Goal: Task Accomplishment & Management: Manage account settings

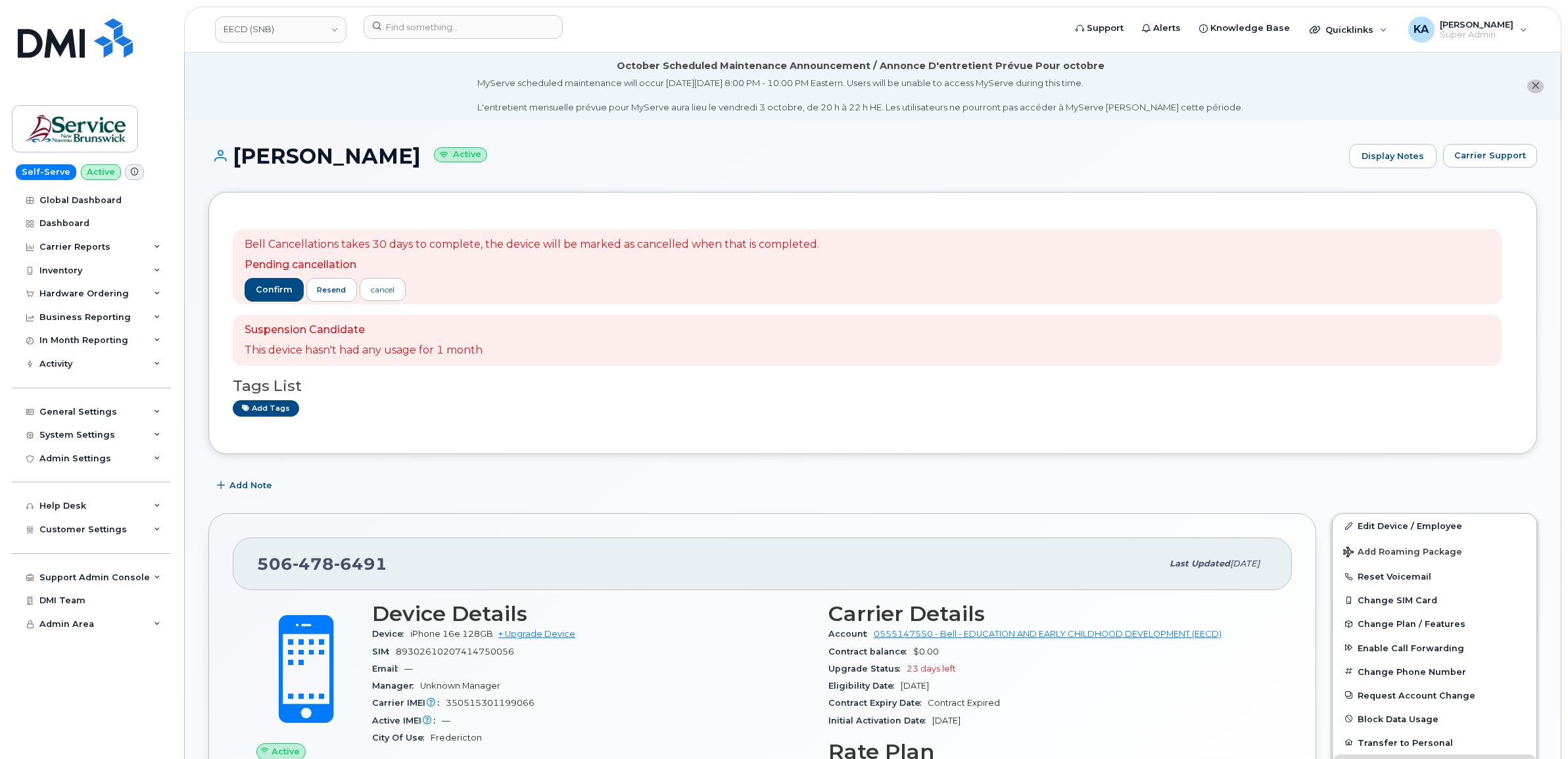
click at [1264, 416] on div "Add tags" at bounding box center [867, 408] width 1270 height 16
click at [263, 34] on link "EECD (SNB)" at bounding box center [280, 29] width 131 height 26
type input "aec"
click at [258, 157] on span "Aecon Construction Group Inc" at bounding box center [291, 159] width 129 height 13
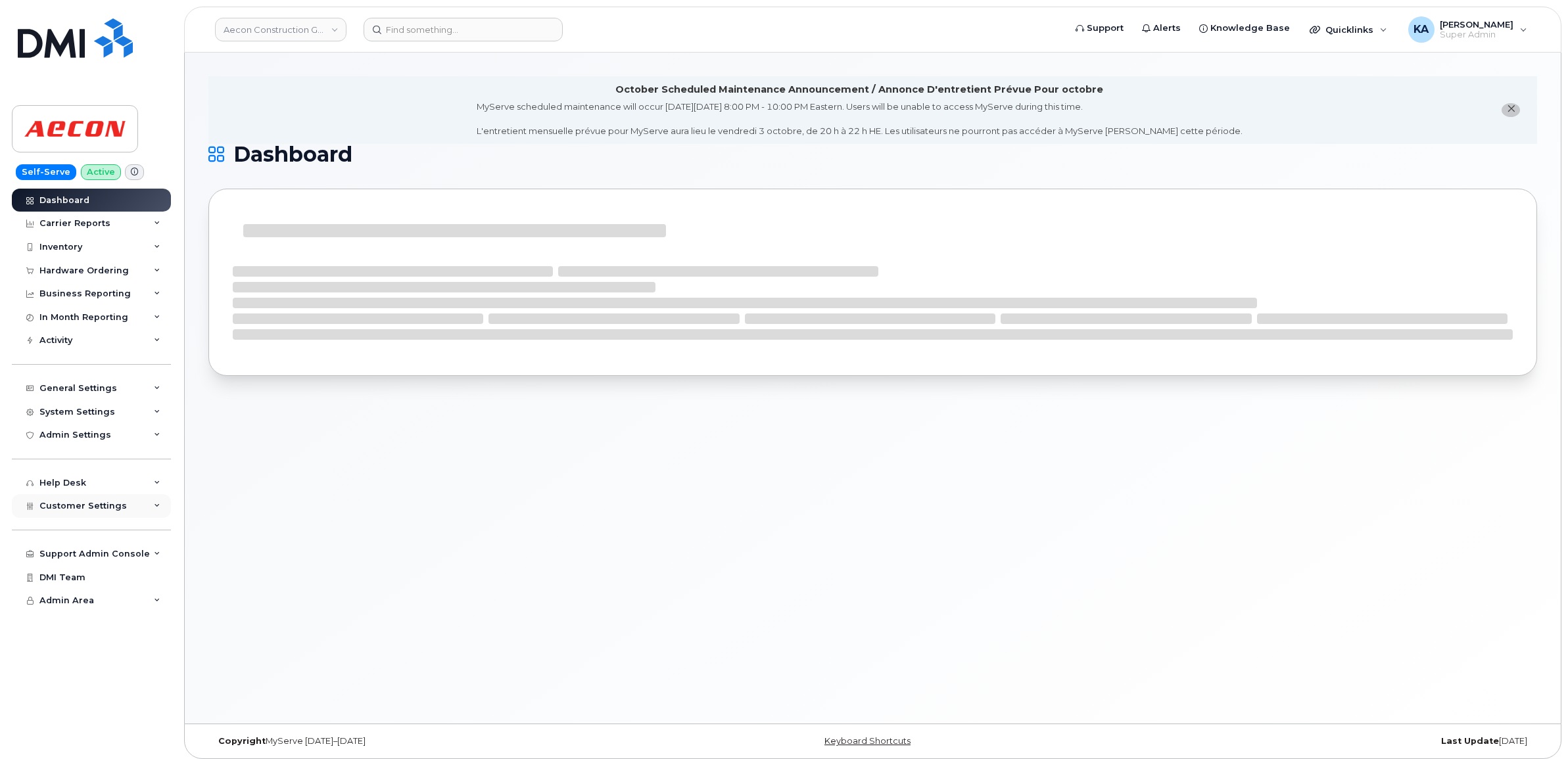
click at [56, 508] on span "Customer Settings" at bounding box center [83, 506] width 88 height 10
click at [77, 268] on div "Hardware Ordering" at bounding box center [84, 270] width 89 height 11
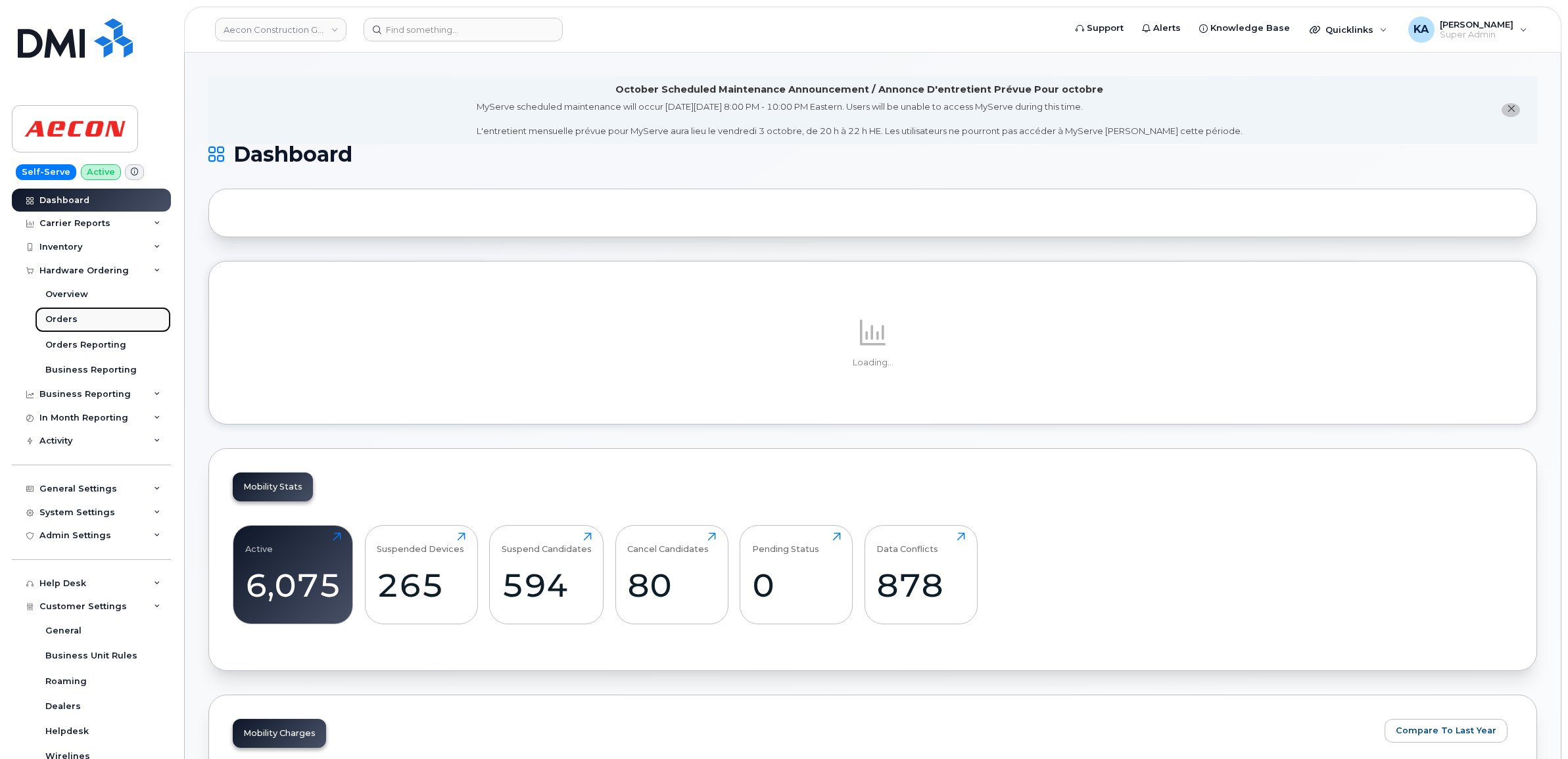
click at [56, 321] on div "Orders" at bounding box center [62, 319] width 32 height 12
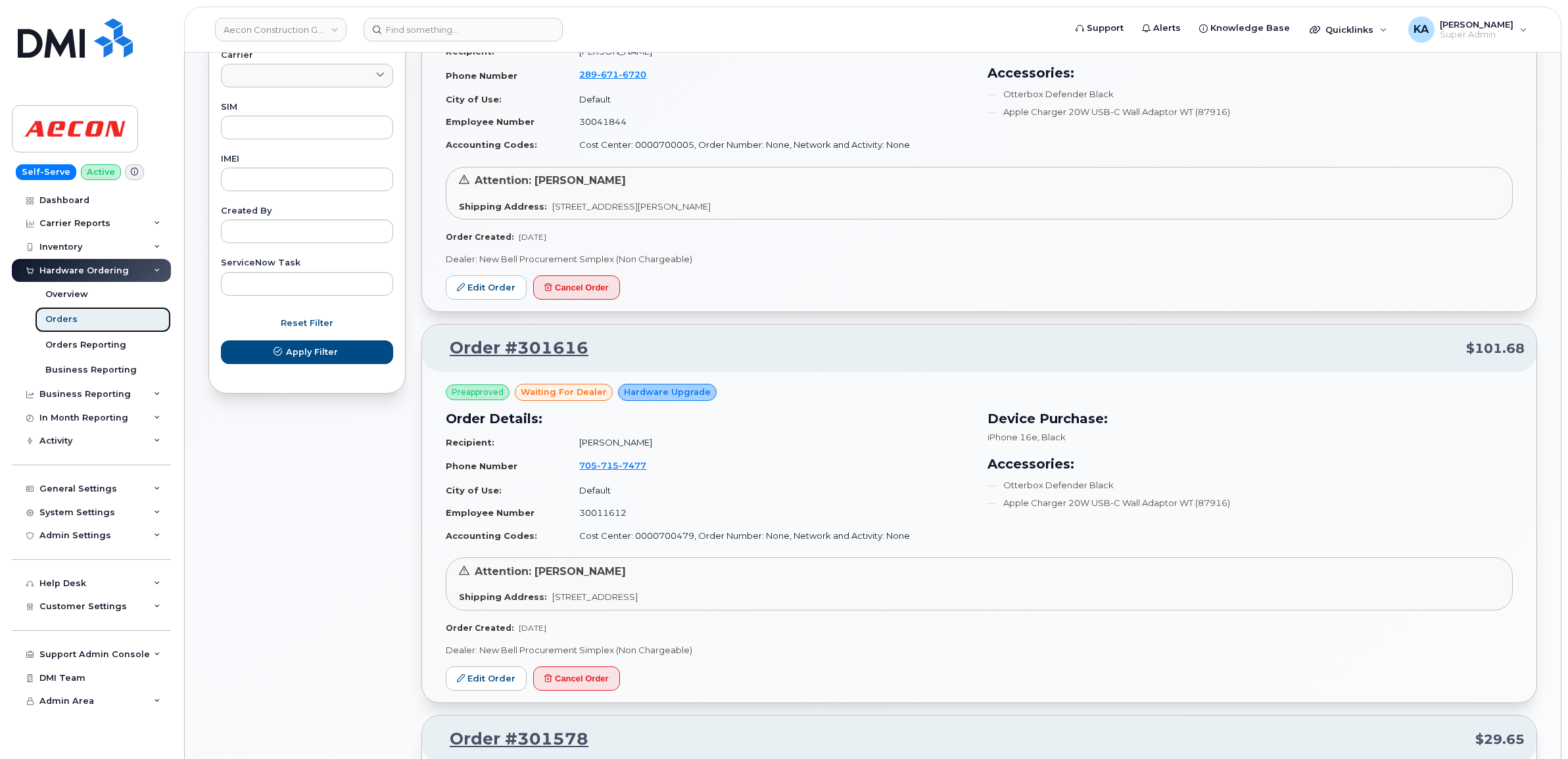
scroll to position [657, 0]
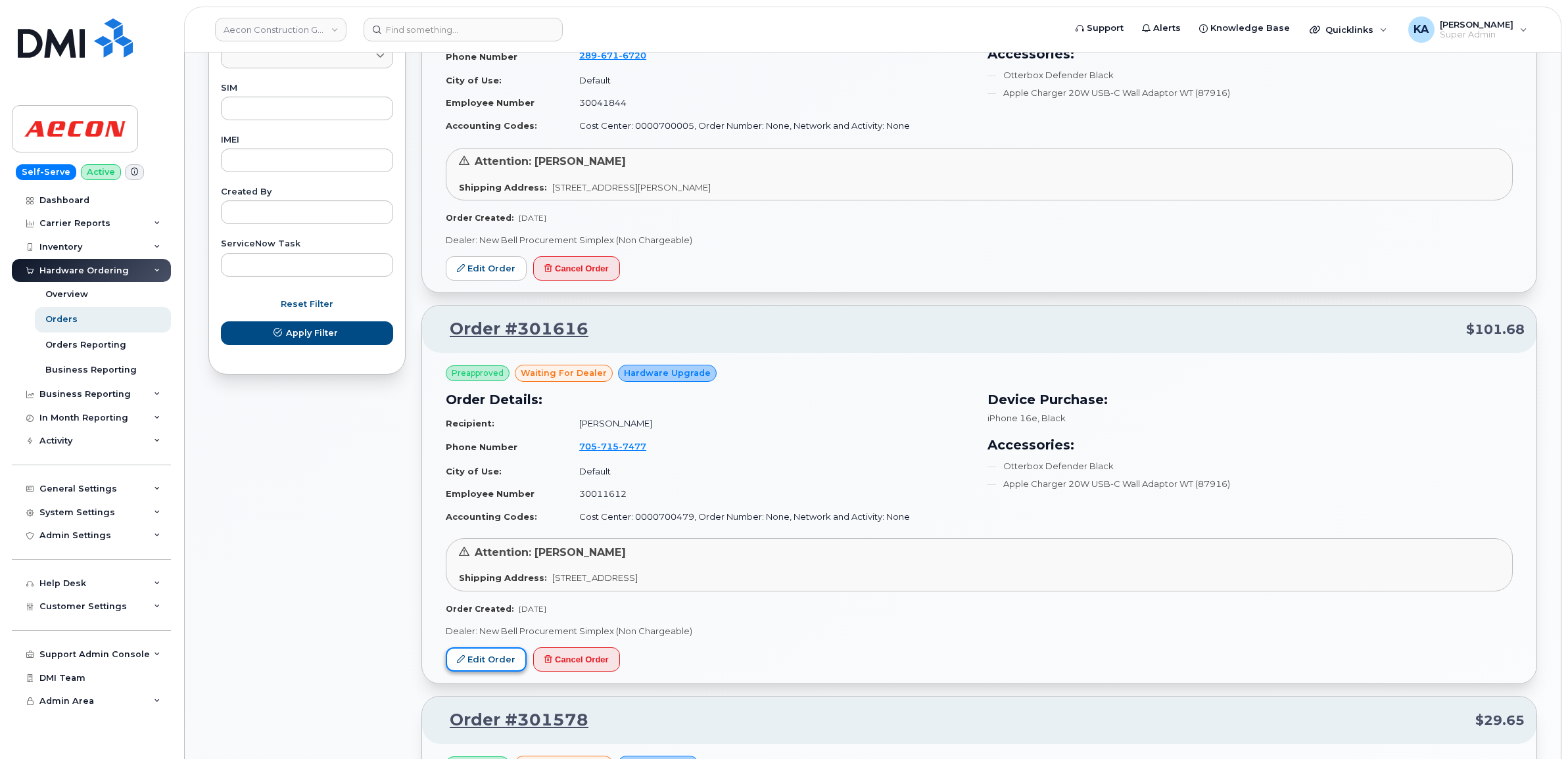
click at [477, 655] on link "Edit Order" at bounding box center [486, 659] width 81 height 25
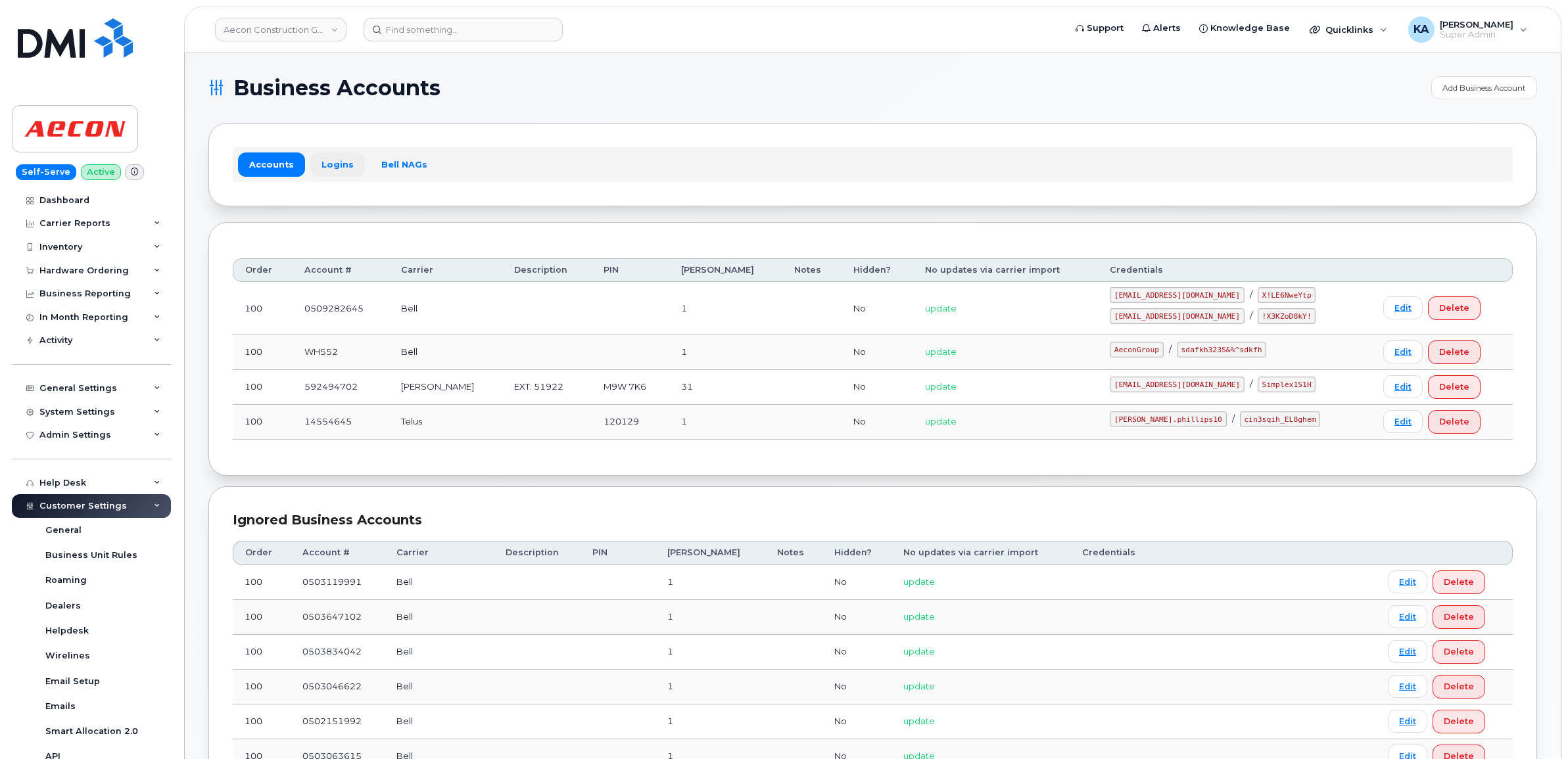
click at [327, 163] on link "Logins" at bounding box center [338, 164] width 55 height 24
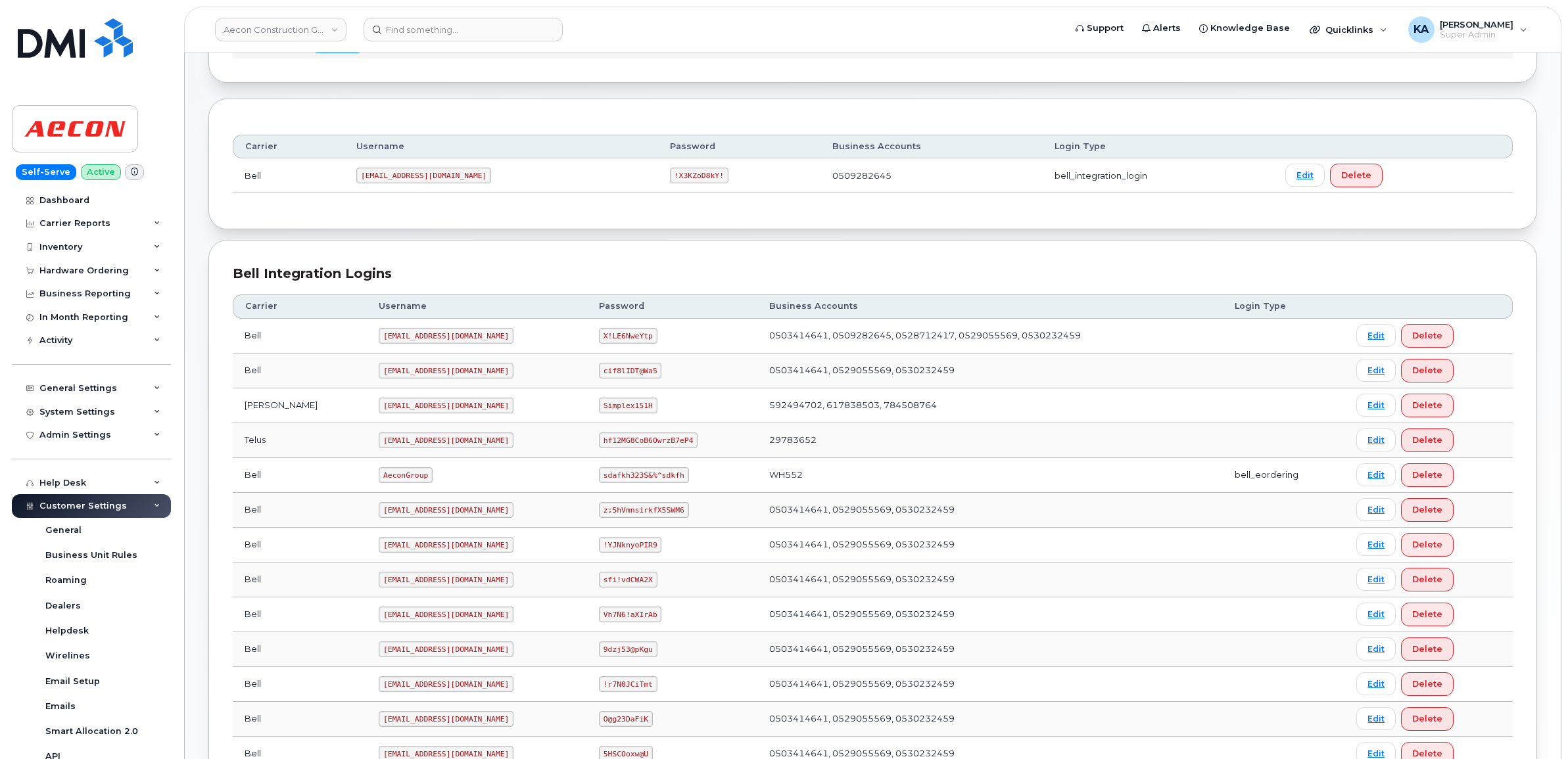
scroll to position [164, 0]
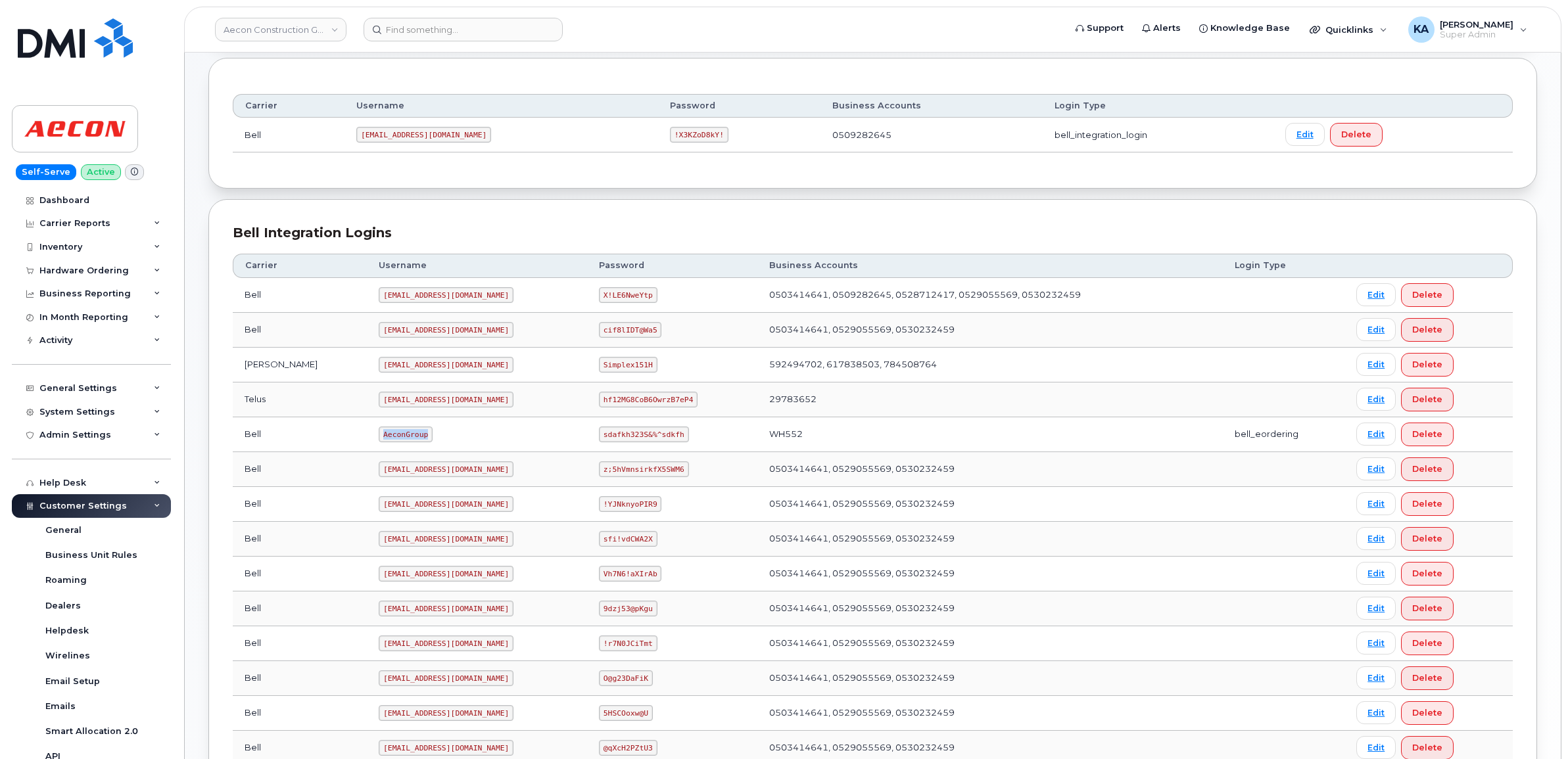
drag, startPoint x: 325, startPoint y: 438, endPoint x: 390, endPoint y: 448, distance: 65.8
click at [390, 448] on td "AeconGroup" at bounding box center [477, 435] width 220 height 35
copy code "AeconGroup"
drag, startPoint x: 579, startPoint y: 439, endPoint x: 661, endPoint y: 442, distance: 82.1
click at [661, 442] on td "sdafkh323S&%^sdkfh" at bounding box center [672, 435] width 170 height 35
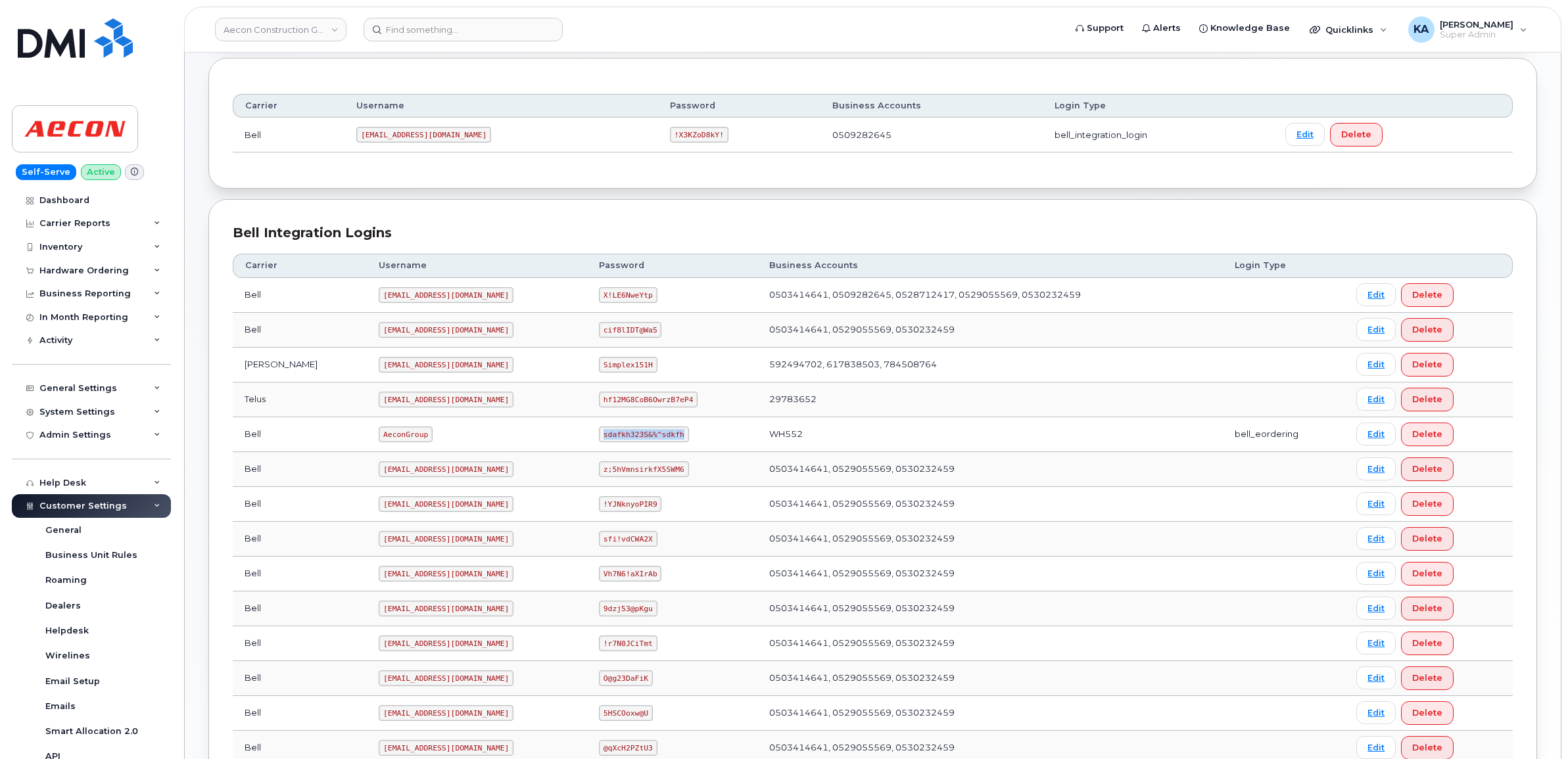
copy code "sdafkh323S&%^sdkfh"
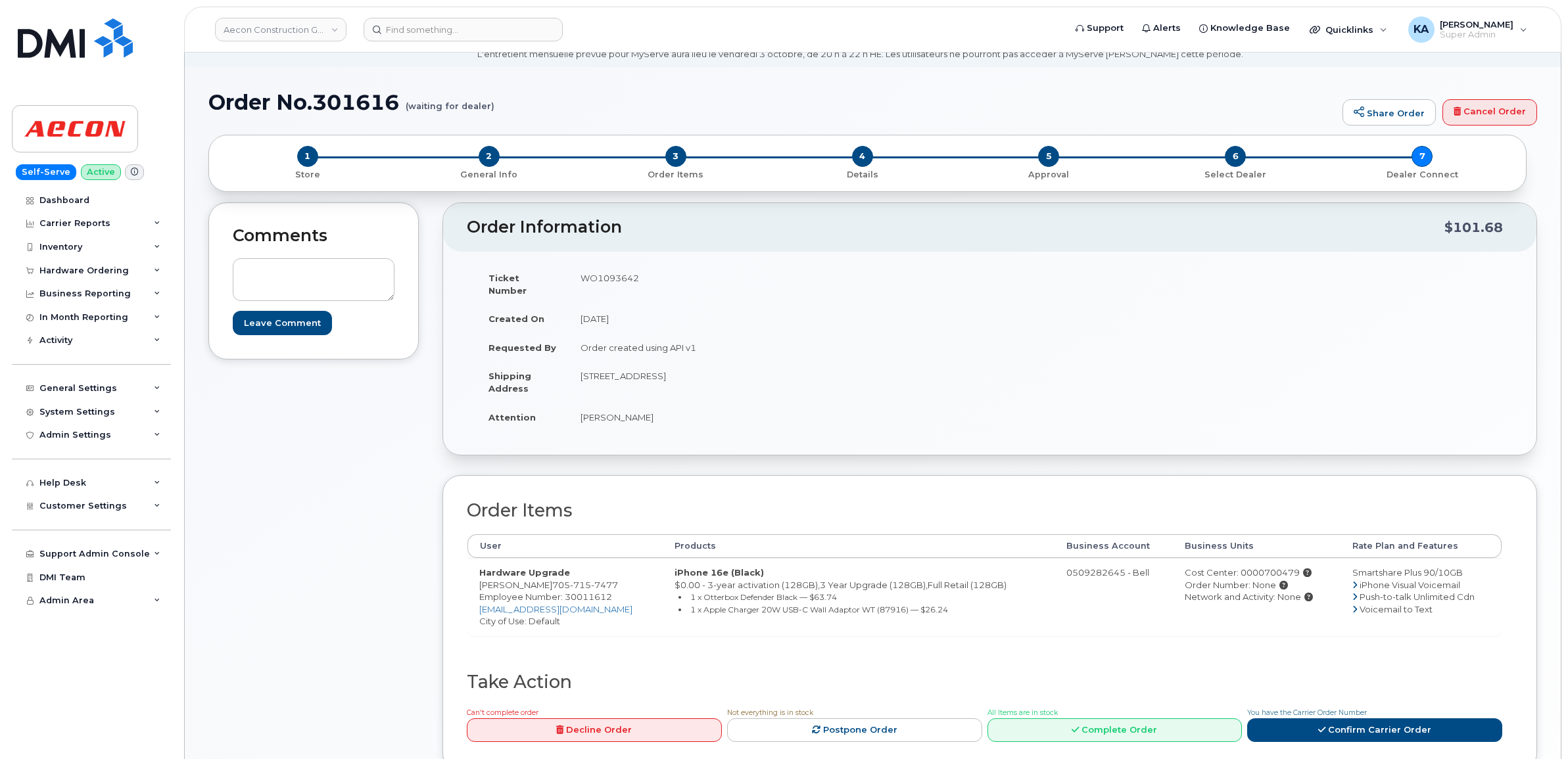
scroll to position [82, 0]
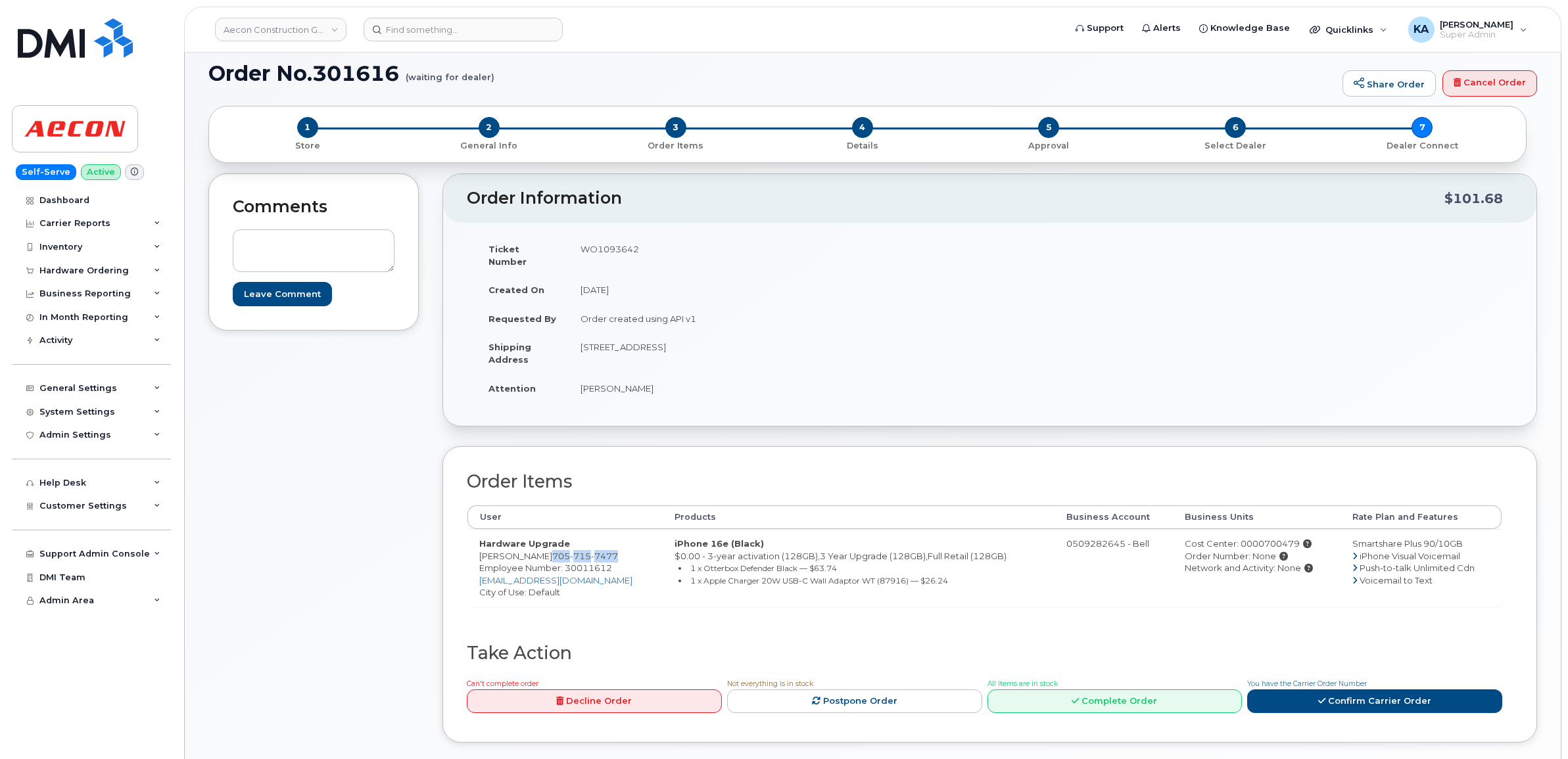
drag, startPoint x: 556, startPoint y: 541, endPoint x: 624, endPoint y: 549, distance: 68.5
click at [624, 549] on td "Hardware Upgrade Andrew Drysdale 705 715 7477 Employee Number: 30011612 adrysda…" at bounding box center [565, 568] width 195 height 77
copy span "705 715 7477"
click at [585, 562] on span "Employee Number: 30011612" at bounding box center [545, 567] width 133 height 11
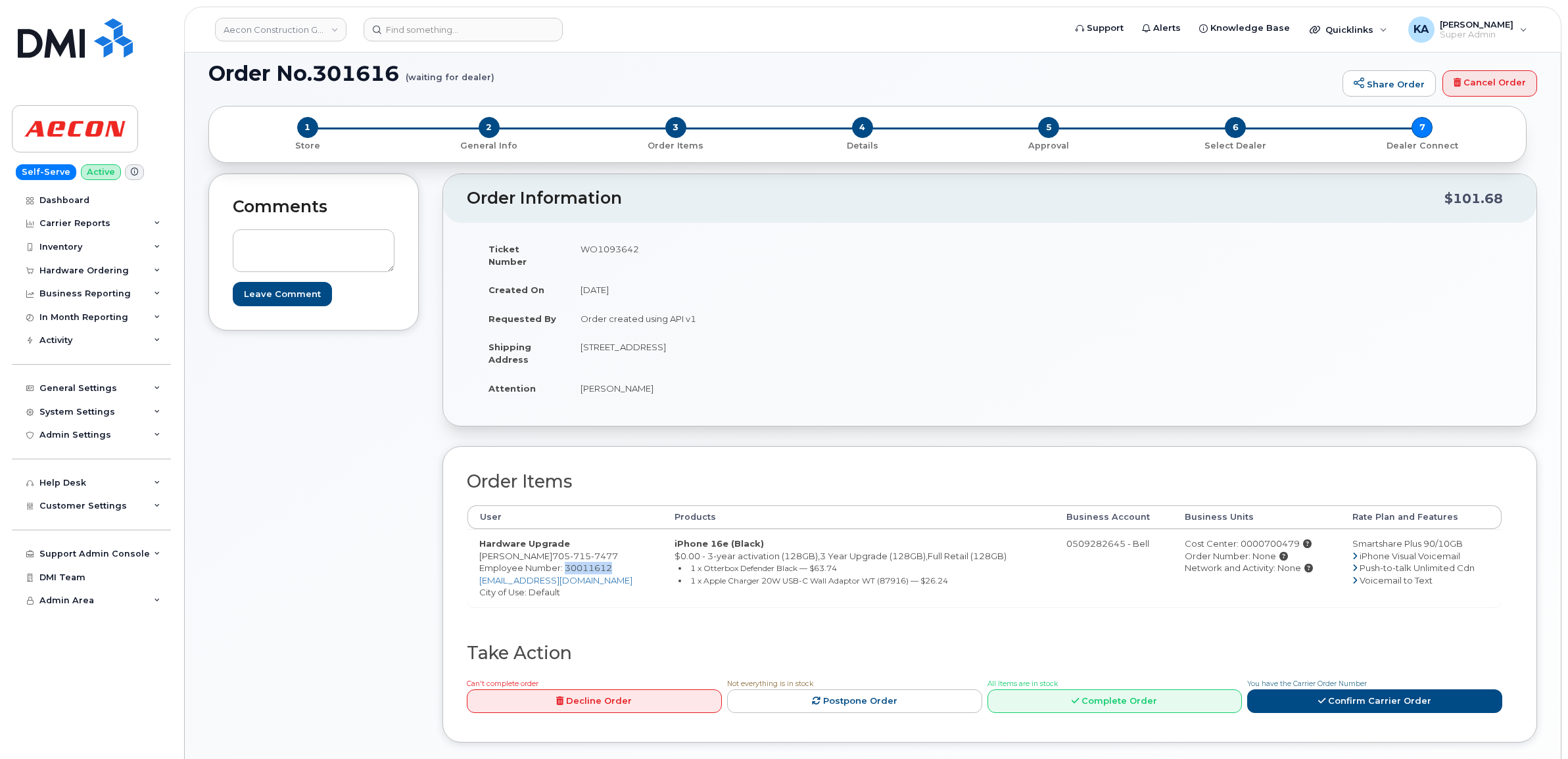
copy span "30011612"
drag, startPoint x: 564, startPoint y: 338, endPoint x: 633, endPoint y: 343, distance: 69.2
click at [633, 343] on tr "Shipping Address 761 Bayview Drive Unit B Barrie ON L4N 9A5" at bounding box center [728, 353] width 503 height 41
drag, startPoint x: 633, startPoint y: 343, endPoint x: 595, endPoint y: 355, distance: 39.8
click at [595, 355] on td "761 Bayview Drive Unit B Barrie ON L4N 9A5" at bounding box center [775, 353] width 411 height 41
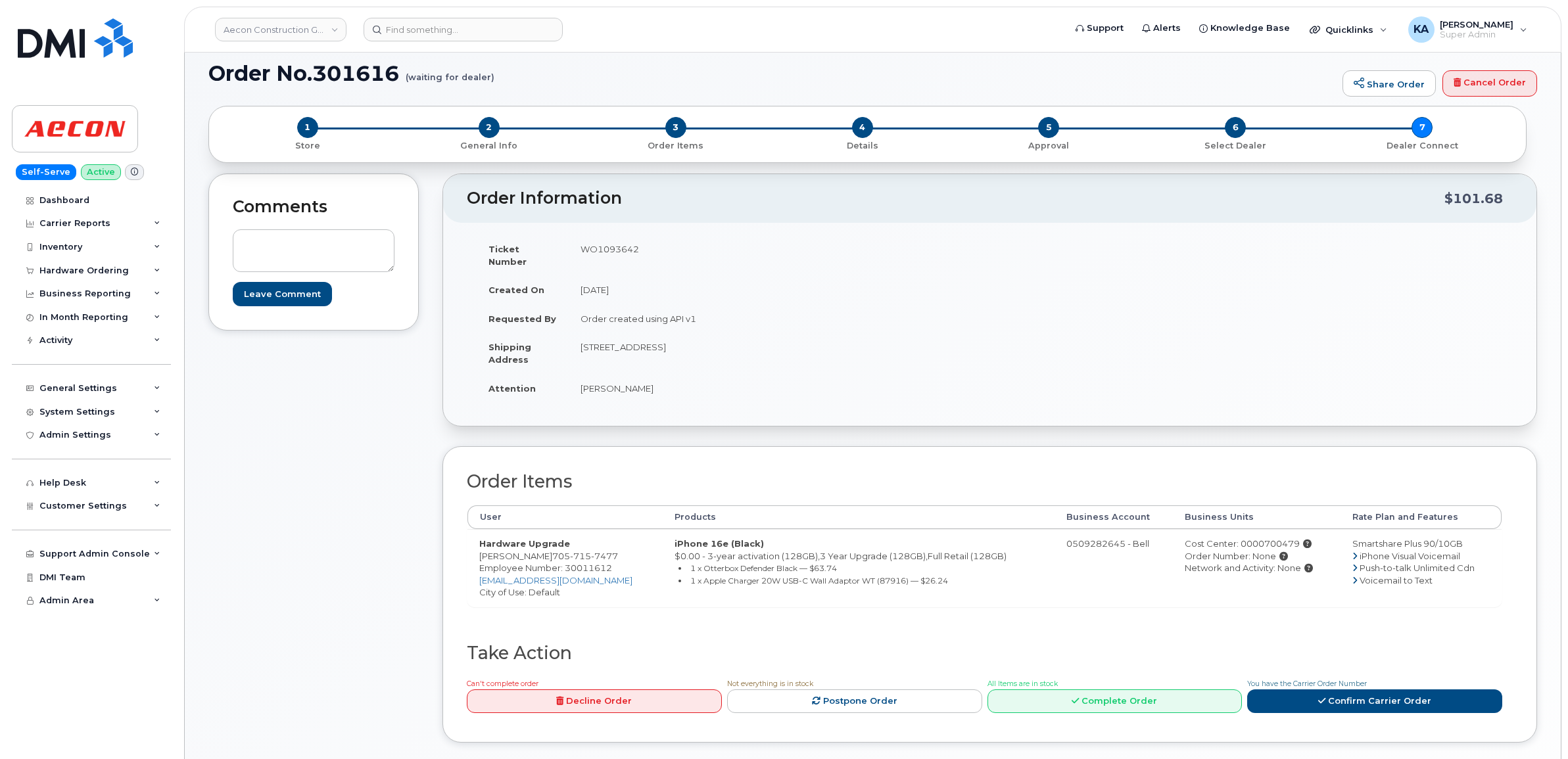
drag, startPoint x: 581, startPoint y: 336, endPoint x: 688, endPoint y: 343, distance: 107.2
click at [688, 343] on td "761 Bayview Drive Unit B Barrie ON L4N 9A5" at bounding box center [775, 353] width 411 height 41
copy td "761 Bayview Drive Unit B"
drag, startPoint x: 737, startPoint y: 335, endPoint x: 779, endPoint y: 337, distance: 42.0
click at [779, 337] on td "761 Bayview Drive Unit B Barrie ON L4N 9A5" at bounding box center [775, 353] width 411 height 41
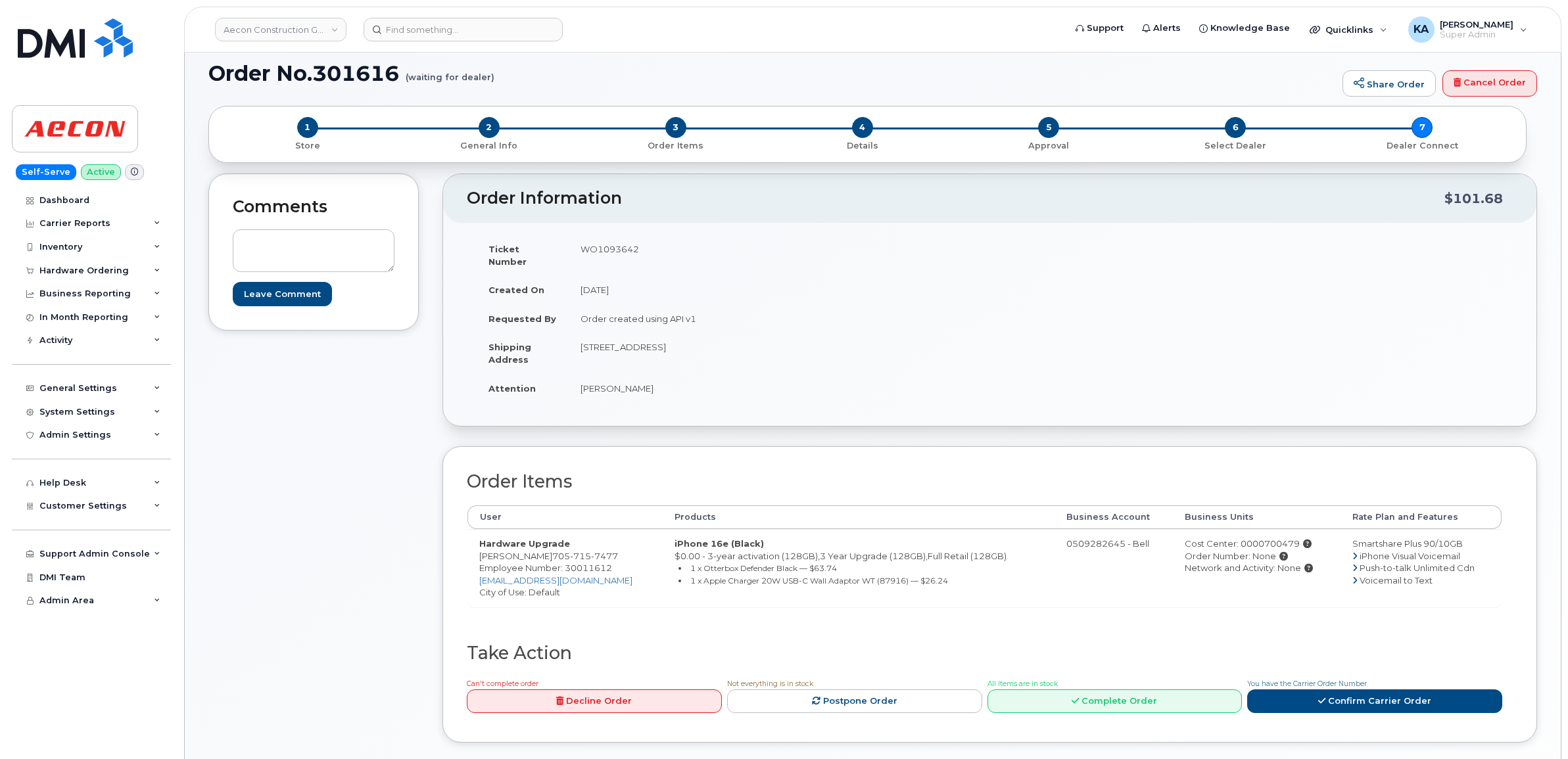
copy td "L4N 9A5"
drag, startPoint x: 577, startPoint y: 379, endPoint x: 657, endPoint y: 380, distance: 80.0
click at [657, 380] on td "Andrew Drysdale" at bounding box center [775, 388] width 411 height 29
copy td "Andrew Drysdale"
click at [579, 562] on span "Employee Number: 30011612" at bounding box center [545, 567] width 133 height 11
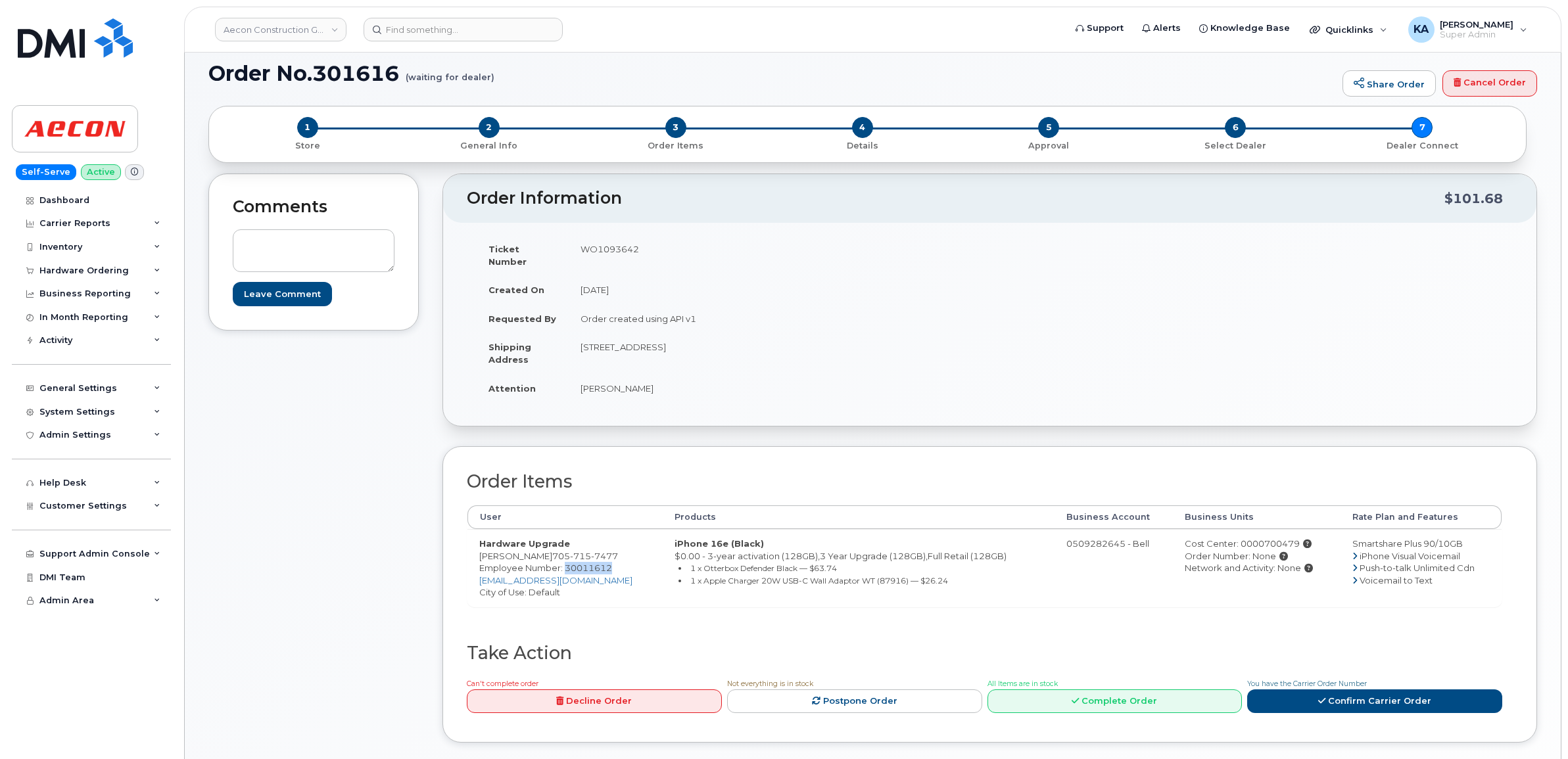
click at [579, 562] on span "Employee Number: 30011612" at bounding box center [545, 567] width 133 height 11
copy span "30011612"
click at [1266, 538] on div "Cost Center: 0000700479" at bounding box center [1256, 544] width 144 height 13
copy div "0000700479"
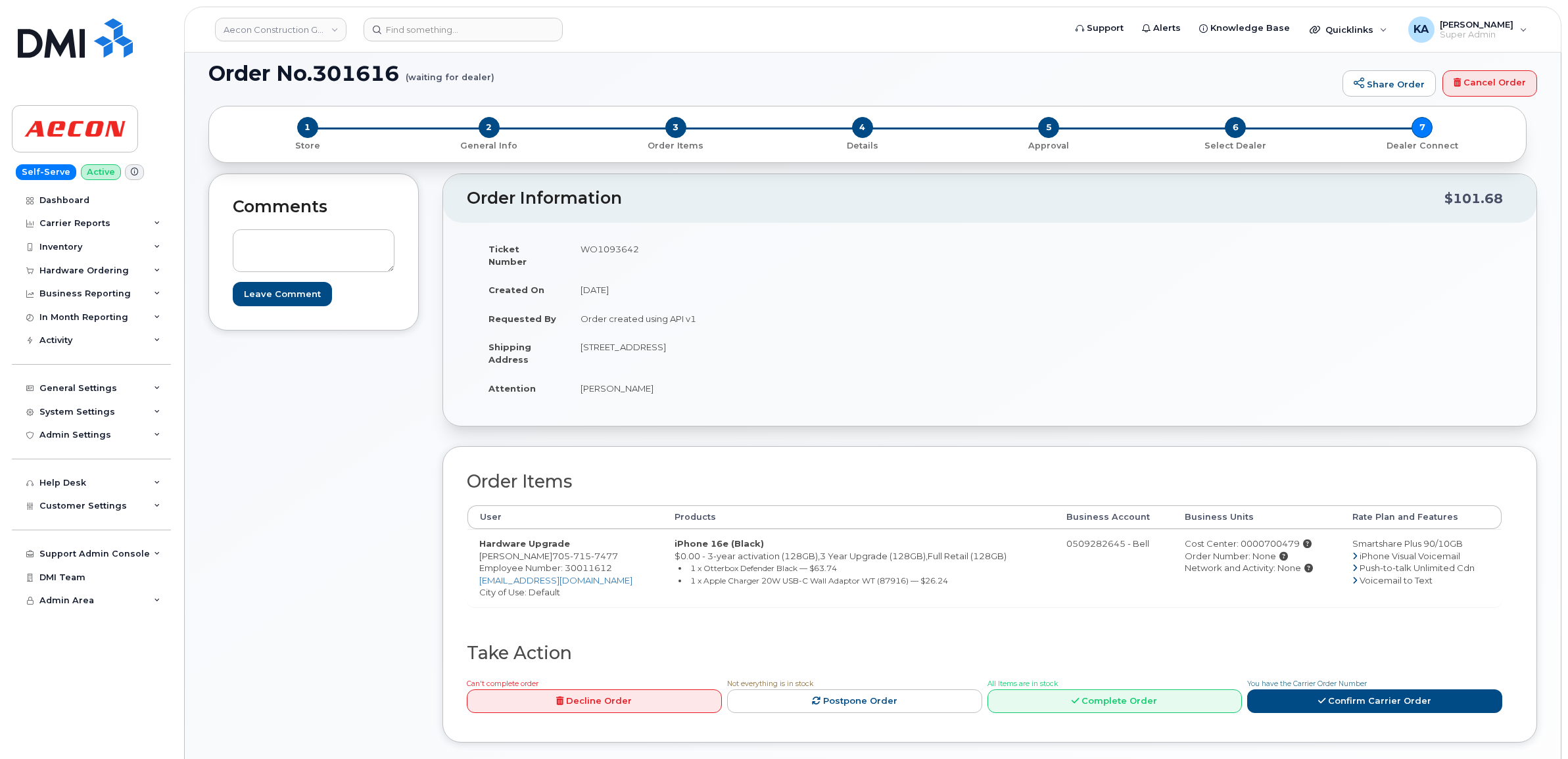
click at [603, 247] on td "WO1093642" at bounding box center [775, 255] width 411 height 41
copy td "WO1093642"
click at [1367, 689] on link "Confirm Carrier Order" at bounding box center [1374, 701] width 255 height 25
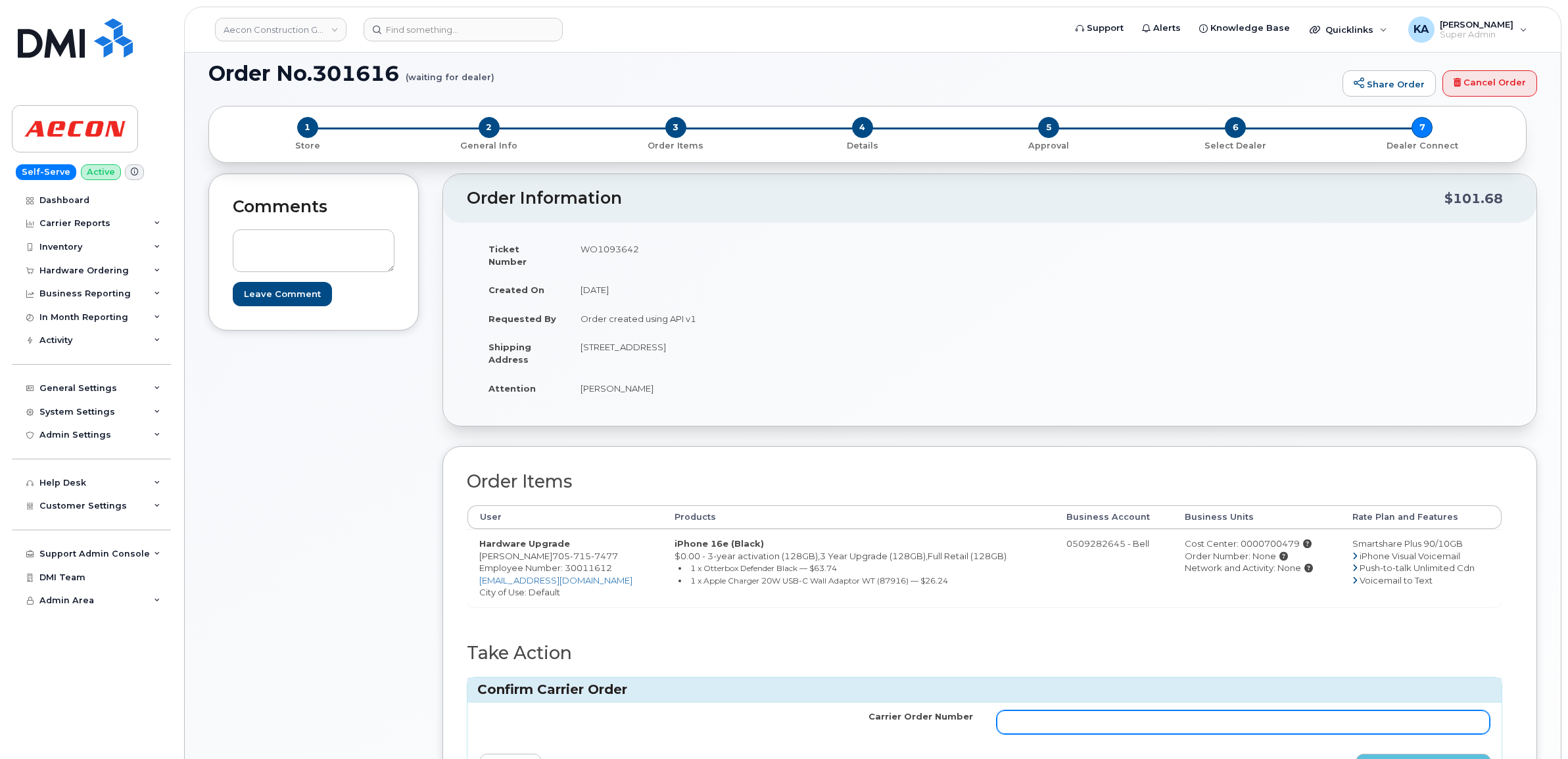
click at [1056, 715] on input "Carrier Order Number" at bounding box center [1243, 722] width 494 height 24
paste input "3021328"
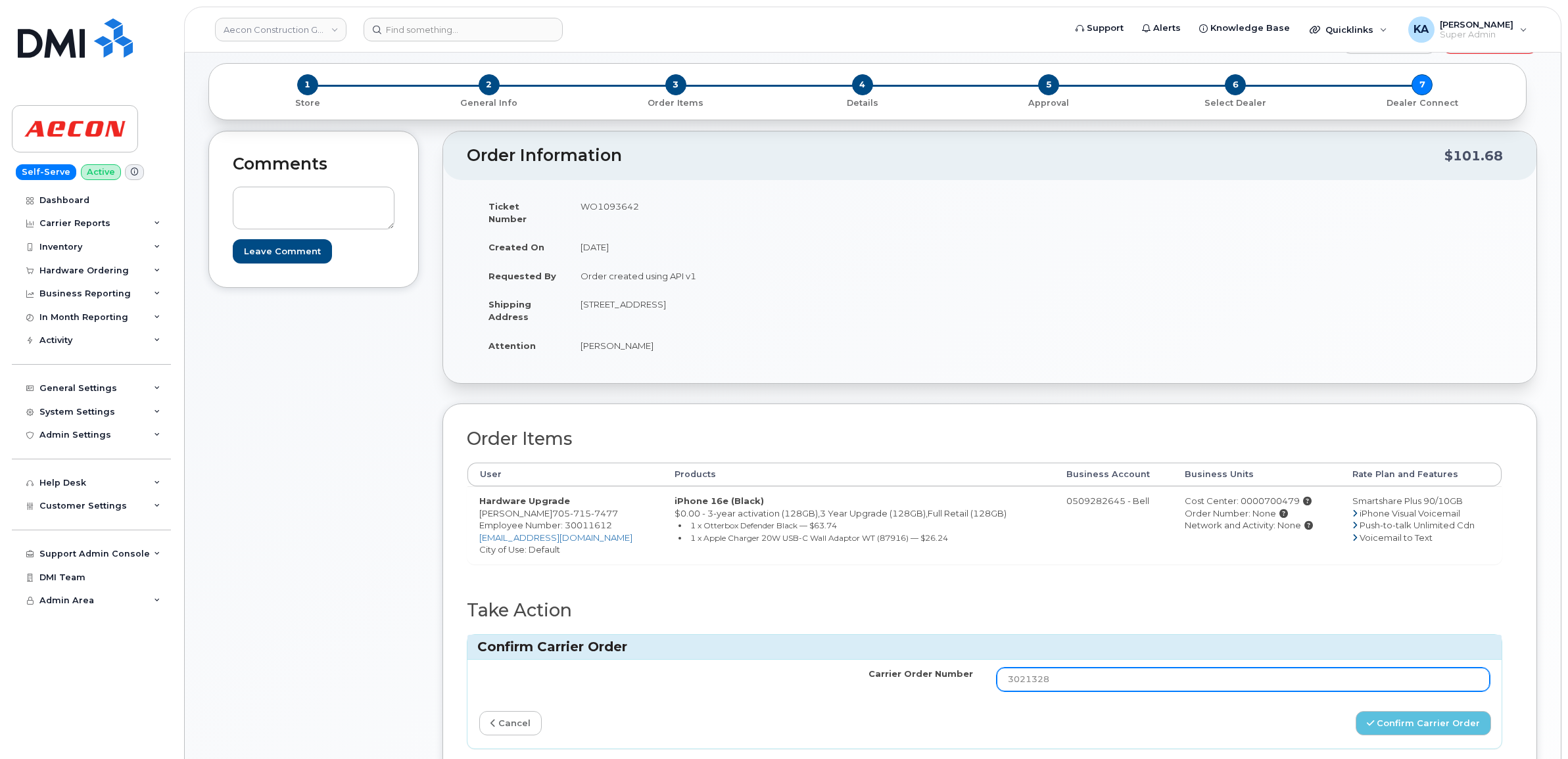
scroll to position [164, 0]
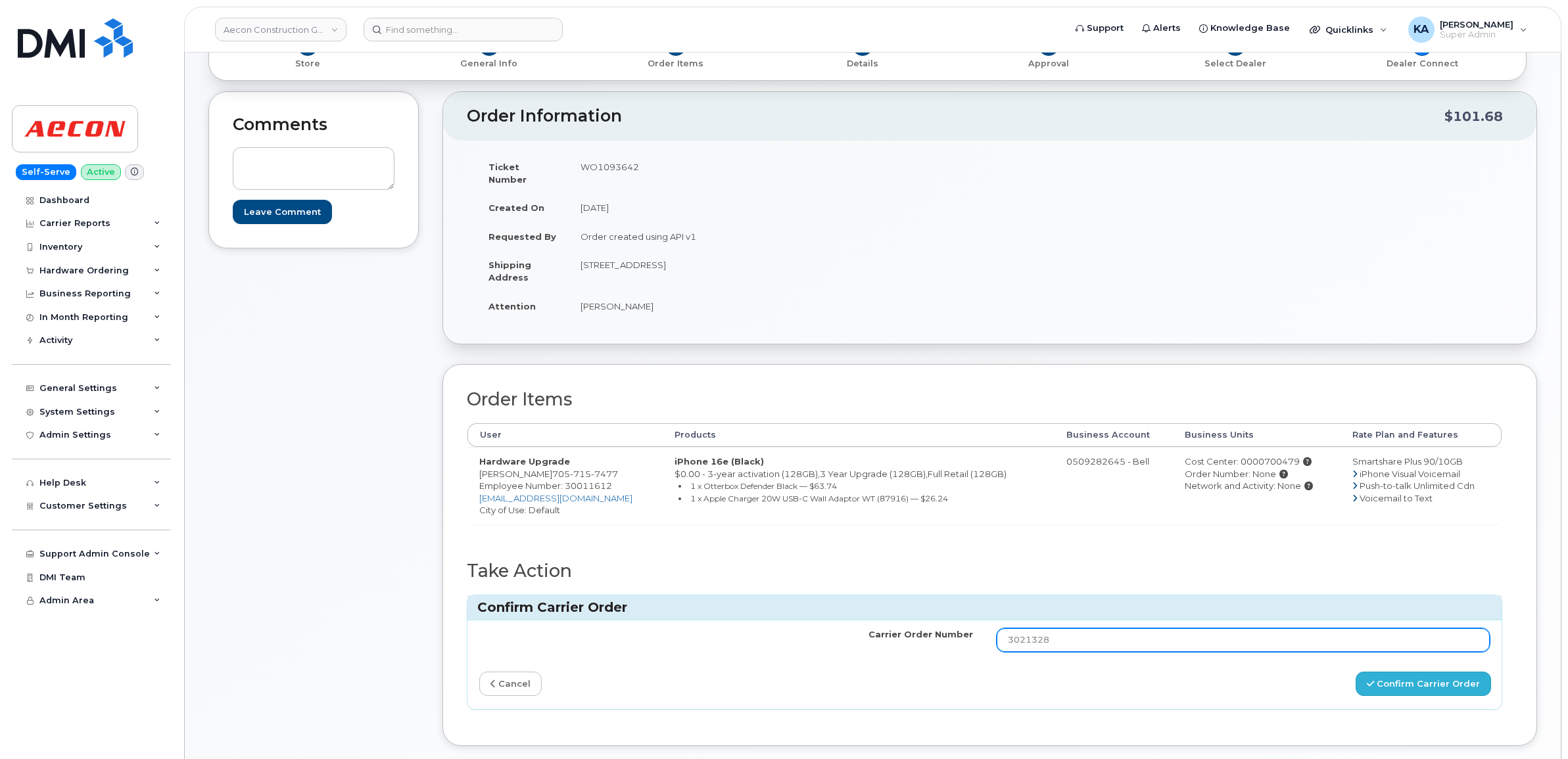
type input "3021328"
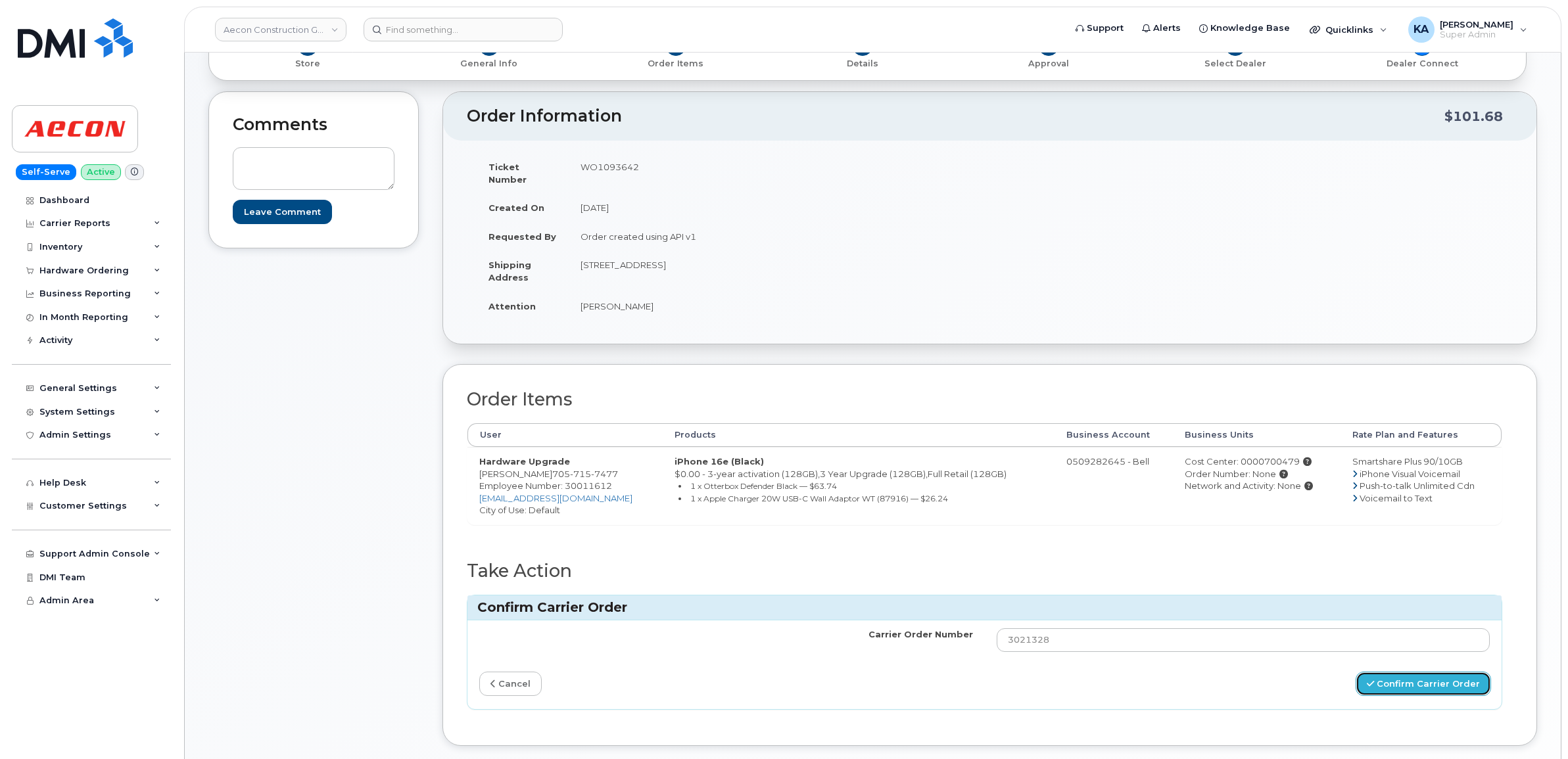
click at [1382, 675] on button "Confirm Carrier Order" at bounding box center [1423, 684] width 136 height 25
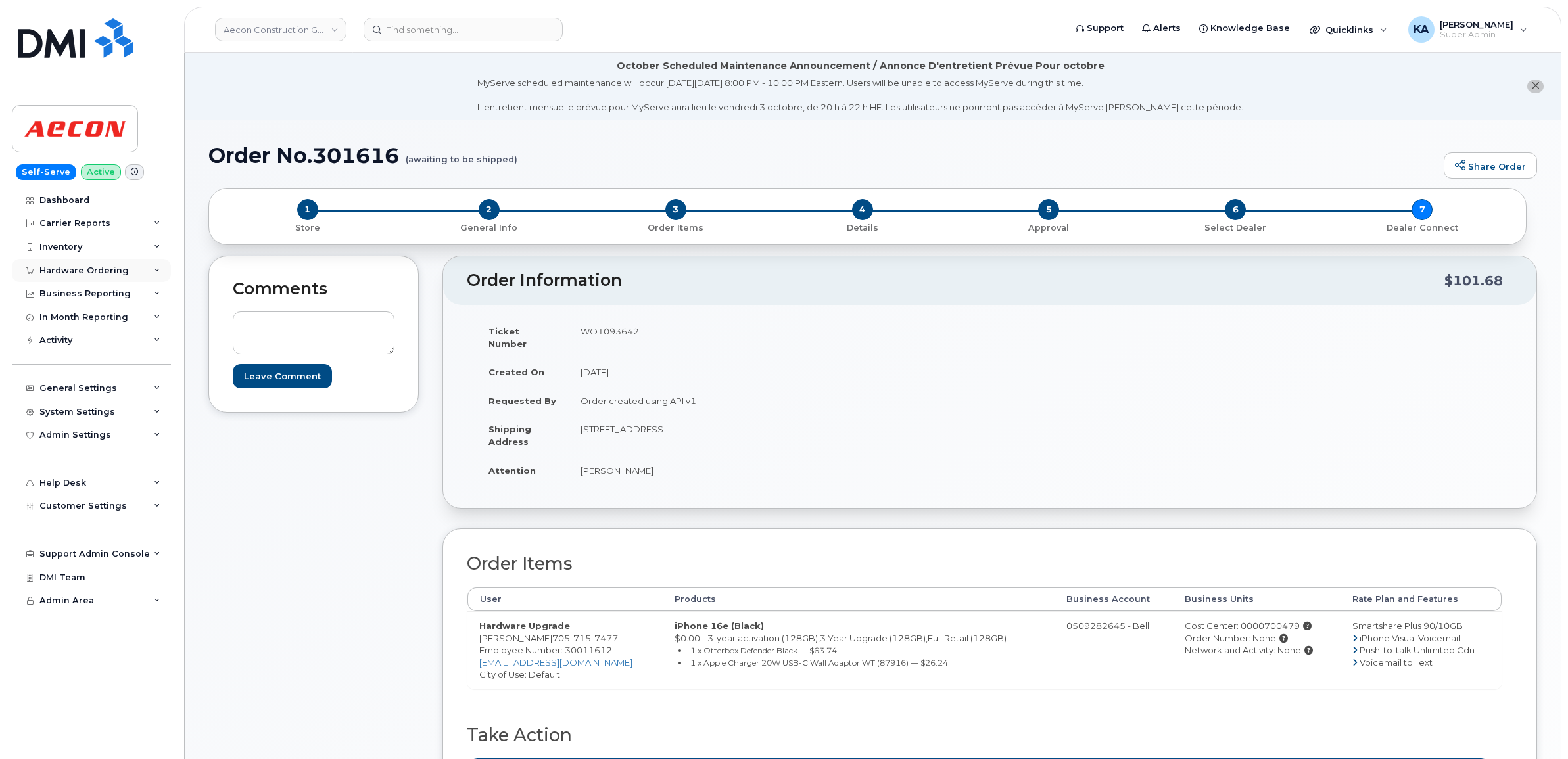
click at [71, 268] on div "Hardware Ordering" at bounding box center [84, 270] width 89 height 11
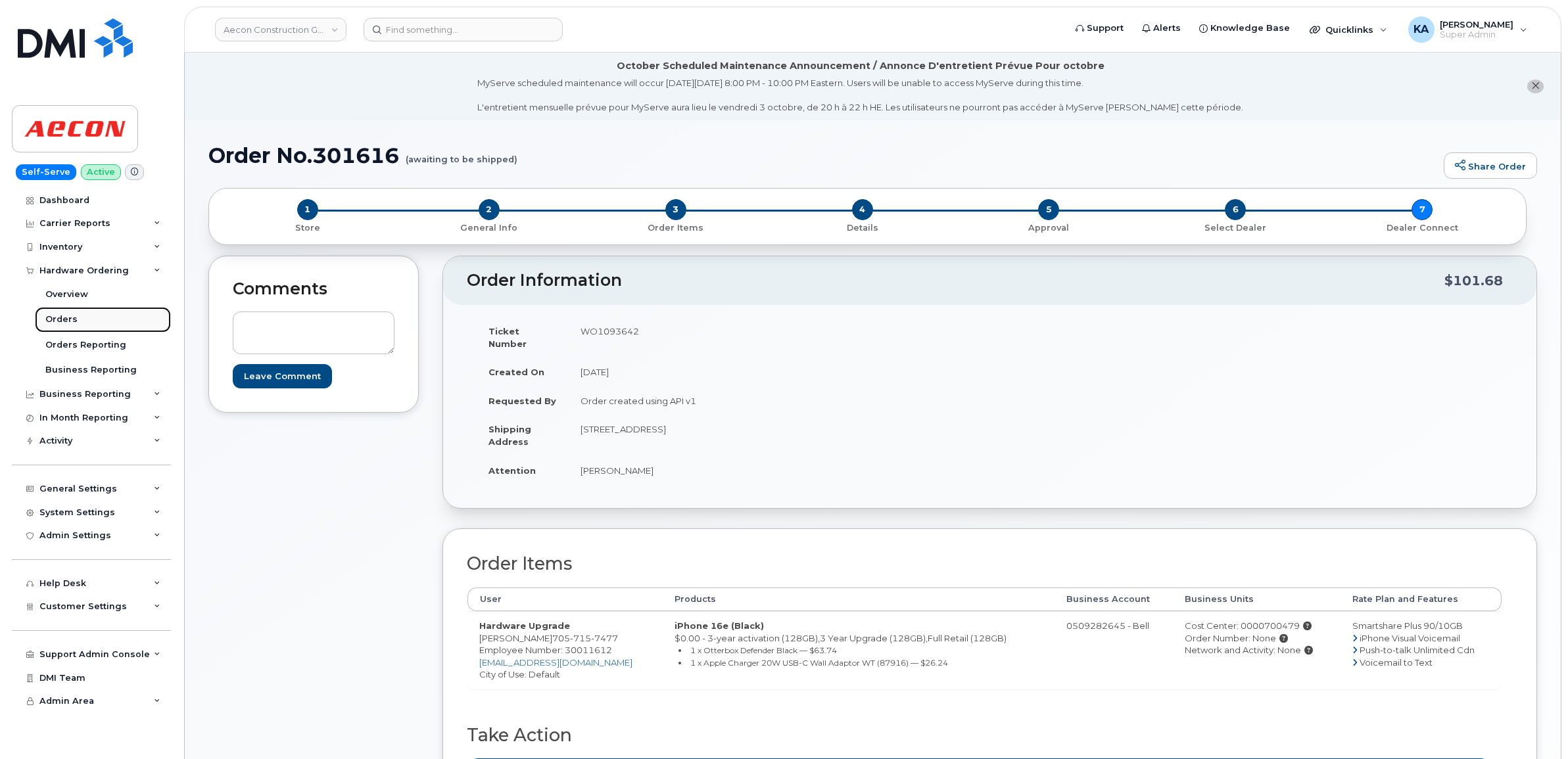
click at [51, 317] on div "Orders" at bounding box center [62, 319] width 32 height 12
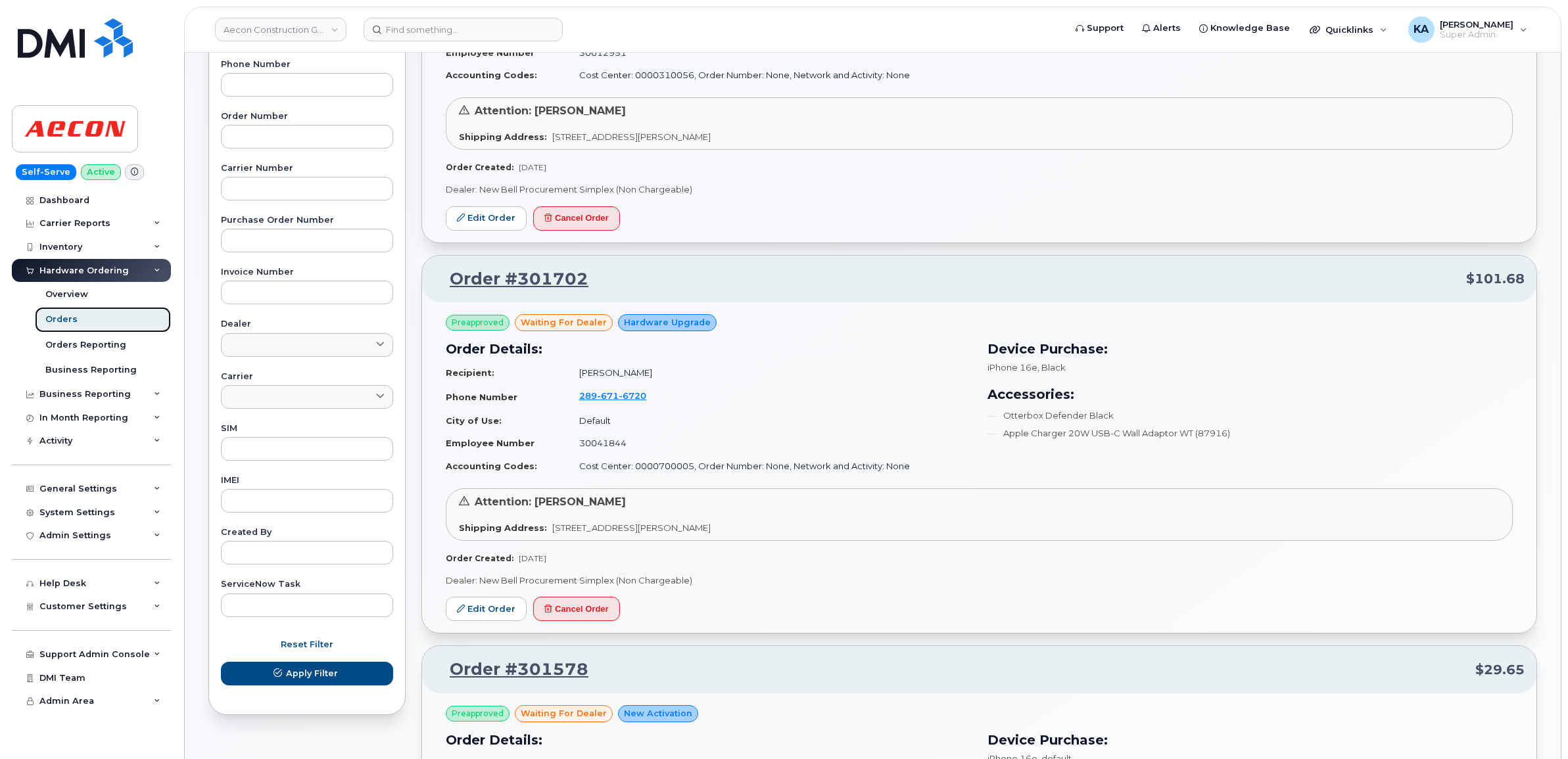
scroll to position [329, 0]
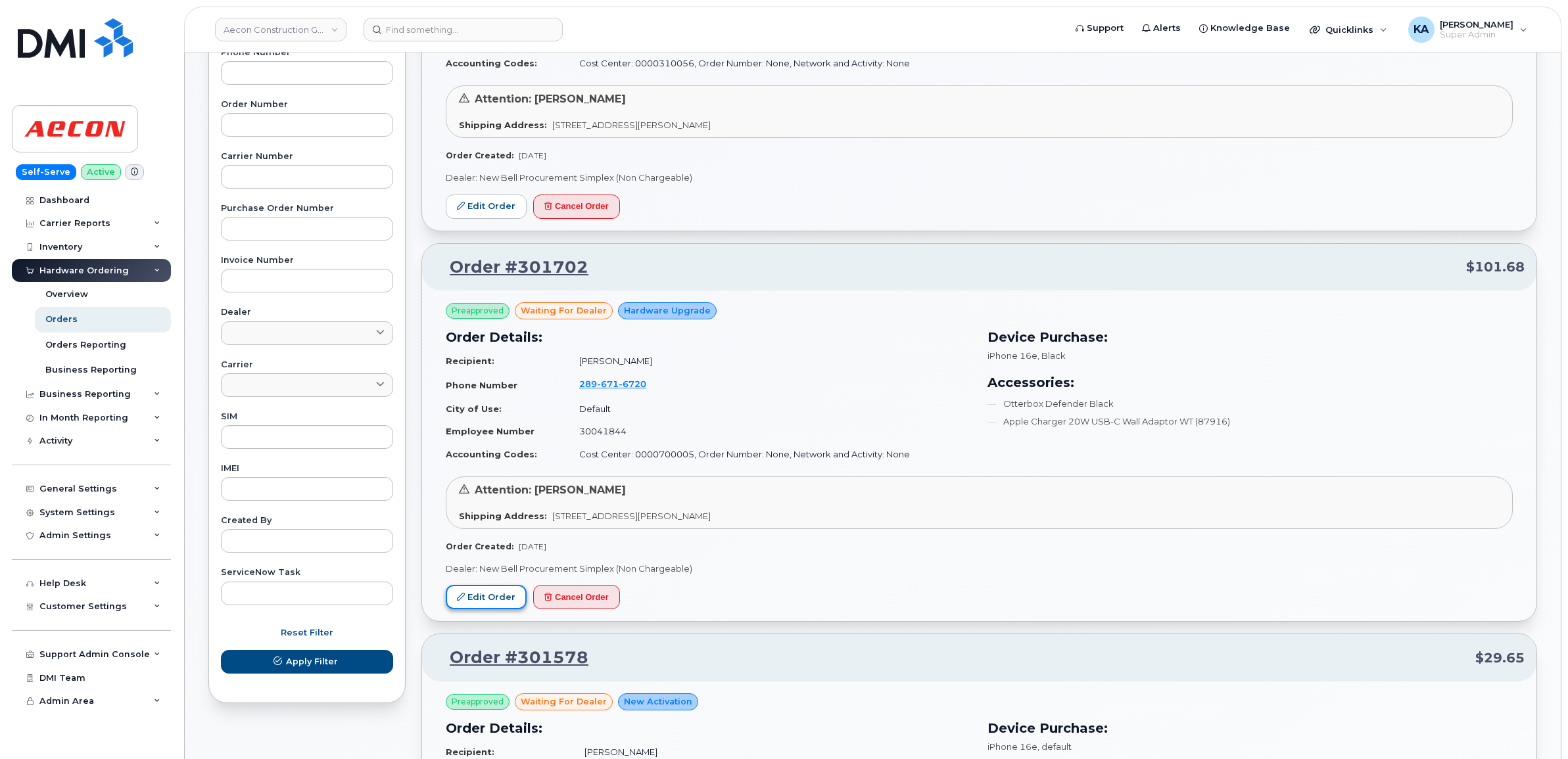
click at [477, 589] on link "Edit Order" at bounding box center [486, 597] width 81 height 25
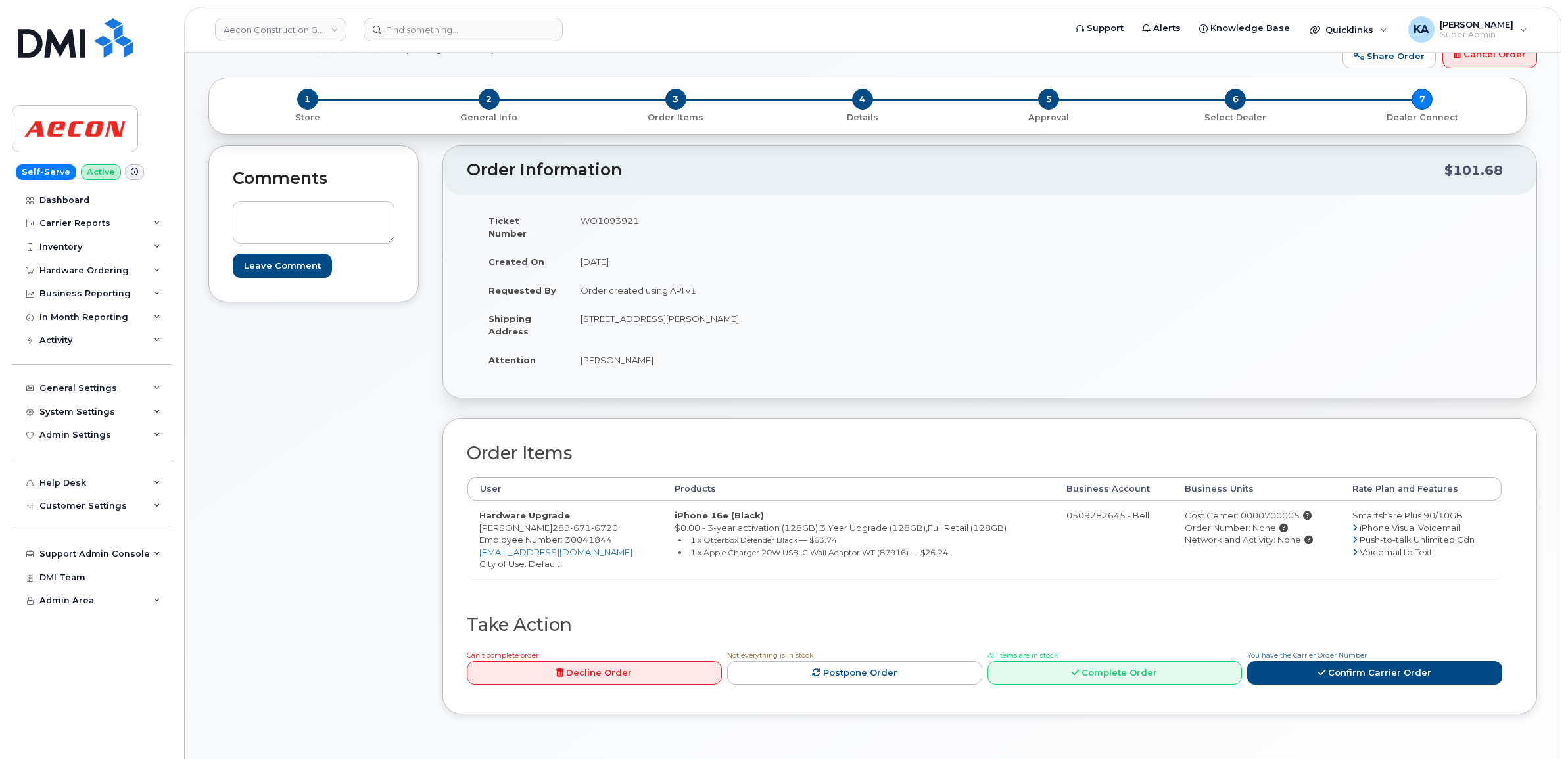
scroll to position [82, 0]
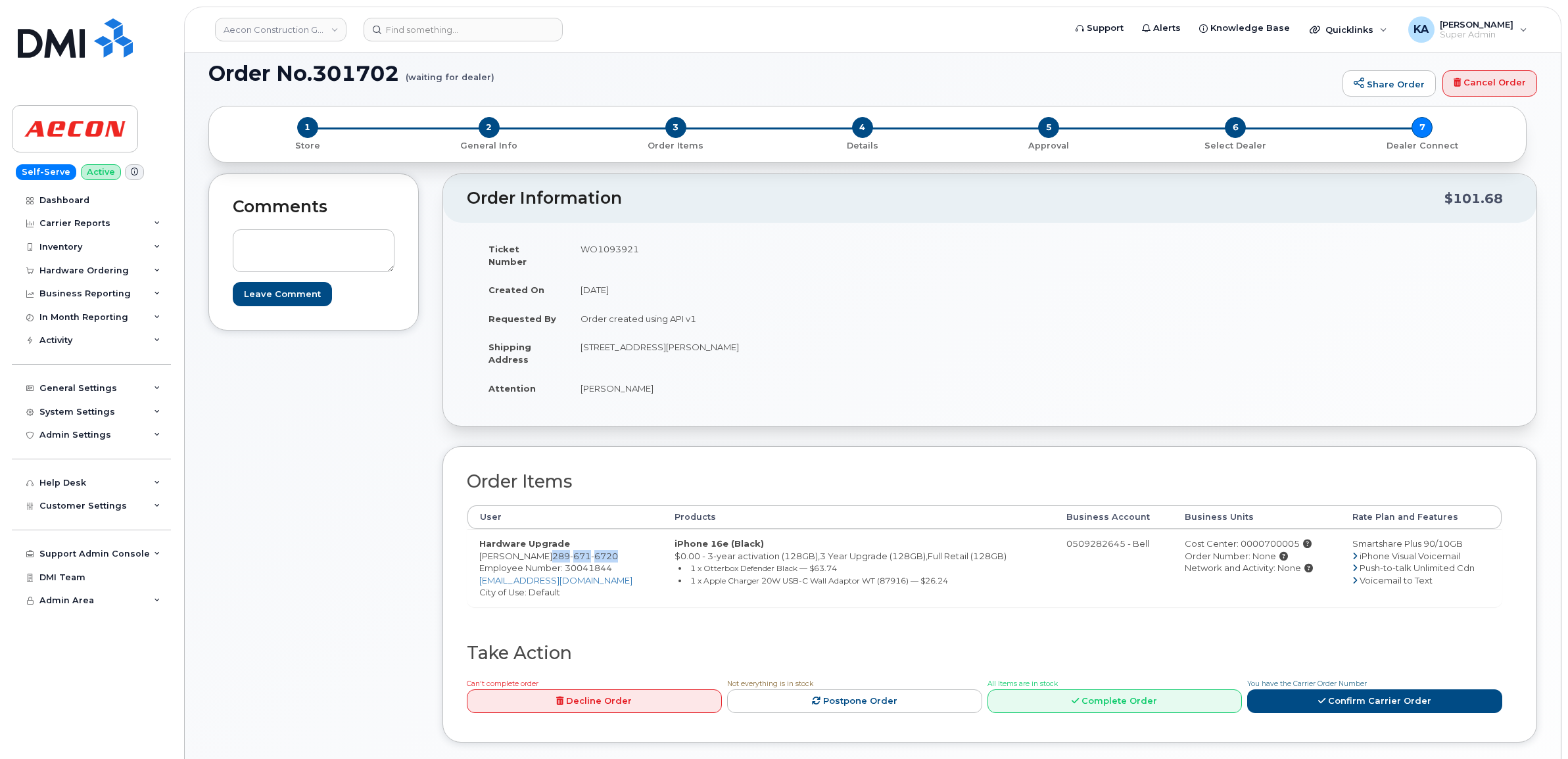
drag, startPoint x: 520, startPoint y: 543, endPoint x: 596, endPoint y: 543, distance: 76.0
click at [596, 543] on td "Hardware Upgrade Rob Sajo 289 671 6720 Employee Number: 30041844 rsajo@aecon.co…" at bounding box center [565, 568] width 195 height 77
copy span "289 671 6720"
click at [582, 562] on span "Employee Number: 30041844" at bounding box center [545, 567] width 133 height 11
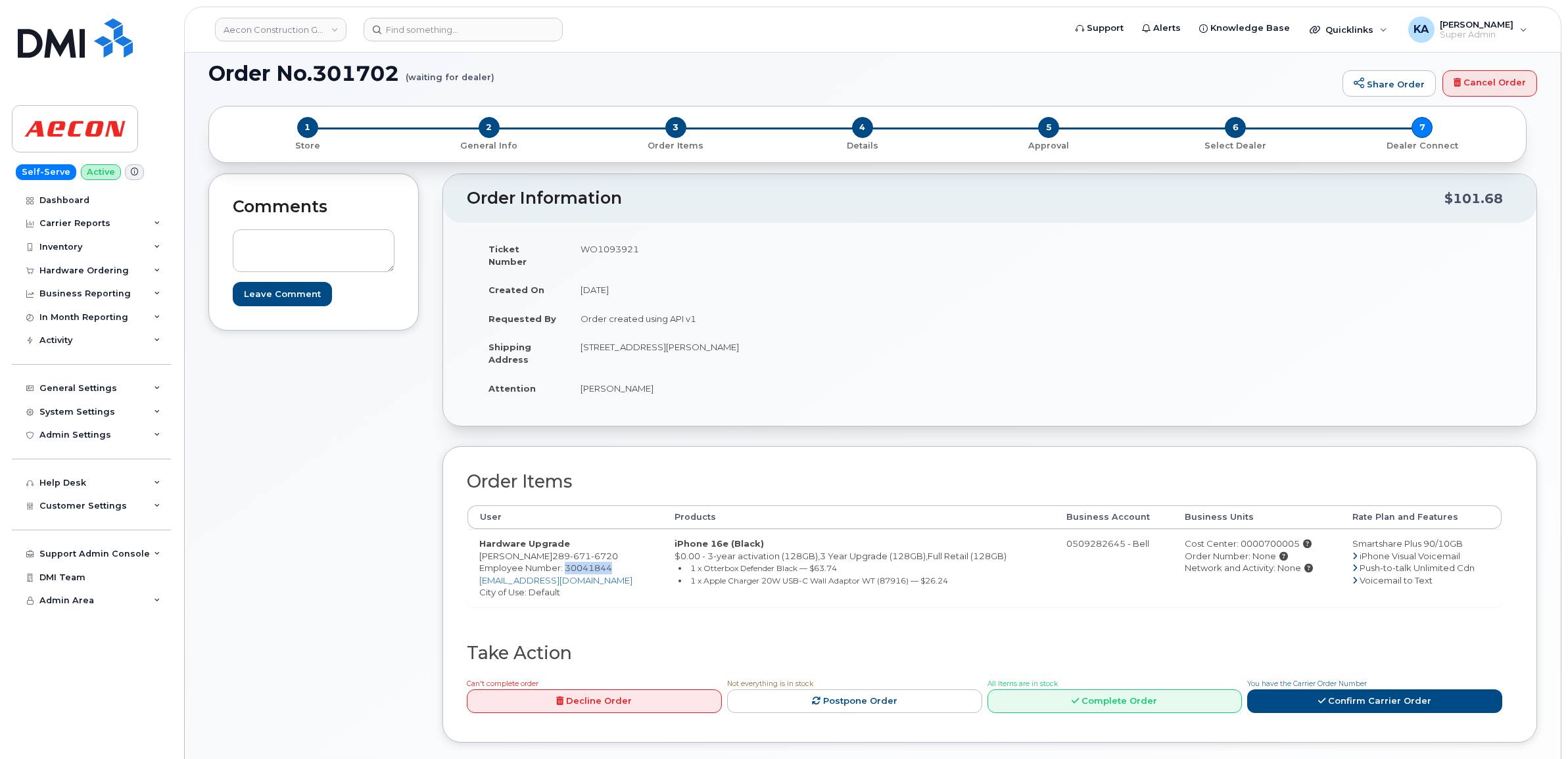
copy span "30041844"
drag, startPoint x: 570, startPoint y: 333, endPoint x: 648, endPoint y: 336, distance: 78.1
click at [648, 336] on td "1855 energy dr Clarington ON L1E 0E7" at bounding box center [775, 353] width 411 height 41
copy td "1855 energy dr"
drag, startPoint x: 713, startPoint y: 336, endPoint x: 760, endPoint y: 334, distance: 47.0
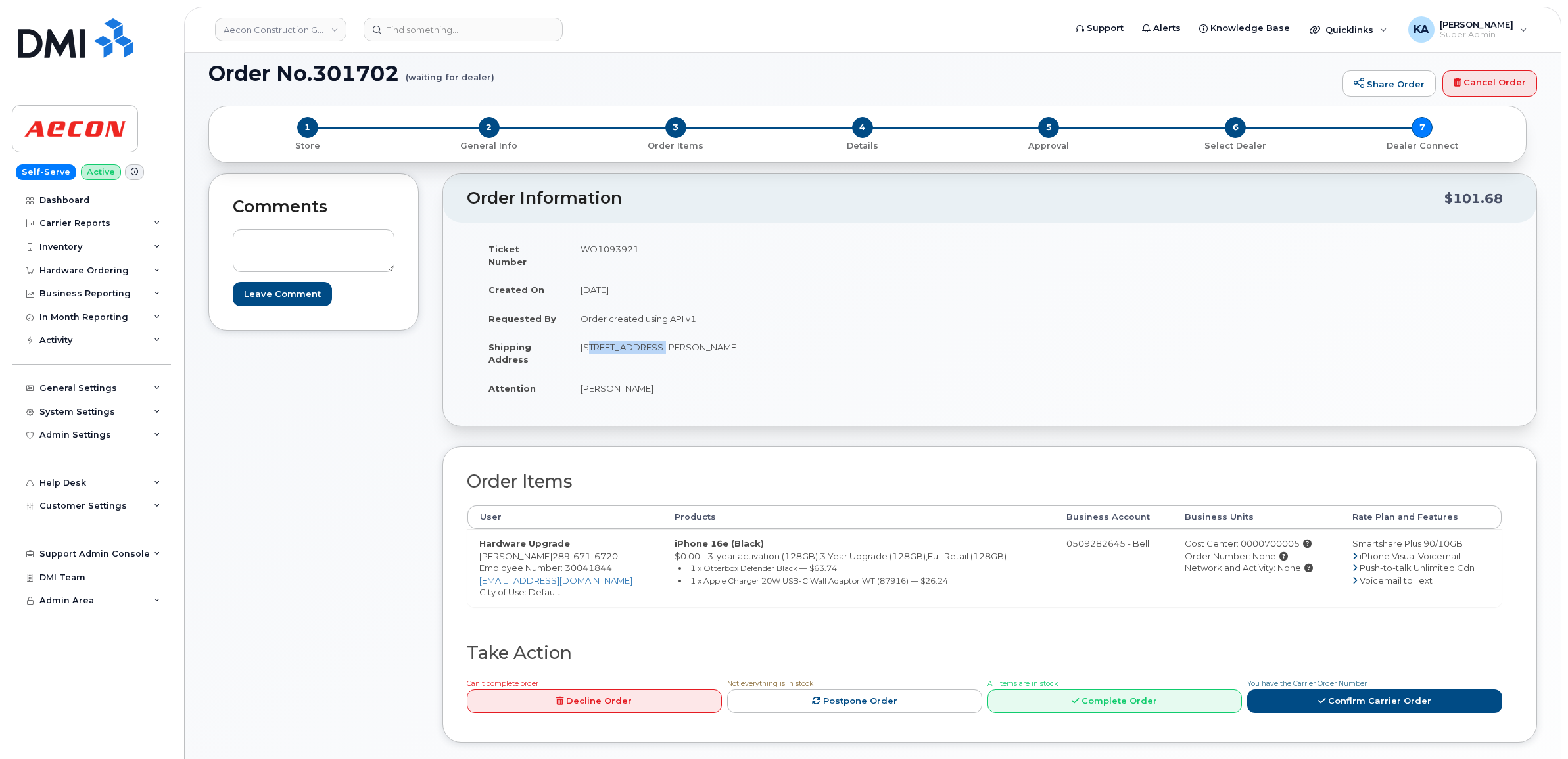
click at [760, 334] on td "1855 energy dr Clarington ON L1E 0E7" at bounding box center [775, 353] width 411 height 41
copy td "L1E 0E7"
drag, startPoint x: 577, startPoint y: 376, endPoint x: 619, endPoint y: 380, distance: 42.2
click at [619, 380] on td "Rob Sajo" at bounding box center [775, 388] width 411 height 29
copy td "Rob Sajo"
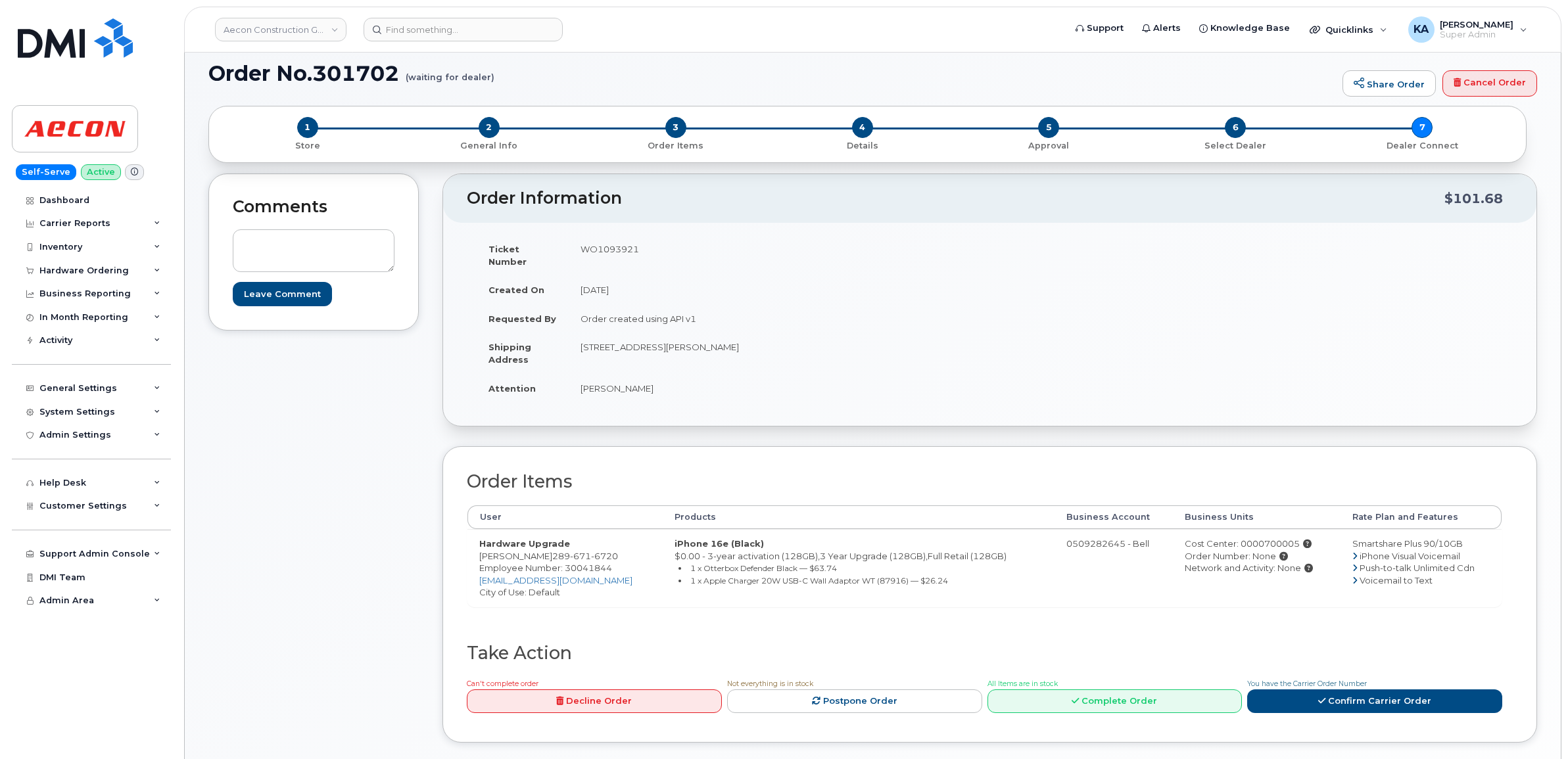
click at [584, 562] on span "Employee Number: 30041844" at bounding box center [545, 567] width 133 height 11
click at [583, 562] on span "Employee Number: 30041844" at bounding box center [545, 567] width 133 height 11
copy span "30041844"
click at [1252, 538] on div "Cost Center: 0000700005" at bounding box center [1256, 544] width 144 height 13
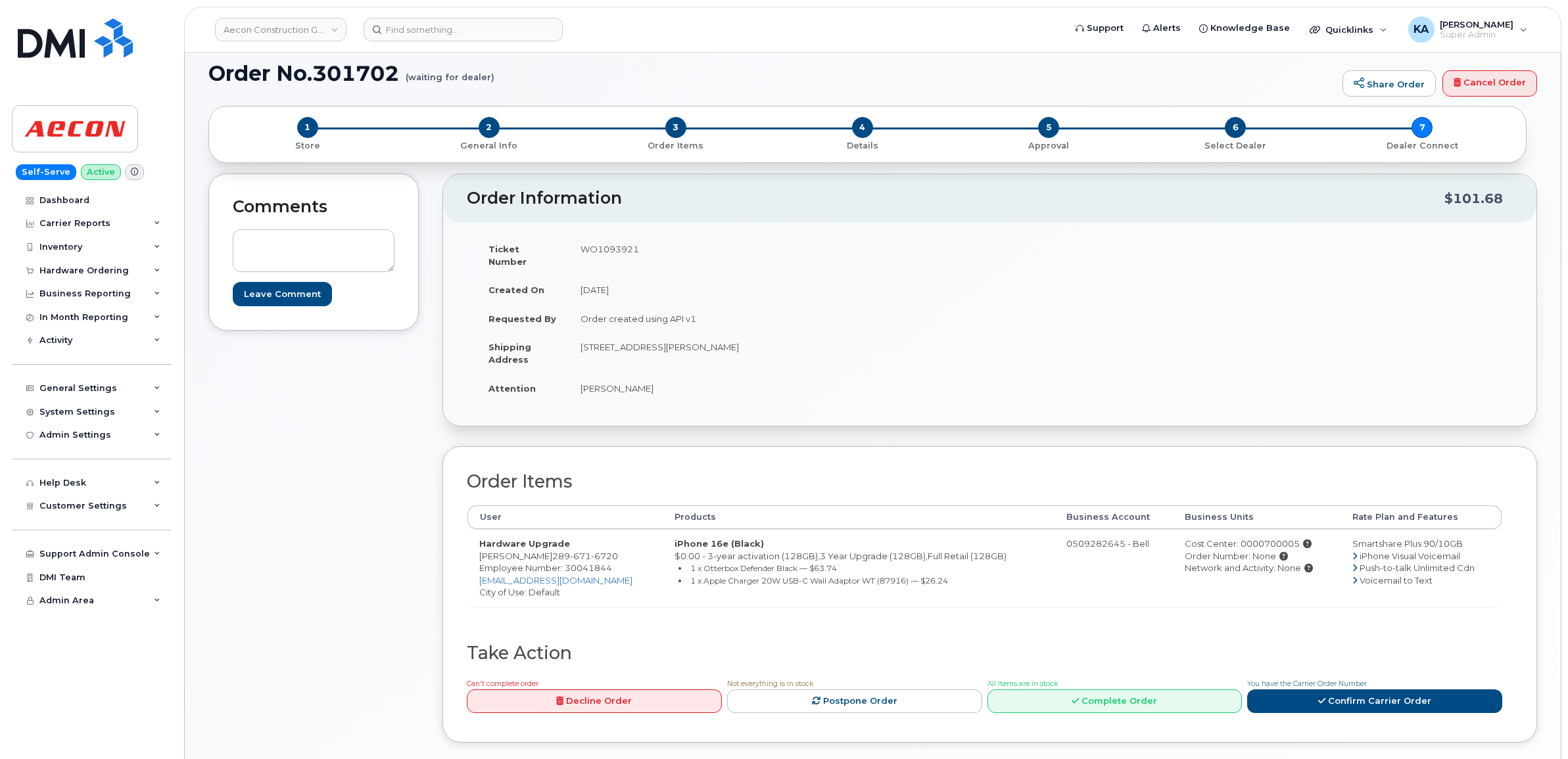
copy div "0000700005"
click at [602, 245] on td "WO1093921" at bounding box center [775, 255] width 411 height 41
click at [602, 246] on td "WO1093921" at bounding box center [775, 255] width 411 height 41
copy td "WO1093921"
click at [1353, 689] on link "Confirm Carrier Order" at bounding box center [1374, 701] width 255 height 25
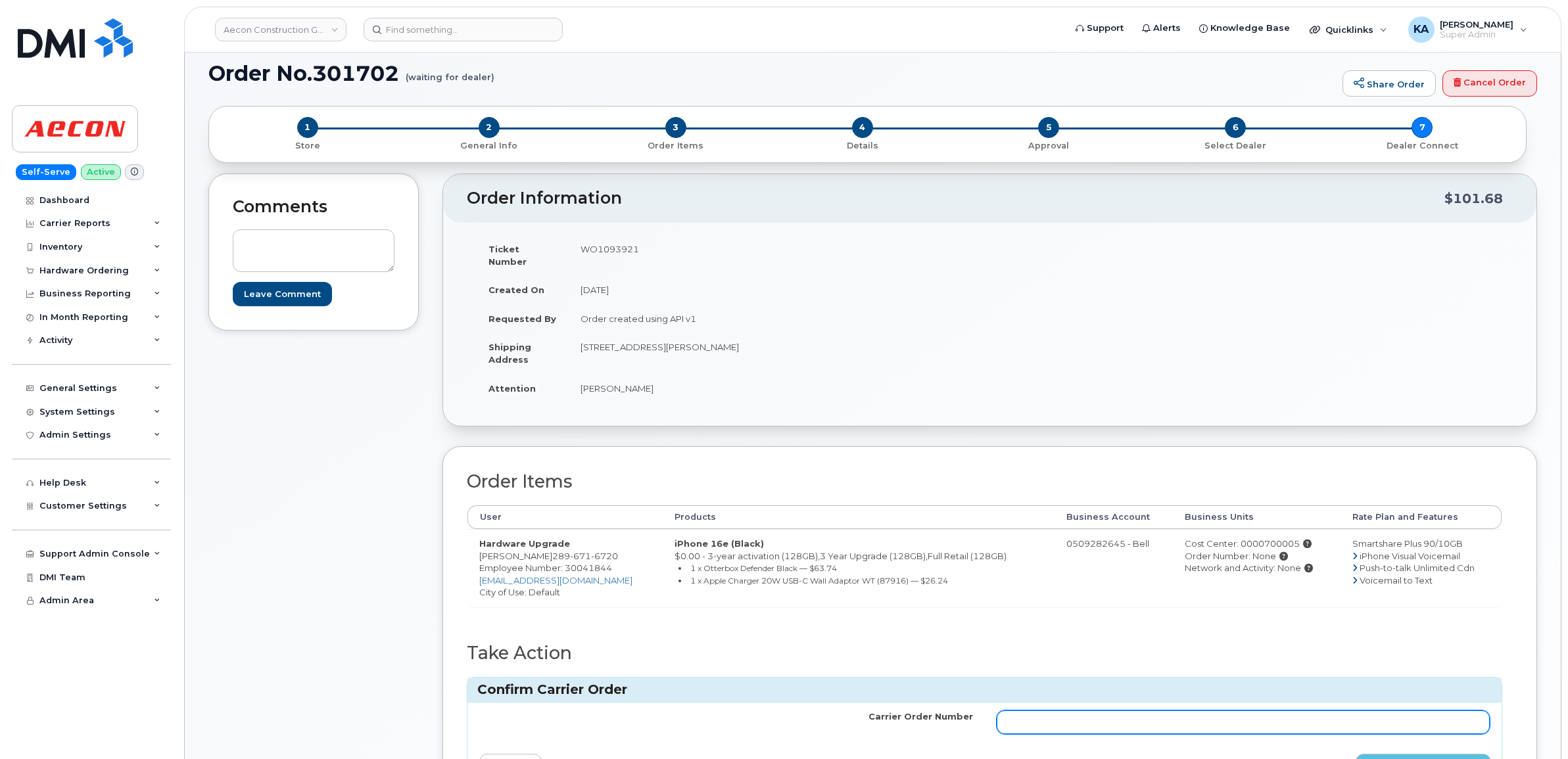
click at [1342, 718] on input "Carrier Order Number" at bounding box center [1243, 722] width 494 height 24
paste input "3021332"
type input "3021332"
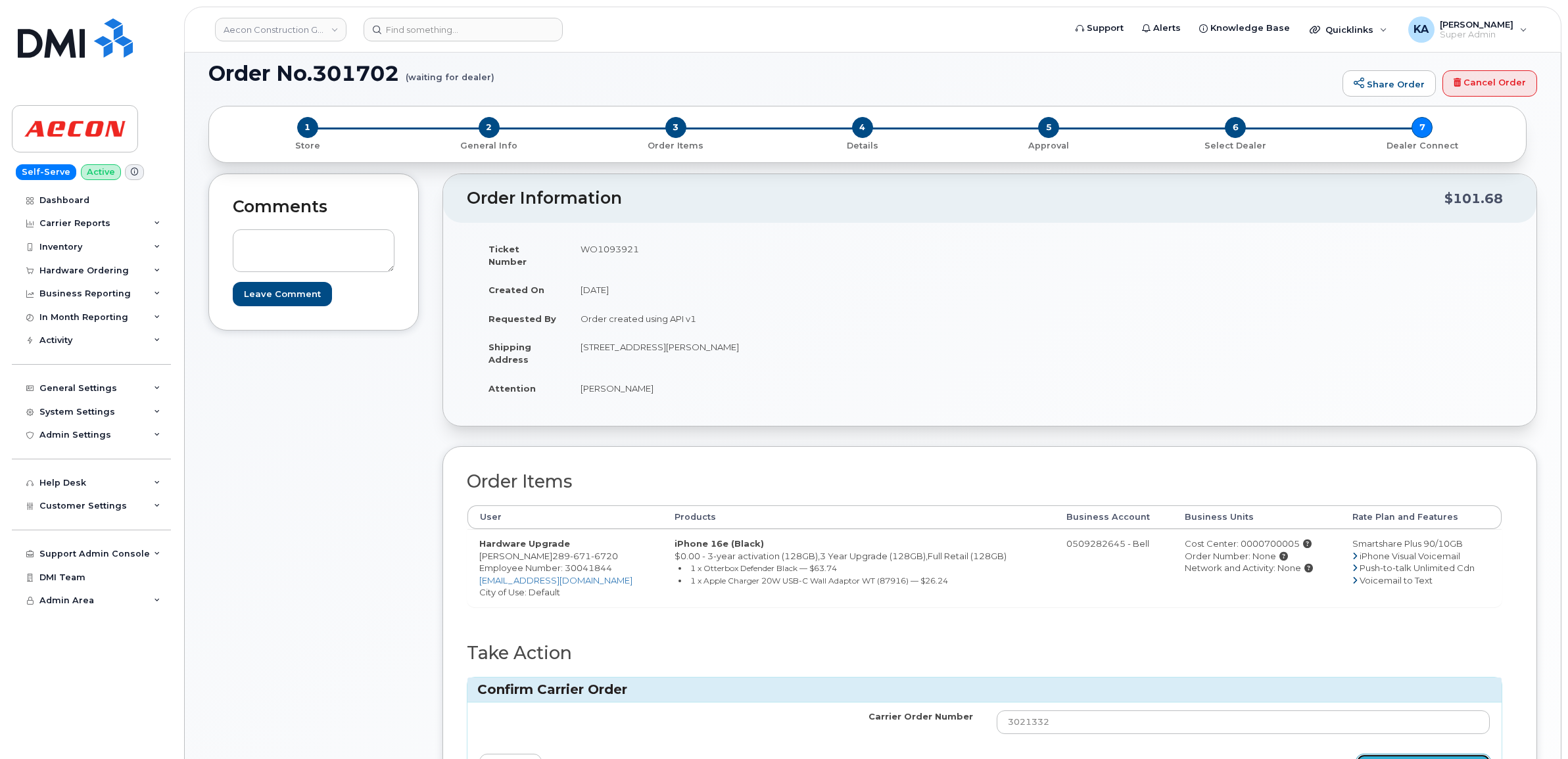
click at [1401, 754] on button "Confirm Carrier Order" at bounding box center [1423, 766] width 136 height 25
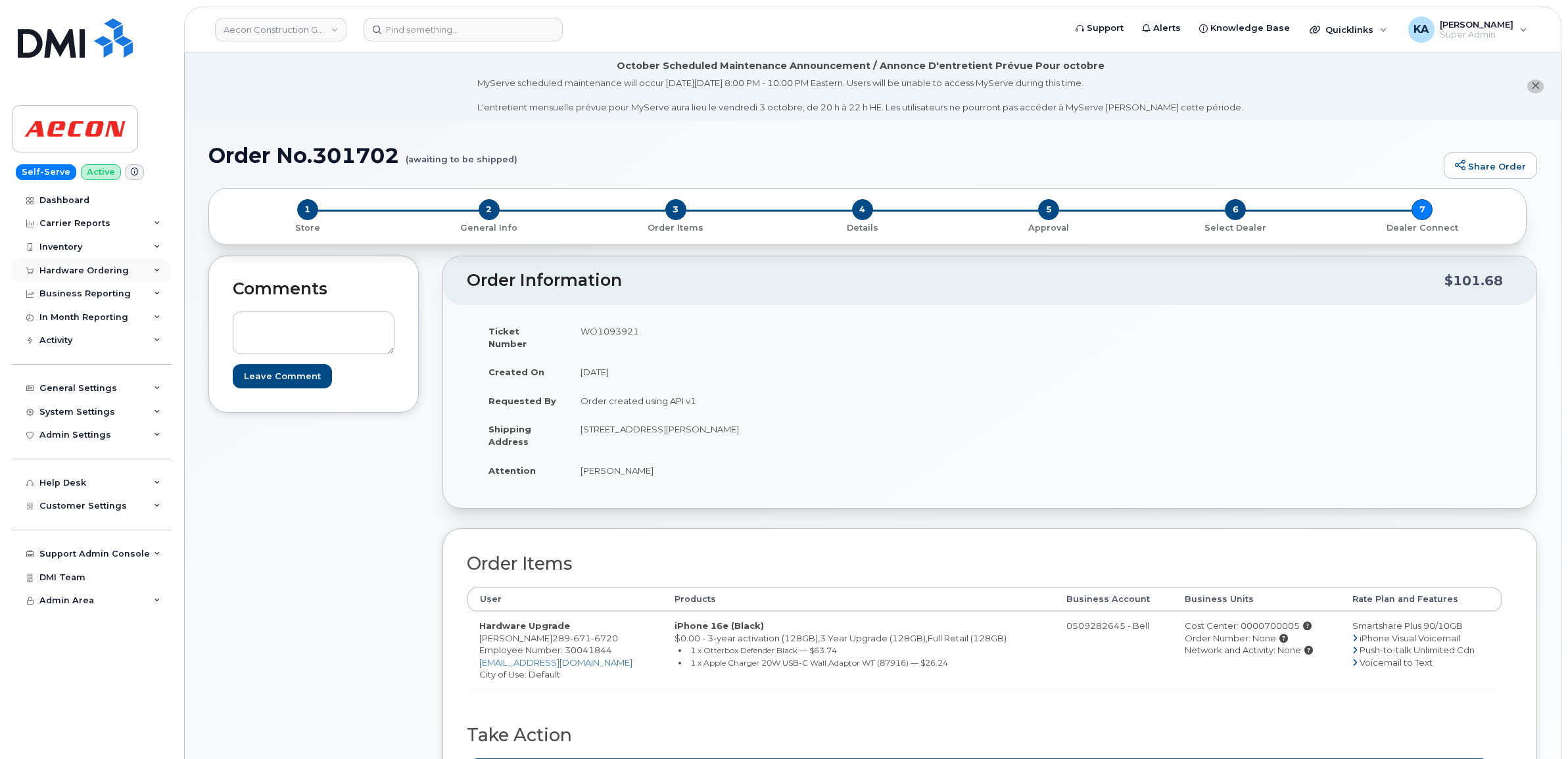
click at [99, 275] on div "Hardware Ordering" at bounding box center [84, 270] width 89 height 11
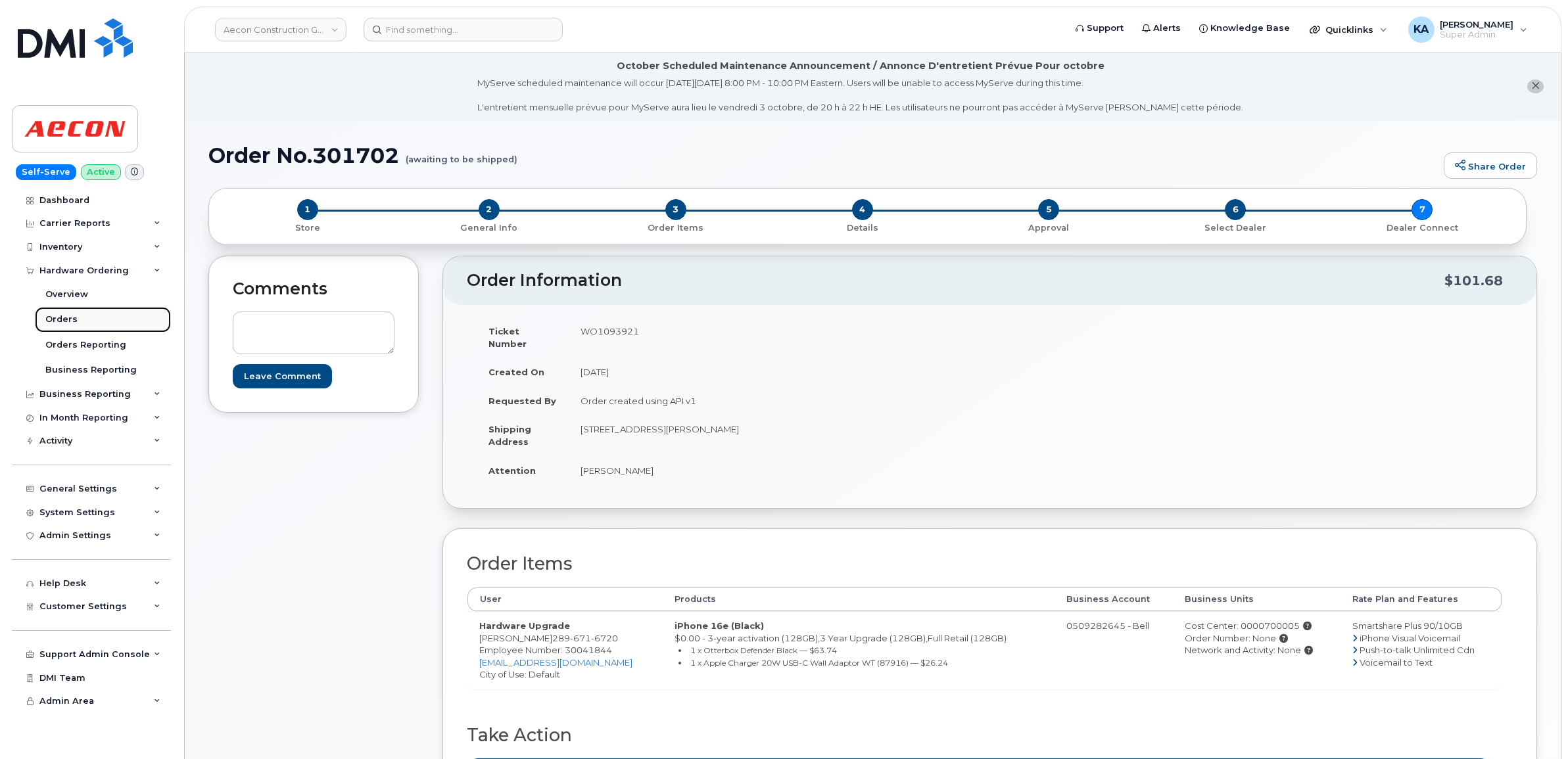
click at [74, 319] on link "Orders" at bounding box center [103, 319] width 136 height 25
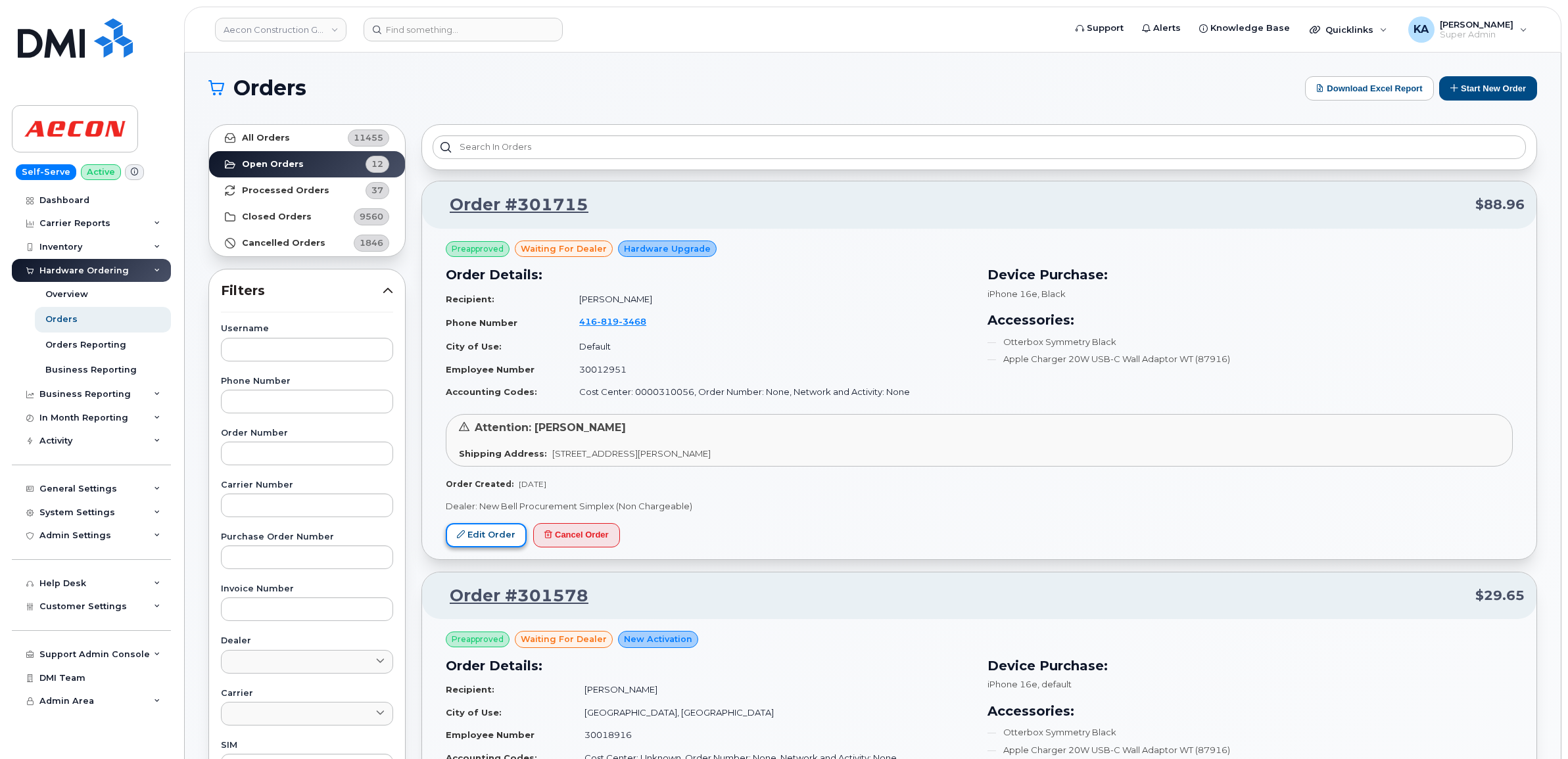
click at [492, 531] on link "Edit Order" at bounding box center [486, 535] width 81 height 25
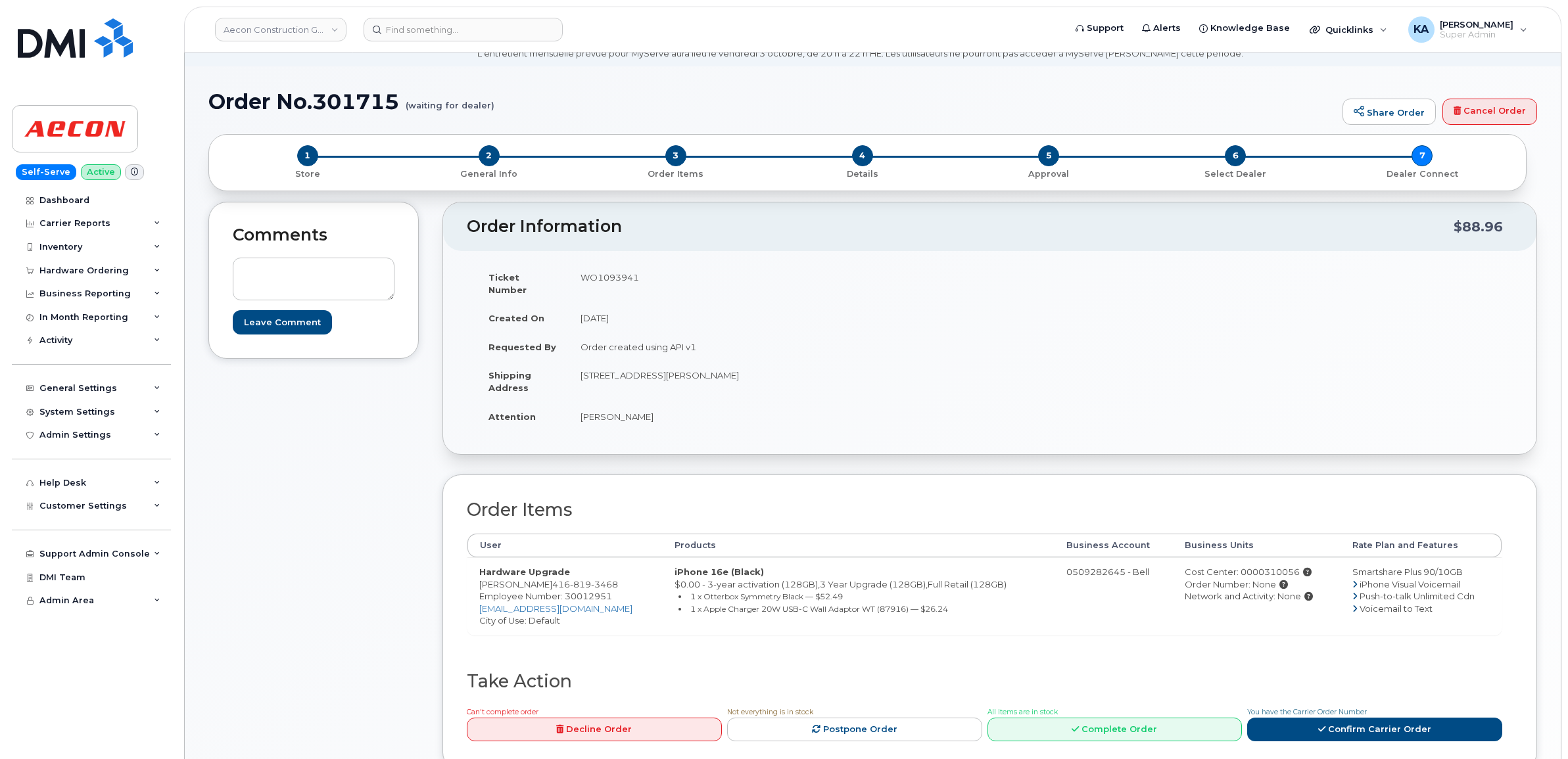
scroll to position [82, 0]
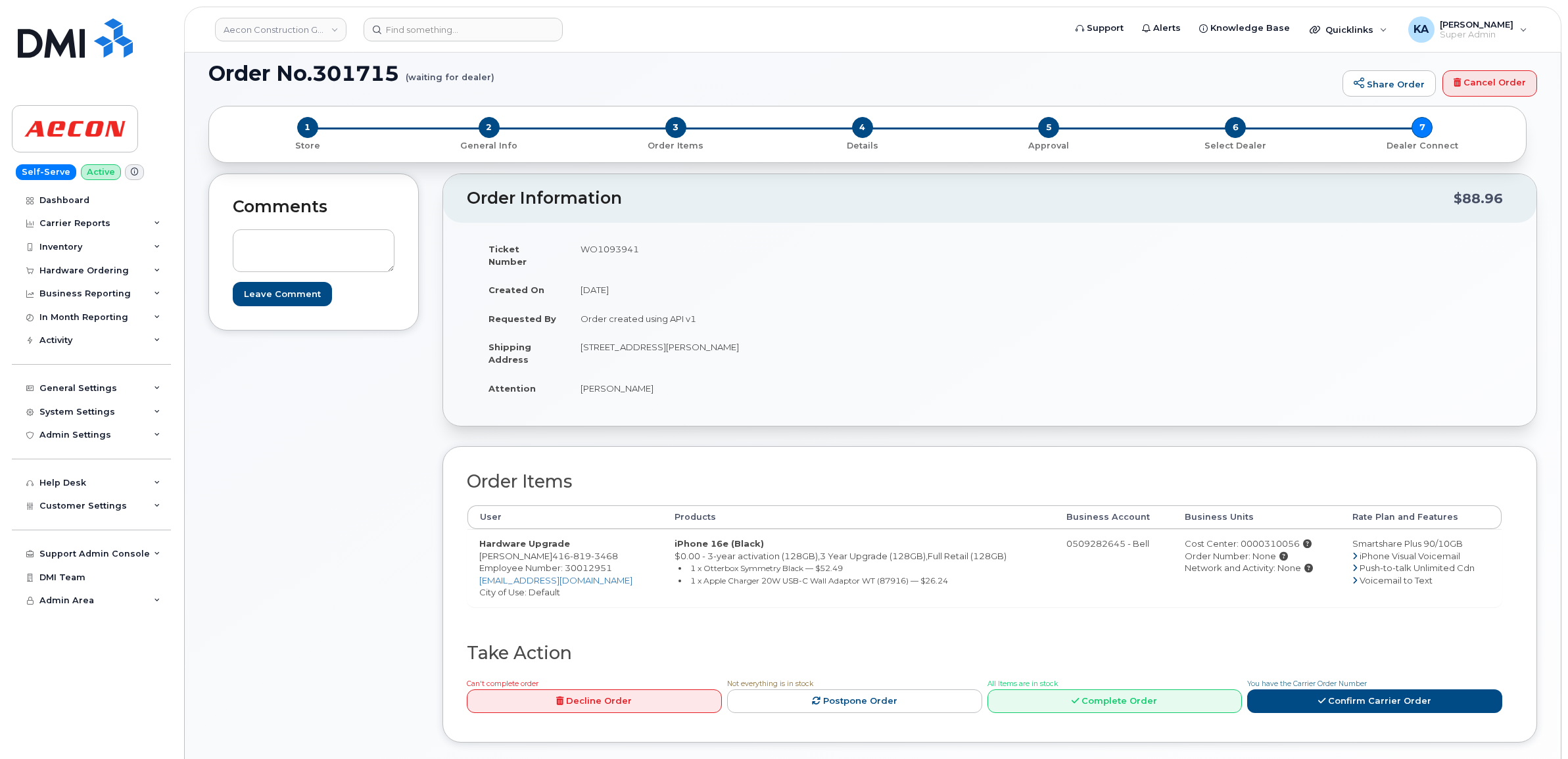
drag, startPoint x: 543, startPoint y: 546, endPoint x: 621, endPoint y: 543, distance: 78.1
click at [621, 543] on td "Hardware Upgrade [PERSON_NAME] [PHONE_NUMBER] Employee Number: 30012951 [EMAIL_…" at bounding box center [565, 568] width 195 height 77
copy td "[PHONE_NUMBER]"
click at [589, 562] on span "Employee Number: 30012951" at bounding box center [545, 567] width 133 height 11
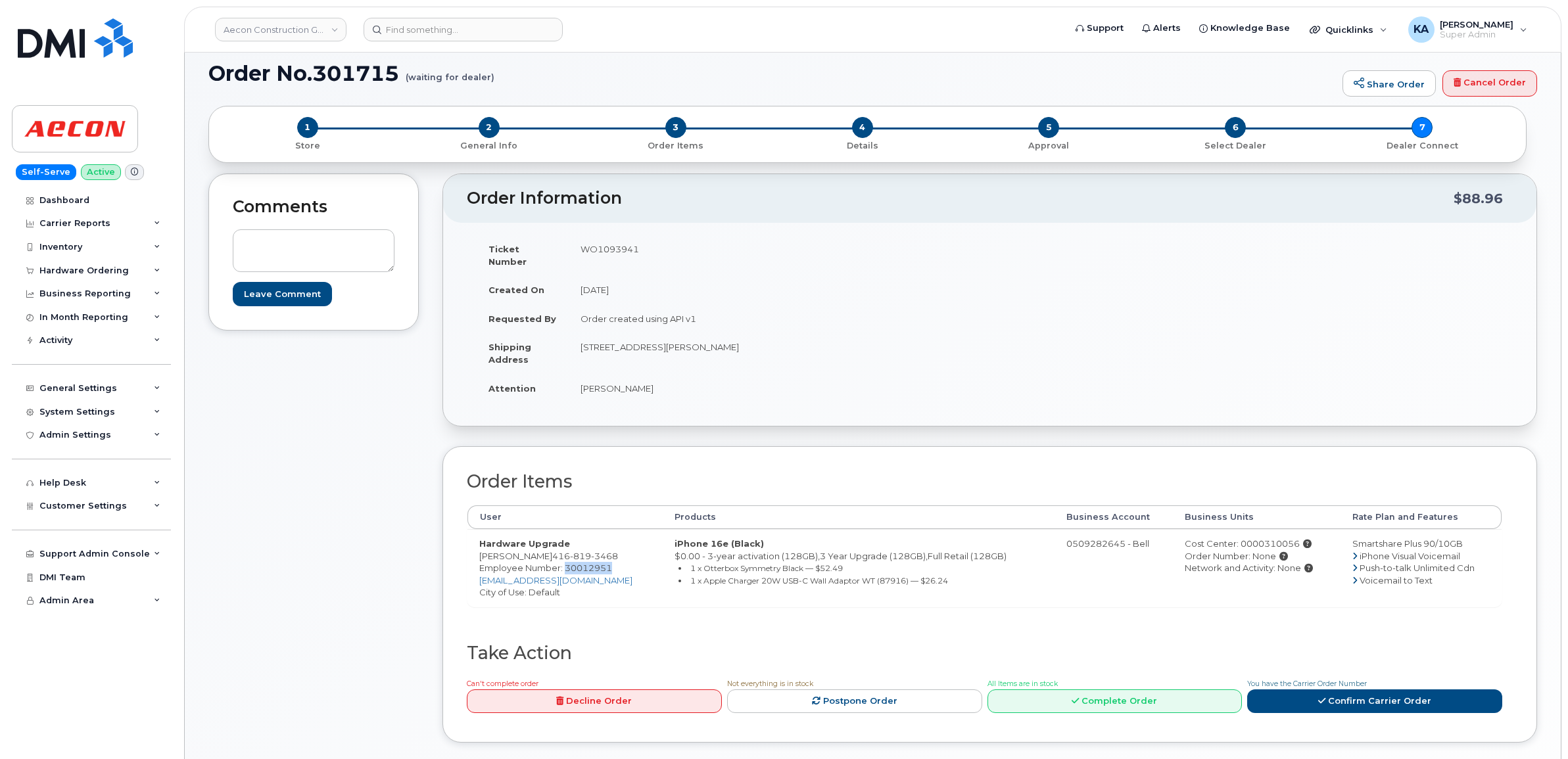
copy span "30012951"
drag, startPoint x: 569, startPoint y: 336, endPoint x: 663, endPoint y: 345, distance: 94.4
click at [663, 345] on td "[STREET_ADDRESS][PERSON_NAME]" at bounding box center [775, 353] width 411 height 41
copy td "[STREET_ADDRESS][PERSON_NAME]"
drag, startPoint x: 713, startPoint y: 336, endPoint x: 772, endPoint y: 341, distance: 59.2
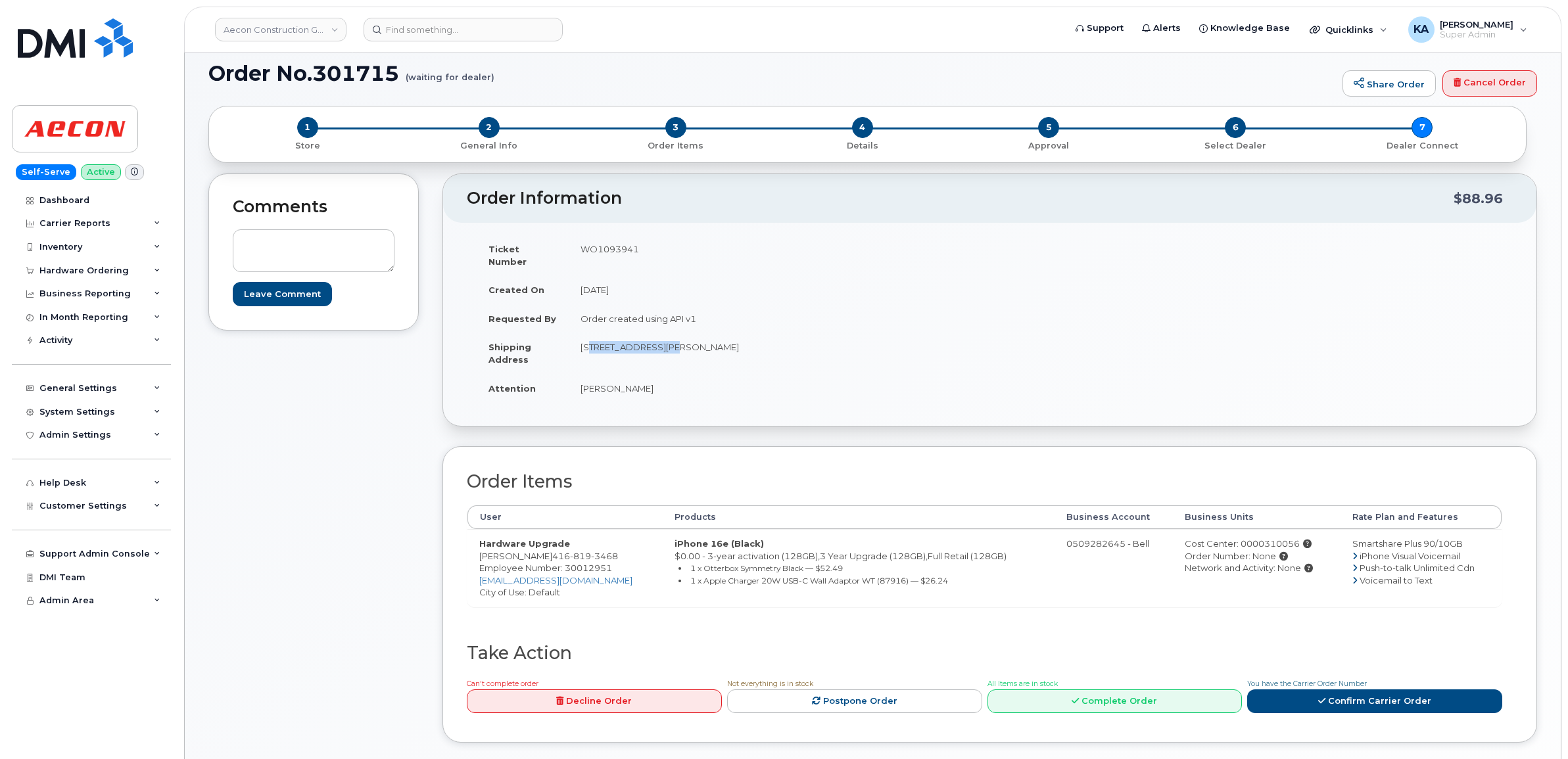
click at [772, 341] on td "[STREET_ADDRESS][PERSON_NAME]" at bounding box center [775, 353] width 411 height 41
copy td "L9s1c8"
drag, startPoint x: 577, startPoint y: 379, endPoint x: 648, endPoint y: 382, distance: 71.1
click at [648, 382] on td "[PERSON_NAME]" at bounding box center [775, 388] width 411 height 29
copy td "[PERSON_NAME]"
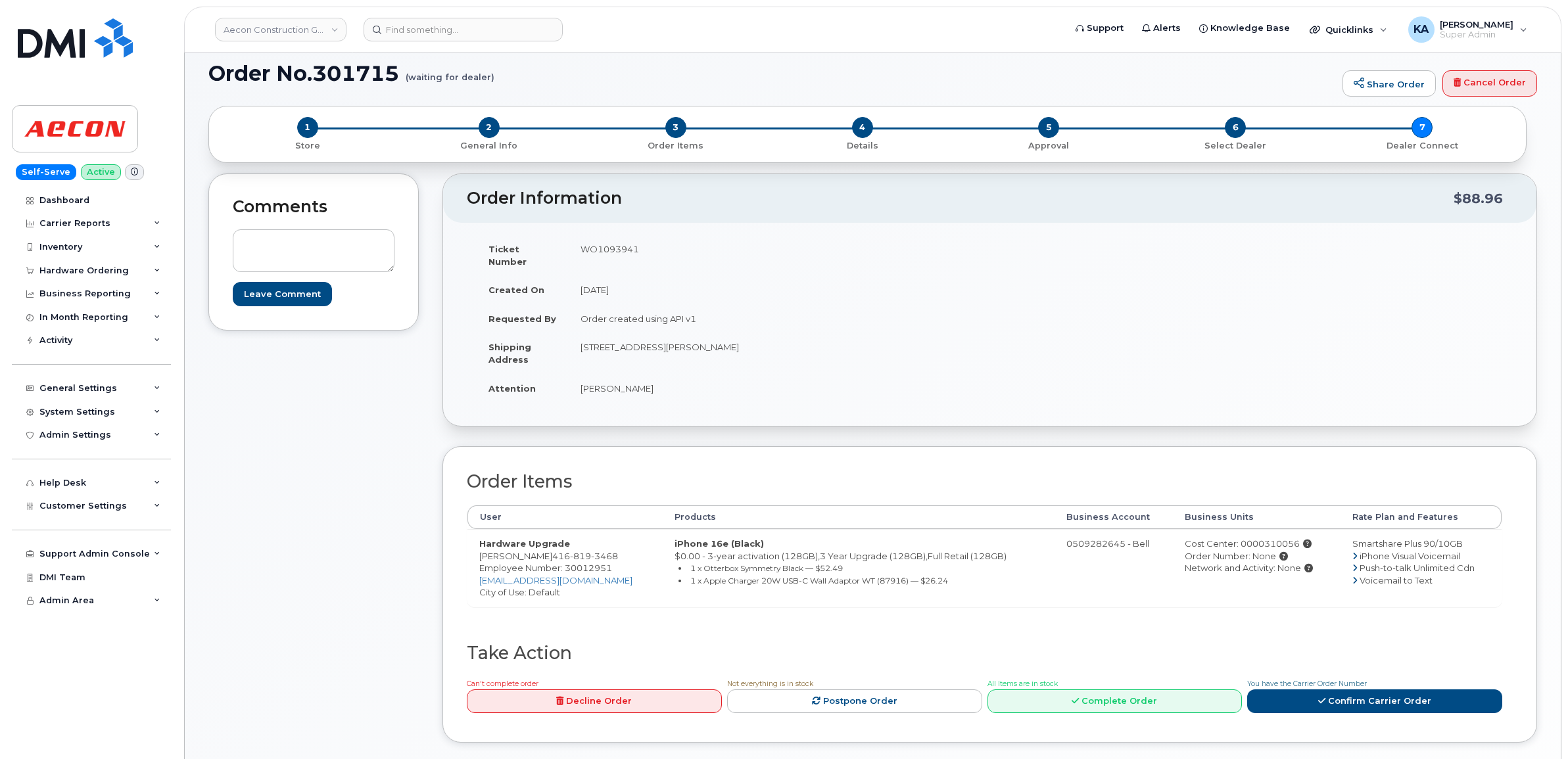
click at [592, 562] on span "Employee Number: 30012951" at bounding box center [545, 567] width 133 height 11
copy span "30012951"
click at [1263, 538] on div "Cost Center: 0000310056" at bounding box center [1256, 544] width 144 height 13
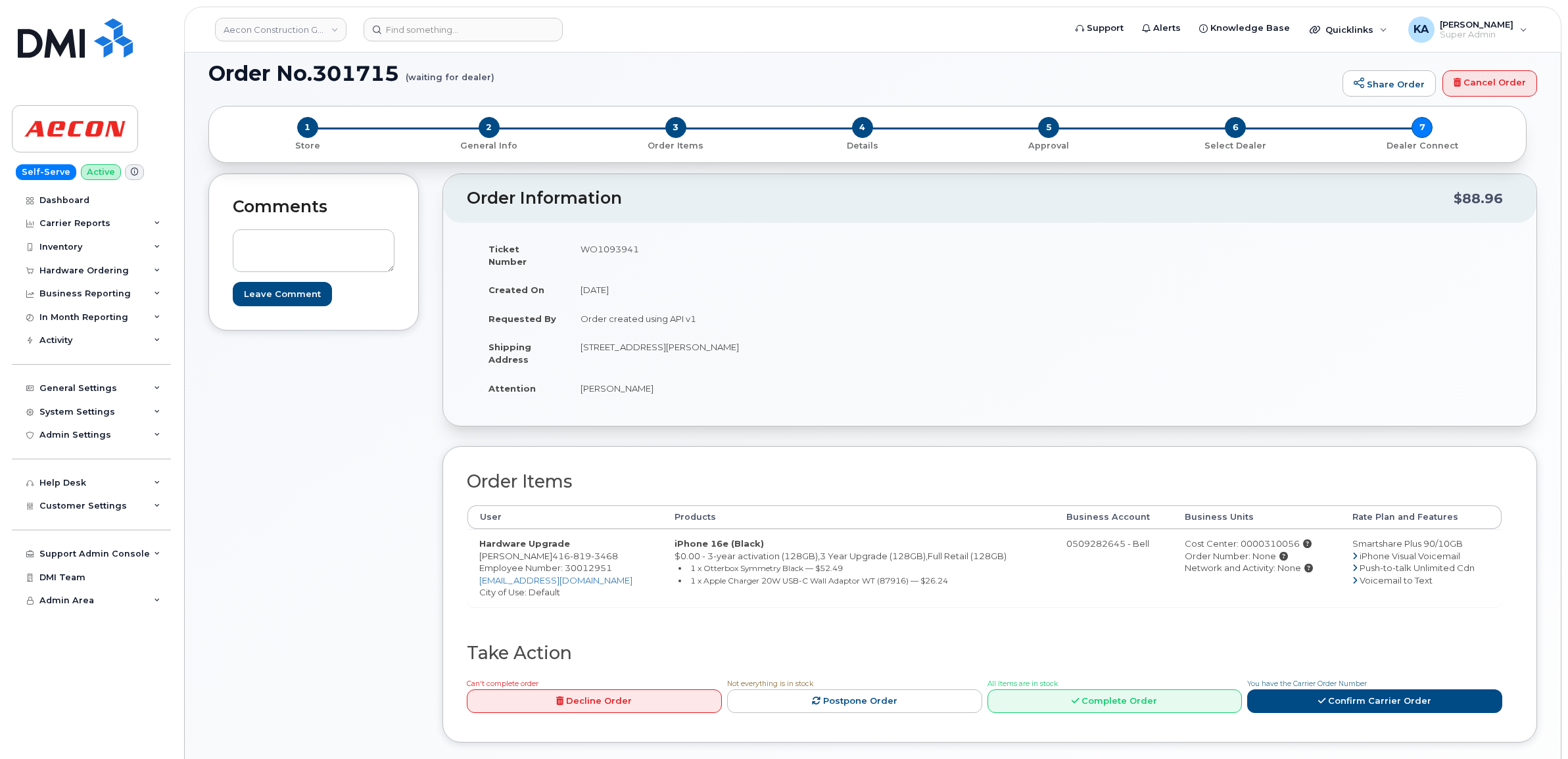
copy div "0000310056"
click at [606, 249] on td "WO1093941" at bounding box center [775, 255] width 411 height 41
copy td "WO1093941"
click at [1310, 690] on link "Confirm Carrier Order" at bounding box center [1374, 701] width 255 height 25
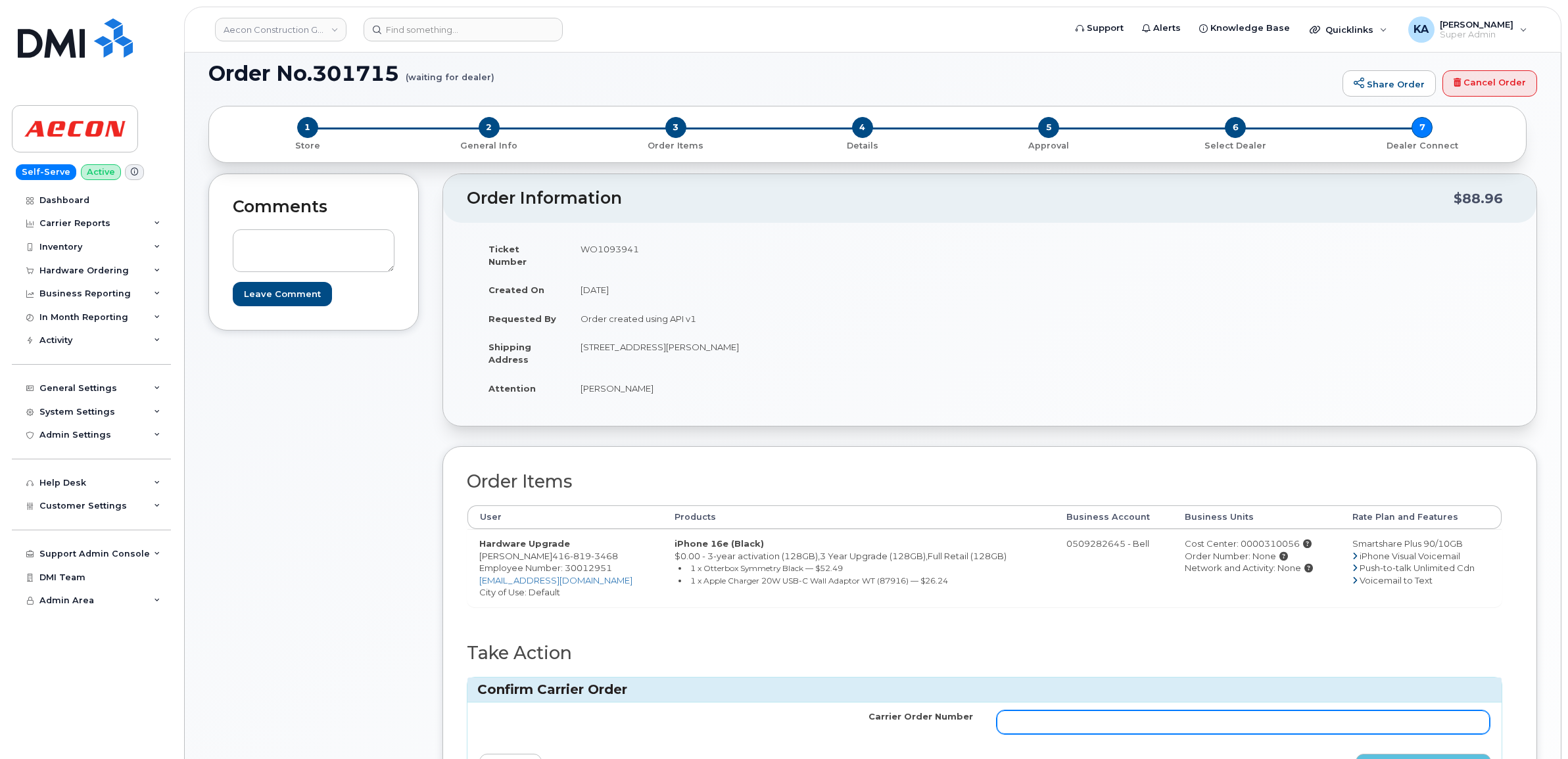
click at [1076, 711] on input "Carrier Order Number" at bounding box center [1243, 722] width 494 height 24
paste input "3021336"
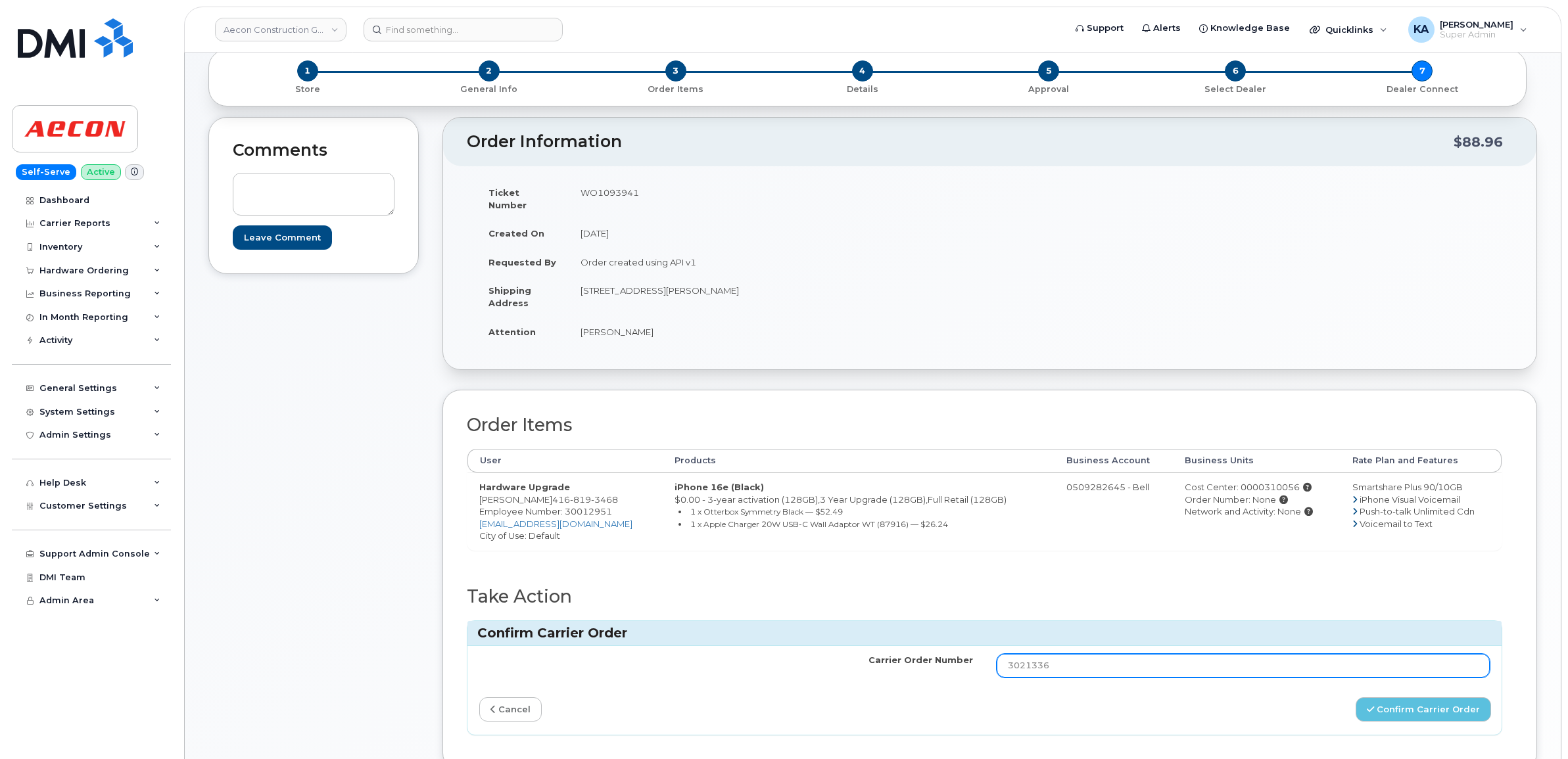
scroll to position [164, 0]
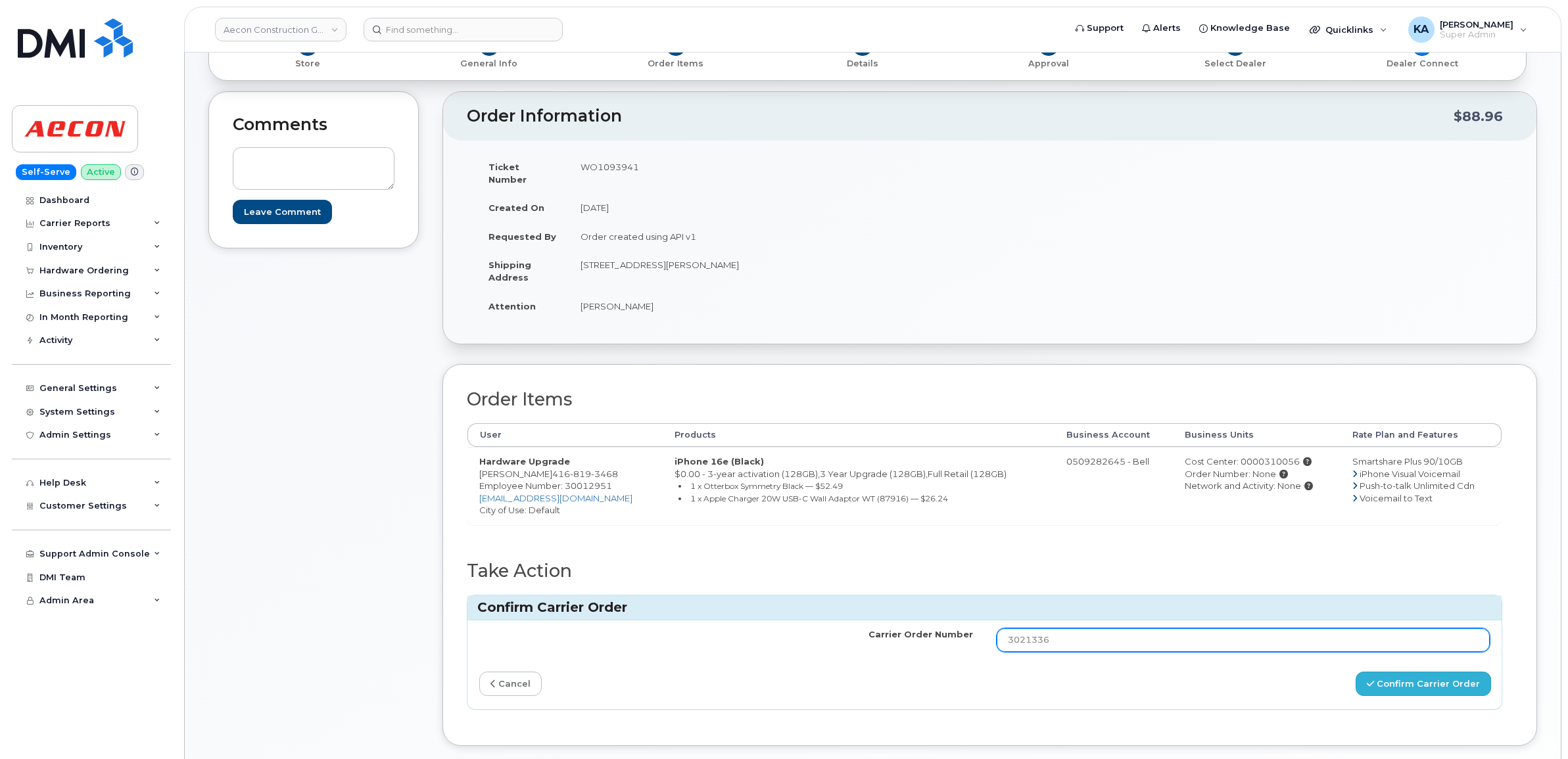
type input "3021336"
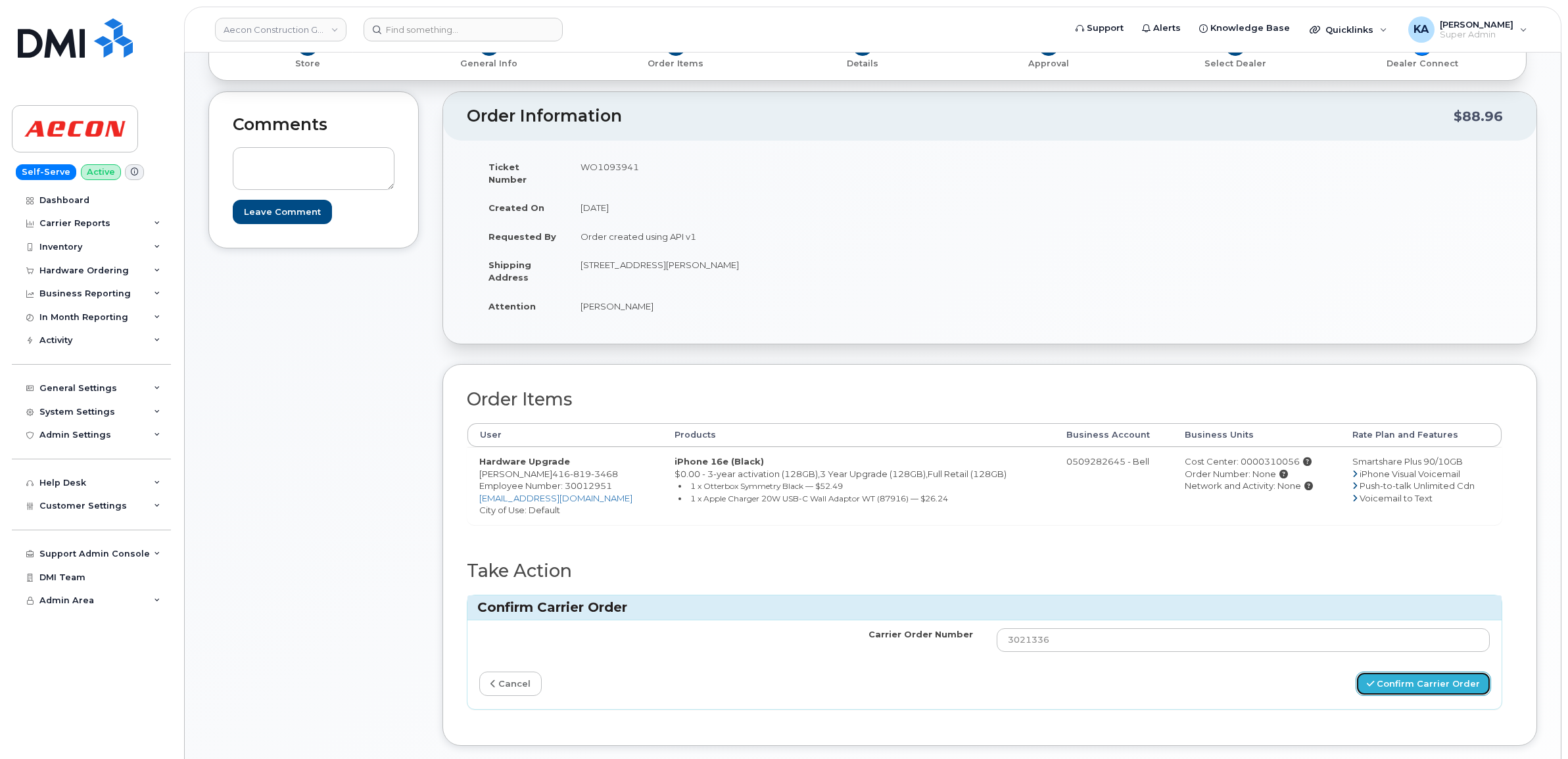
click at [1368, 674] on button "Confirm Carrier Order" at bounding box center [1423, 684] width 136 height 25
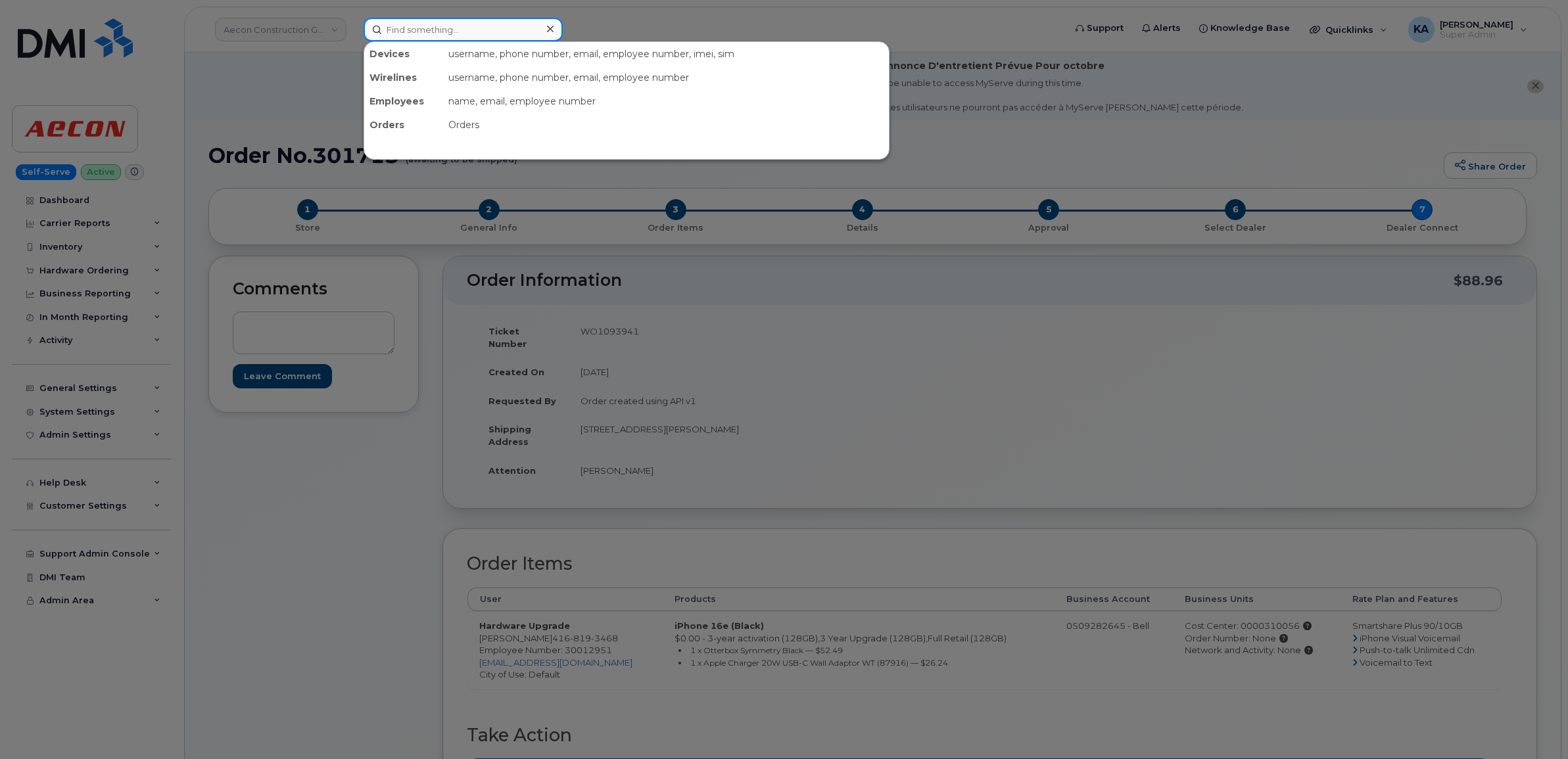
click at [397, 27] on input at bounding box center [463, 29] width 199 height 24
paste input "5873412725"
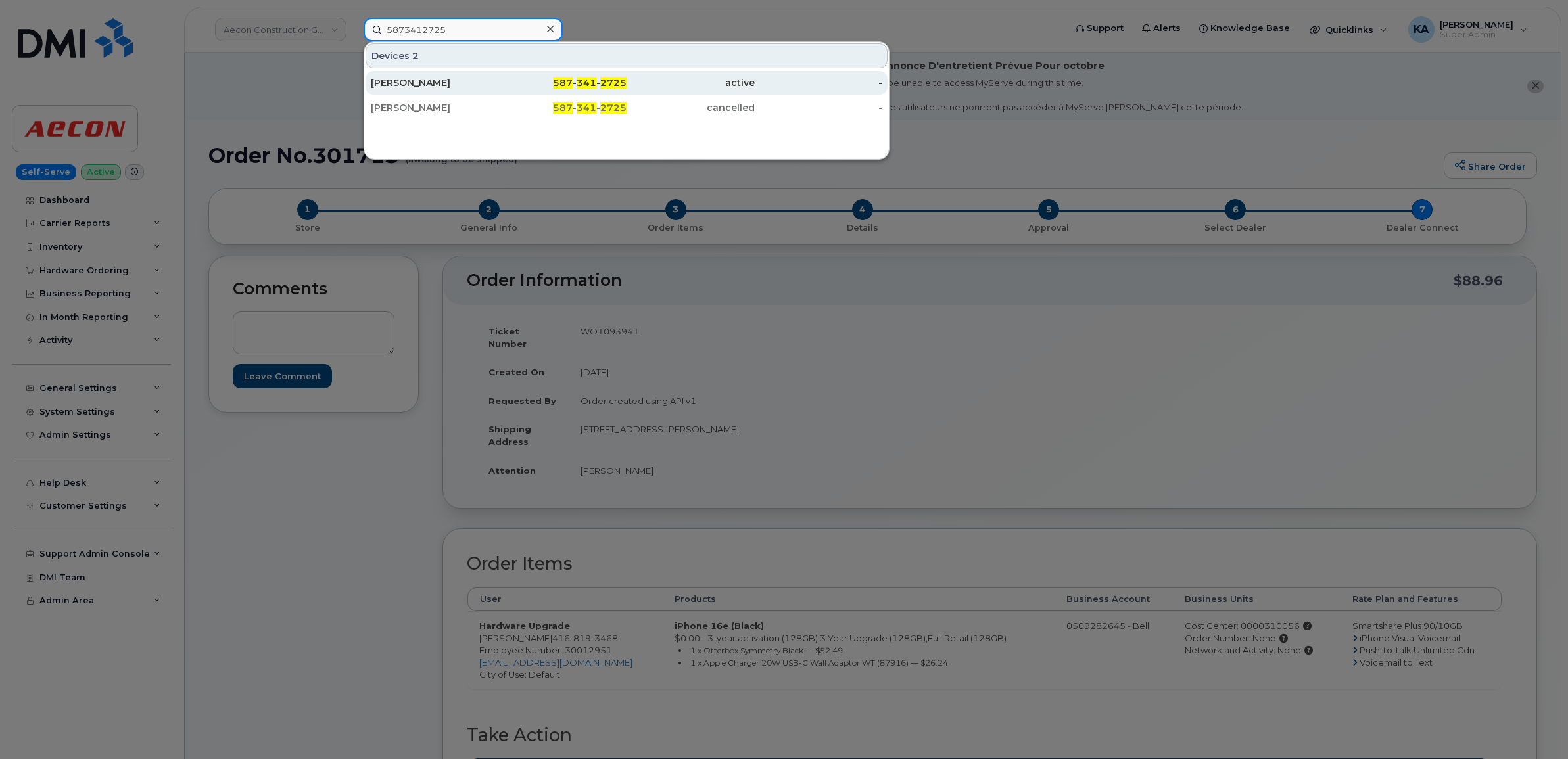
type input "5873412725"
click at [402, 84] on div "[PERSON_NAME]" at bounding box center [435, 83] width 129 height 13
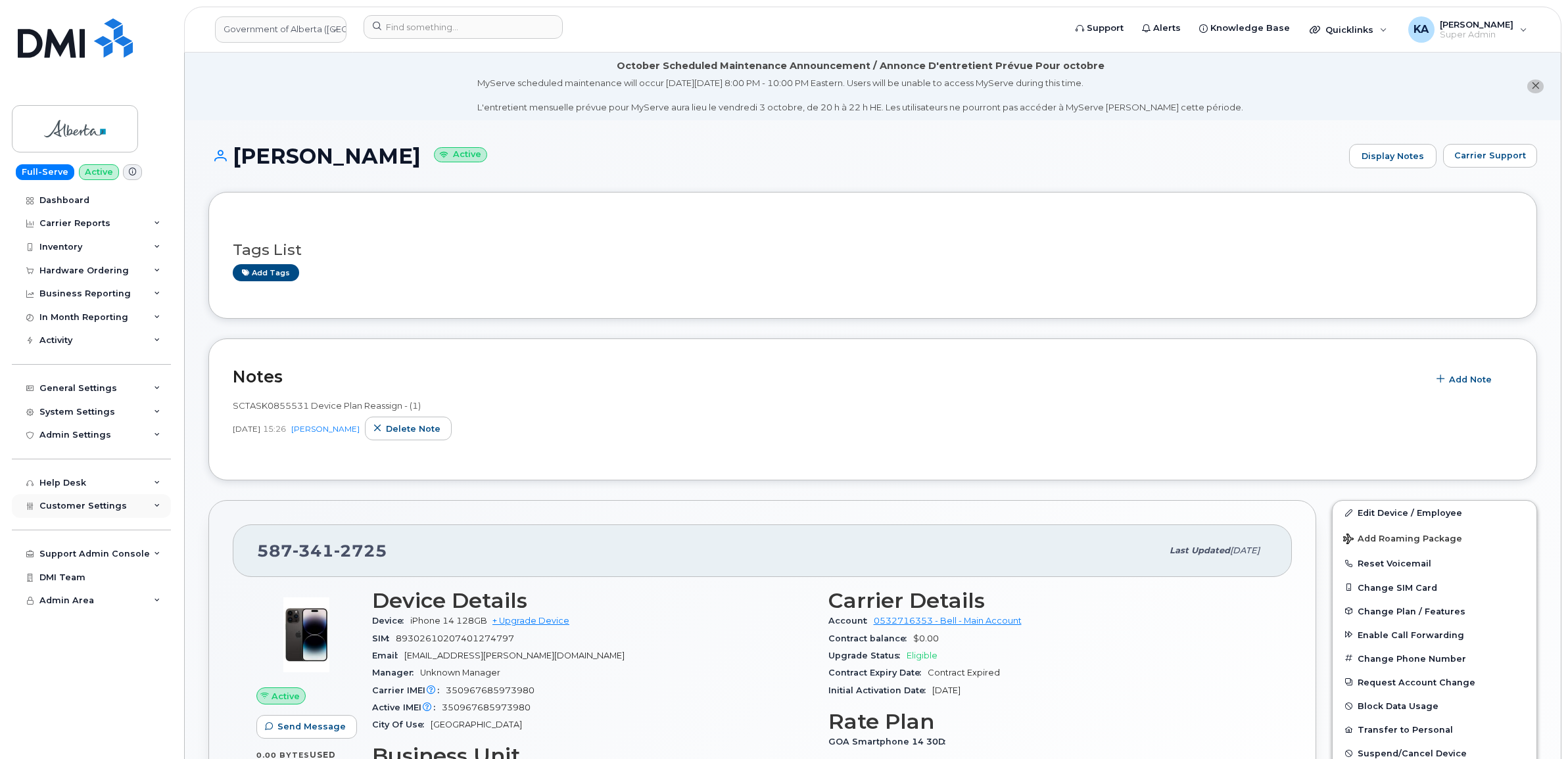
click at [66, 510] on span "Customer Settings" at bounding box center [83, 506] width 88 height 10
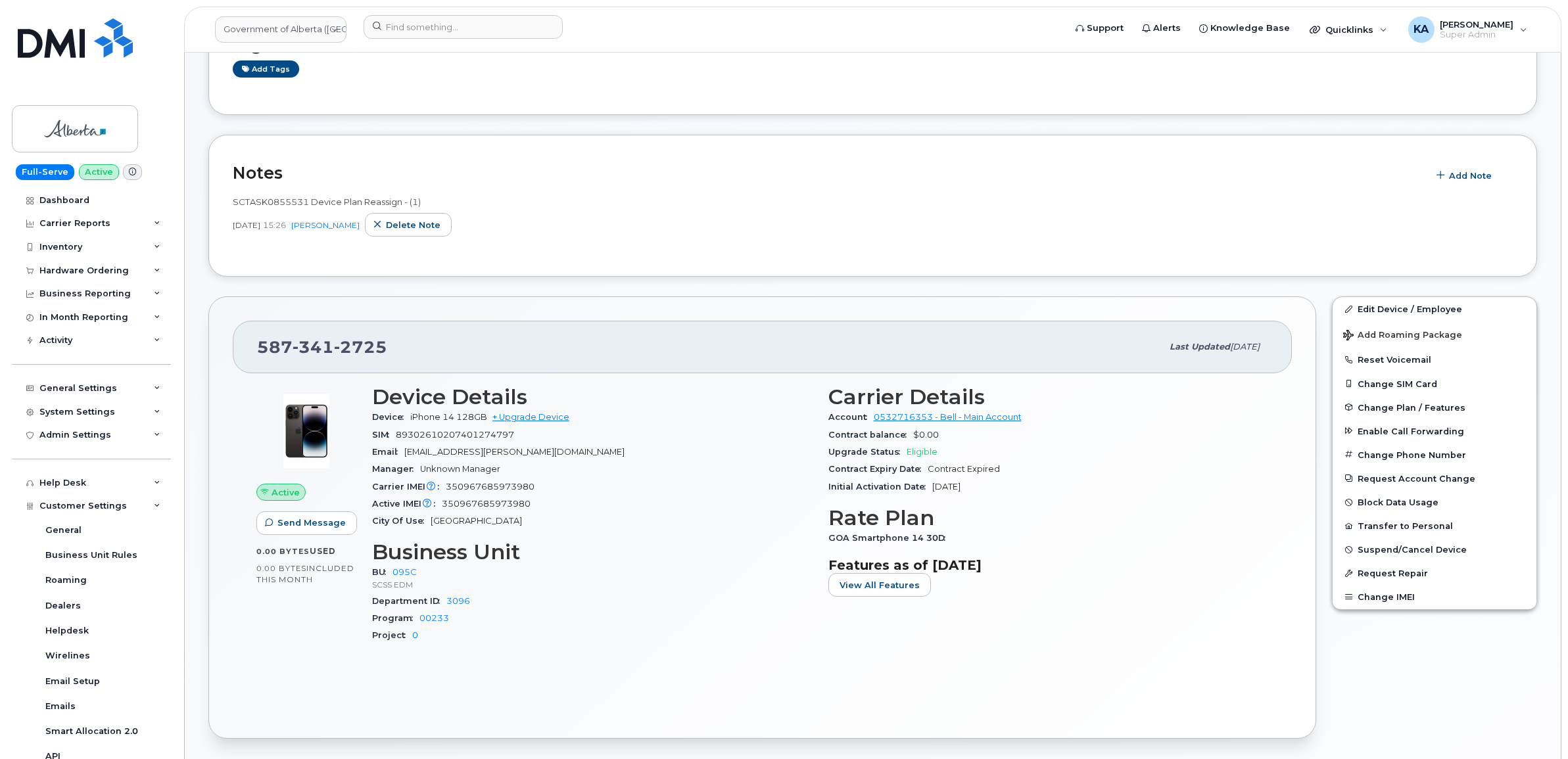
scroll to position [246, 0]
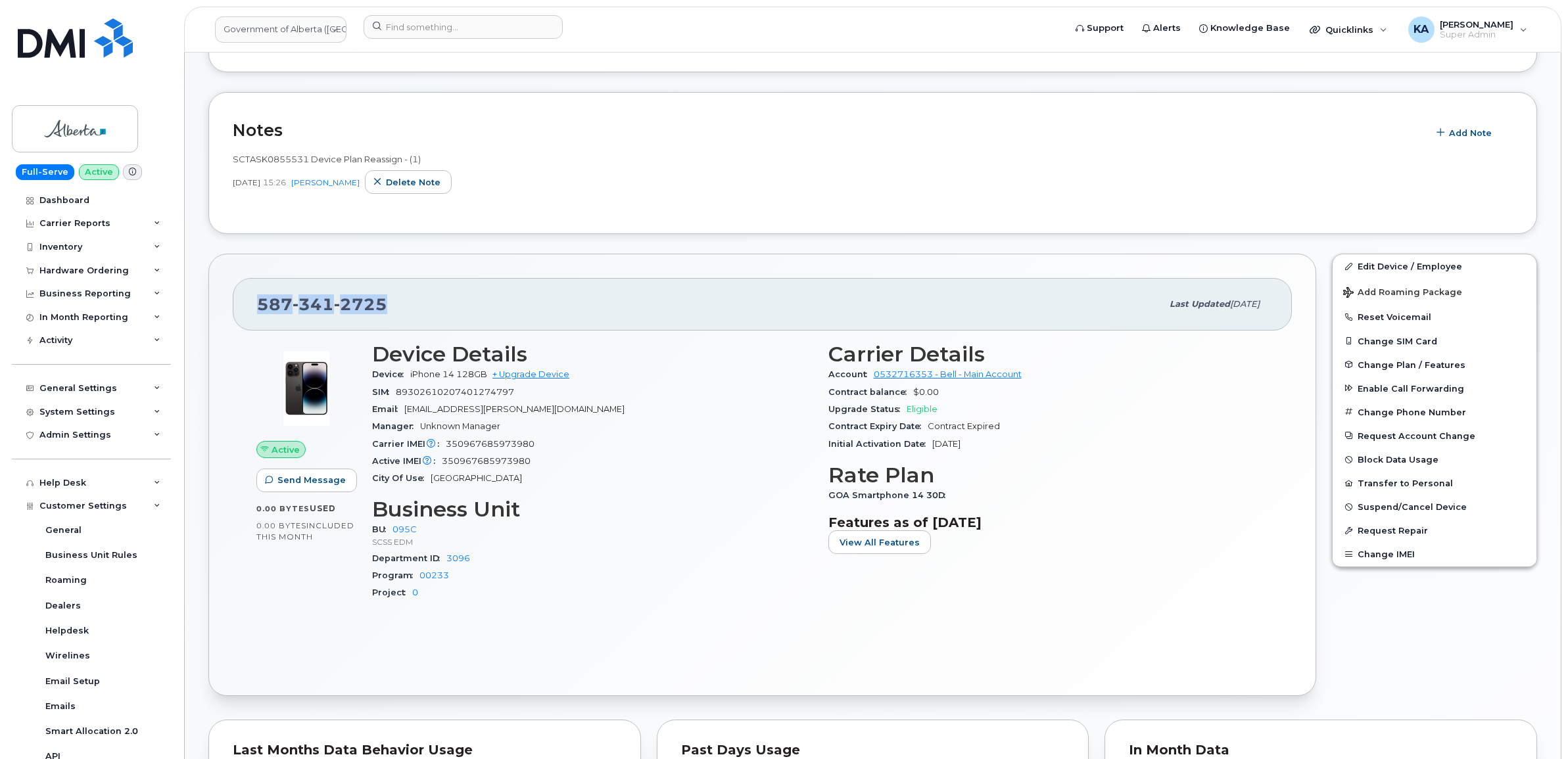
drag, startPoint x: 391, startPoint y: 306, endPoint x: 258, endPoint y: 309, distance: 133.0
click at [258, 309] on div "[PHONE_NUMBER]" at bounding box center [709, 304] width 904 height 27
copy span "[PHONE_NUMBER]"
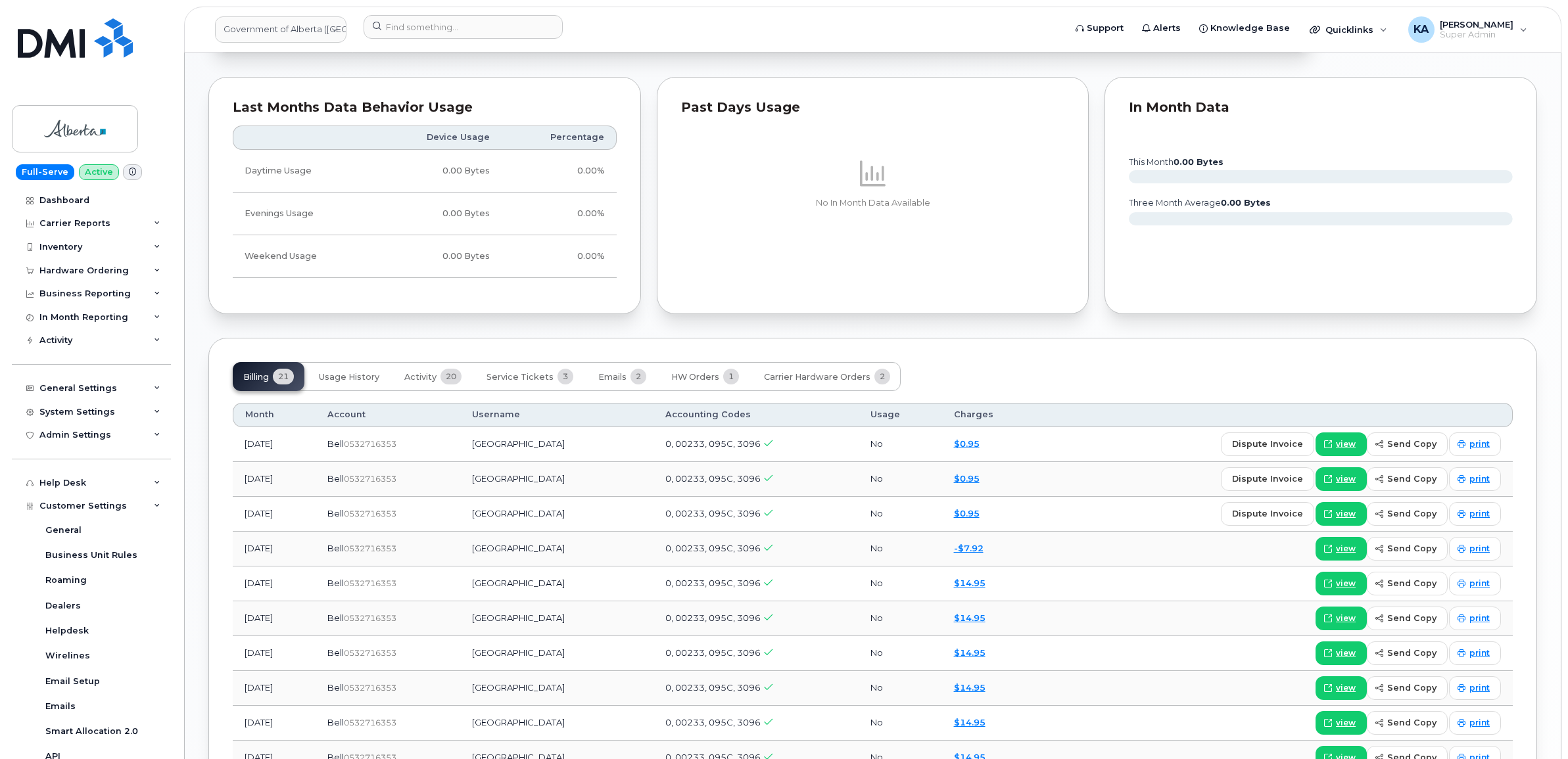
scroll to position [904, 0]
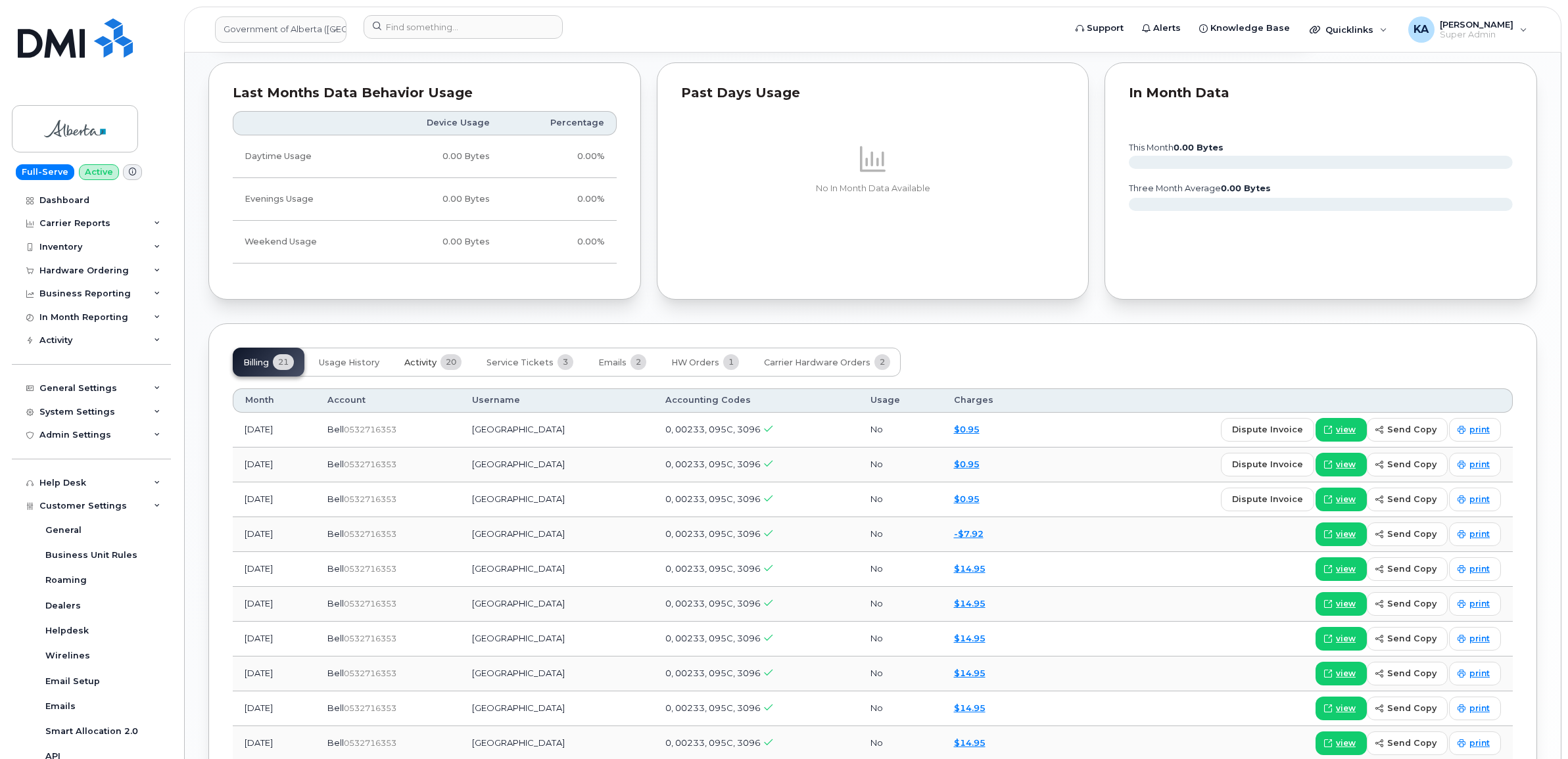
click at [407, 365] on span "Activity" at bounding box center [421, 362] width 32 height 11
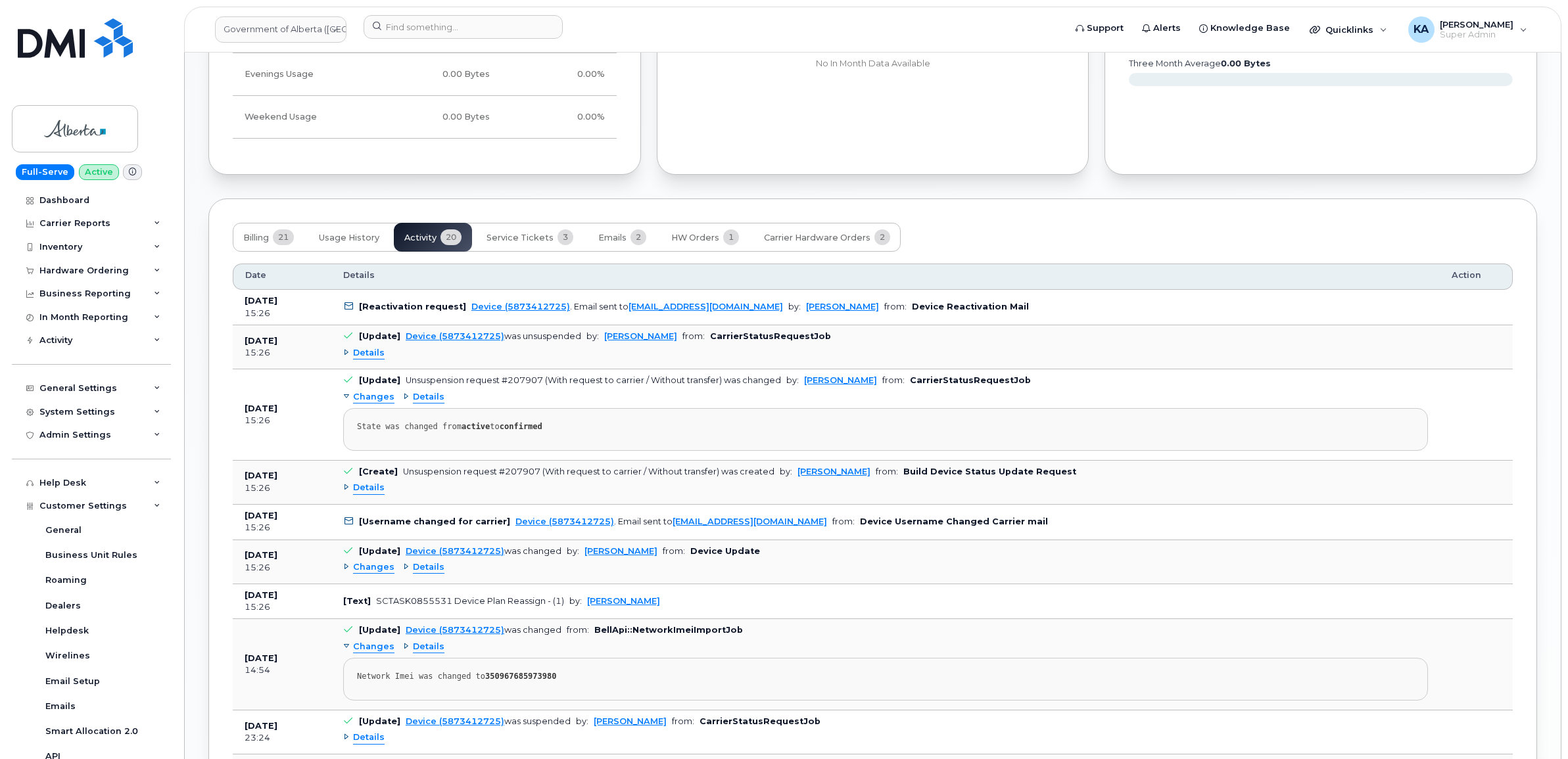
scroll to position [1068, 0]
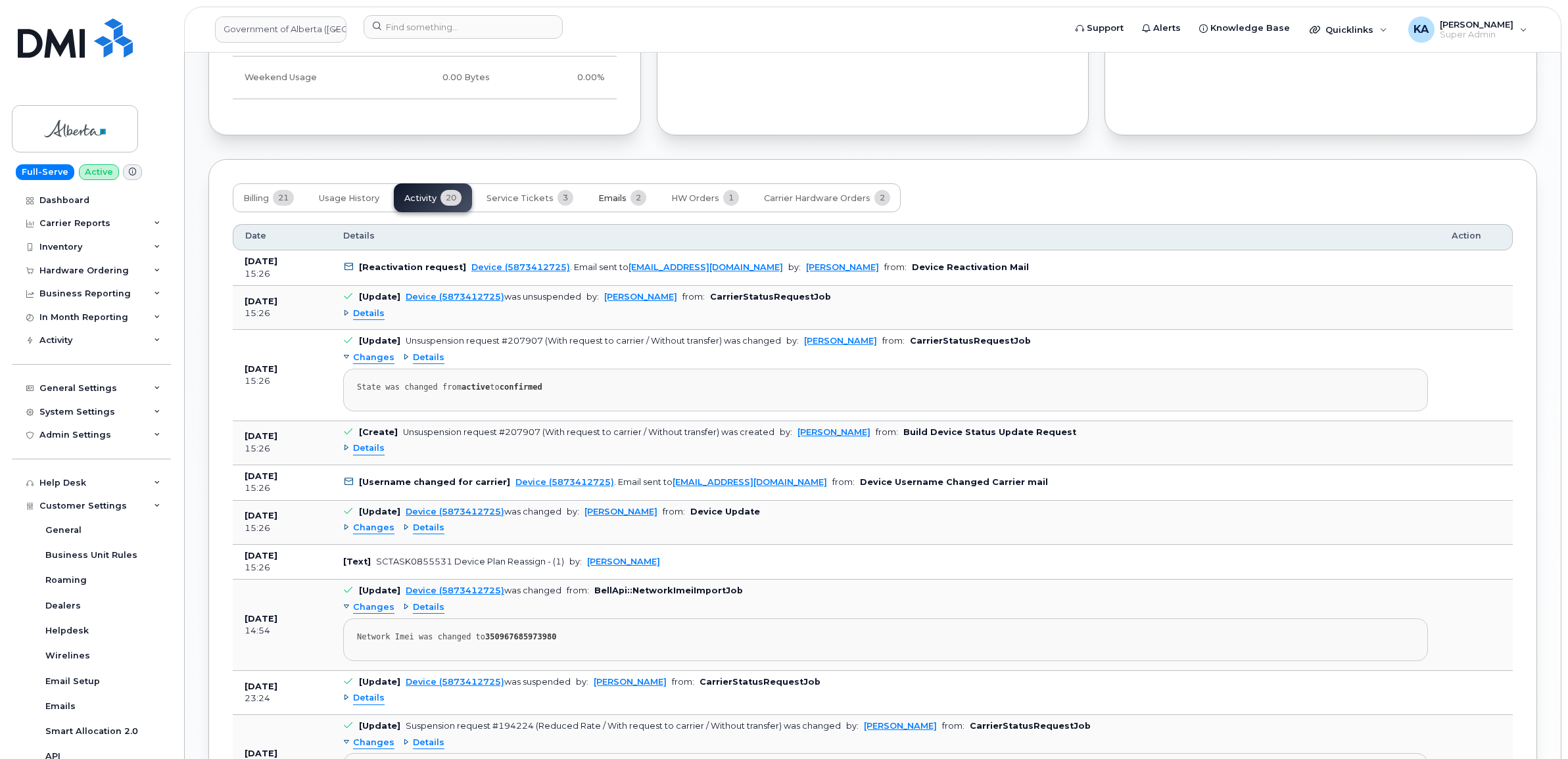
click at [598, 201] on span "Emails" at bounding box center [612, 198] width 28 height 11
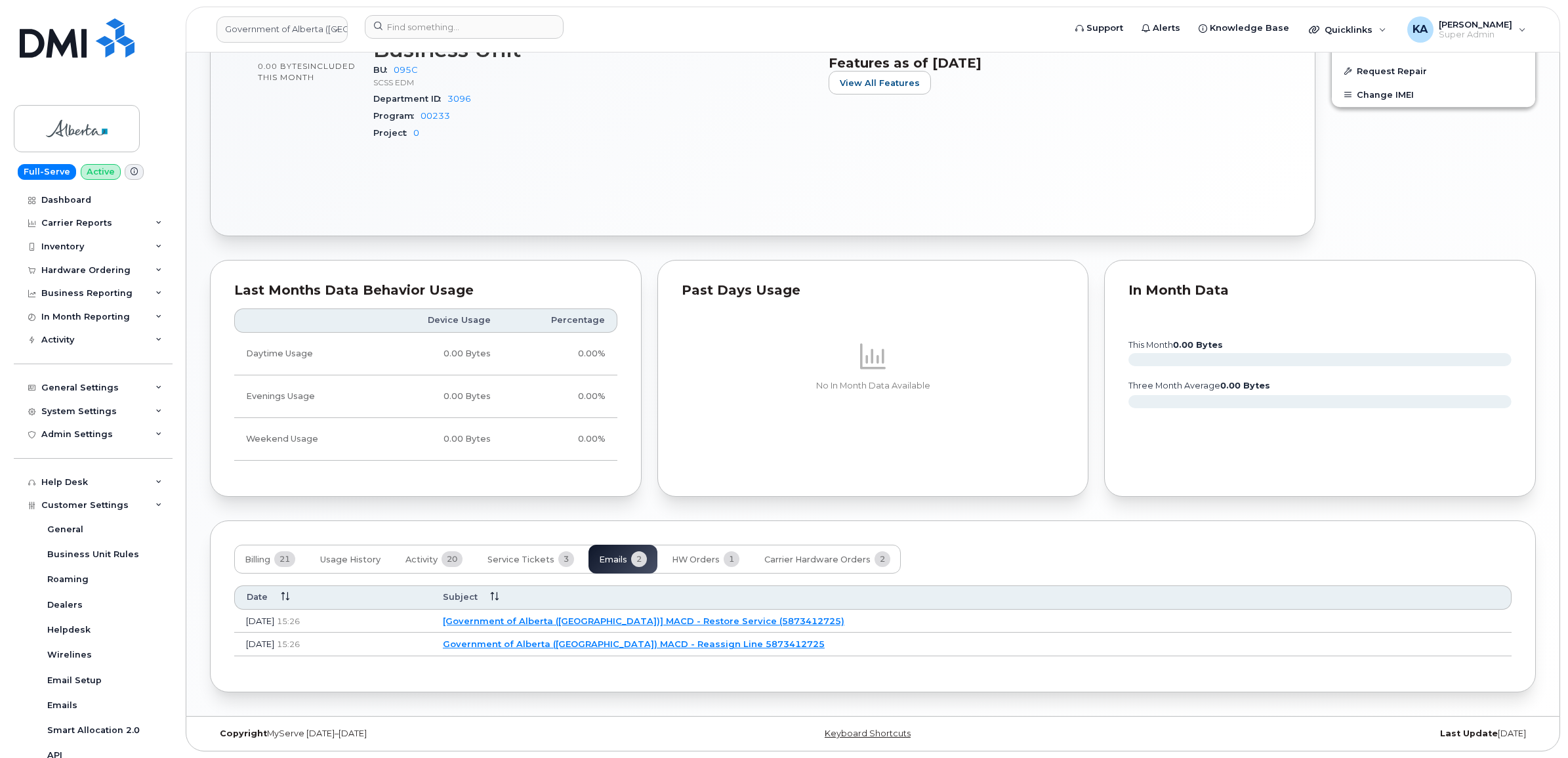
scroll to position [709, 0]
click at [615, 645] on link "Government of Alberta ([GEOGRAPHIC_DATA]) MACD - Reassign Line 5873412725" at bounding box center [632, 644] width 382 height 11
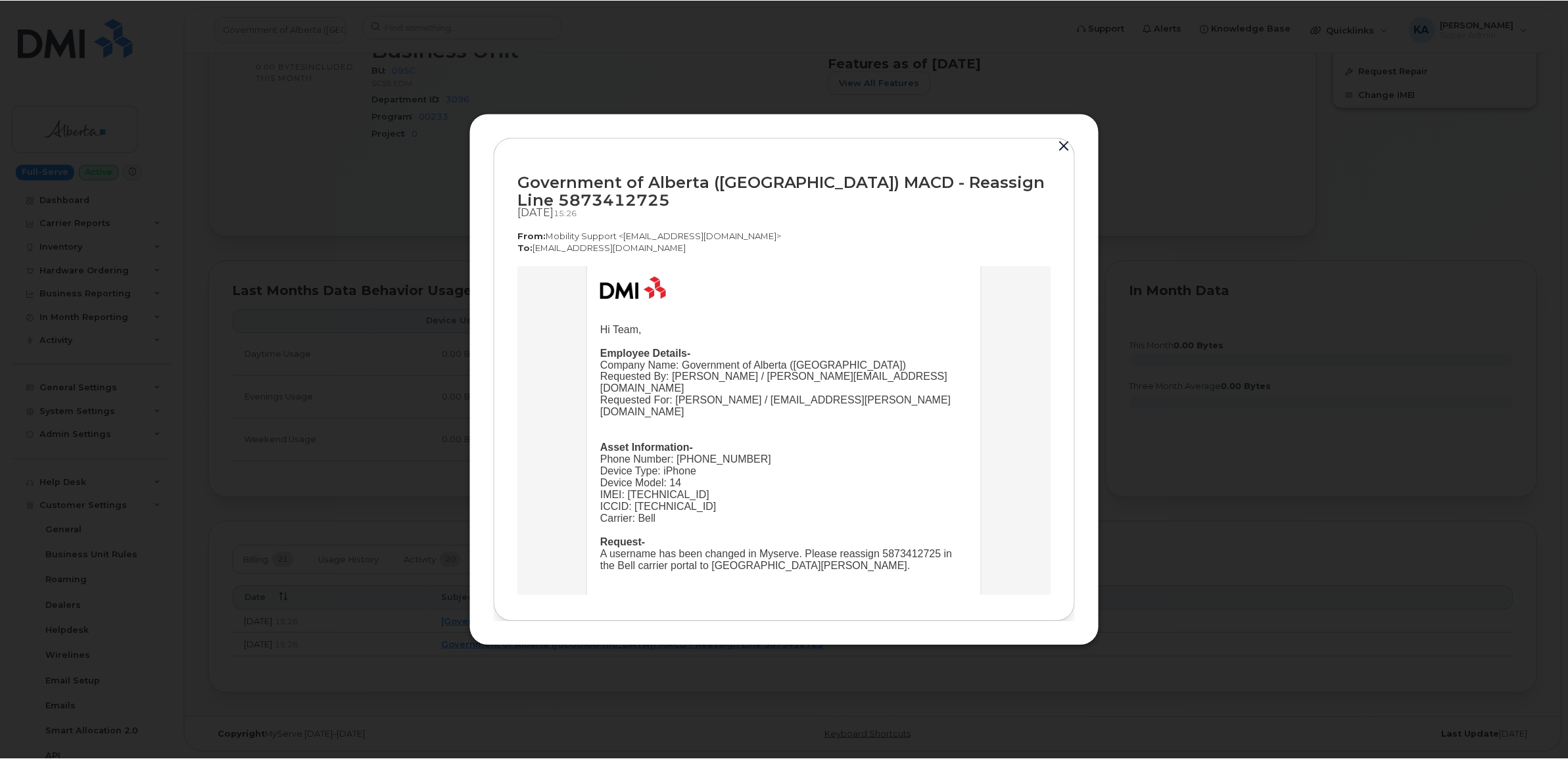
scroll to position [82, 0]
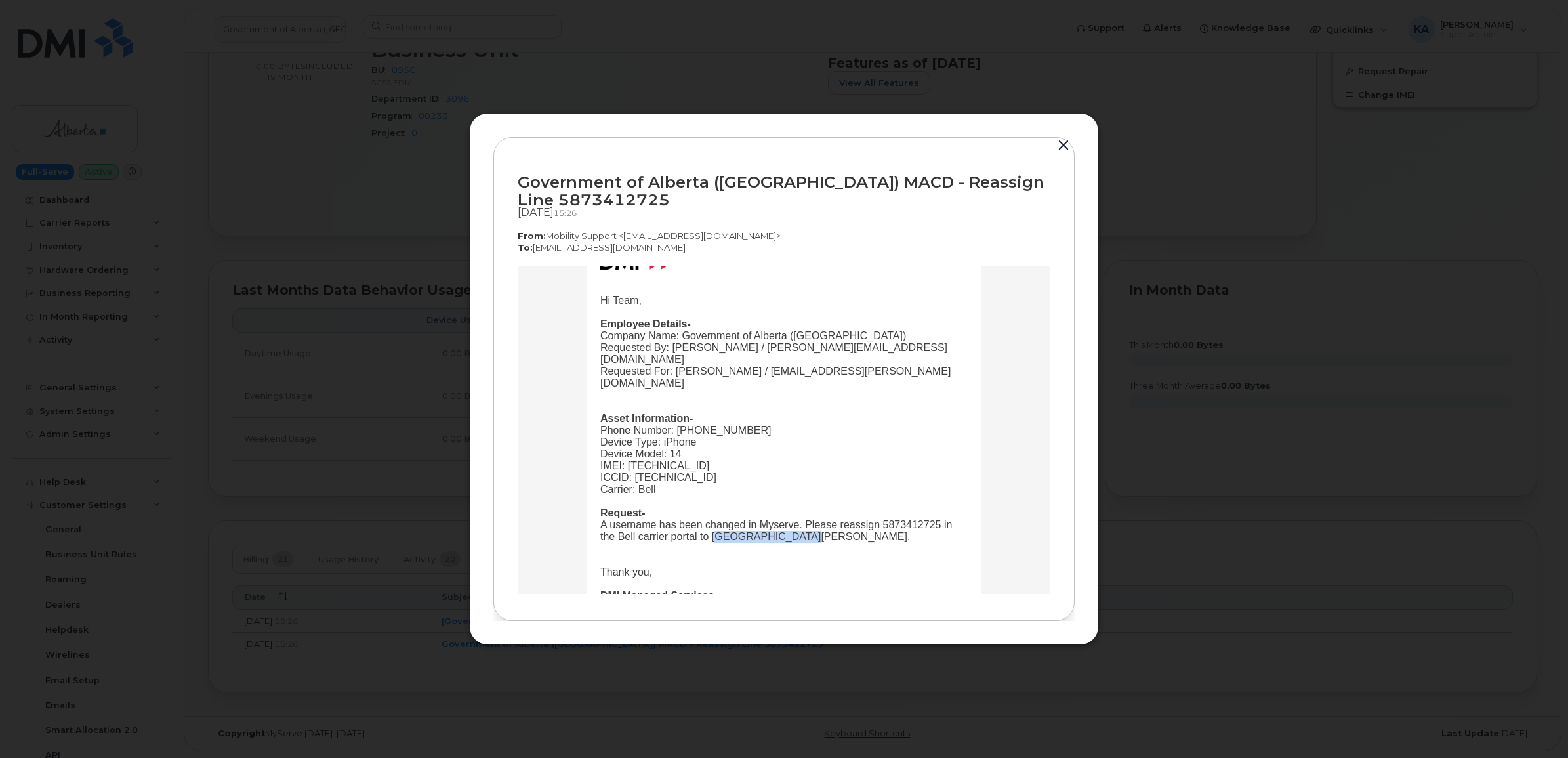
drag, startPoint x: 797, startPoint y: 521, endPoint x: 704, endPoint y: 527, distance: 93.2
click at [704, 527] on div "A username has been changed in Myserve. Please reassign 5873412725 in the Bell …" at bounding box center [784, 531] width 367 height 24
copy div "[PERSON_NAME]."
click at [1067, 145] on button "button" at bounding box center [1064, 146] width 20 height 18
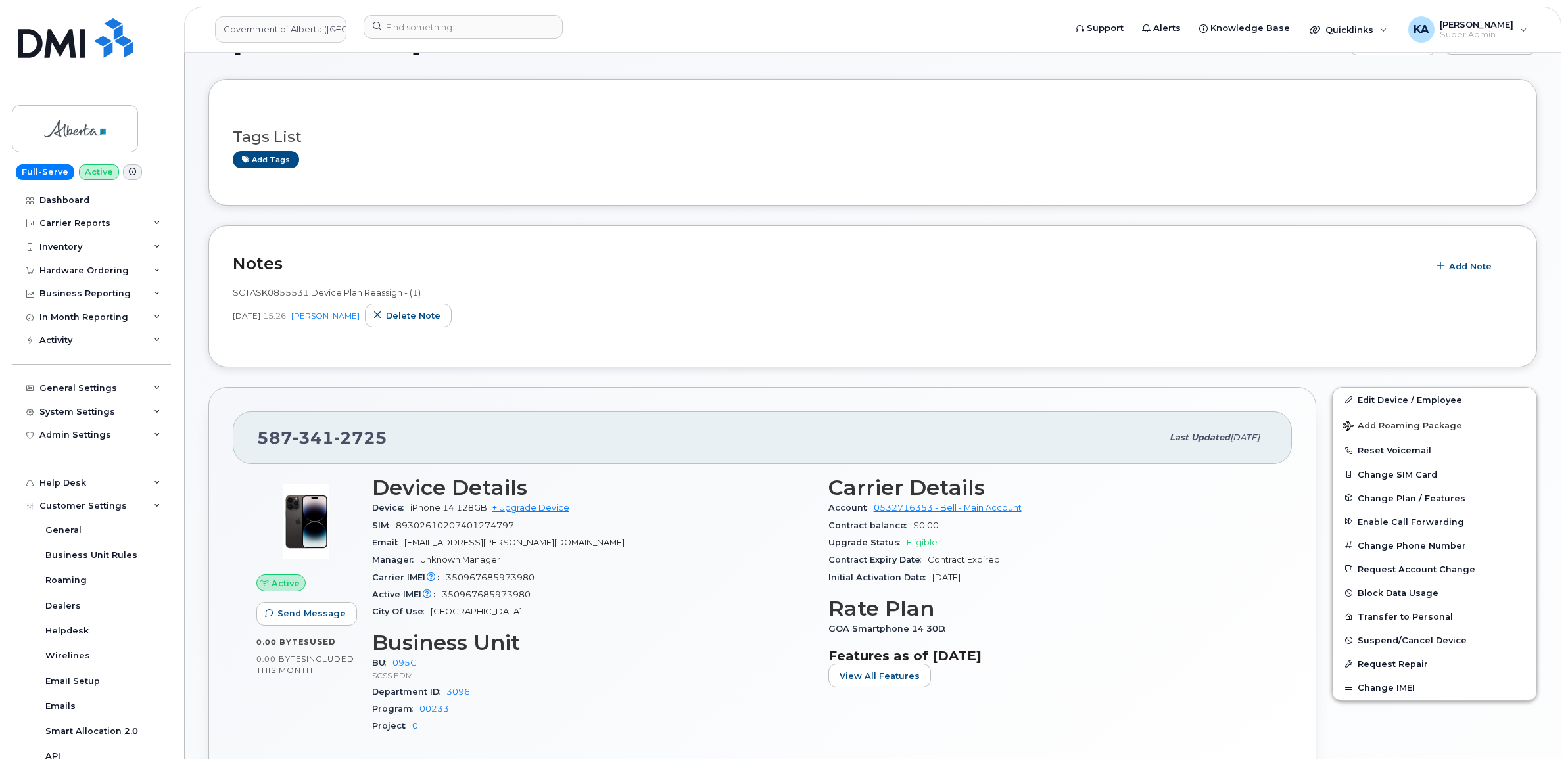
scroll to position [217, 0]
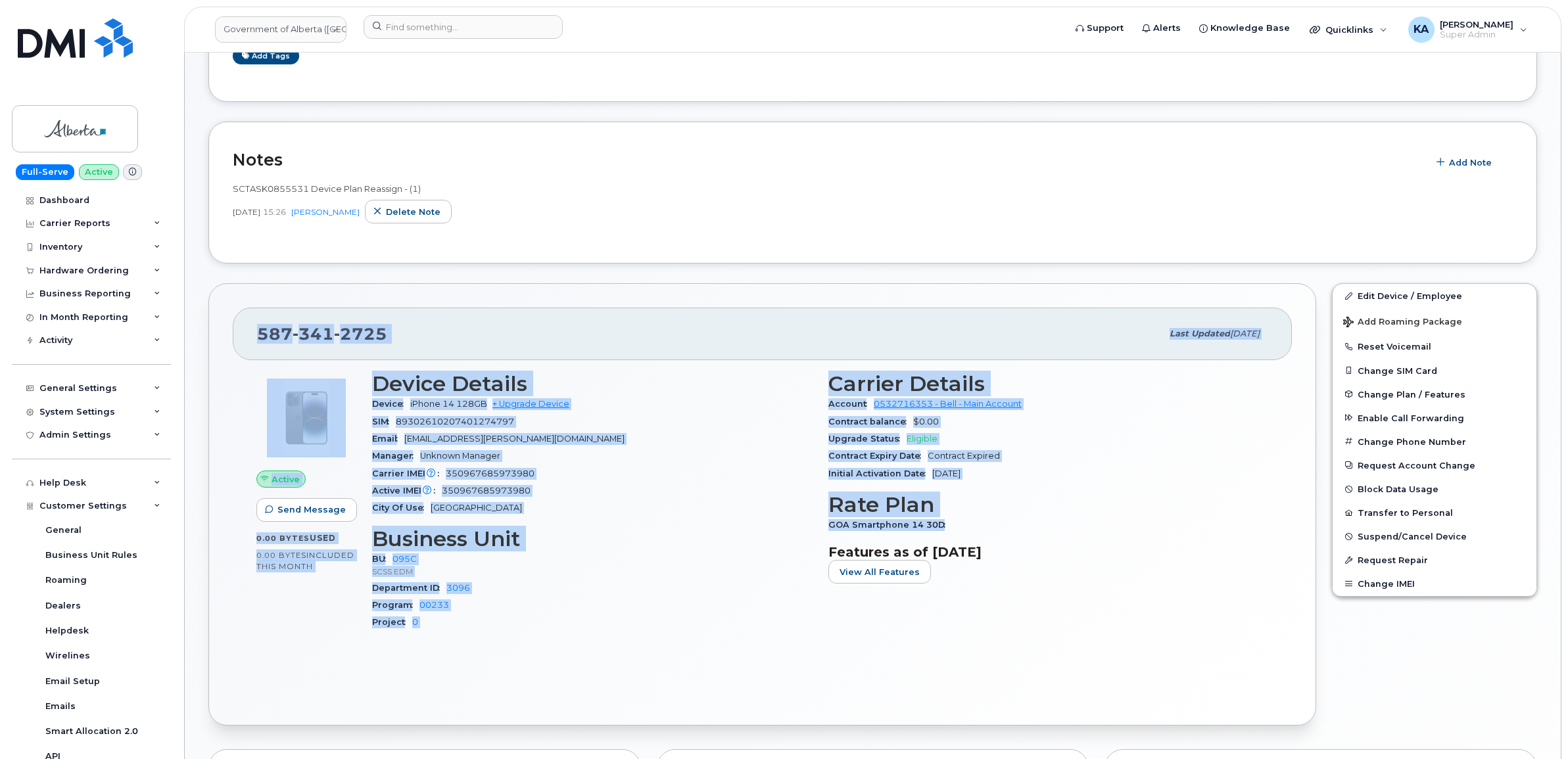
drag, startPoint x: 253, startPoint y: 332, endPoint x: 956, endPoint y: 524, distance: 728.7
click at [956, 524] on div "[PHONE_NUMBER] Last updated [DATE] Active Send Message 0.00 Bytes  used 0.00 By…" at bounding box center [762, 504] width 1107 height 442
copy div "[PHONE_NUMBER] Last updated [DATE] Active Send Message 0.00 Bytes  used 0.00 By…"
click at [432, 28] on input at bounding box center [463, 27] width 199 height 24
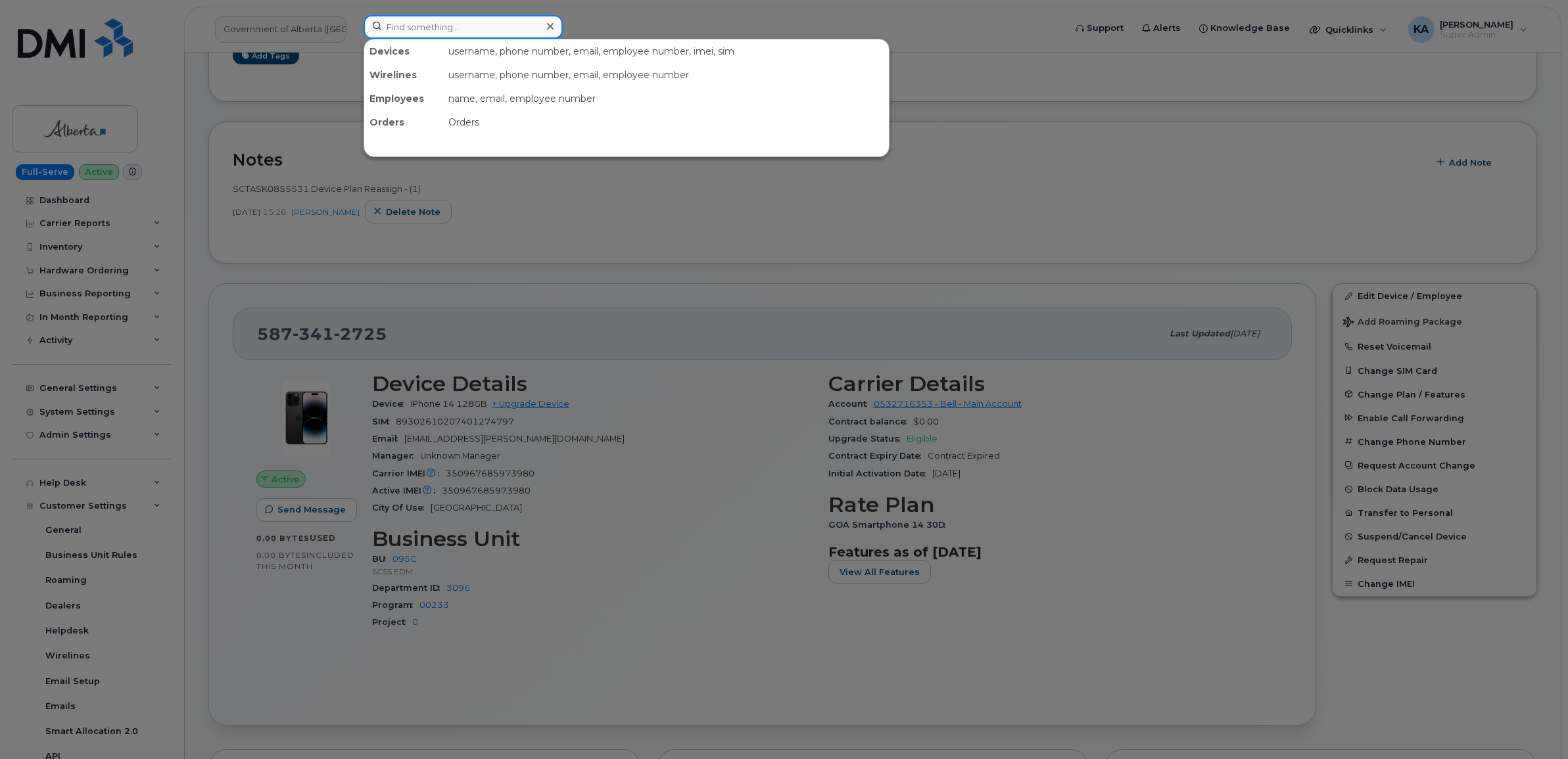
paste input "7802633674"
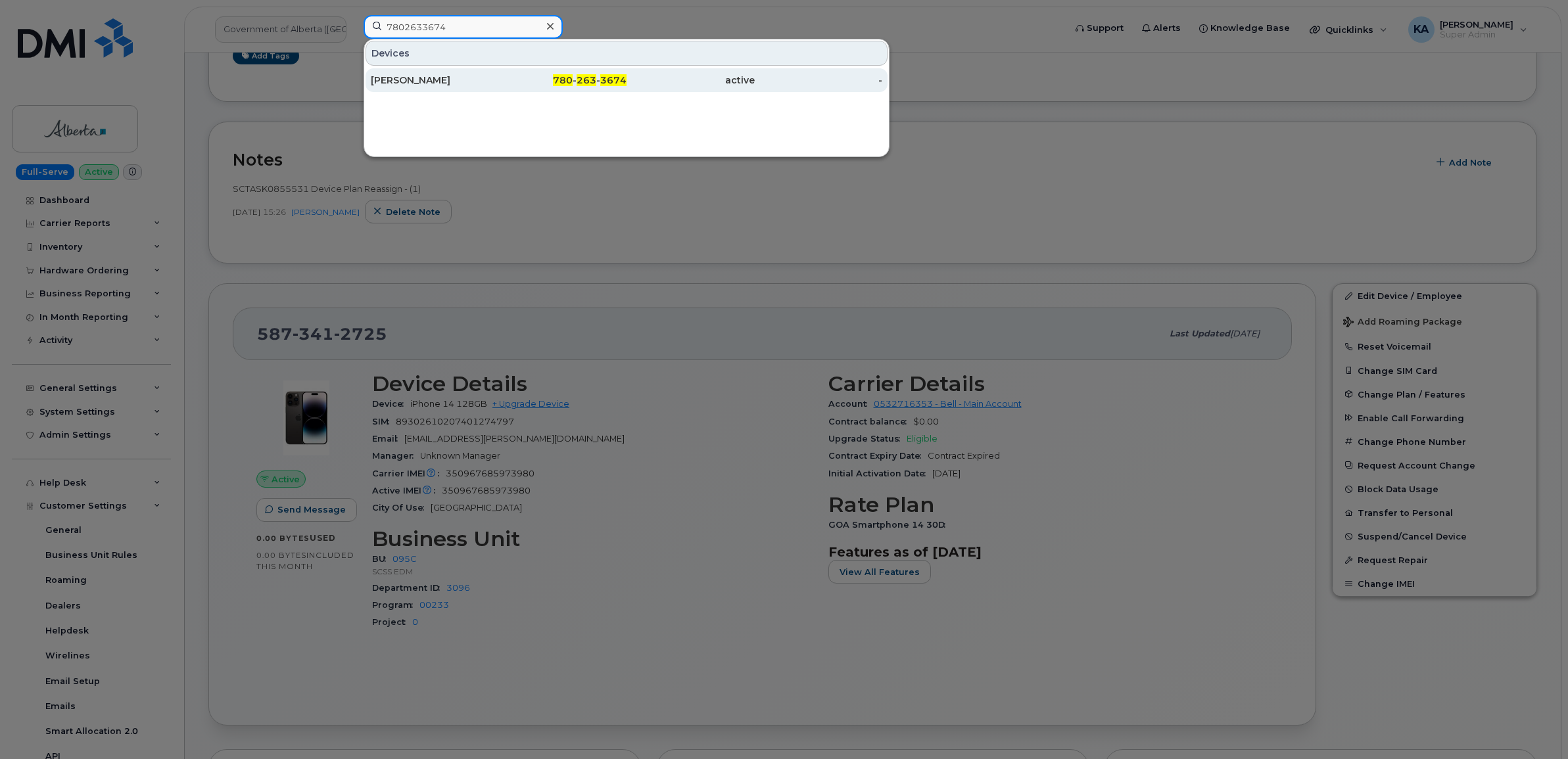
type input "7802633674"
click at [413, 79] on div "[PERSON_NAME]" at bounding box center [435, 80] width 129 height 13
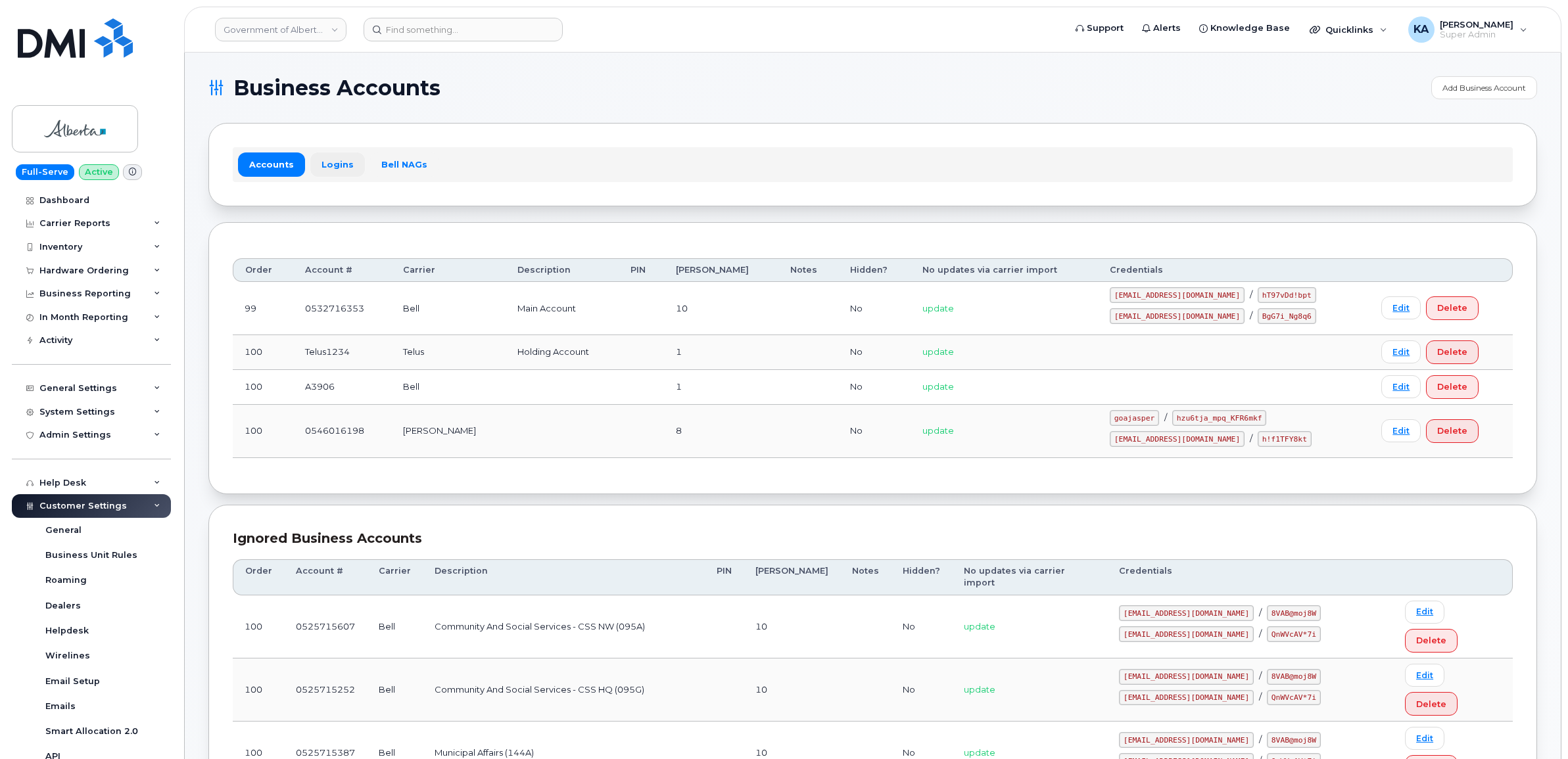
click at [335, 164] on link "Logins" at bounding box center [338, 164] width 55 height 24
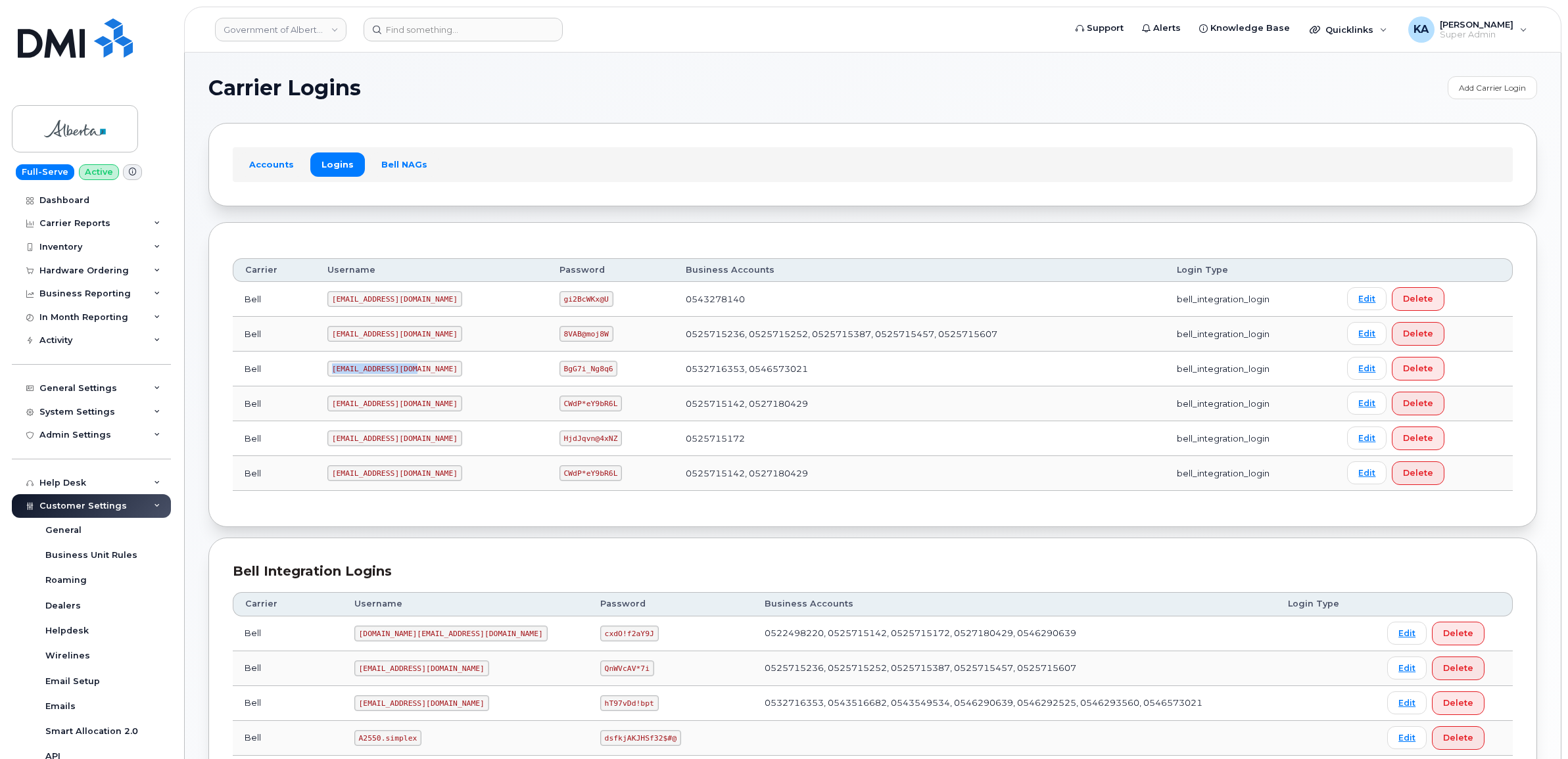
drag, startPoint x: 329, startPoint y: 371, endPoint x: 418, endPoint y: 376, distance: 89.1
click at [418, 376] on td "goa482E2@myserve.ca" at bounding box center [431, 369] width 232 height 35
copy code "goa482E2@myserve.ca"
drag, startPoint x: 518, startPoint y: 371, endPoint x: 571, endPoint y: 375, distance: 53.2
click at [571, 375] on td "BgG7i_Ng8q6" at bounding box center [611, 369] width 127 height 35
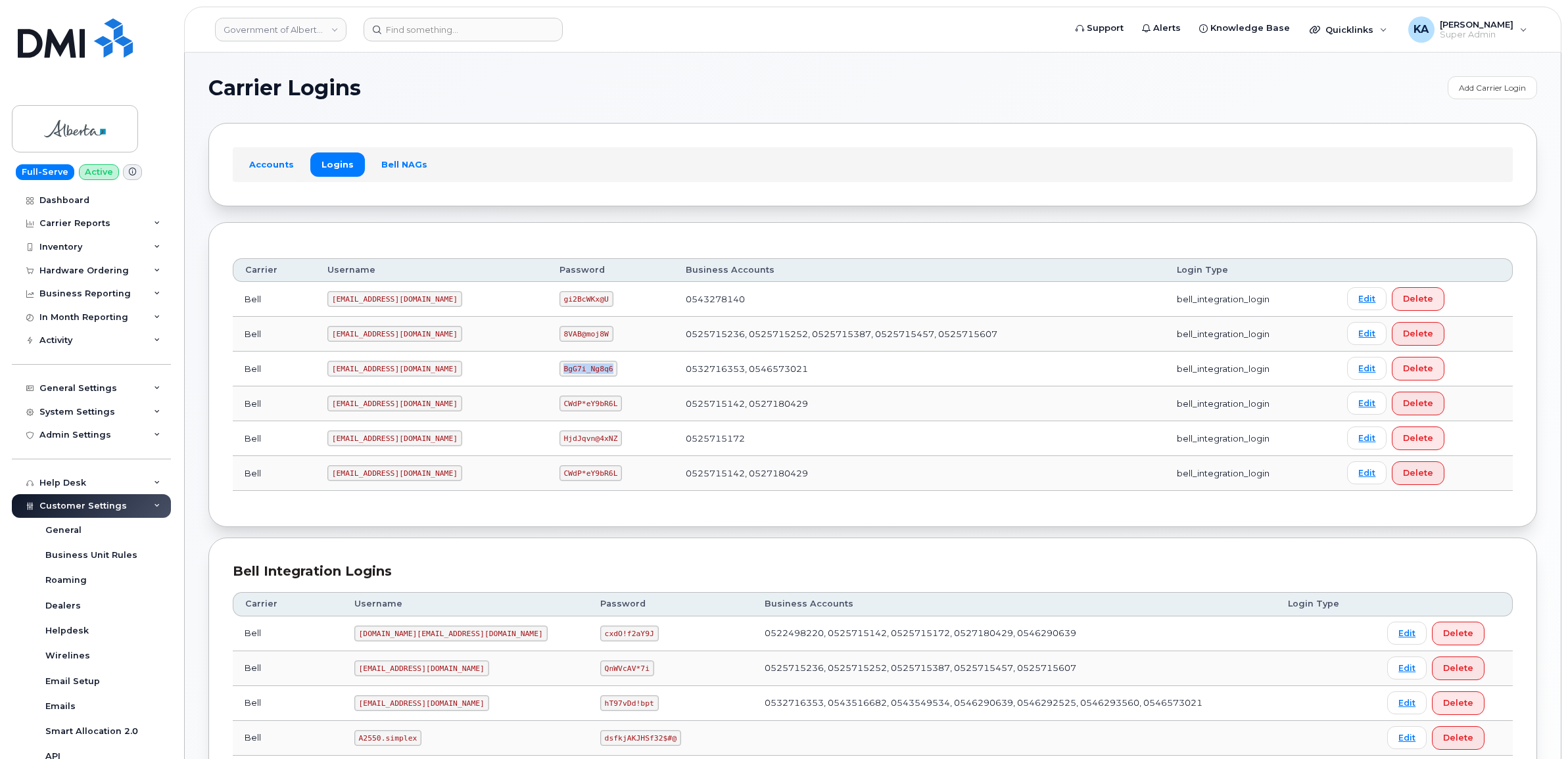
copy code "BgG7i_Ng8q6"
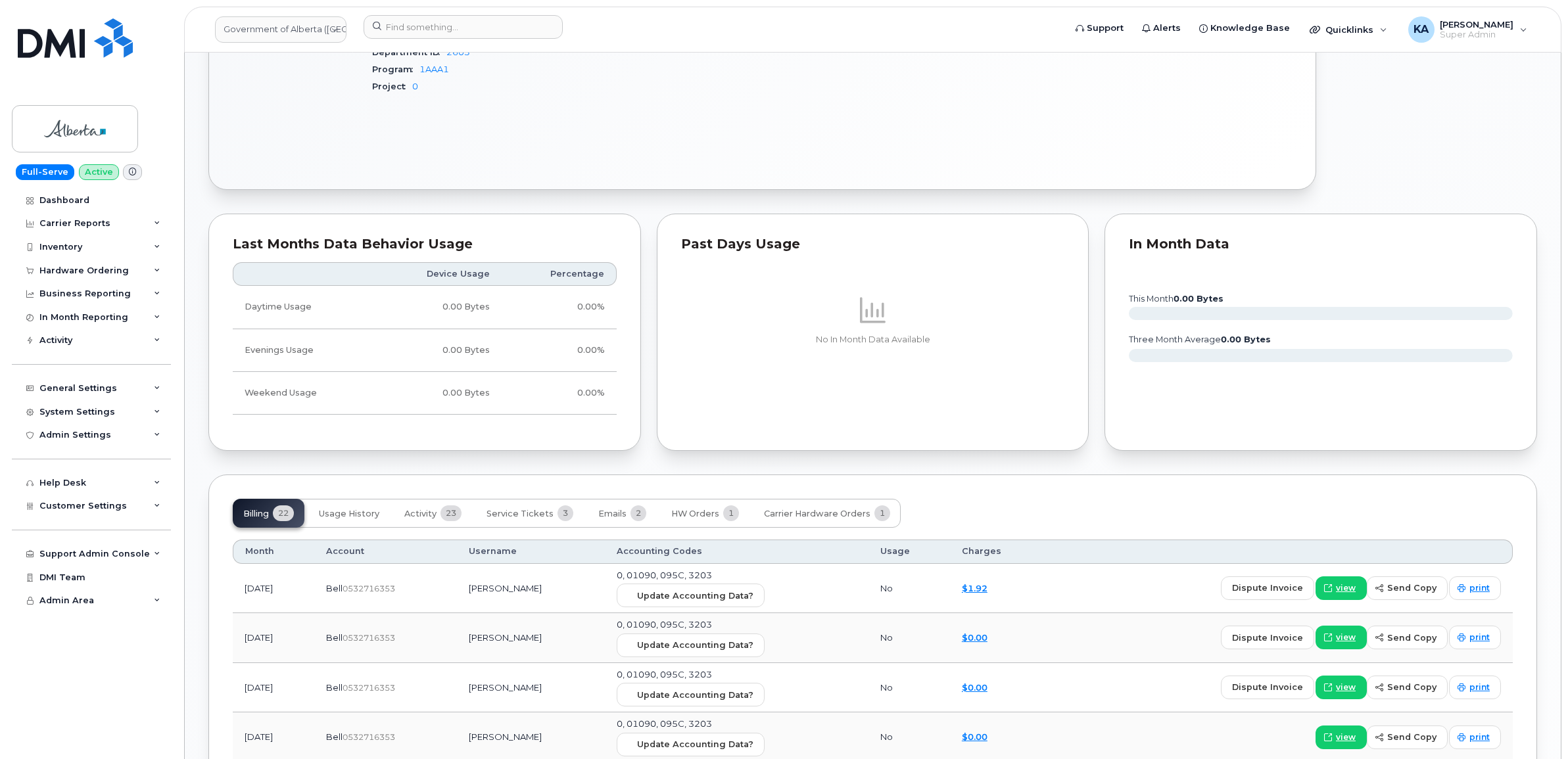
scroll to position [986, 0]
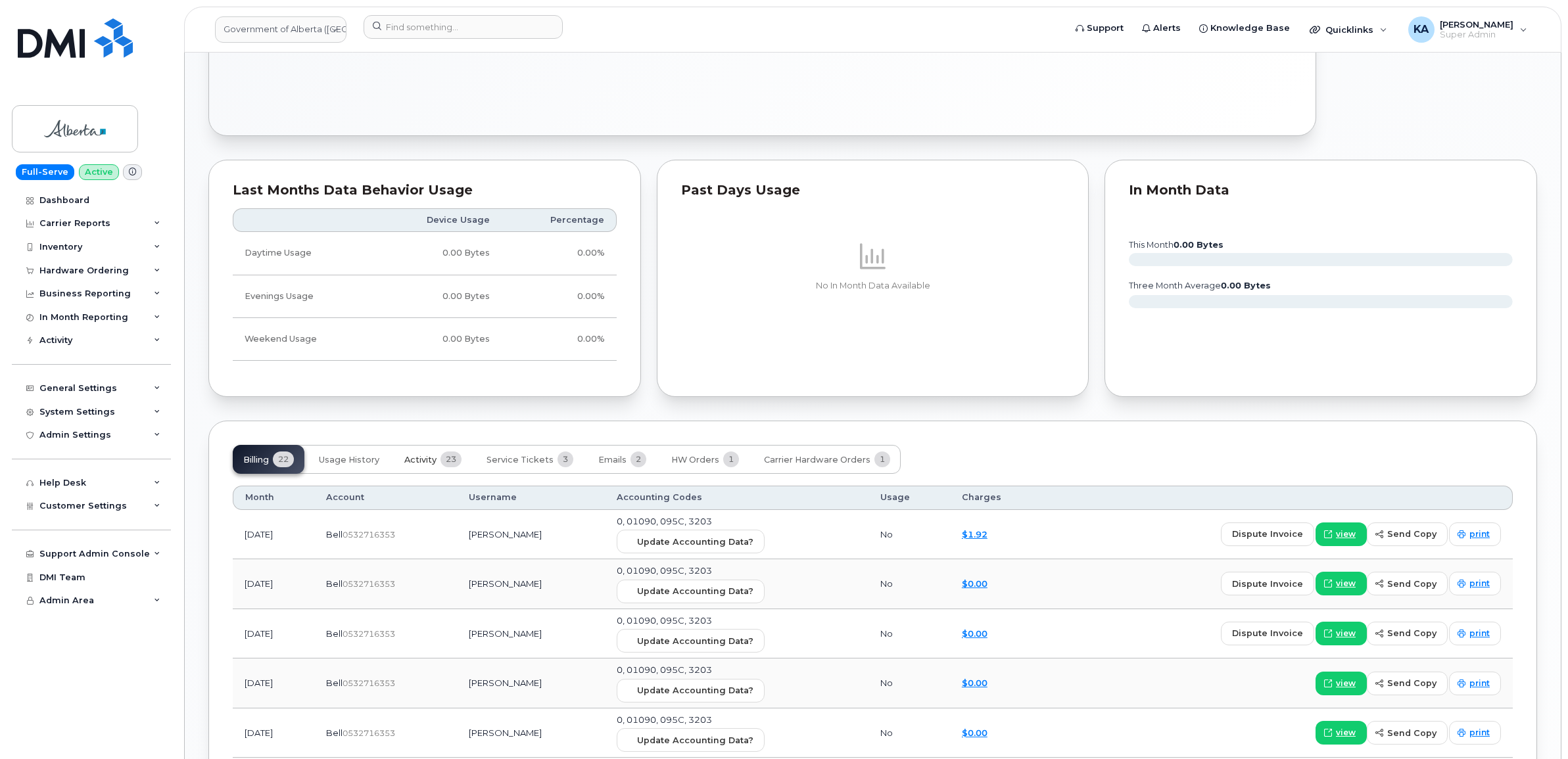
click at [426, 461] on span "Activity" at bounding box center [421, 460] width 32 height 11
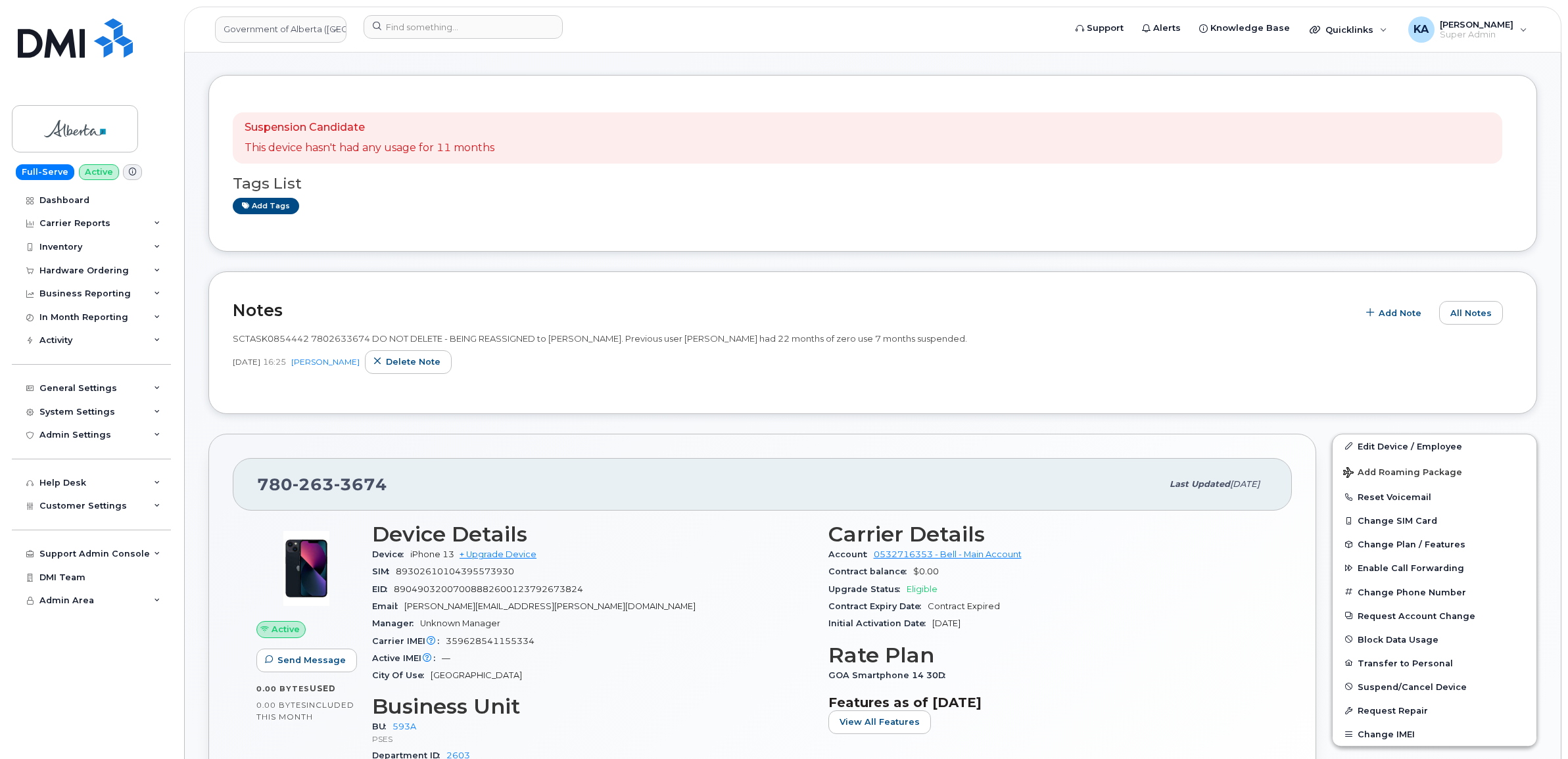
scroll to position [493, 0]
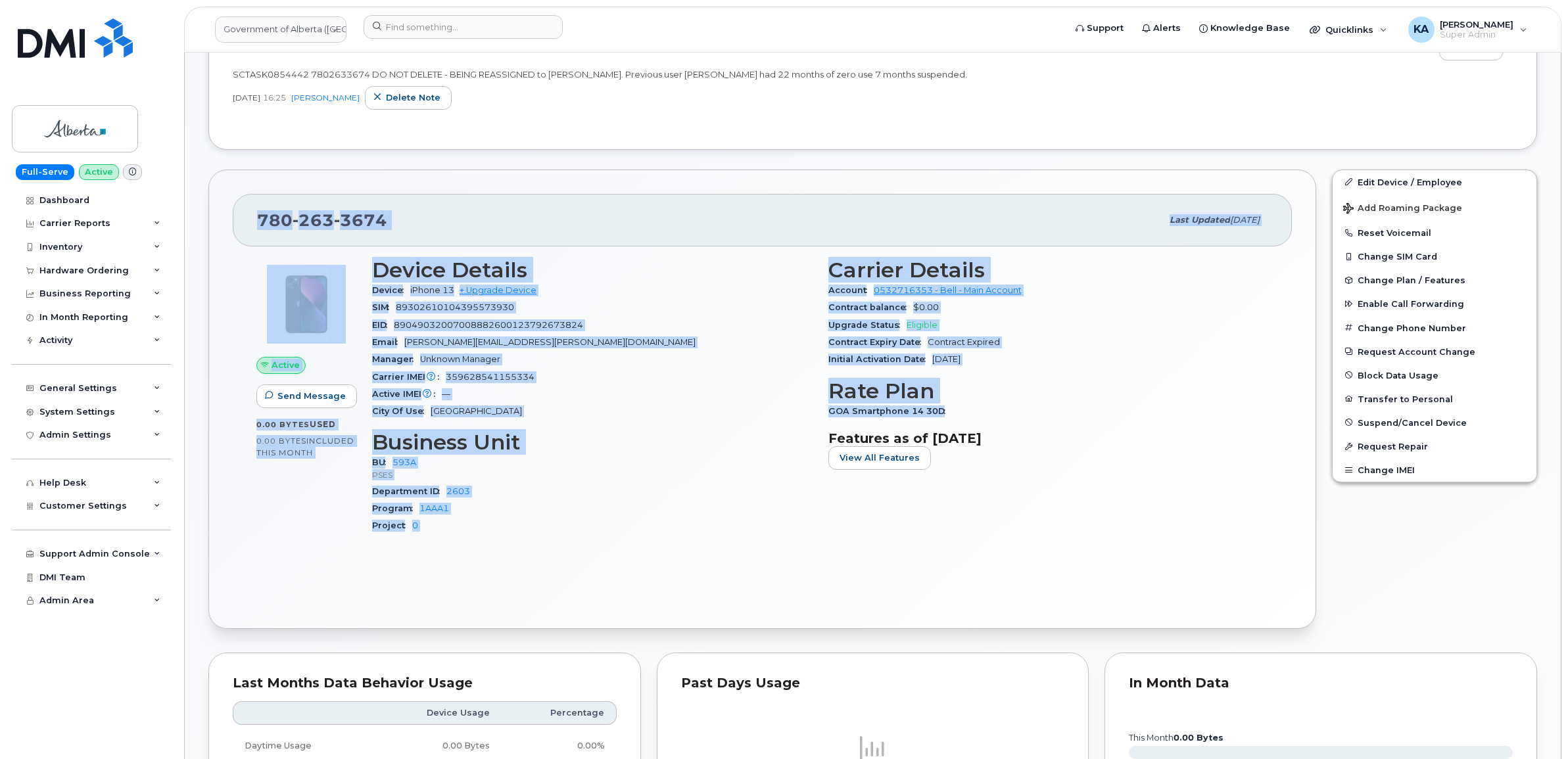
drag, startPoint x: 249, startPoint y: 222, endPoint x: 981, endPoint y: 408, distance: 755.3
click at [981, 408] on div "[PHONE_NUMBER] Last updated [DATE] Active Send Message 0.00 Bytes  used 0.00 By…" at bounding box center [762, 400] width 1107 height 459
copy div "[PHONE_NUMBER] Last updated [DATE] Active Send Message 0.00 Bytes  used 0.00 By…"
click at [404, 28] on input at bounding box center [463, 27] width 199 height 24
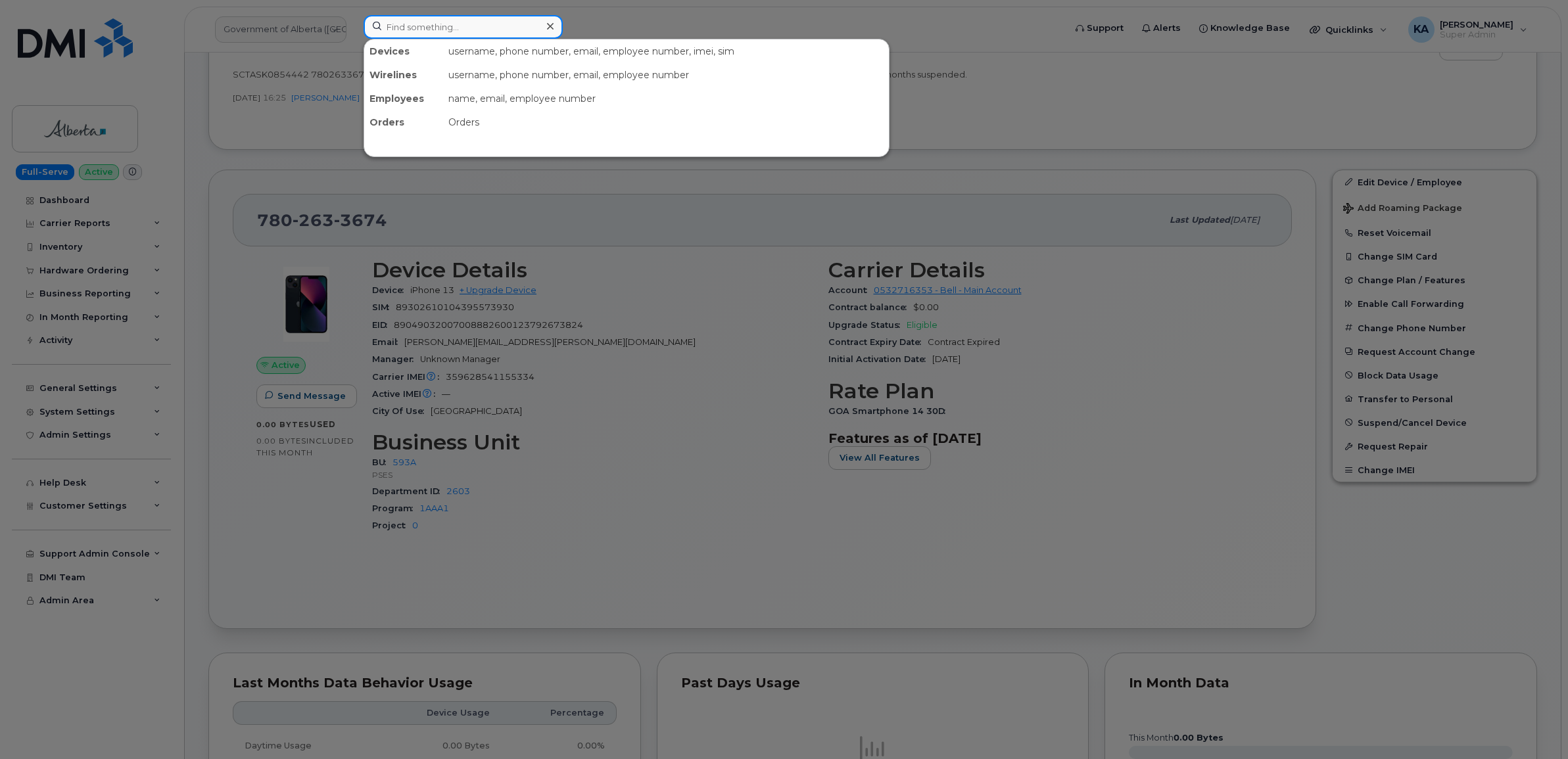
paste input "5142404674"
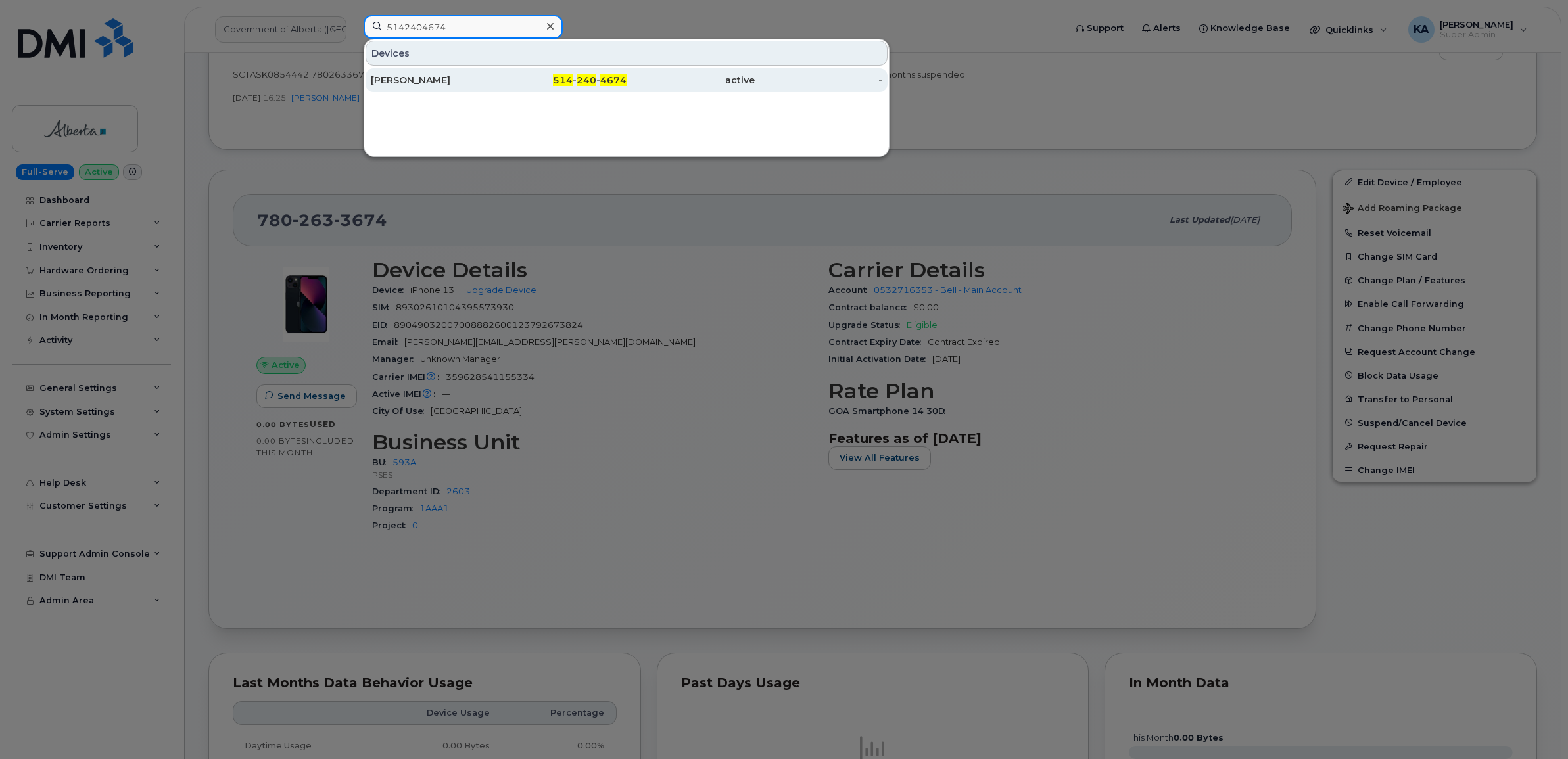
type input "5142404674"
click at [412, 82] on div "[PERSON_NAME]" at bounding box center [435, 80] width 129 height 13
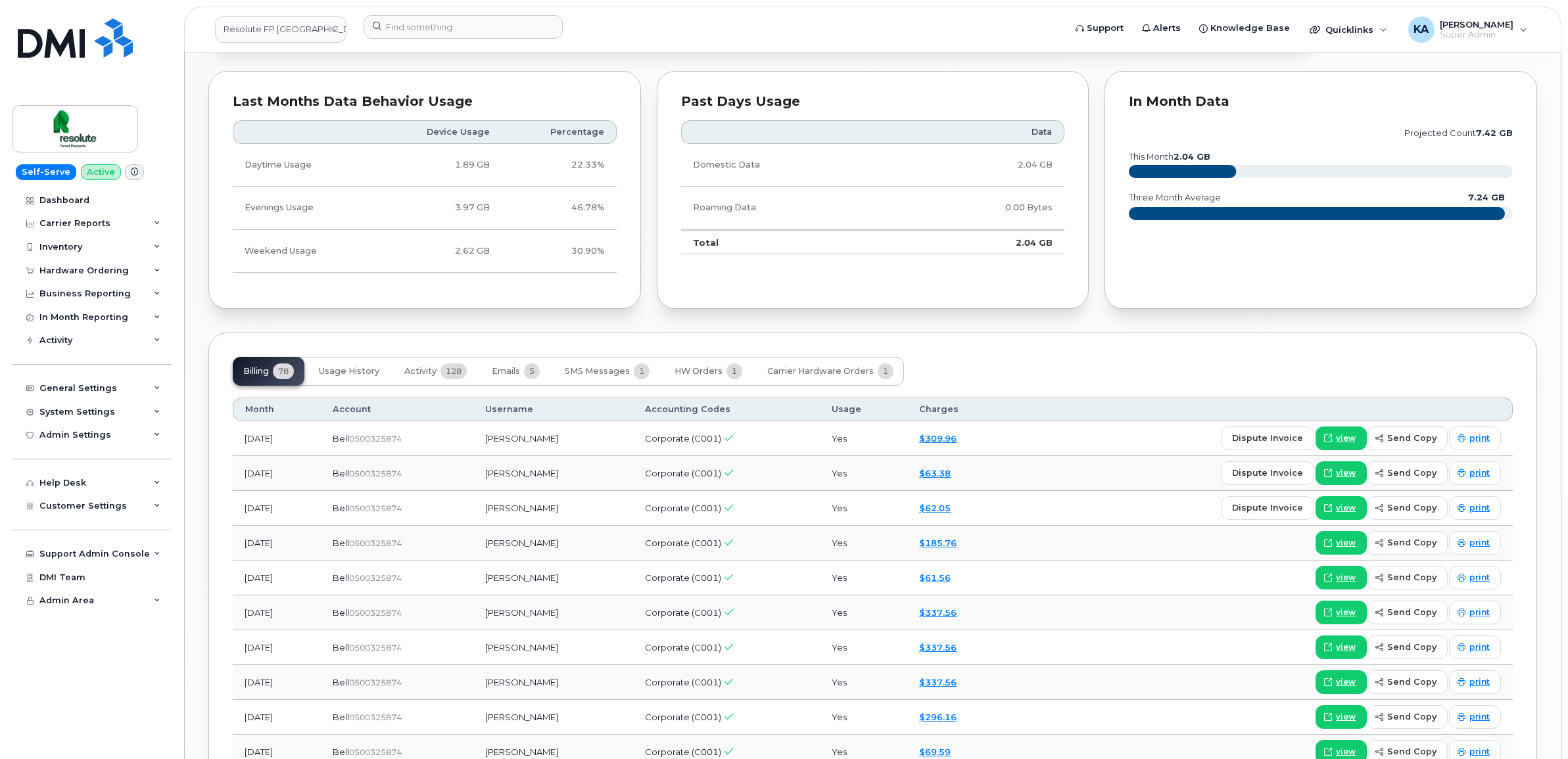
scroll to position [821, 0]
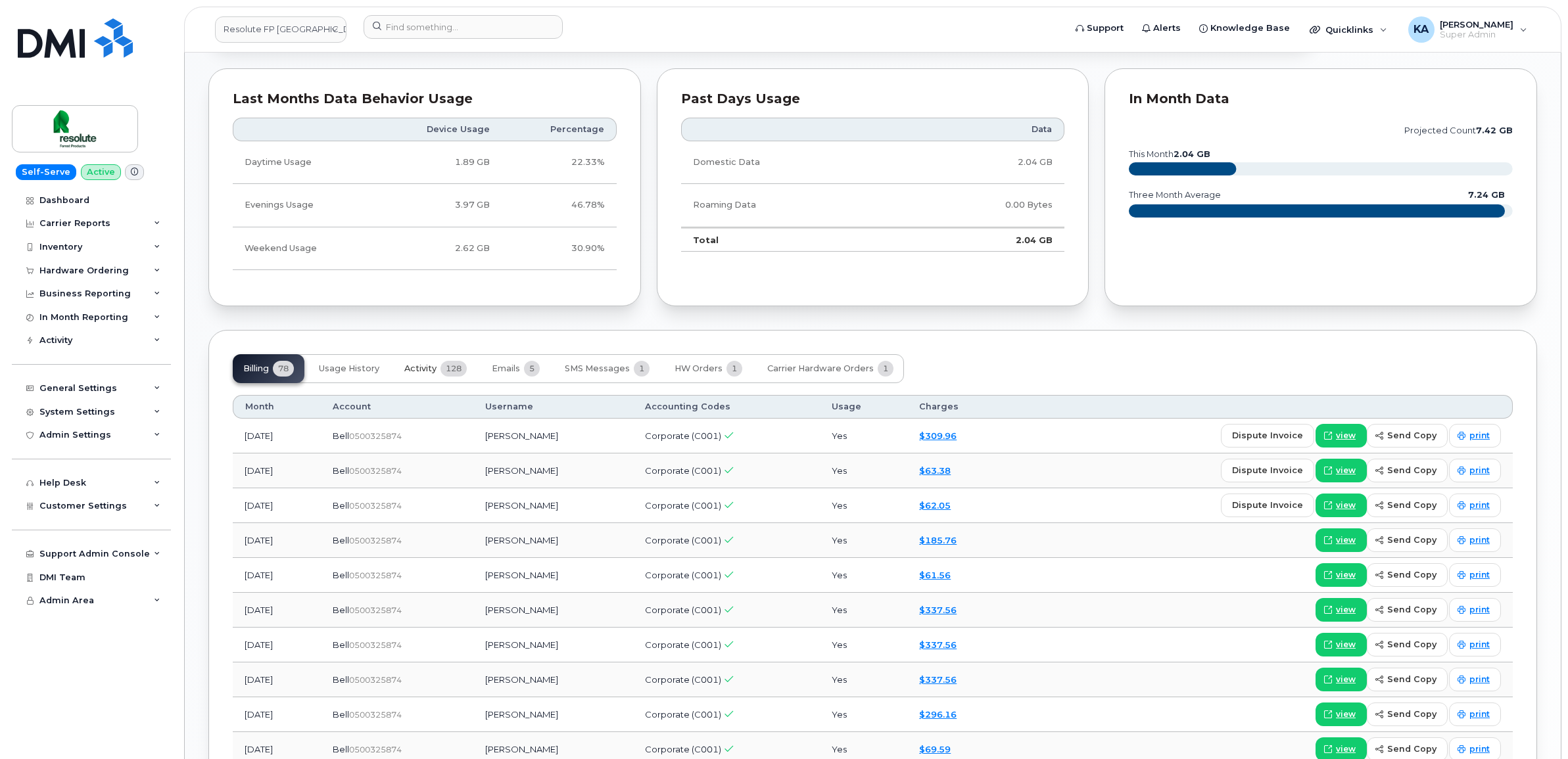
click at [428, 369] on span "Activity" at bounding box center [421, 369] width 32 height 11
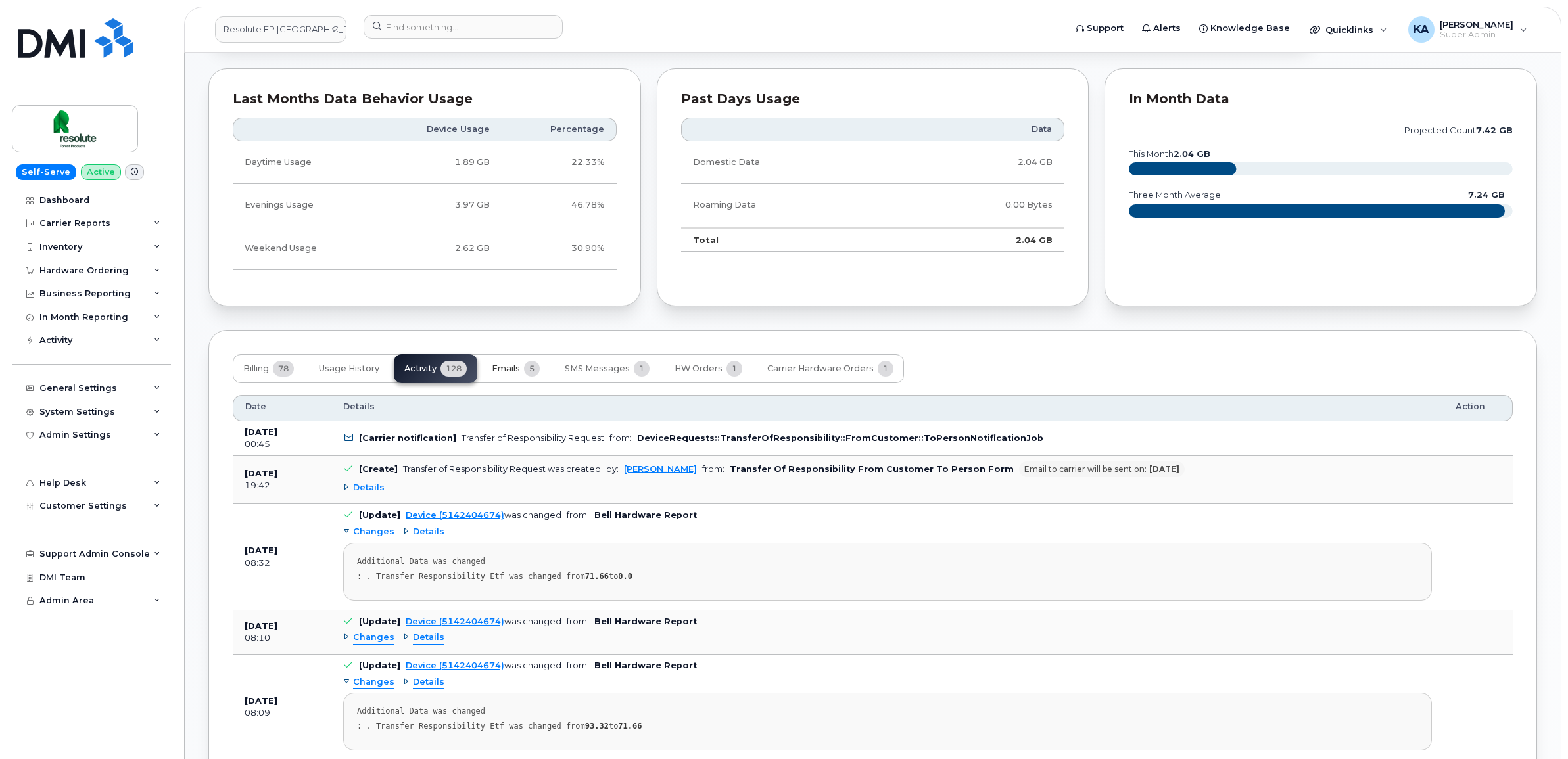
click at [522, 372] on button "Emails 5" at bounding box center [515, 369] width 69 height 29
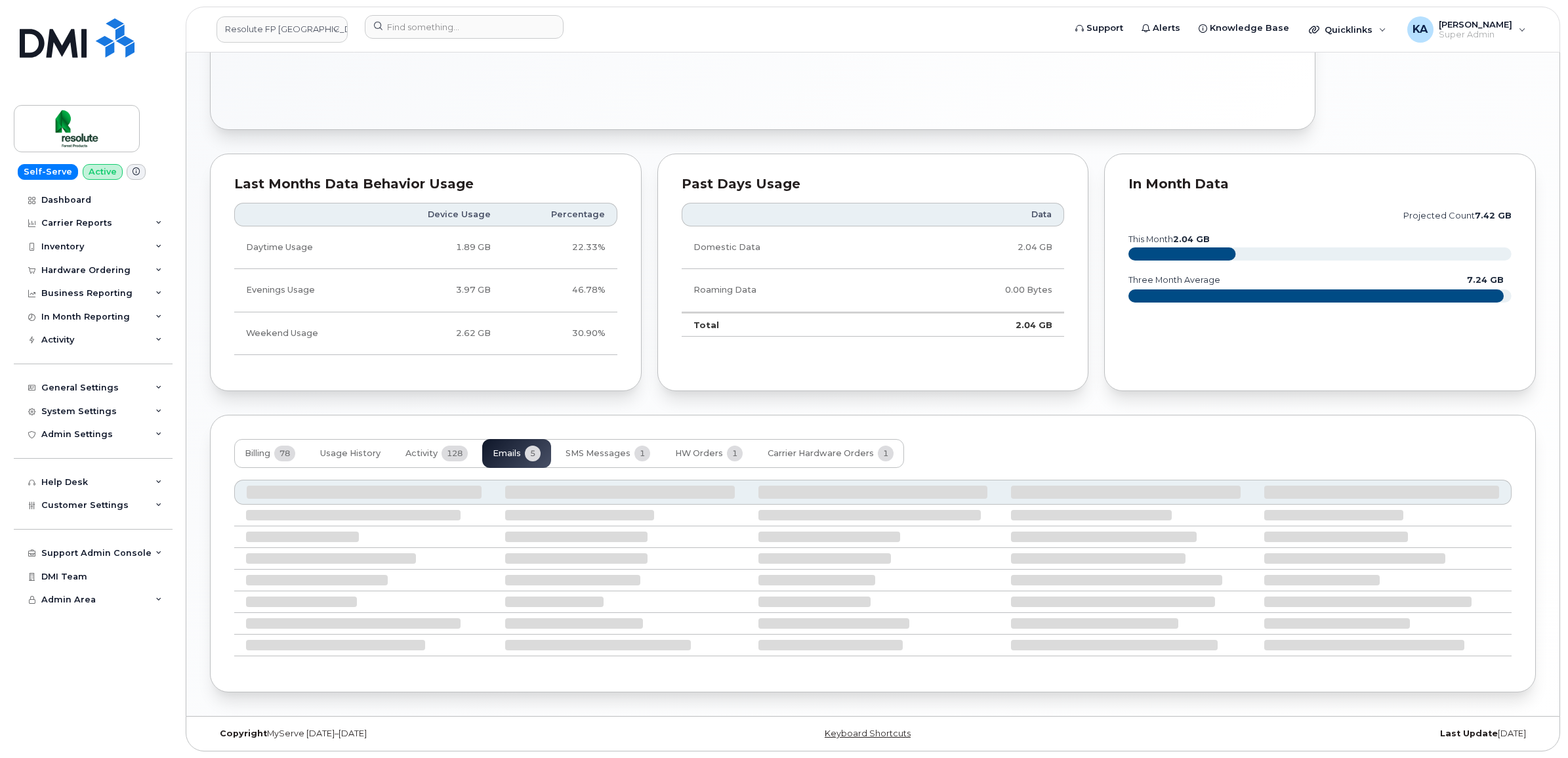
scroll to position [703, 0]
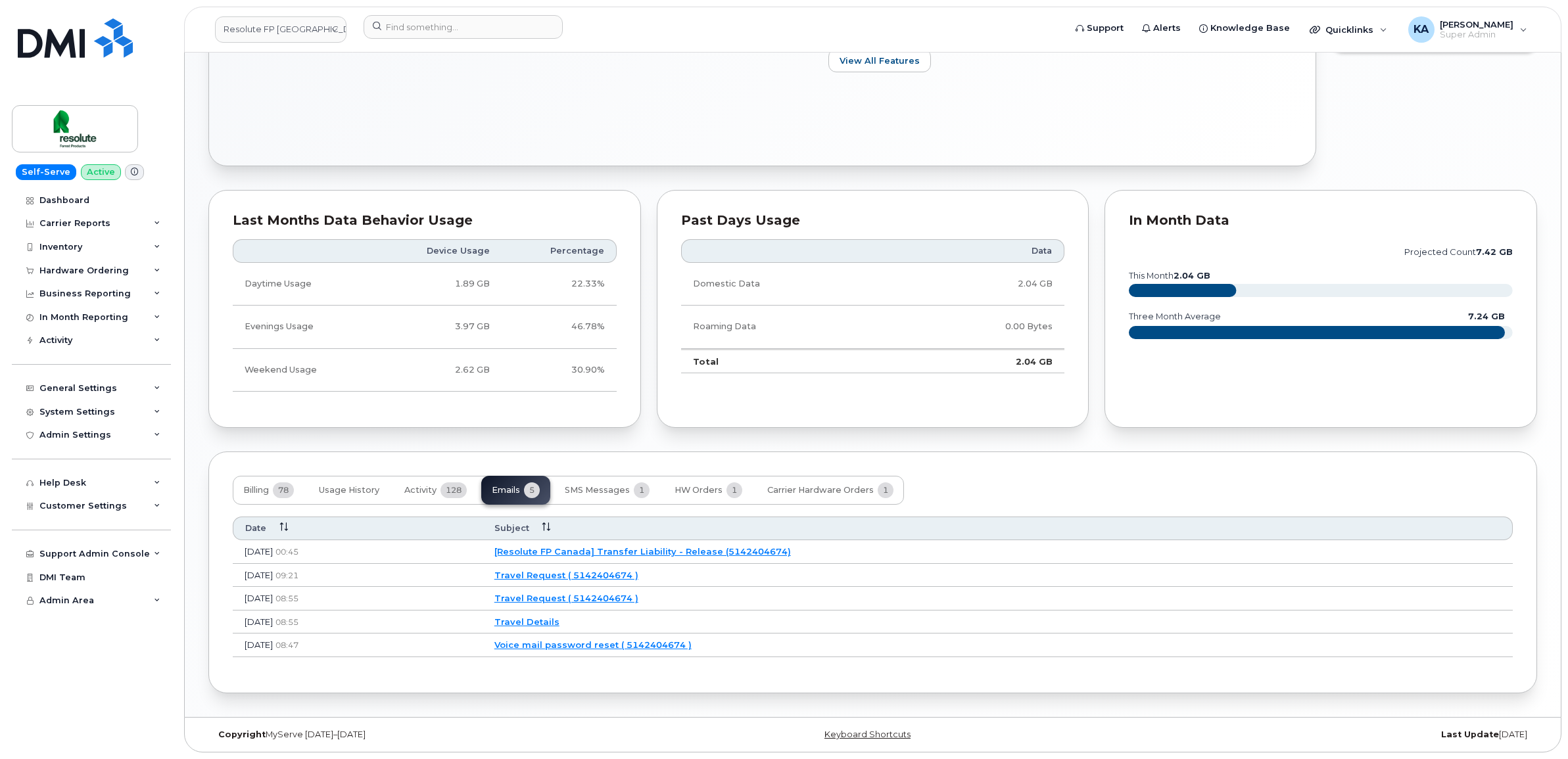
click at [629, 551] on link "[Resolute FP Canada] Transfer Liability - Release (5142404674)" at bounding box center [643, 551] width 296 height 11
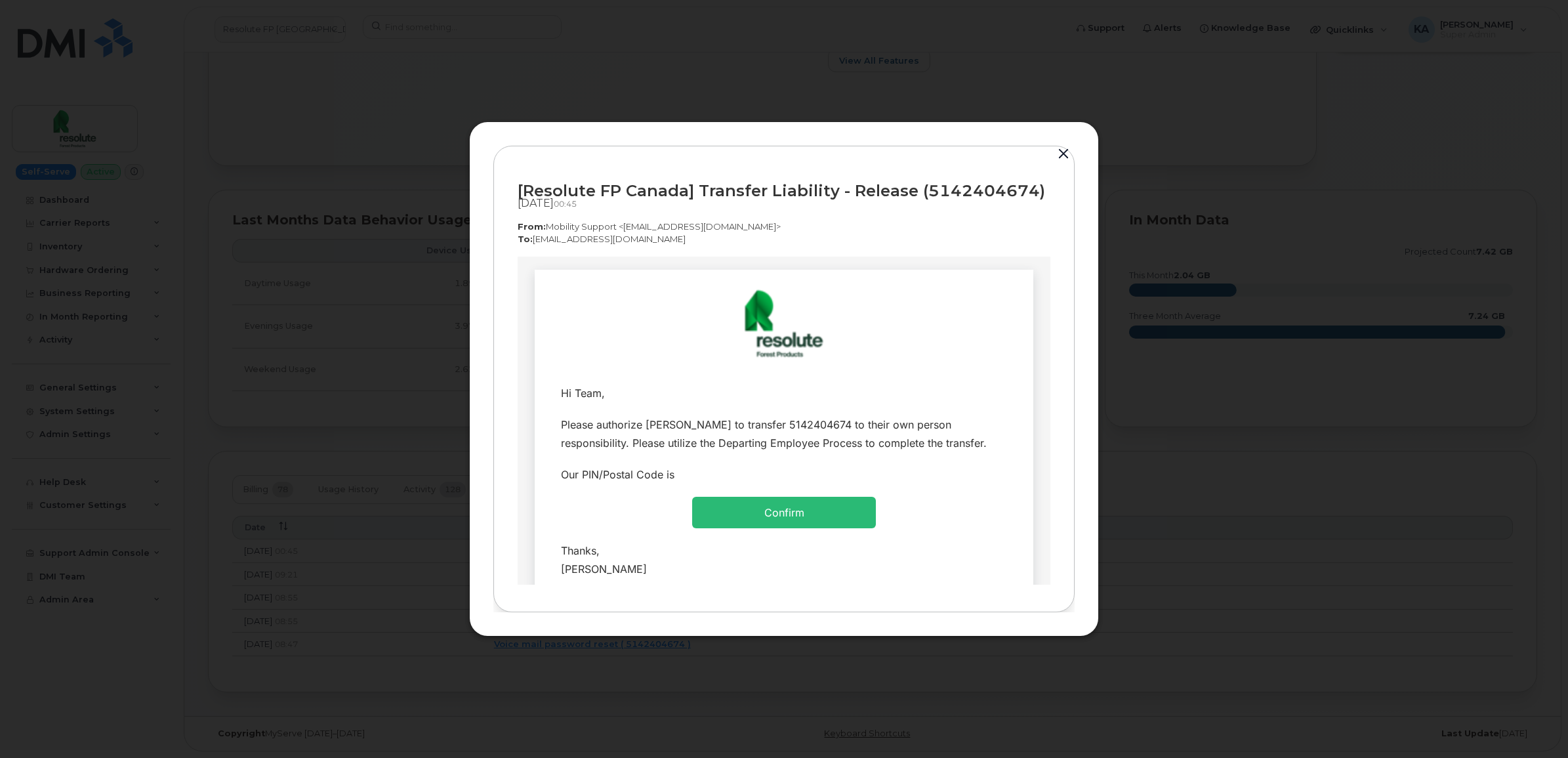
scroll to position [0, 0]
drag, startPoint x: 510, startPoint y: 186, endPoint x: 658, endPoint y: 238, distance: 156.9
click at [658, 238] on div "[Resolute FP Canada] Transfer Liability - Release (5142404674) Sep 25, 2025  00…" at bounding box center [784, 379] width 581 height 467
copy div "[Resolute FP Canada] Transfer Liability - Release (5142404674) Sep 25, 2025  00…"
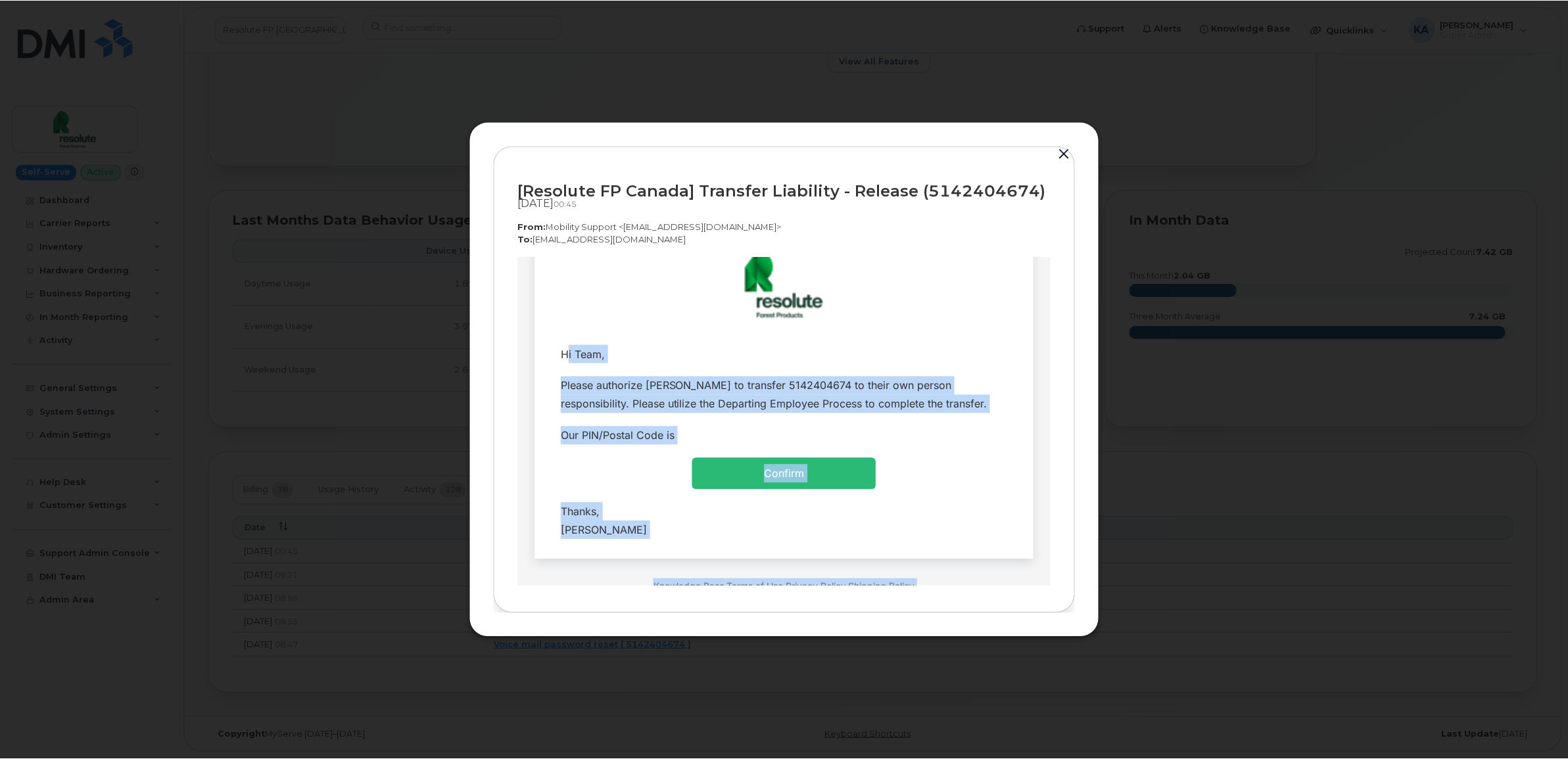
scroll to position [112, 0]
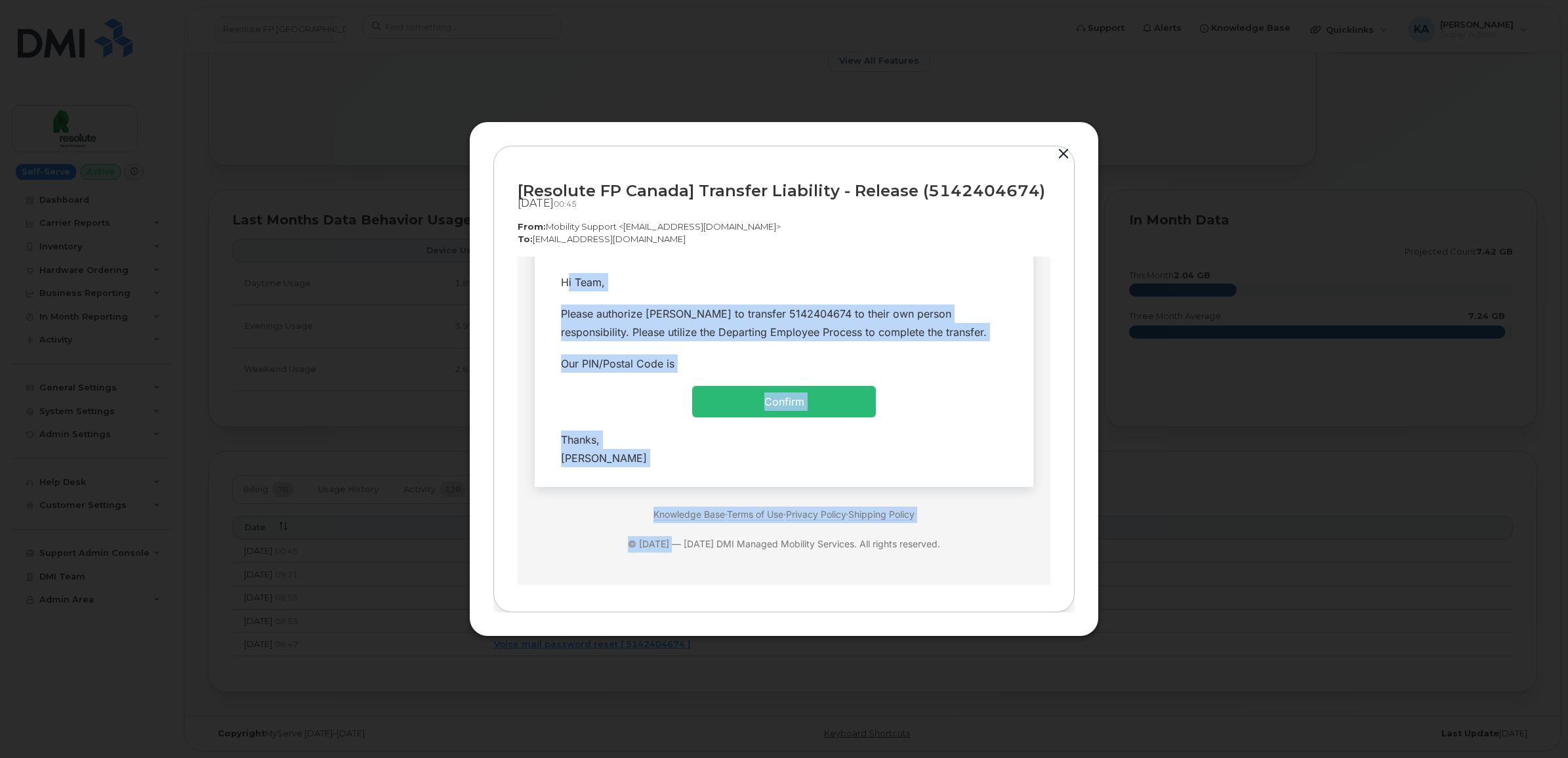
drag, startPoint x: 551, startPoint y: 388, endPoint x: 674, endPoint y: 459, distance: 142.0
click at [674, 459] on tbody "Hi Team, Please authorize Jacques Vachon to transfer 5142404674 to their own pe…" at bounding box center [784, 370] width 479 height 208
click at [674, 459] on div "Thanks, Clifford Joseph" at bounding box center [784, 449] width 446 height 36
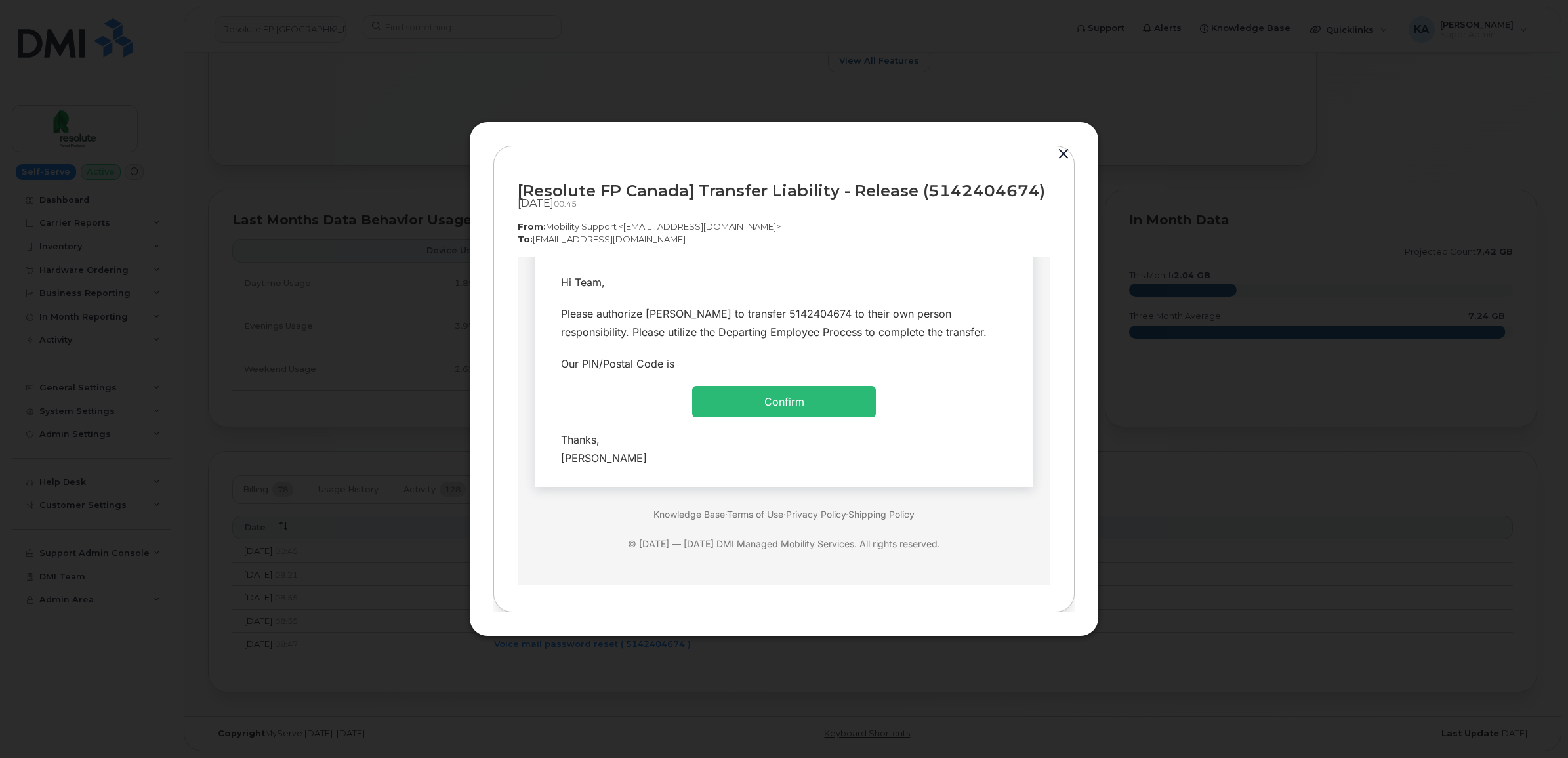
drag, startPoint x: 632, startPoint y: 454, endPoint x: 556, endPoint y: 279, distance: 190.8
click at [556, 279] on tbody "Hi Team, Please authorize Jacques Vachon to transfer 5142404674 to their own pe…" at bounding box center [784, 370] width 479 height 208
copy tbody "Hi Team, Please authorize Jacques Vachon to transfer 5142404674 to their own pe…"
click at [1062, 153] on button "button" at bounding box center [1064, 154] width 20 height 18
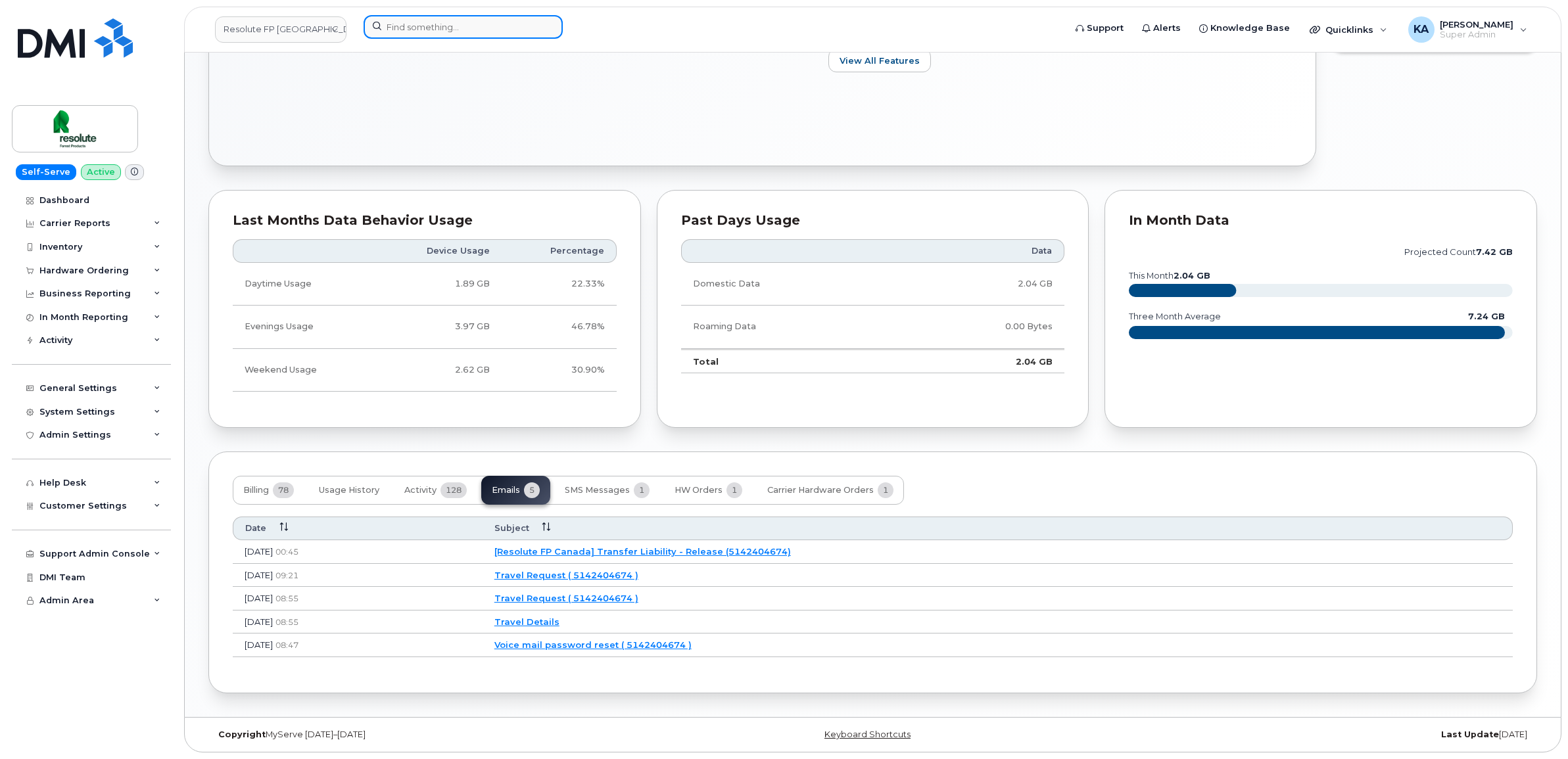
click at [477, 33] on input at bounding box center [463, 27] width 199 height 24
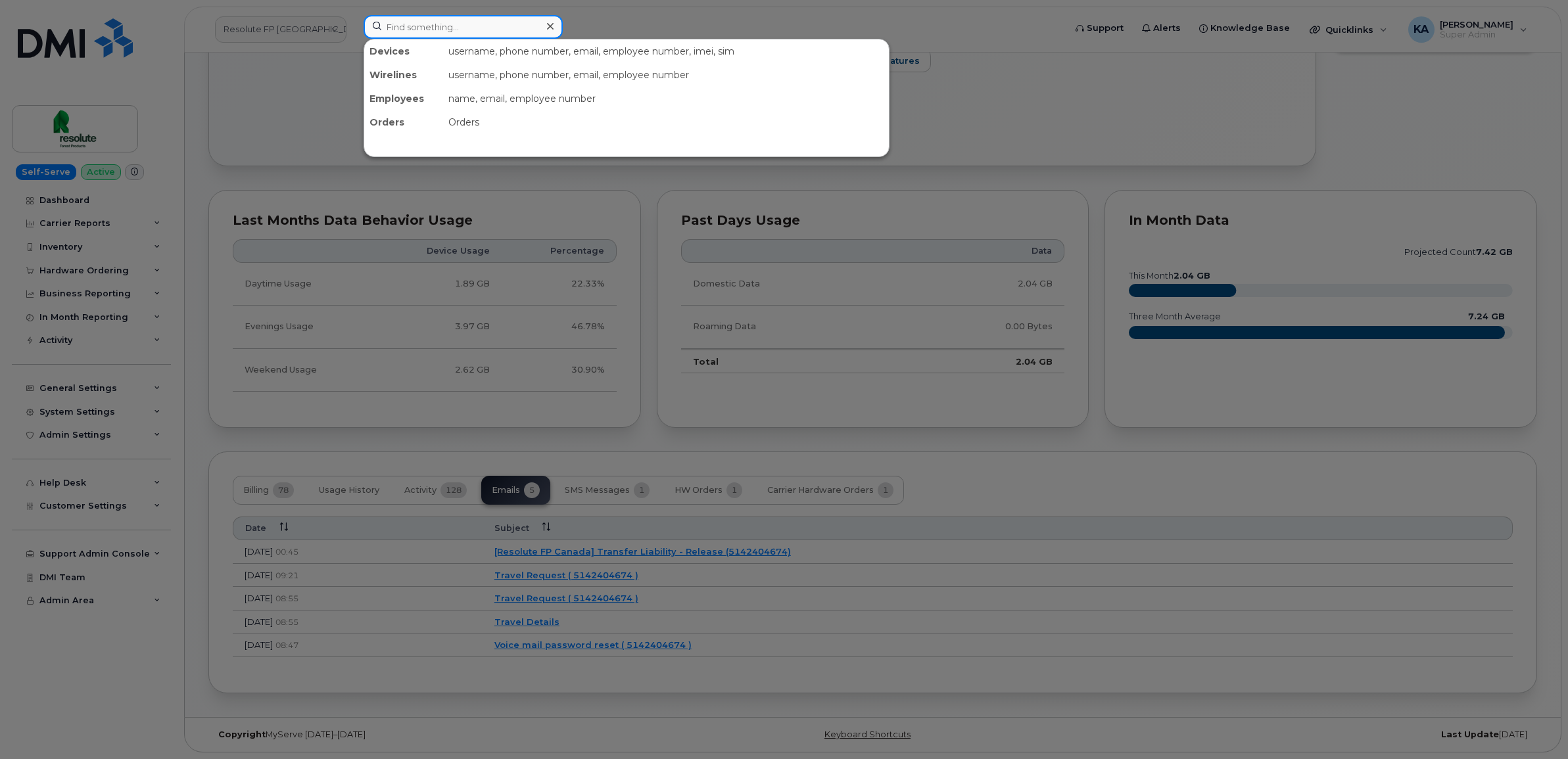
paste input "6139134843"
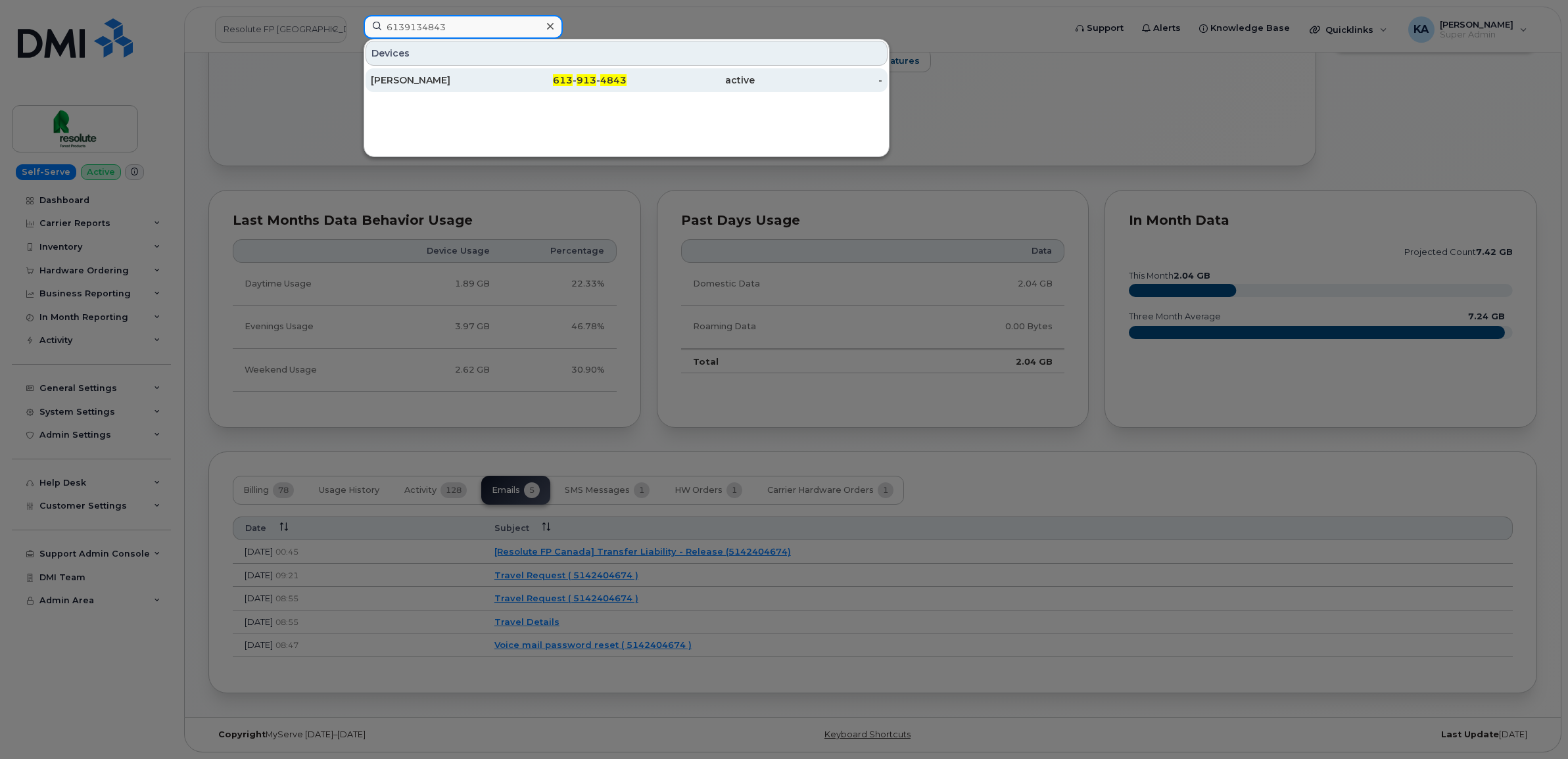
type input "6139134843"
click at [422, 83] on div "[PERSON_NAME]" at bounding box center [435, 80] width 129 height 13
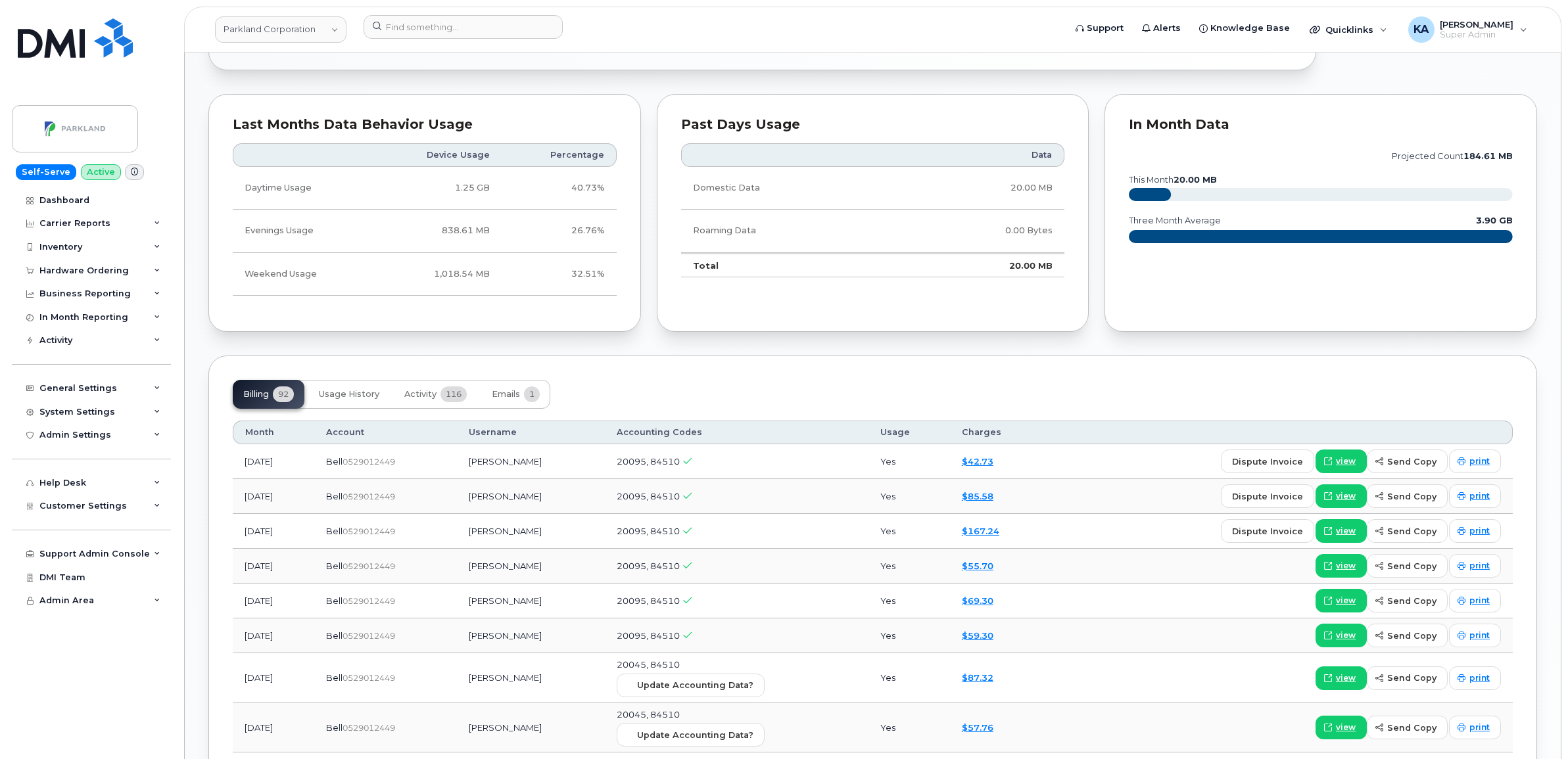
scroll to position [1150, 0]
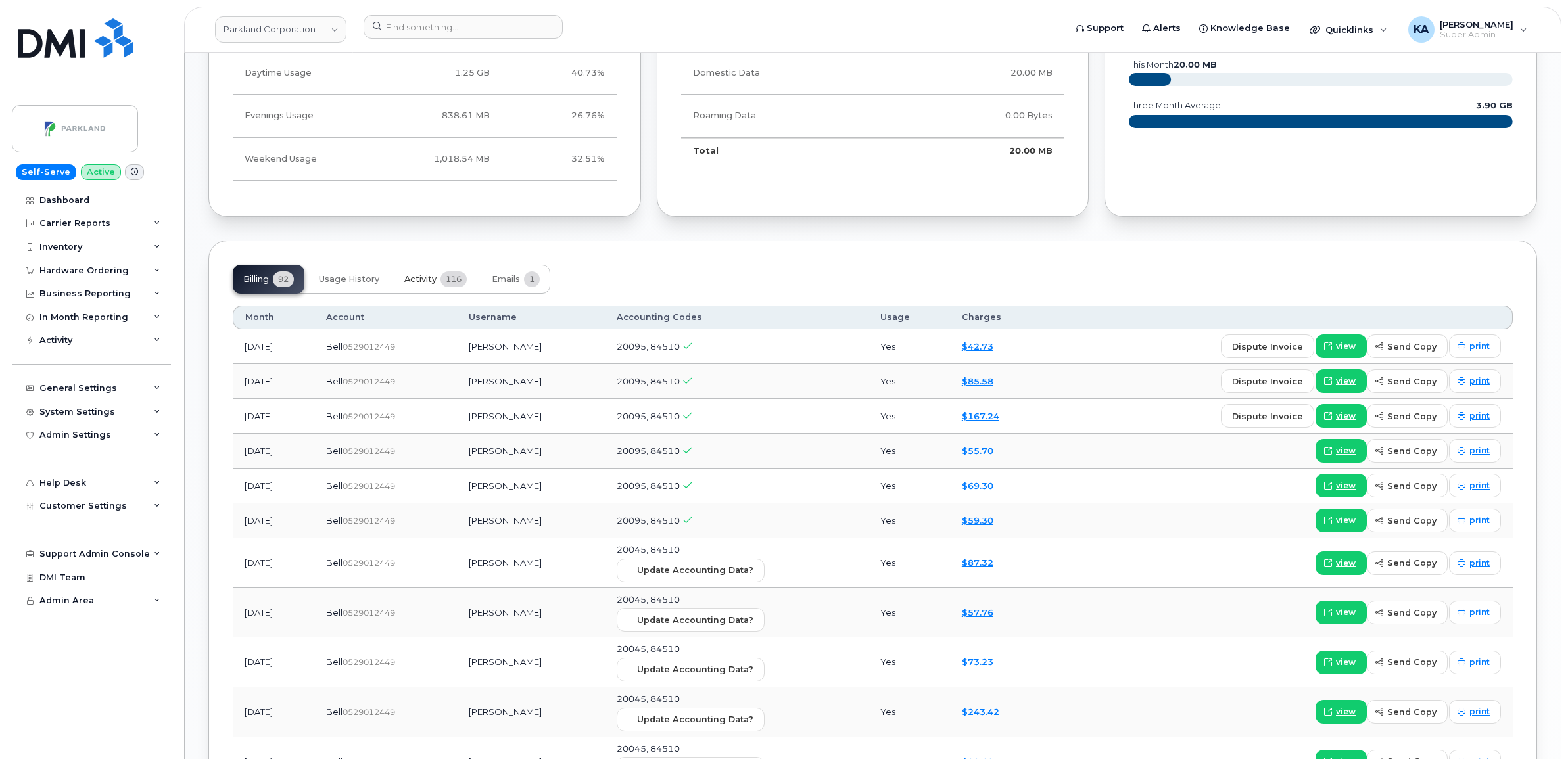
click at [421, 280] on span "Activity" at bounding box center [421, 279] width 32 height 11
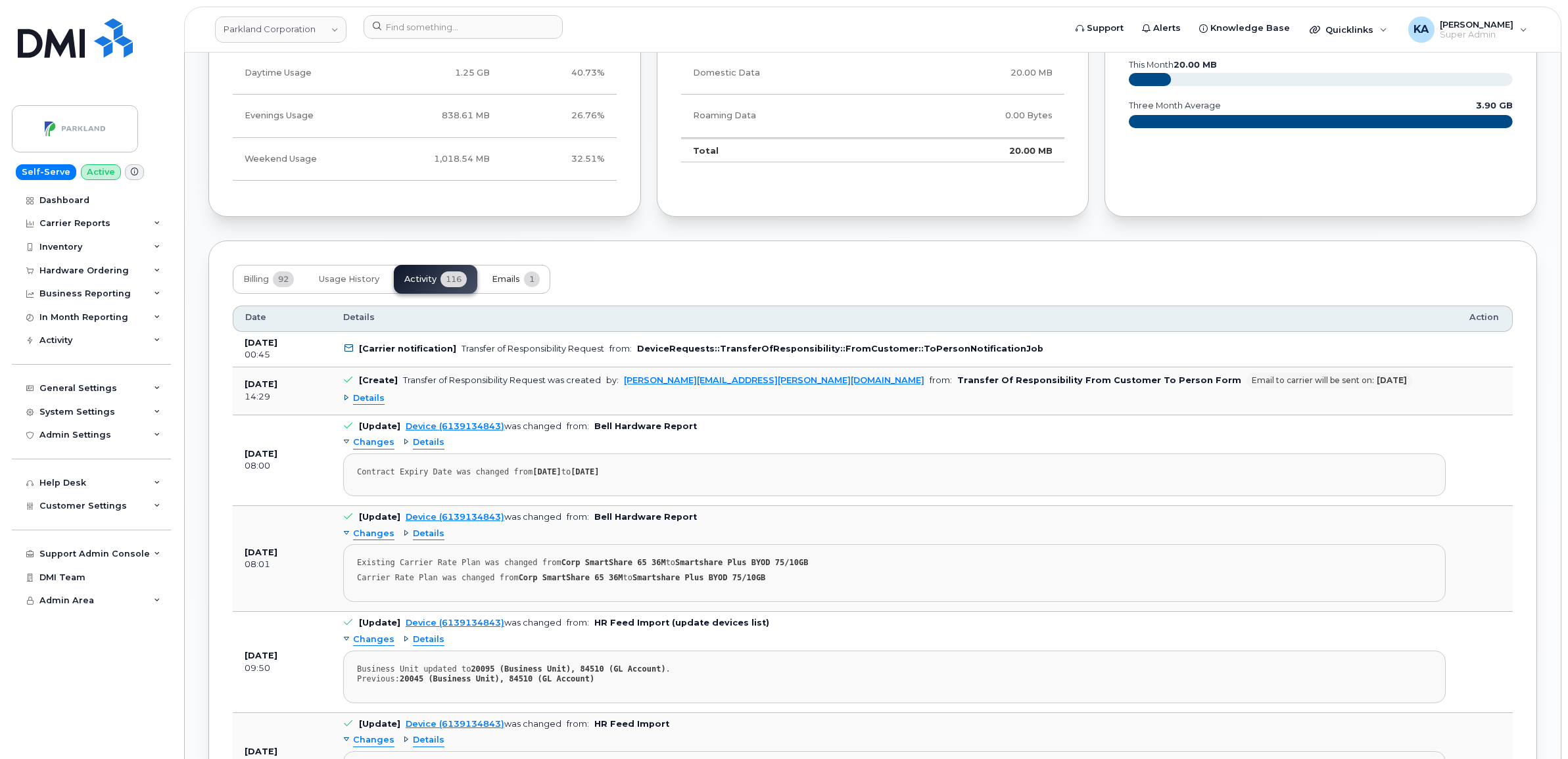
click at [503, 284] on span "Emails" at bounding box center [506, 279] width 28 height 11
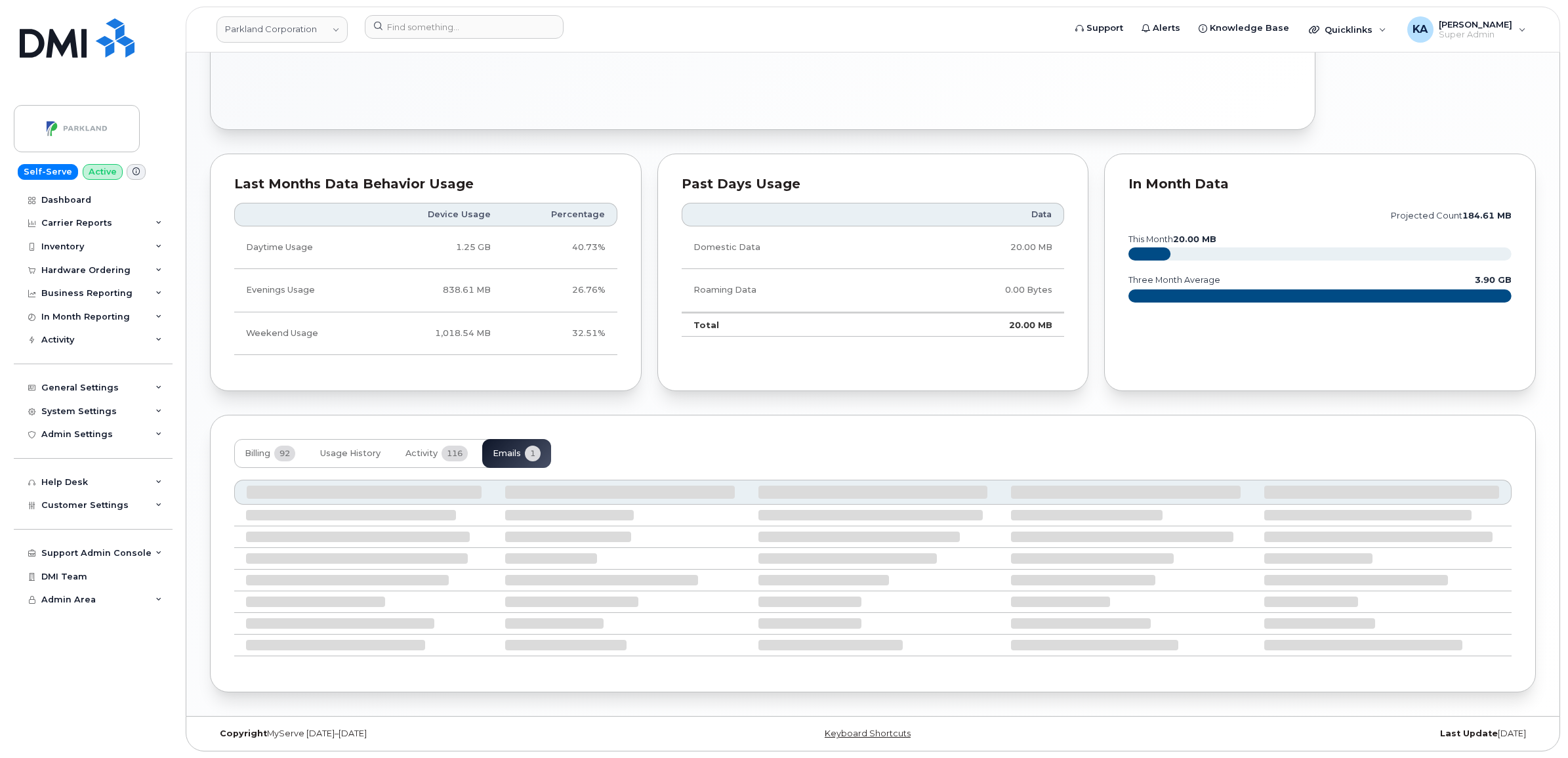
scroll to position [848, 0]
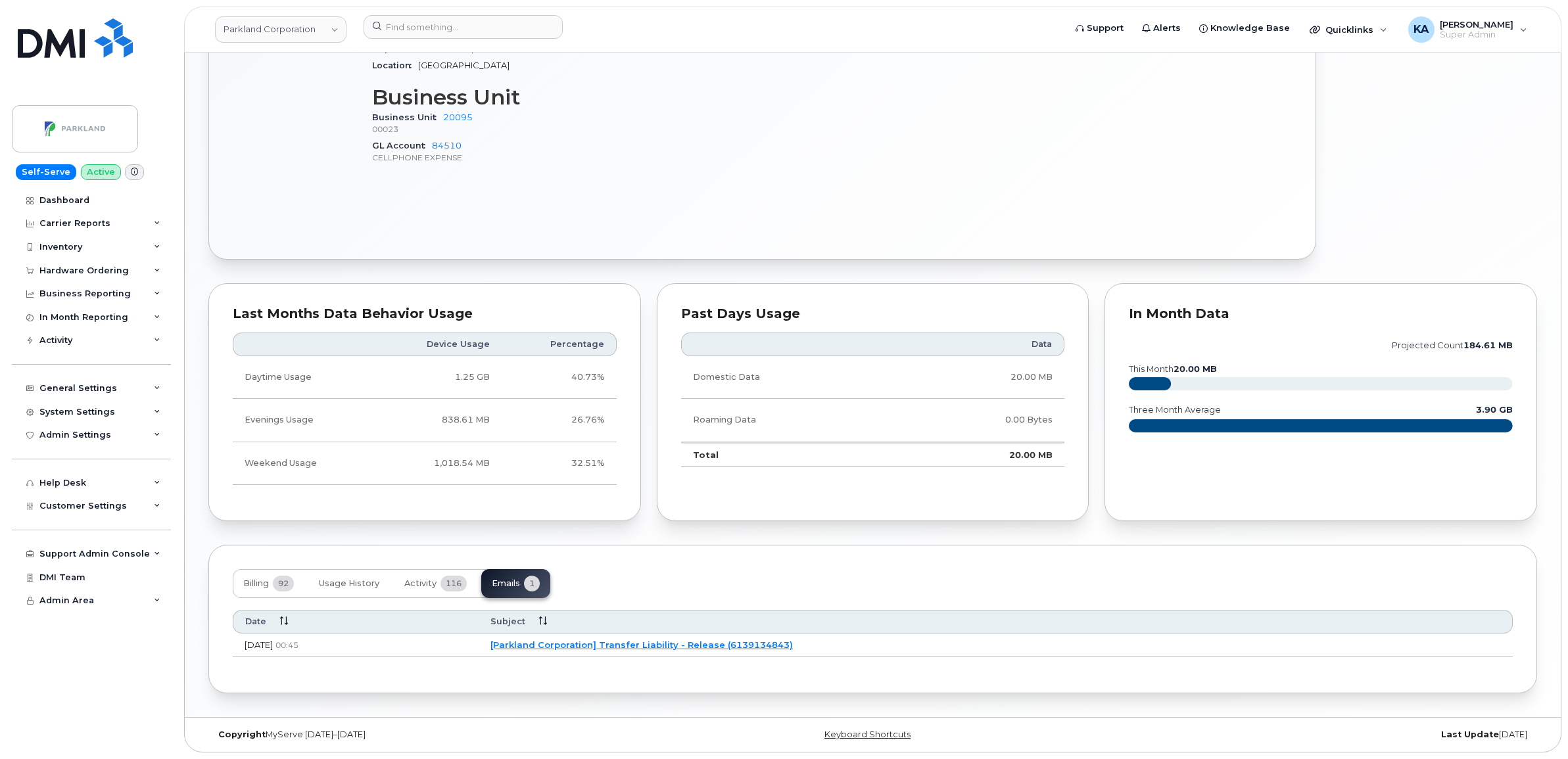
click at [645, 642] on link "[Parkland Corporation] Transfer Liability - Release (6139134843)" at bounding box center [641, 645] width 303 height 11
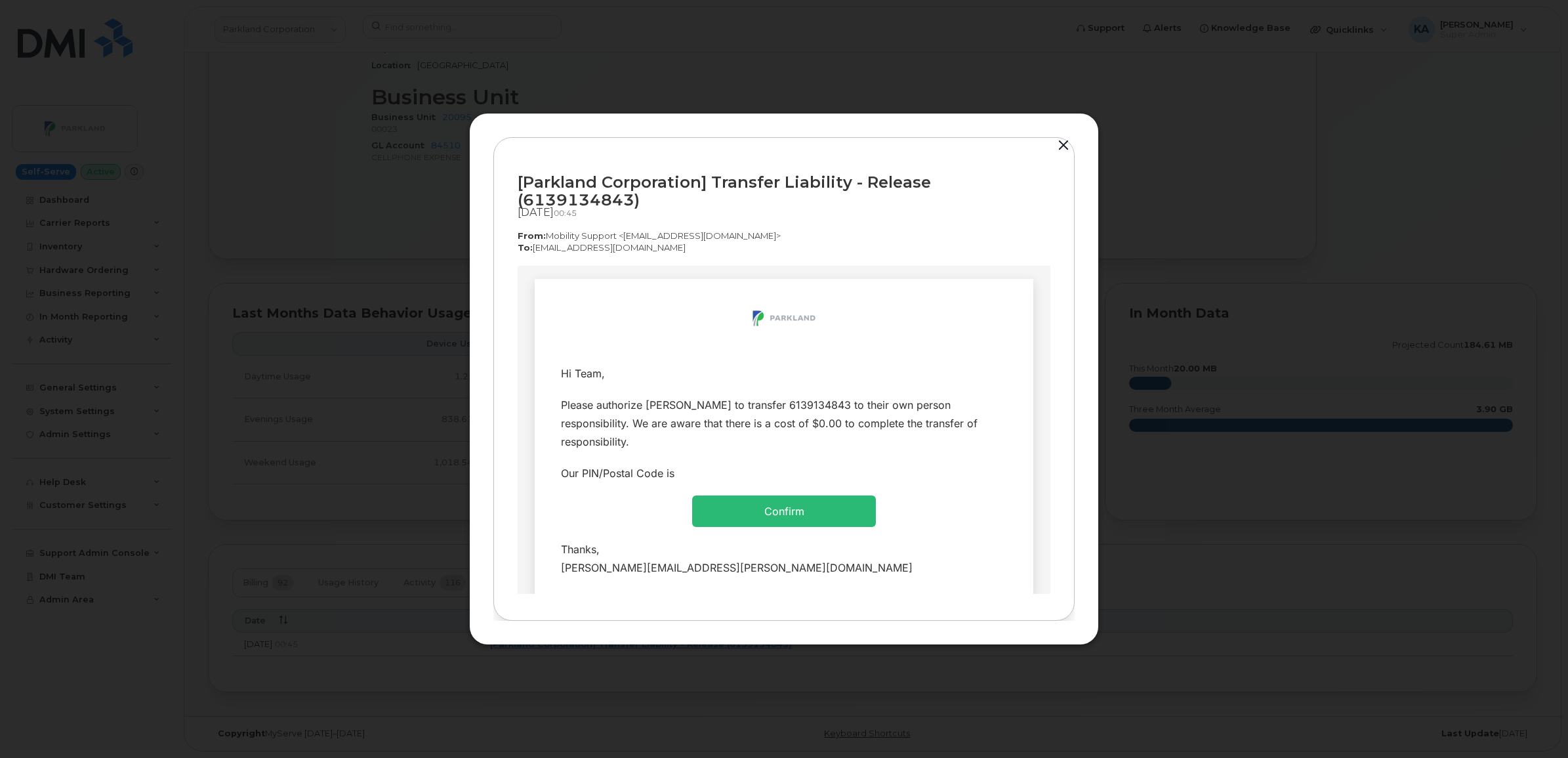
scroll to position [0, 0]
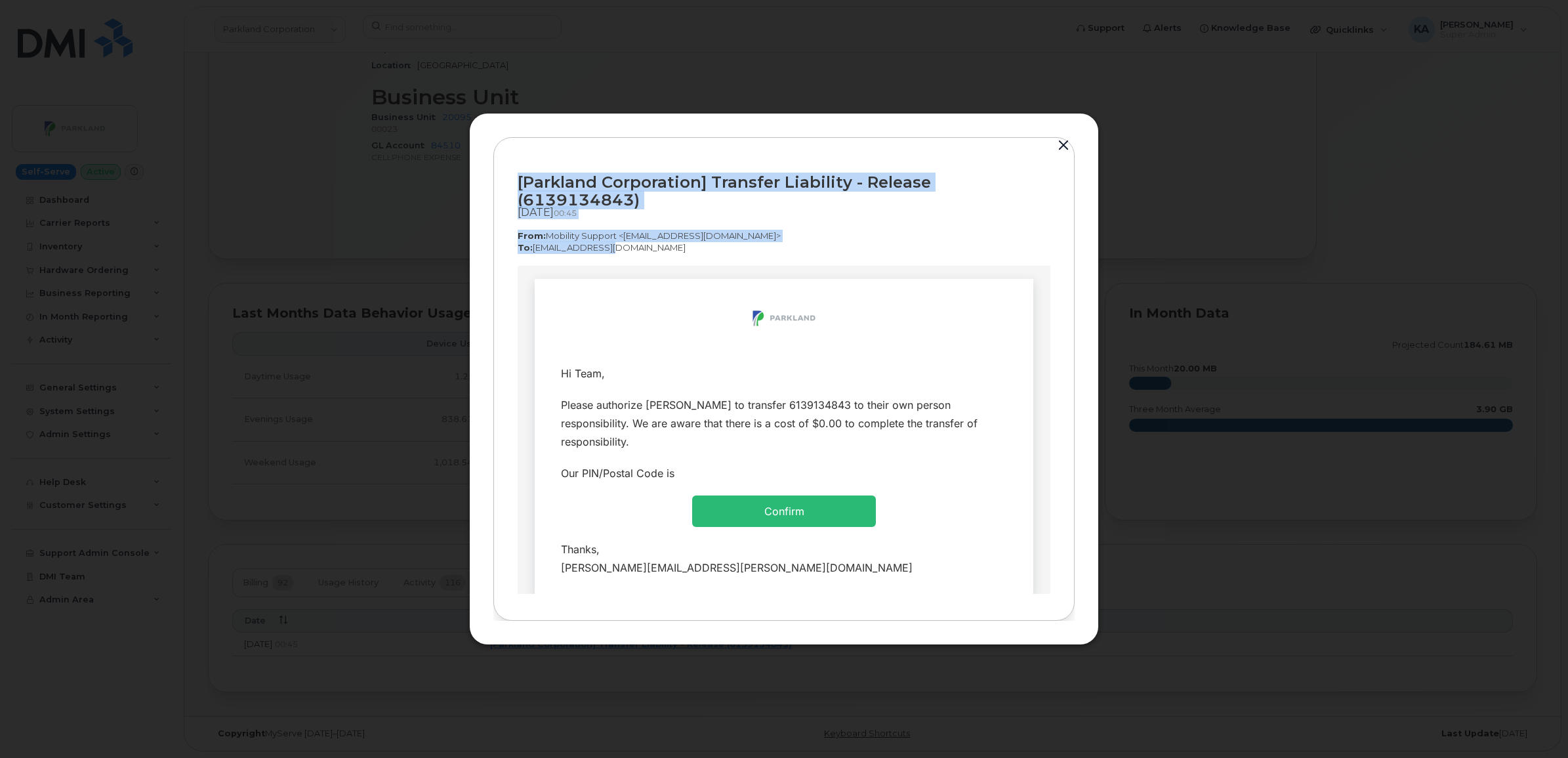
drag, startPoint x: 514, startPoint y: 187, endPoint x: 622, endPoint y: 241, distance: 120.7
click at [622, 241] on div "[Parkland Corporation] Transfer Liability - Release (6139134843) [DATE]  00:45 …" at bounding box center [784, 379] width 581 height 485
copy div "[Parkland Corporation] Transfer Liability - Release (6139134843) [DATE]  00:45 …"
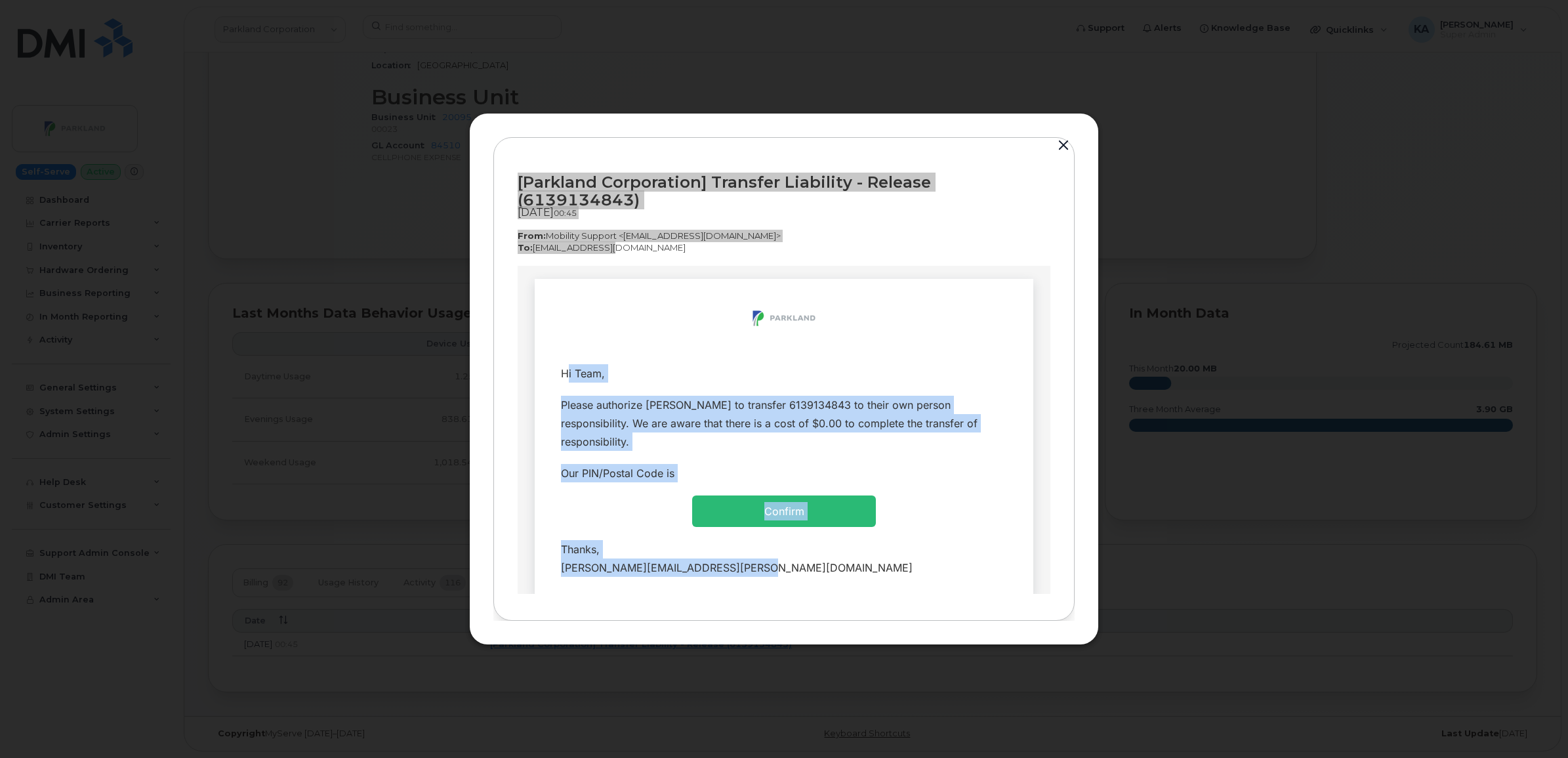
drag, startPoint x: 547, startPoint y: 369, endPoint x: 764, endPoint y: 571, distance: 296.5
click at [764, 571] on tbody "Hi Team, Please authorize Stephen Craske to transfer 6139134843 to their own pe…" at bounding box center [784, 470] width 479 height 226
copy tbody "Hi Team, Please authorize Stephen Craske to transfer 6139134843 to their own pe…"
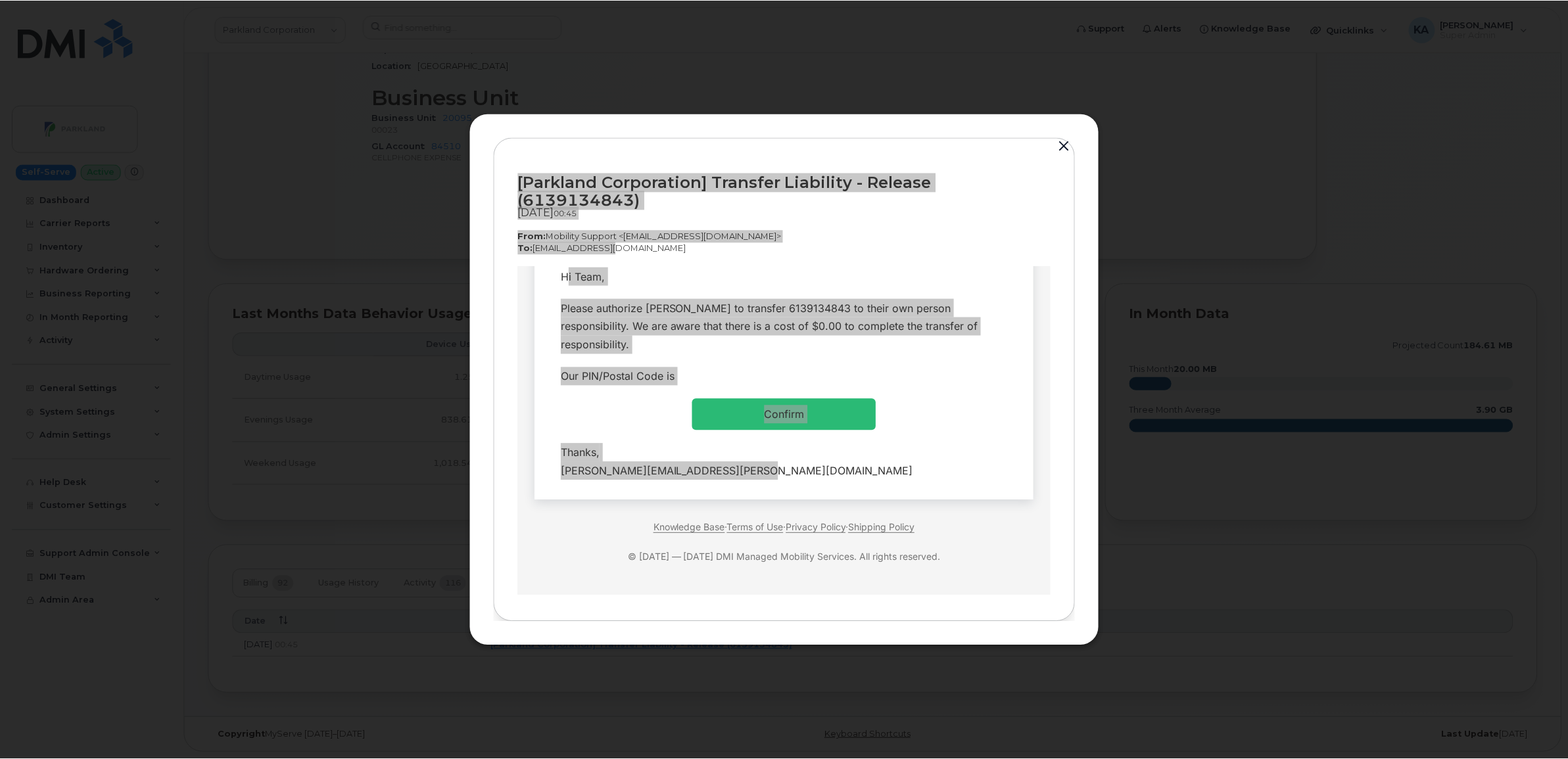
scroll to position [100, 0]
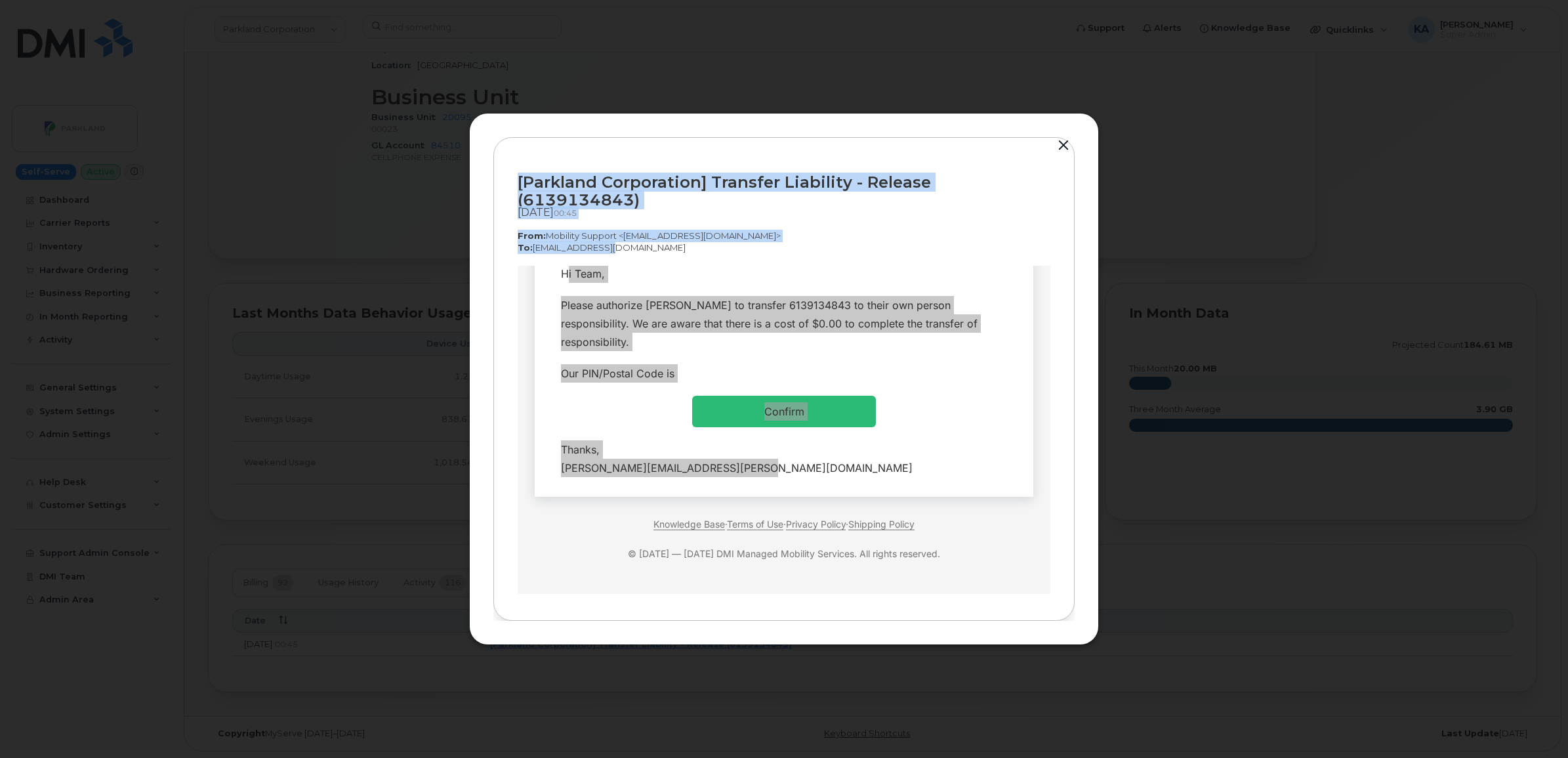
click at [1062, 155] on button "button" at bounding box center [1064, 146] width 20 height 18
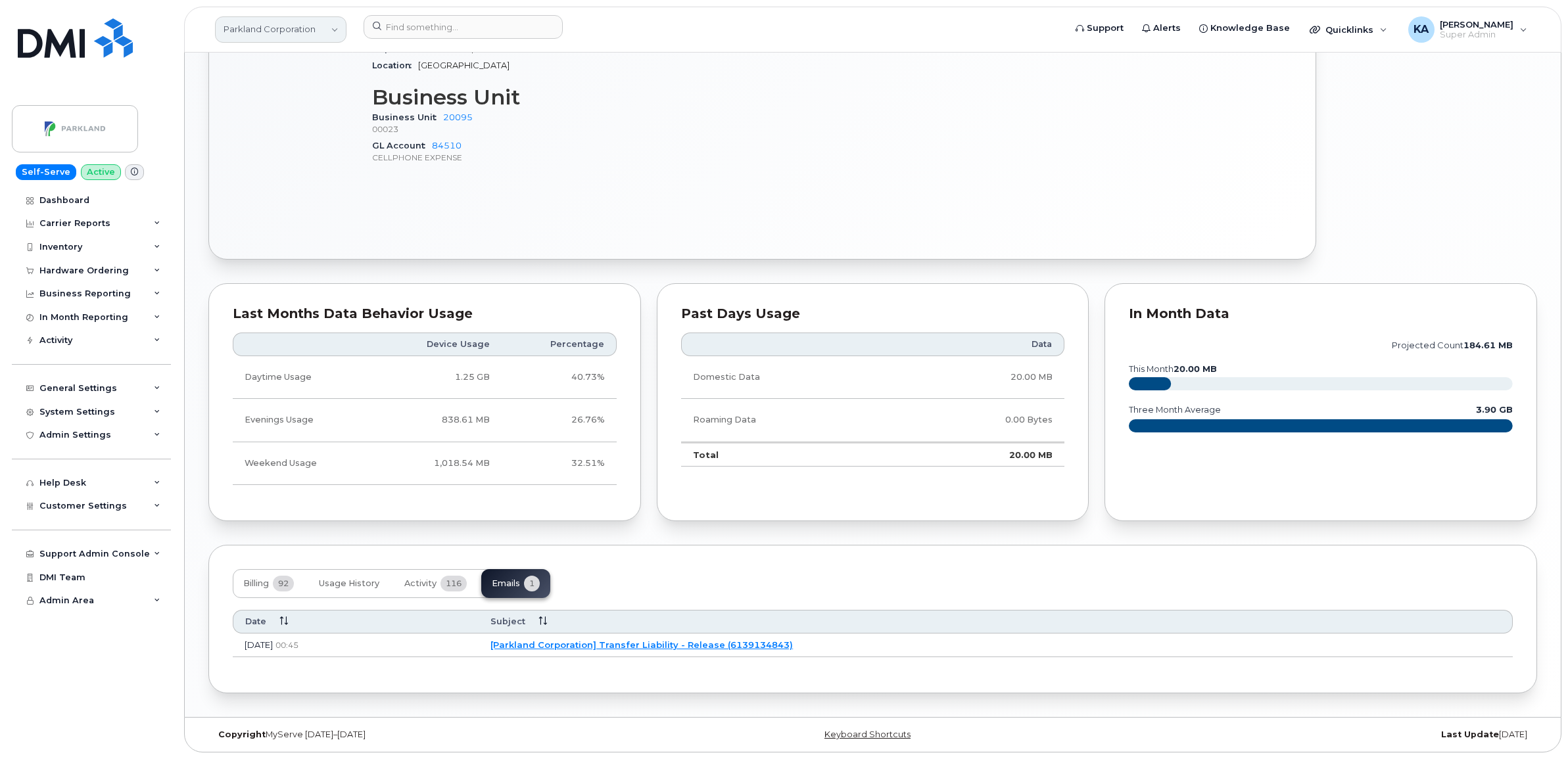
click at [257, 22] on link "Parkland Corporation" at bounding box center [280, 29] width 131 height 26
type input "kiew"
click at [265, 162] on span "Kiewit Canada Inc" at bounding box center [265, 159] width 77 height 13
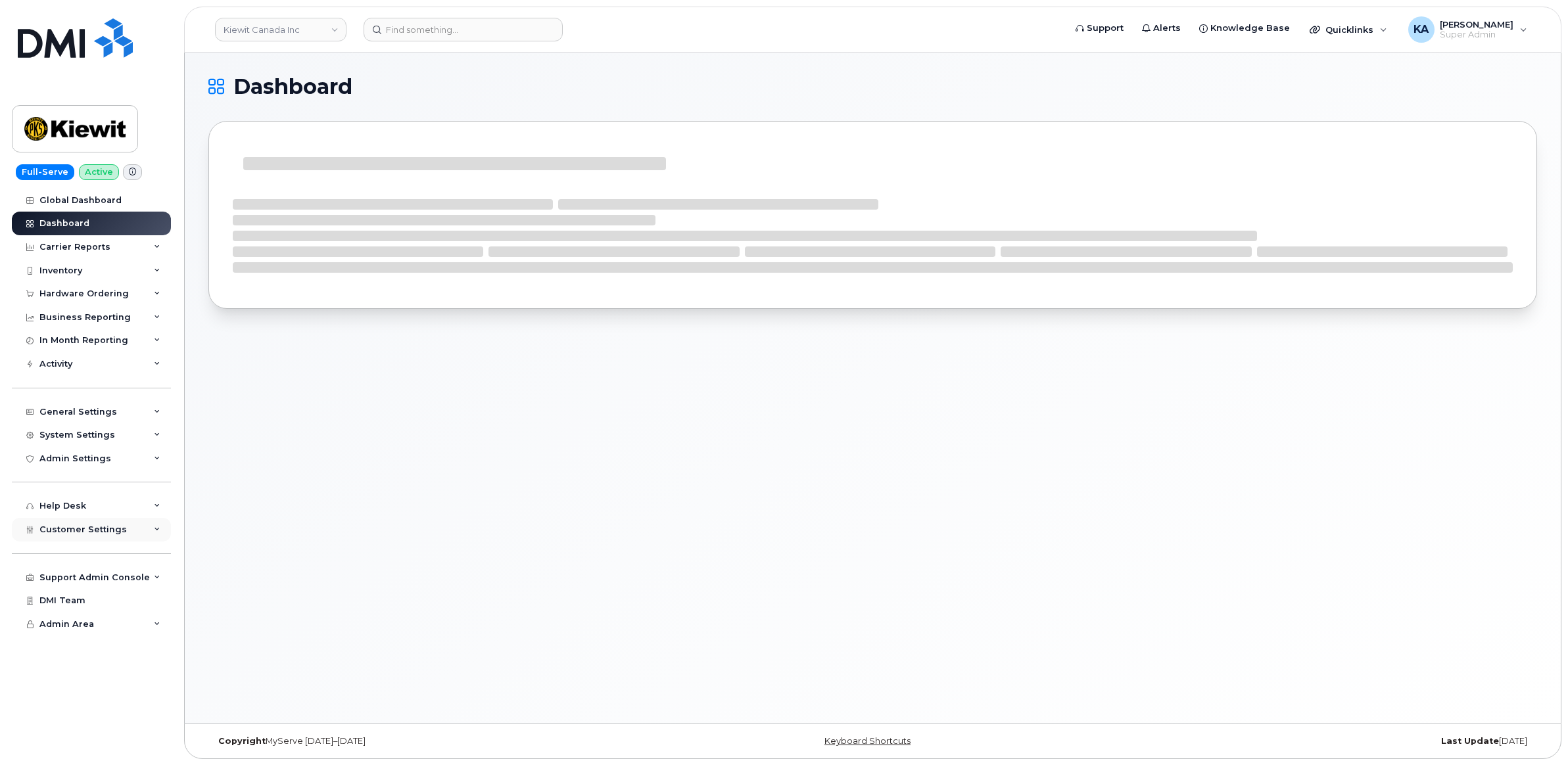
click at [82, 534] on span "Customer Settings" at bounding box center [83, 529] width 88 height 10
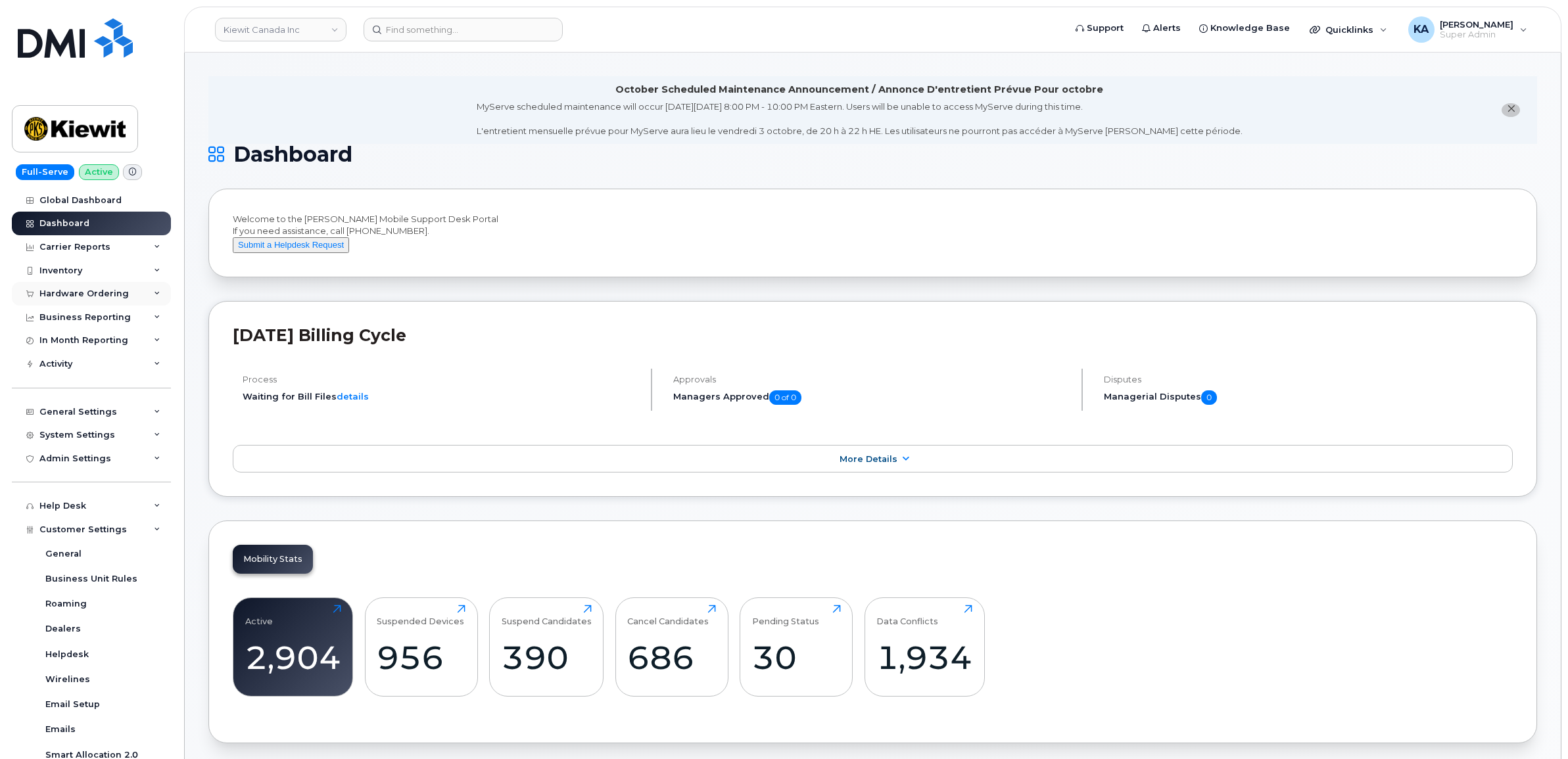
click at [72, 293] on div "Hardware Ordering" at bounding box center [84, 293] width 89 height 11
click at [60, 343] on div "Orders" at bounding box center [62, 343] width 32 height 12
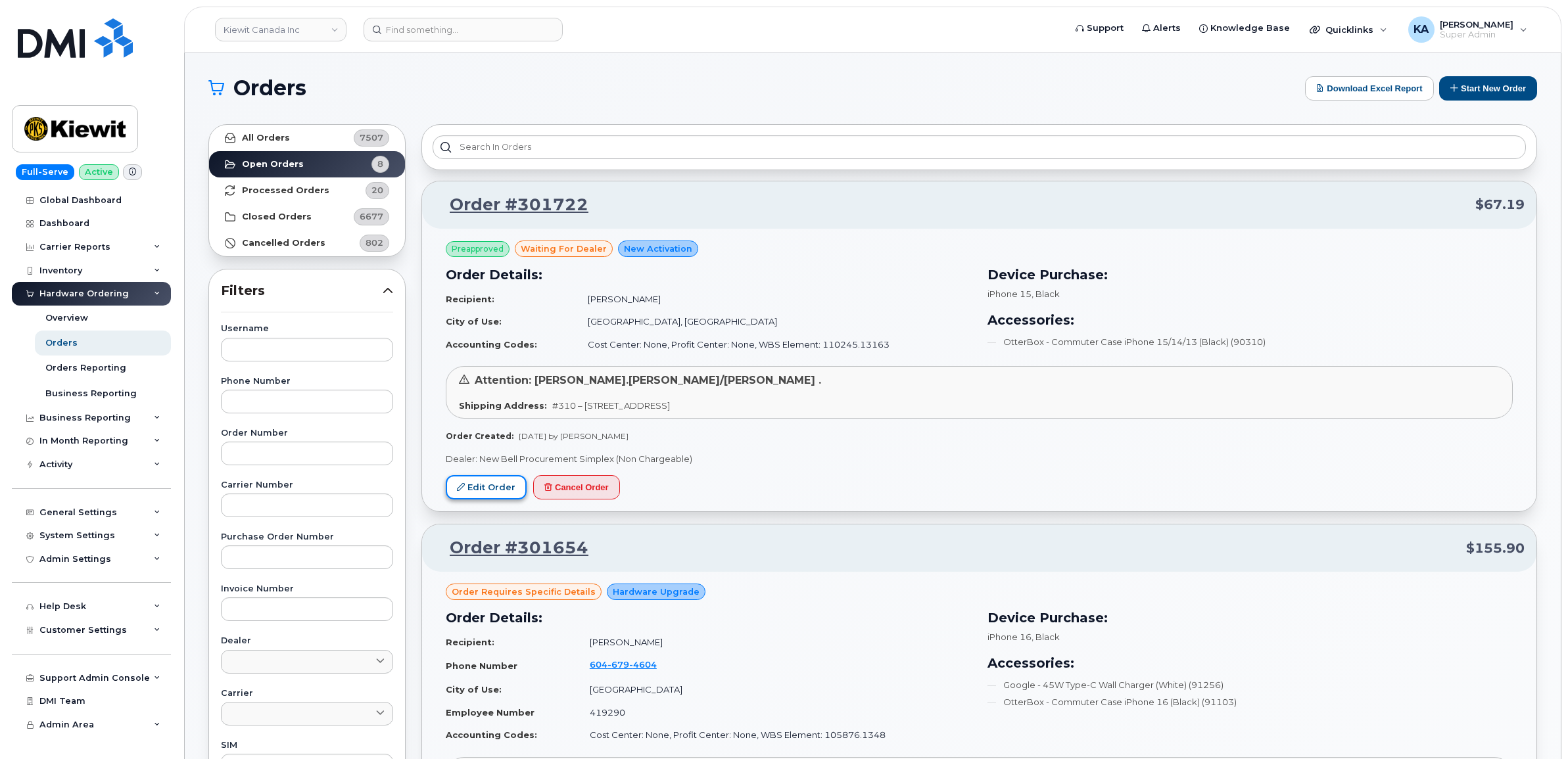
click at [489, 484] on link "Edit Order" at bounding box center [486, 487] width 81 height 25
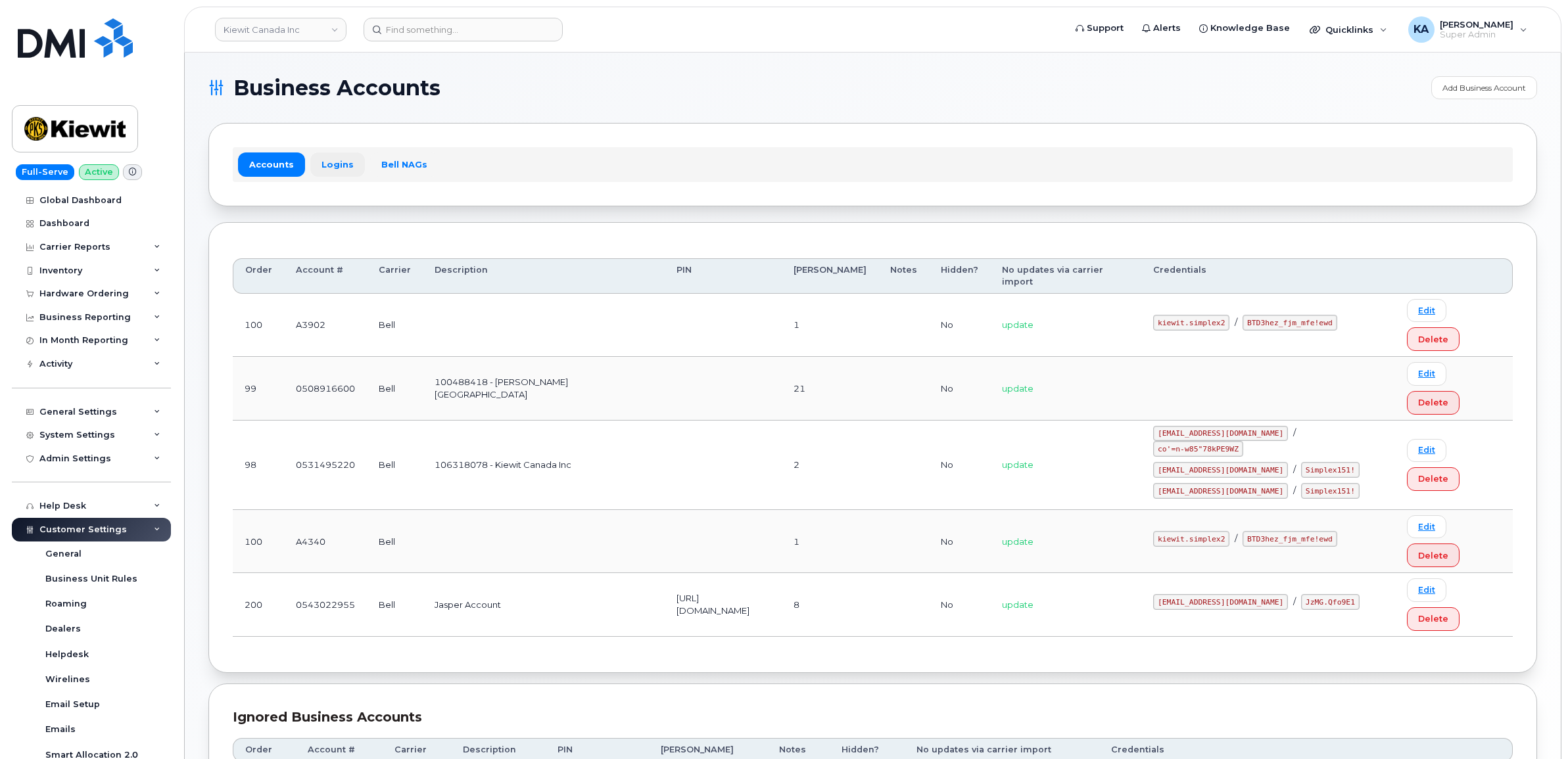
click at [324, 164] on link "Logins" at bounding box center [338, 164] width 55 height 24
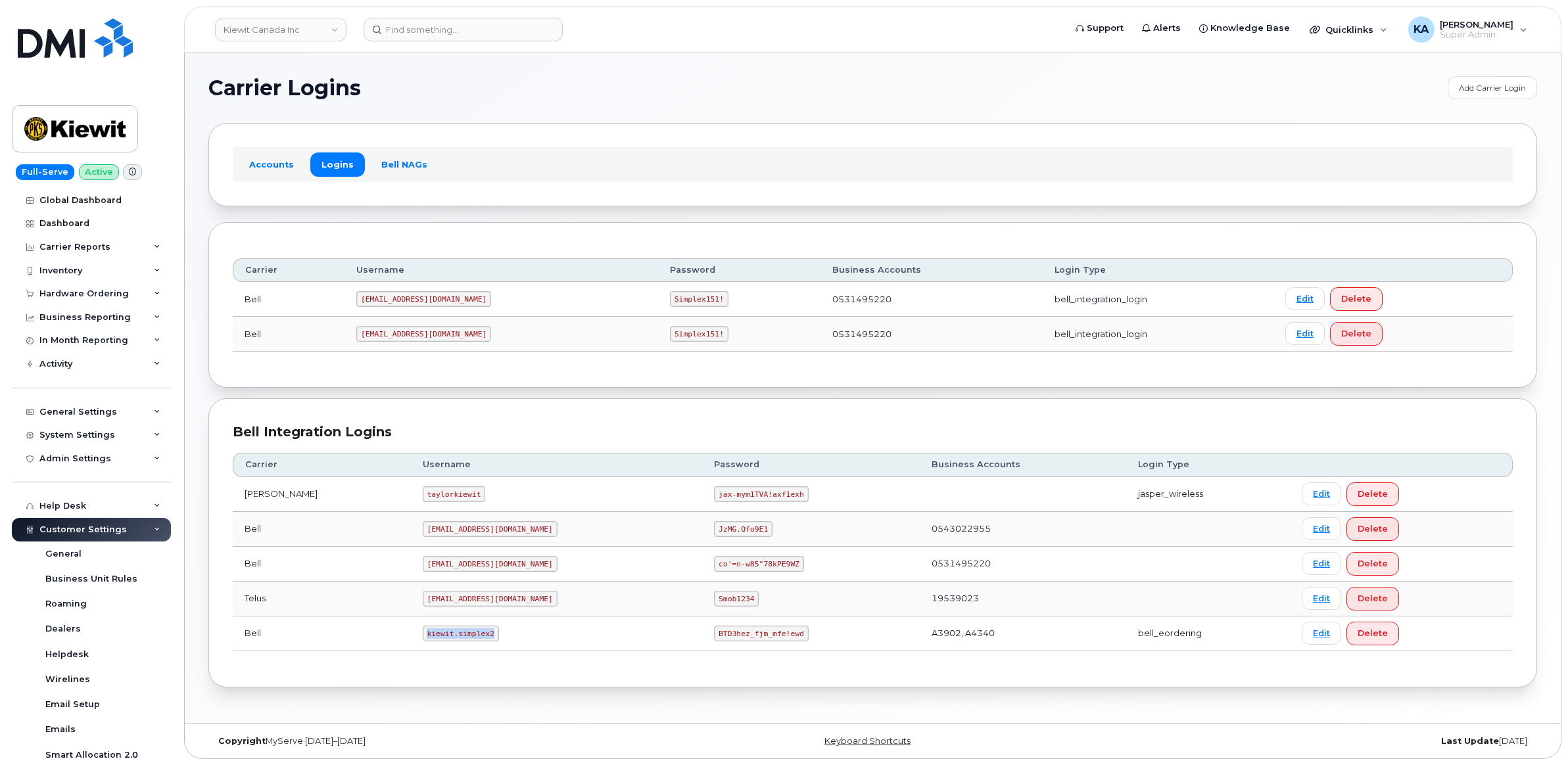
drag, startPoint x: 393, startPoint y: 640, endPoint x: 448, endPoint y: 646, distance: 55.3
click at [448, 646] on td "kiewit.simplex2" at bounding box center [557, 634] width 292 height 35
copy code "kiewit.simplex2"
drag, startPoint x: 654, startPoint y: 639, endPoint x: 741, endPoint y: 640, distance: 87.0
click at [741, 640] on td "BTD3hez_fjm_mfe!ewd" at bounding box center [810, 634] width 217 height 35
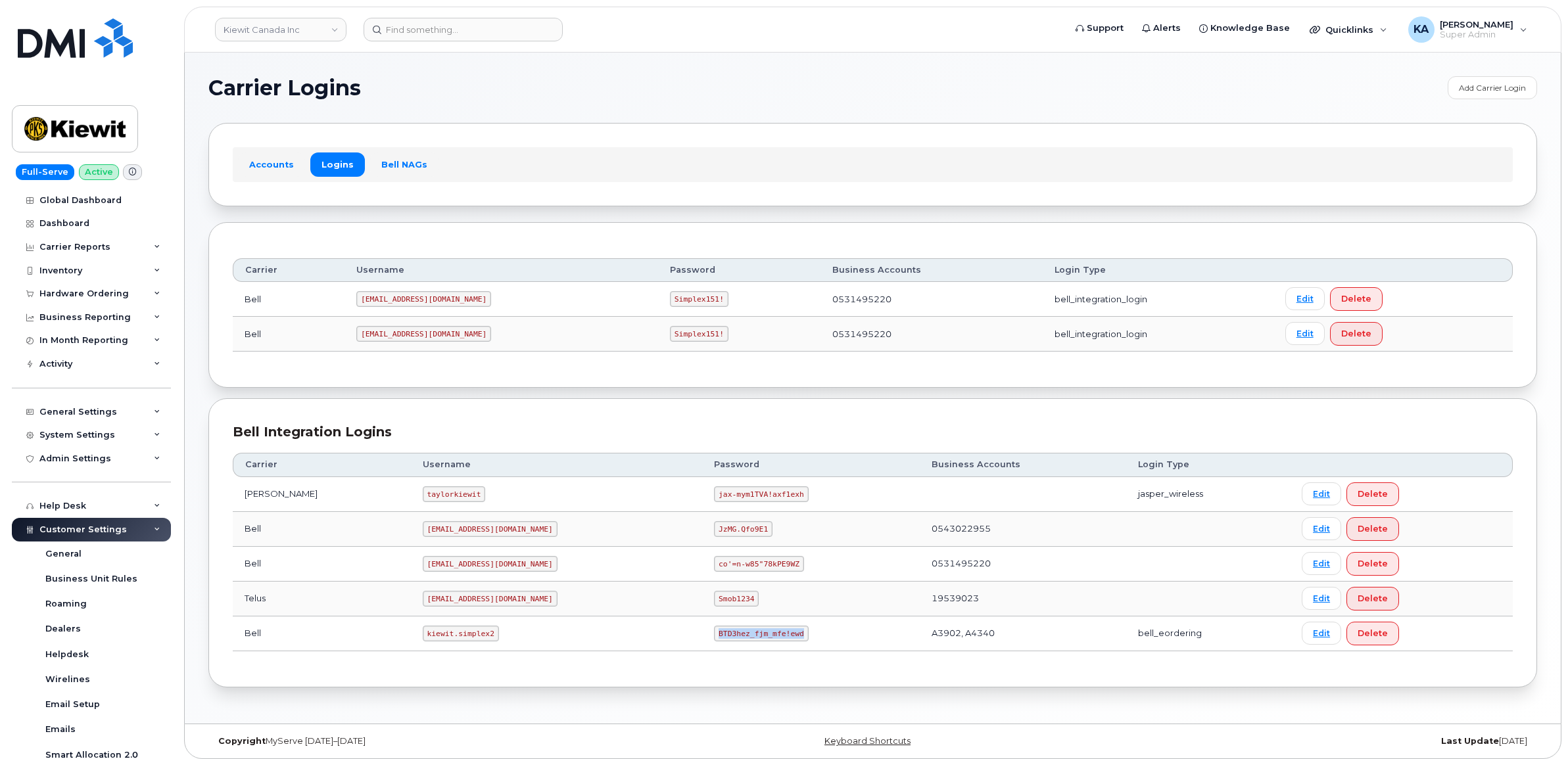
copy code "BTD3hez_fjm_mfe!ewd"
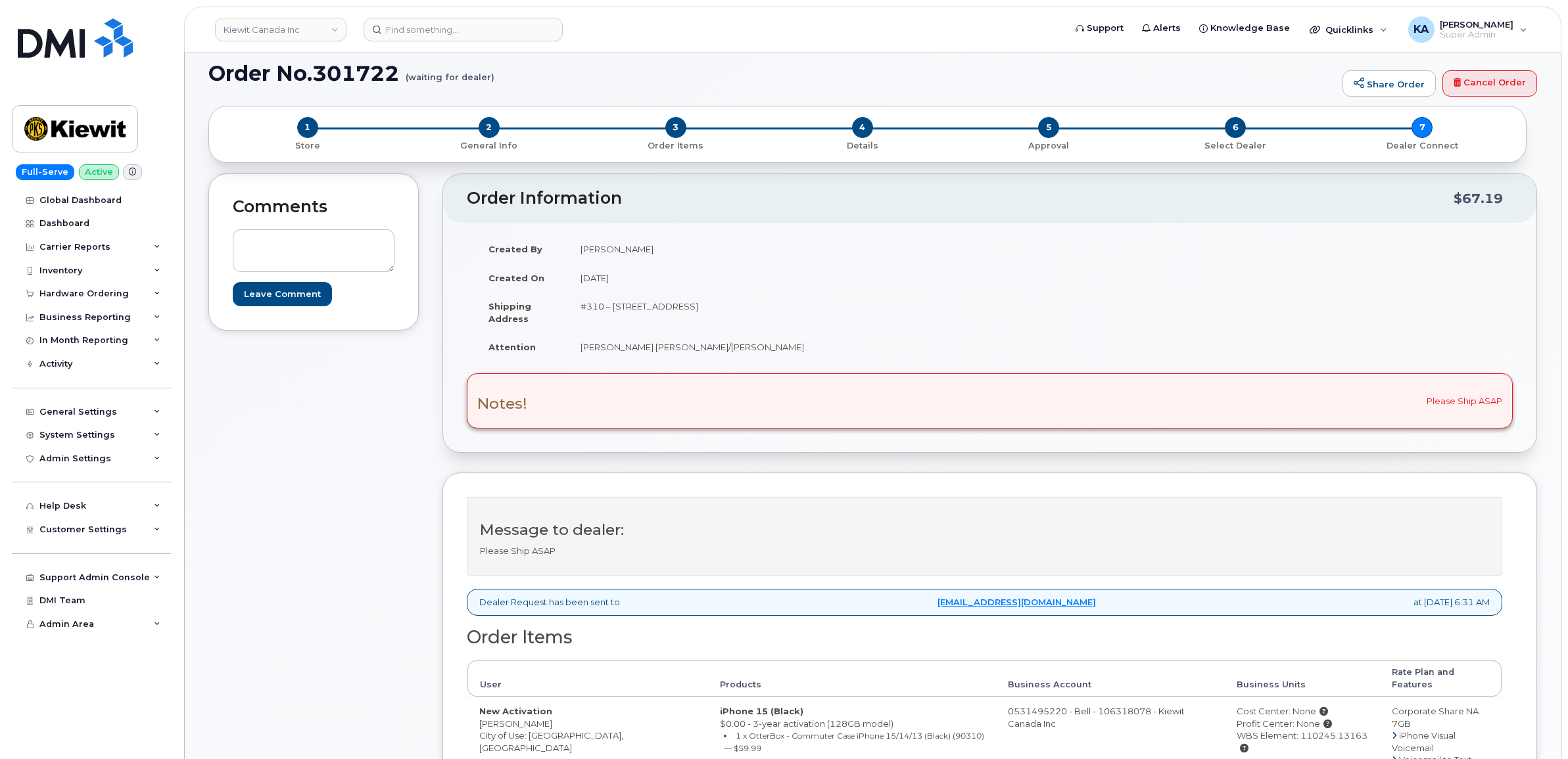
scroll to position [164, 0]
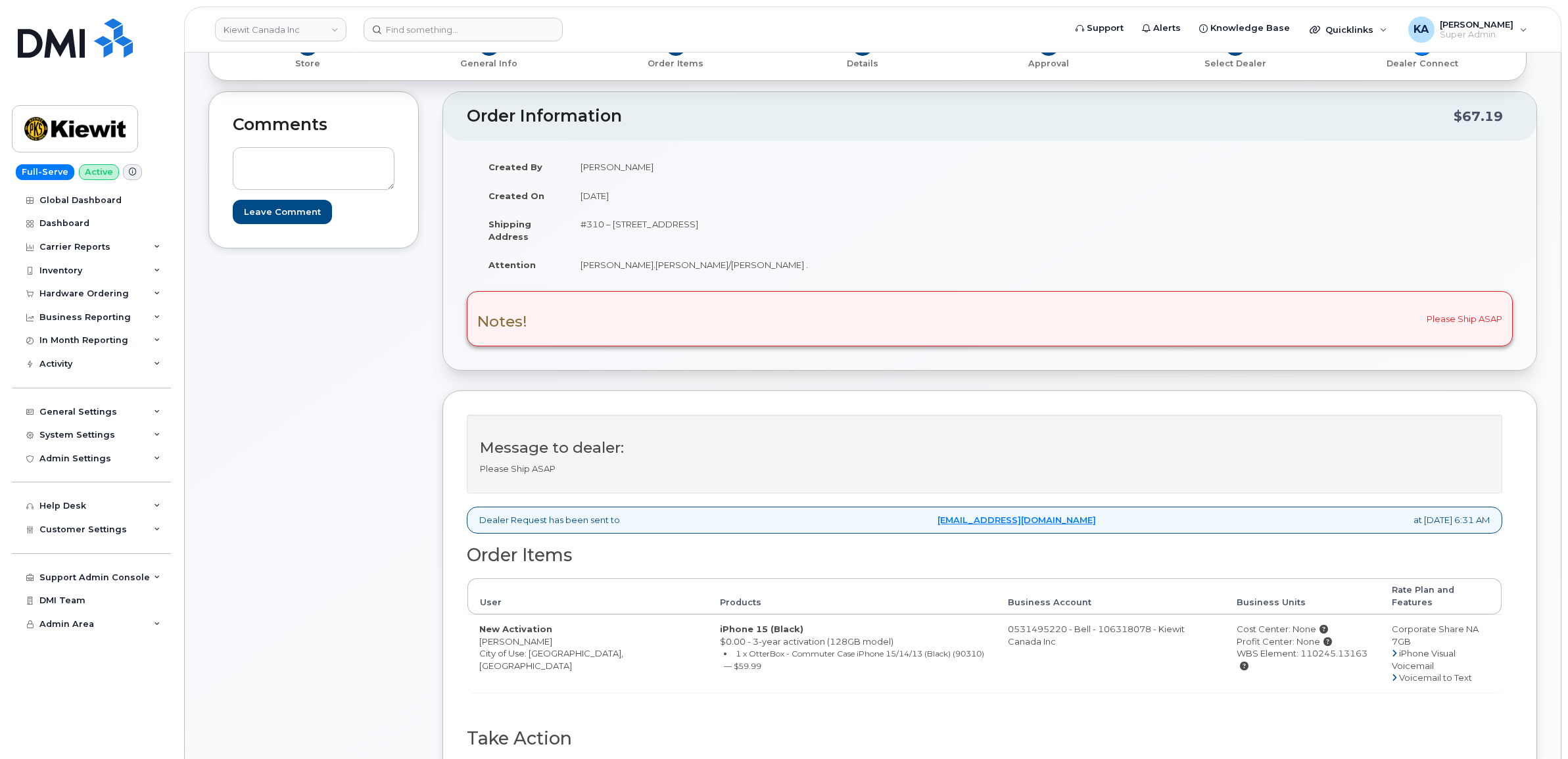
drag, startPoint x: 473, startPoint y: 630, endPoint x: 562, endPoint y: 630, distance: 89.0
click at [562, 630] on td "New Activation [PERSON_NAME] City of Use: [GEOGRAPHIC_DATA], [GEOGRAPHIC_DATA]" at bounding box center [588, 653] width 241 height 77
copy td "[PERSON_NAME]"
drag, startPoint x: 572, startPoint y: 224, endPoint x: 708, endPoint y: 238, distance: 136.7
click at [708, 238] on td "#310 – [STREET_ADDRESS]" at bounding box center [775, 230] width 411 height 41
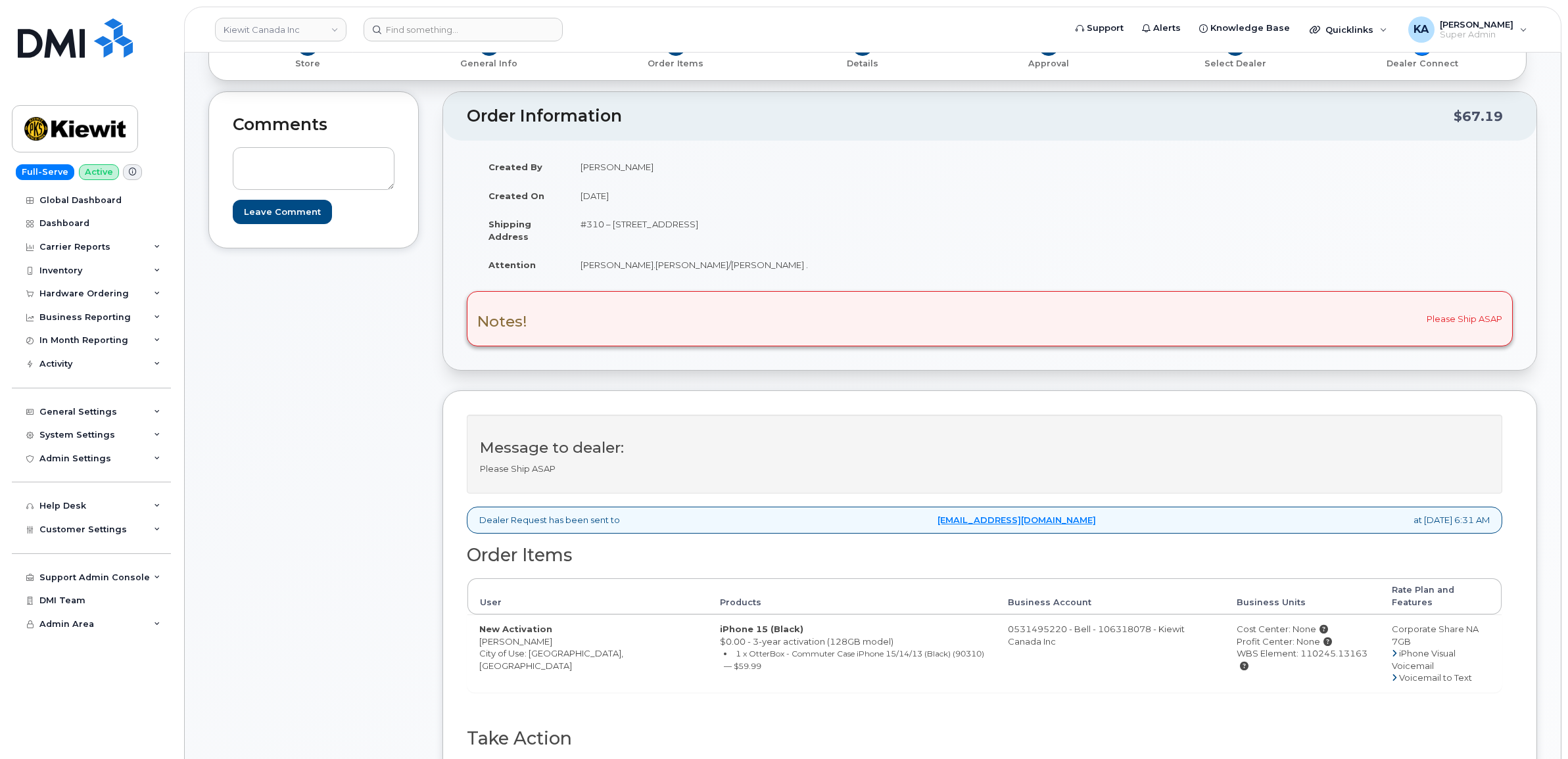
copy td "#310 – [STREET_ADDRESS]"
drag, startPoint x: 763, startPoint y: 221, endPoint x: 808, endPoint y: 223, distance: 45.0
click at [808, 223] on td "#310 – [STREET_ADDRESS]" at bounding box center [775, 230] width 411 height 41
copy td "V5C0G5"
drag, startPoint x: 580, startPoint y: 268, endPoint x: 713, endPoint y: 273, distance: 133.1
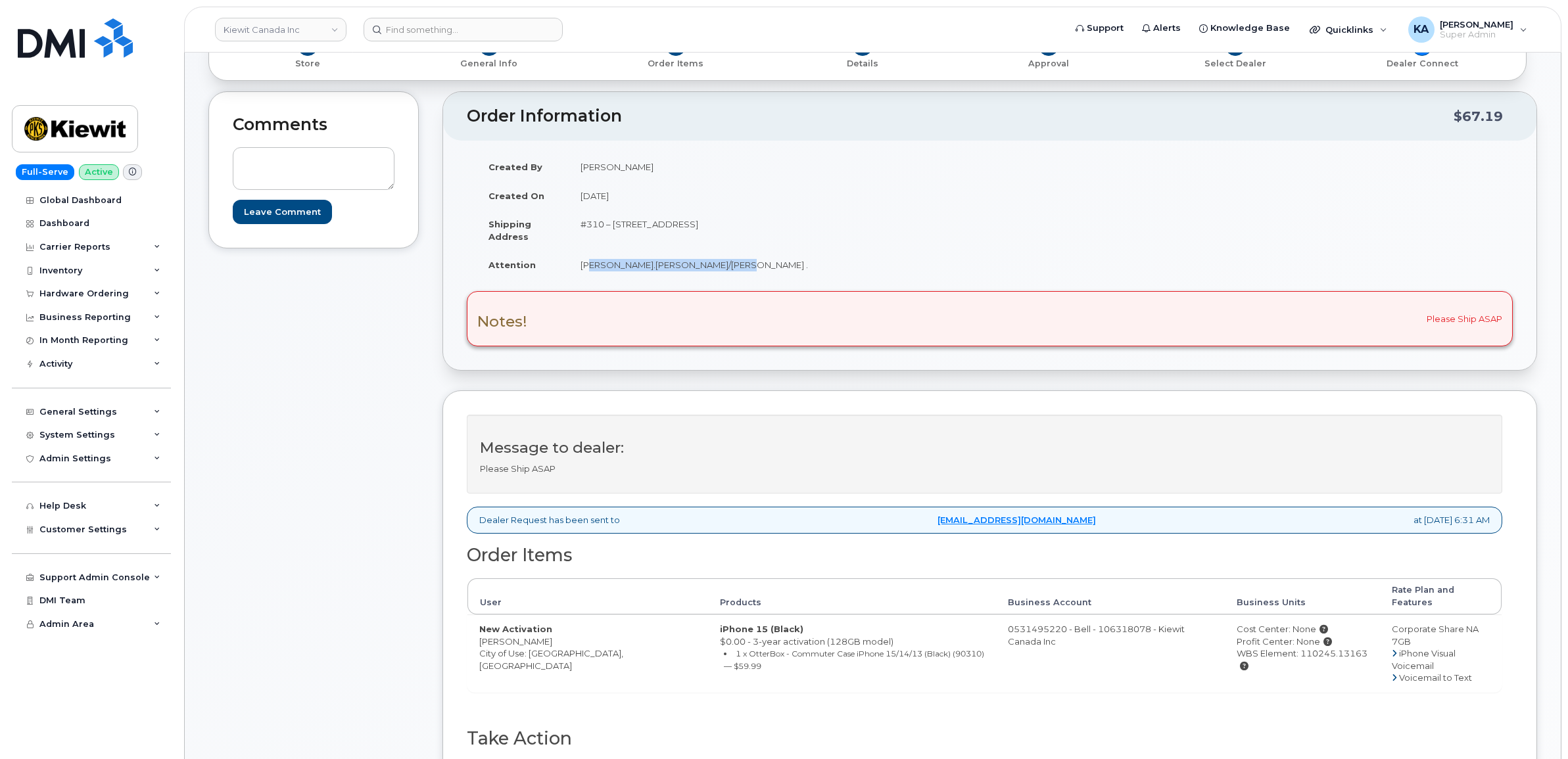
click at [713, 273] on td "[PERSON_NAME].[PERSON_NAME]/[PERSON_NAME] ." at bounding box center [775, 265] width 411 height 29
copy td "[PERSON_NAME].[PERSON_NAME]/[PERSON_NAME]"
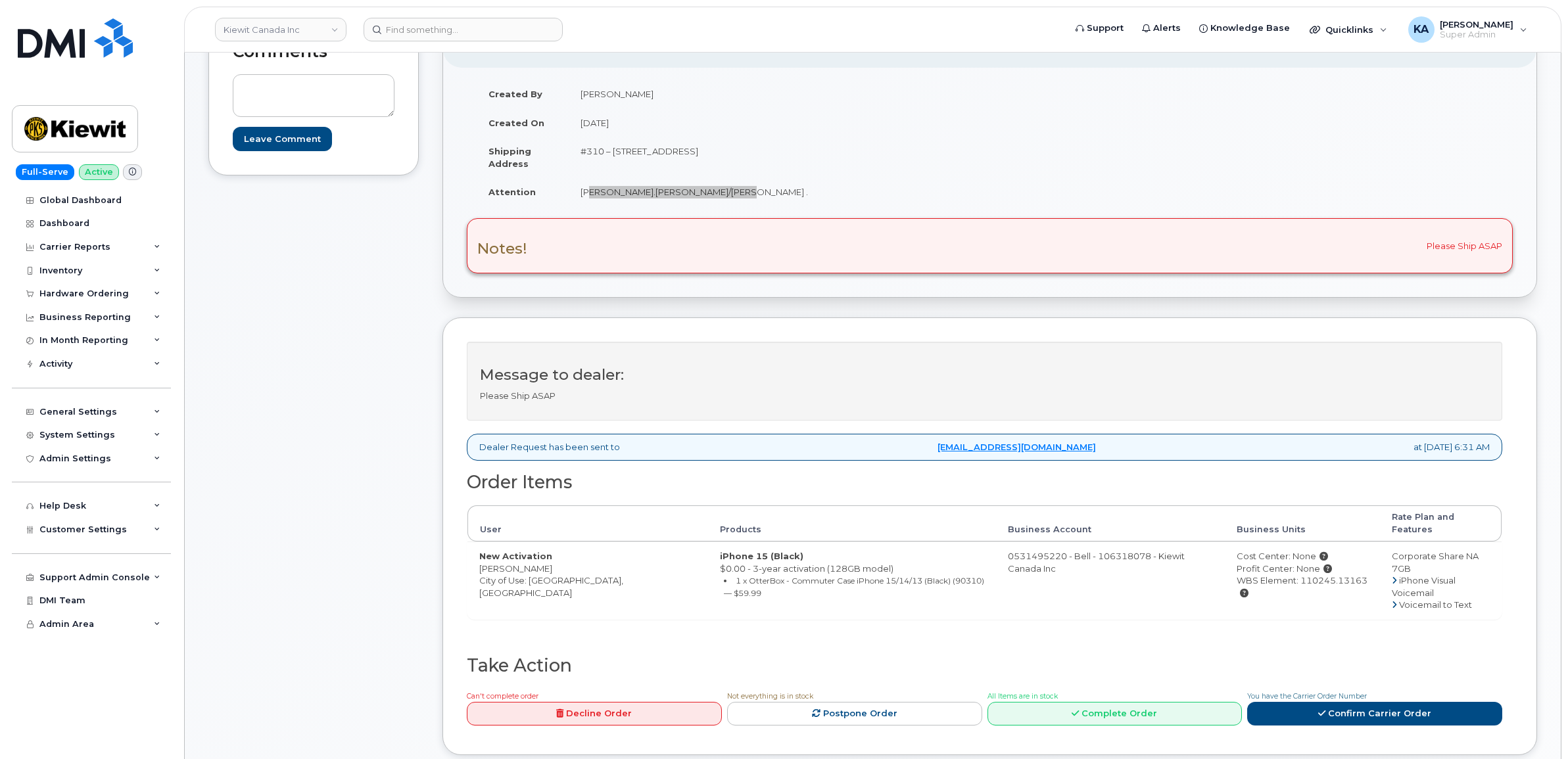
scroll to position [246, 0]
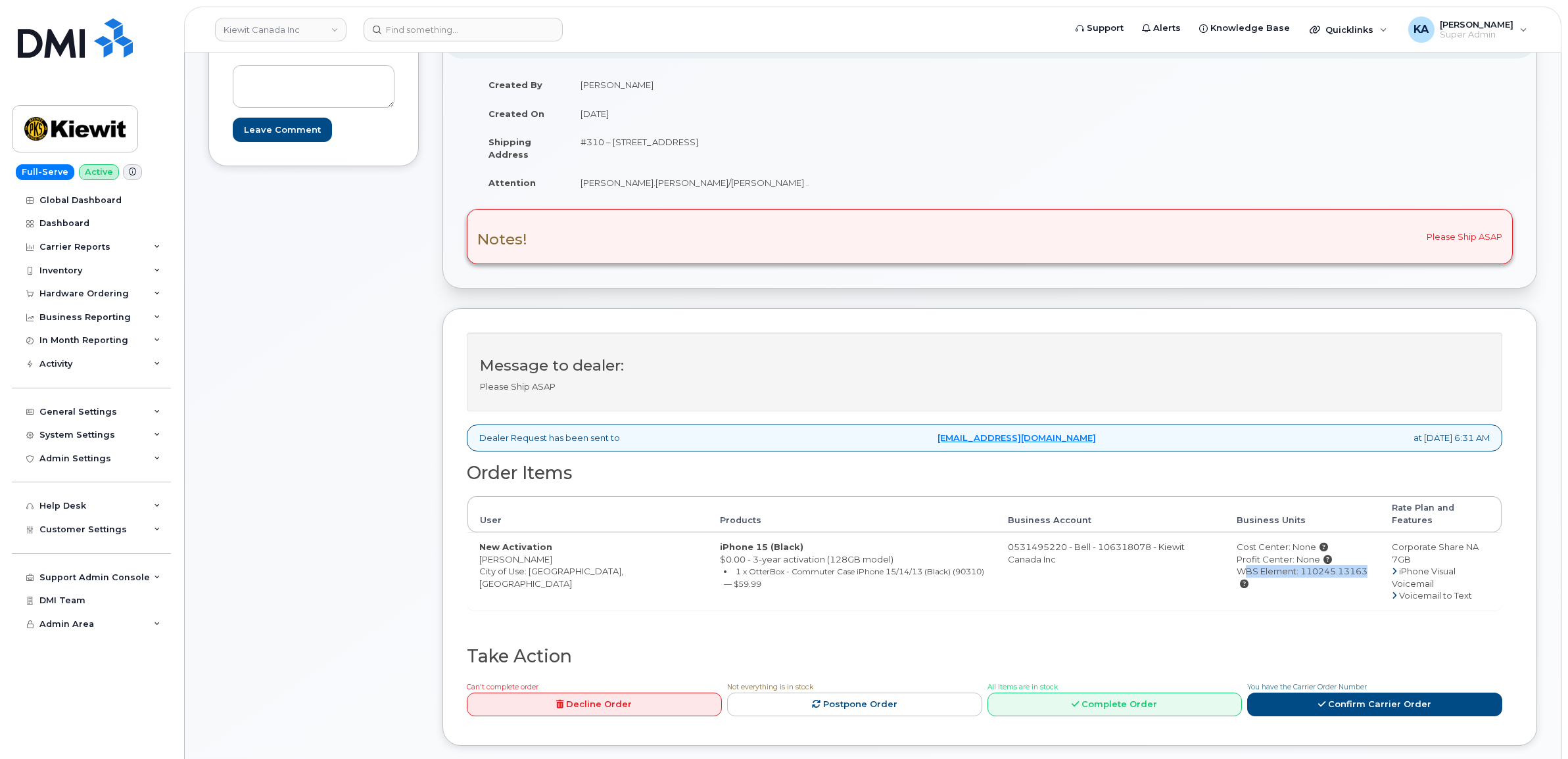
drag, startPoint x: 1220, startPoint y: 564, endPoint x: 1318, endPoint y: 569, distance: 98.1
click at [1318, 569] on td "Cost Center: None Profit Center: None WBS Element: 110245.13163" at bounding box center [1302, 571] width 154 height 77
copy div "WBS Element: 110245.13163"
click at [1328, 699] on link "Confirm Carrier Order" at bounding box center [1374, 705] width 255 height 25
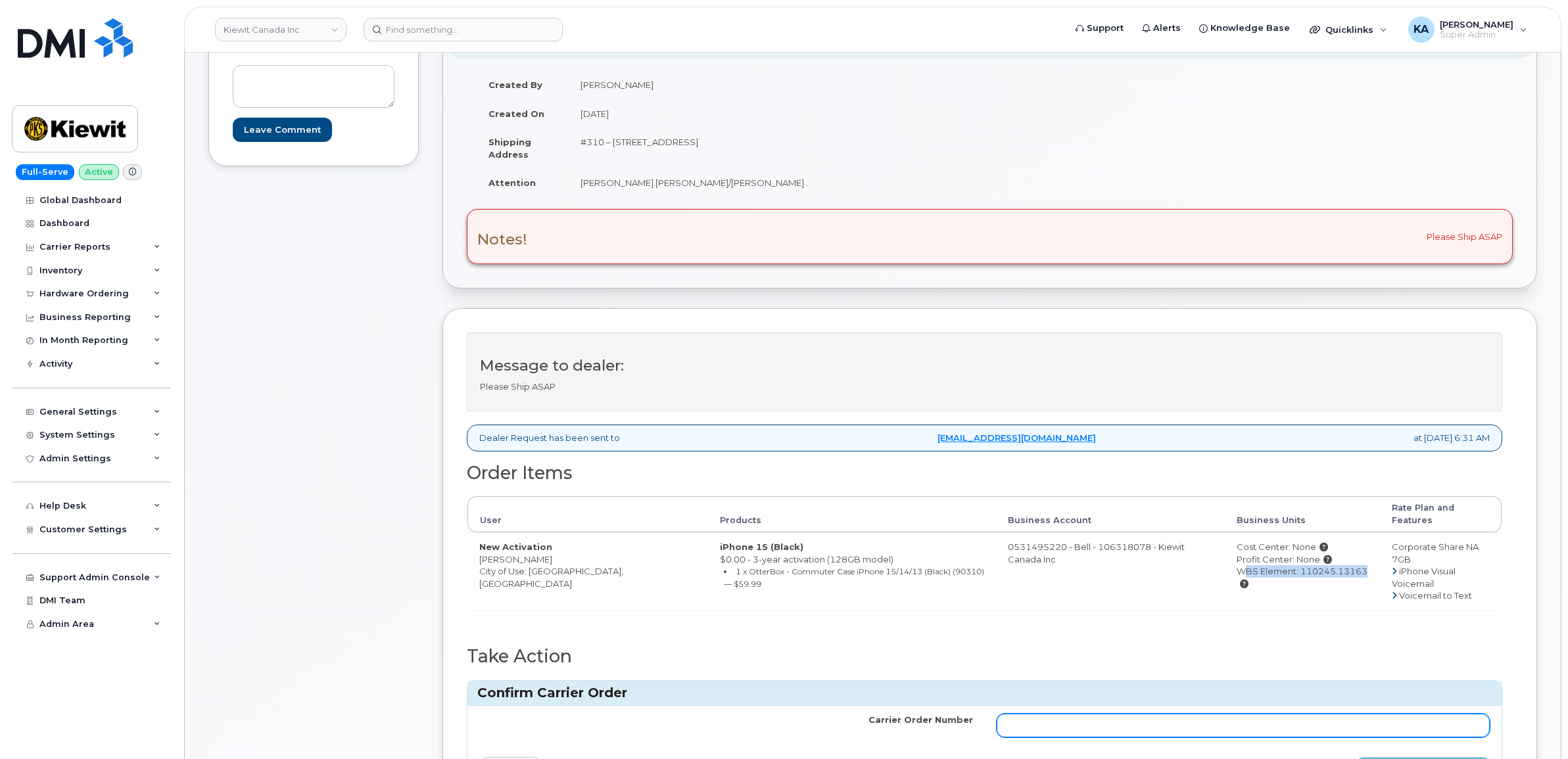
click at [1076, 714] on input "Carrier Order Number" at bounding box center [1243, 726] width 494 height 24
paste input "3021348"
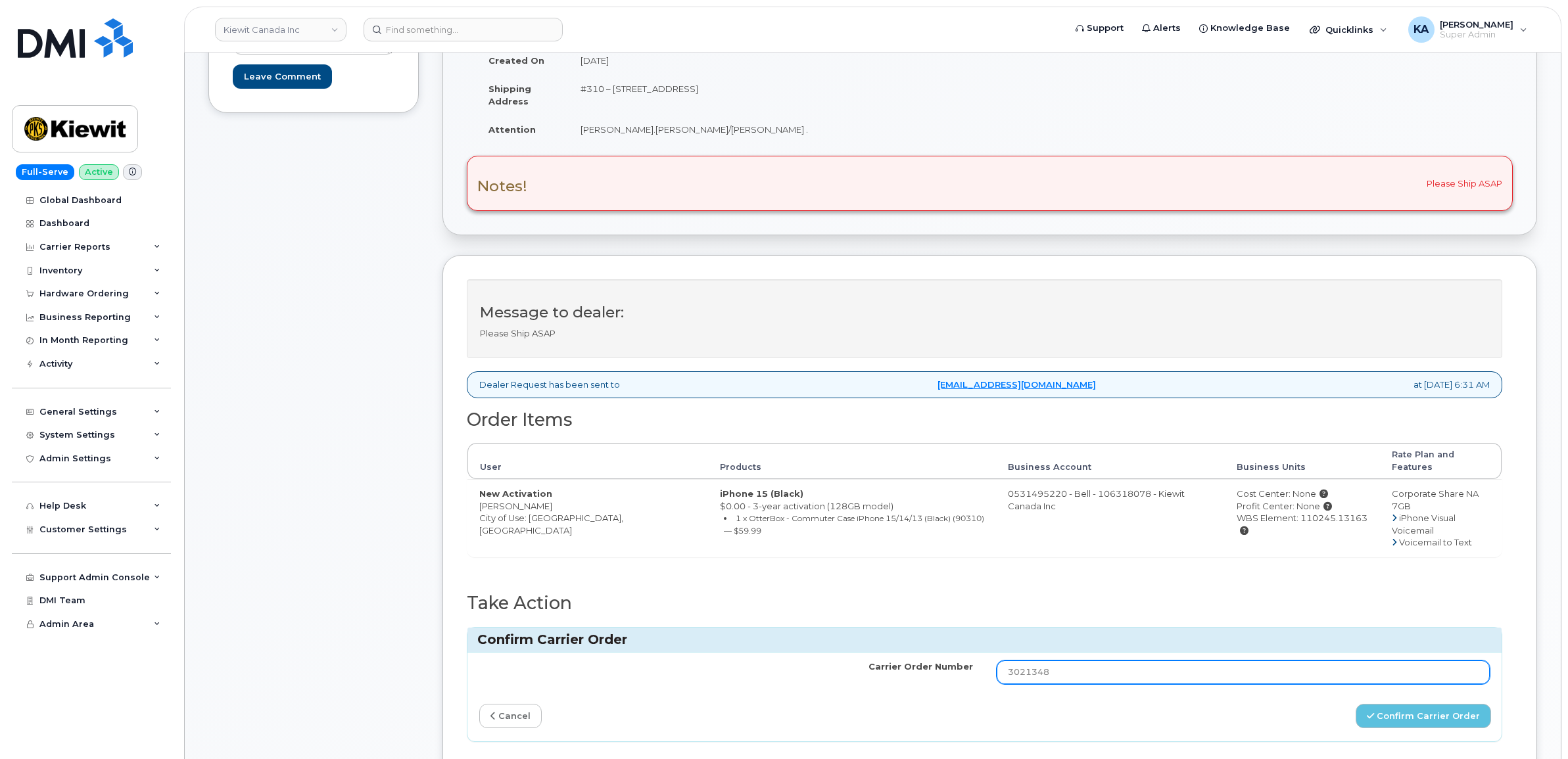
scroll to position [329, 0]
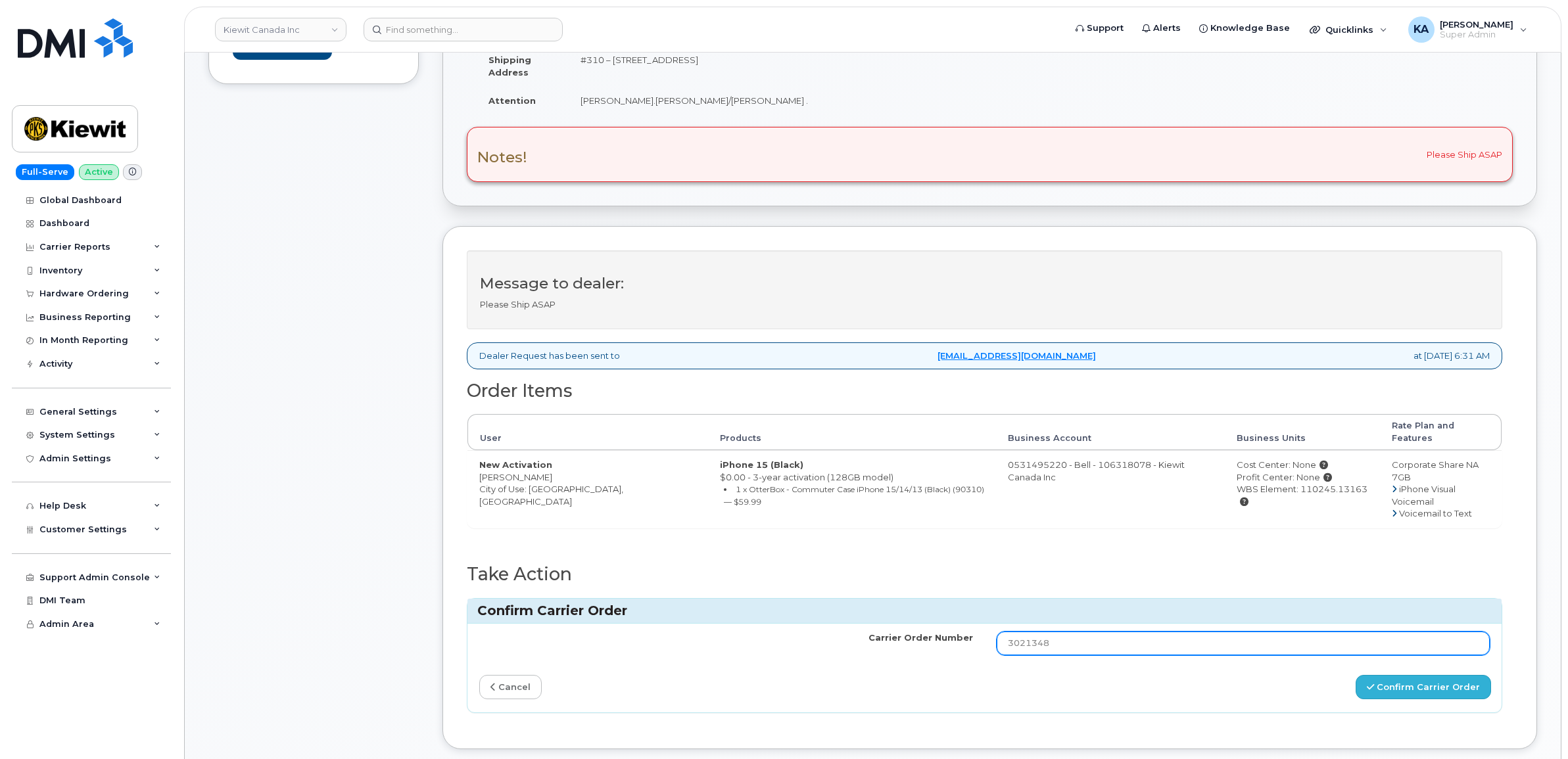
type input "3021348"
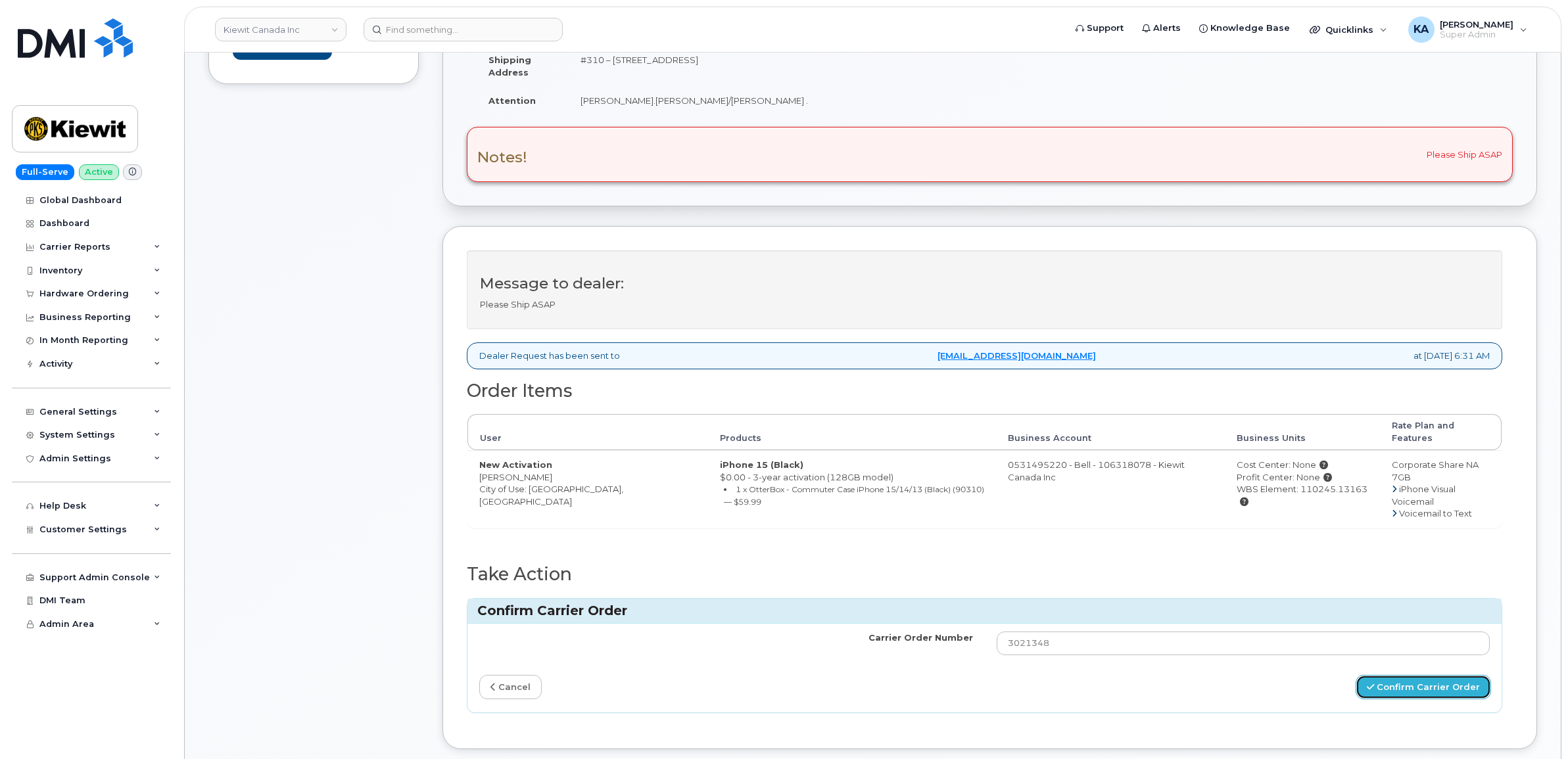
click at [1387, 678] on button "Confirm Carrier Order" at bounding box center [1423, 687] width 136 height 25
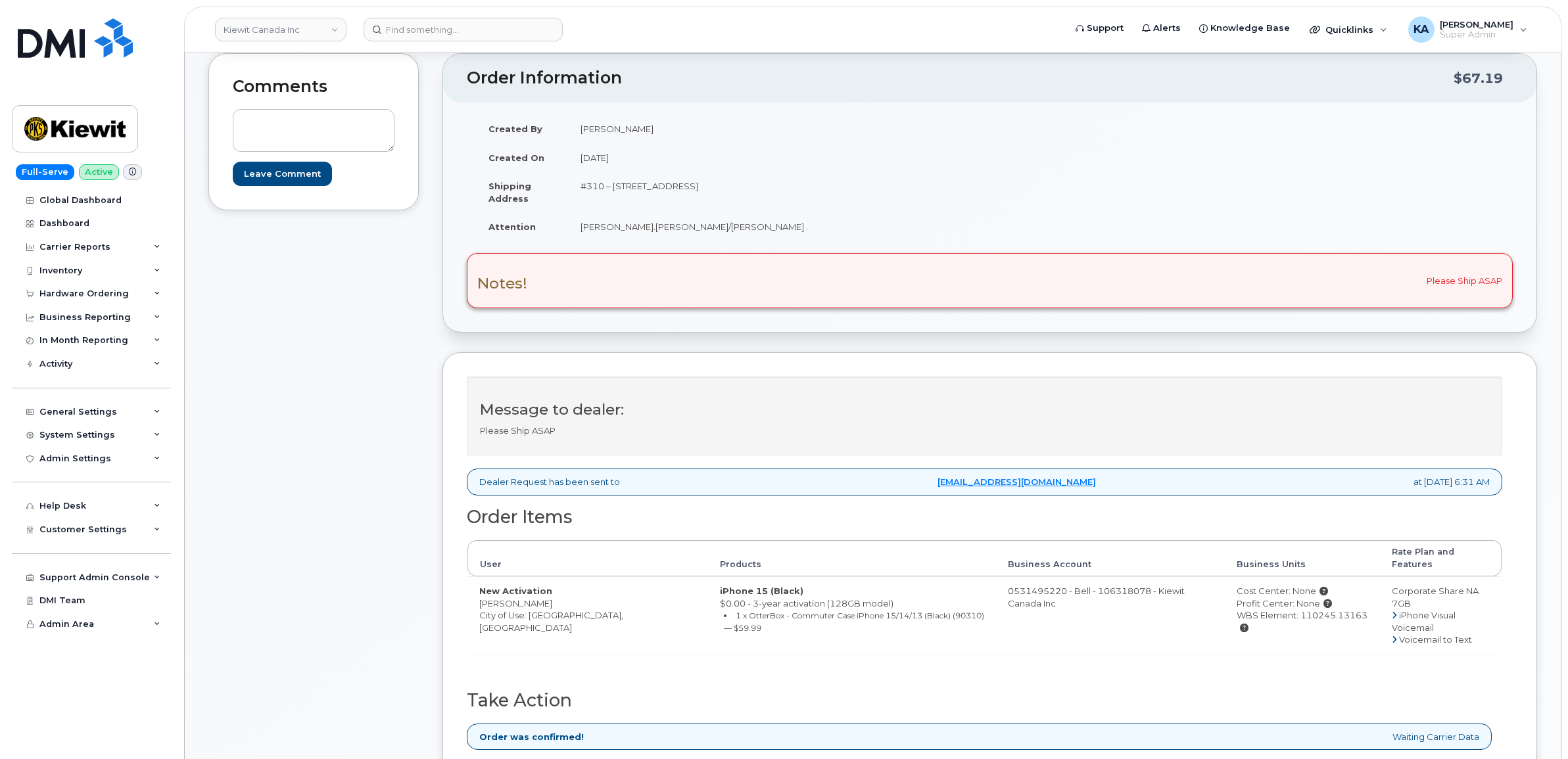
scroll to position [246, 0]
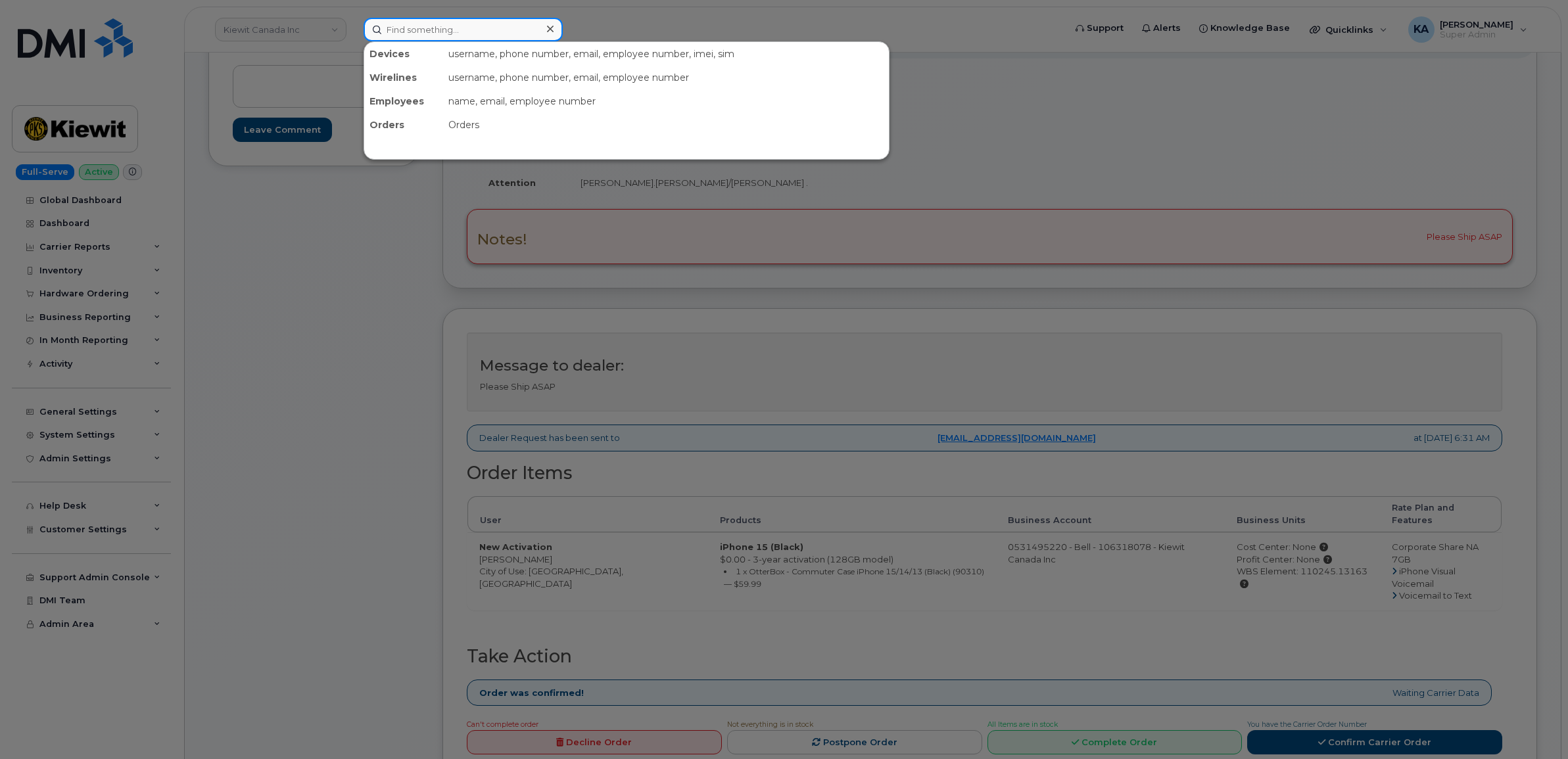
click at [421, 25] on input at bounding box center [463, 29] width 199 height 24
paste input "5193817726"
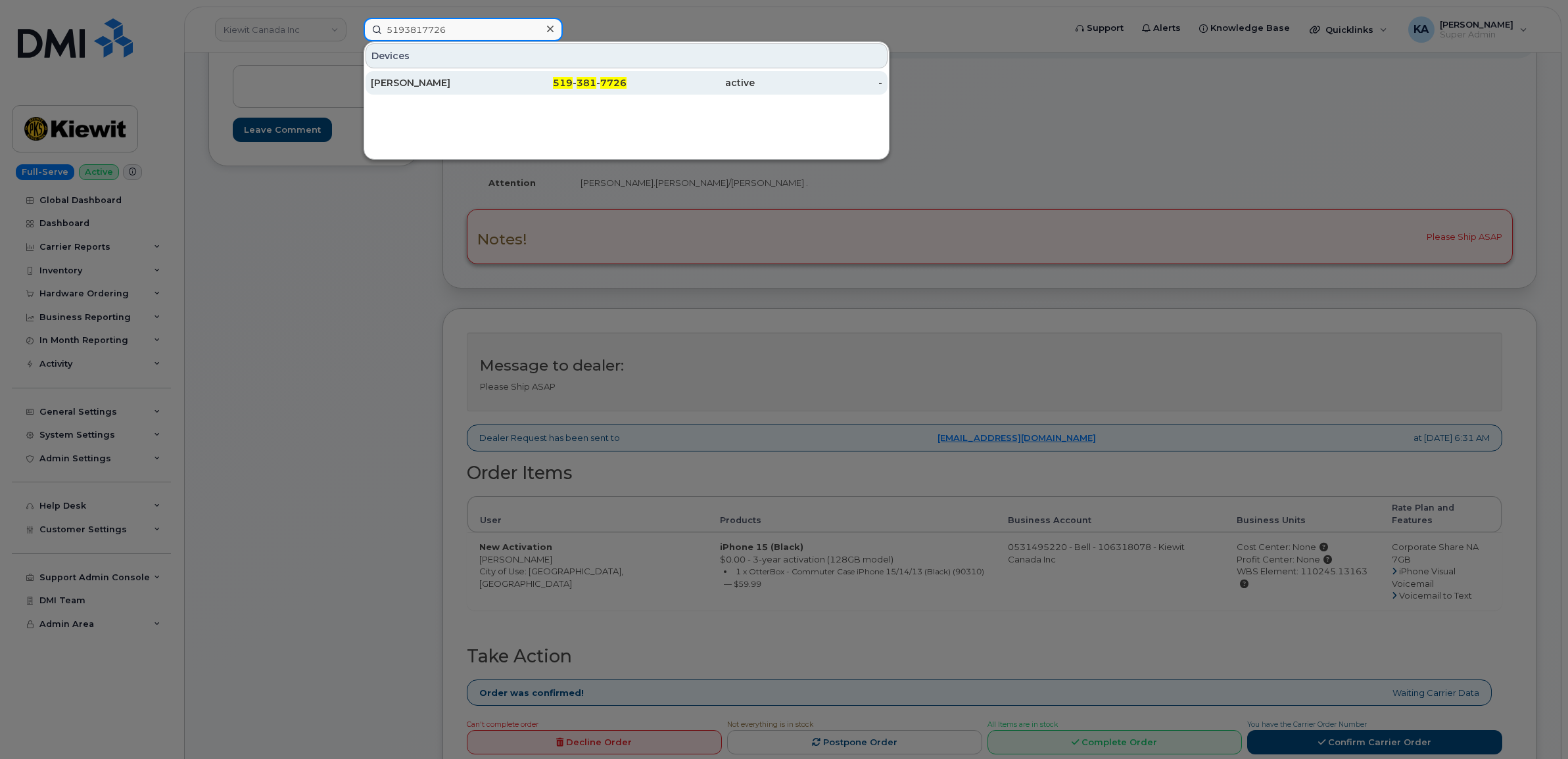
type input "5193817726"
click at [406, 83] on div "[PERSON_NAME]" at bounding box center [435, 83] width 129 height 13
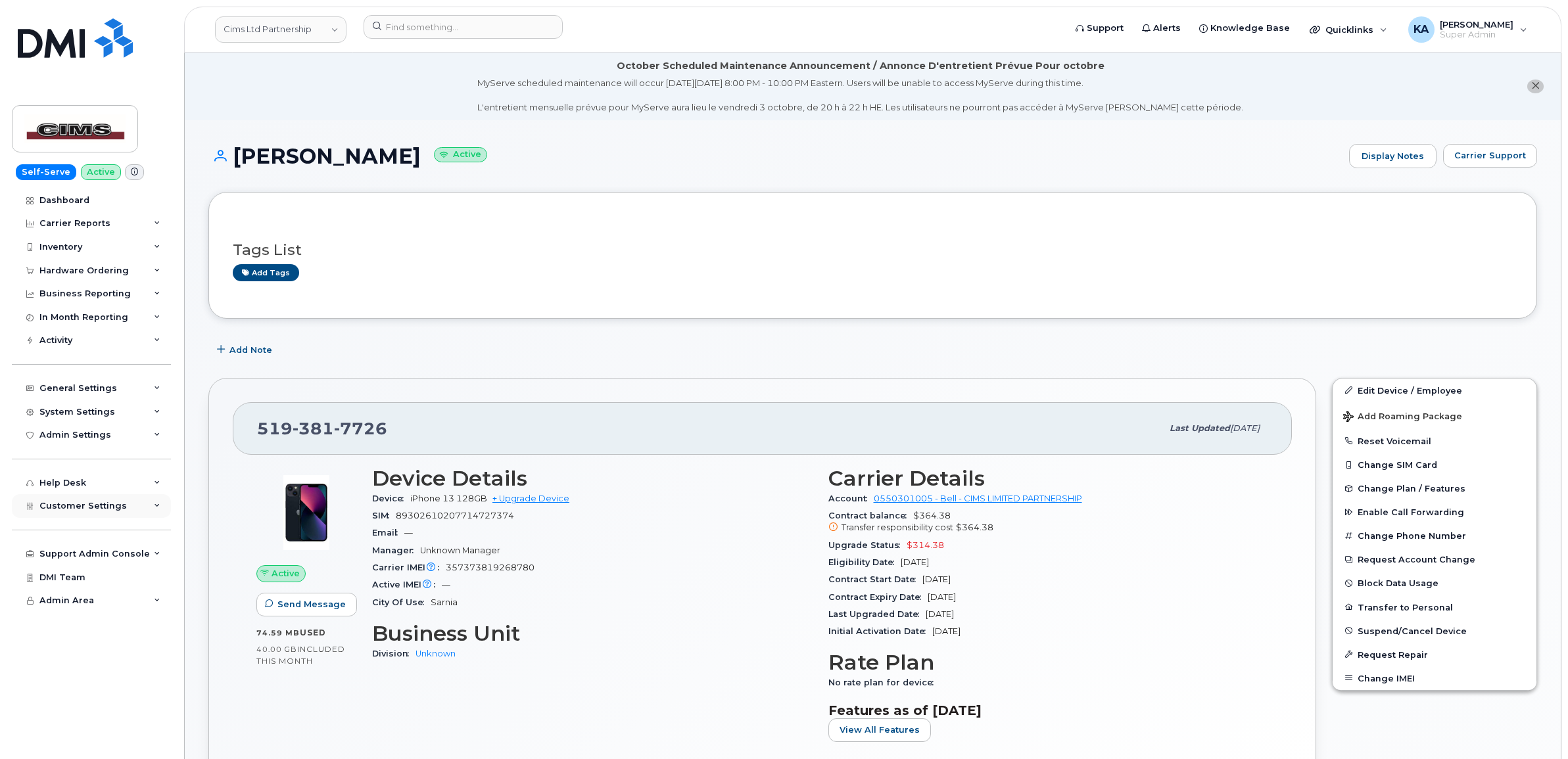
click at [60, 510] on span "Customer Settings" at bounding box center [83, 506] width 88 height 10
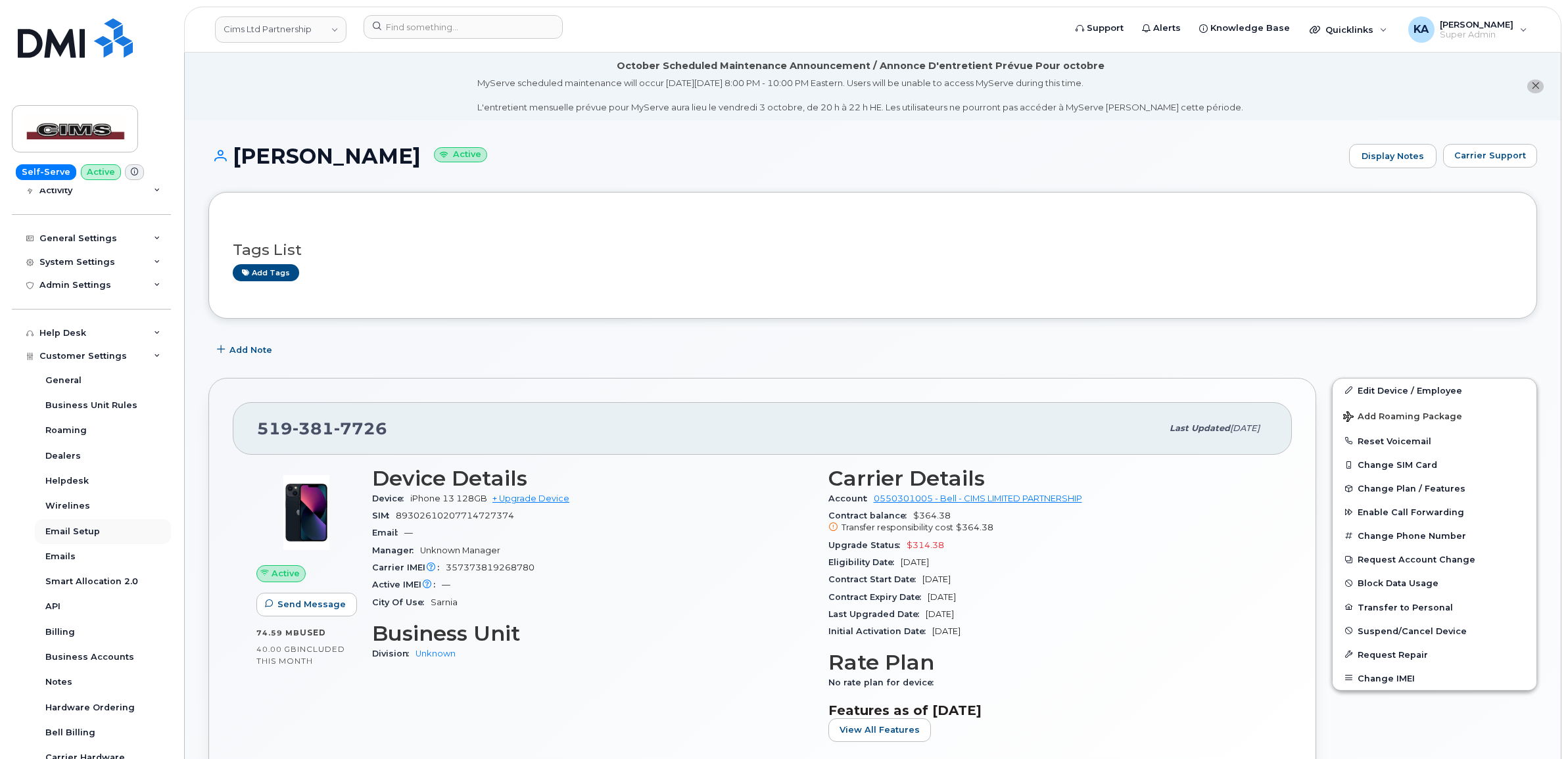
scroll to position [164, 0]
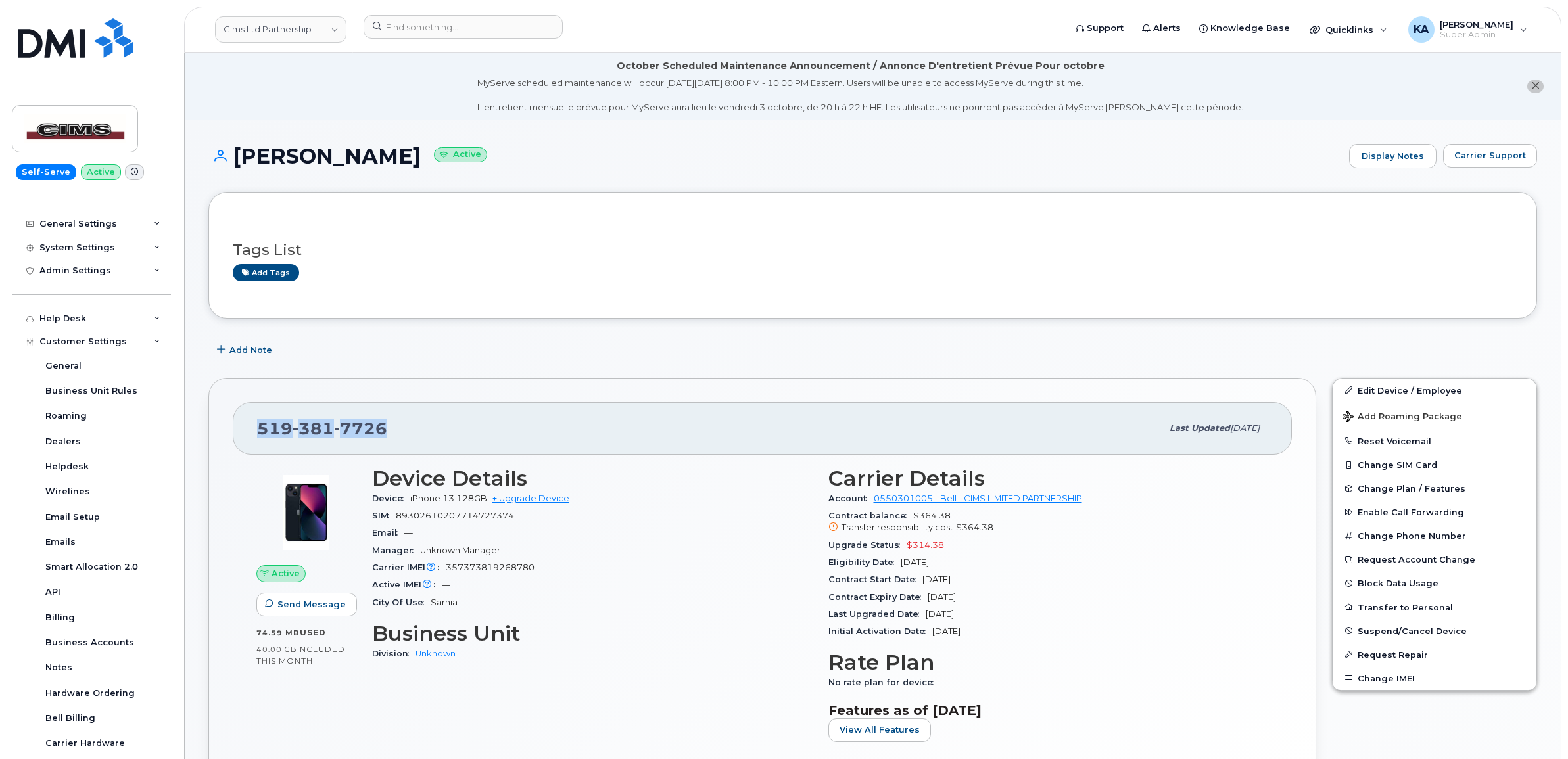
drag, startPoint x: 386, startPoint y: 431, endPoint x: 261, endPoint y: 425, distance: 125.1
click at [261, 425] on div "519 381 7726" at bounding box center [709, 428] width 904 height 27
copy span "519 381 7726"
click at [417, 29] on input at bounding box center [463, 27] width 199 height 24
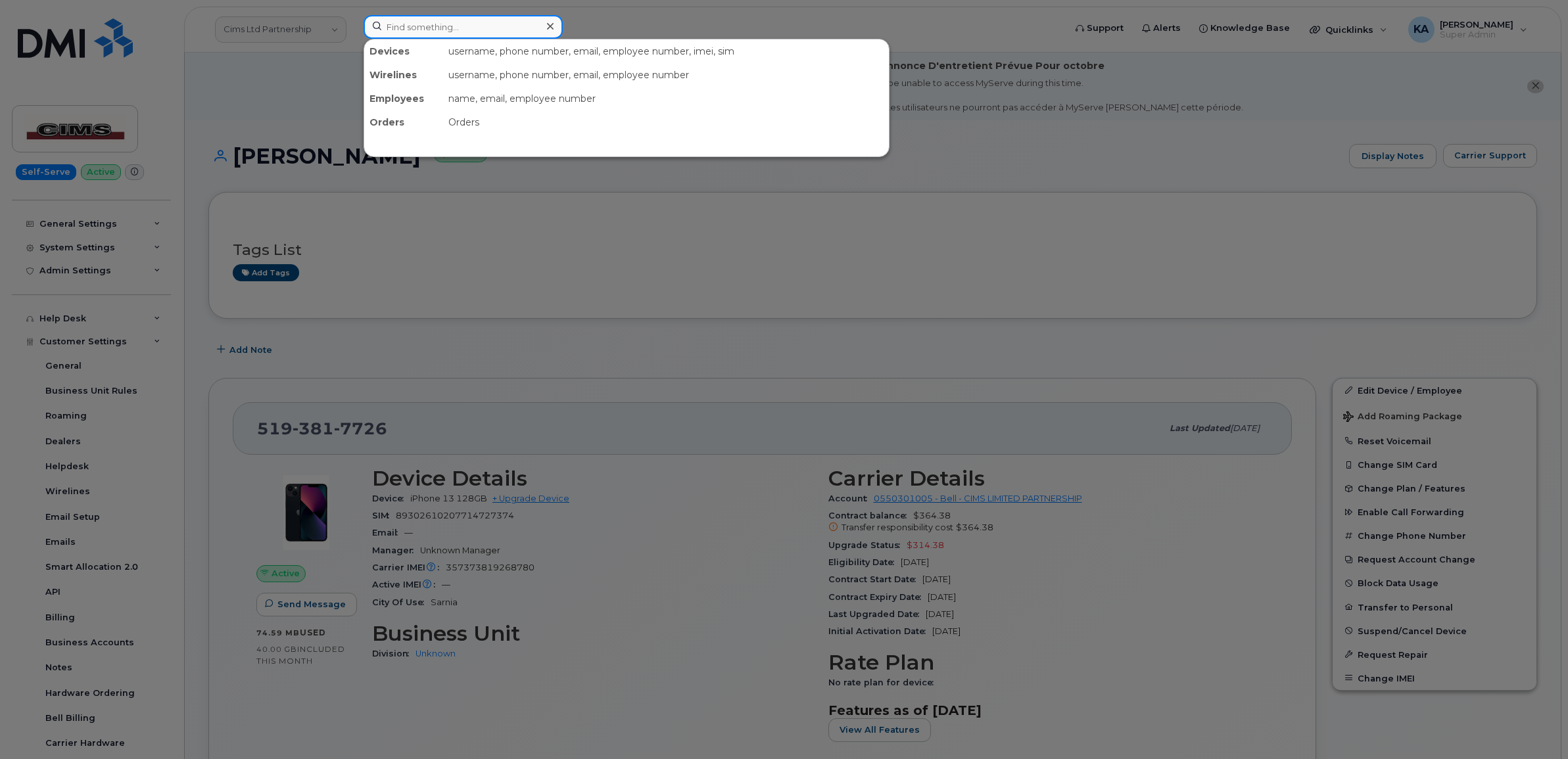
paste input "7802223402"
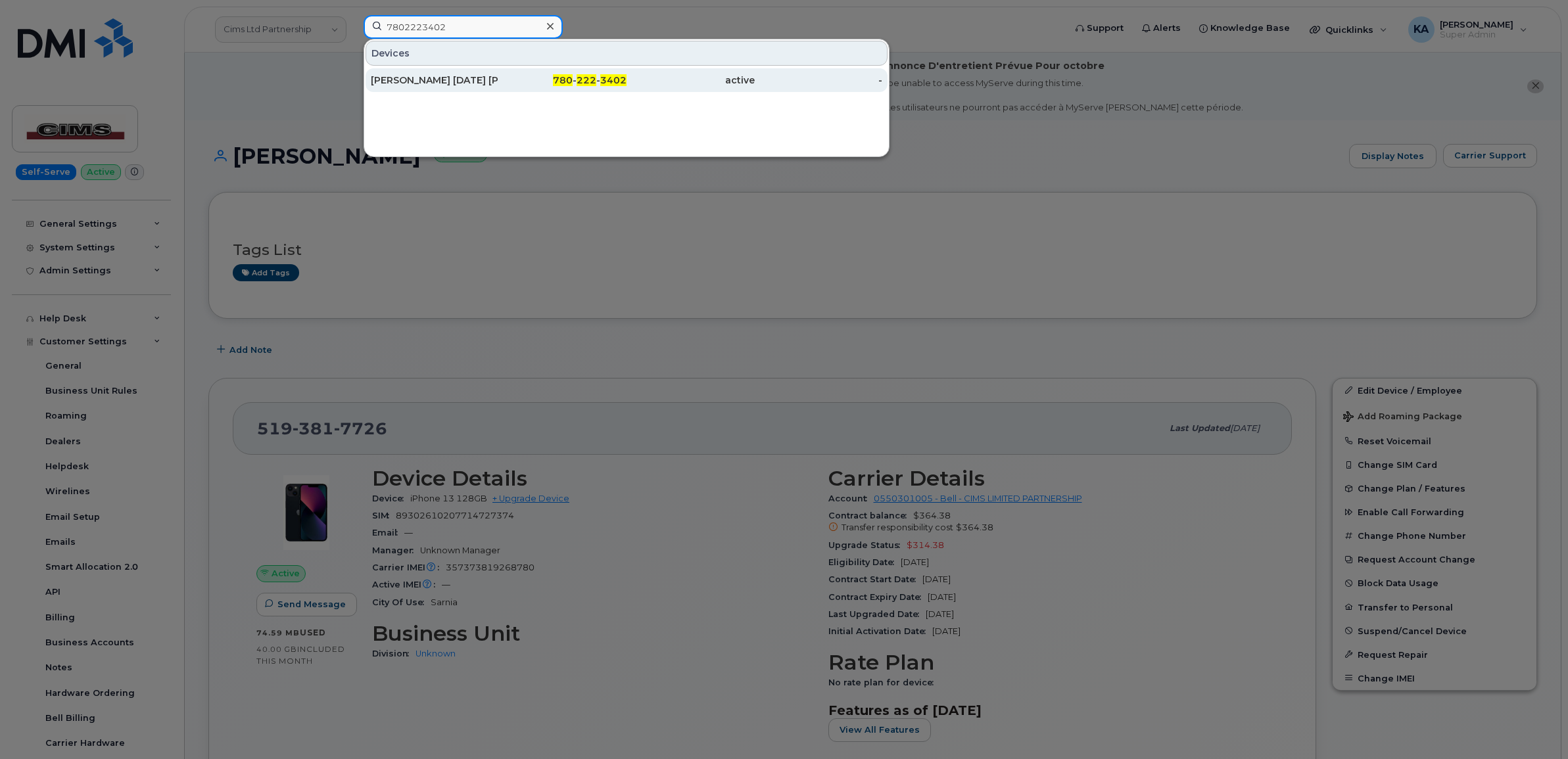
type input "7802223402"
click at [422, 77] on div "[PERSON_NAME] [DATE] [PERSON_NAME]" at bounding box center [435, 80] width 129 height 13
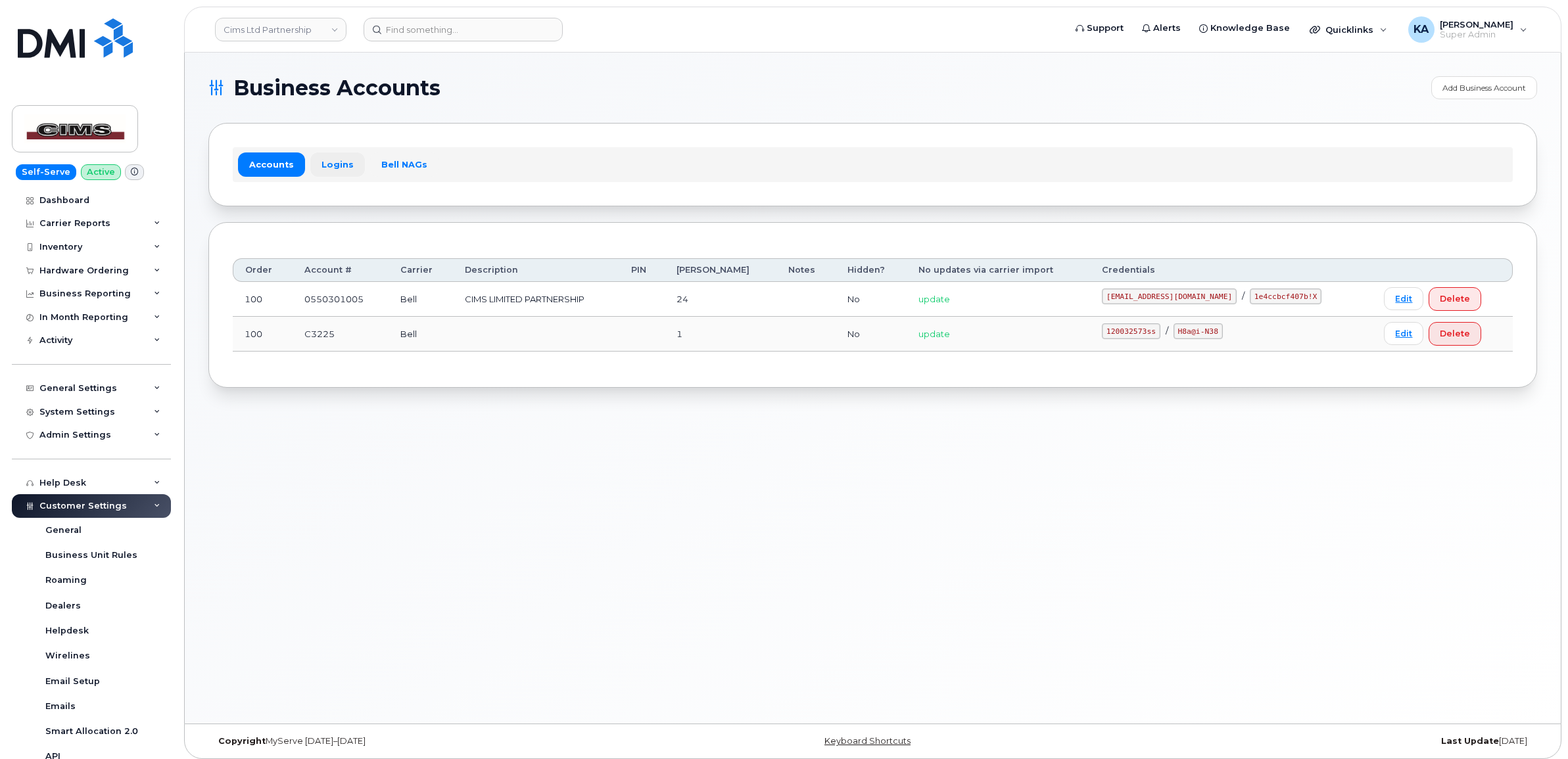
click at [338, 159] on link "Logins" at bounding box center [338, 164] width 55 height 24
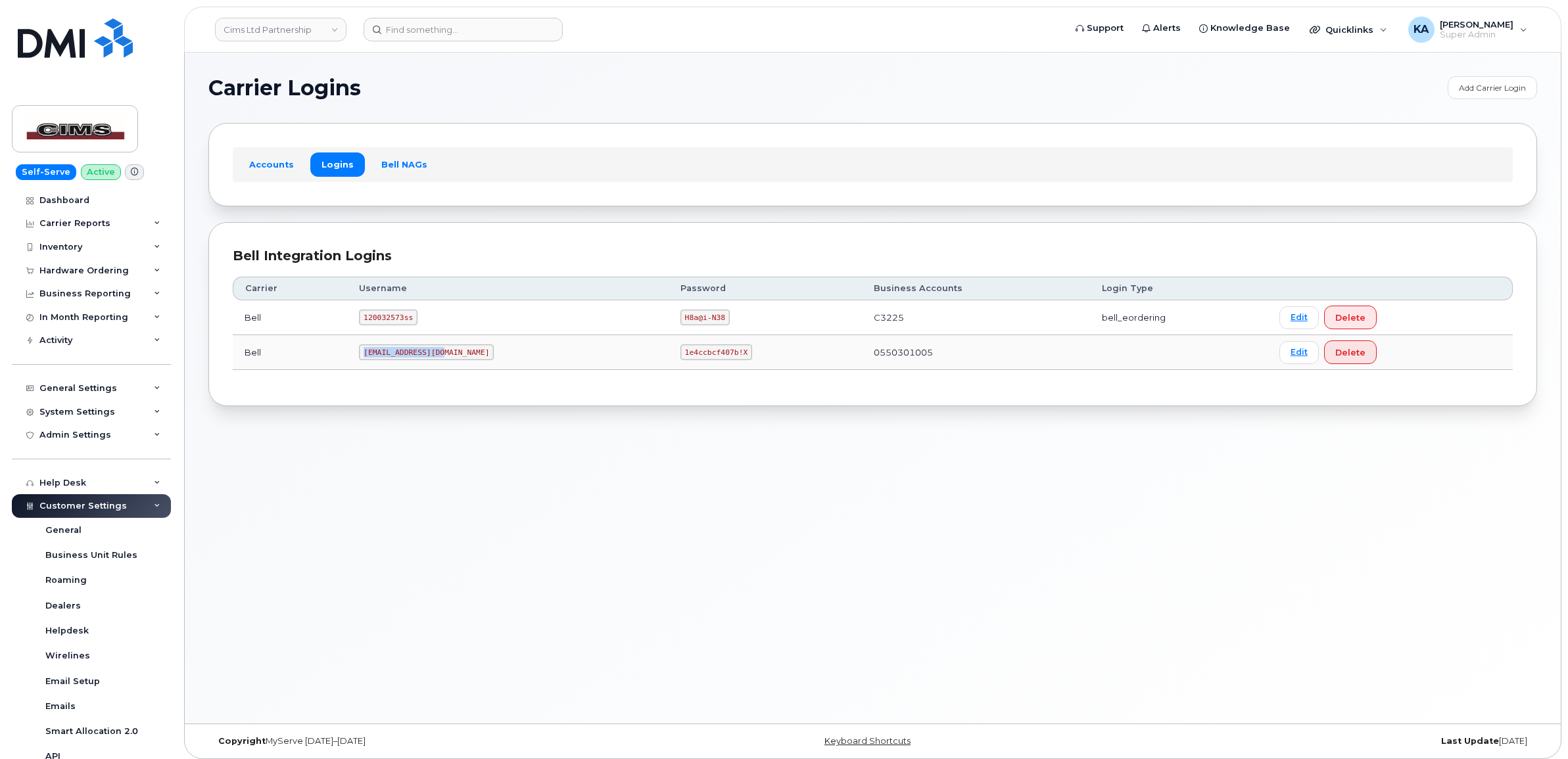
drag, startPoint x: 372, startPoint y: 356, endPoint x: 448, endPoint y: 360, distance: 76.1
click at [448, 360] on code "[EMAIL_ADDRESS][DOMAIN_NAME]" at bounding box center [426, 352] width 135 height 15
copy code "[EMAIL_ADDRESS][DOMAIN_NAME]"
drag, startPoint x: 612, startPoint y: 355, endPoint x: 680, endPoint y: 355, distance: 68.0
click at [680, 355] on td "1e4ccbcf407b!X" at bounding box center [765, 352] width 193 height 35
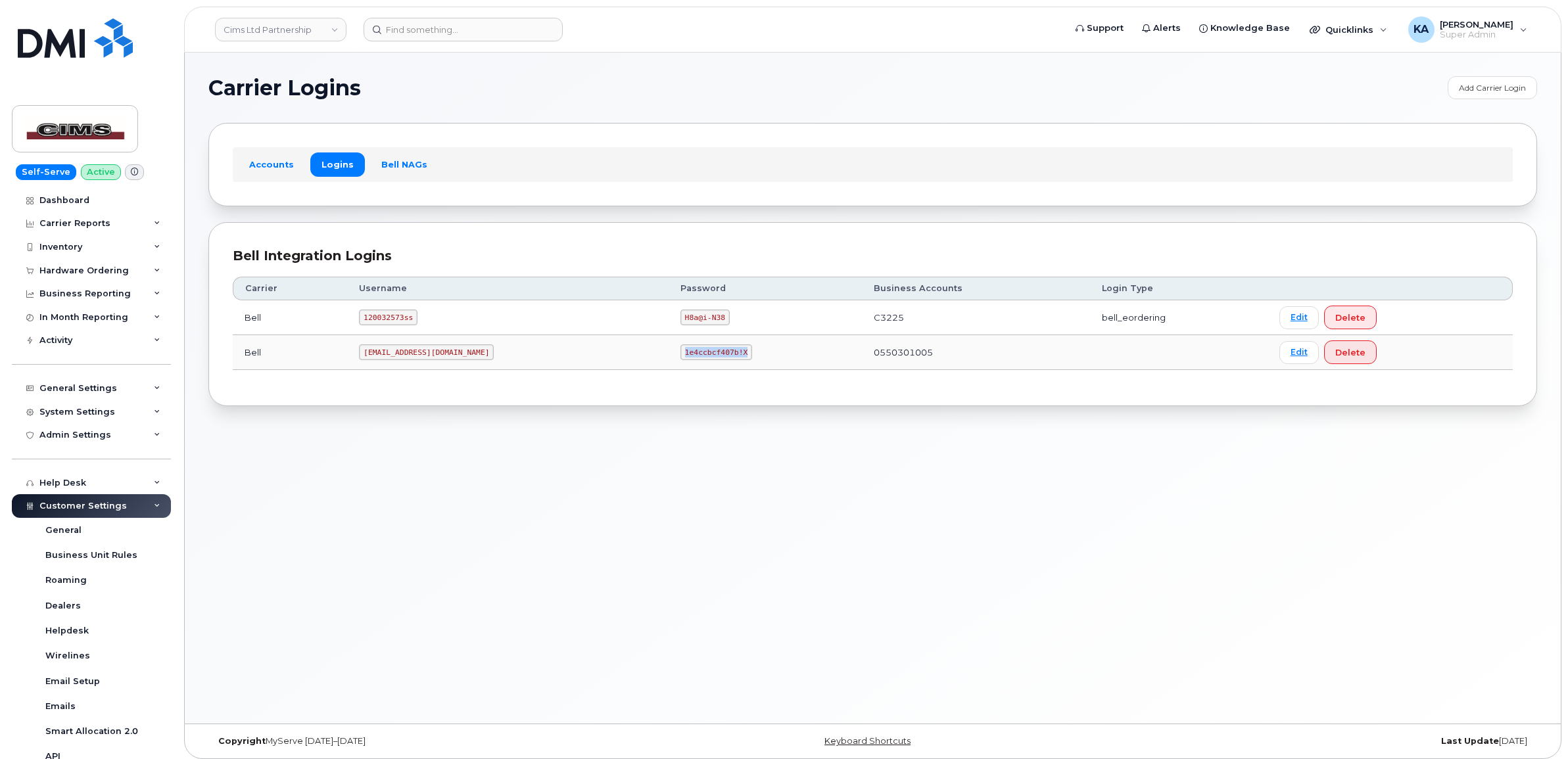
copy code "1e4ccbcf407b!X"
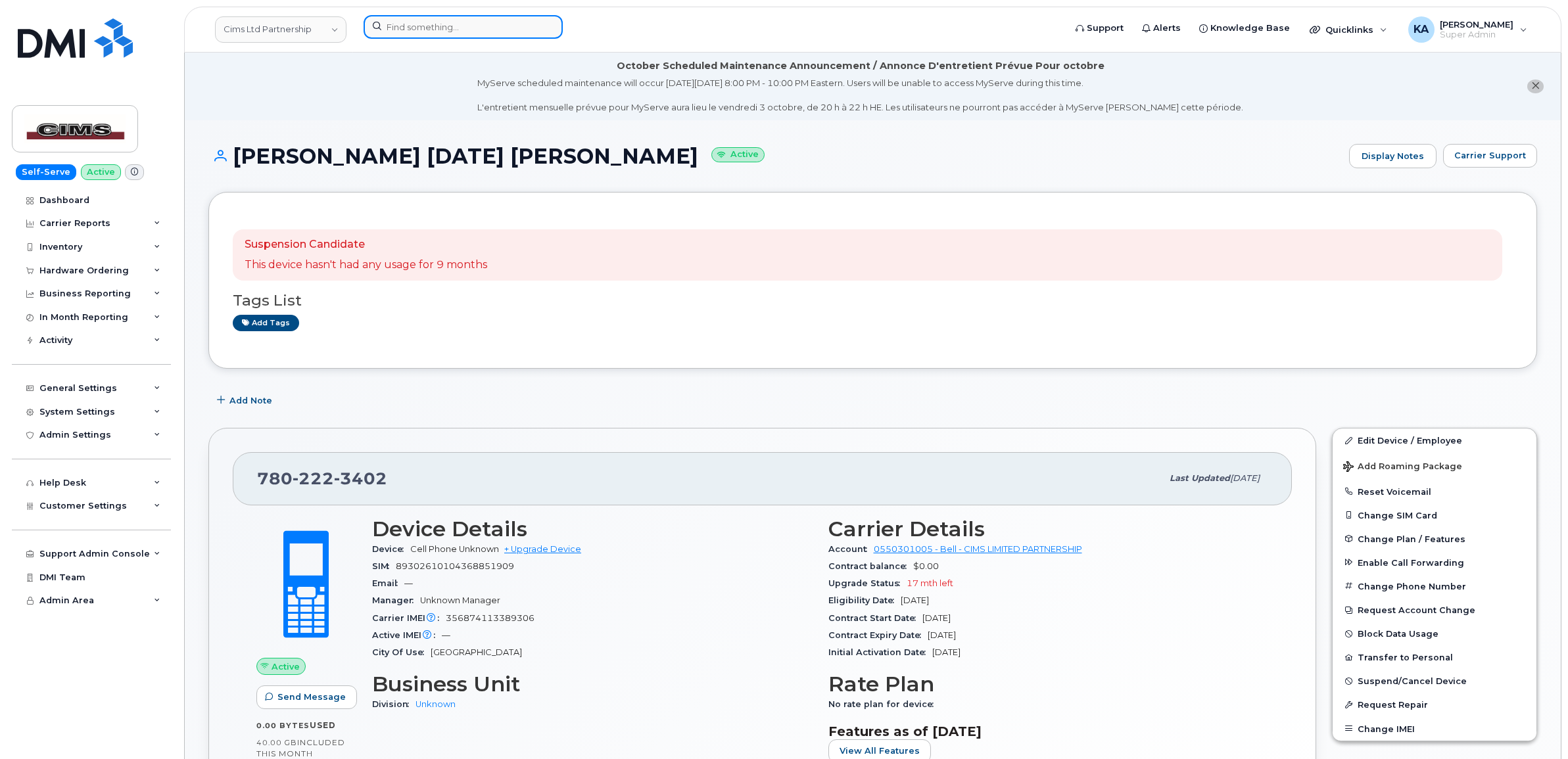
click at [442, 31] on input at bounding box center [463, 27] width 199 height 24
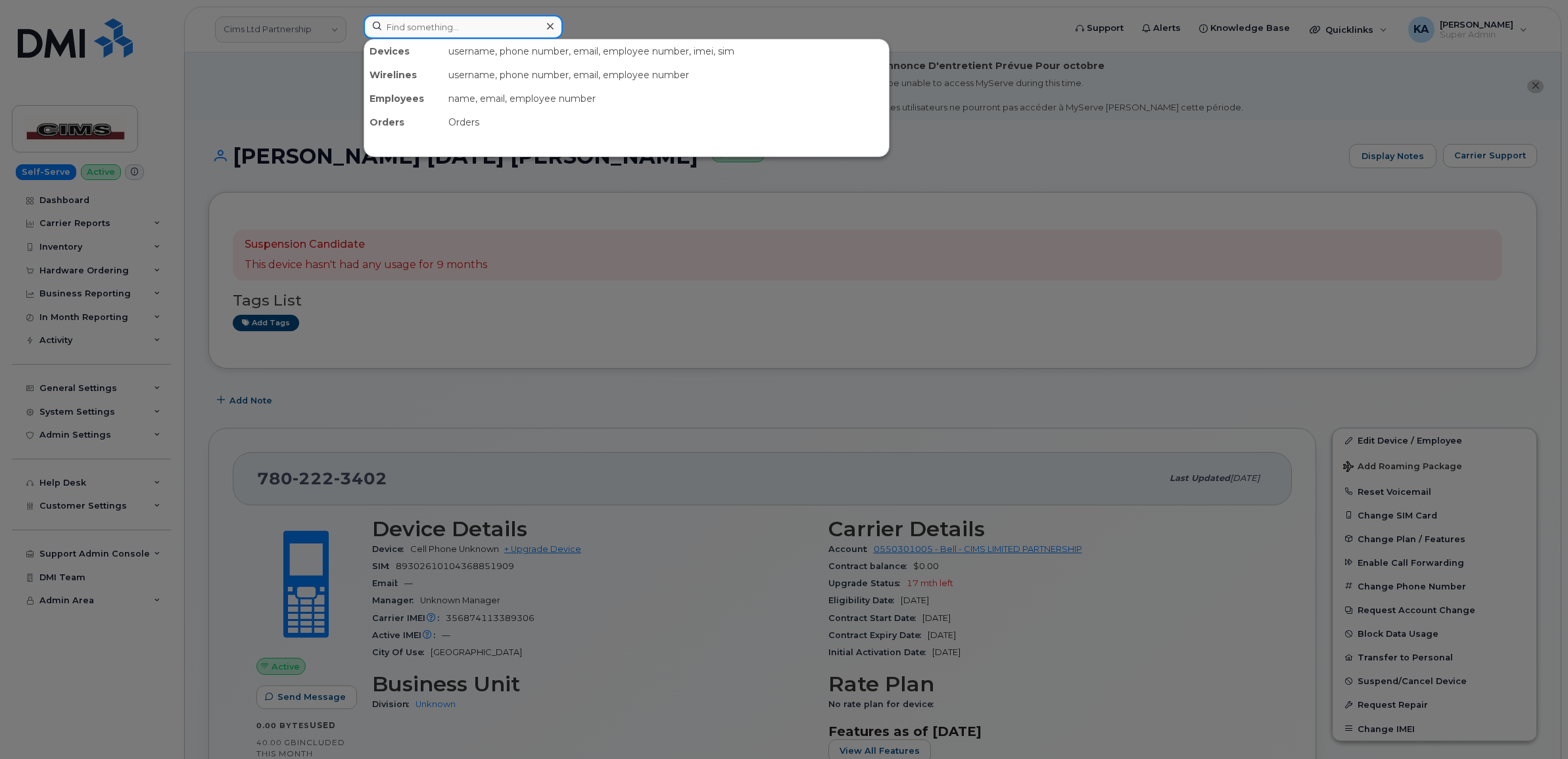
paste input "2263495745"
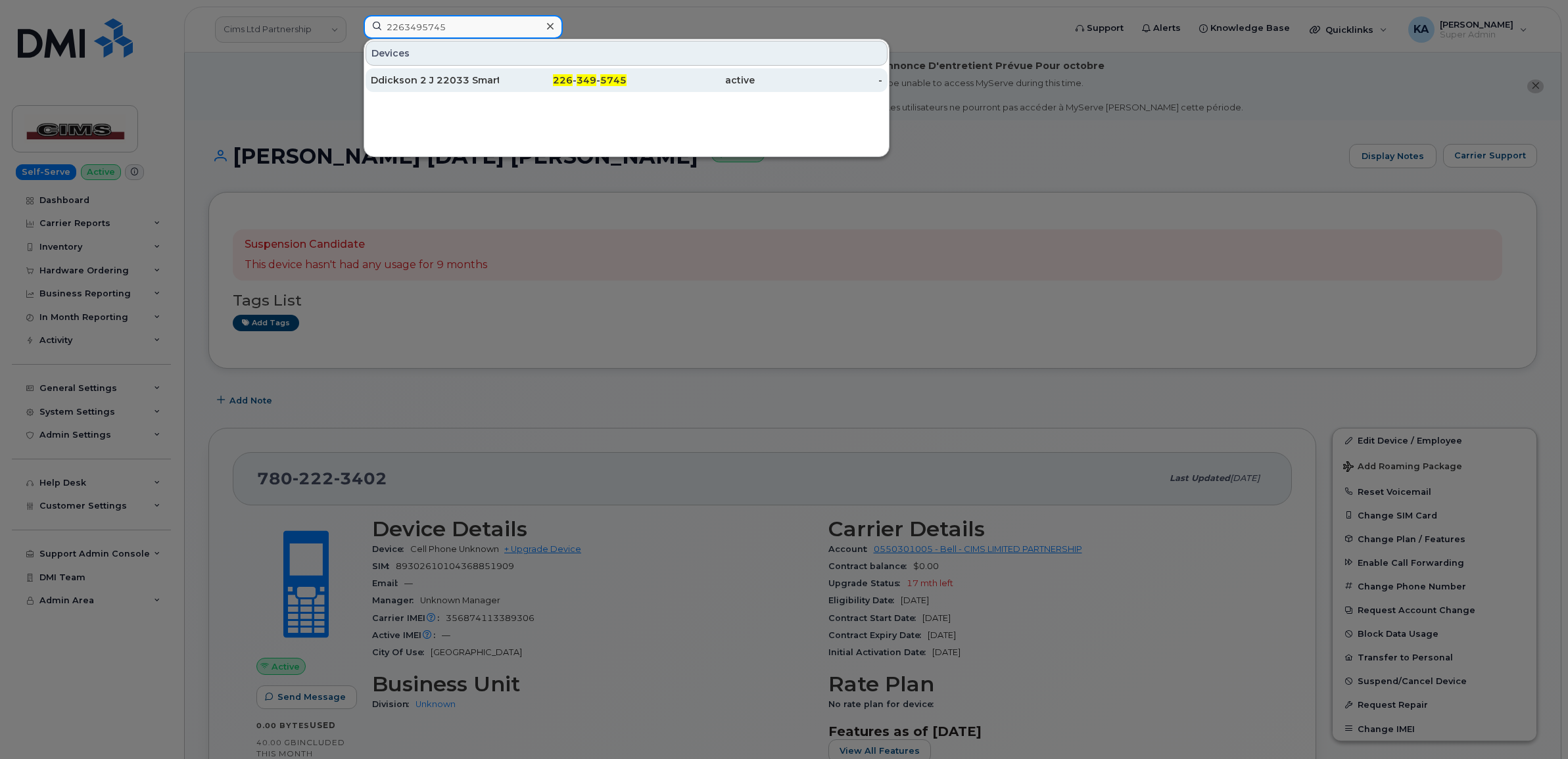
type input "2263495745"
click at [440, 79] on div "Ddickson 2 J 22033 Smarthub 64070" at bounding box center [435, 80] width 129 height 13
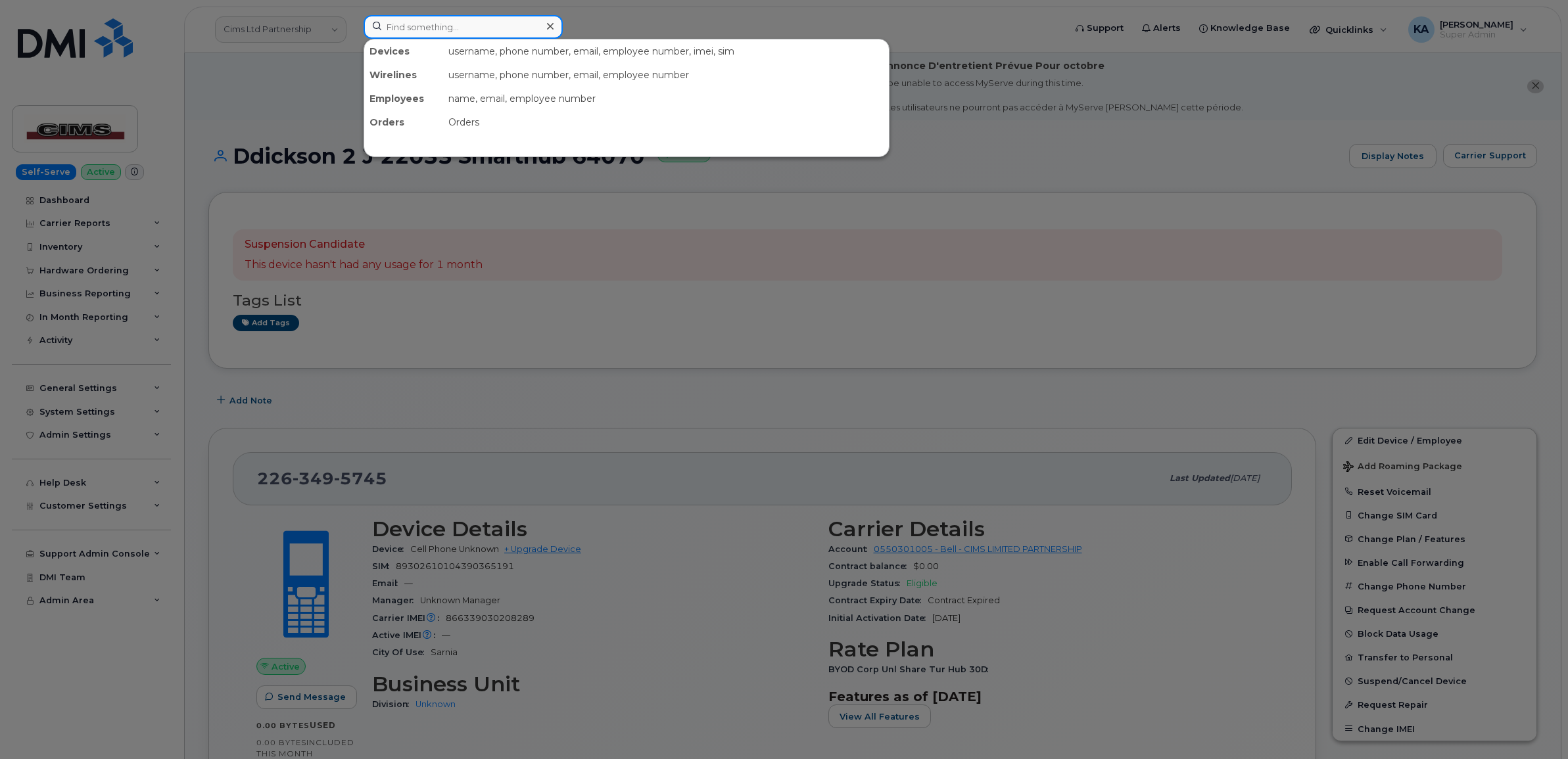
click at [419, 26] on input at bounding box center [463, 27] width 199 height 24
paste input "2502794090"
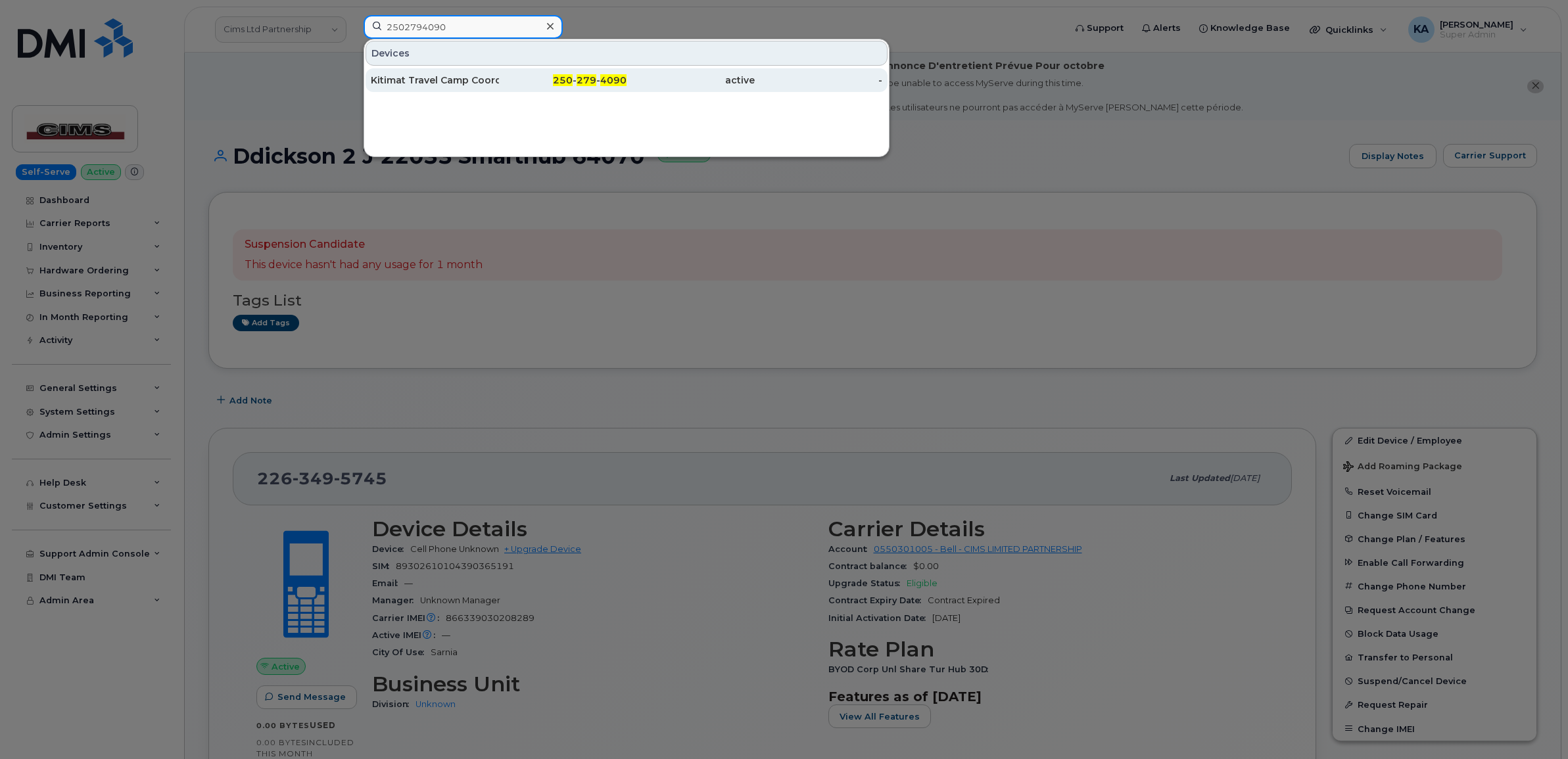
type input "2502794090"
click at [434, 84] on div "Kitimat Travel Camp Coordinator" at bounding box center [435, 80] width 129 height 13
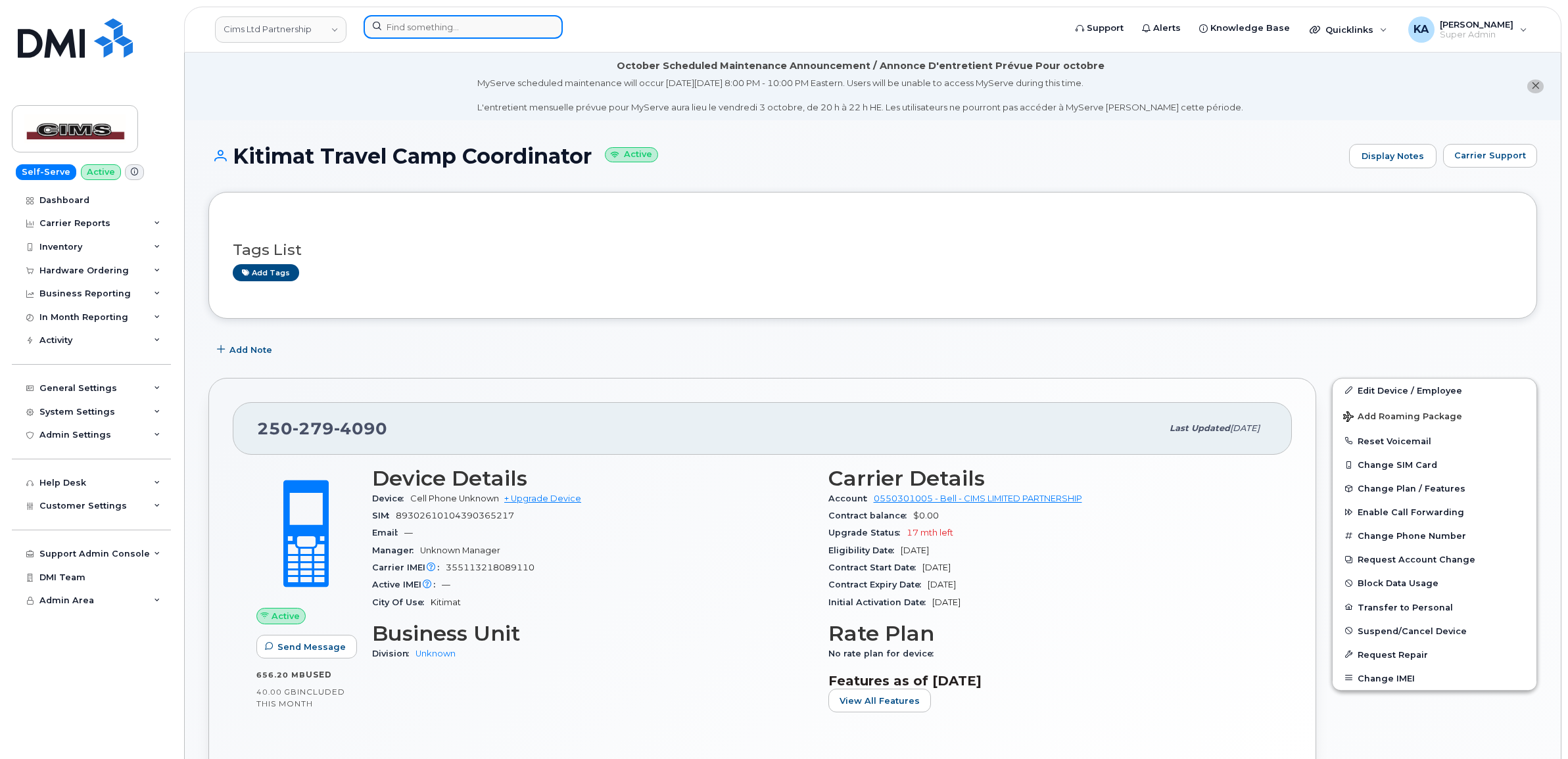
click at [432, 20] on input at bounding box center [463, 27] width 199 height 24
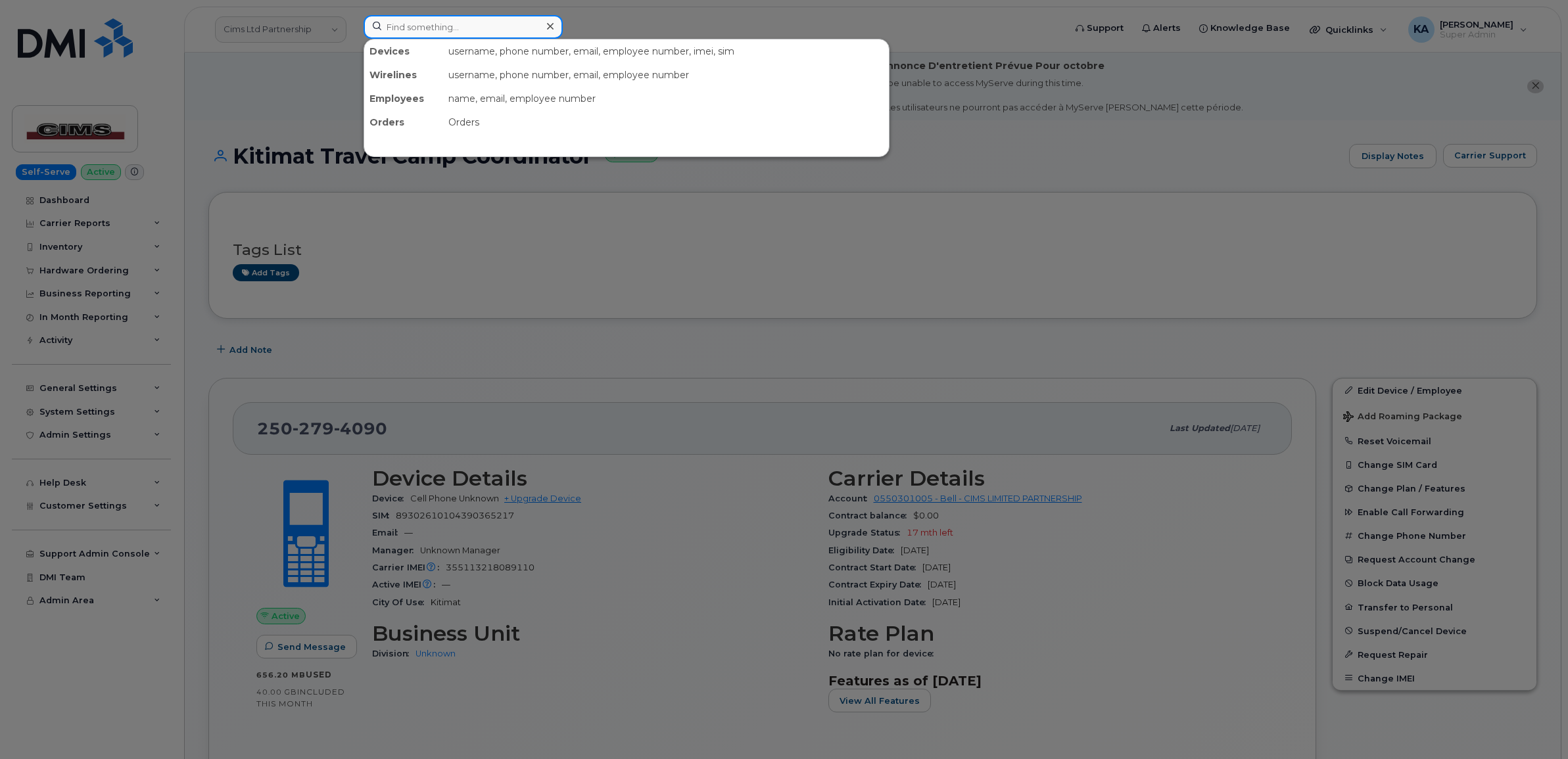
paste input "7802926425"
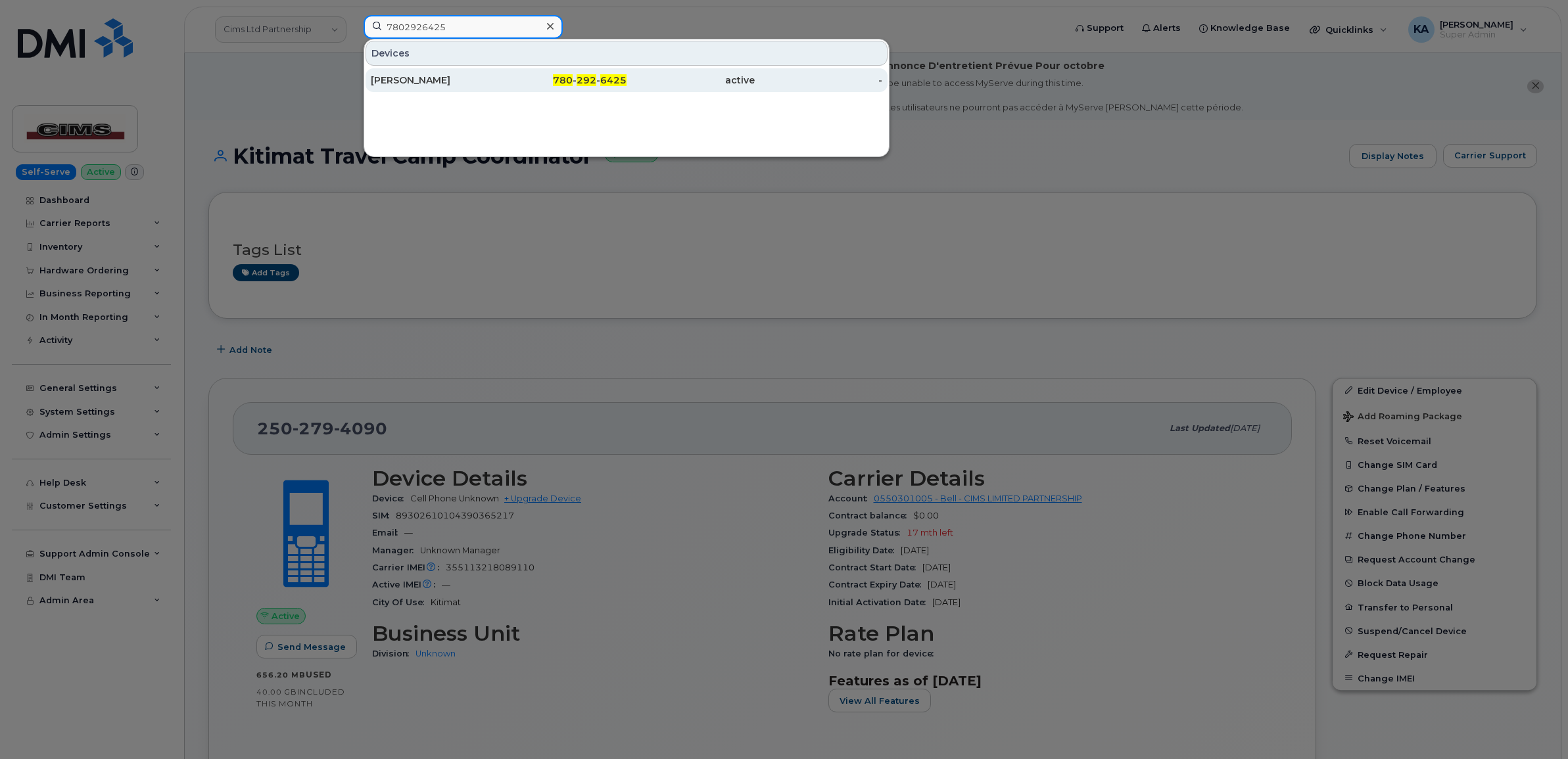
type input "7802926425"
click at [419, 77] on div "[PERSON_NAME]" at bounding box center [435, 80] width 129 height 13
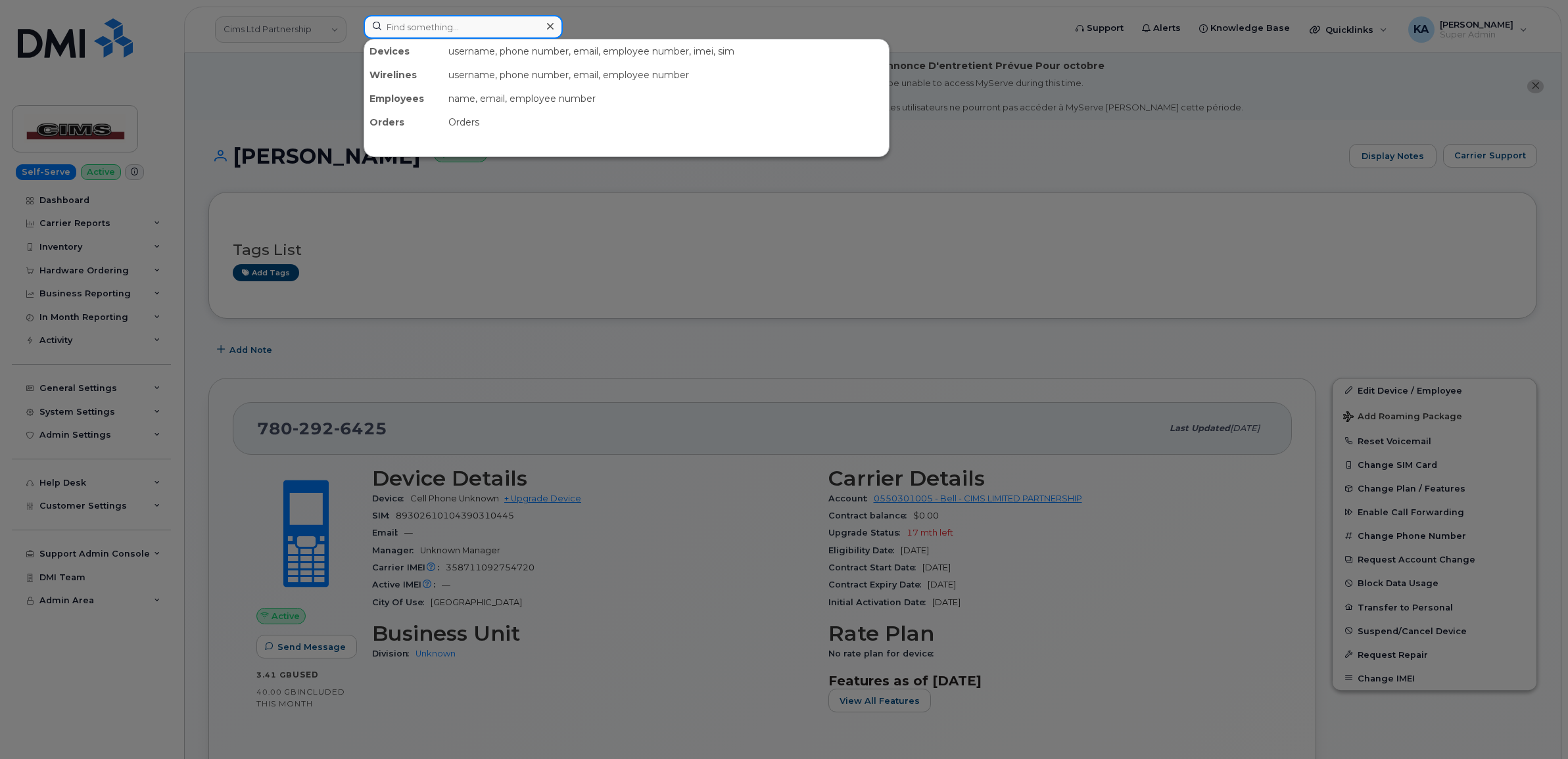
click at [411, 23] on input at bounding box center [463, 27] width 199 height 24
paste input "7804044663"
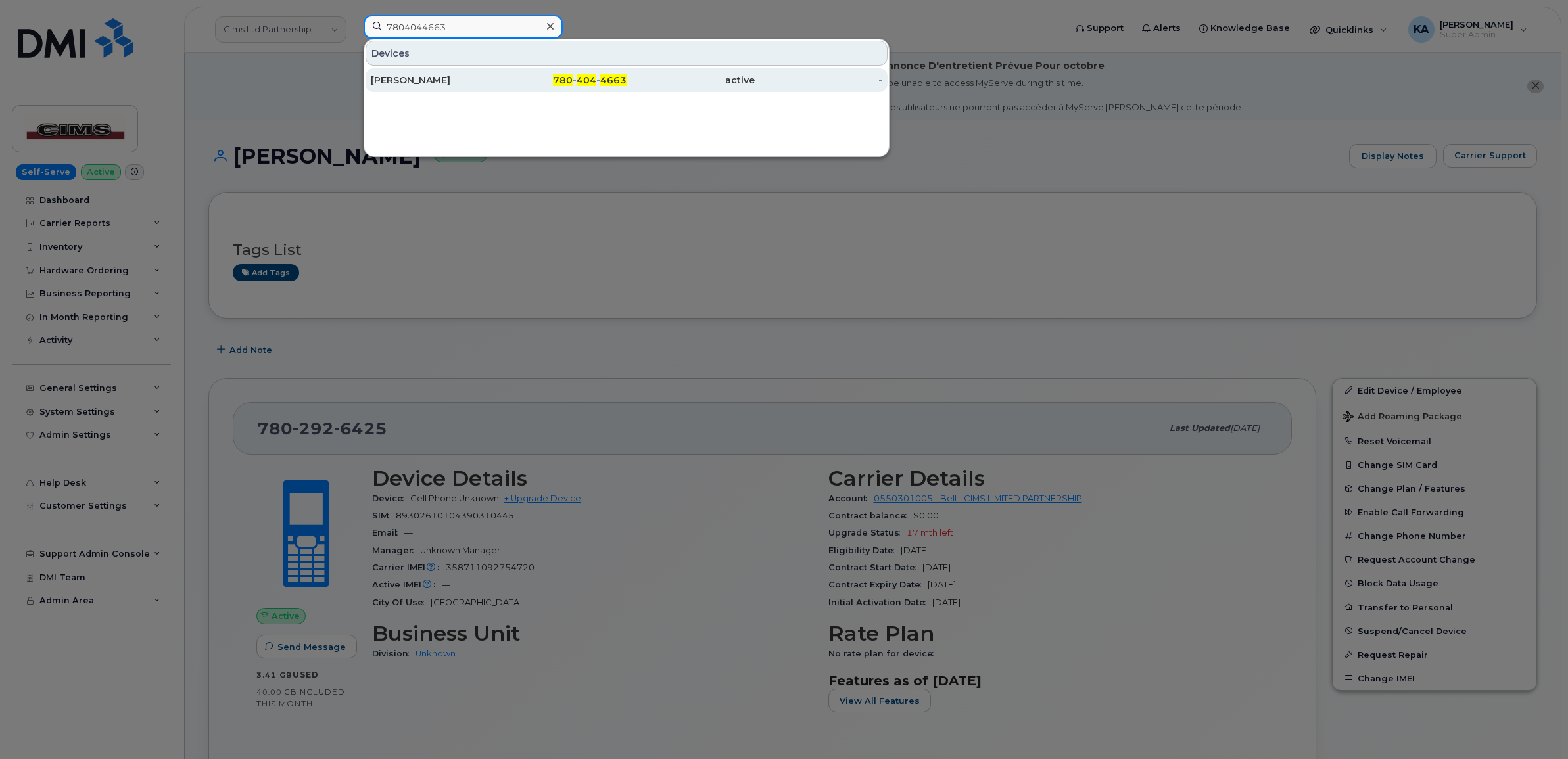
type input "7804044663"
click at [407, 82] on div "[PERSON_NAME]" at bounding box center [435, 80] width 129 height 13
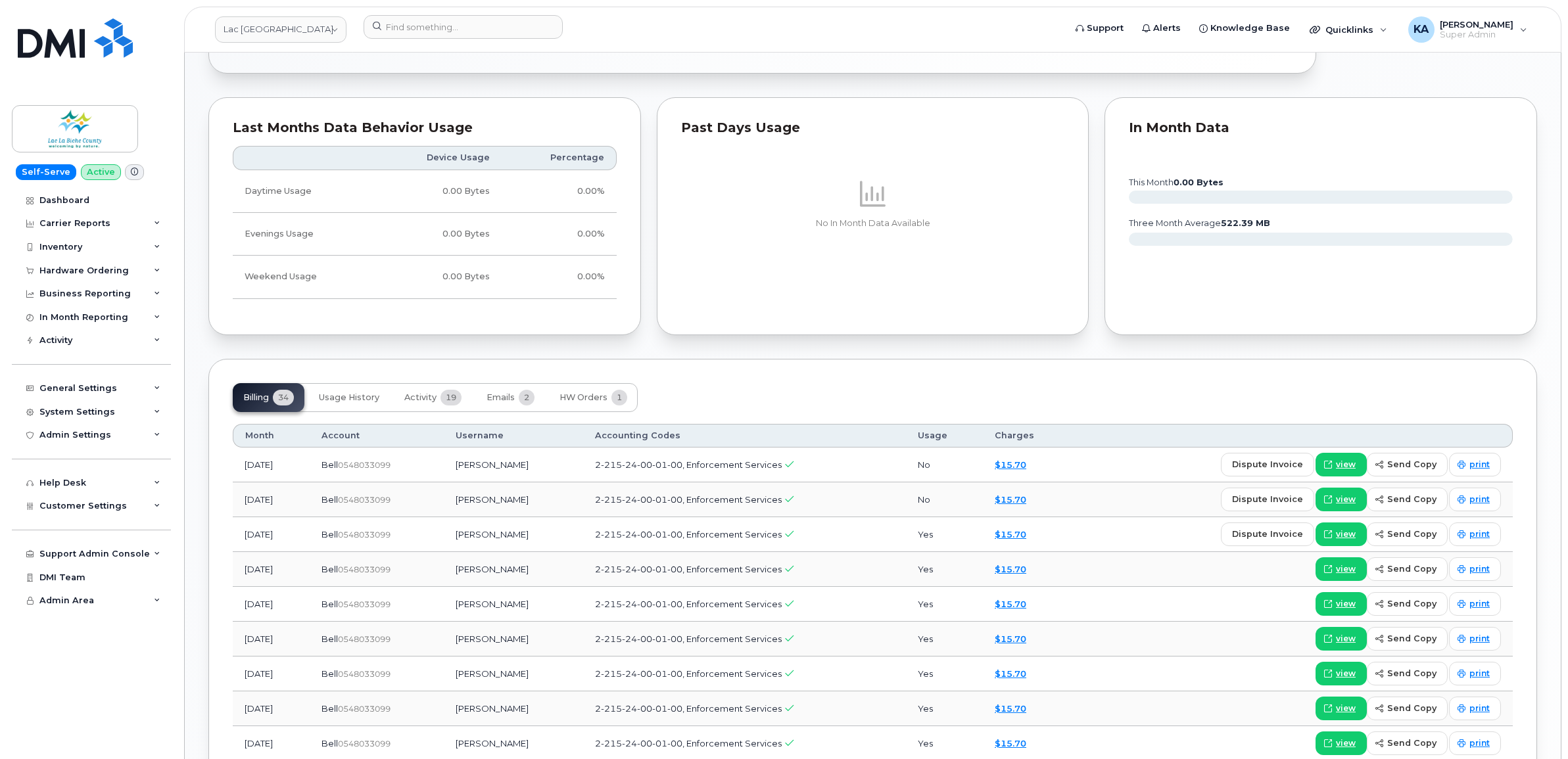
scroll to position [986, 0]
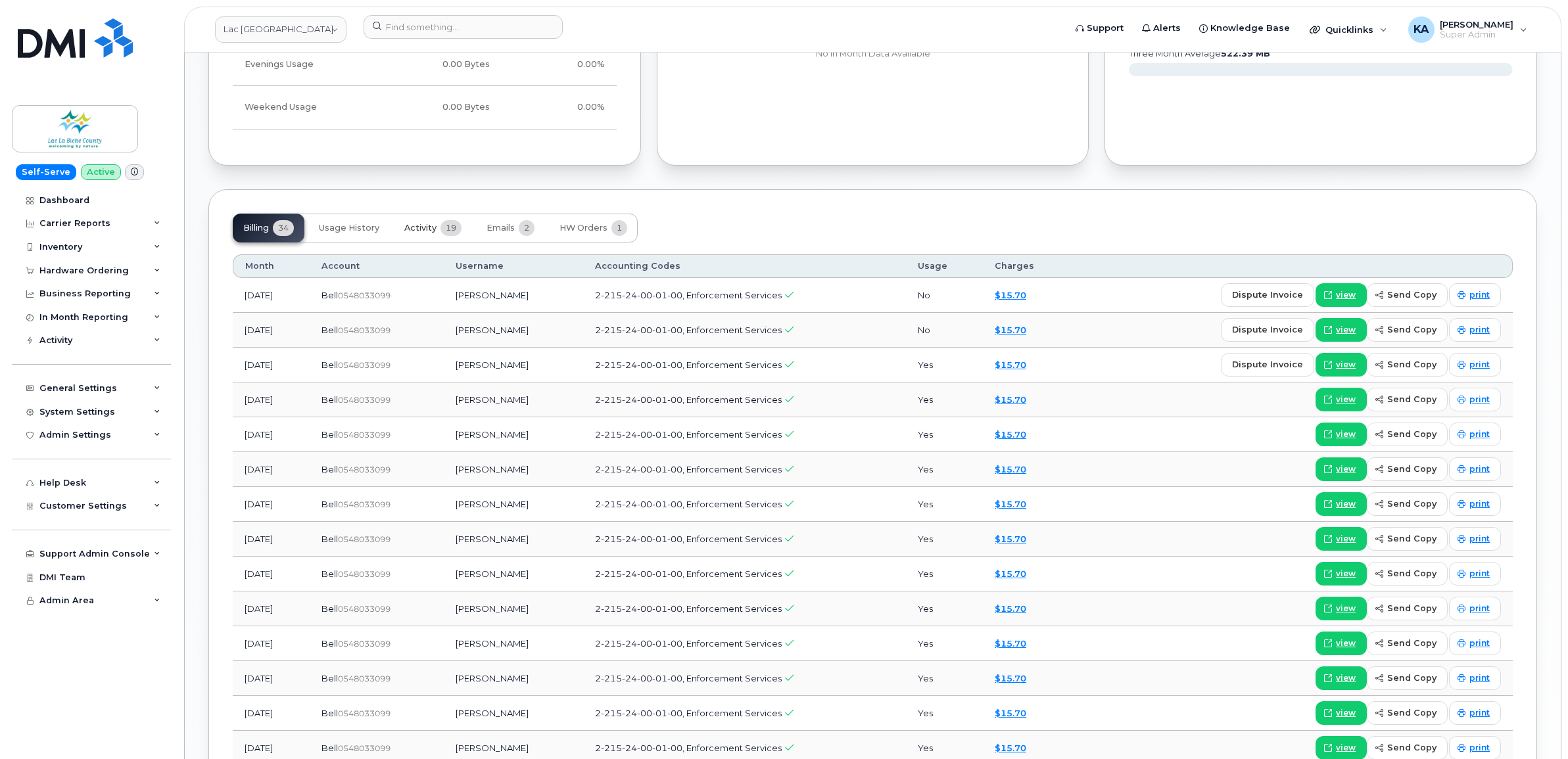
click at [432, 227] on span "Activity" at bounding box center [421, 227] width 32 height 11
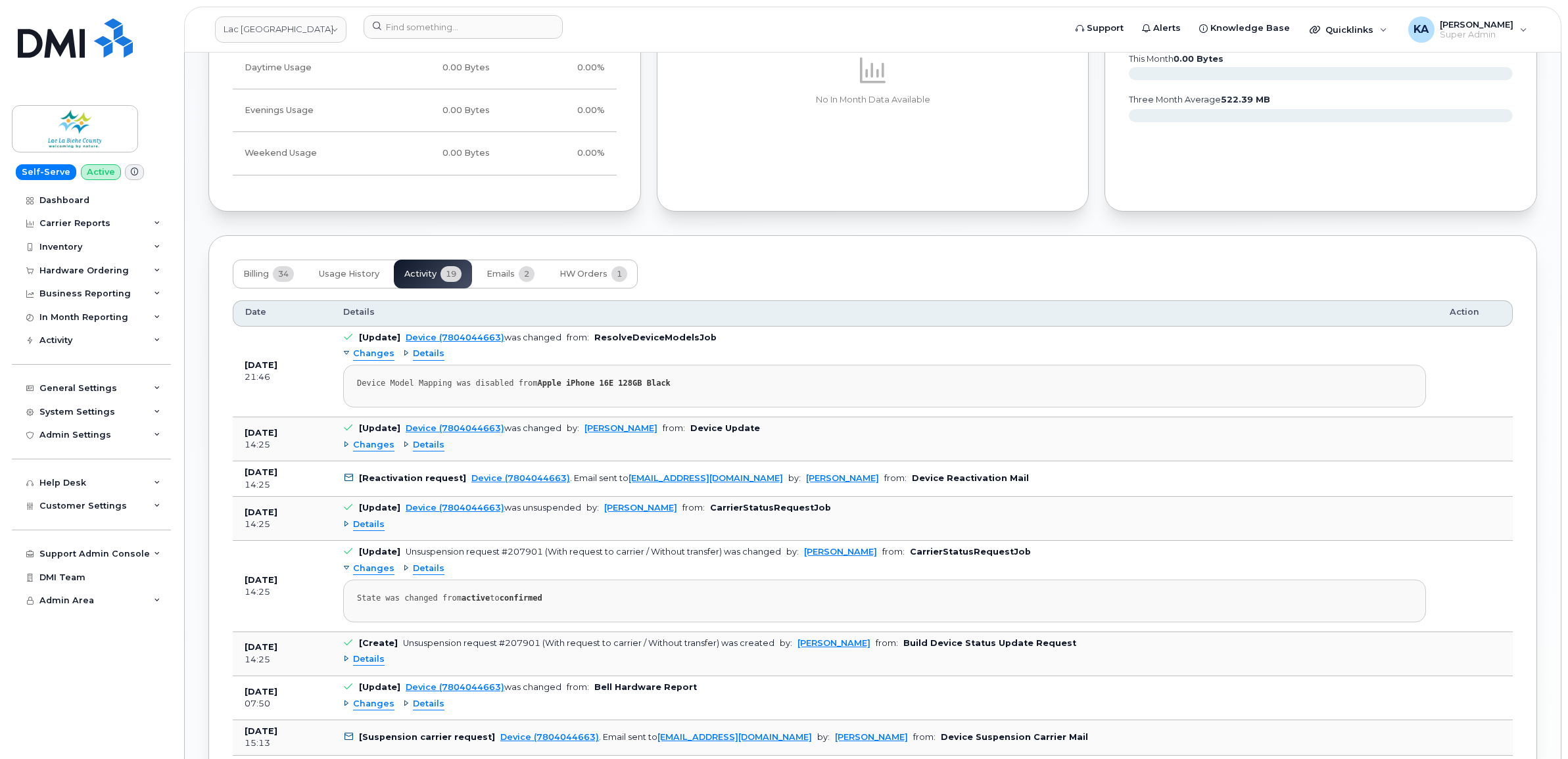
scroll to position [904, 0]
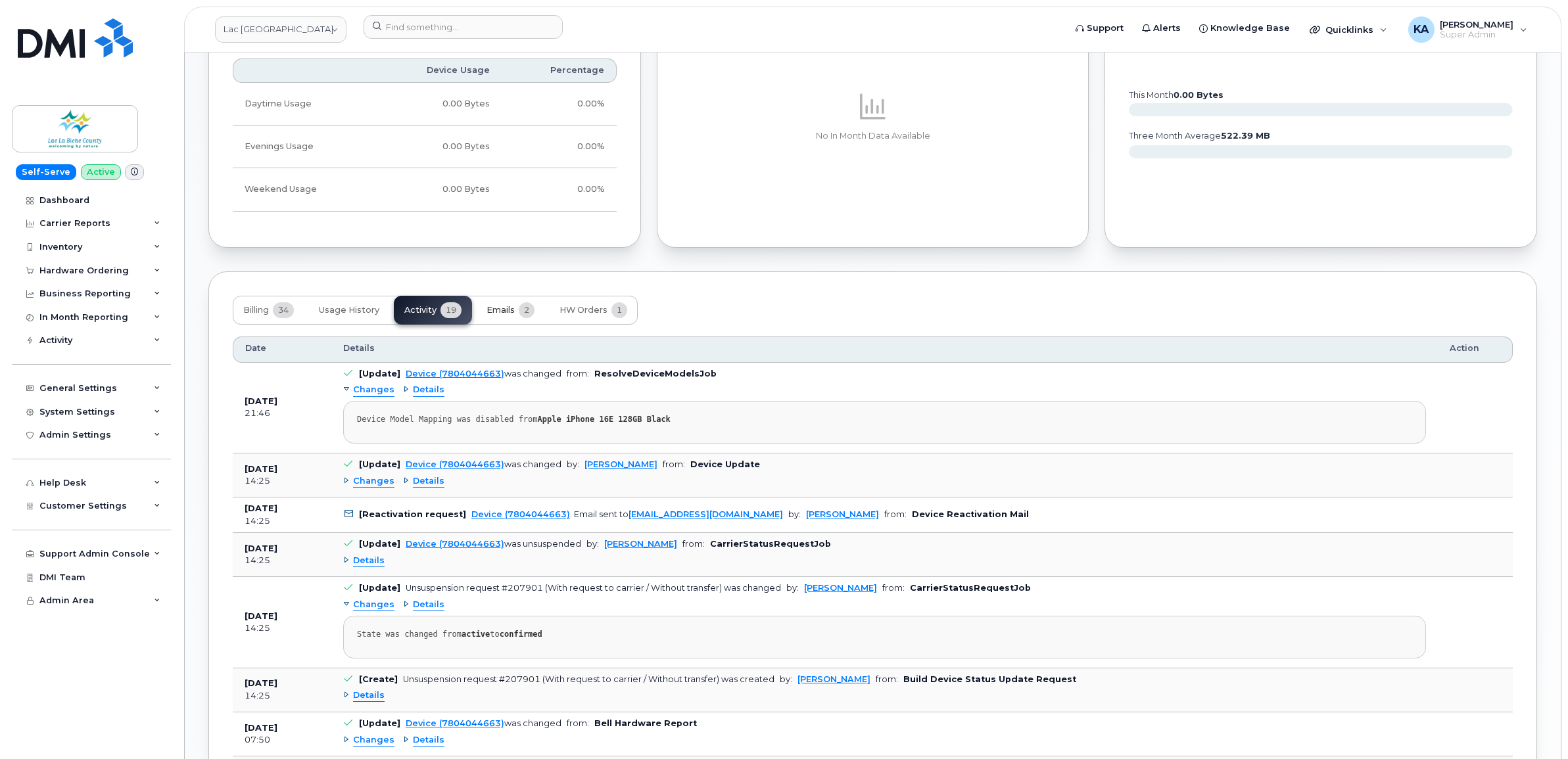
click at [495, 314] on span "Emails" at bounding box center [501, 310] width 28 height 11
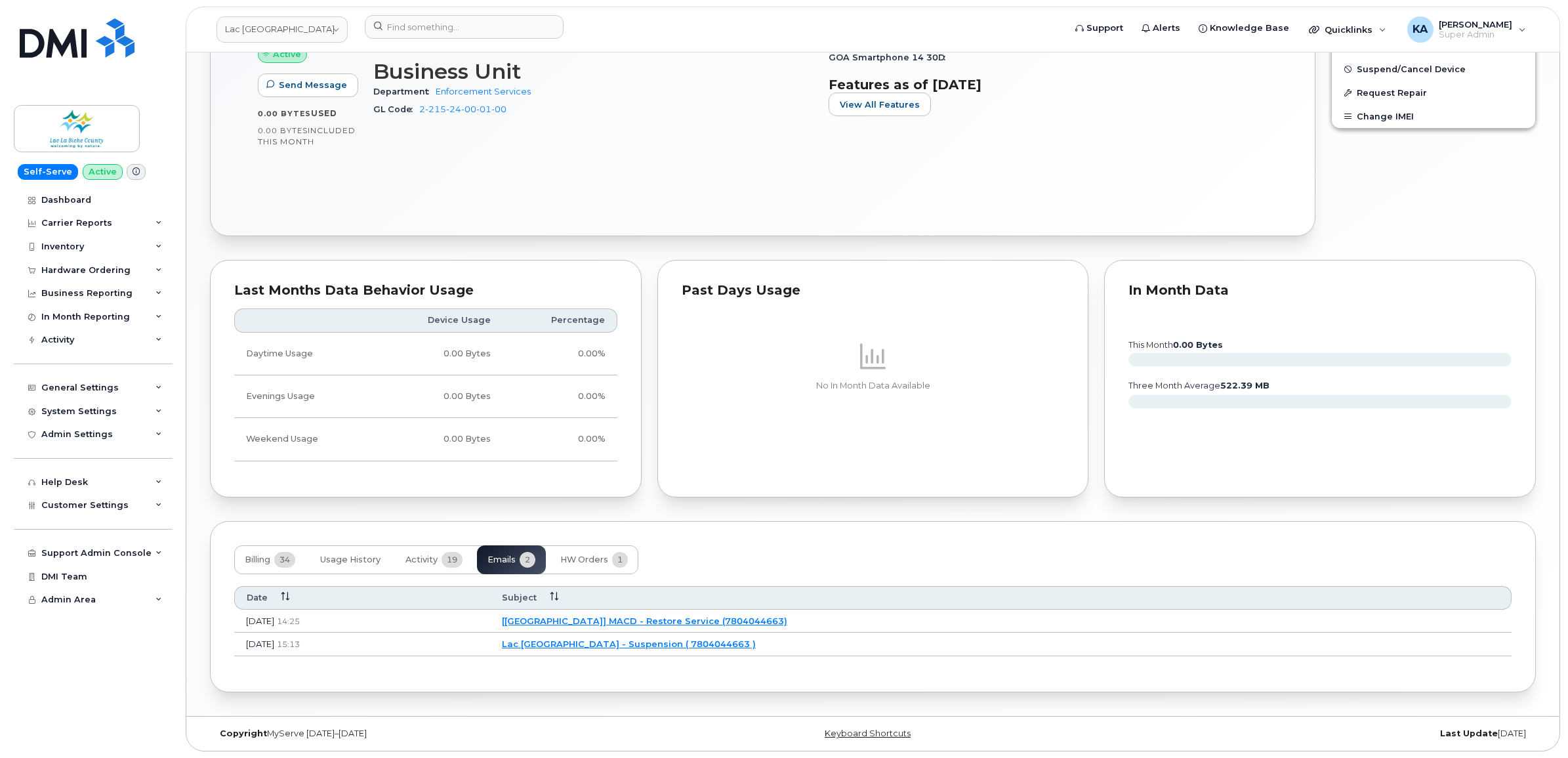
scroll to position [655, 0]
click at [650, 642] on link "Lac [GEOGRAPHIC_DATA] - Suspension ( 7804044663 )" at bounding box center [627, 644] width 254 height 11
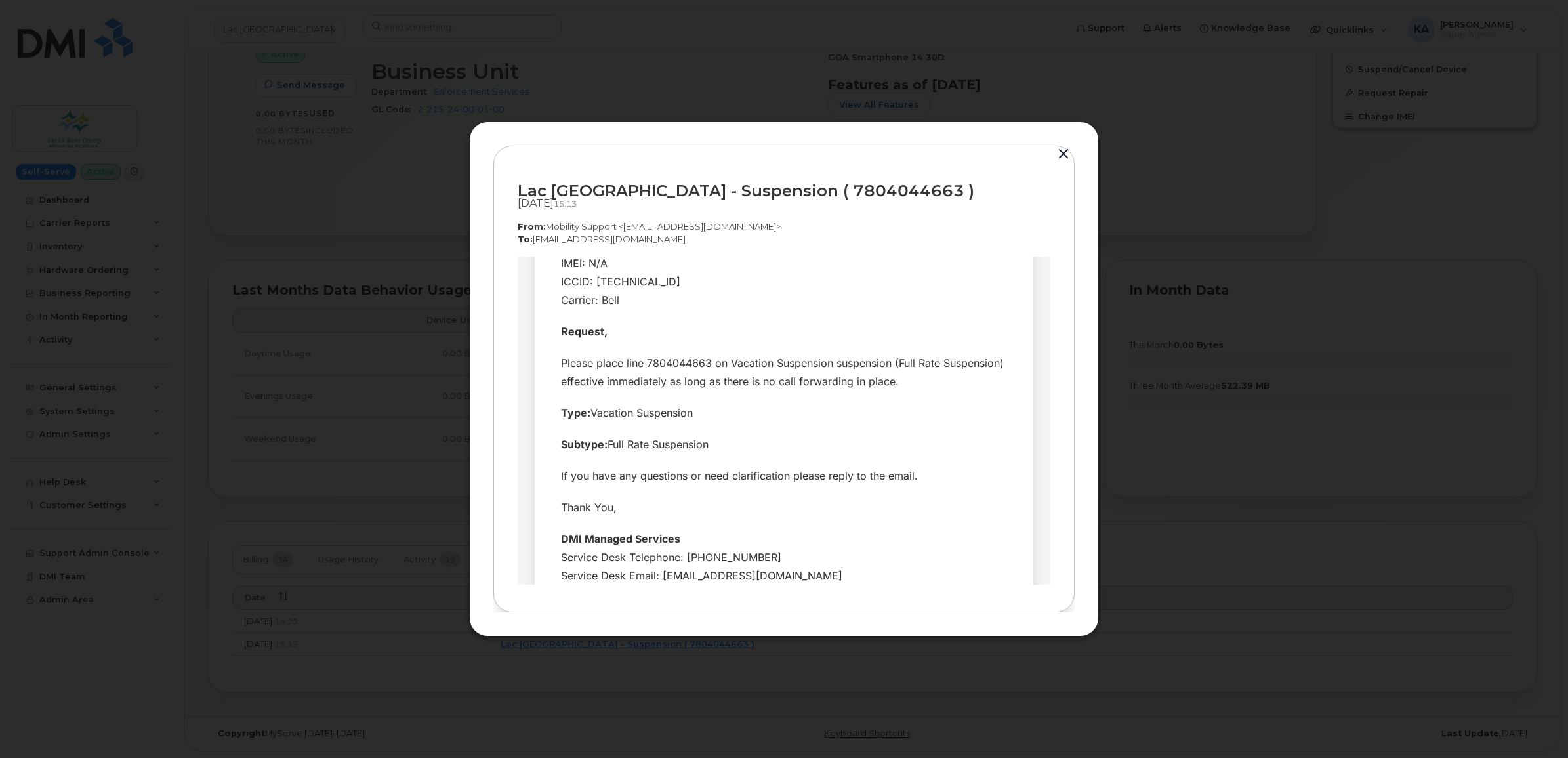
scroll to position [410, 0]
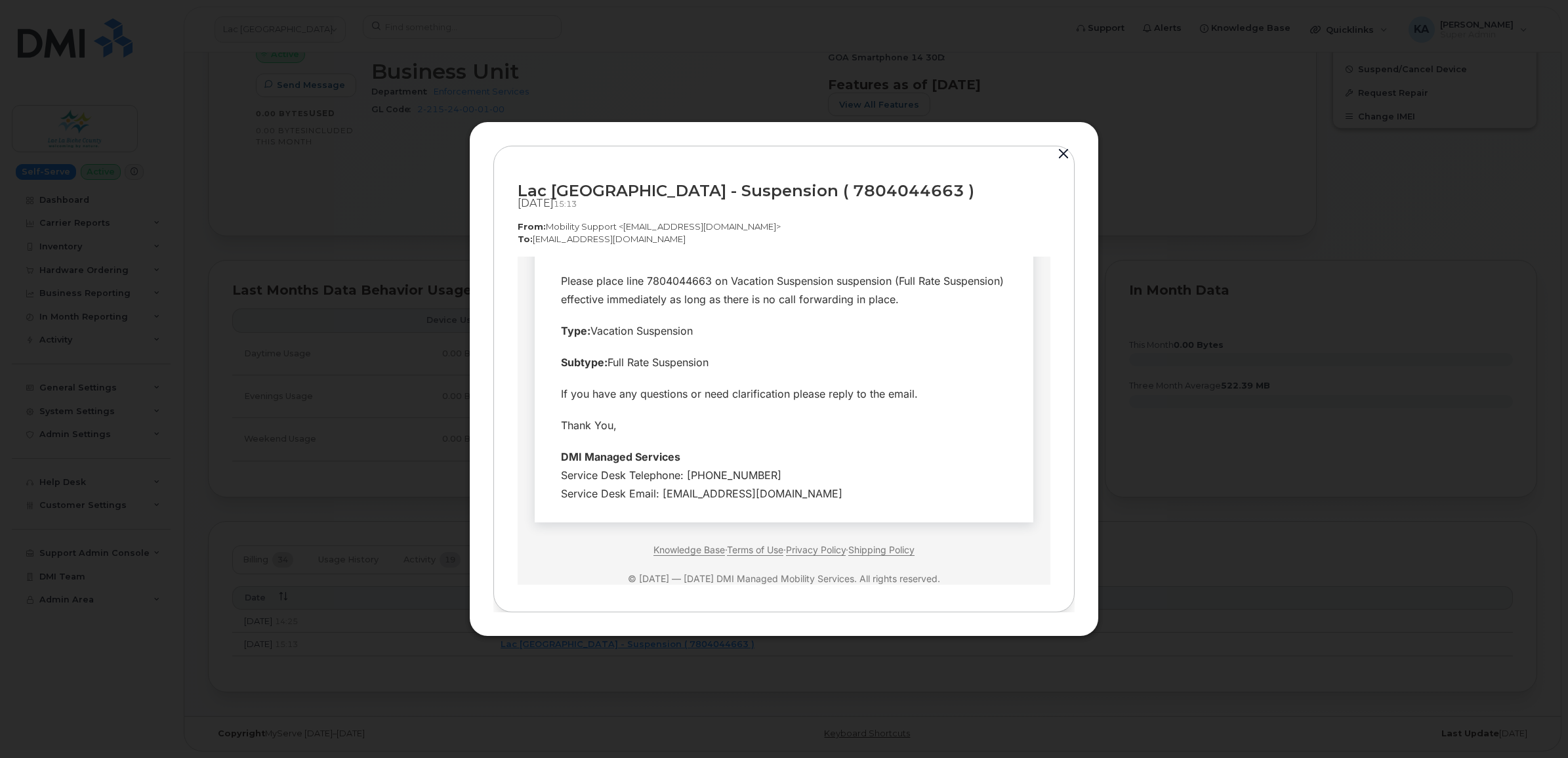
click at [1058, 151] on button "button" at bounding box center [1064, 154] width 20 height 18
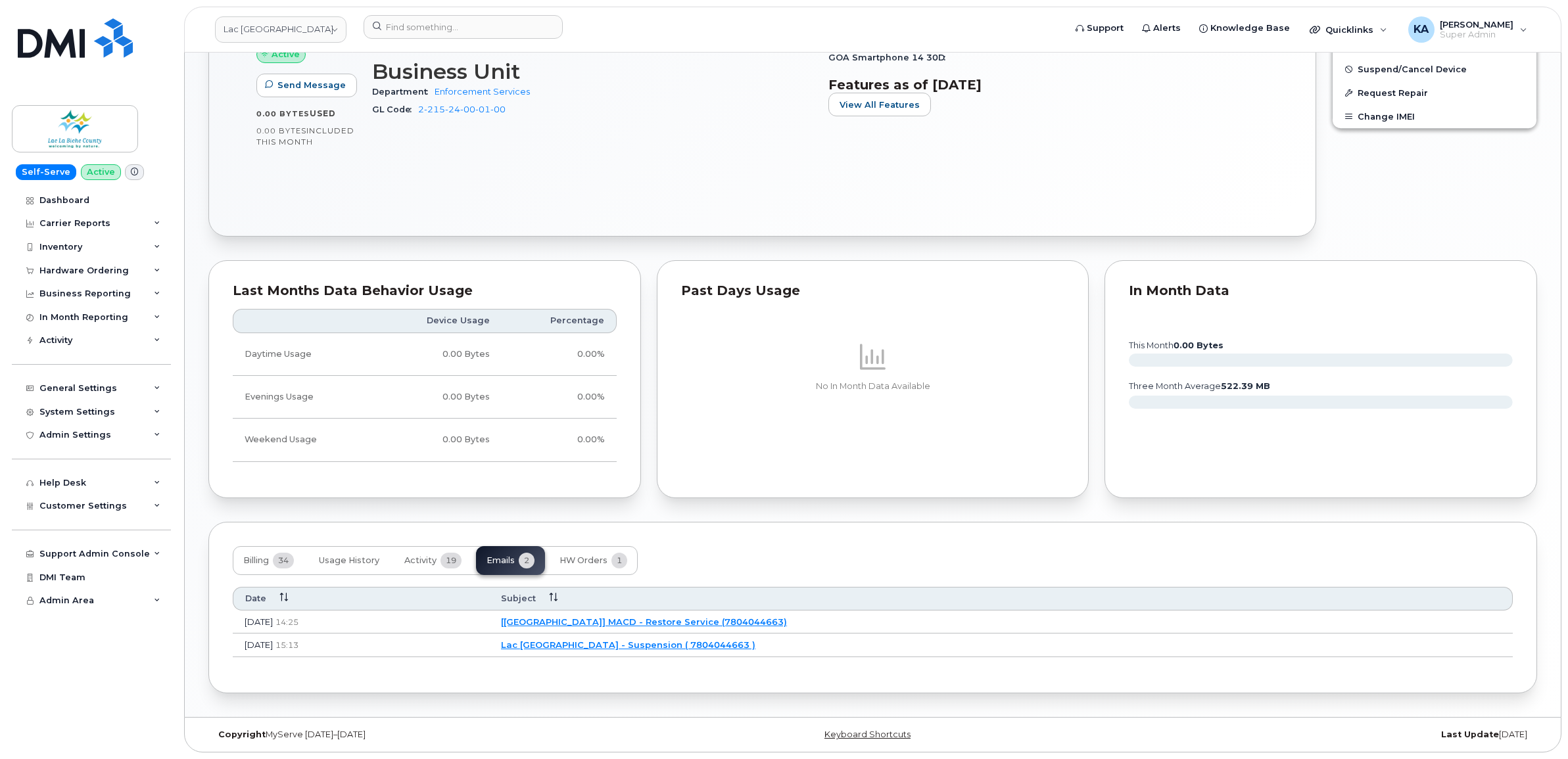
click at [680, 619] on link "[[GEOGRAPHIC_DATA]] MACD - Restore Service (7804044663)" at bounding box center [643, 621] width 286 height 11
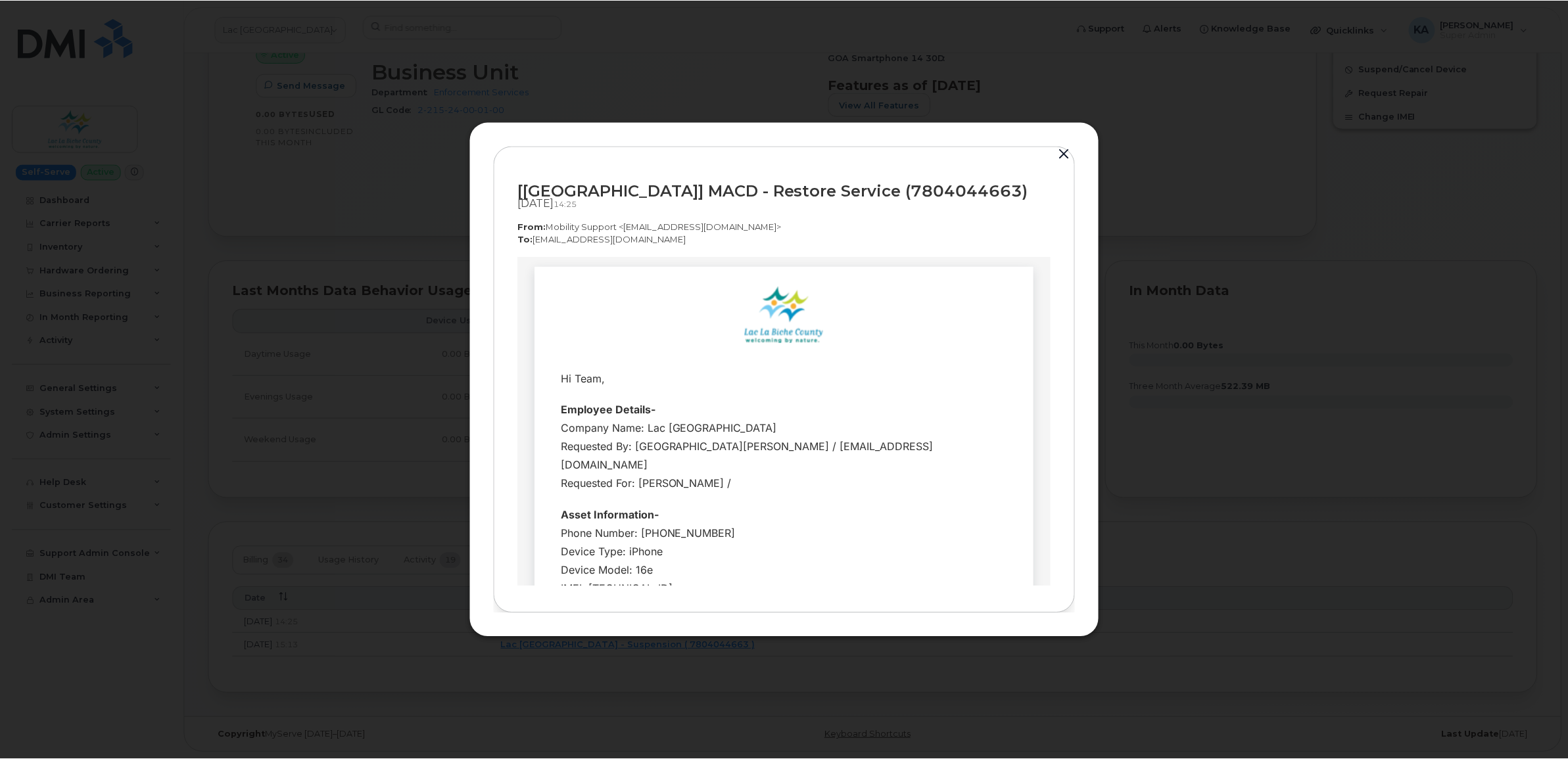
scroll to position [0, 0]
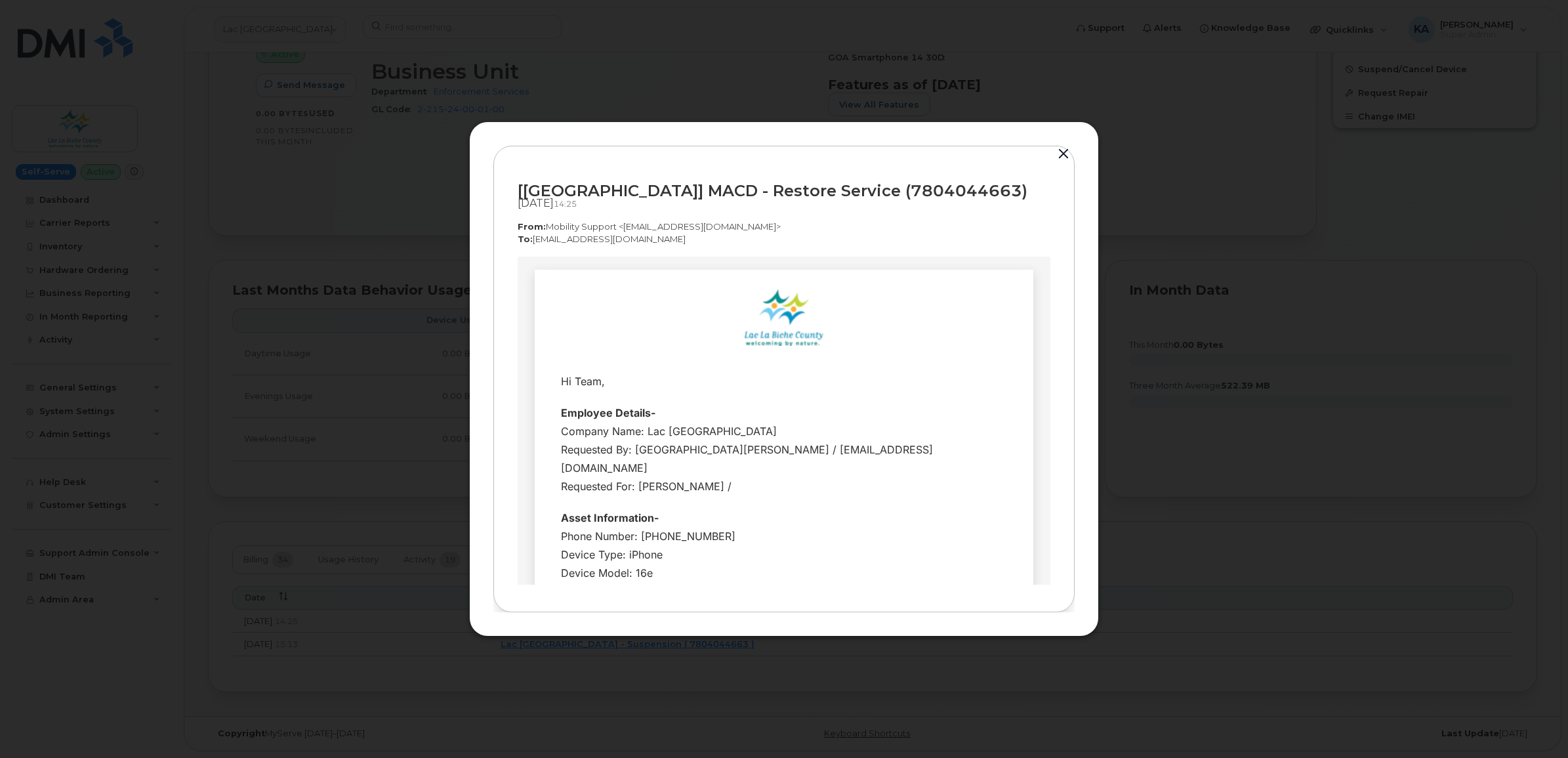
click at [1058, 149] on button "button" at bounding box center [1064, 154] width 20 height 18
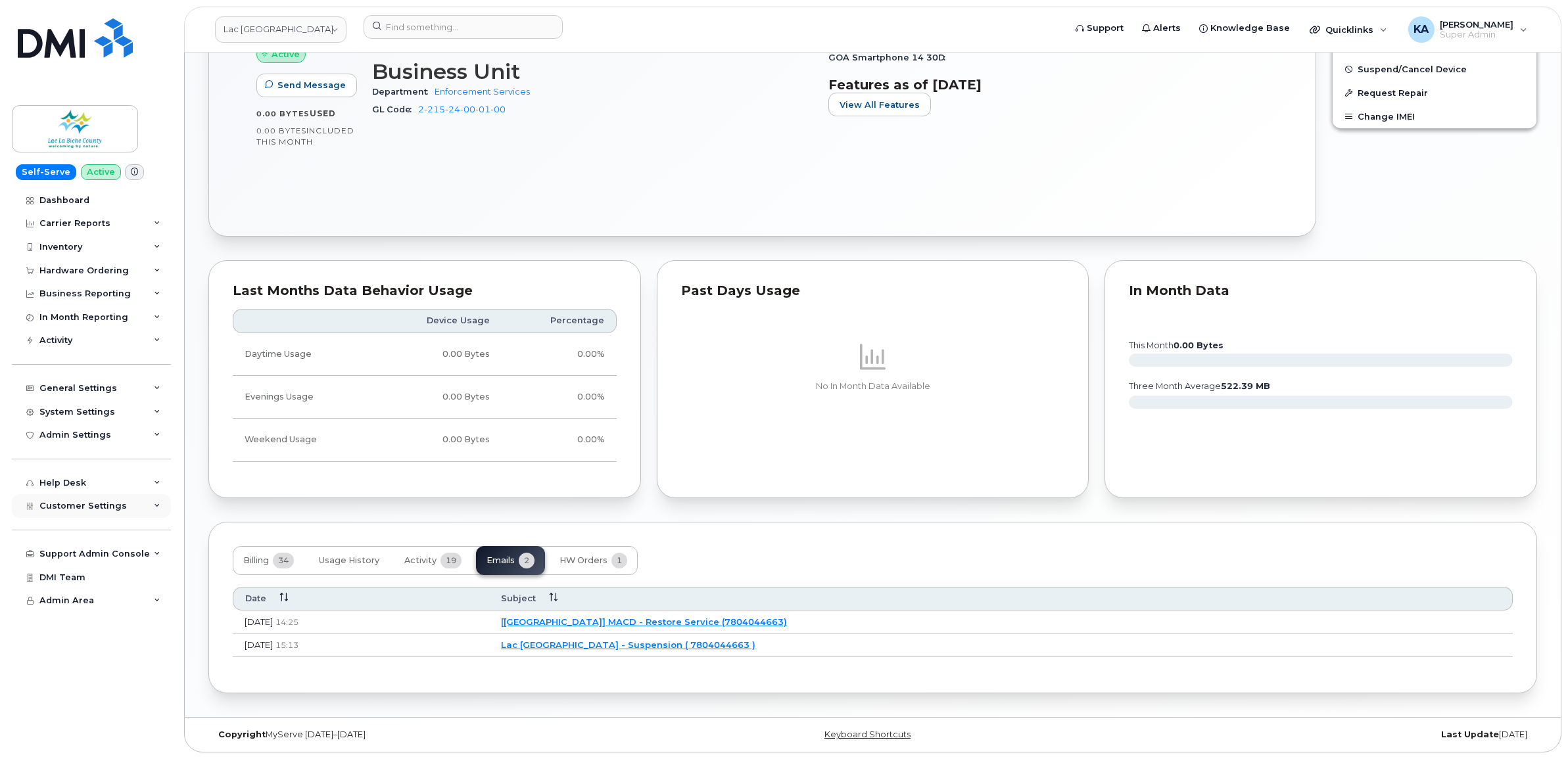
click at [56, 510] on span "Customer Settings" at bounding box center [83, 506] width 88 height 10
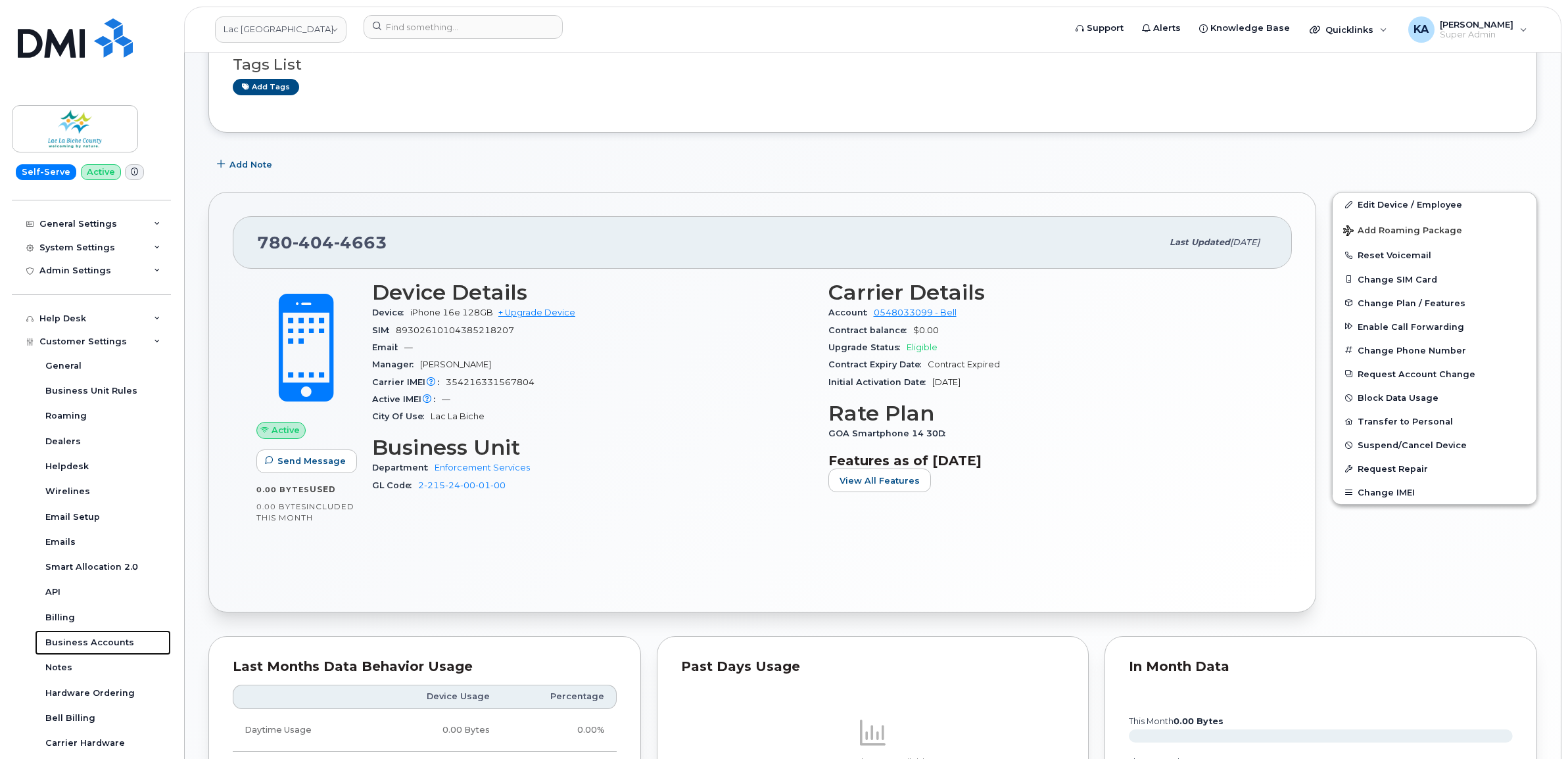
scroll to position [245, 0]
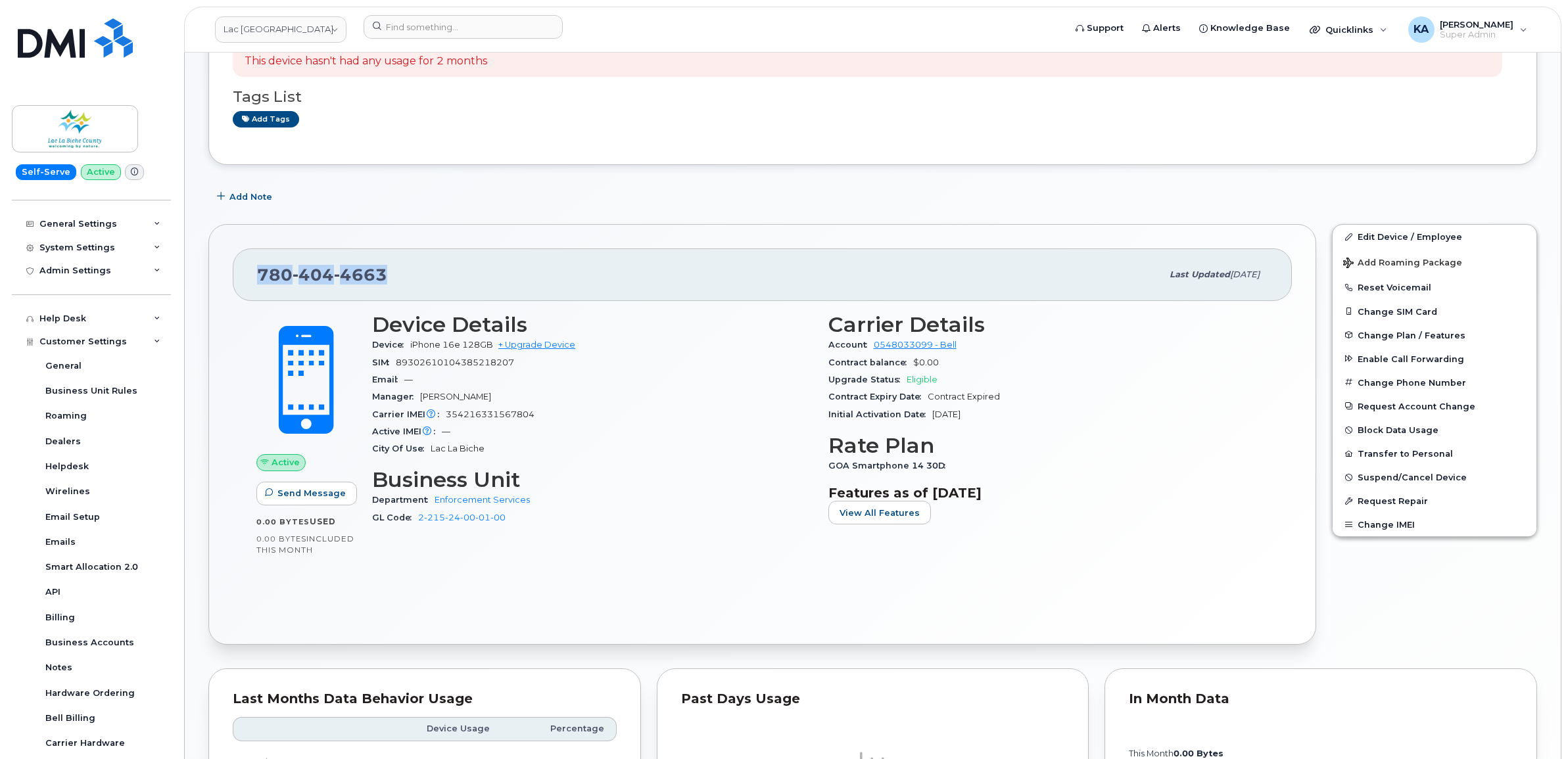
drag, startPoint x: 386, startPoint y: 274, endPoint x: 256, endPoint y: 280, distance: 130.1
click at [256, 280] on div "780 404 4663 Last updated Sep 24, 2025" at bounding box center [762, 275] width 1059 height 53
copy span "780 404 4663"
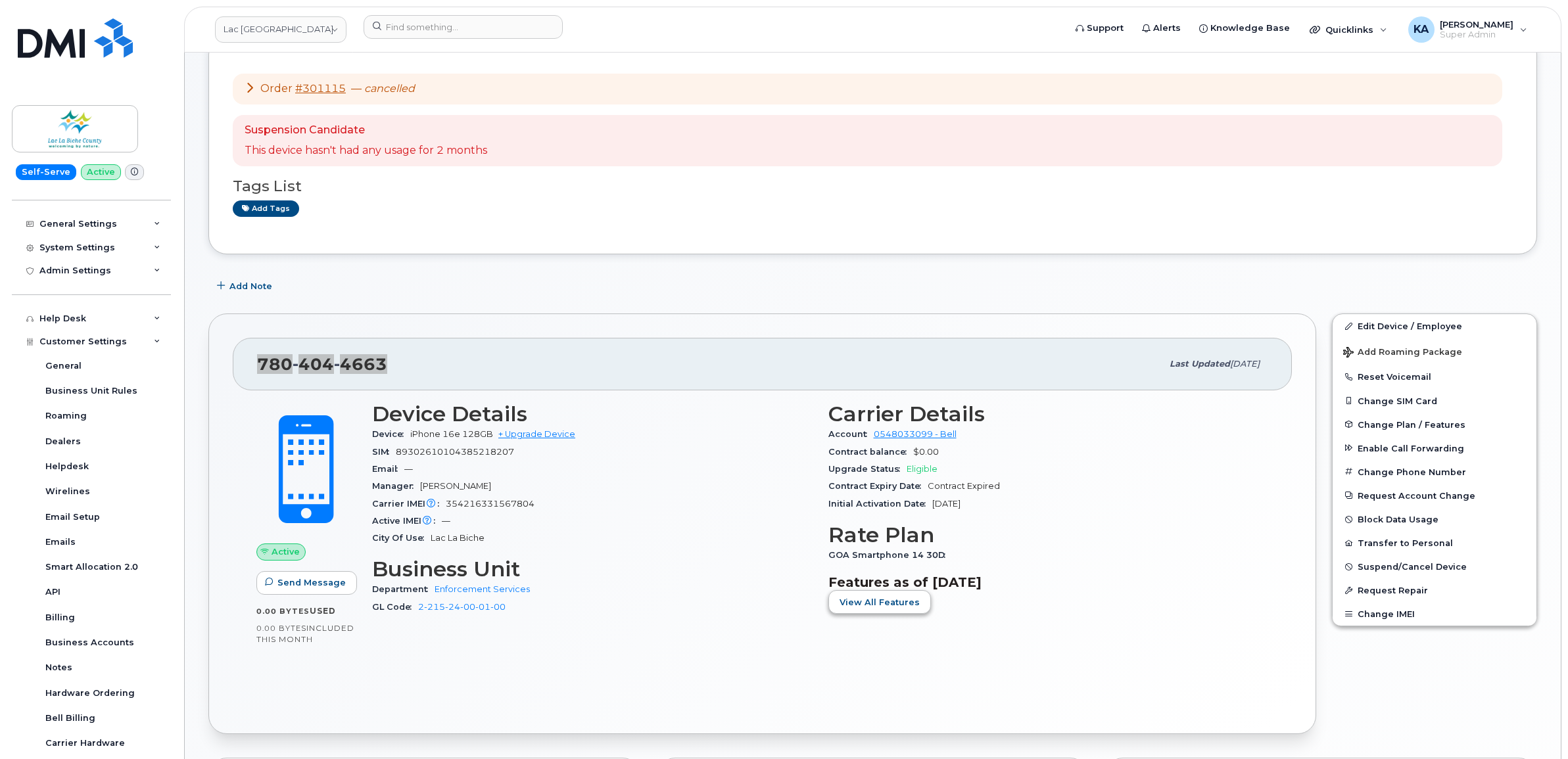
scroll to position [81, 0]
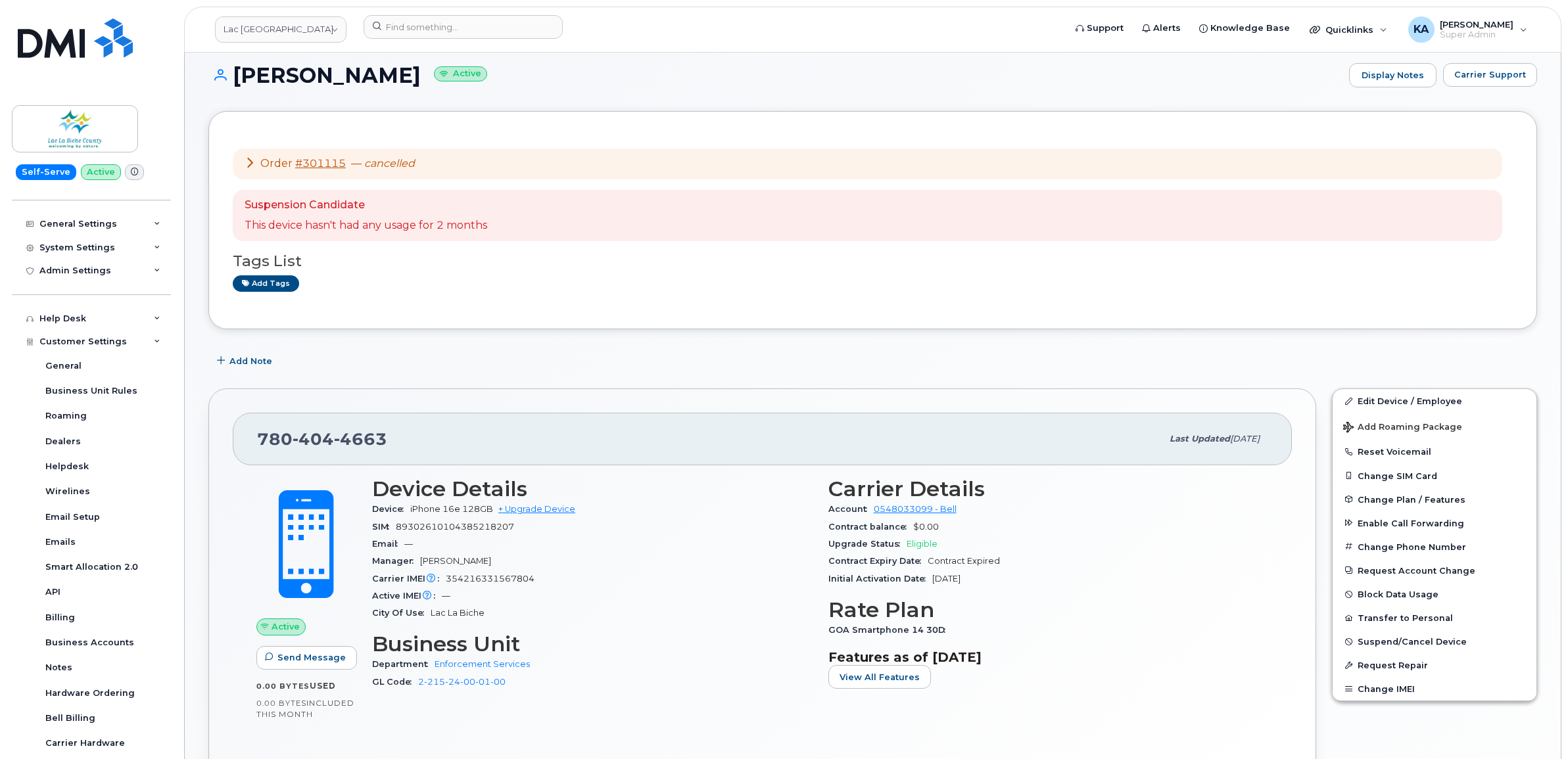
click at [602, 580] on div "Carrier IMEI Carrier IMEI is reported during the last billing cycle or change o…" at bounding box center [592, 579] width 440 height 17
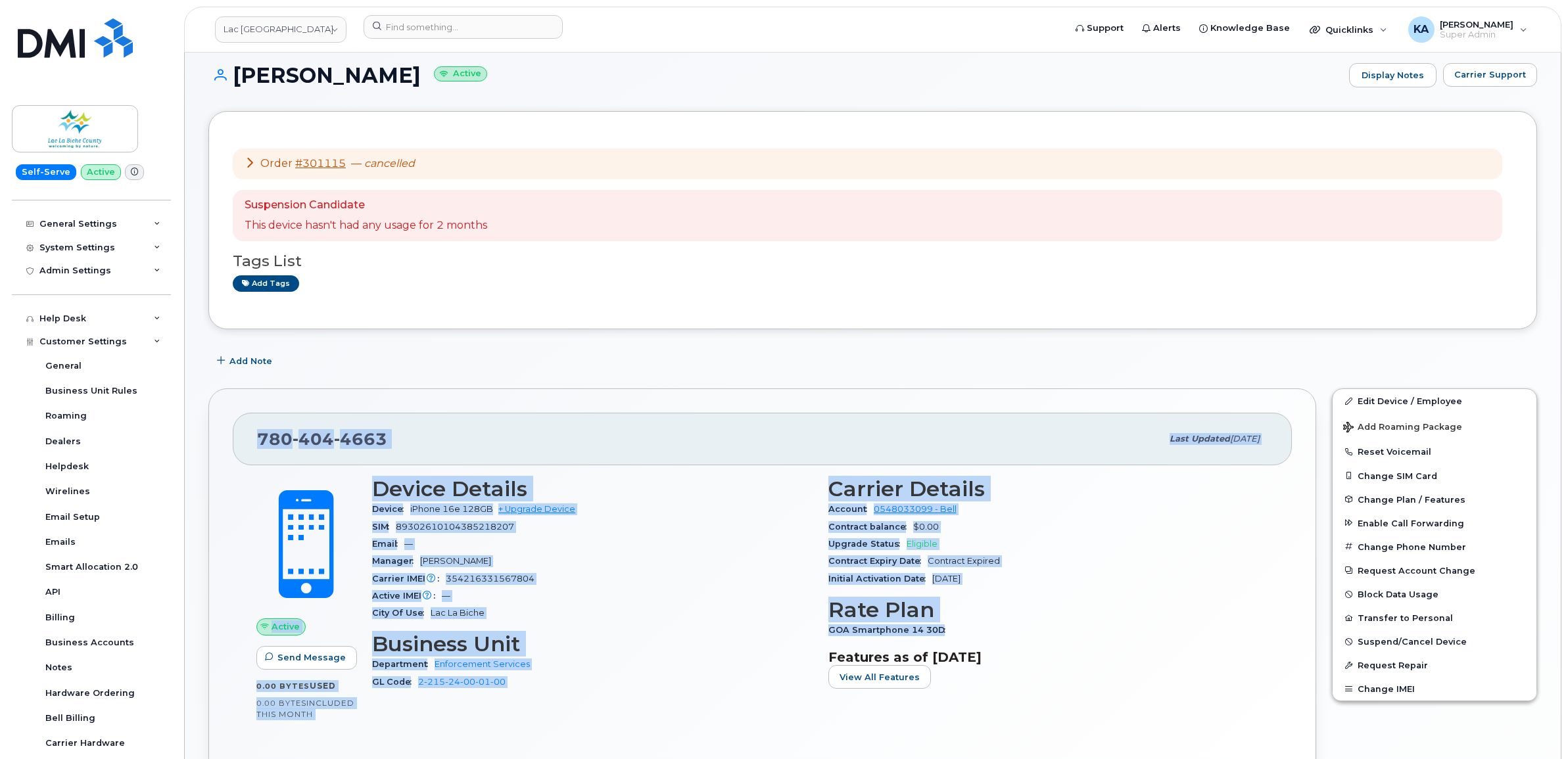
drag, startPoint x: 258, startPoint y: 444, endPoint x: 1006, endPoint y: 625, distance: 769.6
click at [1006, 625] on div "780 404 4663 Last updated Sep 24, 2025 Active Send Message 0.00 Bytes  used 0.0…" at bounding box center [762, 598] width 1107 height 421
copy div "780 404 4663 Last updated Sep 24, 2025 Active Send Message 0.00 Bytes  used 0.0…"
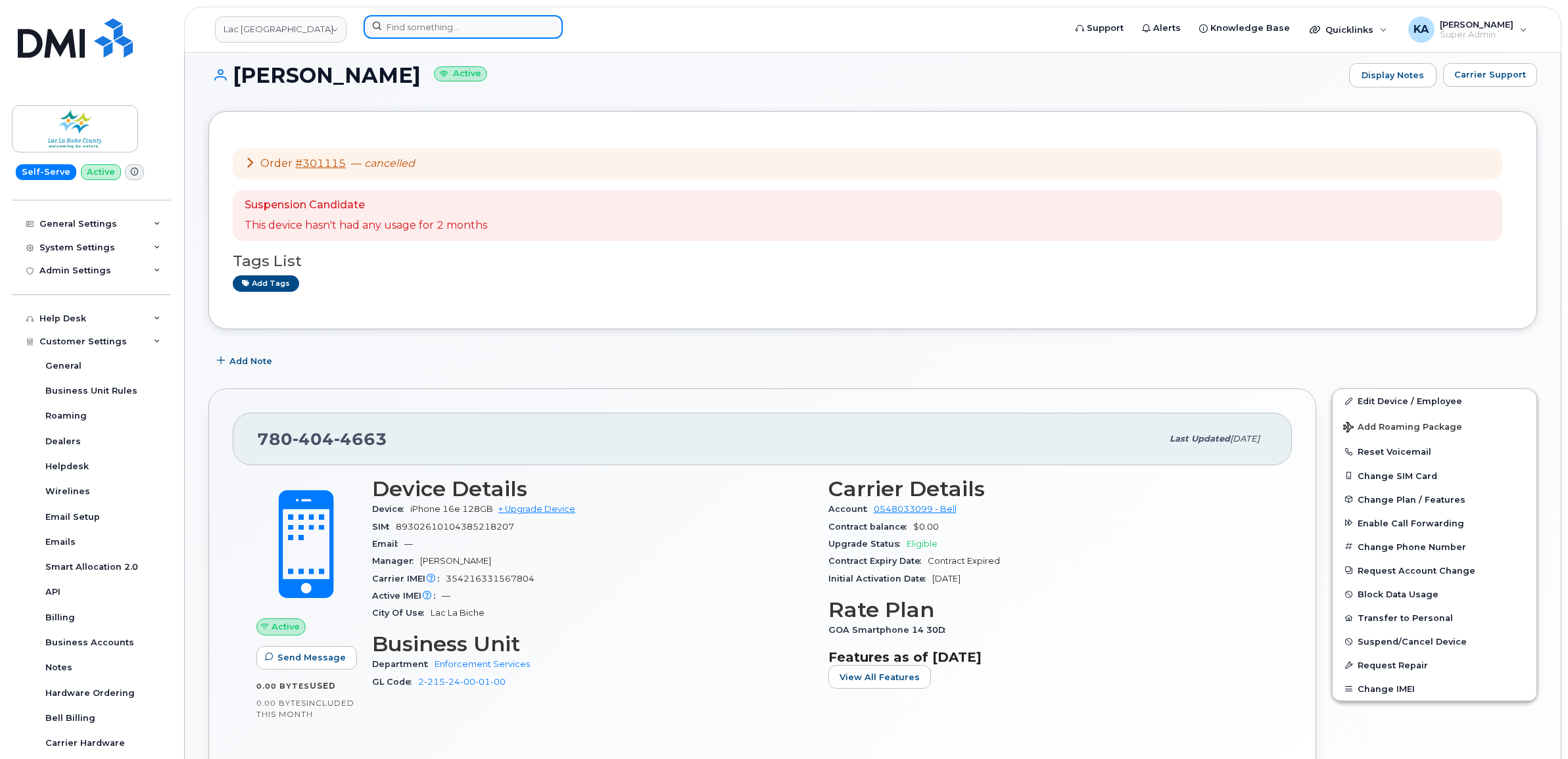
click at [426, 30] on input at bounding box center [463, 27] width 199 height 24
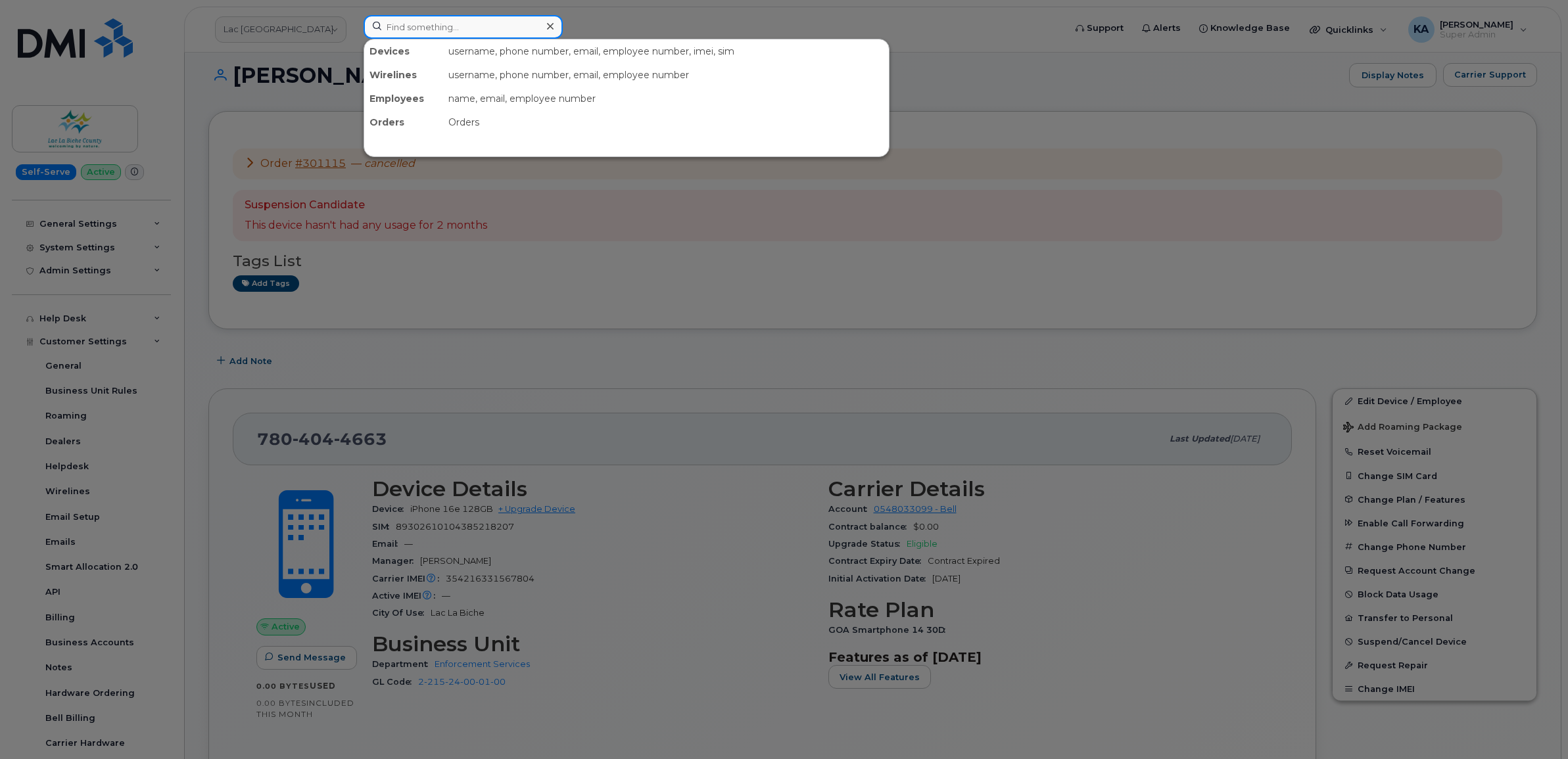
paste input "7805815015"
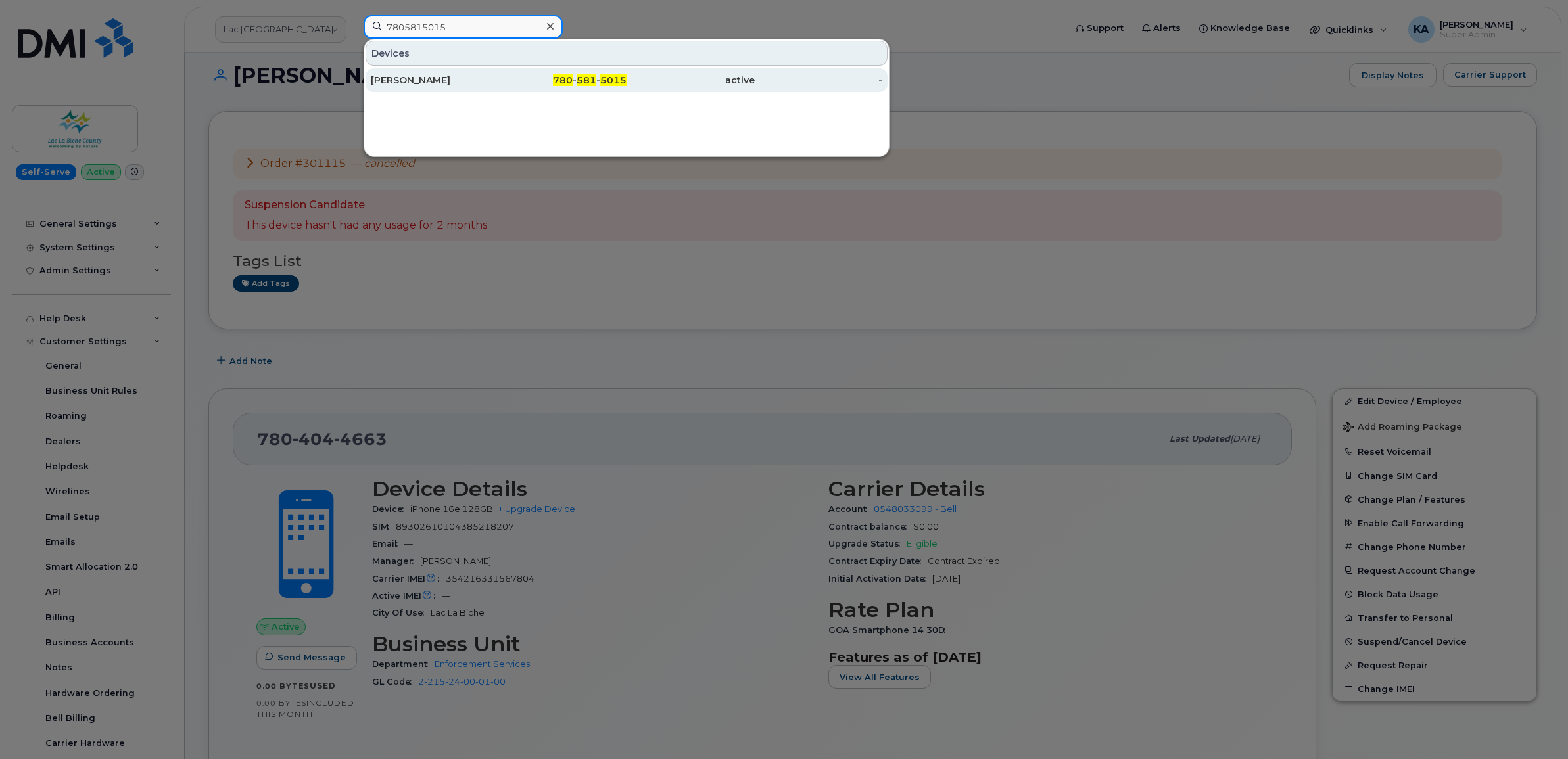
type input "7805815015"
click at [428, 81] on div "Krystal Pulyk" at bounding box center [435, 80] width 129 height 13
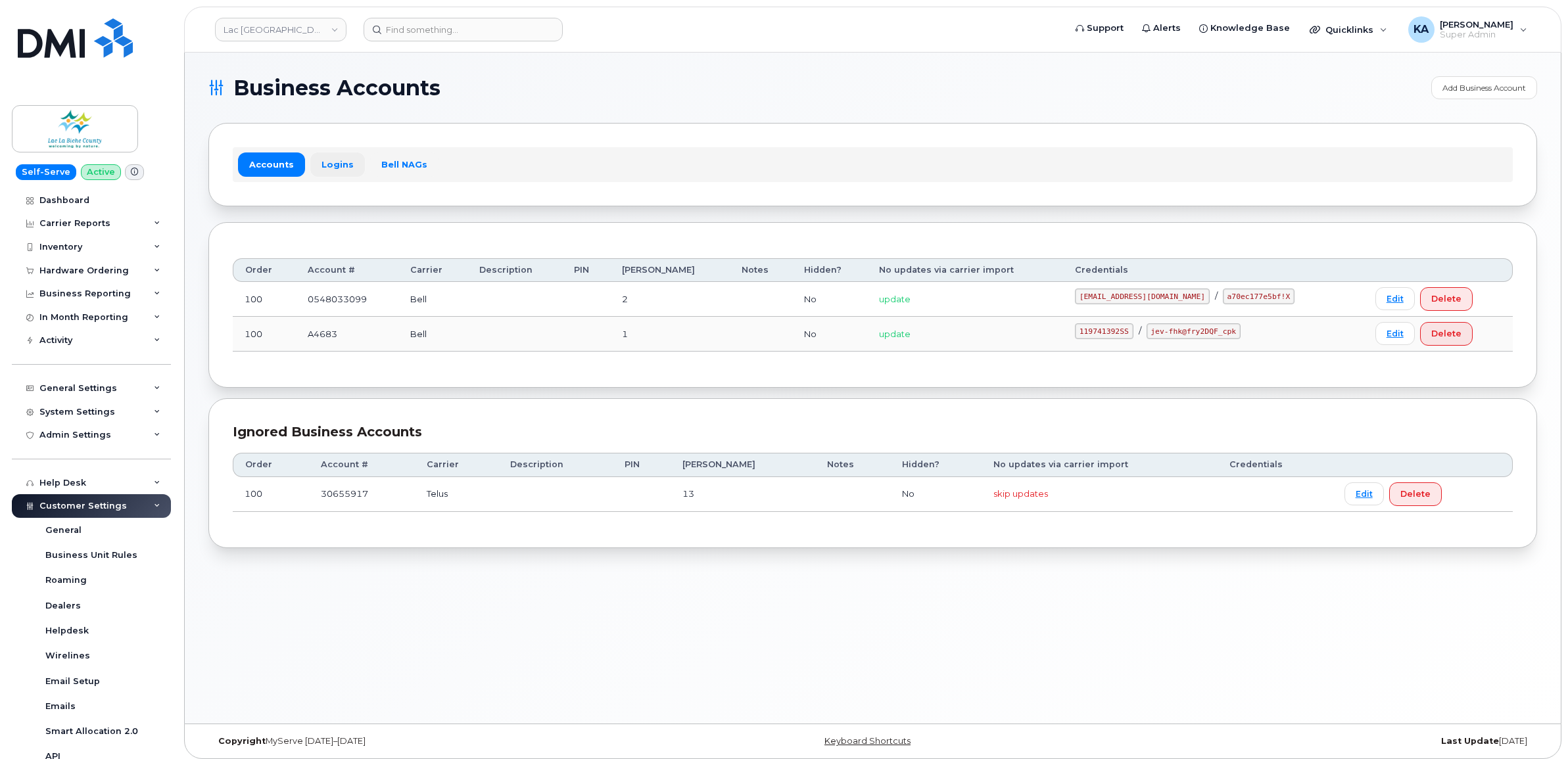
click at [330, 165] on link "Logins" at bounding box center [338, 164] width 55 height 24
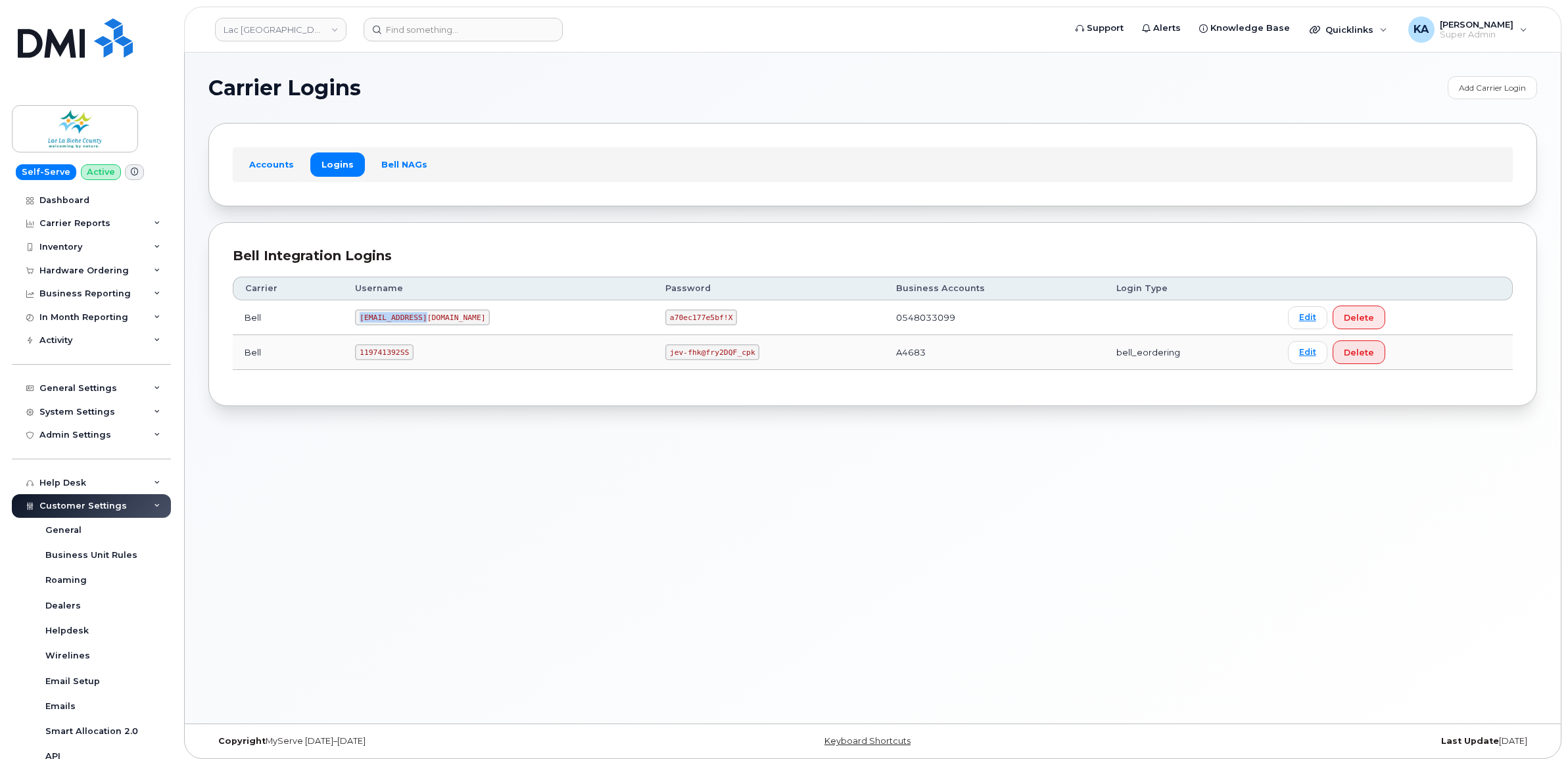
drag, startPoint x: 369, startPoint y: 319, endPoint x: 442, endPoint y: 331, distance: 74.0
click at [442, 331] on td "llbc@myserve.ca" at bounding box center [499, 318] width 310 height 35
copy code "llbc@myserve.ca"
drag, startPoint x: 580, startPoint y: 319, endPoint x: 642, endPoint y: 324, distance: 62.2
click at [665, 324] on code "a70ec177e5bf!X" at bounding box center [701, 317] width 72 height 15
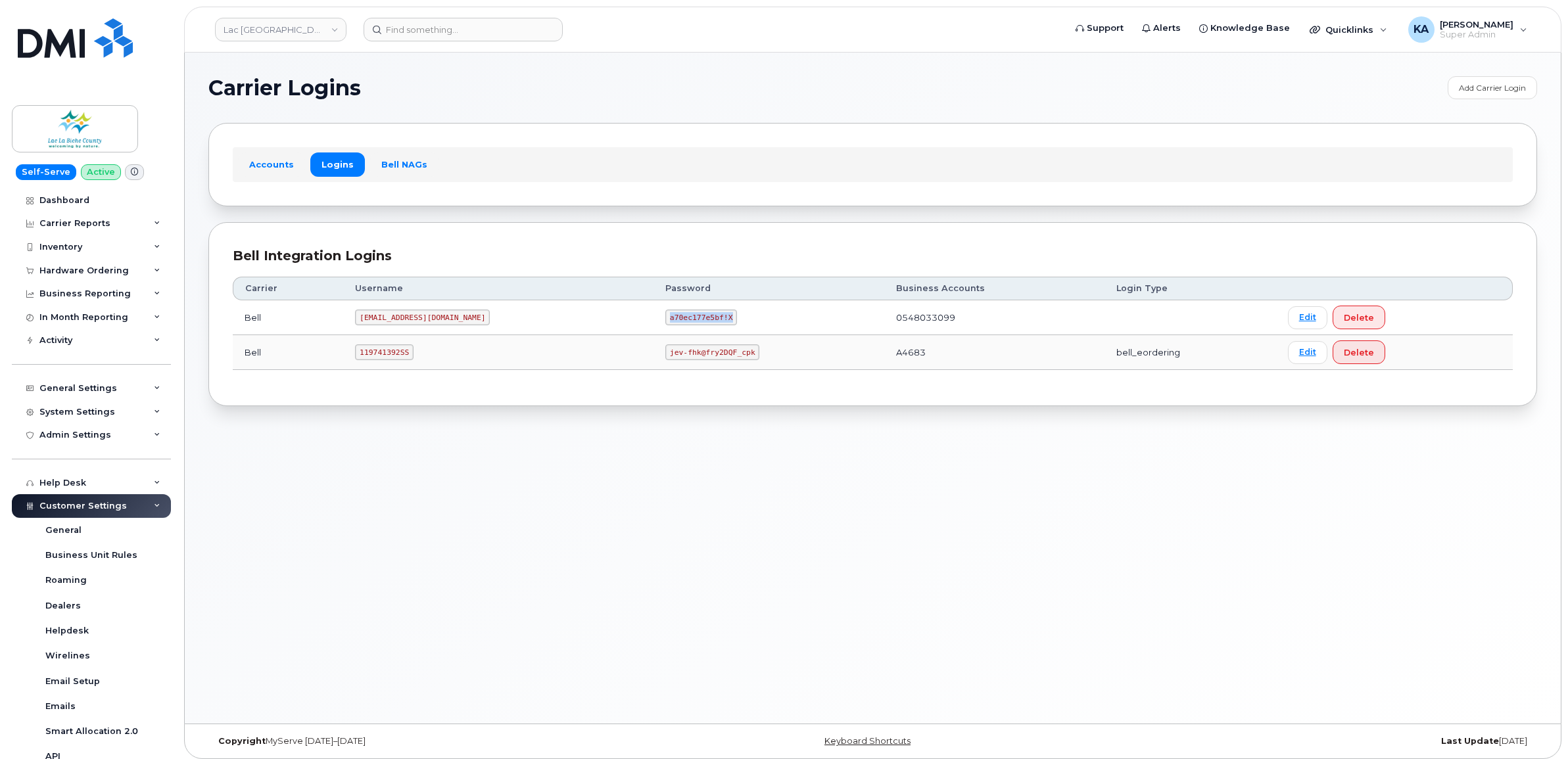
copy code "a70ec177e5bf!X"
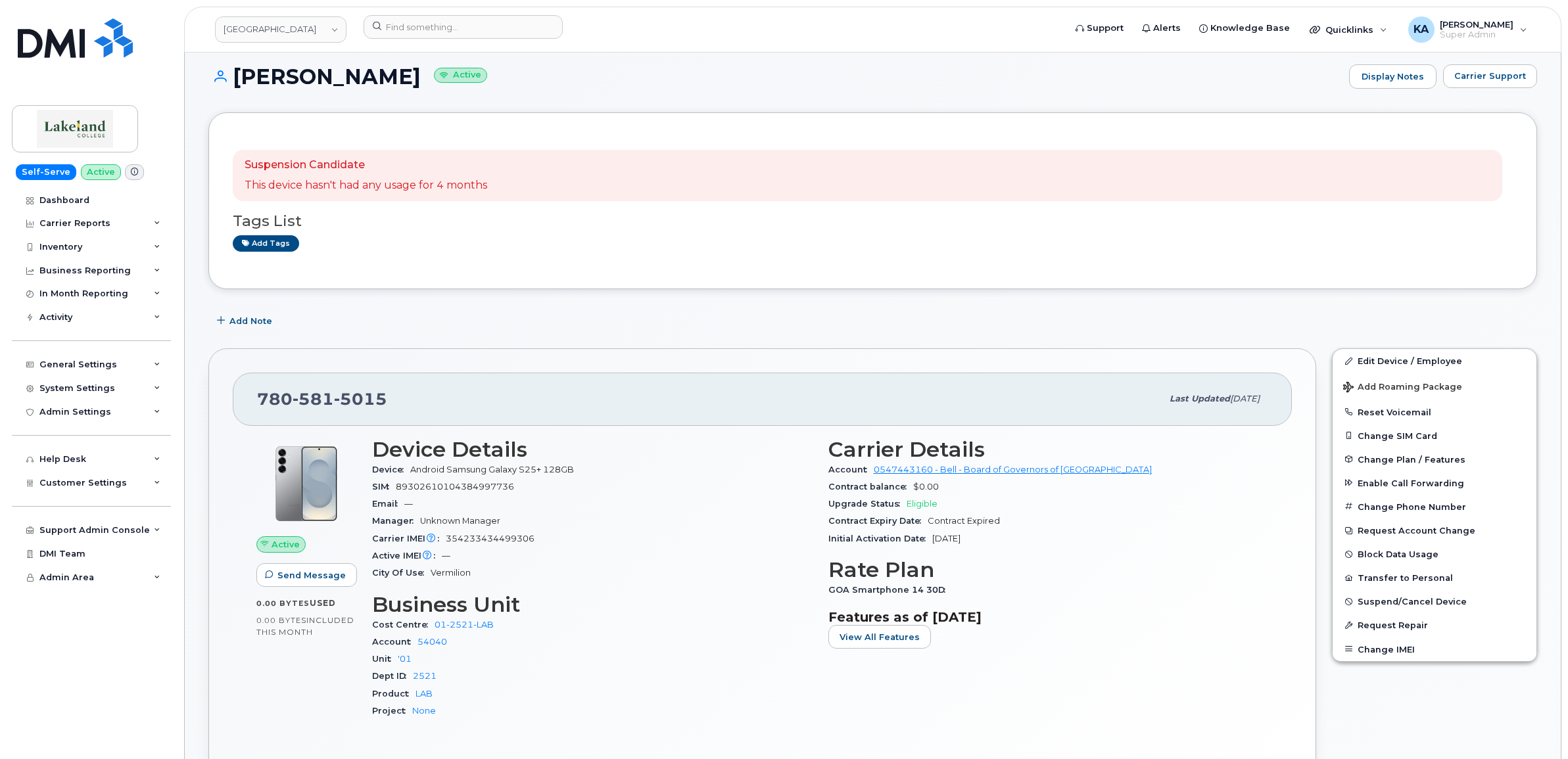
scroll to position [82, 0]
click at [87, 488] on span "Customer Settings" at bounding box center [83, 483] width 88 height 10
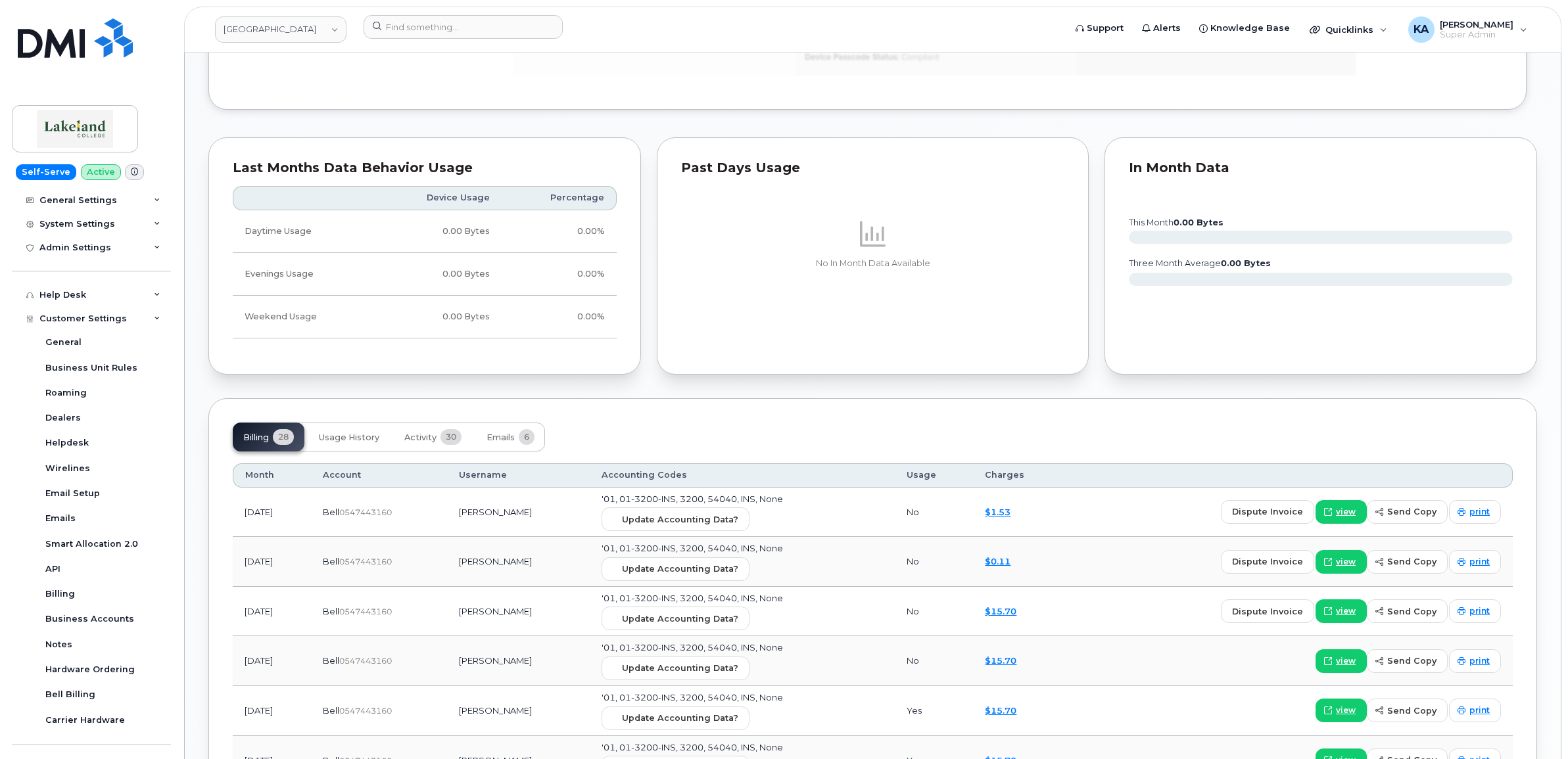
scroll to position [1150, 0]
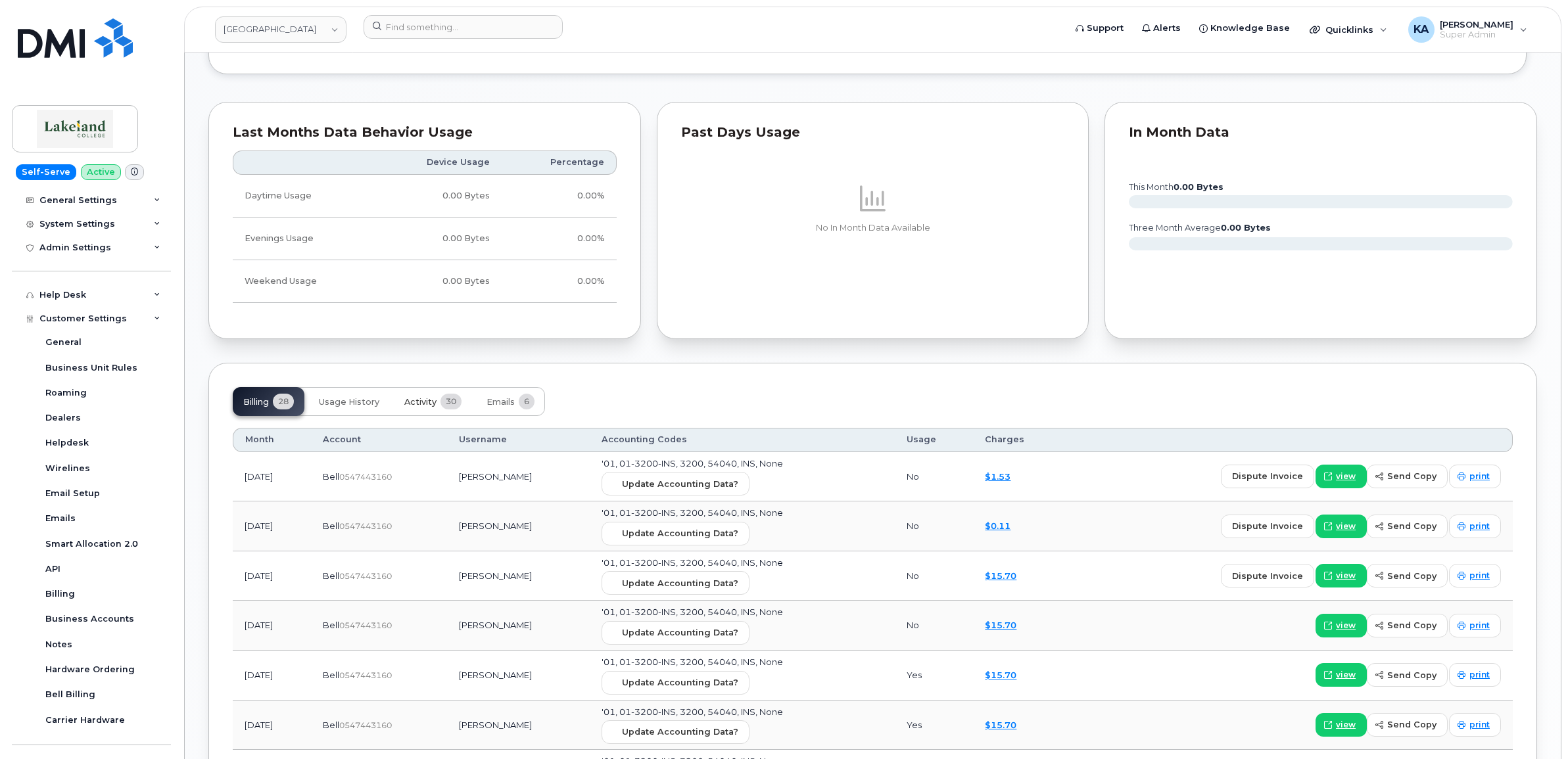
click at [422, 406] on span "Activity" at bounding box center [421, 402] width 32 height 11
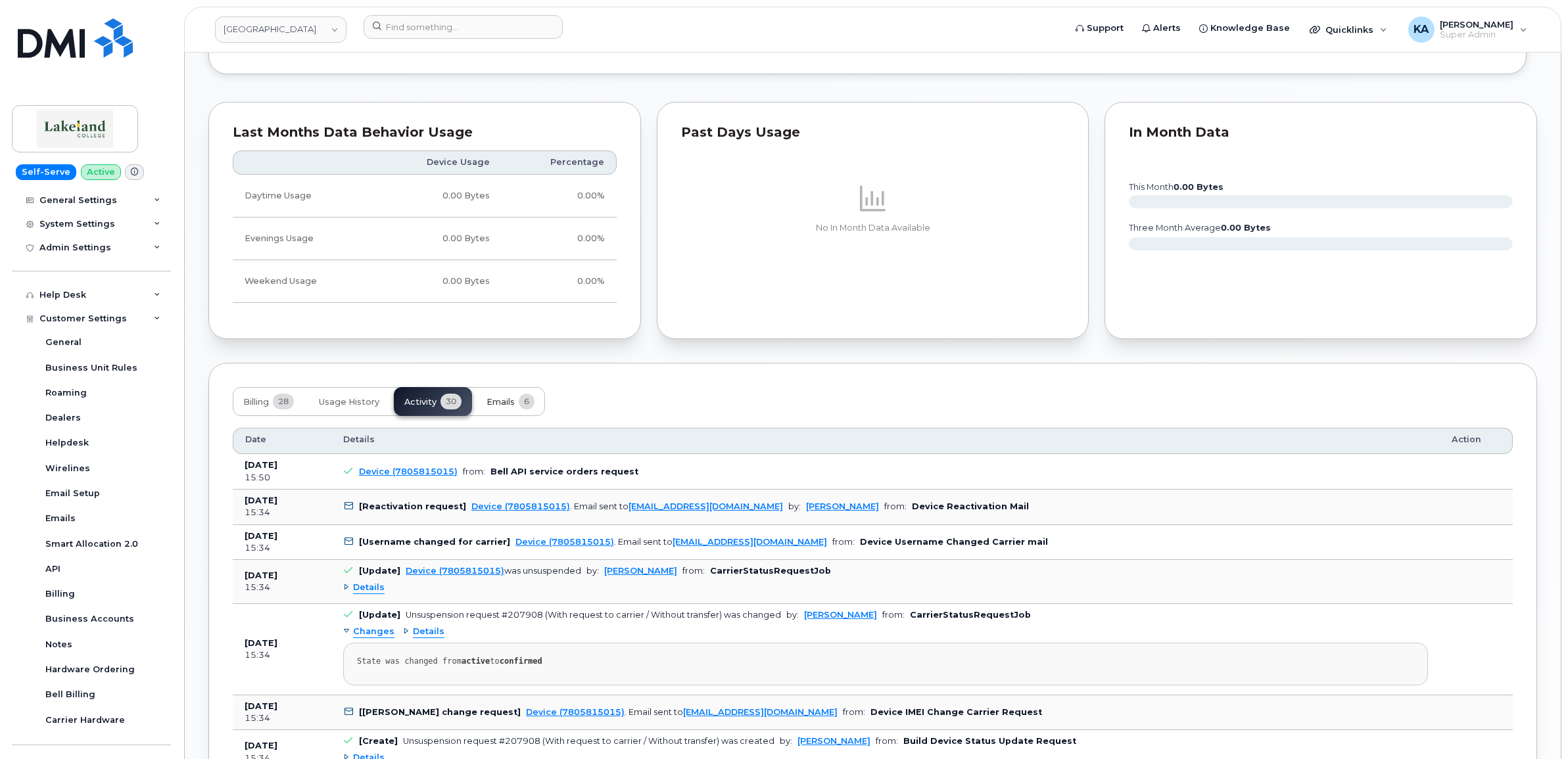
click at [510, 404] on span "Emails" at bounding box center [501, 402] width 28 height 11
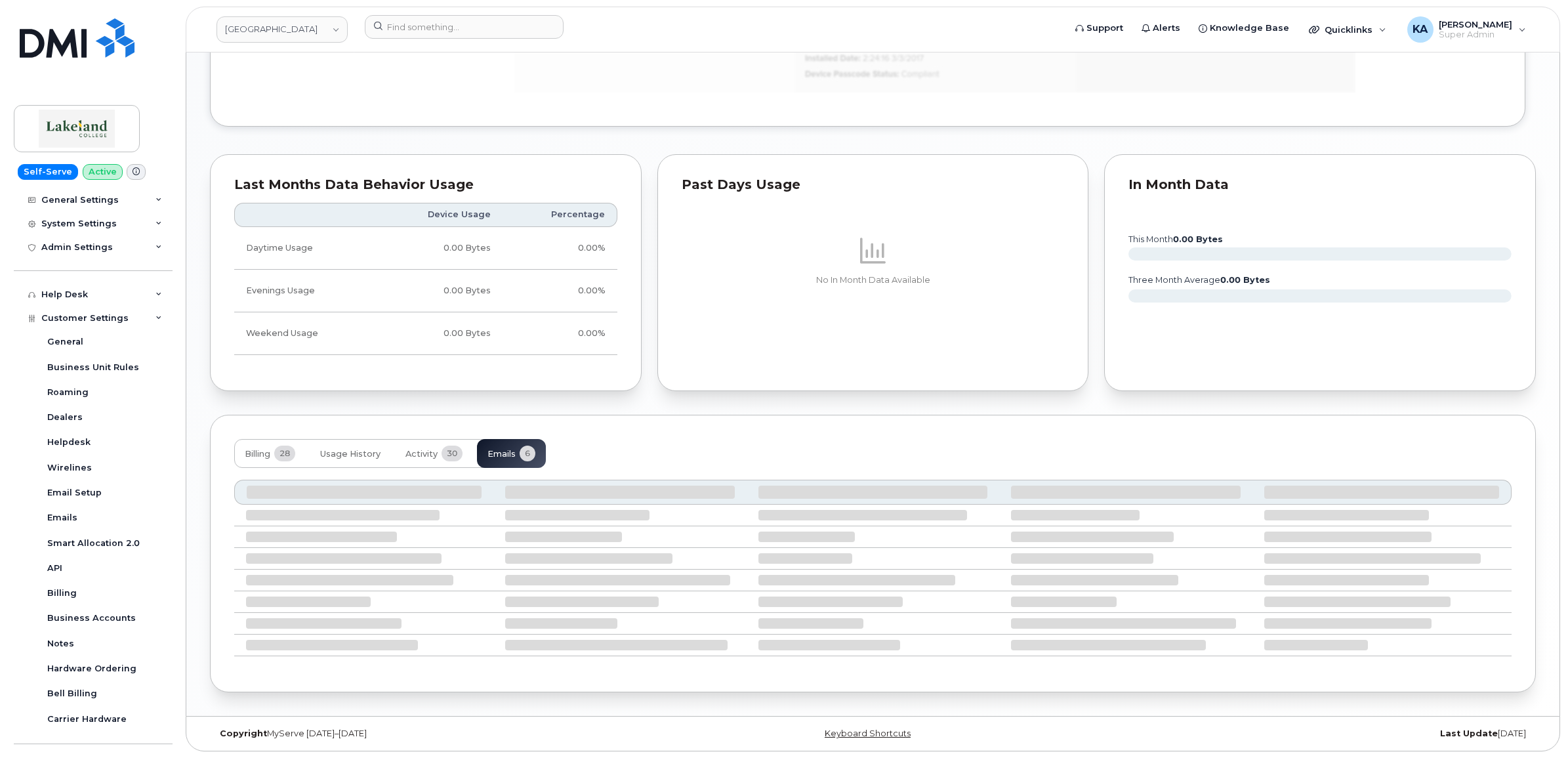
scroll to position [1088, 0]
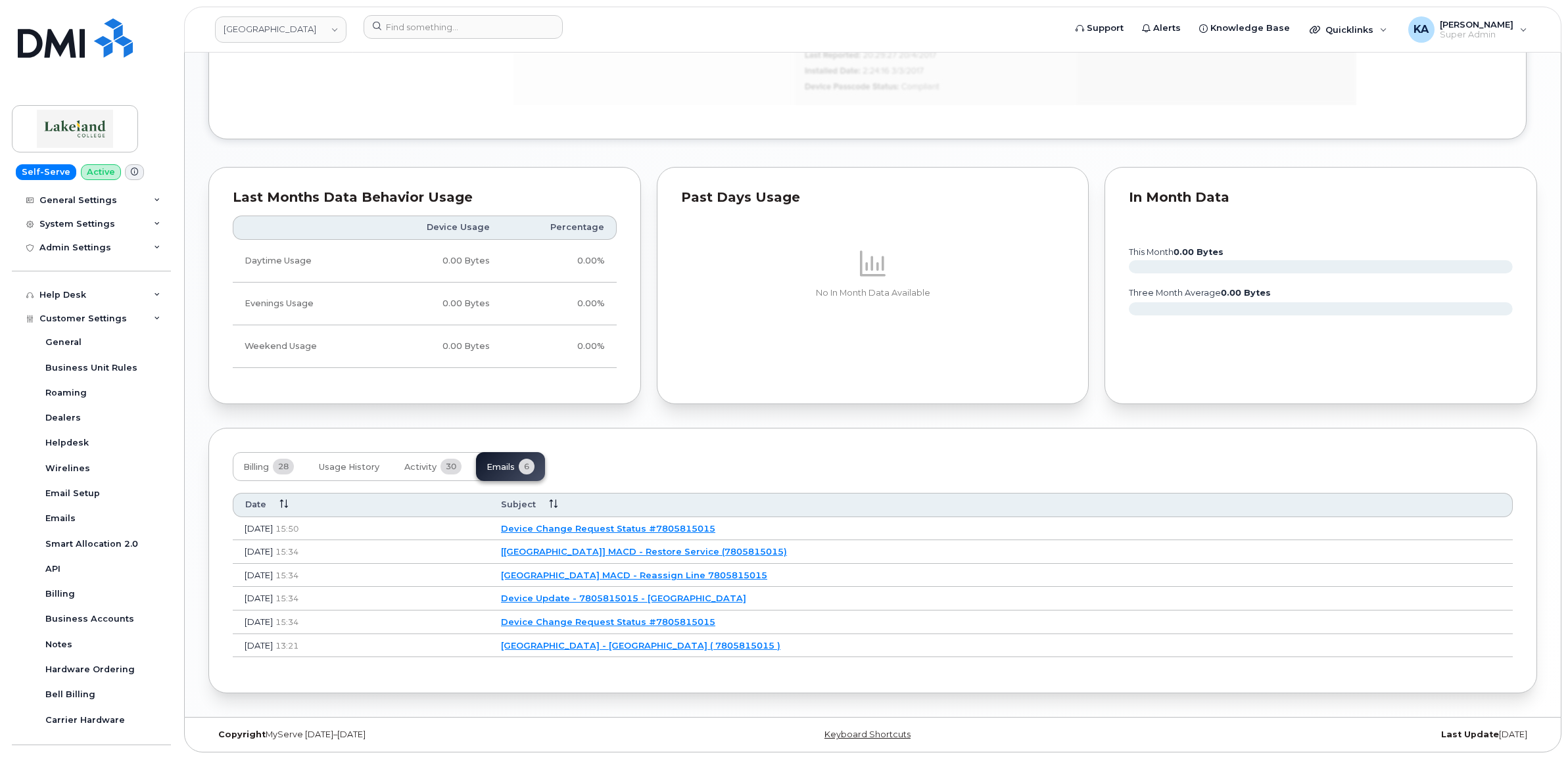
click at [638, 619] on link "Device Change Request Status #7805815015" at bounding box center [607, 621] width 214 height 11
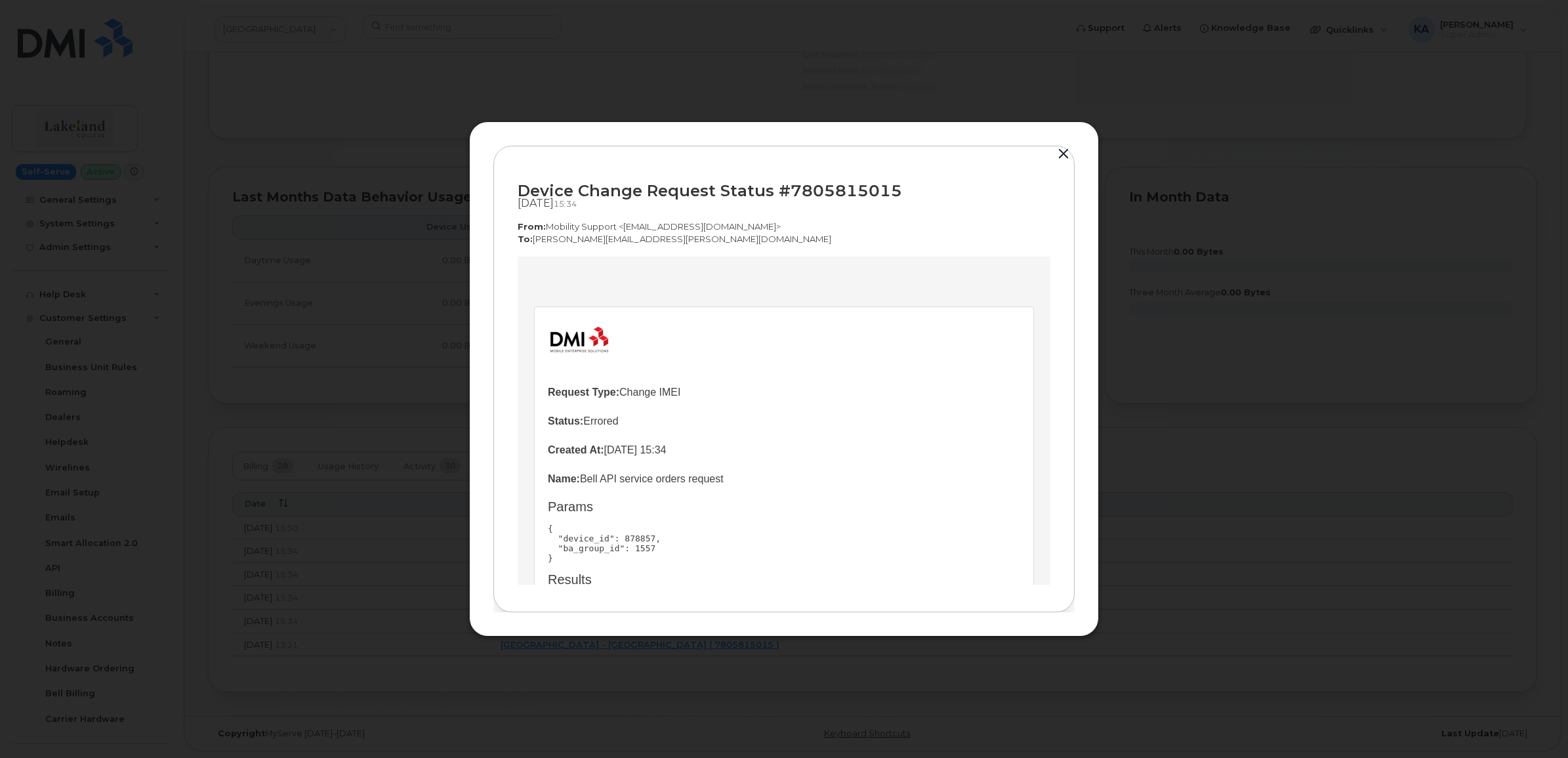
scroll to position [0, 0]
click at [1062, 151] on button "button" at bounding box center [1064, 154] width 20 height 18
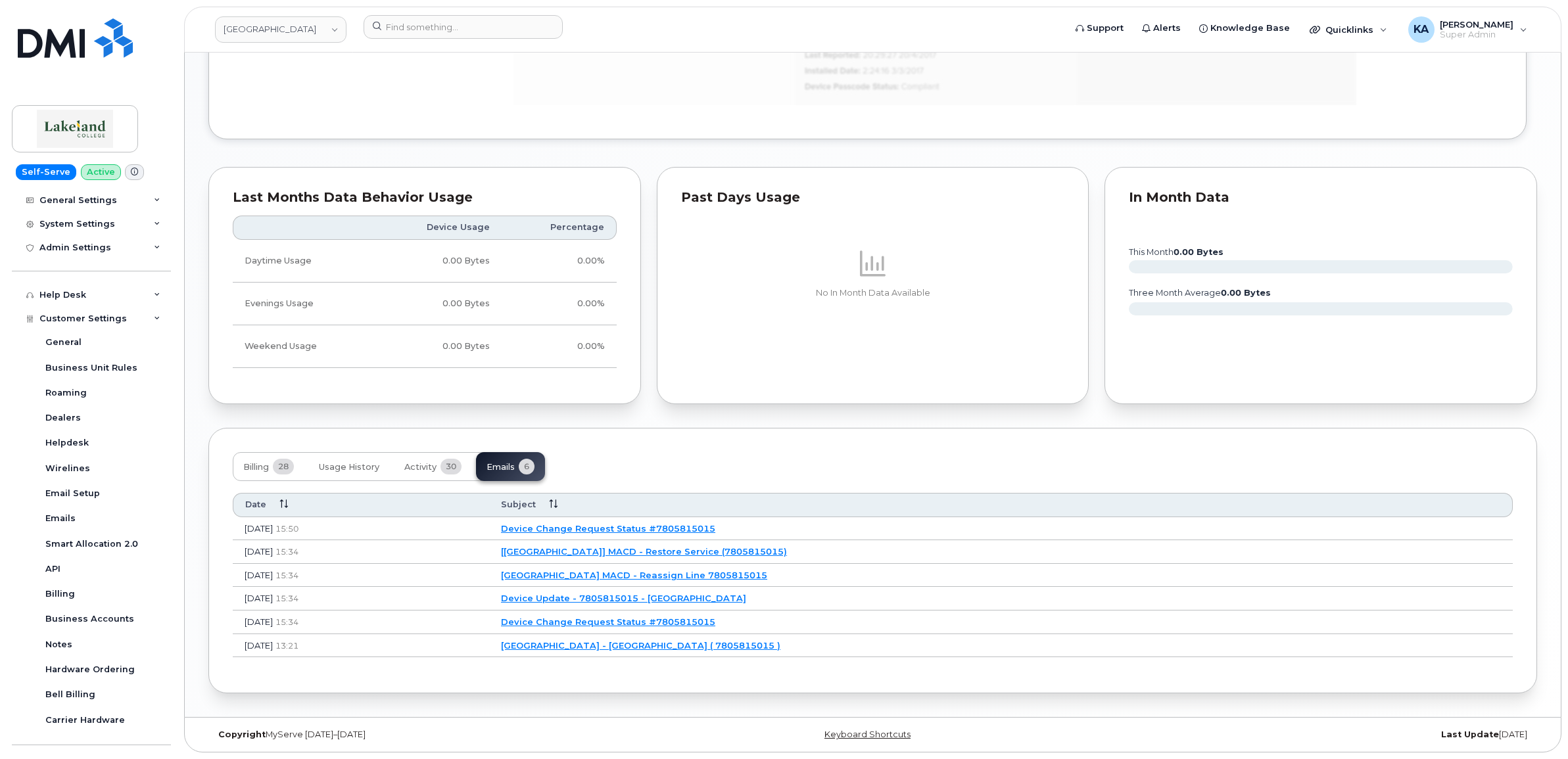
click at [663, 595] on link "Device Update - 7805815015 - Lakeland College" at bounding box center [623, 598] width 245 height 11
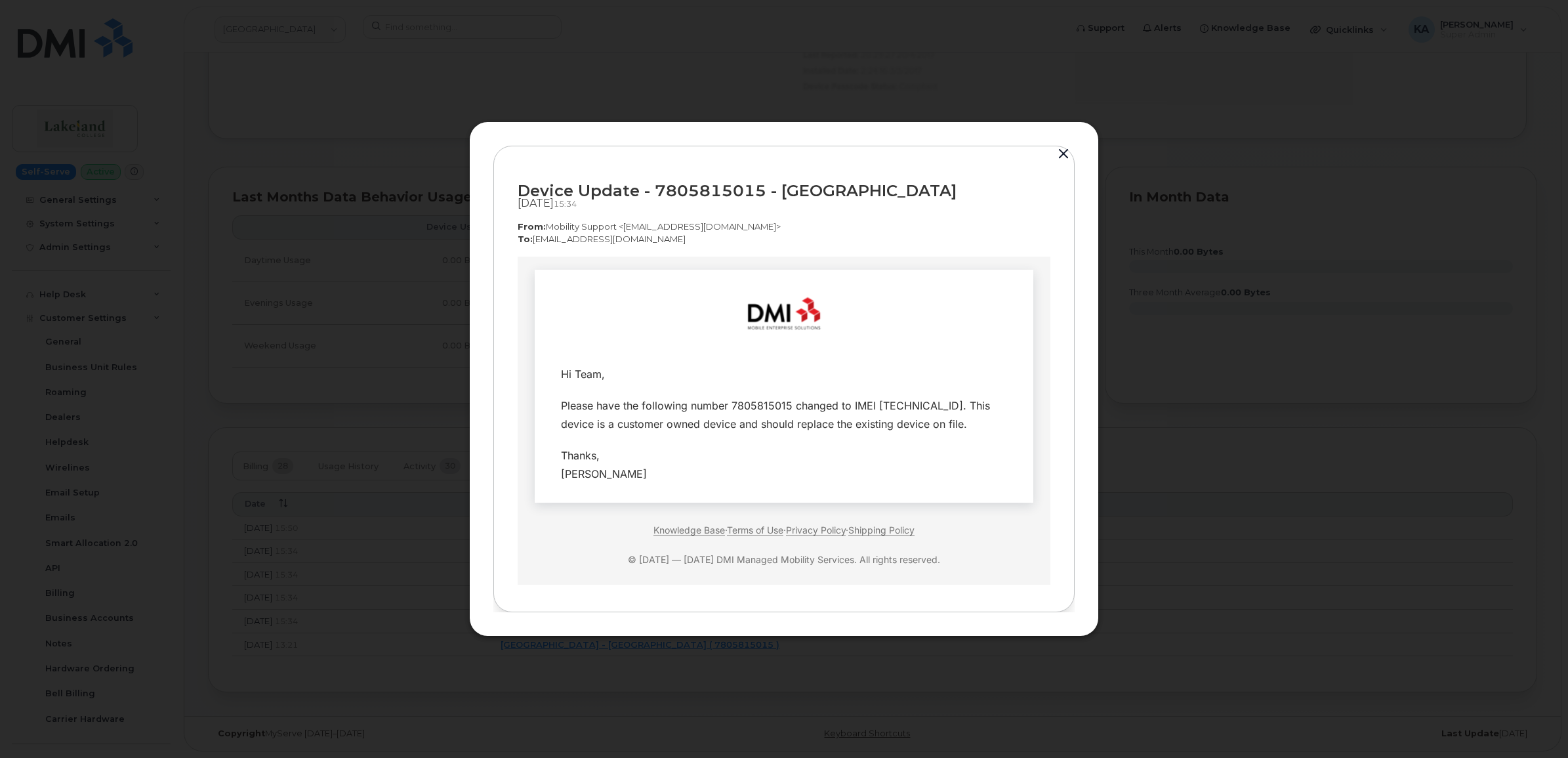
scroll to position [15, 0]
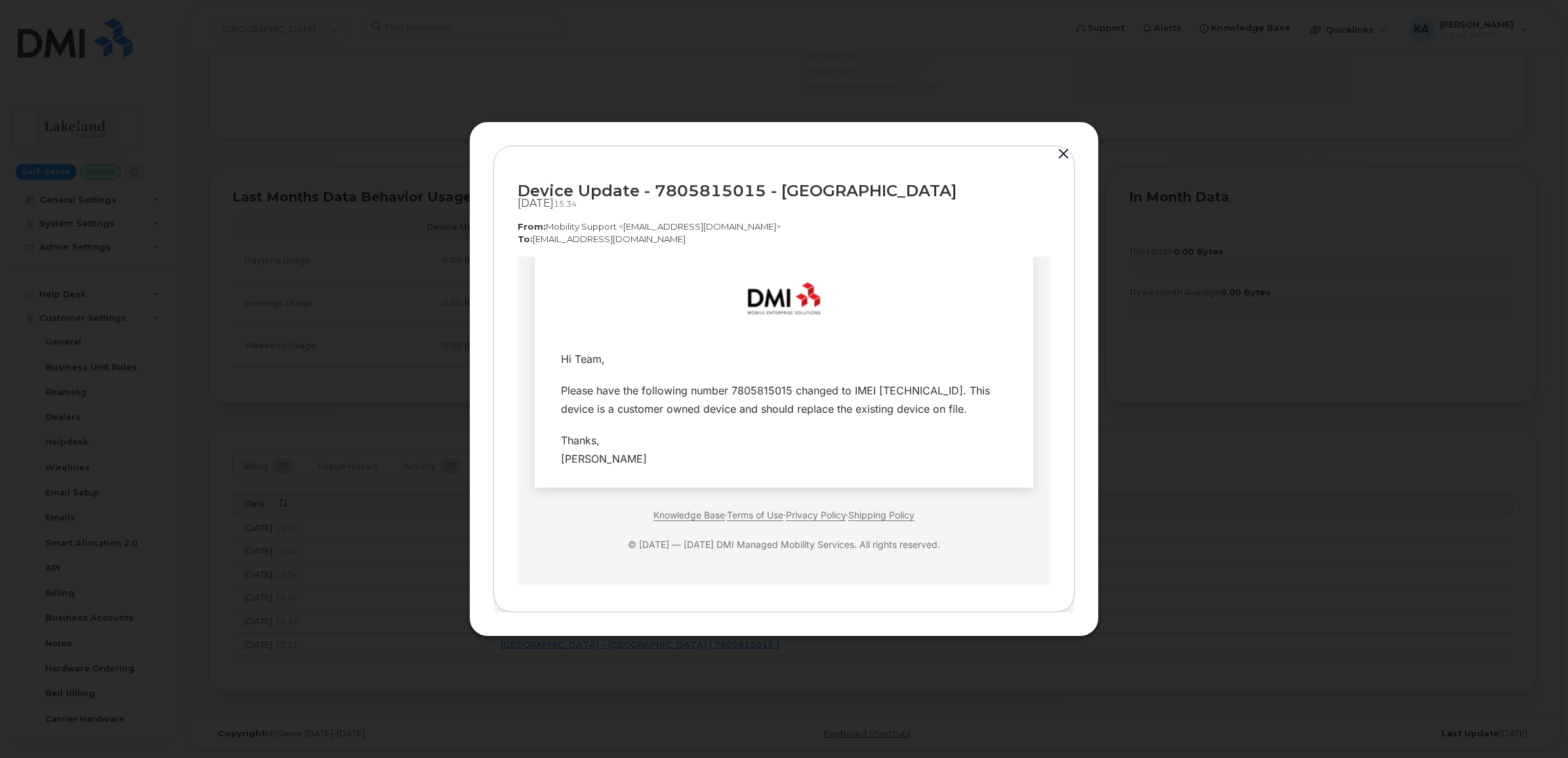
click at [1064, 145] on button "button" at bounding box center [1064, 154] width 20 height 18
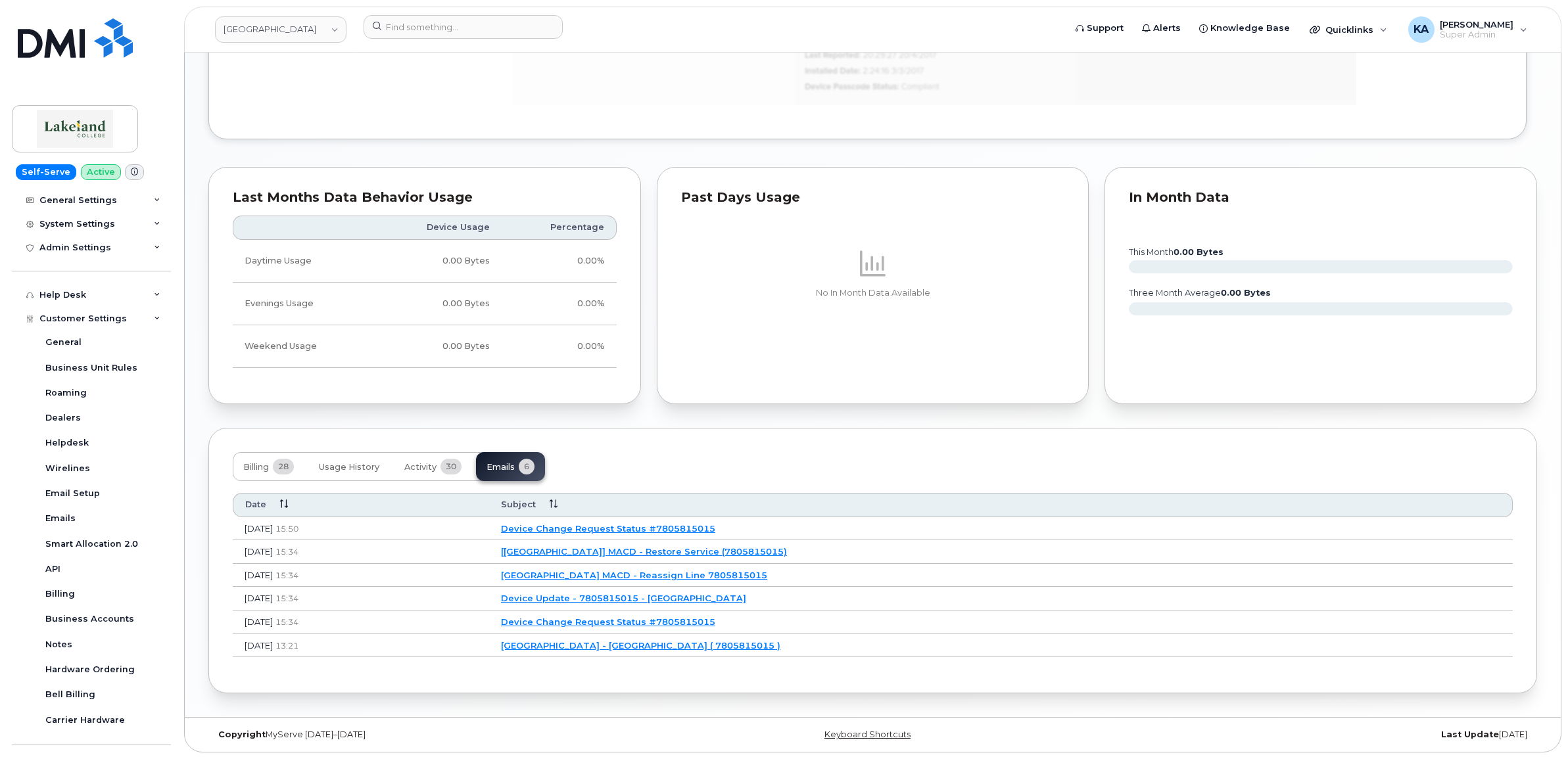
click at [661, 573] on link "Lakeland College MACD - Reassign Line 7805815015" at bounding box center [633, 575] width 266 height 11
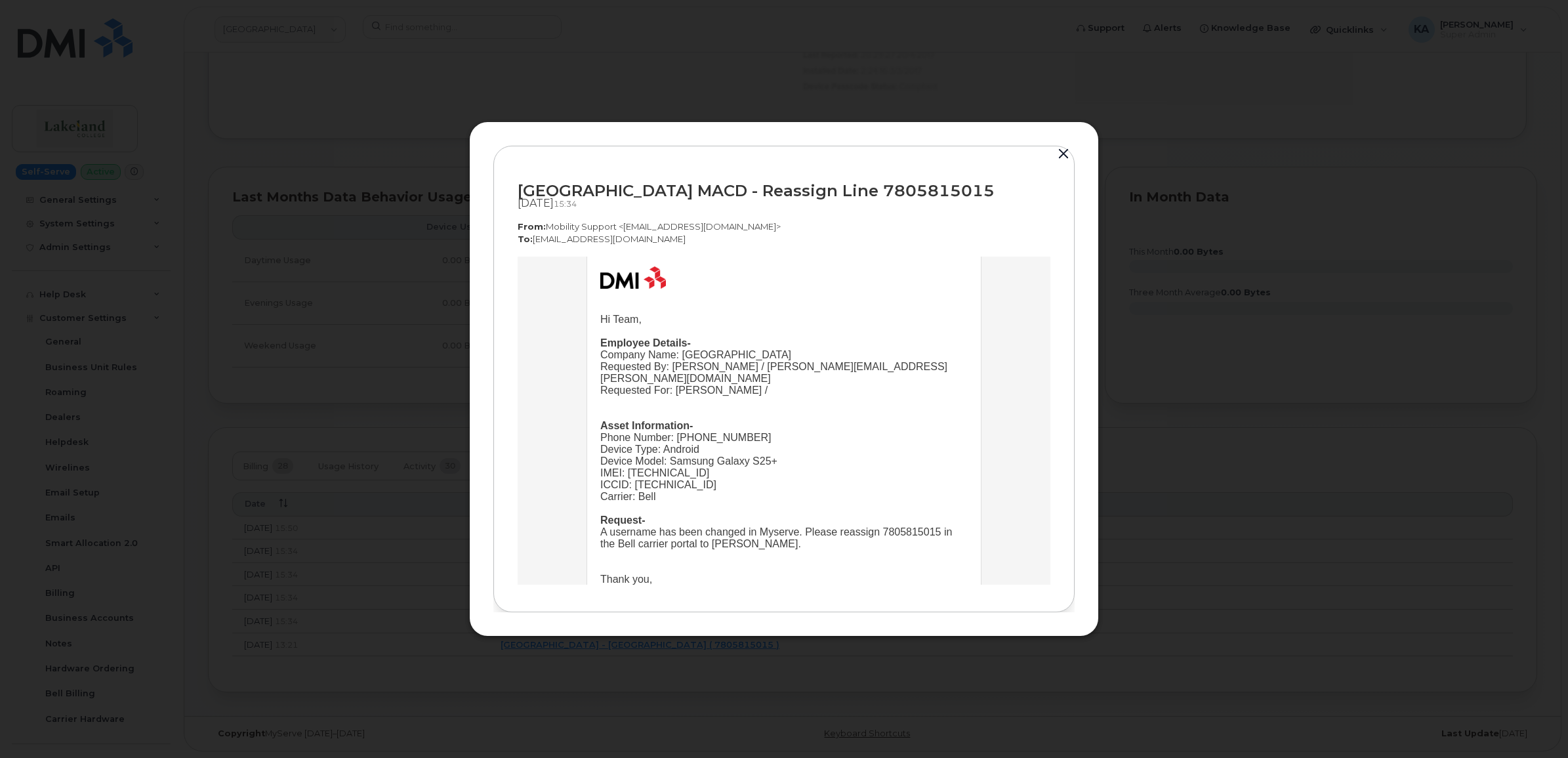
scroll to position [82, 0]
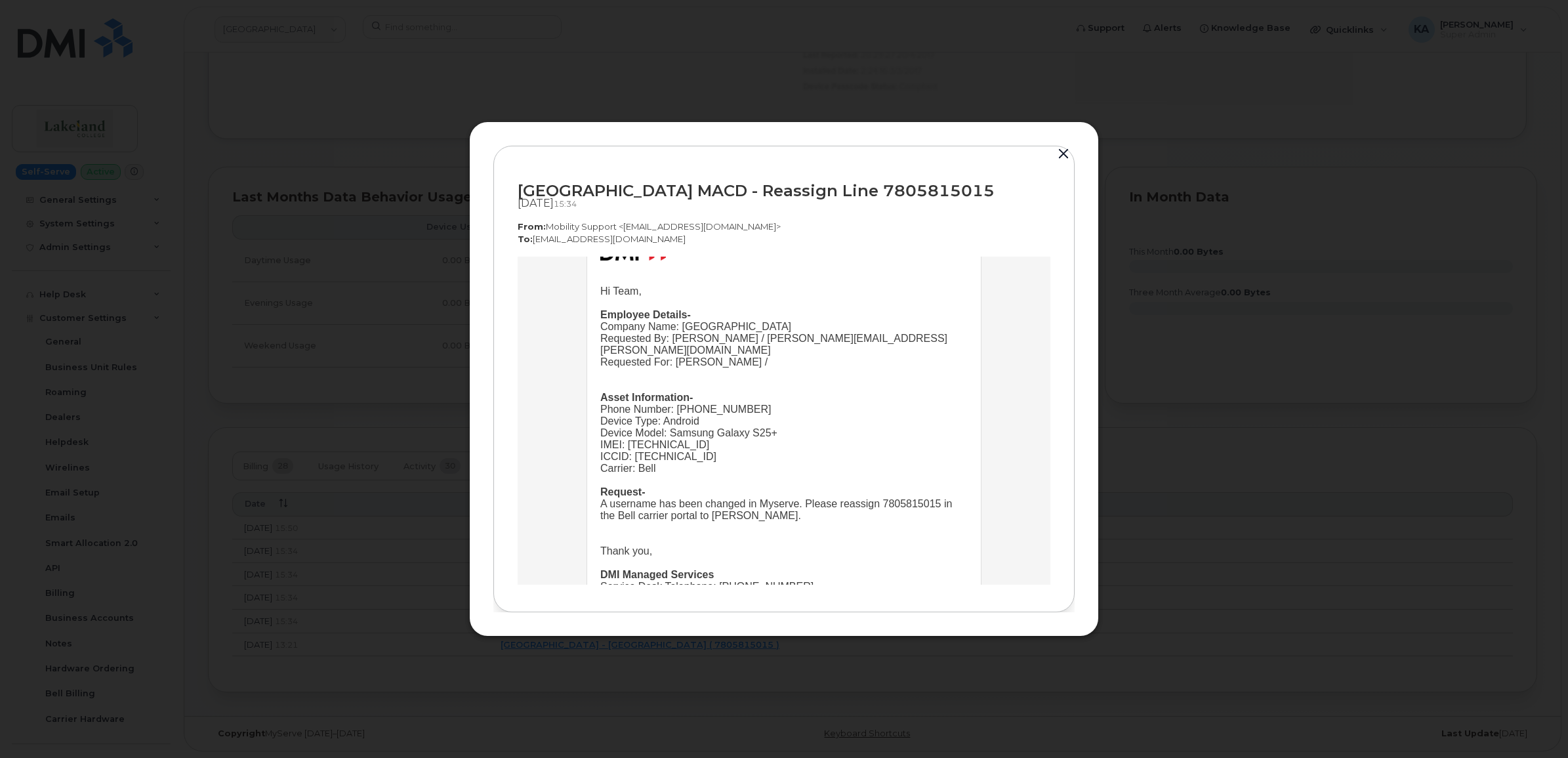
click at [1061, 151] on button "button" at bounding box center [1064, 154] width 20 height 18
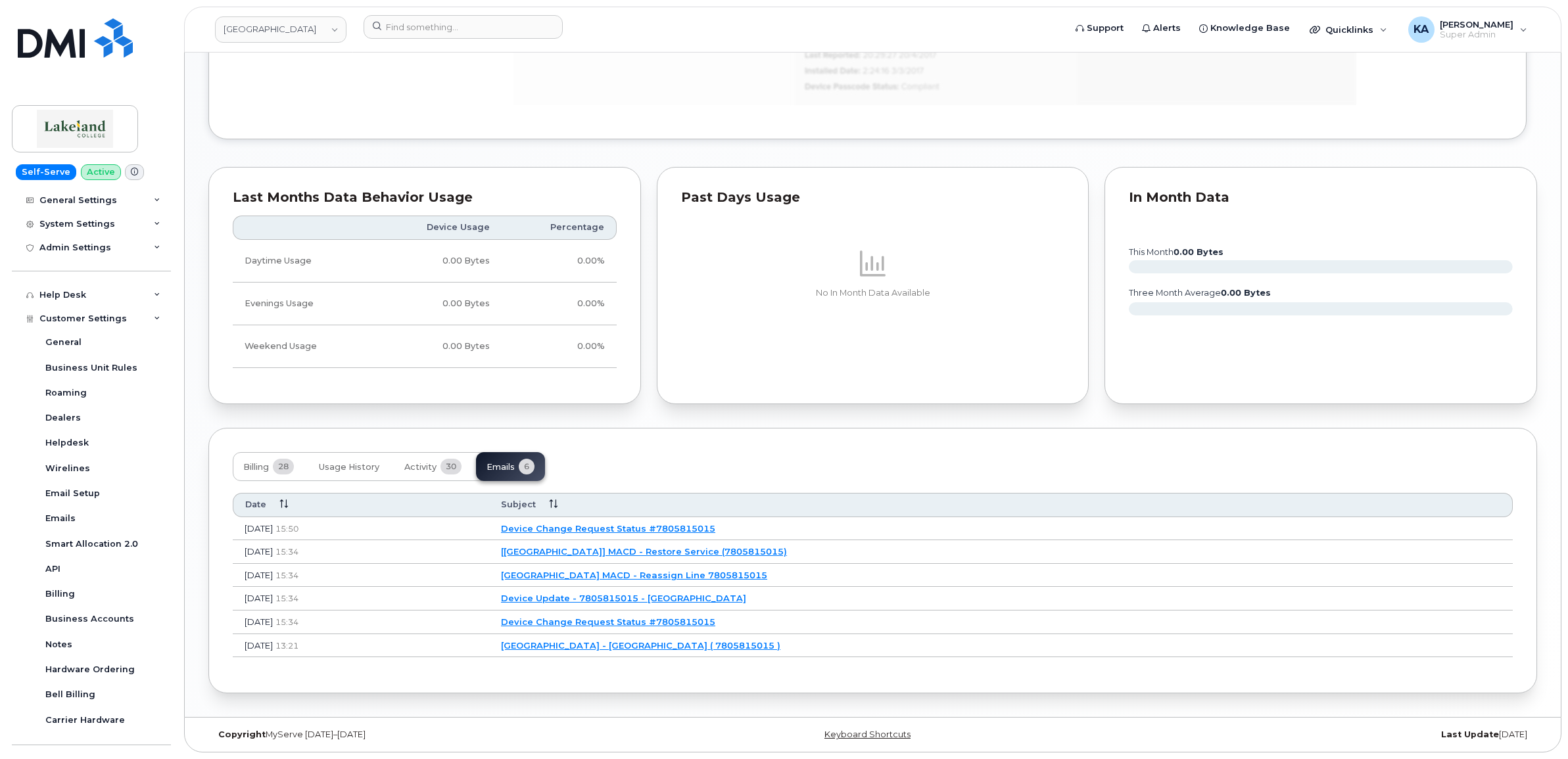
click at [664, 551] on link "[Lakeland College] MACD - Restore Service (7805815015)" at bounding box center [643, 551] width 286 height 11
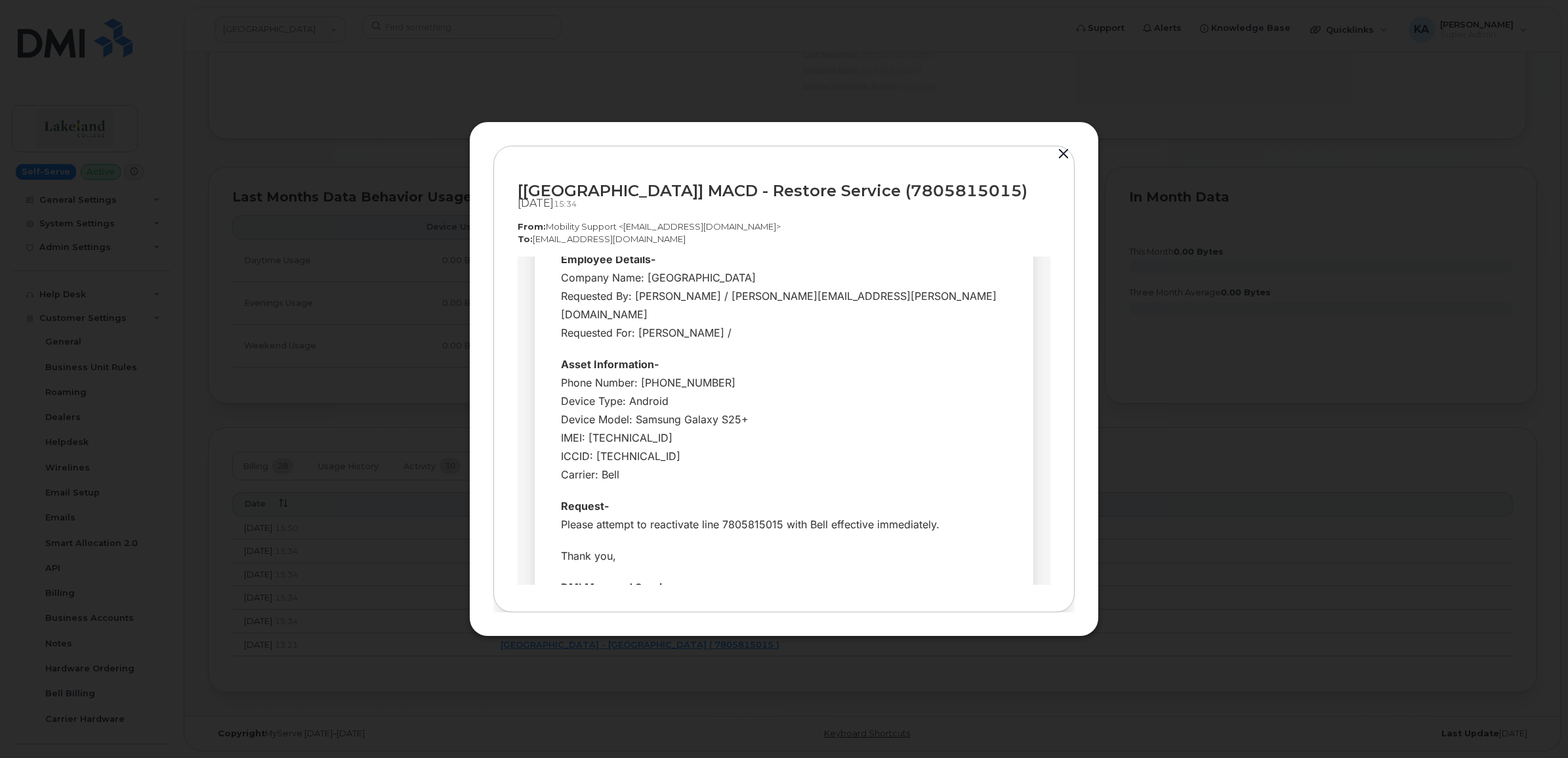
scroll to position [164, 0]
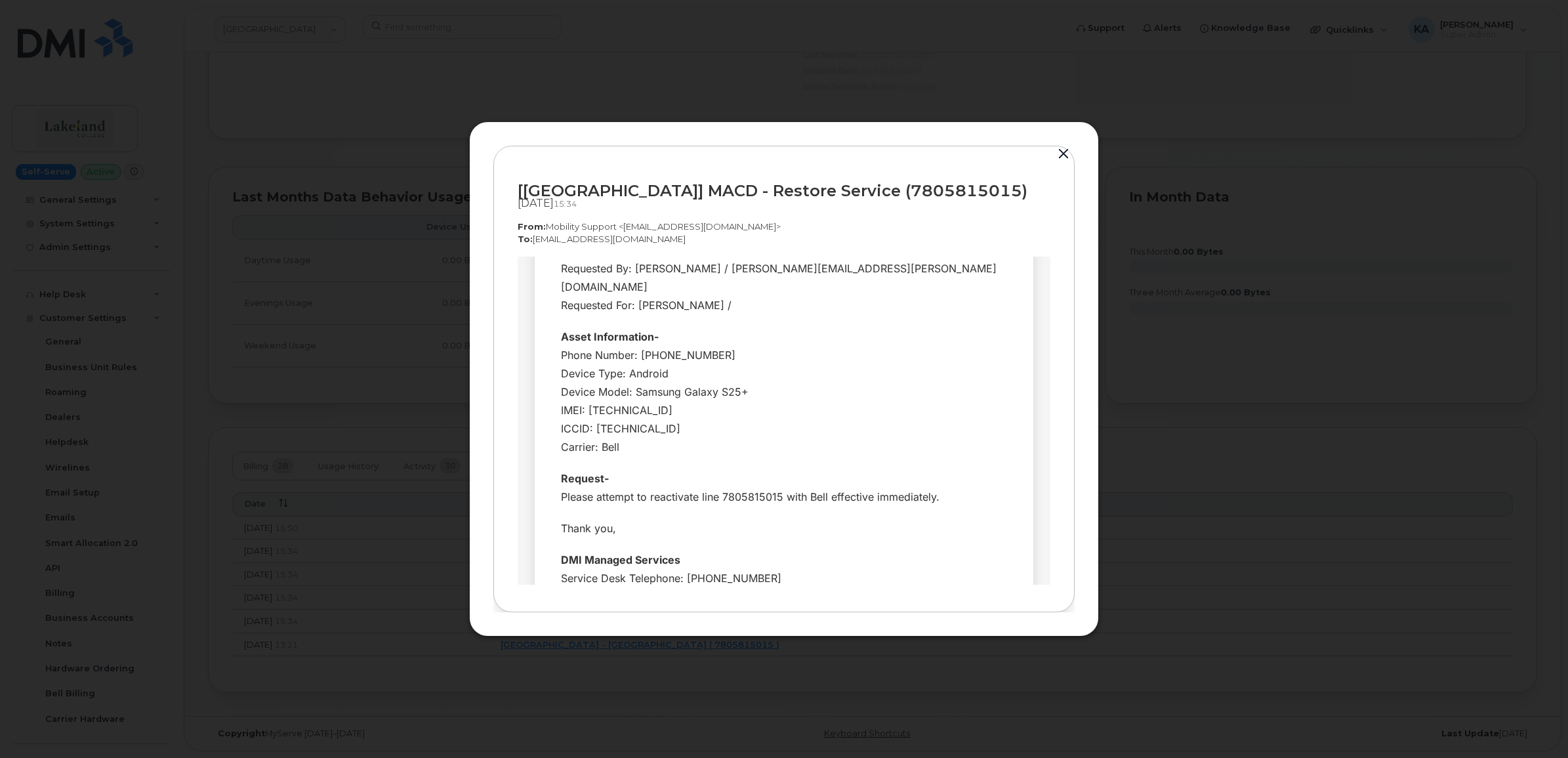
click at [1064, 151] on button "button" at bounding box center [1064, 154] width 20 height 18
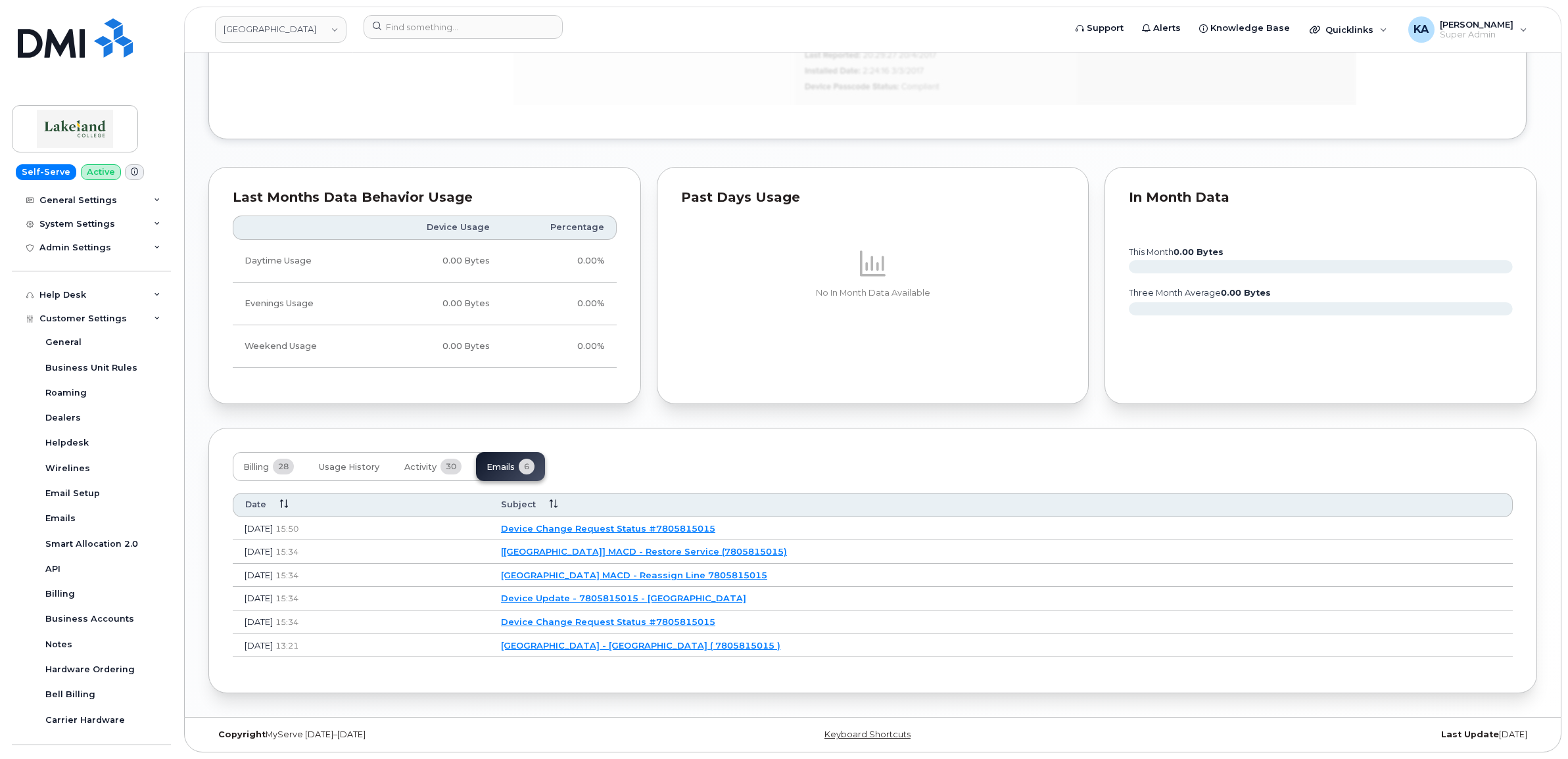
click at [683, 524] on link "Device Change Request Status #7805815015" at bounding box center [607, 528] width 214 height 11
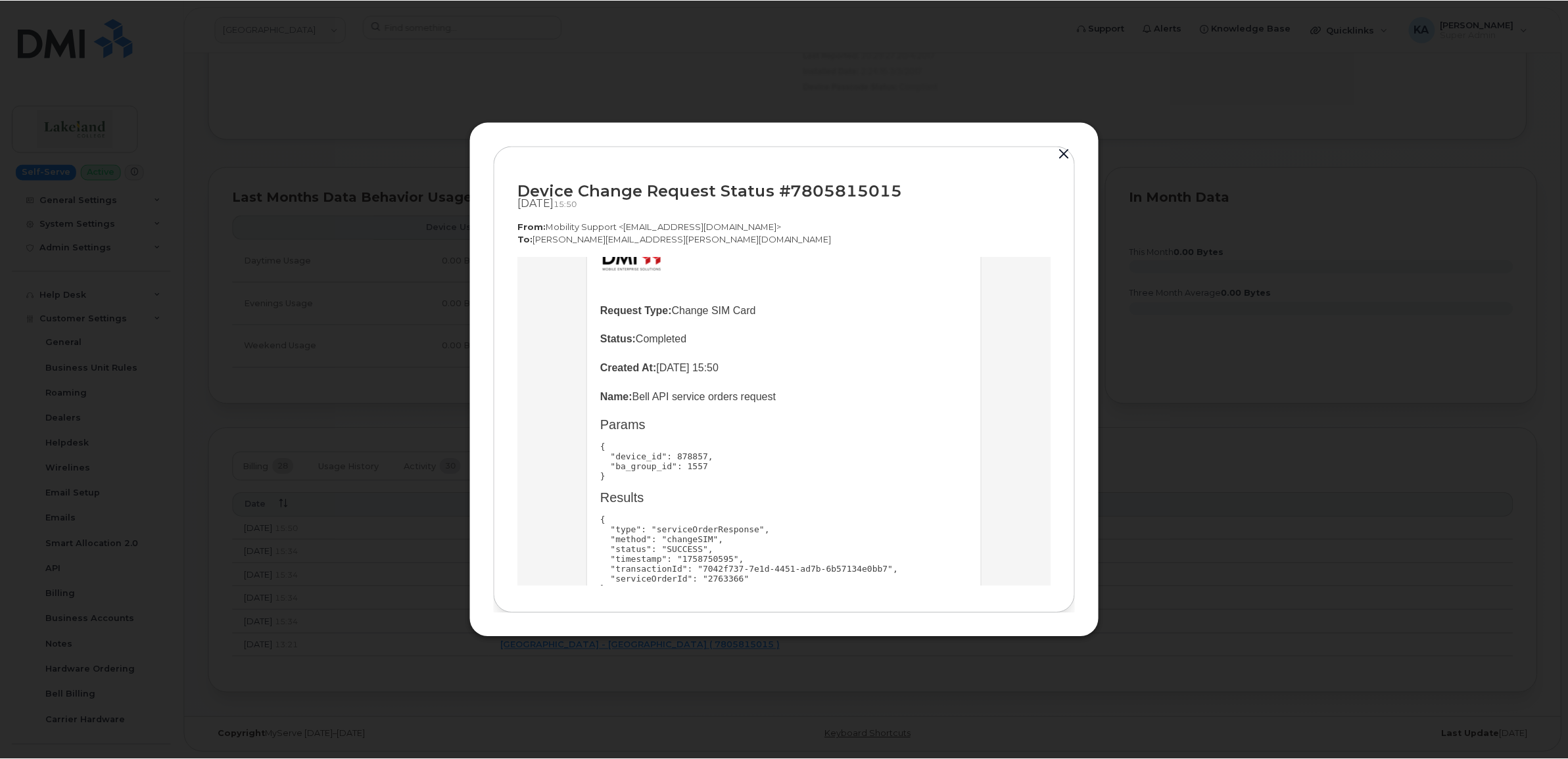
scroll to position [161, 0]
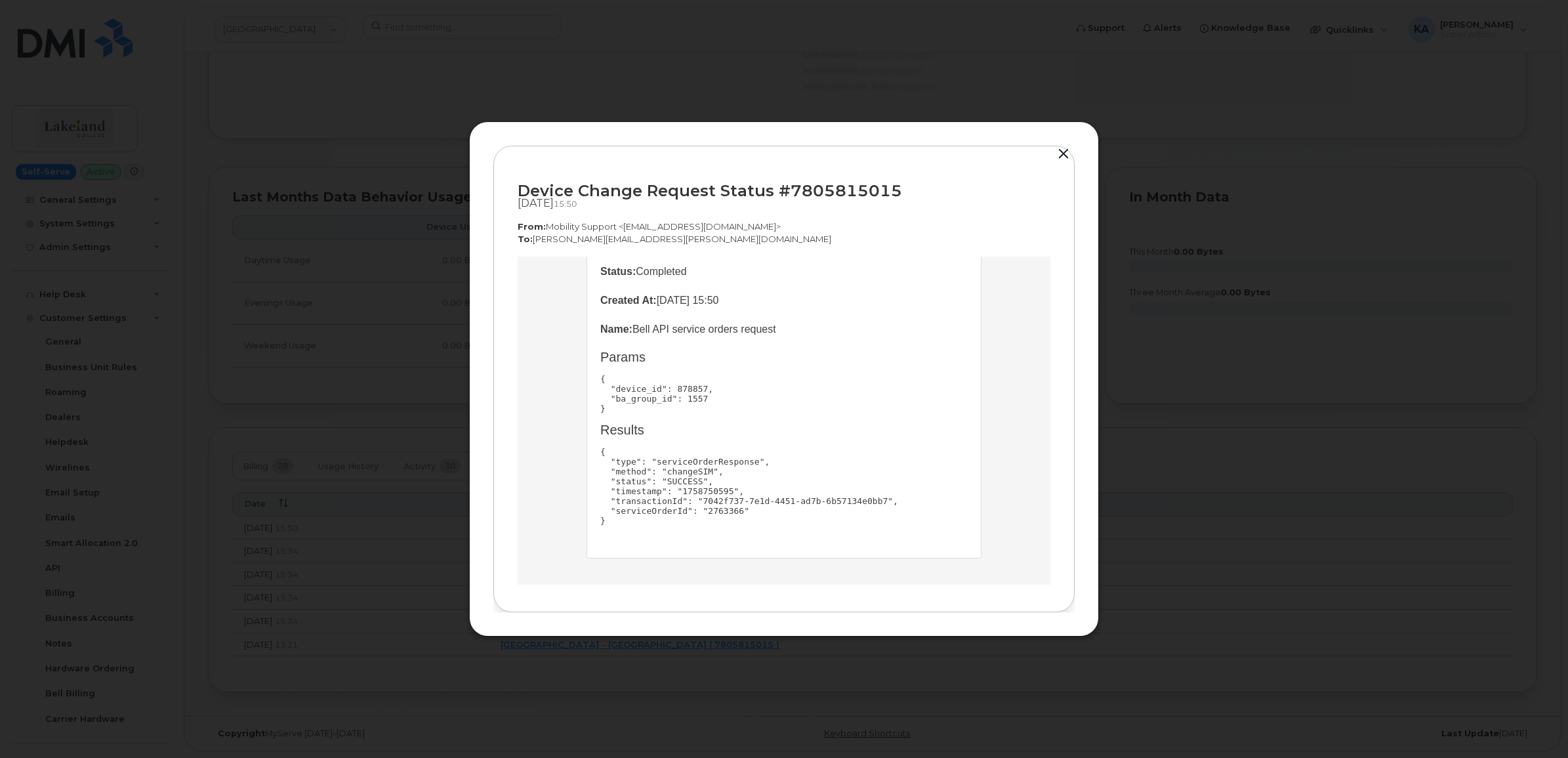
click at [1062, 151] on button "button" at bounding box center [1064, 154] width 20 height 18
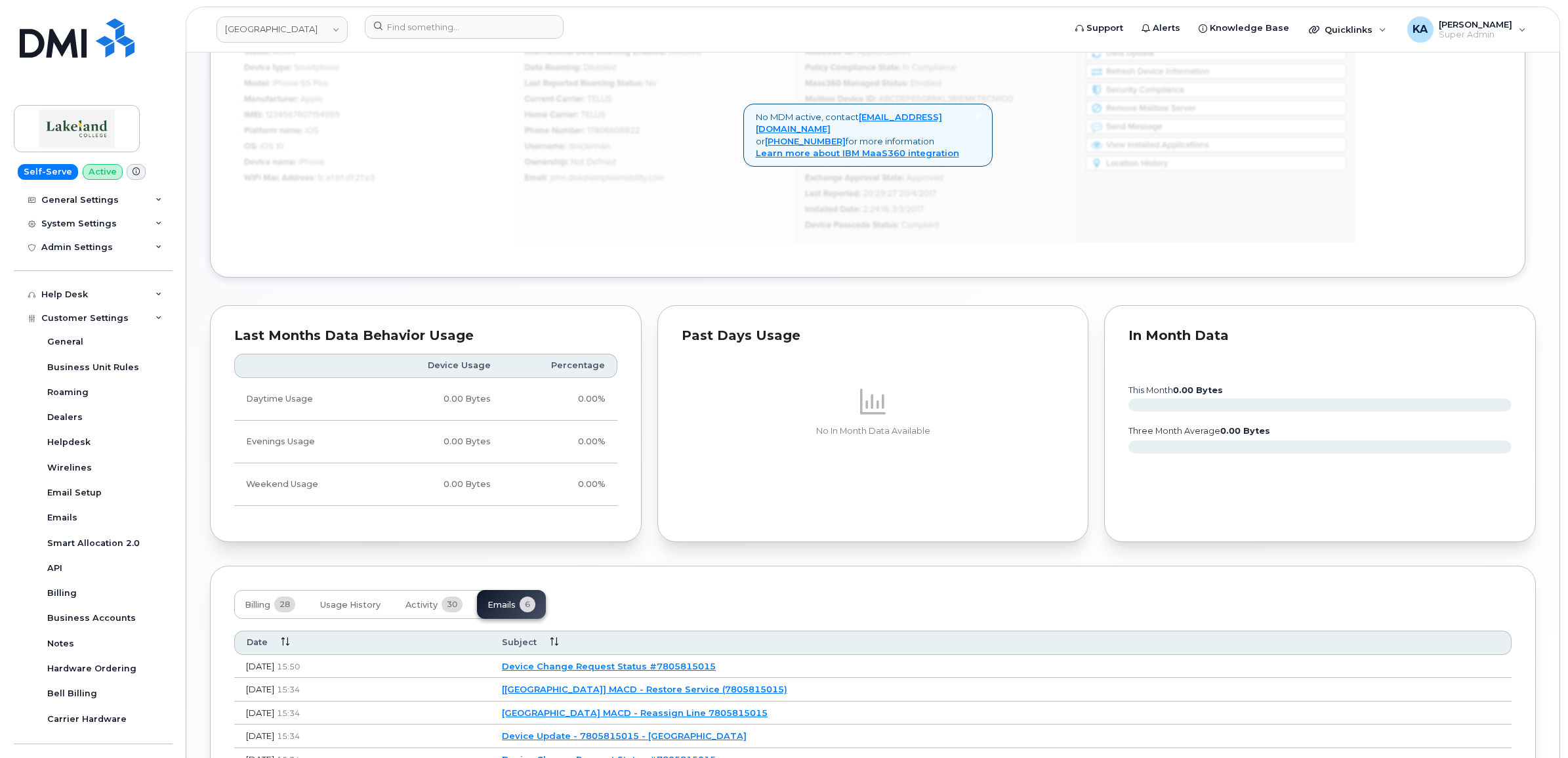
scroll to position [1088, 0]
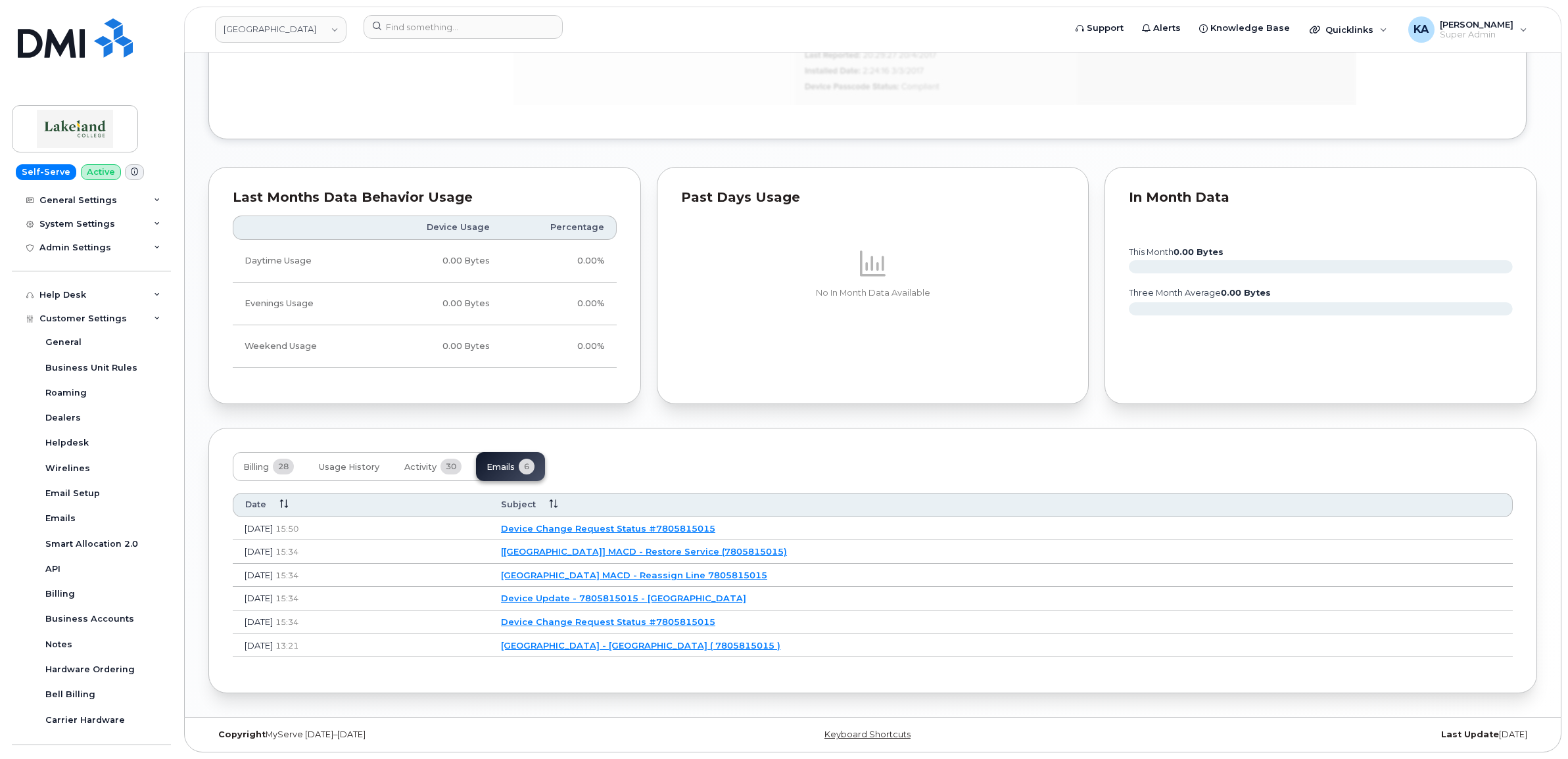
click at [677, 528] on link "Device Change Request Status #7805815015" at bounding box center [607, 528] width 214 height 11
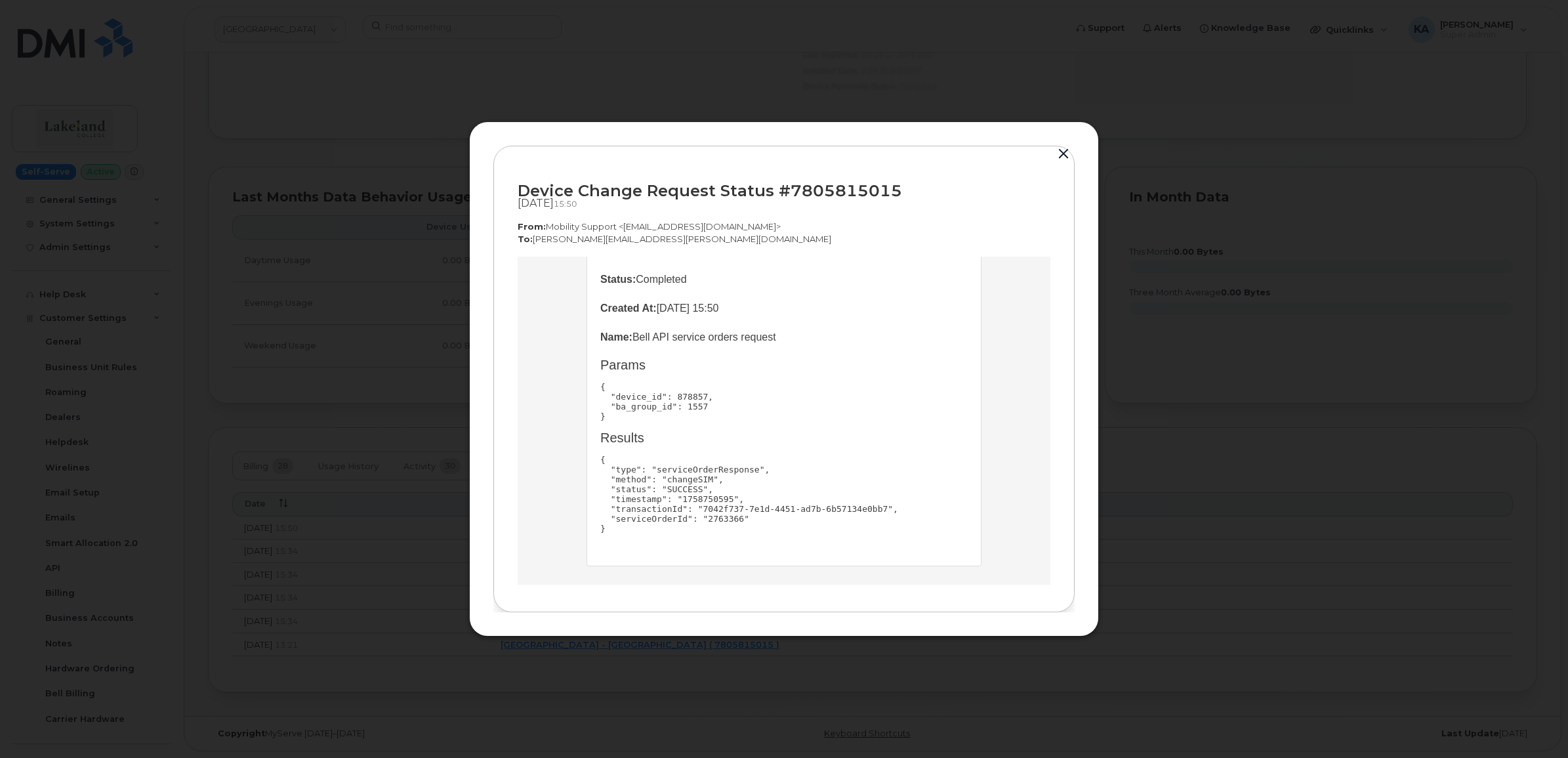
scroll to position [161, 0]
click at [1065, 149] on button "button" at bounding box center [1064, 154] width 20 height 18
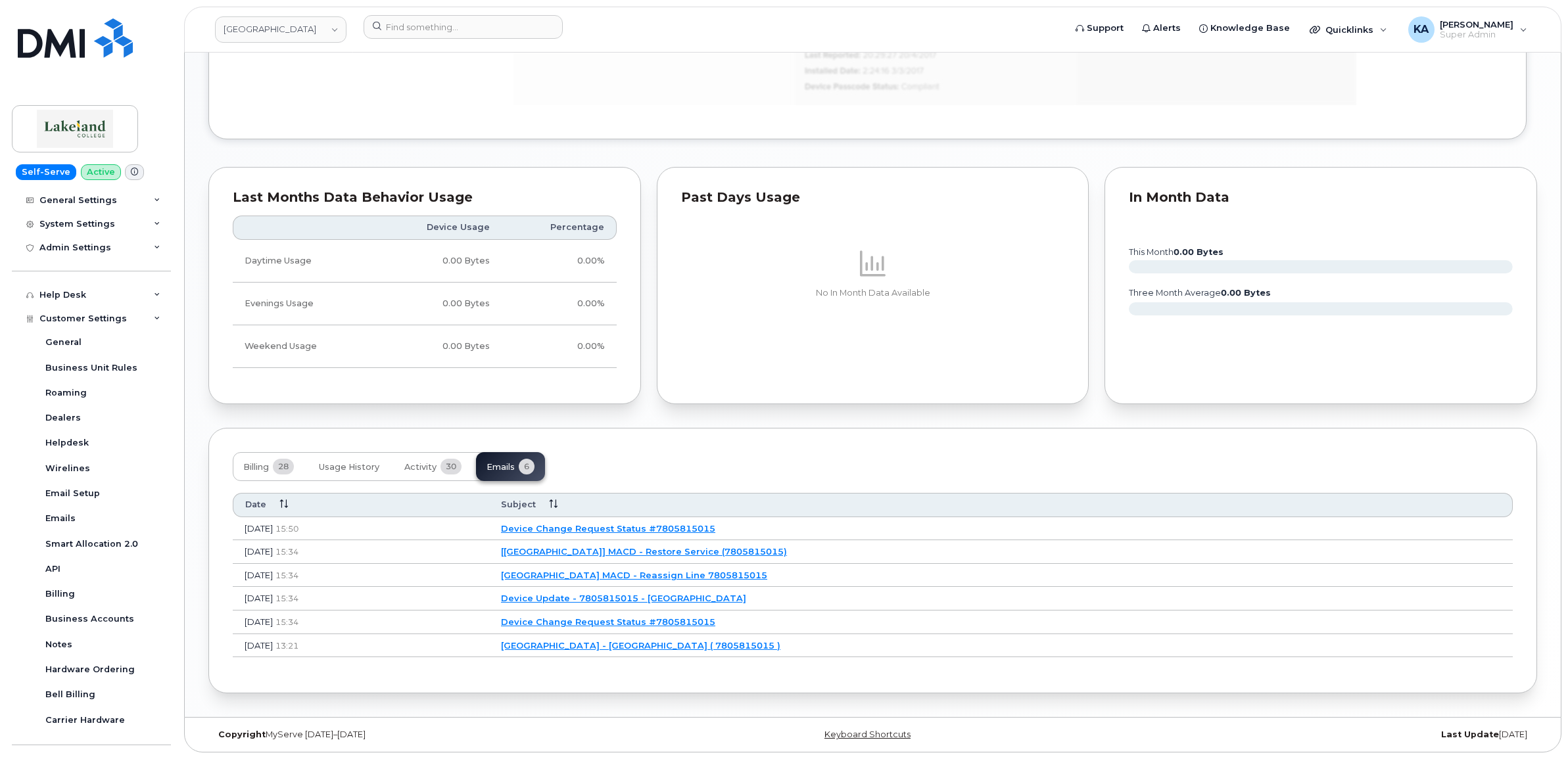
click at [740, 567] on td "Lakeland College MACD - Reassign Line 7805815015" at bounding box center [1001, 576] width 1024 height 24
click at [740, 572] on link "Lakeland College MACD - Reassign Line 7805815015" at bounding box center [633, 575] width 266 height 11
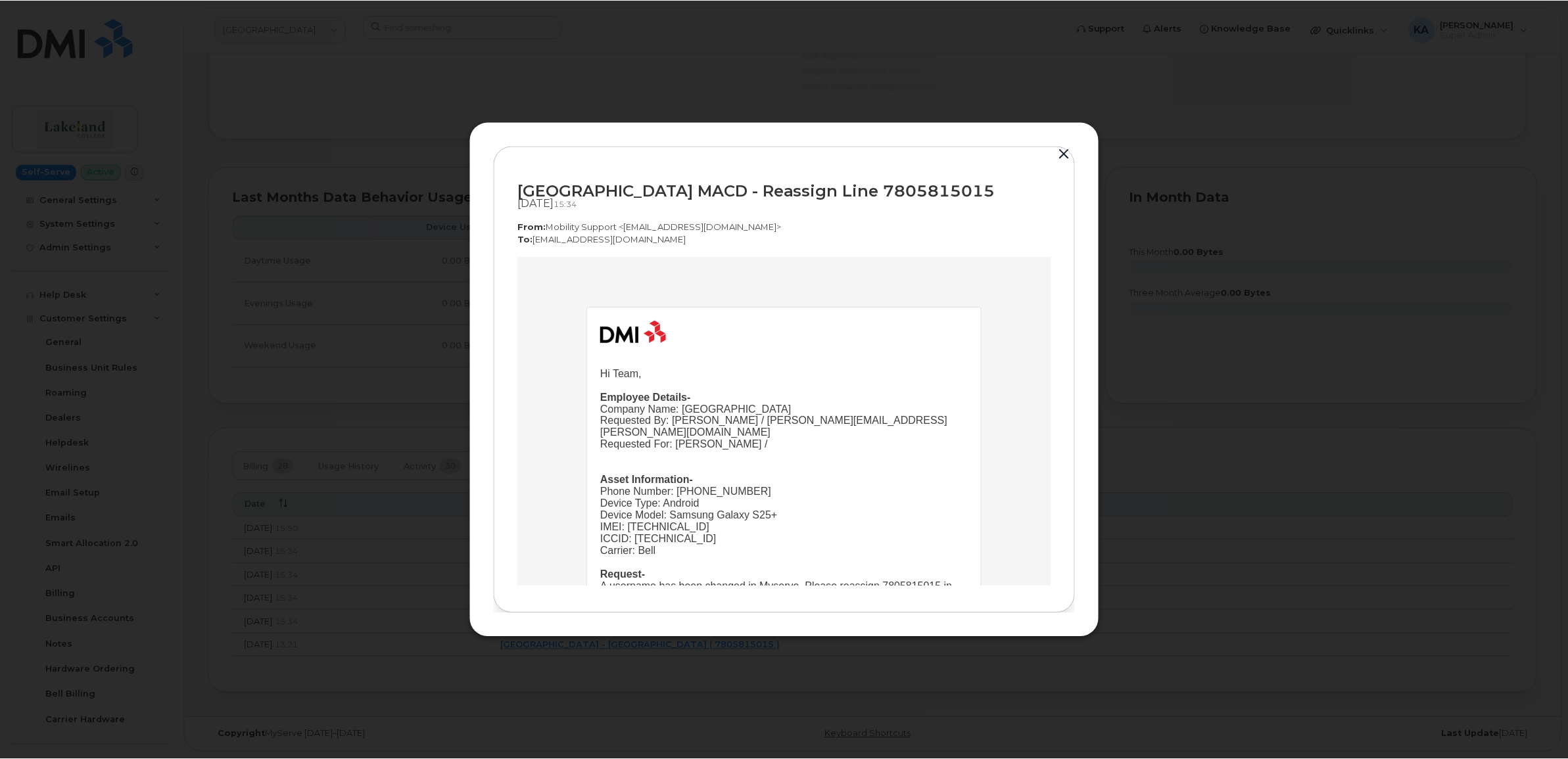
scroll to position [82, 0]
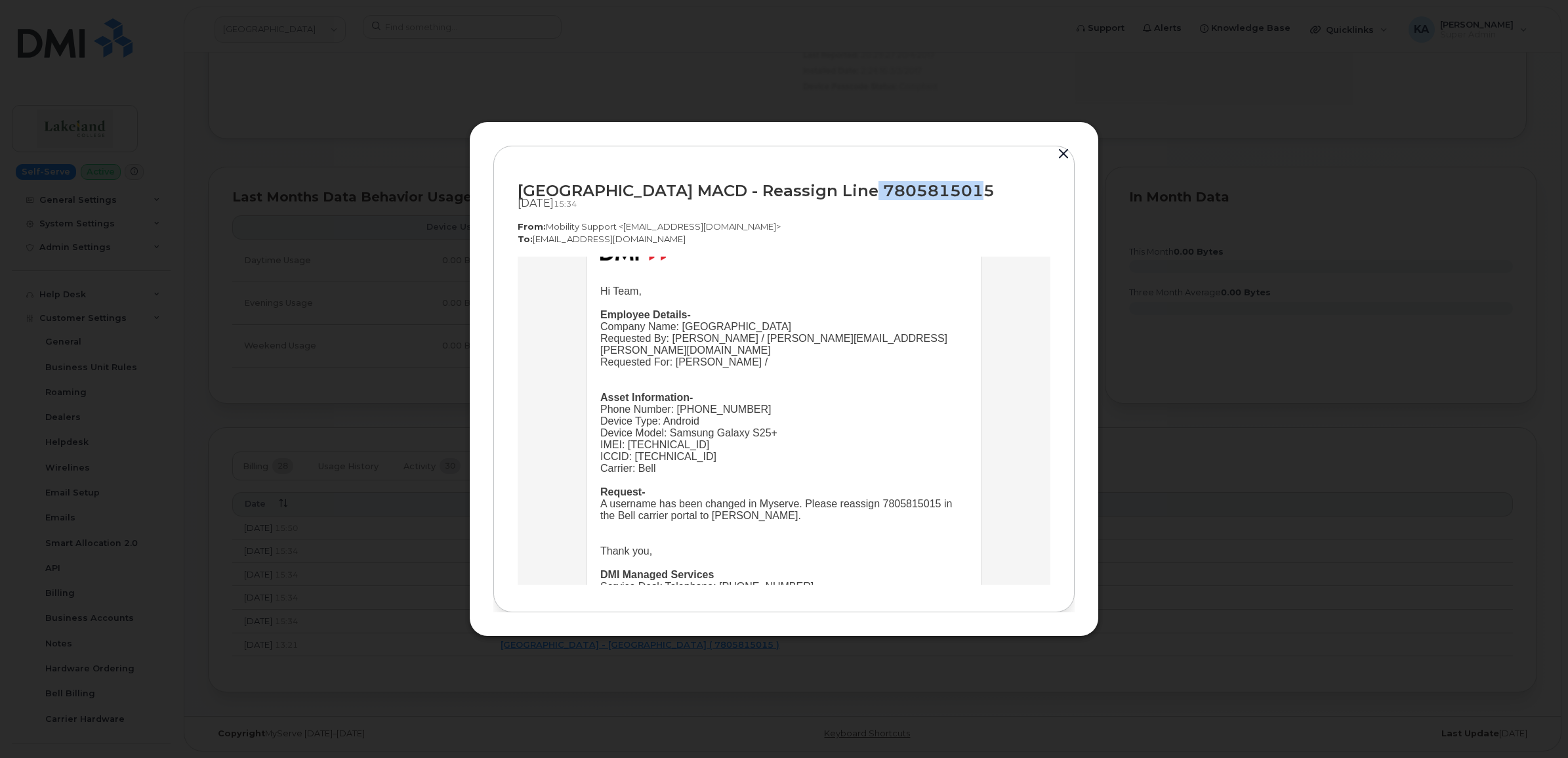
drag, startPoint x: 952, startPoint y: 191, endPoint x: 847, endPoint y: 190, distance: 105.0
click at [847, 190] on div "Lakeland College MACD - Reassign Line 7805815015" at bounding box center [784, 190] width 533 height 18
copy div "7805815015"
drag, startPoint x: 765, startPoint y: 515, endPoint x: 708, endPoint y: 519, distance: 57.1
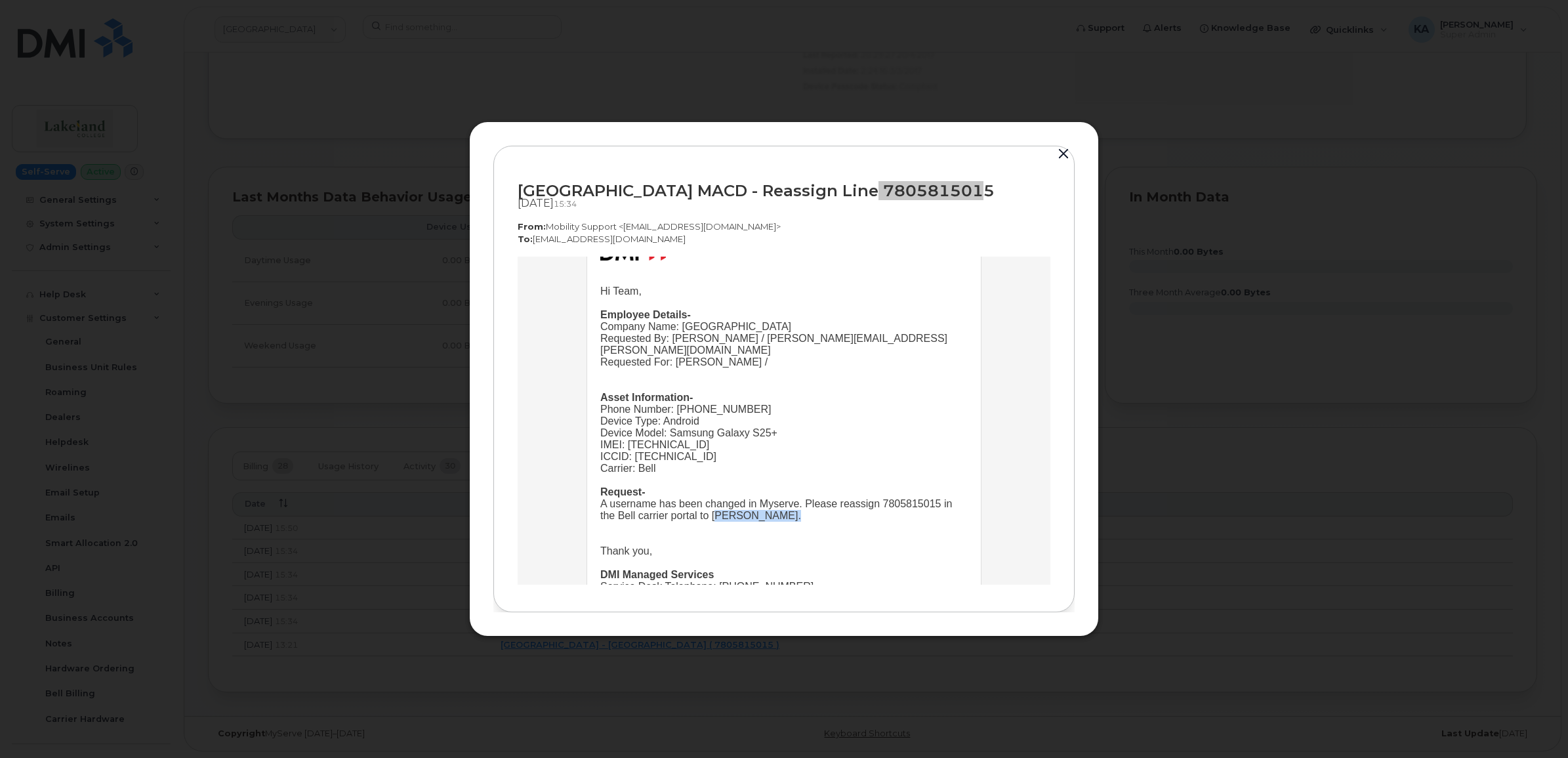
click at [708, 519] on div "A username has been changed in Myserve. Please reassign 7805815015 in the Bell …" at bounding box center [784, 510] width 367 height 24
copy div "Krystal Pulyk"
click at [1066, 151] on button "button" at bounding box center [1064, 154] width 20 height 18
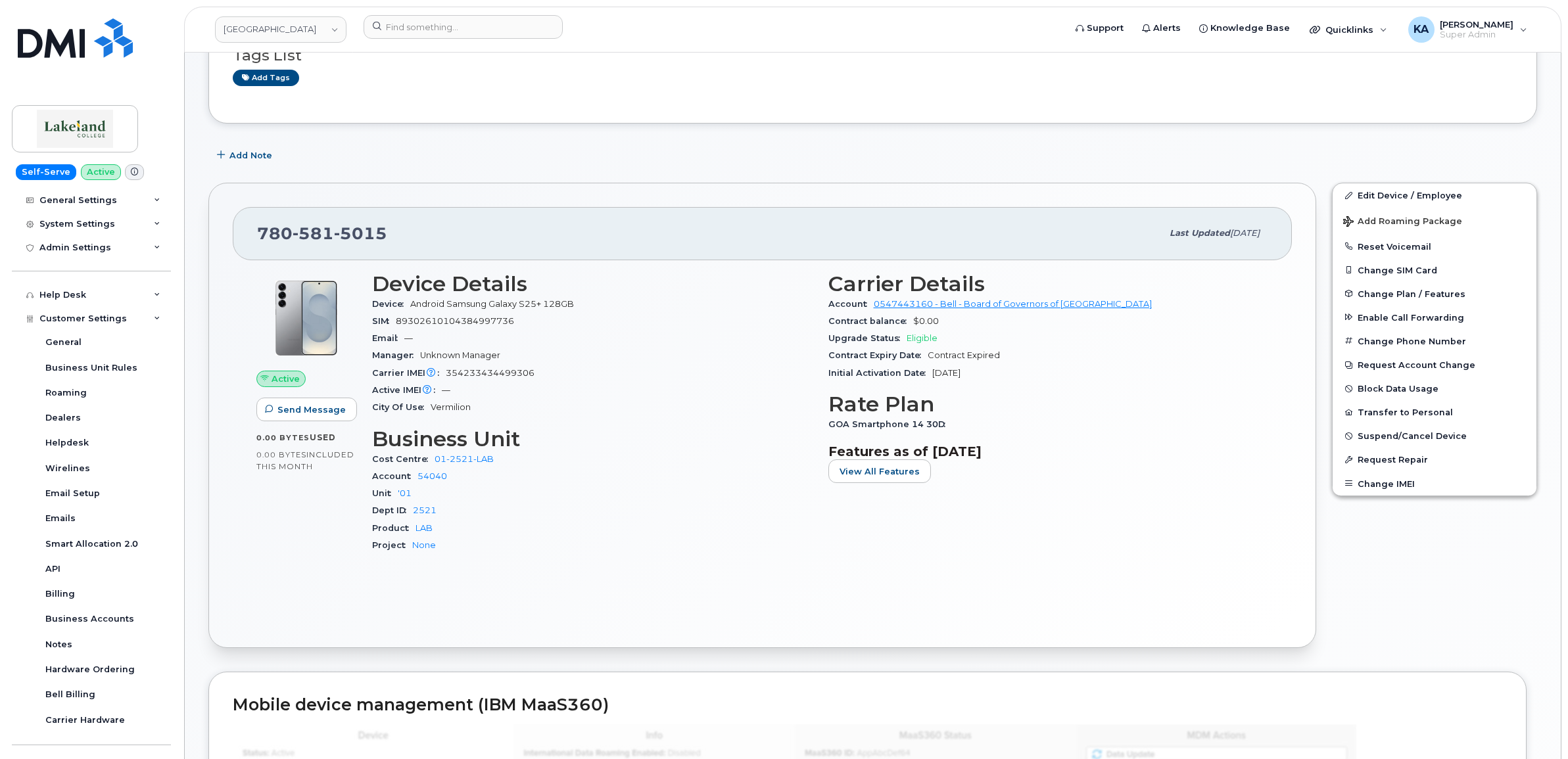
scroll to position [246, 0]
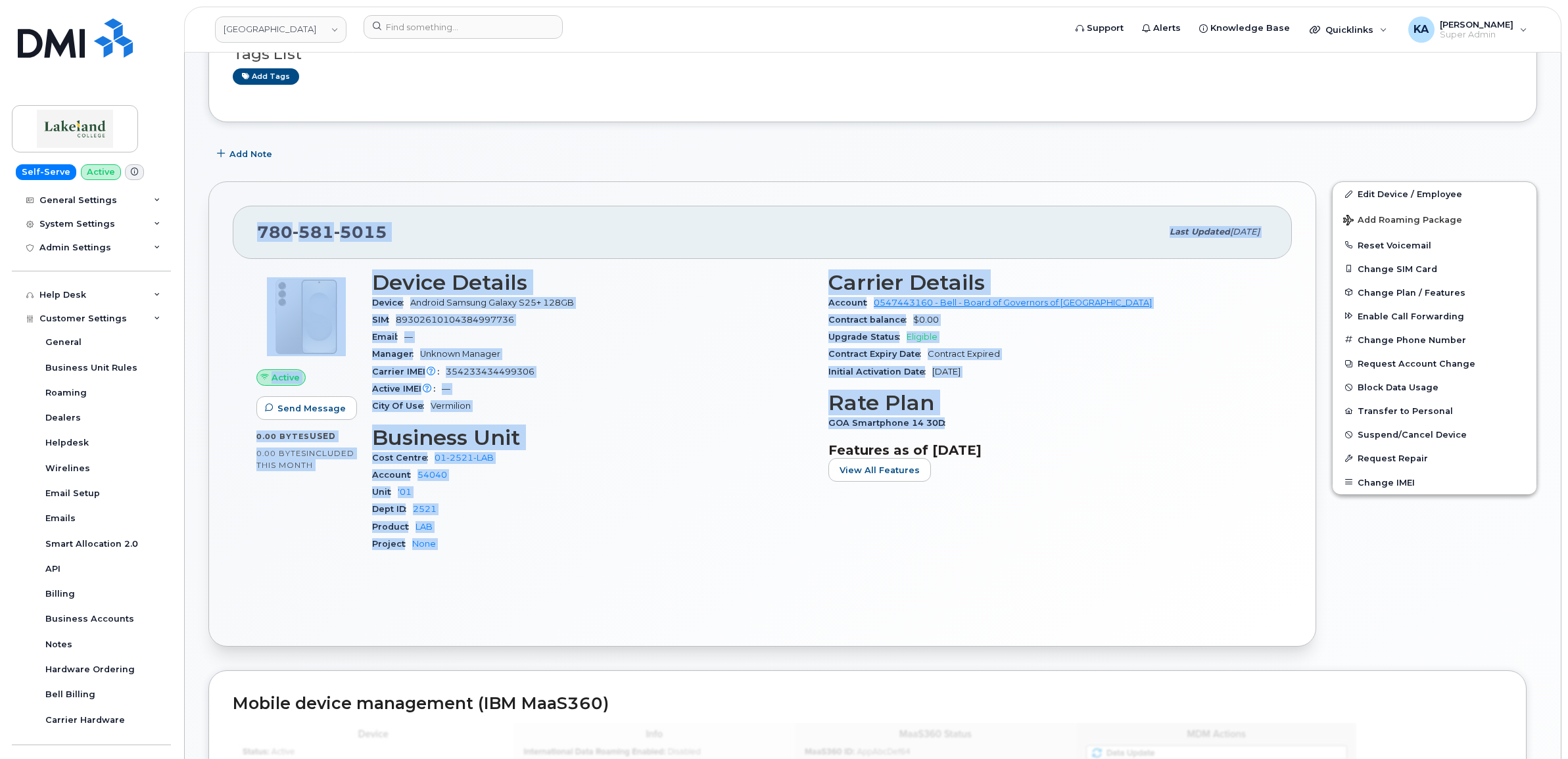
drag, startPoint x: 253, startPoint y: 230, endPoint x: 999, endPoint y: 425, distance: 771.1
click at [999, 425] on div "780 581 5015 Last updated Sep 24, 2025 Active Send Message 0.00 Bytes  used 0.0…" at bounding box center [762, 414] width 1107 height 466
copy div "780 581 5015 Last updated Sep 24, 2025 Active Send Message 0.00 Bytes  used 0.0…"
click at [413, 34] on input at bounding box center [463, 27] width 199 height 24
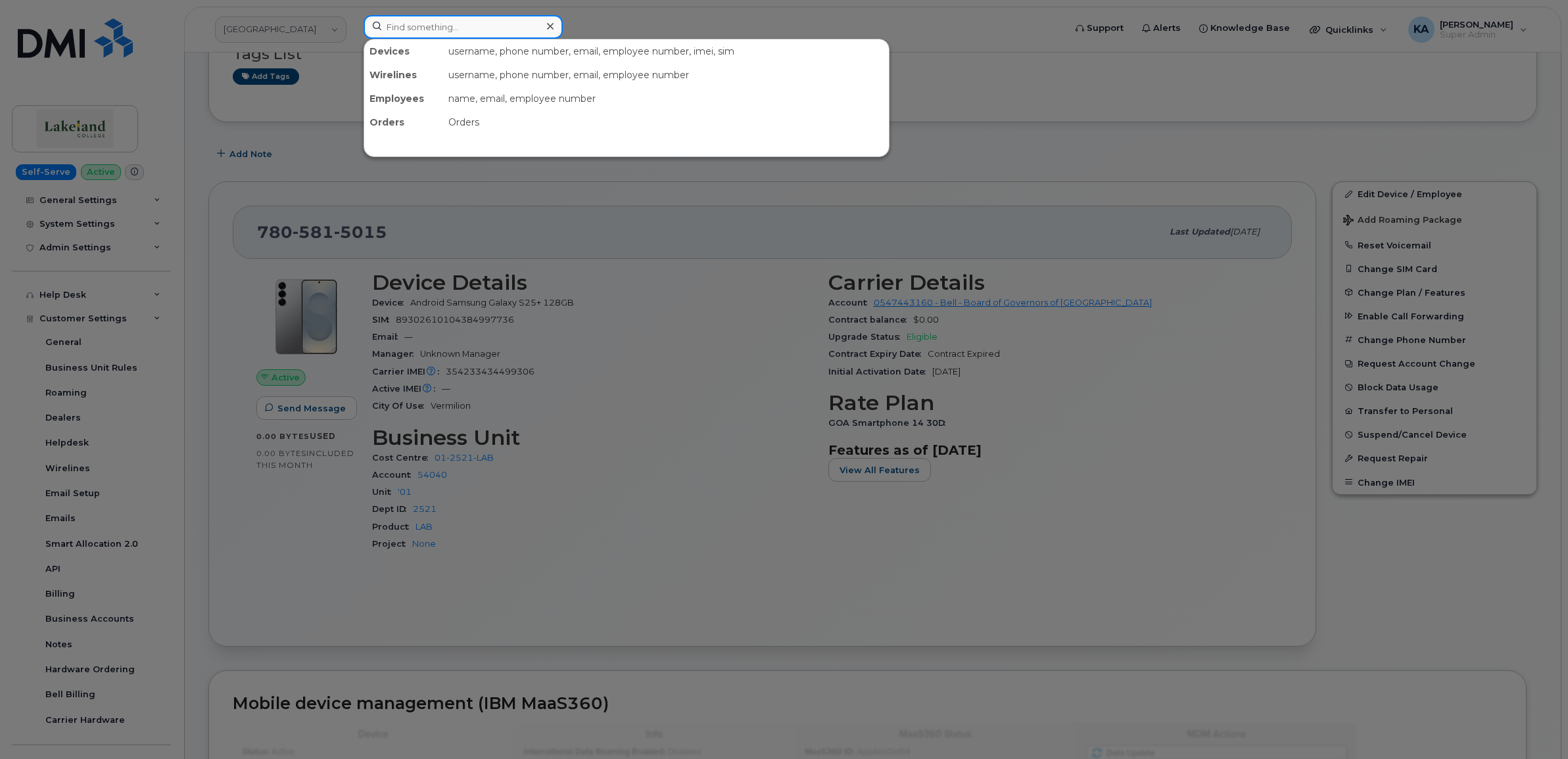
paste input "2023847364"
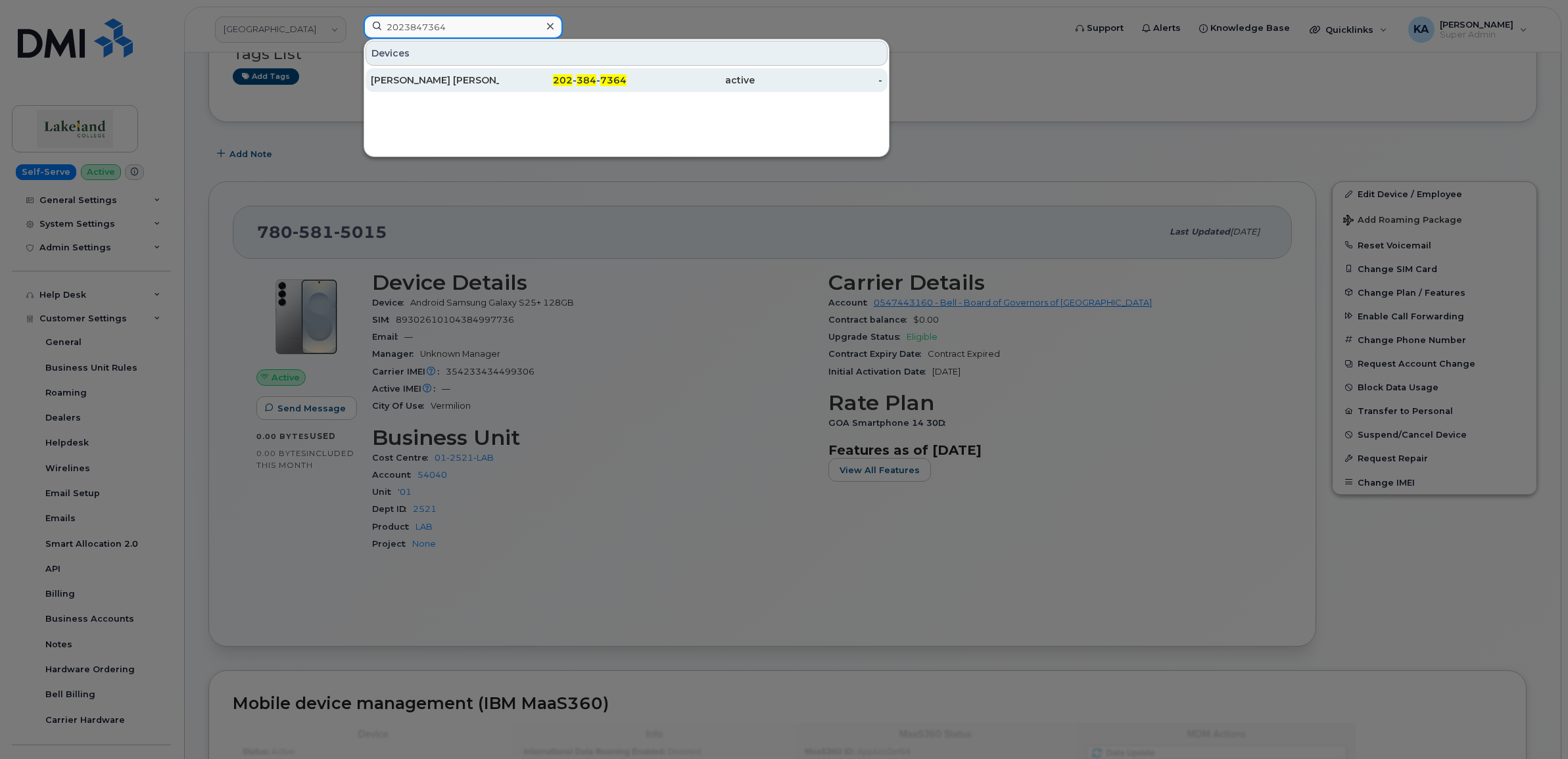
type input "2023847364"
click at [416, 82] on div "ALICIA THOMPSON GRINDLE BLANDING" at bounding box center [435, 80] width 129 height 13
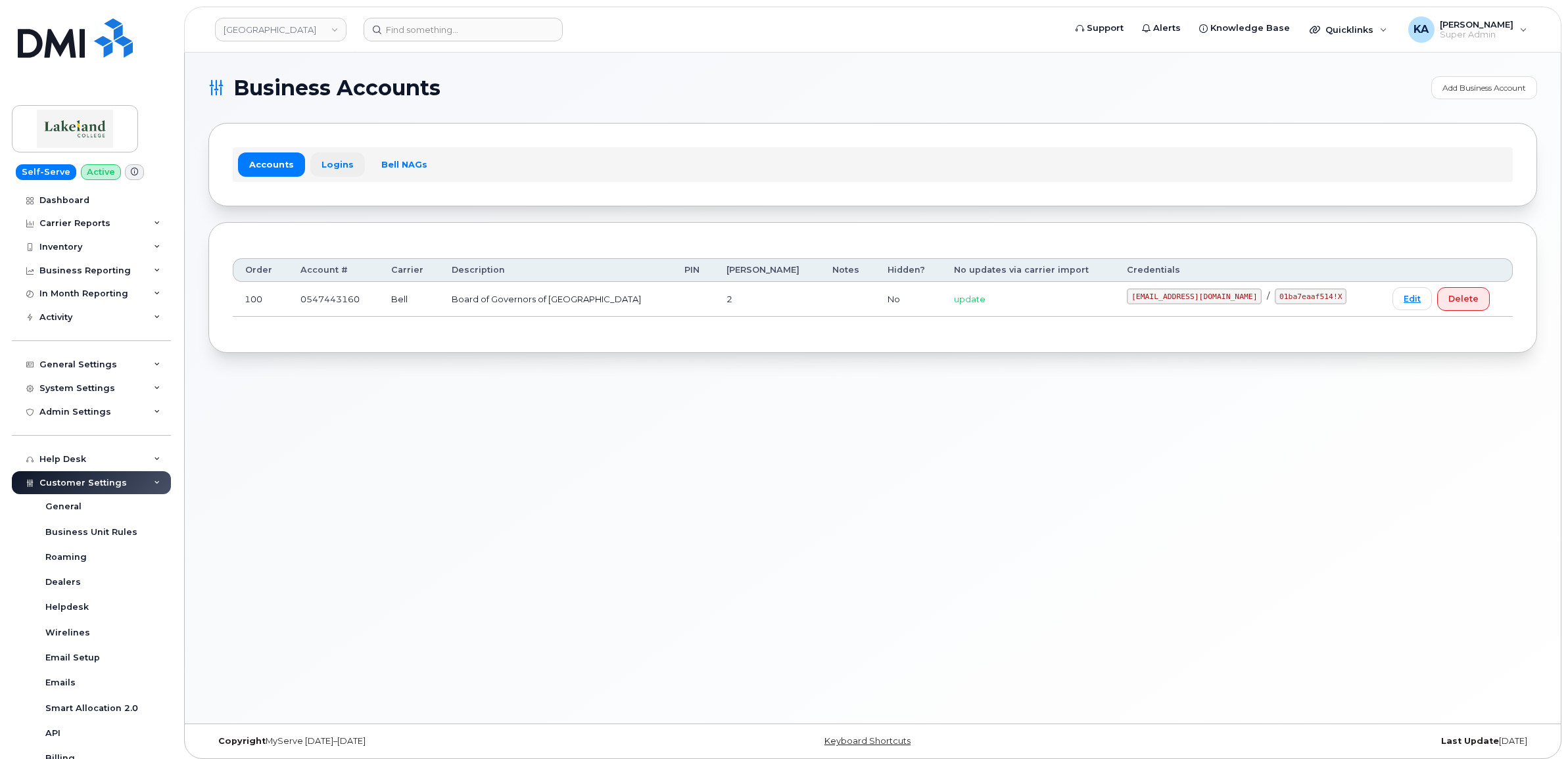
click at [334, 166] on link "Logins" at bounding box center [338, 164] width 55 height 24
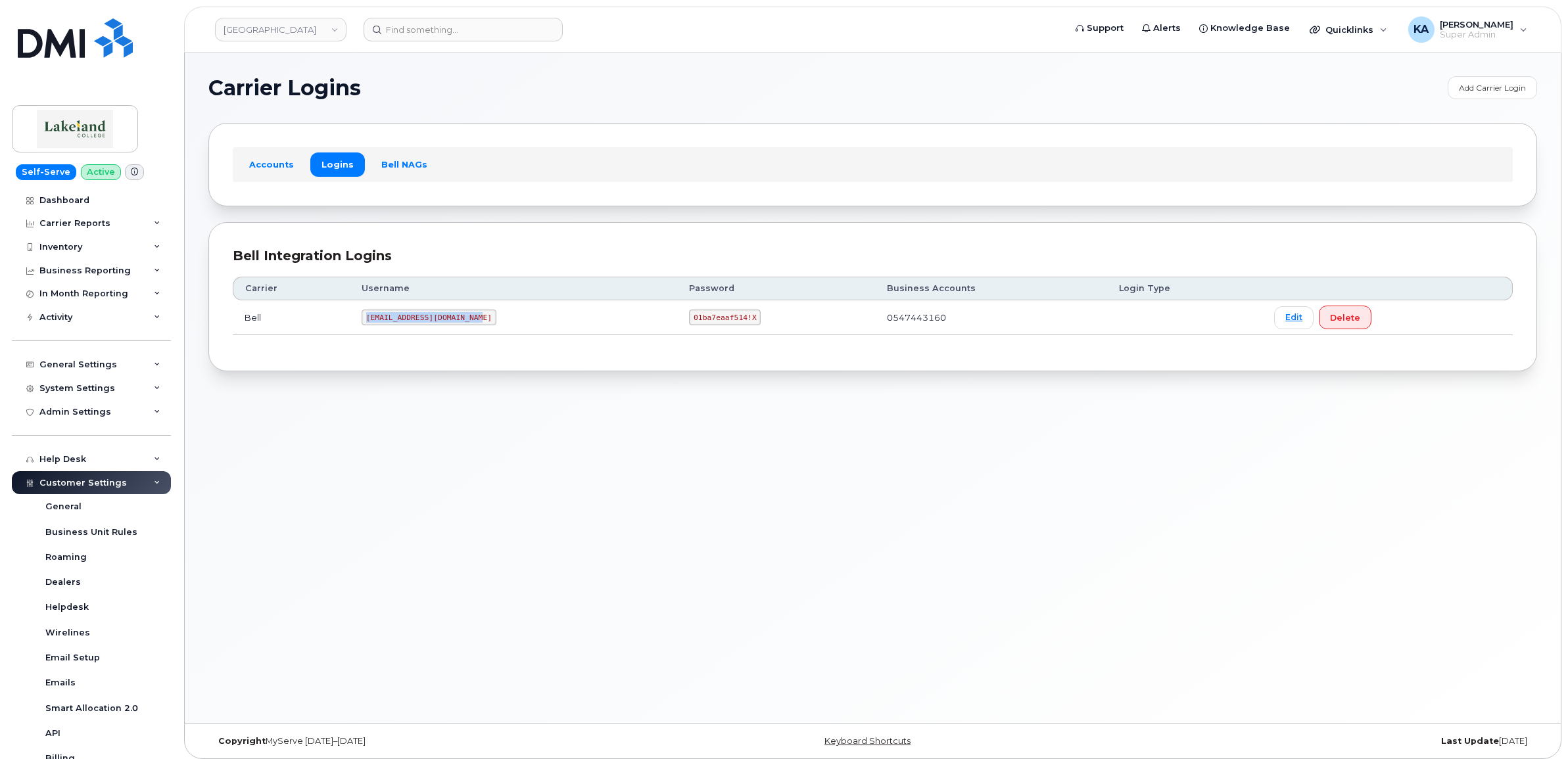
drag, startPoint x: 369, startPoint y: 322, endPoint x: 479, endPoint y: 327, distance: 110.1
click at [479, 327] on td "[EMAIL_ADDRESS][DOMAIN_NAME]" at bounding box center [513, 318] width 327 height 35
copy code "[EMAIL_ADDRESS][DOMAIN_NAME]"
drag, startPoint x: 674, startPoint y: 319, endPoint x: 746, endPoint y: 327, distance: 72.4
click at [746, 327] on td "01ba7eaaf514!X" at bounding box center [775, 318] width 197 height 35
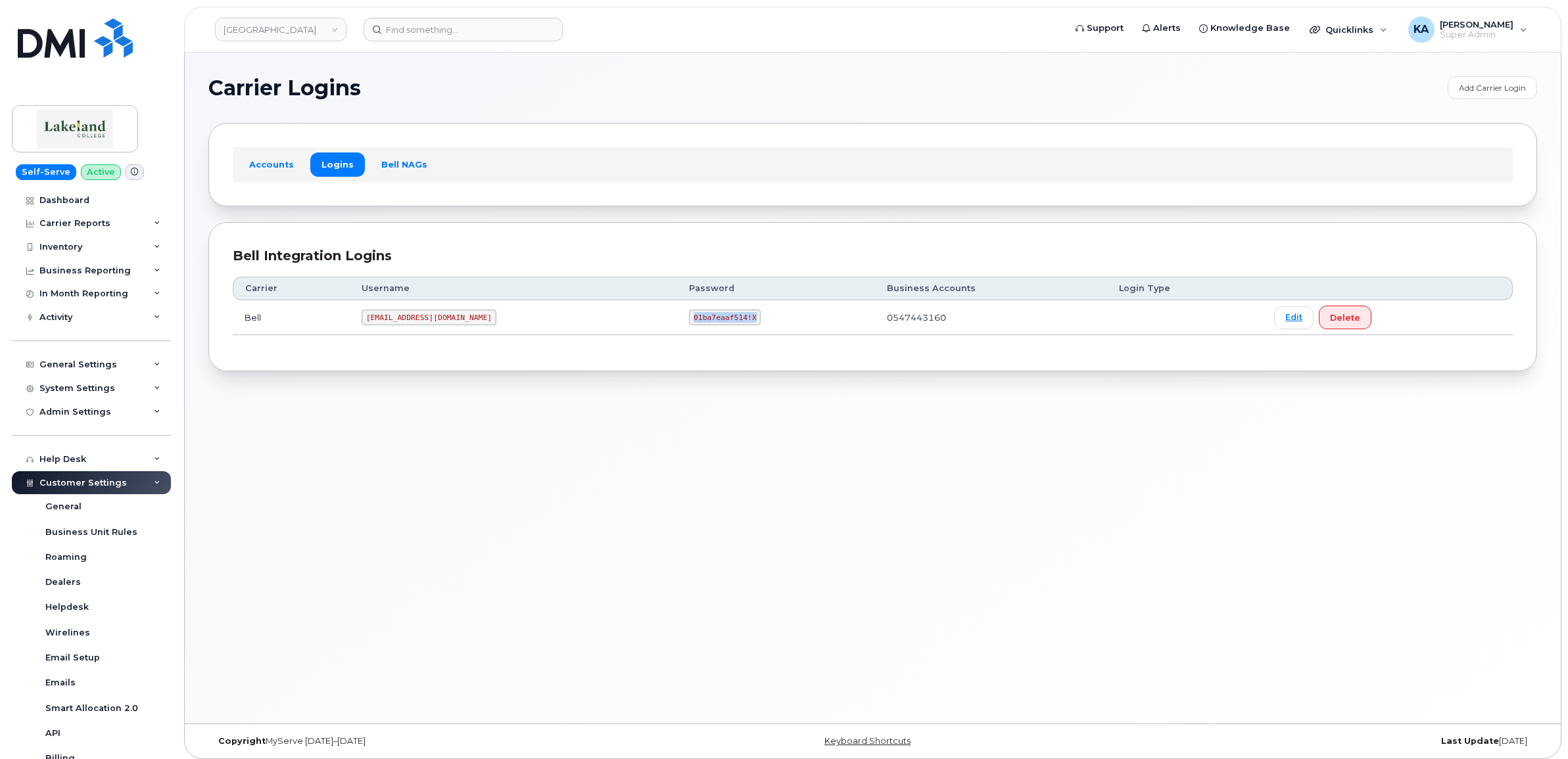
copy code "01ba7eaaf514!X"
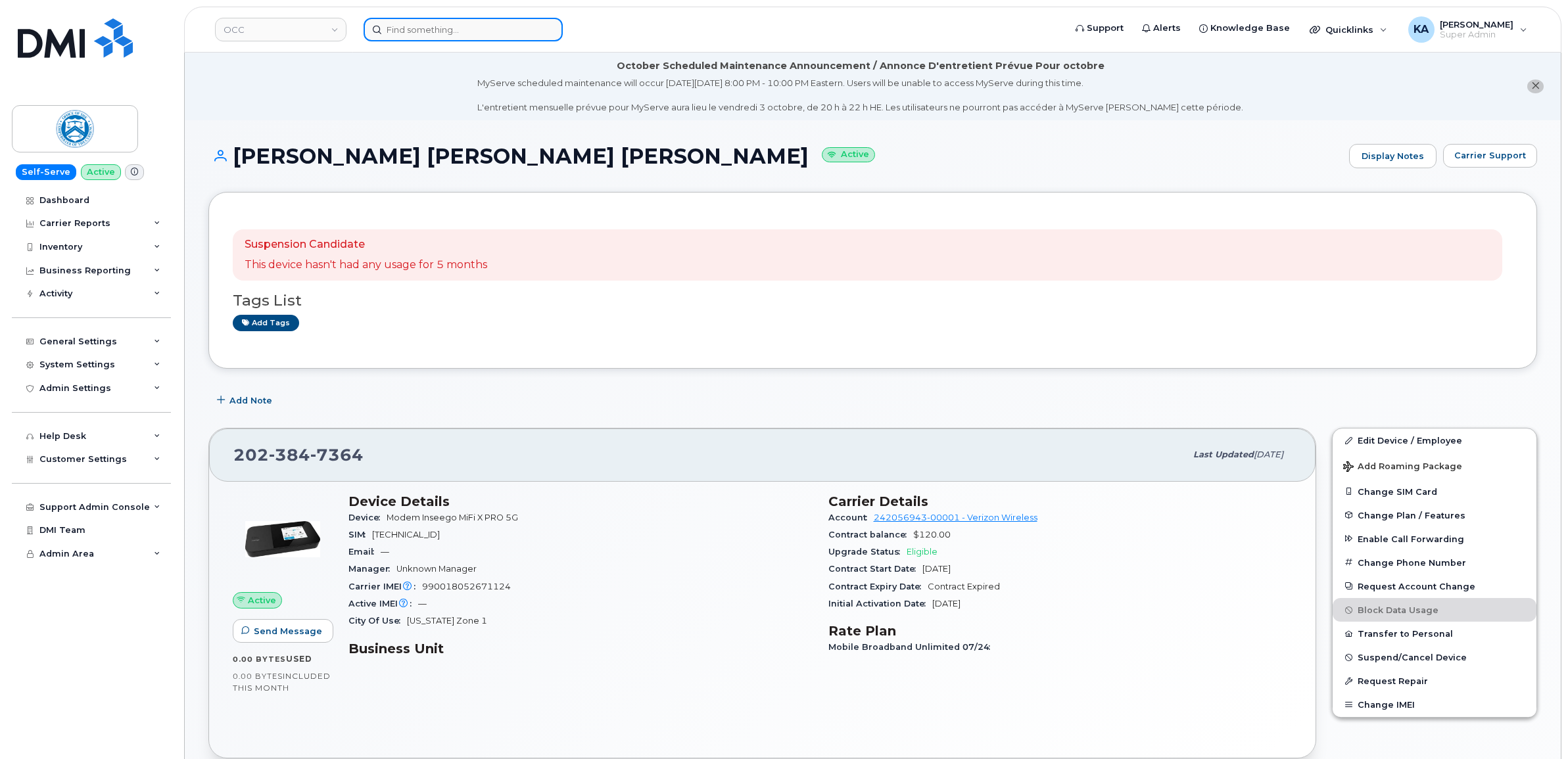
click at [422, 25] on input at bounding box center [463, 29] width 199 height 24
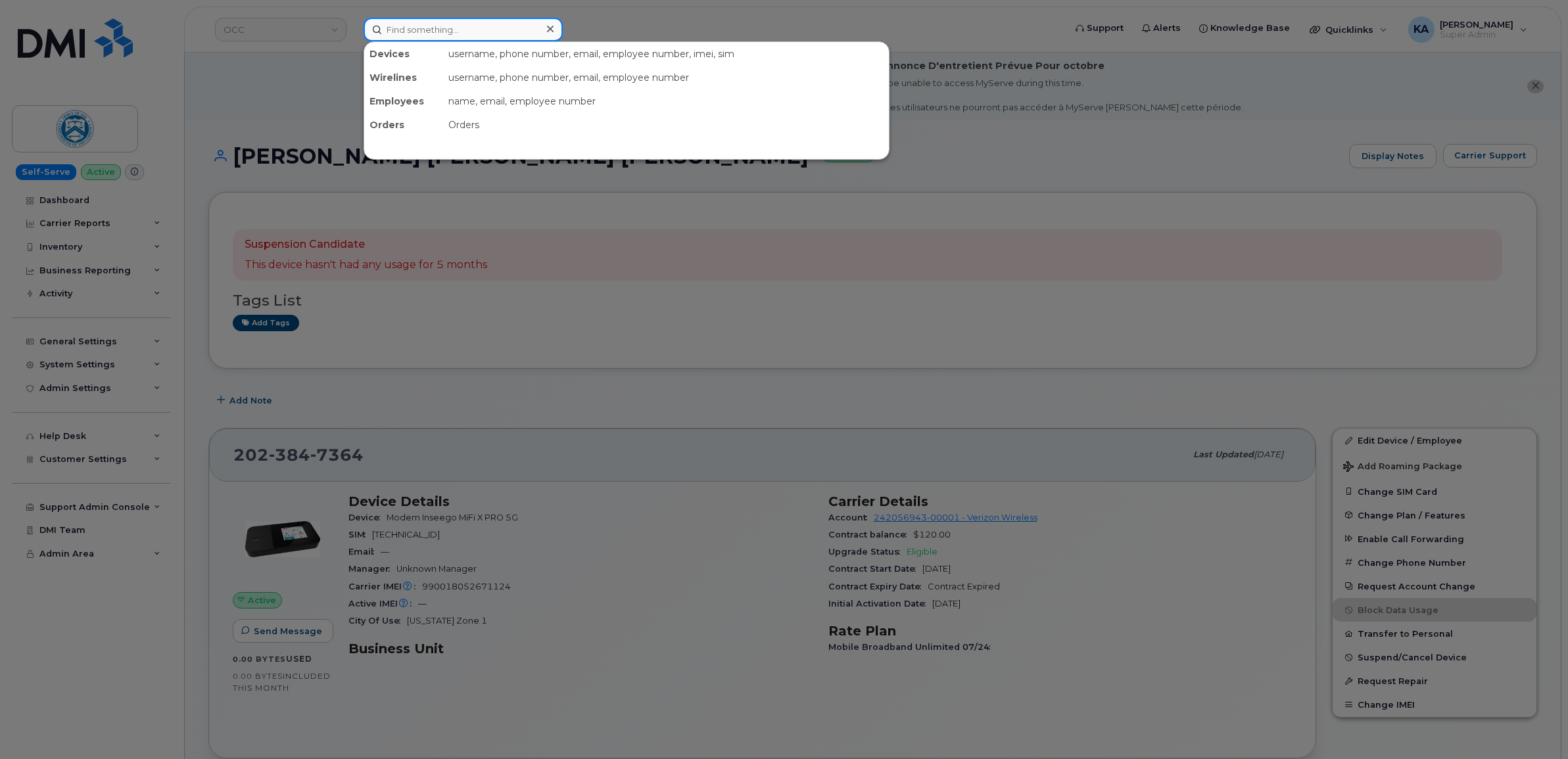
paste input "403318375"
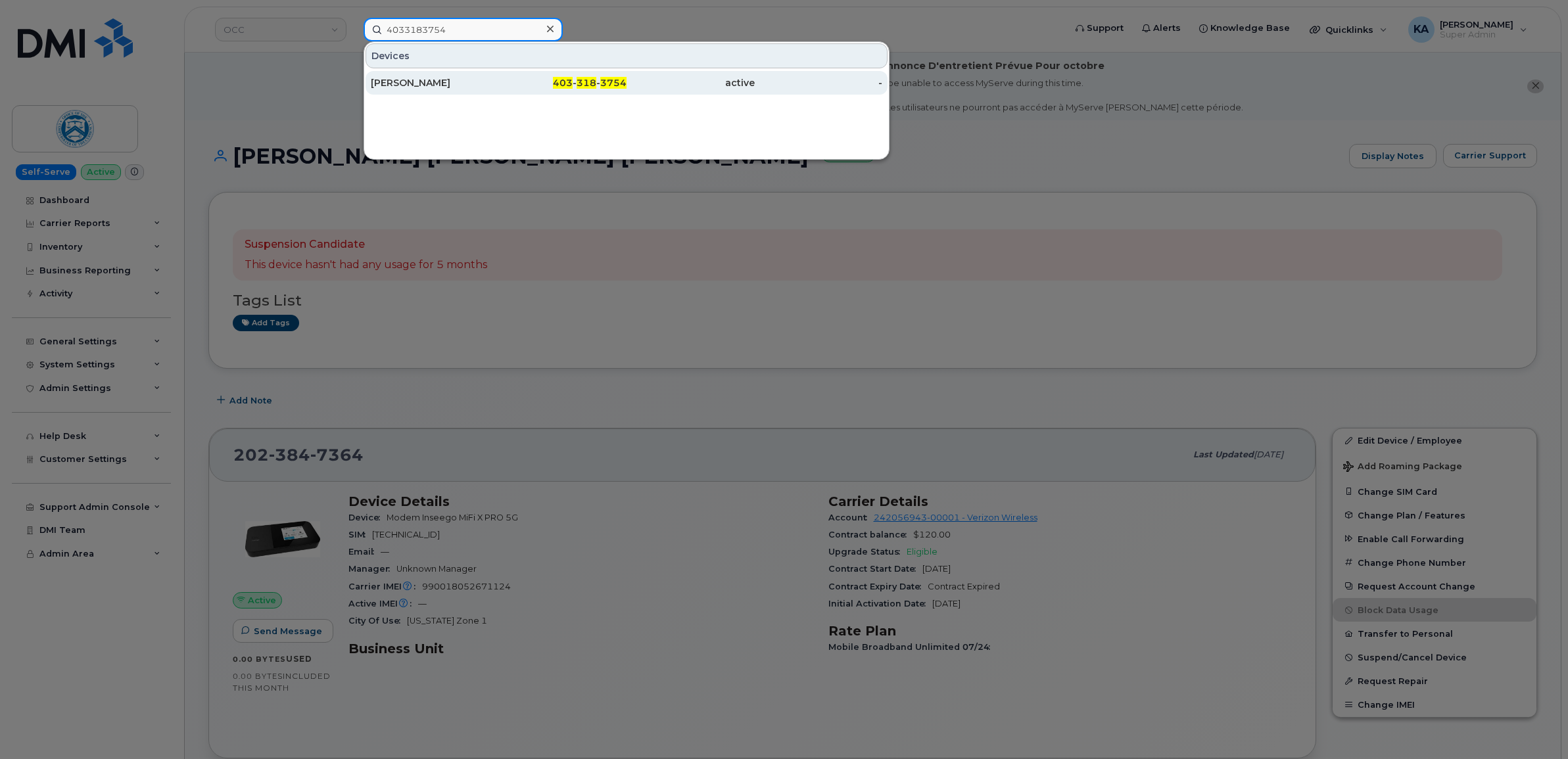
type input "4033183754"
click at [408, 86] on div "[PERSON_NAME]" at bounding box center [435, 83] width 129 height 13
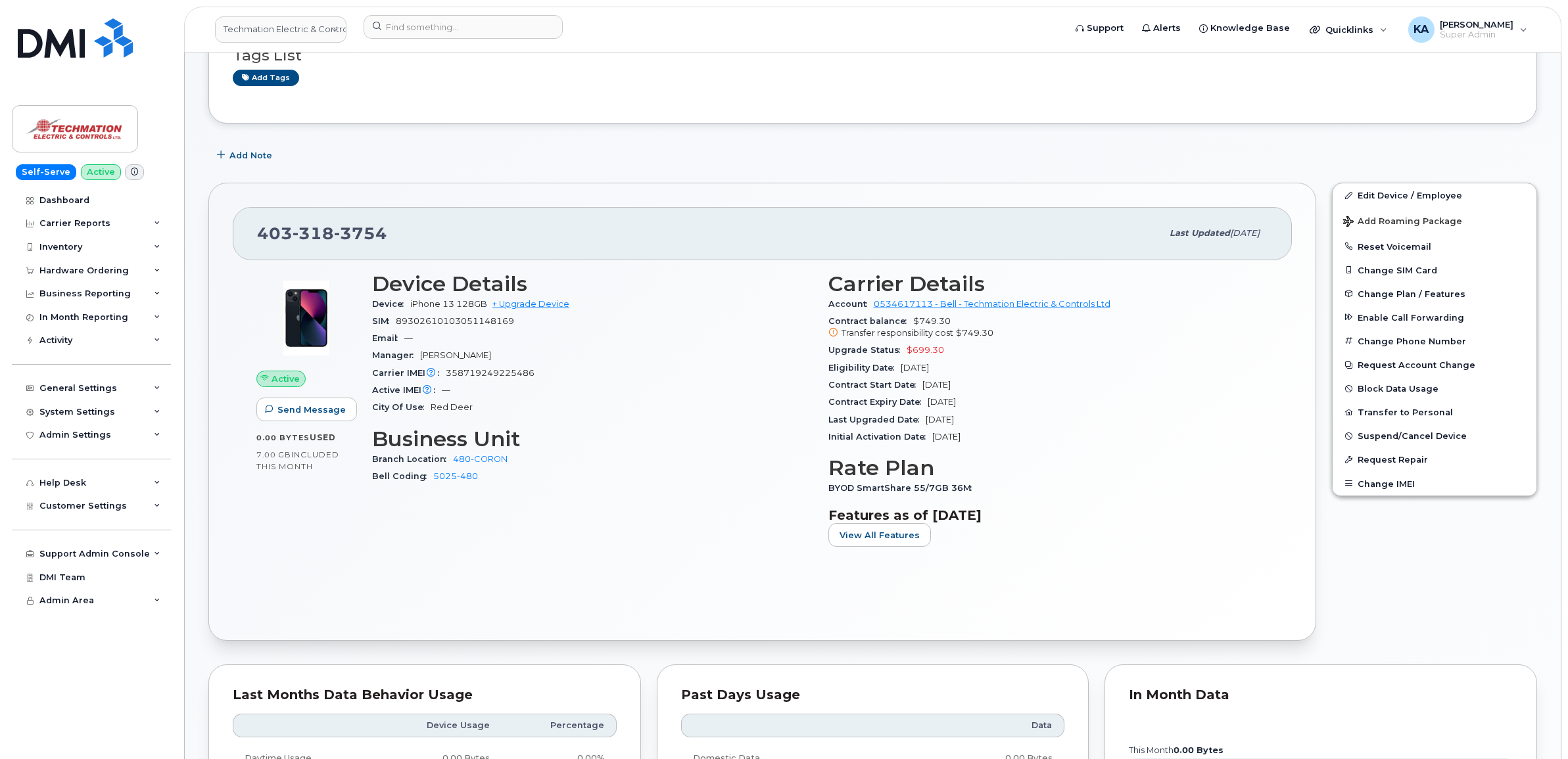
scroll to position [246, 0]
click at [53, 510] on span "Customer Settings" at bounding box center [83, 506] width 88 height 10
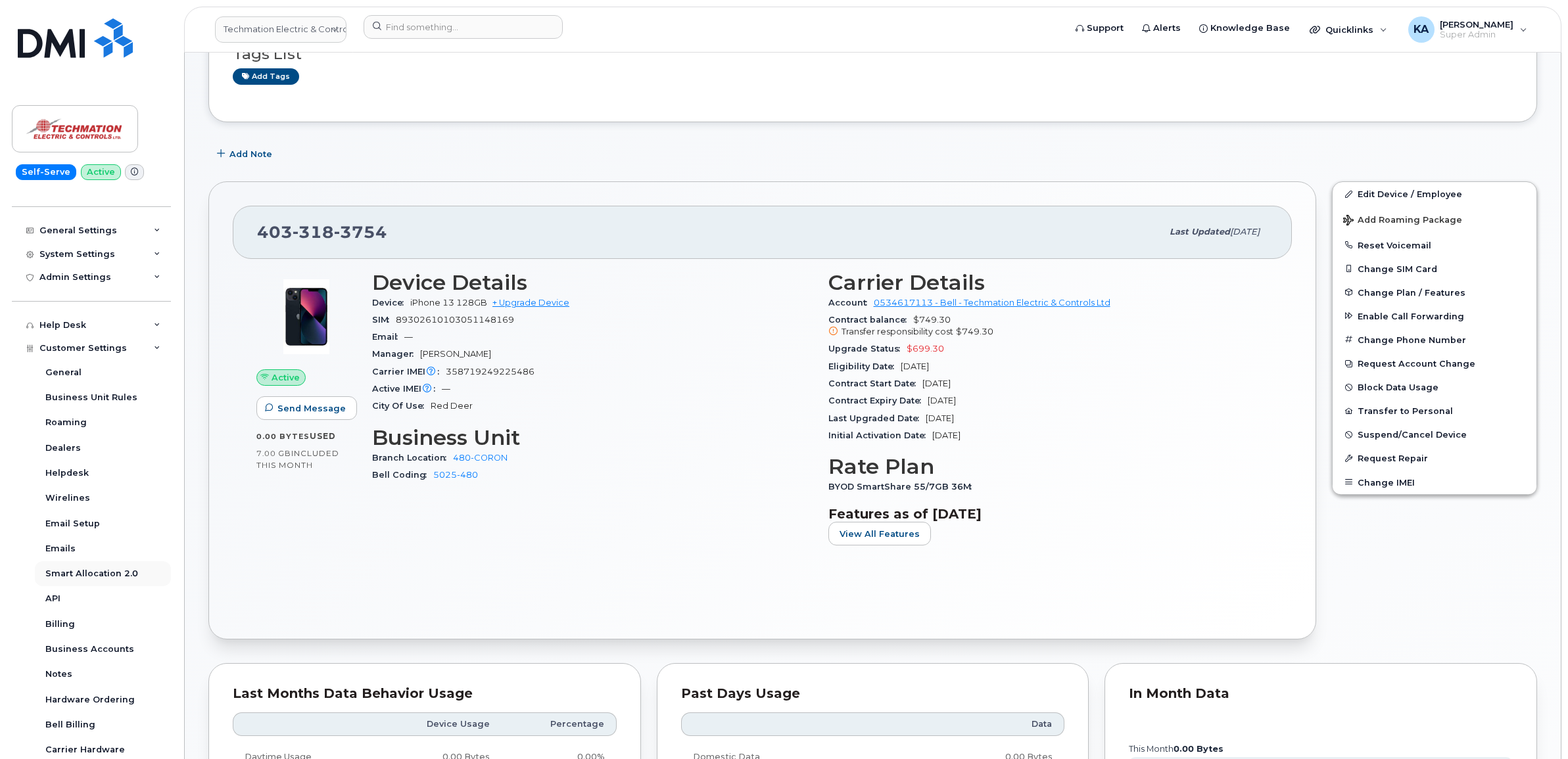
scroll to position [164, 0]
drag, startPoint x: 70, startPoint y: 697, endPoint x: 50, endPoint y: 652, distance: 49.2
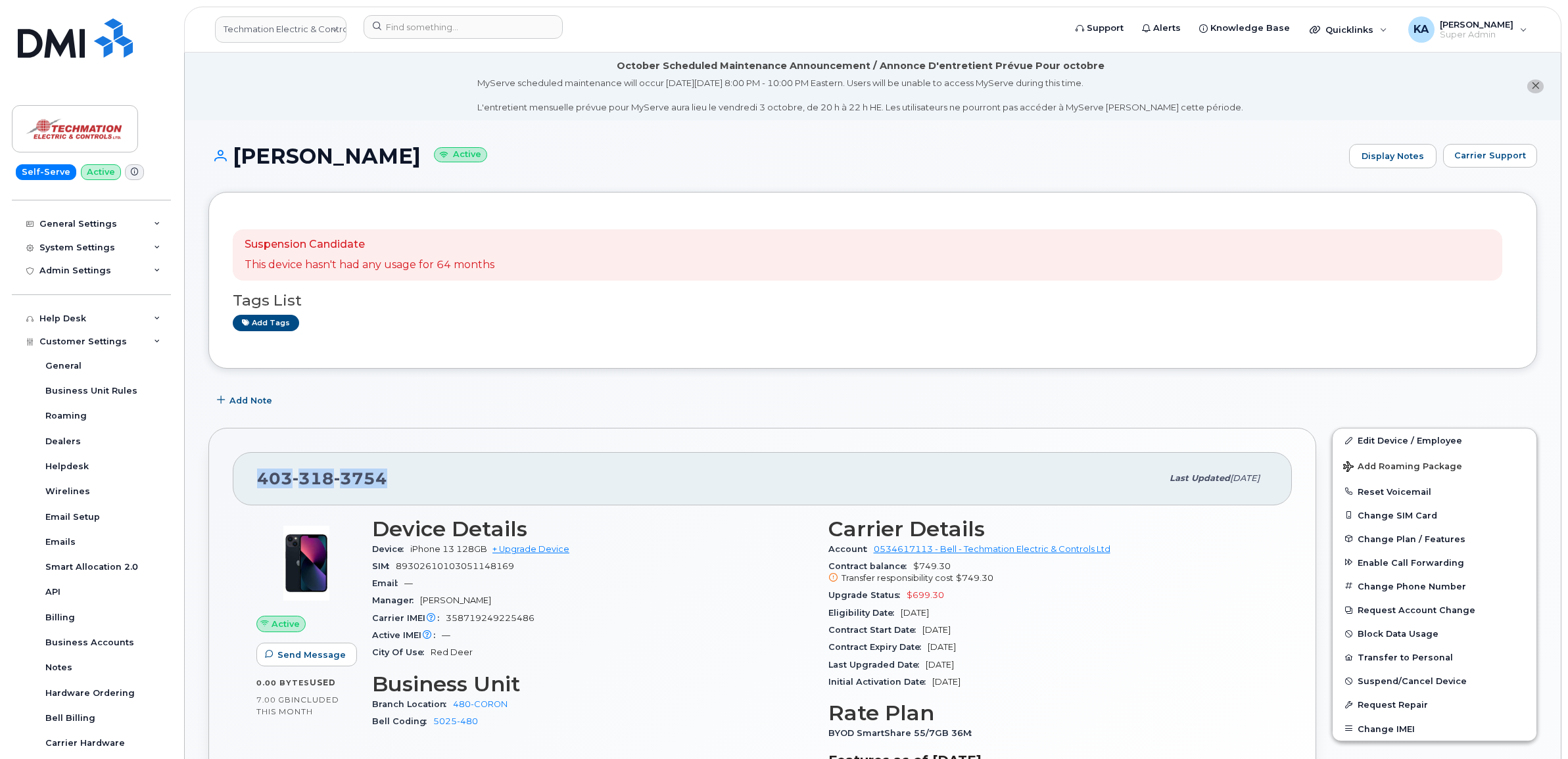
drag, startPoint x: 386, startPoint y: 478, endPoint x: 252, endPoint y: 477, distance: 134.0
click at [252, 477] on div "403 318 3754 Last updated Sep 16, 2025" at bounding box center [762, 478] width 1059 height 53
copy span "403 318 3754"
click at [452, 28] on input at bounding box center [463, 27] width 199 height 24
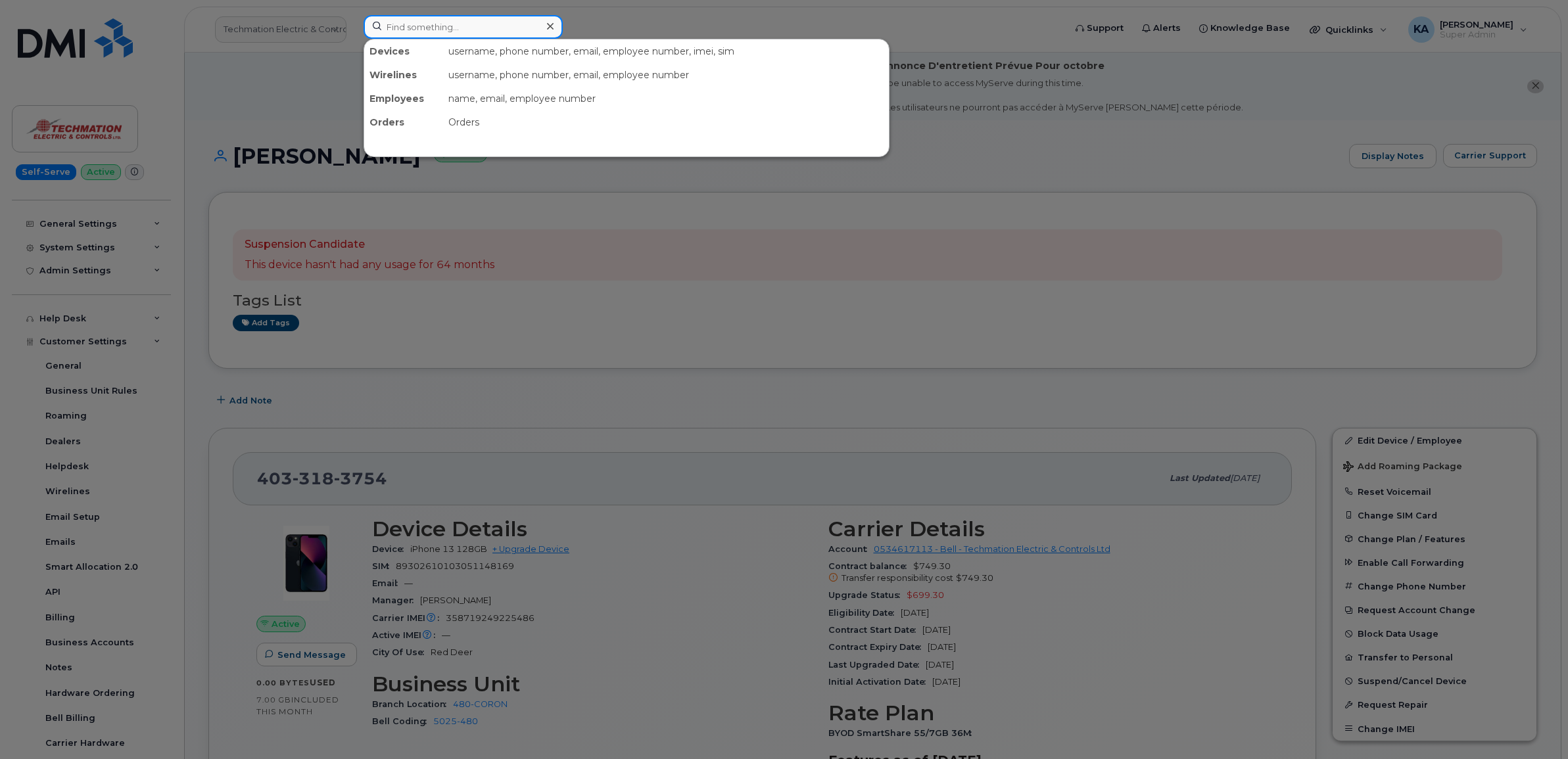
paste input "2023847364"
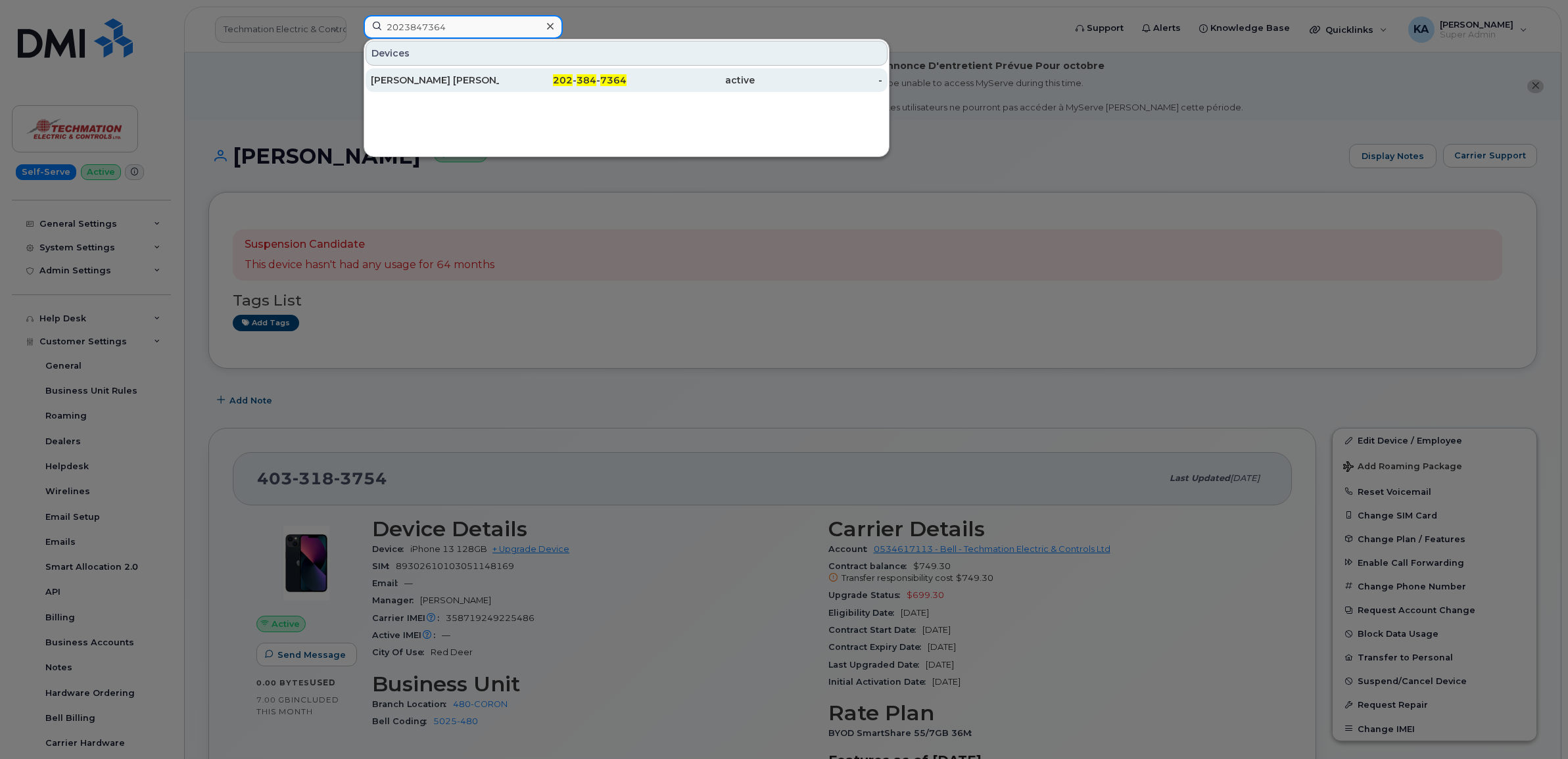
type input "2023847364"
click at [425, 79] on div "ALICIA THOMPSON GRINDLE BLANDING" at bounding box center [435, 80] width 129 height 13
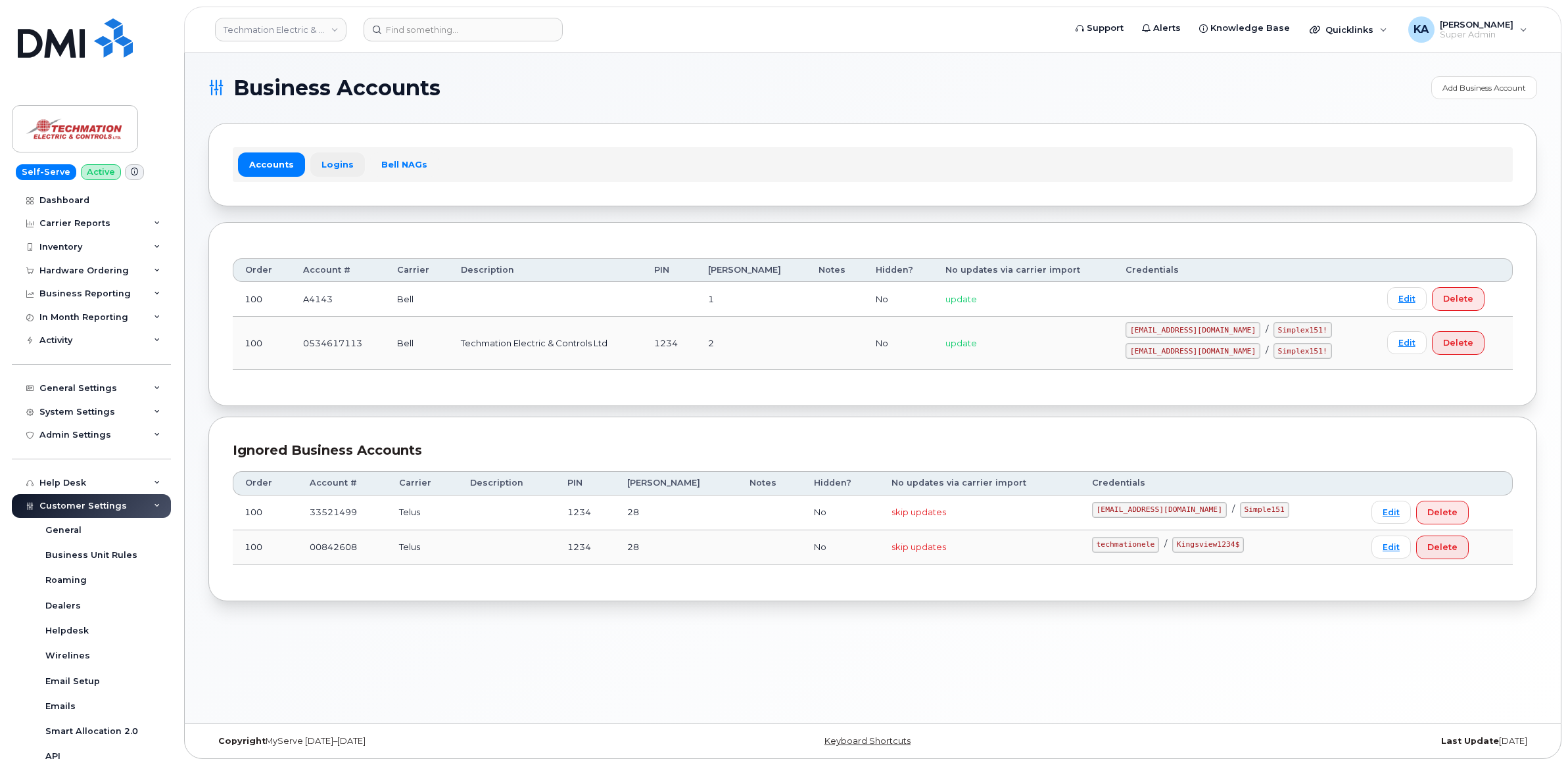
click at [332, 165] on link "Logins" at bounding box center [338, 164] width 55 height 24
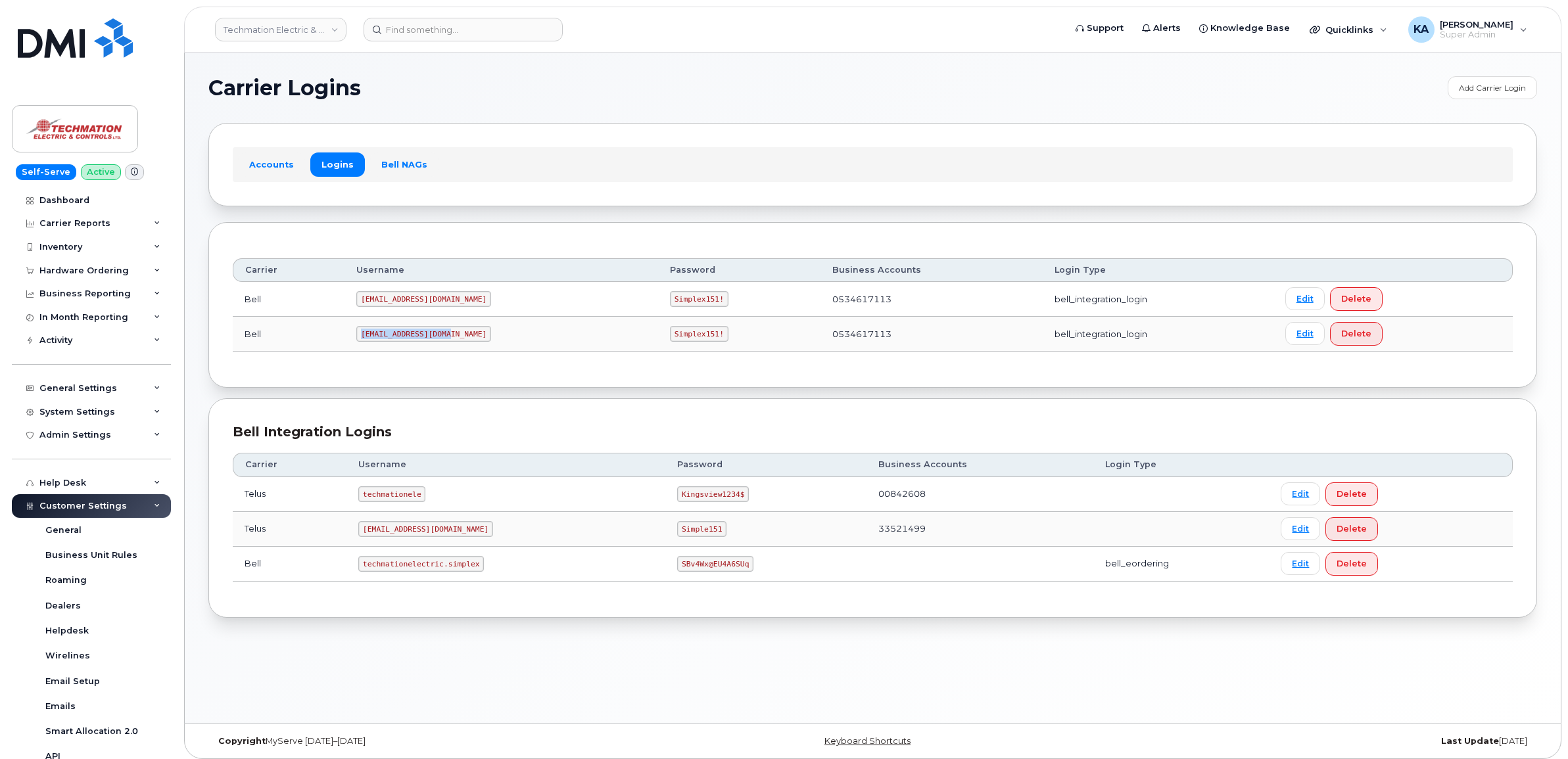
drag, startPoint x: 363, startPoint y: 338, endPoint x: 448, endPoint y: 347, distance: 85.5
click at [448, 347] on td "Techmati2@myserve.ca" at bounding box center [501, 334] width 314 height 35
copy code "Techmati2@myserve.ca"
drag, startPoint x: 614, startPoint y: 336, endPoint x: 688, endPoint y: 341, distance: 74.2
click at [688, 341] on td "Simplex151!" at bounding box center [739, 334] width 162 height 35
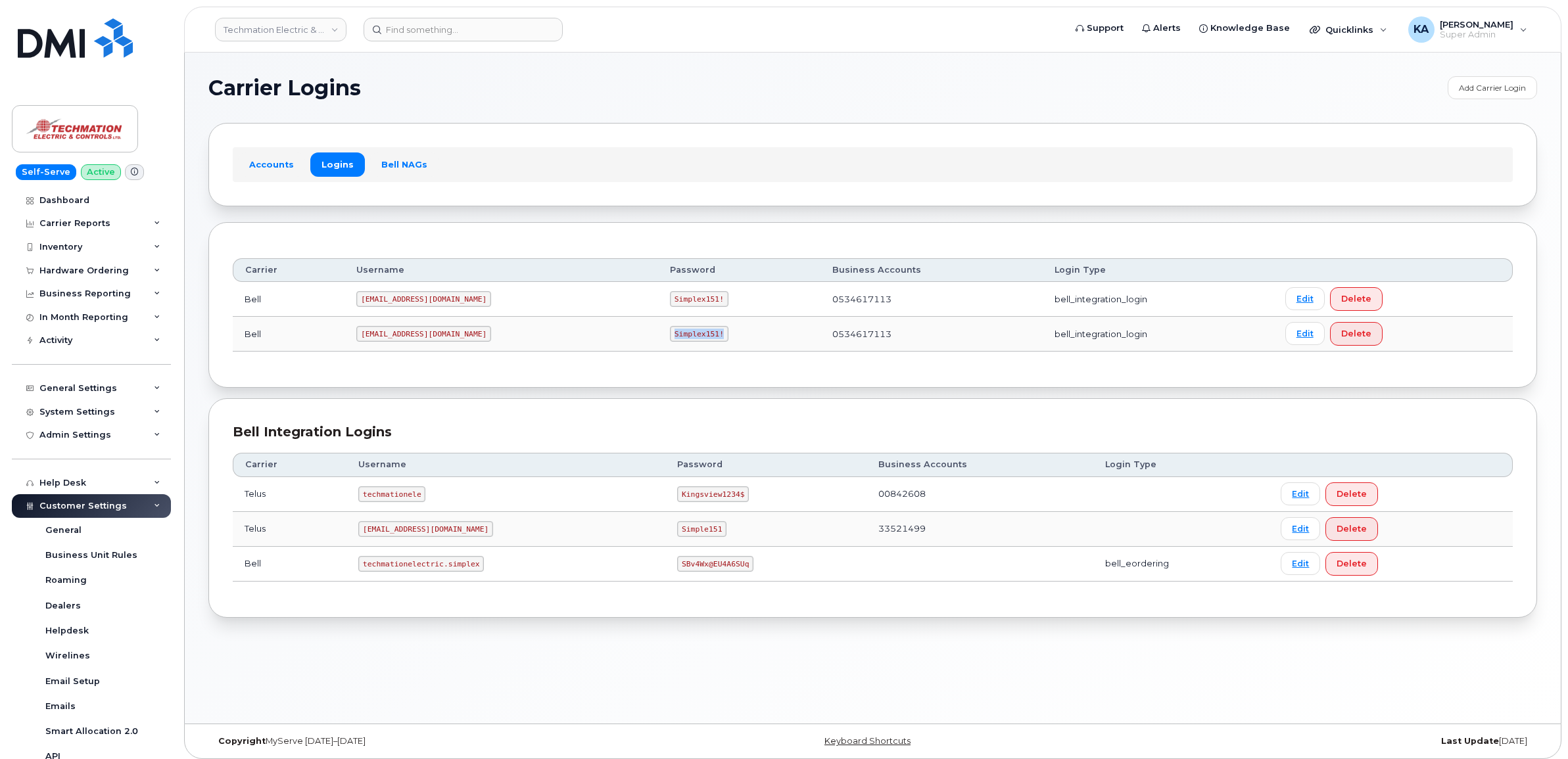
copy code "Simplex151!"
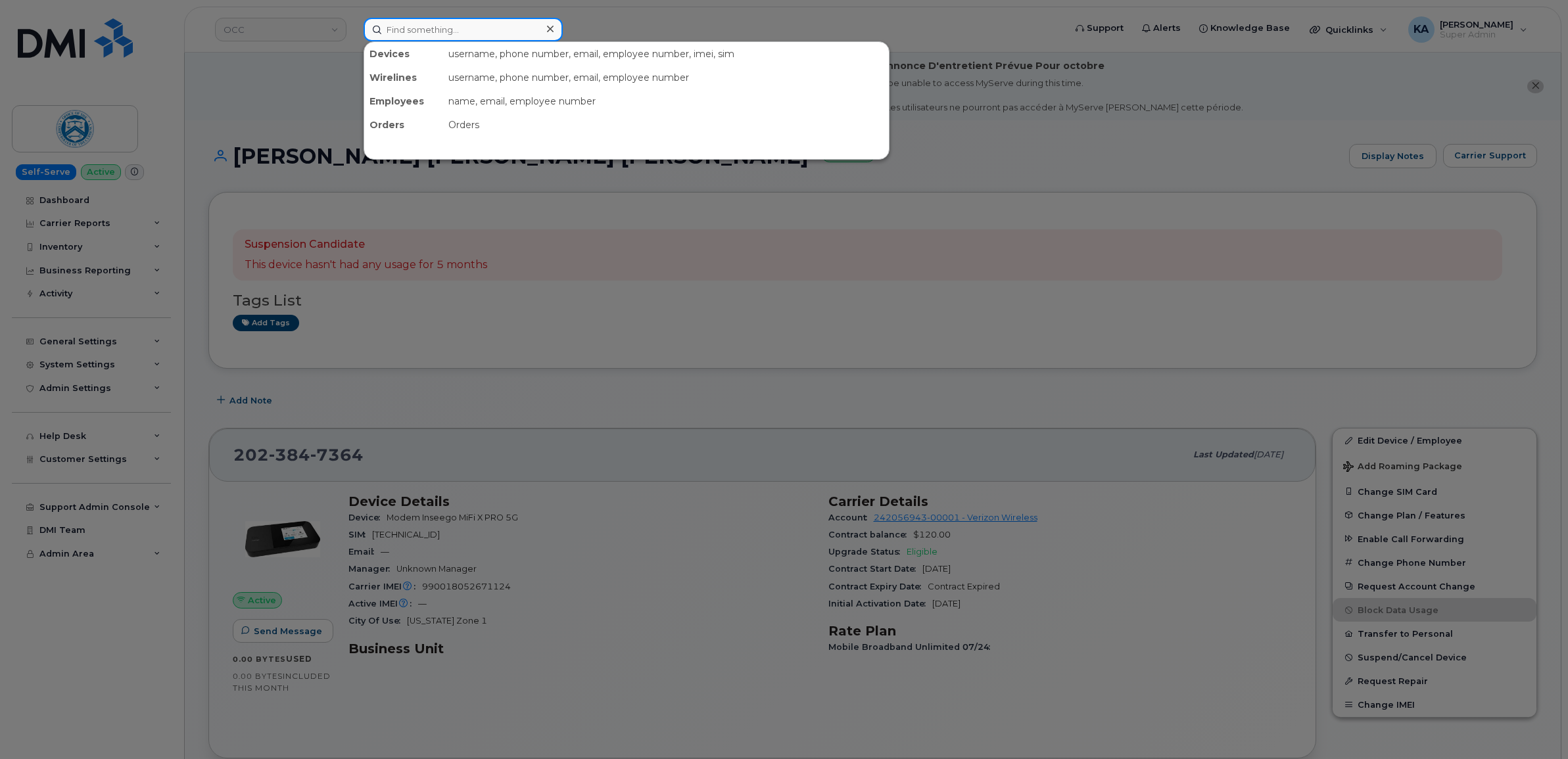
click at [442, 32] on input at bounding box center [463, 29] width 199 height 24
paste input "4033183754"
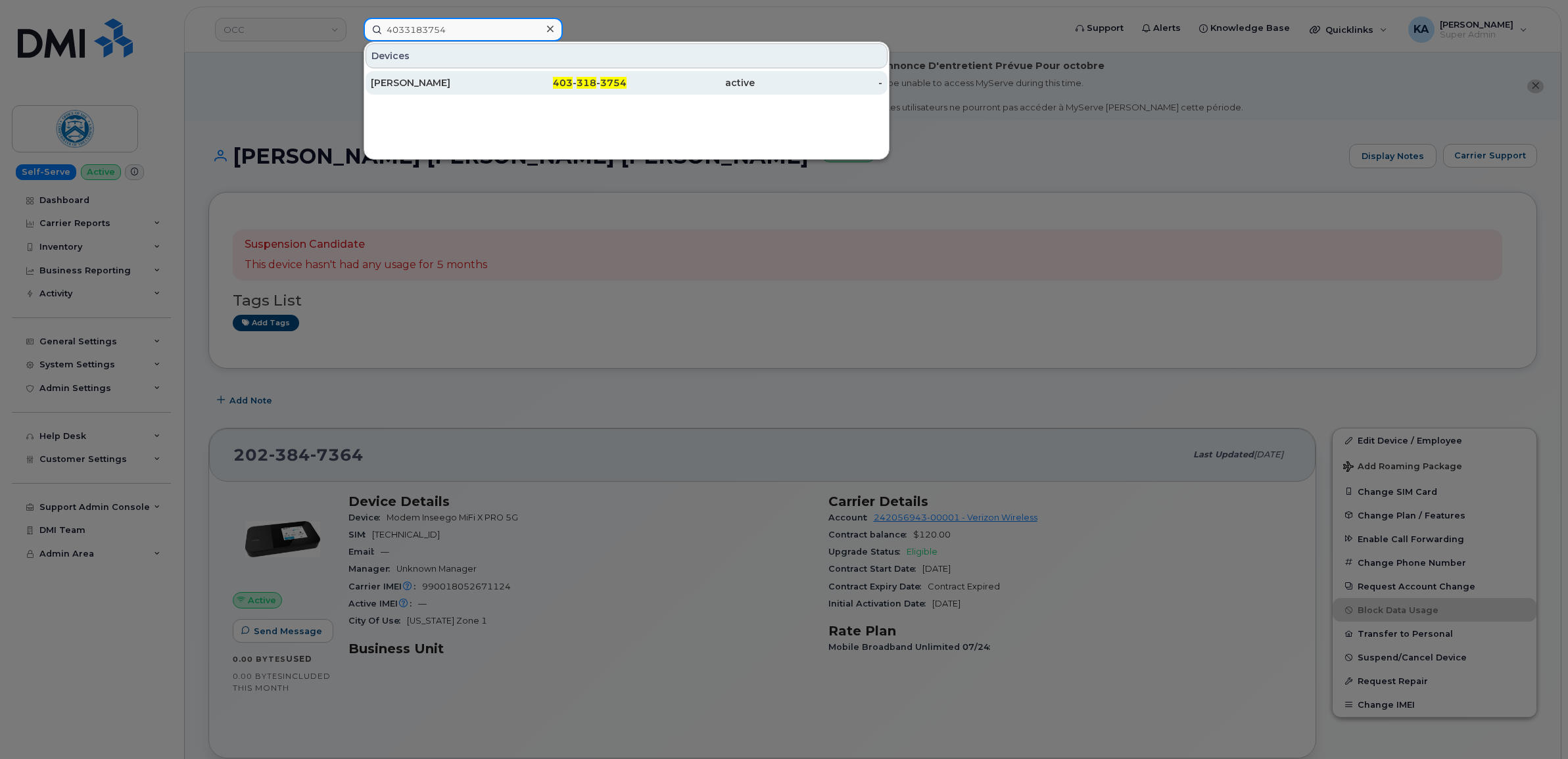
type input "4033183754"
click at [407, 81] on div "[PERSON_NAME]" at bounding box center [435, 83] width 129 height 13
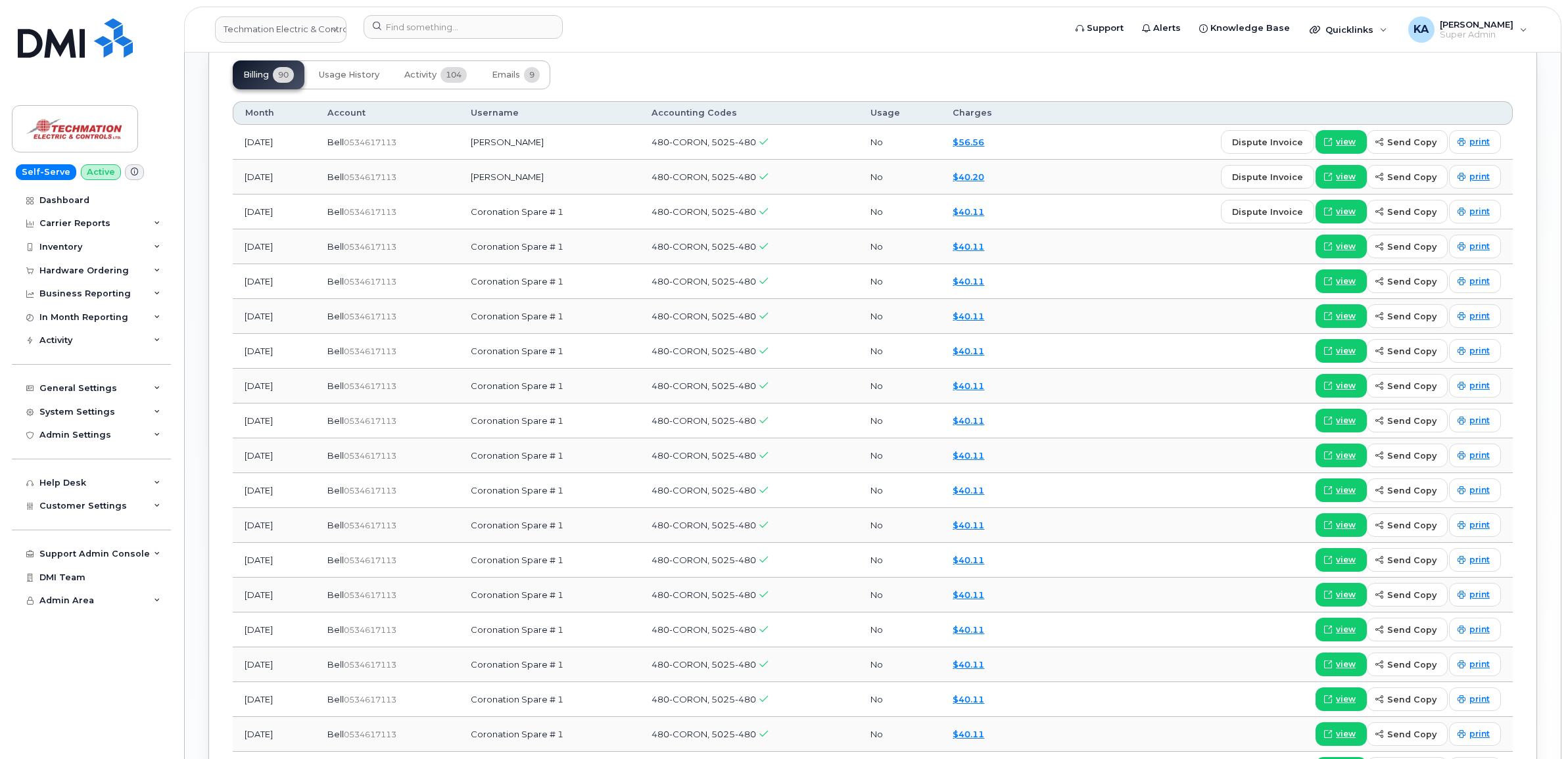
scroll to position [1104, 0]
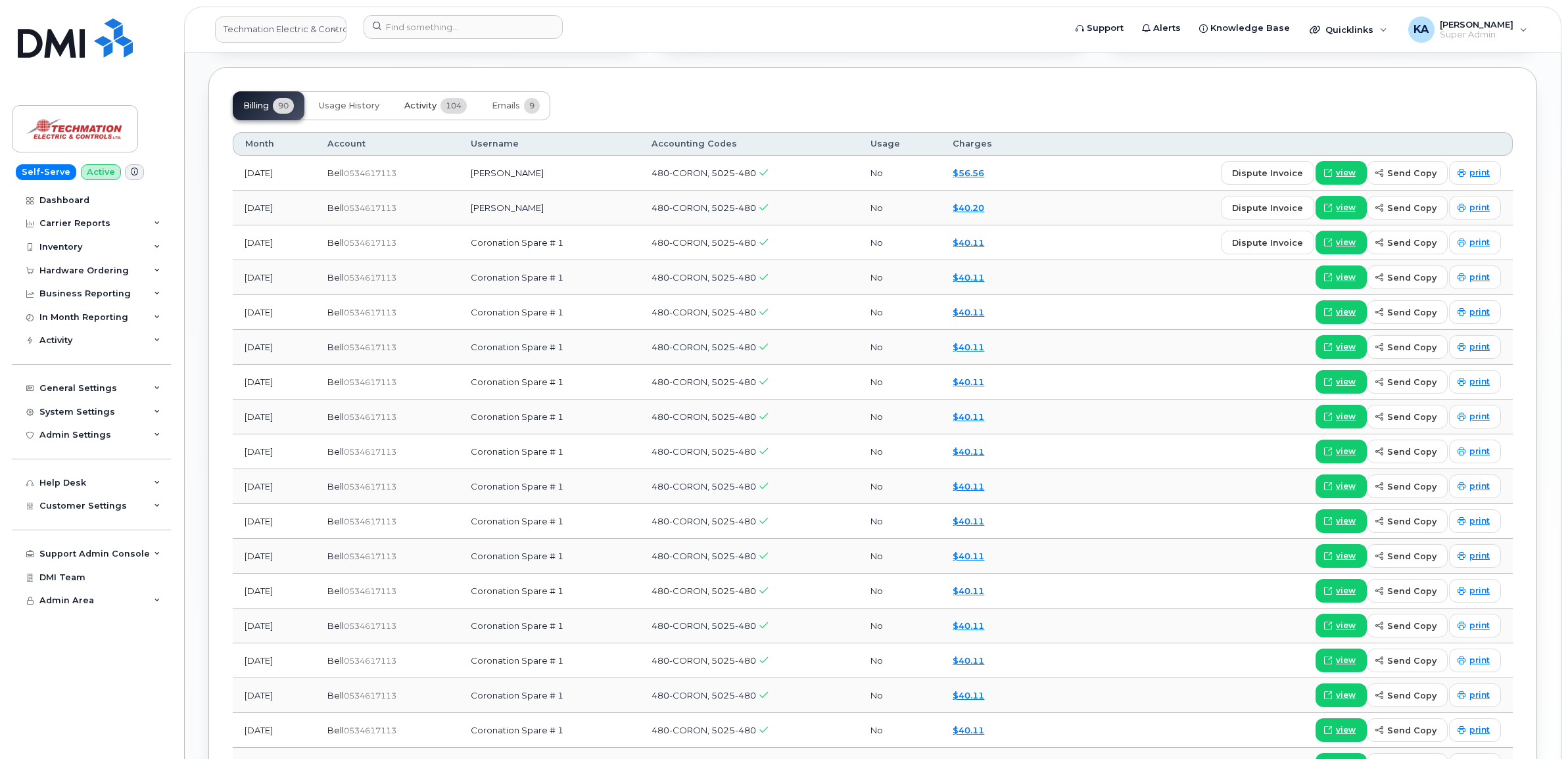
click at [412, 104] on span "Activity" at bounding box center [421, 105] width 32 height 11
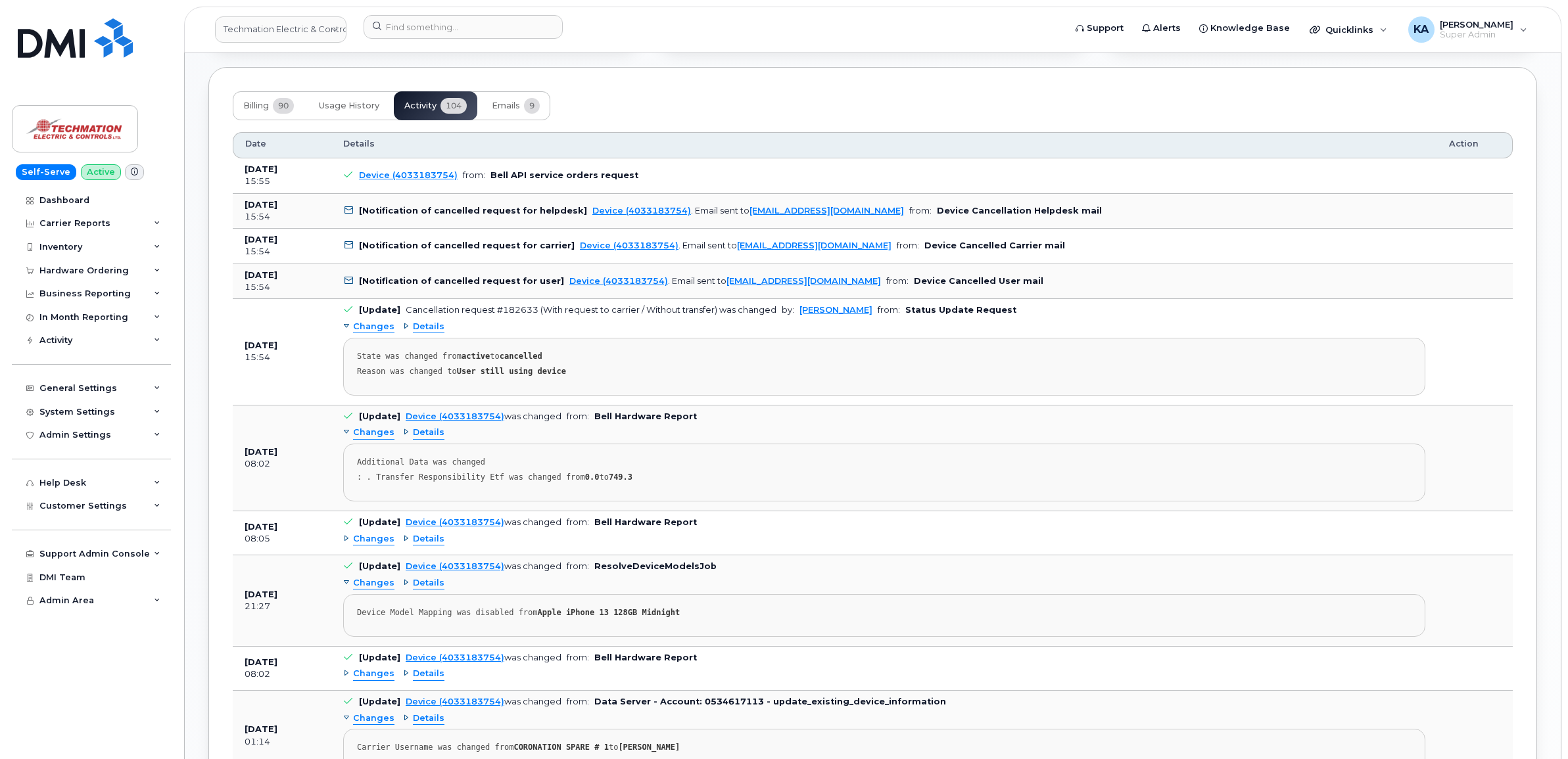
scroll to position [1022, 0]
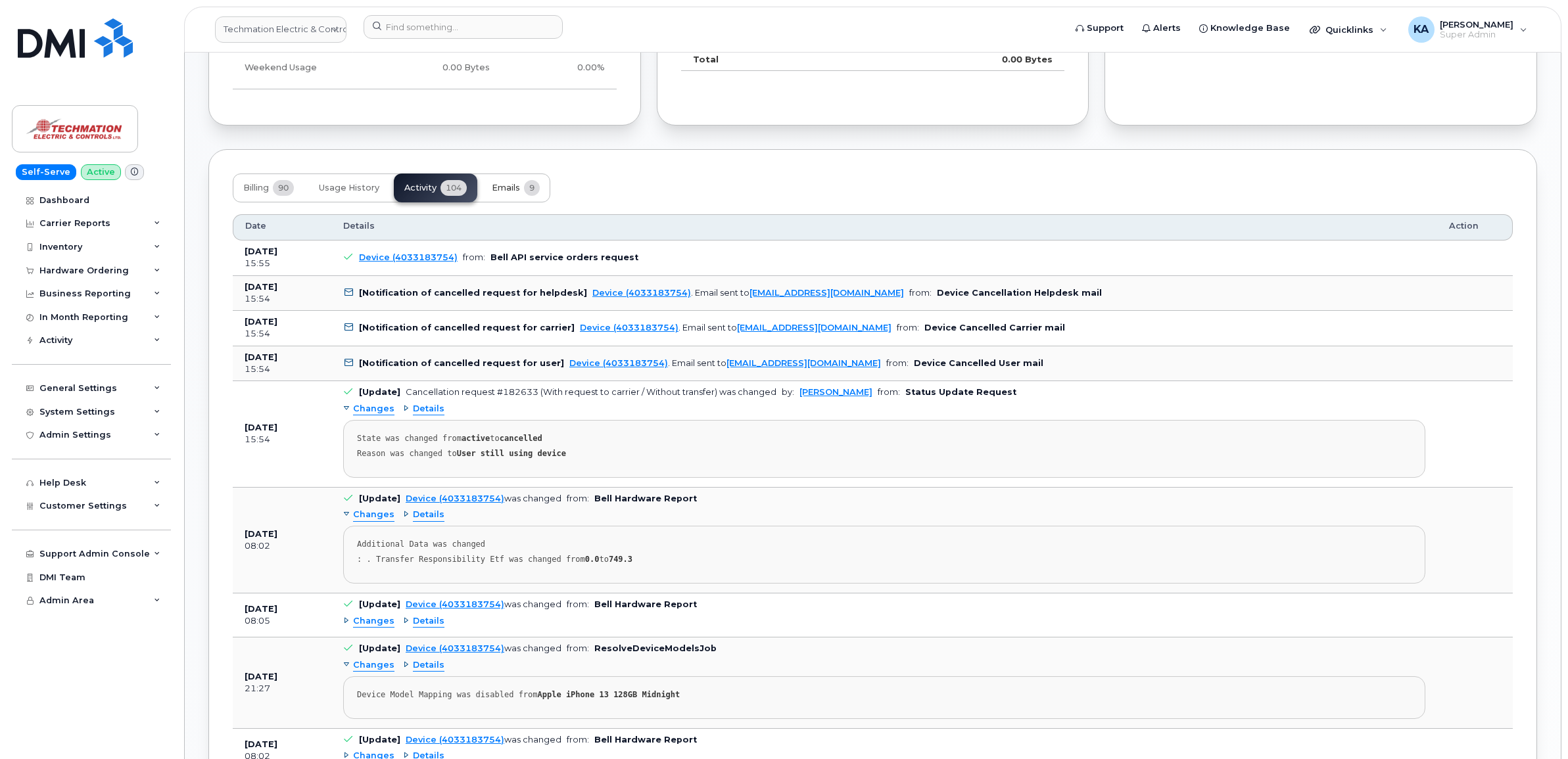
click at [514, 189] on span "Emails" at bounding box center [506, 187] width 28 height 11
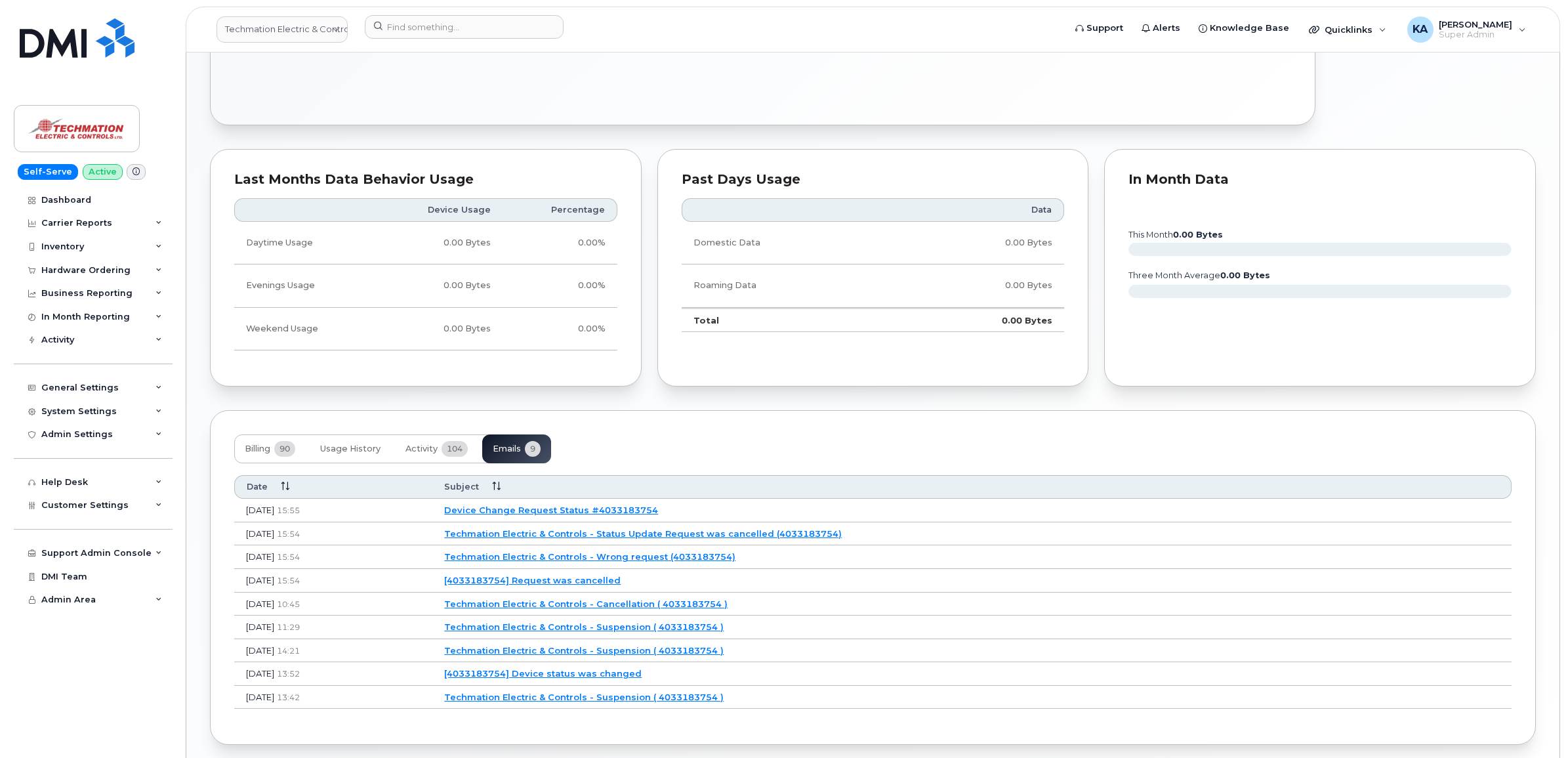
scroll to position [818, 0]
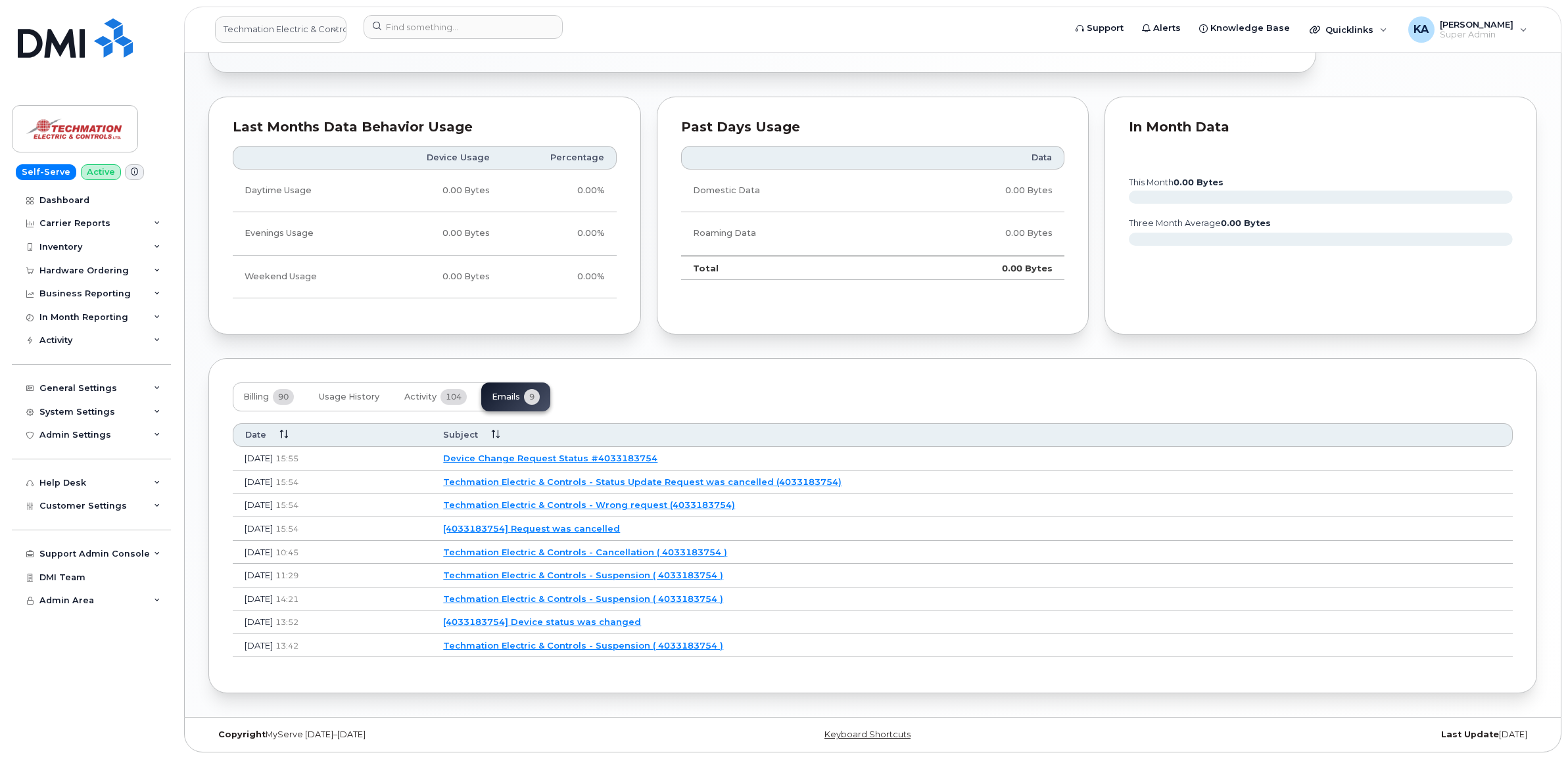
click at [543, 551] on link "Techmation Electric & Controls - Cancellation ( 4033183754 )" at bounding box center [585, 552] width 284 height 11
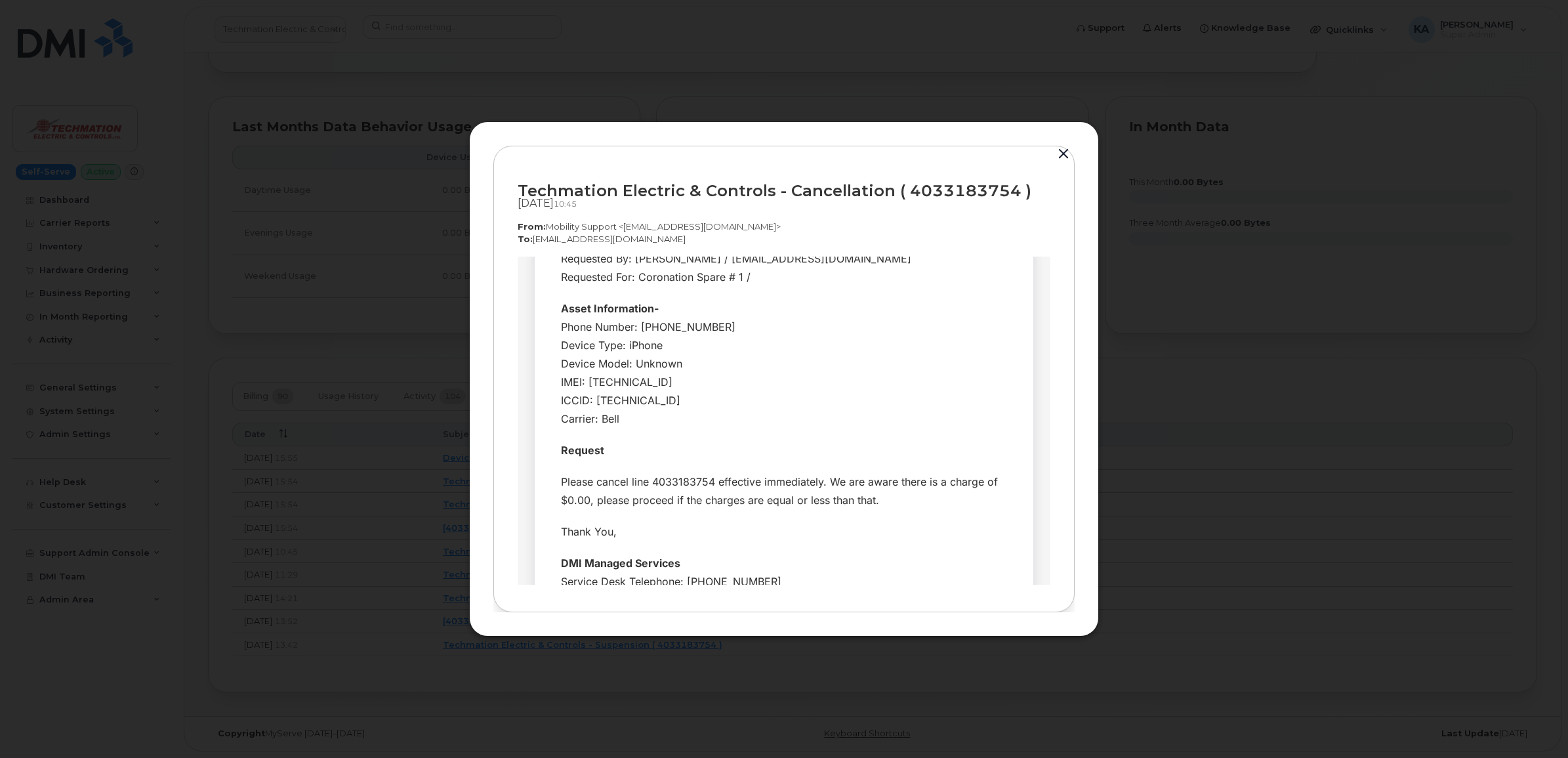
scroll to position [164, 0]
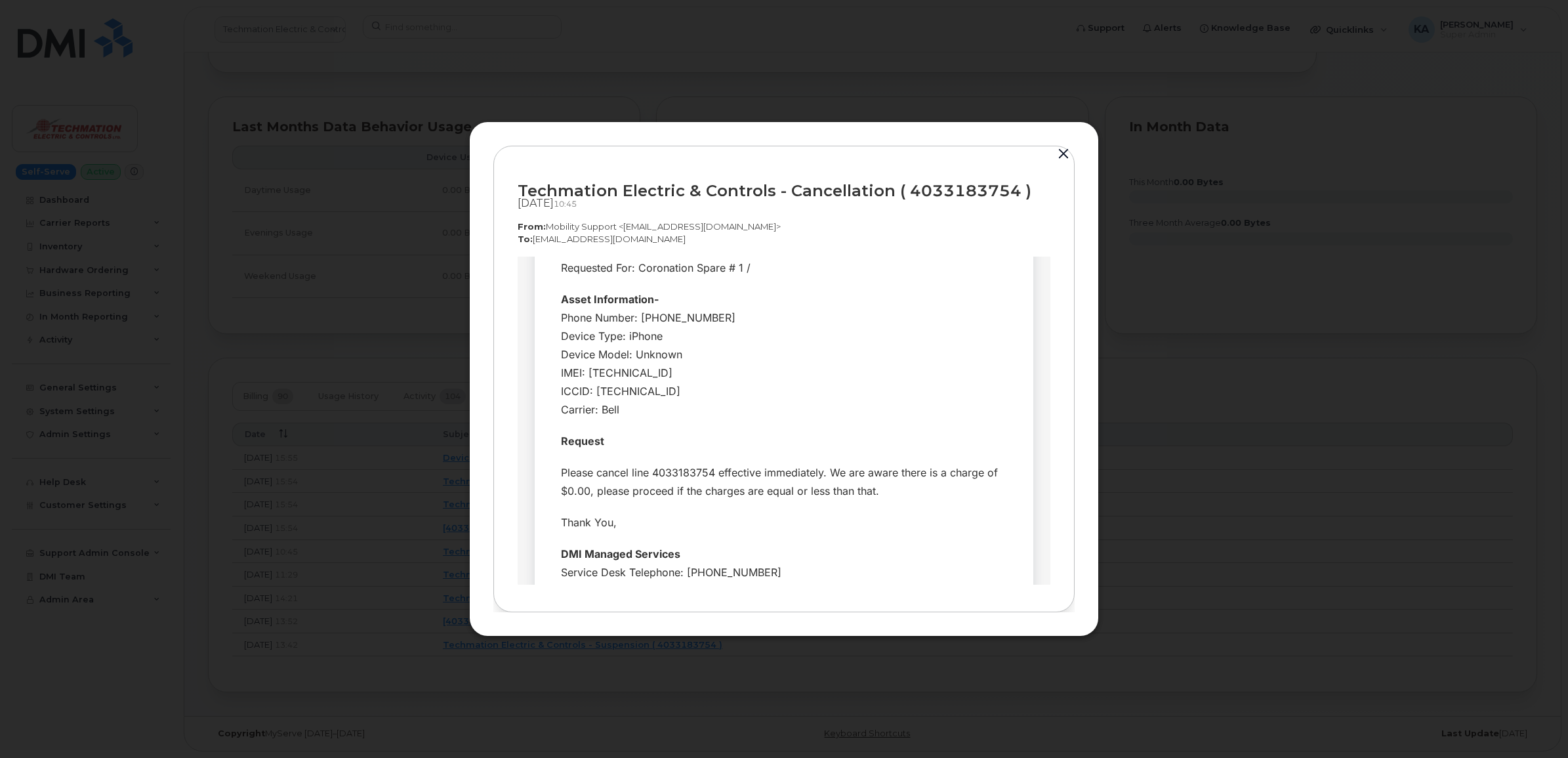
click at [1064, 151] on button "button" at bounding box center [1064, 154] width 20 height 18
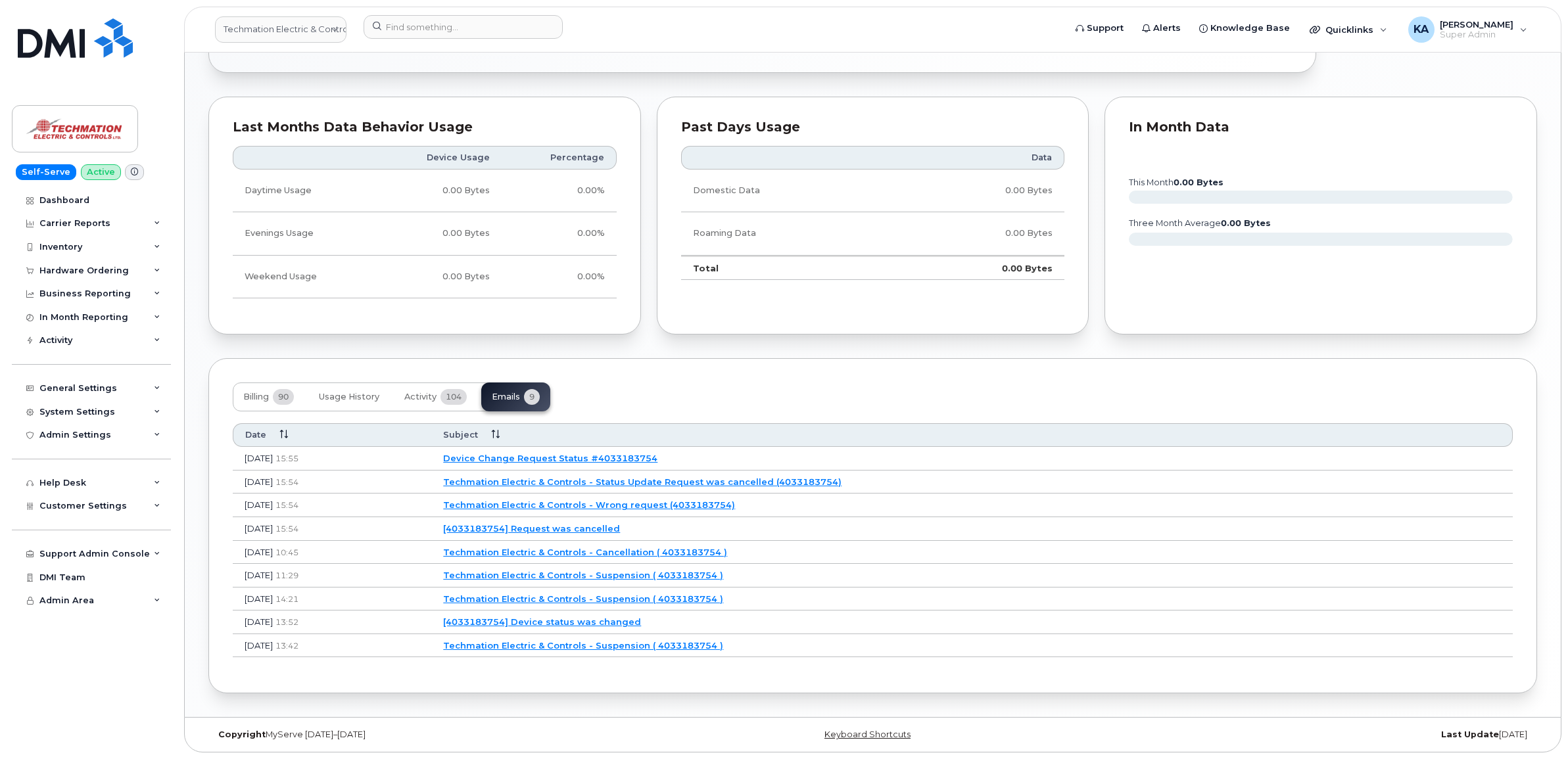
click at [600, 528] on link "[4033183754] Request was cancelled" at bounding box center [532, 528] width 177 height 11
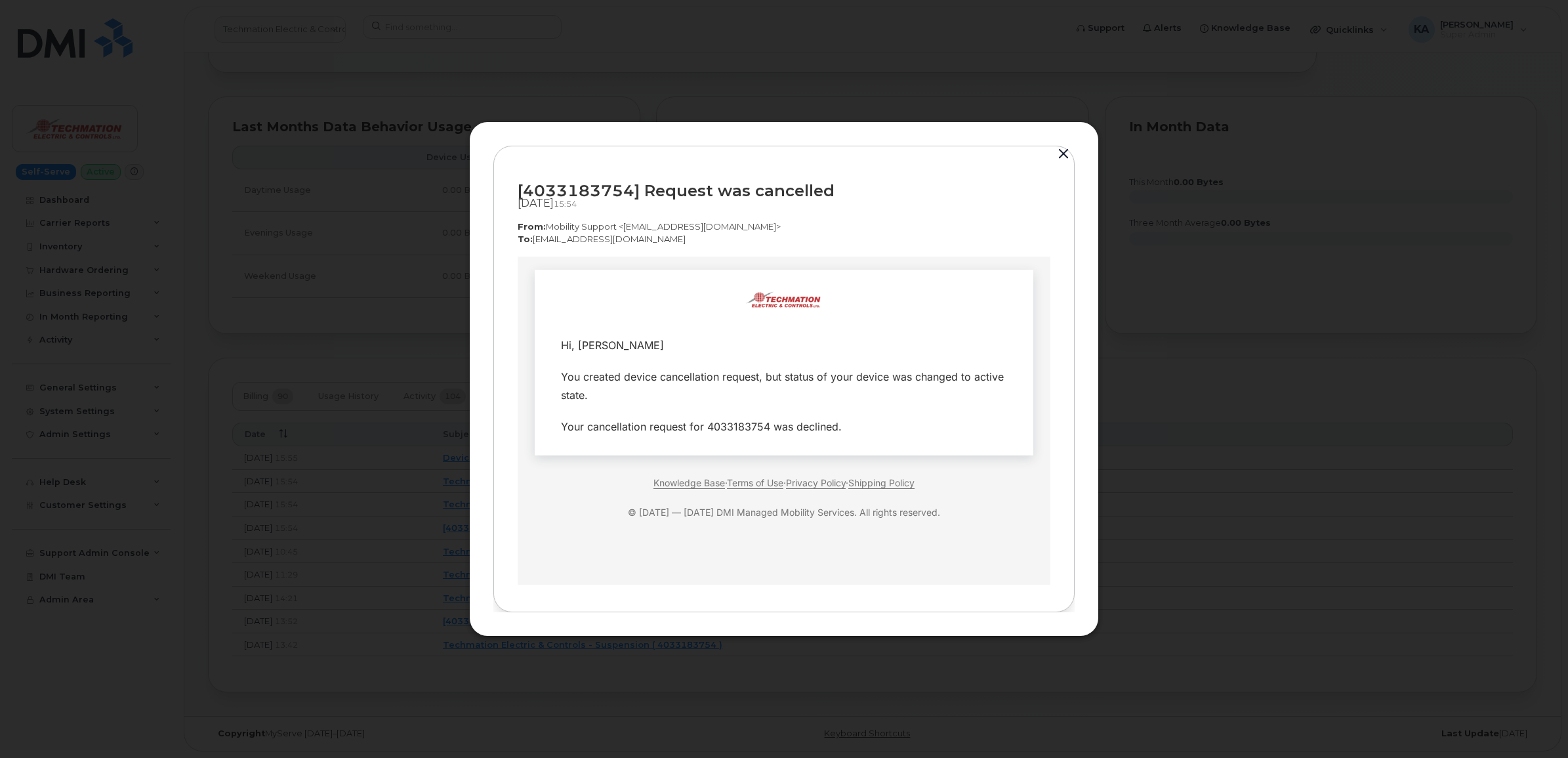
scroll to position [0, 0]
click at [1061, 151] on button "button" at bounding box center [1064, 154] width 20 height 18
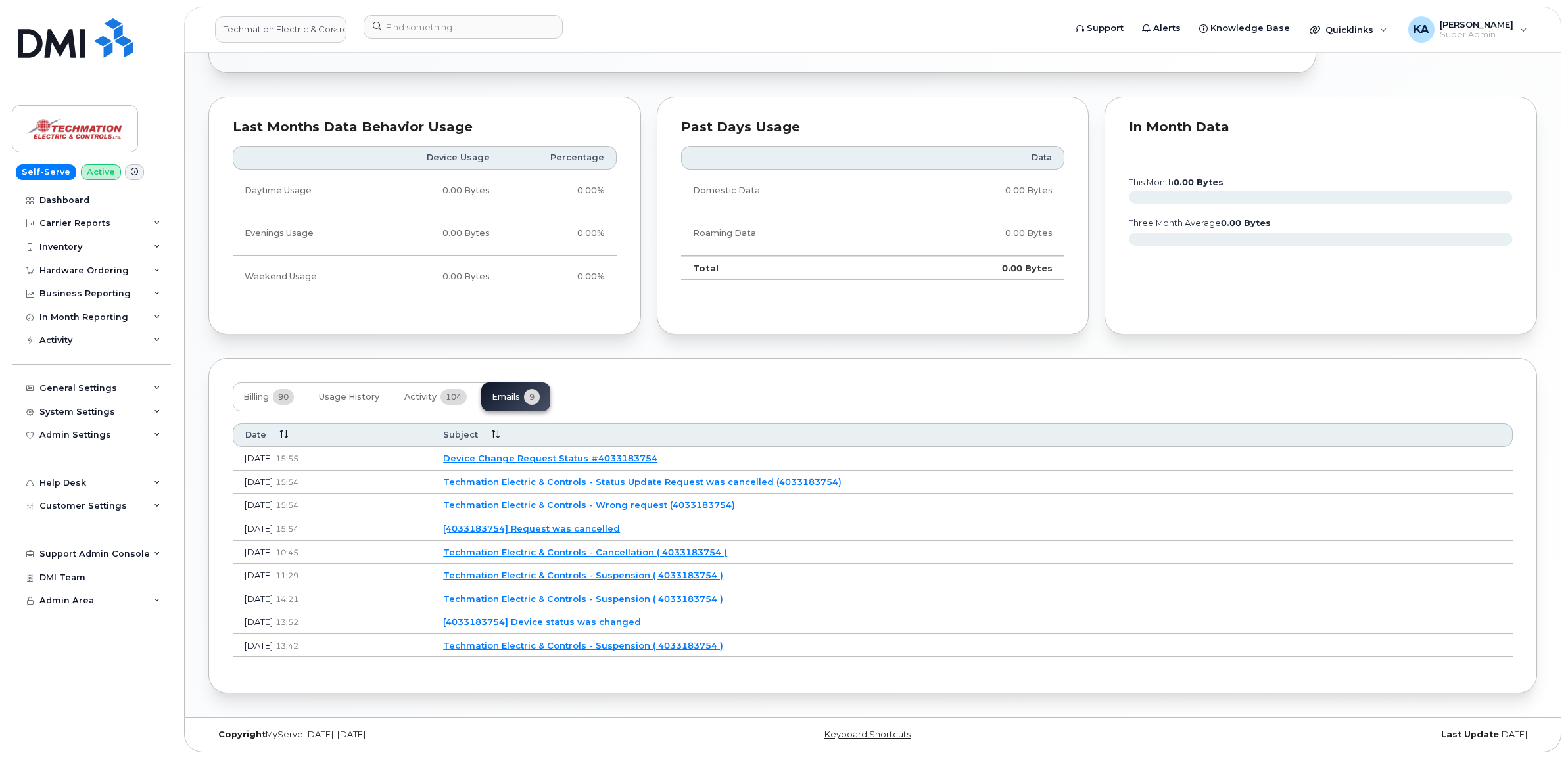
click at [607, 501] on link "Techmation Electric & Controls - Wrong request (4033183754)" at bounding box center [589, 505] width 292 height 11
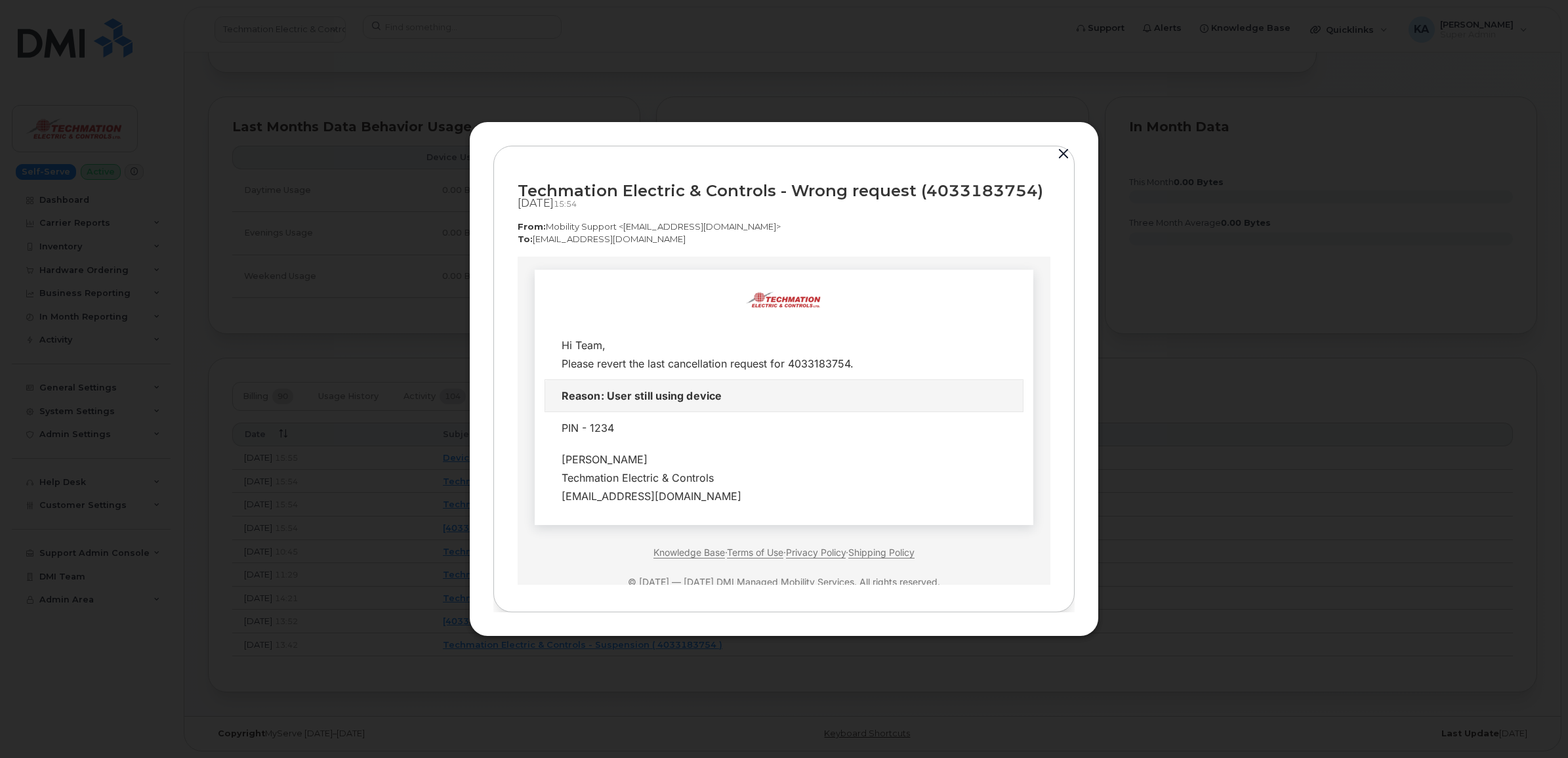
click at [1061, 149] on button "button" at bounding box center [1064, 154] width 20 height 18
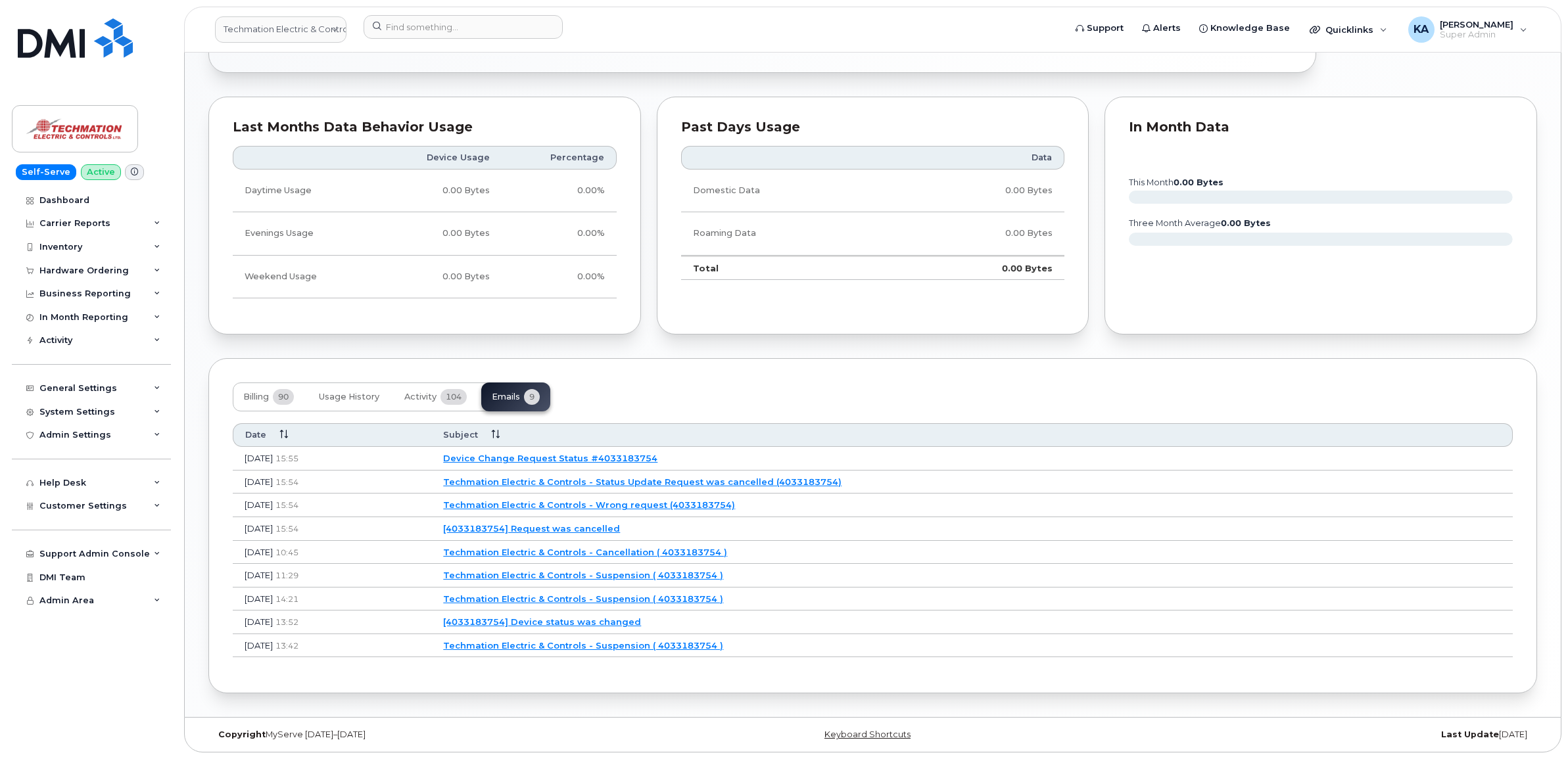
click at [595, 479] on link "Techmation Electric & Controls - Status Update Request was cancelled (403318375…" at bounding box center [642, 482] width 398 height 11
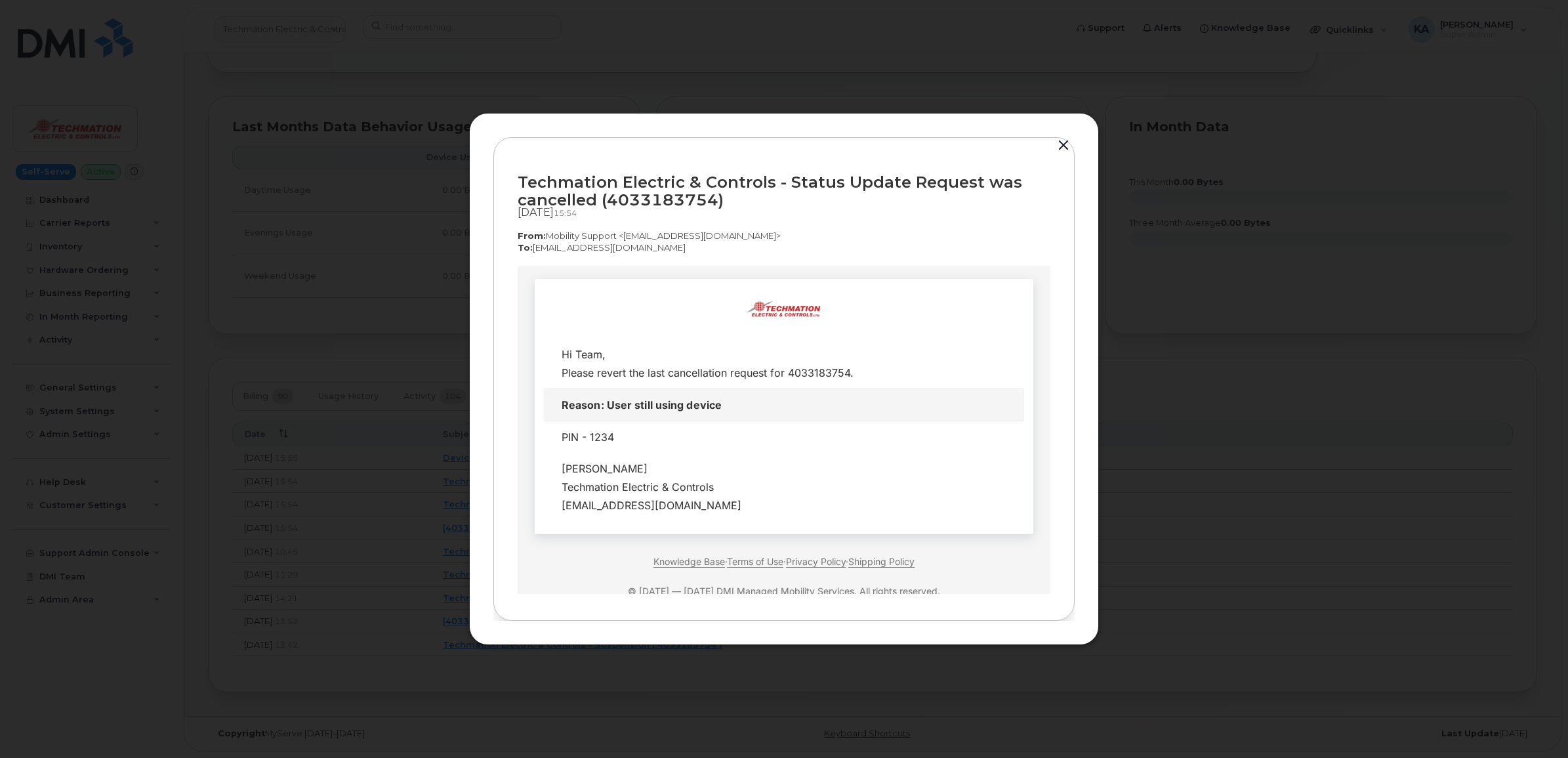
scroll to position [38, 0]
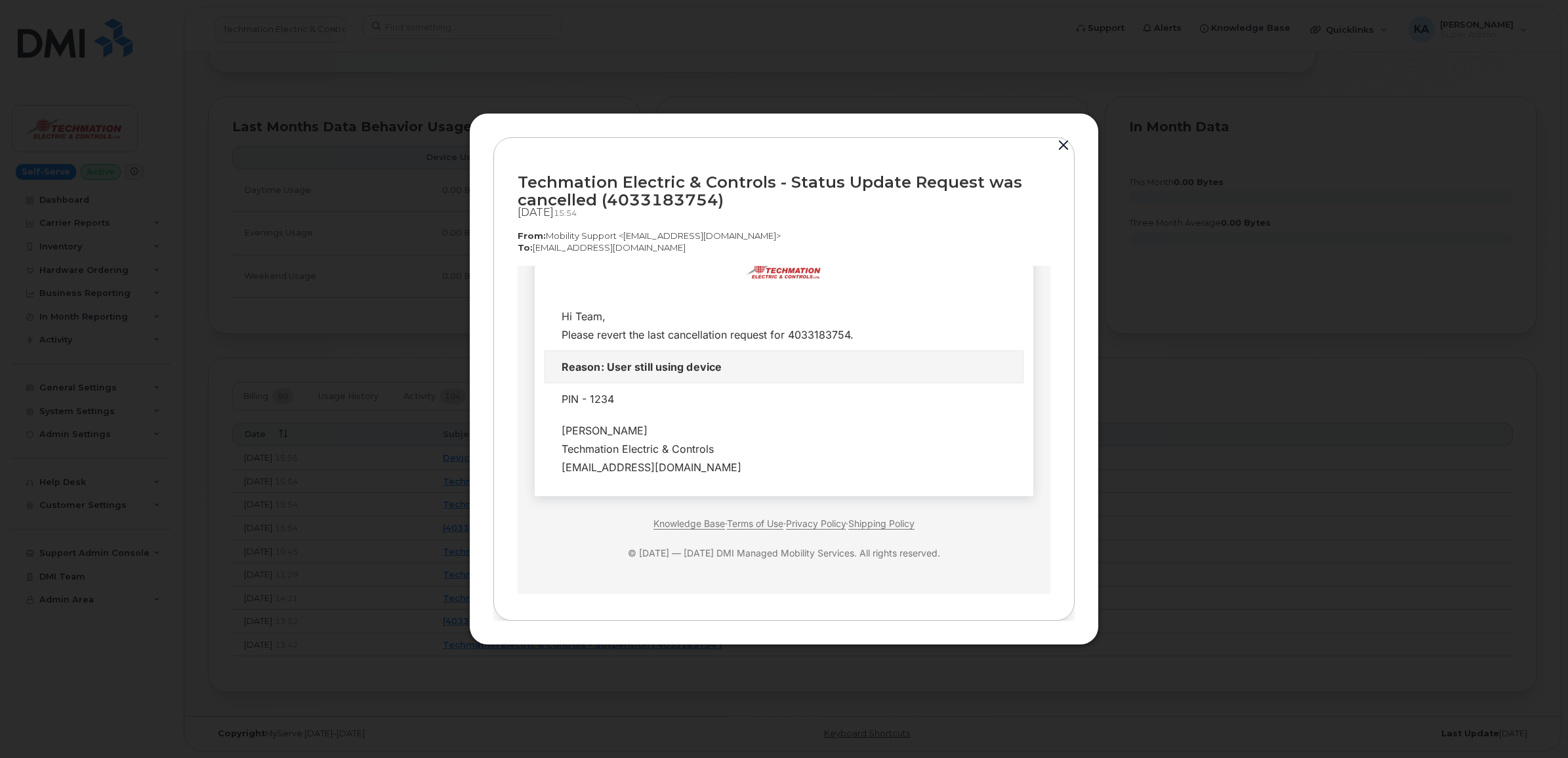
click at [1063, 143] on button "button" at bounding box center [1064, 146] width 20 height 18
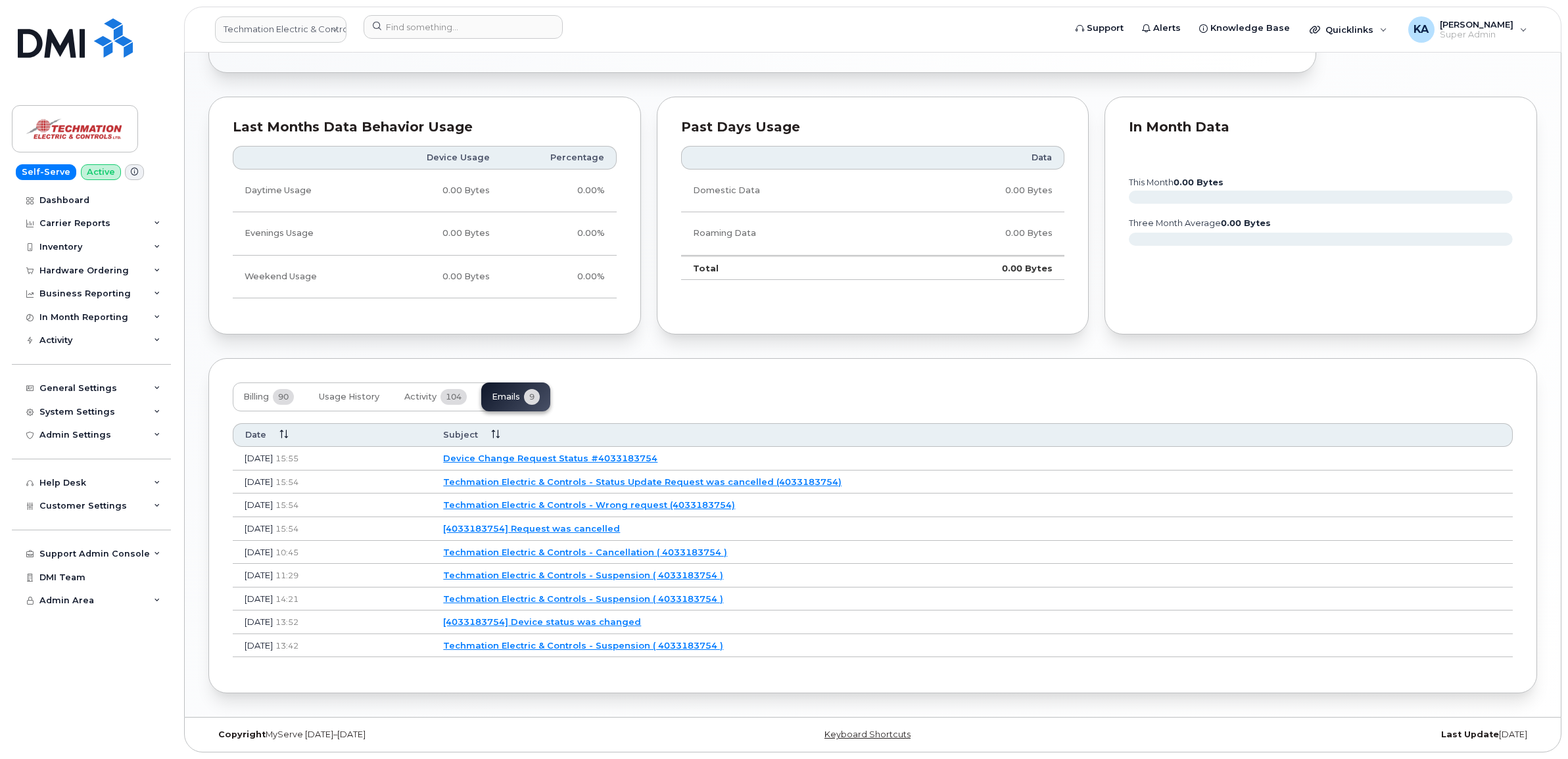
click at [617, 456] on link "Device Change Request Status #4033183754" at bounding box center [550, 458] width 214 height 11
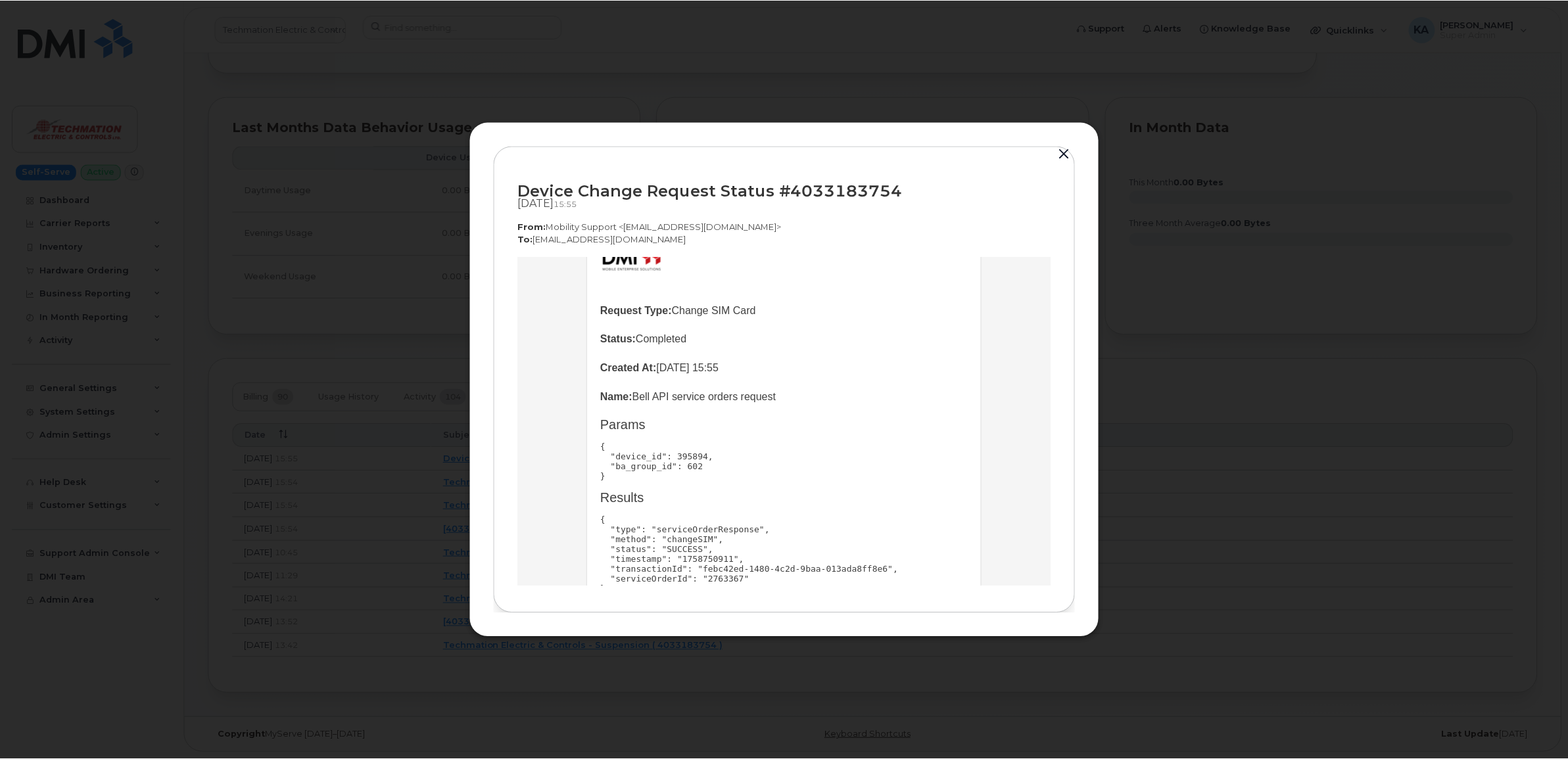
scroll to position [161, 0]
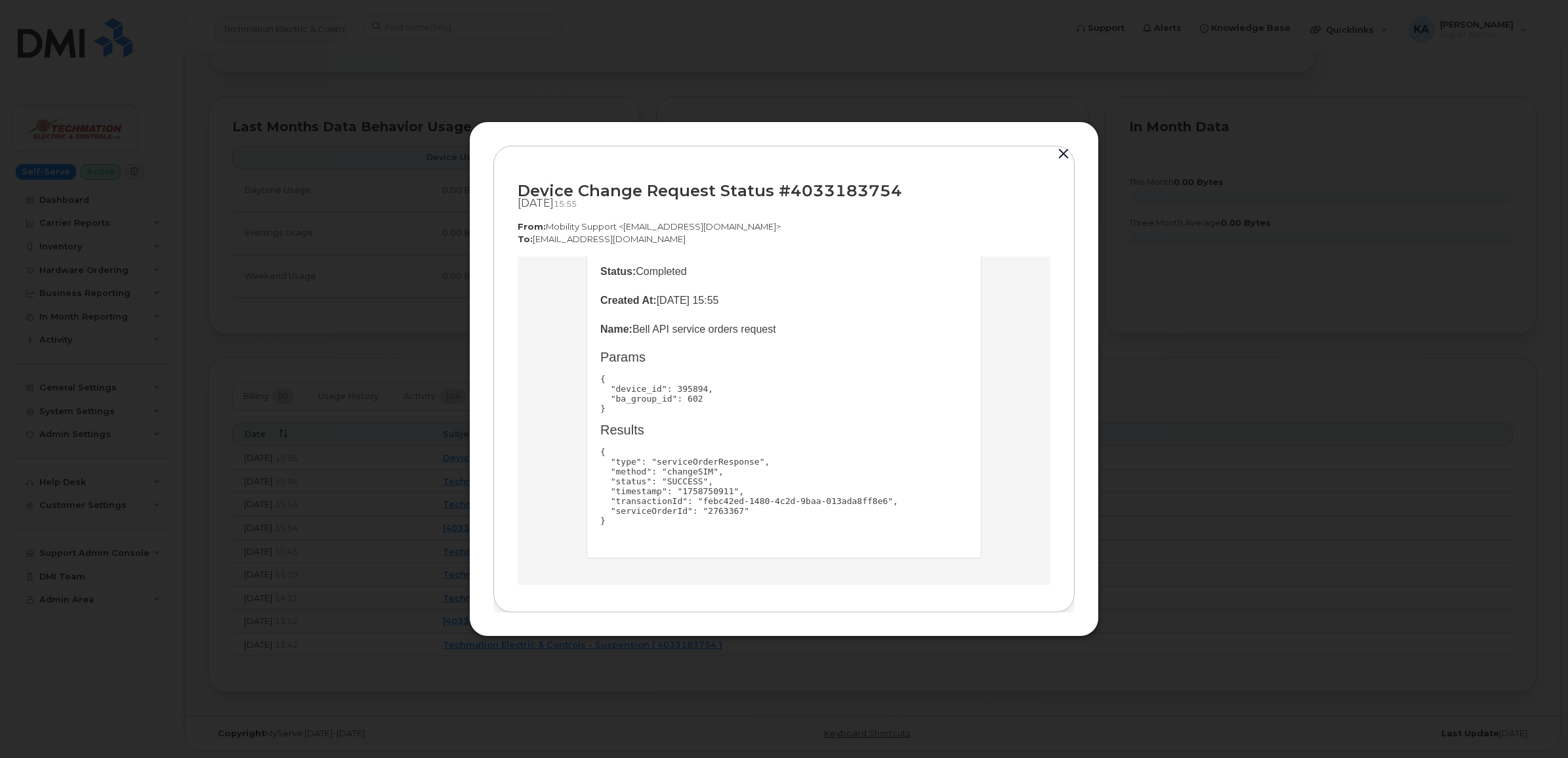
click at [1062, 151] on button "button" at bounding box center [1064, 154] width 20 height 18
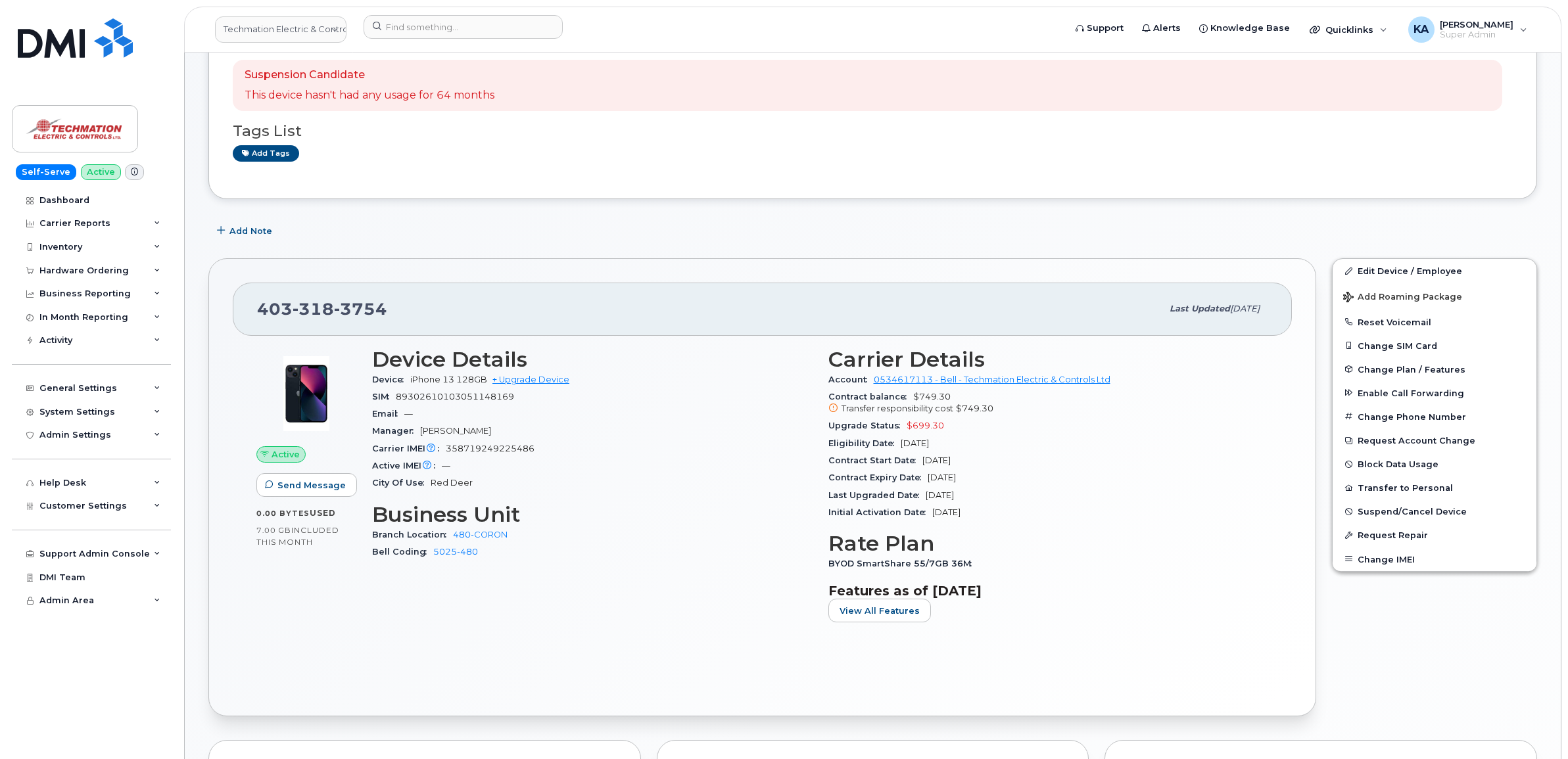
scroll to position [161, 0]
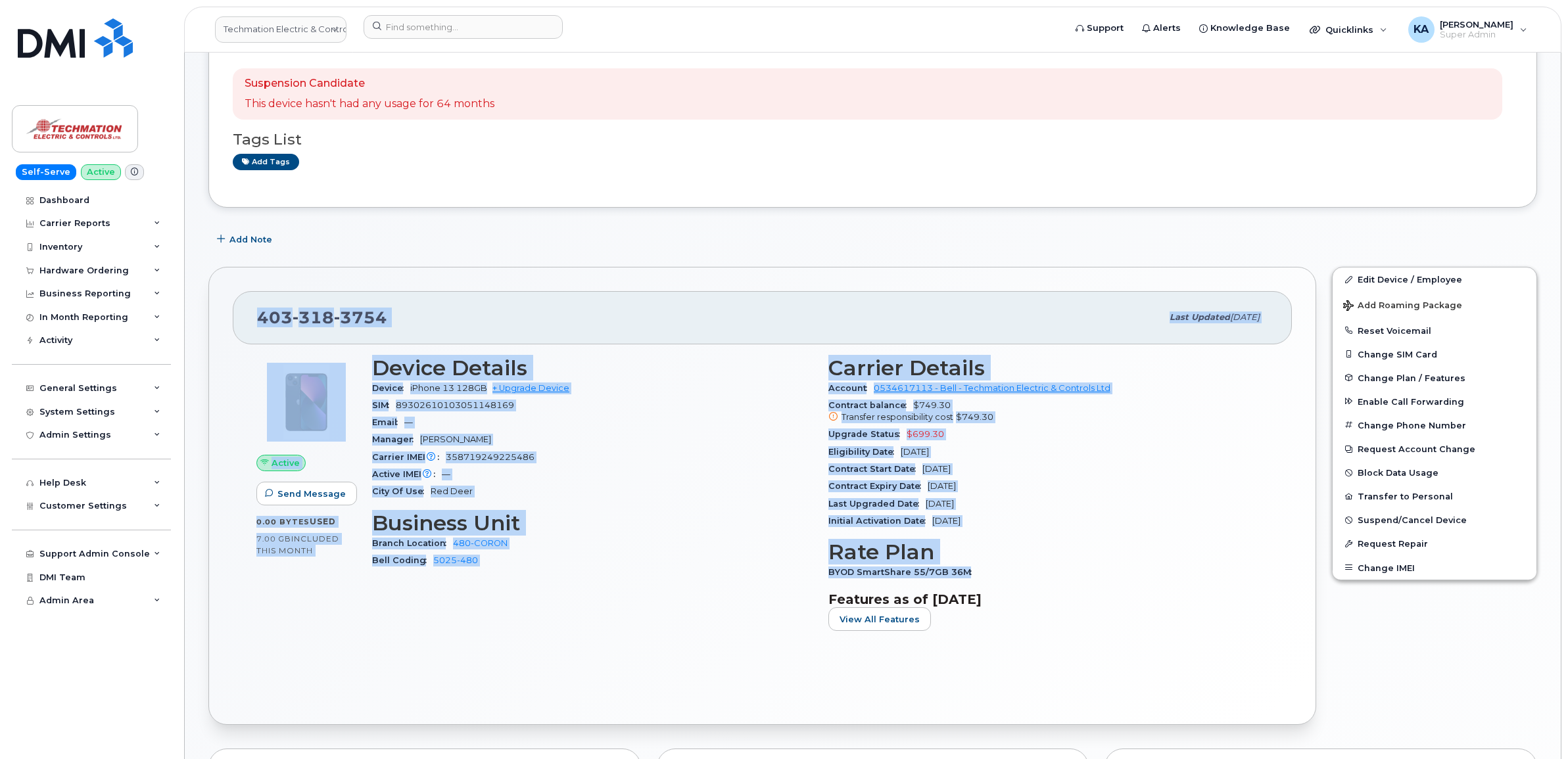
drag, startPoint x: 256, startPoint y: 321, endPoint x: 991, endPoint y: 576, distance: 778.0
click at [991, 576] on div "403 318 3754 Last updated Sep 16, 2025 Active Send Message 0.00 Bytes  used 7.0…" at bounding box center [762, 496] width 1107 height 458
copy div "403 318 3754 Last updated Sep 16, 2025 Active Send Message 0.00 Bytes  used 7.0…"
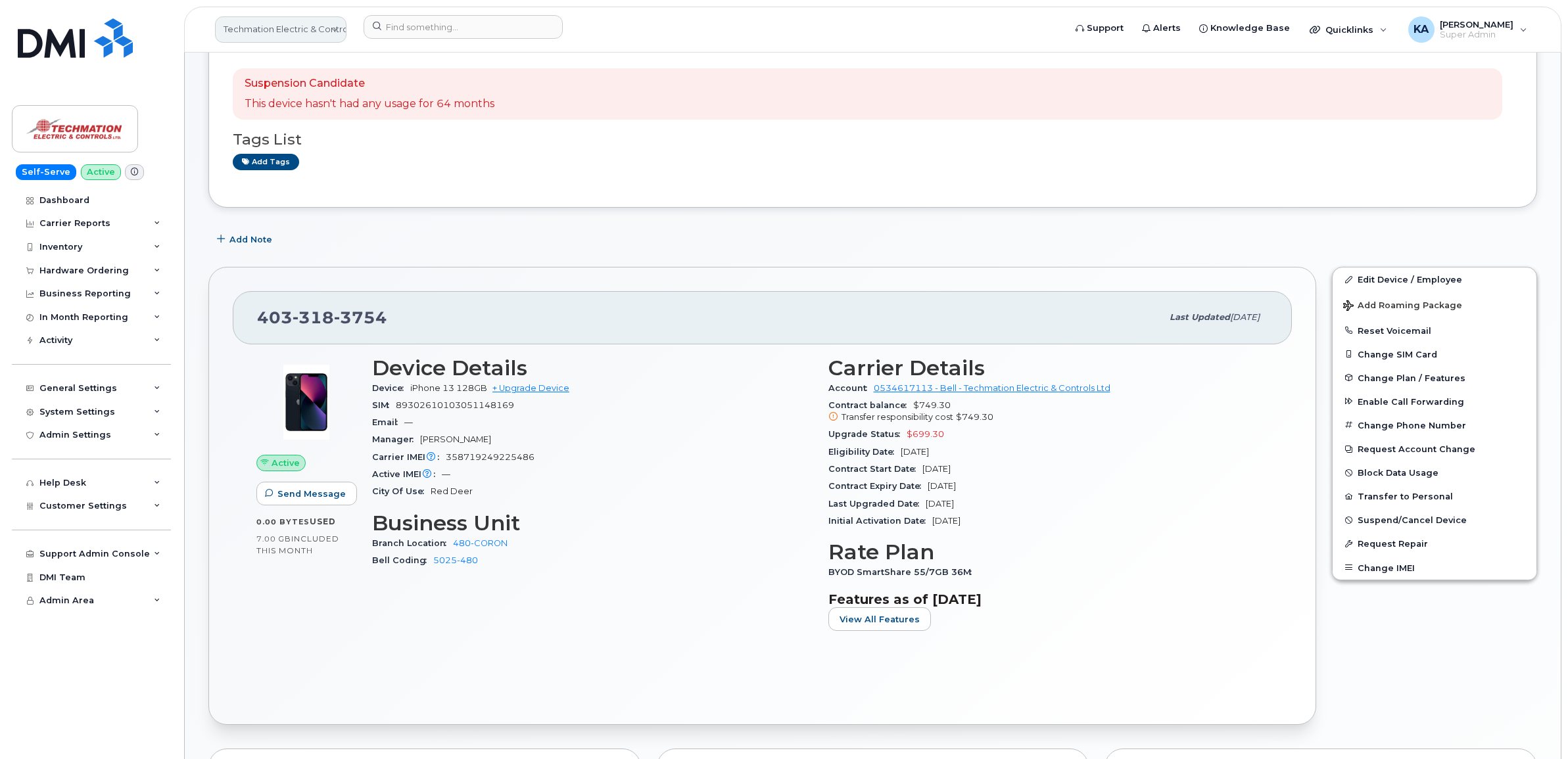
click at [274, 30] on link "Techmation Electric & Controls" at bounding box center [280, 29] width 131 height 26
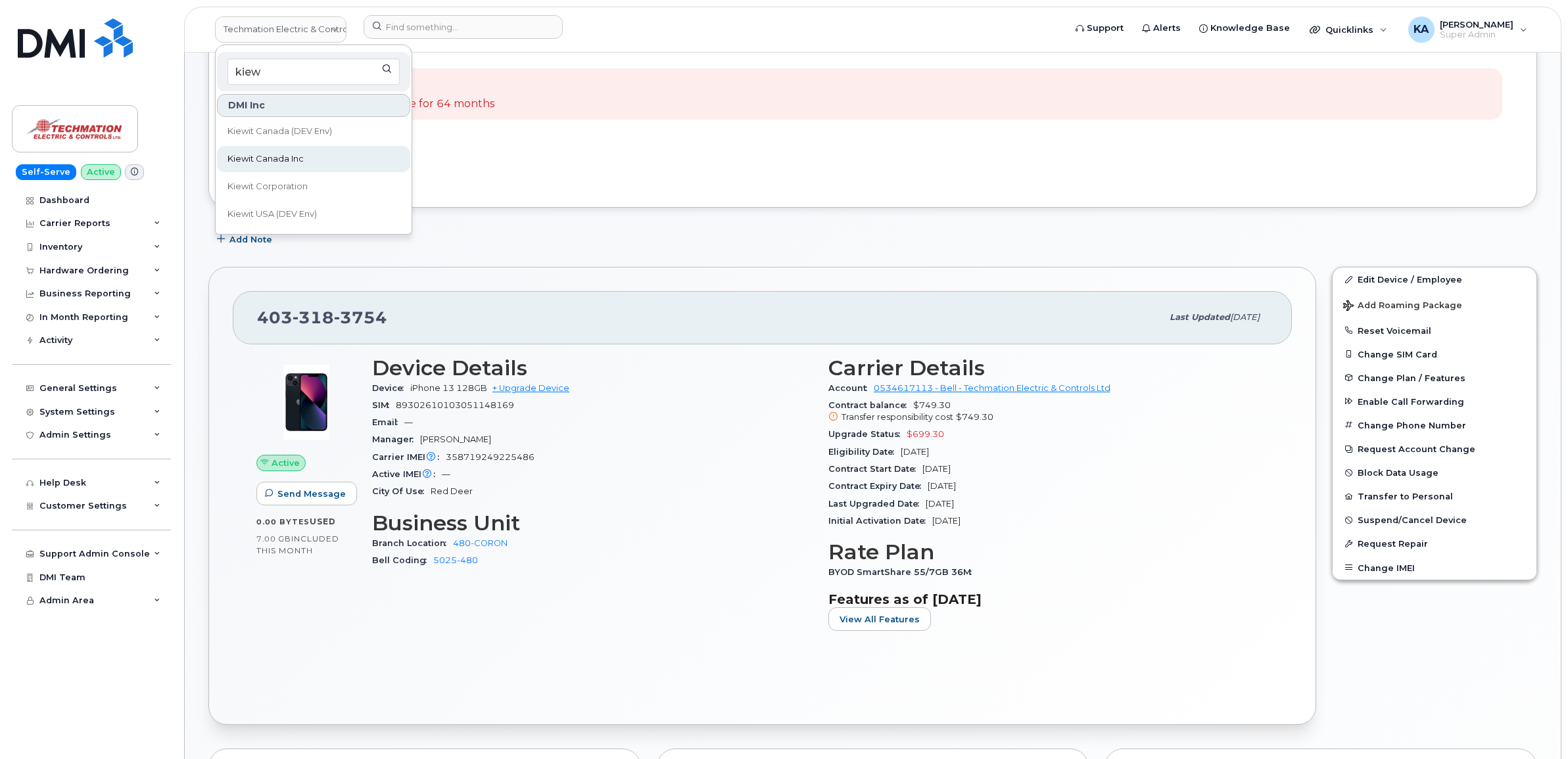
type input "kiew"
click at [278, 151] on link "Kiewit Canada Inc" at bounding box center [313, 159] width 193 height 26
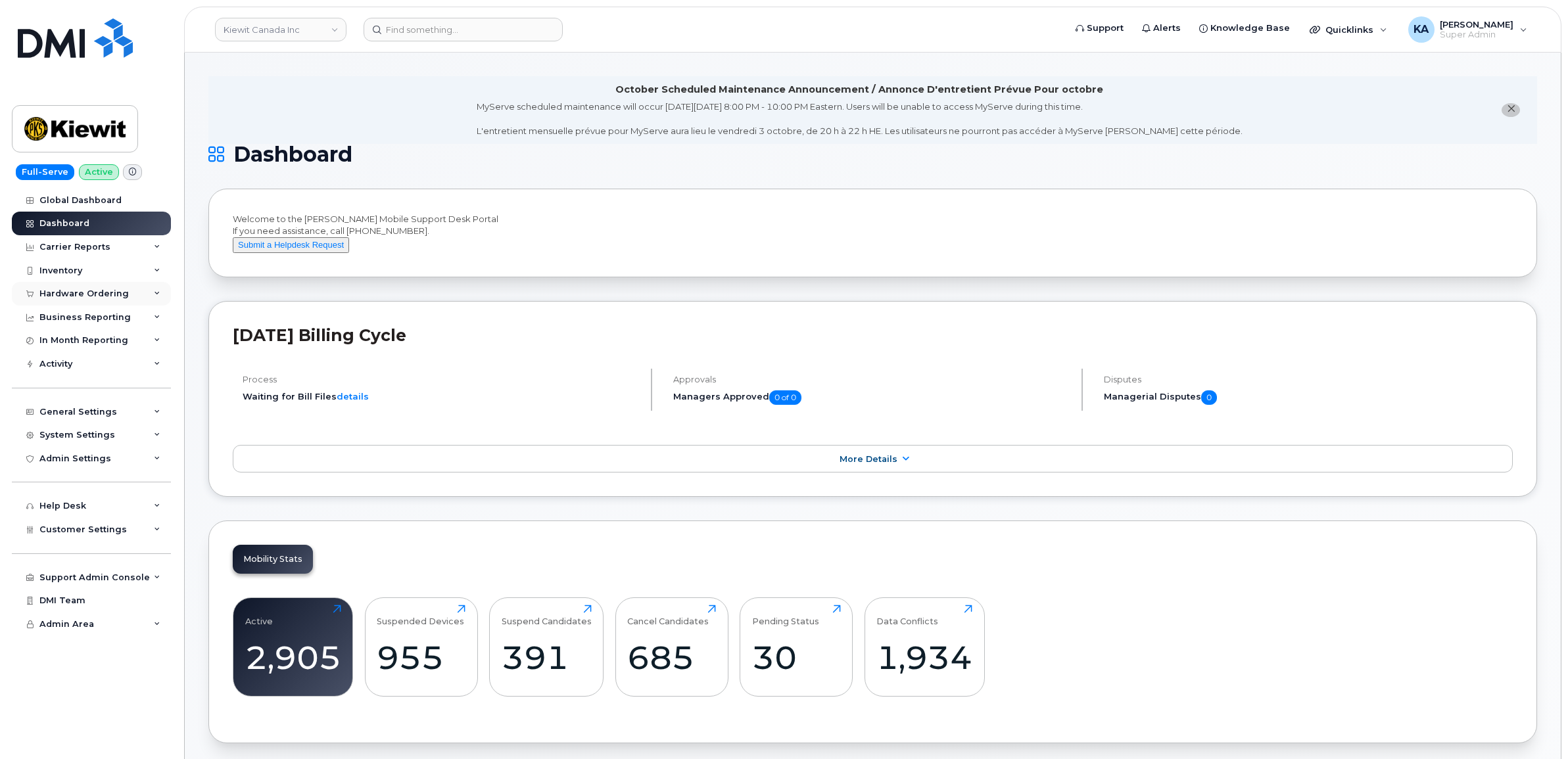
click at [67, 294] on div "Hardware Ordering" at bounding box center [84, 293] width 89 height 11
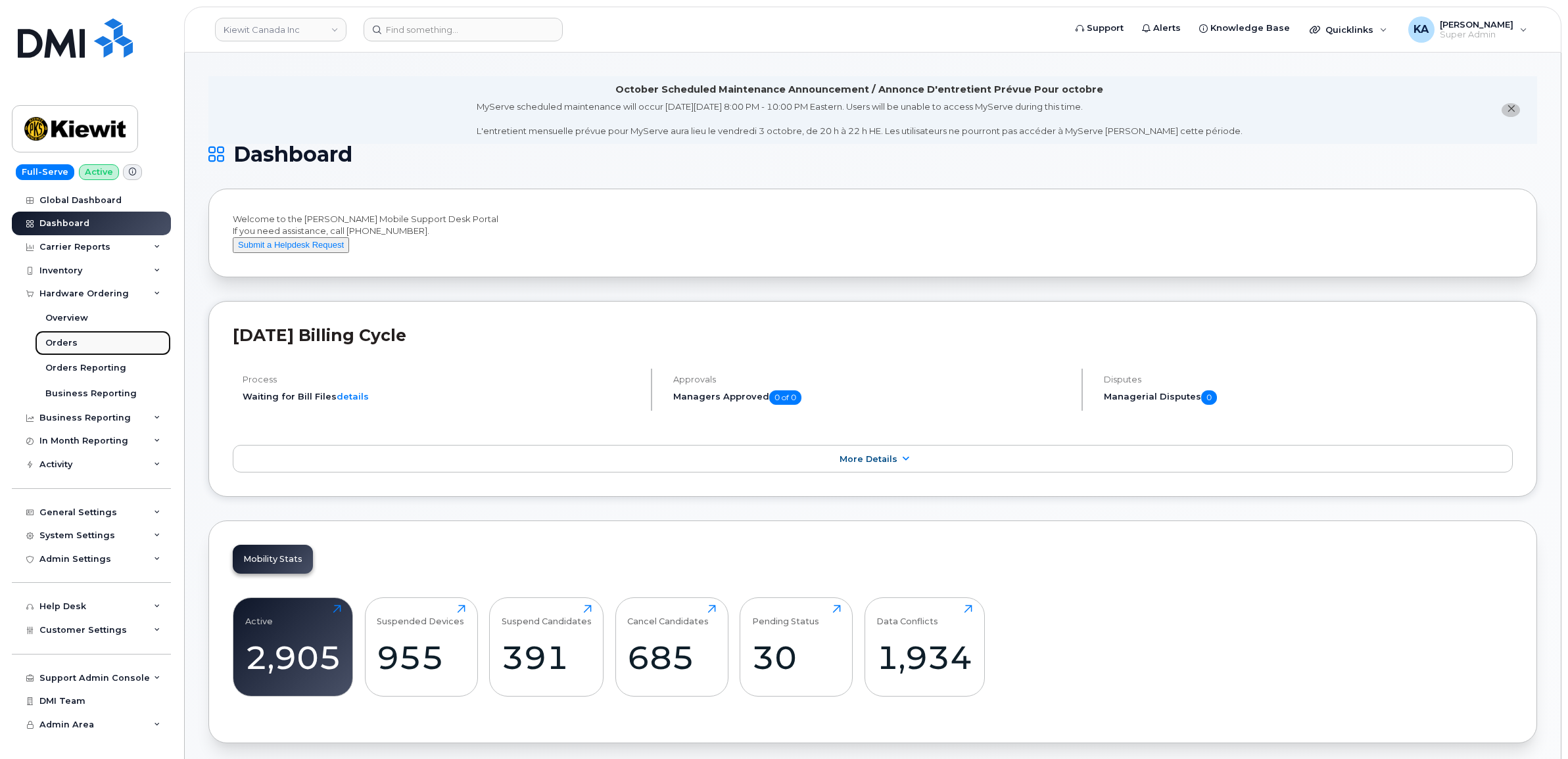
click at [67, 343] on div "Orders" at bounding box center [62, 343] width 32 height 12
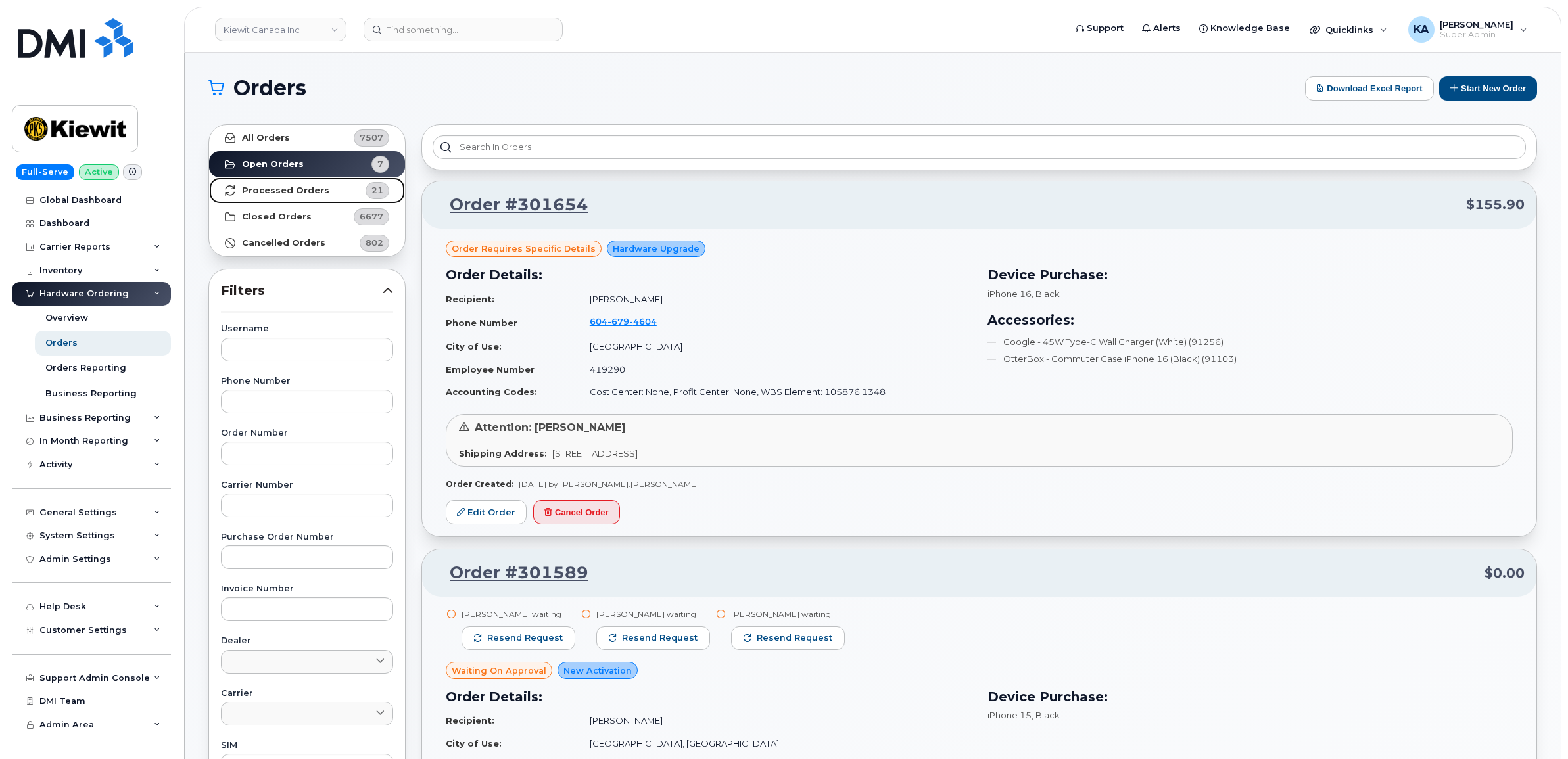
click at [310, 191] on strong "Processed Orders" at bounding box center [286, 190] width 88 height 11
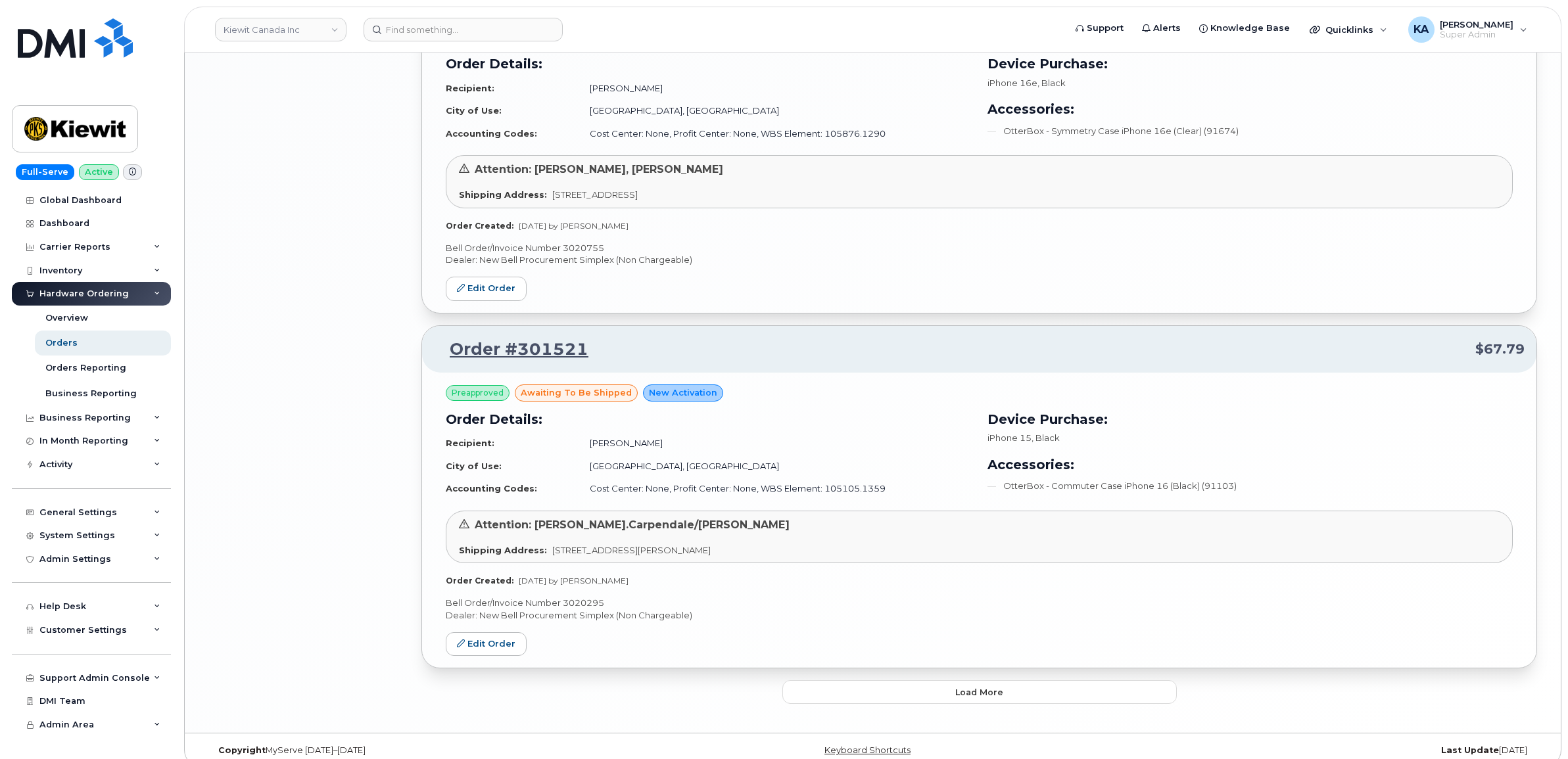
scroll to position [2530, 0]
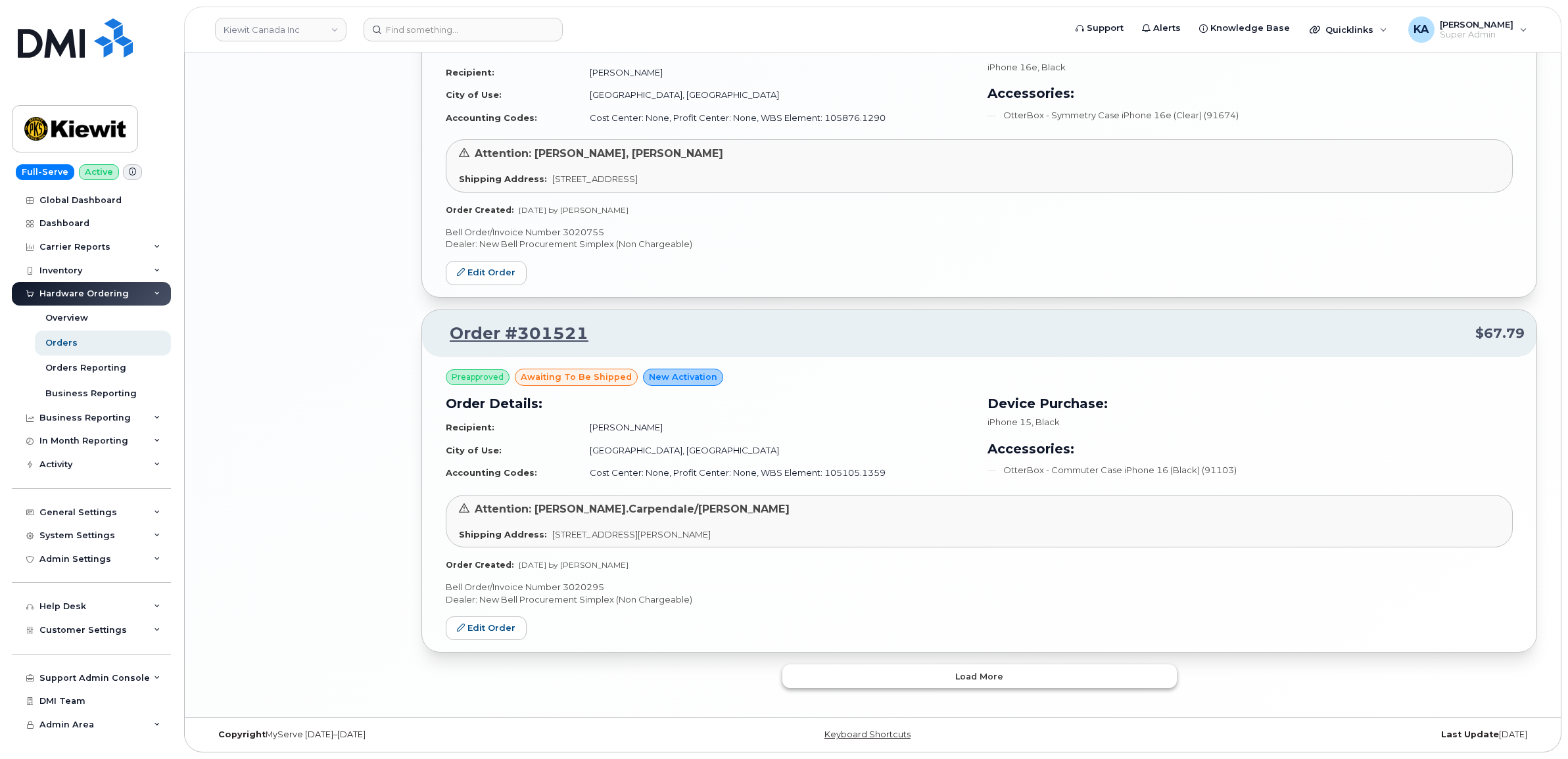
click at [791, 668] on button "Load more" at bounding box center [980, 676] width 395 height 24
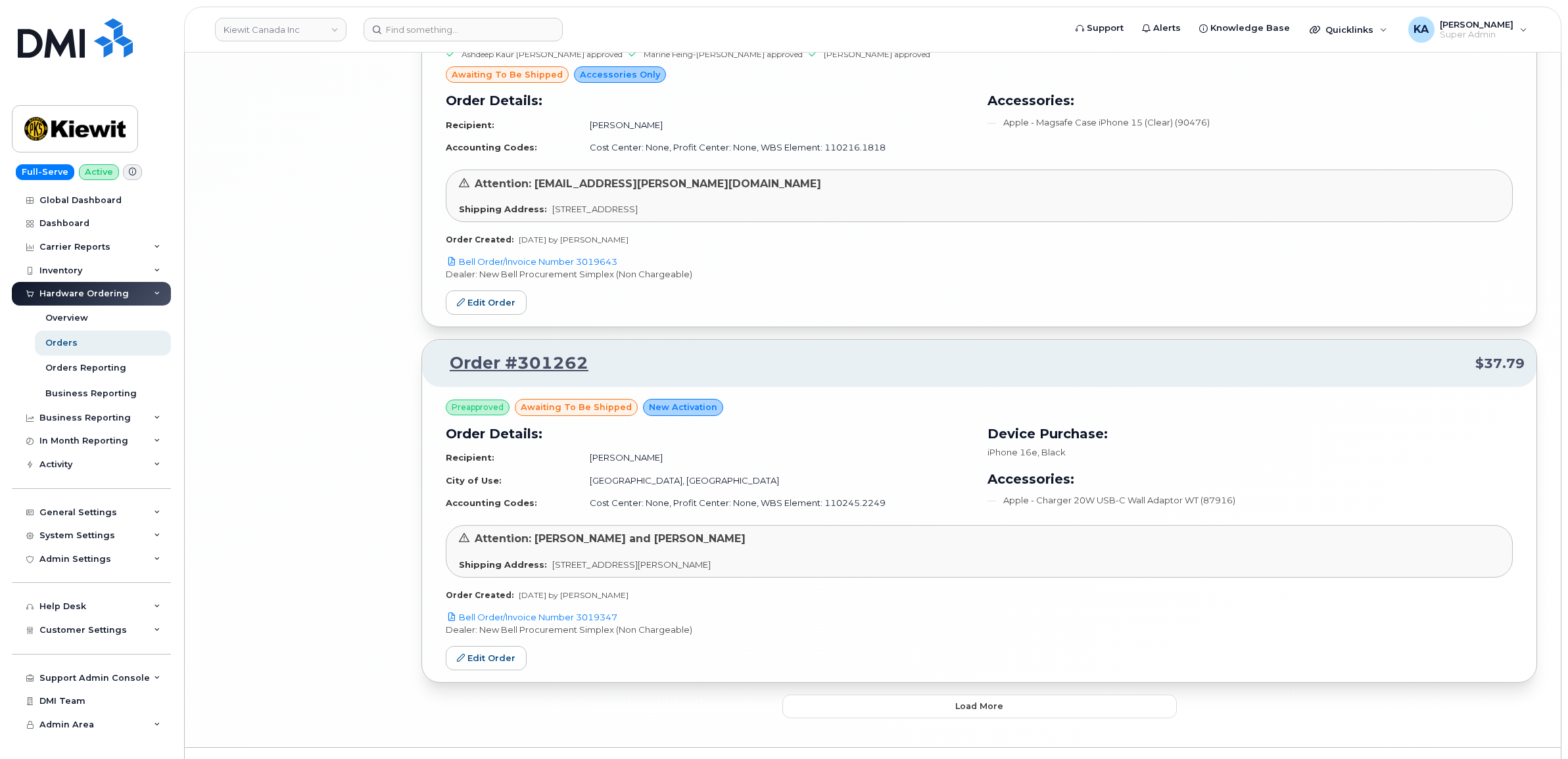
scroll to position [5530, 0]
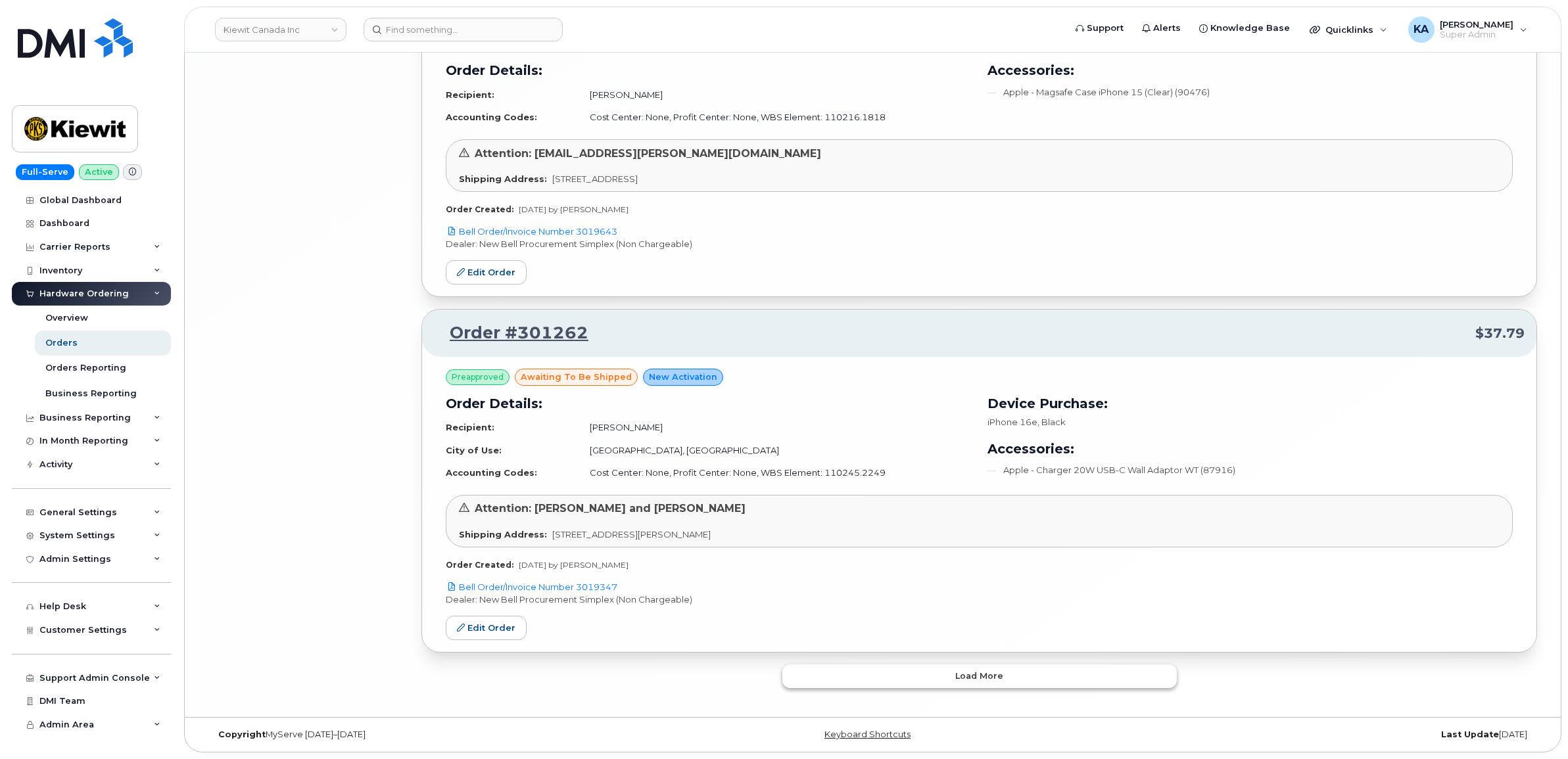
click at [884, 674] on button "Load more" at bounding box center [980, 676] width 395 height 24
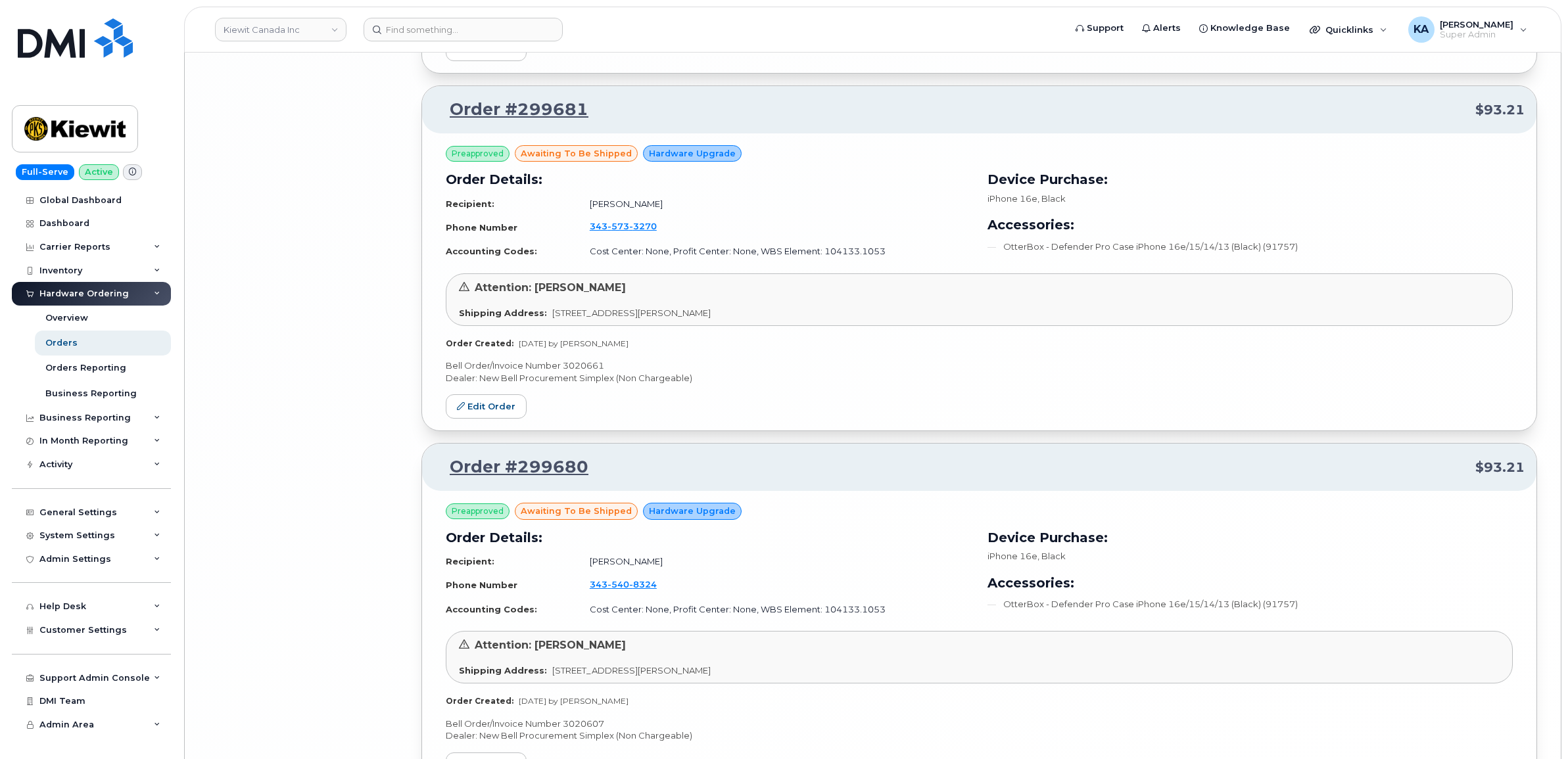
scroll to position [7400, 0]
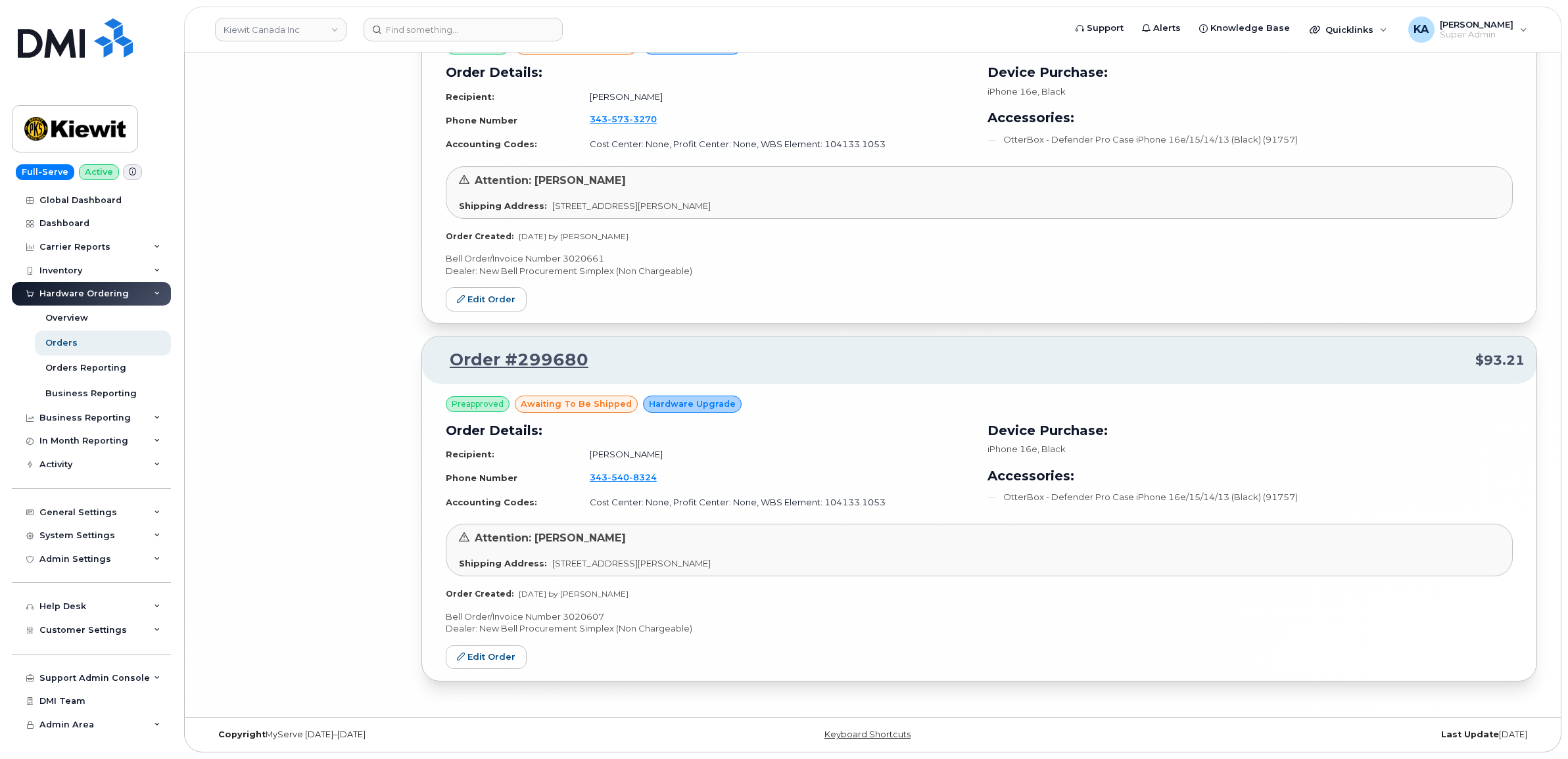
click at [580, 612] on p "Bell Order/Invoice Number 3020607" at bounding box center [979, 617] width 1067 height 13
copy p "3020607"
click at [580, 258] on p "Bell Order/Invoice Number 3020661" at bounding box center [979, 258] width 1067 height 13
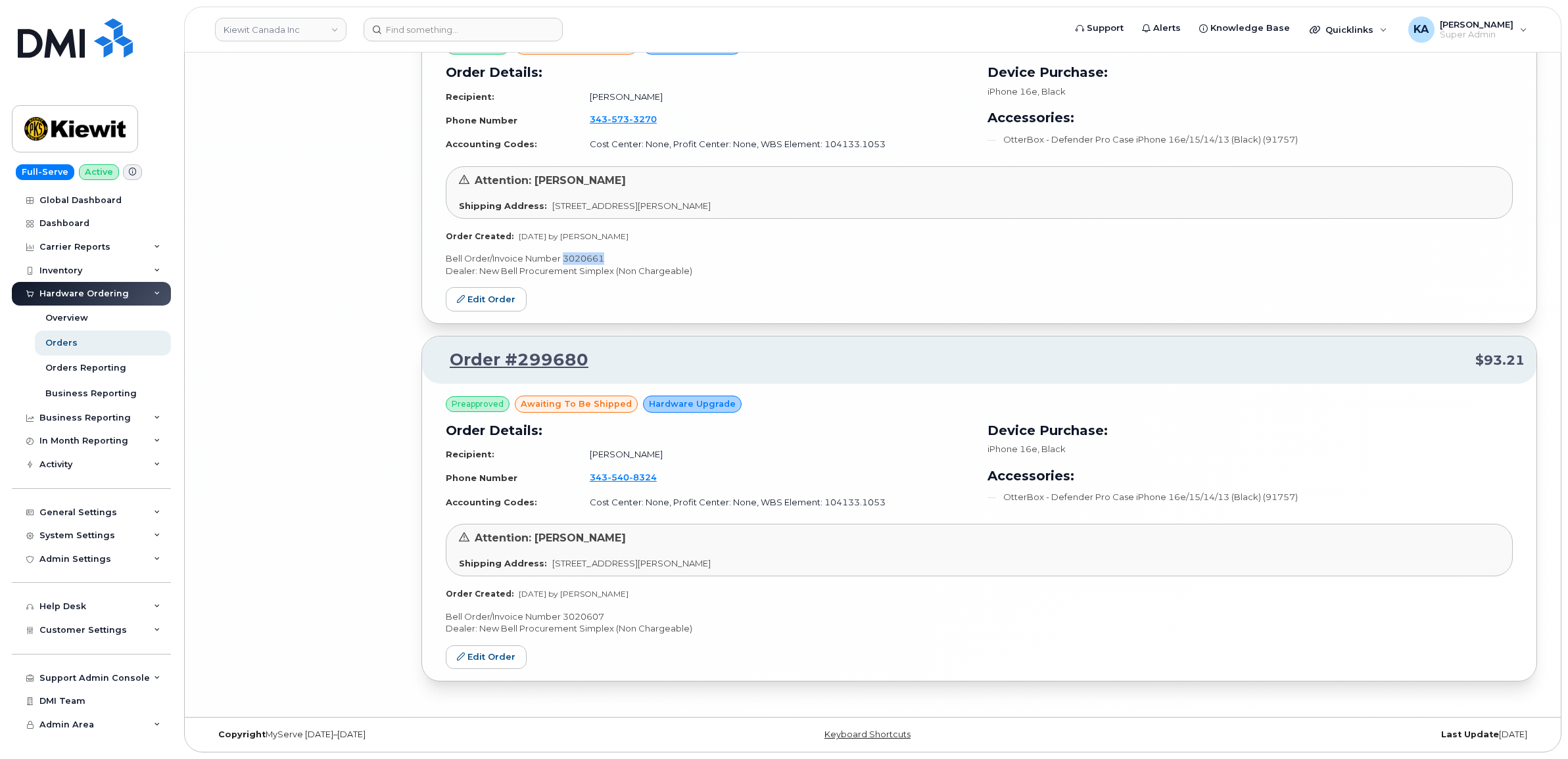
copy p "3020661"
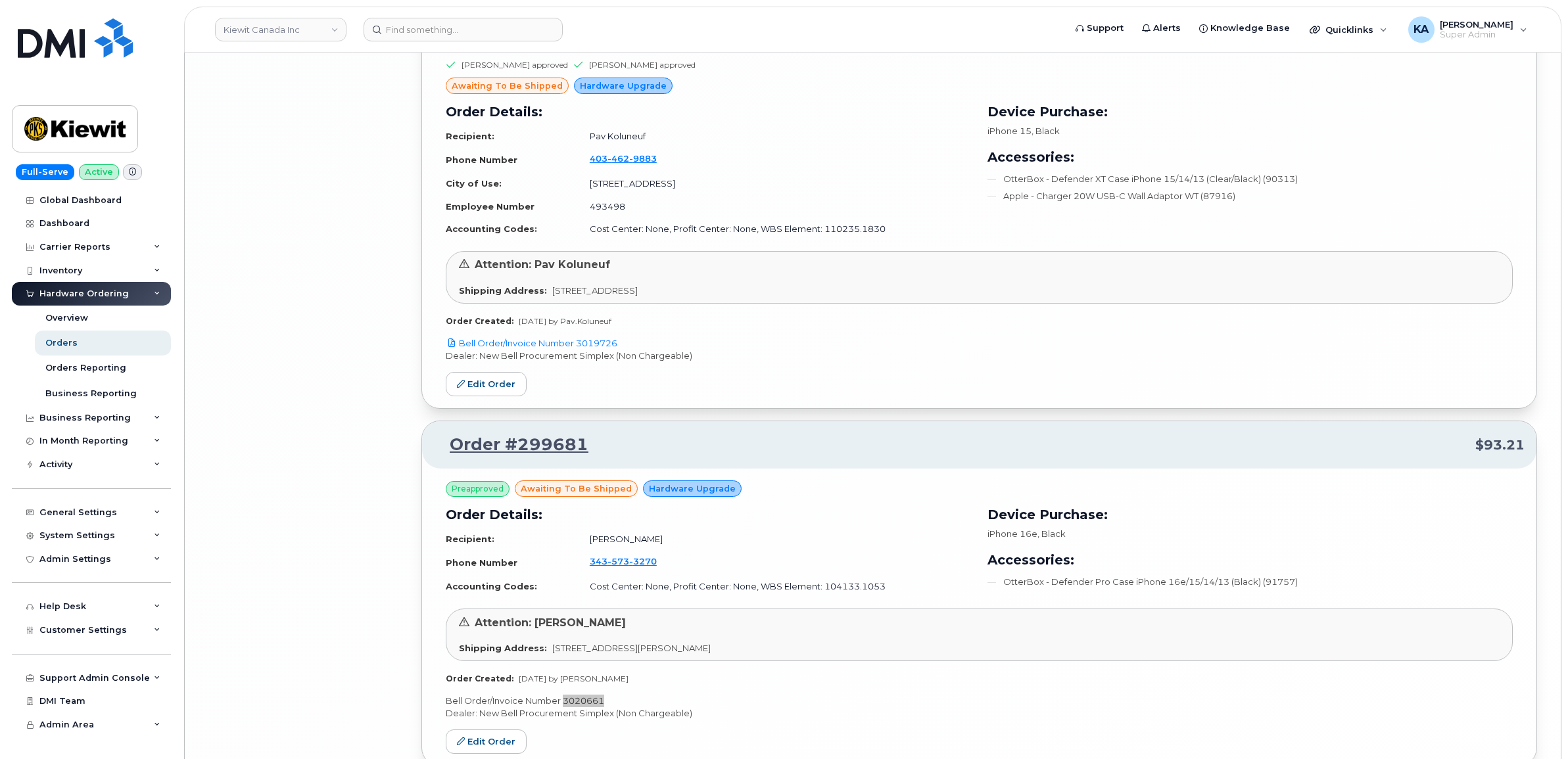
scroll to position [6907, 0]
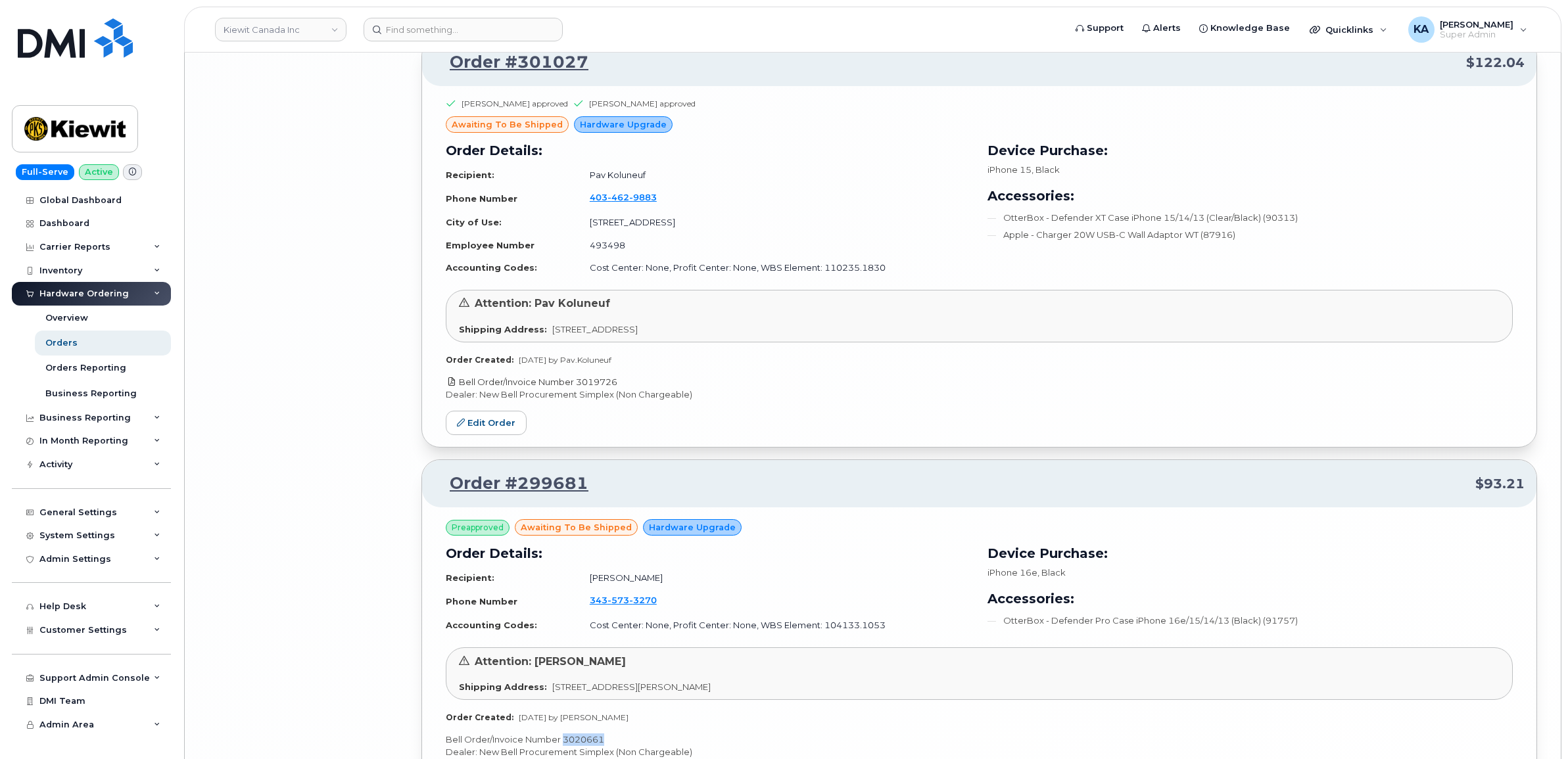
drag, startPoint x: 626, startPoint y: 392, endPoint x: 579, endPoint y: 393, distance: 47.0
click at [579, 388] on p "Bell Order/Invoice Number 3019726" at bounding box center [979, 383] width 1067 height 13
copy link "3019726"
click at [485, 433] on link "Edit Order" at bounding box center [486, 423] width 81 height 25
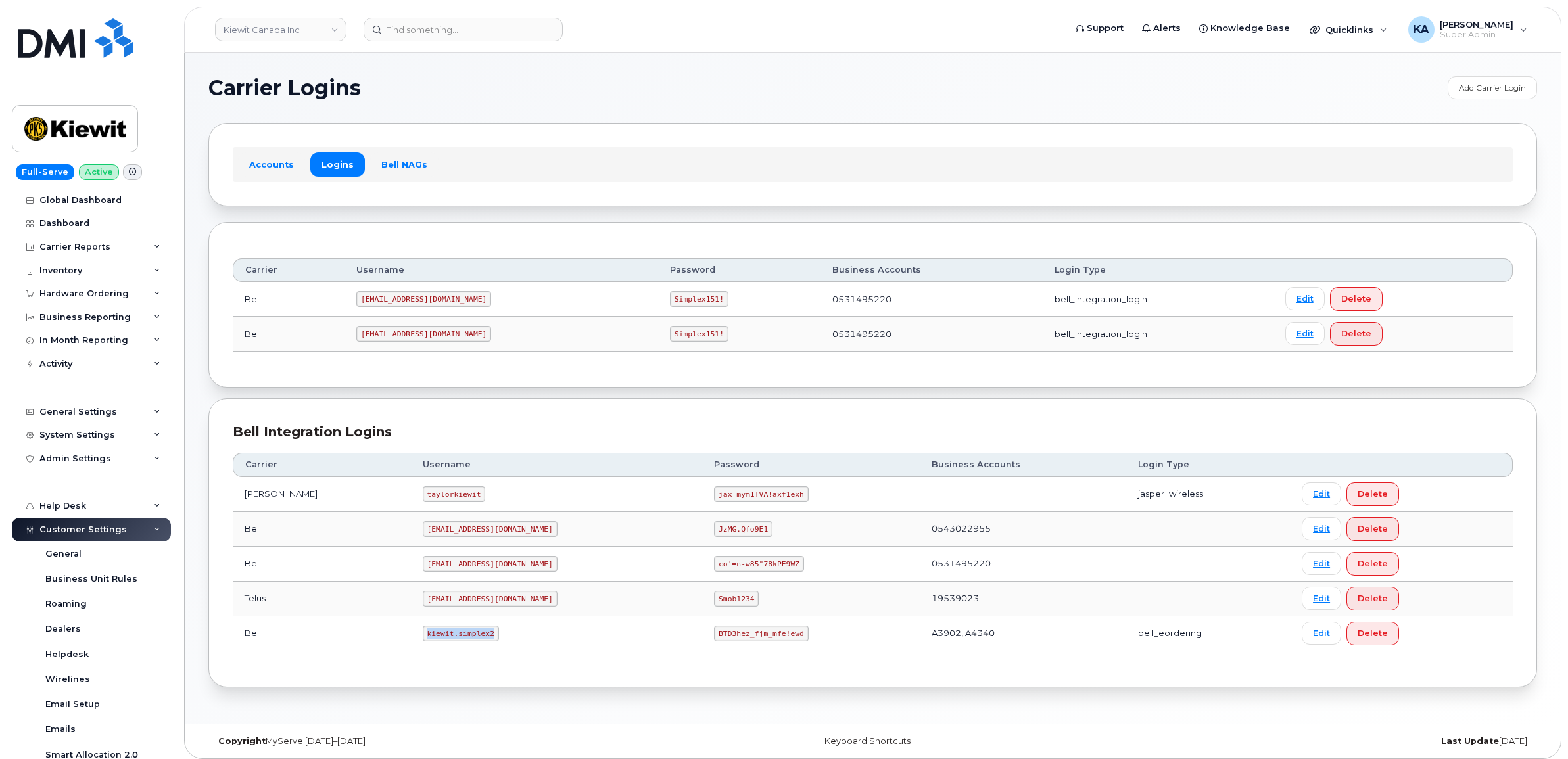
drag, startPoint x: 392, startPoint y: 638, endPoint x: 454, endPoint y: 646, distance: 62.5
click at [454, 646] on td "kiewit.simplex2" at bounding box center [557, 634] width 292 height 35
copy code "kiewit.simplex2"
drag, startPoint x: 654, startPoint y: 639, endPoint x: 742, endPoint y: 645, distance: 88.2
click at [742, 645] on td "BTD3hez_fjm_mfe!ewd" at bounding box center [810, 634] width 217 height 35
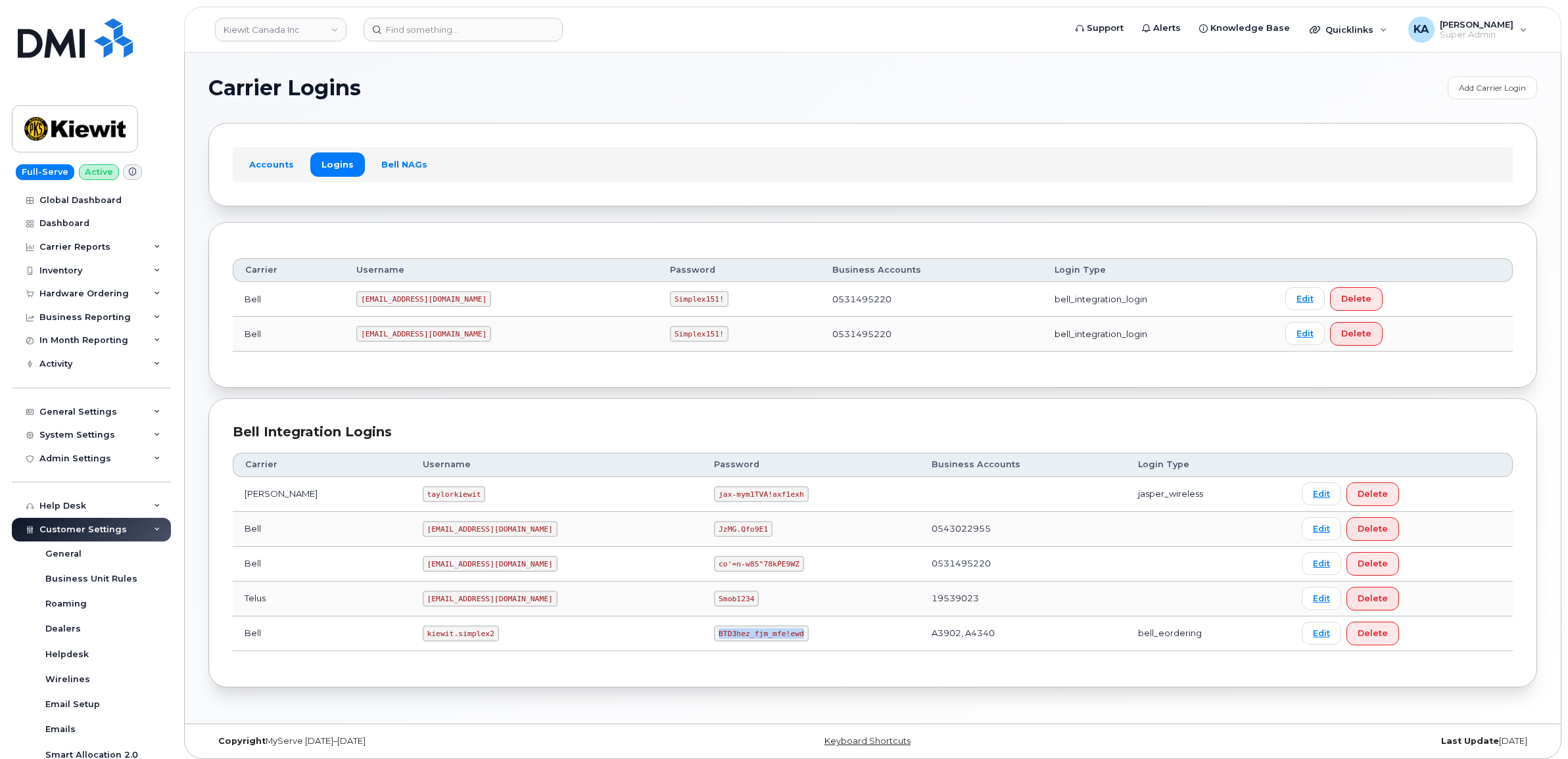
copy code "BTD3hez_fjm_mfe!ewd"
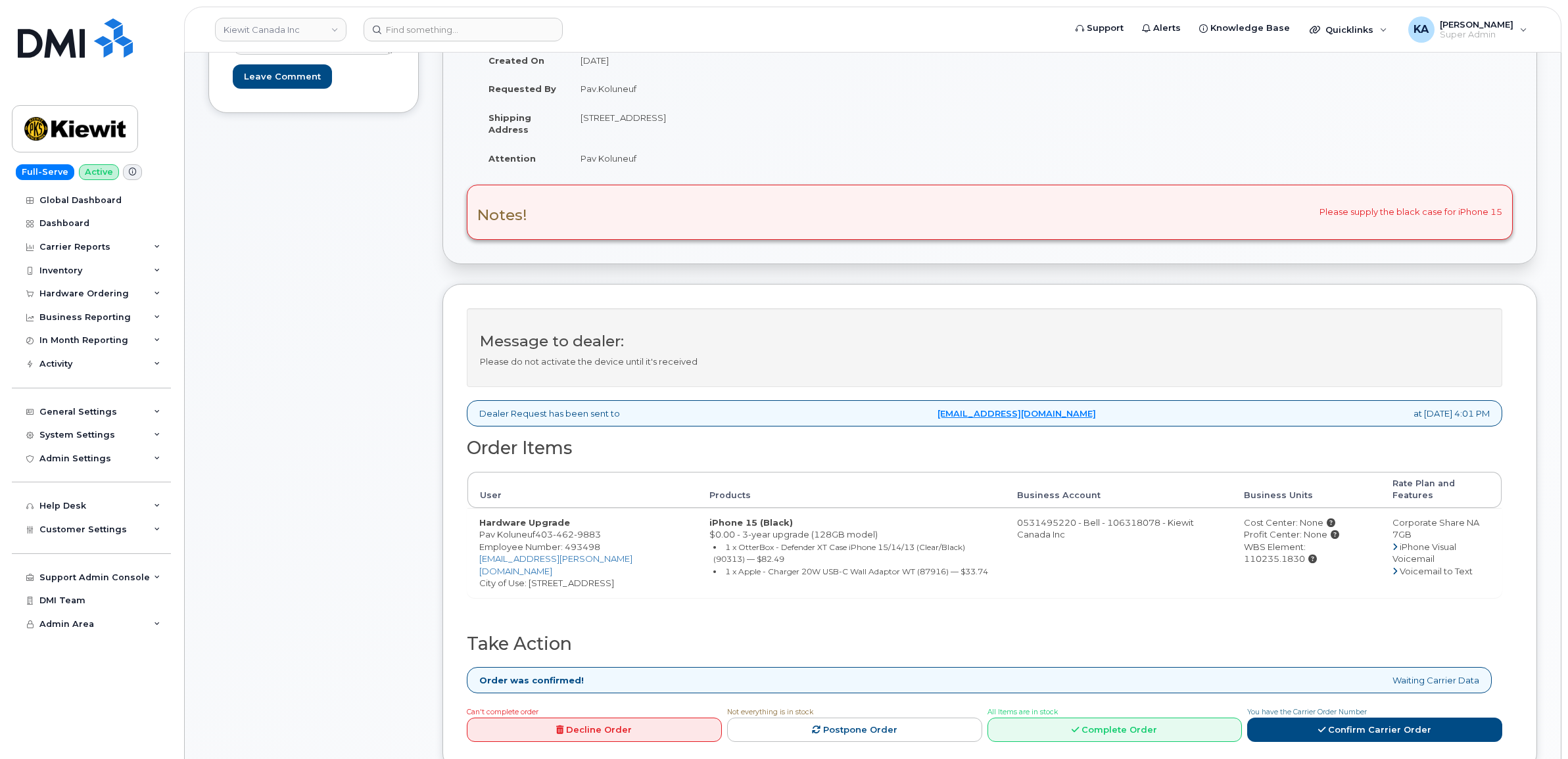
scroll to position [329, 0]
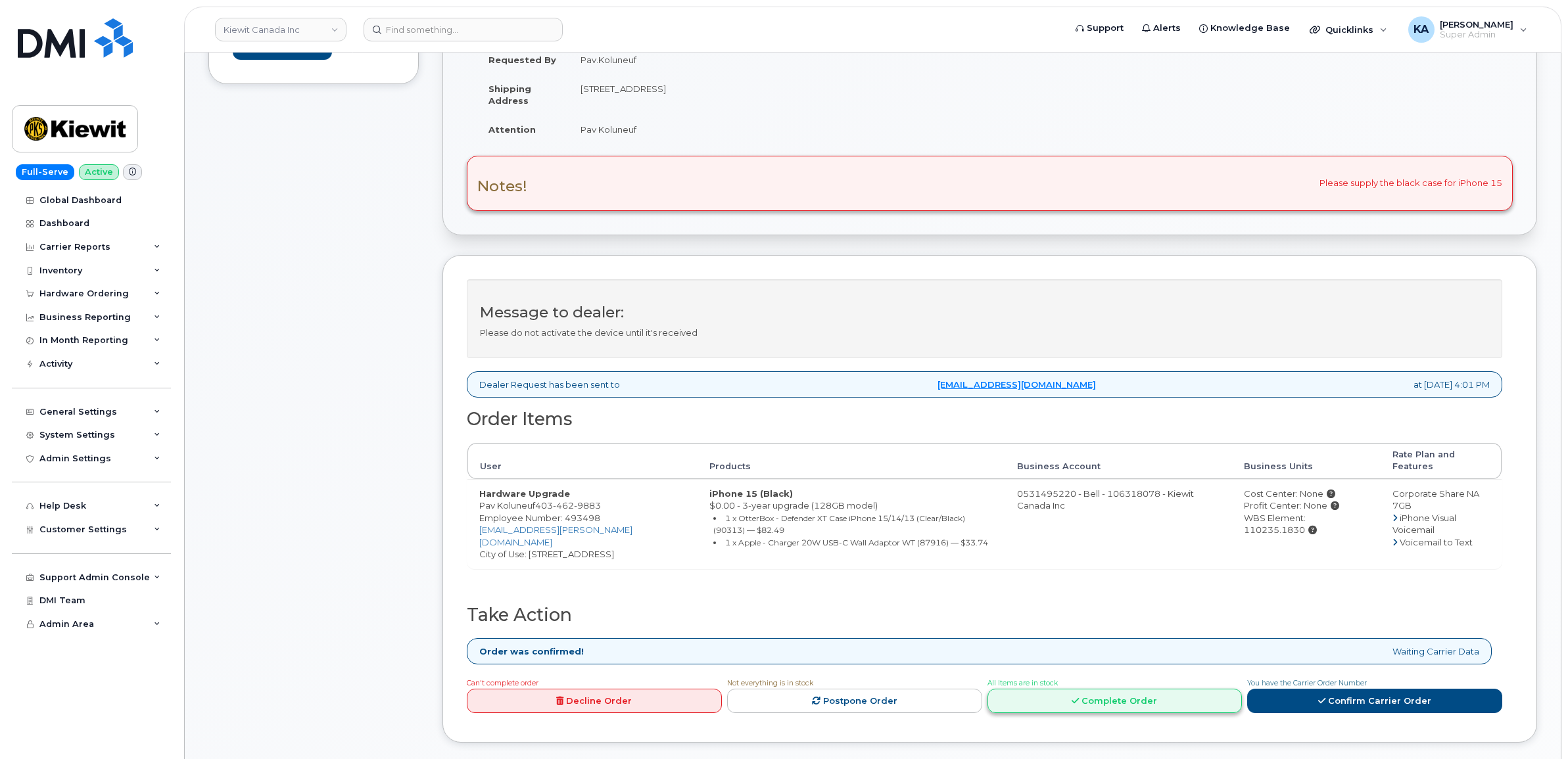
click at [1144, 701] on link "Complete Order" at bounding box center [1114, 701] width 255 height 25
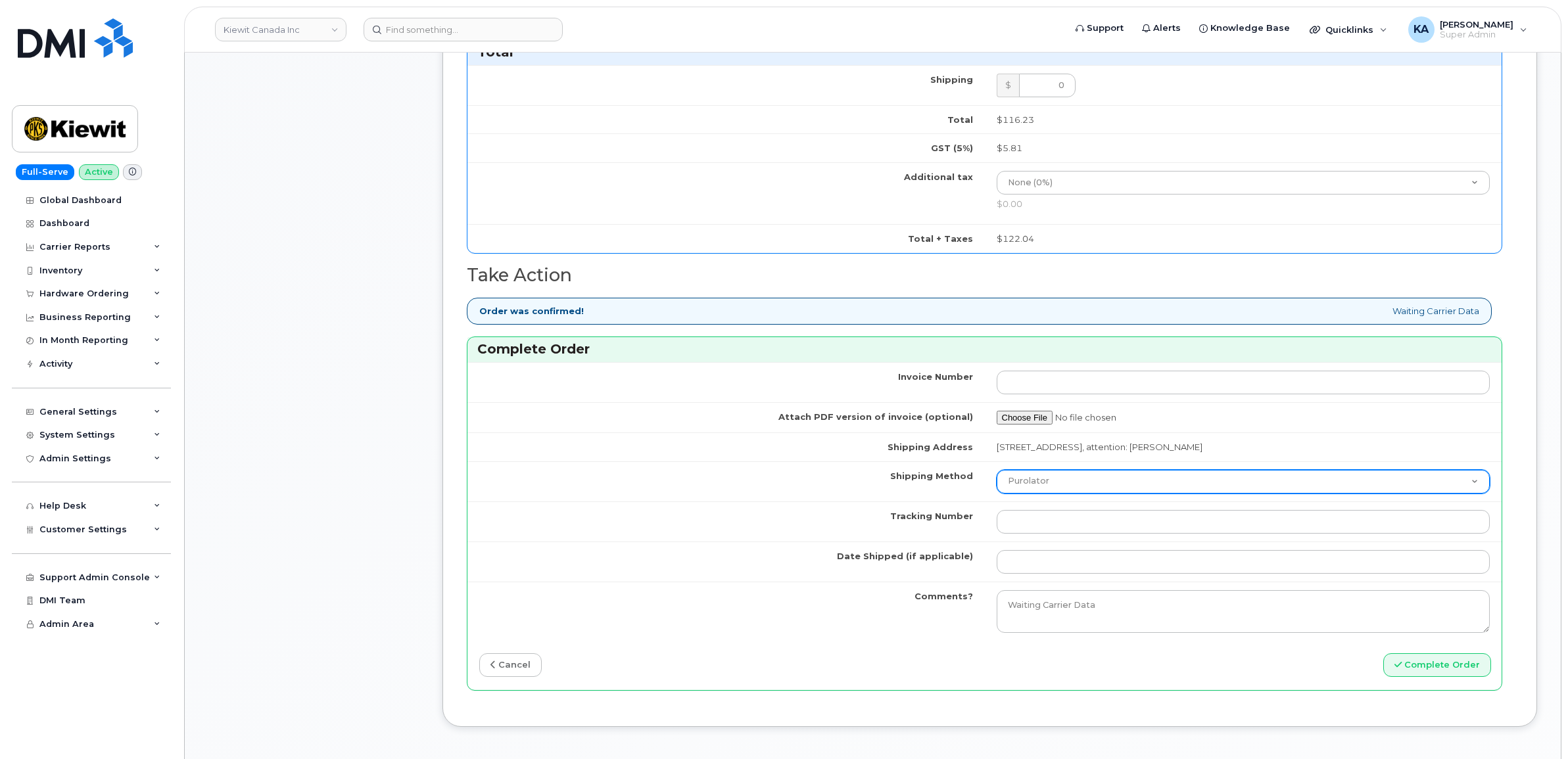
scroll to position [1150, 0]
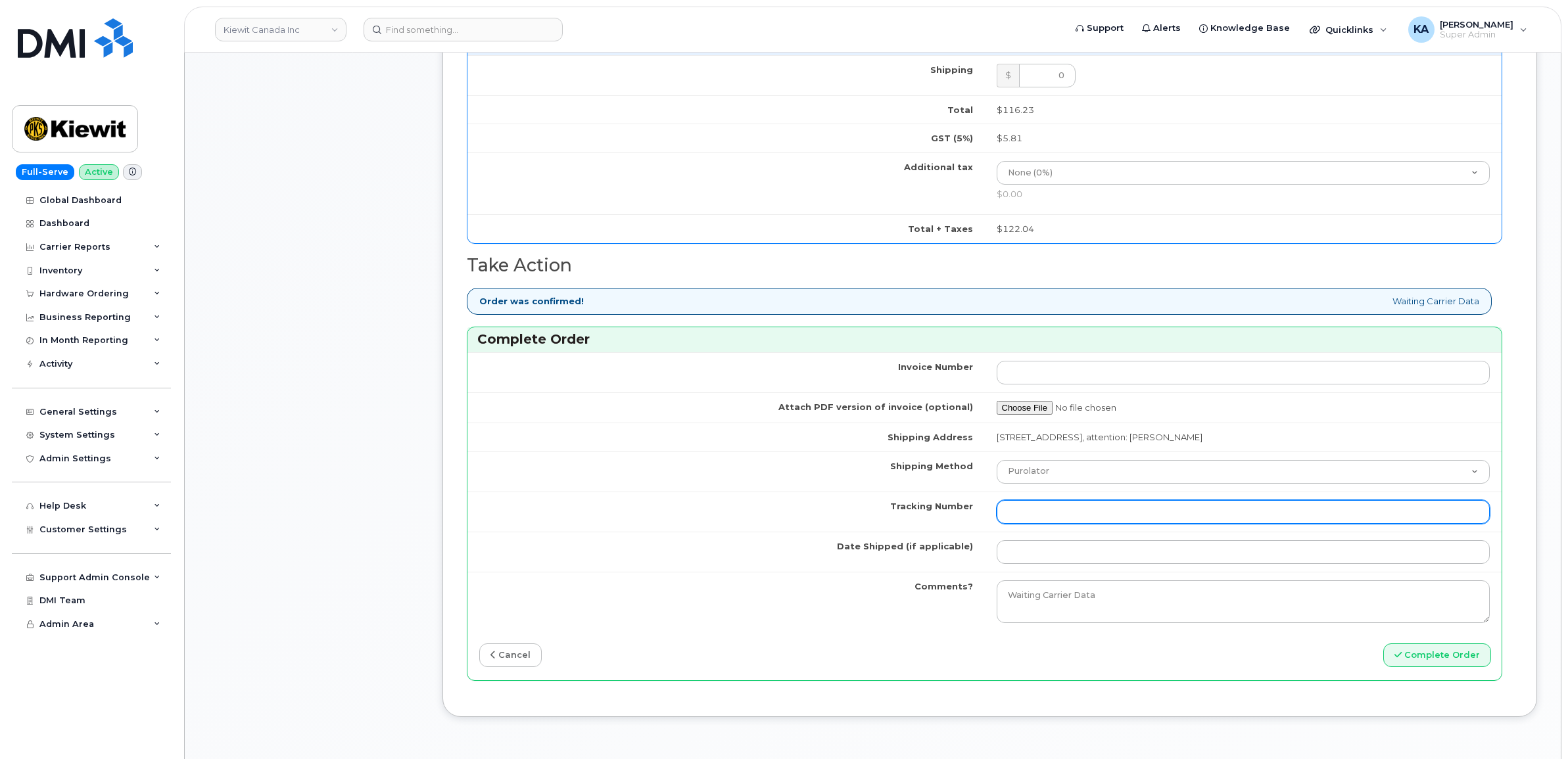
click at [1088, 517] on input "Tracking Number" at bounding box center [1243, 512] width 494 height 24
paste input "4001735500929762"
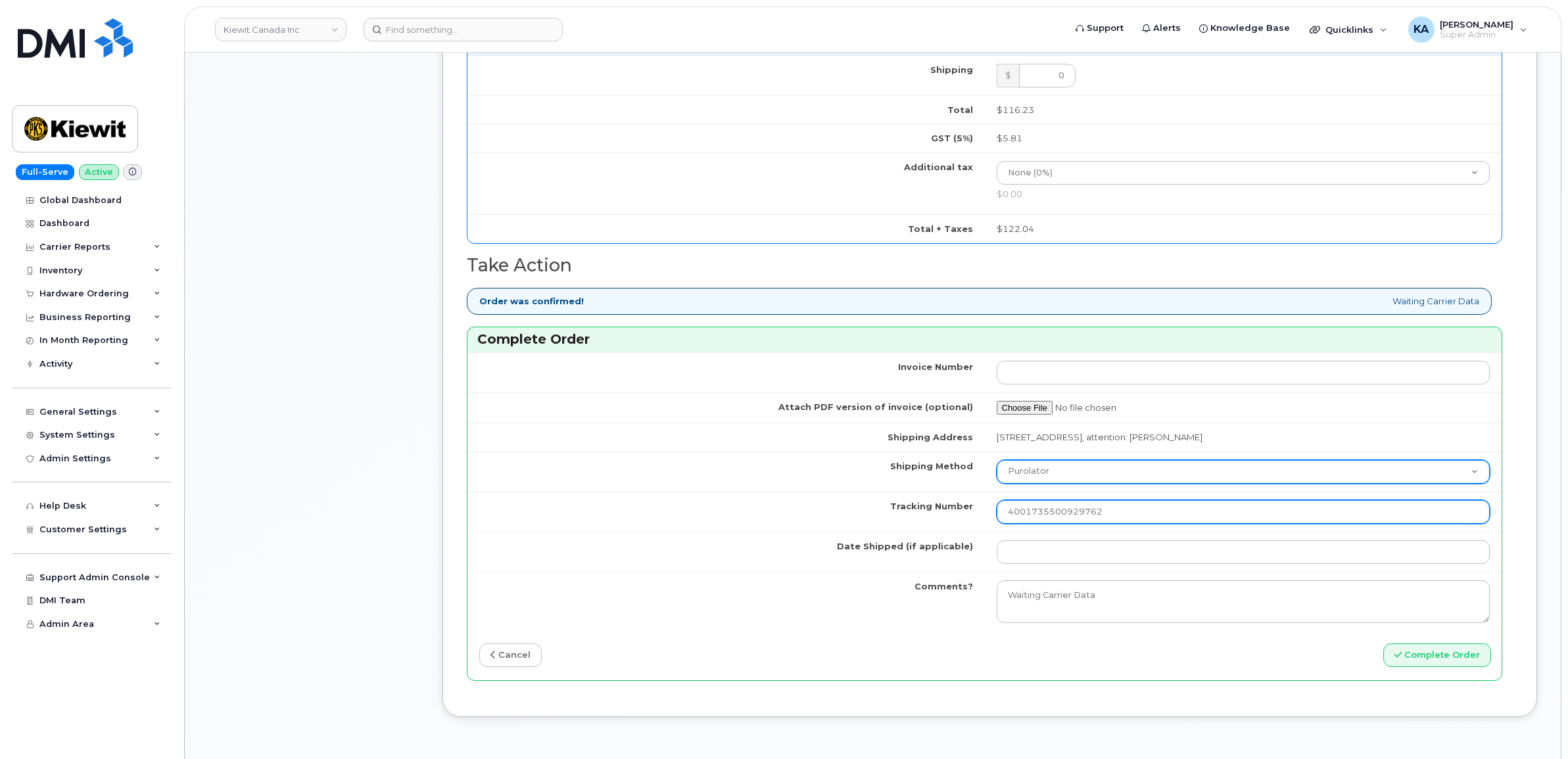
type input "4001735500929762"
click at [1098, 477] on select "Purolator UPS FedEx Canada Post Courier Other Drop Off Pick Up" at bounding box center [1243, 472] width 494 height 24
select select "Canada Post"
click at [996, 465] on select "Purolator UPS FedEx Canada Post Courier Other Drop Off Pick Up" at bounding box center [1243, 472] width 494 height 24
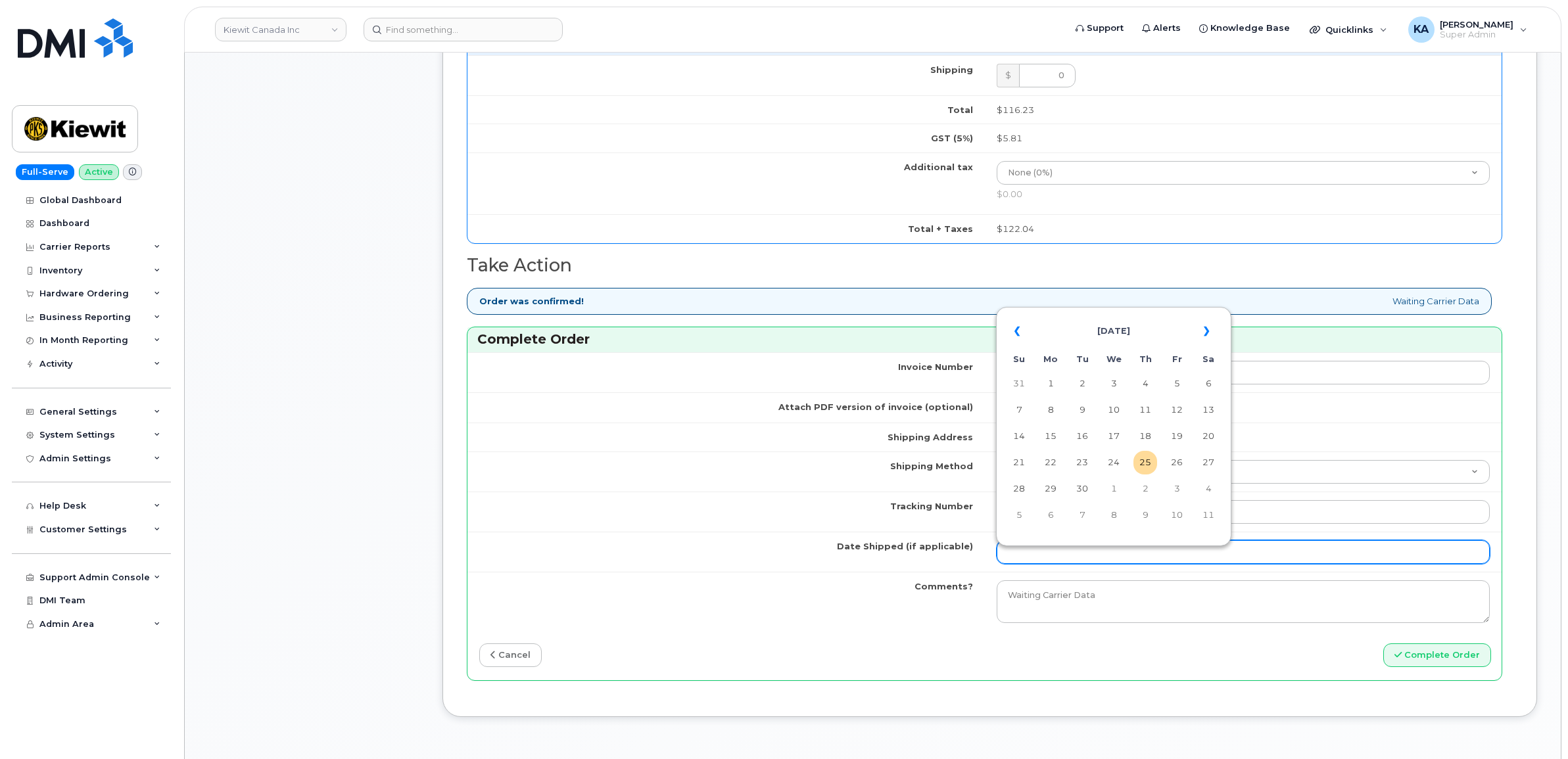
click at [1066, 560] on input "Date Shipped (if applicable)" at bounding box center [1243, 553] width 494 height 24
click at [1102, 312] on table "« September 2025 » Su Mo Tu We Th Fr Sa 31 1 2 3 4 5 6 7 8 9 10 11 12 13 14 15 …" at bounding box center [1114, 423] width 229 height 225
click at [1114, 460] on td "24" at bounding box center [1114, 463] width 24 height 24
type input "2025-09-24"
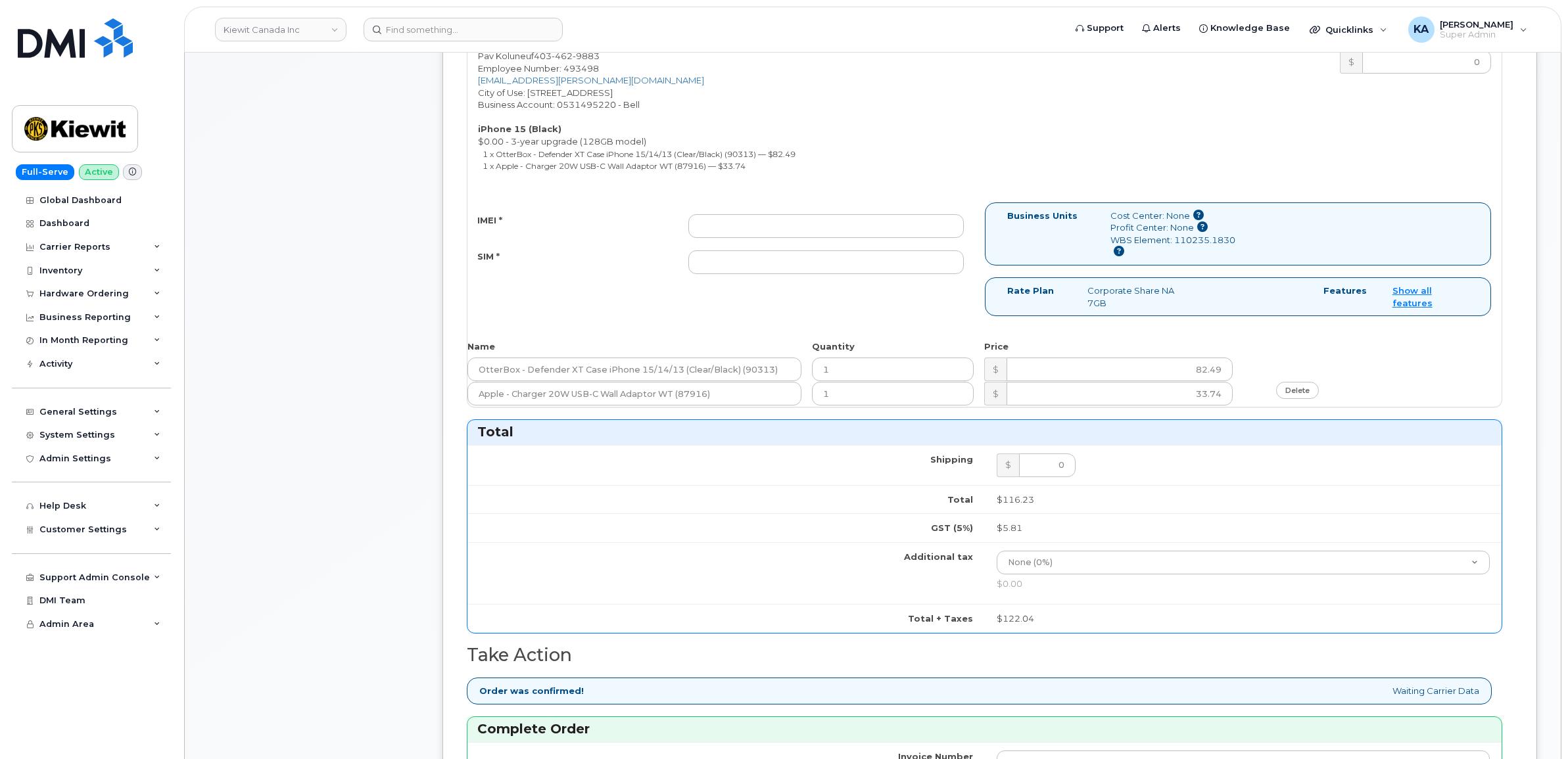
scroll to position [739, 0]
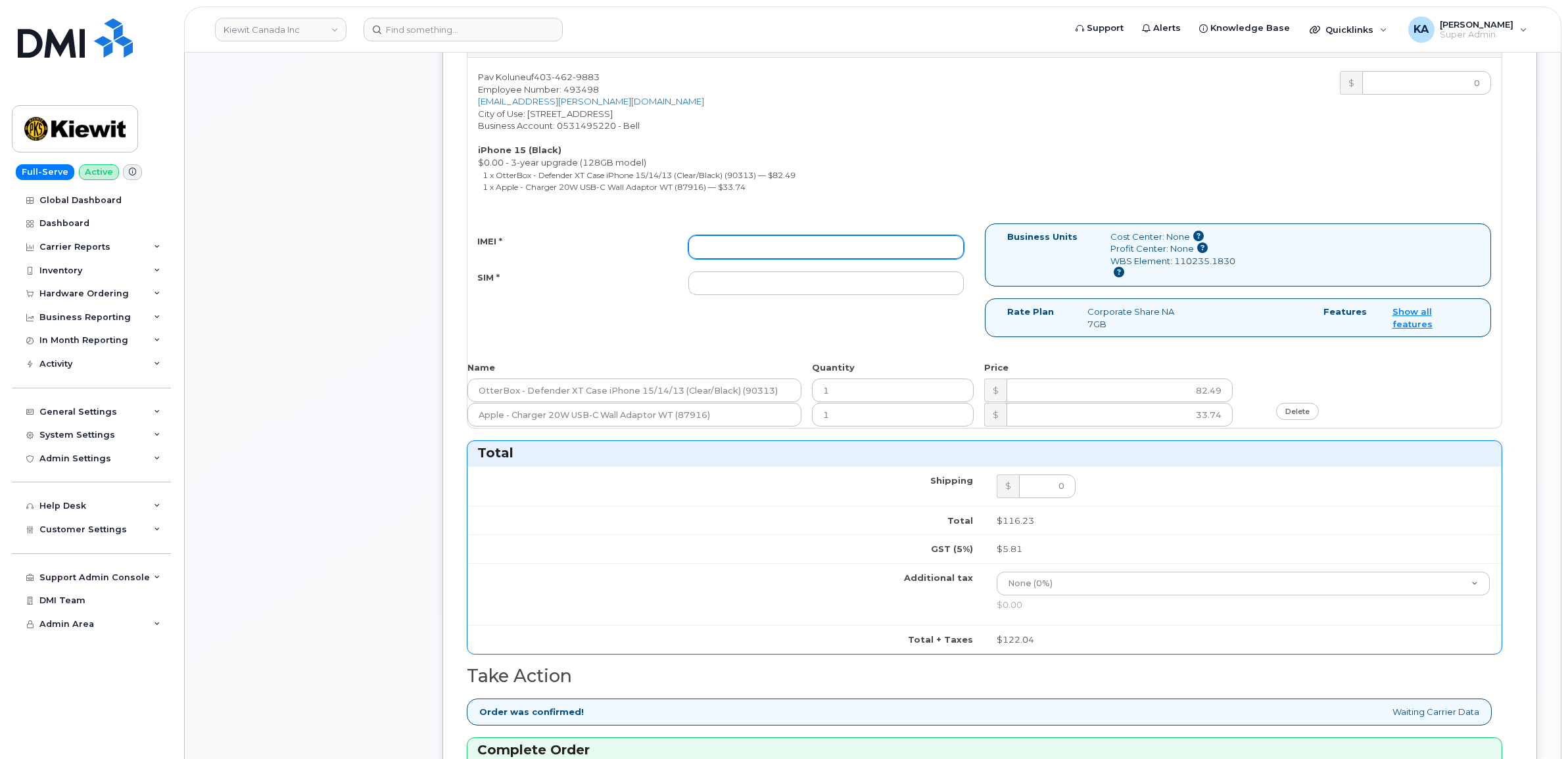
click at [863, 252] on input "IMEI *" at bounding box center [826, 247] width 275 height 24
paste input "355700859358737"
type input "355700859358737"
click at [900, 293] on input "SIM *" at bounding box center [826, 284] width 275 height 24
paste input "89302610207732983991"
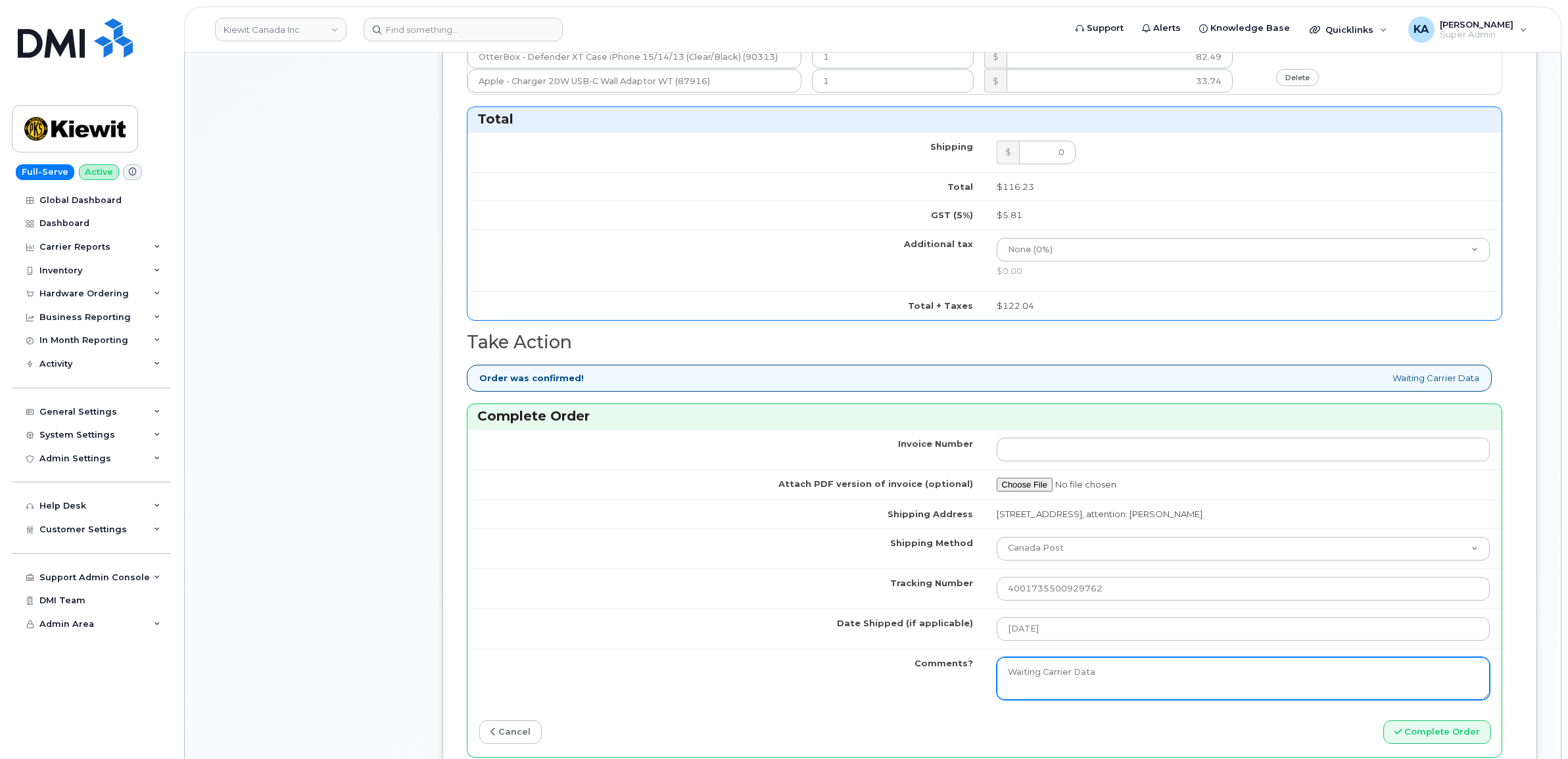
scroll to position [1232, 0]
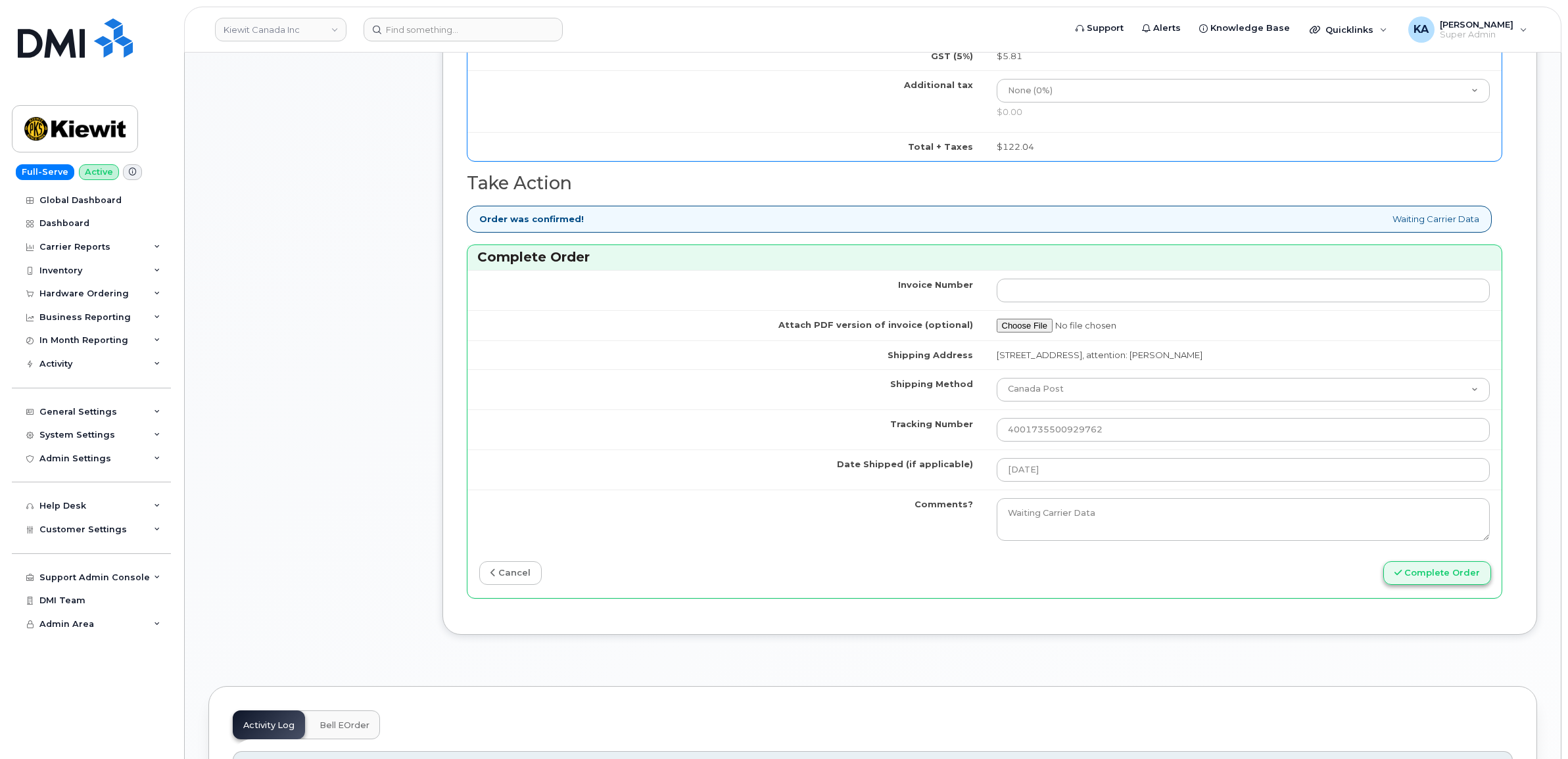
type input "89302610207732983991"
click at [1411, 572] on button "Complete Order" at bounding box center [1437, 574] width 108 height 25
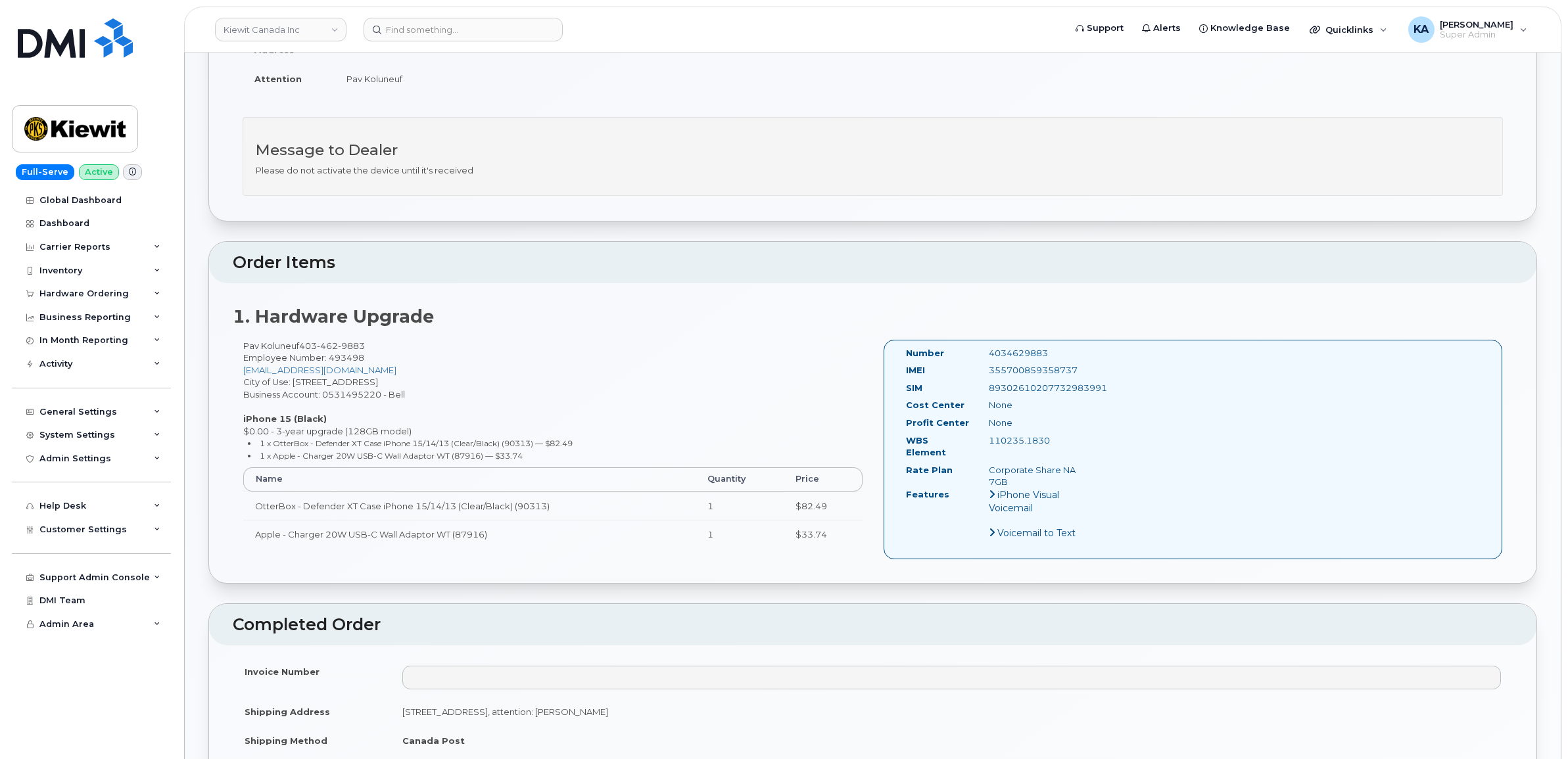
scroll to position [329, 0]
drag, startPoint x: 902, startPoint y: 352, endPoint x: 1072, endPoint y: 440, distance: 191.4
click at [1072, 440] on div "Number 4034629883 IMEI [TECHNICAL_ID] SIM [TECHNICAL_ID] Cost Center None [GEOG…" at bounding box center [996, 448] width 200 height 205
copy div "Number 4034629883 IMEI [TECHNICAL_ID] SIM [TECHNICAL_ID] Cost Center None Profi…"
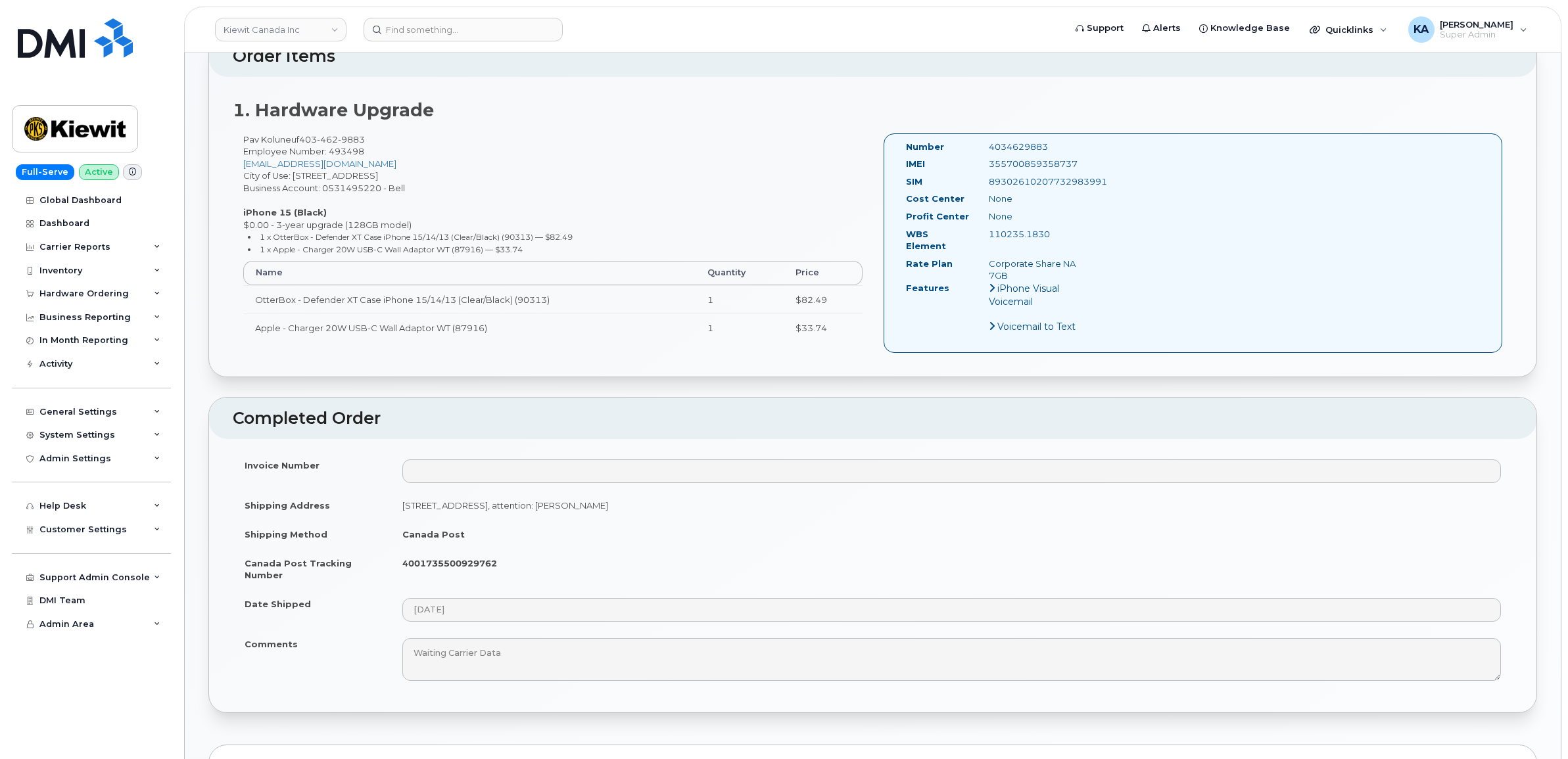
scroll to position [739, 0]
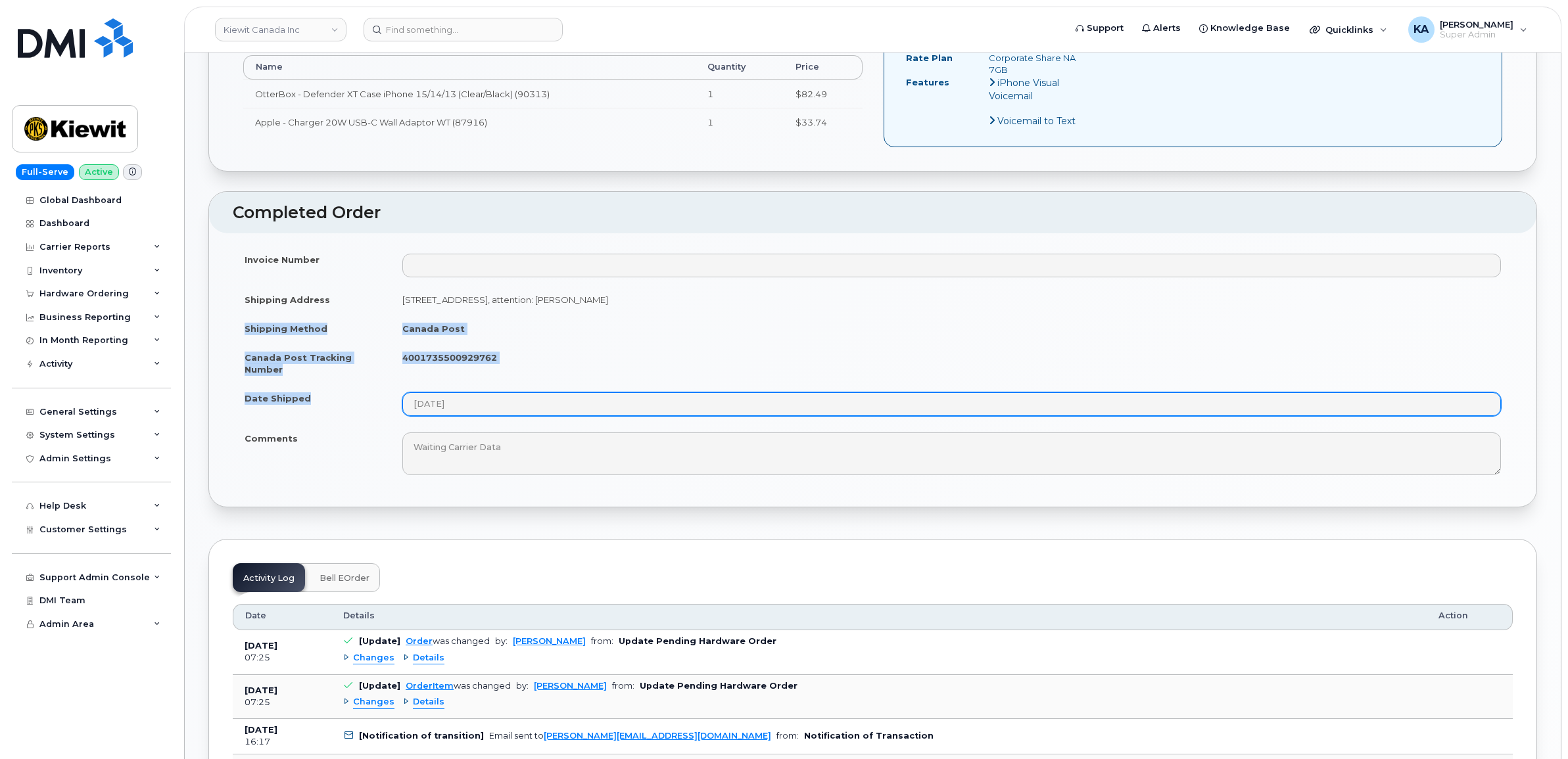
click at [492, 392] on tbody "Invoice Number Shipping Address [STREET_ADDRESS], attention: [PERSON_NAME] Ship…" at bounding box center [872, 364] width 1280 height 238
copy tbody "Shipping Method [GEOGRAPHIC_DATA] Post [GEOGRAPHIC_DATA] Post Tracking Number 4…"
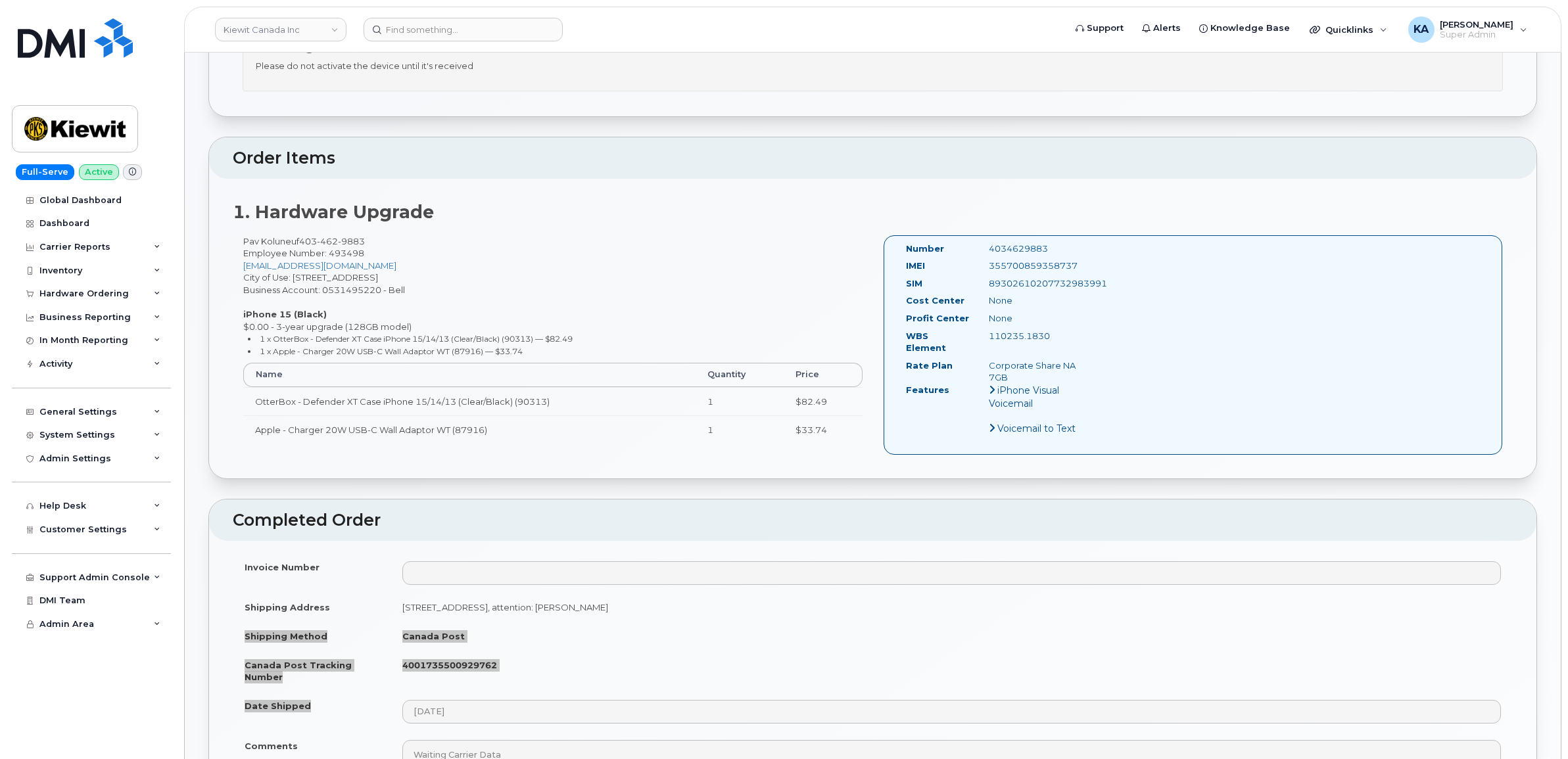
scroll to position [411, 0]
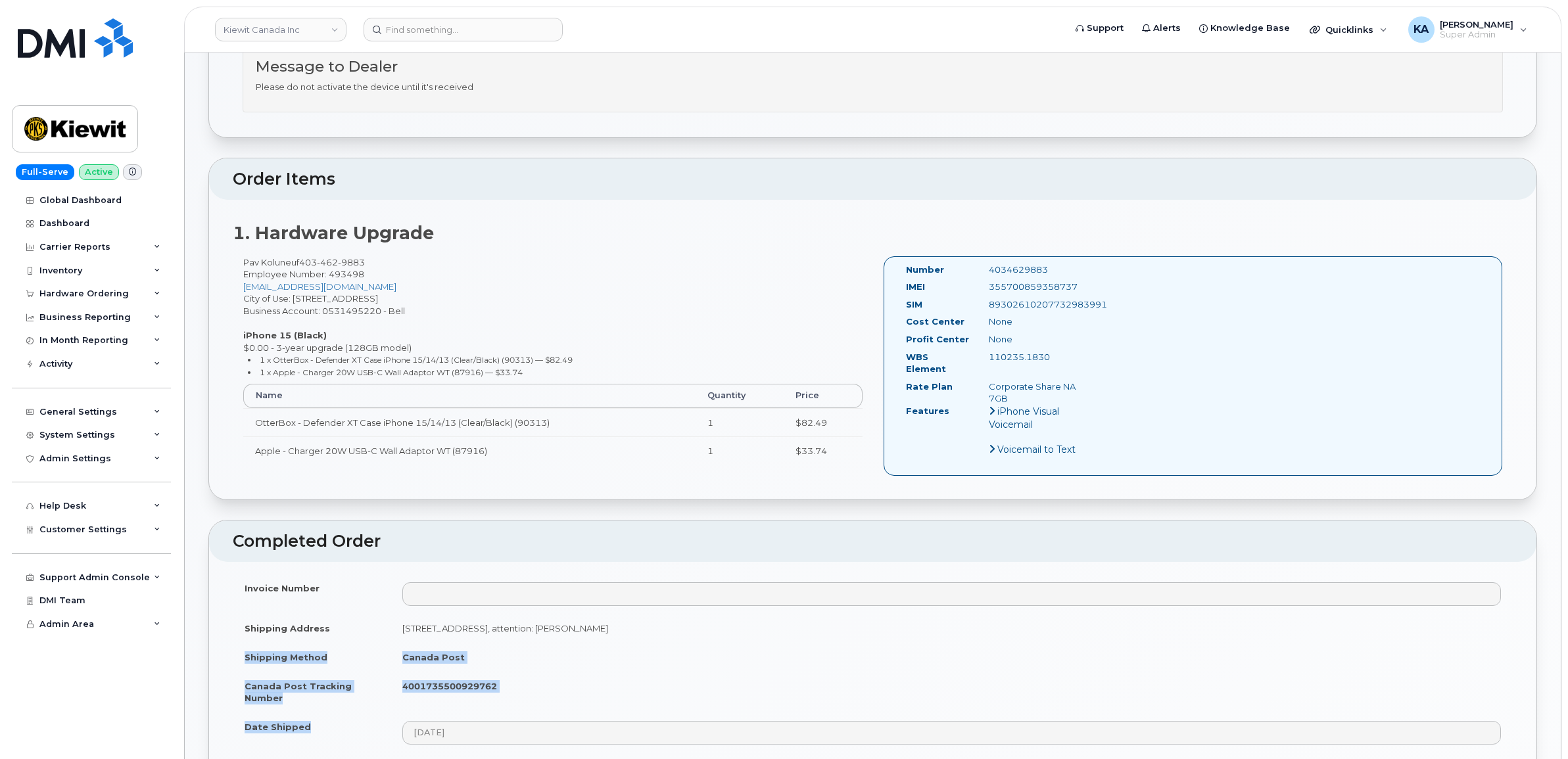
click at [605, 656] on td "Canada Post" at bounding box center [951, 657] width 1122 height 29
drag, startPoint x: 517, startPoint y: 679, endPoint x: 401, endPoint y: 678, distance: 116.0
click at [401, 678] on td "4001735500929762" at bounding box center [951, 692] width 1122 height 41
copy strong "4001735500929762"
drag, startPoint x: 1076, startPoint y: 284, endPoint x: 988, endPoint y: 286, distance: 88.0
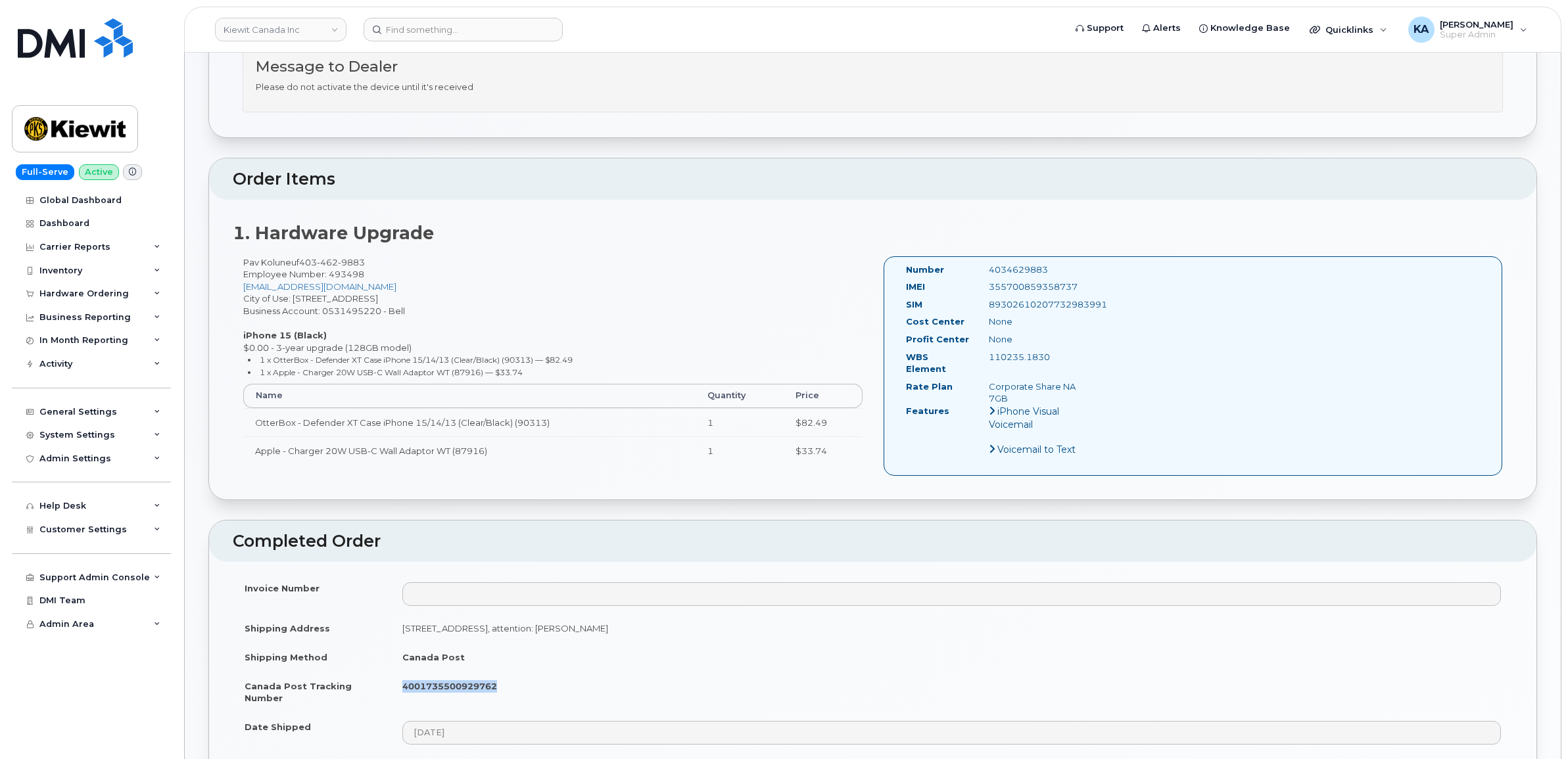
click at [988, 286] on div "355700859358737" at bounding box center [1037, 287] width 117 height 13
copy div "355700859358737"
drag, startPoint x: 1053, startPoint y: 270, endPoint x: 976, endPoint y: 276, distance: 77.2
click at [976, 276] on div "Number 4034629883" at bounding box center [996, 272] width 200 height 18
copy div "4034629883"
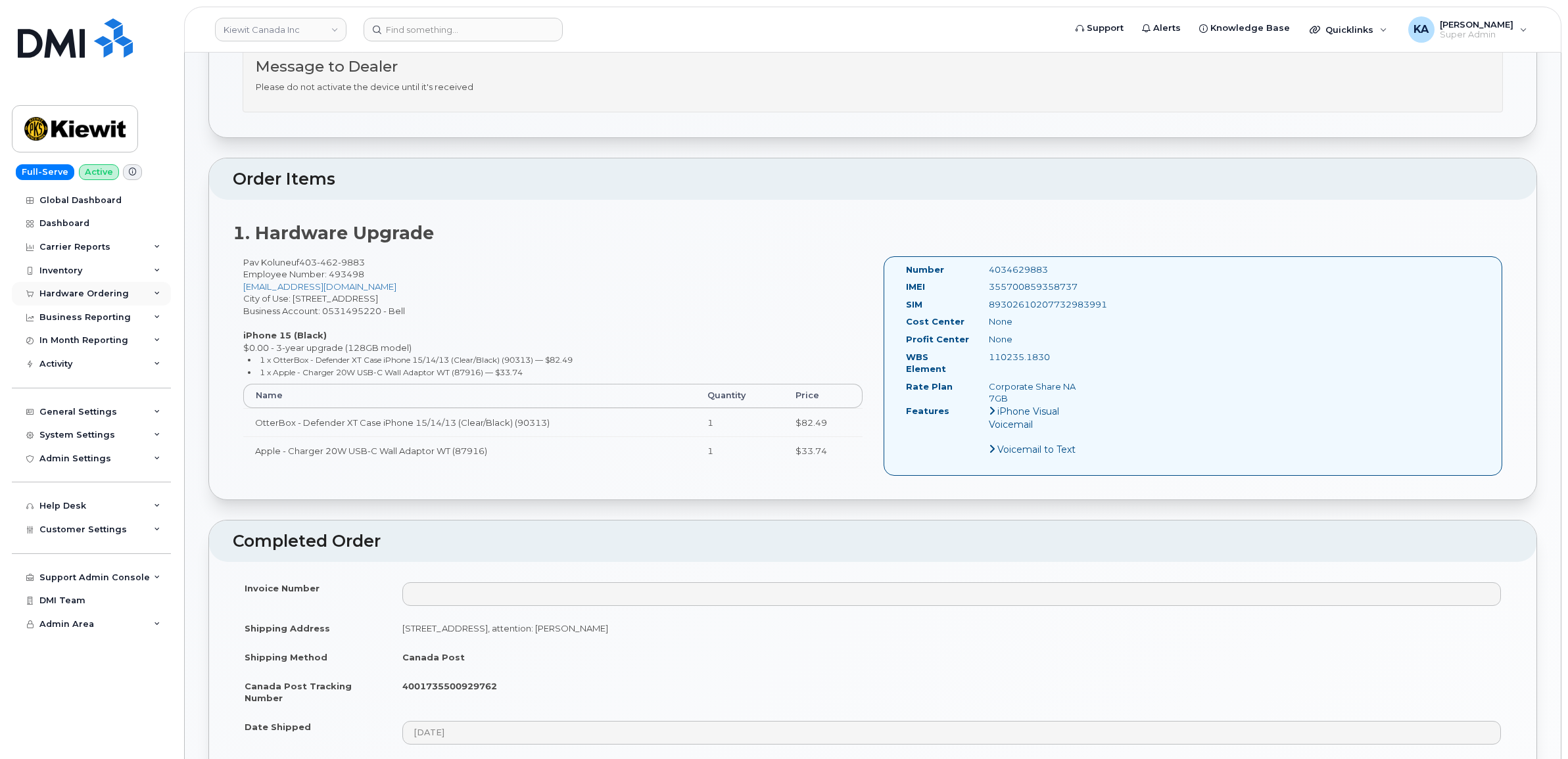
click at [77, 291] on div "Hardware Ordering" at bounding box center [84, 293] width 89 height 11
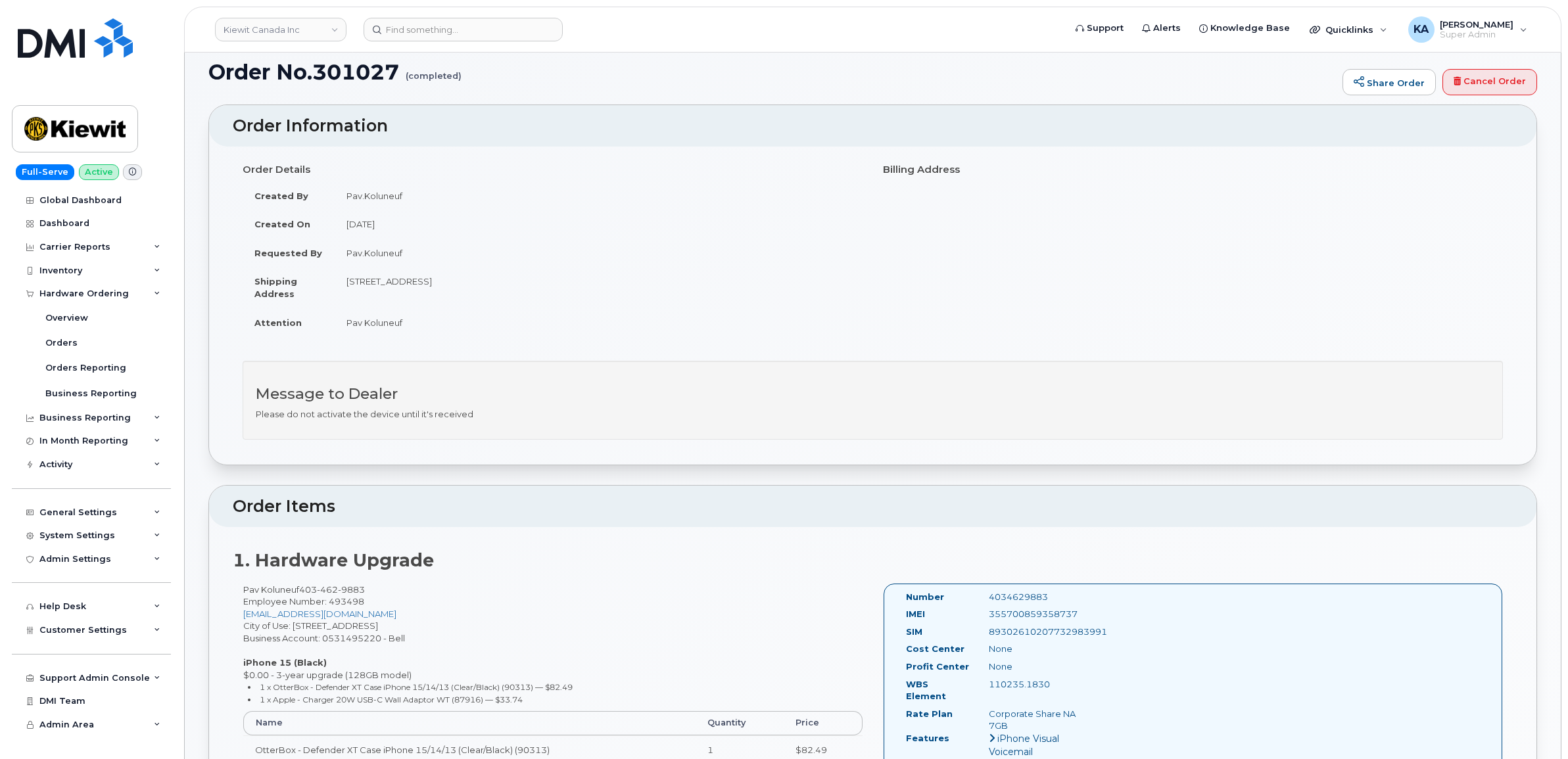
scroll to position [82, 0]
click at [62, 340] on div "Orders" at bounding box center [62, 343] width 32 height 12
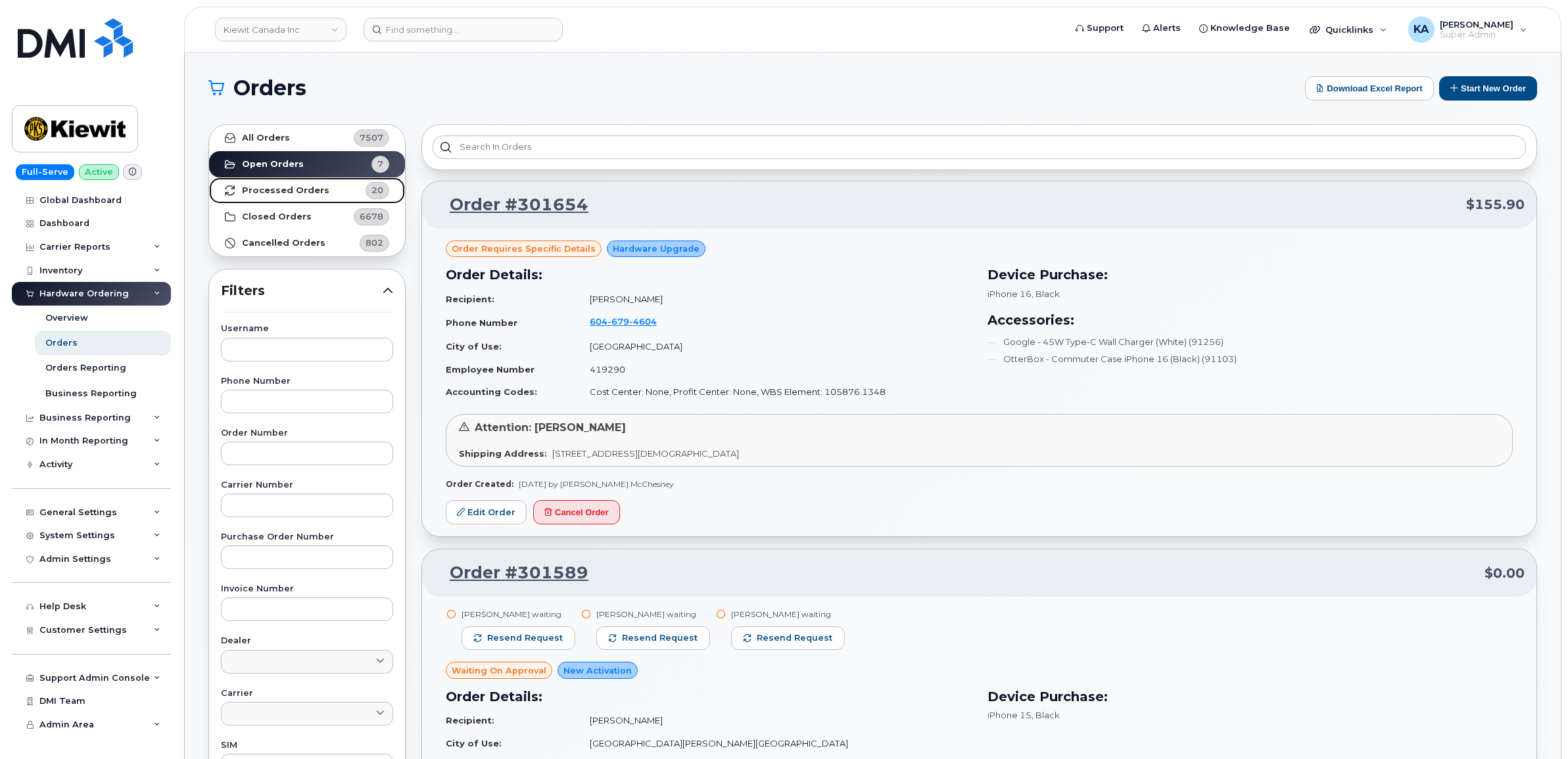
click at [279, 188] on strong "Processed Orders" at bounding box center [286, 190] width 88 height 11
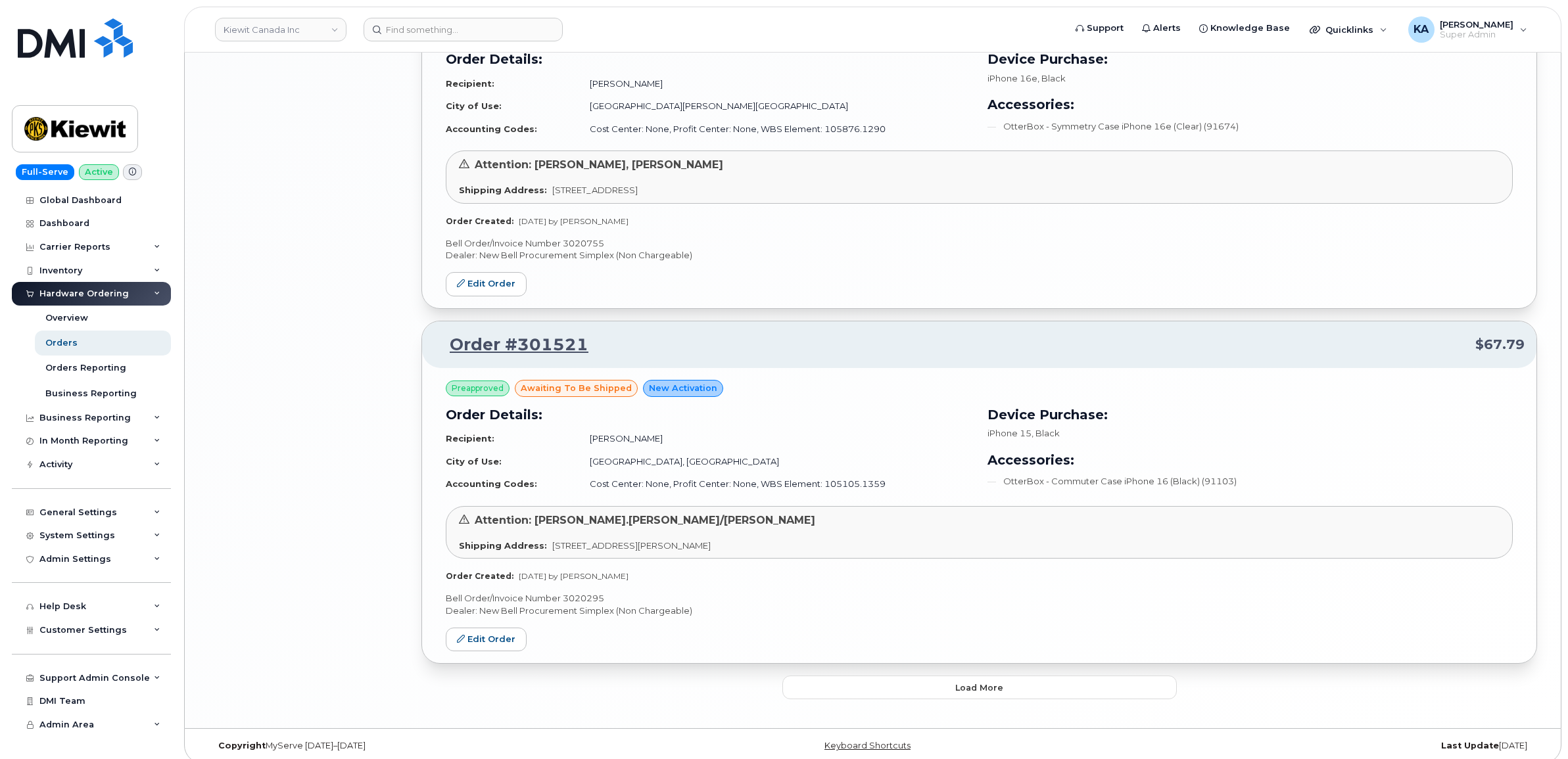
scroll to position [2530, 0]
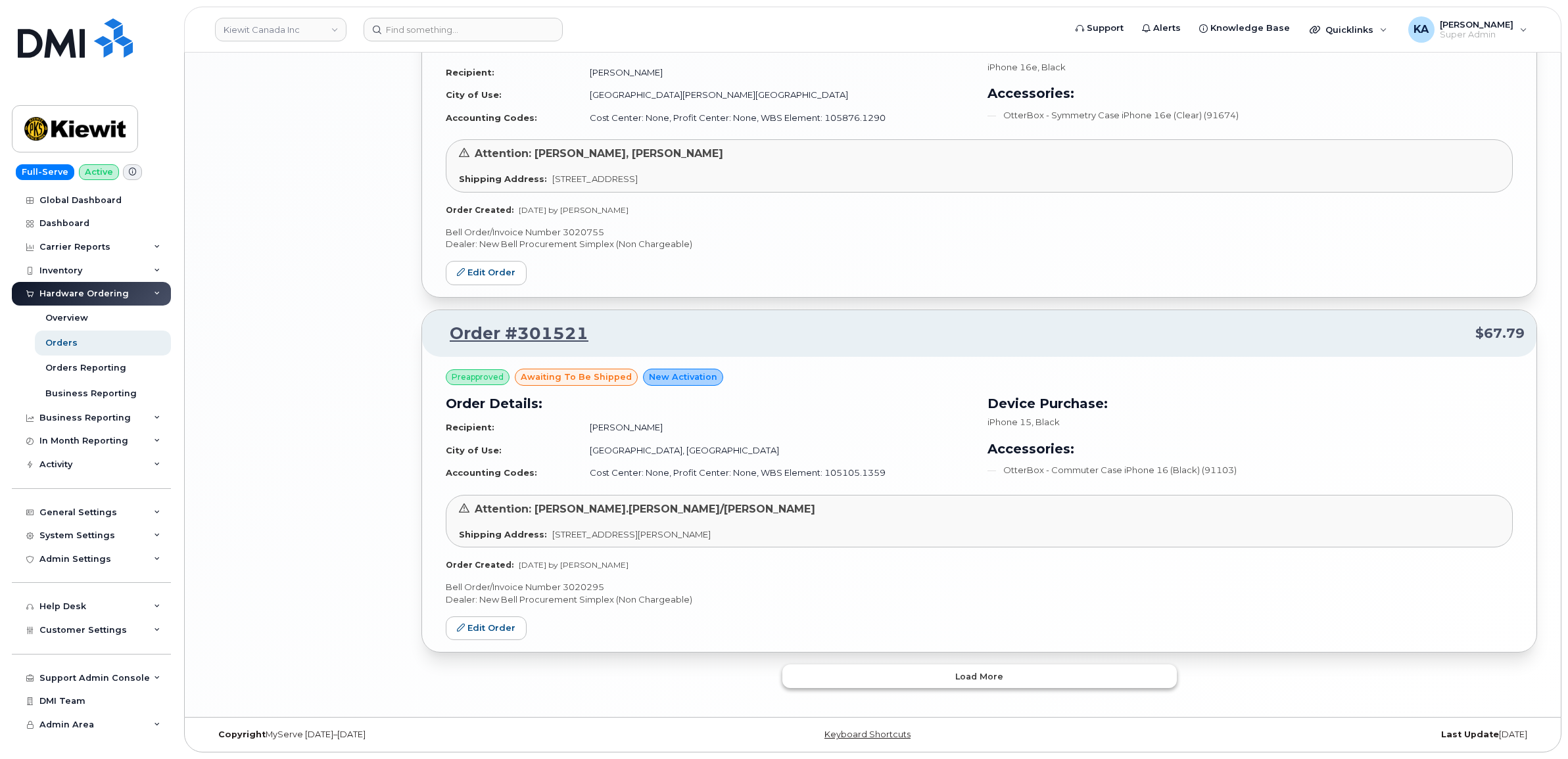
click at [975, 671] on span "Load more" at bounding box center [979, 677] width 48 height 13
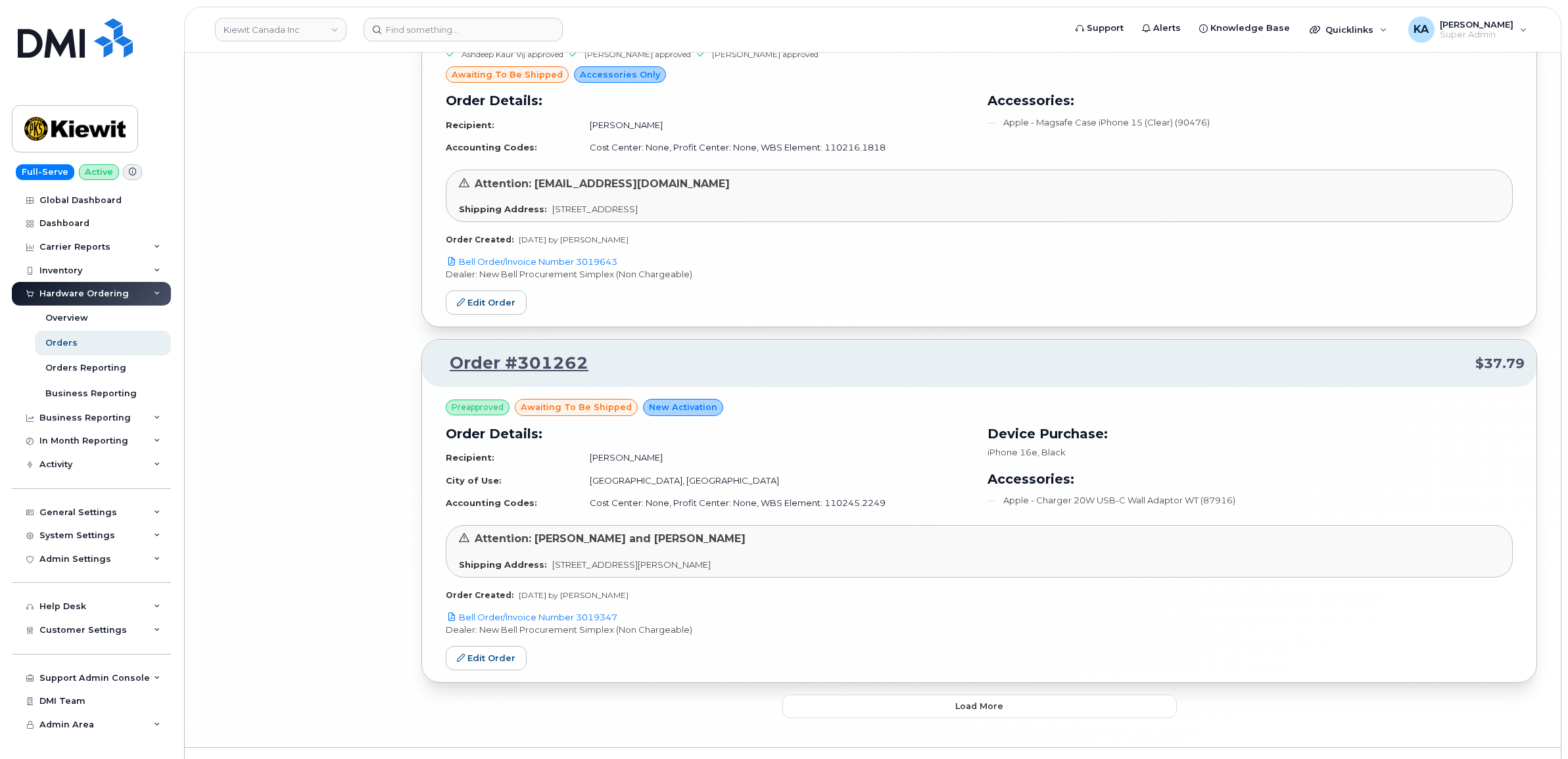
scroll to position [5530, 0]
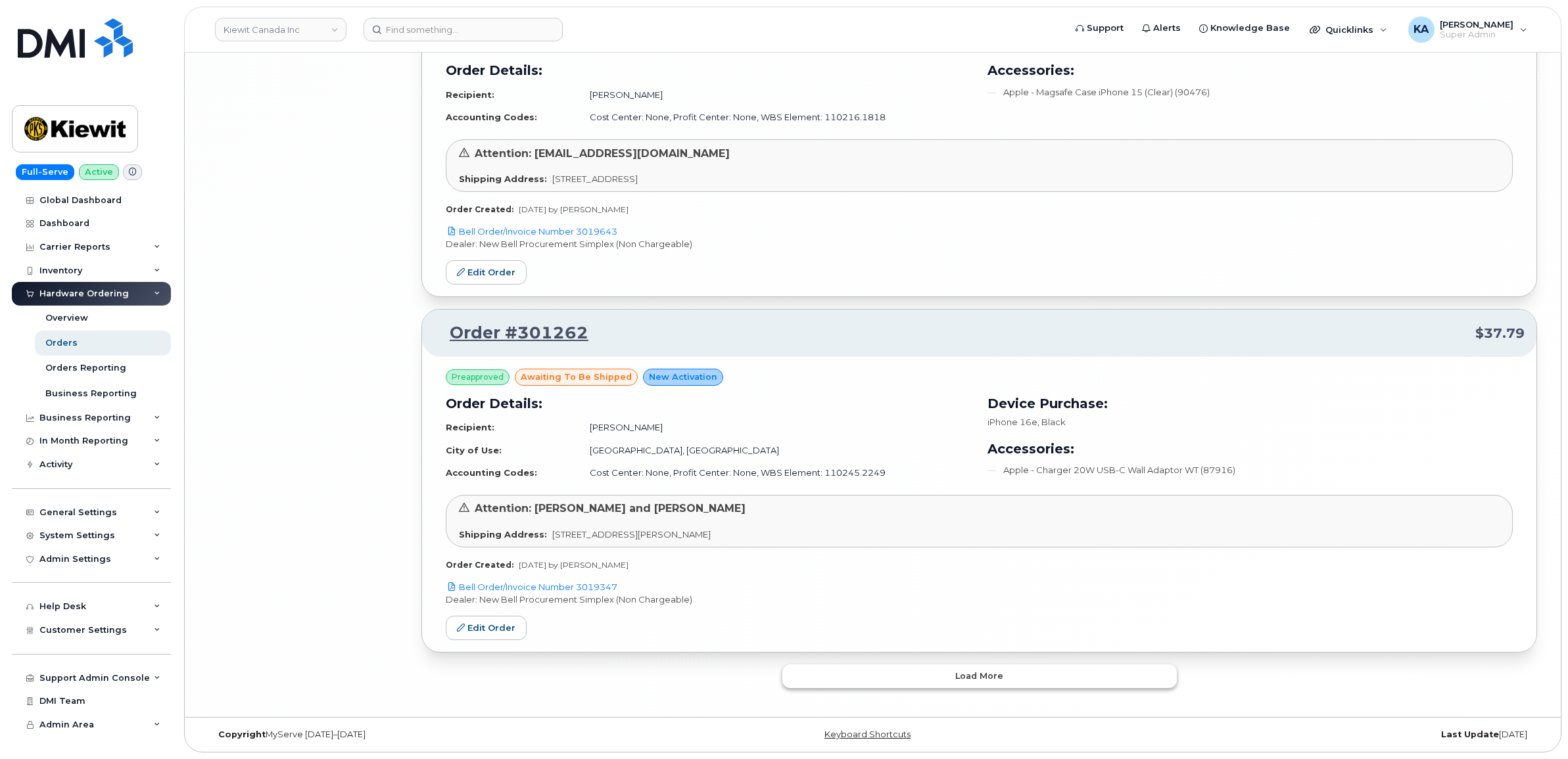
click at [932, 674] on button "Load more" at bounding box center [980, 676] width 395 height 24
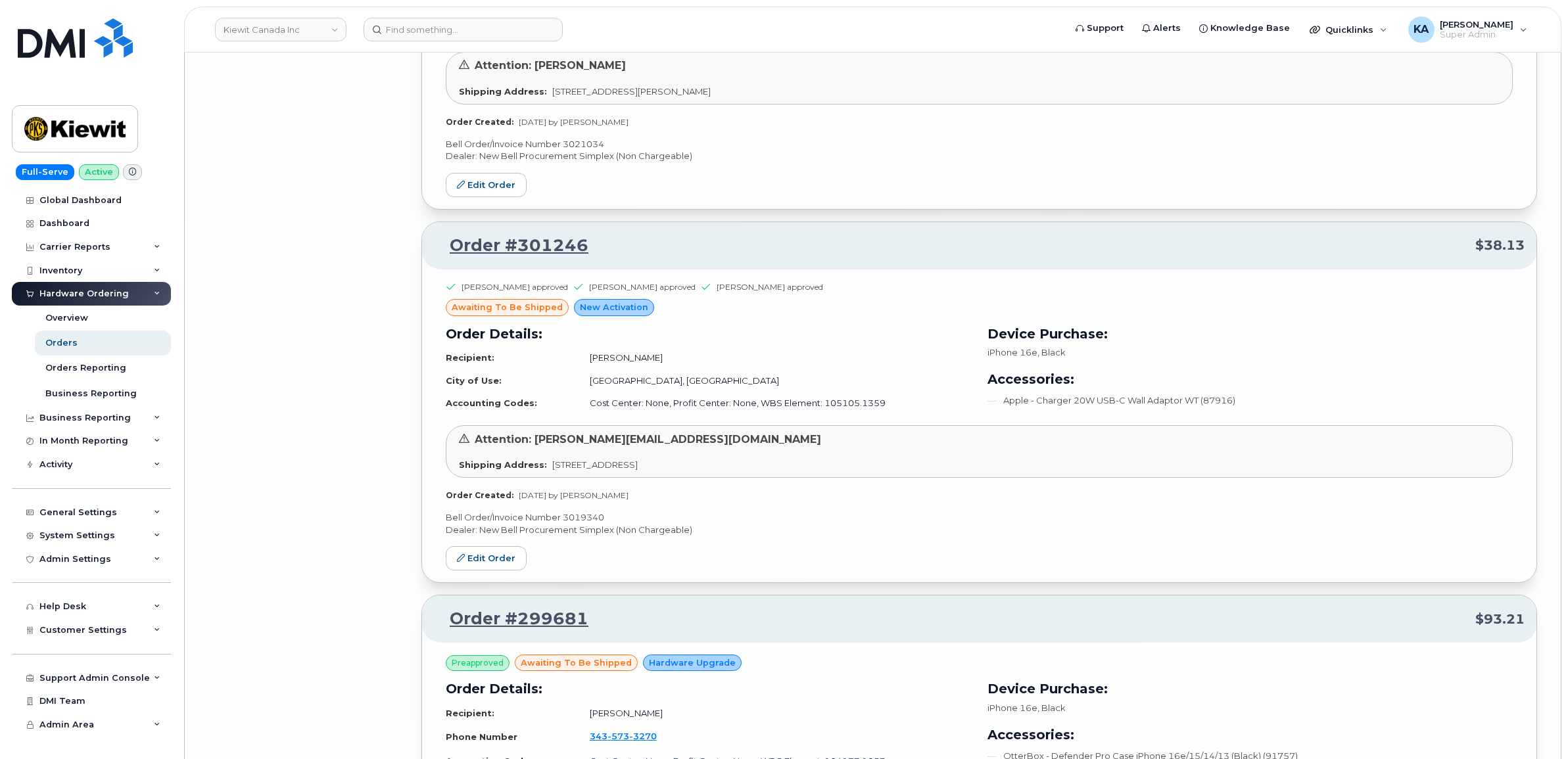
scroll to position [6322, 0]
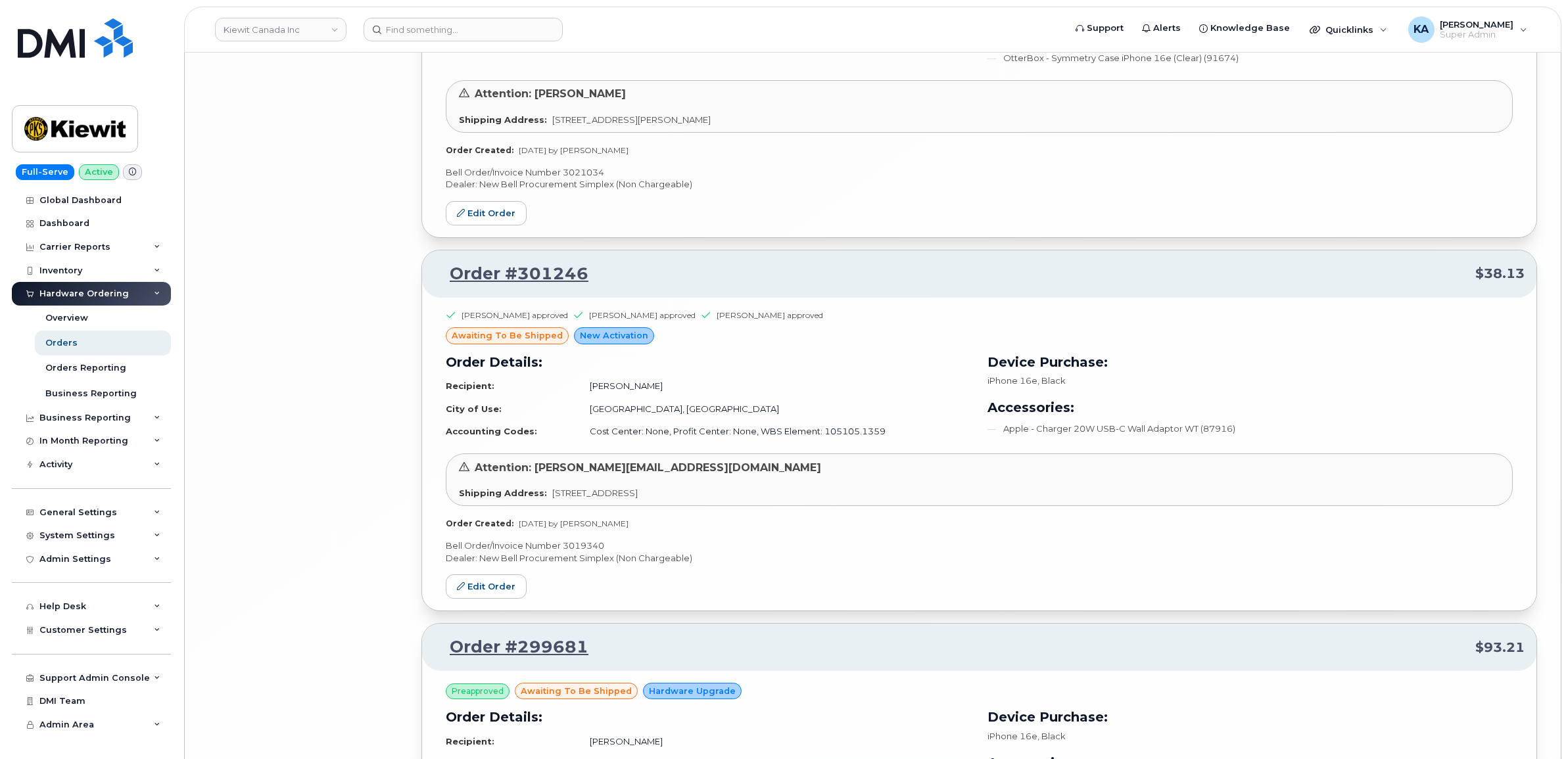
click at [592, 552] on p "Bell Order/Invoice Number 3019340" at bounding box center [979, 546] width 1067 height 13
copy p "3019340"
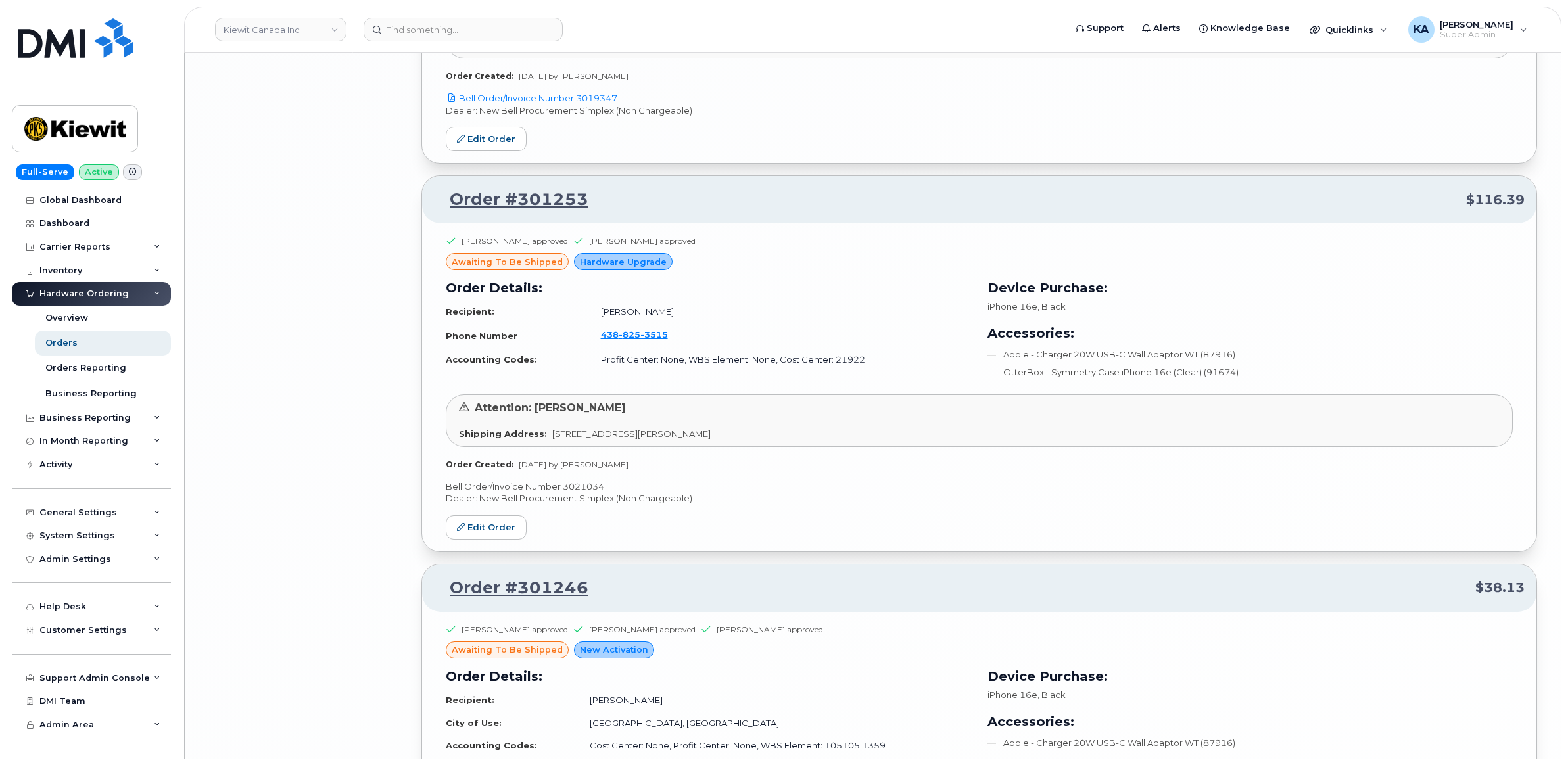
scroll to position [5993, 0]
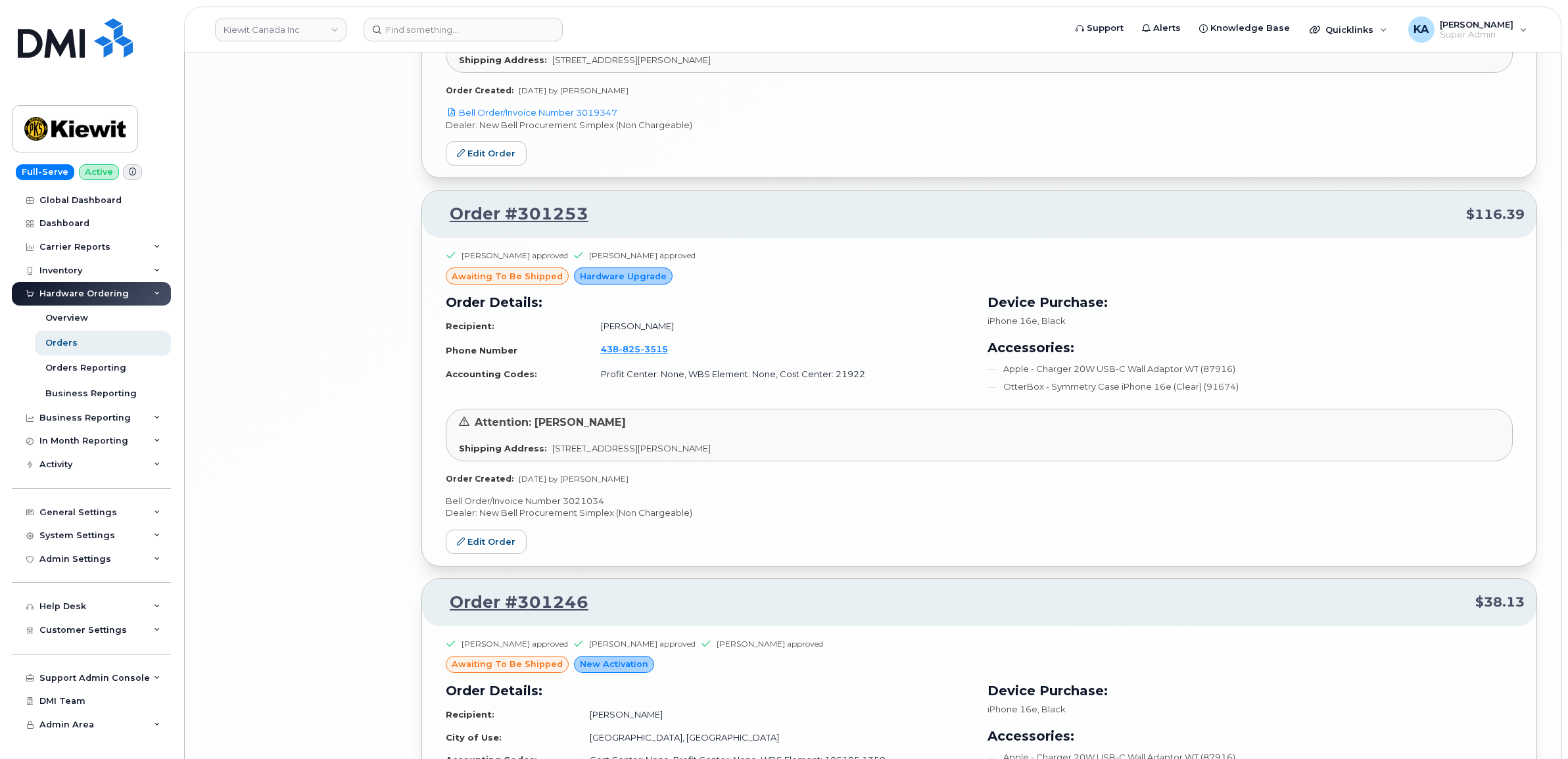
click at [583, 508] on p "Bell Order/Invoice Number 3021034" at bounding box center [979, 501] width 1067 height 13
copy p "3021034"
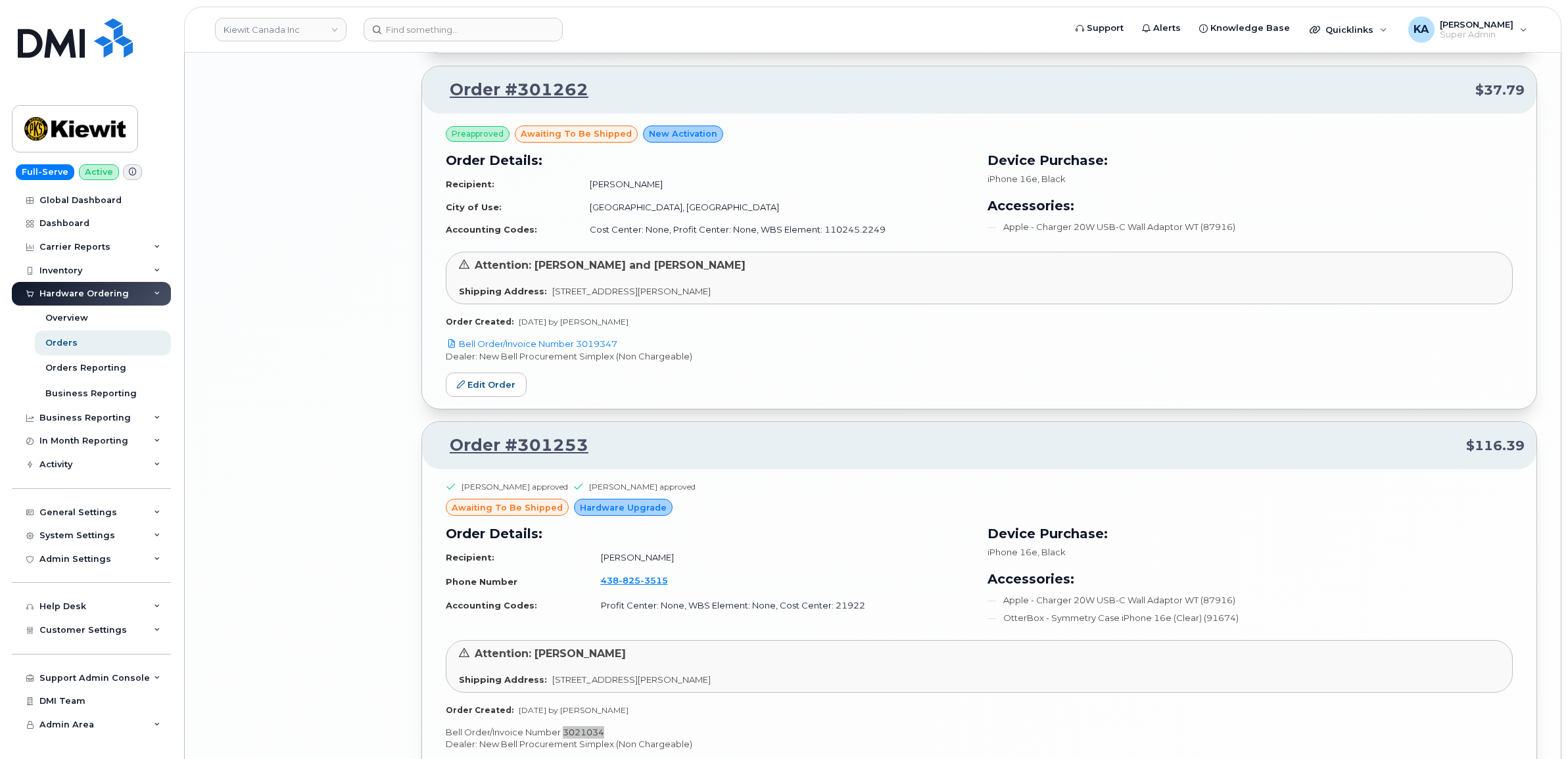
scroll to position [5747, 0]
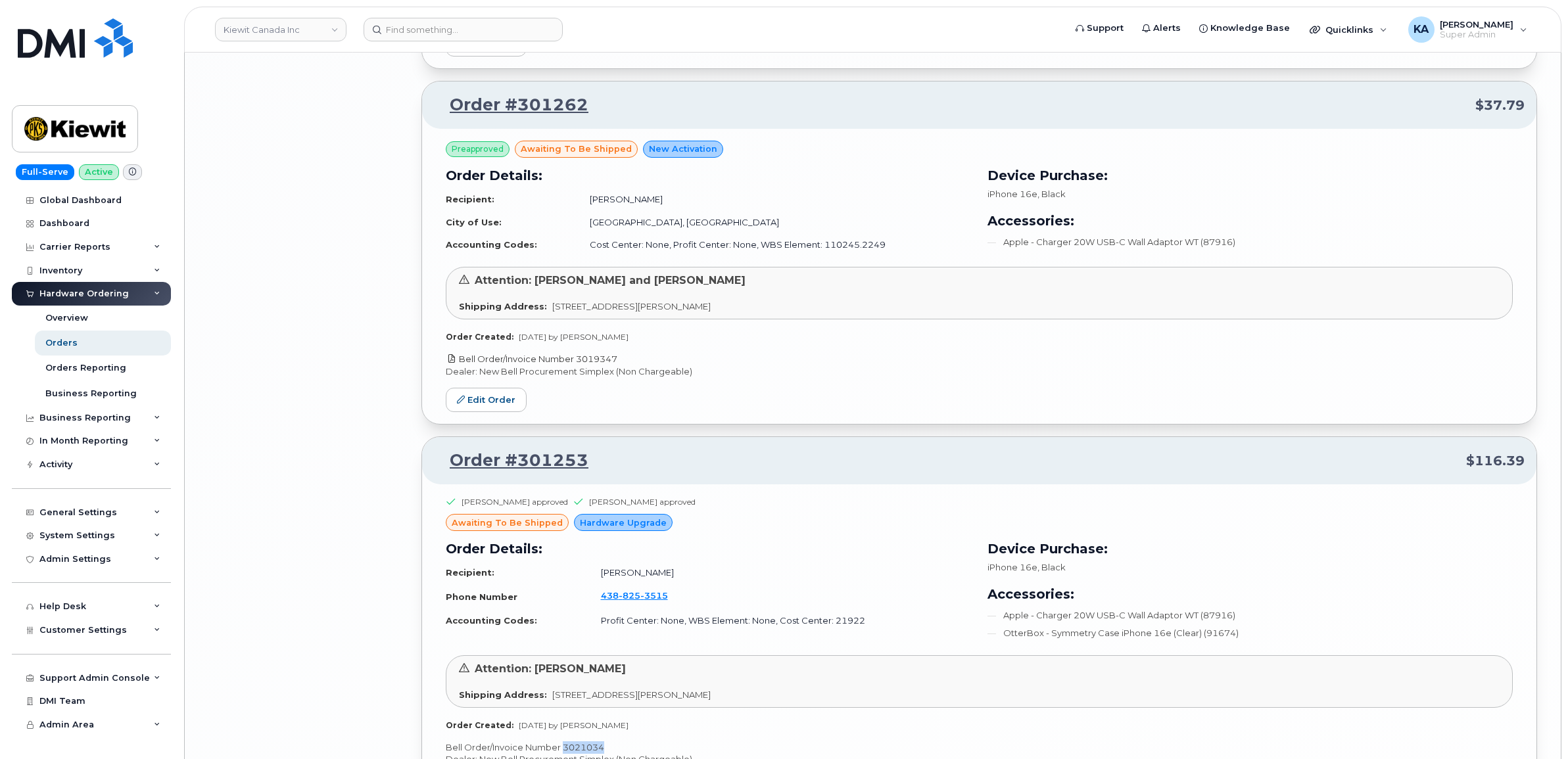
drag, startPoint x: 622, startPoint y: 366, endPoint x: 576, endPoint y: 366, distance: 46.0
click at [576, 366] on p "Bell Order/Invoice Number 3019347" at bounding box center [979, 359] width 1067 height 13
copy link "3019347"
click at [487, 405] on link "Edit Order" at bounding box center [486, 400] width 81 height 25
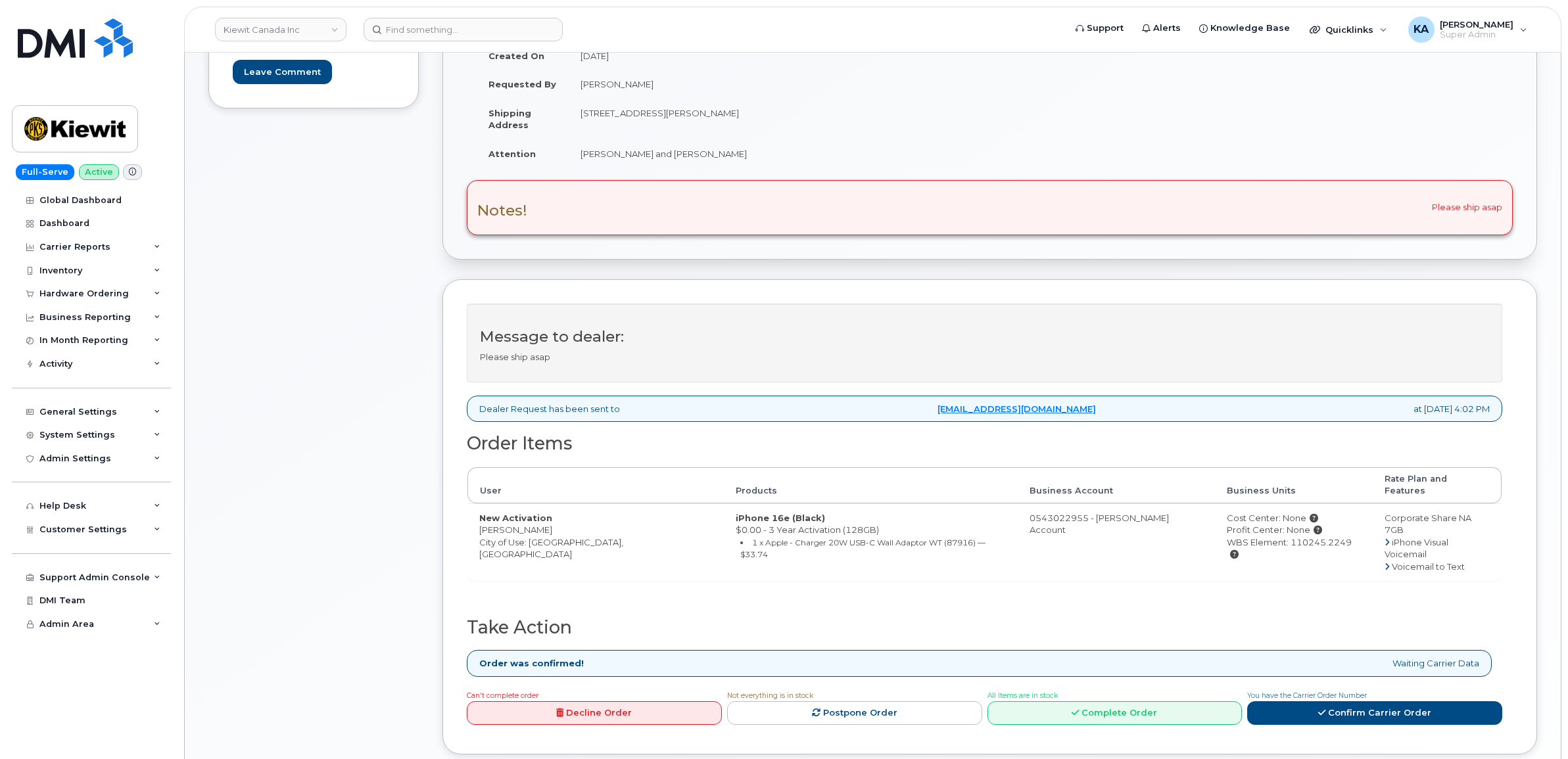
scroll to position [329, 0]
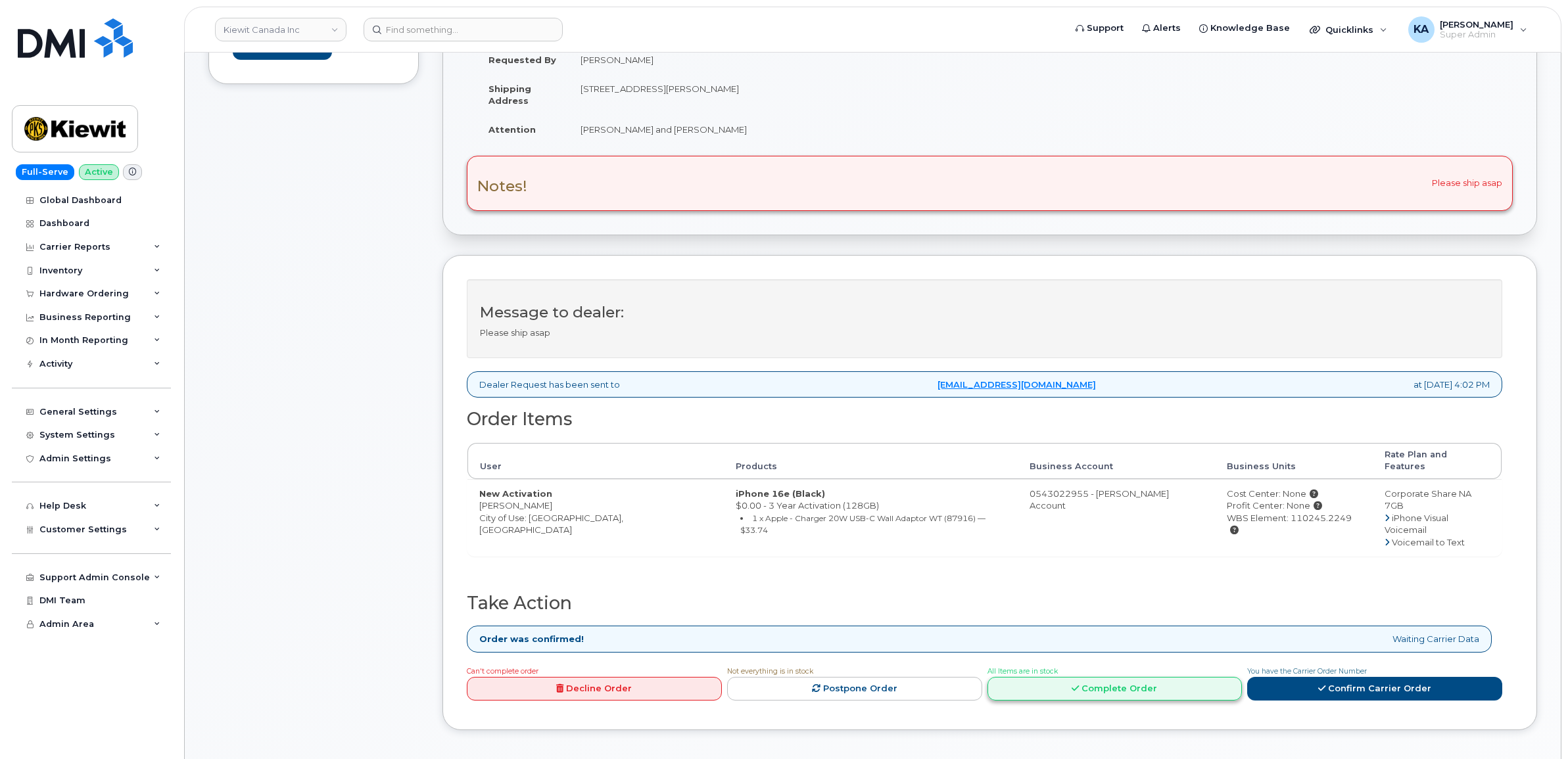
click at [1135, 677] on link "Complete Order" at bounding box center [1114, 689] width 255 height 25
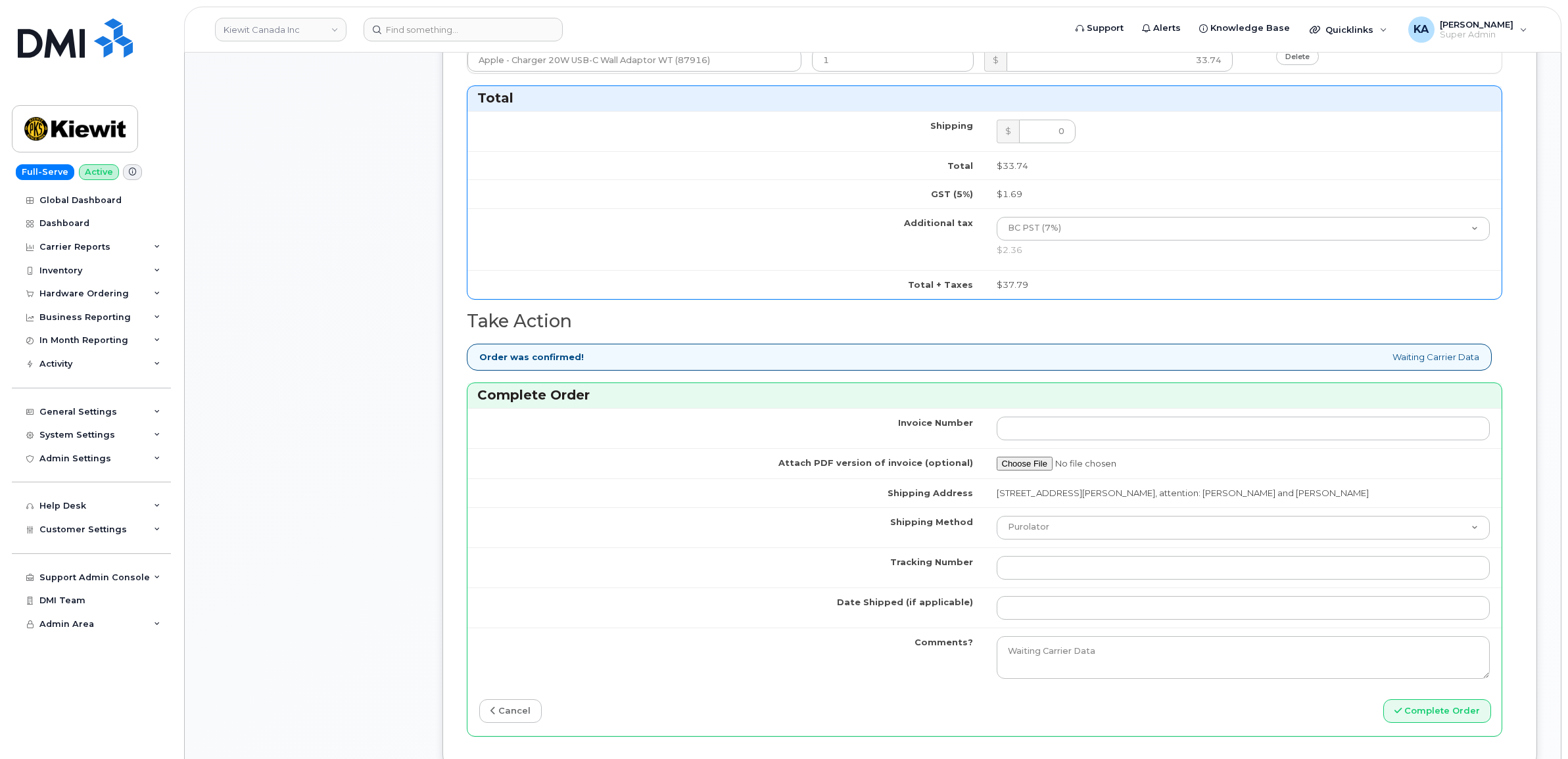
scroll to position [1068, 0]
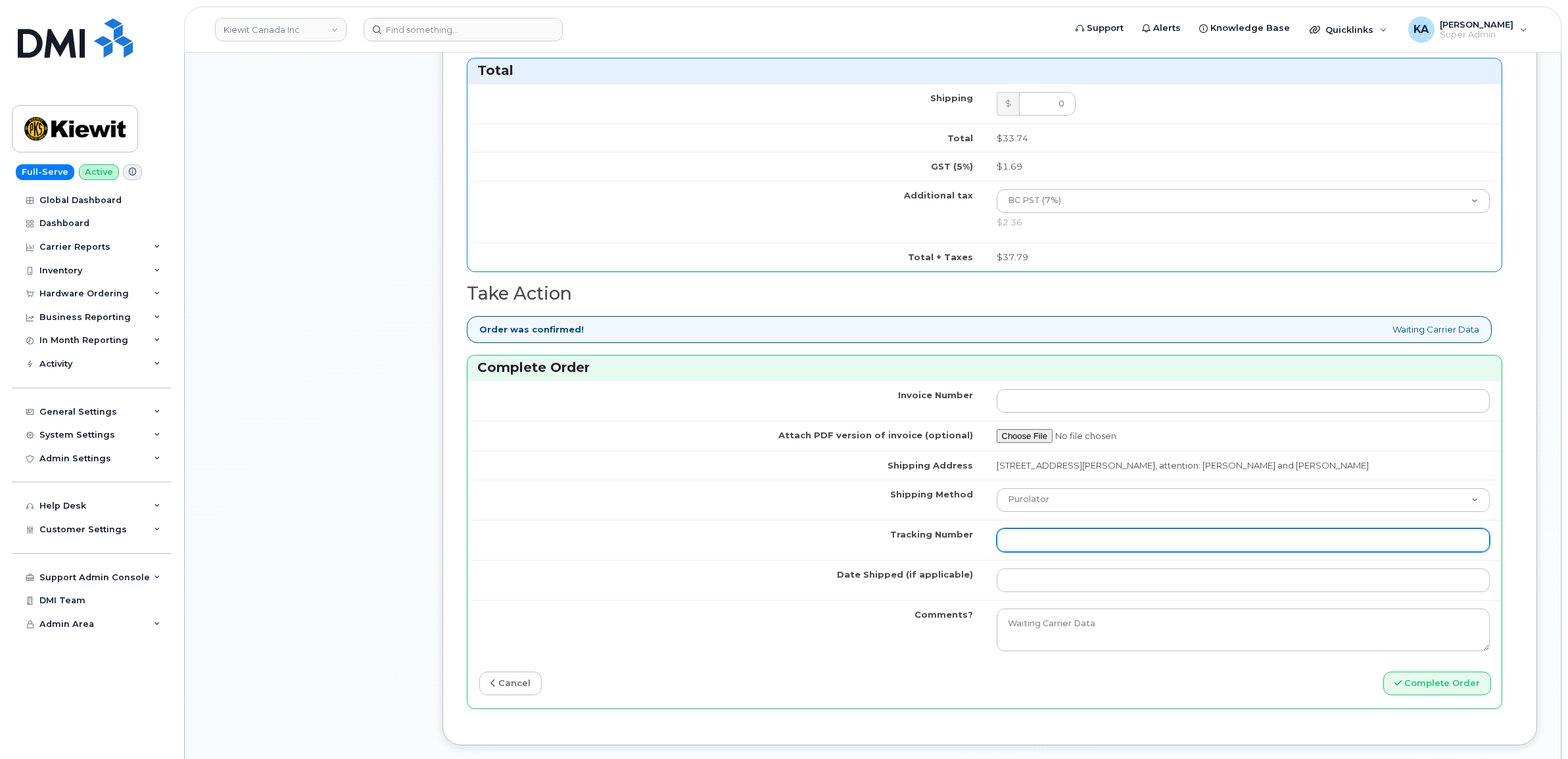
click at [1162, 543] on input "Tracking Number" at bounding box center [1243, 541] width 494 height 24
paste input "475744953017"
type input "475744953017"
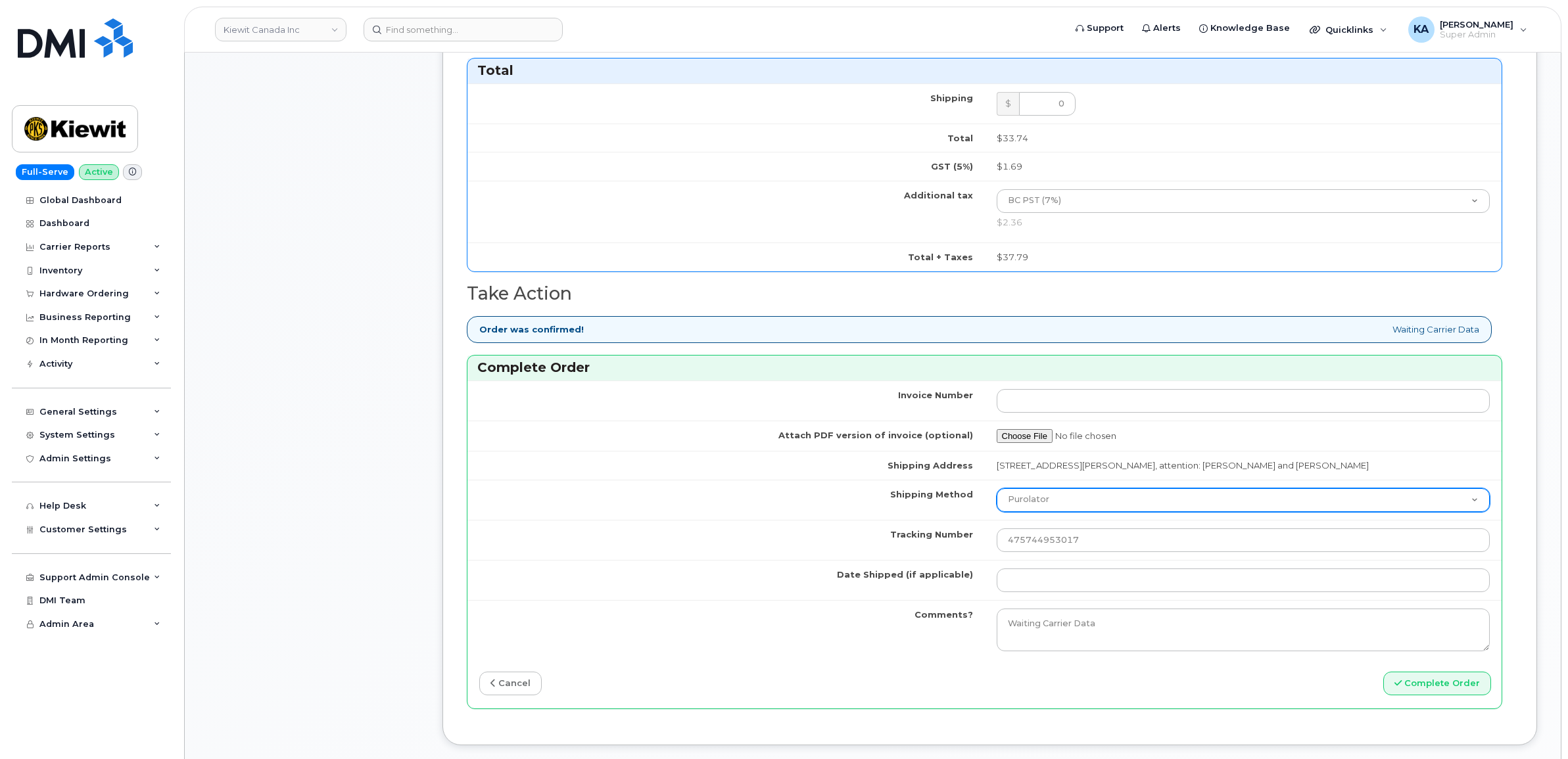
click at [1139, 500] on select "Purolator UPS FedEx Canada Post Courier Other Drop Off Pick Up" at bounding box center [1243, 501] width 494 height 24
select select "FedEx"
click at [996, 491] on select "Purolator UPS FedEx Canada Post Courier Other Drop Off Pick Up" at bounding box center [1243, 501] width 494 height 24
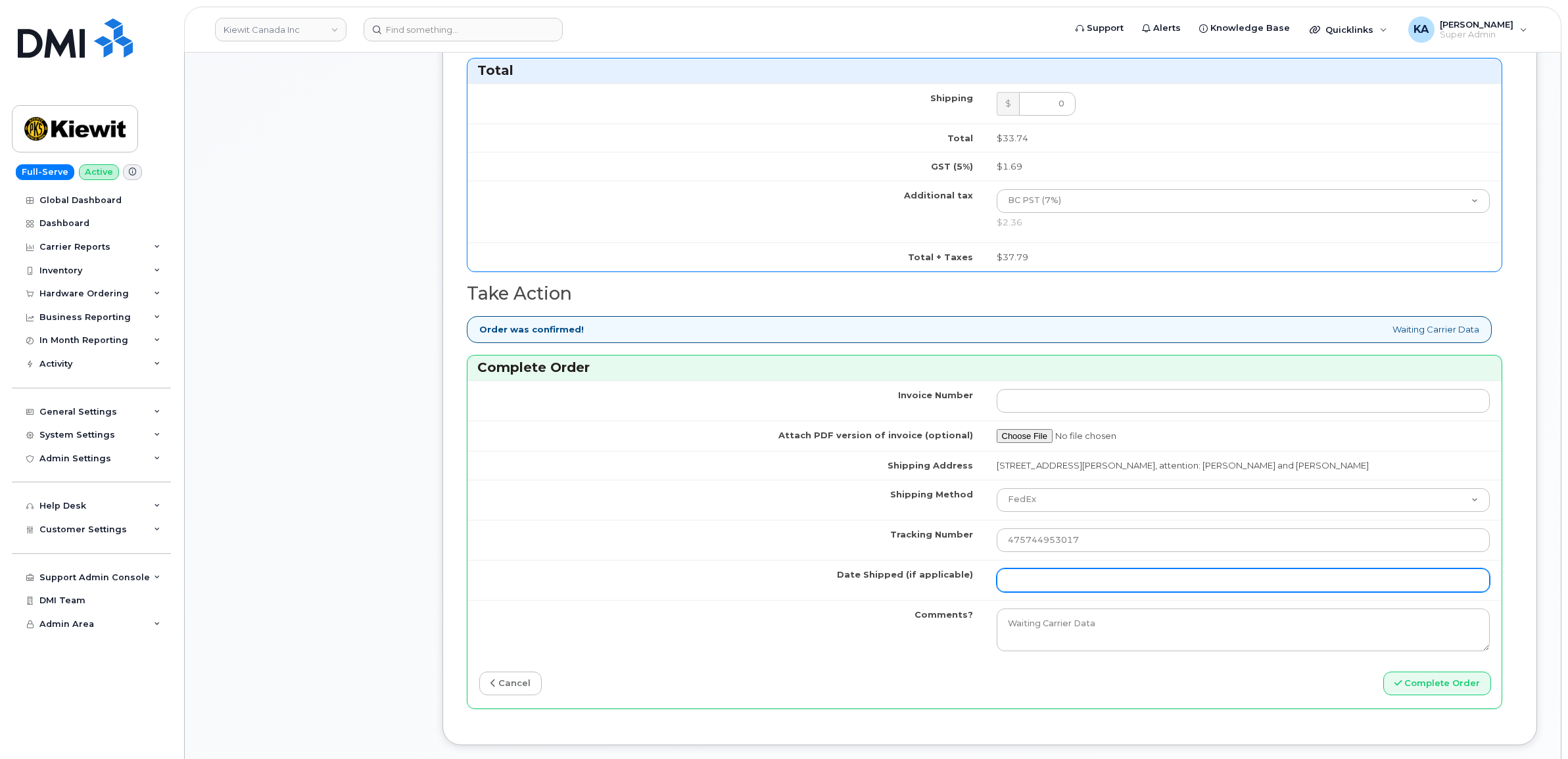
click at [1079, 580] on input "Date Shipped (if applicable)" at bounding box center [1243, 581] width 494 height 24
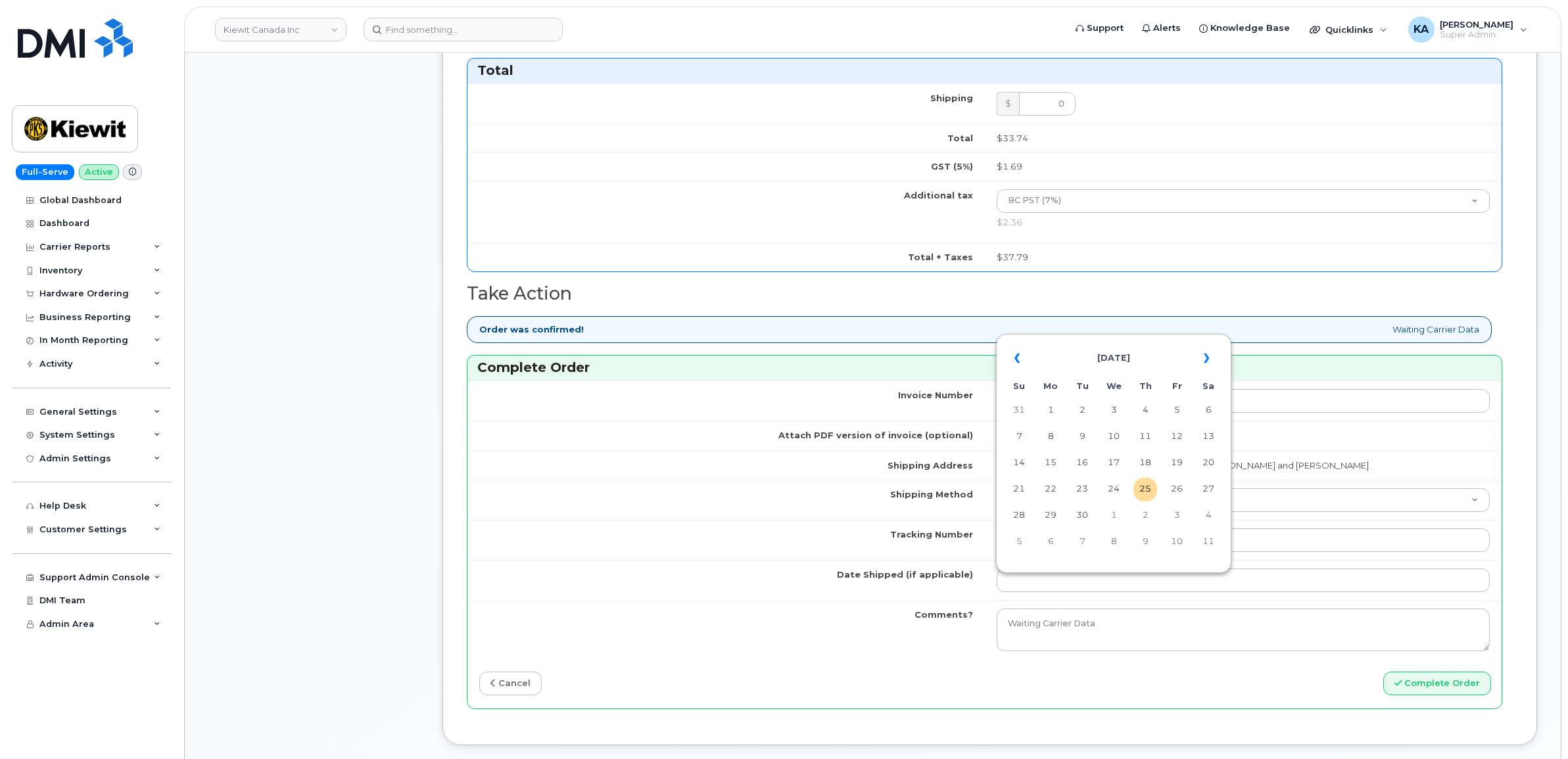
click at [1149, 339] on table "« [DATE] » Su Mo Tu We Th Fr Sa 31 1 2 3 4 5 6 7 8 9 10 11 12 13 14 15 16 17 18…" at bounding box center [1114, 449] width 229 height 225
click at [1083, 484] on td "23" at bounding box center [1082, 490] width 24 height 24
type input "[DATE]"
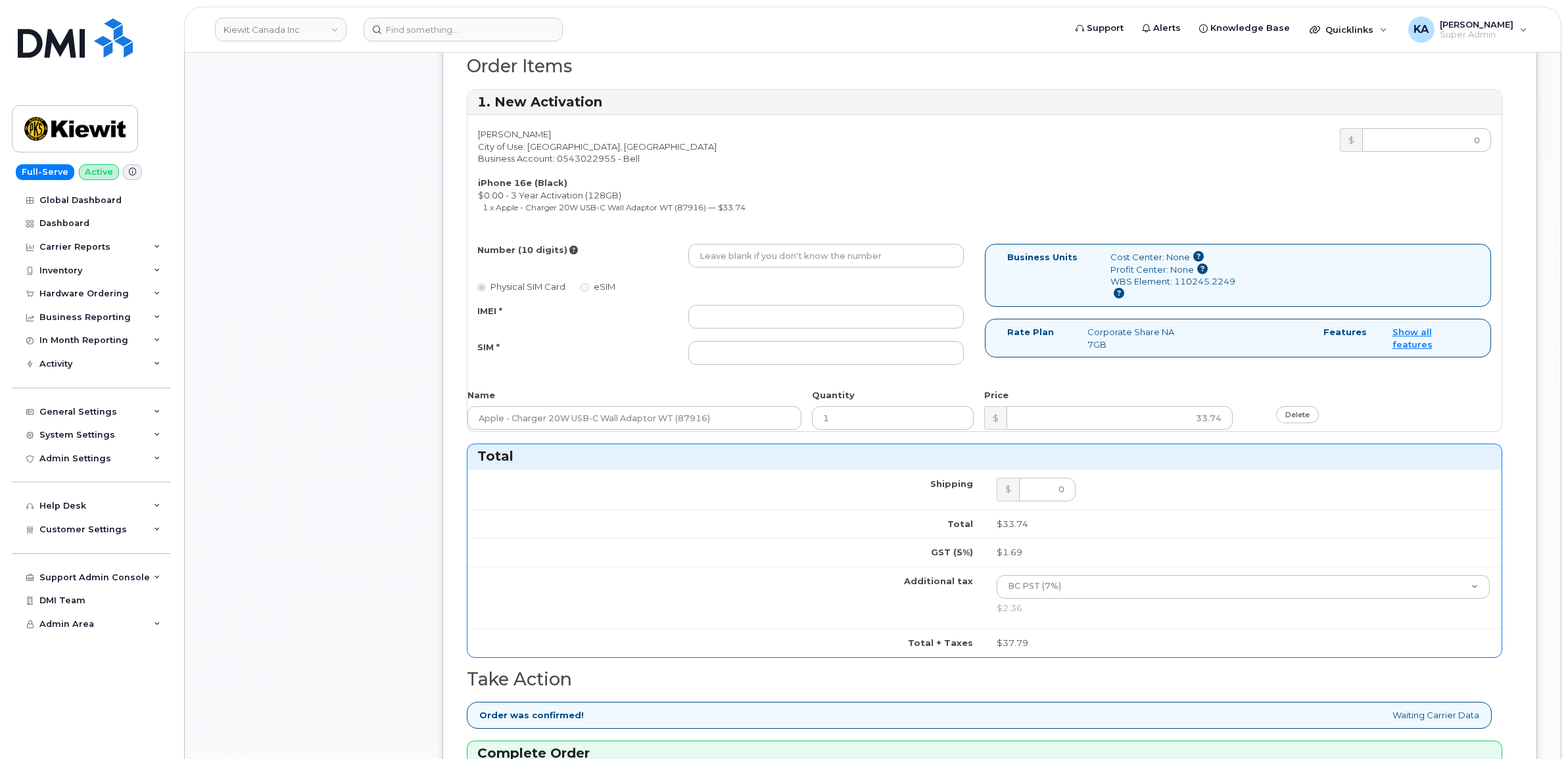
scroll to position [657, 0]
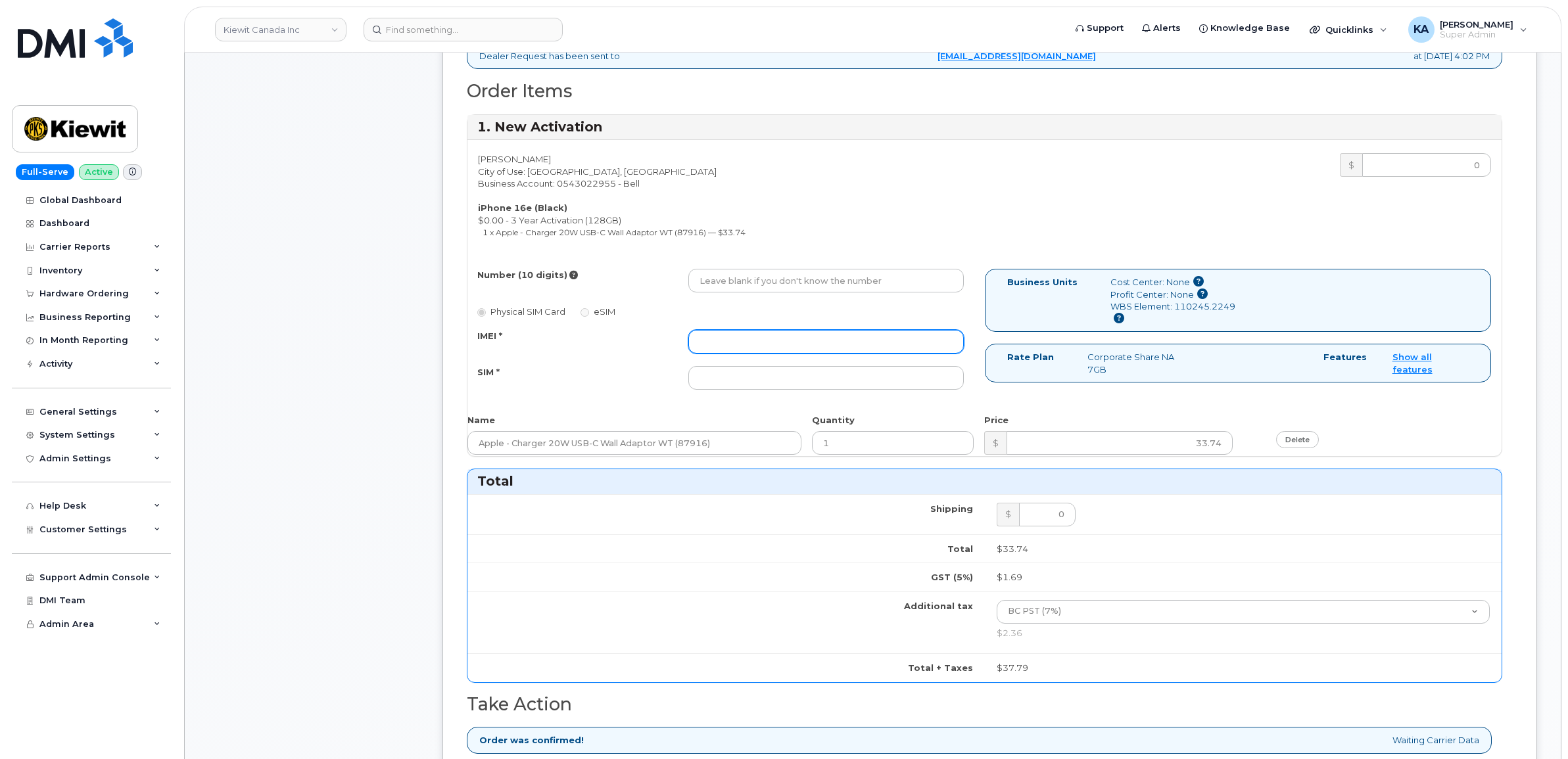
click at [890, 344] on input "IMEI *" at bounding box center [826, 342] width 275 height 24
paste input "354216331593321"
type input "354216331593321"
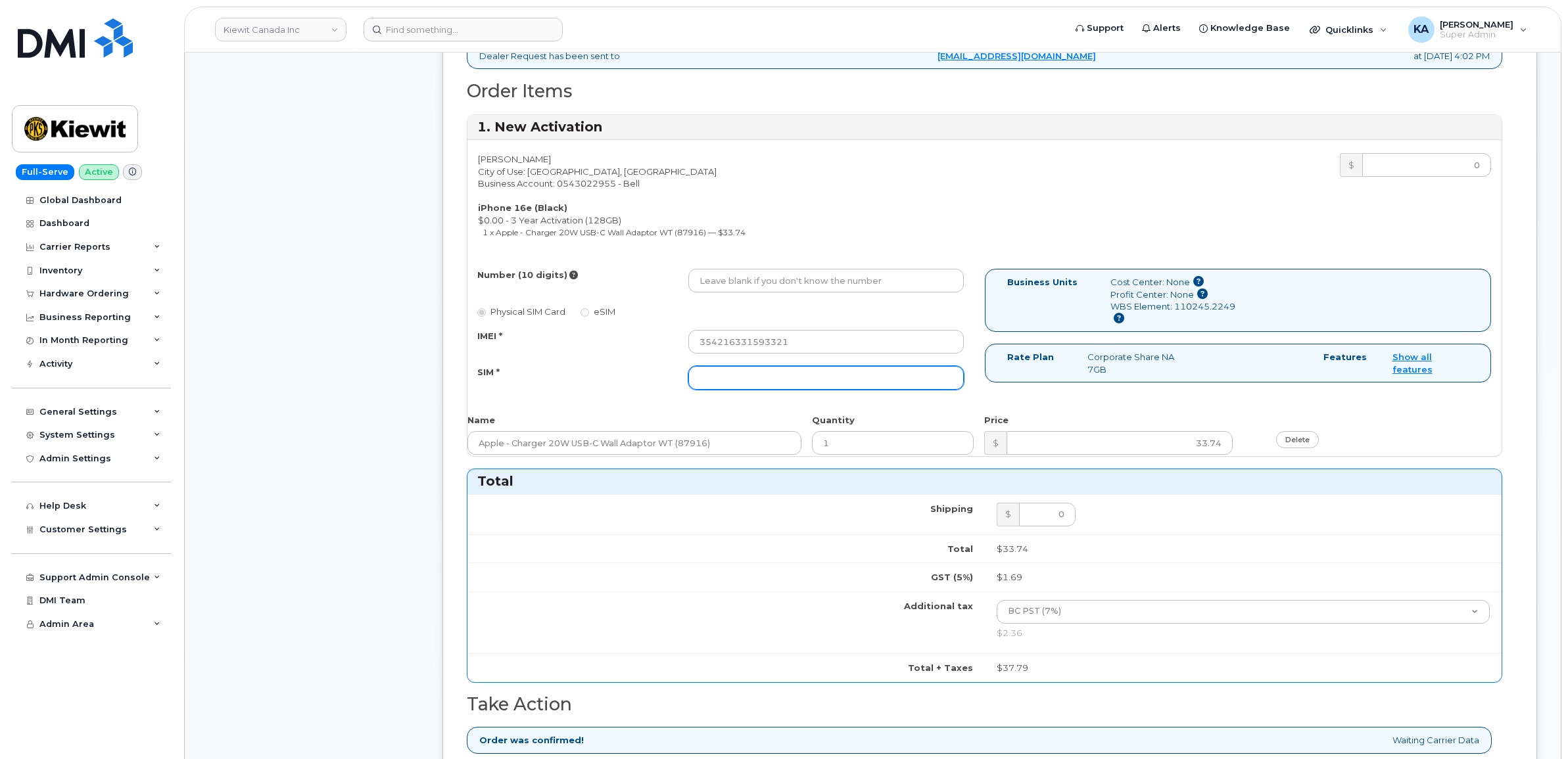
click at [783, 378] on input "SIM *" at bounding box center [826, 378] width 275 height 24
paste input "89302610207732985517"
type input "89302610207732985517"
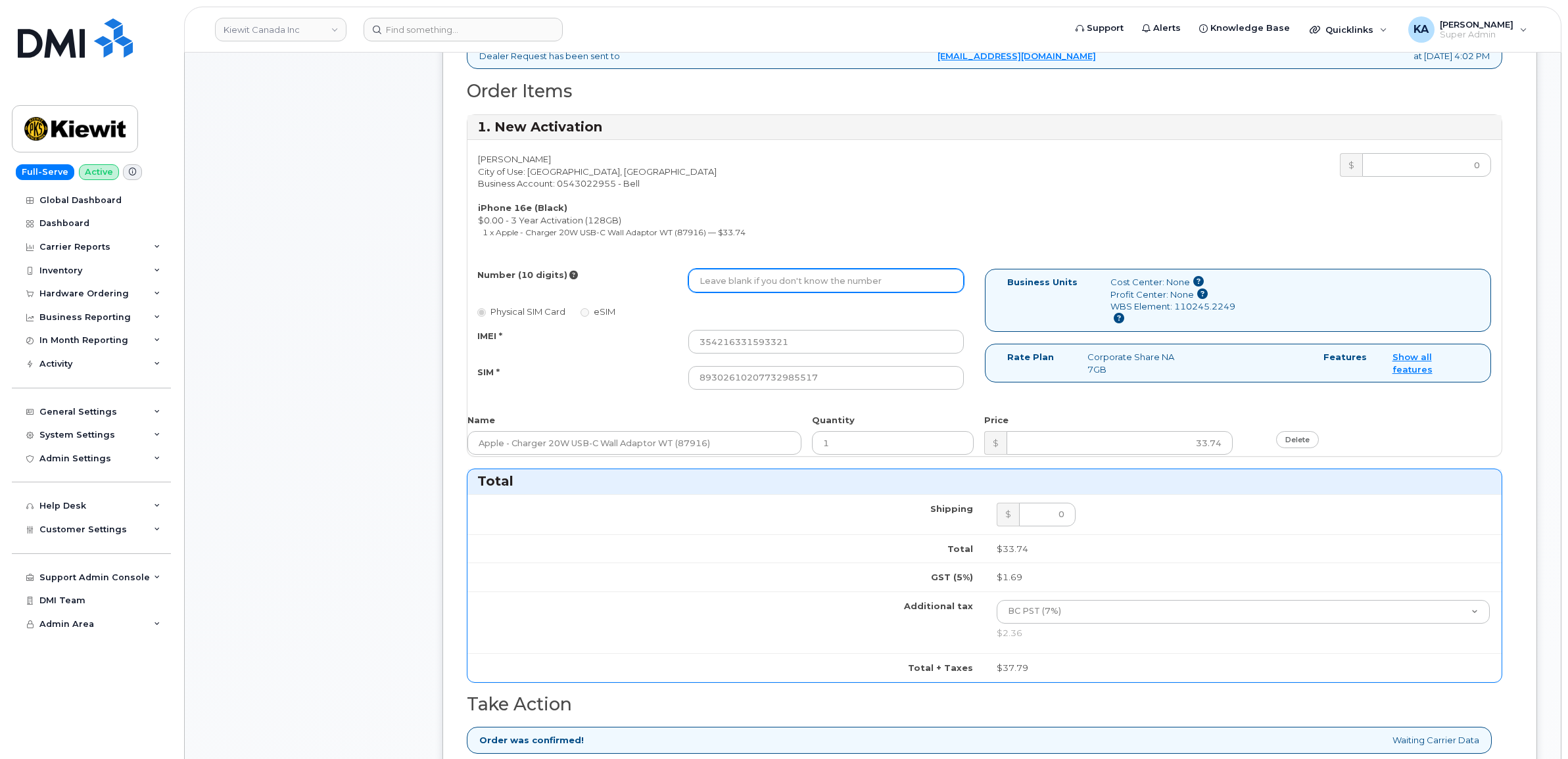
click at [773, 283] on input "Number (10 digits)" at bounding box center [826, 281] width 275 height 24
paste input "2363305386"
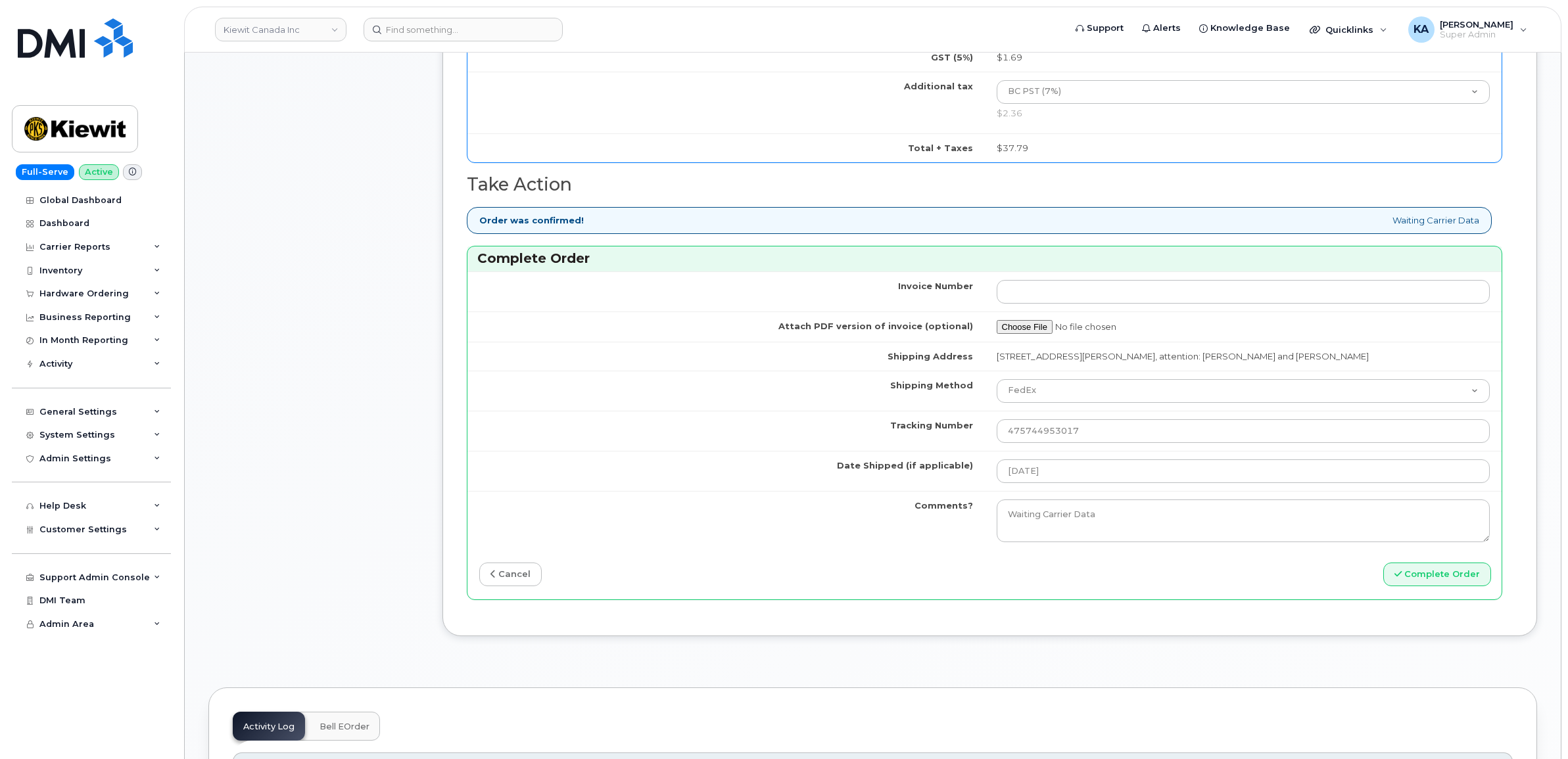
scroll to position [1232, 0]
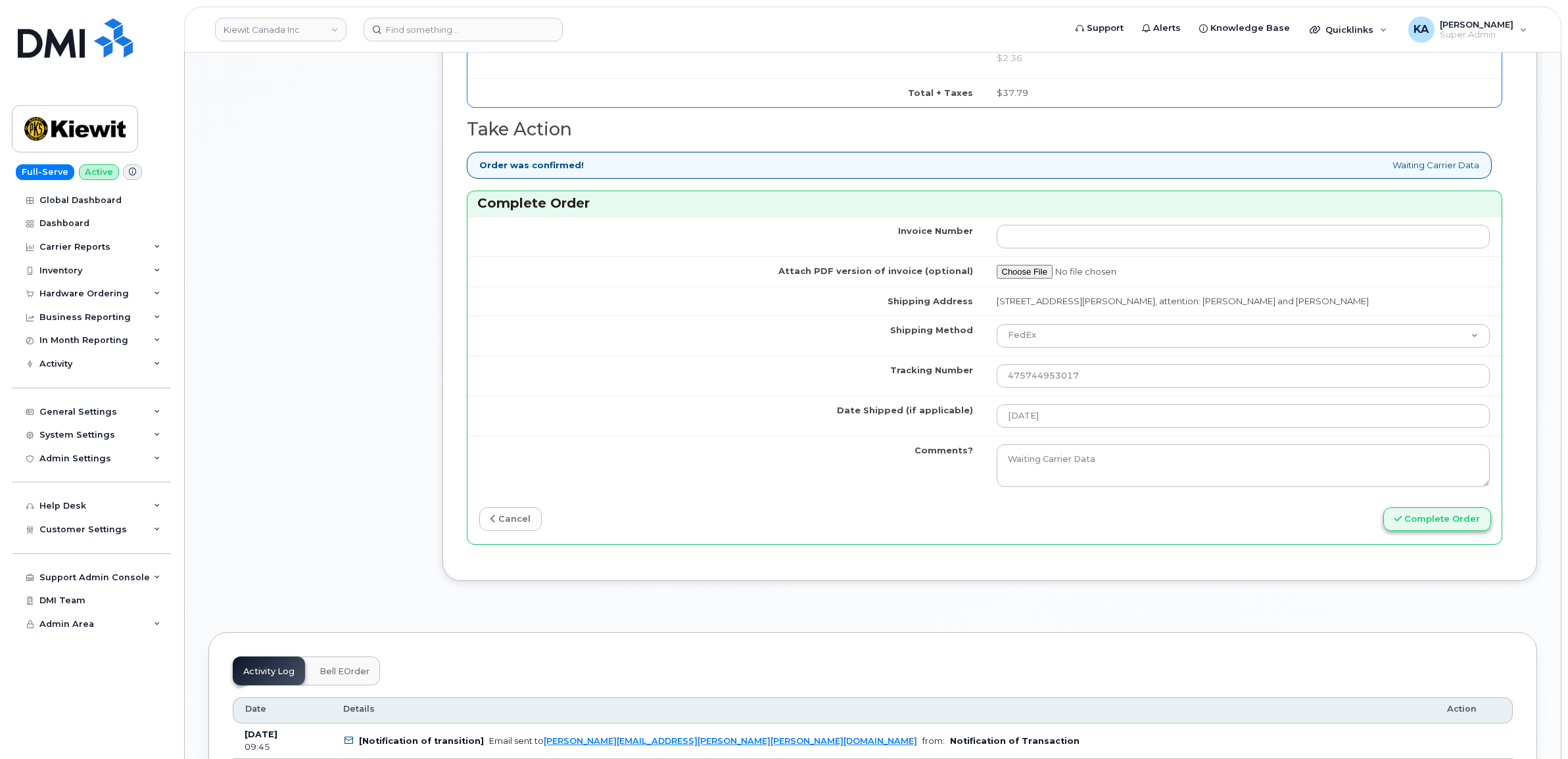
type input "2363305386"
click at [1437, 522] on button "Complete Order" at bounding box center [1437, 520] width 108 height 25
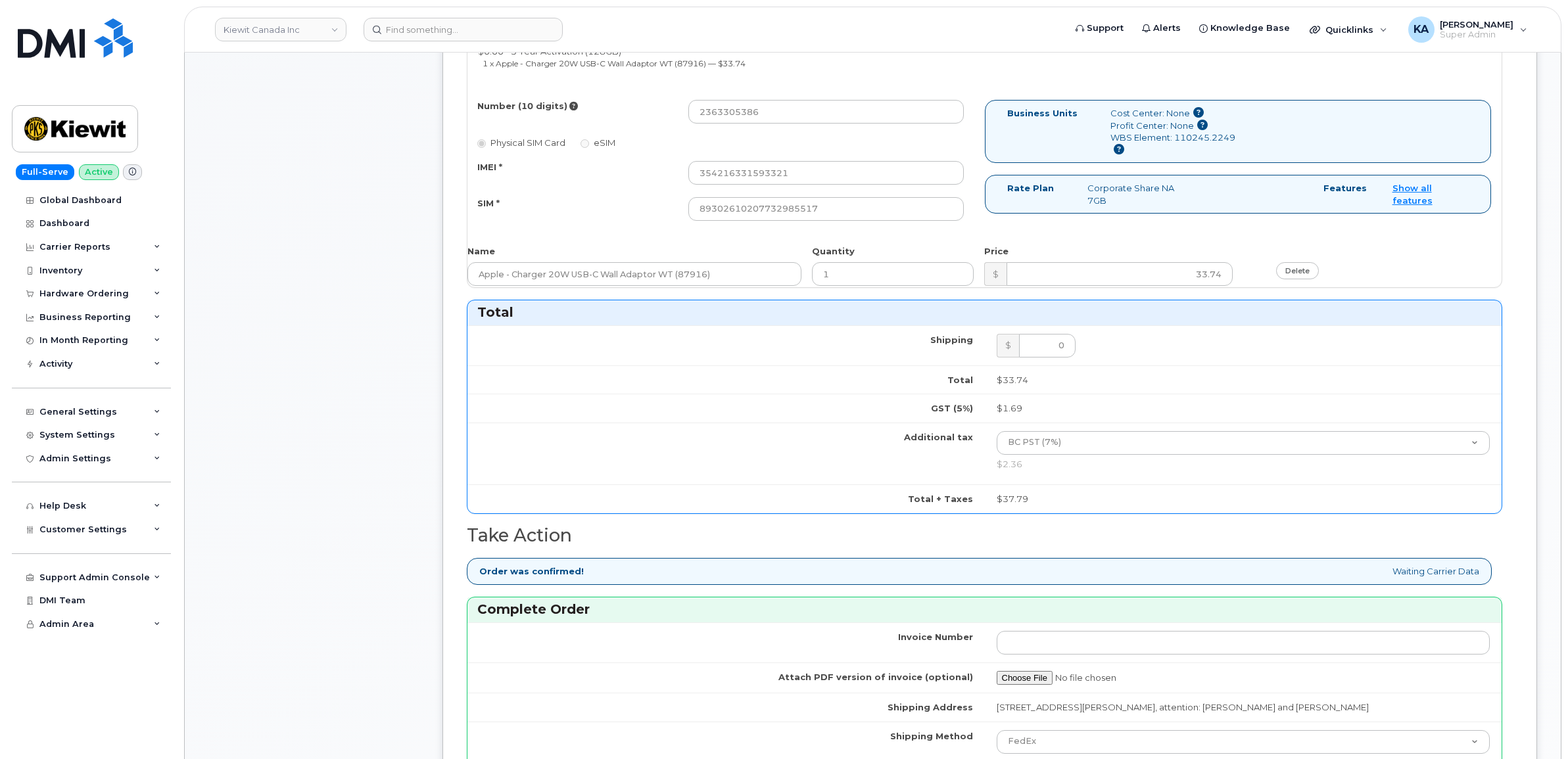
scroll to position [821, 0]
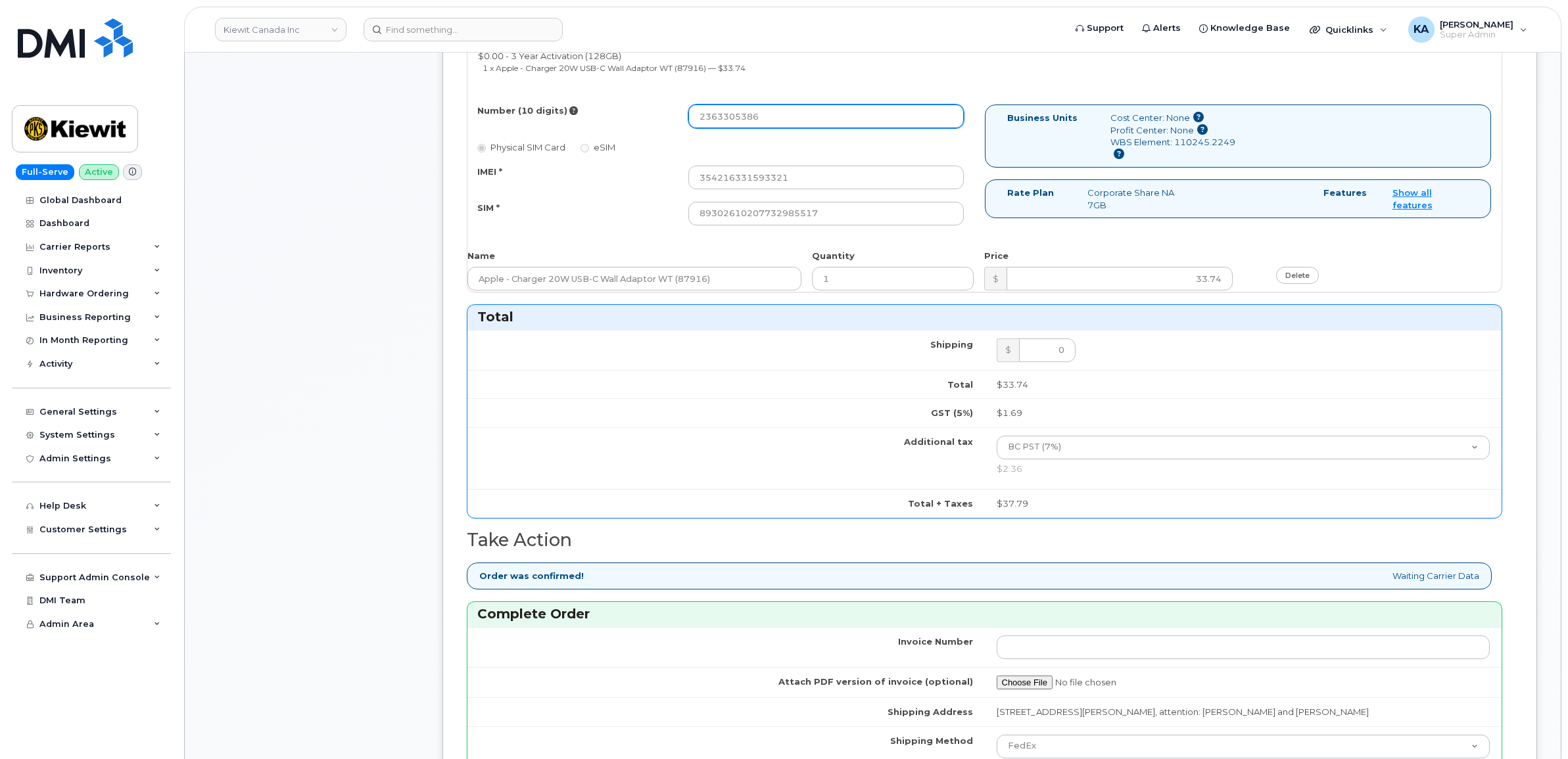
drag, startPoint x: 763, startPoint y: 119, endPoint x: 633, endPoint y: 110, distance: 130.3
click at [633, 110] on div "Number (10 digits) 2363305386" at bounding box center [721, 117] width 507 height 24
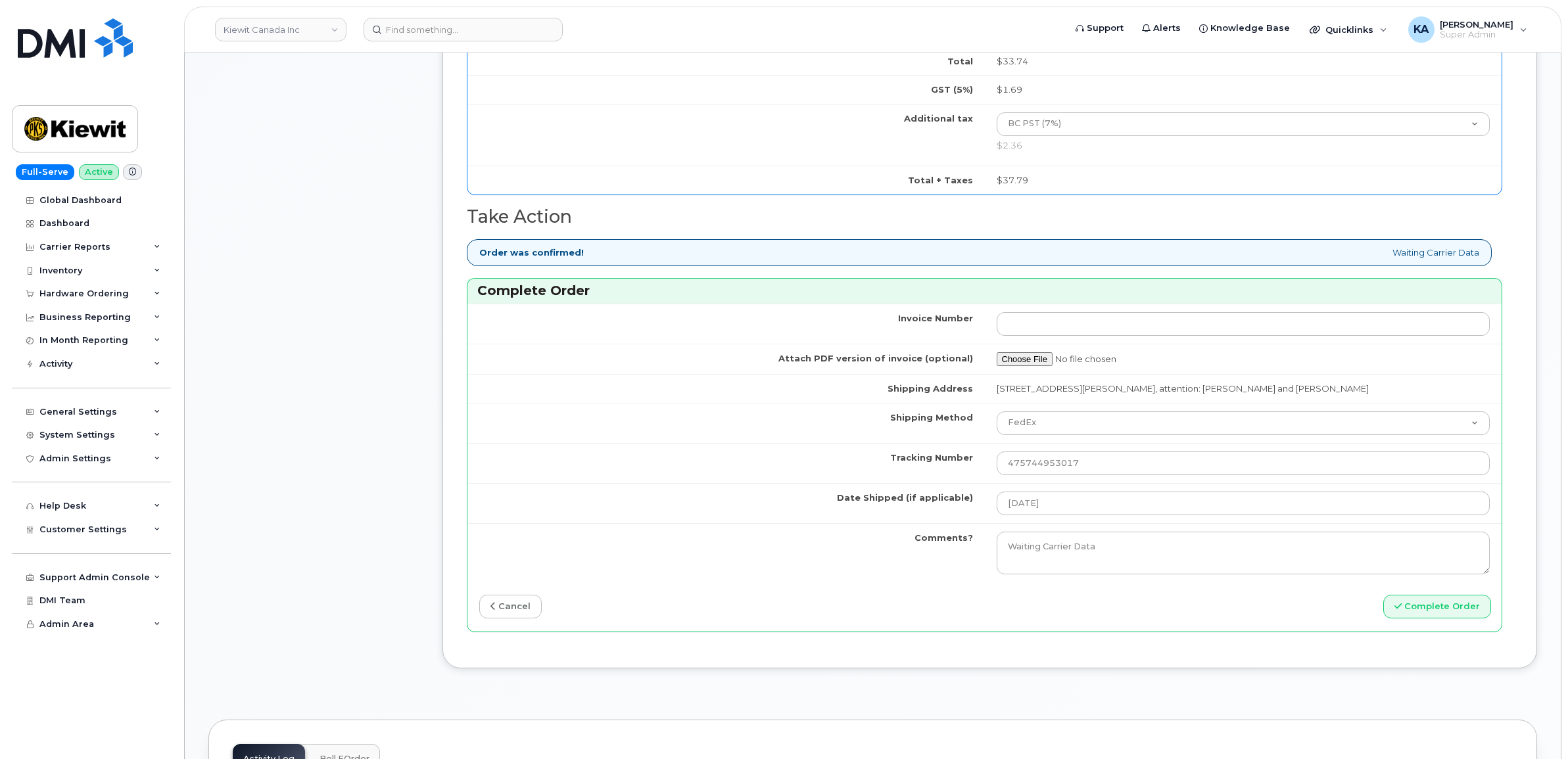
scroll to position [1150, 0]
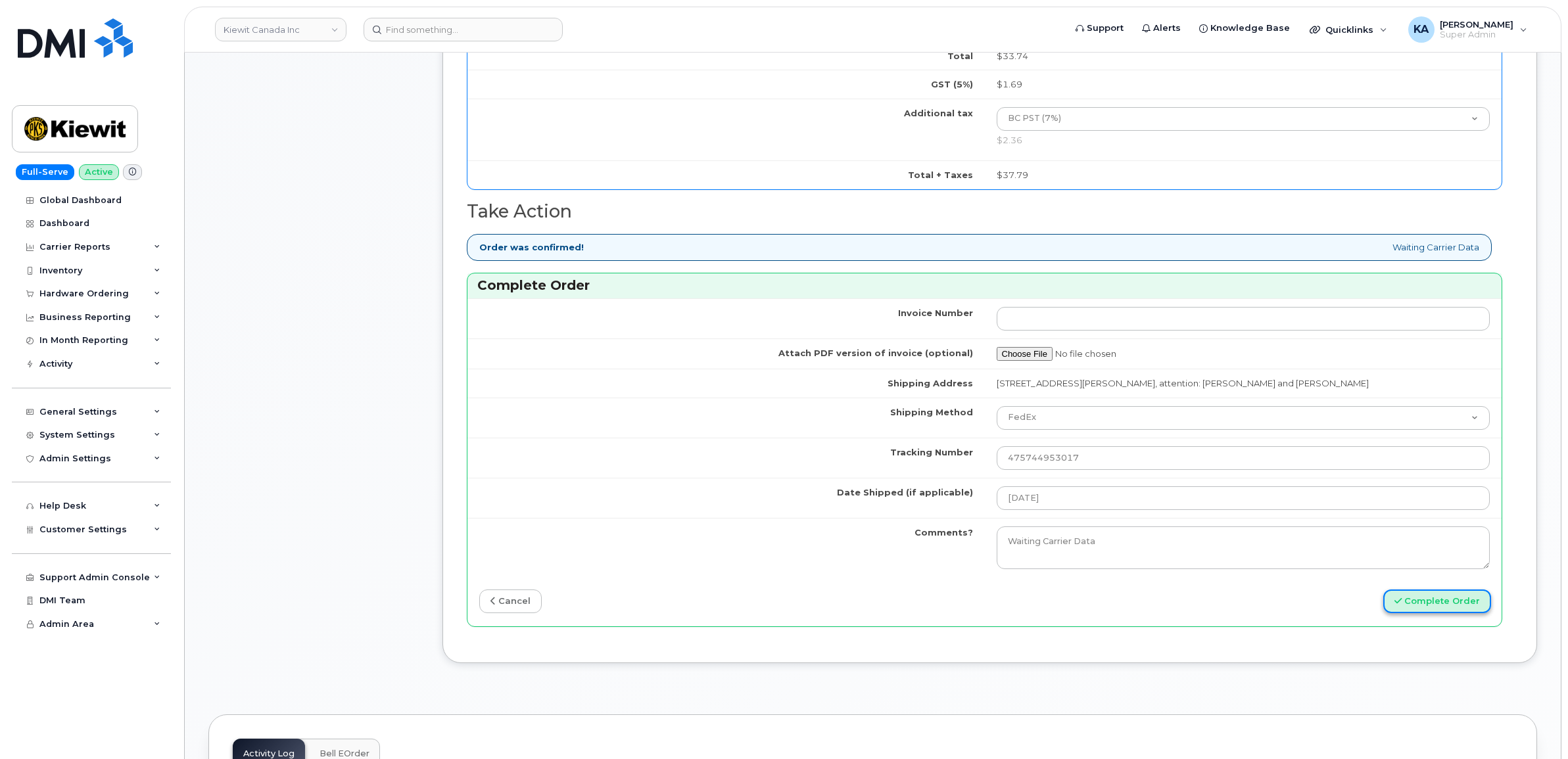
click at [1416, 608] on button "Complete Order" at bounding box center [1437, 602] width 108 height 25
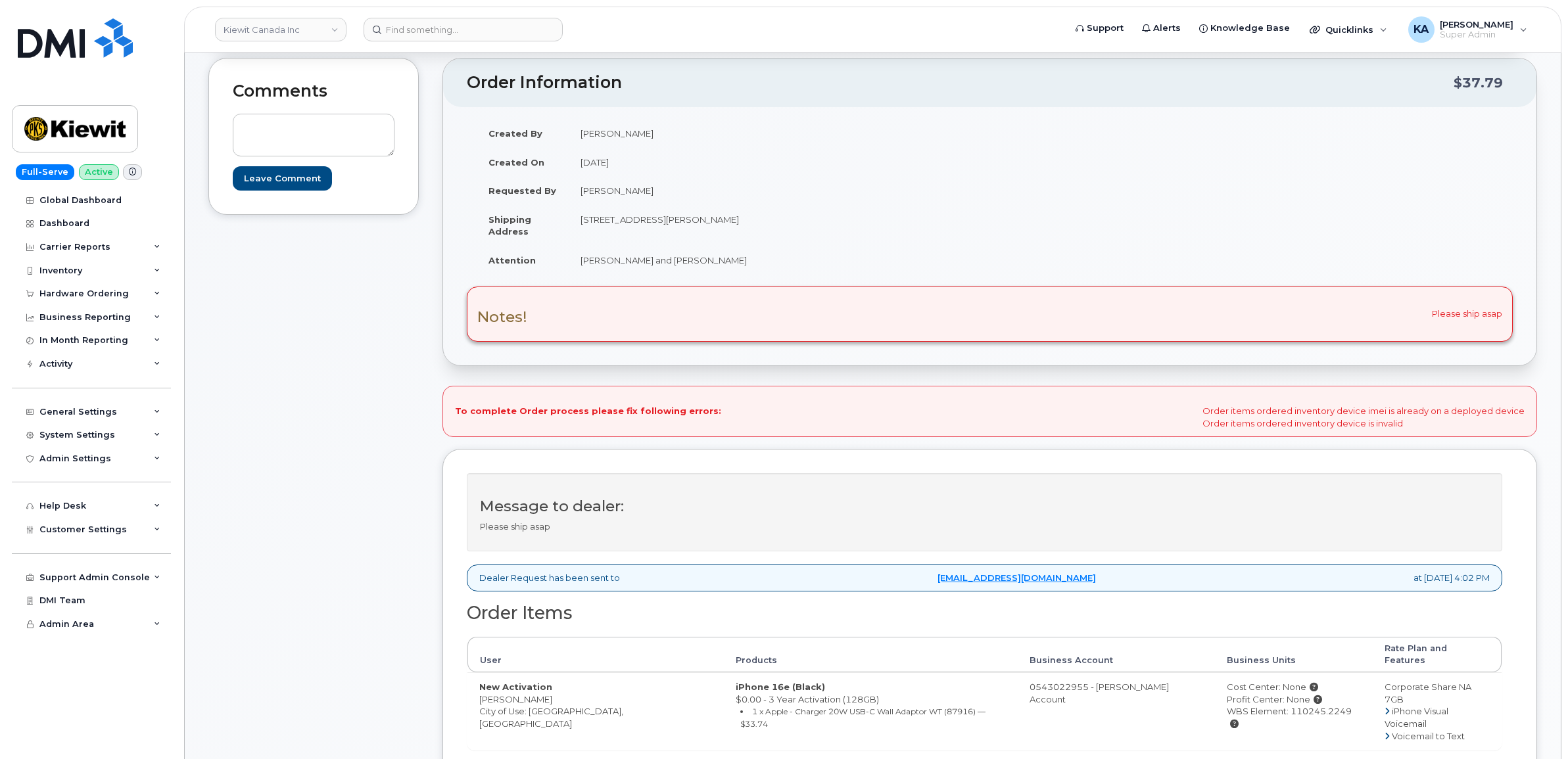
scroll to position [246, 0]
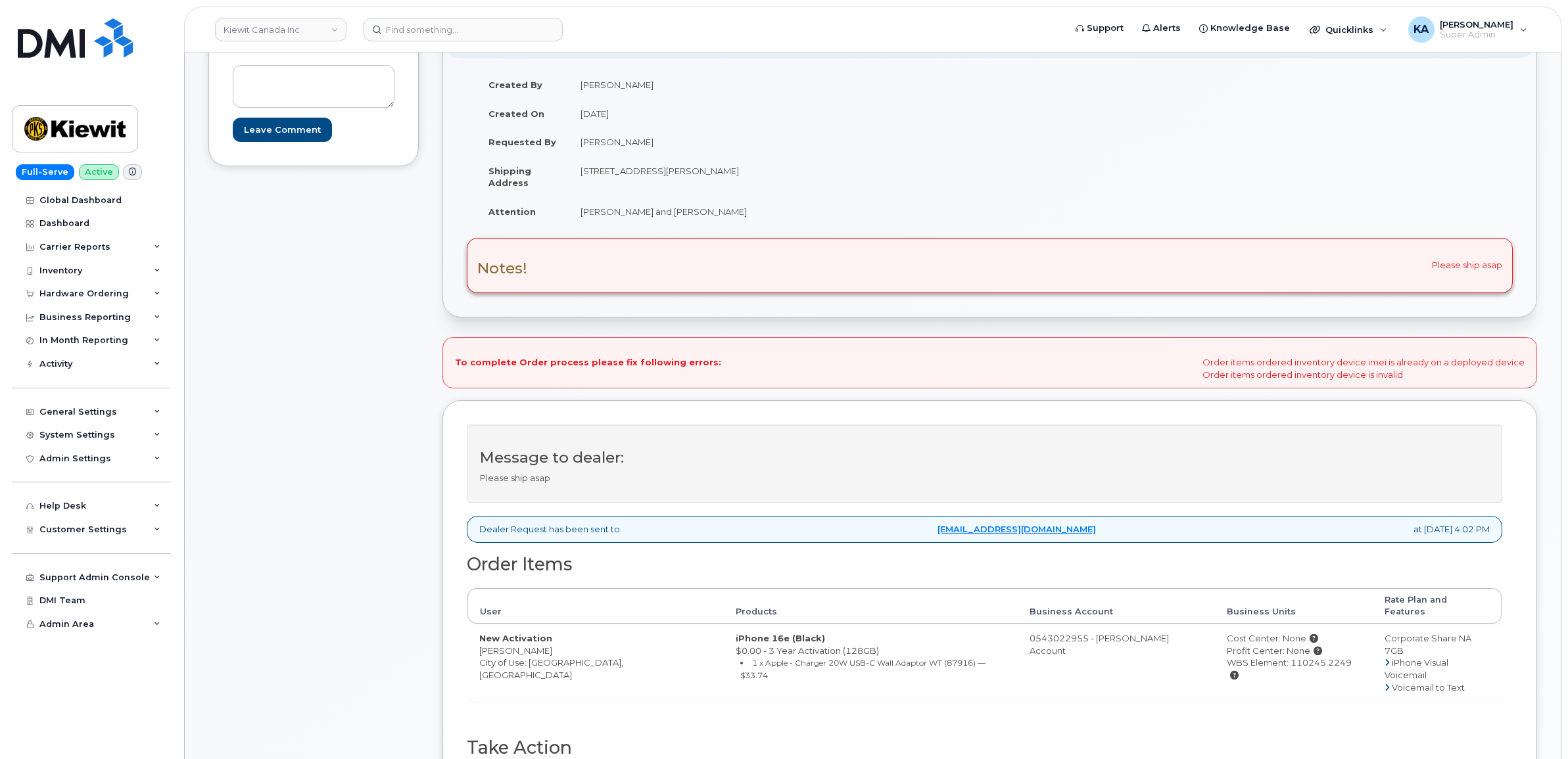
drag, startPoint x: 1326, startPoint y: 654, endPoint x: 1264, endPoint y: 659, distance: 62.2
click at [1264, 659] on div "WBS Element: 110245.2249" at bounding box center [1293, 668] width 133 height 25
copy div "110245.2249"
click at [1253, 694] on div "Order Items User Products Business Account Business Units Rate Plan and Feature…" at bounding box center [984, 646] width 1035 height 183
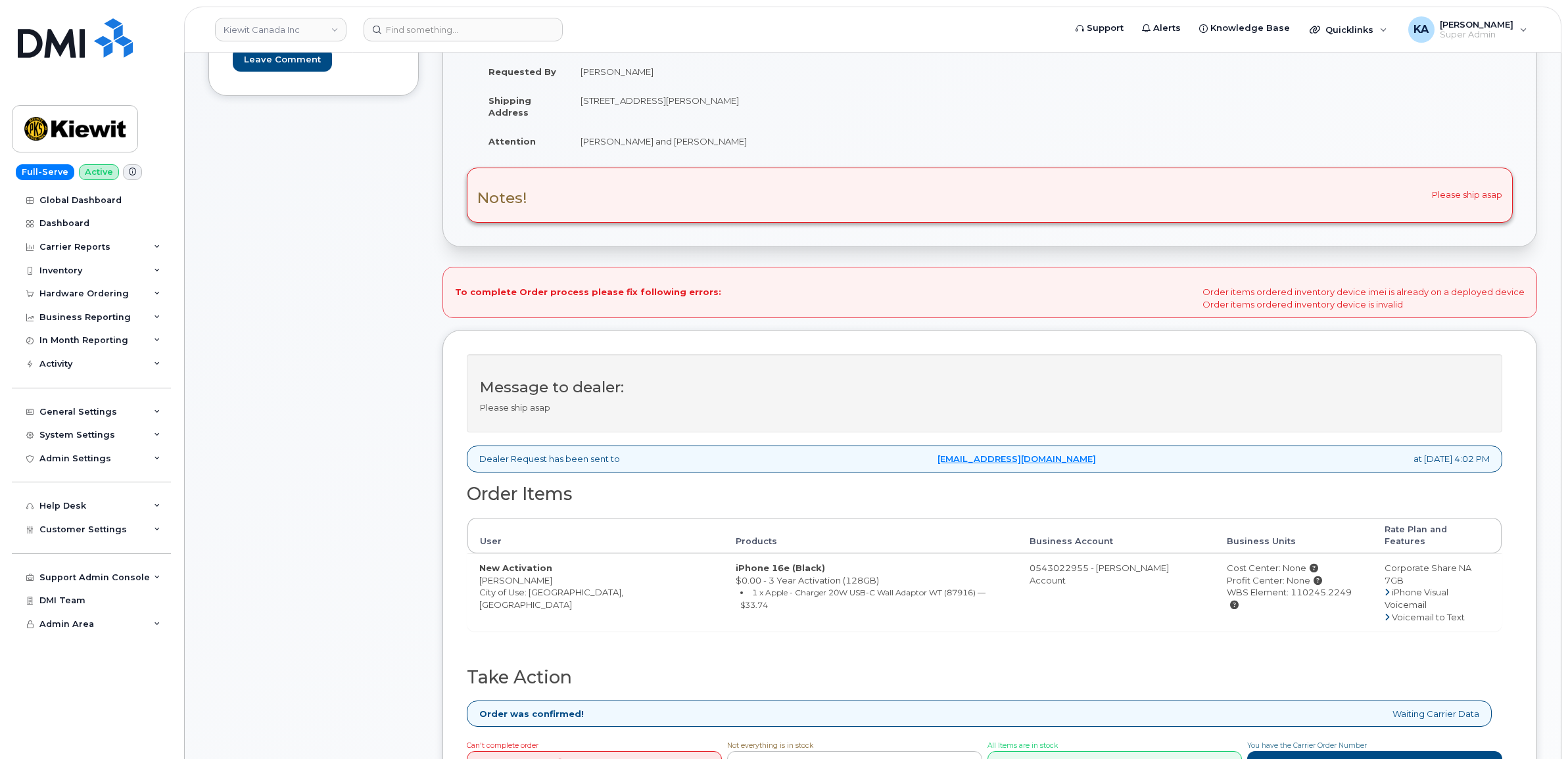
scroll to position [493, 0]
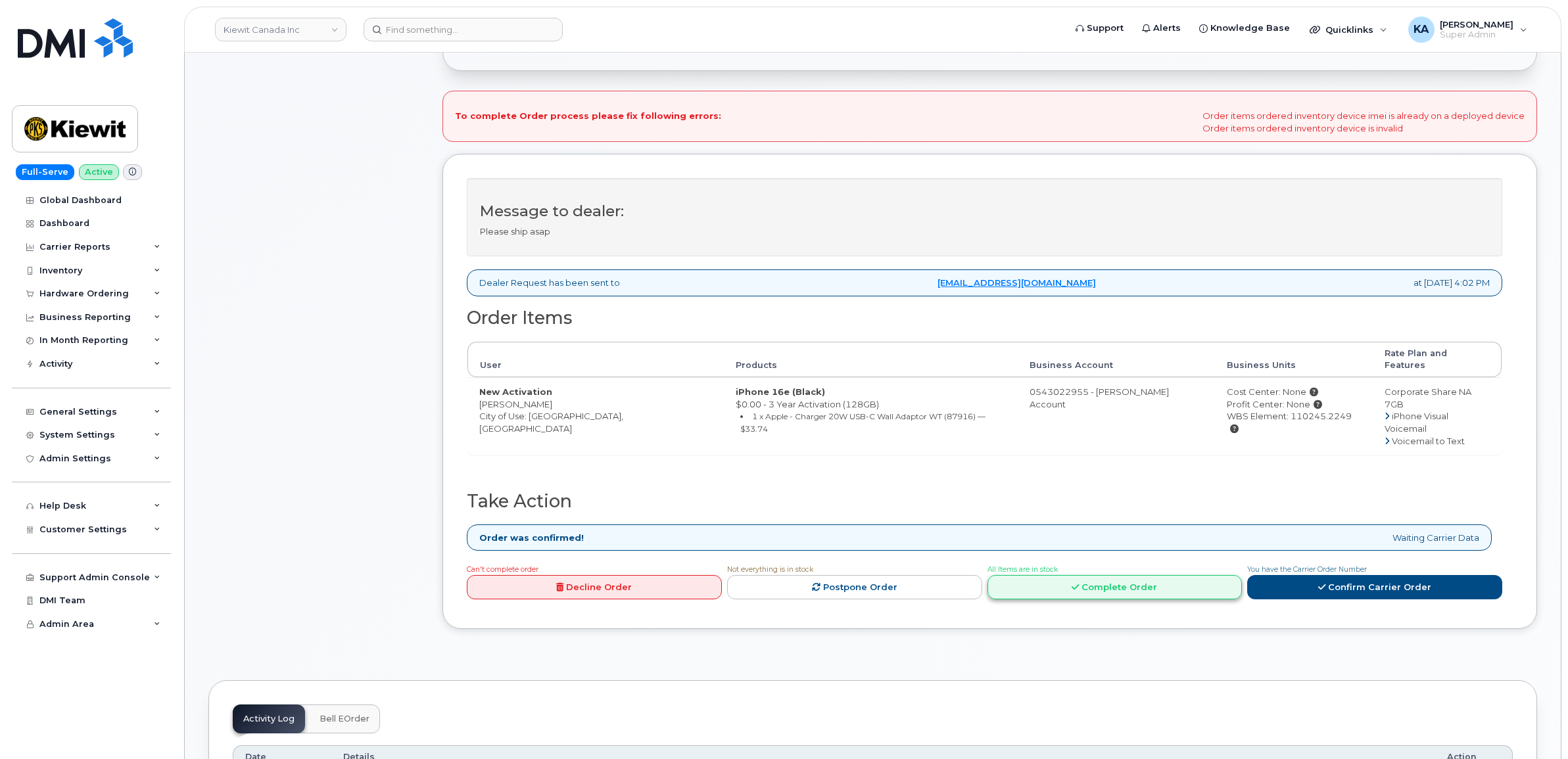
click at [1114, 575] on link "Complete Order" at bounding box center [1114, 587] width 255 height 25
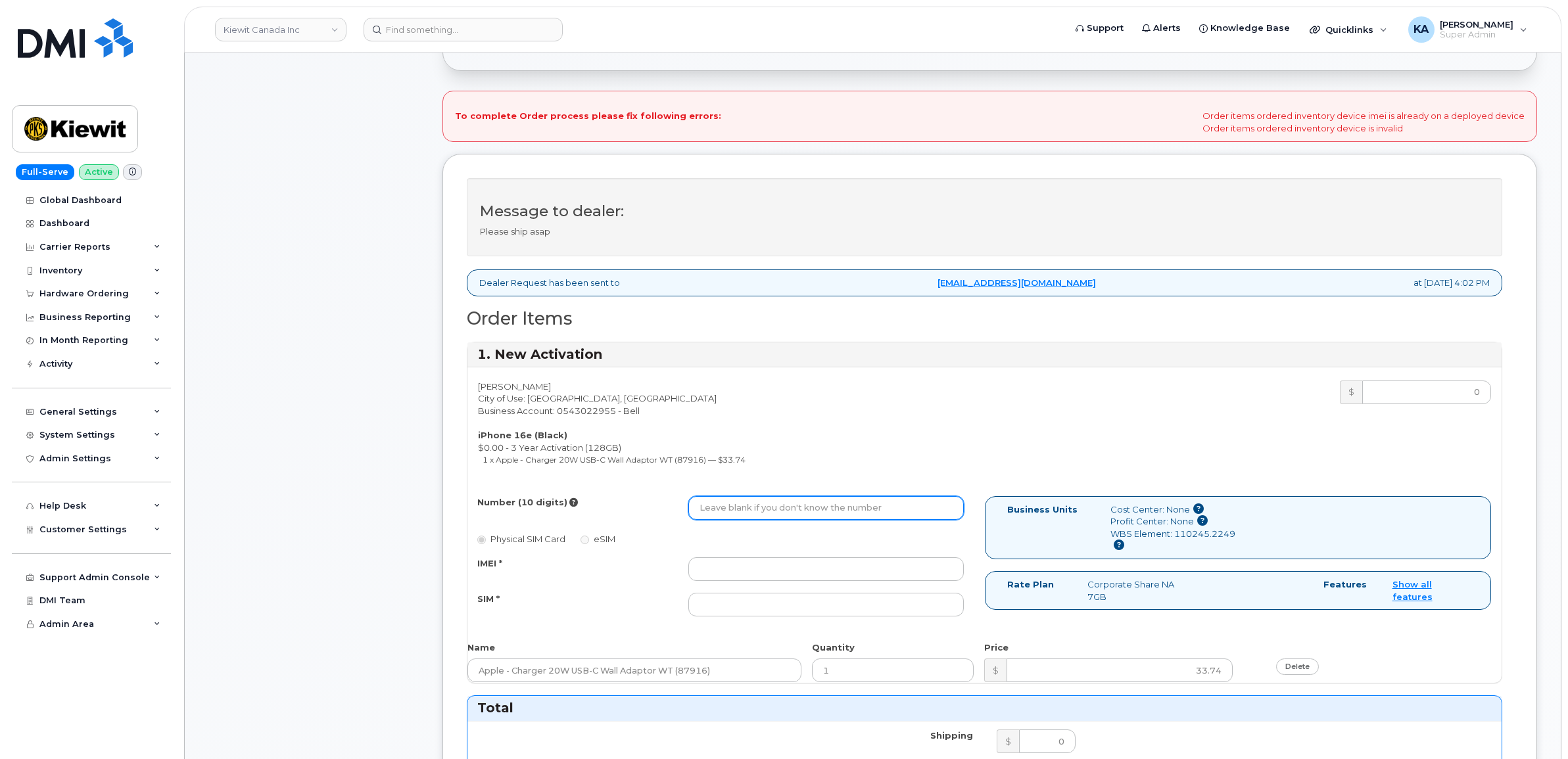
click at [846, 510] on input "Number (10 digits)" at bounding box center [826, 508] width 275 height 24
paste input "110245.2249"
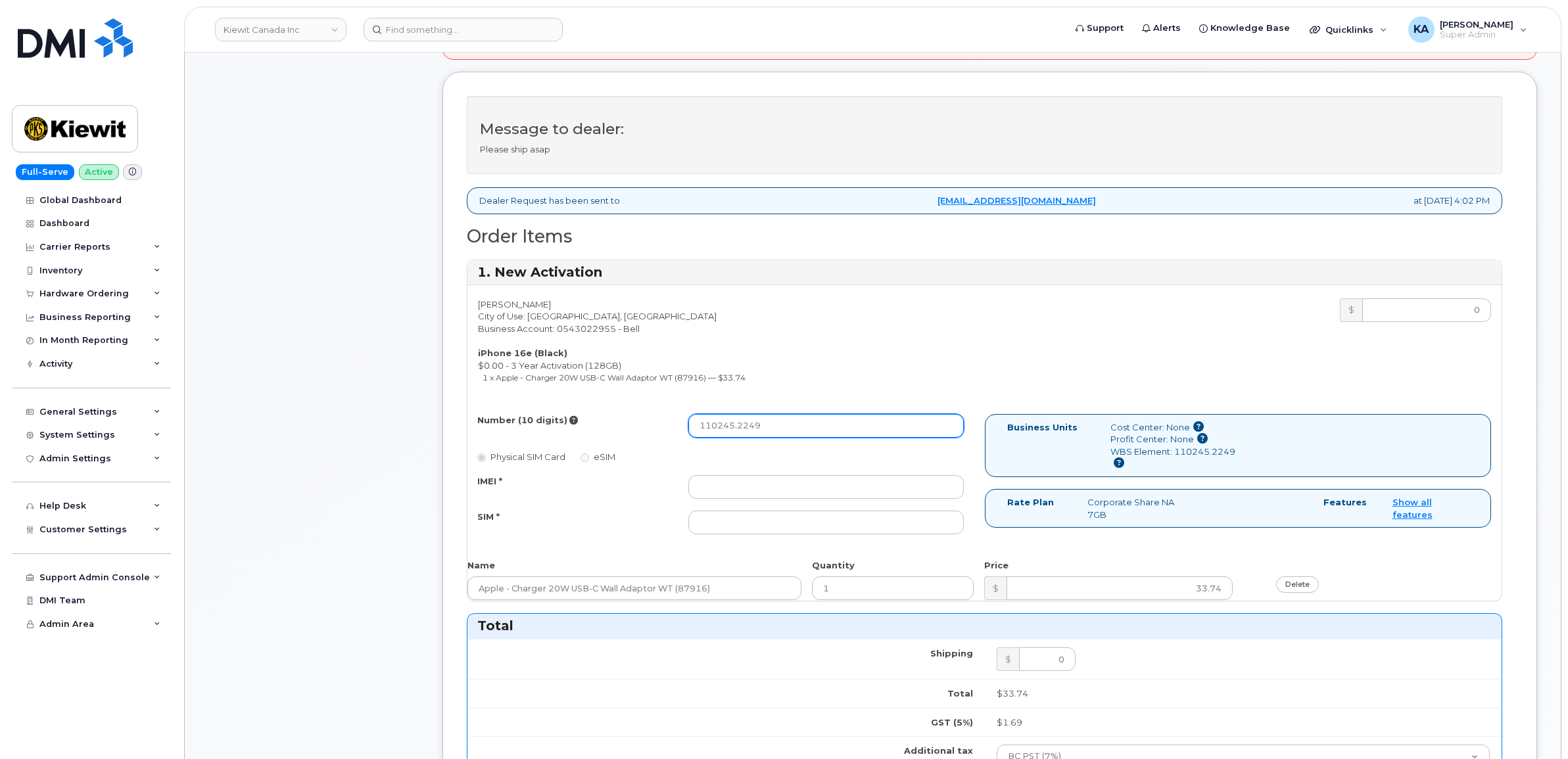
scroll to position [657, 0]
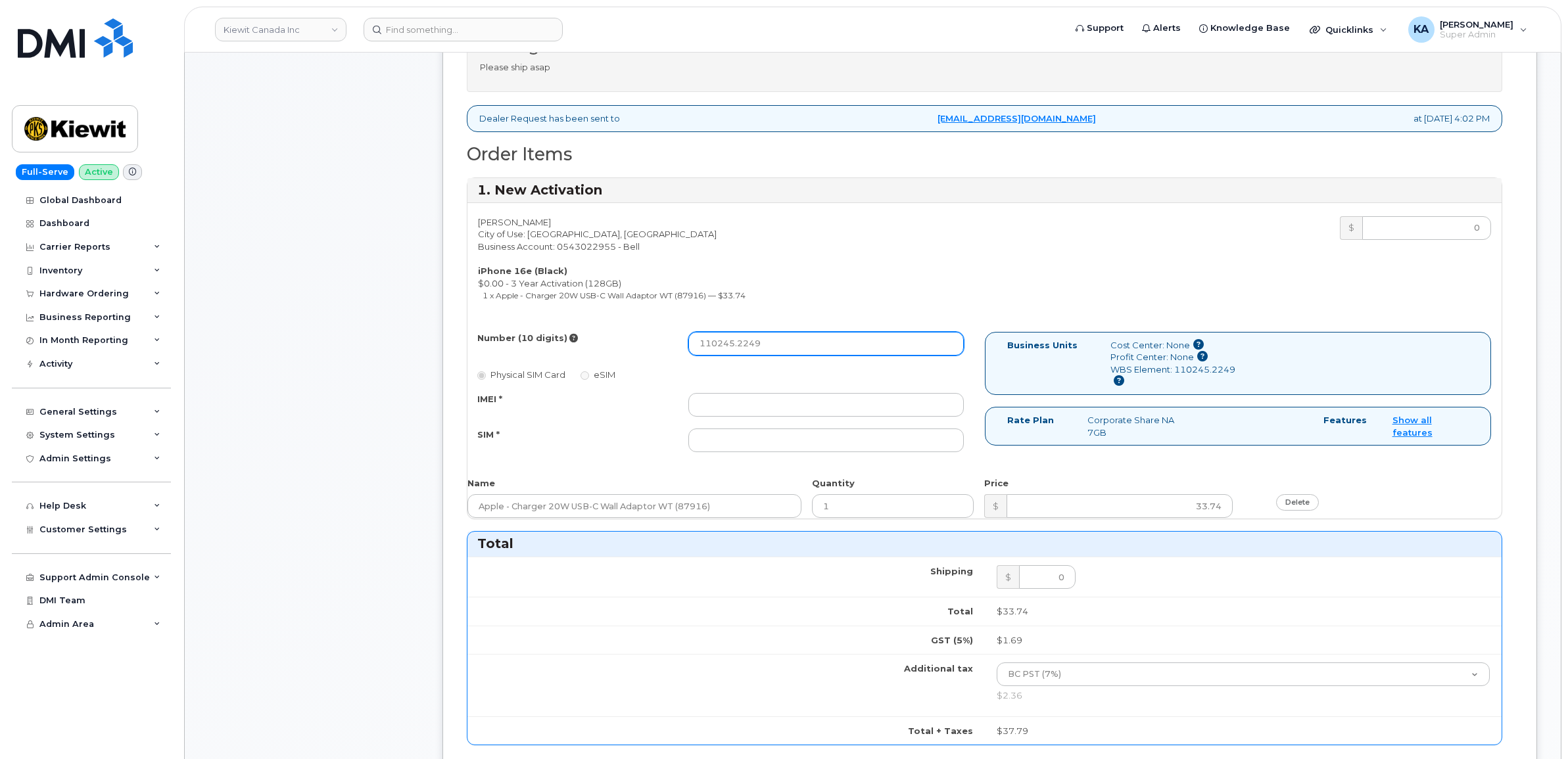
type input "110245.2249"
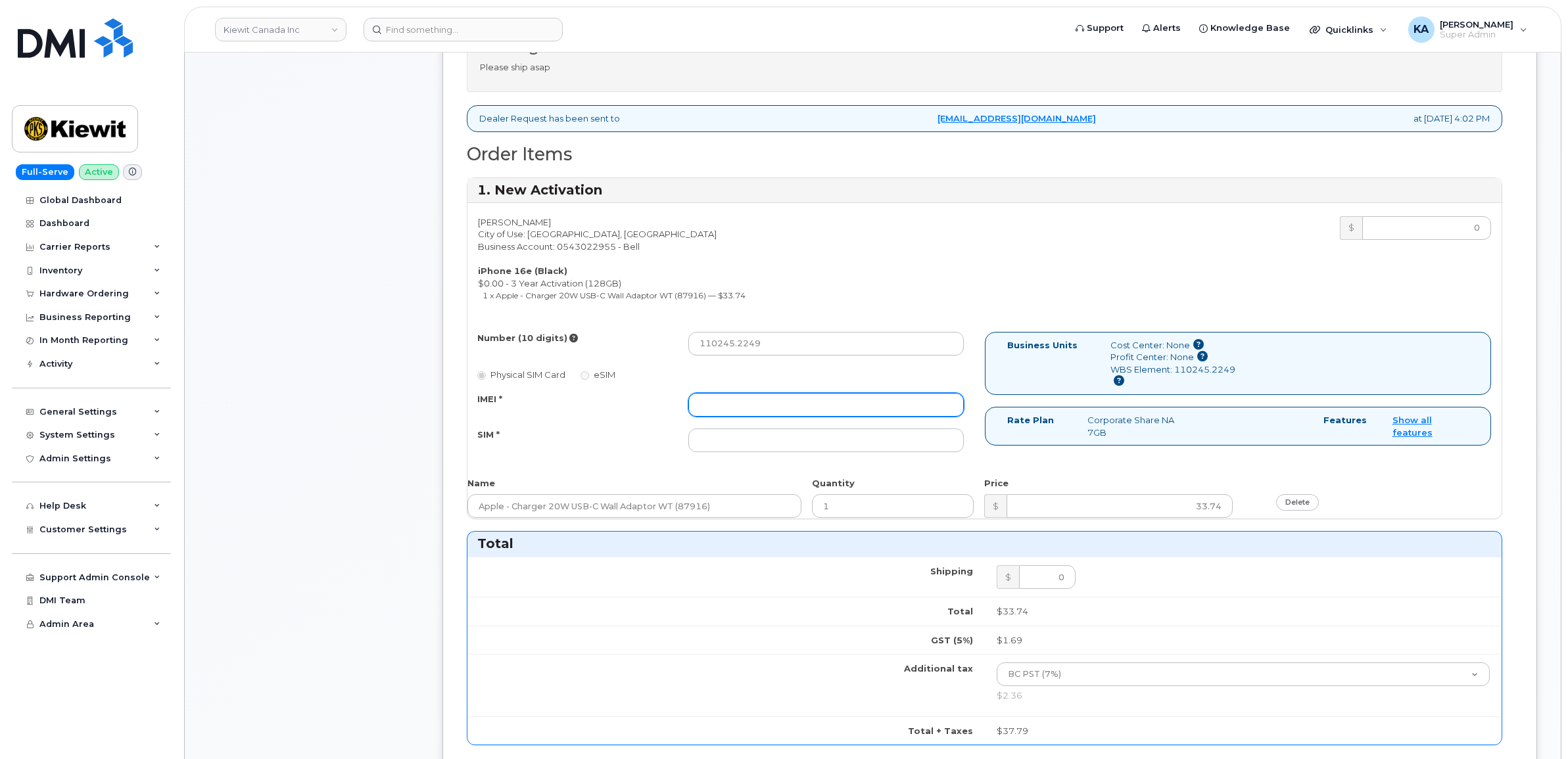
click at [873, 407] on input "IMEI *" at bounding box center [826, 405] width 275 height 24
paste input "354216331593321"
type input "354216331593321"
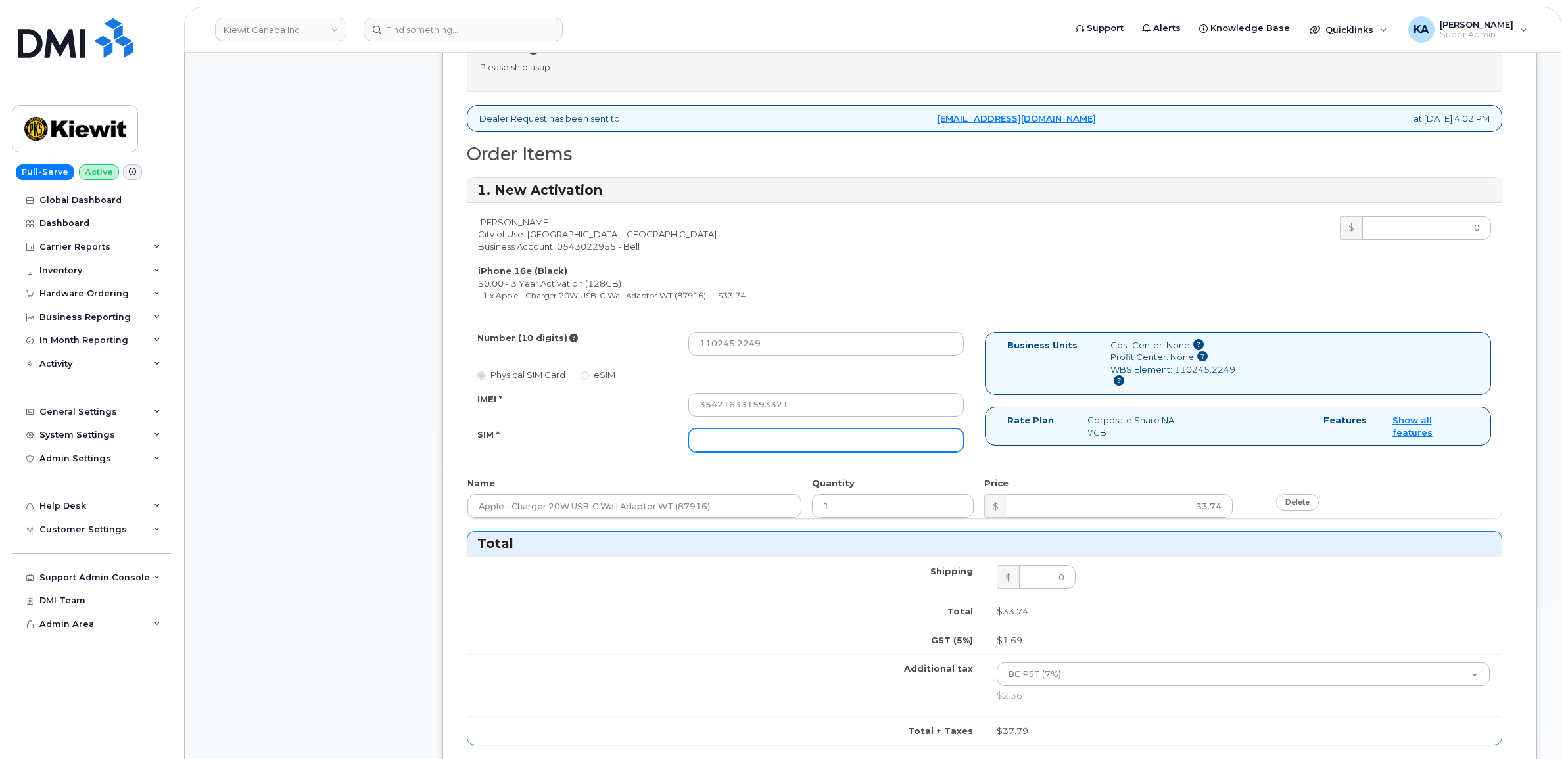
click at [791, 452] on input "SIM *" at bounding box center [826, 440] width 275 height 24
paste input "89302610207732985517"
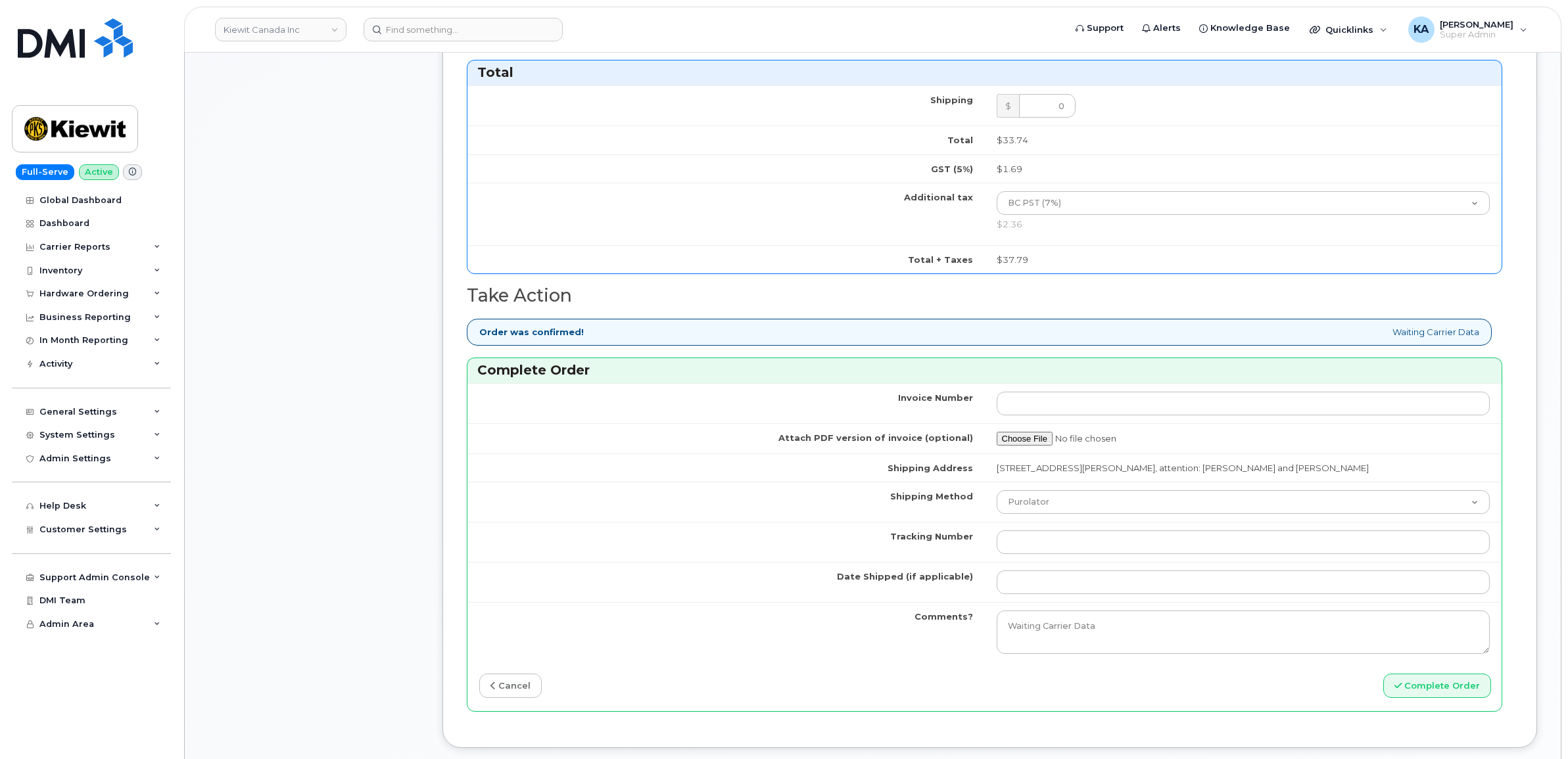
scroll to position [1150, 0]
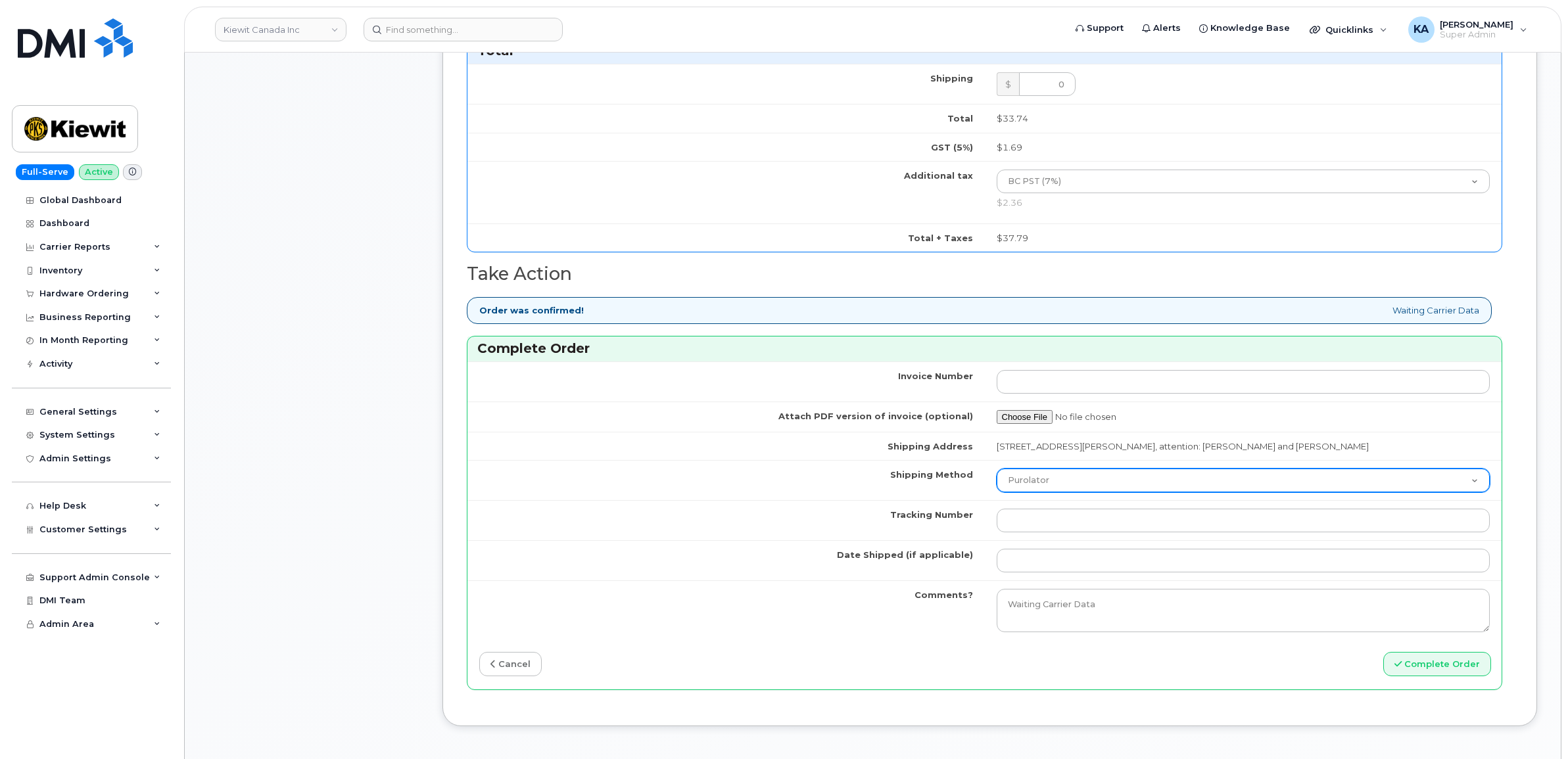
type input "89302610207732985517"
click at [1146, 485] on select "Purolator UPS FedEx Canada Post Courier Other Drop Off Pick Up" at bounding box center [1243, 481] width 494 height 24
select select "FedEx"
click at [996, 473] on select "Purolator UPS FedEx Canada Post Courier Other Drop Off Pick Up" at bounding box center [1243, 481] width 494 height 24
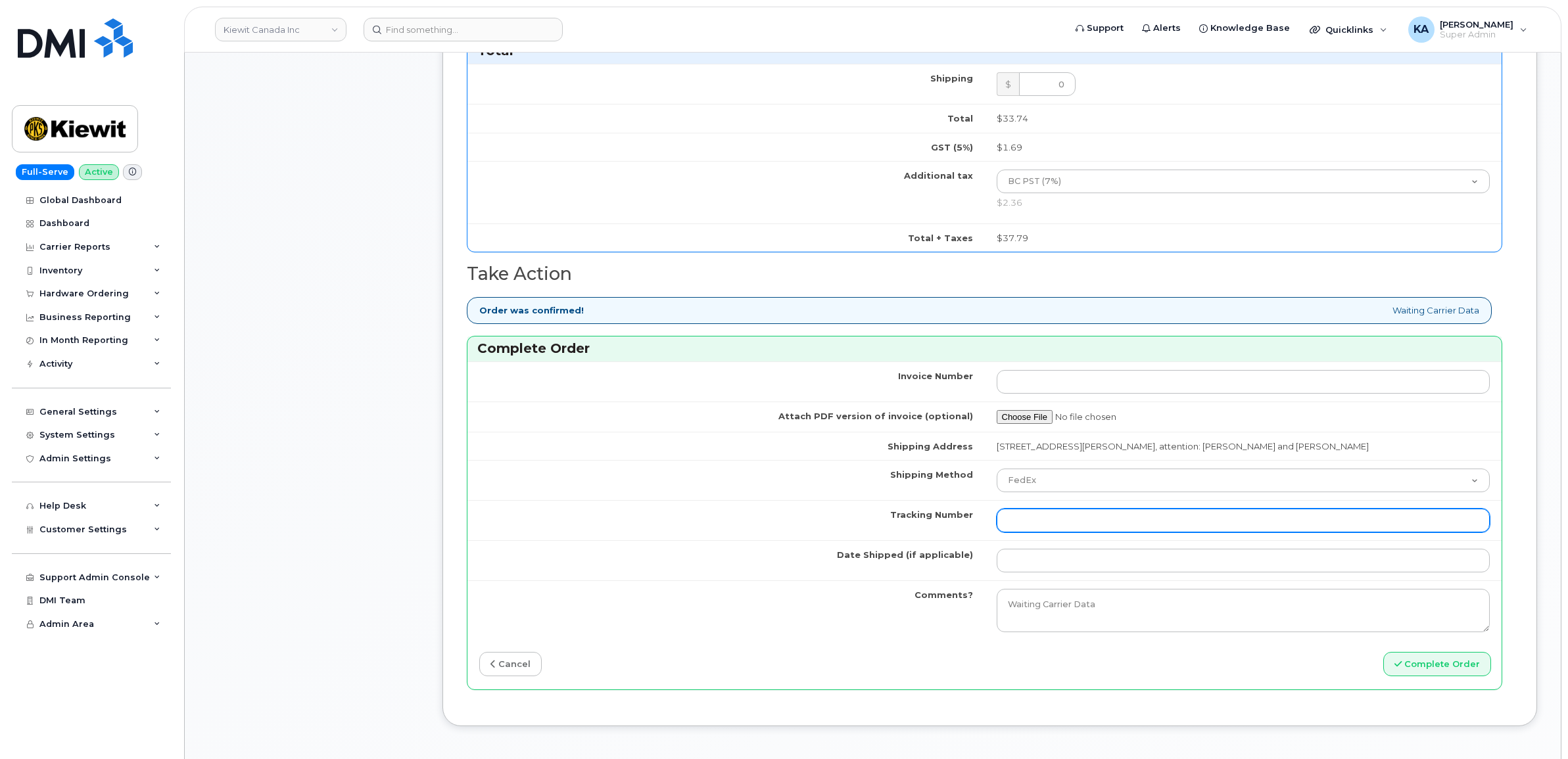
click at [1134, 524] on input "Tracking Number" at bounding box center [1243, 521] width 494 height 24
paste input "475744953017"
type input "475744953017"
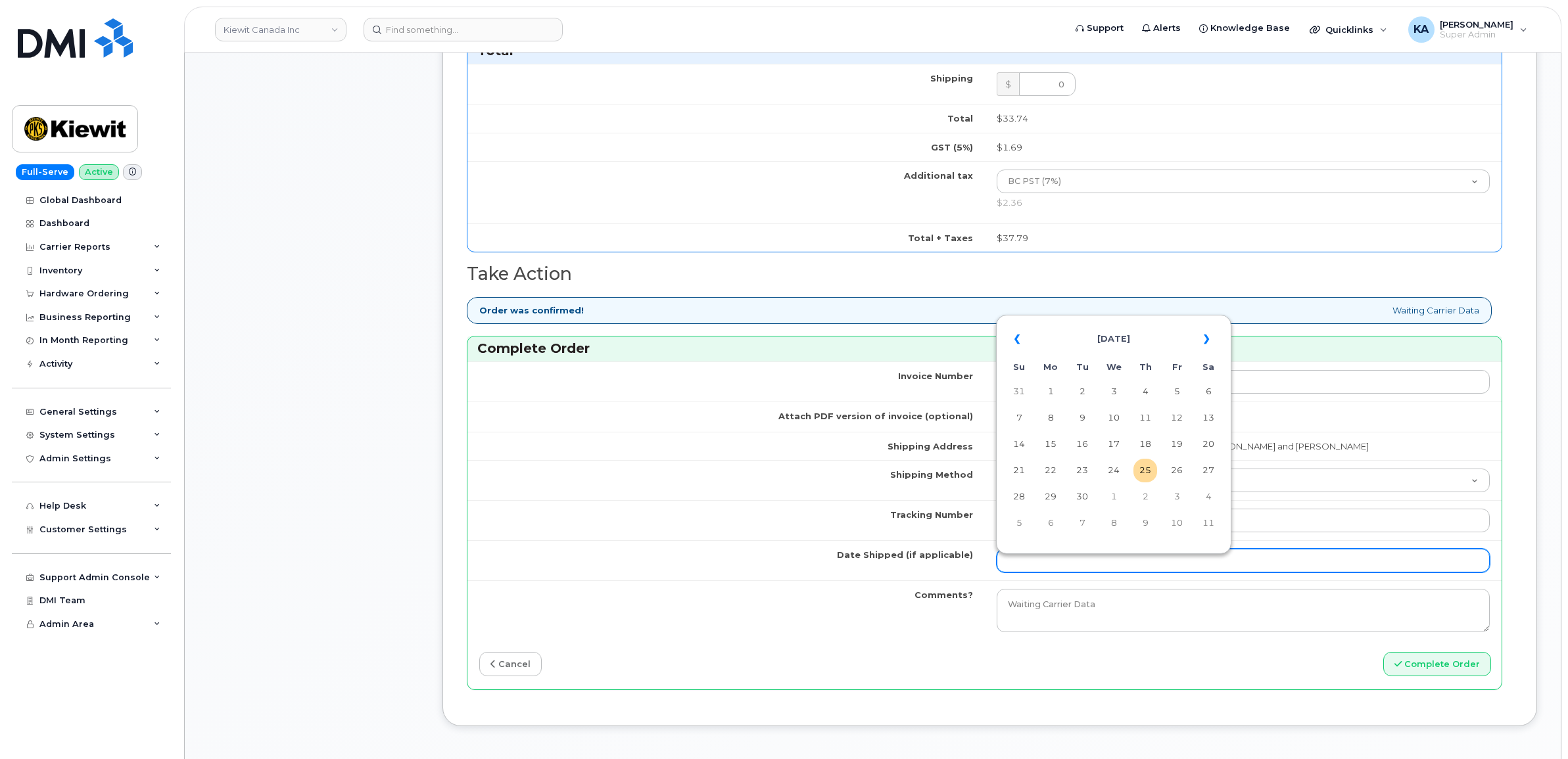
click at [1065, 560] on input "Date Shipped (if applicable)" at bounding box center [1243, 561] width 494 height 24
click at [1083, 316] on div "« September 2025 » Su Mo Tu We Th Fr Sa 31 1 2 3 4 5 6 7 8 9 10 11 12 13 14 15 …" at bounding box center [1113, 434] width 235 height 239
click at [1085, 466] on td "23" at bounding box center [1082, 470] width 24 height 24
type input "[DATE]"
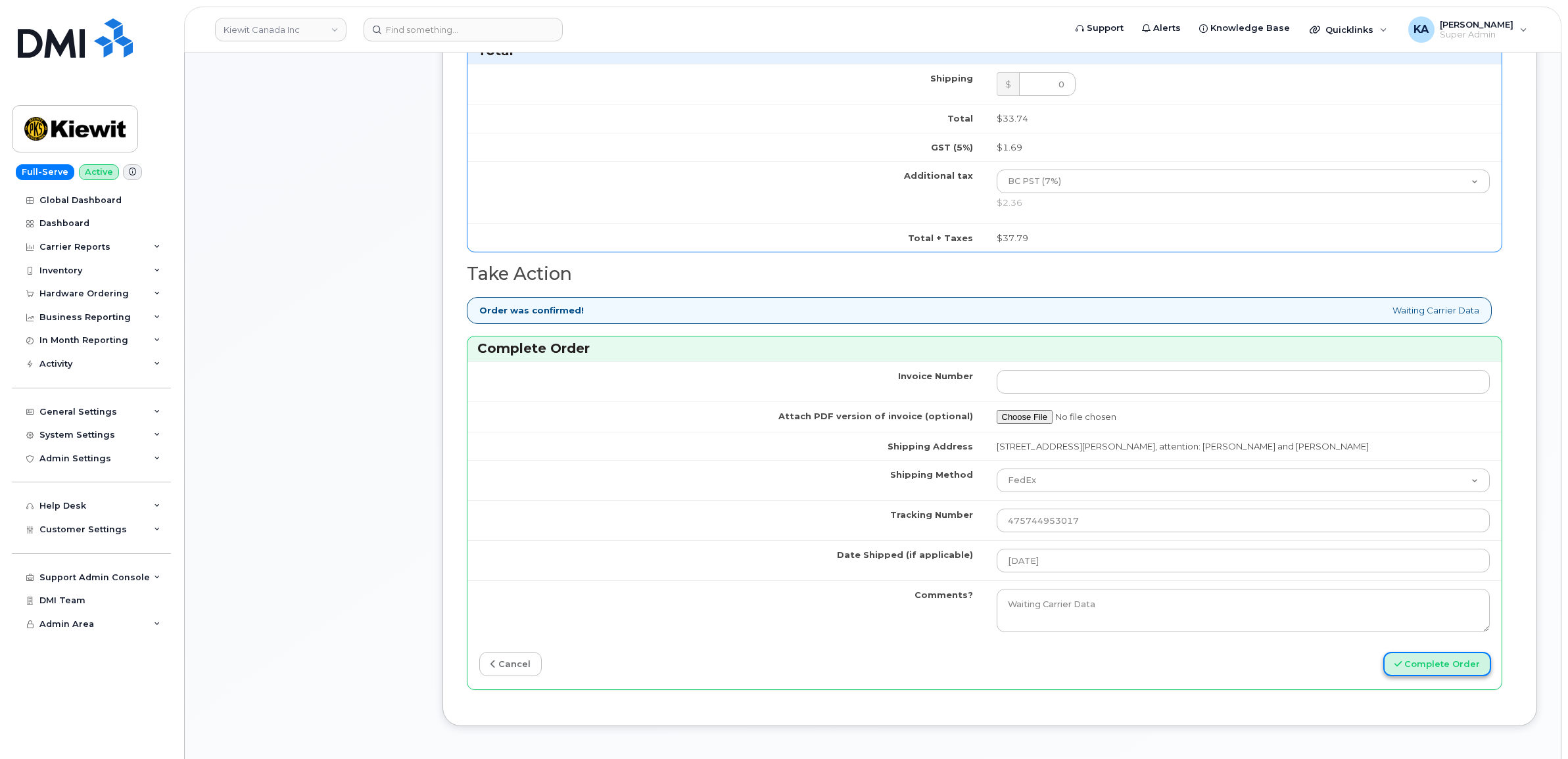
click at [1408, 664] on button "Complete Order" at bounding box center [1437, 664] width 108 height 25
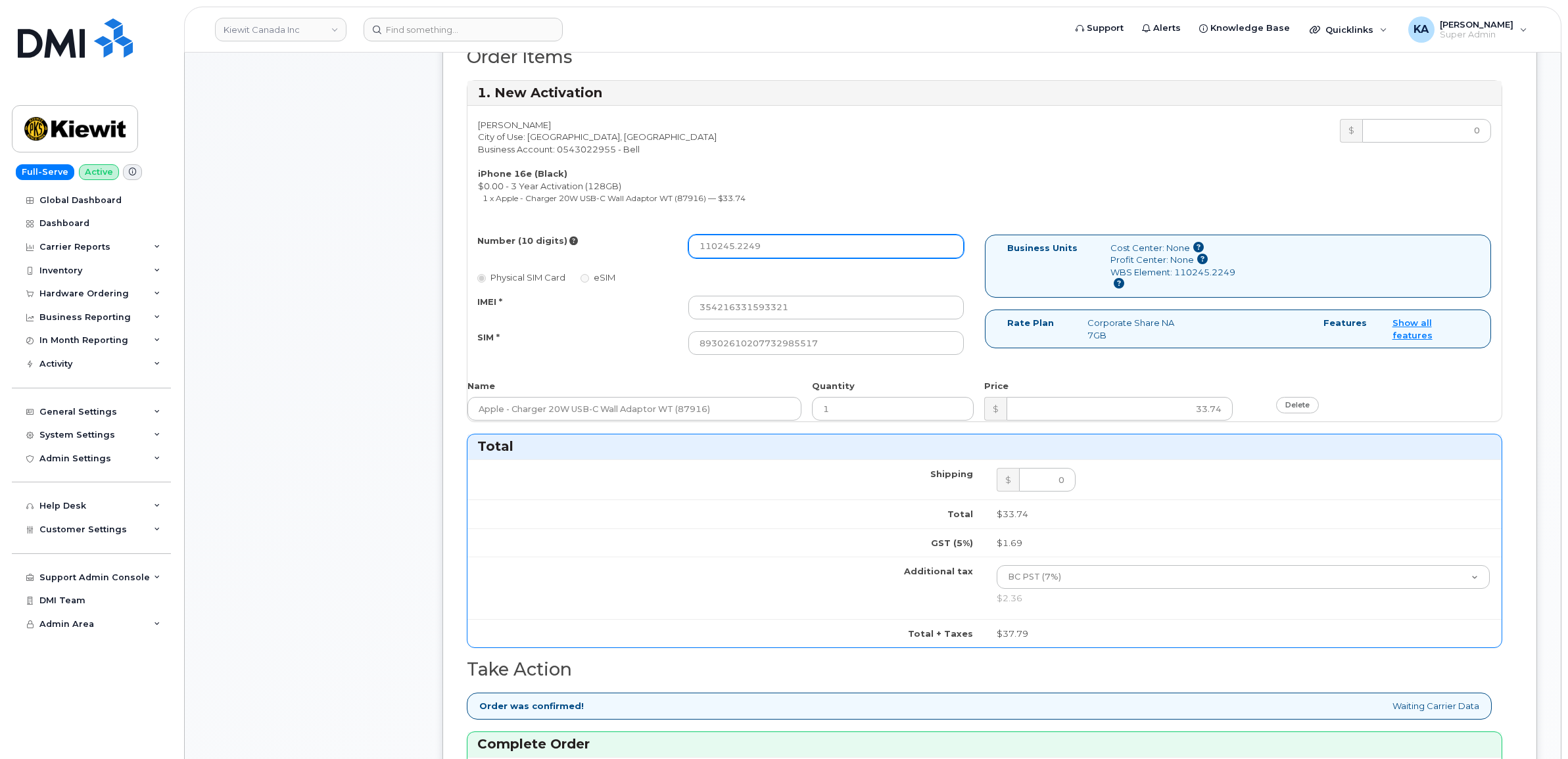
scroll to position [746, 0]
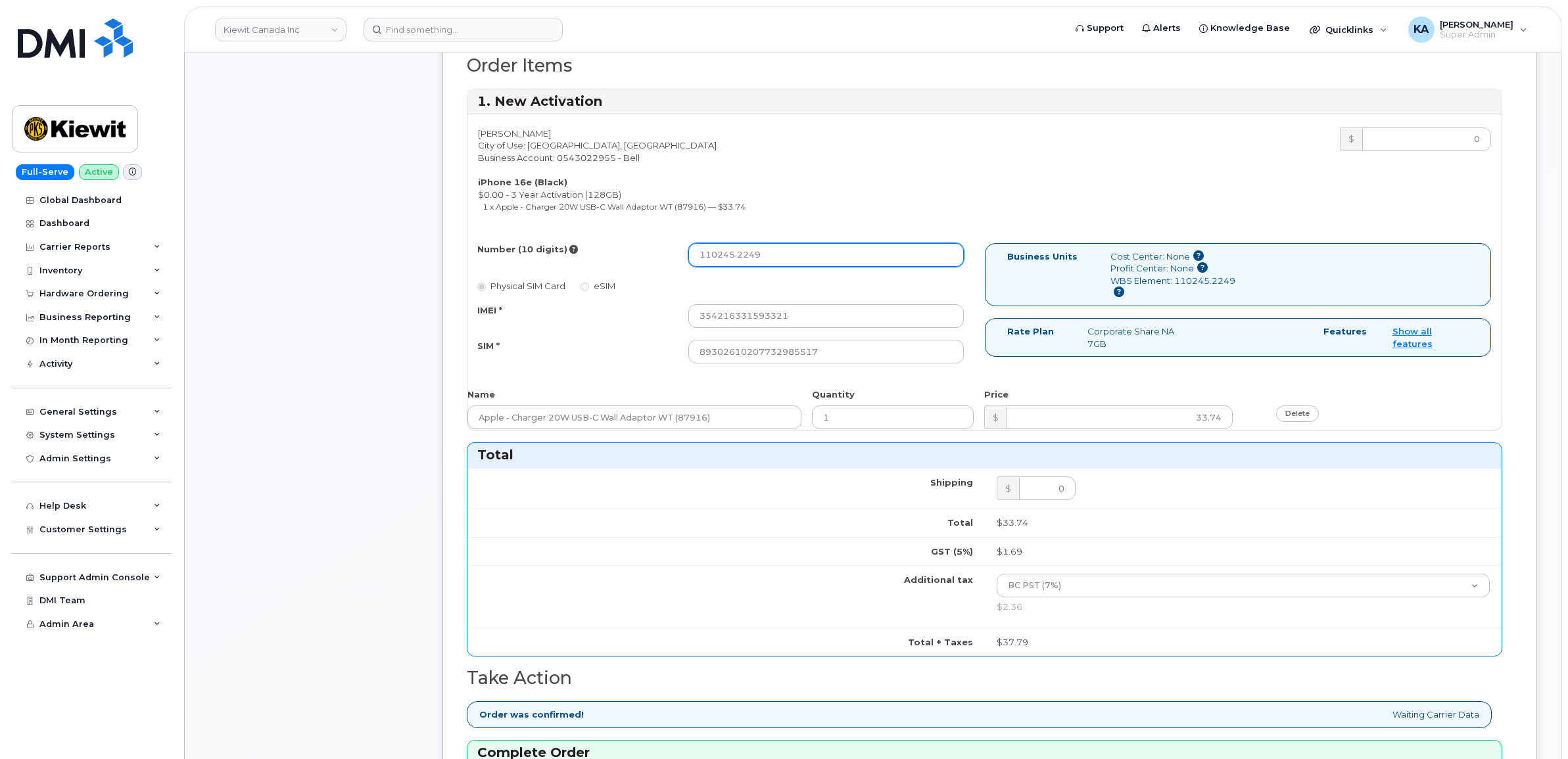
drag, startPoint x: 687, startPoint y: 252, endPoint x: 638, endPoint y: 247, distance: 49.3
click at [638, 247] on div "Number (10 digits) 110245.2249" at bounding box center [721, 255] width 507 height 24
paste input "2363305386"
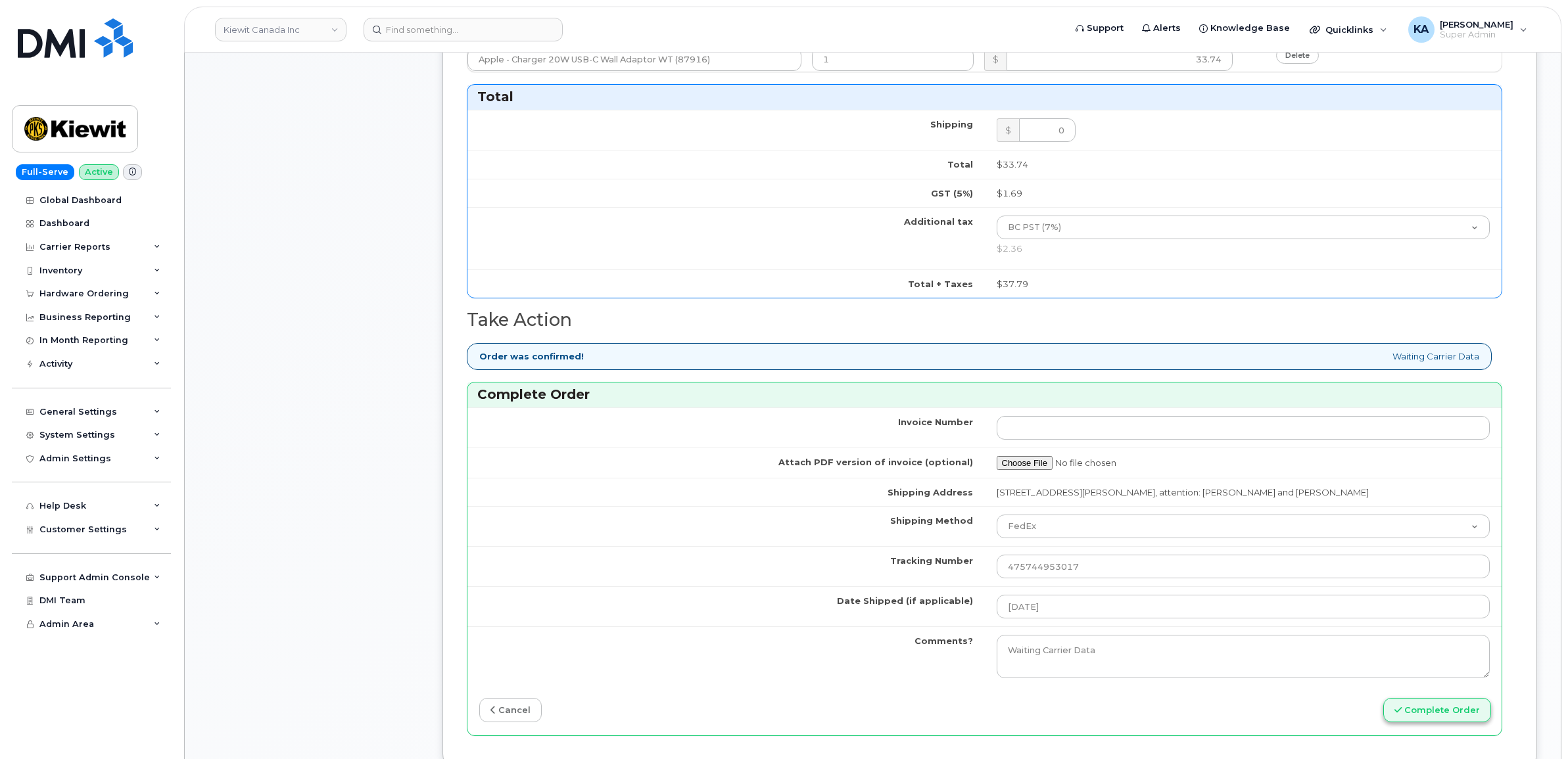
scroll to position [1157, 0]
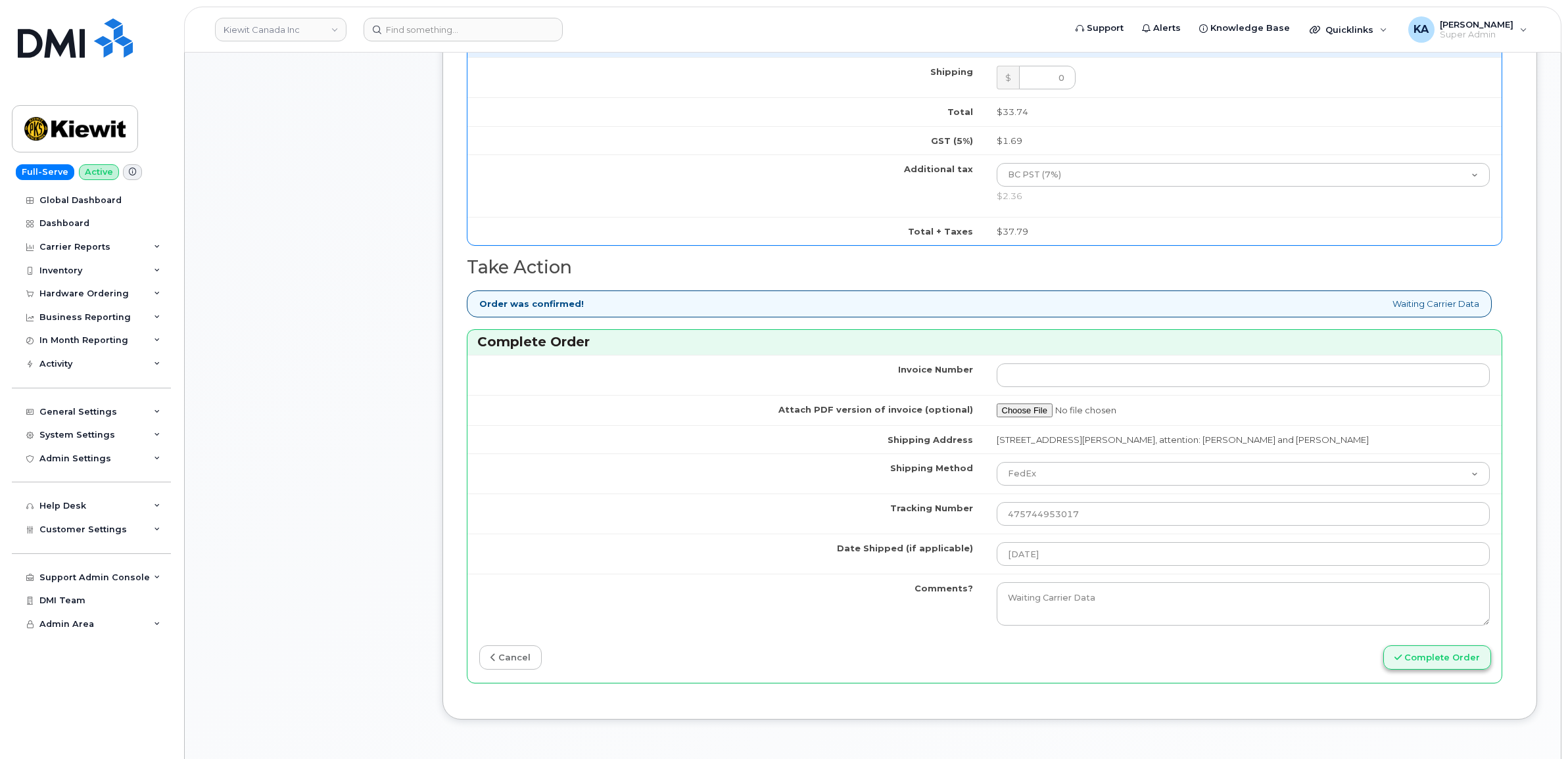
type input "2363305386"
click at [1427, 661] on button "Complete Order" at bounding box center [1437, 657] width 108 height 25
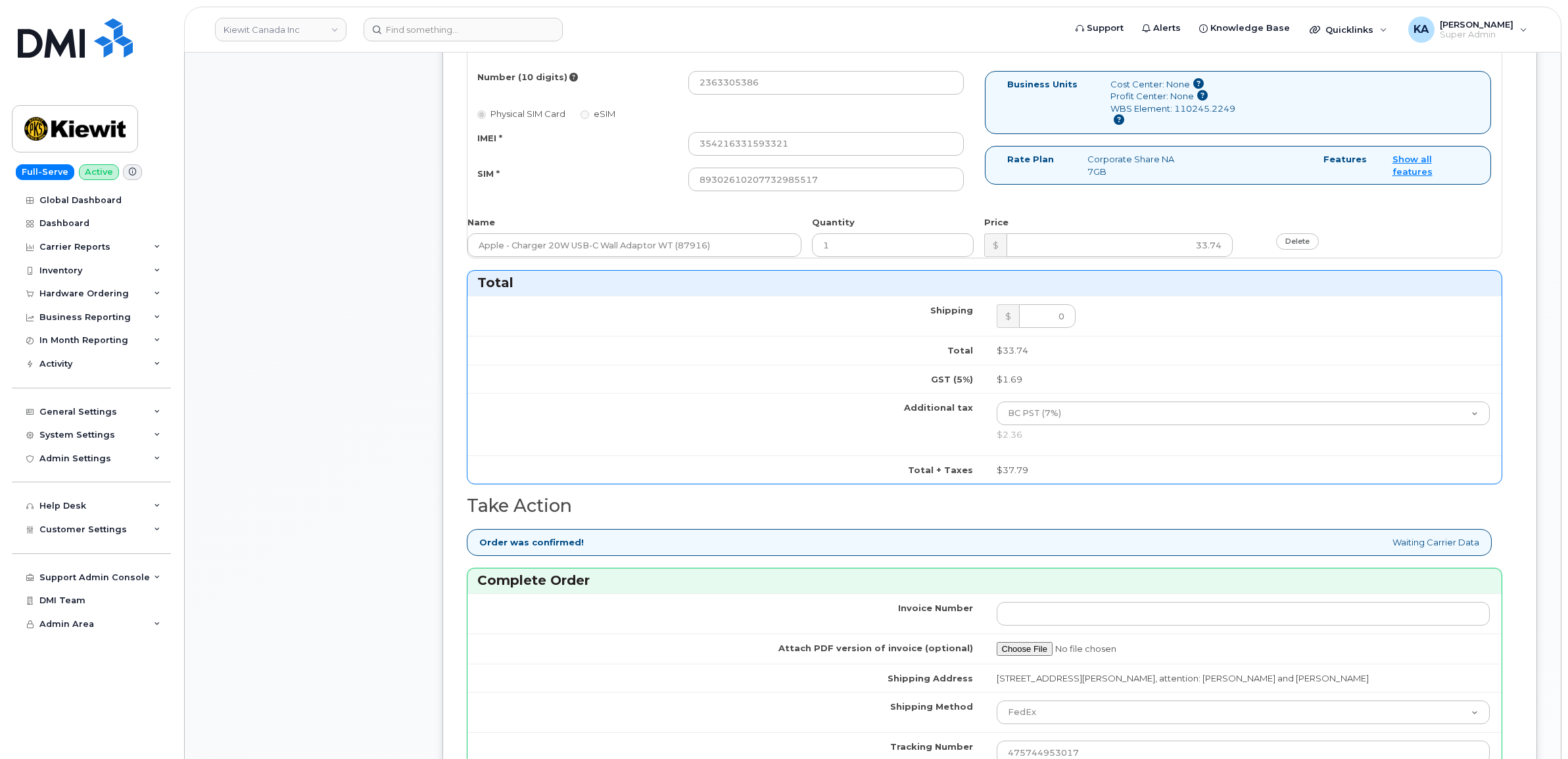
scroll to position [911, 0]
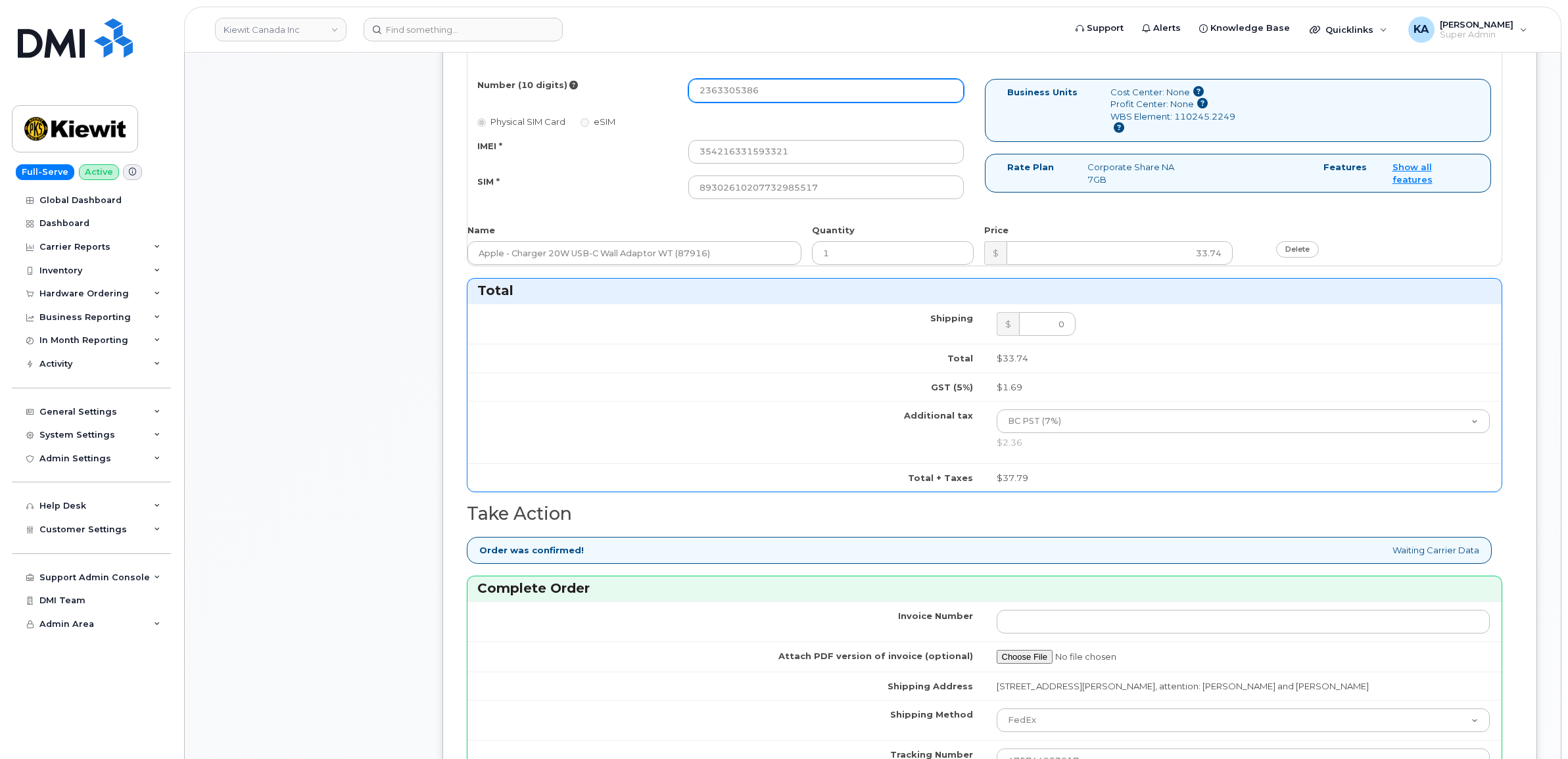
drag, startPoint x: 760, startPoint y: 95, endPoint x: 619, endPoint y: 100, distance: 141.1
click at [618, 99] on div "Number (10 digits) 2363305386" at bounding box center [721, 91] width 507 height 24
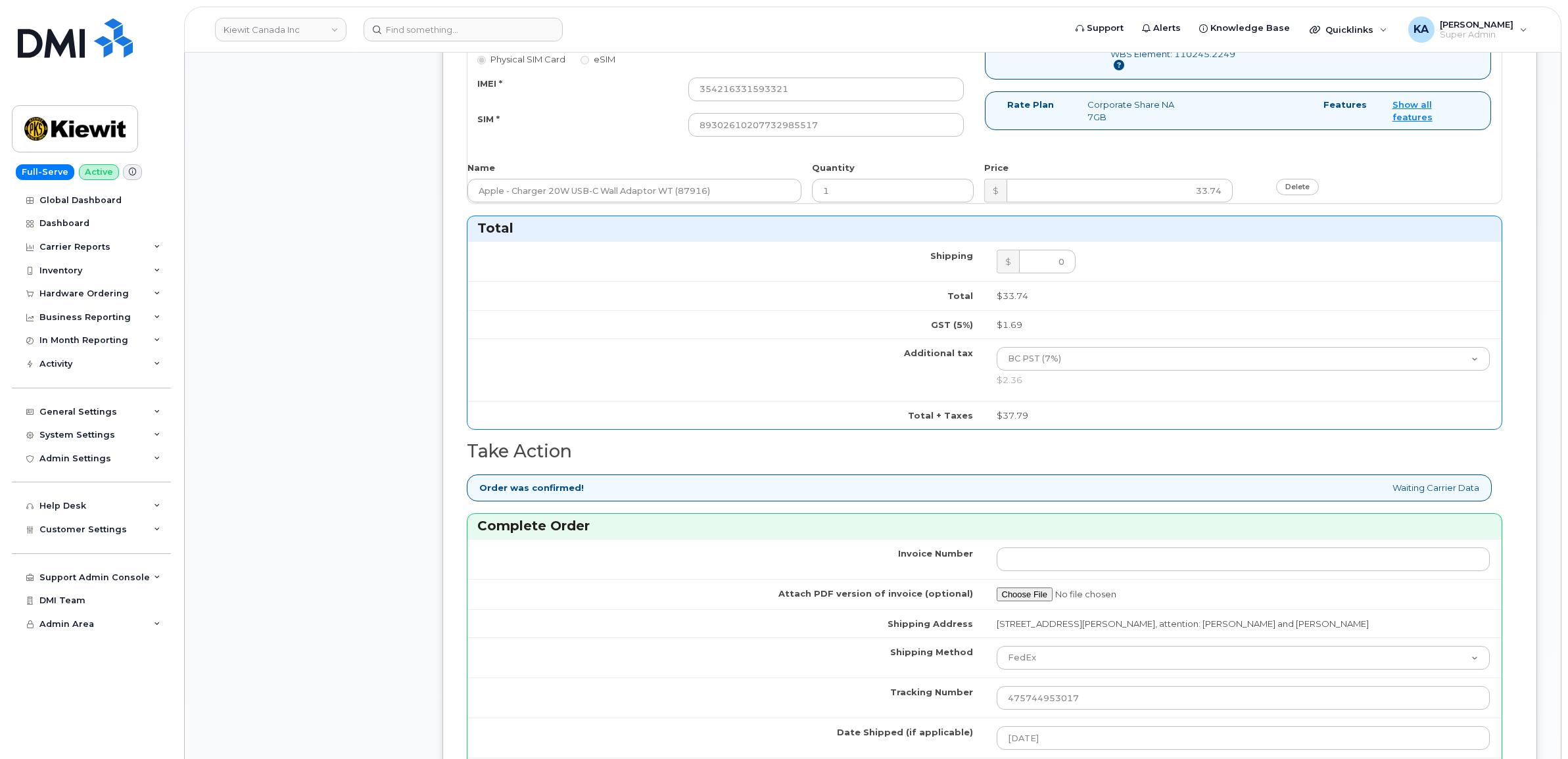
scroll to position [1157, 0]
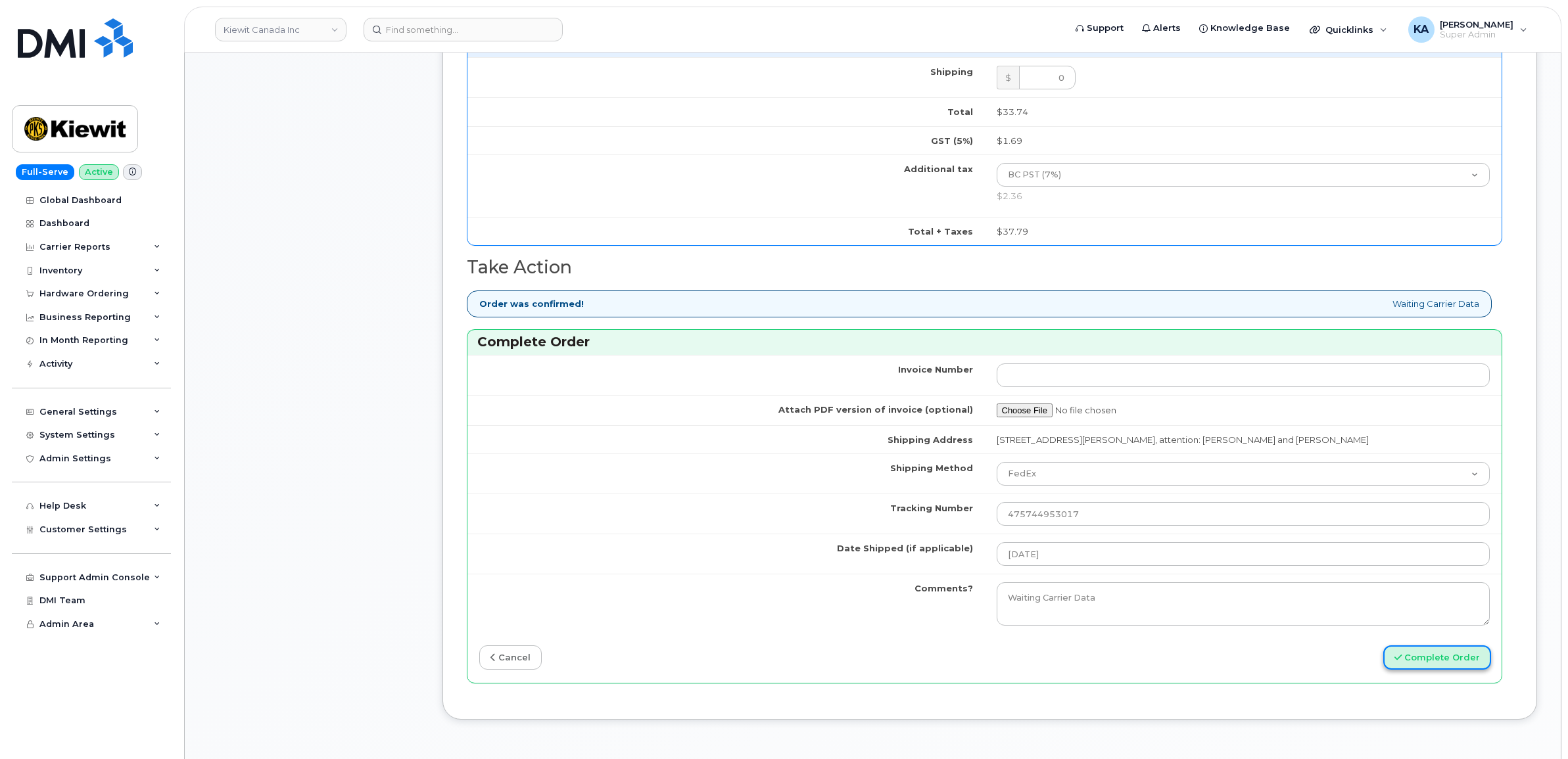
click at [1418, 663] on button "Complete Order" at bounding box center [1437, 657] width 108 height 25
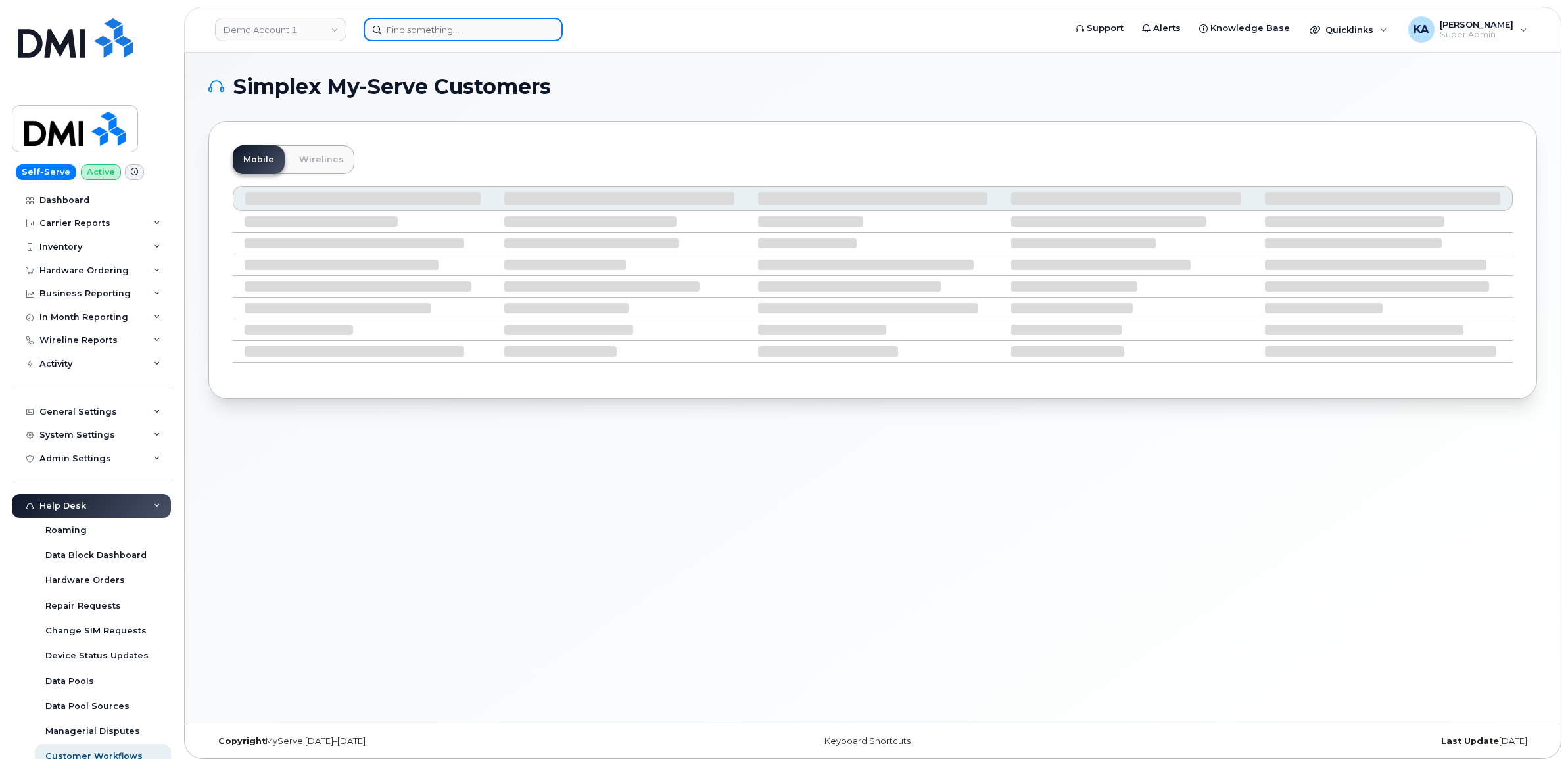
click at [448, 33] on input at bounding box center [463, 29] width 199 height 24
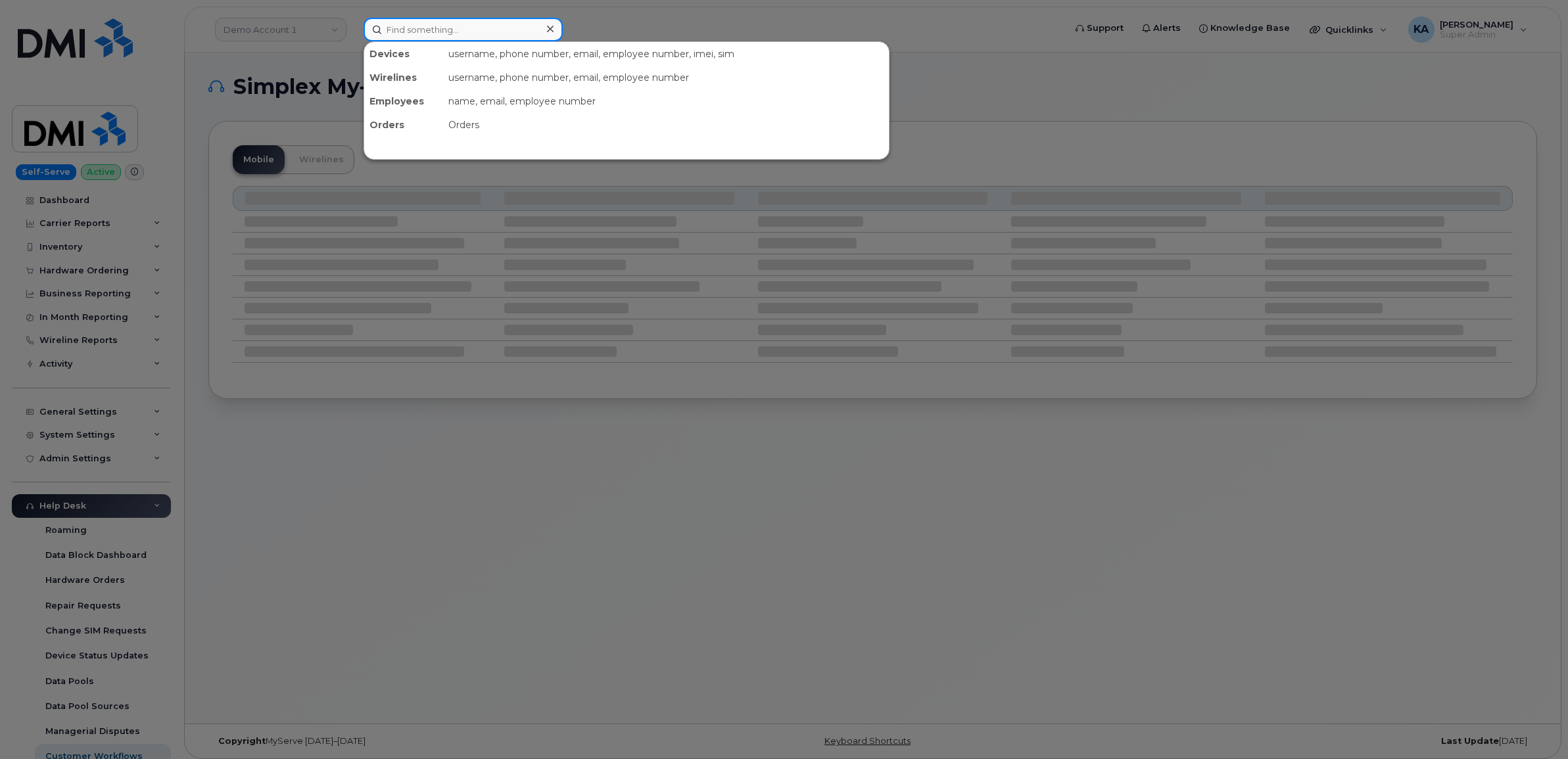
paste input "2363305386"
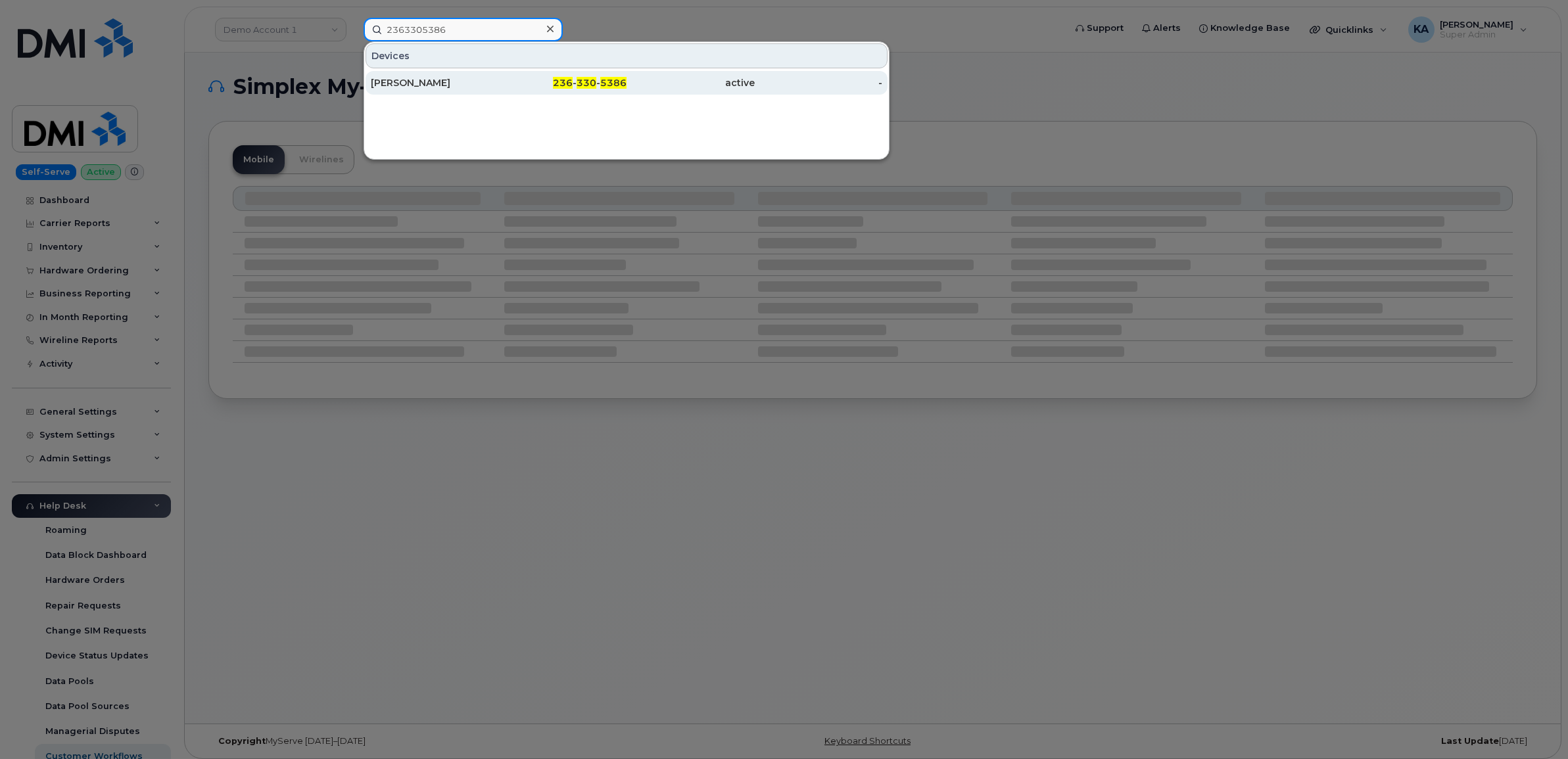
type input "2363305386"
click at [402, 77] on div "[PERSON_NAME]" at bounding box center [435, 83] width 129 height 13
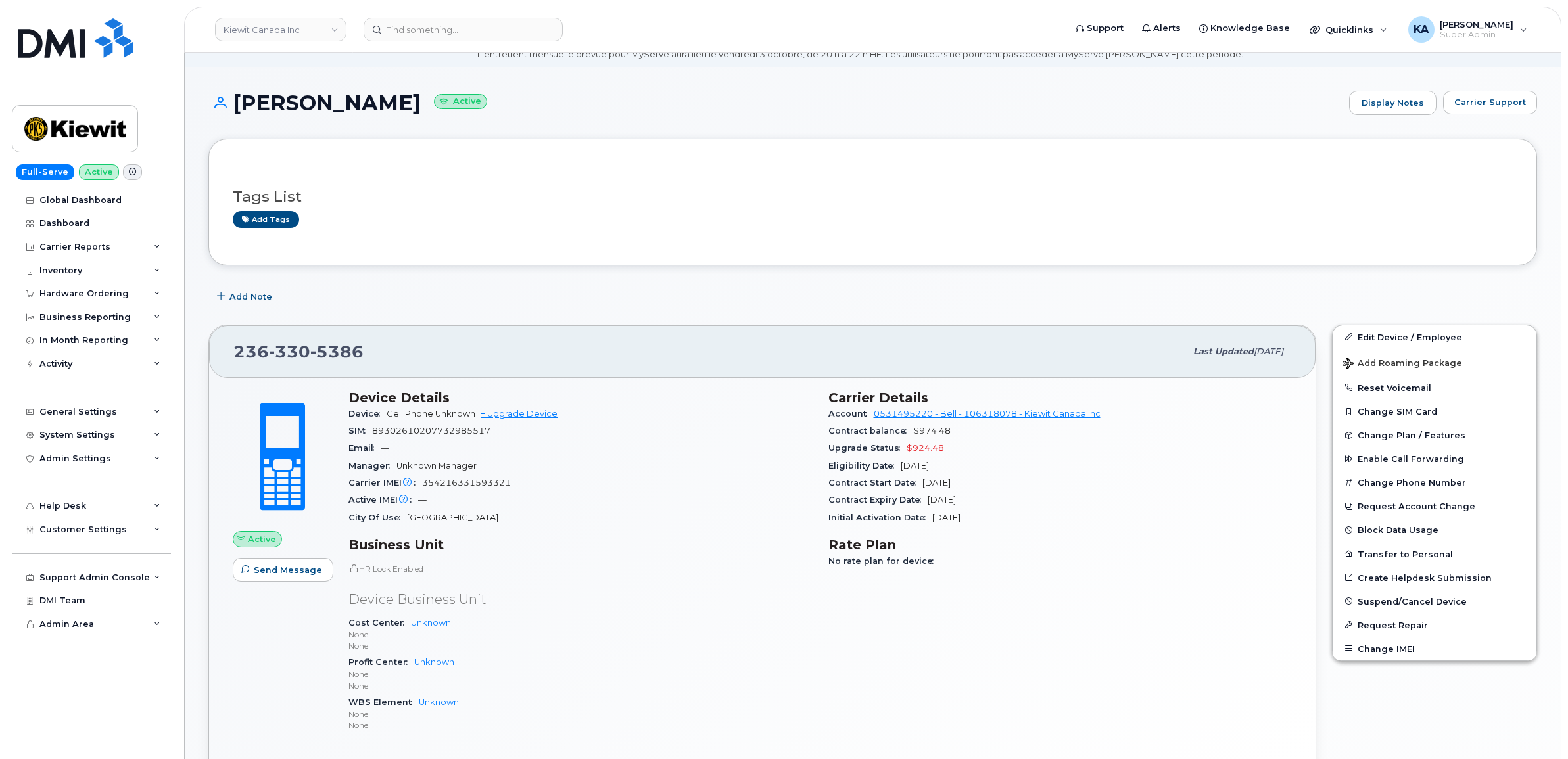
scroll to position [82, 0]
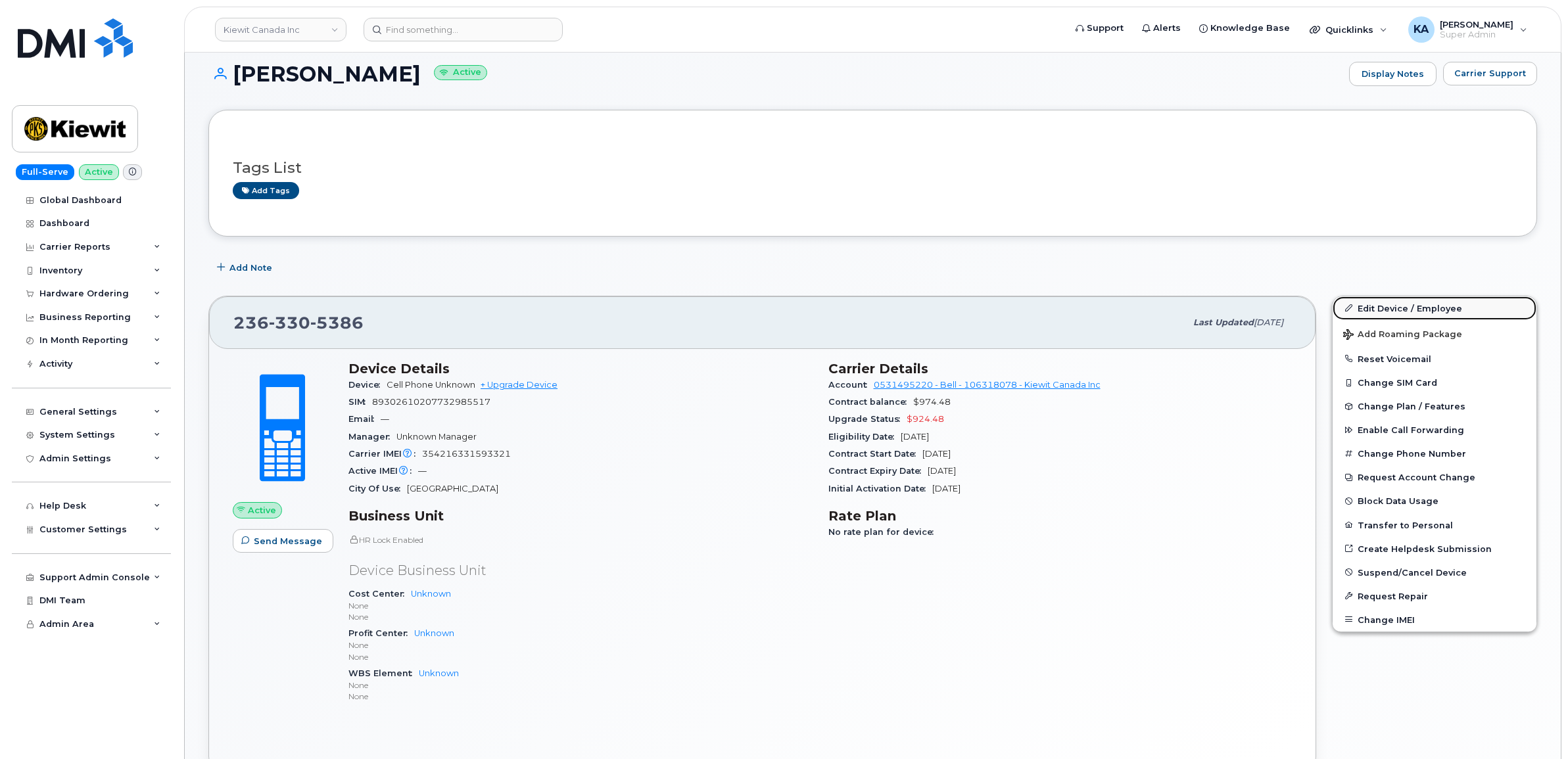
click at [1369, 305] on link "Edit Device / Employee" at bounding box center [1435, 308] width 204 height 24
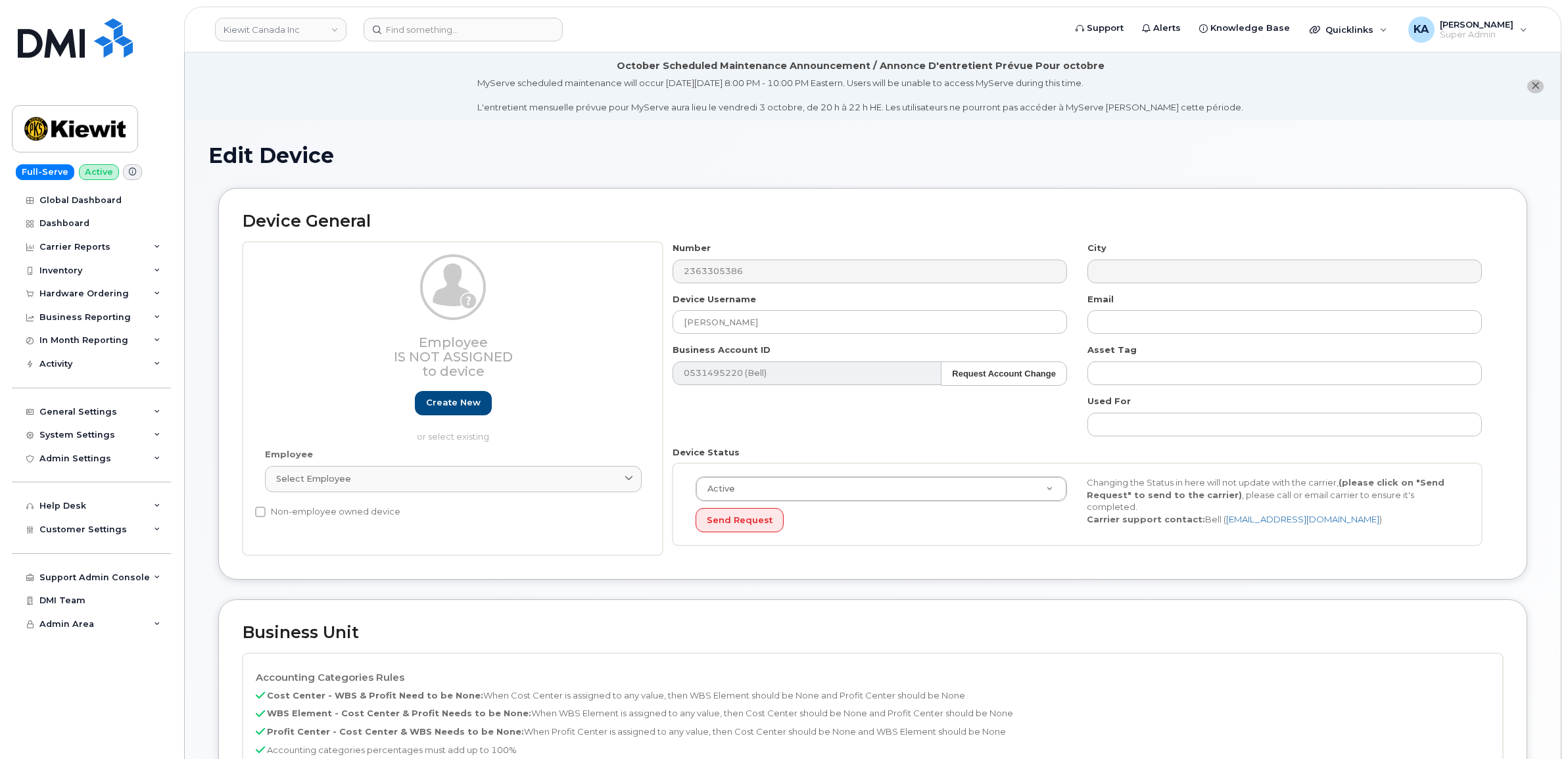
select select "14058"
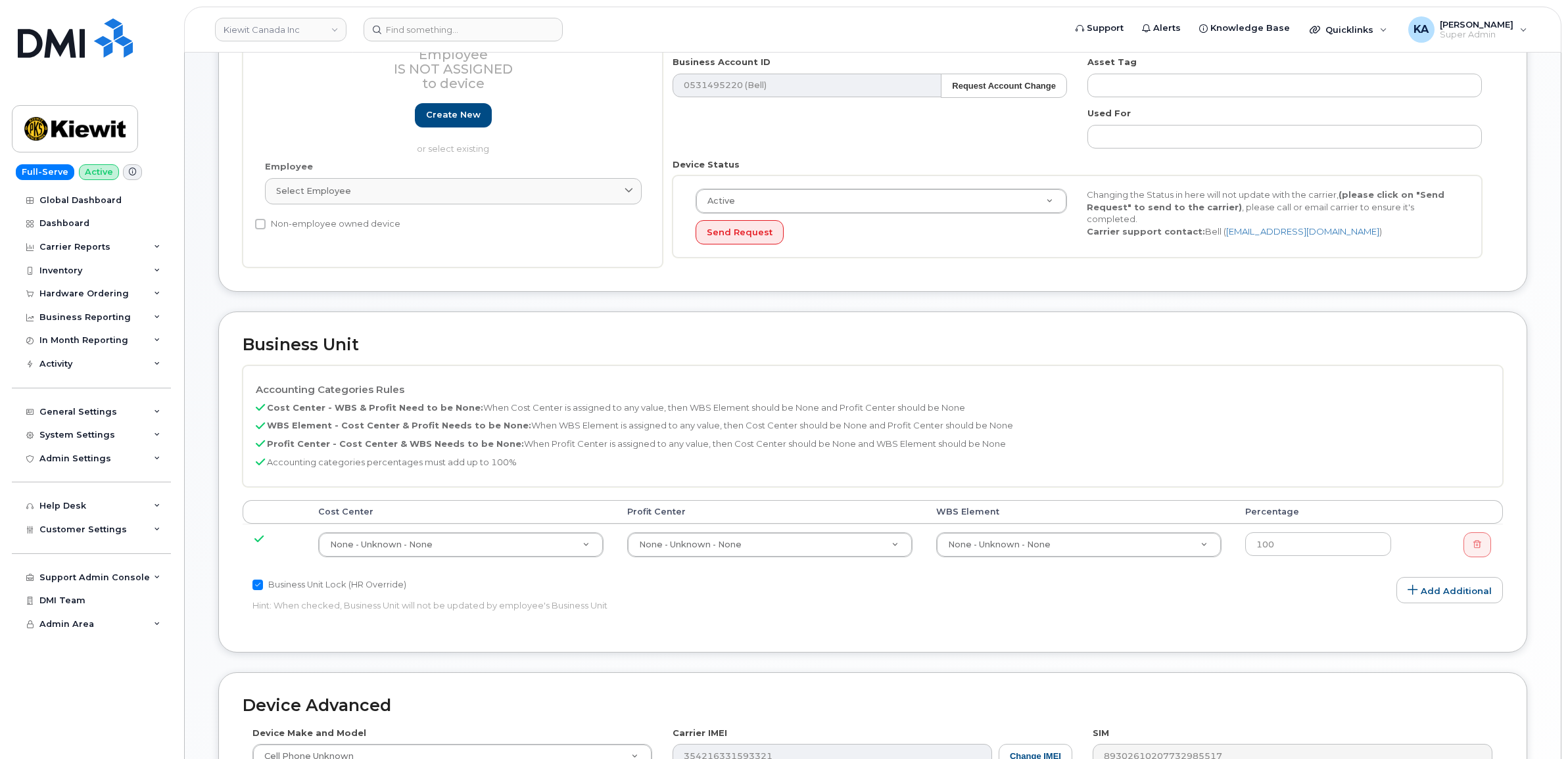
scroll to position [329, 0]
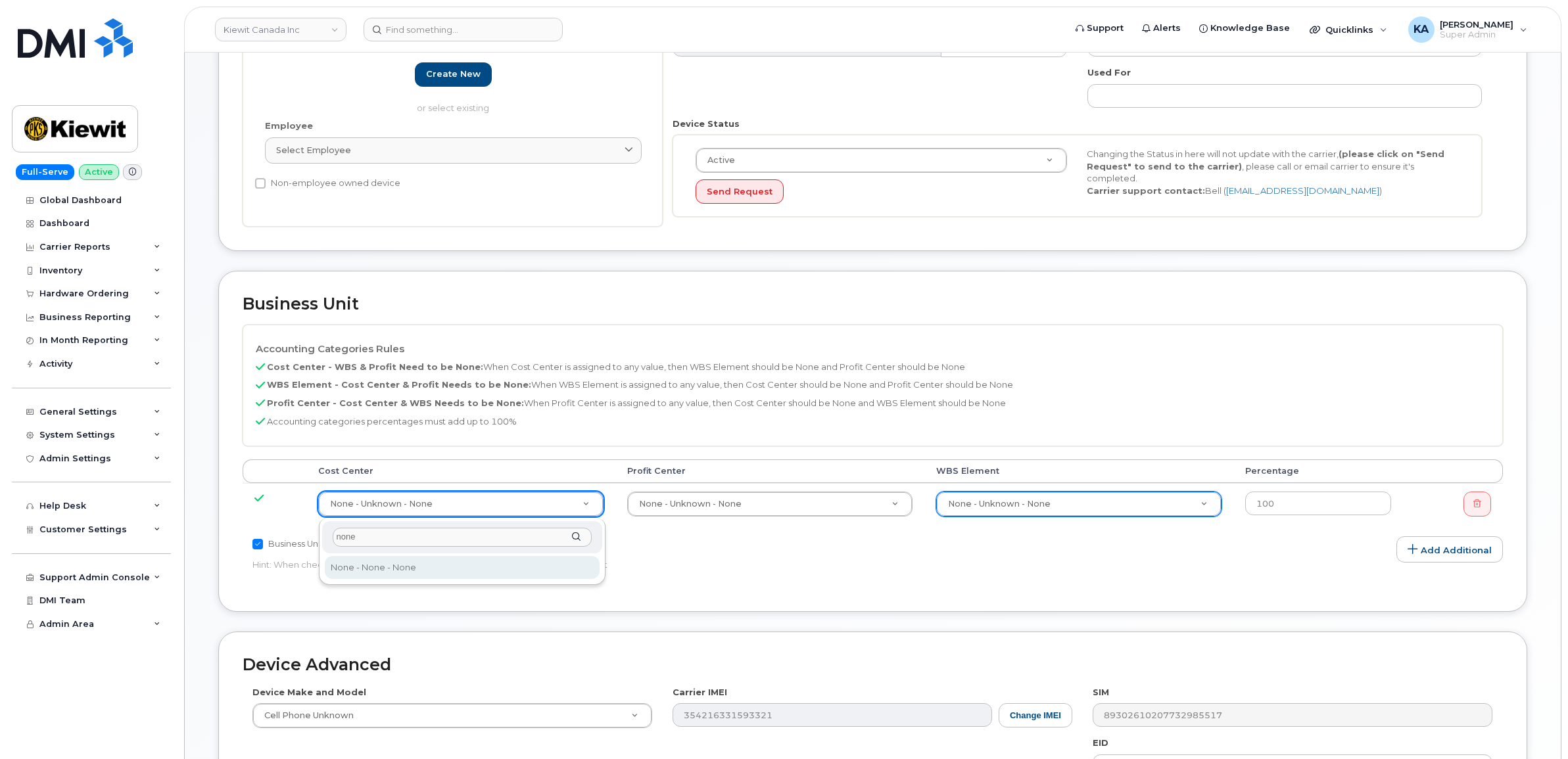
type input "none"
type input "13383"
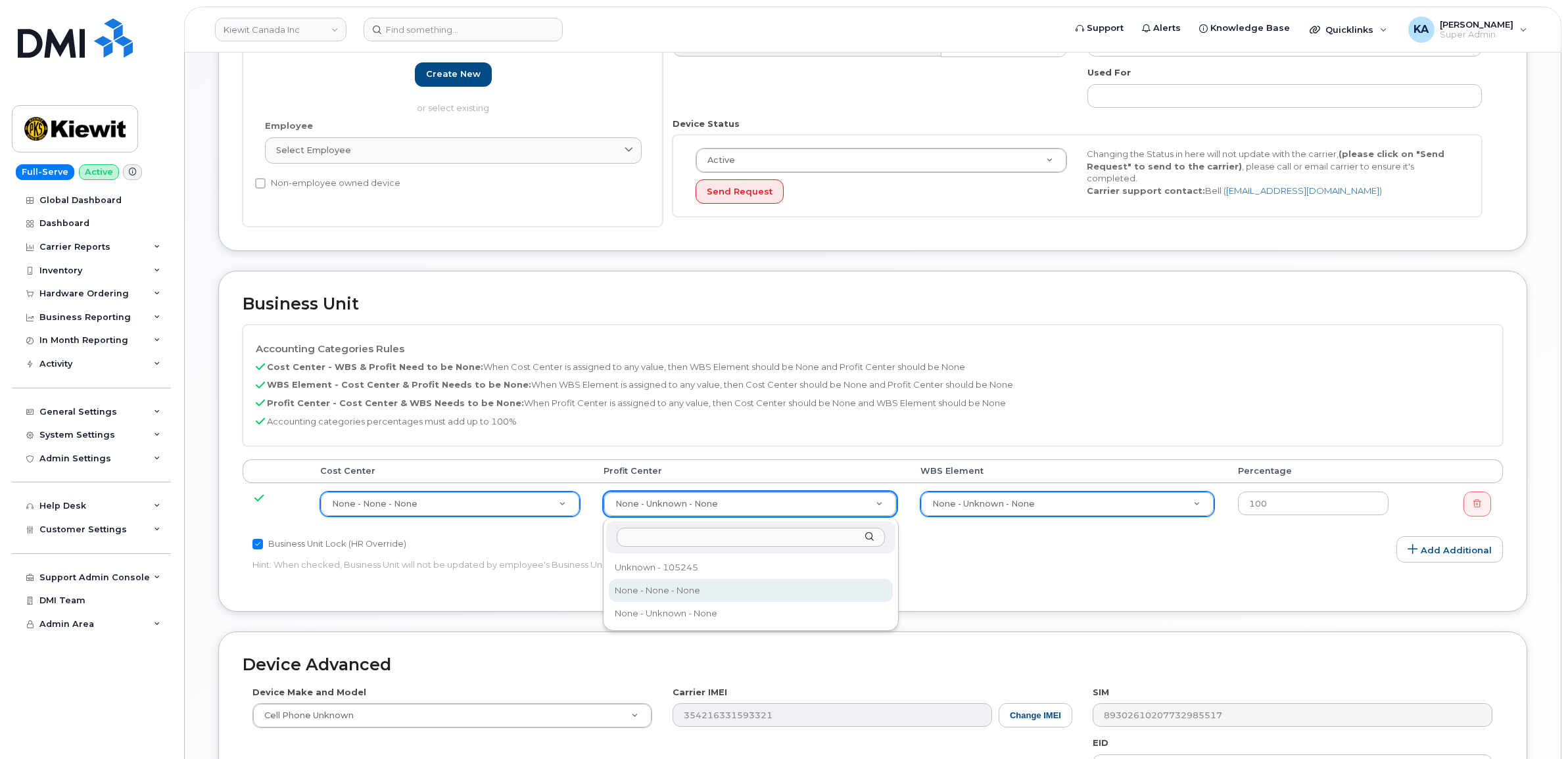
select select "14059"
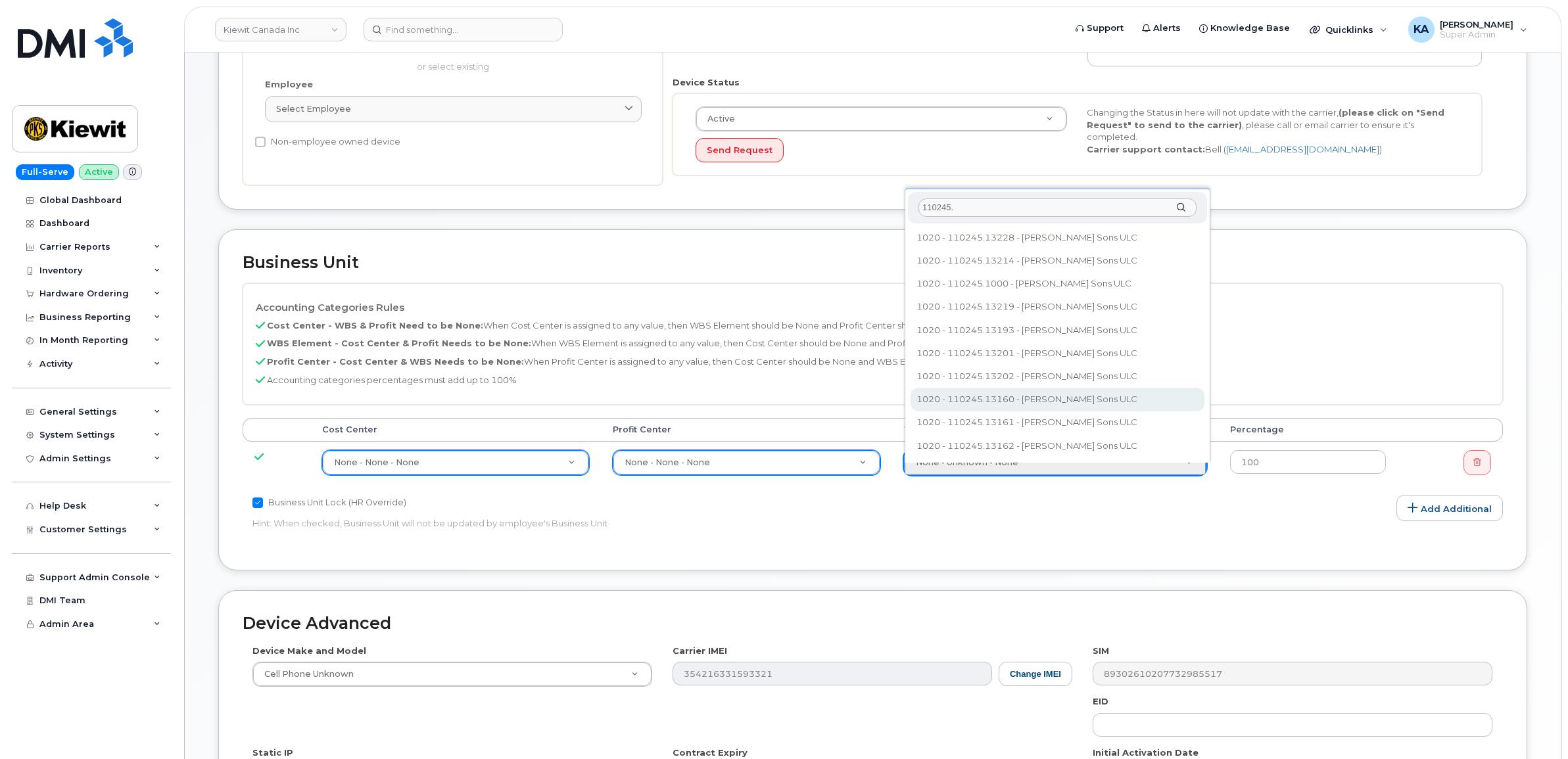
scroll to position [411, 0]
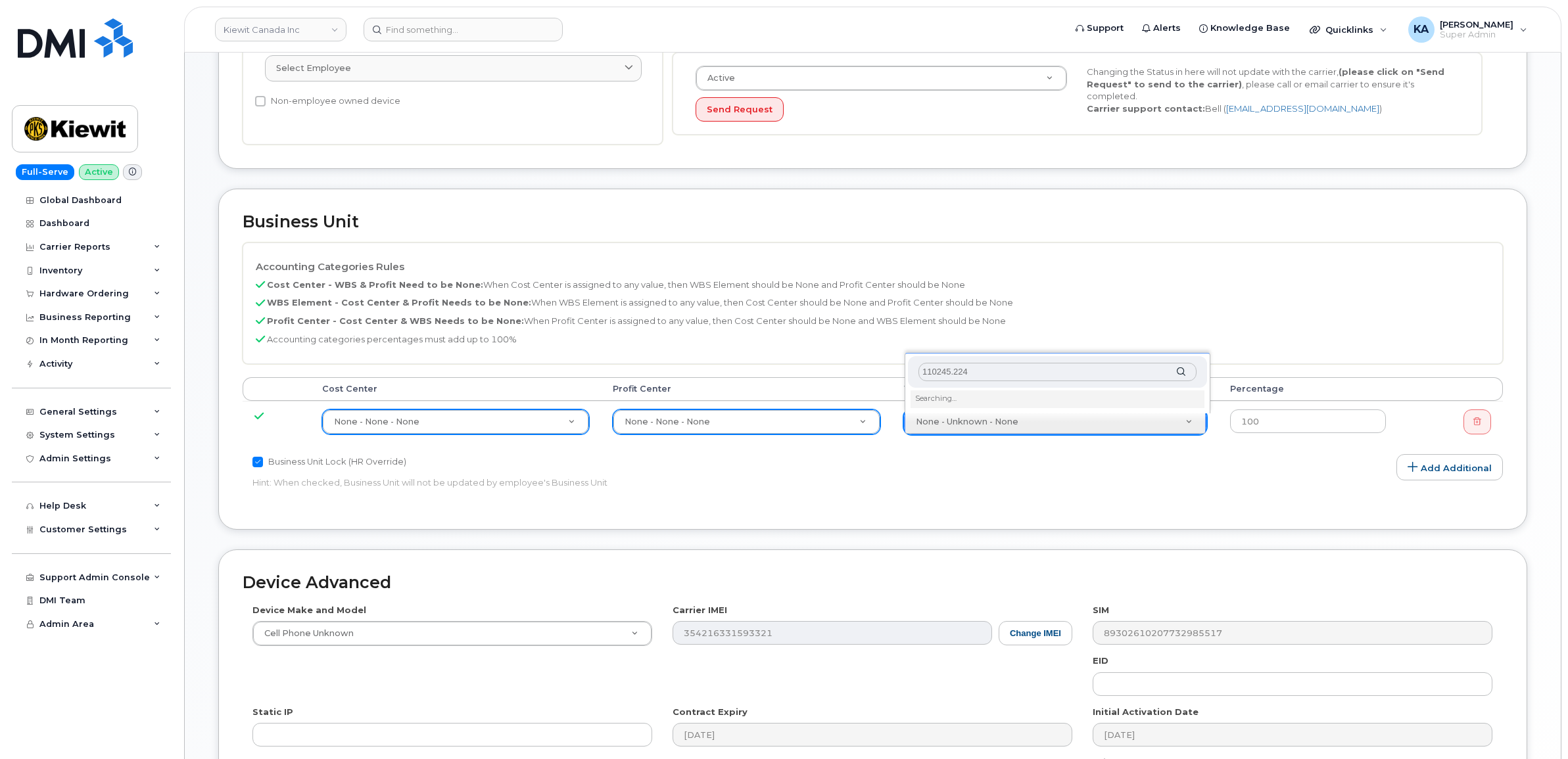
type input "110245.2249"
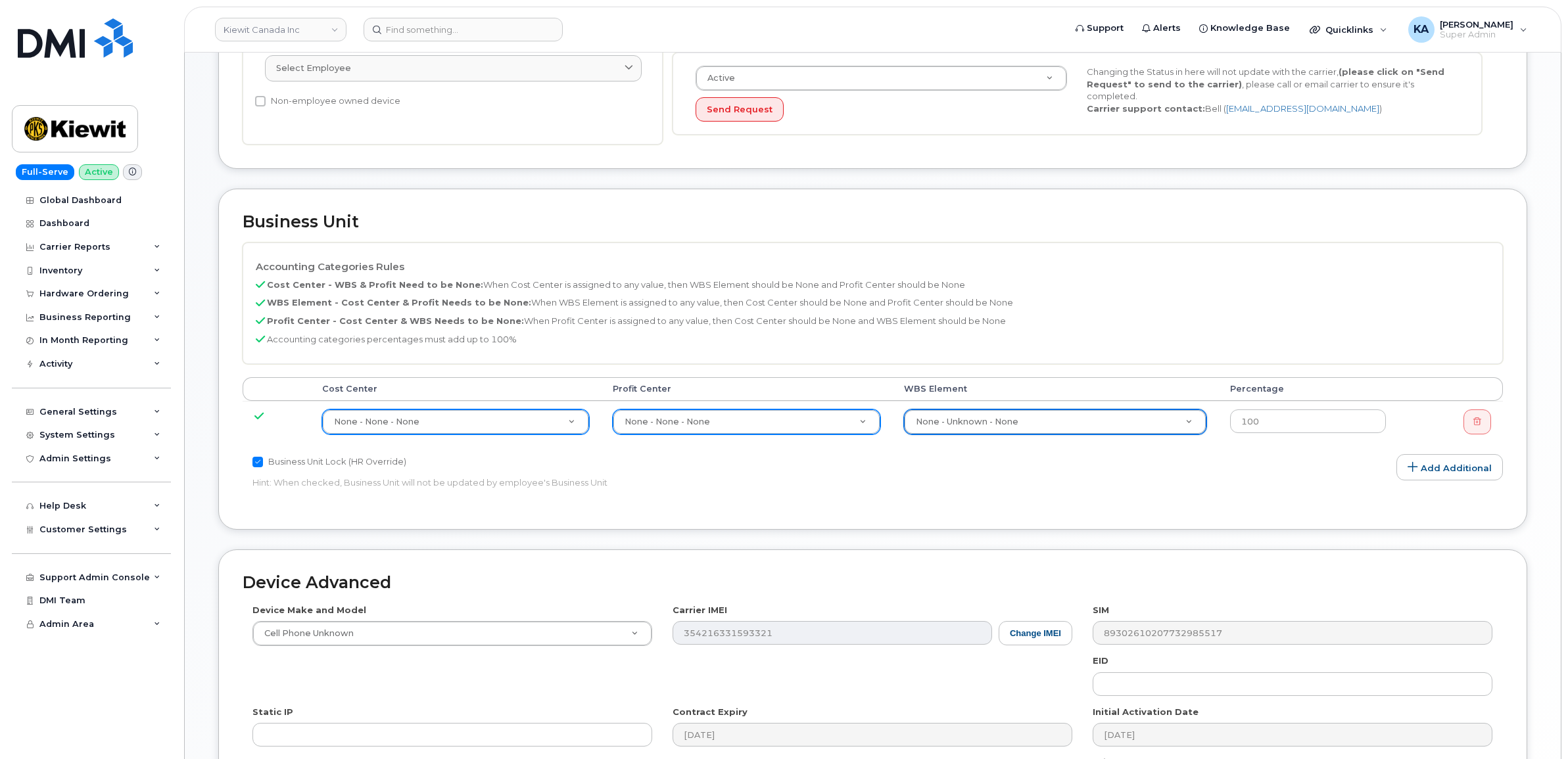
click at [1065, 489] on p "Hint: When checked, Business Unit will not be updated by employee's Business Un…" at bounding box center [661, 483] width 819 height 13
click at [990, 457] on input "text" at bounding box center [1058, 455] width 278 height 19
click at [1423, 470] on link "Add Additional" at bounding box center [1449, 467] width 107 height 26
select select
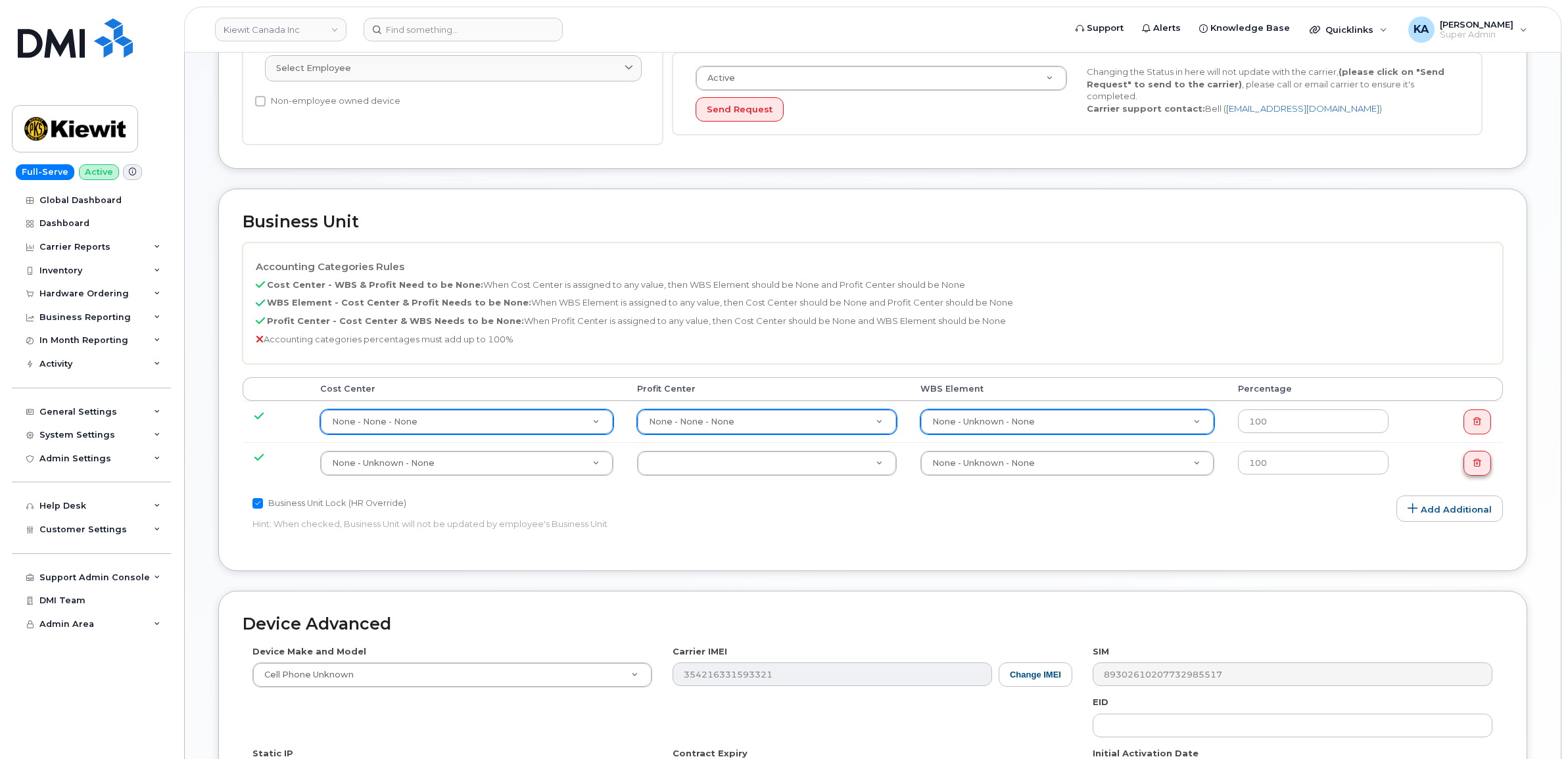
click at [1478, 467] on icon at bounding box center [1477, 462] width 8 height 8
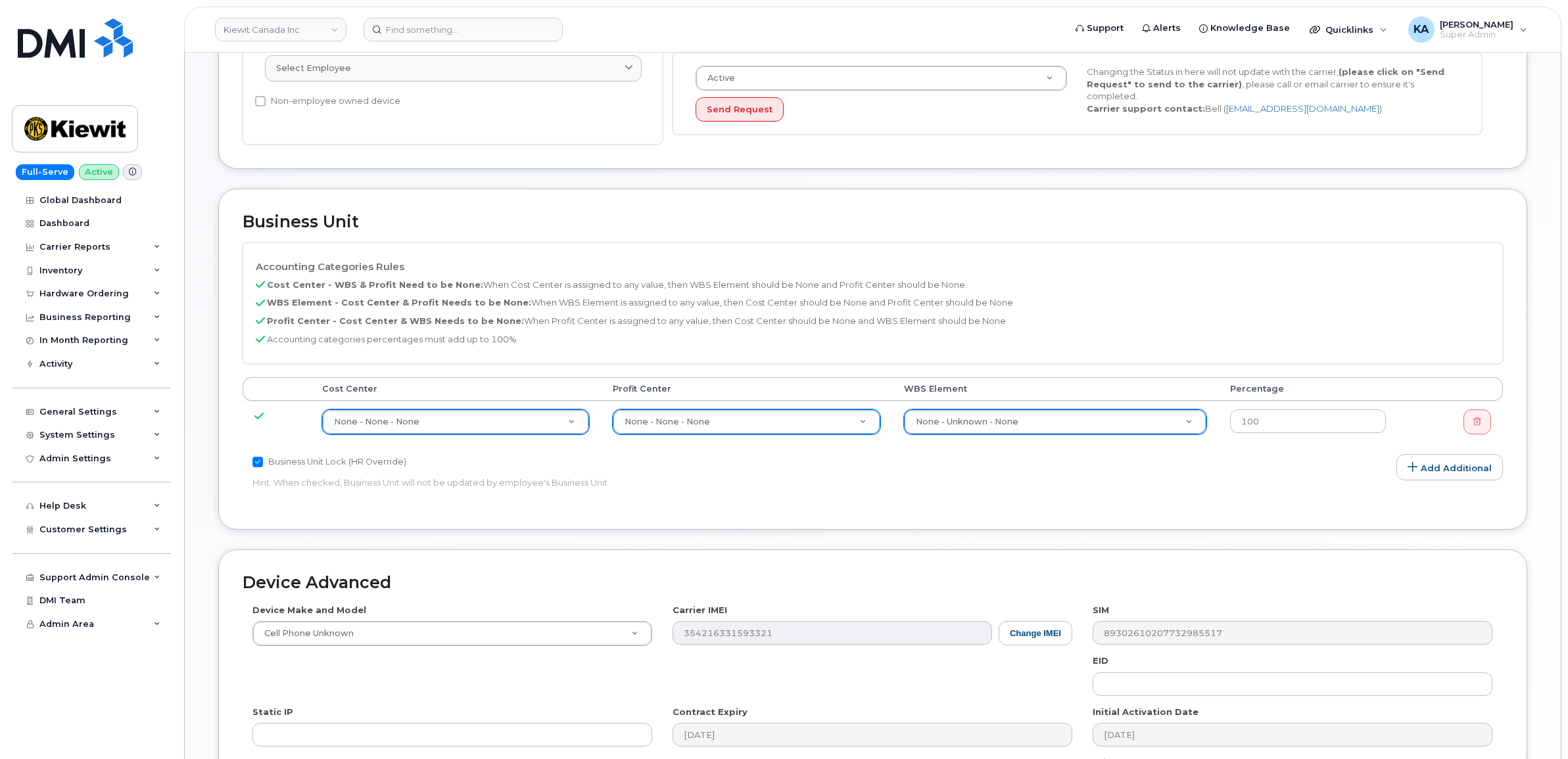
click at [258, 462] on input "Business Unit Lock (HR Override)" at bounding box center [257, 462] width 11 height 11
checkbox input "false"
type input "110245.2249"
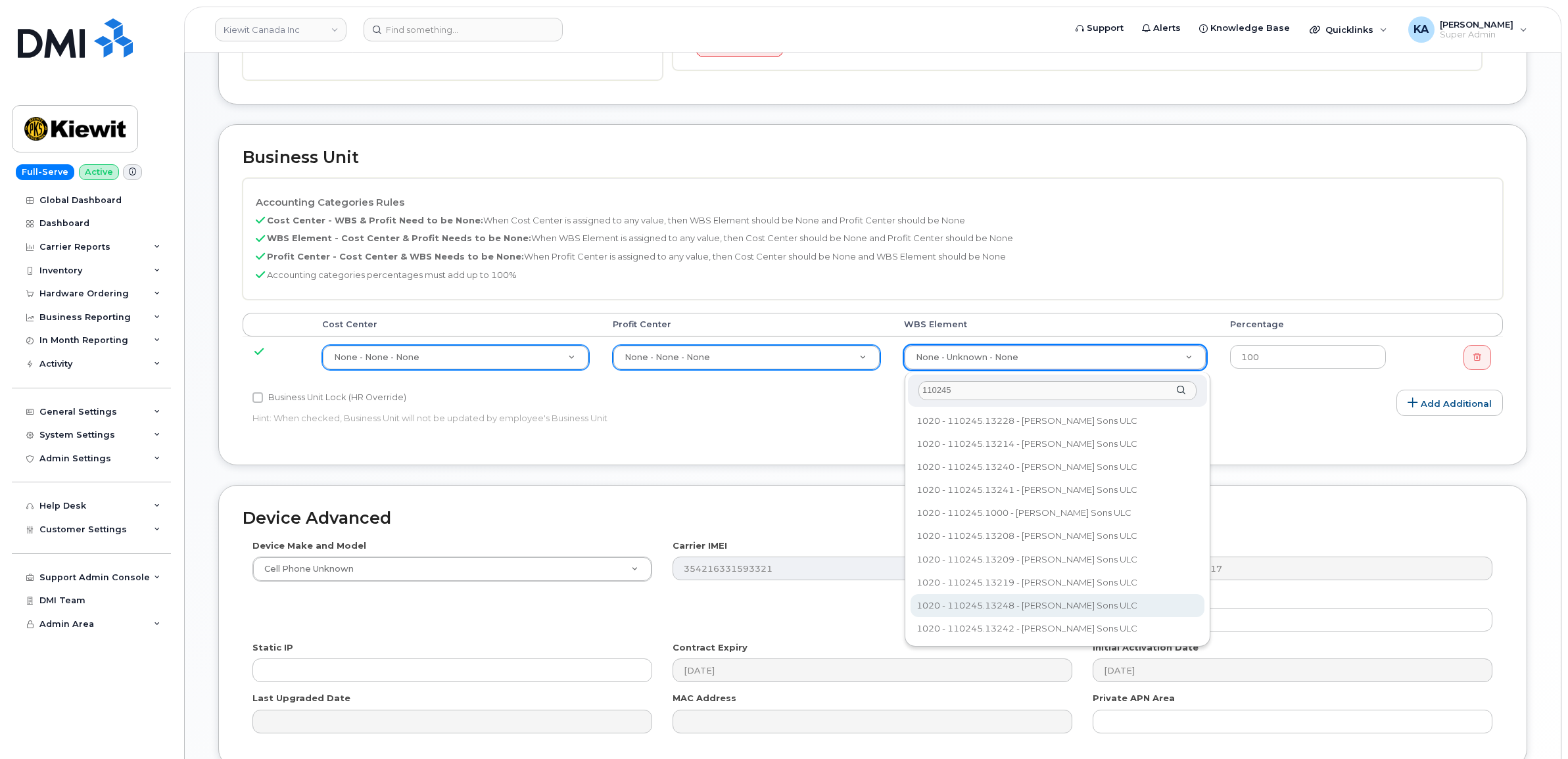
scroll to position [493, 0]
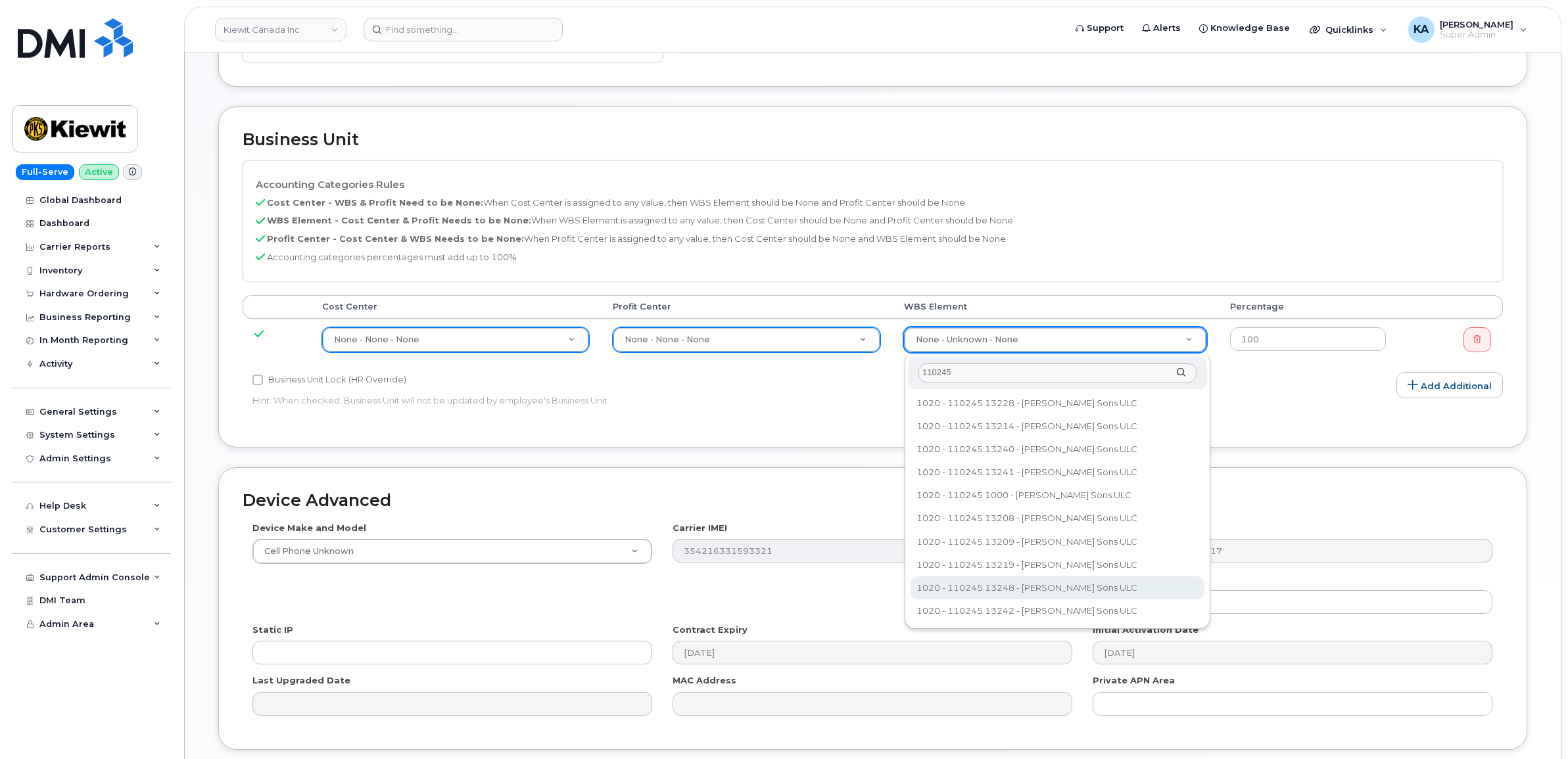
type input "110245"
type input "36108207"
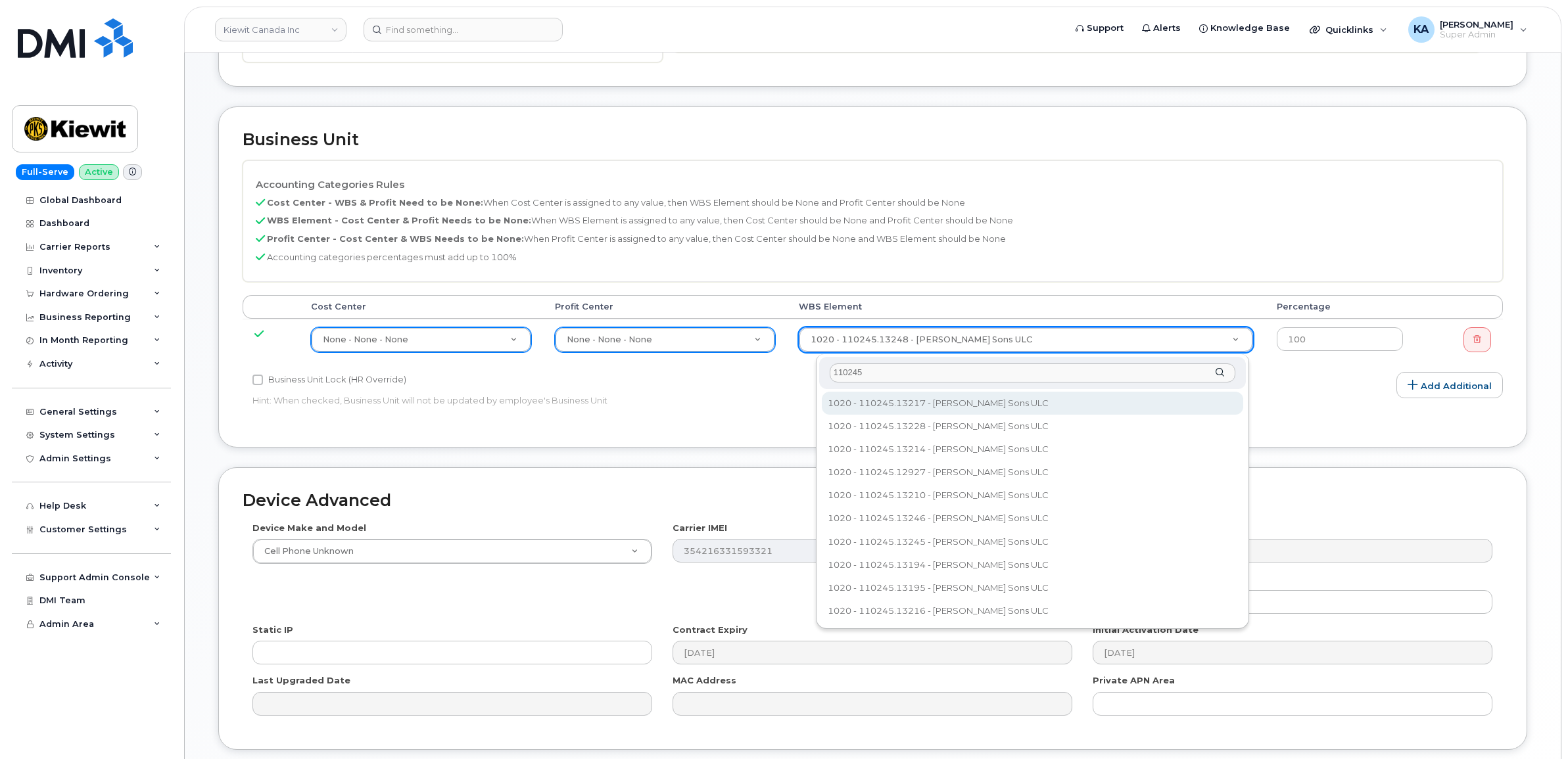
type input "110245"
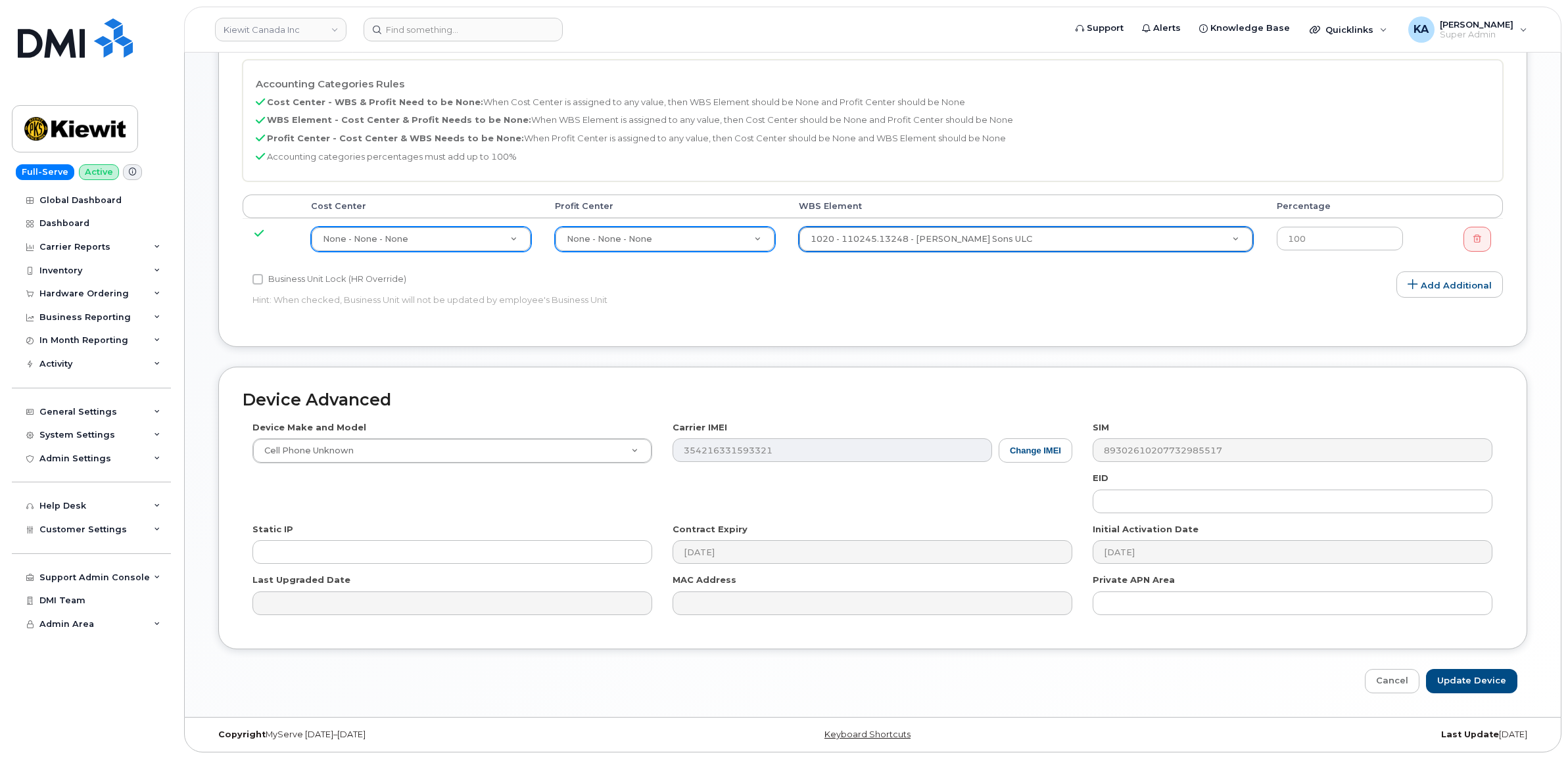
scroll to position [596, 0]
click at [1470, 678] on input "Update Device" at bounding box center [1472, 681] width 91 height 25
type input "Saving..."
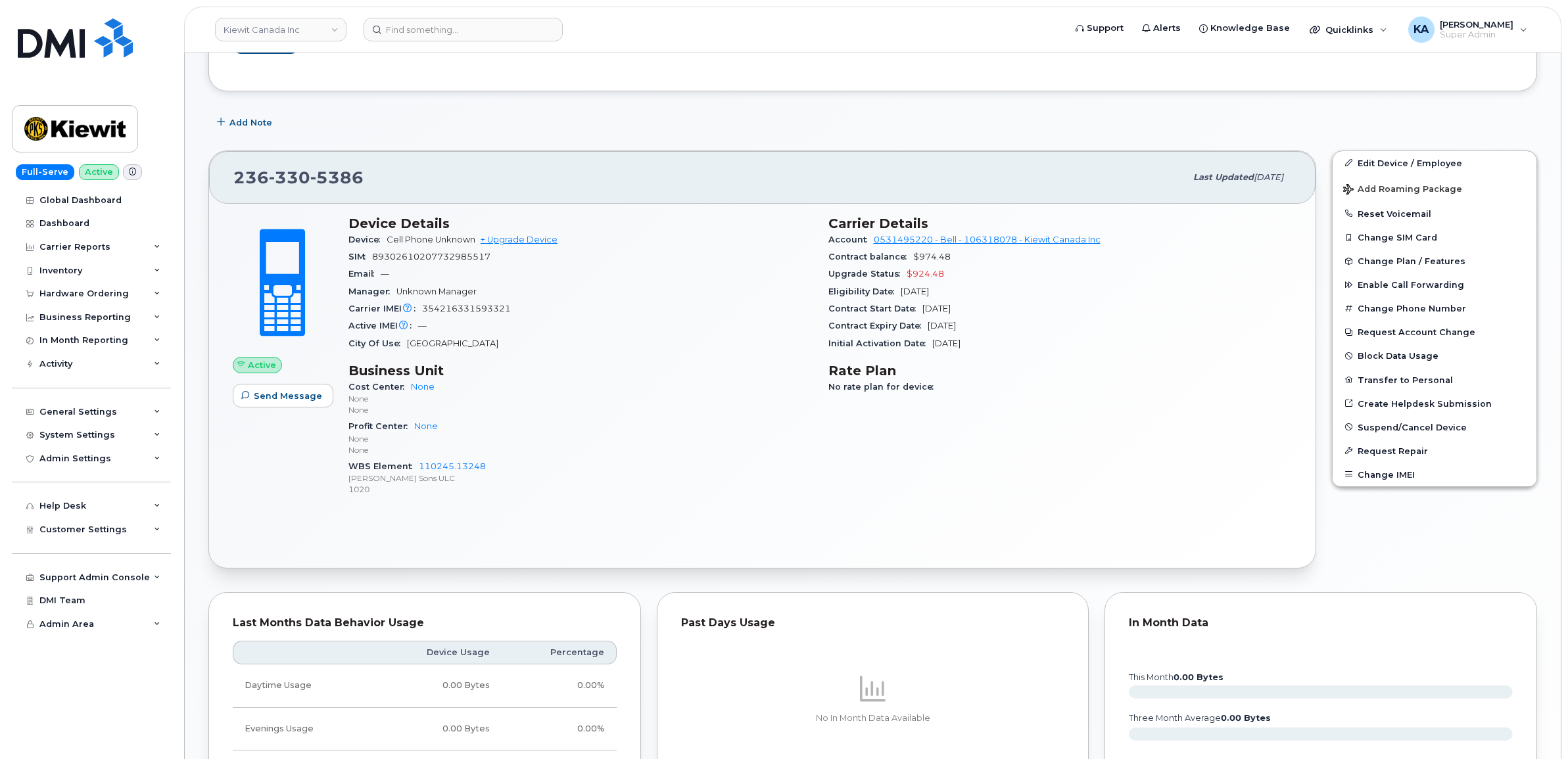
scroll to position [225, 0]
click at [1371, 164] on link "Edit Device / Employee" at bounding box center [1435, 165] width 204 height 24
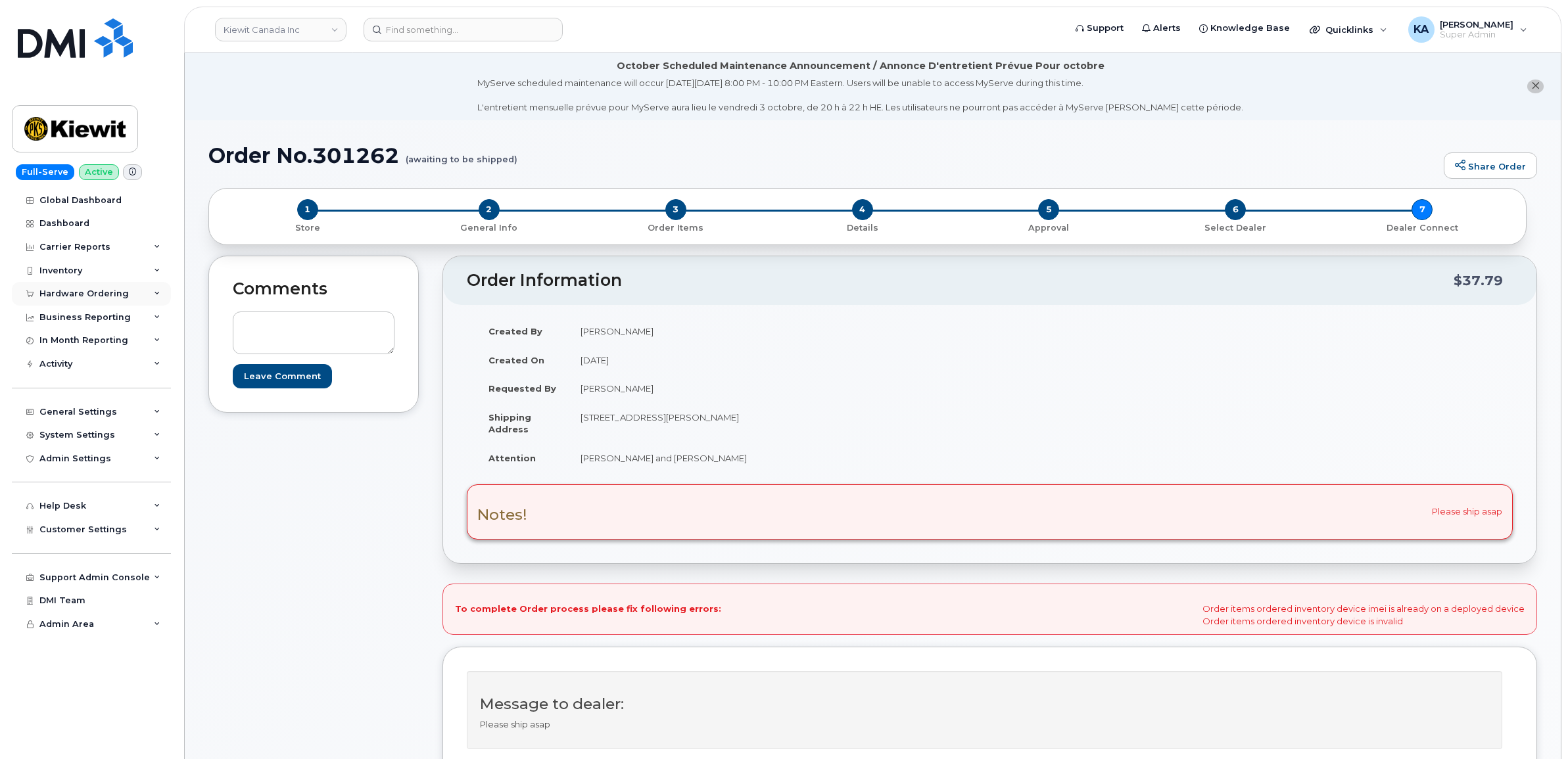
click at [98, 293] on div "Hardware Ordering" at bounding box center [84, 293] width 89 height 11
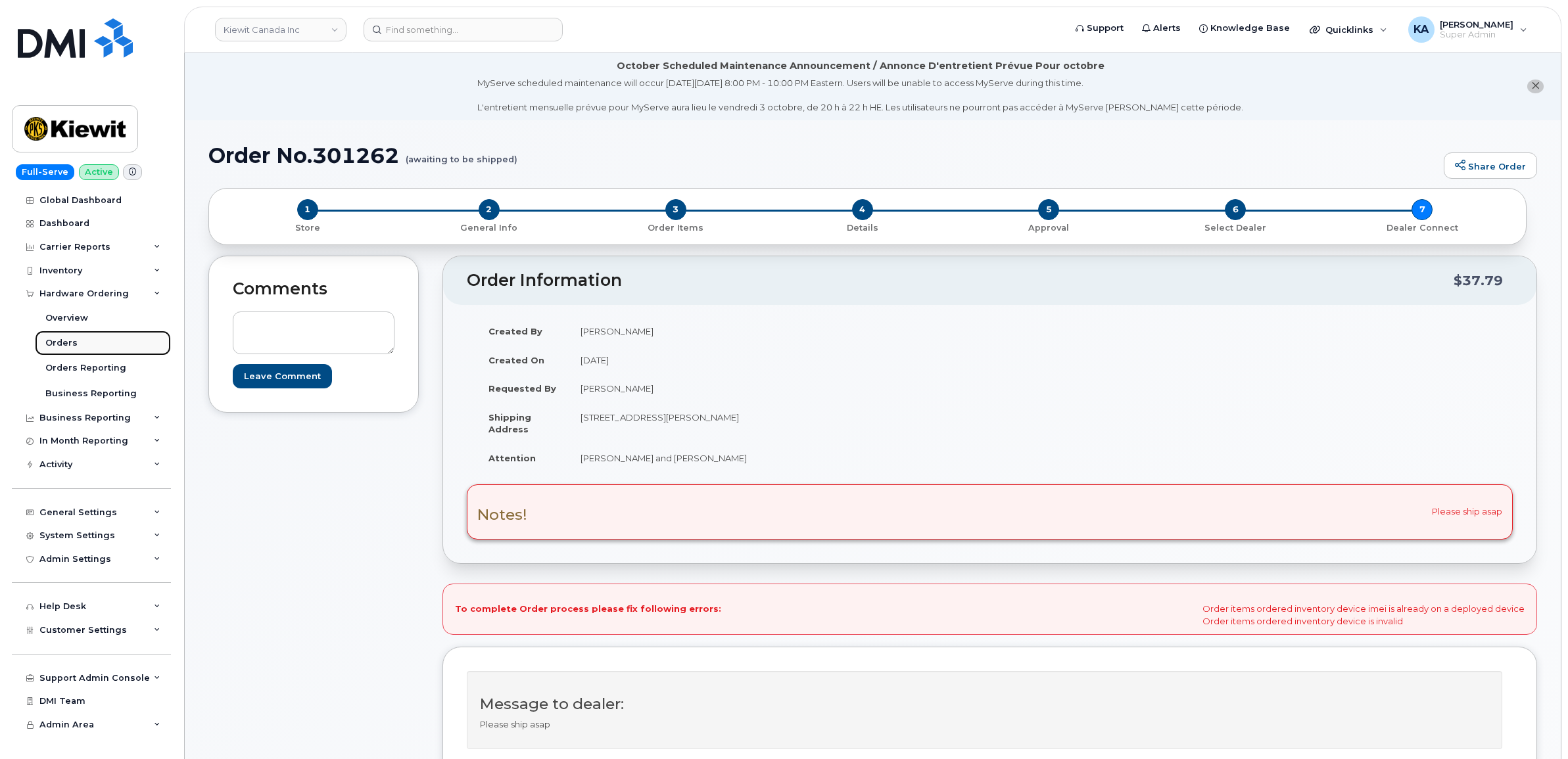
click at [57, 340] on div "Orders" at bounding box center [62, 343] width 32 height 12
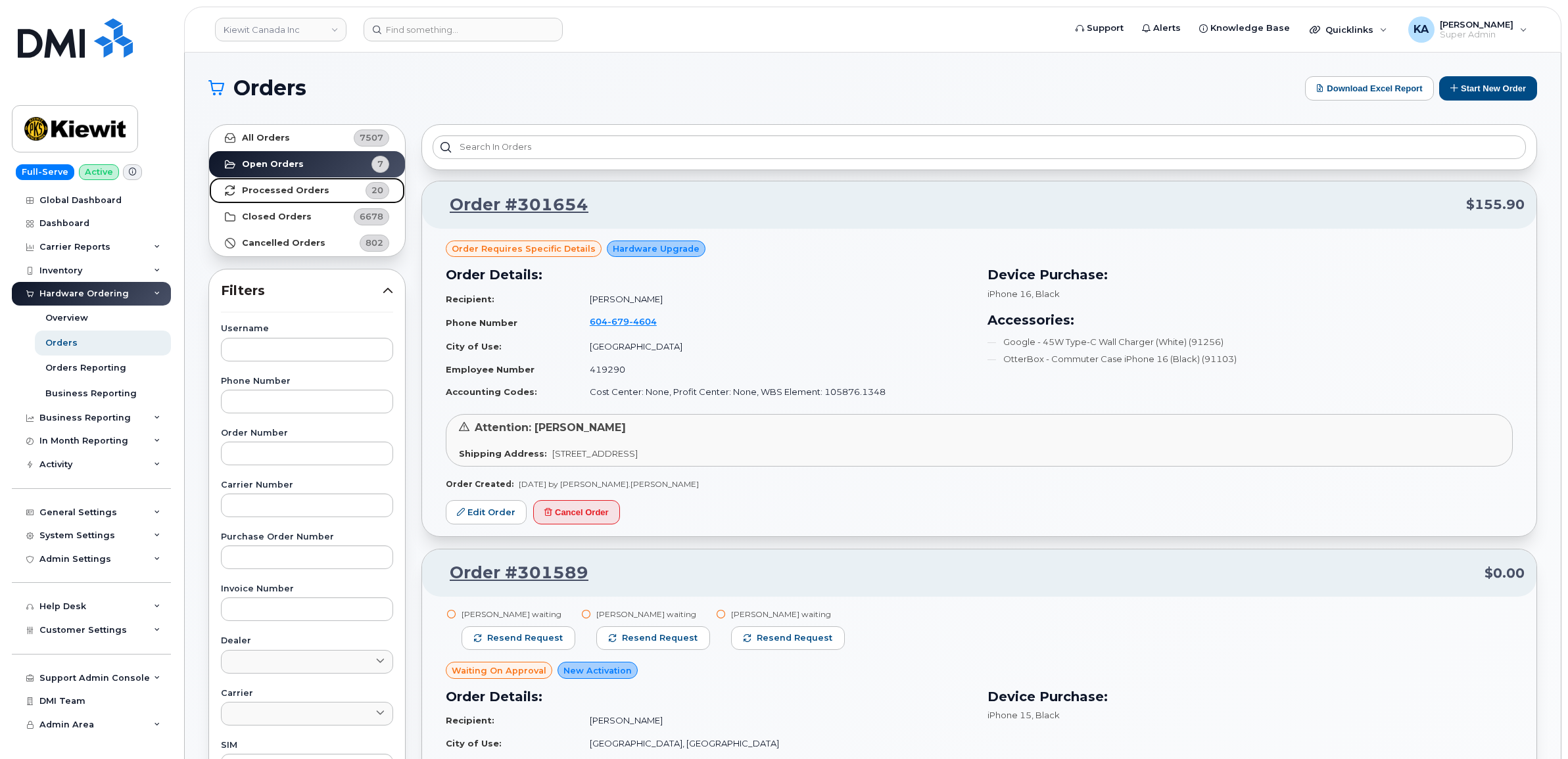
click at [301, 186] on strong "Processed Orders" at bounding box center [286, 190] width 88 height 11
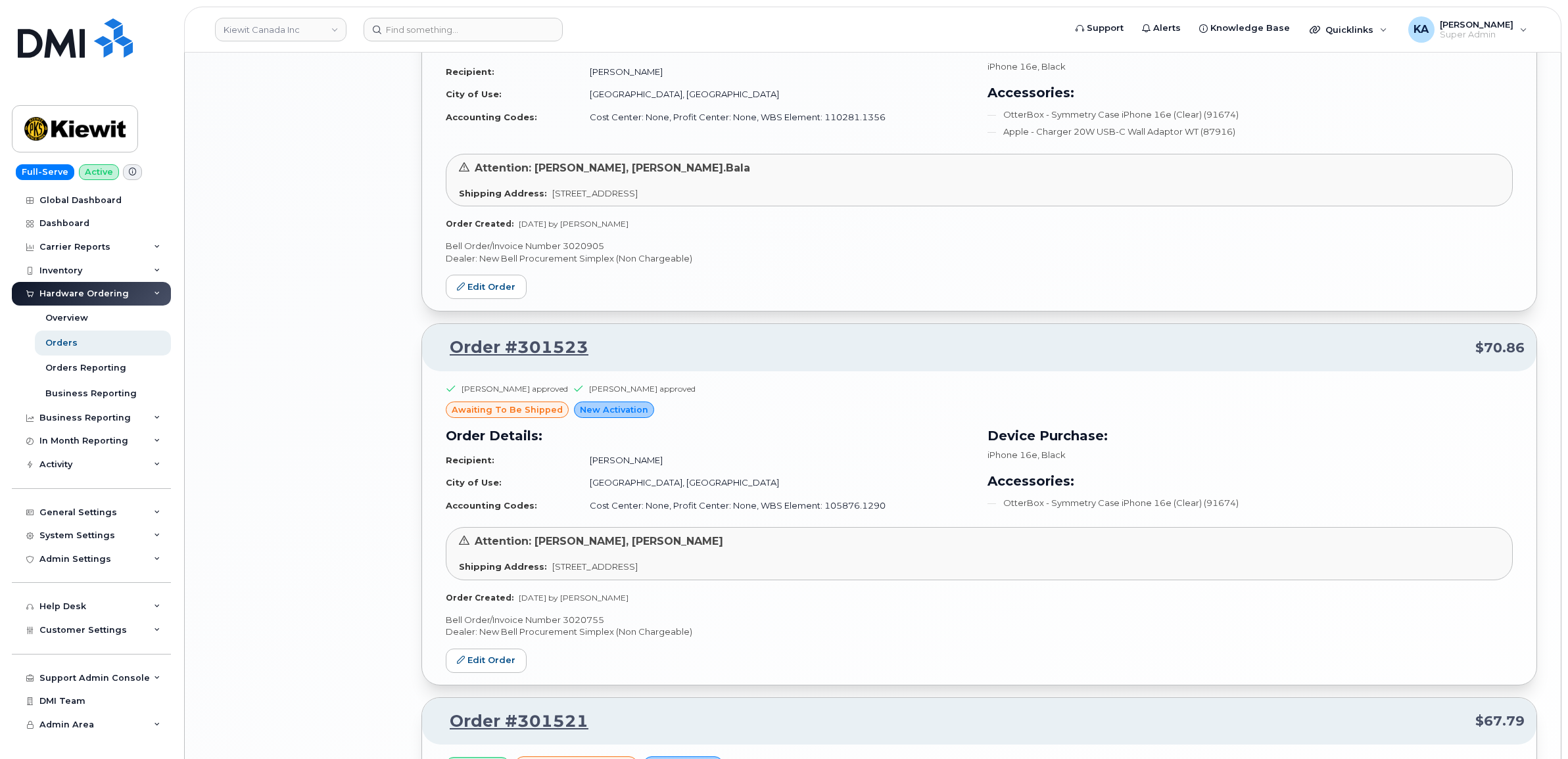
scroll to position [2530, 0]
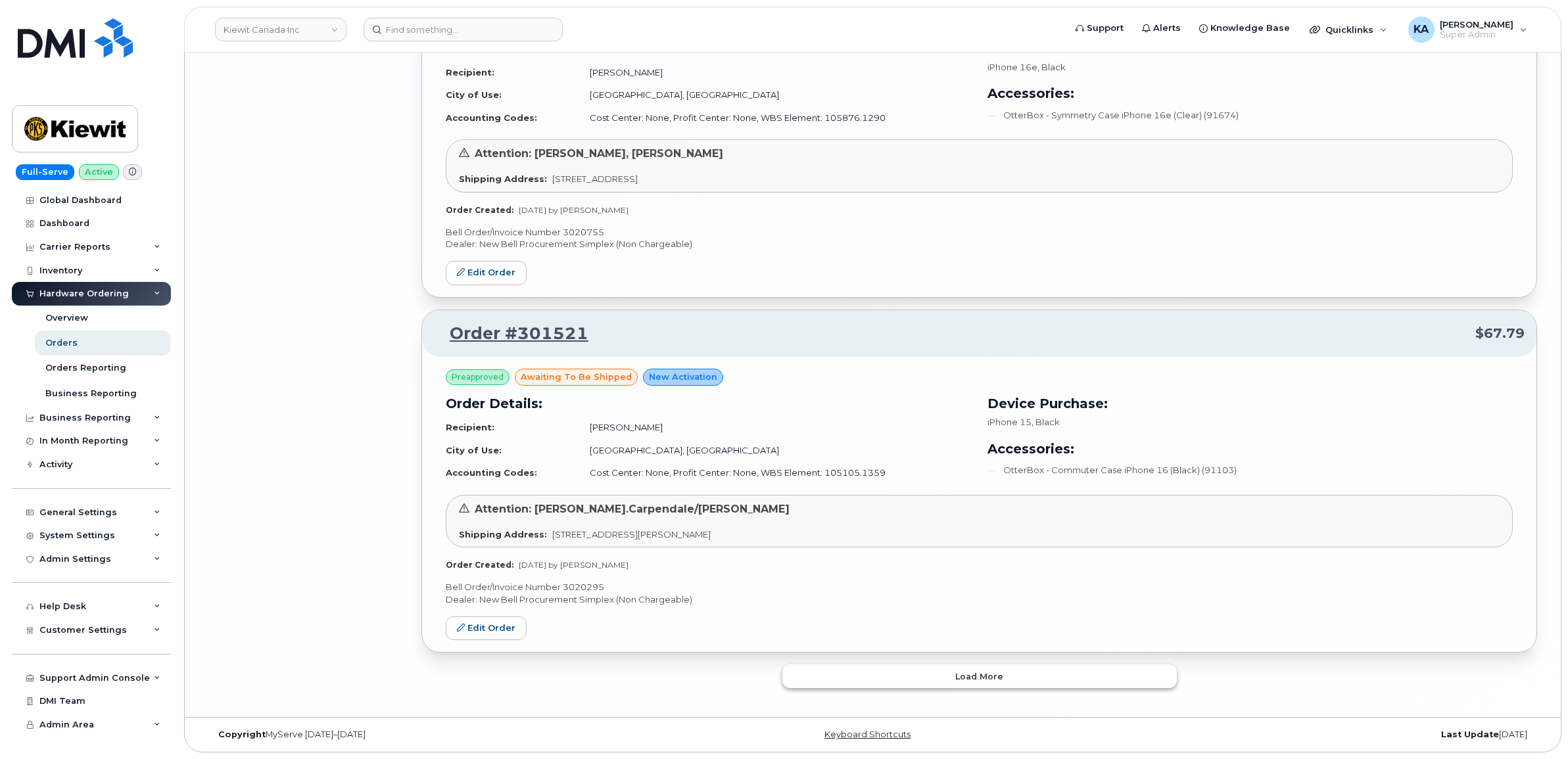
click at [961, 668] on button "Load more" at bounding box center [980, 676] width 395 height 24
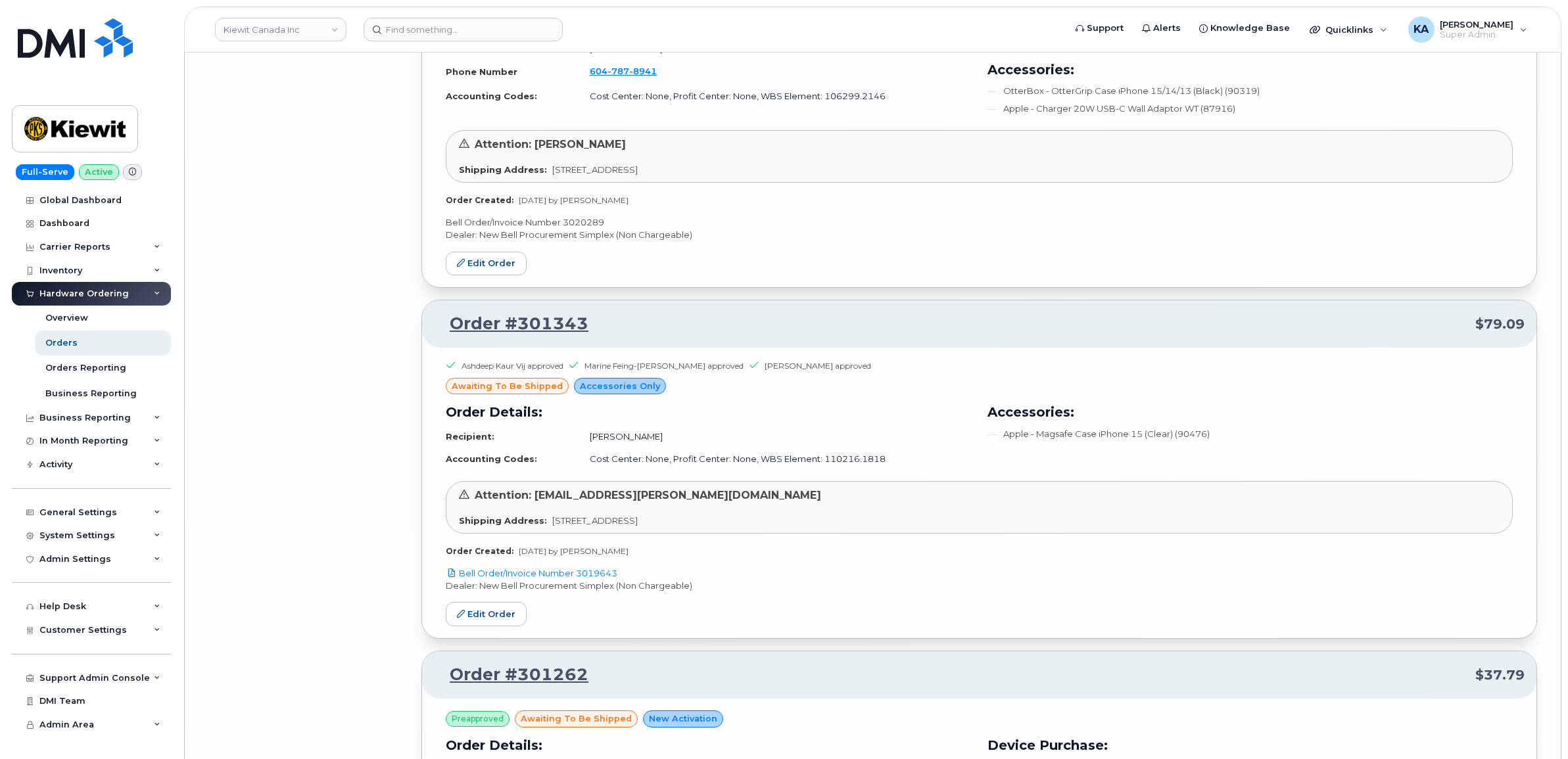
scroll to position [5160, 0]
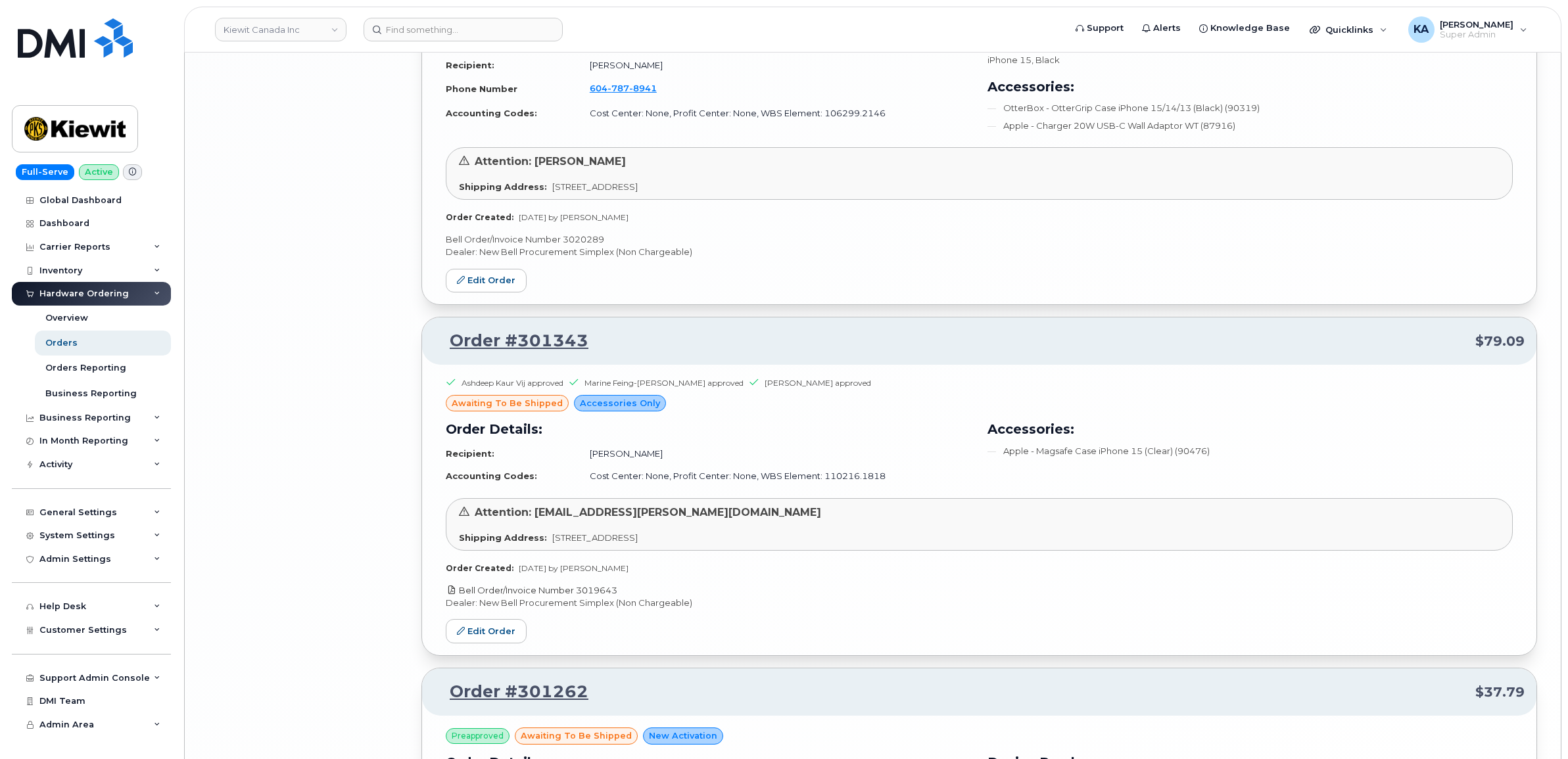
drag, startPoint x: 624, startPoint y: 599, endPoint x: 581, endPoint y: 602, distance: 43.1
click at [581, 597] on p "Bell Order/Invoice Number 3019643" at bounding box center [979, 590] width 1067 height 13
copy link "3019643"
click at [470, 640] on link "Edit Order" at bounding box center [486, 631] width 81 height 25
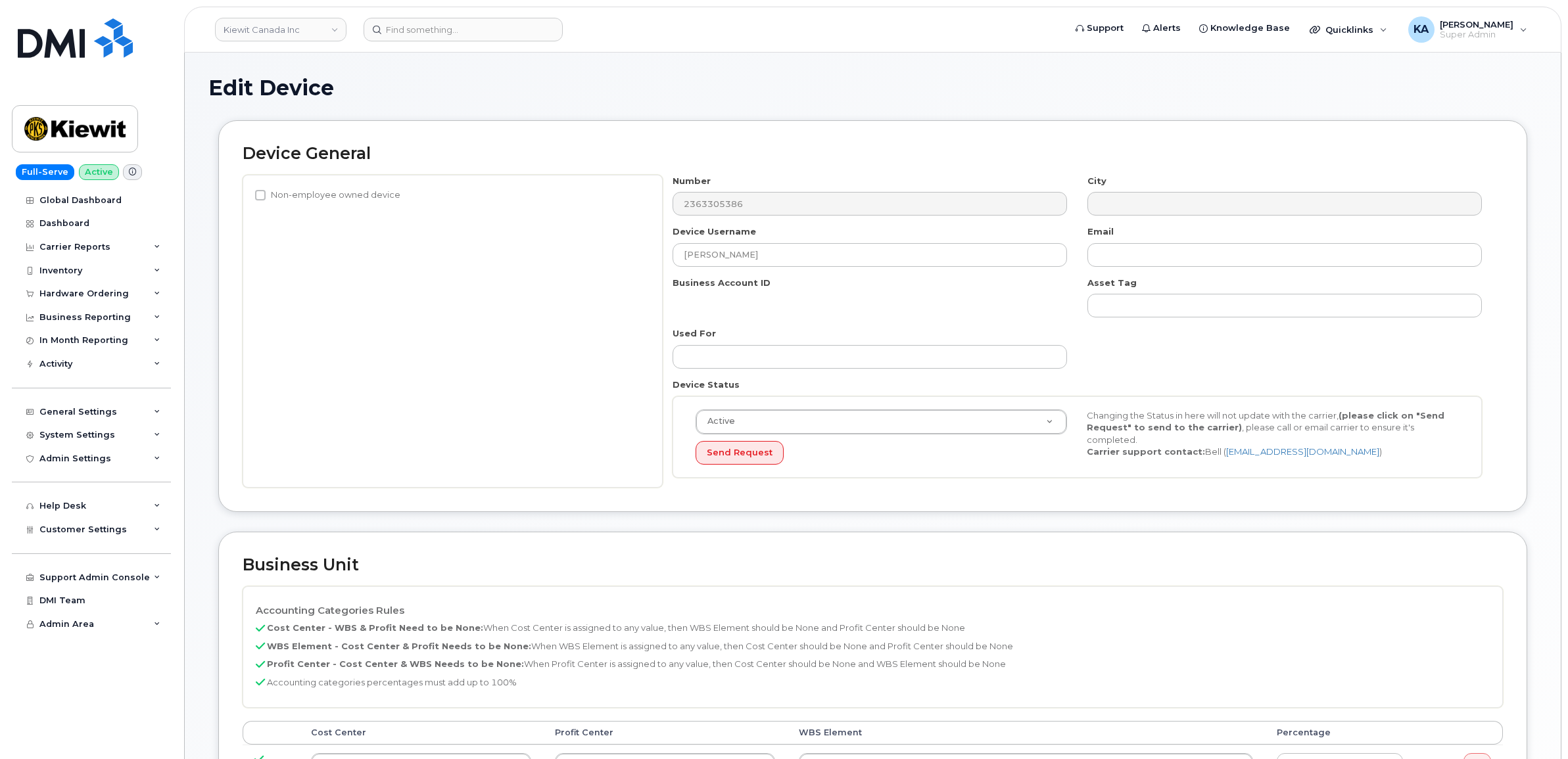
select select "14059"
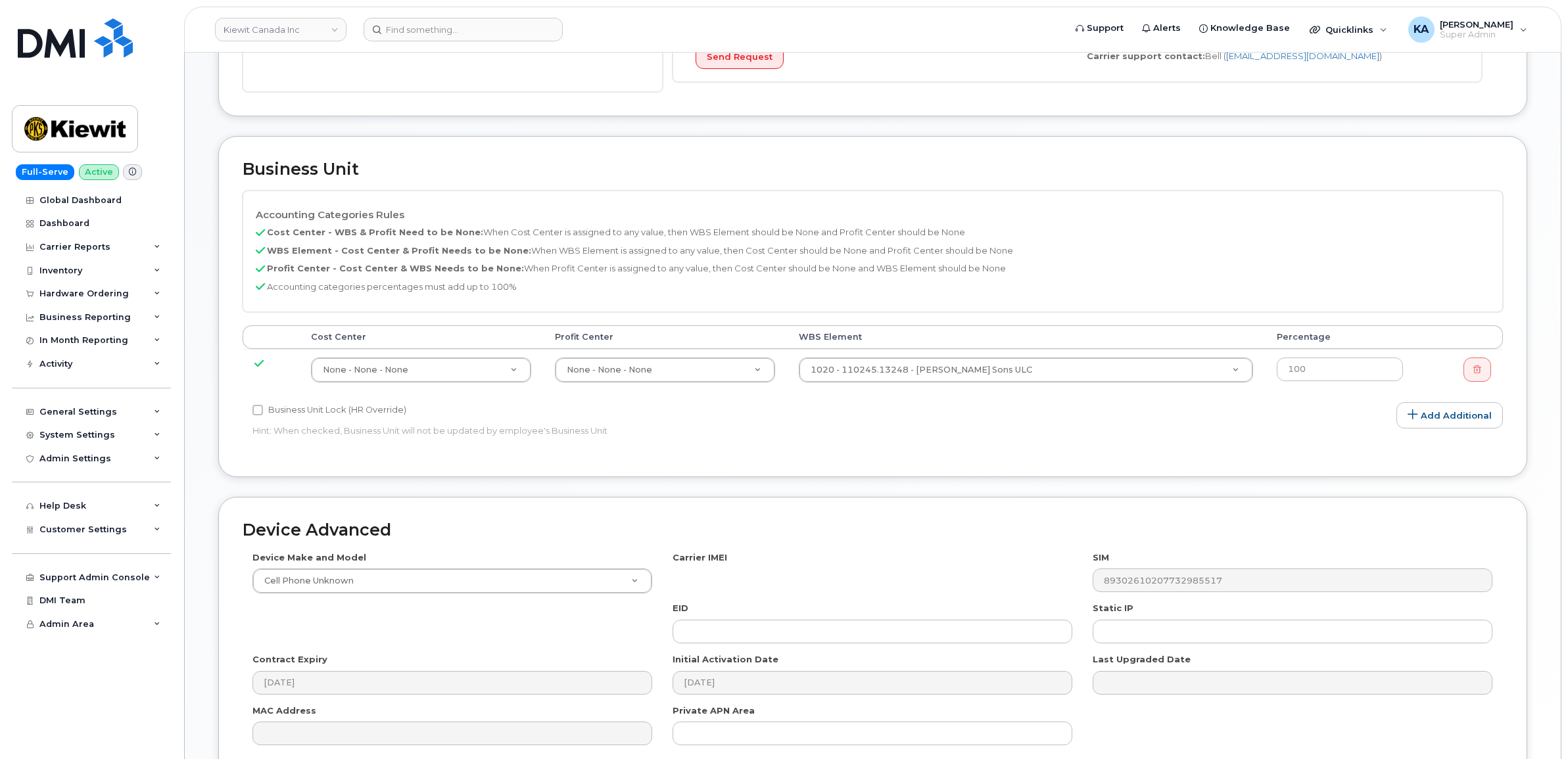
scroll to position [396, 0]
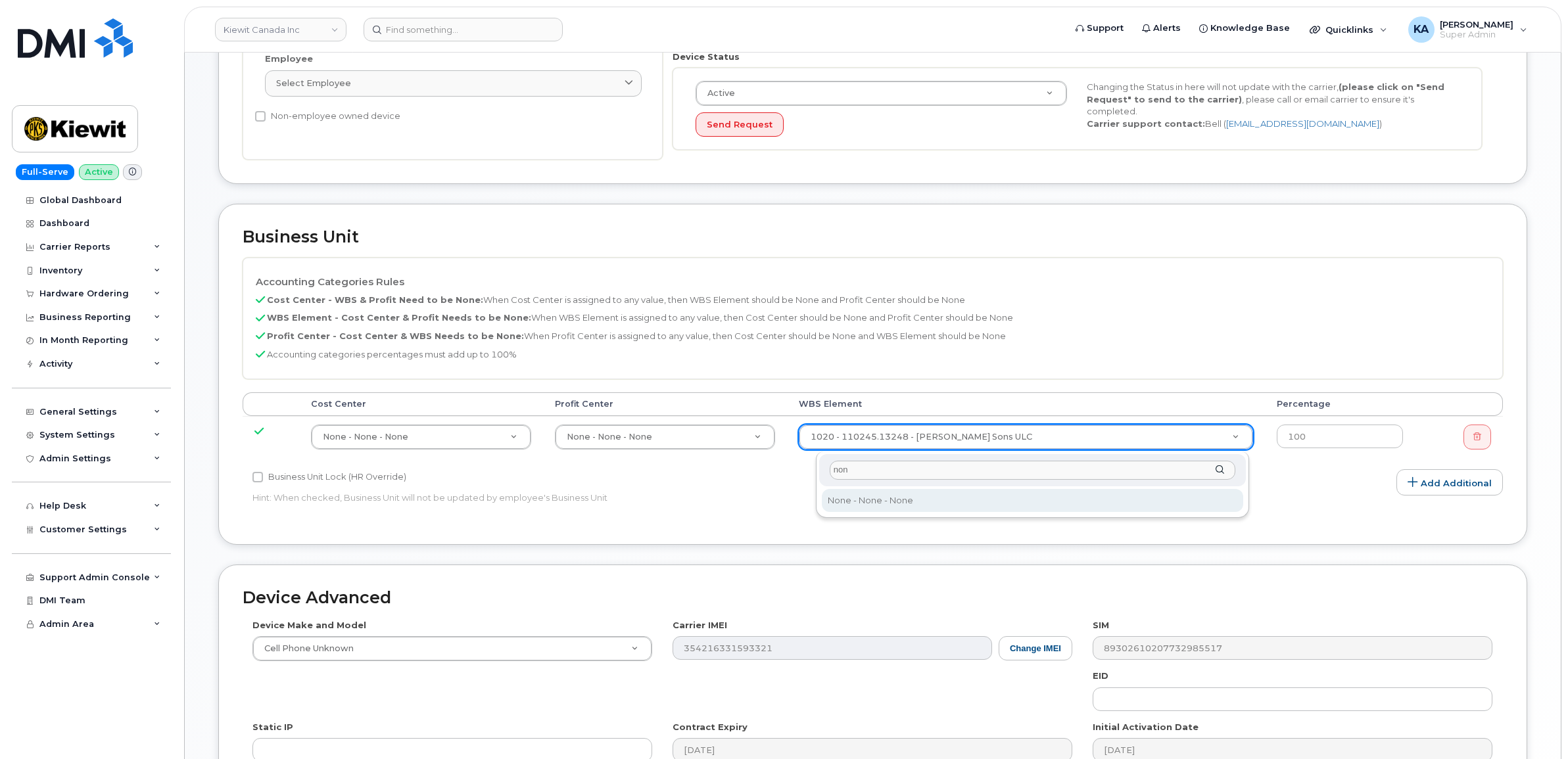
type input "non"
type input "13384"
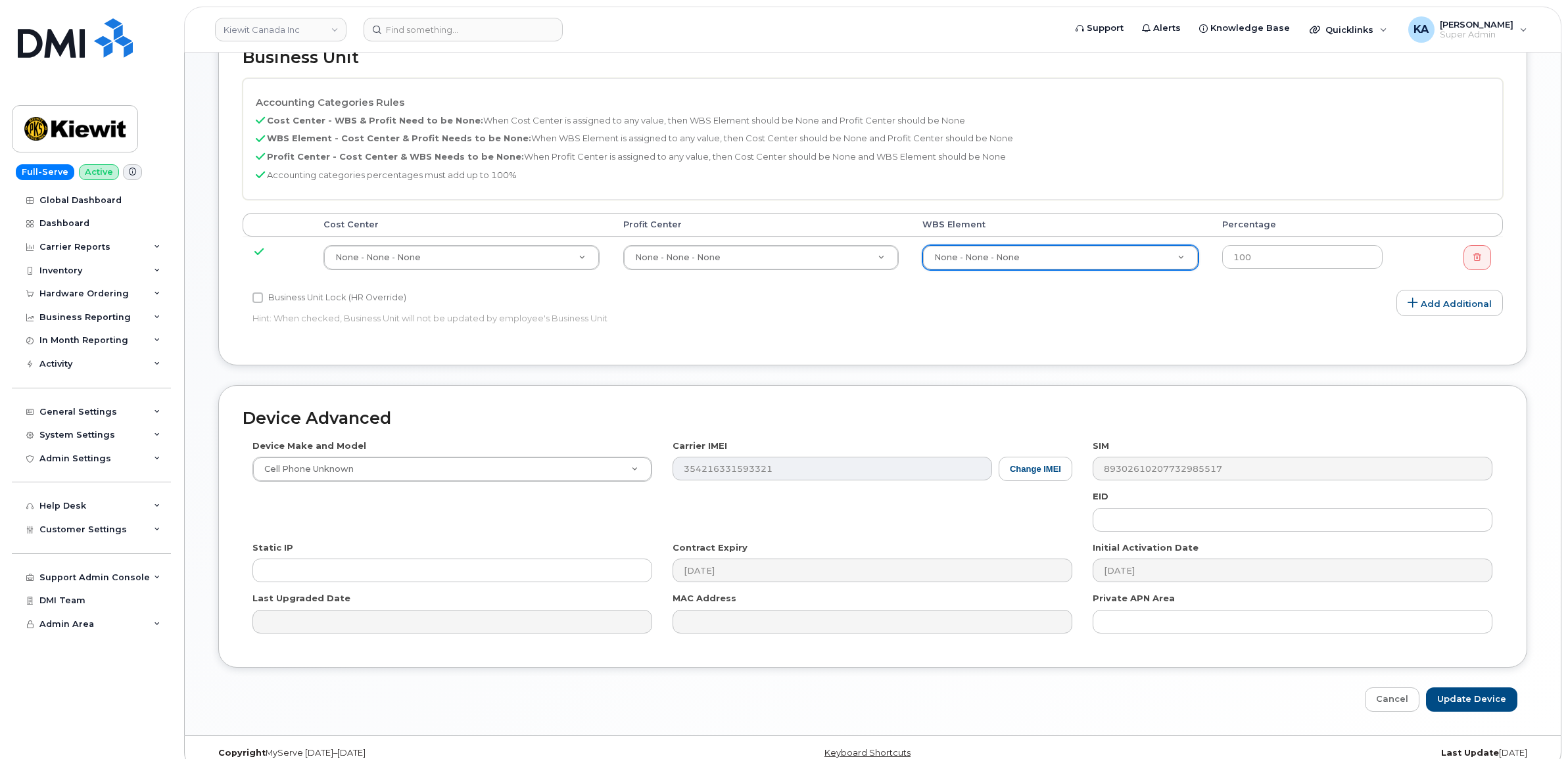
scroll to position [596, 0]
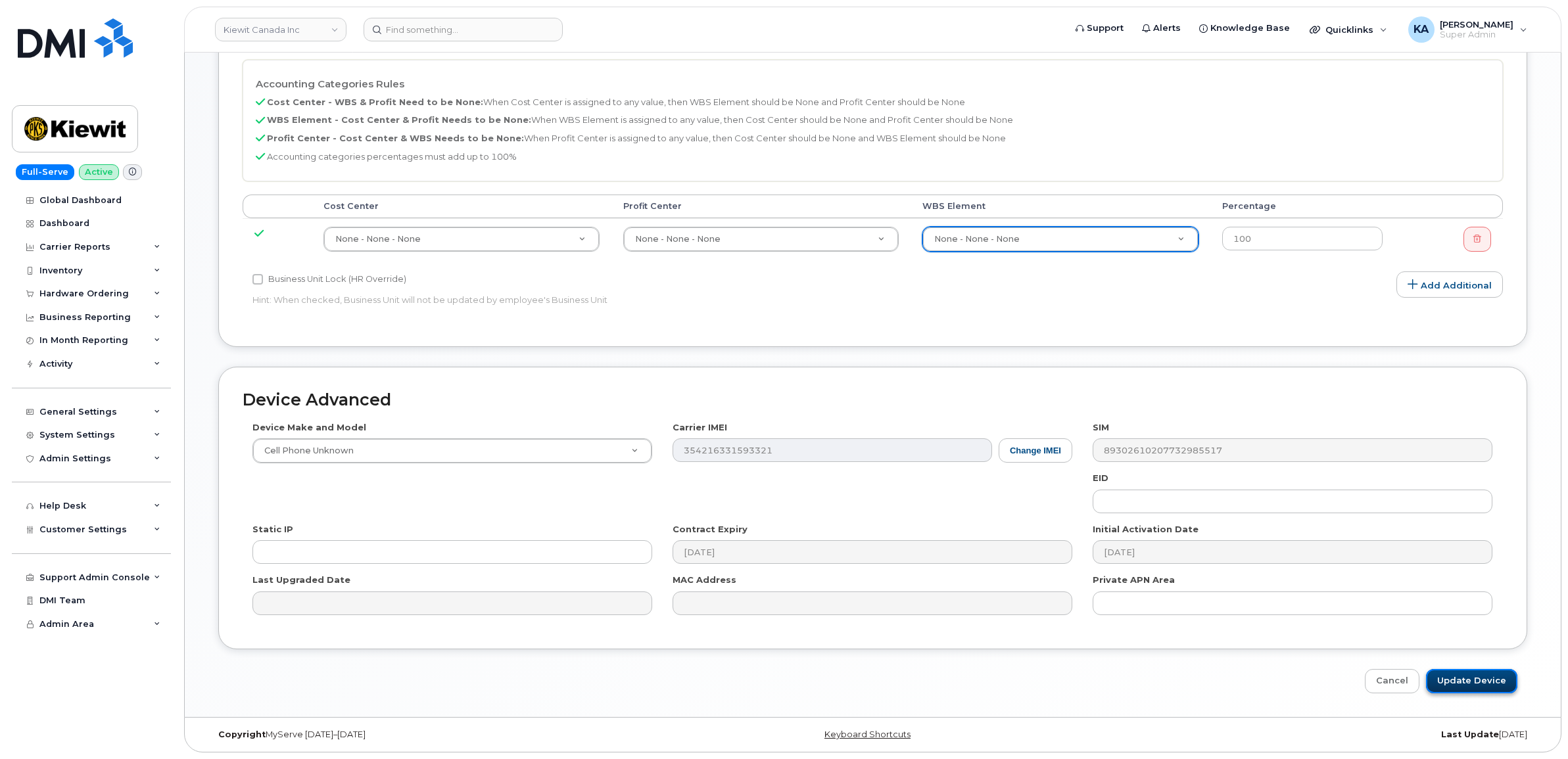
click at [1464, 684] on input "Update Device" at bounding box center [1472, 681] width 91 height 25
type input "Saving..."
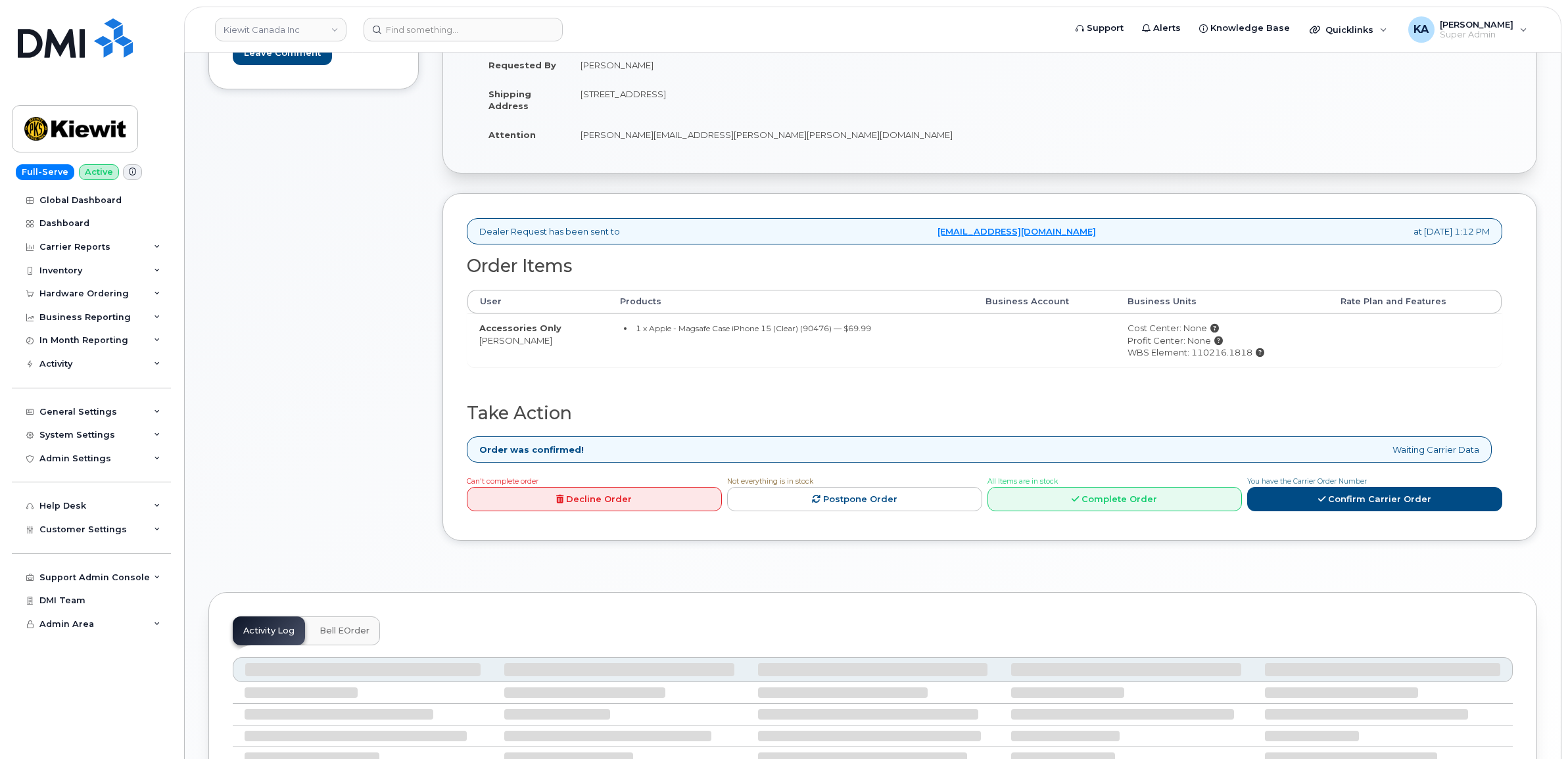
scroll to position [329, 0]
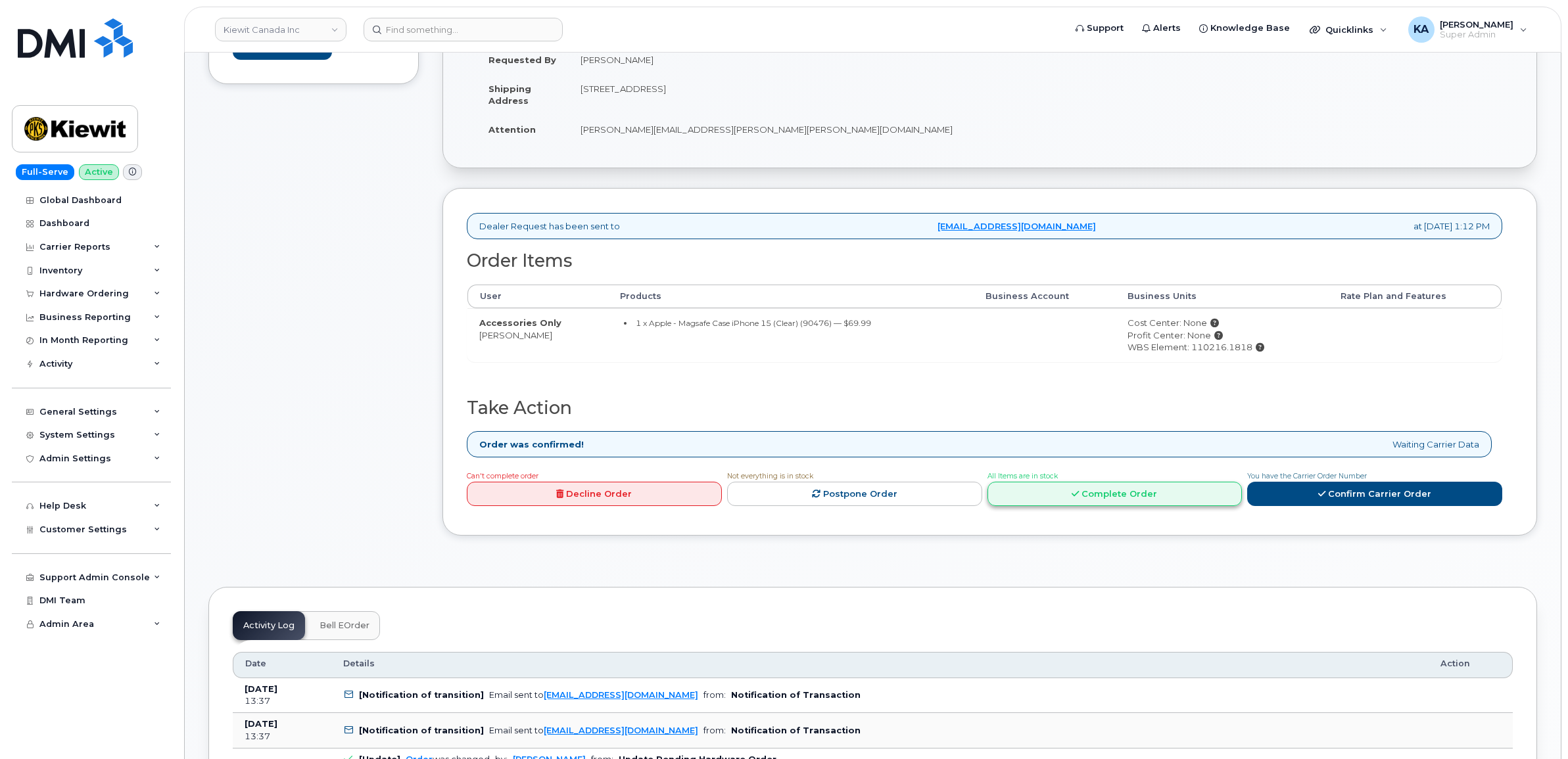
click at [1136, 500] on link "Complete Order" at bounding box center [1114, 494] width 255 height 25
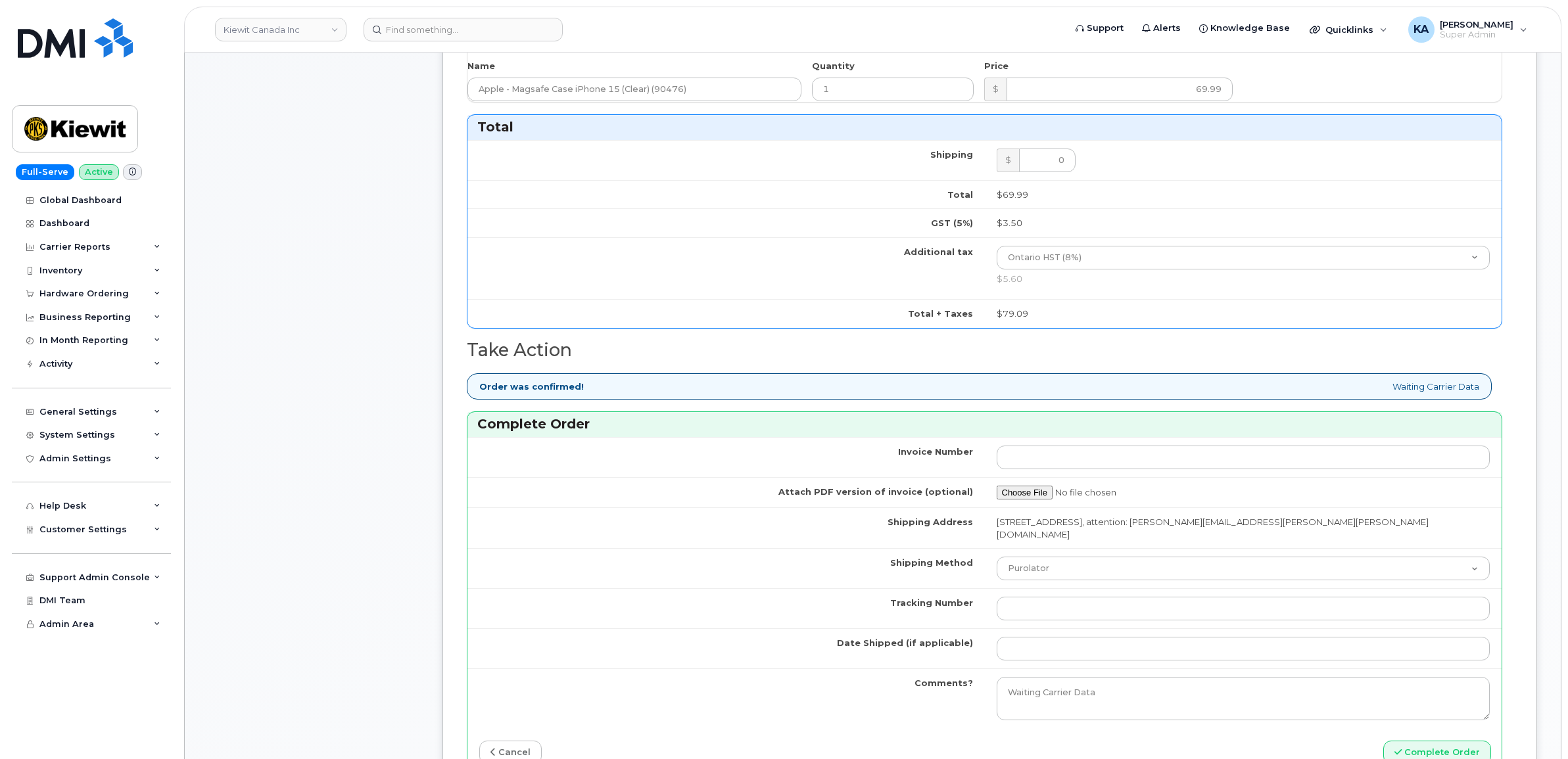
scroll to position [657, 0]
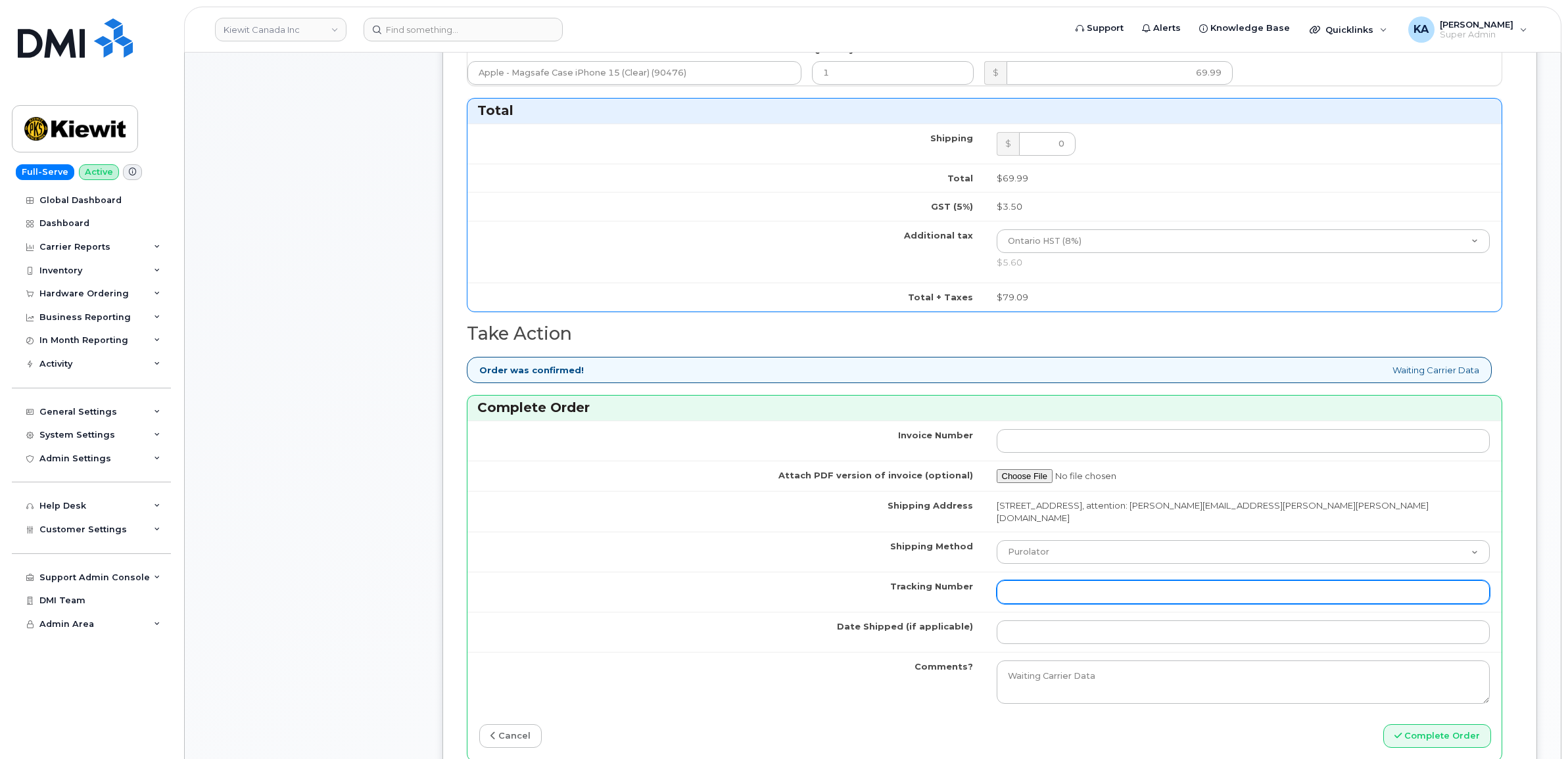
click at [1067, 582] on input "Tracking Number" at bounding box center [1243, 593] width 494 height 24
paste input "520068435111"
type input "520068435111"
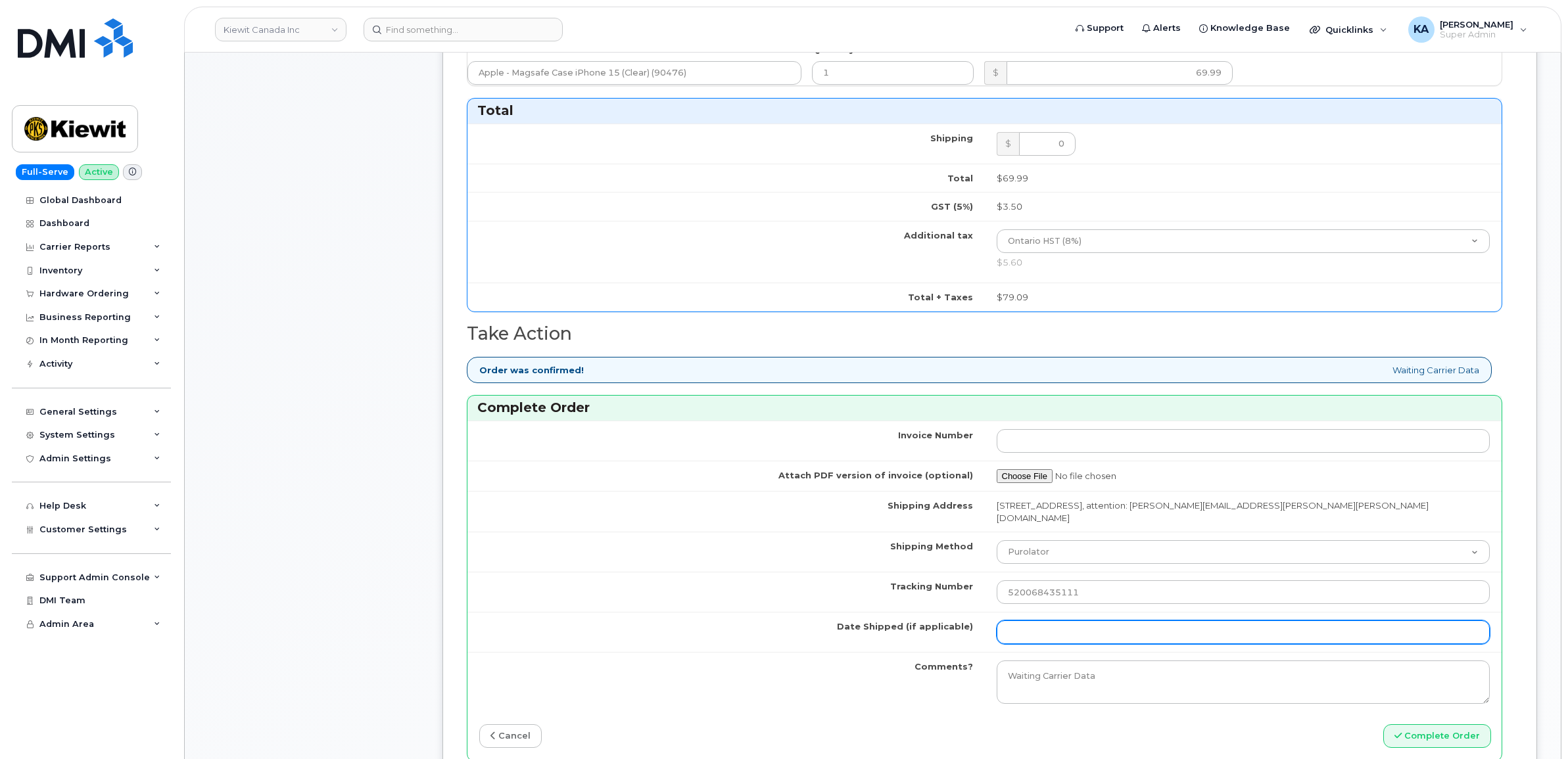
click at [1056, 623] on input "Date Shipped (if applicable)" at bounding box center [1243, 633] width 494 height 24
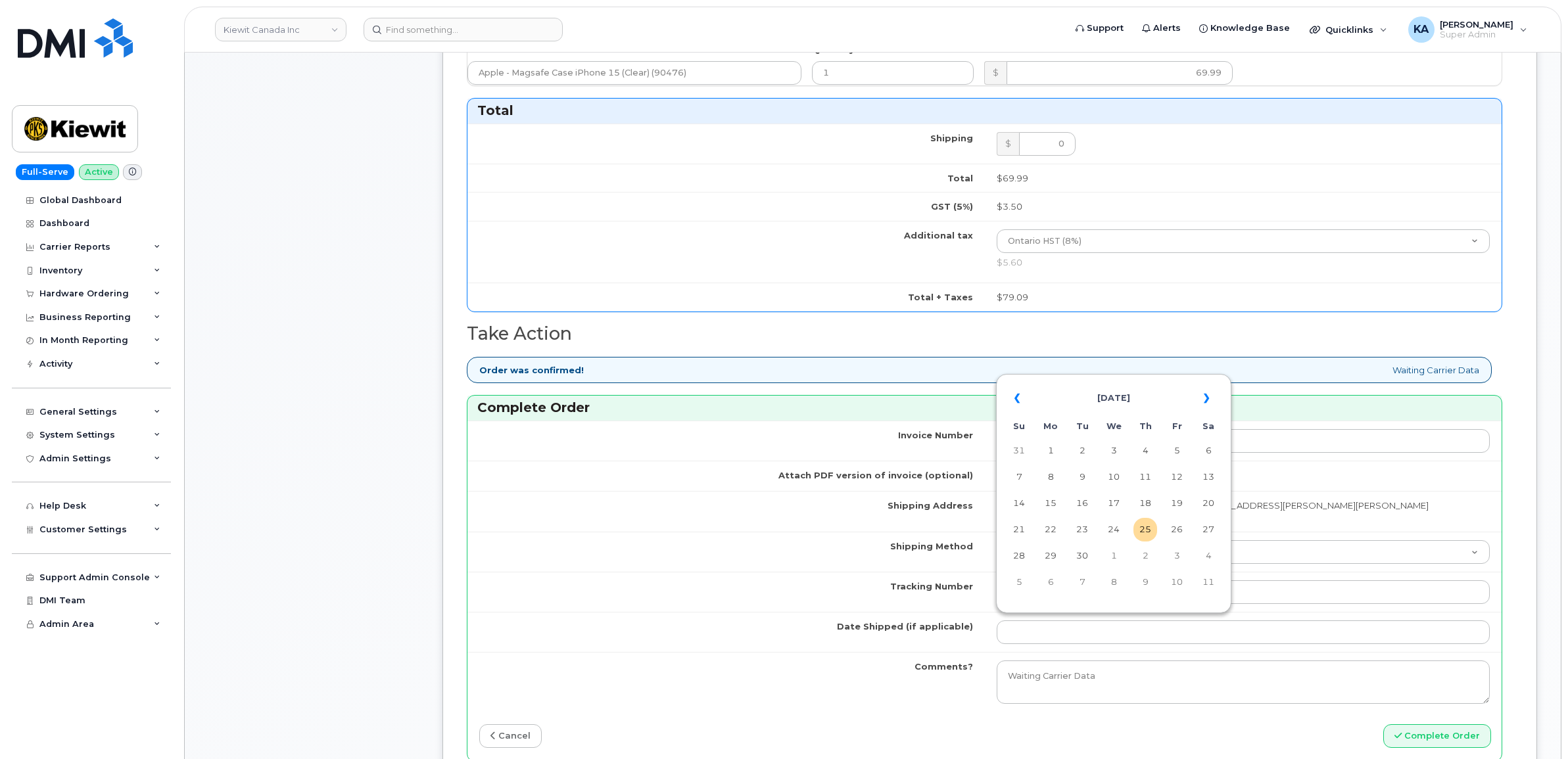
click at [1078, 378] on table "« [DATE] » Su Mo Tu We Th Fr Sa 31 1 2 3 4 5 6 7 8 9 10 11 12 13 14 15 16 17 18…" at bounding box center [1114, 489] width 229 height 225
click at [1116, 529] on td "24" at bounding box center [1114, 530] width 24 height 24
type input "[DATE]"
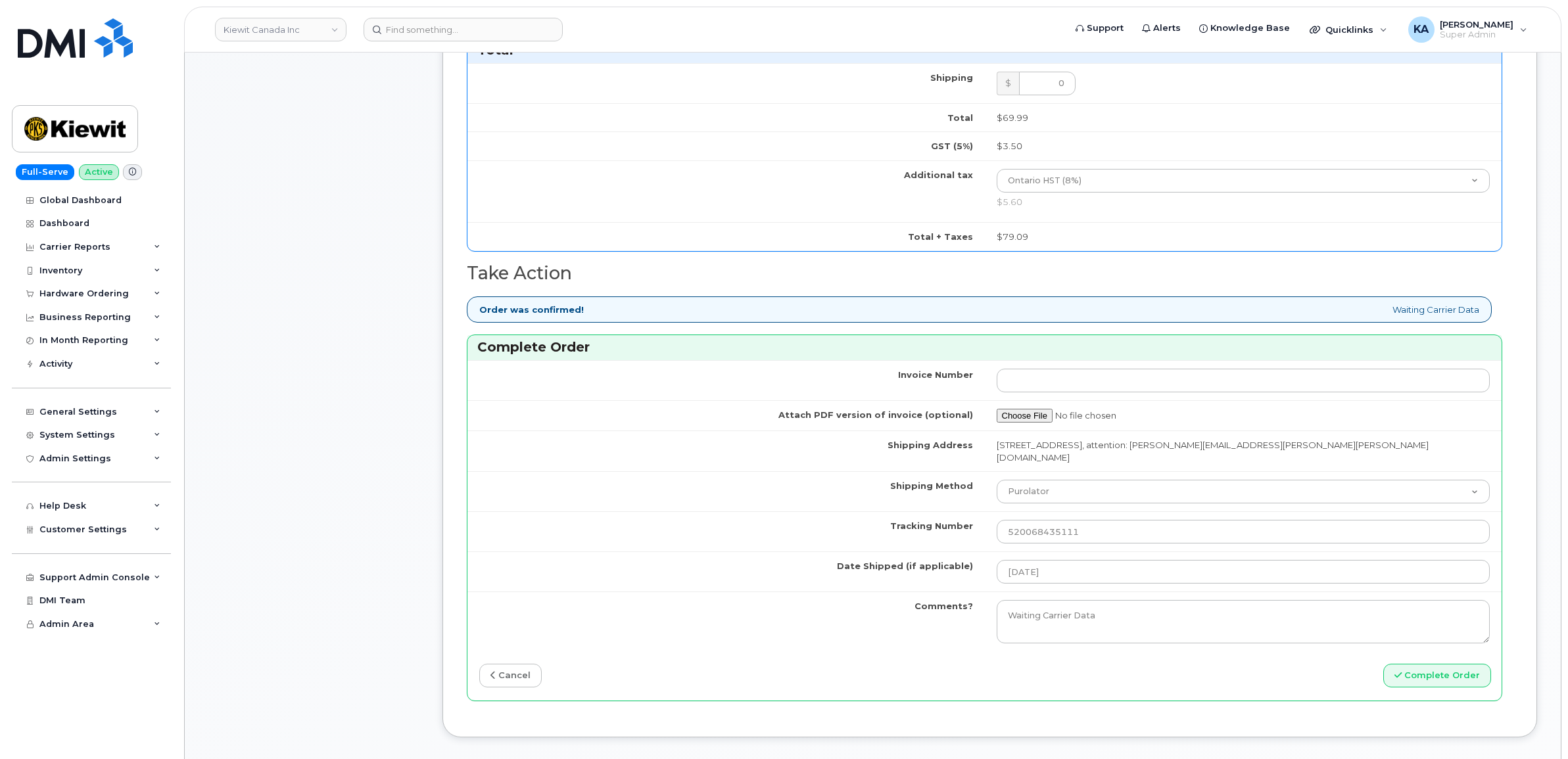
scroll to position [904, 0]
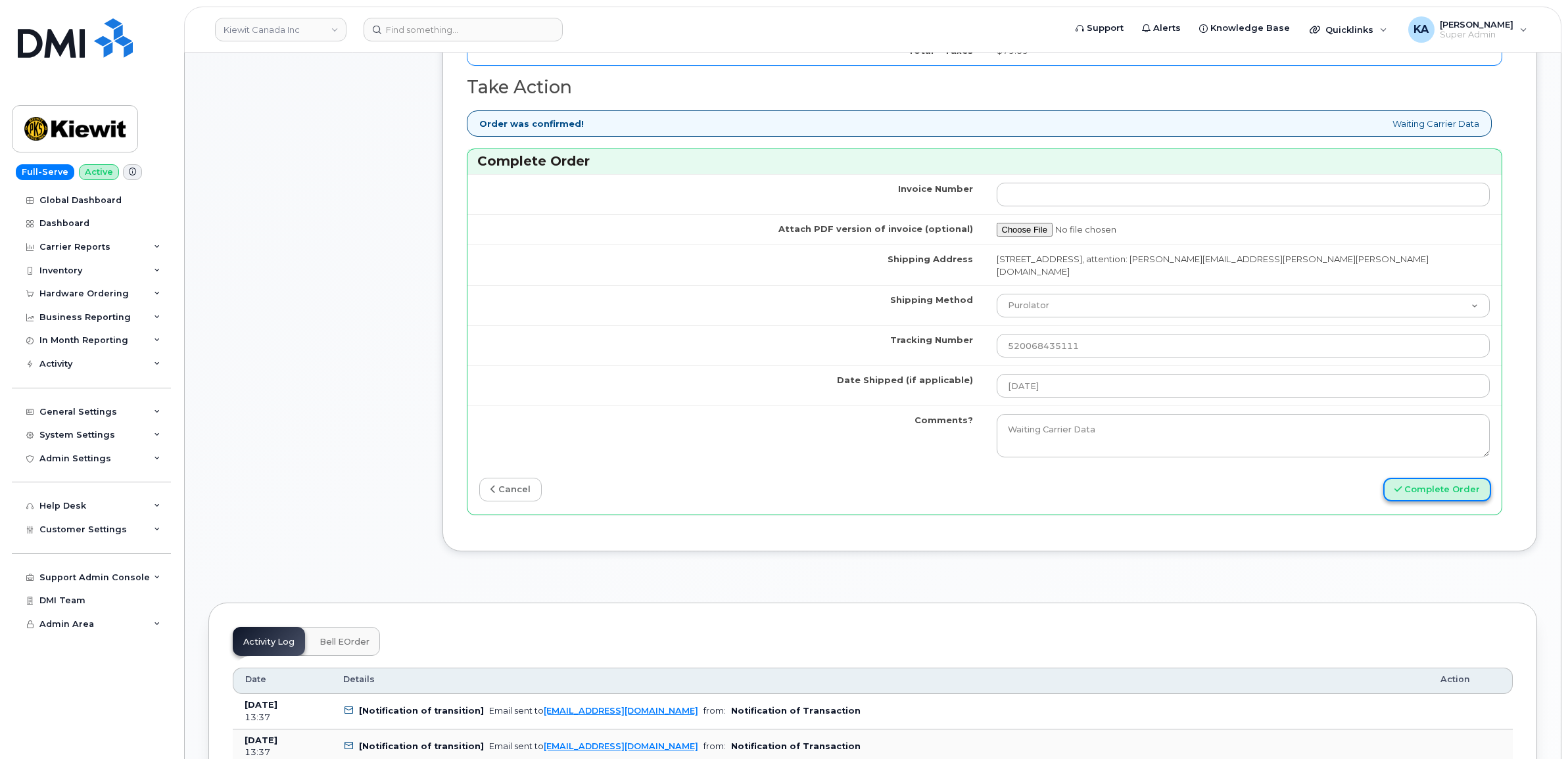
click at [1430, 482] on button "Complete Order" at bounding box center [1437, 490] width 108 height 25
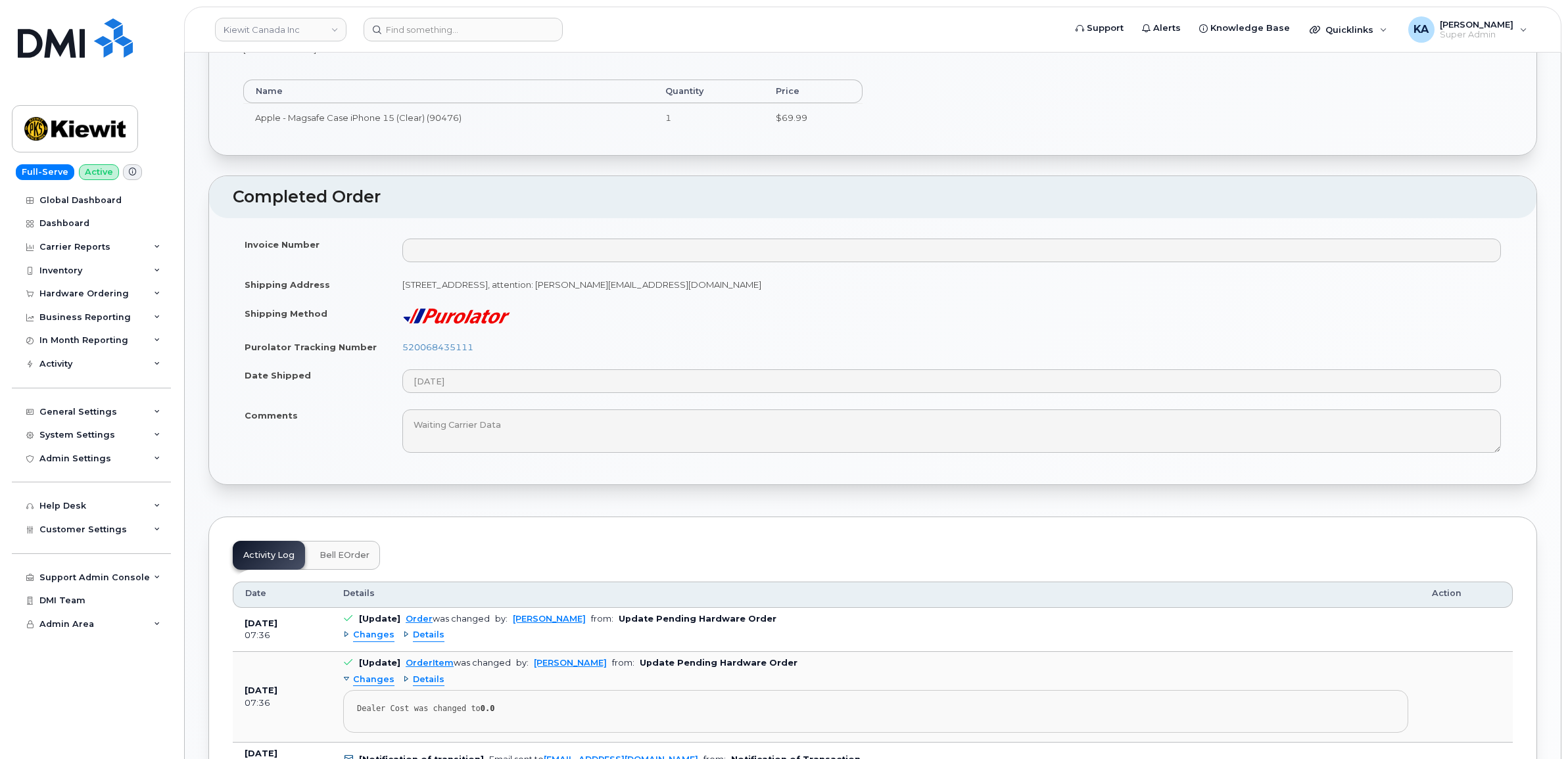
scroll to position [329, 0]
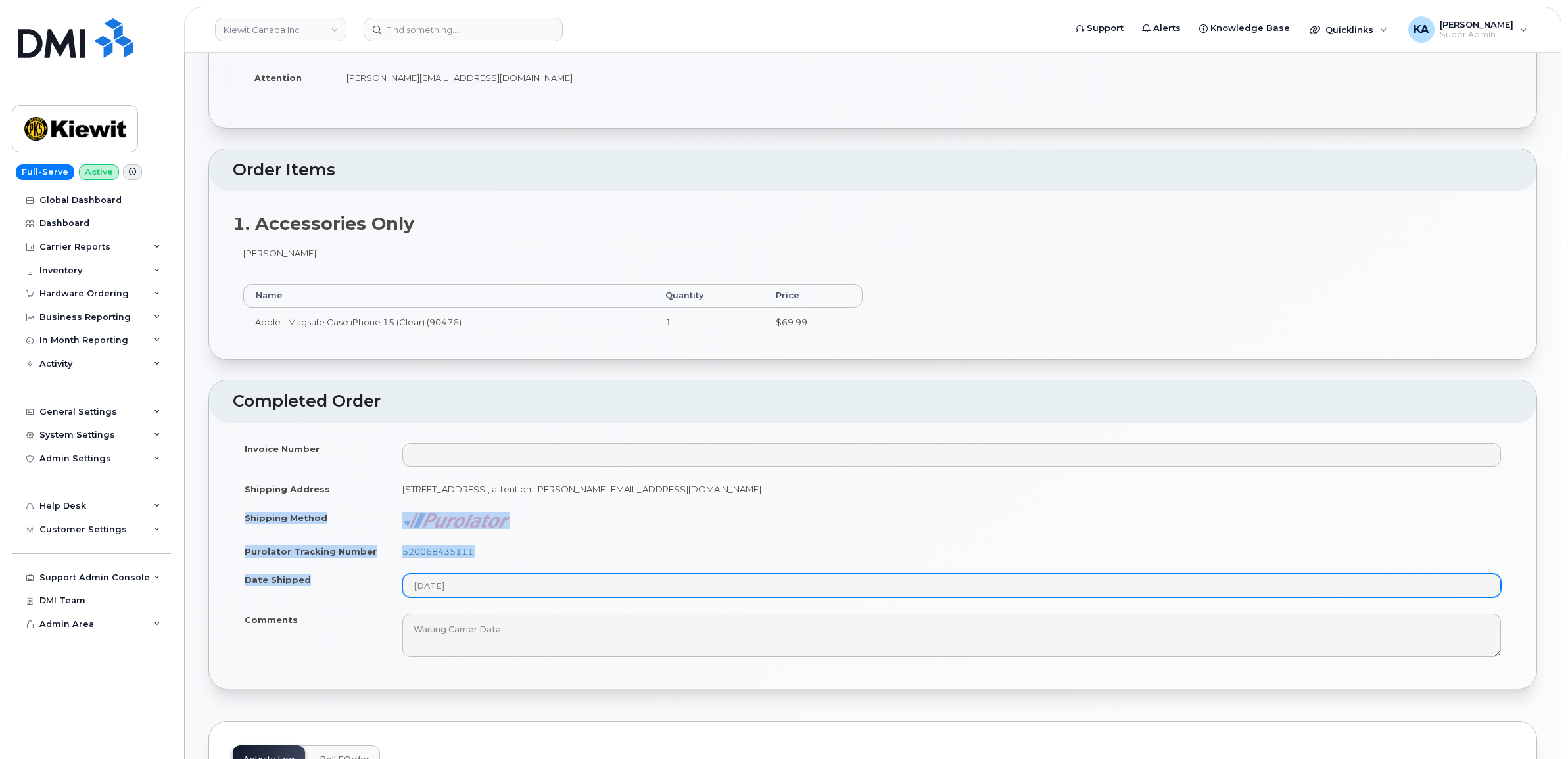
click at [494, 587] on tbody "Invoice Number Shipping Address [STREET_ADDRESS]: [PERSON_NAME][EMAIL_ADDRESS][…" at bounding box center [872, 550] width 1280 height 231
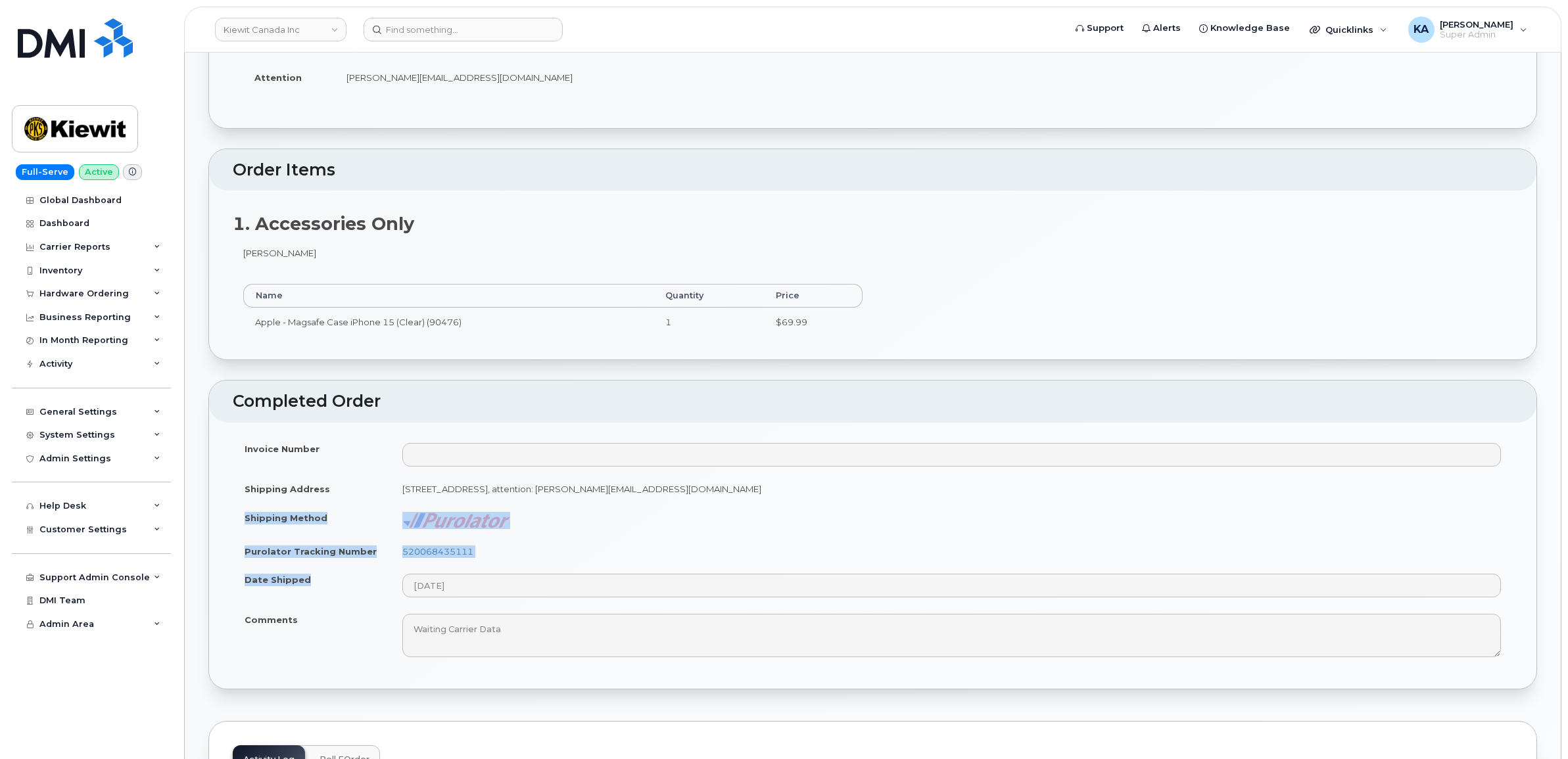
copy tbody "Shipping Method Purolator Tracking Number 520068435111 Date Shipped"
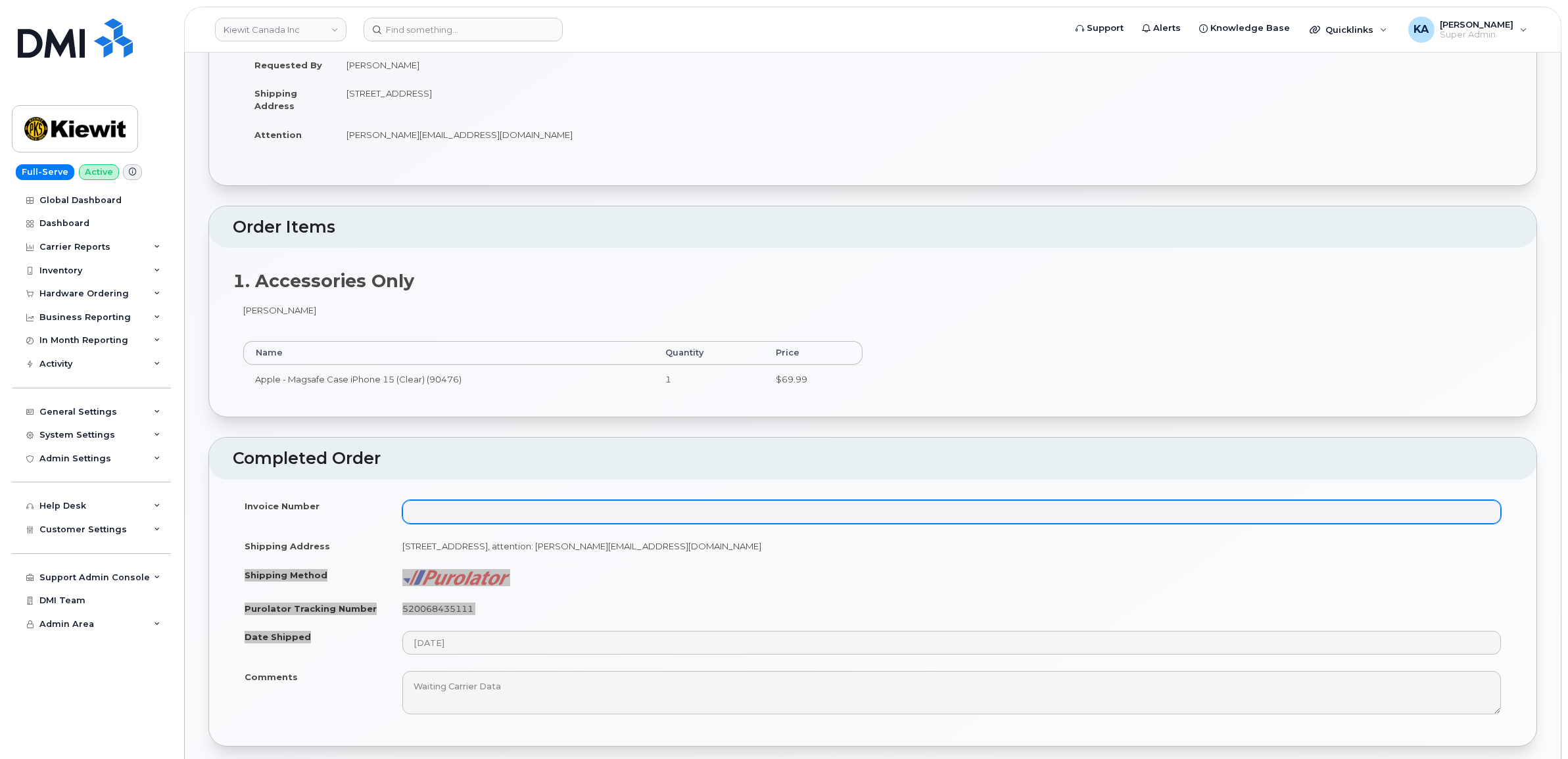
scroll to position [246, 0]
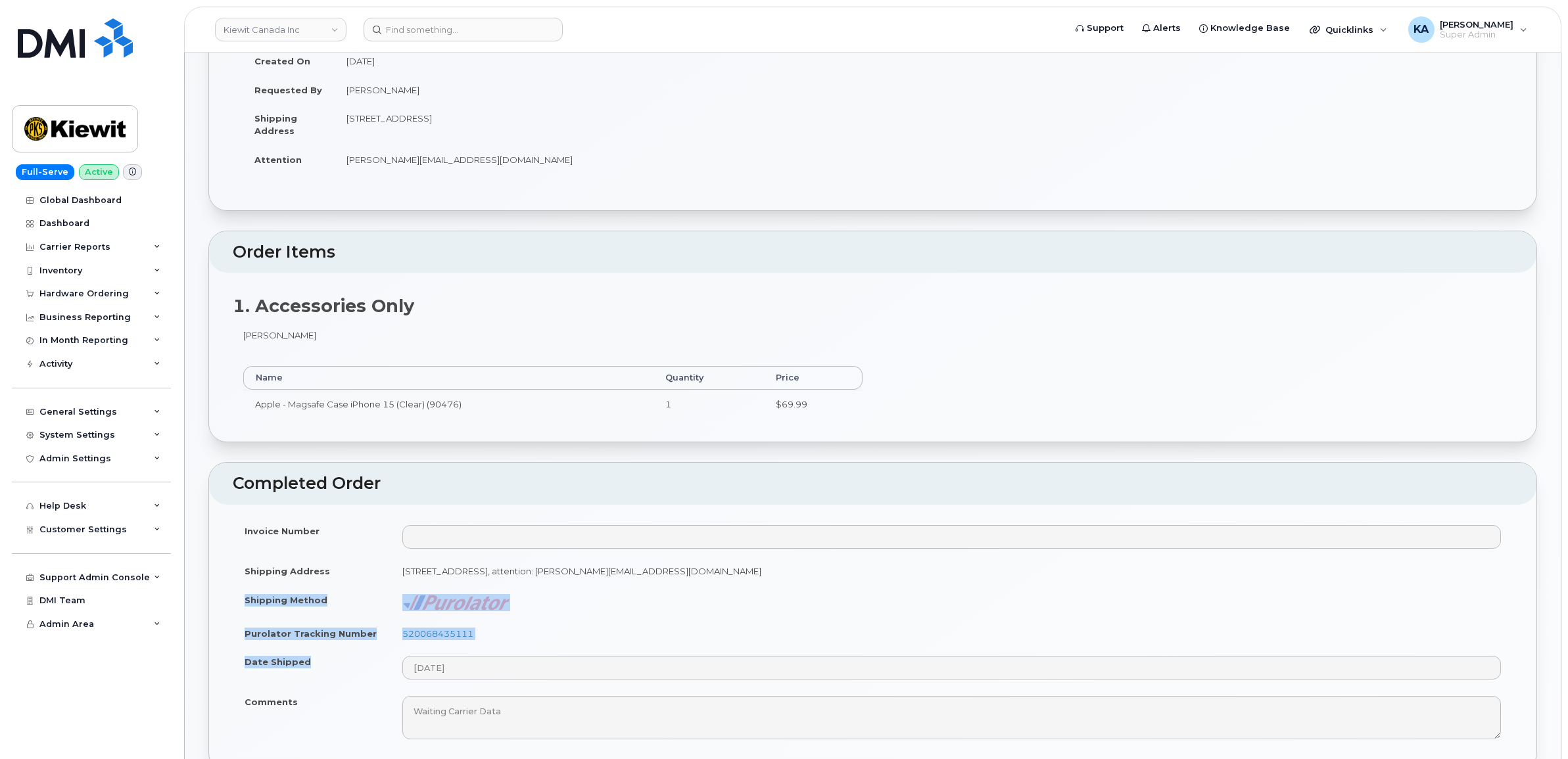
drag, startPoint x: 511, startPoint y: 631, endPoint x: 495, endPoint y: 638, distance: 17.5
click at [511, 631] on td "520068435111" at bounding box center [951, 633] width 1122 height 29
drag, startPoint x: 489, startPoint y: 635, endPoint x: 403, endPoint y: 635, distance: 86.0
click at [403, 635] on td "520068435111" at bounding box center [951, 633] width 1122 height 29
copy link "520068435111"
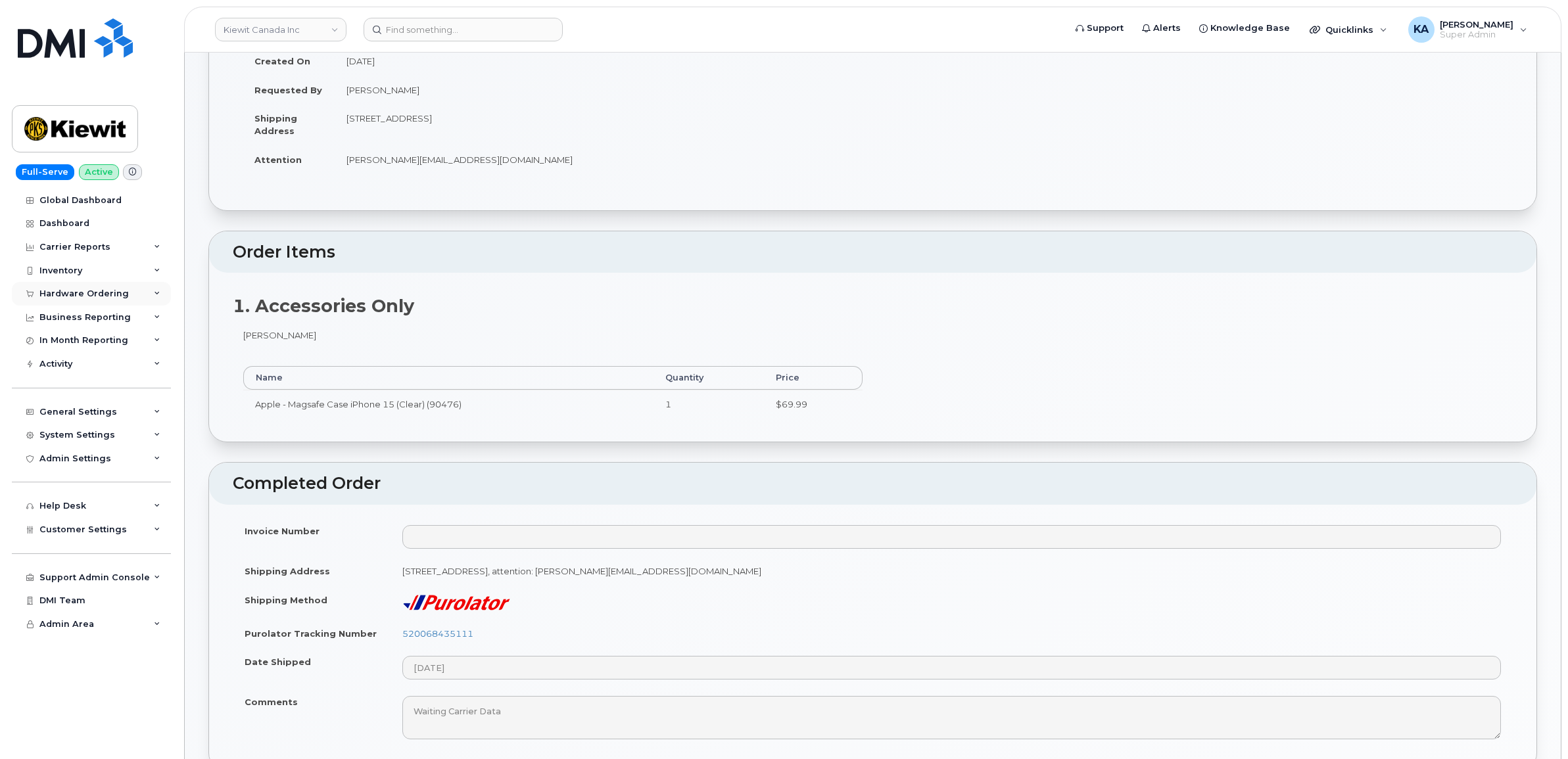
click at [105, 293] on div "Hardware Ordering" at bounding box center [84, 293] width 89 height 11
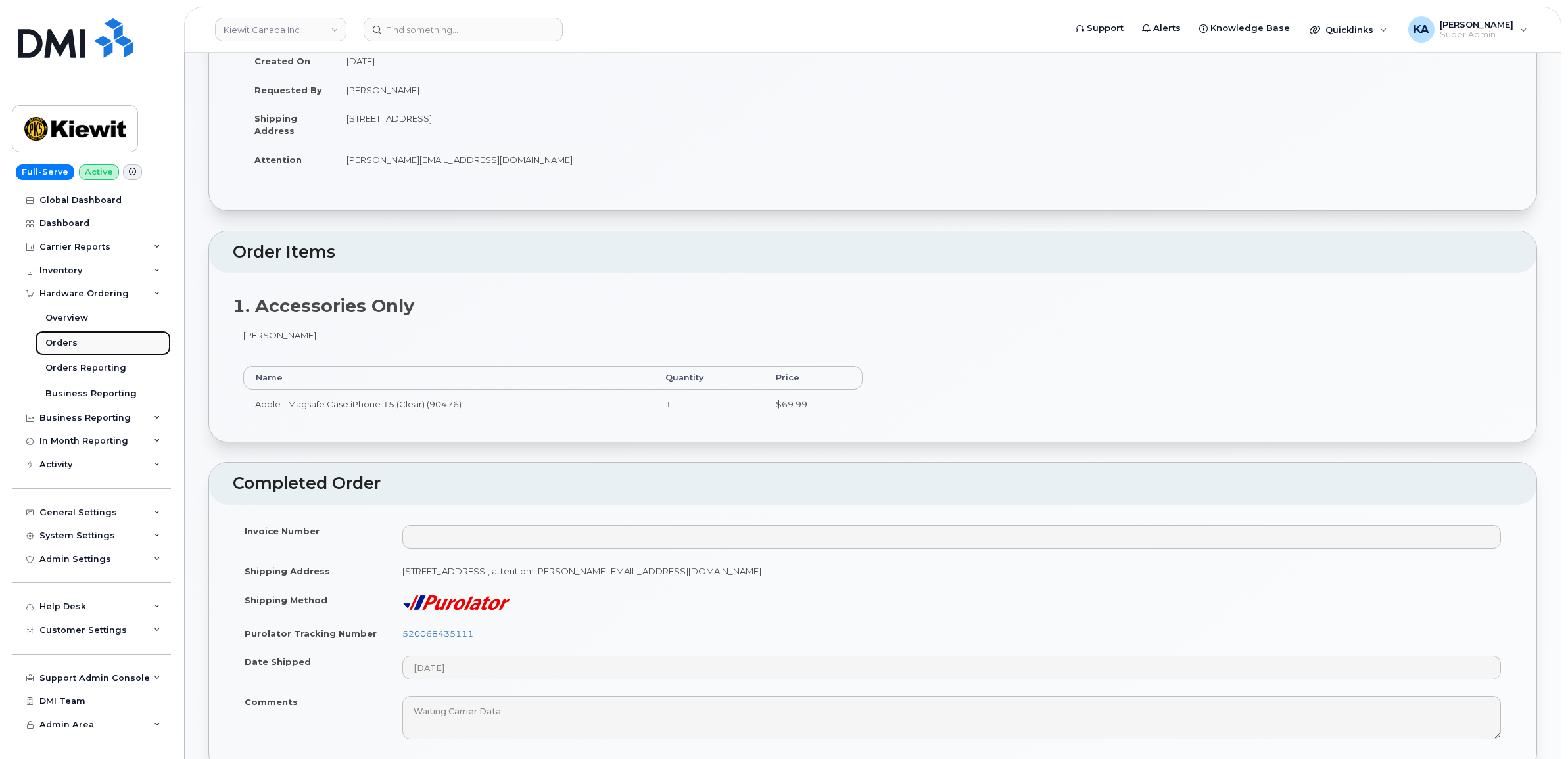
click at [57, 339] on div "Orders" at bounding box center [62, 343] width 32 height 12
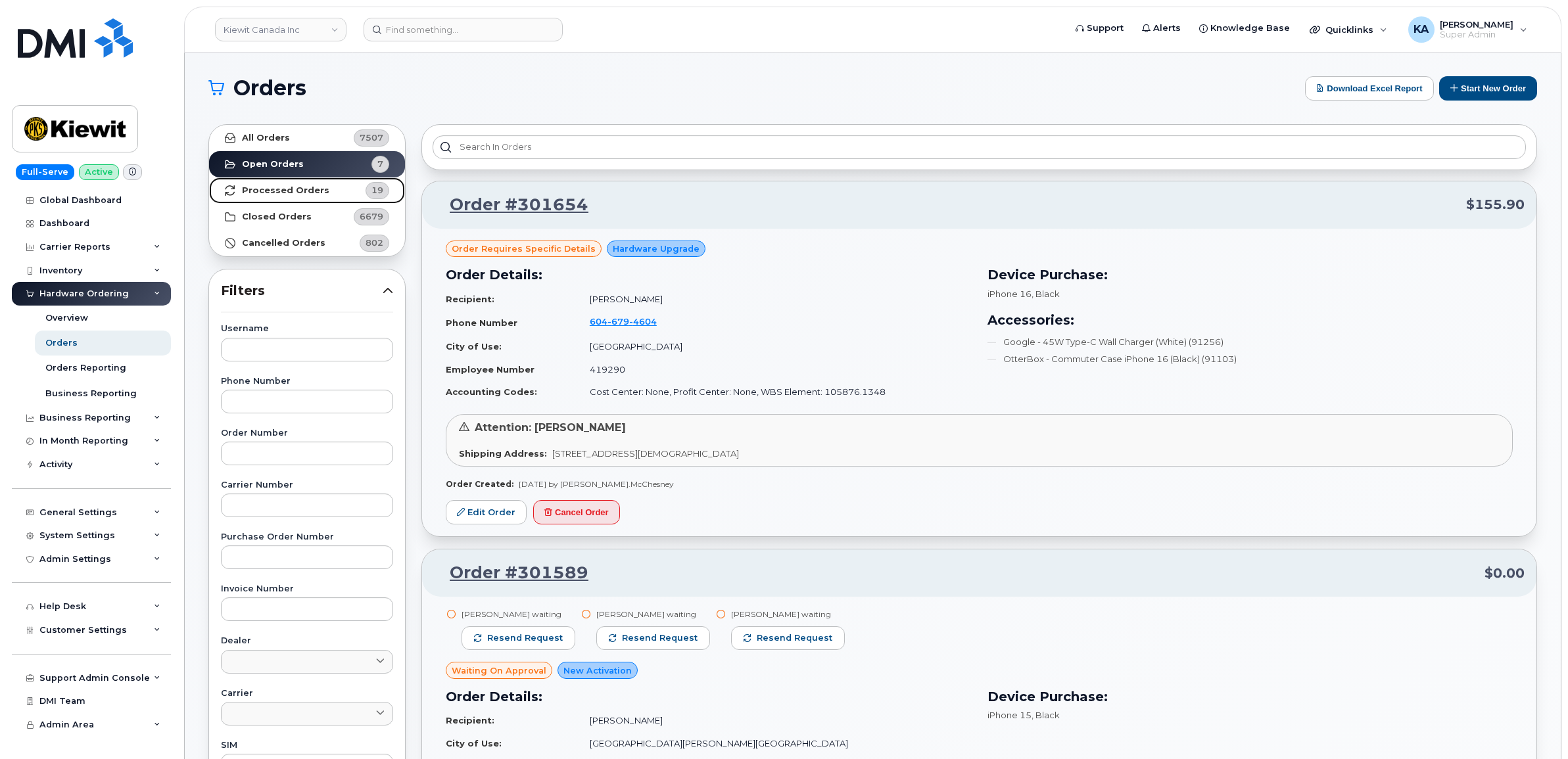
click at [276, 192] on strong "Processed Orders" at bounding box center [286, 190] width 88 height 11
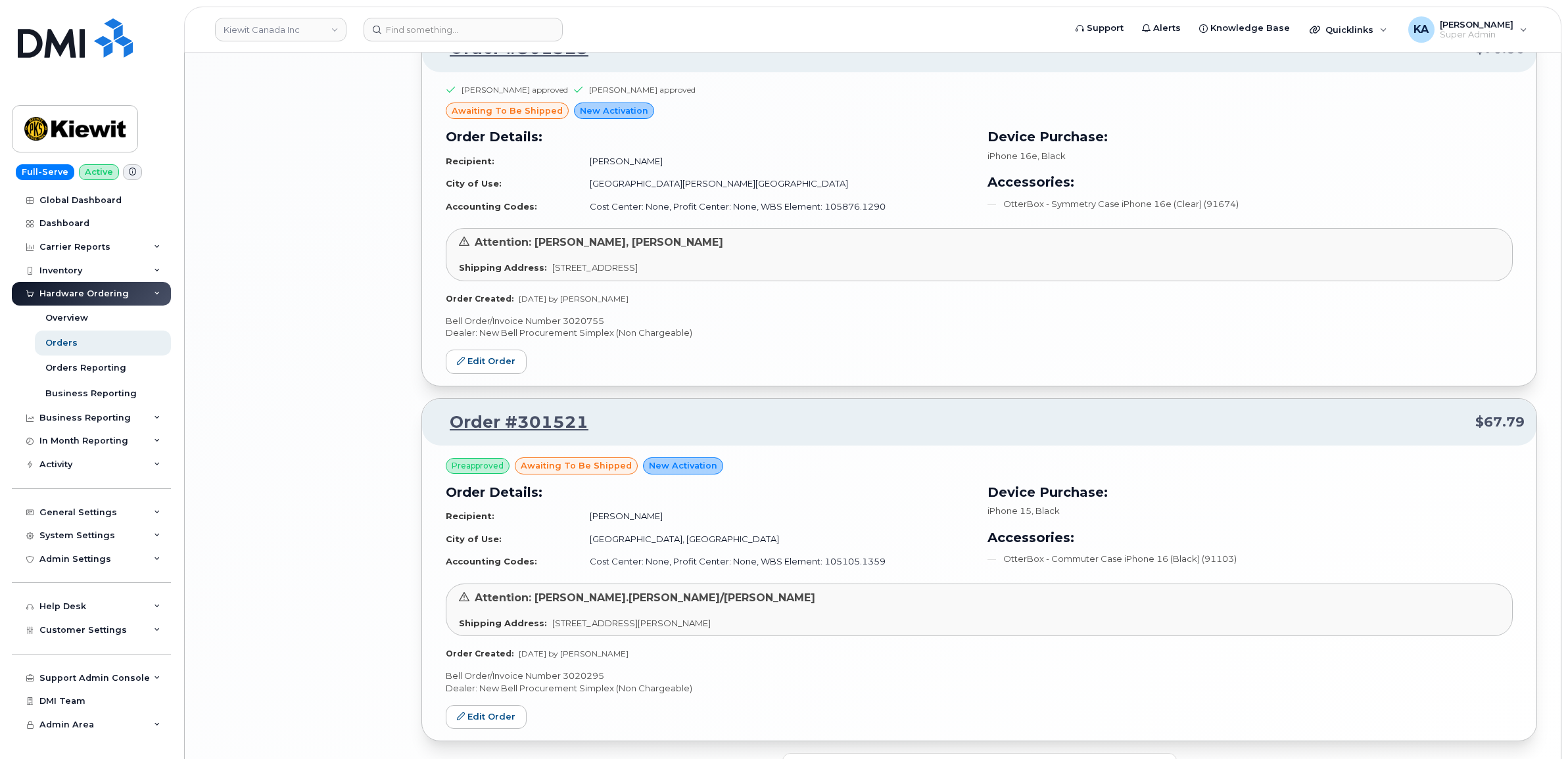
scroll to position [2530, 0]
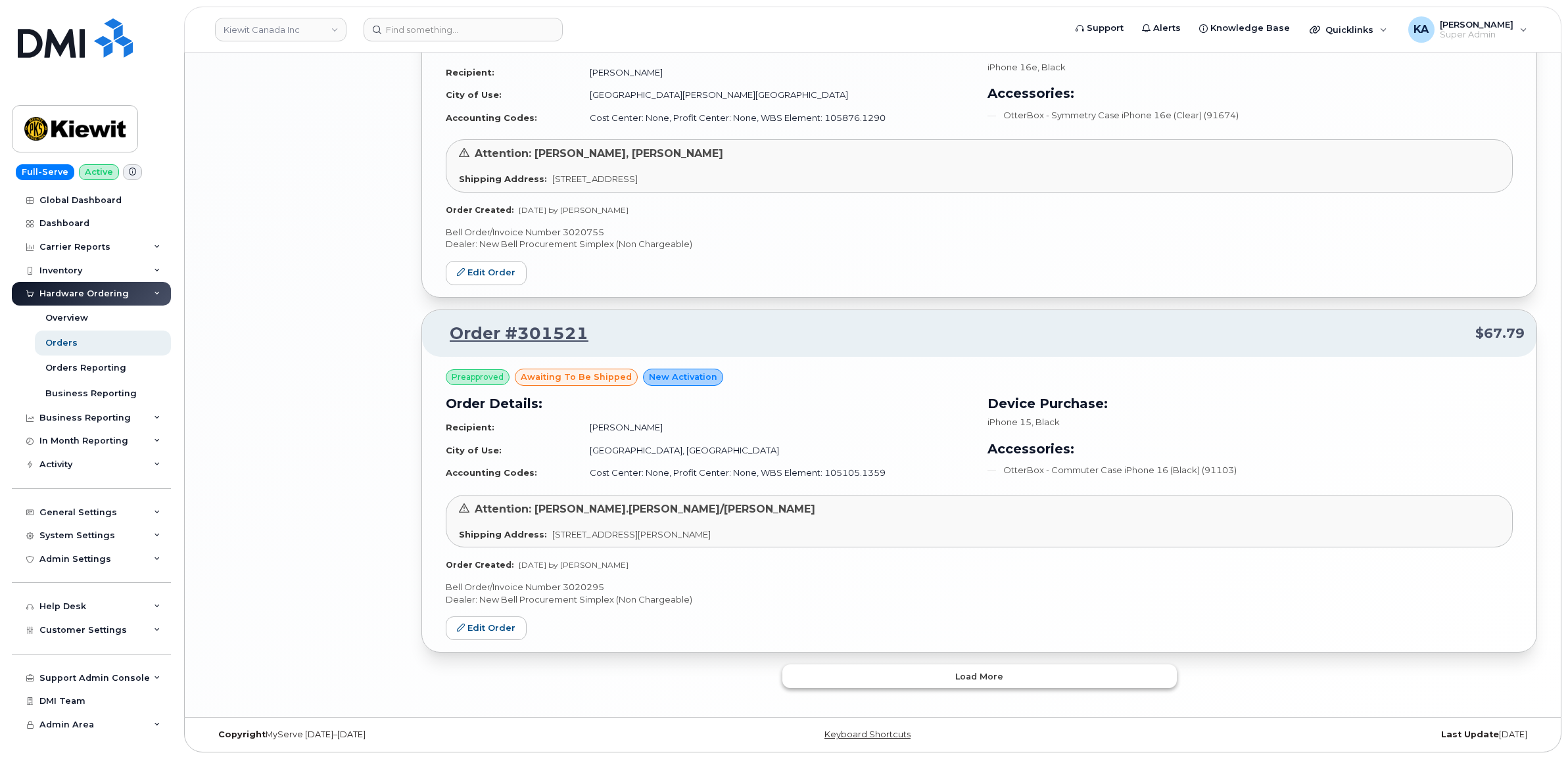
click at [911, 673] on button "Load more" at bounding box center [980, 676] width 395 height 24
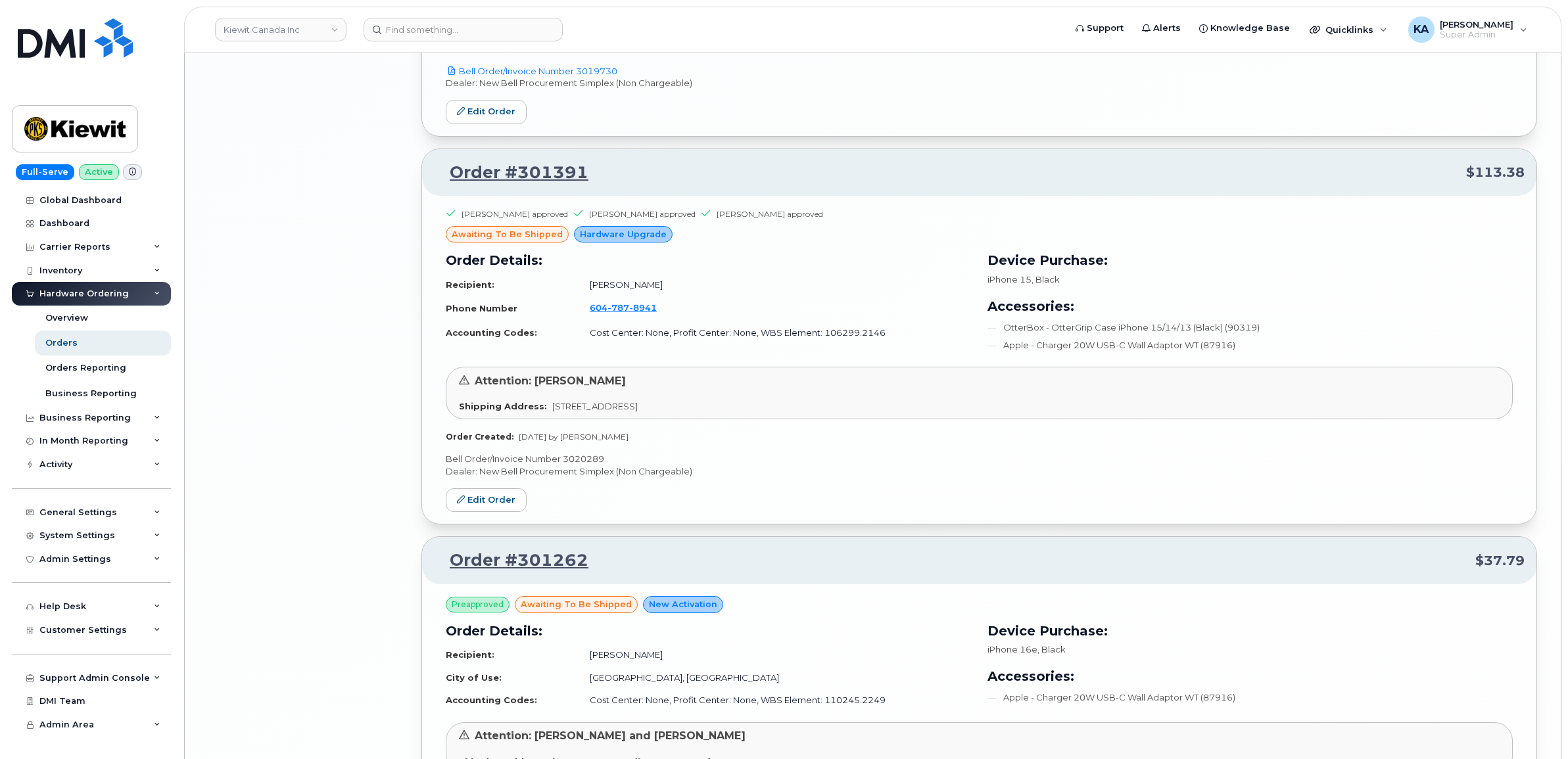
scroll to position [4913, 0]
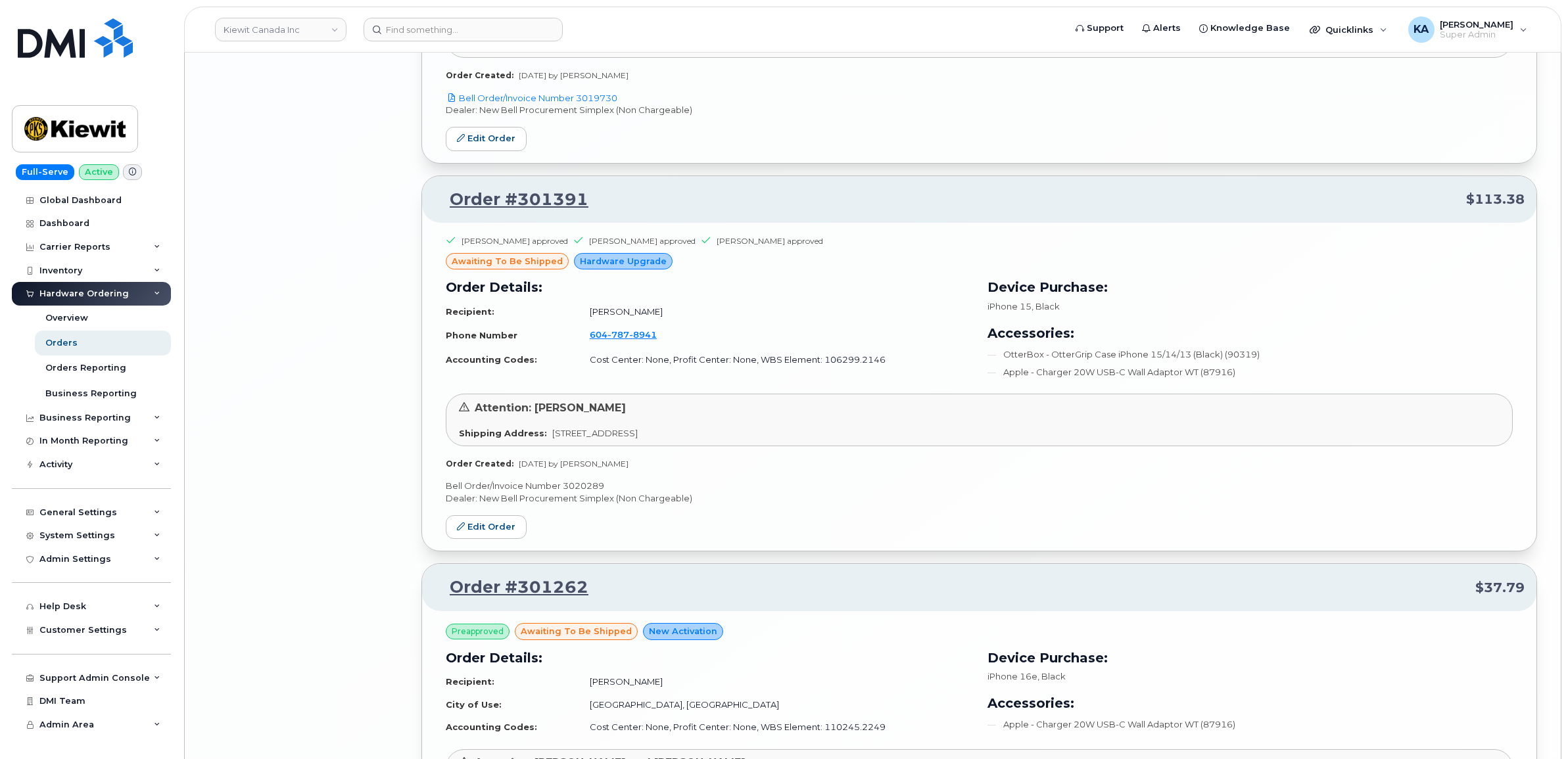
click at [591, 490] on p "Bell Order/Invoice Number 3020289" at bounding box center [979, 486] width 1067 height 13
copy p "3020289"
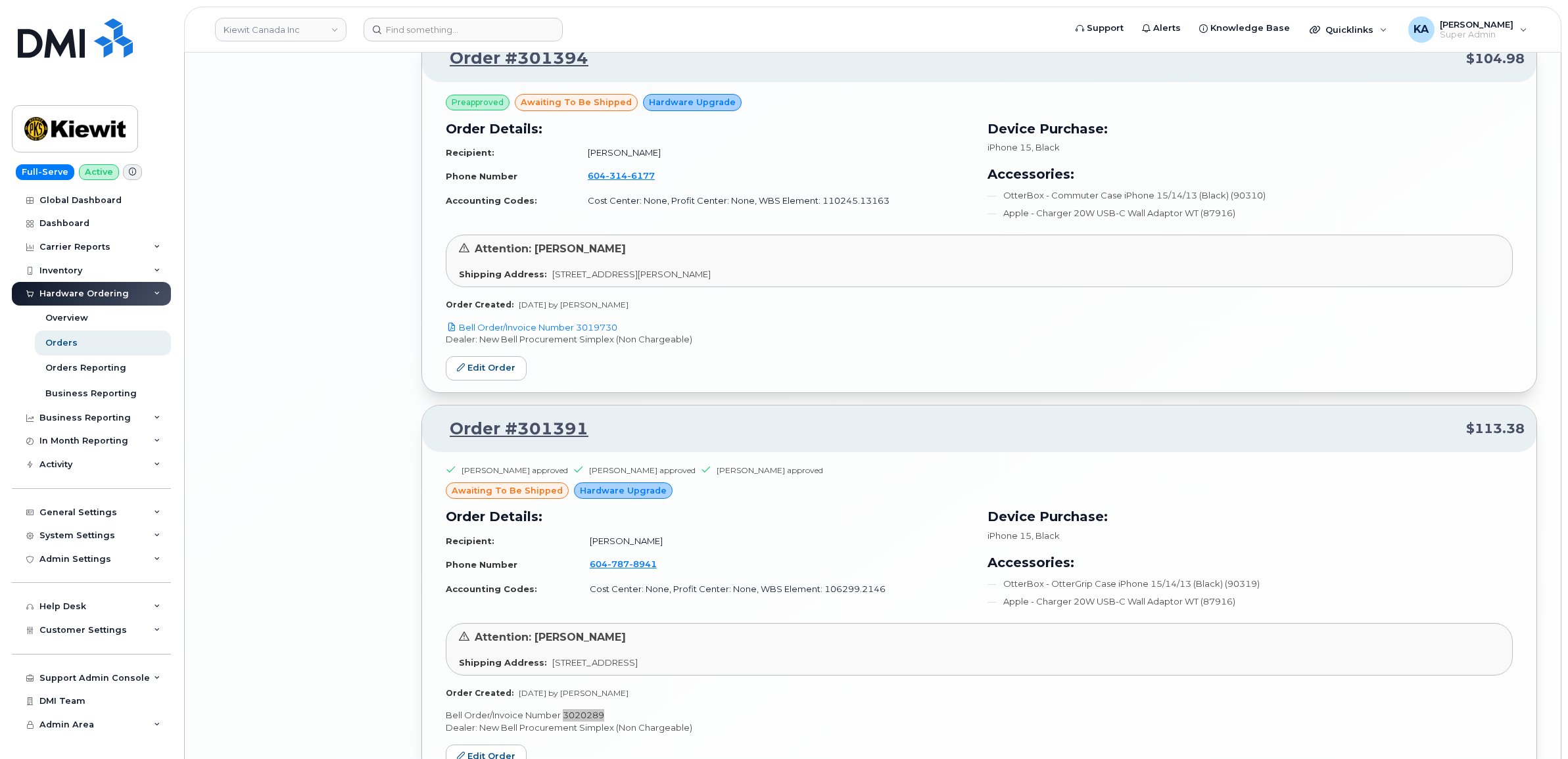
scroll to position [4667, 0]
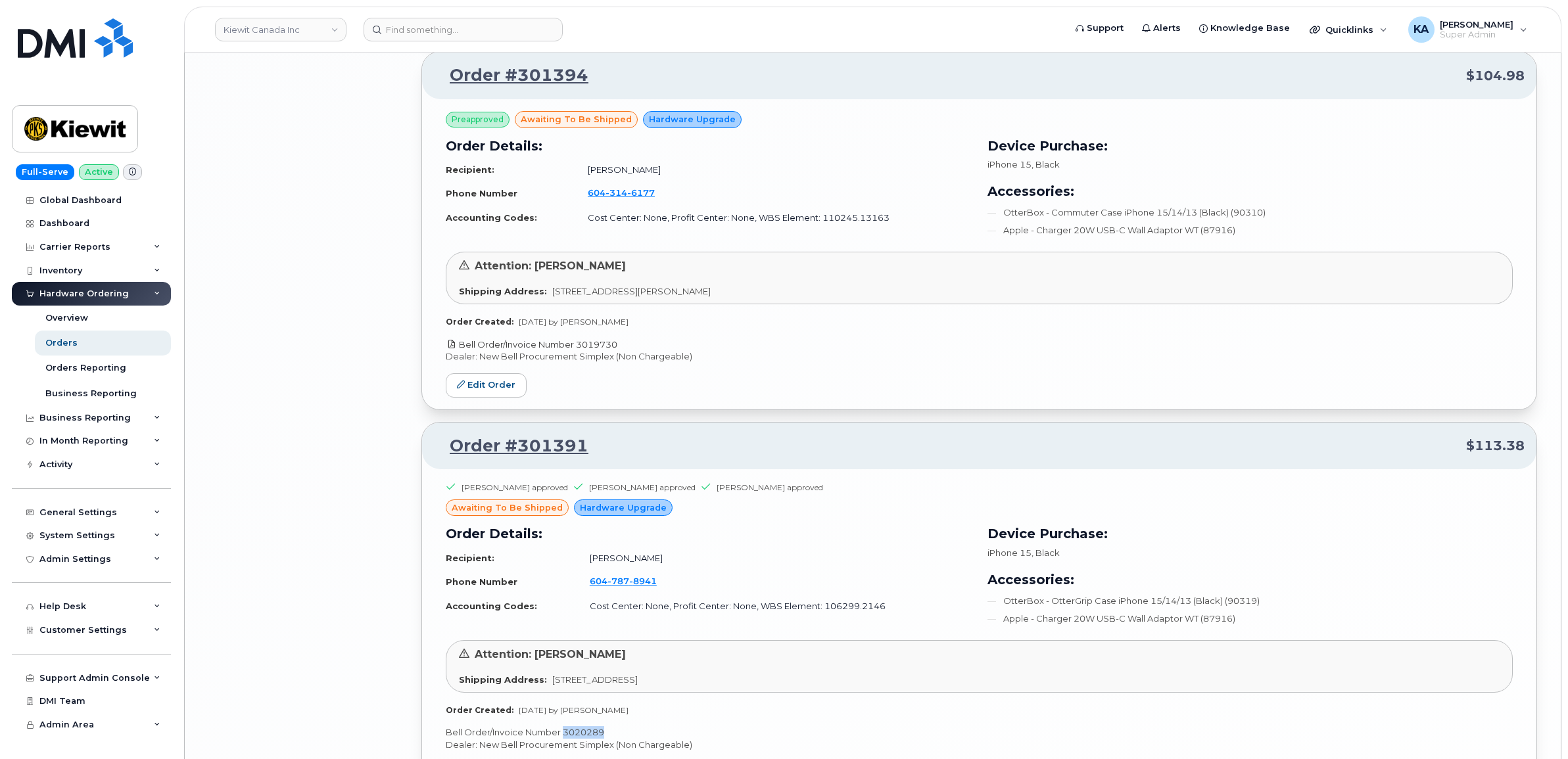
drag, startPoint x: 612, startPoint y: 352, endPoint x: 577, endPoint y: 353, distance: 35.0
click at [577, 351] on p "Bell Order/Invoice Number 3019730" at bounding box center [979, 345] width 1067 height 13
copy link "3019730"
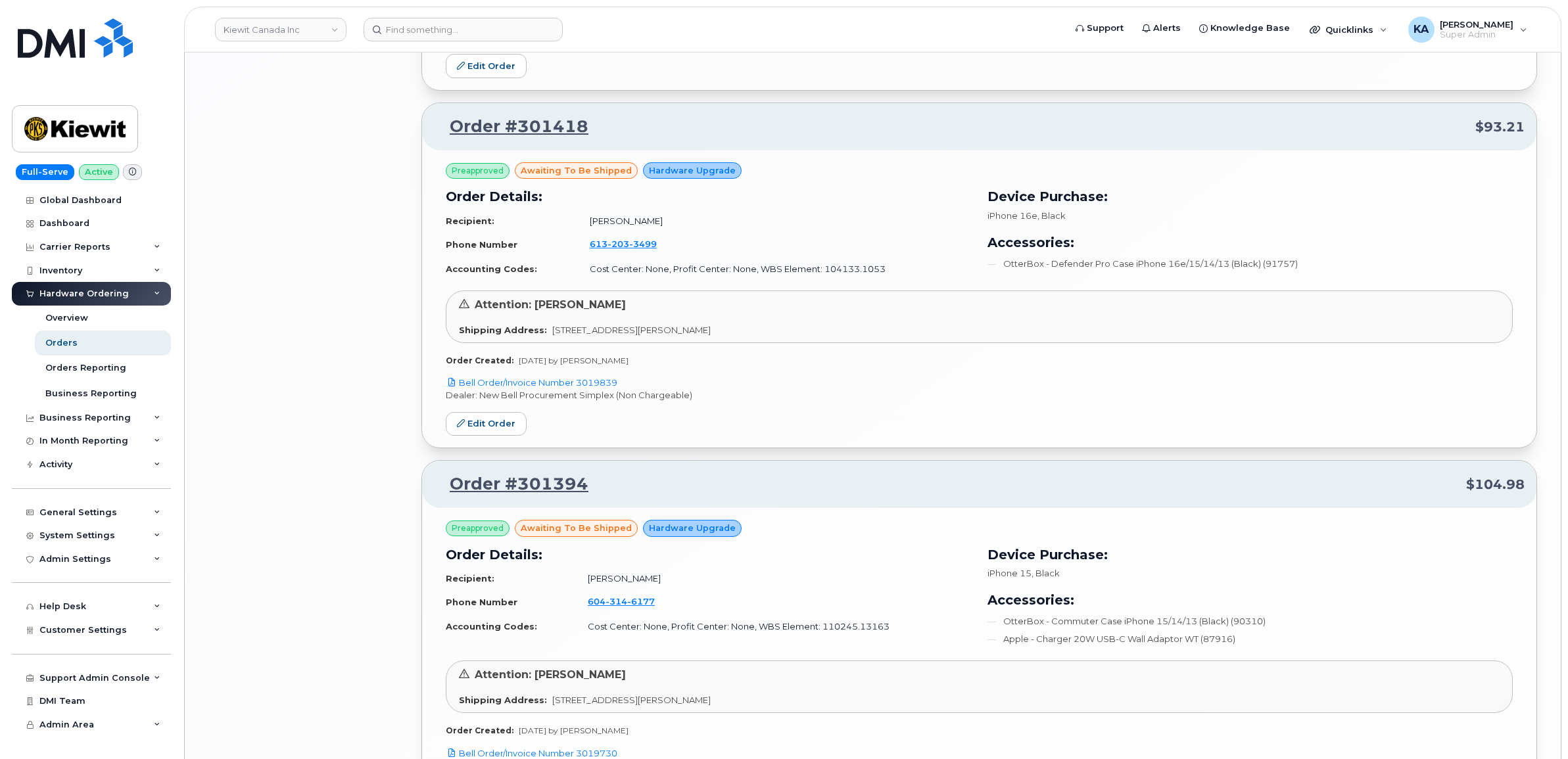
scroll to position [4256, 0]
drag, startPoint x: 624, startPoint y: 390, endPoint x: 580, endPoint y: 391, distance: 44.0
click at [580, 391] on p "Bell Order/Invoice Number 3019839" at bounding box center [979, 385] width 1067 height 13
copy link "3019839"
click at [494, 428] on link "Edit Order" at bounding box center [486, 426] width 81 height 25
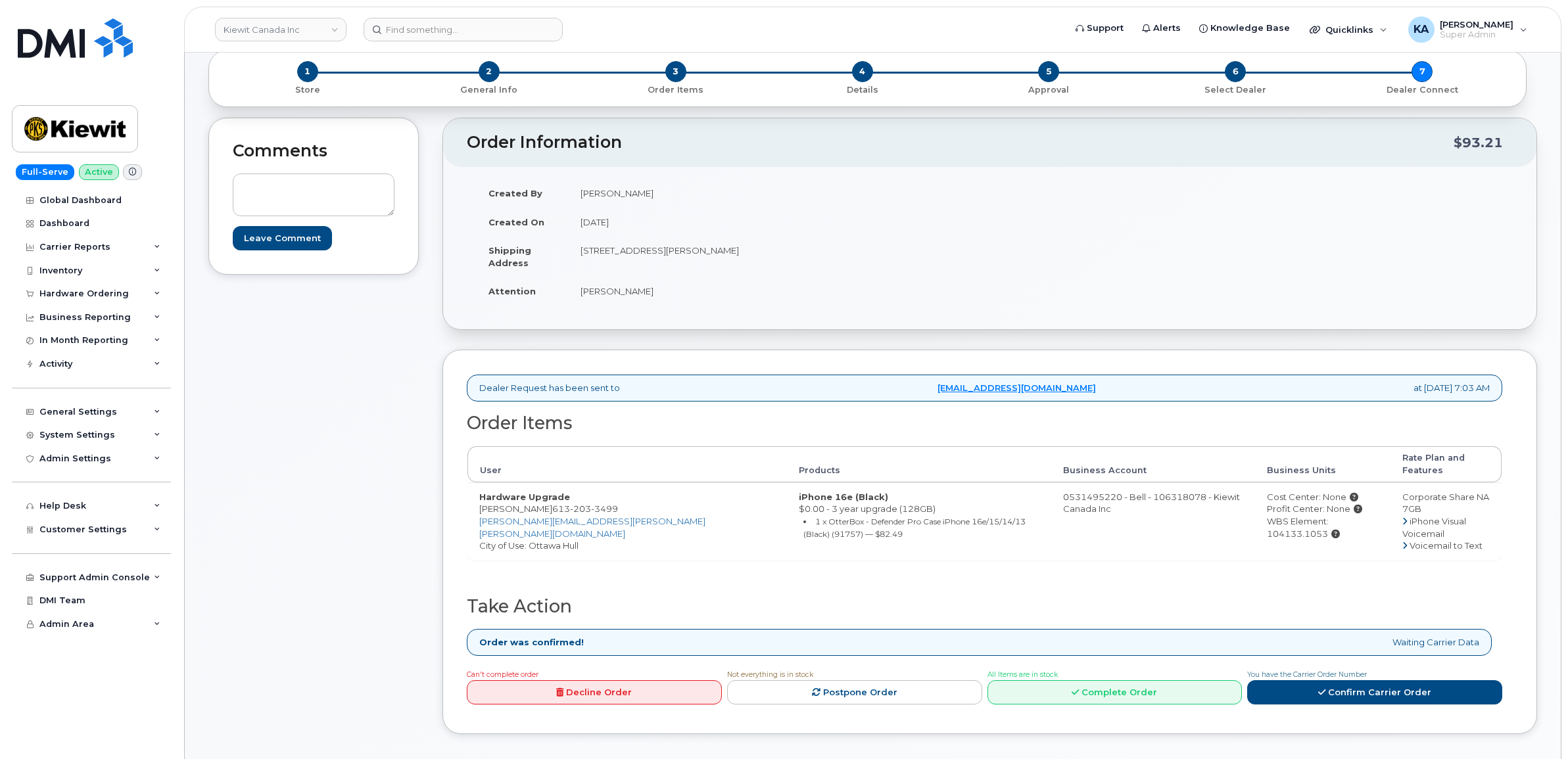
scroll to position [164, 0]
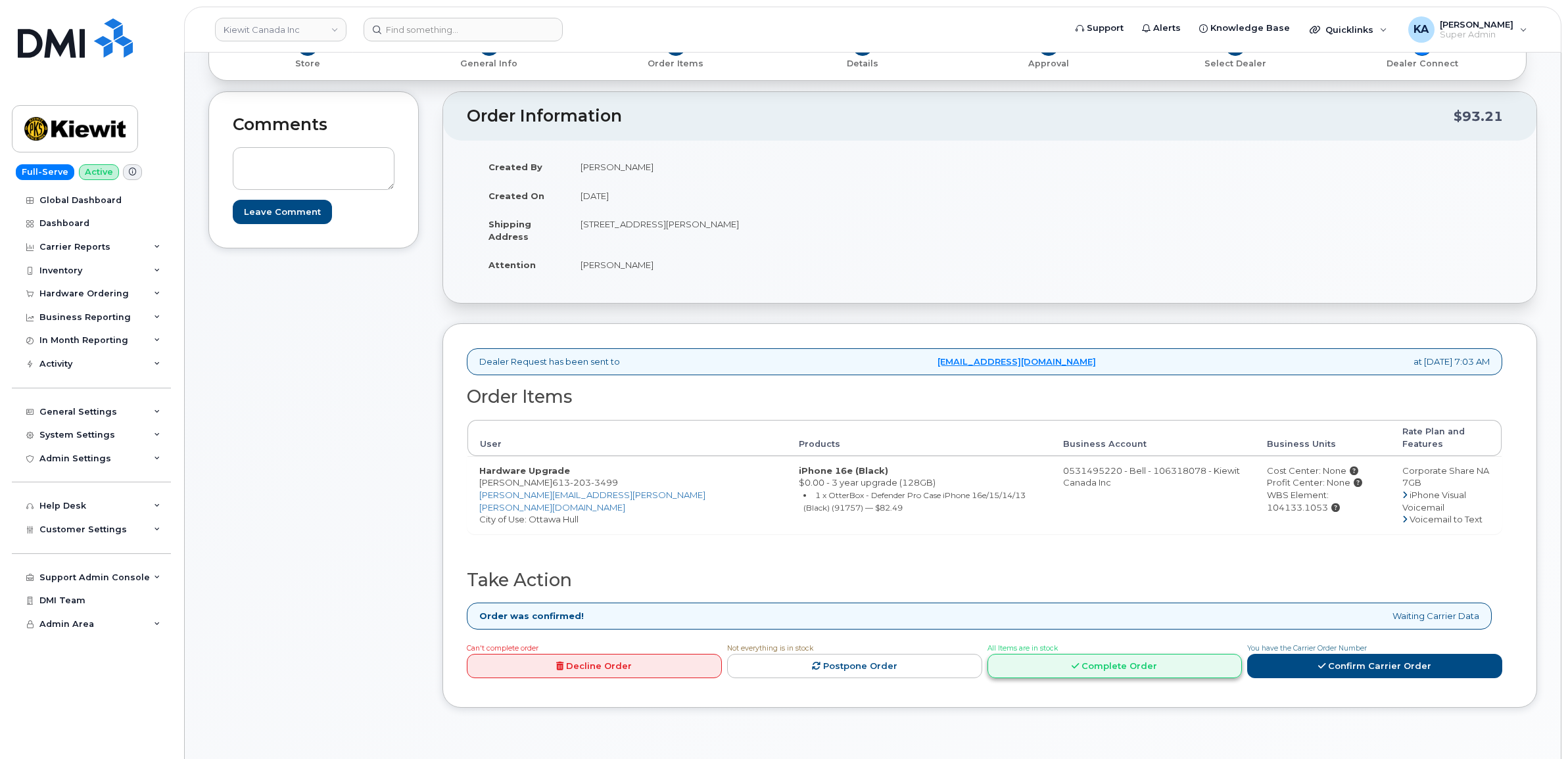
click at [1141, 659] on link "Complete Order" at bounding box center [1114, 666] width 255 height 25
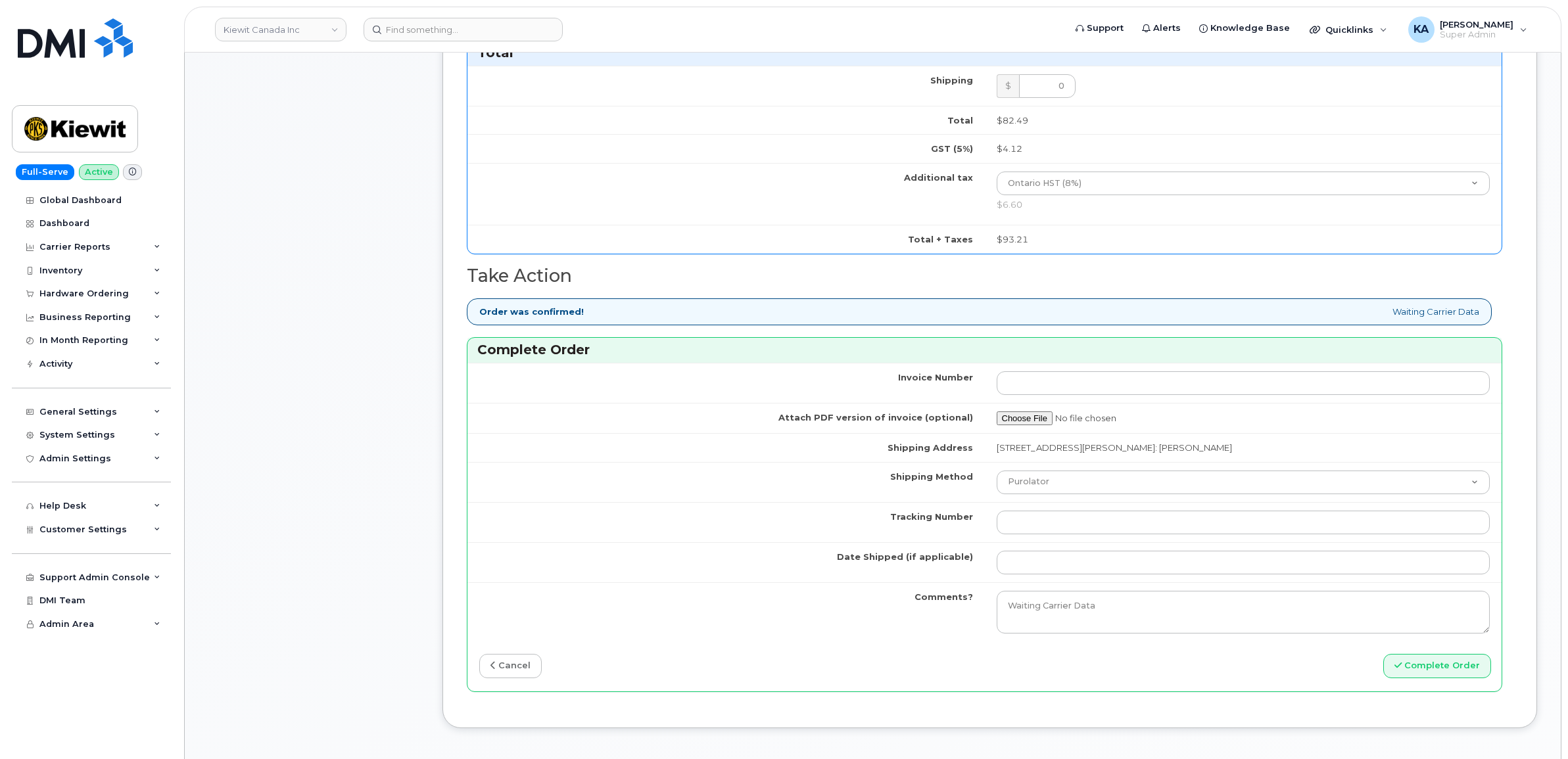
scroll to position [986, 0]
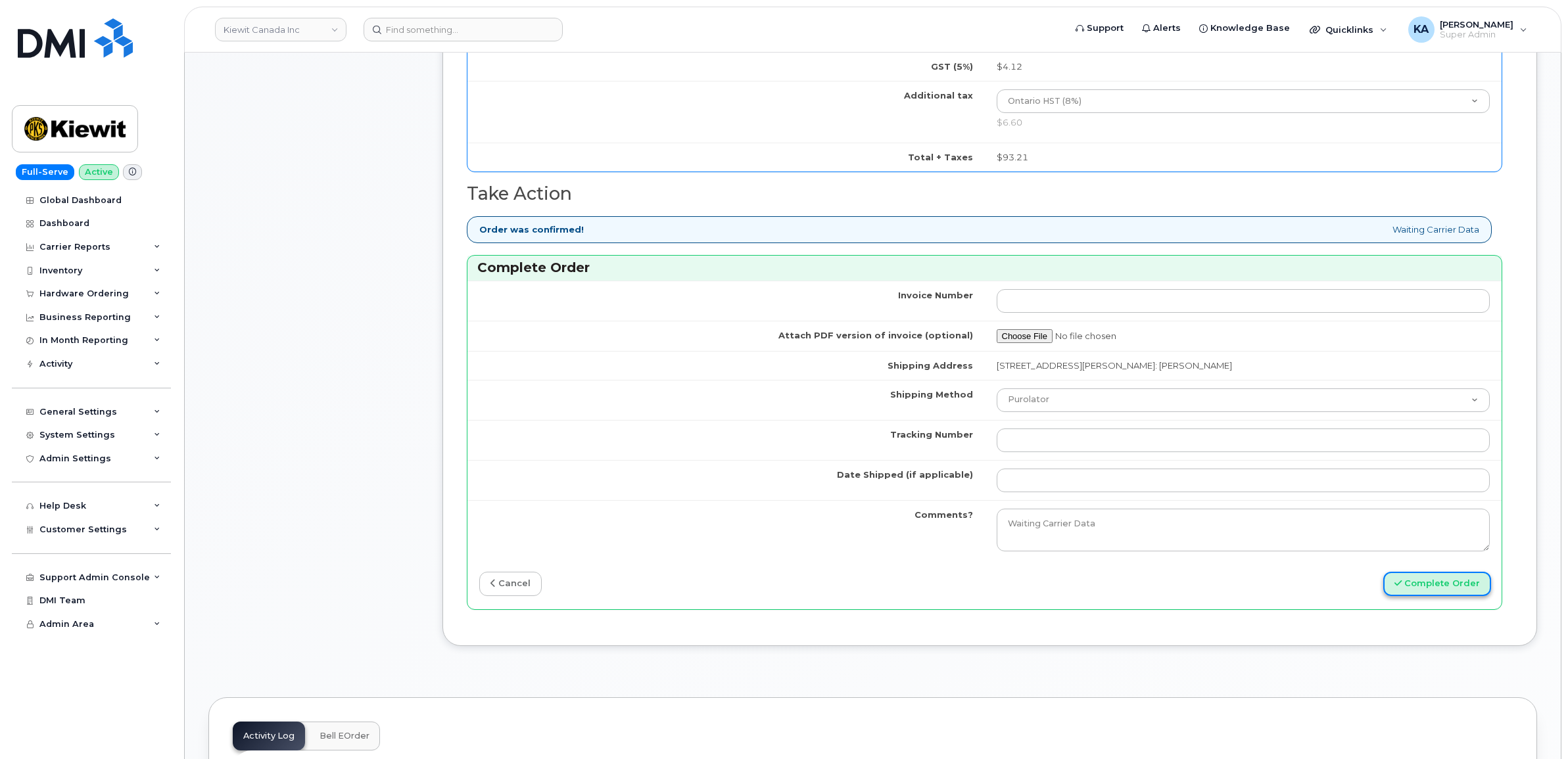
click at [1414, 589] on button "Complete Order" at bounding box center [1437, 583] width 108 height 25
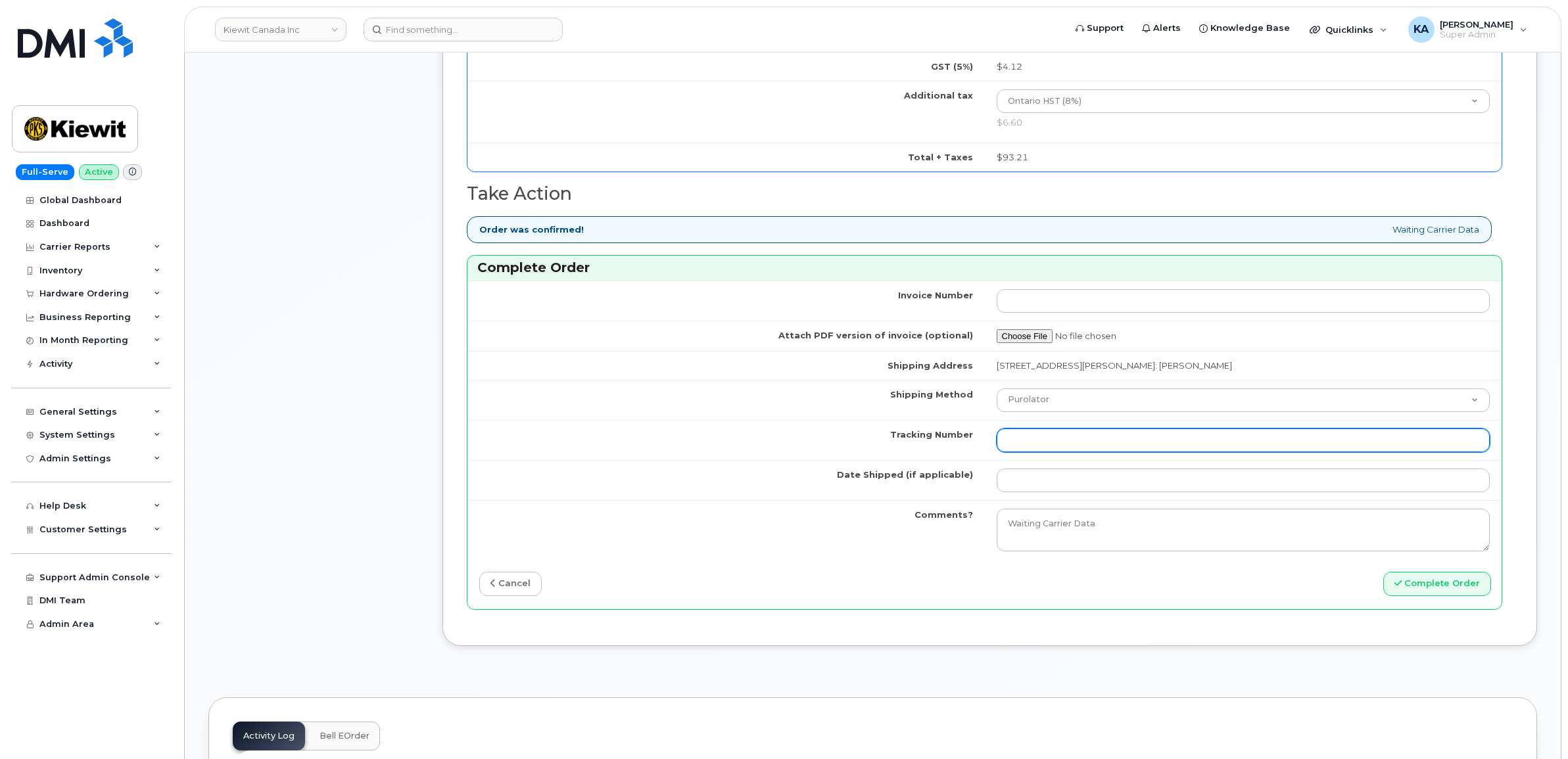
click at [1053, 446] on input "Tracking Number" at bounding box center [1243, 440] width 494 height 24
paste input "520069749254"
type input "520069749254"
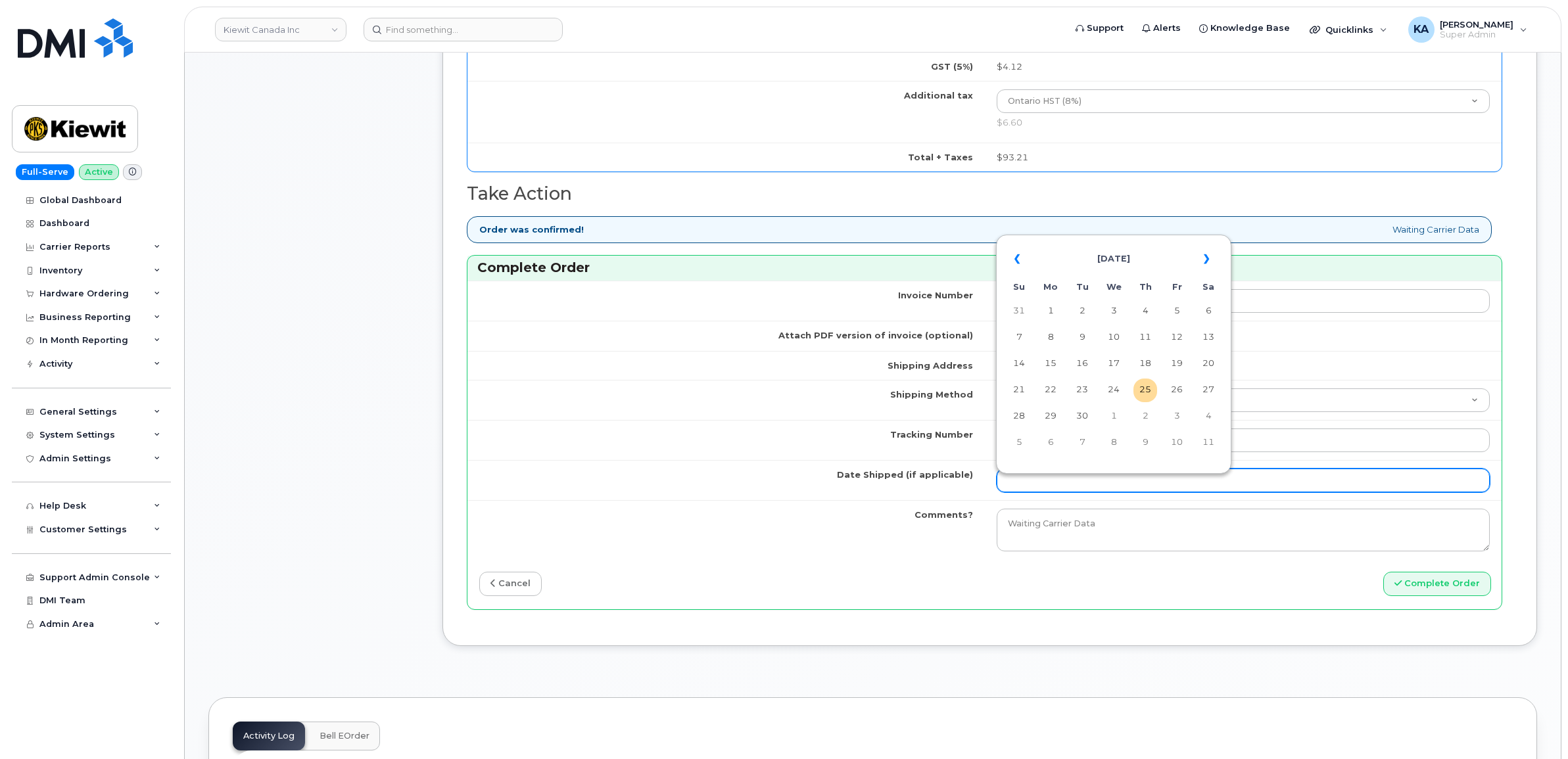
click at [1029, 487] on input "Date Shipped (if applicable)" at bounding box center [1243, 481] width 494 height 24
click at [1116, 390] on td "24" at bounding box center [1114, 390] width 24 height 24
type input "[DATE]"
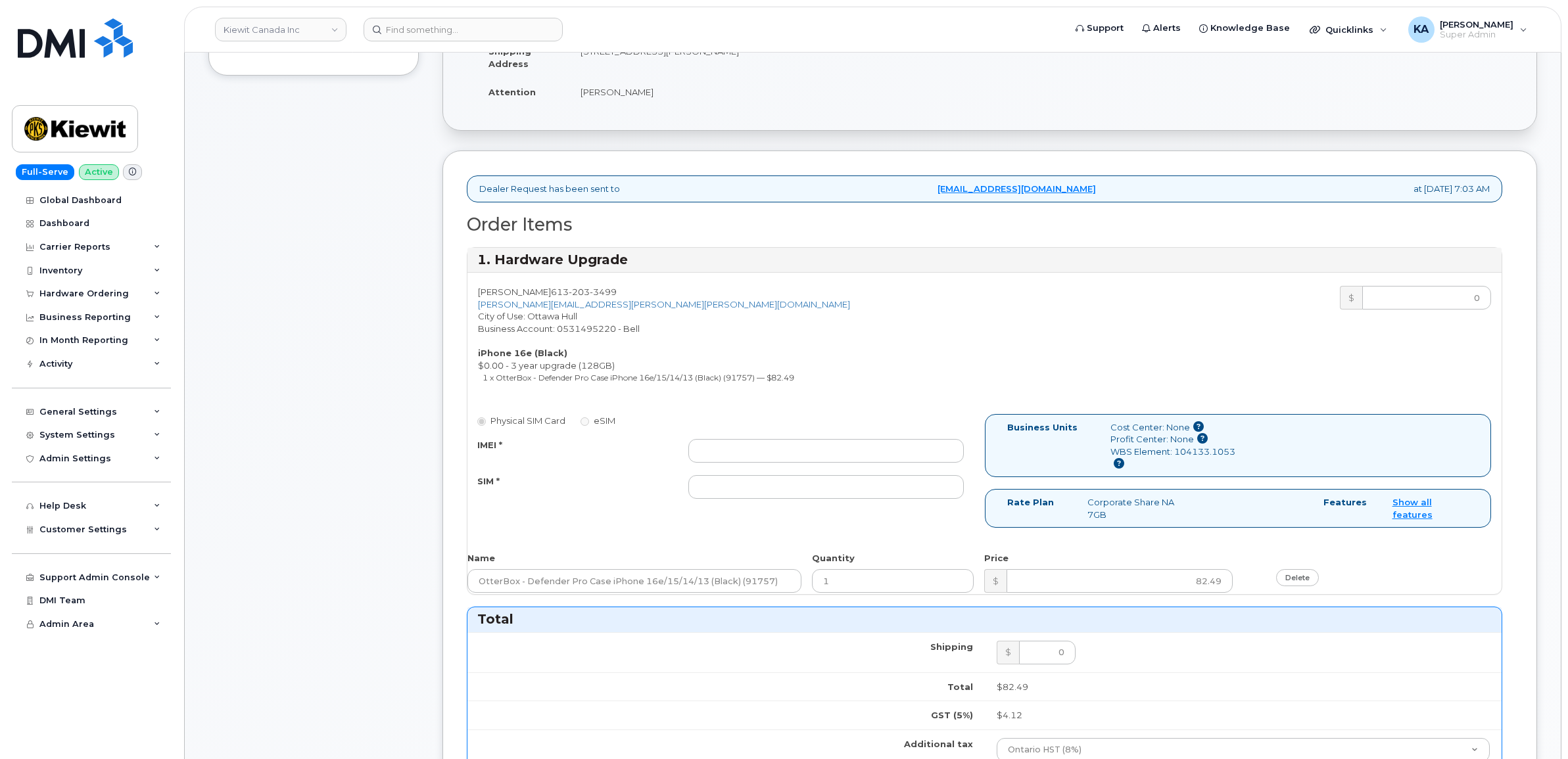
scroll to position [329, 0]
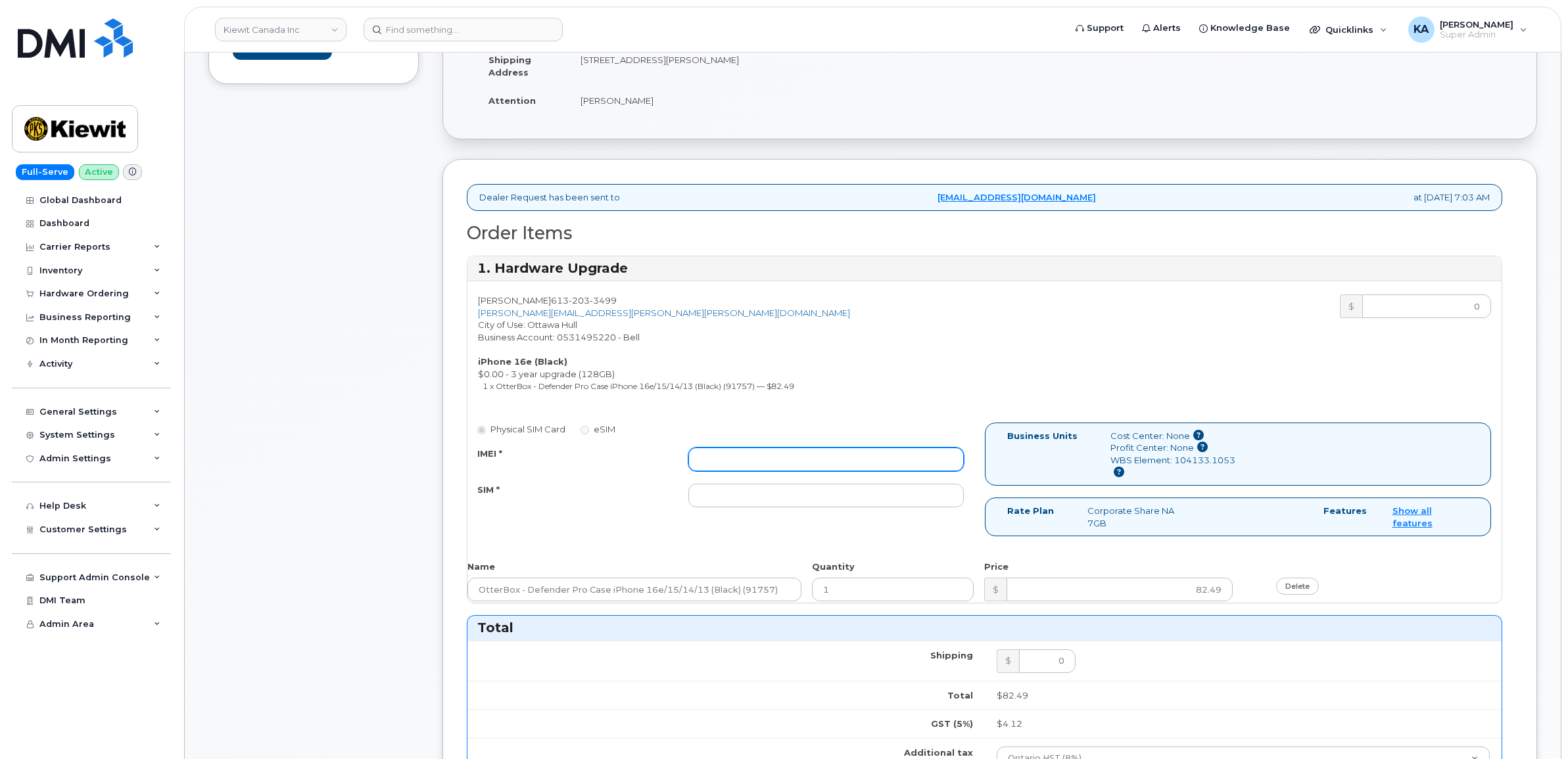
click at [802, 460] on input "IMEI *" at bounding box center [826, 460] width 275 height 24
paste input "354216331444566"
type input "354216331444566"
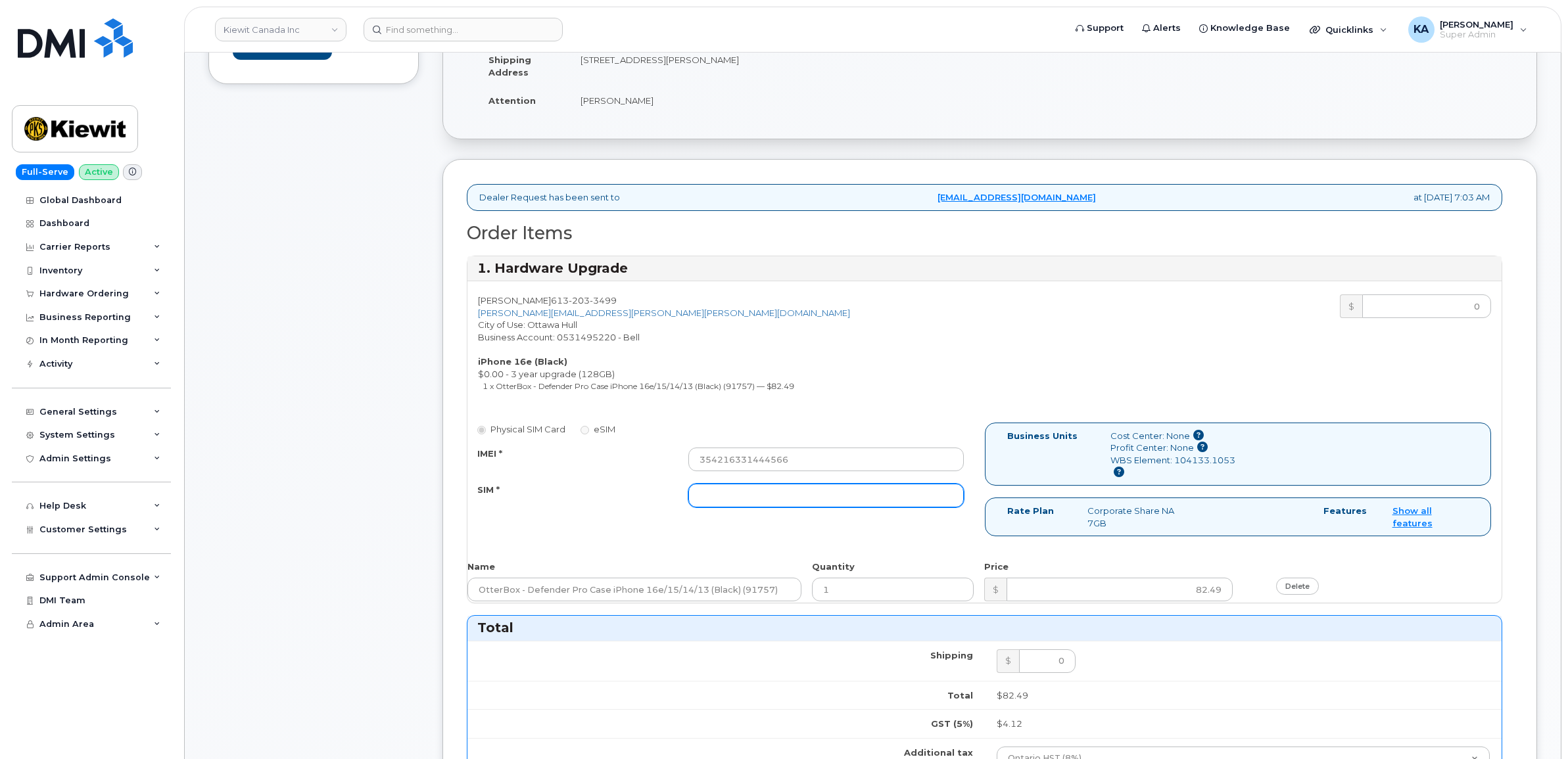
click at [767, 500] on input "SIM *" at bounding box center [826, 496] width 275 height 24
paste input "89302610207732987042"
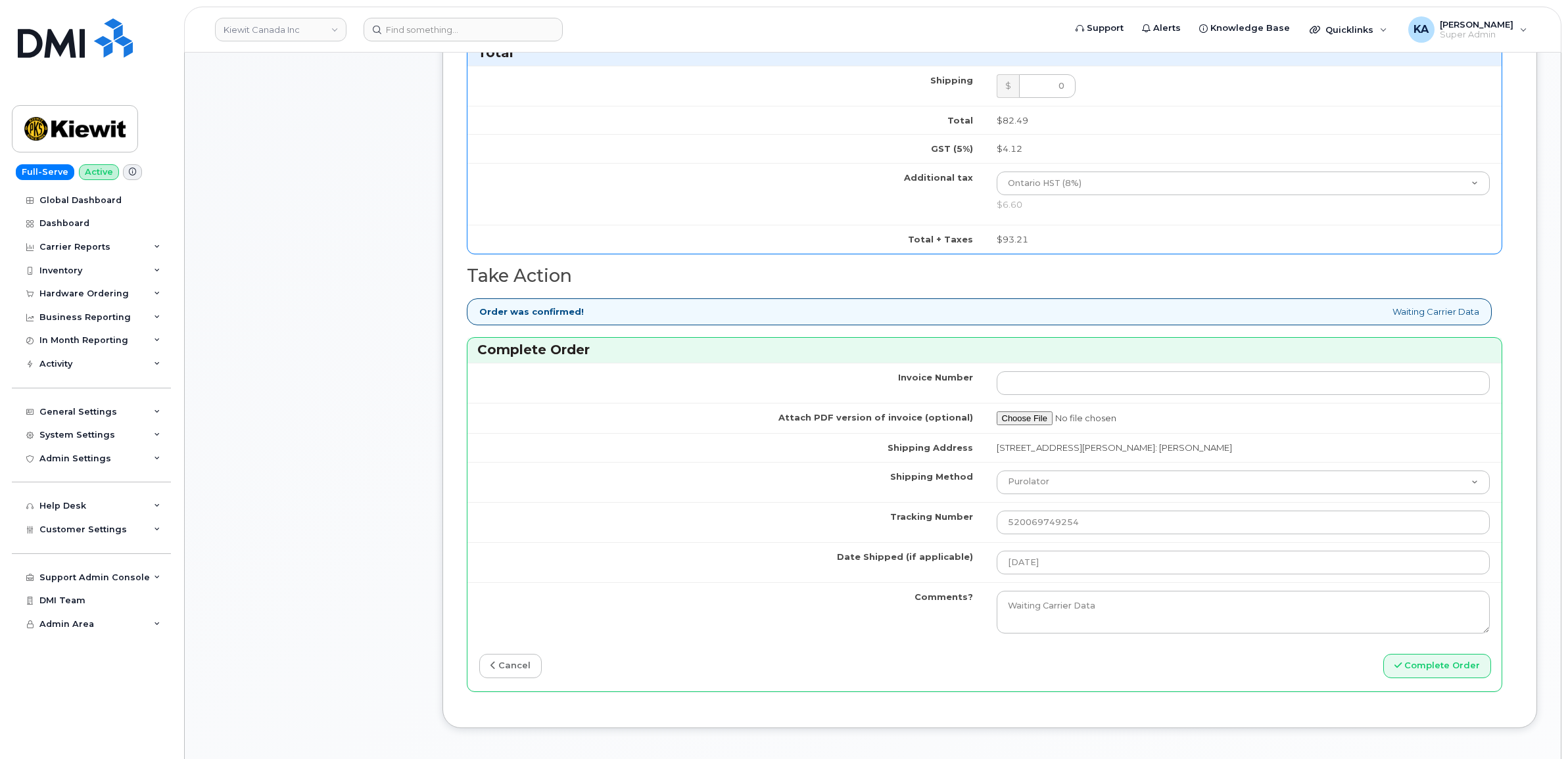
scroll to position [986, 0]
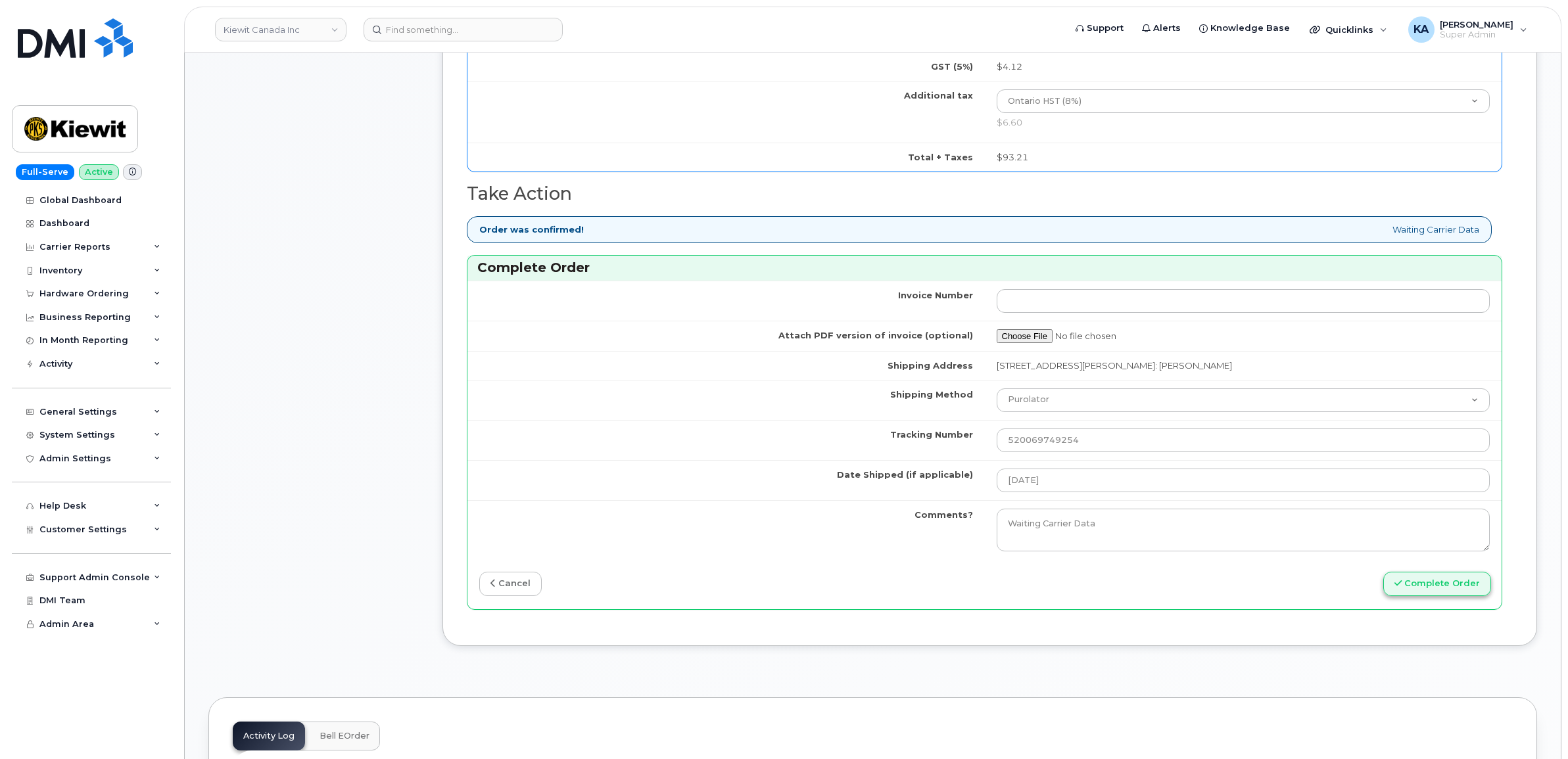
type input "89302610207732987042"
click at [1417, 589] on button "Complete Order" at bounding box center [1437, 583] width 108 height 25
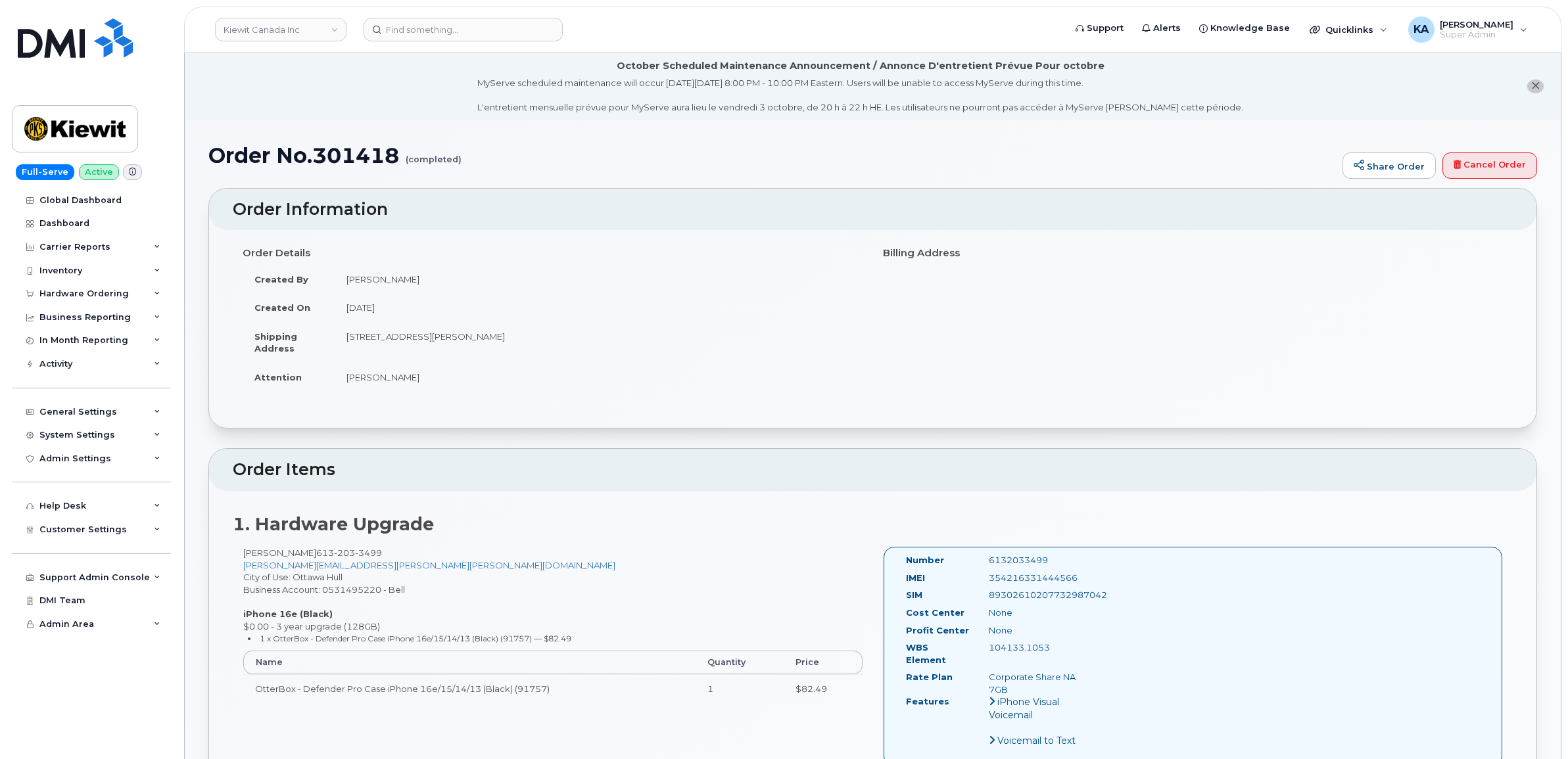
drag, startPoint x: 899, startPoint y: 557, endPoint x: 1062, endPoint y: 652, distance: 188.7
click at [1062, 652] on div "Number 6132033499 IMEI [TECHNICAL_ID] SIM [TECHNICAL_ID] Cost Center None [GEOG…" at bounding box center [996, 656] width 200 height 205
copy div "Number 6132033499 IMEI [TECHNICAL_ID] SIM [TECHNICAL_ID] Cost Center None Profi…"
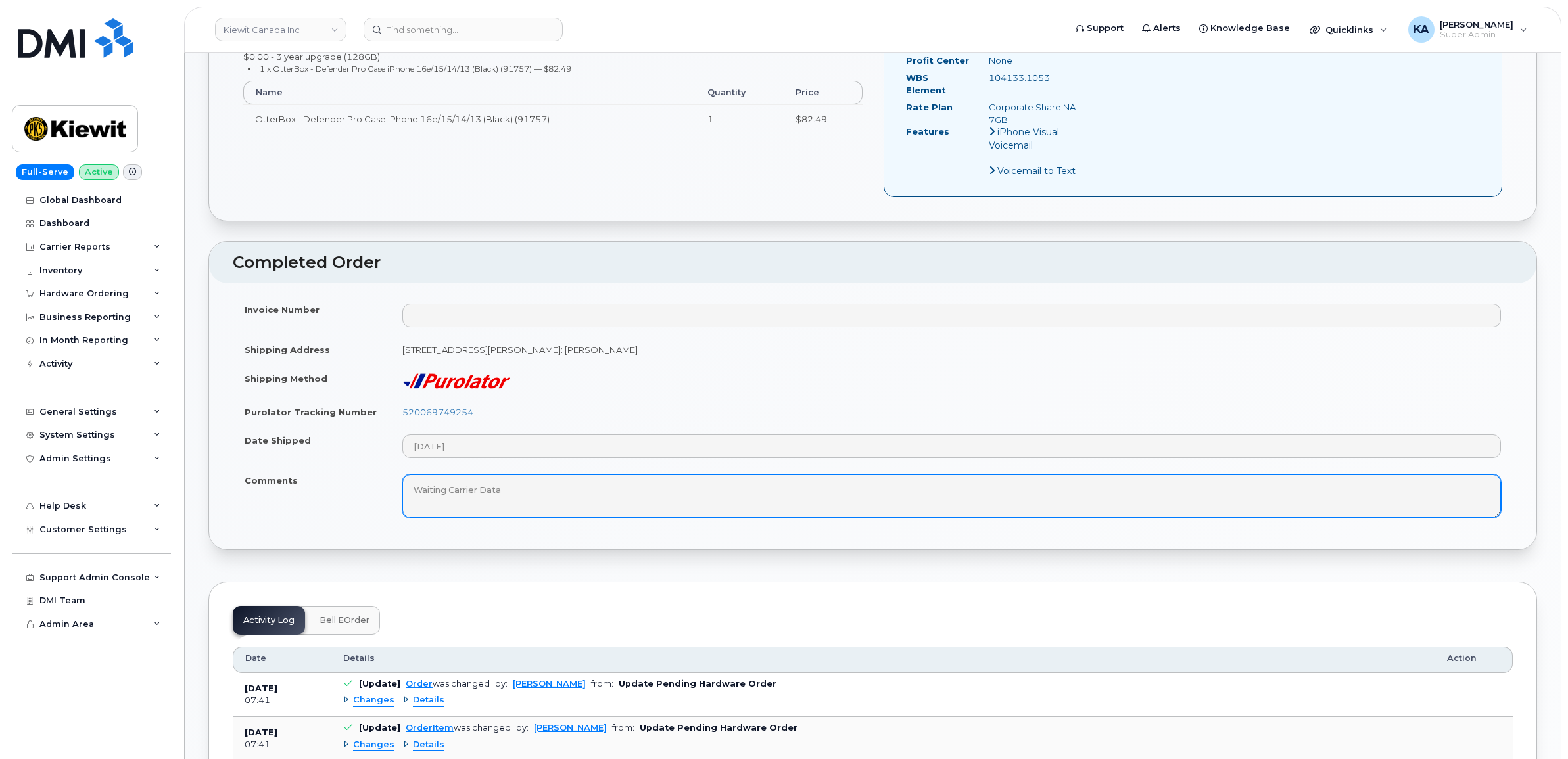
scroll to position [575, 0]
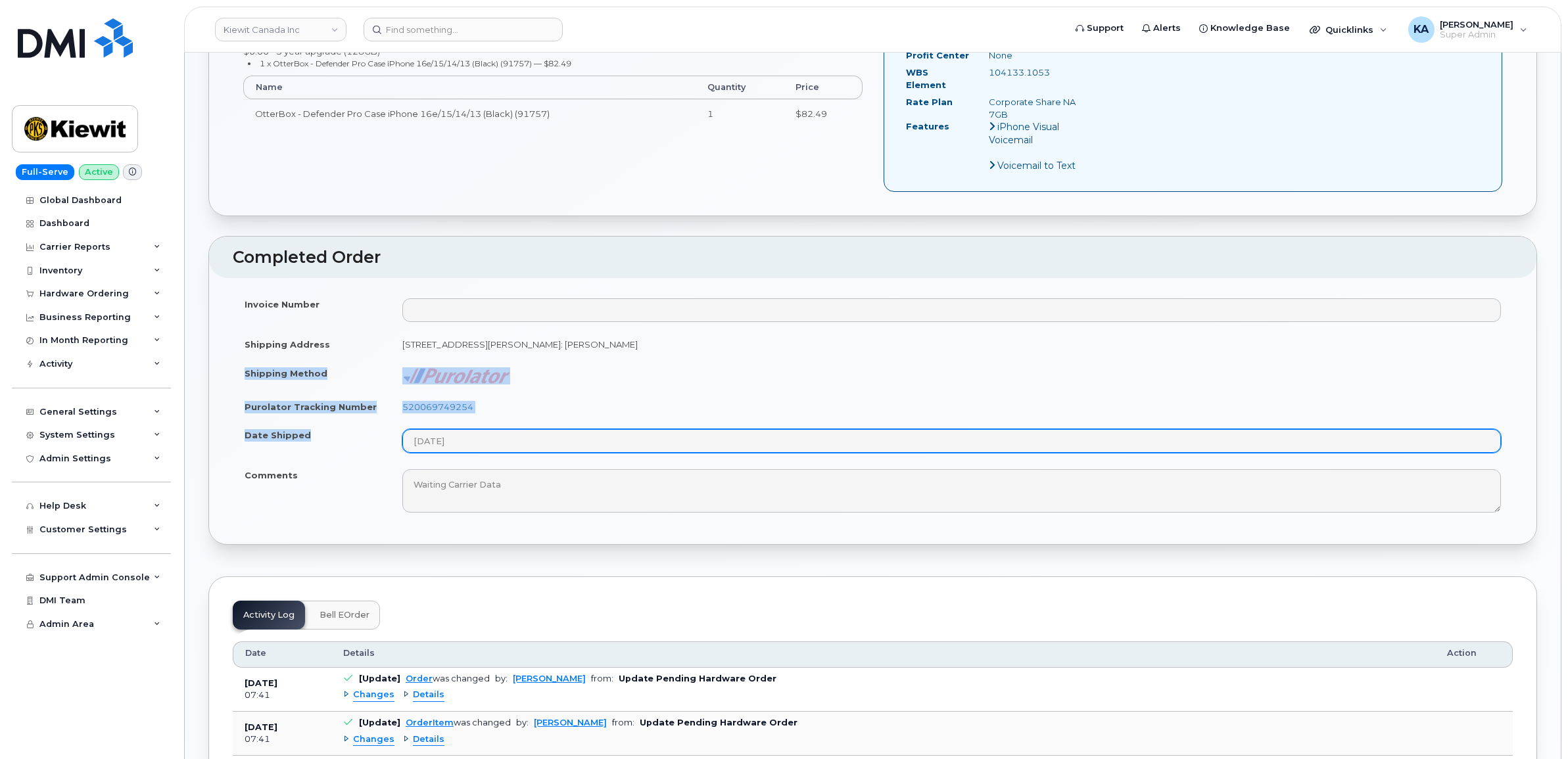
click at [477, 432] on tbody "Invoice Number Shipping Address [STREET_ADDRESS][PERSON_NAME]: [PERSON_NAME] Sh…" at bounding box center [872, 405] width 1280 height 231
copy tbody "Shipping Method Purolator Tracking Number 520069749254 Date Shipped"
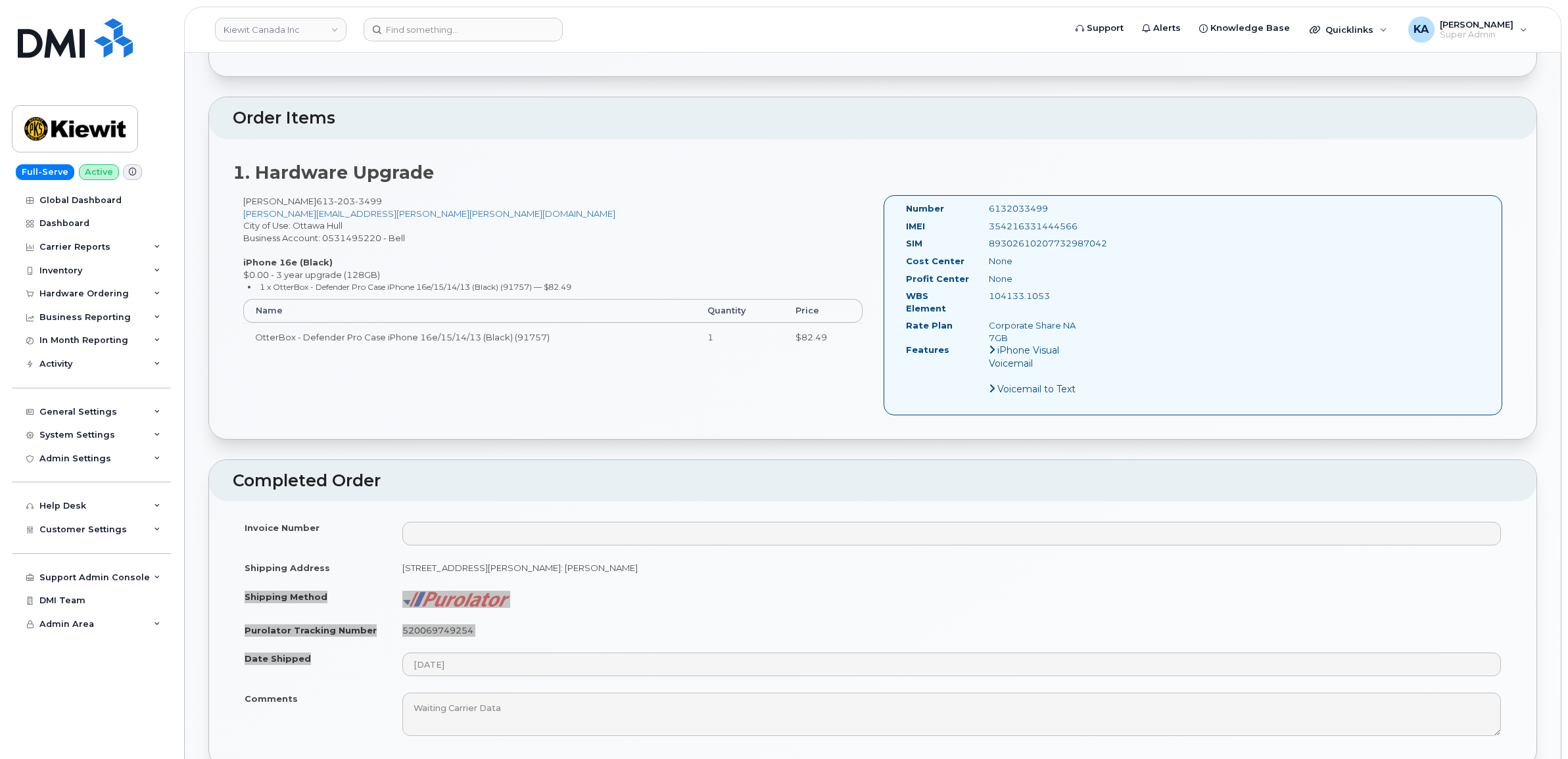
scroll to position [329, 0]
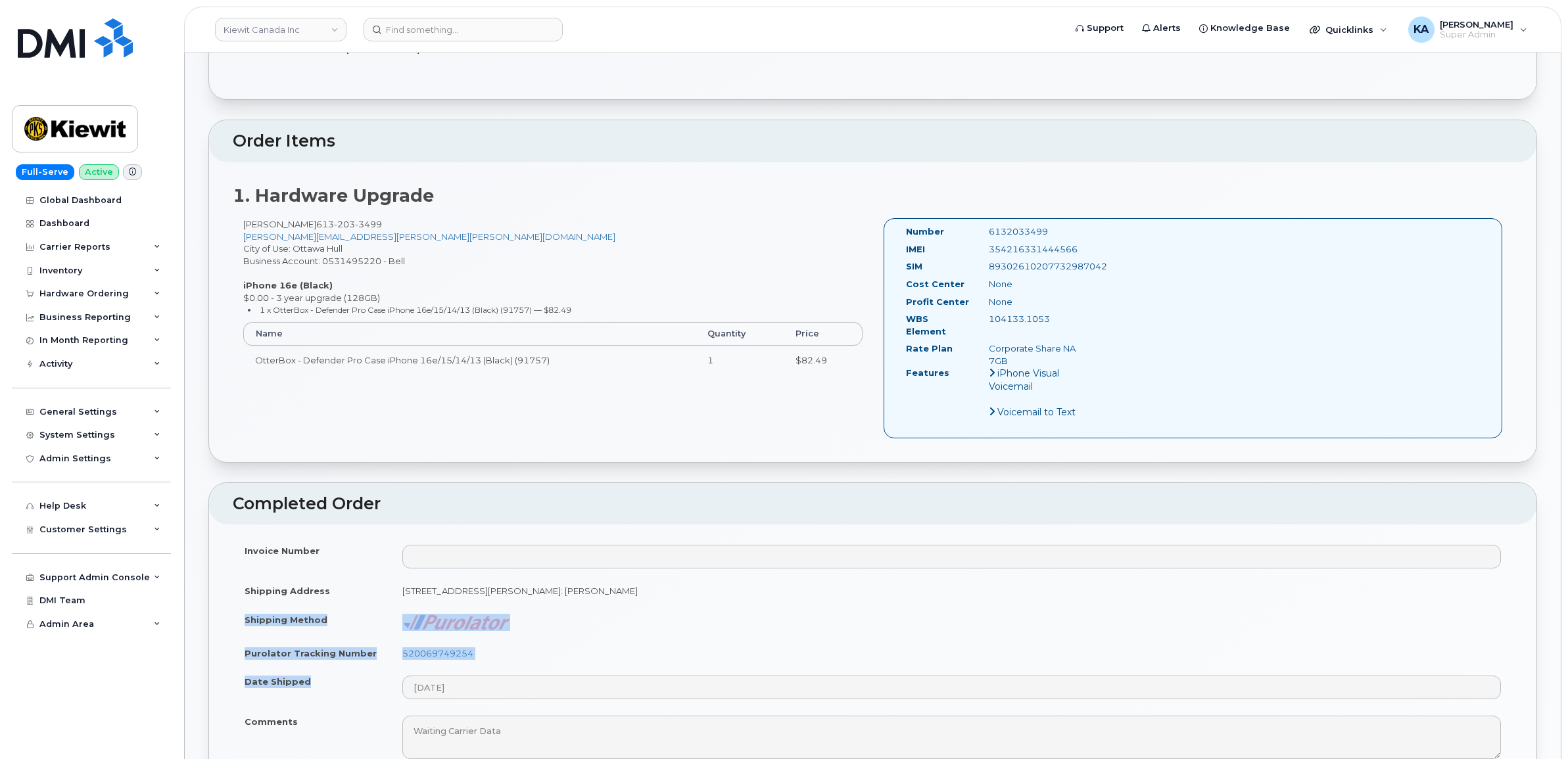
click at [518, 652] on td "520069749254" at bounding box center [951, 653] width 1122 height 29
drag, startPoint x: 487, startPoint y: 645, endPoint x: 399, endPoint y: 645, distance: 88.0
click at [401, 647] on td "520069749254" at bounding box center [951, 653] width 1122 height 29
copy link "520069749254"
drag, startPoint x: 1088, startPoint y: 249, endPoint x: 984, endPoint y: 251, distance: 104.0
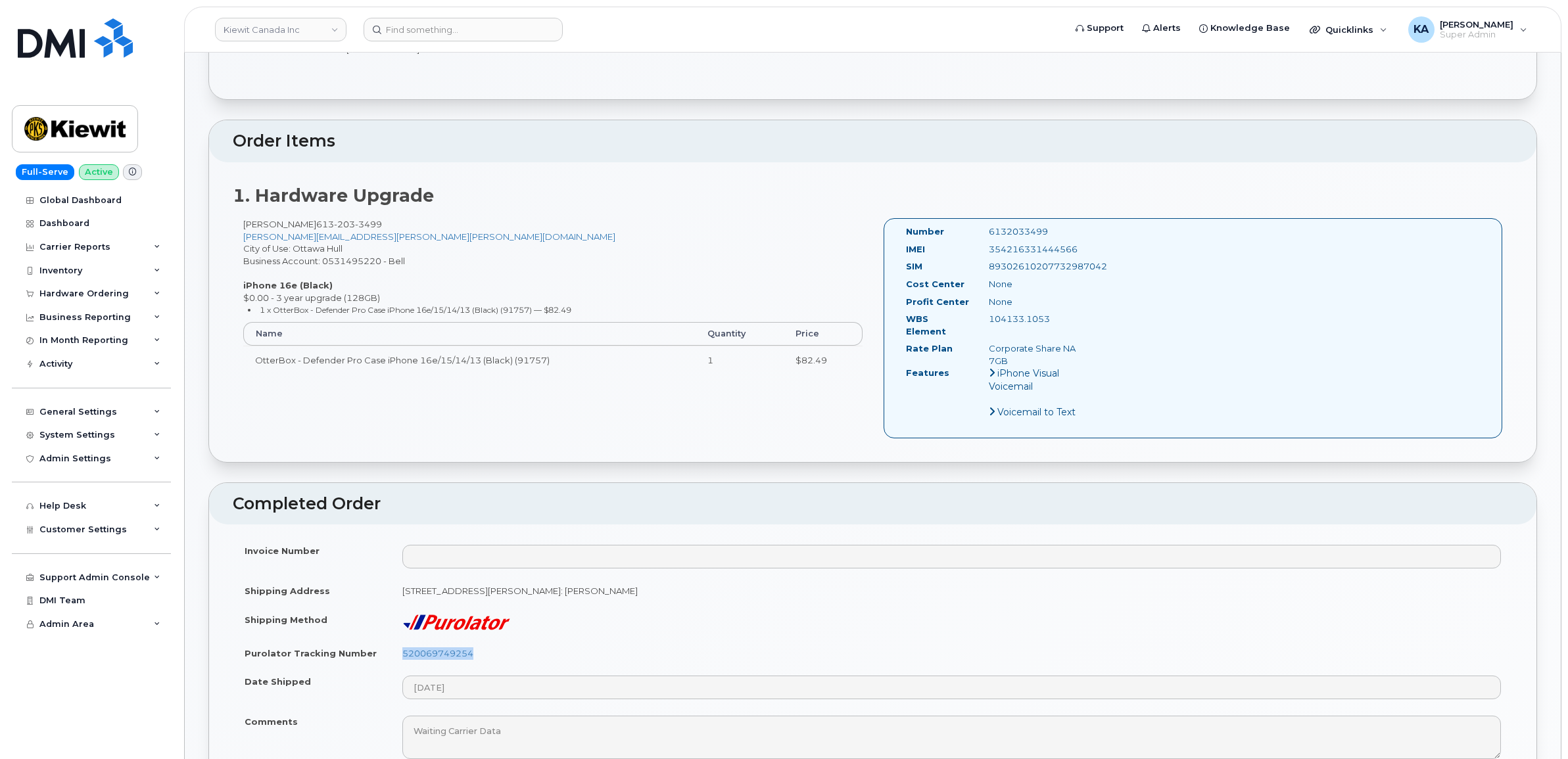
click at [984, 251] on div "354216331444566" at bounding box center [1037, 249] width 117 height 13
copy div "354216331444566"
drag, startPoint x: 1034, startPoint y: 232, endPoint x: 984, endPoint y: 231, distance: 50.0
click at [984, 231] on div "6132033499" at bounding box center [1037, 232] width 117 height 13
copy div "6132033499"
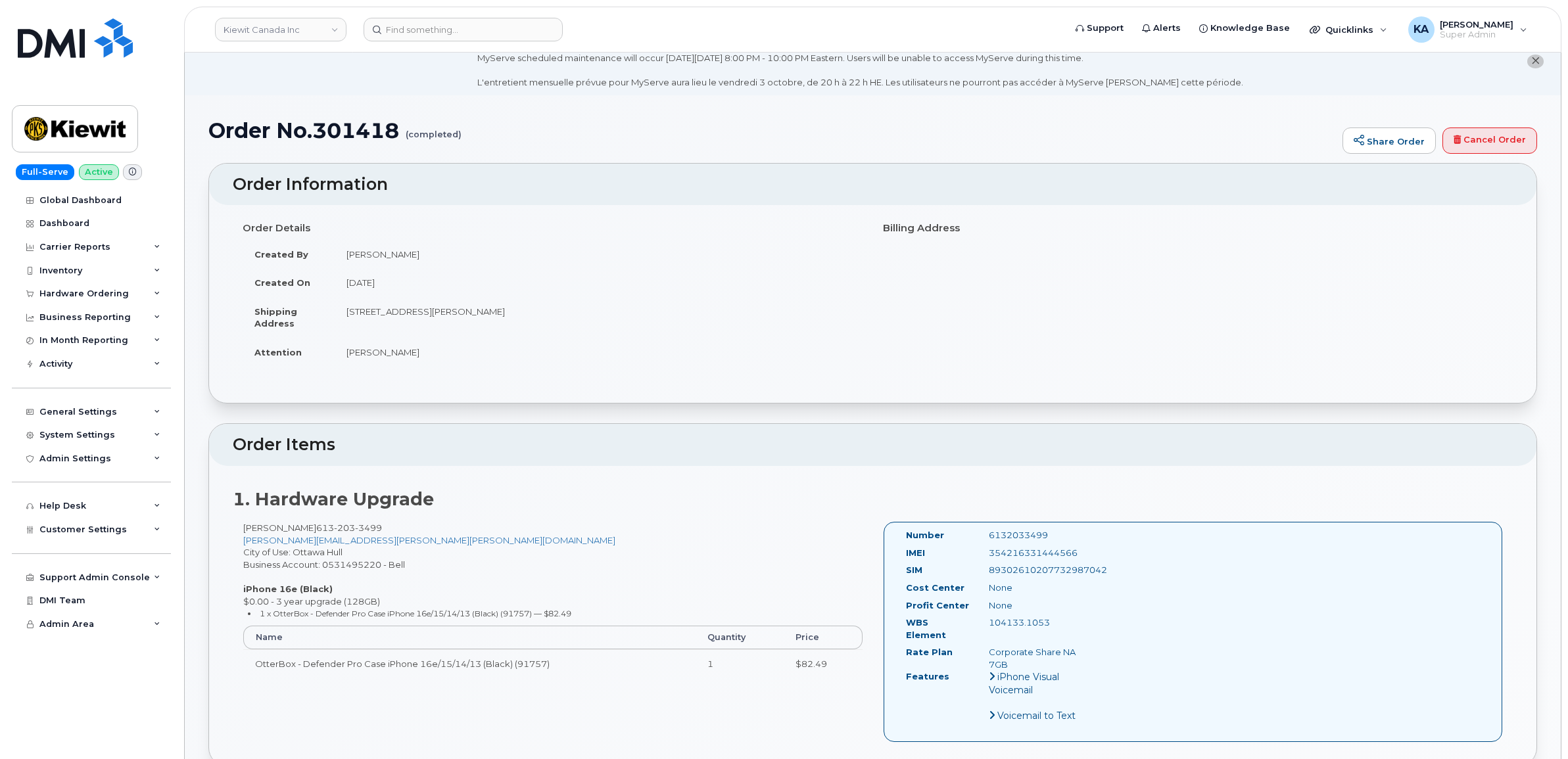
scroll to position [0, 0]
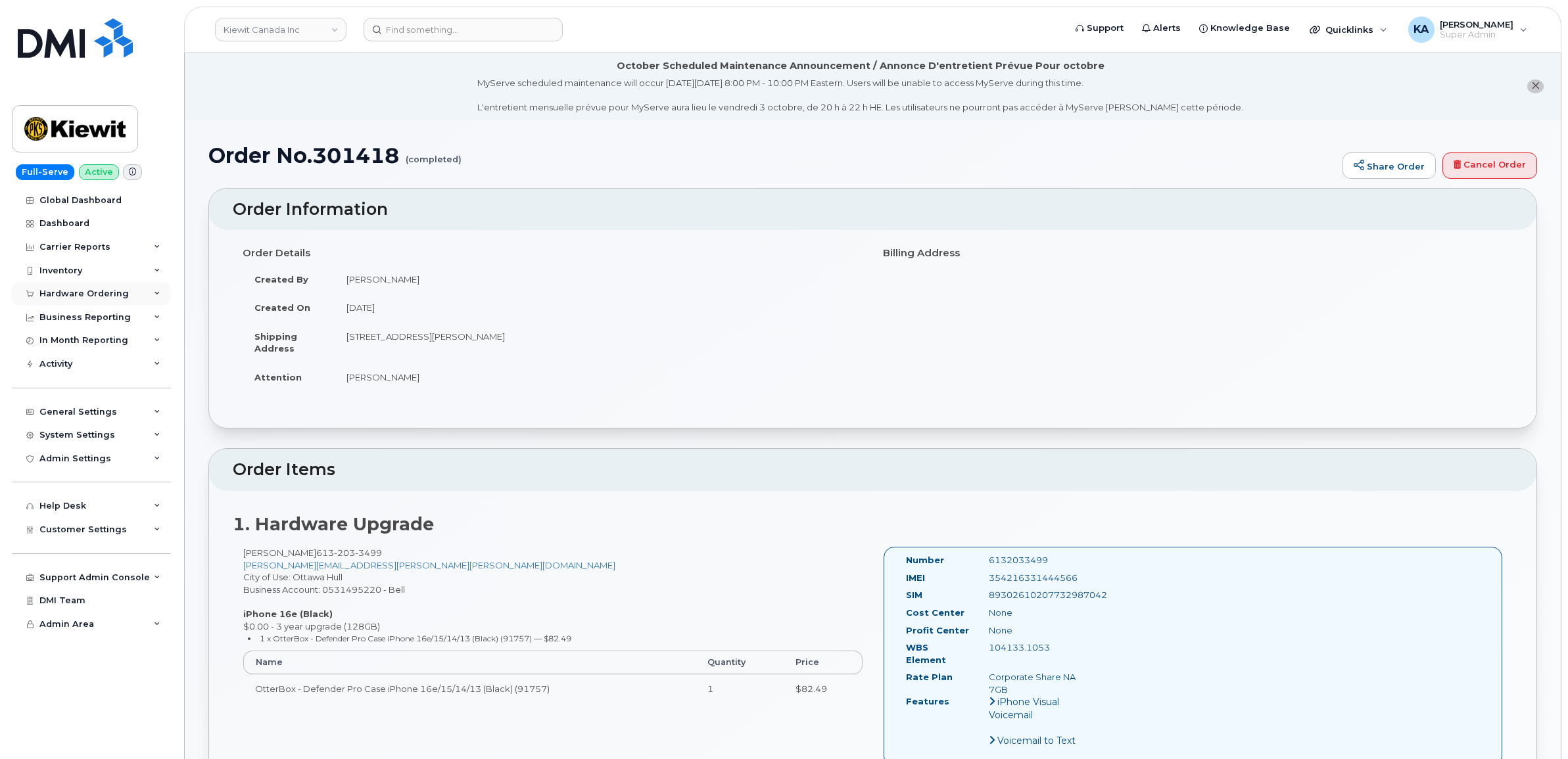
click at [107, 294] on div "Hardware Ordering" at bounding box center [84, 293] width 89 height 11
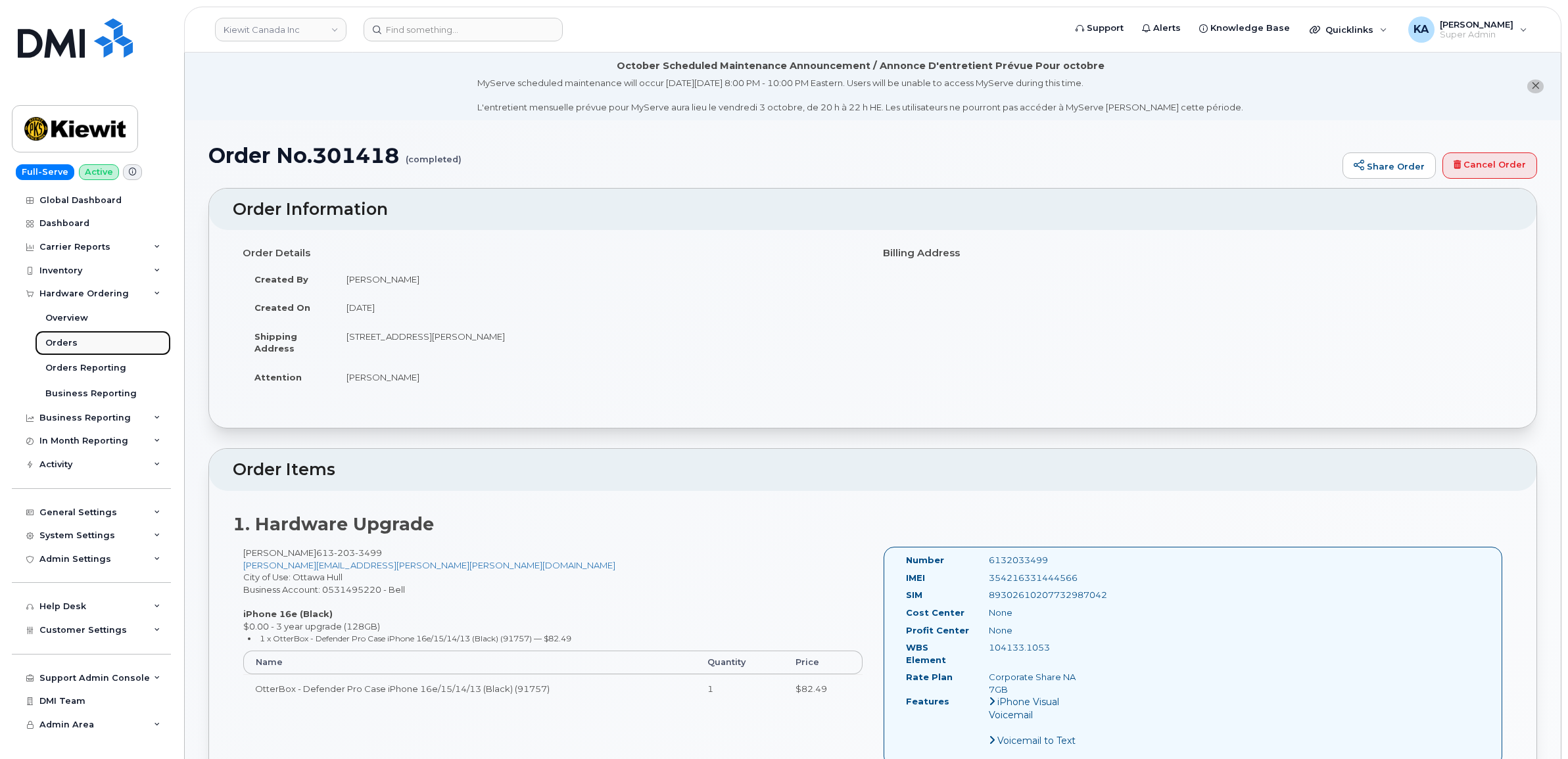
click at [66, 337] on link "Orders" at bounding box center [103, 343] width 136 height 25
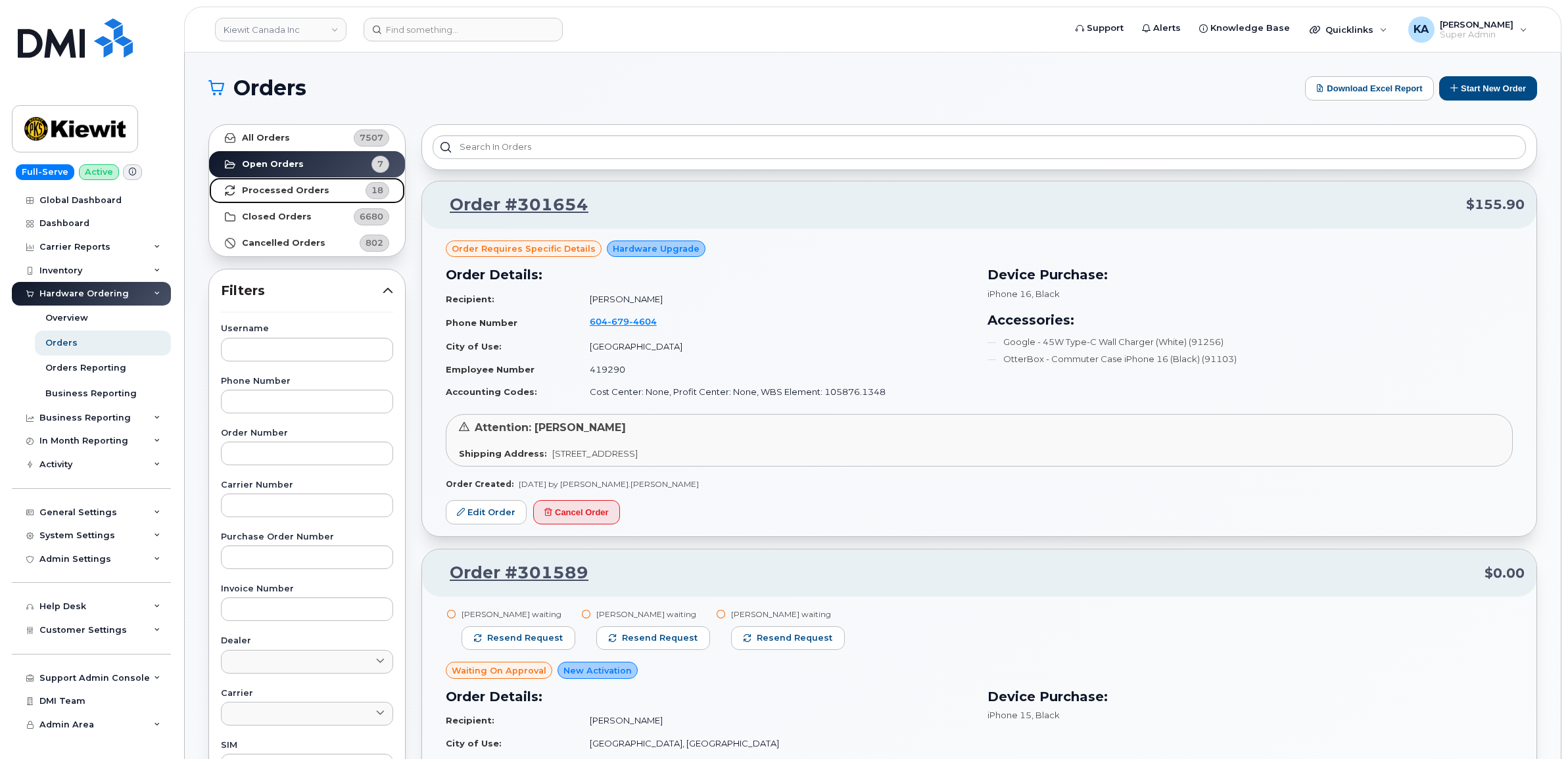
click at [291, 191] on strong "Processed Orders" at bounding box center [286, 190] width 88 height 11
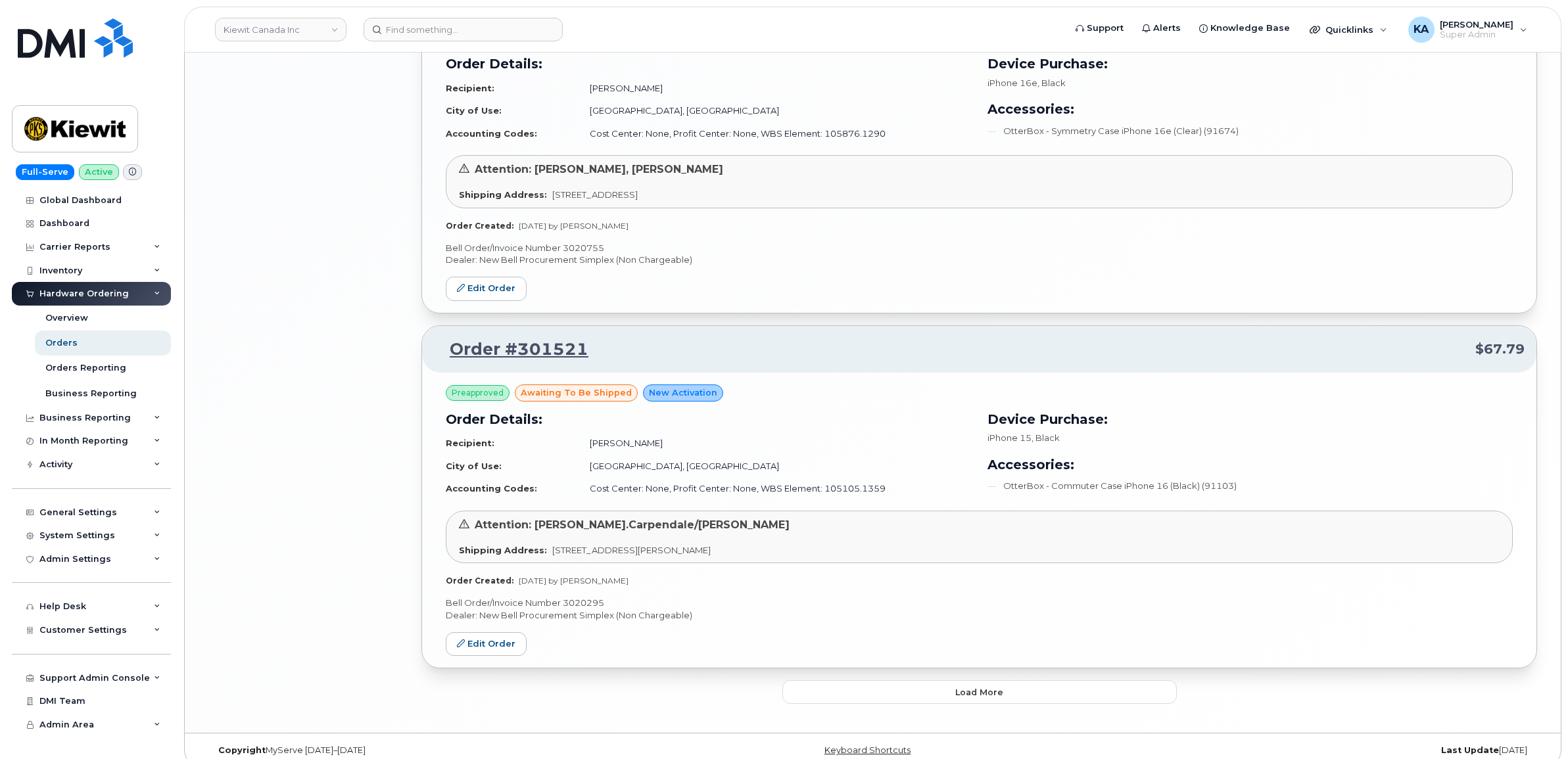
scroll to position [2530, 0]
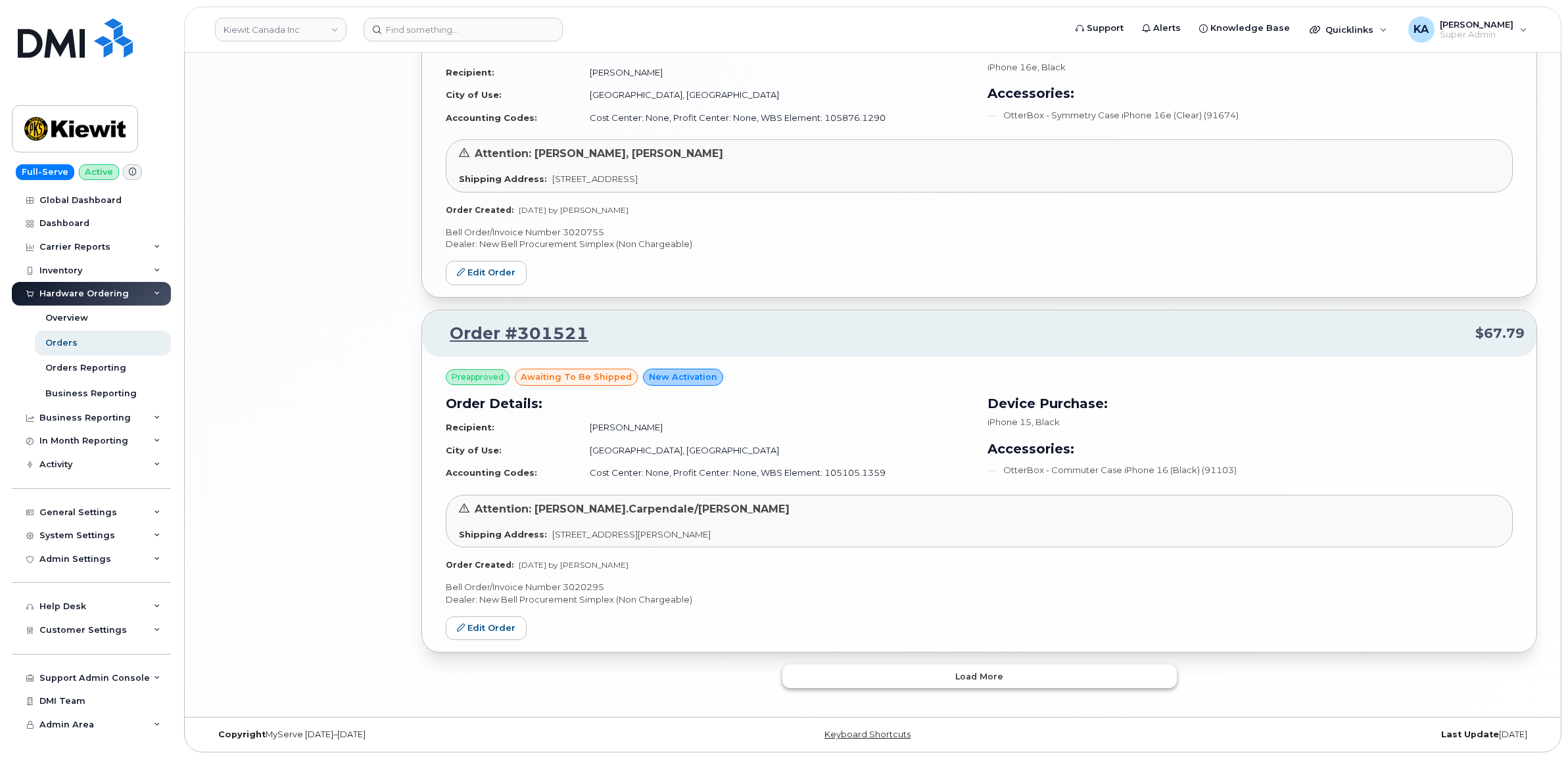
click at [880, 675] on button "Load more" at bounding box center [980, 676] width 395 height 24
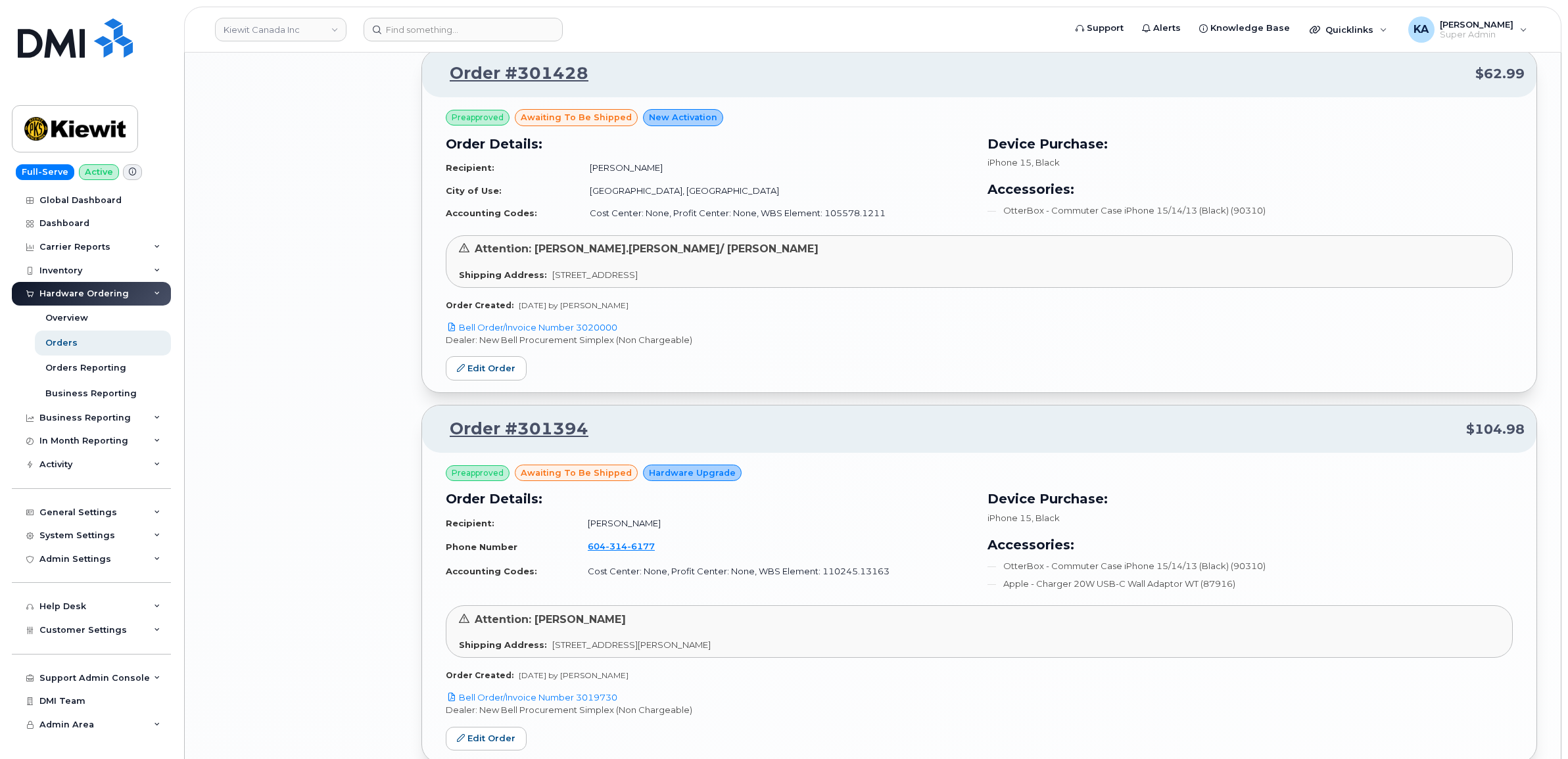
scroll to position [3928, 0]
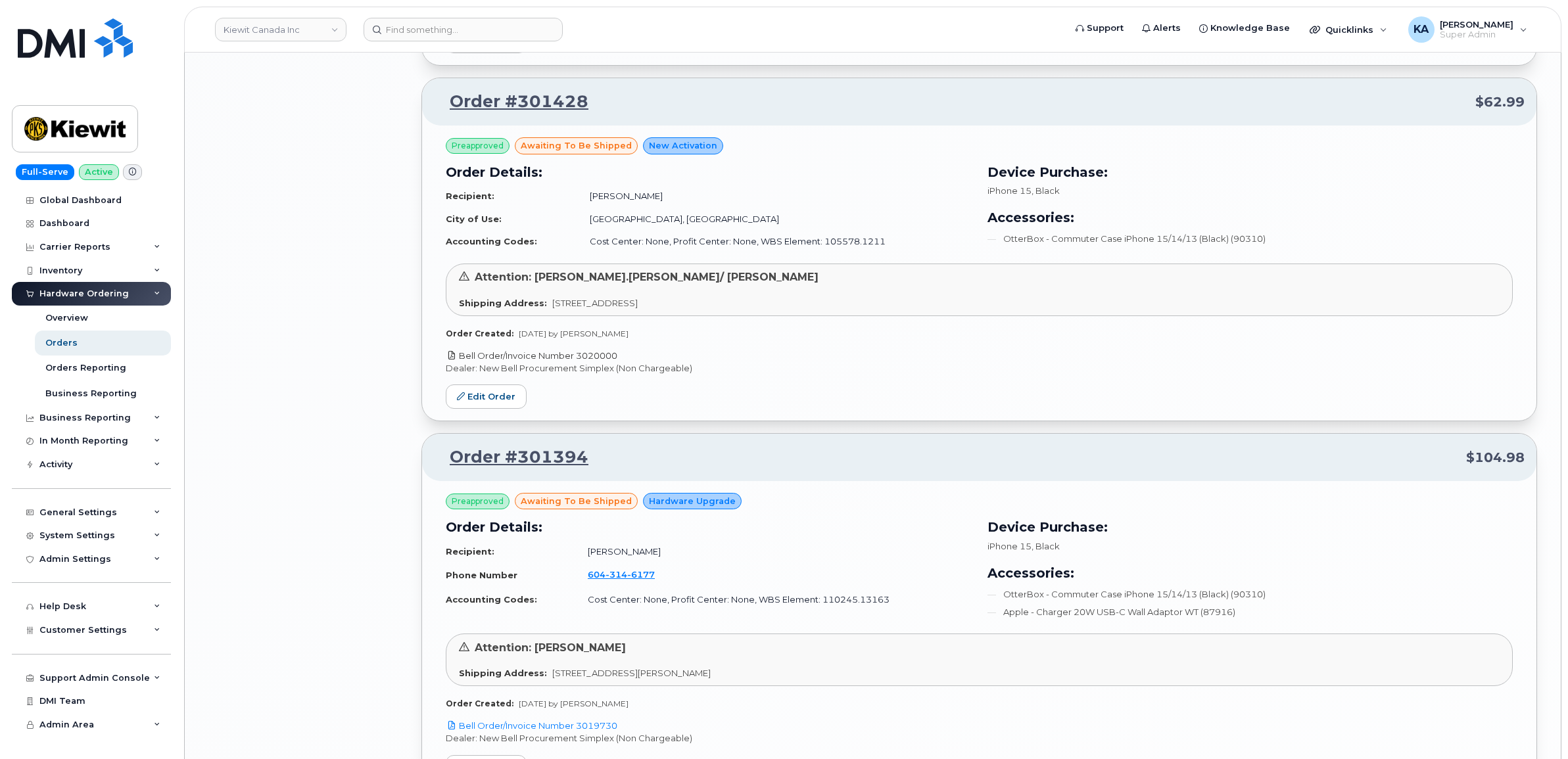
drag, startPoint x: 622, startPoint y: 359, endPoint x: 580, endPoint y: 359, distance: 42.0
click at [580, 359] on p "Bell Order/Invoice Number 3020000" at bounding box center [979, 356] width 1067 height 13
copy link "3020000"
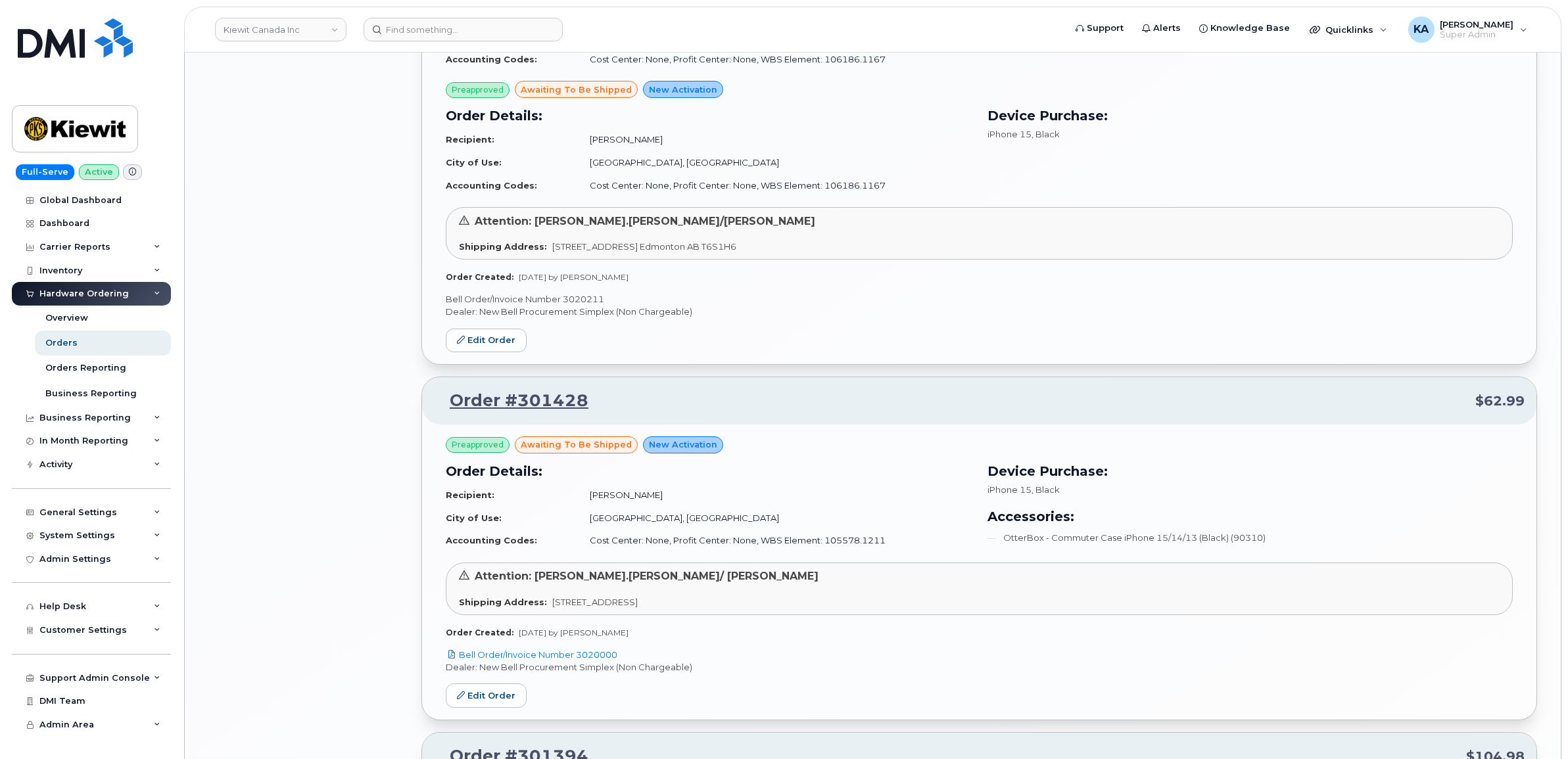
scroll to position [3599, 0]
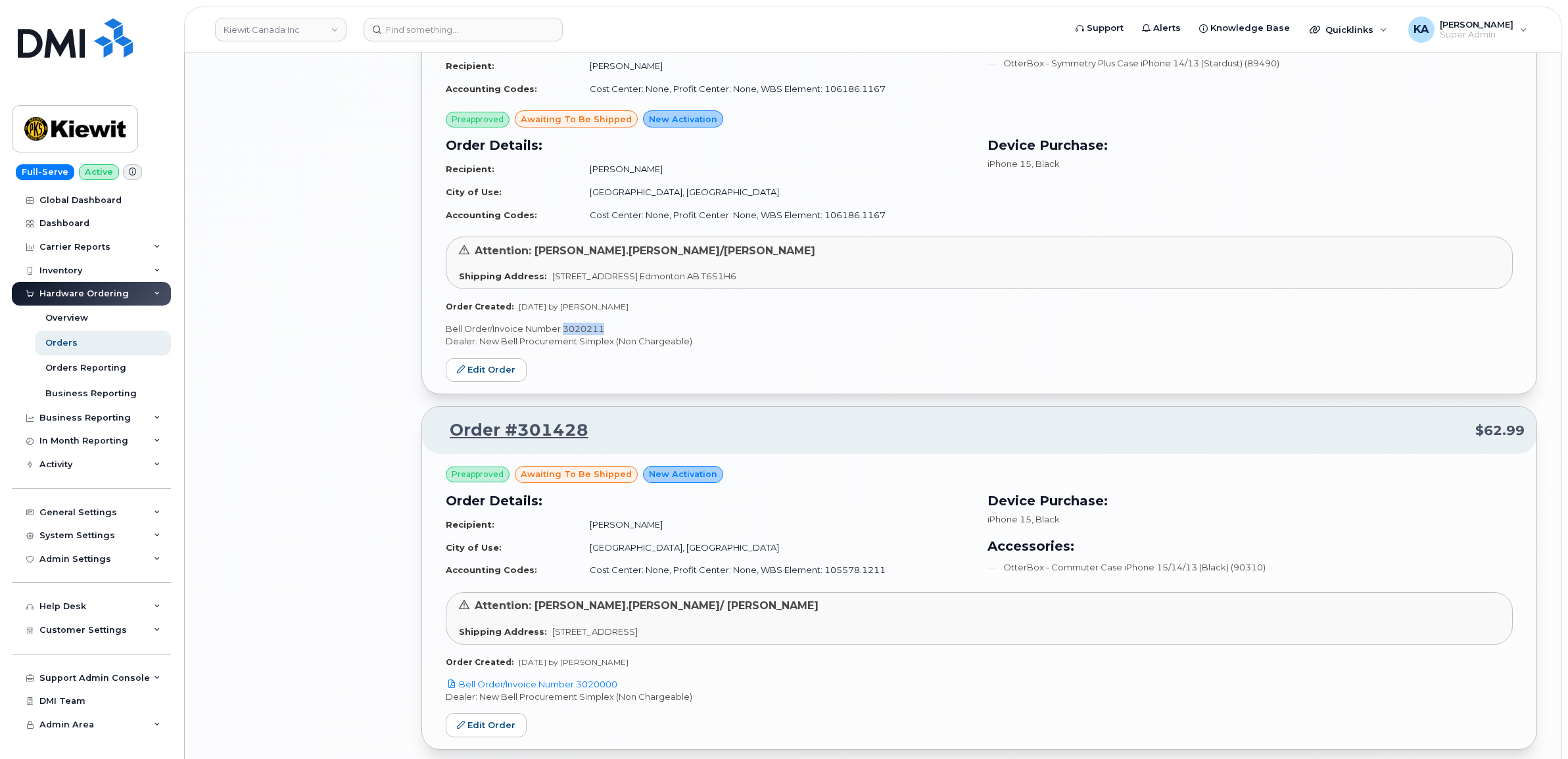
drag, startPoint x: 613, startPoint y: 335, endPoint x: 565, endPoint y: 335, distance: 48.0
click at [565, 335] on p "Bell Order/Invoice Number 3020211" at bounding box center [979, 329] width 1067 height 13
copy p "3020211"
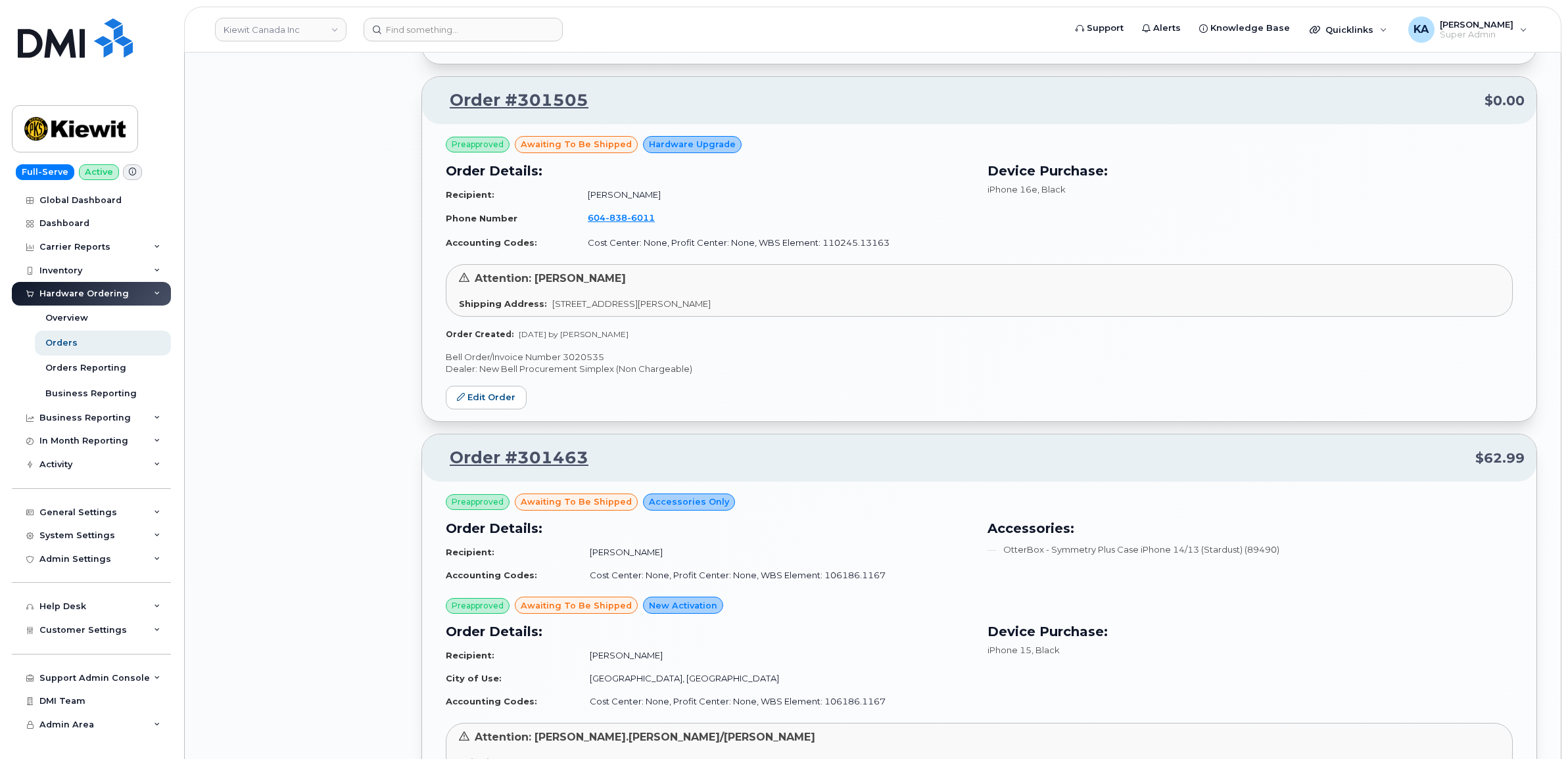
scroll to position [3106, 0]
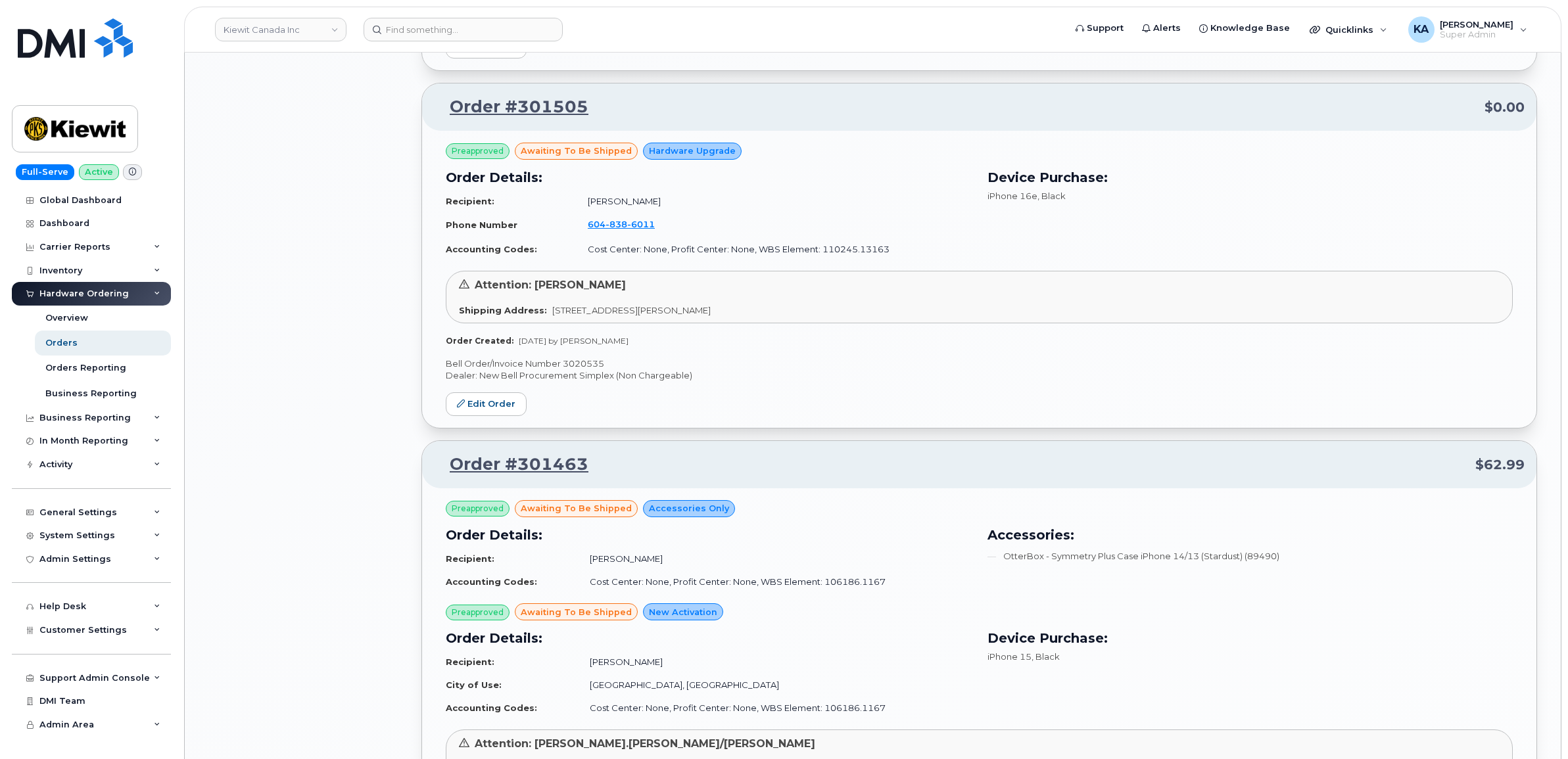
click at [589, 366] on p "Bell Order/Invoice Number 3020535" at bounding box center [979, 364] width 1067 height 13
copy p "3020535"
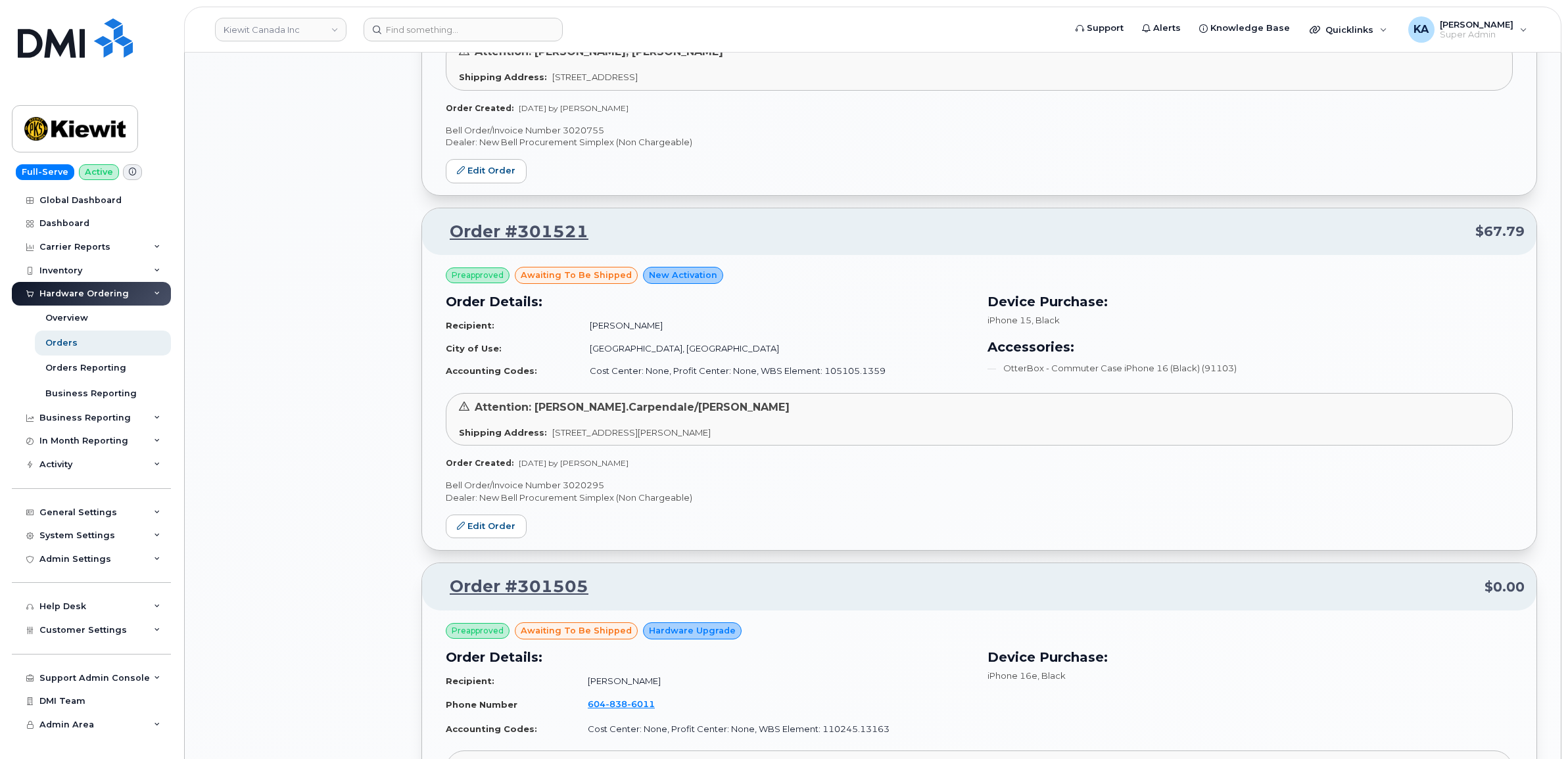
scroll to position [2613, 0]
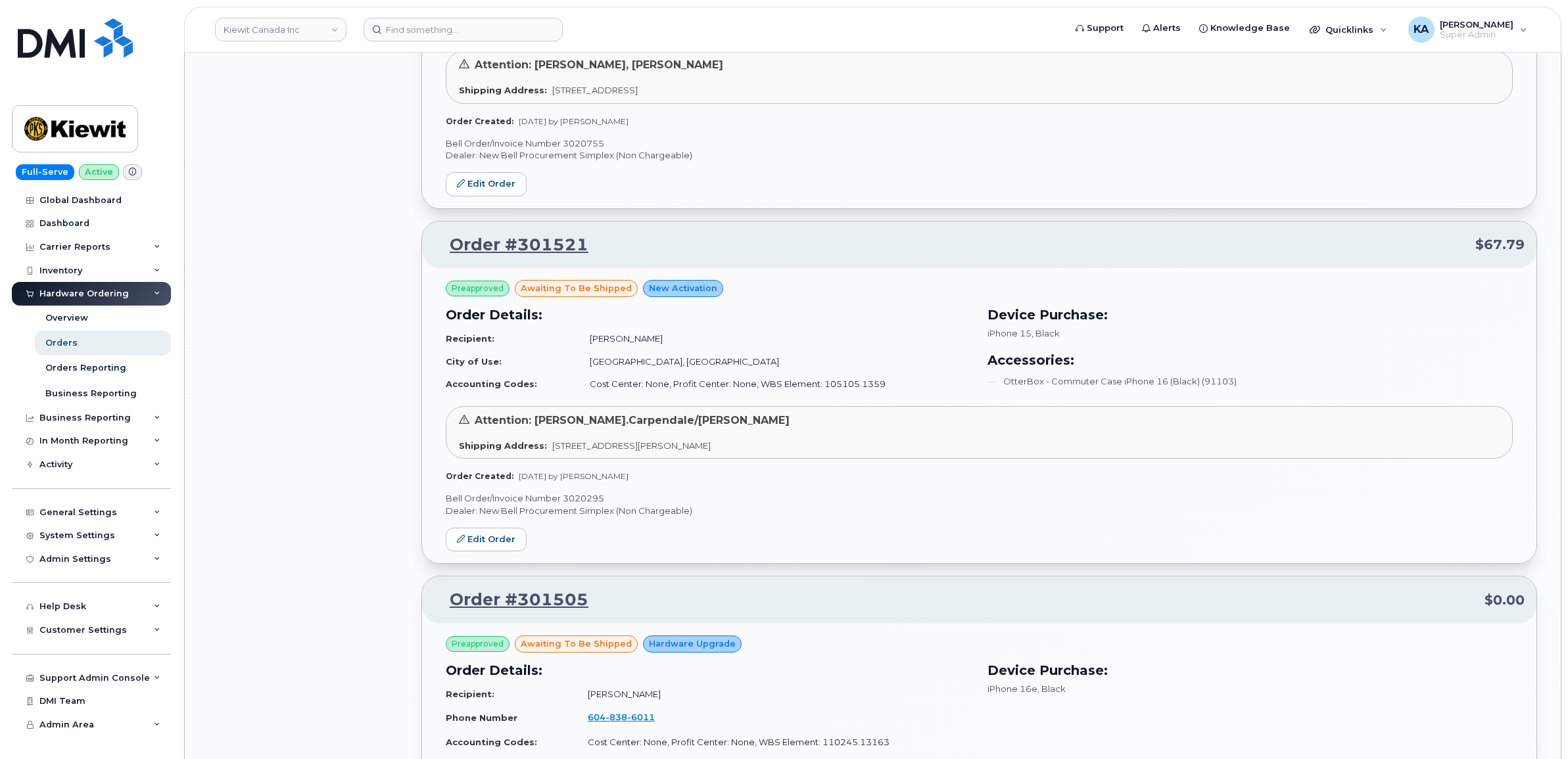
click at [593, 503] on p "Bell Order/Invoice Number 3020295" at bounding box center [979, 499] width 1067 height 13
copy p "3020295"
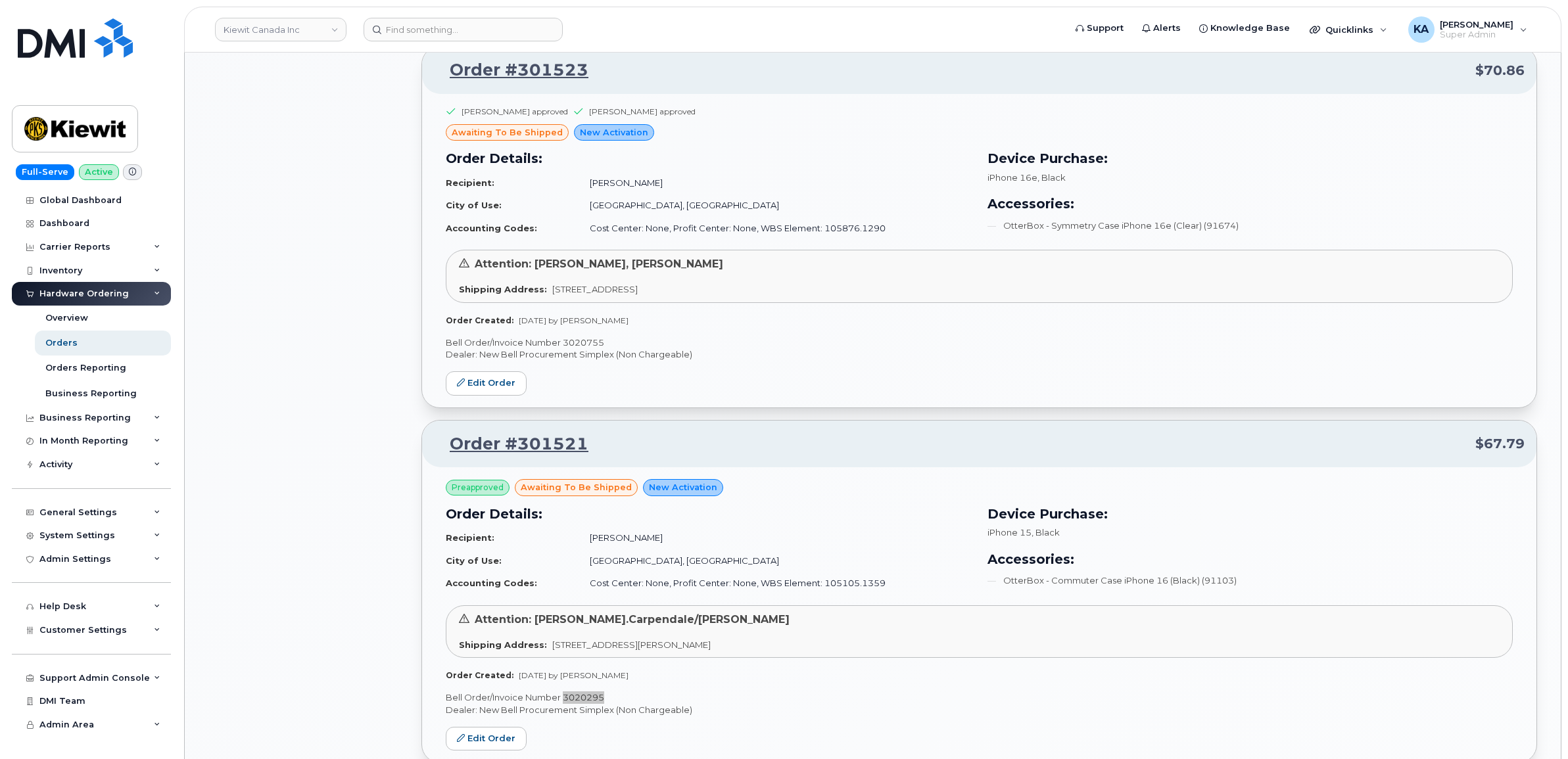
scroll to position [2366, 0]
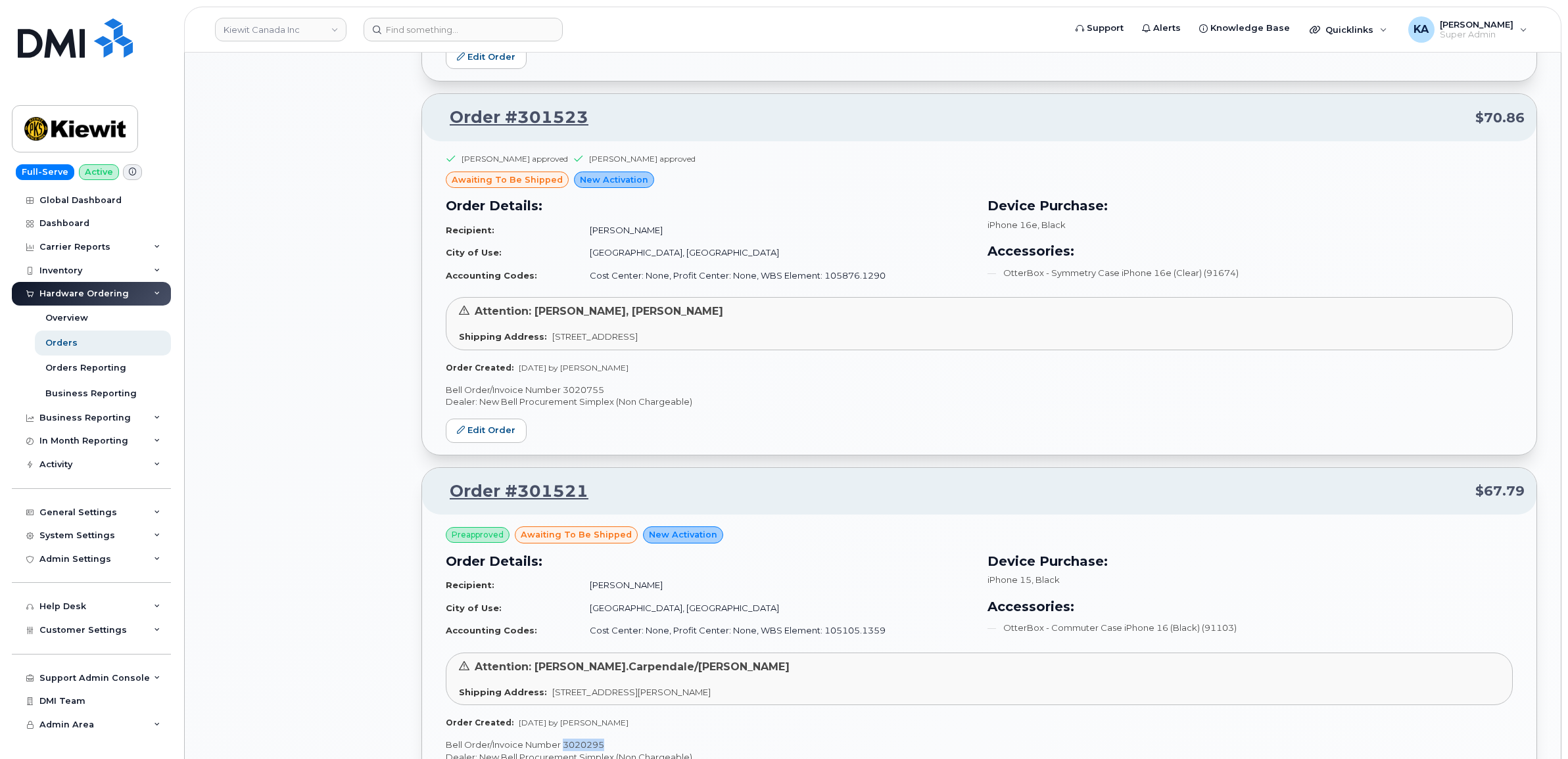
click at [593, 391] on p "Bell Order/Invoice Number 3020755" at bounding box center [979, 390] width 1067 height 13
copy p "3020755"
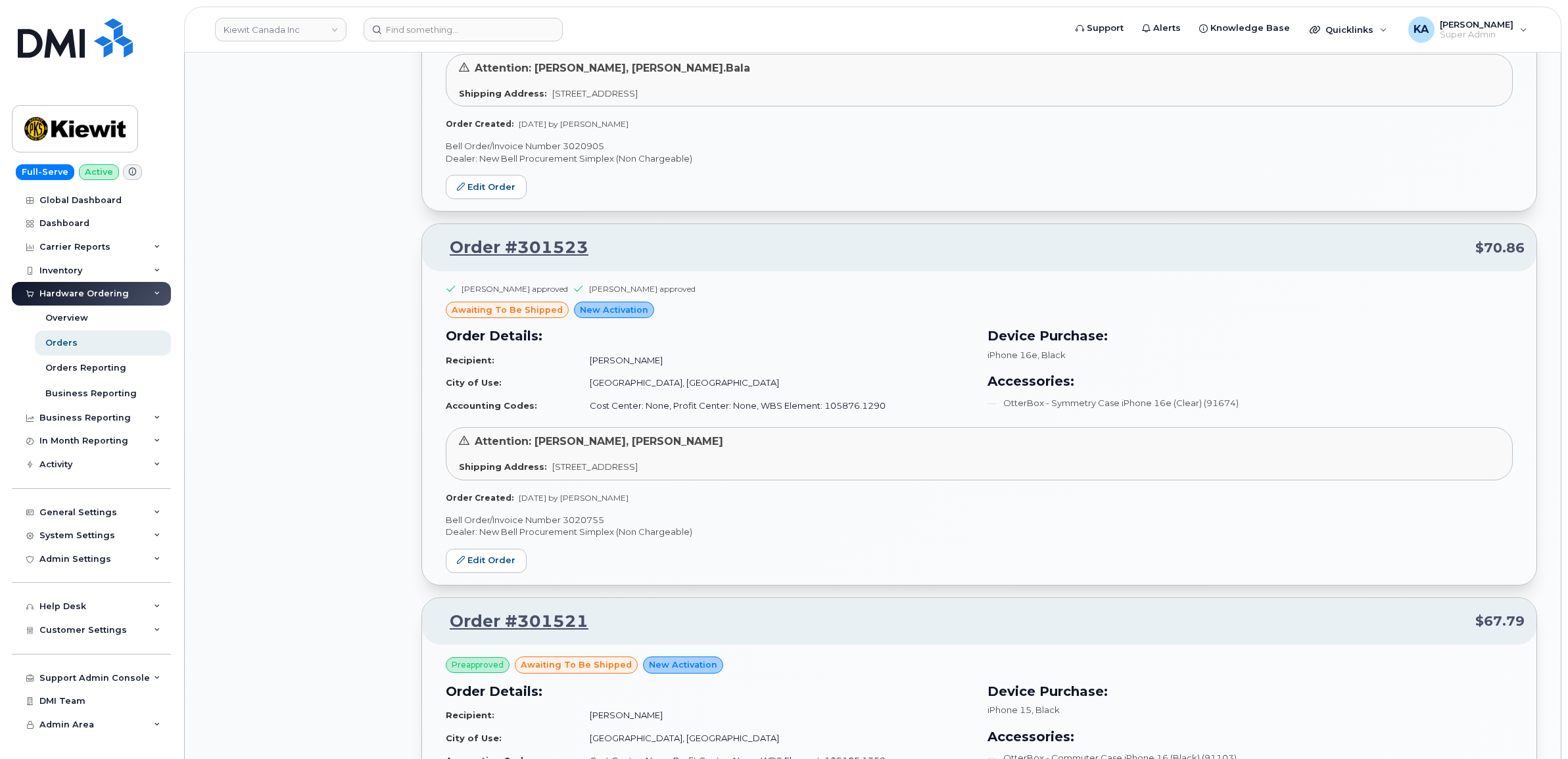
scroll to position [2038, 0]
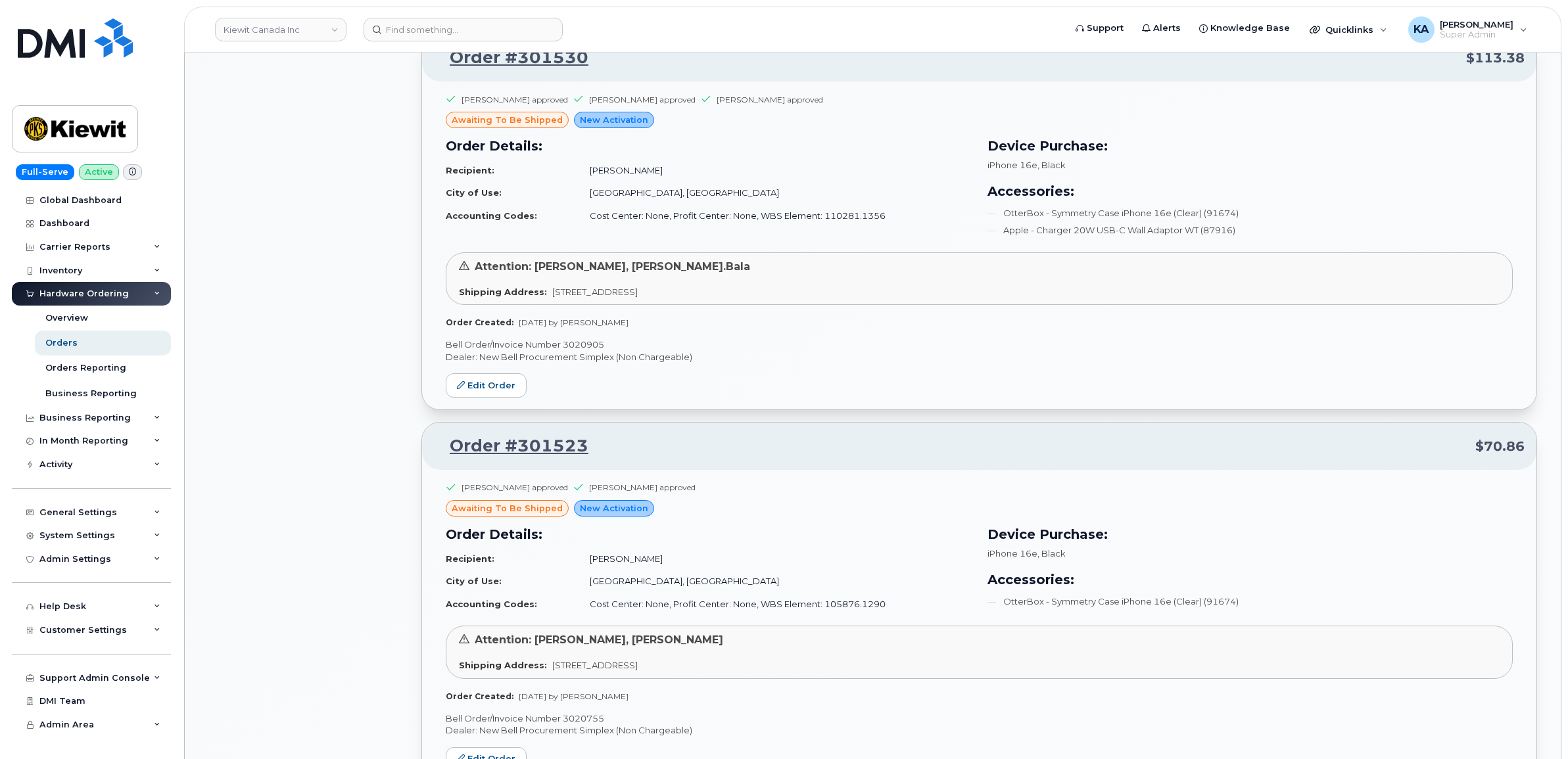
click at [589, 347] on p "Bell Order/Invoice Number 3020905" at bounding box center [979, 345] width 1067 height 13
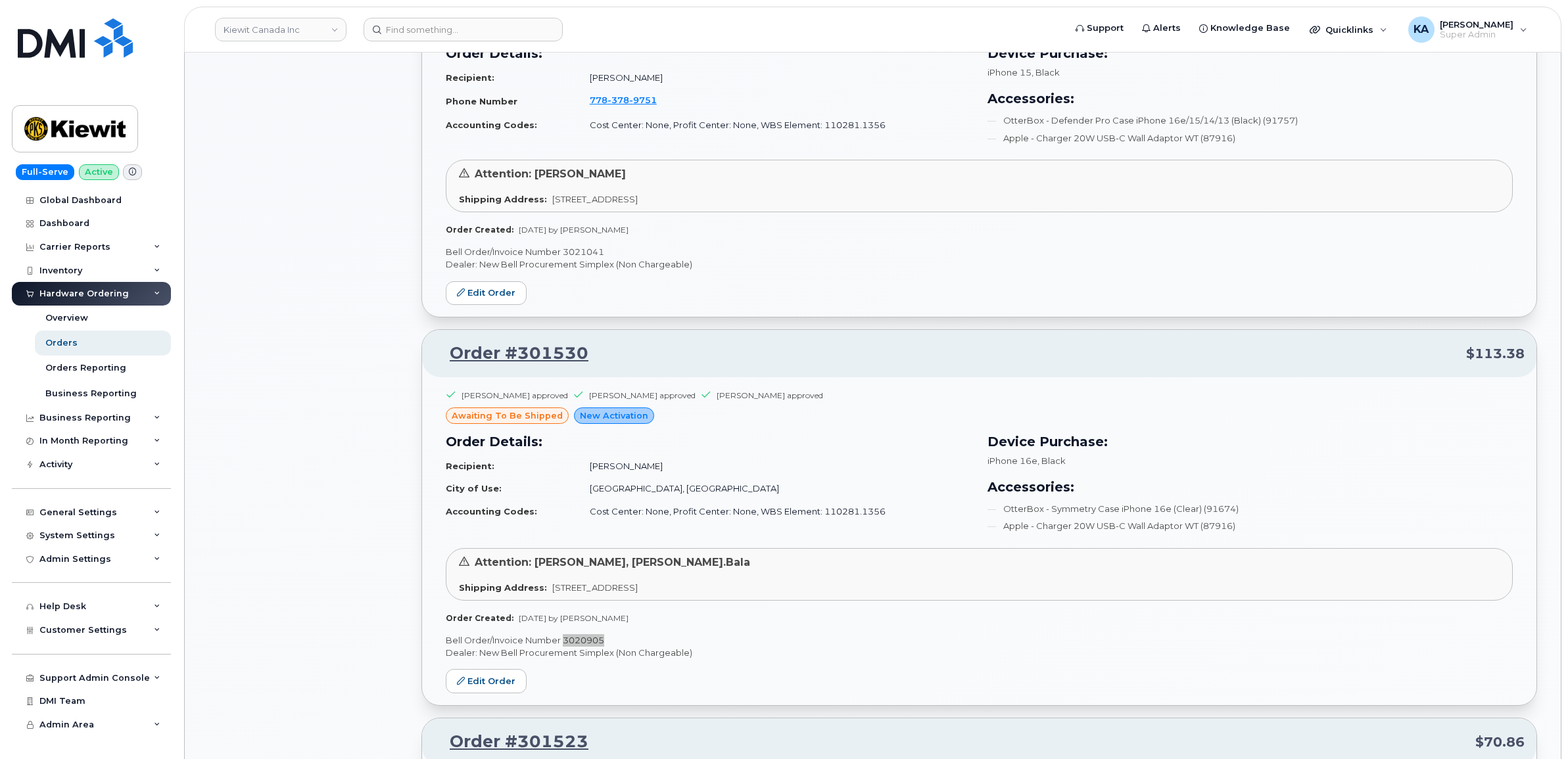
scroll to position [1709, 0]
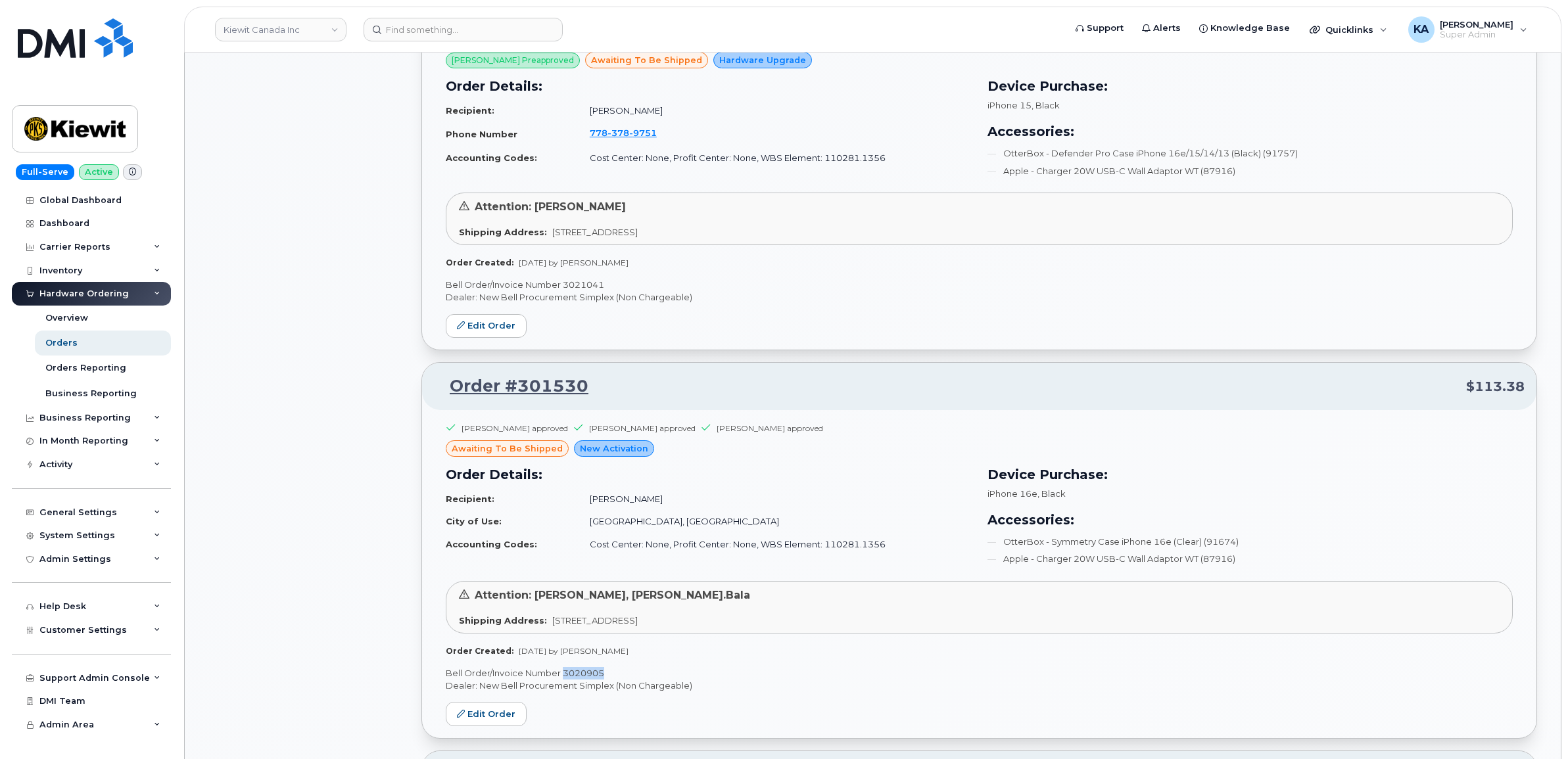
click at [577, 287] on p "Bell Order/Invoice Number 3021041" at bounding box center [979, 285] width 1067 height 13
click at [575, 288] on p "Bell Order/Invoice Number 3021041" at bounding box center [979, 285] width 1067 height 13
click at [576, 287] on p "Bell Order/Invoice Number 3021041" at bounding box center [979, 285] width 1067 height 13
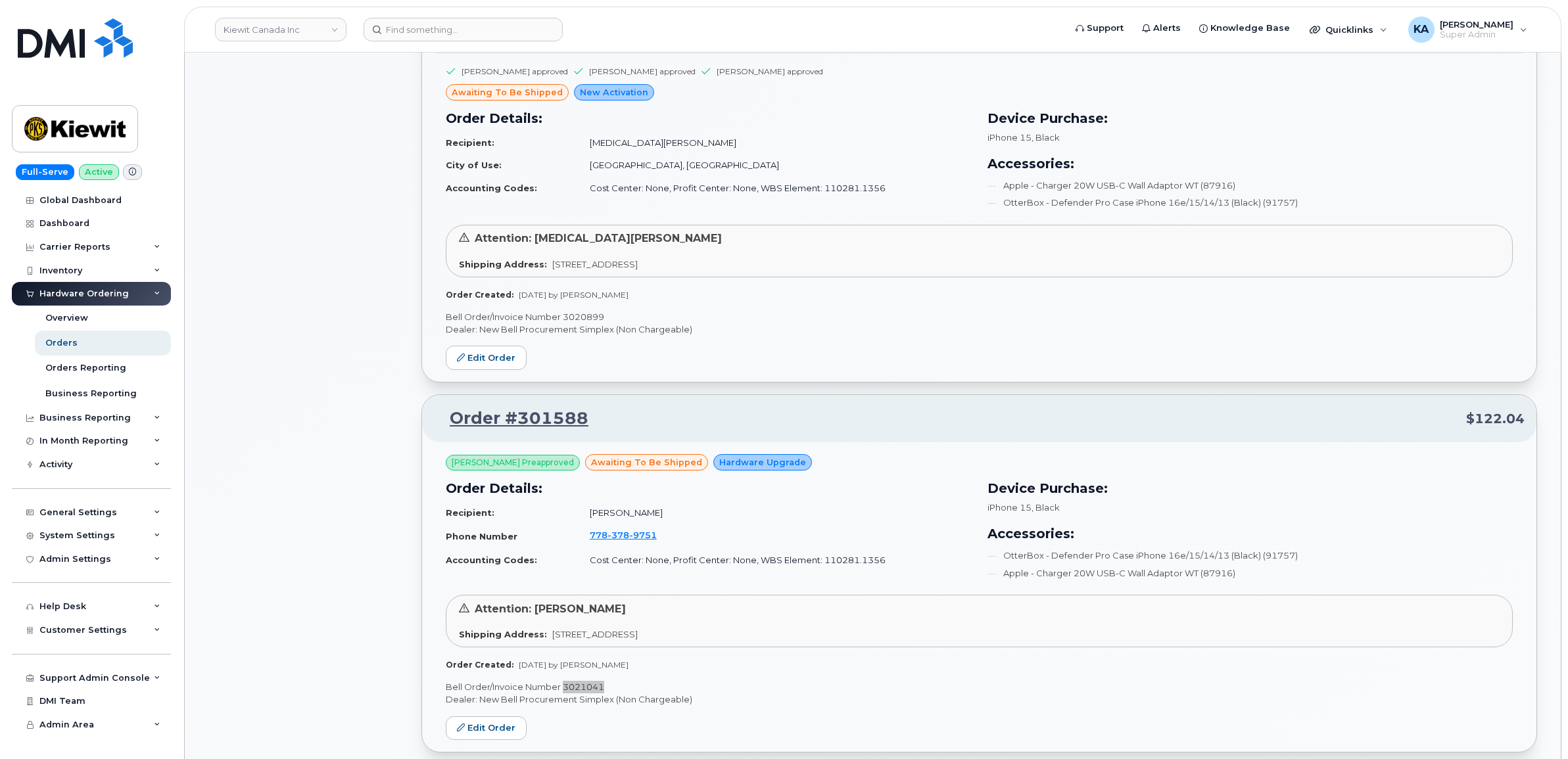
scroll to position [1298, 0]
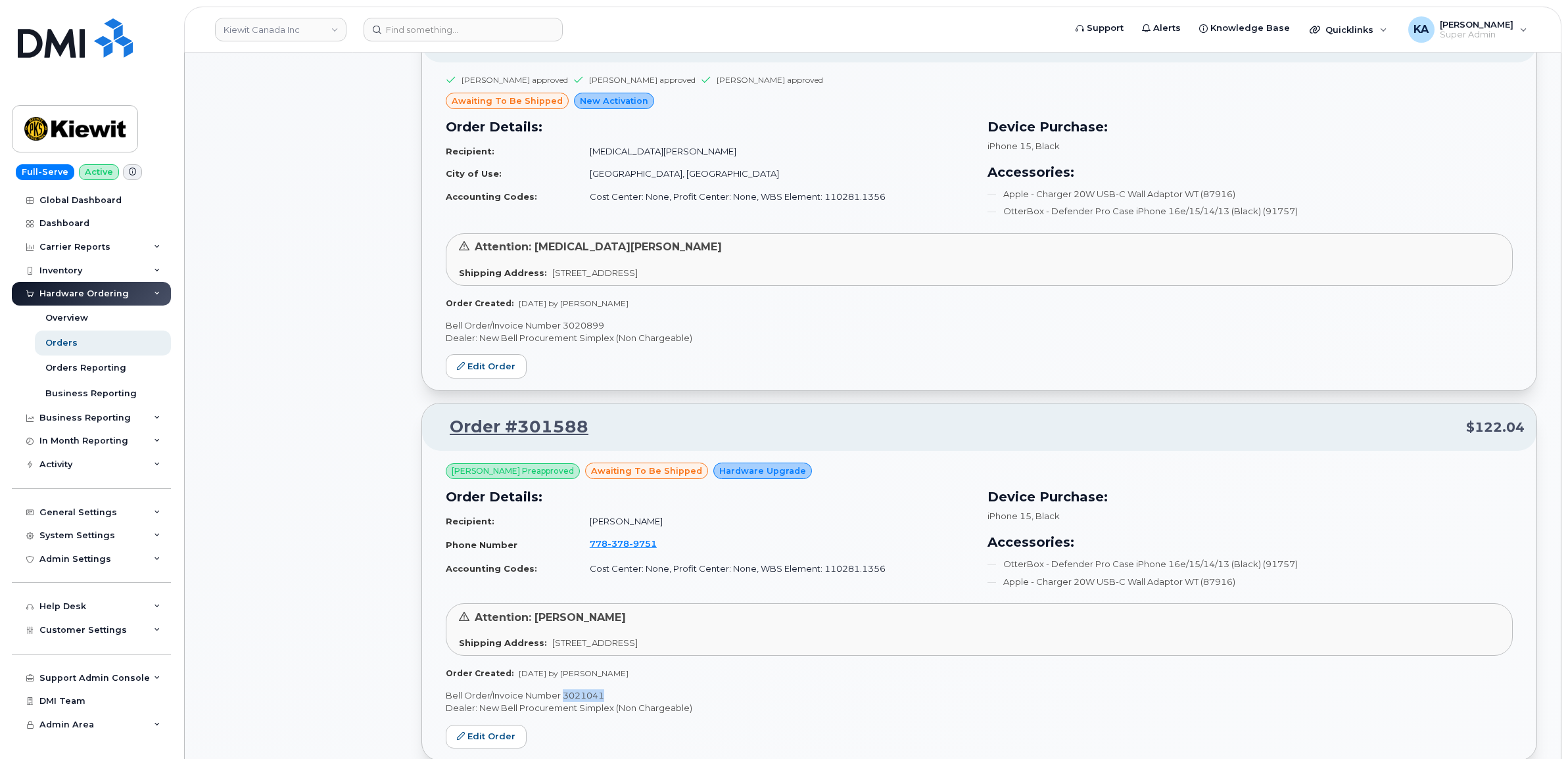
click at [587, 326] on p "Bell Order/Invoice Number 3020899" at bounding box center [979, 326] width 1067 height 13
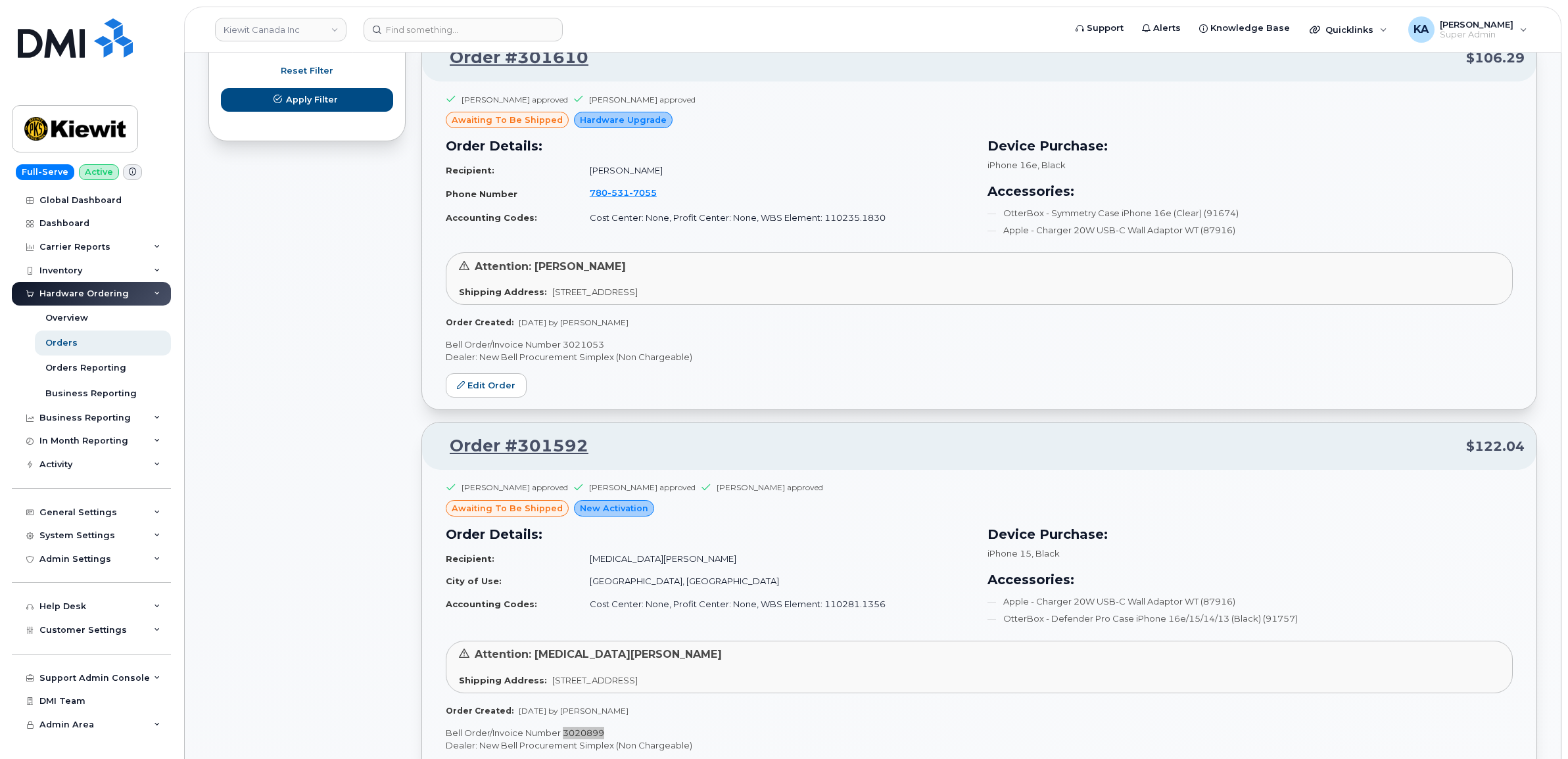
scroll to position [887, 0]
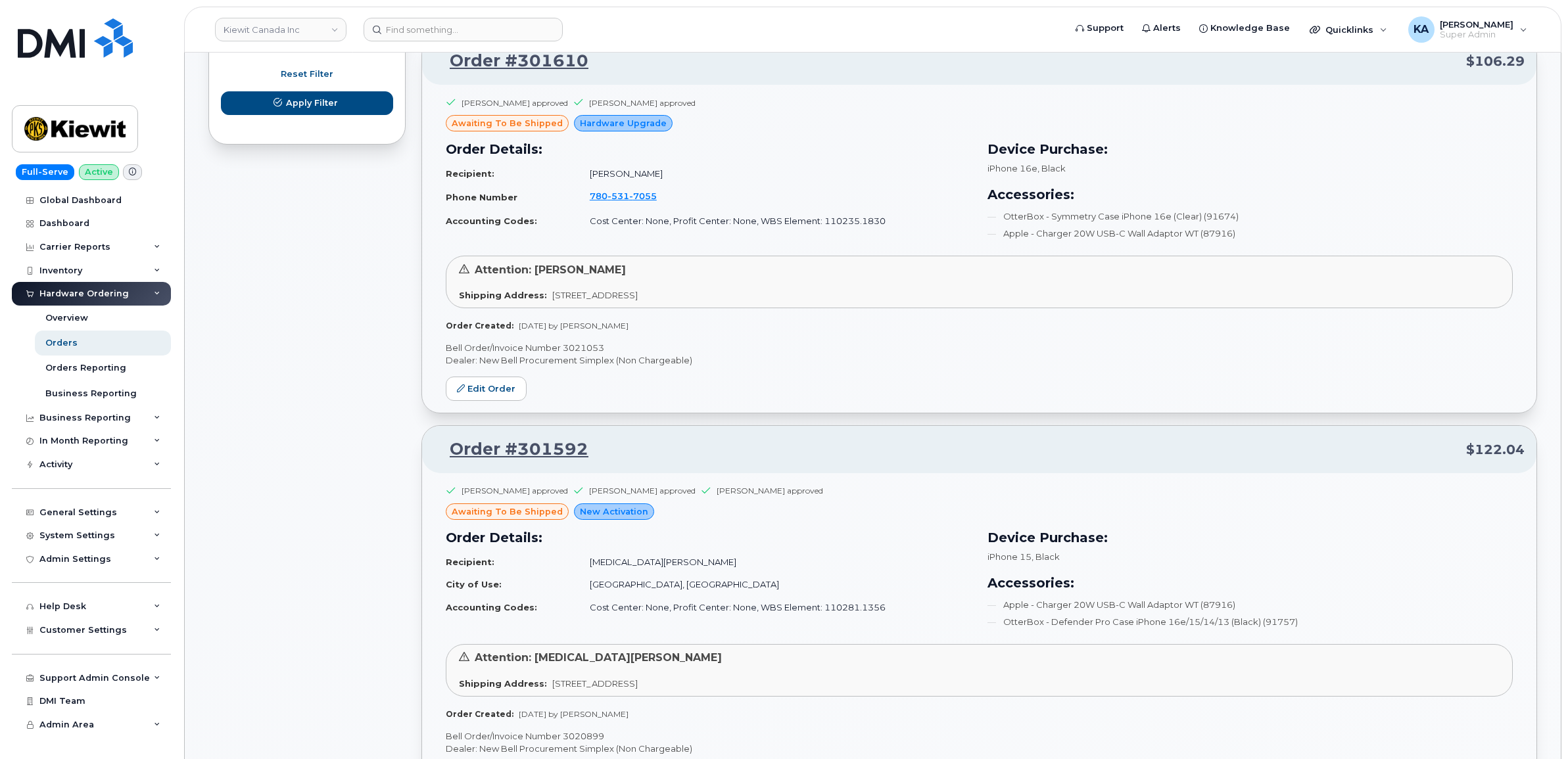
click at [581, 350] on p "Bell Order/Invoice Number 3021053" at bounding box center [979, 348] width 1067 height 13
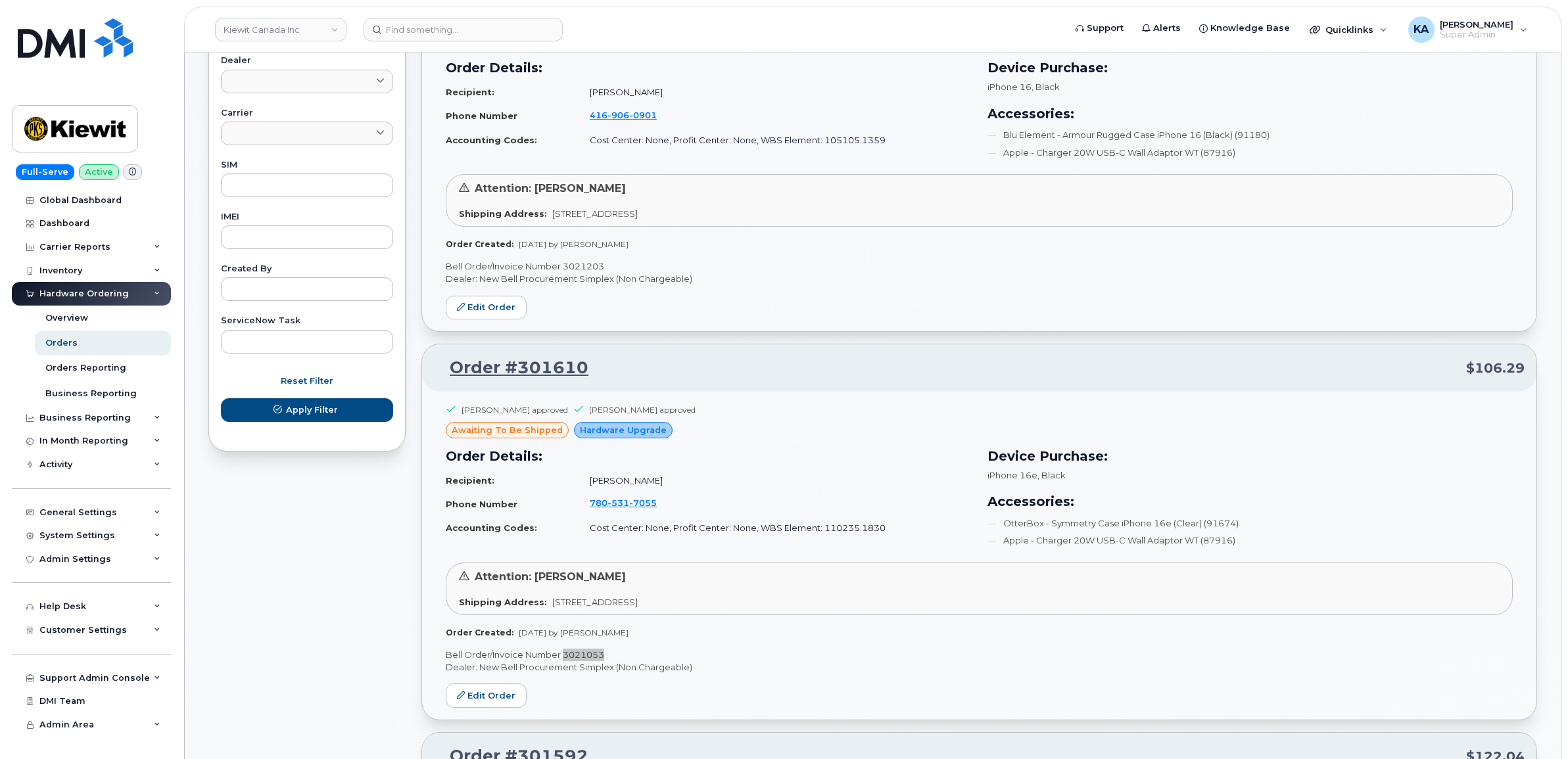
scroll to position [559, 0]
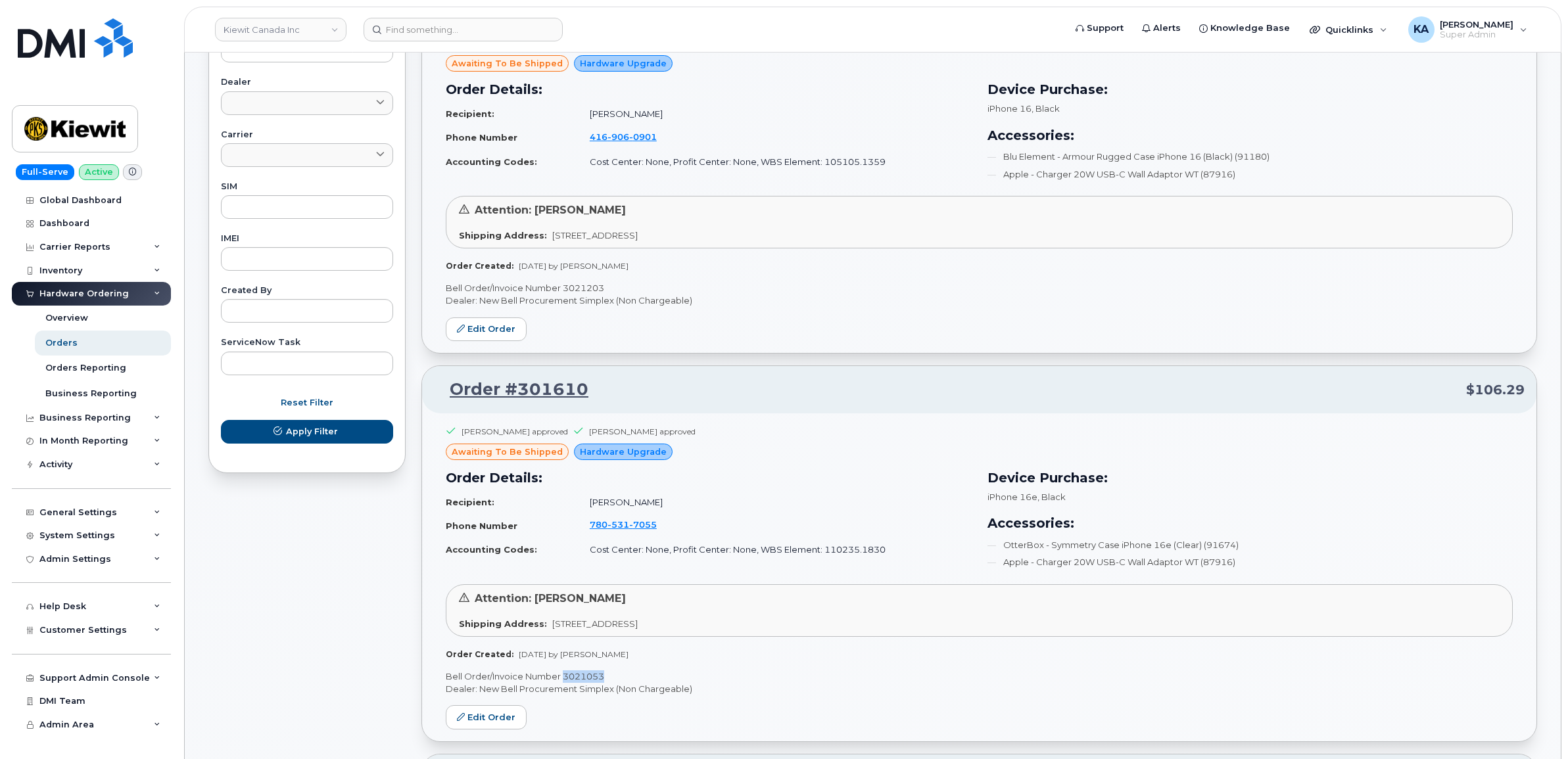
click at [582, 288] on p "Bell Order/Invoice Number 3021203" at bounding box center [979, 289] width 1067 height 13
click at [581, 288] on p "Bell Order/Invoice Number 3021203" at bounding box center [979, 289] width 1067 height 13
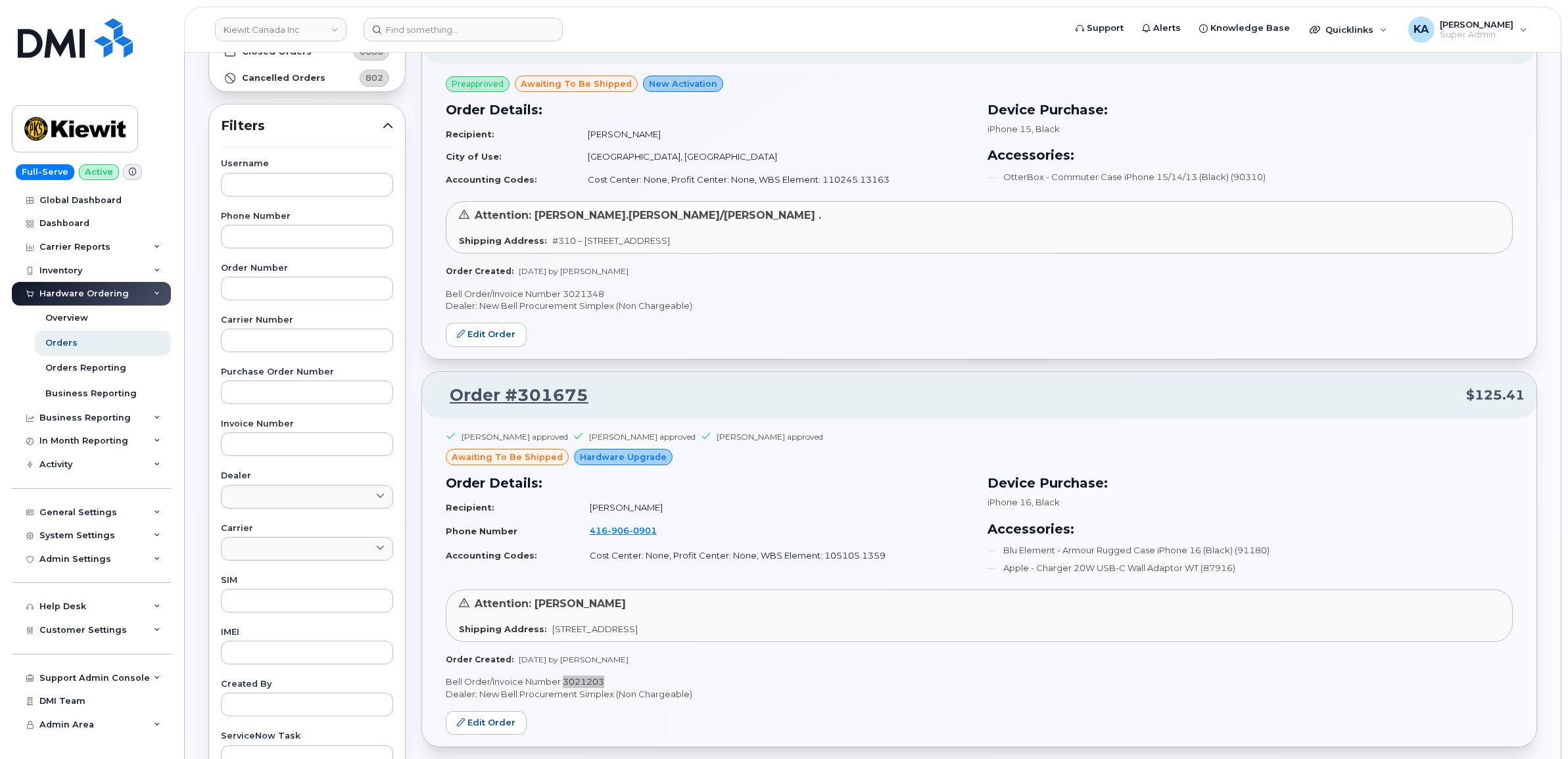
scroll to position [148, 0]
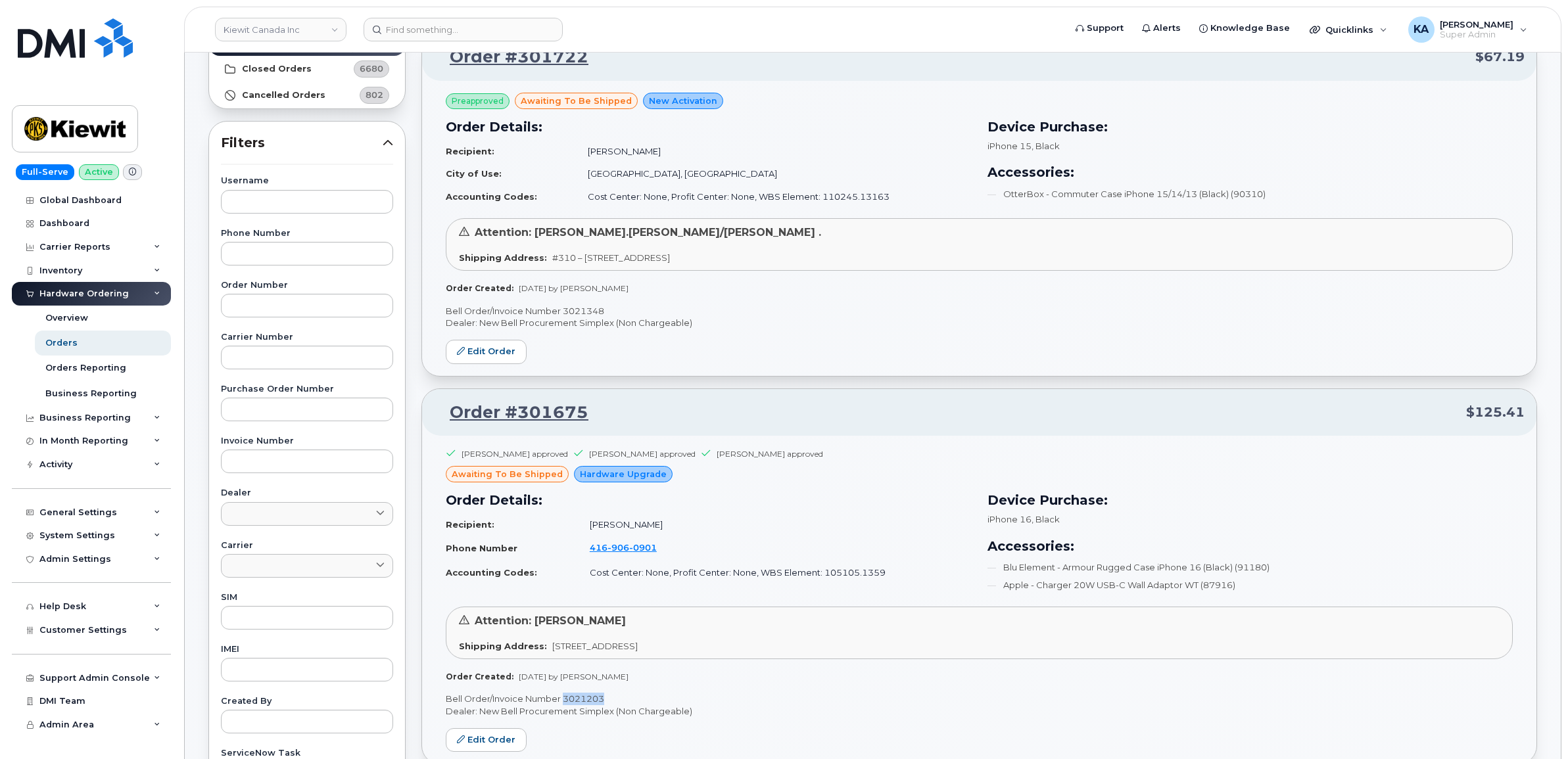
click at [580, 310] on p "Bell Order/Invoice Number 3021348" at bounding box center [979, 311] width 1067 height 13
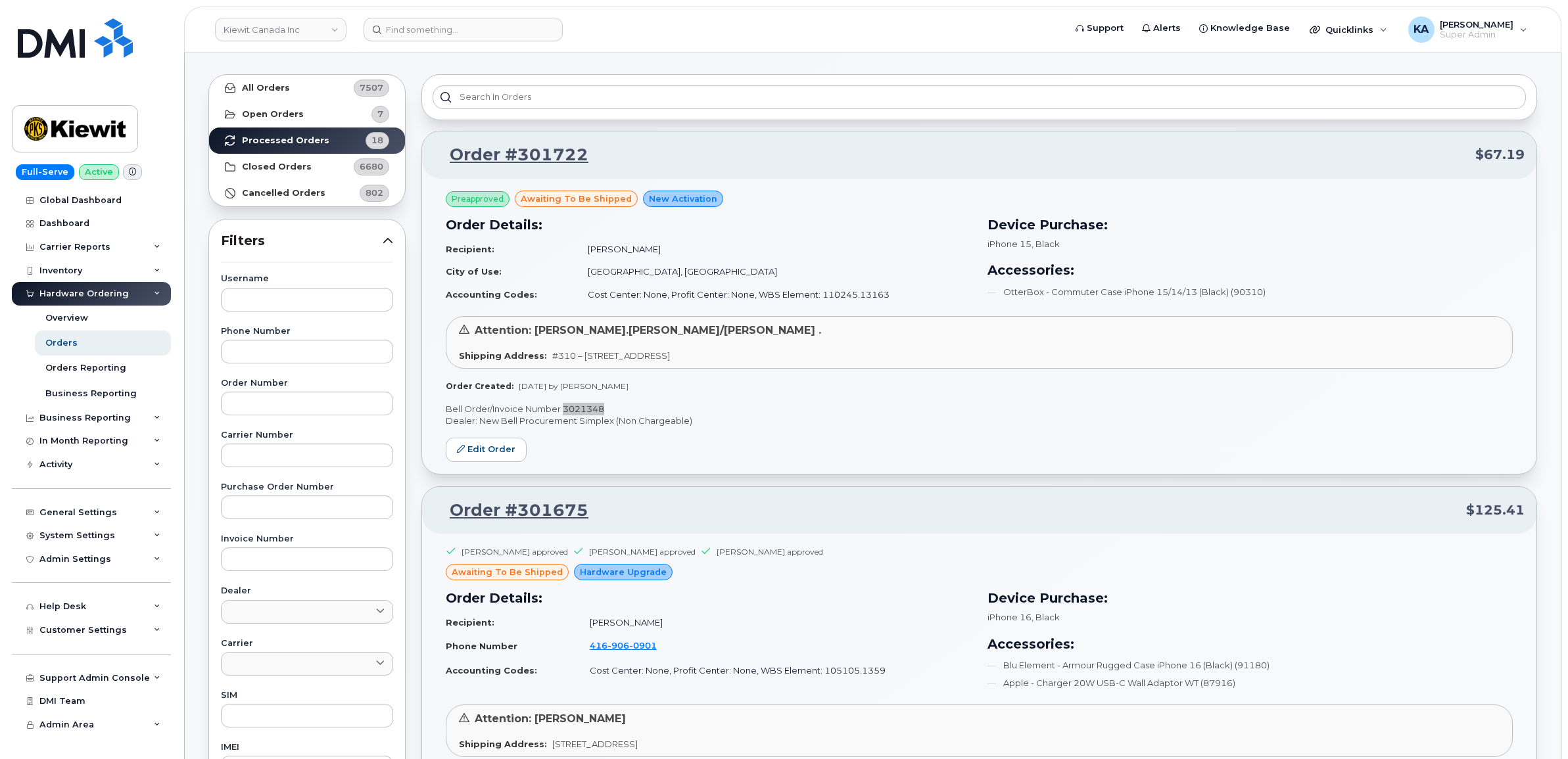
scroll to position [0, 0]
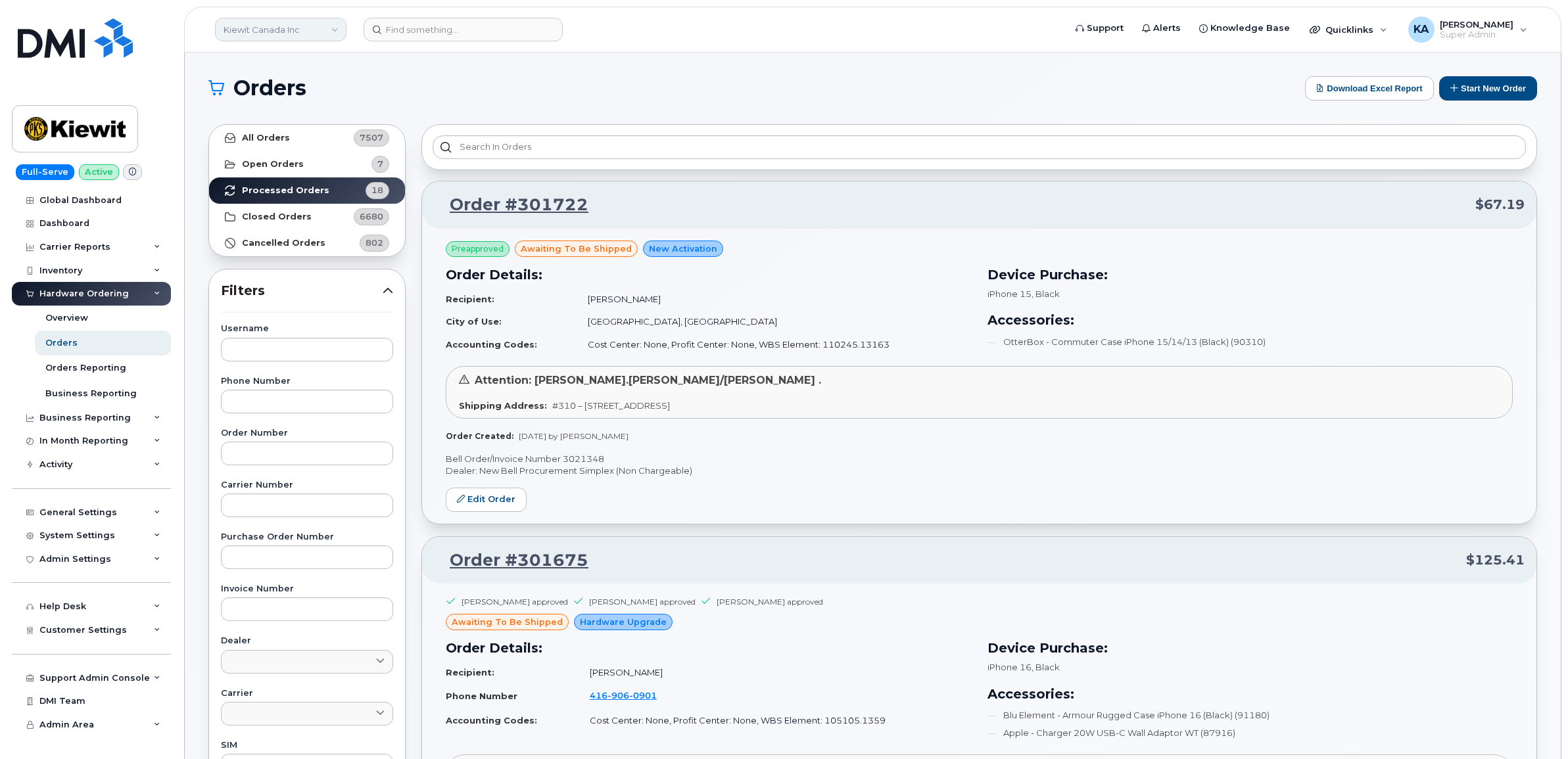
click at [277, 26] on link "Kiewit Canada Inc" at bounding box center [280, 29] width 131 height 24
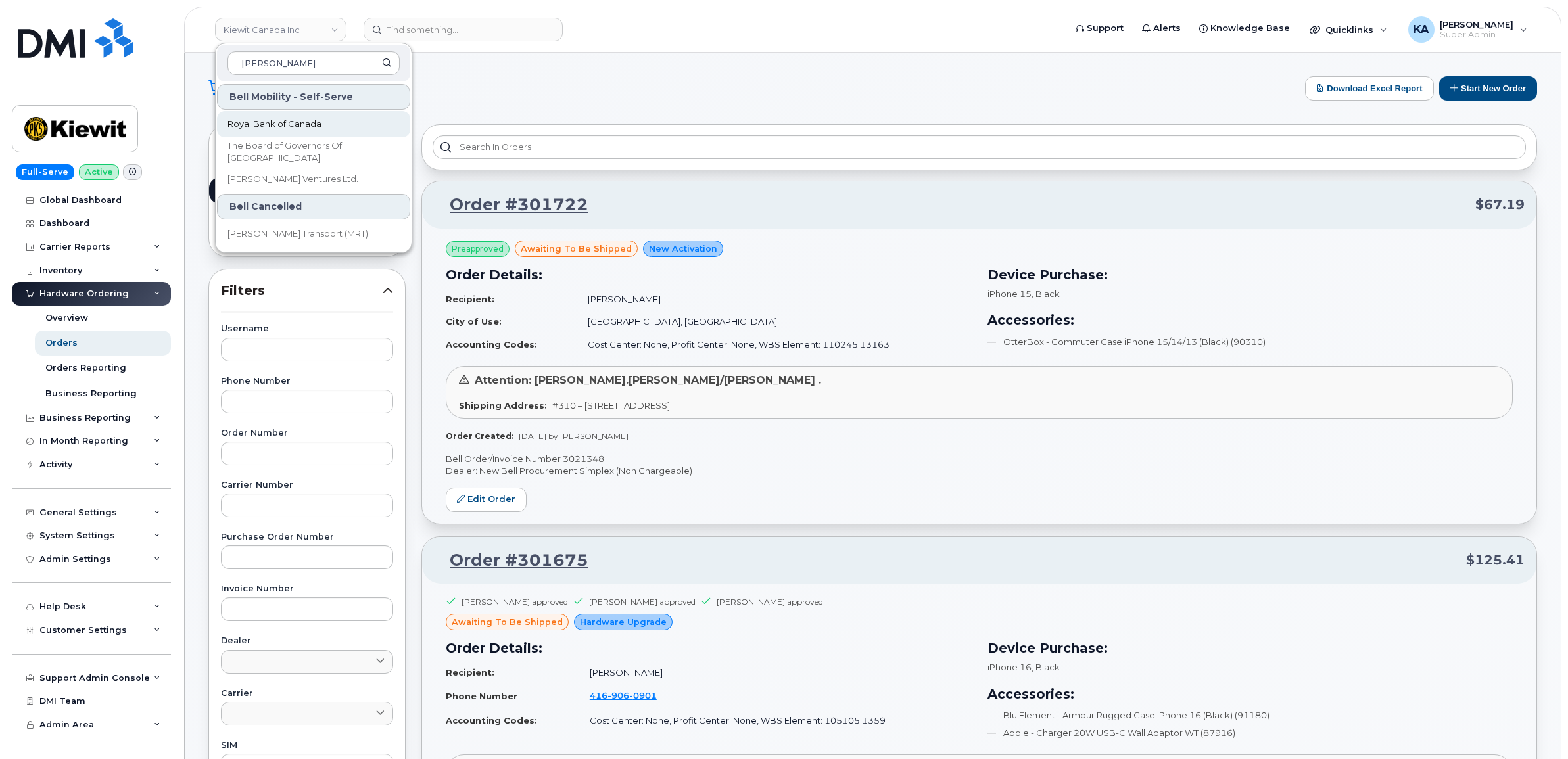
type input "roy"
click at [247, 123] on span "Royal Bank of Canada" at bounding box center [275, 124] width 94 height 13
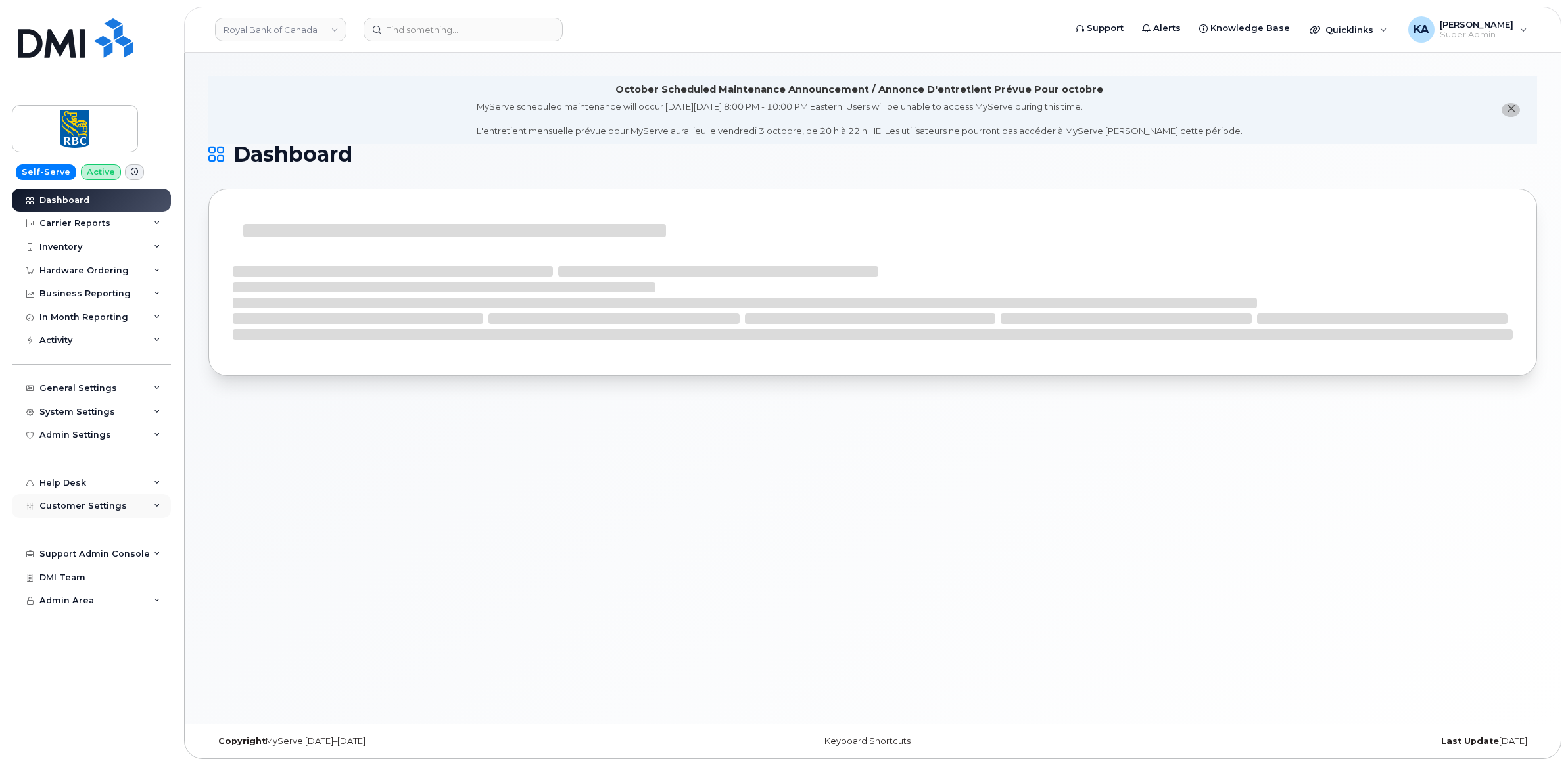
click at [53, 508] on span "Customer Settings" at bounding box center [83, 506] width 88 height 10
click at [69, 270] on div "Hardware Ordering" at bounding box center [84, 270] width 89 height 11
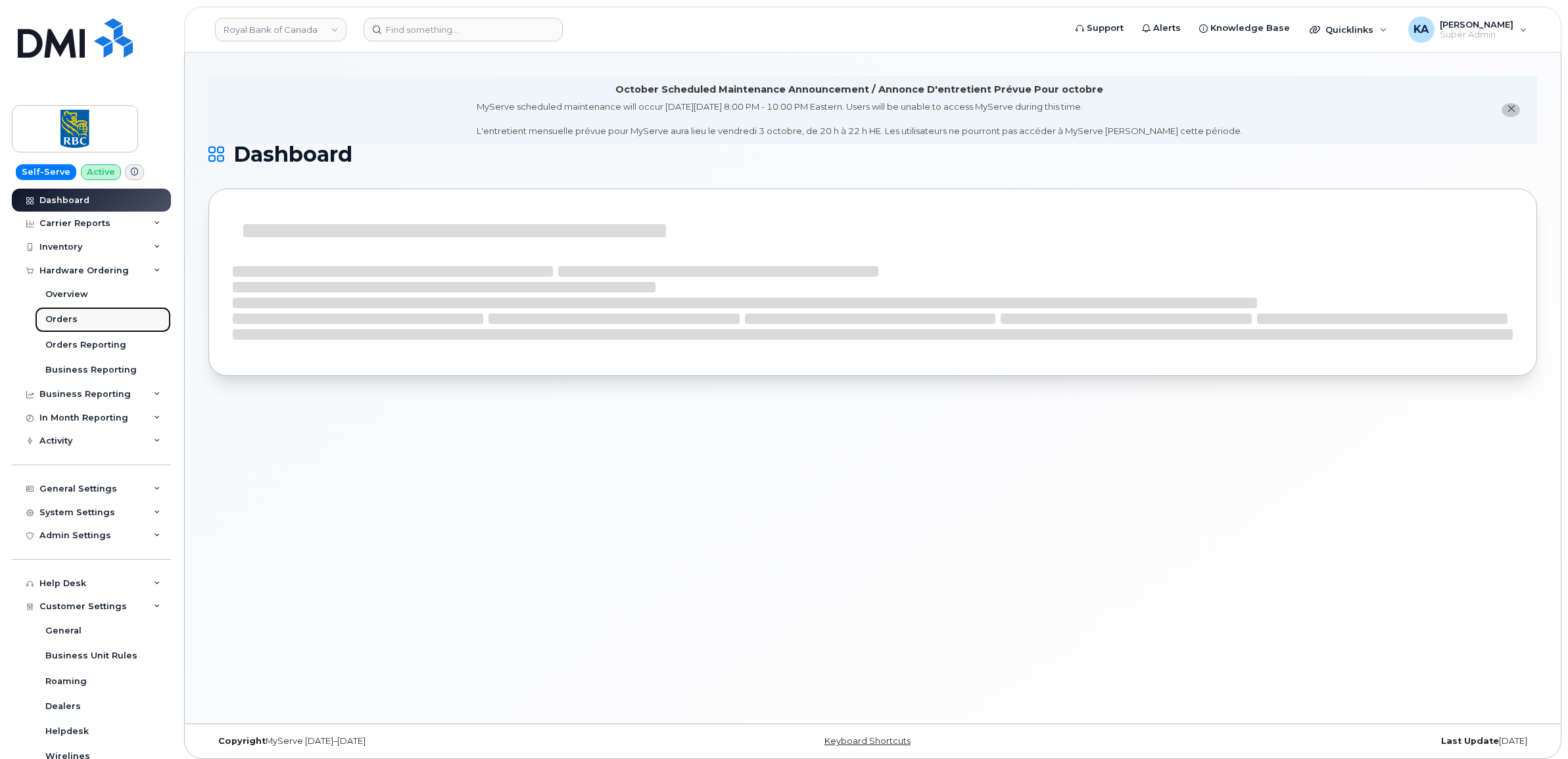
click at [54, 319] on div "Orders" at bounding box center [62, 319] width 32 height 12
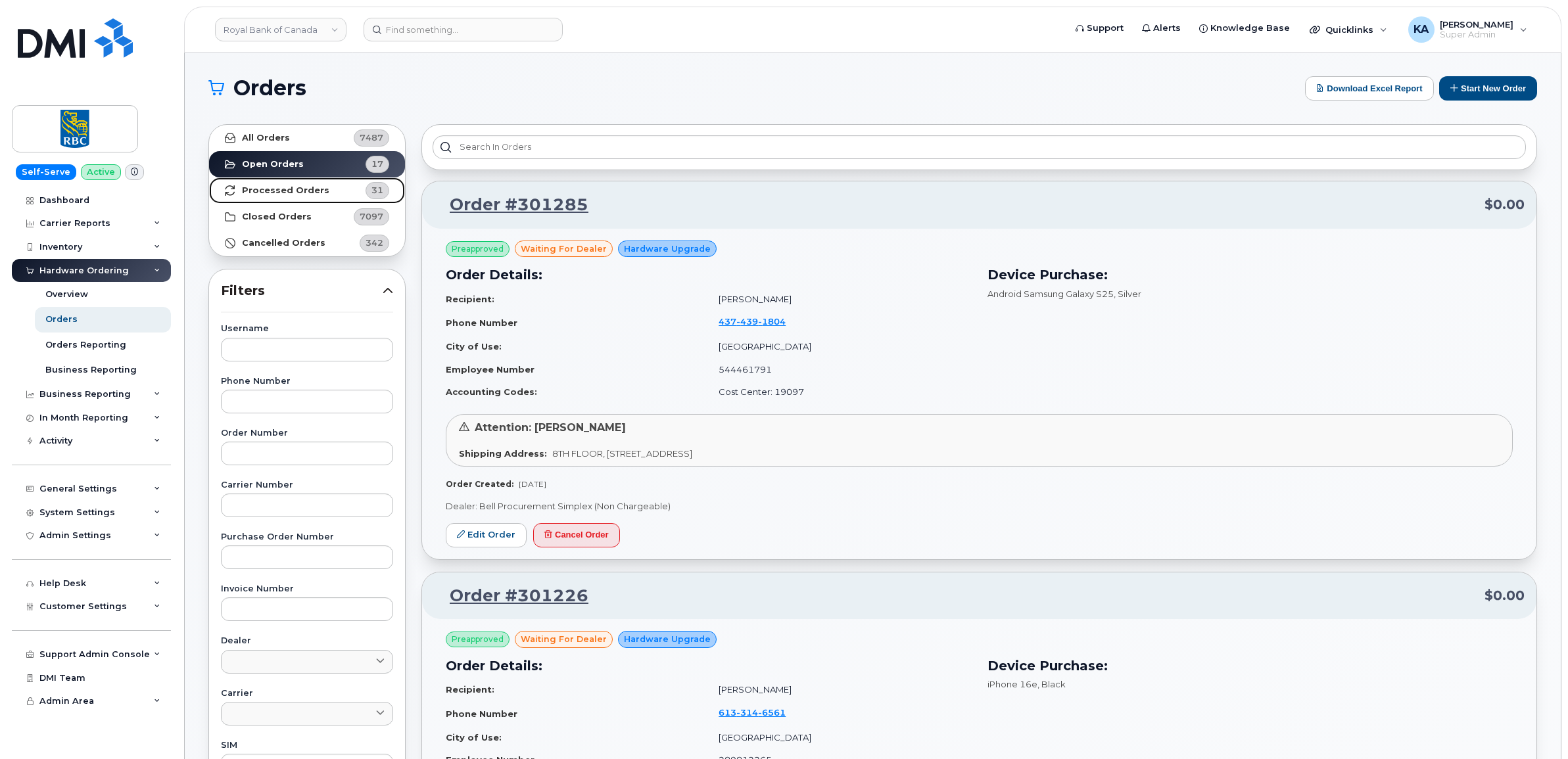
click at [249, 185] on strong "Processed Orders" at bounding box center [286, 190] width 88 height 11
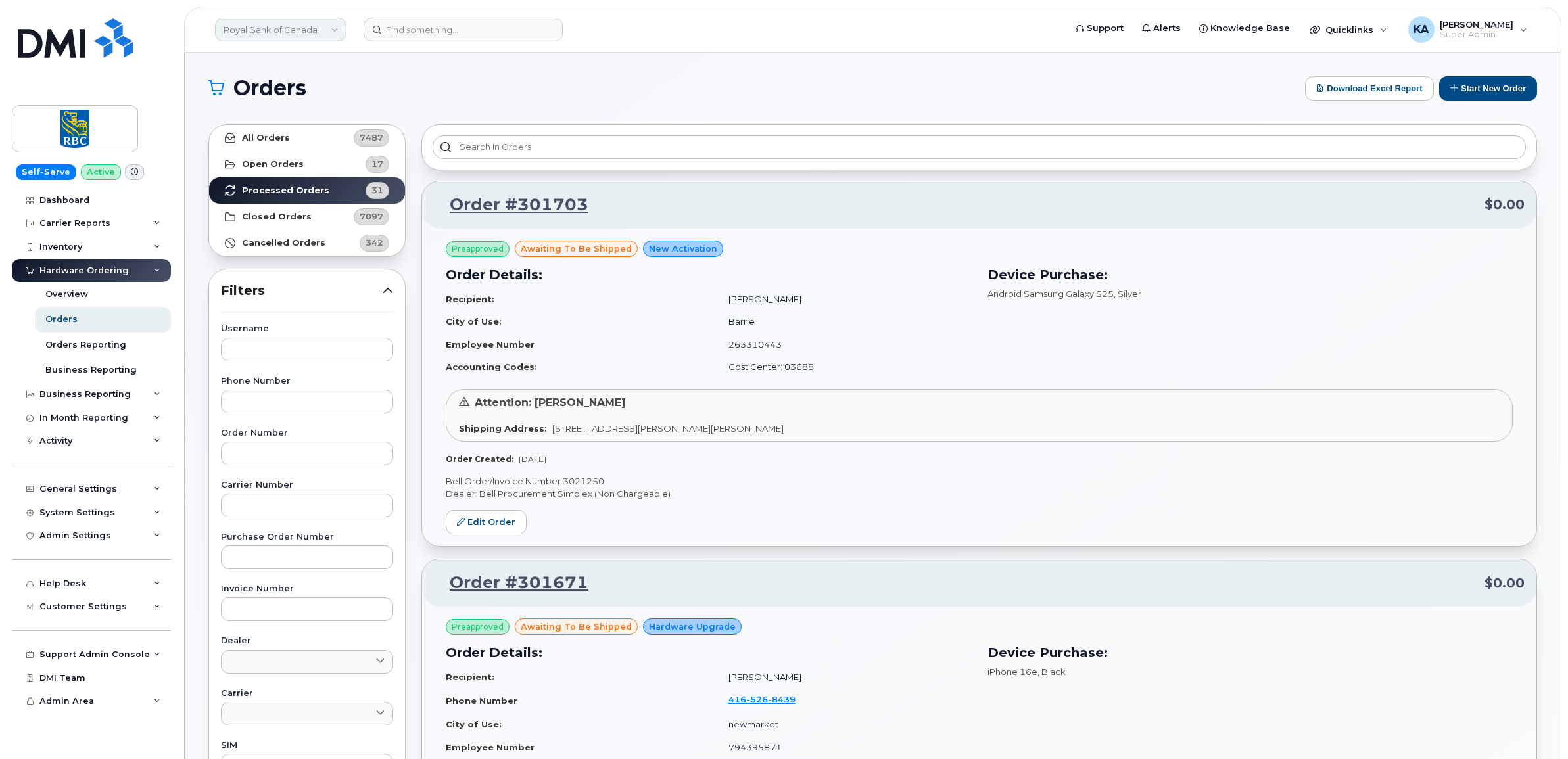
click at [280, 24] on link "Royal Bank of Canada" at bounding box center [280, 29] width 131 height 24
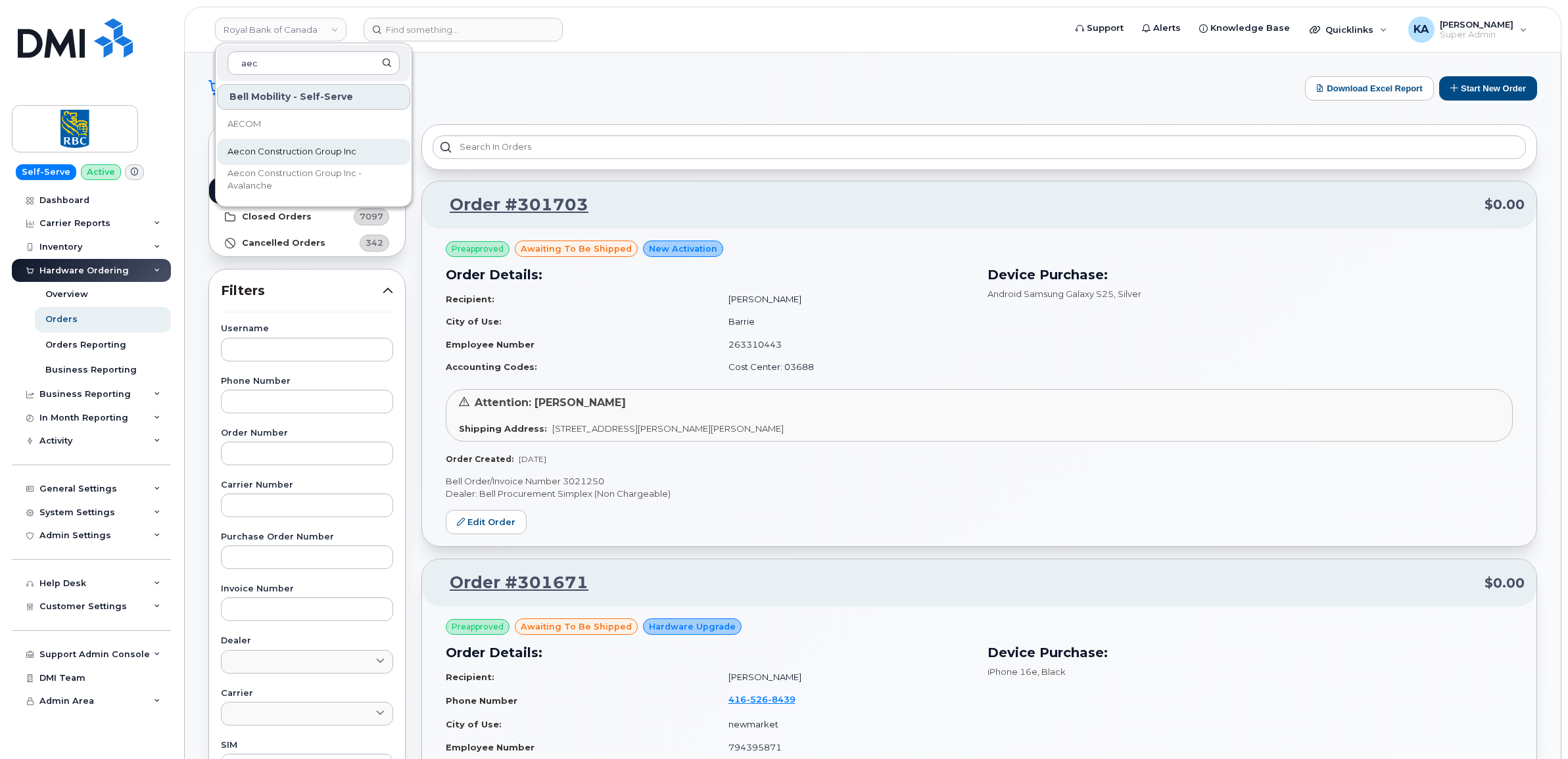
type input "aec"
click at [254, 149] on span "Aecon Construction Group Inc" at bounding box center [291, 152] width 129 height 13
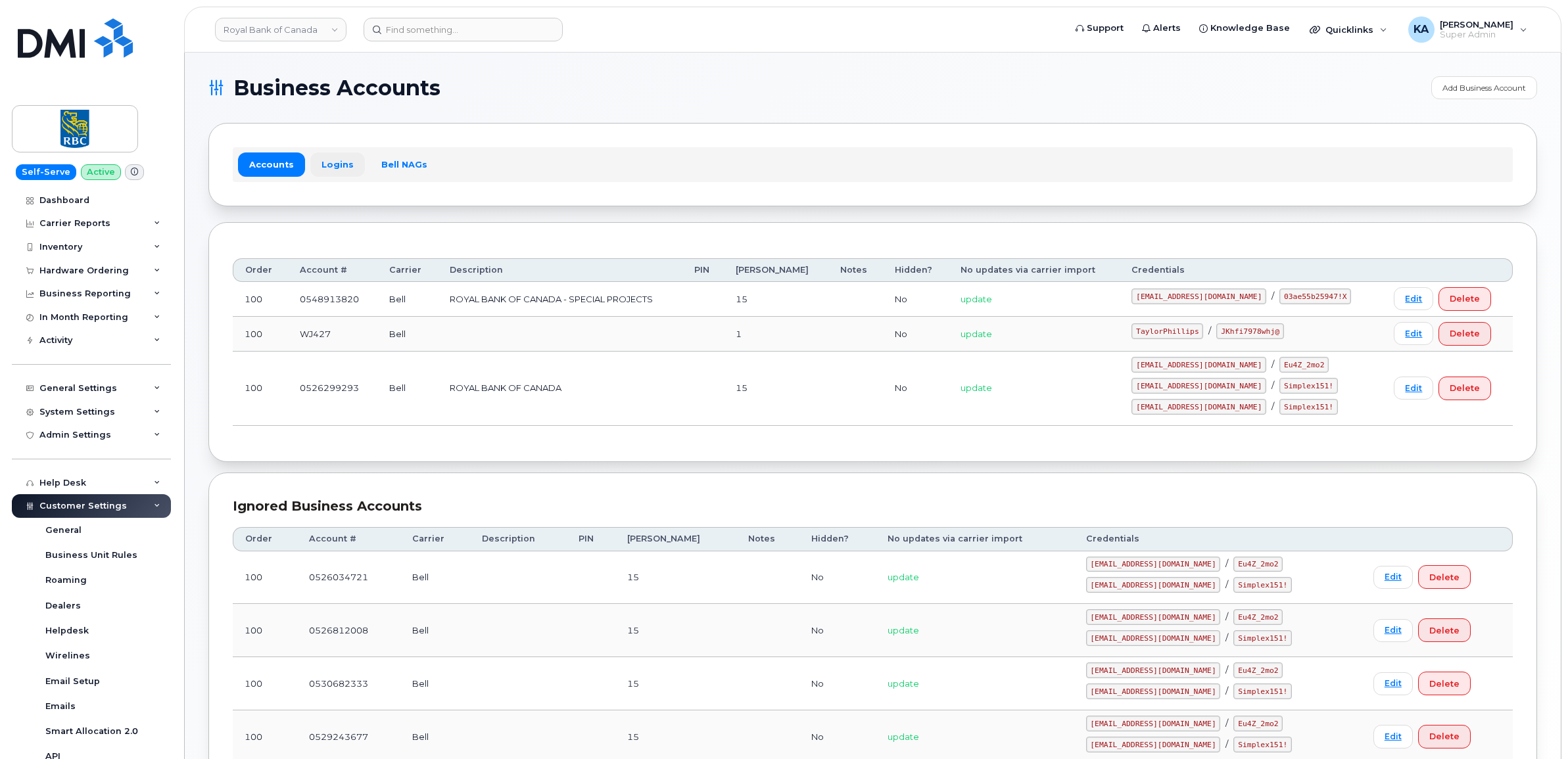
click at [324, 161] on link "Logins" at bounding box center [338, 164] width 55 height 24
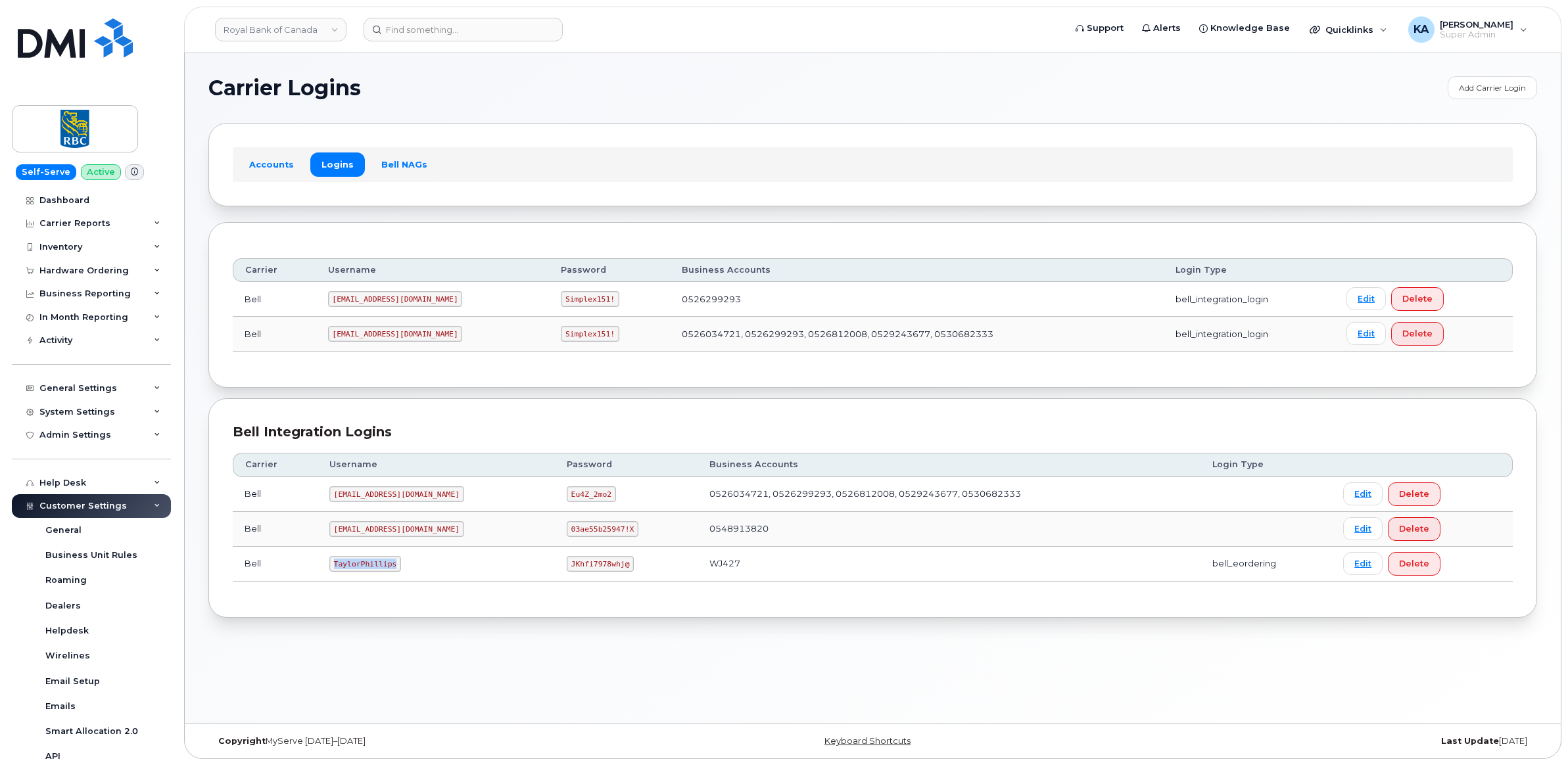
drag, startPoint x: 333, startPoint y: 566, endPoint x: 398, endPoint y: 576, distance: 65.8
click at [398, 576] on td "TaylorPhillips" at bounding box center [436, 565] width 237 height 35
copy code "TaylorPhillips"
drag, startPoint x: 526, startPoint y: 566, endPoint x: 603, endPoint y: 576, distance: 77.6
click at [603, 576] on td "JKhfi7978whj@" at bounding box center [626, 565] width 143 height 35
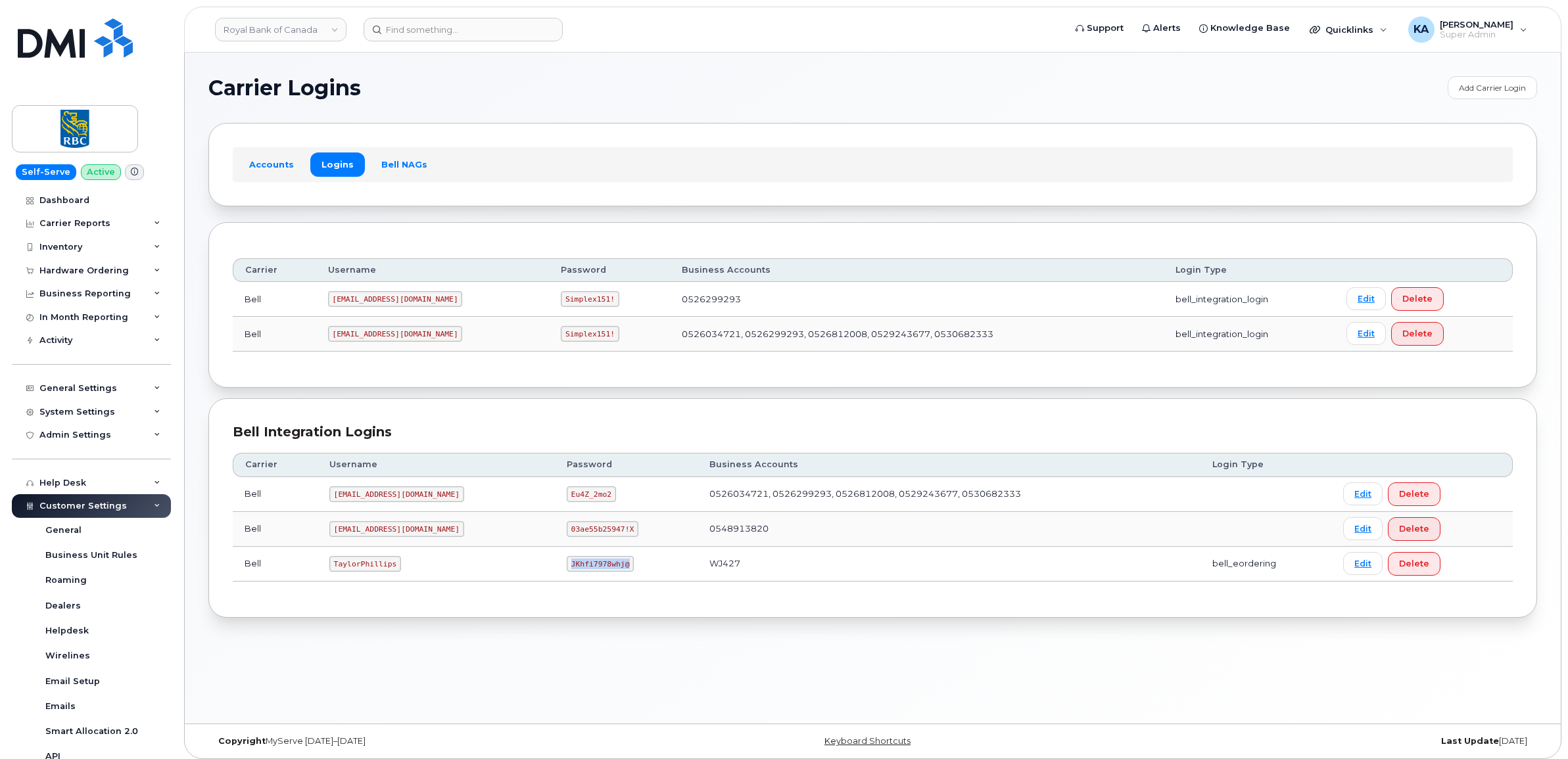
copy code "JKhfi7978whj@"
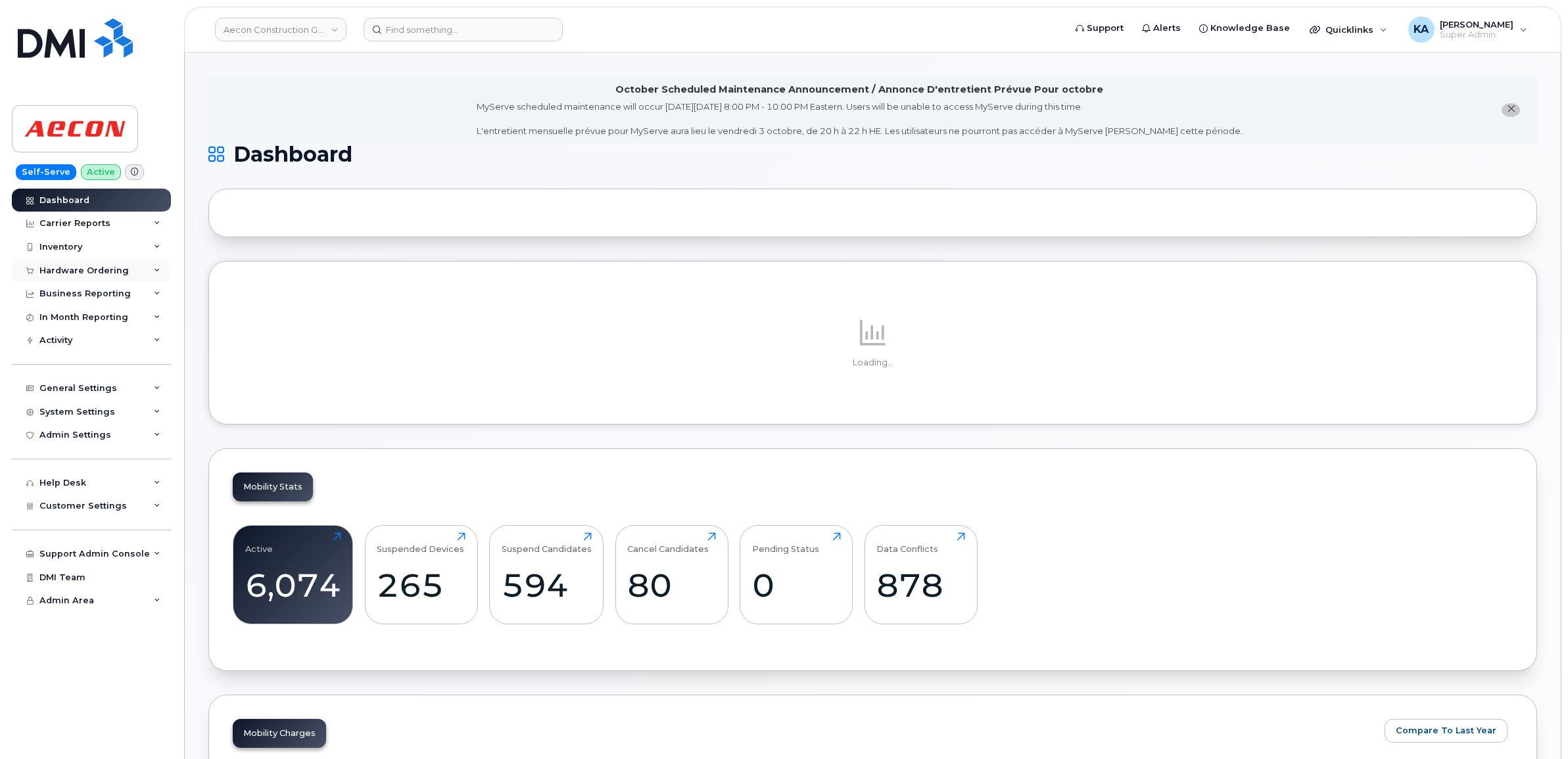
click at [89, 268] on div "Hardware Ordering" at bounding box center [84, 270] width 89 height 11
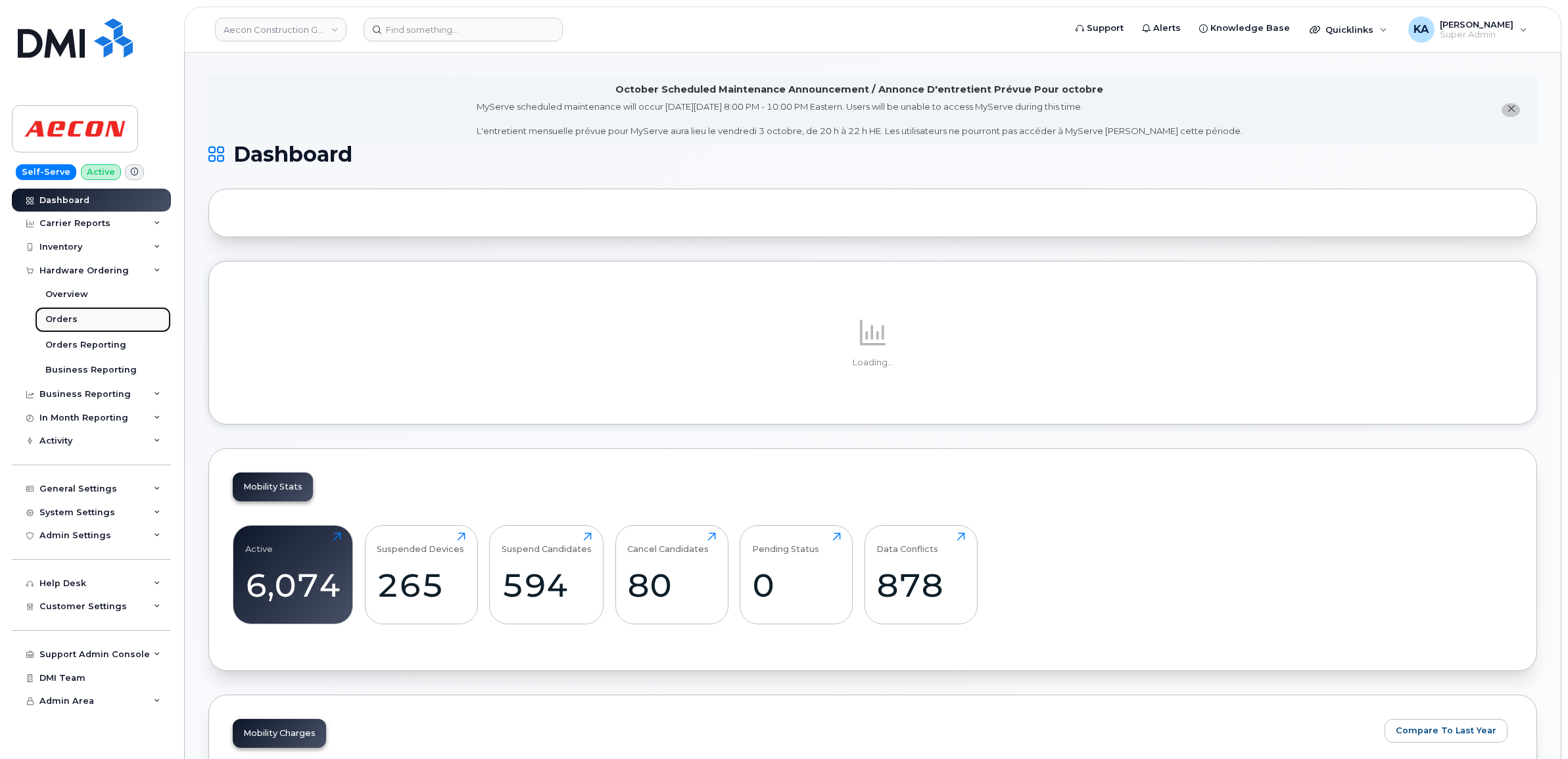
click at [57, 316] on div "Orders" at bounding box center [62, 319] width 32 height 12
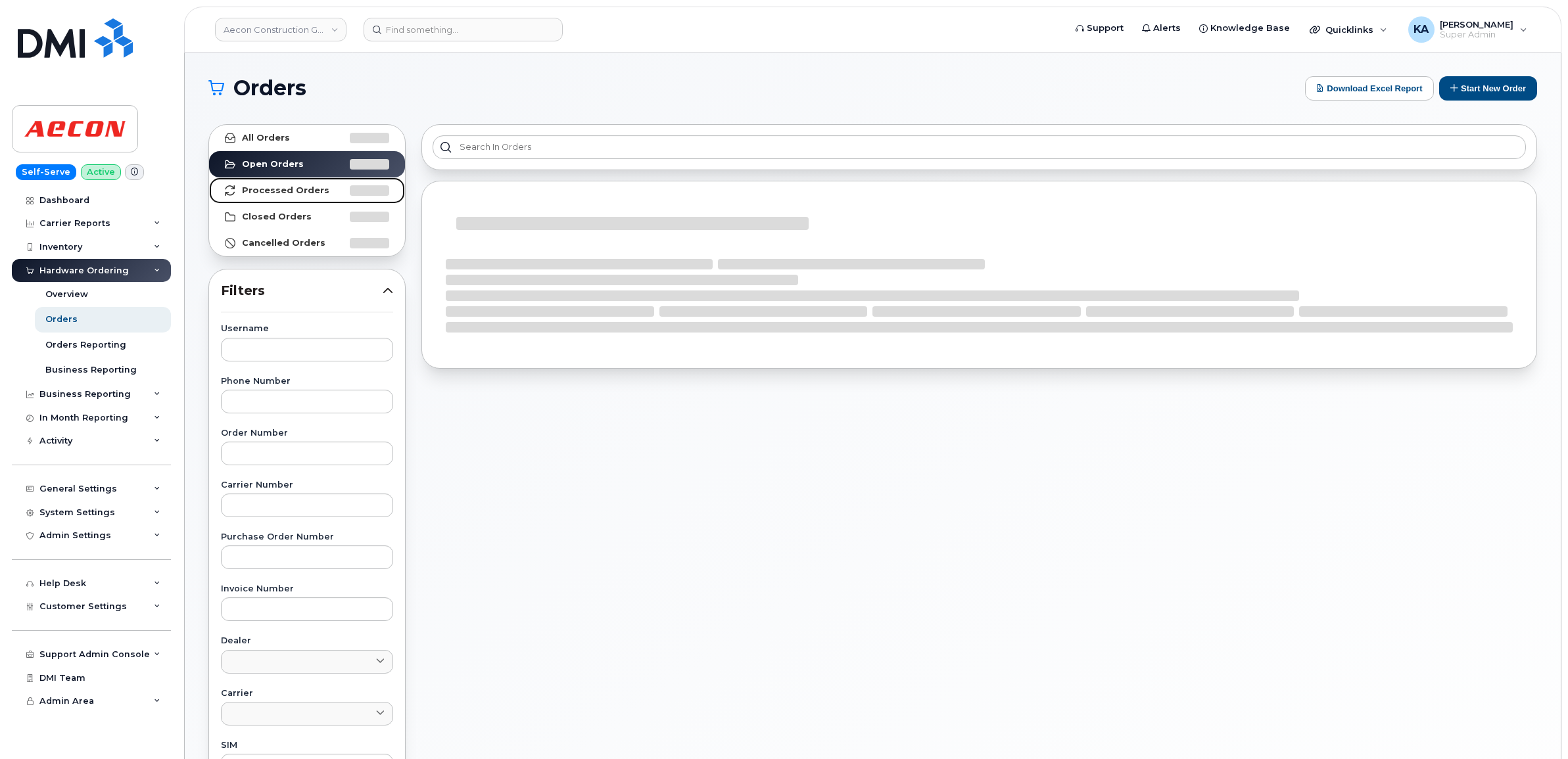
click at [299, 190] on strong "Processed Orders" at bounding box center [286, 190] width 88 height 11
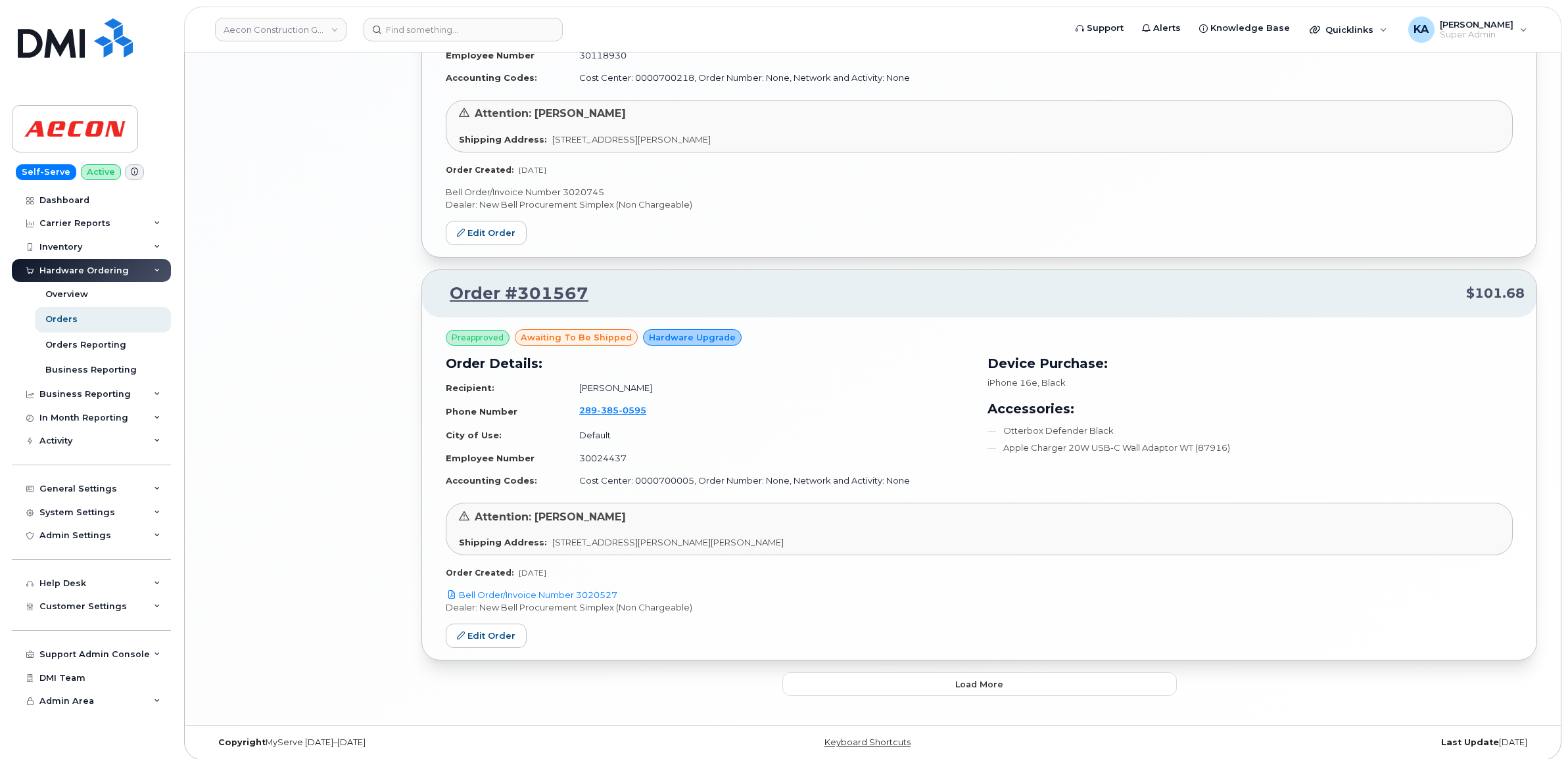
scroll to position [2693, 0]
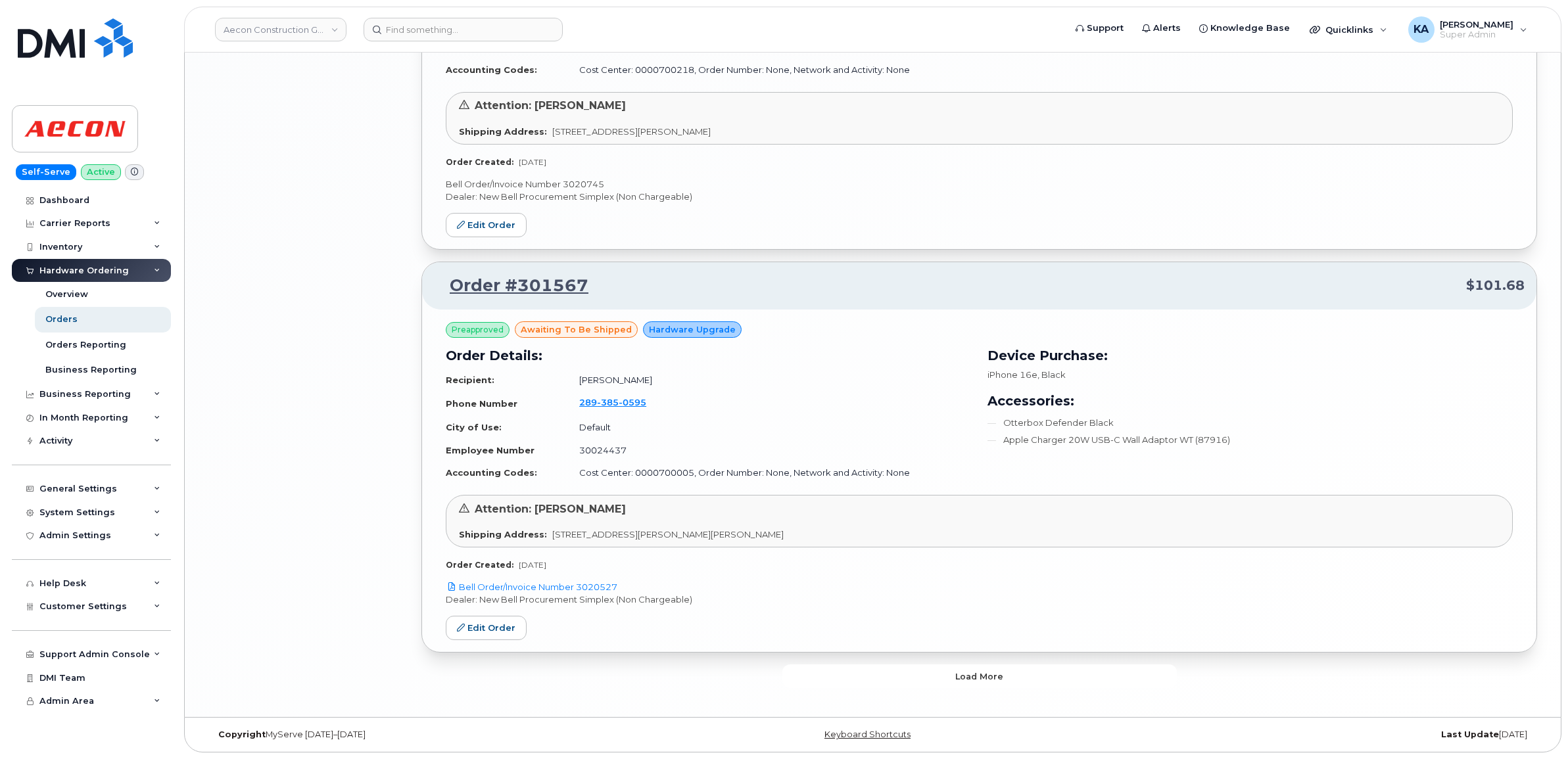
click at [815, 672] on button "Load more" at bounding box center [980, 676] width 395 height 24
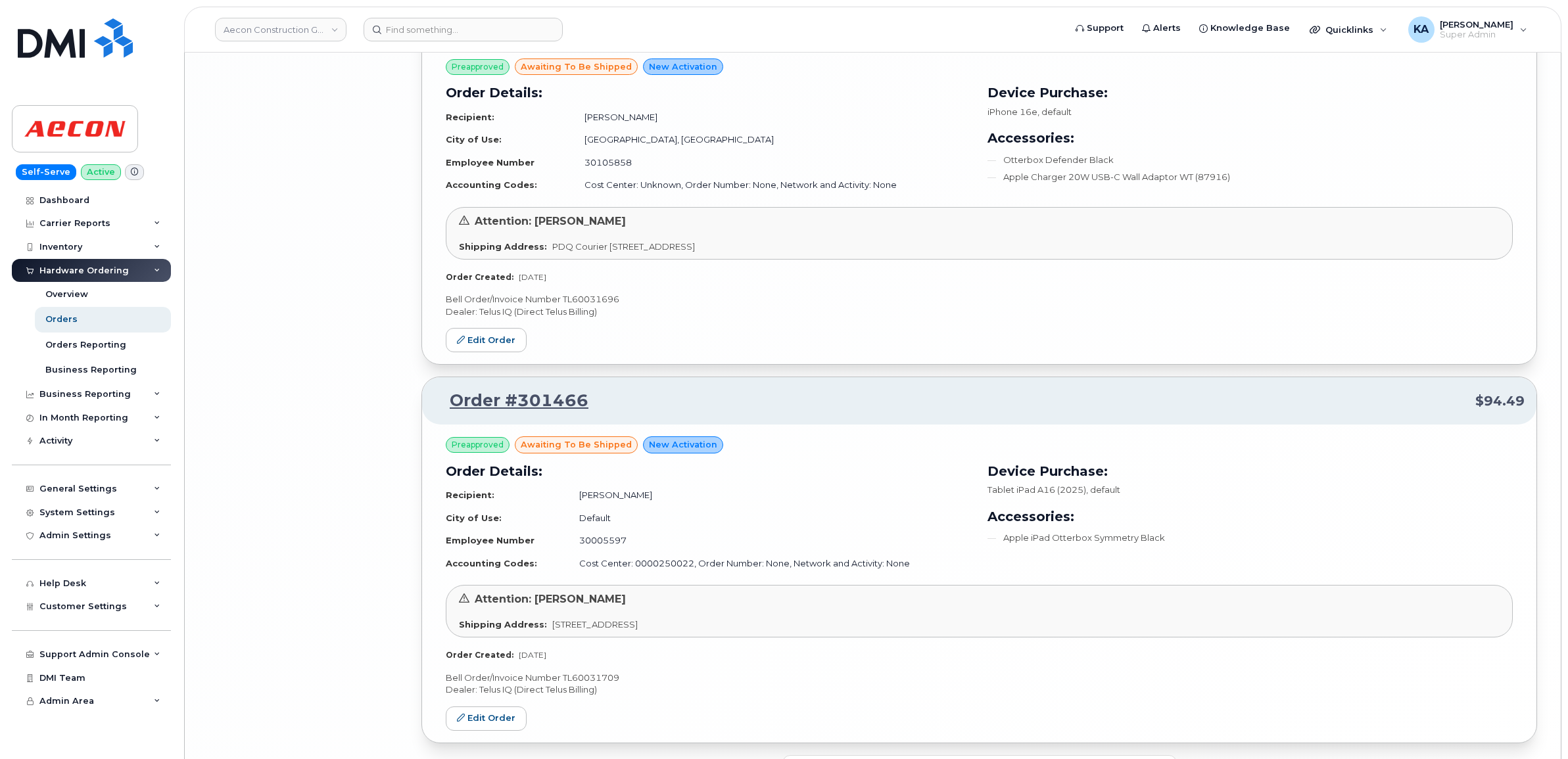
scroll to position [5749, 0]
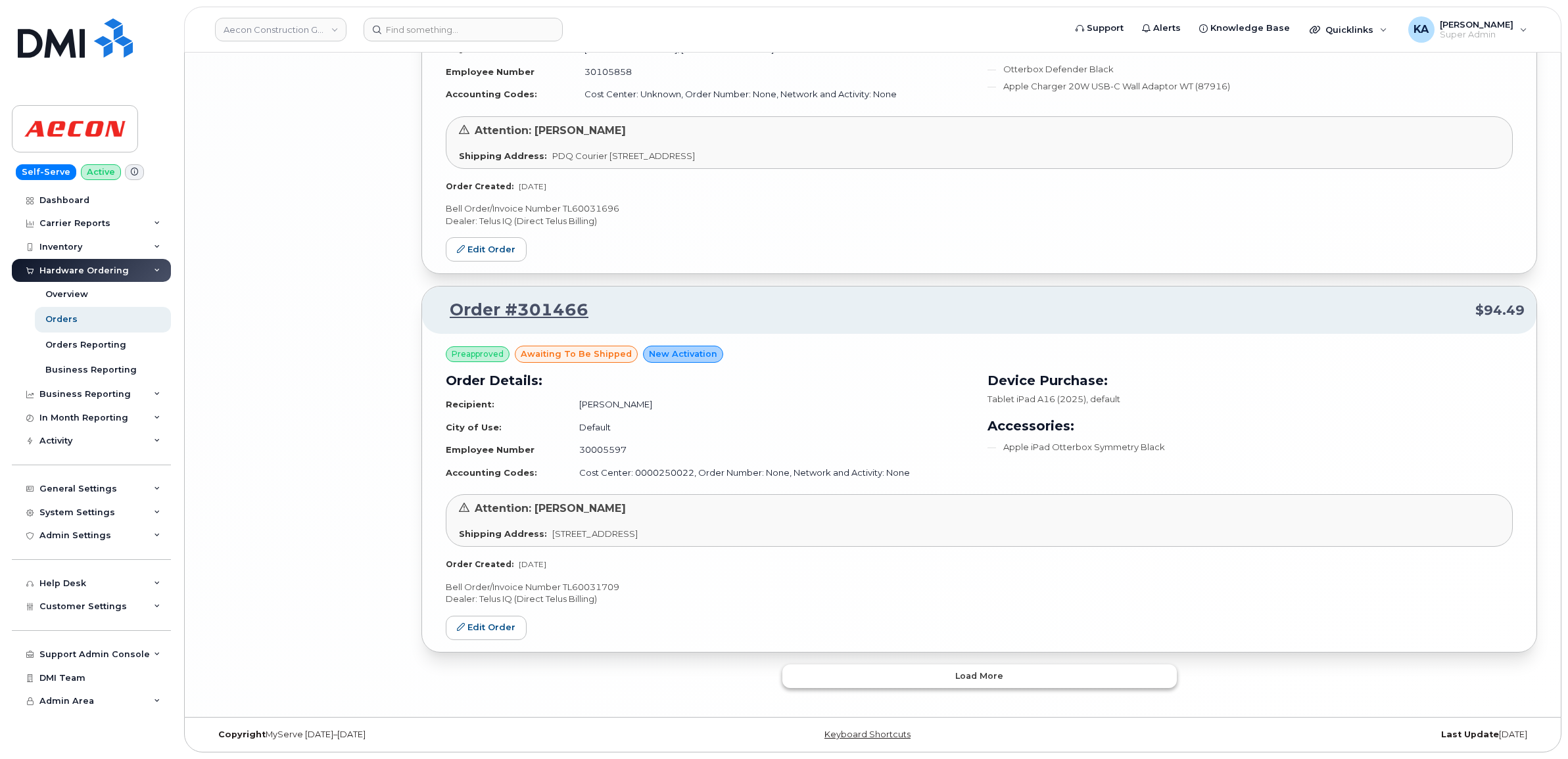
click at [860, 672] on button "Load more" at bounding box center [980, 676] width 395 height 24
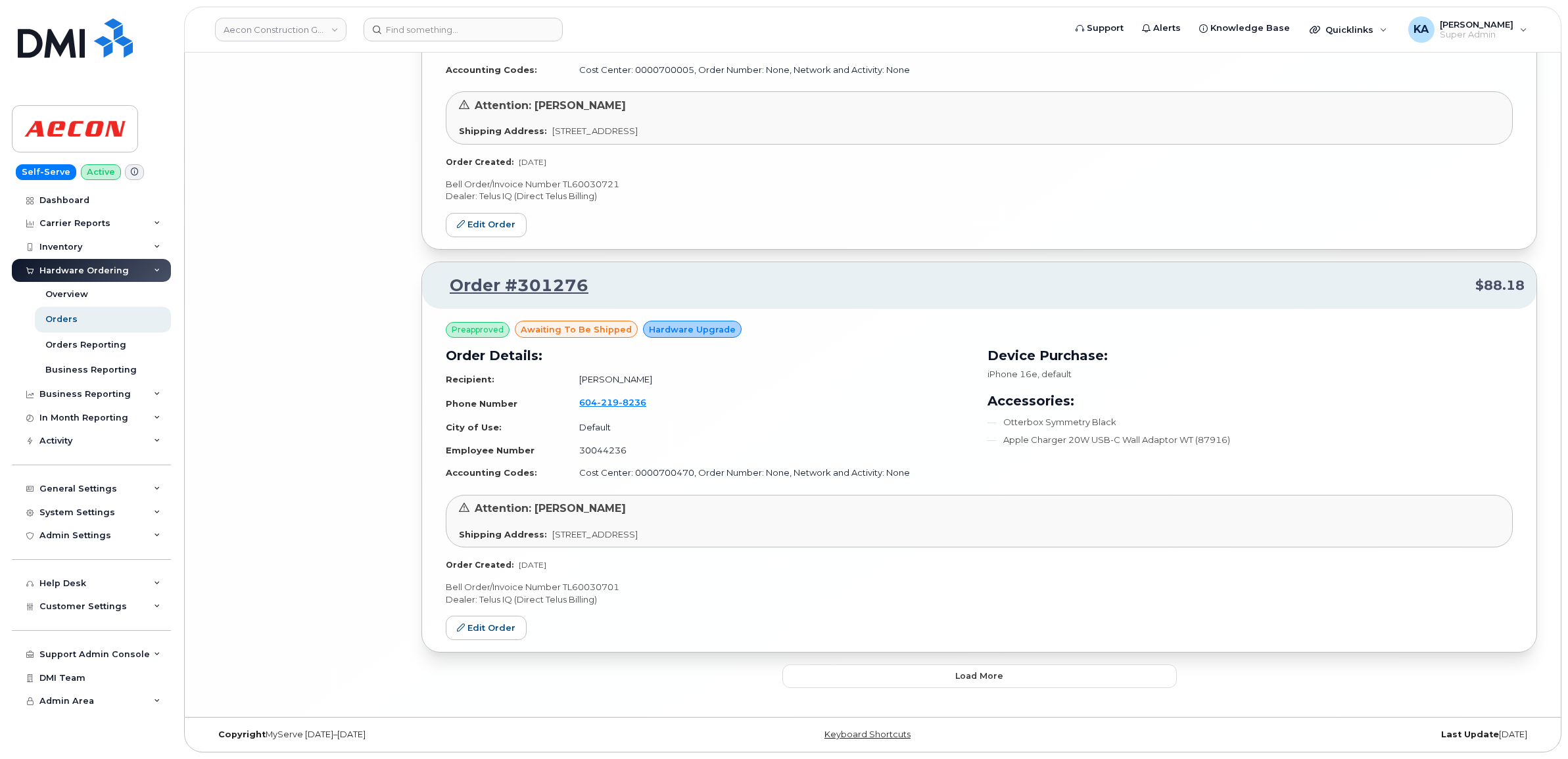
scroll to position [8805, 0]
click at [864, 671] on button "Load more" at bounding box center [980, 676] width 395 height 24
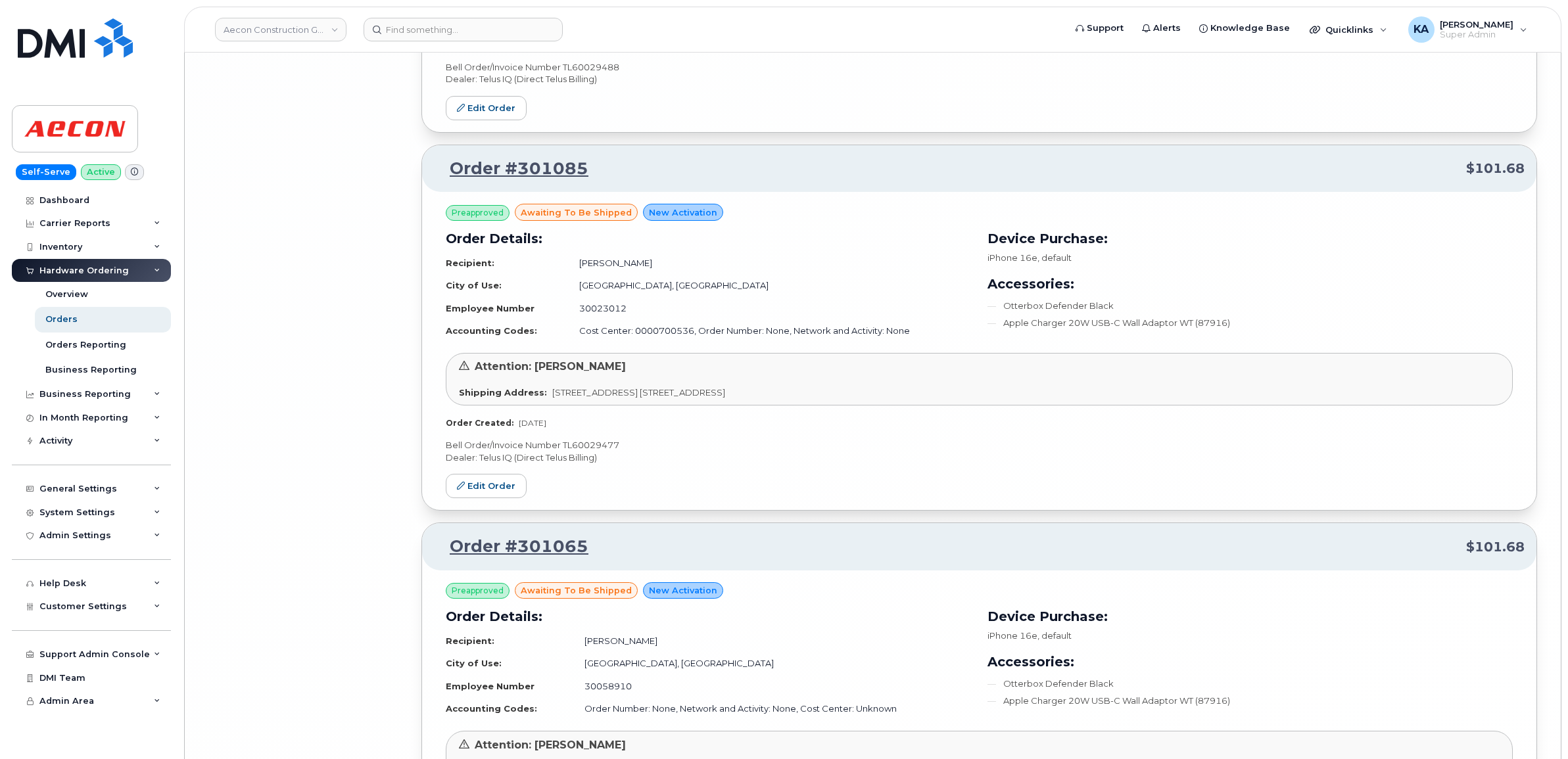
scroll to position [11862, 0]
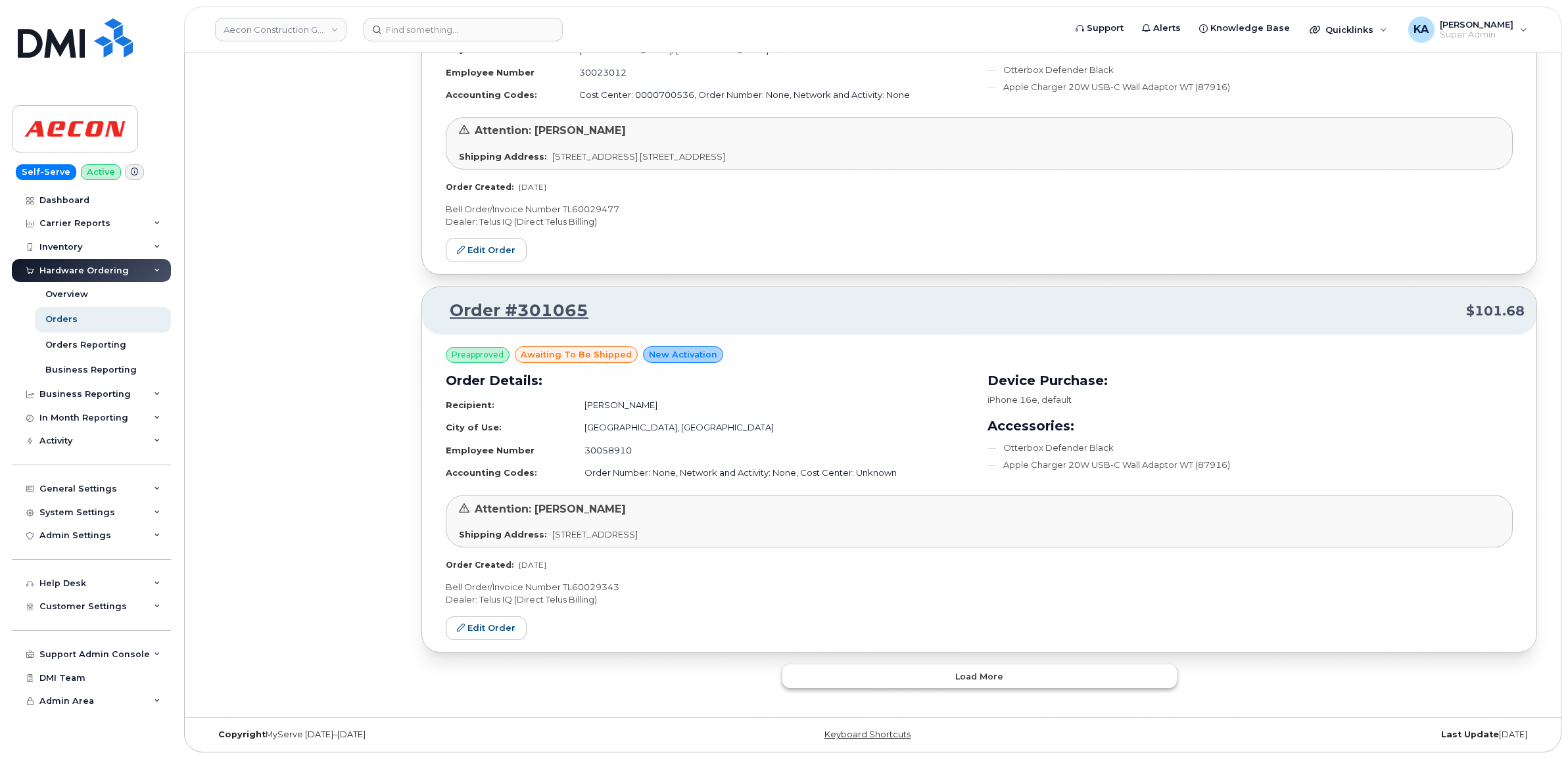
click at [864, 675] on button "Load more" at bounding box center [980, 676] width 395 height 24
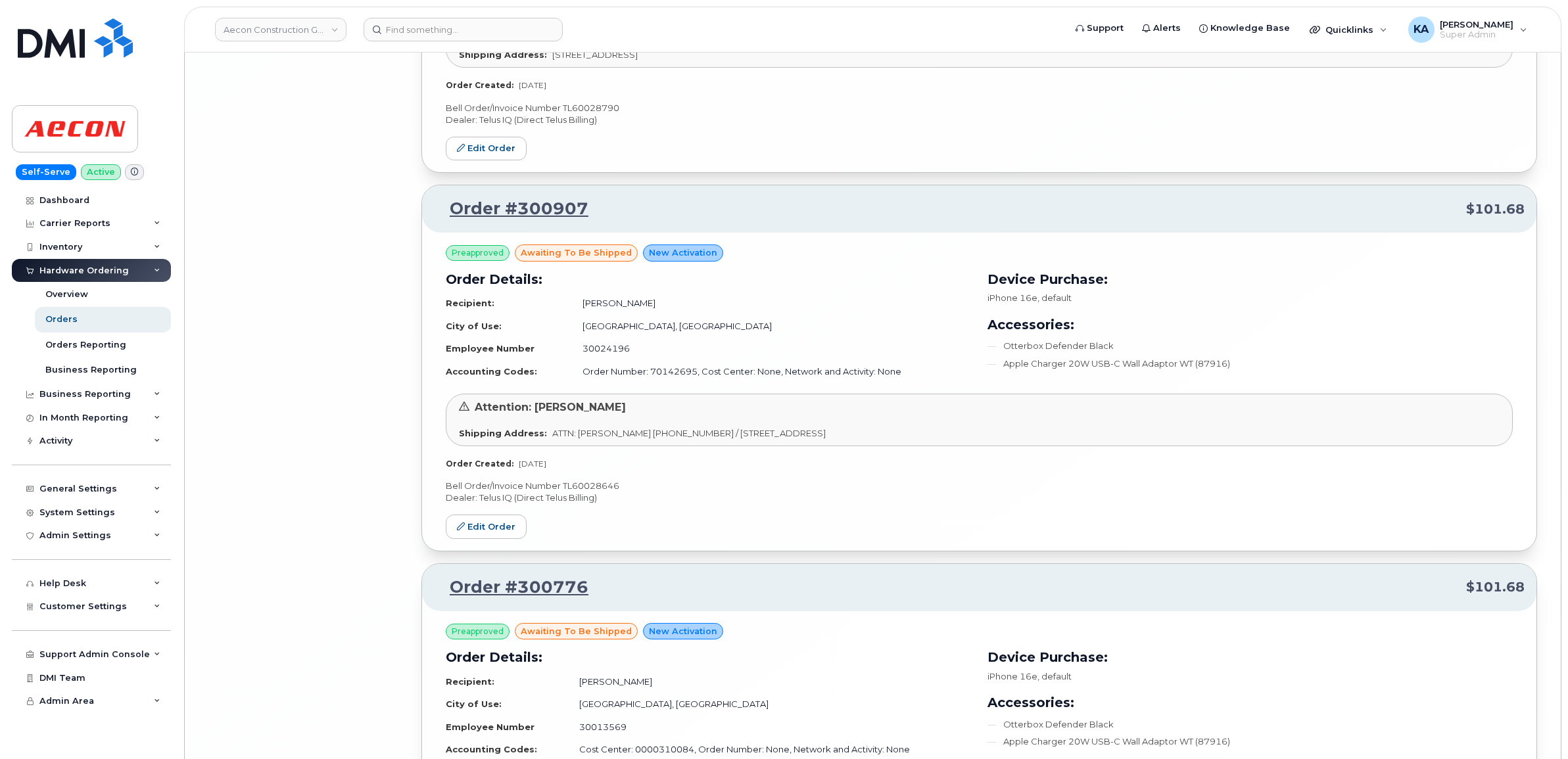
scroll to position [14107, 0]
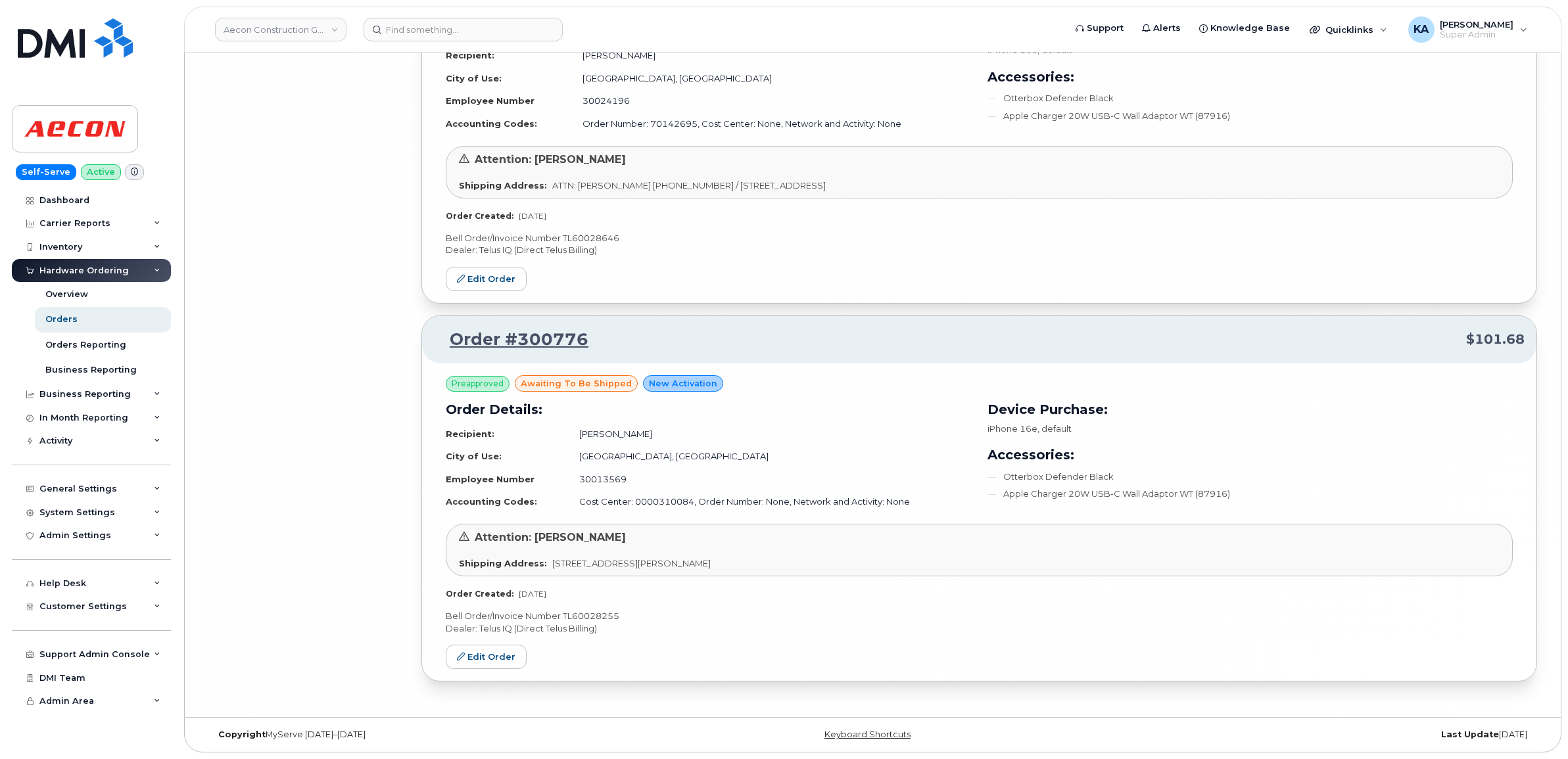
click at [595, 613] on p "Bell Order/Invoice Number TL60028255" at bounding box center [979, 616] width 1067 height 13
copy p "TL60028255"
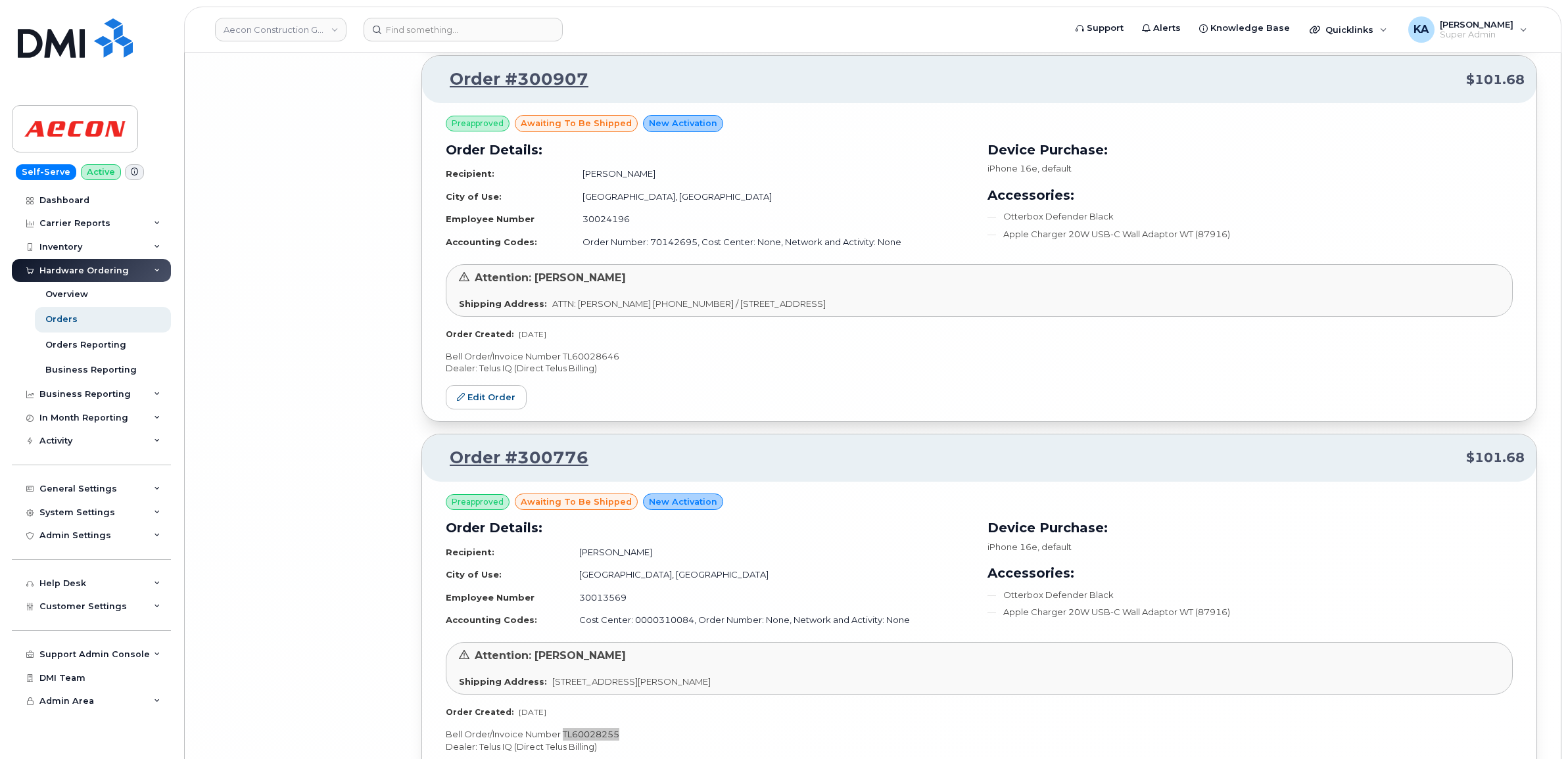
scroll to position [13943, 0]
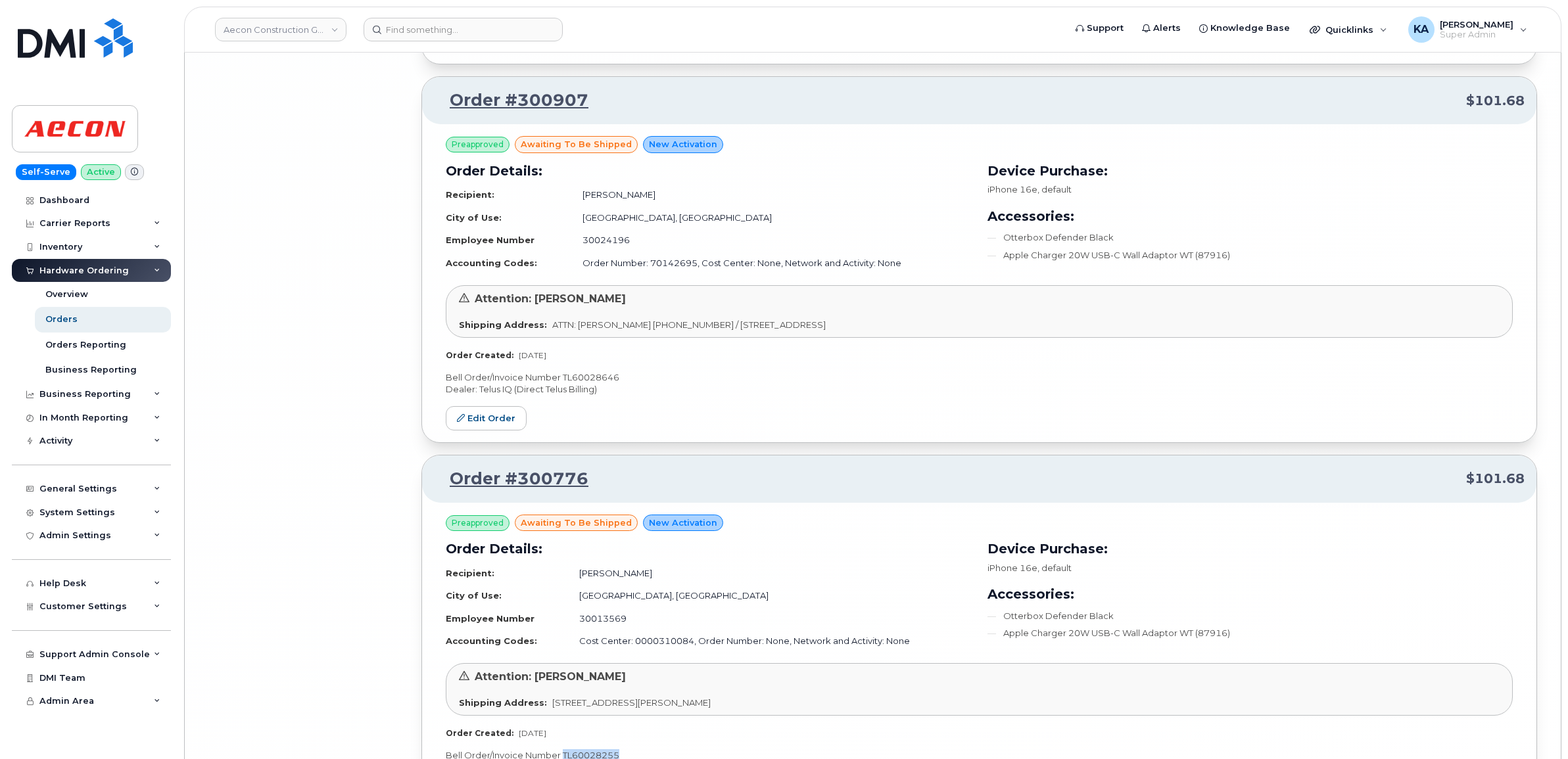
click at [600, 384] on p "Bell Order/Invoice Number TL60028646" at bounding box center [979, 378] width 1067 height 13
copy p "TL60028646"
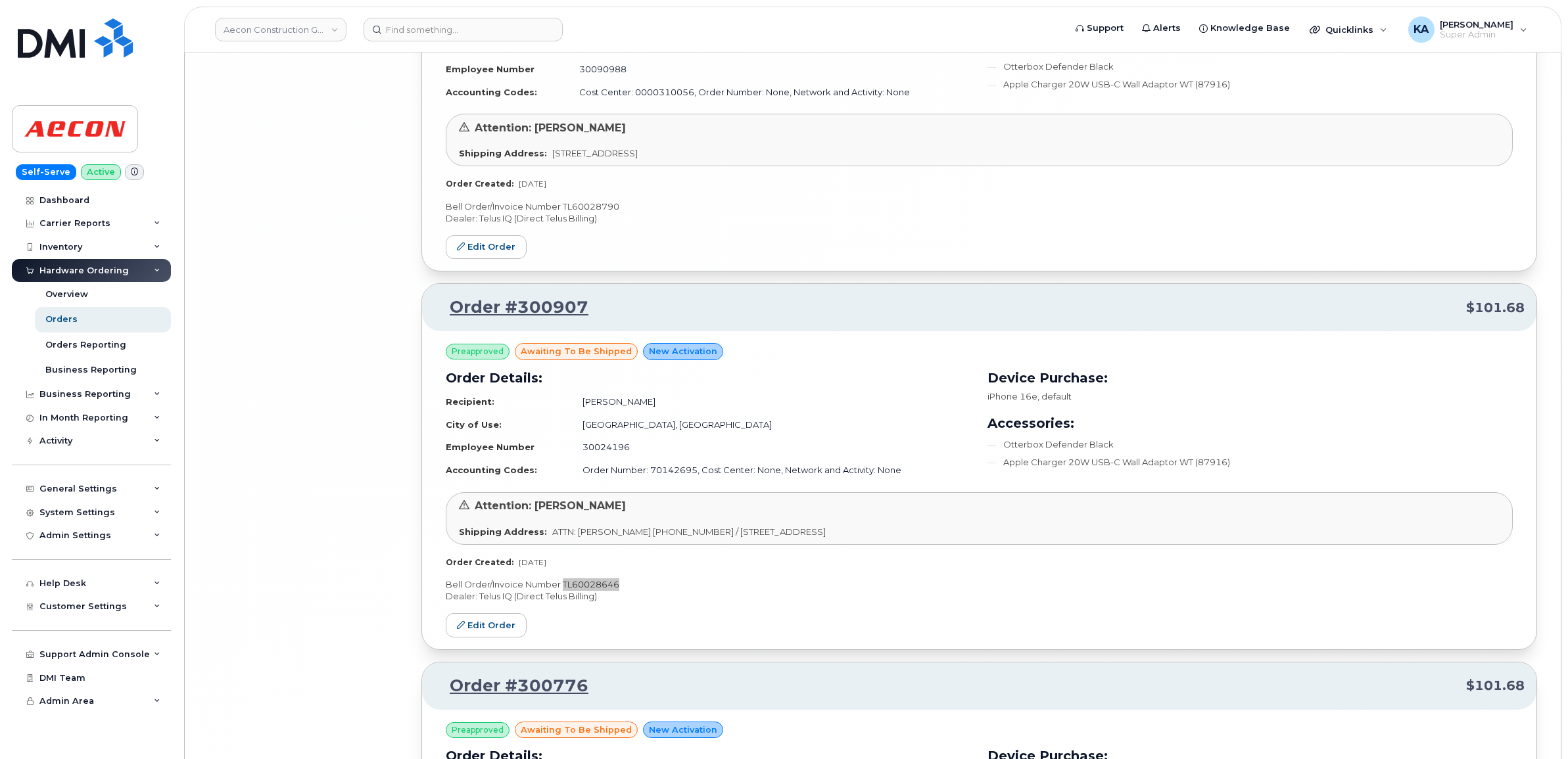
scroll to position [13614, 0]
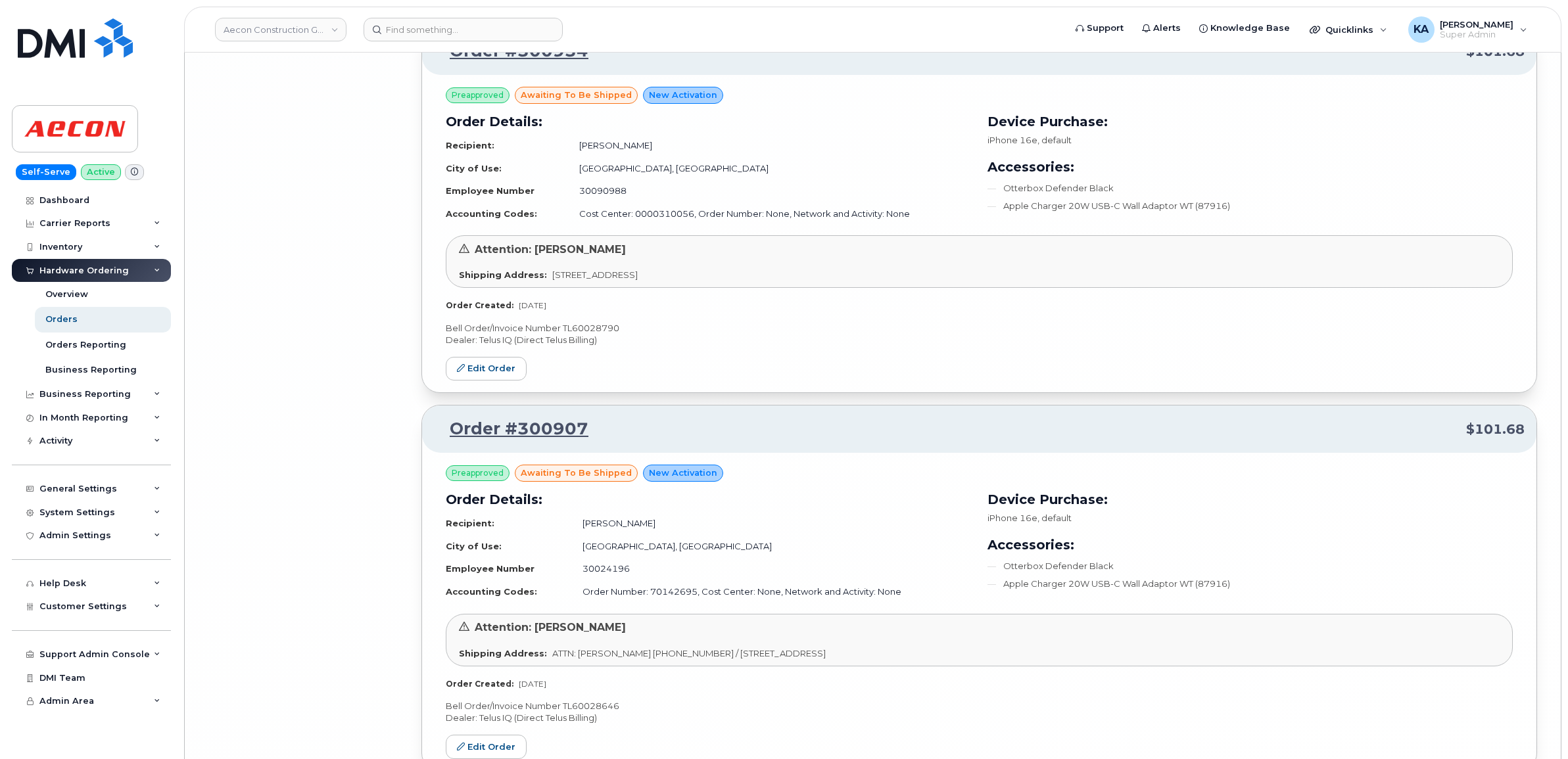
click at [603, 335] on p "Bell Order/Invoice Number TL60028790" at bounding box center [979, 329] width 1067 height 13
copy p "TL60028790"
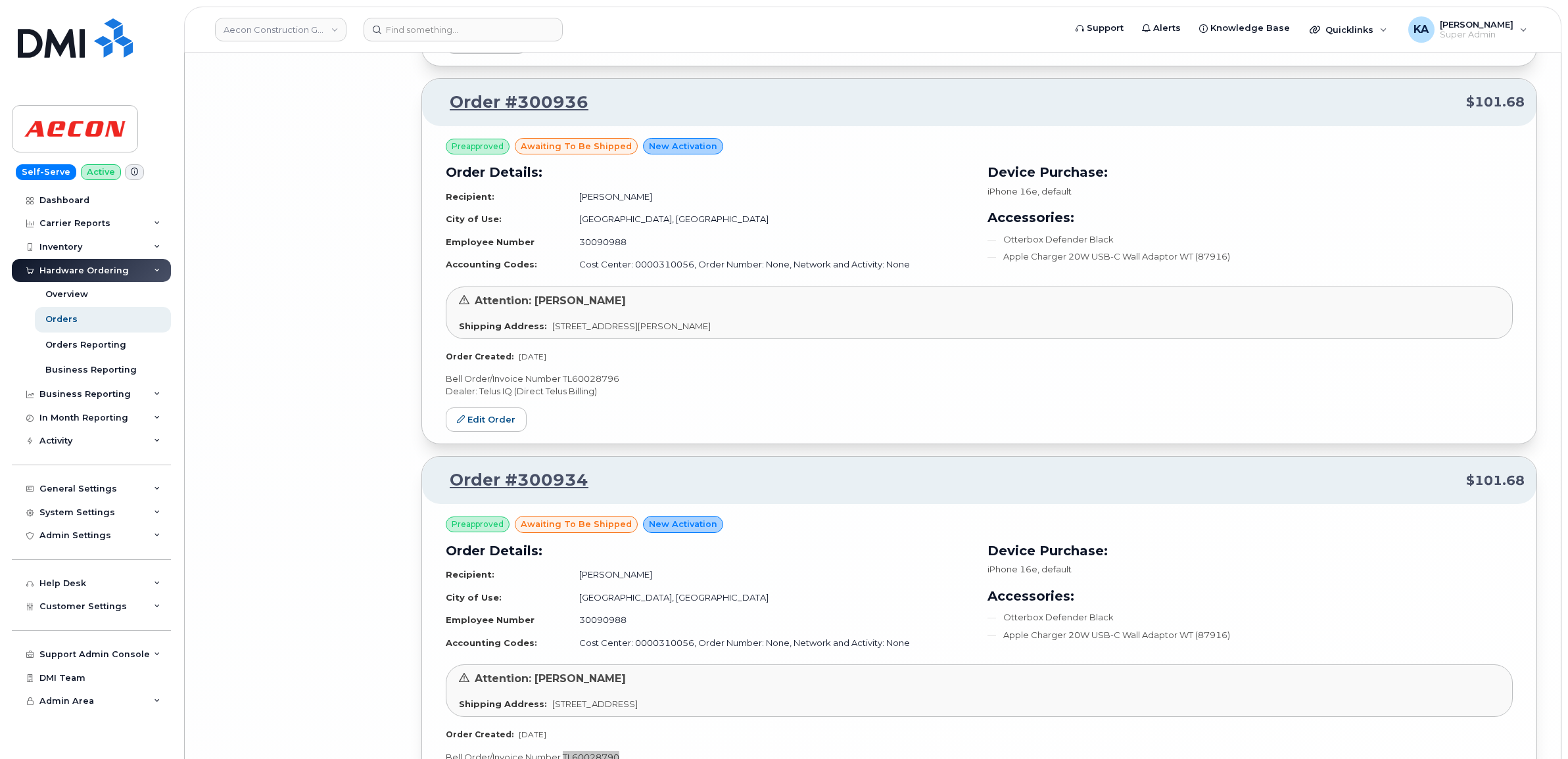
scroll to position [13121, 0]
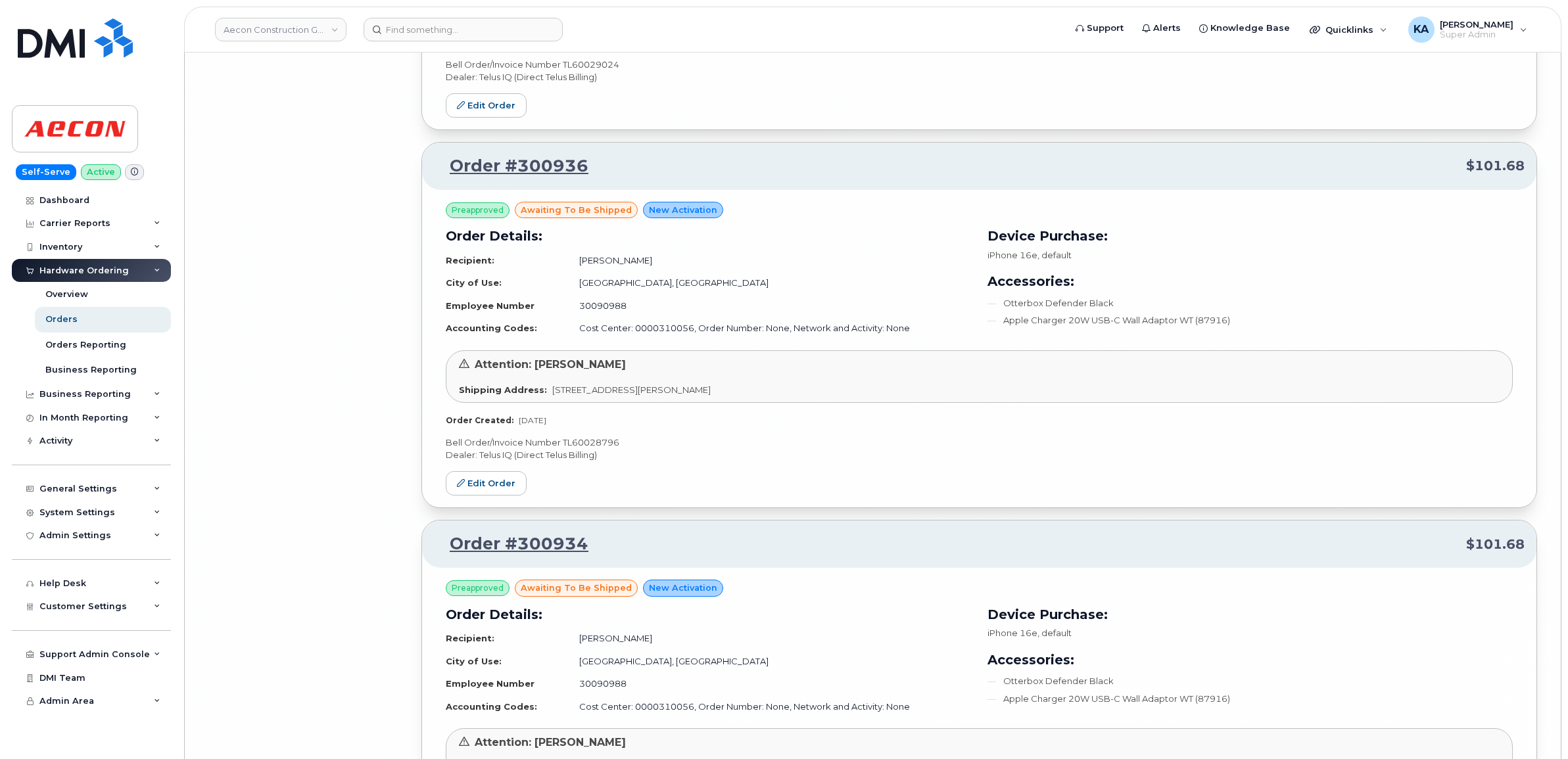
click at [607, 449] on p "Bell Order/Invoice Number TL60028796" at bounding box center [979, 443] width 1067 height 13
copy p "TL60028796"
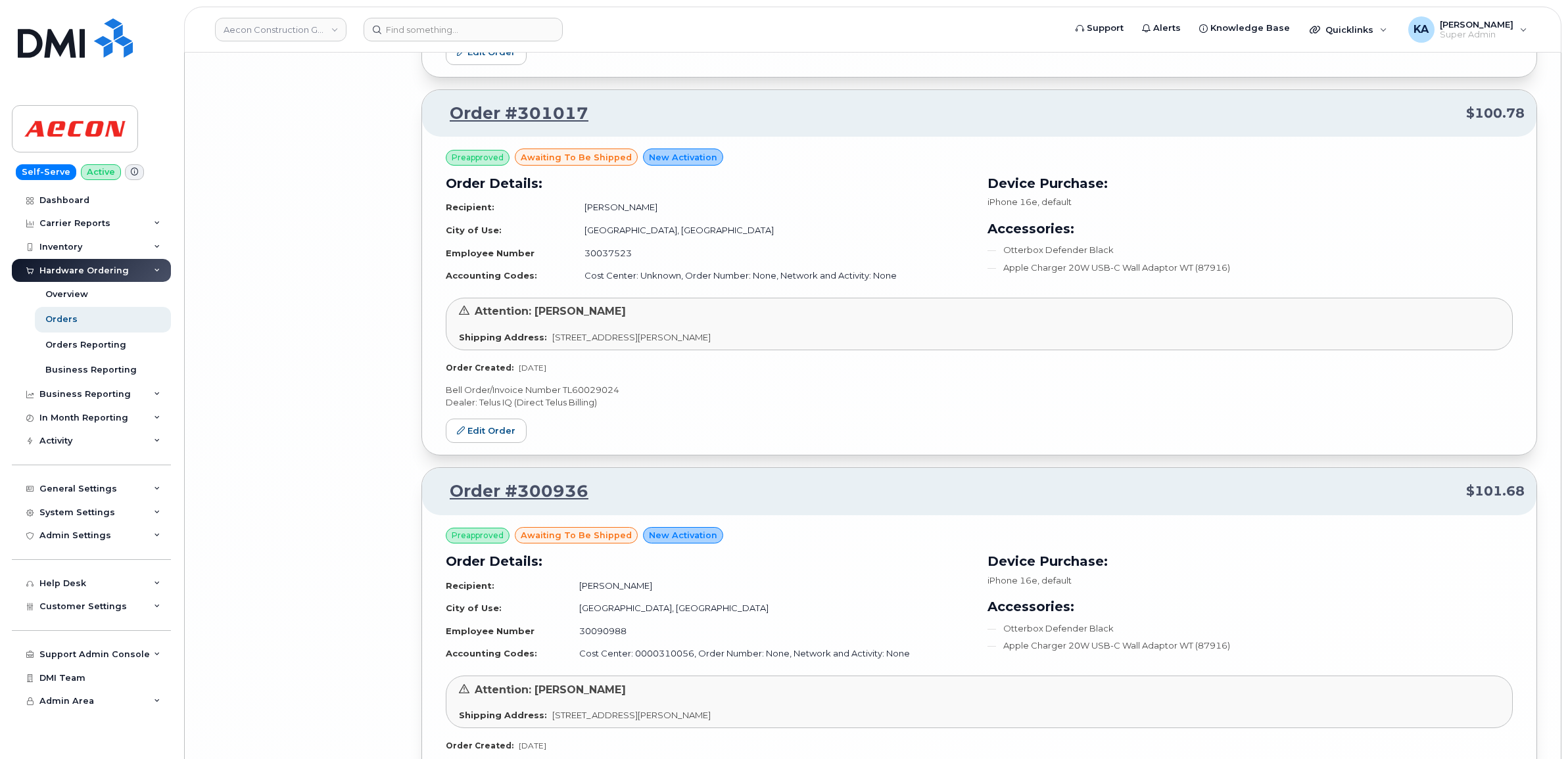
scroll to position [12792, 0]
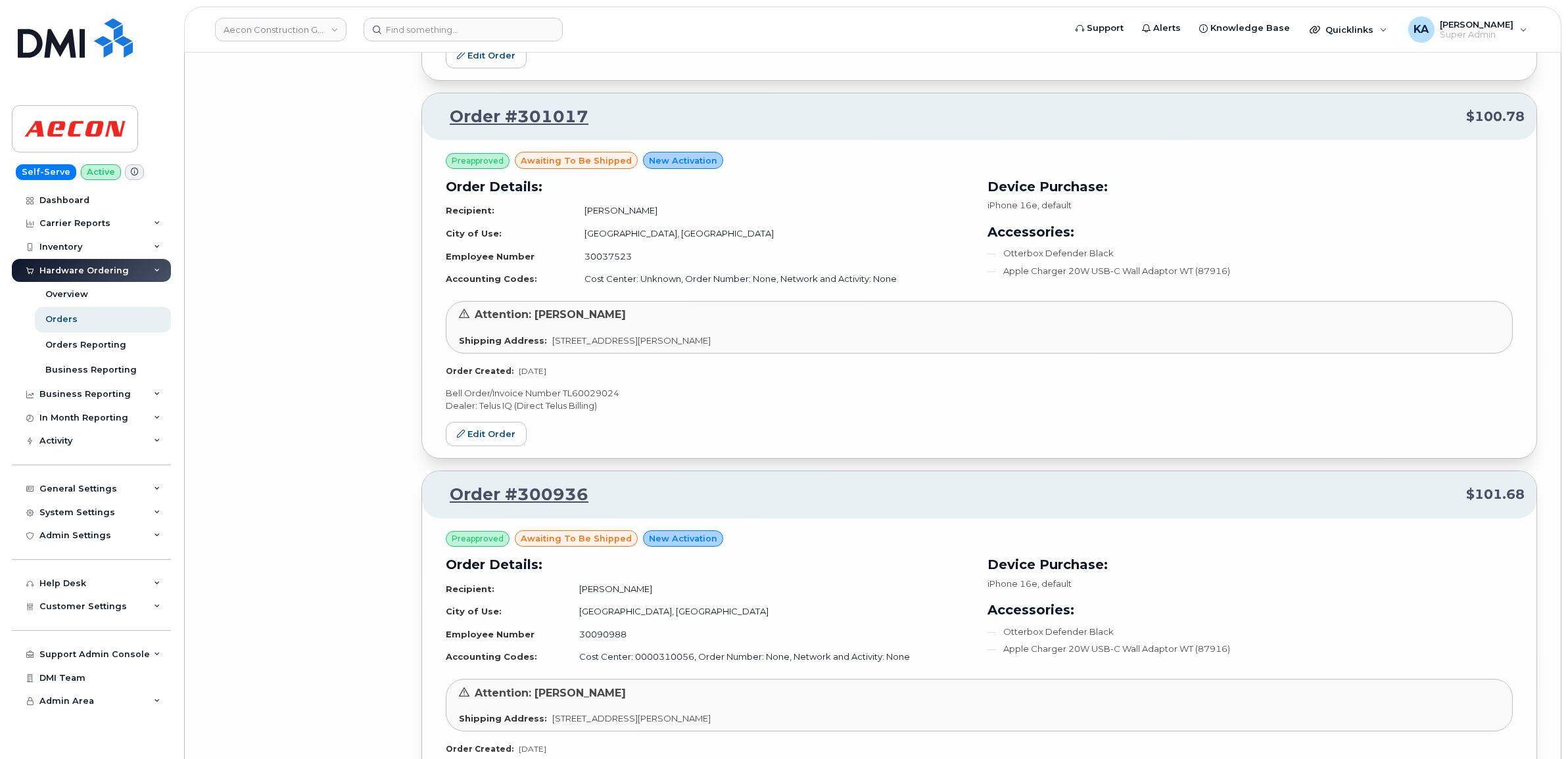
click at [602, 400] on p "Bell Order/Invoice Number TL60029024" at bounding box center [979, 393] width 1067 height 13
copy p "TL60029024"
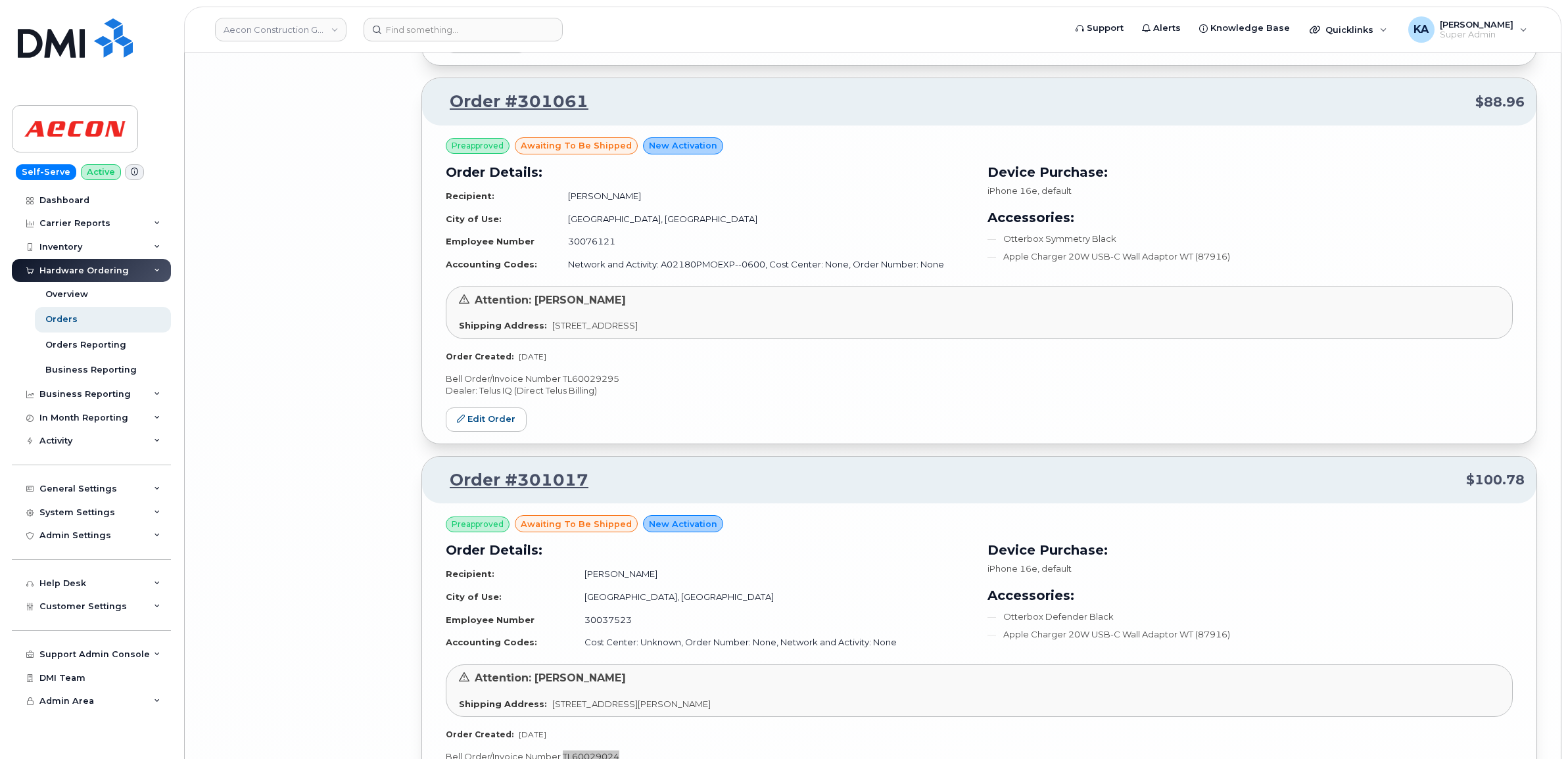
scroll to position [12381, 0]
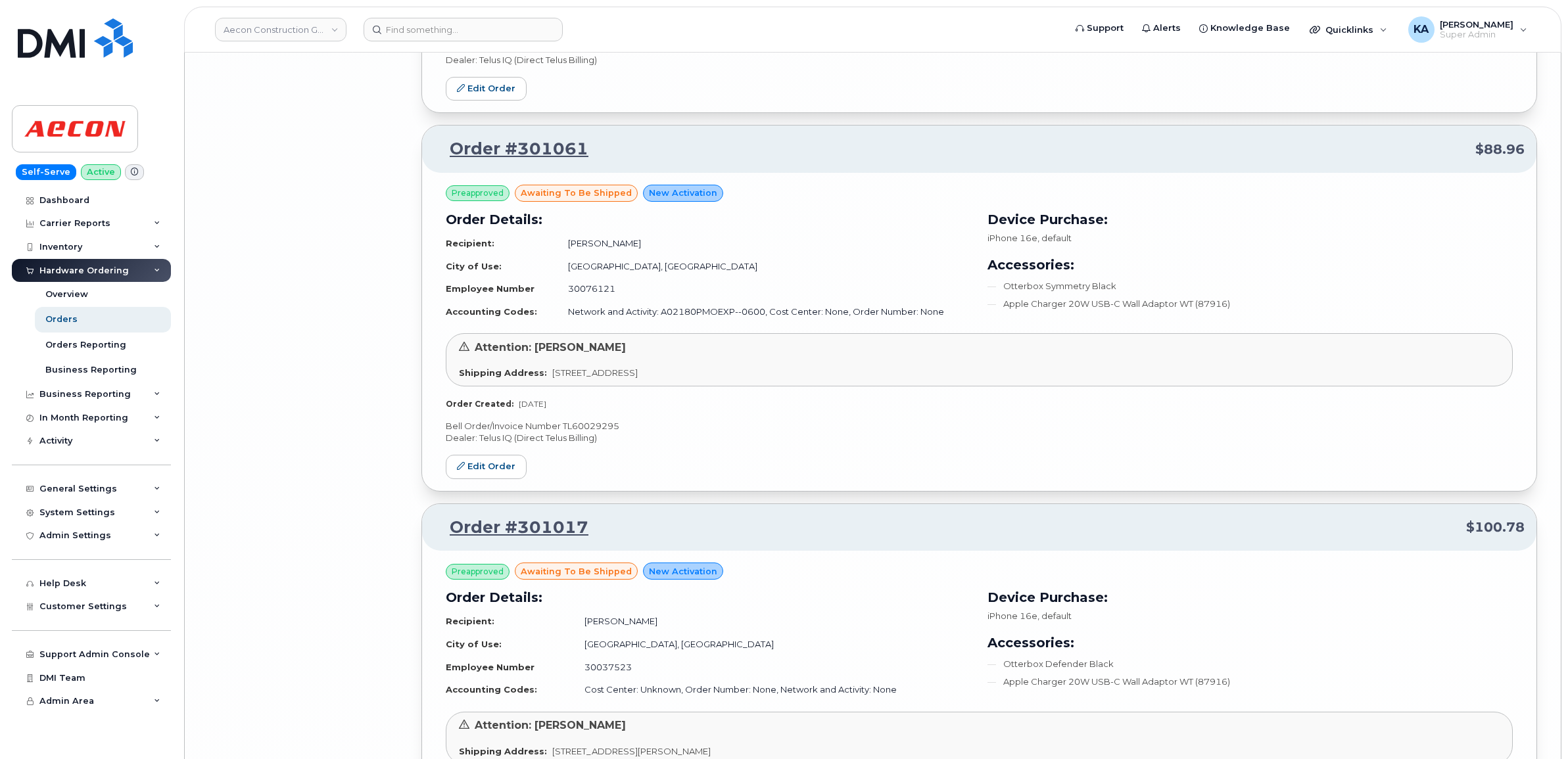
click at [603, 433] on p "Bell Order/Invoice Number TL60029295" at bounding box center [979, 426] width 1067 height 13
copy p "TL60029295"
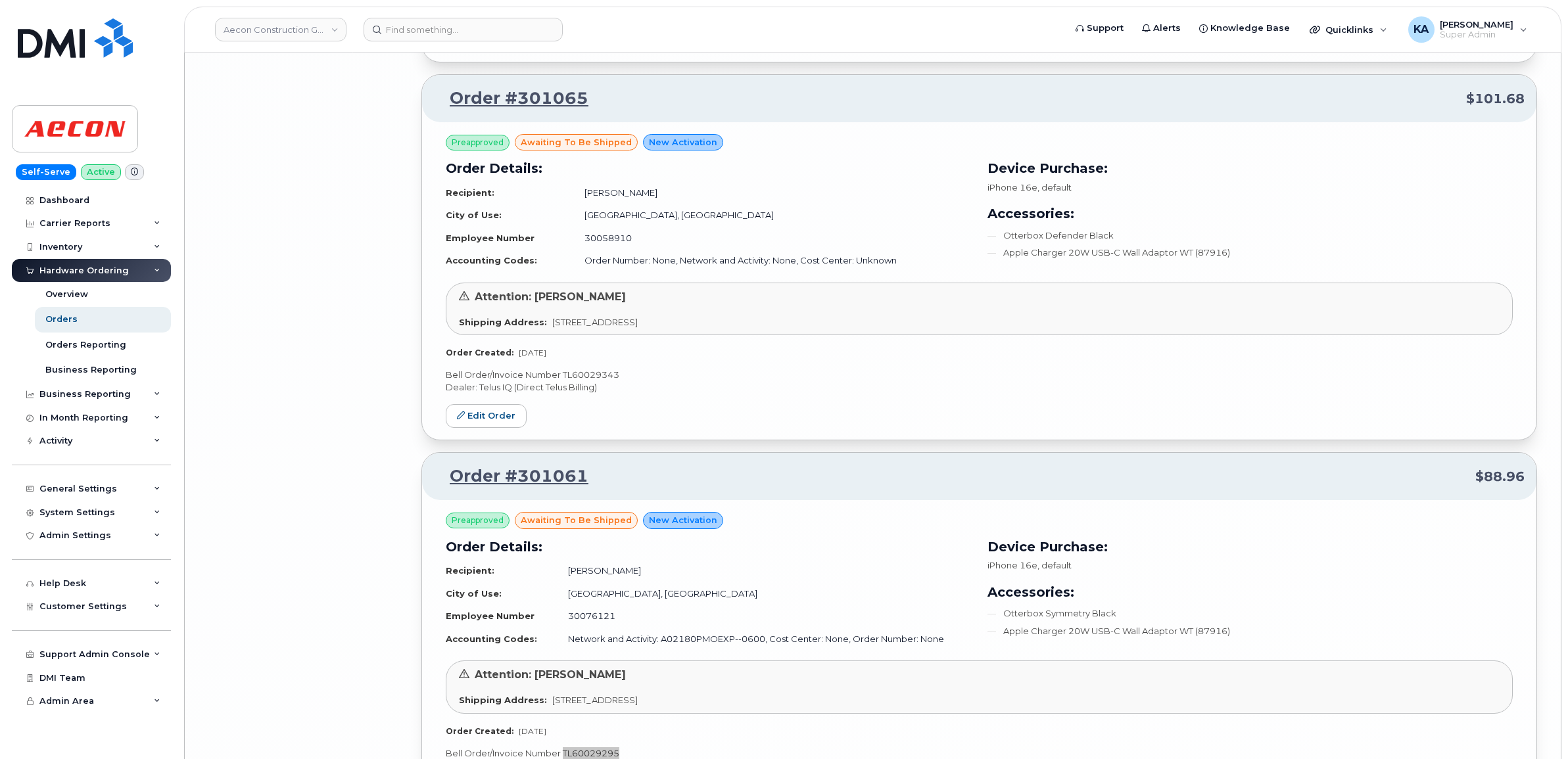
scroll to position [12053, 0]
click at [606, 383] on p "Bell Order/Invoice Number TL60029343" at bounding box center [979, 376] width 1067 height 13
click at [605, 383] on p "Bell Order/Invoice Number TL60029343" at bounding box center [979, 376] width 1067 height 13
copy p "TL60029343"
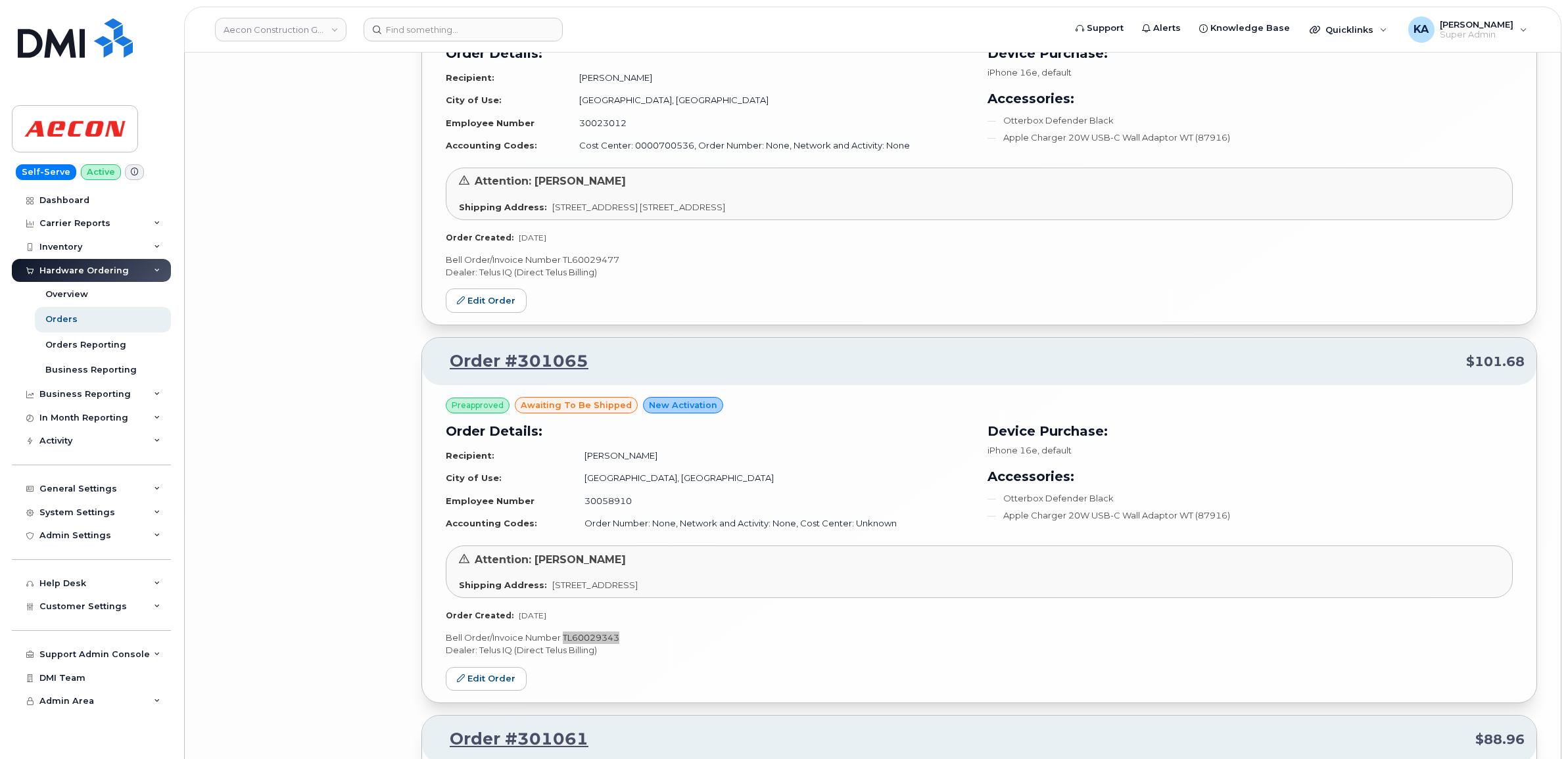
scroll to position [11724, 0]
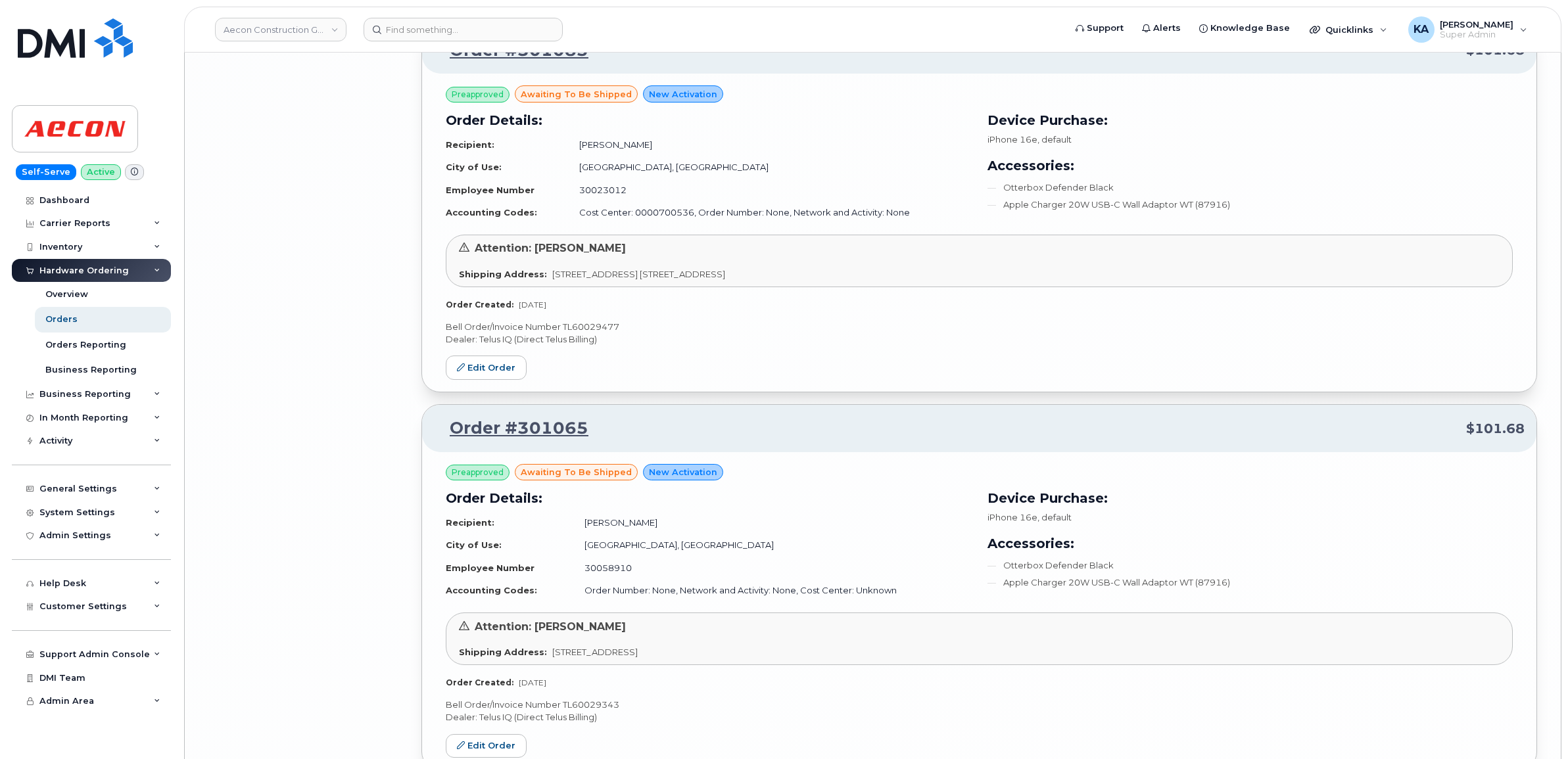
click at [602, 334] on p "Bell Order/Invoice Number TL60029477" at bounding box center [979, 327] width 1067 height 13
click at [599, 334] on p "Bell Order/Invoice Number TL60029477" at bounding box center [979, 327] width 1067 height 13
click at [596, 334] on p "Bell Order/Invoice Number TL60029477" at bounding box center [979, 327] width 1067 height 13
click at [595, 334] on p "Bell Order/Invoice Number TL60029477" at bounding box center [979, 327] width 1067 height 13
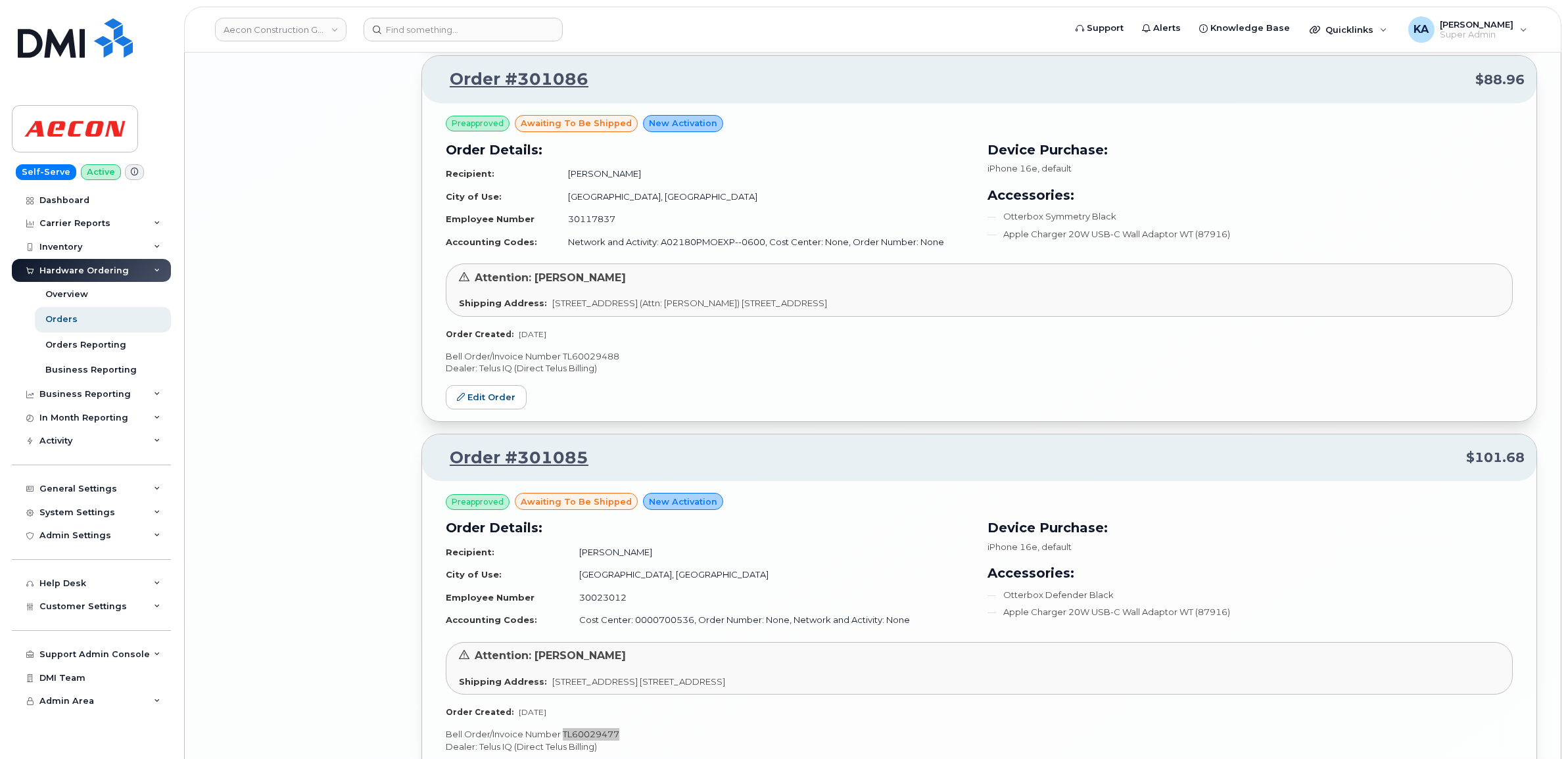
scroll to position [11313, 0]
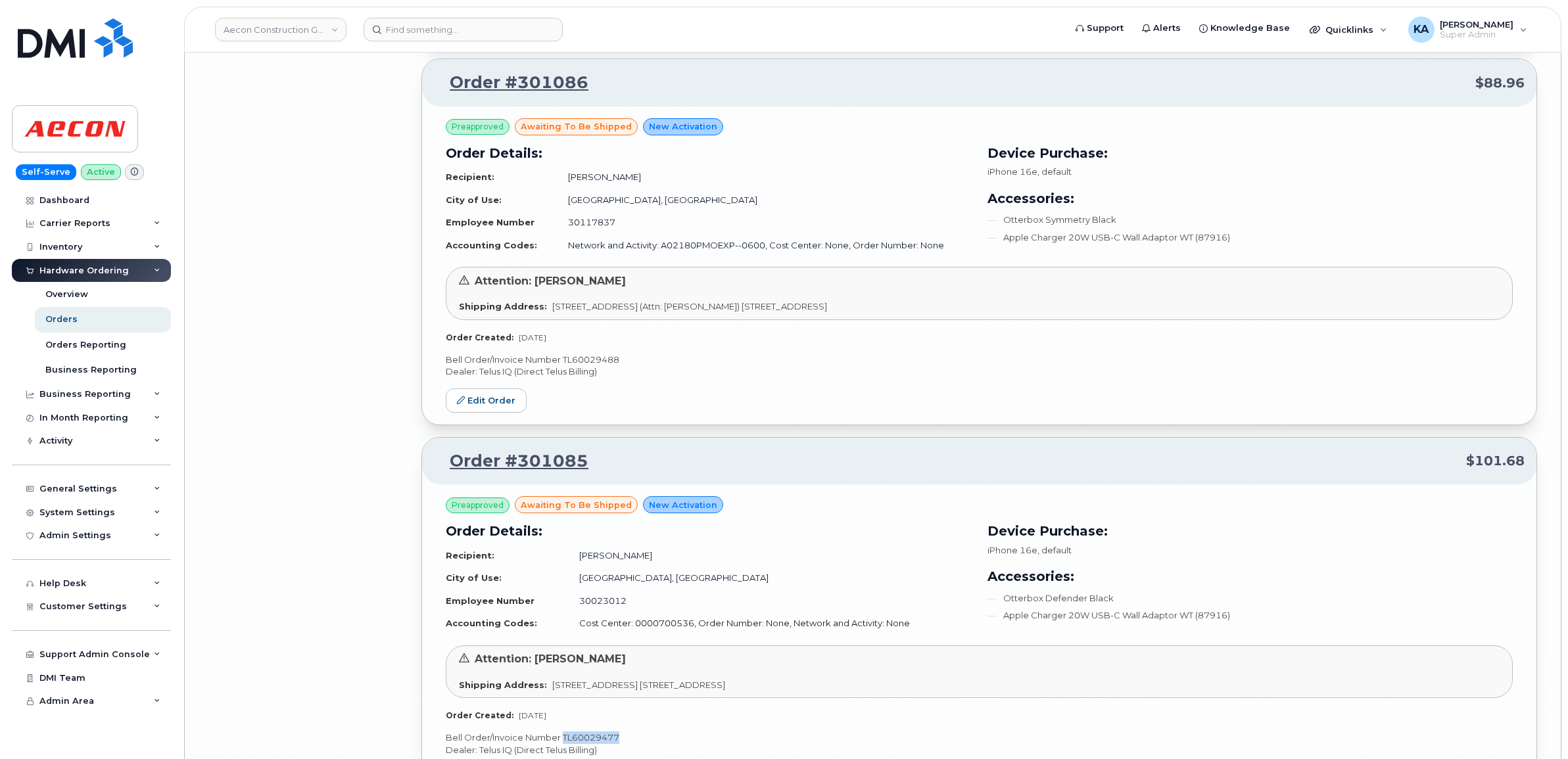
click at [579, 366] on p "Bell Order/Invoice Number TL60029488" at bounding box center [979, 360] width 1067 height 13
copy p "TL60029488"
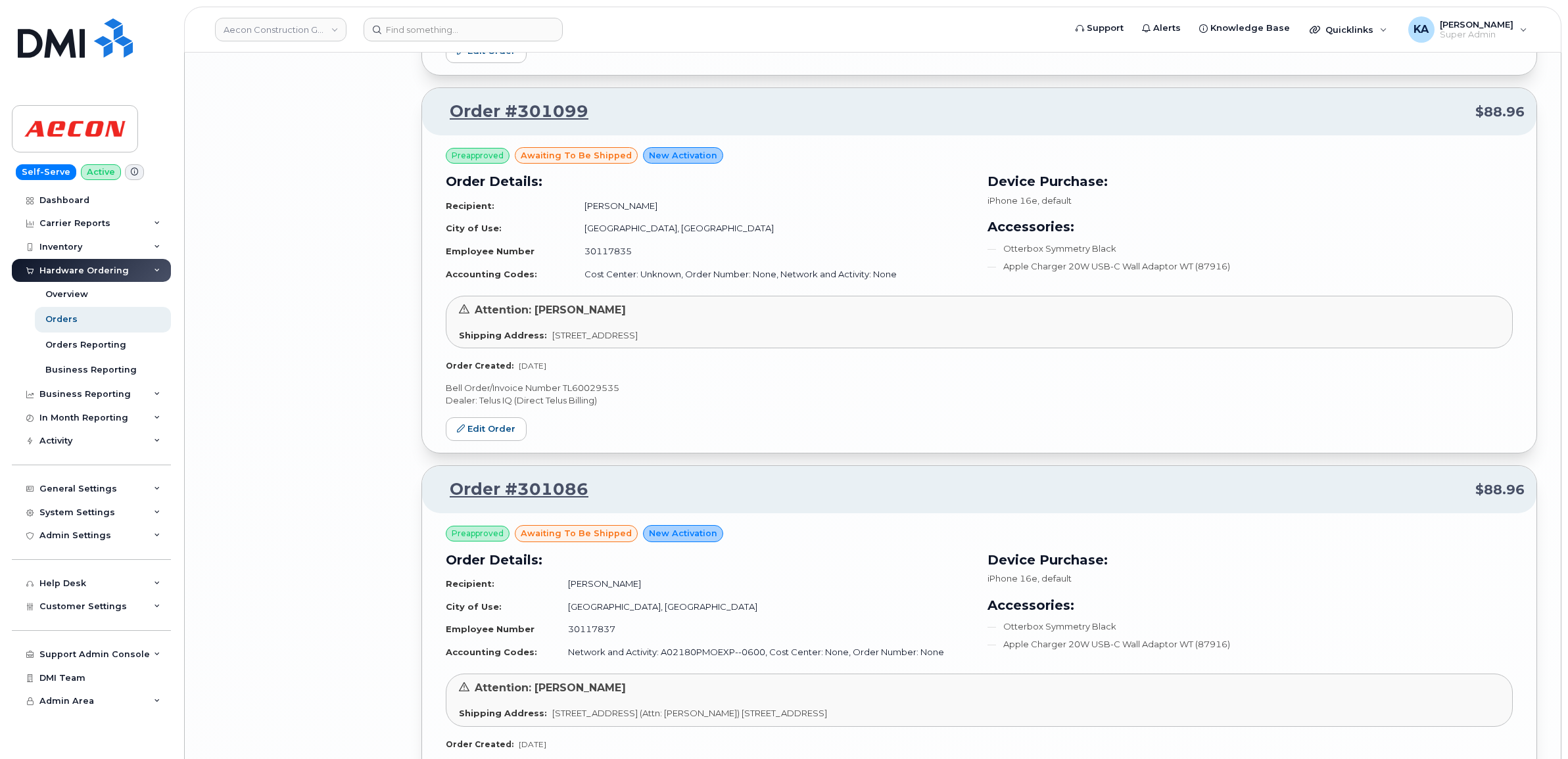
scroll to position [10903, 0]
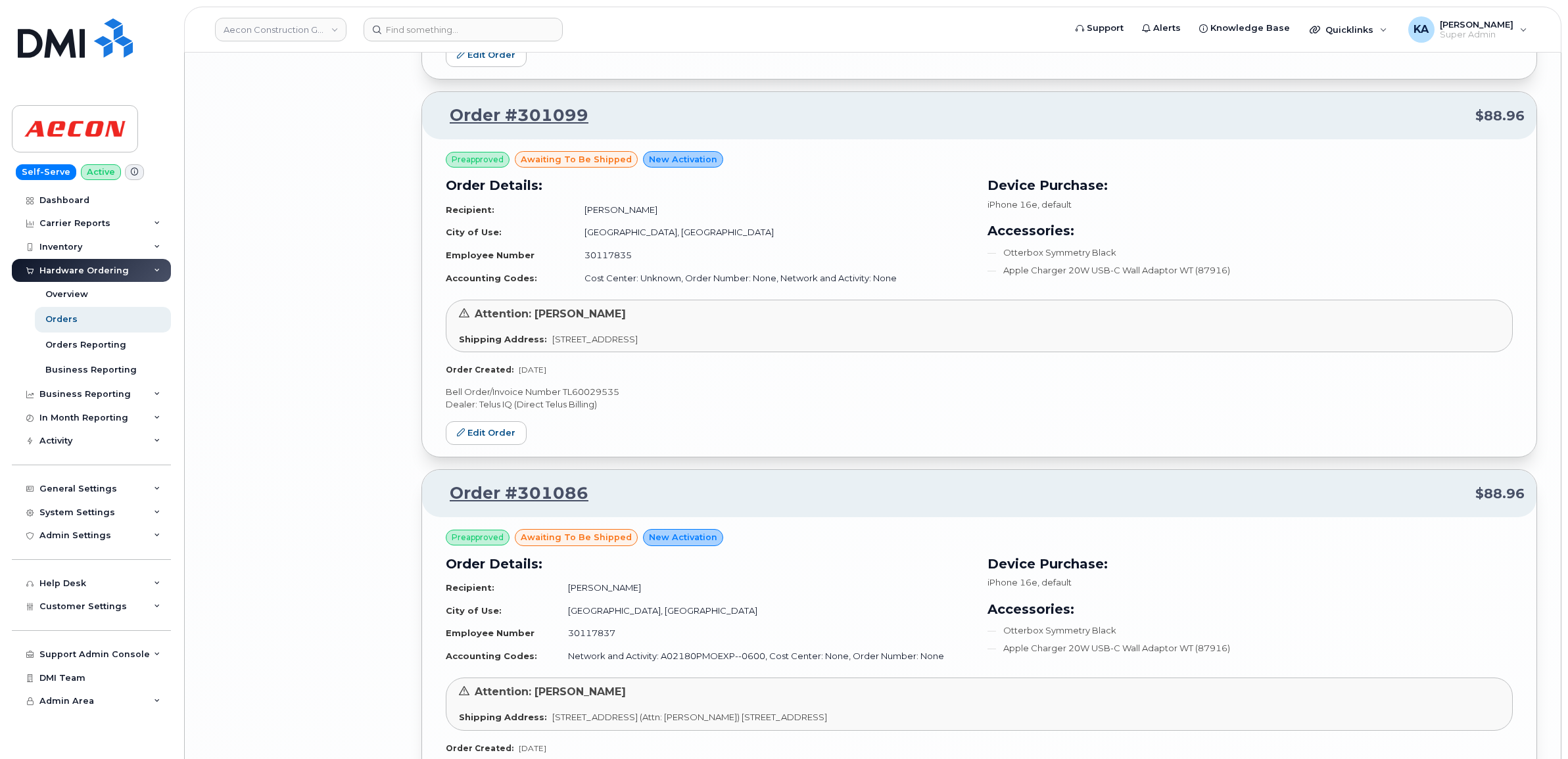
click at [602, 398] on p "Bell Order/Invoice Number TL60029535" at bounding box center [979, 392] width 1067 height 13
copy p "TL60029535"
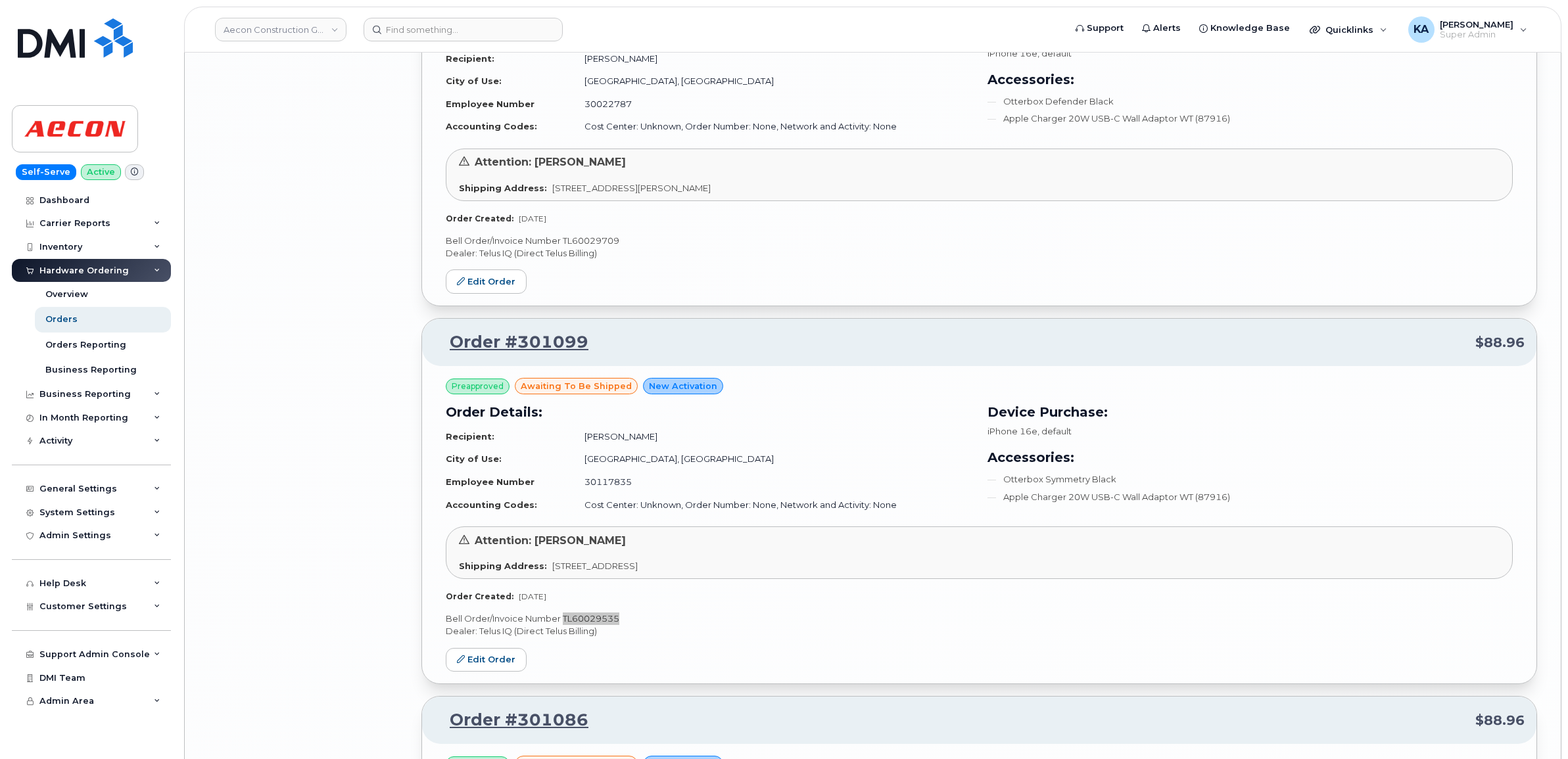
scroll to position [10574, 0]
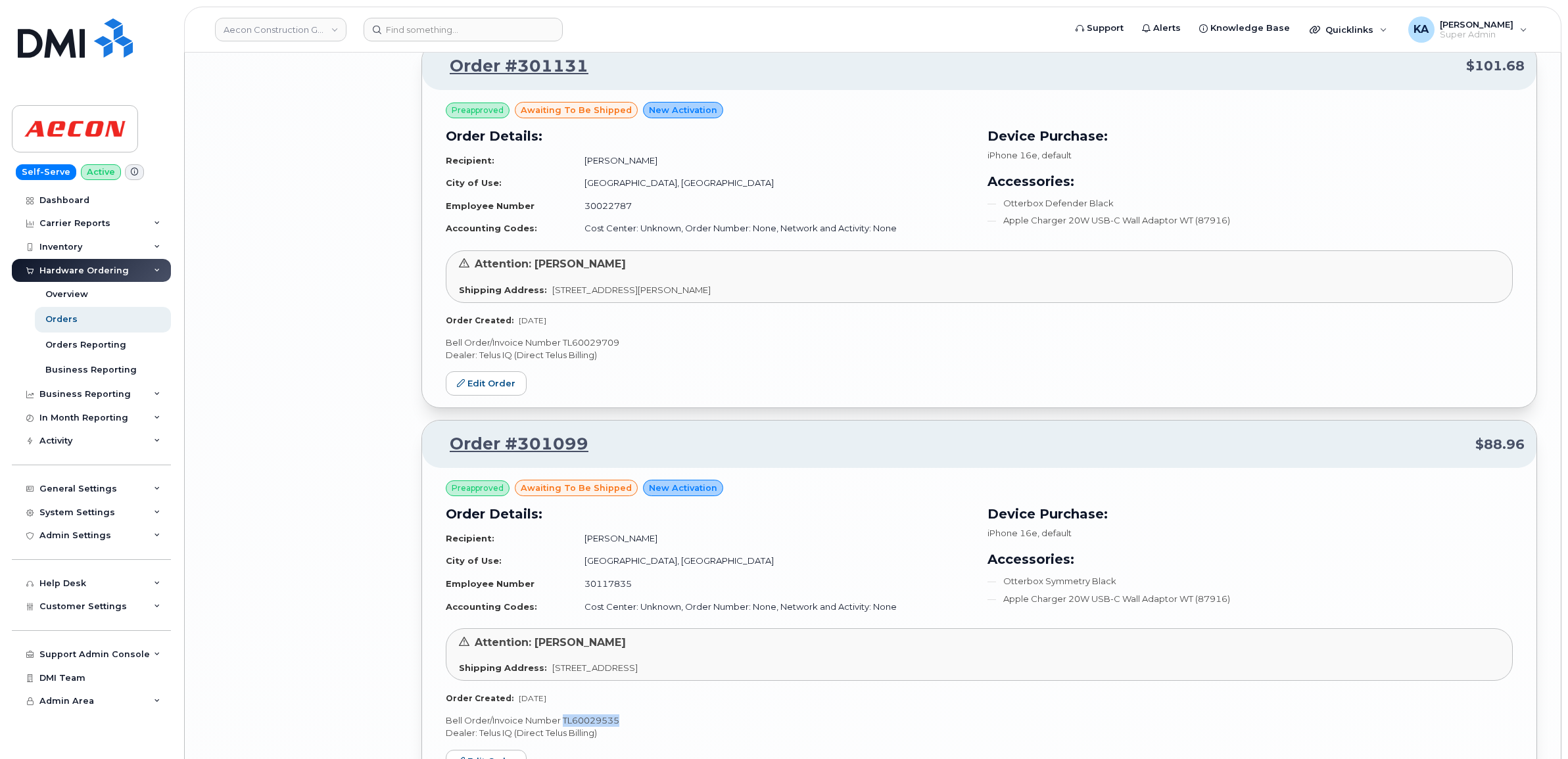
click at [592, 349] on p "Bell Order/Invoice Number TL60029709" at bounding box center [979, 343] width 1067 height 13
copy p "TL60029709"
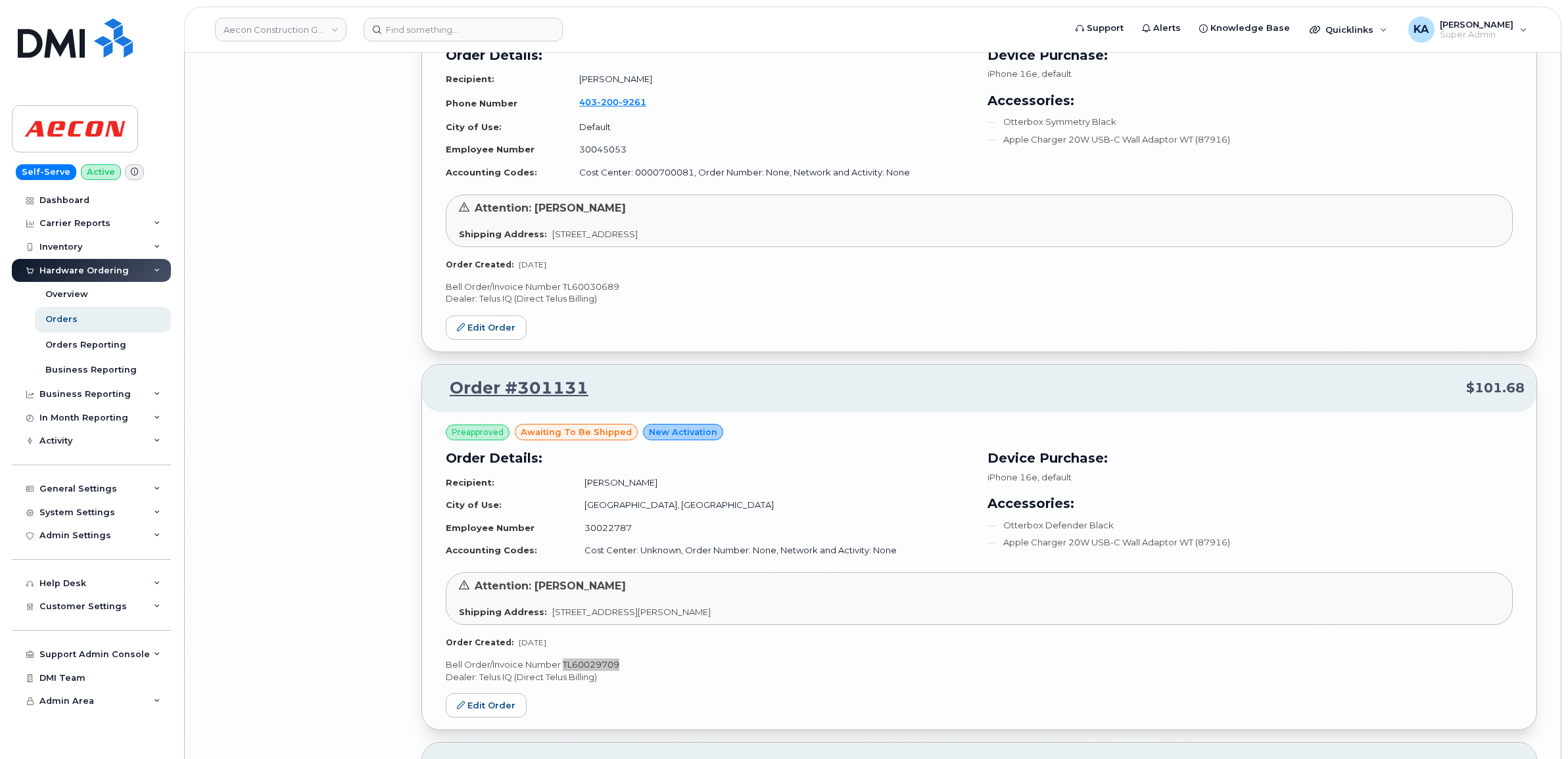
scroll to position [10163, 0]
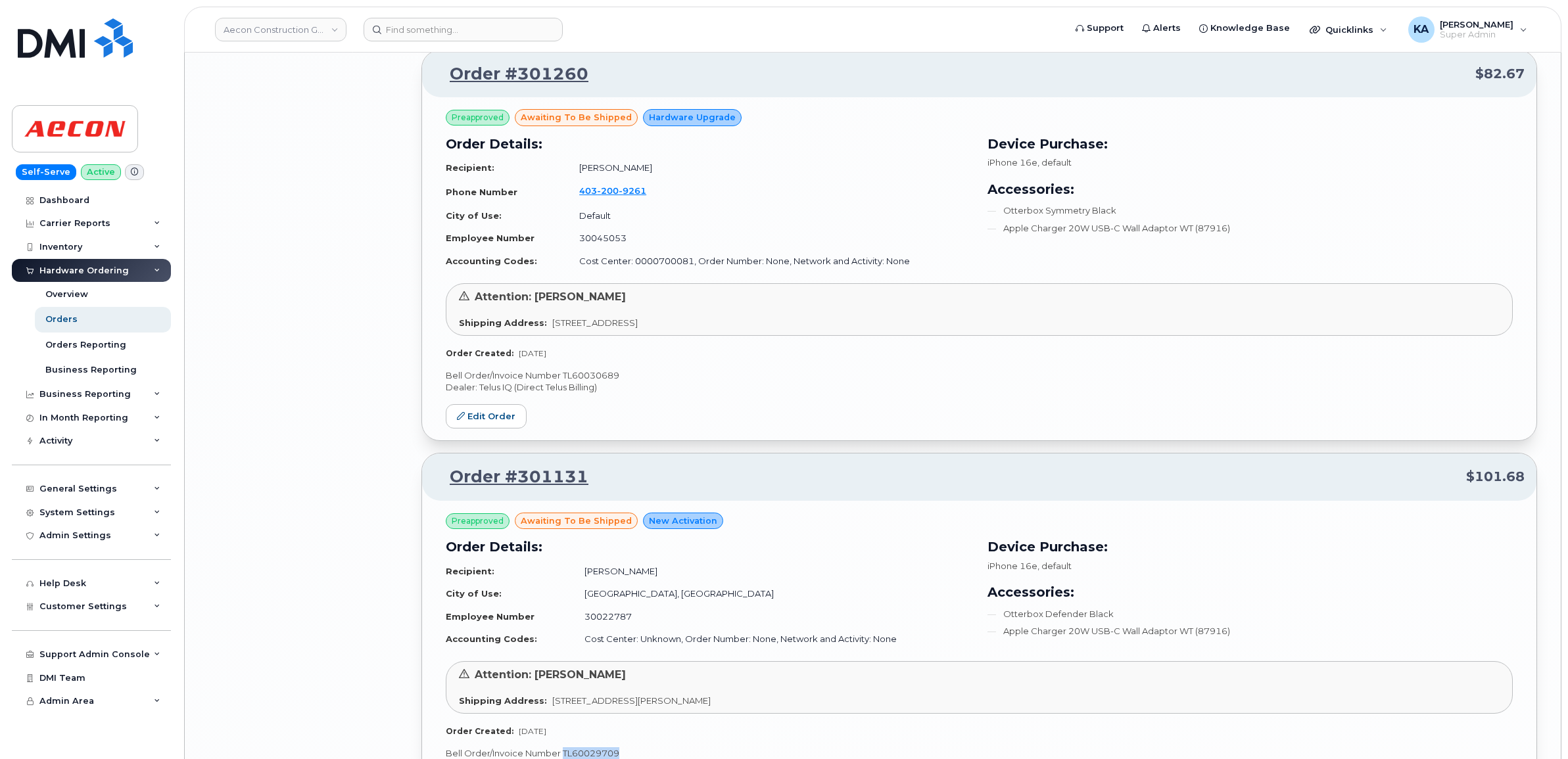
click at [585, 382] on p "Bell Order/Invoice Number TL60030689" at bounding box center [979, 376] width 1067 height 13
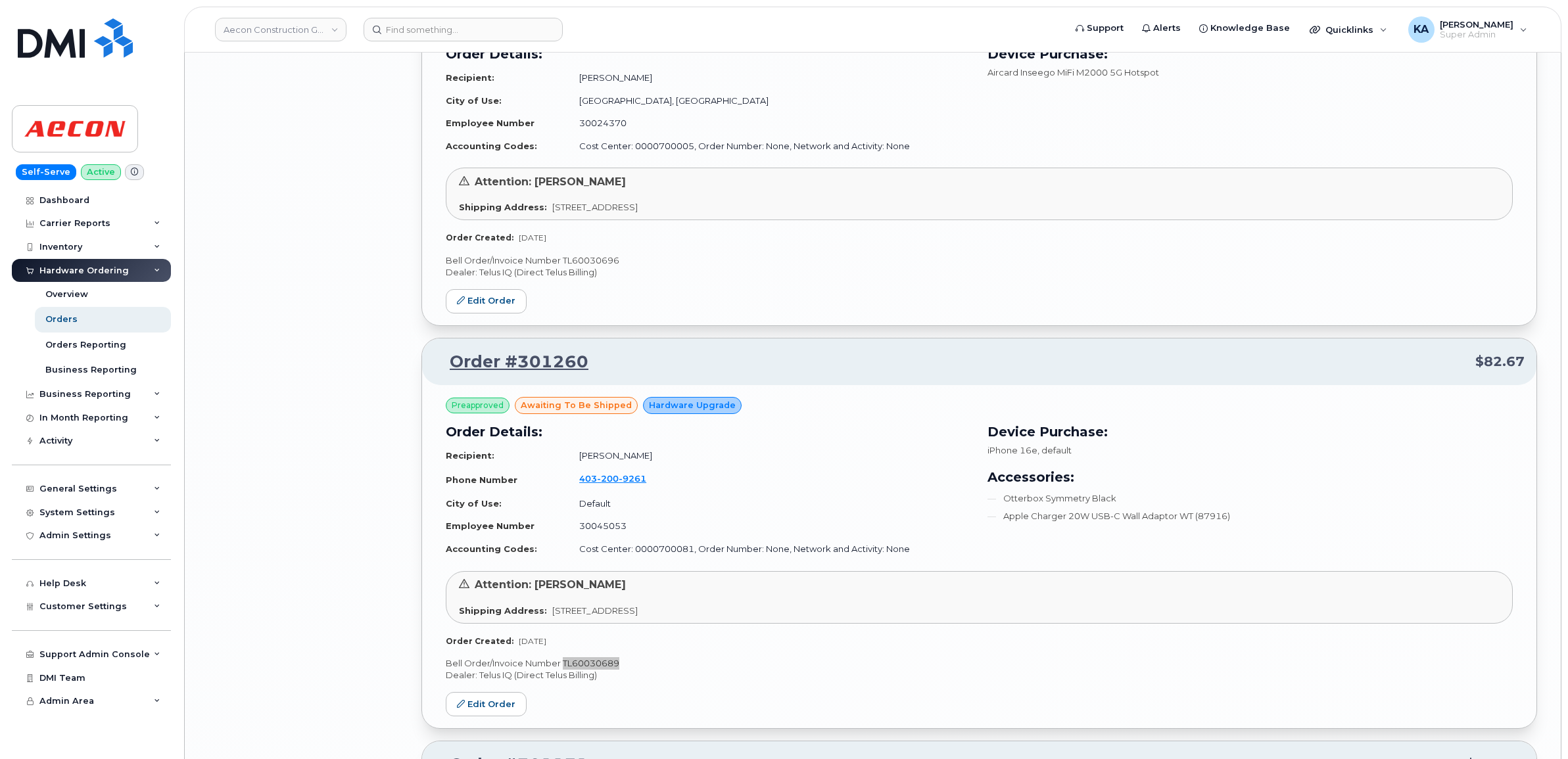
scroll to position [9834, 0]
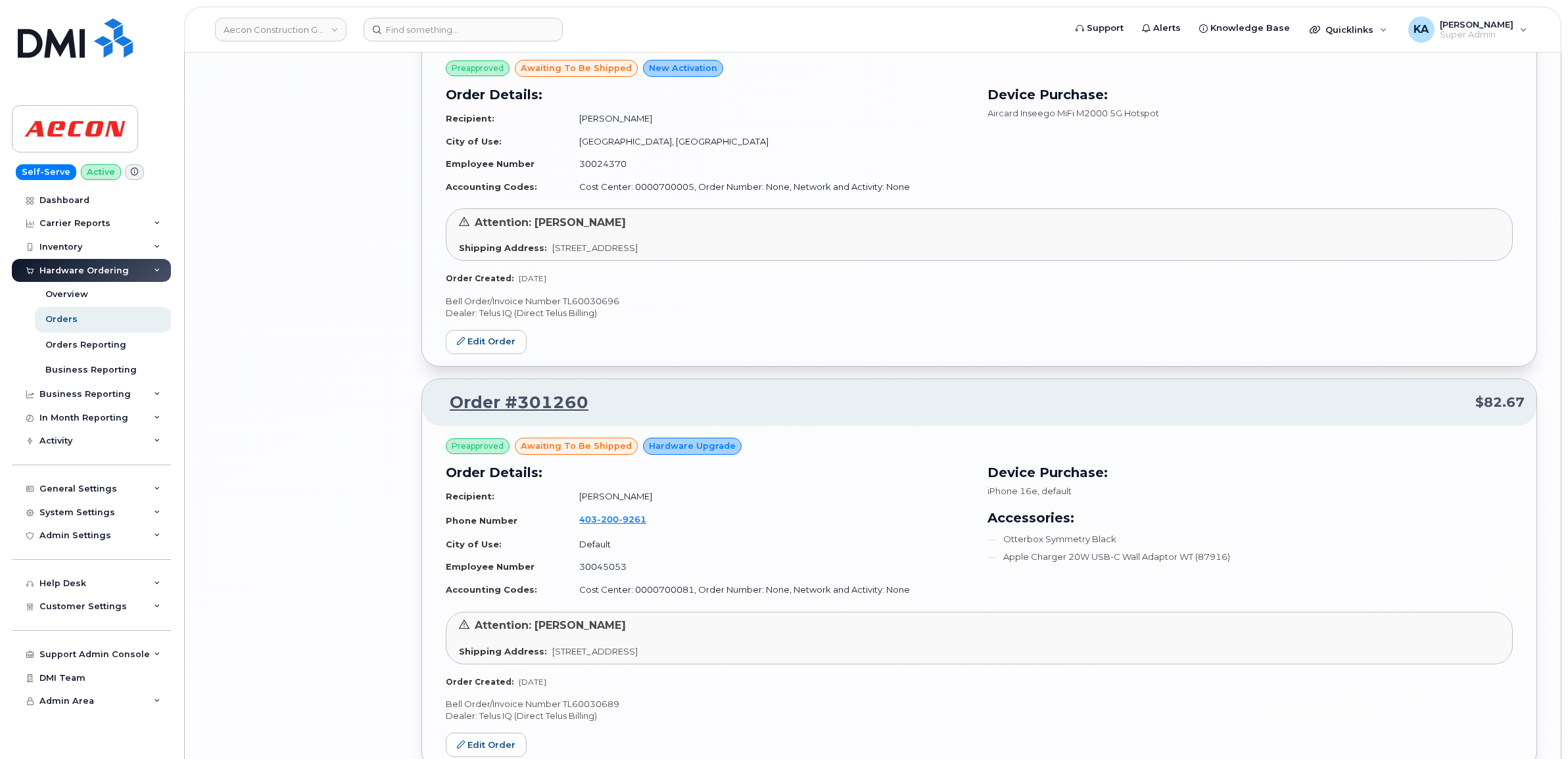
click at [600, 308] on p "Bell Order/Invoice Number TL60030696" at bounding box center [979, 301] width 1067 height 13
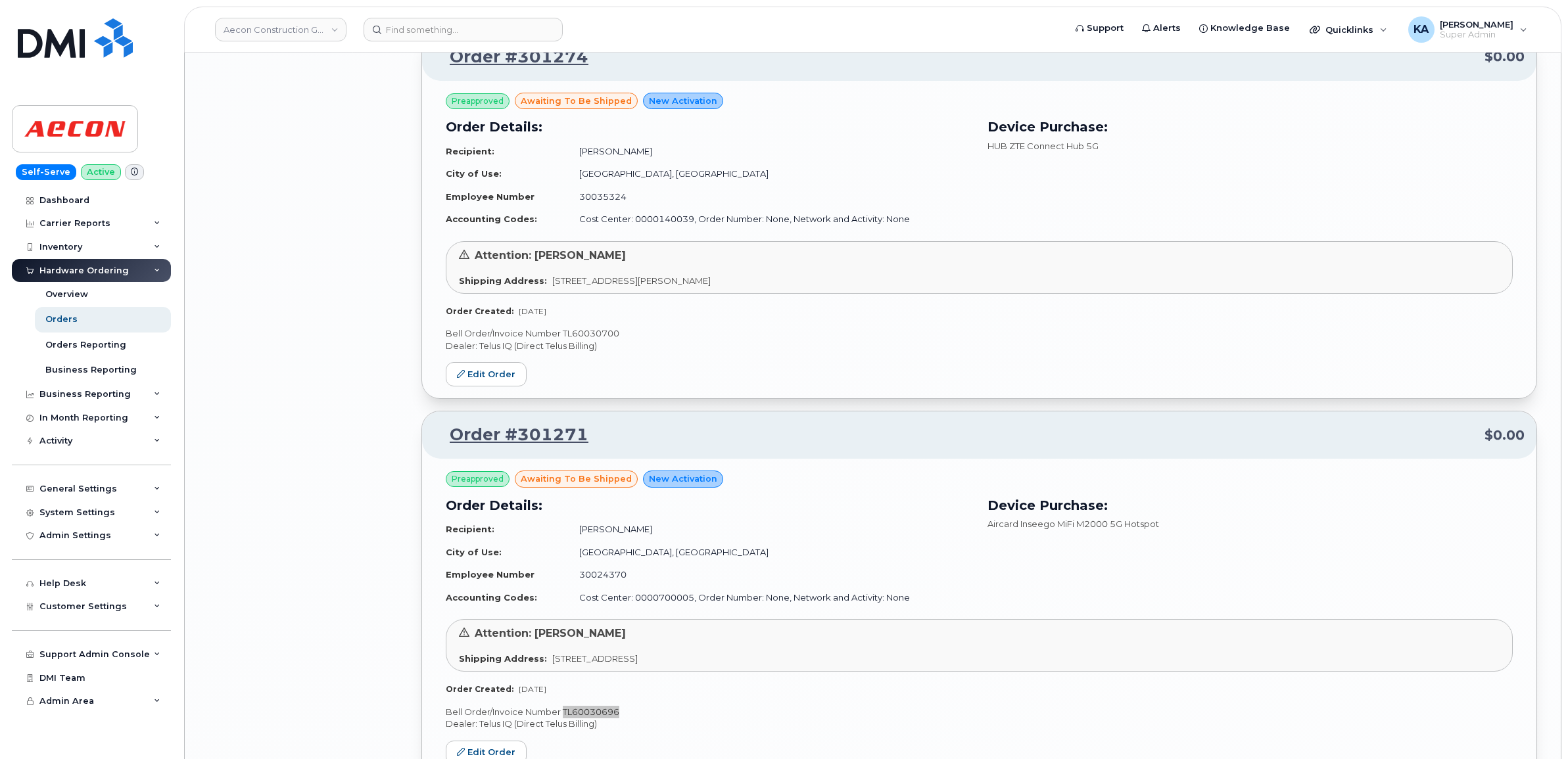
scroll to position [9341, 0]
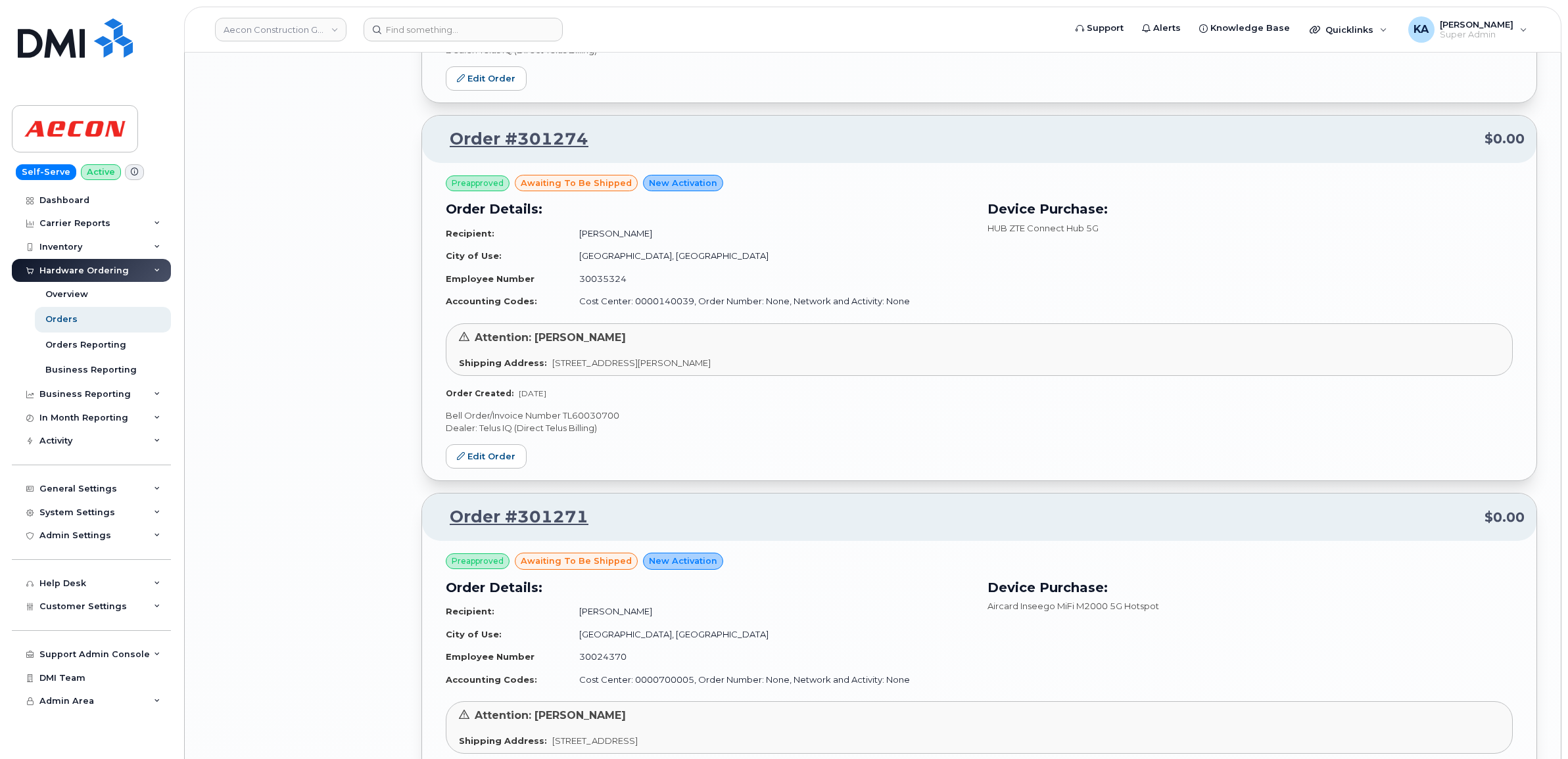
click at [602, 422] on p "Bell Order/Invoice Number TL60030700" at bounding box center [979, 416] width 1067 height 13
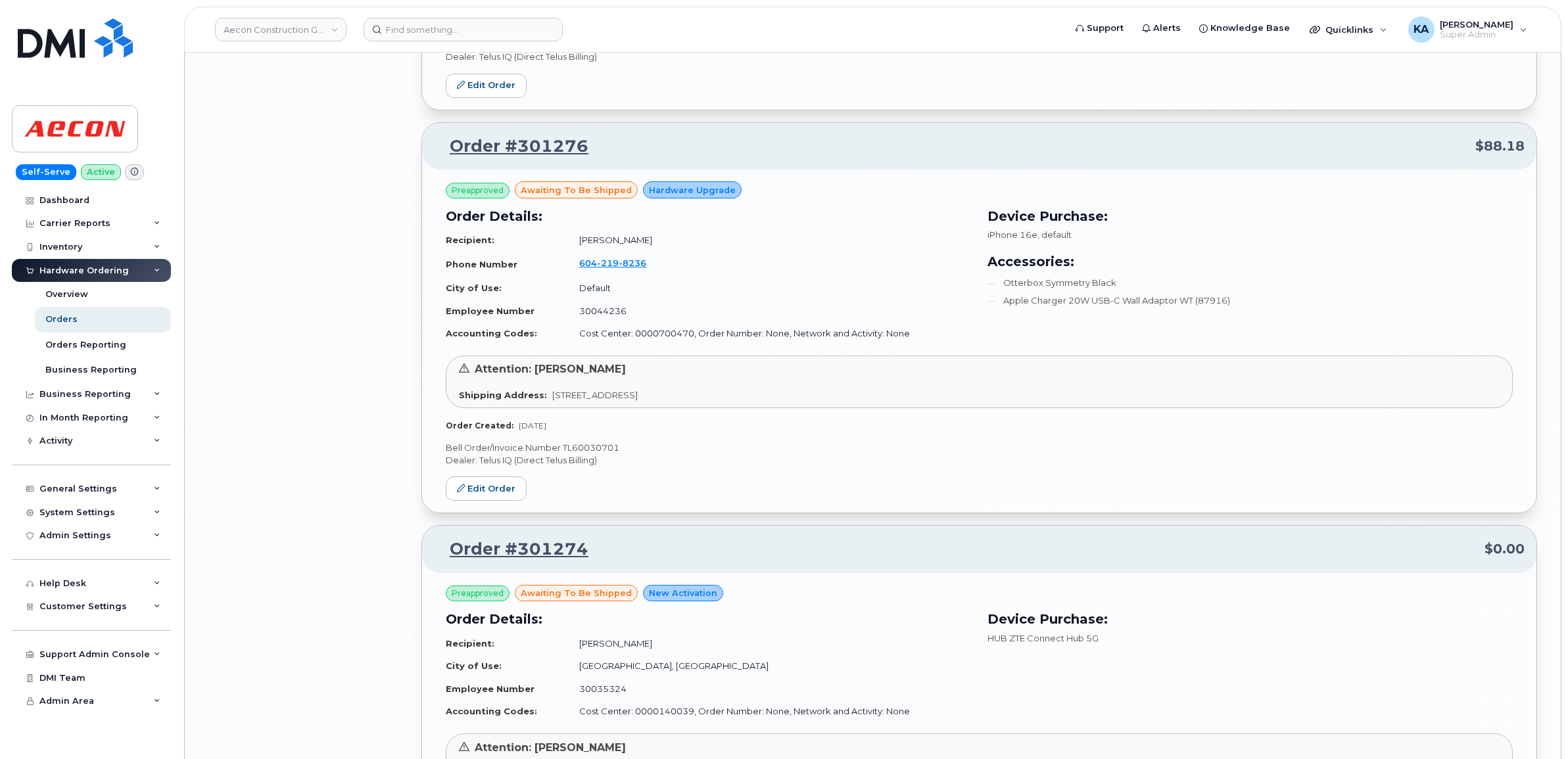
scroll to position [8930, 0]
click at [598, 455] on p "Bell Order/Invoice Number TL60030701" at bounding box center [979, 449] width 1067 height 13
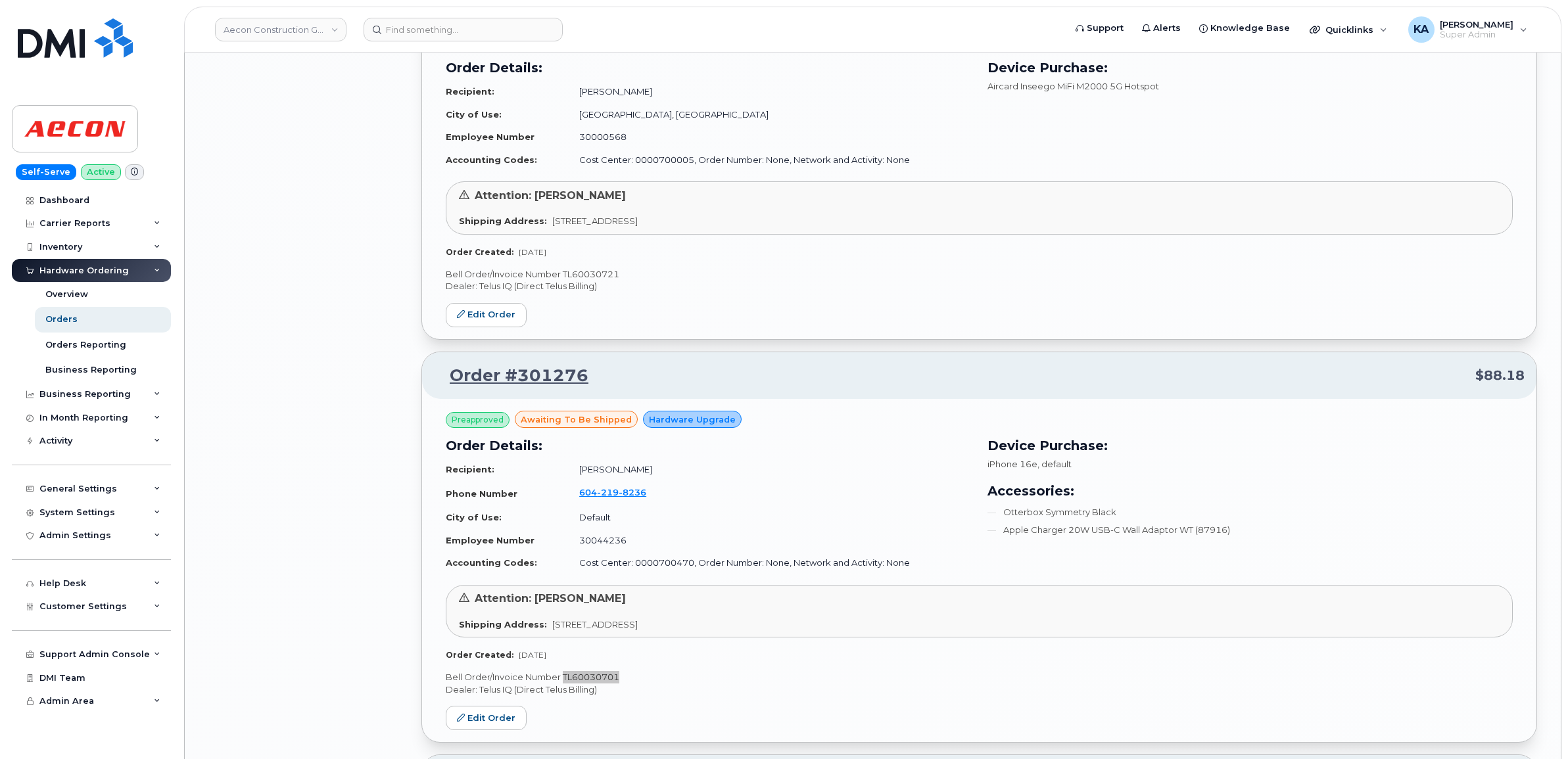
scroll to position [8602, 0]
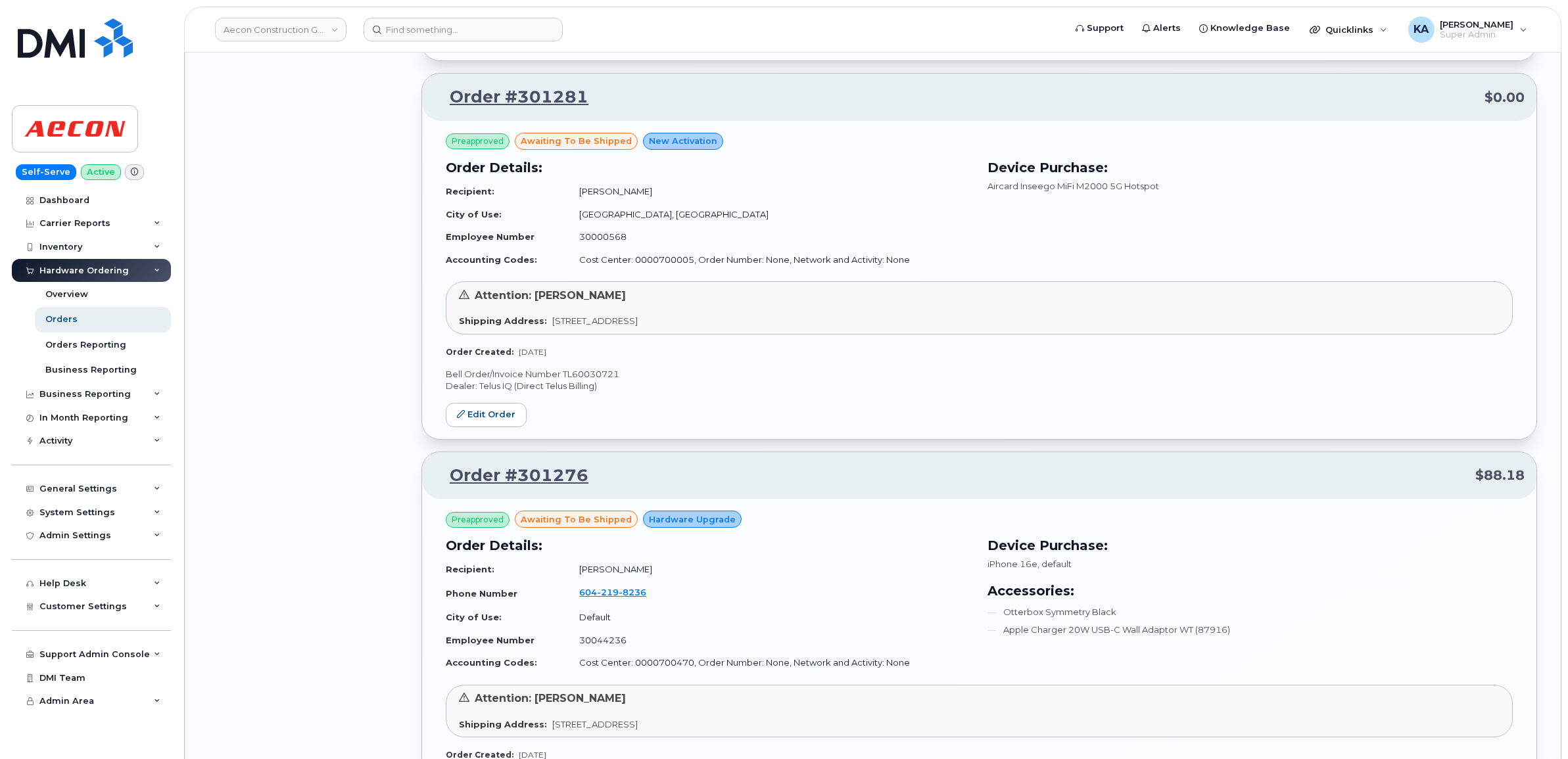
click at [579, 381] on p "Bell Order/Invoice Number TL60030721" at bounding box center [979, 374] width 1067 height 13
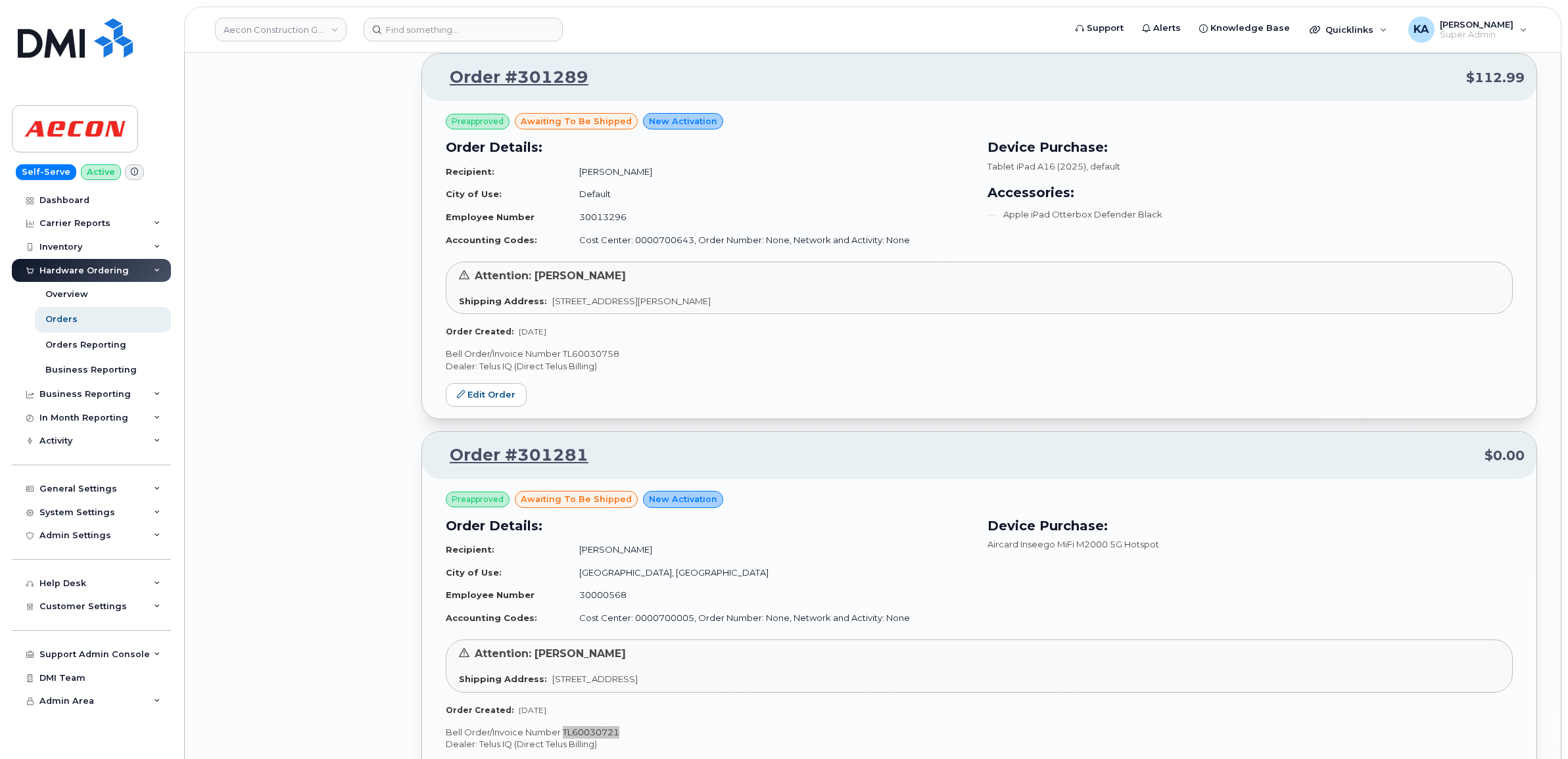
scroll to position [8191, 0]
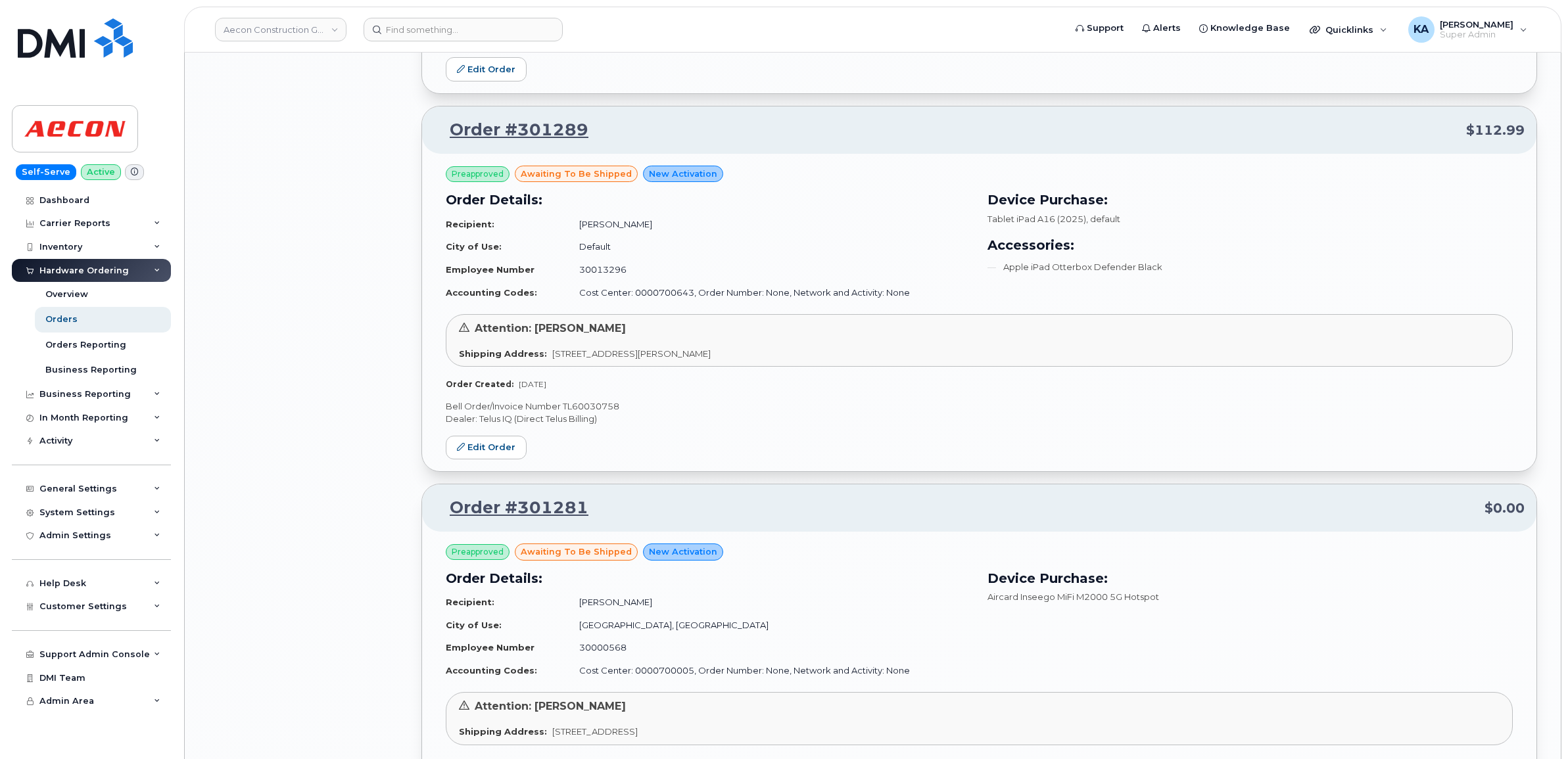
click at [612, 413] on p "Bell Order/Invoice Number TL60030758" at bounding box center [979, 407] width 1067 height 13
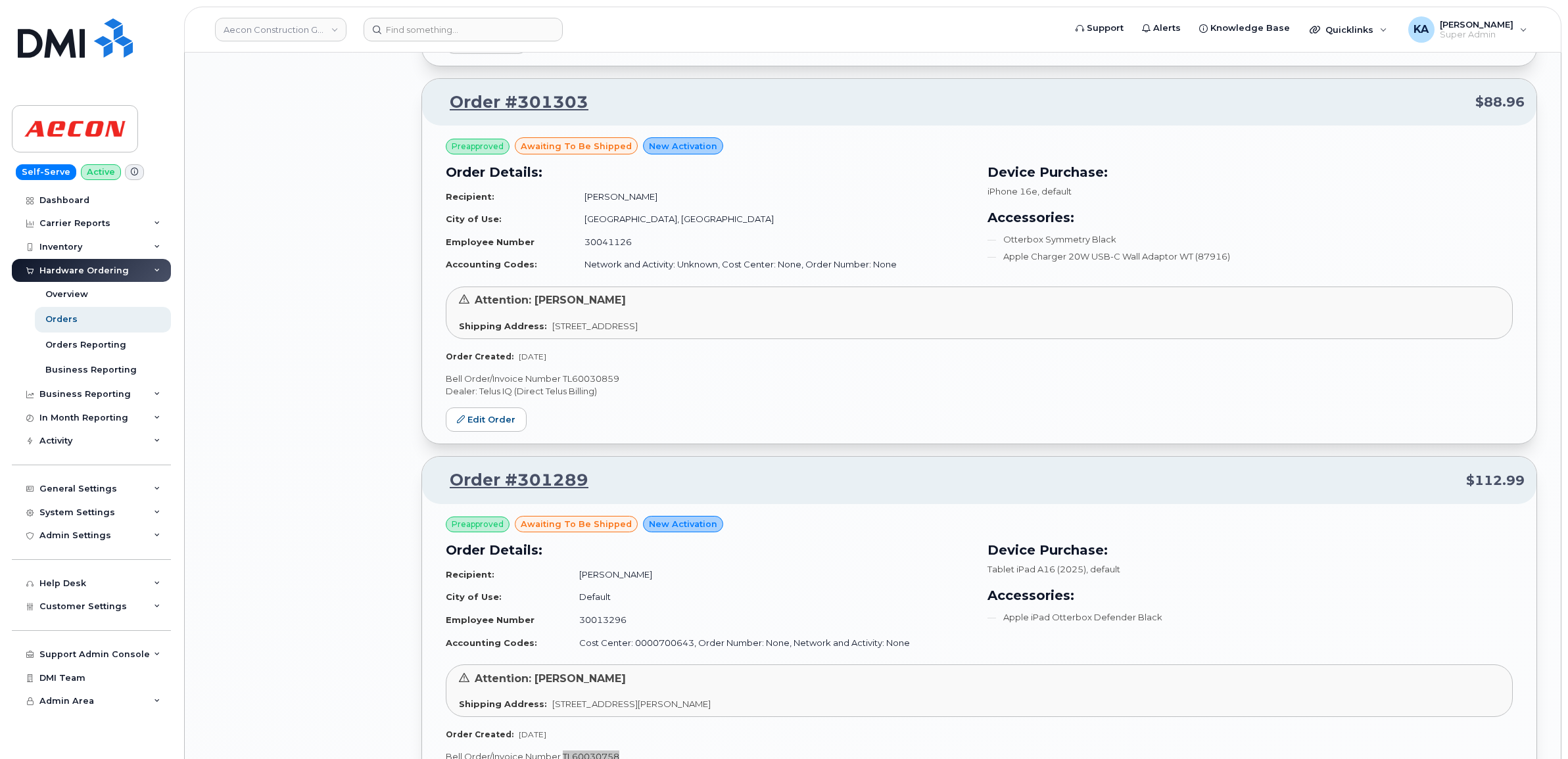
scroll to position [7780, 0]
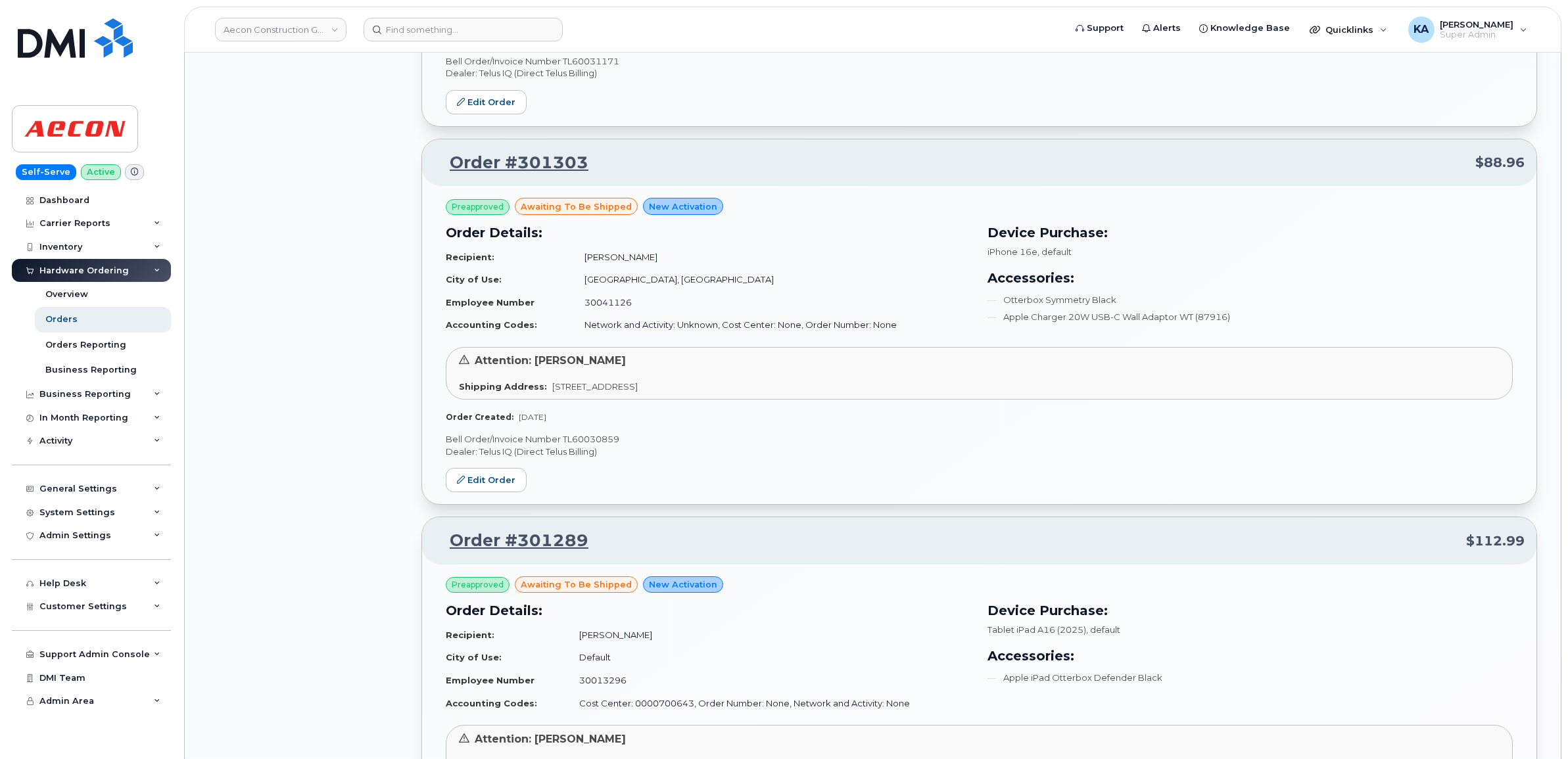
click at [599, 446] on p "Bell Order/Invoice Number TL60030859" at bounding box center [979, 440] width 1067 height 13
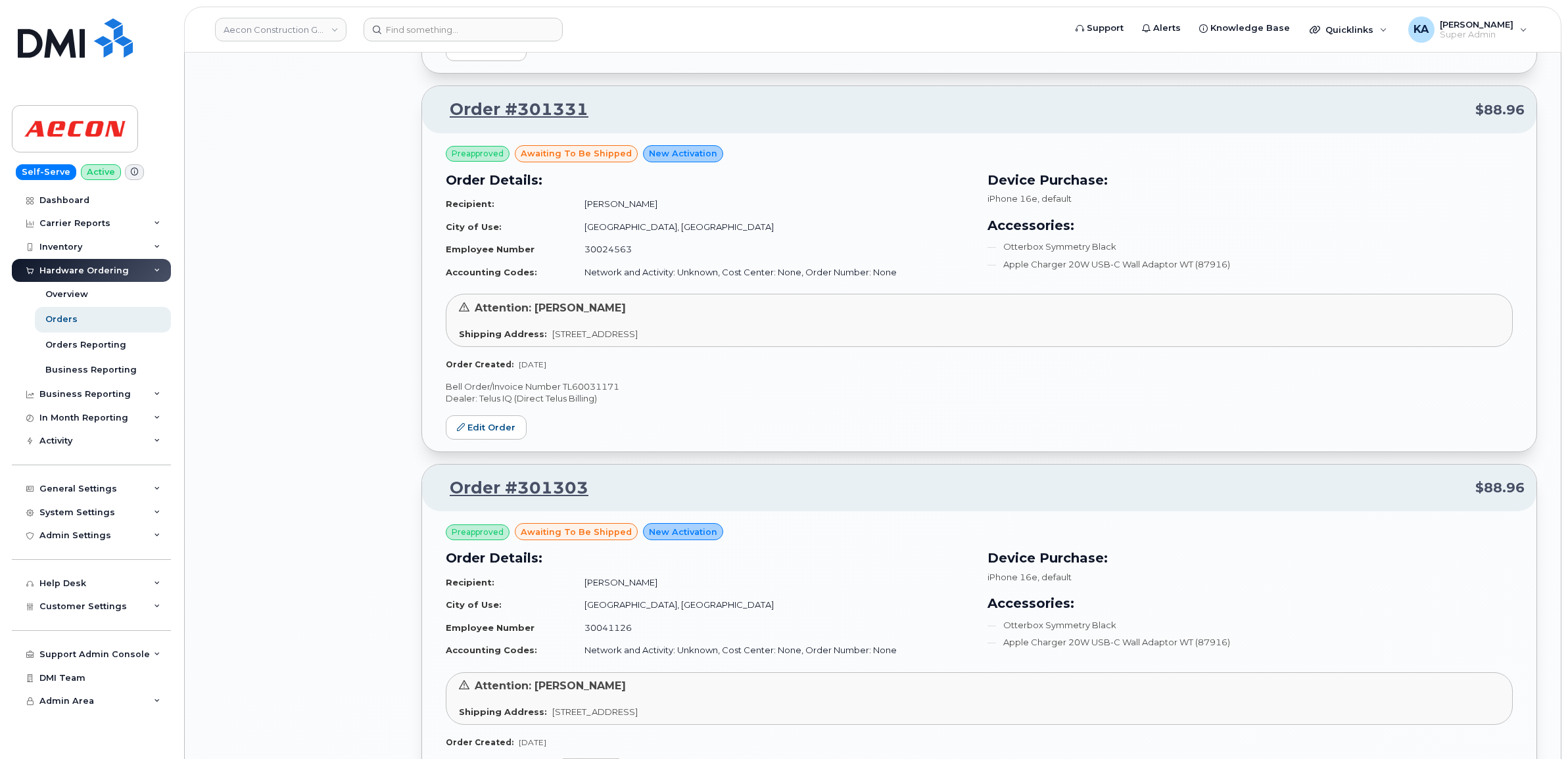
scroll to position [7452, 0]
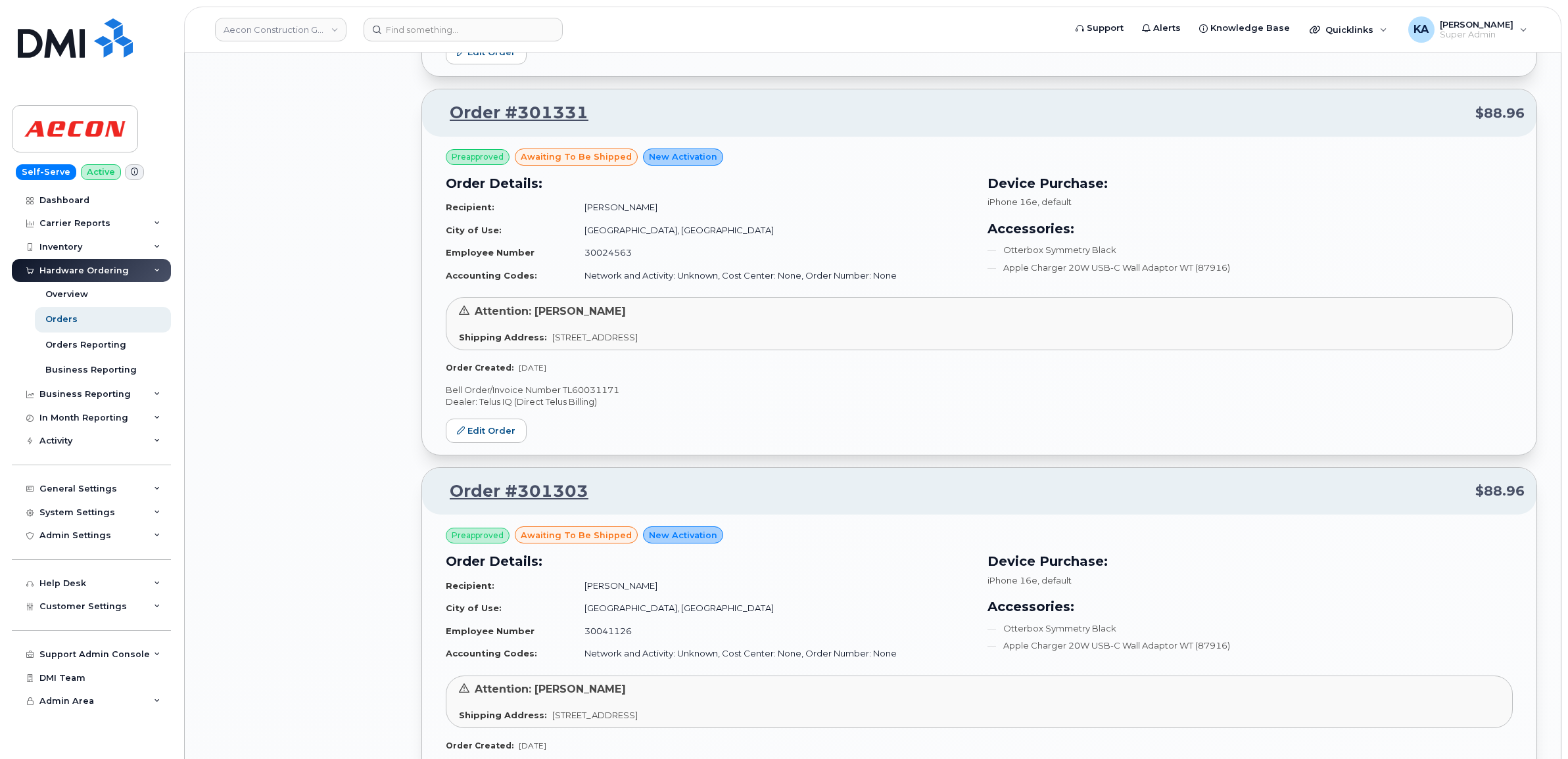
click at [590, 397] on p "Bell Order/Invoice Number TL60031171" at bounding box center [979, 390] width 1067 height 13
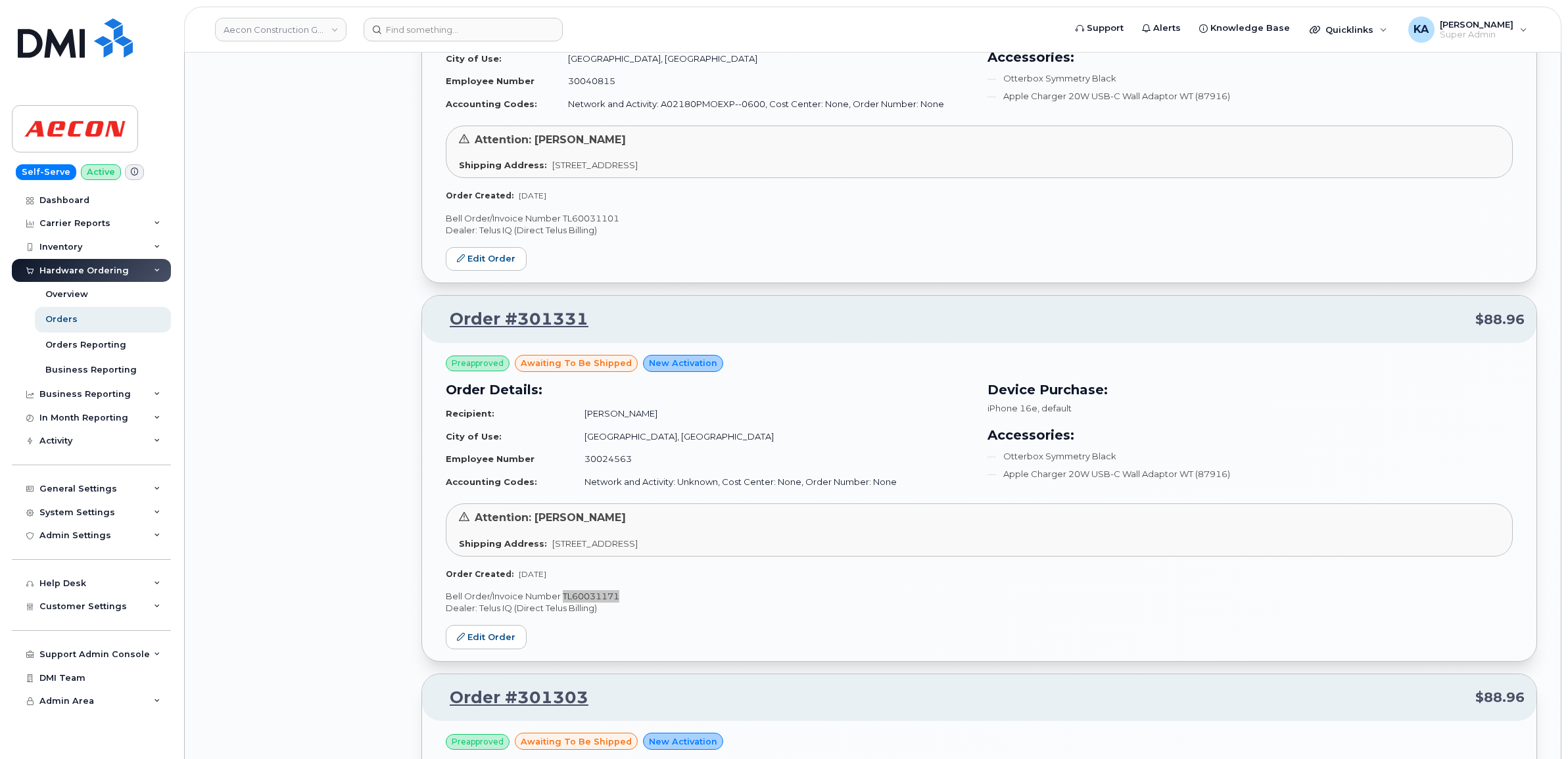
scroll to position [7123, 0]
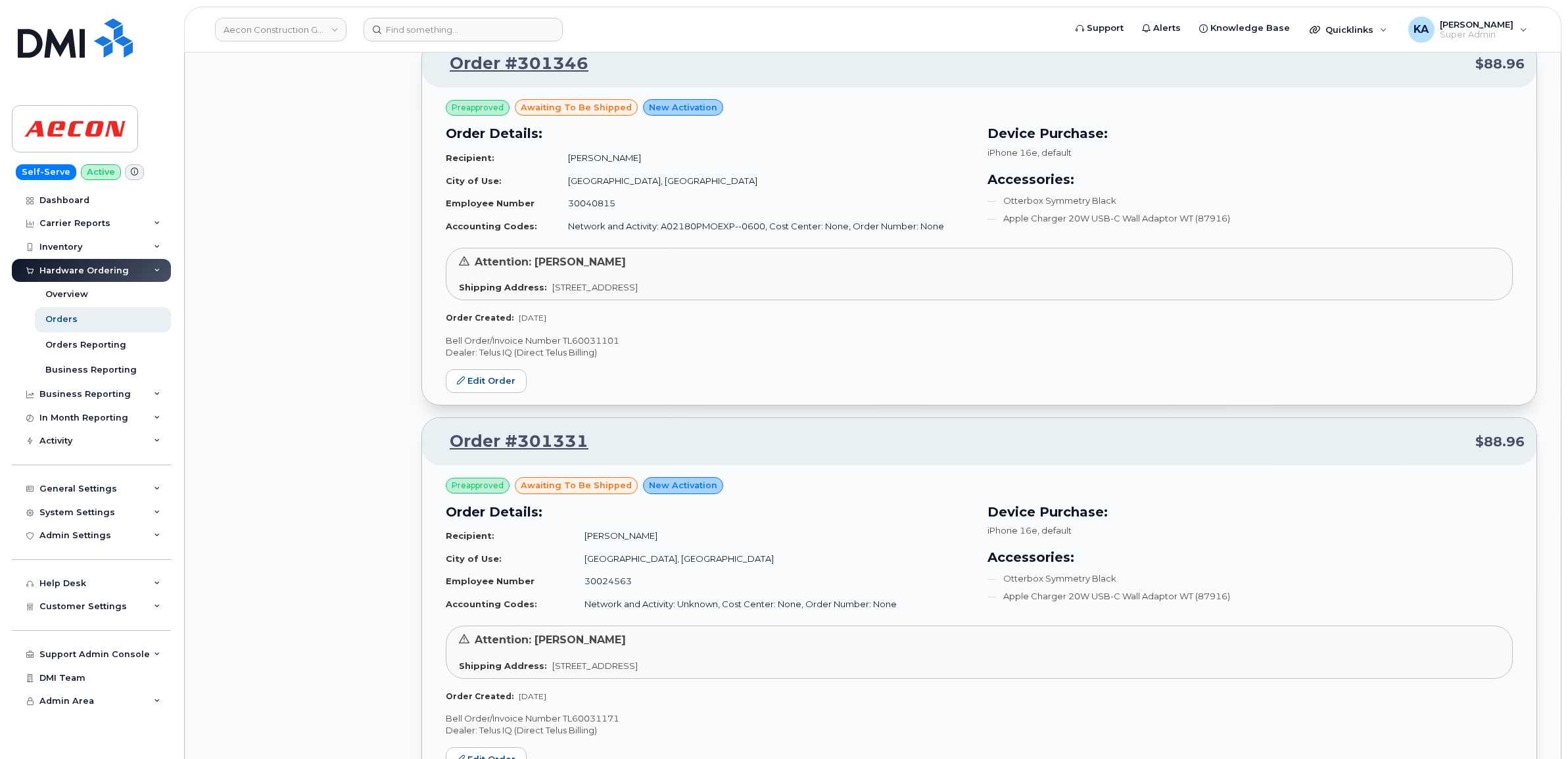
click at [602, 347] on p "Bell Order/Invoice Number TL60031101" at bounding box center [979, 341] width 1067 height 13
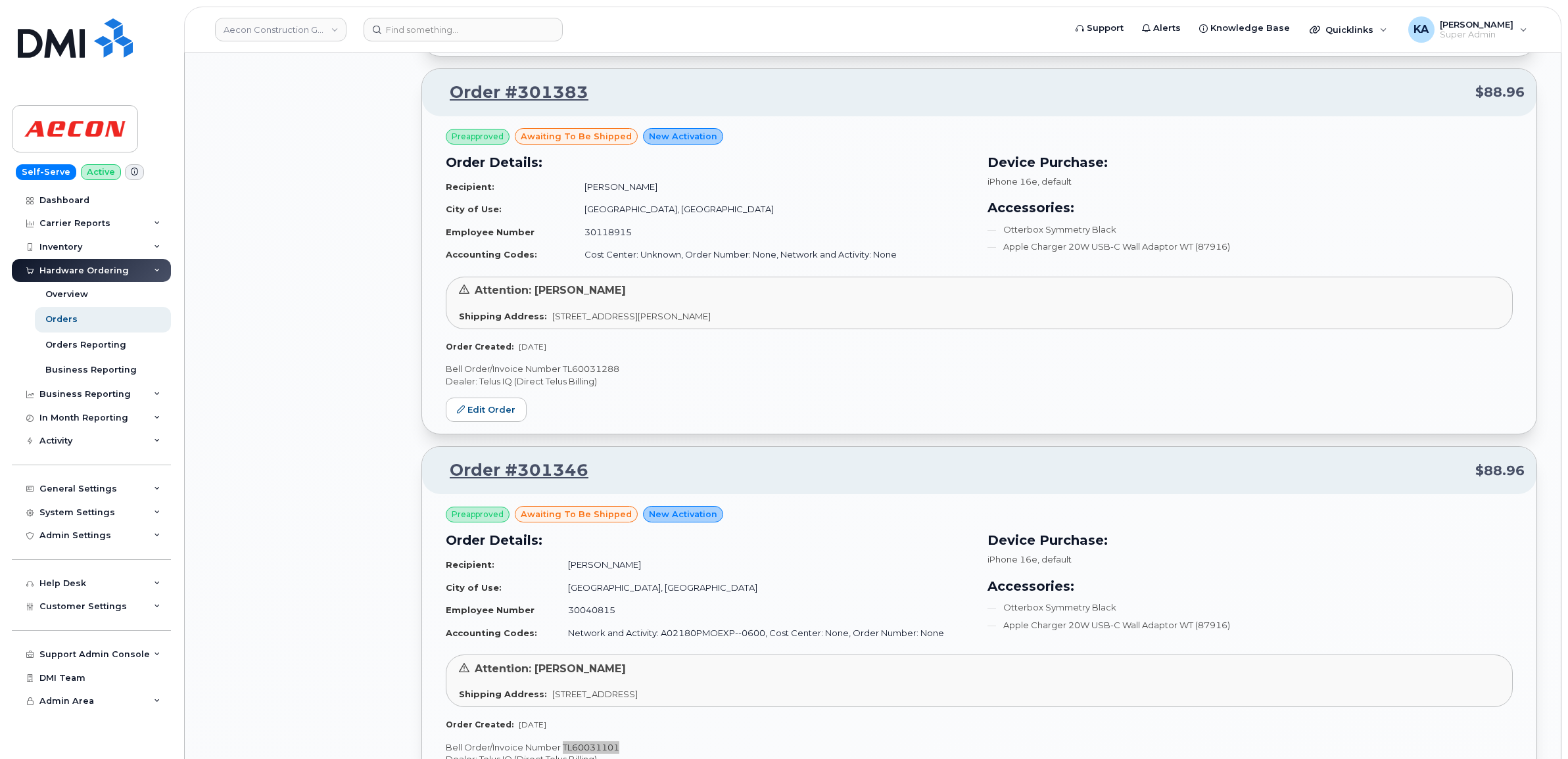
scroll to position [6712, 0]
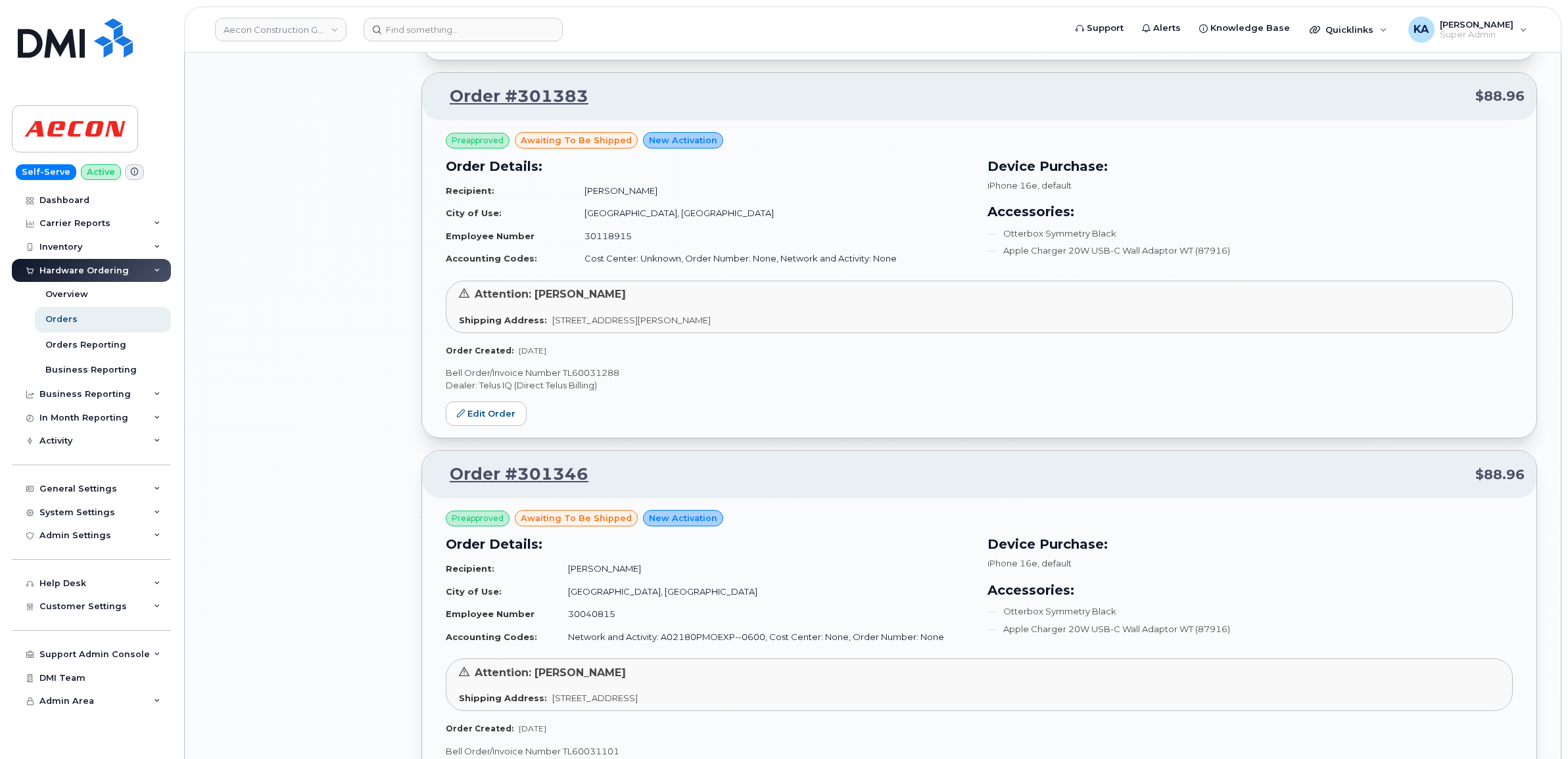
click at [587, 378] on p "Bell Order/Invoice Number TL60031288" at bounding box center [979, 373] width 1067 height 13
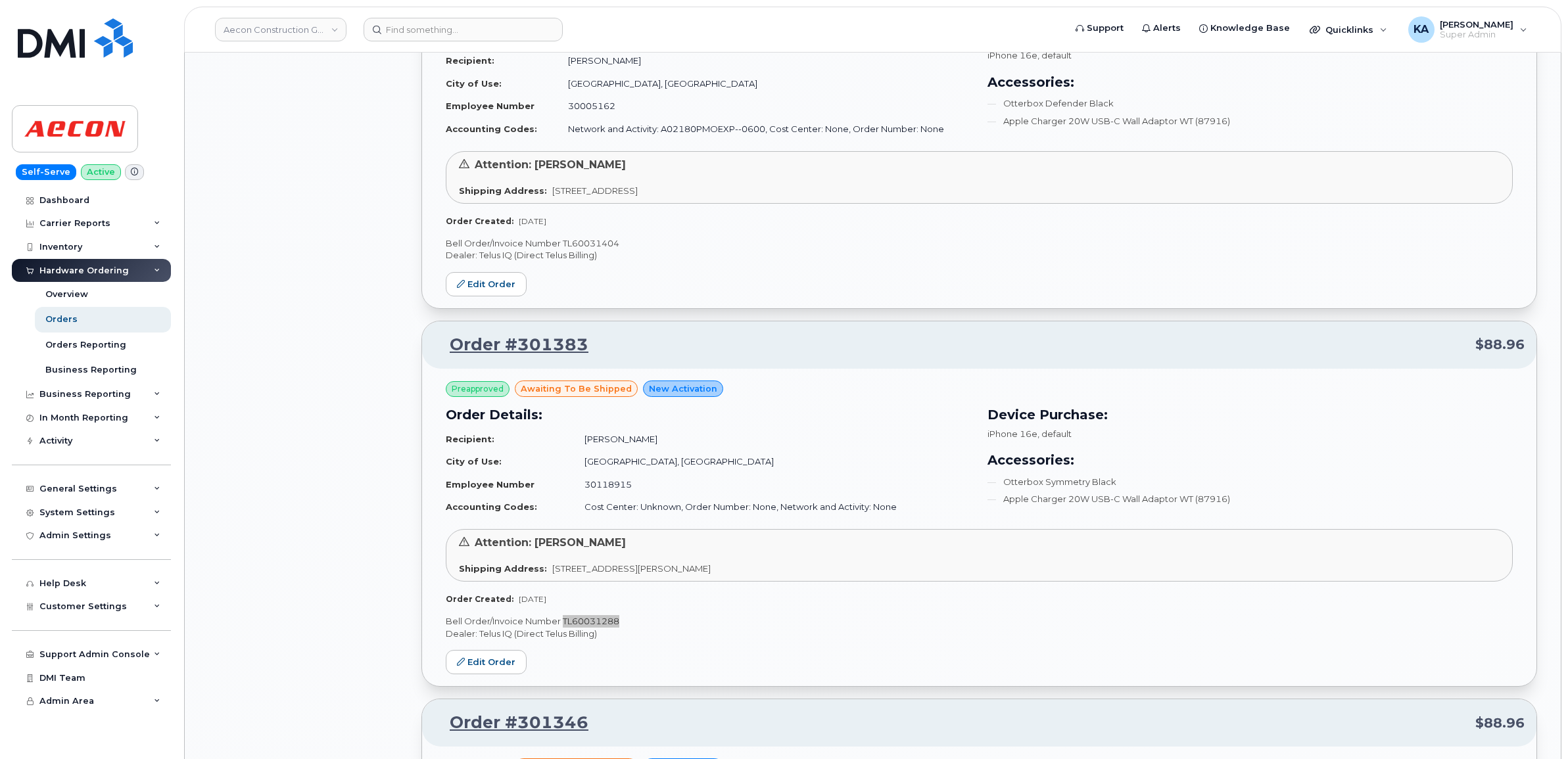
scroll to position [6383, 0]
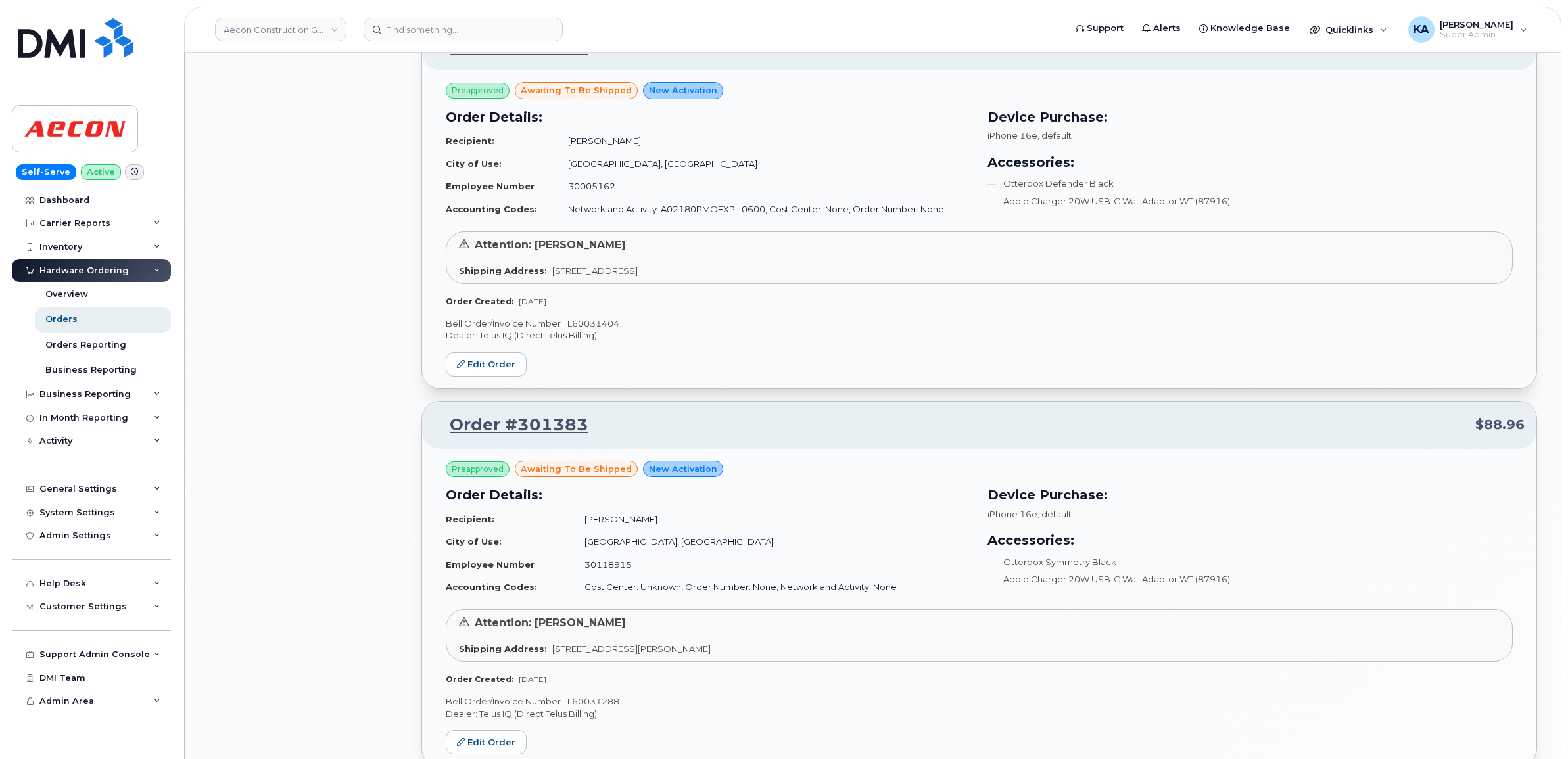
click at [593, 329] on p "Bell Order/Invoice Number TL60031404" at bounding box center [979, 324] width 1067 height 13
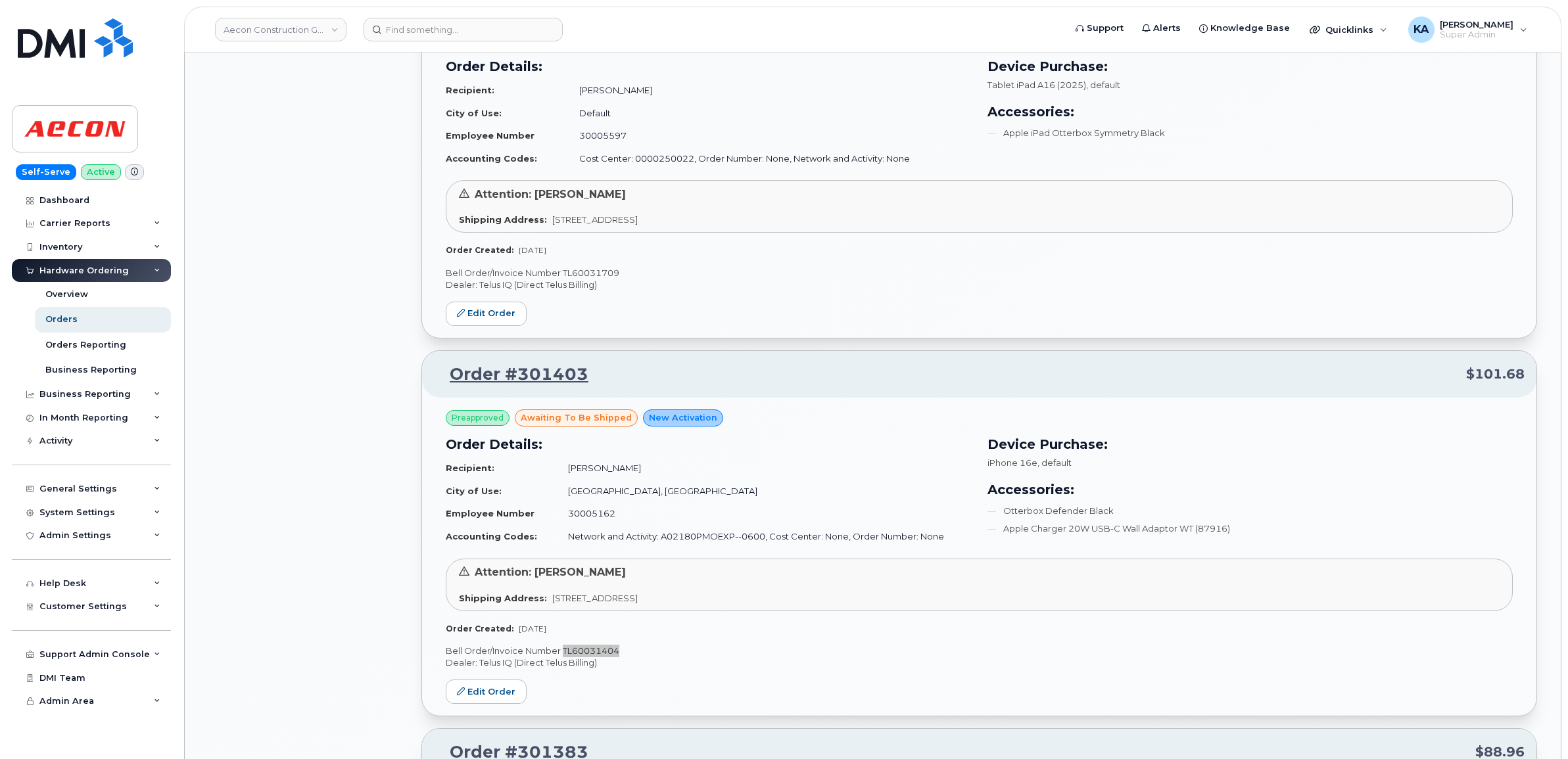
scroll to position [6054, 0]
click at [600, 276] on p "Bell Order/Invoice Number TL60031709" at bounding box center [979, 275] width 1067 height 13
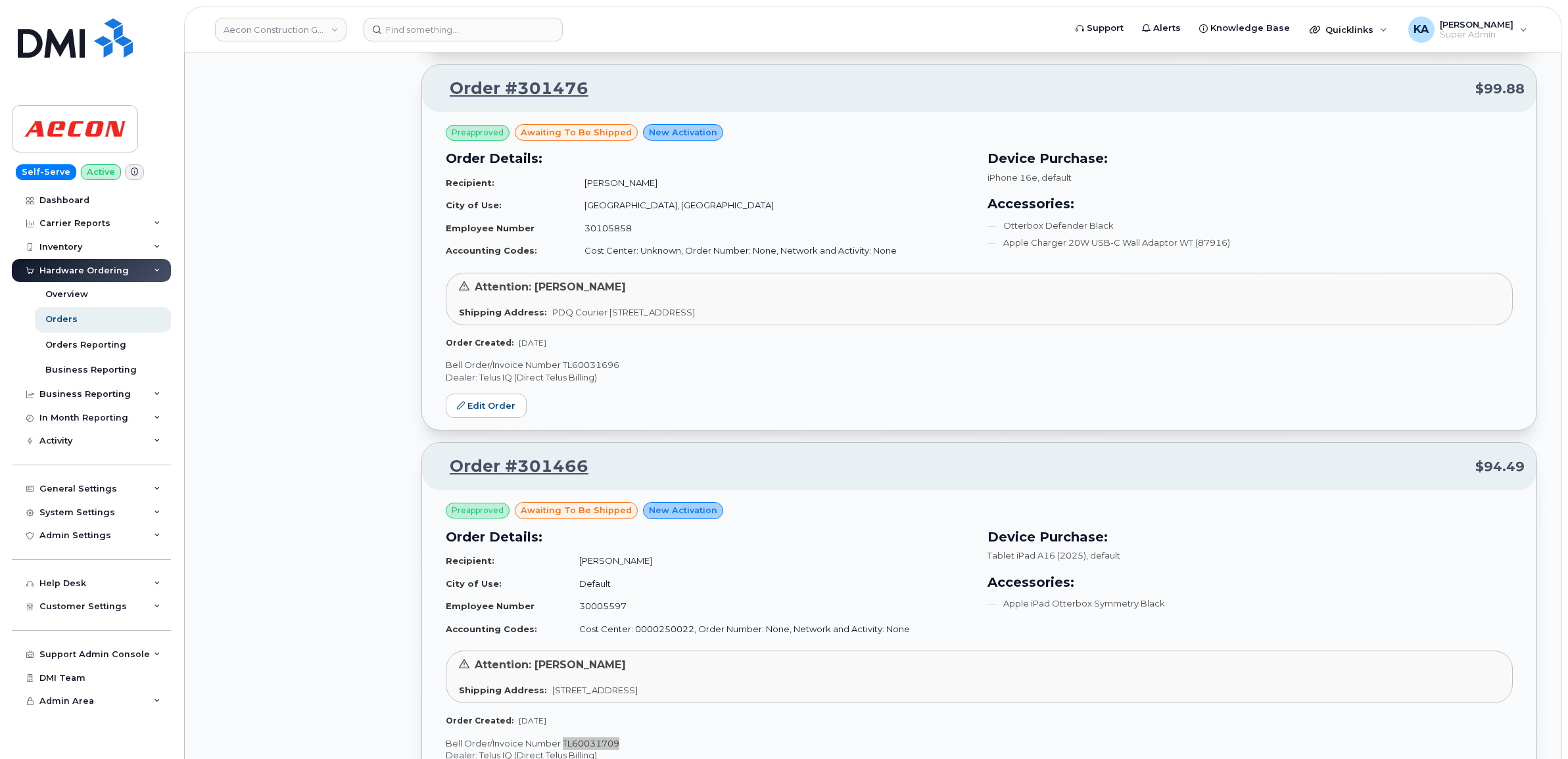
scroll to position [5562, 0]
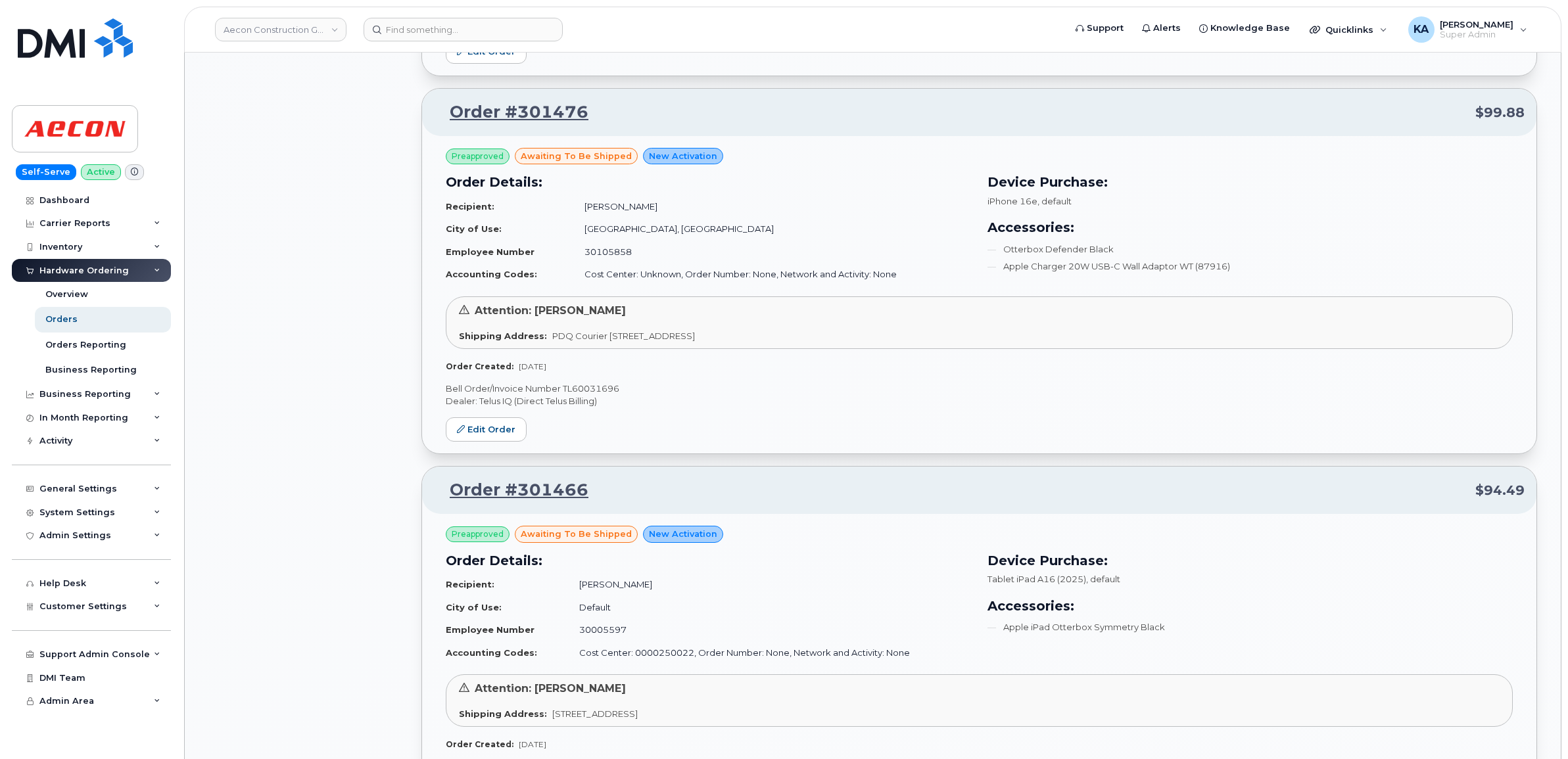
click at [603, 393] on p "Bell Order/Invoice Number TL60031696" at bounding box center [979, 389] width 1067 height 13
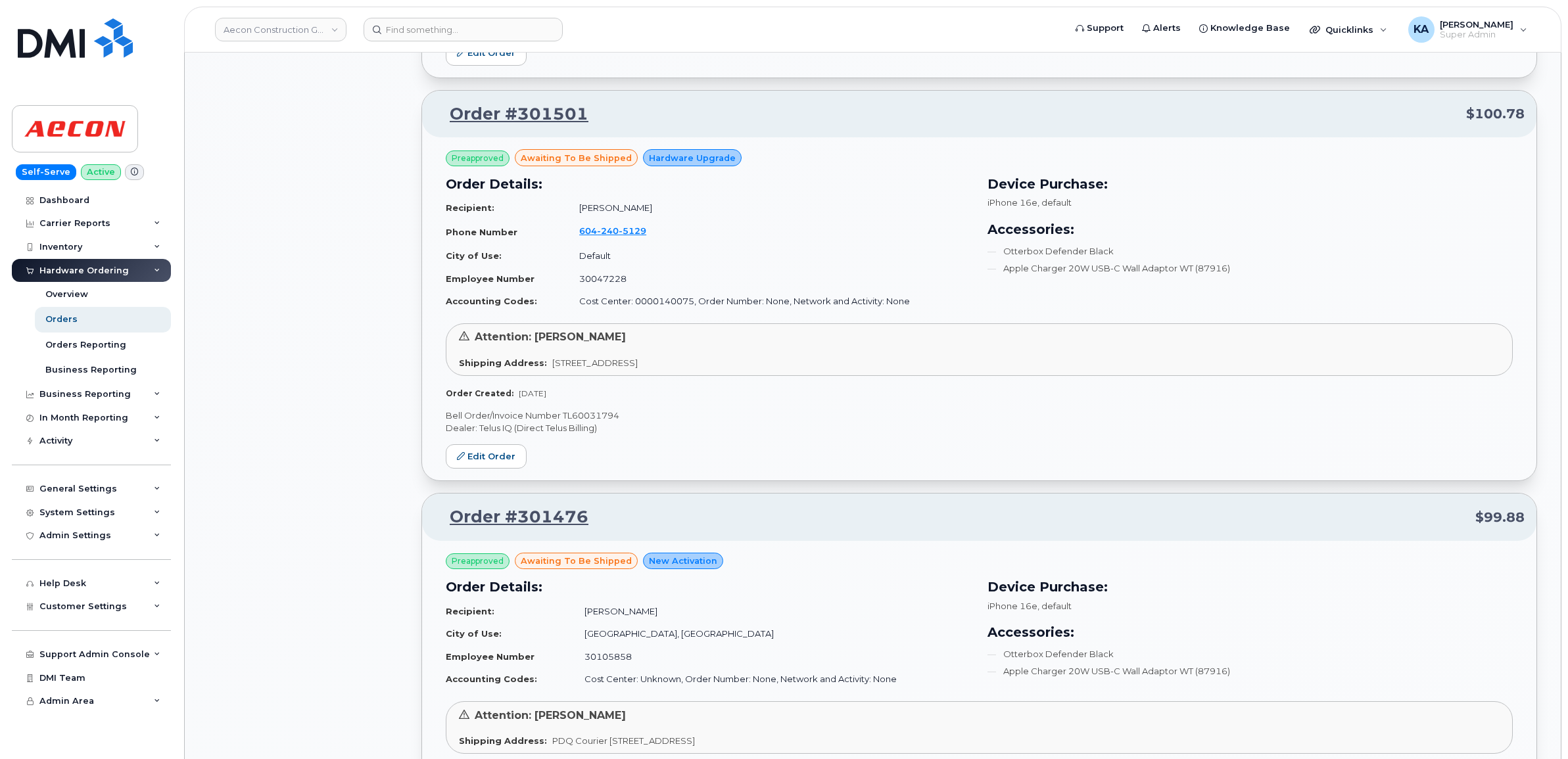
scroll to position [5151, 0]
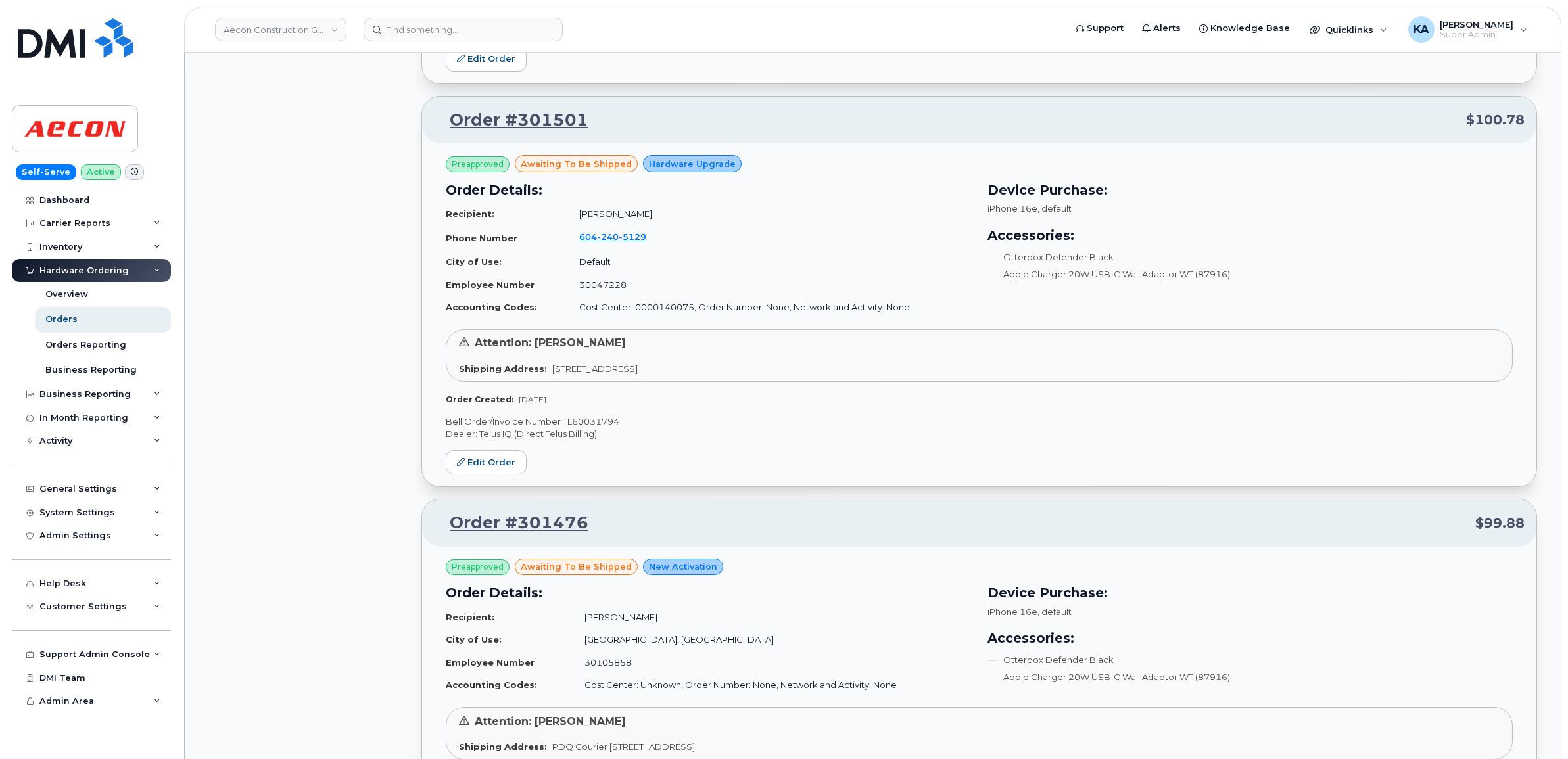
click at [579, 428] on p "Bell Order/Invoice Number TL60031794" at bounding box center [979, 422] width 1067 height 13
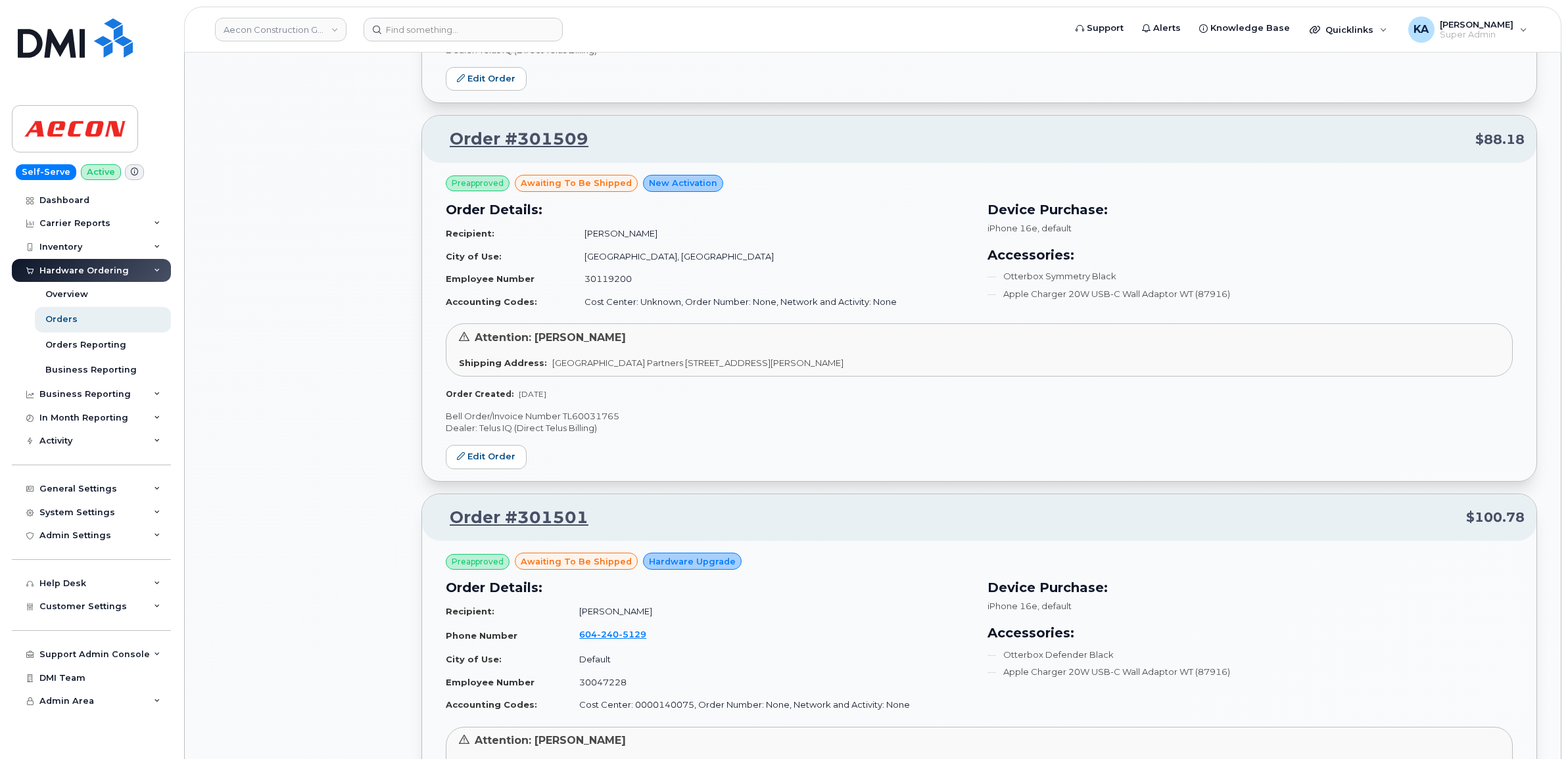
scroll to position [4740, 0]
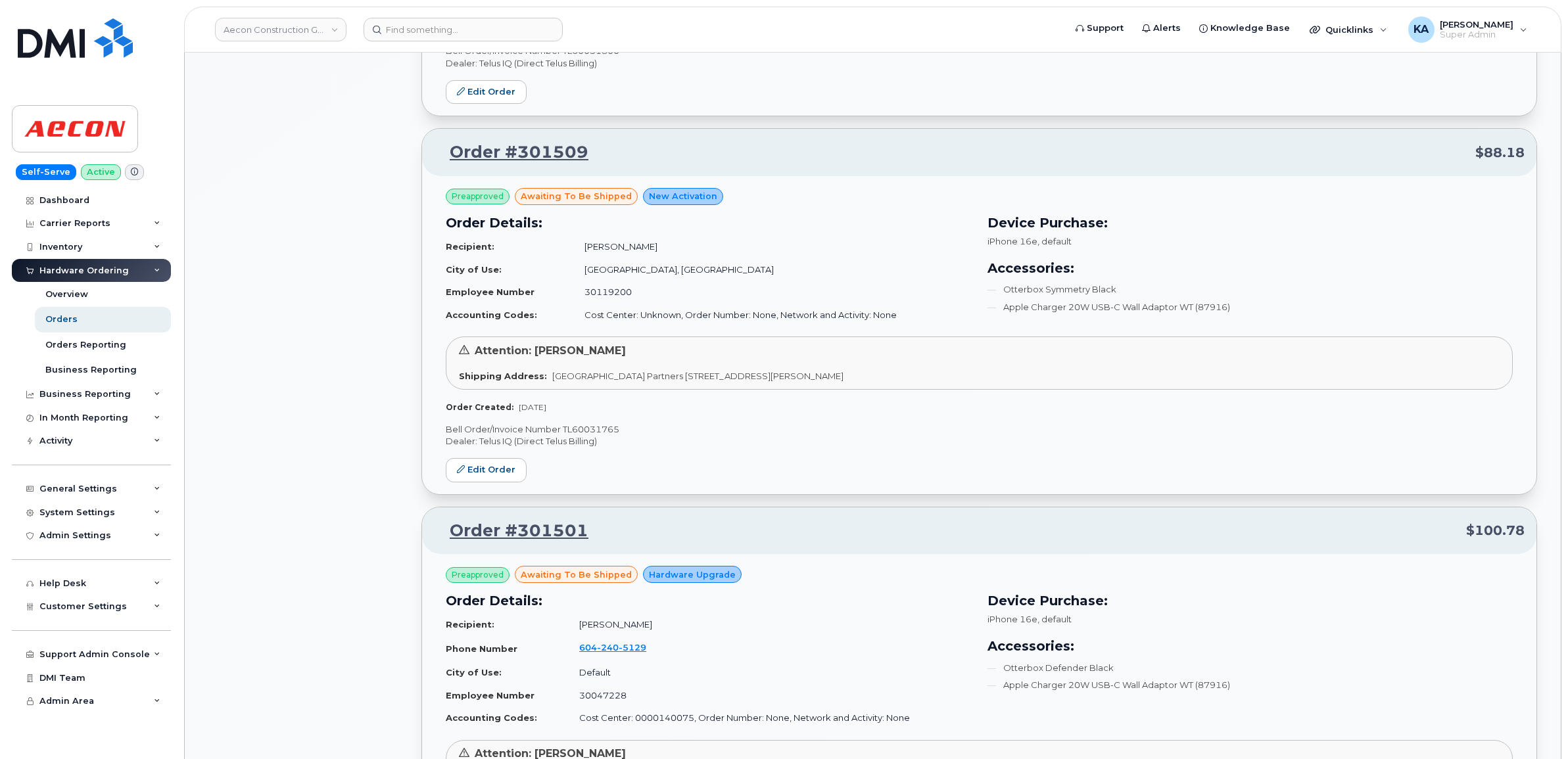
click at [603, 433] on p "Bell Order/Invoice Number TL60031765" at bounding box center [979, 430] width 1067 height 13
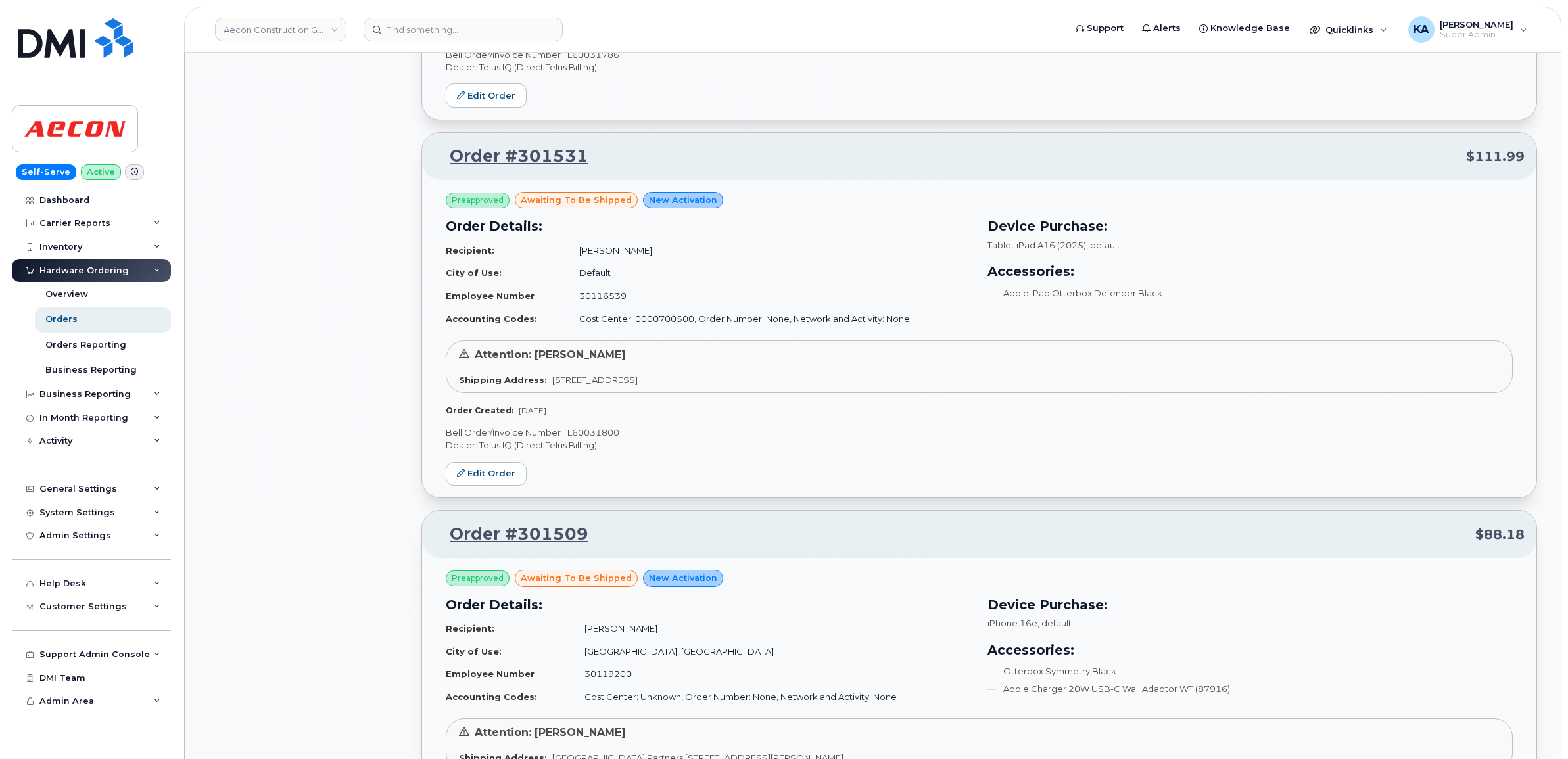
scroll to position [4329, 0]
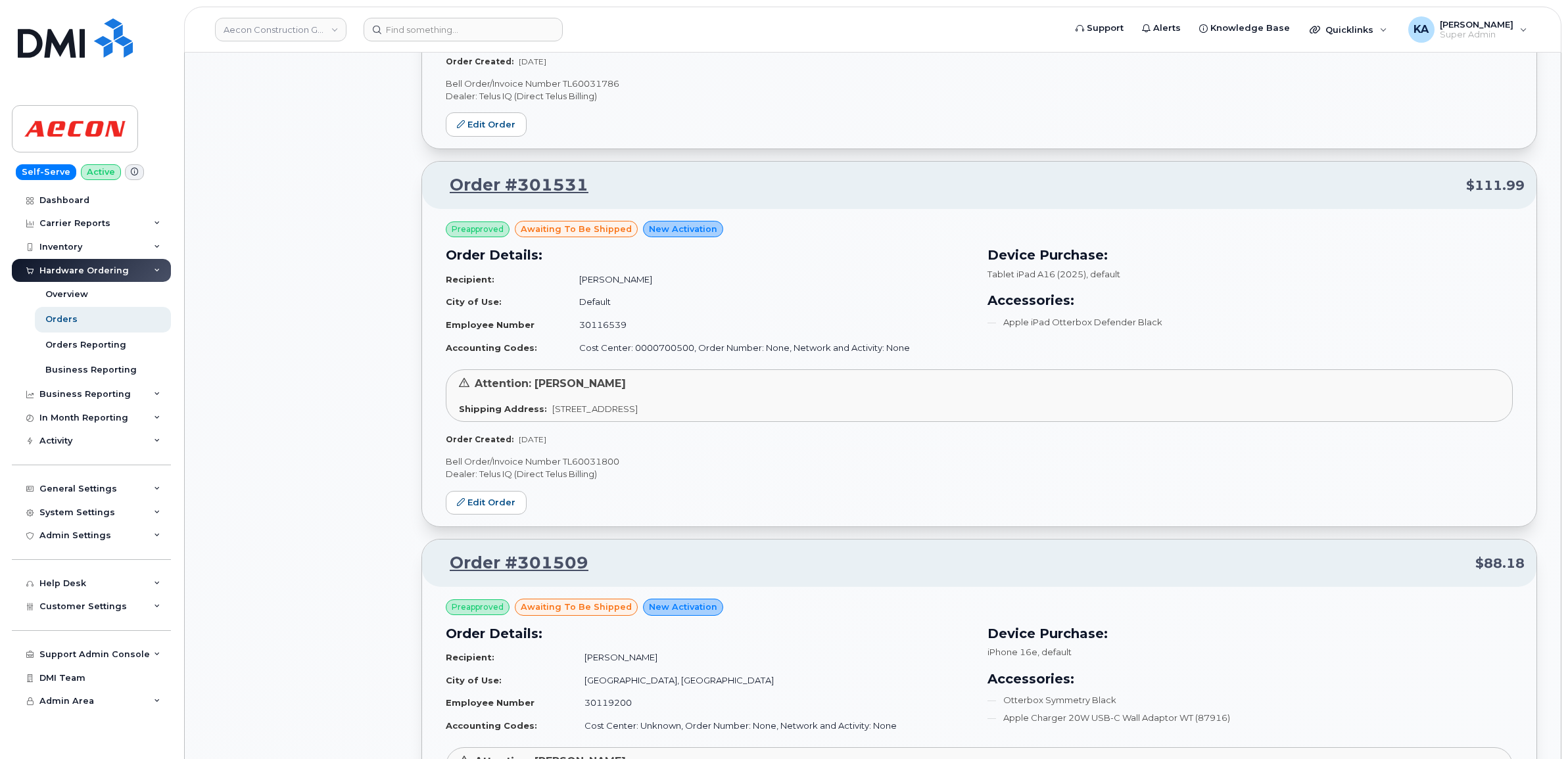
click at [593, 465] on p "Bell Order/Invoice Number TL60031800" at bounding box center [979, 462] width 1067 height 13
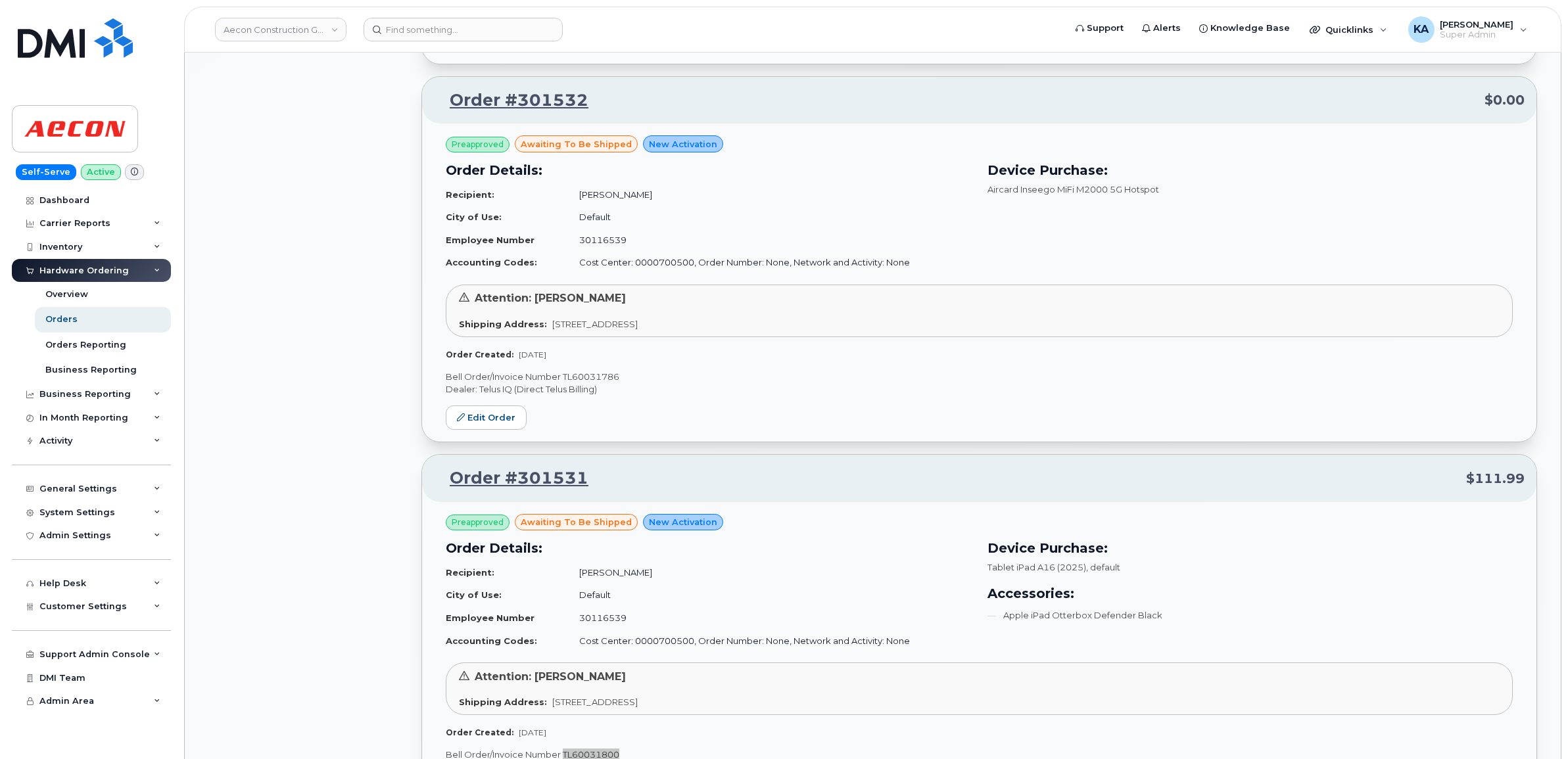
scroll to position [4001, 0]
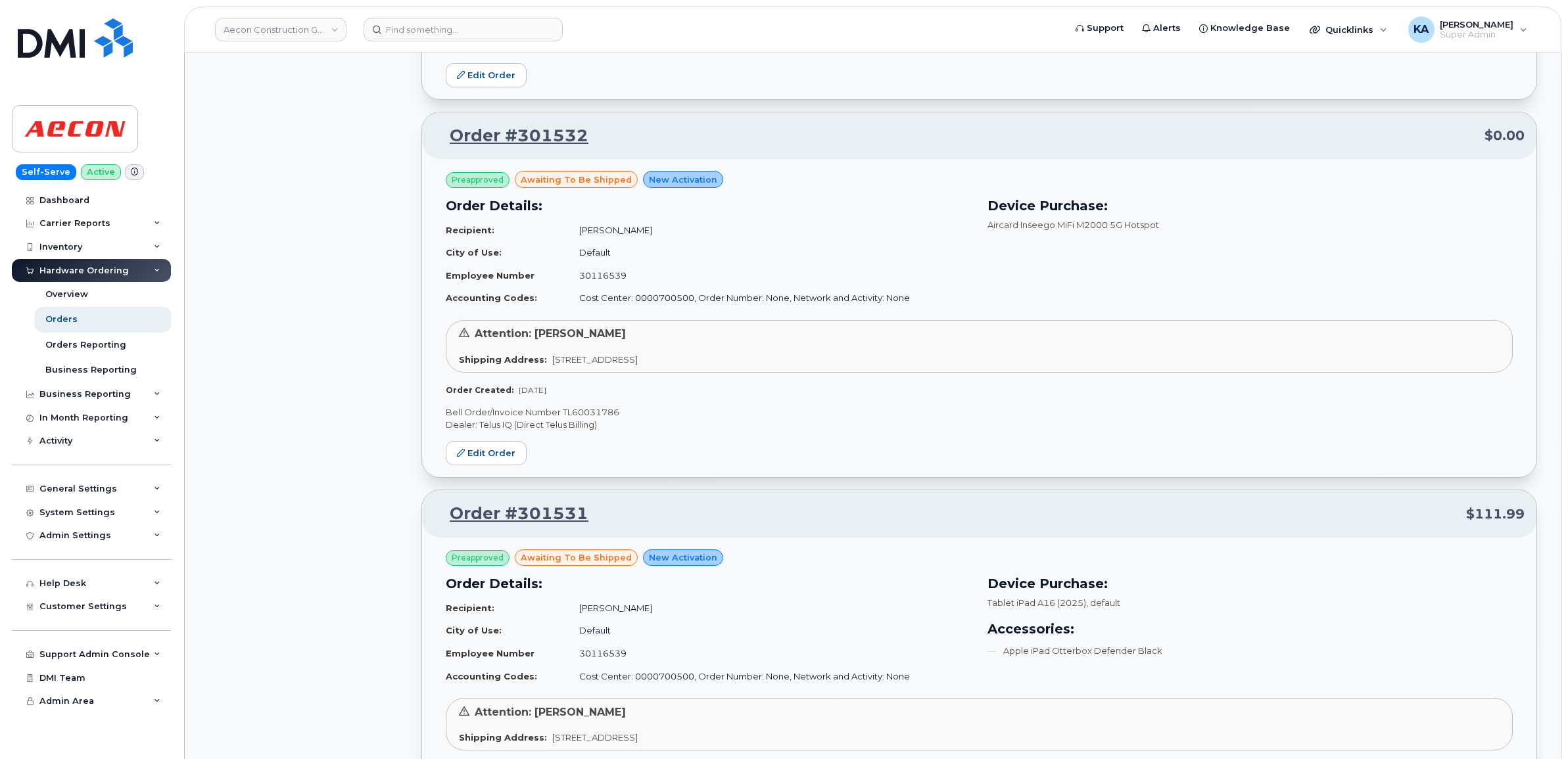
click at [593, 415] on p "Bell Order/Invoice Number TL60031786" at bounding box center [979, 413] width 1067 height 13
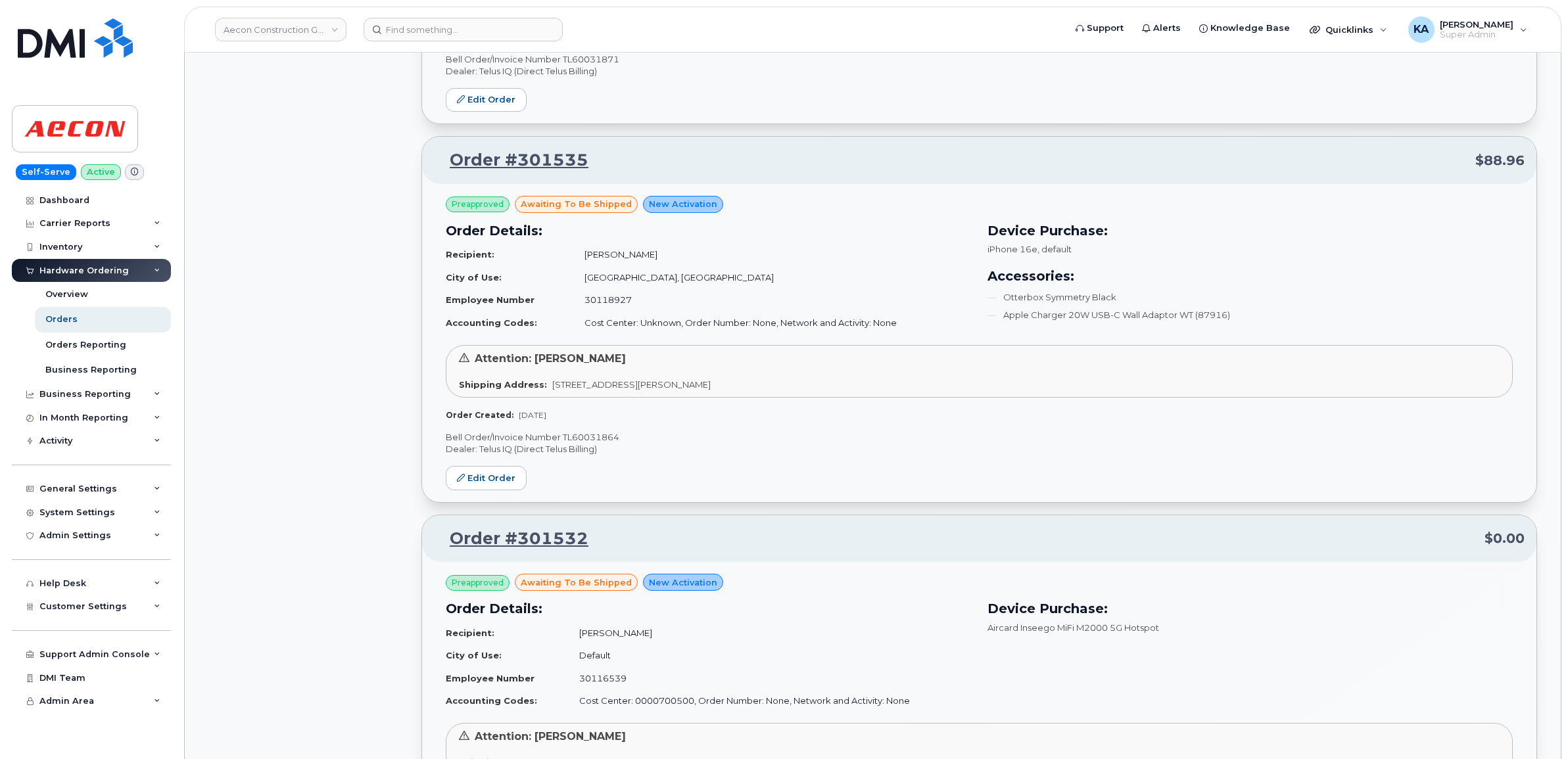
scroll to position [3590, 0]
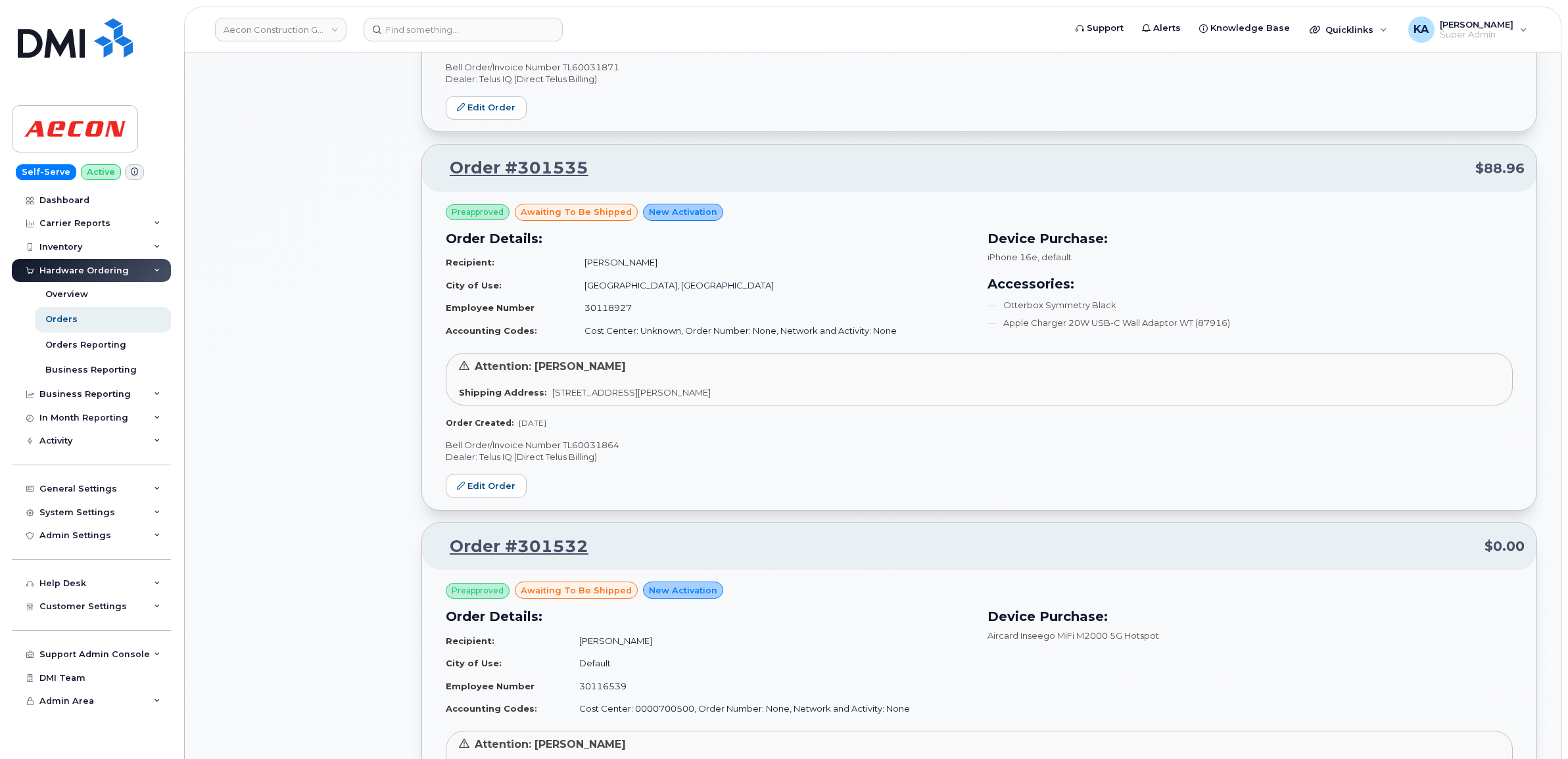
click at [592, 444] on p "Bell Order/Invoice Number TL60031864" at bounding box center [979, 445] width 1067 height 13
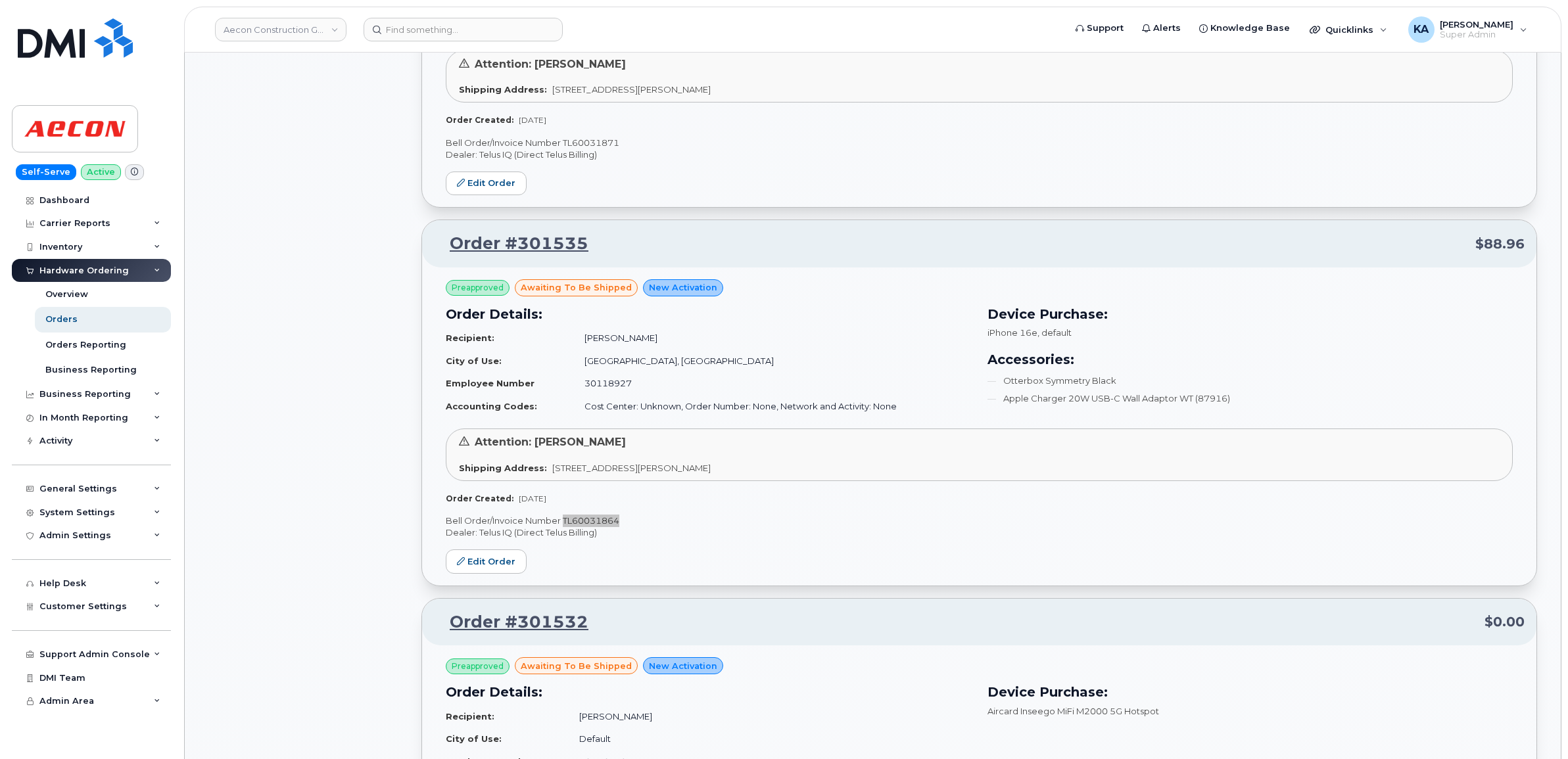
scroll to position [3261, 0]
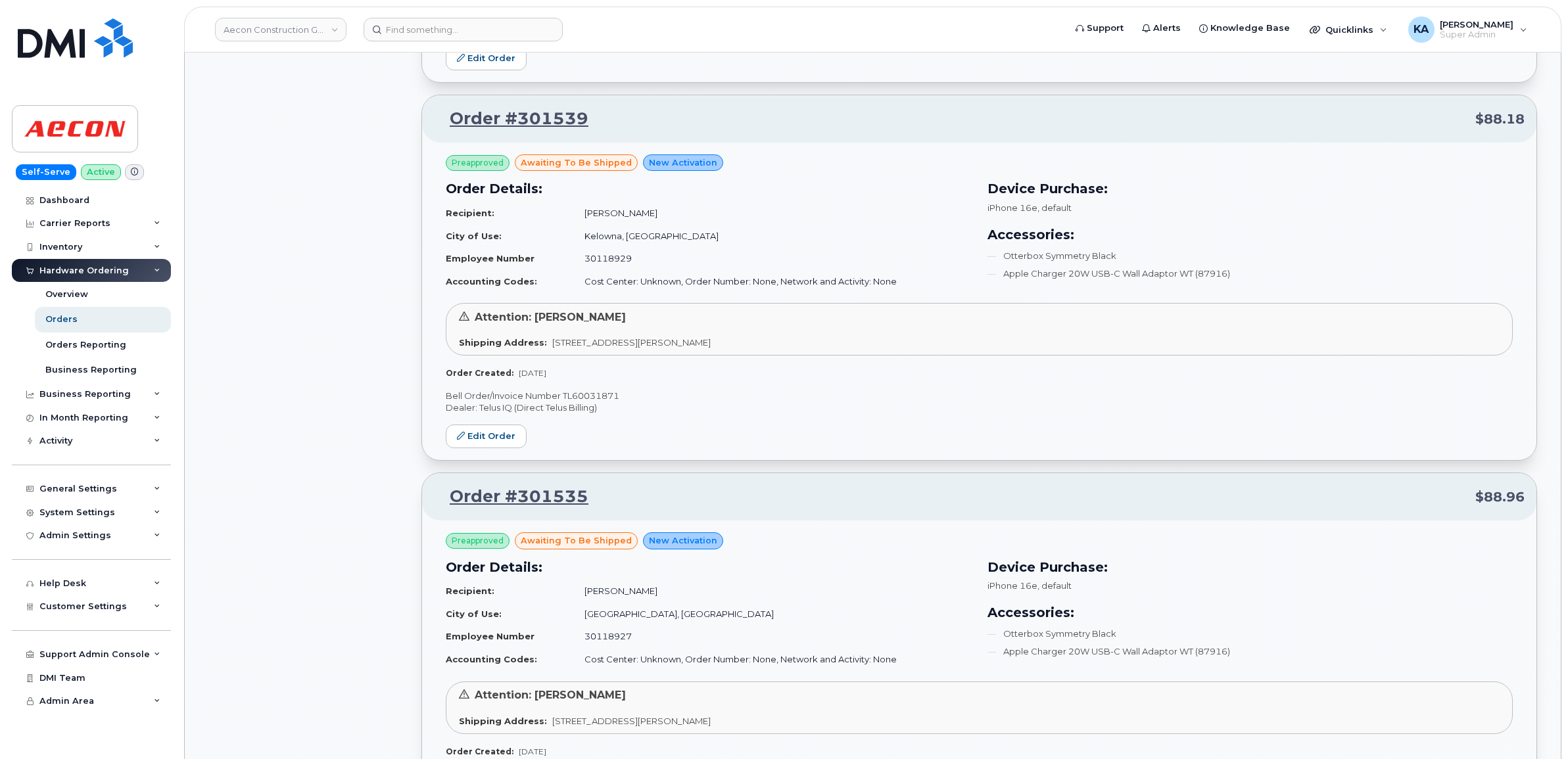
click at [599, 393] on p "Bell Order/Invoice Number TL60031871" at bounding box center [979, 396] width 1067 height 13
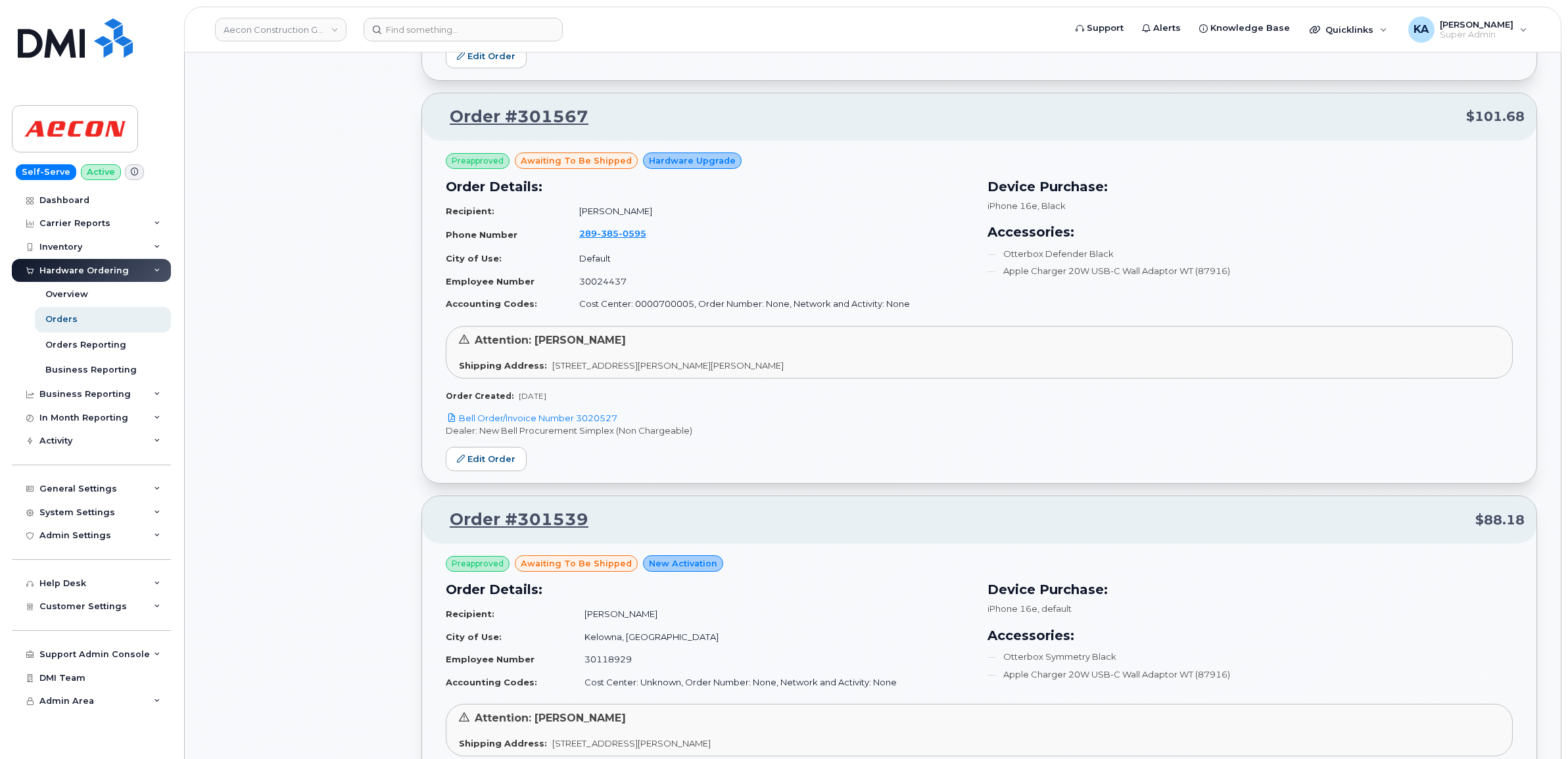
scroll to position [2850, 0]
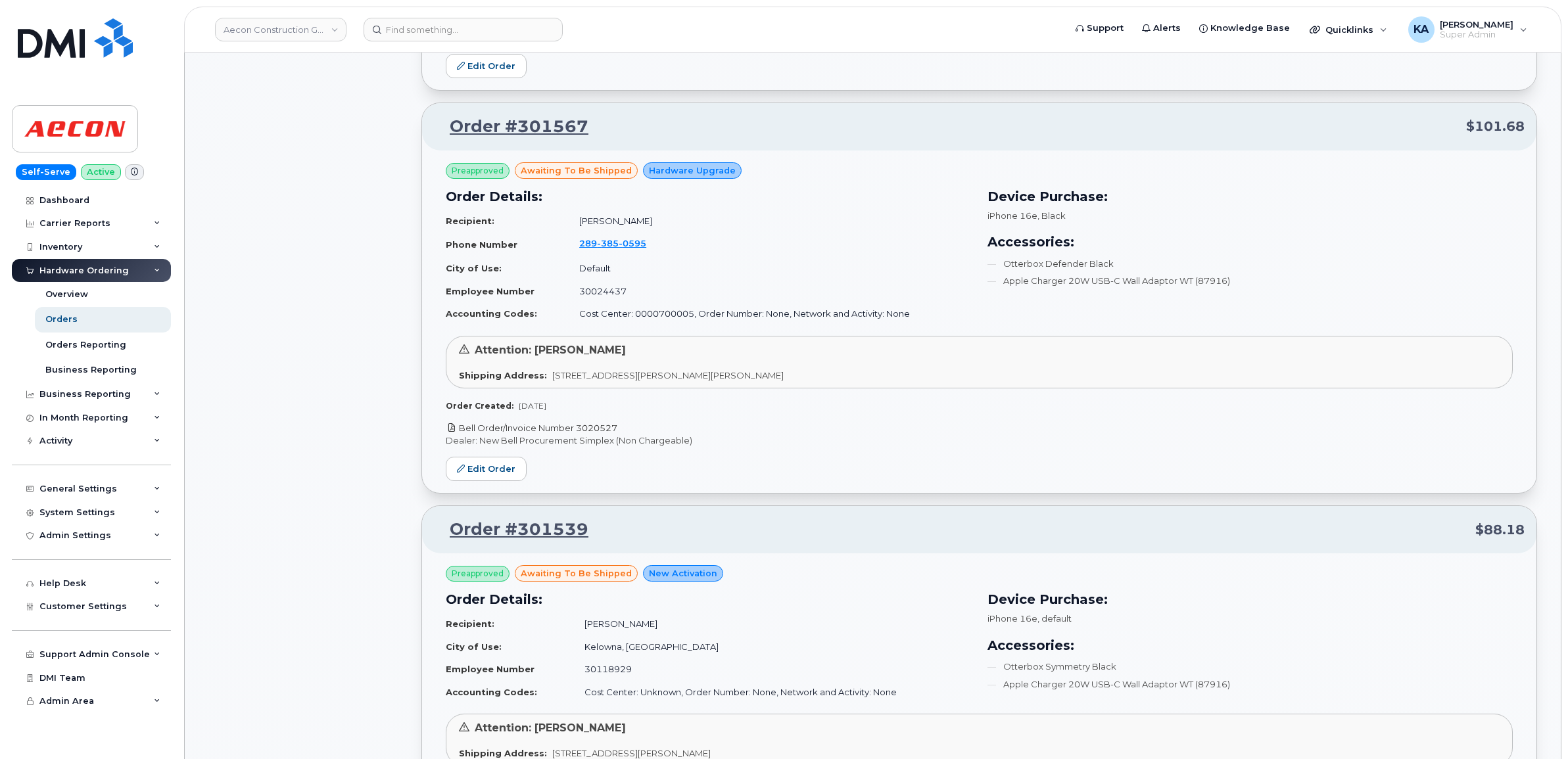
drag, startPoint x: 625, startPoint y: 424, endPoint x: 581, endPoint y: 426, distance: 44.0
click at [581, 426] on p "Bell Order/Invoice Number 3020527" at bounding box center [979, 428] width 1067 height 13
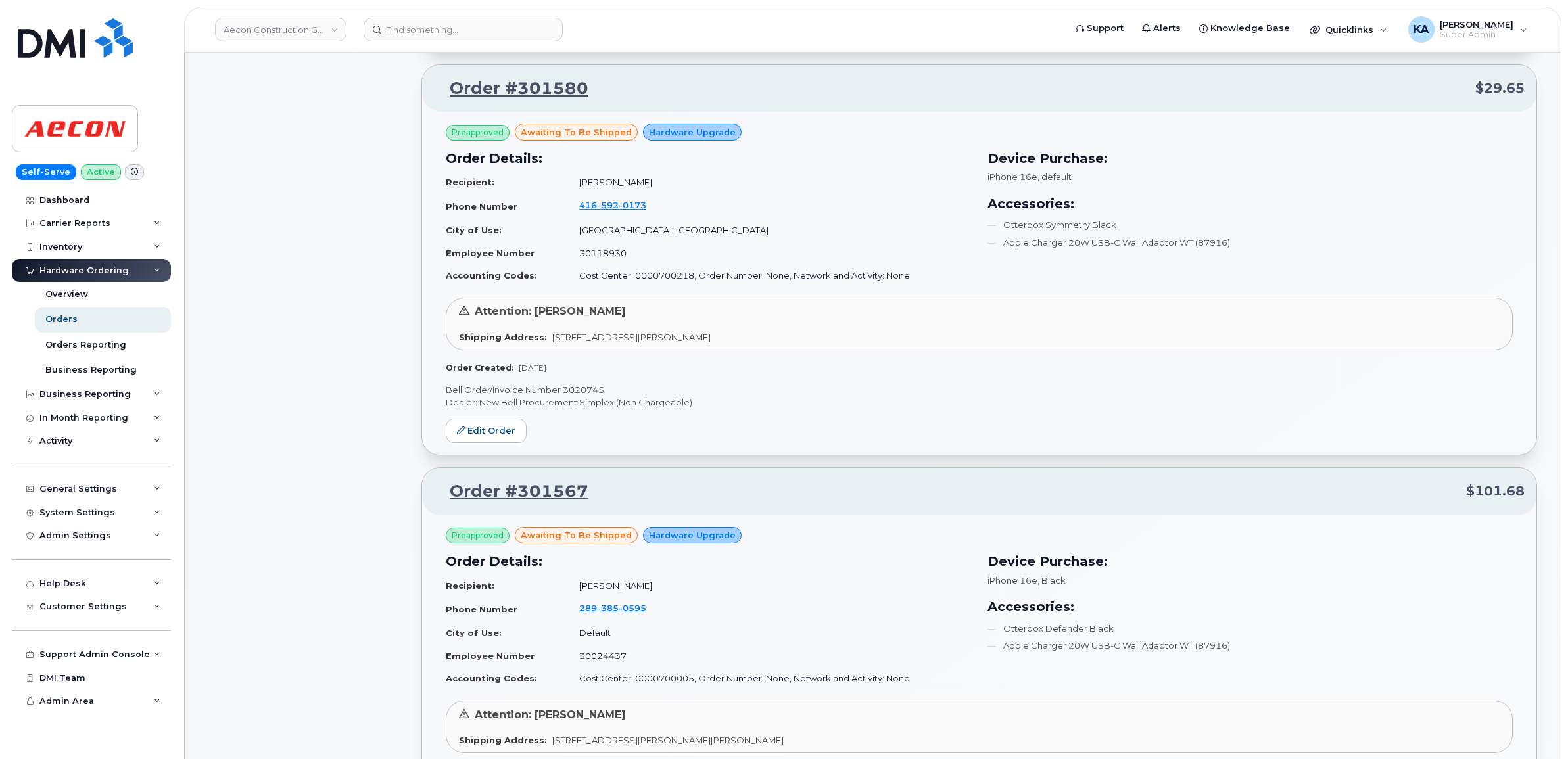
scroll to position [2439, 0]
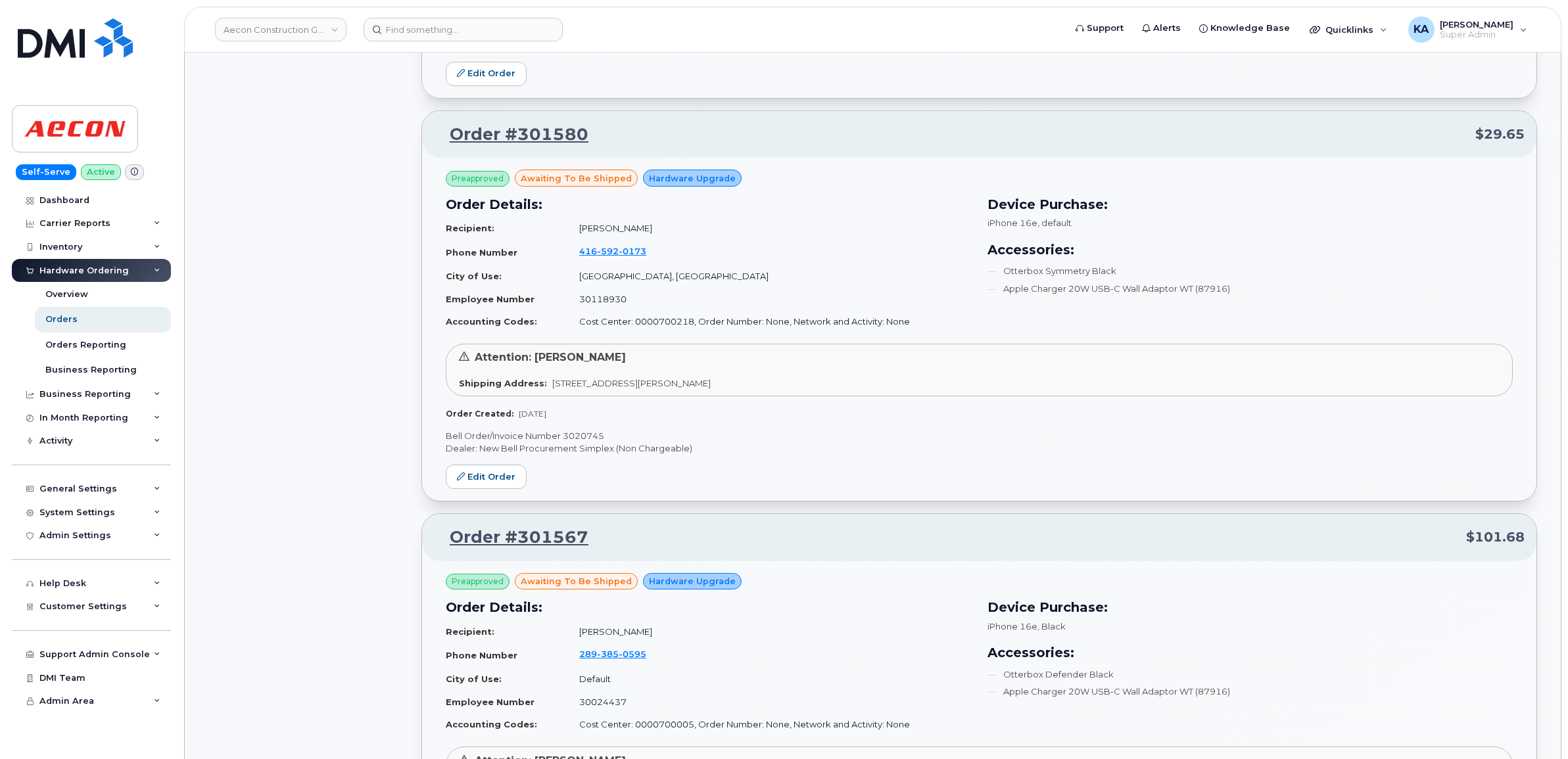
click at [571, 435] on p "Bell Order/Invoice Number 3020745" at bounding box center [979, 436] width 1067 height 13
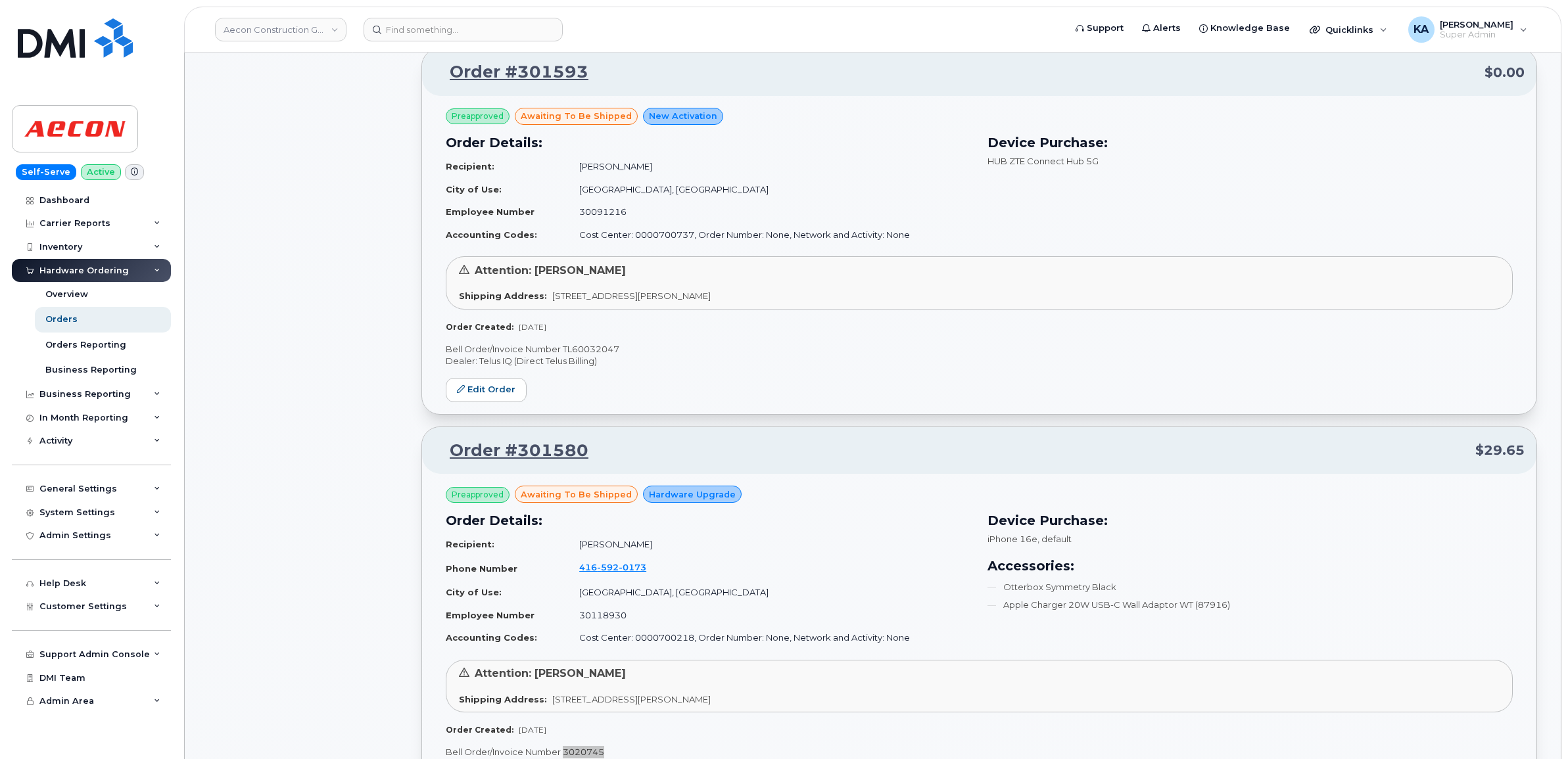
scroll to position [2111, 0]
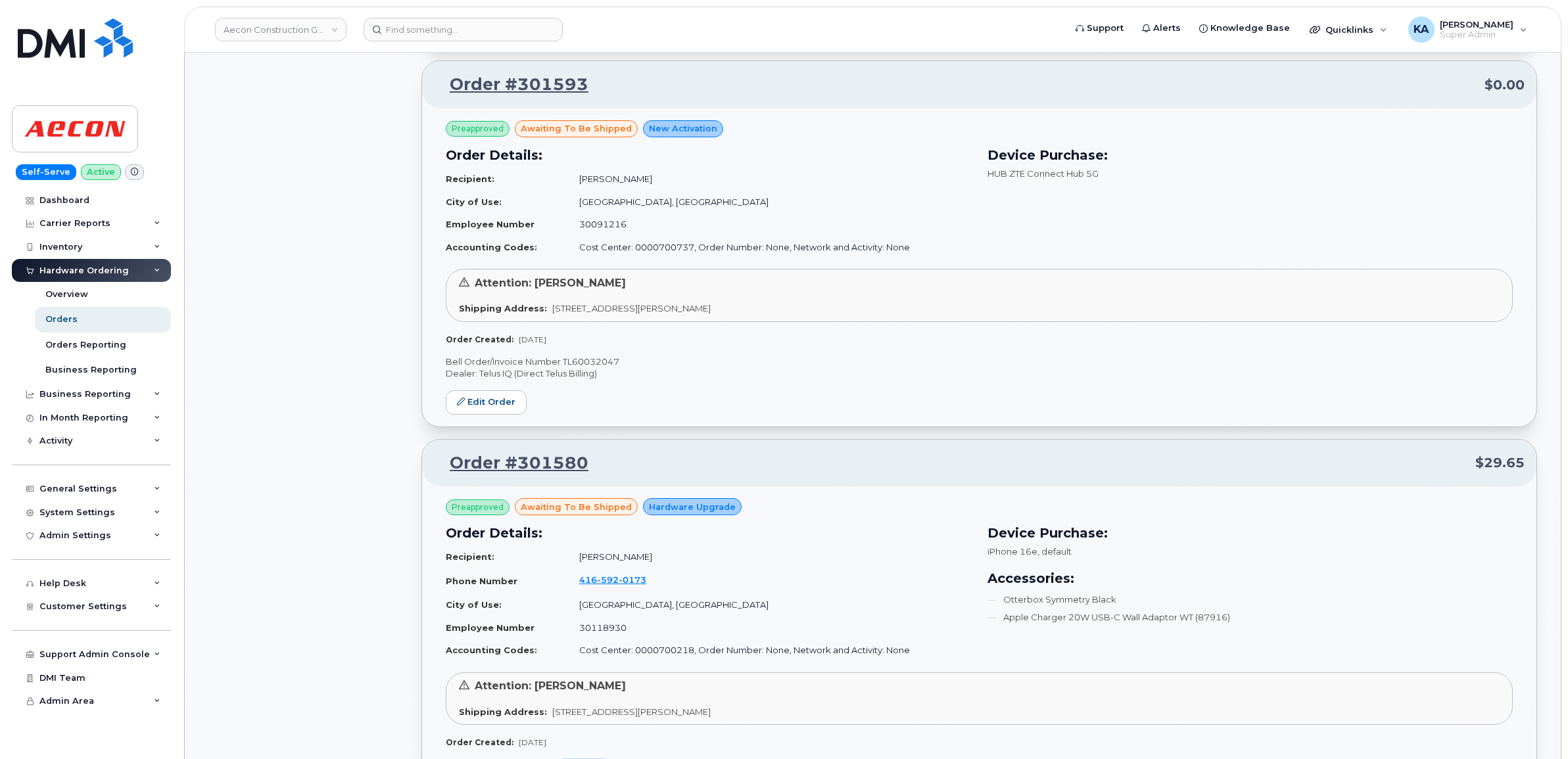
click at [600, 359] on p "Bell Order/Invoice Number TL60032047" at bounding box center [979, 362] width 1067 height 13
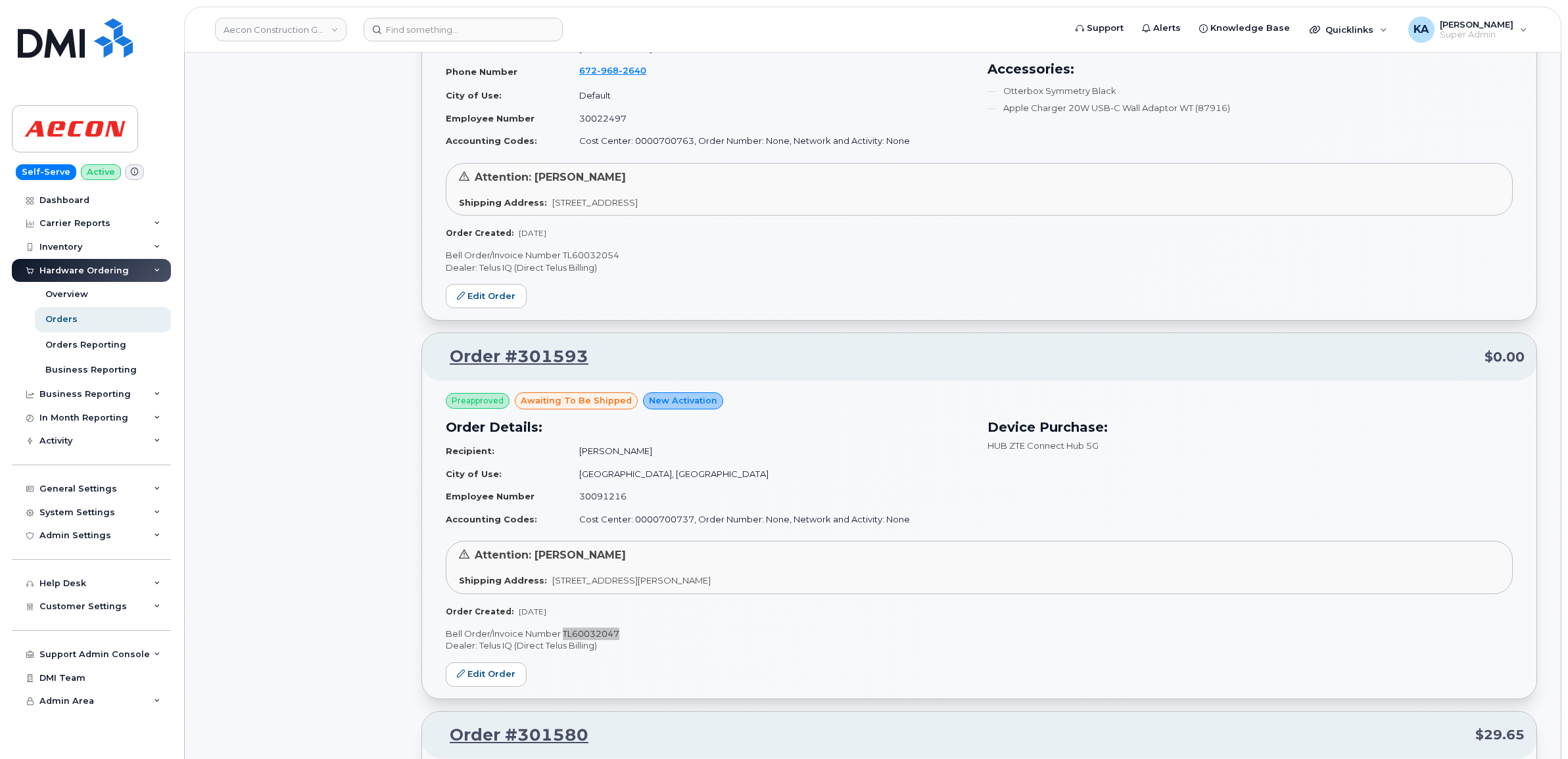
scroll to position [1782, 0]
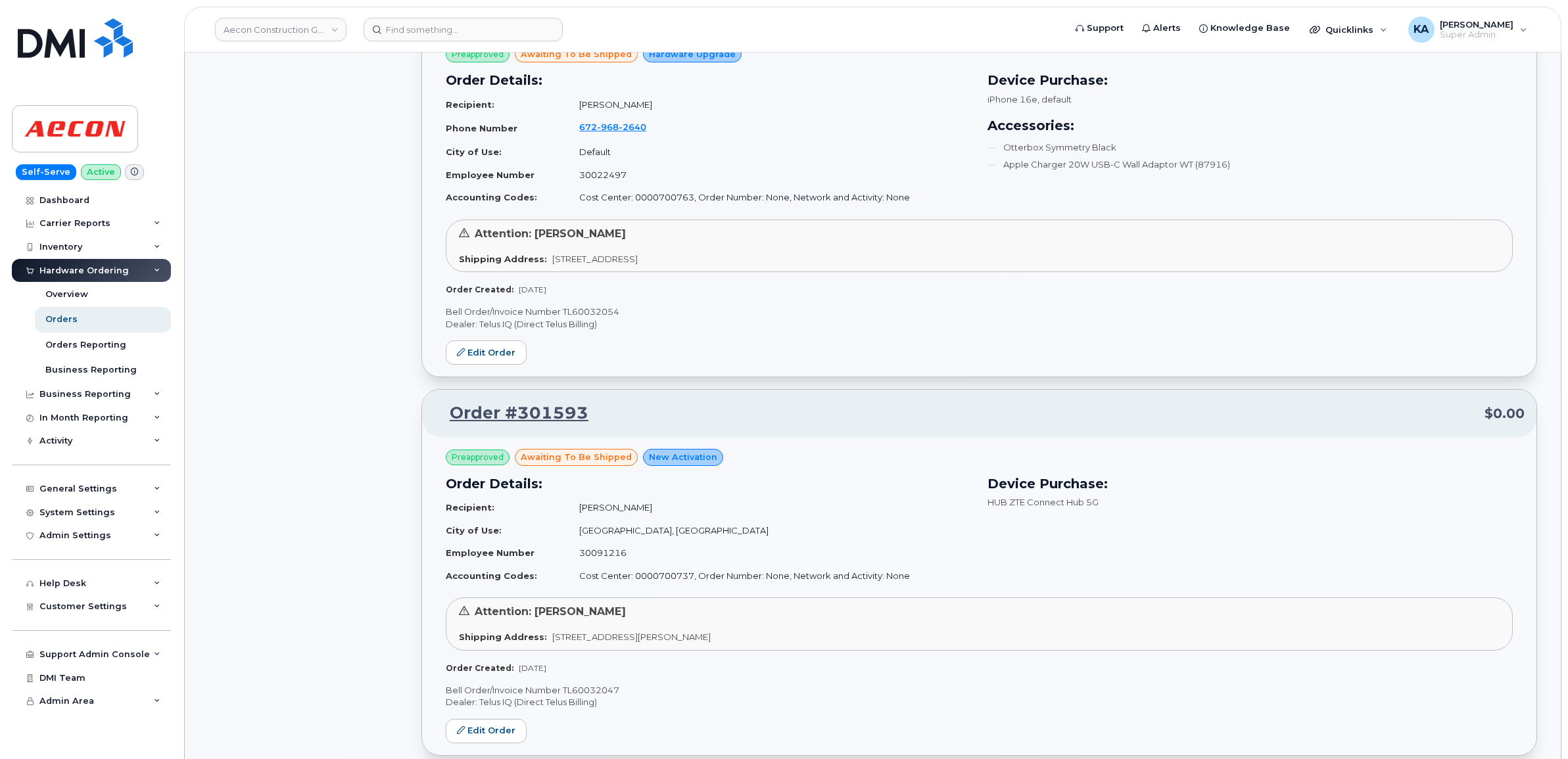
click at [602, 309] on p "Bell Order/Invoice Number TL60032054" at bounding box center [979, 312] width 1067 height 13
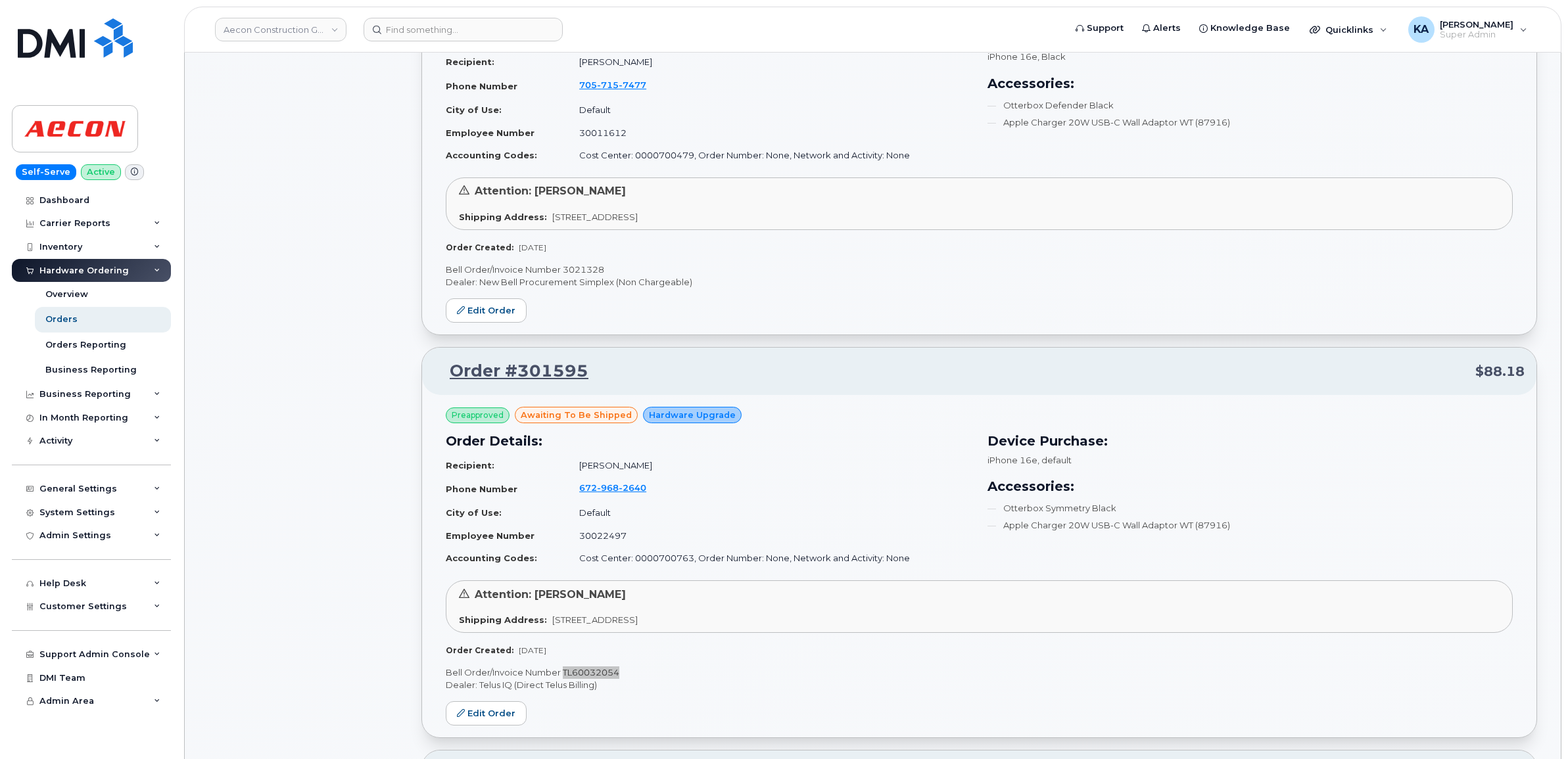
scroll to position [1371, 0]
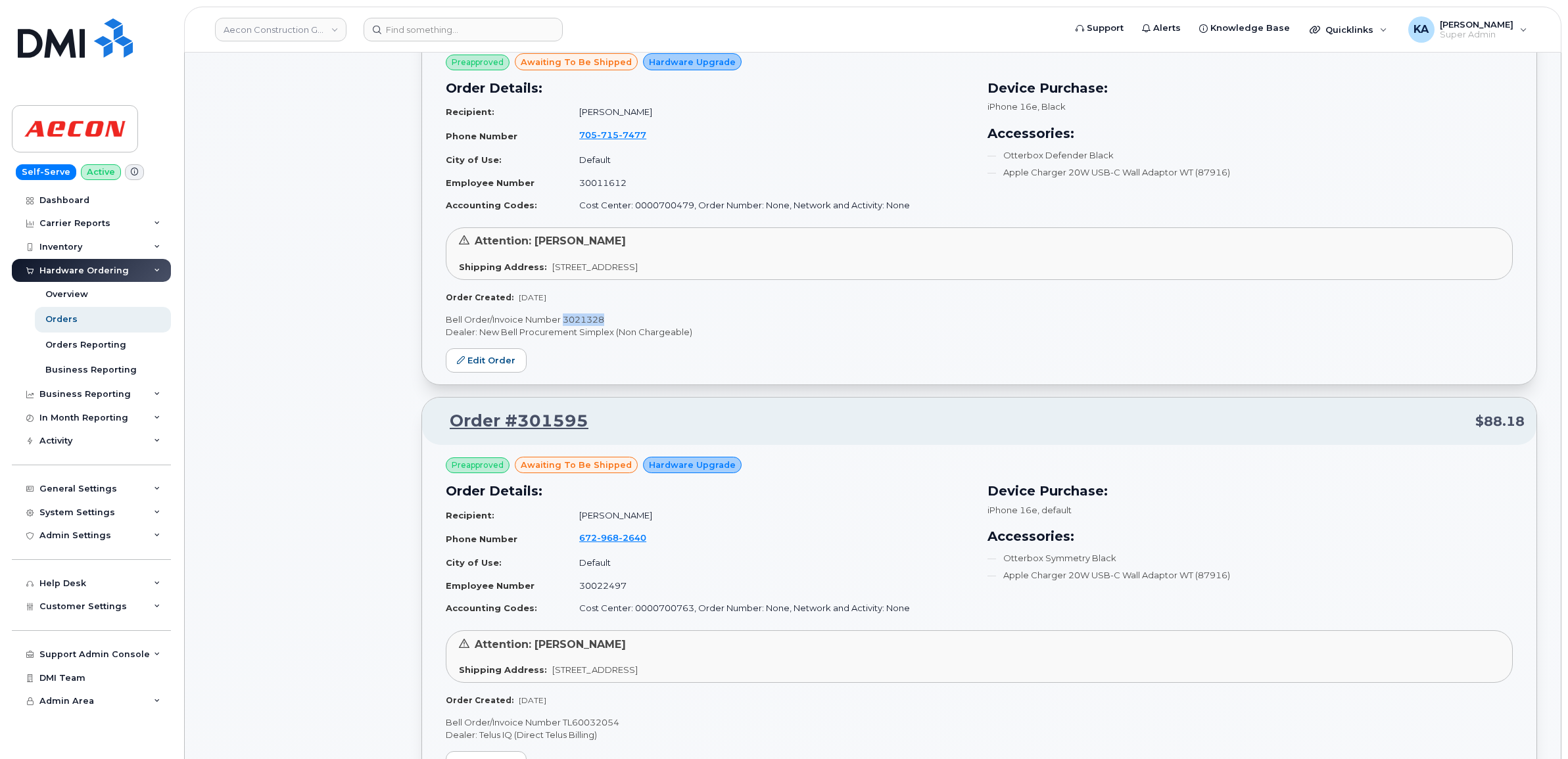
drag, startPoint x: 605, startPoint y: 317, endPoint x: 565, endPoint y: 316, distance: 40.0
click at [565, 316] on p "Bell Order/Invoice Number 3021328" at bounding box center [979, 320] width 1067 height 13
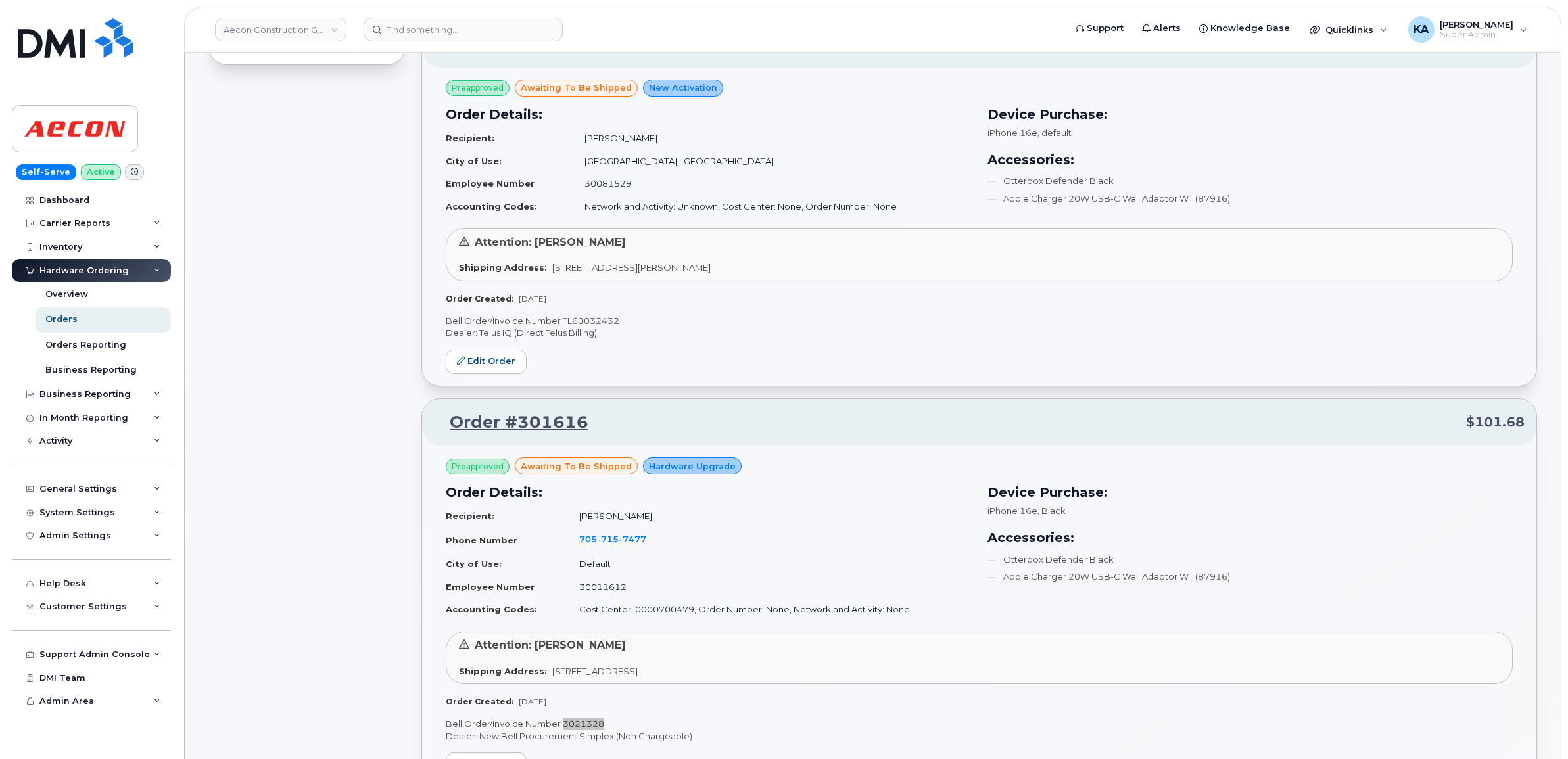
scroll to position [961, 0]
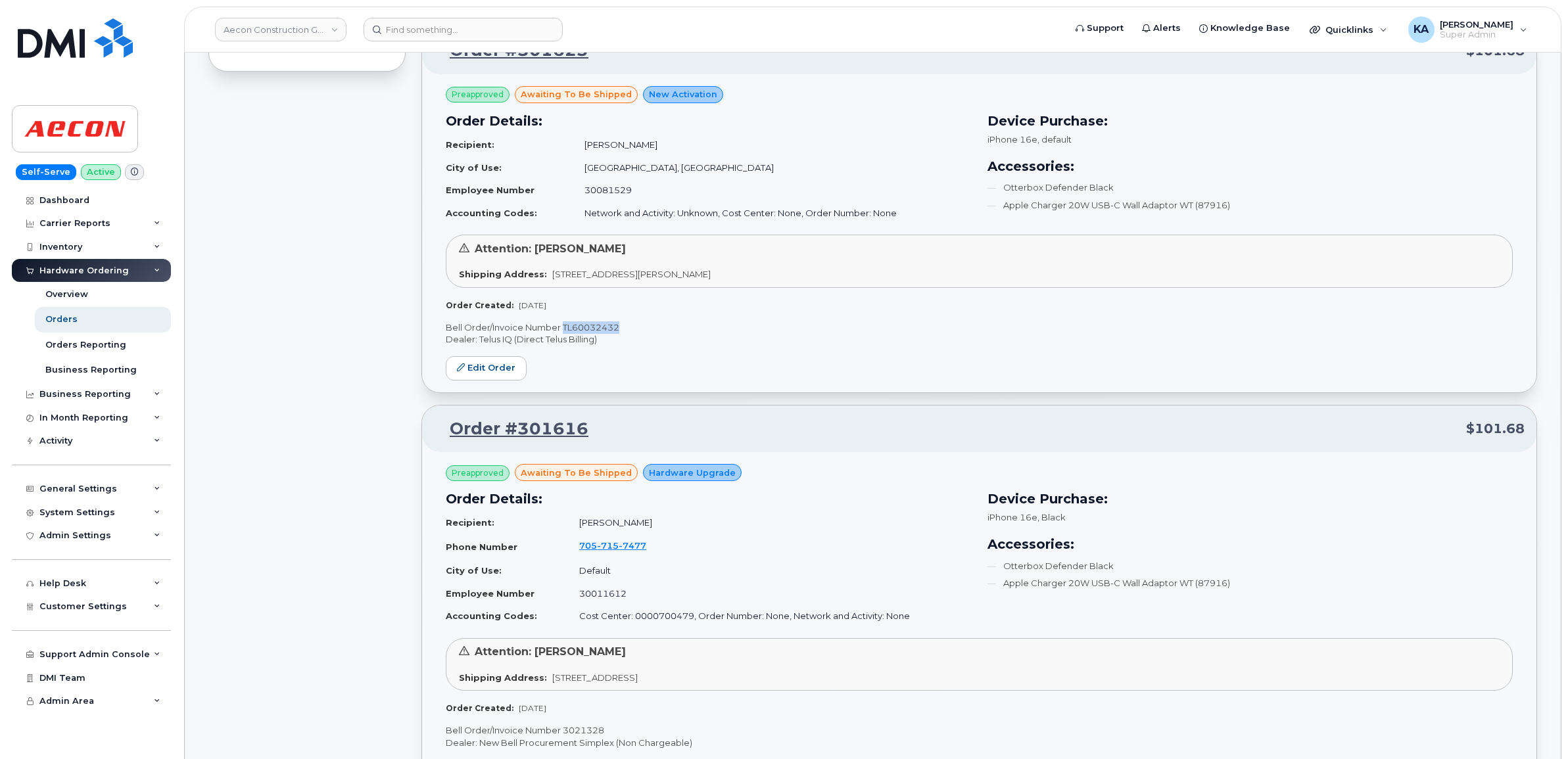
drag, startPoint x: 624, startPoint y: 327, endPoint x: 562, endPoint y: 326, distance: 62.0
click at [562, 326] on p "Bell Order/Invoice Number TL60032432" at bounding box center [979, 328] width 1067 height 13
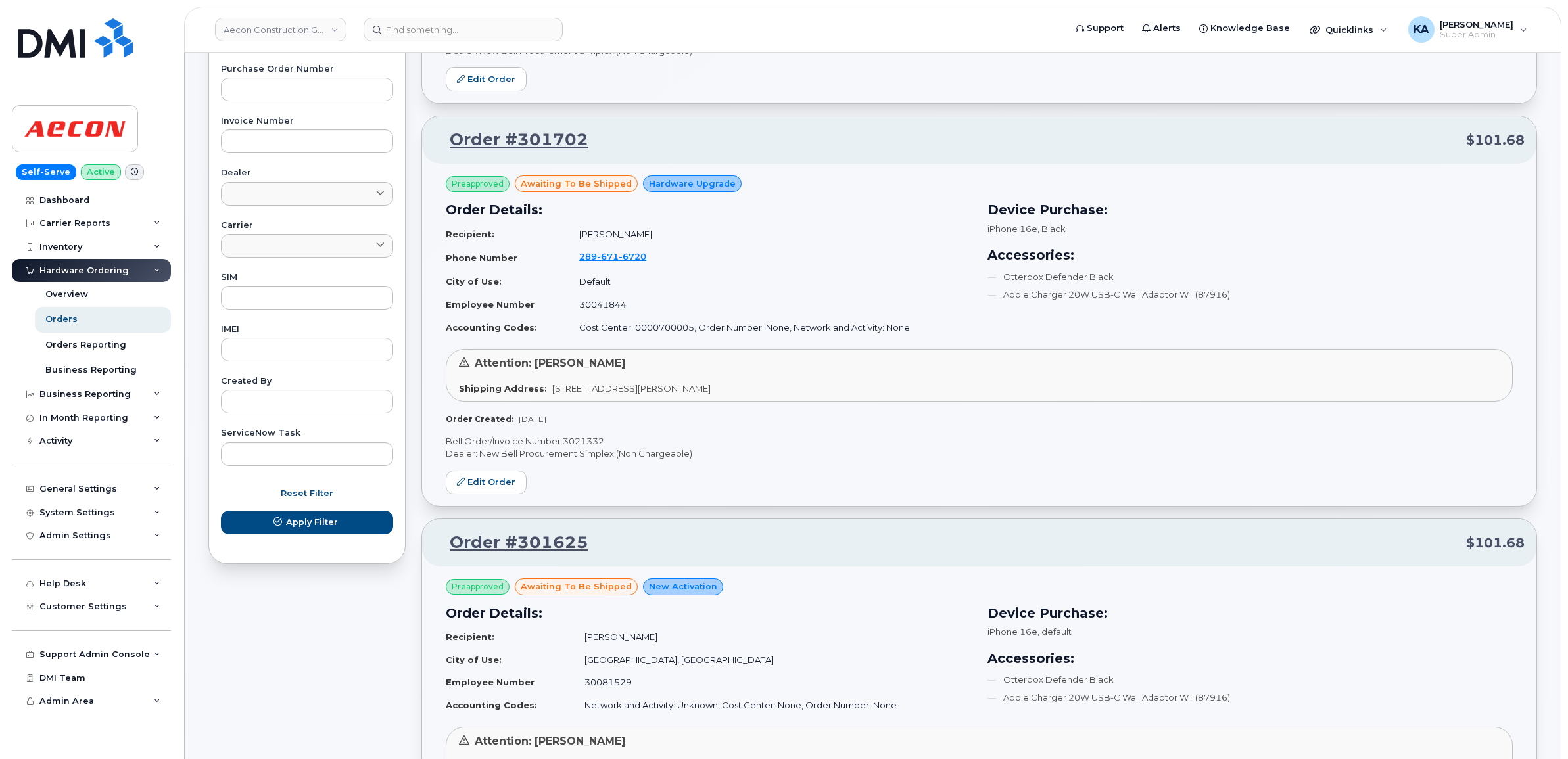
scroll to position [468, 0]
click at [587, 439] on p "Bell Order/Invoice Number 3021332" at bounding box center [979, 442] width 1067 height 13
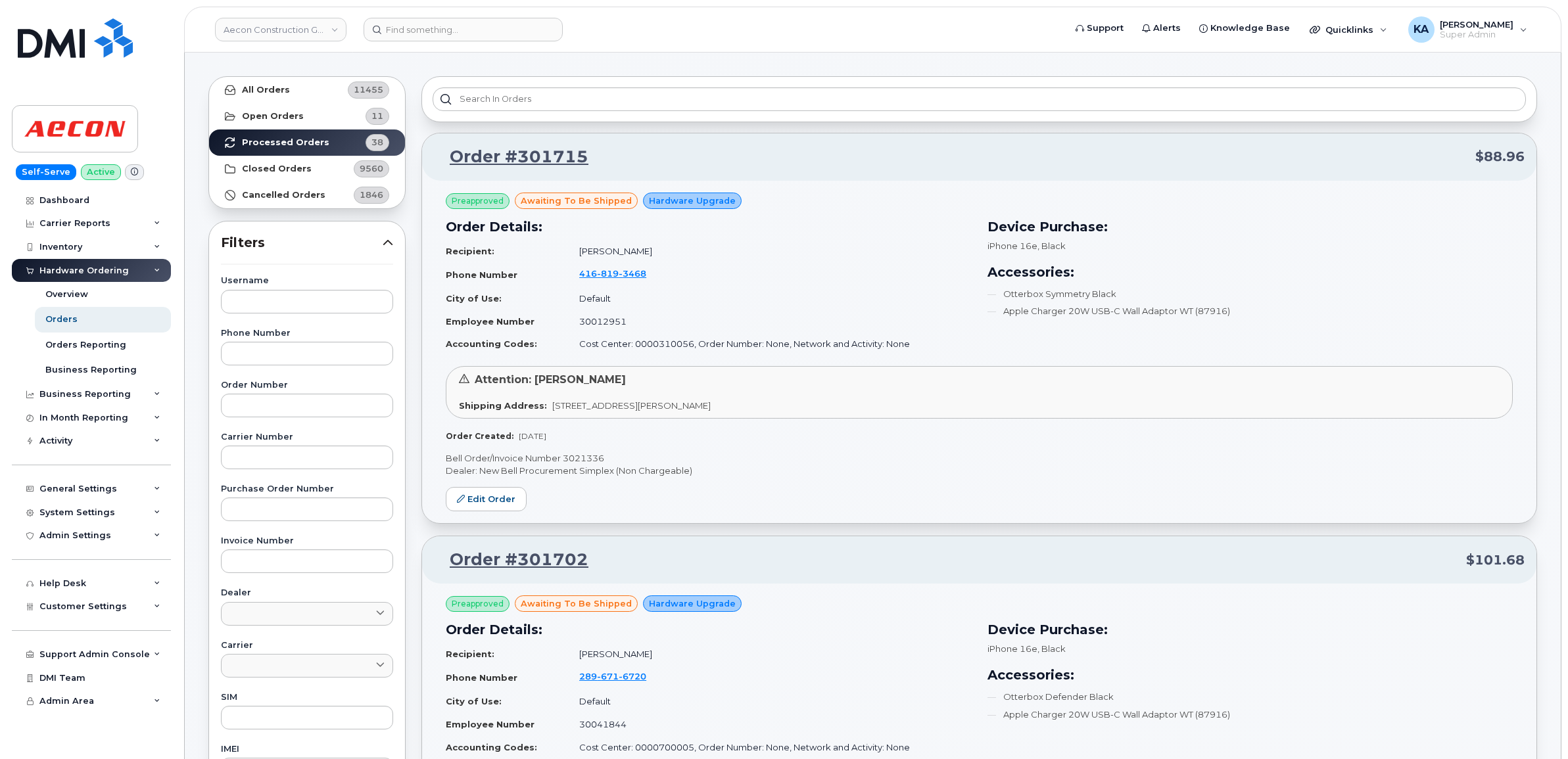
scroll to position [0, 0]
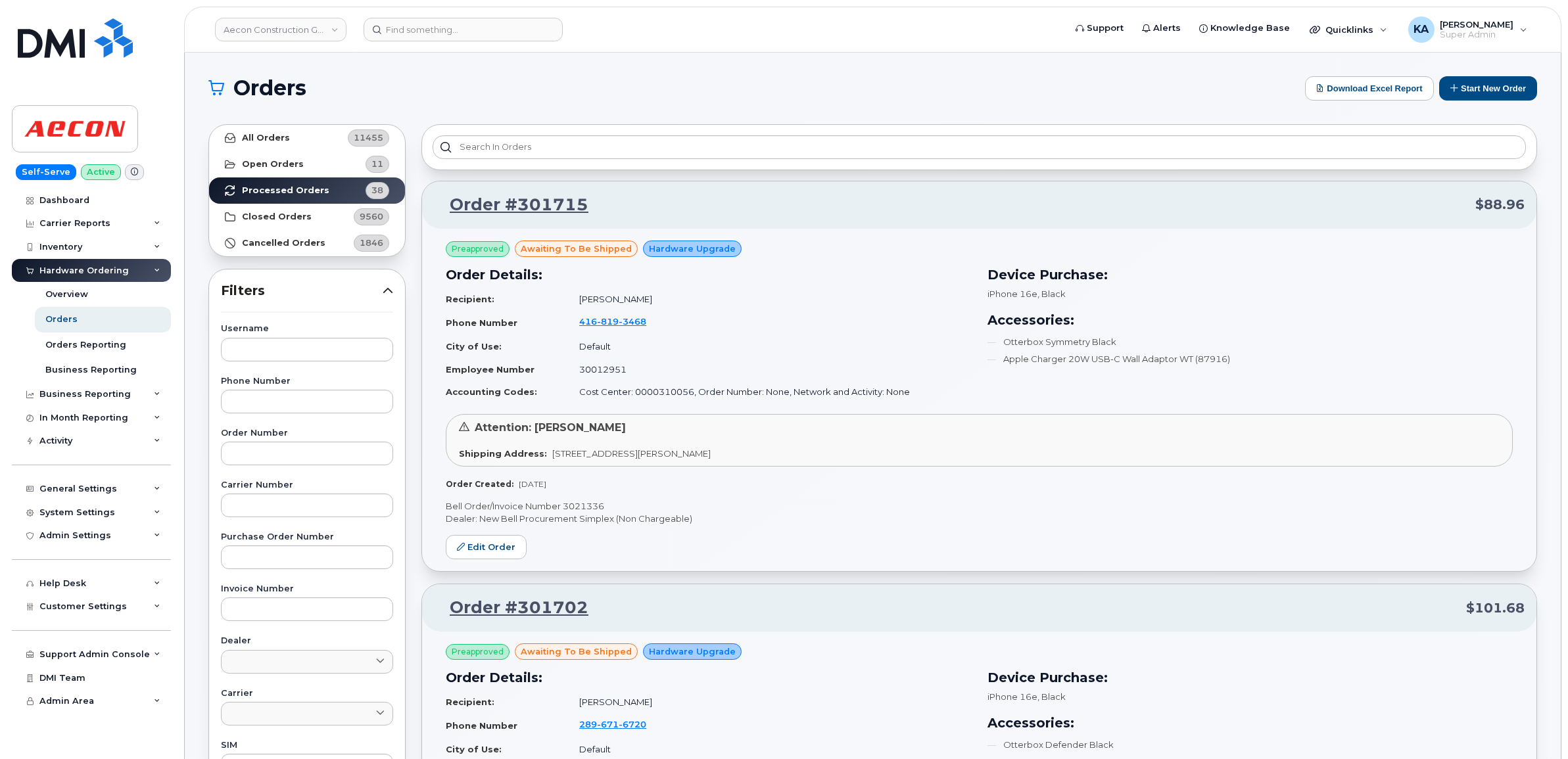
click at [587, 507] on p "Bell Order/Invoice Number 3021336" at bounding box center [979, 506] width 1067 height 13
click at [310, 31] on link "Aecon Construction Group Inc" at bounding box center [280, 29] width 131 height 24
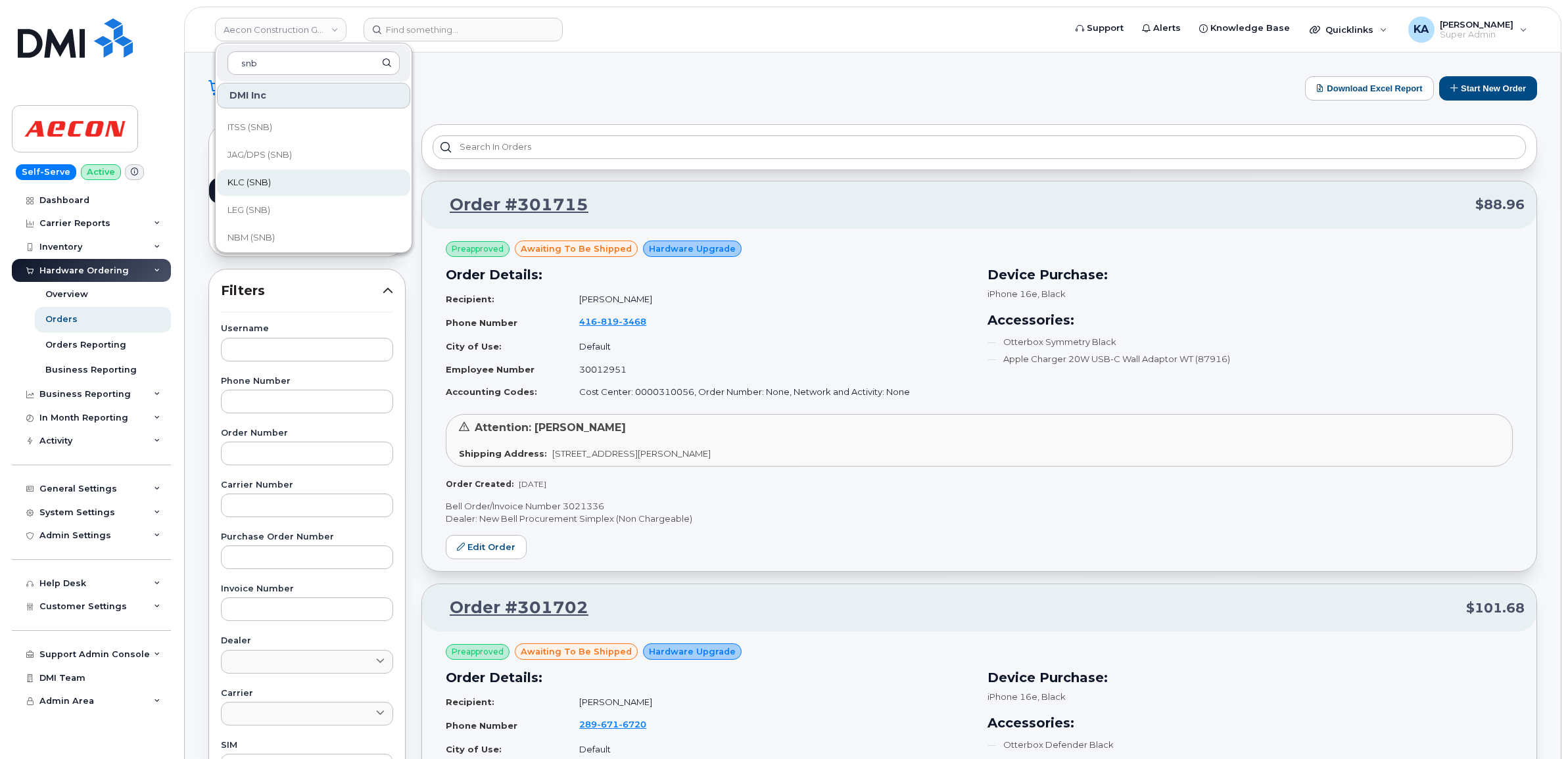
scroll to position [636, 0]
type input "snb"
click at [261, 229] on span "VHN (SNB)" at bounding box center [250, 233] width 46 height 13
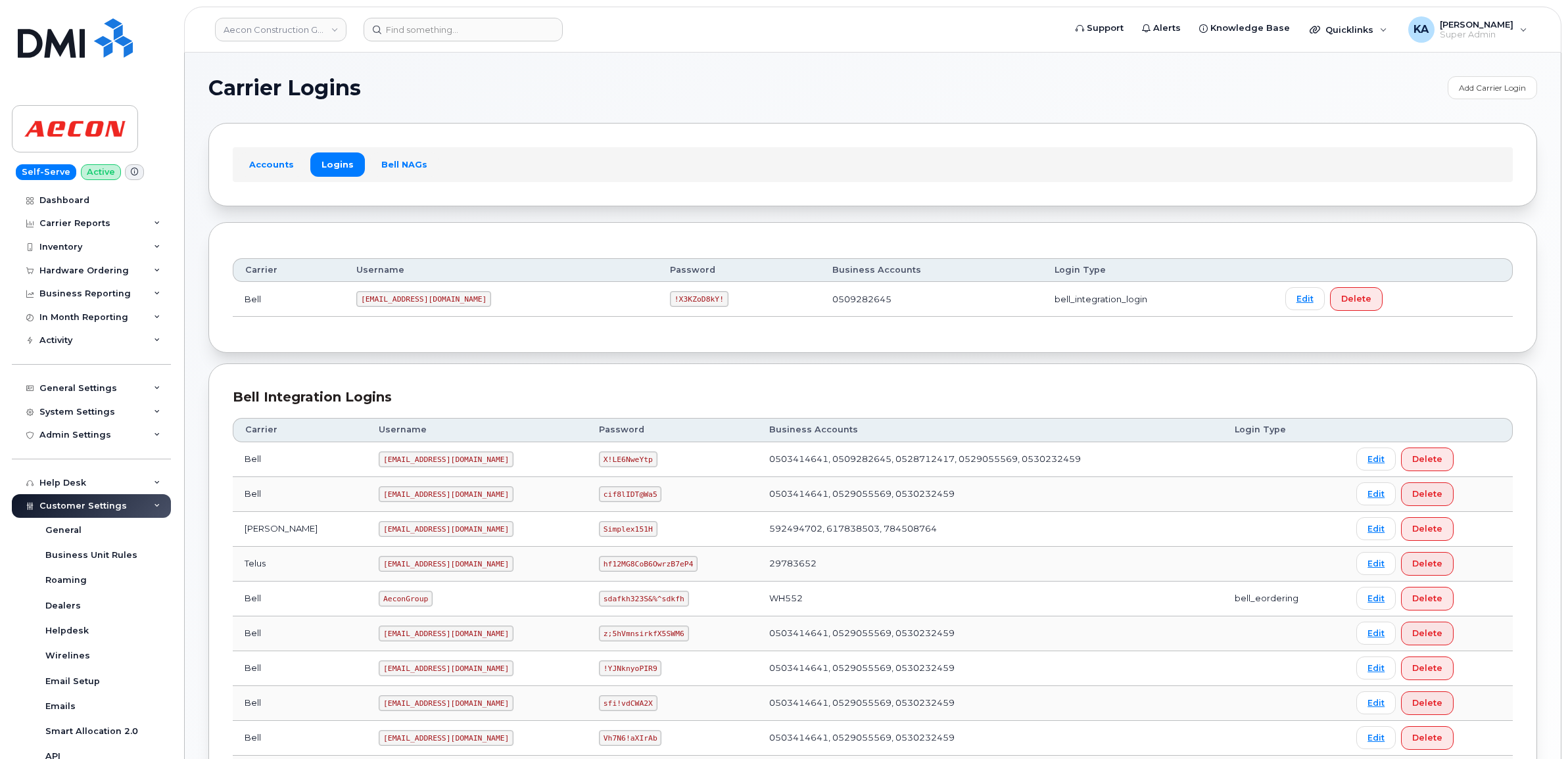
scroll to position [164, 0]
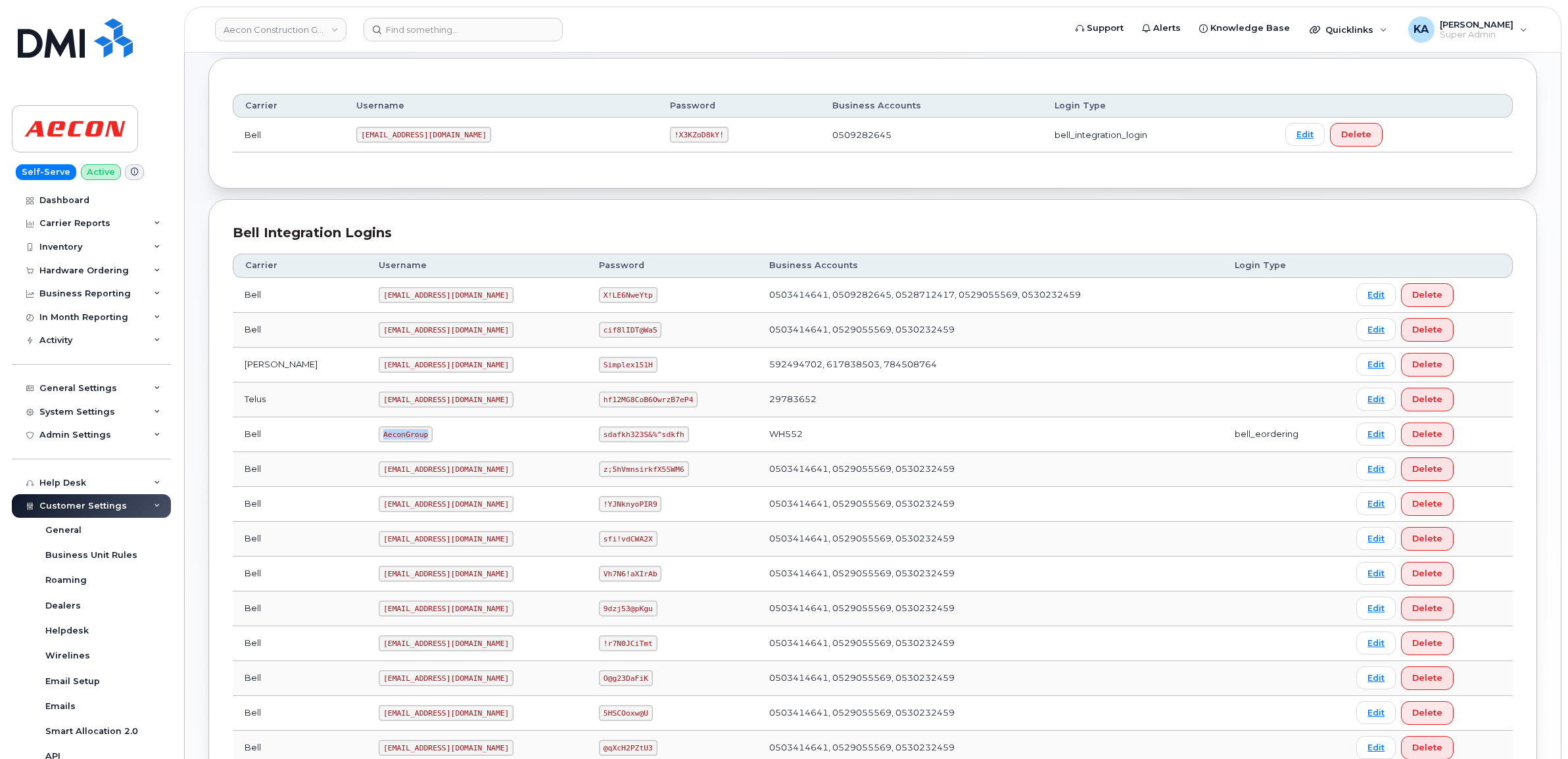
drag, startPoint x: 327, startPoint y: 439, endPoint x: 386, endPoint y: 435, distance: 59.1
click at [386, 435] on td "AeconGroup" at bounding box center [477, 435] width 220 height 35
copy code "AeconGroup"
drag, startPoint x: 579, startPoint y: 435, endPoint x: 666, endPoint y: 442, distance: 87.3
click at [666, 442] on td "sdafkh323S&%^sdkfh" at bounding box center [672, 435] width 170 height 35
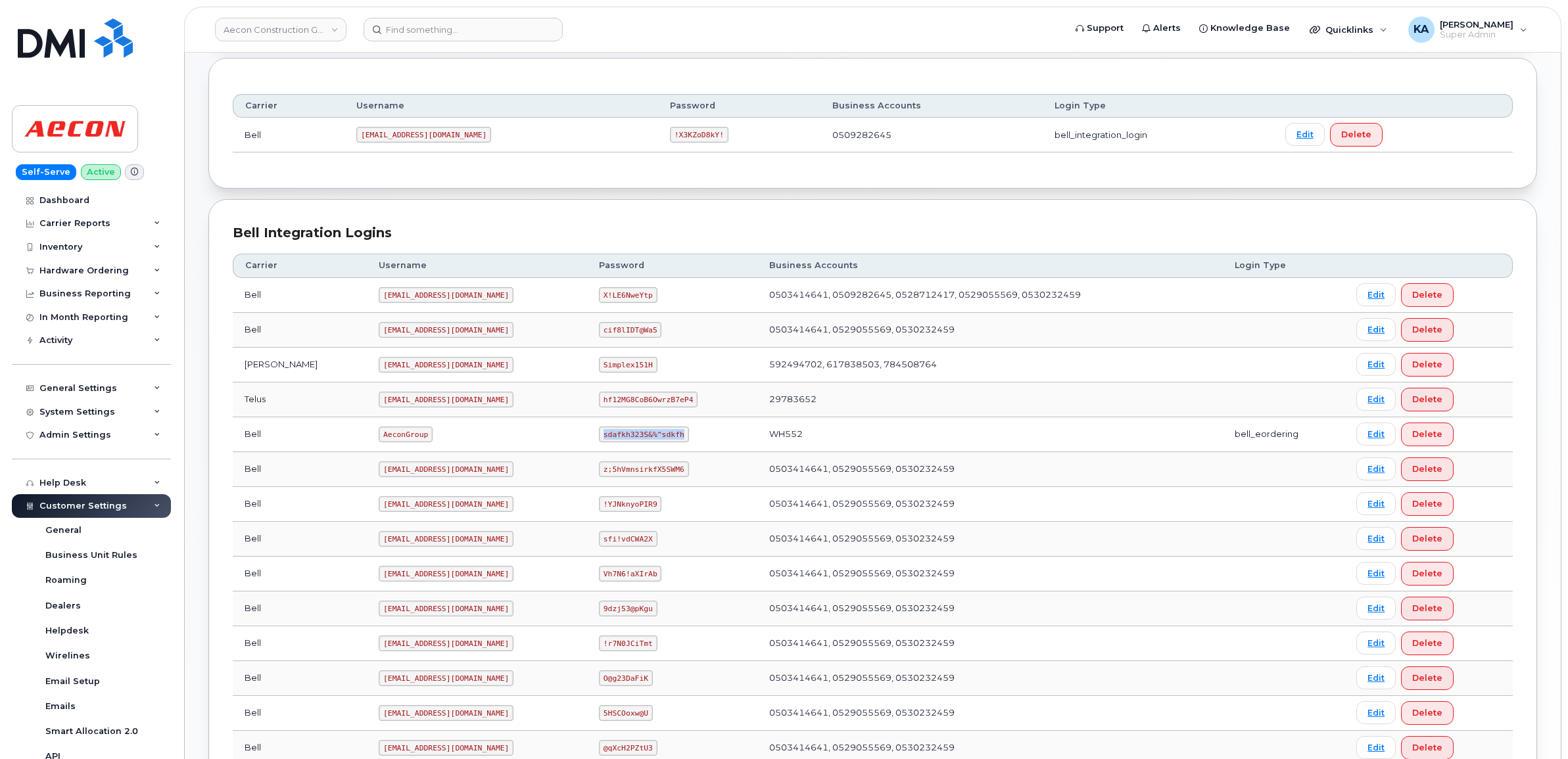
copy code "sdafkh323S&%^sdkfh"
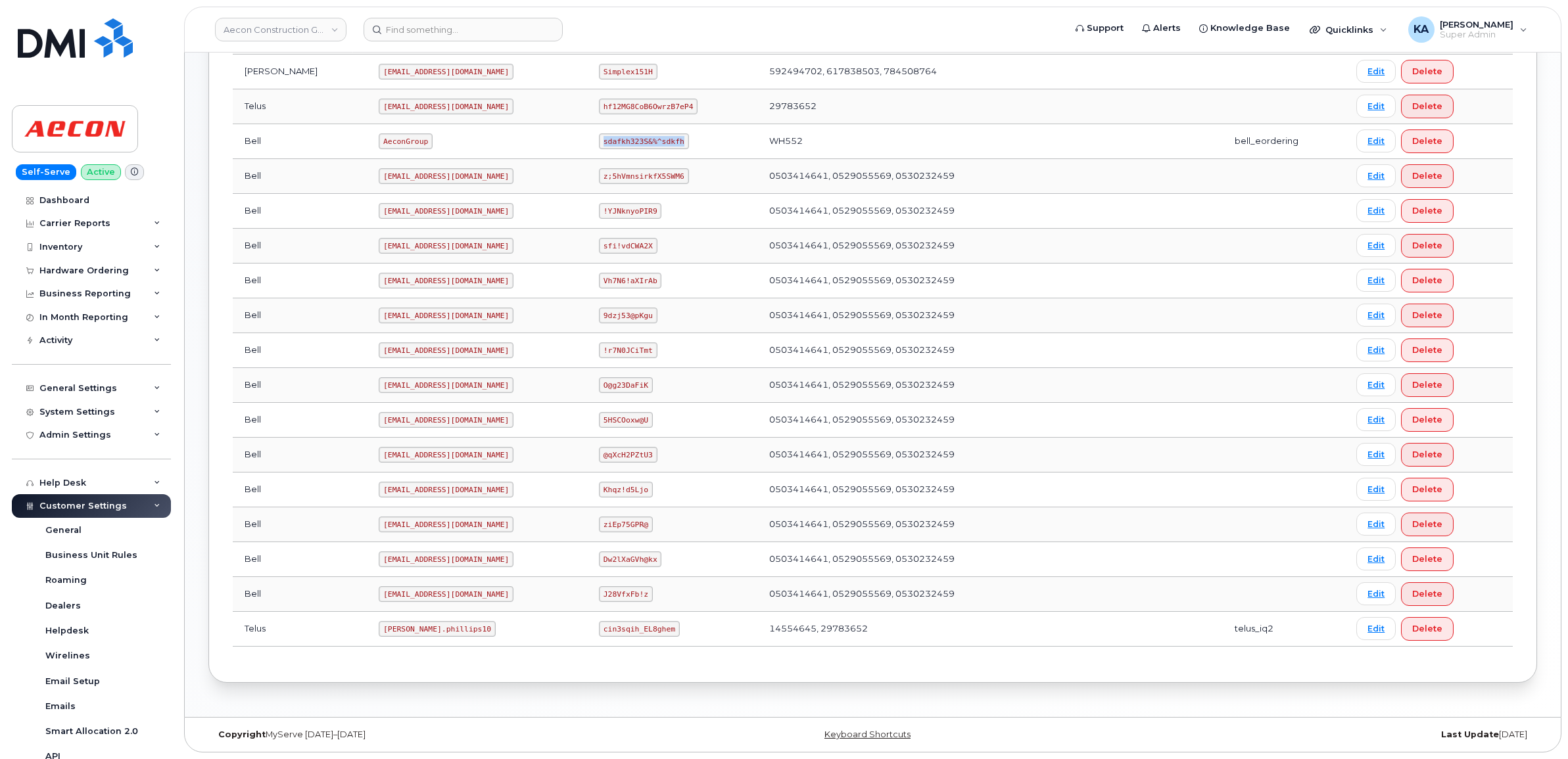
scroll to position [462, 0]
drag, startPoint x: 325, startPoint y: 628, endPoint x: 404, endPoint y: 639, distance: 79.8
click at [404, 639] on td "Taylor.phillips10" at bounding box center [477, 630] width 220 height 35
copy code "Taylor.phillips10"
drag, startPoint x: 580, startPoint y: 629, endPoint x: 654, endPoint y: 634, distance: 74.2
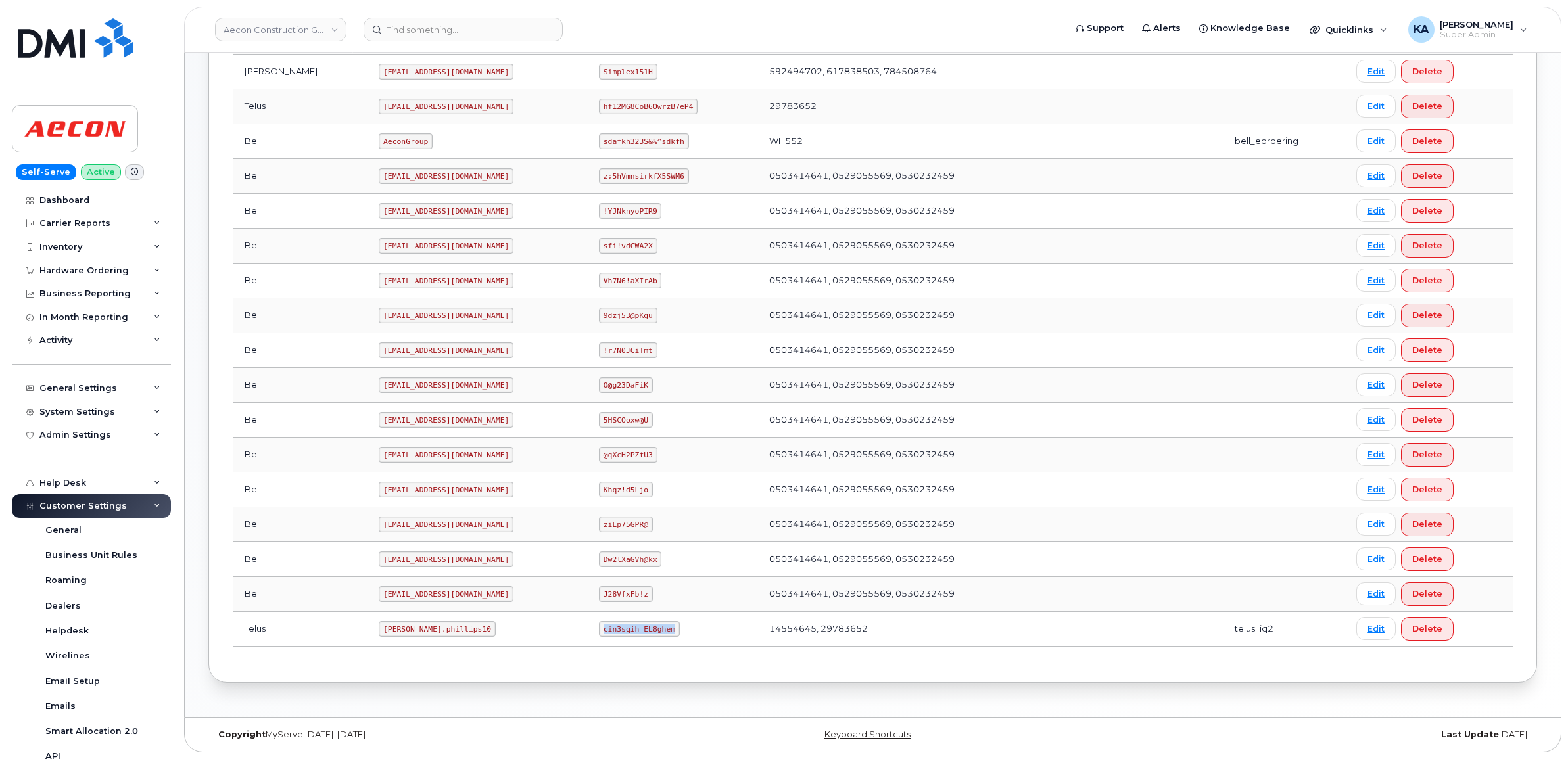
click at [654, 634] on td "cin3sqih_EL8ghem" at bounding box center [672, 630] width 170 height 35
copy code "cin3sqih_EL8ghem"
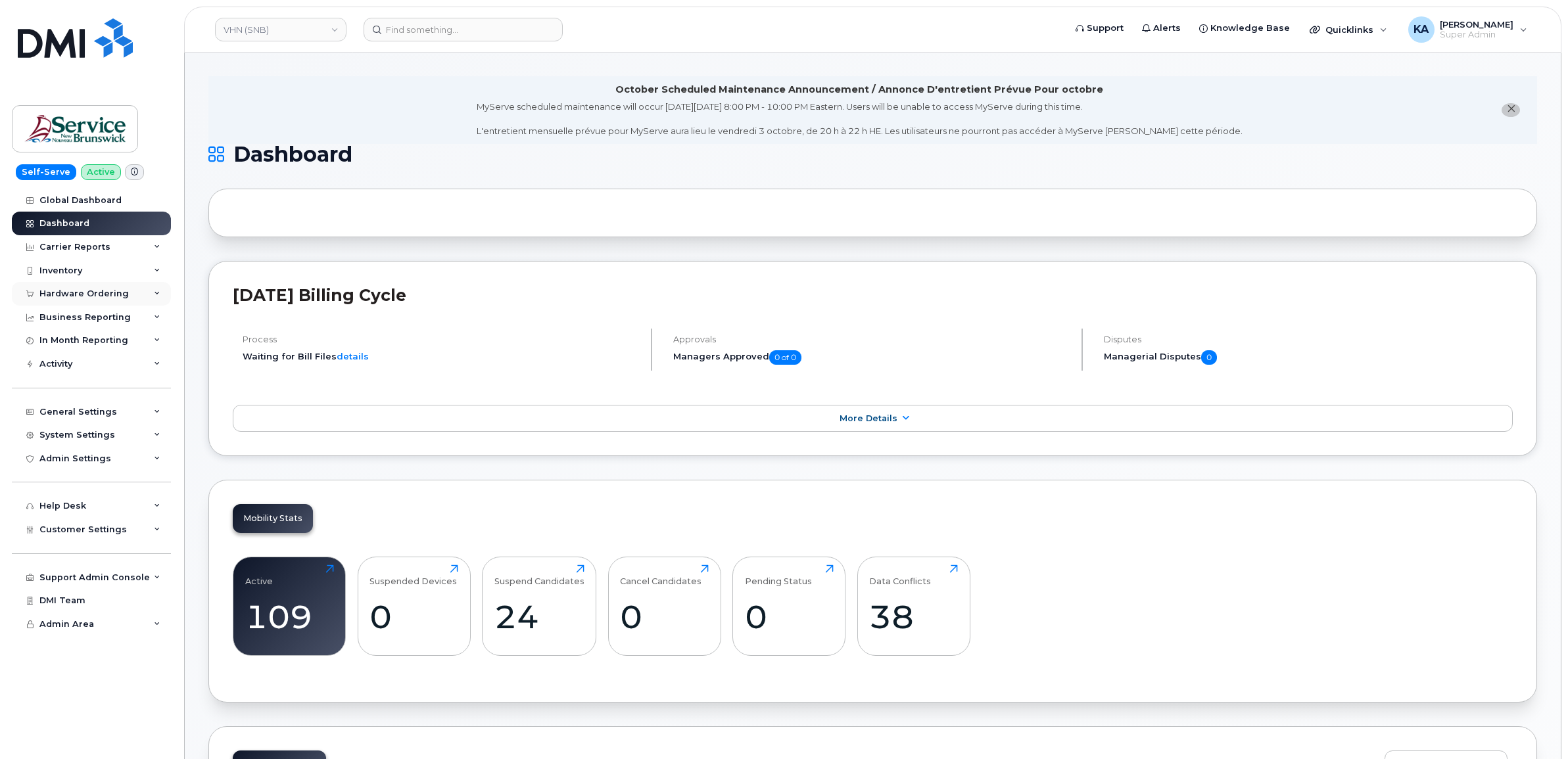
click at [77, 291] on div "Hardware Ordering" at bounding box center [84, 293] width 89 height 11
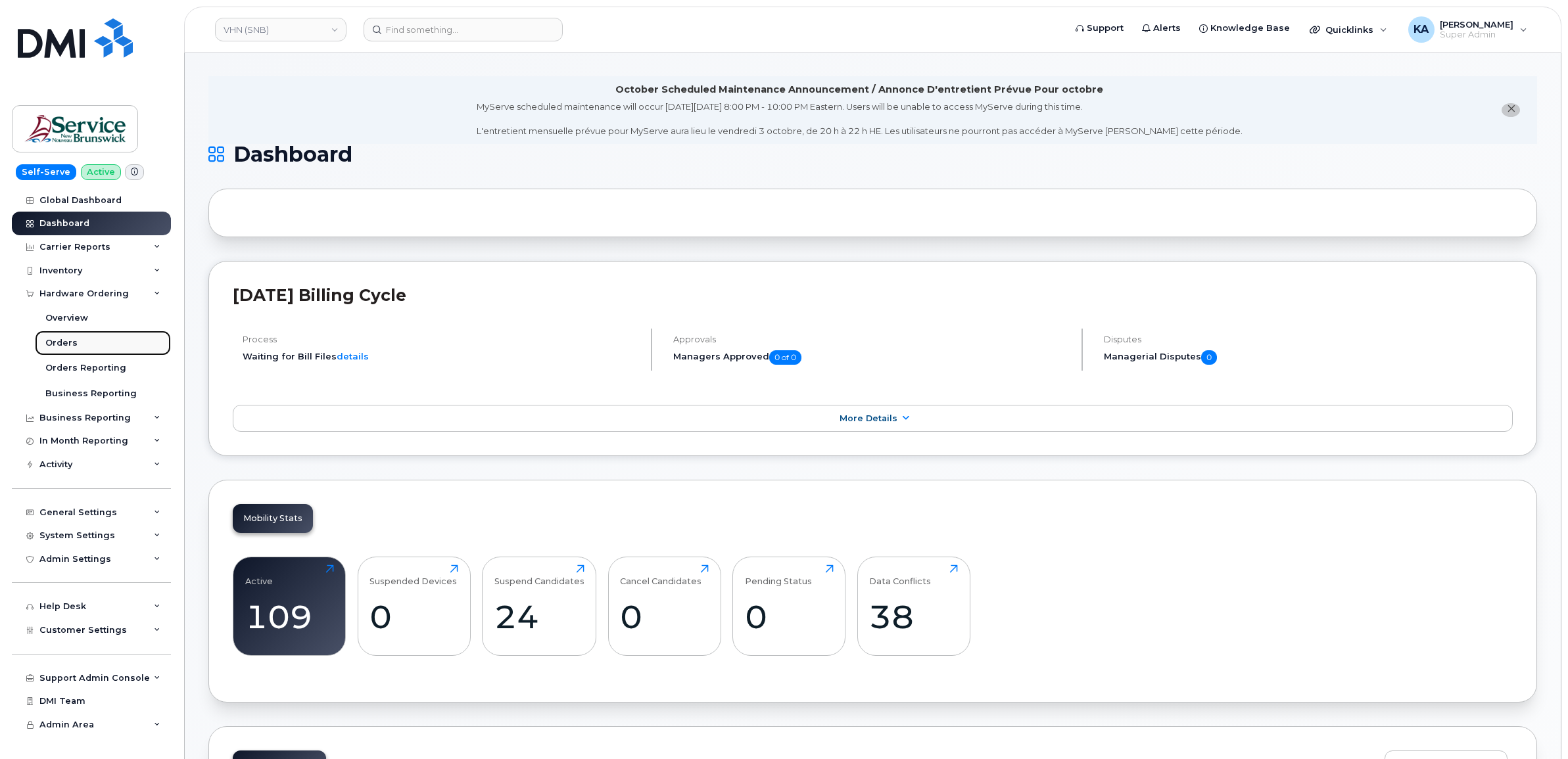
click at [59, 339] on div "Orders" at bounding box center [62, 343] width 32 height 12
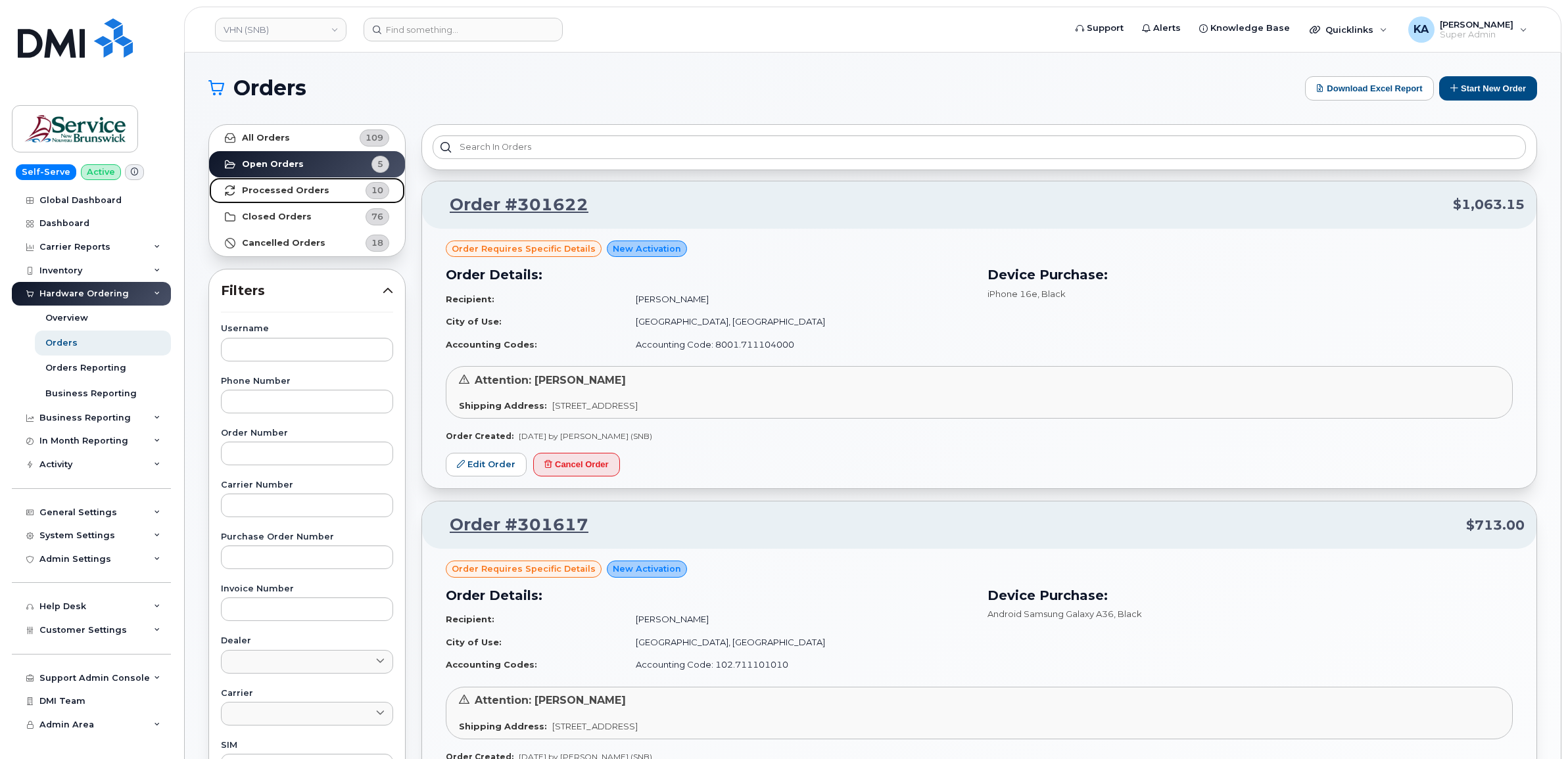
click at [274, 189] on strong "Processed Orders" at bounding box center [286, 190] width 88 height 11
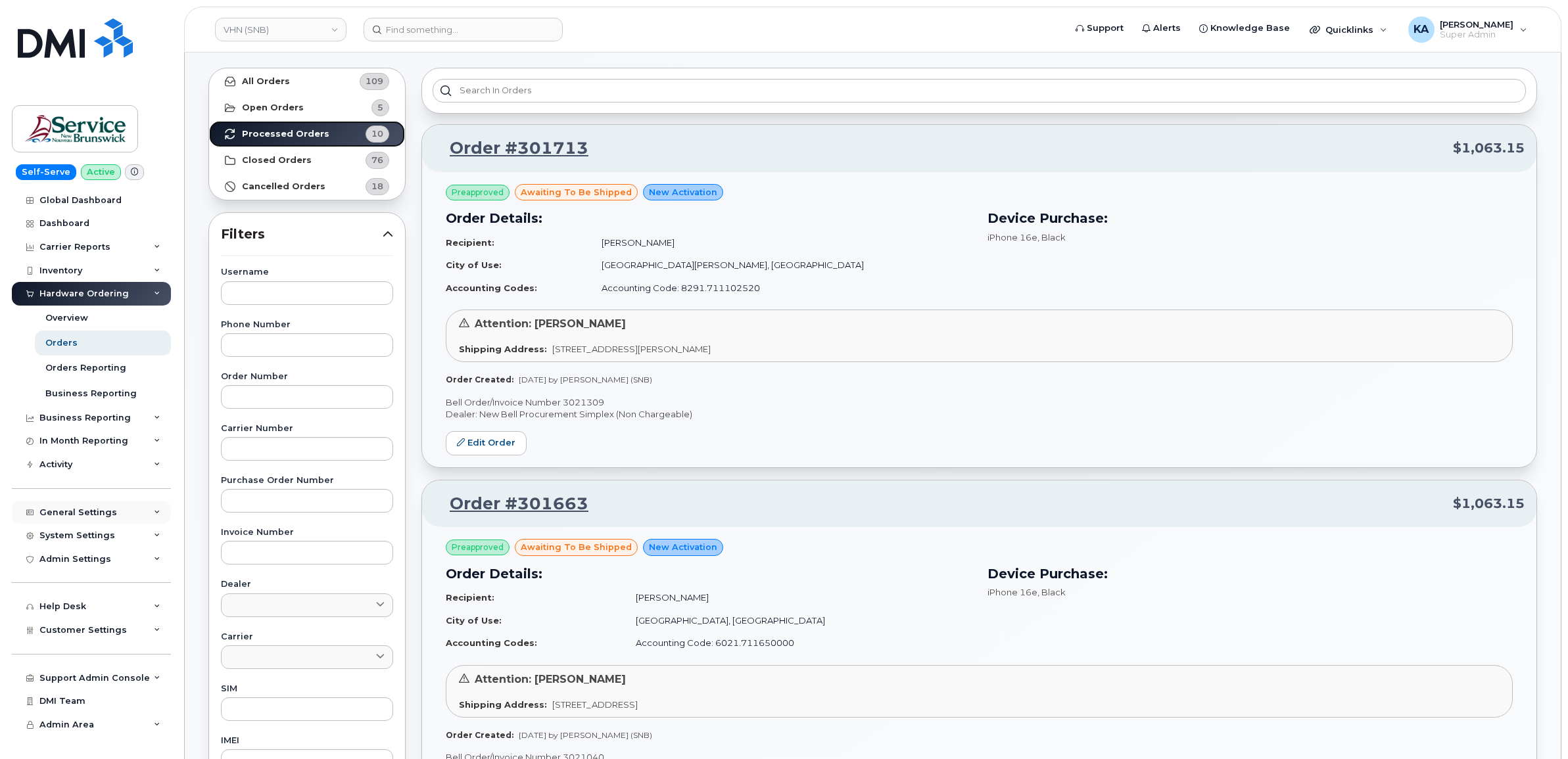
scroll to position [82, 0]
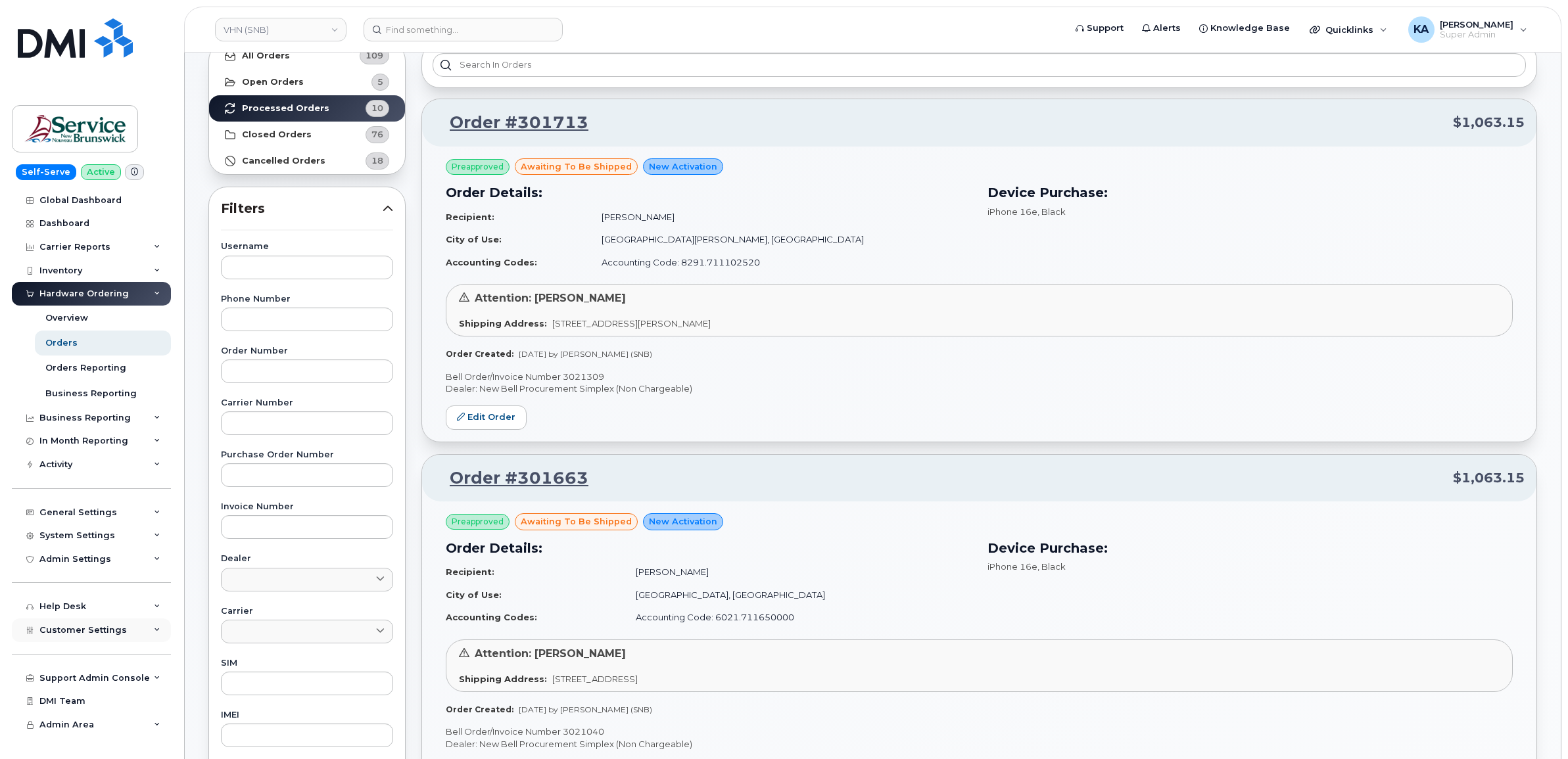
click at [54, 632] on span "Customer Settings" at bounding box center [83, 630] width 88 height 10
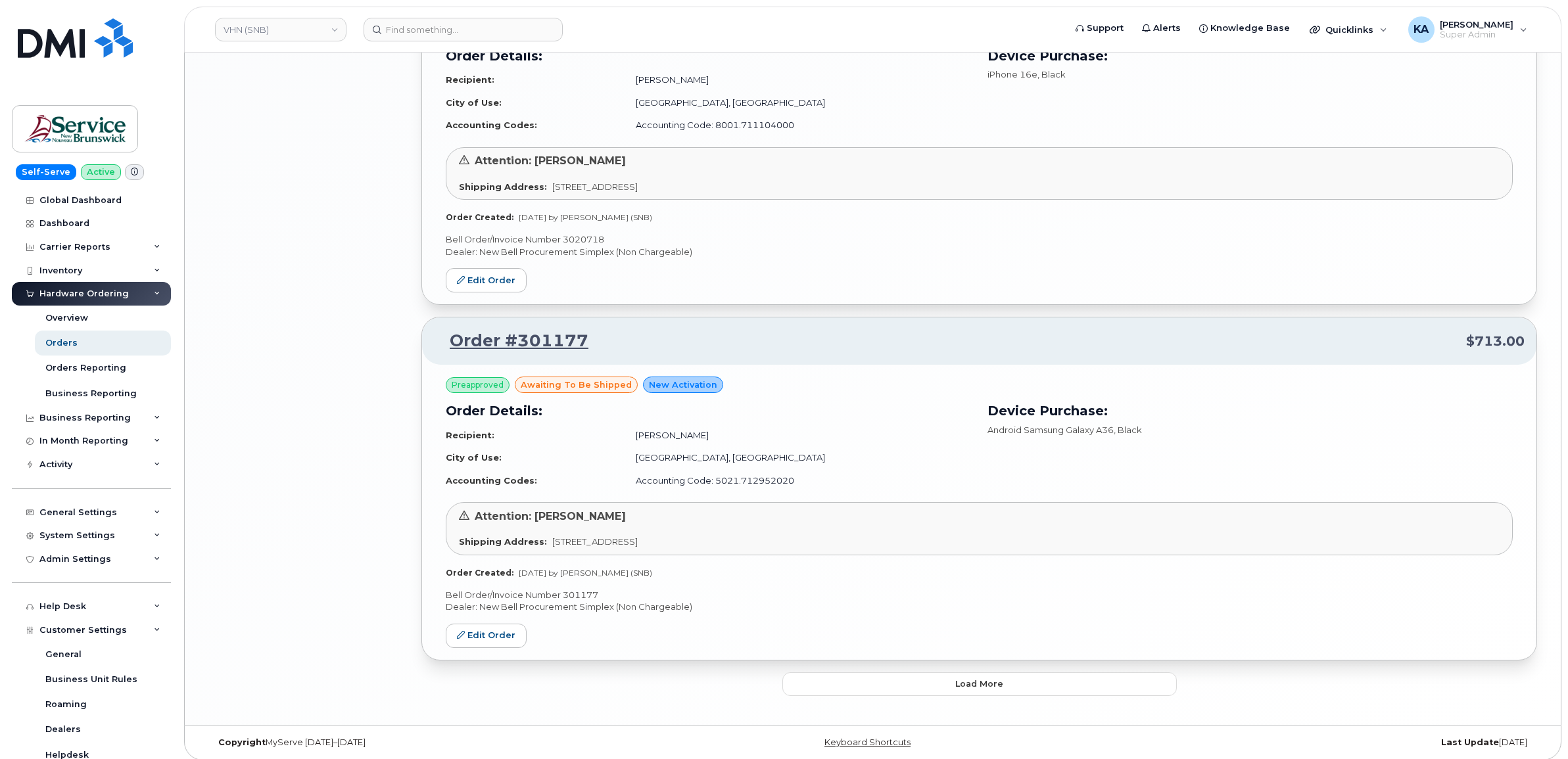
scroll to position [2367, 0]
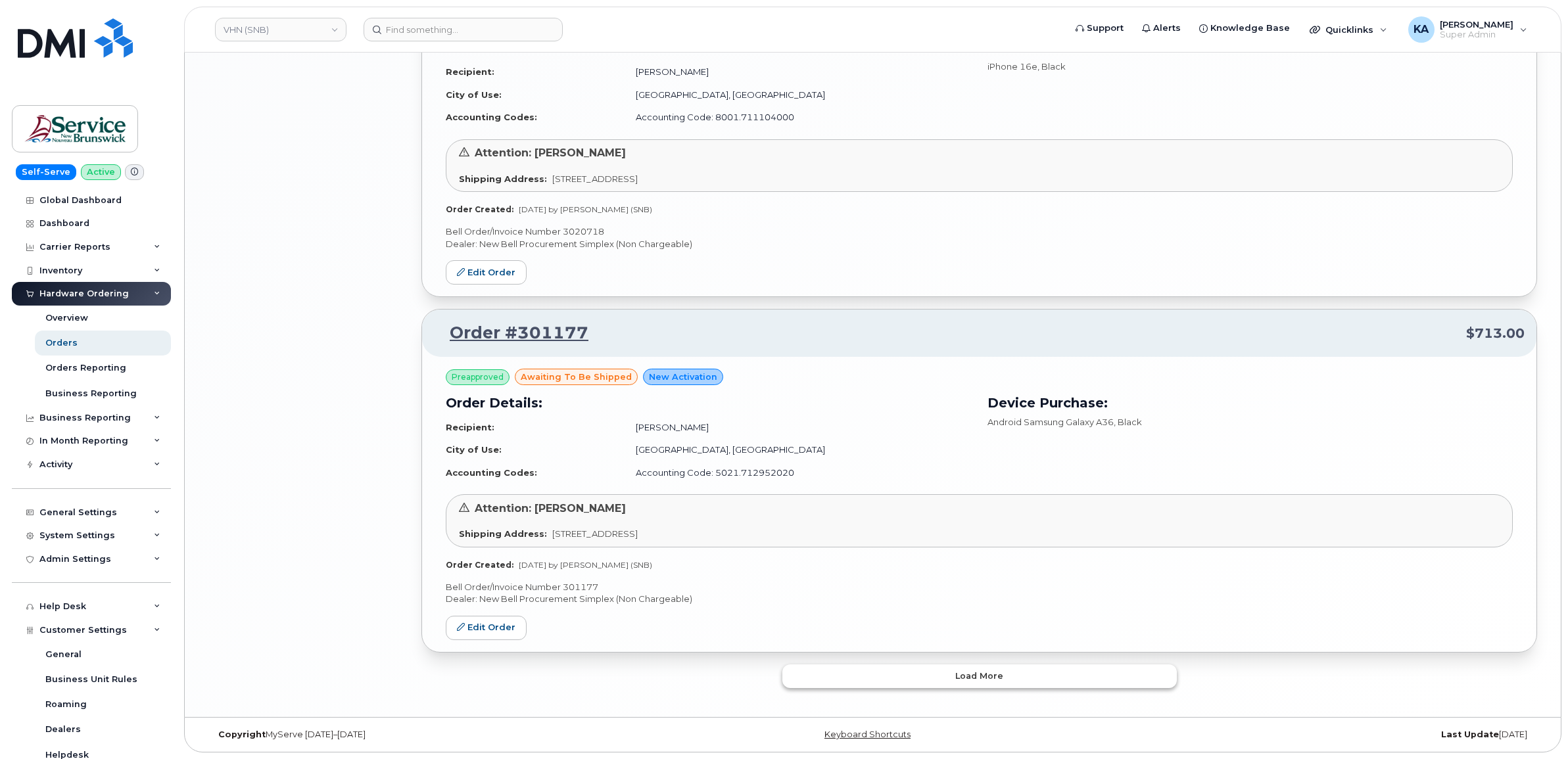
click at [813, 675] on button "Load more" at bounding box center [980, 676] width 395 height 24
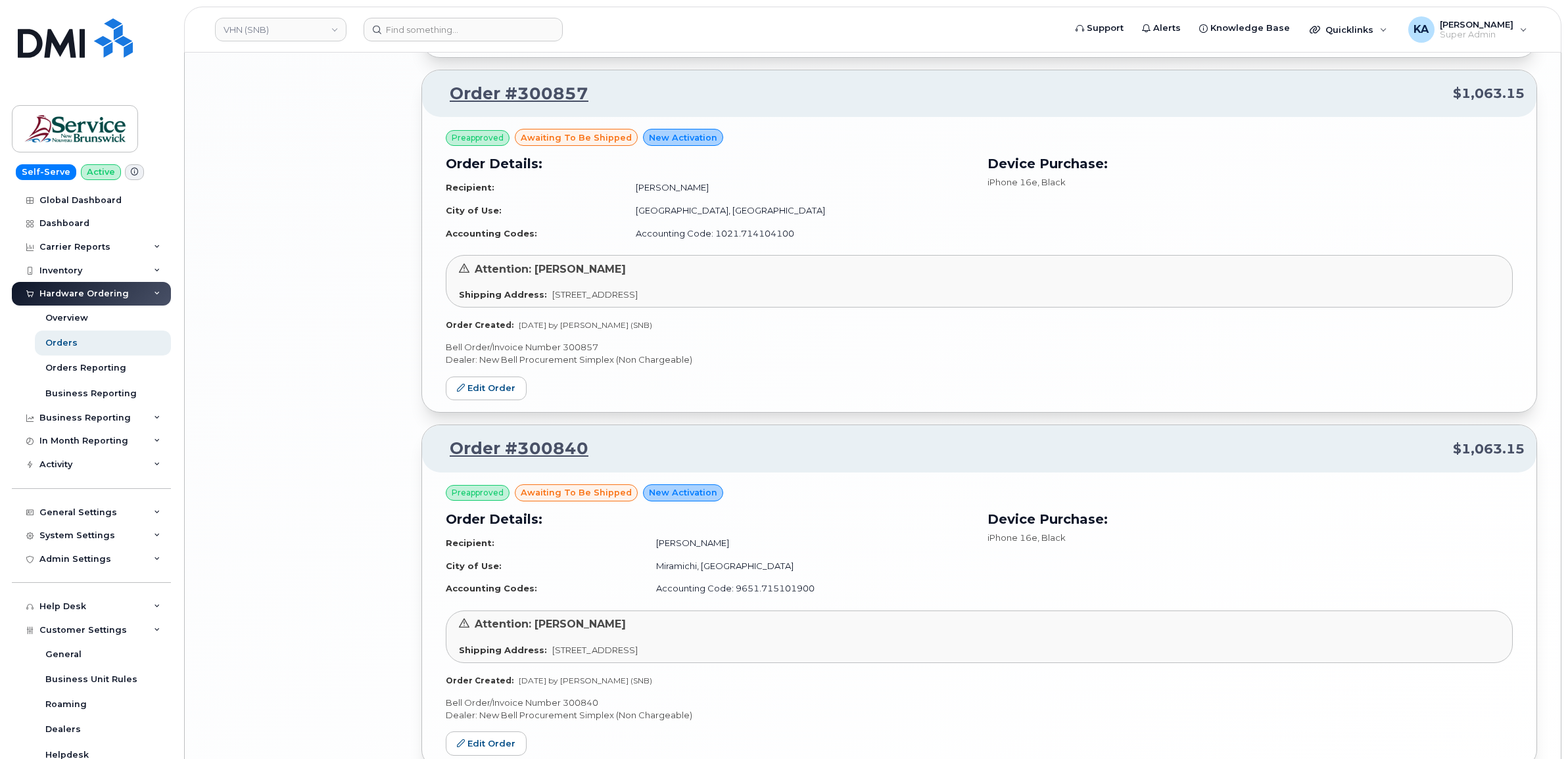
scroll to position [3051, 0]
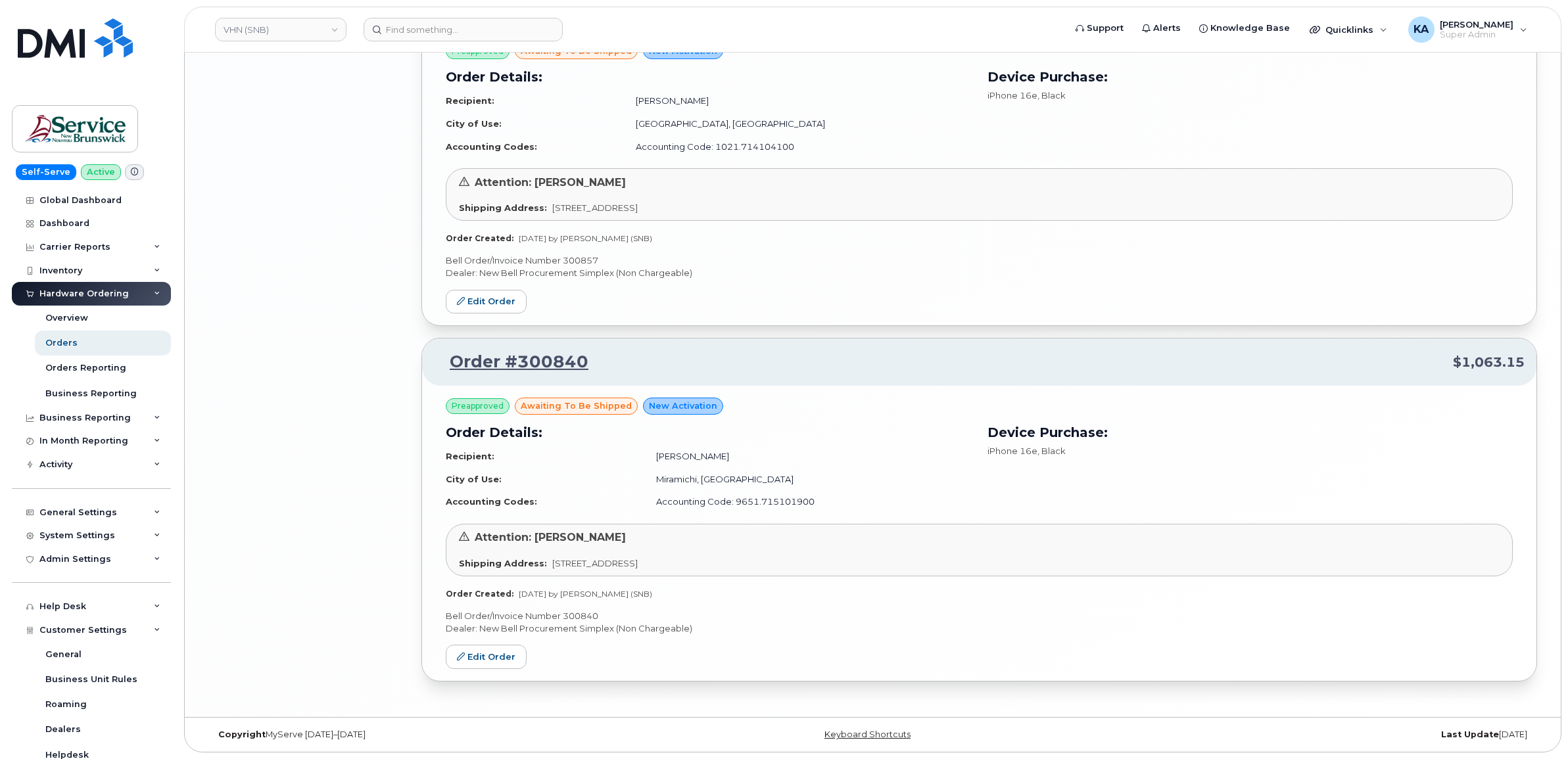
click at [575, 612] on p "Bell Order/Invoice Number 300840" at bounding box center [979, 616] width 1067 height 13
click at [754, 613] on p "Bell Order/Invoice Number 300840" at bounding box center [979, 616] width 1067 height 13
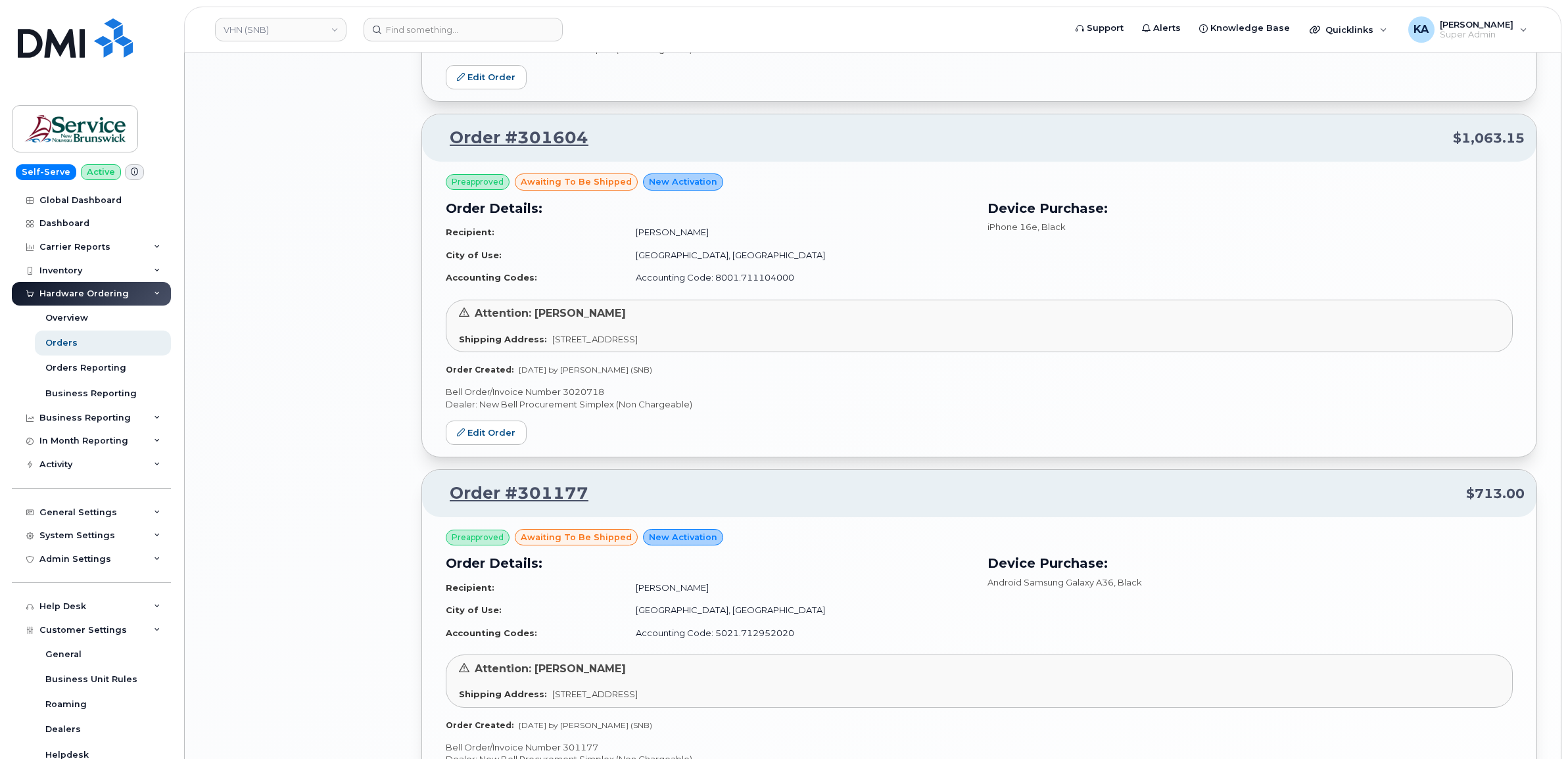
scroll to position [2148, 0]
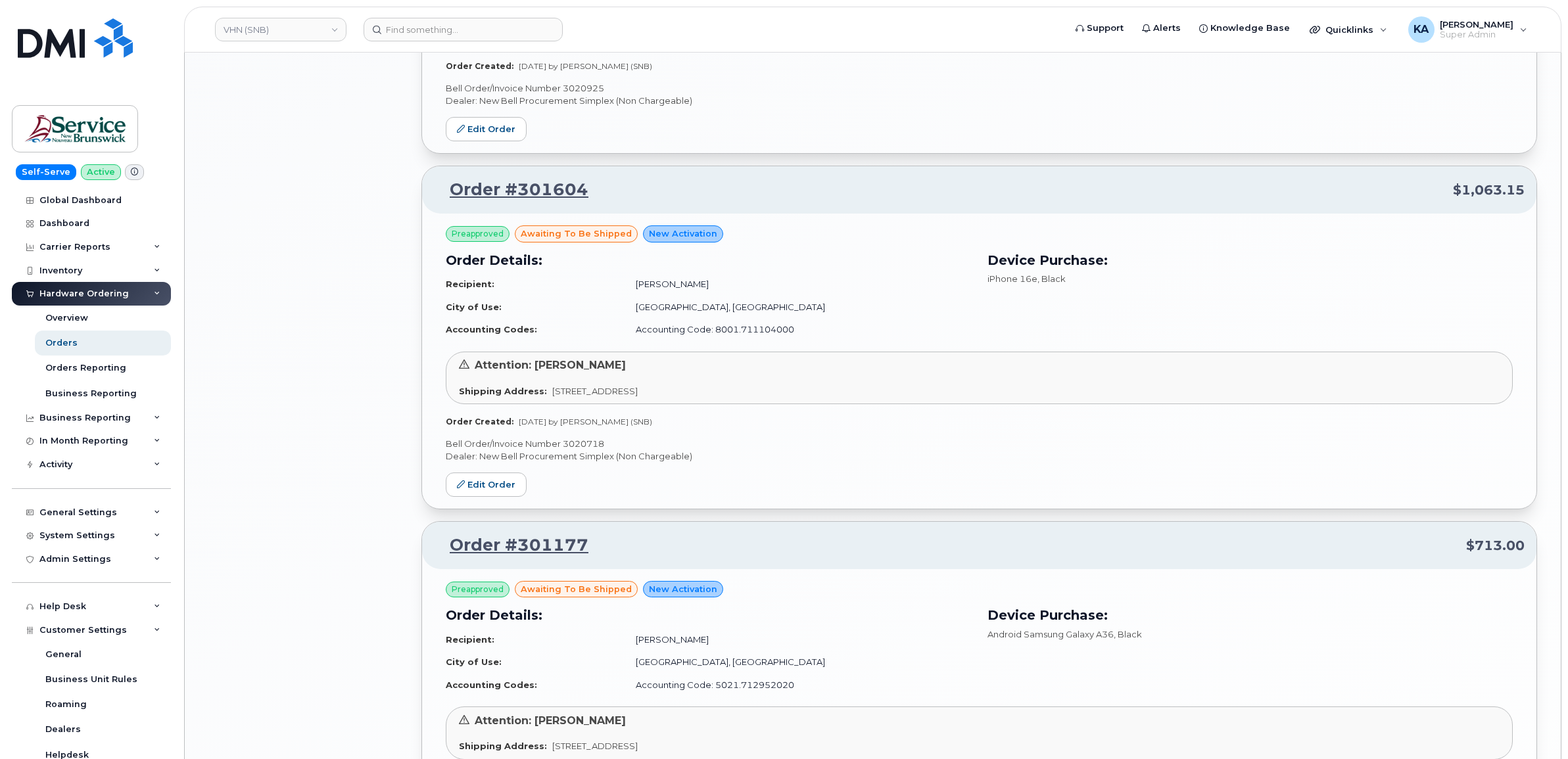
click at [579, 449] on p "Bell Order/Invoice Number 3020718" at bounding box center [979, 444] width 1067 height 13
copy p "3020718"
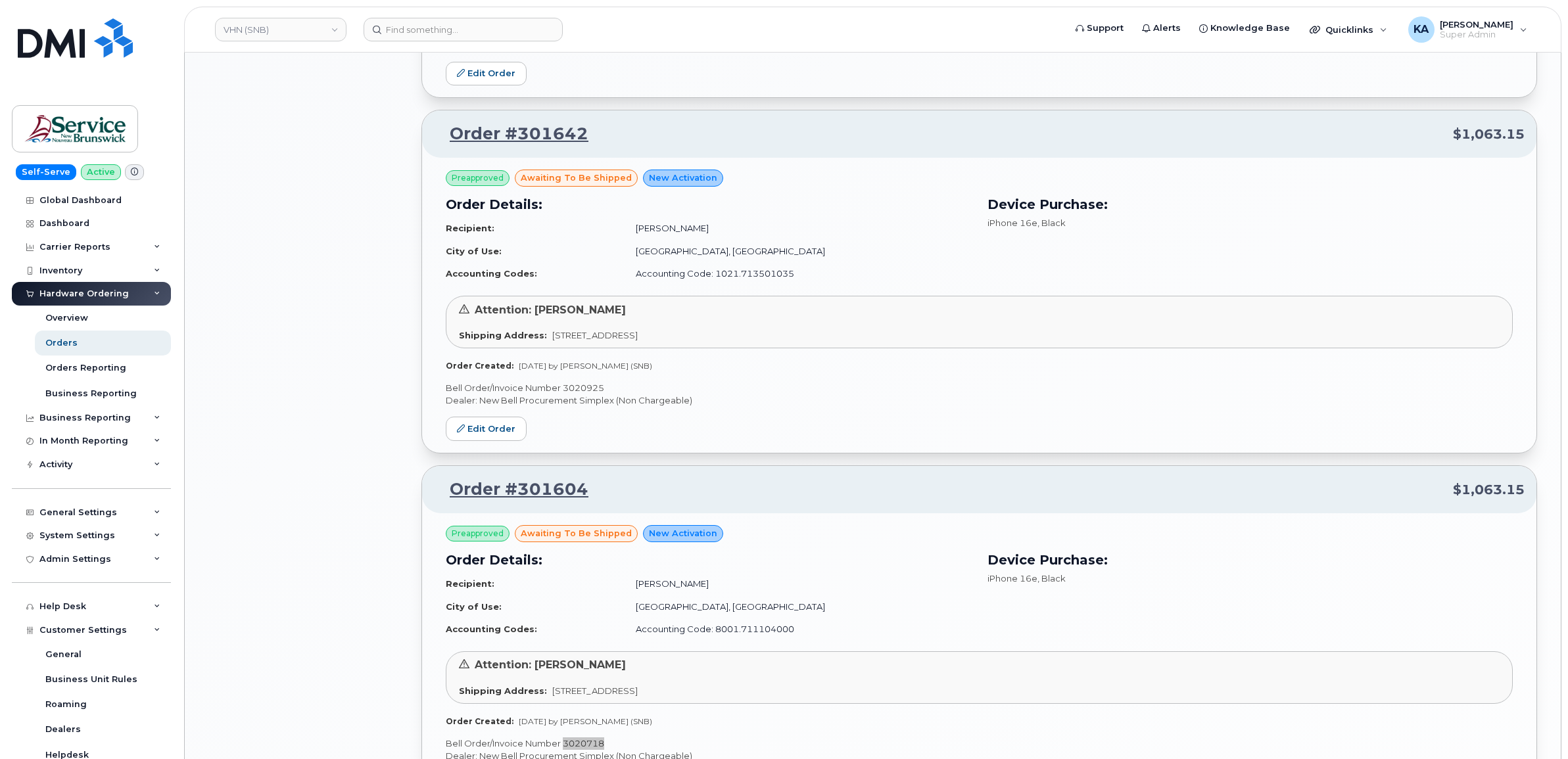
scroll to position [1819, 0]
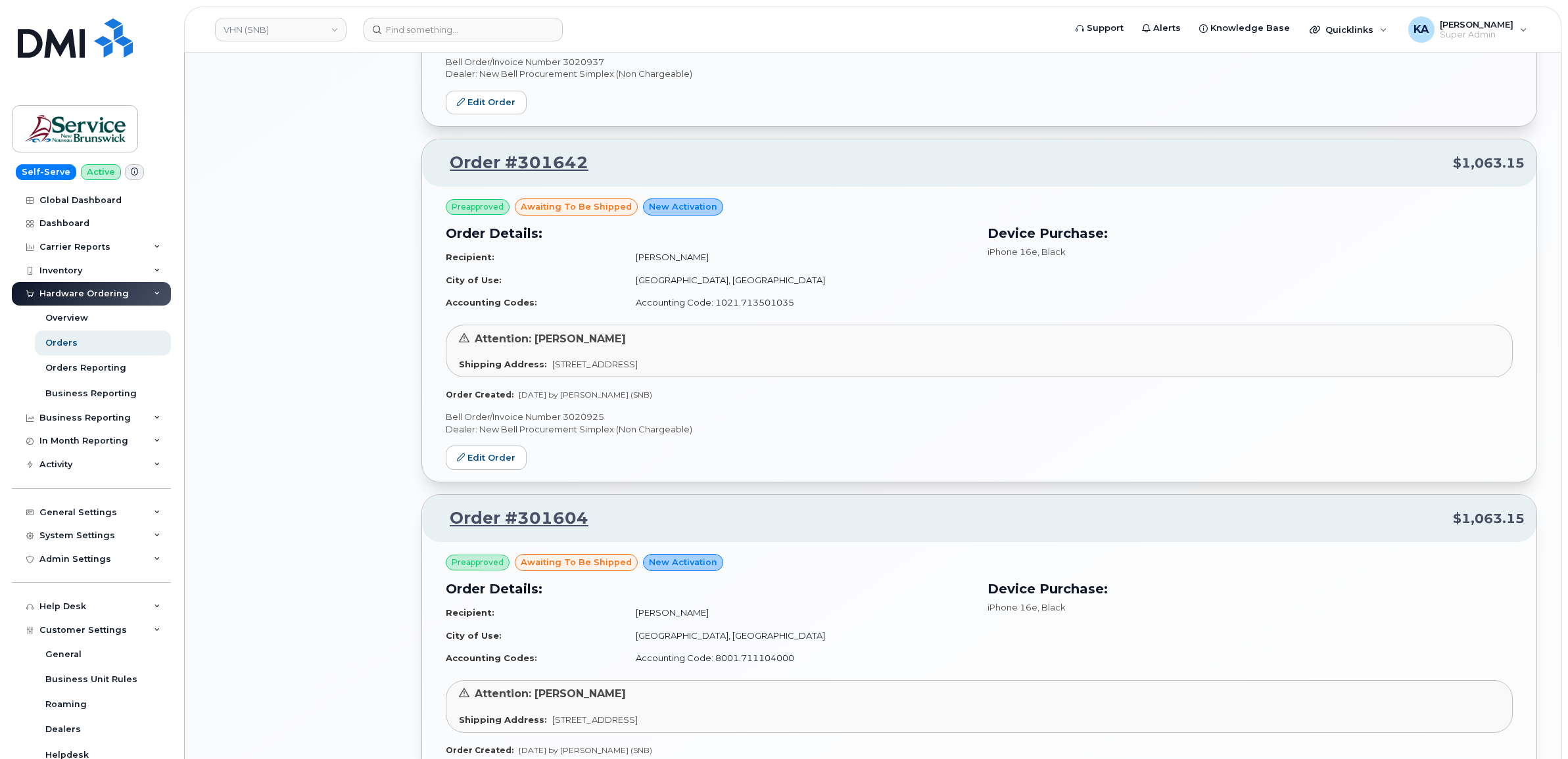
click at [579, 418] on p "Bell Order/Invoice Number 3020925" at bounding box center [979, 417] width 1067 height 13
copy p "3020925"
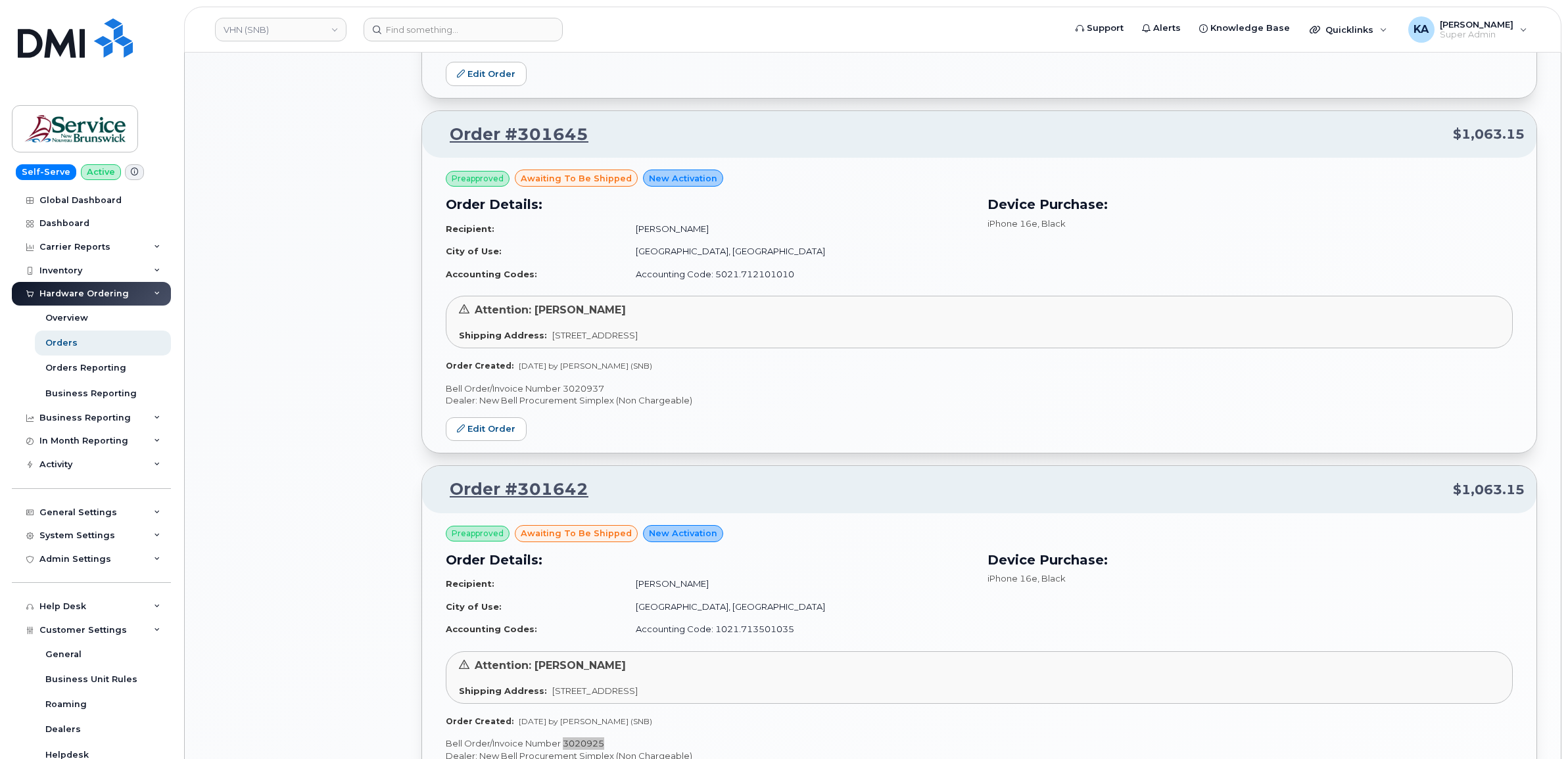
scroll to position [1490, 0]
click at [582, 392] on p "Bell Order/Invoice Number 3020937" at bounding box center [979, 391] width 1067 height 13
copy p "3020937"
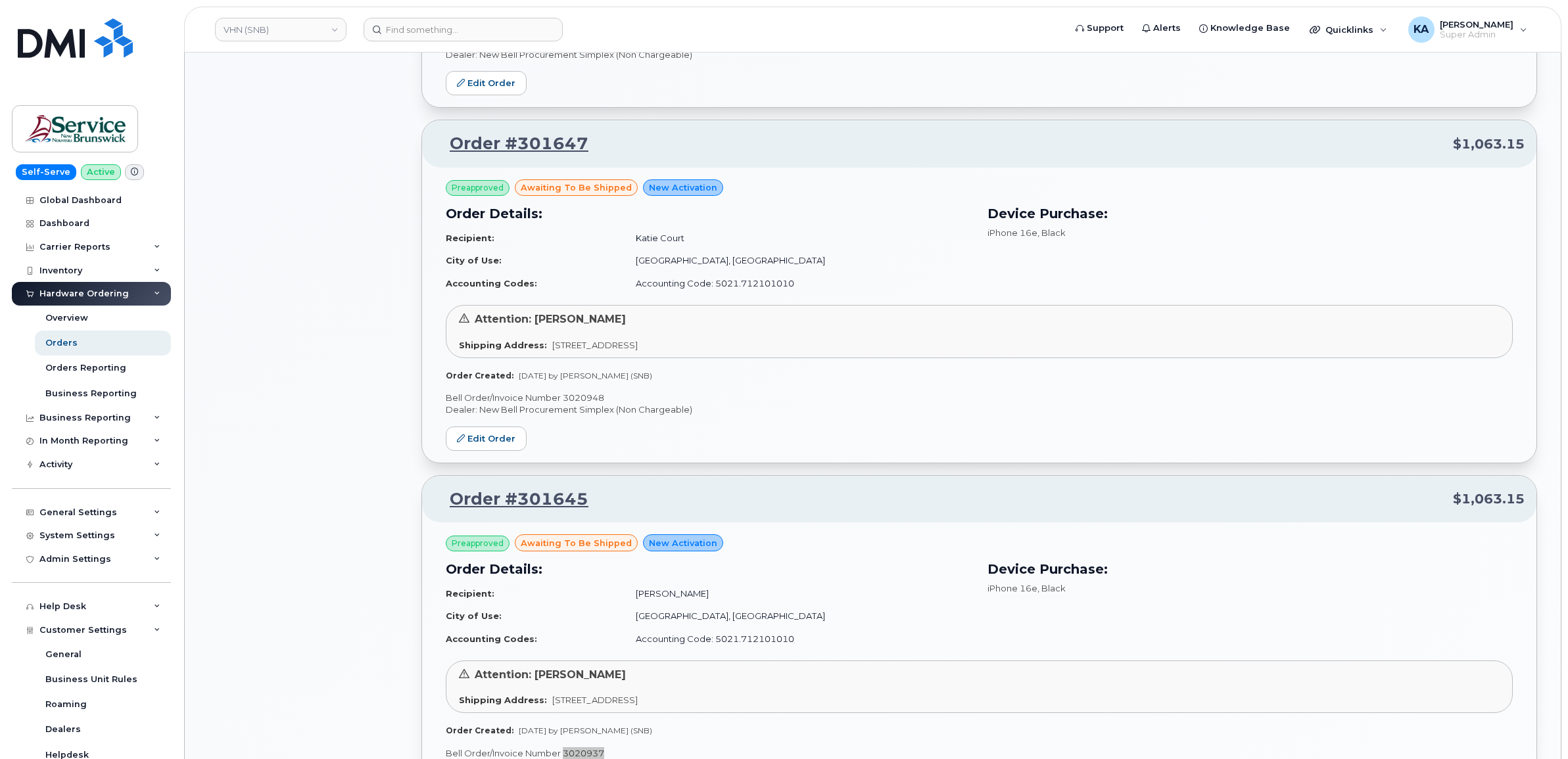
scroll to position [1079, 0]
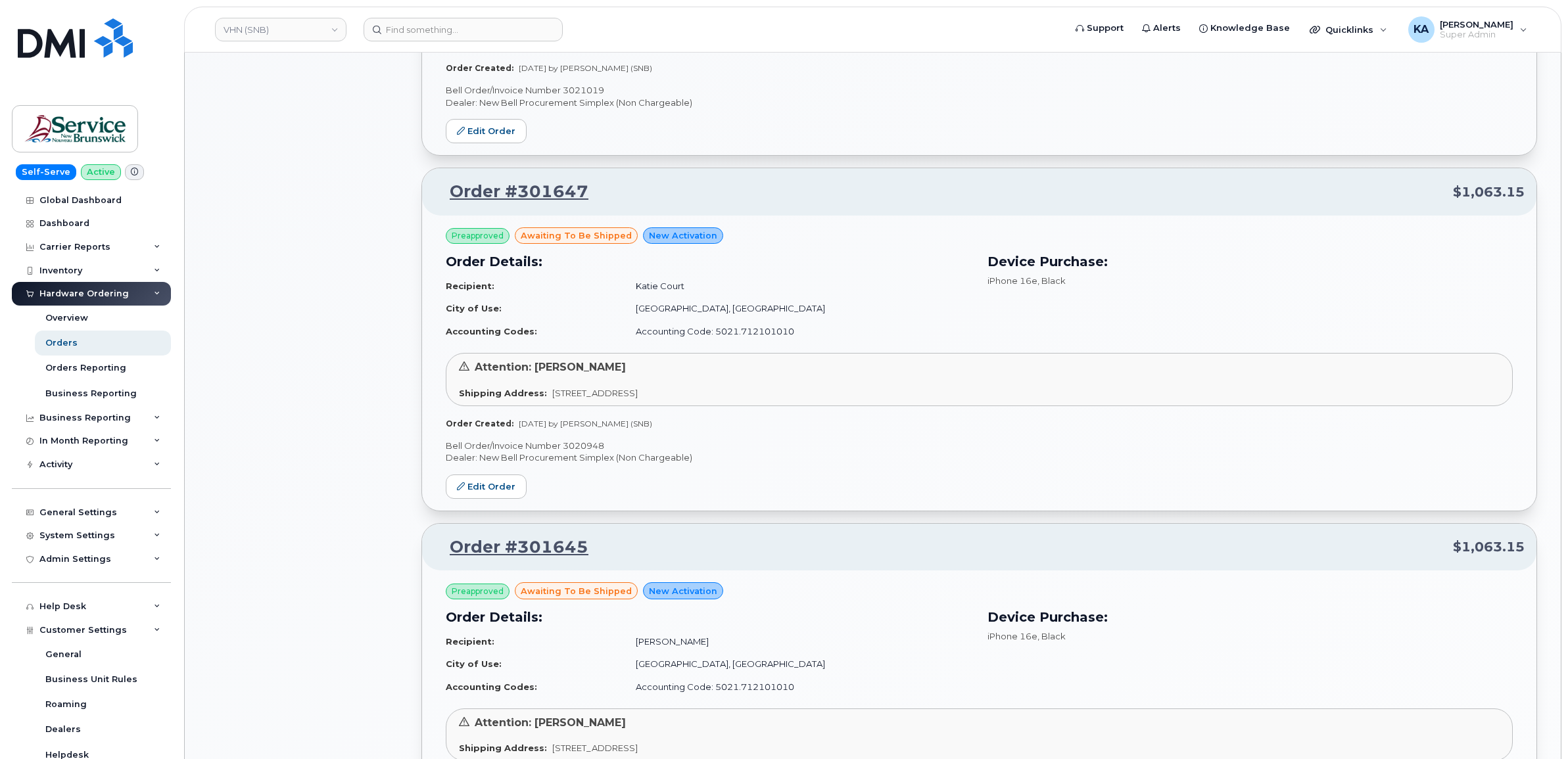
click at [586, 444] on p "Bell Order/Invoice Number 3020948" at bounding box center [979, 446] width 1067 height 13
copy p "3020948"
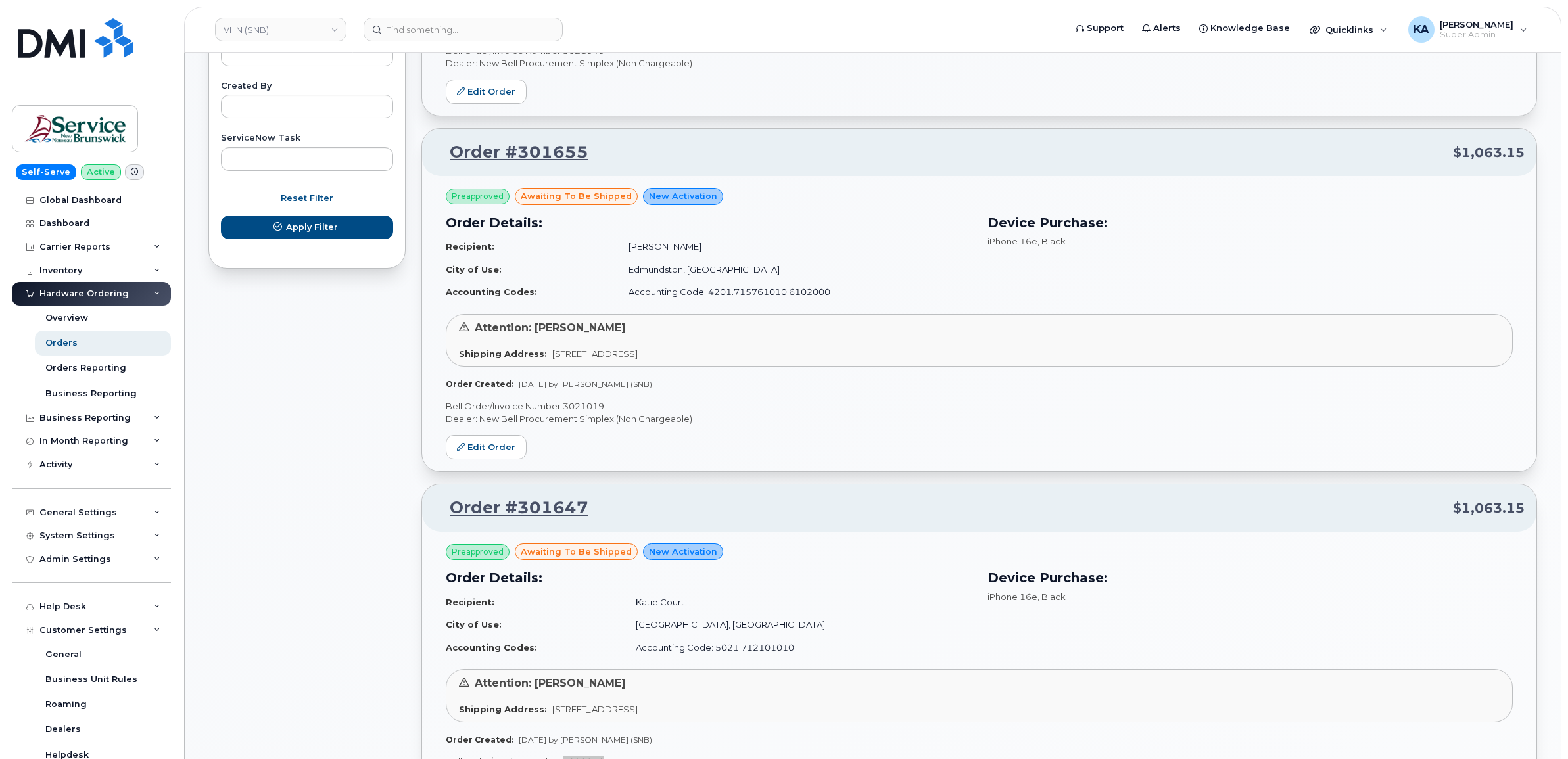
scroll to position [751, 0]
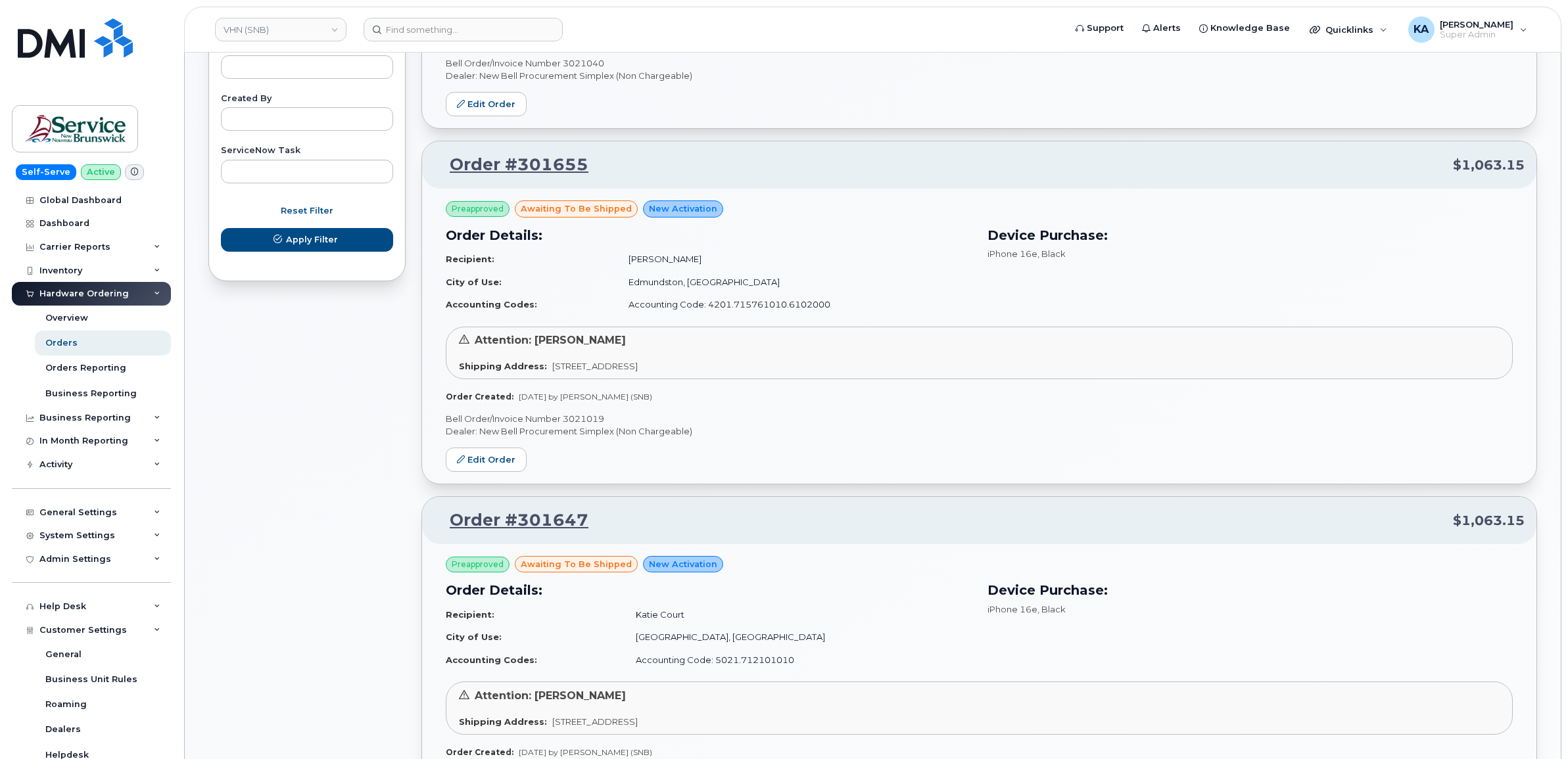
click at [585, 421] on p "Bell Order/Invoice Number 3021019" at bounding box center [979, 419] width 1067 height 13
copy p "3021019"
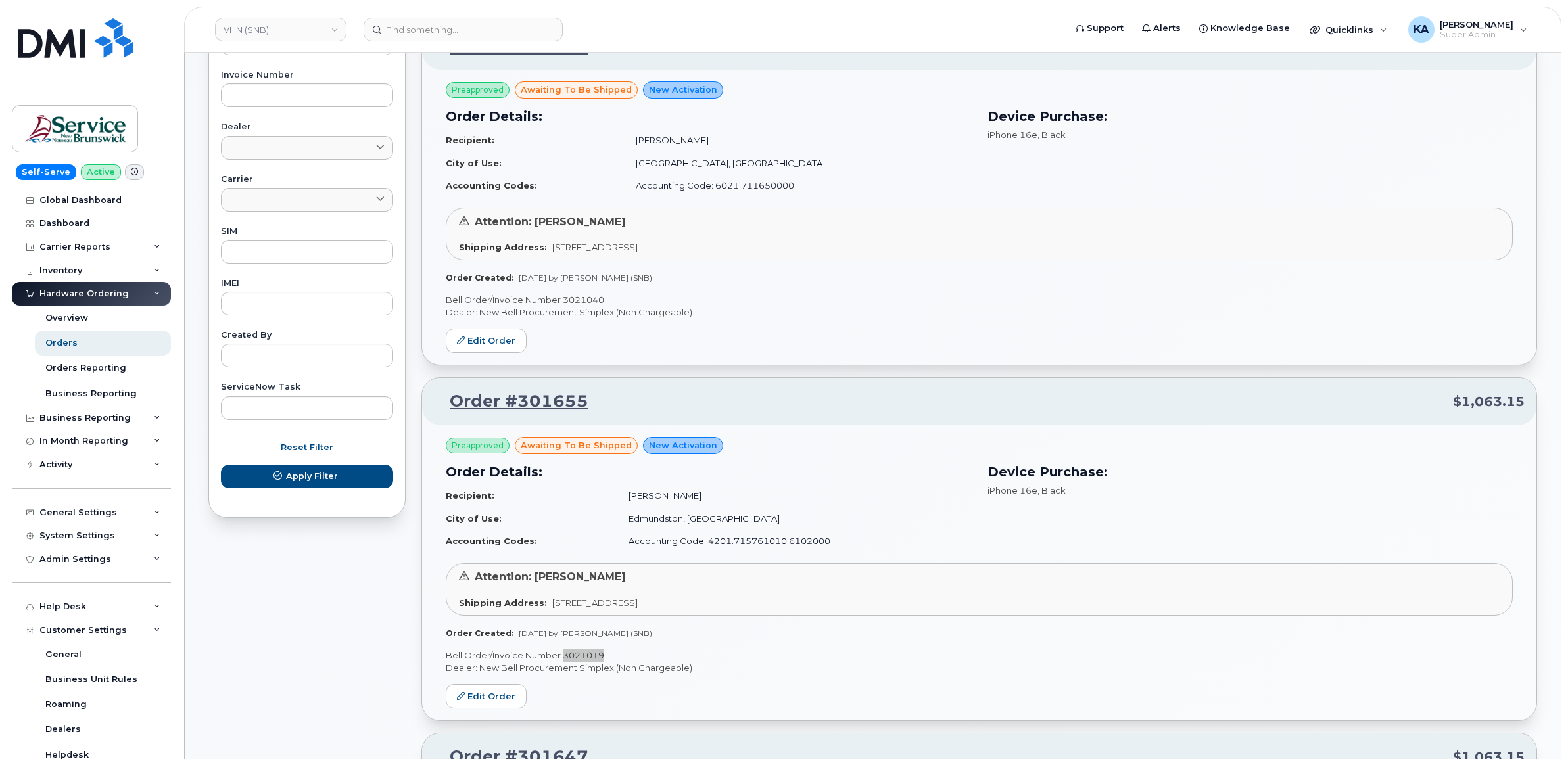
scroll to position [504, 0]
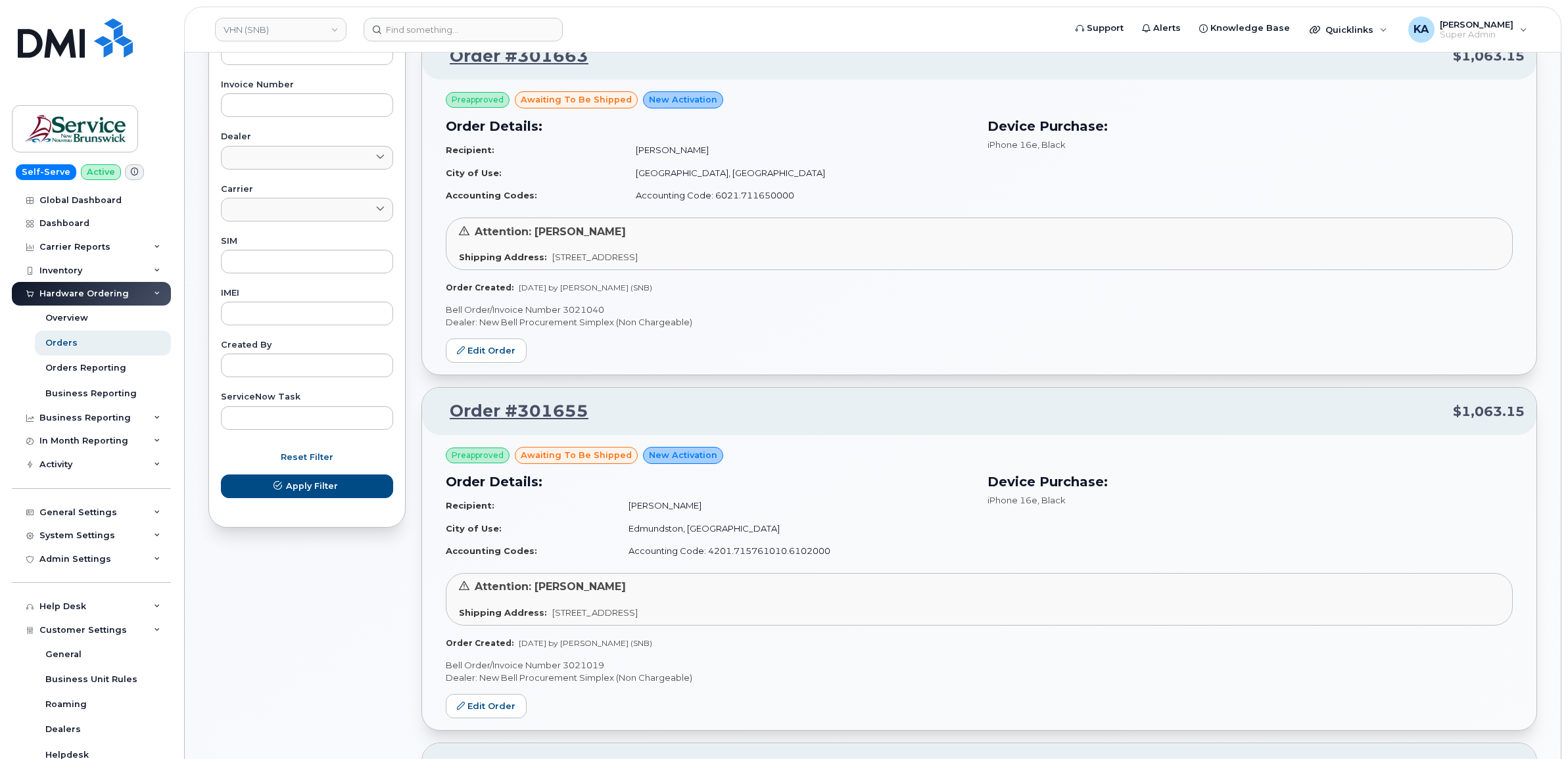
click at [587, 314] on p "Bell Order/Invoice Number 3021040" at bounding box center [979, 310] width 1067 height 13
copy p "3021040"
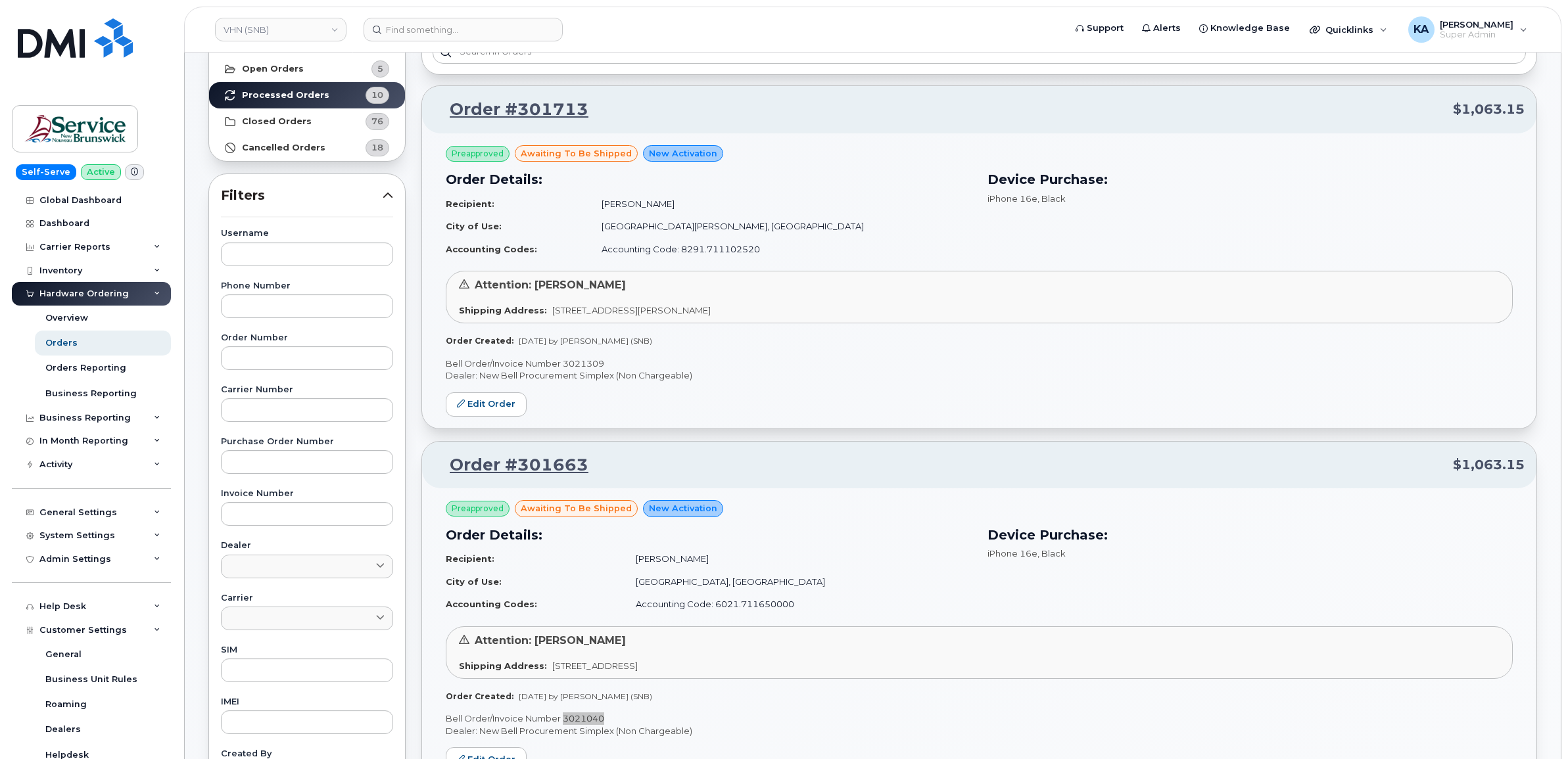
scroll to position [93, 0]
click at [586, 366] on p "Bell Order/Invoice Number 3021309" at bounding box center [979, 366] width 1067 height 13
copy p "3021309"
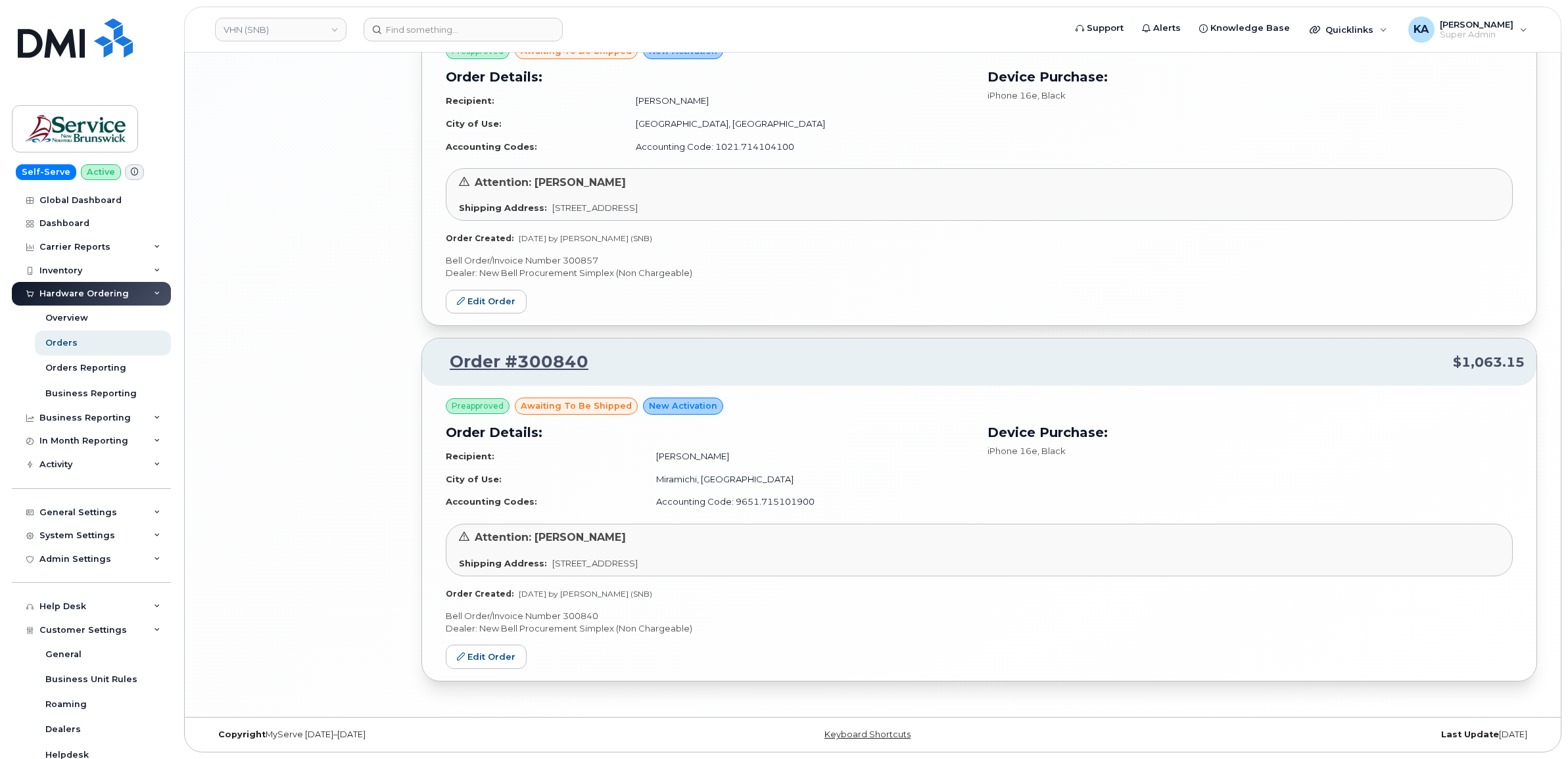
scroll to position [3051, 0]
click at [577, 615] on p "Bell Order/Invoice Number 300840" at bounding box center [979, 616] width 1067 height 13
copy p "300840"
click at [277, 34] on link "VHN (SNB)" at bounding box center [280, 29] width 131 height 24
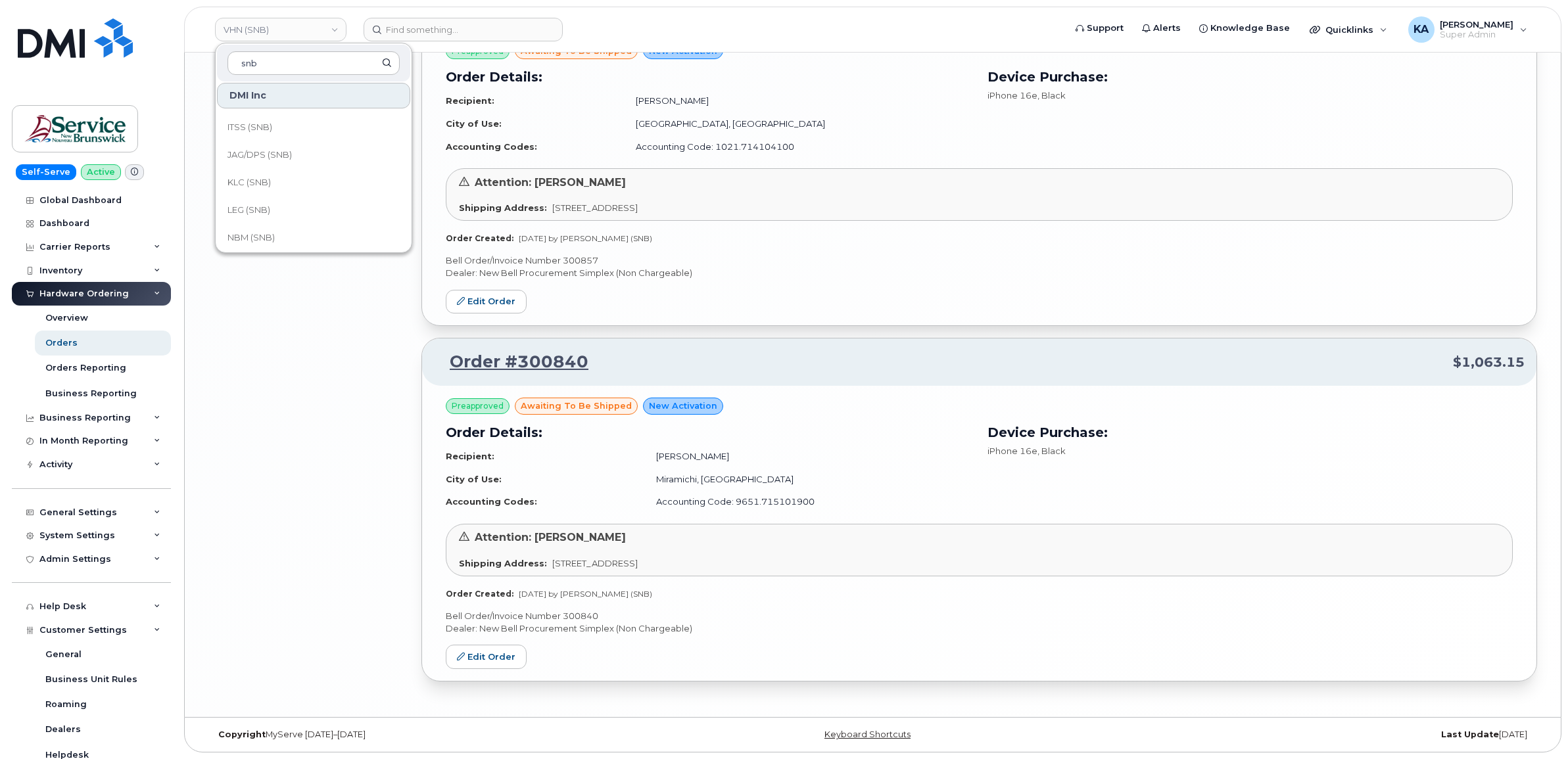
scroll to position [636, 0]
type input "snb"
click at [270, 201] on span "THC (SNB)" at bounding box center [249, 206] width 44 height 13
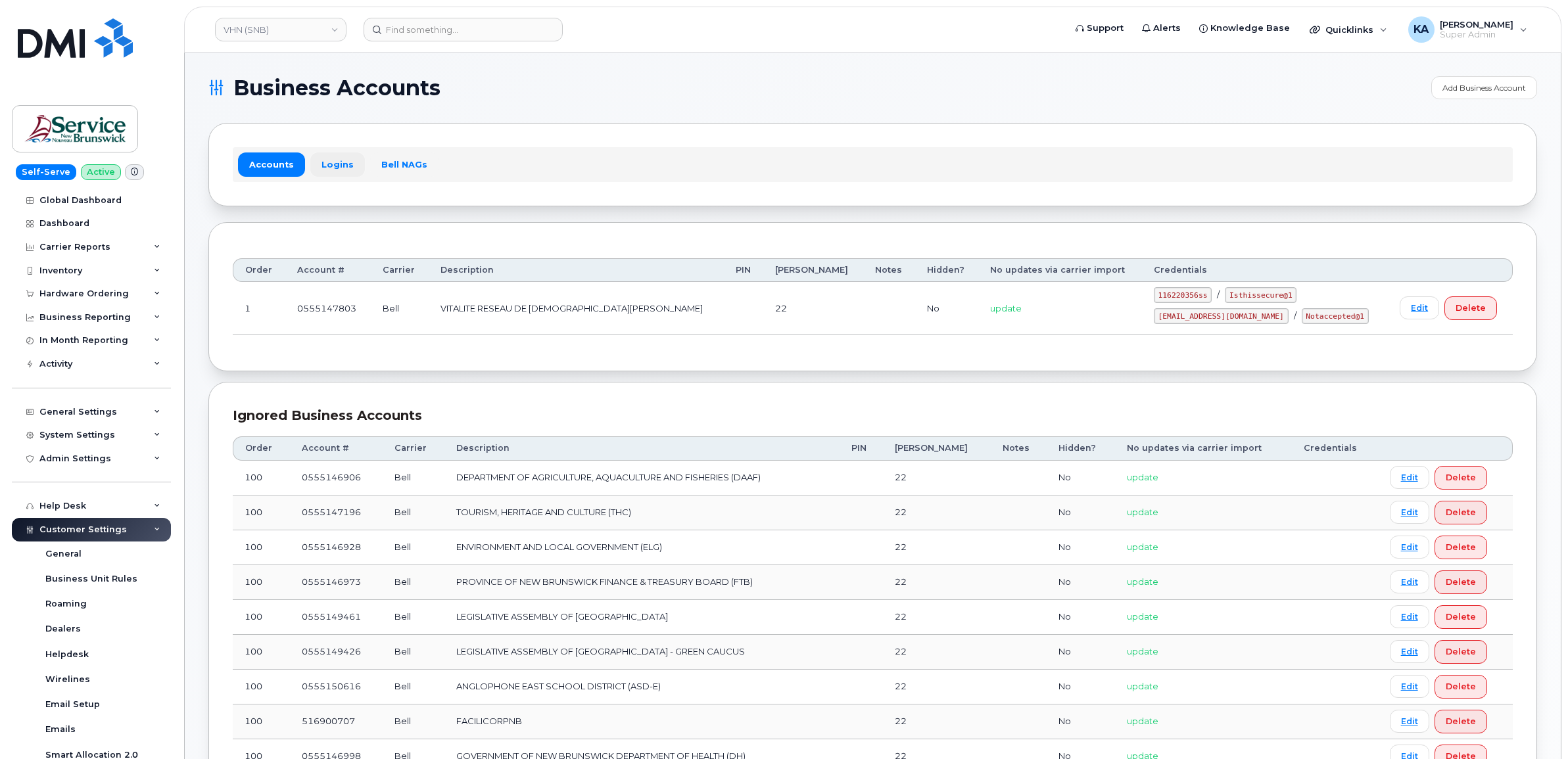
click at [324, 168] on link "Logins" at bounding box center [338, 164] width 55 height 24
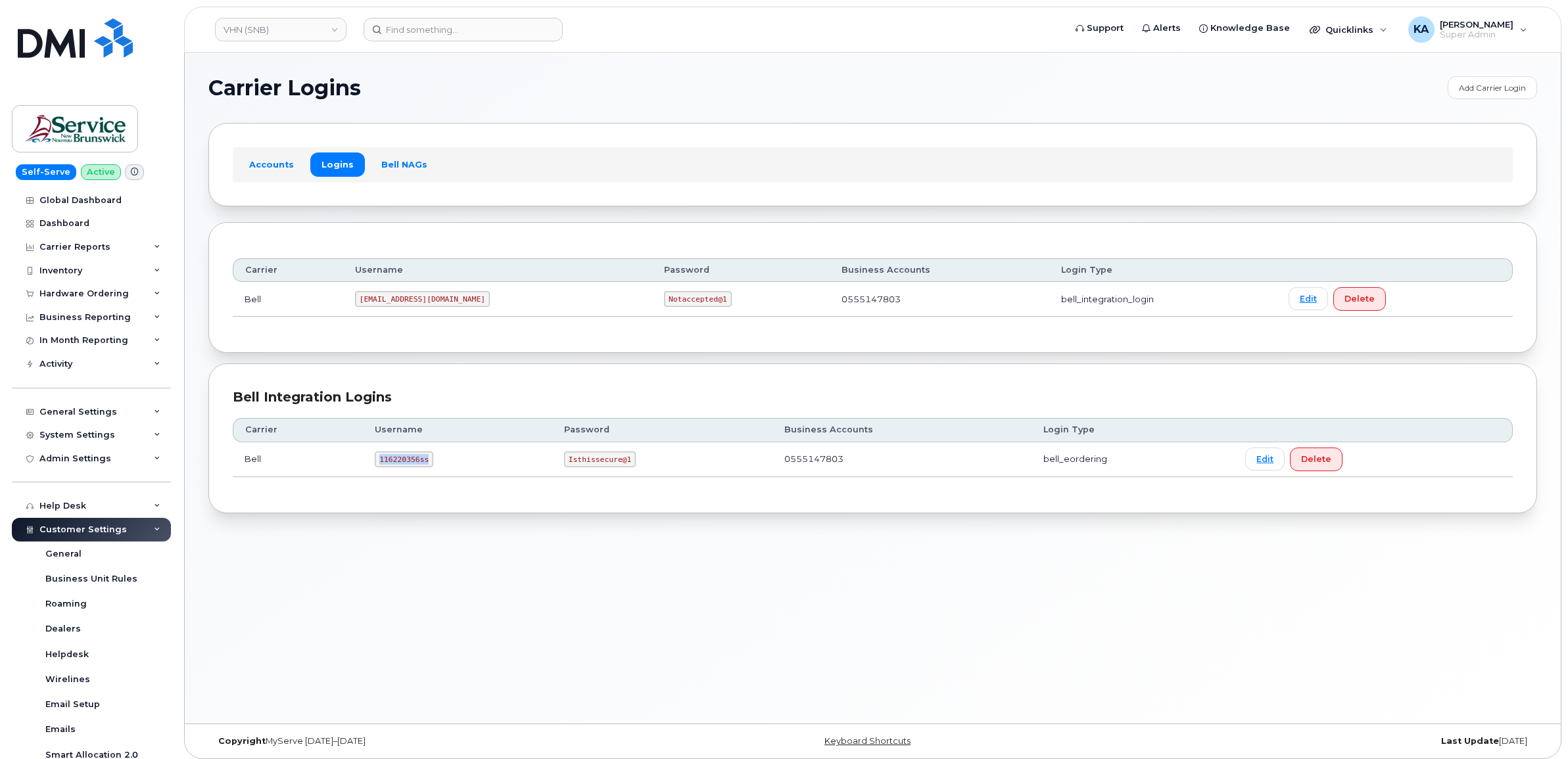
drag, startPoint x: 376, startPoint y: 461, endPoint x: 445, endPoint y: 472, distance: 69.9
click at [445, 472] on td "116220356ss" at bounding box center [458, 460] width 190 height 35
copy code "116220356ss"
drag, startPoint x: 562, startPoint y: 458, endPoint x: 628, endPoint y: 468, distance: 66.8
click at [628, 468] on td "Isthissecure@1" at bounding box center [662, 460] width 220 height 35
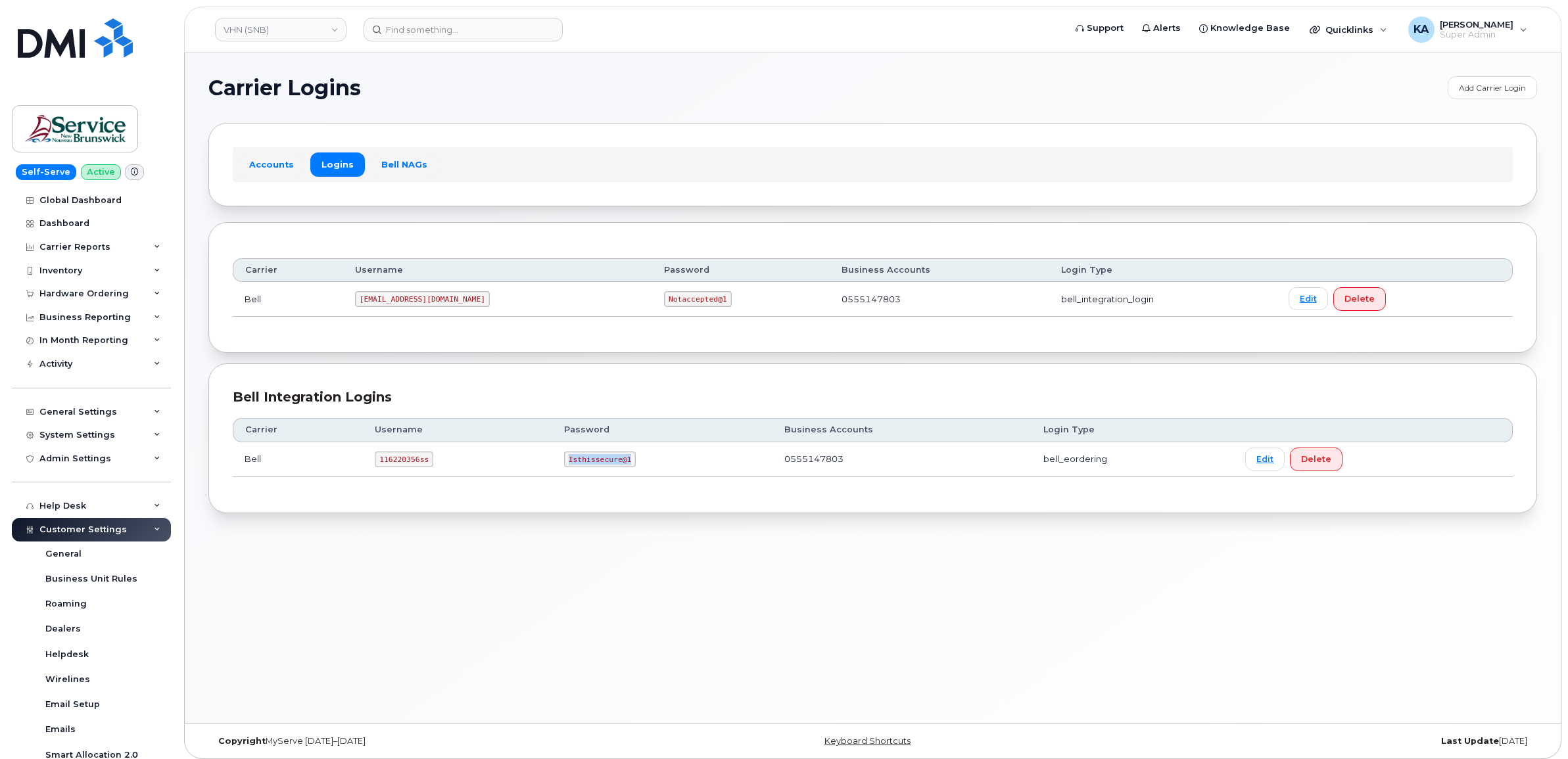
copy code "Isthissecure@1"
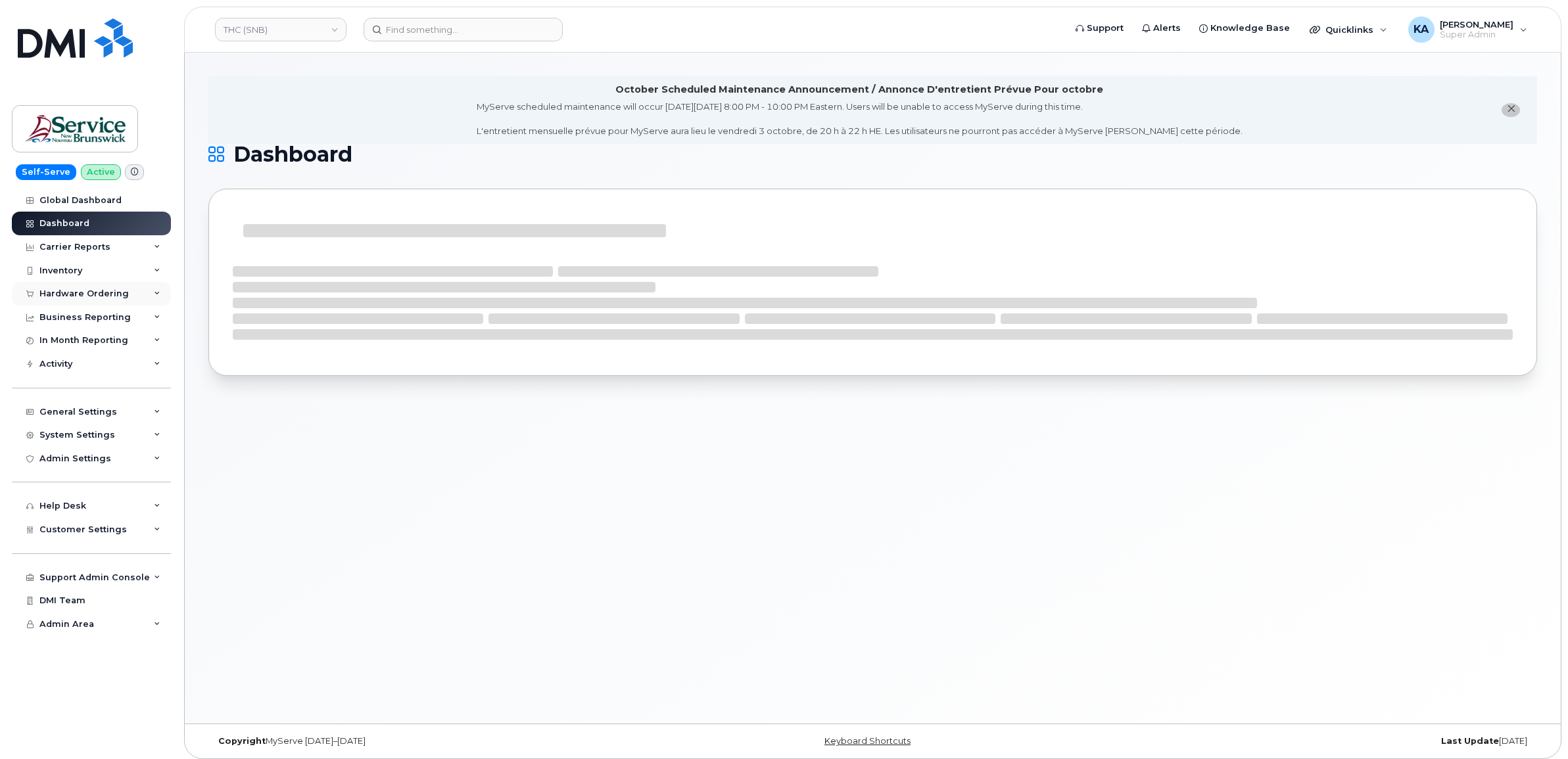
click at [88, 296] on div "Hardware Ordering" at bounding box center [84, 293] width 89 height 11
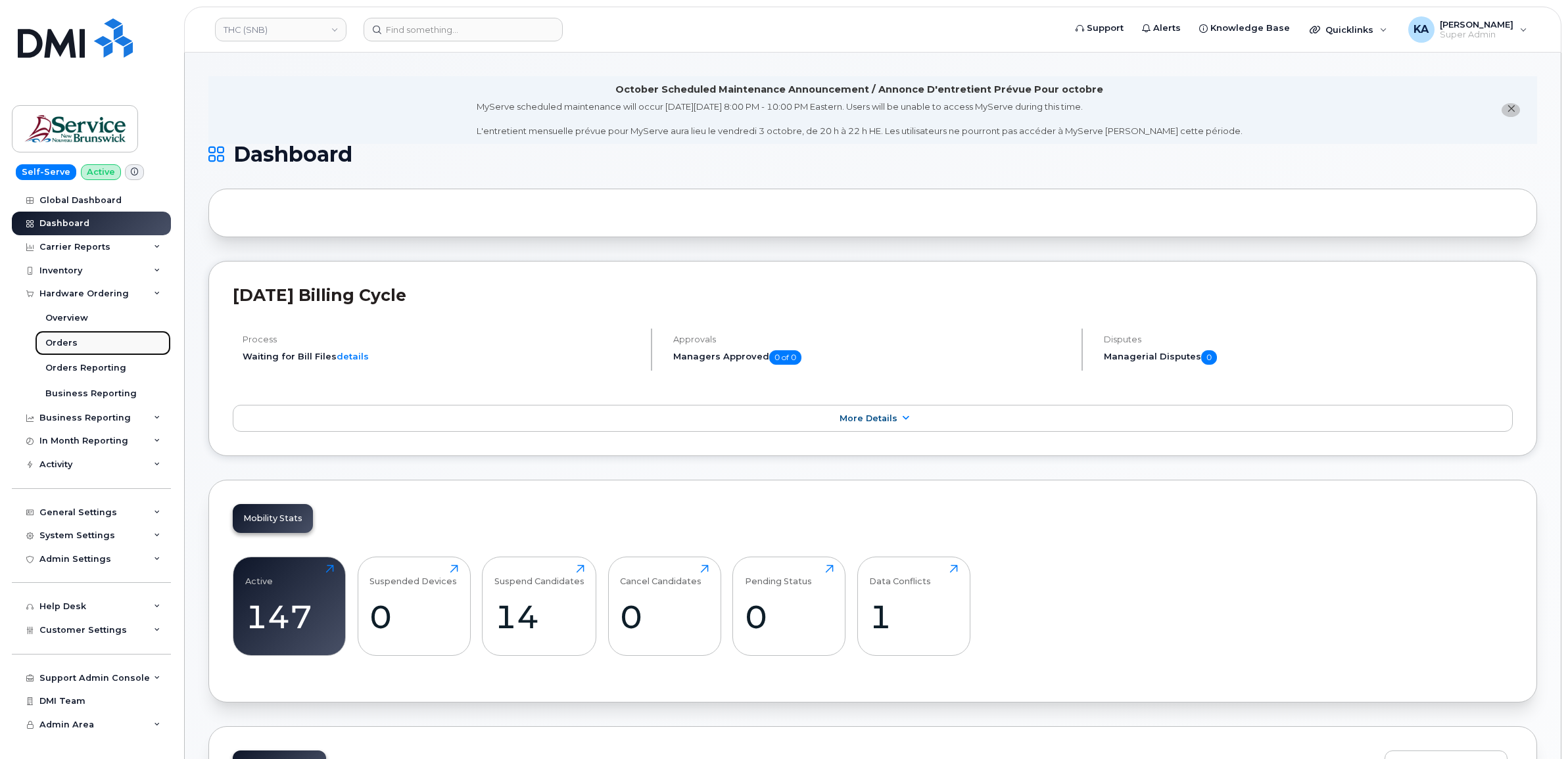
click at [57, 346] on div "Orders" at bounding box center [62, 343] width 32 height 12
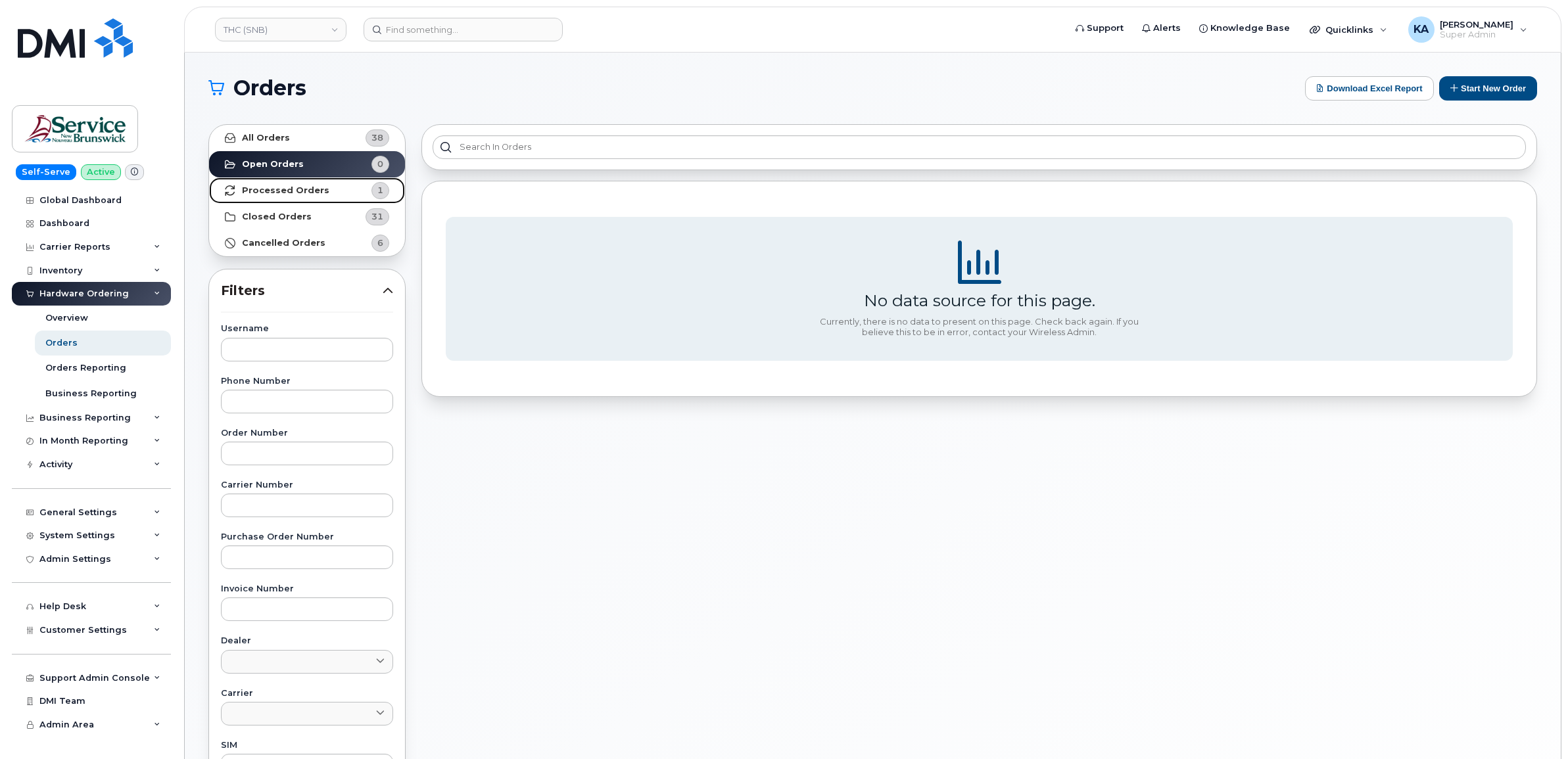
click at [296, 190] on strong "Processed Orders" at bounding box center [286, 190] width 88 height 11
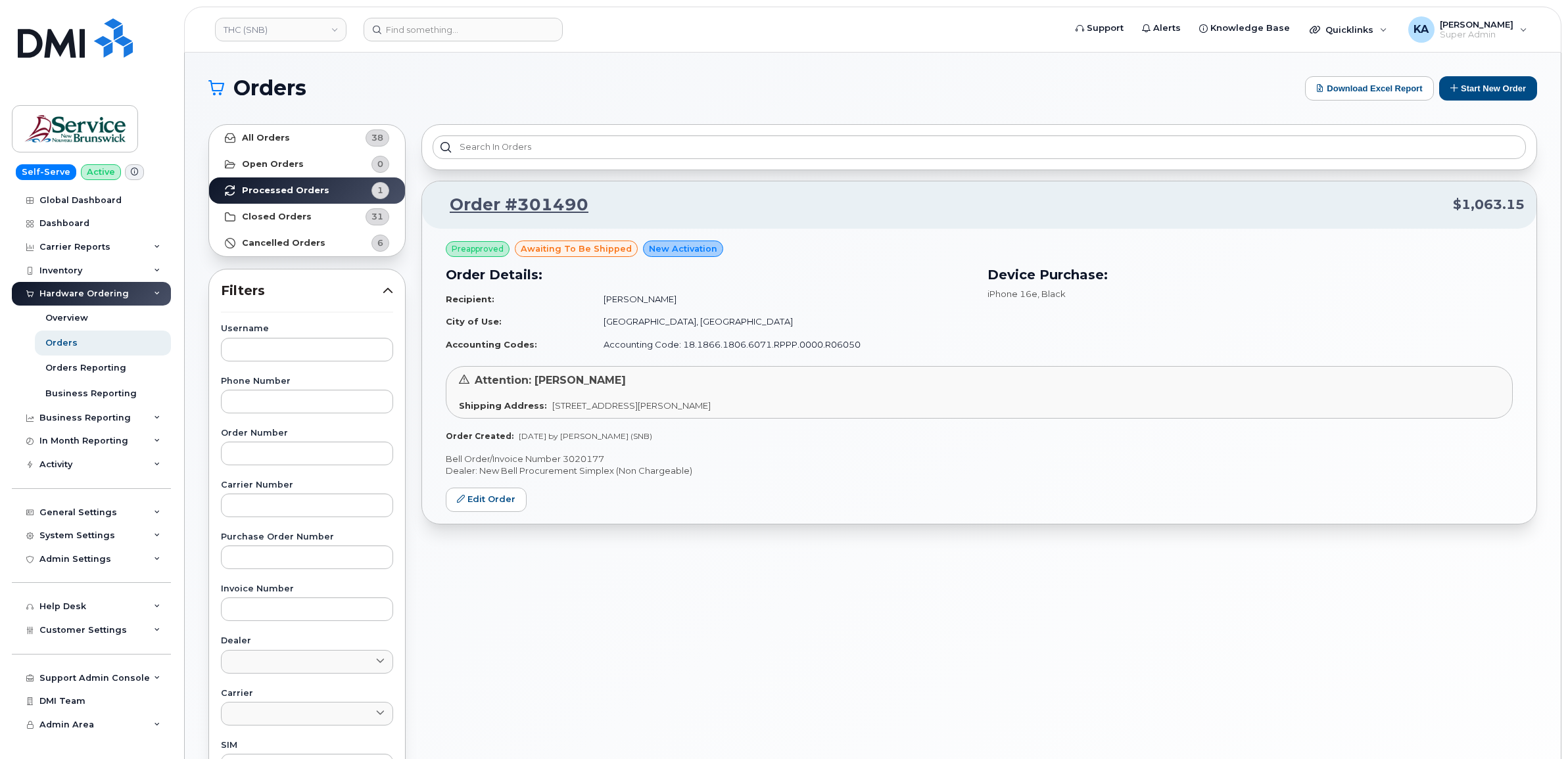
click at [567, 455] on p "Bell Order/Invoice Number 3020177" at bounding box center [979, 459] width 1067 height 13
copy p "3020177"
click at [281, 27] on link "THC (SNB)" at bounding box center [280, 29] width 131 height 24
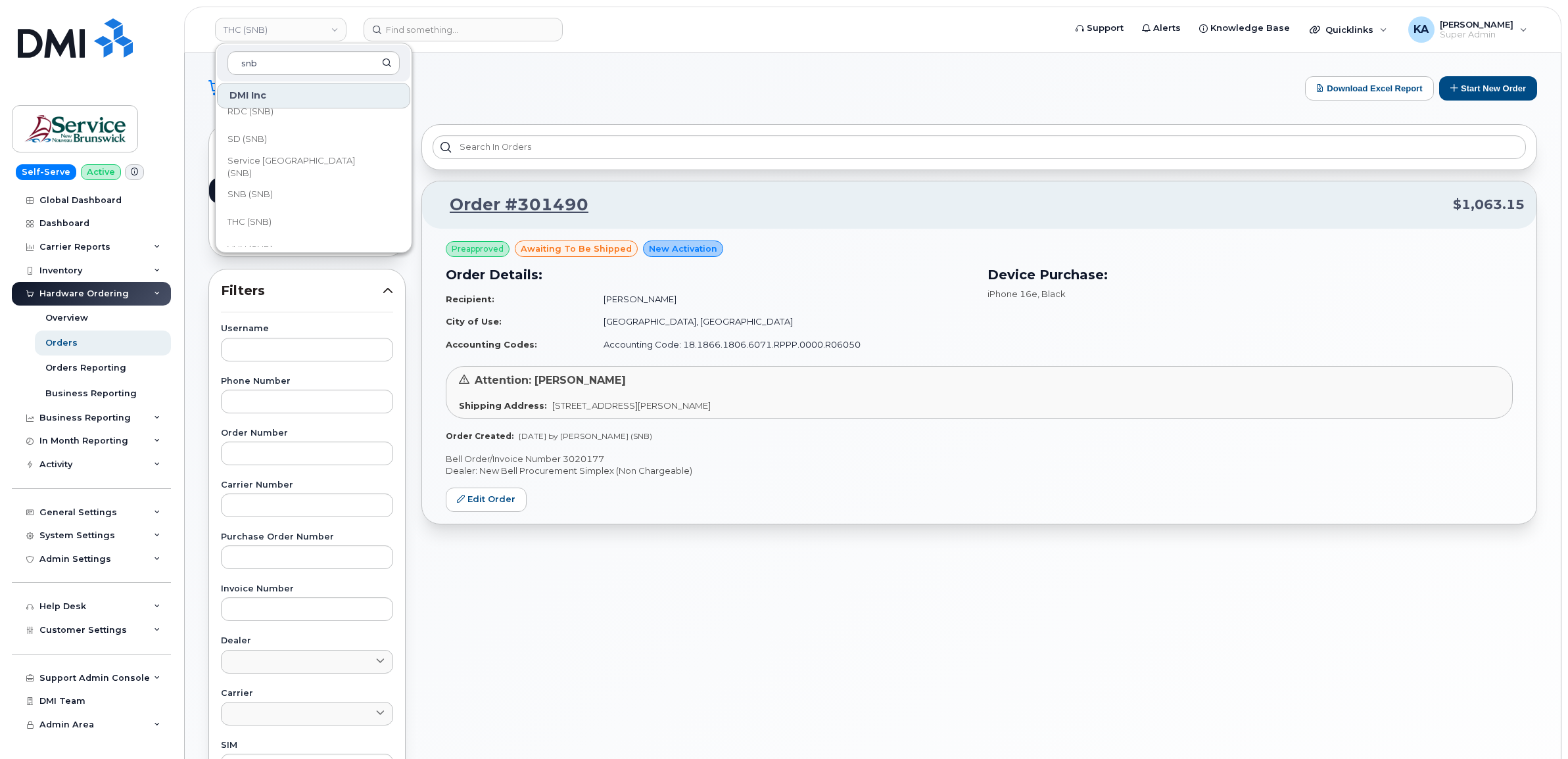
scroll to position [636, 0]
type input "snb"
click at [270, 179] on span "SNB (SNB)" at bounding box center [250, 178] width 46 height 13
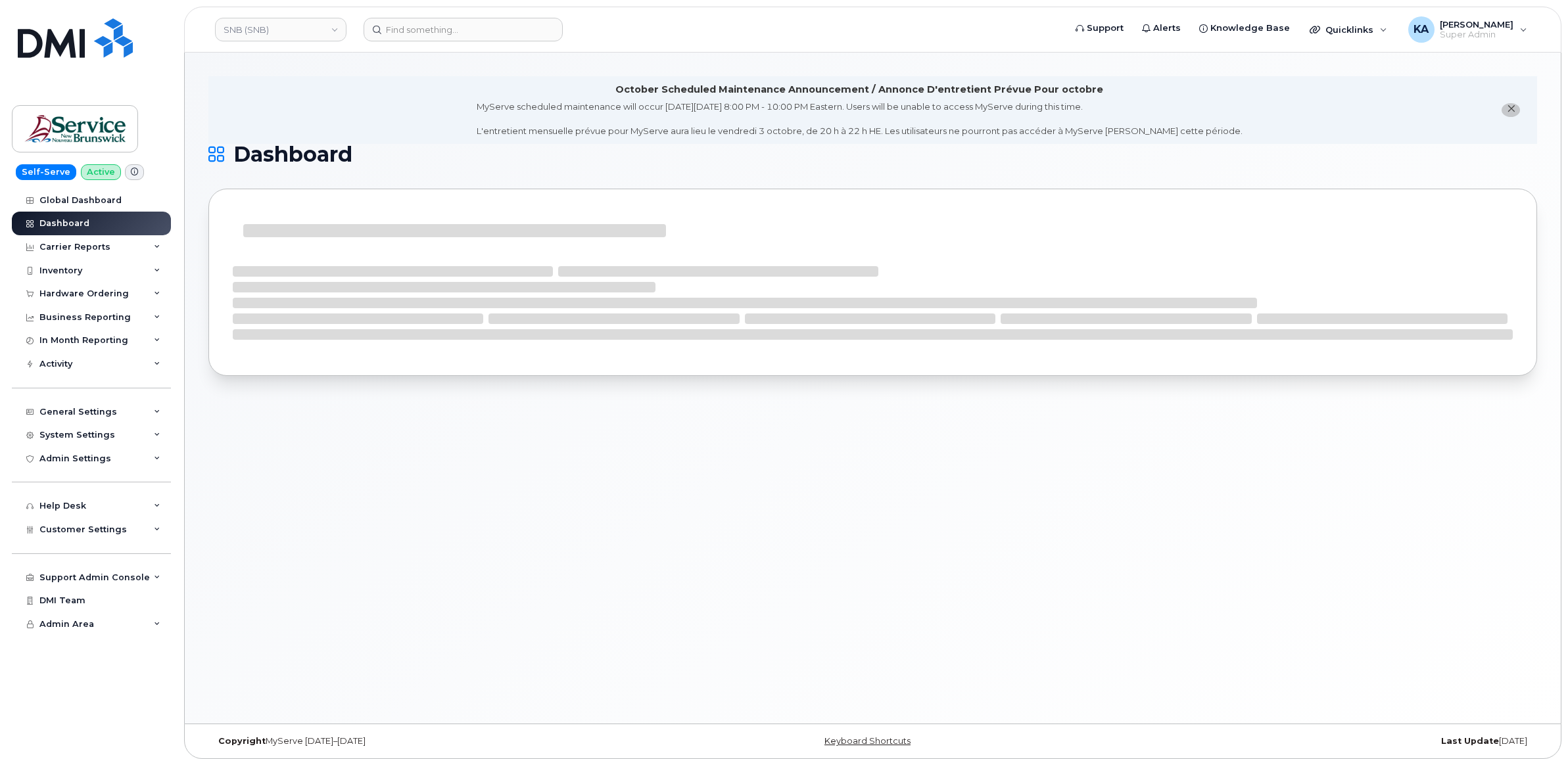
click at [77, 293] on div "Hardware Ordering" at bounding box center [84, 293] width 89 height 11
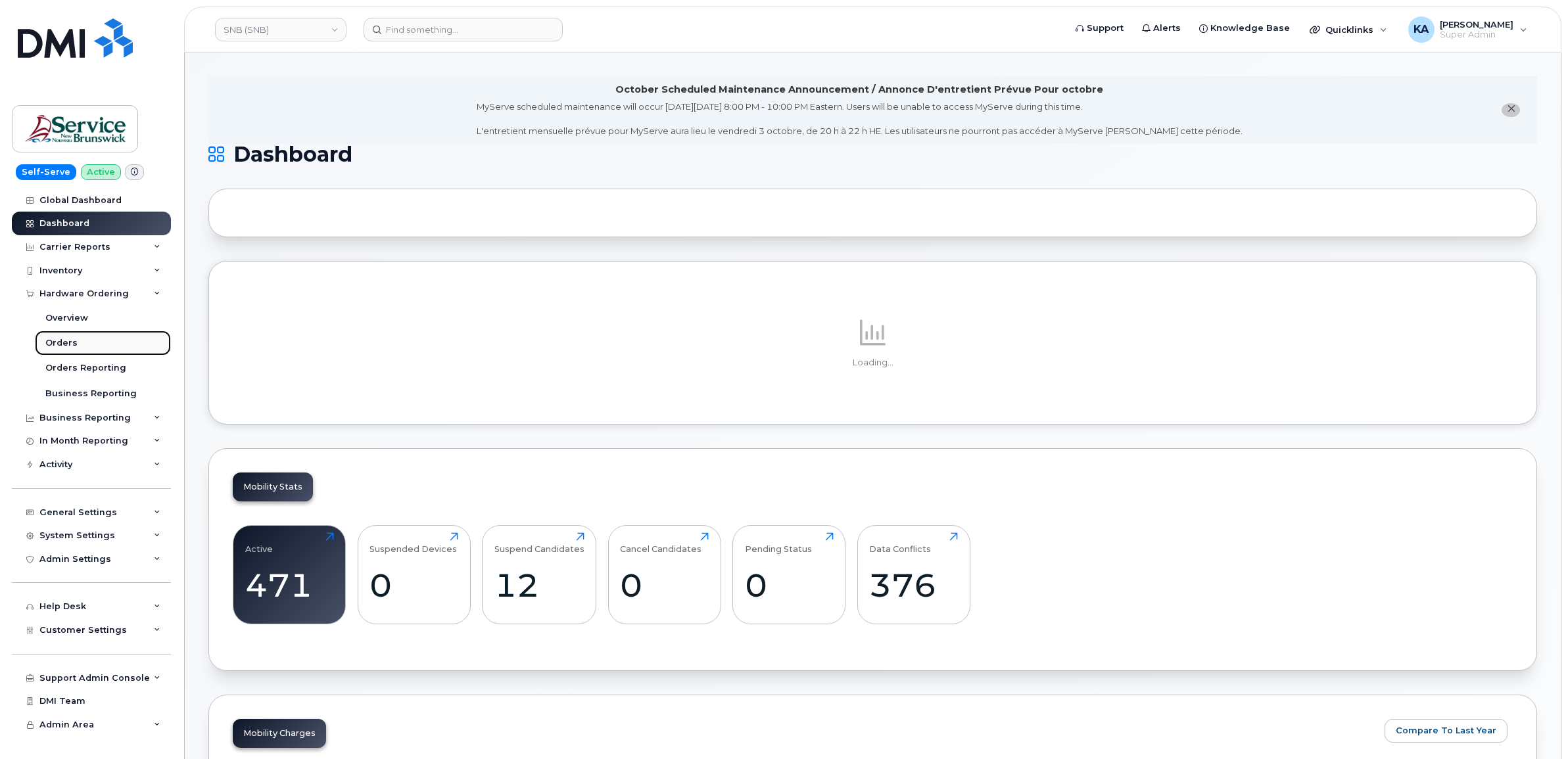
click at [60, 345] on div "Orders" at bounding box center [62, 343] width 32 height 12
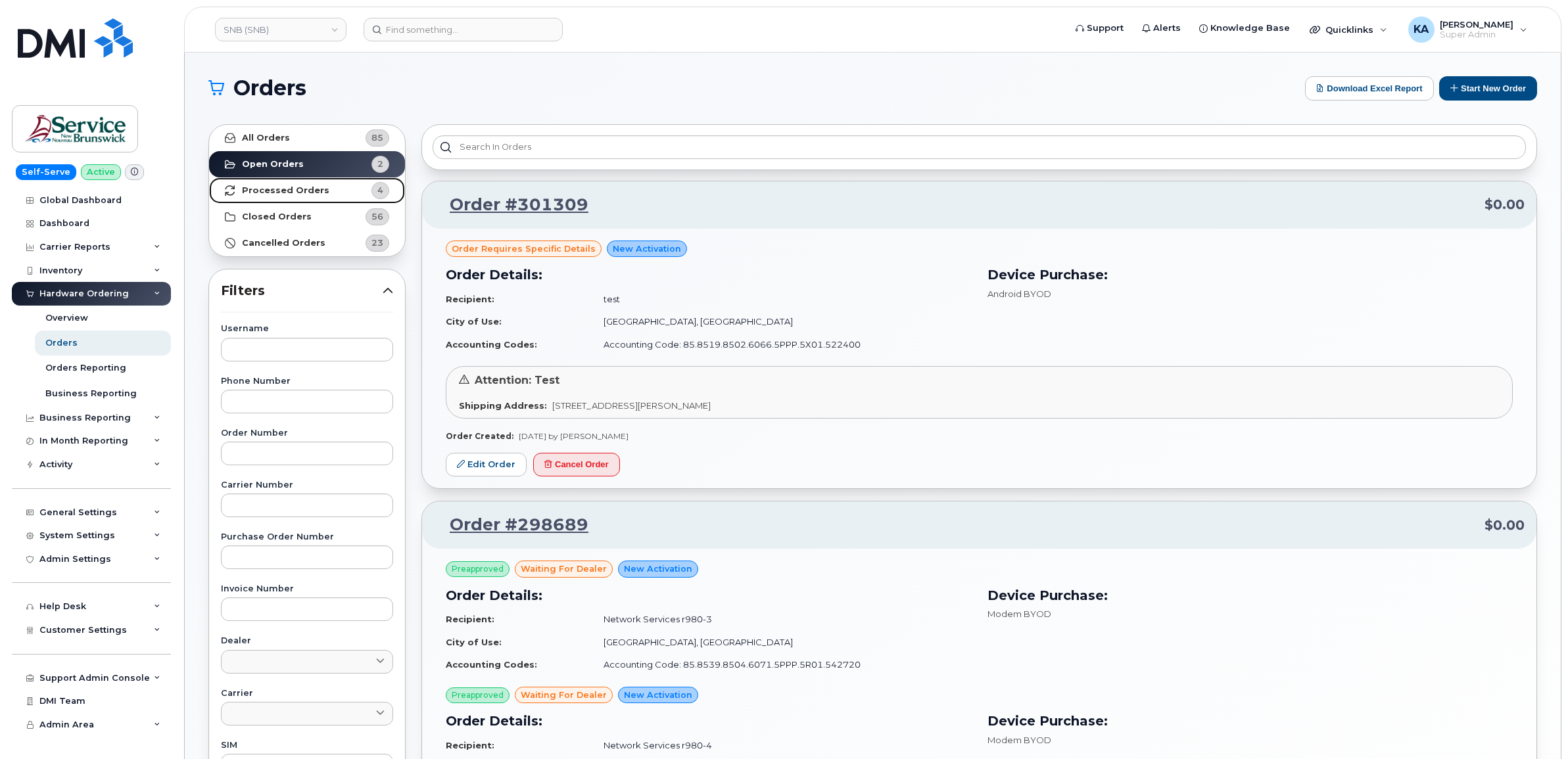
click at [260, 190] on strong "Processed Orders" at bounding box center [286, 190] width 88 height 11
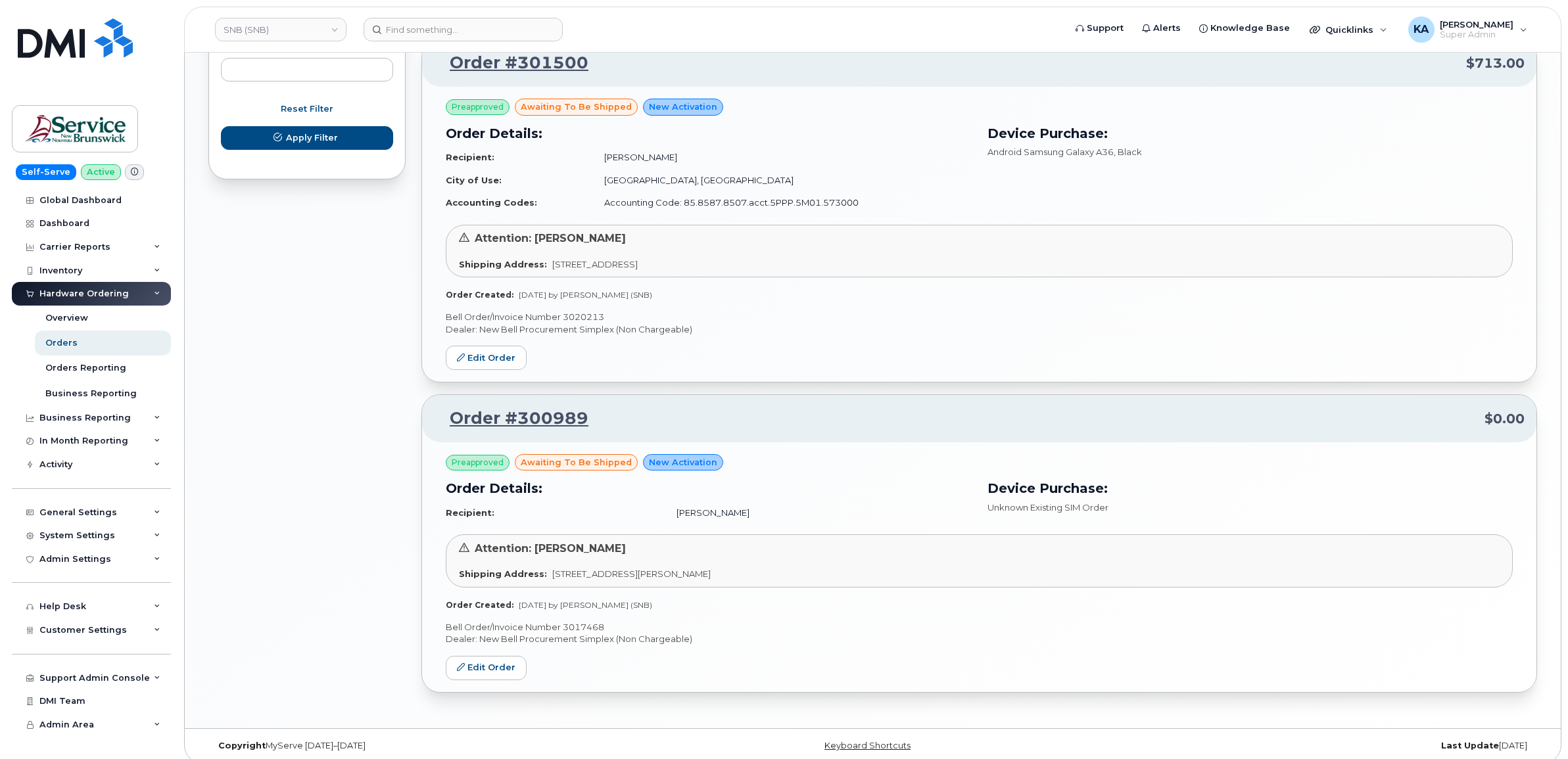
scroll to position [868, 0]
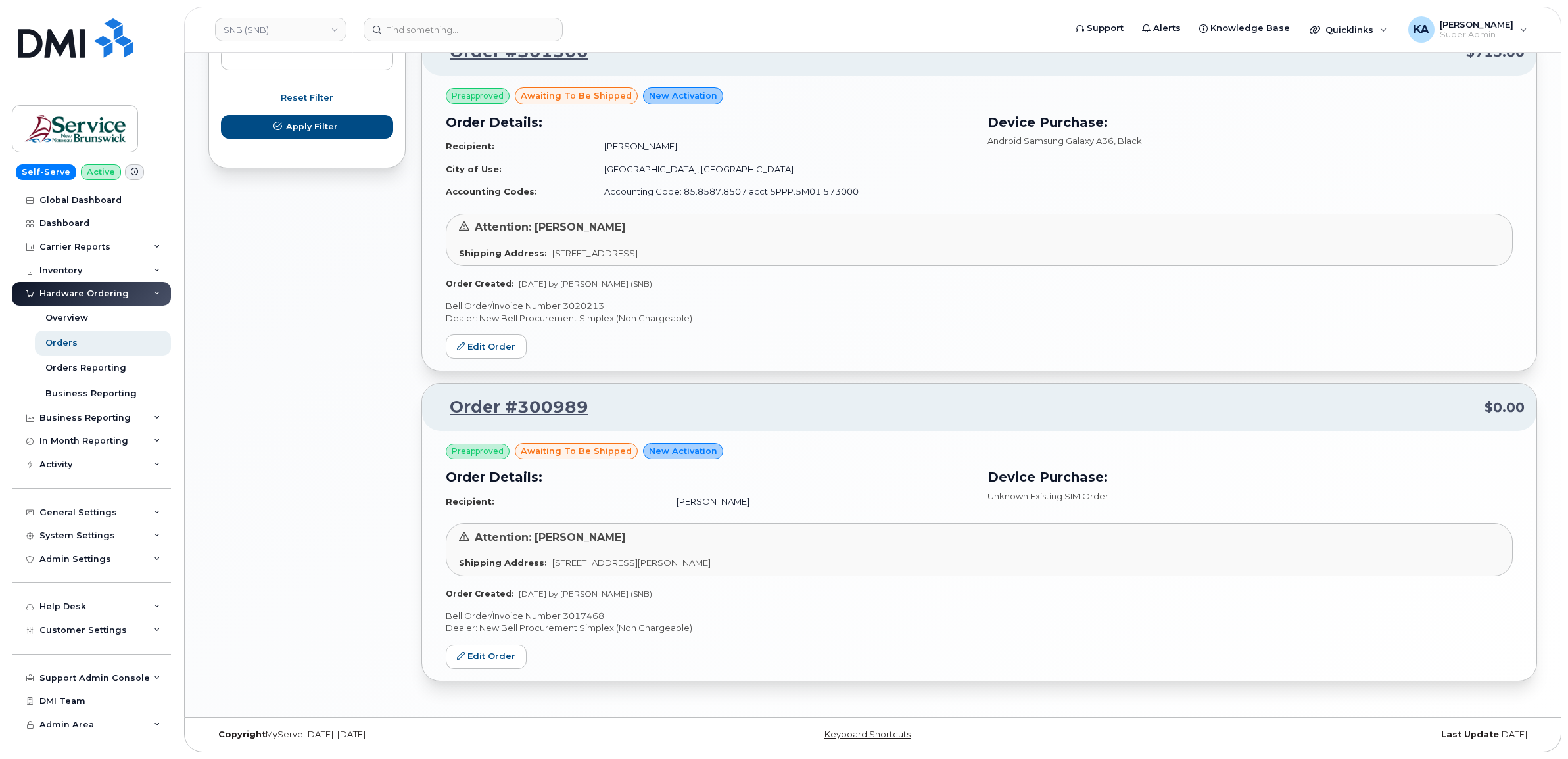
click at [586, 613] on p "Bell Order/Invoice Number 3017468" at bounding box center [979, 616] width 1067 height 13
copy p "3017468"
click at [579, 300] on p "Bell Order/Invoice Number 3020213" at bounding box center [979, 306] width 1067 height 13
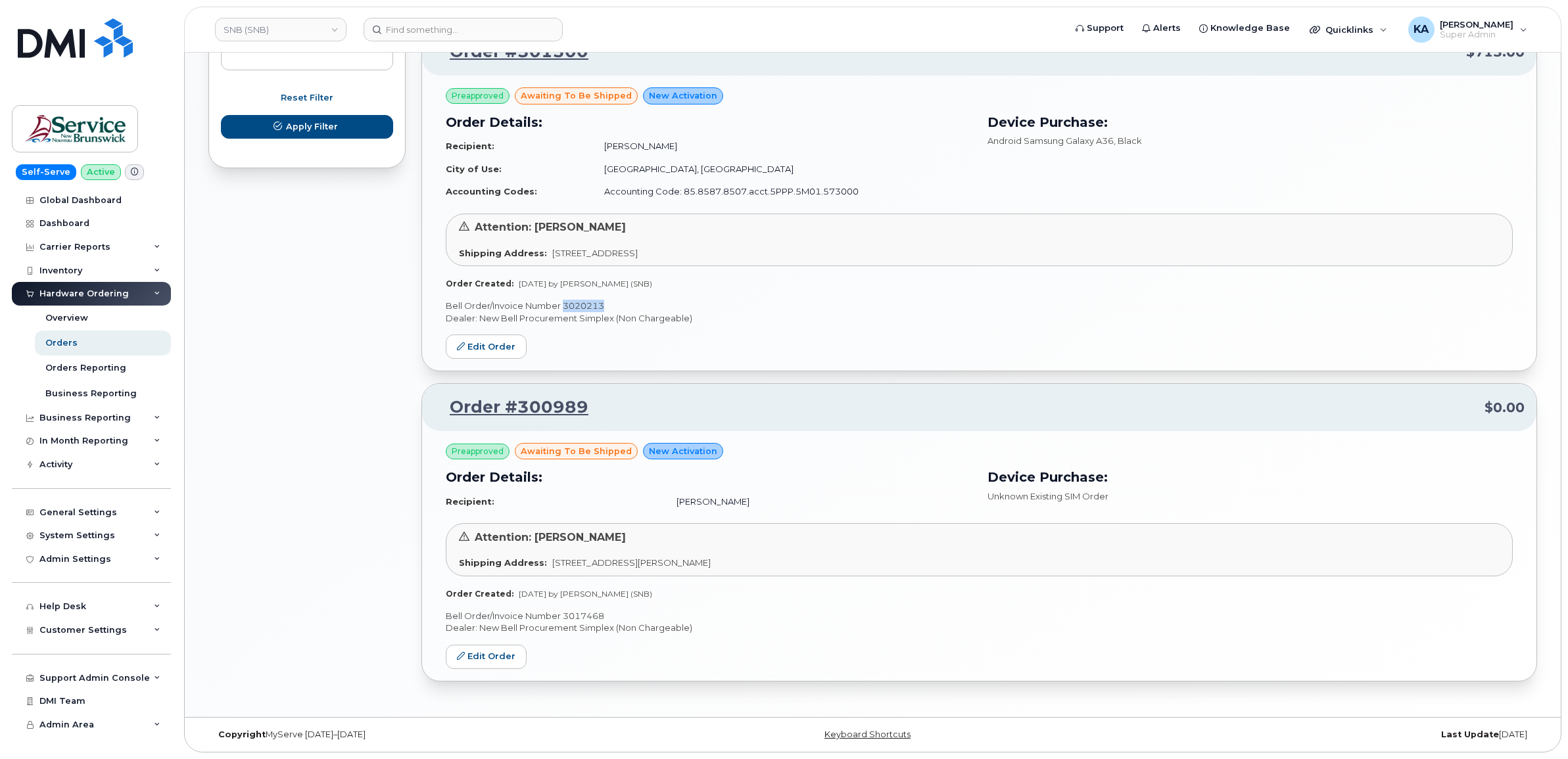
copy p "3020213"
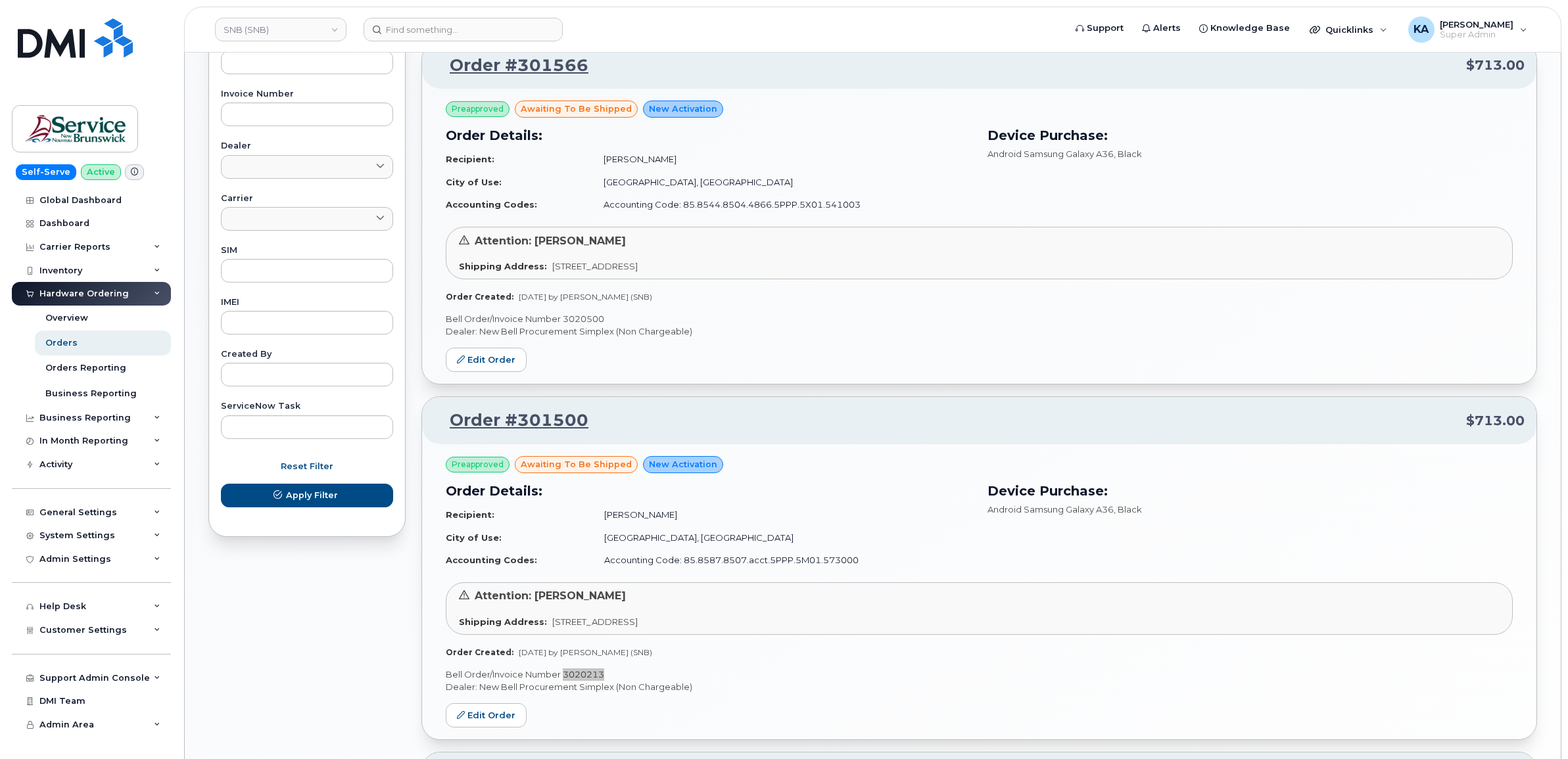
scroll to position [457, 0]
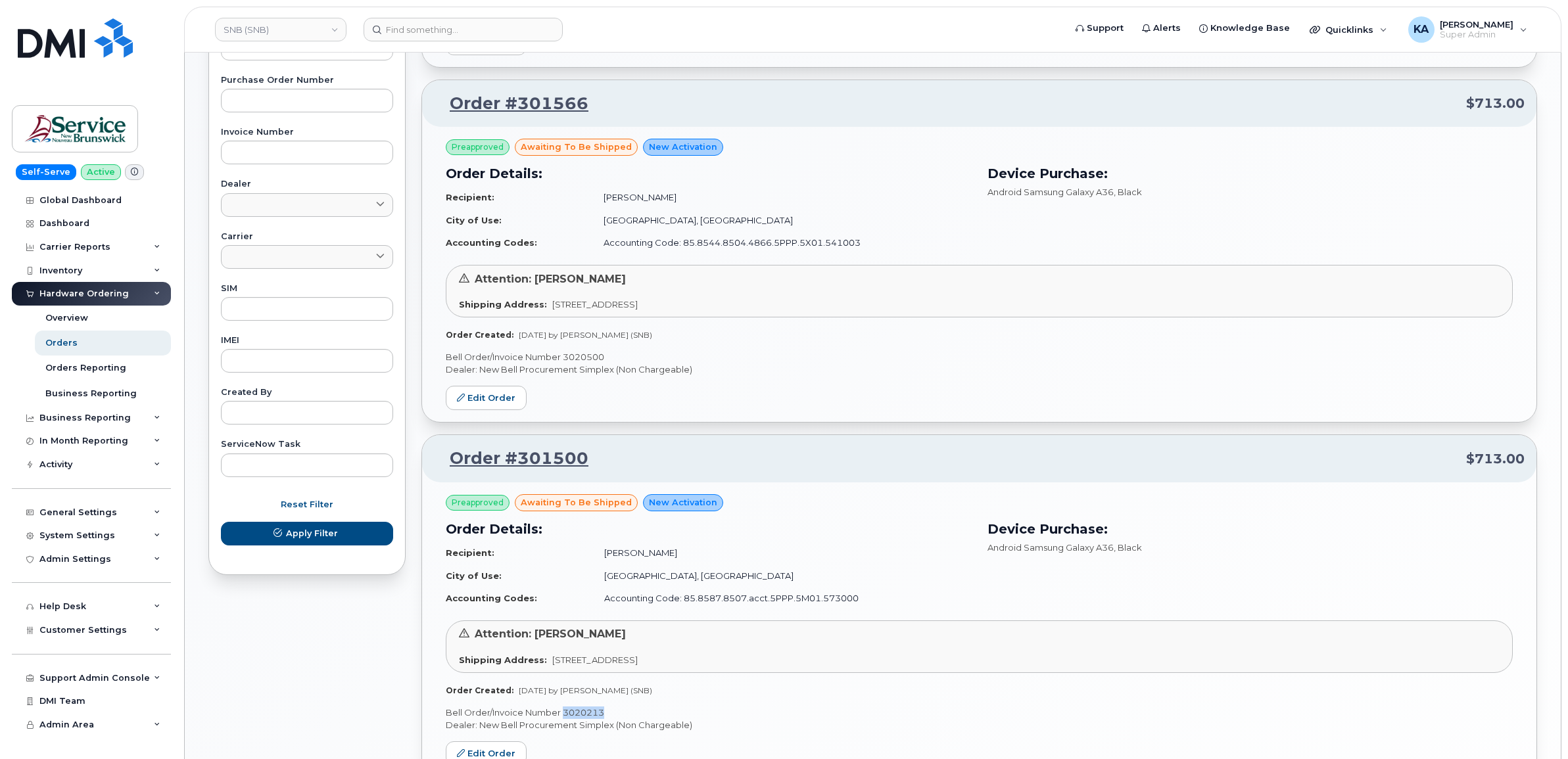
click at [589, 357] on p "Bell Order/Invoice Number 3020500" at bounding box center [979, 357] width 1067 height 13
copy p "3020500"
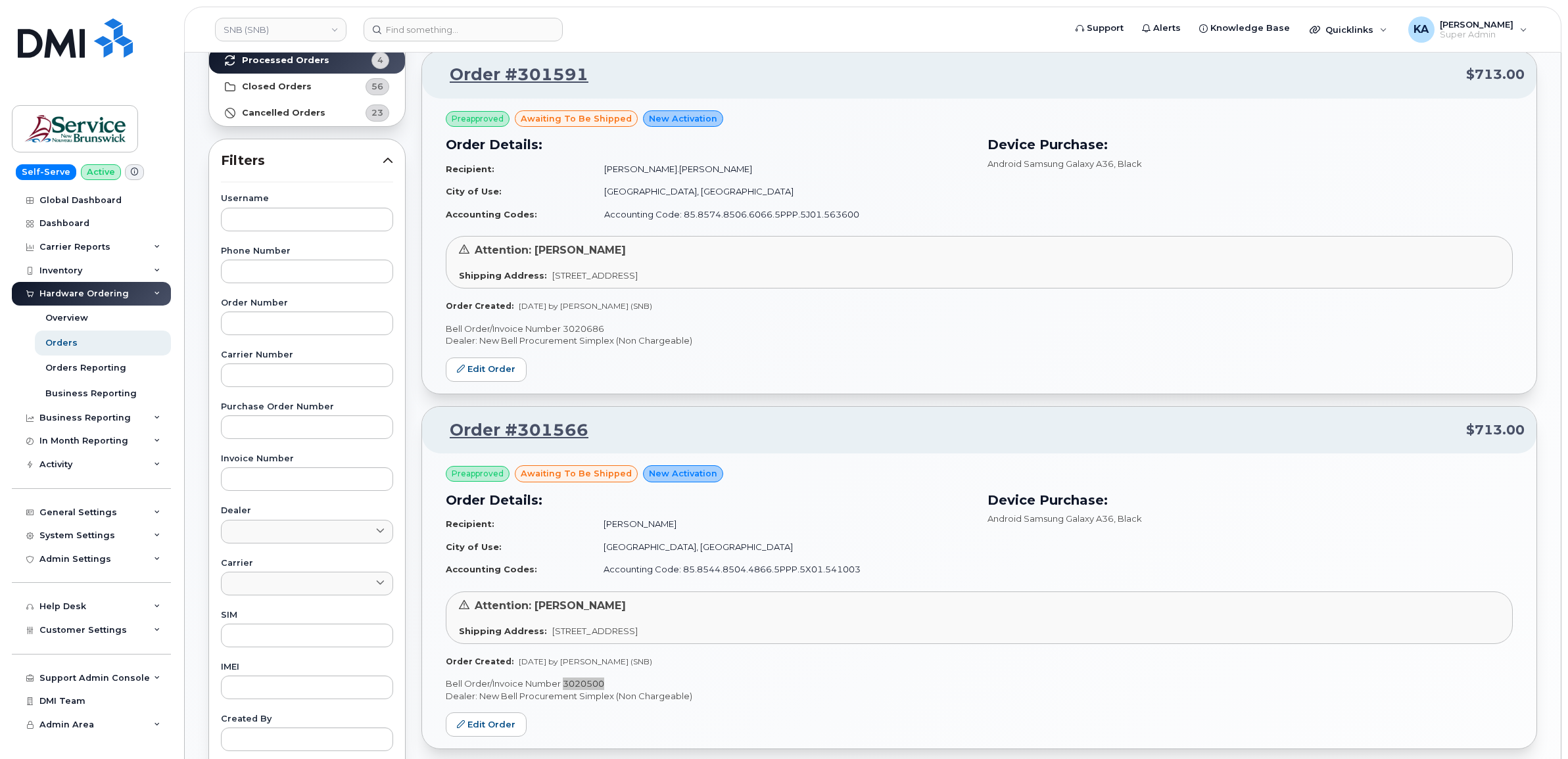
scroll to position [128, 0]
click at [584, 329] on p "Bell Order/Invoice Number 3020686" at bounding box center [979, 331] width 1067 height 13
copy p "3020686"
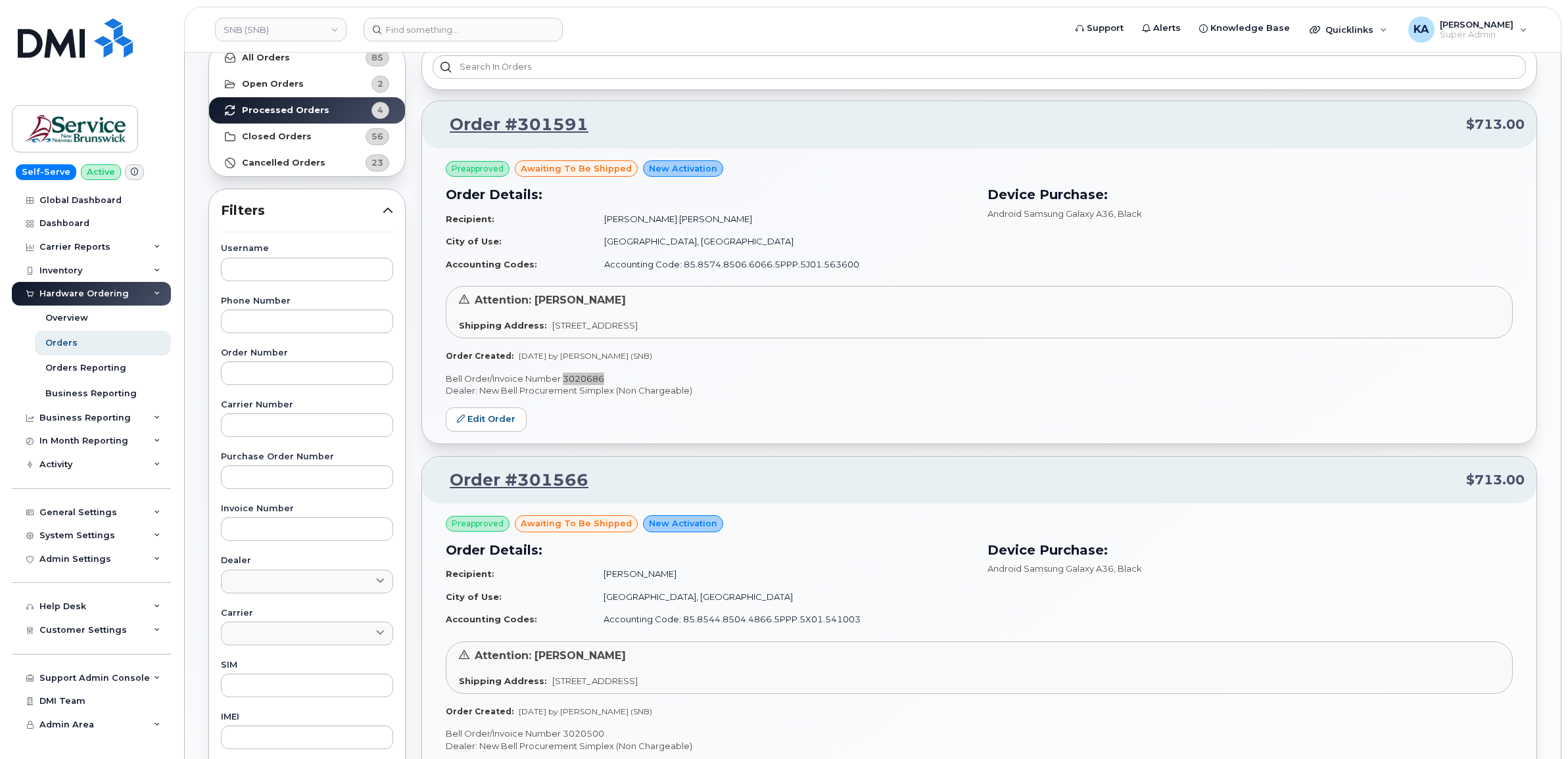
scroll to position [0, 0]
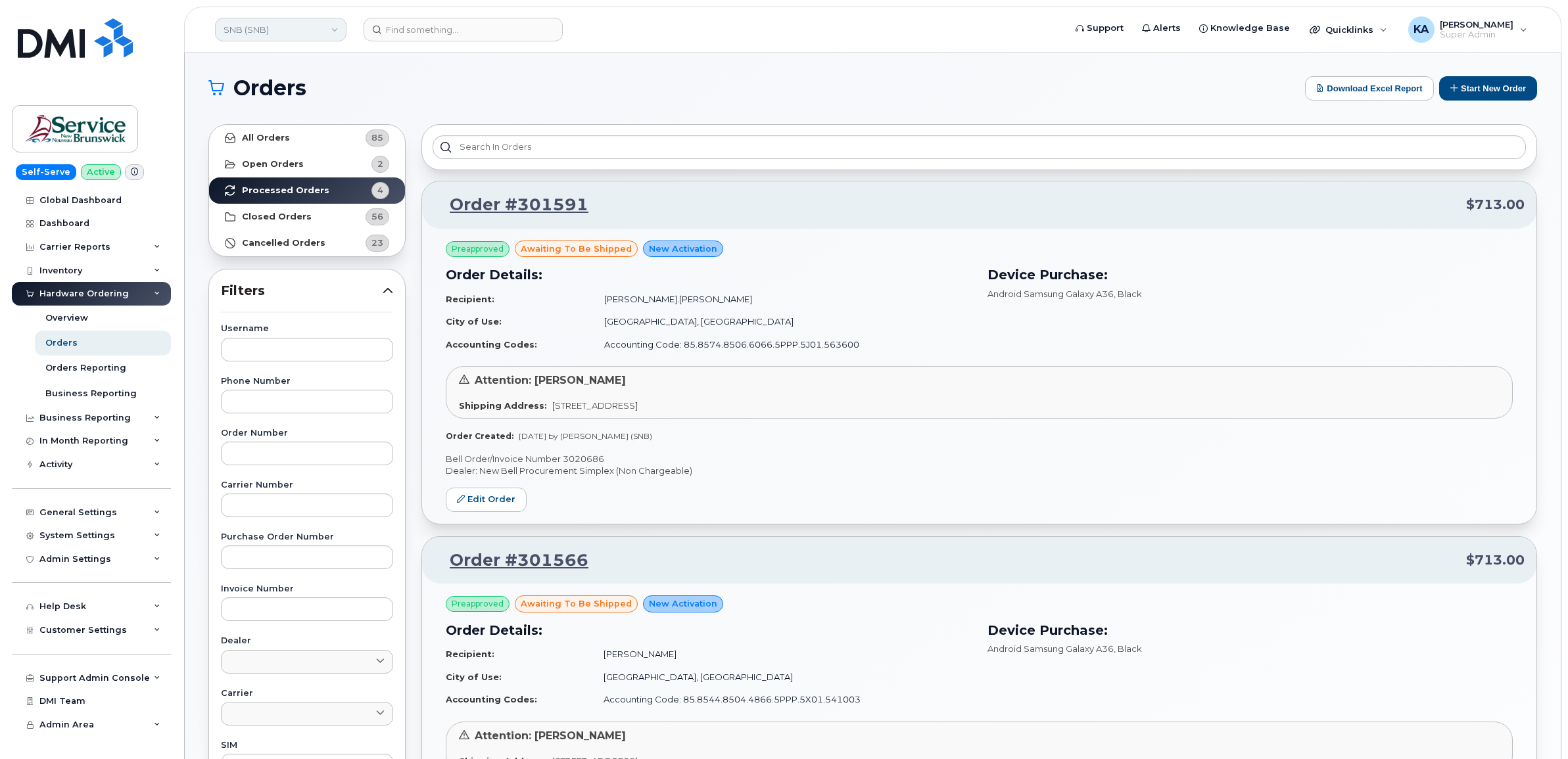
click at [284, 31] on link "SNB (SNB)" at bounding box center [280, 29] width 131 height 24
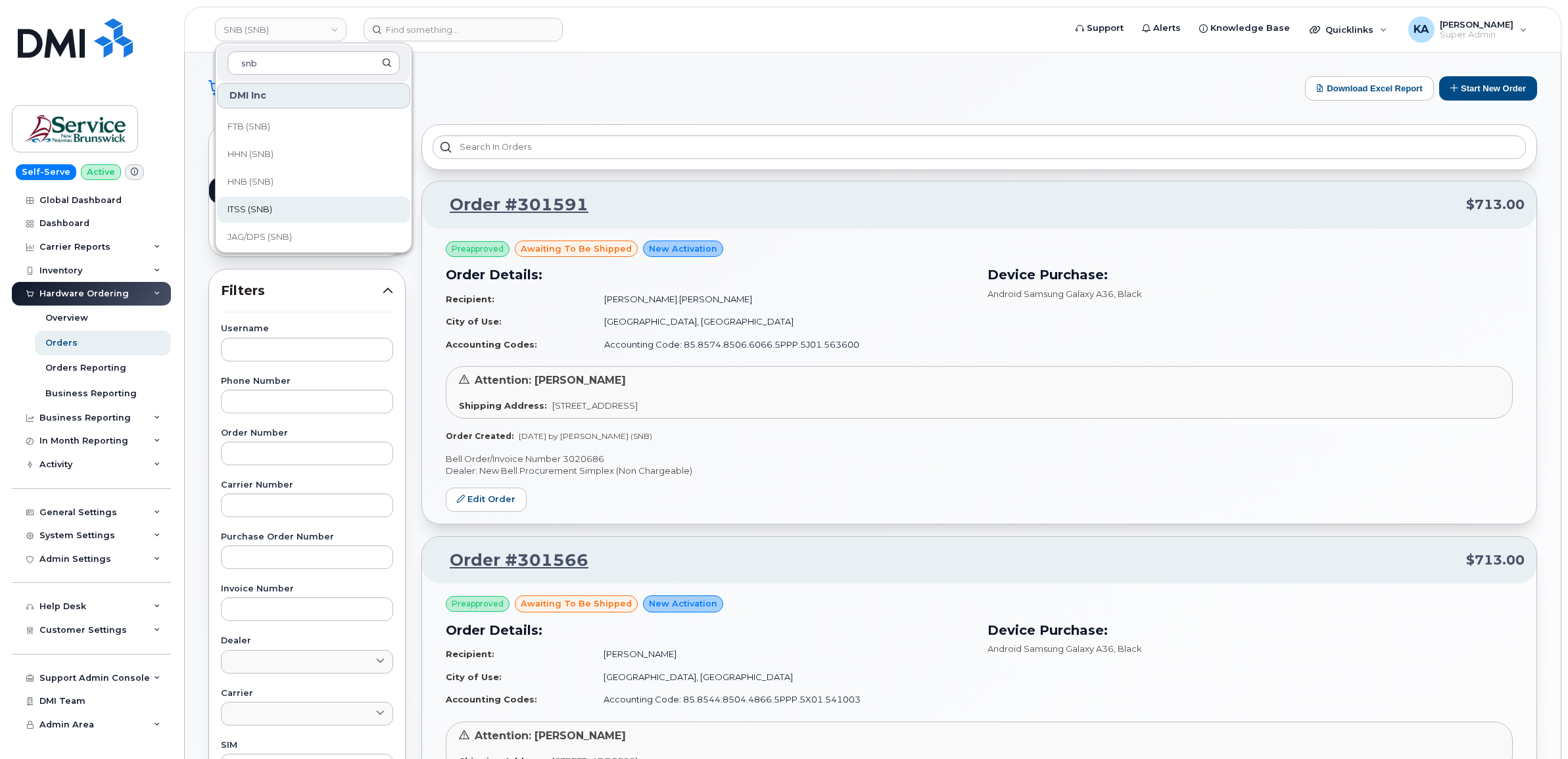
scroll to position [575, 0]
type input "snb"
click at [289, 211] on span "Service [GEOGRAPHIC_DATA] (SNB)" at bounding box center [303, 212] width 151 height 26
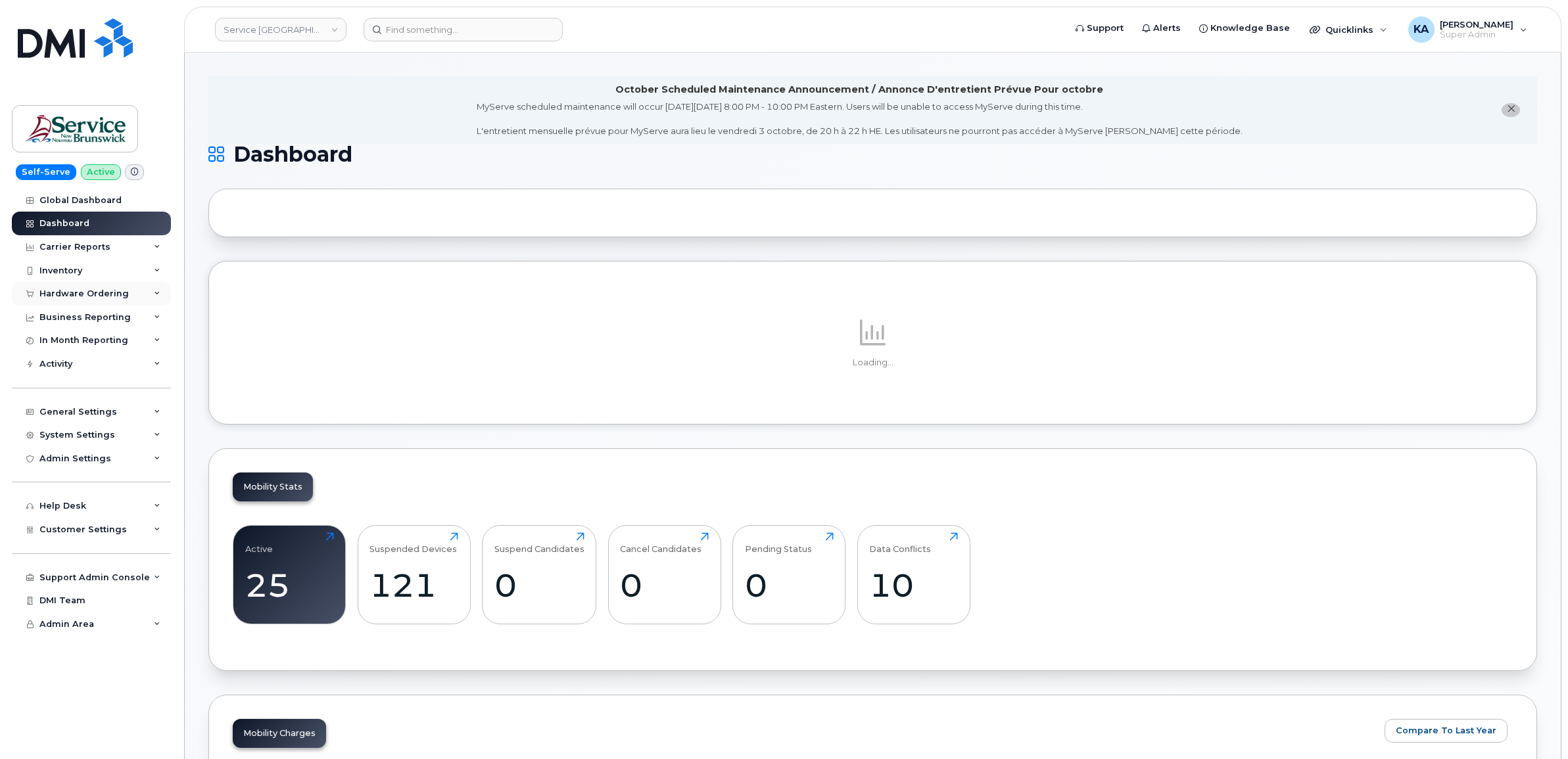
click at [92, 291] on div "Hardware Ordering" at bounding box center [84, 293] width 89 height 11
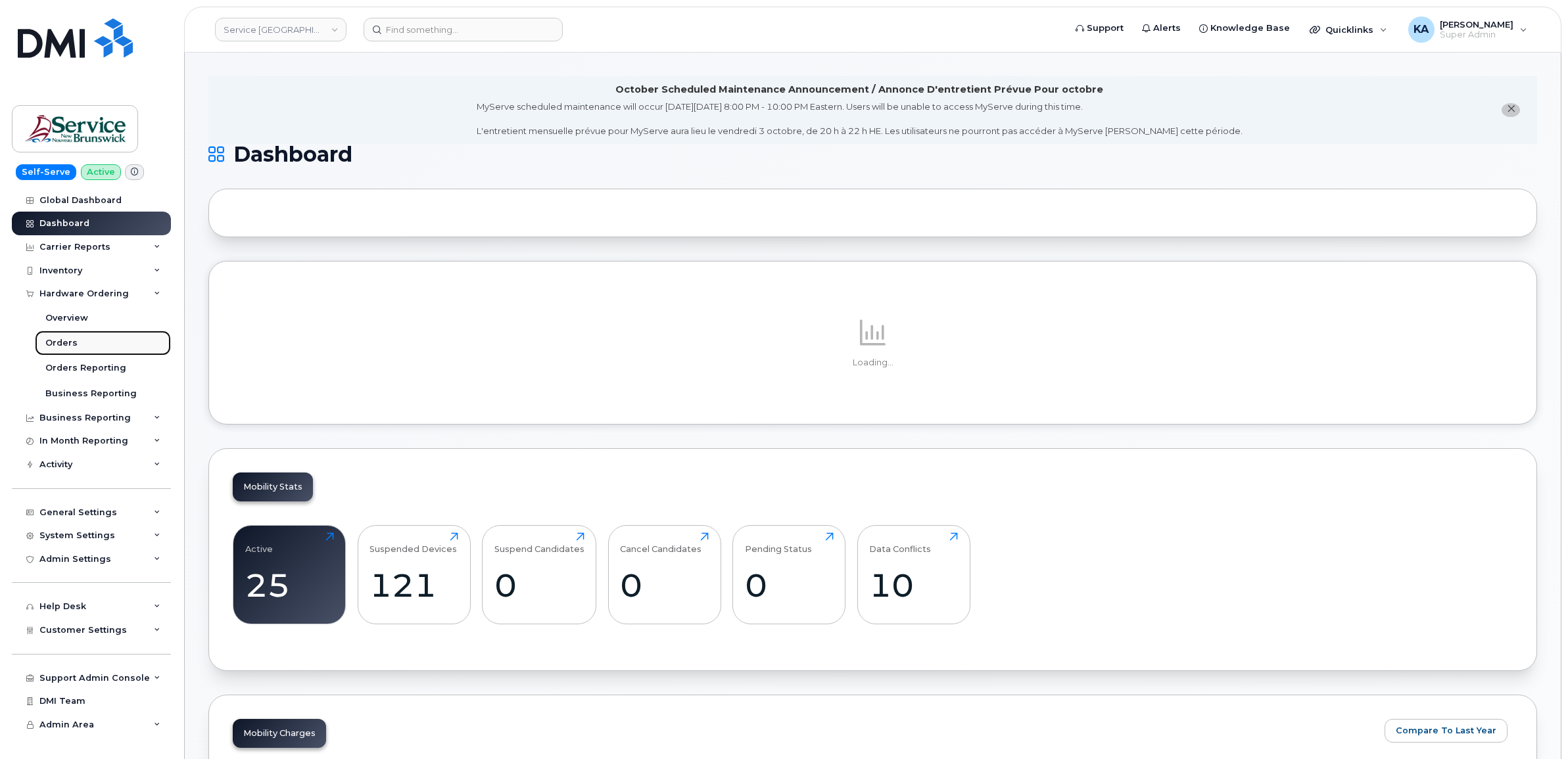
click at [61, 339] on div "Orders" at bounding box center [62, 343] width 32 height 12
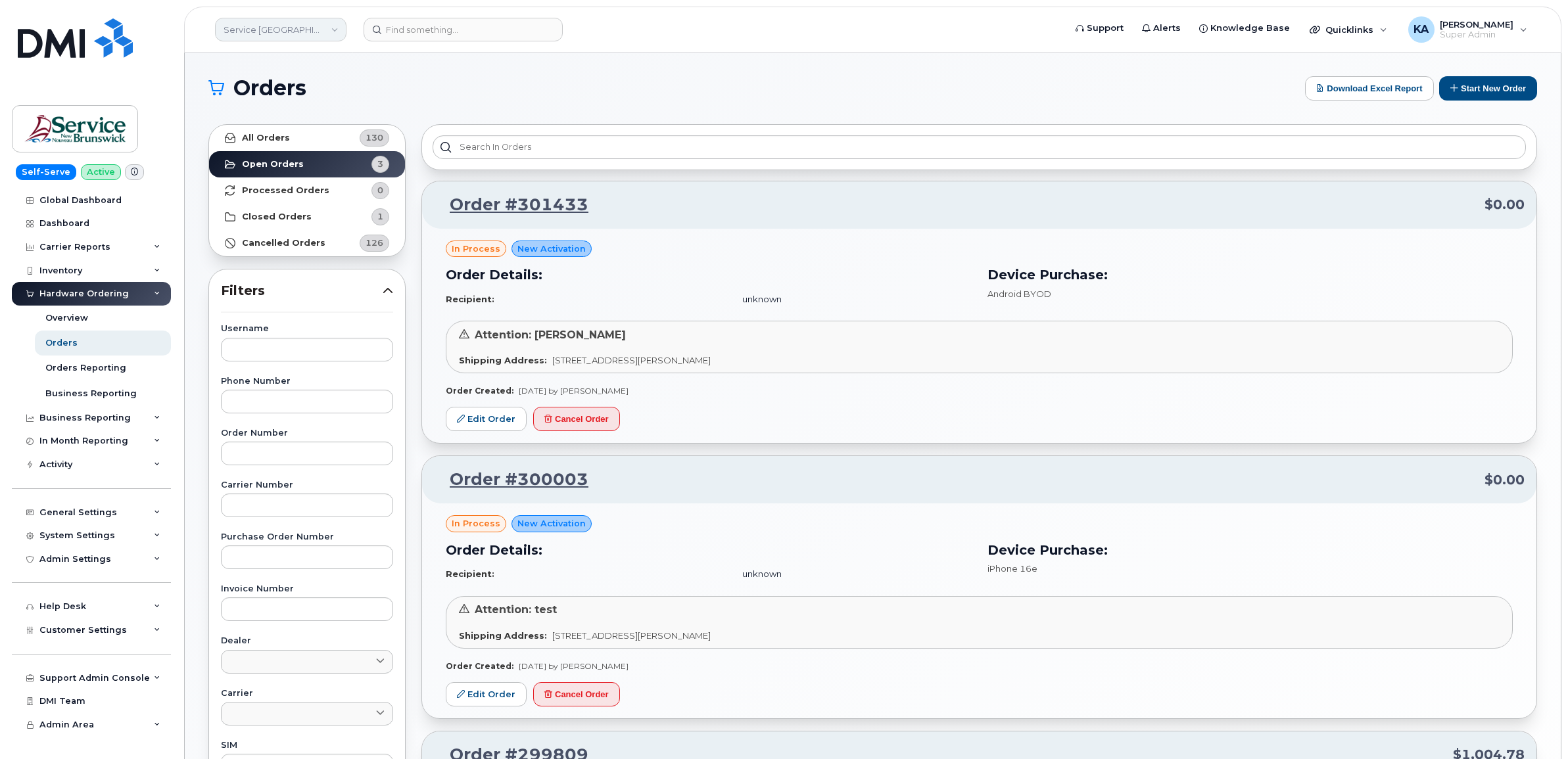
click at [273, 30] on link "Service [GEOGRAPHIC_DATA] (SNB)" at bounding box center [280, 29] width 131 height 24
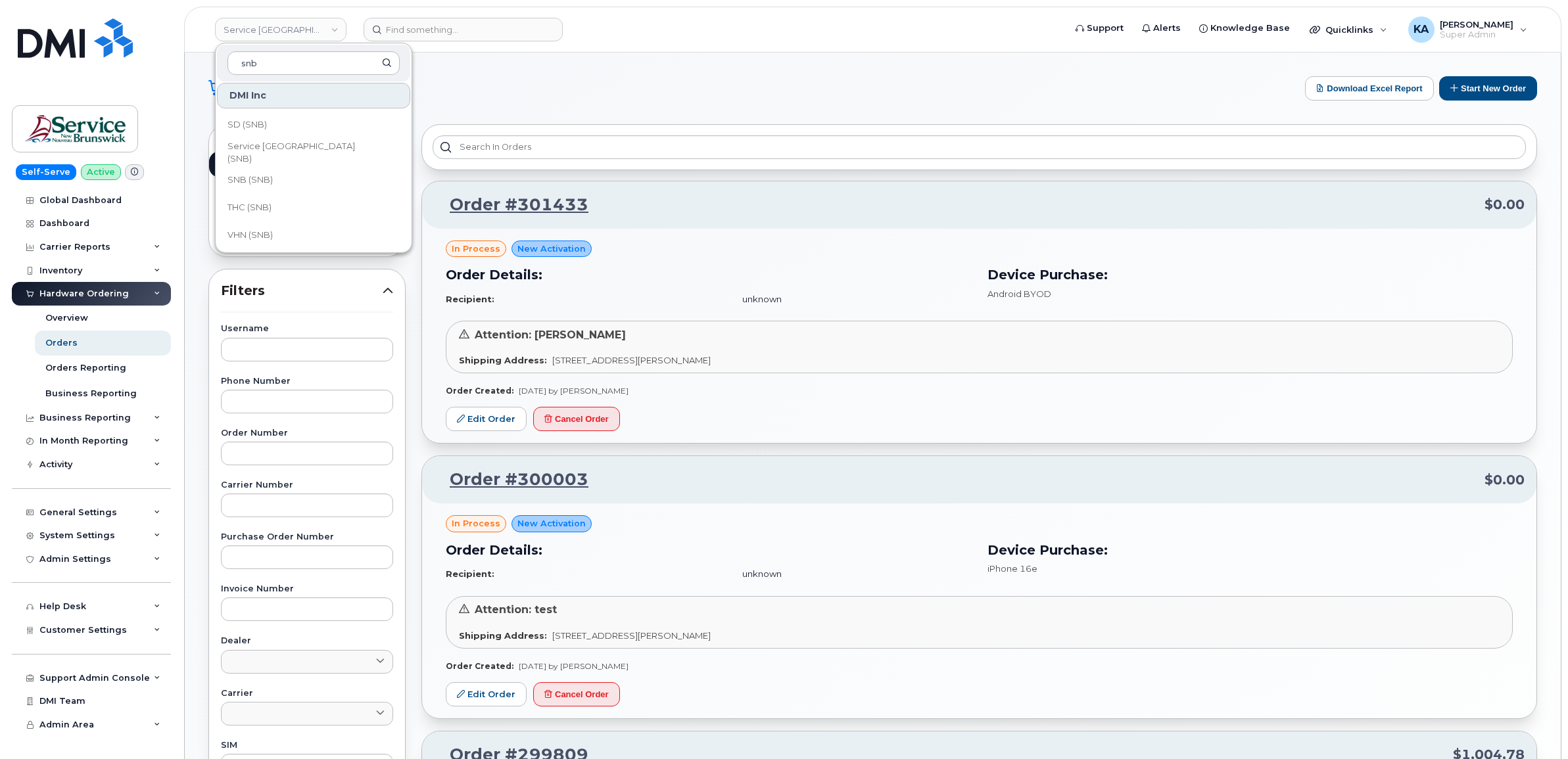
scroll to position [636, 0]
type input "snb"
click at [260, 123] on span "SD (SNB)" at bounding box center [247, 123] width 39 height 13
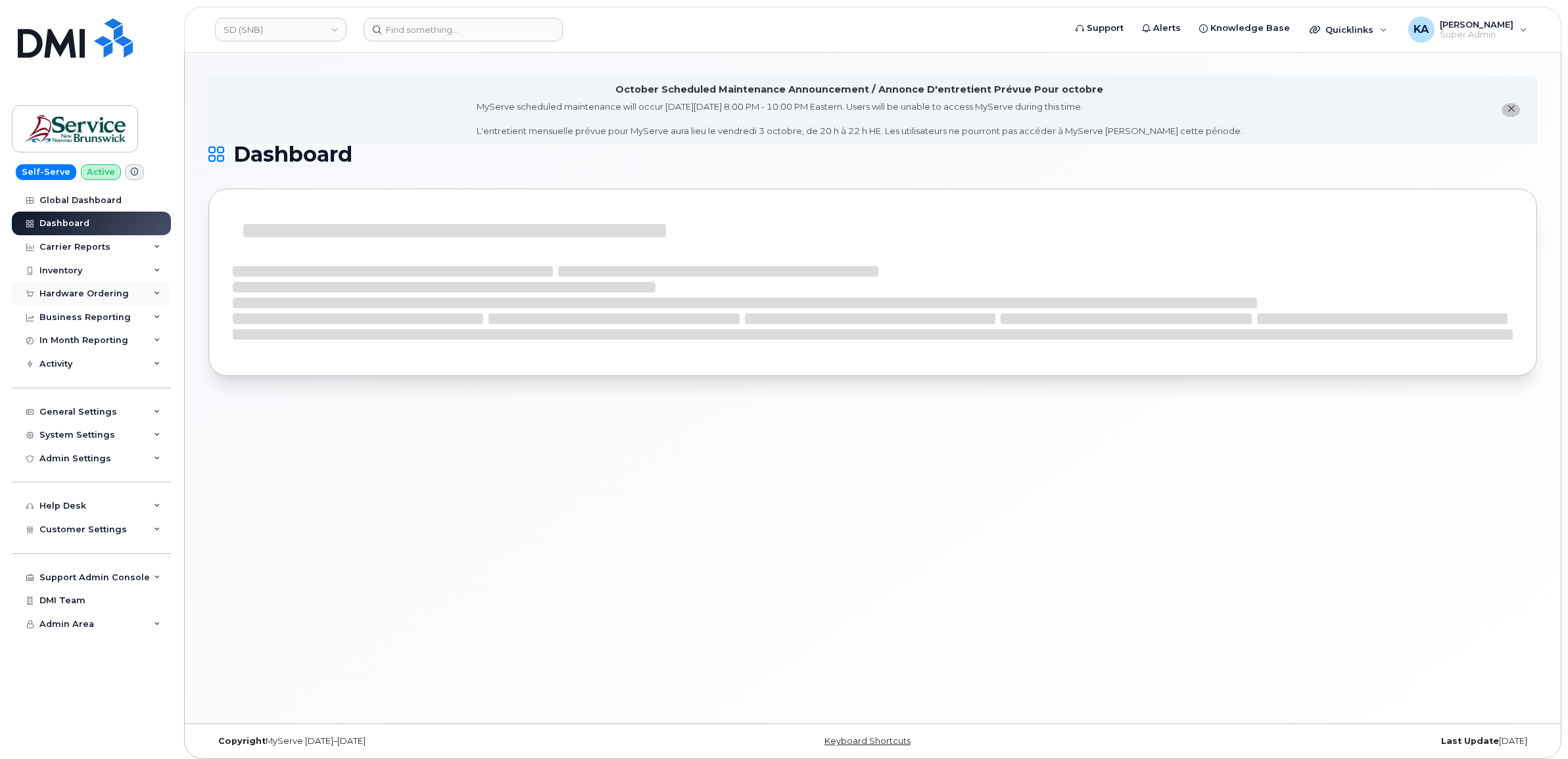
click at [84, 291] on div "Hardware Ordering" at bounding box center [84, 293] width 89 height 11
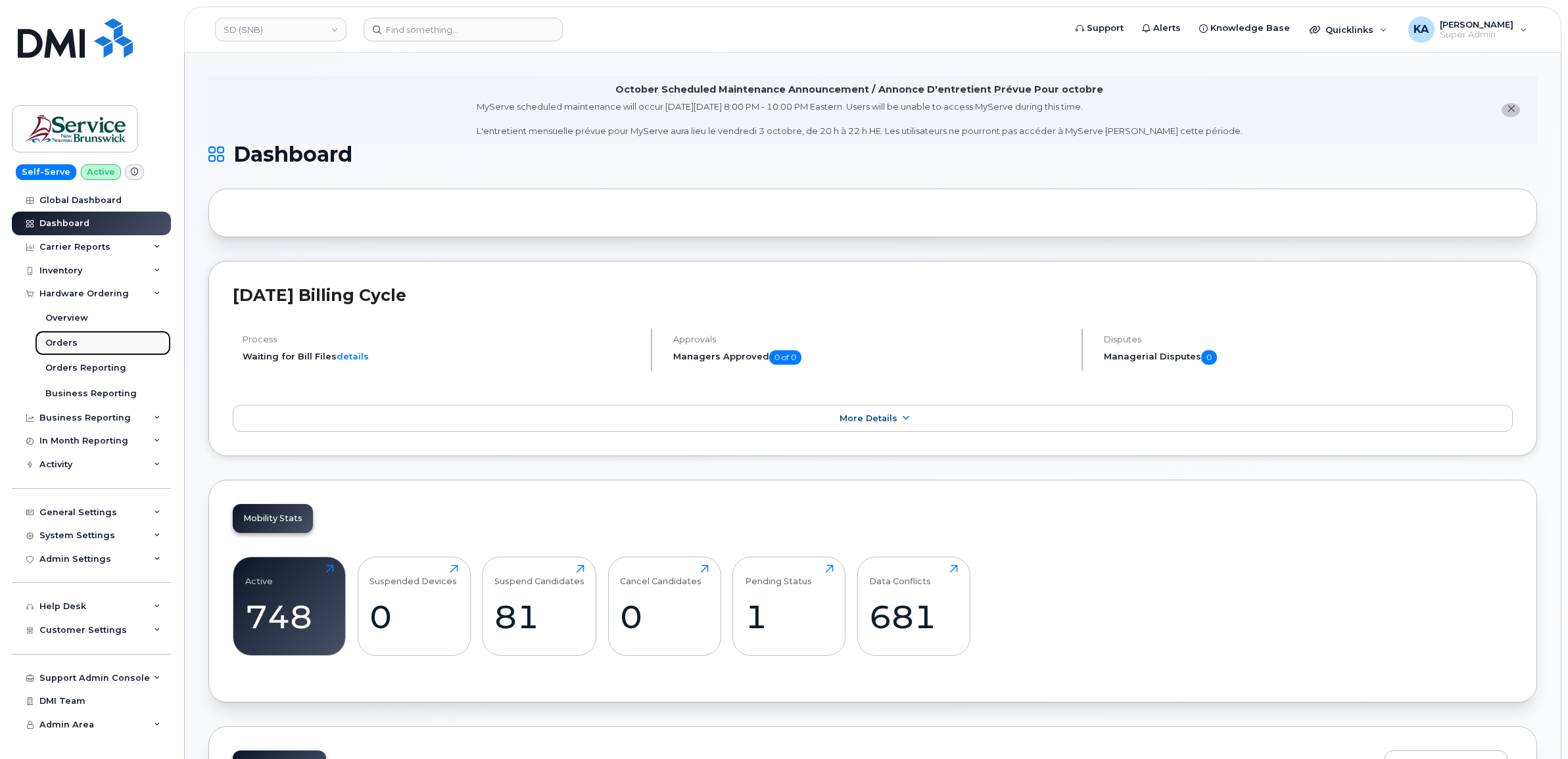
click at [58, 343] on div "Orders" at bounding box center [62, 343] width 32 height 12
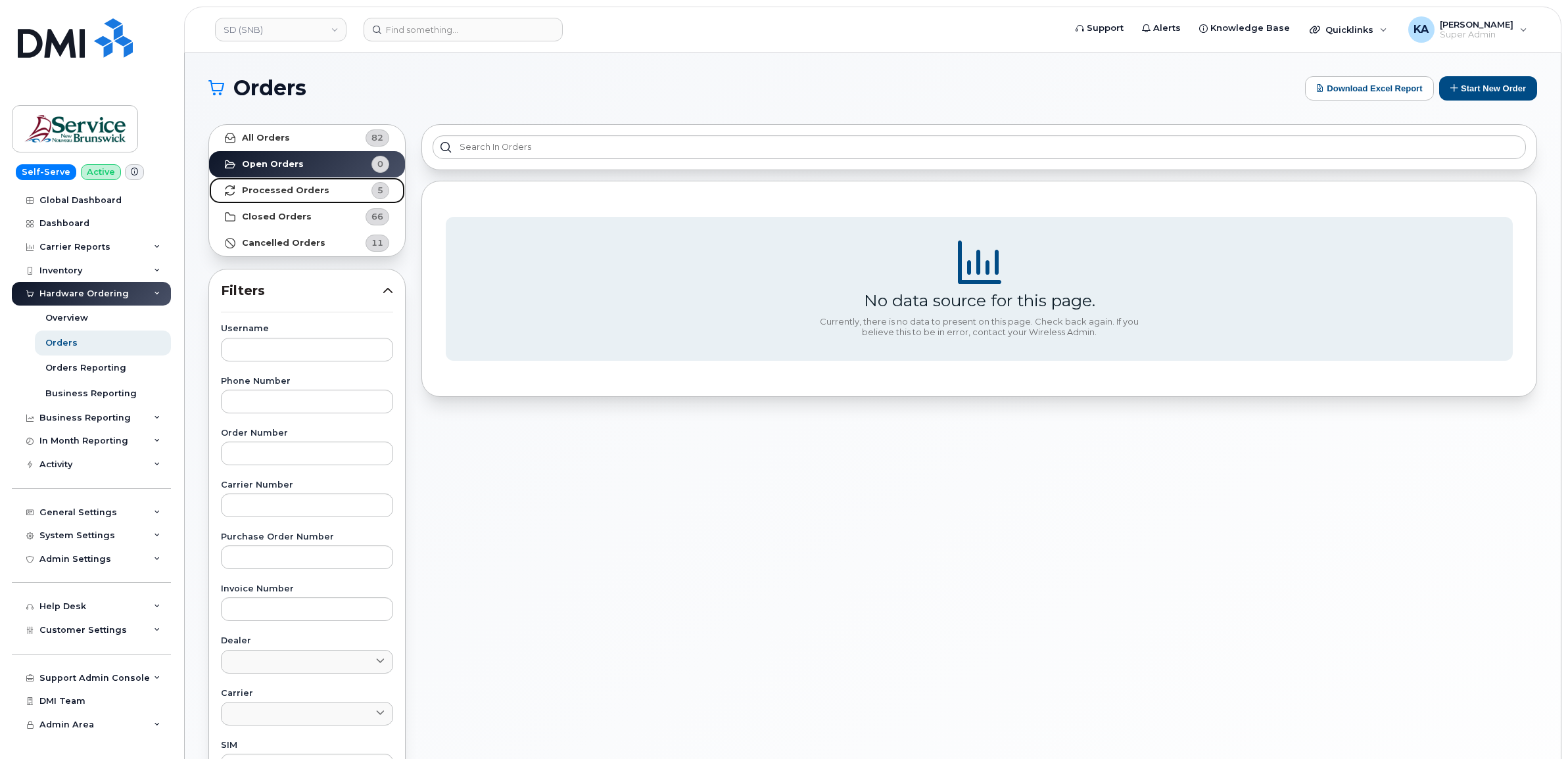
click at [287, 188] on strong "Processed Orders" at bounding box center [286, 190] width 88 height 11
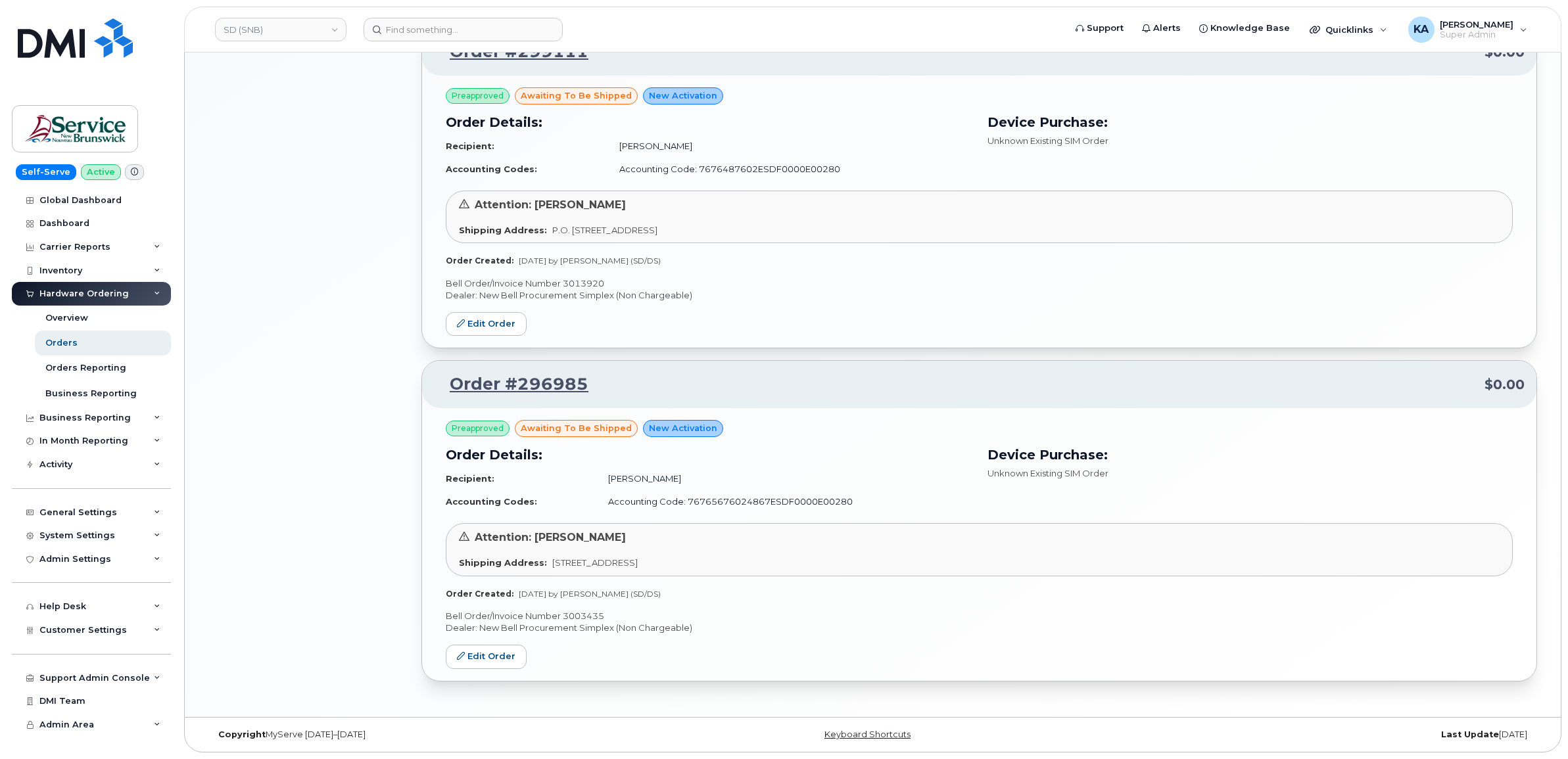
scroll to position [1180, 0]
click at [582, 615] on p "Bell Order/Invoice Number 3003435" at bounding box center [979, 616] width 1067 height 13
copy p "3003435"
click at [582, 282] on p "Bell Order/Invoice Number 3013920" at bounding box center [979, 284] width 1067 height 13
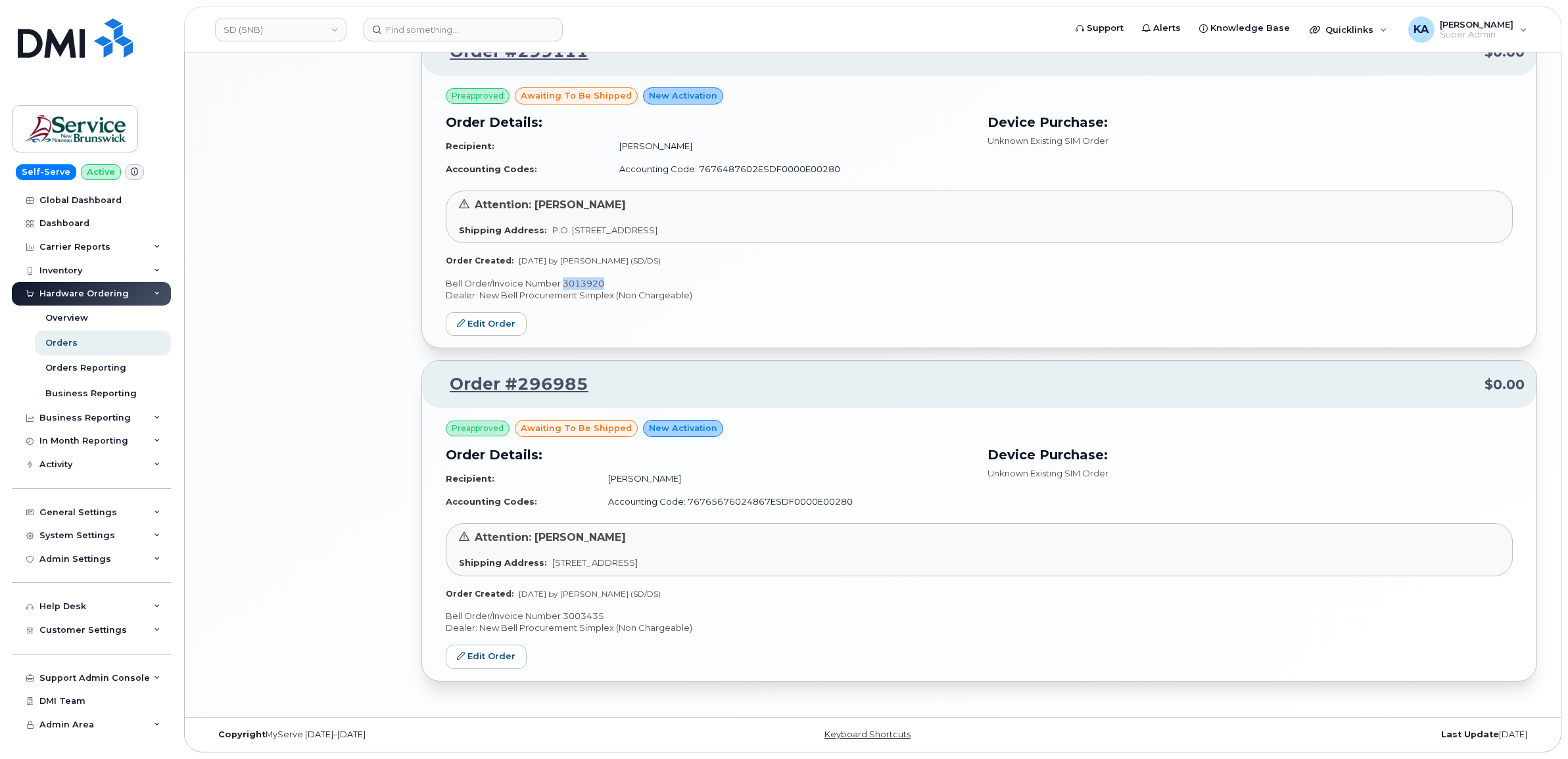
click at [582, 282] on p "Bell Order/Invoice Number 3013920" at bounding box center [979, 284] width 1067 height 13
copy p "3013920"
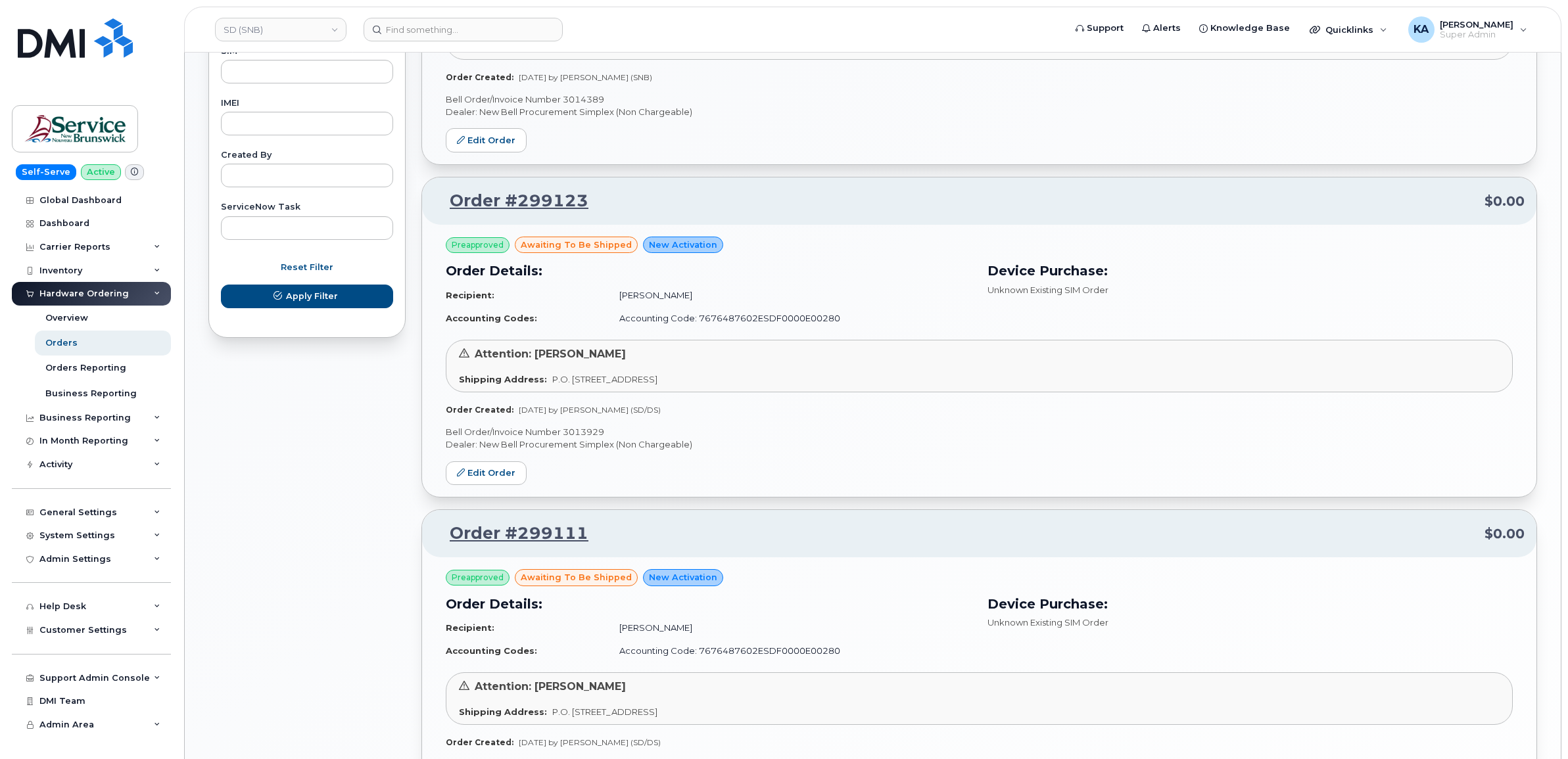
scroll to position [687, 0]
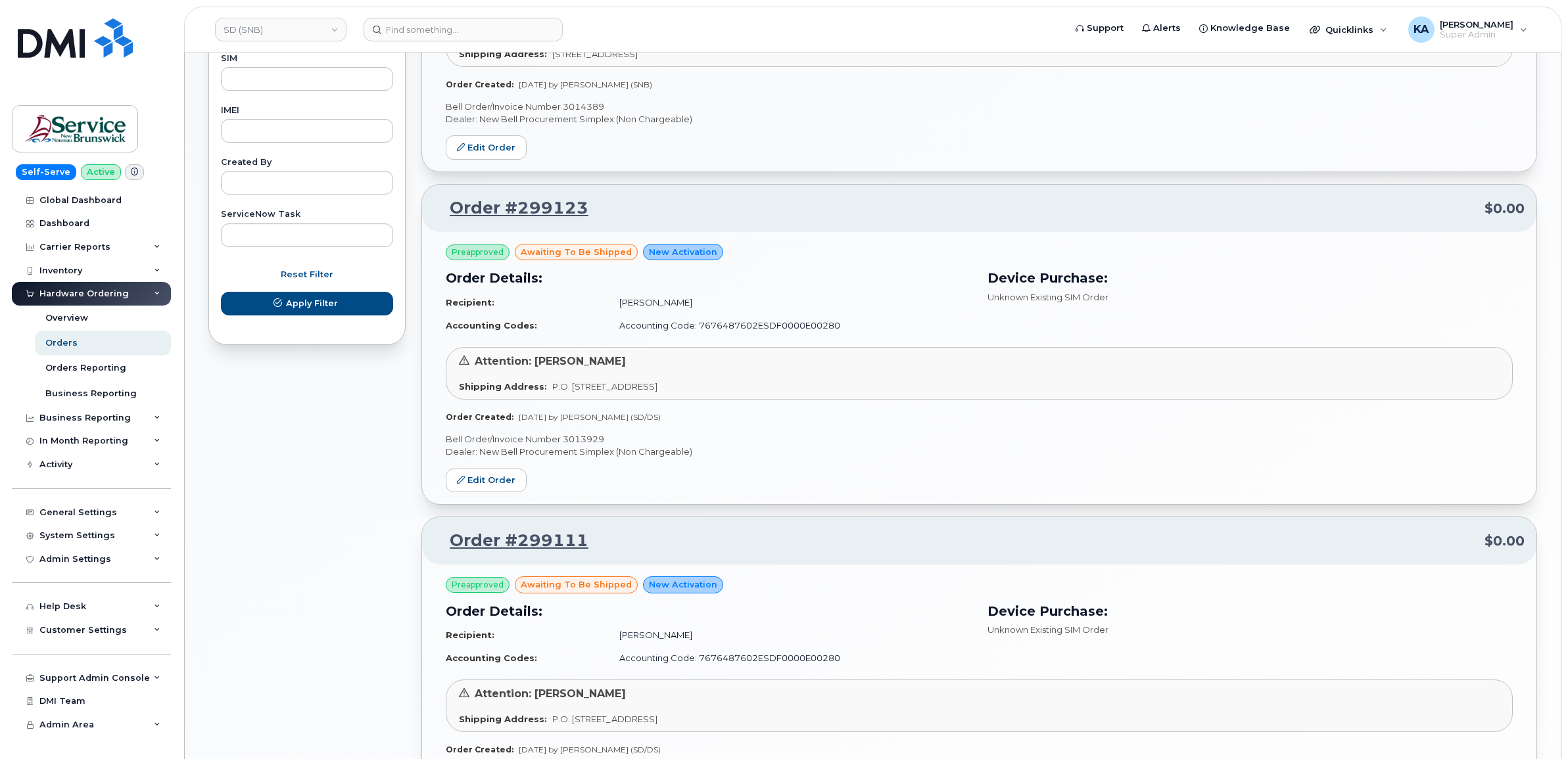
click at [592, 440] on p "Bell Order/Invoice Number 3013929" at bounding box center [979, 440] width 1067 height 13
copy p "3013929"
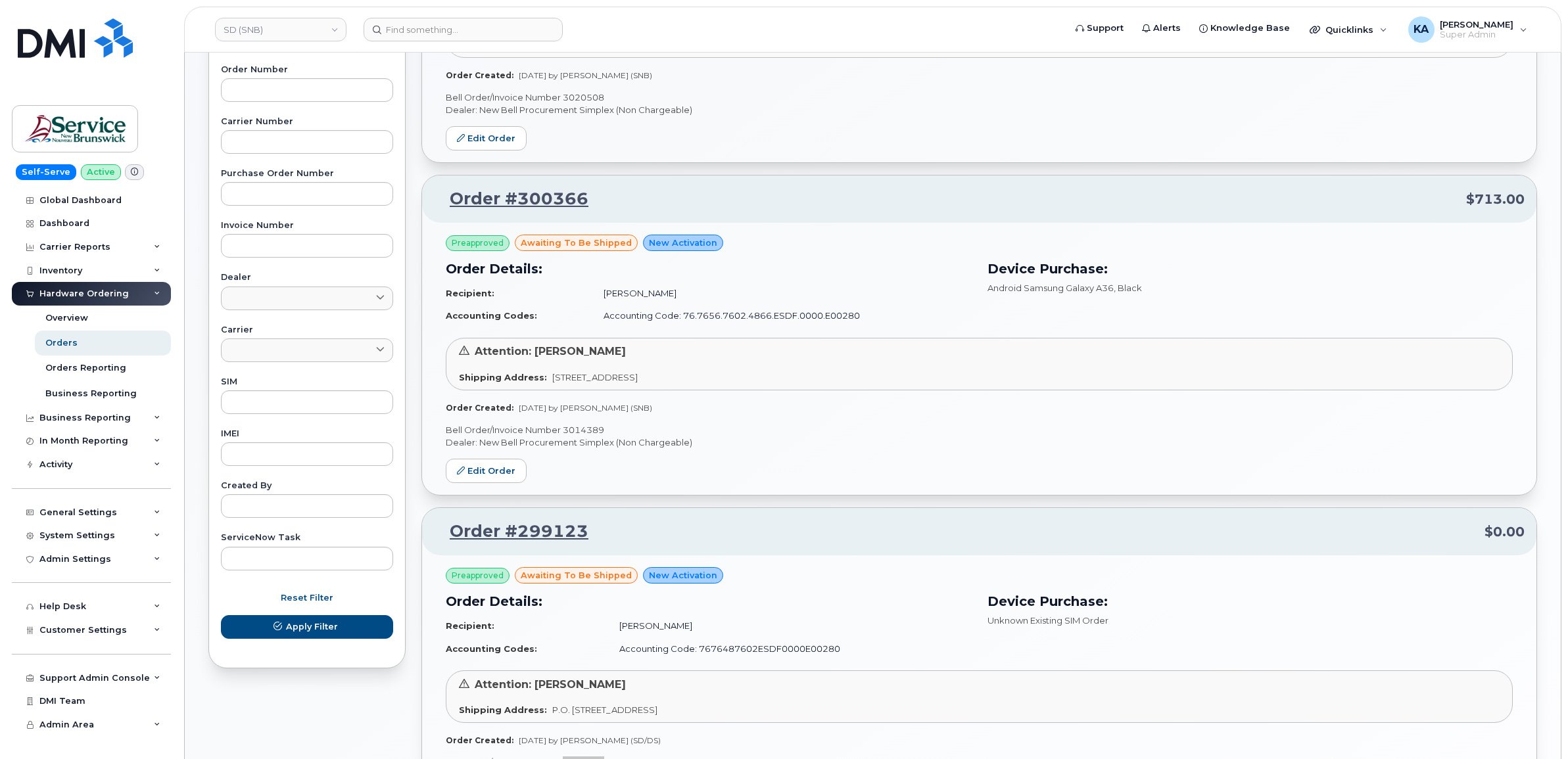
scroll to position [358, 0]
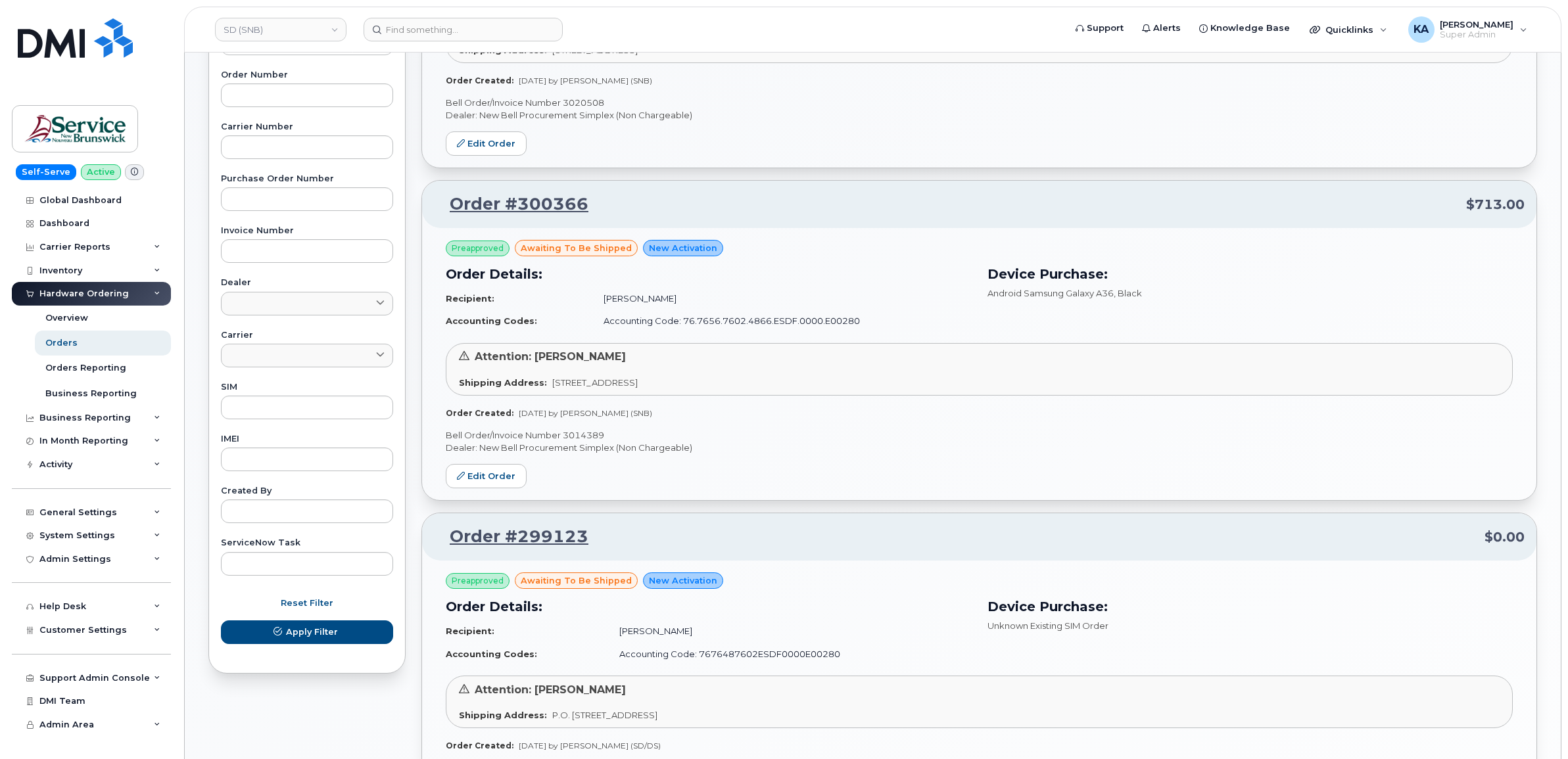
click at [589, 433] on p "Bell Order/Invoice Number 3014389" at bounding box center [979, 435] width 1067 height 13
copy p "3014389"
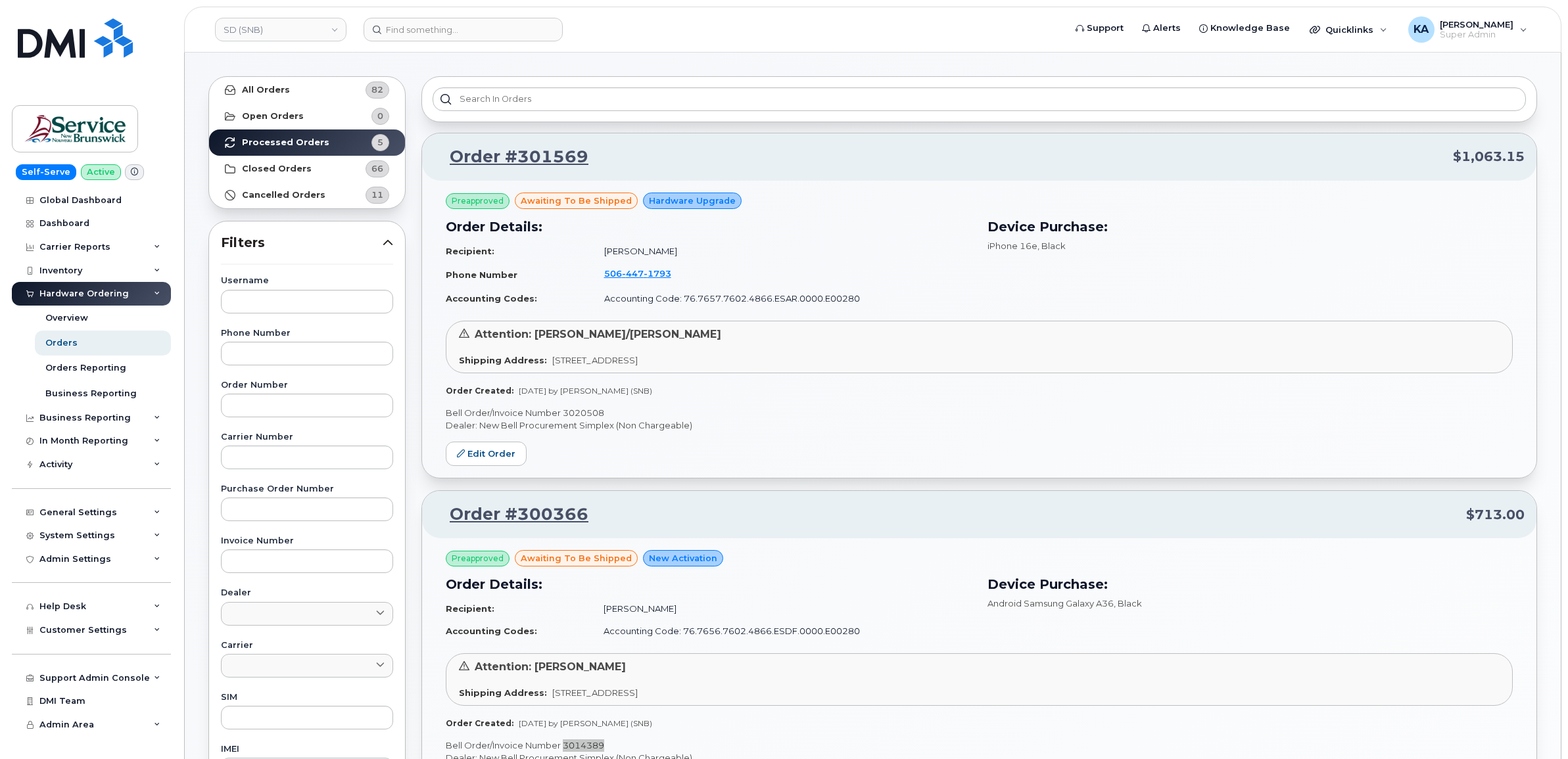
scroll to position [29, 0]
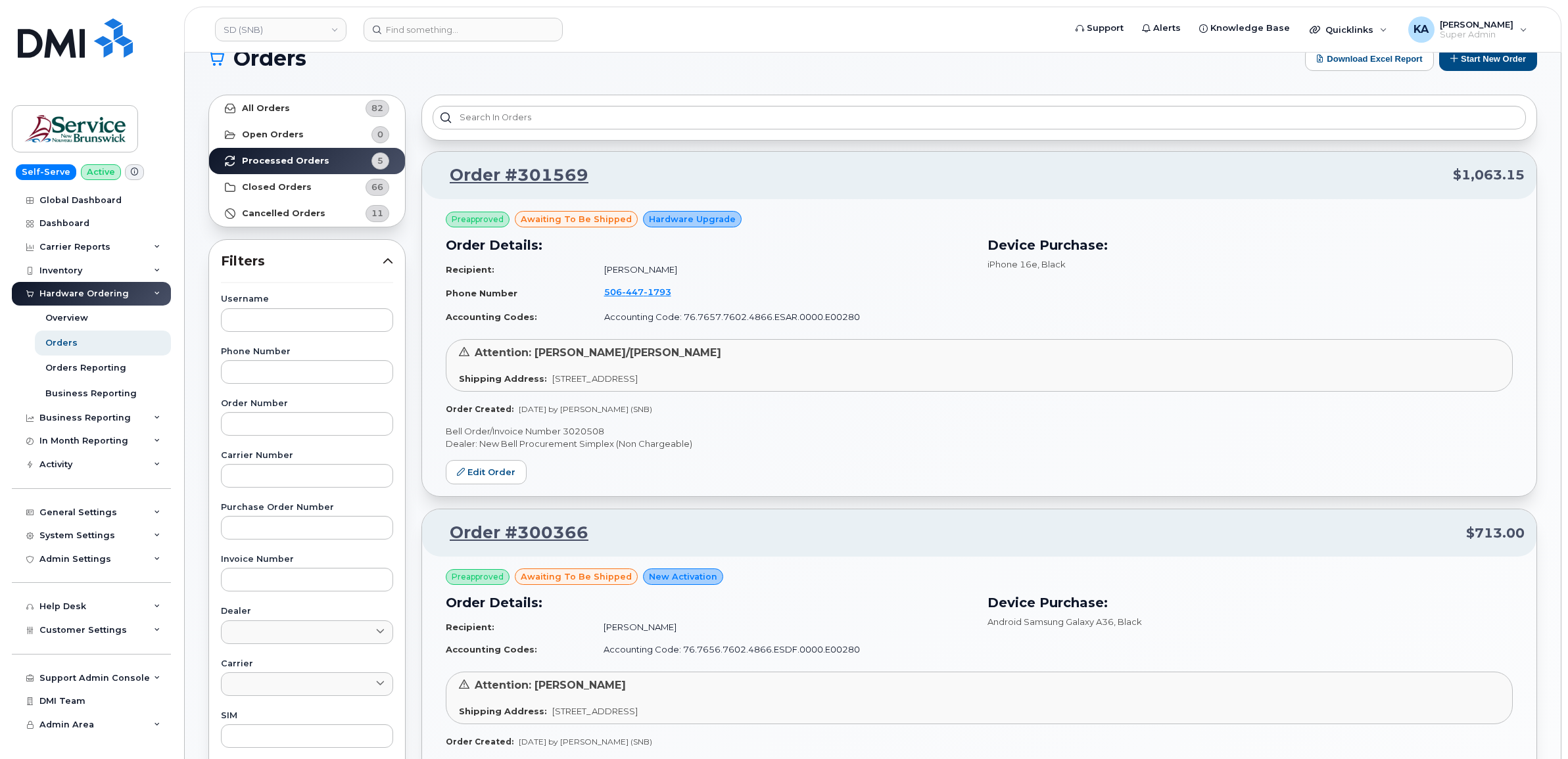
click at [590, 432] on p "Bell Order/Invoice Number 3020508" at bounding box center [979, 432] width 1067 height 13
copy p "3020508"
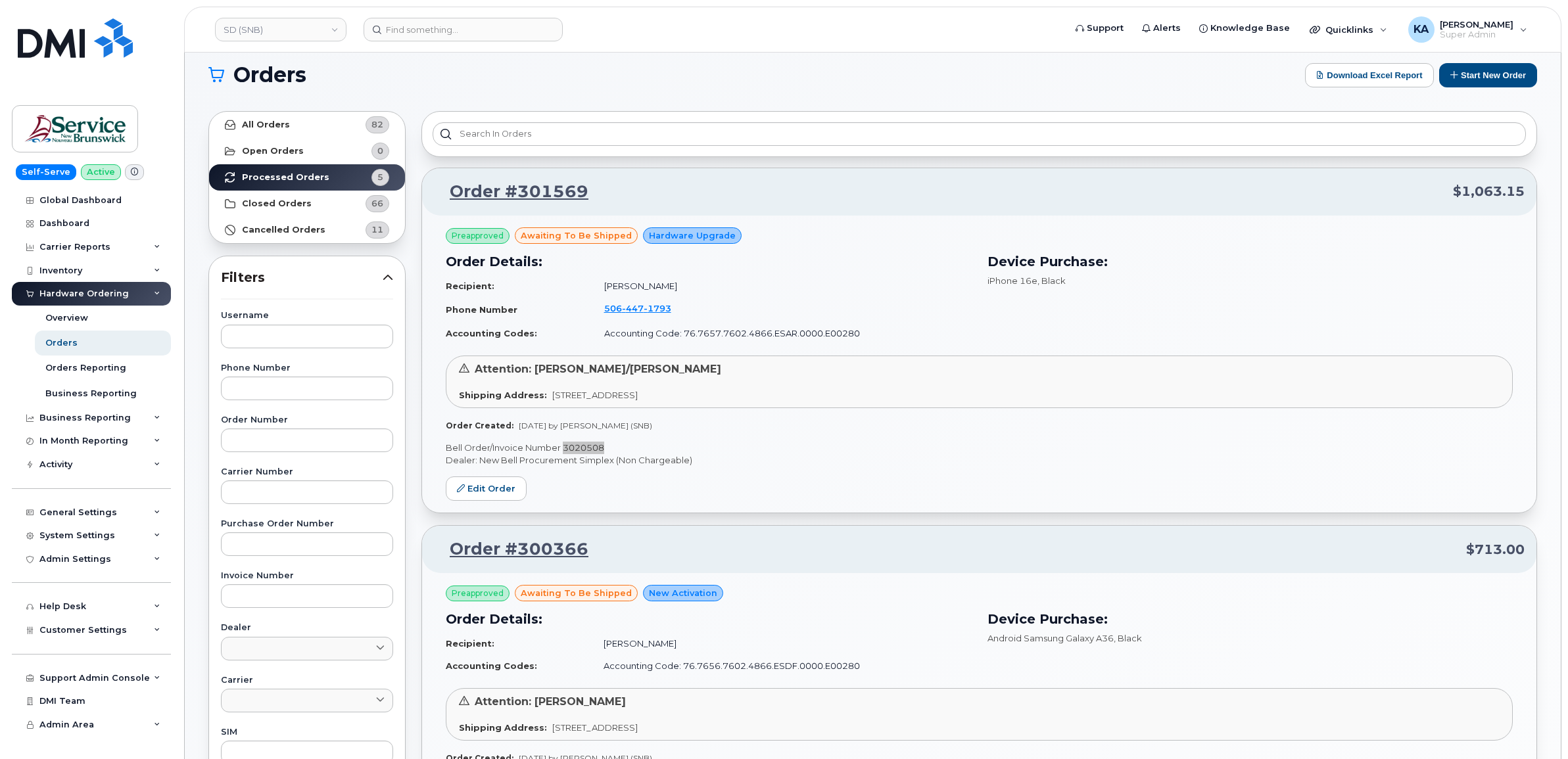
scroll to position [0, 0]
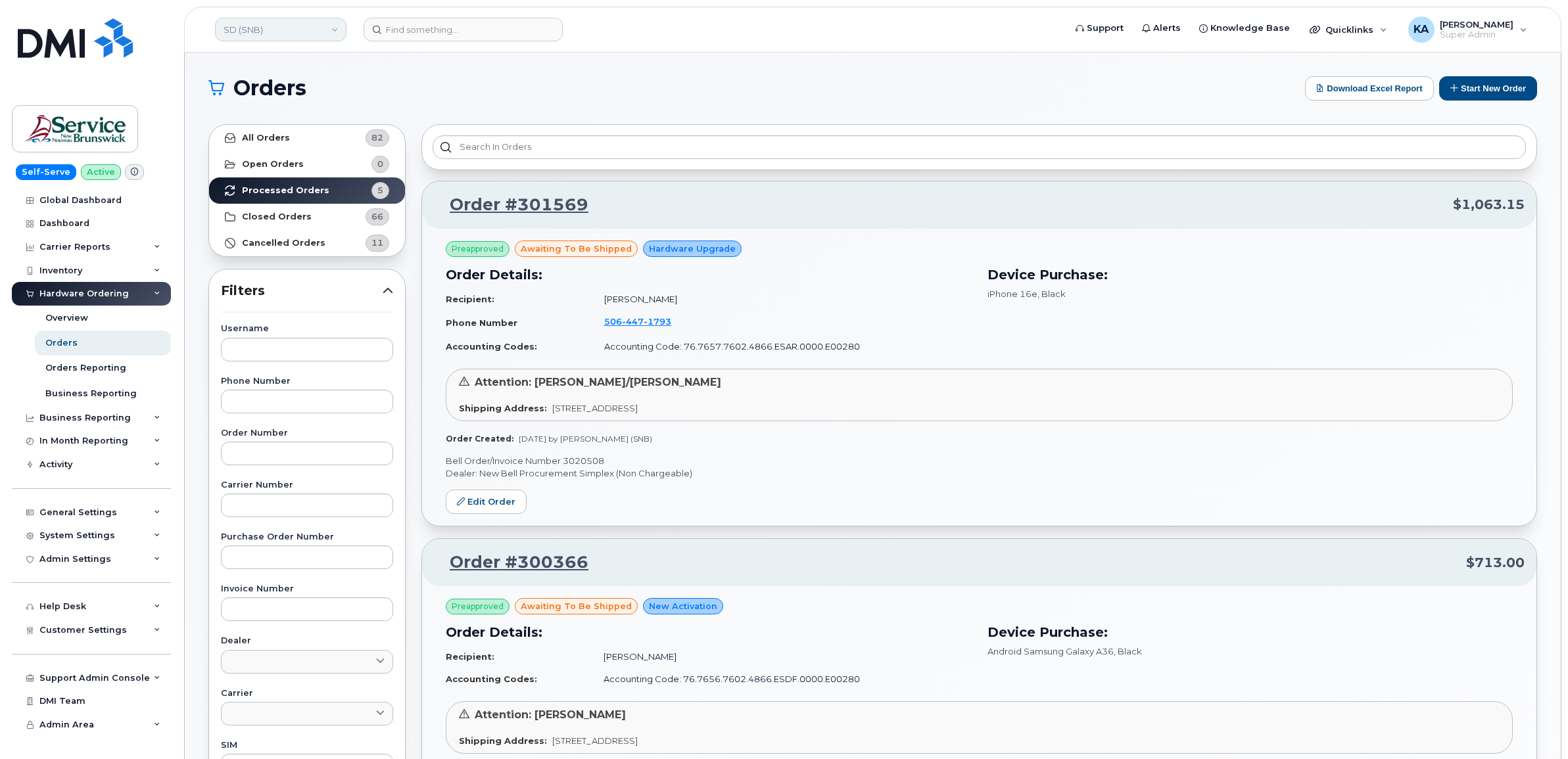
click at [286, 32] on link "SD (SNB)" at bounding box center [280, 29] width 131 height 24
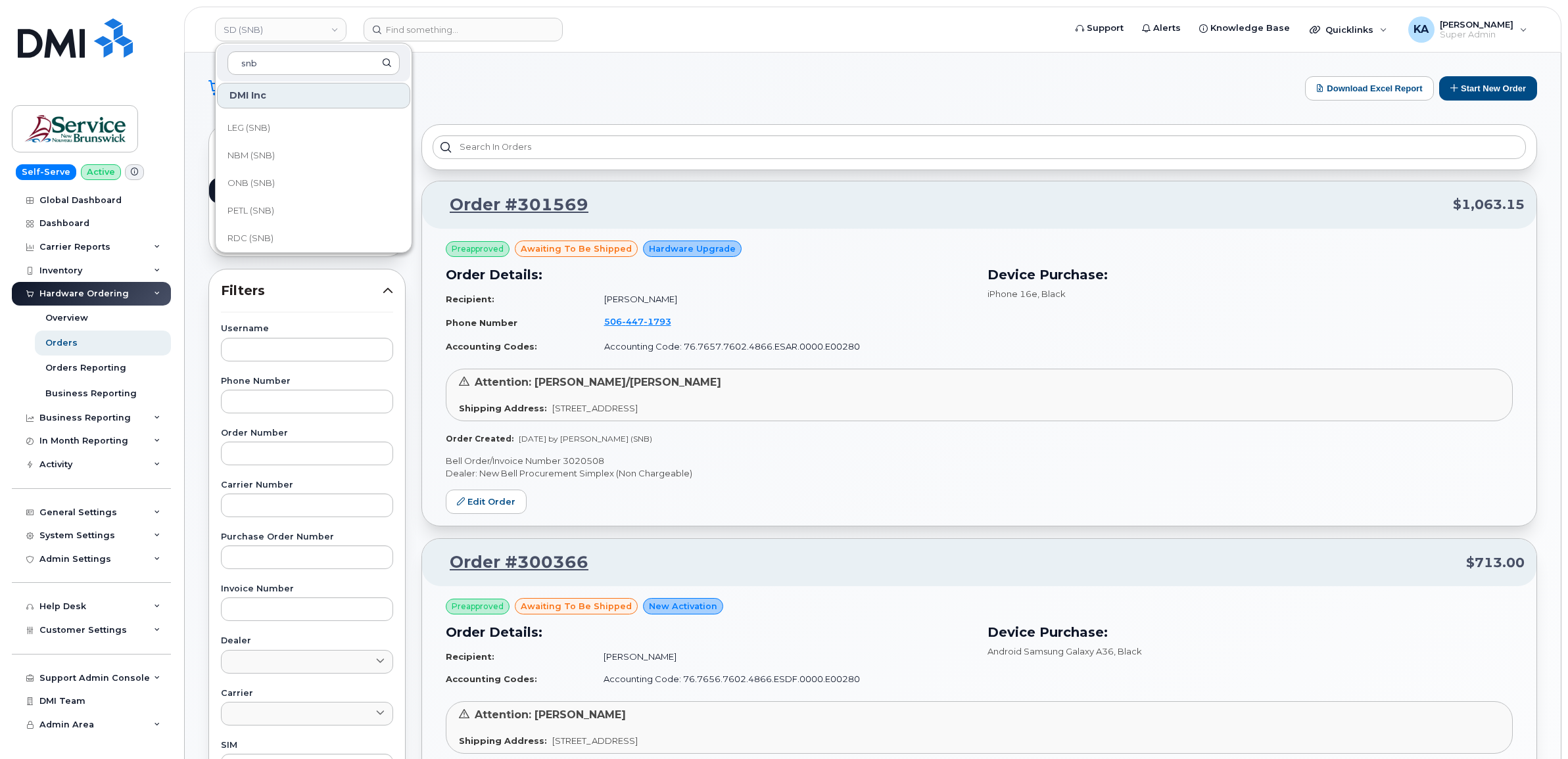
scroll to position [575, 0]
type input "snb"
click at [265, 158] on span "RDC (SNB)" at bounding box center [251, 156] width 46 height 13
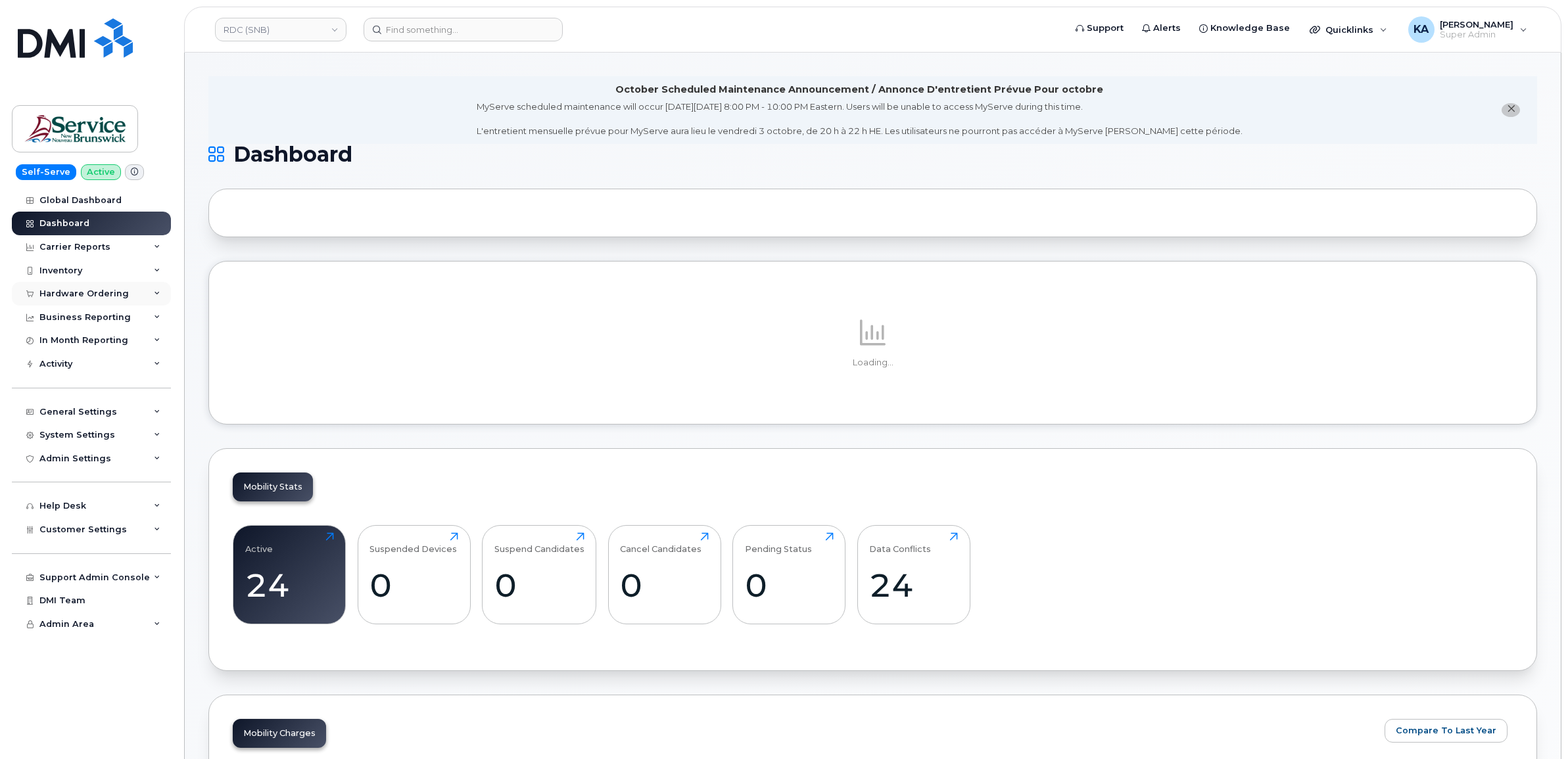
click at [79, 286] on div "Hardware Ordering" at bounding box center [91, 294] width 159 height 24
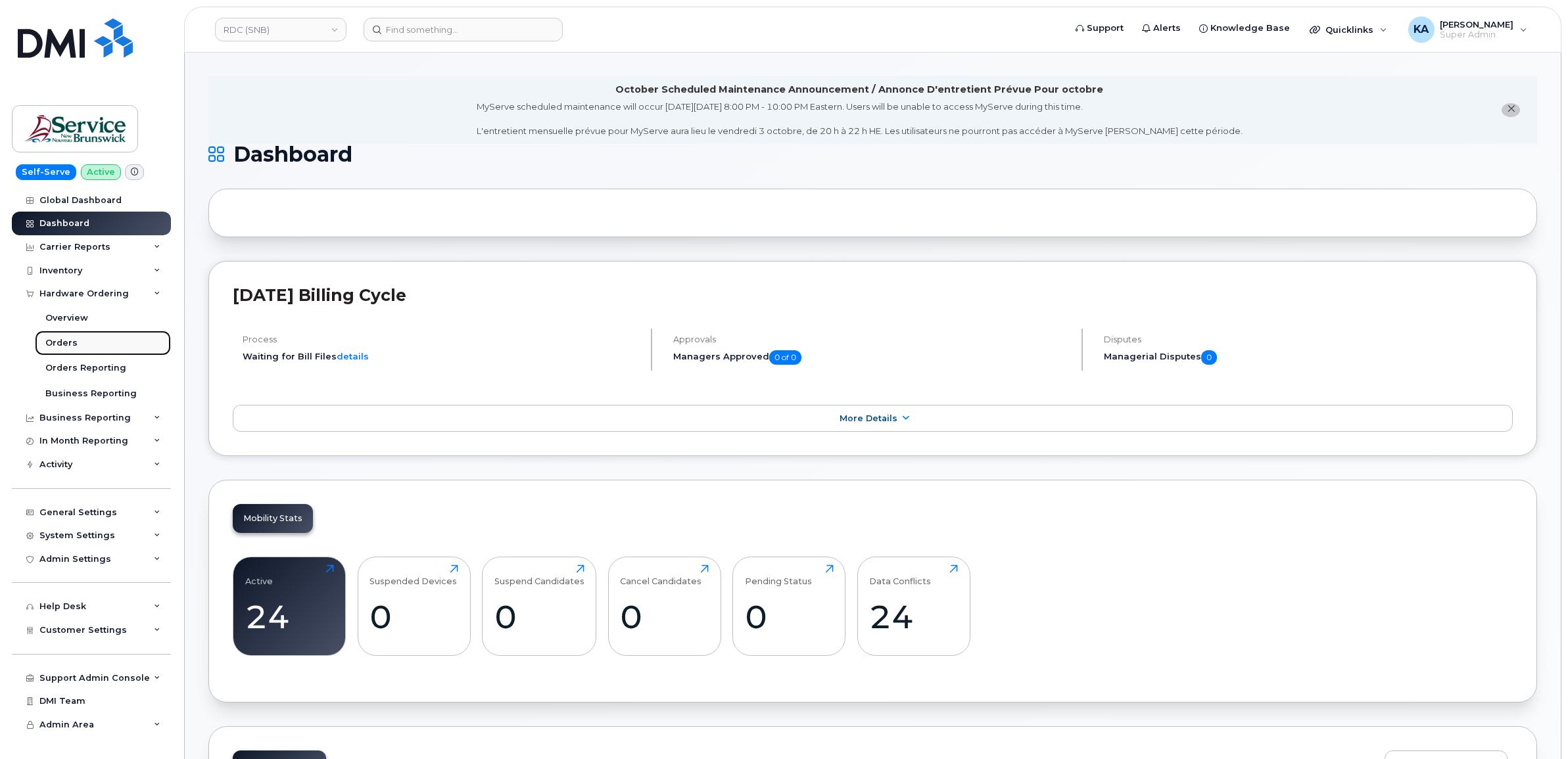
click at [66, 337] on link "Orders" at bounding box center [103, 343] width 136 height 25
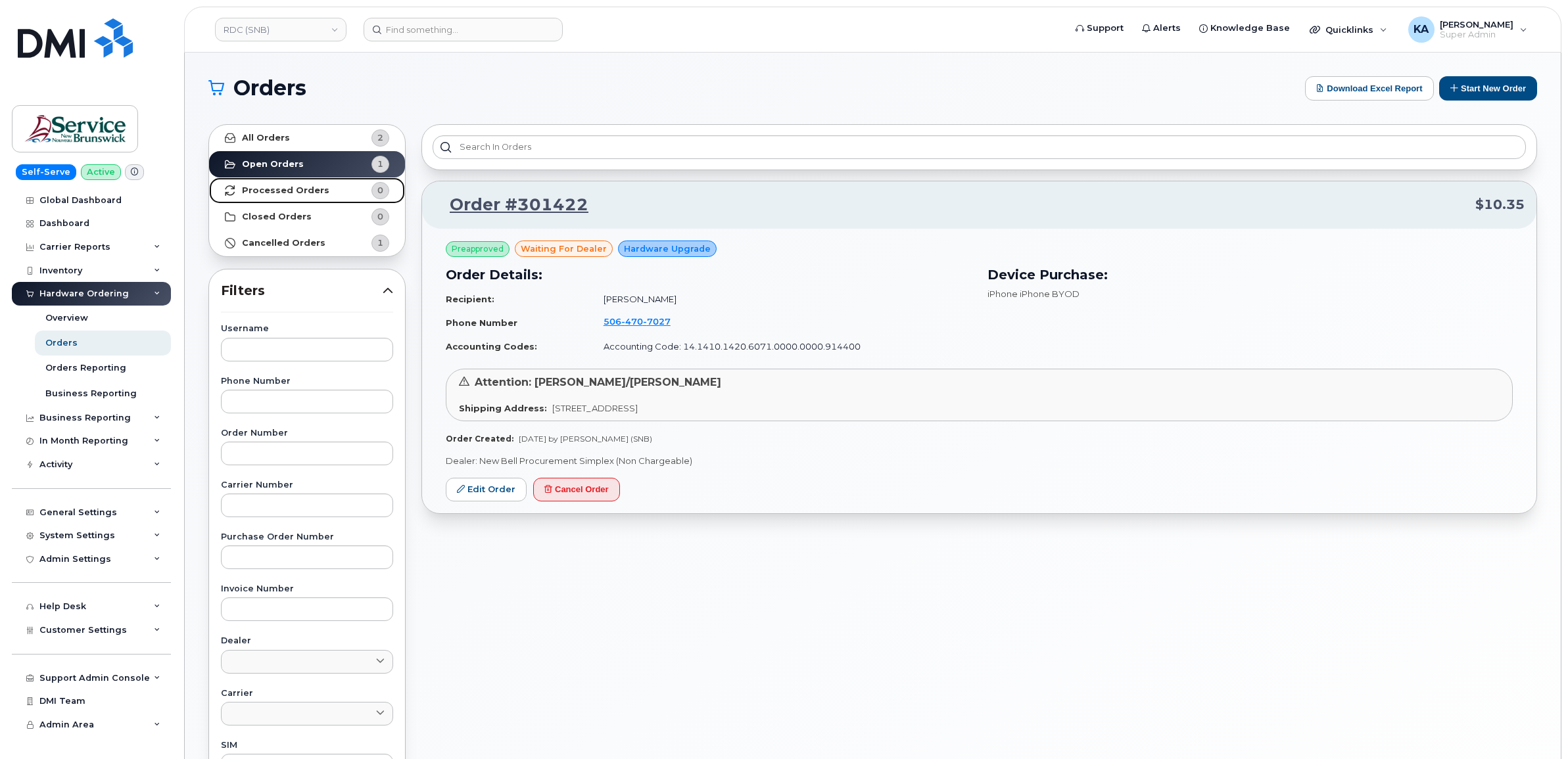
click at [277, 184] on link "Processed Orders 0" at bounding box center [307, 190] width 196 height 26
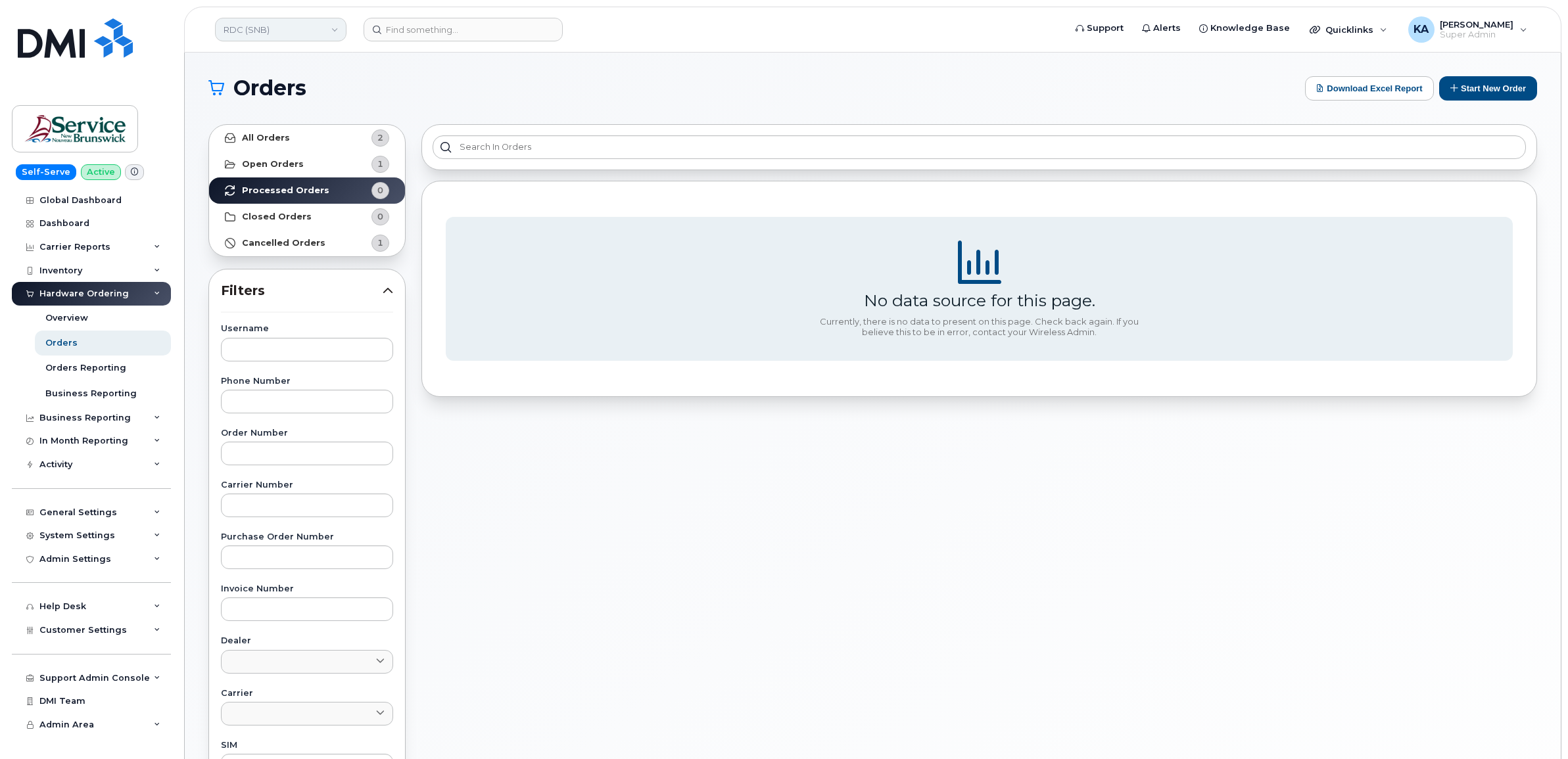
click at [286, 29] on link "RDC (SNB)" at bounding box center [280, 29] width 131 height 24
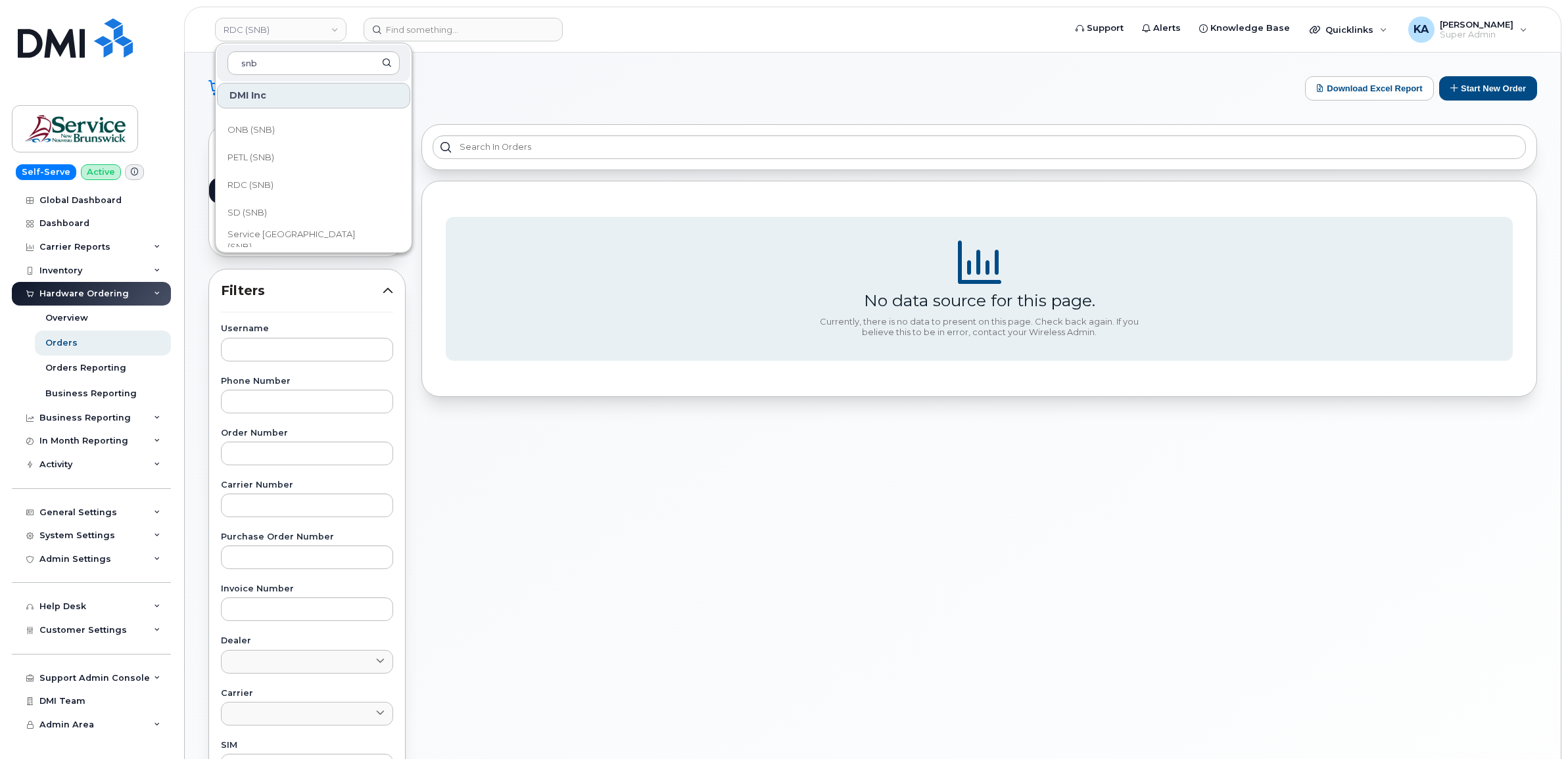
scroll to position [575, 0]
type input "snb"
click at [287, 129] on link "PETL (SNB)" at bounding box center [313, 128] width 193 height 26
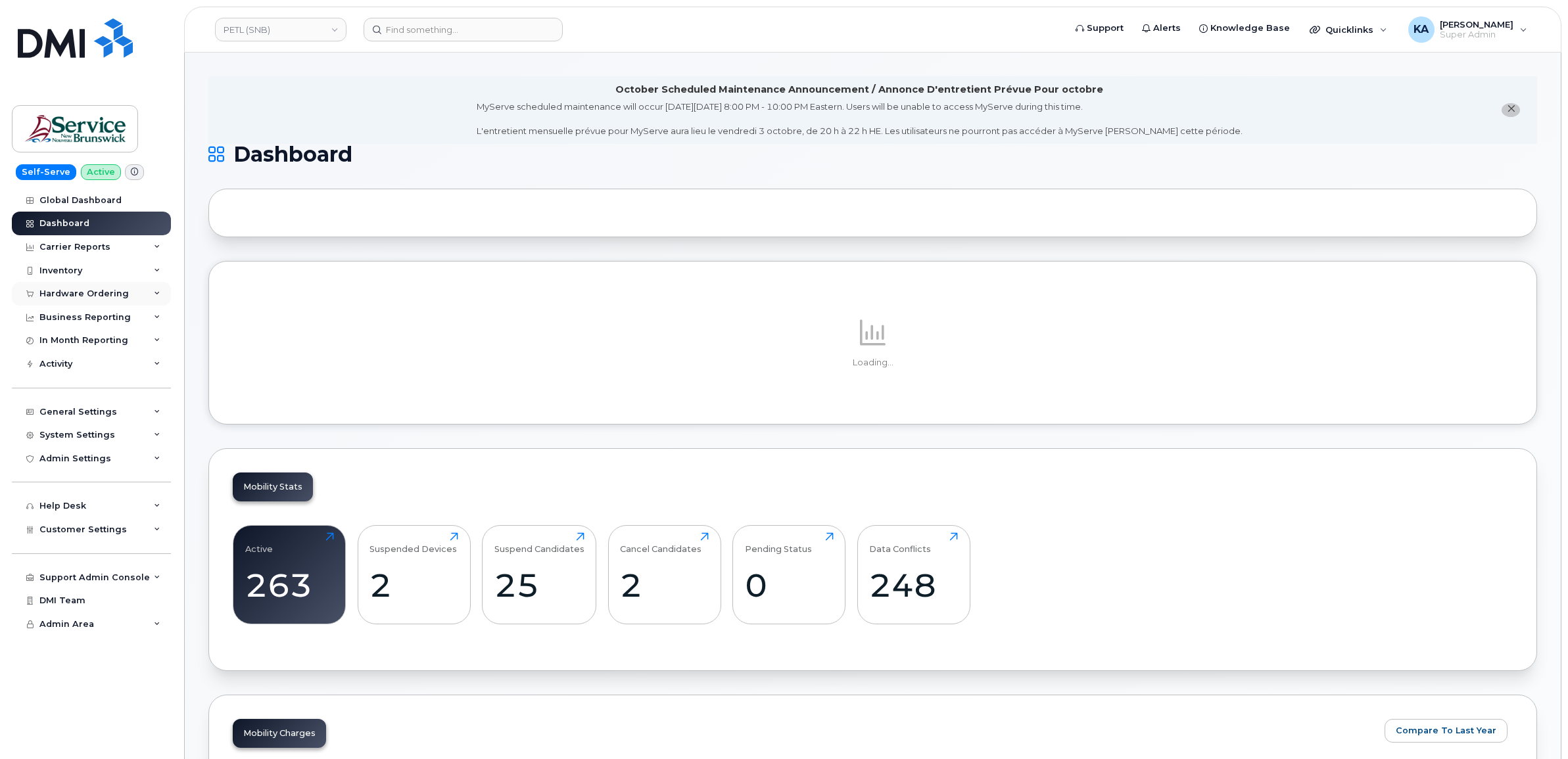
click at [110, 293] on div "Hardware Ordering" at bounding box center [84, 293] width 89 height 11
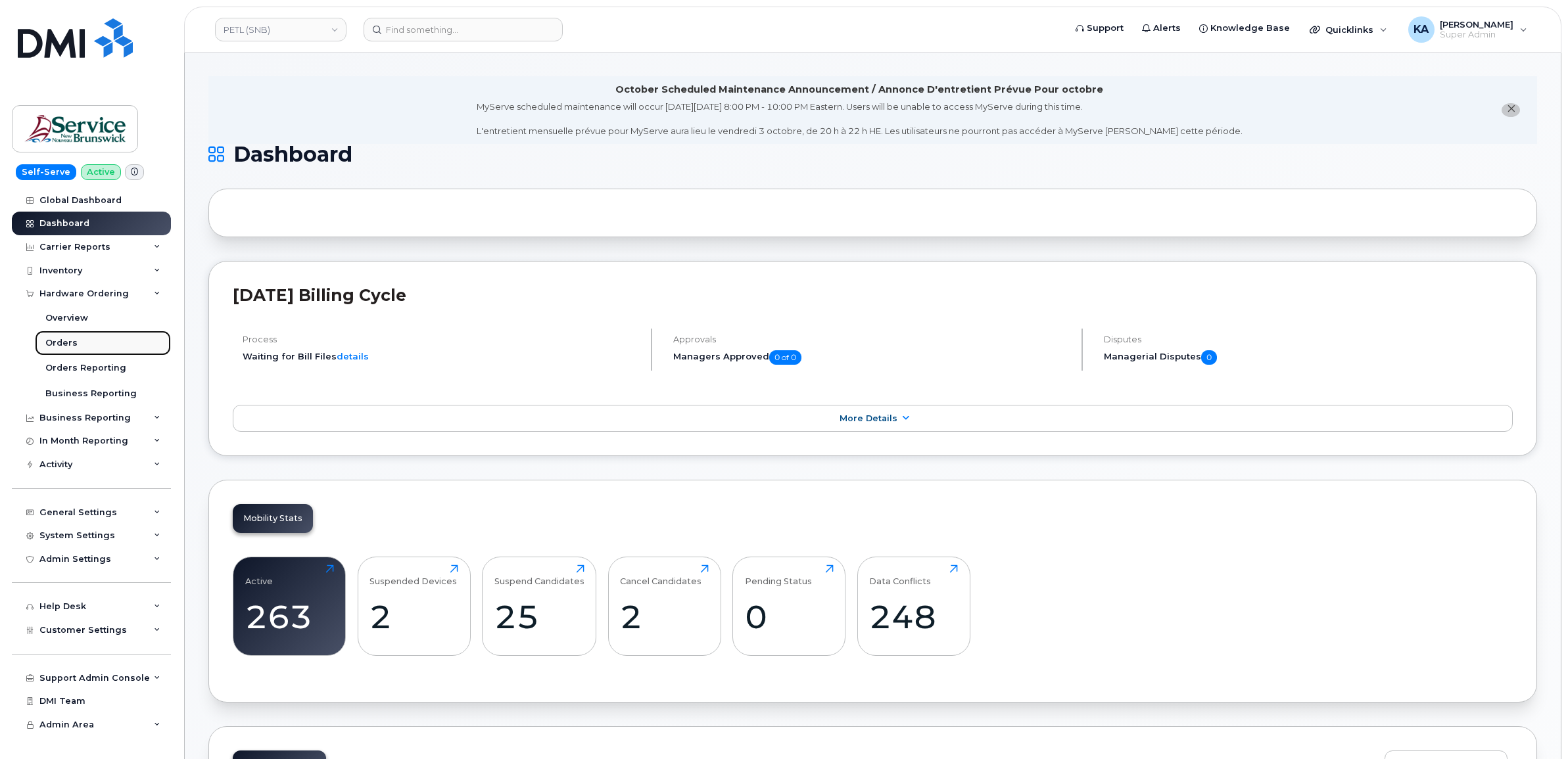
click at [72, 339] on div "Orders" at bounding box center [62, 343] width 32 height 12
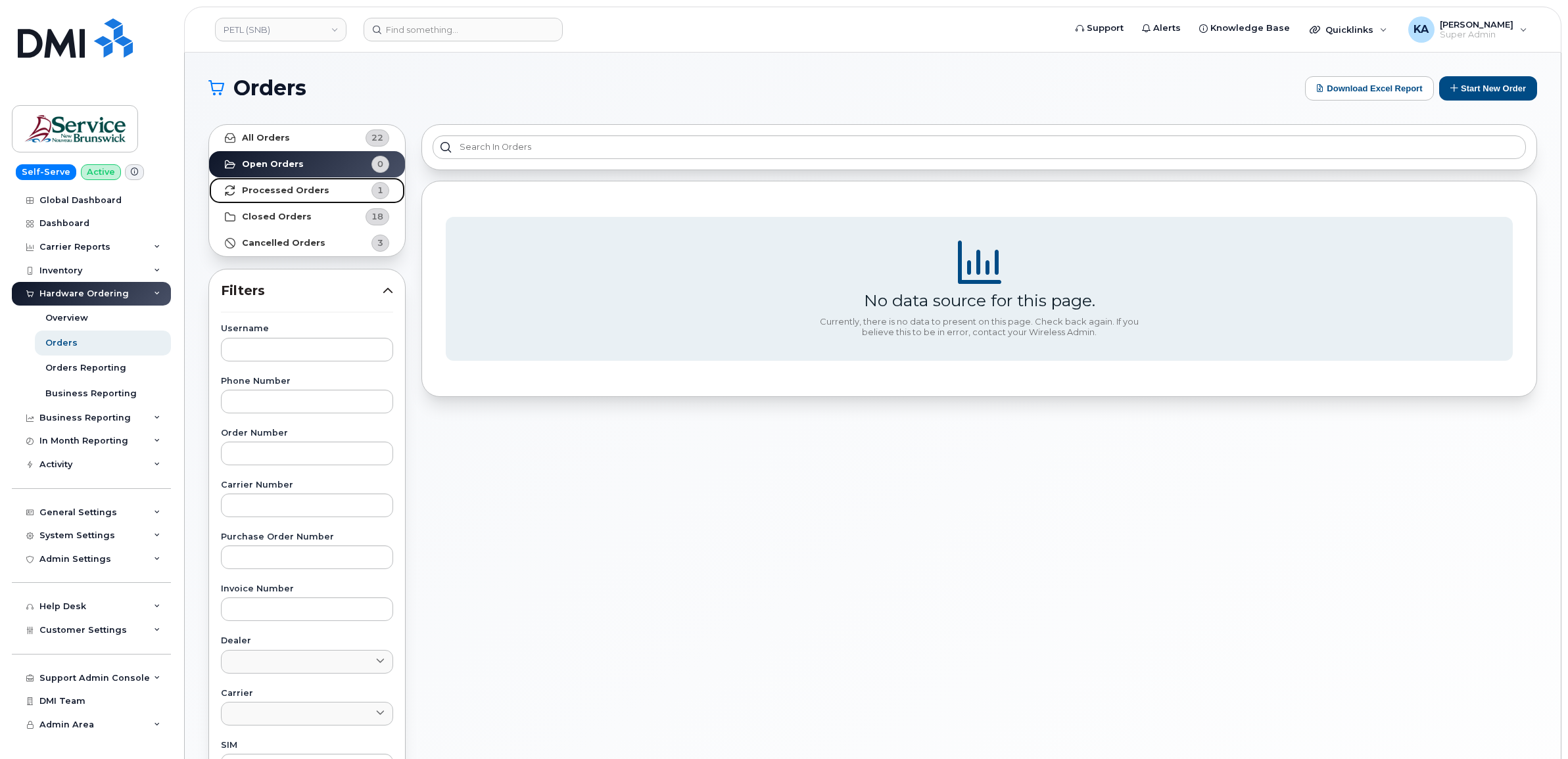
click at [268, 183] on link "Processed Orders 1" at bounding box center [307, 190] width 196 height 26
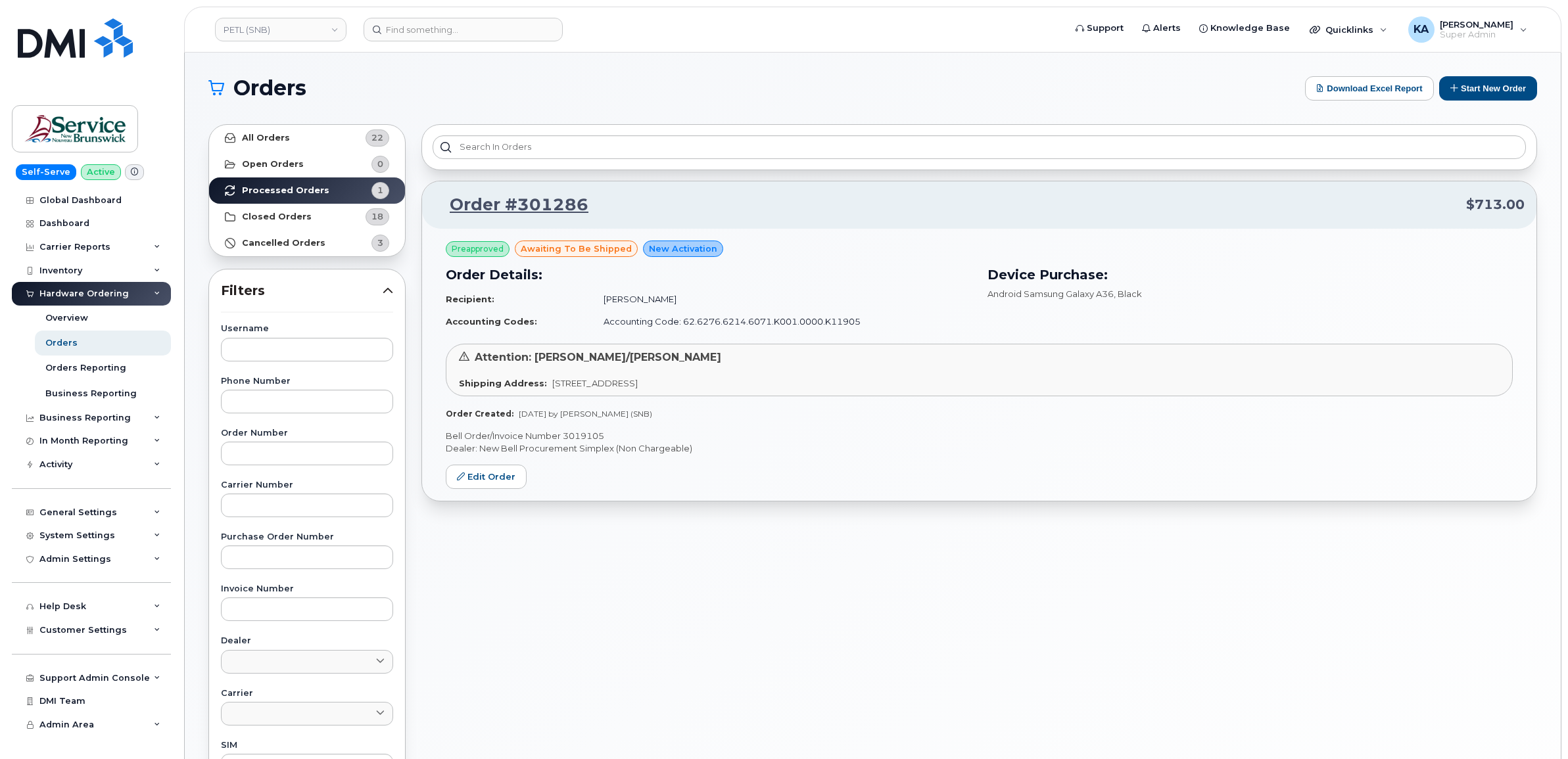
click at [587, 434] on p "Bell Order/Invoice Number 3019105" at bounding box center [979, 436] width 1067 height 13
copy p "3019105"
drag, startPoint x: 291, startPoint y: 30, endPoint x: 306, endPoint y: 26, distance: 15.5
click at [291, 30] on link "PETL (SNB)" at bounding box center [280, 29] width 131 height 24
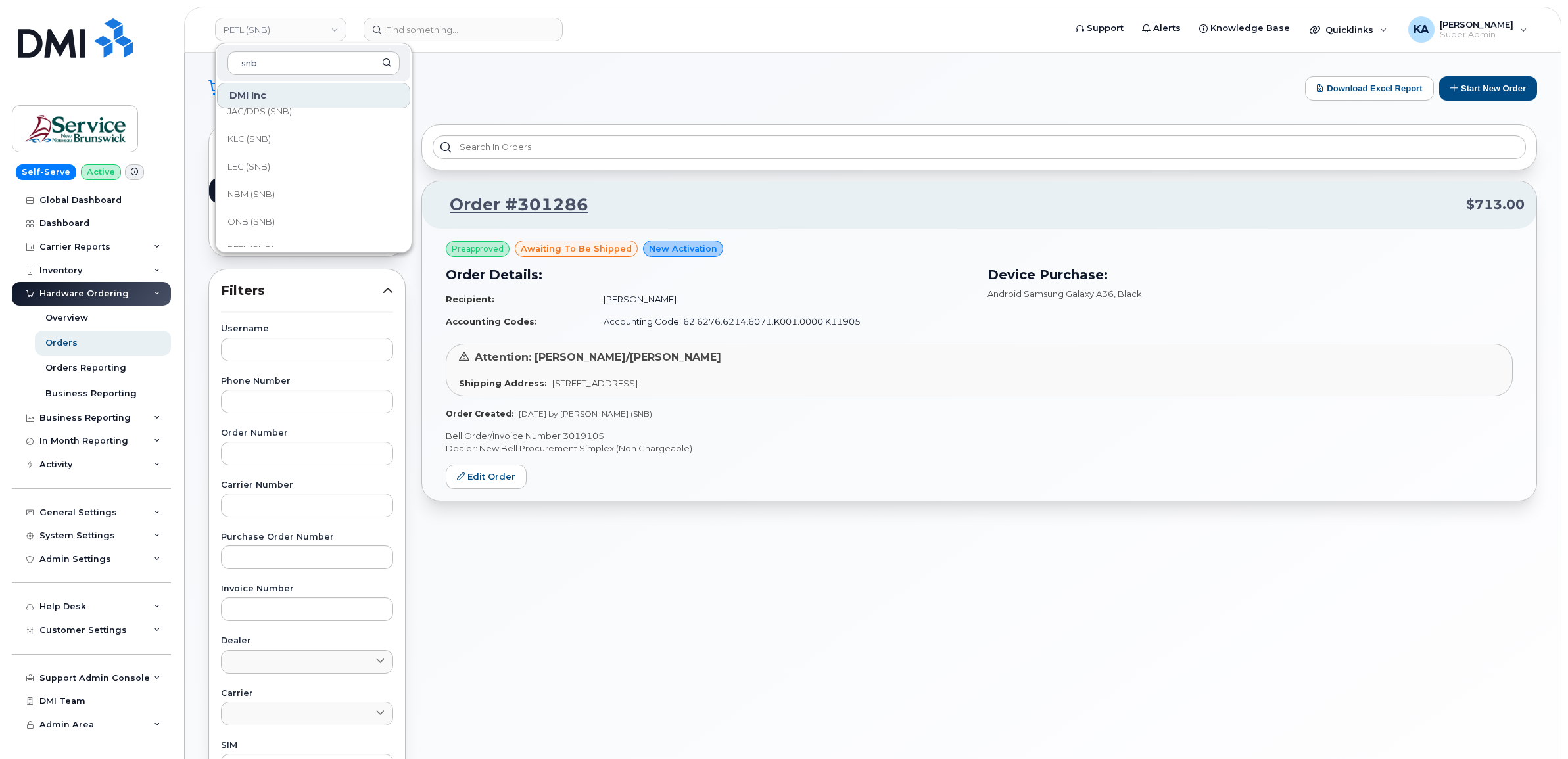
scroll to position [493, 0]
type input "snb"
click at [273, 180] on span "ONB (SNB)" at bounding box center [251, 183] width 47 height 13
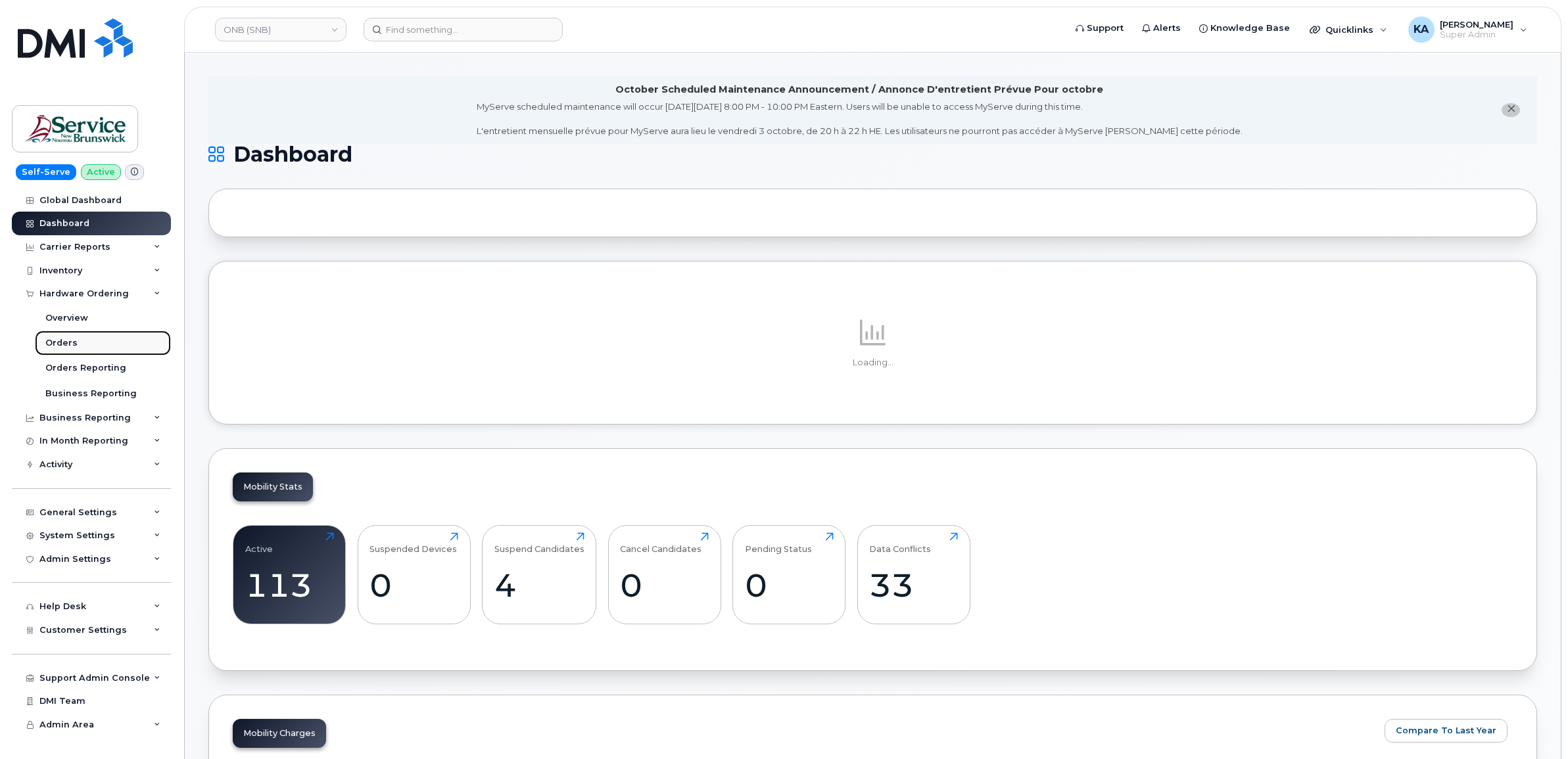
click at [67, 341] on div "Orders" at bounding box center [62, 343] width 32 height 12
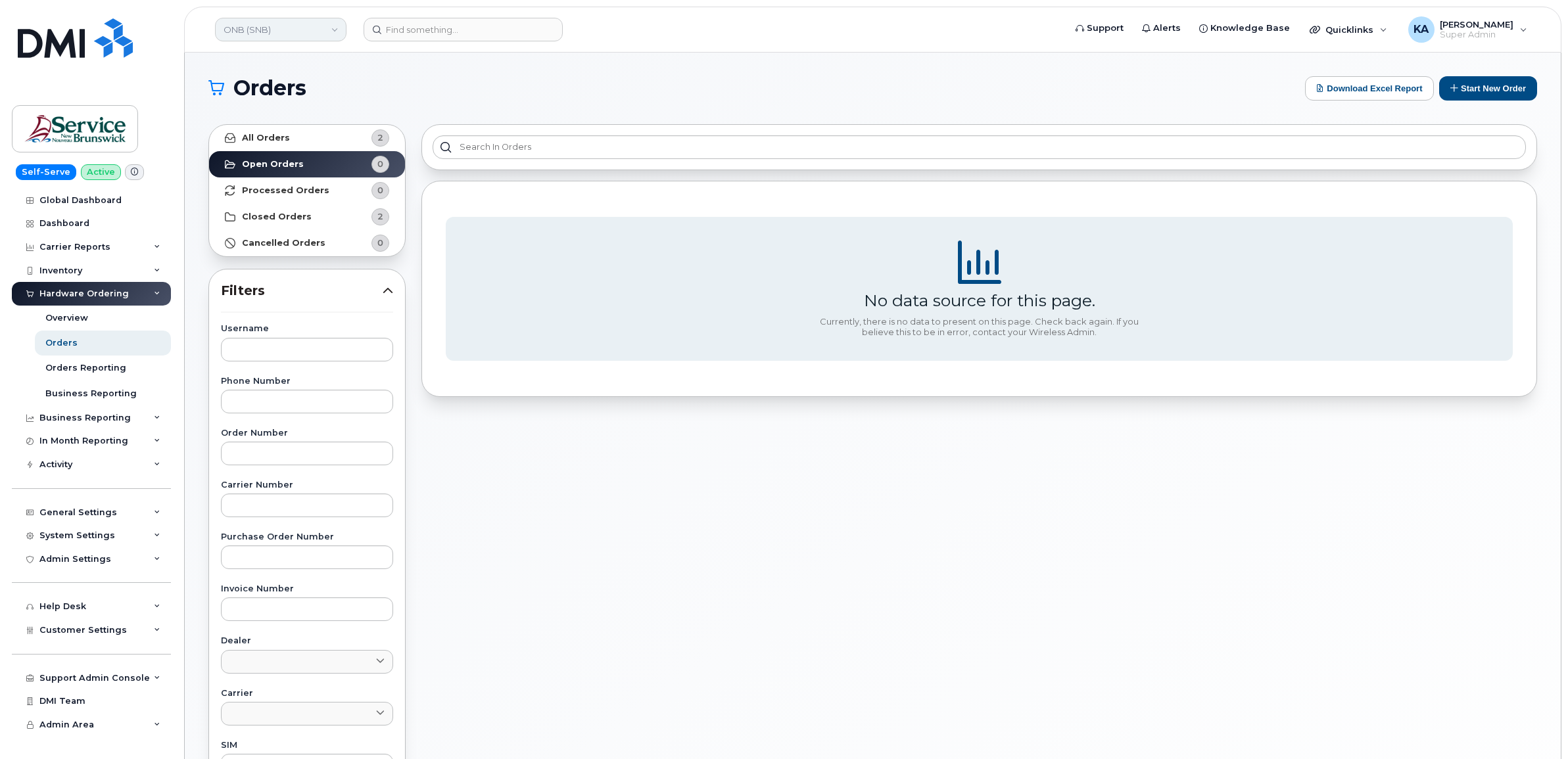
click at [284, 34] on link "ONB (SNB)" at bounding box center [280, 29] width 131 height 24
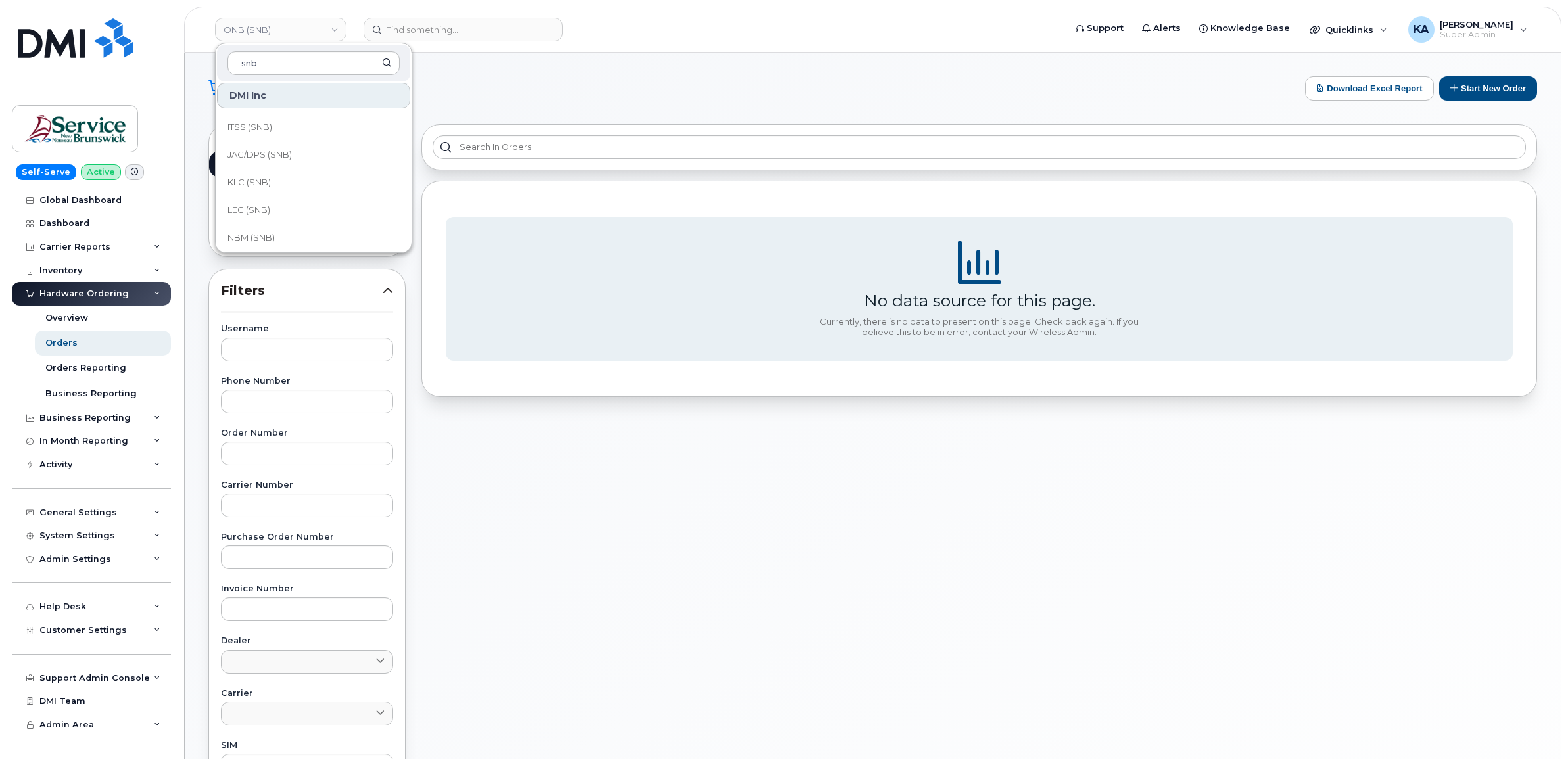
scroll to position [493, 0]
type input "snb"
click at [273, 184] on span "ONB (SNB)" at bounding box center [251, 183] width 47 height 13
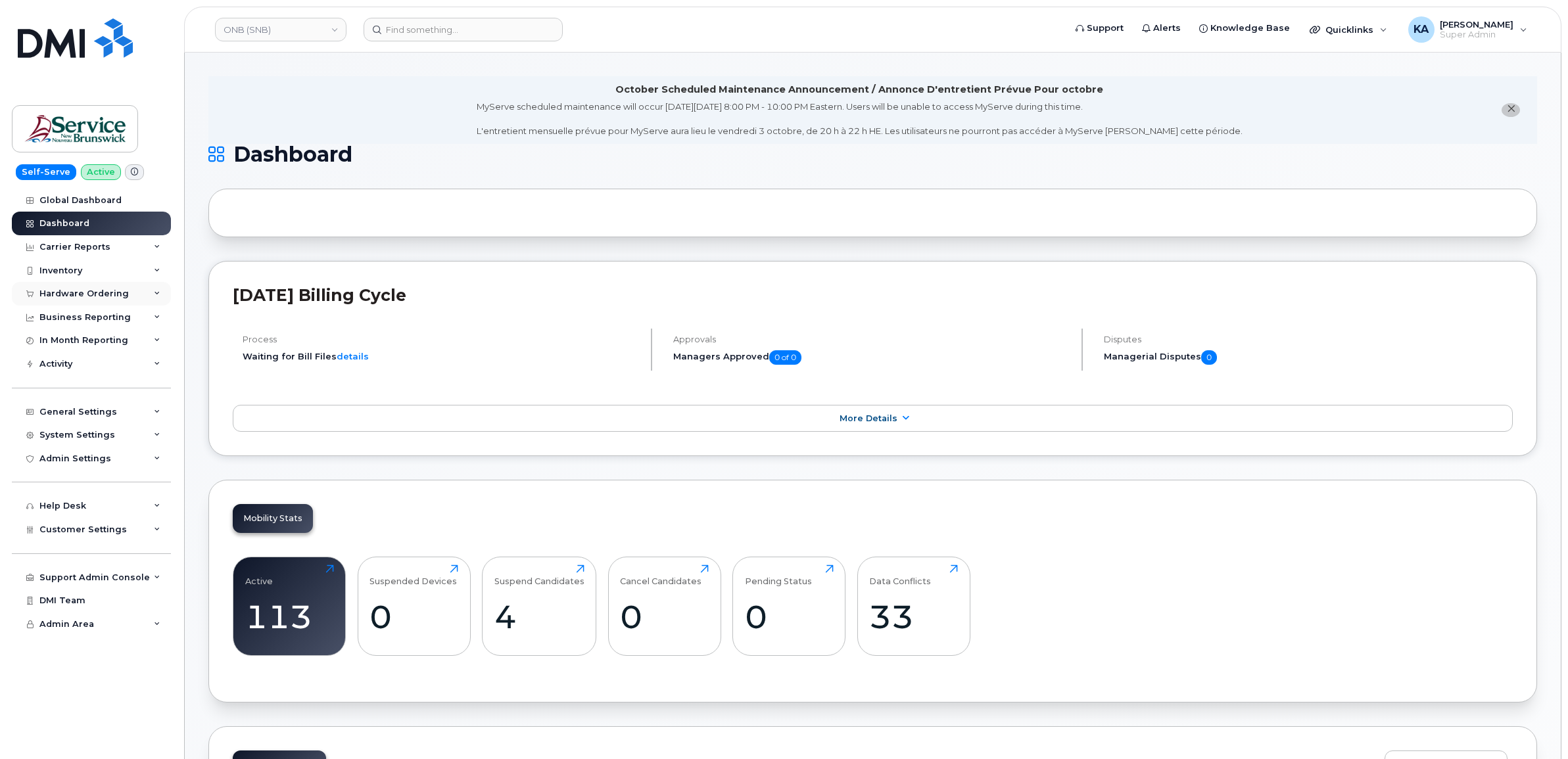
click at [122, 293] on div "Hardware Ordering" at bounding box center [84, 293] width 89 height 11
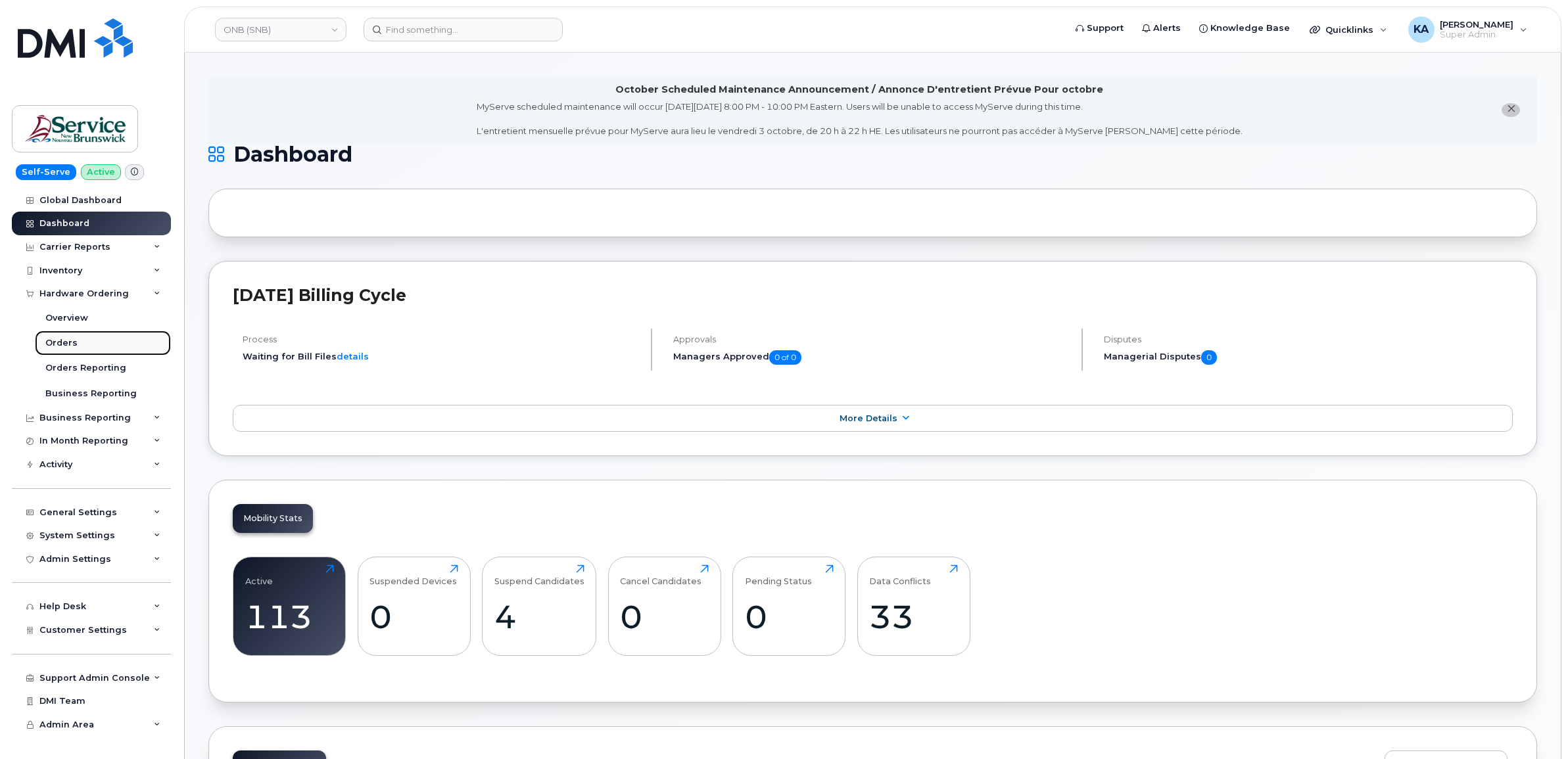
click at [62, 340] on div "Orders" at bounding box center [62, 343] width 32 height 12
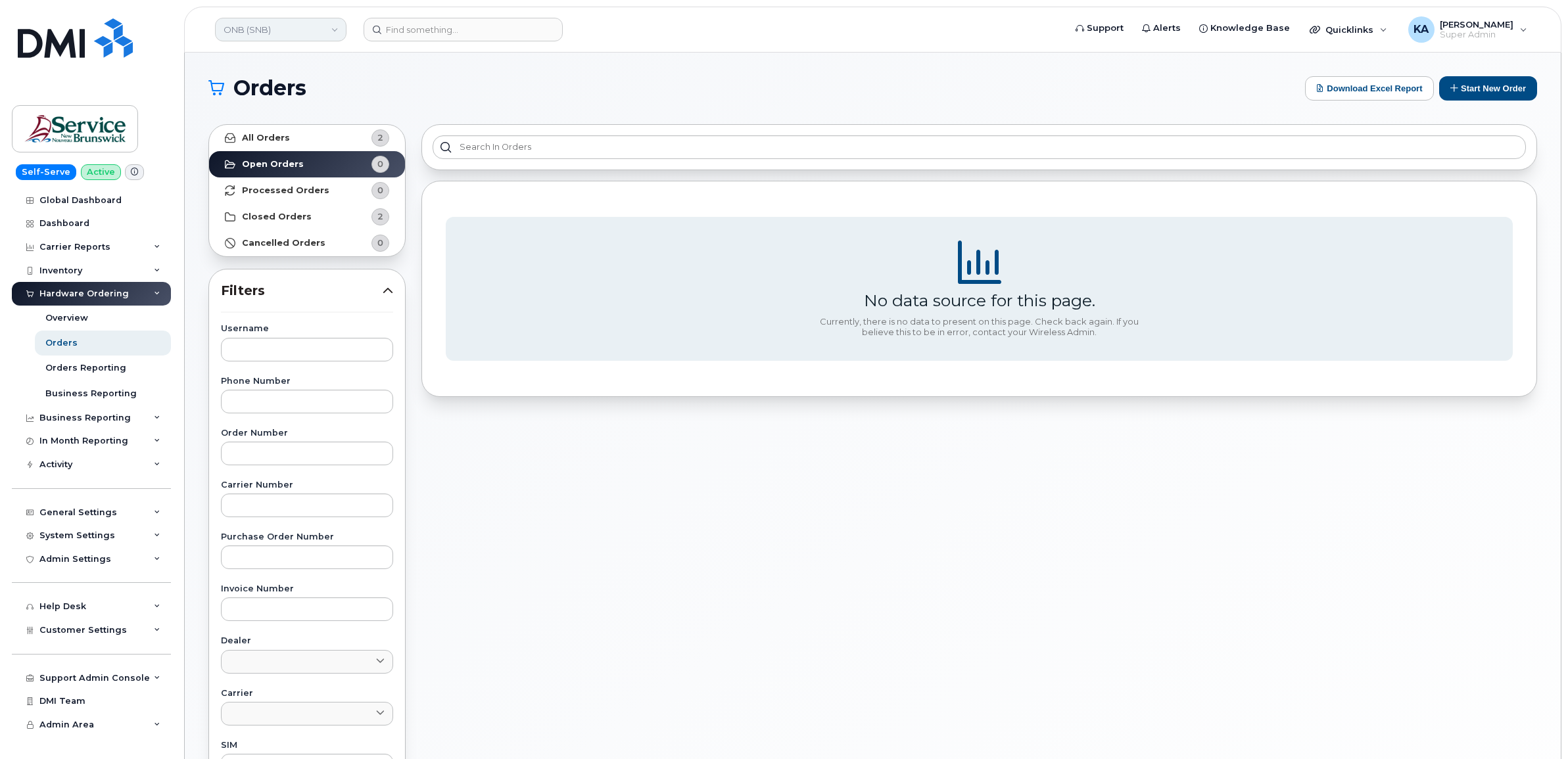
click at [287, 34] on link "ONB (SNB)" at bounding box center [280, 29] width 131 height 24
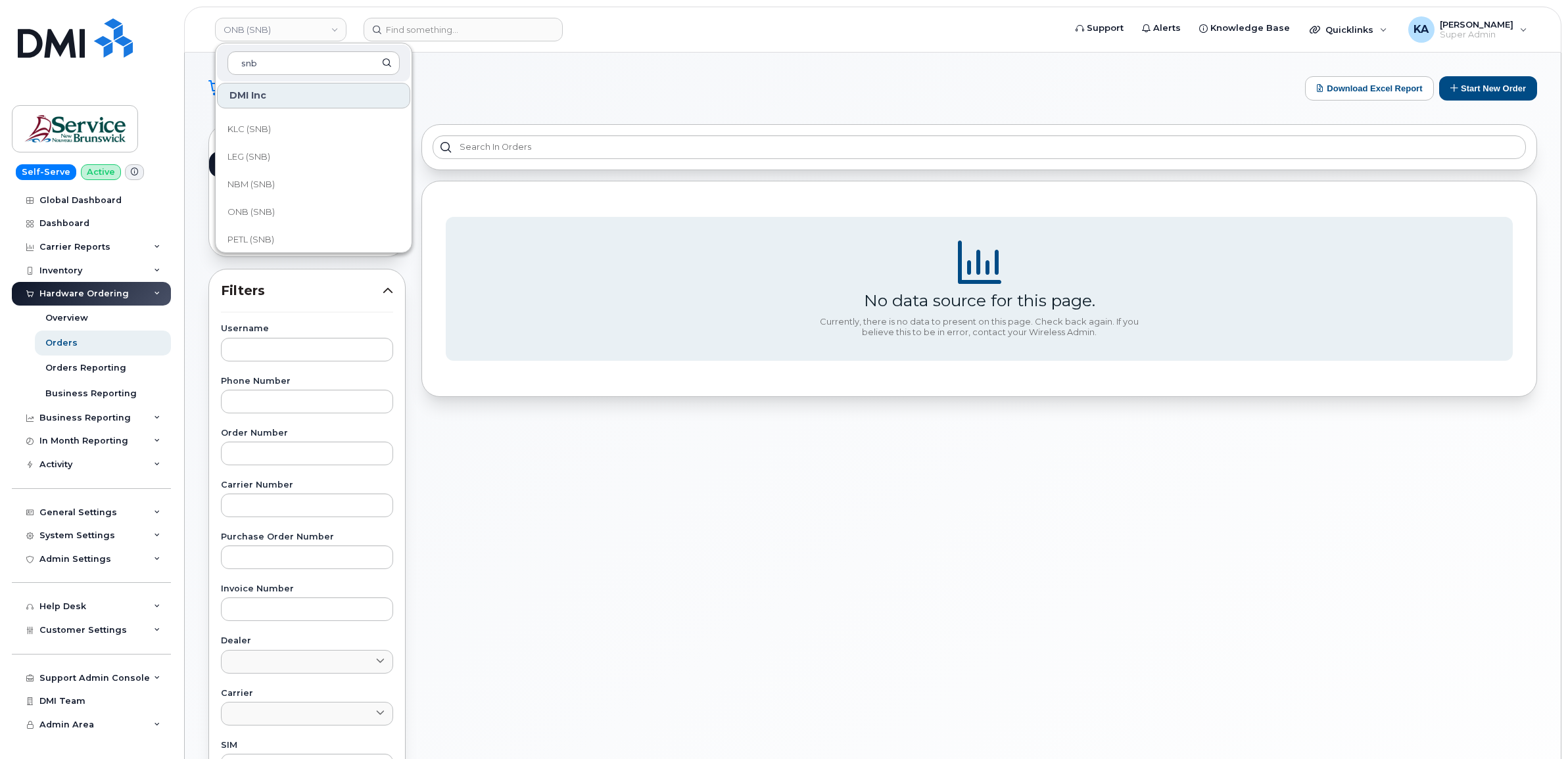
scroll to position [493, 0]
type input "snb"
click at [270, 159] on span "NBM (SNB)" at bounding box center [251, 156] width 47 height 13
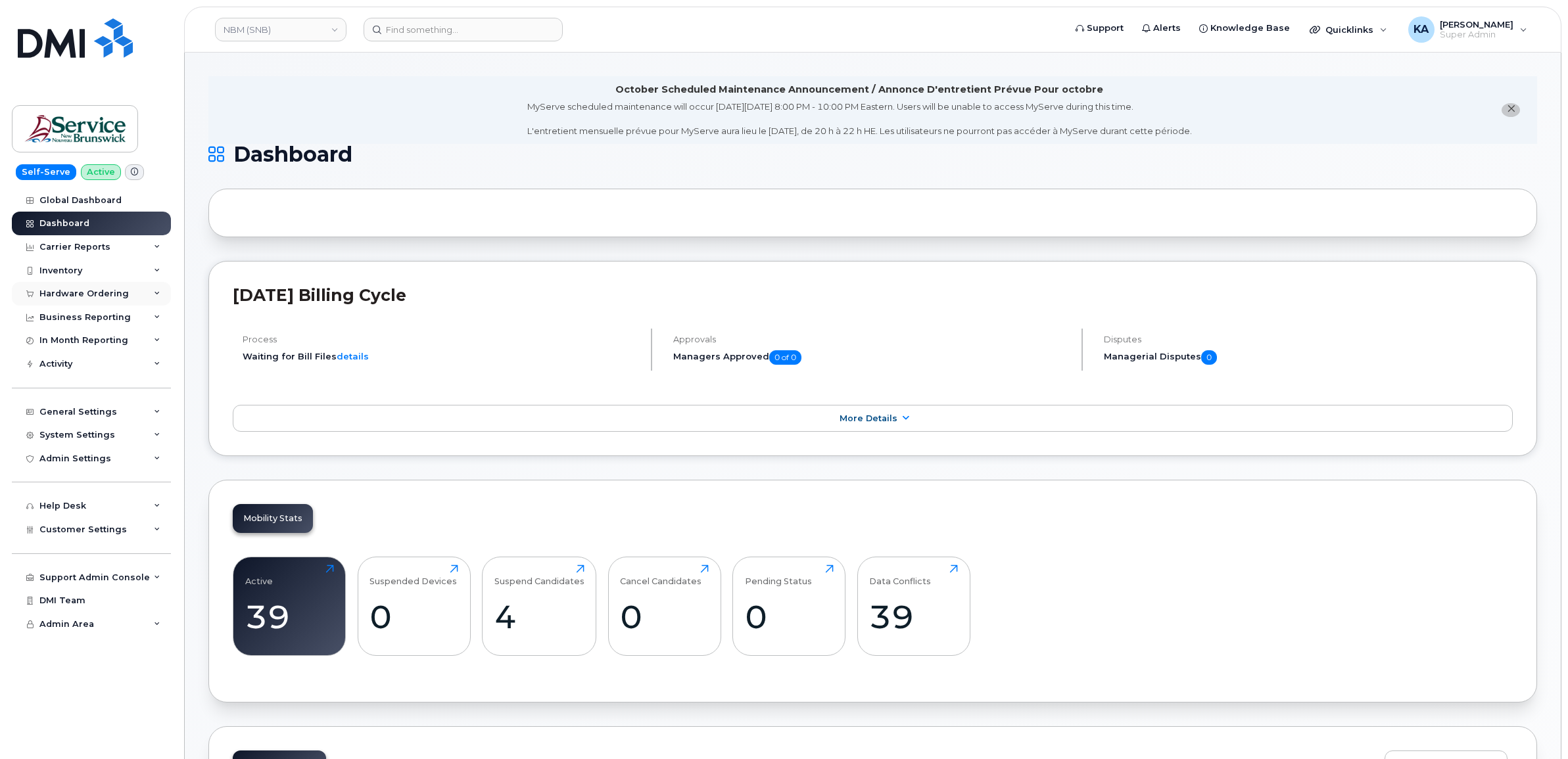
click at [98, 290] on div "Hardware Ordering" at bounding box center [84, 293] width 89 height 11
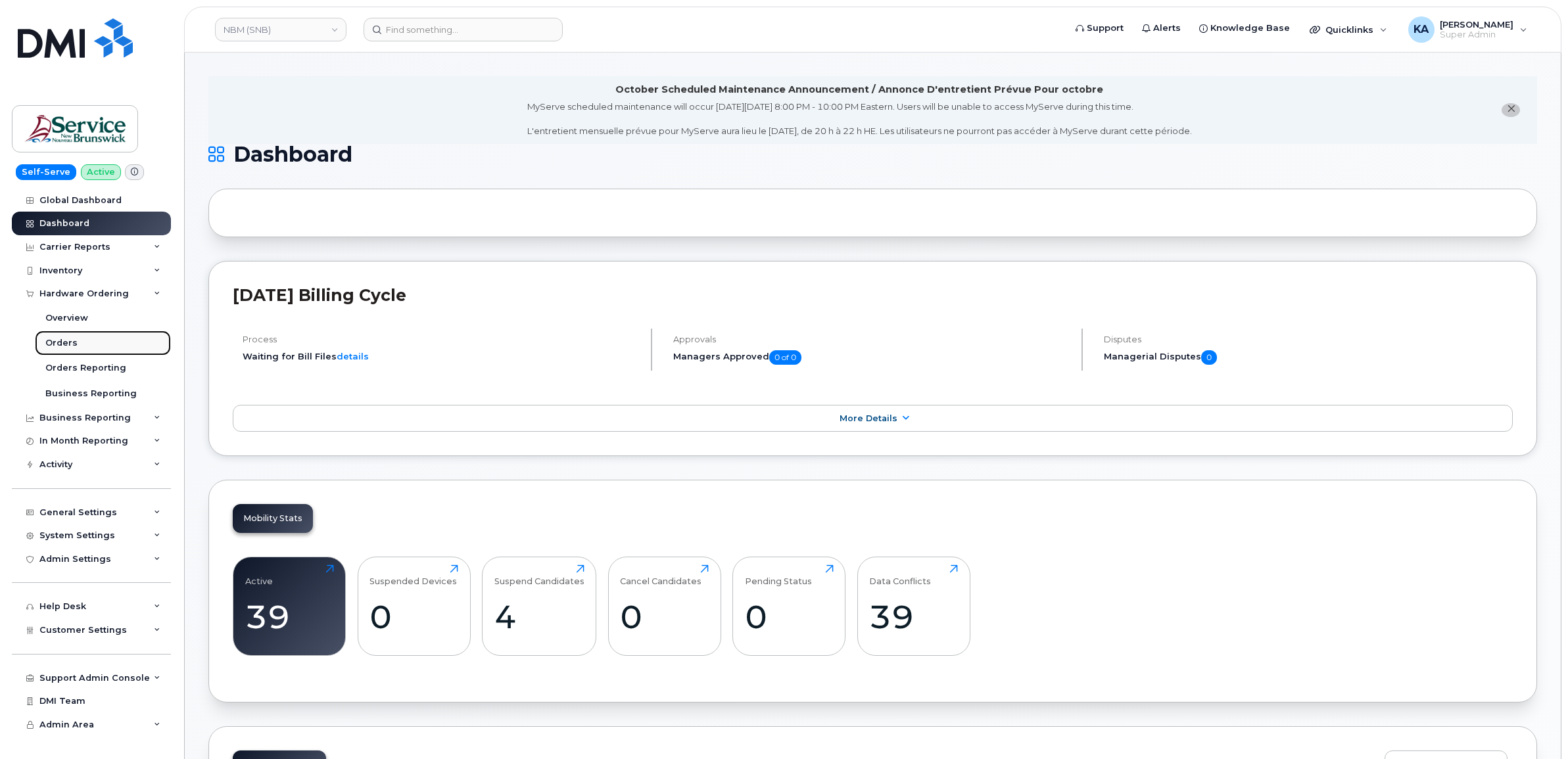
click at [65, 338] on link "Orders" at bounding box center [103, 343] width 136 height 25
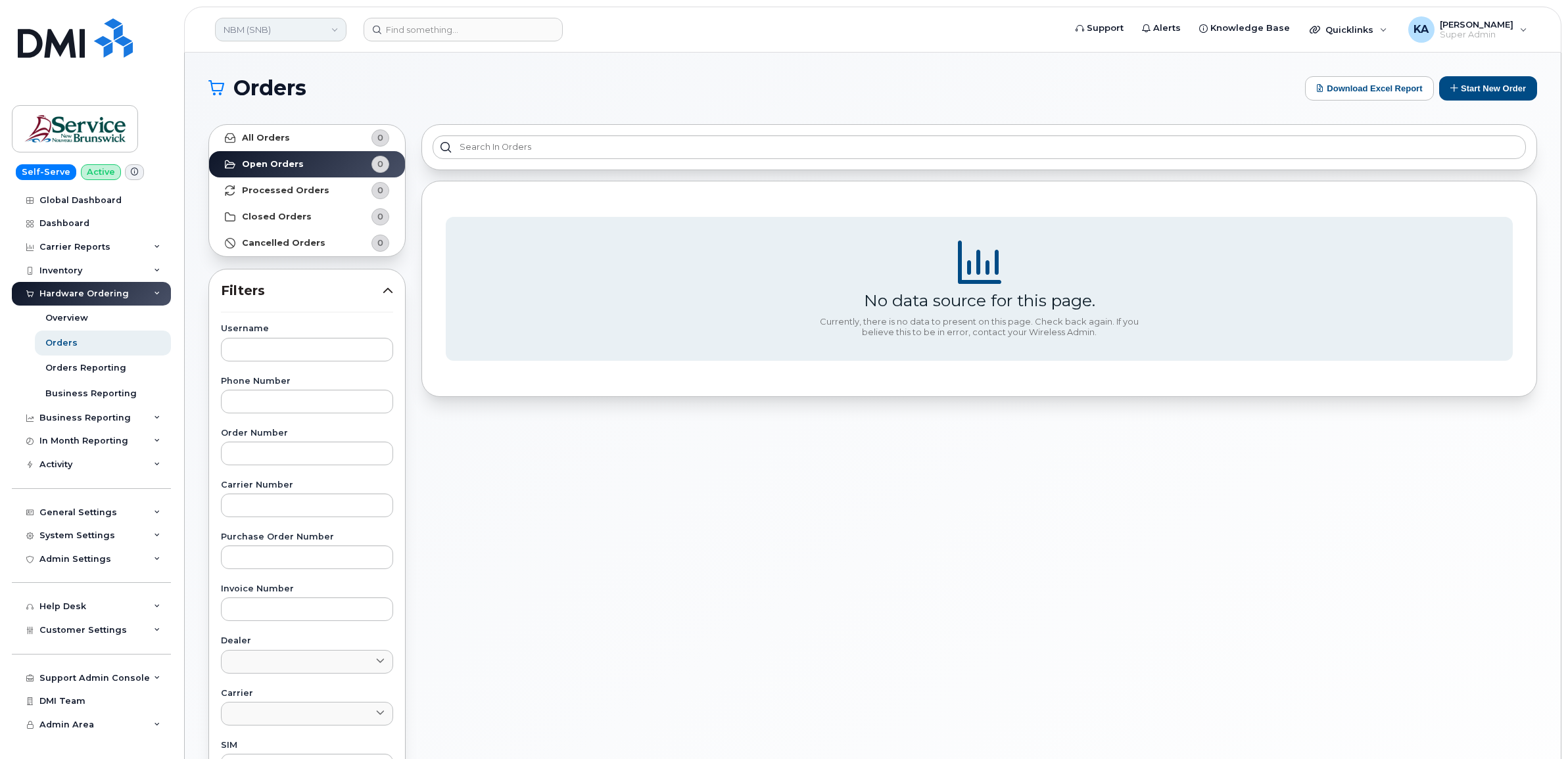
click at [284, 33] on link "NBM (SNB)" at bounding box center [280, 29] width 131 height 24
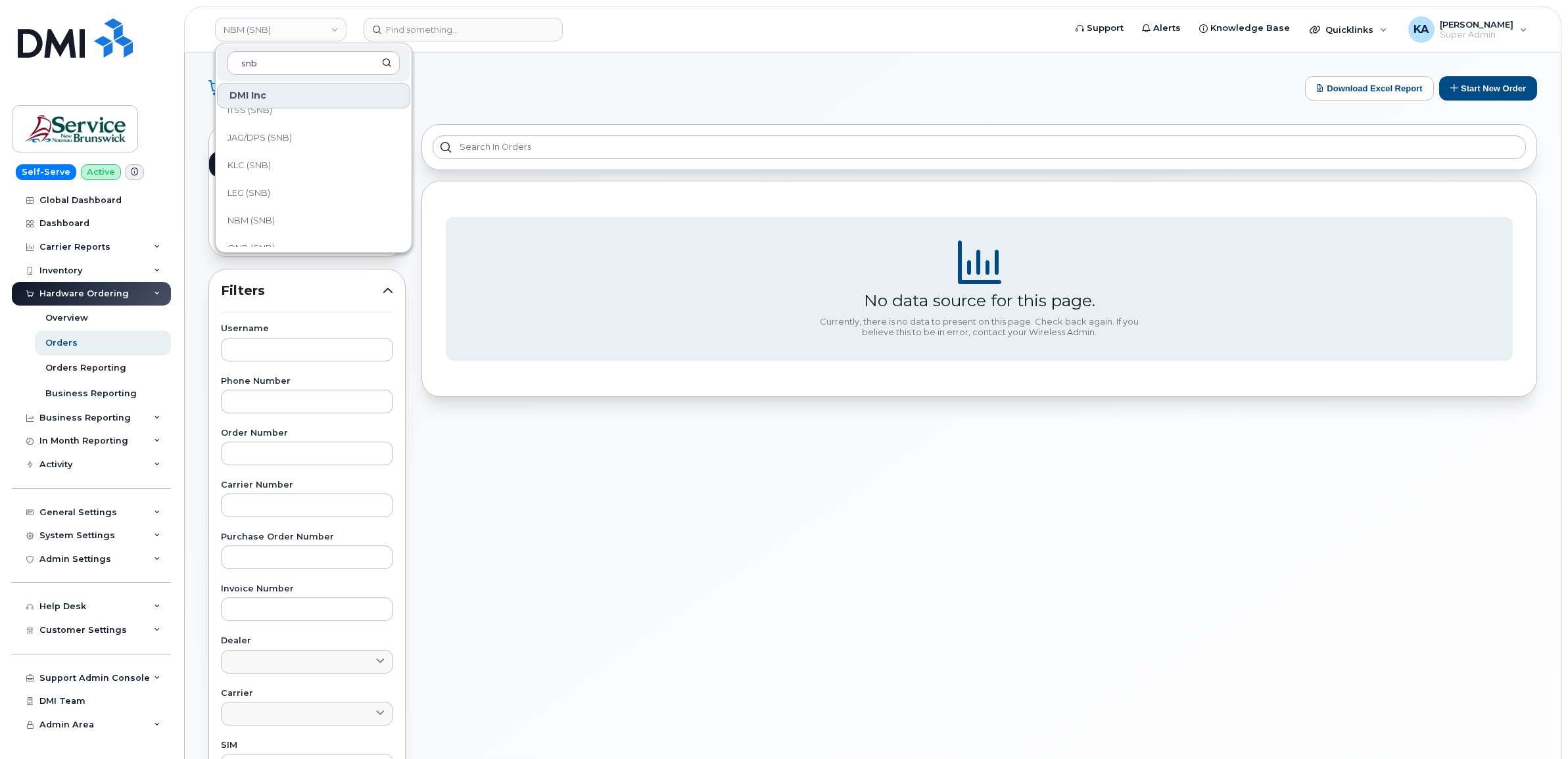
scroll to position [493, 0]
type input "snb"
click at [264, 126] on span "LEG (SNB)" at bounding box center [249, 128] width 43 height 13
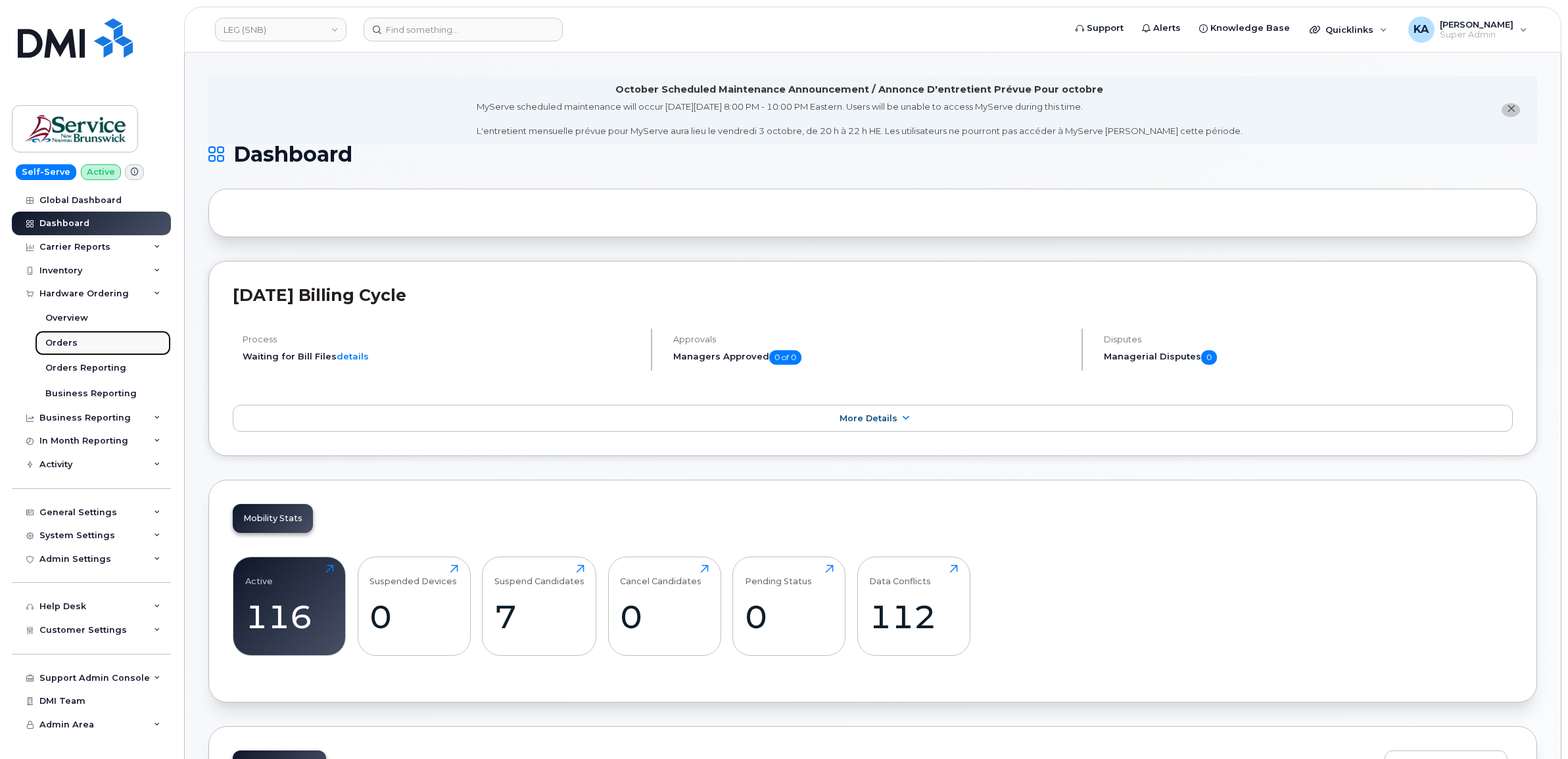
click at [67, 343] on div "Orders" at bounding box center [62, 343] width 32 height 12
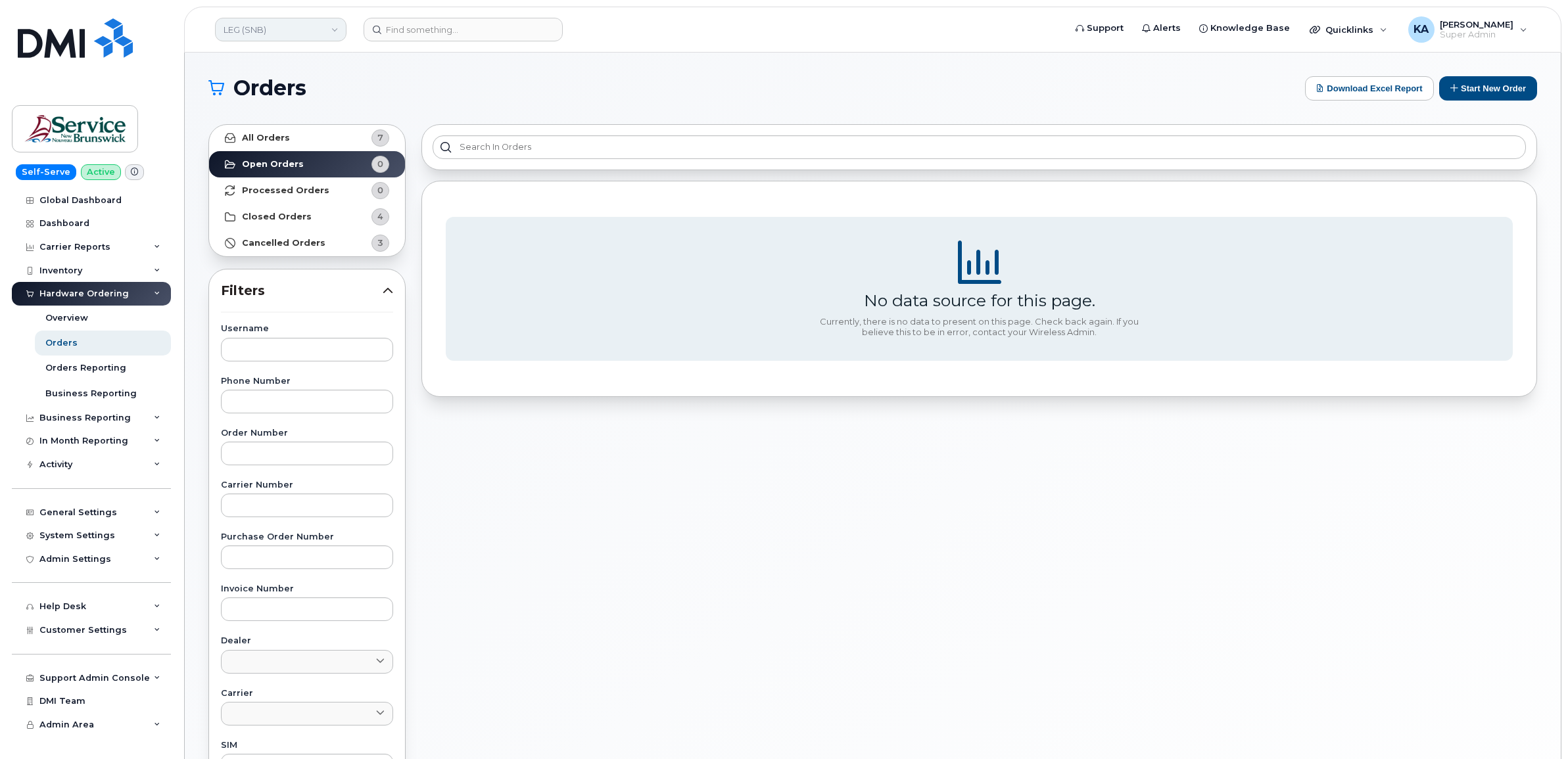
click at [294, 34] on link "LEG (SNB)" at bounding box center [280, 29] width 131 height 24
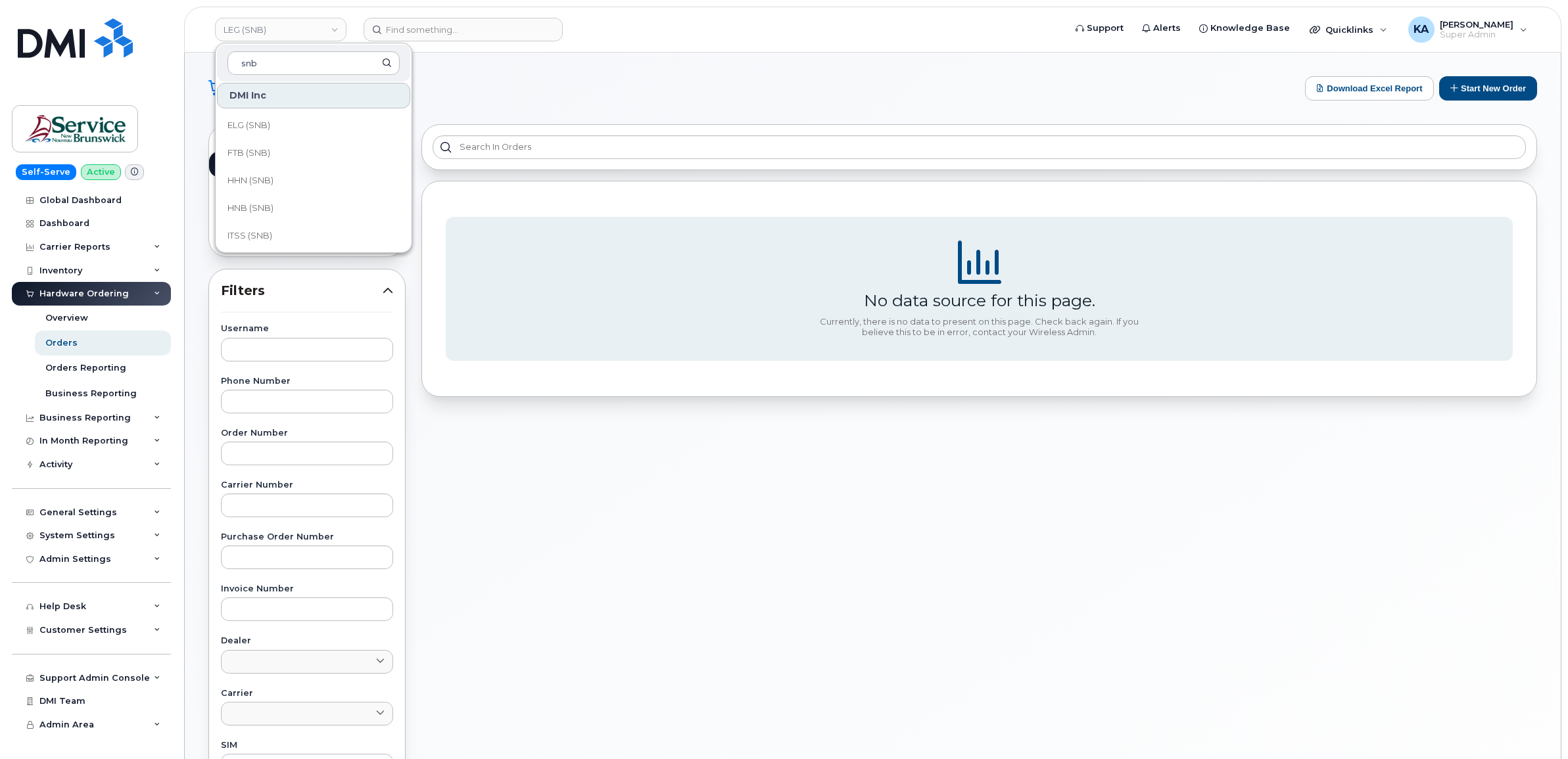
scroll to position [411, 0]
type input "snb"
click at [249, 183] on span "KLC (SNB)" at bounding box center [249, 183] width 44 height 13
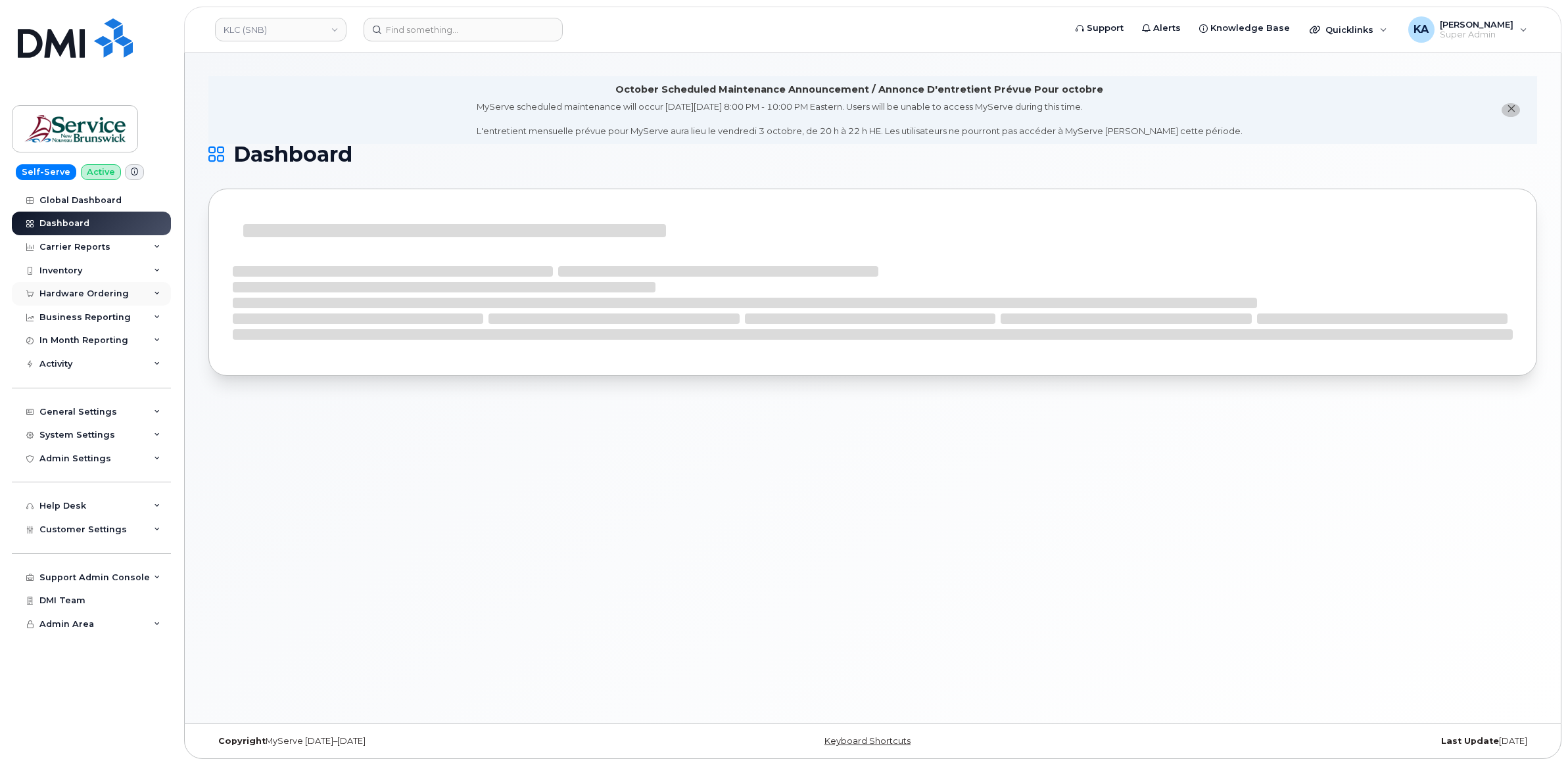
click at [91, 293] on div "Hardware Ordering" at bounding box center [84, 293] width 89 height 11
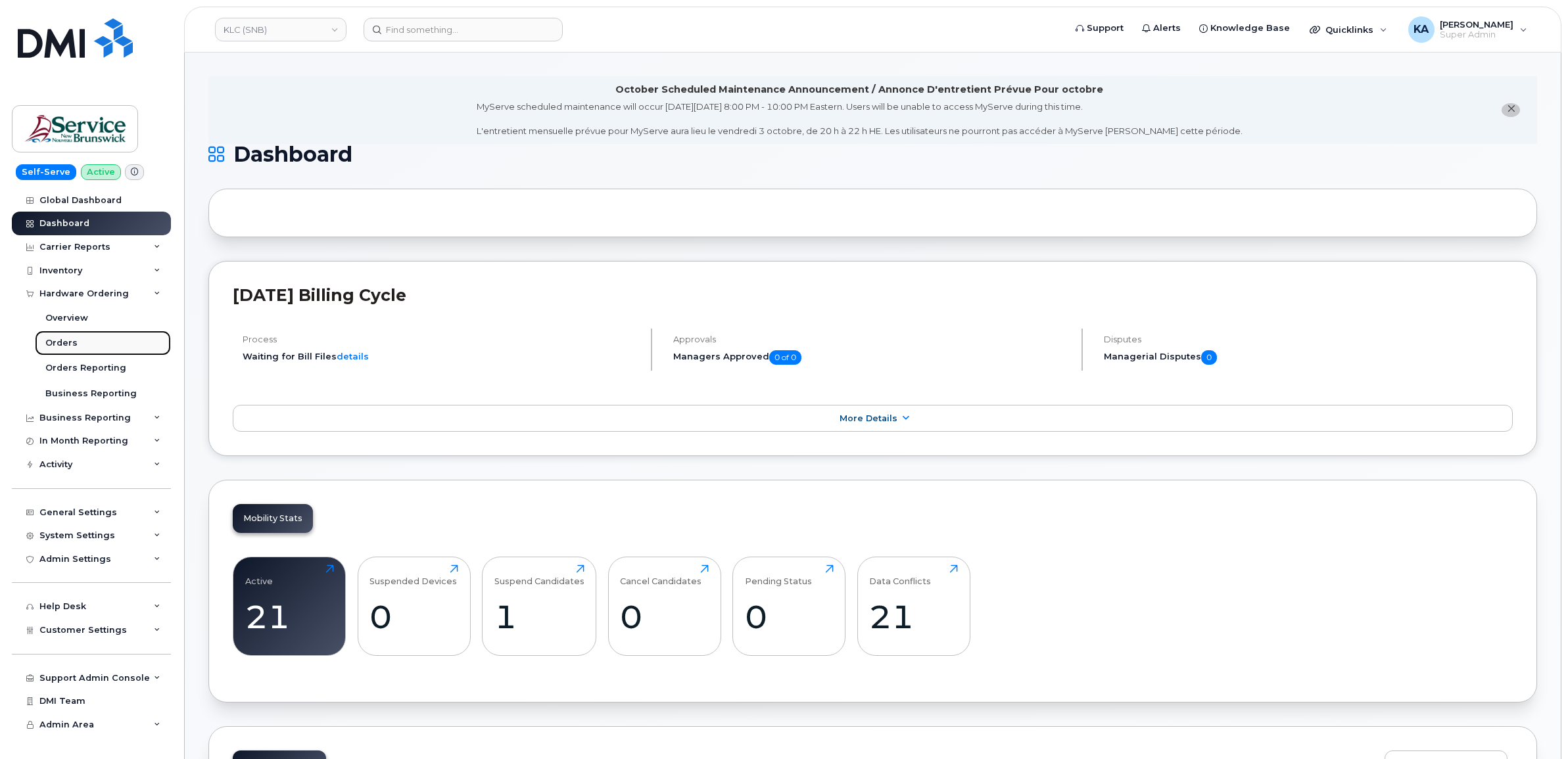
click at [69, 342] on div "Orders" at bounding box center [62, 343] width 32 height 12
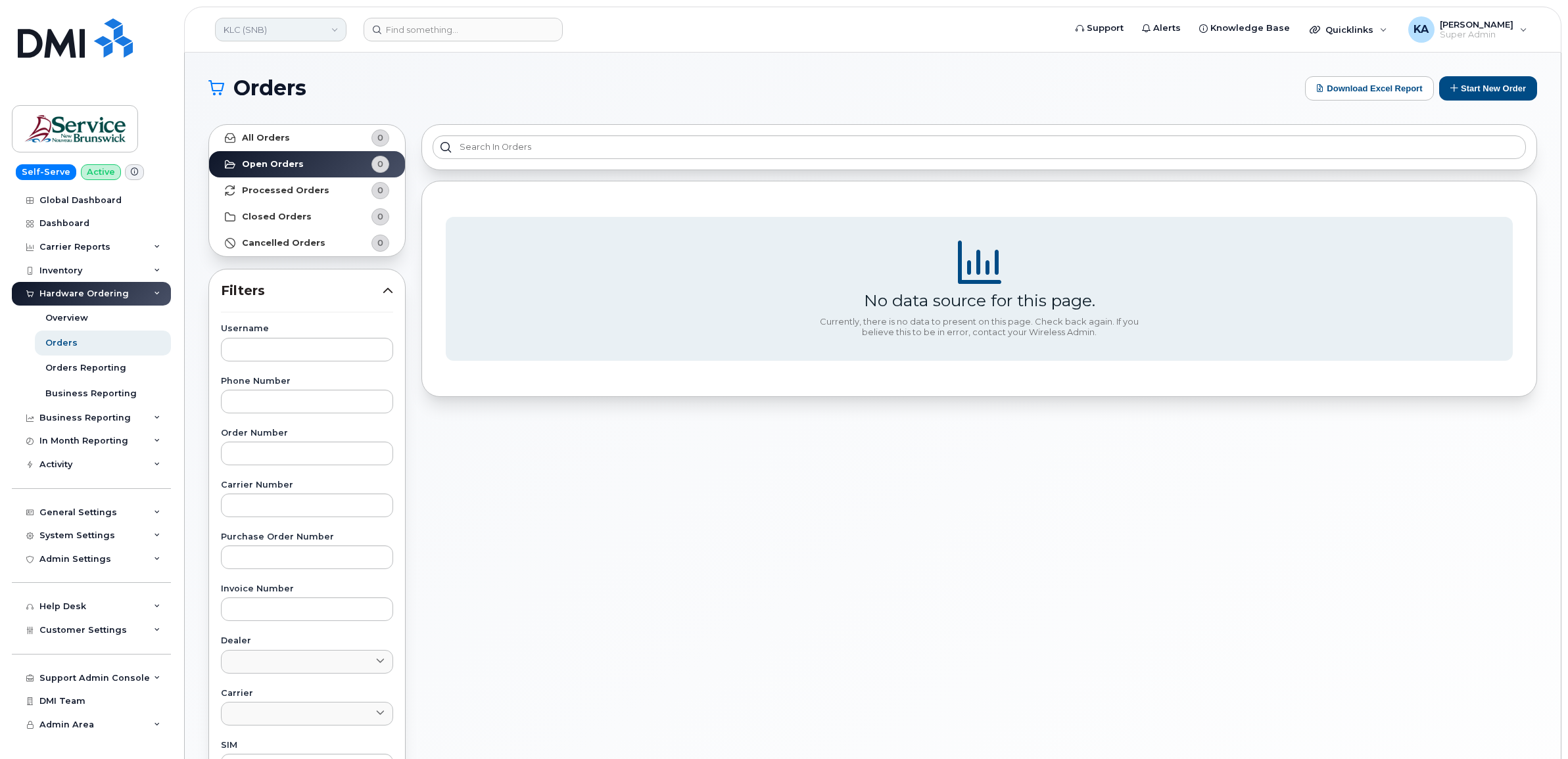
click at [268, 27] on link "KLC (SNB)" at bounding box center [280, 29] width 131 height 24
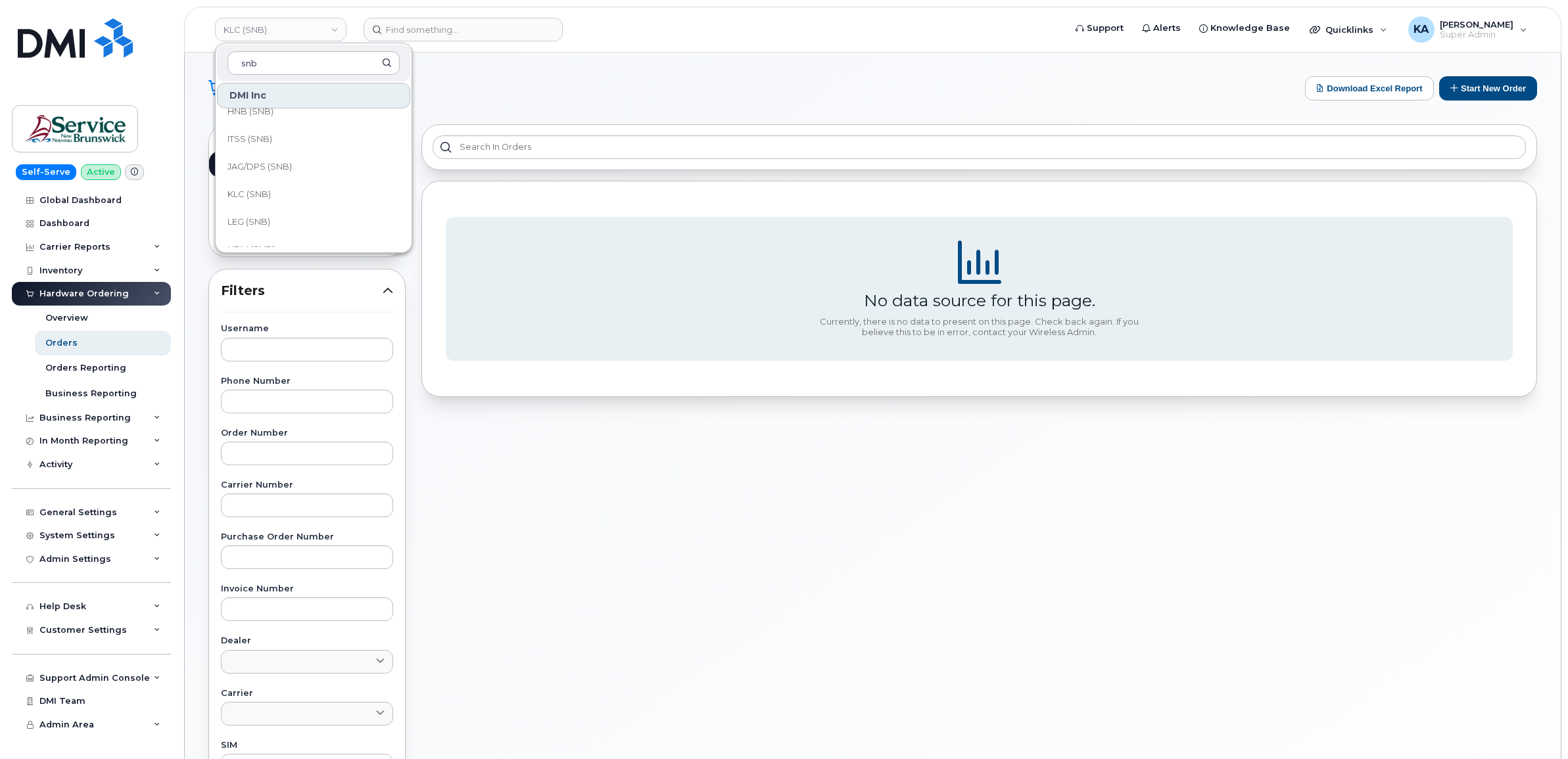
scroll to position [411, 0]
type input "snb"
click at [271, 152] on span "JAG/DPS (SNB)" at bounding box center [260, 155] width 65 height 13
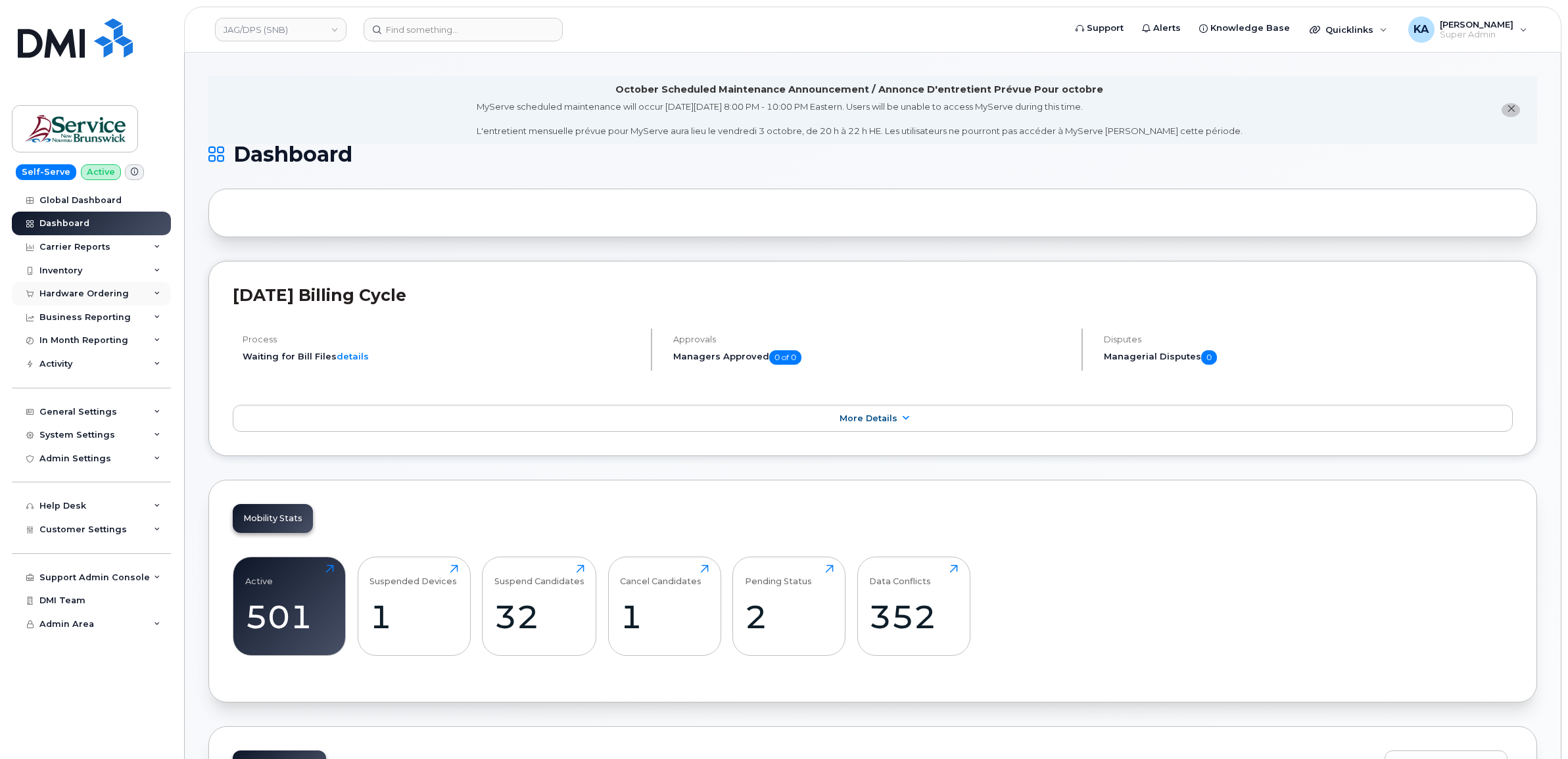
click at [106, 291] on div "Hardware Ordering" at bounding box center [84, 293] width 89 height 11
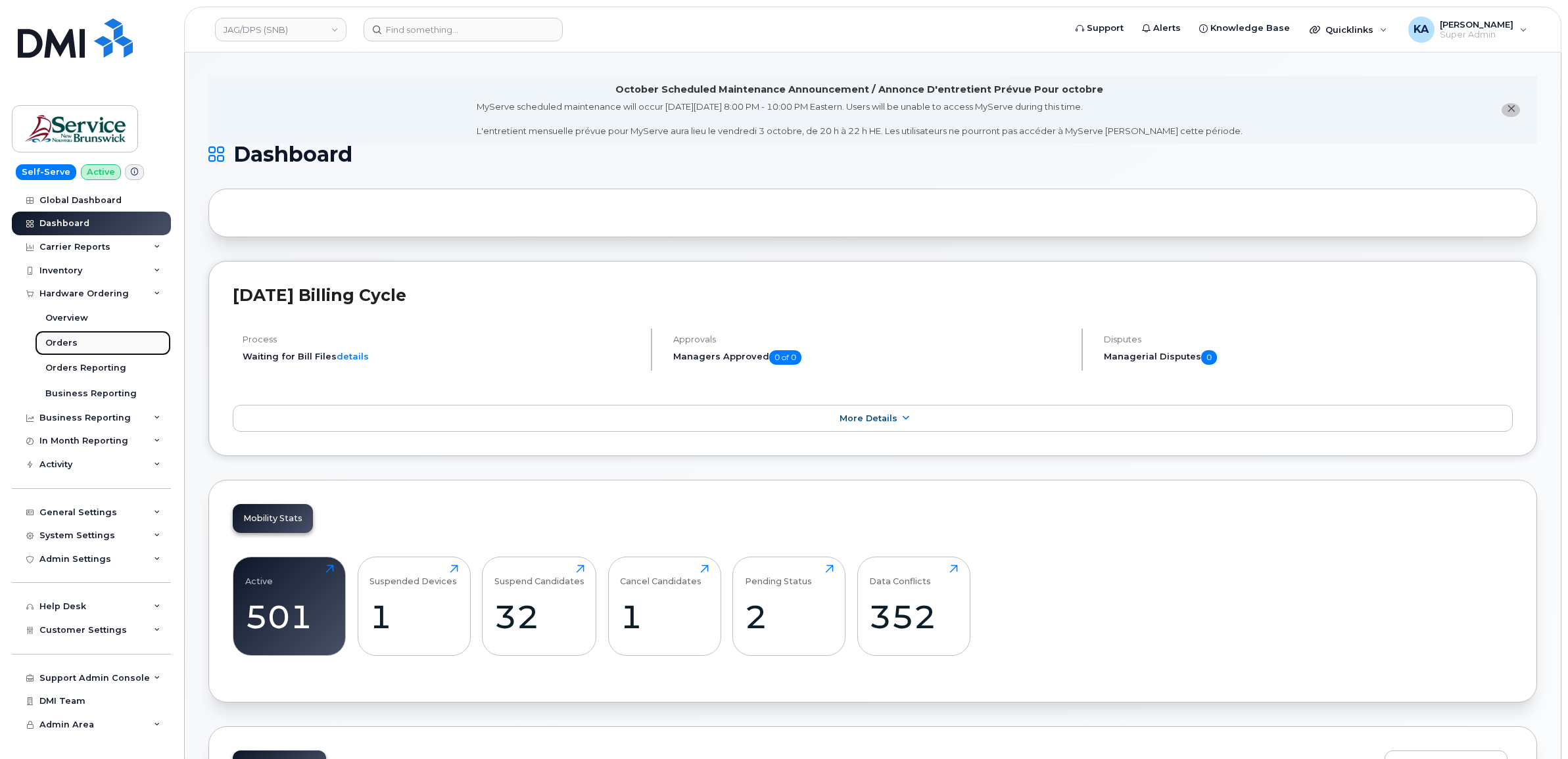
click at [63, 343] on div "Orders" at bounding box center [62, 343] width 32 height 12
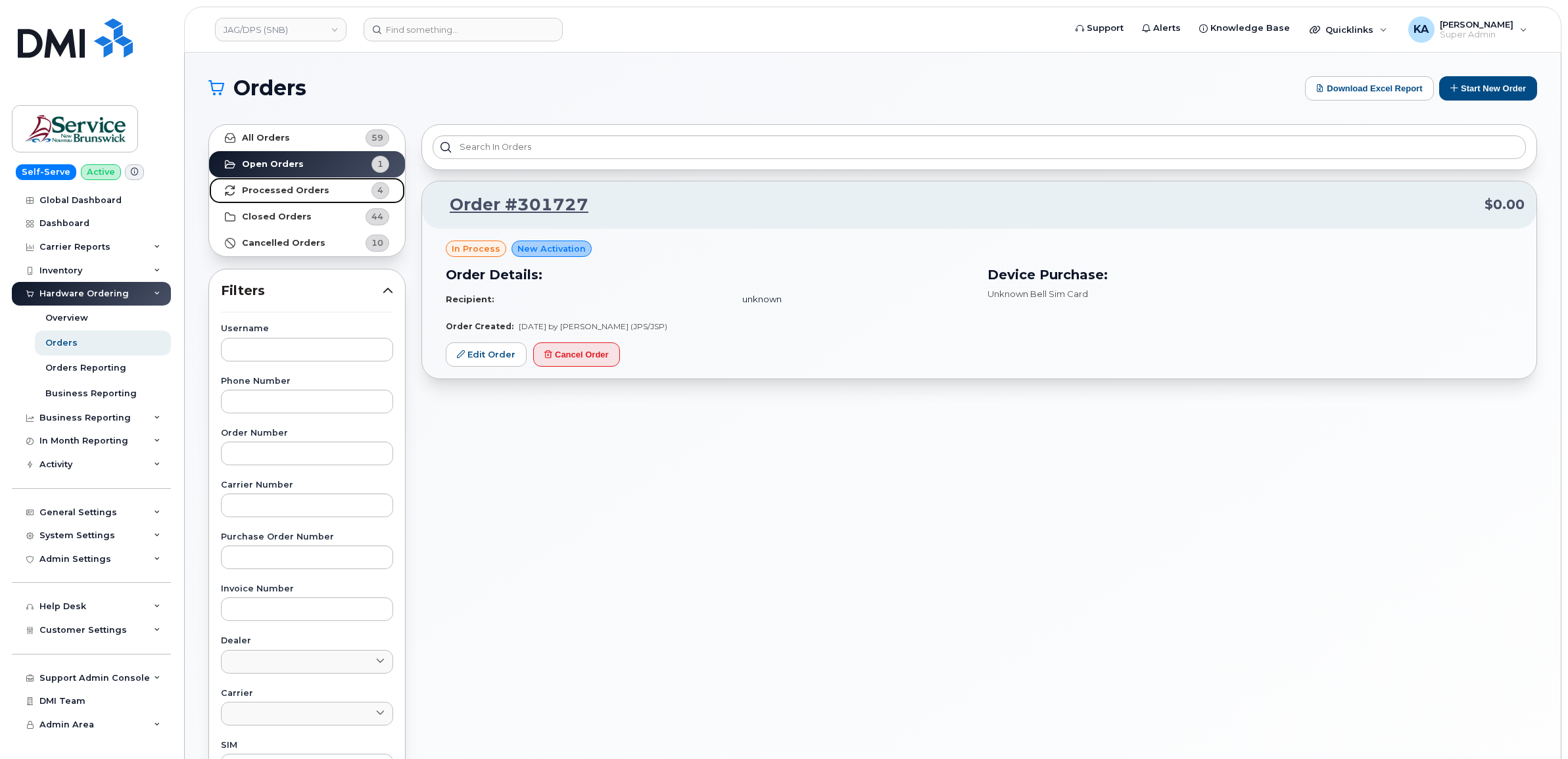
click at [247, 180] on link "Processed Orders 4" at bounding box center [307, 190] width 196 height 26
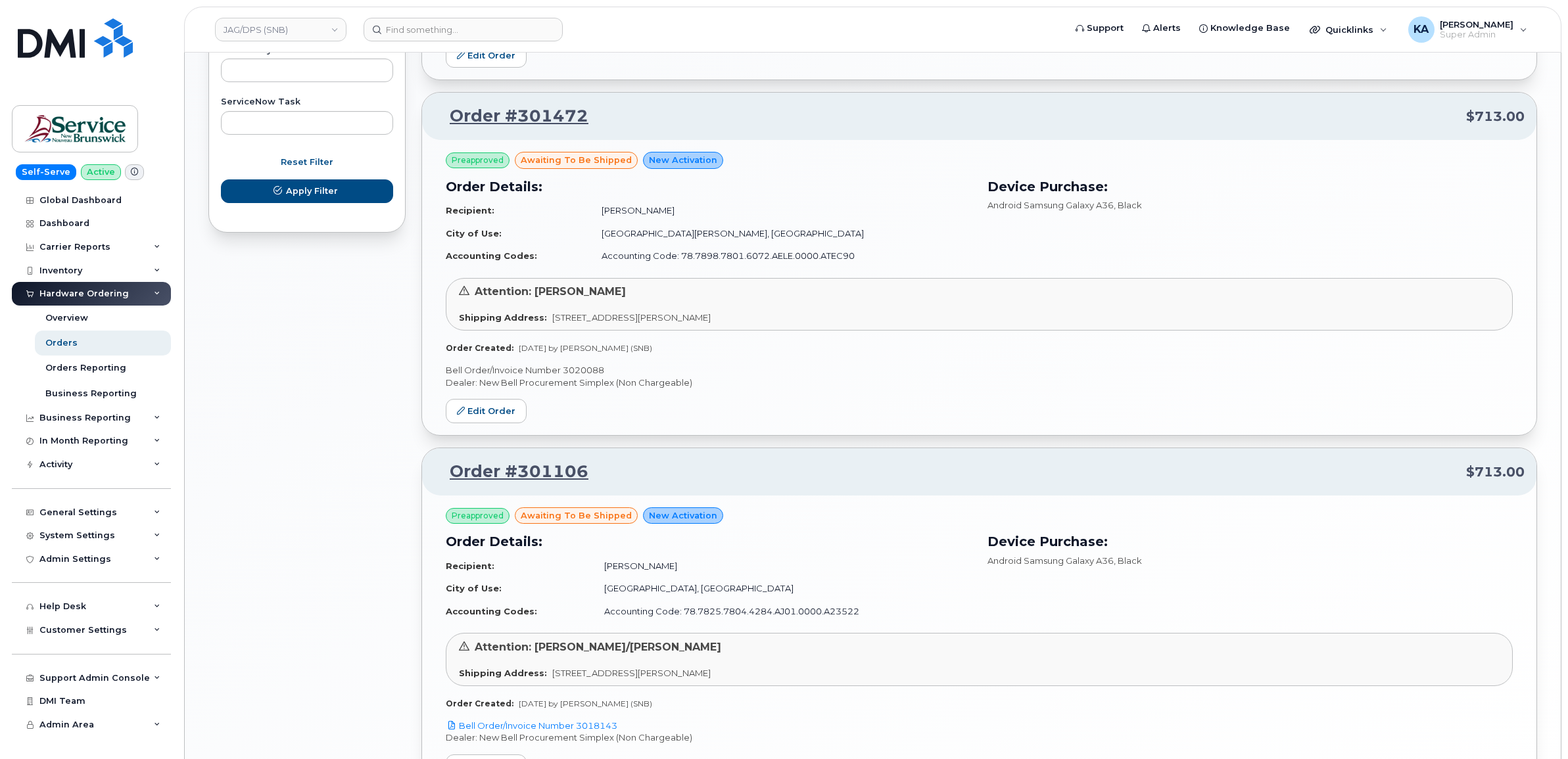
scroll to position [913, 0]
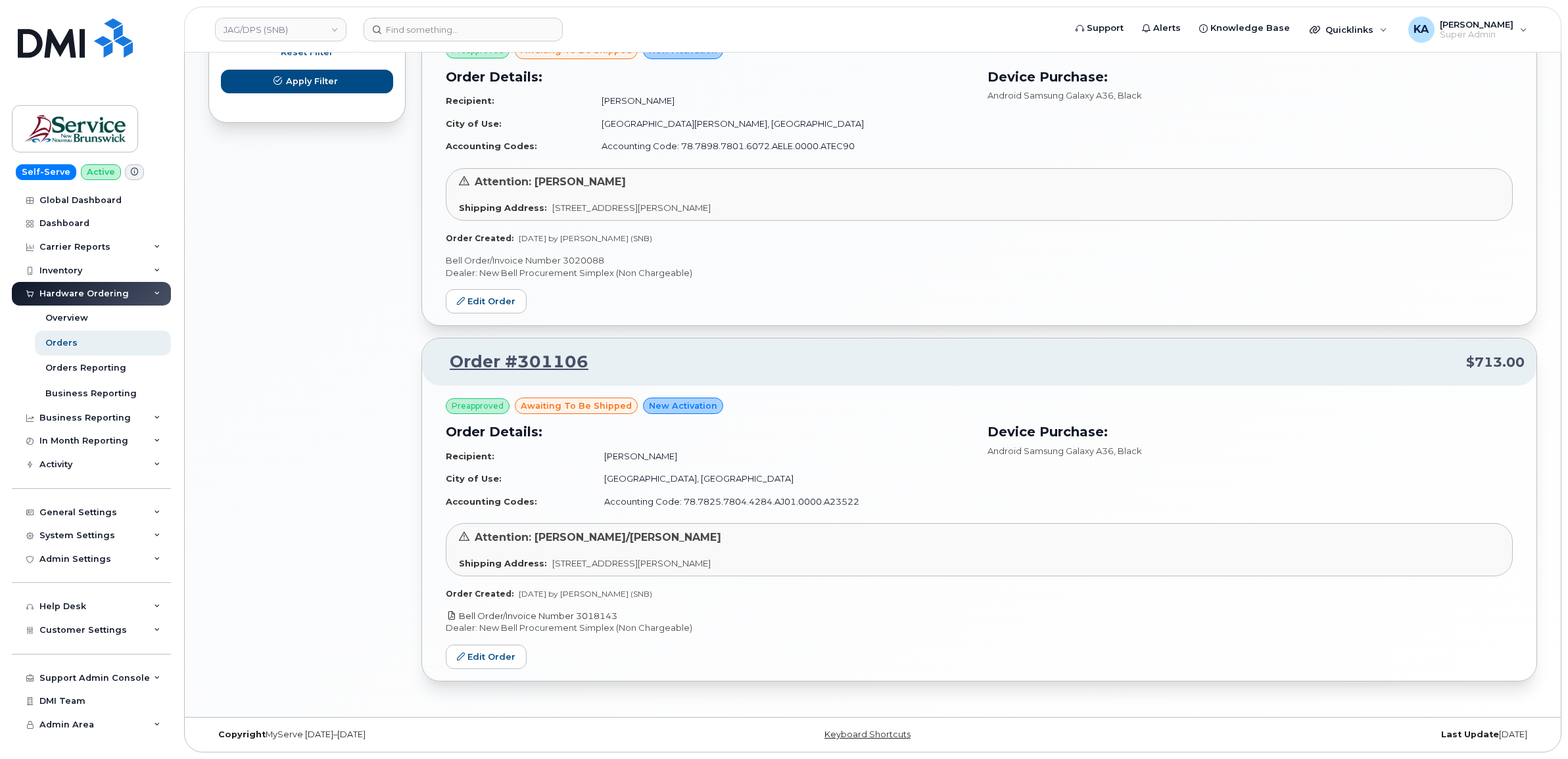
drag, startPoint x: 621, startPoint y: 613, endPoint x: 581, endPoint y: 616, distance: 40.1
click at [581, 616] on p "Bell Order/Invoice Number 3018143" at bounding box center [979, 616] width 1067 height 13
copy link "3018143"
click at [490, 651] on link "Edit Order" at bounding box center [486, 656] width 81 height 25
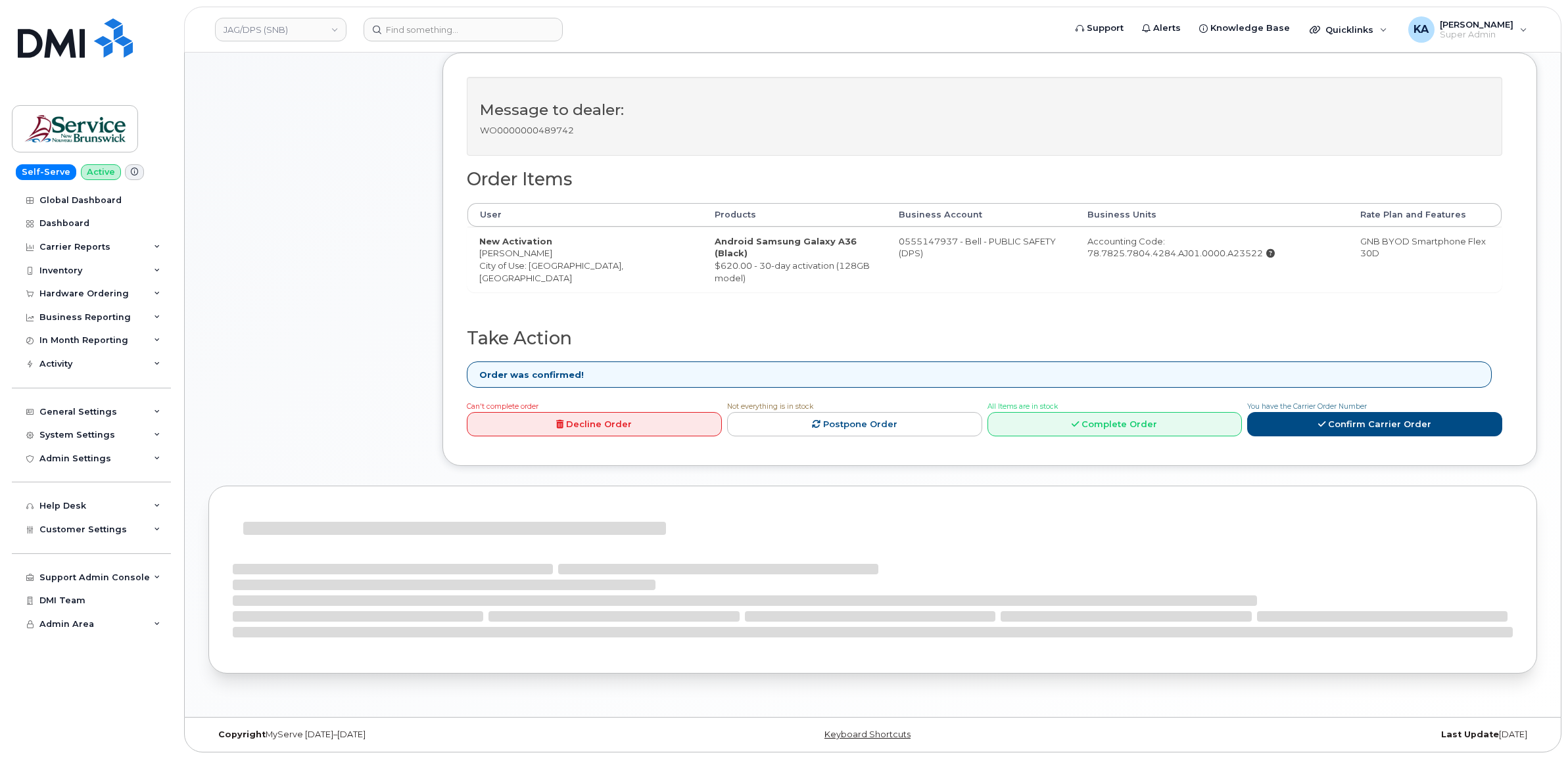
scroll to position [468, 0]
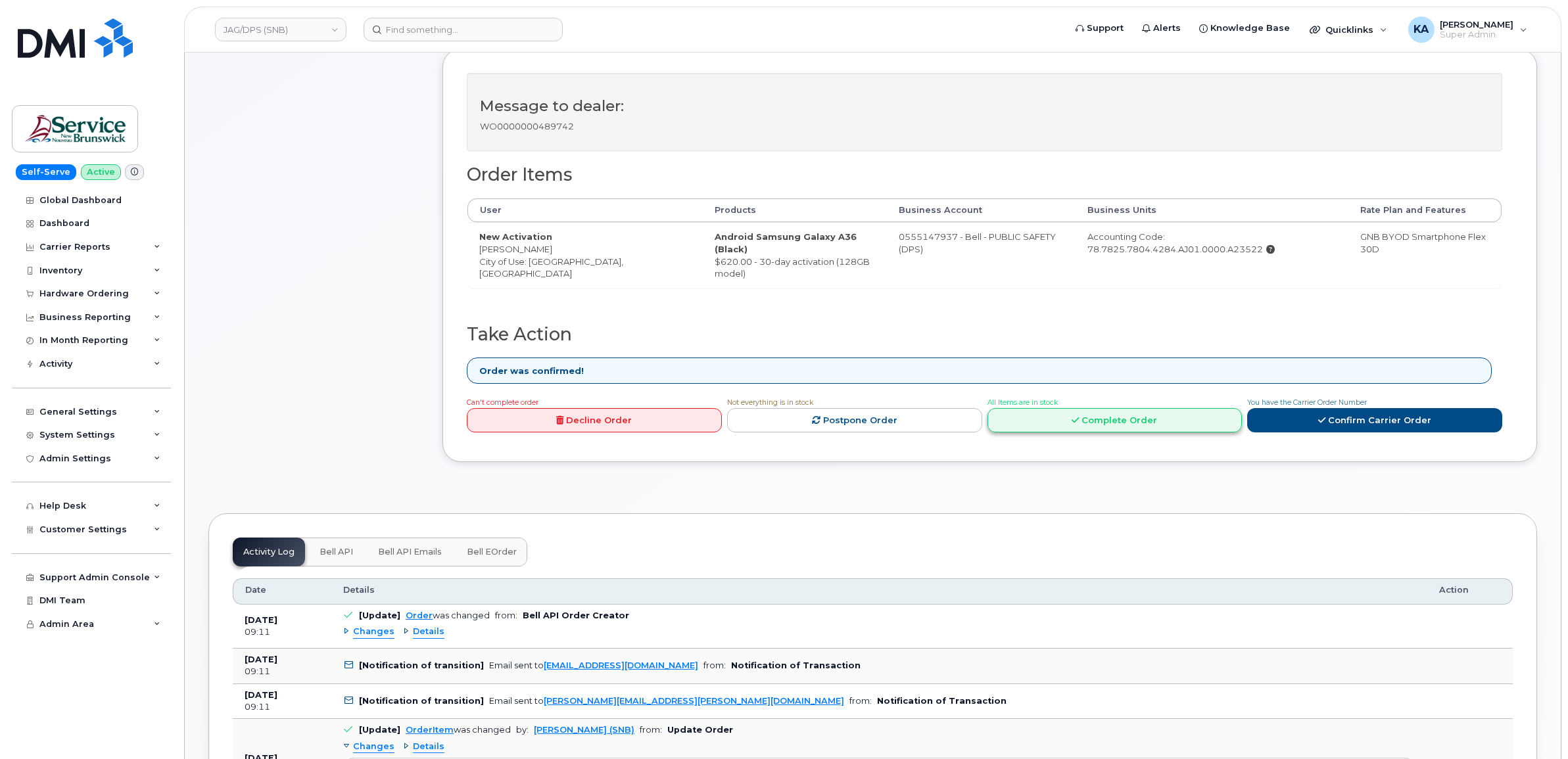
click at [1098, 430] on link "Complete Order" at bounding box center [1114, 420] width 255 height 25
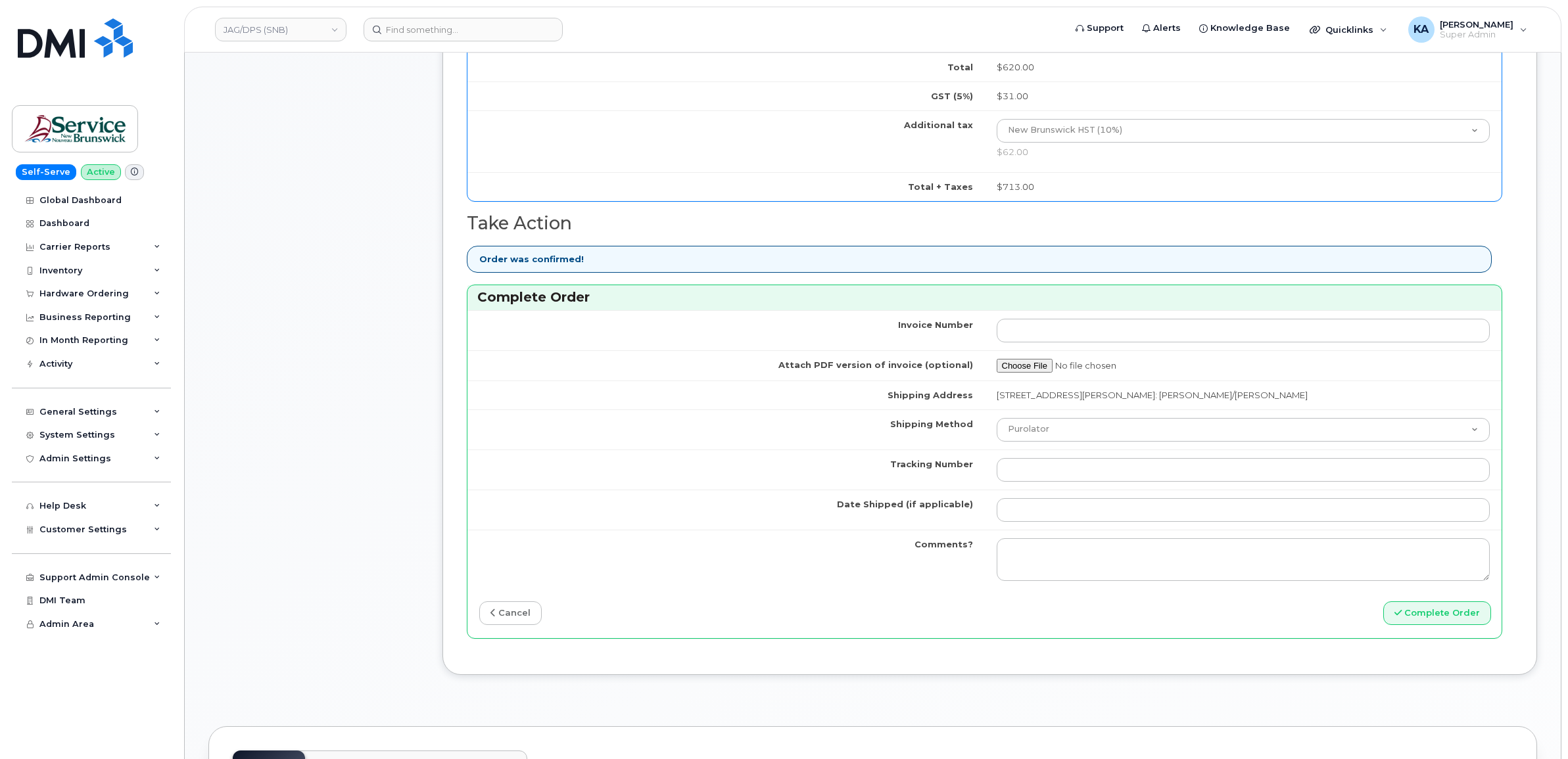
scroll to position [961, 0]
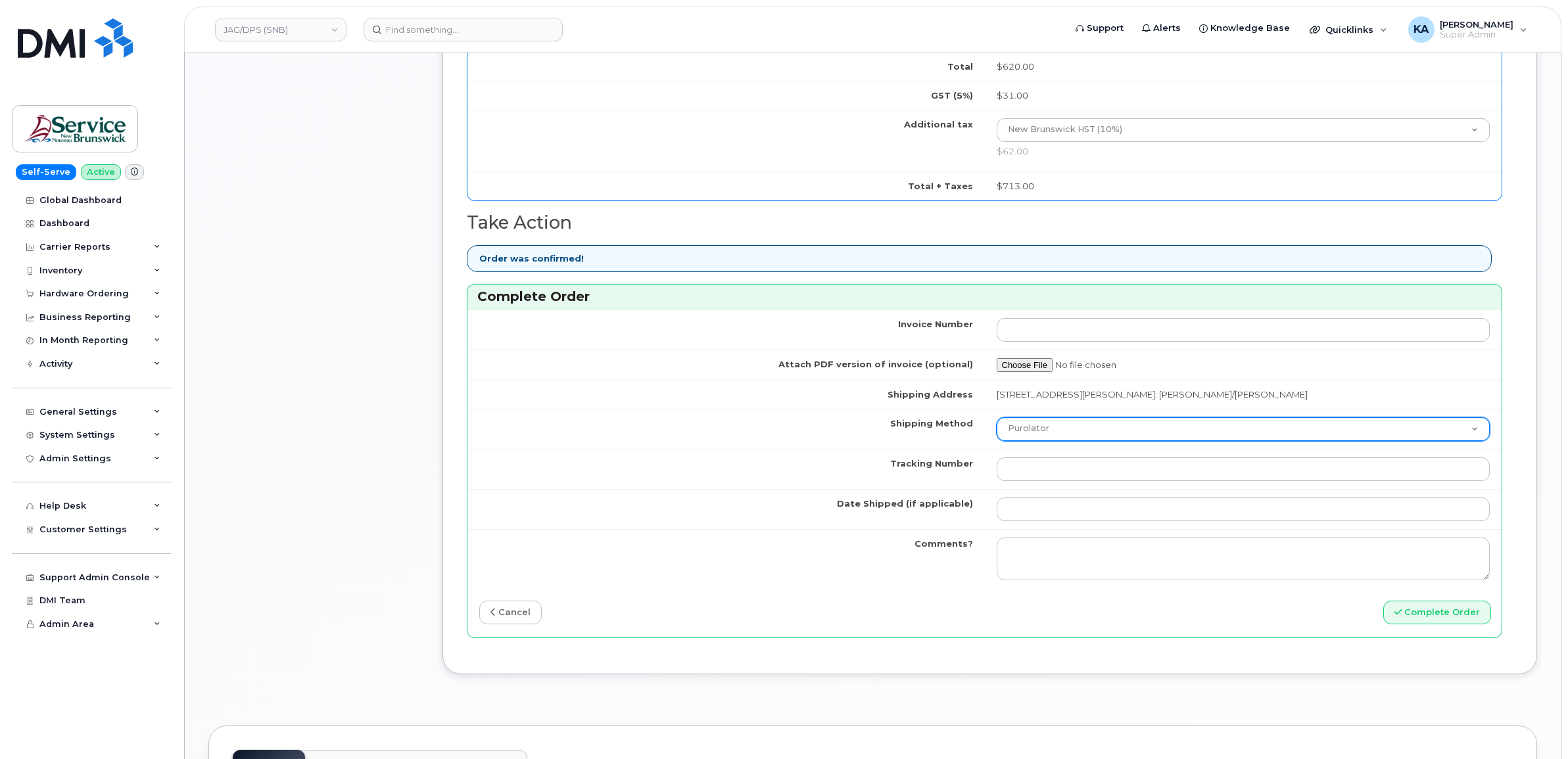
click at [1100, 432] on select "Purolator UPS FedEx Canada Post Courier Other Drop Off Pick Up" at bounding box center [1243, 429] width 494 height 24
select select "FedEx"
click at [996, 421] on select "Purolator UPS FedEx Canada Post Courier Other Drop Off Pick Up" at bounding box center [1243, 429] width 494 height 24
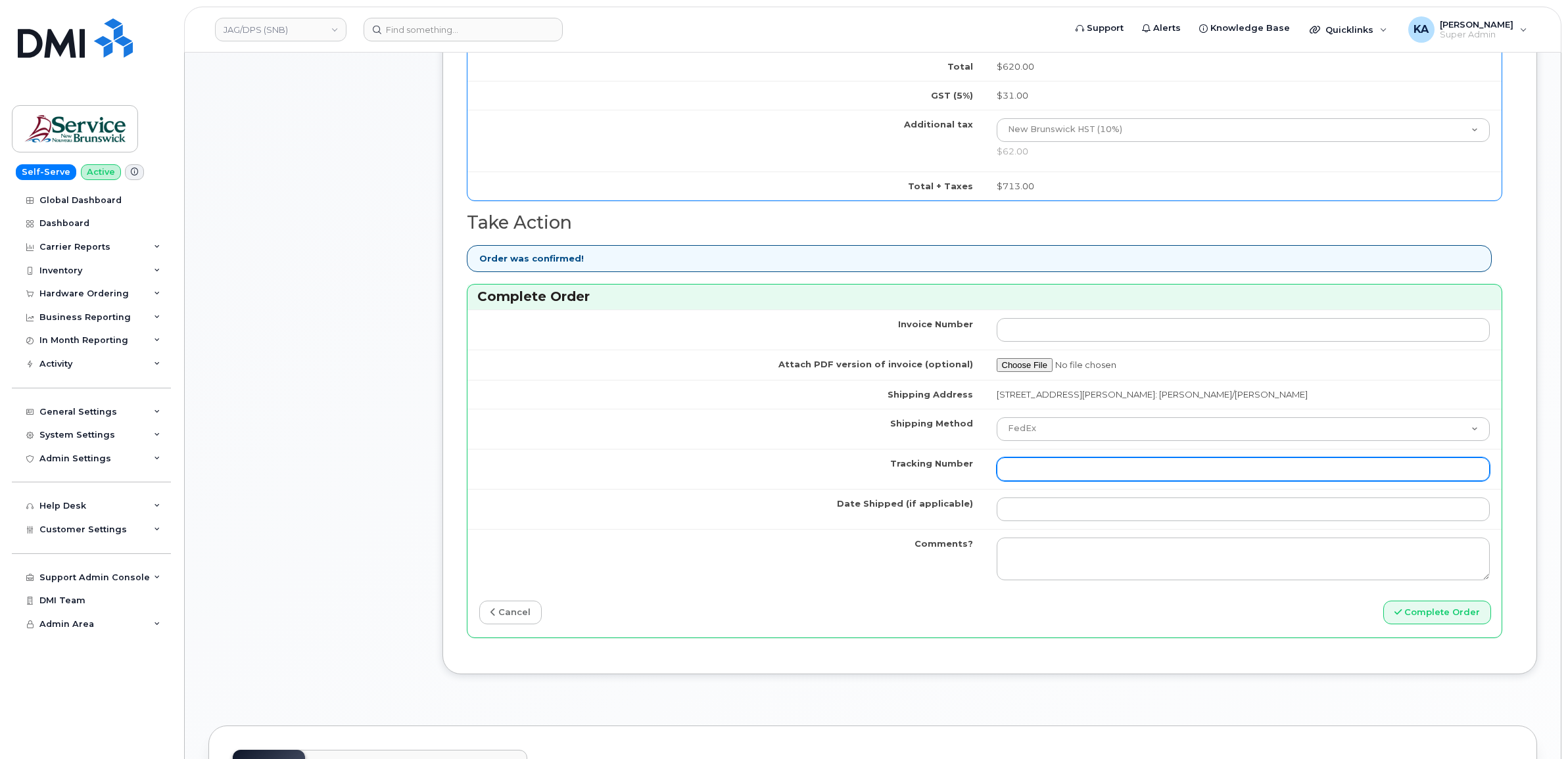
click at [1033, 472] on input "Tracking Number" at bounding box center [1243, 470] width 494 height 24
paste input "475744952319"
type input "475744952319"
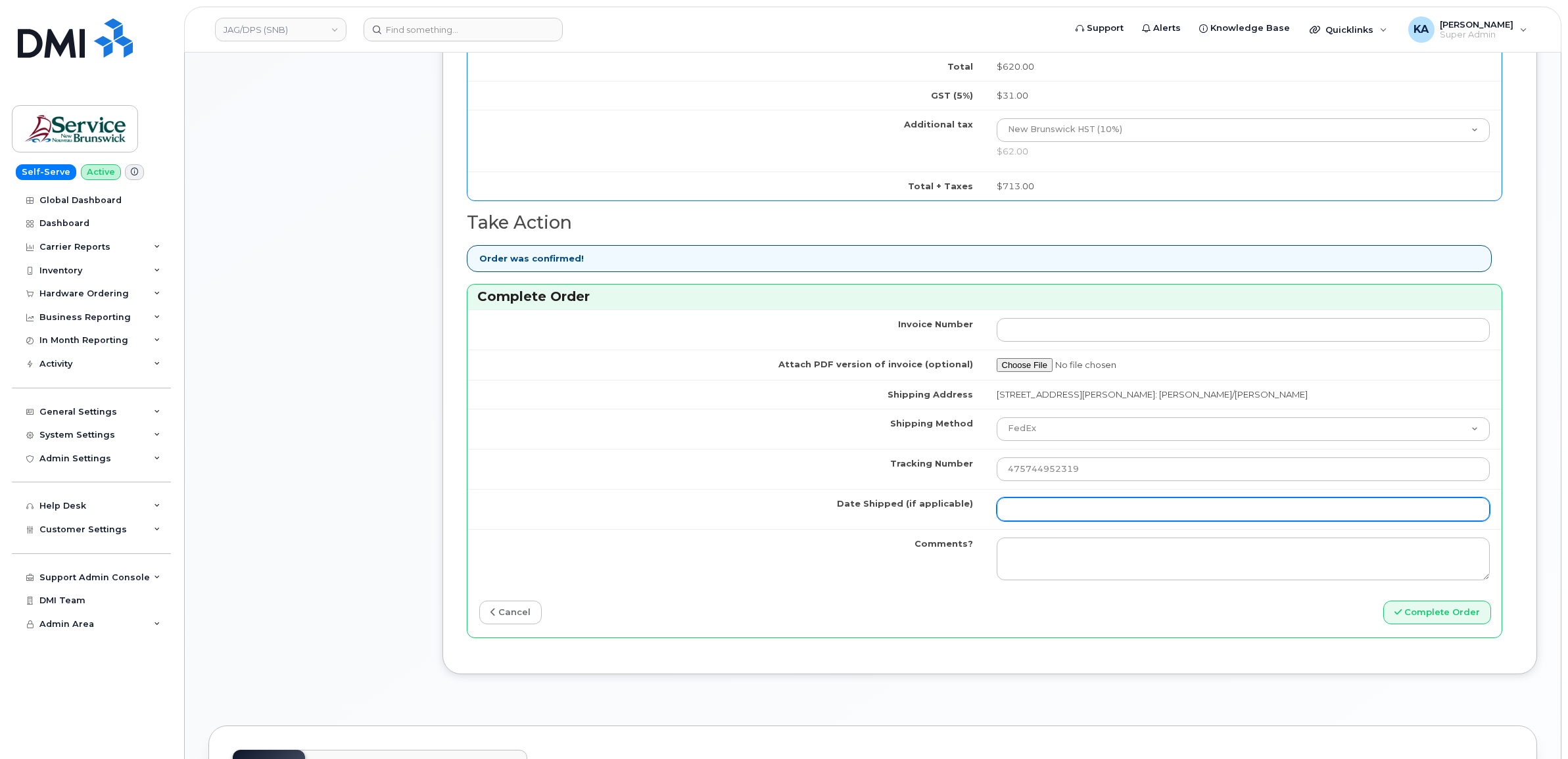
click at [1035, 510] on input "Date Shipped (if applicable)" at bounding box center [1243, 510] width 494 height 24
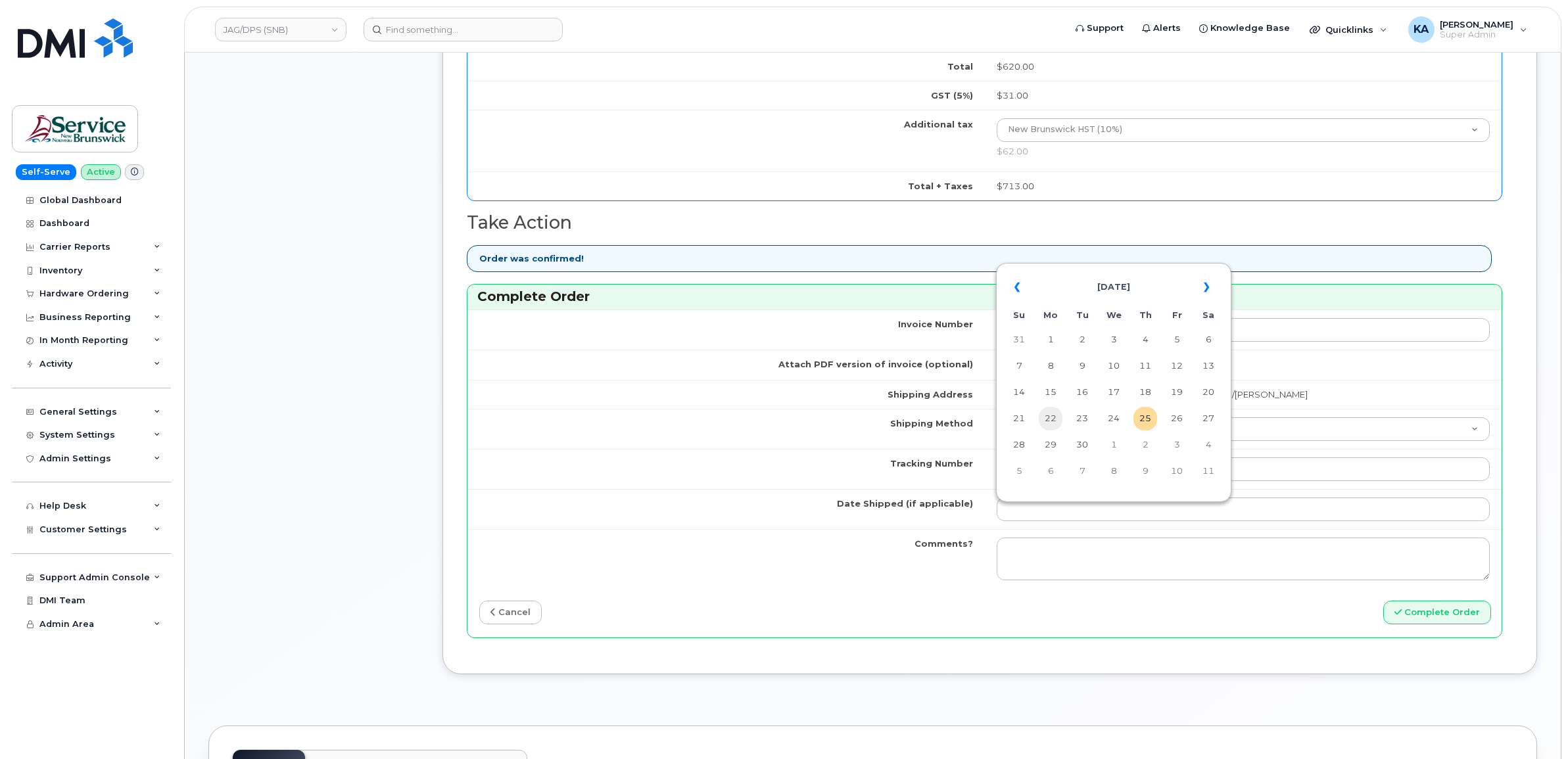
click at [1053, 417] on td "22" at bounding box center [1050, 419] width 24 height 24
type input "[DATE]"
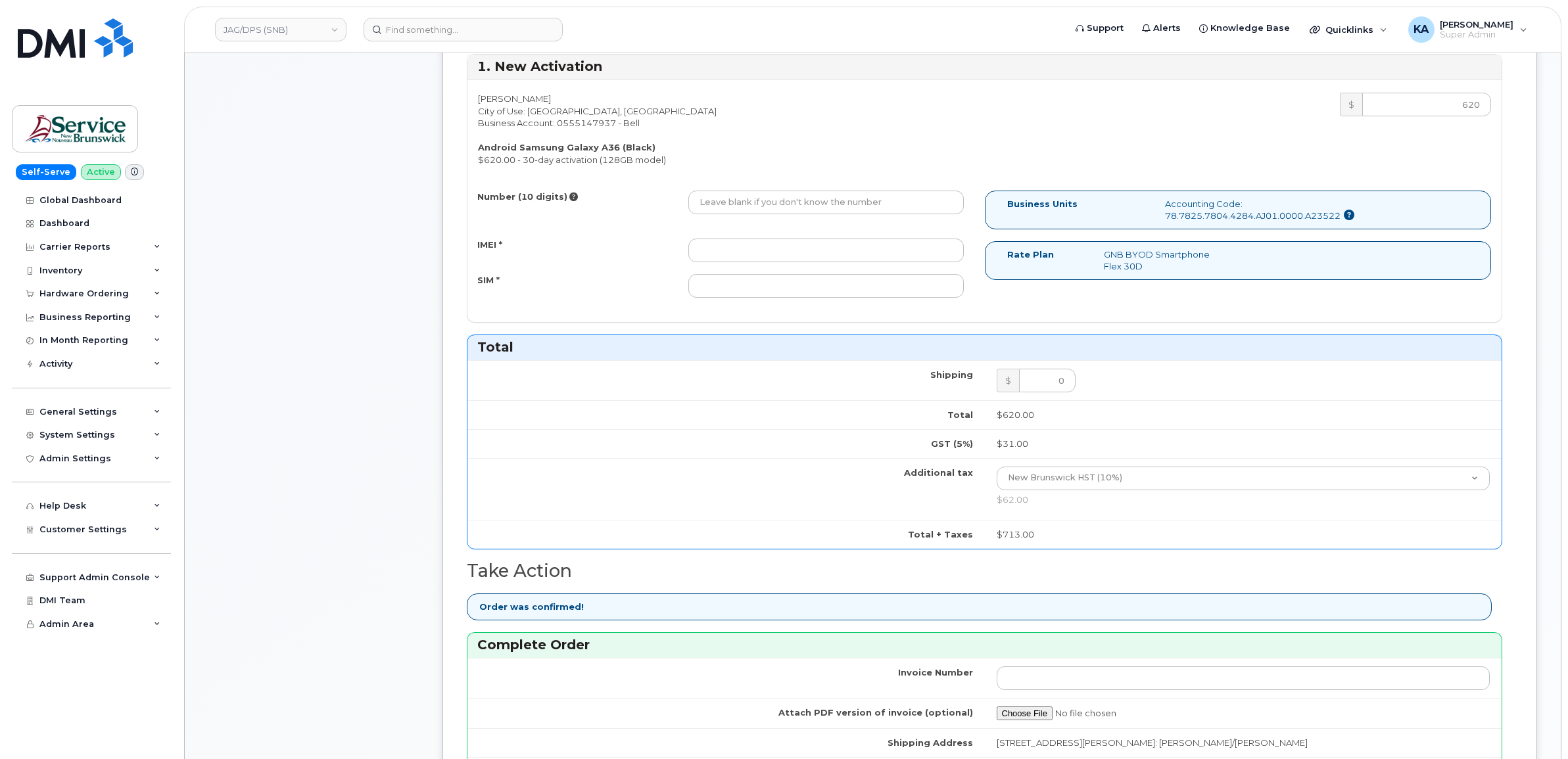
scroll to position [550, 0]
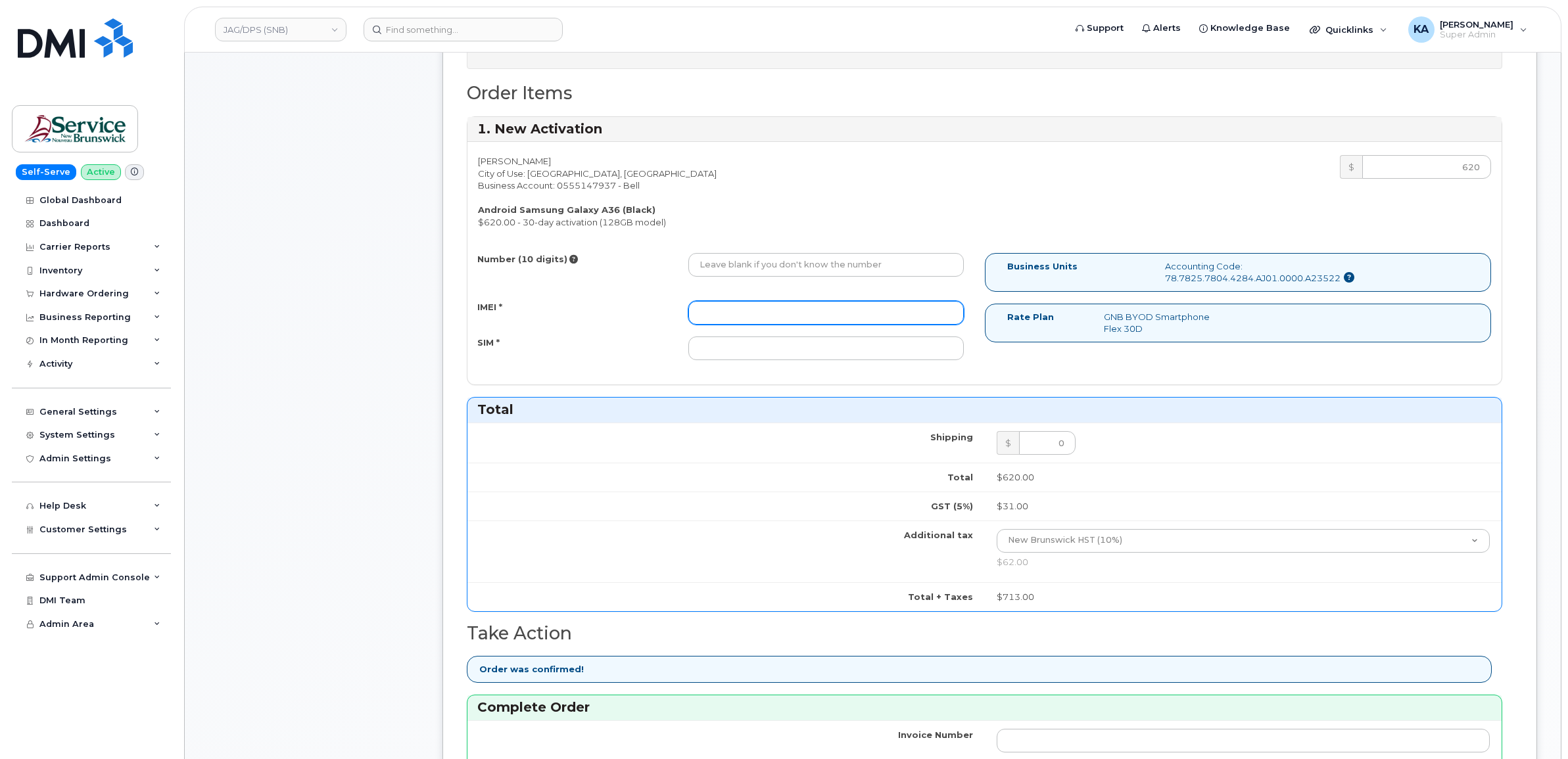
click at [791, 309] on input "IMEI *" at bounding box center [826, 313] width 275 height 24
paste input "357167790609719"
type input "357167790609719"
click at [873, 354] on input "SIM *" at bounding box center [826, 348] width 275 height 24
paste input "89302610207733332859"
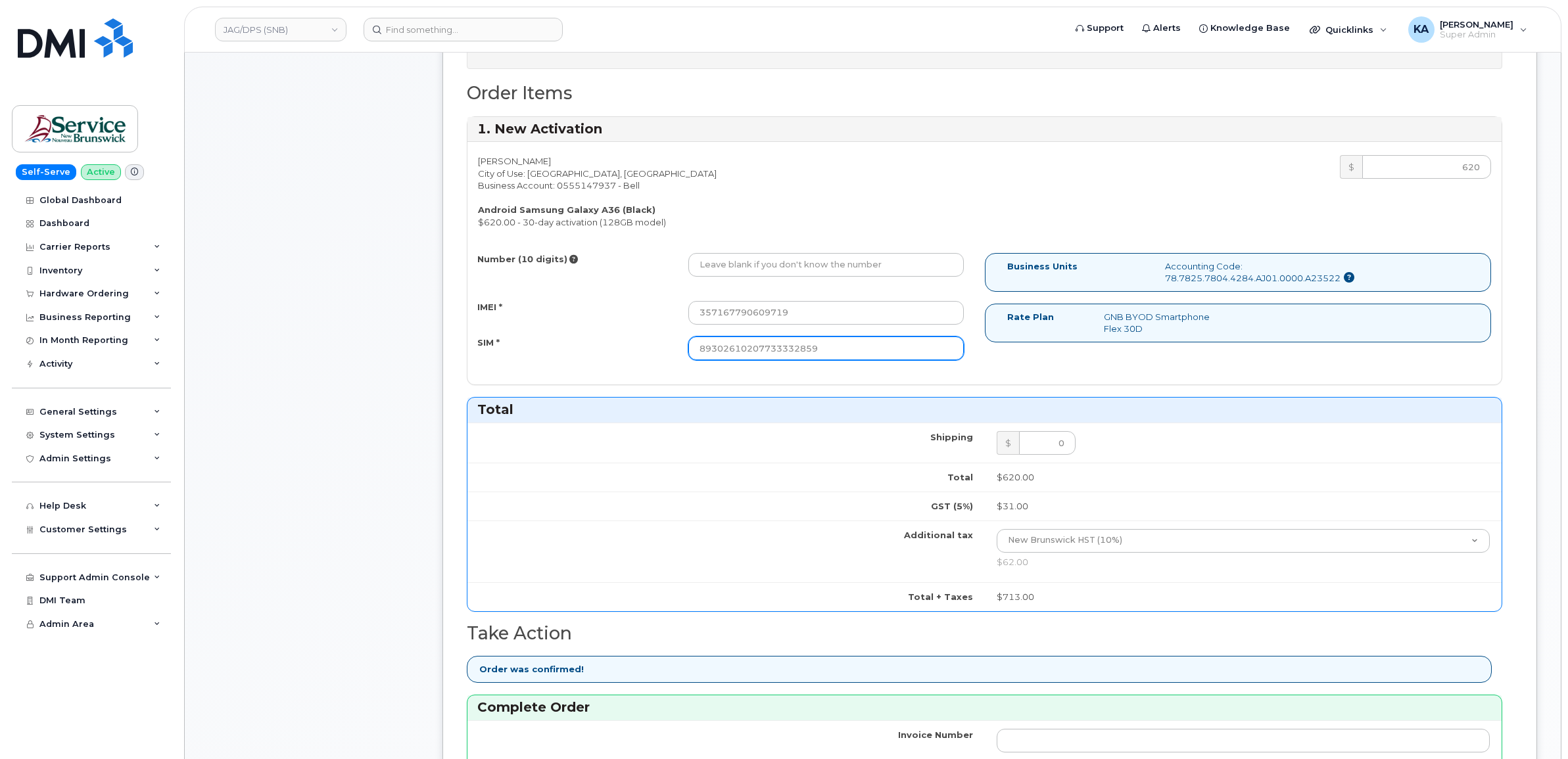
type input "89302610207733332859"
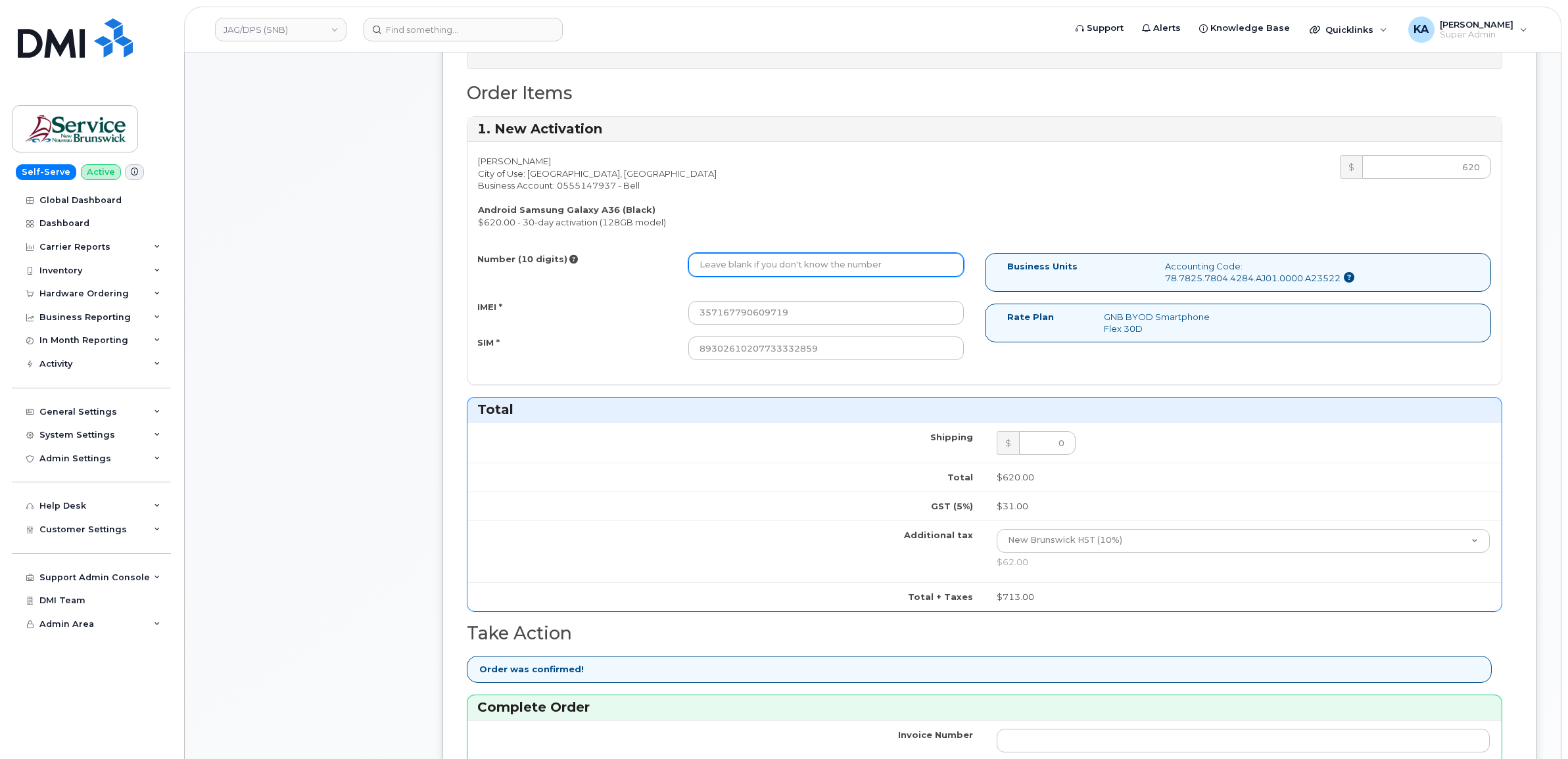
click at [744, 260] on input "Number (10 digits)" at bounding box center [826, 265] width 275 height 24
paste input "5066555713"
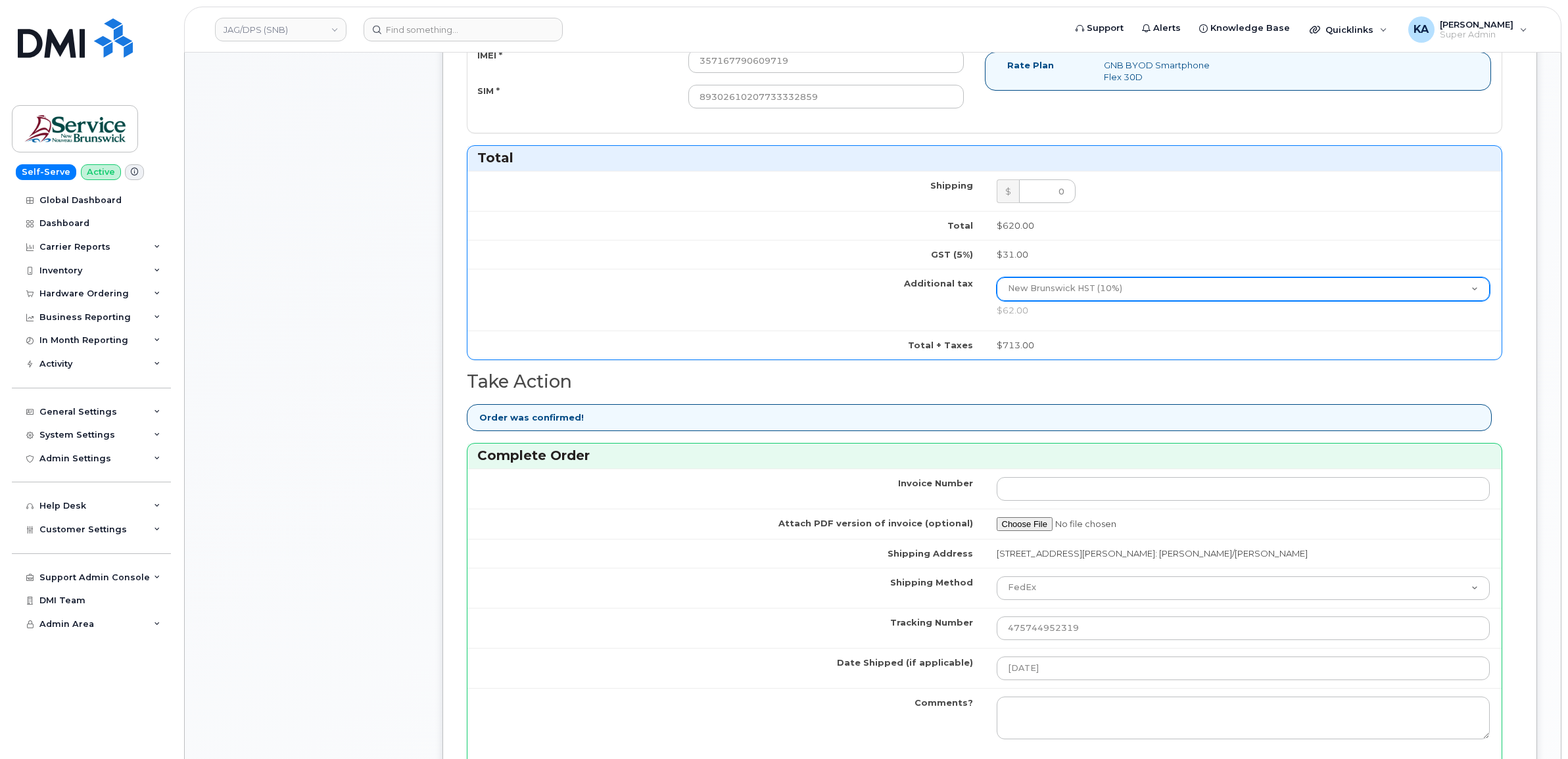
scroll to position [879, 0]
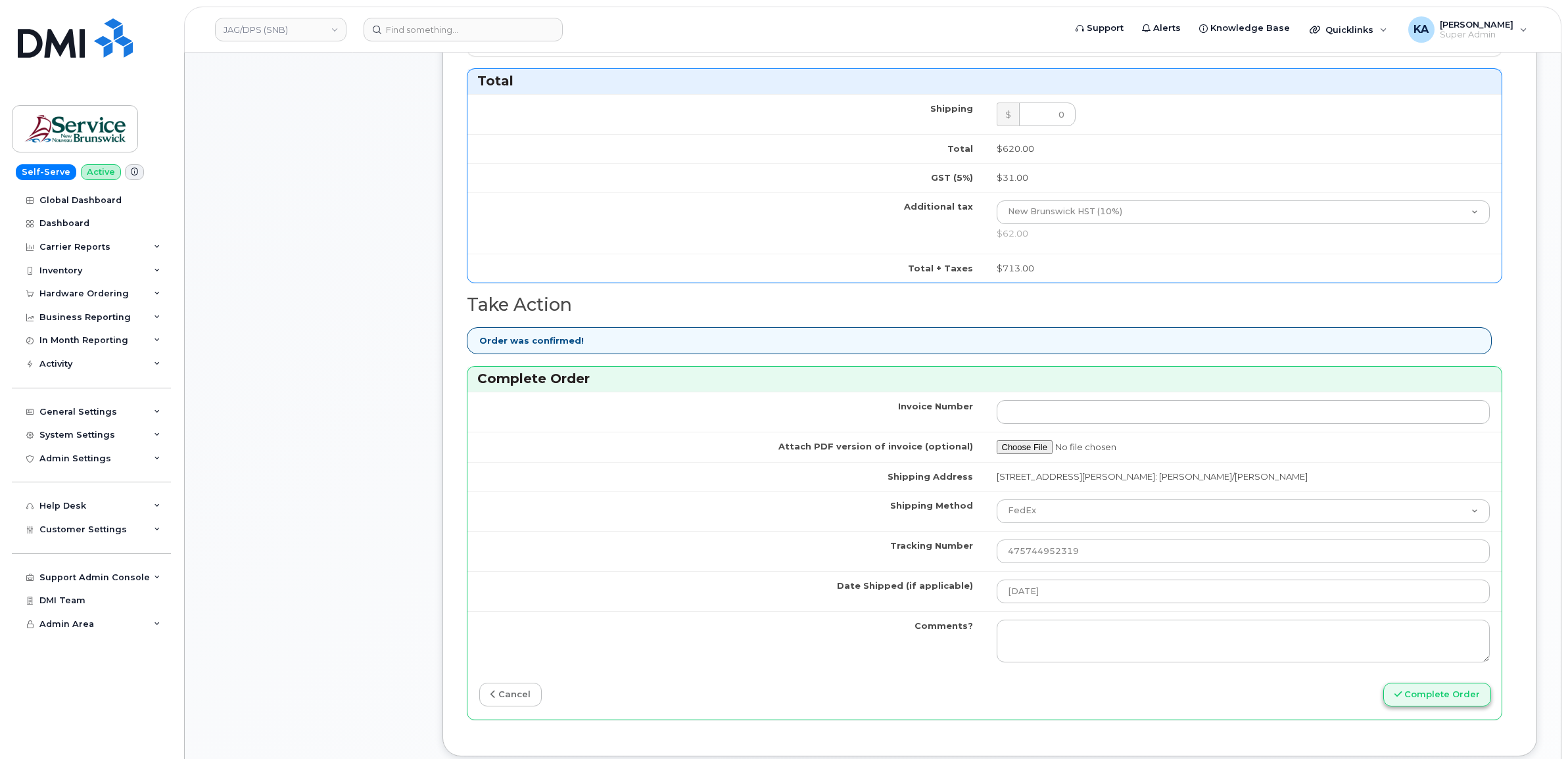
type input "5066555713"
click at [1414, 699] on button "Complete Order" at bounding box center [1437, 695] width 108 height 25
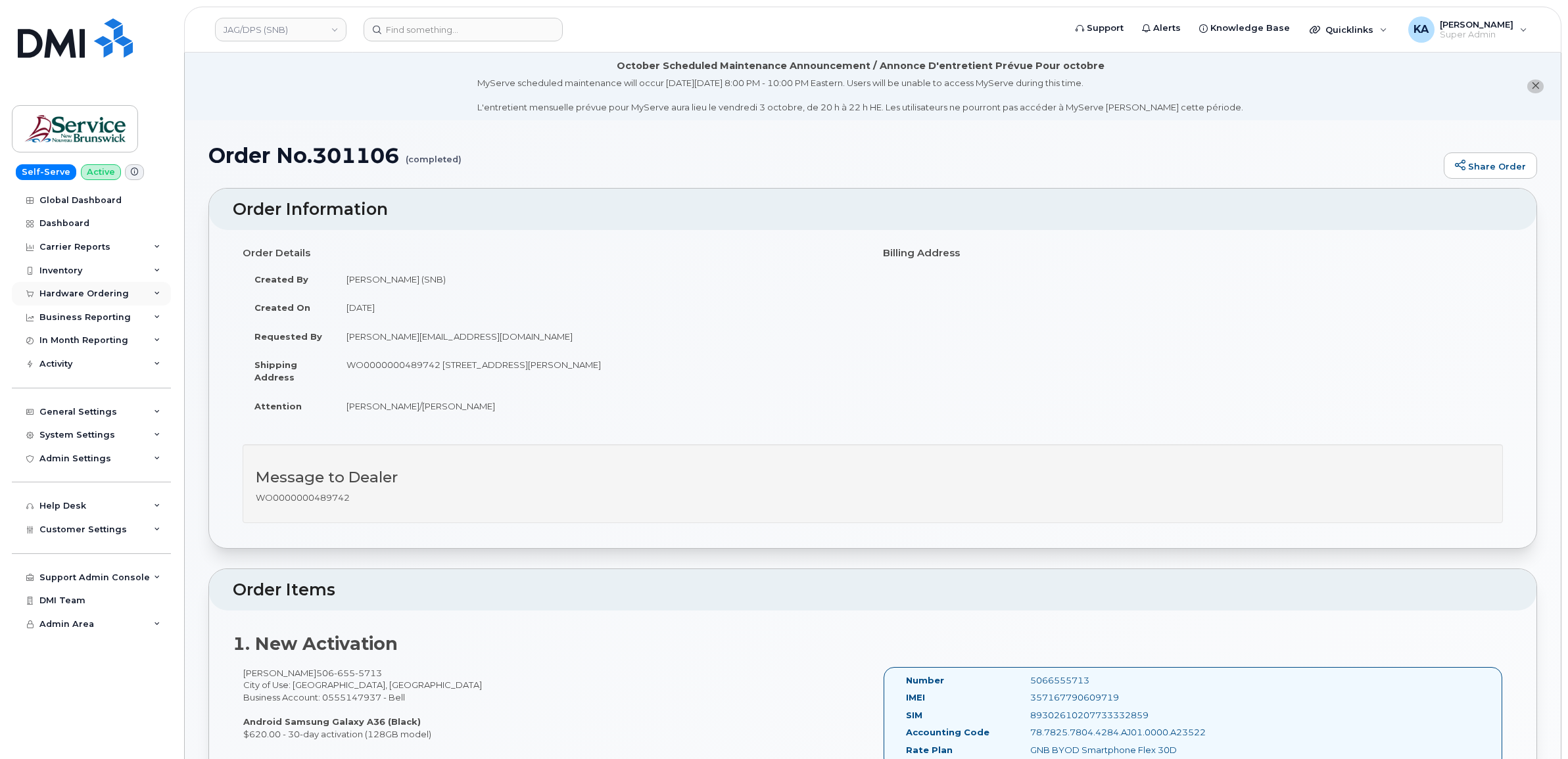
click at [103, 290] on div "Hardware Ordering" at bounding box center [84, 293] width 89 height 11
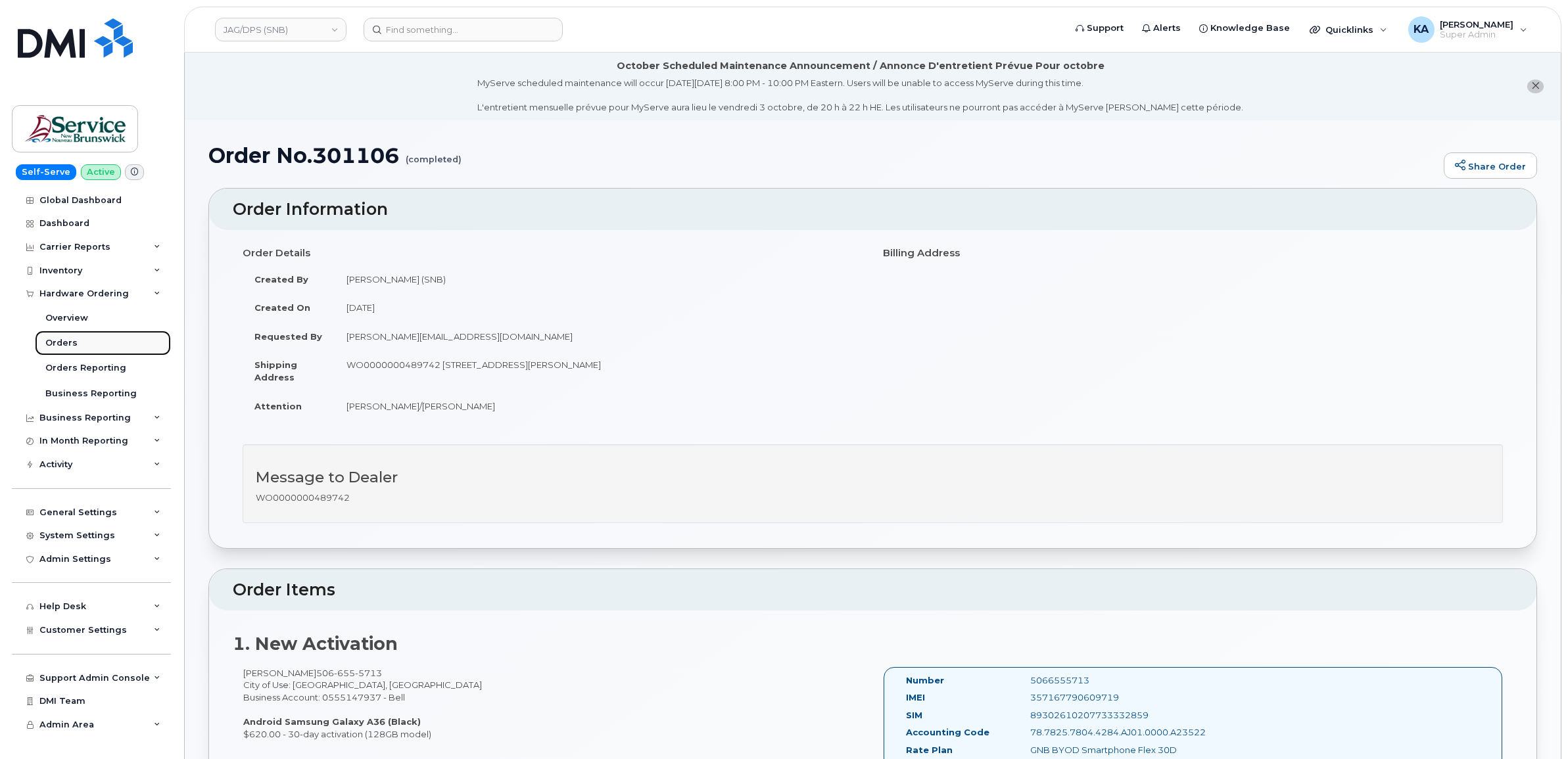
click at [69, 346] on div "Orders" at bounding box center [62, 343] width 32 height 12
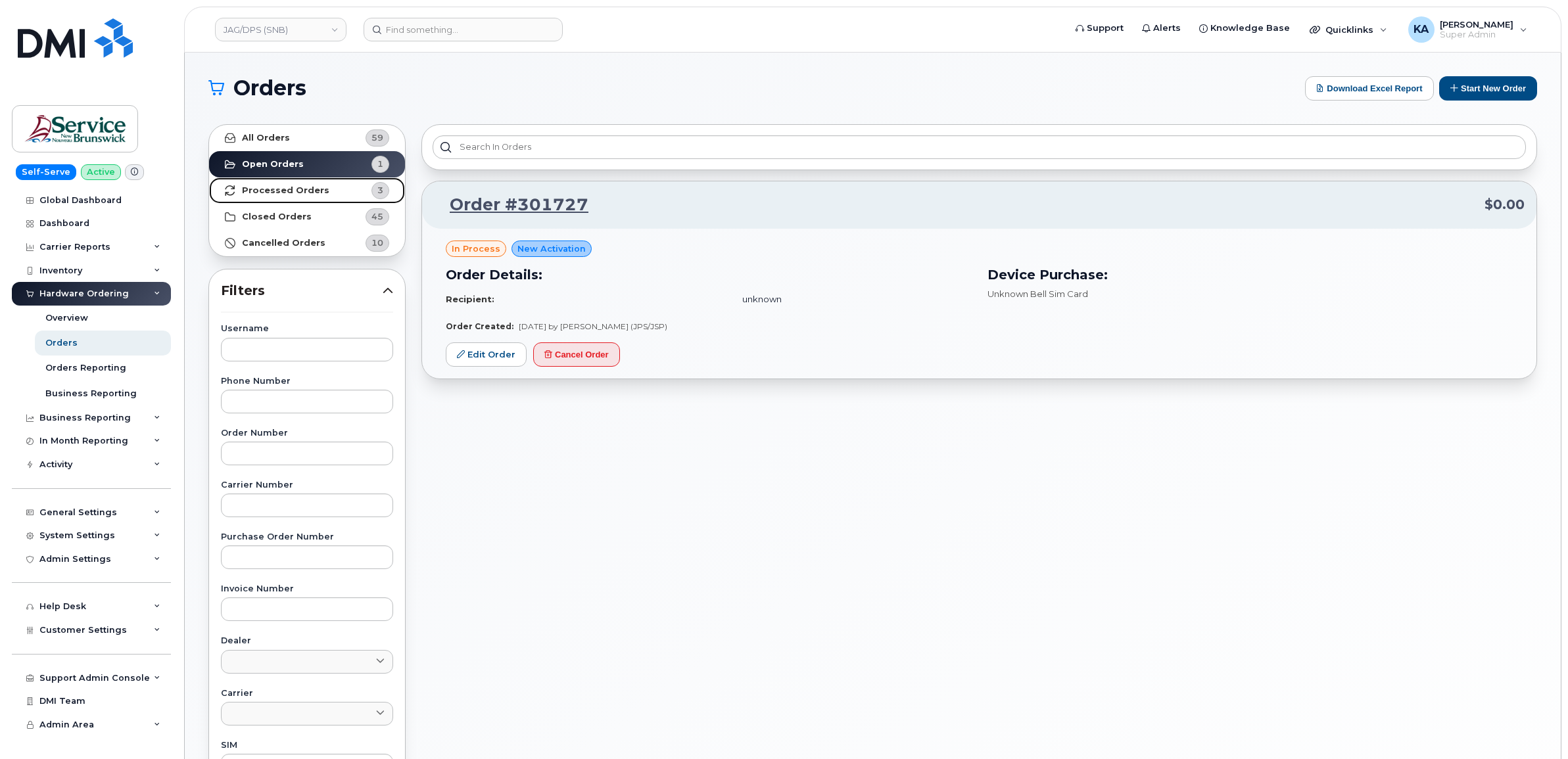
click at [301, 192] on strong "Processed Orders" at bounding box center [286, 190] width 88 height 11
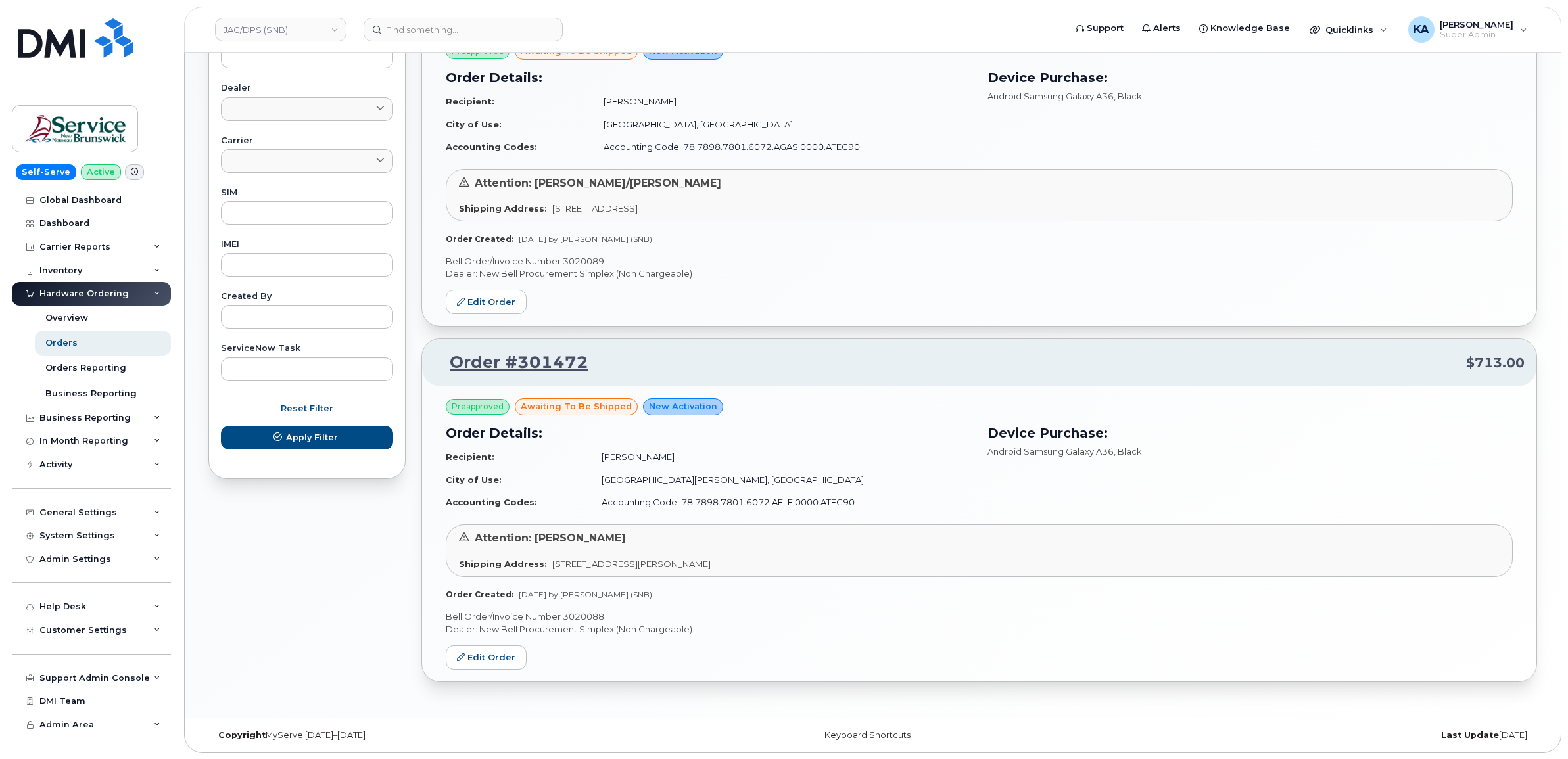
scroll to position [557, 0]
click at [588, 612] on p "Bell Order/Invoice Number 3020088" at bounding box center [979, 616] width 1067 height 13
copy p "3020088"
click at [589, 257] on p "Bell Order/Invoice Number 3020089" at bounding box center [979, 260] width 1067 height 13
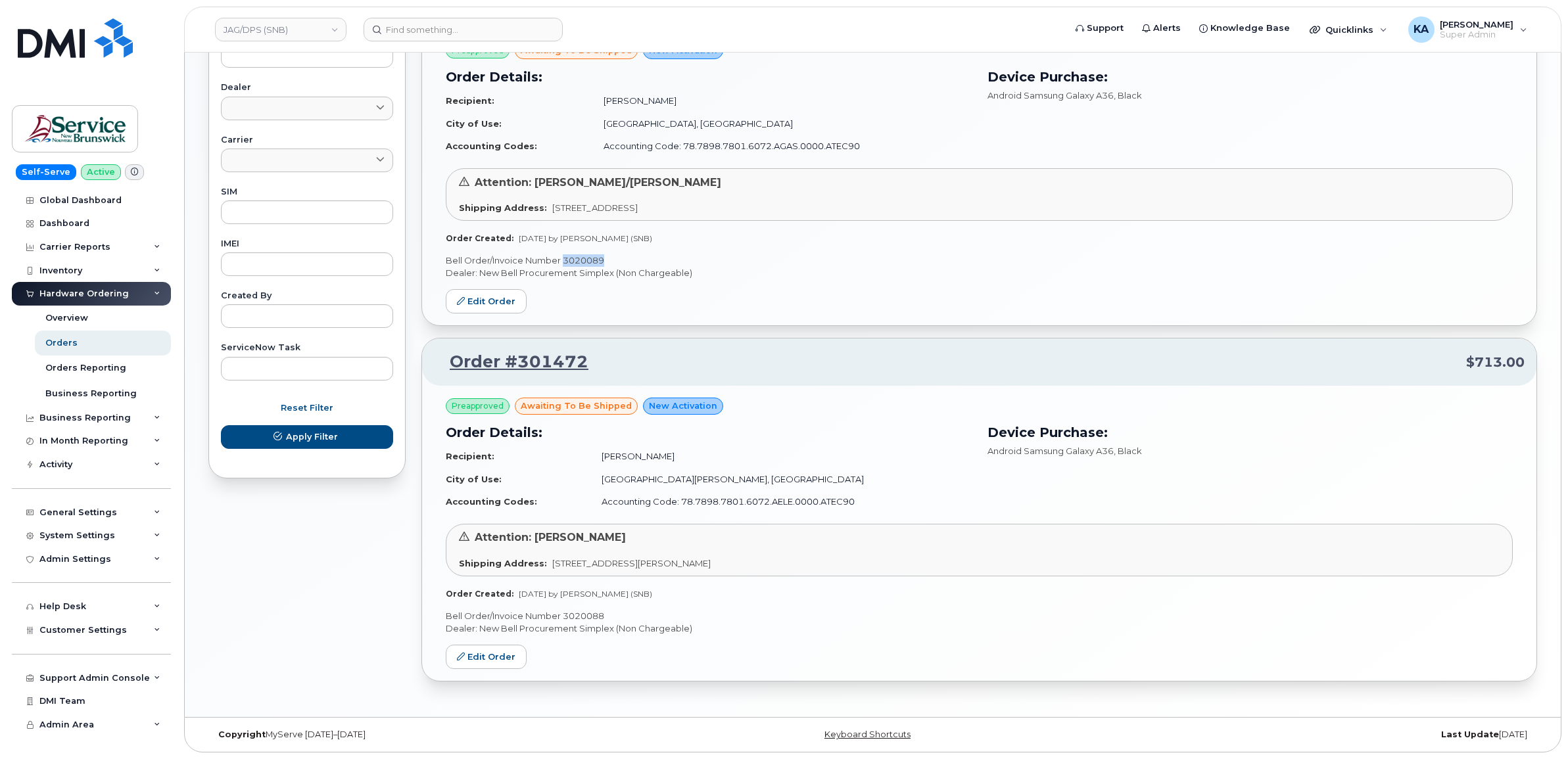
click at [589, 257] on p "Bell Order/Invoice Number 3020089" at bounding box center [979, 260] width 1067 height 13
copy p "3020089"
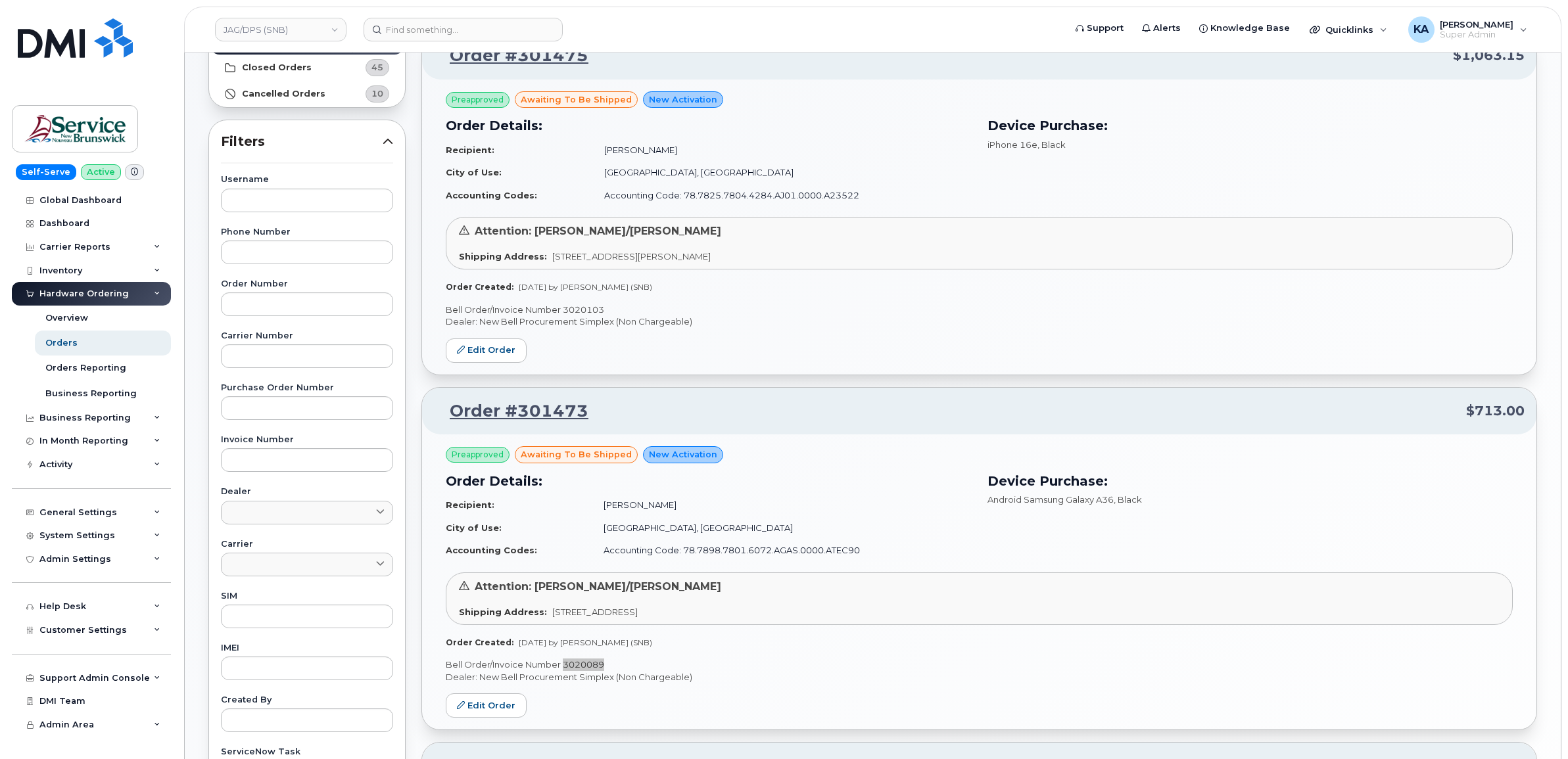
scroll to position [146, 0]
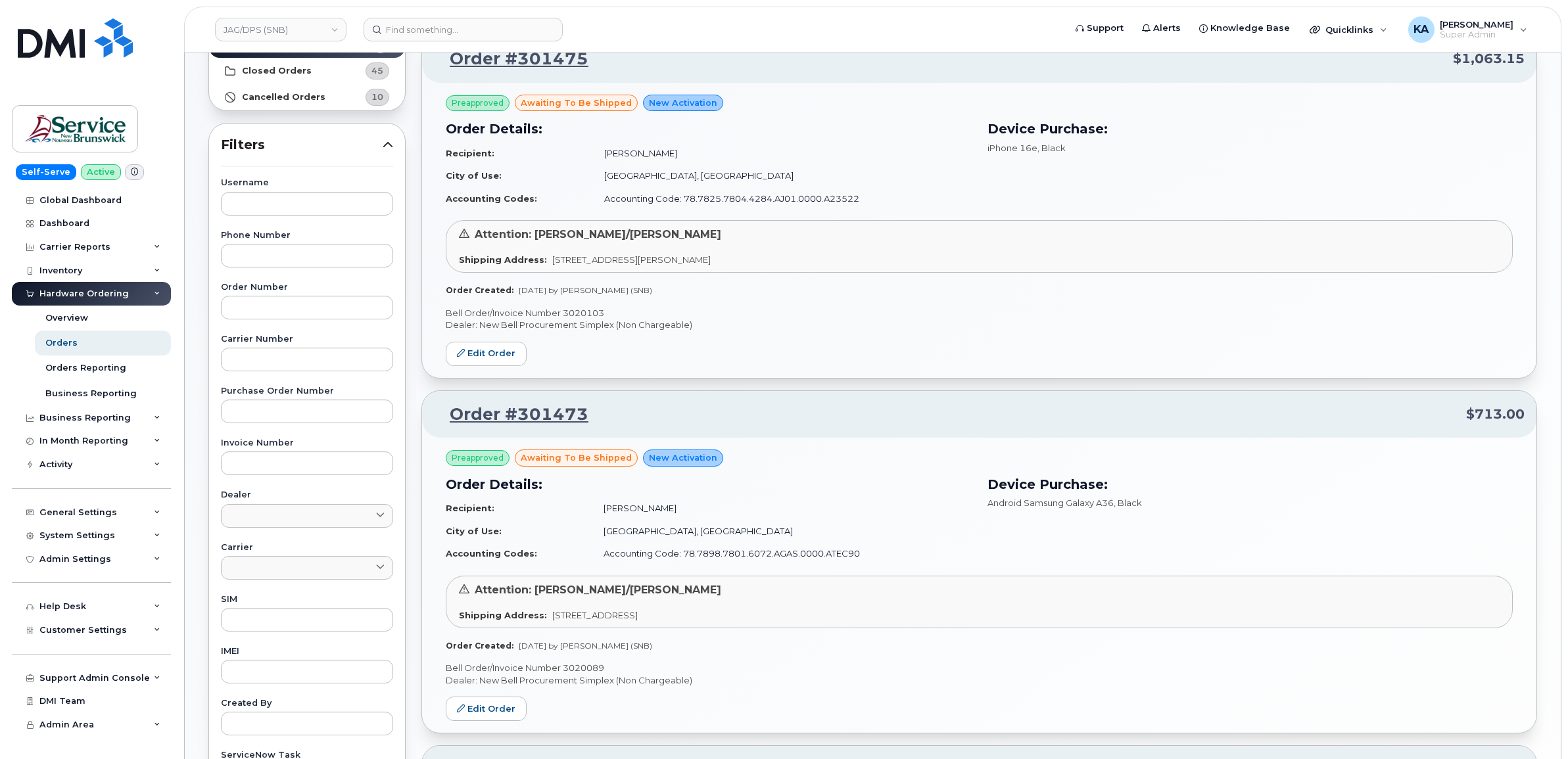
click at [589, 310] on p "Bell Order/Invoice Number 3020103" at bounding box center [979, 313] width 1067 height 13
copy p "3020103"
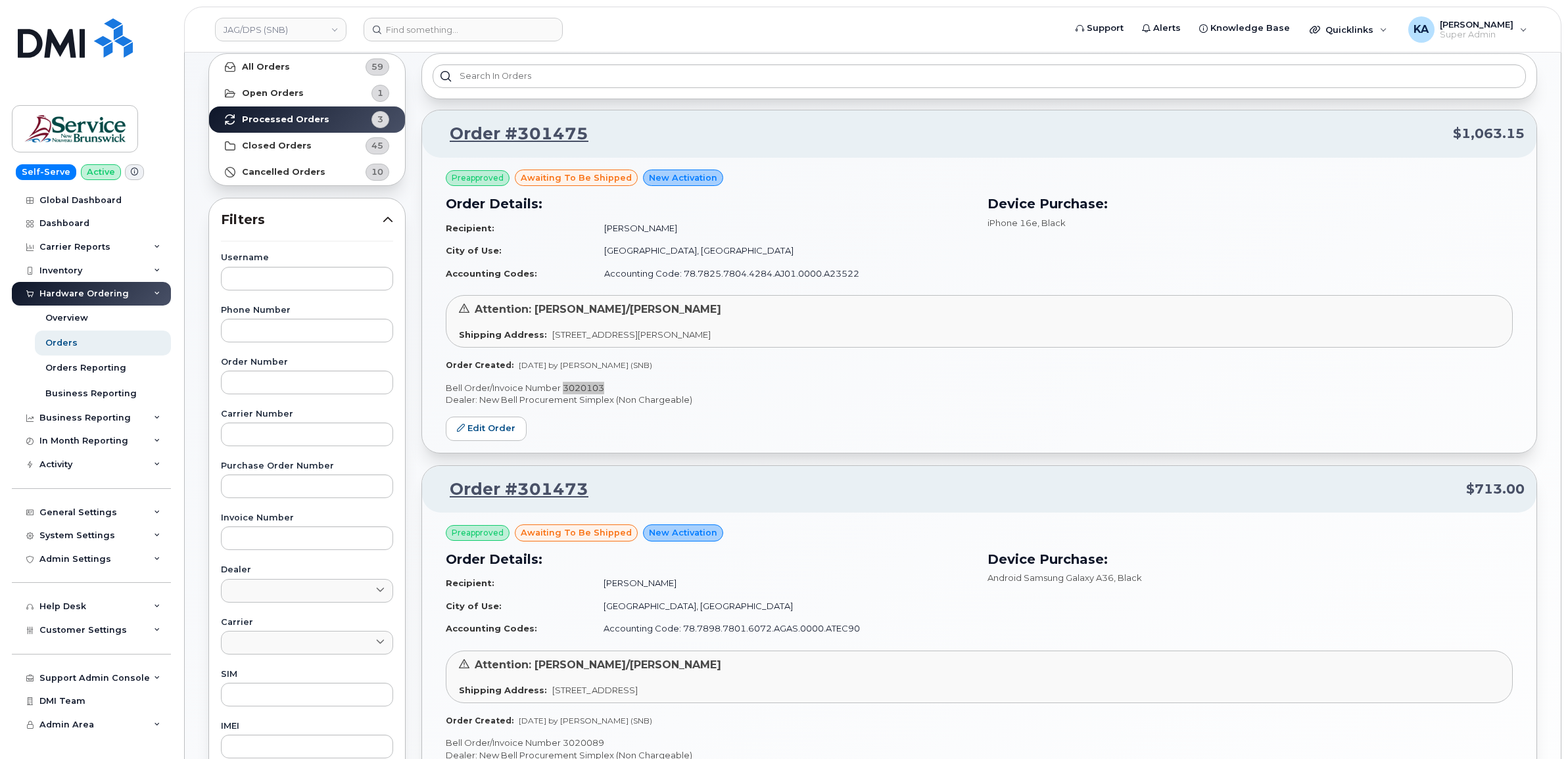
scroll to position [0, 0]
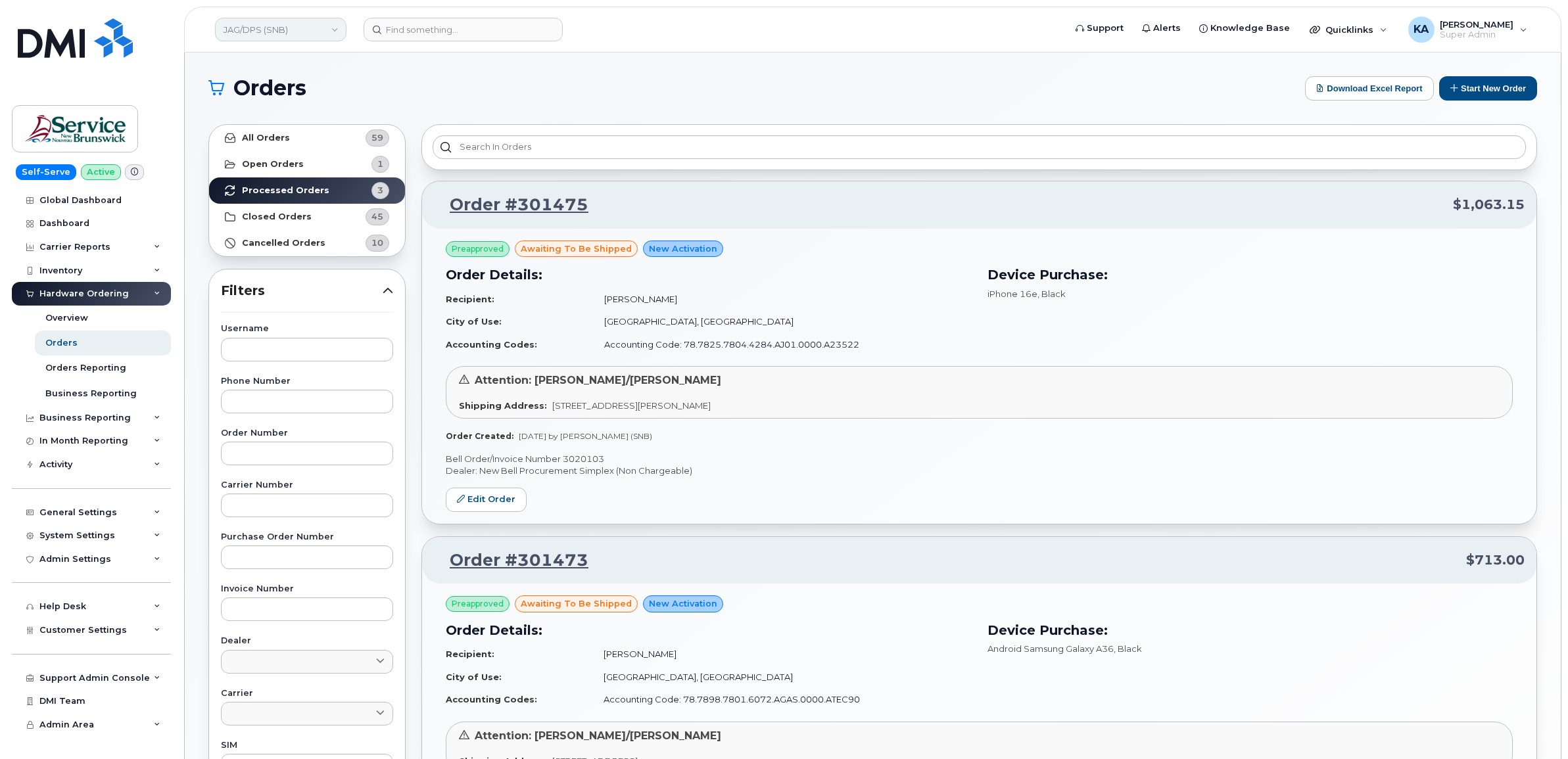
click at [301, 34] on link "JAG/DPS (SNB)" at bounding box center [280, 29] width 131 height 24
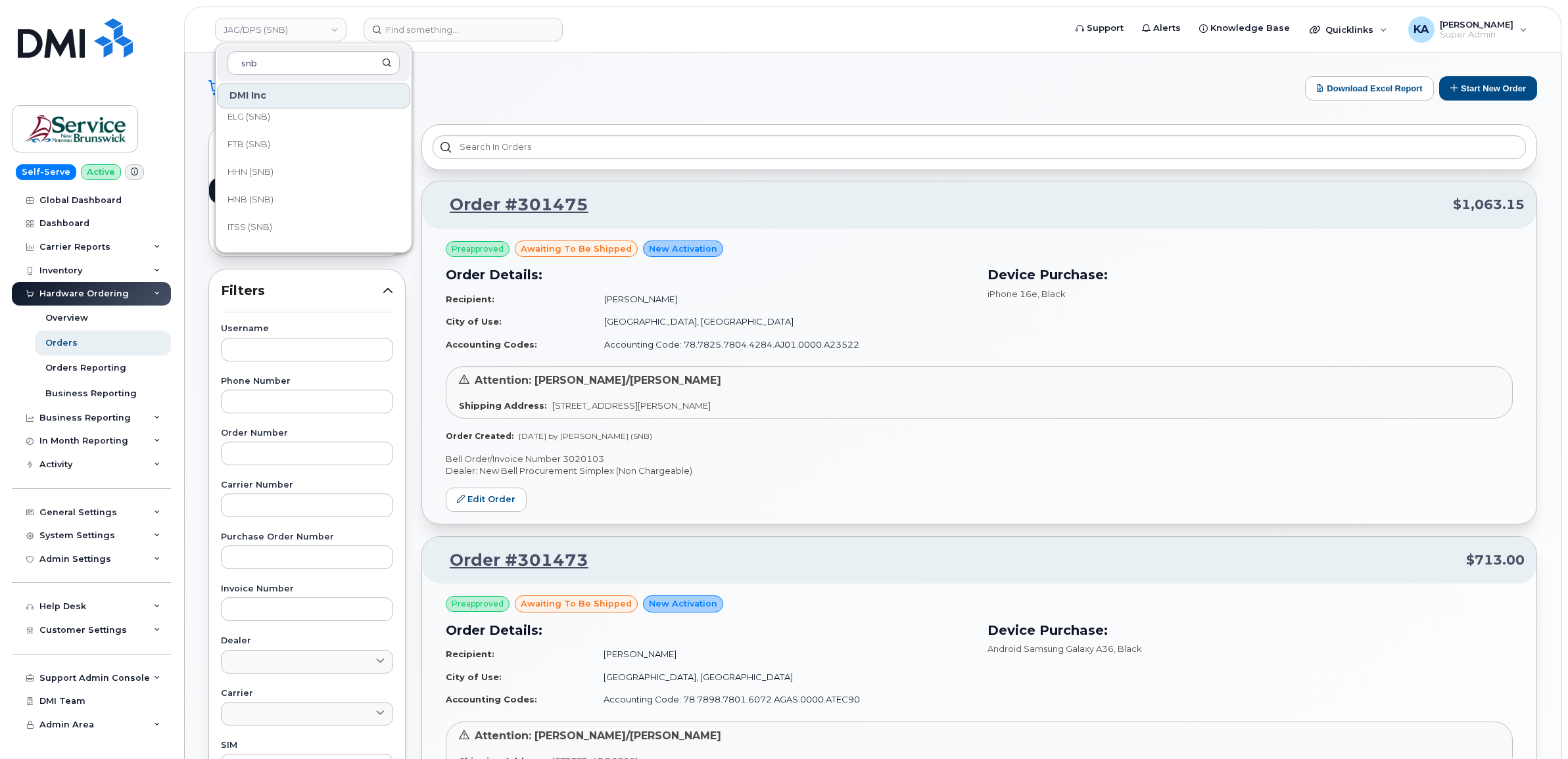
scroll to position [329, 0]
type input "snb"
click at [257, 207] on span "ITSS (SNB)" at bounding box center [250, 209] width 45 height 13
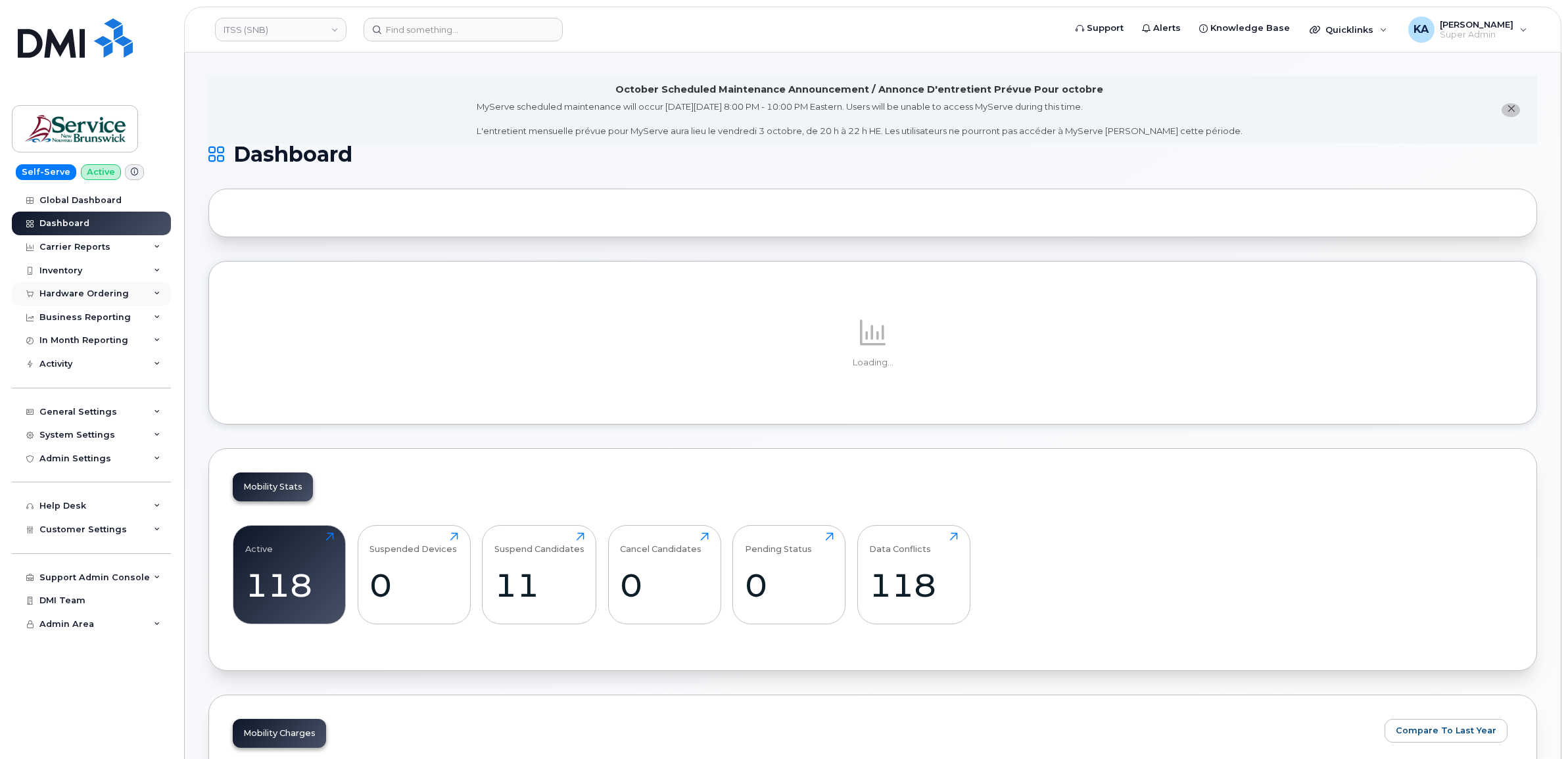
click at [90, 293] on div "Hardware Ordering" at bounding box center [84, 293] width 89 height 11
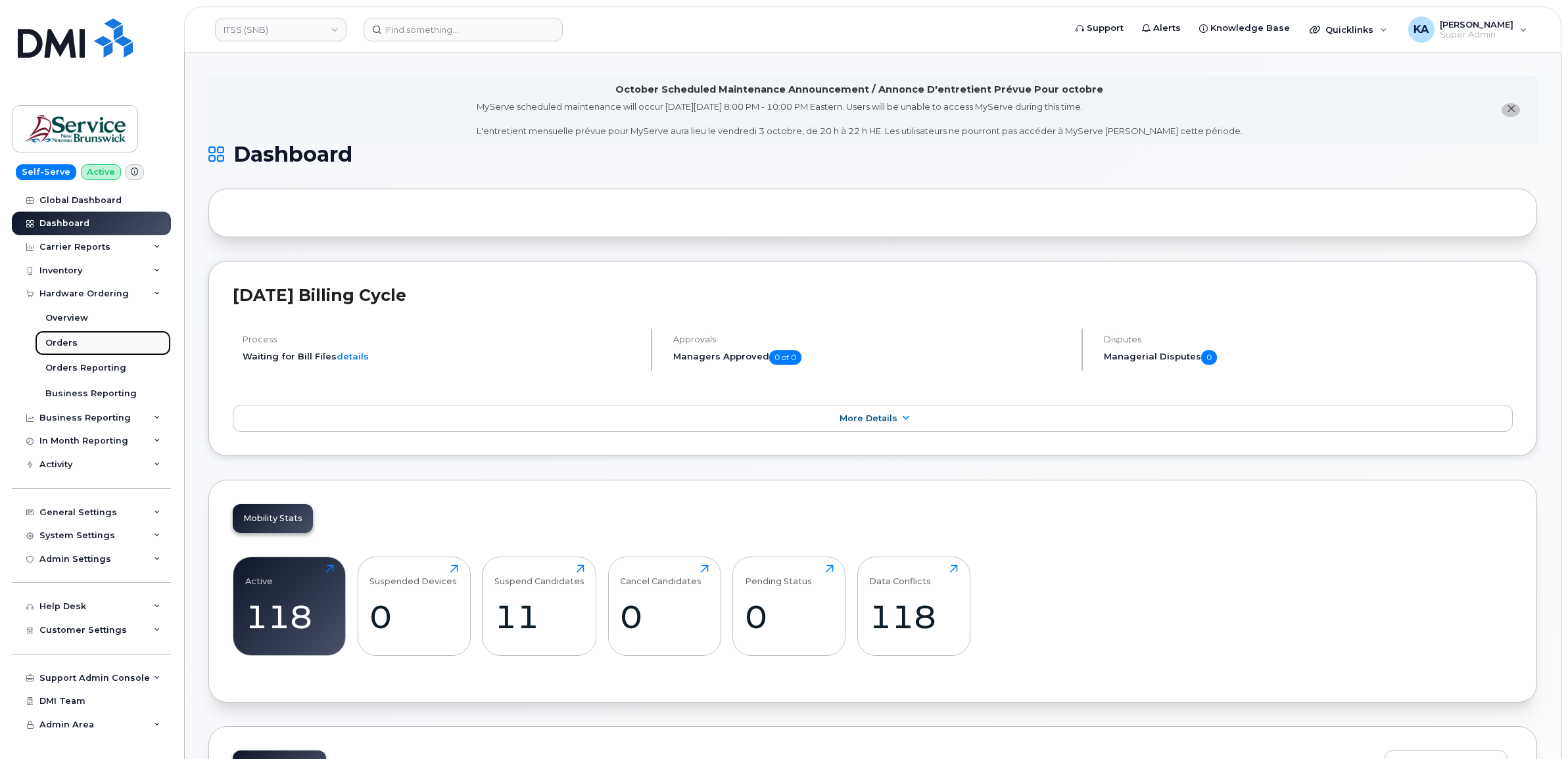
click at [65, 343] on div "Orders" at bounding box center [62, 343] width 32 height 12
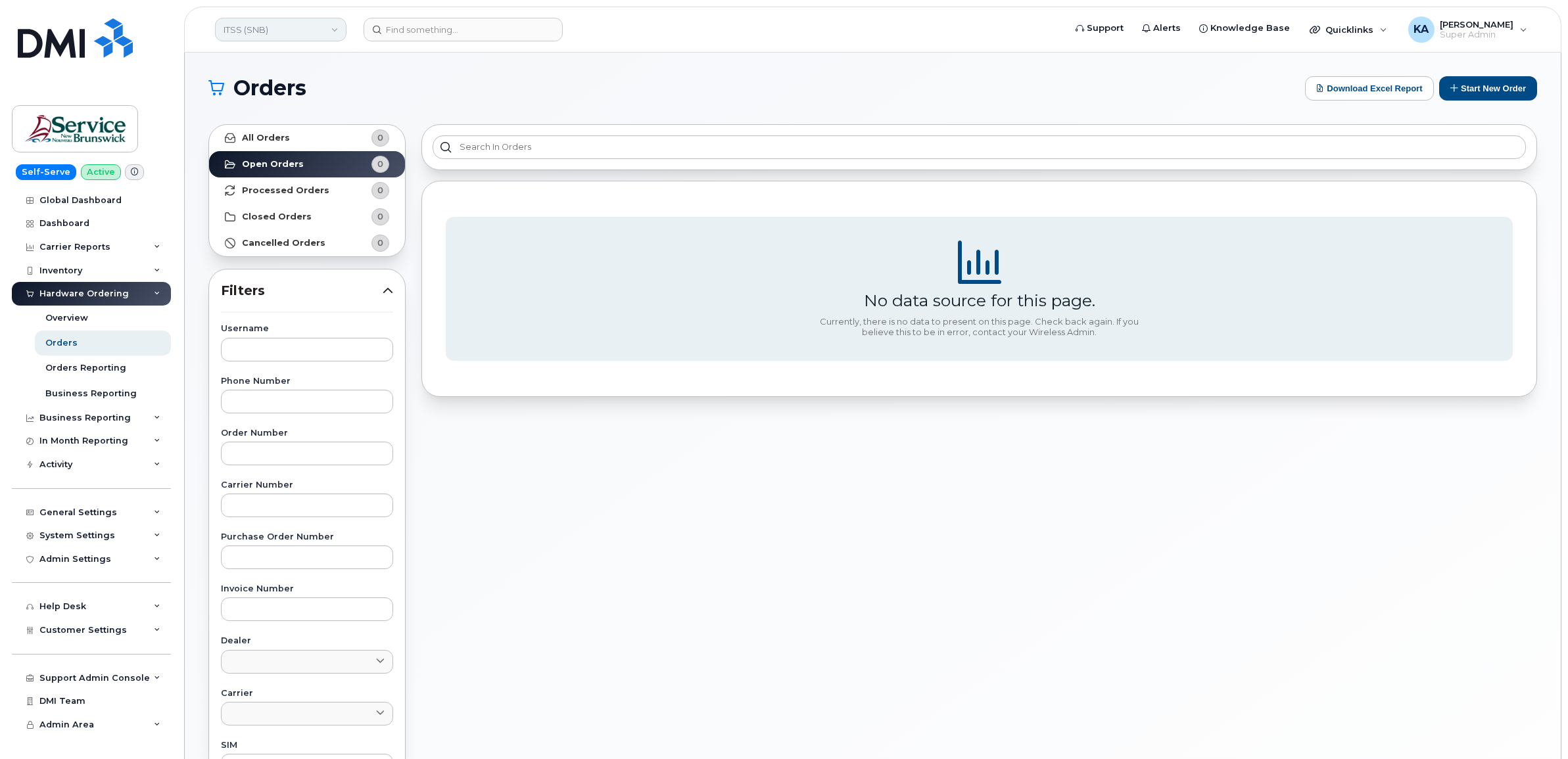
click at [280, 37] on link "ITSS (SNB)" at bounding box center [280, 29] width 131 height 24
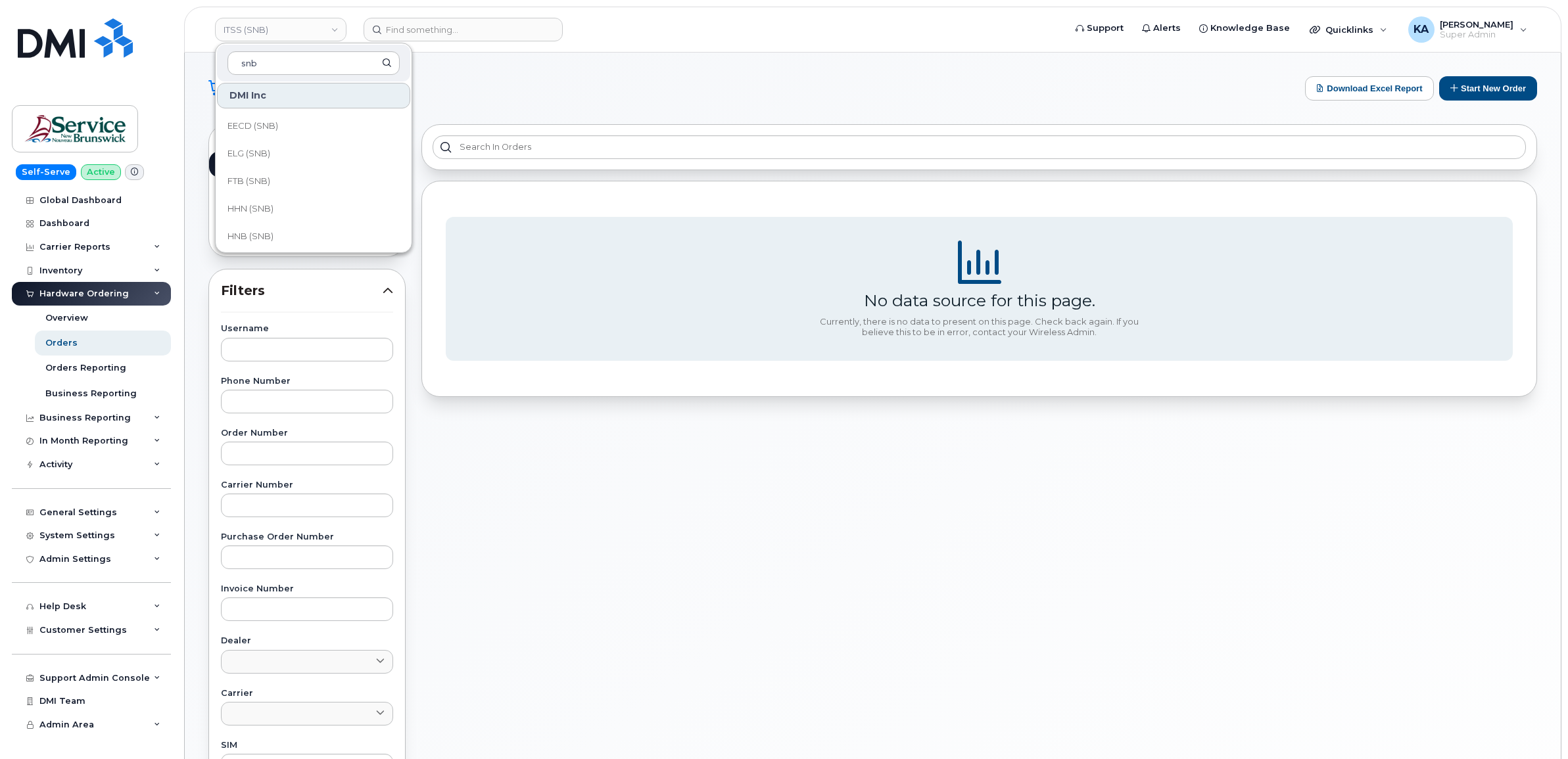
scroll to position [329, 0]
type input "snb"
click at [266, 183] on span "HNB (SNB)" at bounding box center [251, 182] width 46 height 13
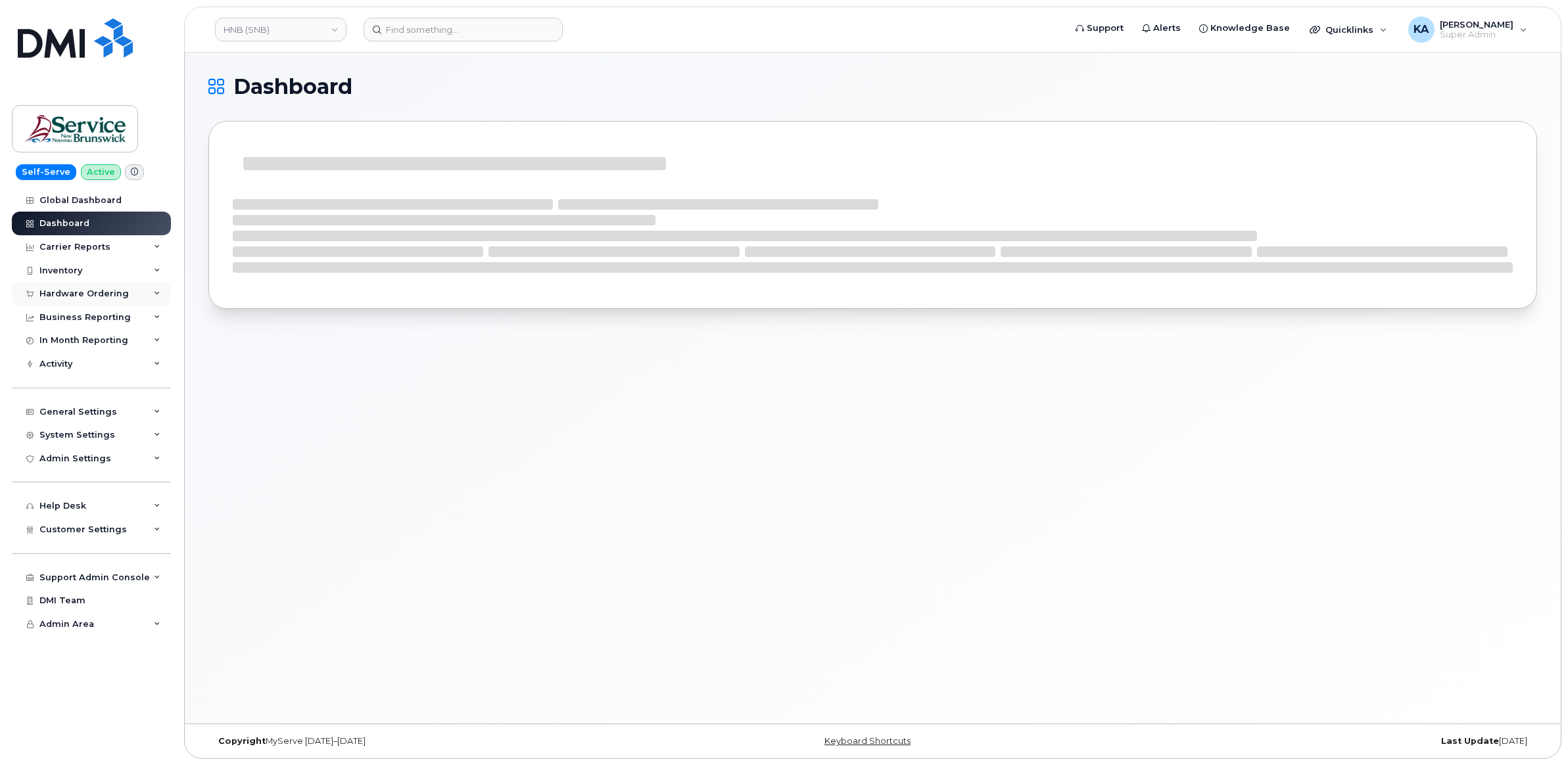
click at [113, 293] on div "Hardware Ordering" at bounding box center [84, 293] width 89 height 11
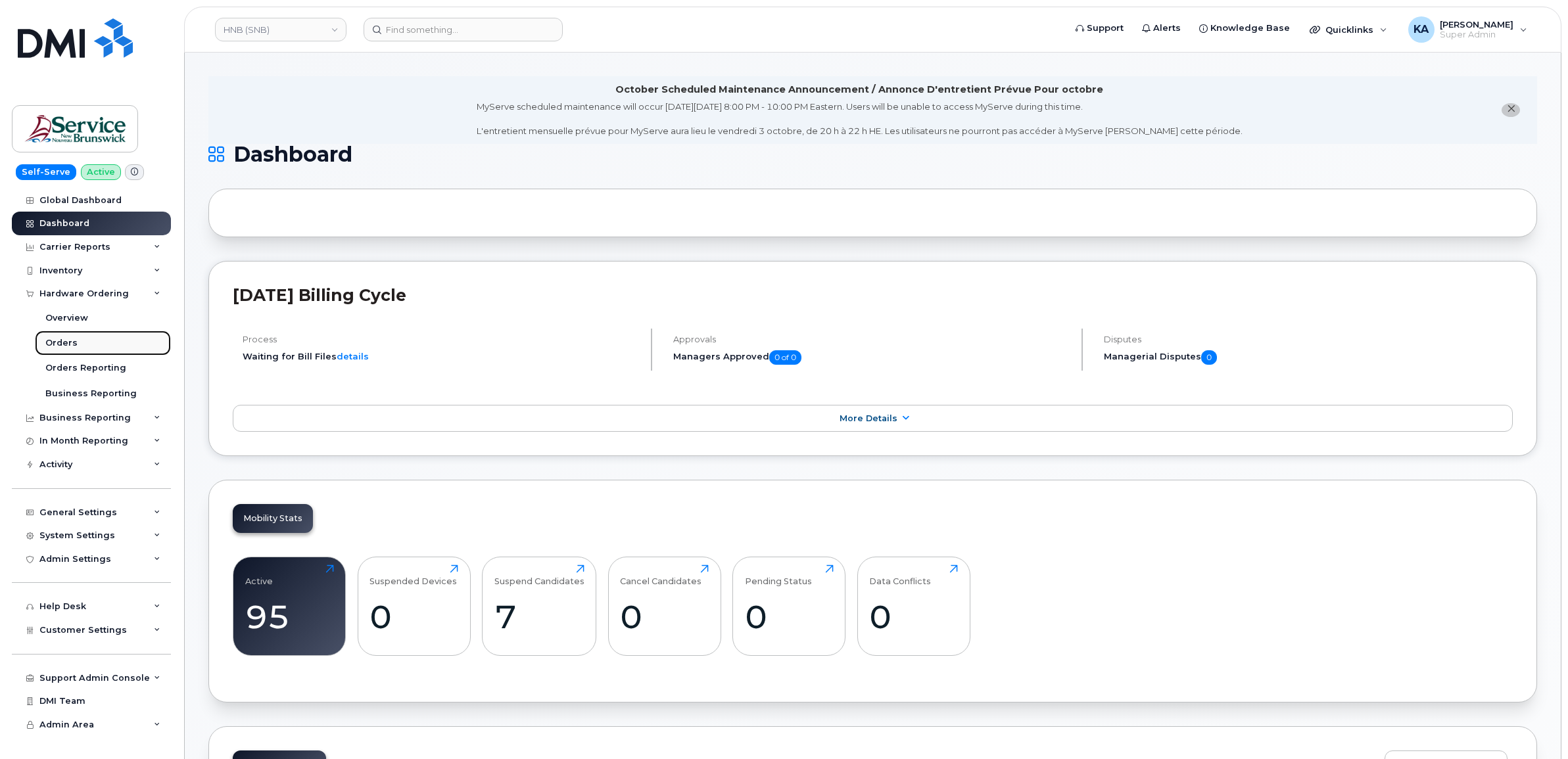
click at [53, 337] on link "Orders" at bounding box center [103, 343] width 136 height 25
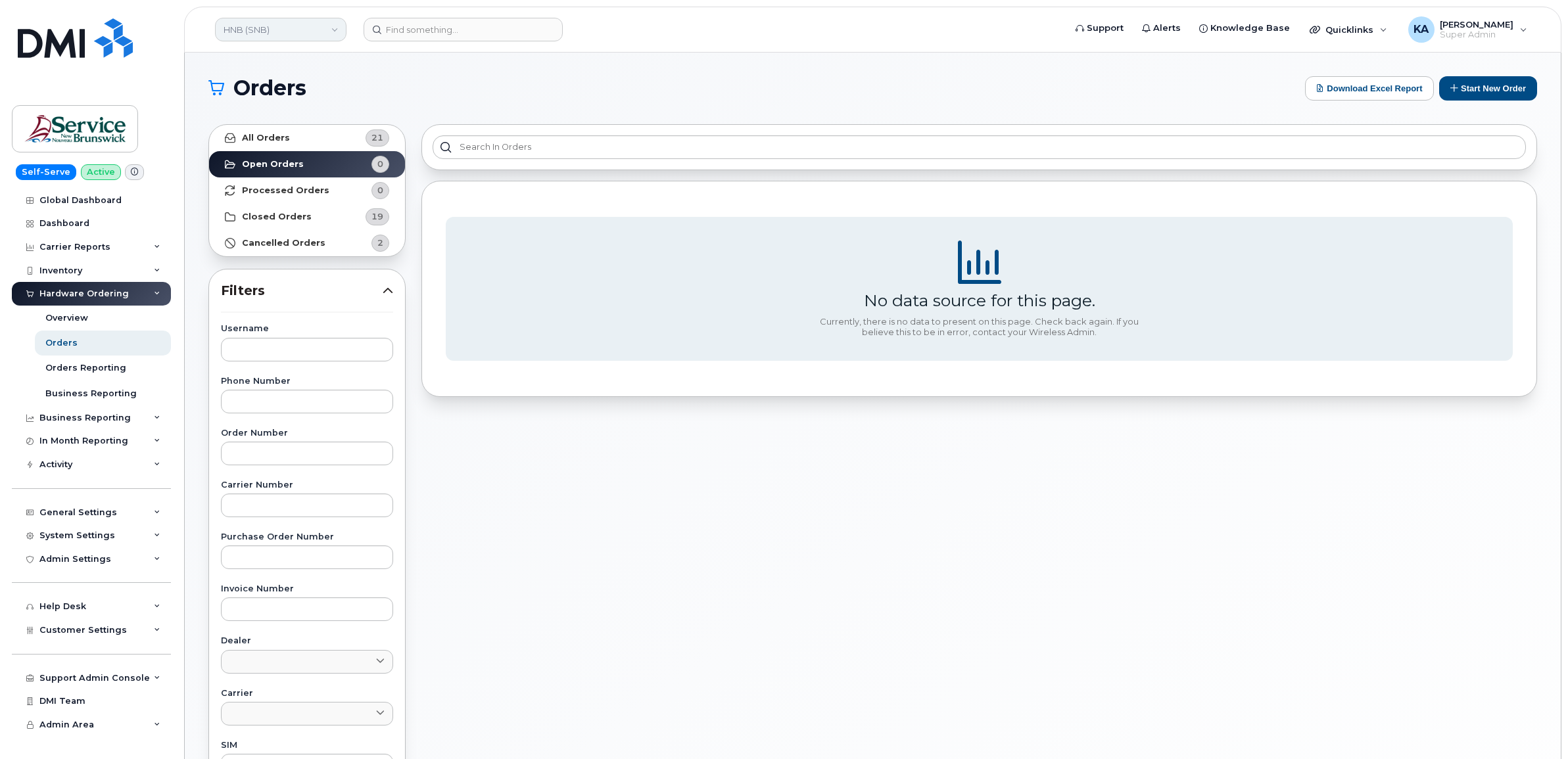
click at [270, 35] on link "HNB (SNB)" at bounding box center [280, 29] width 131 height 24
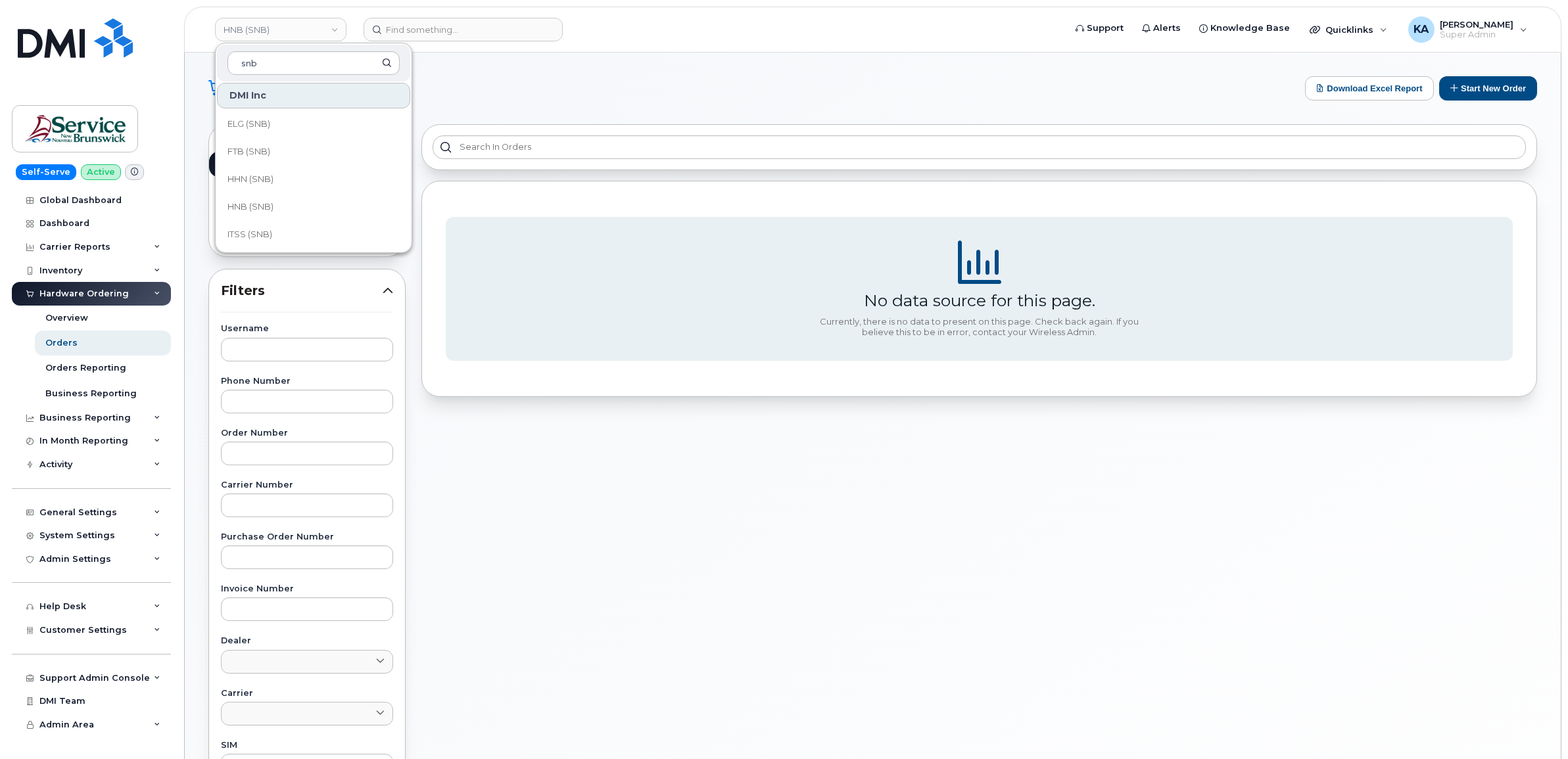
scroll to position [329, 0]
type input "snb"
click at [261, 151] on span "HHN (SNB)" at bounding box center [251, 154] width 46 height 13
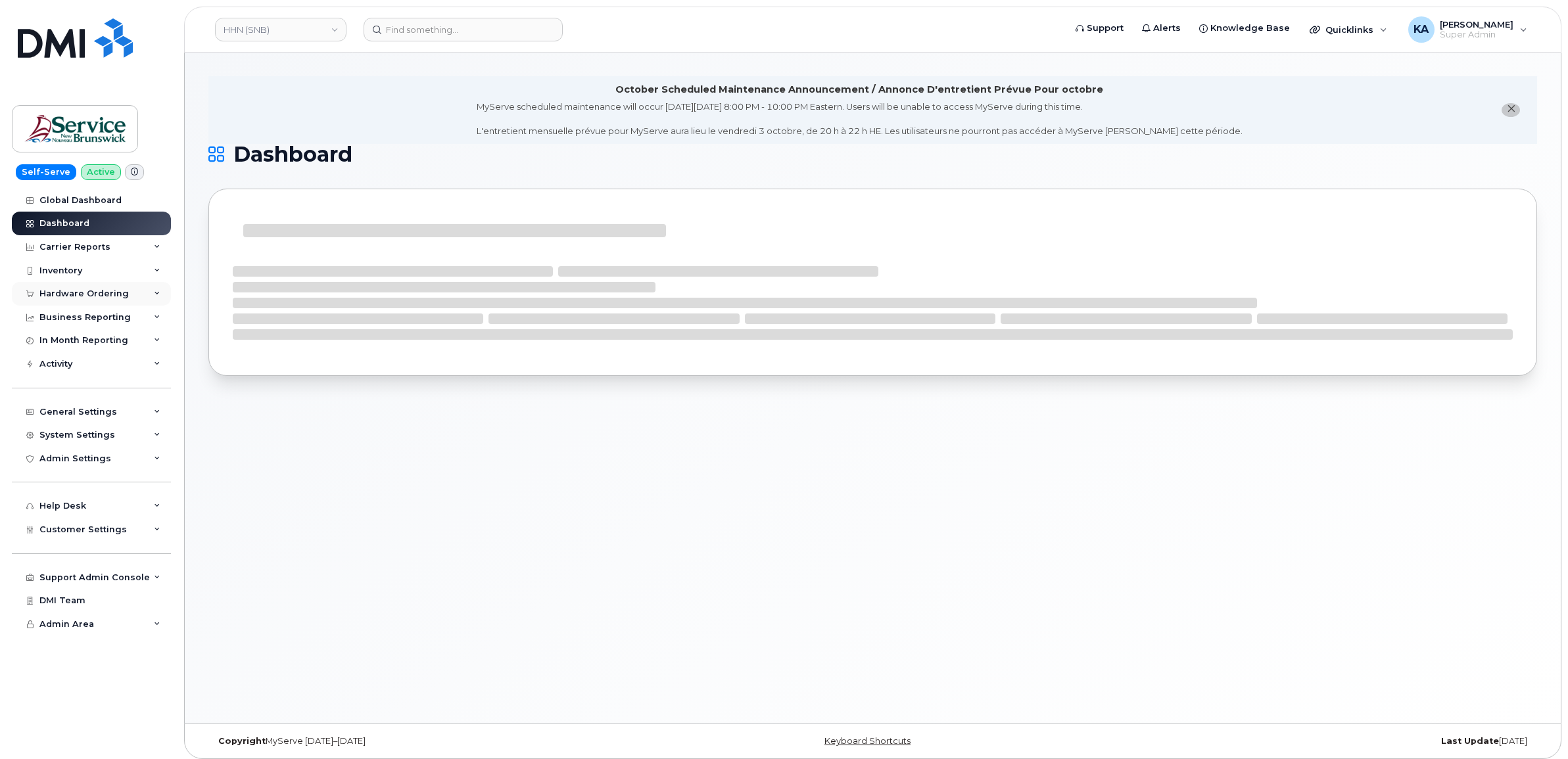
click at [95, 293] on div "Hardware Ordering" at bounding box center [84, 293] width 89 height 11
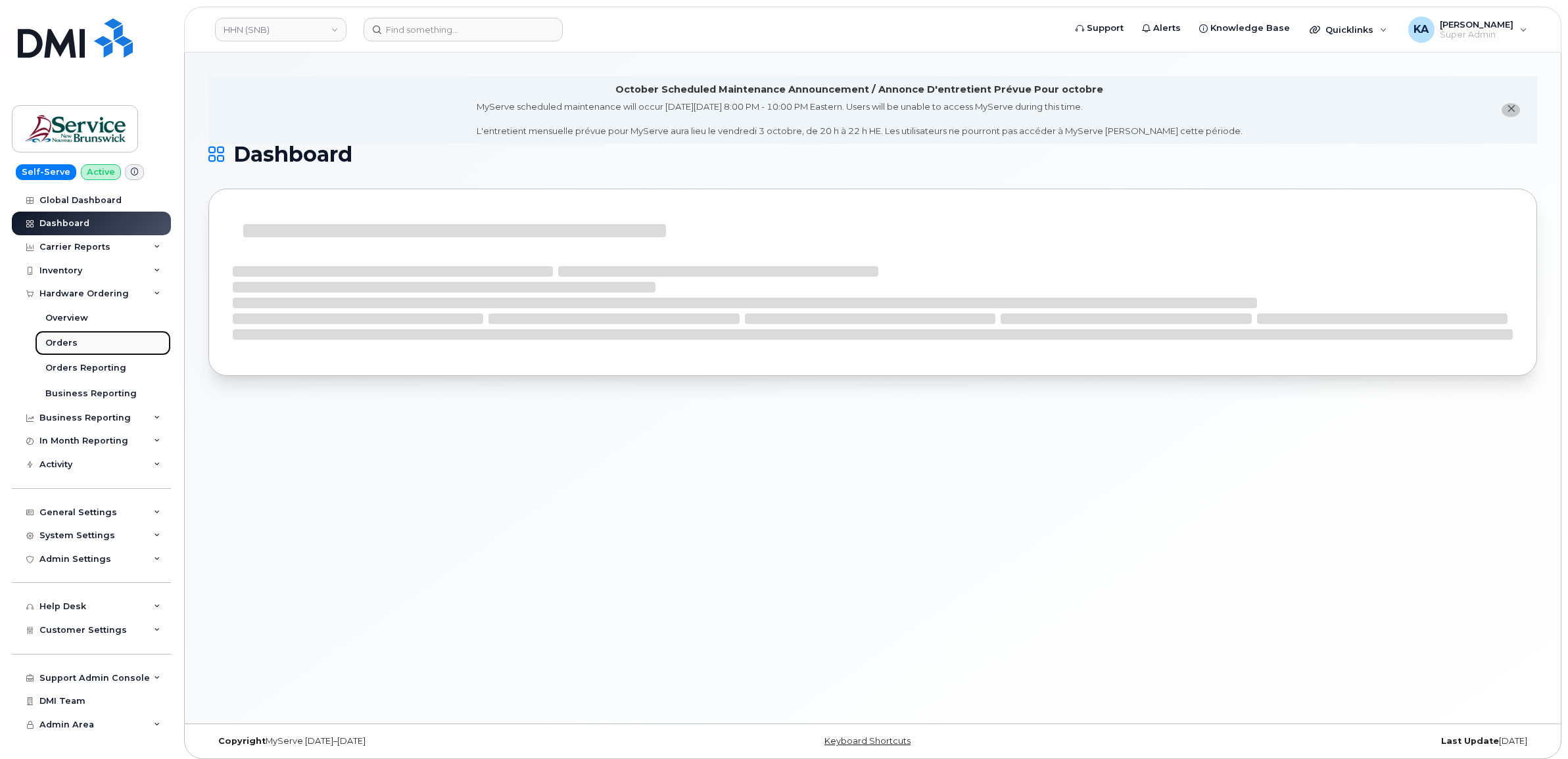
click at [60, 343] on div "Orders" at bounding box center [62, 343] width 32 height 12
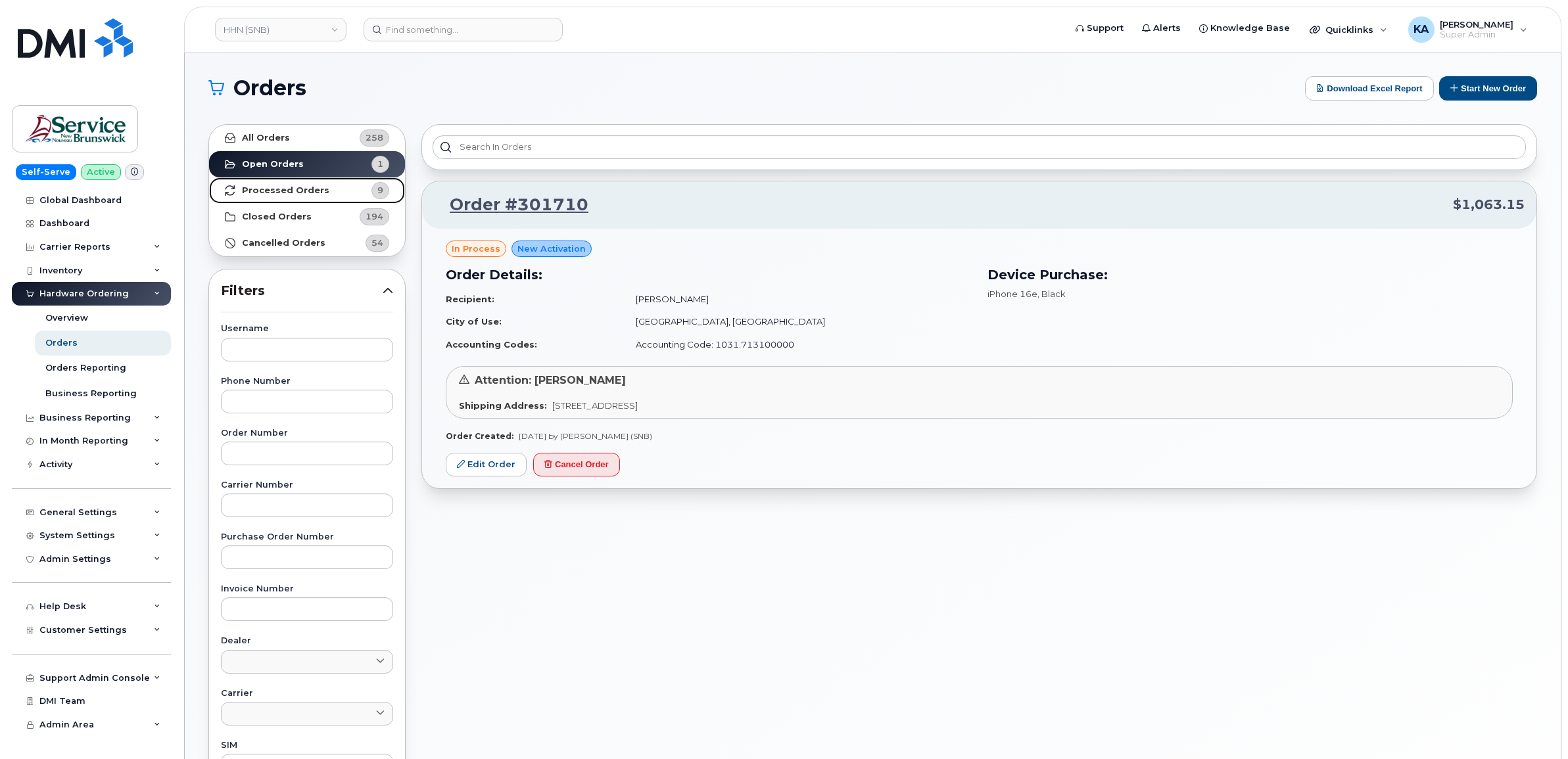
click at [294, 187] on strong "Processed Orders" at bounding box center [286, 190] width 88 height 11
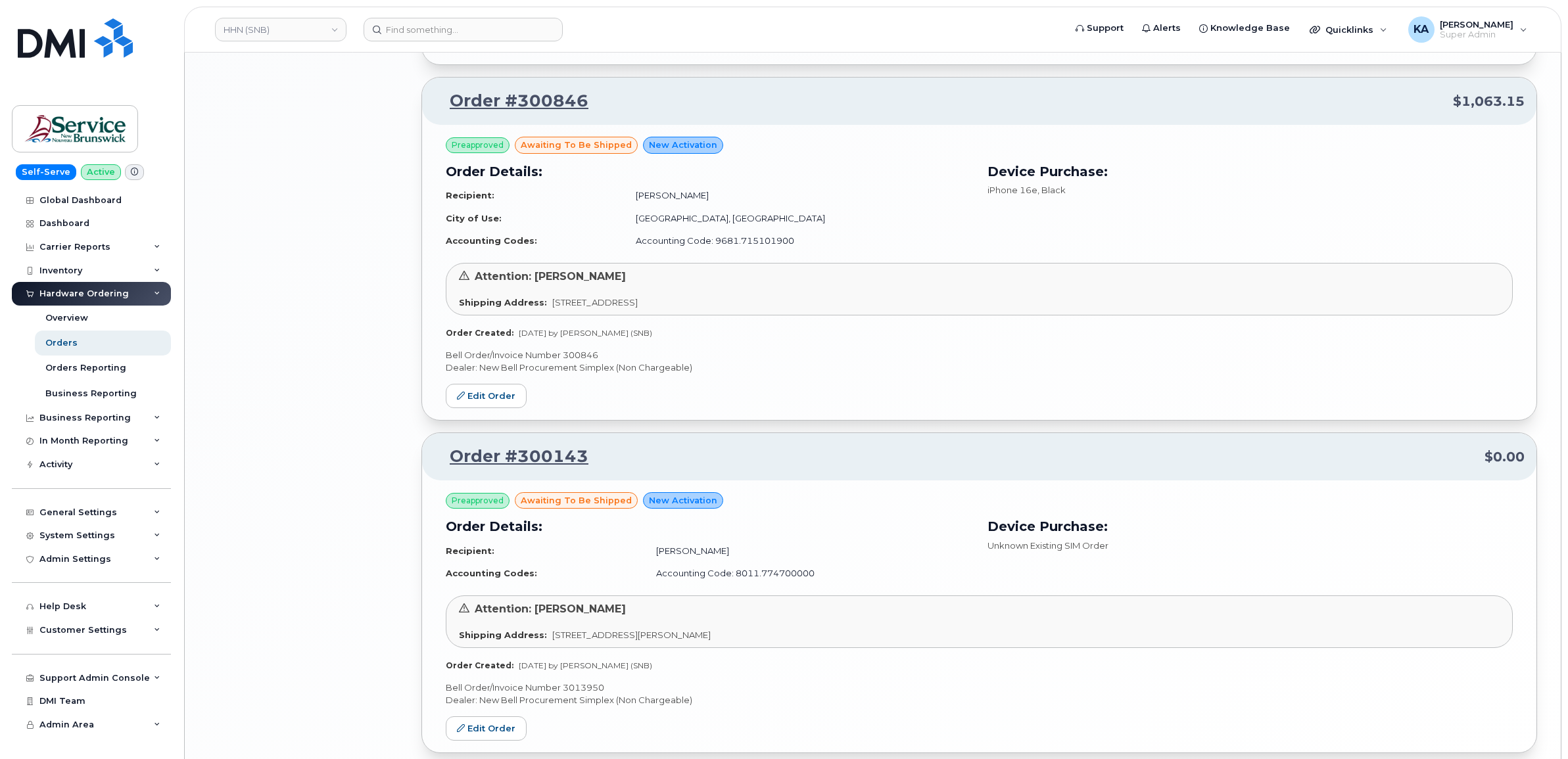
scroll to position [2344, 0]
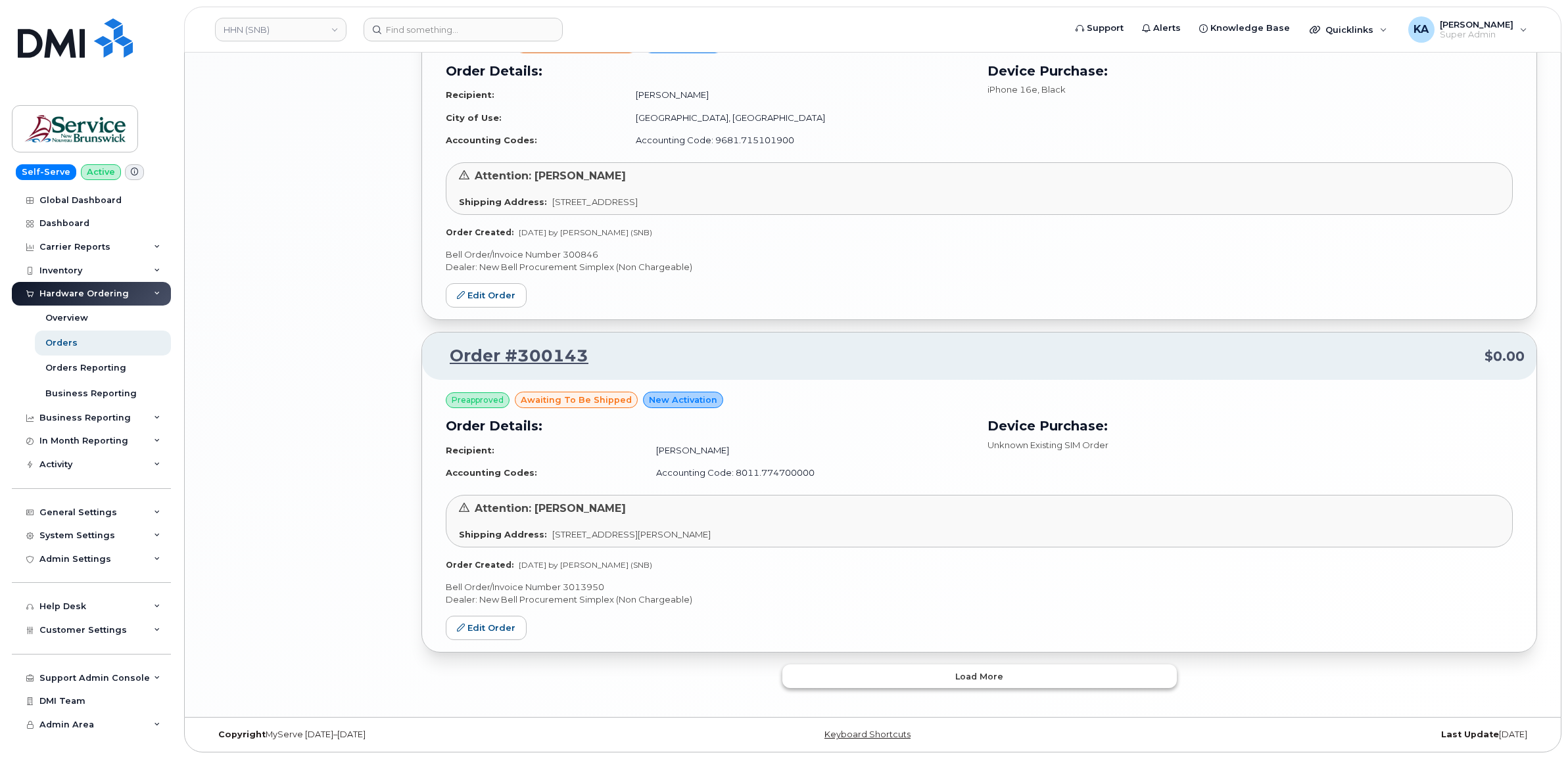
click at [834, 674] on button "Load more" at bounding box center [980, 676] width 395 height 24
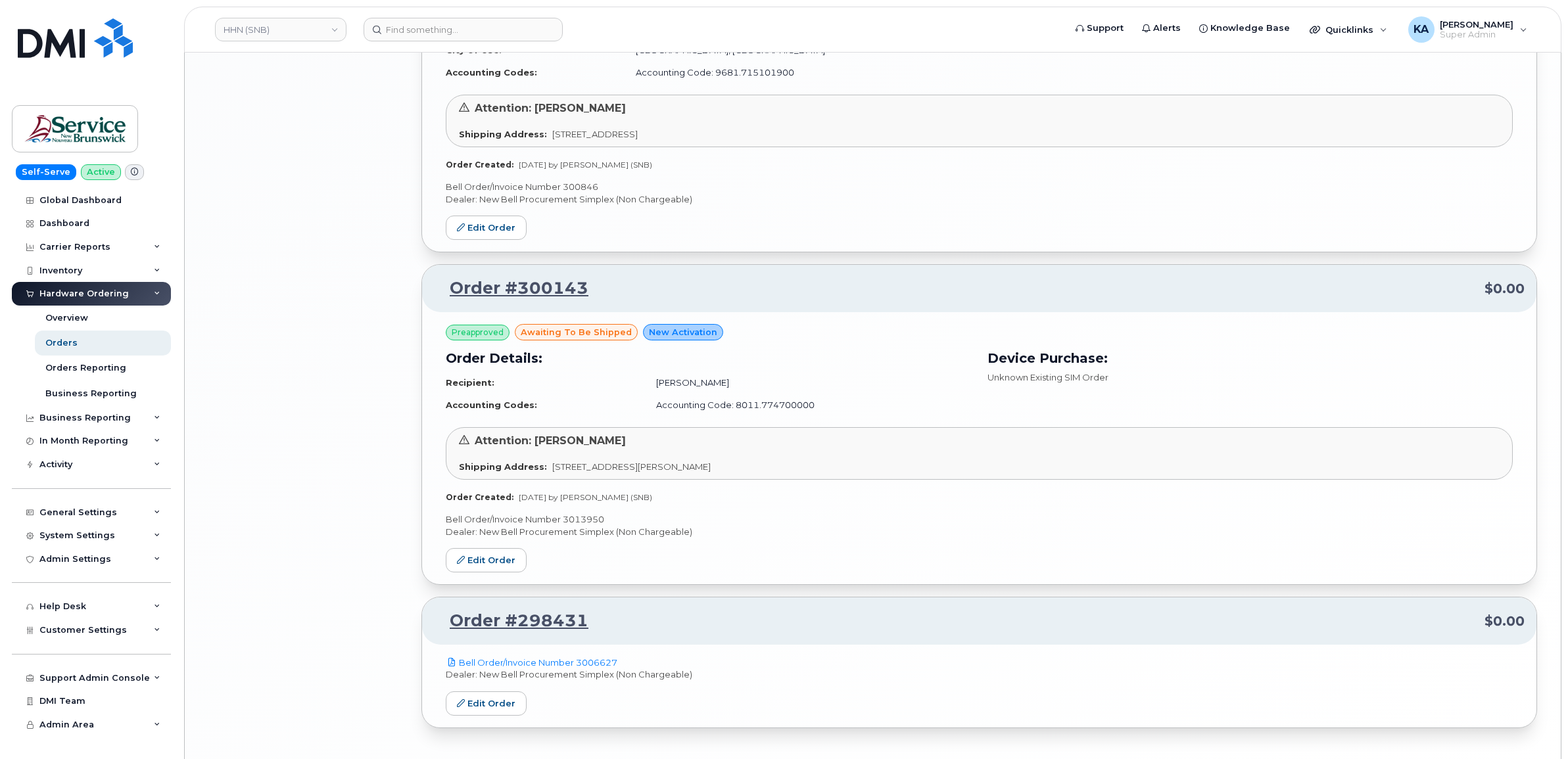
scroll to position [2460, 0]
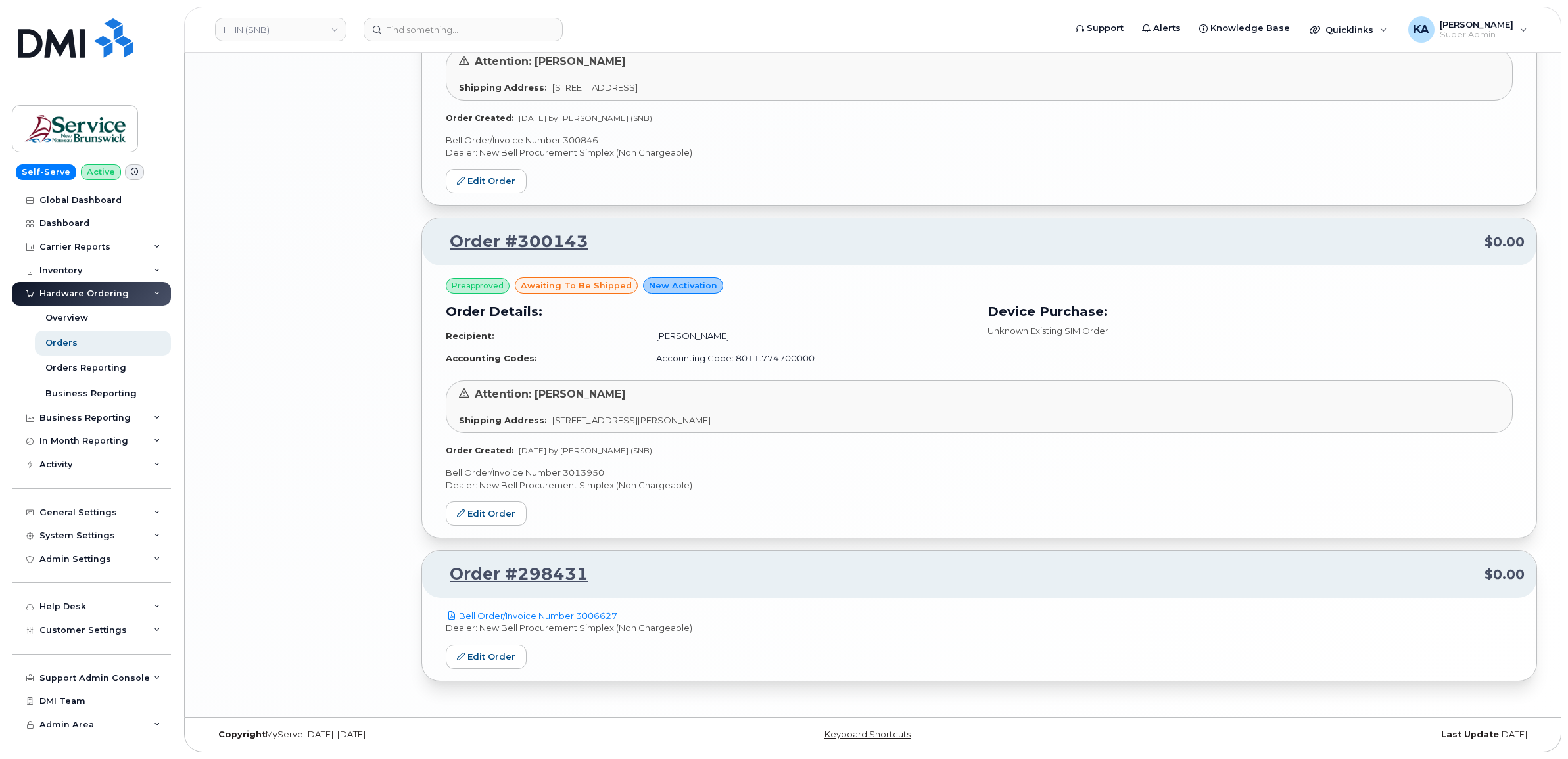
click at [592, 470] on p "Bell Order/Invoice Number 3013950" at bounding box center [979, 473] width 1067 height 13
copy p "3013950"
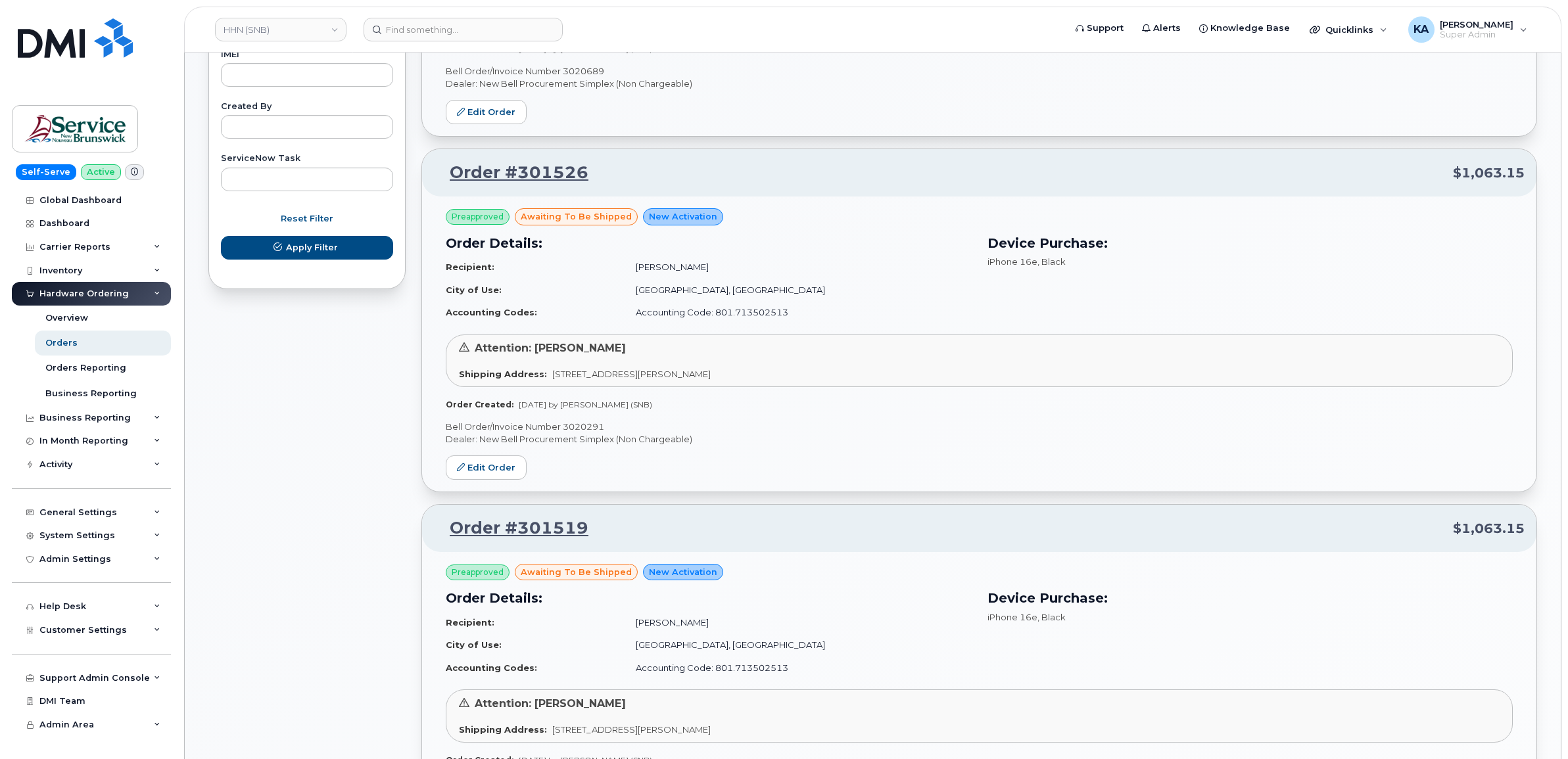
scroll to position [734, 0]
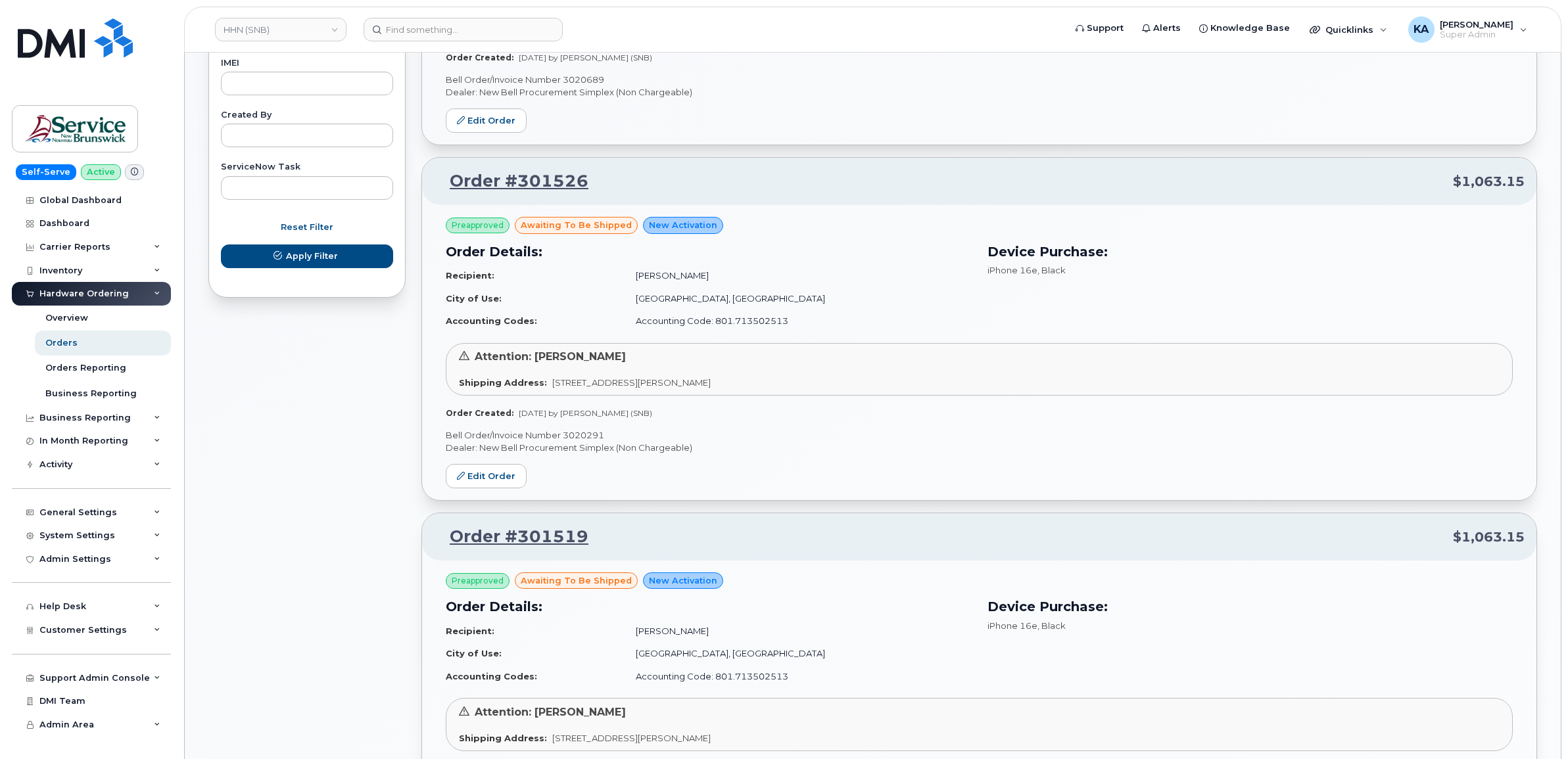
click at [585, 432] on p "Bell Order/Invoice Number 3020291" at bounding box center [979, 435] width 1067 height 13
copy p "3020291"
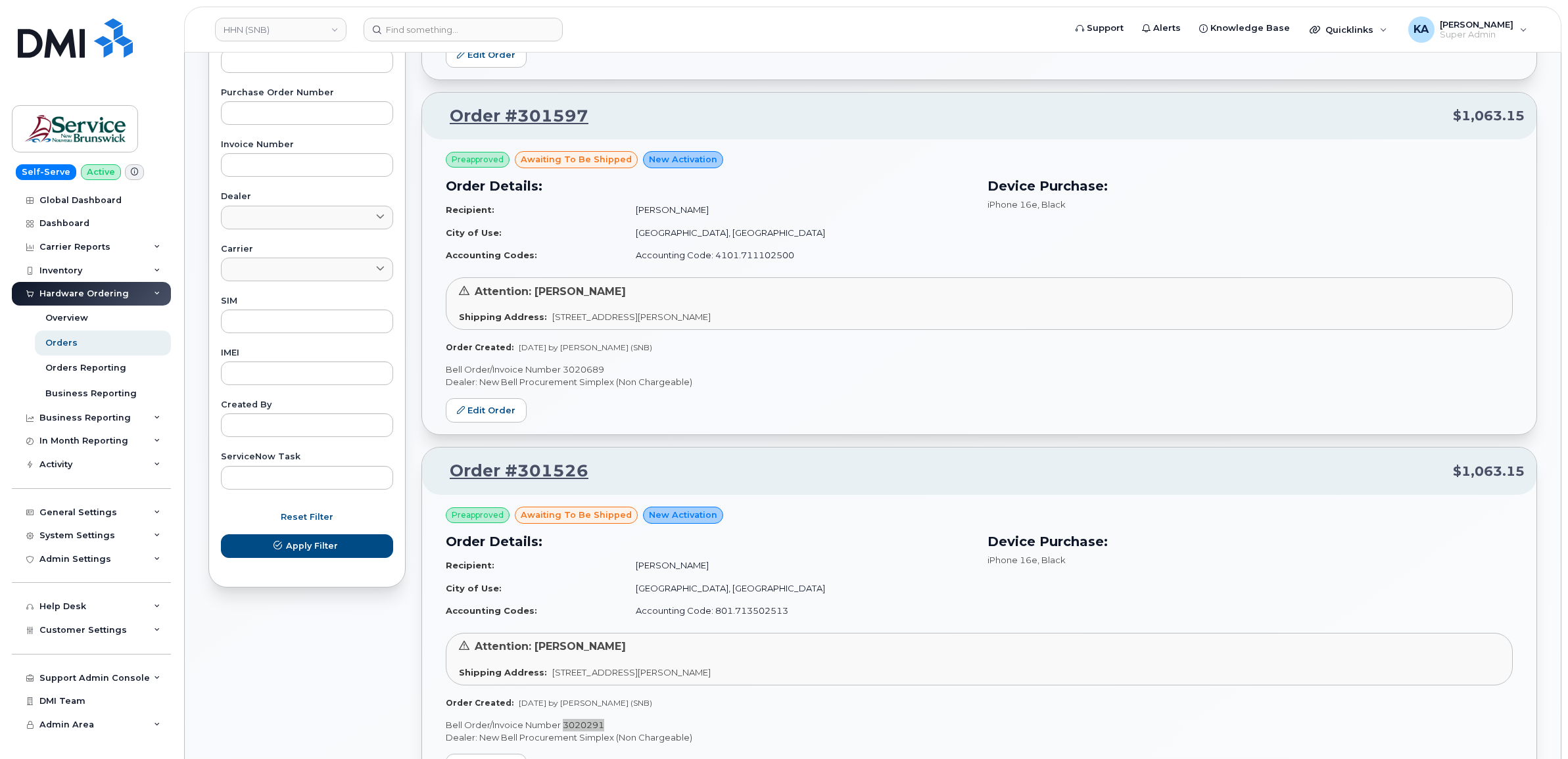
scroll to position [406, 0]
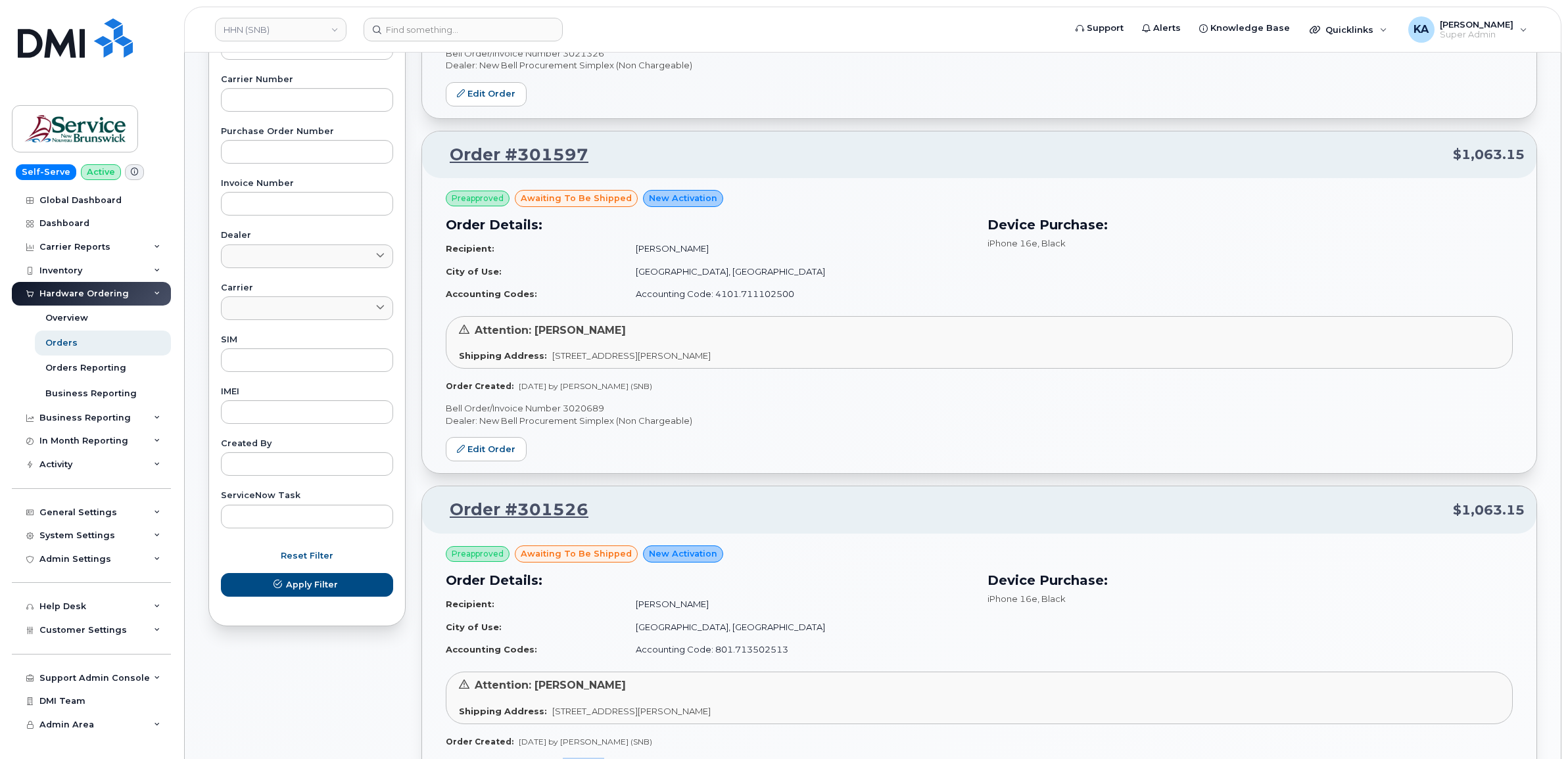
click at [596, 409] on p "Bell Order/Invoice Number 3020689" at bounding box center [979, 409] width 1067 height 13
copy p "3020689"
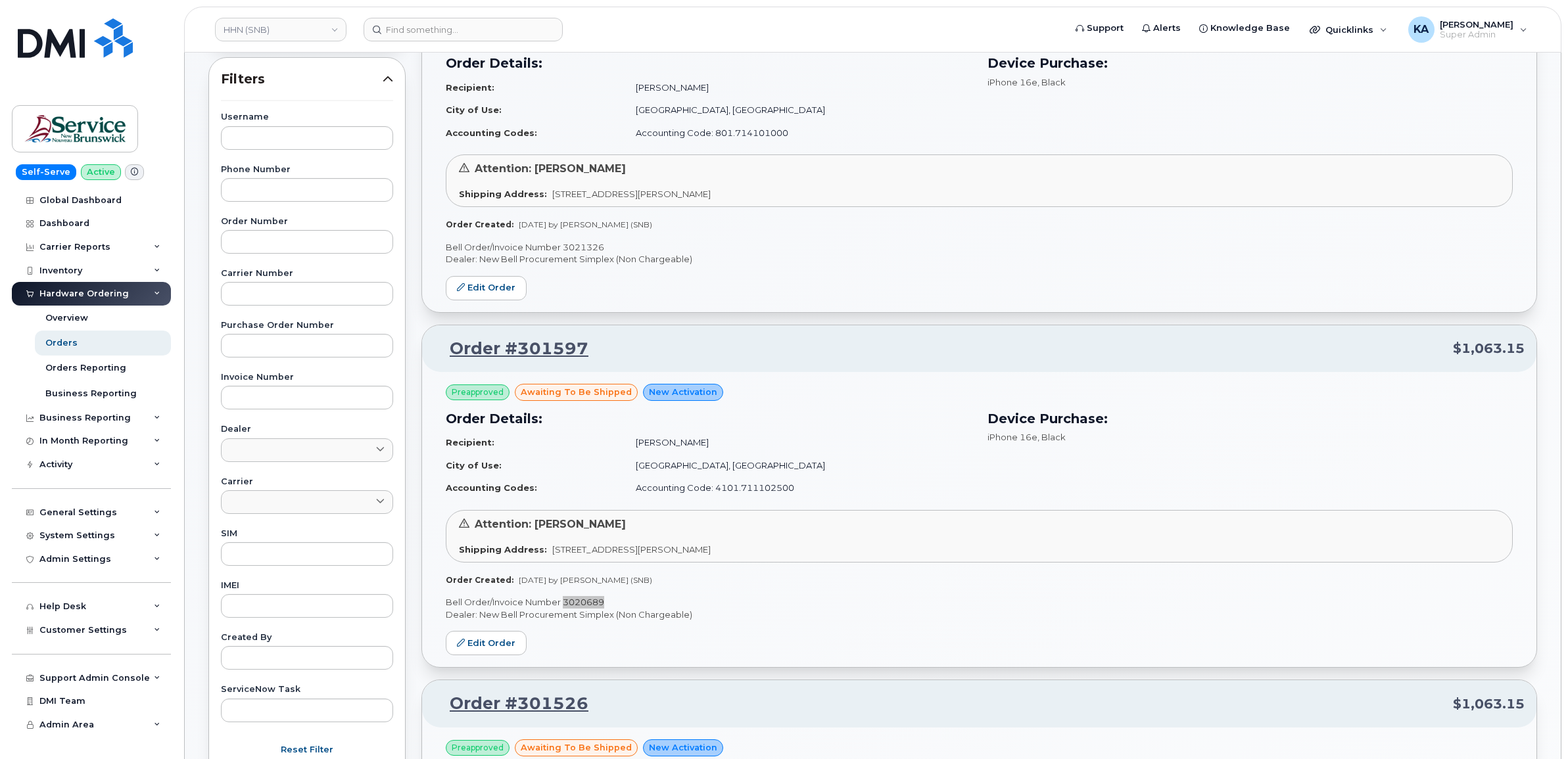
scroll to position [159, 0]
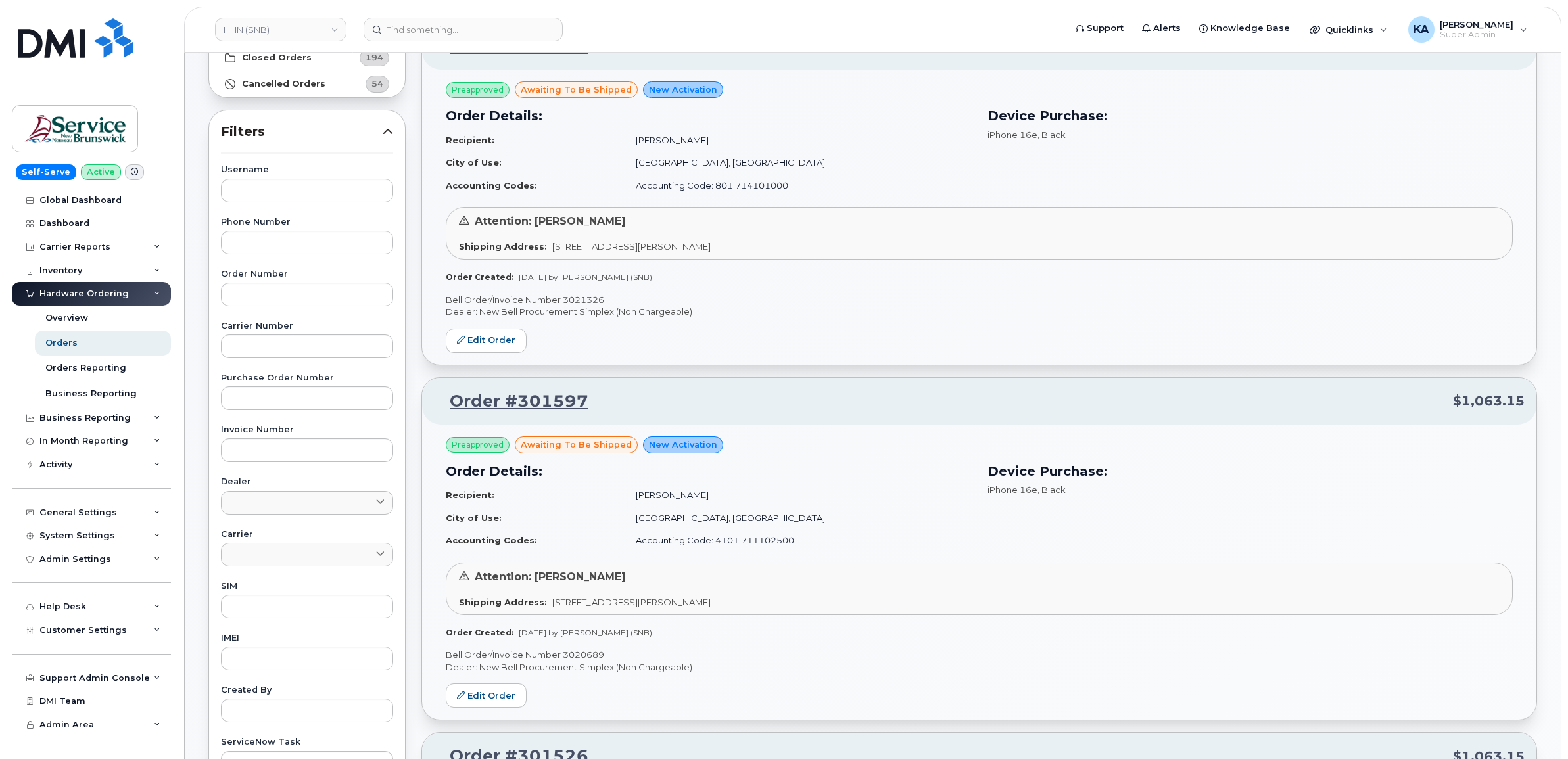
click at [593, 299] on p "Bell Order/Invoice Number 3021326" at bounding box center [979, 300] width 1067 height 13
copy p "3021326"
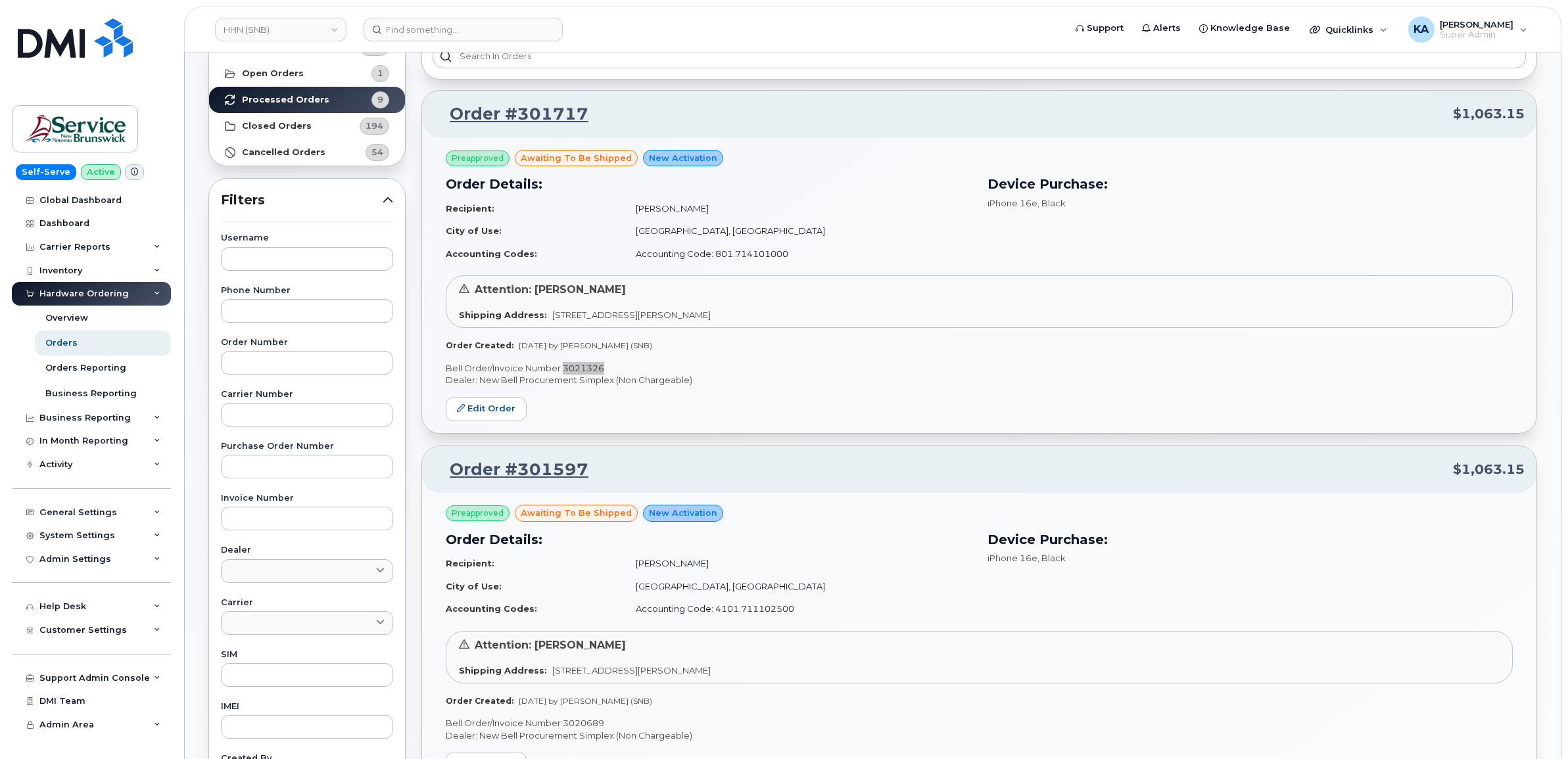
scroll to position [0, 0]
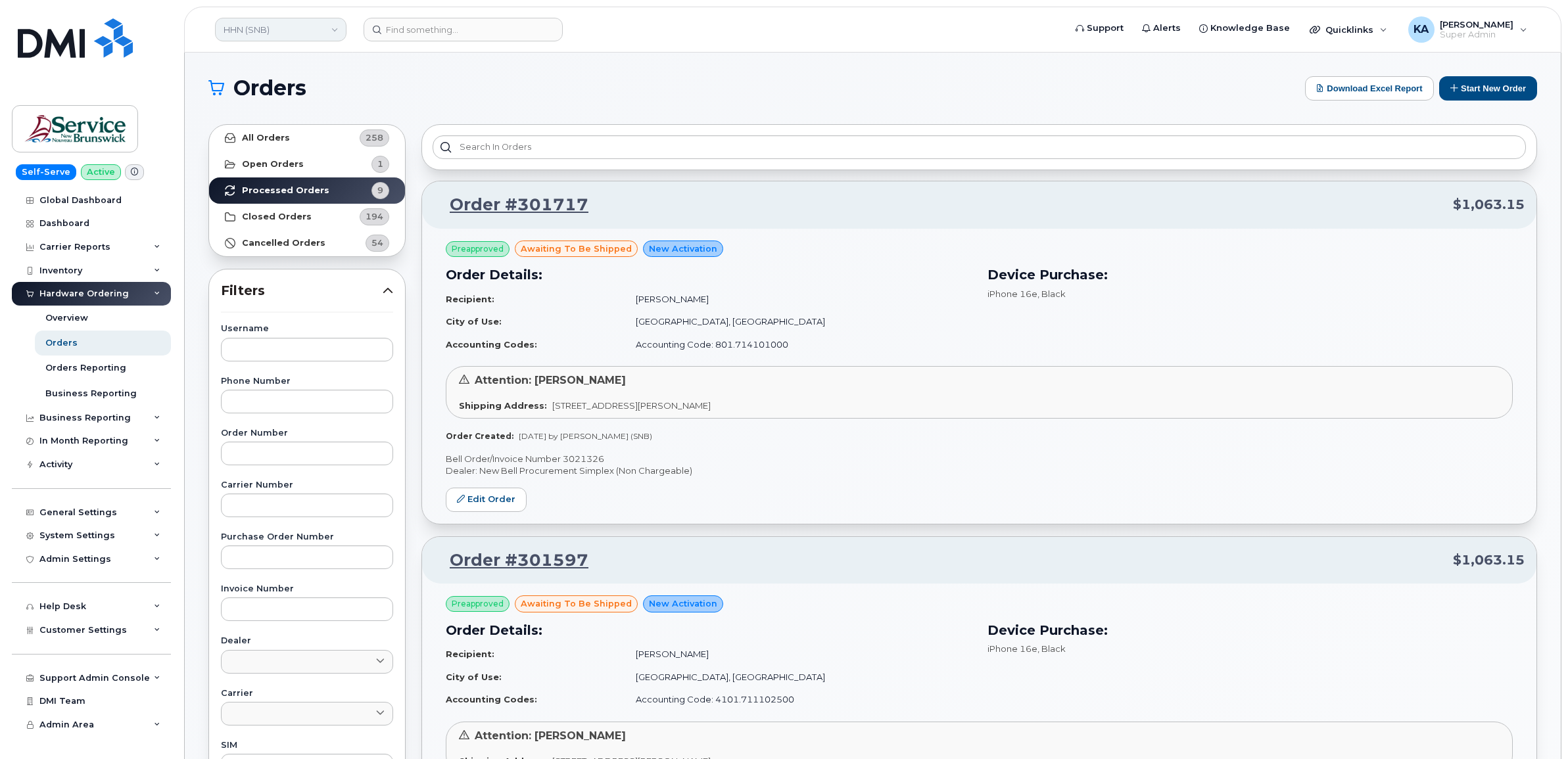
click at [296, 34] on link "HHN (SNB)" at bounding box center [280, 29] width 131 height 24
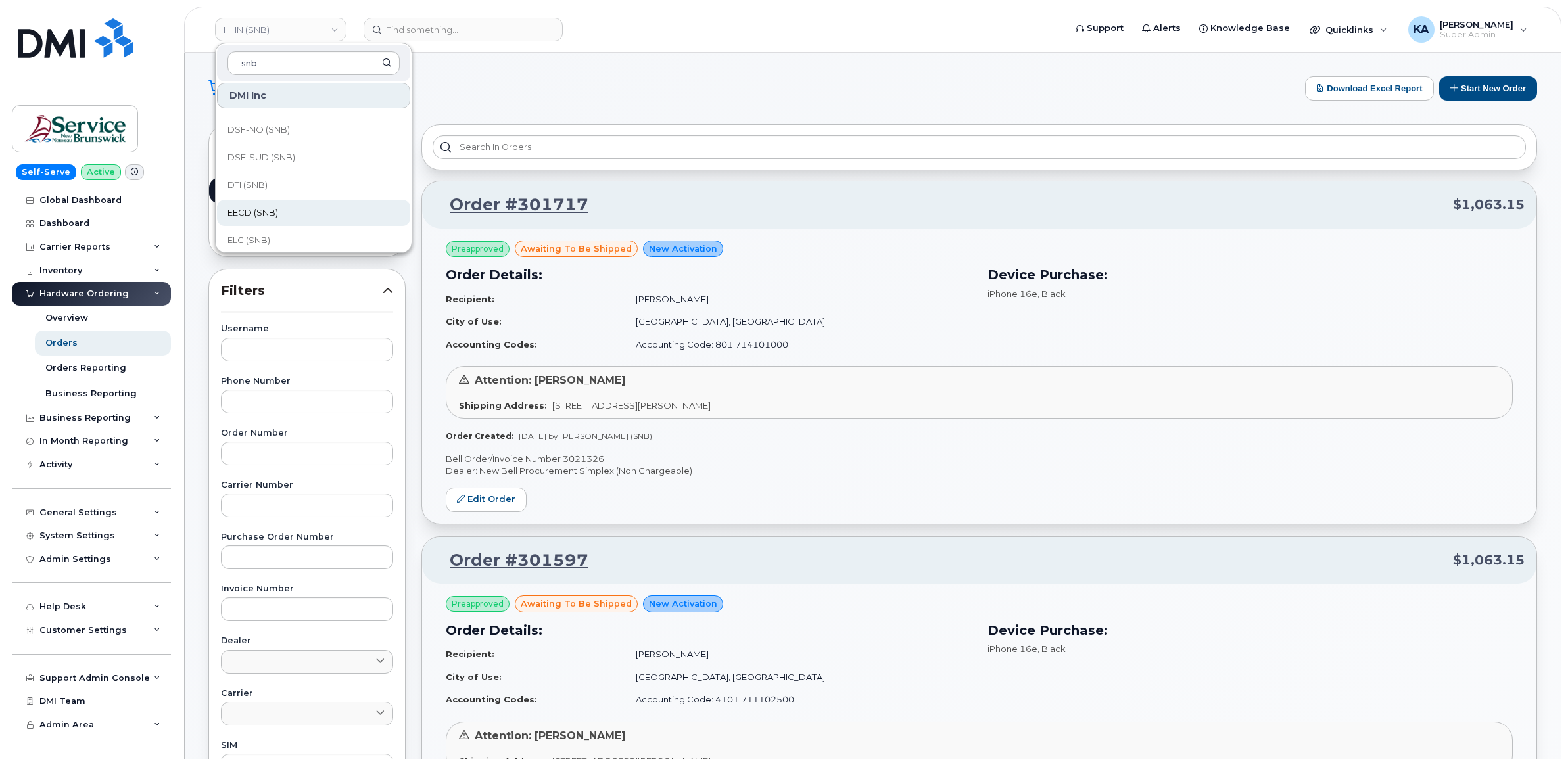
scroll to position [246, 0]
type input "snb"
click at [258, 208] on span "FTB (SNB)" at bounding box center [249, 209] width 43 height 13
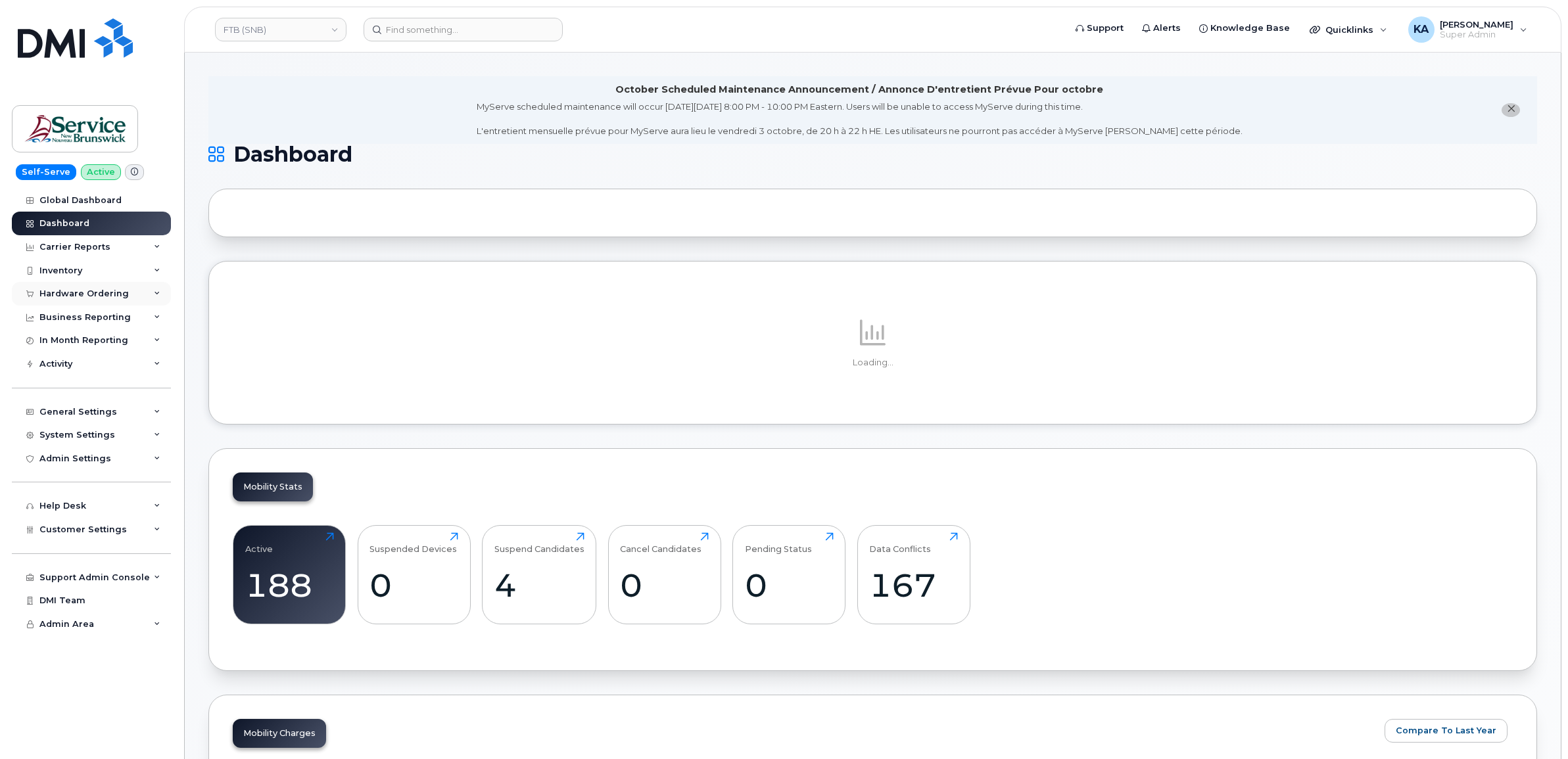
click at [100, 294] on div "Hardware Ordering" at bounding box center [84, 293] width 89 height 11
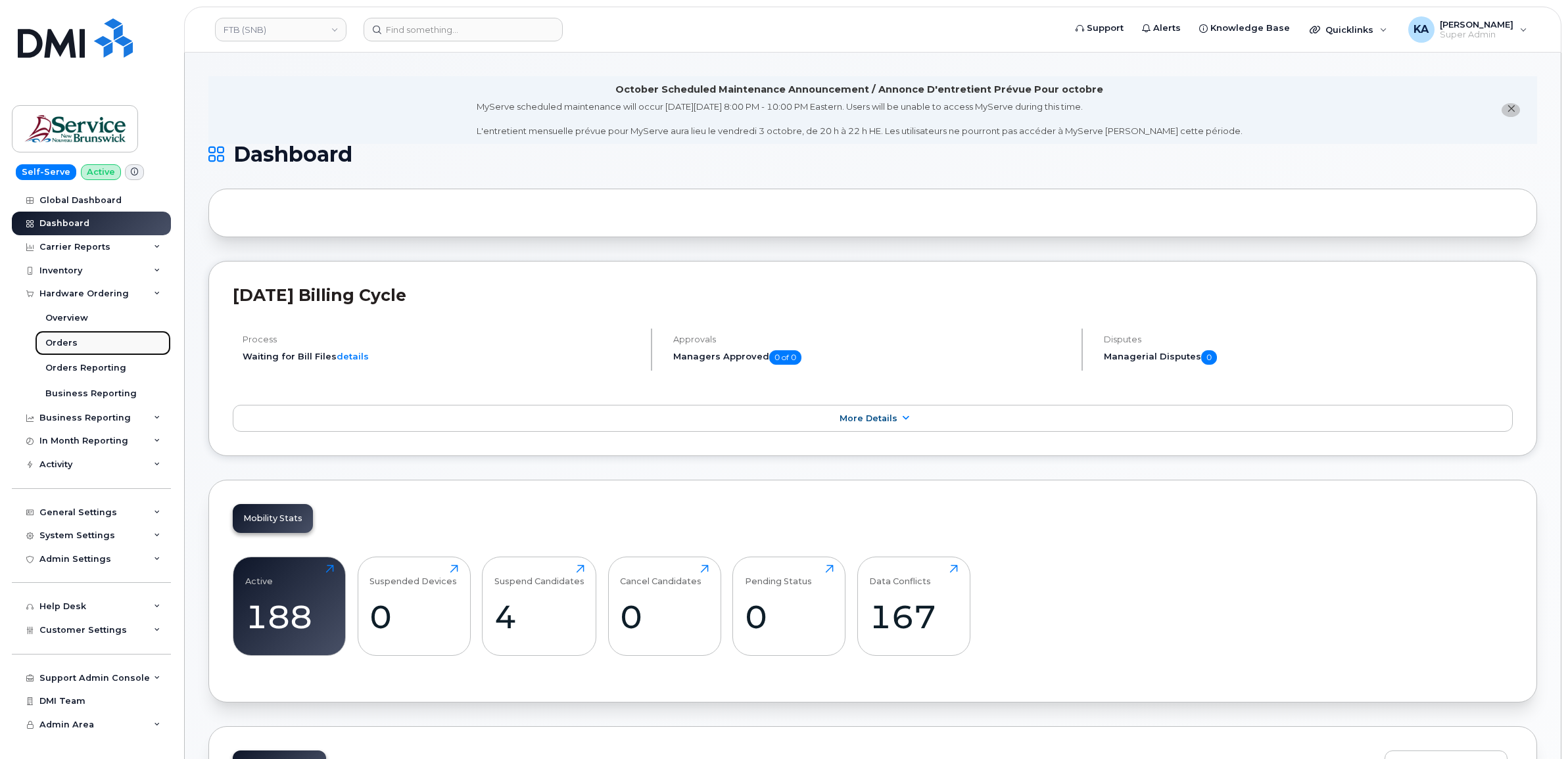
click at [59, 343] on div "Orders" at bounding box center [62, 343] width 32 height 12
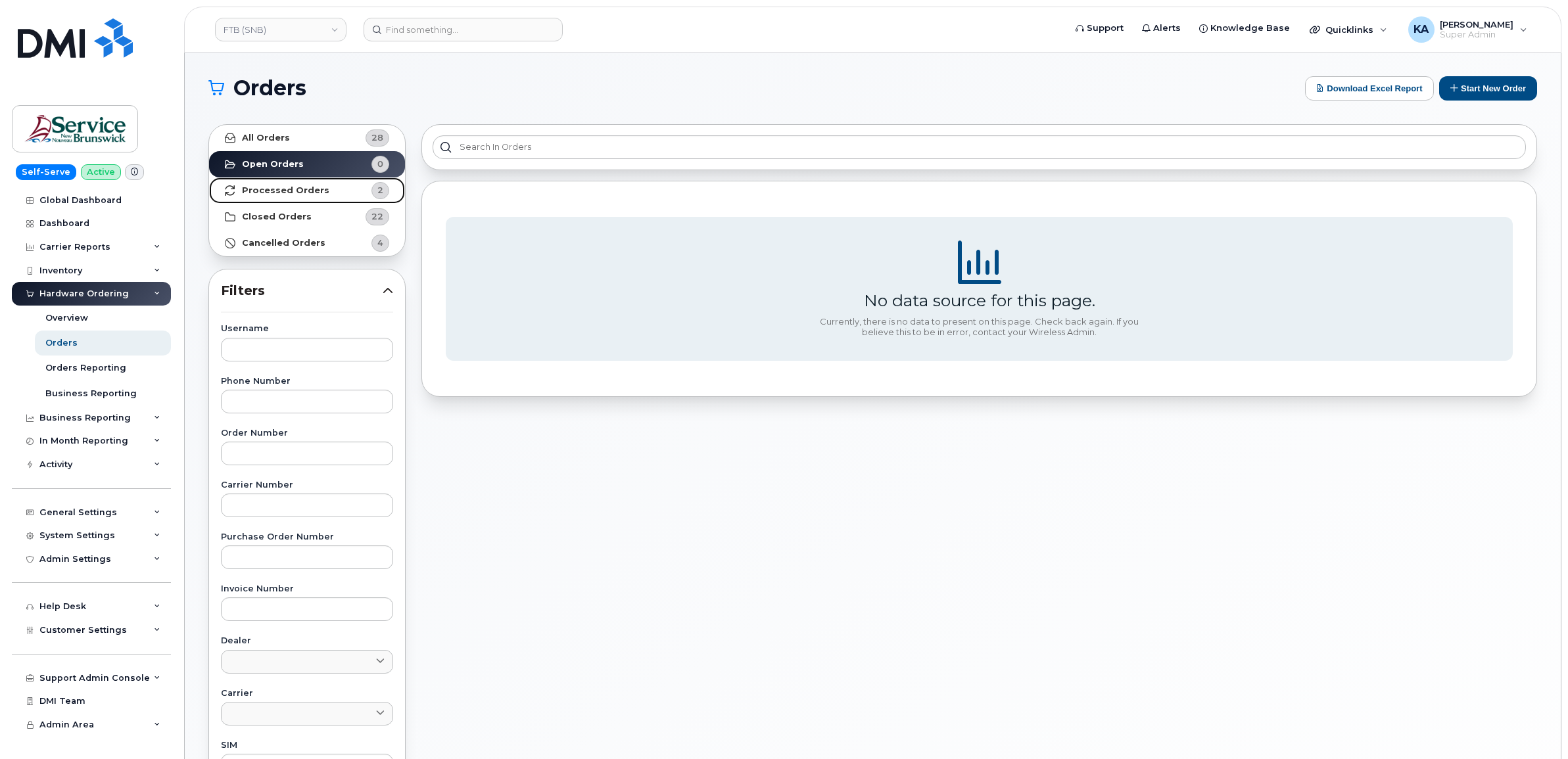
click at [271, 189] on strong "Processed Orders" at bounding box center [286, 190] width 88 height 11
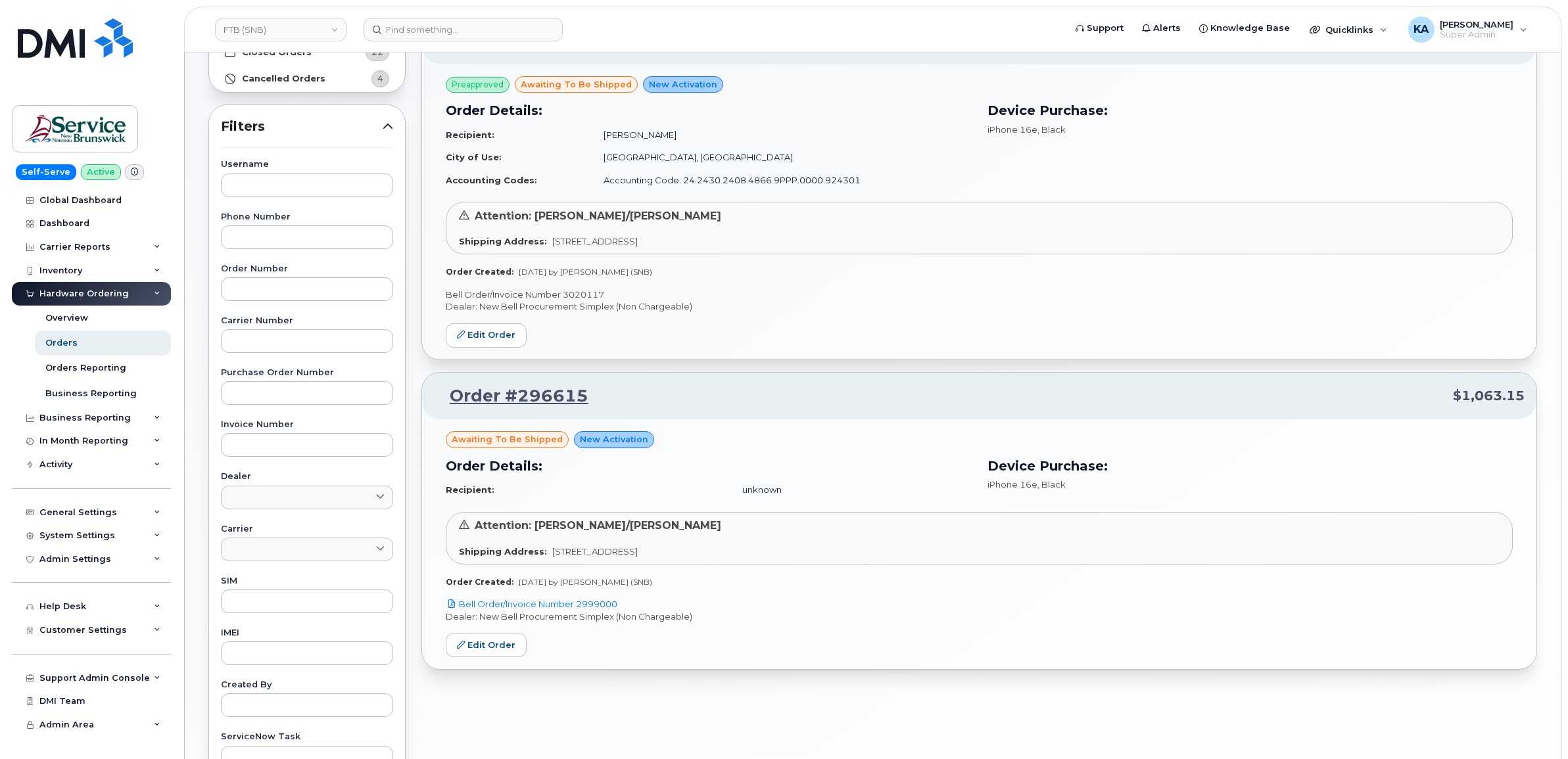
scroll to position [82, 0]
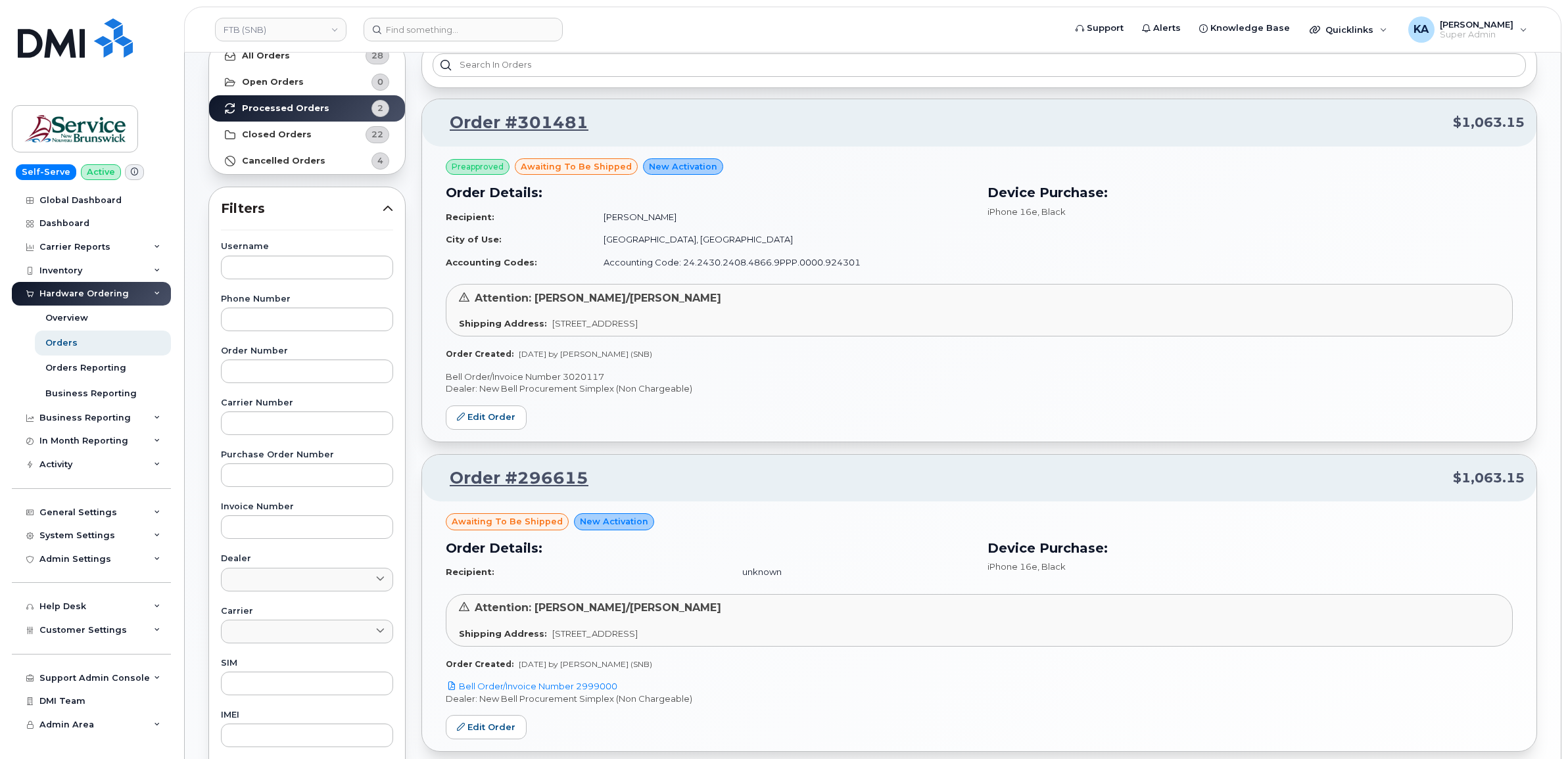
click at [580, 378] on p "Bell Order/Invoice Number 3020117" at bounding box center [979, 377] width 1067 height 13
copy p "3020117"
click at [296, 34] on link "FTB (SNB)" at bounding box center [280, 29] width 131 height 24
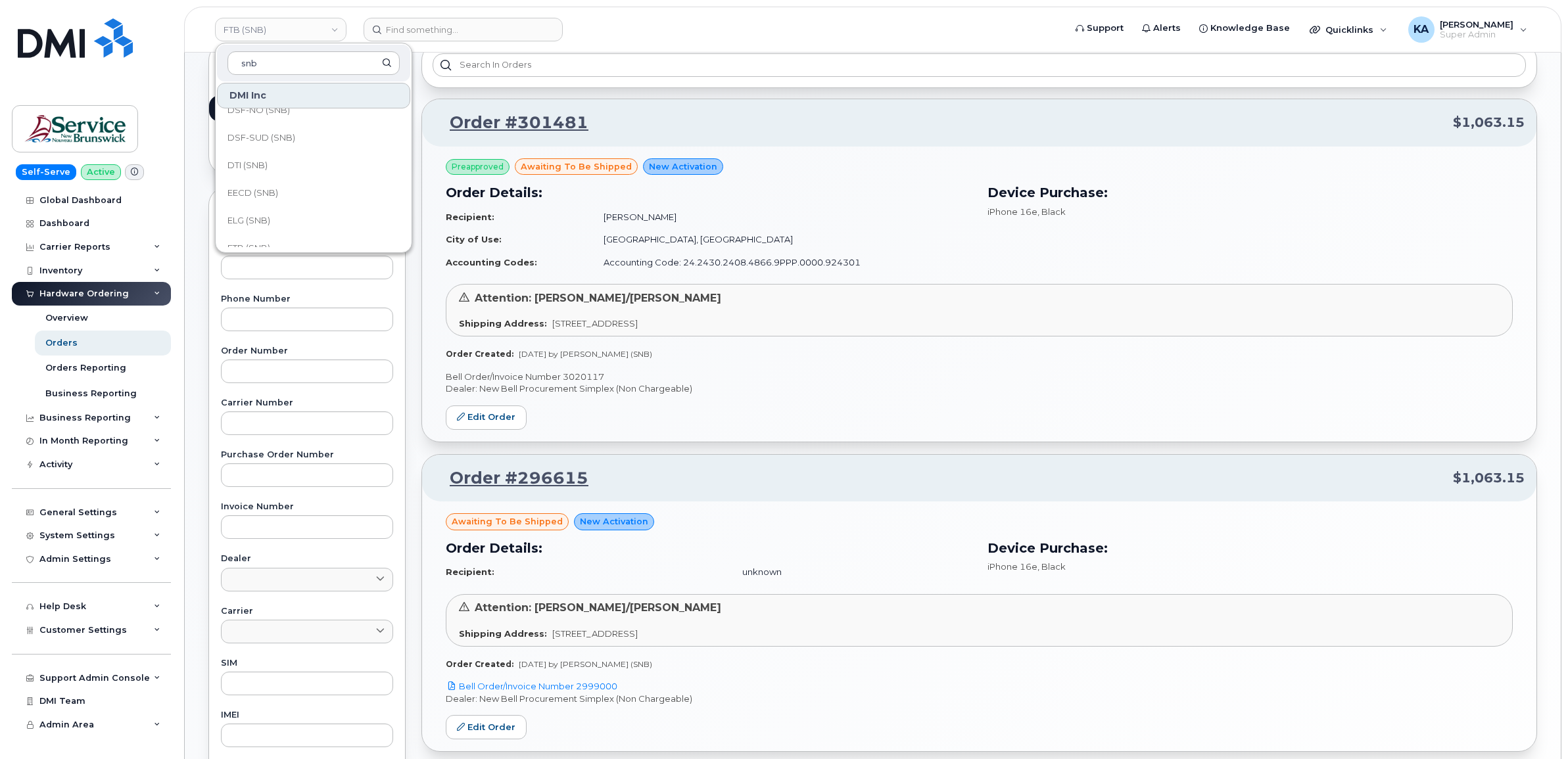
scroll to position [246, 0]
type input "snb"
click at [253, 176] on span "ELG (SNB)" at bounding box center [249, 181] width 43 height 13
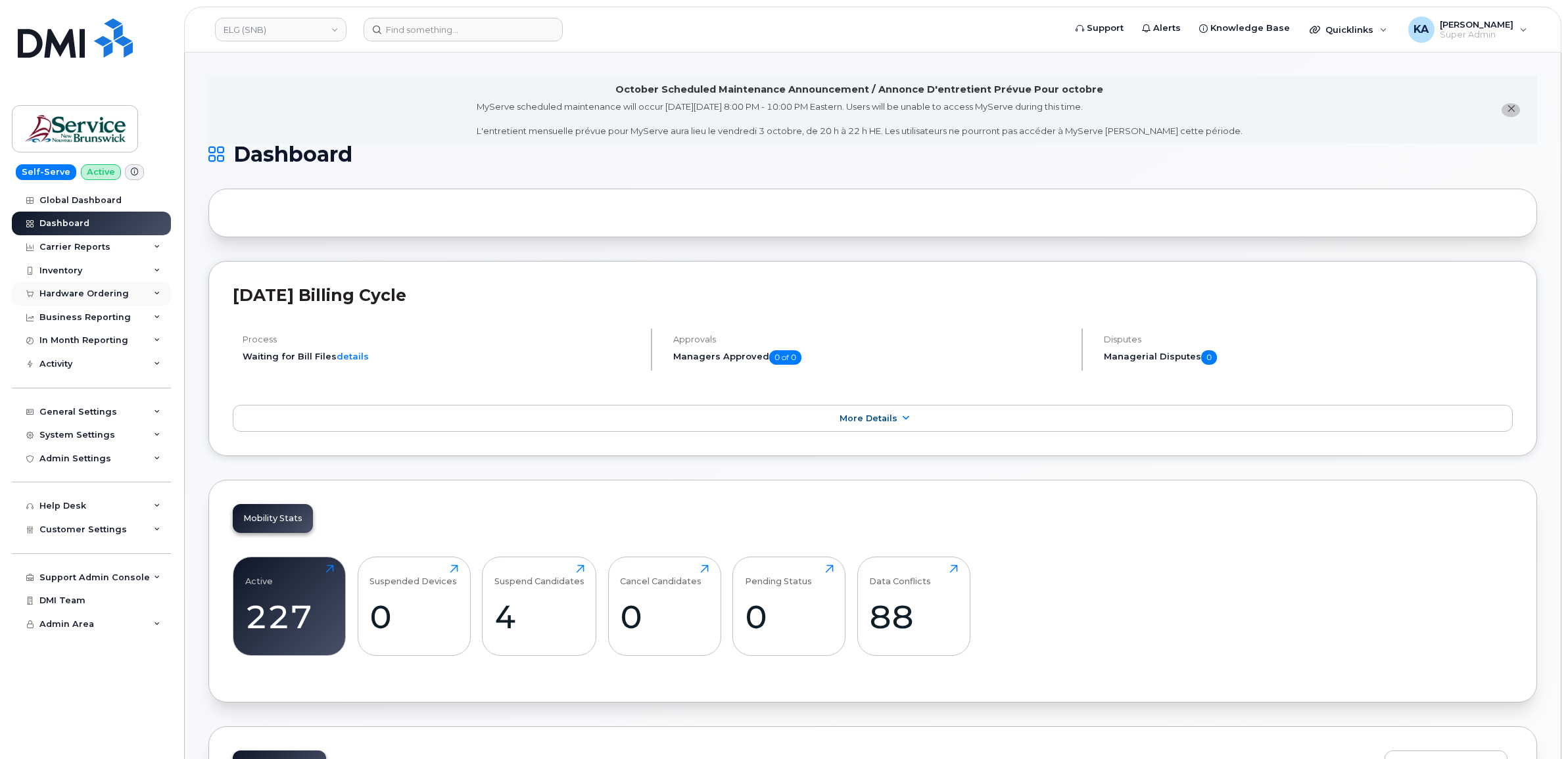
click at [112, 293] on div "Hardware Ordering" at bounding box center [84, 293] width 89 height 11
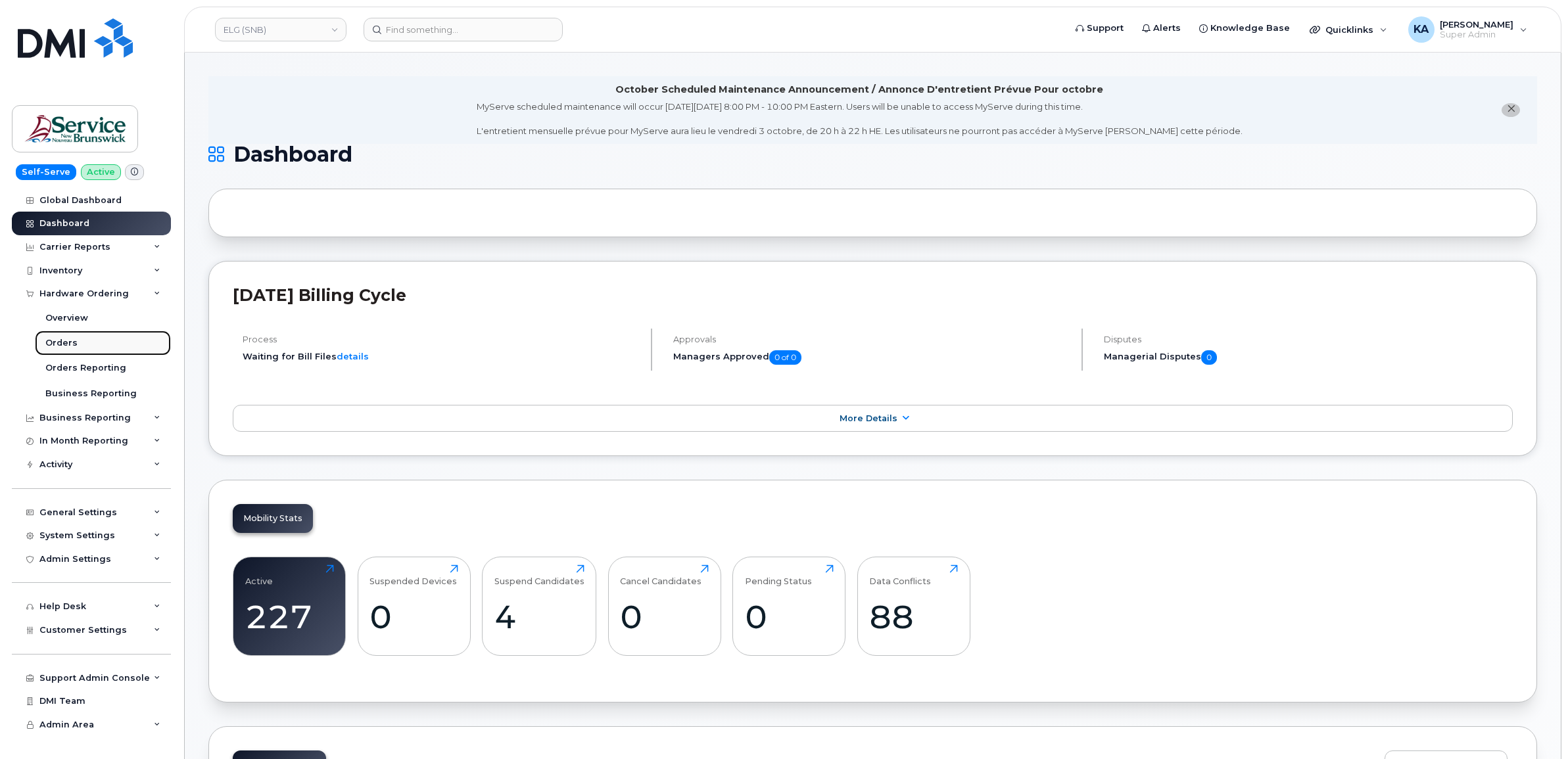
click at [59, 343] on div "Orders" at bounding box center [62, 343] width 32 height 12
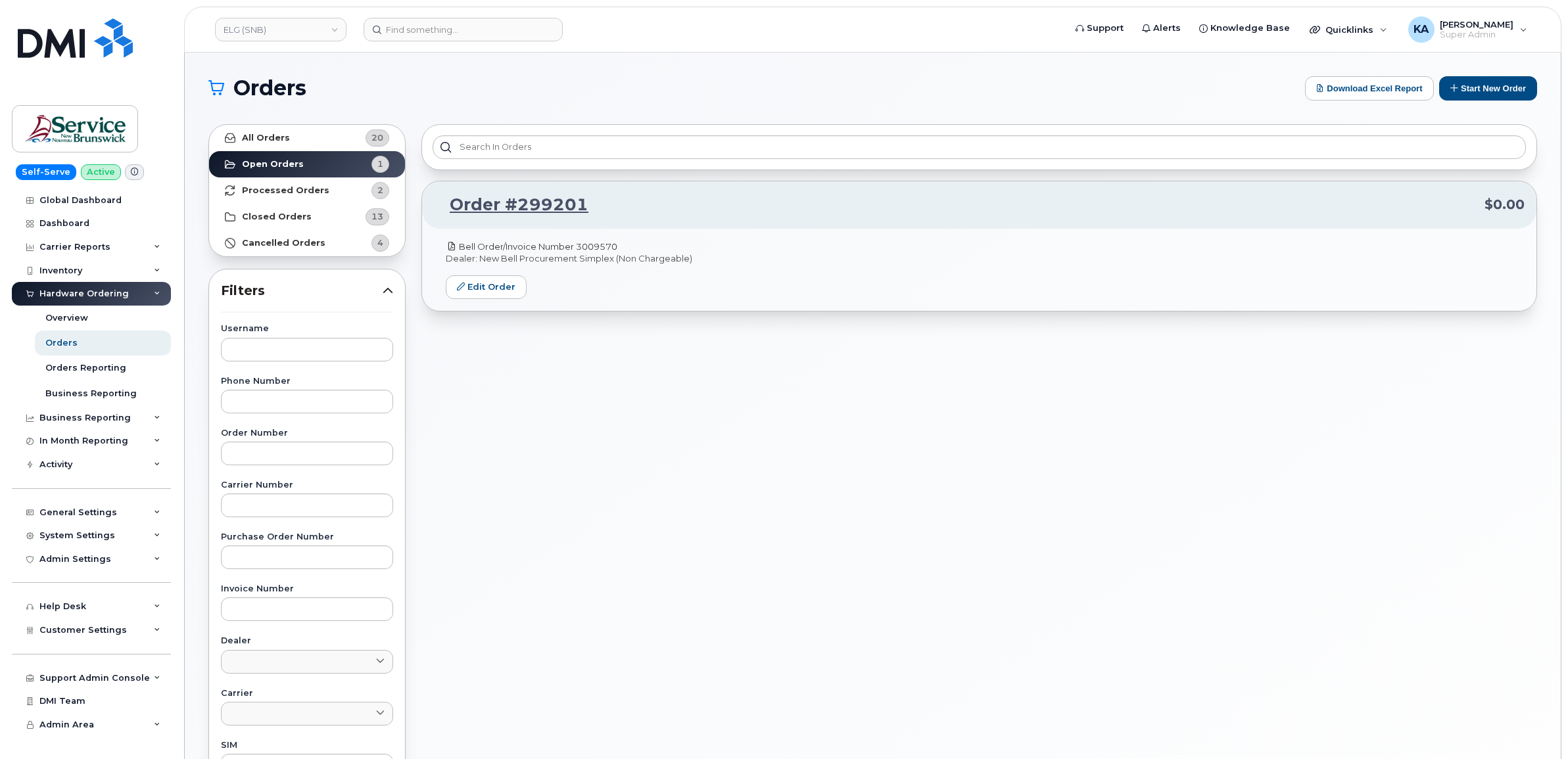
drag, startPoint x: 621, startPoint y: 245, endPoint x: 579, endPoint y: 244, distance: 42.0
click at [579, 244] on p "Bell Order/Invoice Number 3009570" at bounding box center [979, 247] width 1067 height 13
copy link "3009570"
click at [468, 290] on link "Edit Order" at bounding box center [486, 287] width 81 height 25
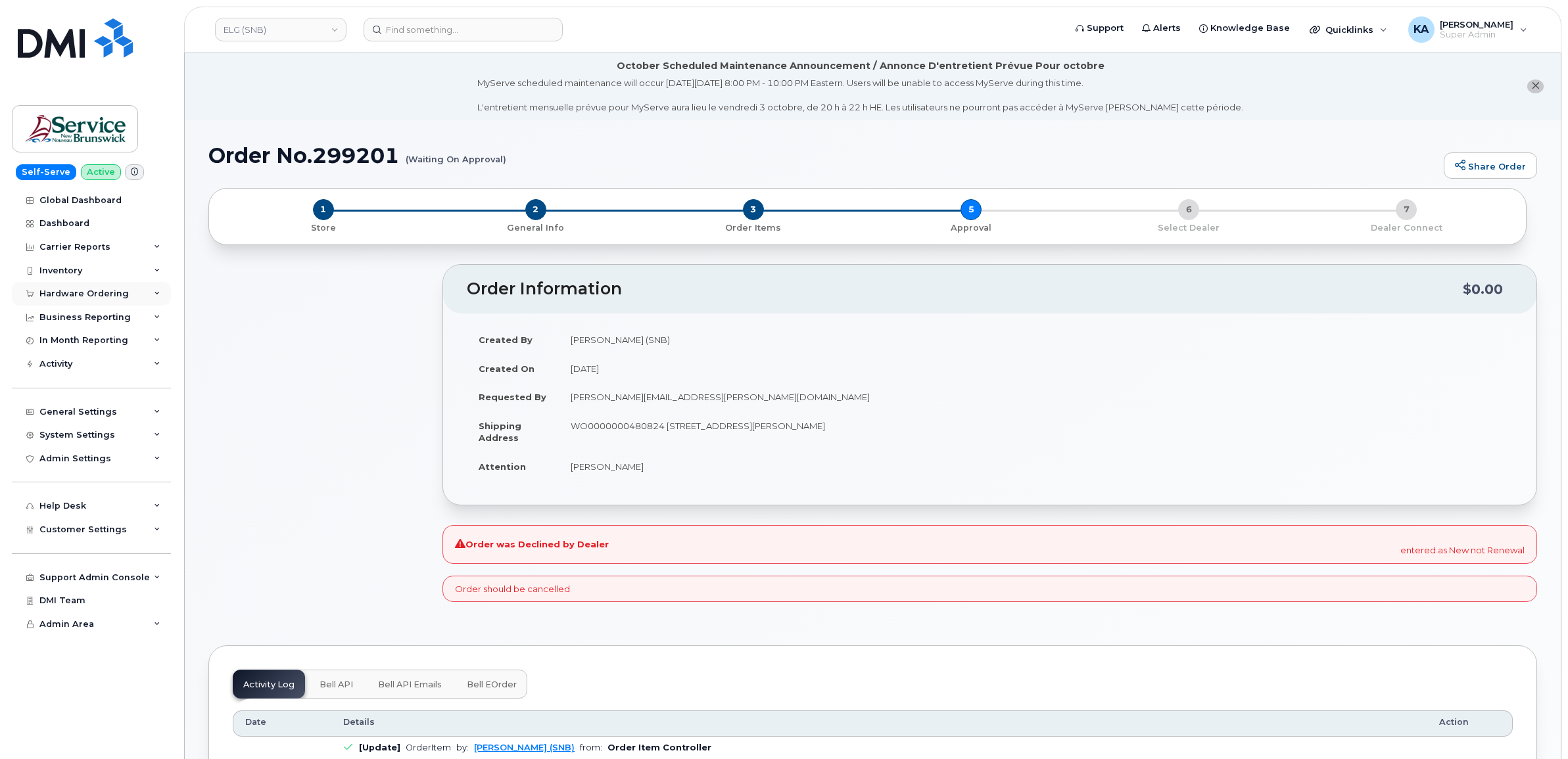
click at [44, 293] on div "Hardware Ordering" at bounding box center [84, 293] width 89 height 11
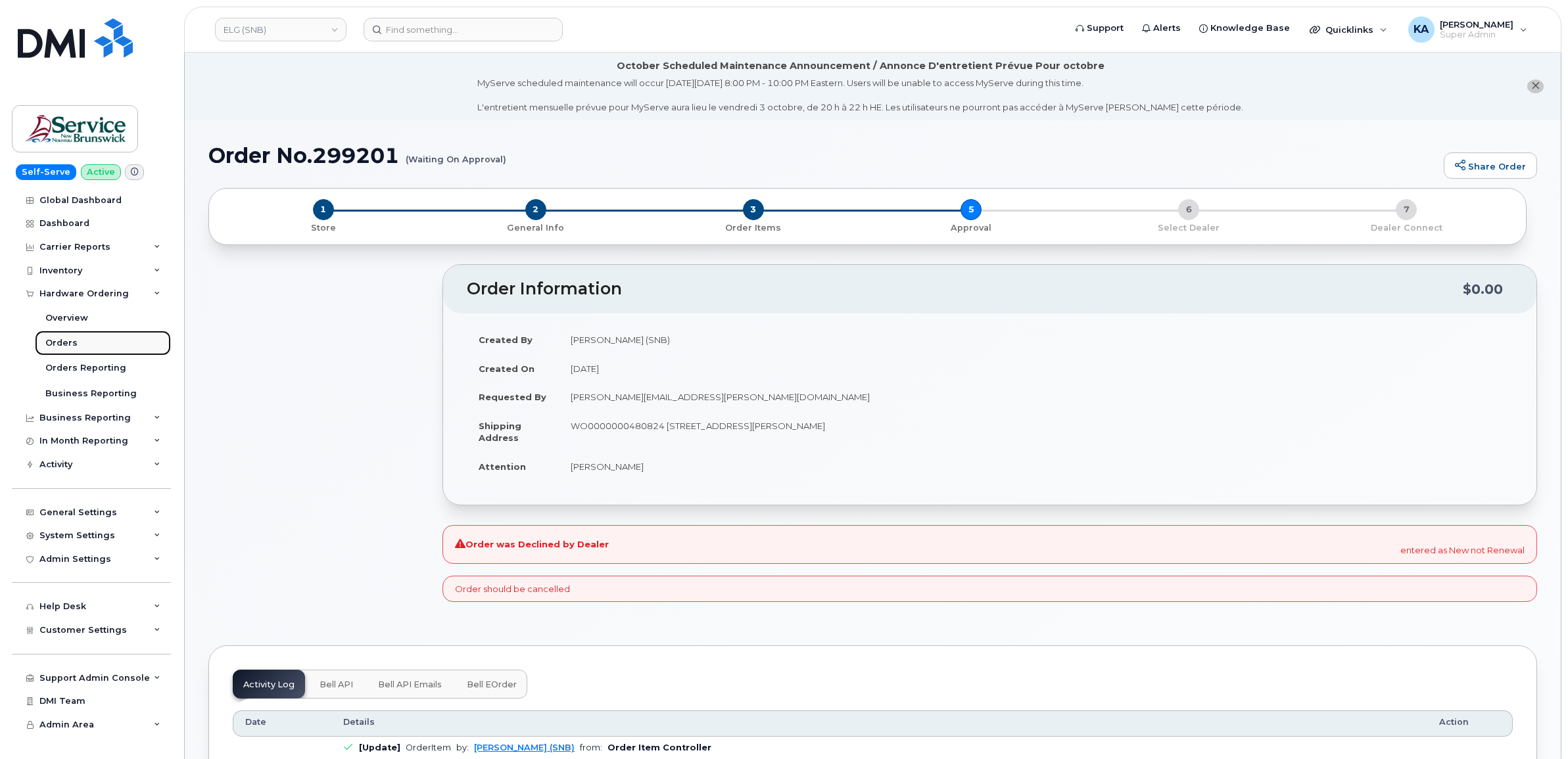
click at [53, 346] on div "Orders" at bounding box center [62, 343] width 32 height 12
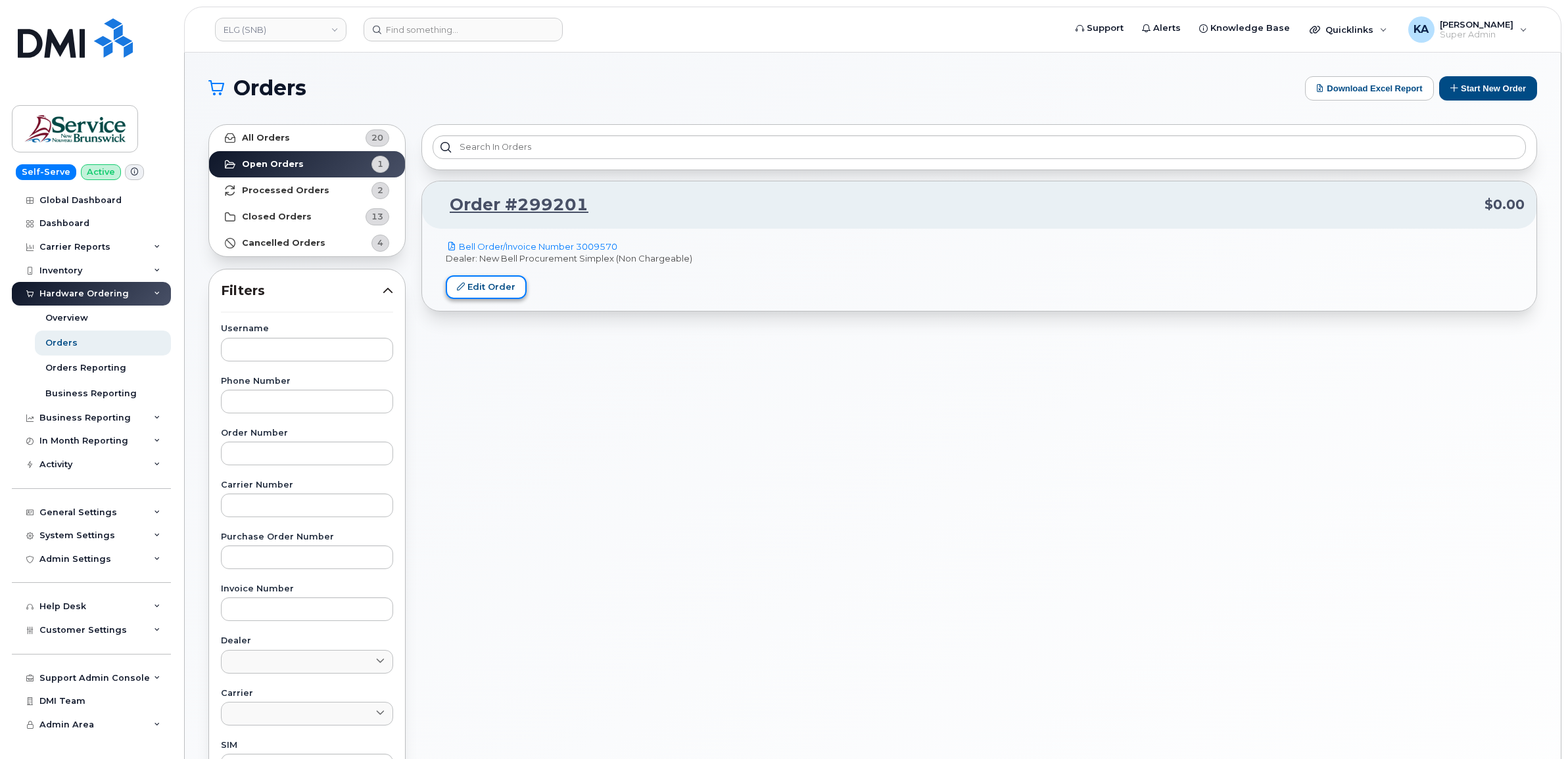
click at [477, 288] on link "Edit Order" at bounding box center [486, 287] width 81 height 25
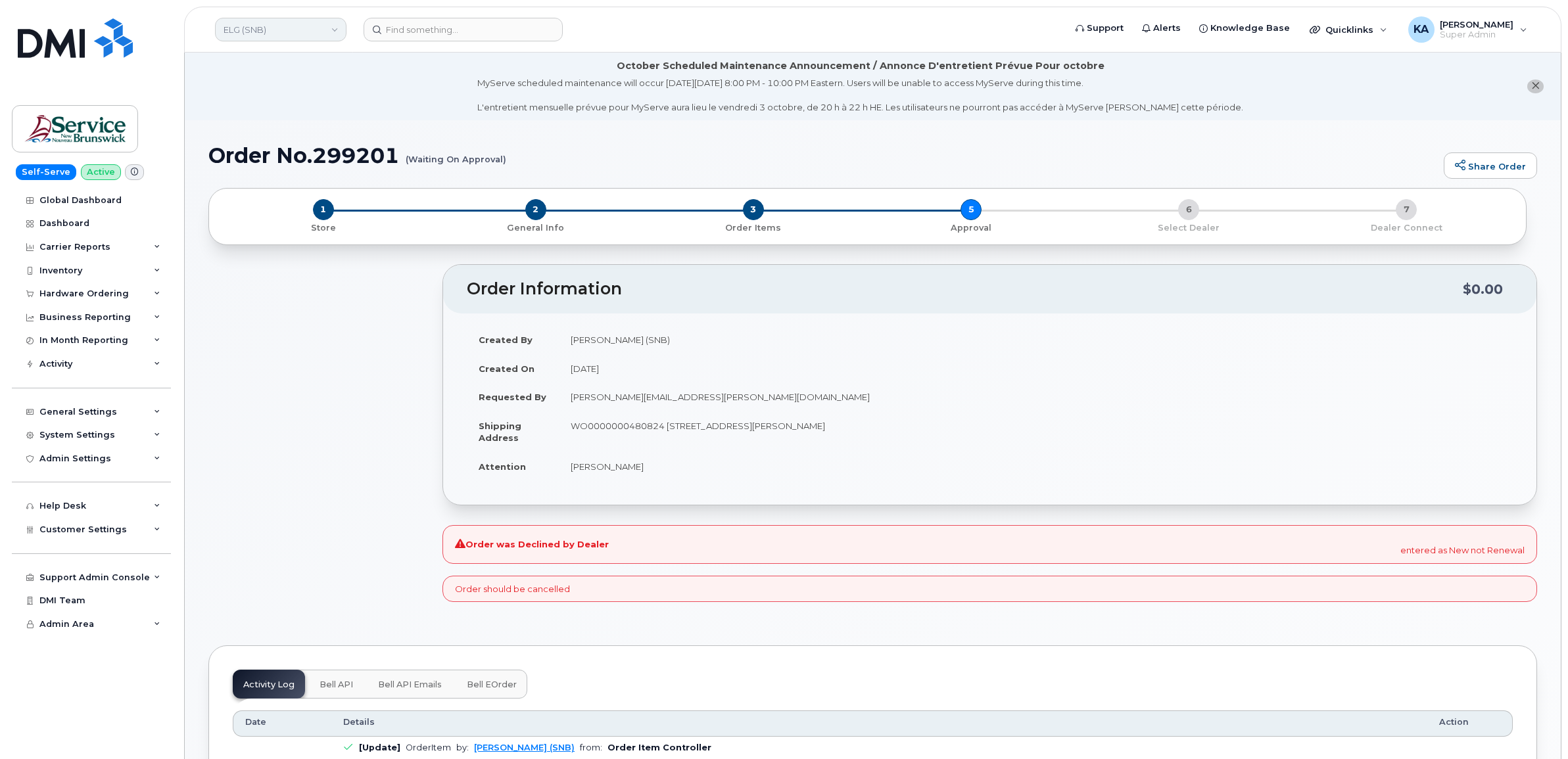
click at [296, 34] on link "ELG (SNB)" at bounding box center [280, 29] width 131 height 24
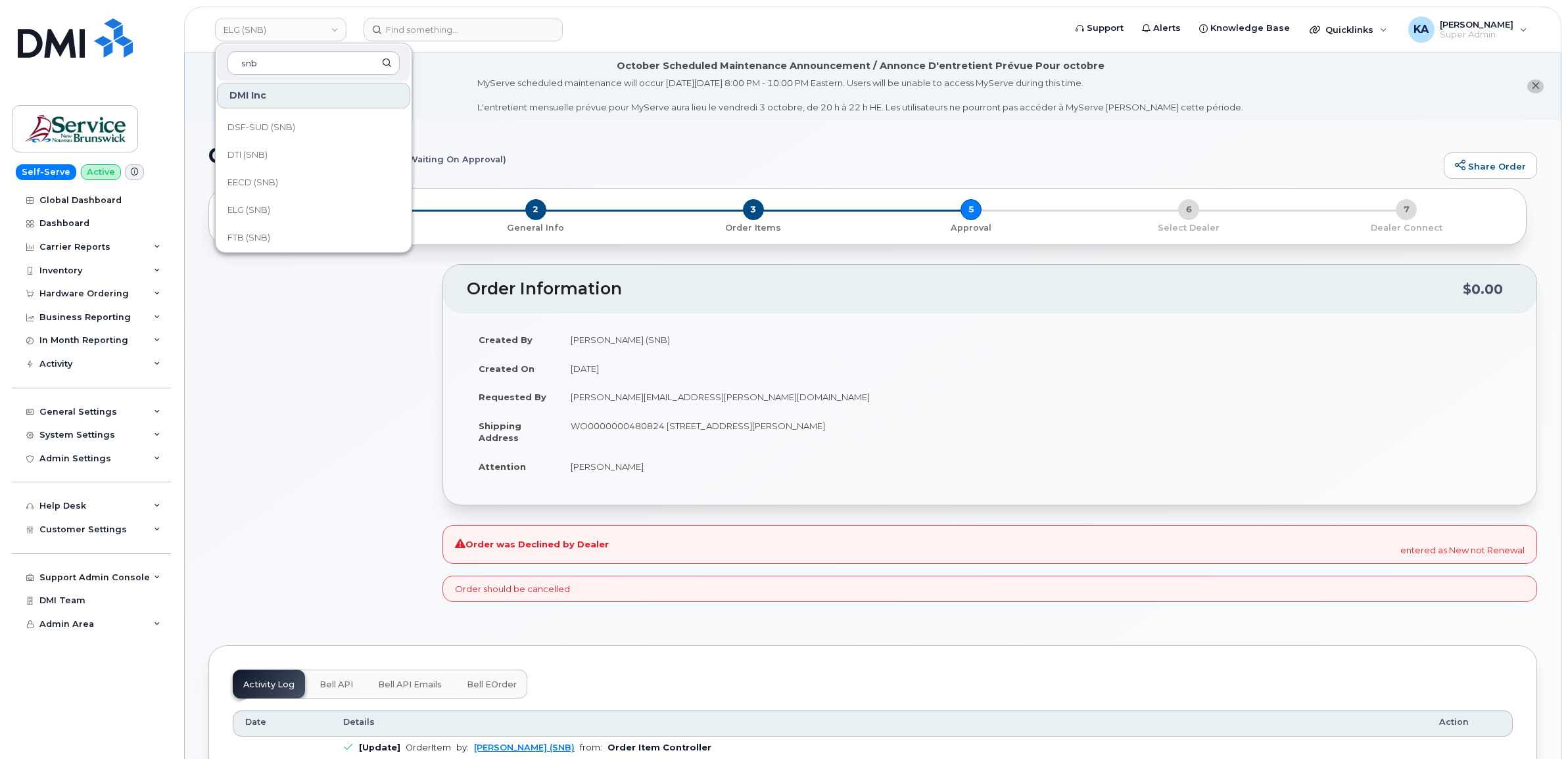
scroll to position [246, 0]
type input "snb"
click at [266, 152] on span "EECD (SNB)" at bounding box center [253, 154] width 51 height 13
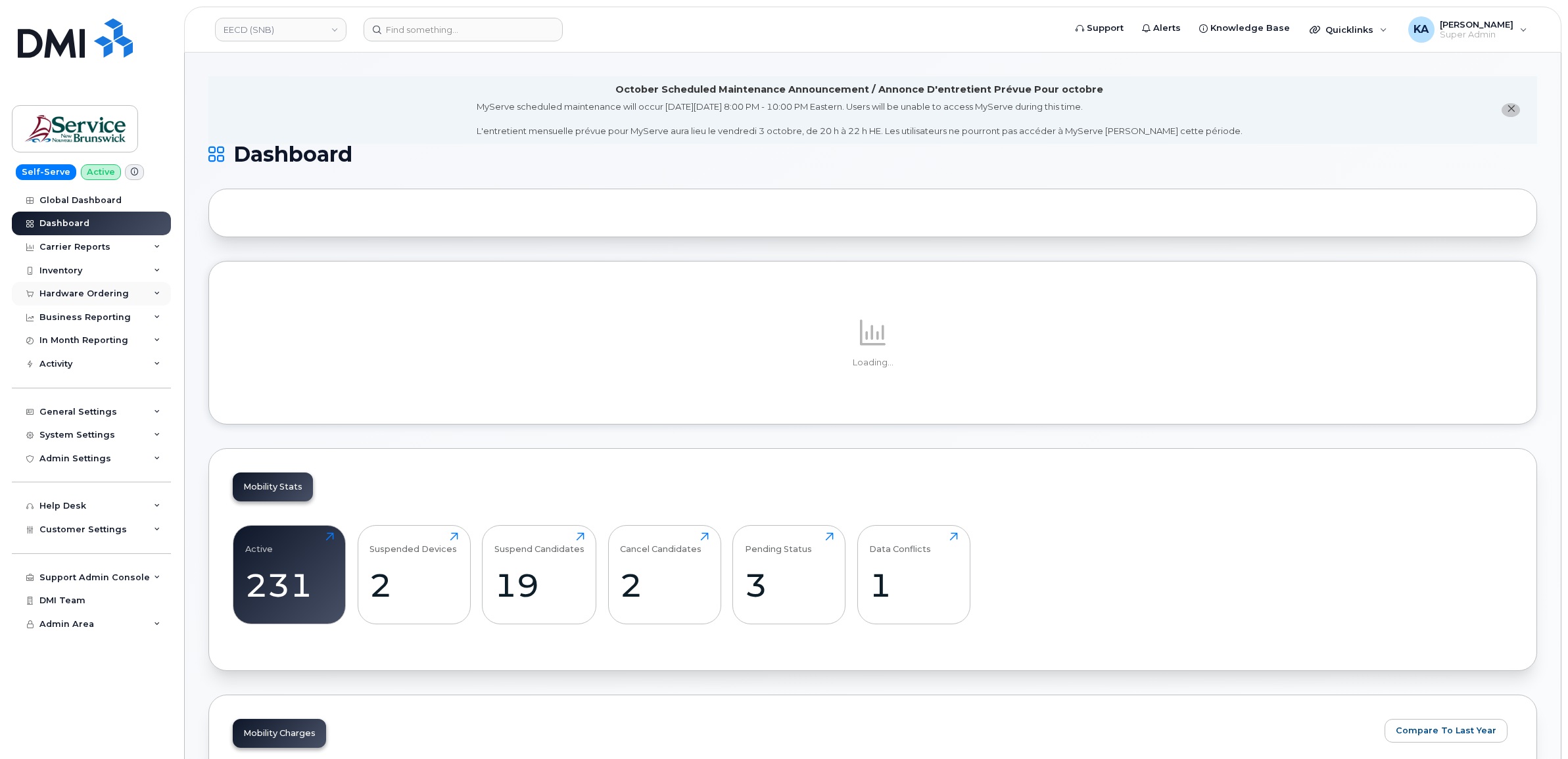
click at [86, 293] on div "Hardware Ordering" at bounding box center [84, 293] width 89 height 11
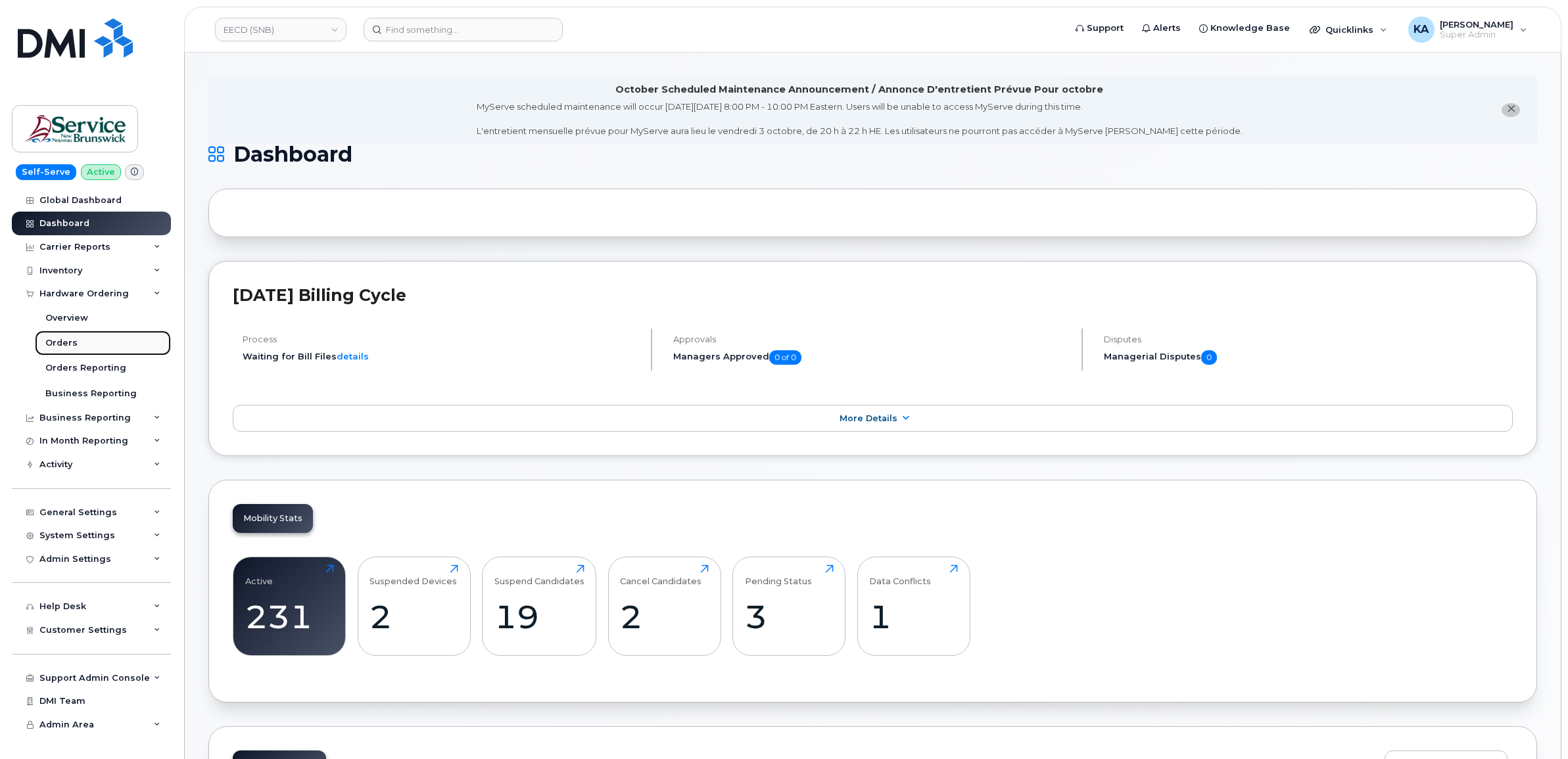
click at [57, 342] on div "Orders" at bounding box center [62, 343] width 32 height 12
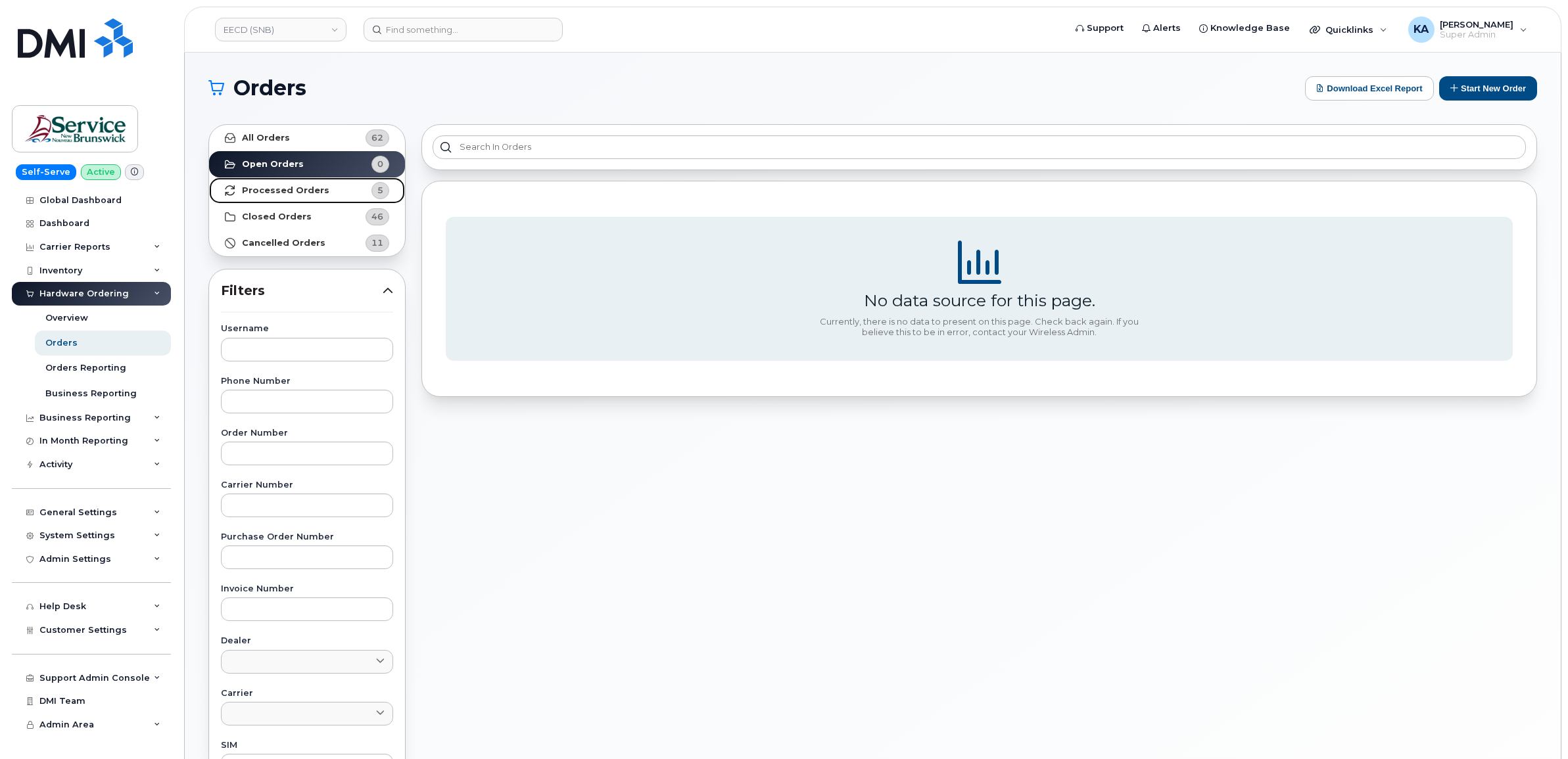
click at [271, 184] on link "Processed Orders 5" at bounding box center [307, 190] width 196 height 26
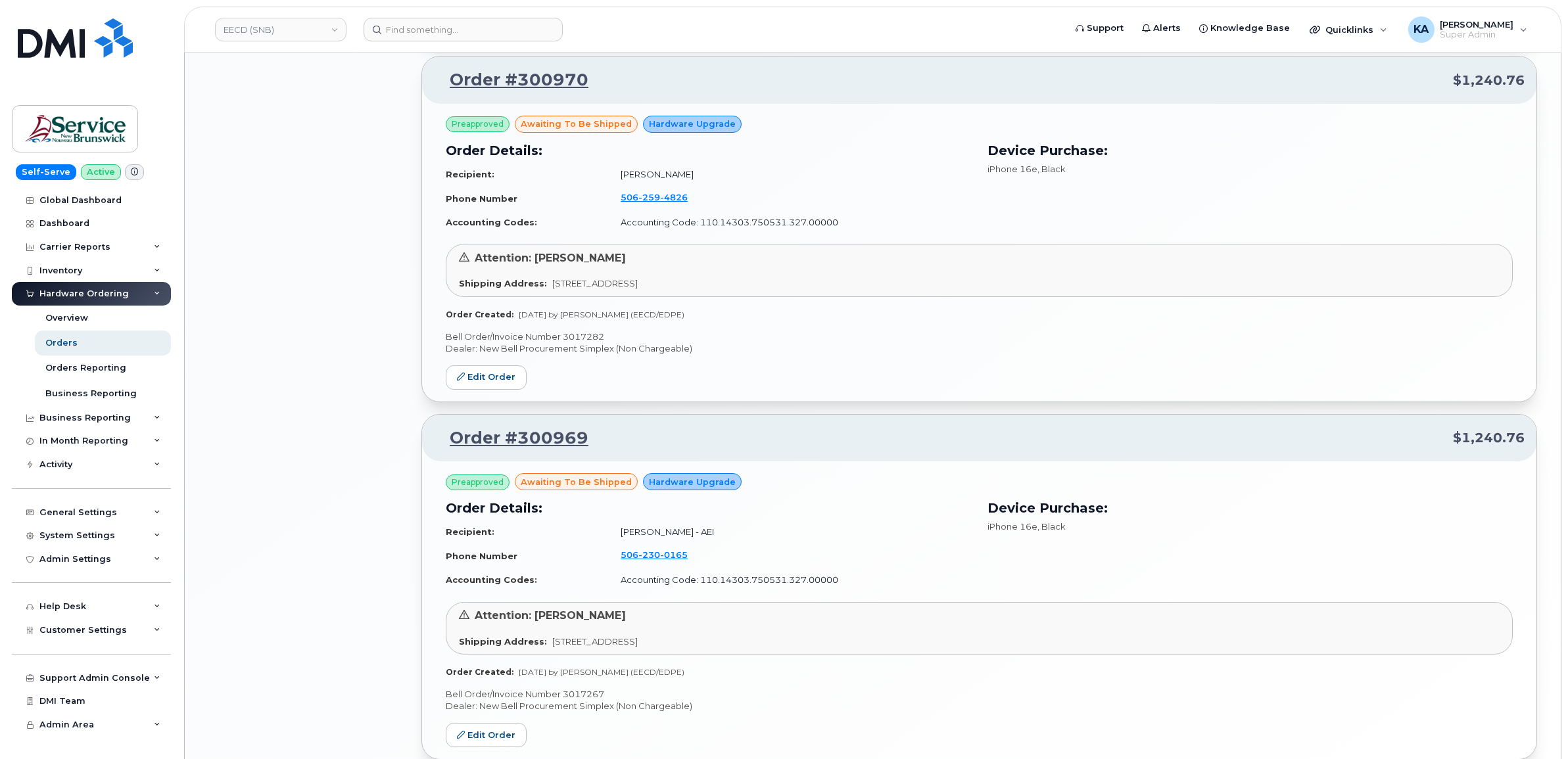
scroll to position [1273, 0]
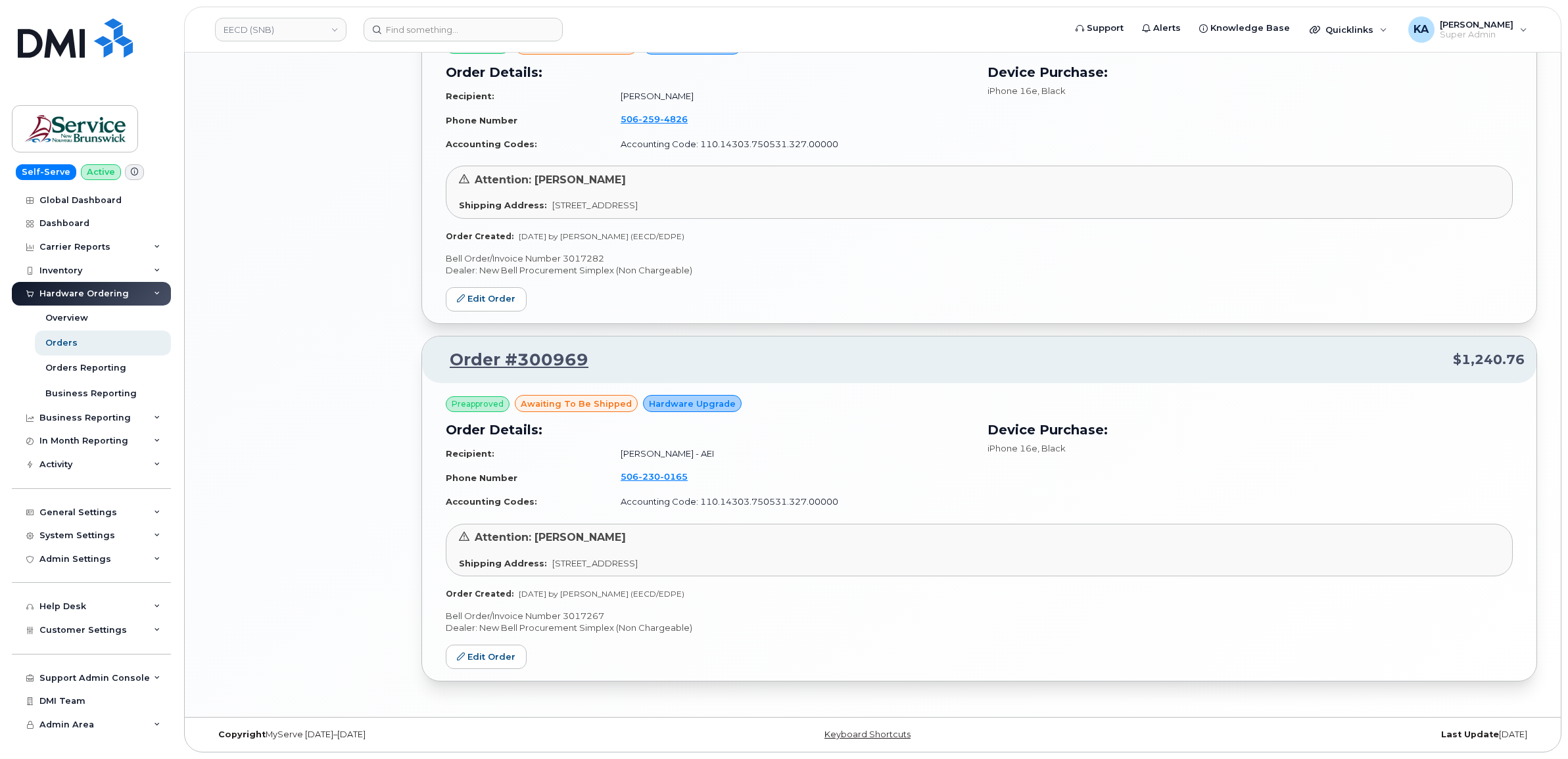
click at [592, 613] on p "Bell Order/Invoice Number 3017267" at bounding box center [979, 616] width 1067 height 13
copy p "3017267"
click at [589, 255] on p "Bell Order/Invoice Number 3017282" at bounding box center [979, 258] width 1067 height 13
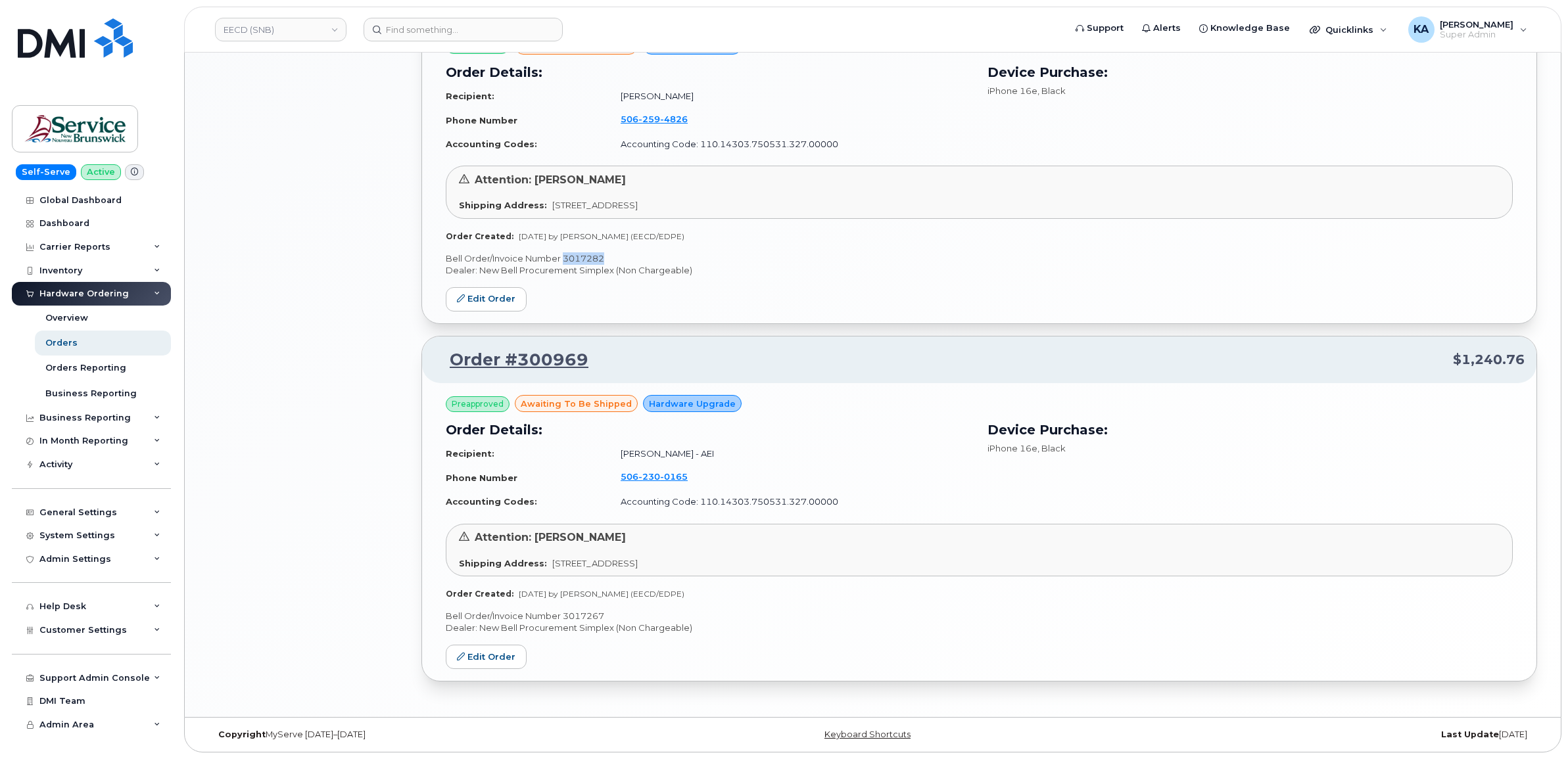
copy p "3017282"
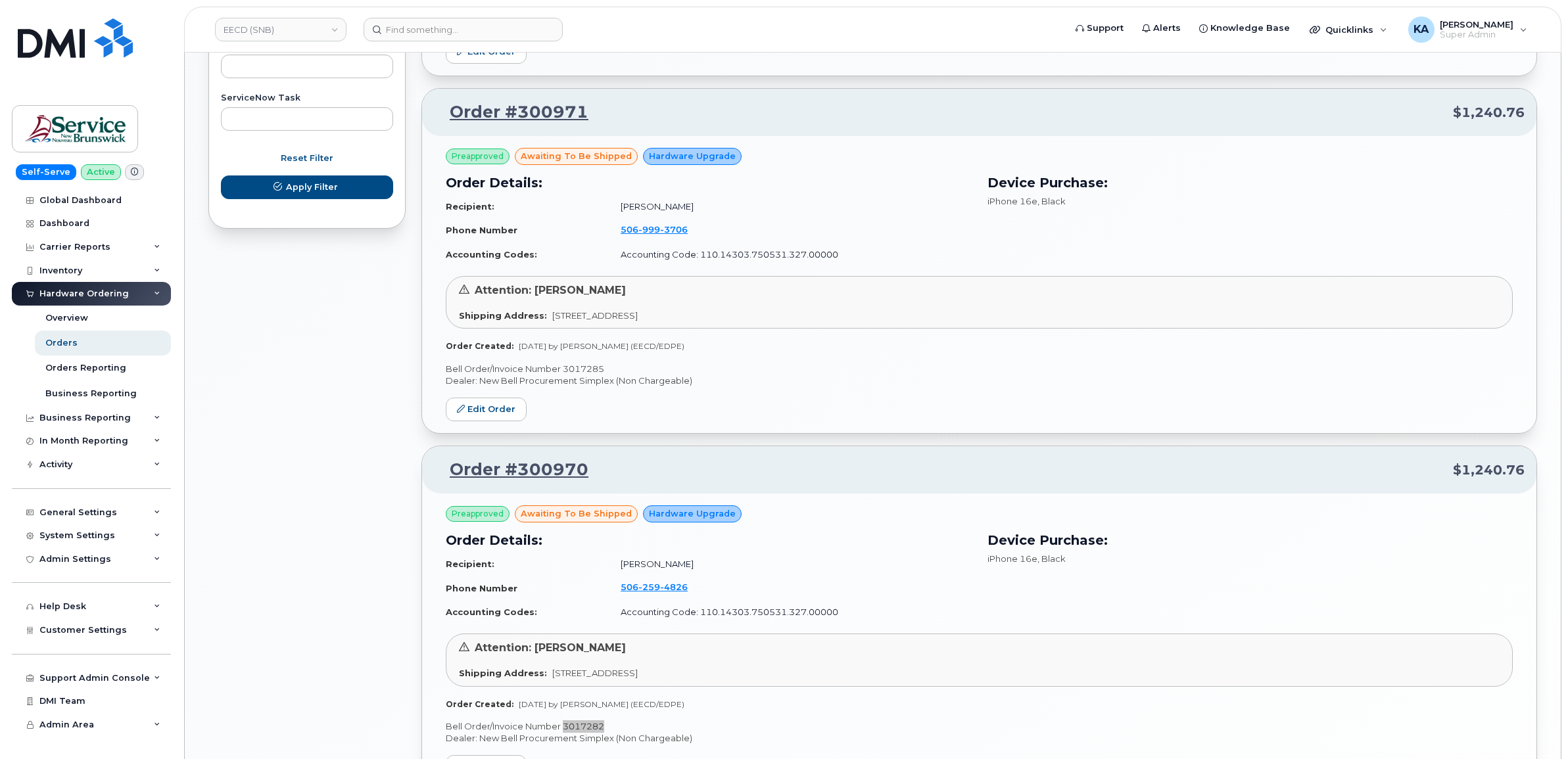
scroll to position [780, 0]
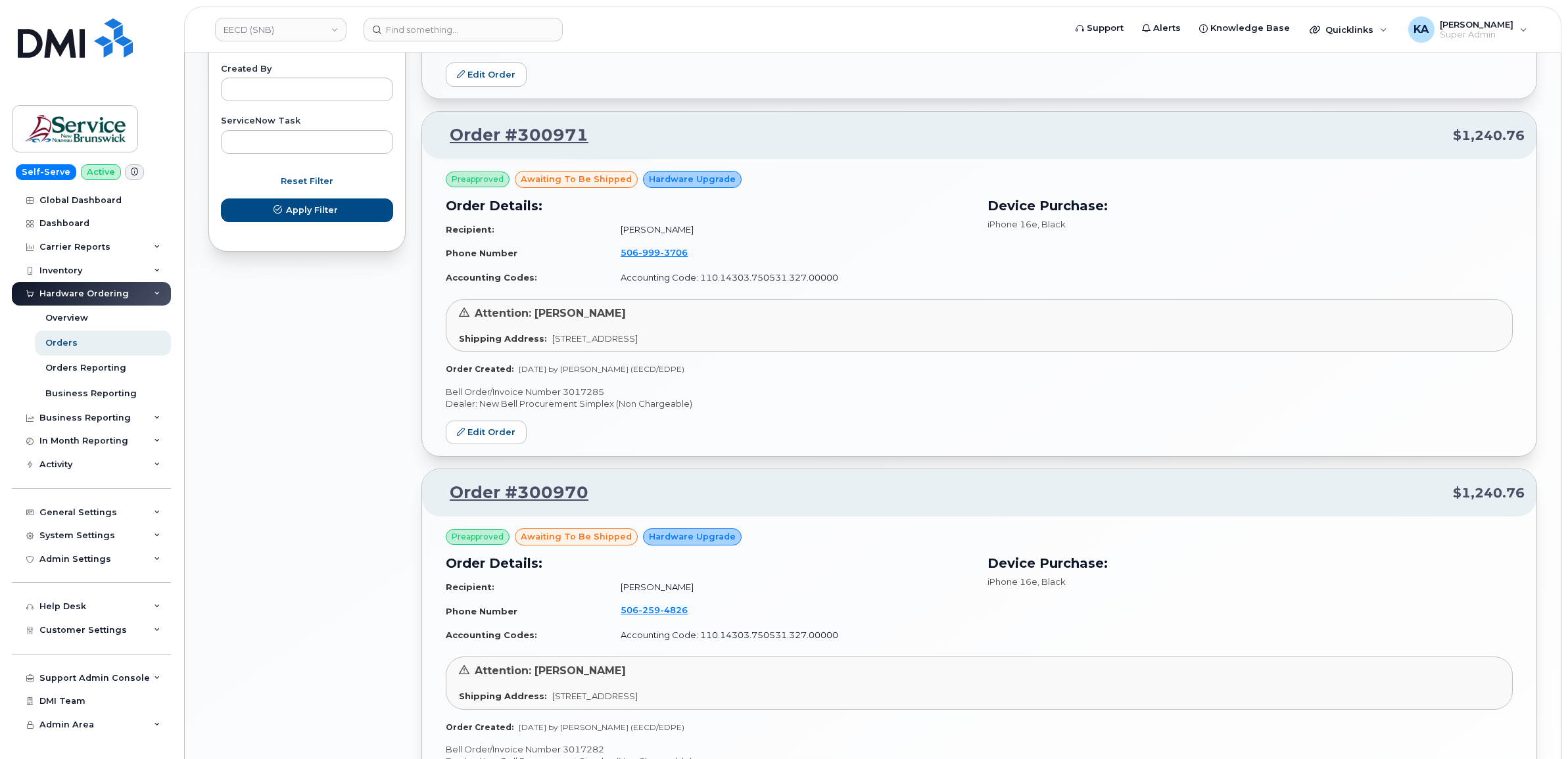
click at [590, 392] on p "Bell Order/Invoice Number 3017285" at bounding box center [979, 392] width 1067 height 13
copy p "3017285"
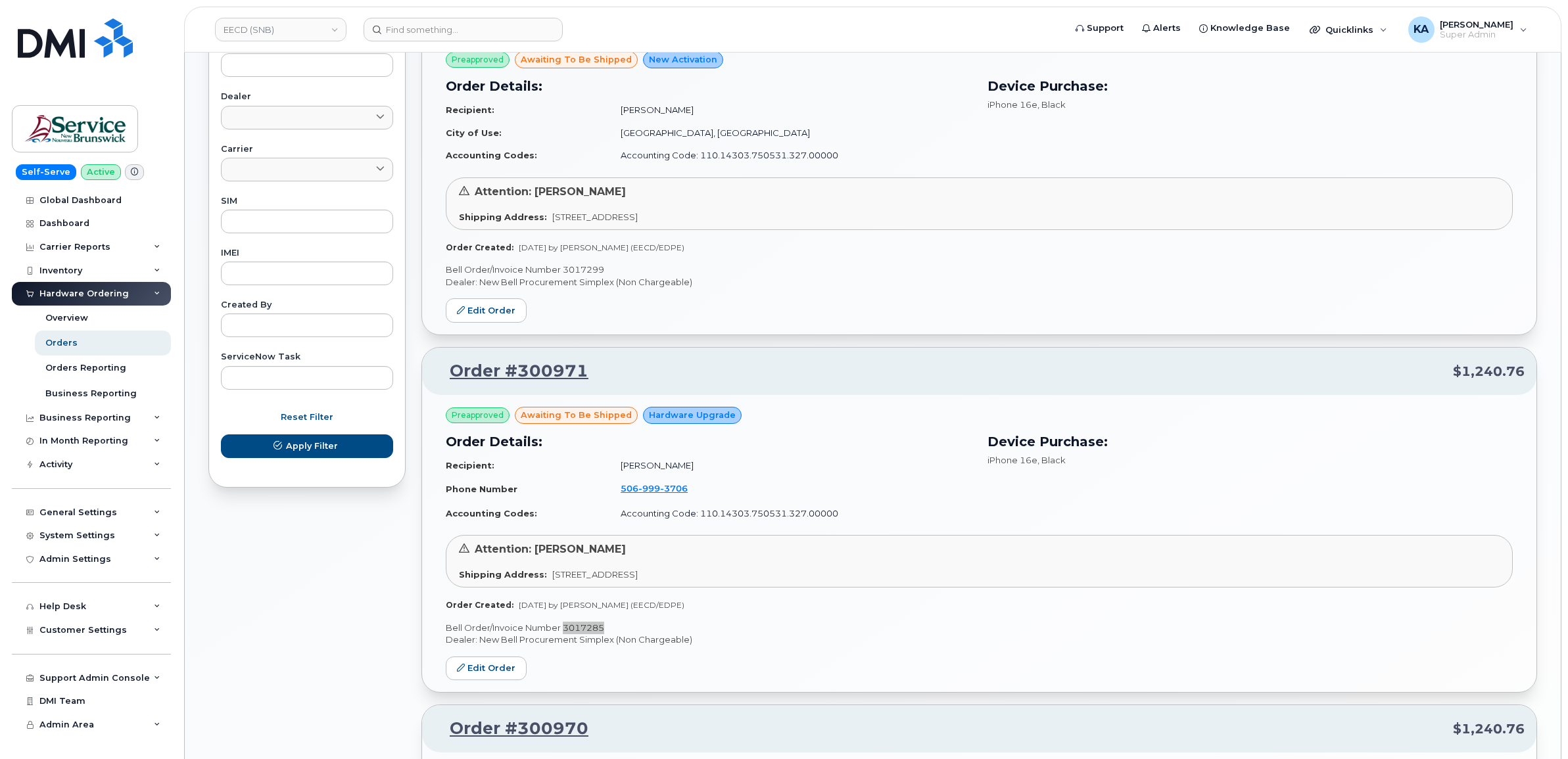
scroll to position [369, 0]
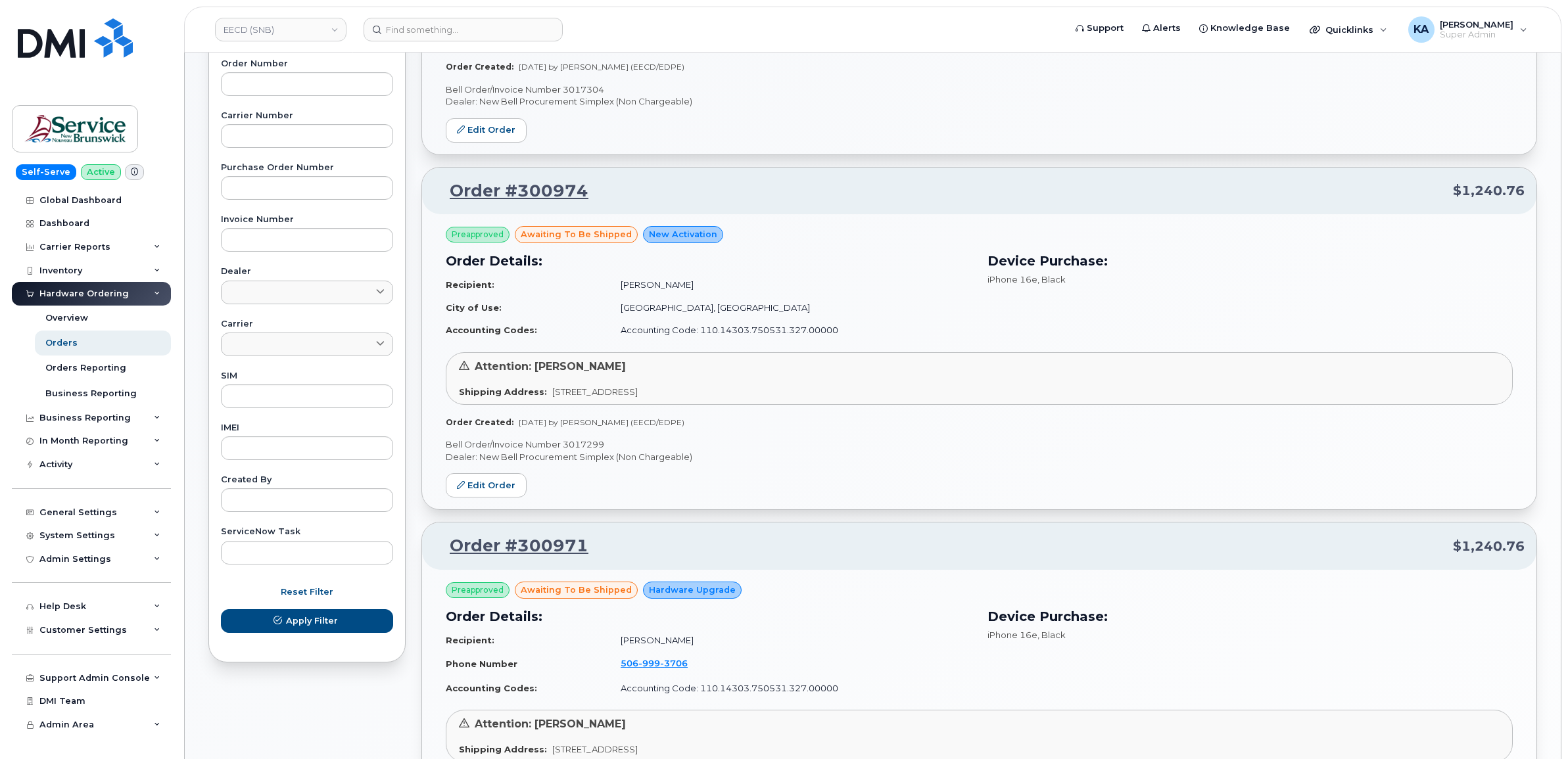
click at [582, 447] on p "Bell Order/Invoice Number 3017299" at bounding box center [979, 444] width 1067 height 13
copy p "3017299"
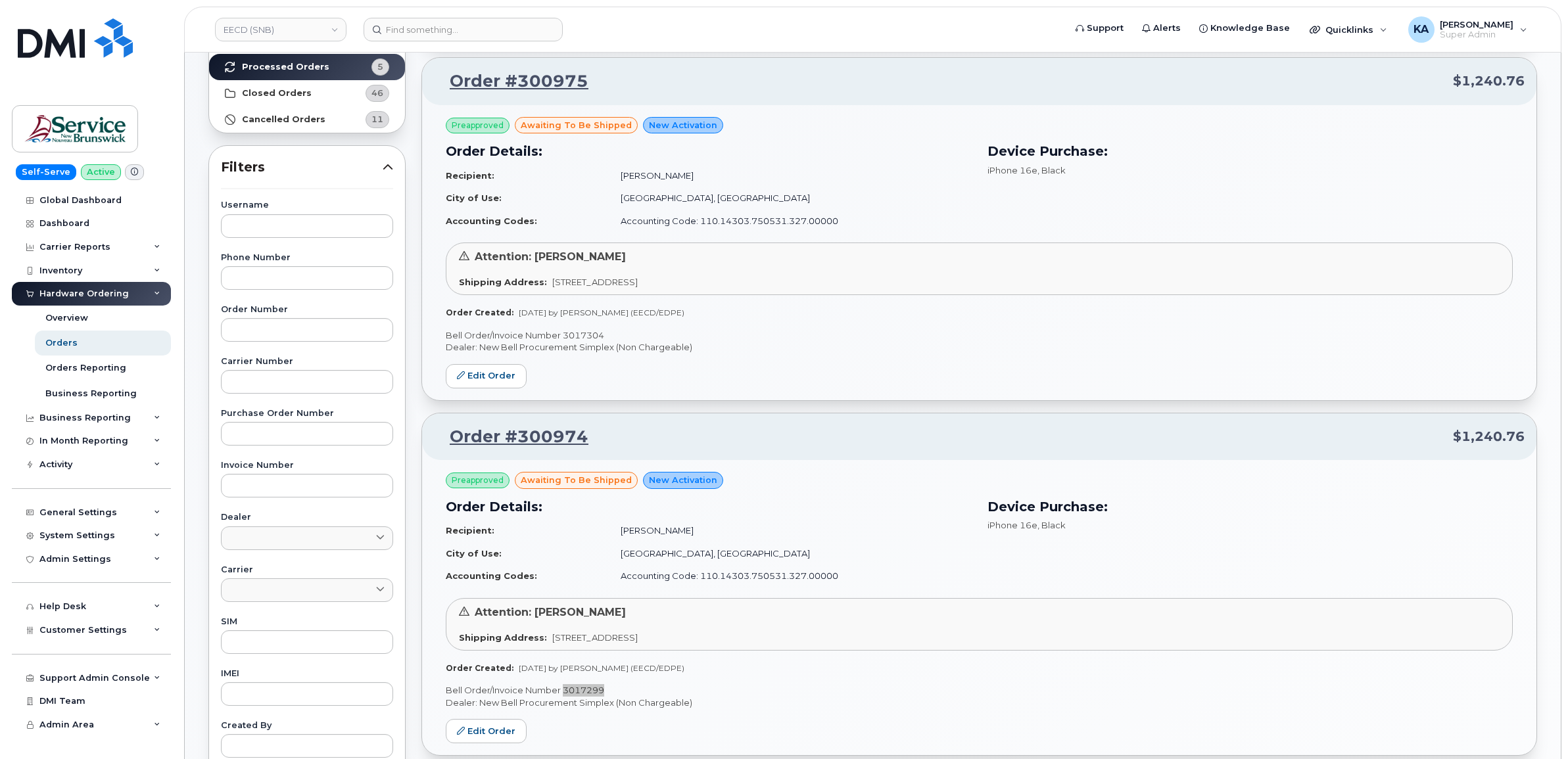
scroll to position [41, 0]
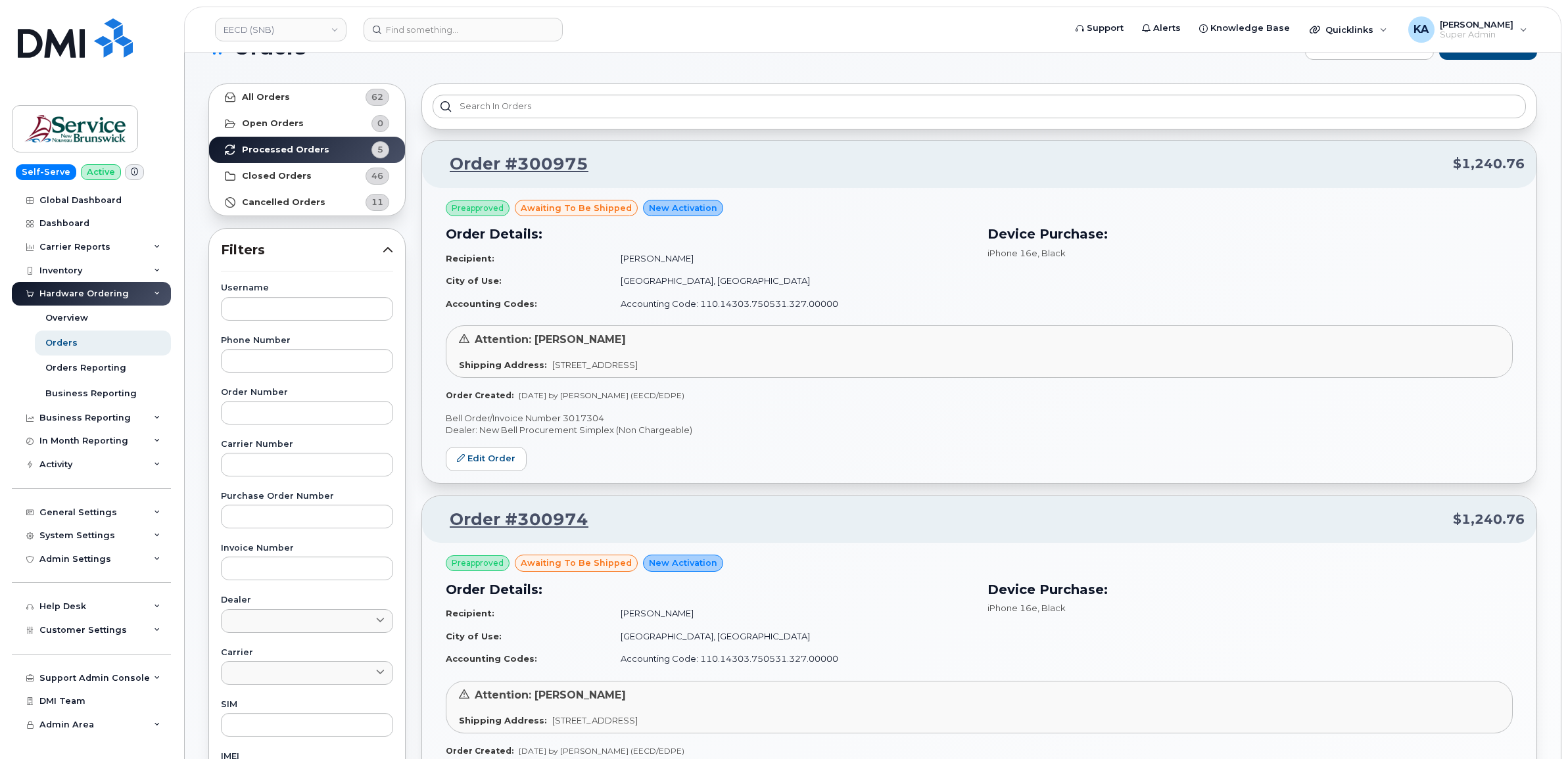
click at [585, 415] on p "Bell Order/Invoice Number 3017304" at bounding box center [979, 418] width 1067 height 13
copy p "3017304"
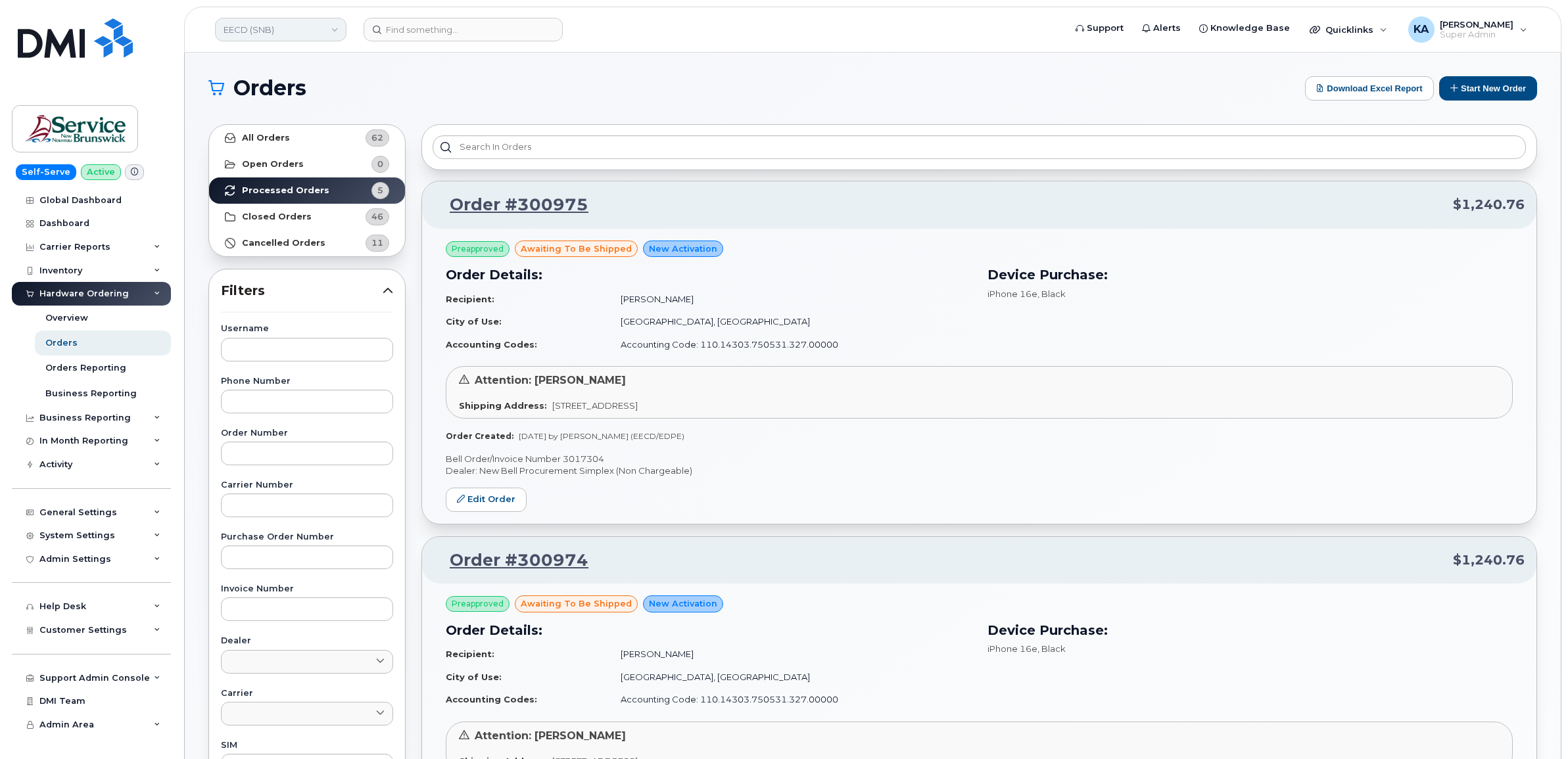
click at [258, 32] on link "EECD (SNB)" at bounding box center [280, 29] width 131 height 24
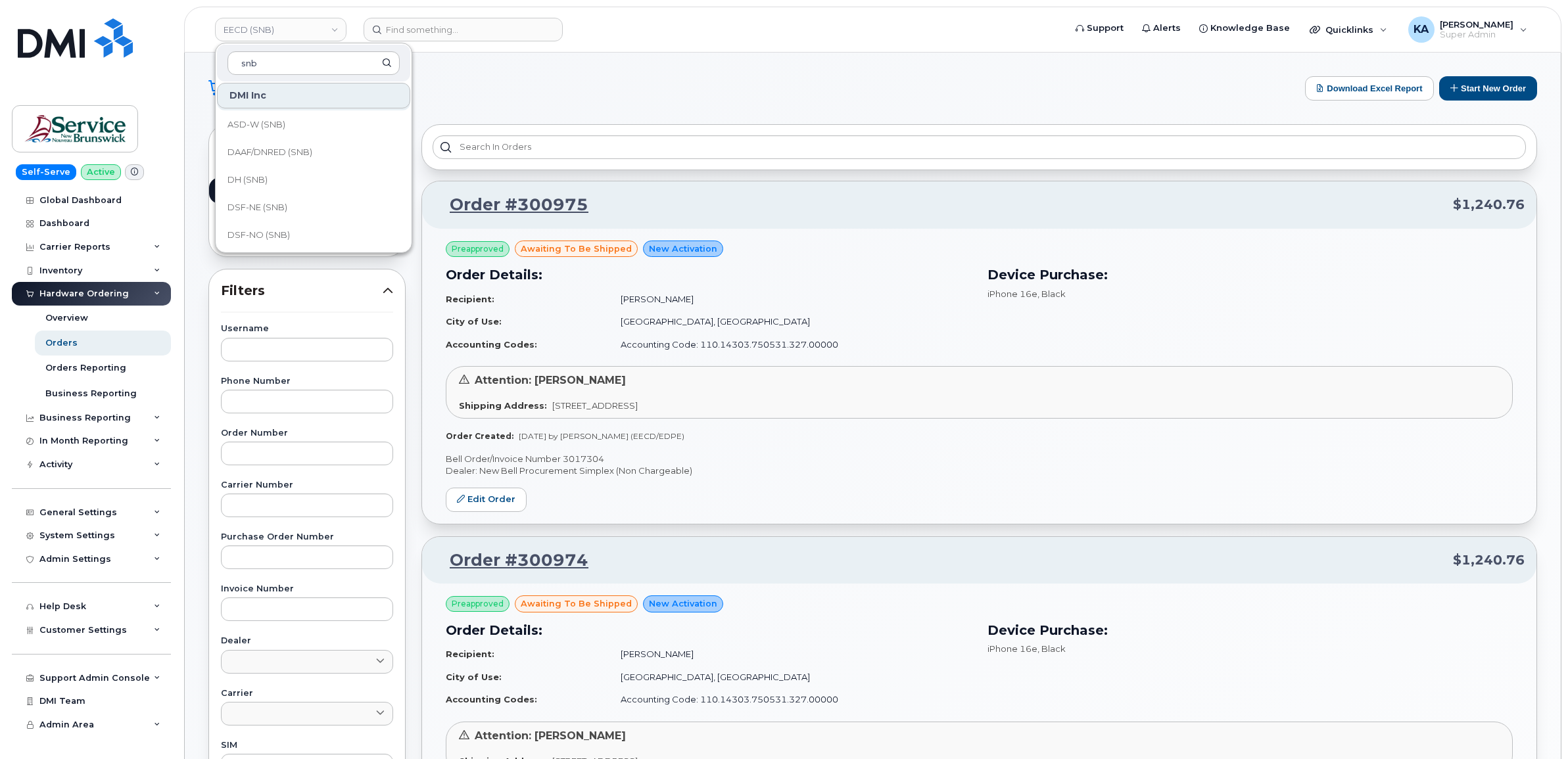
scroll to position [164, 0]
type input "snb"
click at [240, 209] on span "DTI (SNB)" at bounding box center [247, 208] width 40 height 13
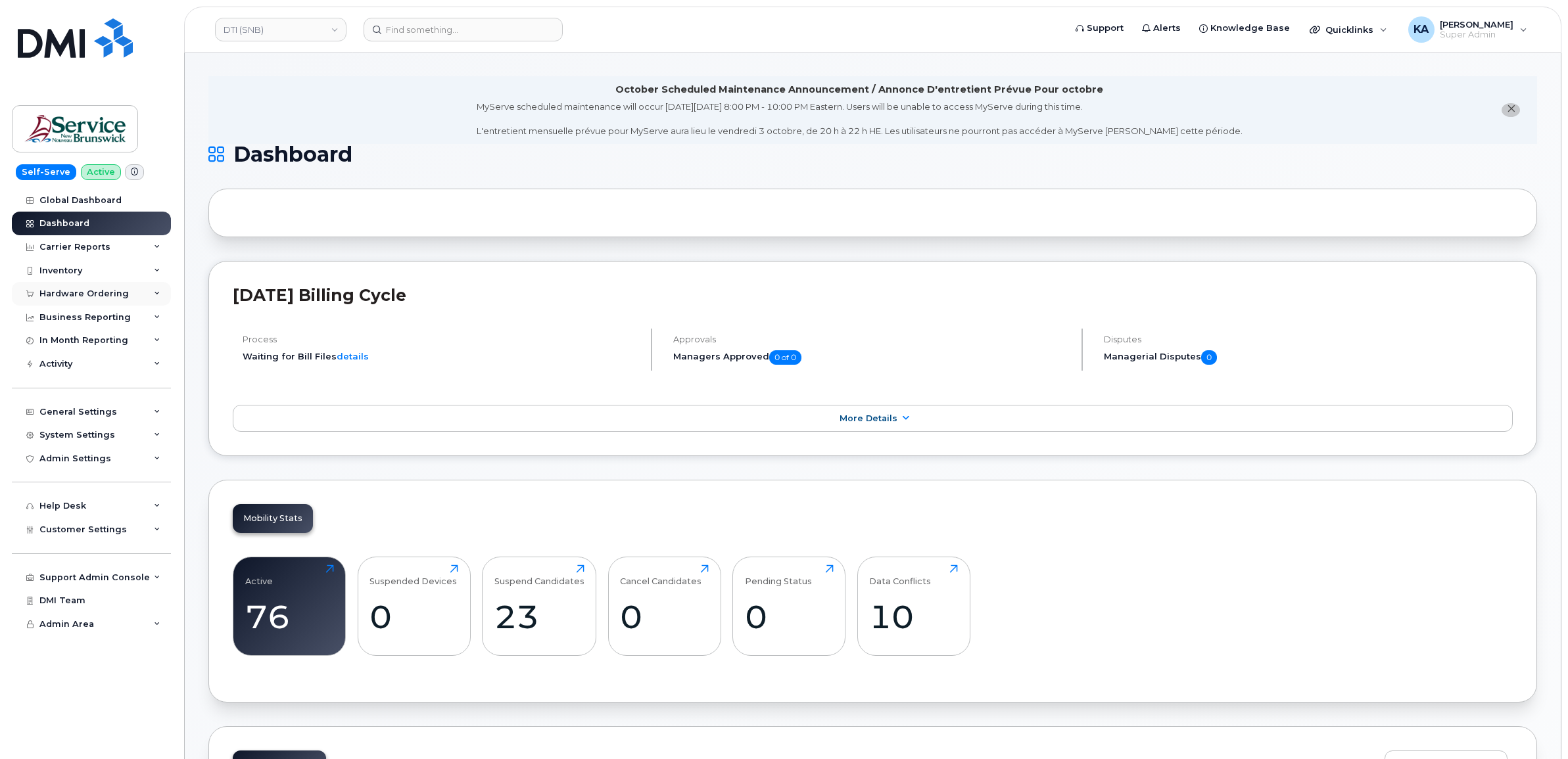
click at [100, 290] on div "Hardware Ordering" at bounding box center [84, 293] width 89 height 11
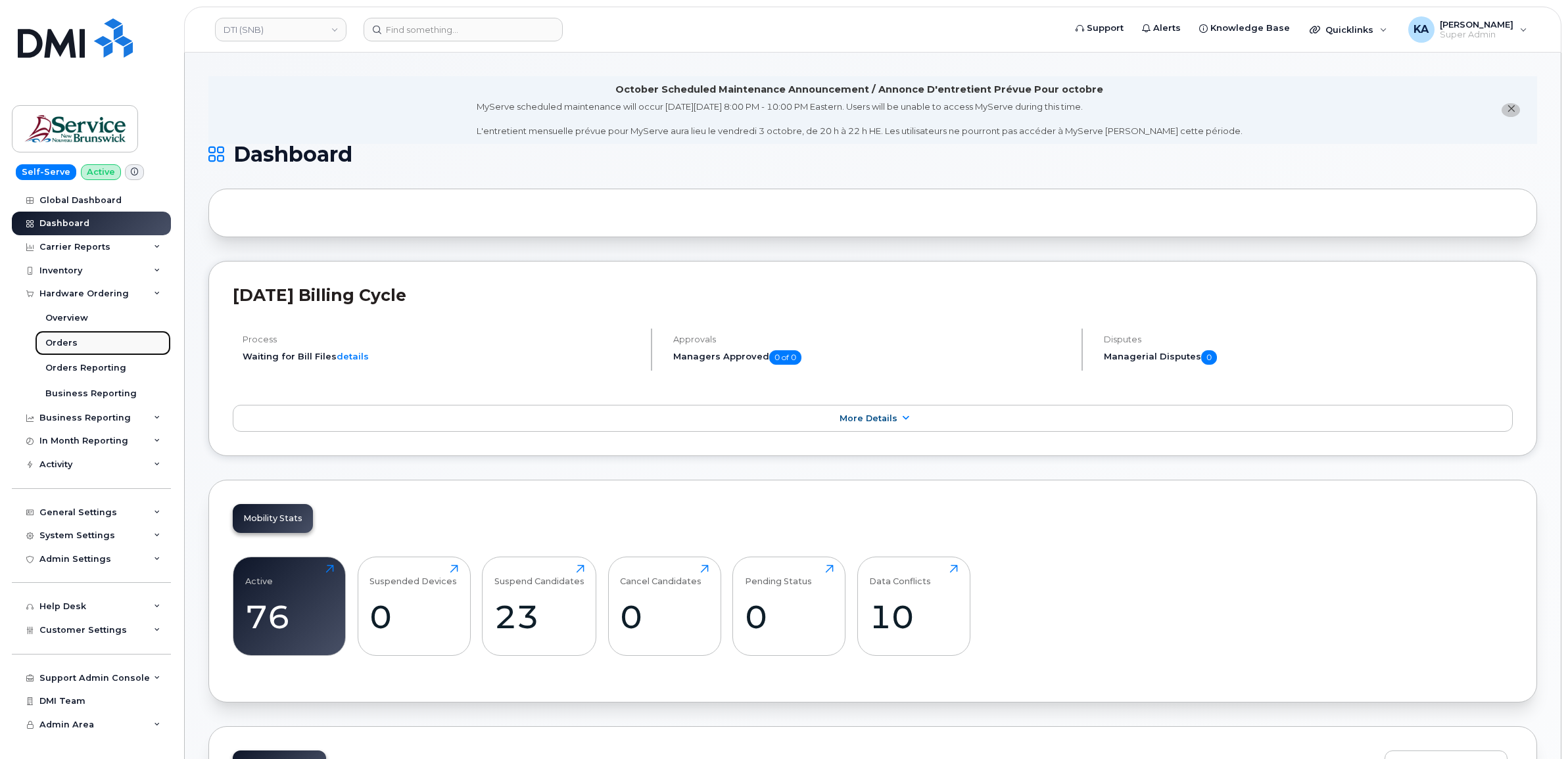
click at [60, 340] on div "Orders" at bounding box center [62, 343] width 32 height 12
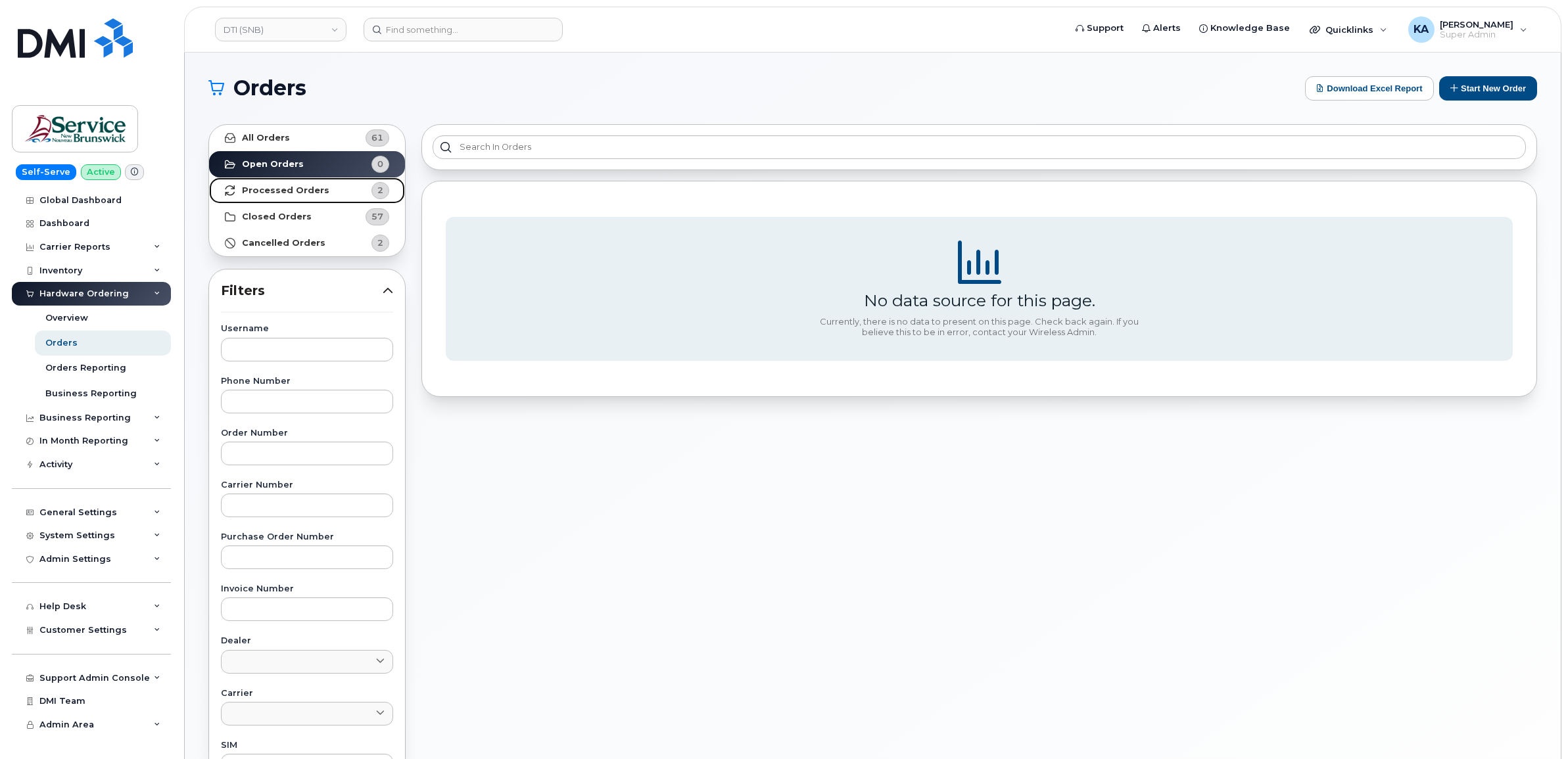
click at [270, 186] on strong "Processed Orders" at bounding box center [286, 190] width 88 height 11
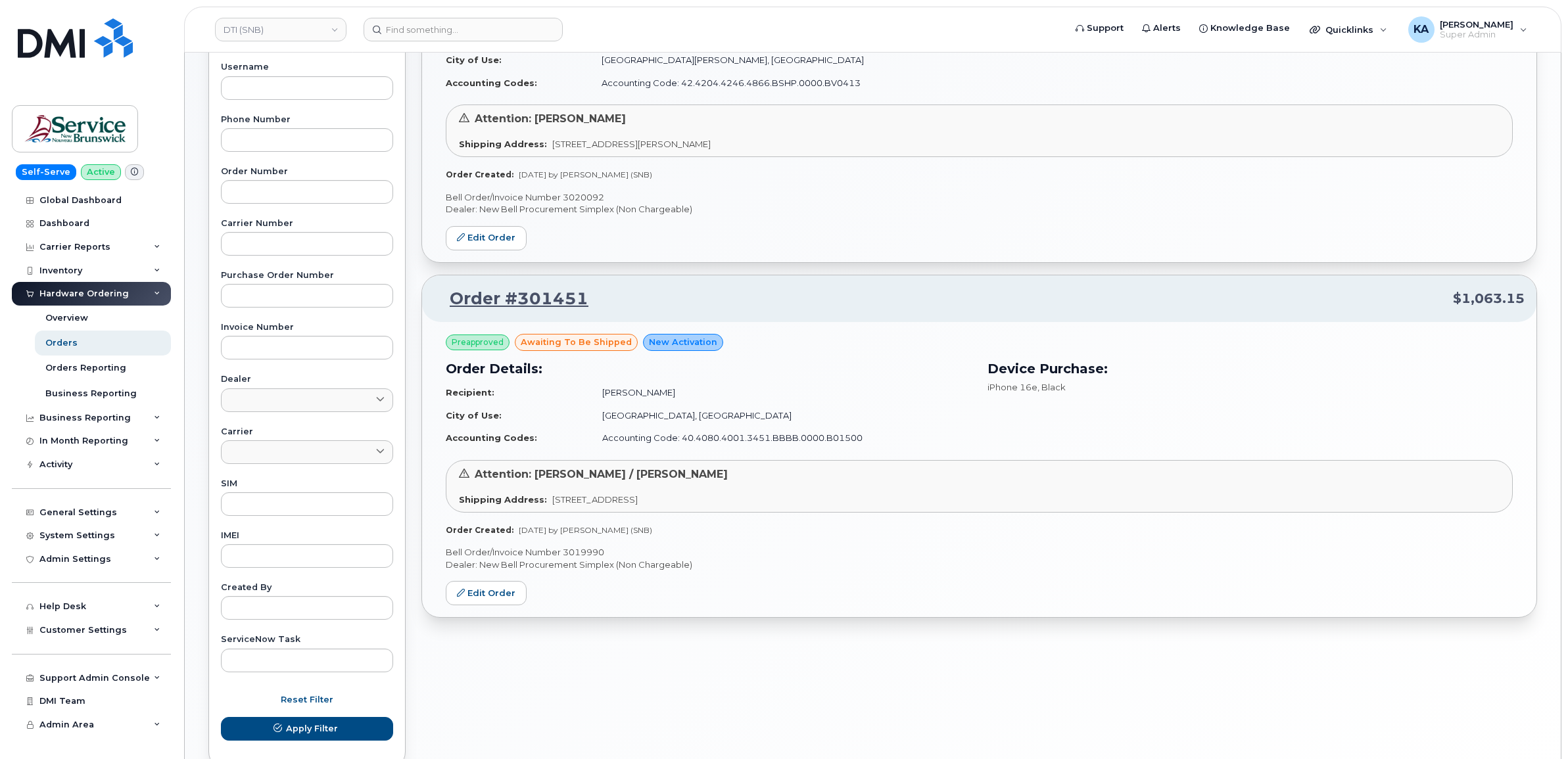
scroll to position [329, 0]
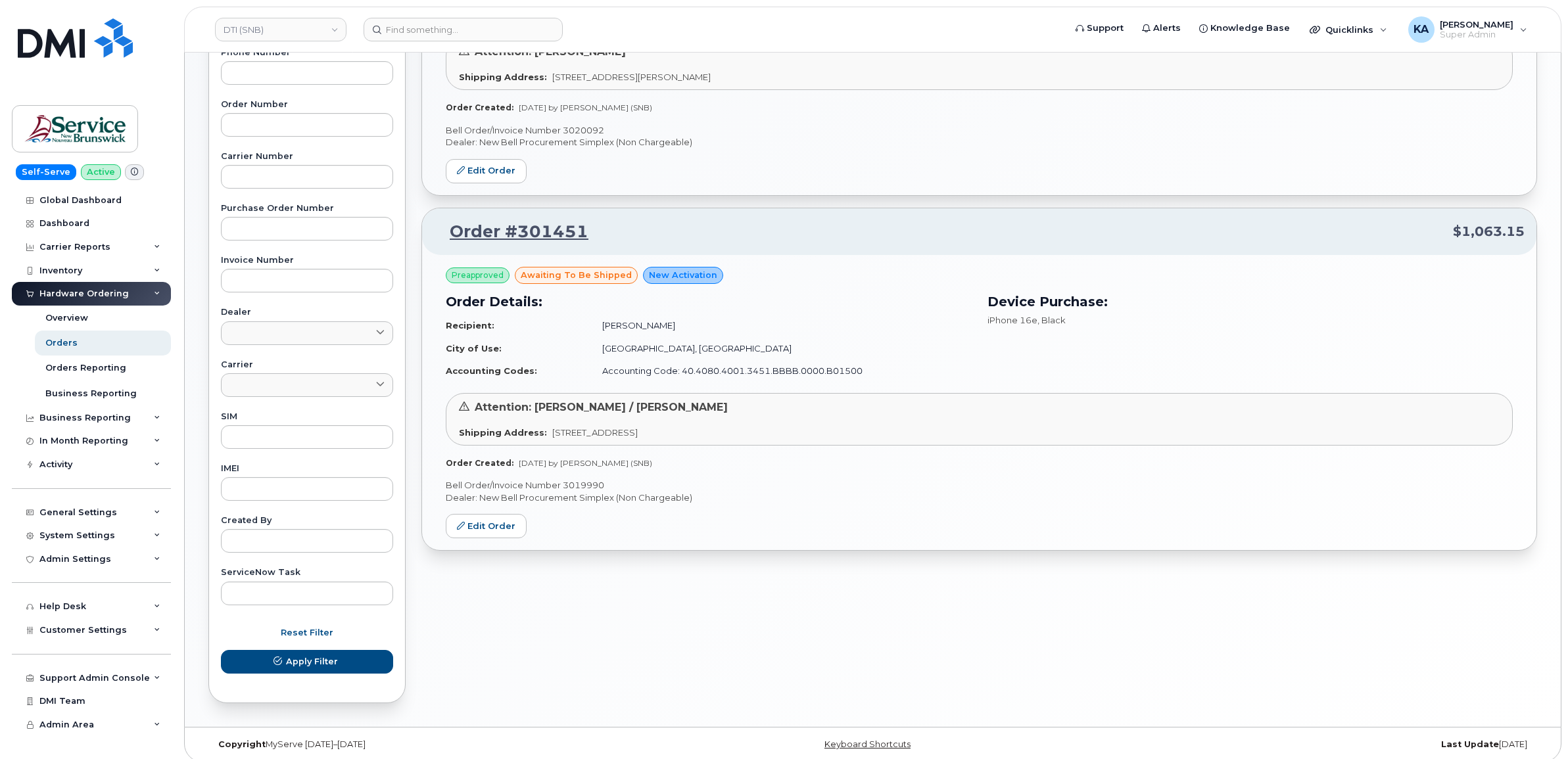
click at [588, 485] on p "Bell Order/Invoice Number 3019990" at bounding box center [979, 485] width 1067 height 13
copy p "3019990"
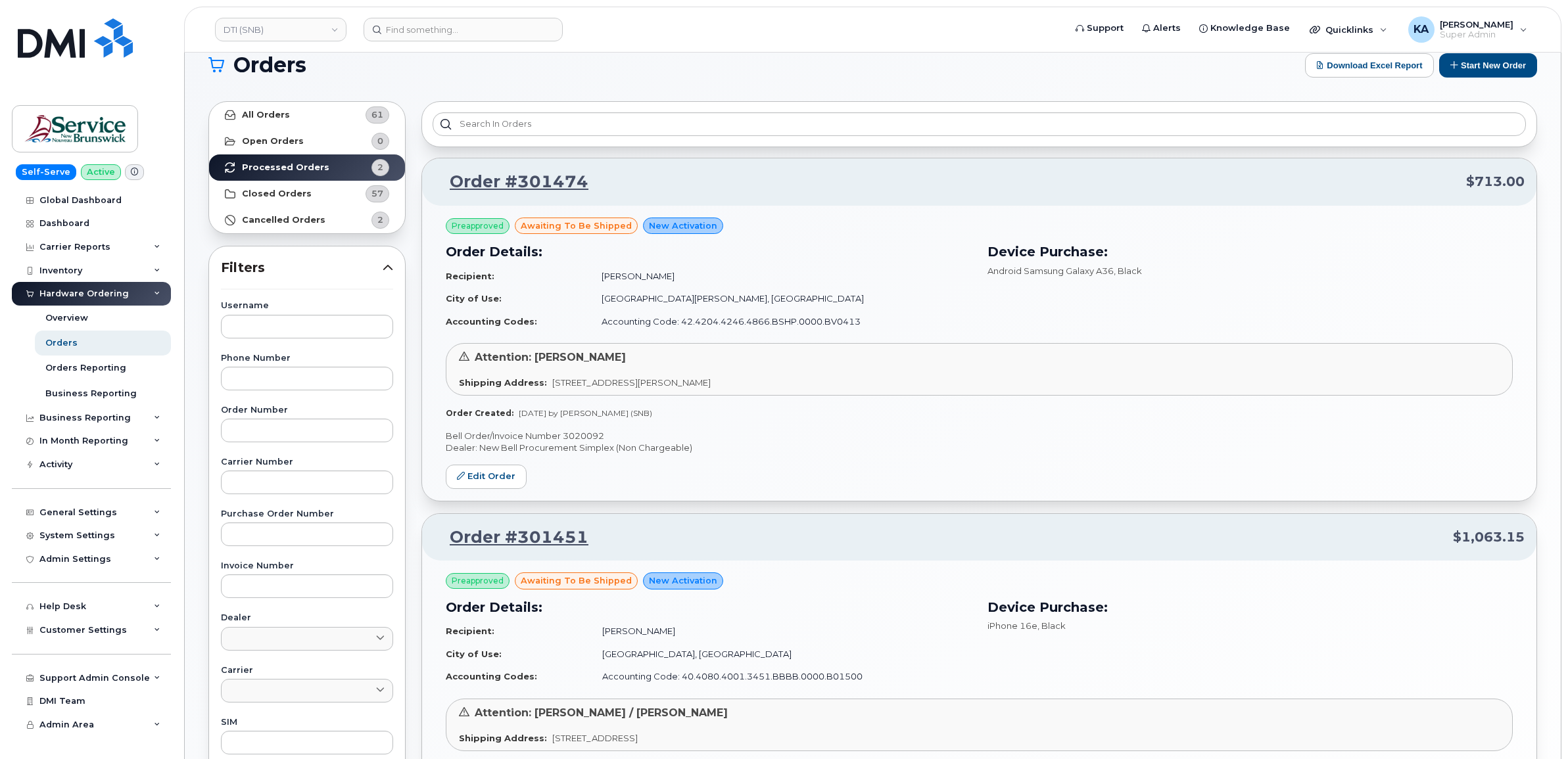
scroll to position [0, 0]
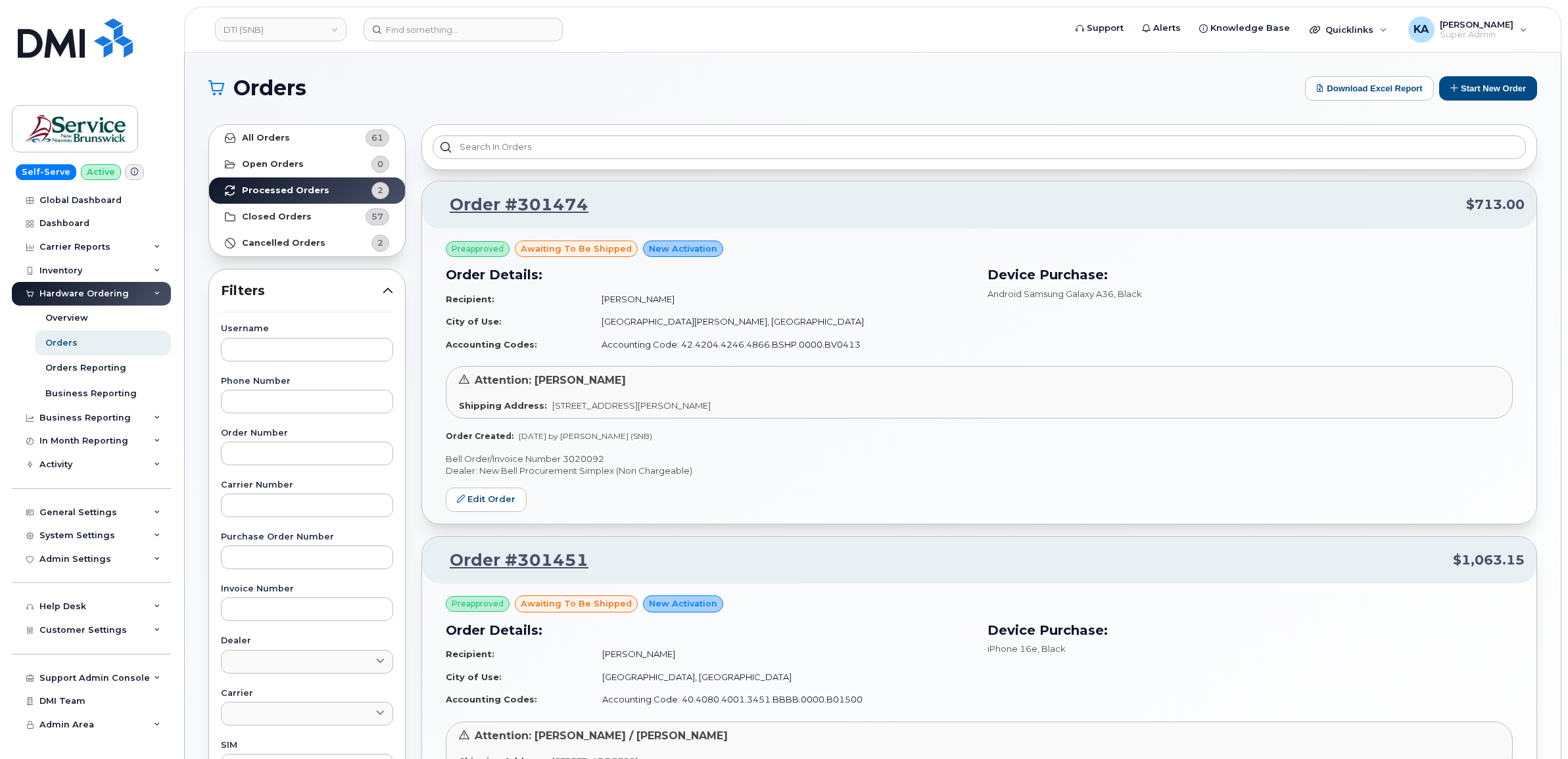
click at [584, 457] on p "Bell Order/Invoice Number 3020092" at bounding box center [979, 459] width 1067 height 13
copy p "3020092"
click at [323, 31] on link "DTI (SNB)" at bounding box center [280, 29] width 131 height 24
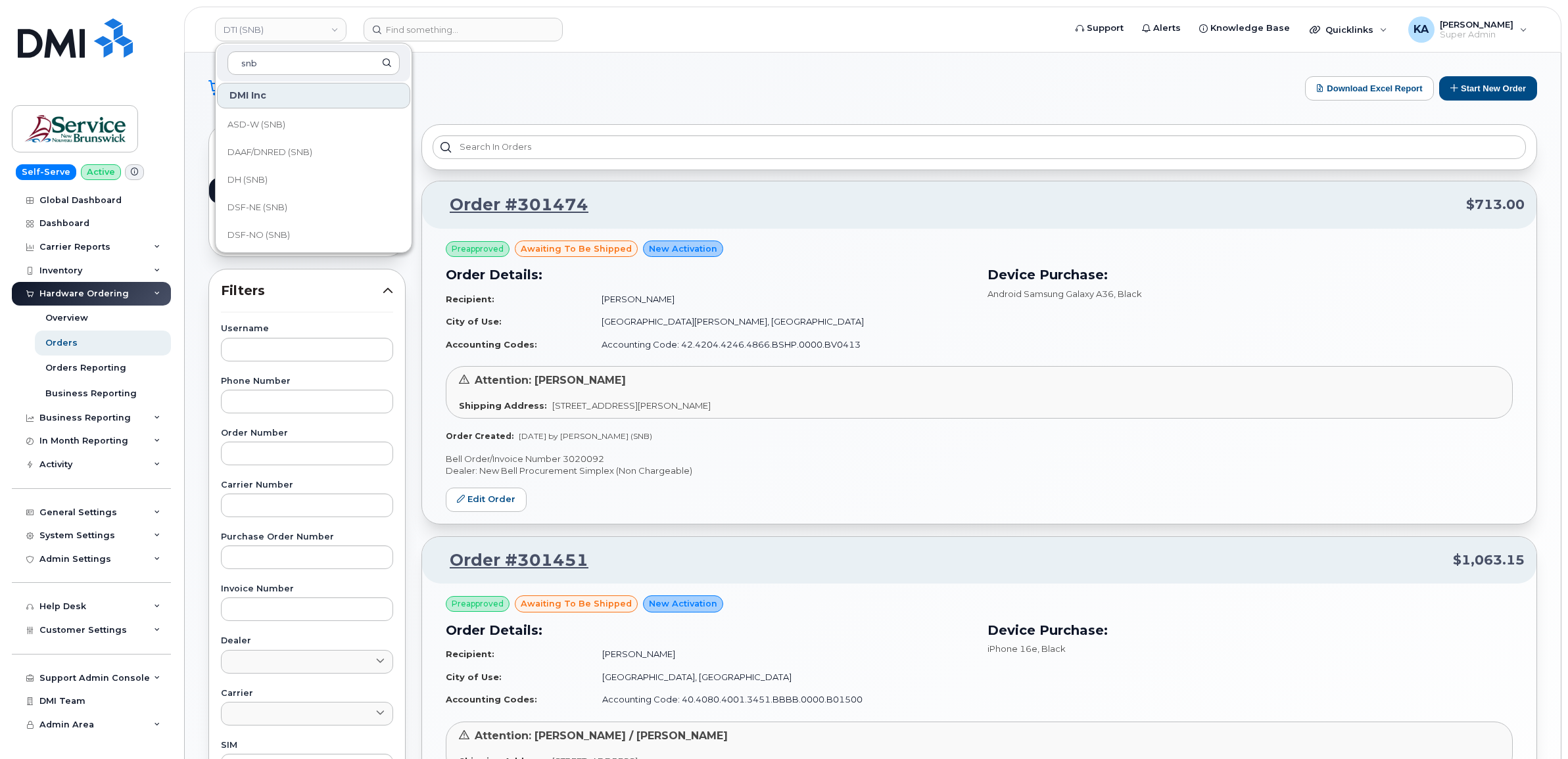
scroll to position [164, 0]
type input "snb"
click at [257, 176] on span "DSF-SUD (SNB)" at bounding box center [261, 180] width 67 height 13
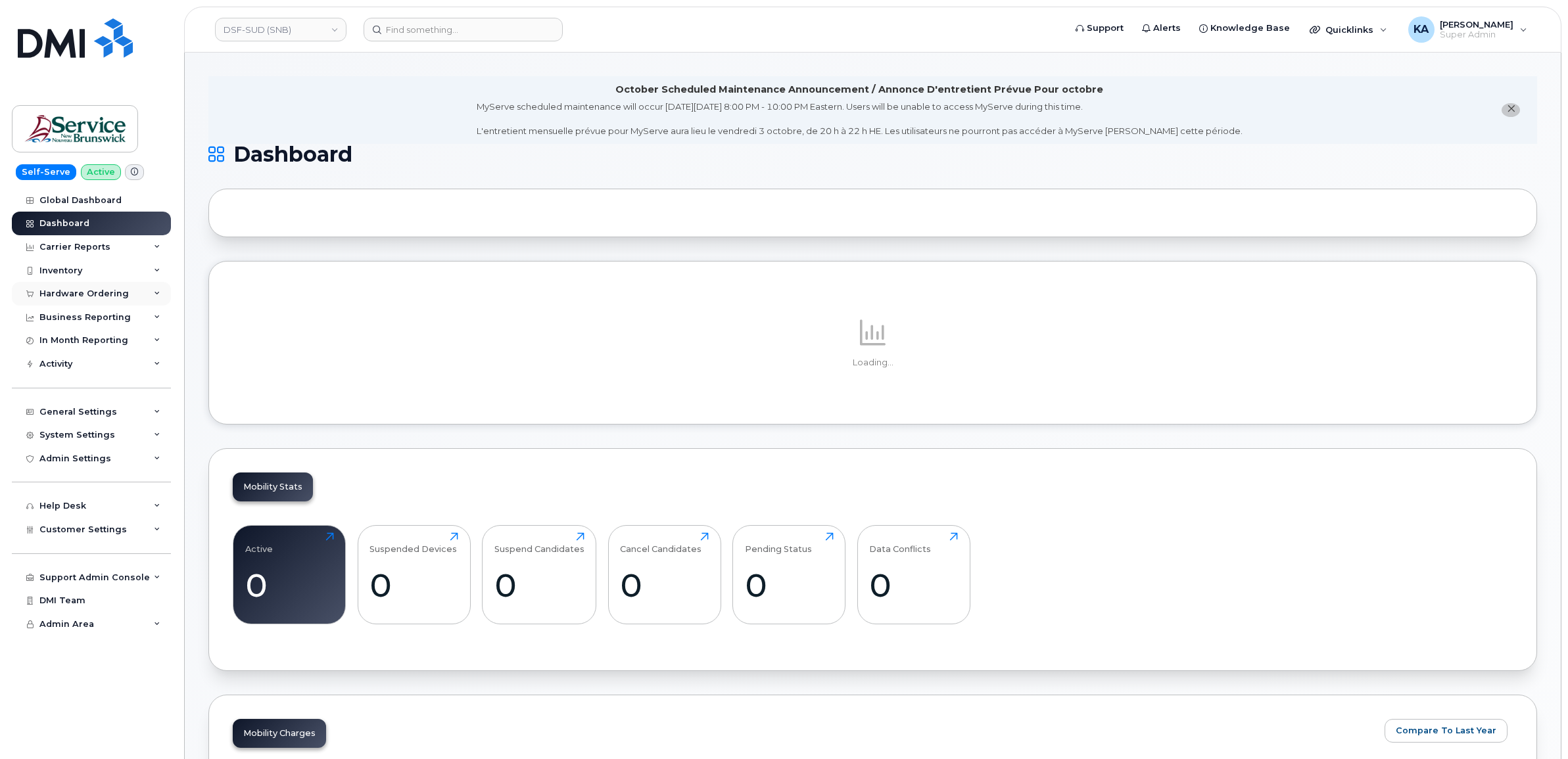
click at [88, 291] on div "Hardware Ordering" at bounding box center [84, 293] width 89 height 11
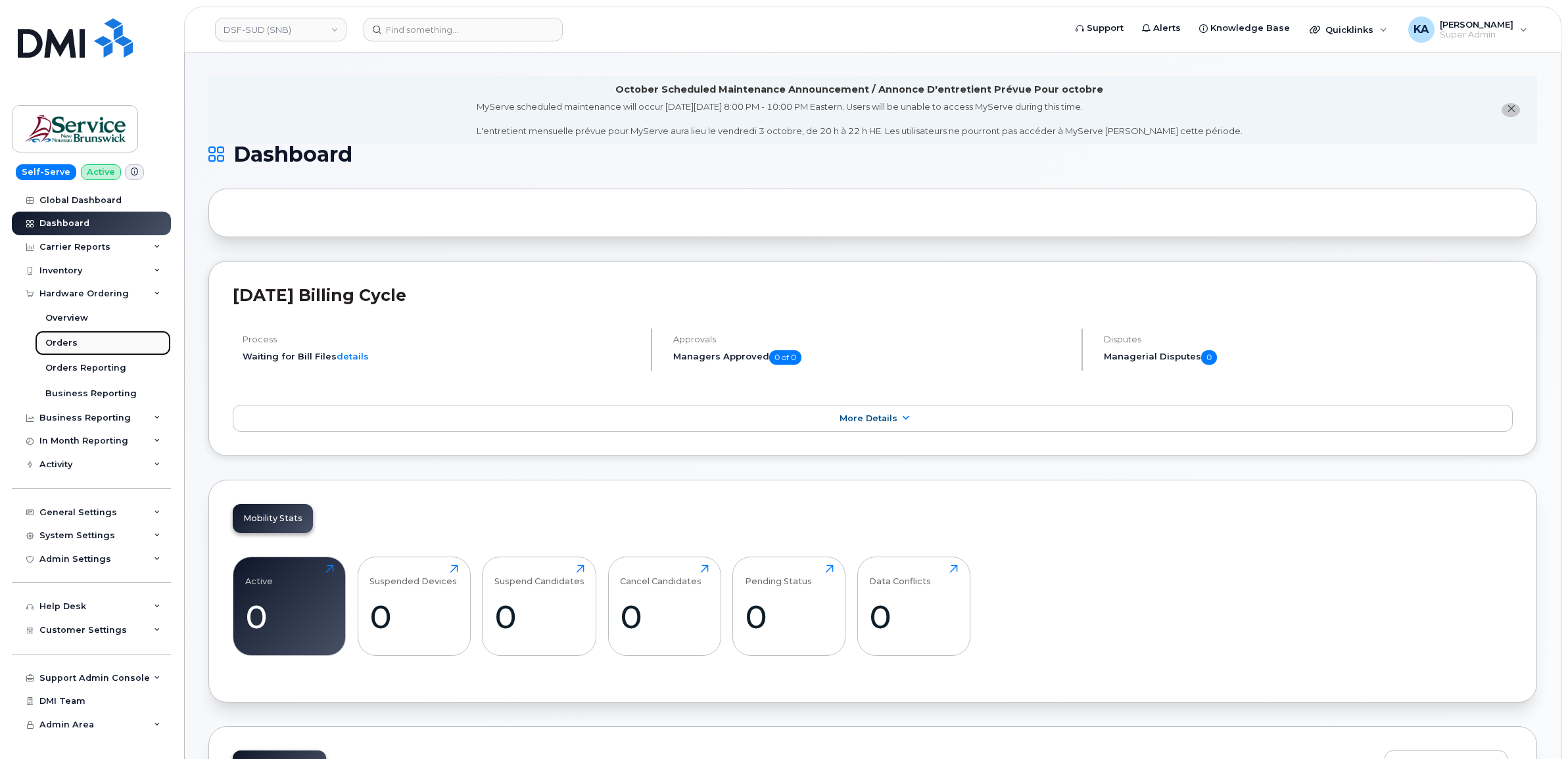
click at [64, 343] on div "Orders" at bounding box center [62, 343] width 32 height 12
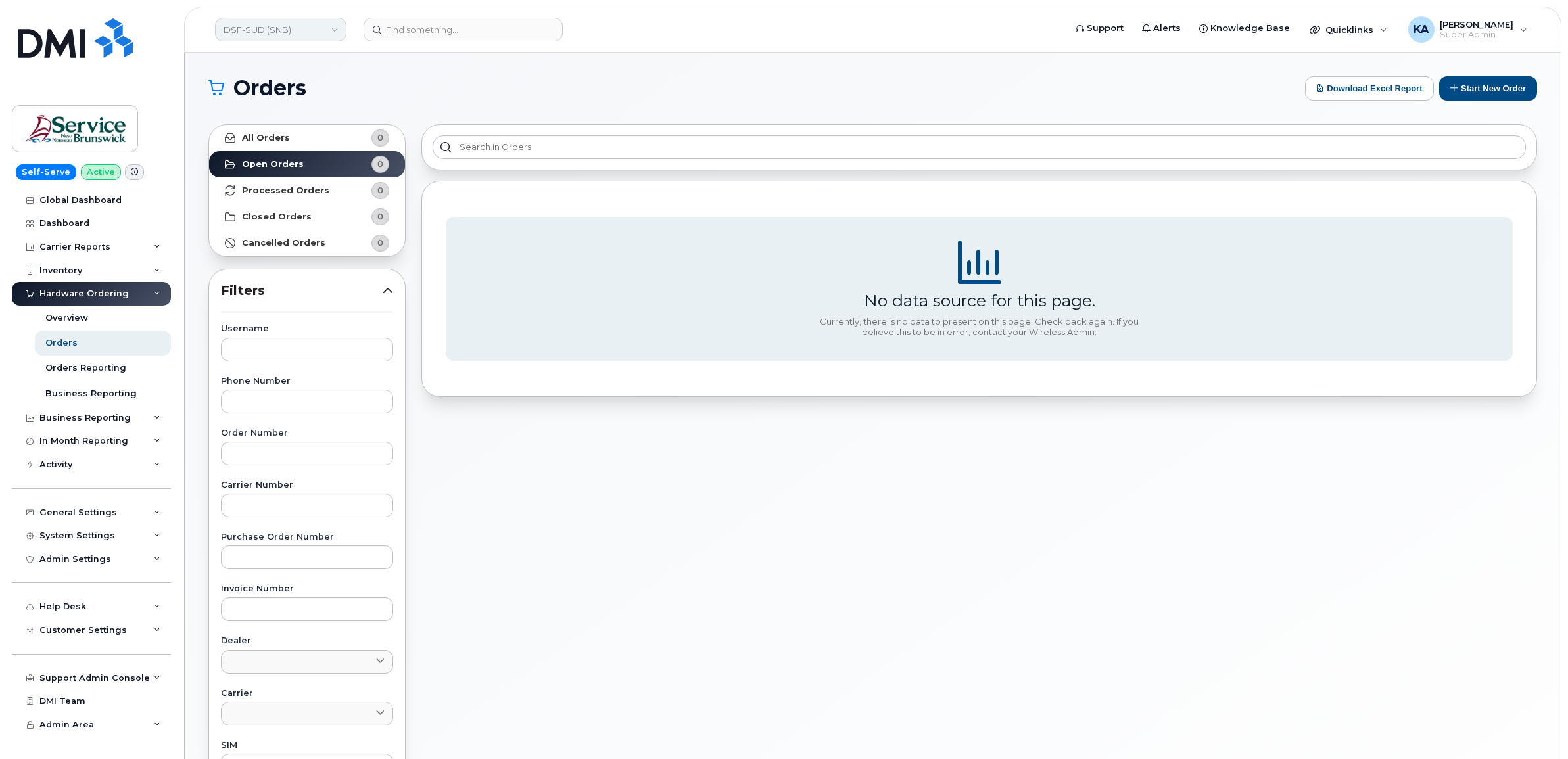
click at [303, 33] on link "DSF-SUD (SNB)" at bounding box center [280, 29] width 131 height 24
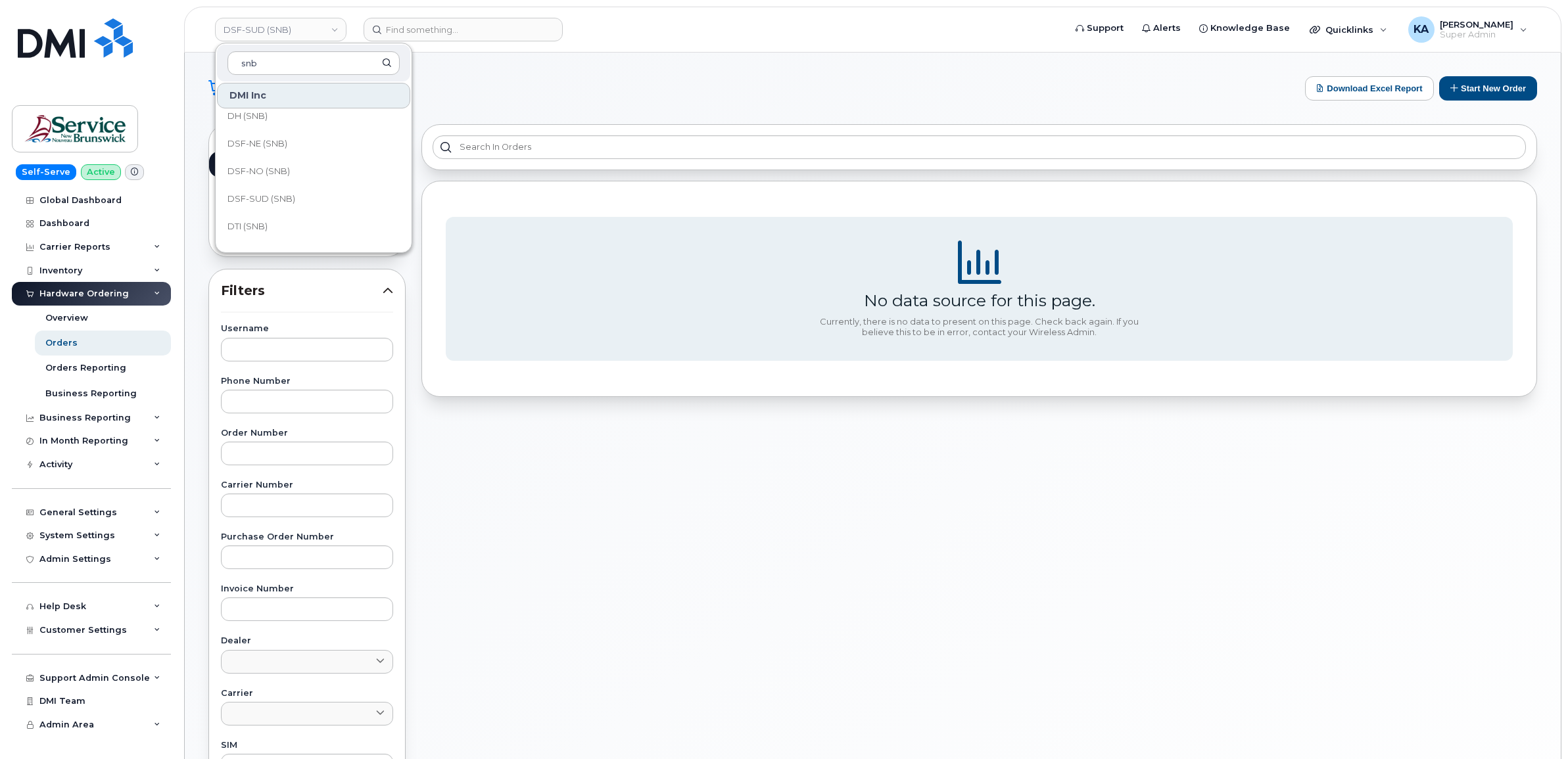
scroll to position [164, 0]
type input "snb"
click at [280, 150] on span "DSF-NO (SNB)" at bounding box center [258, 153] width 62 height 13
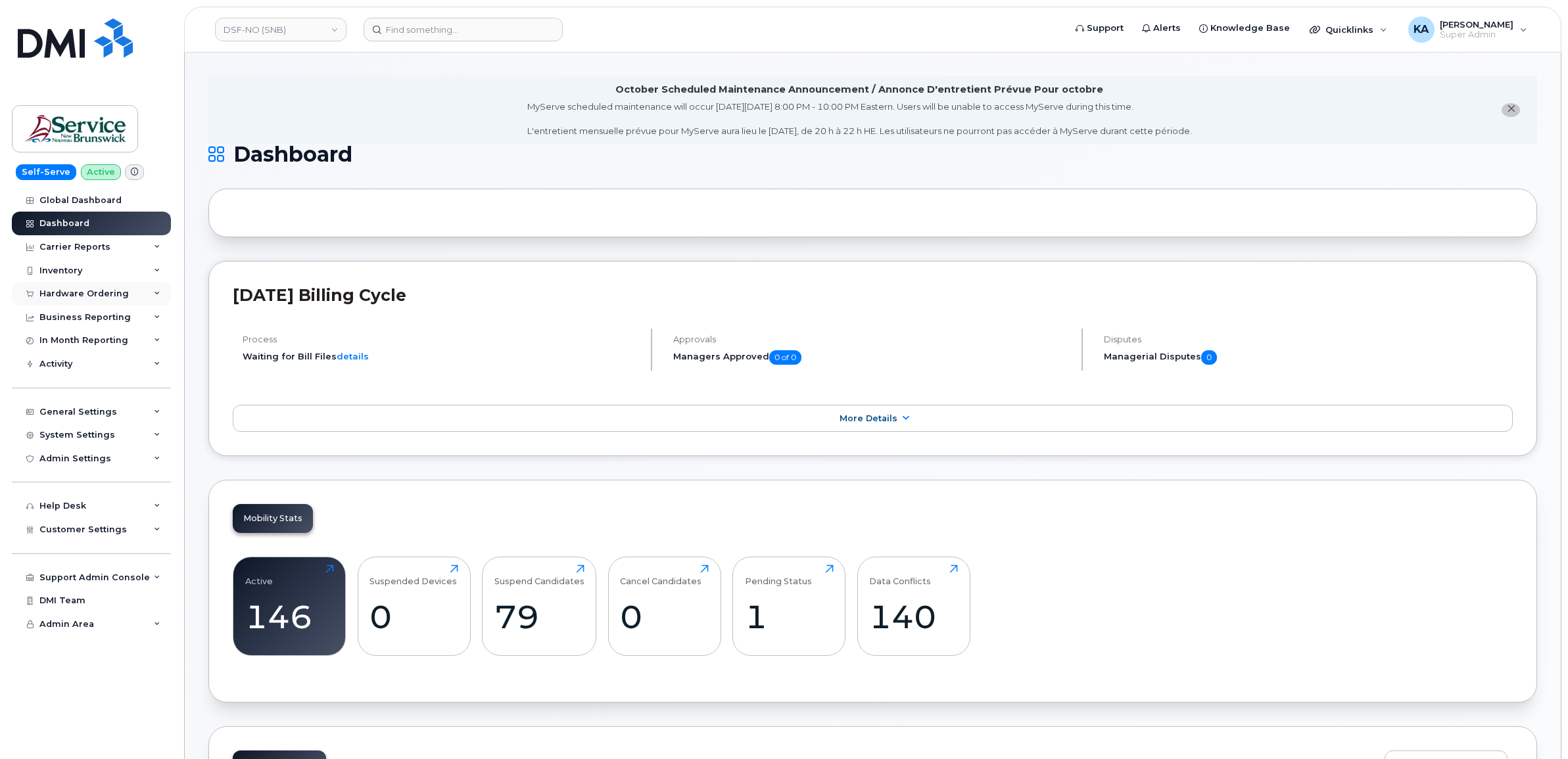
click at [106, 290] on div "Hardware Ordering" at bounding box center [84, 293] width 89 height 11
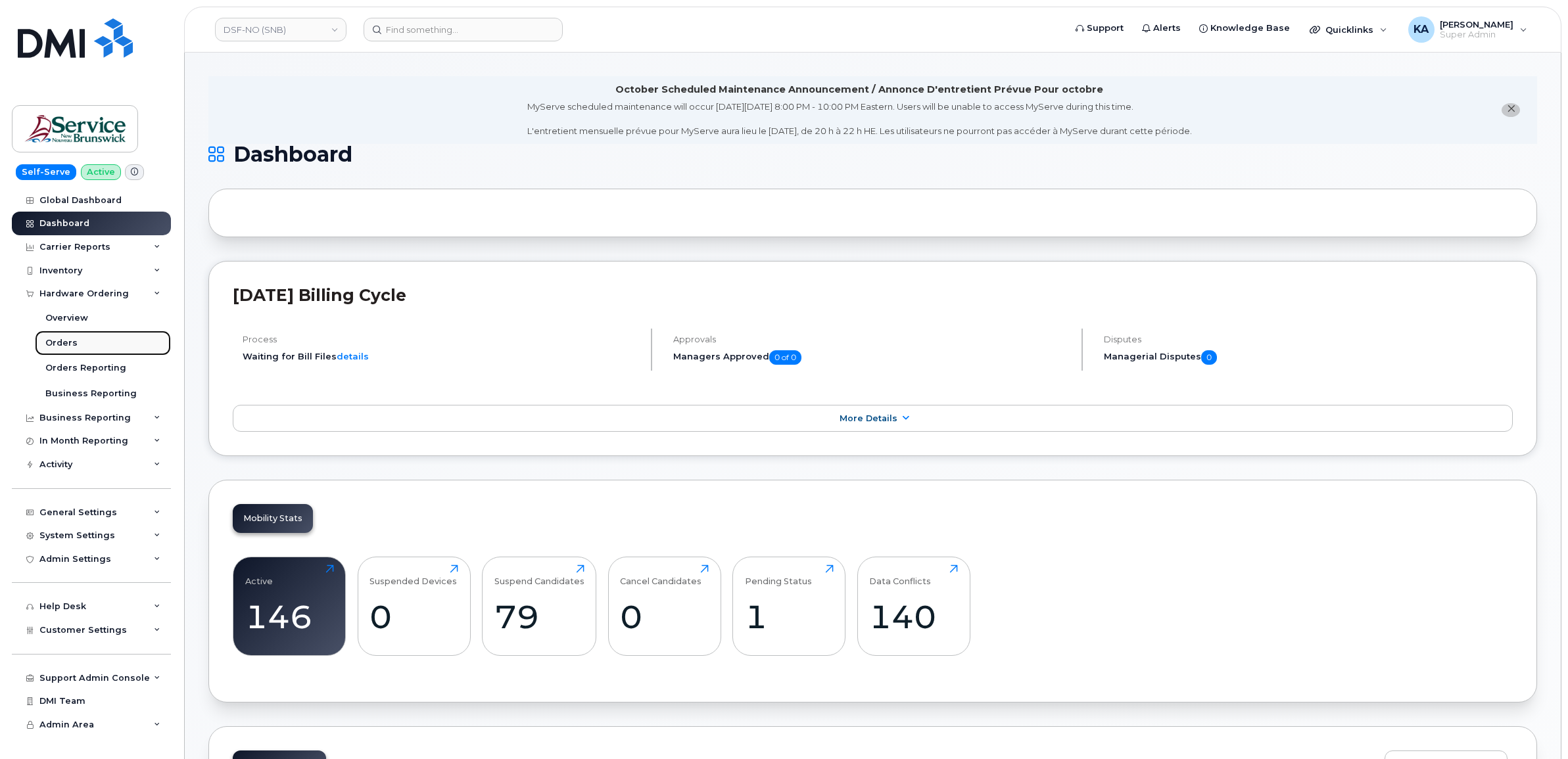
click at [63, 341] on div "Orders" at bounding box center [62, 343] width 32 height 12
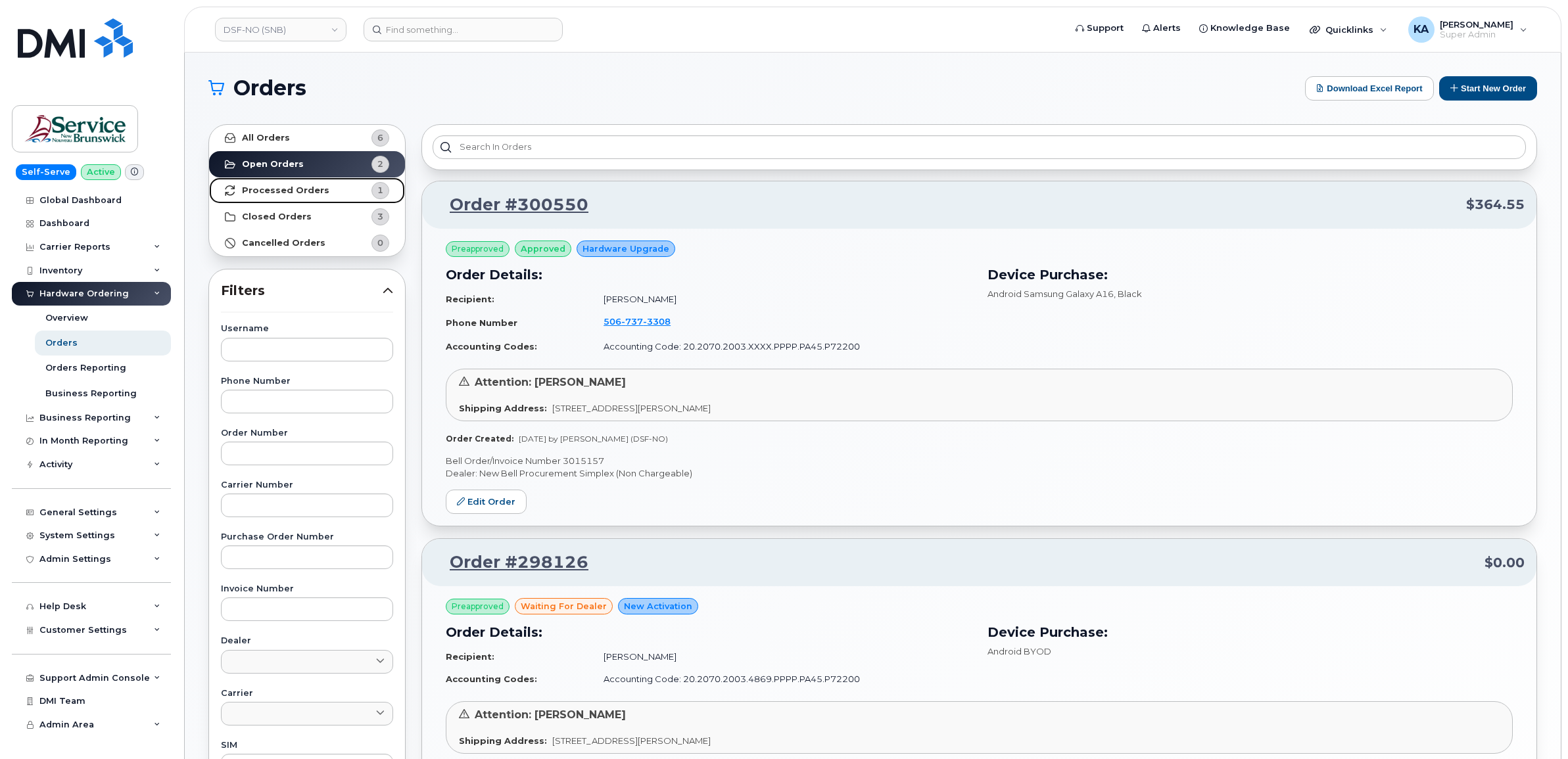
click at [278, 190] on strong "Processed Orders" at bounding box center [286, 190] width 88 height 11
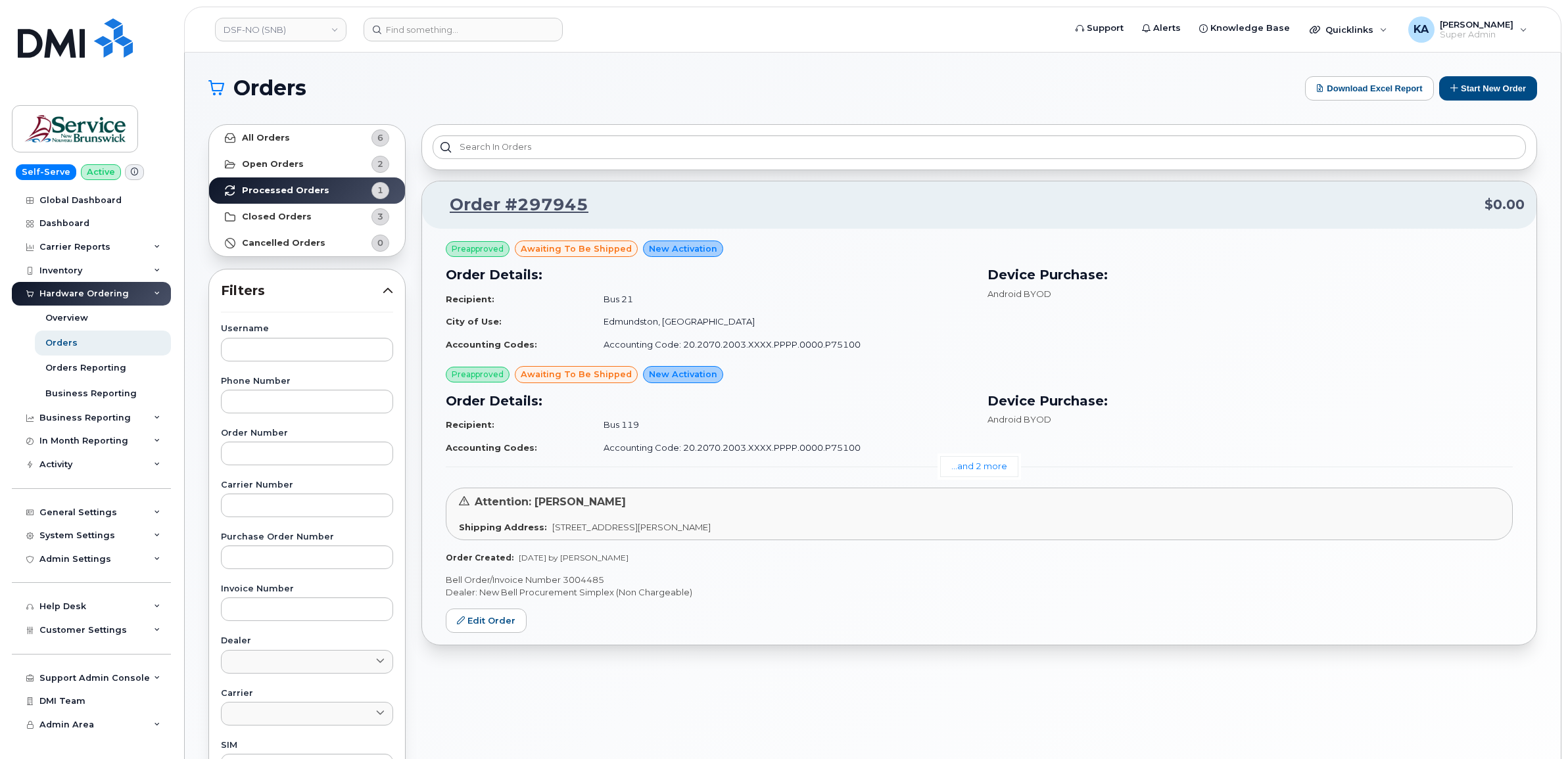
click at [586, 576] on p "Bell Order/Invoice Number 3004485" at bounding box center [979, 580] width 1067 height 13
copy p "3004485"
click at [984, 466] on link "...and 2 more" at bounding box center [979, 466] width 78 height 20
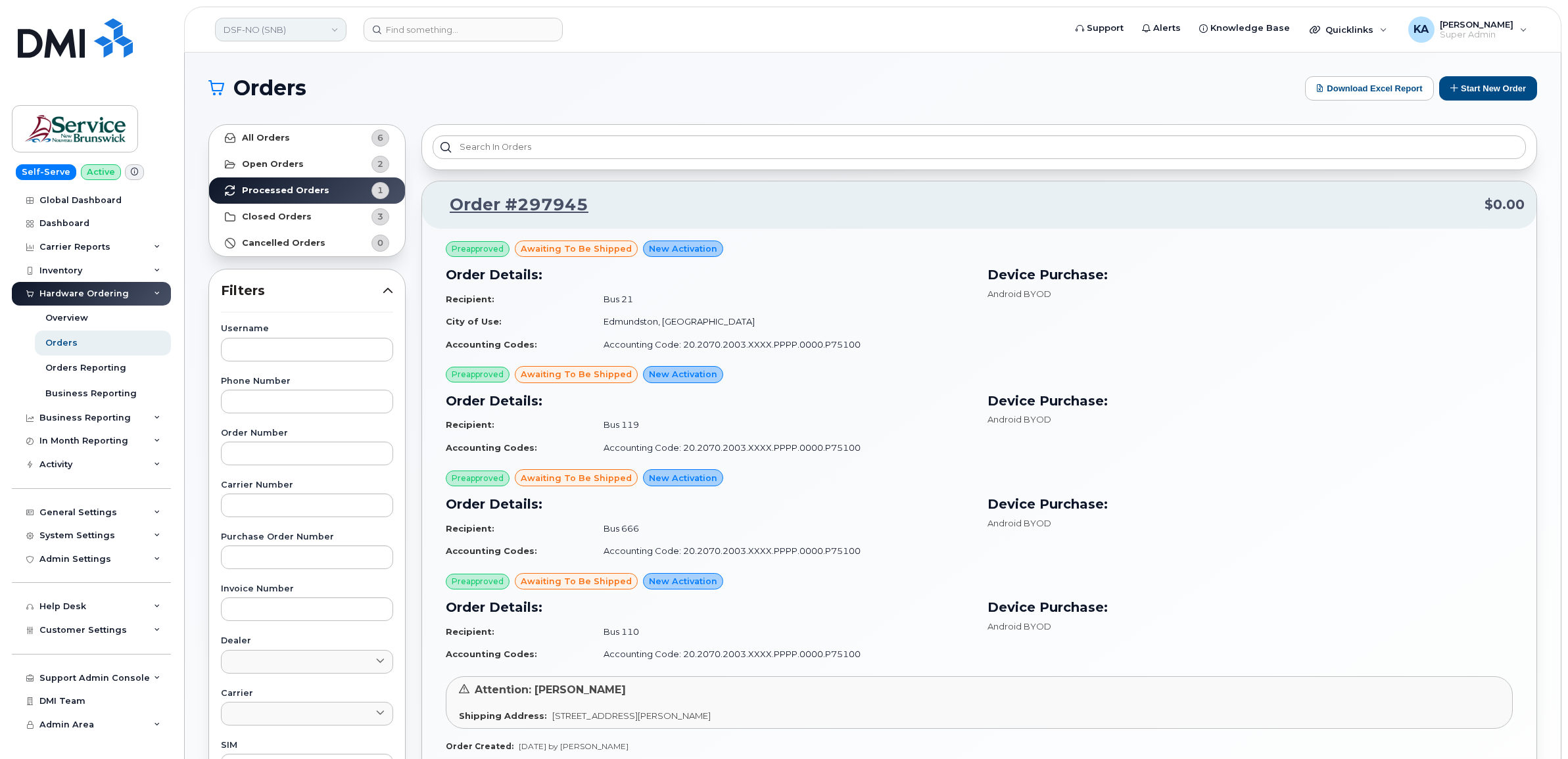
click at [291, 33] on link "DSF-NO (SNB)" at bounding box center [280, 29] width 131 height 24
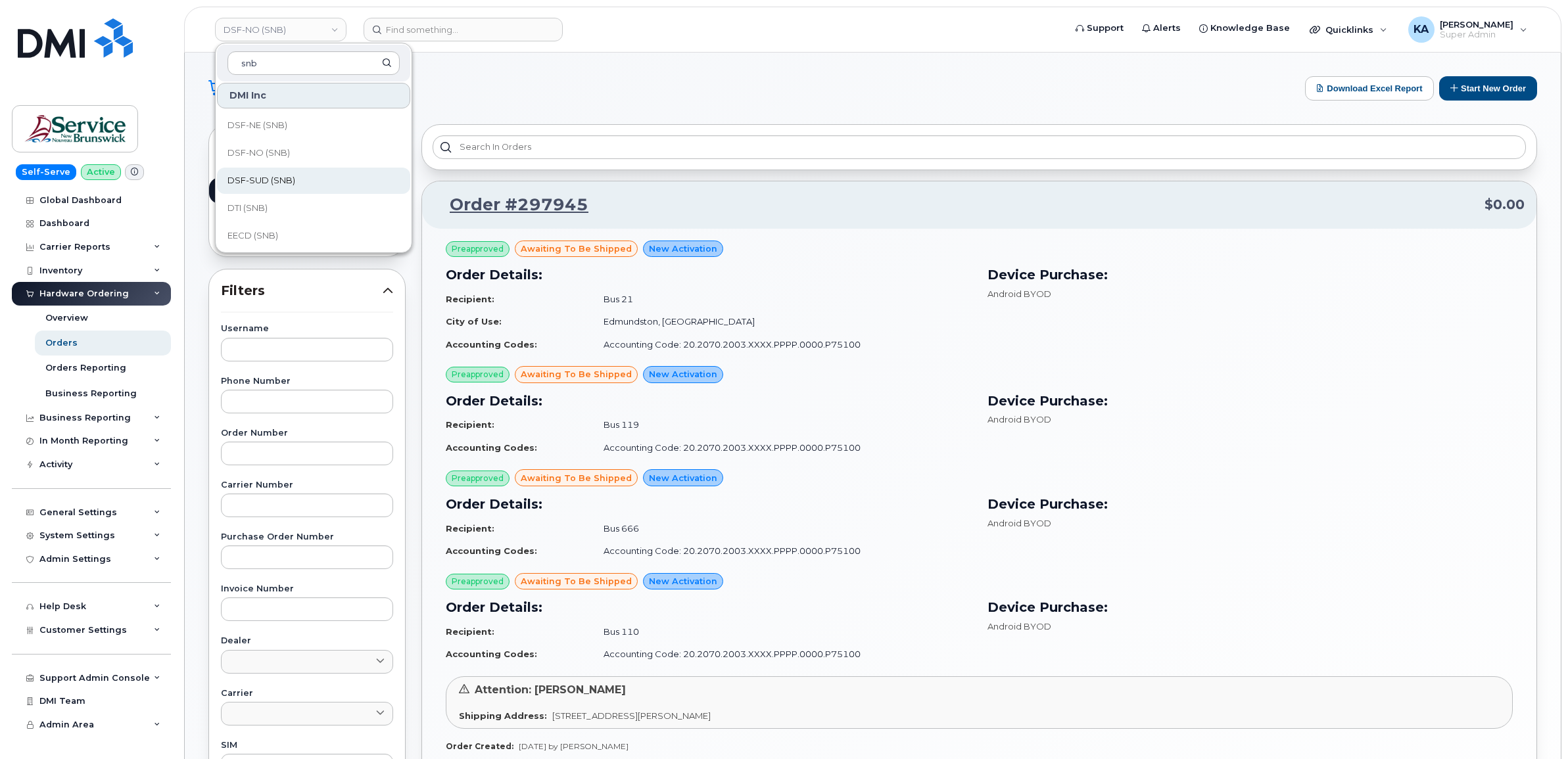
scroll to position [82, 0]
type input "snb"
click at [260, 209] on span "DSF-NE (SNB)" at bounding box center [257, 207] width 60 height 13
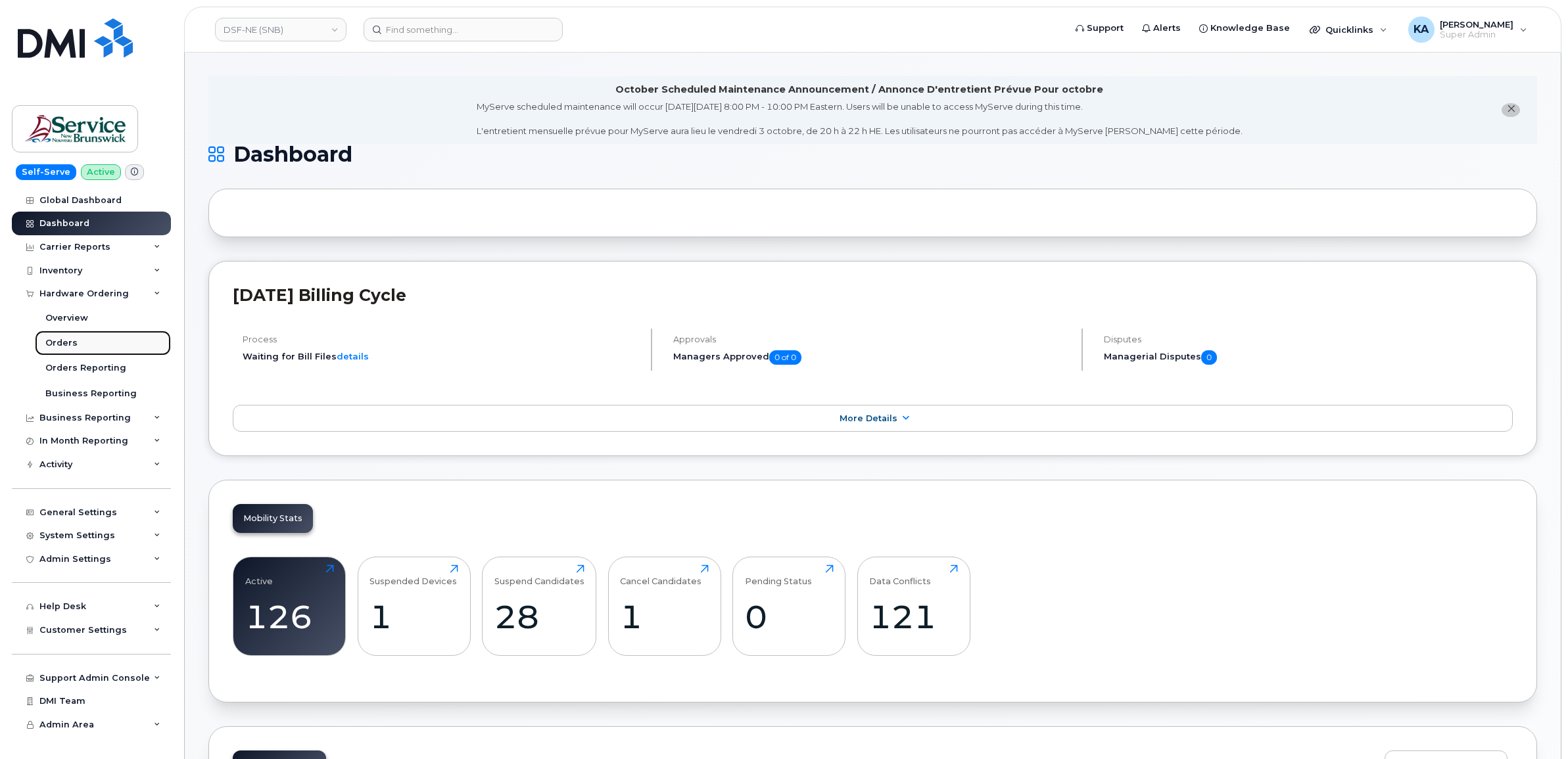
click at [66, 341] on div "Orders" at bounding box center [62, 343] width 32 height 12
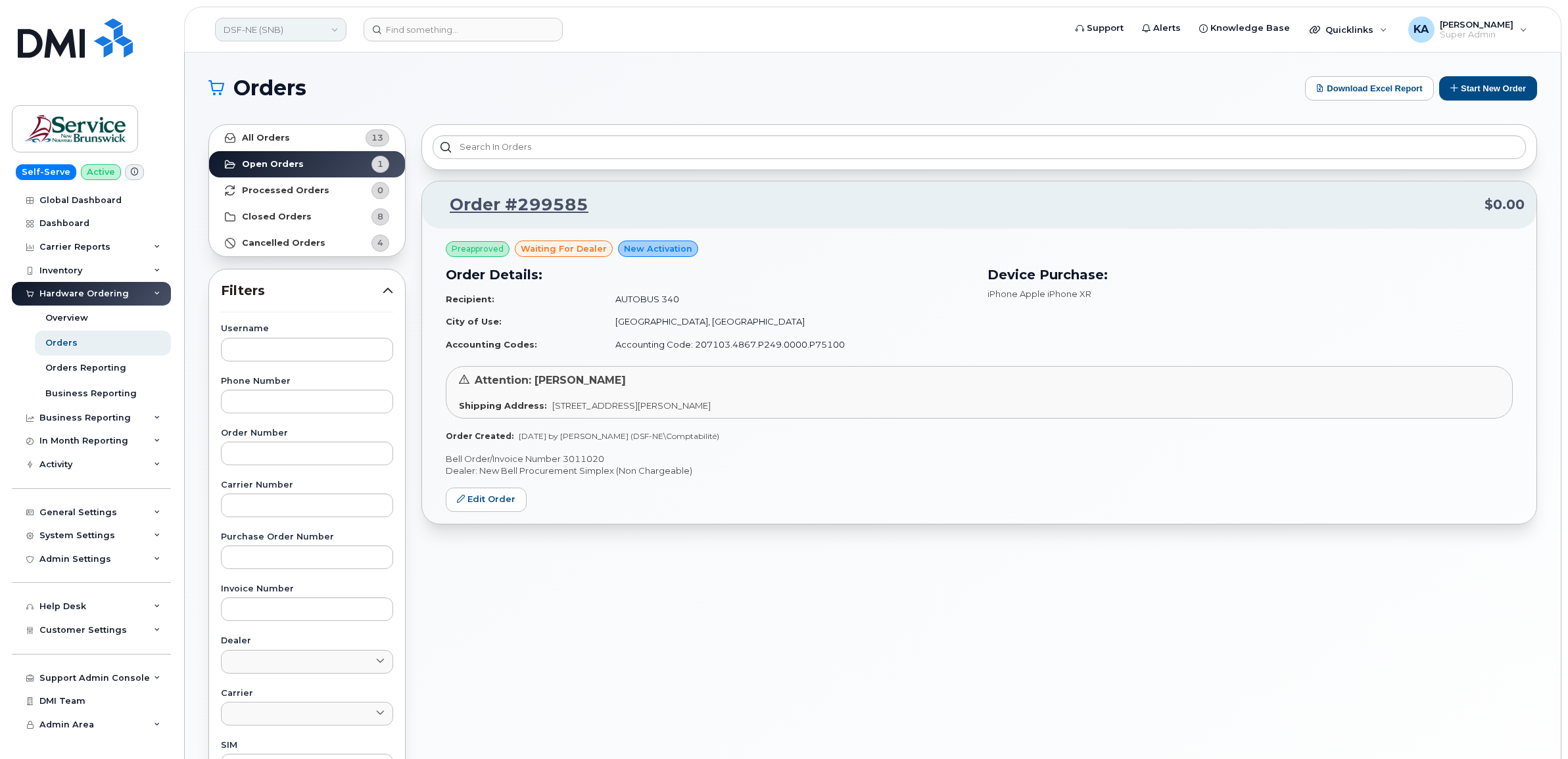
click at [281, 32] on link "DSF-NE (SNB)" at bounding box center [280, 29] width 131 height 24
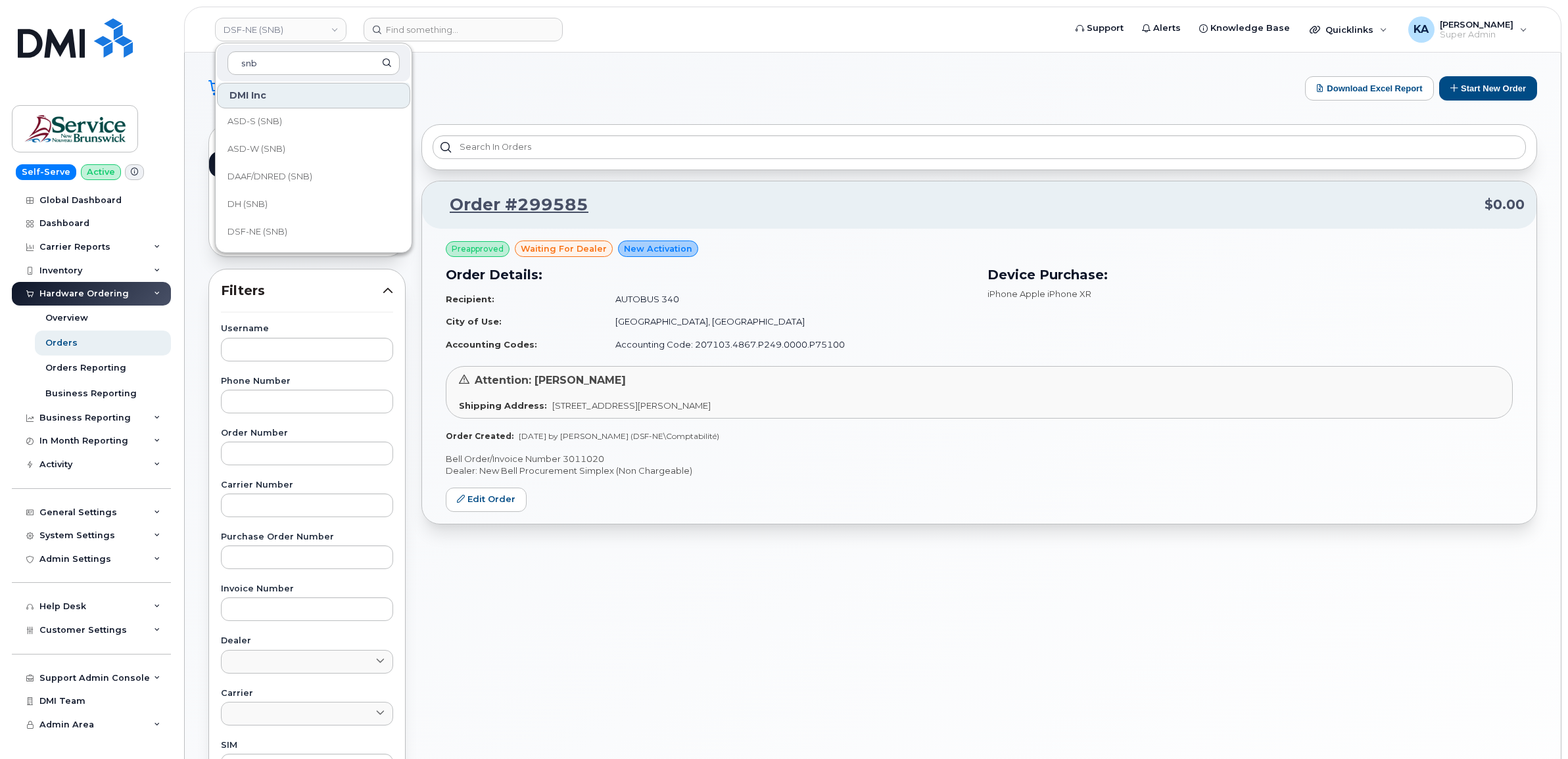
scroll to position [82, 0]
type input "snb"
click at [244, 176] on span "DH (SNB)" at bounding box center [247, 180] width 40 height 13
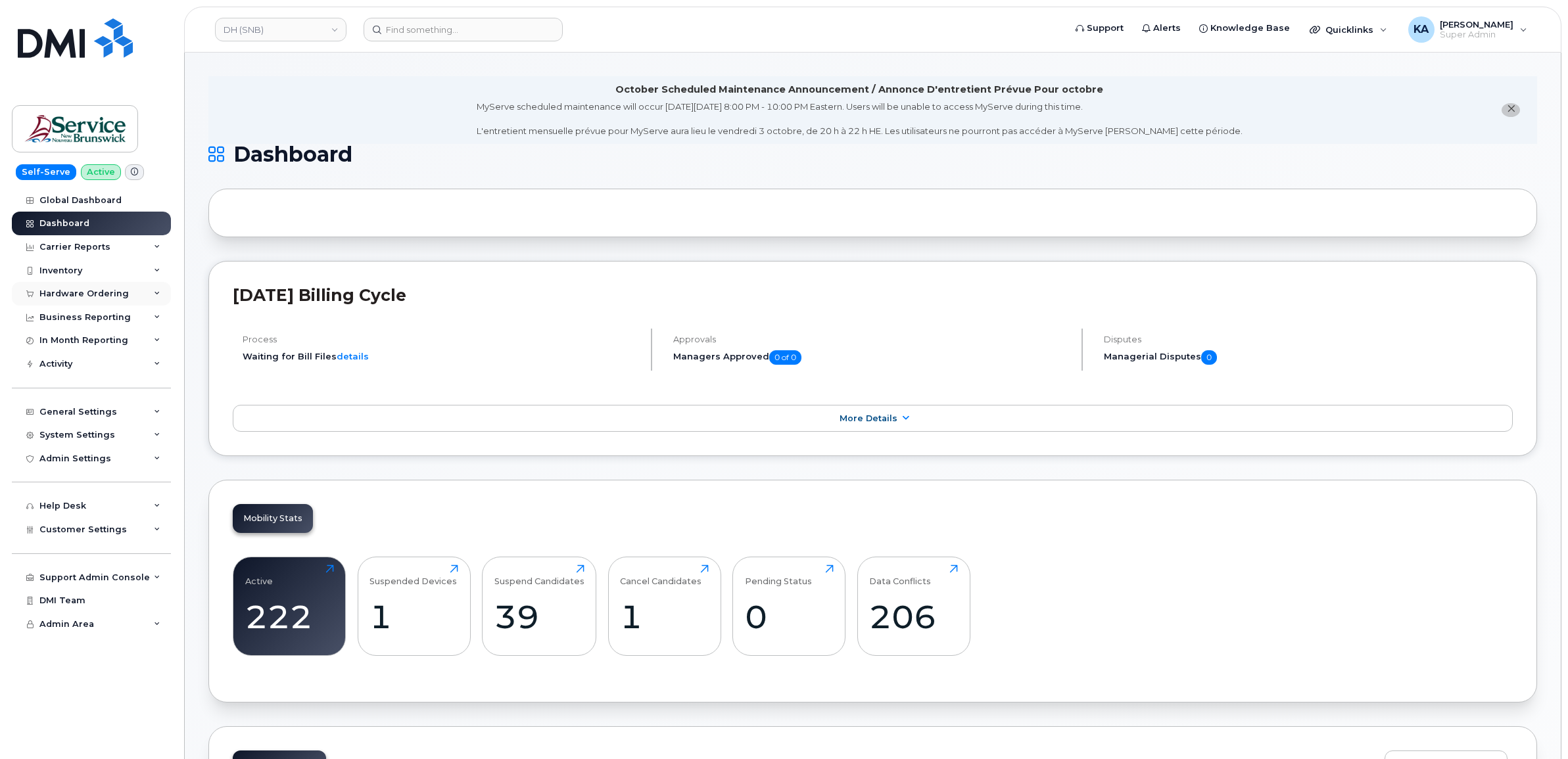
click at [93, 291] on div "Hardware Ordering" at bounding box center [84, 293] width 89 height 11
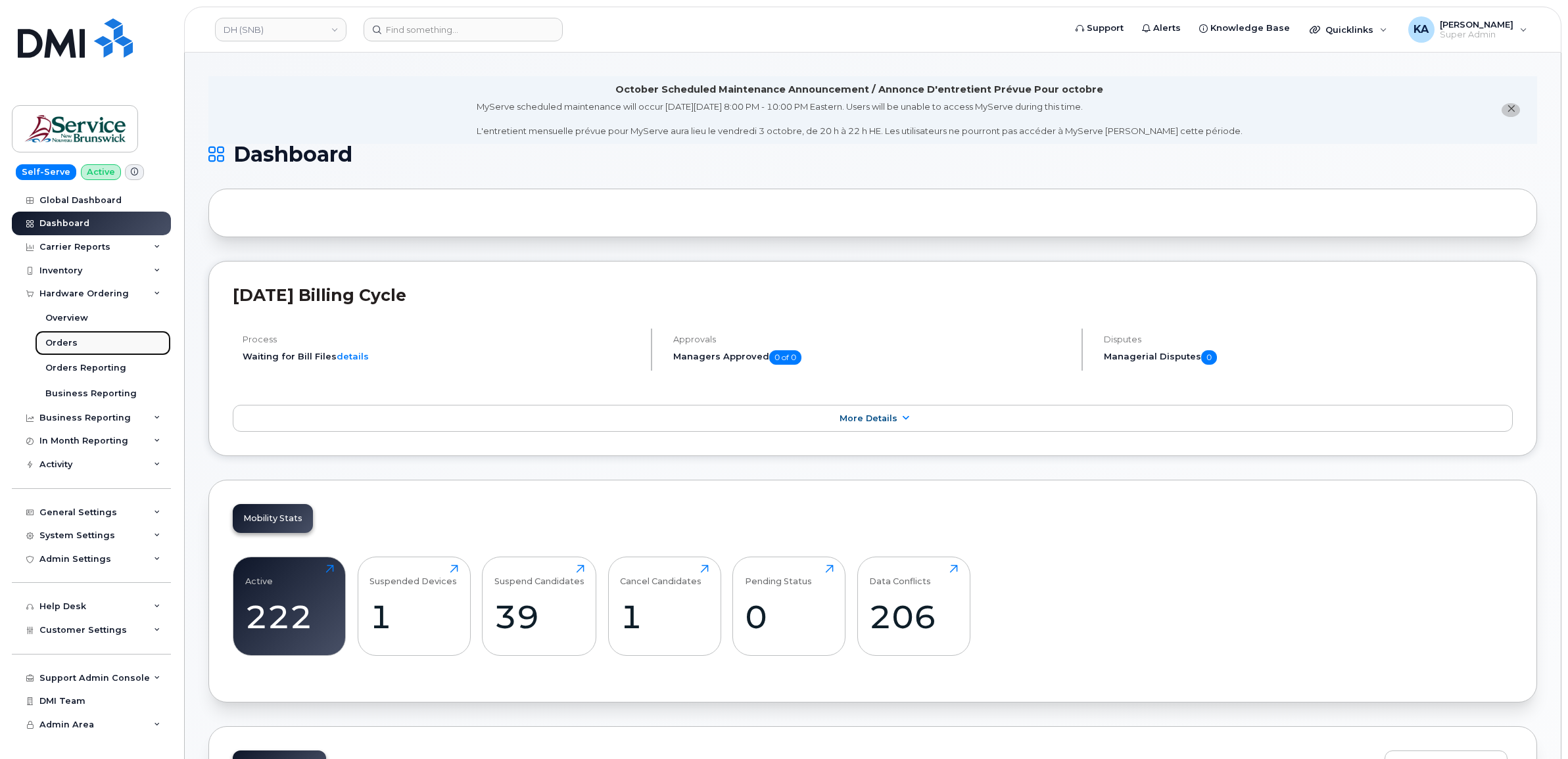
click at [61, 342] on div "Orders" at bounding box center [62, 343] width 32 height 12
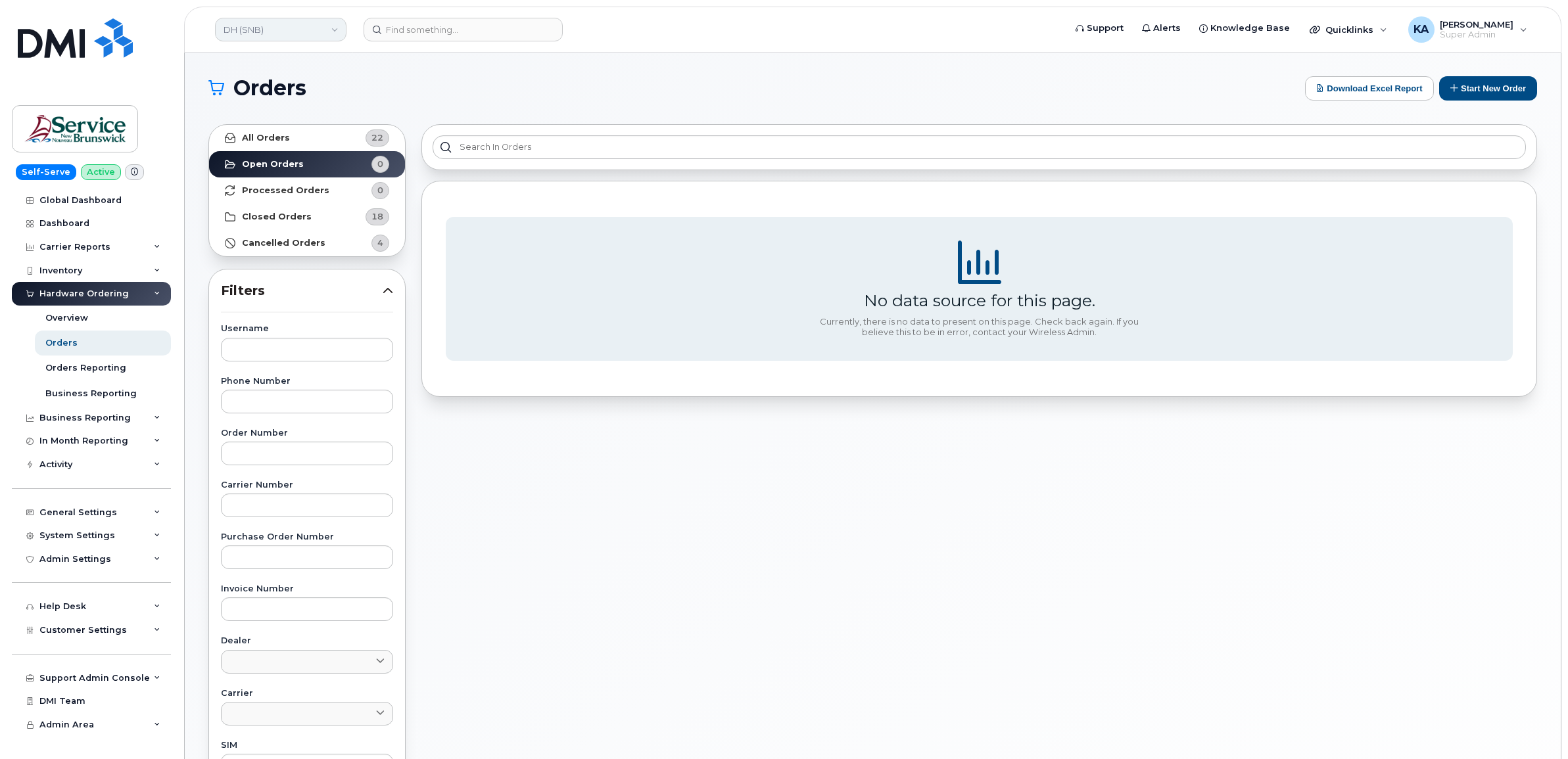
click at [282, 34] on link "DH (SNB)" at bounding box center [280, 29] width 131 height 24
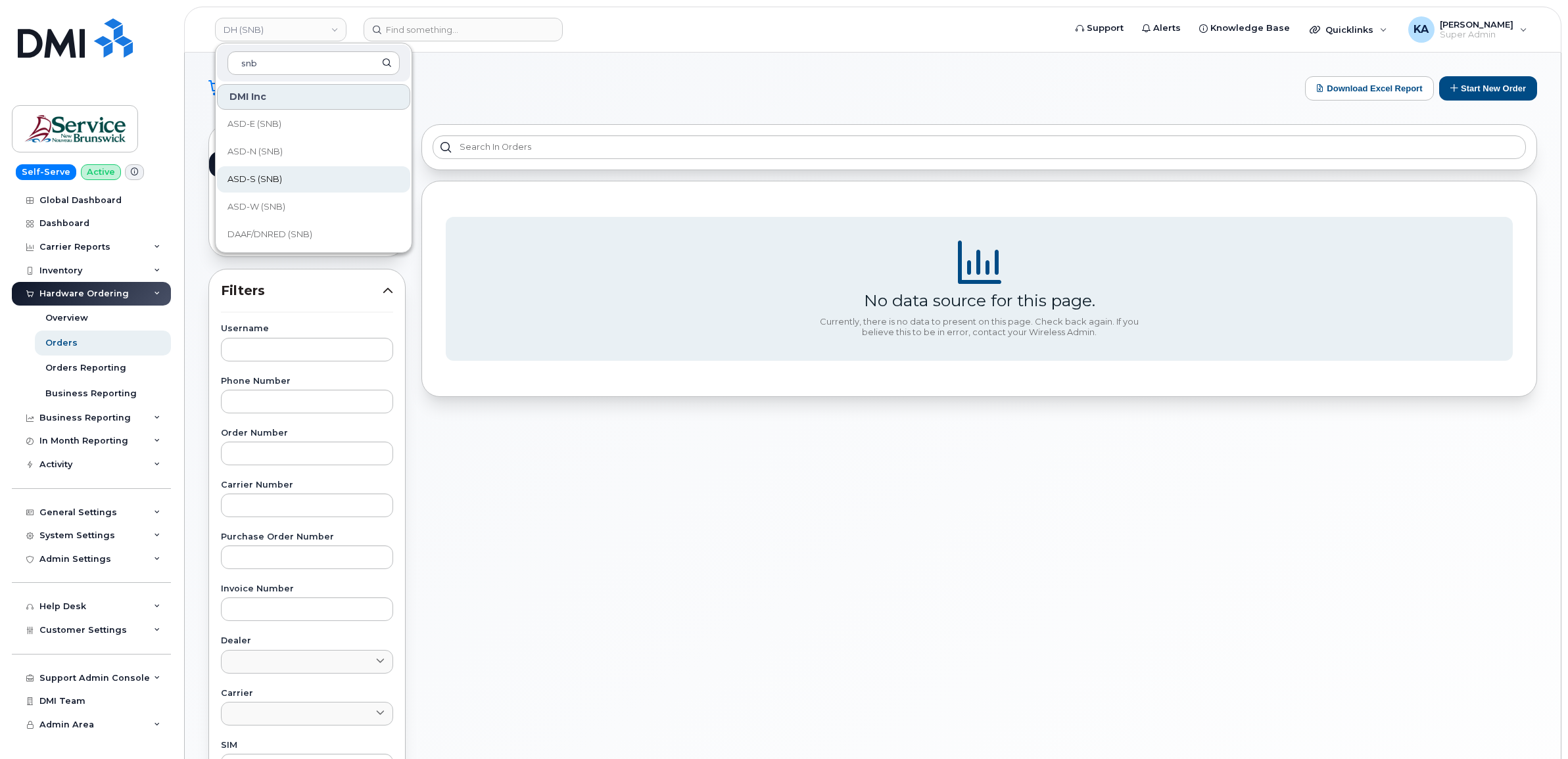
scroll to position [82, 0]
type input "snb"
click at [284, 152] on span "DAAF/DNRED (SNB)" at bounding box center [270, 152] width 85 height 13
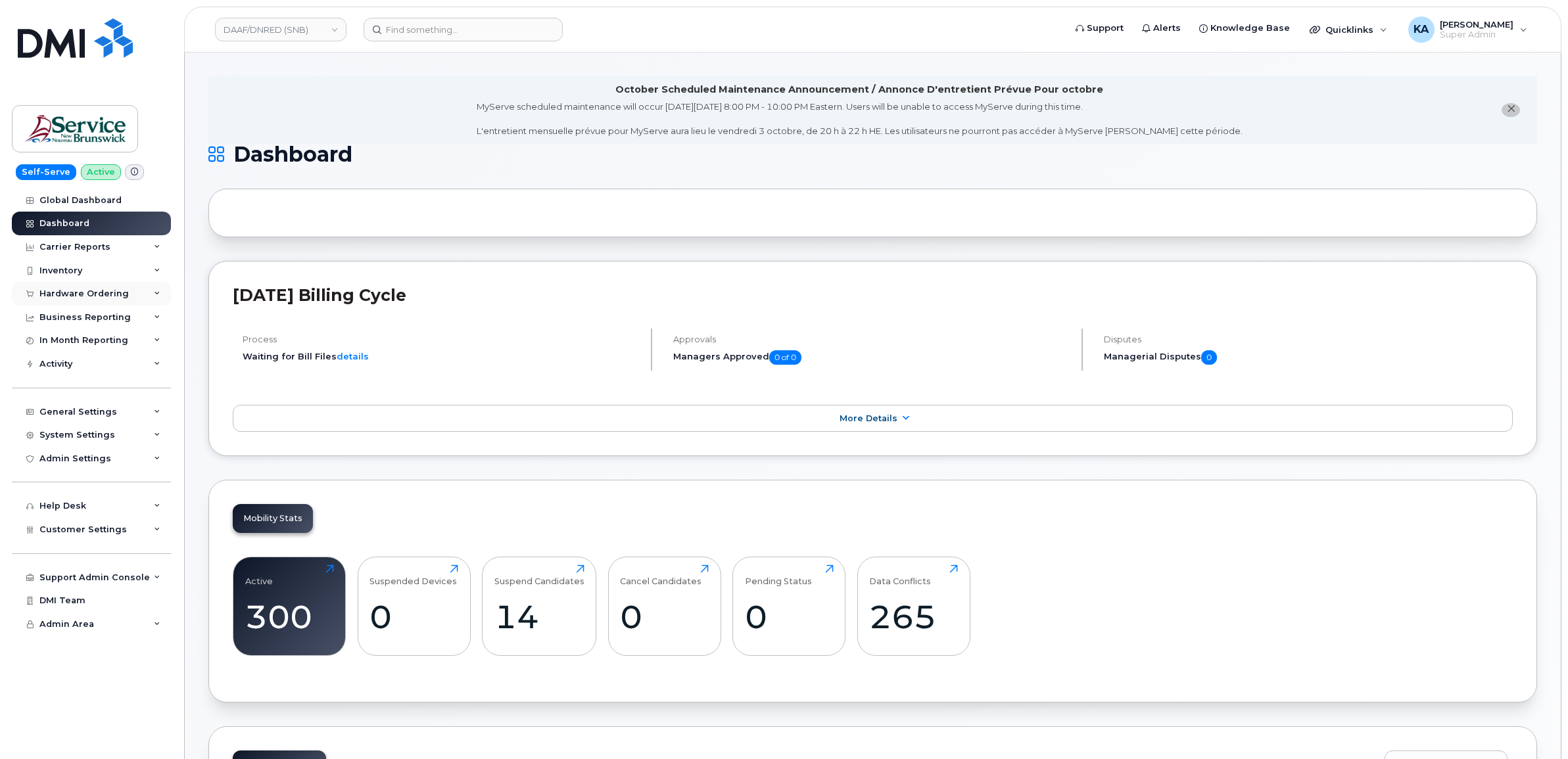
click at [106, 291] on div "Hardware Ordering" at bounding box center [84, 293] width 89 height 11
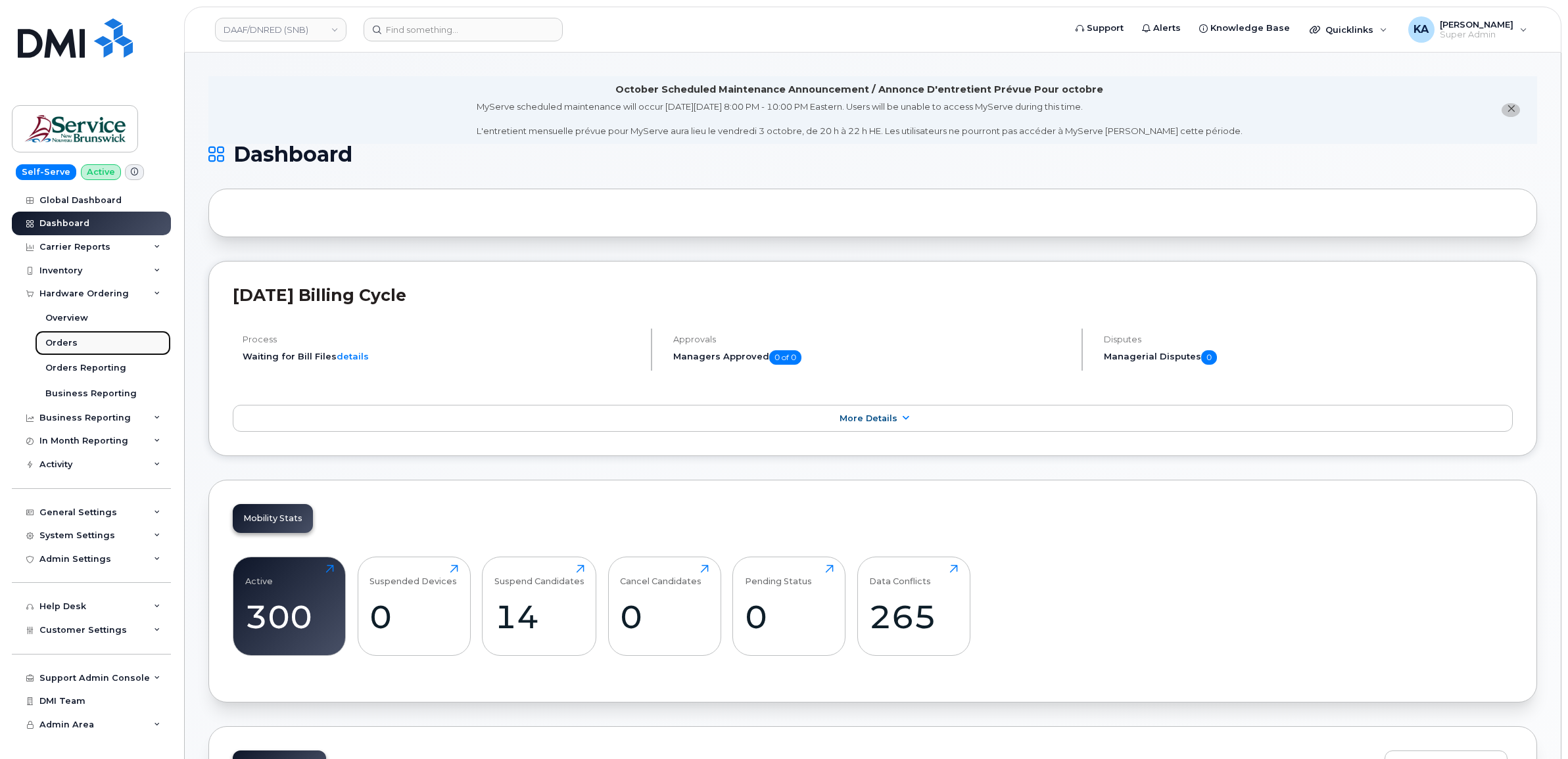
click at [61, 342] on div "Orders" at bounding box center [62, 343] width 32 height 12
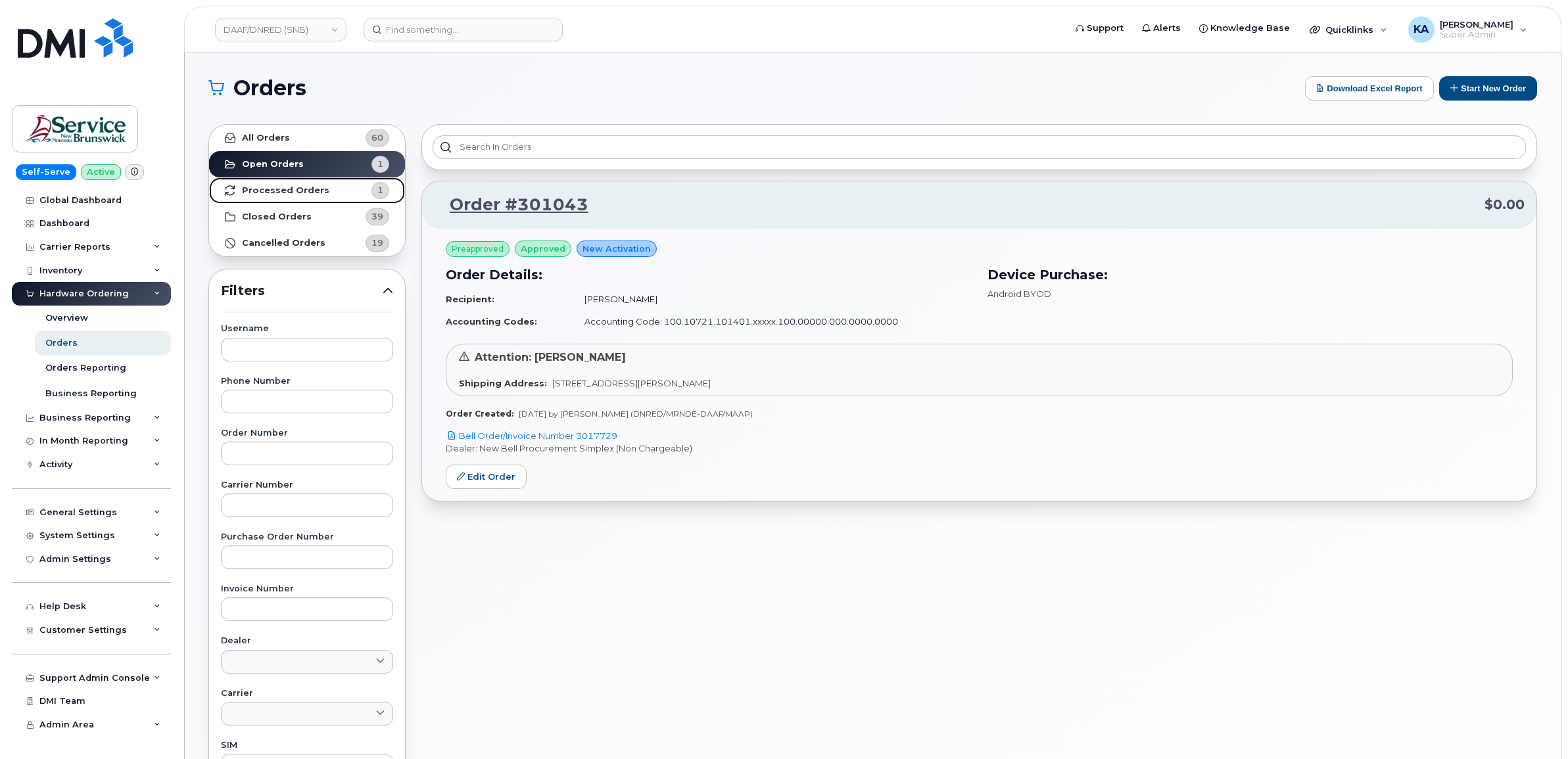
click at [273, 190] on strong "Processed Orders" at bounding box center [286, 190] width 88 height 11
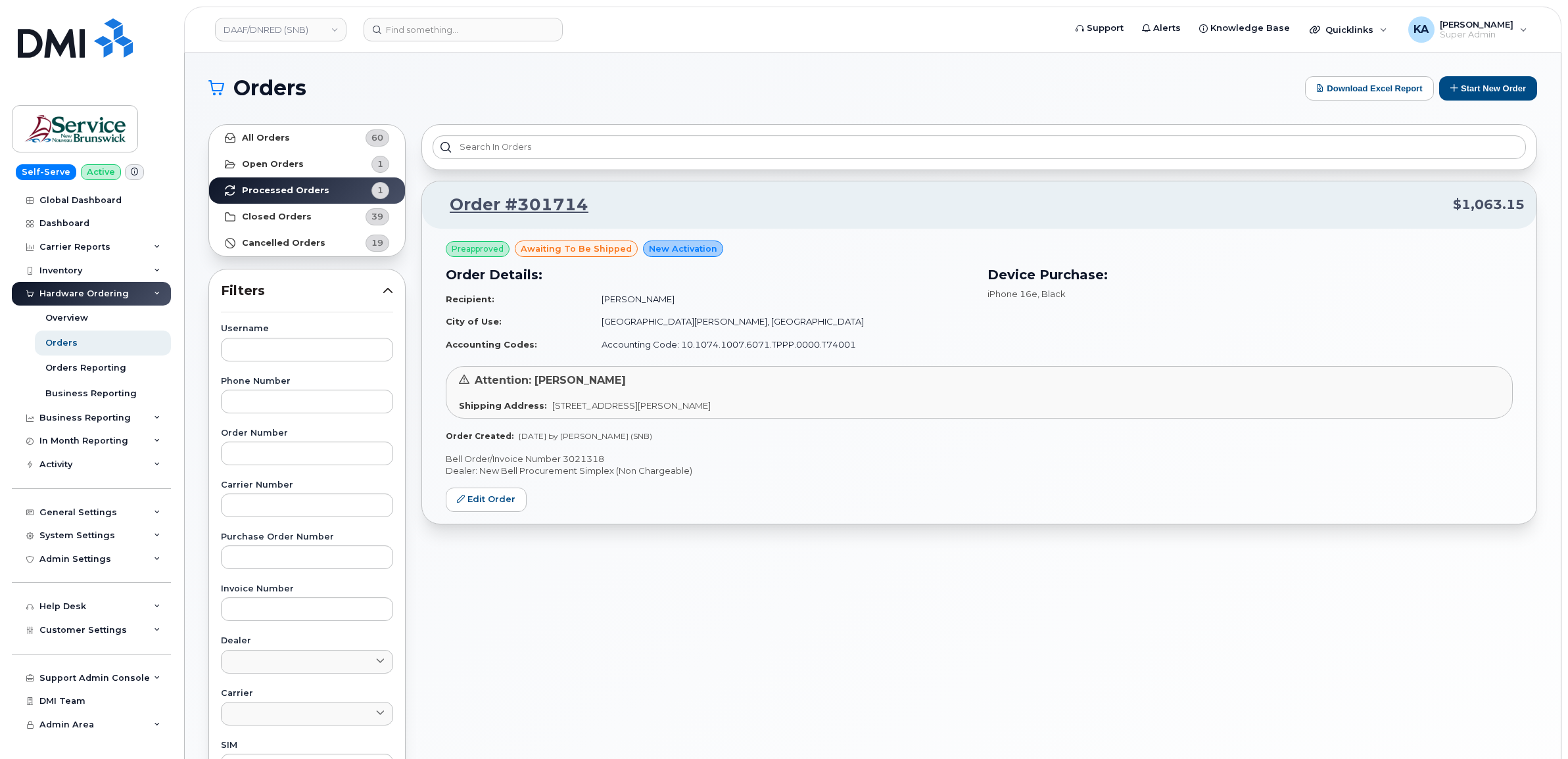
click at [586, 455] on p "Bell Order/Invoice Number 3021318" at bounding box center [979, 459] width 1067 height 13
copy p "3021318"
click at [303, 26] on link "DAAF/DNRED (SNB)" at bounding box center [280, 29] width 131 height 24
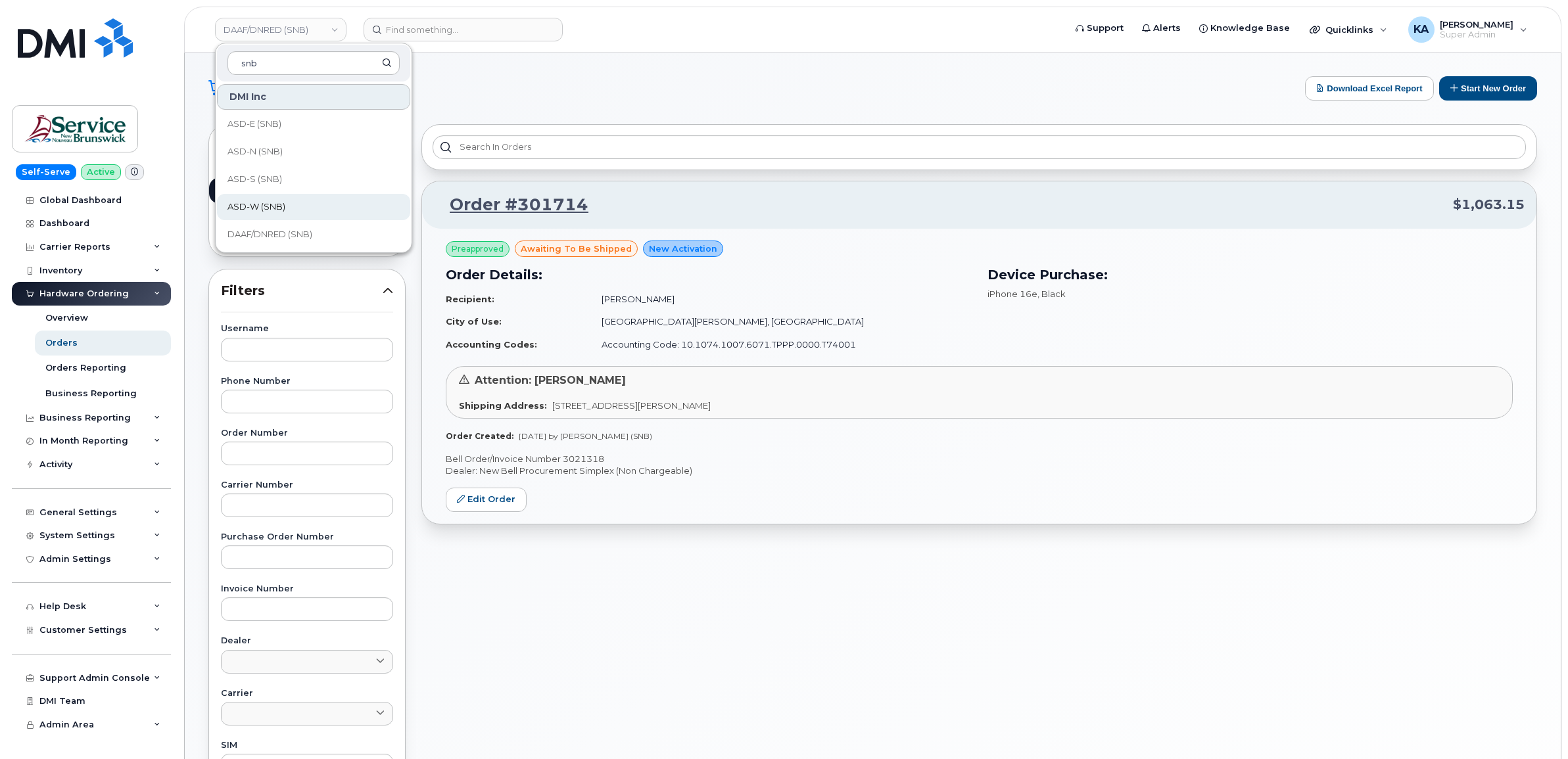
type input "snb"
click at [267, 204] on span "ASD-W (SNB)" at bounding box center [256, 207] width 58 height 13
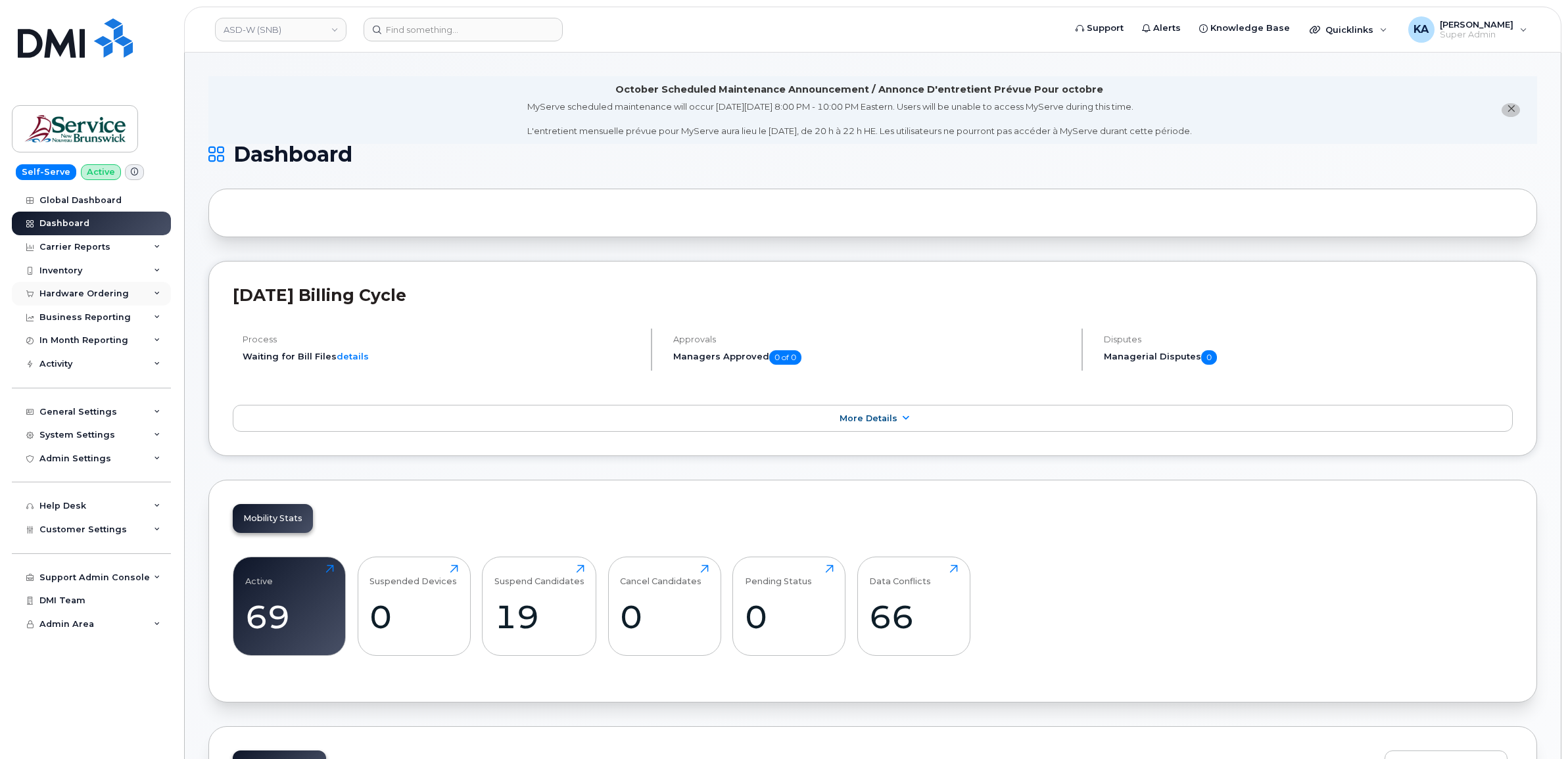
click at [84, 293] on div "Hardware Ordering" at bounding box center [84, 293] width 89 height 11
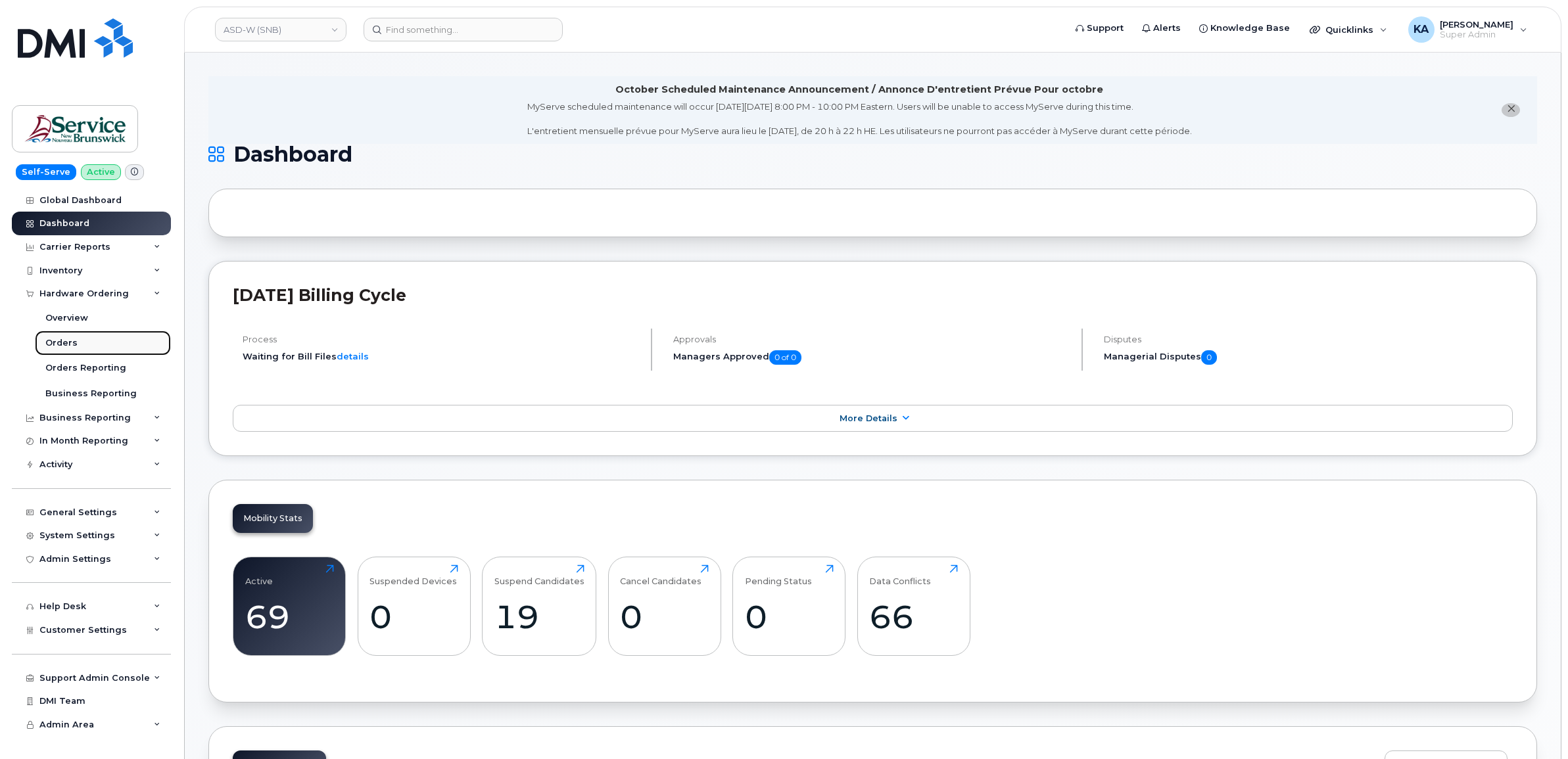
click at [69, 345] on div "Orders" at bounding box center [62, 343] width 32 height 12
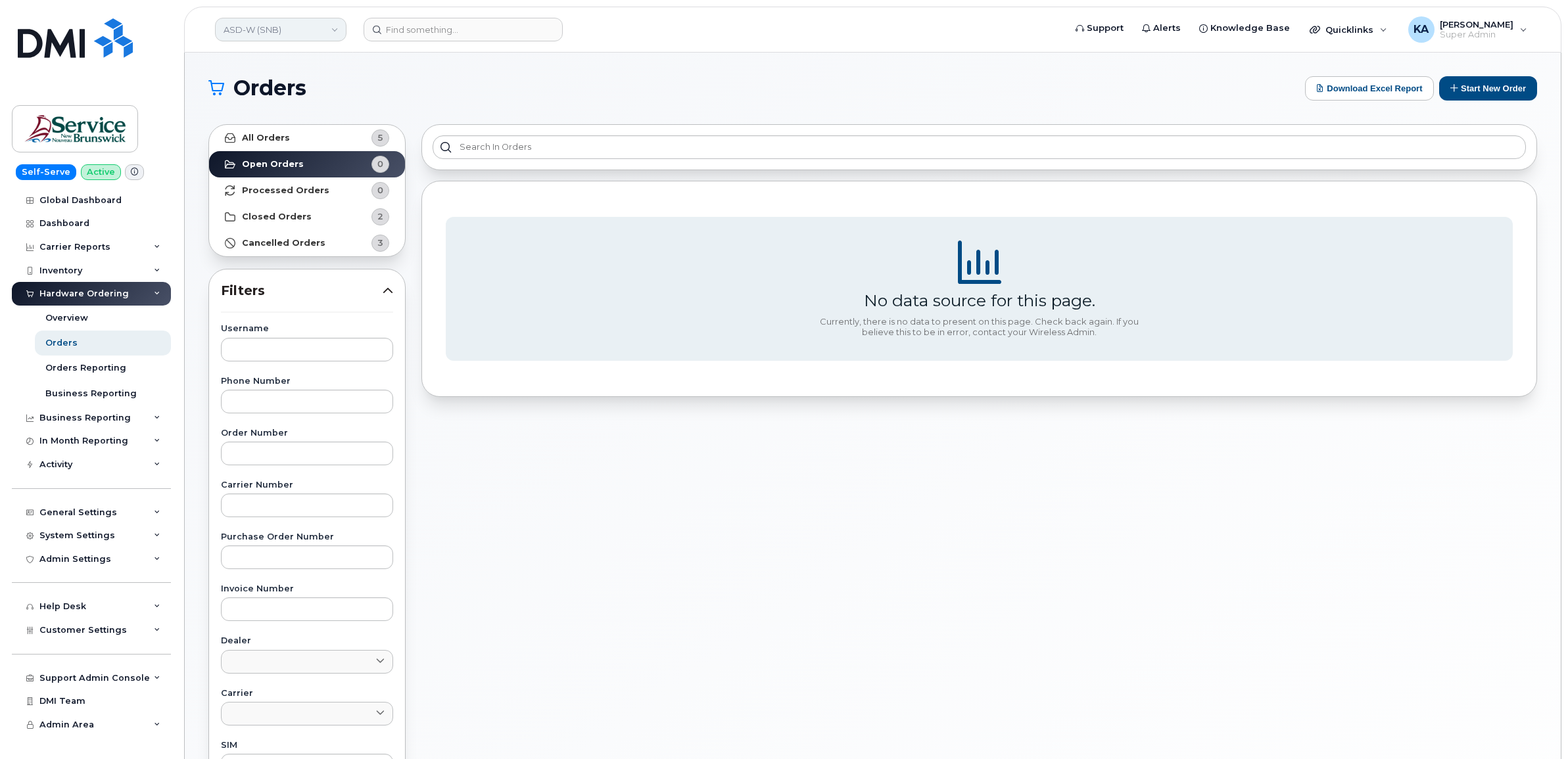
click at [316, 31] on link "ASD-W (SNB)" at bounding box center [280, 29] width 131 height 24
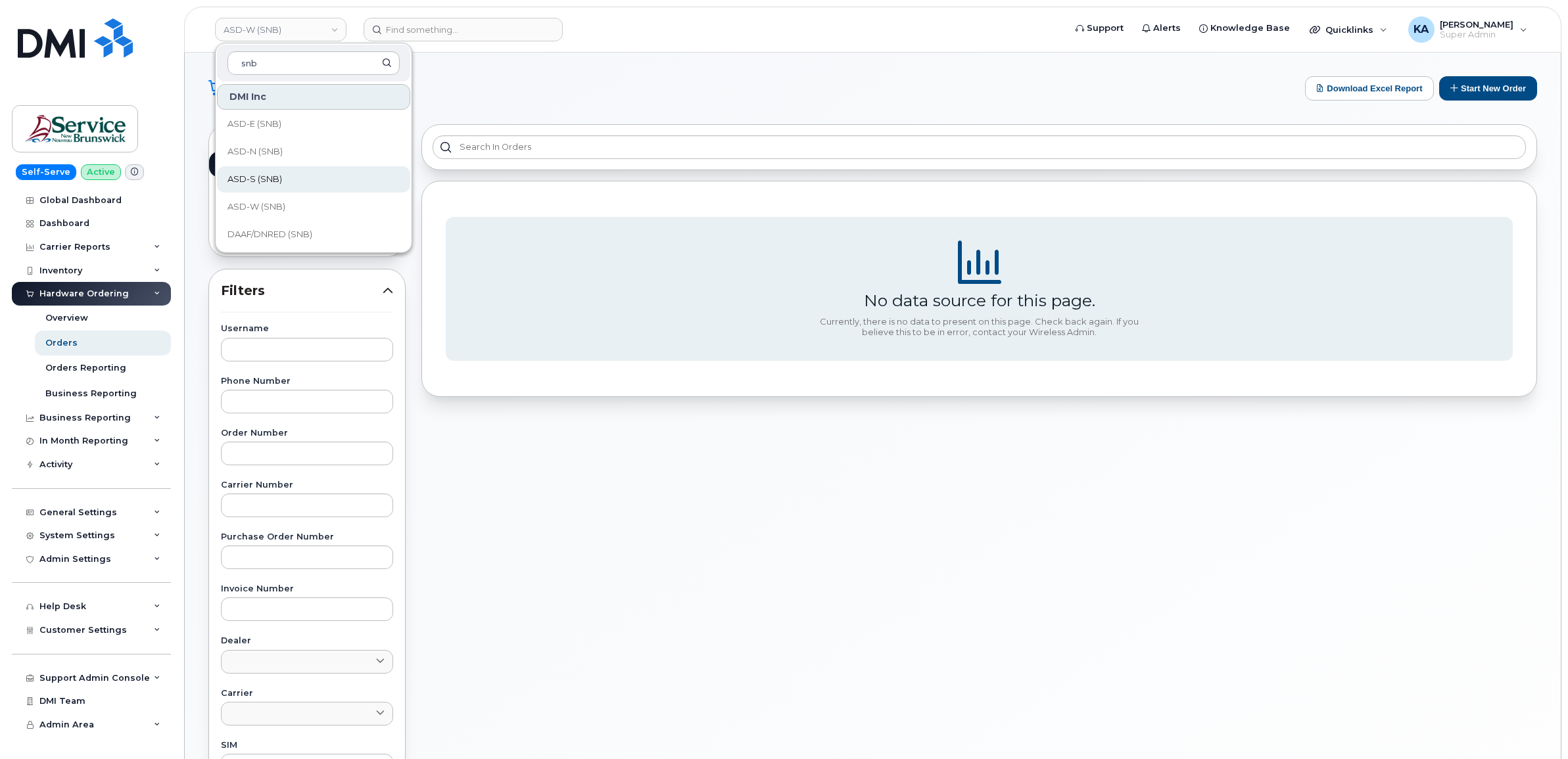
type input "snb"
click at [264, 182] on span "ASD-S (SNB)" at bounding box center [255, 179] width 55 height 13
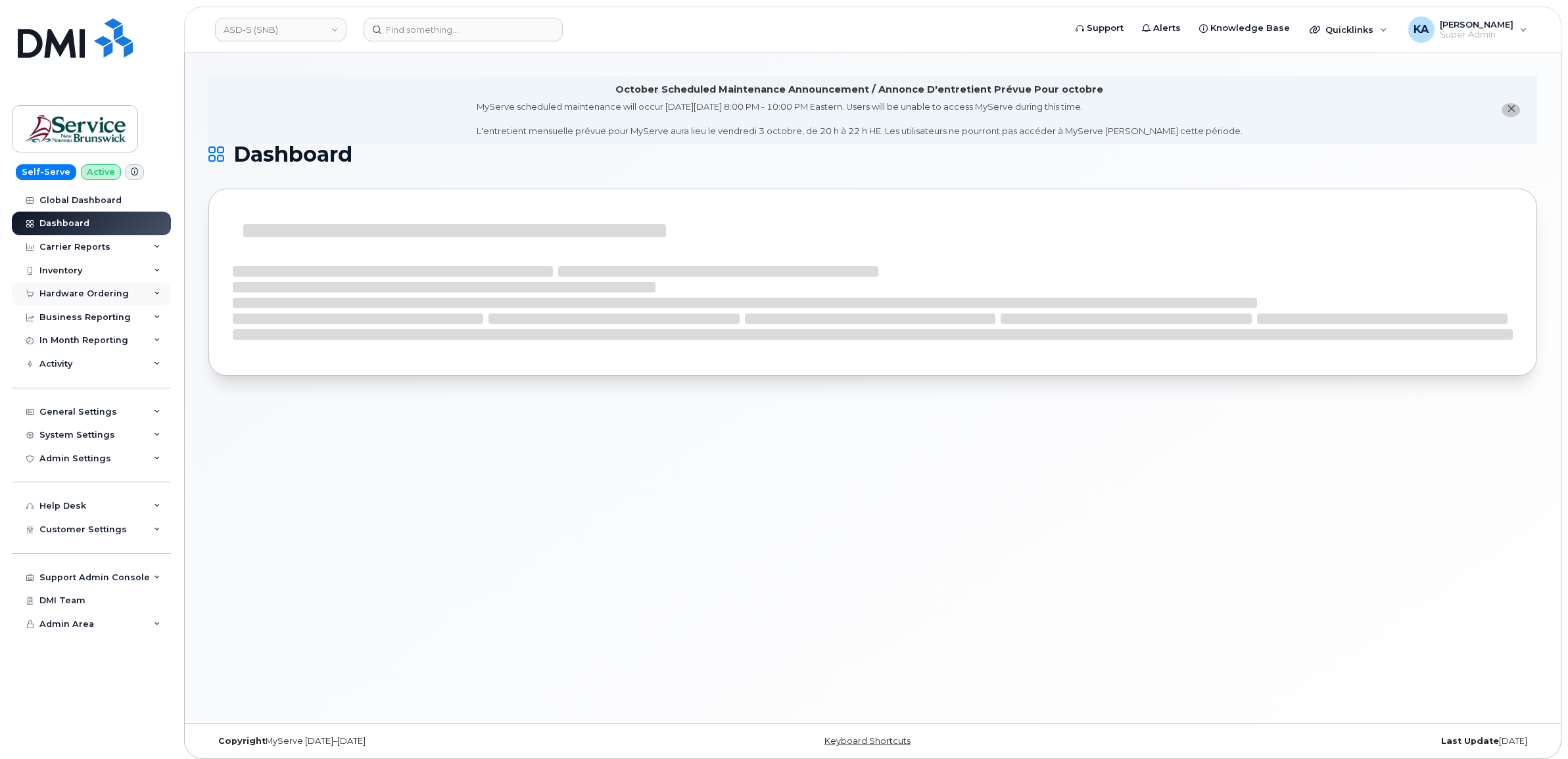
click at [86, 293] on div "Hardware Ordering" at bounding box center [84, 293] width 89 height 11
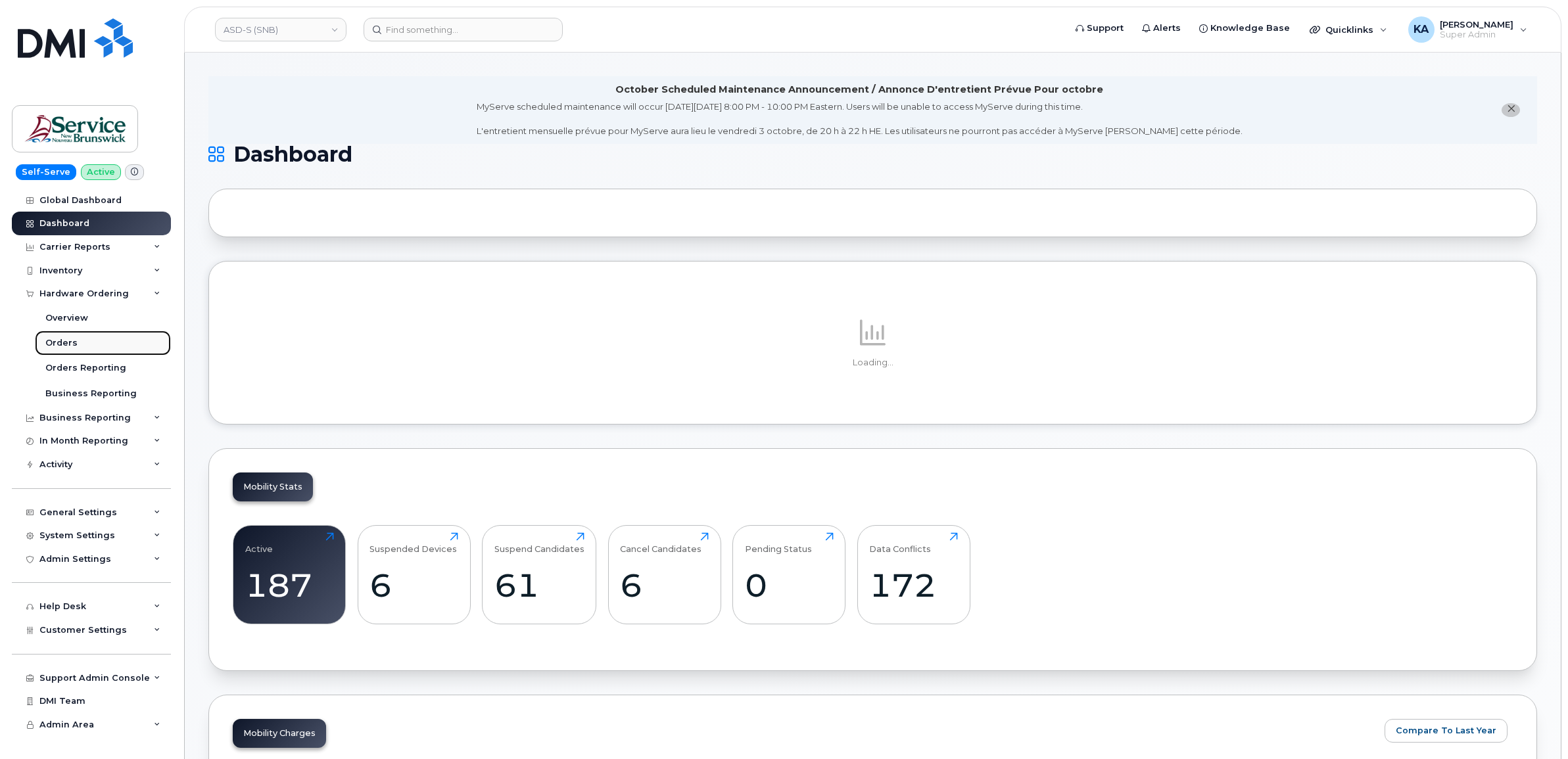
click at [61, 342] on div "Orders" at bounding box center [62, 343] width 32 height 12
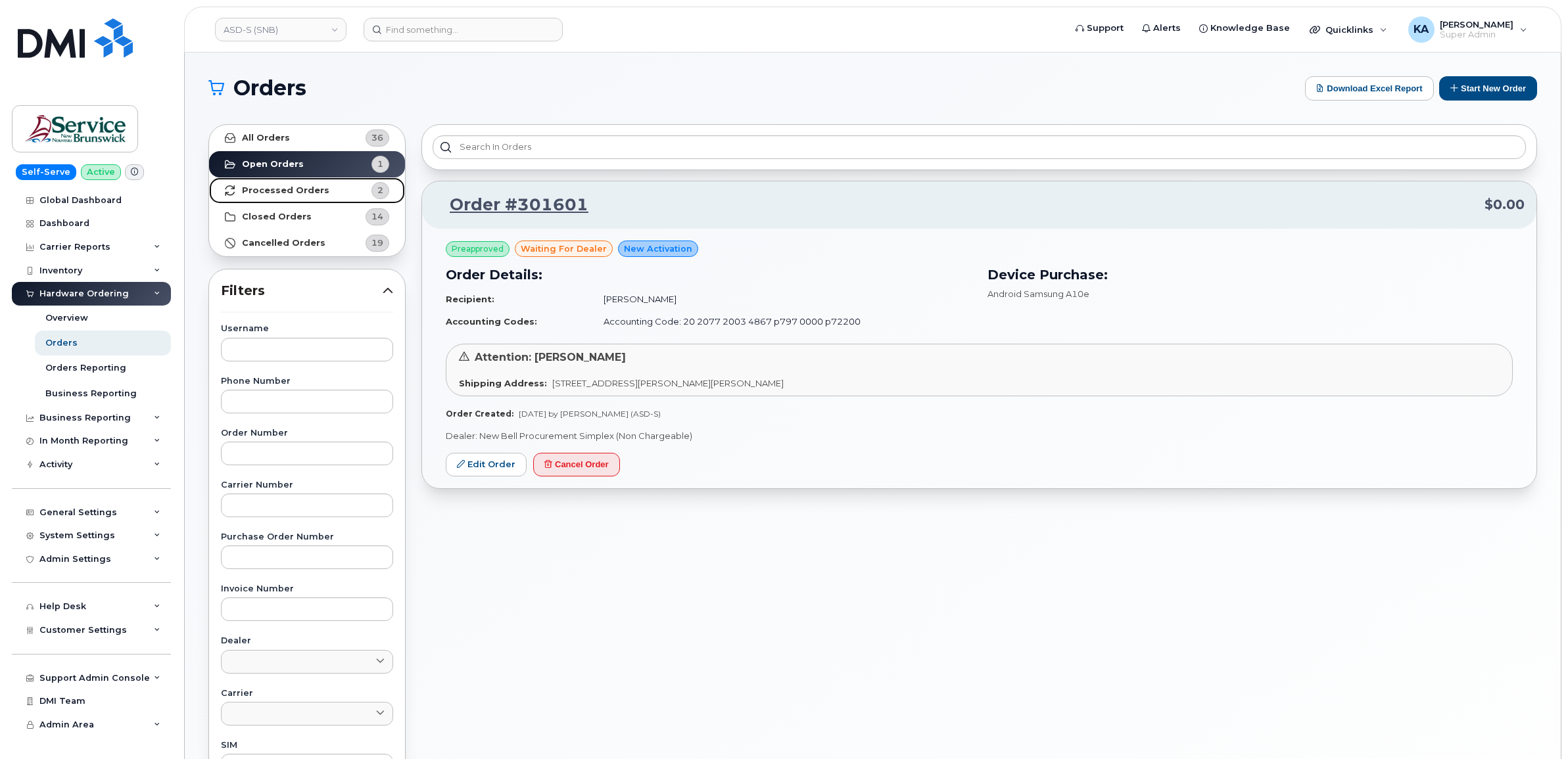
click at [290, 188] on strong "Processed Orders" at bounding box center [286, 190] width 88 height 11
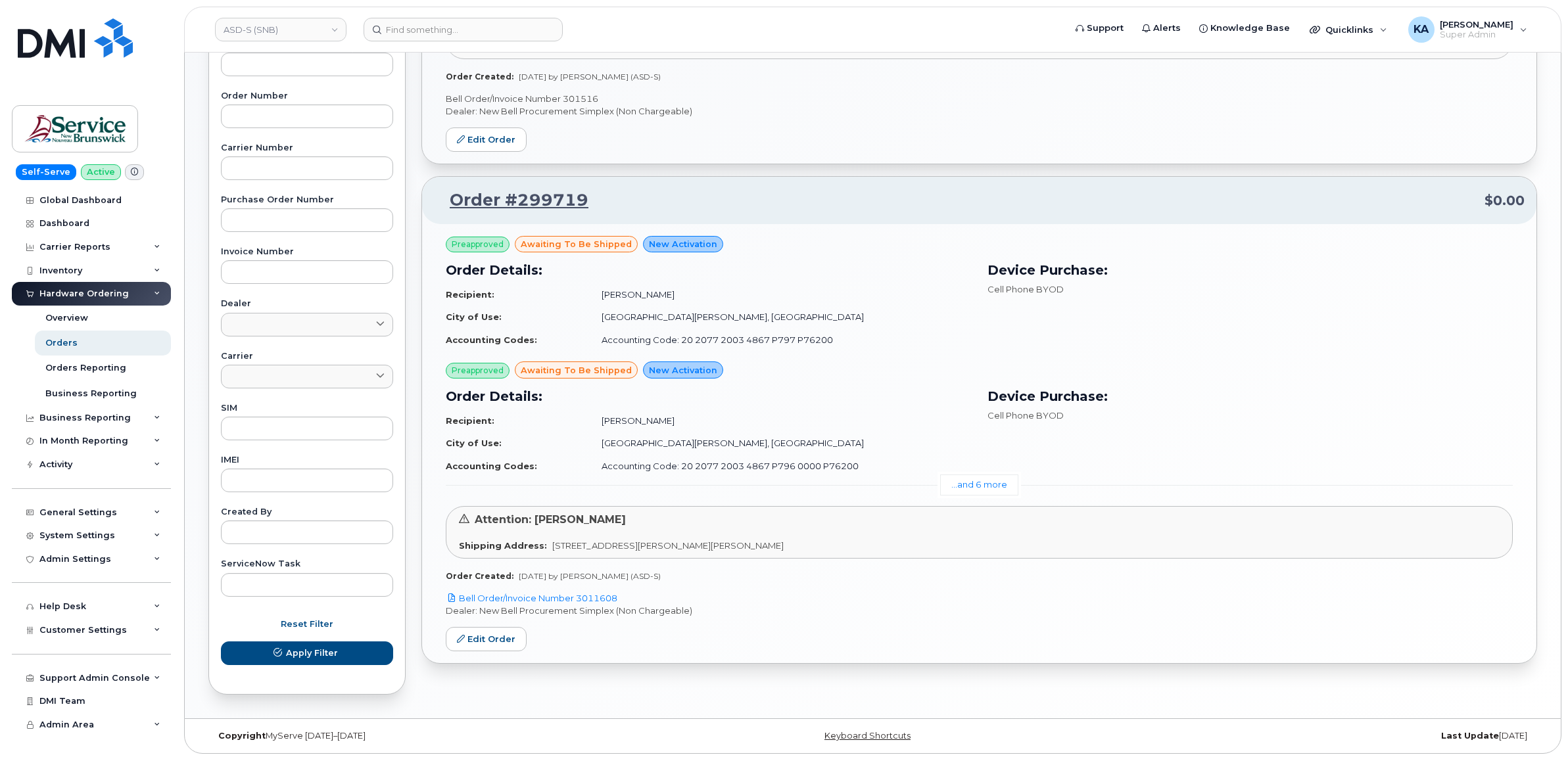
scroll to position [339, 0]
drag, startPoint x: 626, startPoint y: 597, endPoint x: 581, endPoint y: 602, distance: 45.3
click at [581, 602] on p "Bell Order/Invoice Number 3011608" at bounding box center [979, 598] width 1067 height 13
copy link "3011608"
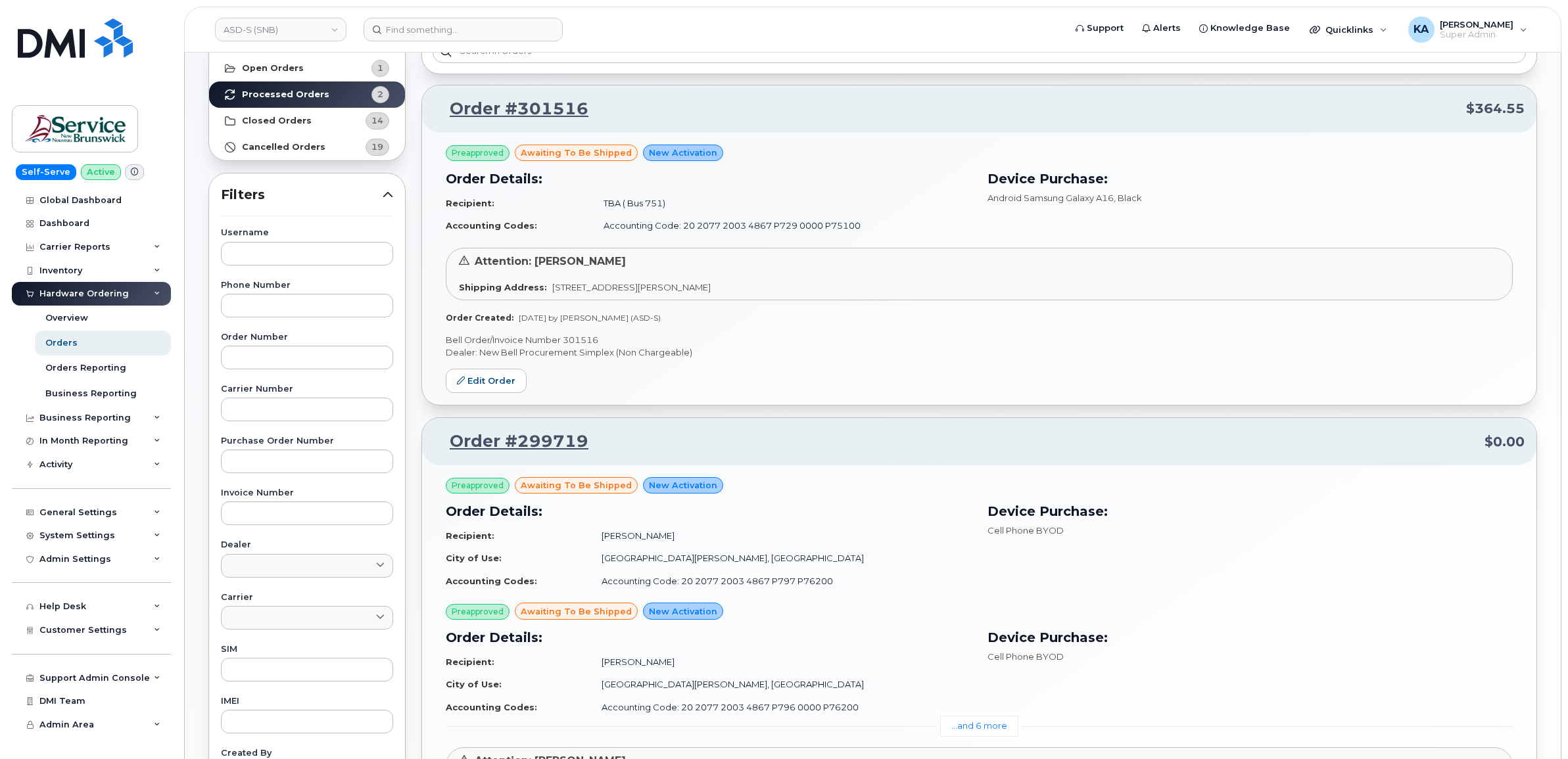
scroll to position [93, 0]
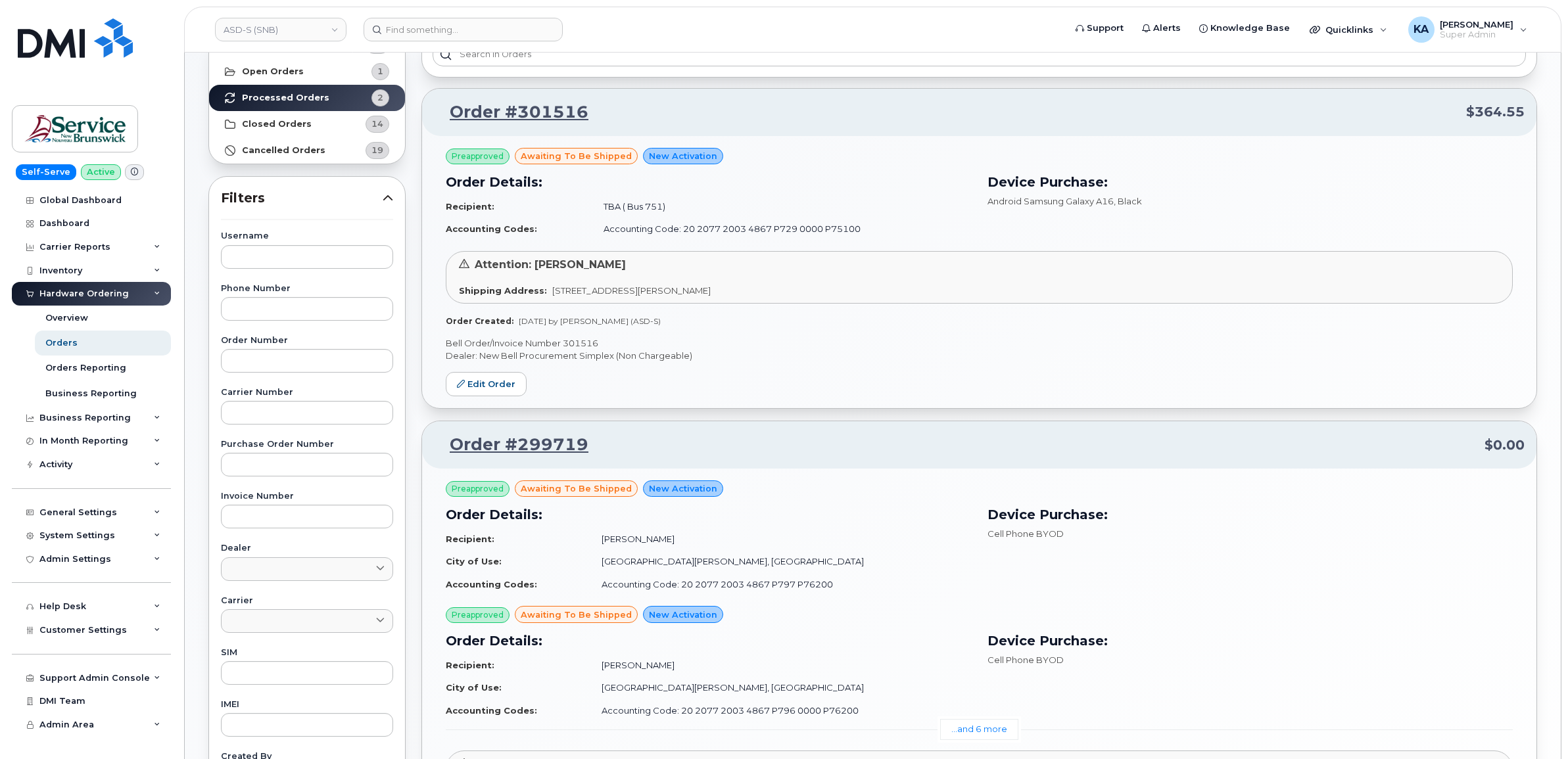
click at [579, 344] on p "Bell Order/Invoice Number 301516" at bounding box center [979, 343] width 1067 height 13
click at [293, 30] on link "ASD-S (SNB)" at bounding box center [280, 29] width 131 height 24
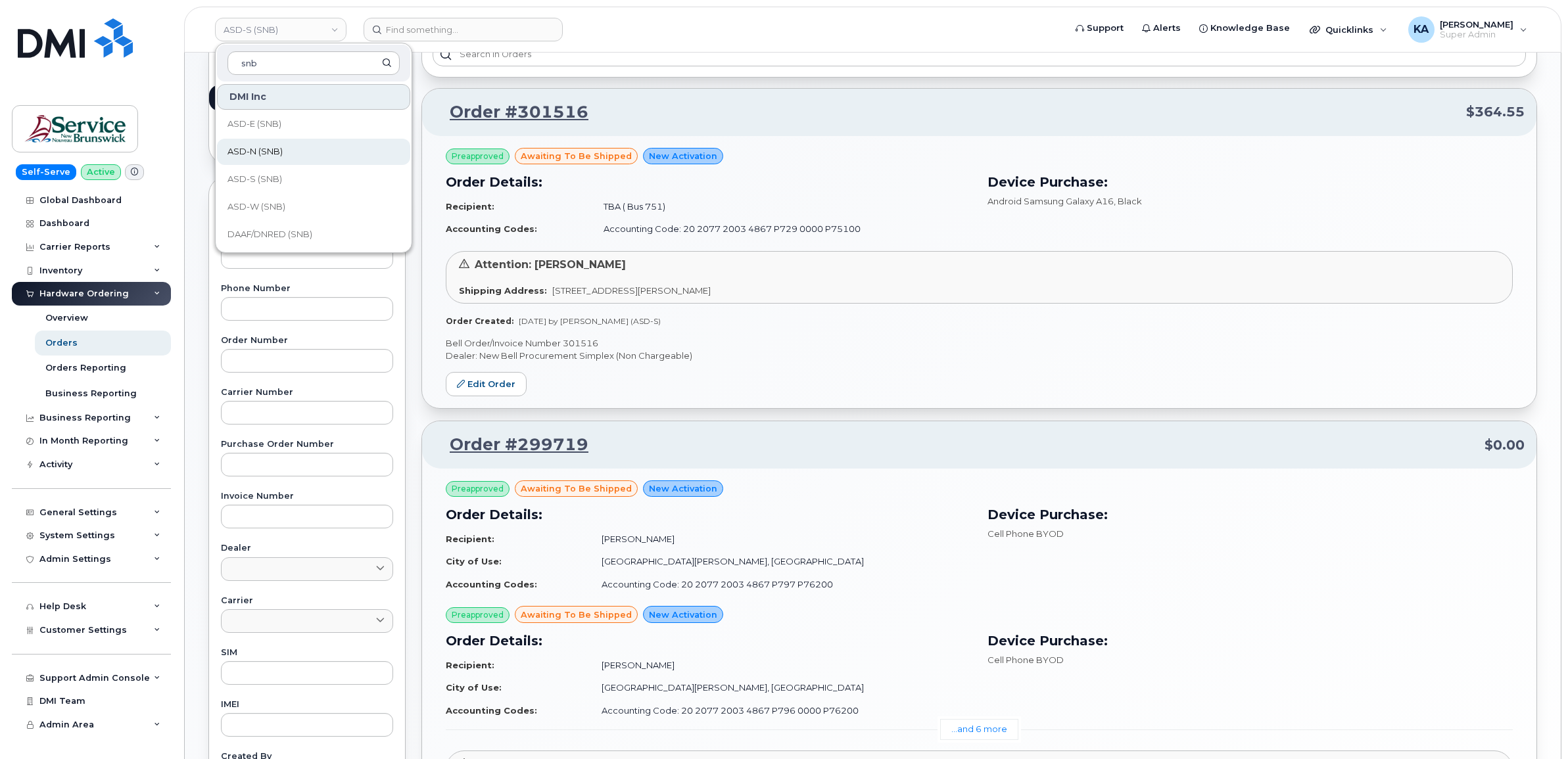
type input "snb"
click at [255, 152] on span "ASD-N (SNB)" at bounding box center [255, 152] width 55 height 13
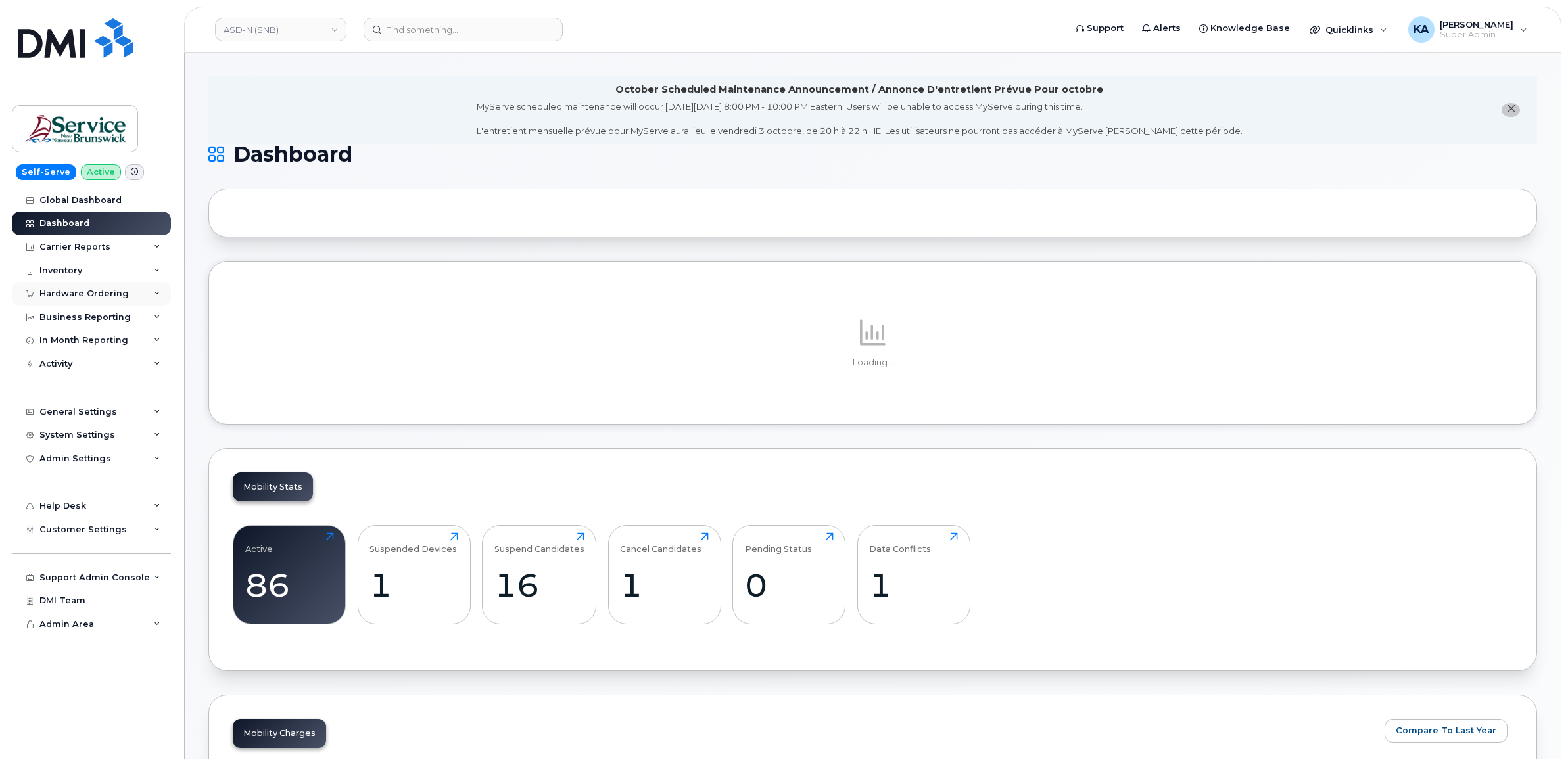
click at [104, 289] on div "Hardware Ordering" at bounding box center [91, 294] width 159 height 24
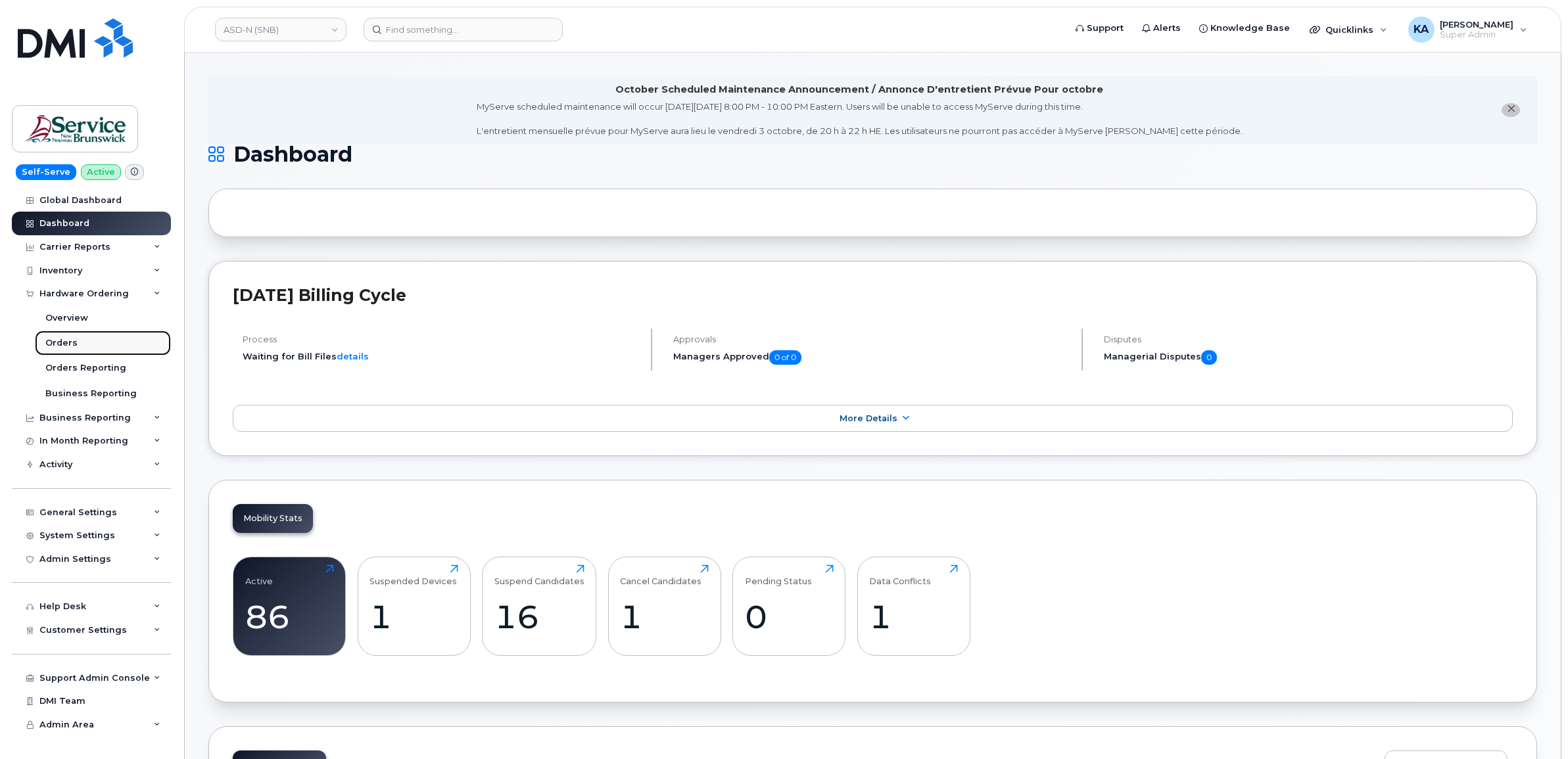
click at [62, 343] on div "Orders" at bounding box center [62, 343] width 32 height 12
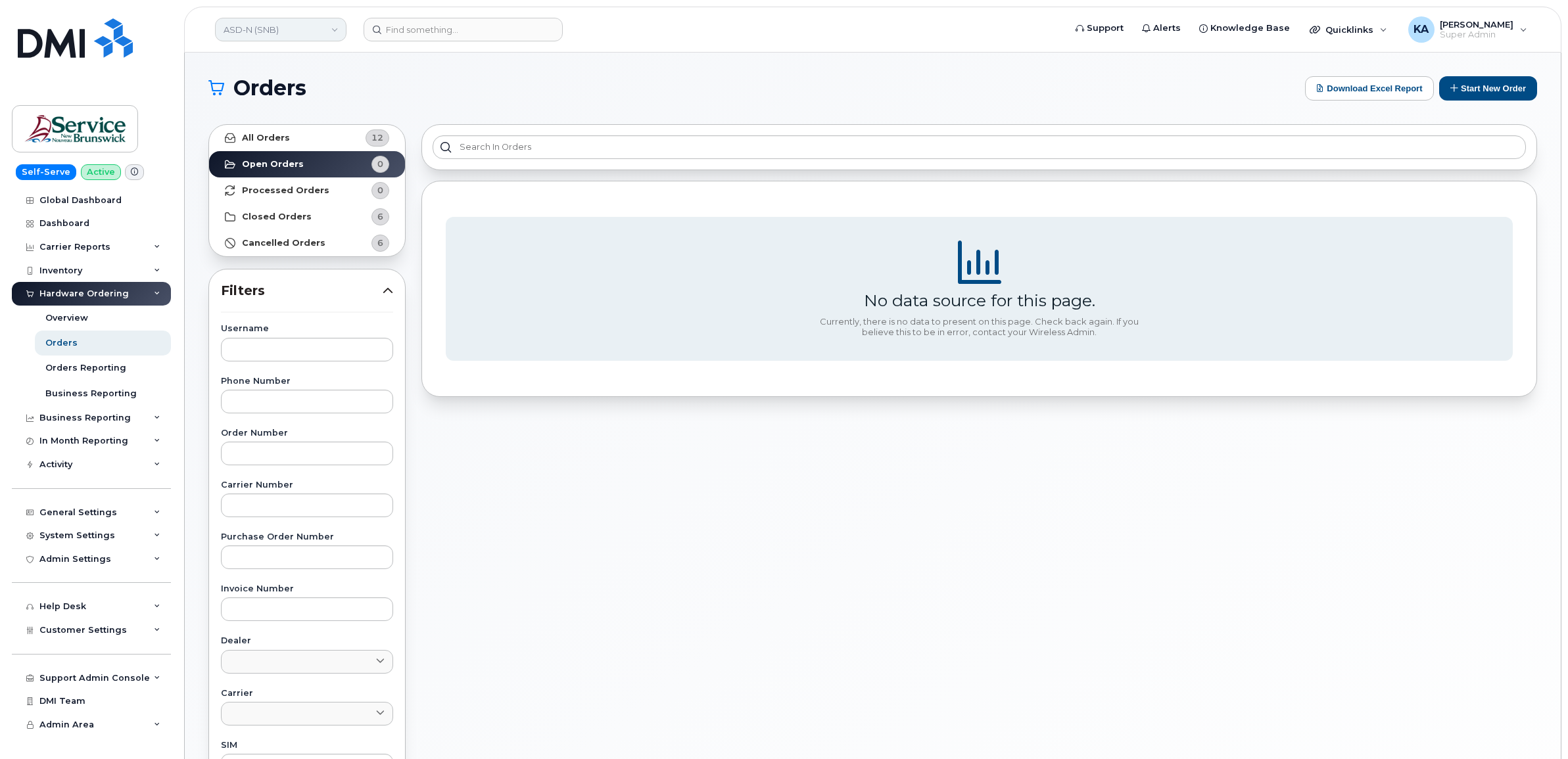
click at [248, 28] on link "ASD-N (SNB)" at bounding box center [280, 29] width 131 height 24
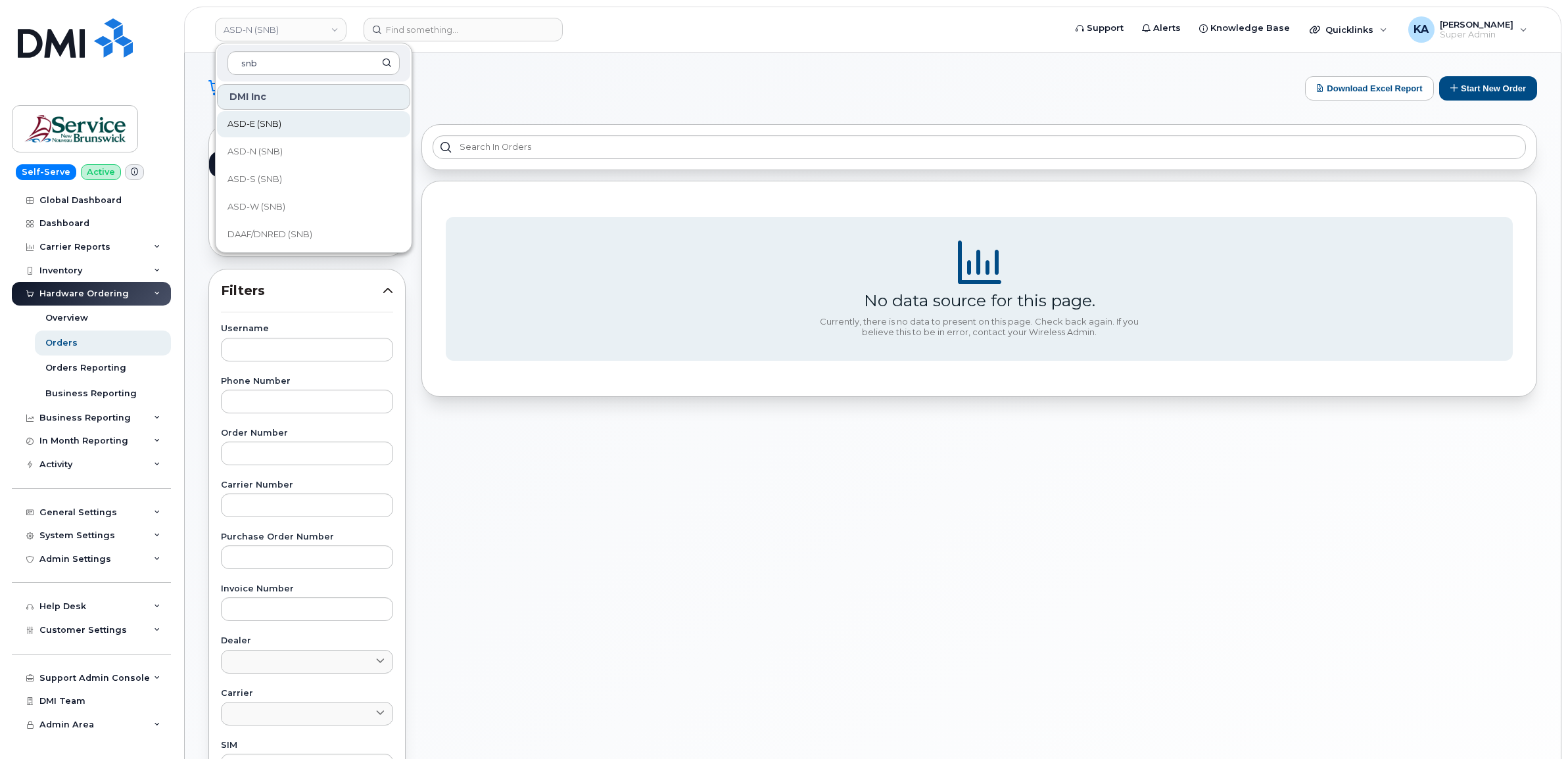
type input "snb"
click at [252, 125] on span "ASD-E (SNB)" at bounding box center [254, 124] width 54 height 13
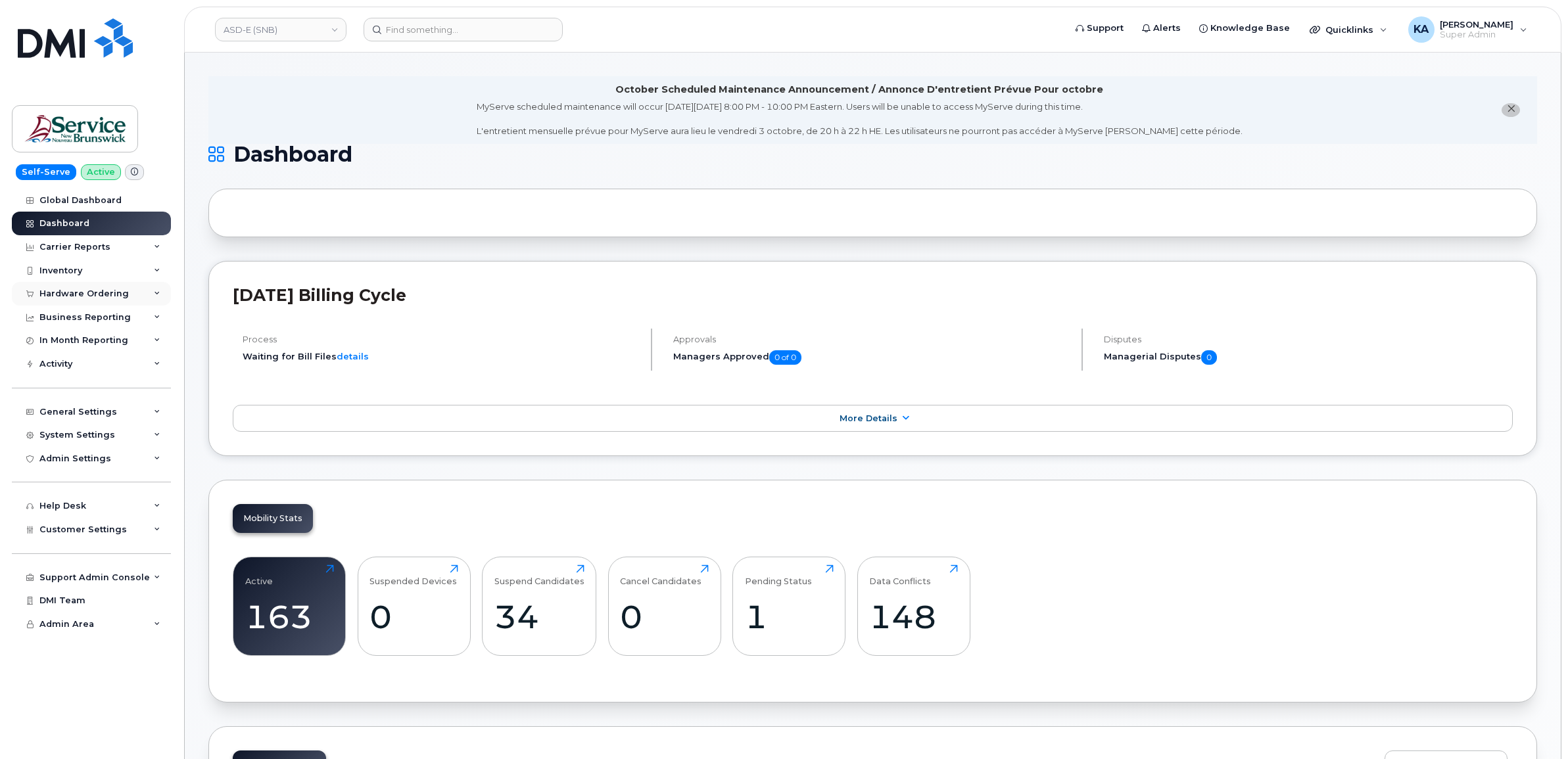
click at [90, 290] on div "Hardware Ordering" at bounding box center [84, 293] width 89 height 11
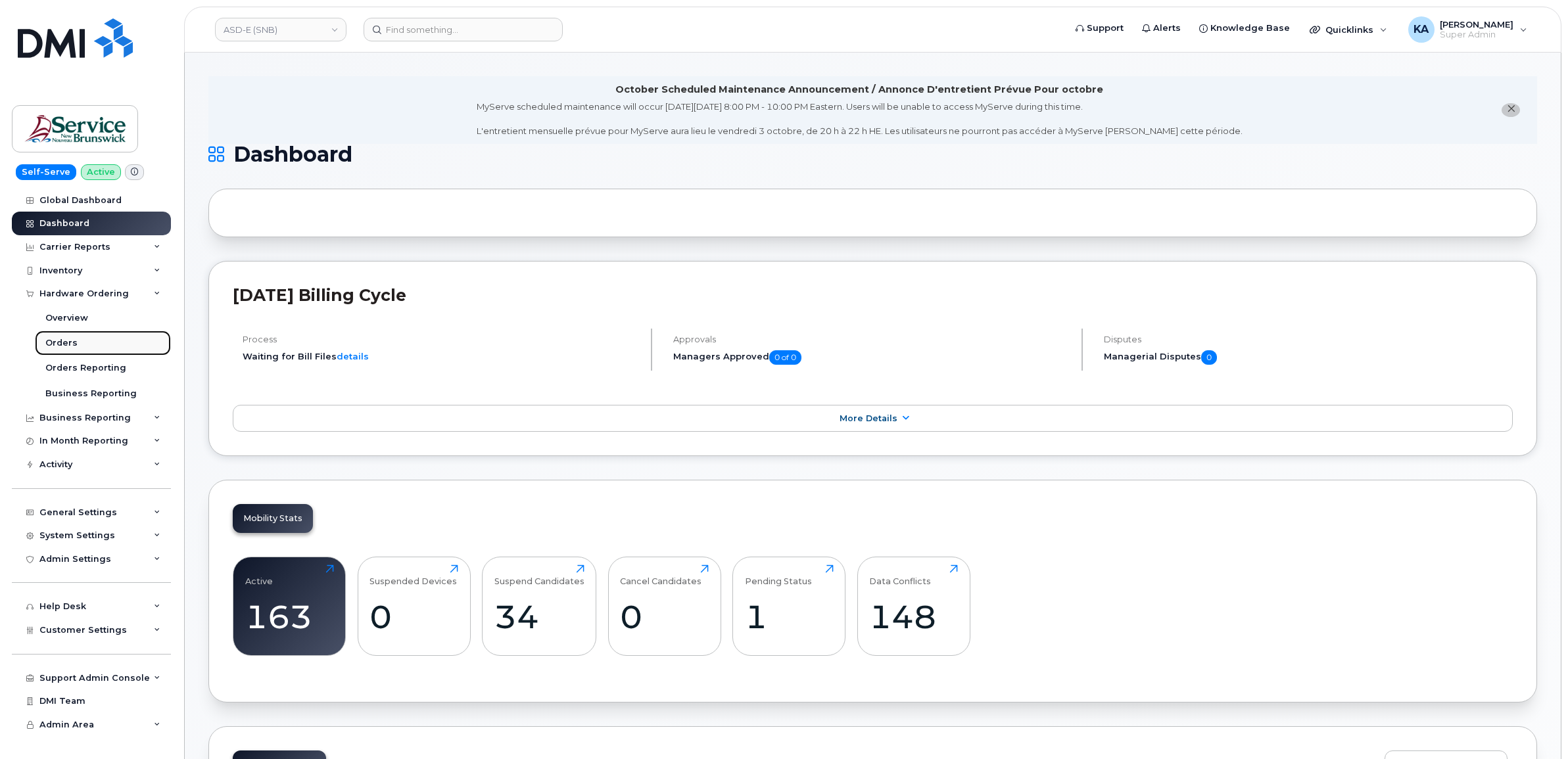
click at [59, 343] on div "Orders" at bounding box center [62, 343] width 32 height 12
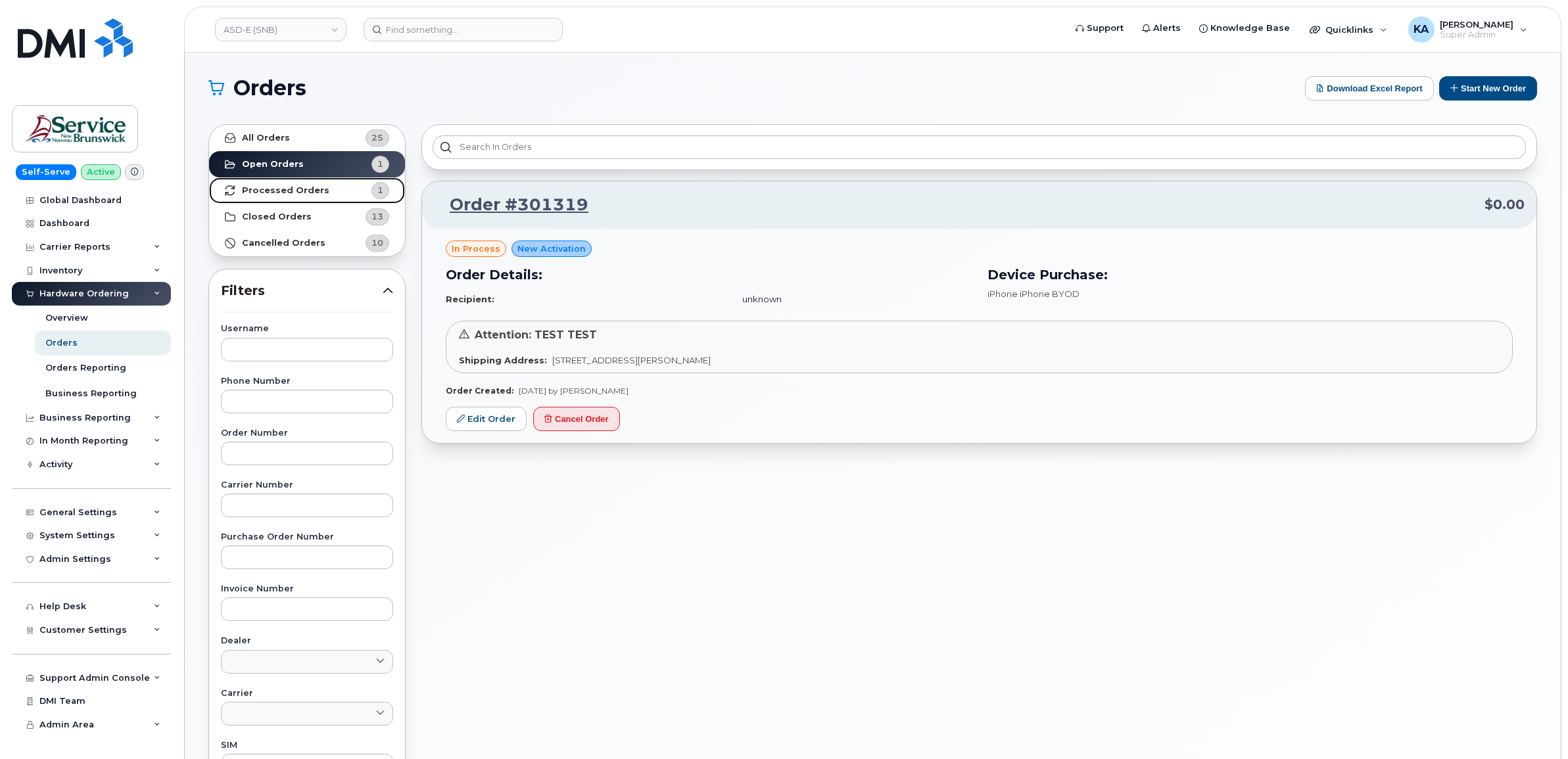
click at [266, 190] on strong "Processed Orders" at bounding box center [286, 190] width 88 height 11
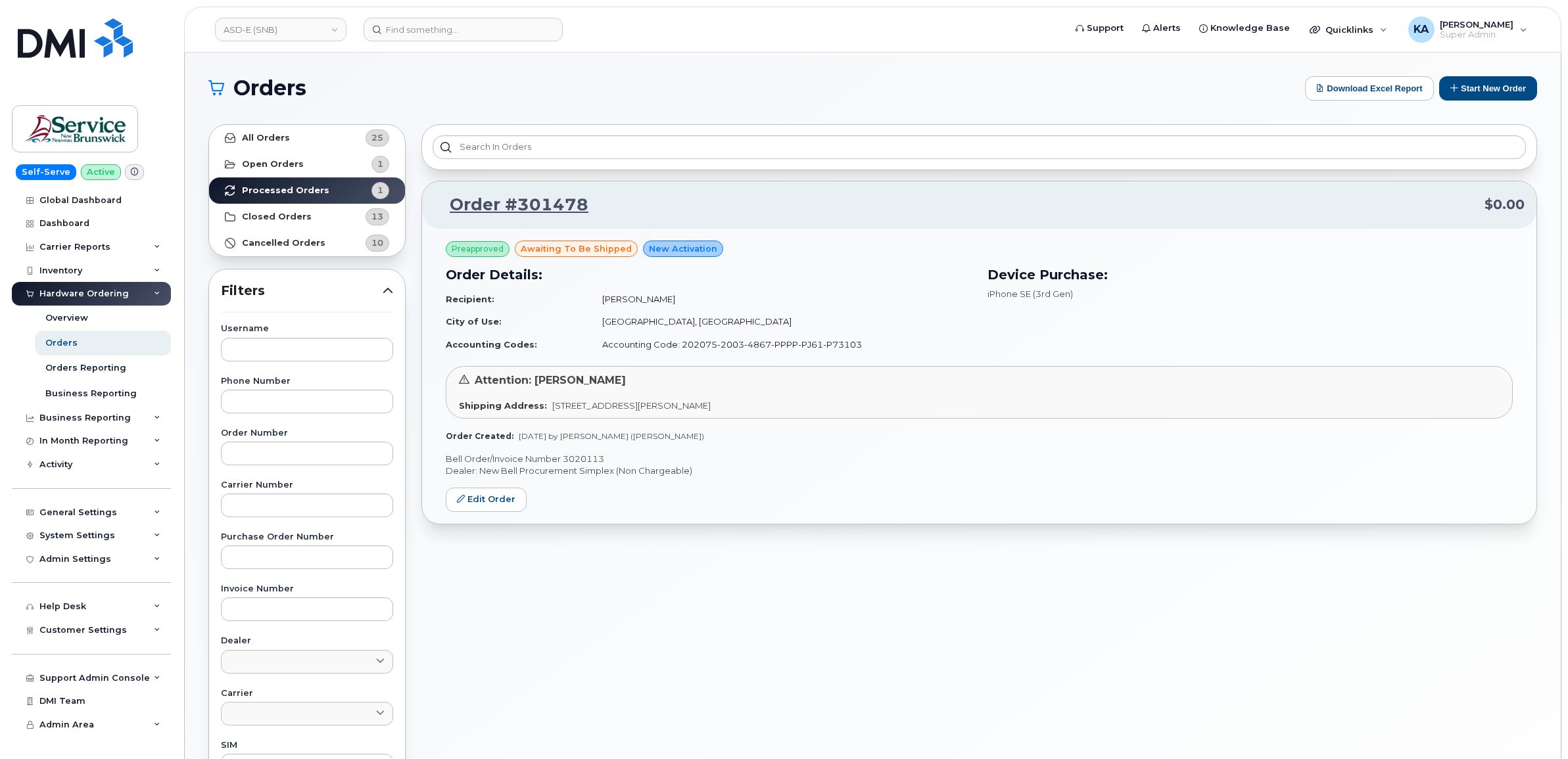
click at [583, 454] on p "Bell Order/Invoice Number 3020113" at bounding box center [979, 459] width 1067 height 13
copy p "3020113"
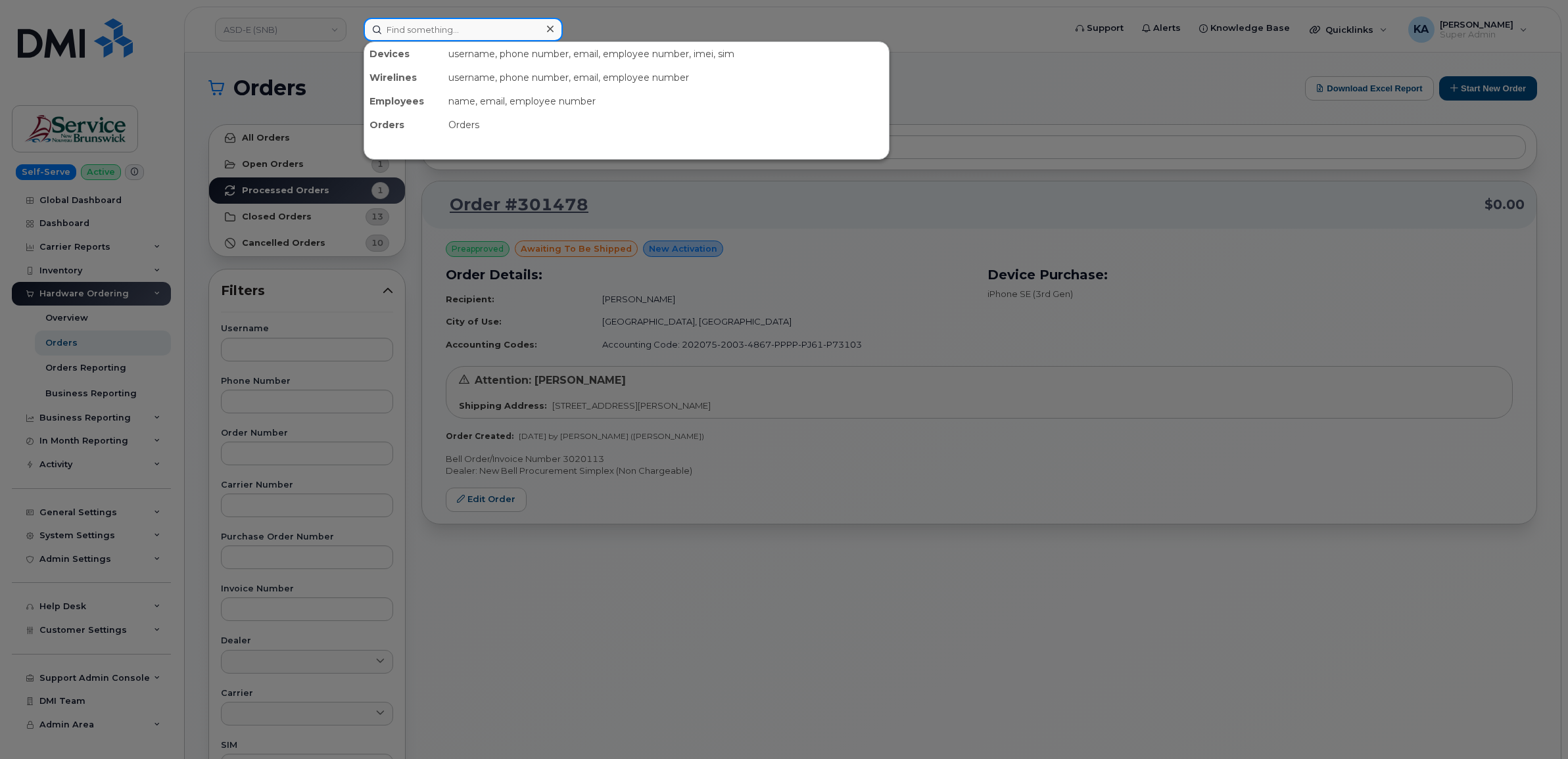
paste input "403.588.8420"
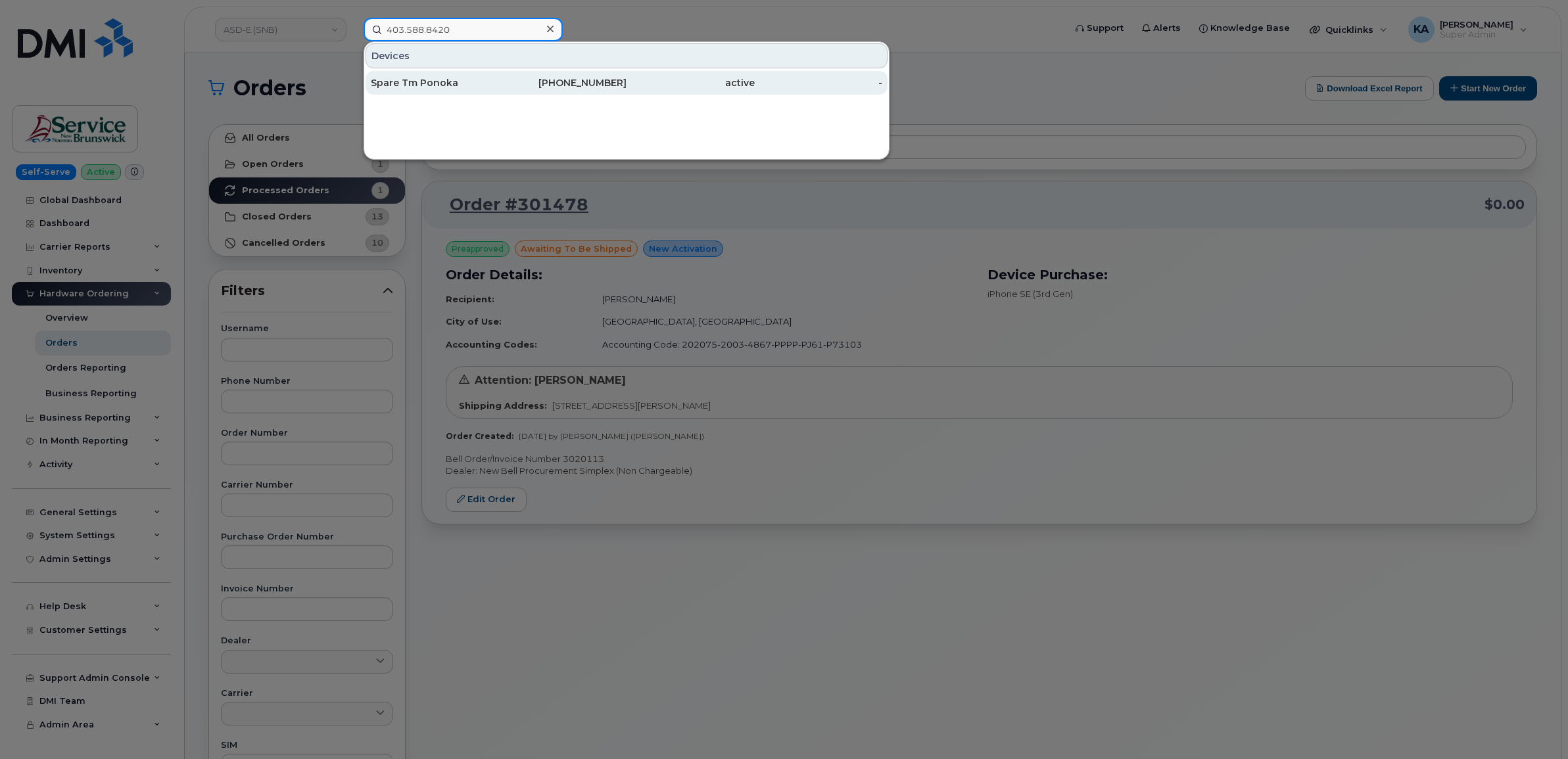
type input "403.588.8420"
click at [442, 84] on div "Spare Tm Ponoka" at bounding box center [435, 83] width 129 height 13
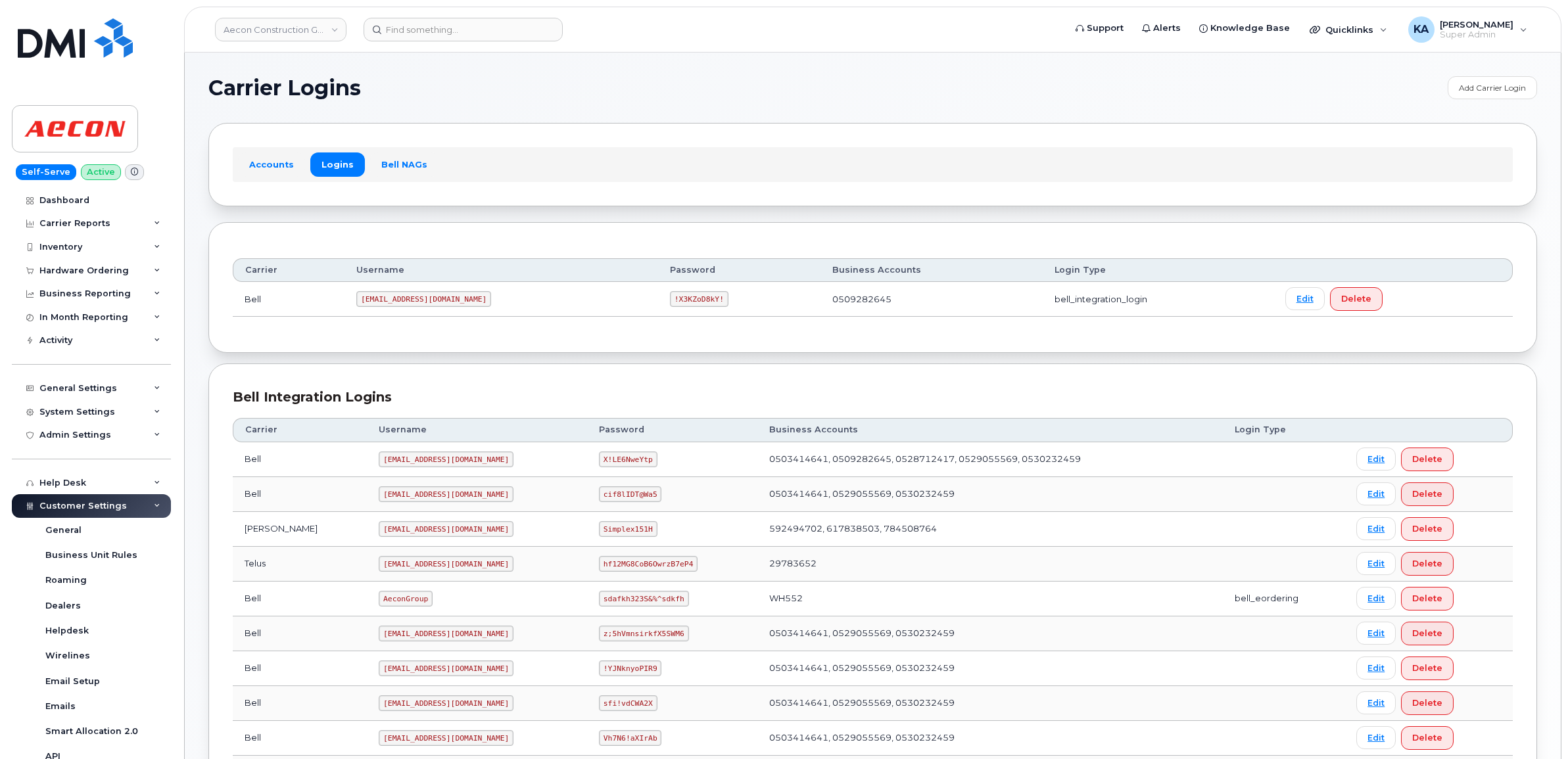
scroll to position [462, 0]
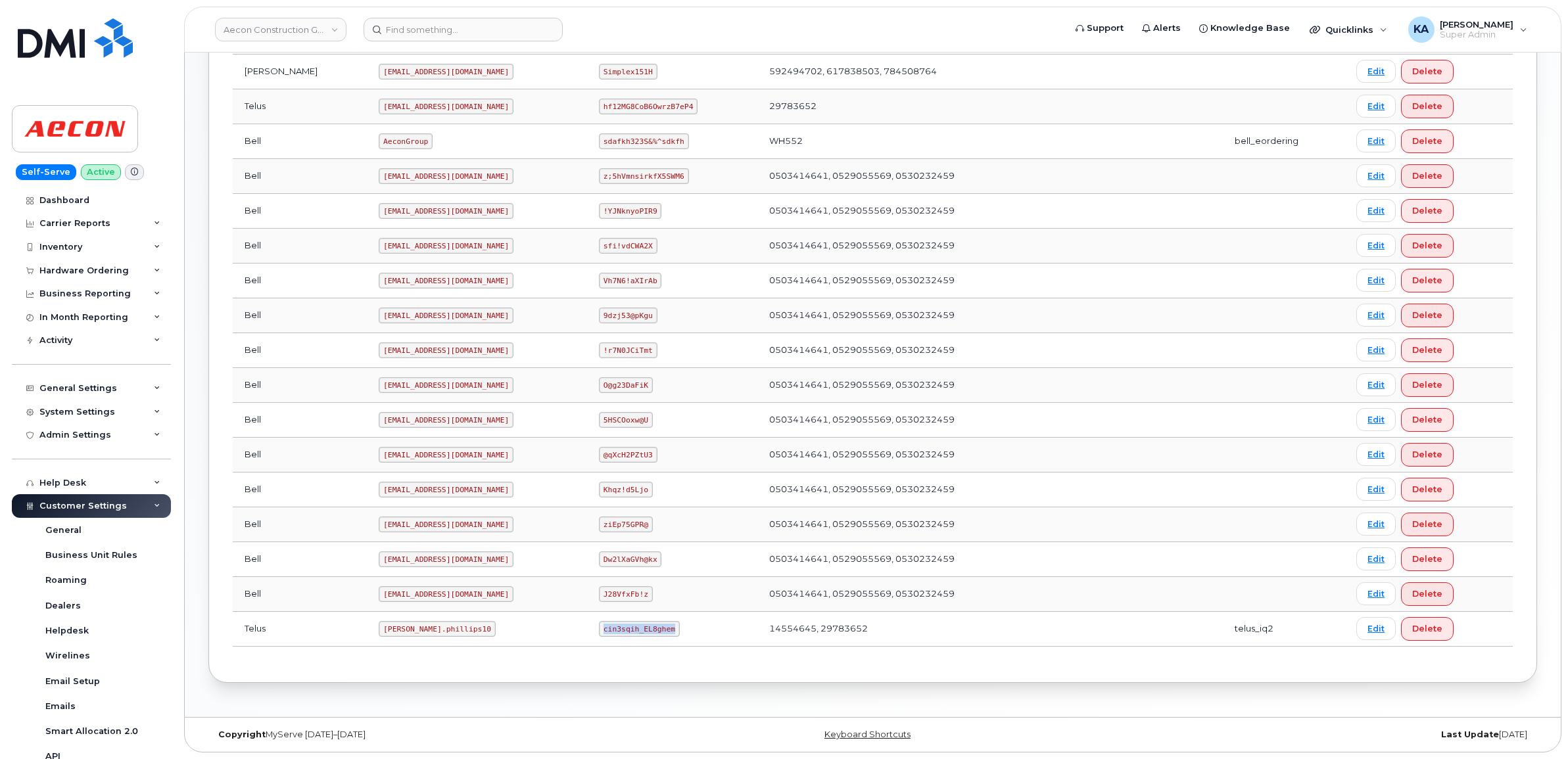
click at [1155, 713] on div "Carrier Logins Add Carrier Login Accounts Logins Bell NAGs Carrier Username Pas…" at bounding box center [872, 156] width 1376 height 1122
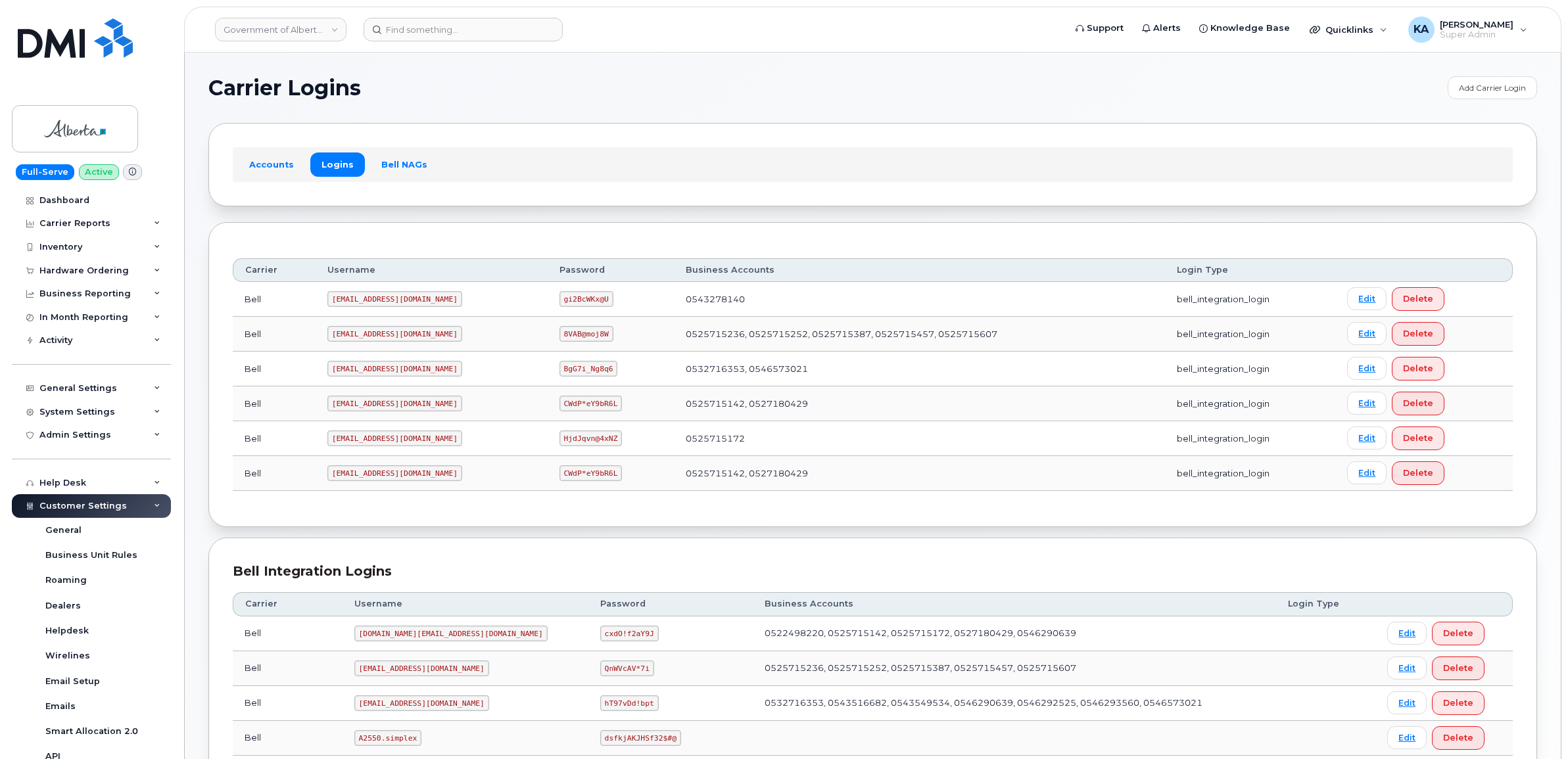
click at [803, 350] on td "0525715236, 0525715252, 0525715387, 0525715457, 0525715607" at bounding box center [919, 334] width 491 height 35
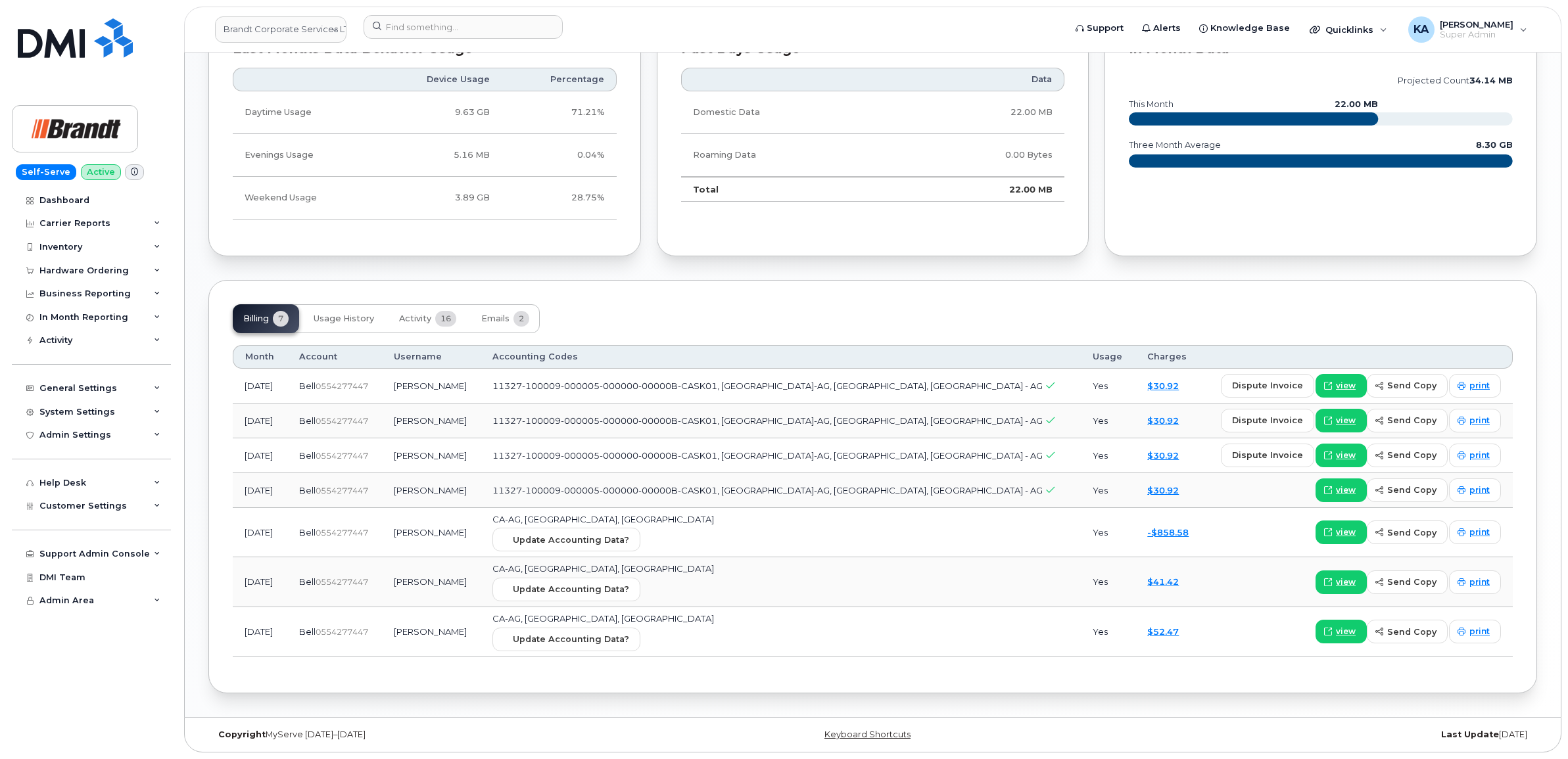
scroll to position [883, 0]
click at [412, 317] on span "Activity" at bounding box center [415, 319] width 32 height 11
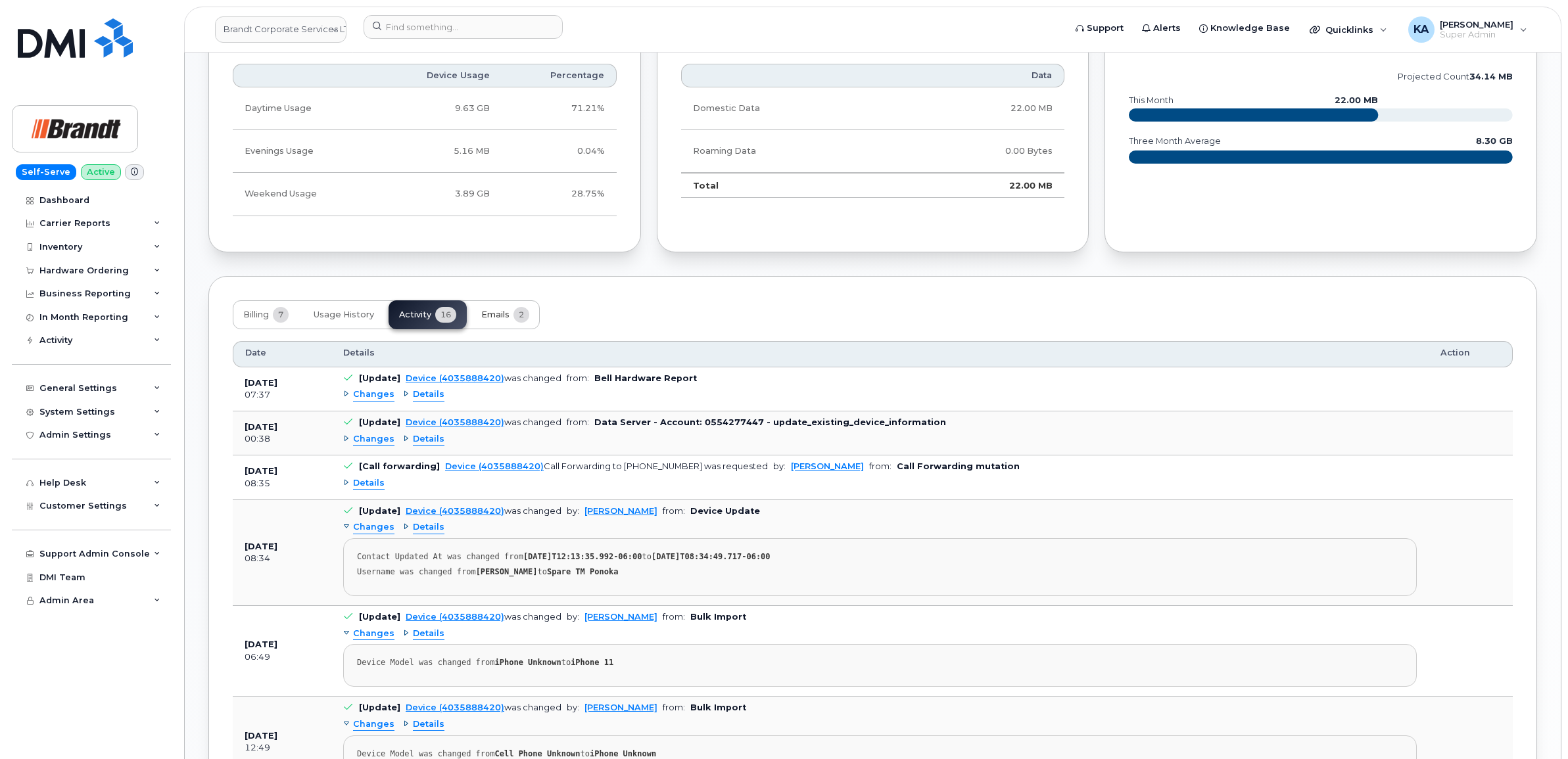
click at [510, 317] on span "Emails" at bounding box center [495, 315] width 28 height 11
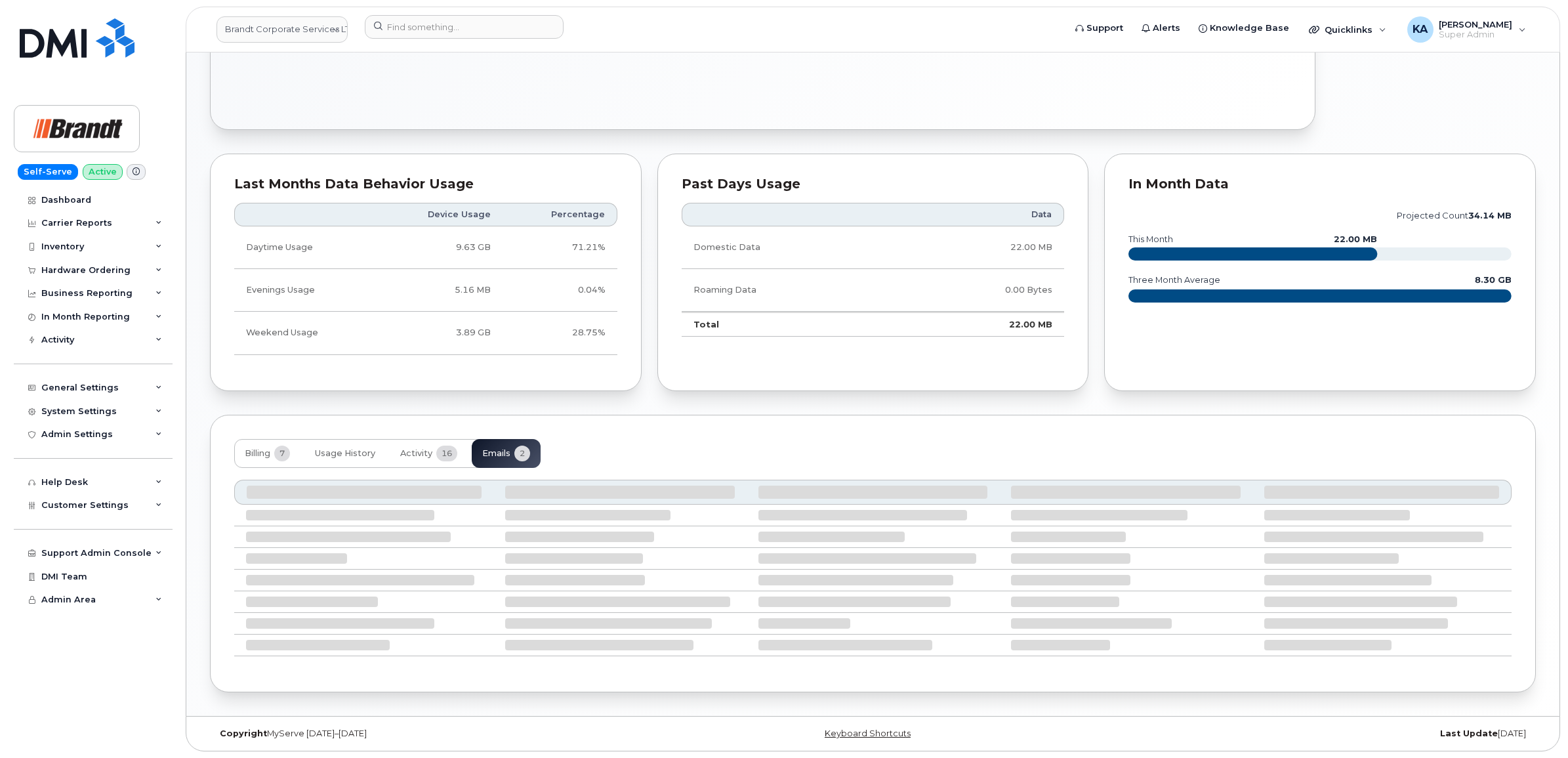
scroll to position [640, 0]
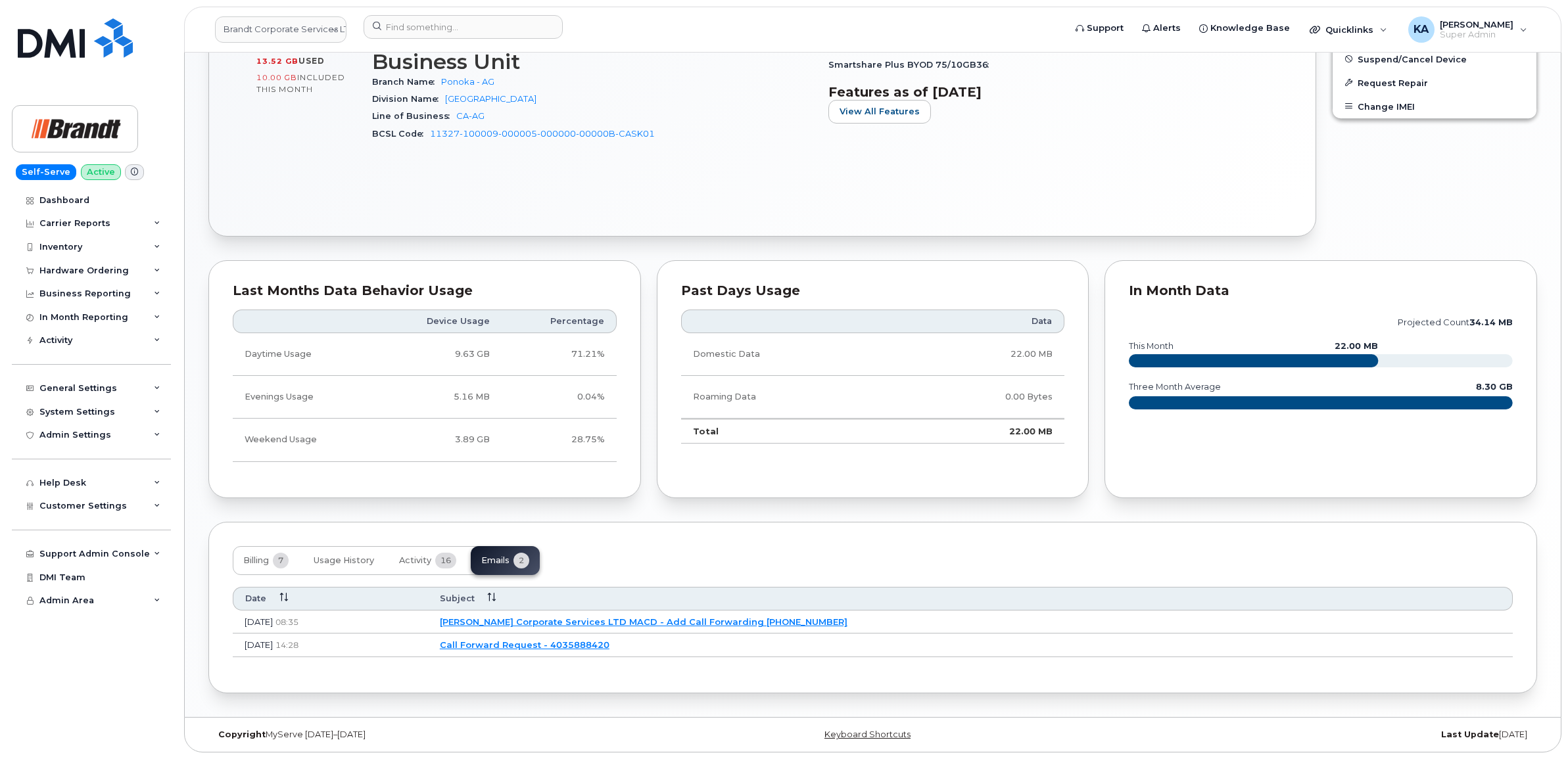
click at [605, 616] on link "[PERSON_NAME] Corporate Services LTD MACD - Add Call Forwarding [PHONE_NUMBER]" at bounding box center [643, 621] width 407 height 11
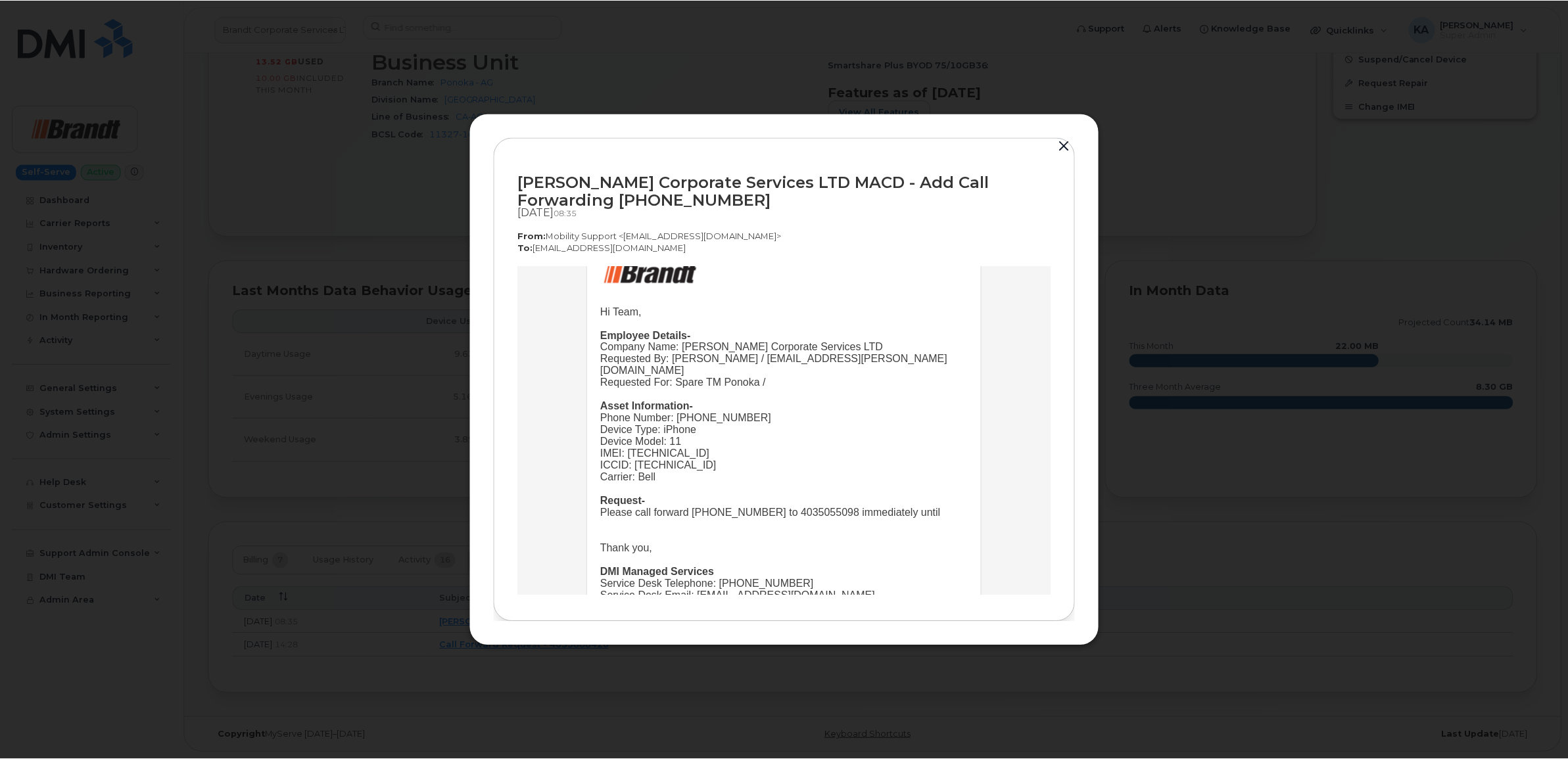
scroll to position [0, 0]
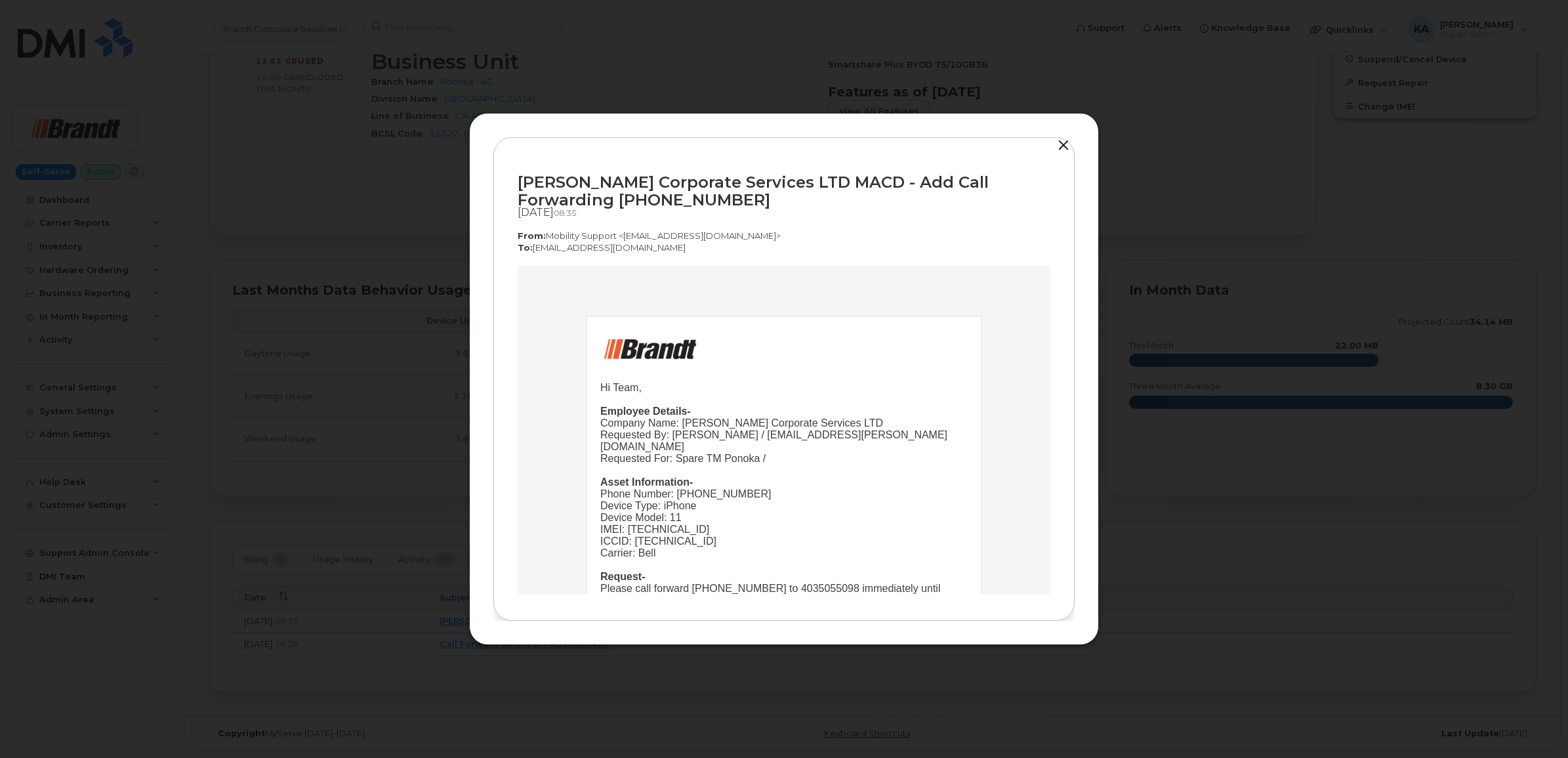
click at [1066, 148] on button "button" at bounding box center [1064, 146] width 20 height 18
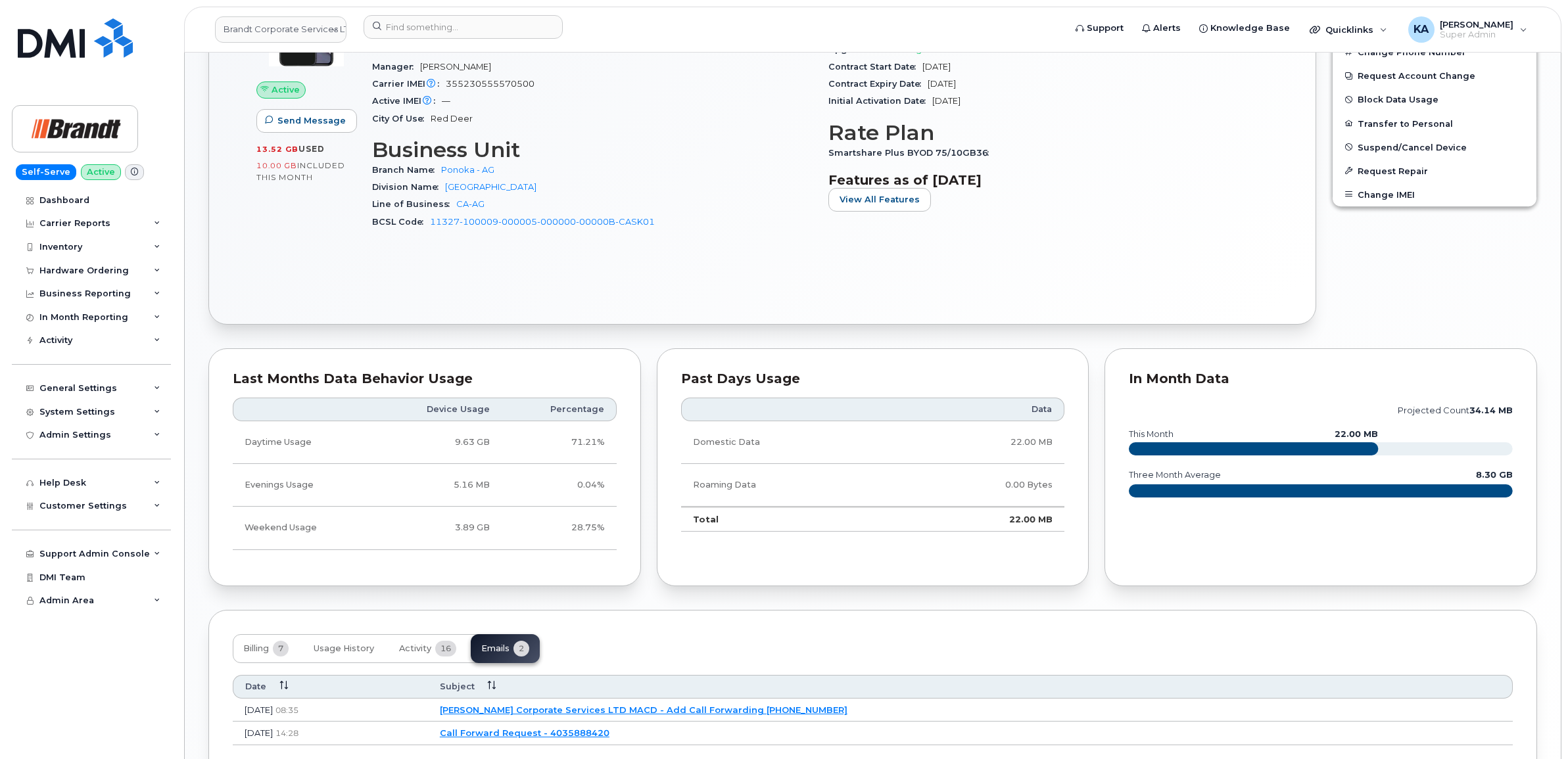
scroll to position [312, 0]
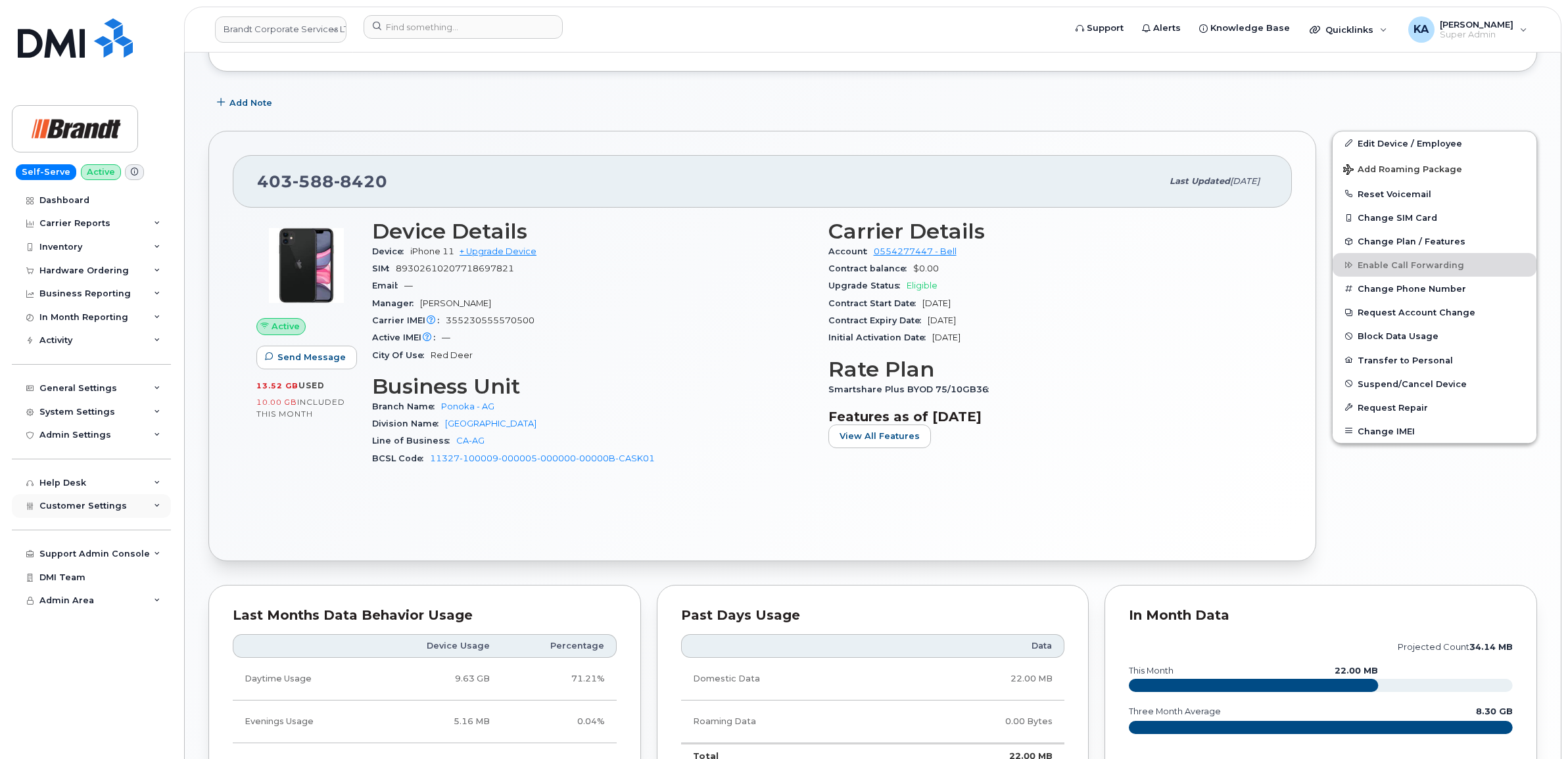
click at [70, 510] on span "Customer Settings" at bounding box center [83, 506] width 88 height 10
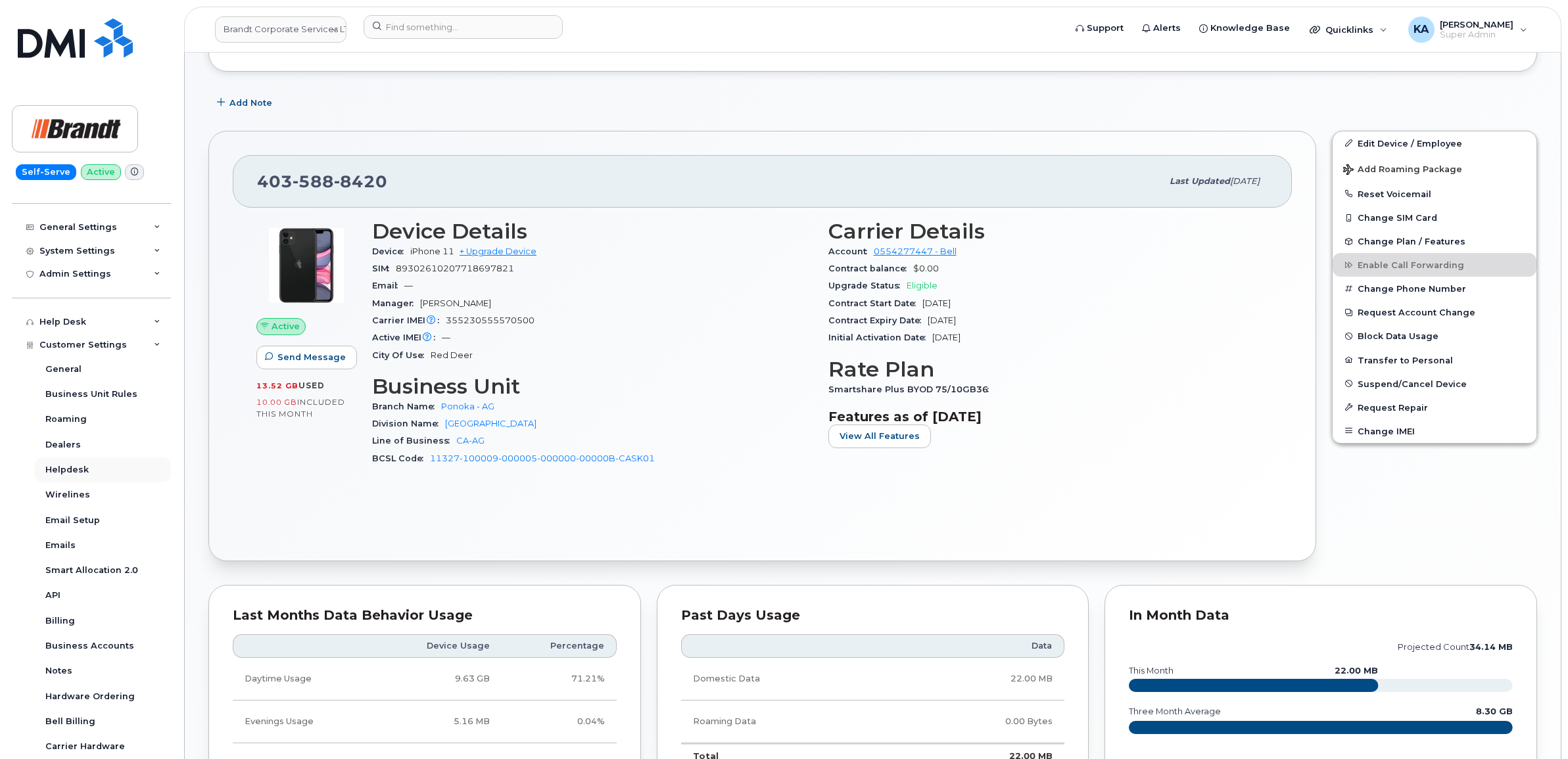
scroll to position [164, 0]
drag, startPoint x: 388, startPoint y: 178, endPoint x: 258, endPoint y: 187, distance: 130.3
click at [258, 187] on div "[PHONE_NUMBER]" at bounding box center [709, 181] width 904 height 27
copy span "[PHONE_NUMBER]"
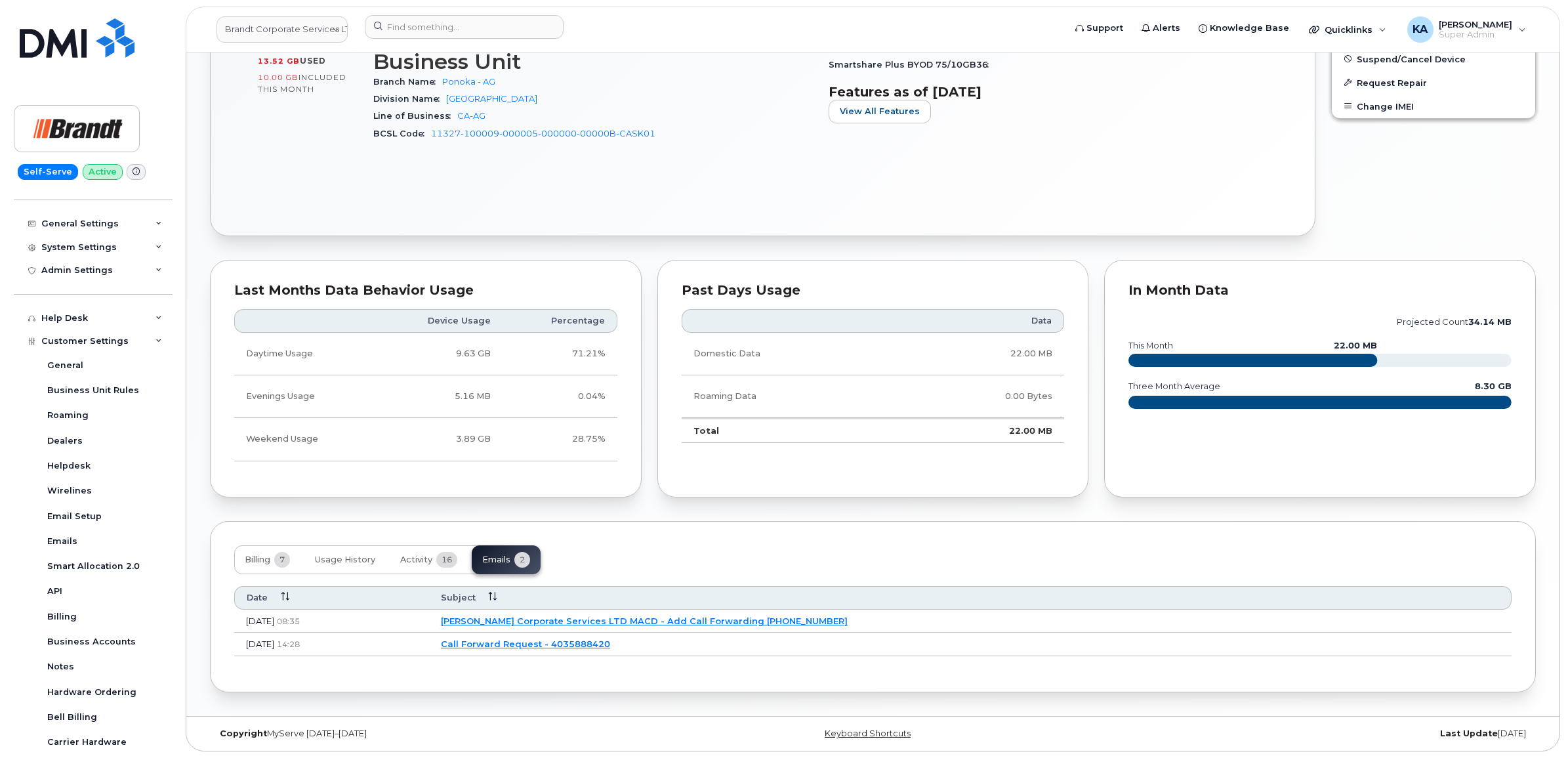
scroll to position [640, 0]
click at [608, 641] on link "Call Forward Request - 4035888420" at bounding box center [524, 644] width 170 height 11
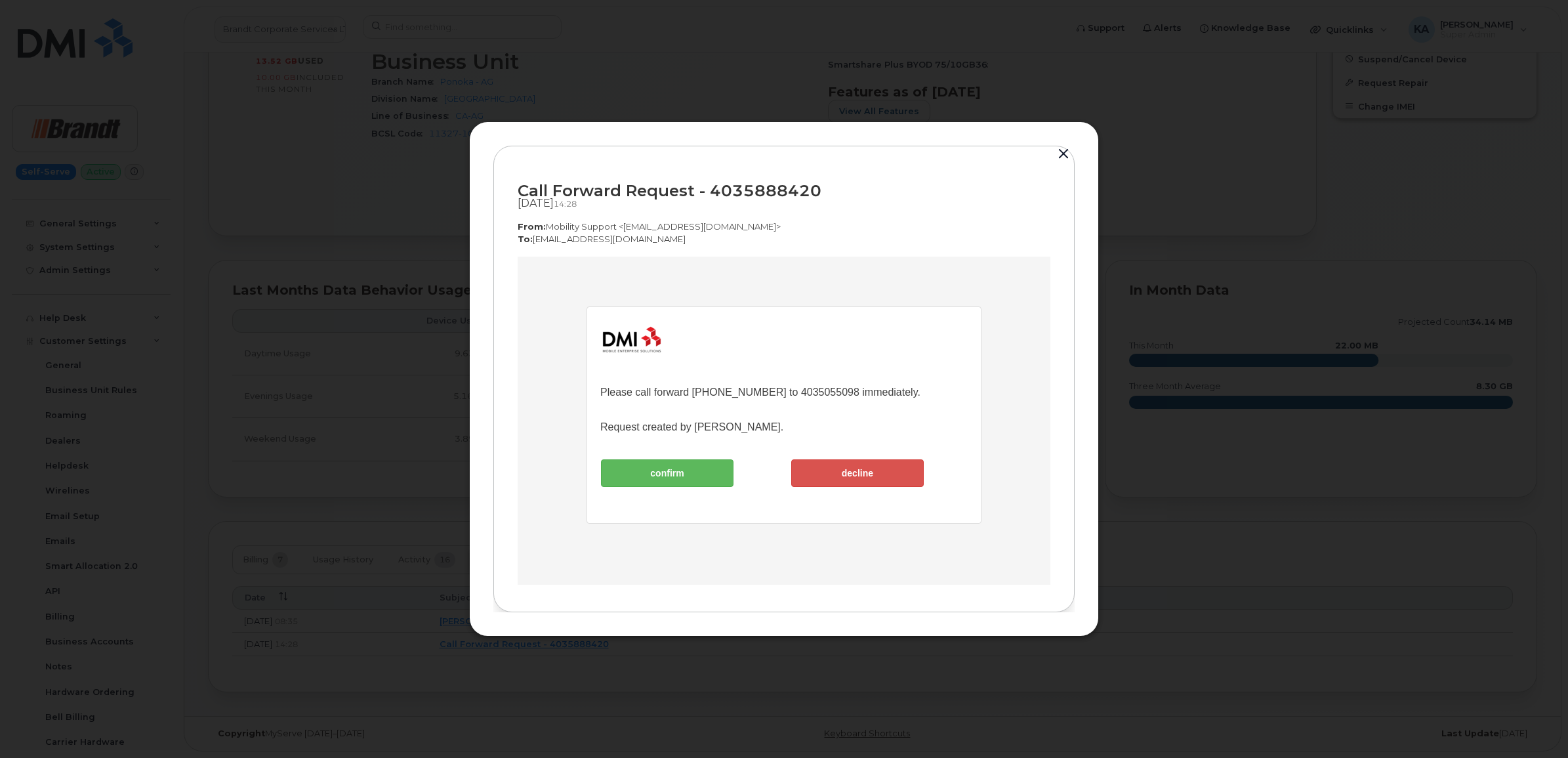
scroll to position [0, 0]
click at [1063, 153] on button "button" at bounding box center [1064, 154] width 20 height 18
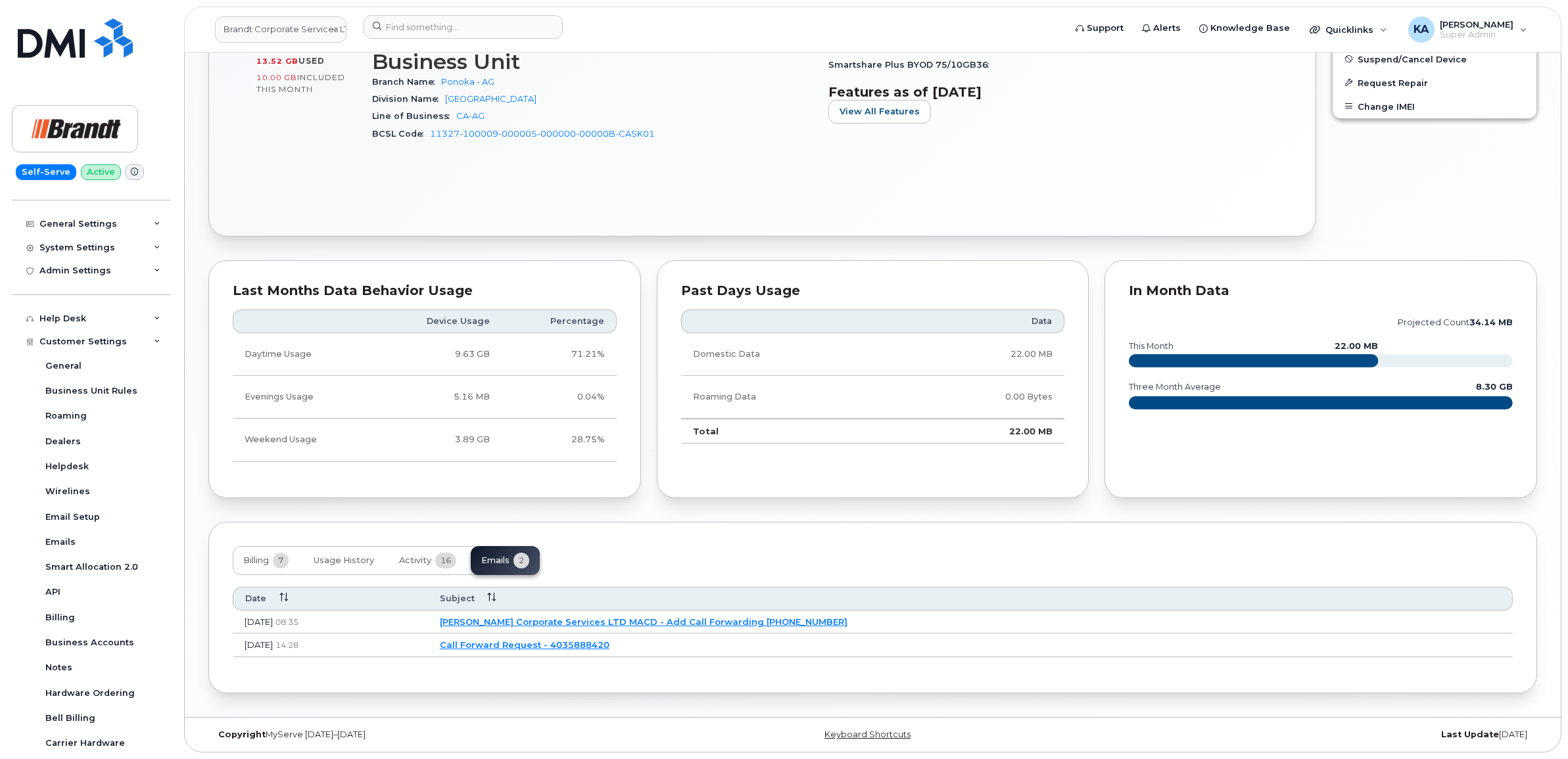
click at [672, 621] on link "[PERSON_NAME] Corporate Services LTD MACD - Add Call Forwarding [PHONE_NUMBER]" at bounding box center [643, 621] width 407 height 11
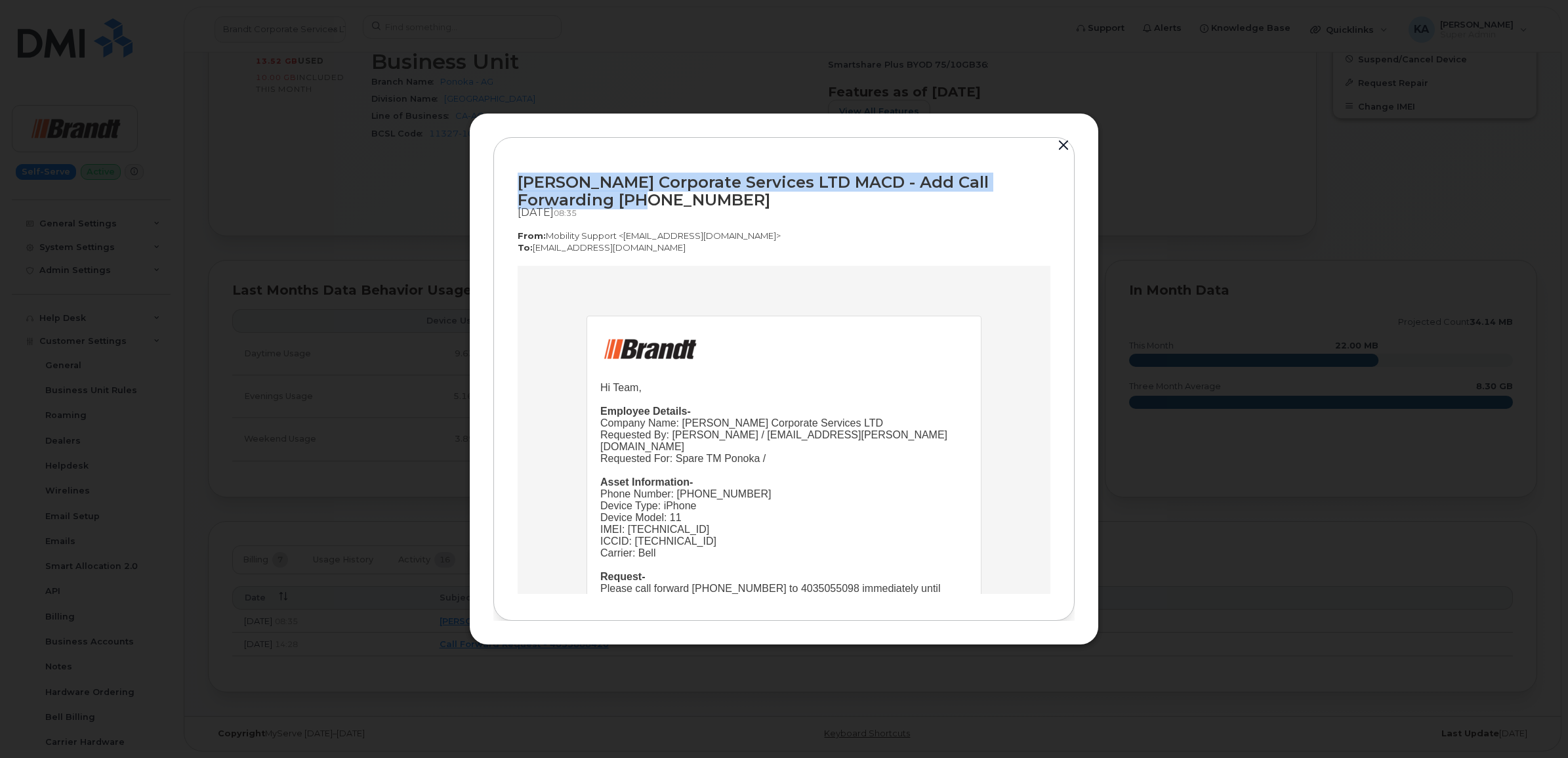
drag, startPoint x: 512, startPoint y: 177, endPoint x: 648, endPoint y: 195, distance: 137.2
click at [648, 195] on div "[PERSON_NAME] Corporate Services LTD MACD - Add Call Forwarding 4035888420 [DAT…" at bounding box center [784, 379] width 581 height 485
copy div "[PERSON_NAME] Corporate Services LTD MACD - Add Call Forwarding [PHONE_NUMBER]"
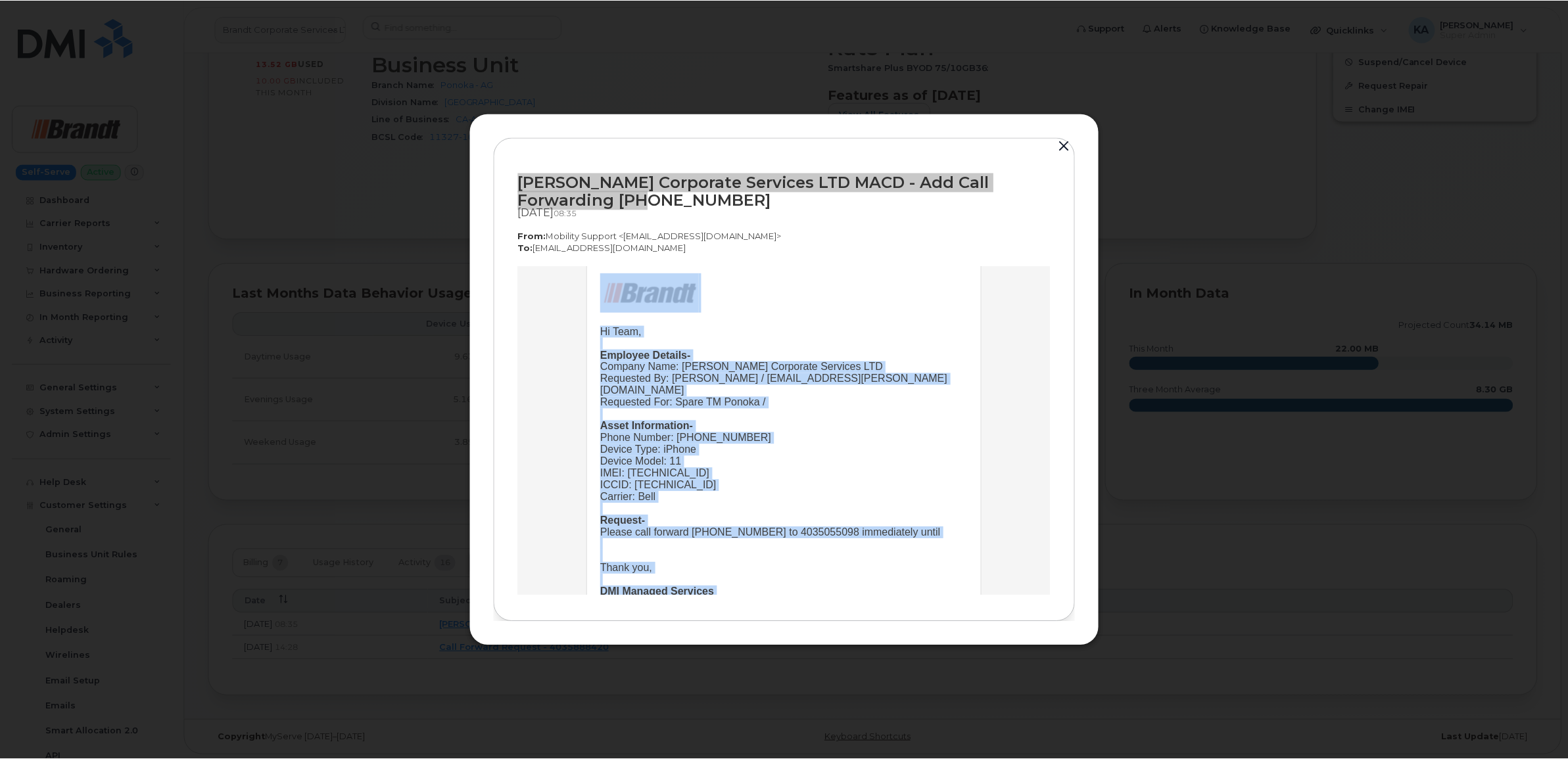
scroll to position [136, 0]
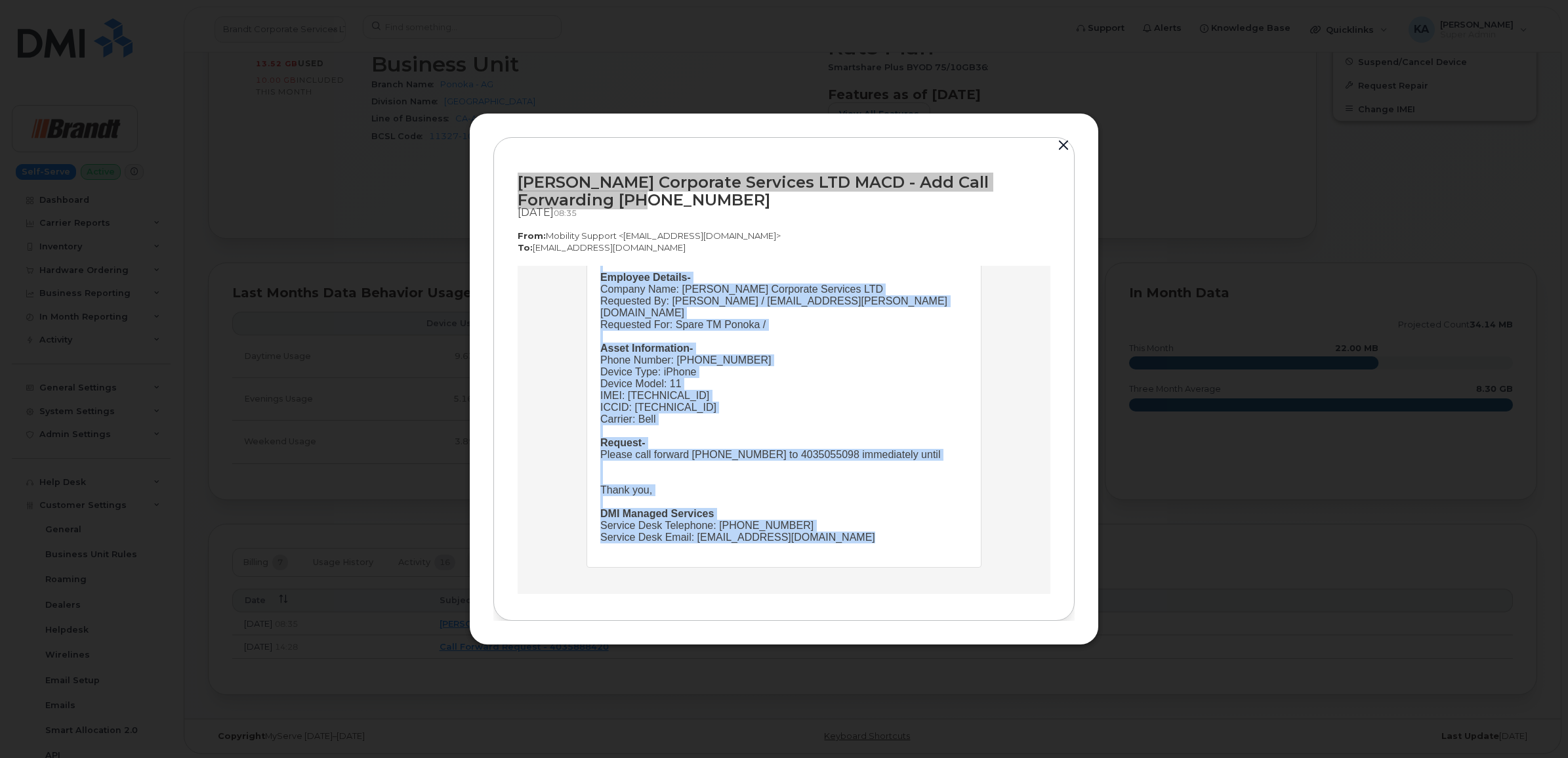
drag, startPoint x: 589, startPoint y: 388, endPoint x: 838, endPoint y: 546, distance: 294.9
click at [838, 546] on td "Hi Team, Employee Details- Company Name: [PERSON_NAME] Corporate Services LTD R…" at bounding box center [784, 374] width 394 height 385
copy td "Hi Team, Employee Details- Company Name: [PERSON_NAME] Corporate Services LTD R…"
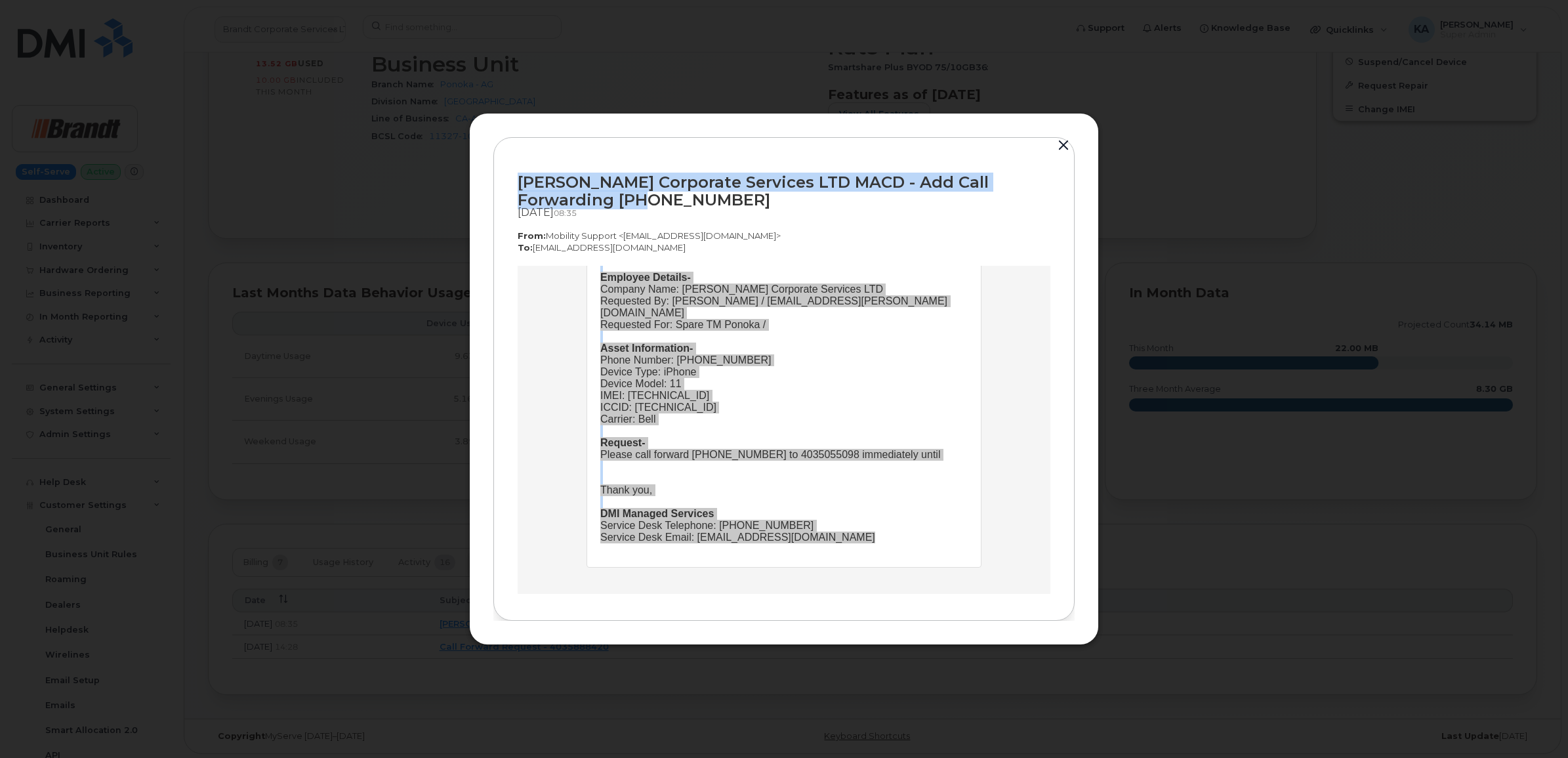
click at [1065, 142] on button "button" at bounding box center [1064, 146] width 20 height 18
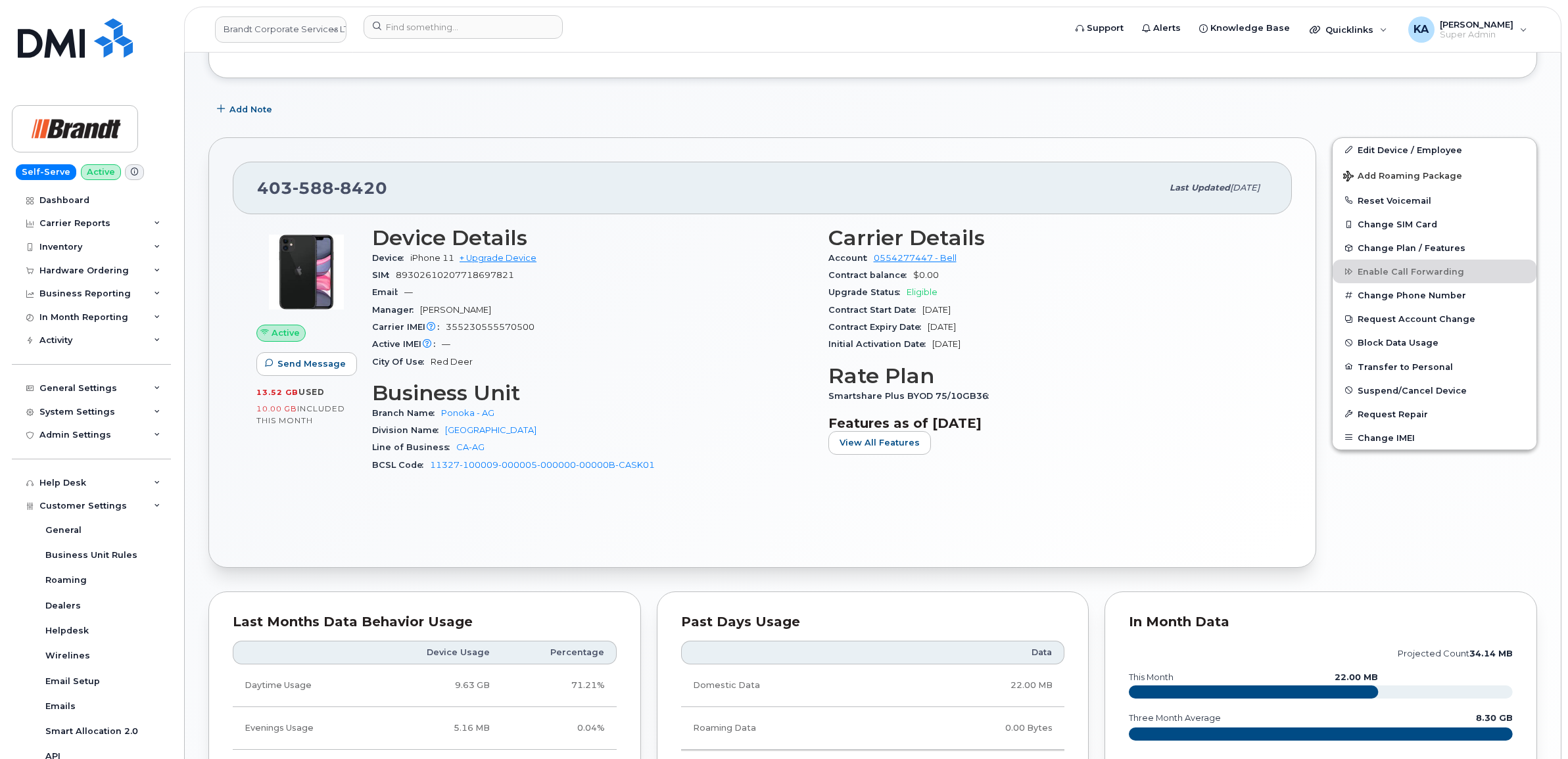
scroll to position [223, 0]
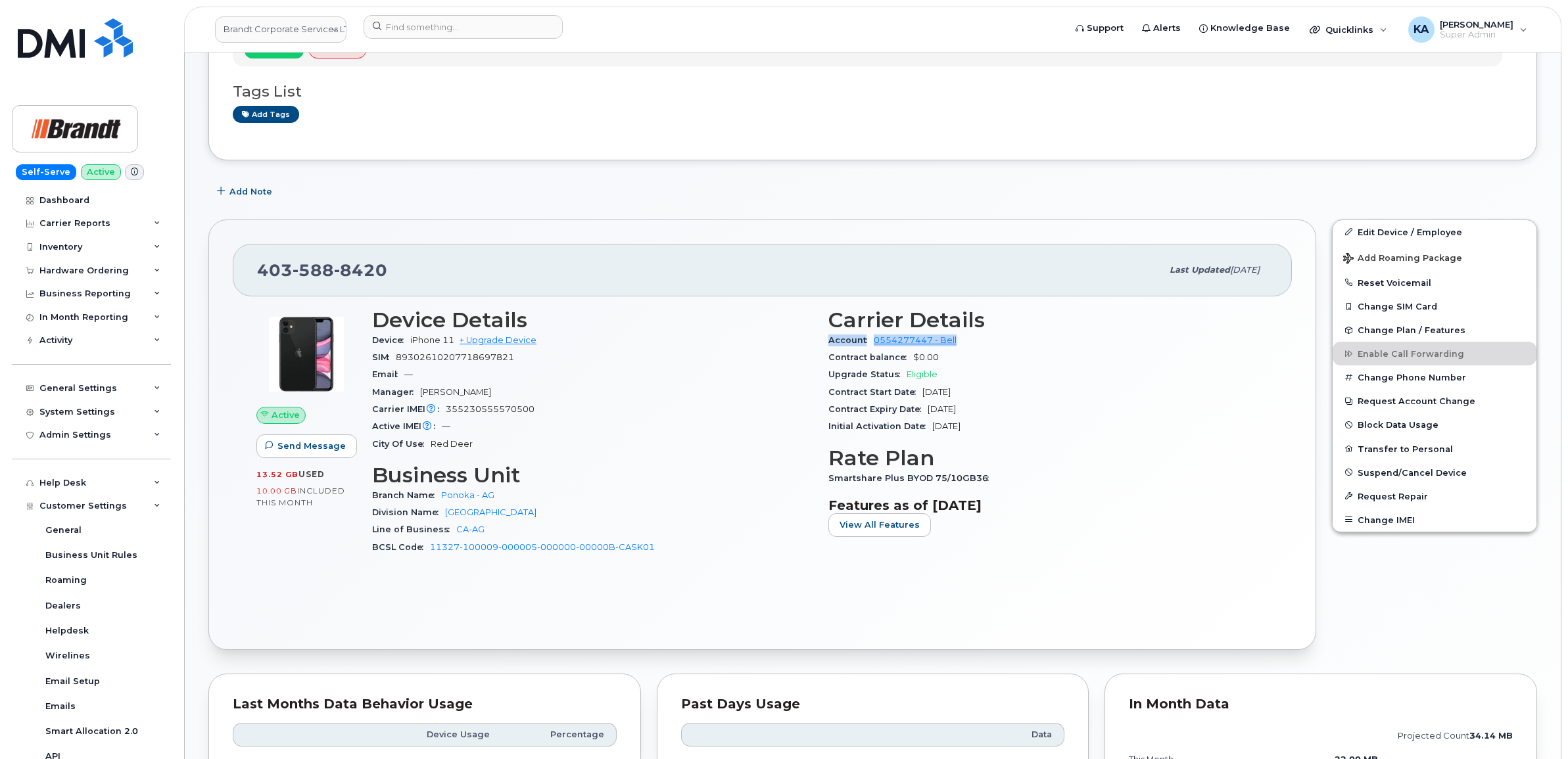
drag, startPoint x: 823, startPoint y: 342, endPoint x: 970, endPoint y: 346, distance: 147.1
click at [970, 346] on div "Carrier Details Account 0554277447 - Bell Contract balance $0.00 Upgrade Status…" at bounding box center [1048, 437] width 456 height 274
copy div "Account 0554277447 - Bell"
click at [261, 28] on link "Brandt Corporate Services LTD" at bounding box center [280, 29] width 131 height 26
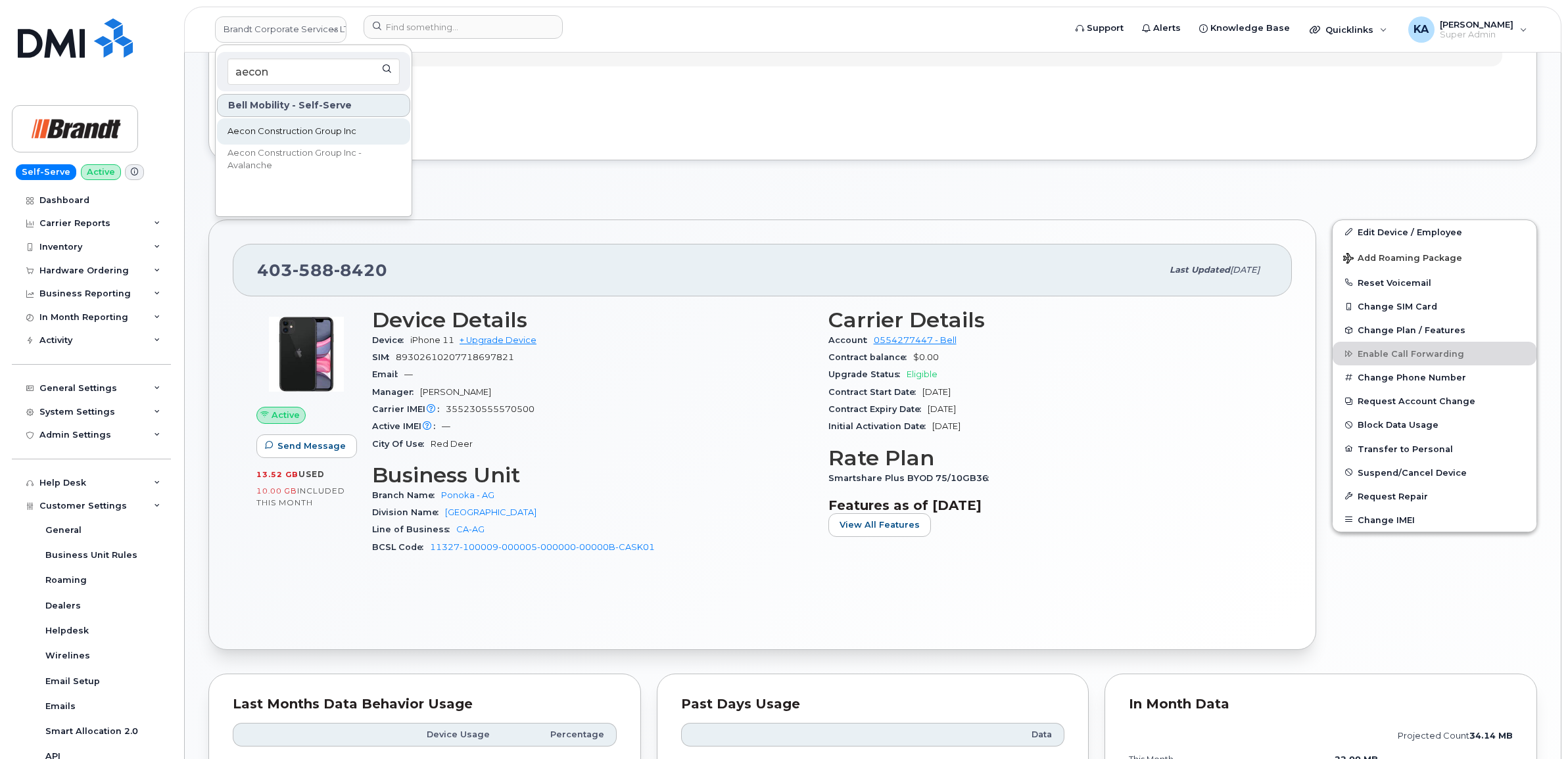
type input "aecon"
click at [238, 128] on span "Aecon Construction Group Inc" at bounding box center [291, 131] width 129 height 13
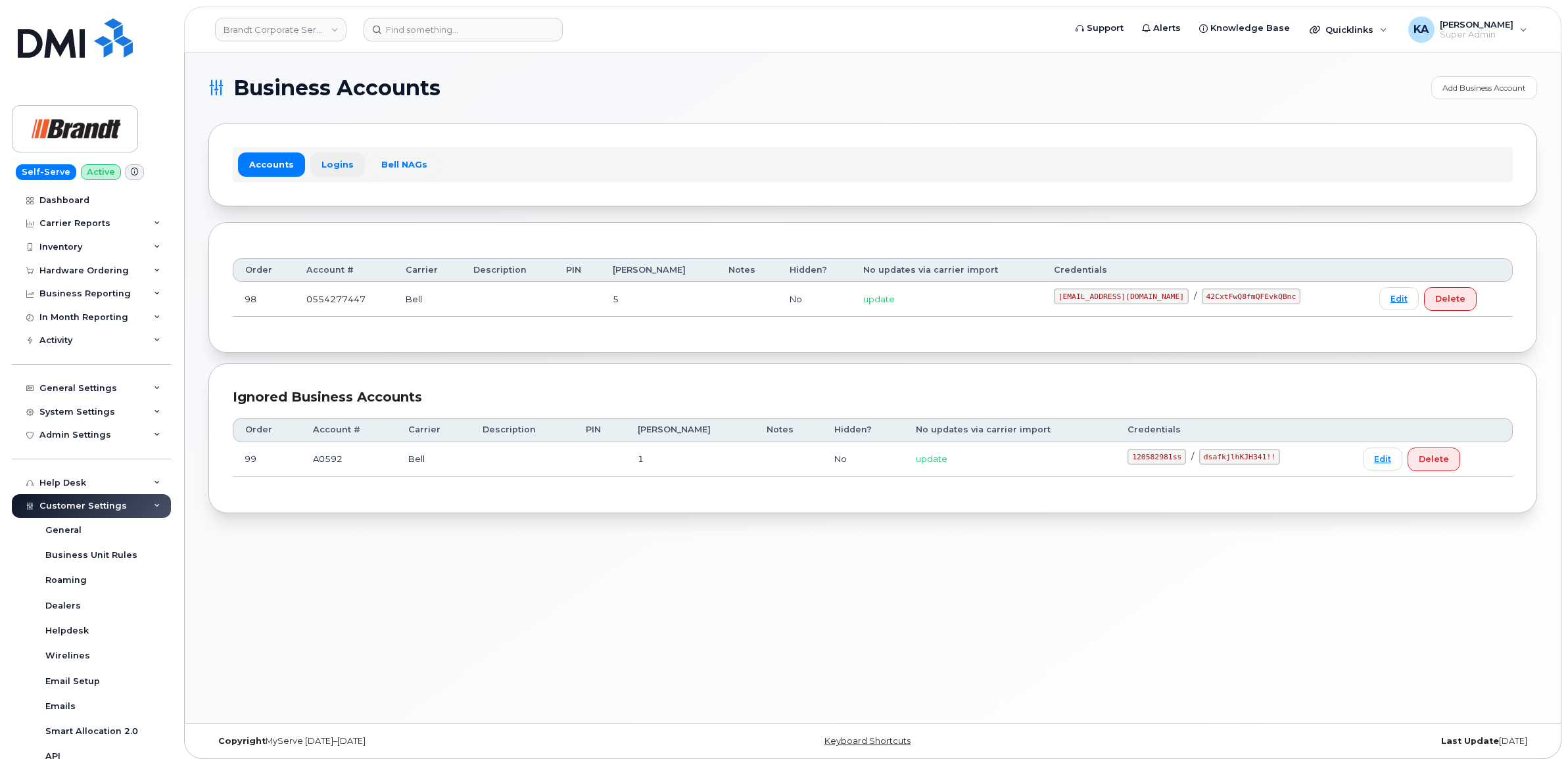
click at [330, 161] on link "Logins" at bounding box center [338, 164] width 55 height 24
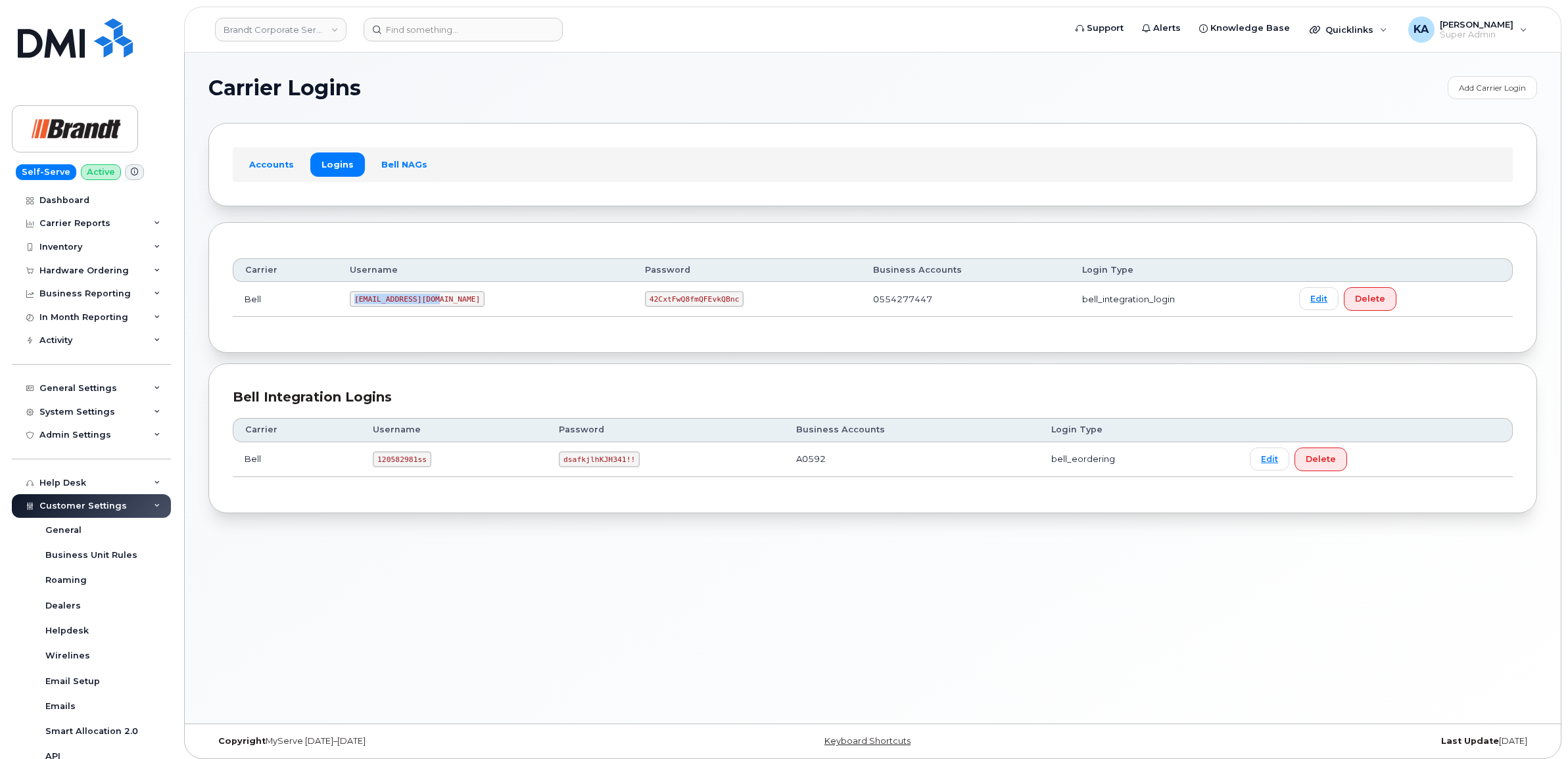
drag, startPoint x: 360, startPoint y: 301, endPoint x: 449, endPoint y: 309, distance: 89.4
click at [449, 309] on td "tphillips@dminc.com" at bounding box center [485, 300] width 295 height 35
copy code "tphillips@dminc.com"
drag, startPoint x: 586, startPoint y: 301, endPoint x: 689, endPoint y: 308, distance: 103.2
click at [689, 308] on td "42CxtFwQ8fmQFEvkQBnc" at bounding box center [747, 300] width 228 height 35
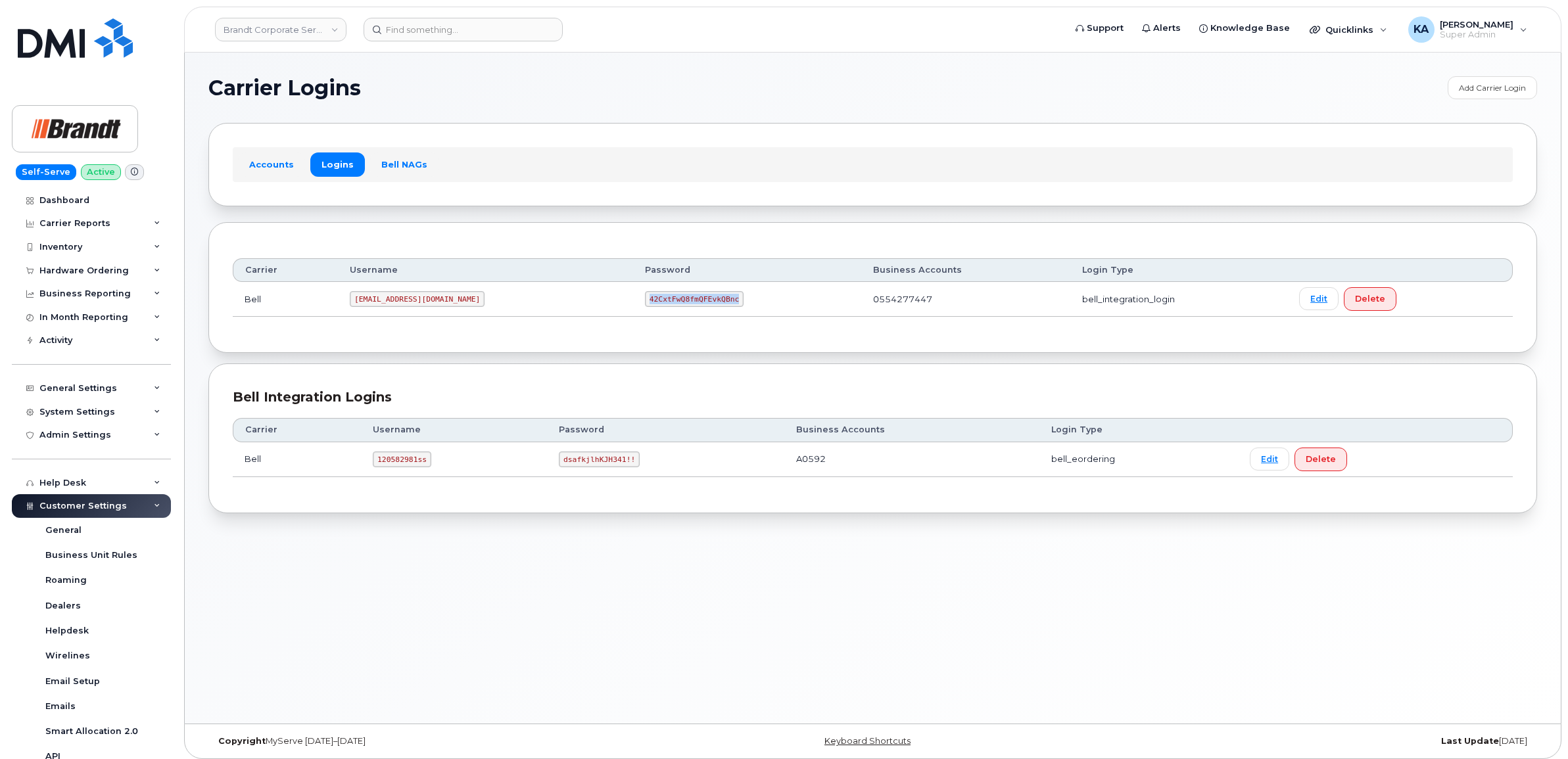
copy code "42CxtFwQ8fmQFEvkQBnc"
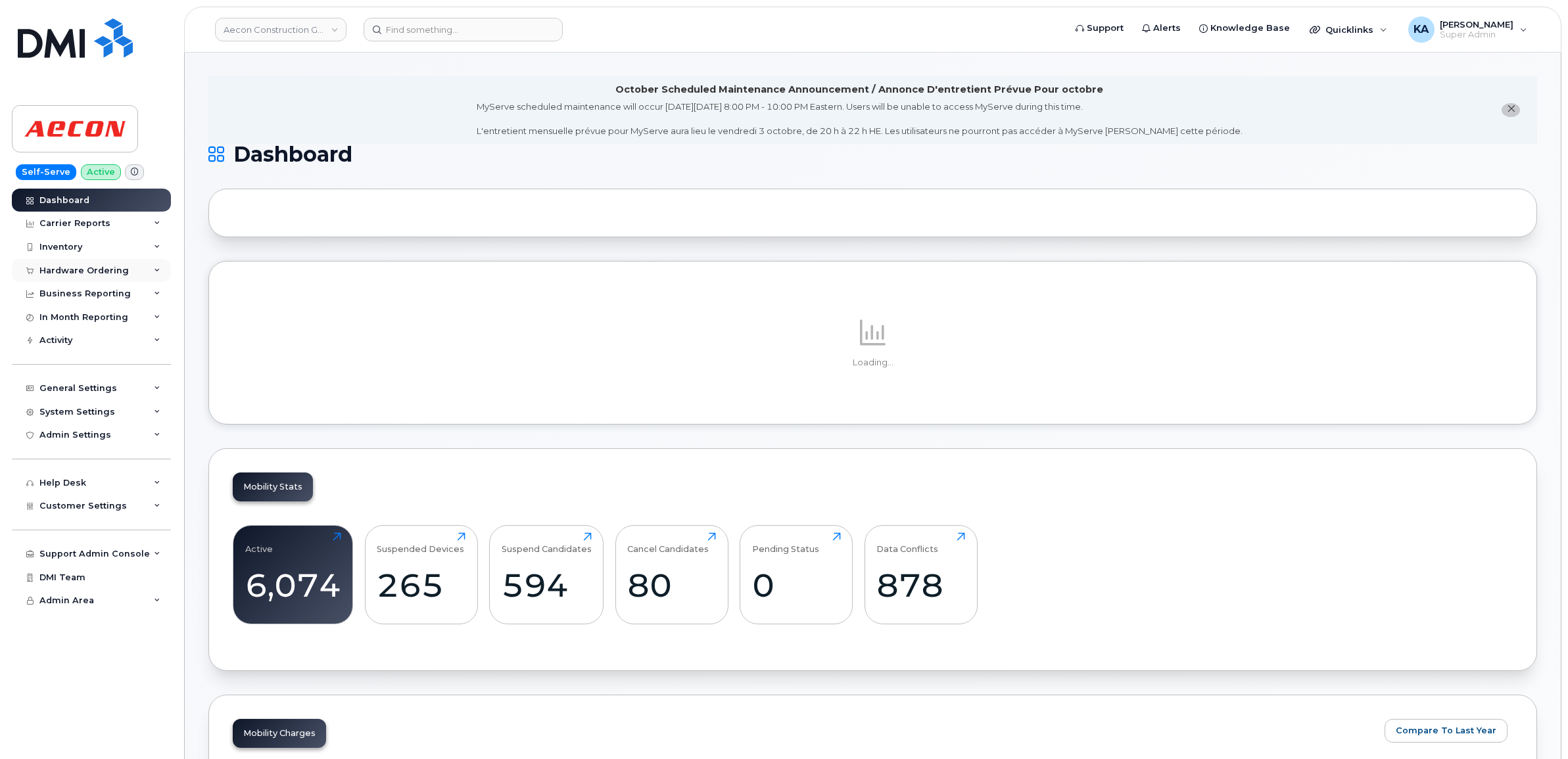
click at [64, 270] on div "Hardware Ordering" at bounding box center [84, 270] width 89 height 11
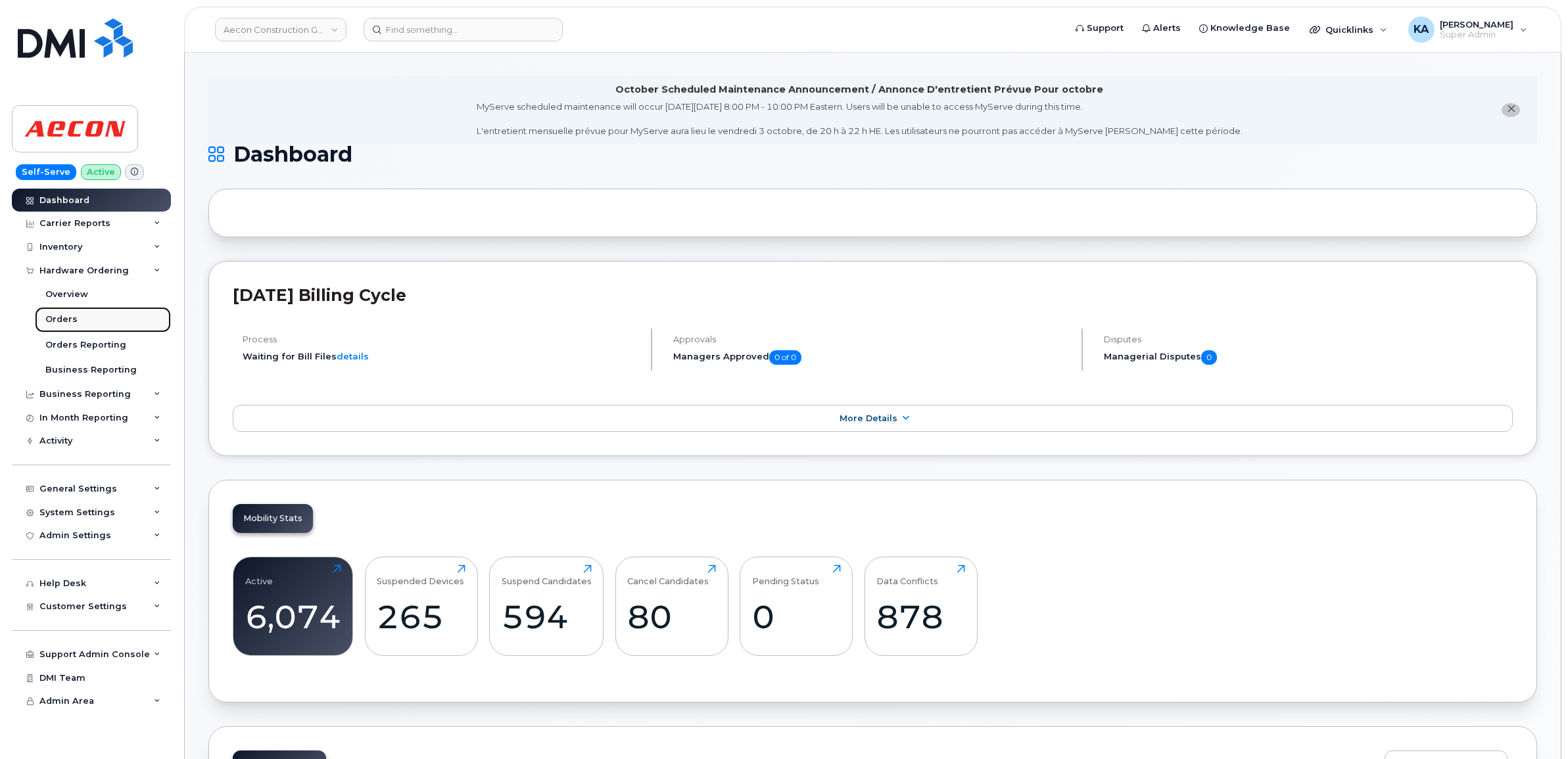
click at [53, 316] on div "Orders" at bounding box center [62, 319] width 32 height 12
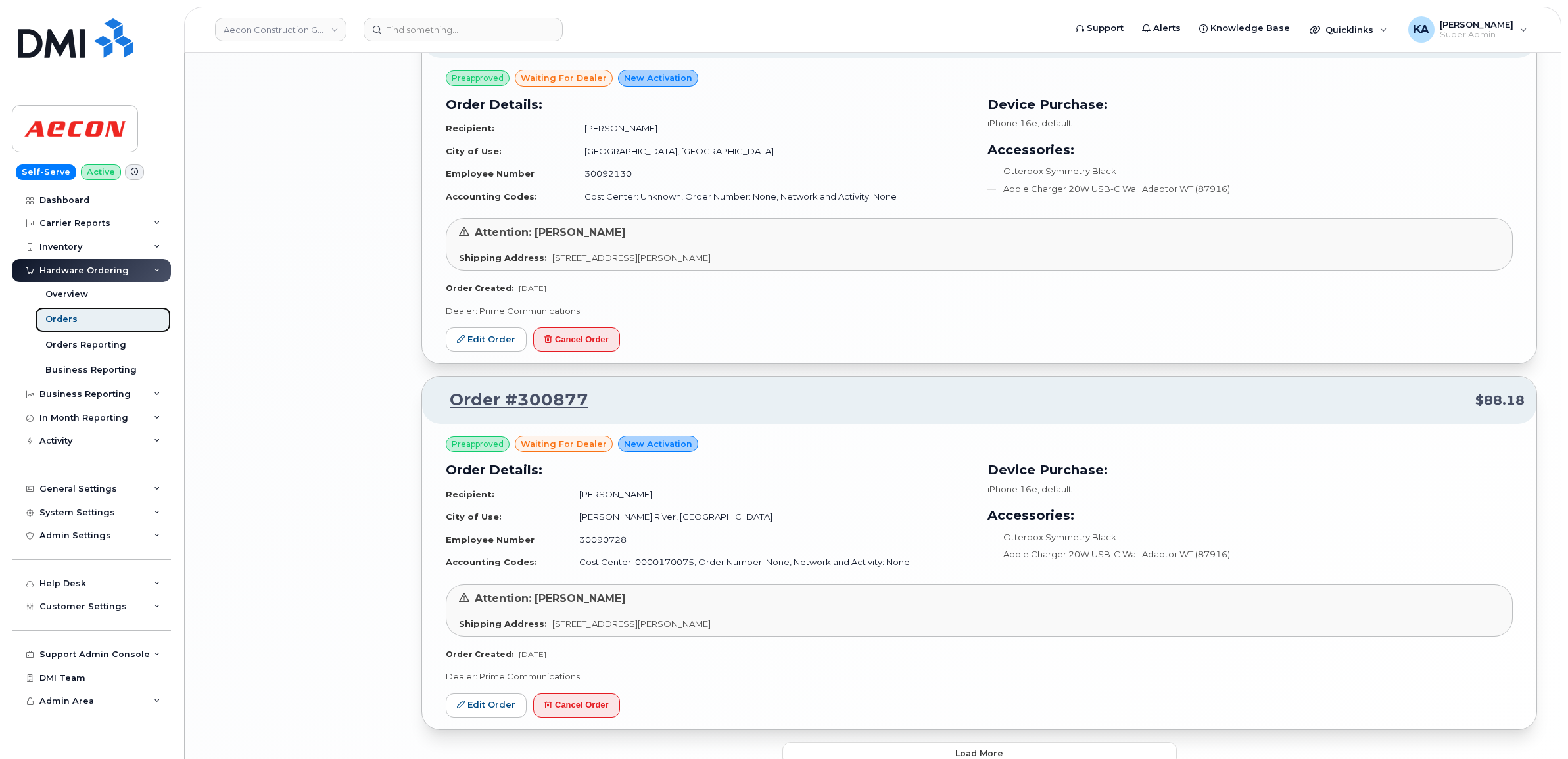
scroll to position [2452, 0]
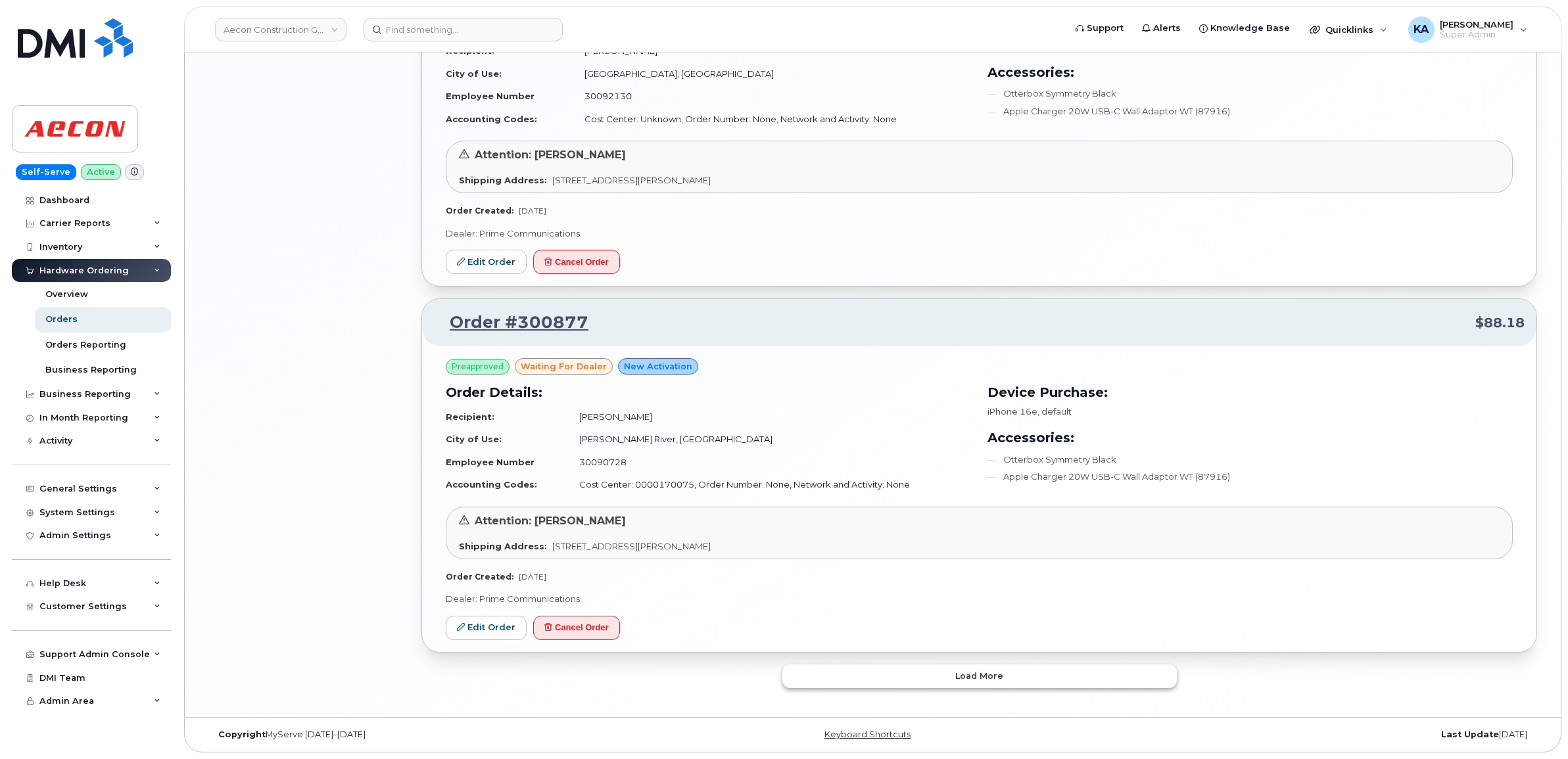
click at [831, 677] on button "Load more" at bounding box center [980, 676] width 395 height 24
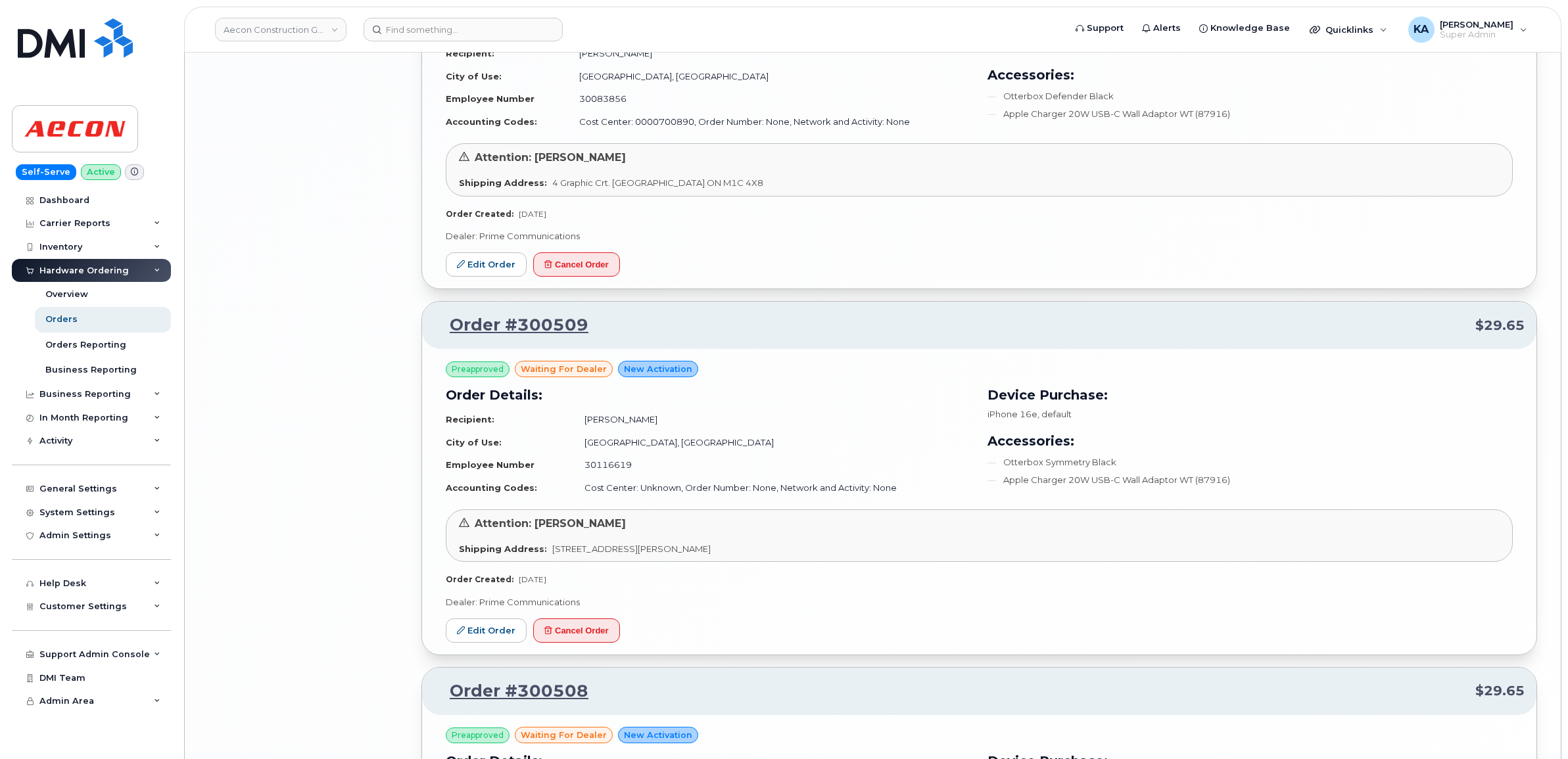
scroll to position [3602, 0]
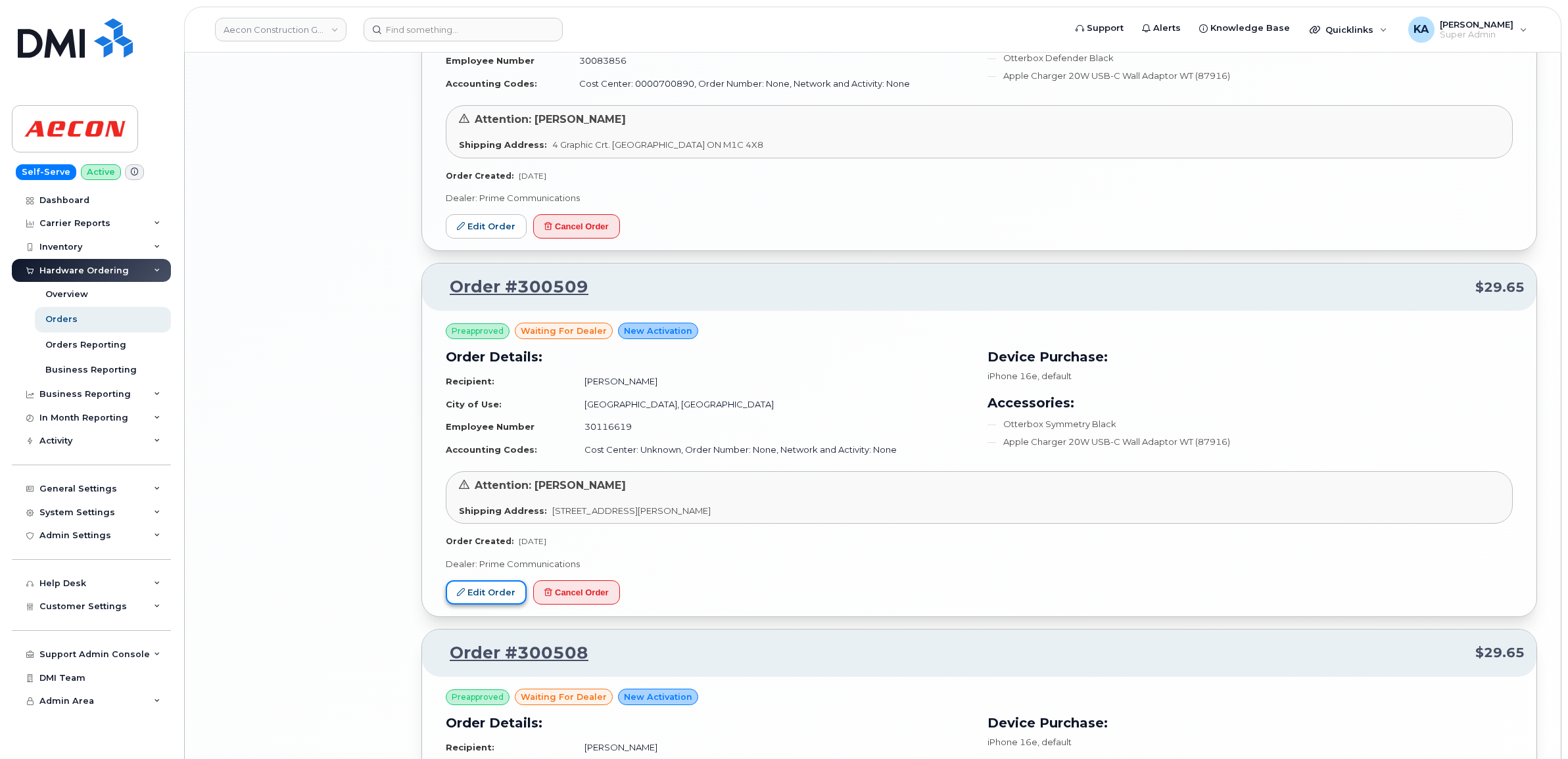
click at [496, 600] on link "Edit Order" at bounding box center [486, 593] width 81 height 25
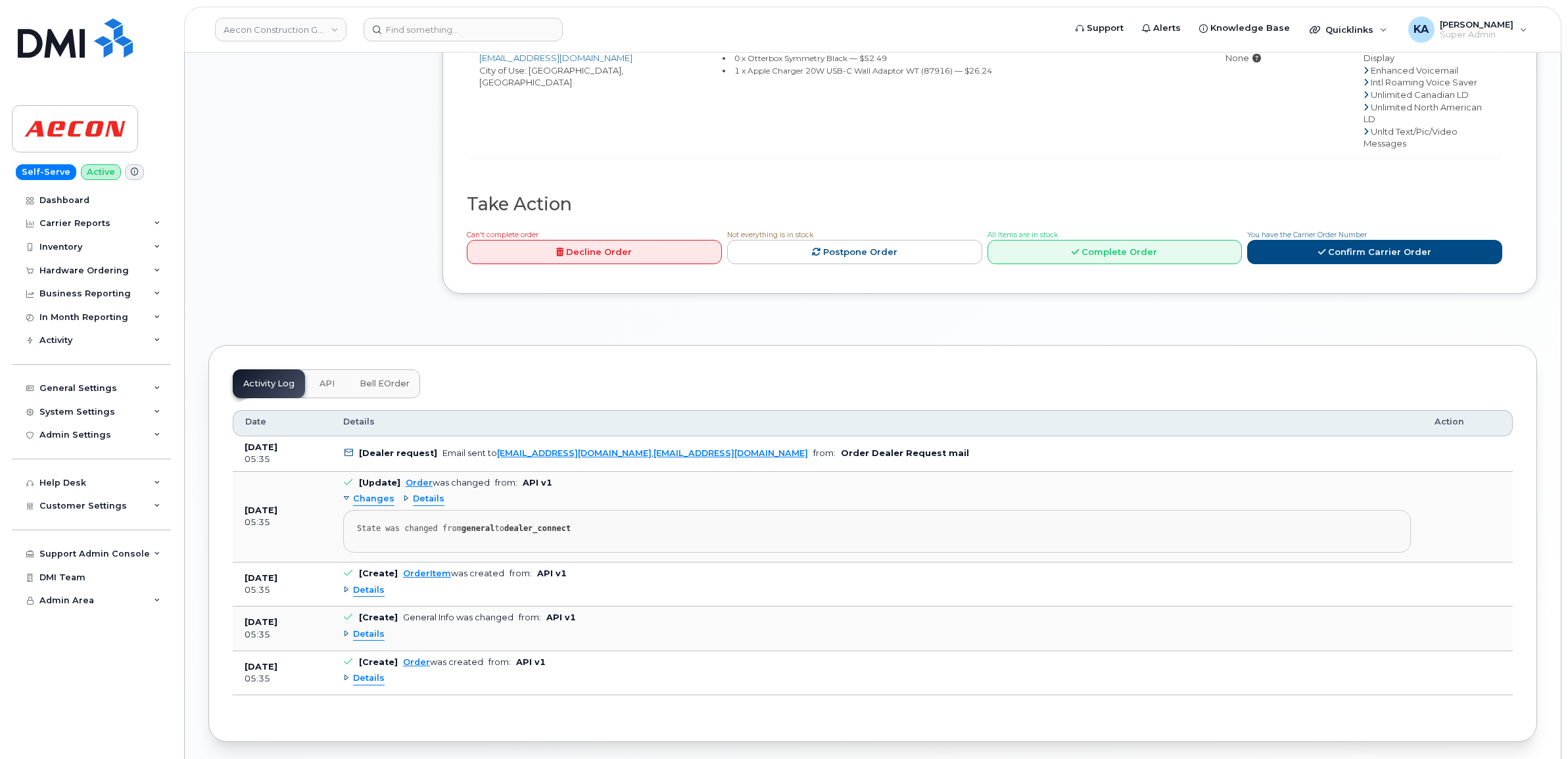
scroll to position [739, 0]
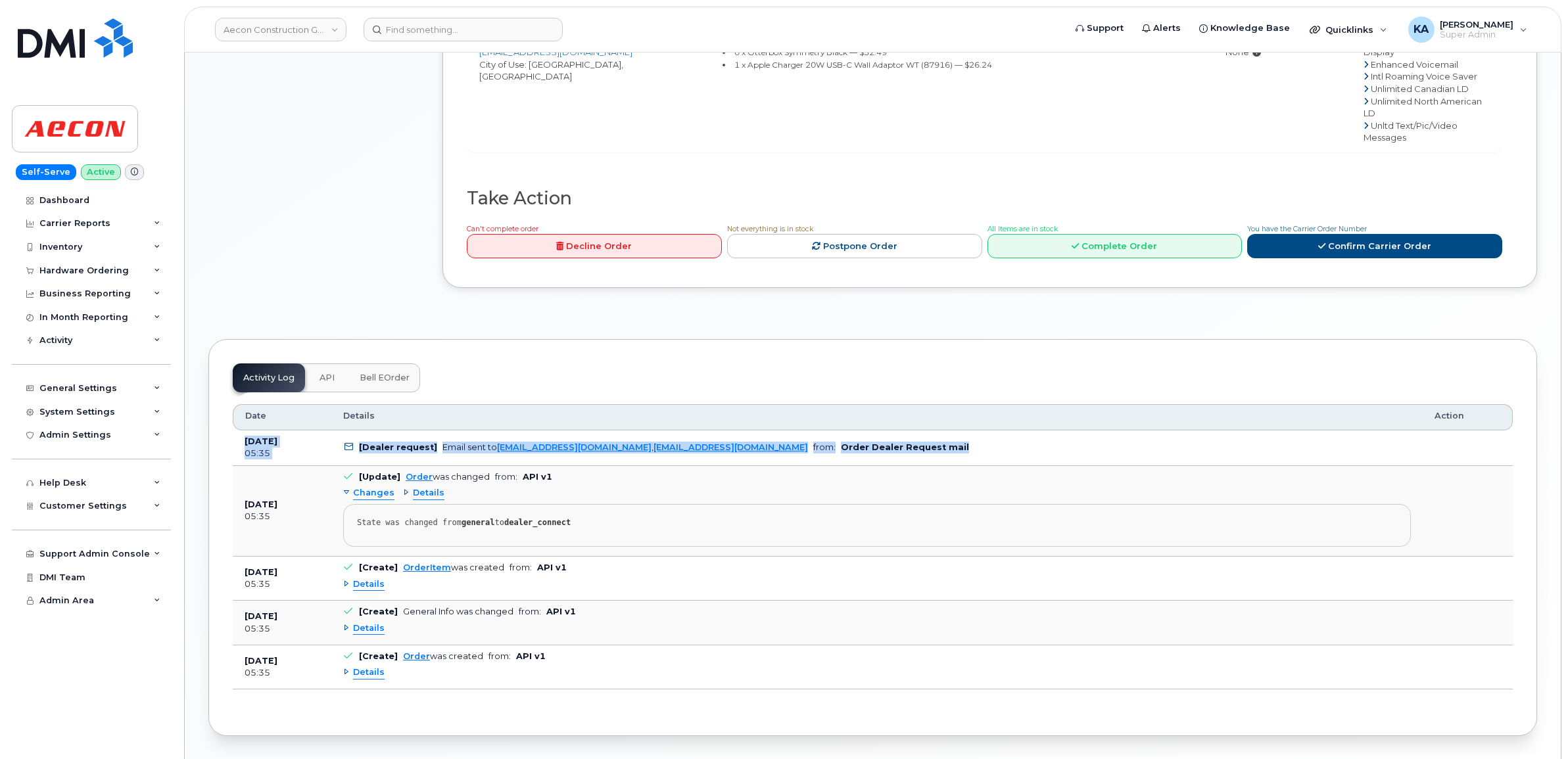
drag, startPoint x: 242, startPoint y: 395, endPoint x: 904, endPoint y: 415, distance: 662.3
click at [904, 430] on tr "[DATE] 05:35 [Dealer request] Email sent to [EMAIL_ADDRESS][DOMAIN_NAME] , [EMA…" at bounding box center [872, 448] width 1280 height 36
copy tr "[DATE] 05:35 [Dealer request] Email sent to [EMAIL_ADDRESS][DOMAIN_NAME] , [EMA…"
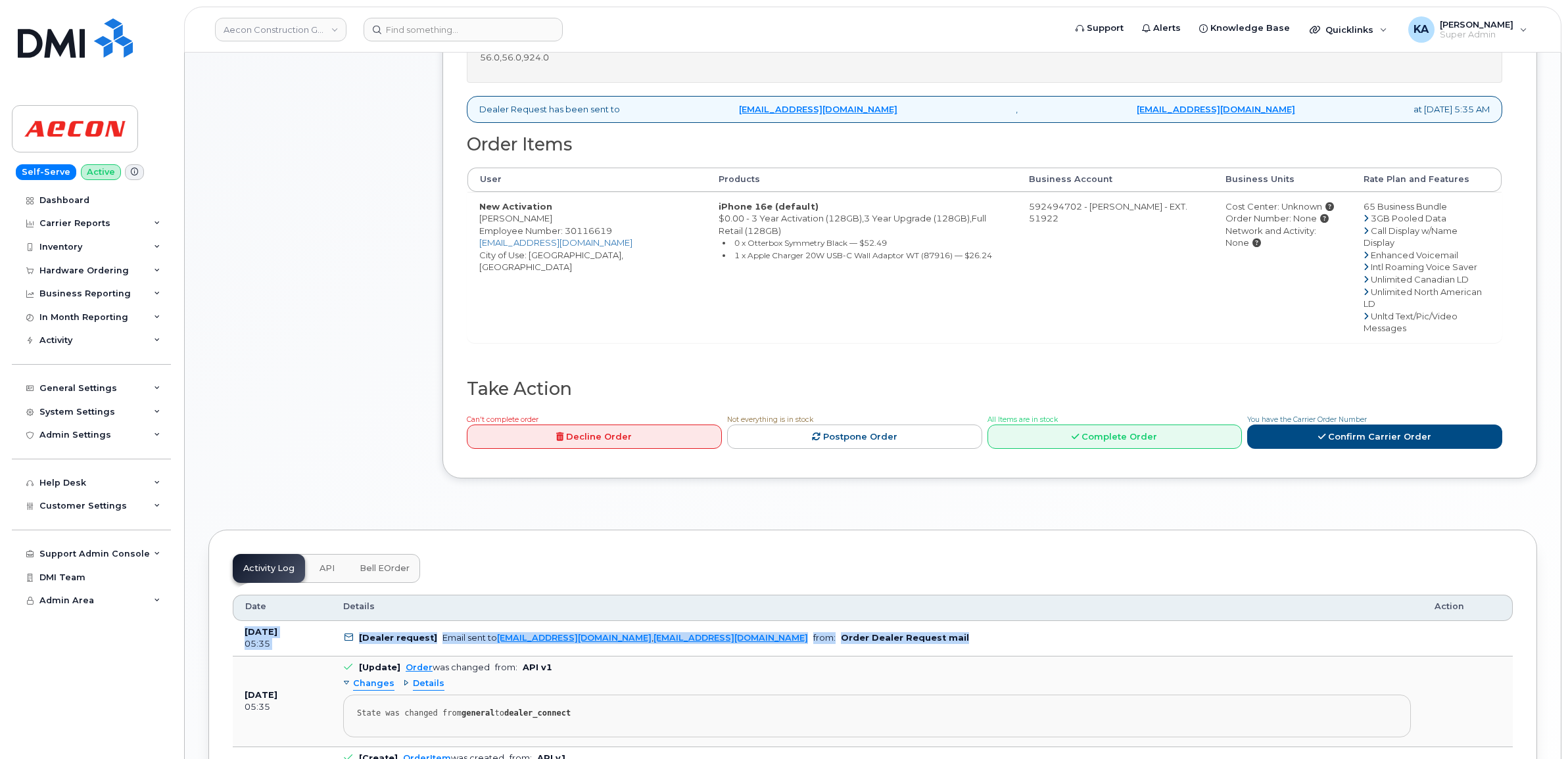
scroll to position [411, 0]
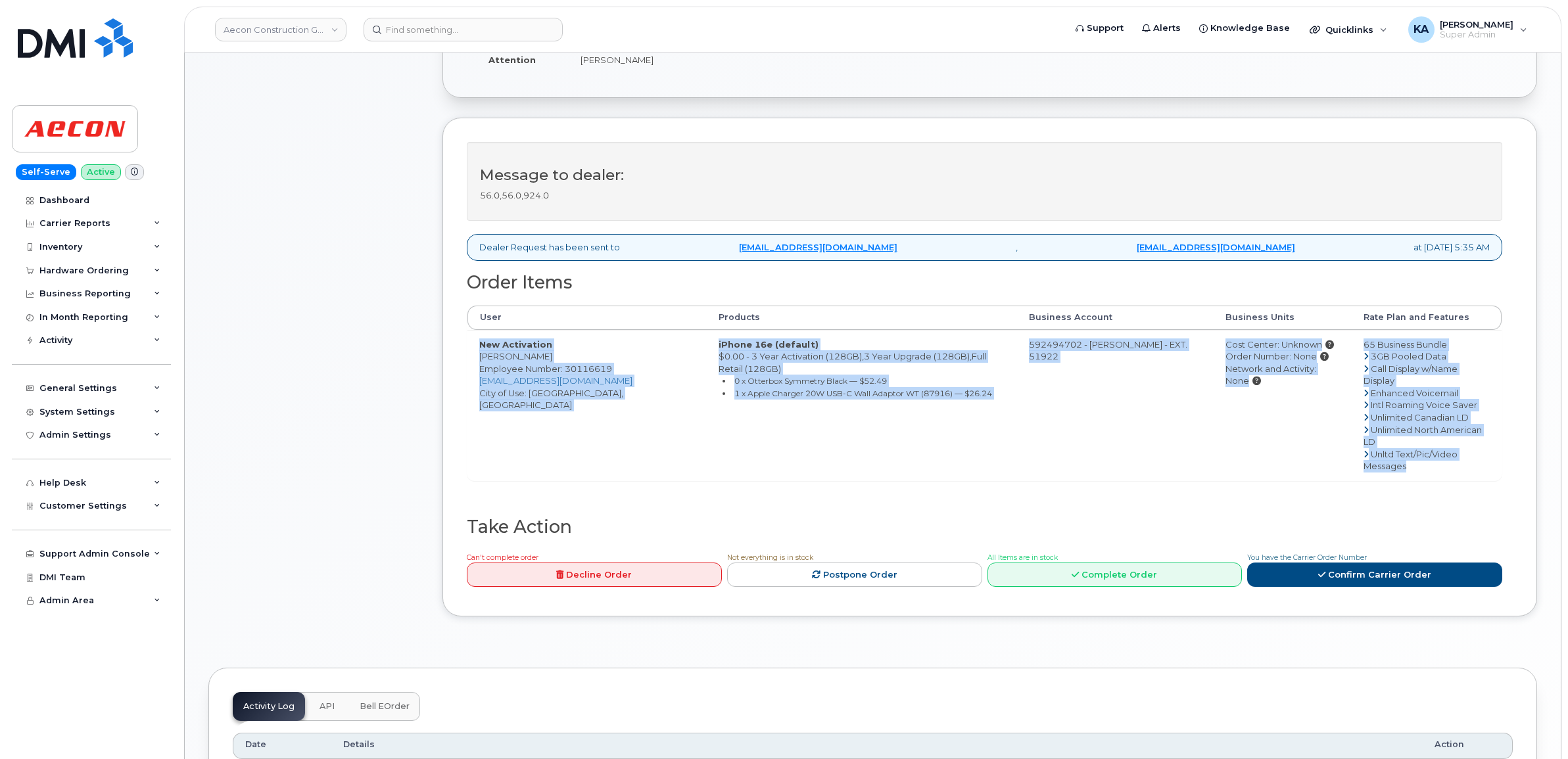
drag, startPoint x: 475, startPoint y: 331, endPoint x: 1488, endPoint y: 428, distance: 1017.6
click at [1488, 428] on tr "New Activation [PERSON_NAME] Employee Number: 30116619 [EMAIL_ADDRESS][DOMAIN_N…" at bounding box center [984, 405] width 1034 height 150
copy tr "New Activation [PERSON_NAME] Employee Number: 30116619 [EMAIL_ADDRESS][DOMAIN_N…"
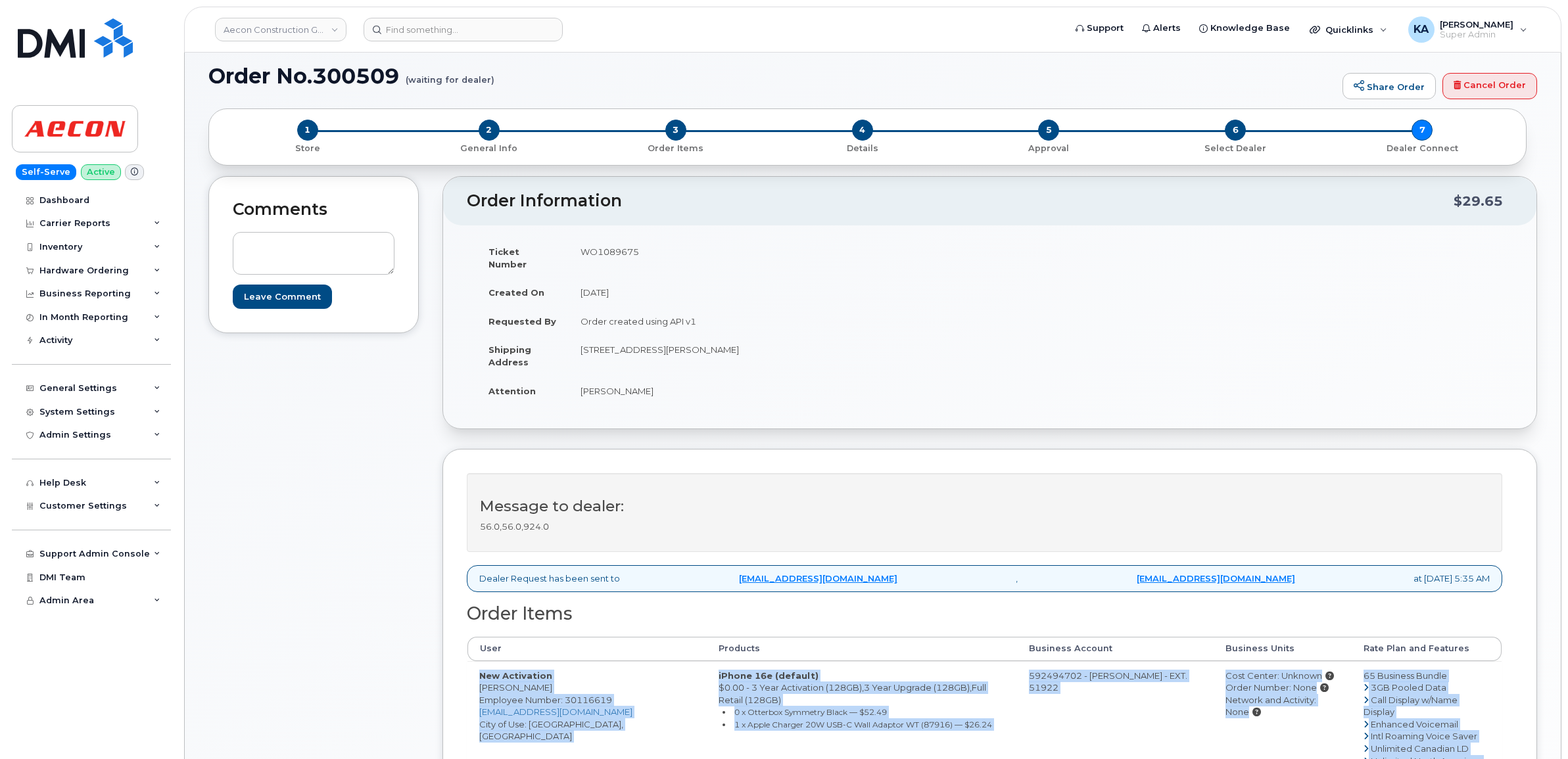
scroll to position [0, 0]
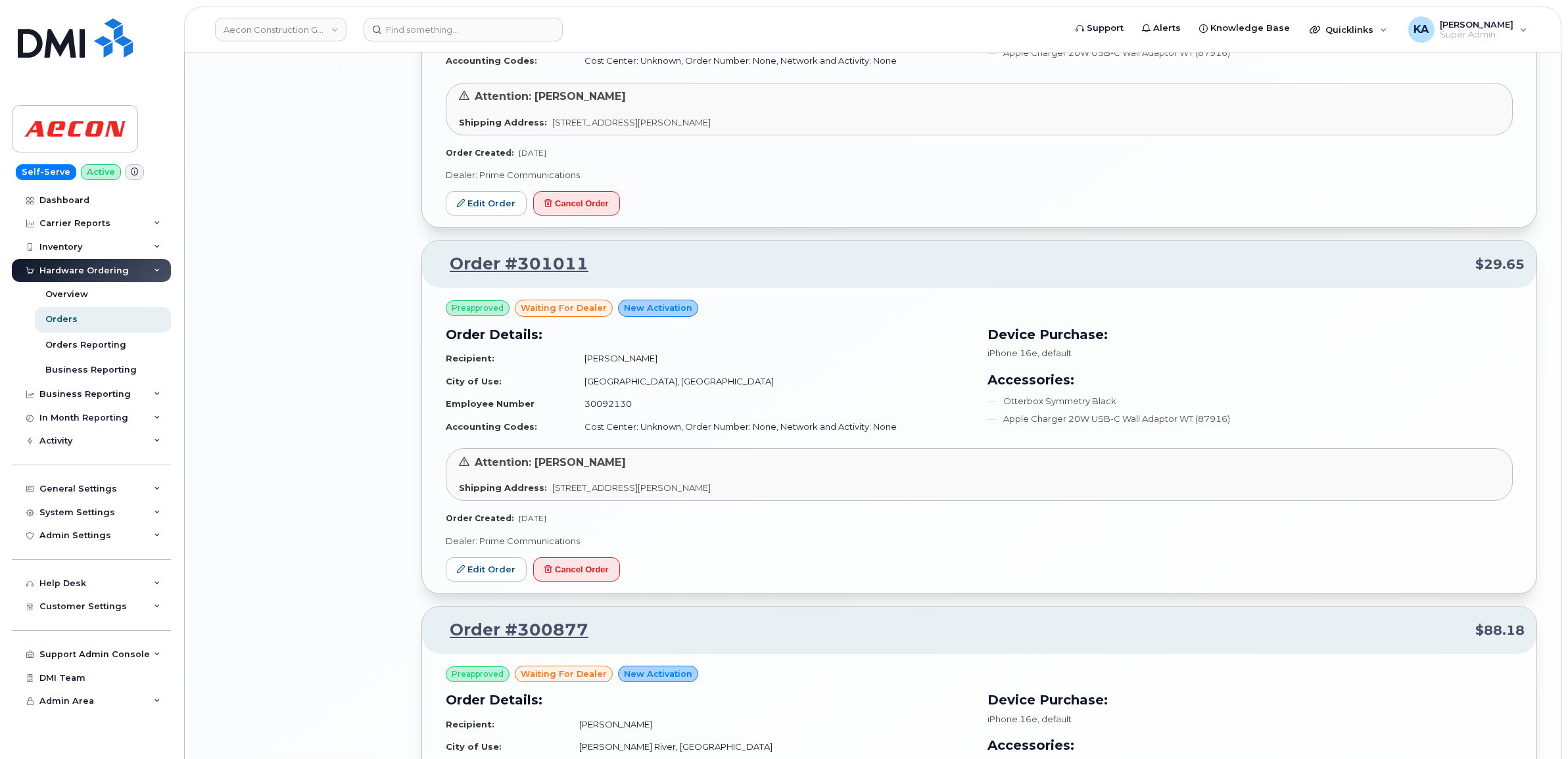
scroll to position [2452, 0]
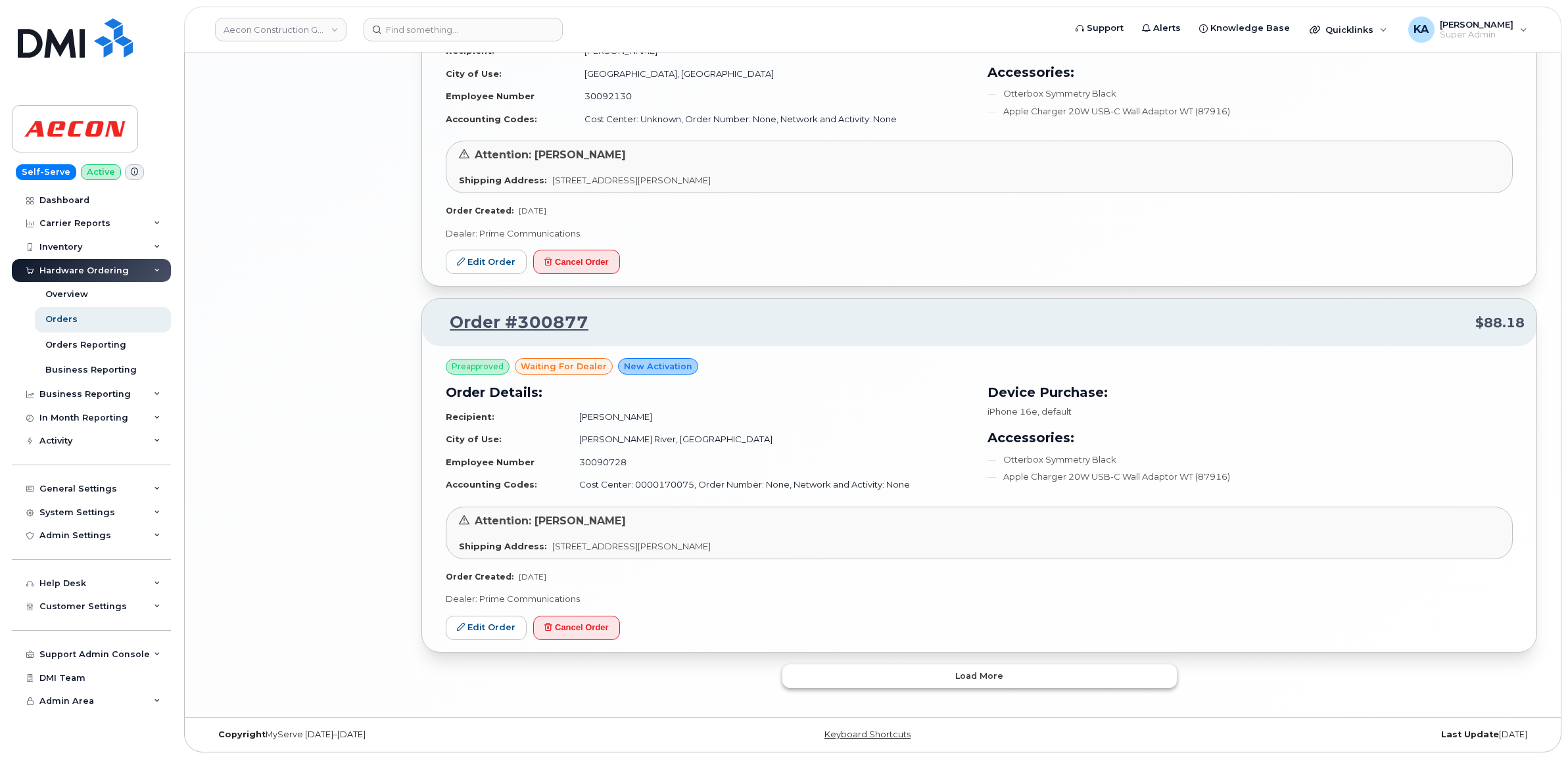
click at [864, 678] on button "Load more" at bounding box center [980, 676] width 395 height 24
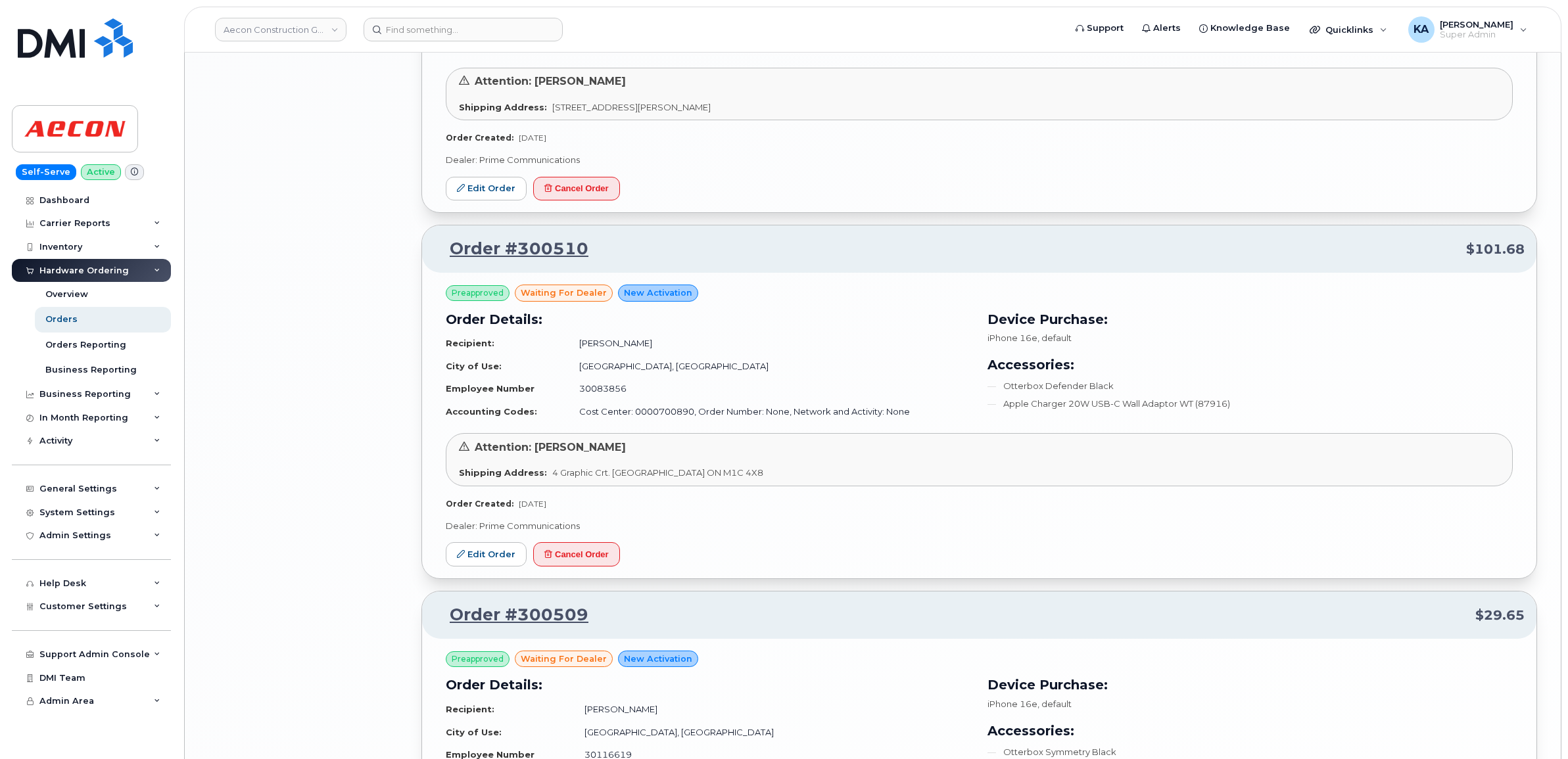
scroll to position [3273, 0]
click at [491, 562] on link "Edit Order" at bounding box center [486, 555] width 81 height 25
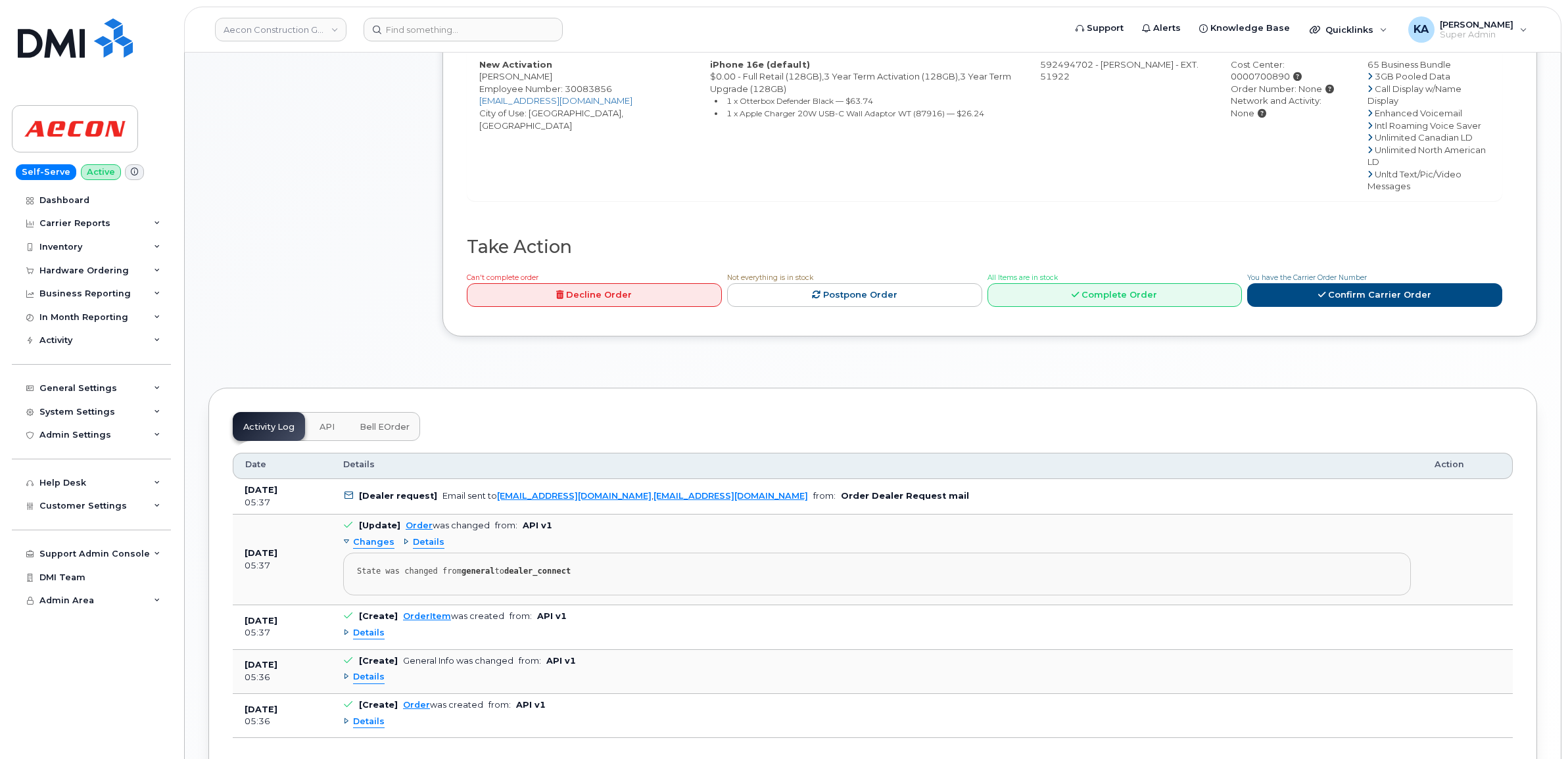
scroll to position [657, 0]
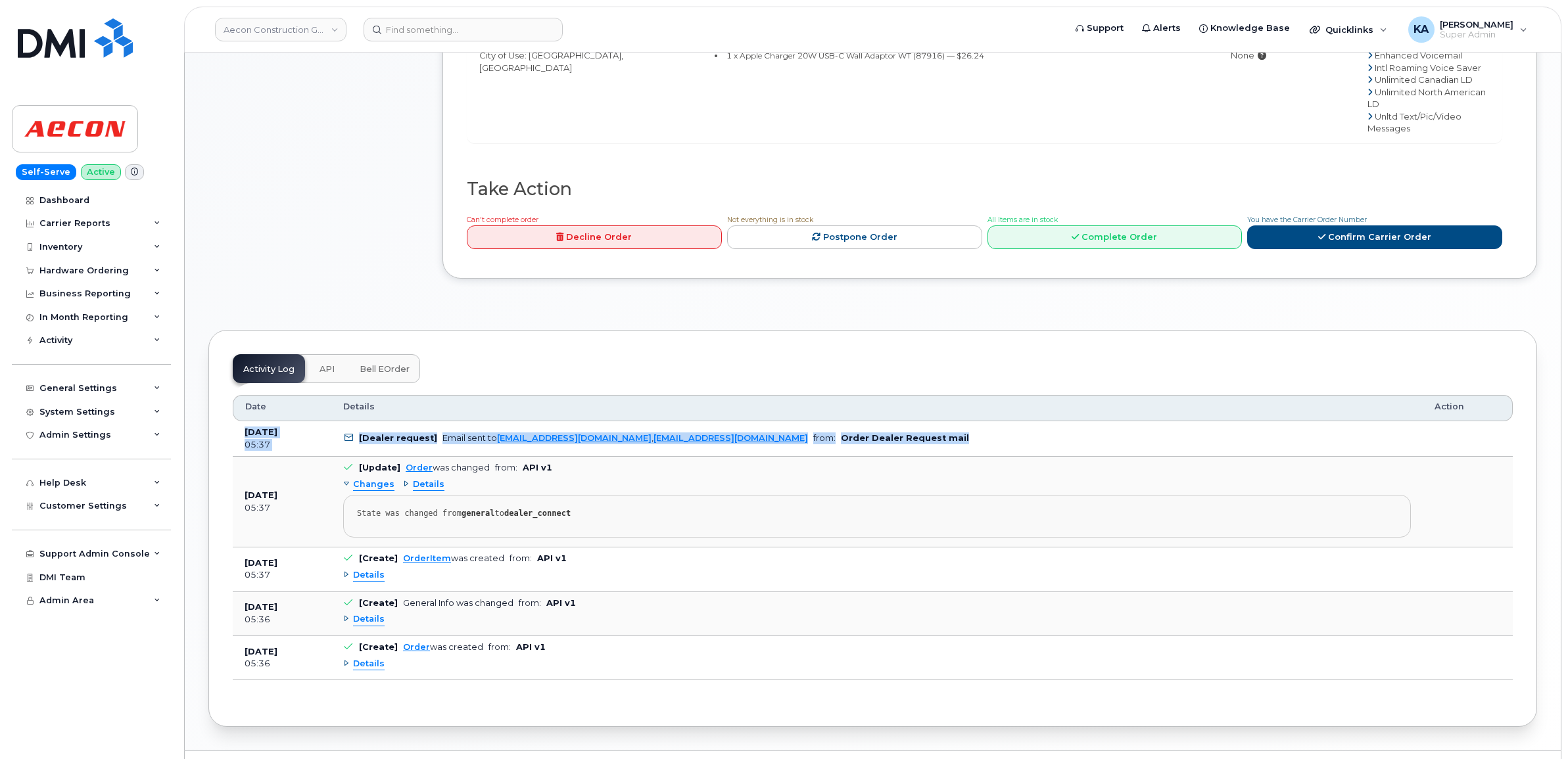
drag, startPoint x: 239, startPoint y: 399, endPoint x: 912, endPoint y: 422, distance: 673.4
click at [912, 422] on tr "[DATE] 05:37 [Dealer request] Email sent to [EMAIL_ADDRESS][DOMAIN_NAME] , [EMA…" at bounding box center [872, 439] width 1280 height 36
copy tr "[DATE] 05:37 [Dealer request] Email sent to [EMAIL_ADDRESS][DOMAIN_NAME] , [EMA…"
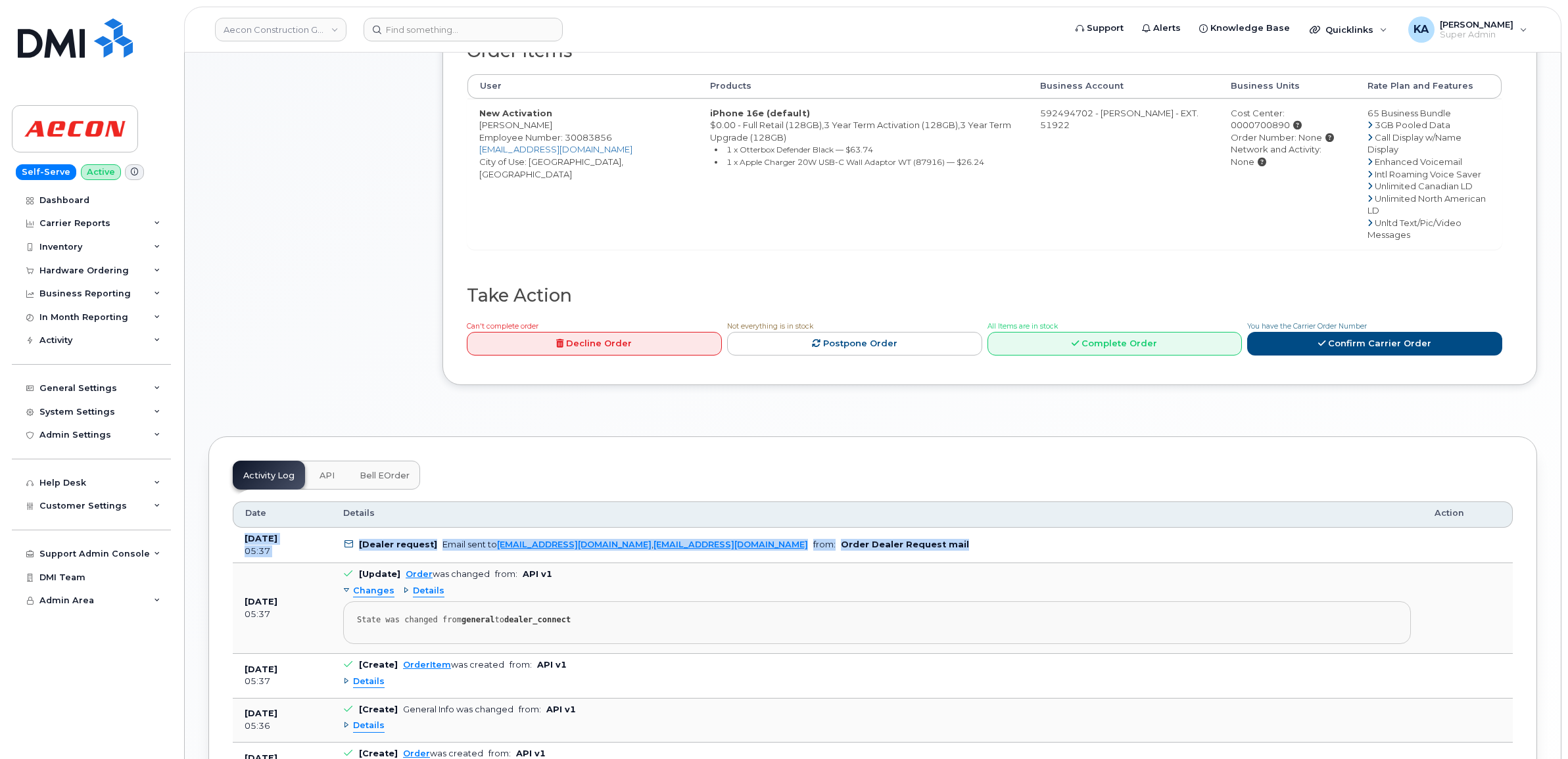
scroll to position [321, 0]
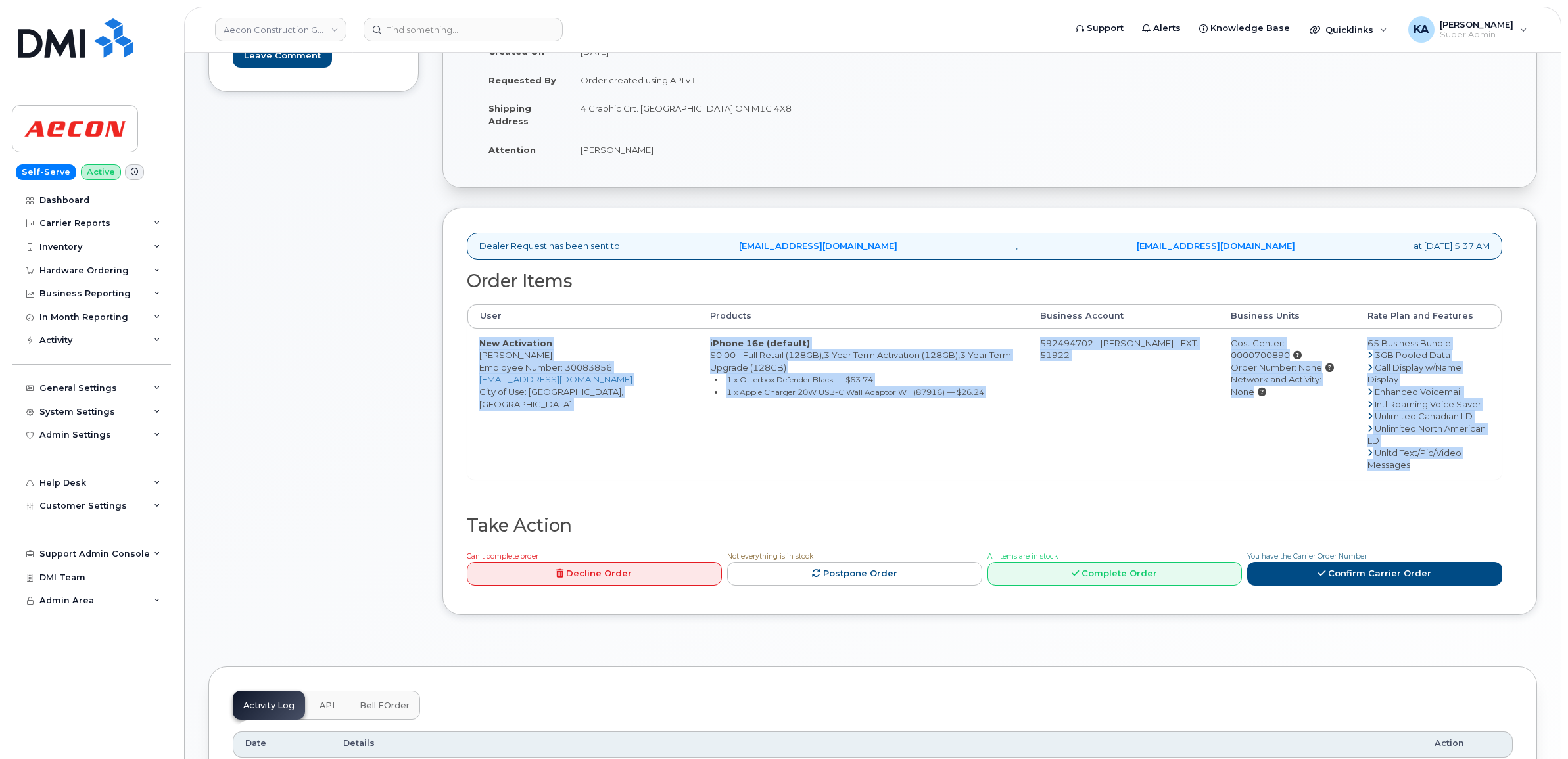
drag, startPoint x: 470, startPoint y: 326, endPoint x: 1461, endPoint y: 444, distance: 998.0
click at [1461, 444] on tr "New Activation Patrick Dolloso Employee Number: 30083856 pdolloso@aecon.com Cit…" at bounding box center [984, 404] width 1034 height 150
copy tr "New Activation Patrick Dolloso Employee Number: 30083856 pdolloso@aecon.com Cit…"
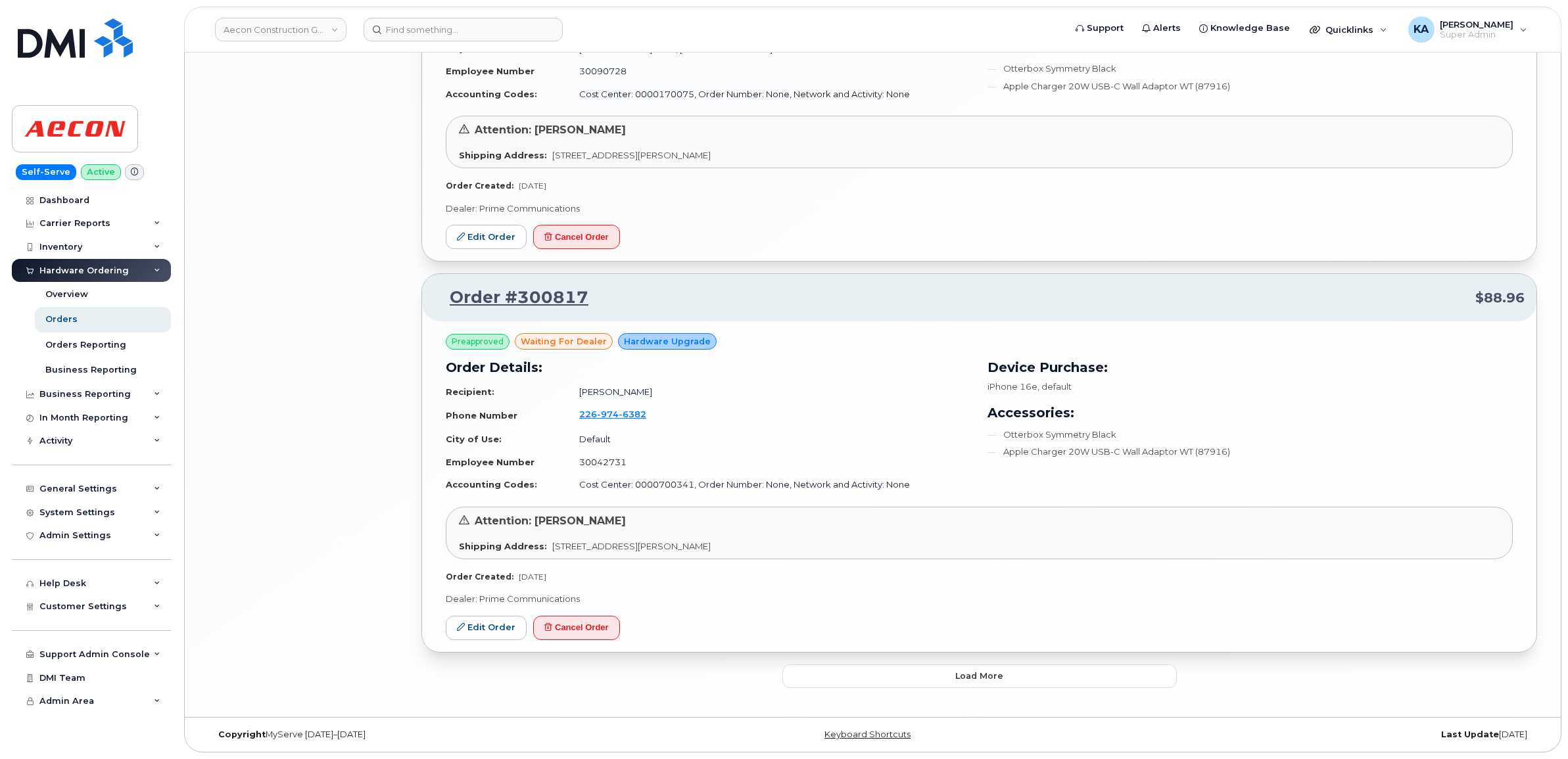
scroll to position [2476, 0]
click at [477, 623] on link "Edit Order" at bounding box center [486, 628] width 81 height 25
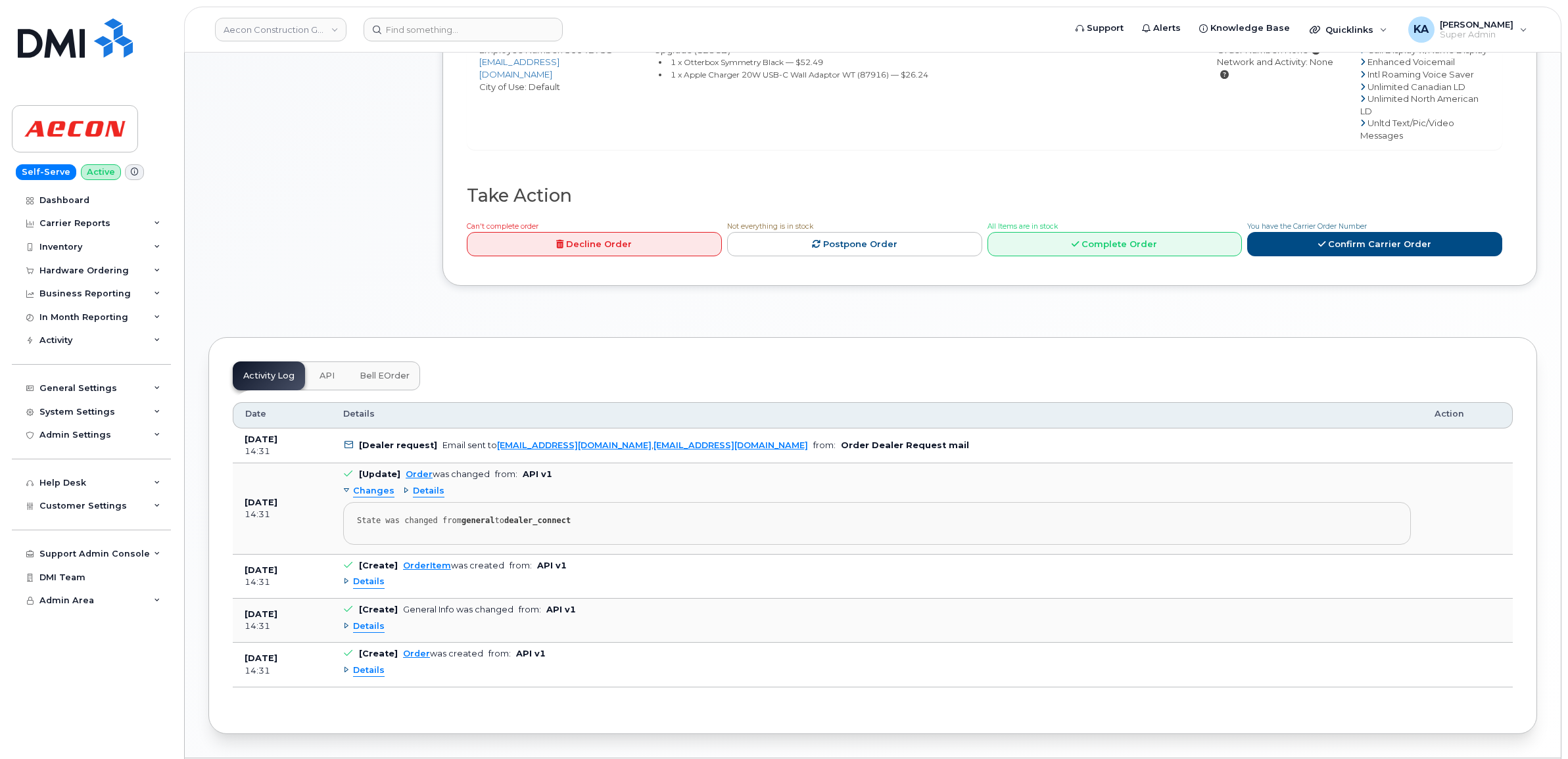
scroll to position [657, 0]
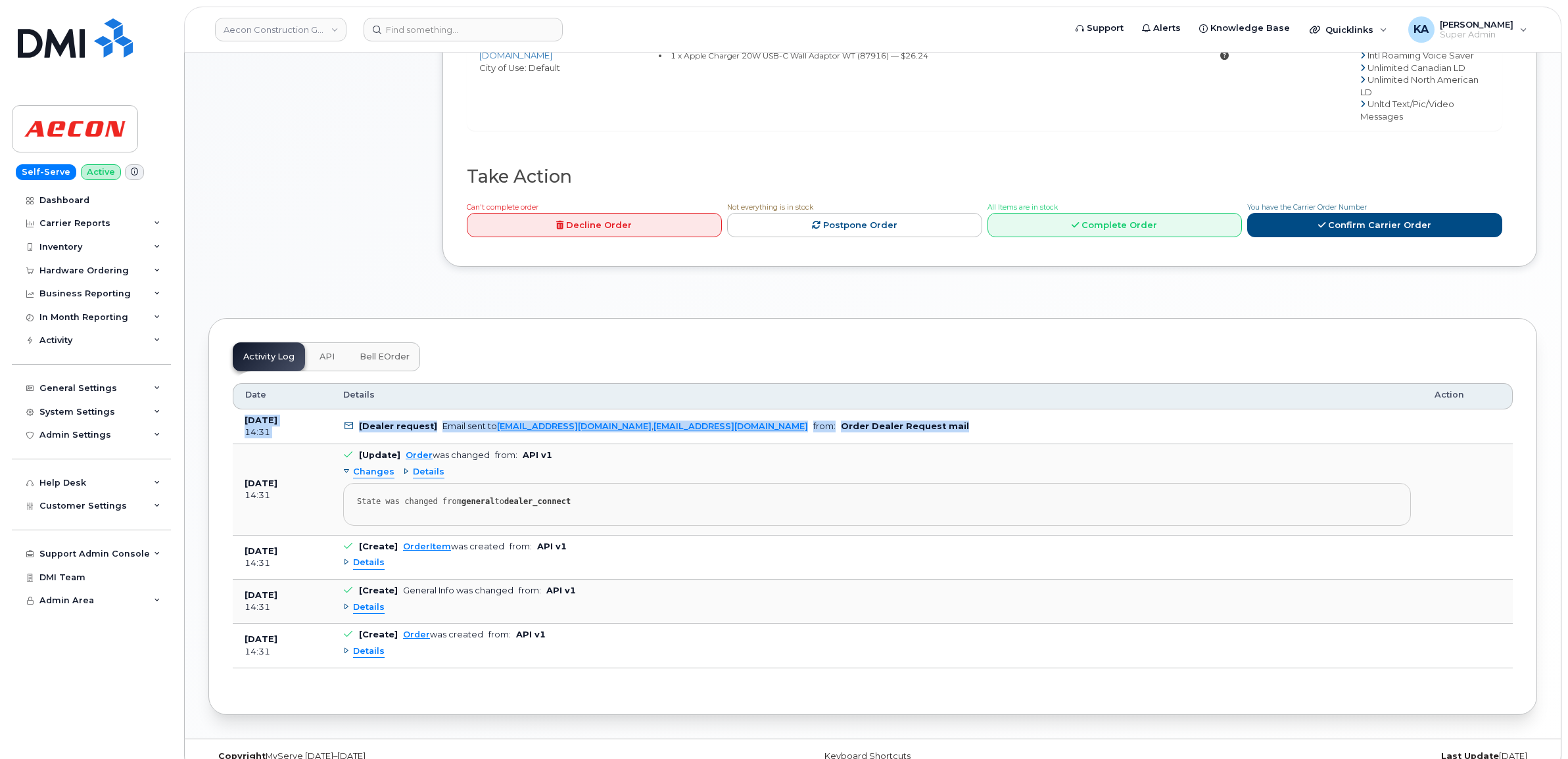
drag, startPoint x: 241, startPoint y: 399, endPoint x: 896, endPoint y: 416, distance: 655.2
click at [896, 416] on tr "Sep 15, 2025 14:31 [Dealer request] Email sent to ALuthra@primecomms.ca , mobil…" at bounding box center [872, 427] width 1280 height 36
copy tr "Sep 15, 2025 14:31 [Dealer request] Email sent to ALuthra@primecomms.ca , mobil…"
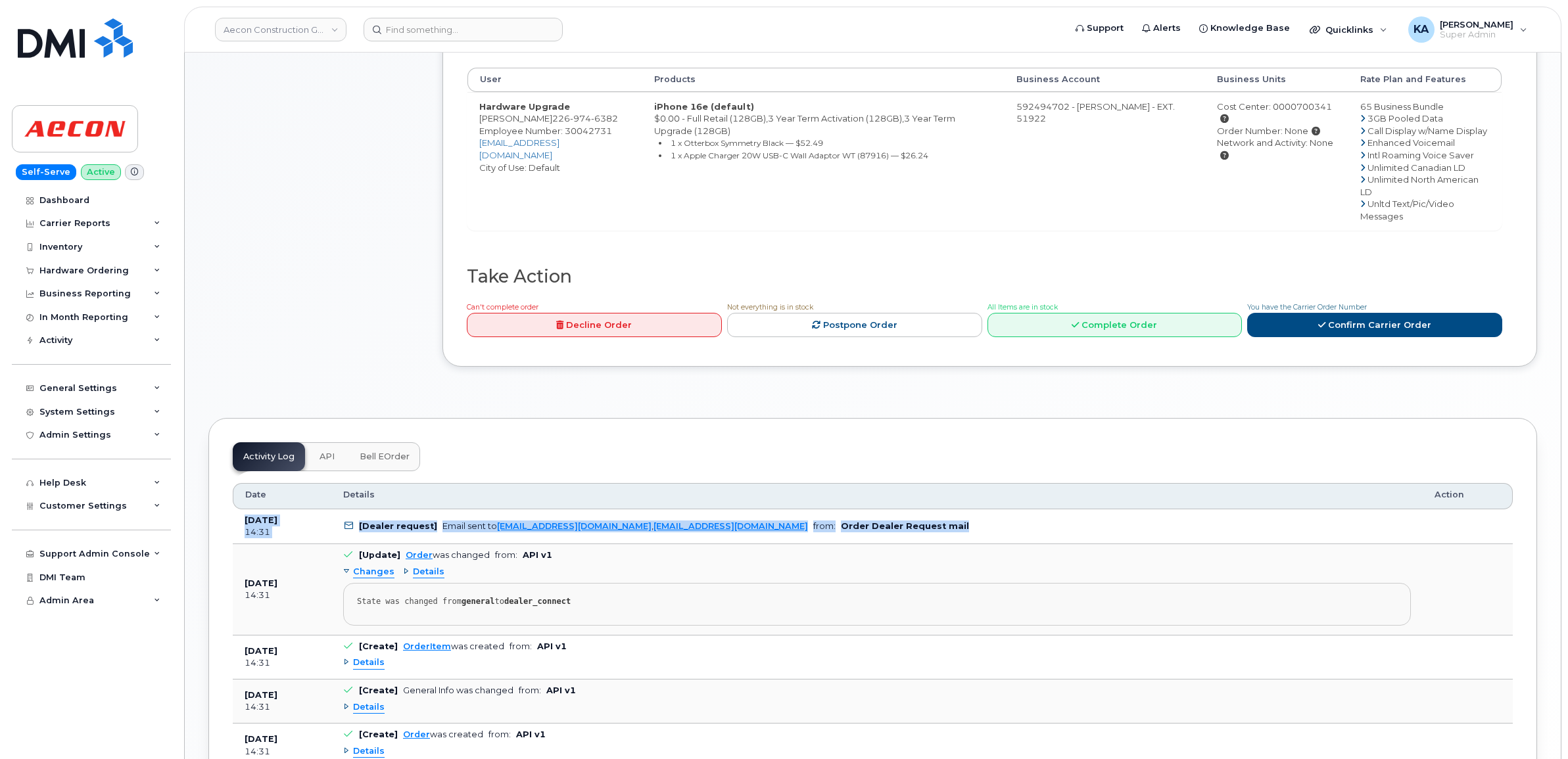
scroll to position [246, 0]
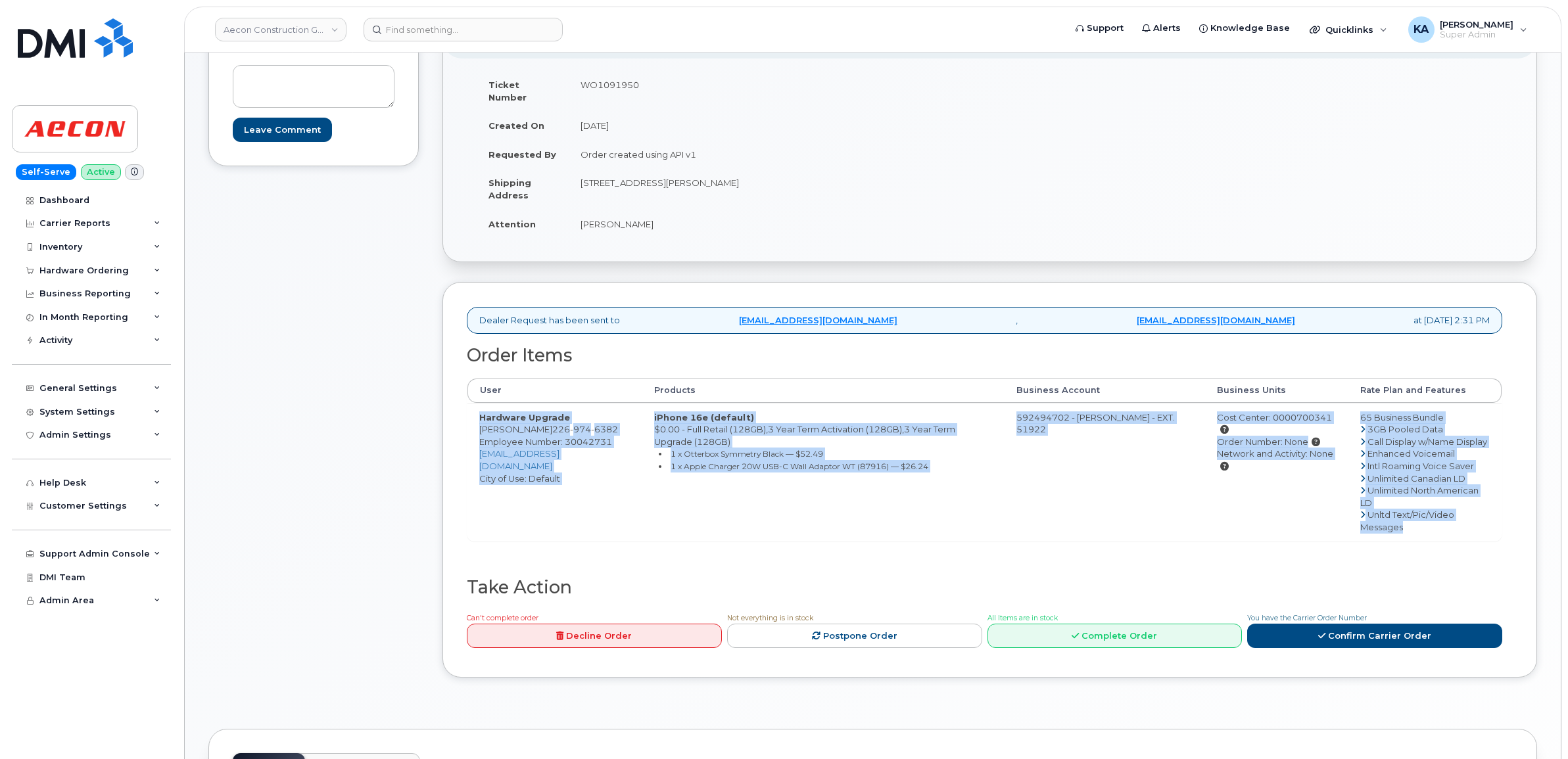
drag, startPoint x: 471, startPoint y: 407, endPoint x: 1469, endPoint y: 507, distance: 1003.0
click at [1469, 507] on tr "Hardware Upgrade Jacob Lamont 226 974 6382 Employee Number: 30042731 jlamont@ae…" at bounding box center [984, 473] width 1034 height 139
copy tr "Hardware Upgrade Jacob Lamont 226 974 6382 Employee Number: 30042731 jlamont@ae…"
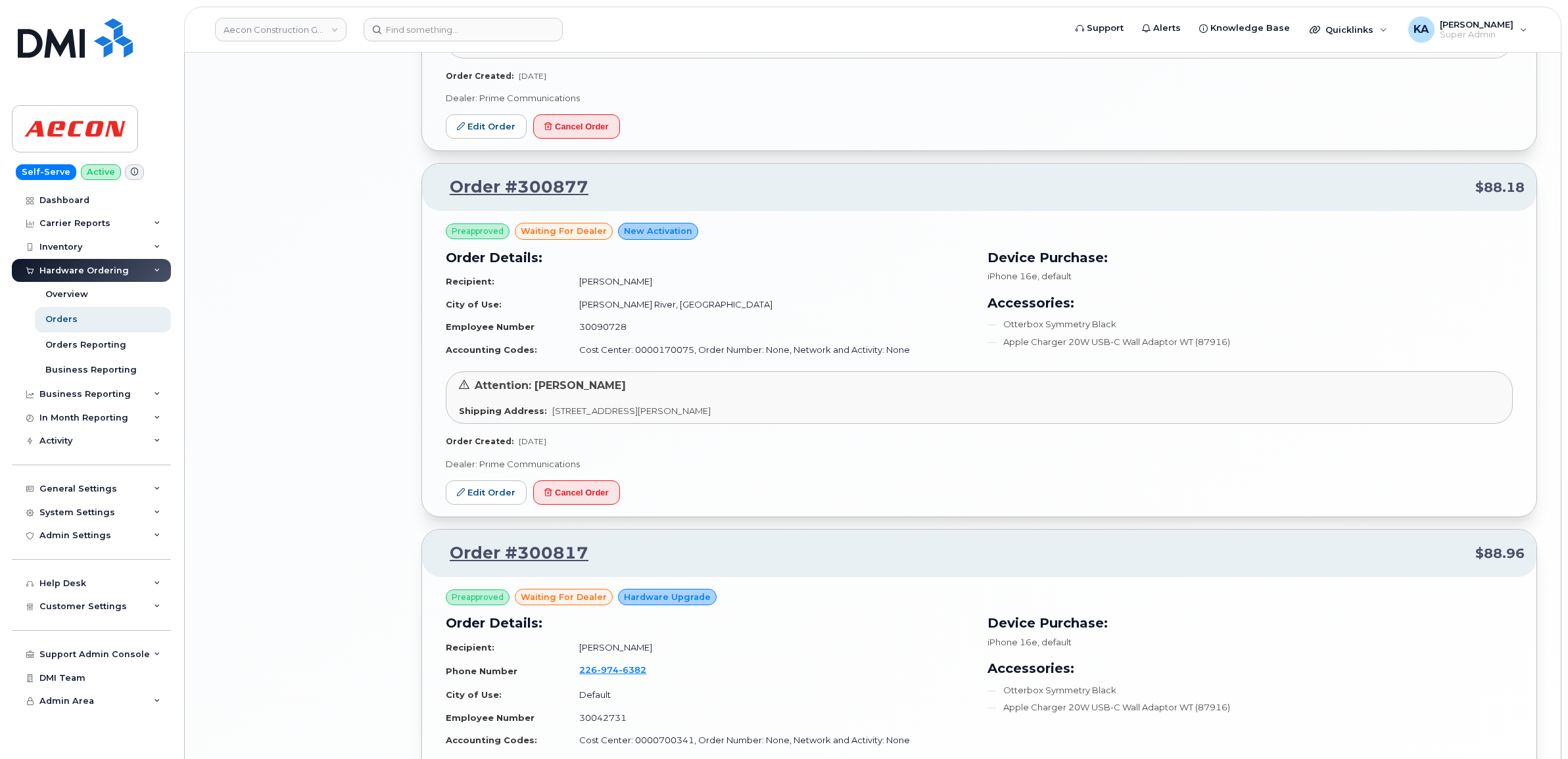
scroll to position [2219, 0]
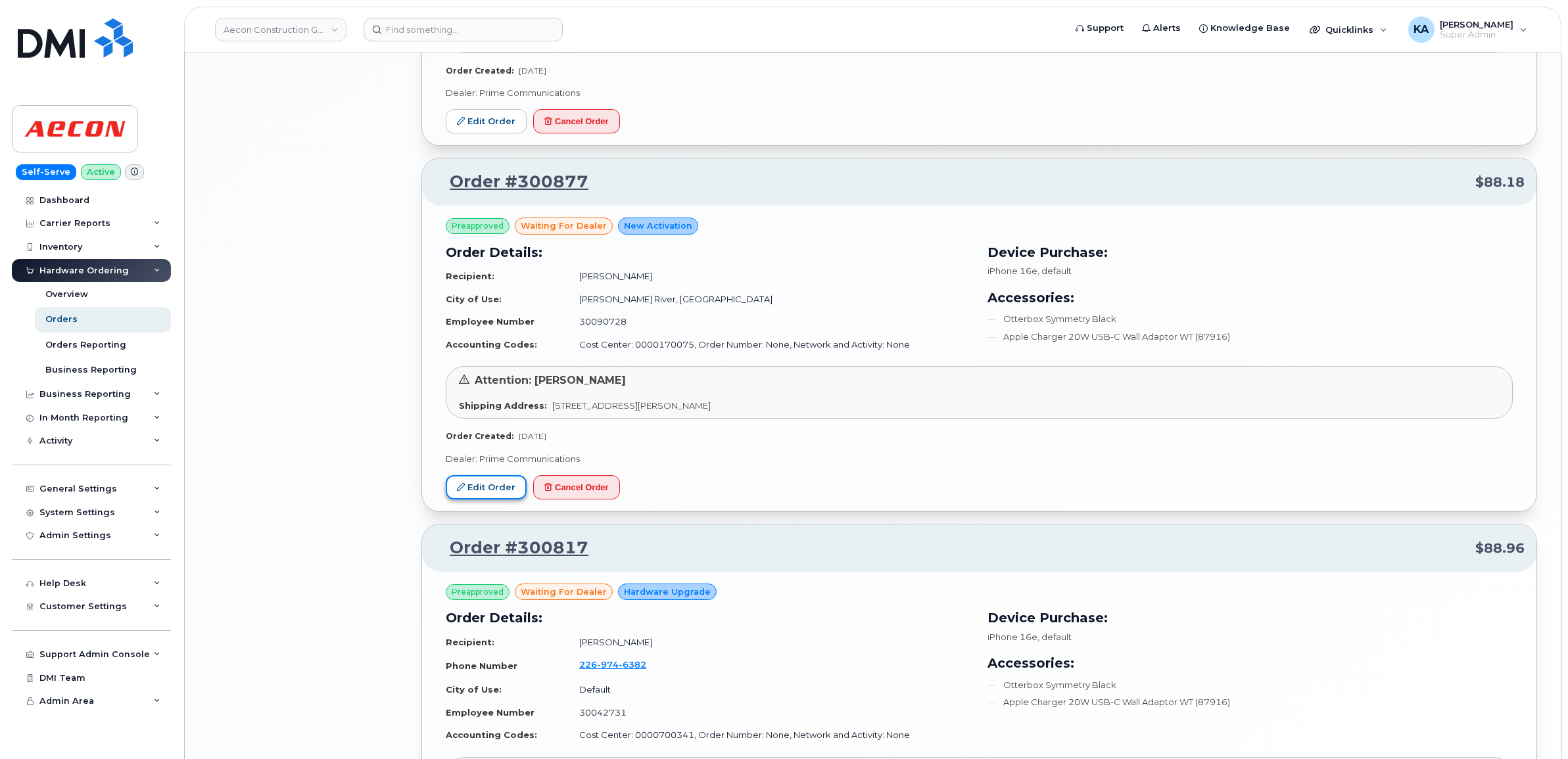
click at [495, 489] on link "Edit Order" at bounding box center [486, 487] width 81 height 25
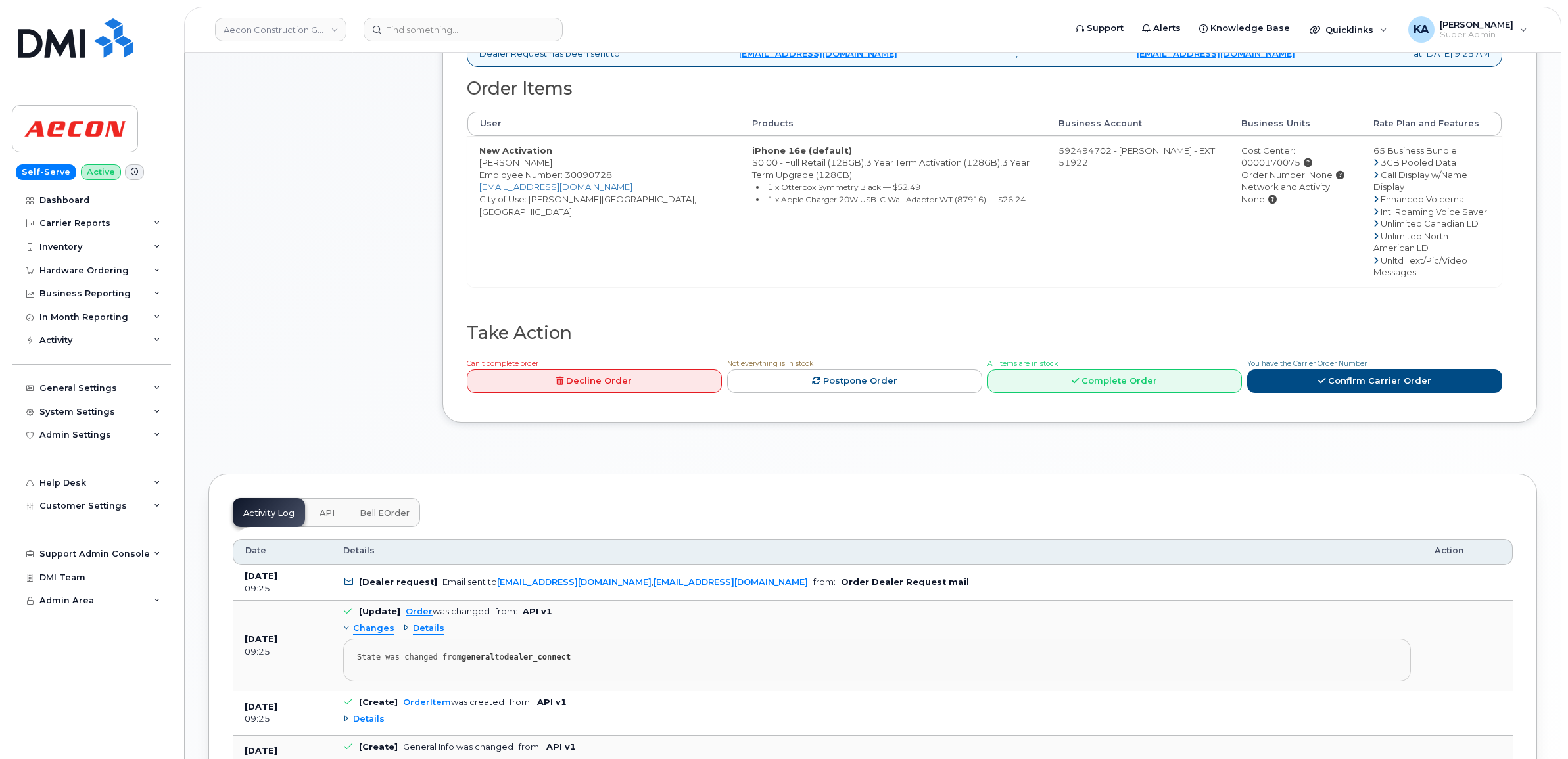
scroll to position [657, 0]
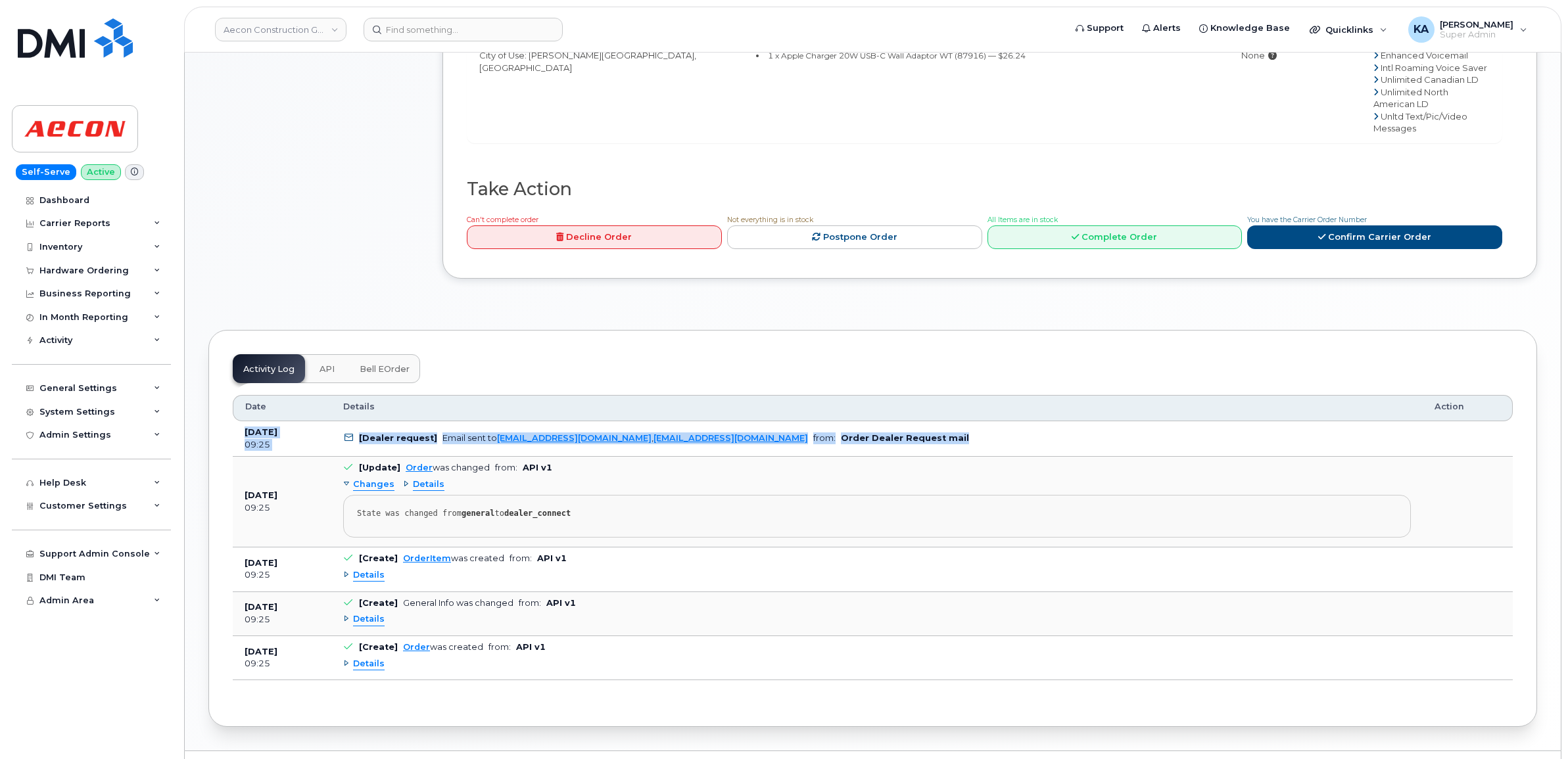
drag, startPoint x: 233, startPoint y: 409, endPoint x: 909, endPoint y: 426, distance: 676.2
click at [909, 426] on tr "[DATE] 09:25 [Dealer request] Email sent to [EMAIL_ADDRESS][DOMAIN_NAME] , [EMA…" at bounding box center [872, 439] width 1280 height 36
copy tr "[DATE] 09:25 [Dealer request] Email sent to [EMAIL_ADDRESS][DOMAIN_NAME] , [EMA…"
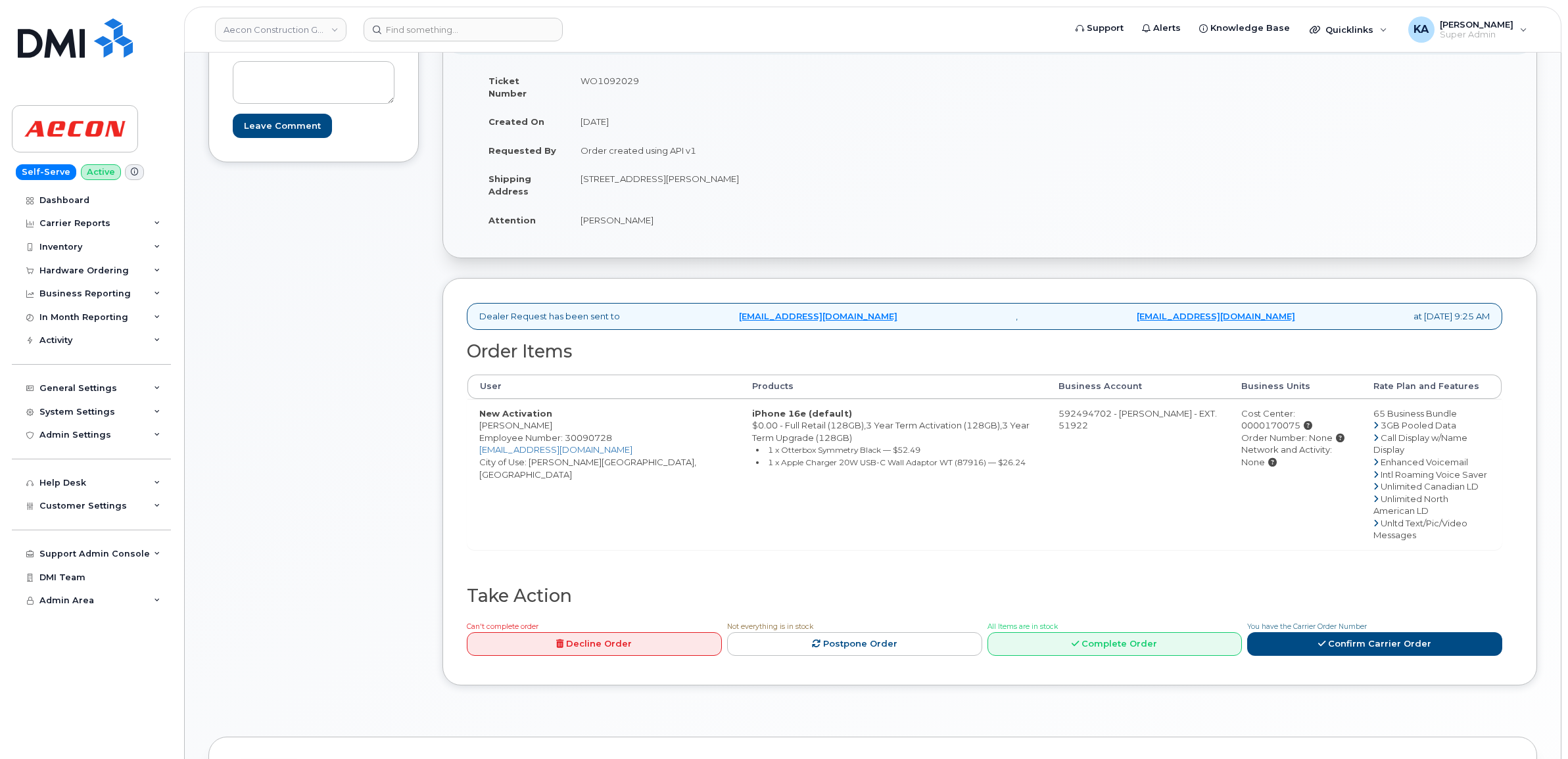
scroll to position [246, 0]
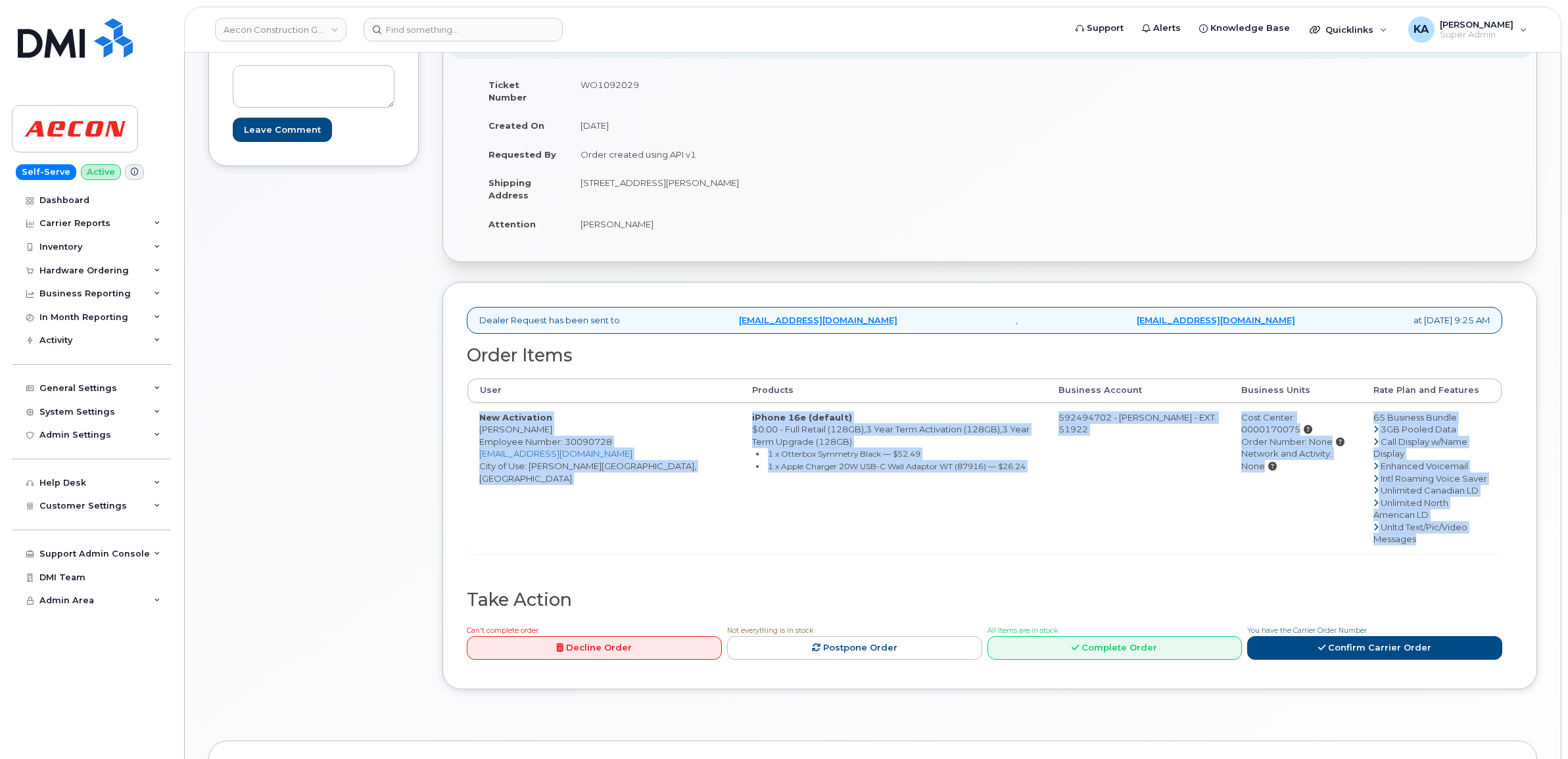
drag, startPoint x: 472, startPoint y: 403, endPoint x: 1418, endPoint y: 521, distance: 953.3
click at [1418, 521] on tr "New Activation [PERSON_NAME] Employee Number: 30090728 [EMAIL_ADDRESS][DOMAIN_N…" at bounding box center [984, 478] width 1034 height 150
copy tr "New Activation [PERSON_NAME] Employee Number: 30090728 [EMAIL_ADDRESS][DOMAIN_N…"
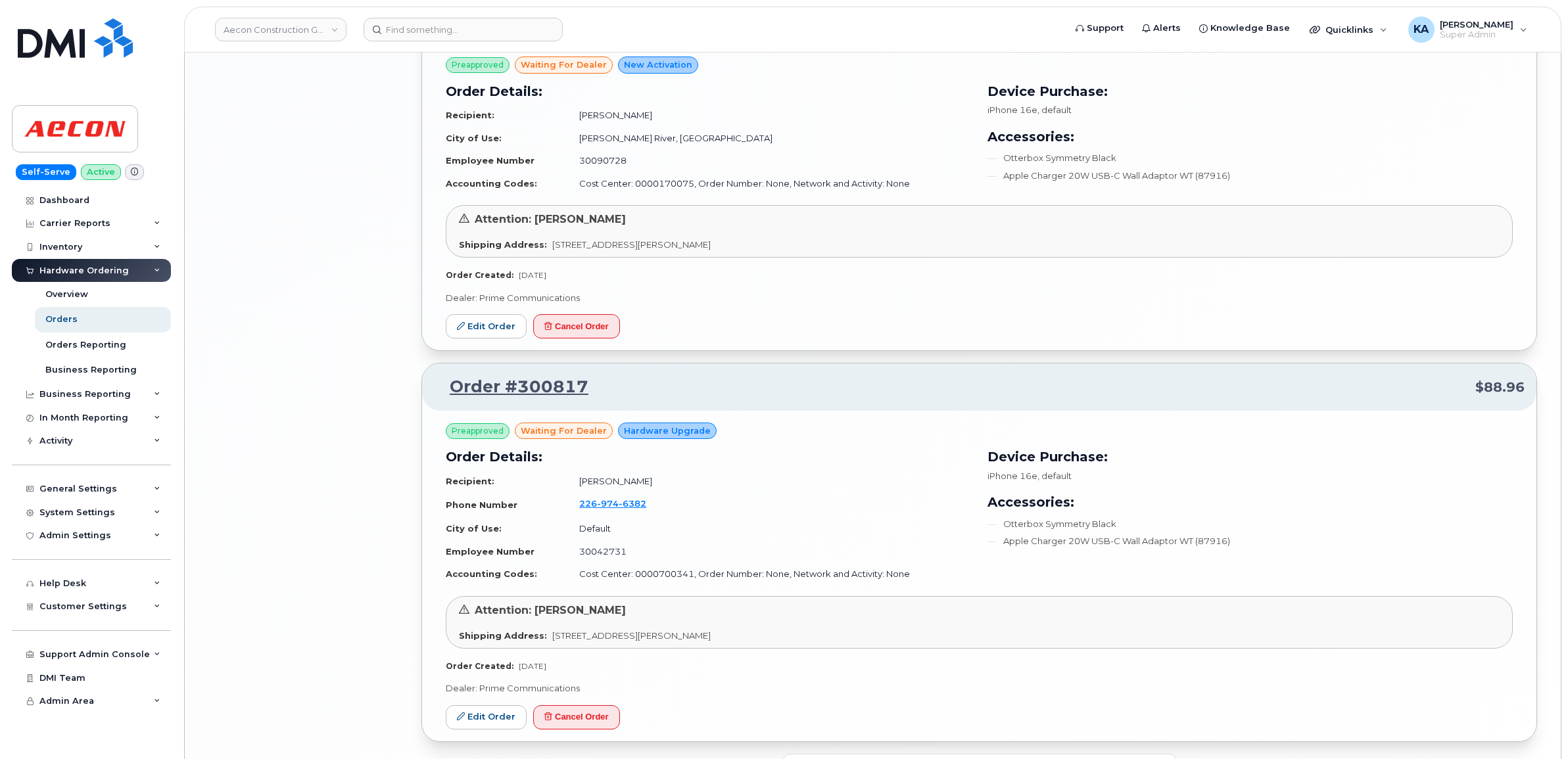
scroll to position [2476, 0]
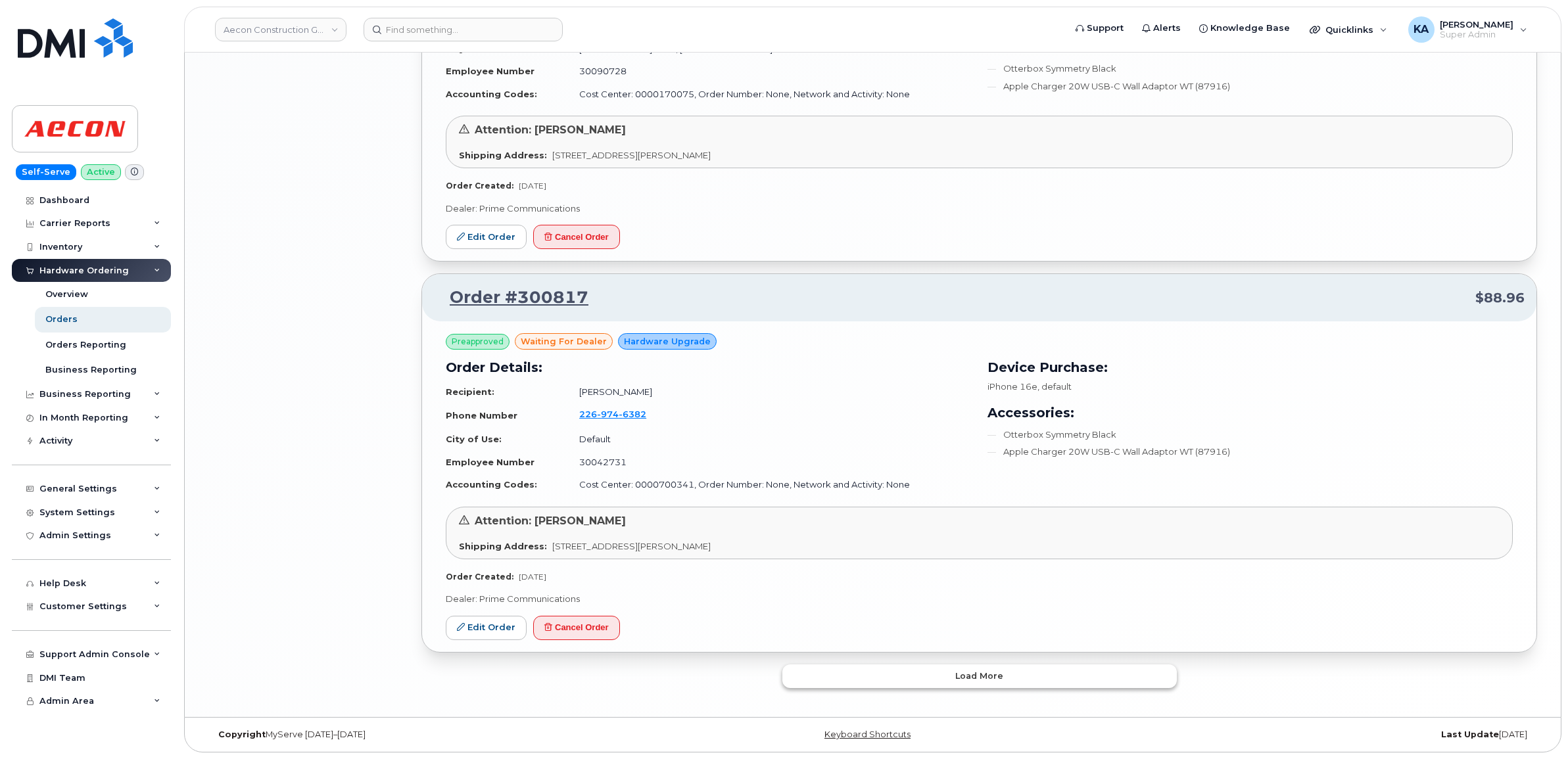
click at [869, 675] on button "Load more" at bounding box center [980, 676] width 395 height 24
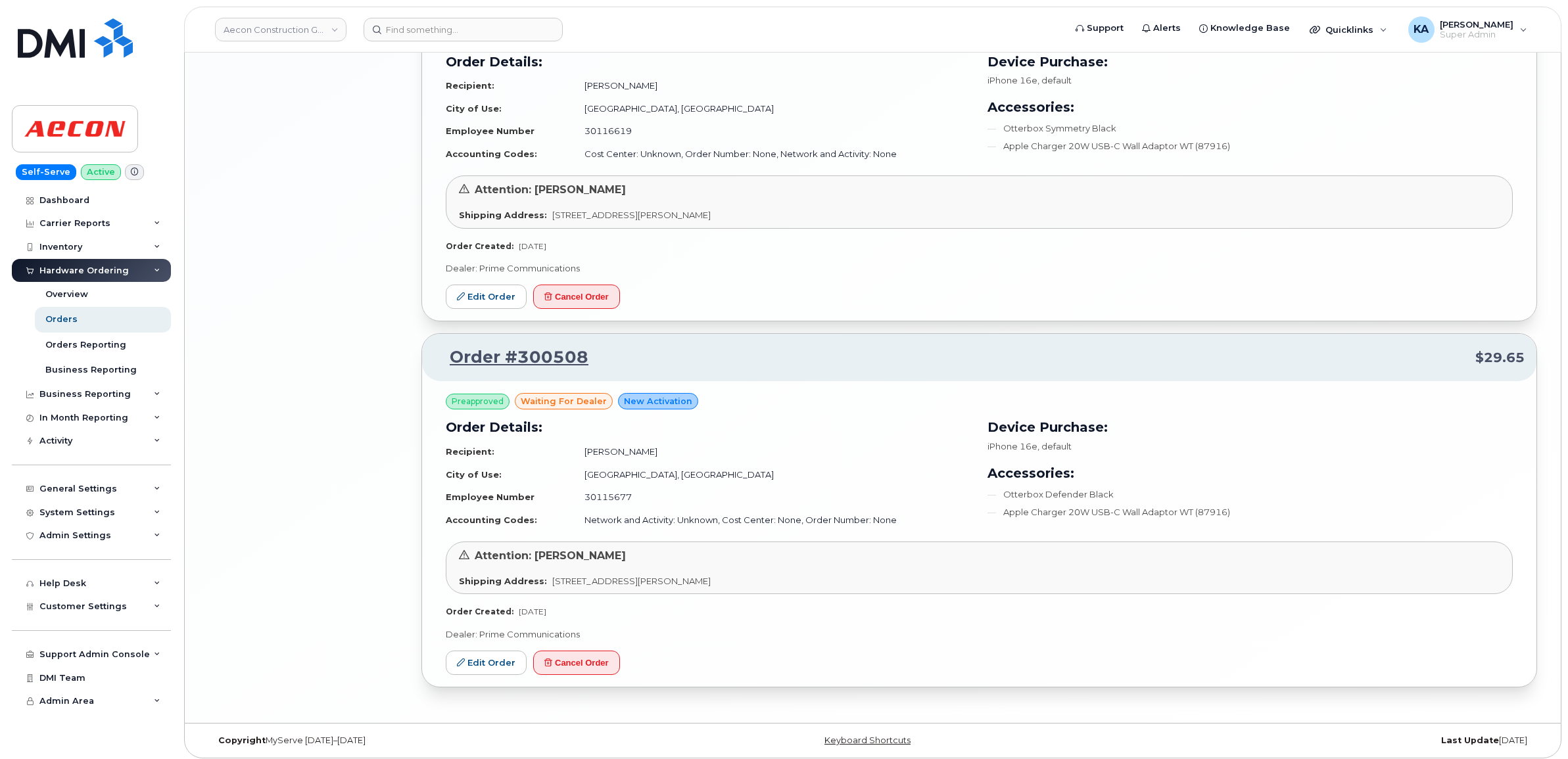
scroll to position [3547, 0]
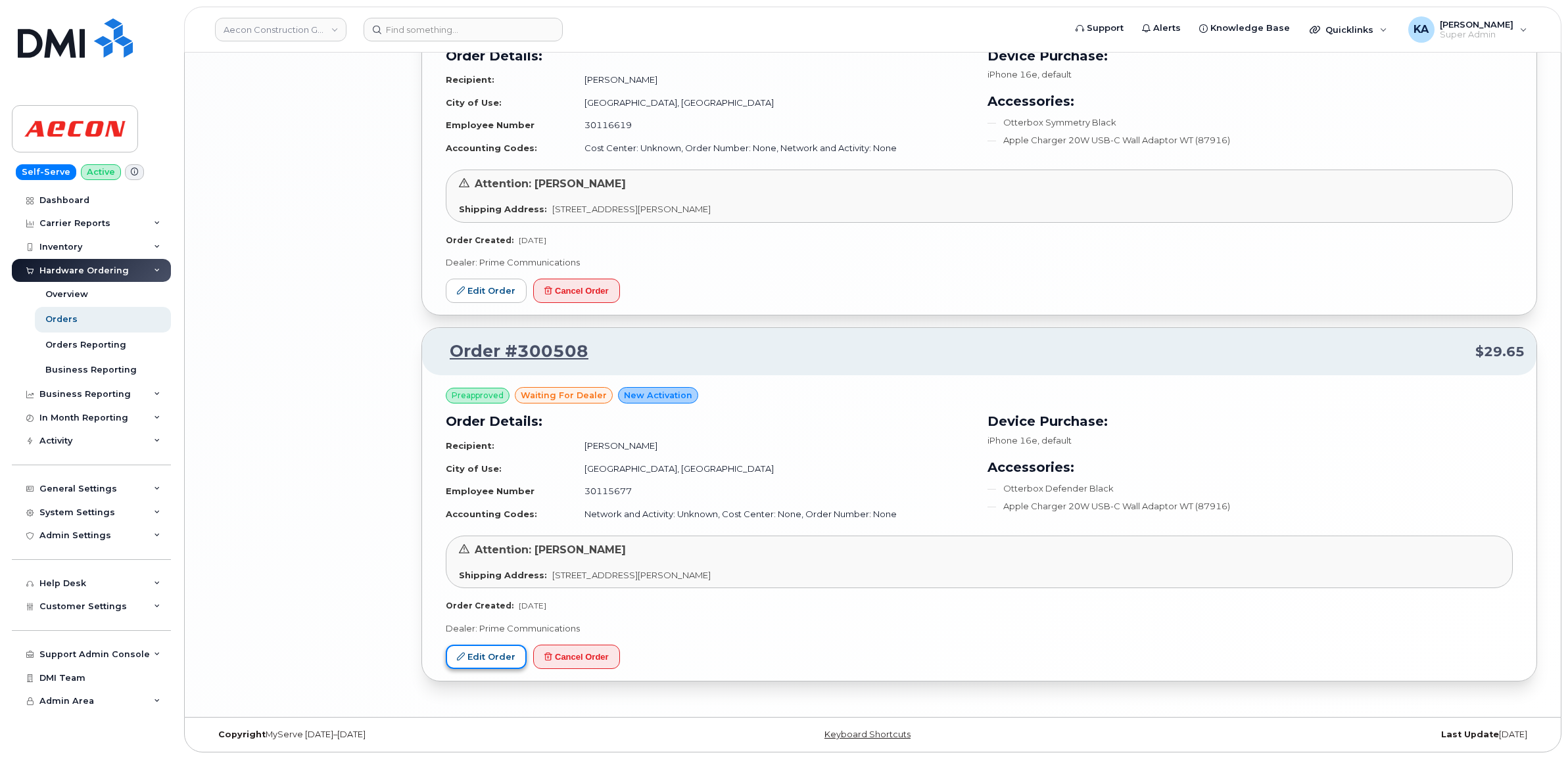
click at [489, 651] on link "Edit Order" at bounding box center [486, 656] width 81 height 25
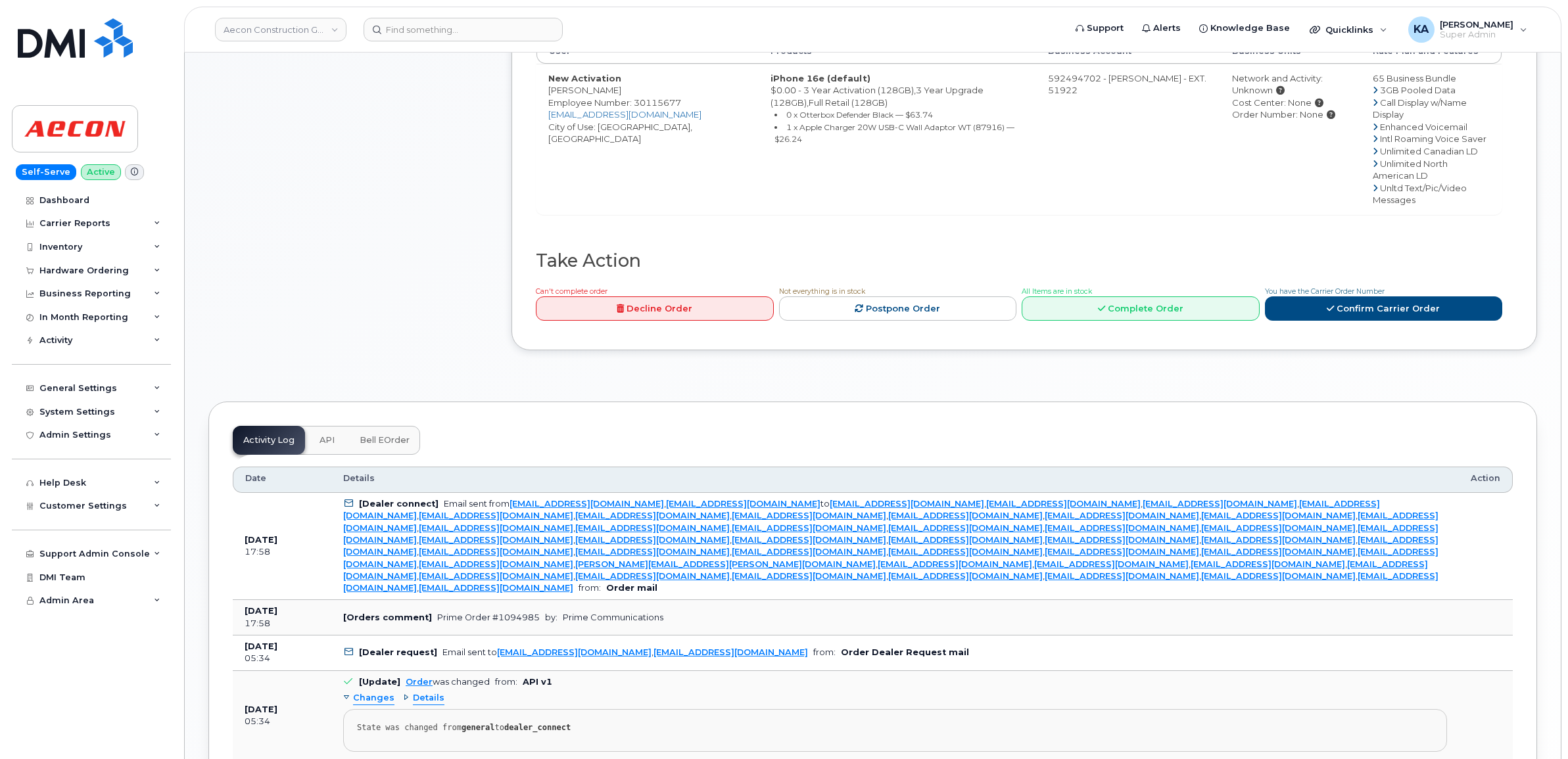
scroll to position [739, 0]
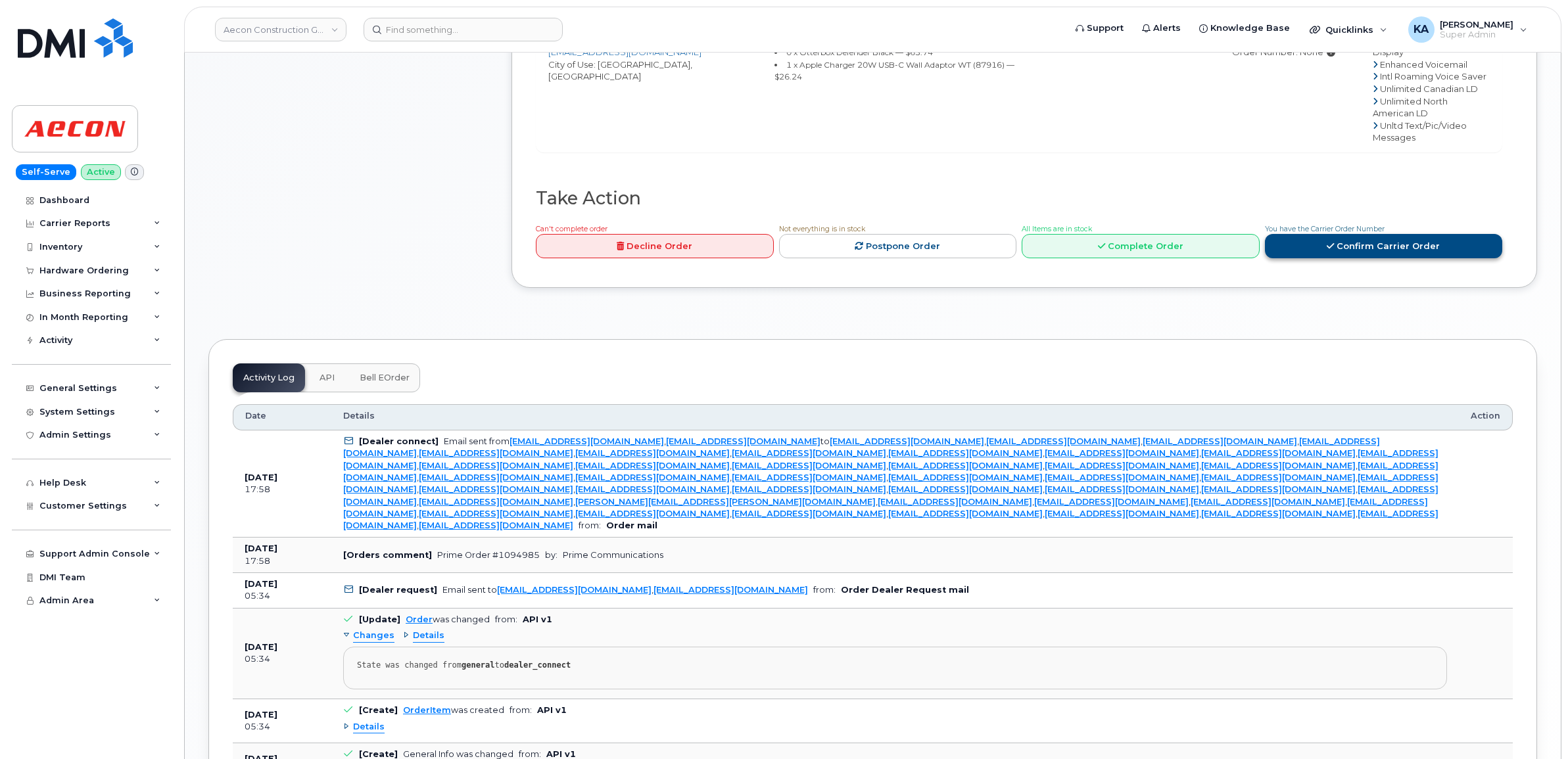
click at [1392, 237] on link "Confirm Carrier Order" at bounding box center [1383, 246] width 238 height 25
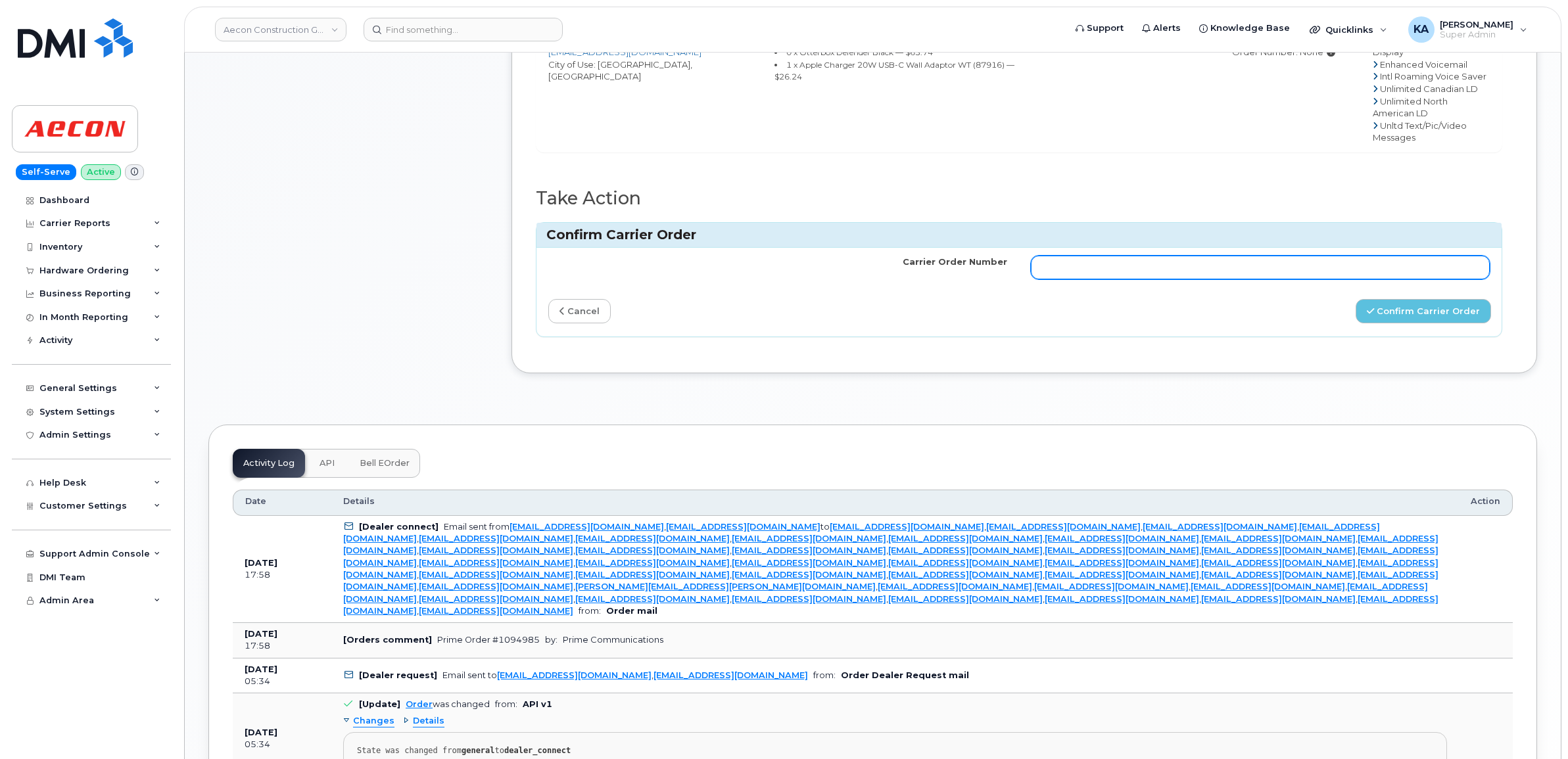
click at [1138, 257] on input "Carrier Order Number" at bounding box center [1260, 268] width 459 height 24
type input "109485"
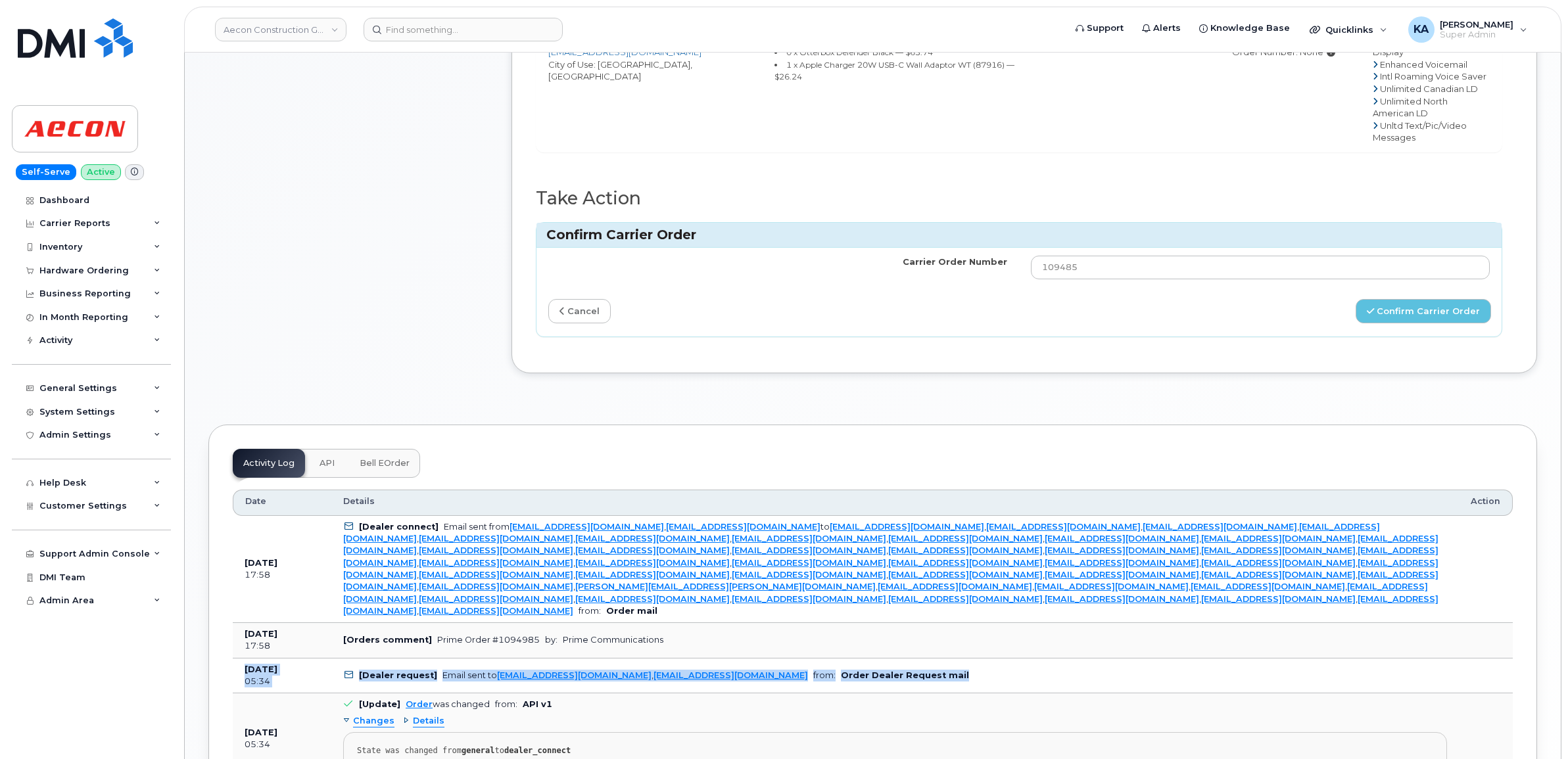
drag, startPoint x: 237, startPoint y: 625, endPoint x: 904, endPoint y: 629, distance: 667.0
click at [904, 659] on tr "Sep 11, 2025 05:34 [Dealer request] Email sent to ALuthra@primecomms.ca , mobil…" at bounding box center [872, 676] width 1280 height 36
drag, startPoint x: 902, startPoint y: 629, endPoint x: 826, endPoint y: 635, distance: 76.2
copy tr "Sep 11, 2025 05:34 [Dealer request] Email sent to ALuthra@primecomms.ca , mobil…"
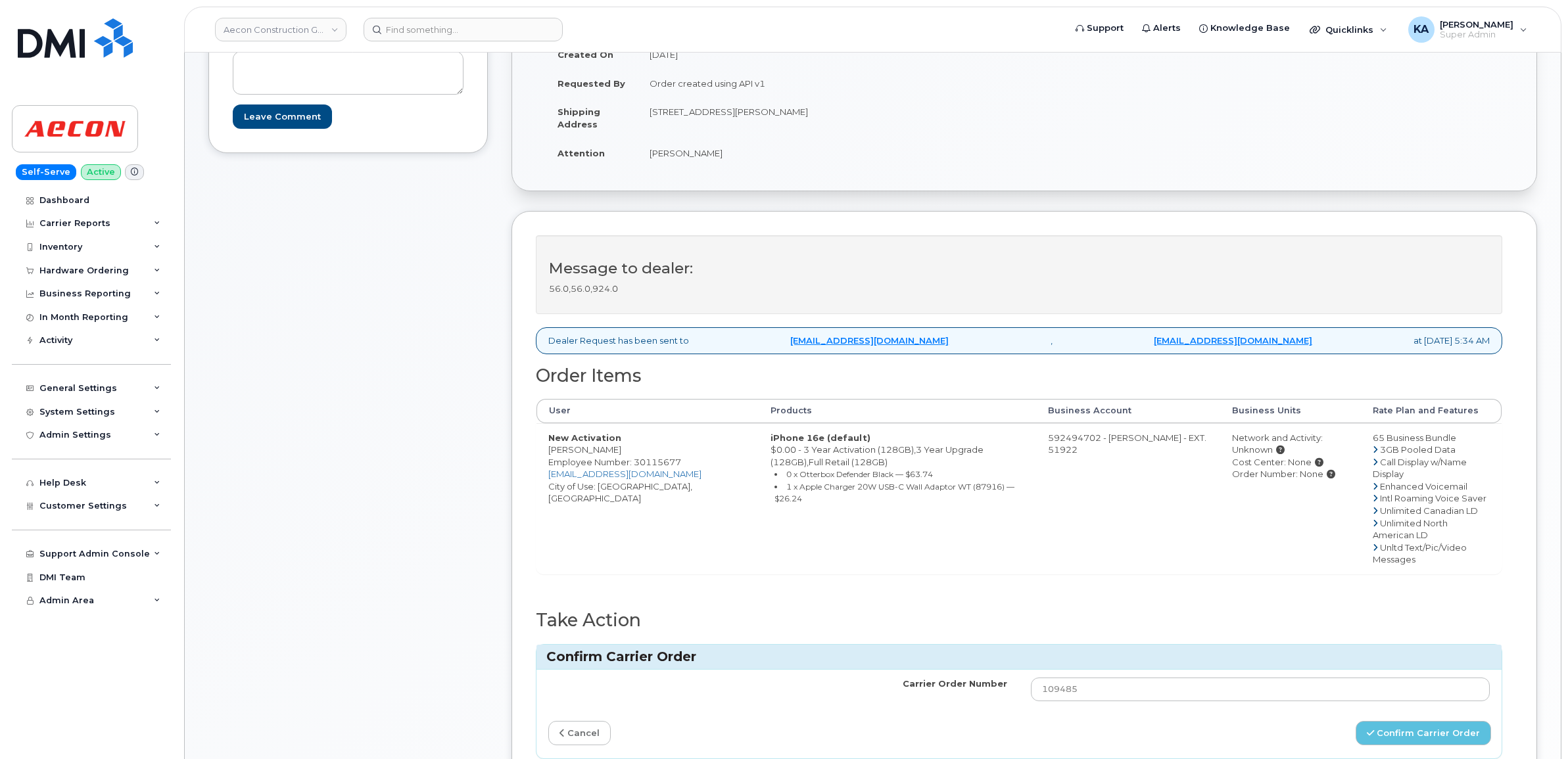
scroll to position [329, 0]
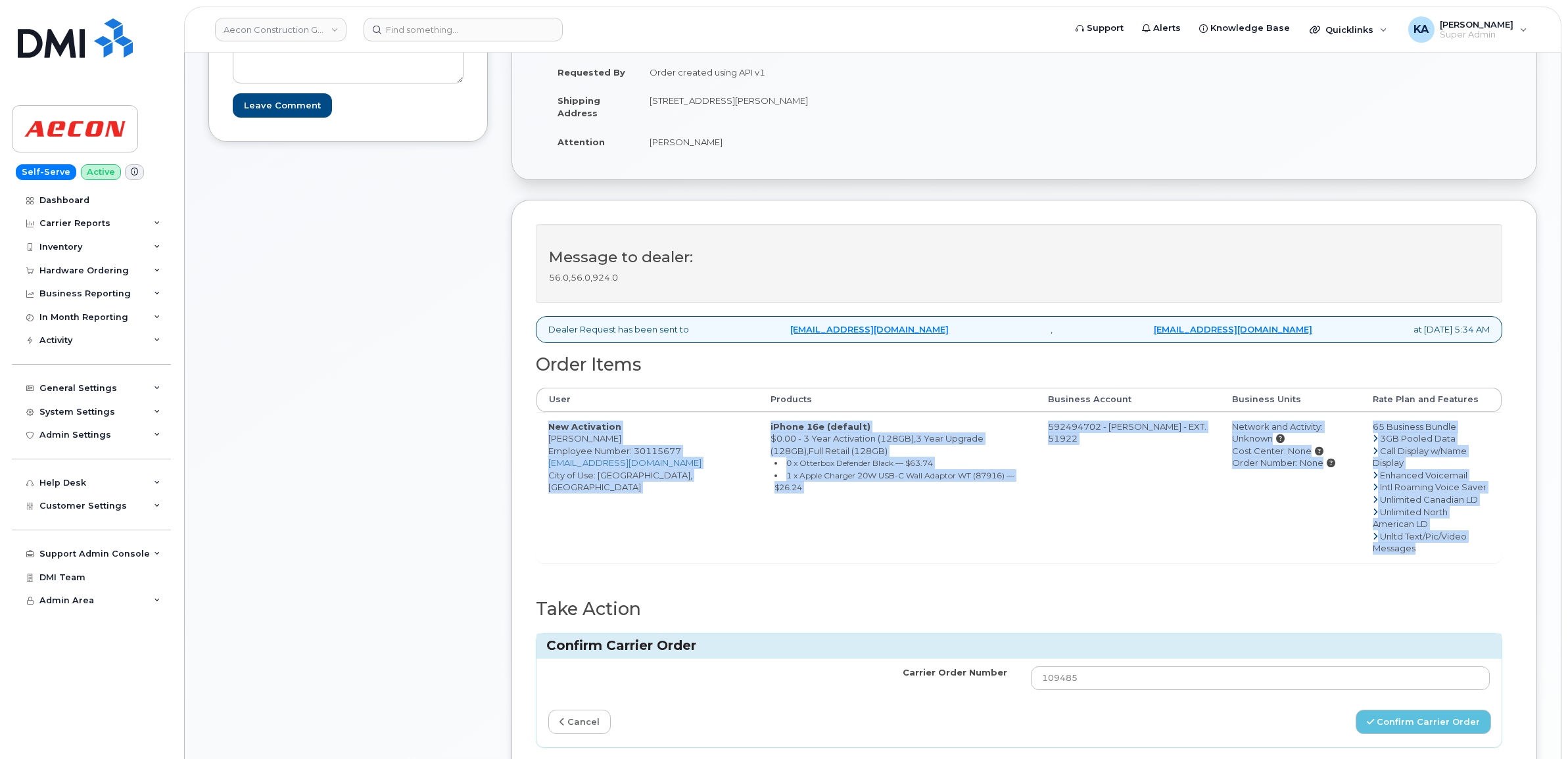
drag, startPoint x: 624, startPoint y: 412, endPoint x: 1434, endPoint y: 552, distance: 822.0
click at [1434, 552] on tr "New Activation Paige Crawford Employee Number: 30115677 PCRAWFORD@AECON.COM Cit…" at bounding box center [1019, 487] width 965 height 150
copy tr "New Activation Paige Crawford Employee Number: 30115677 PCRAWFORD@AECON.COM Cit…"
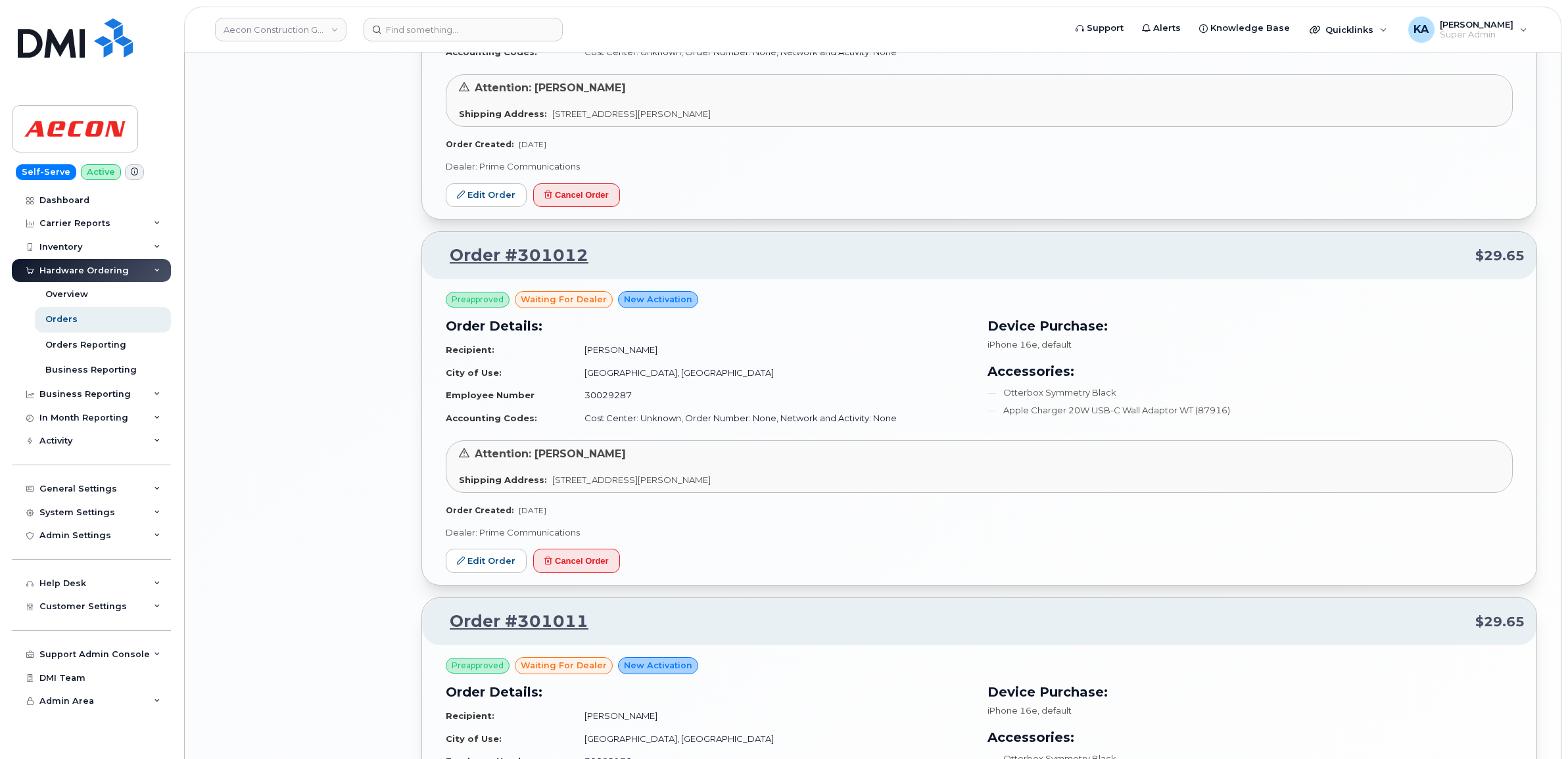
scroll to position [1808, 0]
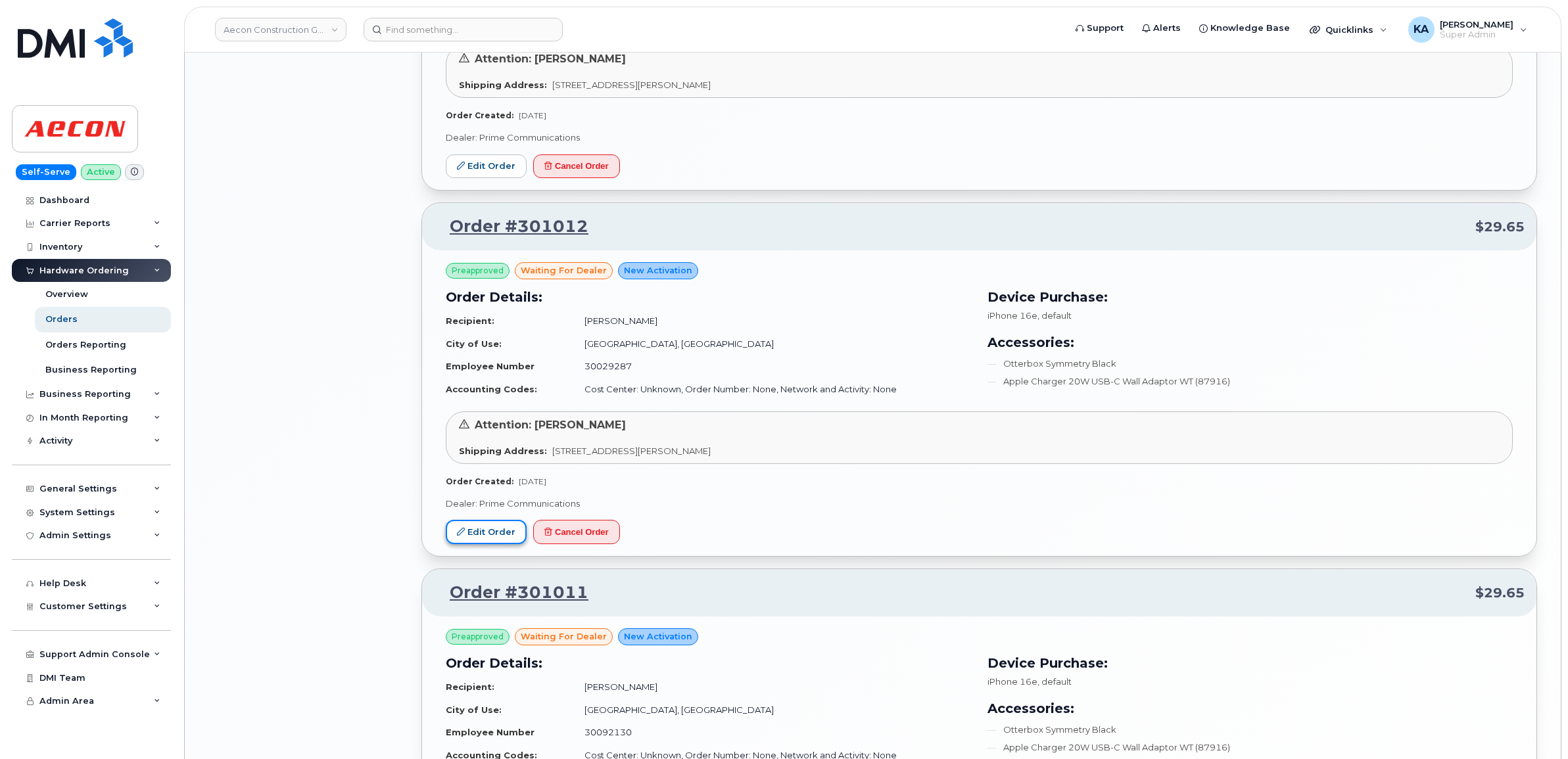
click at [480, 534] on link "Edit Order" at bounding box center [486, 532] width 81 height 25
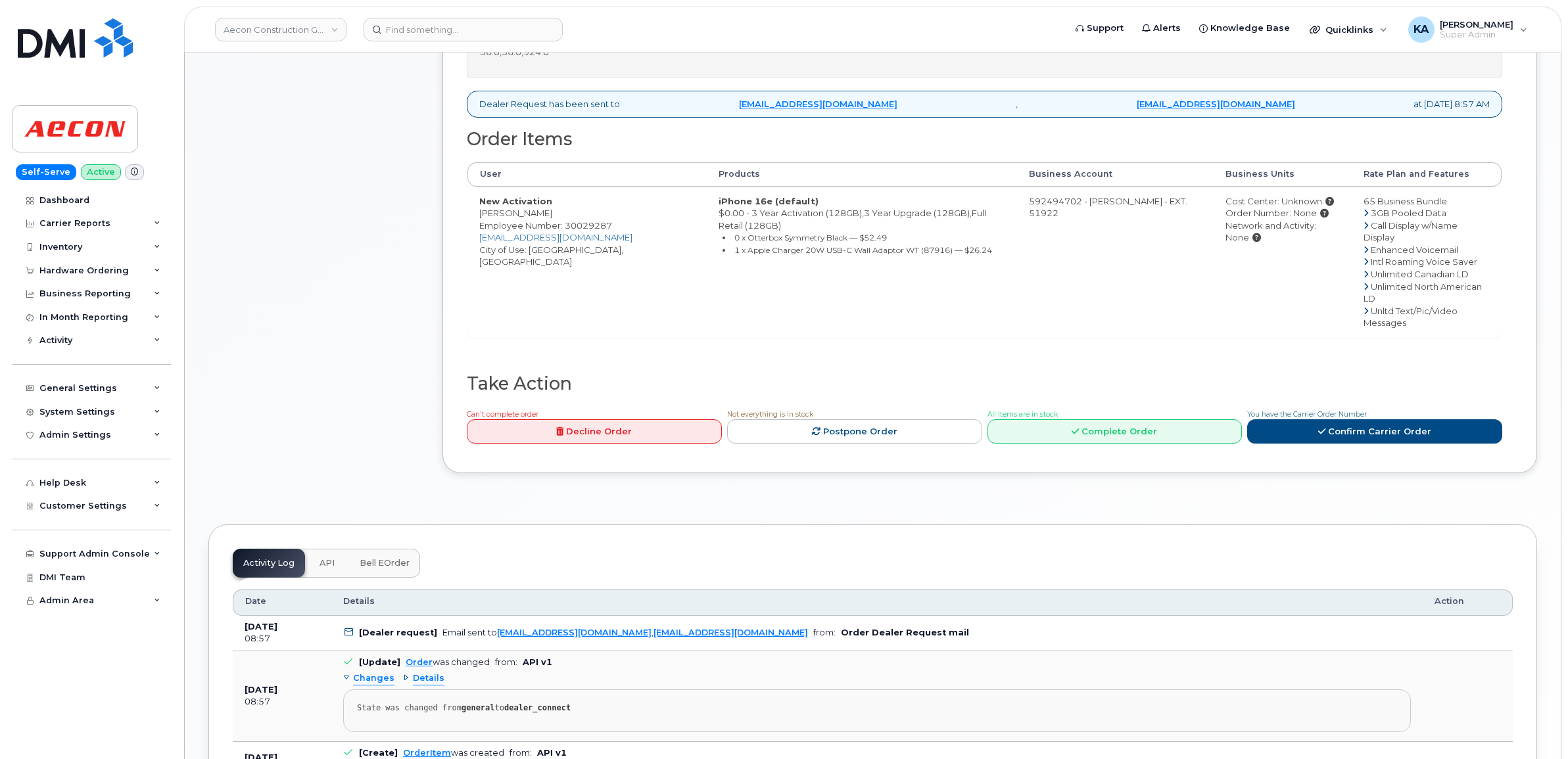
scroll to position [657, 0]
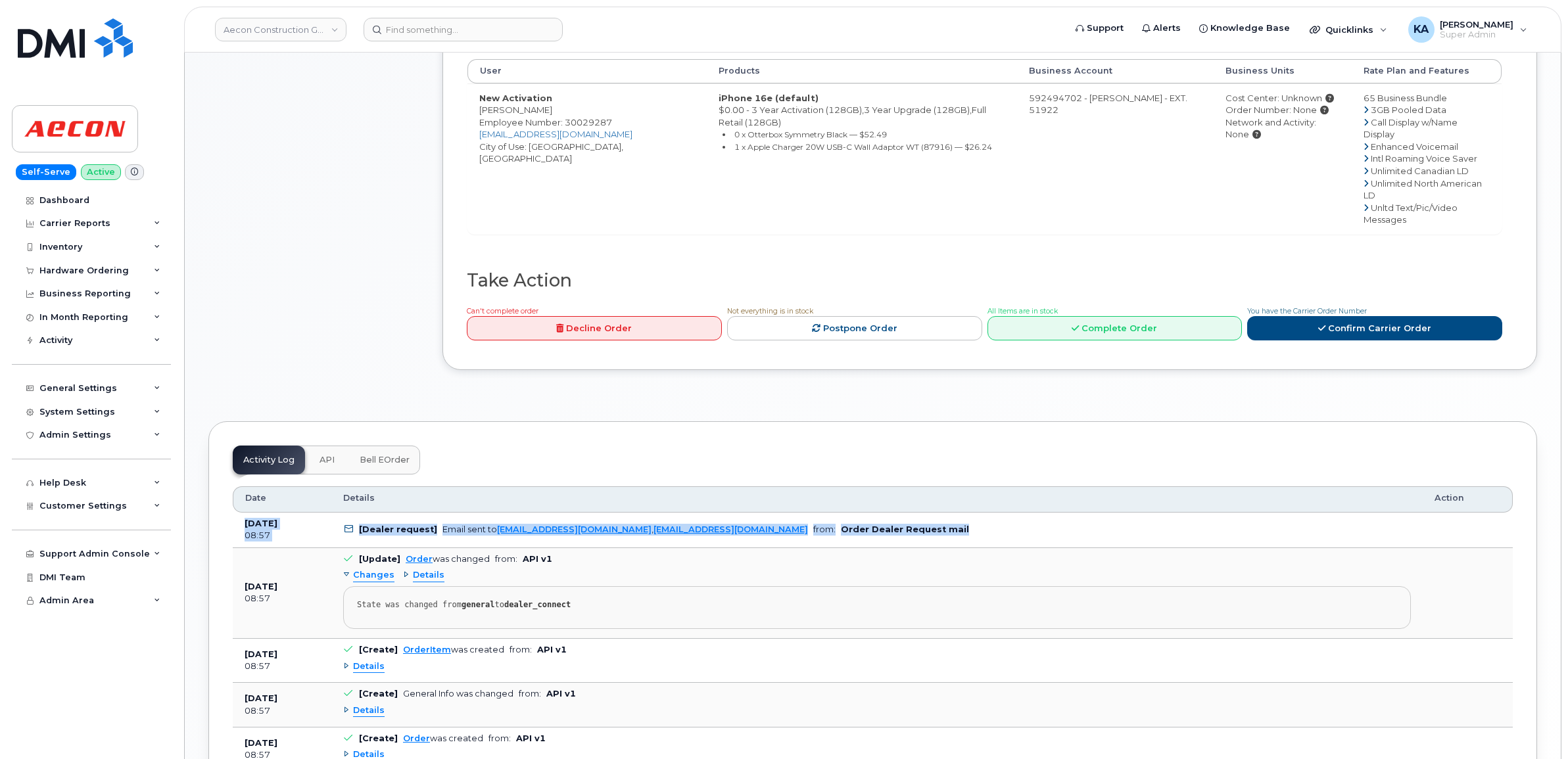
drag, startPoint x: 235, startPoint y: 479, endPoint x: 897, endPoint y: 490, distance: 662.1
click at [897, 513] on tr "Sep 17, 2025 08:57 [Dealer request] Email sent to ALuthra@primecomms.ca , mobil…" at bounding box center [872, 530] width 1280 height 36
copy tr "Sep 17, 2025 08:57 [Dealer request] Email sent to ALuthra@primecomms.ca , mobil…"
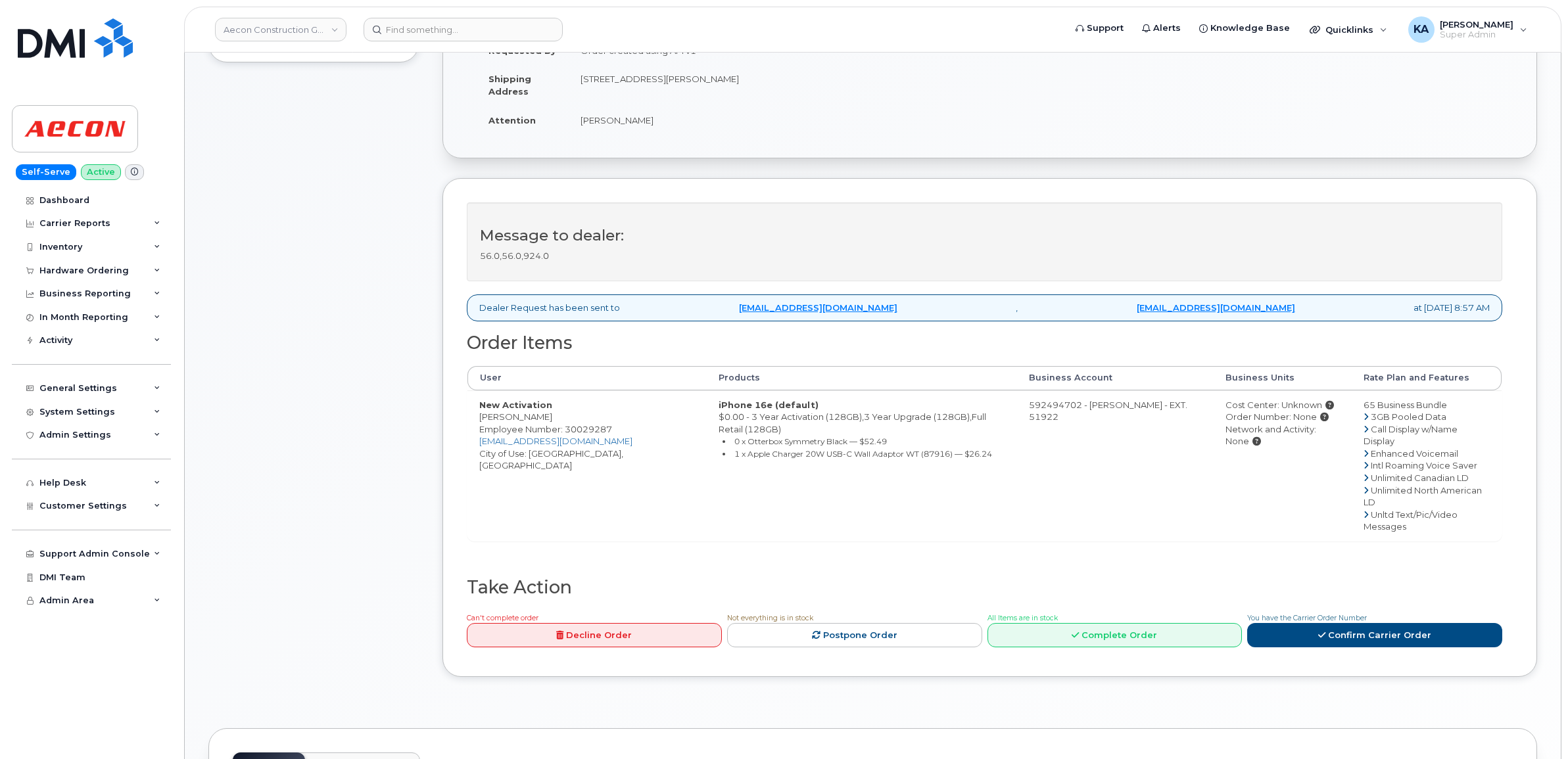
scroll to position [329, 0]
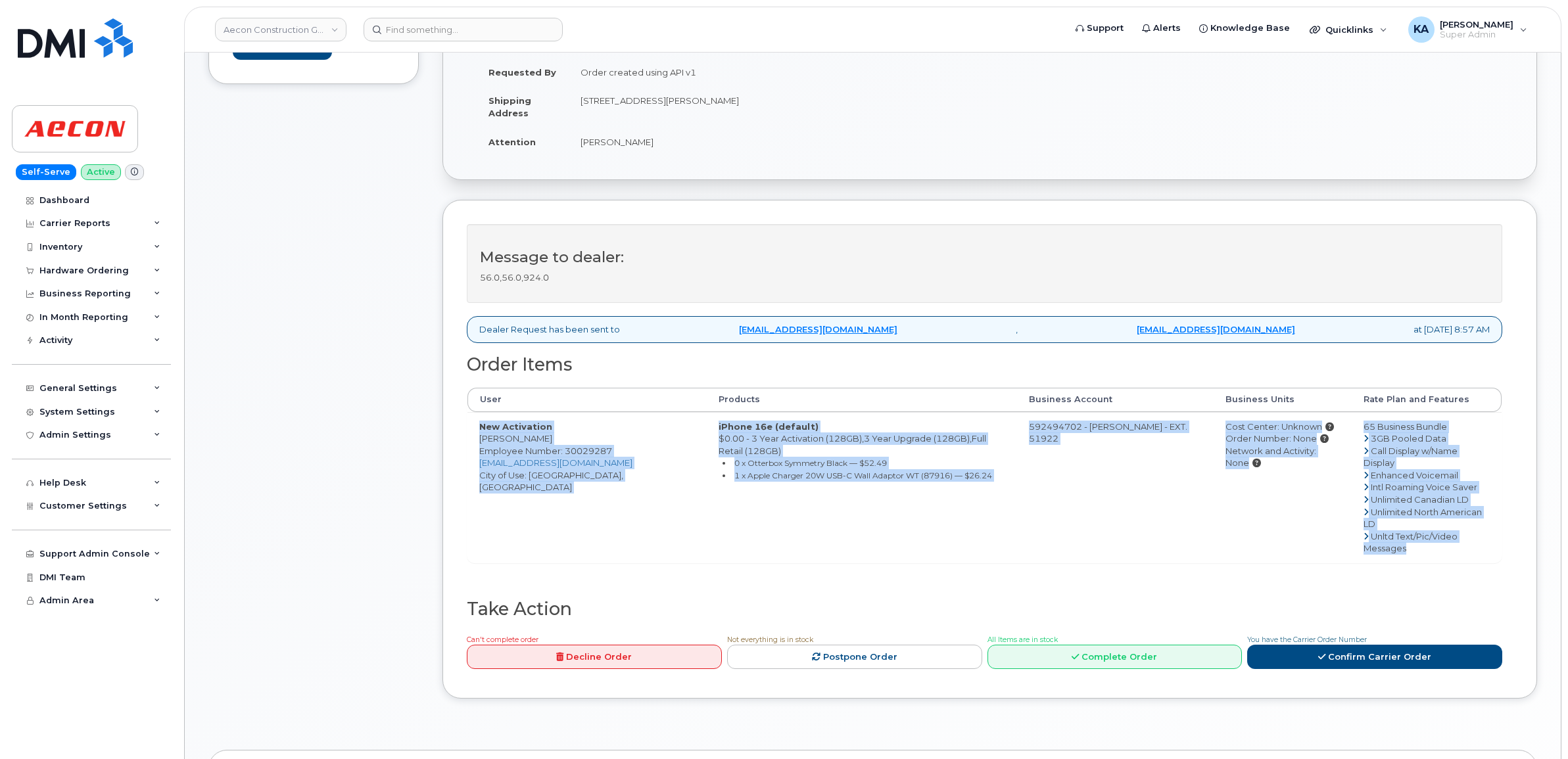
drag, startPoint x: 477, startPoint y: 416, endPoint x: 1484, endPoint y: 514, distance: 1011.8
click at [1484, 514] on tr "New Activation Will Savage Employee Number: 30029287 WSAVAGE@AECON.COM City of …" at bounding box center [984, 487] width 1034 height 150
copy tr "New Activation Will Savage Employee Number: 30029287 WSAVAGE@AECON.COM City of …"
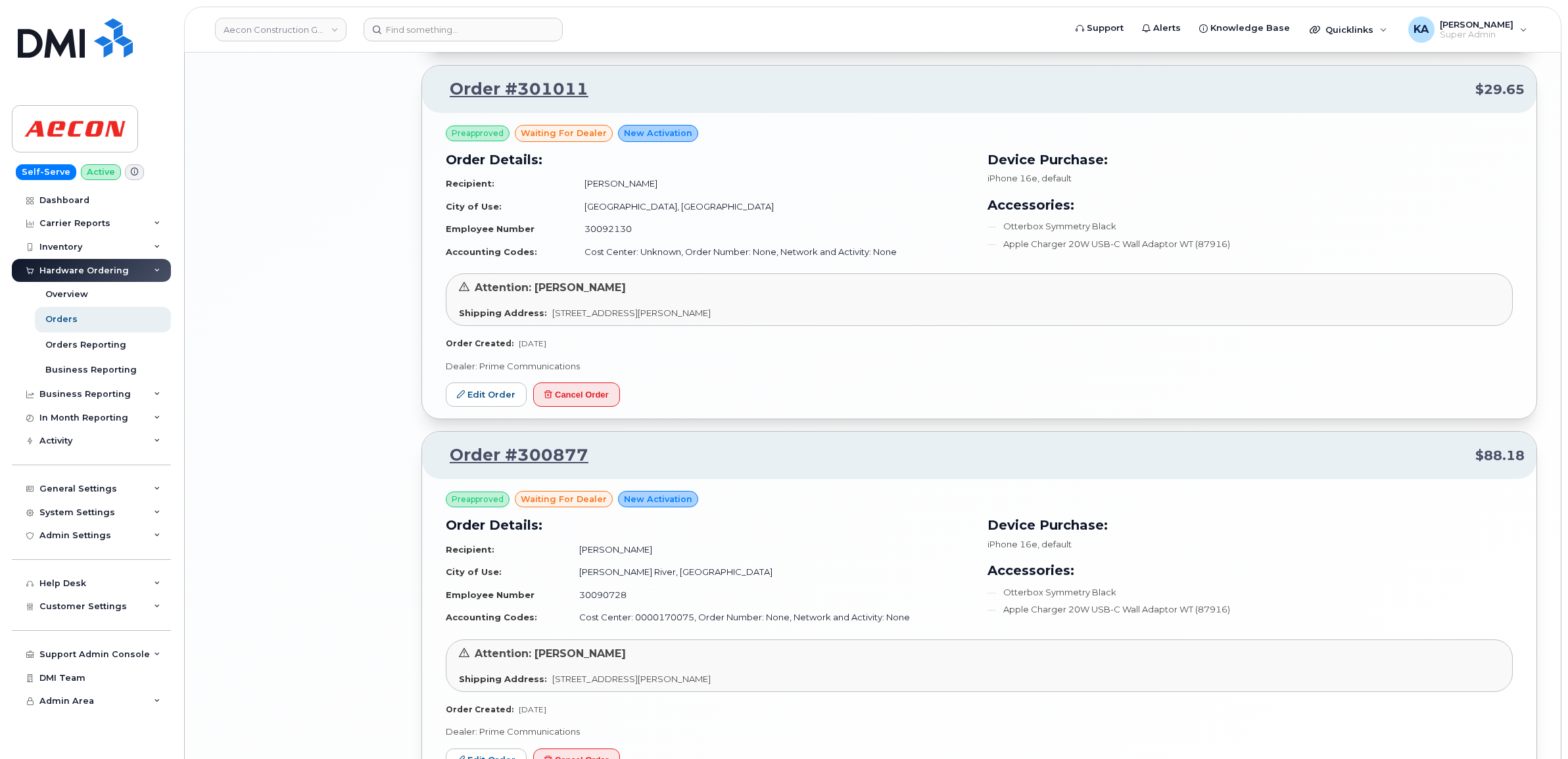
scroll to position [2452, 0]
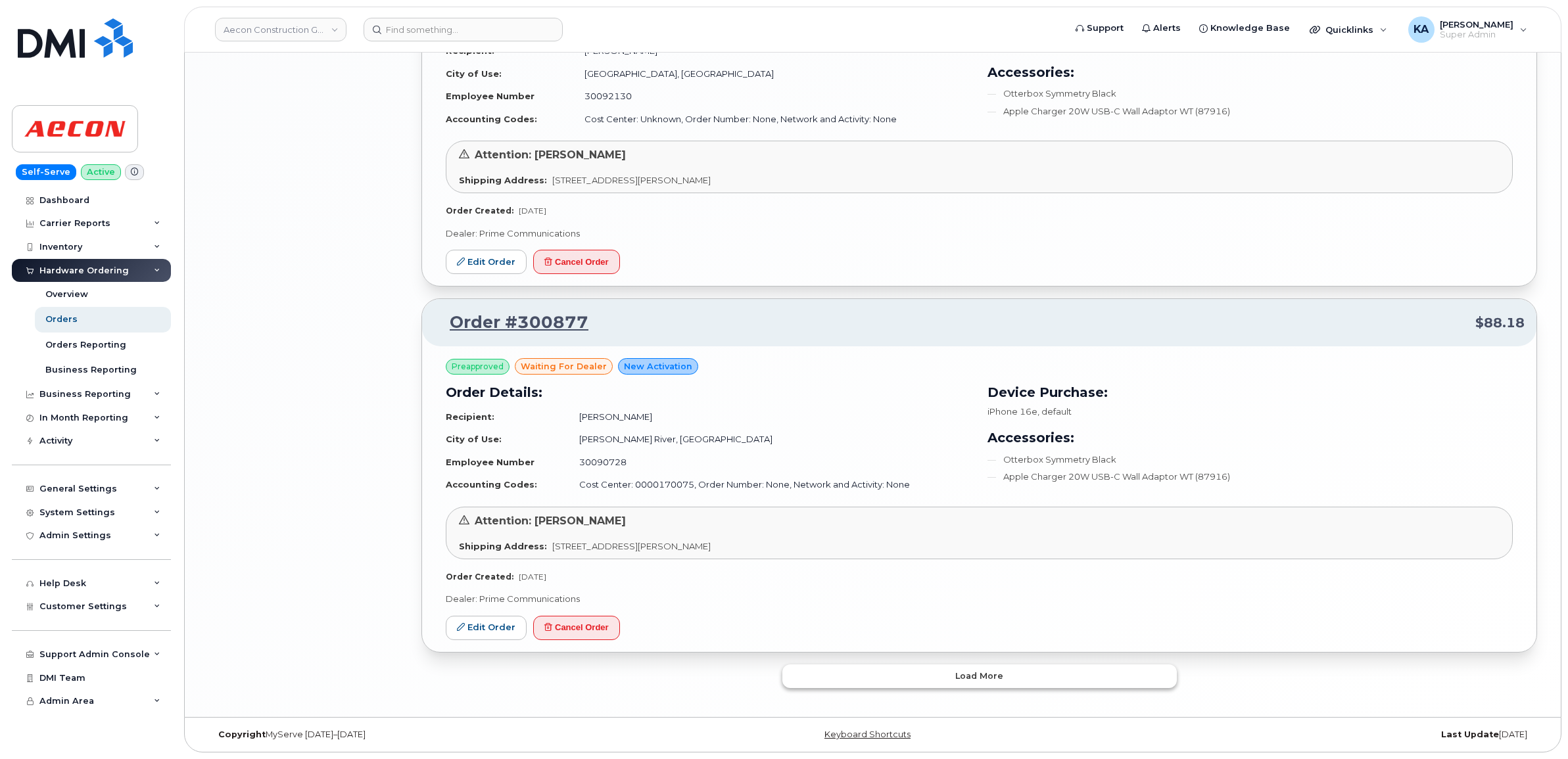
click at [872, 677] on button "Load more" at bounding box center [980, 676] width 395 height 24
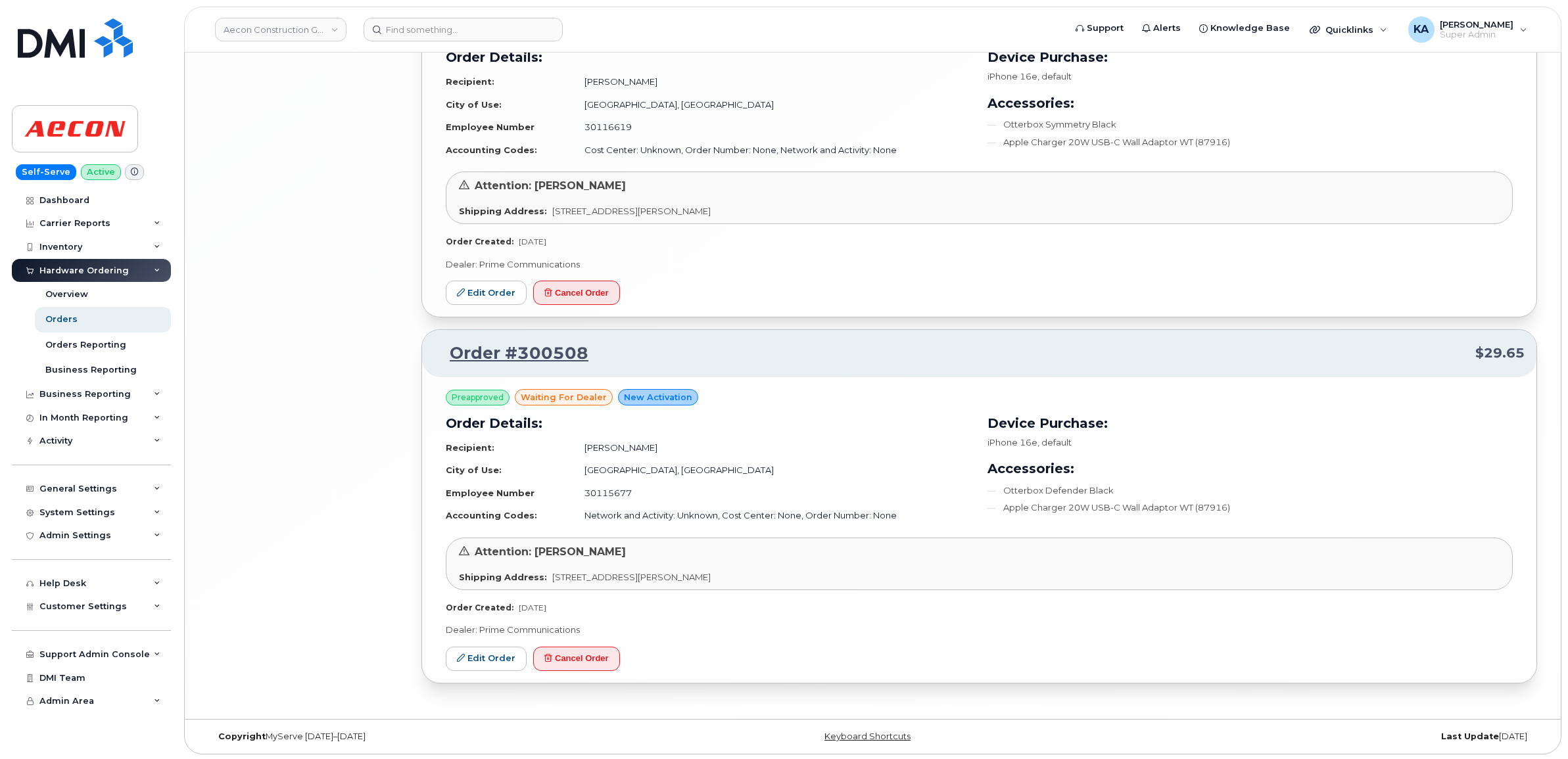
scroll to position [3913, 0]
click at [503, 652] on link "Edit Order" at bounding box center [486, 656] width 81 height 25
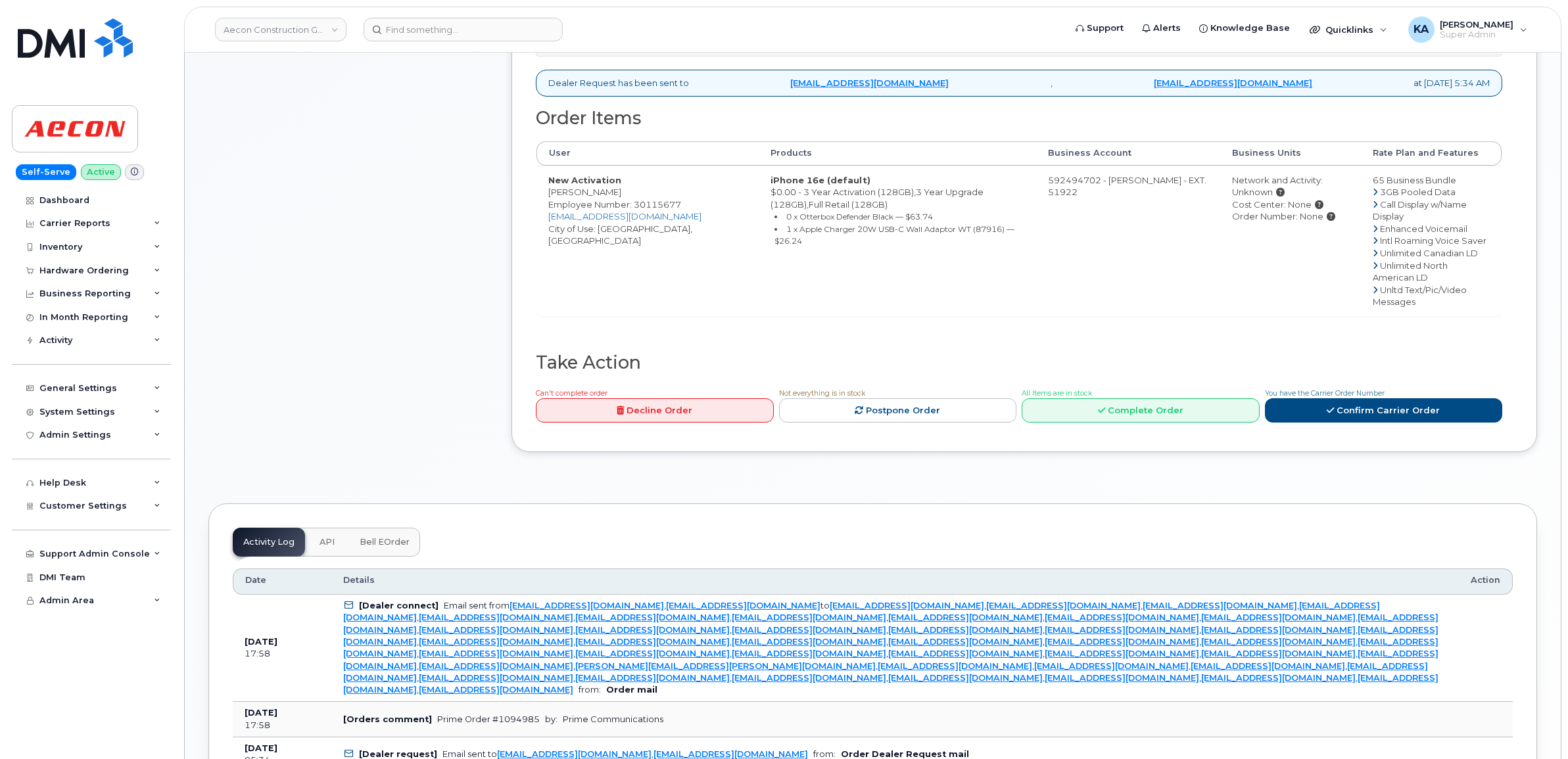
scroll to position [738, 0]
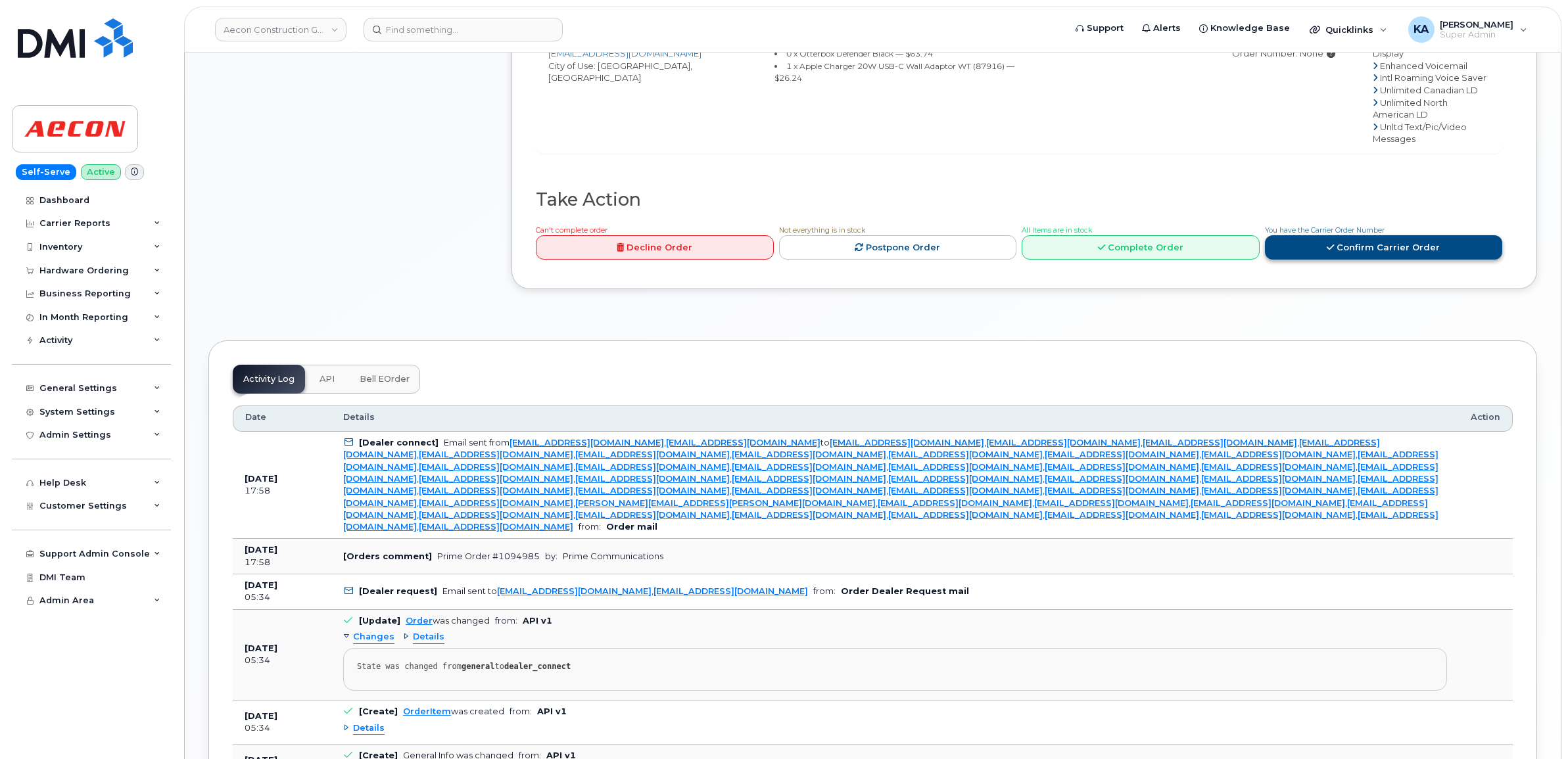
click at [1349, 243] on link "Confirm Carrier Order" at bounding box center [1383, 247] width 238 height 25
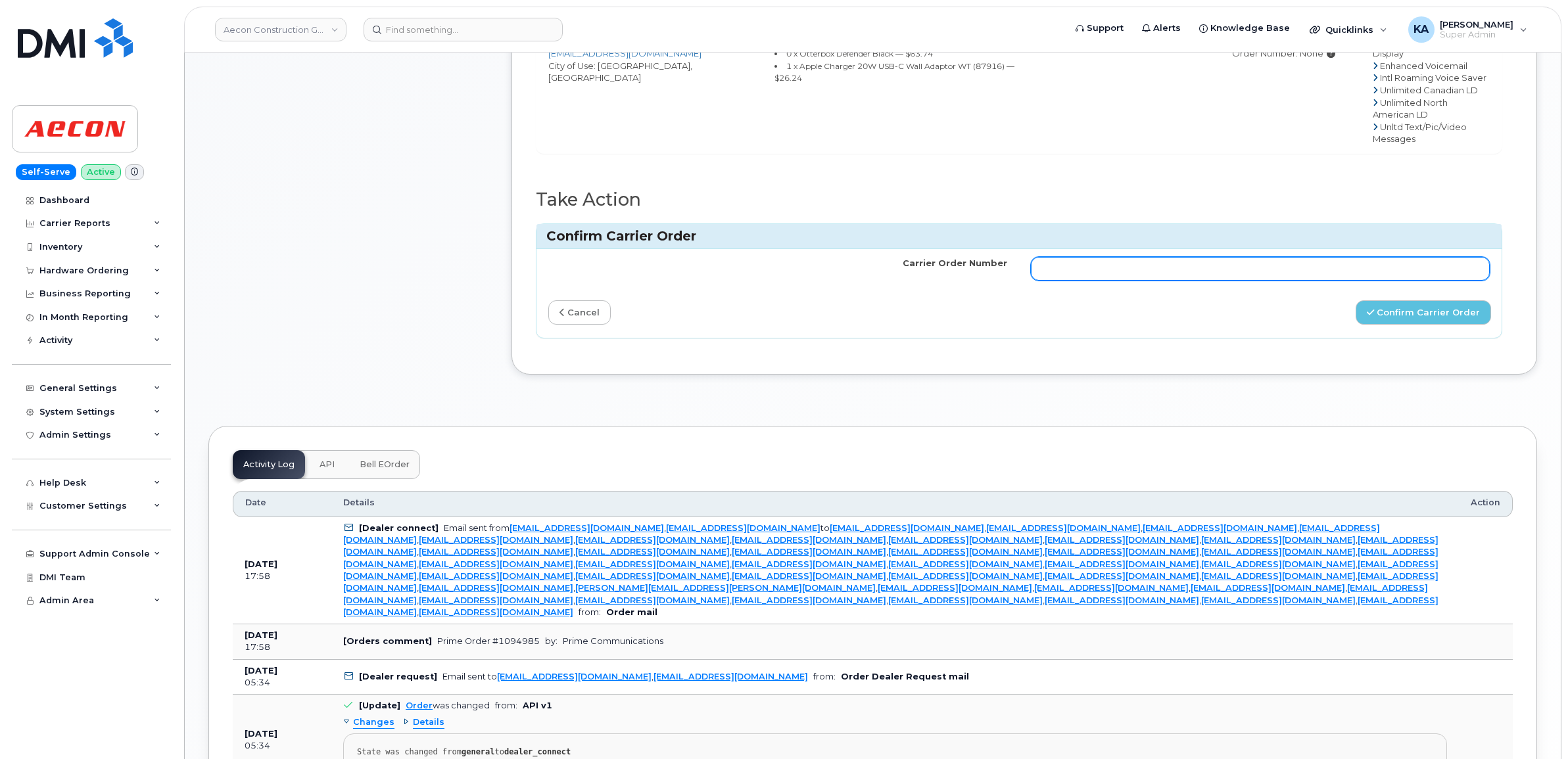
click at [1166, 261] on input "Carrier Order Number" at bounding box center [1260, 269] width 459 height 24
type input "1094985"
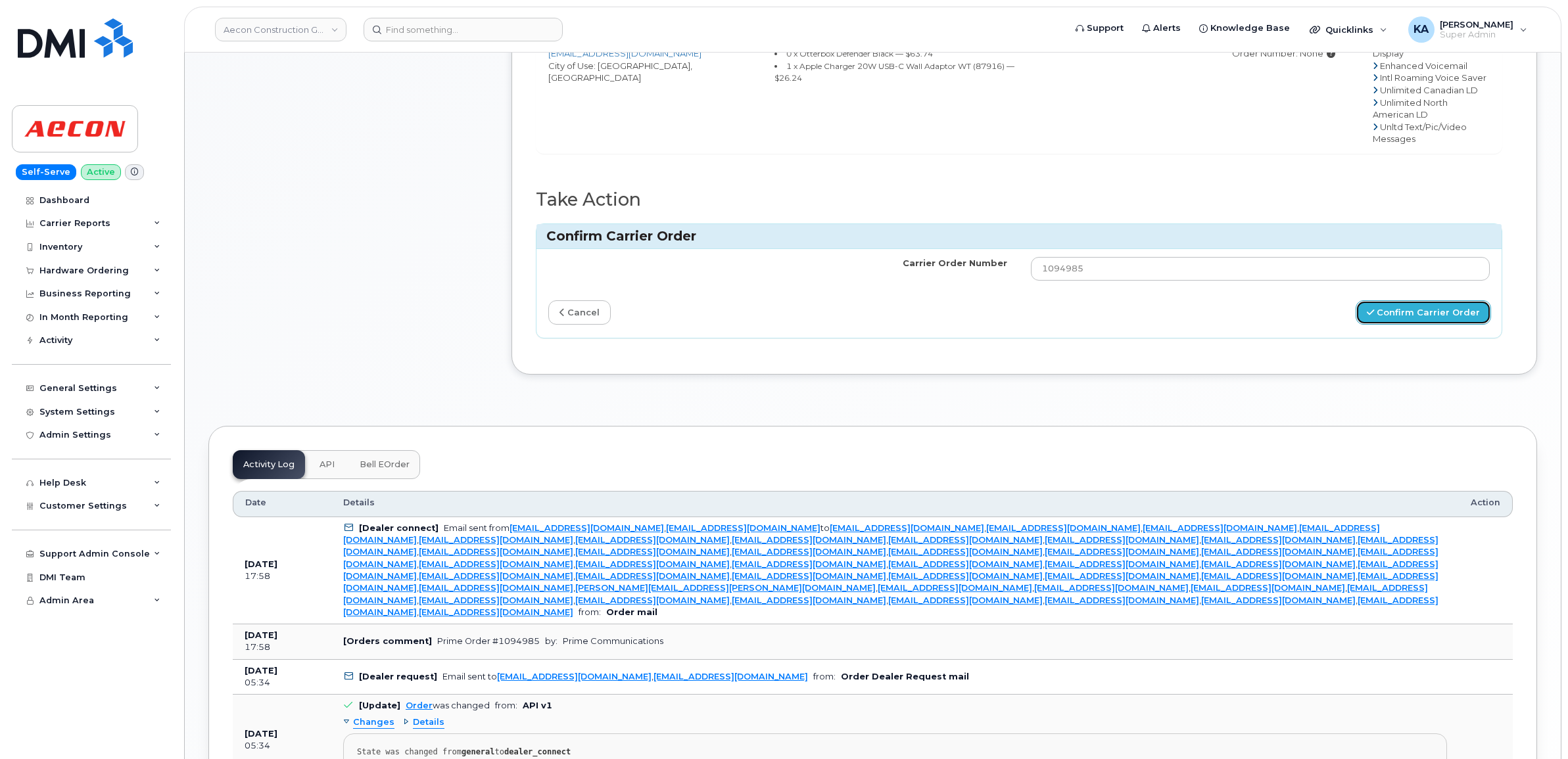
click at [1423, 304] on button "Confirm Carrier Order" at bounding box center [1423, 312] width 136 height 25
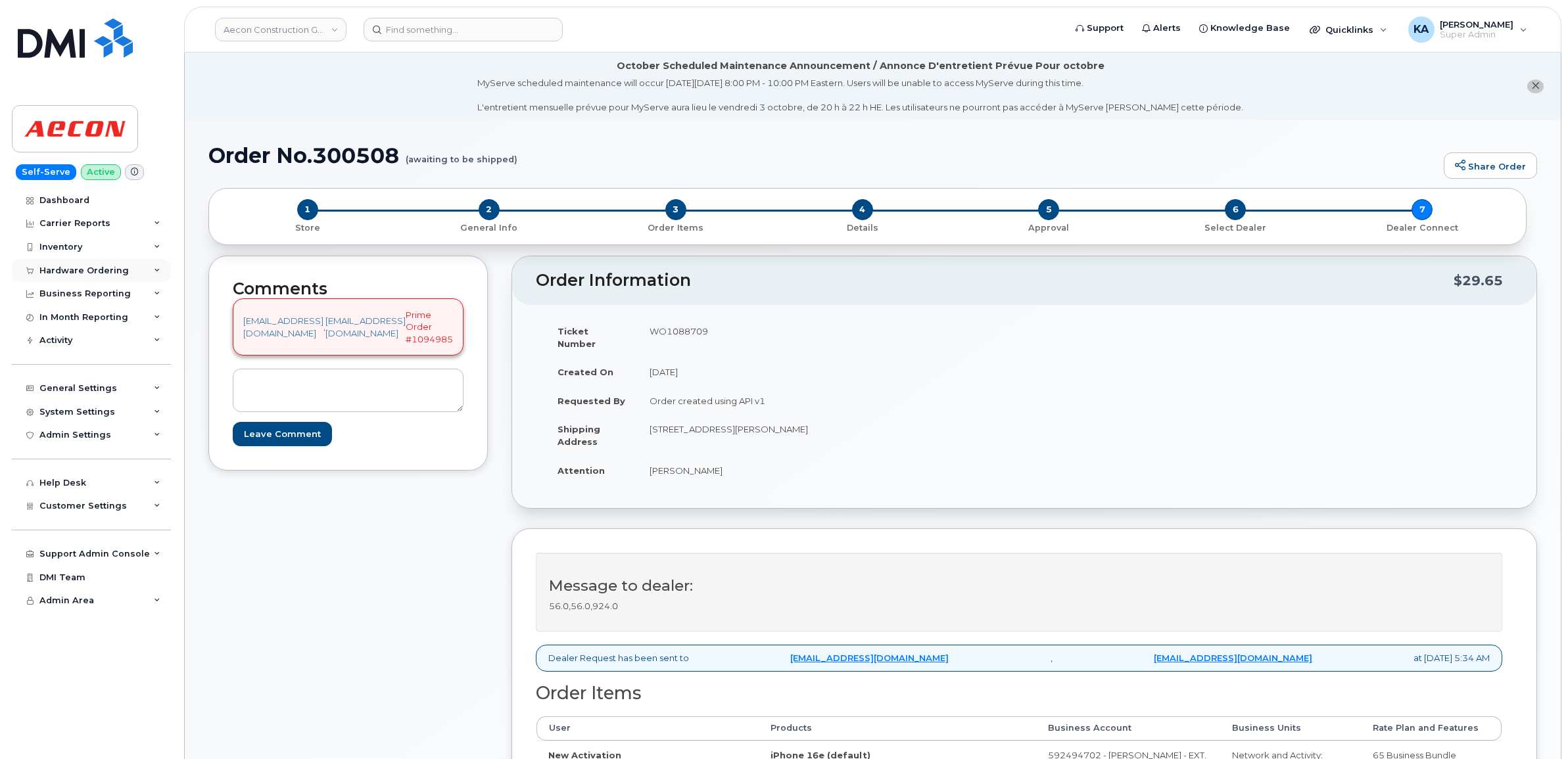
click at [94, 265] on div "Hardware Ordering" at bounding box center [91, 271] width 159 height 24
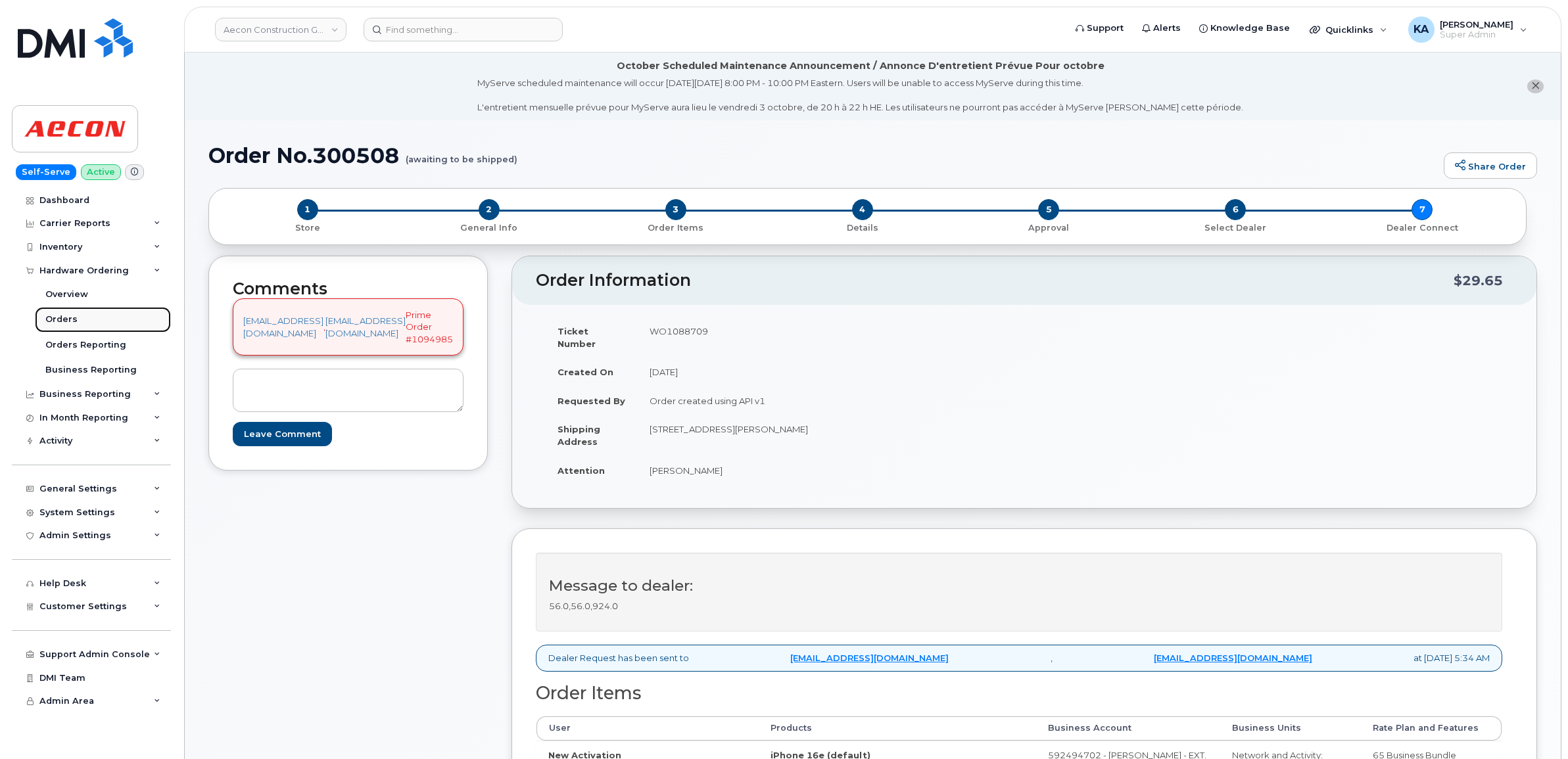
click at [59, 320] on div "Orders" at bounding box center [62, 319] width 32 height 12
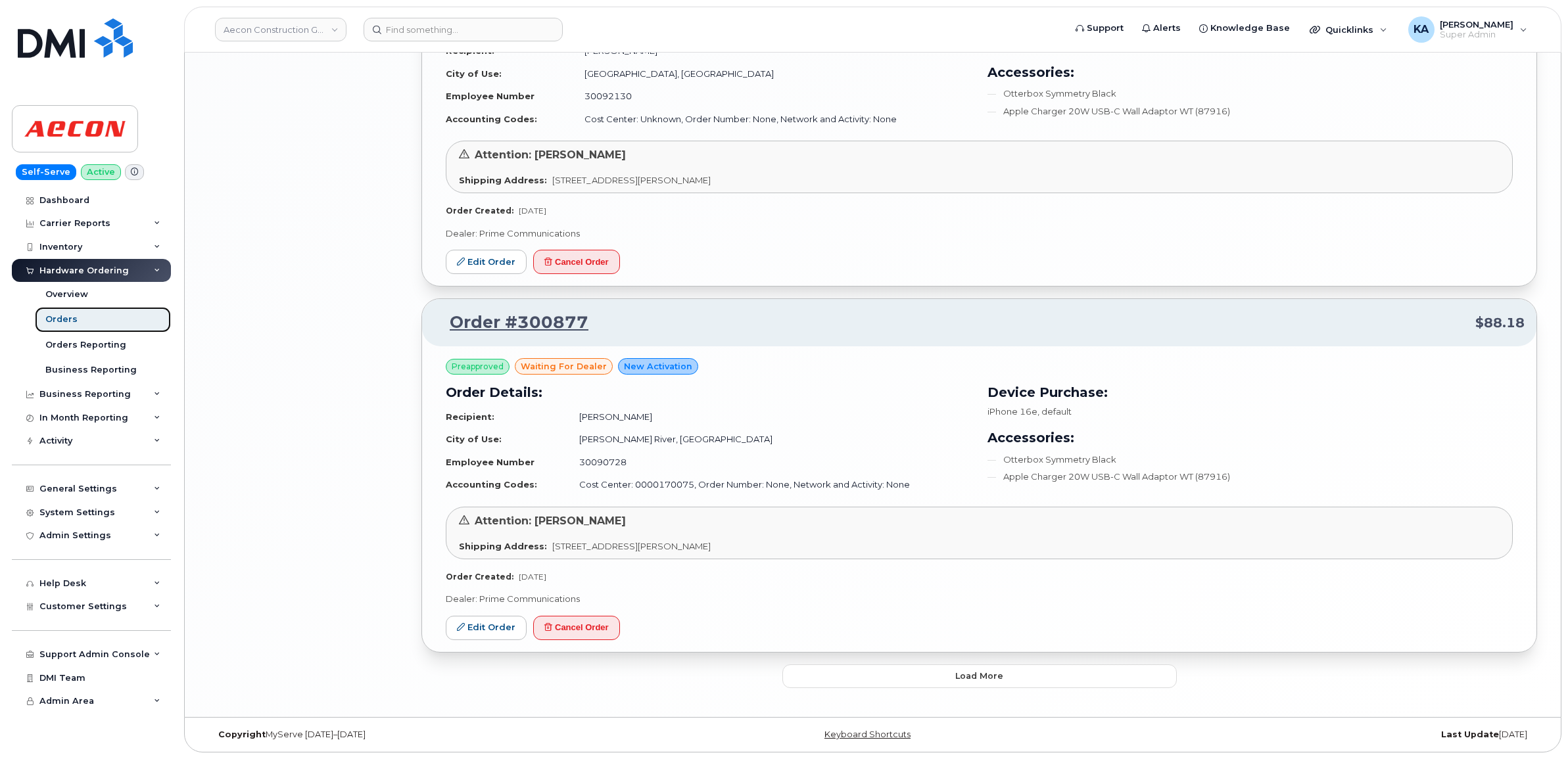
scroll to position [2452, 0]
click at [819, 673] on button "Load more" at bounding box center [980, 676] width 395 height 24
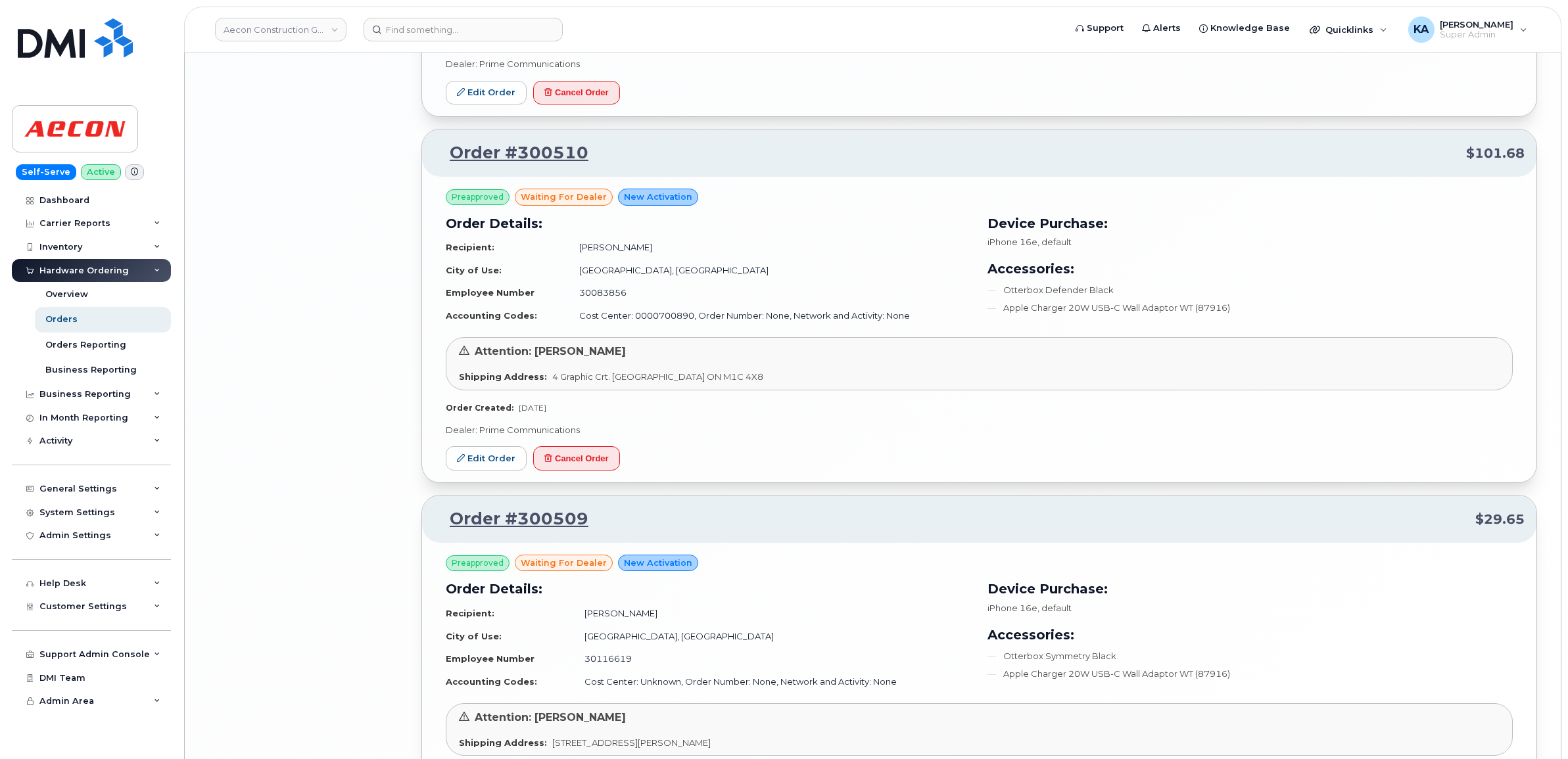
scroll to position [3547, 0]
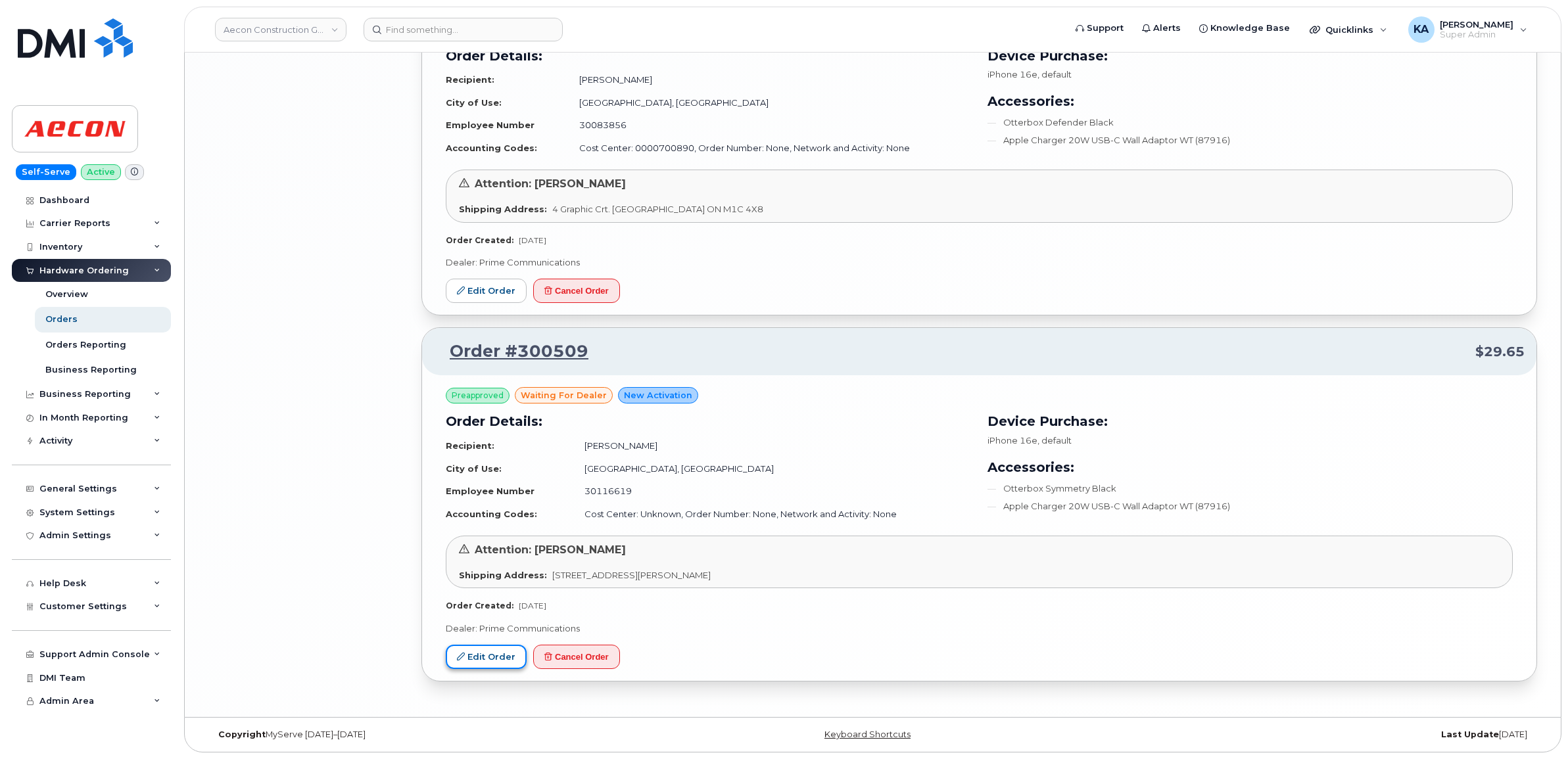
click at [470, 659] on link "Edit Order" at bounding box center [486, 656] width 81 height 25
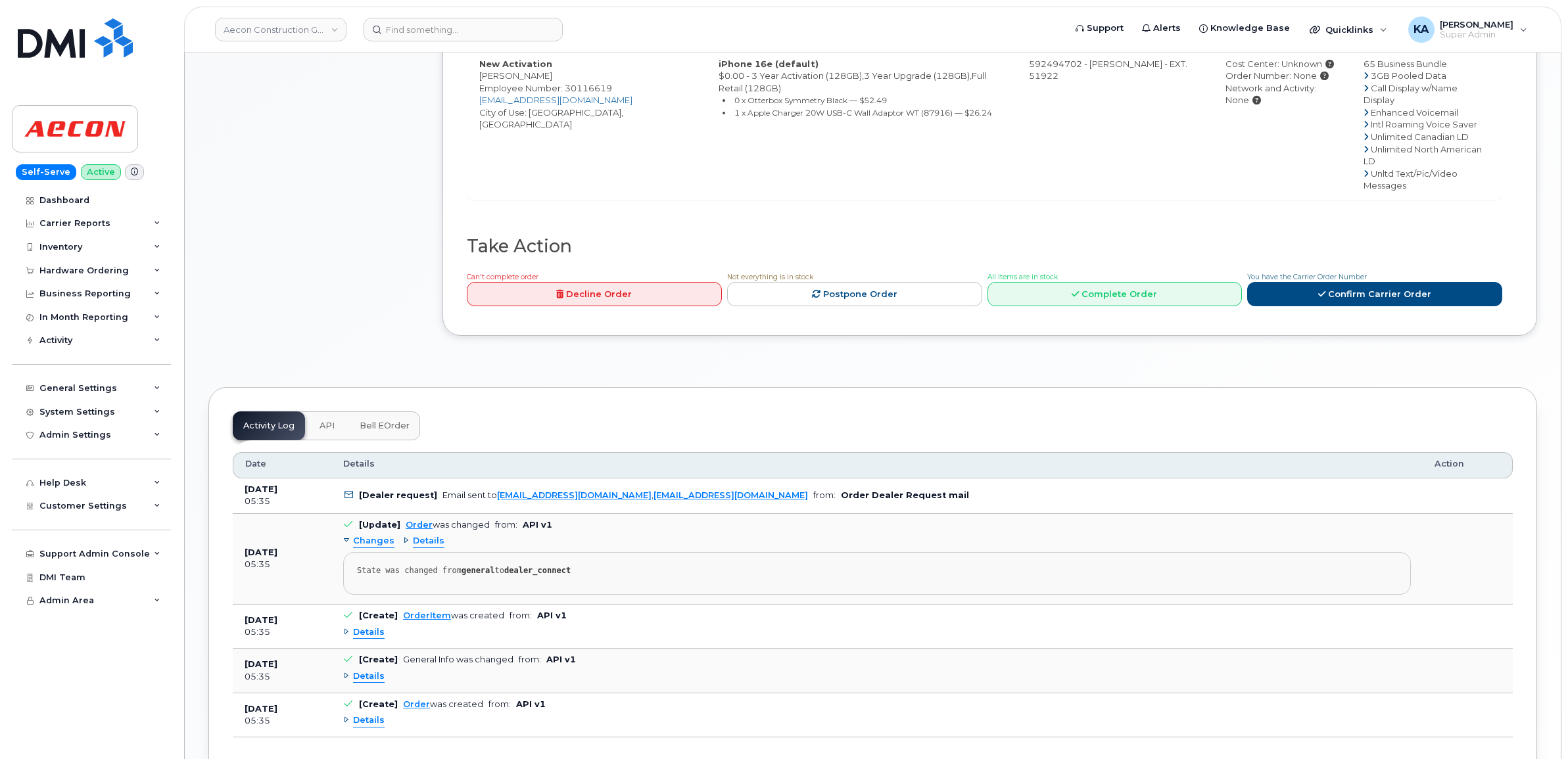
scroll to position [702, 0]
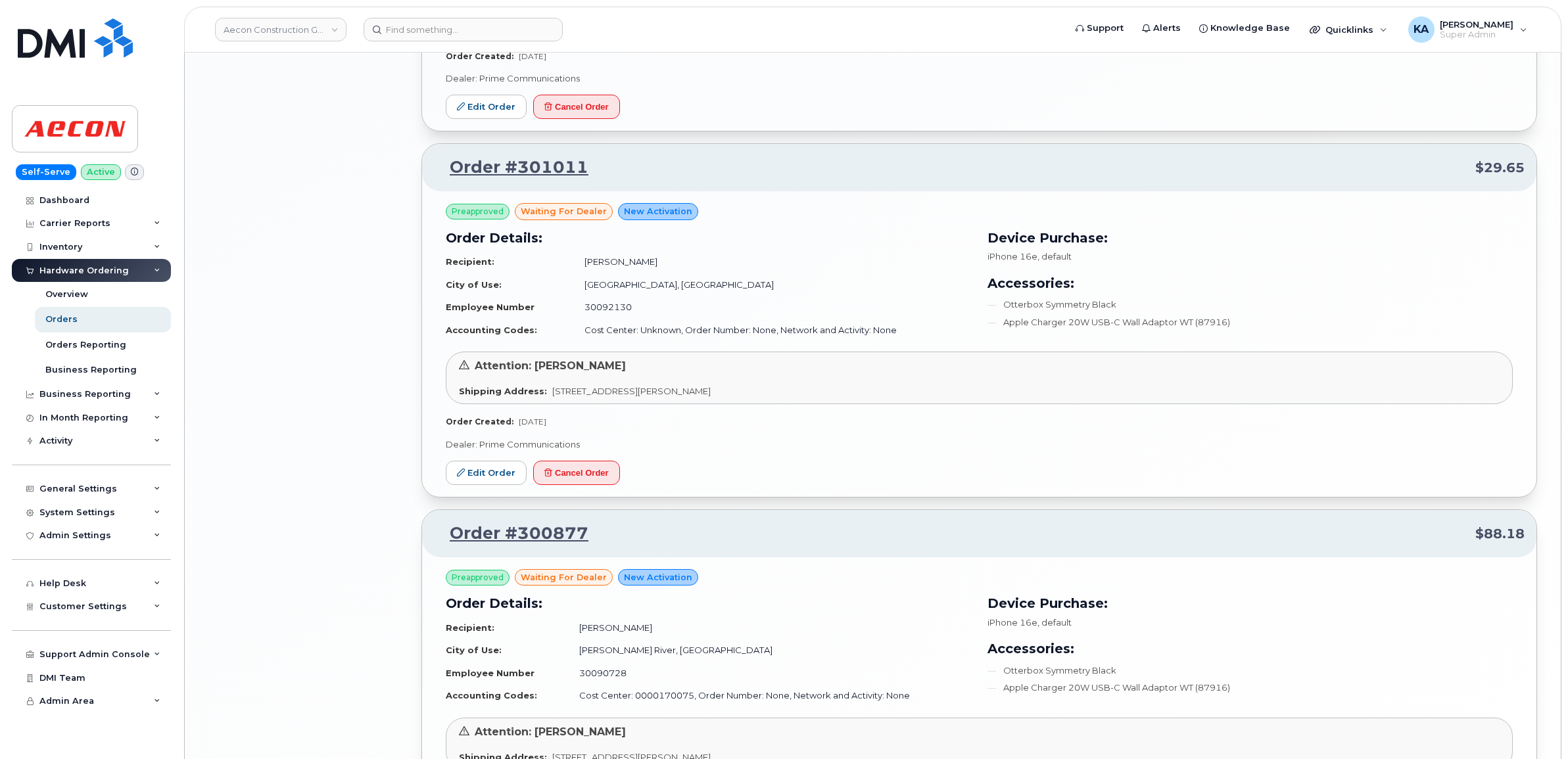
scroll to position [2452, 0]
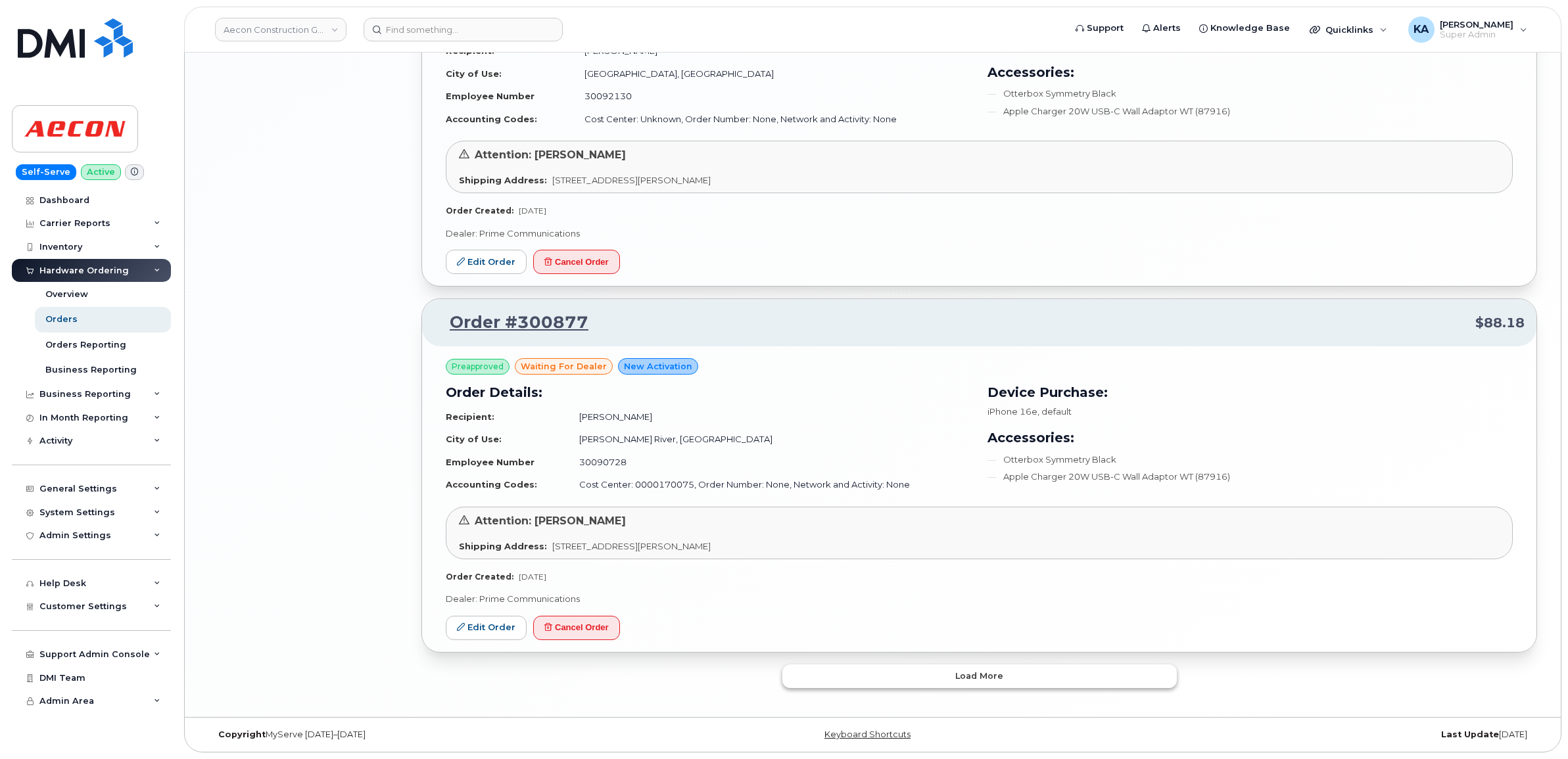
click at [974, 679] on span "Load more" at bounding box center [979, 676] width 48 height 13
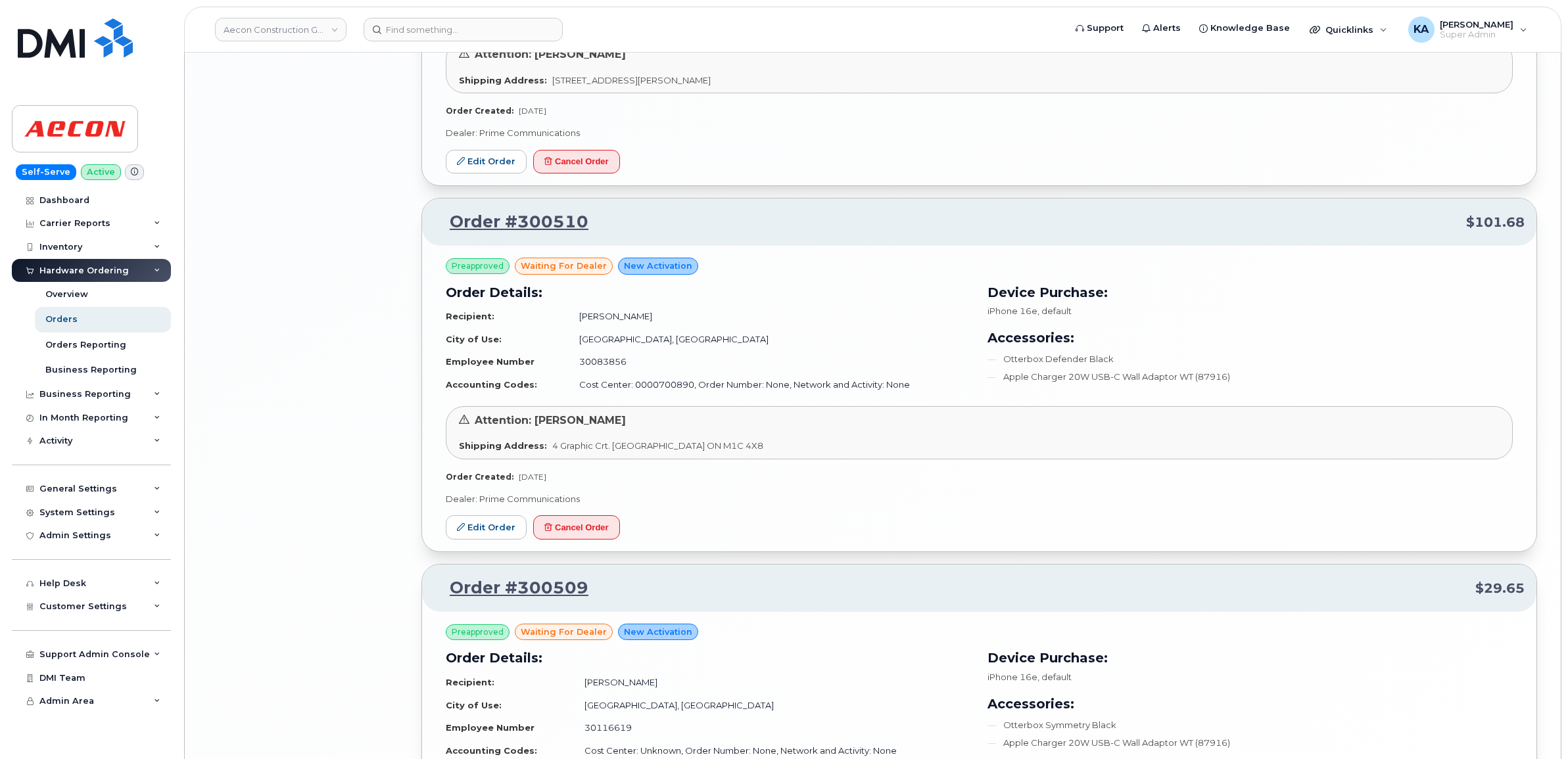
scroll to position [3301, 0]
click at [489, 541] on link "Edit Order" at bounding box center [486, 528] width 81 height 25
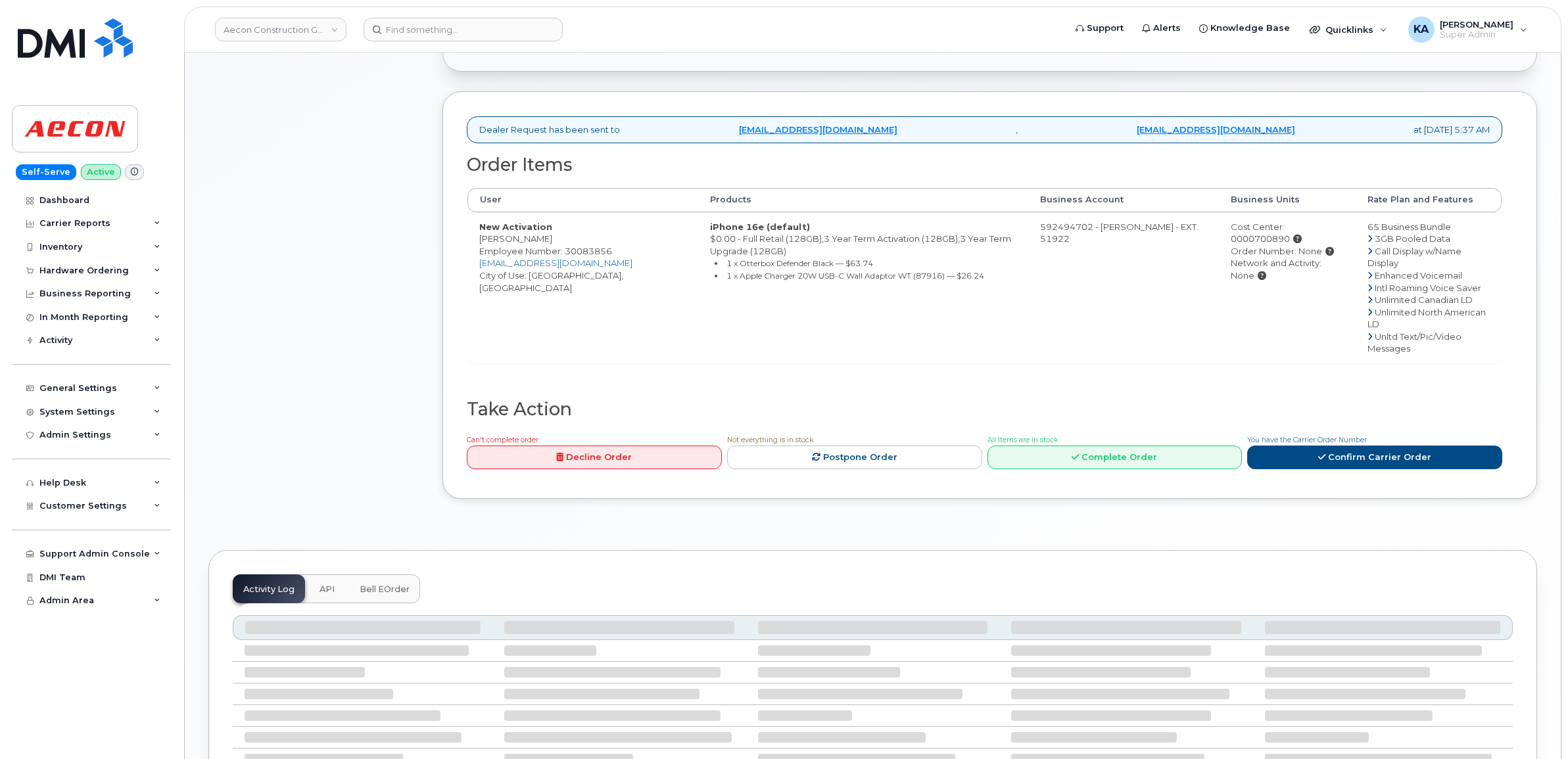
scroll to position [541, 0]
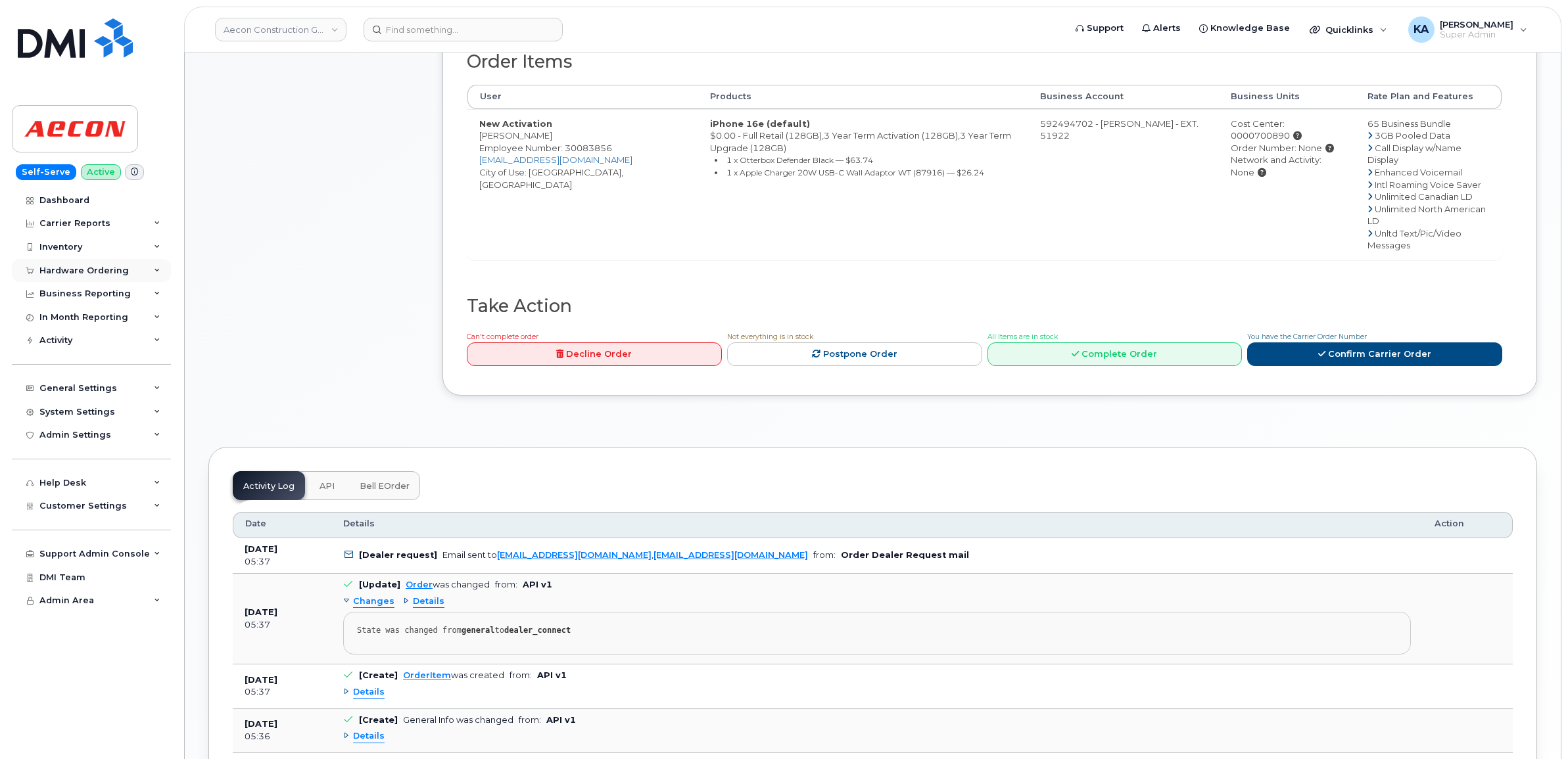
click at [87, 270] on div "Hardware Ordering" at bounding box center [84, 270] width 89 height 11
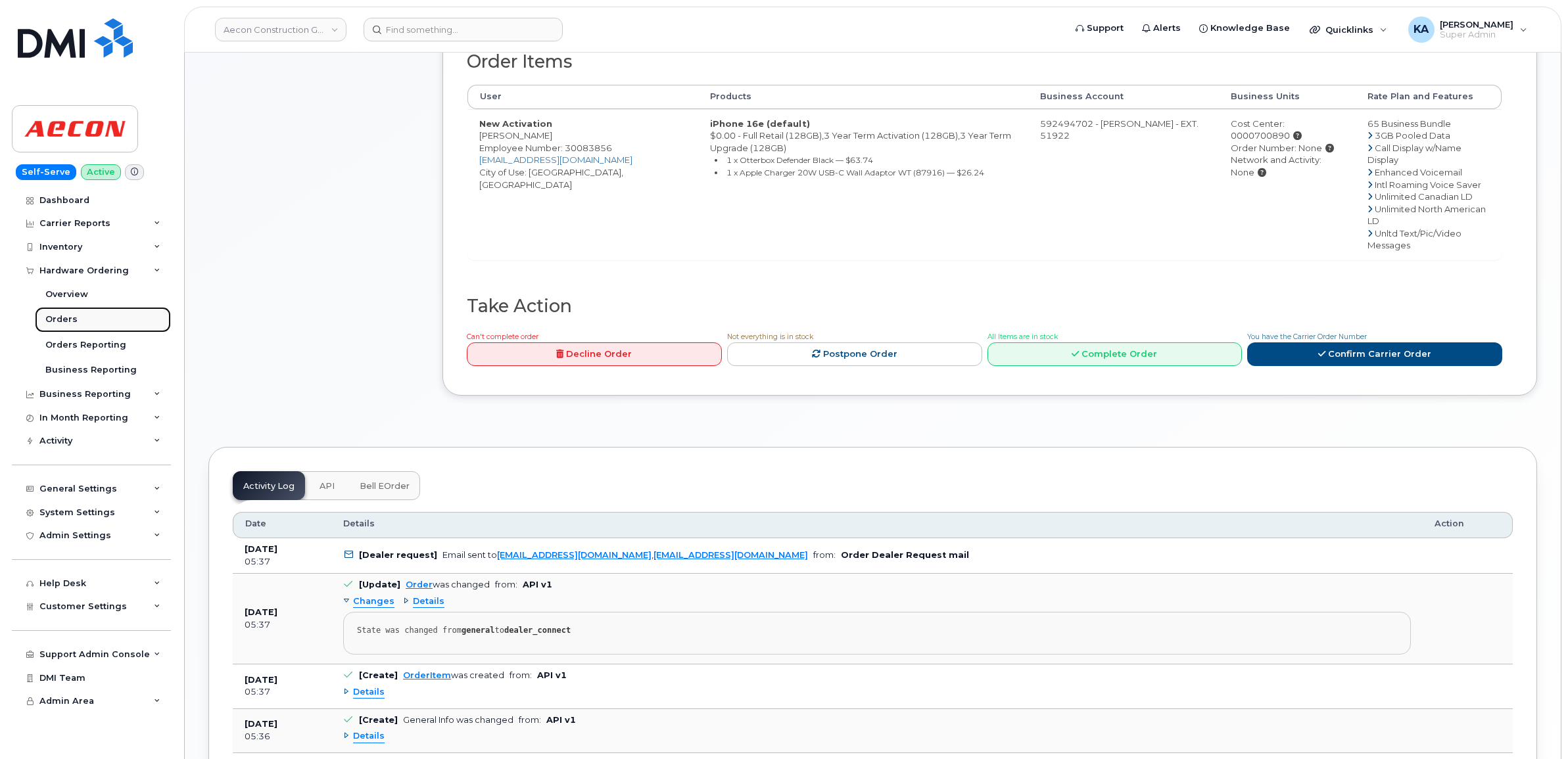
click at [57, 317] on div "Orders" at bounding box center [62, 319] width 32 height 12
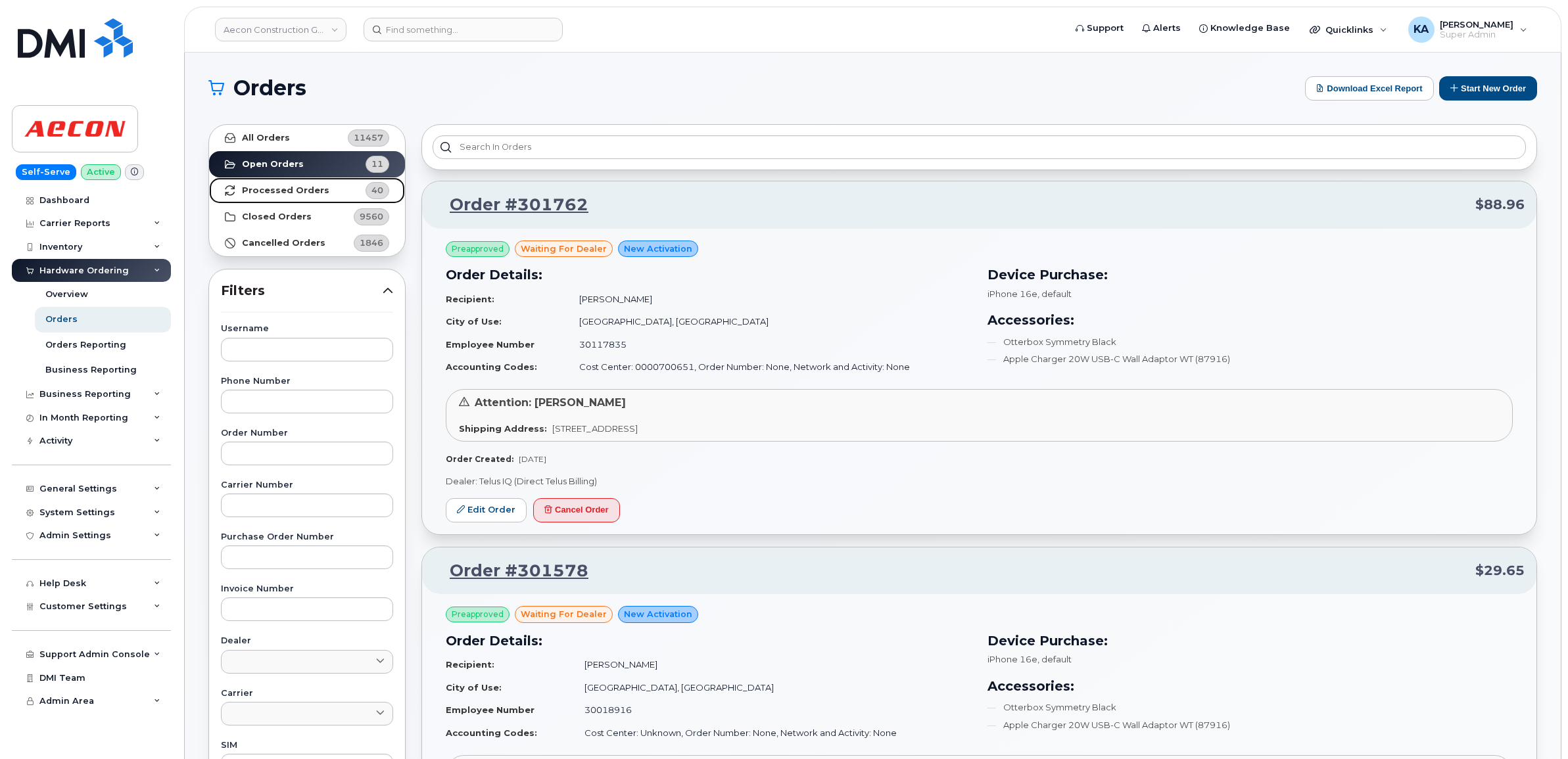
click at [277, 189] on strong "Processed Orders" at bounding box center [286, 190] width 88 height 11
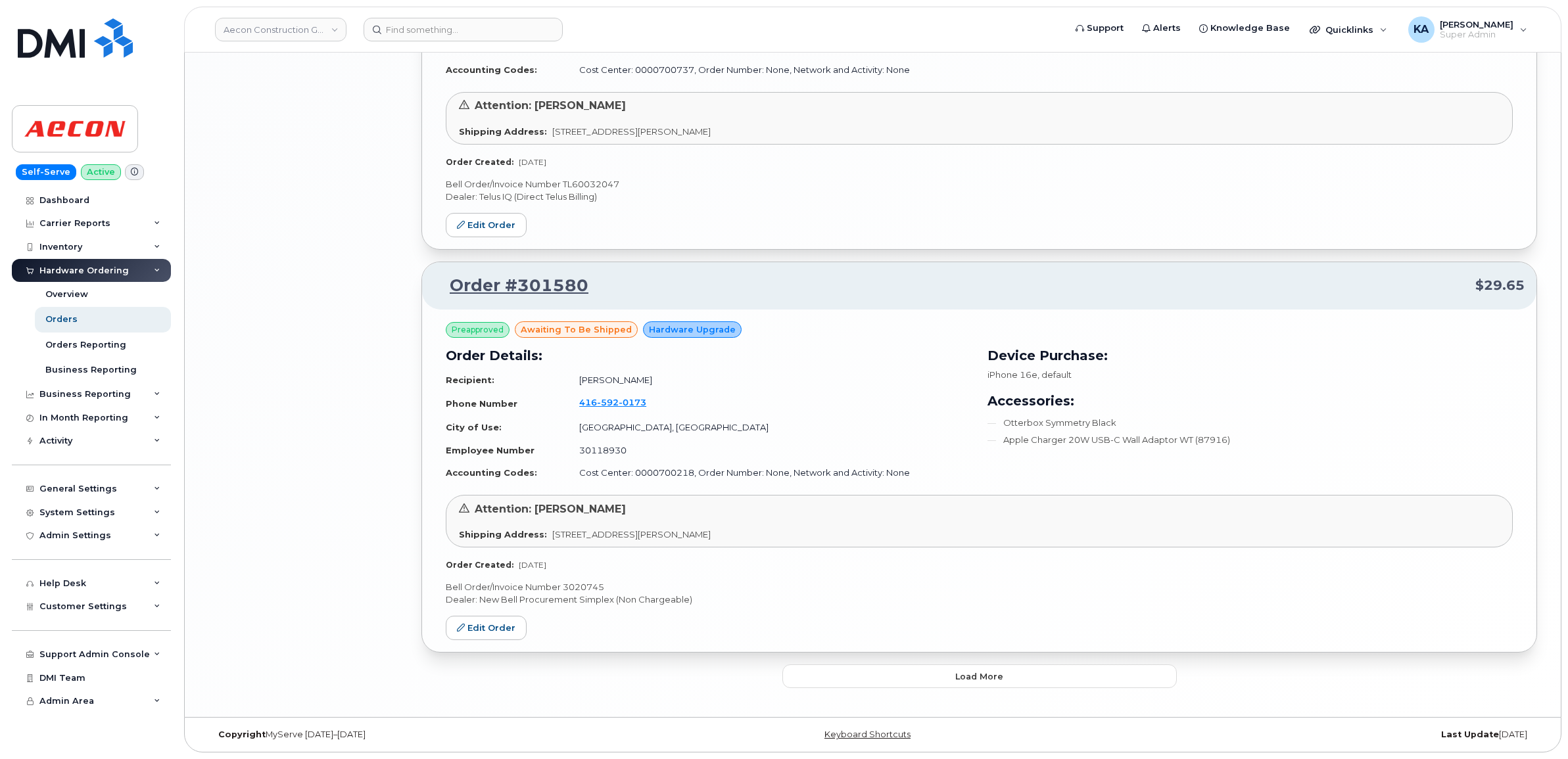
scroll to position [2669, 0]
click at [906, 677] on button "Load more" at bounding box center [980, 676] width 395 height 24
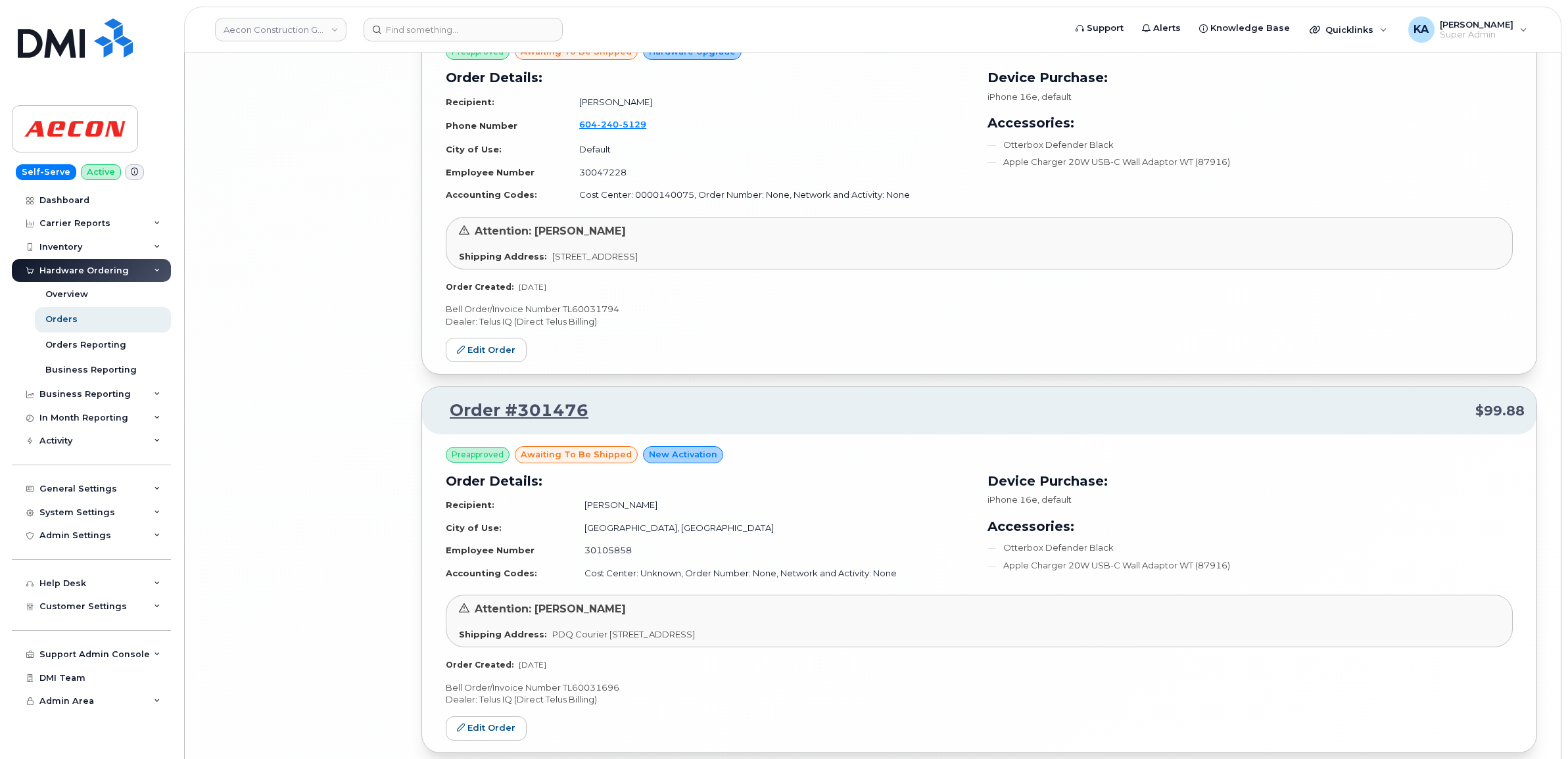
scroll to position [5749, 0]
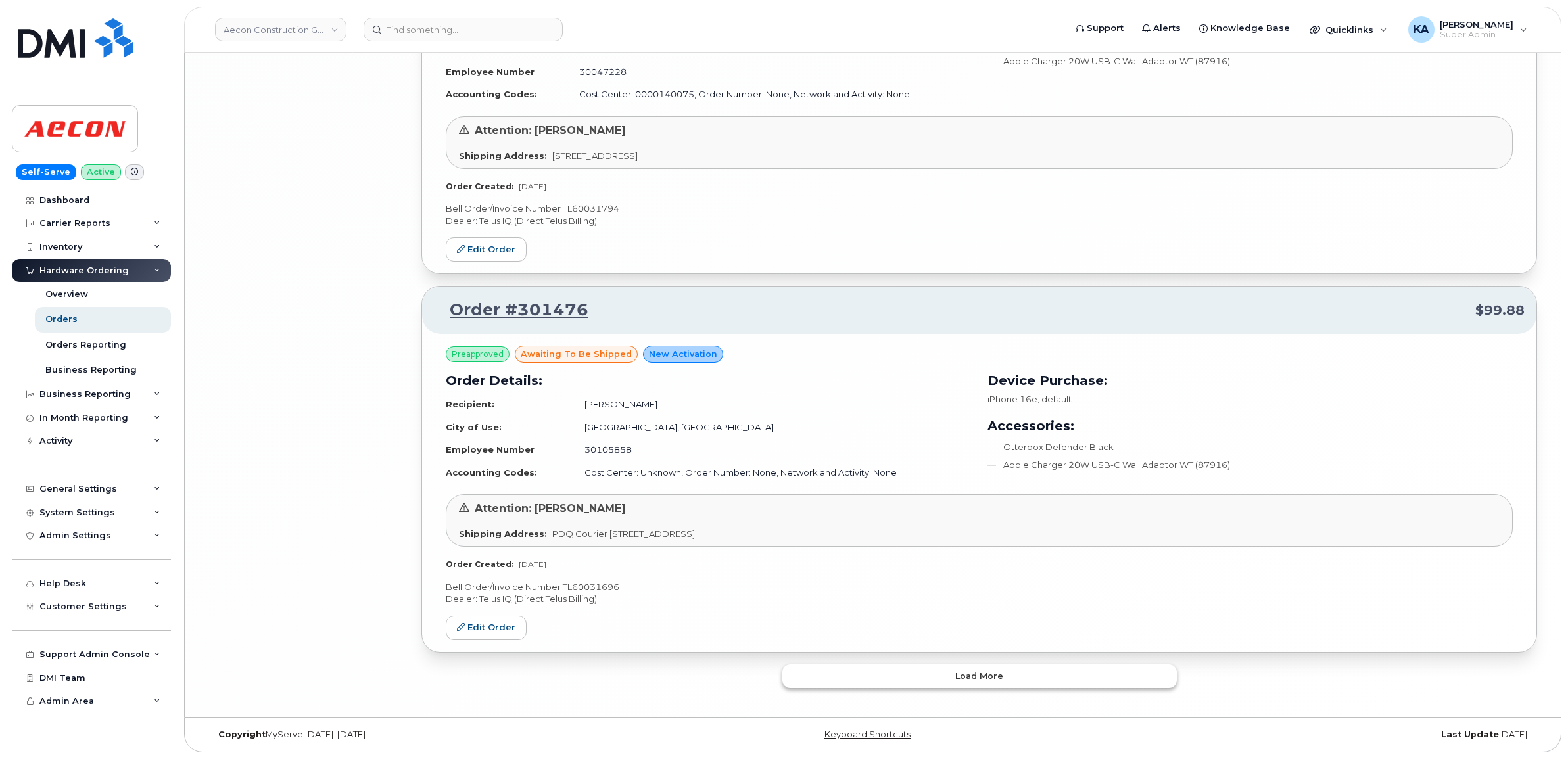
click at [875, 674] on button "Load more" at bounding box center [980, 676] width 395 height 24
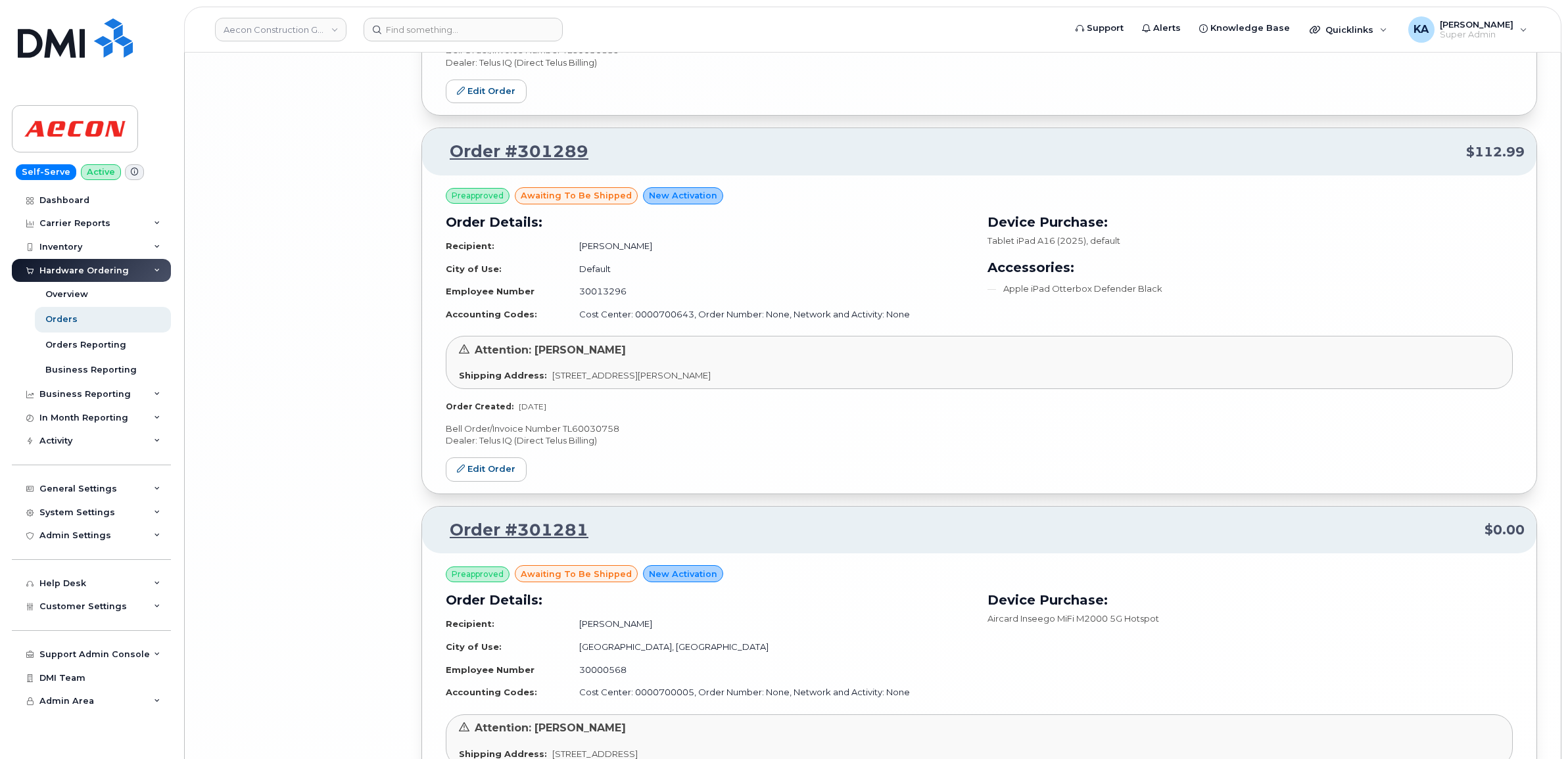
scroll to position [8782, 0]
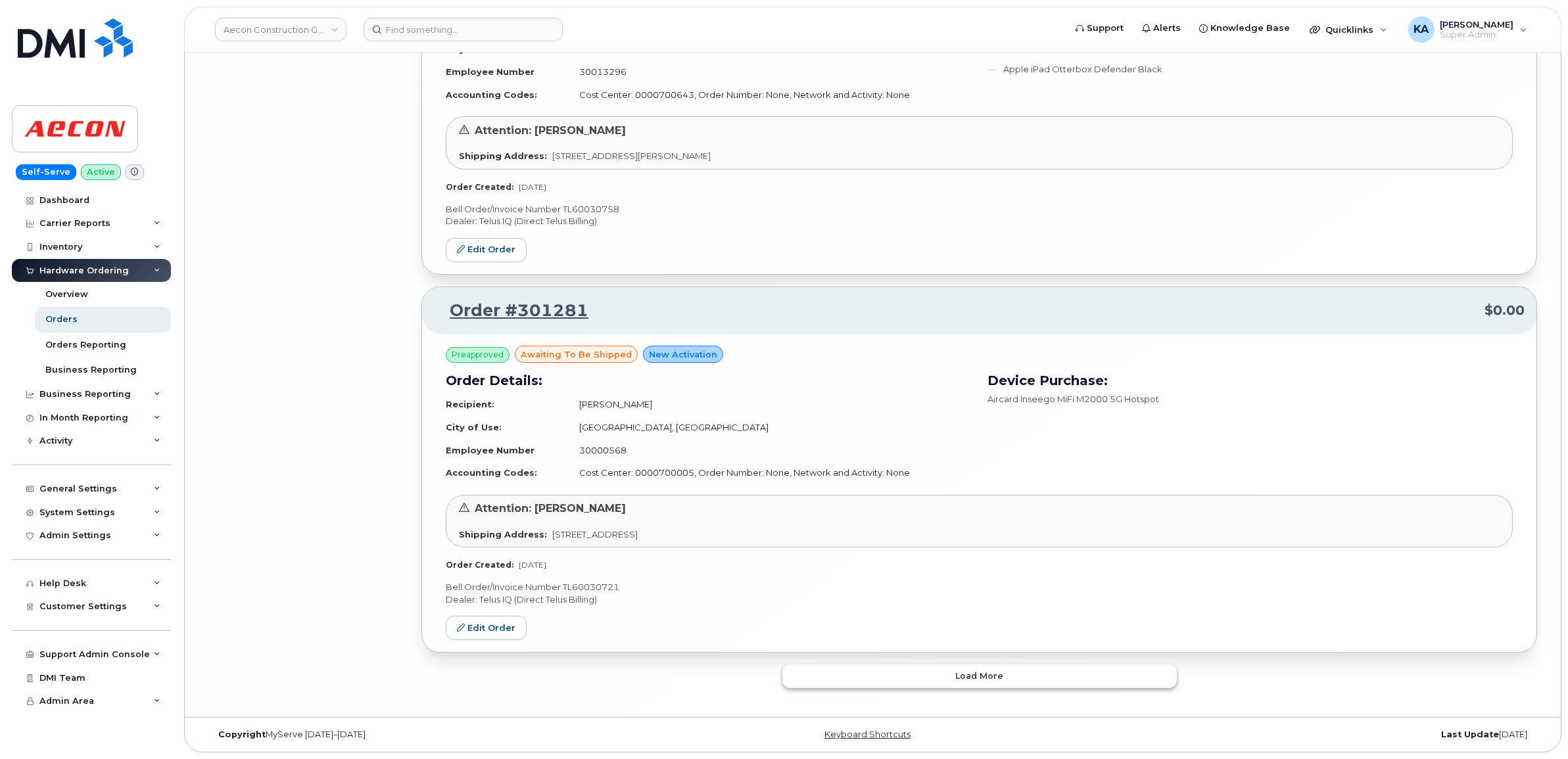
click at [943, 678] on button "Load more" at bounding box center [980, 676] width 395 height 24
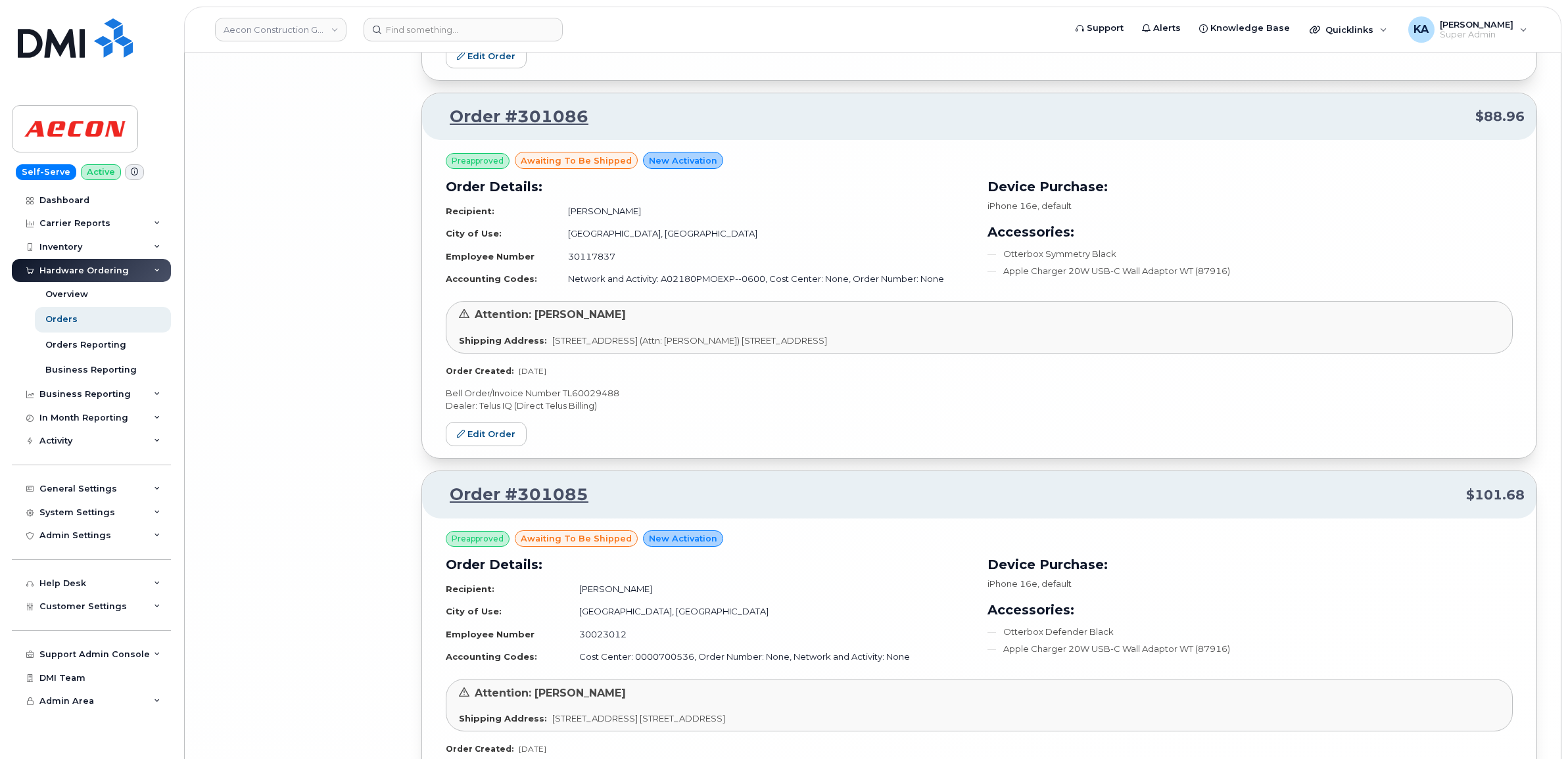
scroll to position [11862, 0]
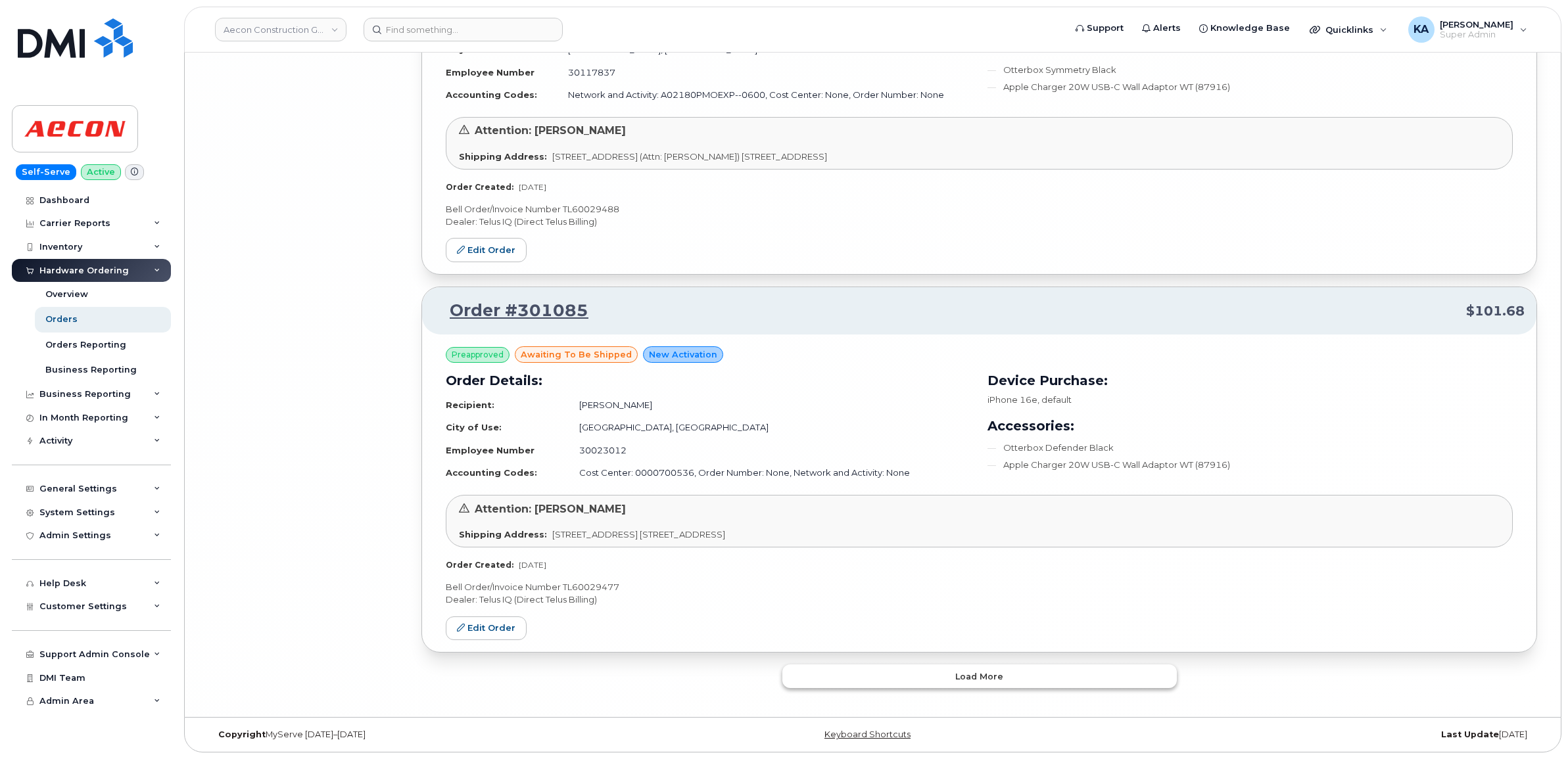
click at [940, 682] on button "Load more" at bounding box center [980, 676] width 395 height 24
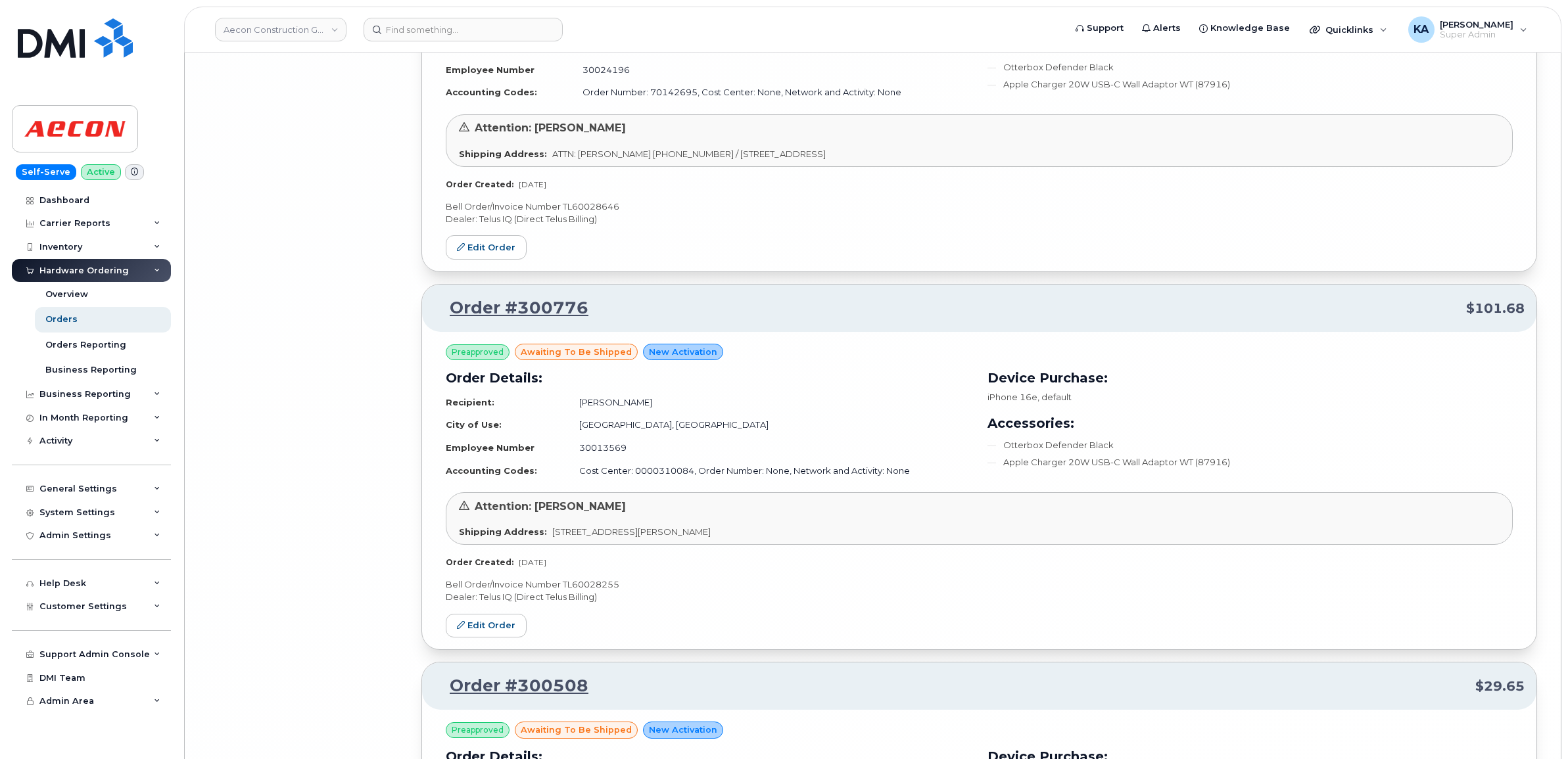
scroll to position [14865, 0]
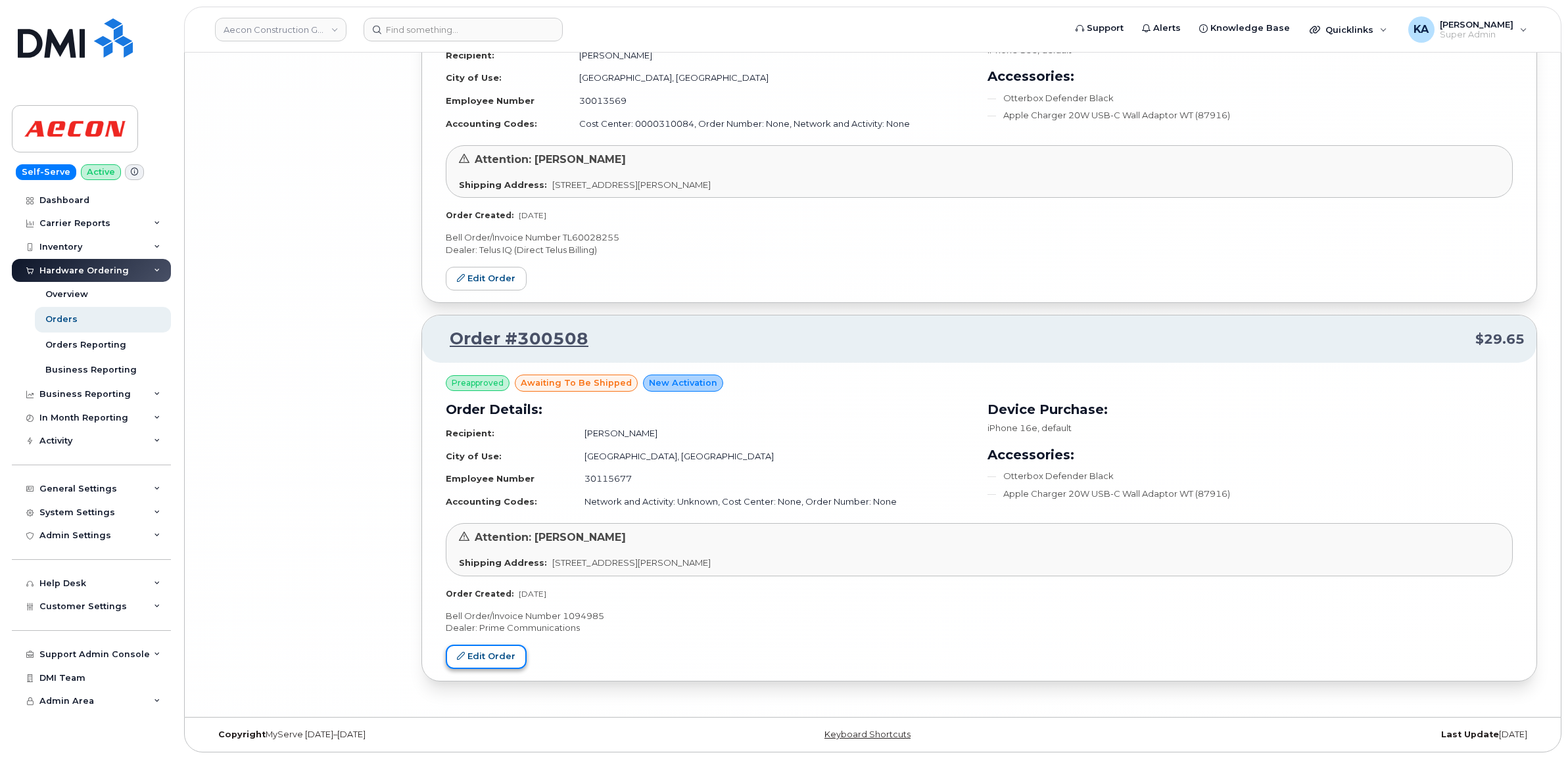
click at [496, 654] on link "Edit Order" at bounding box center [486, 656] width 81 height 25
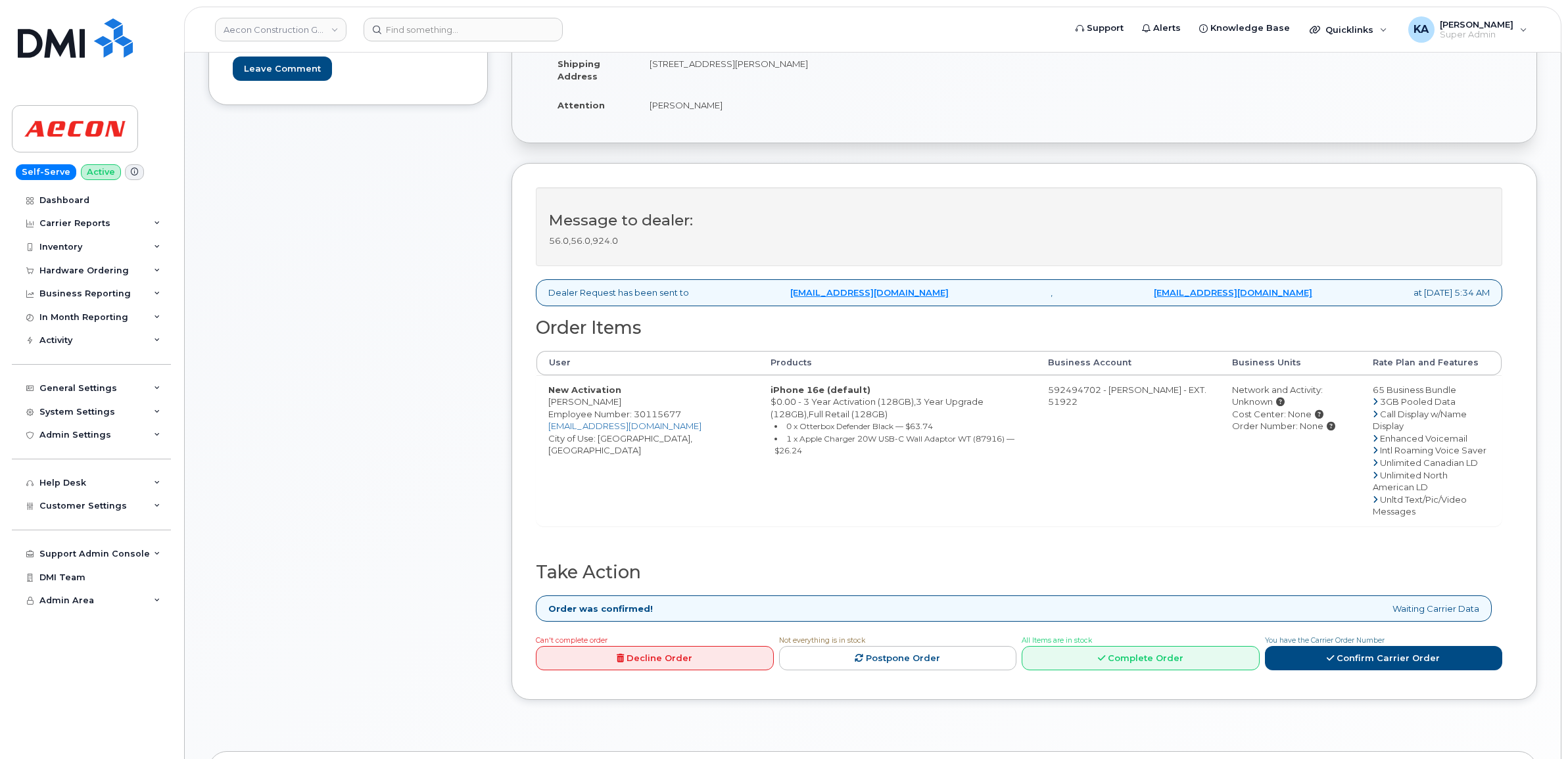
scroll to position [329, 0]
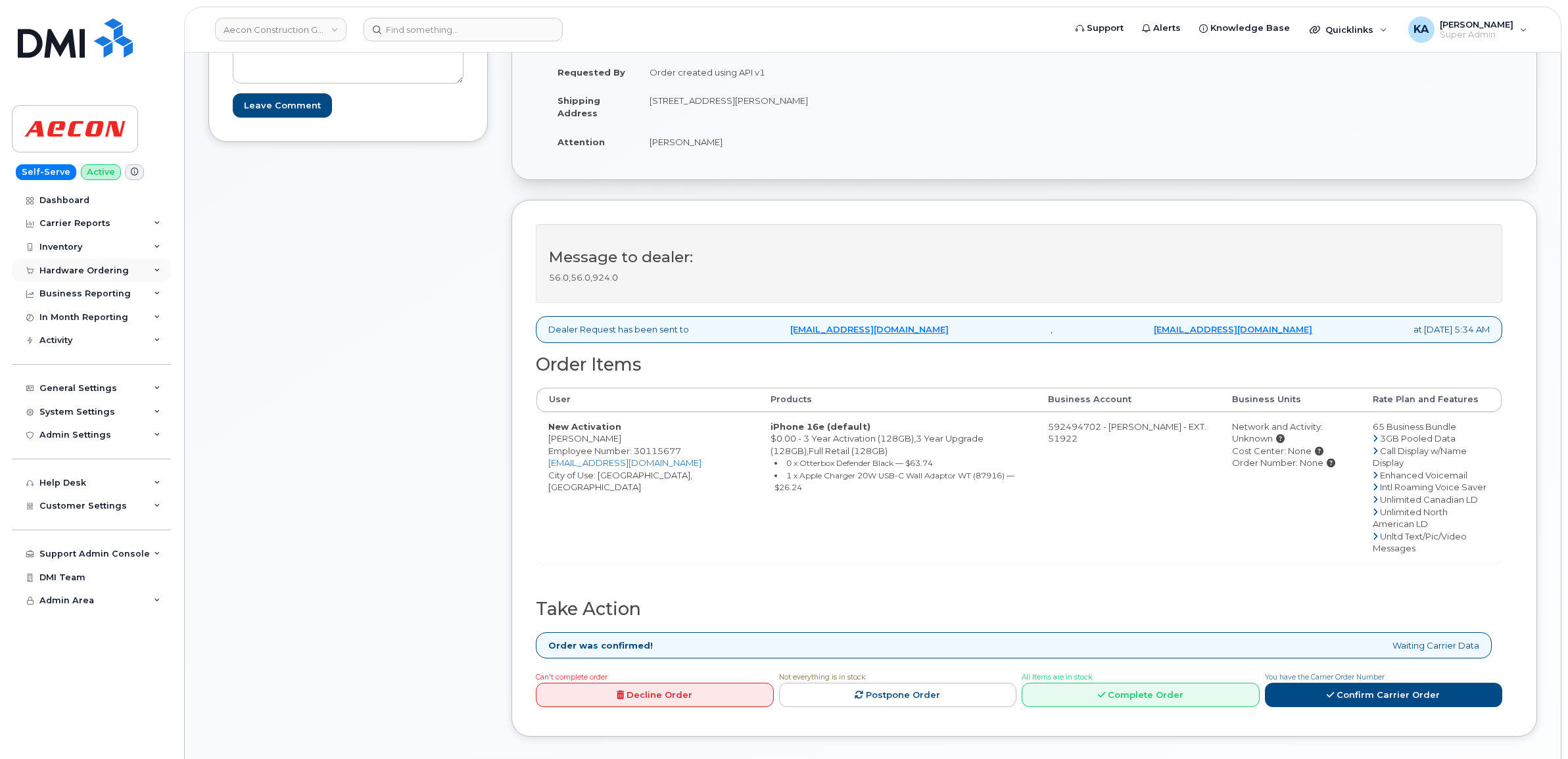
click at [76, 270] on div "Hardware Ordering" at bounding box center [84, 270] width 89 height 11
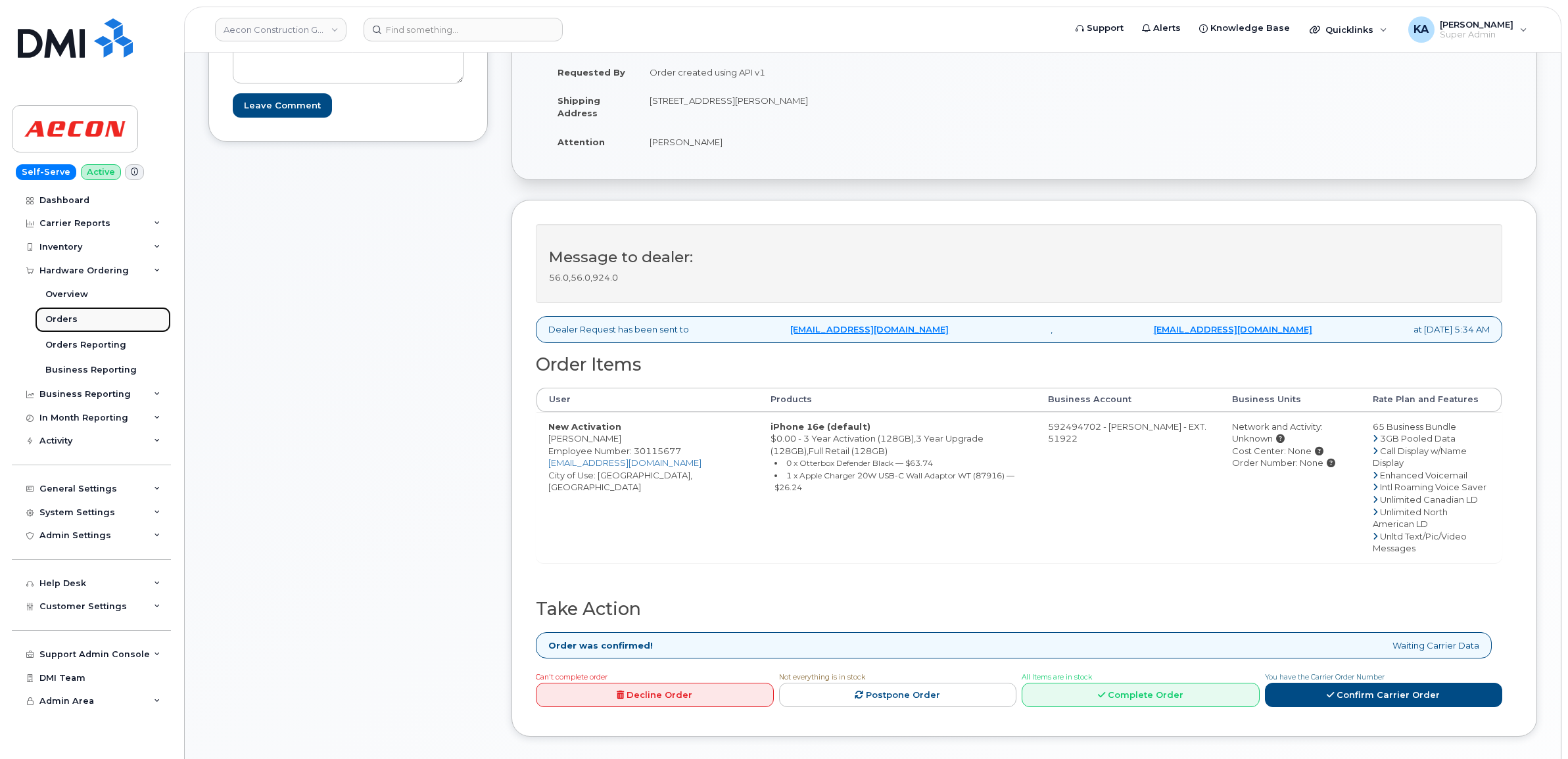
click at [55, 320] on div "Orders" at bounding box center [62, 319] width 32 height 12
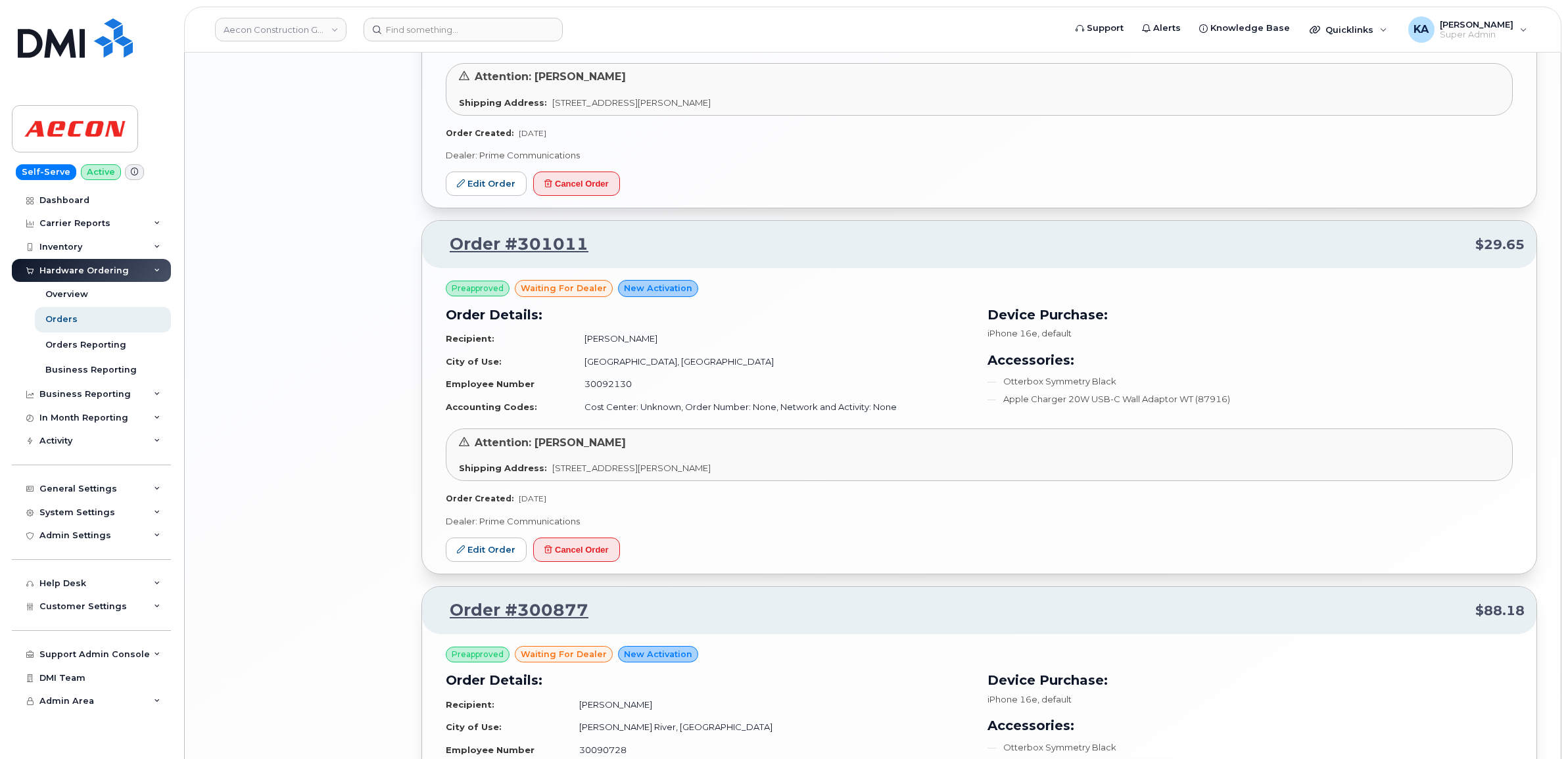
scroll to position [2219, 0]
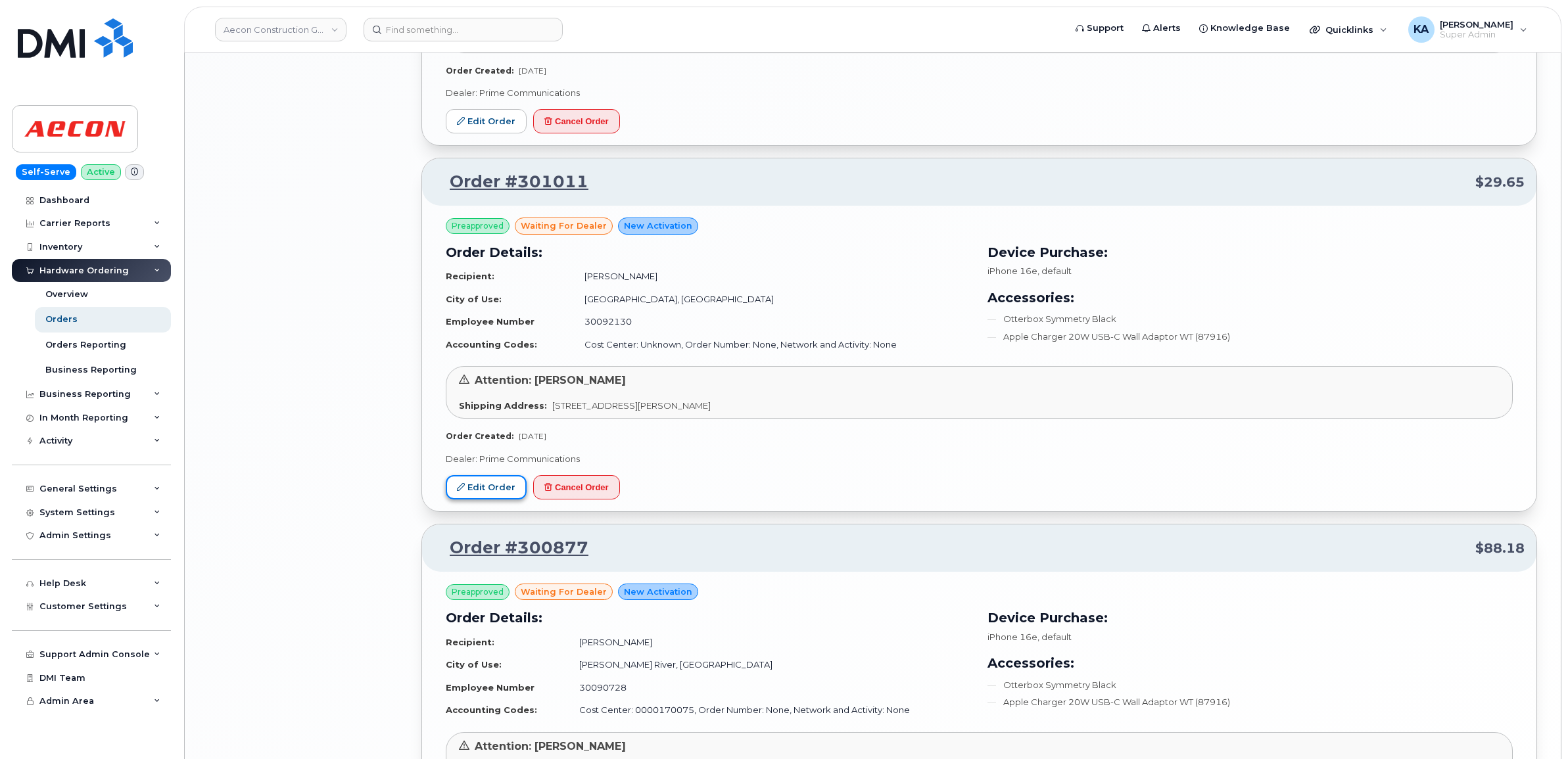
click at [506, 493] on link "Edit Order" at bounding box center [486, 487] width 81 height 25
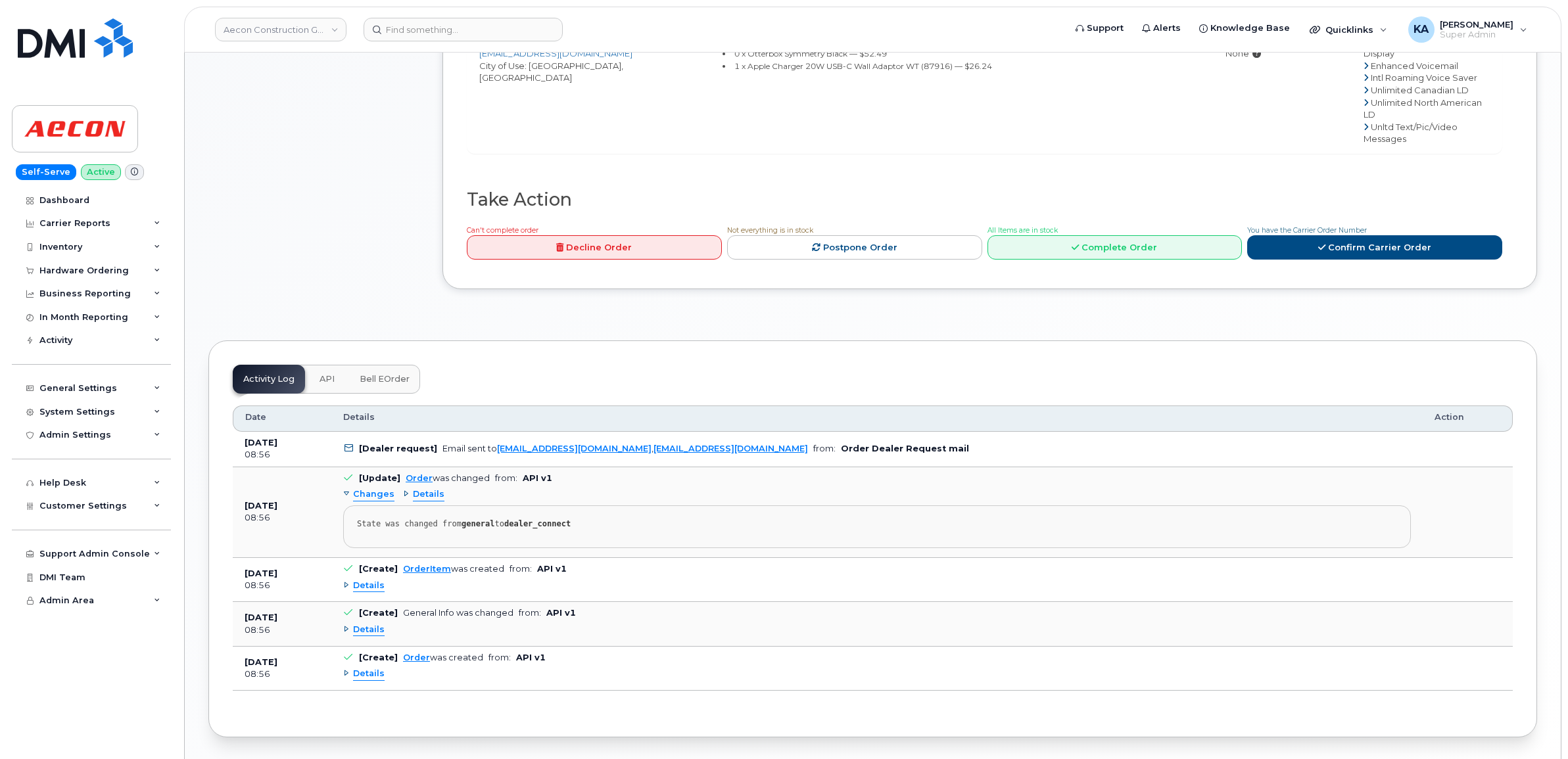
scroll to position [739, 0]
drag, startPoint x: 492, startPoint y: 403, endPoint x: 605, endPoint y: 404, distance: 113.0
click at [605, 442] on div "Email sent to [EMAIL_ADDRESS][DOMAIN_NAME] , [EMAIL_ADDRESS][DOMAIN_NAME]" at bounding box center [625, 447] width 366 height 10
copy link "[EMAIL_ADDRESS][DOMAIN_NAME]"
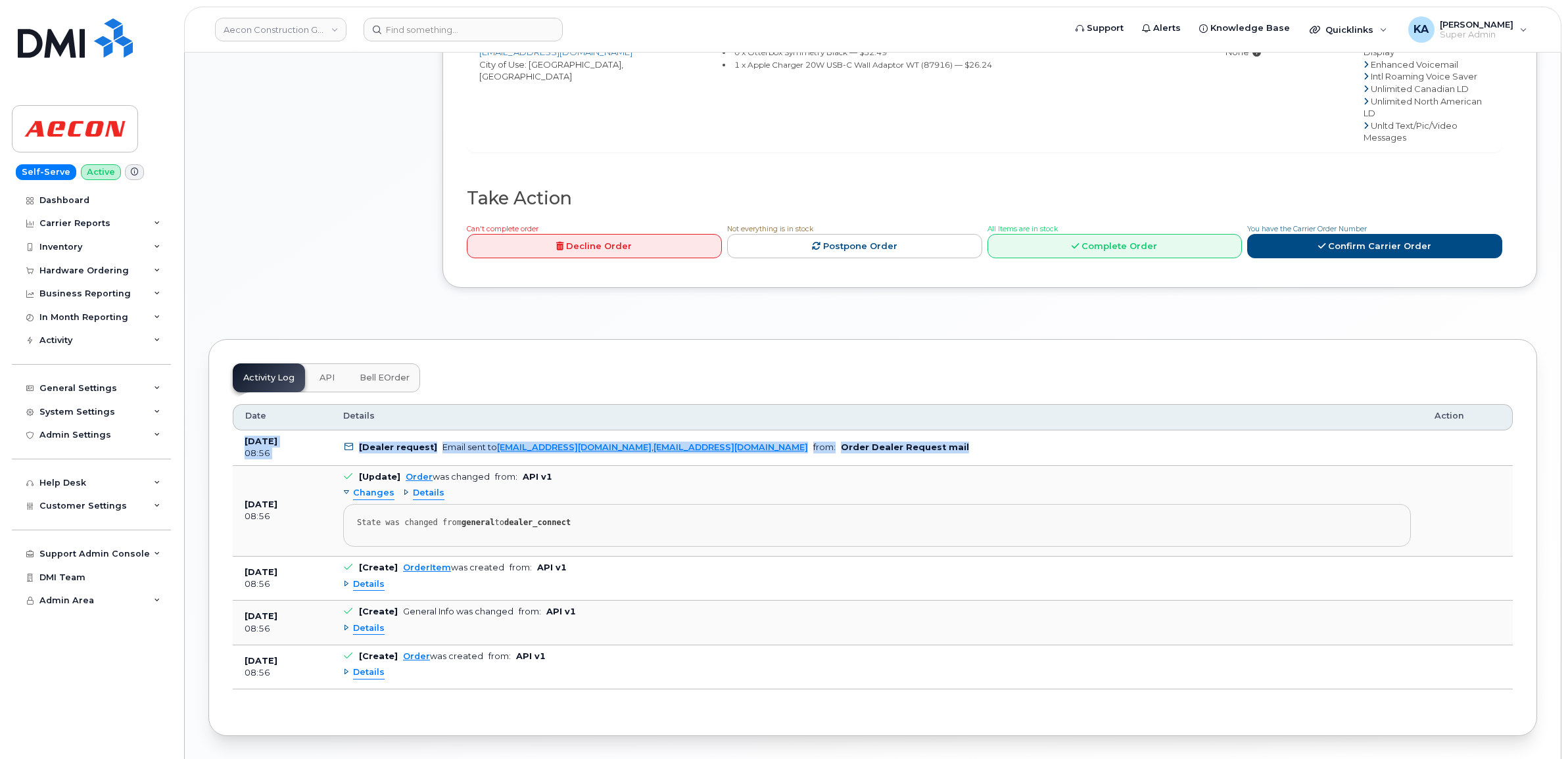
drag, startPoint x: 239, startPoint y: 393, endPoint x: 899, endPoint y: 416, distance: 660.4
click at [899, 430] on tr "[DATE] 08:56 [Dealer request] Email sent to [EMAIL_ADDRESS][DOMAIN_NAME] , [EMA…" at bounding box center [872, 448] width 1280 height 36
copy tr "[DATE] 08:56 [Dealer request] Email sent to [EMAIL_ADDRESS][DOMAIN_NAME] , [EMA…"
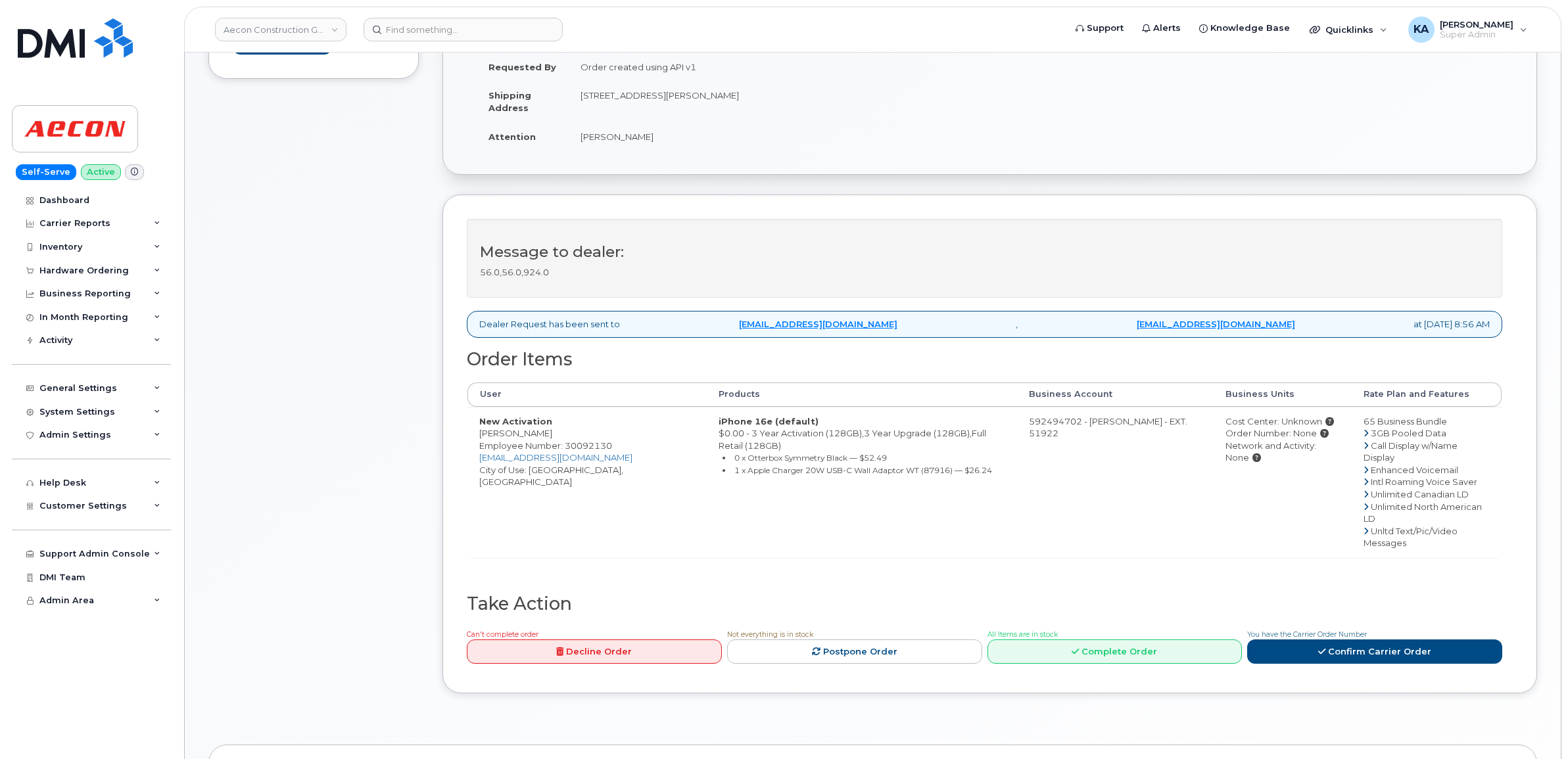
scroll to position [329, 0]
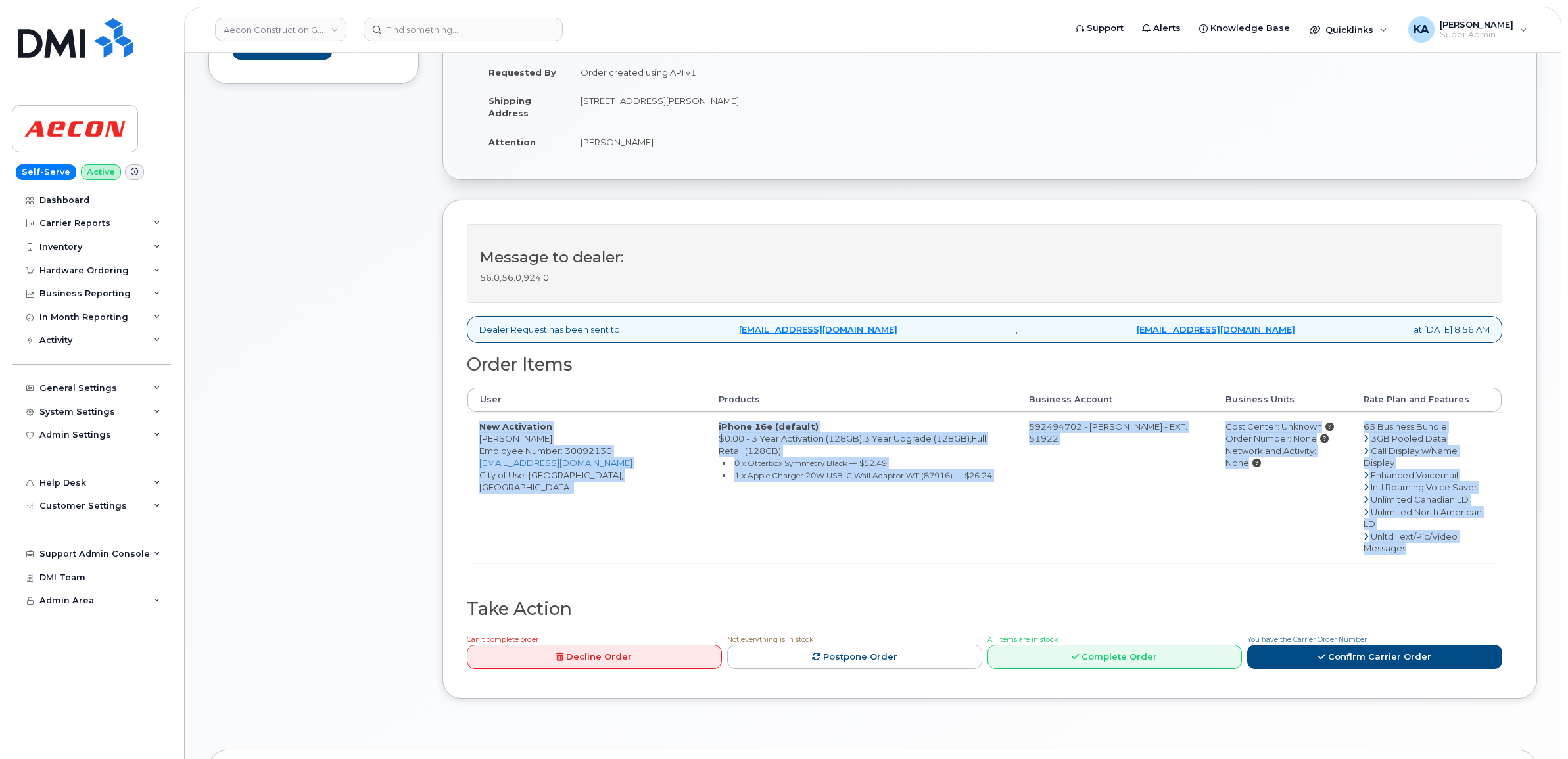
drag, startPoint x: 475, startPoint y: 416, endPoint x: 1484, endPoint y: 515, distance: 1013.8
click at [1484, 515] on tr "New Activation [PERSON_NAME] Employee Number: 30092130 [EMAIL_ADDRESS][DOMAIN_N…" at bounding box center [984, 487] width 1034 height 150
copy tr "New Activation [PERSON_NAME] Employee Number: 30092130 [EMAIL_ADDRESS][DOMAIN_N…"
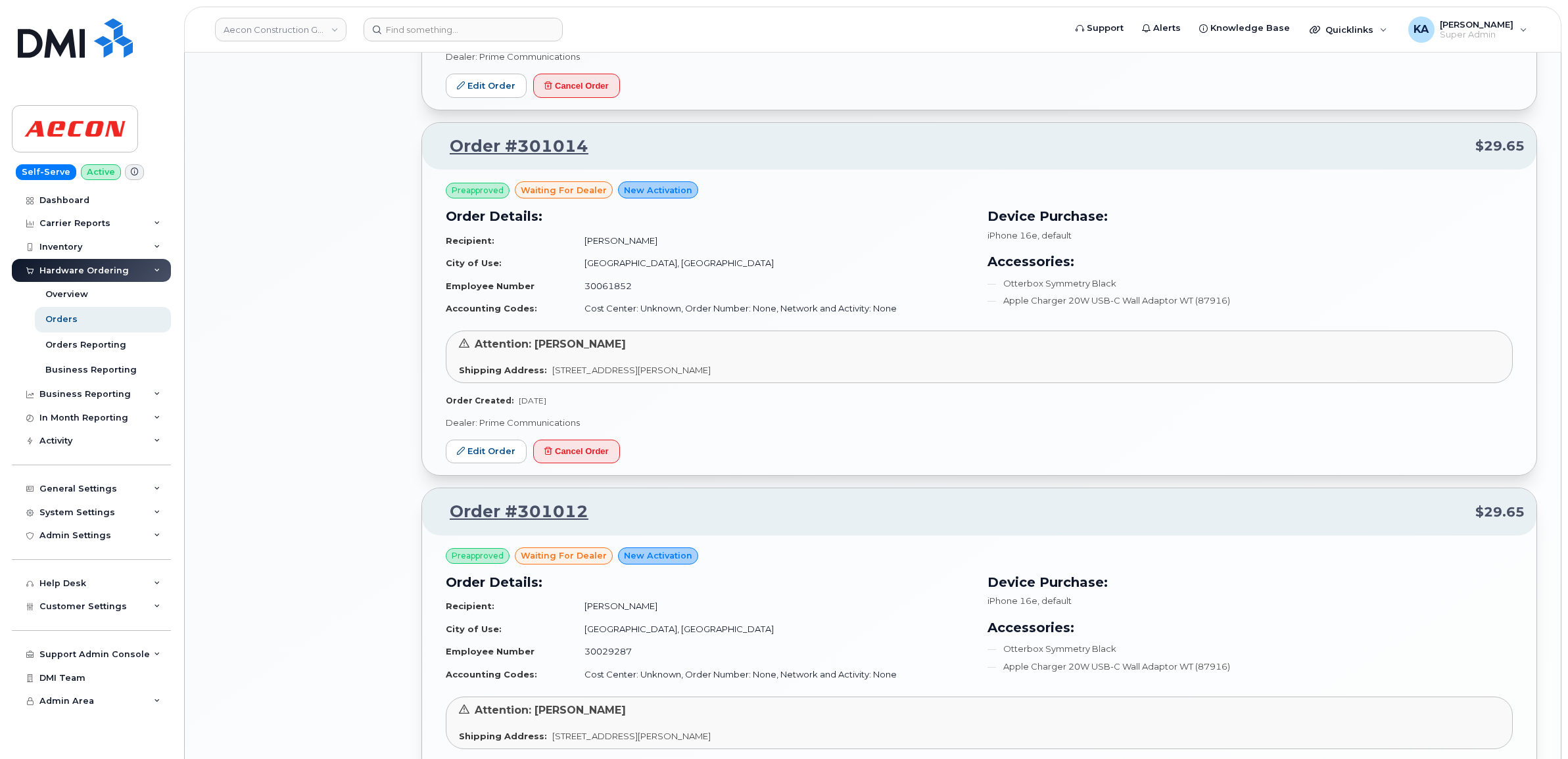
scroll to position [1561, 0]
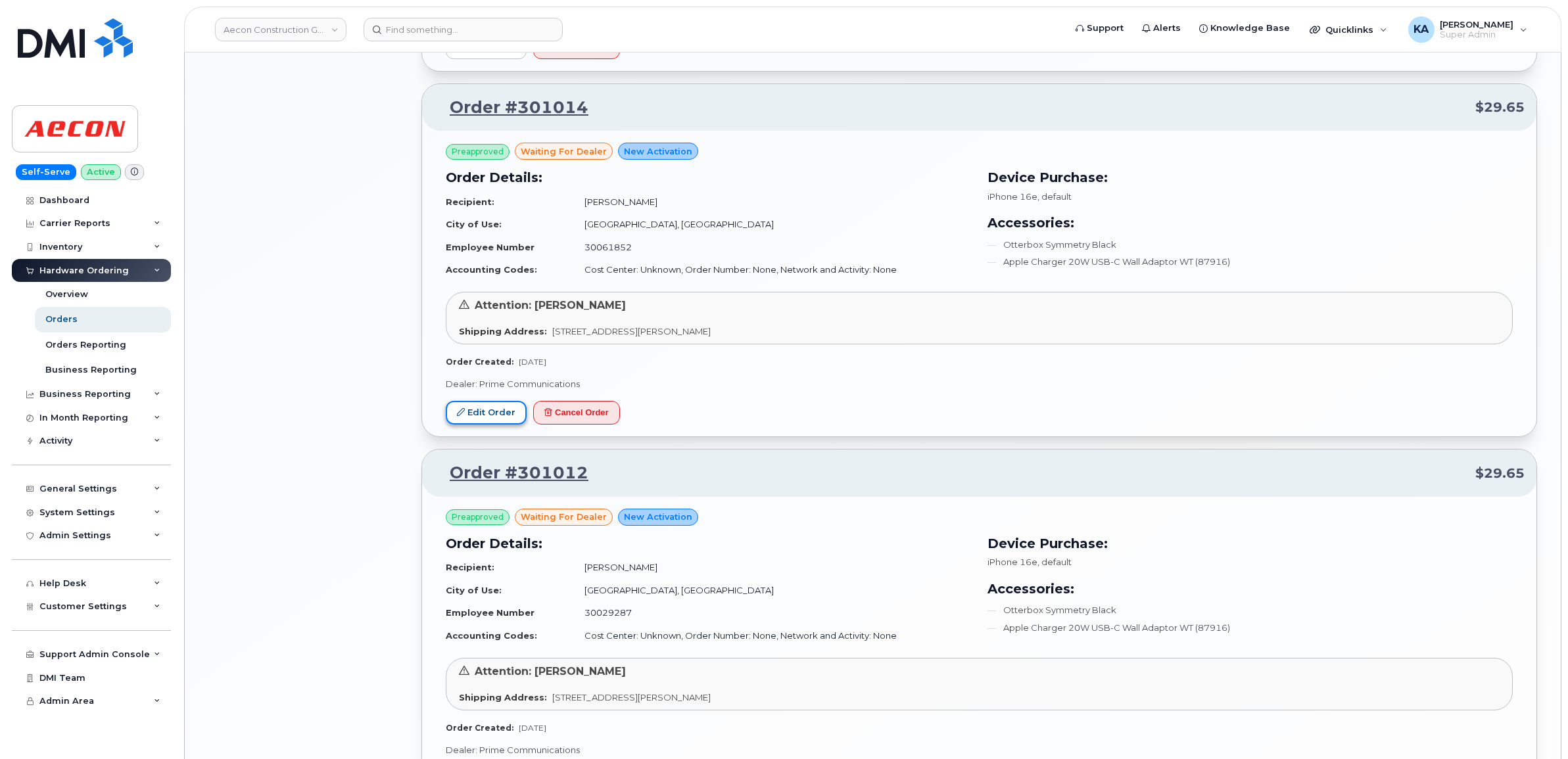
click at [497, 414] on link "Edit Order" at bounding box center [486, 413] width 81 height 25
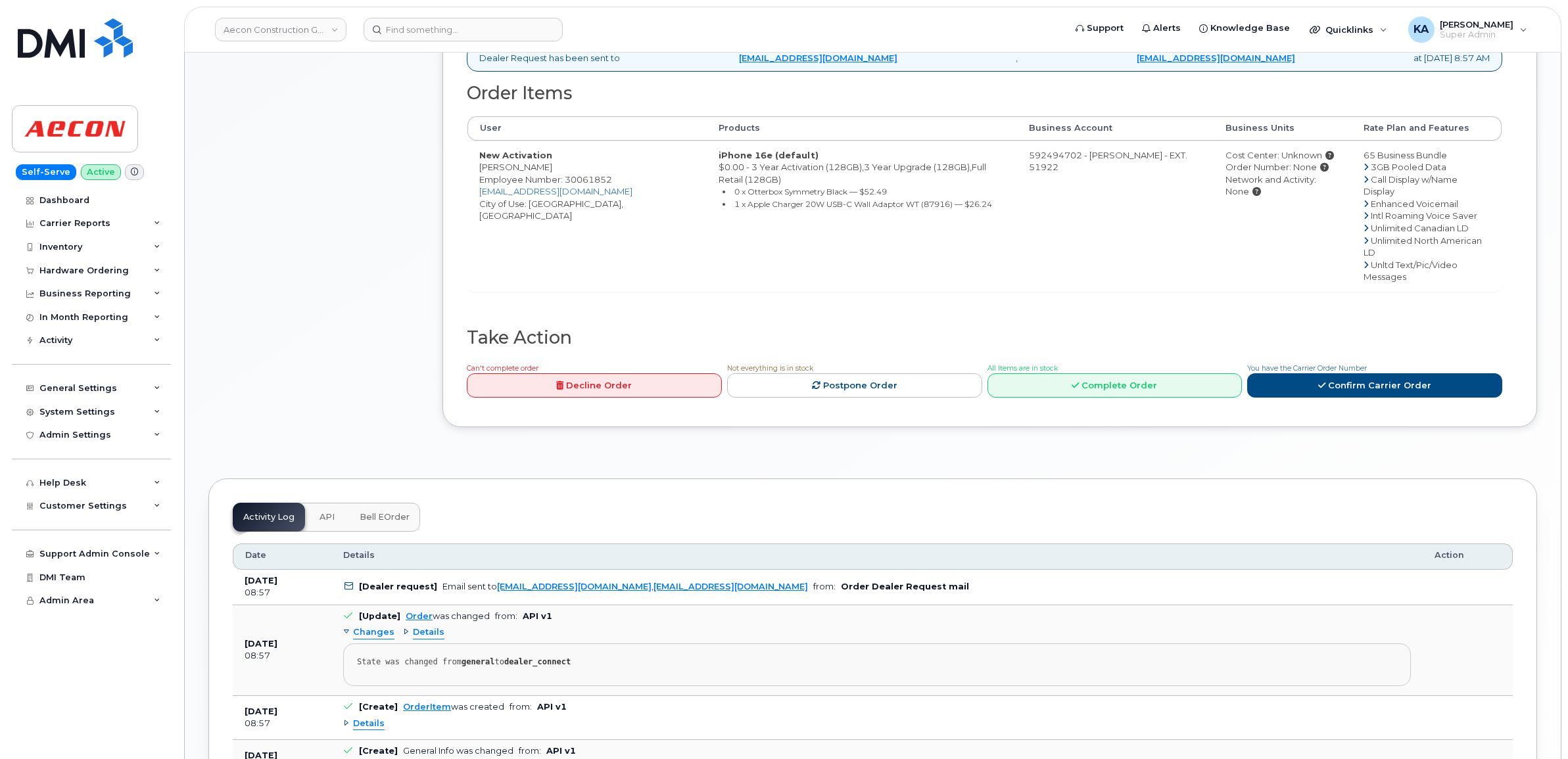
scroll to position [657, 0]
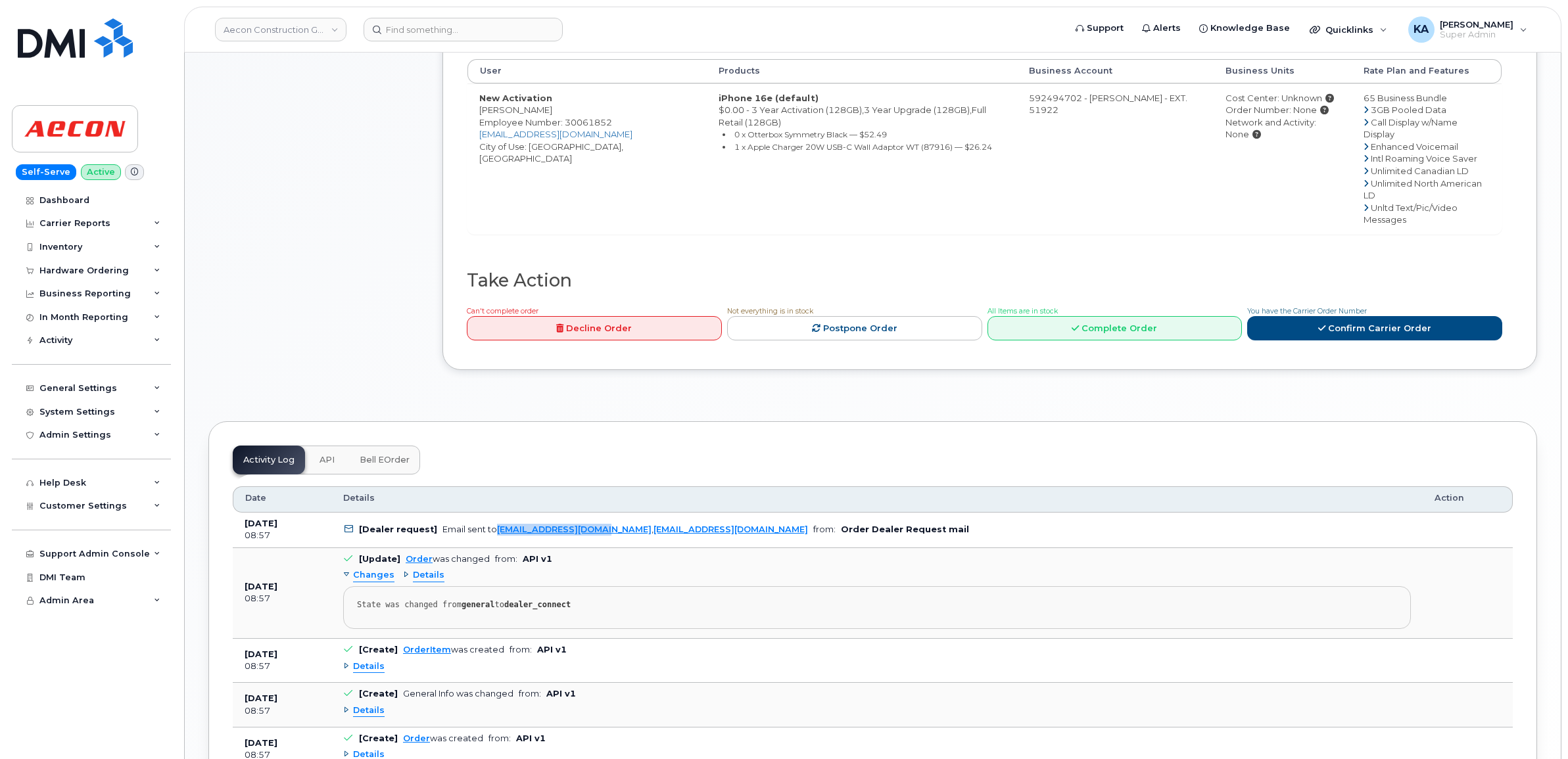
drag, startPoint x: 492, startPoint y: 484, endPoint x: 605, endPoint y: 495, distance: 113.5
click at [605, 513] on td "[Dealer request] Email sent to [EMAIL_ADDRESS][DOMAIN_NAME] , [EMAIL_ADDRESS][D…" at bounding box center [877, 530] width 1091 height 36
copy link "[EMAIL_ADDRESS][DOMAIN_NAME]"
drag, startPoint x: 238, startPoint y: 477, endPoint x: 918, endPoint y: 484, distance: 680.0
click at [918, 513] on tr "[DATE] 08:57 [Dealer request] Email sent to [EMAIL_ADDRESS][DOMAIN_NAME] , [EMA…" at bounding box center [872, 530] width 1280 height 36
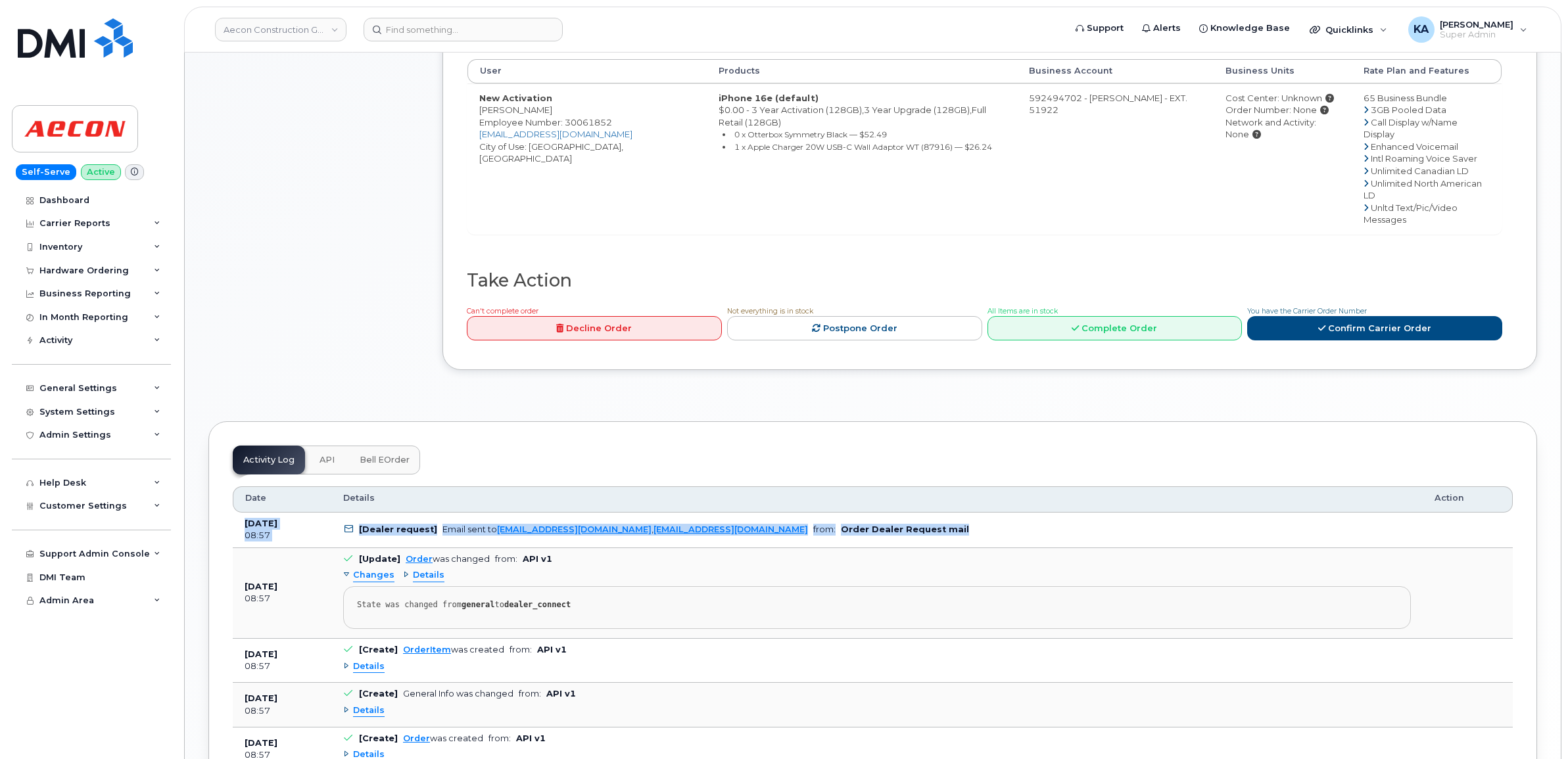
copy tr "[DATE] 08:57 [Dealer request] Email sent to [EMAIL_ADDRESS][DOMAIN_NAME] , [EMA…"
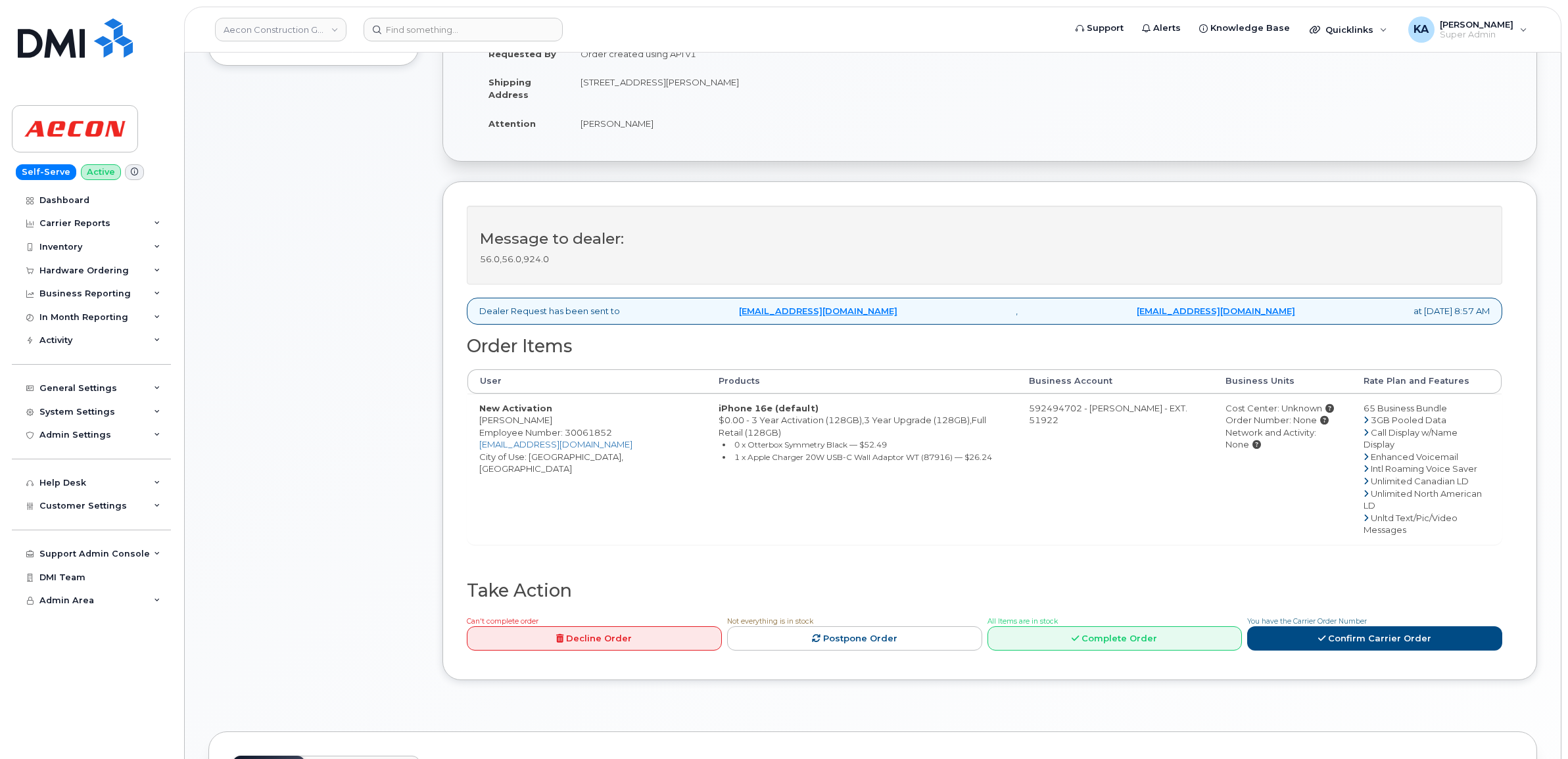
scroll to position [329, 0]
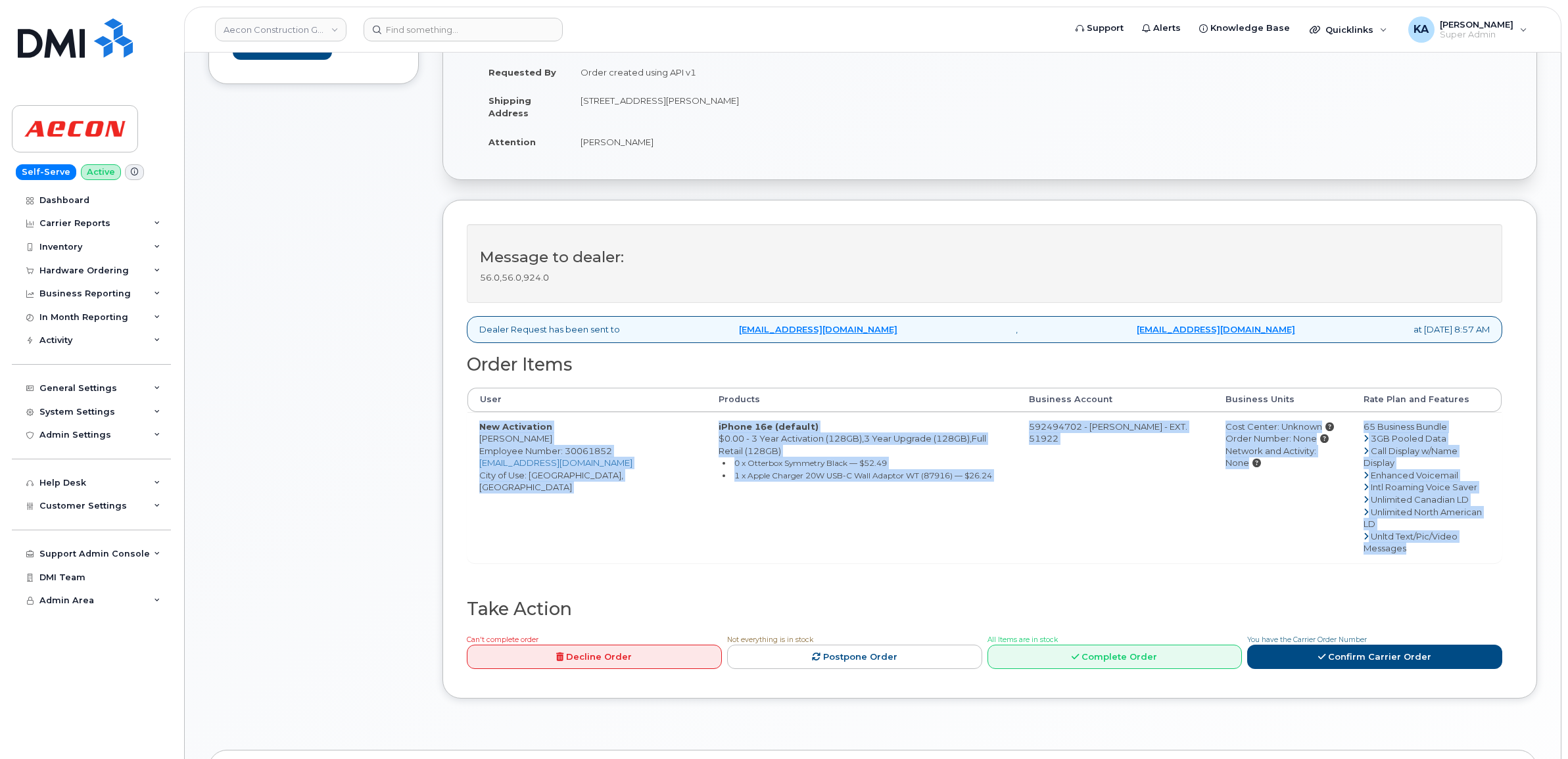
drag, startPoint x: 475, startPoint y: 416, endPoint x: 1488, endPoint y: 508, distance: 1017.2
click at [1488, 508] on tr "New Activation [PERSON_NAME] Employee Number: 30061852 [EMAIL_ADDRESS][DOMAIN_N…" at bounding box center [984, 487] width 1034 height 150
copy tr "New Activation [PERSON_NAME] Employee Number: 30061852 [EMAIL_ADDRESS][DOMAIN_N…"
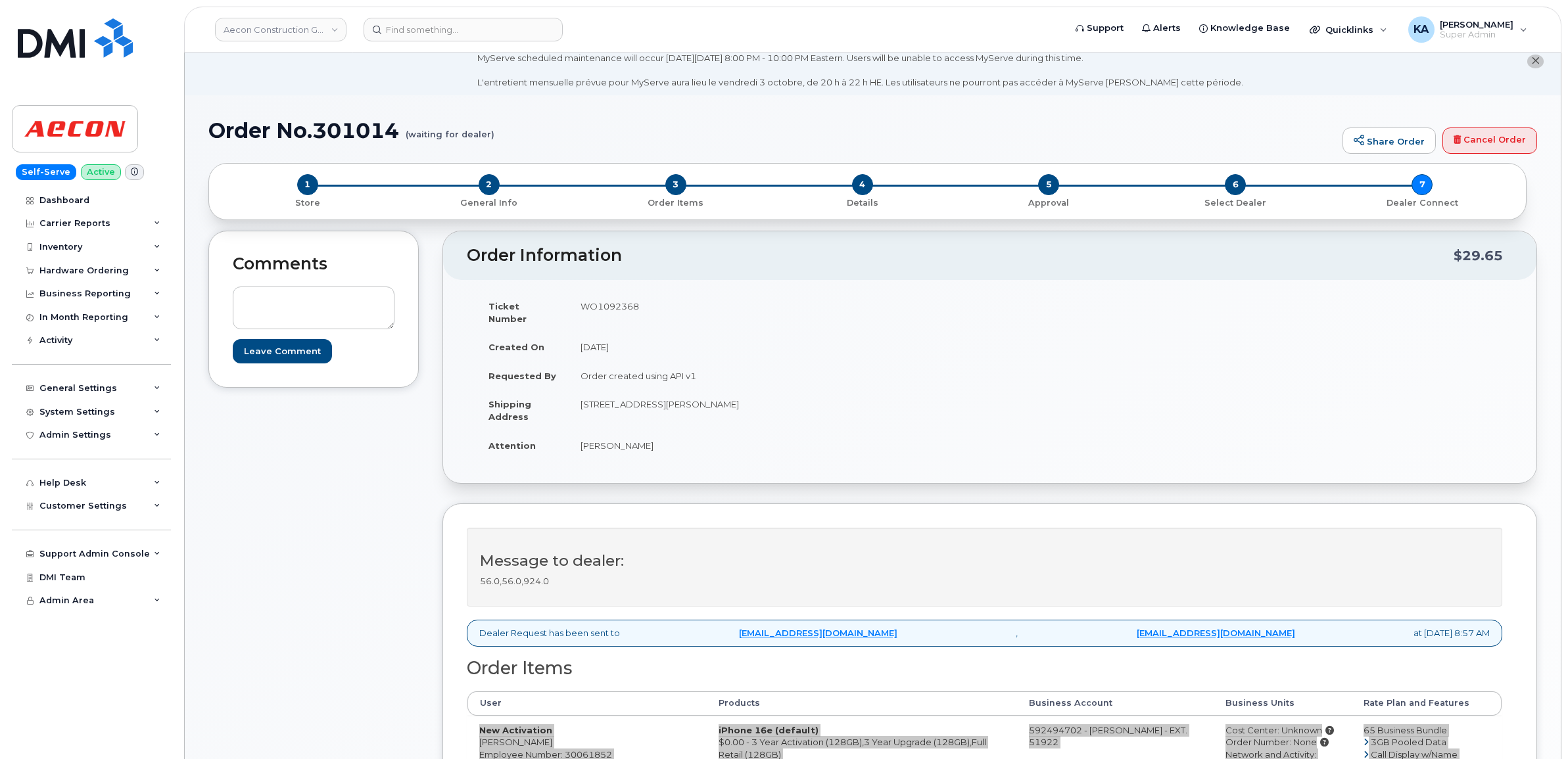
scroll to position [0, 0]
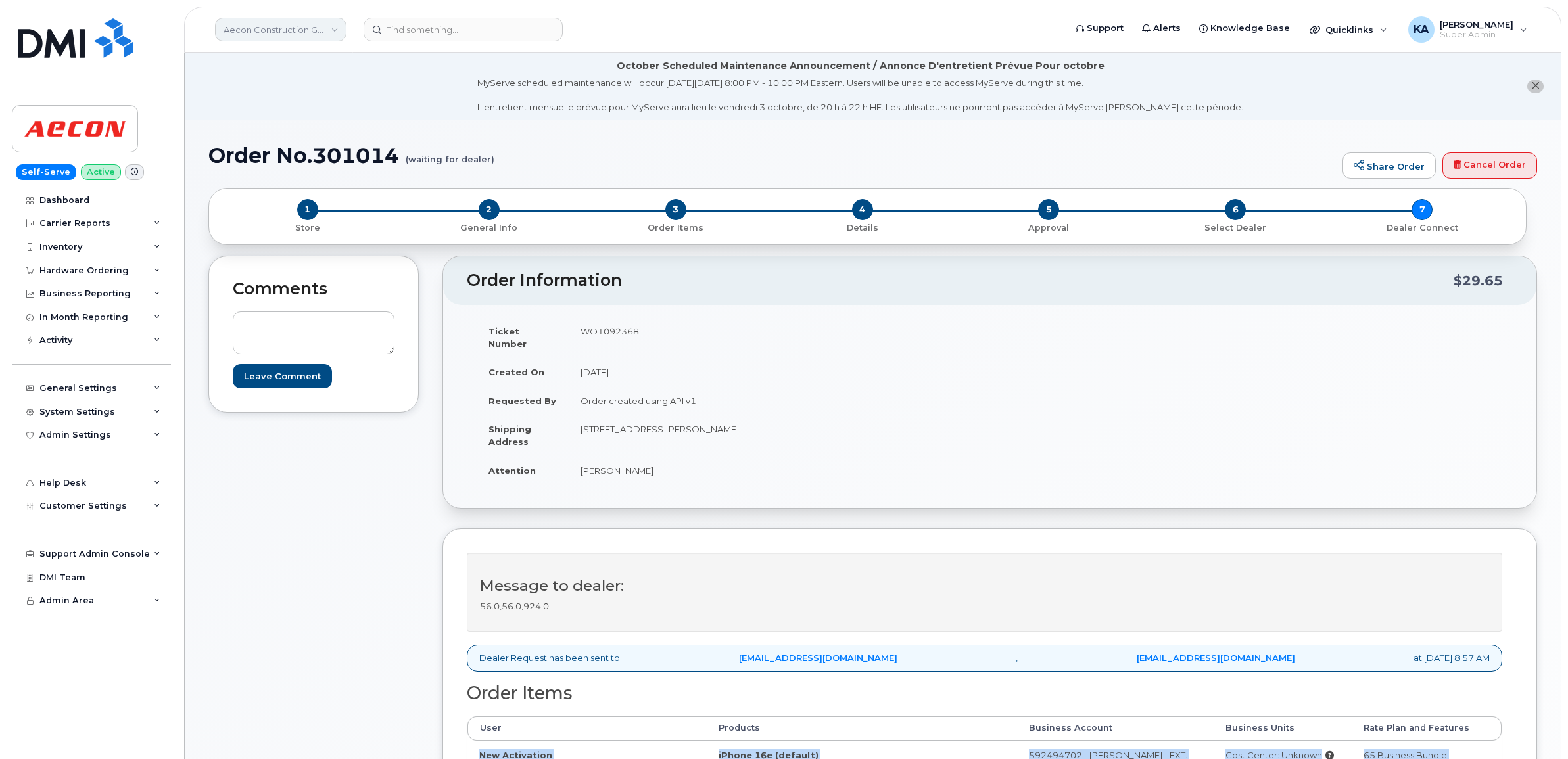
click at [273, 31] on link "Aecon Construction Group Inc" at bounding box center [280, 29] width 131 height 24
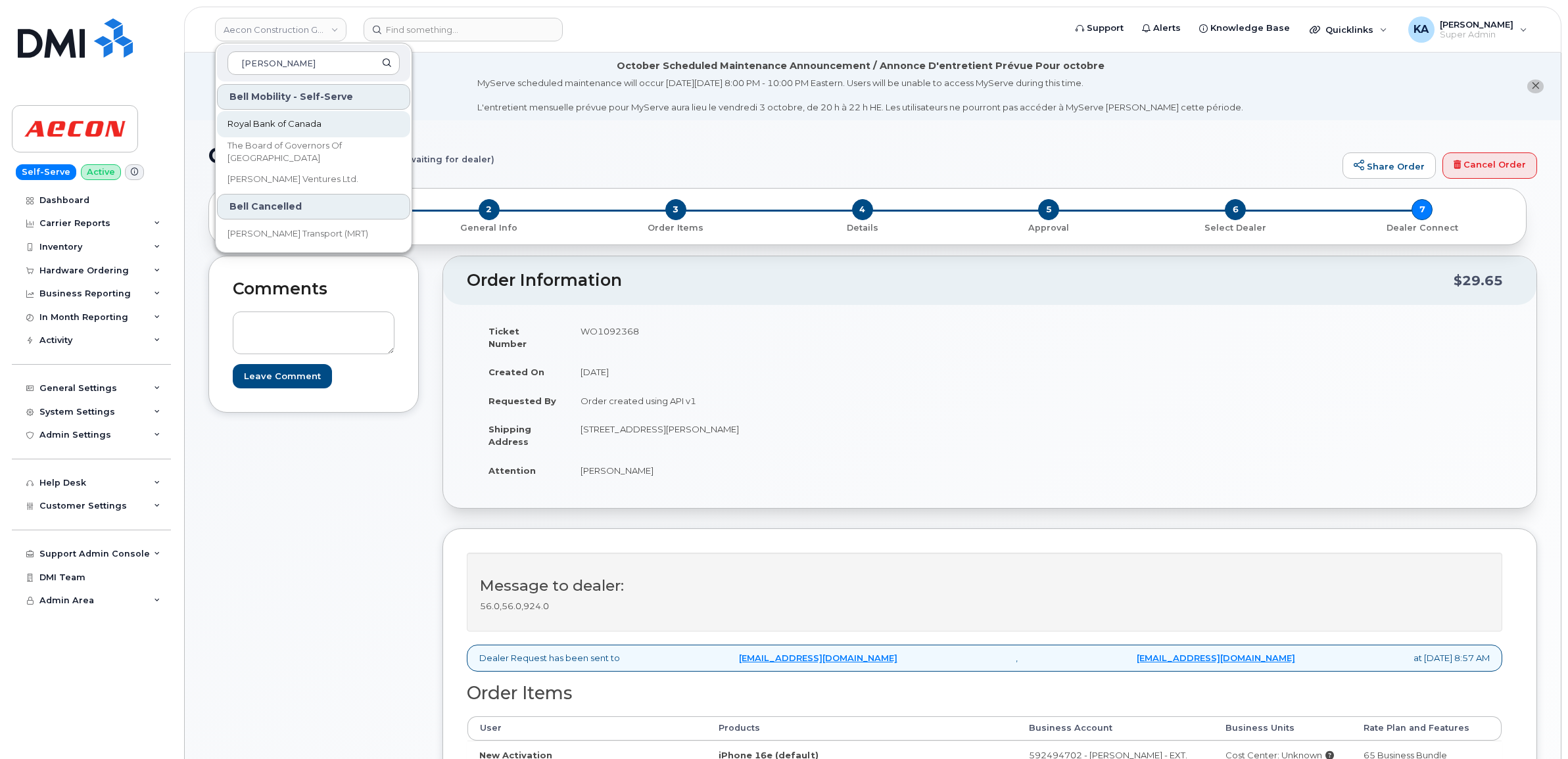
type input "roy"
click at [275, 122] on span "Royal Bank of Canada" at bounding box center [275, 124] width 94 height 13
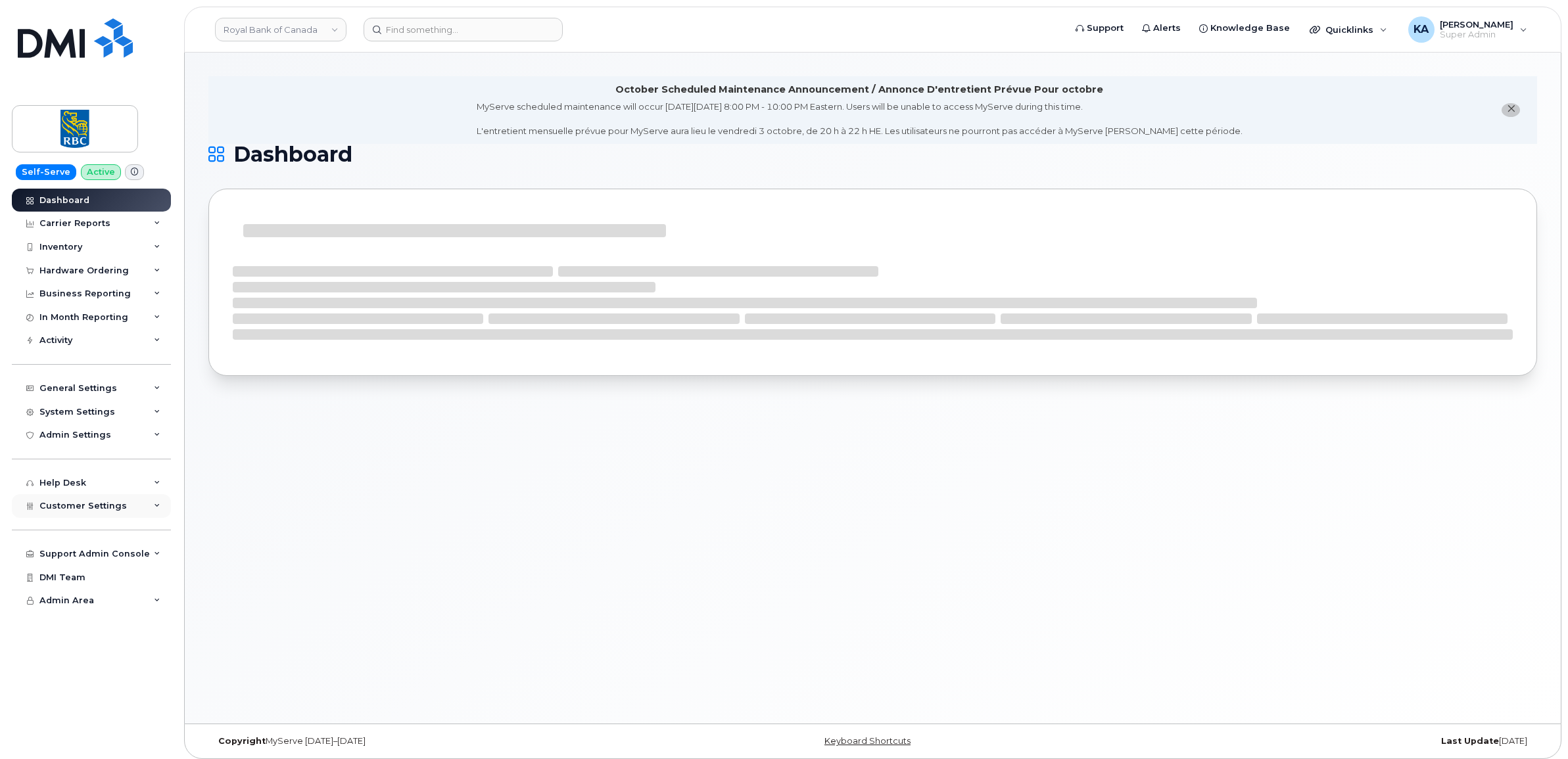
click at [77, 508] on span "Customer Settings" at bounding box center [83, 506] width 88 height 10
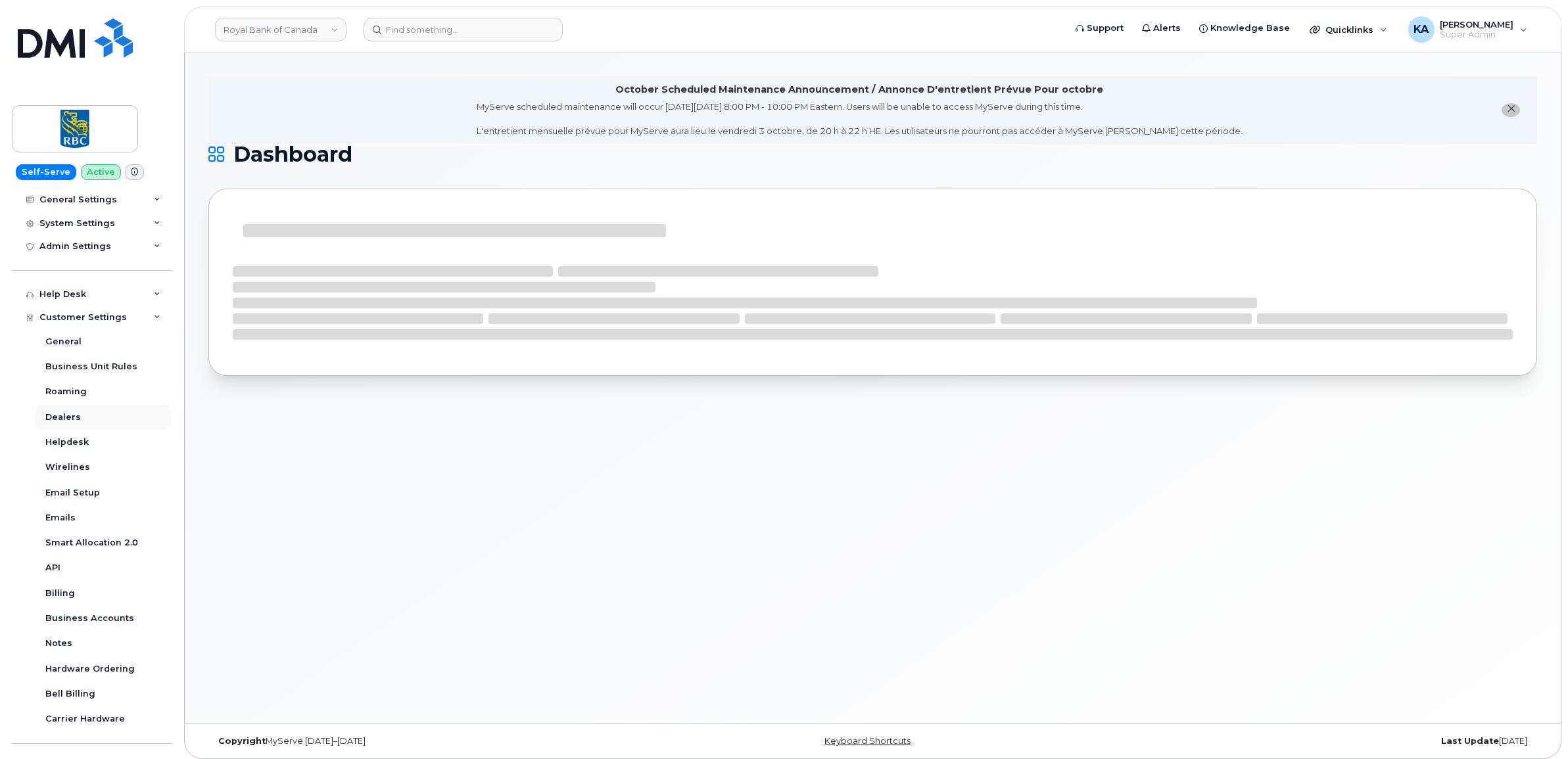
scroll to position [246, 0]
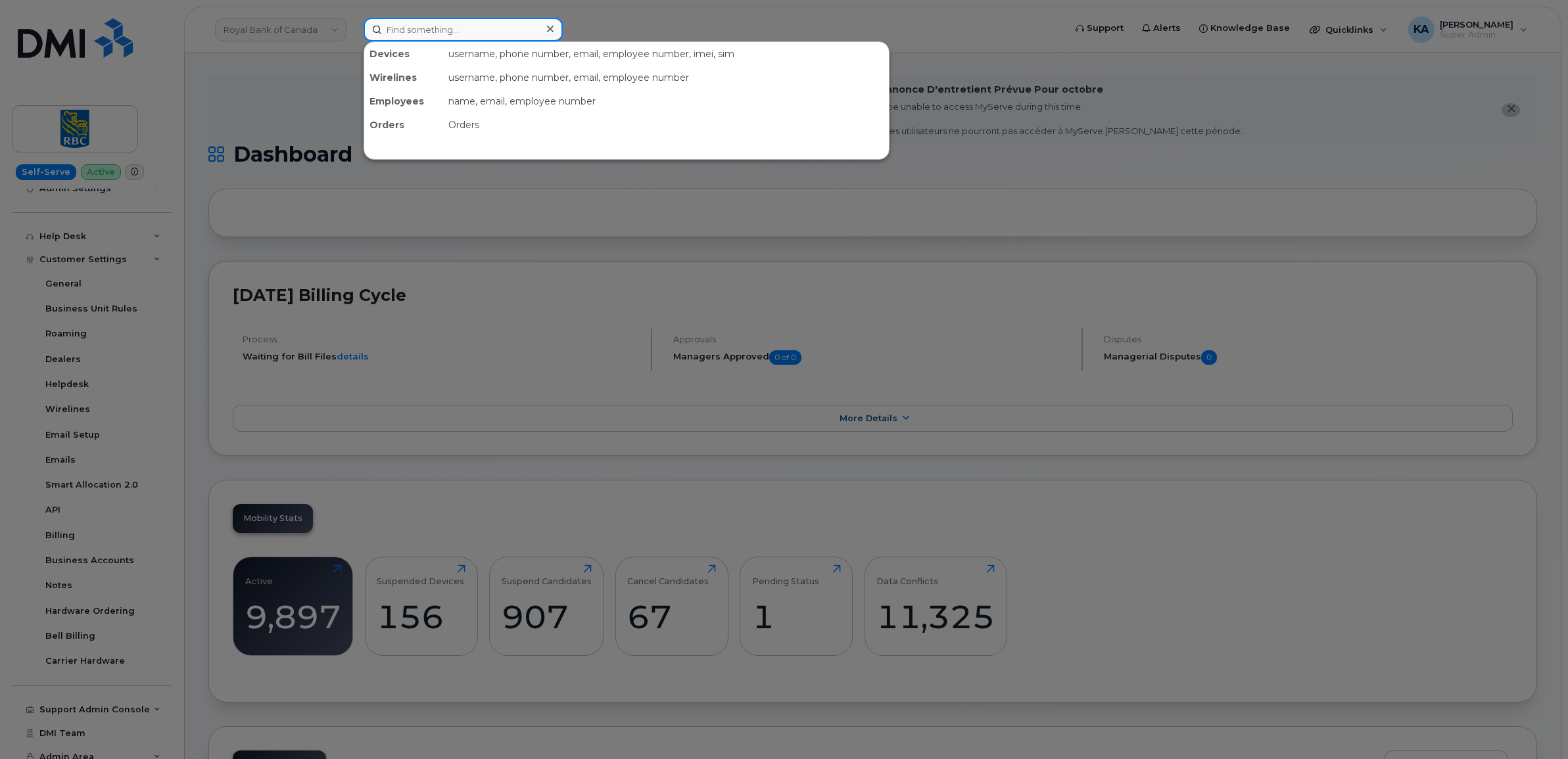
click at [408, 33] on input at bounding box center [463, 29] width 199 height 24
paste input "5062619736"
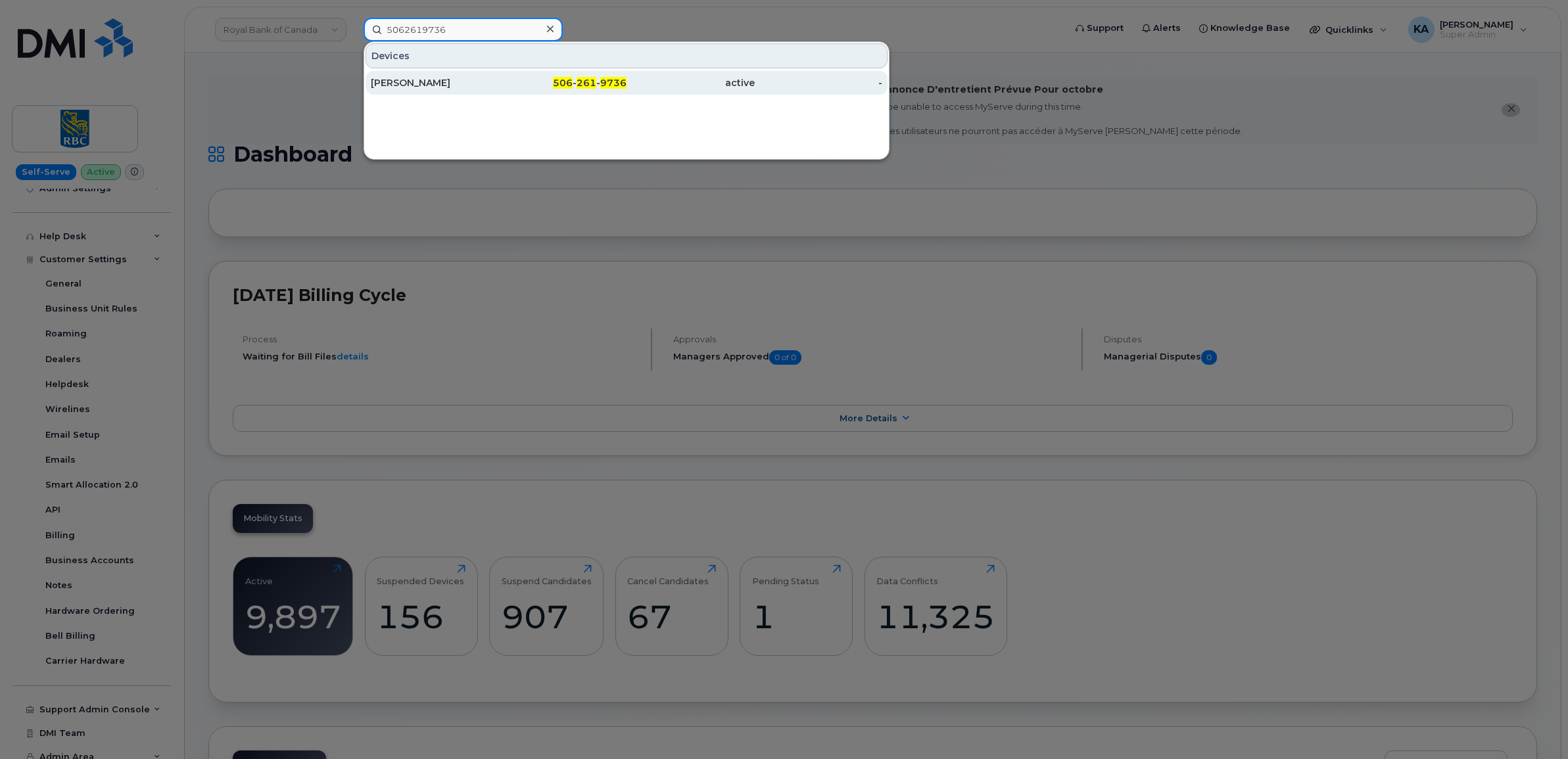
type input "5062619736"
click at [424, 86] on div "Laura Giggie" at bounding box center [435, 83] width 129 height 13
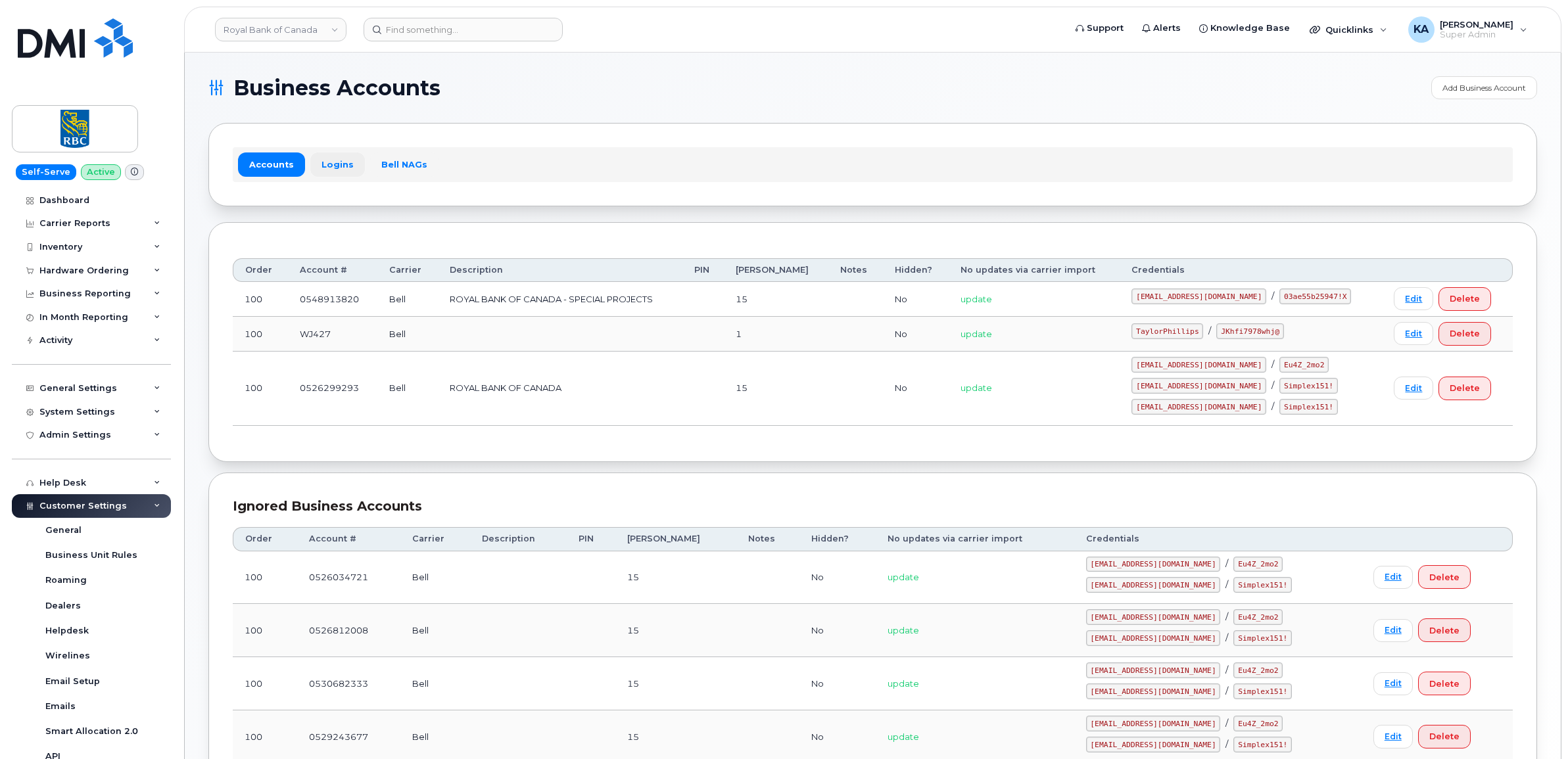
click at [337, 166] on link "Logins" at bounding box center [338, 164] width 55 height 24
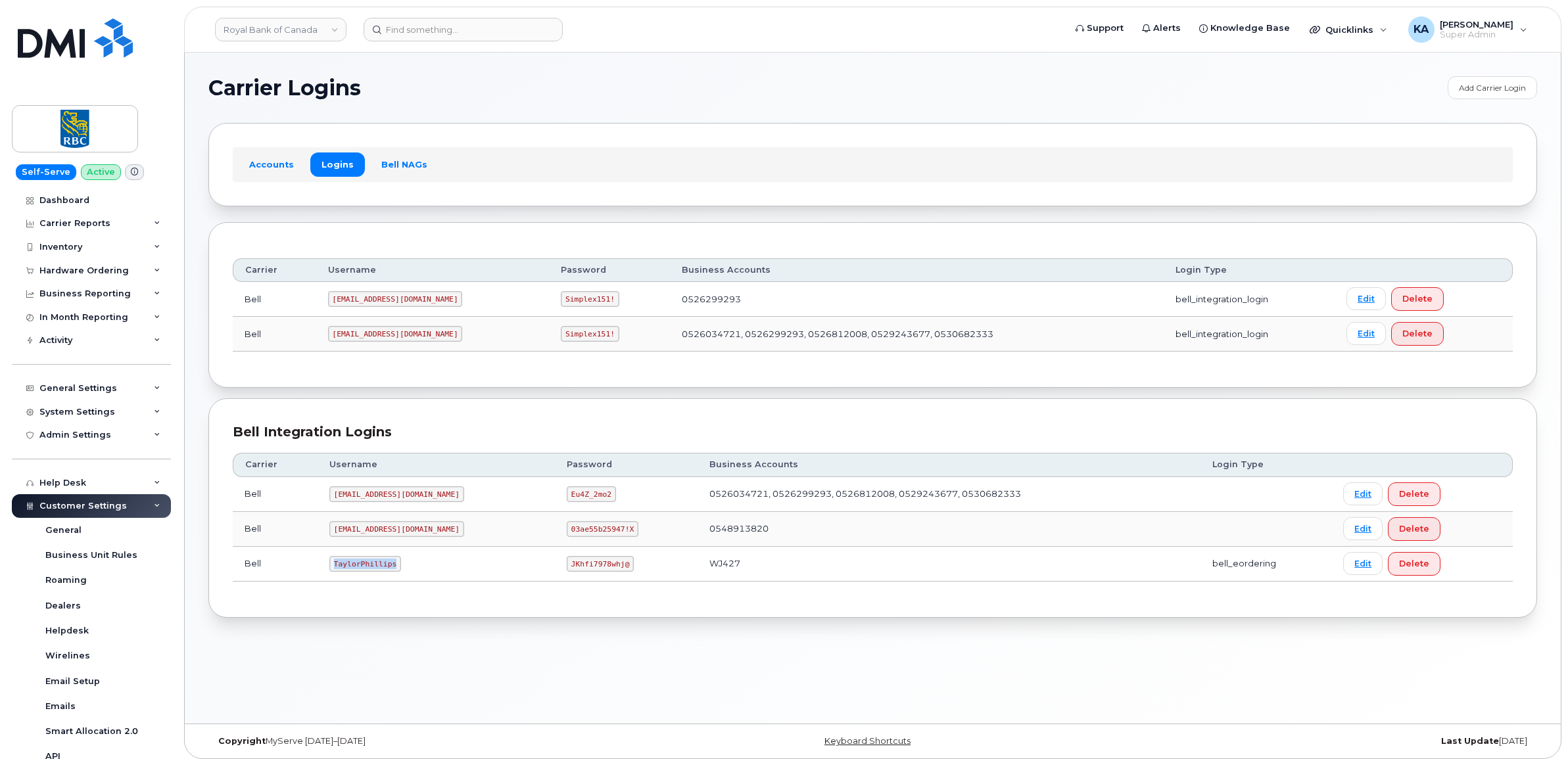
drag, startPoint x: 330, startPoint y: 563, endPoint x: 407, endPoint y: 574, distance: 77.8
click at [407, 574] on td "TaylorPhillips" at bounding box center [436, 565] width 237 height 35
copy code "TaylorPhillips"
drag, startPoint x: 525, startPoint y: 565, endPoint x: 602, endPoint y: 575, distance: 77.6
click at [602, 575] on td "JKhfi7978whj@" at bounding box center [626, 565] width 143 height 35
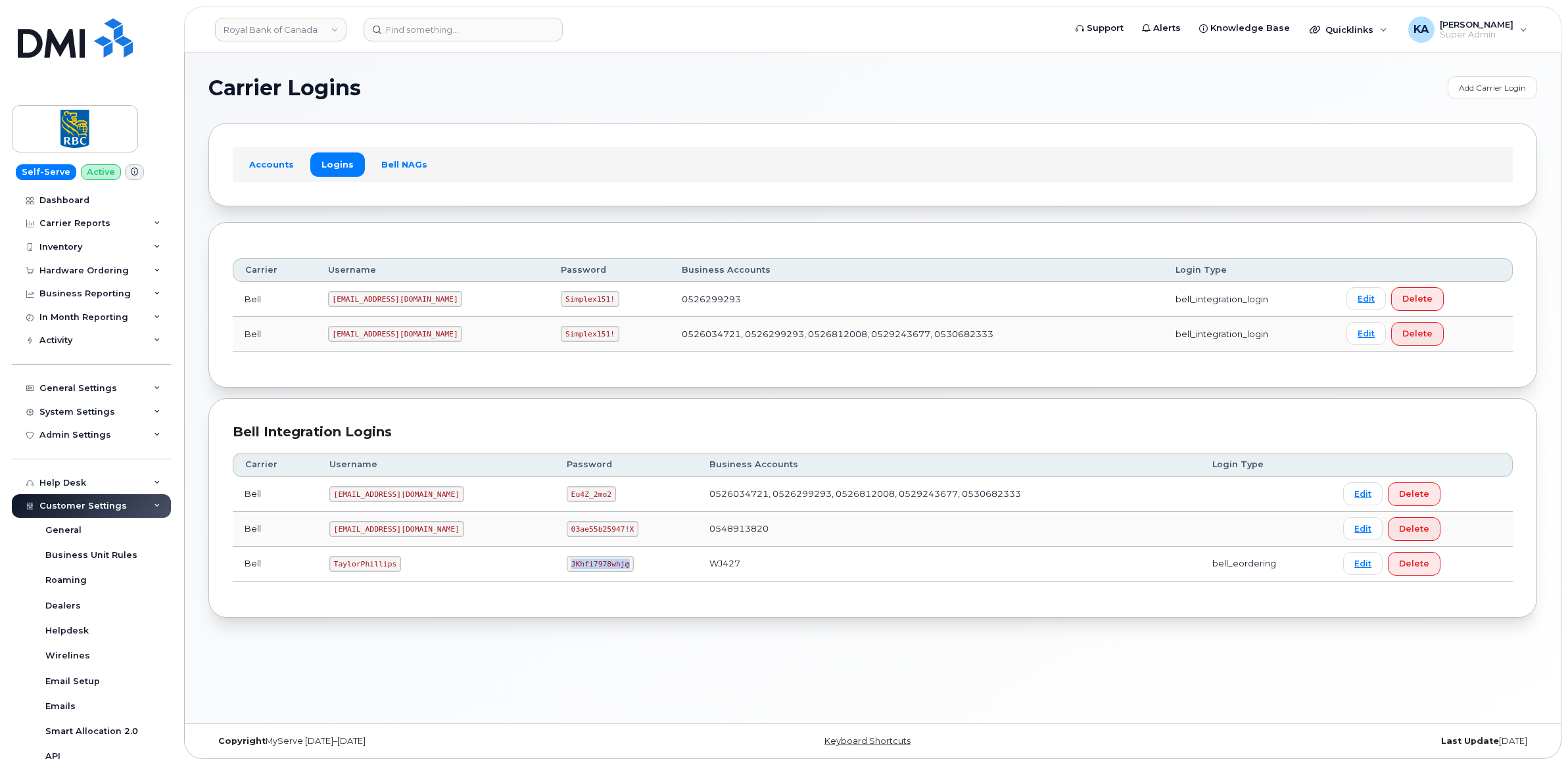
copy code "JKhfi7978whj@"
drag, startPoint x: 332, startPoint y: 565, endPoint x: 416, endPoint y: 575, distance: 84.6
click at [416, 575] on td "TaylorPhillips" at bounding box center [436, 565] width 237 height 35
copy code "TaylorPhillips"
drag, startPoint x: 527, startPoint y: 569, endPoint x: 586, endPoint y: 577, distance: 59.5
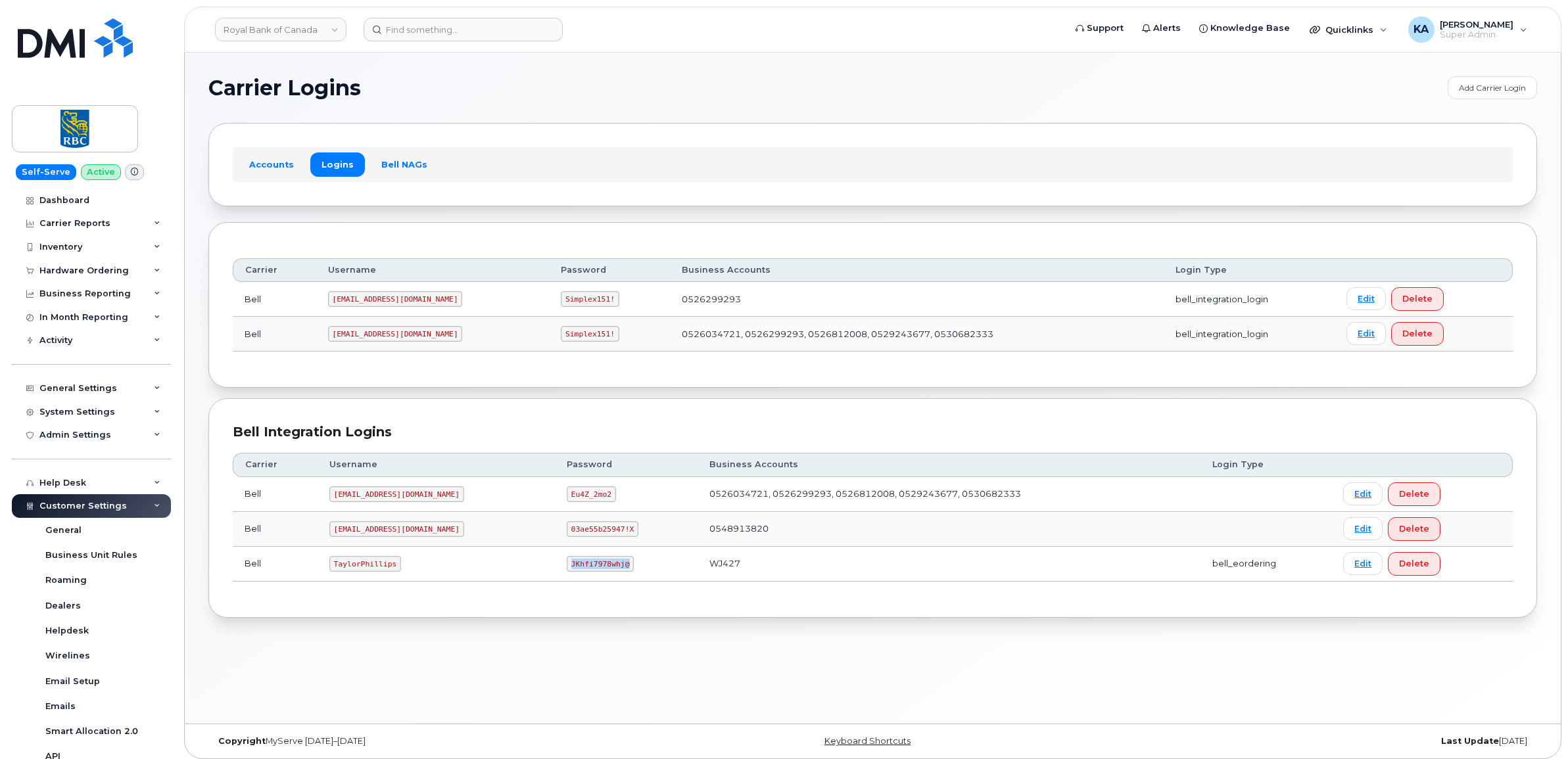
click at [586, 577] on td "JKhfi7978whj@" at bounding box center [626, 565] width 143 height 35
copy code "JKhfi7978whj@"
drag, startPoint x: 330, startPoint y: 333, endPoint x: 424, endPoint y: 347, distance: 95.0
click at [424, 347] on td "[EMAIL_ADDRESS][DOMAIN_NAME]" at bounding box center [433, 334] width 233 height 35
copy code "[EMAIL_ADDRESS][DOMAIN_NAME]"
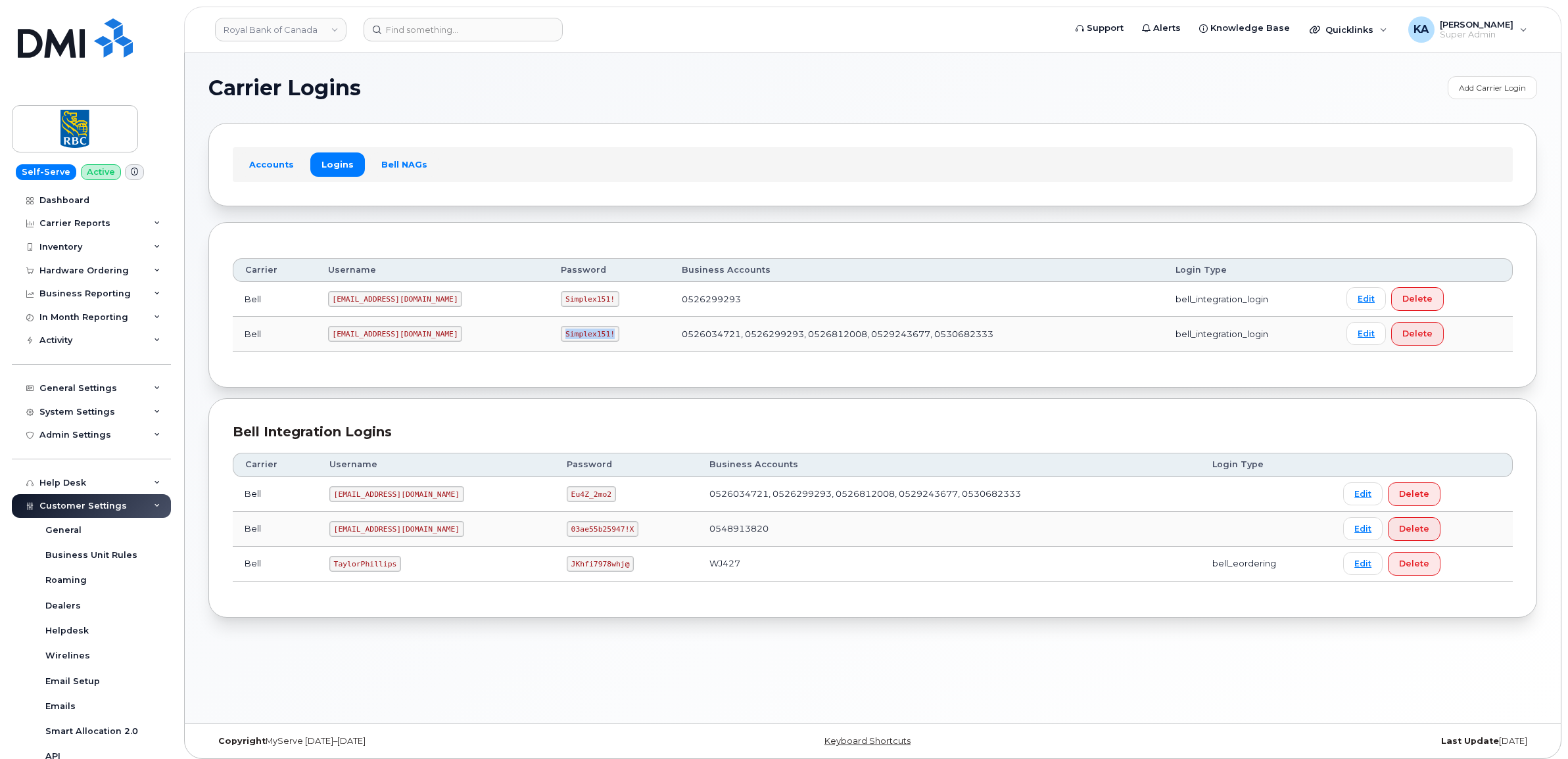
drag, startPoint x: 508, startPoint y: 335, endPoint x: 566, endPoint y: 345, distance: 58.9
click at [566, 345] on td "Simplex151!" at bounding box center [609, 334] width 120 height 35
copy code "Simplex151!"
click at [258, 31] on link "Royal Bank of Canada" at bounding box center [280, 29] width 131 height 24
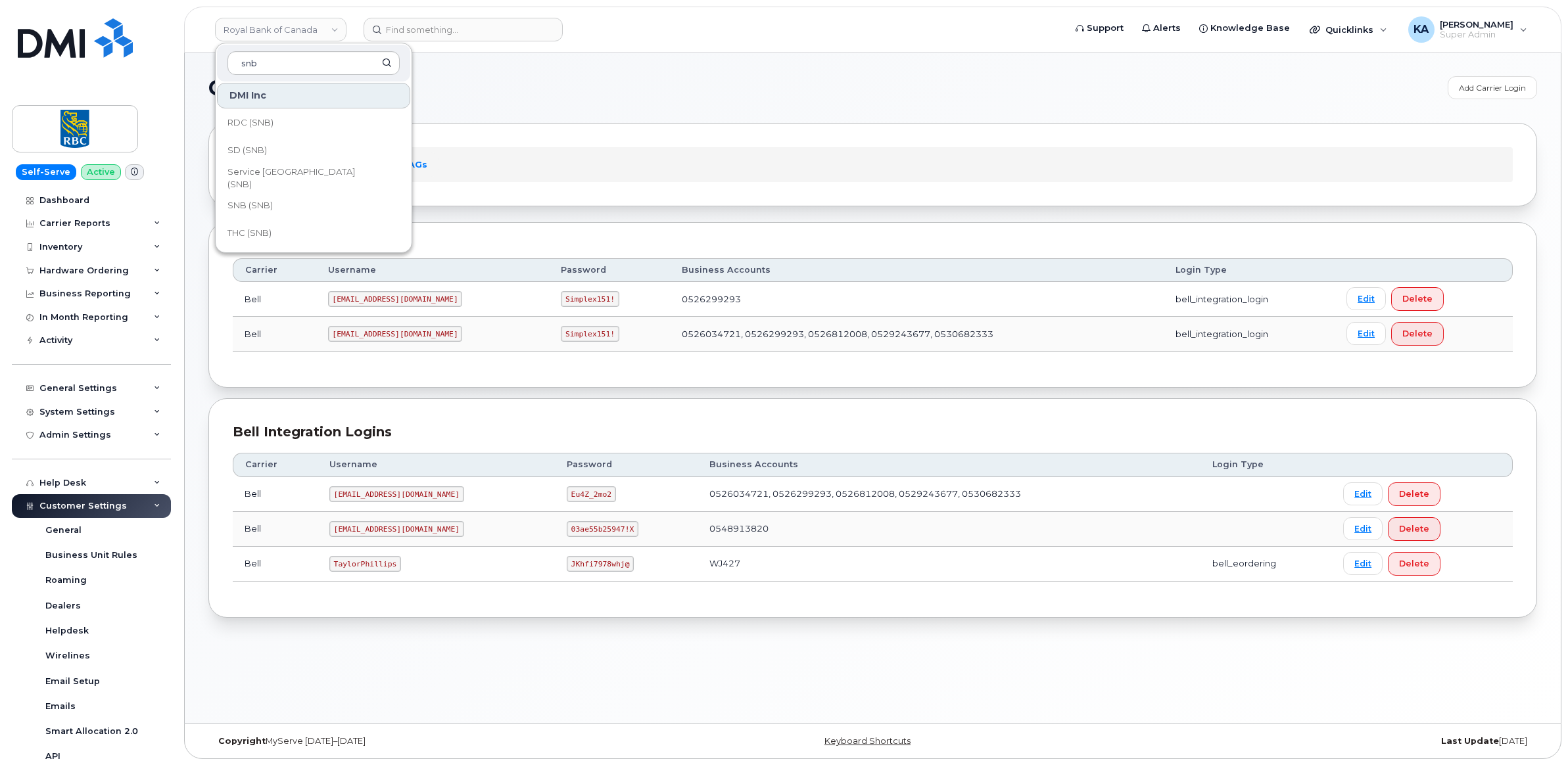
scroll to position [636, 0]
type input "snb"
click at [260, 125] on span "SD (SNB)" at bounding box center [247, 123] width 39 height 13
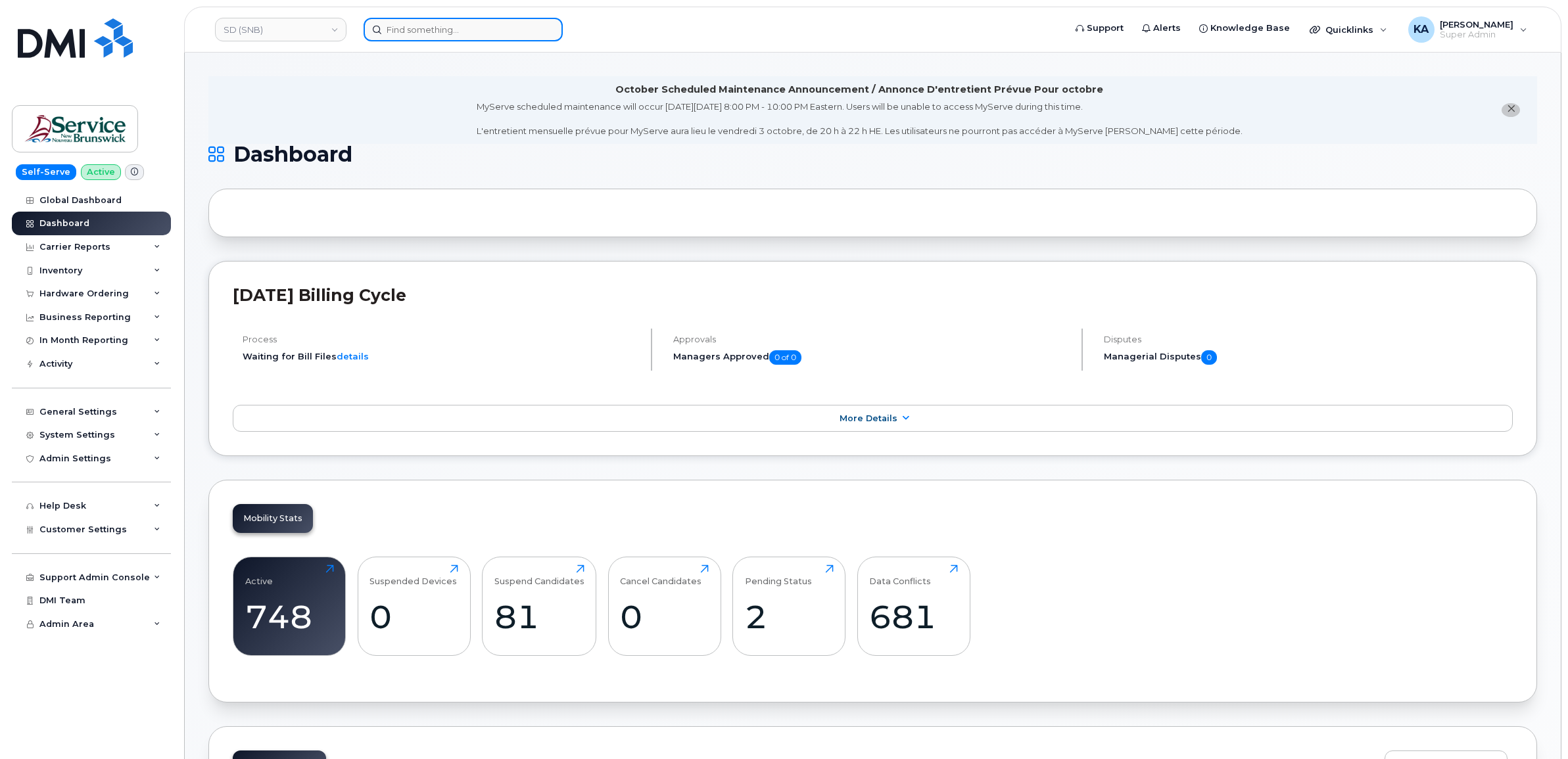
click at [407, 27] on input at bounding box center [463, 29] width 199 height 24
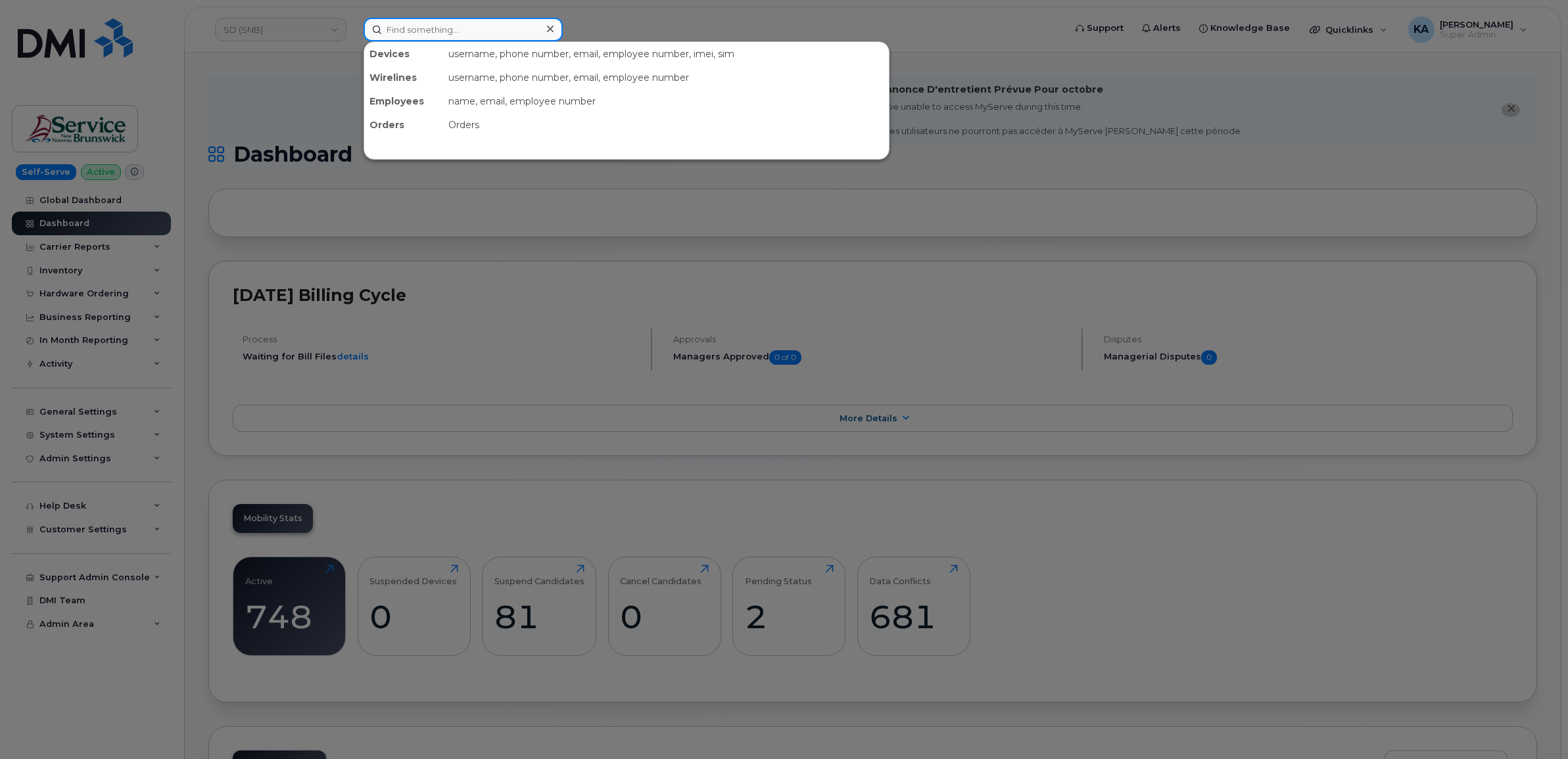
paste input "5062619736"
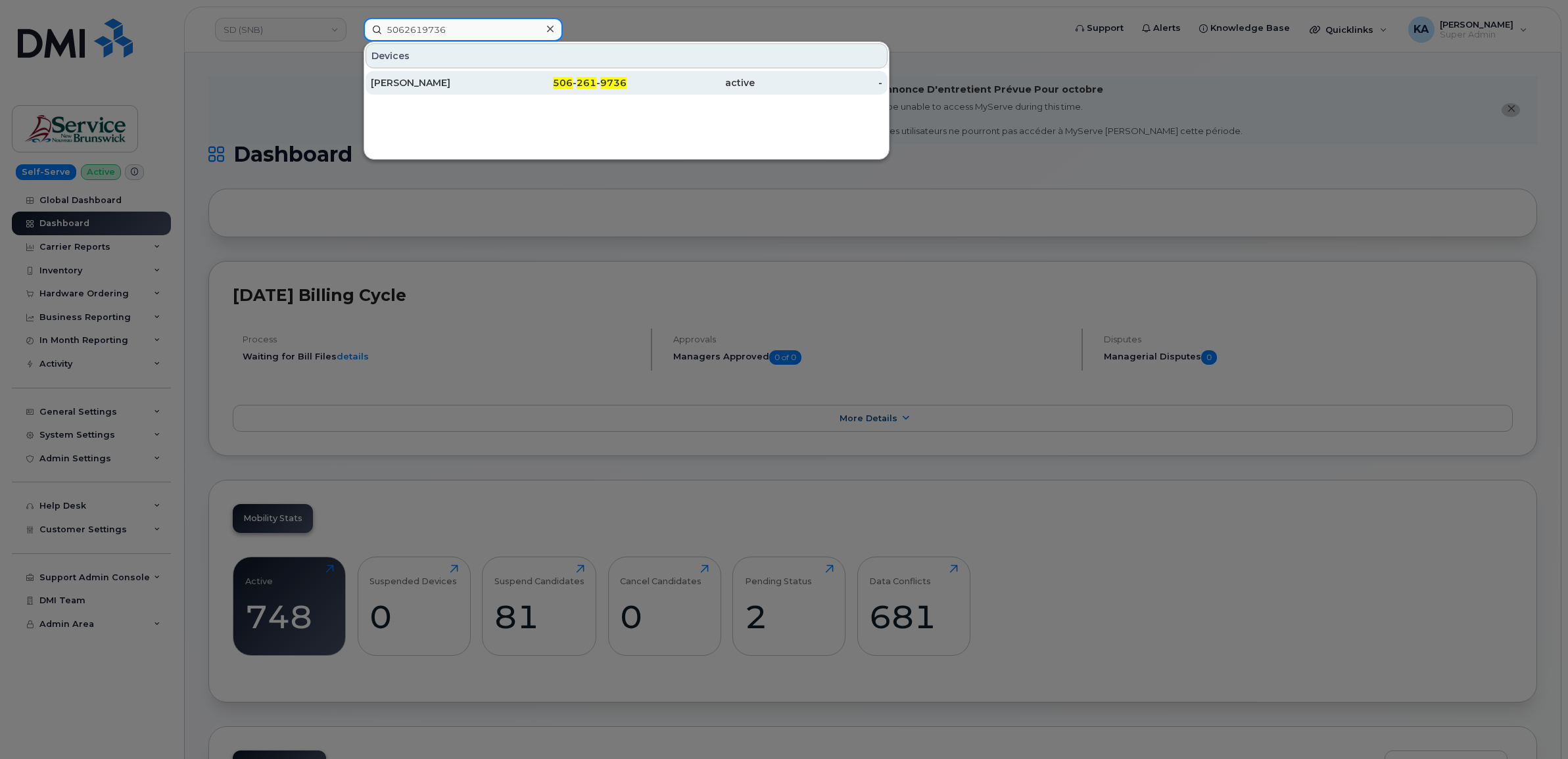
type input "5062619736"
click at [388, 84] on div "[PERSON_NAME]" at bounding box center [435, 83] width 129 height 13
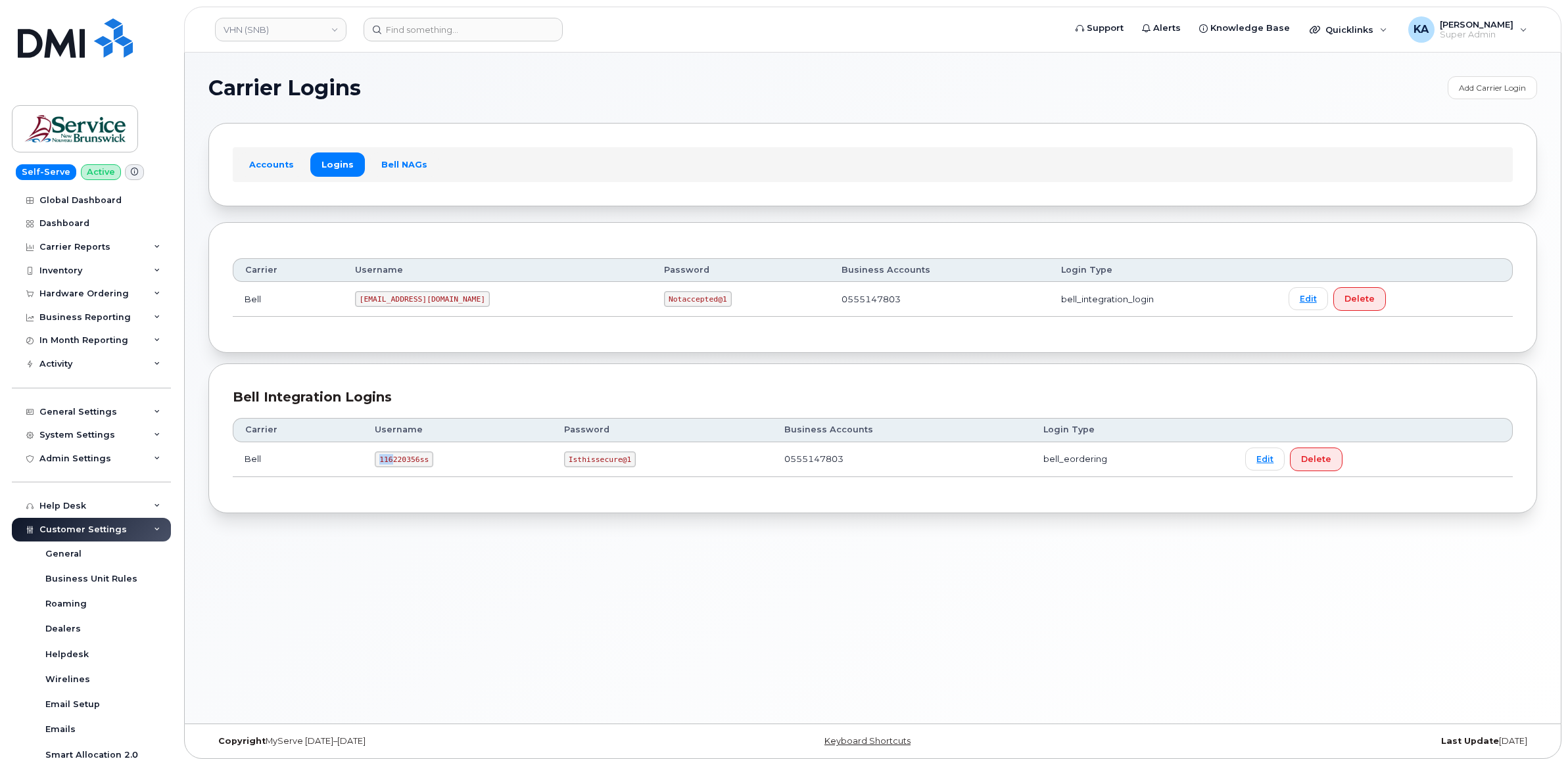
drag, startPoint x: 378, startPoint y: 464, endPoint x: 388, endPoint y: 461, distance: 10.4
click at [390, 463] on code "116220356ss" at bounding box center [404, 459] width 58 height 15
drag, startPoint x: 388, startPoint y: 461, endPoint x: 463, endPoint y: 305, distance: 173.1
click at [463, 305] on td "ms-snb@dminc.com" at bounding box center [498, 300] width 309 height 35
copy code "ms-snb@dminc.com"
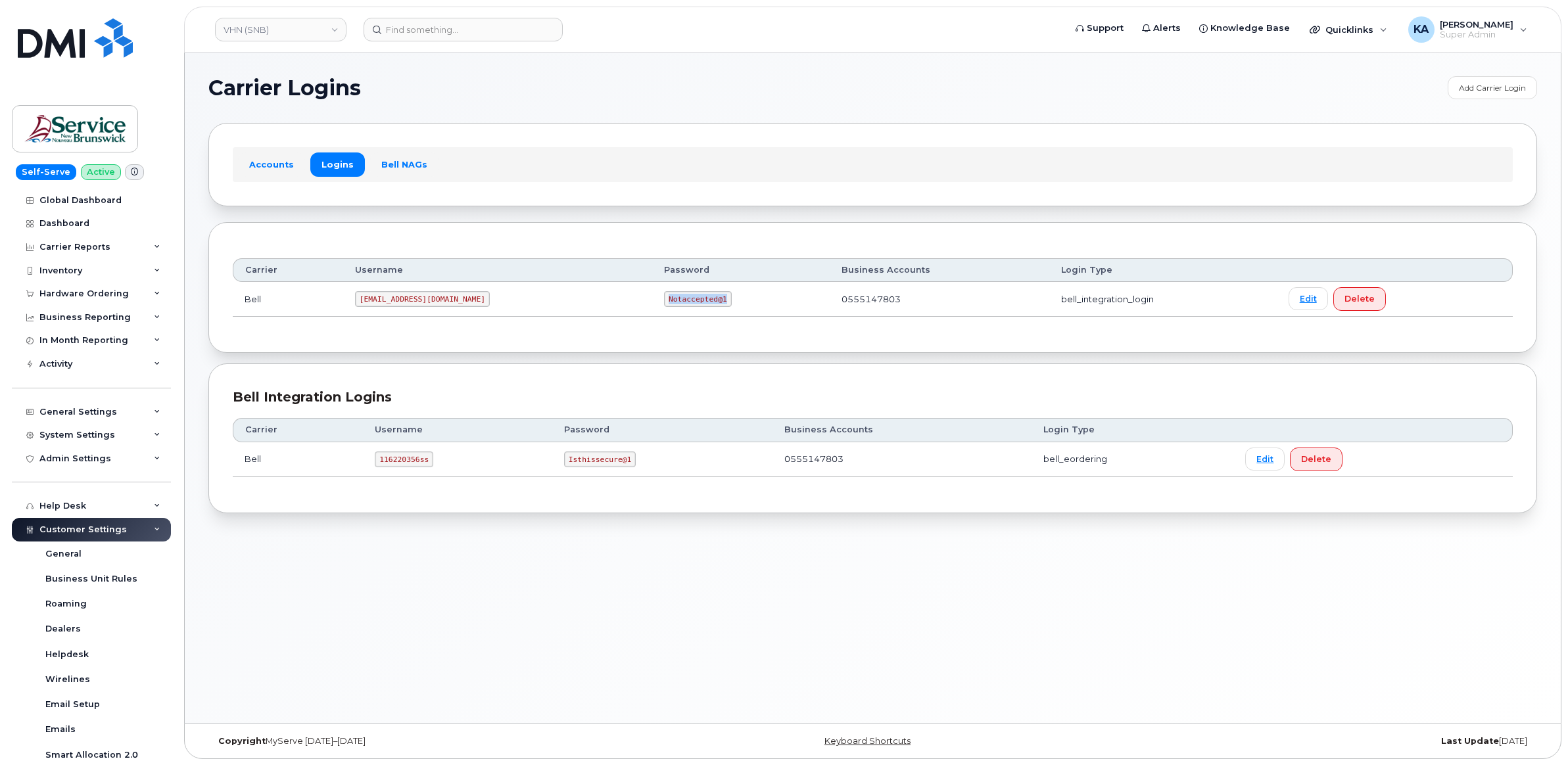
drag, startPoint x: 579, startPoint y: 298, endPoint x: 644, endPoint y: 303, distance: 65.2
click at [652, 303] on td "Notaccepted@1" at bounding box center [741, 300] width 178 height 35
copy code "Notaccepted@1"
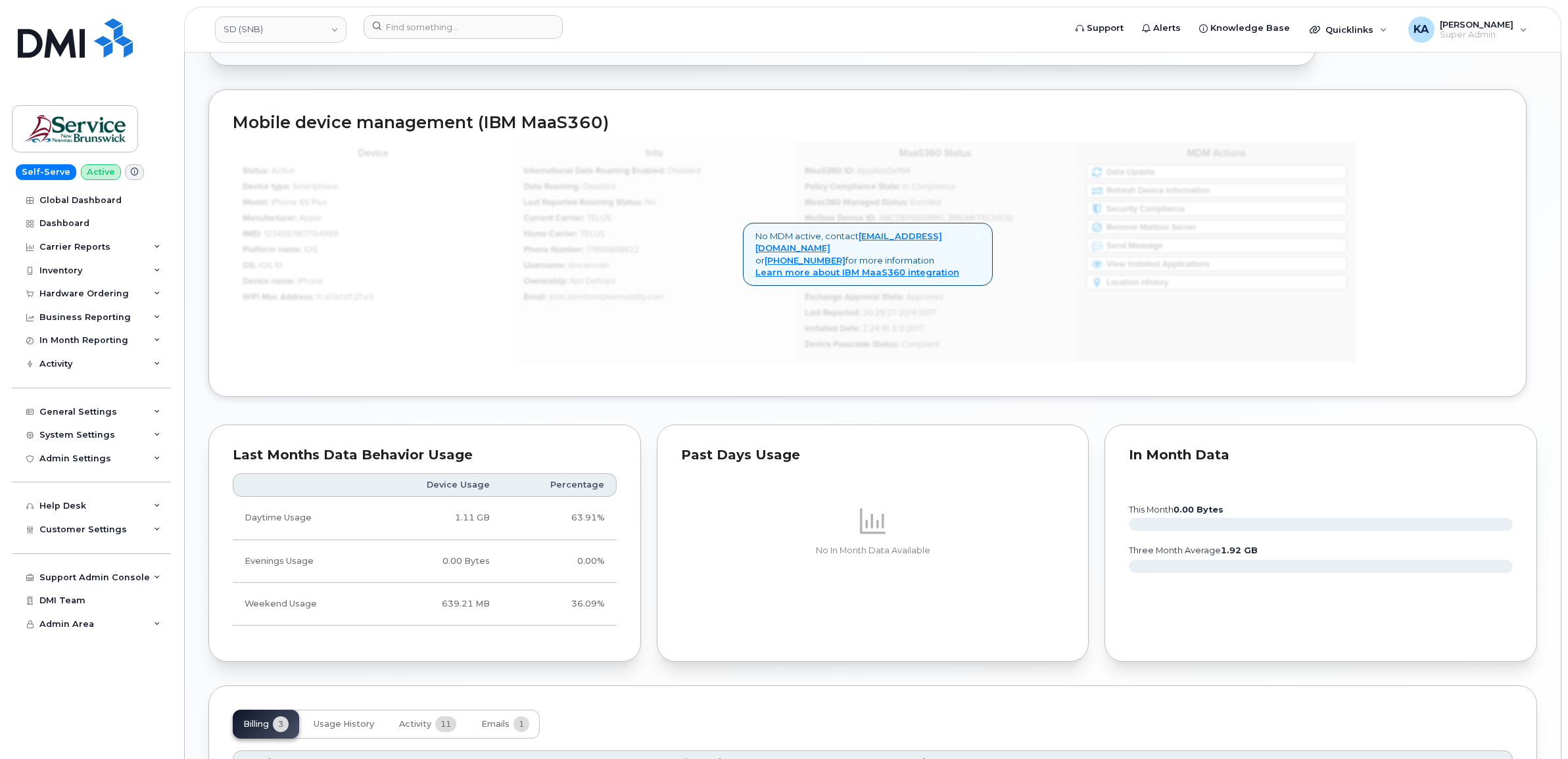
scroll to position [1032, 0]
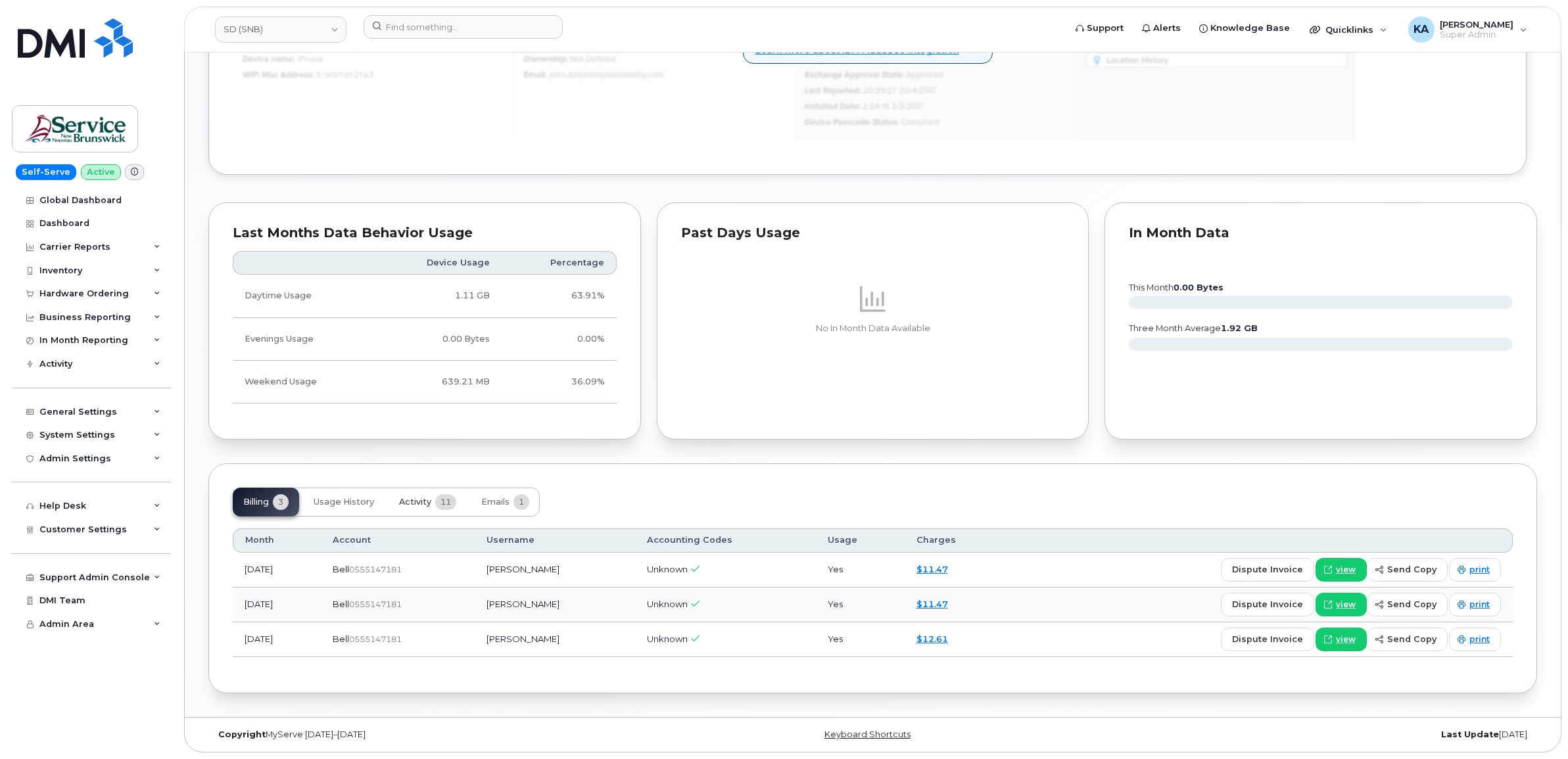
click at [414, 501] on span "Activity" at bounding box center [415, 502] width 32 height 11
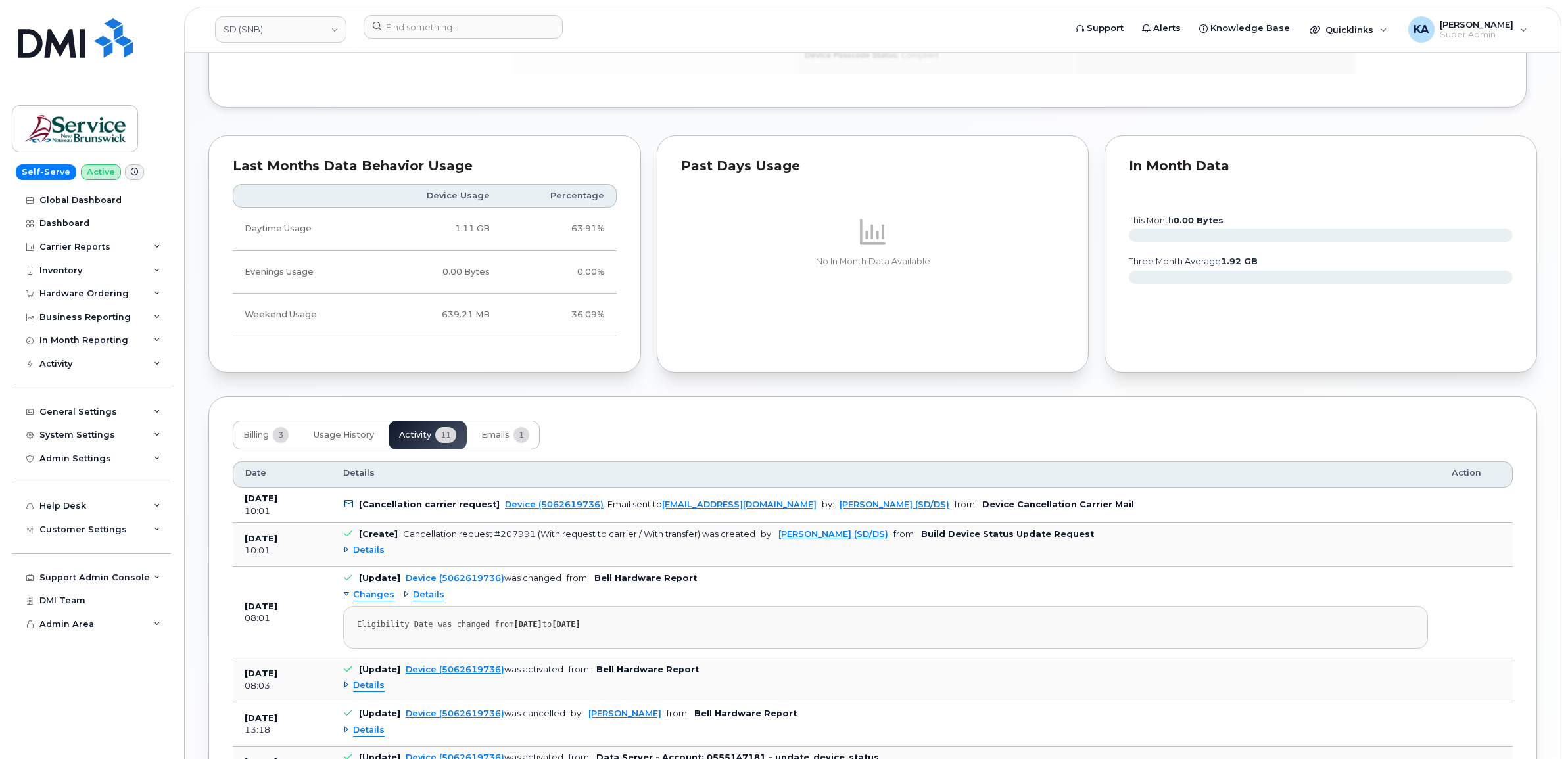
scroll to position [1114, 0]
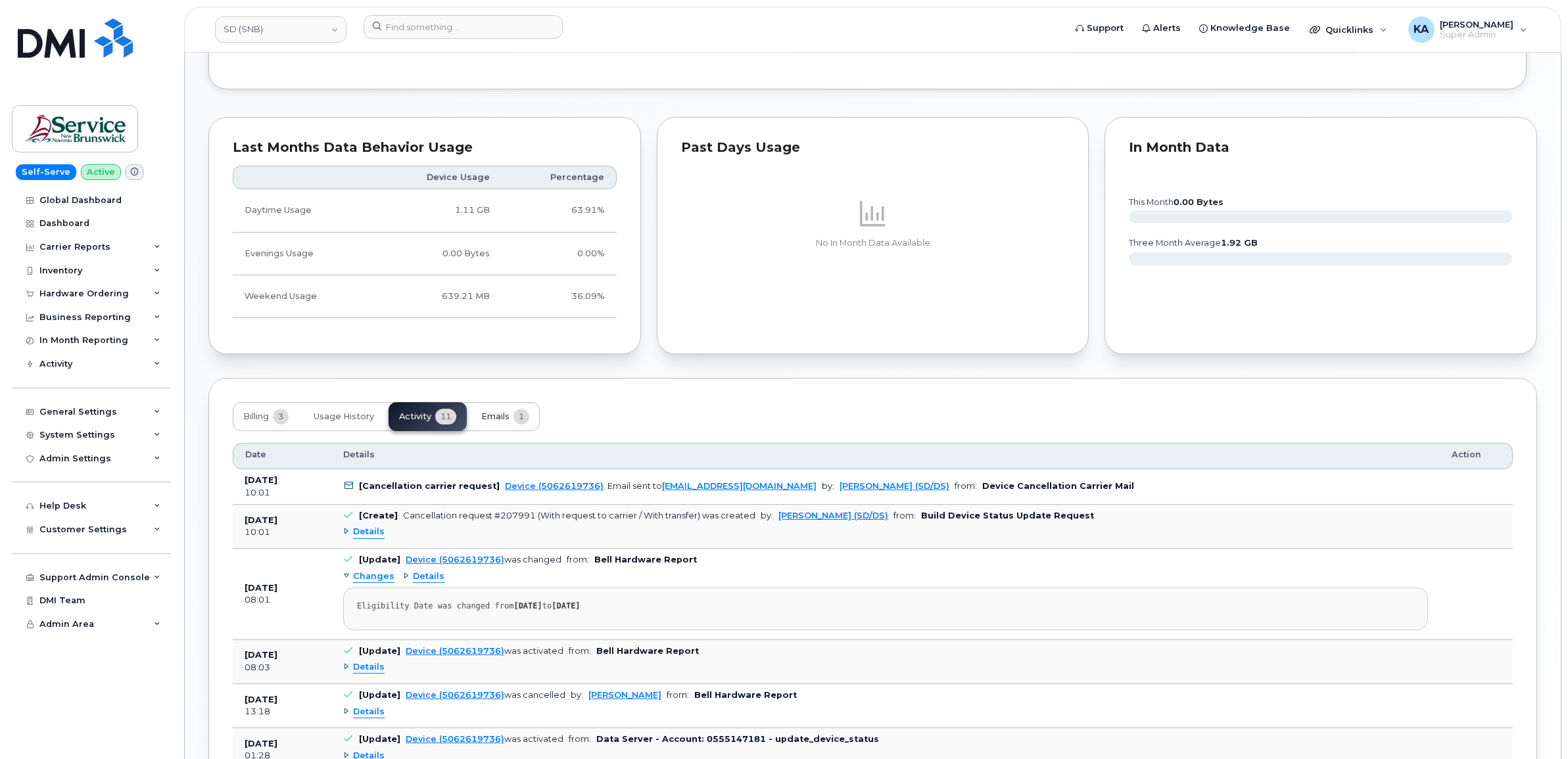
click at [500, 419] on span "Emails" at bounding box center [495, 416] width 28 height 11
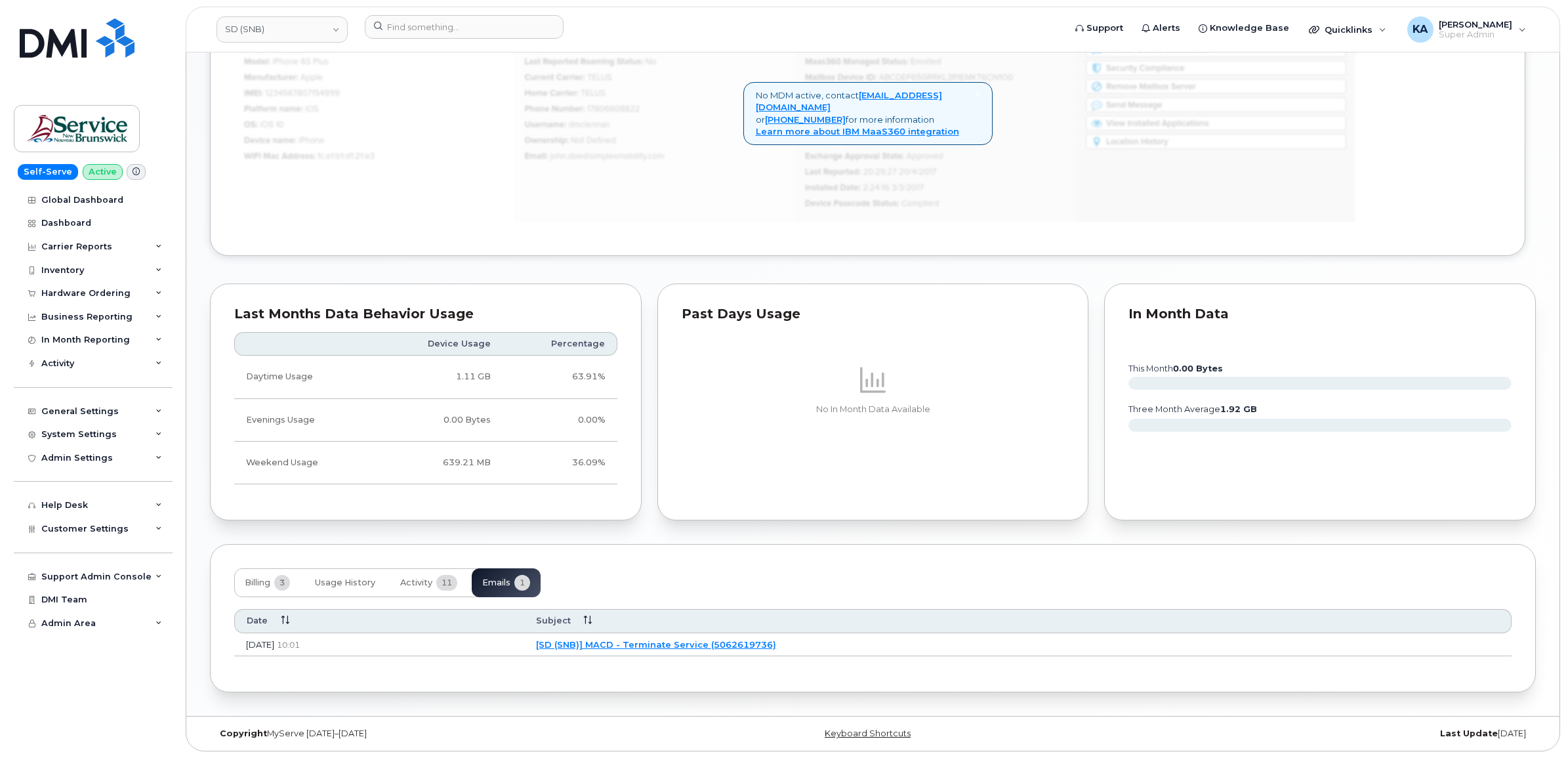
scroll to position [949, 0]
click at [671, 640] on link "[SD (SNB)] MACD - Terminate Service (5062619736)" at bounding box center [654, 644] width 240 height 11
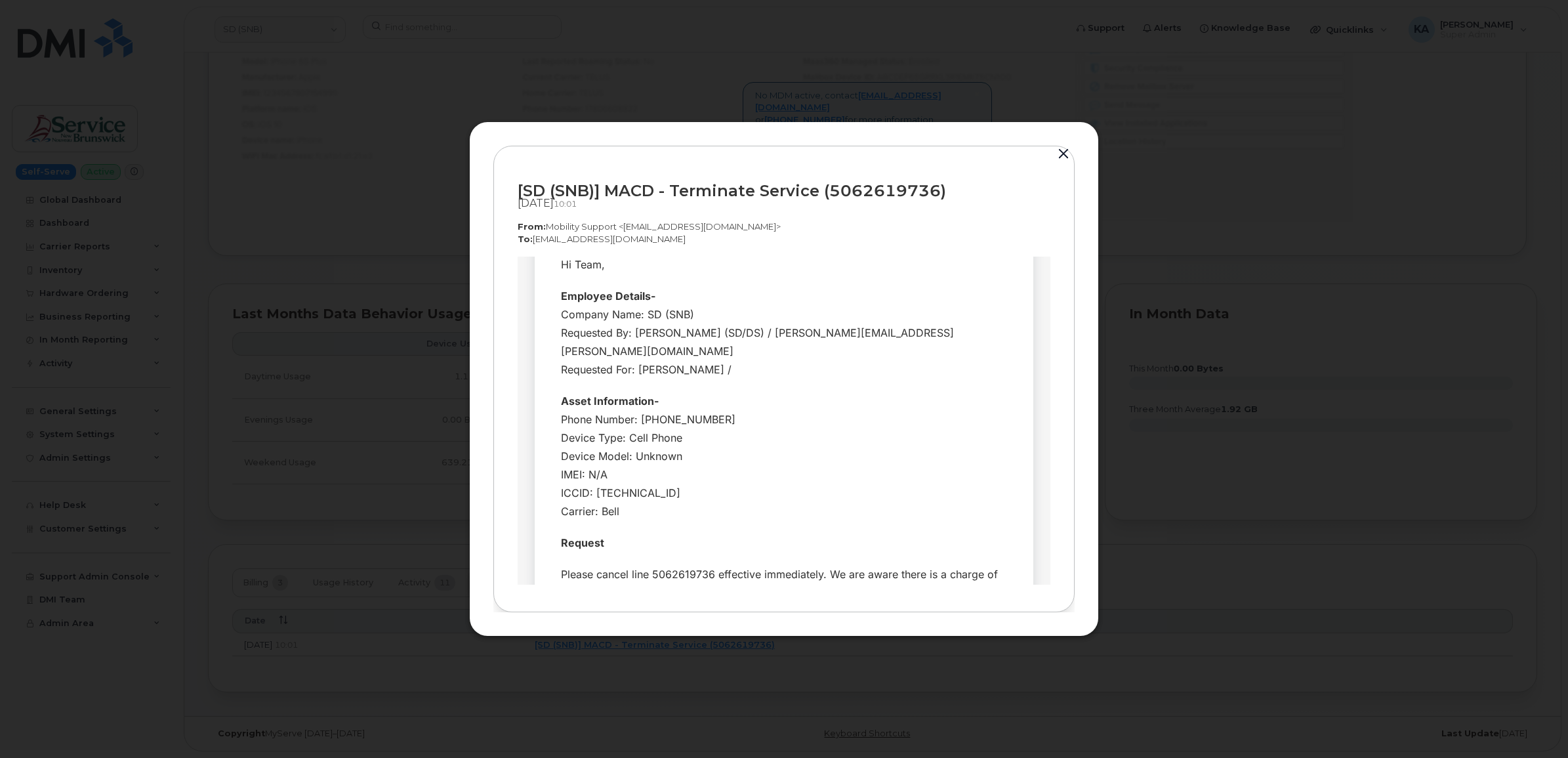
scroll to position [164, 0]
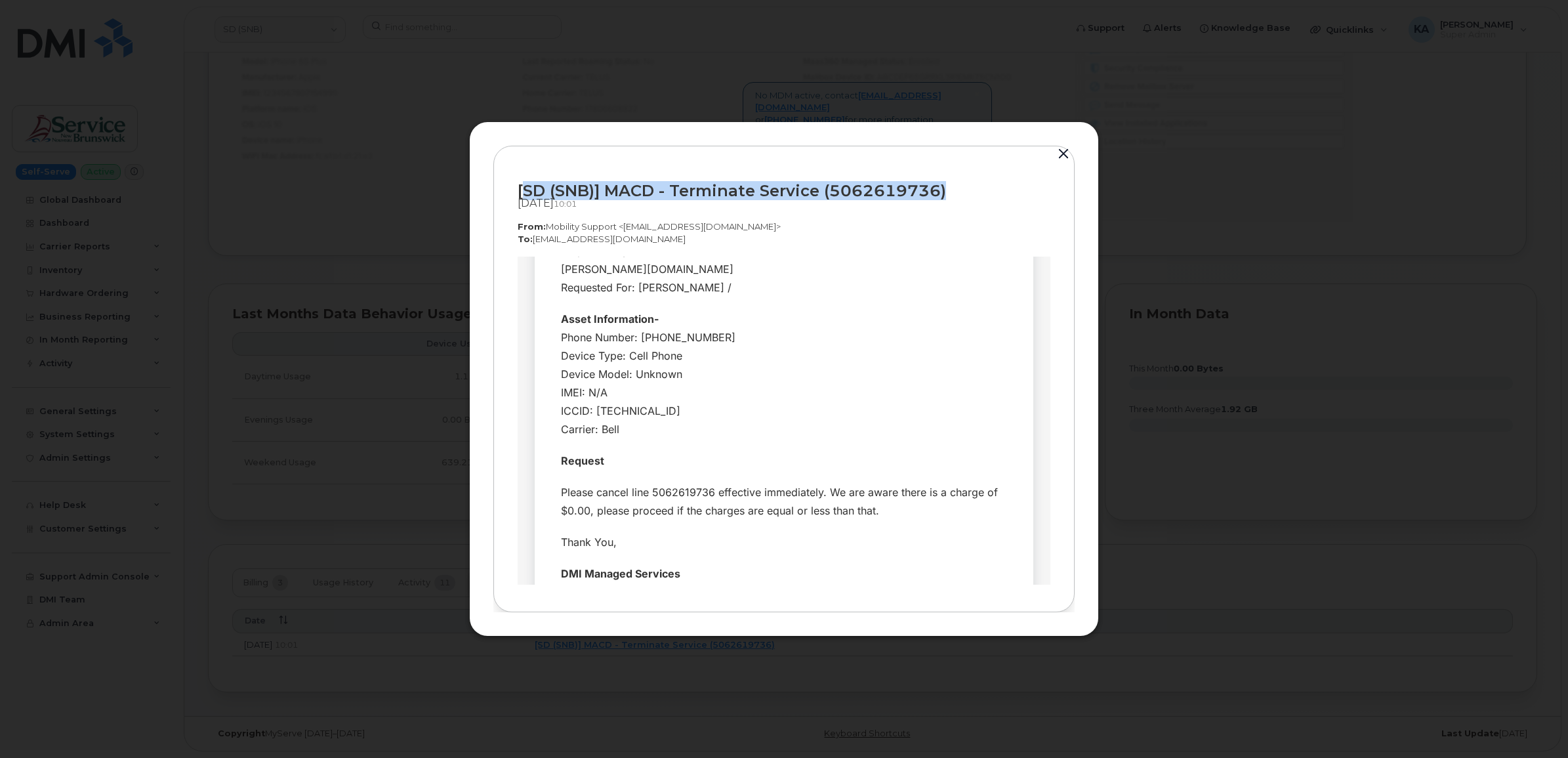
drag, startPoint x: 526, startPoint y: 186, endPoint x: 945, endPoint y: 194, distance: 419.1
click at [945, 194] on div "[SD (SNB)] MACD - Terminate Service (5062619736)" at bounding box center [784, 190] width 533 height 18
copy div "SD (SNB)] MACD - Terminate Service (5062619736)"
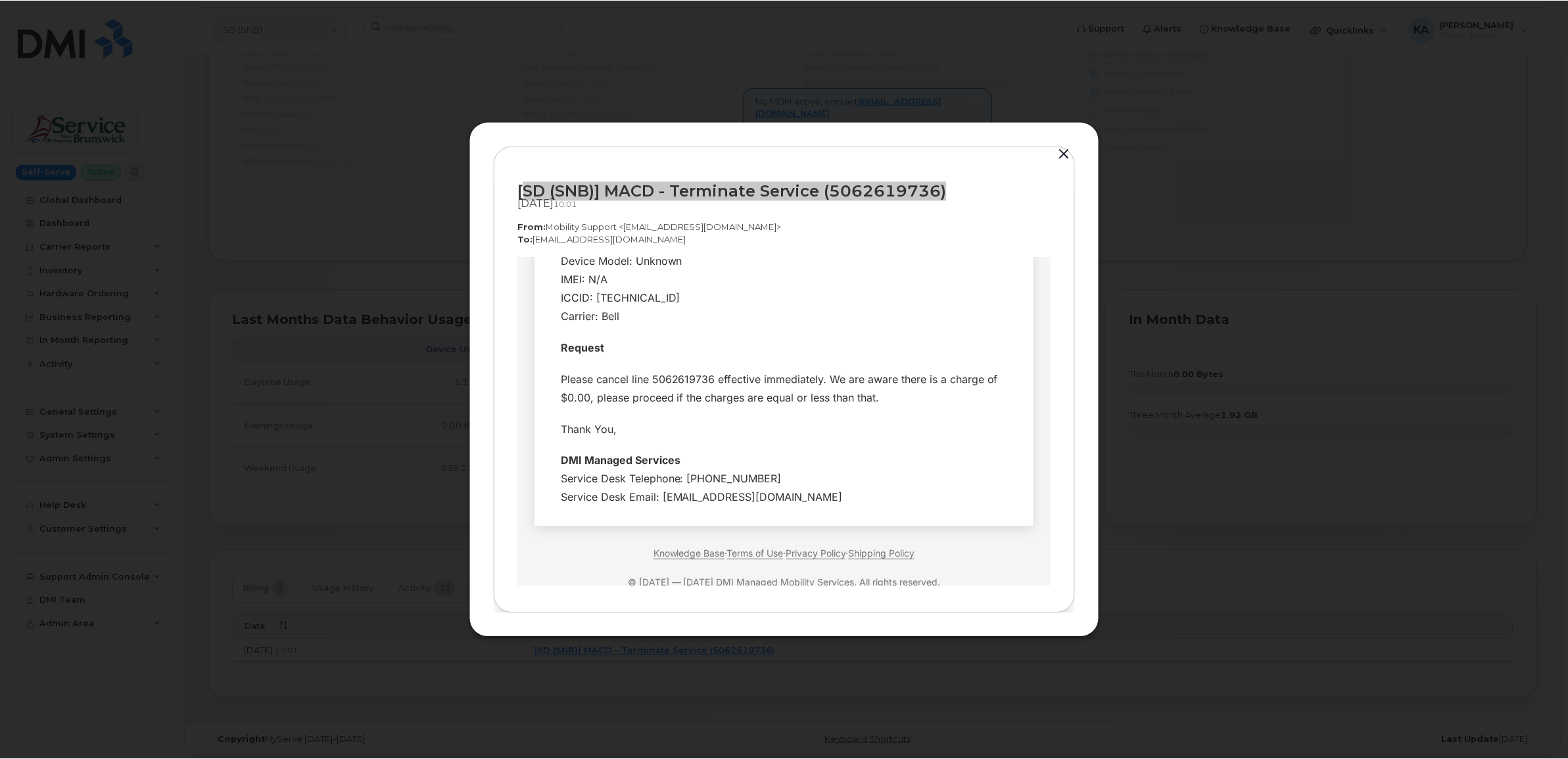
scroll to position [331, 0]
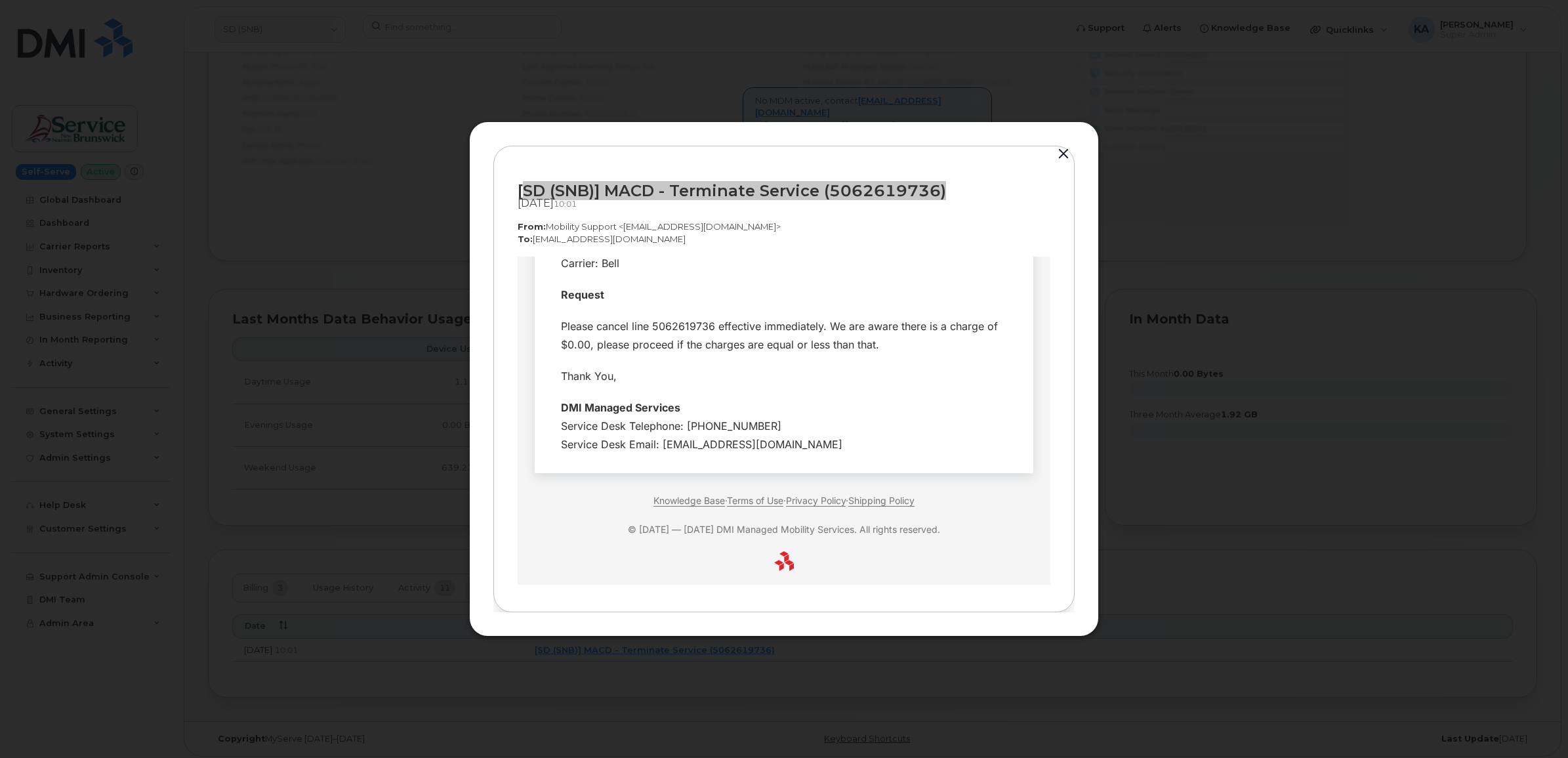
drag, startPoint x: 556, startPoint y: 266, endPoint x: 818, endPoint y: 430, distance: 309.1
click at [818, 430] on td at bounding box center [784, 265] width 499 height 677
copy div "Hi Team, Employee Details- Company Name: SD (SNB) Requested By: Lofstrom, Erin …"
click at [1064, 151] on button "button" at bounding box center [1064, 154] width 20 height 18
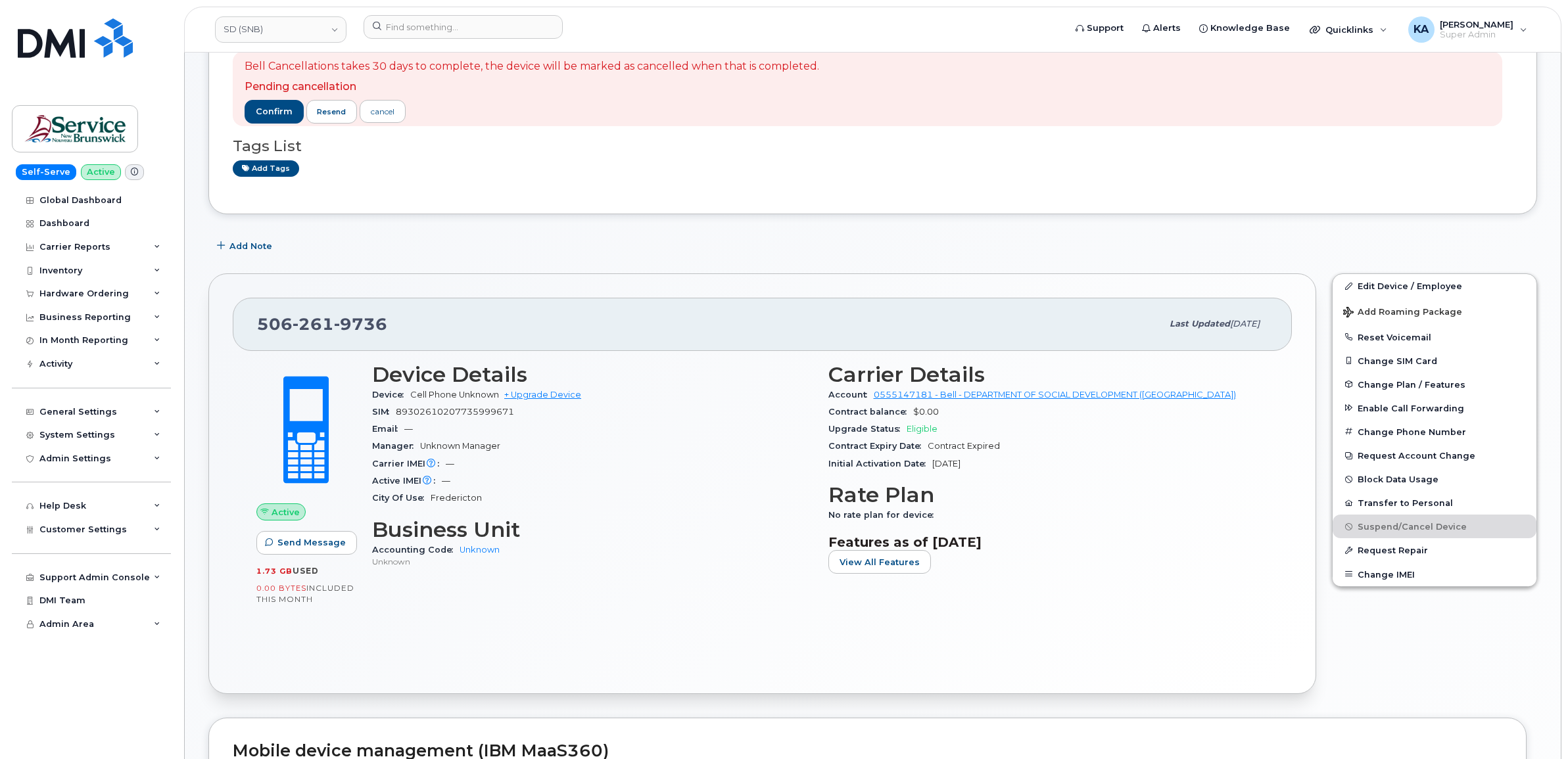
scroll to position [120, 0]
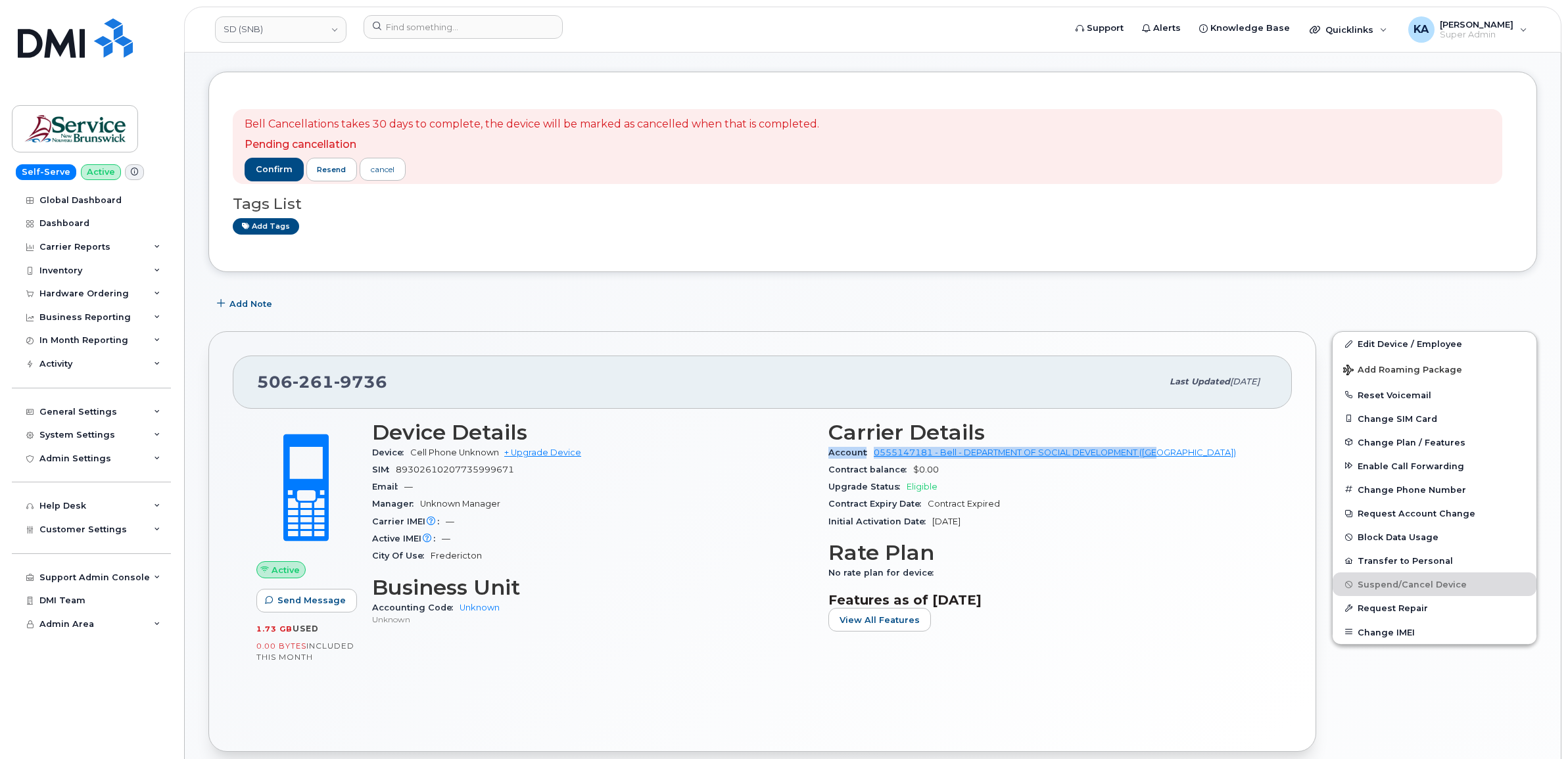
drag, startPoint x: 826, startPoint y: 454, endPoint x: 1162, endPoint y: 458, distance: 336.0
click at [1162, 458] on div "Carrier Details Account 0555147181 - Bell - DEPARTMENT OF SOCIAL DEVELOPMENT (S…" at bounding box center [1048, 532] width 456 height 238
copy div "Account 0555147181 - Bell - DEPARTMENT OF SOCIAL DEVELOPMENT (SD)"
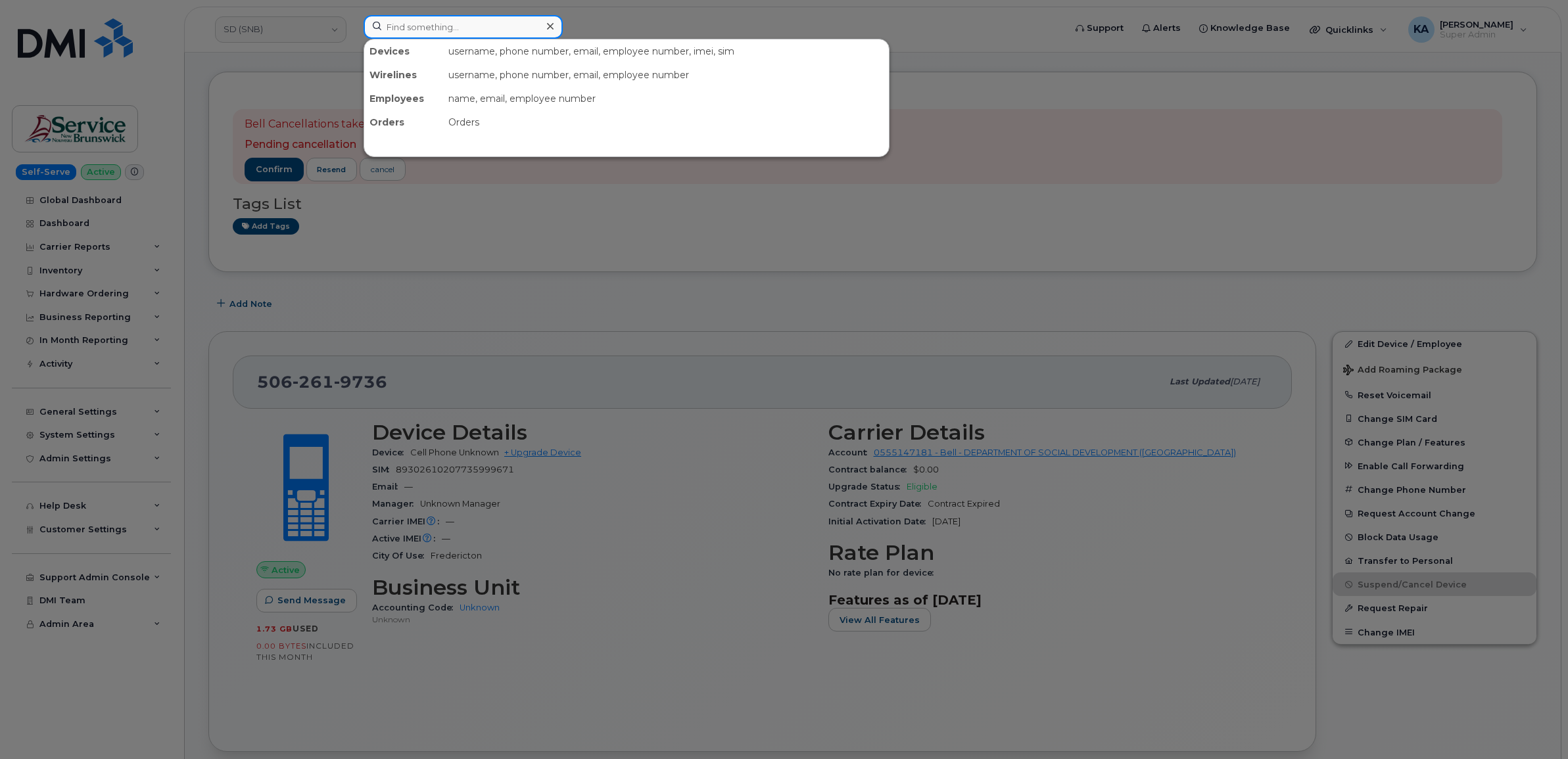
click at [388, 30] on input at bounding box center [463, 27] width 199 height 24
paste input "7802375812"
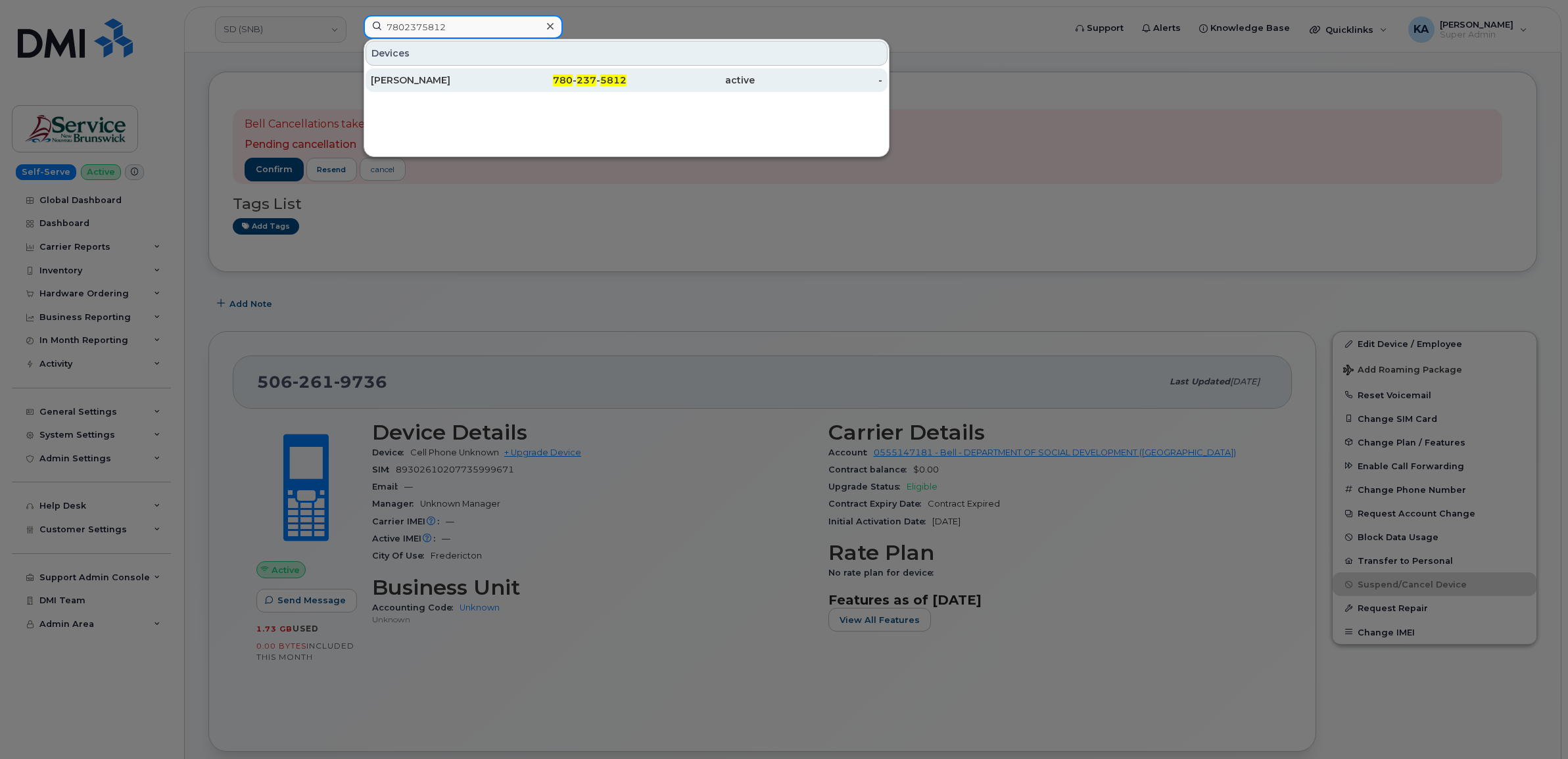
type input "7802375812"
click at [392, 77] on div "Amina Omokri" at bounding box center [435, 80] width 129 height 13
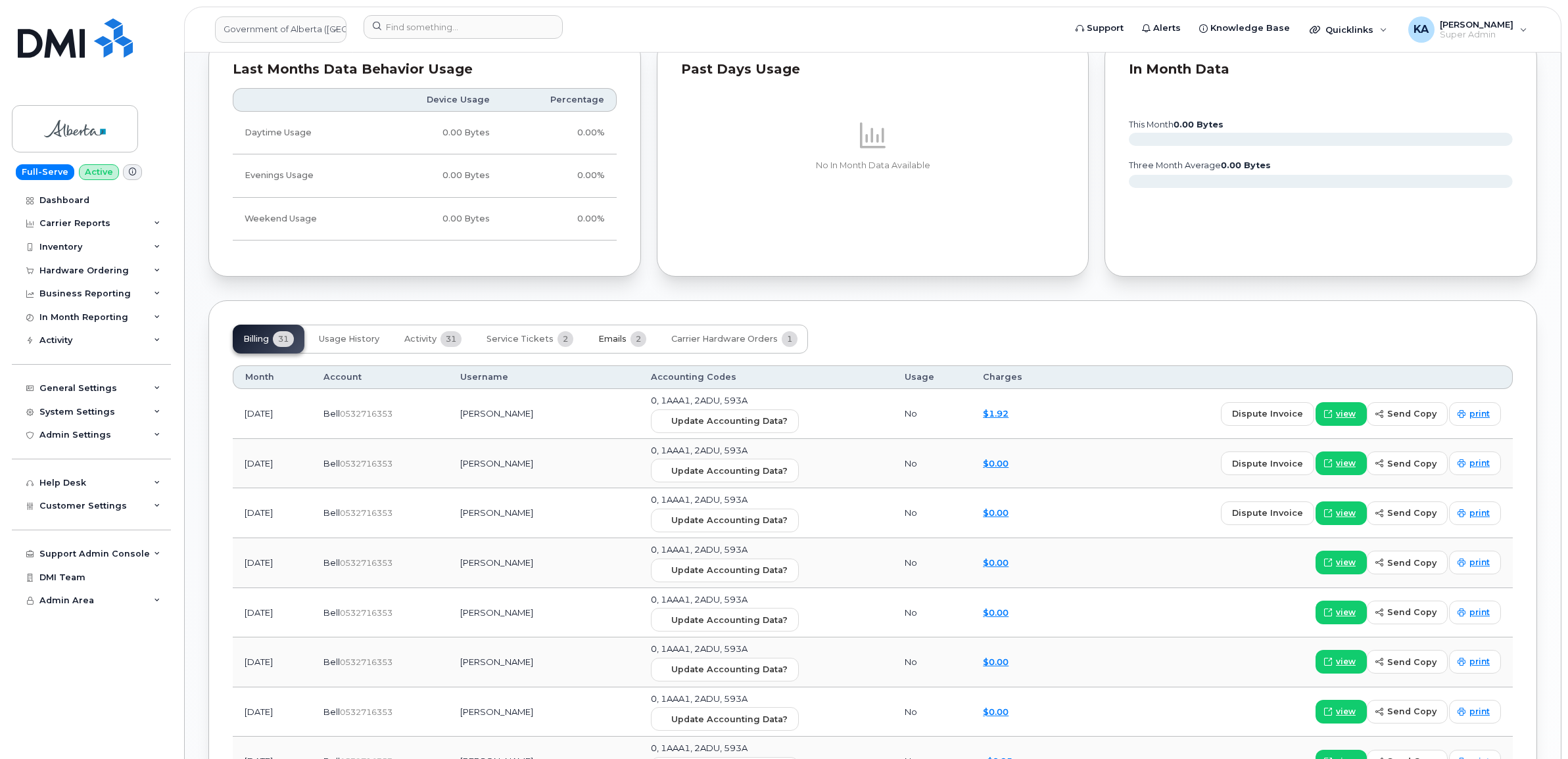
scroll to position [1068, 0]
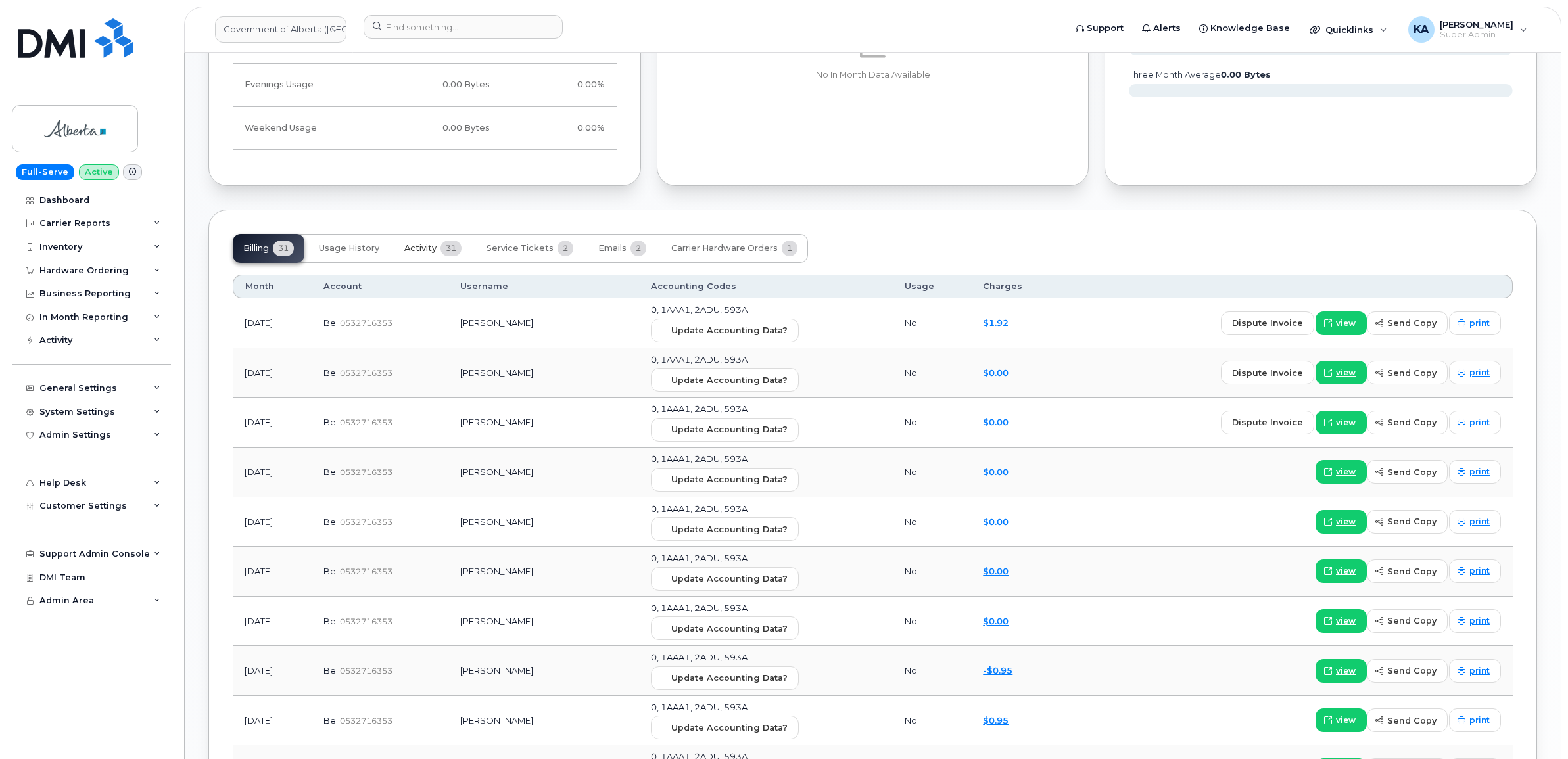
click at [432, 251] on span "Activity" at bounding box center [421, 248] width 32 height 11
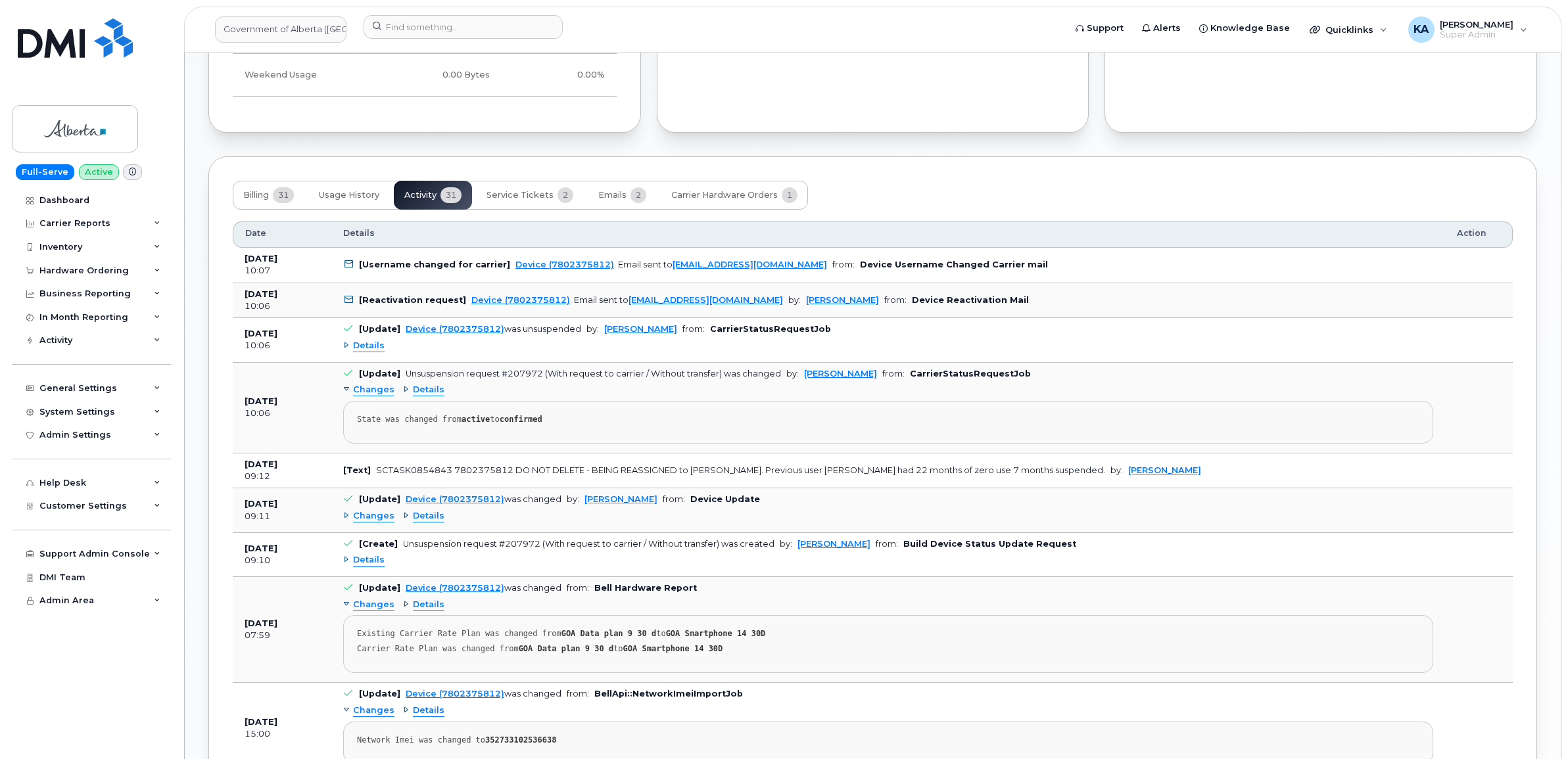
scroll to position [1150, 0]
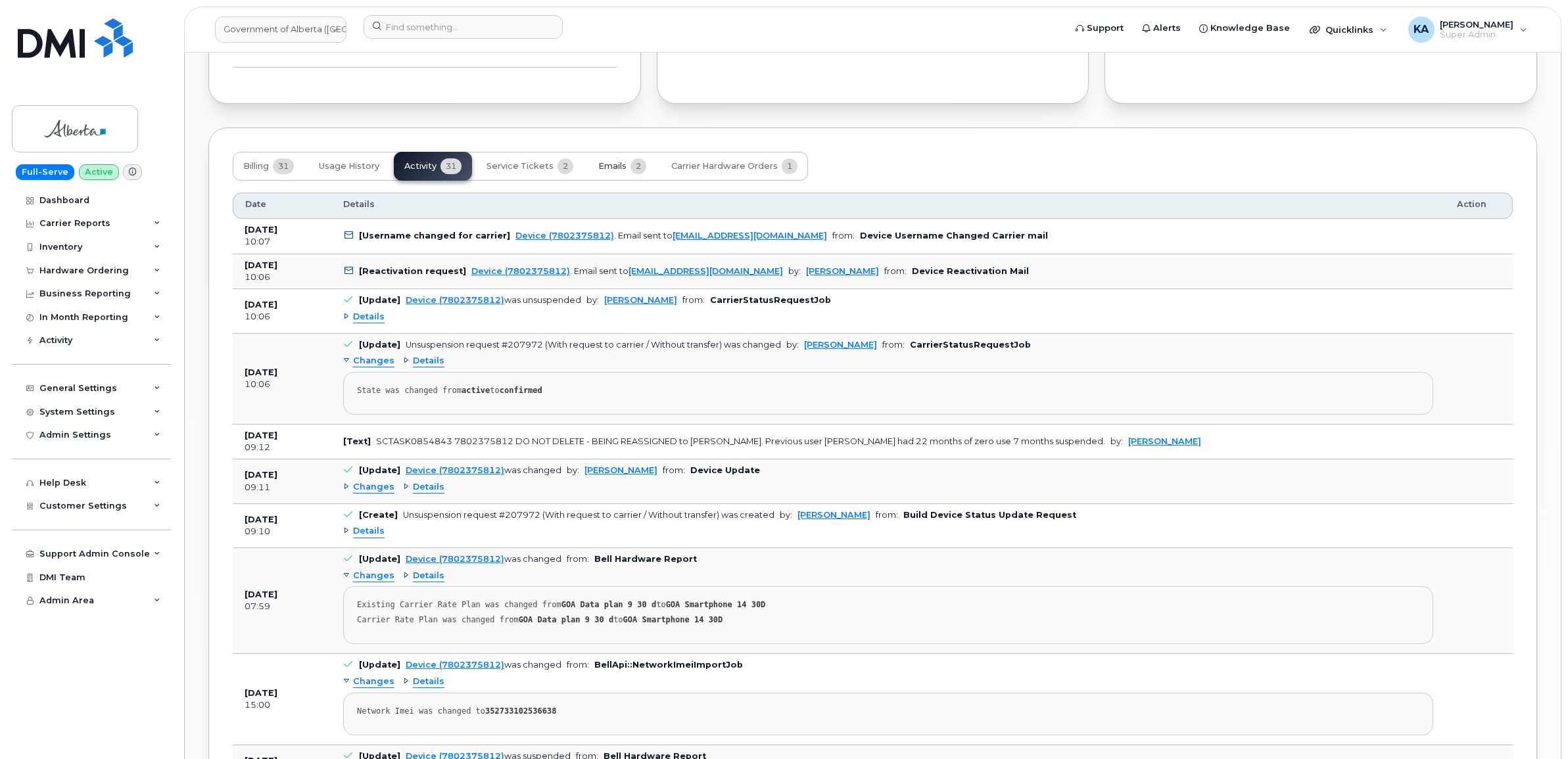
click at [613, 168] on span "Emails" at bounding box center [612, 166] width 28 height 11
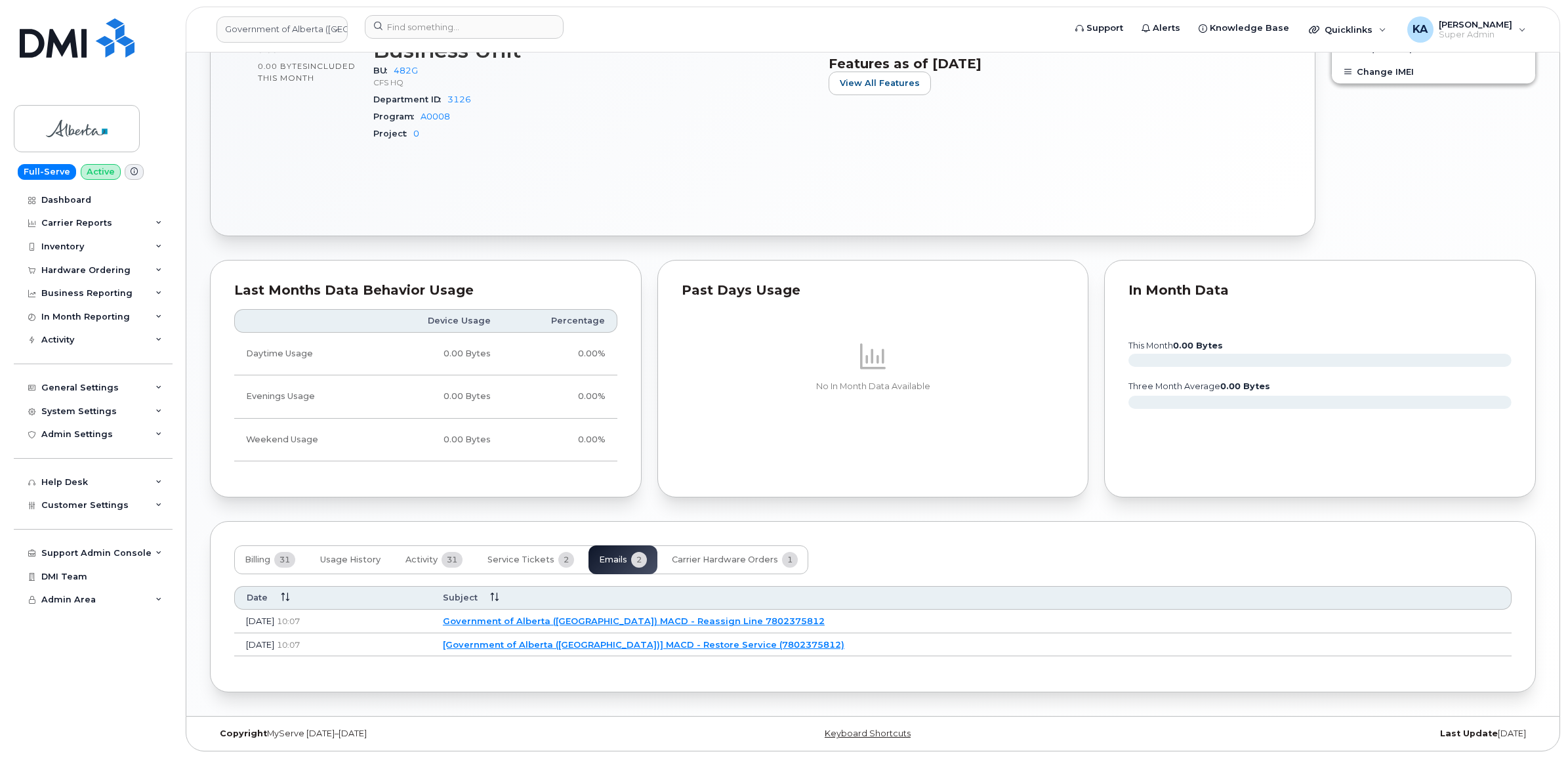
scroll to position [759, 0]
click at [634, 641] on link "[Government of Alberta ([GEOGRAPHIC_DATA])] MACD - Restore Service (7802375812)" at bounding box center [641, 644] width 402 height 11
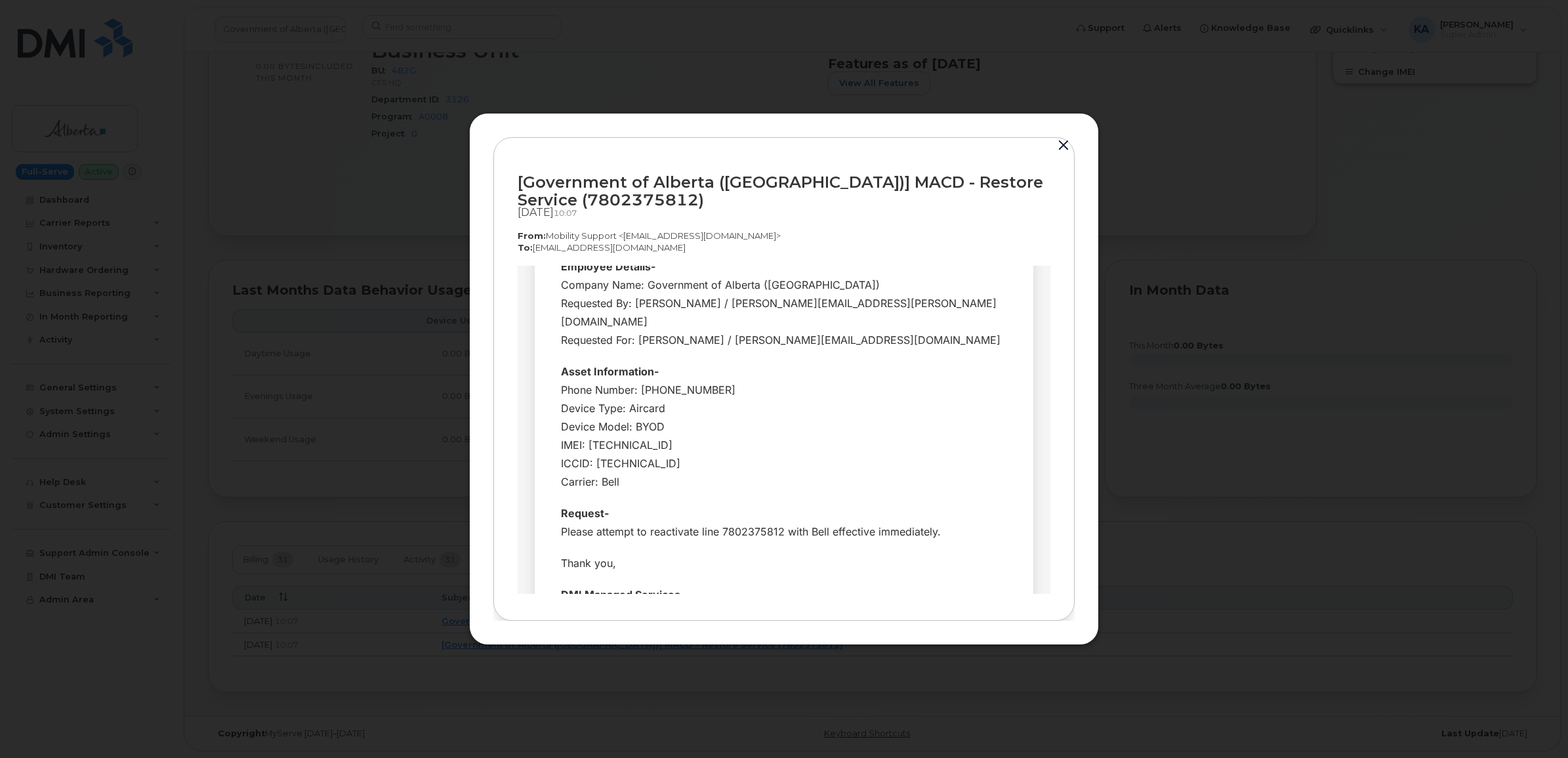
scroll to position [164, 0]
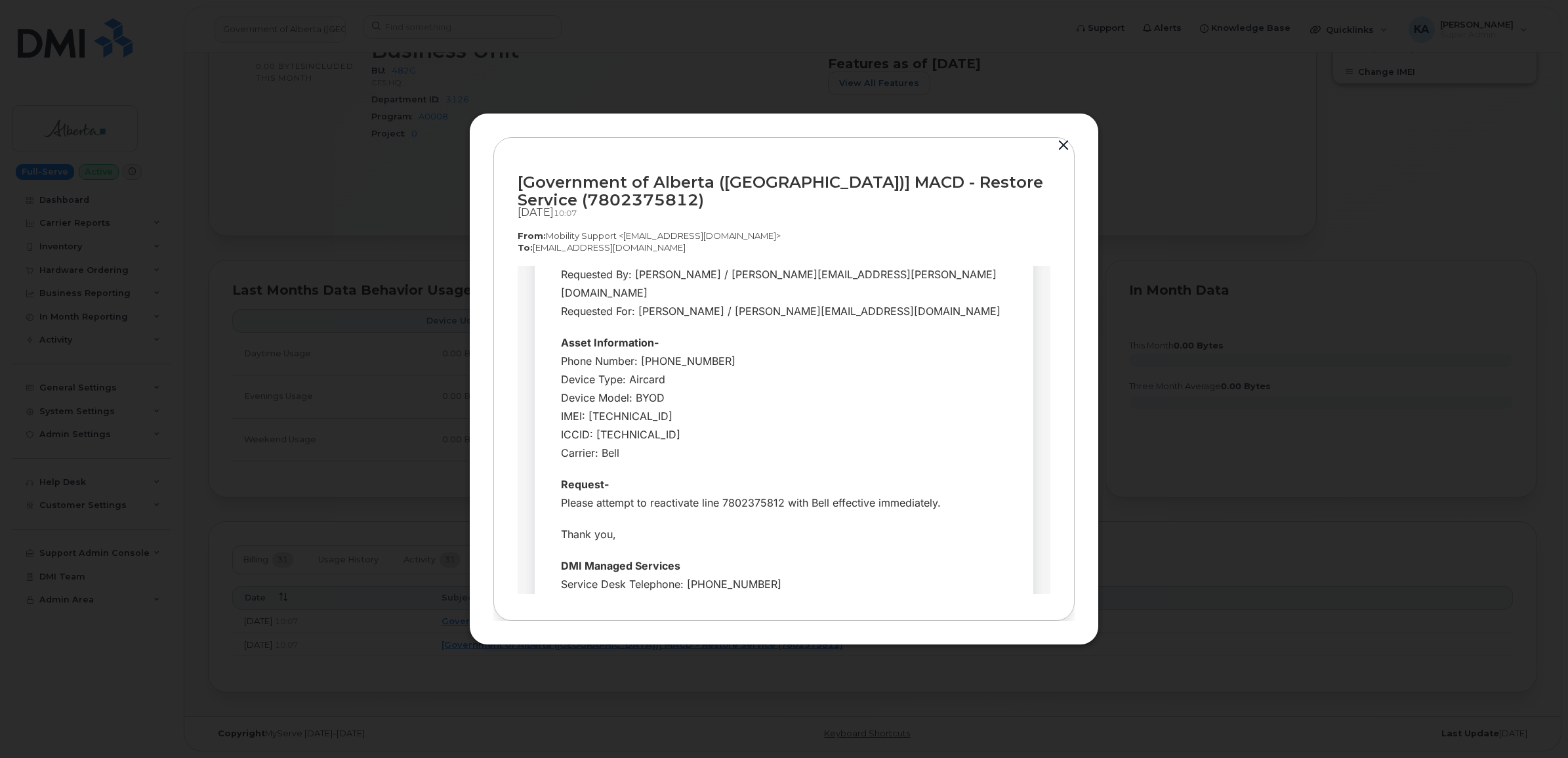
click at [1058, 139] on button "button" at bounding box center [1064, 146] width 20 height 18
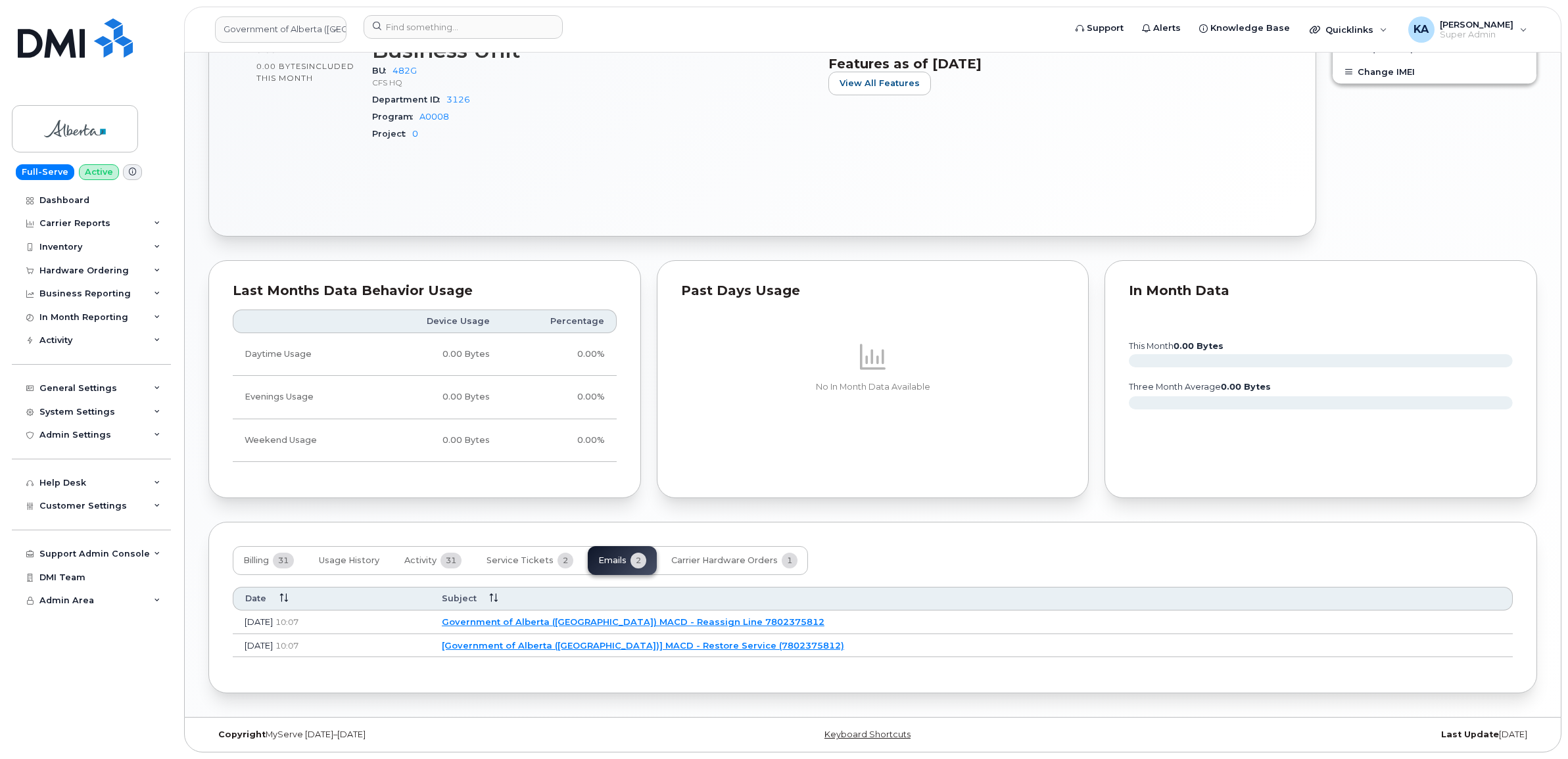
click at [675, 616] on link "Government of Alberta ([GEOGRAPHIC_DATA]) MACD - Reassign Line 7802375812" at bounding box center [633, 621] width 383 height 11
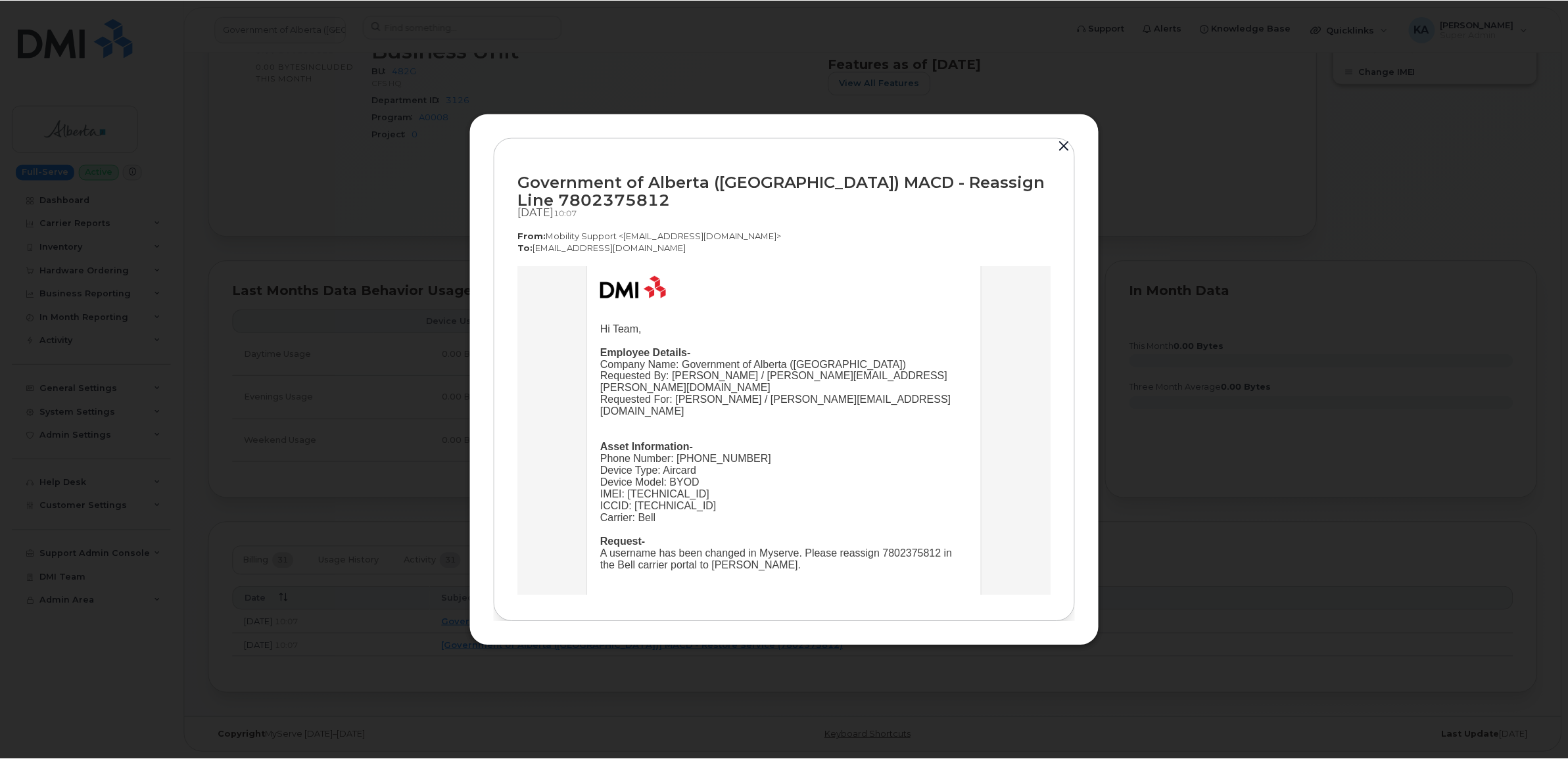
scroll to position [82, 0]
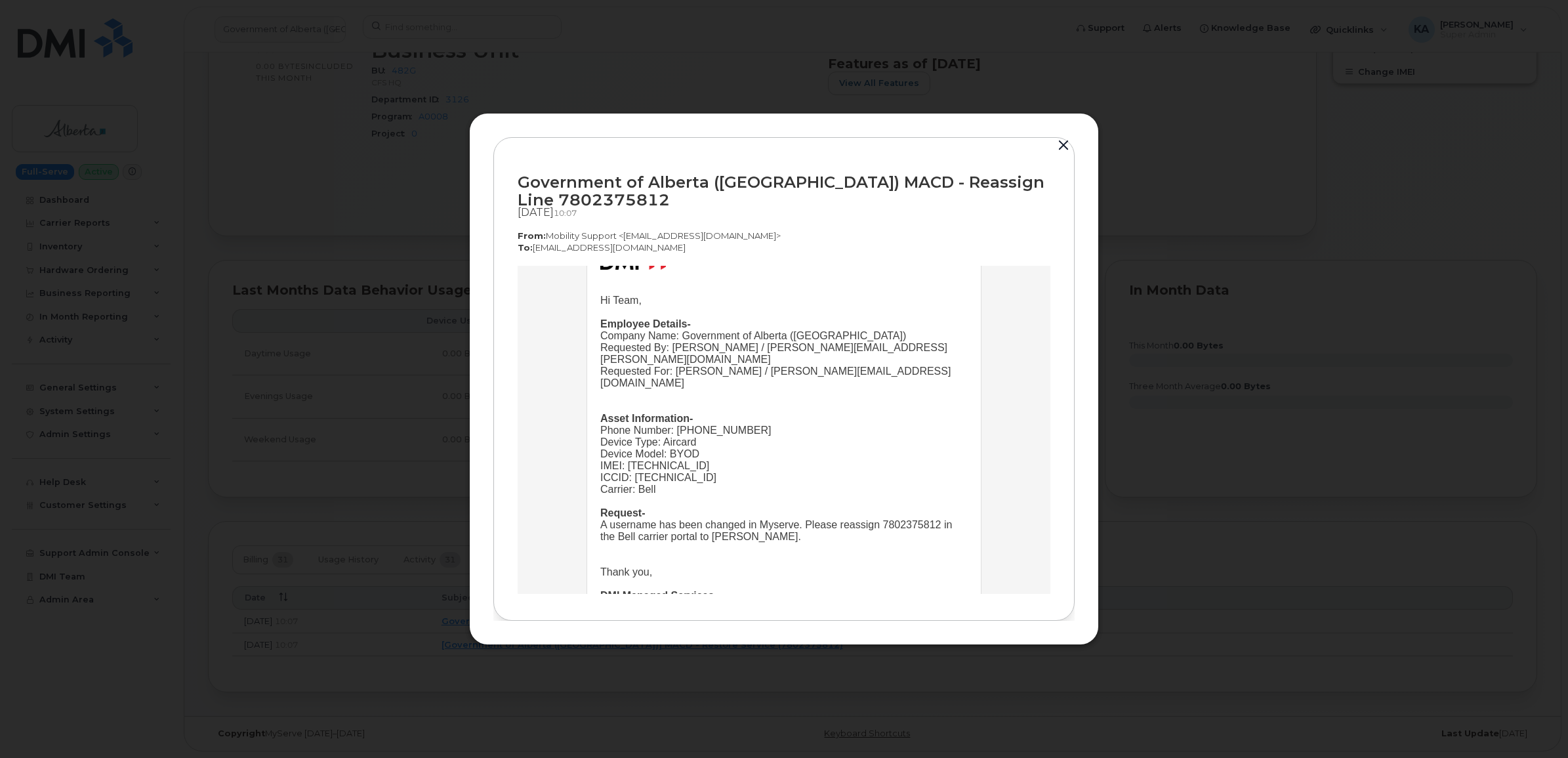
click at [1064, 141] on button "button" at bounding box center [1064, 146] width 20 height 18
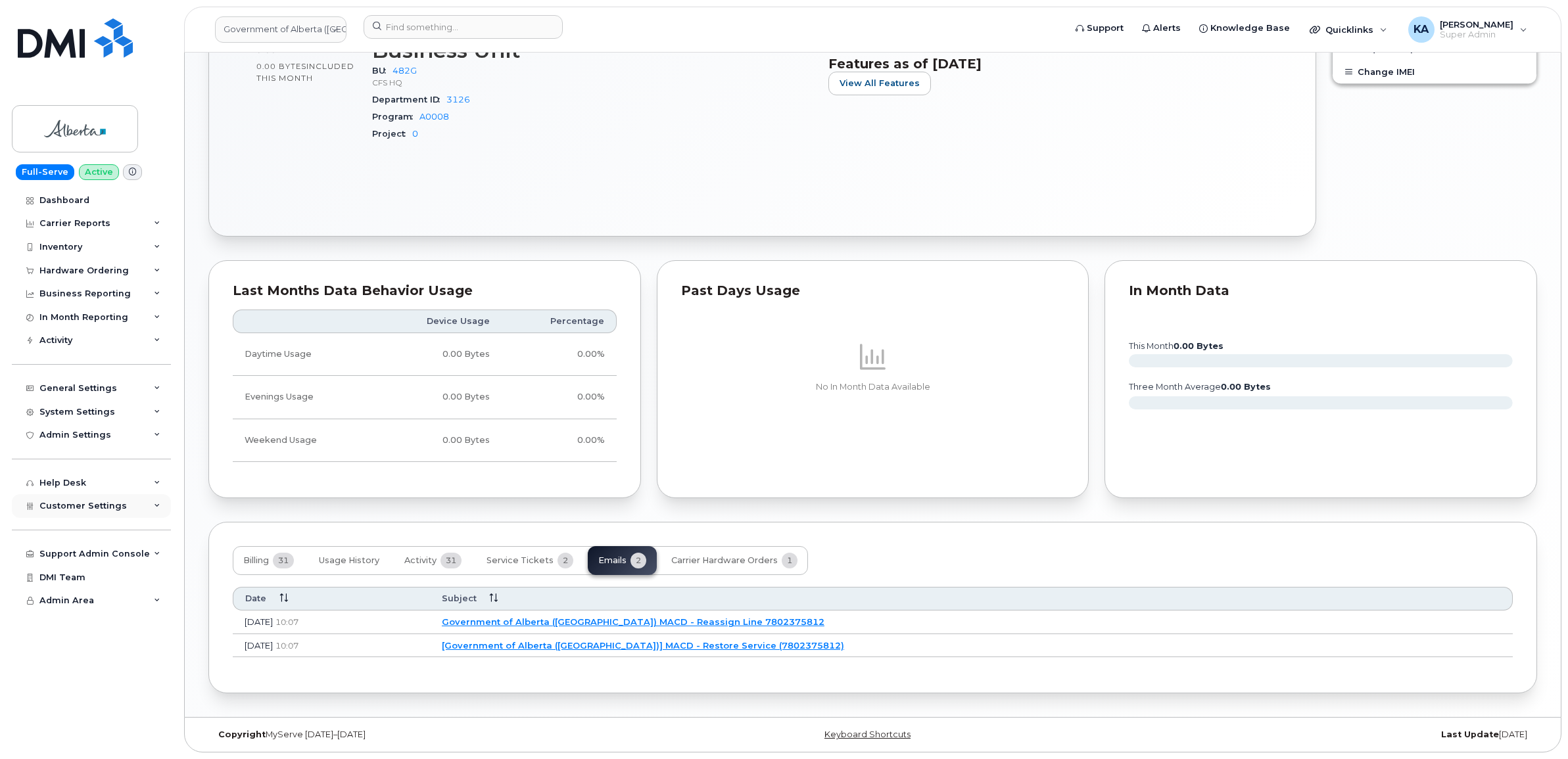
click at [69, 510] on span "Customer Settings" at bounding box center [83, 506] width 88 height 10
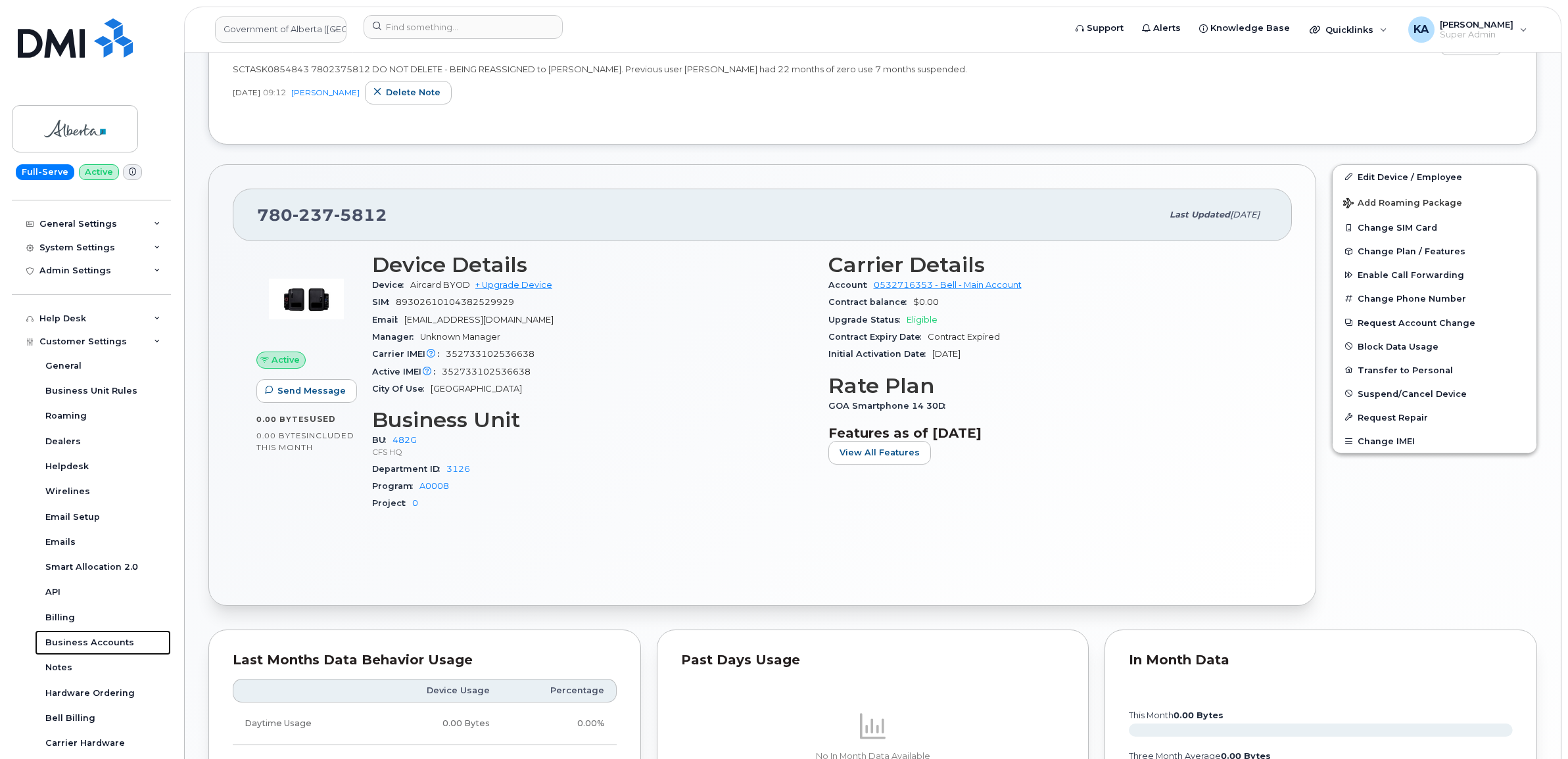
scroll to position [350, 0]
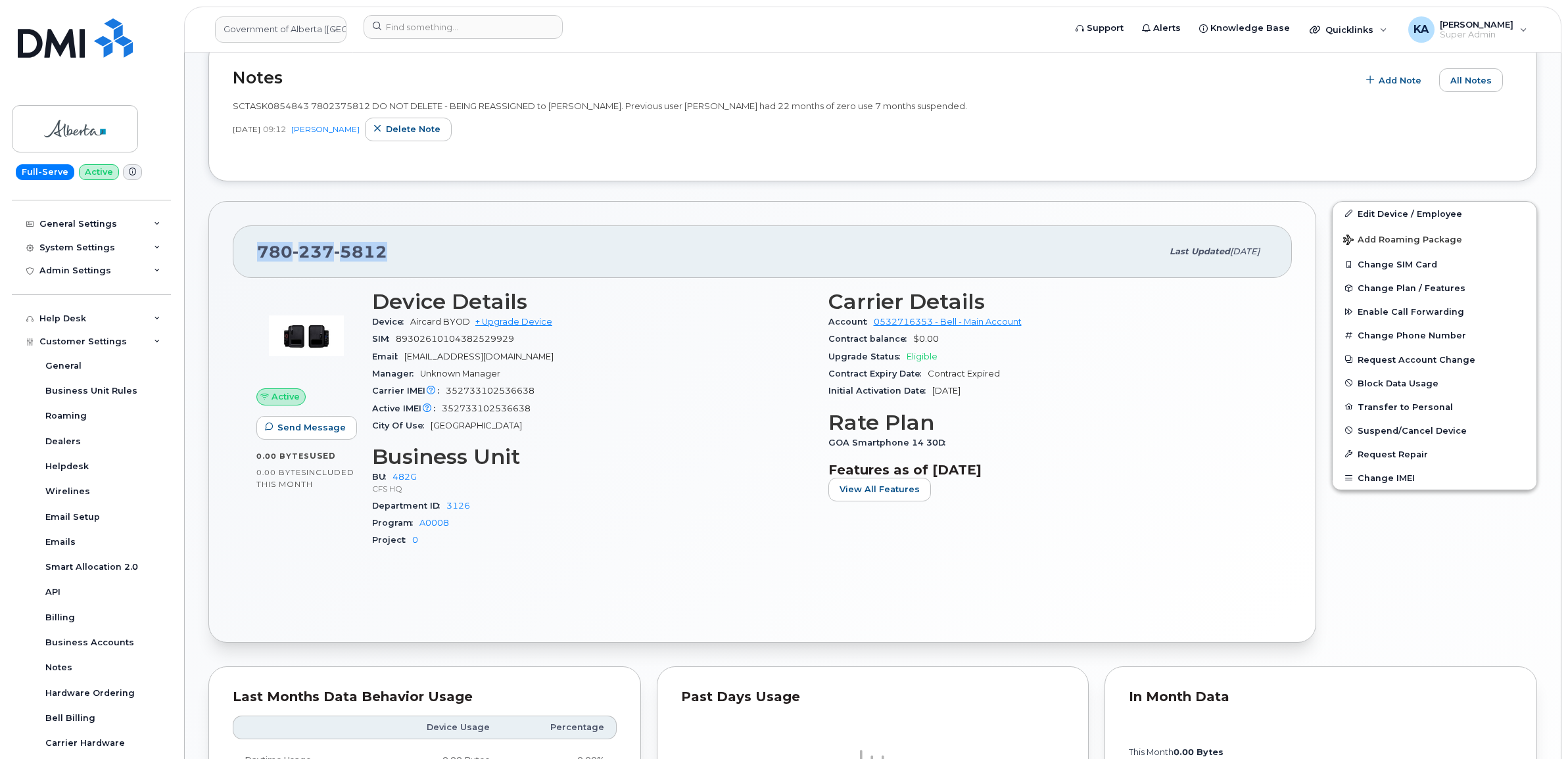
drag, startPoint x: 393, startPoint y: 251, endPoint x: 245, endPoint y: 246, distance: 148.1
click at [245, 246] on div "780 237 5812 Last updated Sep 25, 2025" at bounding box center [762, 251] width 1059 height 53
copy span "780 237 5812"
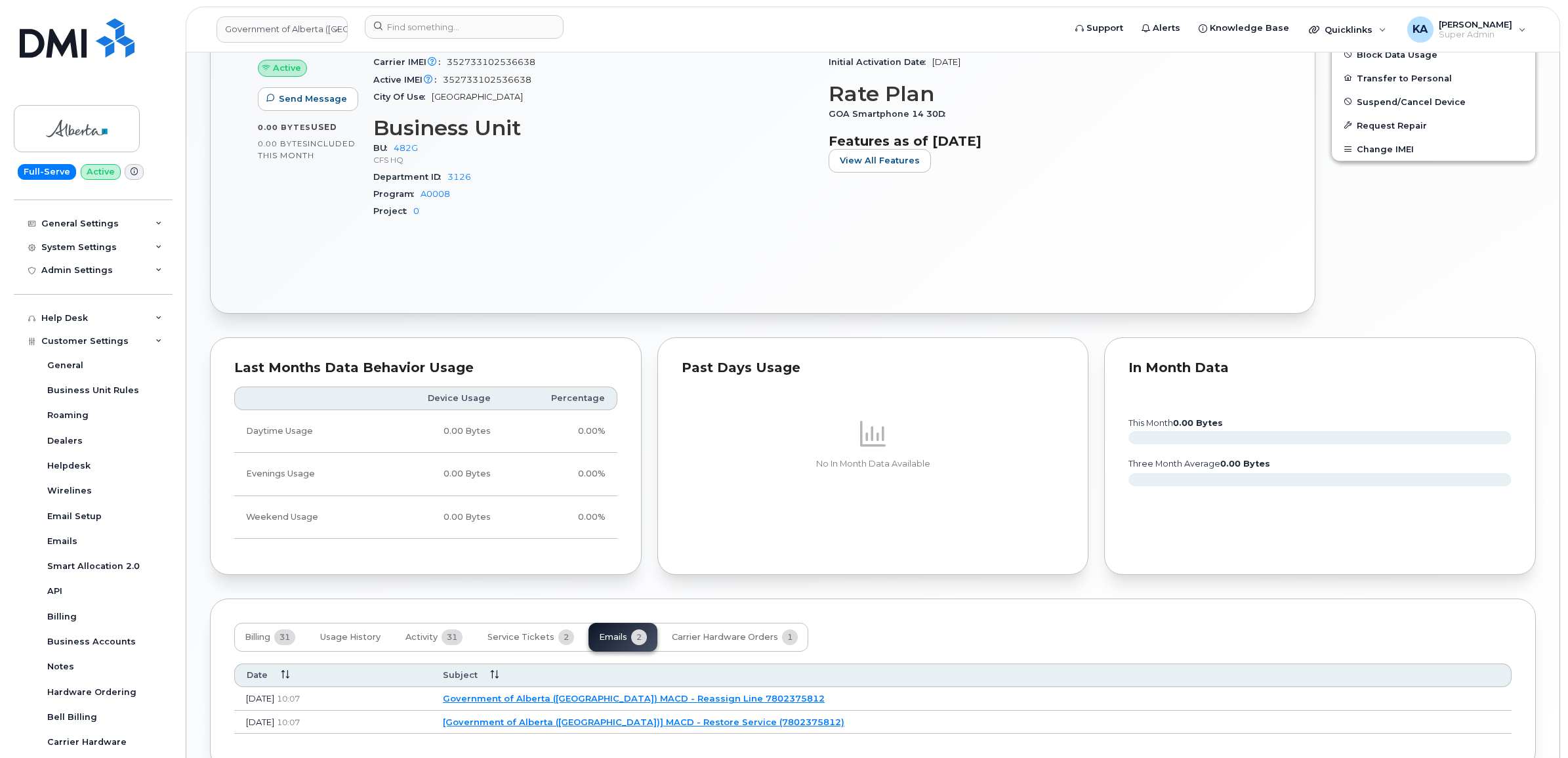
scroll to position [759, 0]
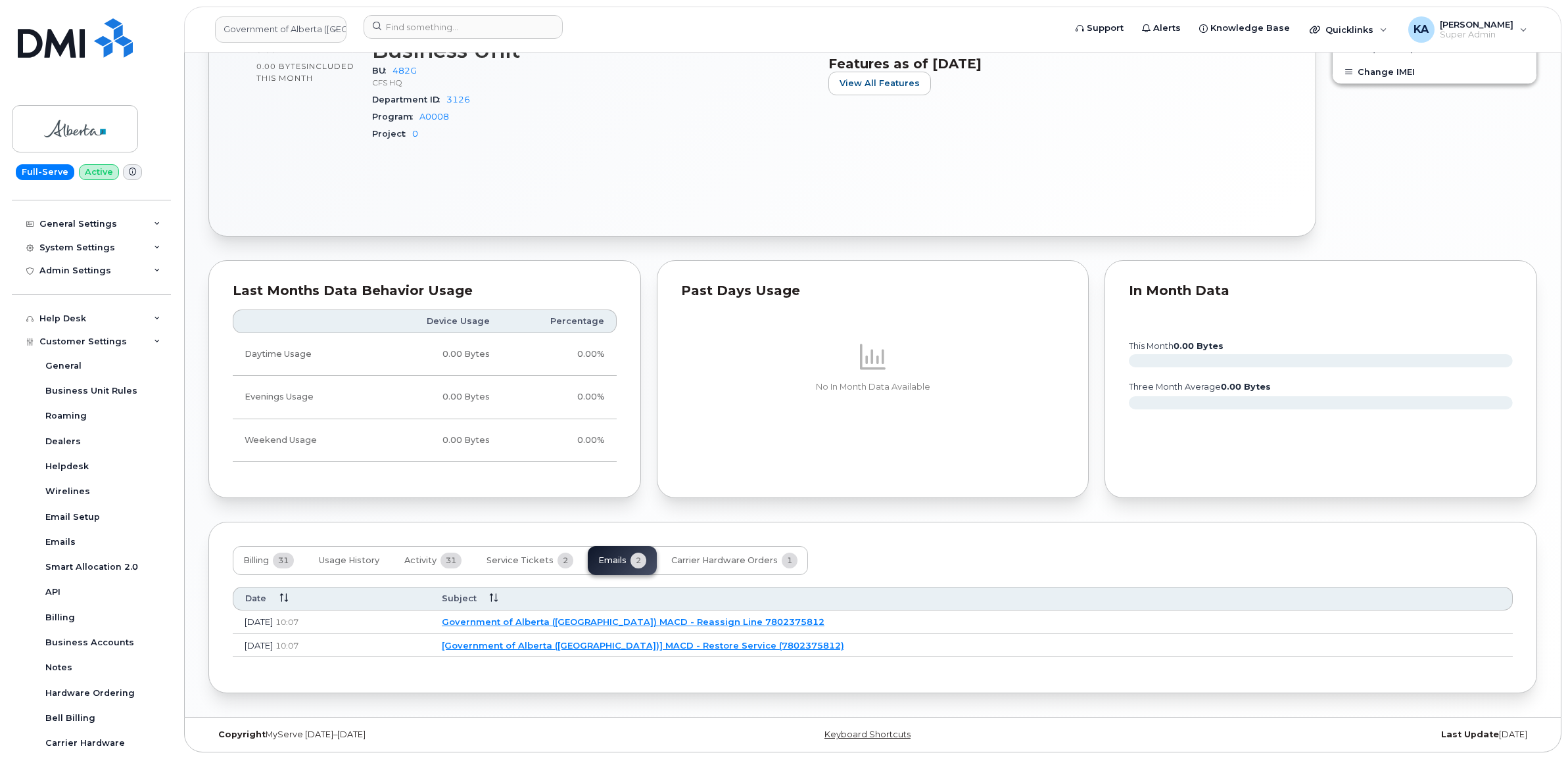
click at [744, 622] on link "Government of Alberta (GOA) MACD - Reassign Line 7802375812" at bounding box center [633, 621] width 383 height 11
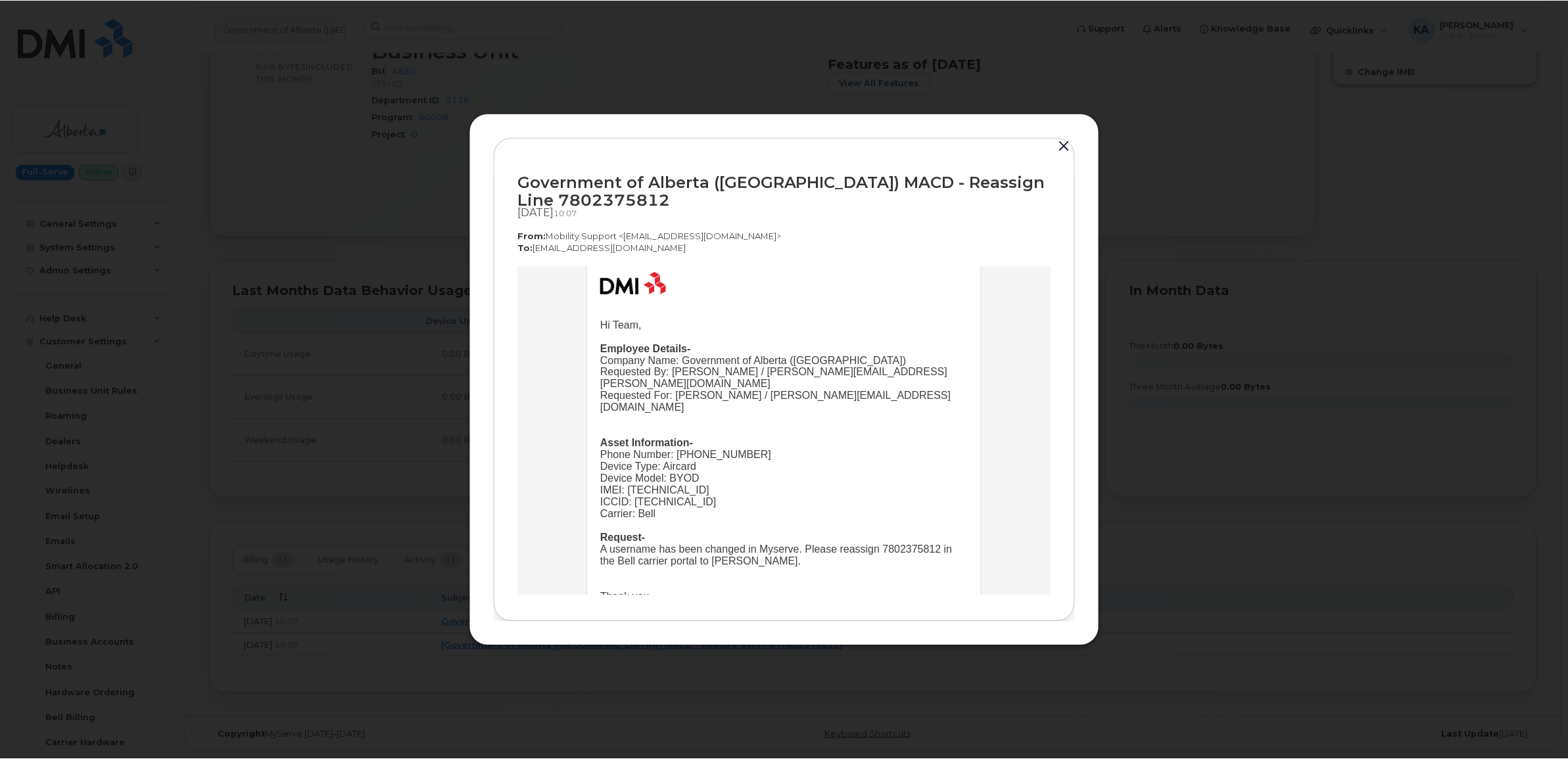
scroll to position [156, 0]
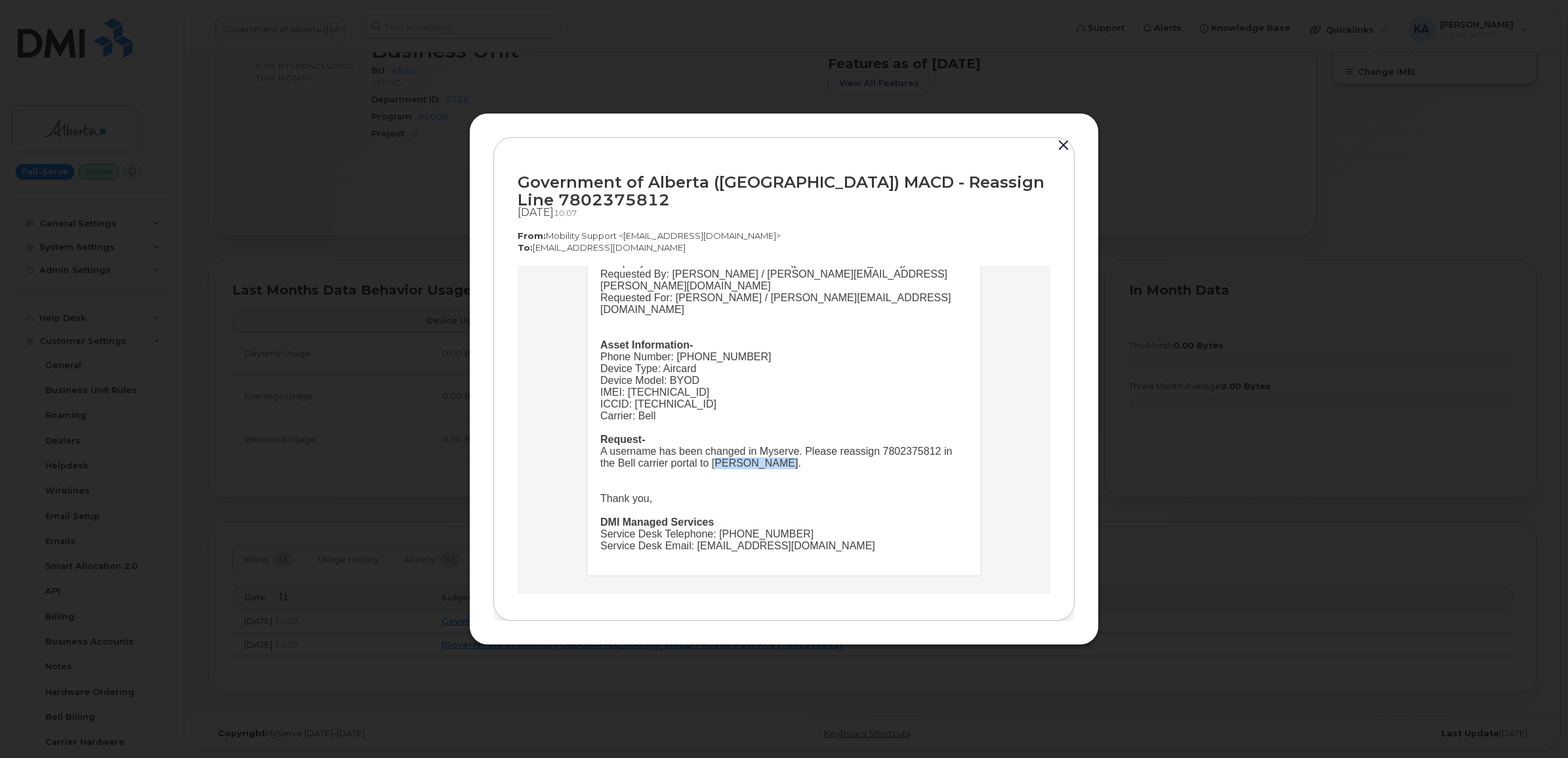
drag, startPoint x: 773, startPoint y: 449, endPoint x: 707, endPoint y: 449, distance: 66.0
click at [707, 449] on div "A username has been changed in Myserve. Please reassign 7802375812 in the Bell …" at bounding box center [784, 457] width 367 height 24
copy div "Amina Omokri"
click at [1063, 140] on button "button" at bounding box center [1064, 146] width 20 height 18
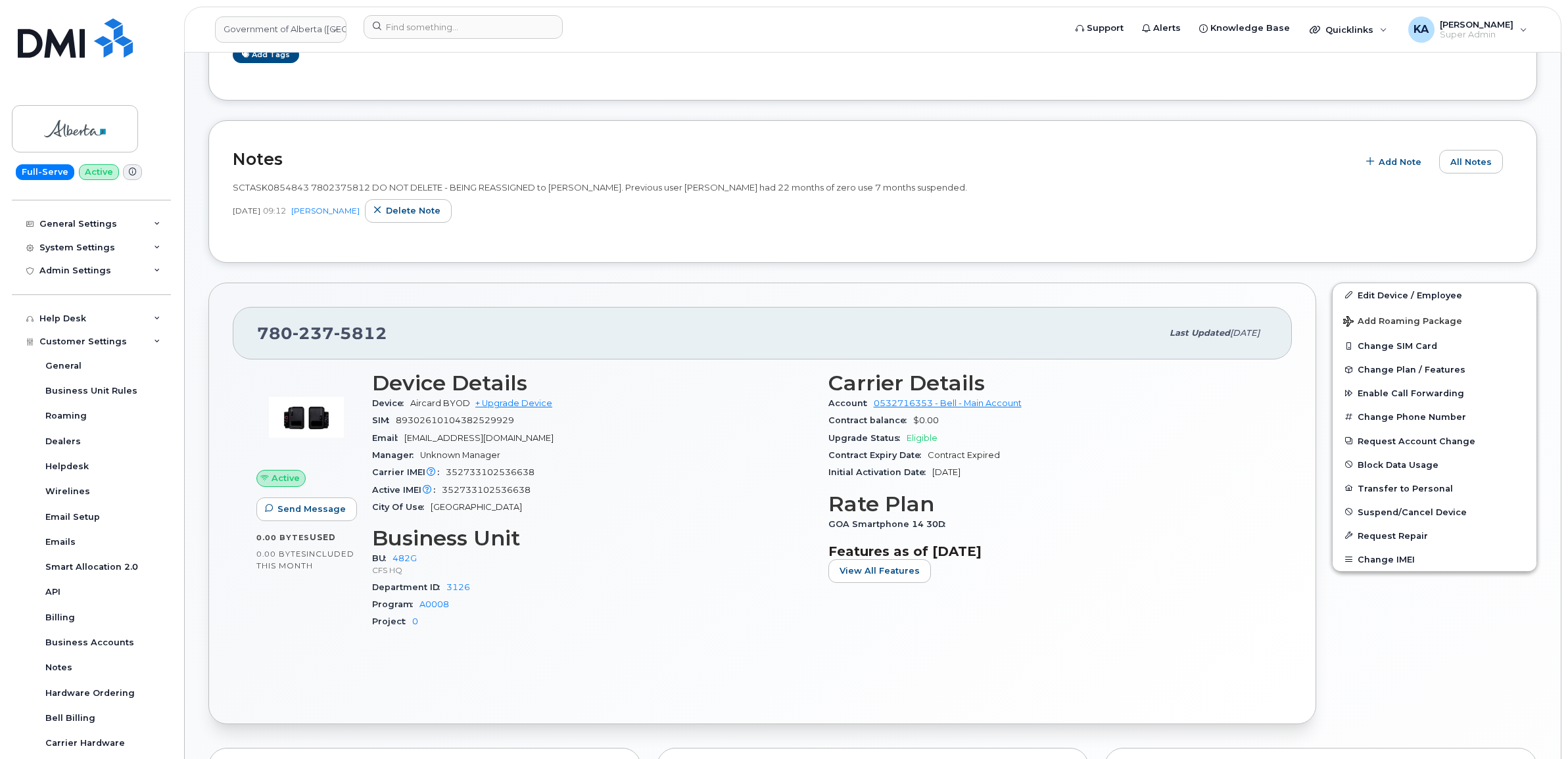
scroll to position [268, 0]
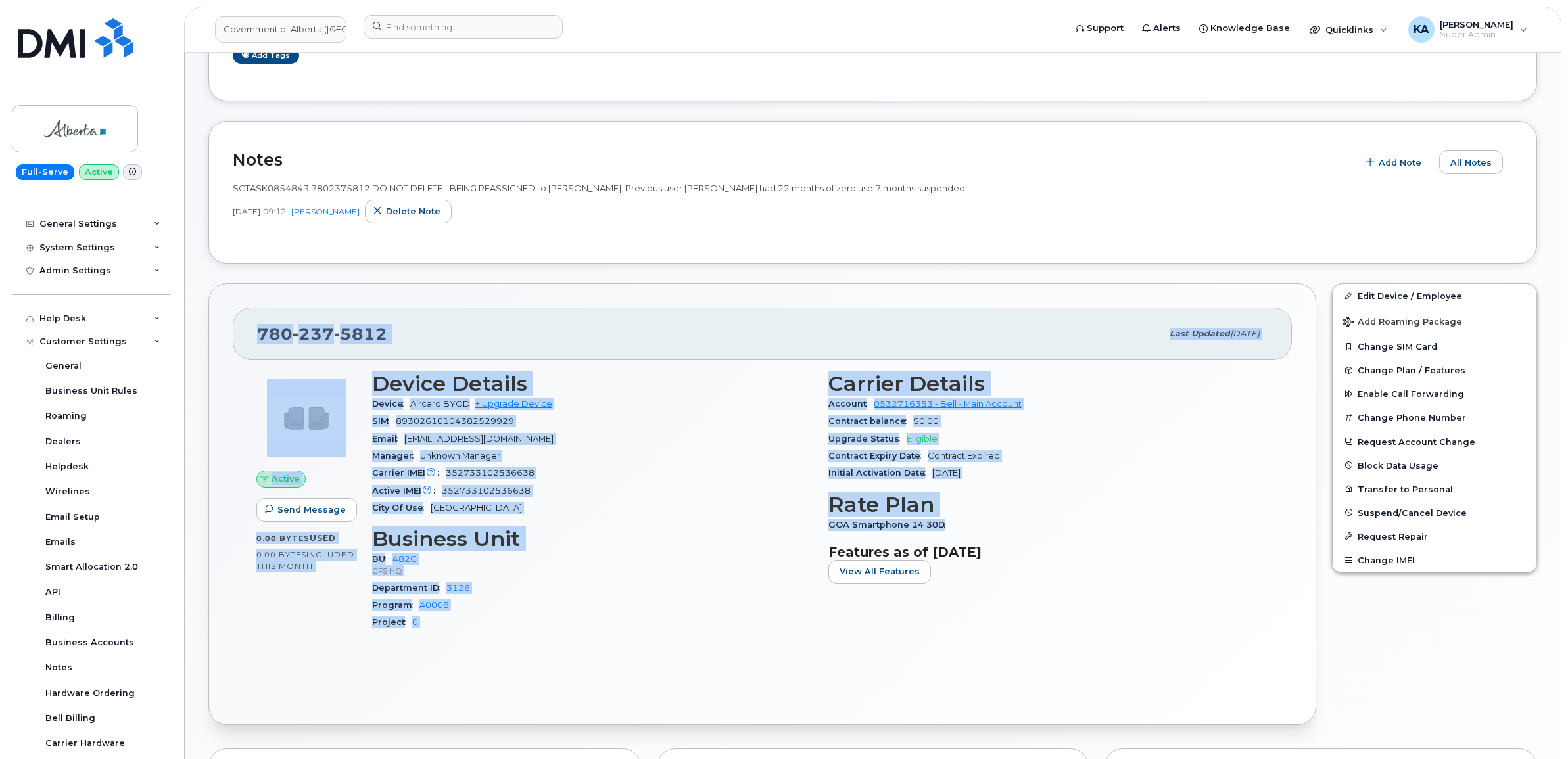
drag, startPoint x: 254, startPoint y: 334, endPoint x: 974, endPoint y: 522, distance: 744.1
click at [974, 522] on div "780 237 5812 Last updated Sep 25, 2025 Active Send Message 0.00 Bytes  used 0.0…" at bounding box center [762, 504] width 1107 height 442
copy div "780 237 5812 Last updated Sep 25, 2025 Active Send Message 0.00 Bytes  used 0.0…"
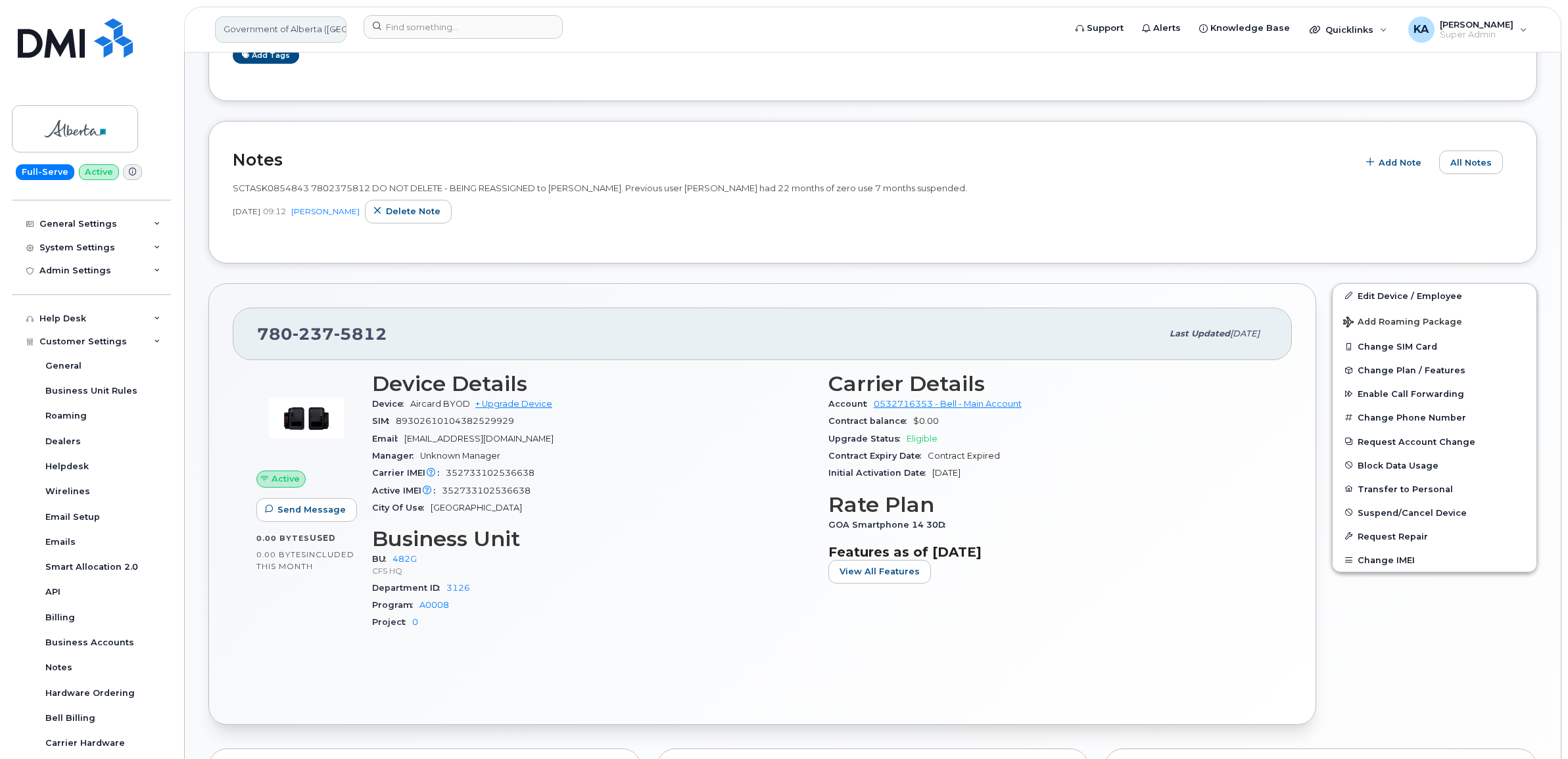
click at [251, 31] on link "Government of Alberta (GOA)" at bounding box center [280, 29] width 131 height 26
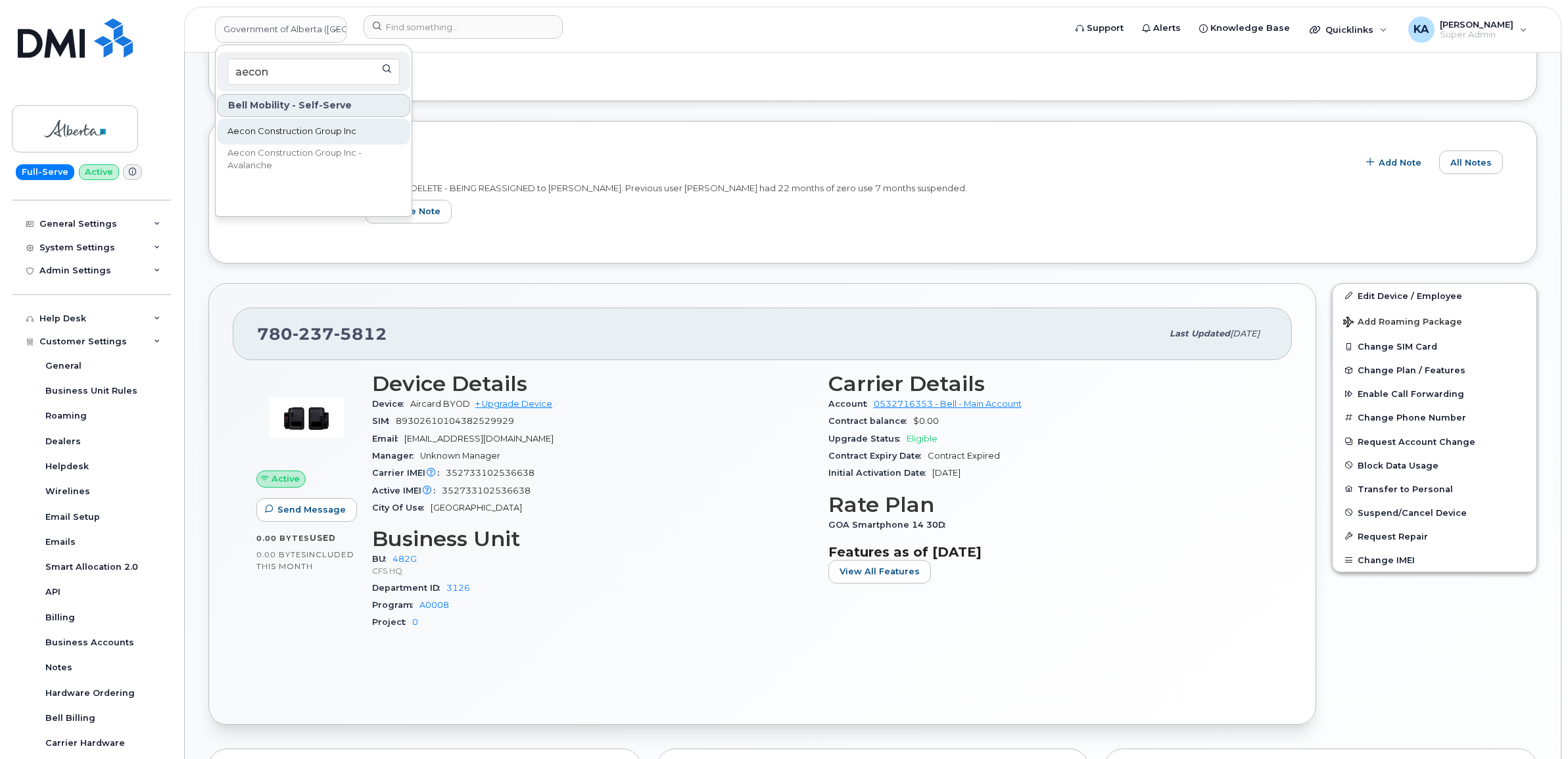
type input "aecon"
click at [276, 132] on span "Aecon Construction Group Inc" at bounding box center [291, 131] width 129 height 13
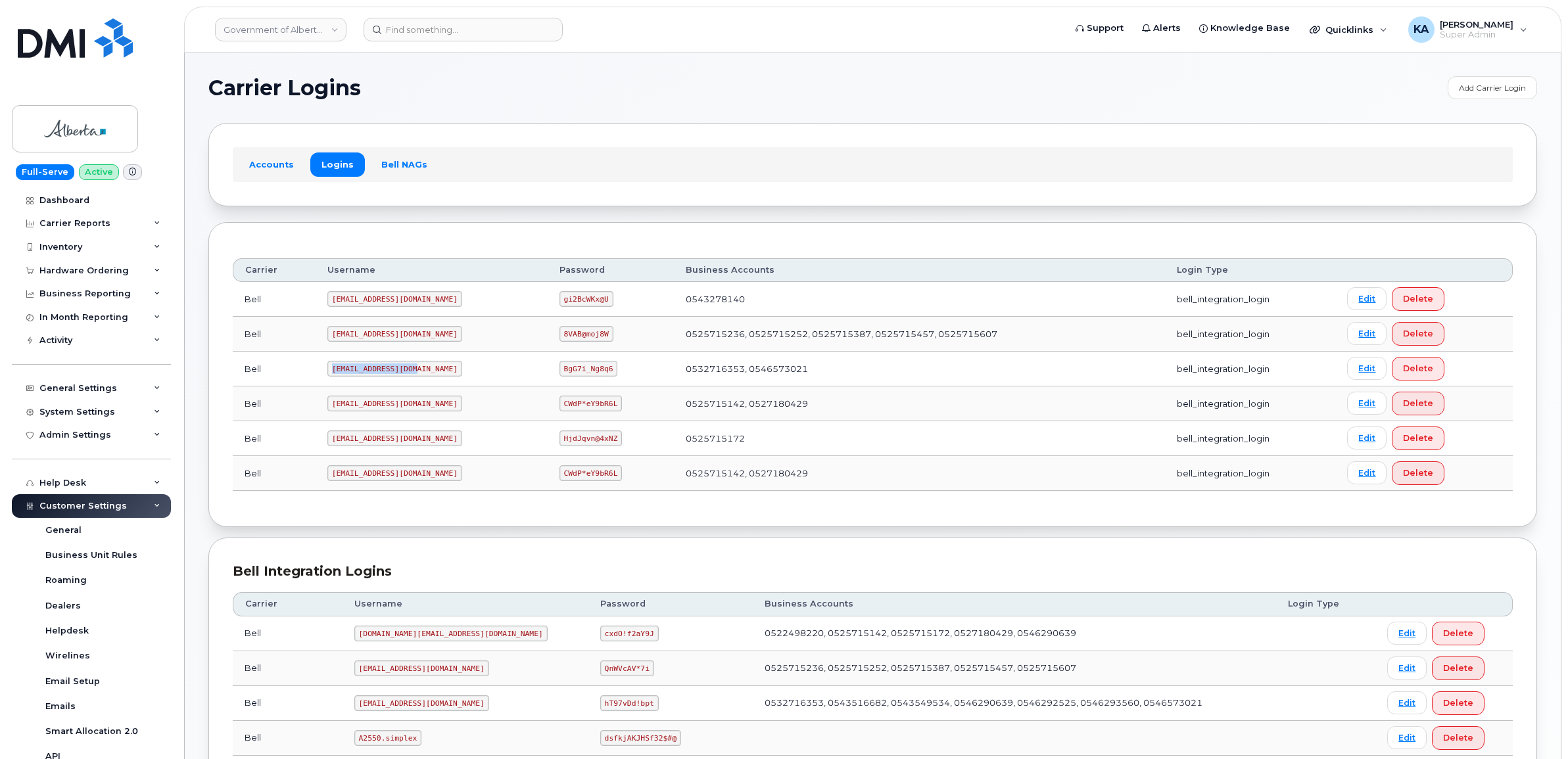
drag, startPoint x: 329, startPoint y: 370, endPoint x: 440, endPoint y: 381, distance: 111.5
click at [440, 381] on td "goa482E2@myserve.ca" at bounding box center [431, 369] width 232 height 35
copy code "goa482E2@myserve.ca"
drag, startPoint x: 518, startPoint y: 370, endPoint x: 582, endPoint y: 382, distance: 65.1
click at [582, 382] on td "BgG7i_Ng8q6" at bounding box center [611, 369] width 127 height 35
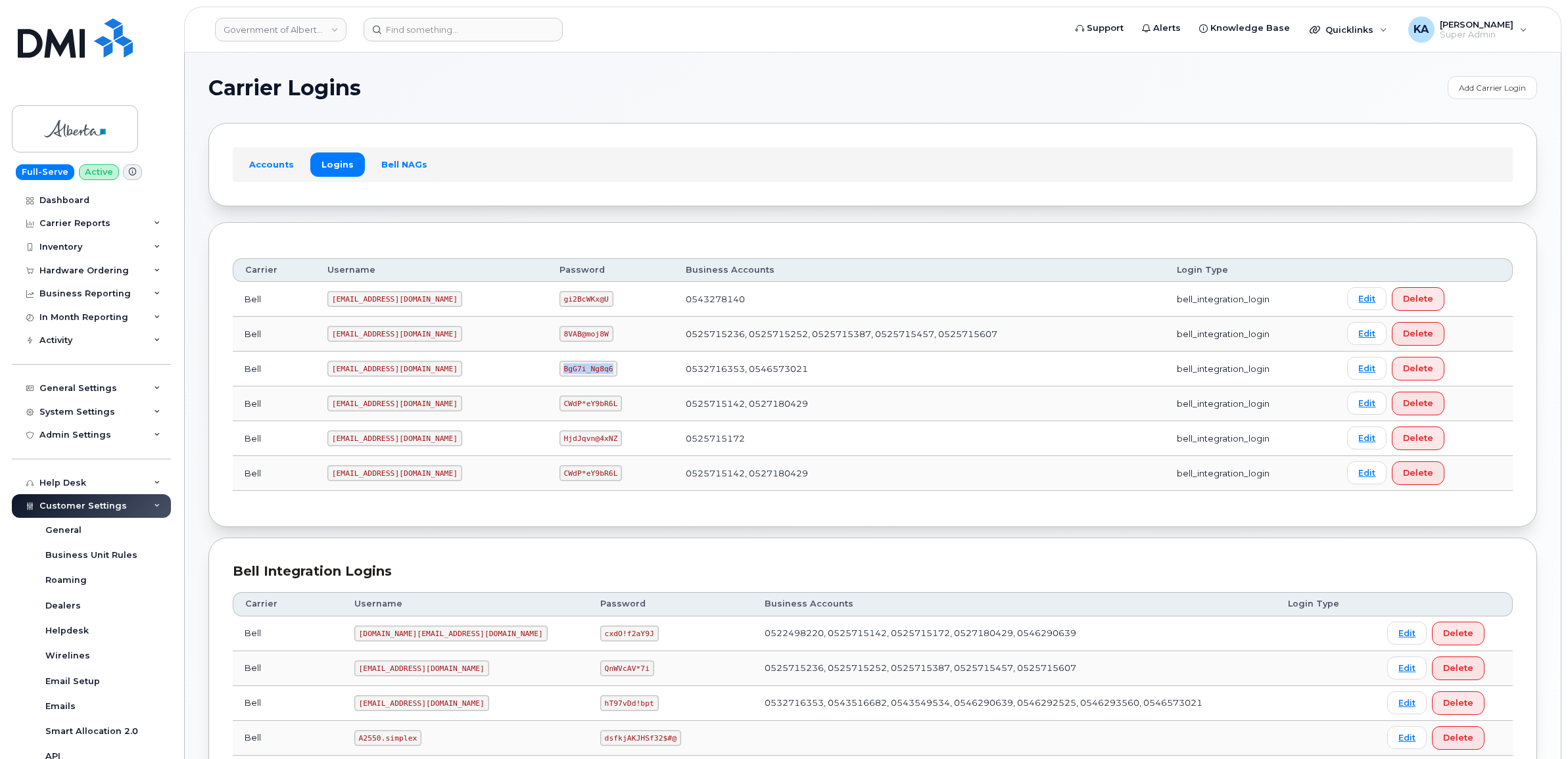
copy code "BgG7i_Ng8q6"
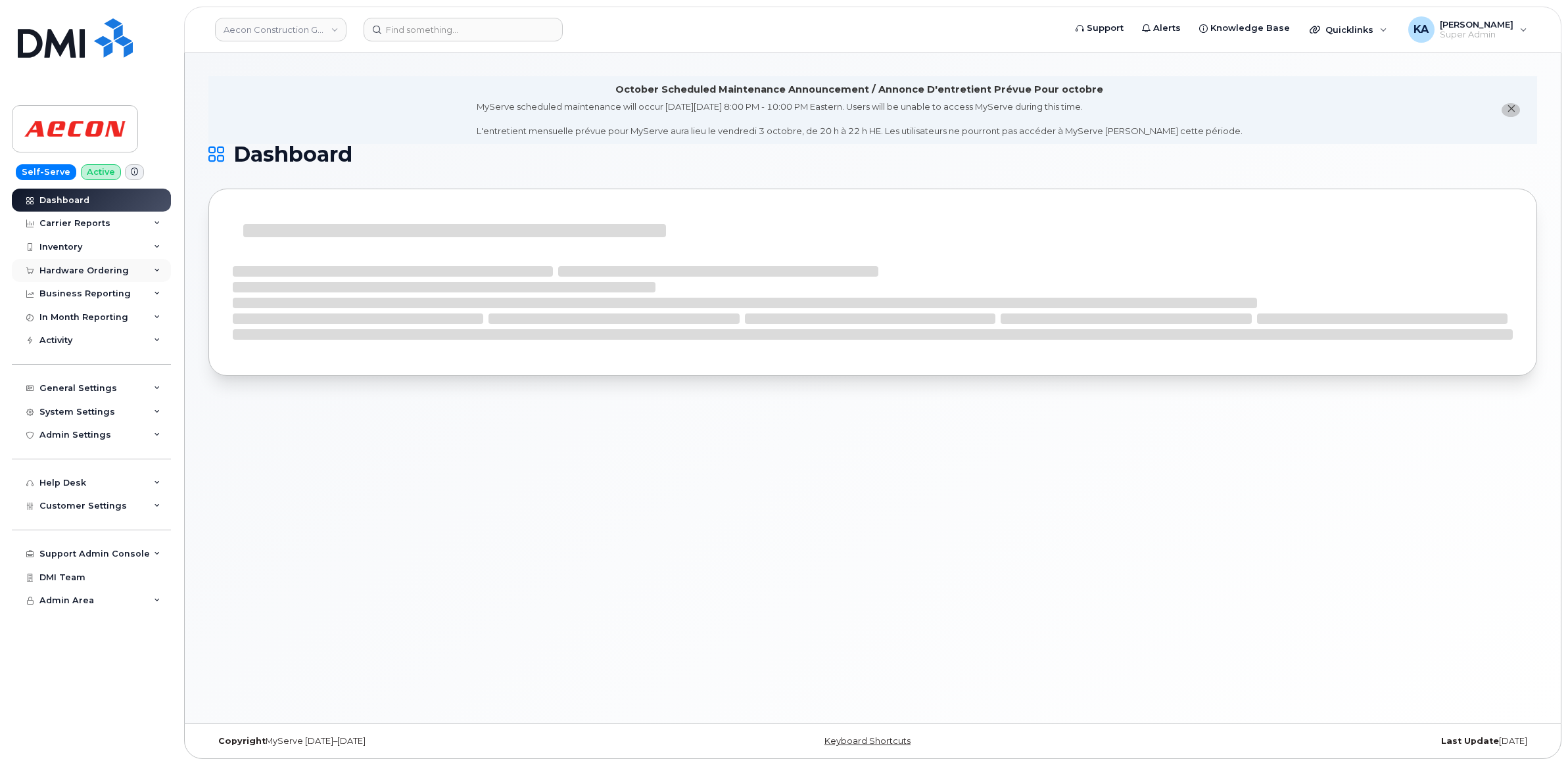
click at [92, 266] on div "Hardware Ordering" at bounding box center [84, 270] width 89 height 11
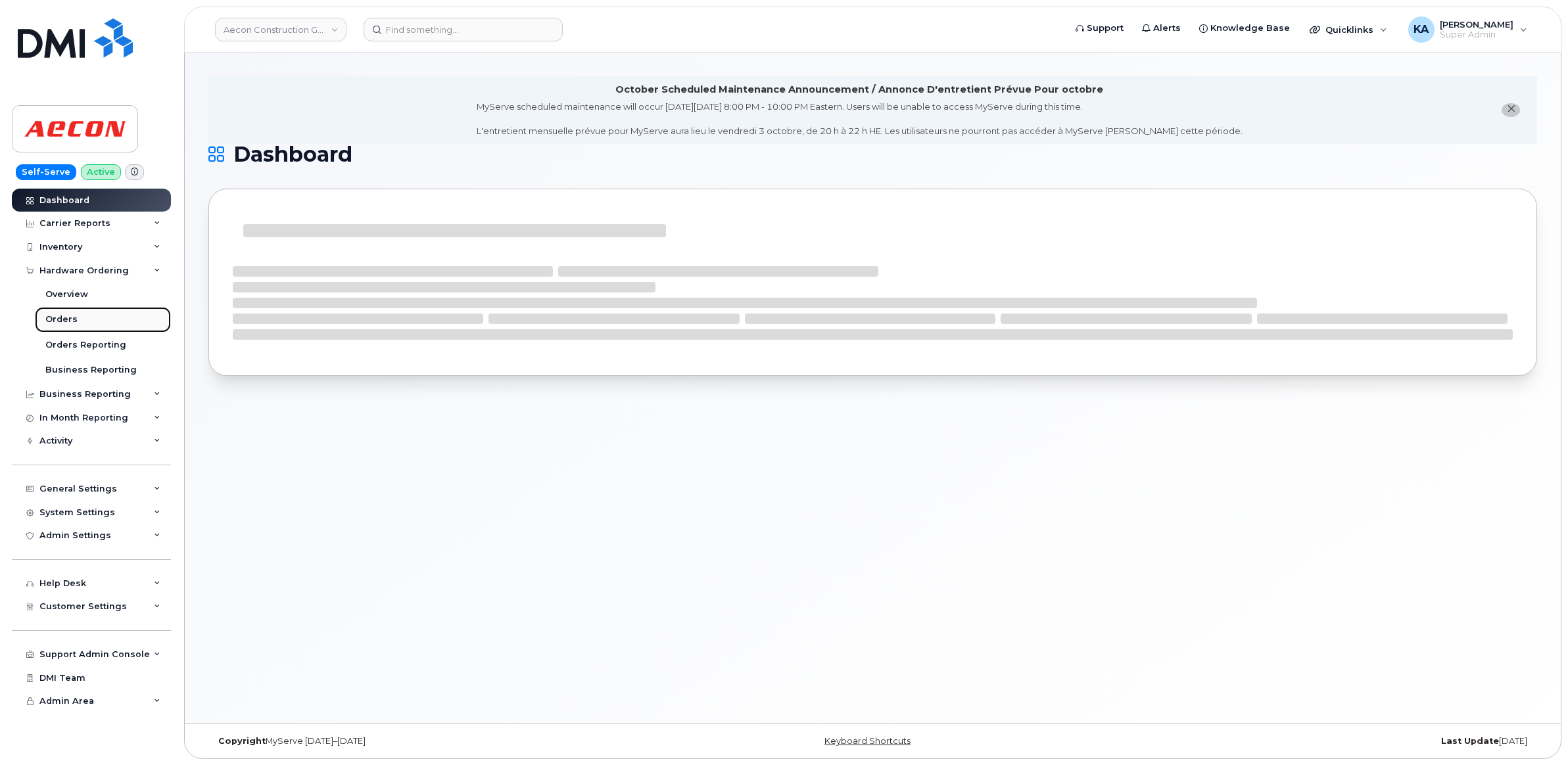
click at [60, 314] on link "Orders" at bounding box center [103, 319] width 136 height 25
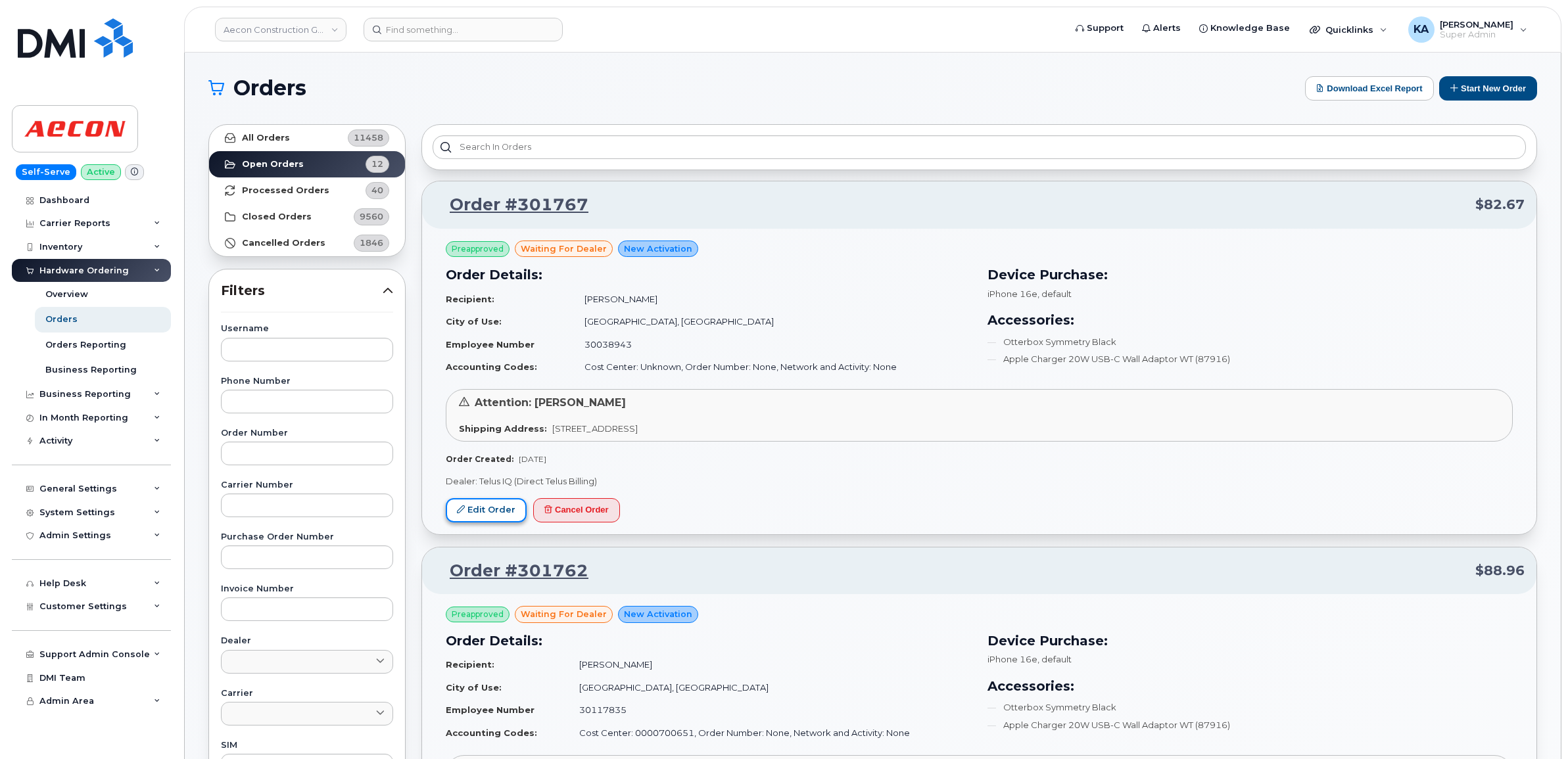
click at [477, 501] on link "Edit Order" at bounding box center [486, 510] width 81 height 25
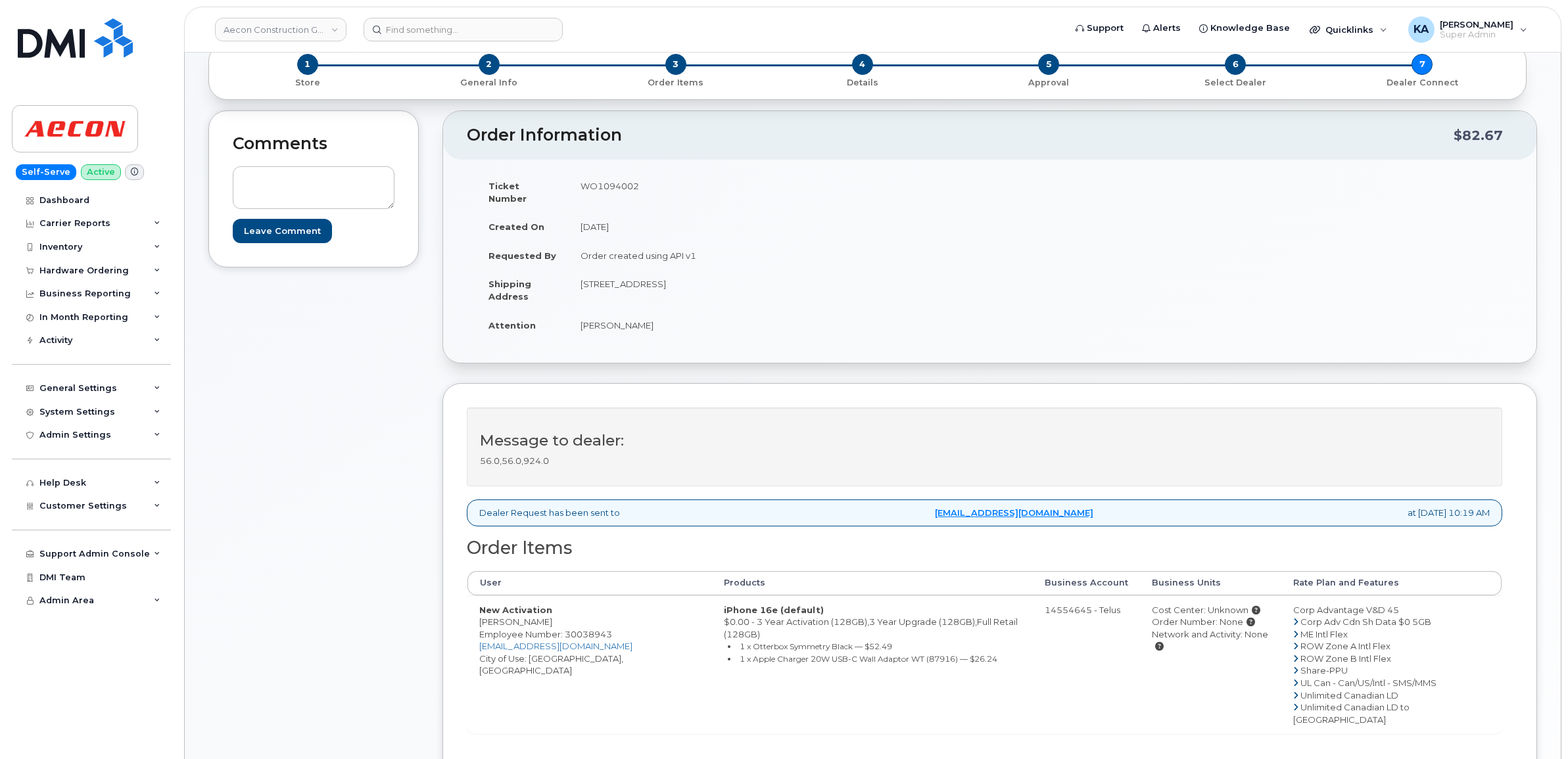
scroll to position [164, 0]
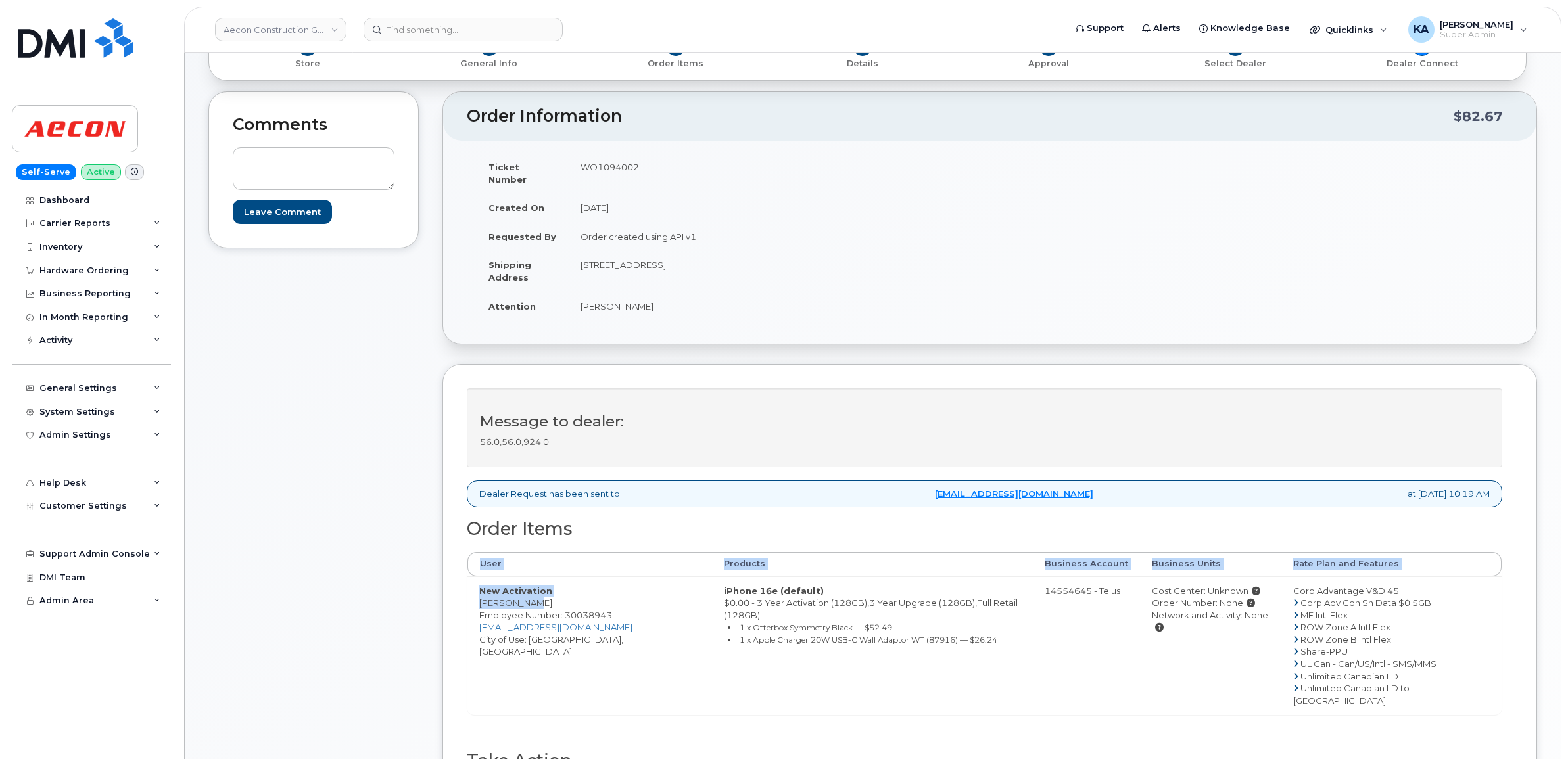
drag, startPoint x: 465, startPoint y: 592, endPoint x: 529, endPoint y: 597, distance: 64.2
click at [531, 597] on div "Message to dealer: 56.0,56.0,924.0 Dealer Request has been sent to mobilitysupp…" at bounding box center [989, 607] width 1095 height 487
drag, startPoint x: 529, startPoint y: 597, endPoint x: 566, endPoint y: 593, distance: 37.2
click at [566, 593] on td "New Activation Khurram Shahzad Employee Number: 30038943 KSHAHZAD@AECON.COM Cit…" at bounding box center [590, 646] width 244 height 139
drag, startPoint x: 563, startPoint y: 593, endPoint x: 481, endPoint y: 593, distance: 82.0
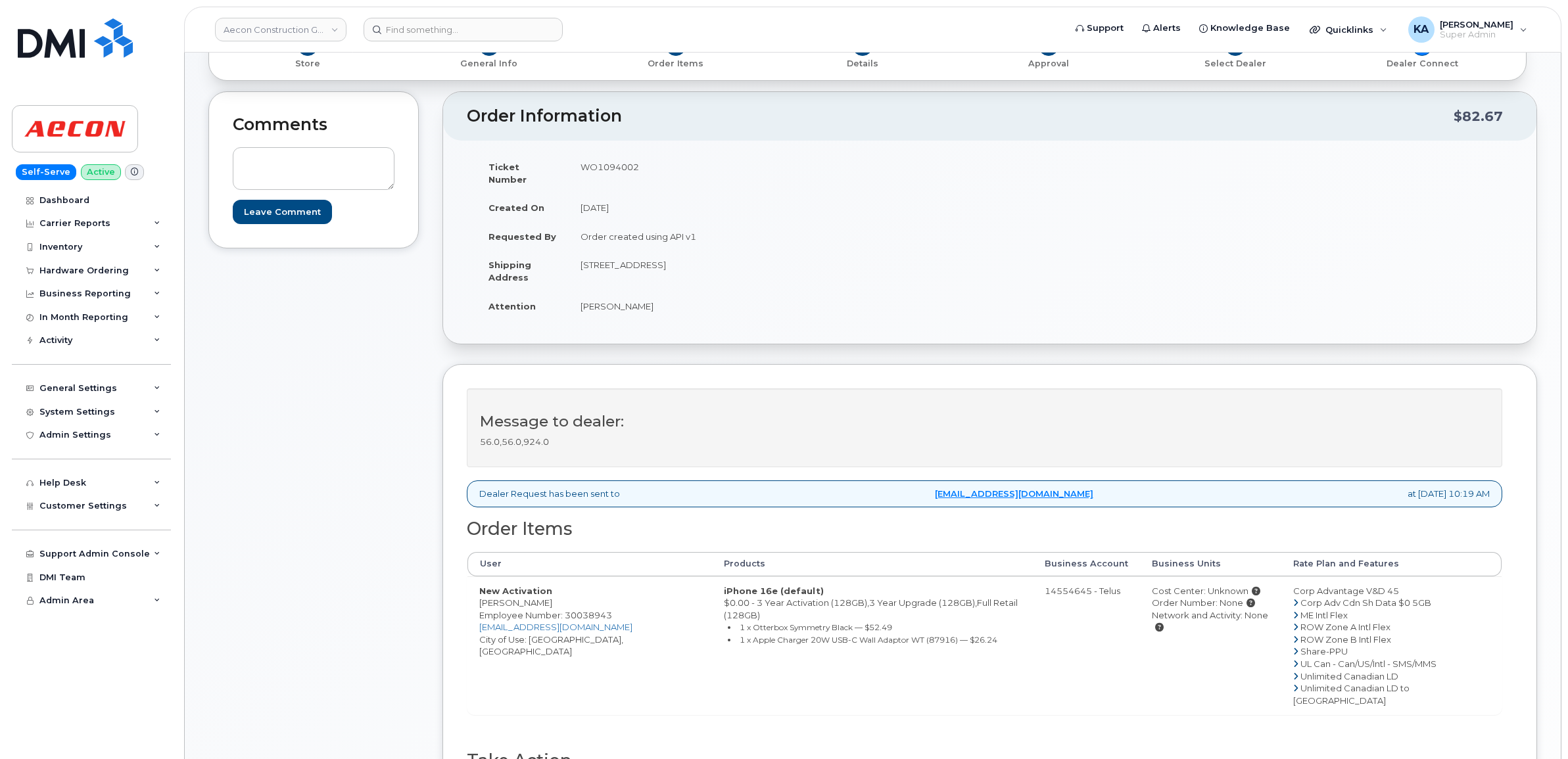
click at [481, 593] on td "New Activation Khurram Shahzad Employee Number: 30038943 KSHAHZAD@AECON.COM Cit…" at bounding box center [590, 646] width 244 height 139
copy td "Khurram Shahzad"
click at [612, 161] on td "WO1094002" at bounding box center [775, 173] width 411 height 41
copy td "WO1094002"
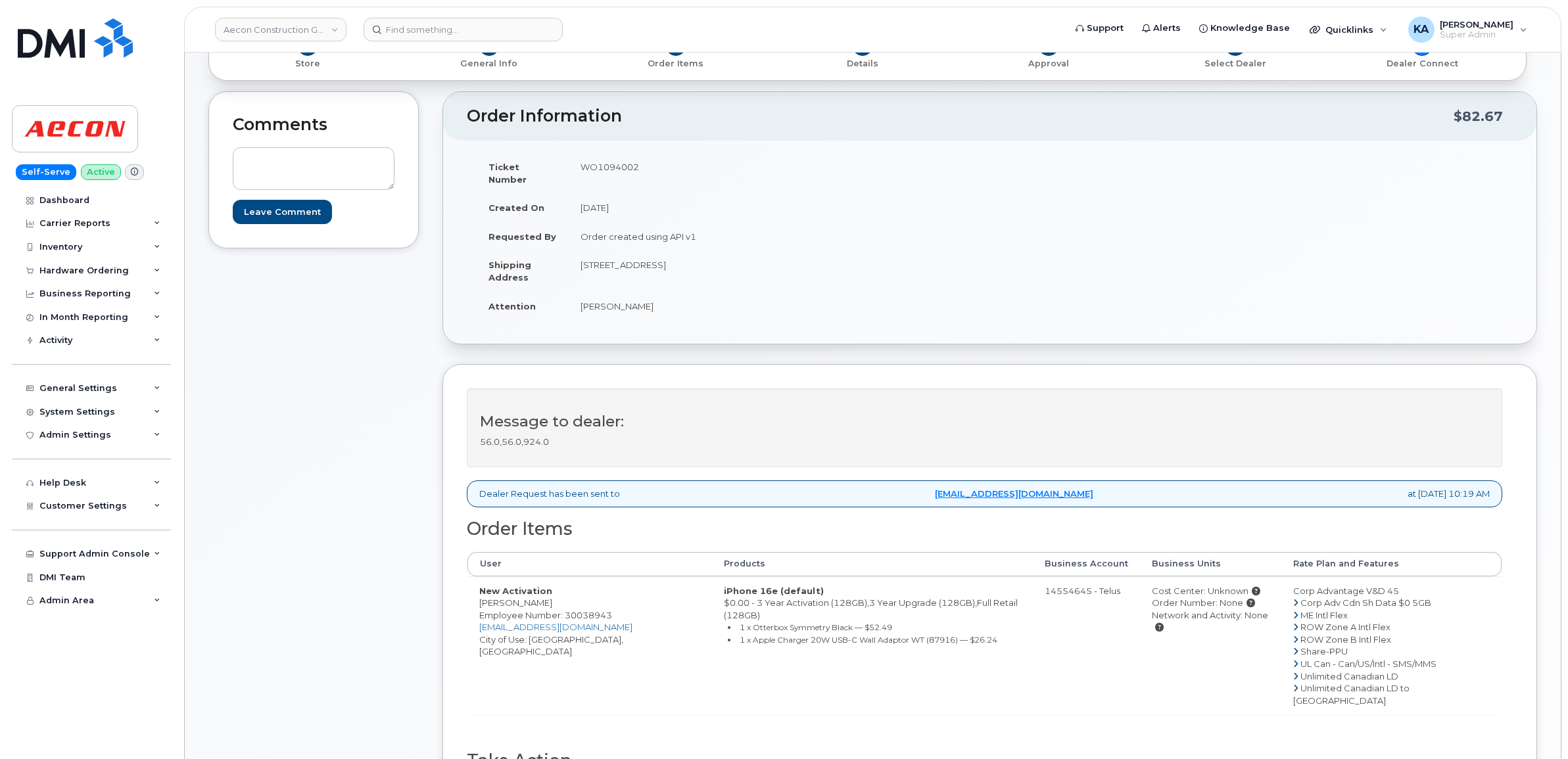
drag, startPoint x: 477, startPoint y: 590, endPoint x: 559, endPoint y: 595, distance: 82.2
click at [559, 595] on td "New Activation Khurram Shahzad Employee Number: 30038943 KSHAHZAD@AECON.COM Cit…" at bounding box center [590, 646] width 244 height 139
copy td "Khurram Shahzad"
drag, startPoint x: 573, startPoint y: 257, endPoint x: 684, endPoint y: 263, distance: 111.2
click at [684, 263] on td "53367 Range Road 232 Sherwood Park AB T8A 4V2" at bounding box center [775, 271] width 411 height 41
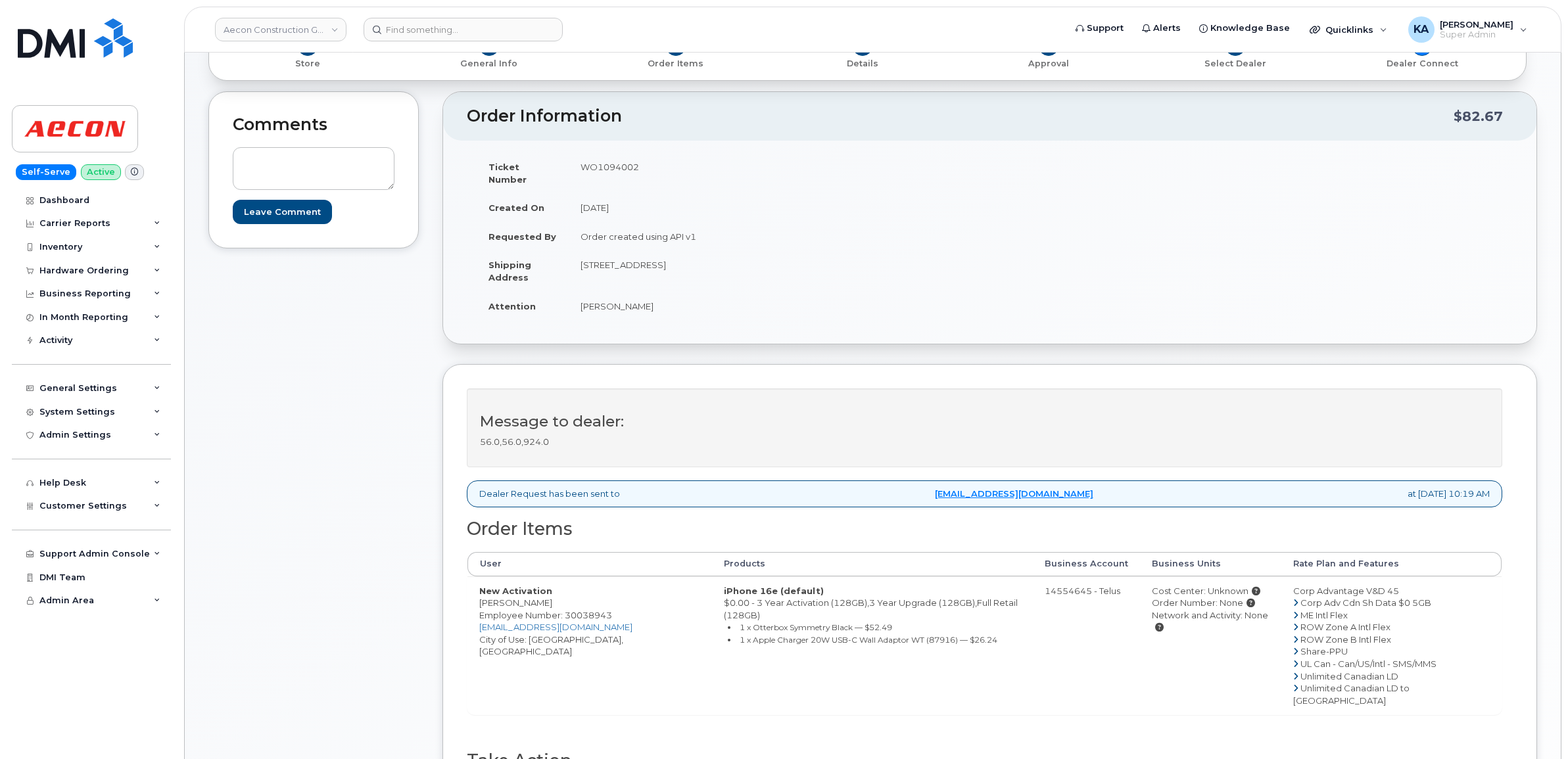
copy td "53367 Range Road 232"
drag, startPoint x: 688, startPoint y: 252, endPoint x: 751, endPoint y: 252, distance: 63.0
click at [751, 252] on td "53367 Range Road 232 Sherwood Park AB T8A 4V2" at bounding box center [775, 271] width 411 height 41
copy td "Sherwood Park"
click at [773, 251] on td "53367 Range Road 232 Sherwood Park AB T8A 4V2" at bounding box center [775, 271] width 411 height 41
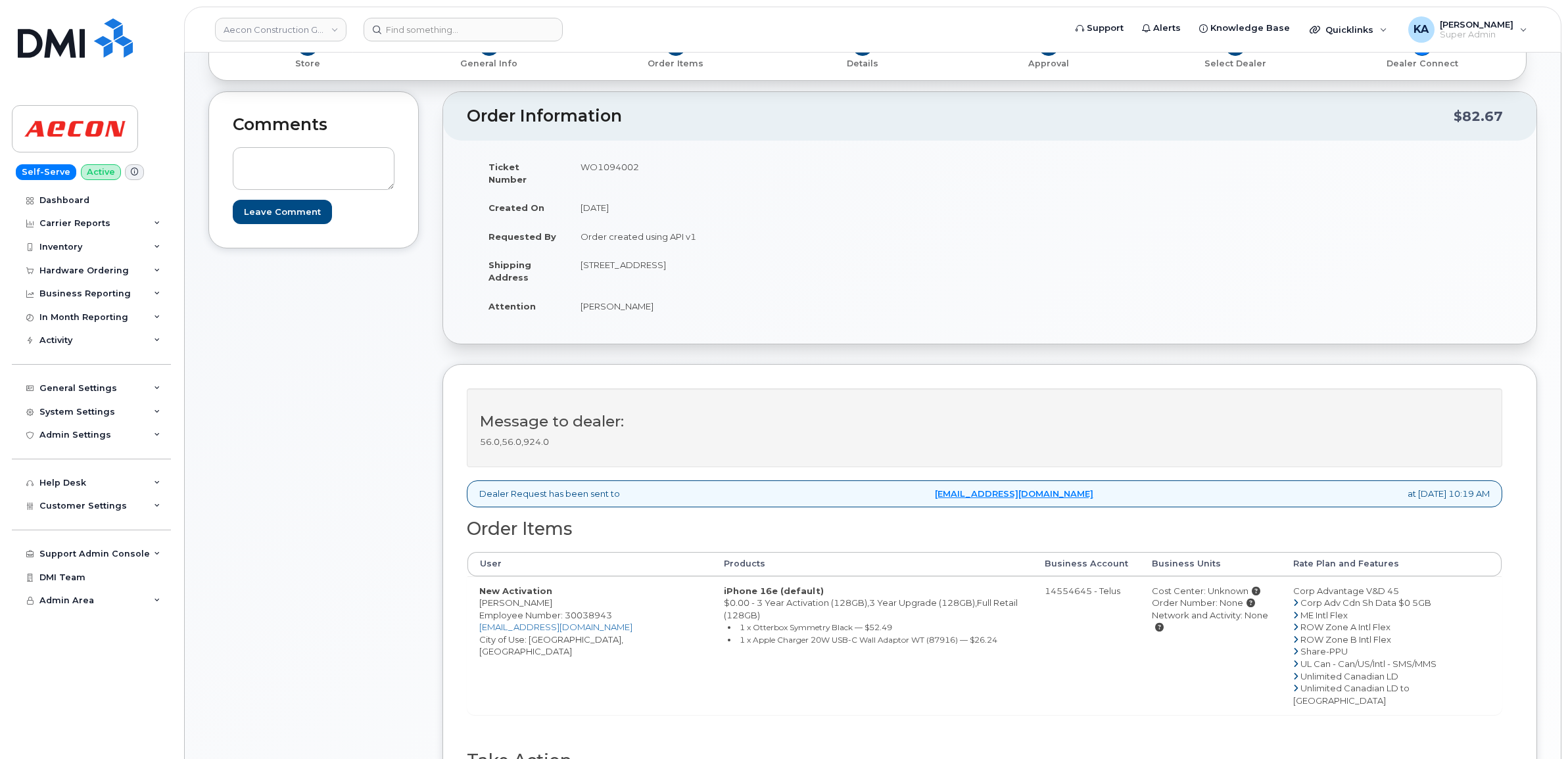
drag, startPoint x: 771, startPoint y: 251, endPoint x: 813, endPoint y: 252, distance: 42.0
click at [813, 252] on td "53367 Range Road 232 Sherwood Park AB T8A 4V2" at bounding box center [775, 271] width 411 height 41
copy td "T8A 4V2"
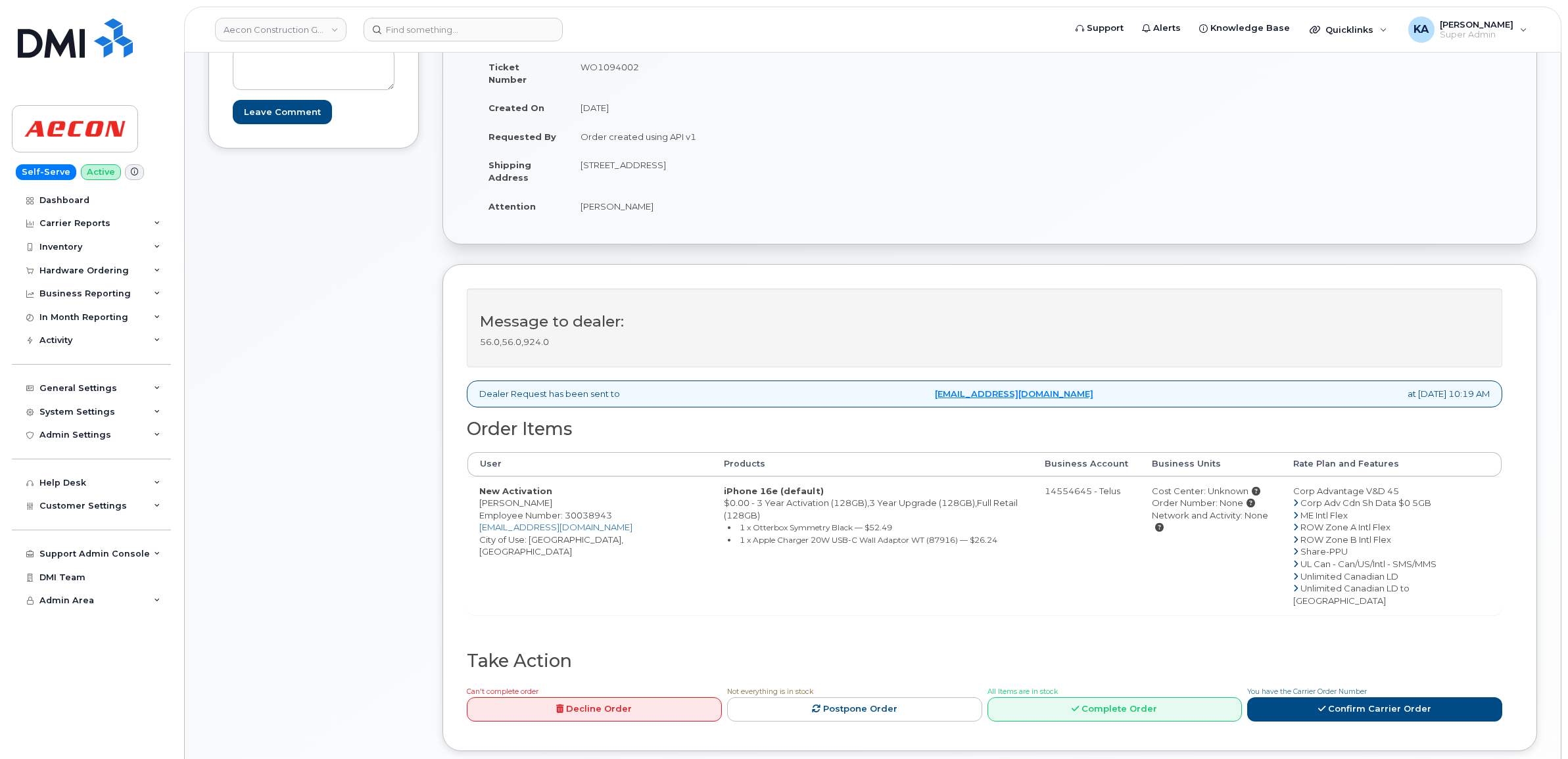
scroll to position [493, 0]
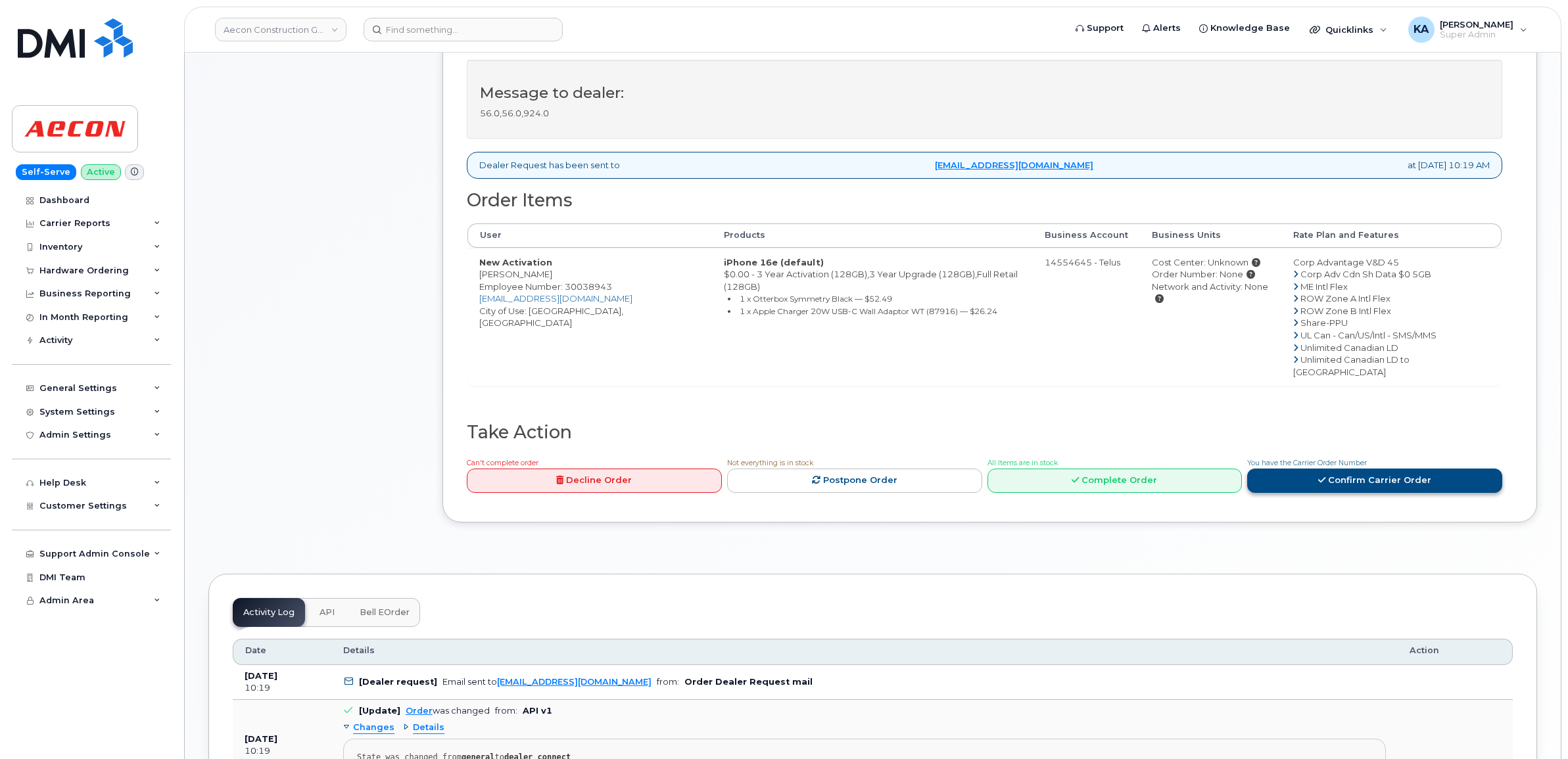
click at [1322, 476] on icon at bounding box center [1322, 480] width 7 height 8
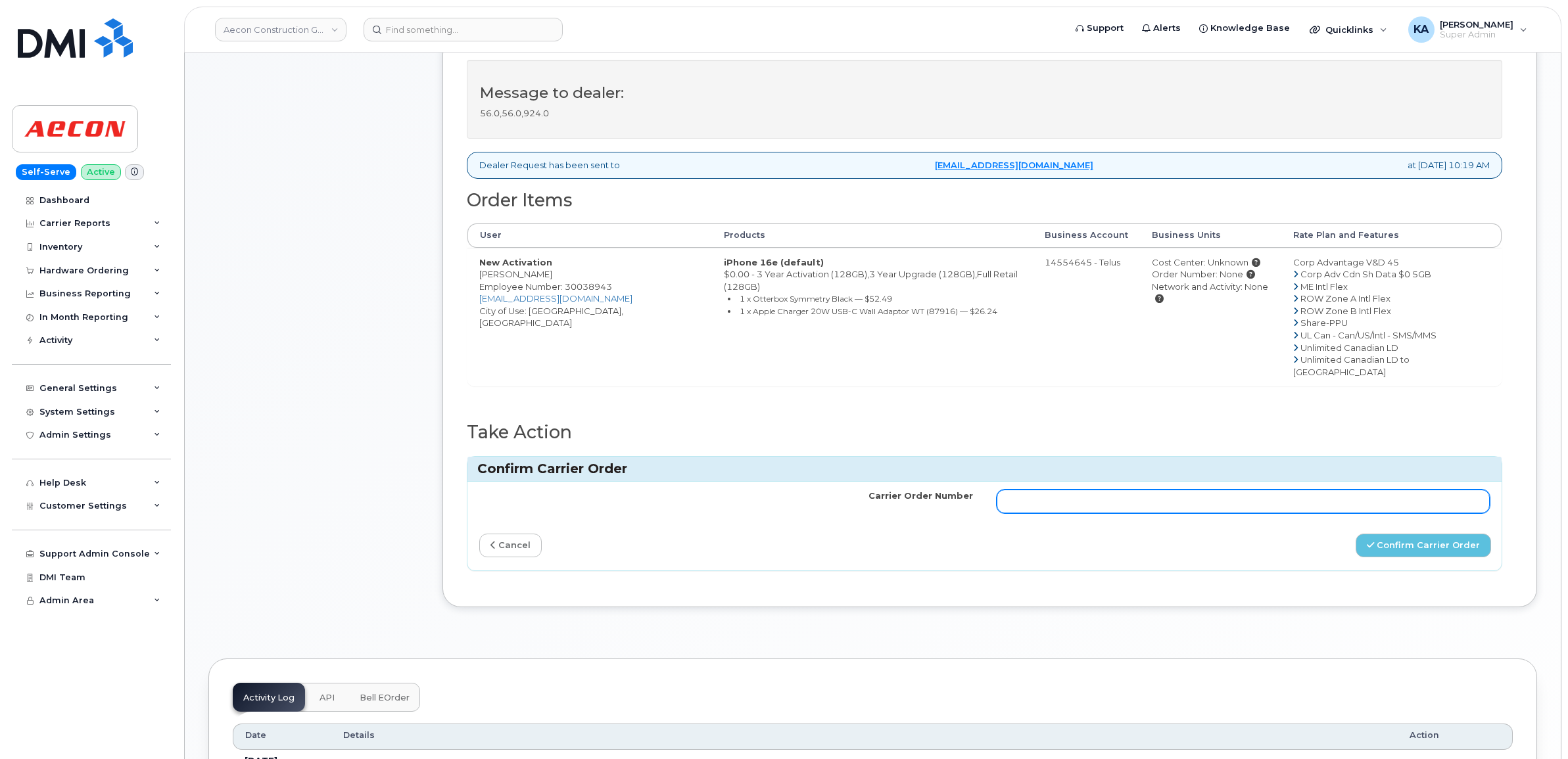
click at [1187, 489] on input "Carrier Order Number" at bounding box center [1243, 501] width 494 height 24
paste input "TL60032741"
type input "TL60032741"
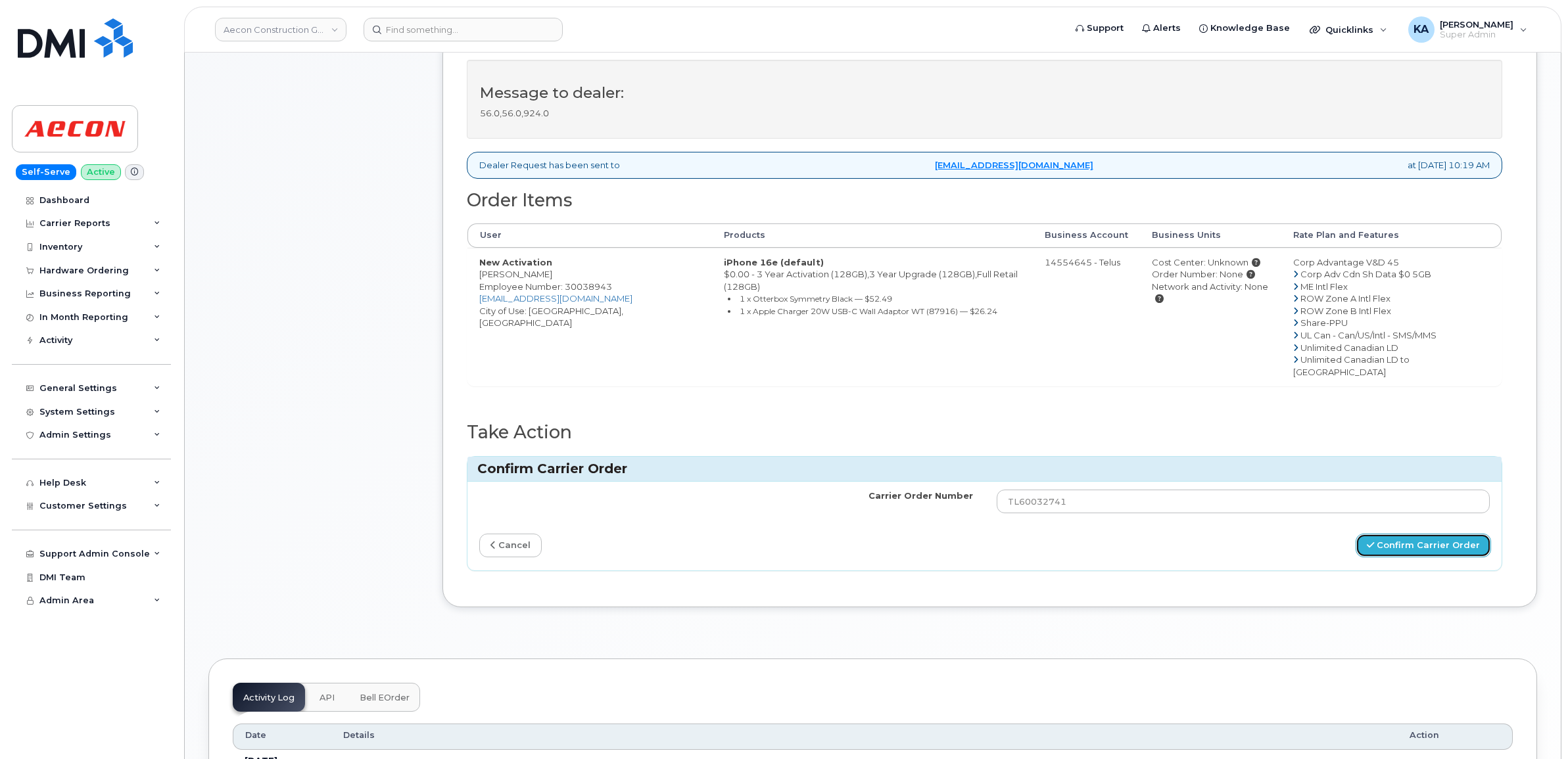
click at [1392, 534] on button "Confirm Carrier Order" at bounding box center [1423, 546] width 136 height 25
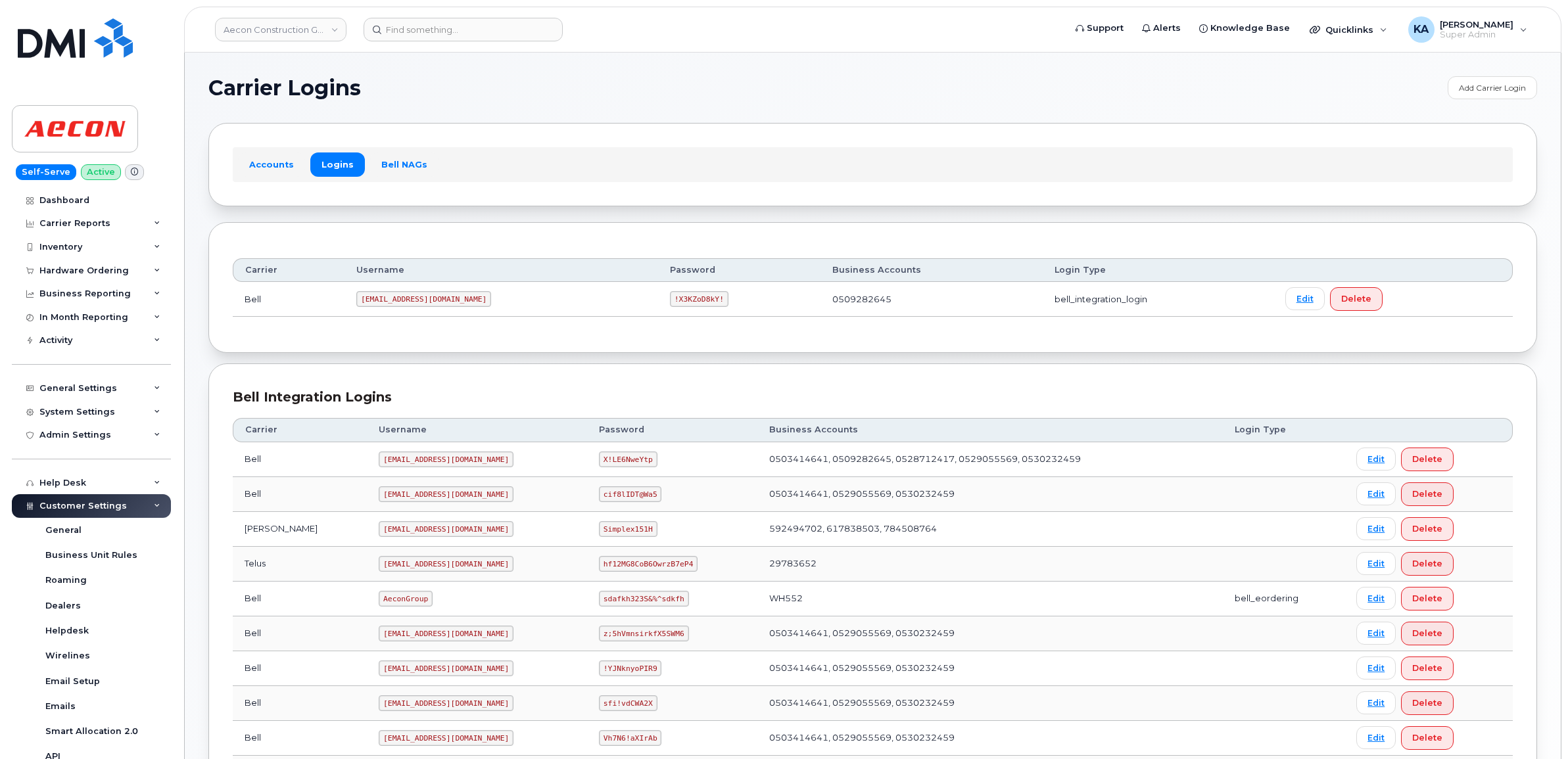
scroll to position [452, 0]
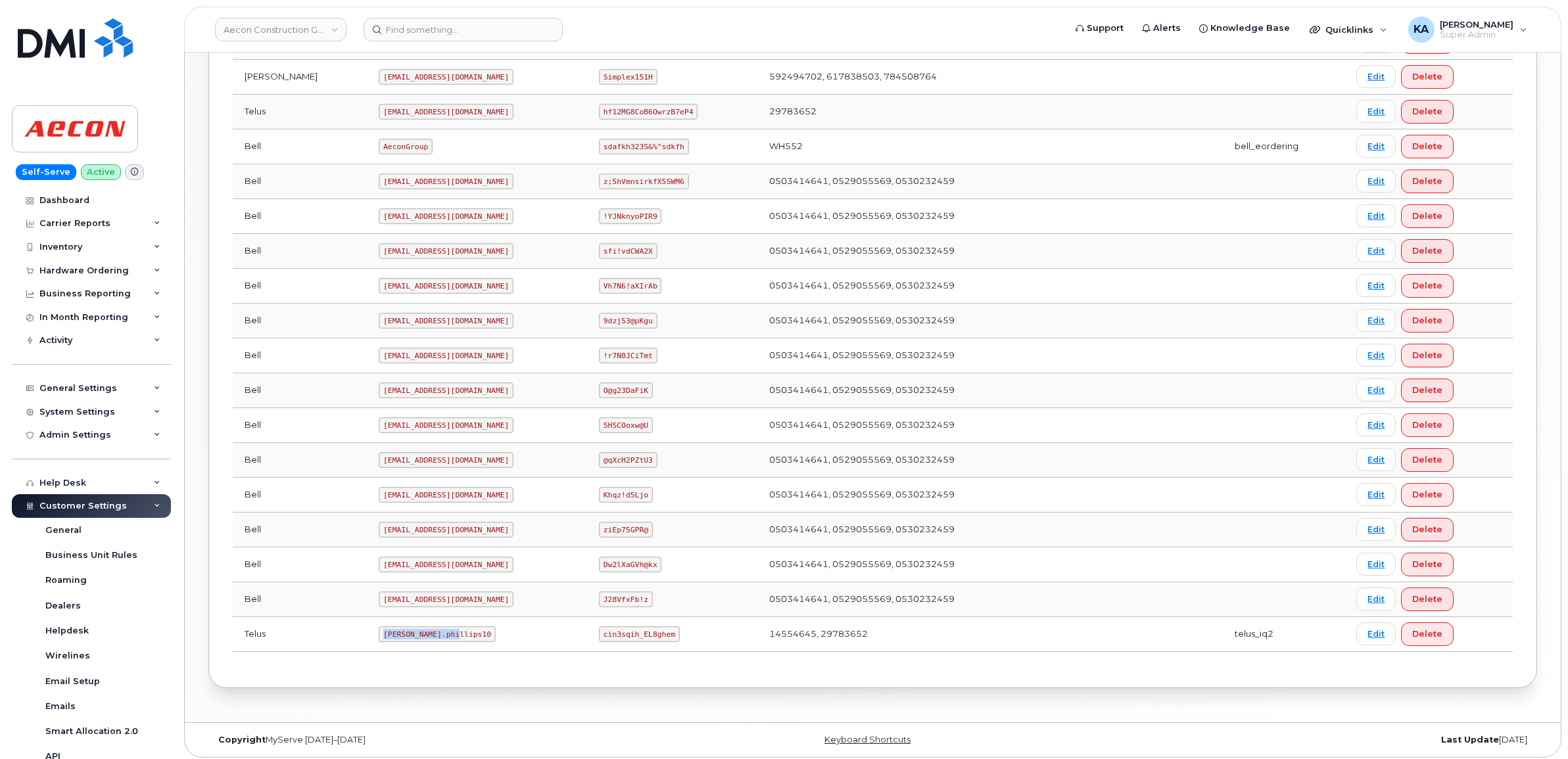
drag, startPoint x: 325, startPoint y: 639, endPoint x: 395, endPoint y: 649, distance: 70.7
click at [395, 649] on td "Taylor.phillips10" at bounding box center [477, 635] width 220 height 35
copy code "Taylor.phillips10"
drag, startPoint x: 580, startPoint y: 638, endPoint x: 668, endPoint y: 649, distance: 88.7
click at [668, 649] on td "cin3sqih_EL8ghem" at bounding box center [672, 635] width 170 height 35
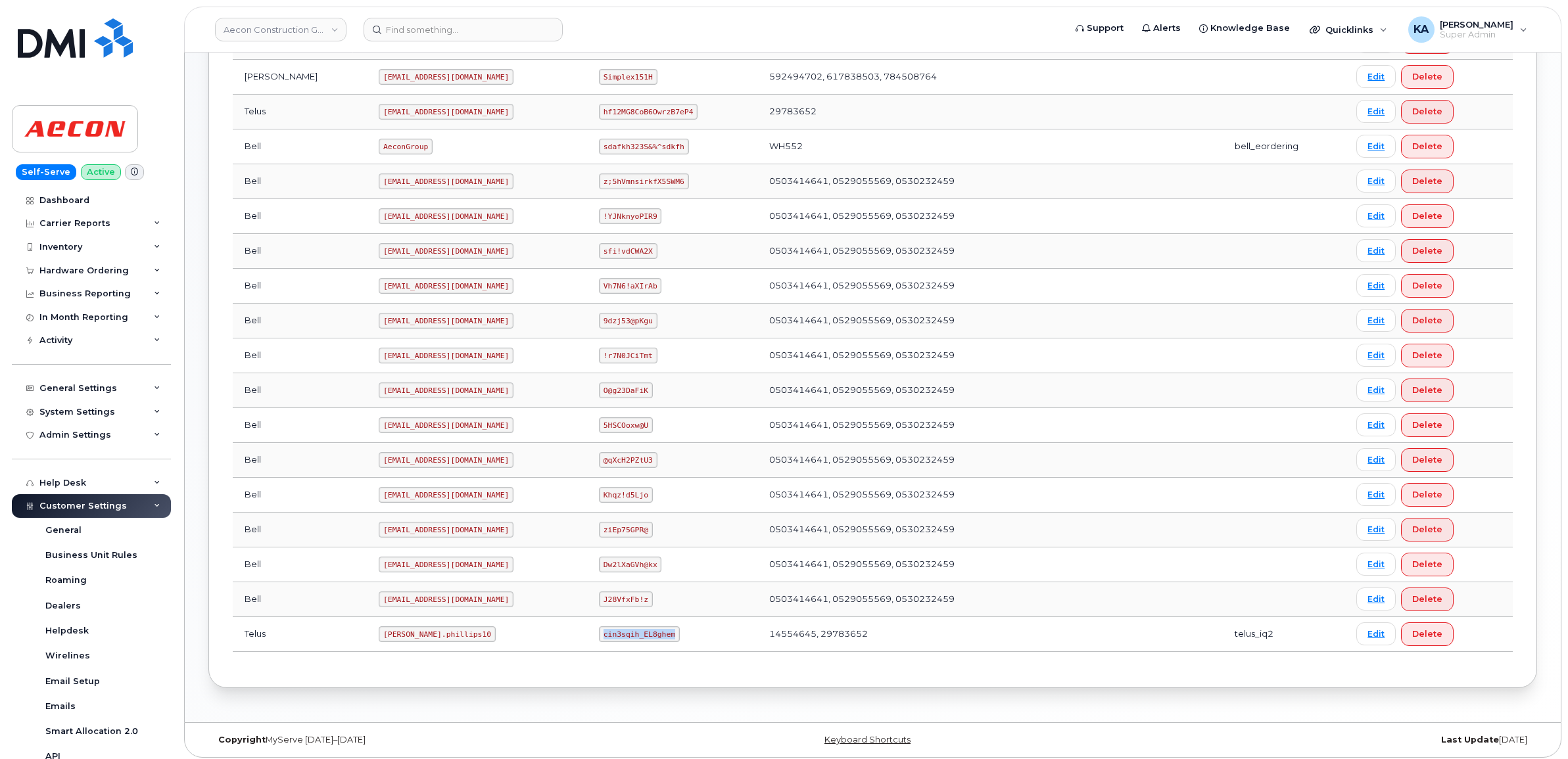
copy code "cin3sqih_EL8ghem"
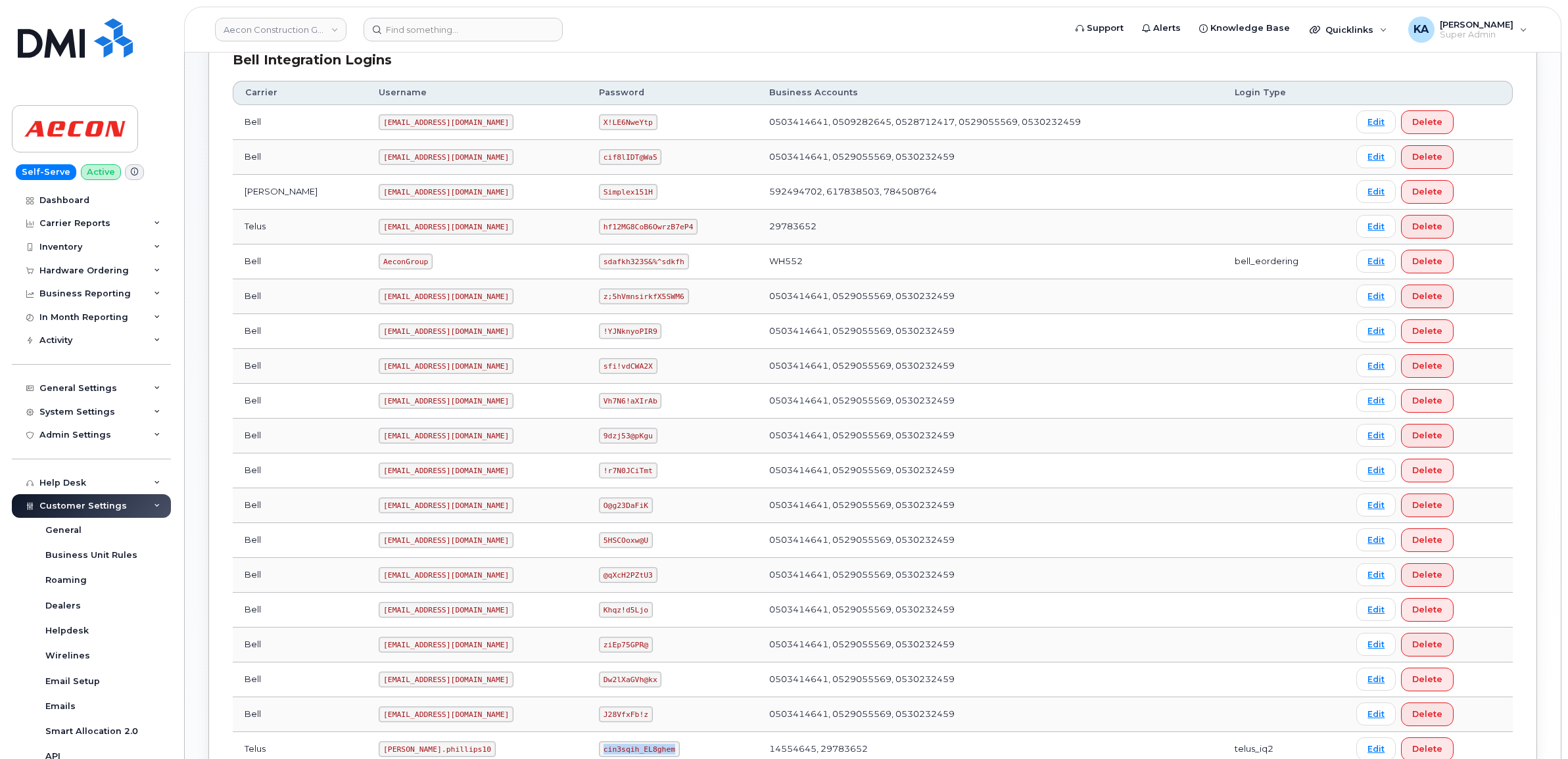
scroll to position [206, 0]
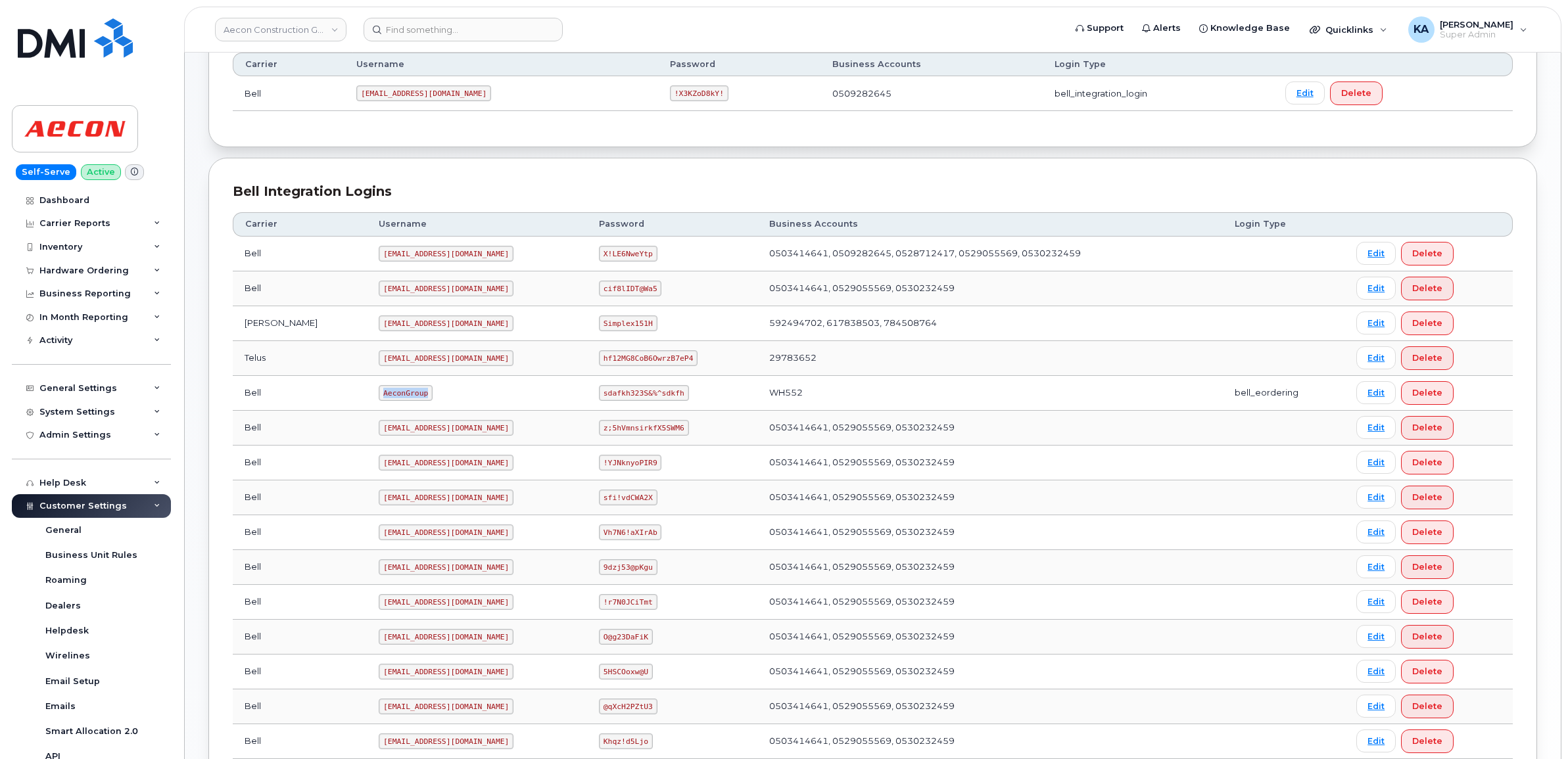
drag, startPoint x: 324, startPoint y: 393, endPoint x: 386, endPoint y: 402, distance: 62.6
click at [386, 402] on td "AeconGroup" at bounding box center [477, 394] width 220 height 35
copy code "AeconGroup"
drag, startPoint x: 579, startPoint y: 397, endPoint x: 668, endPoint y: 407, distance: 89.6
click at [668, 407] on td "sdafkh323S&%^sdkfh" at bounding box center [672, 394] width 170 height 35
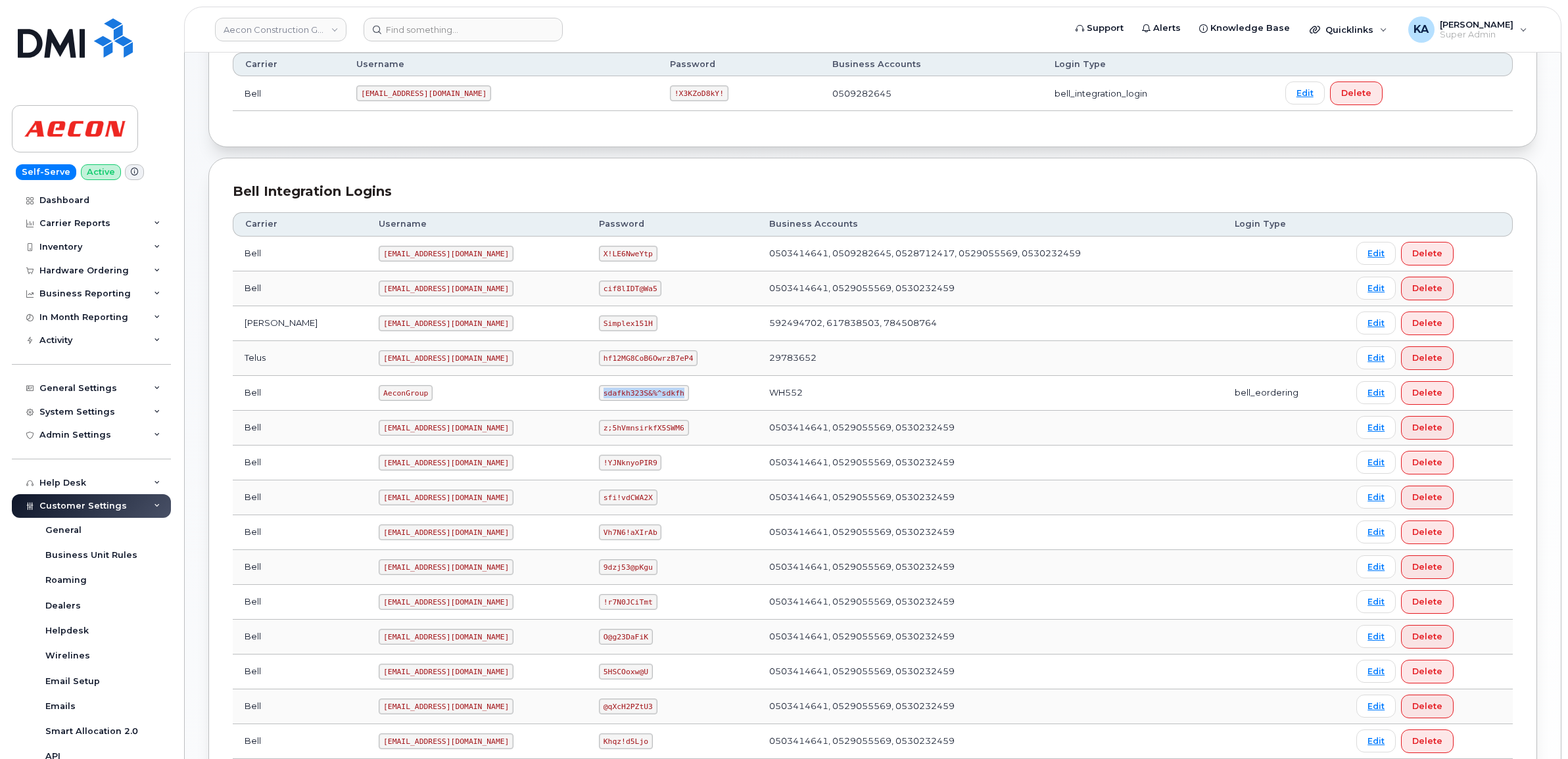
copy code "sdafkh323S&%^sdkfh"
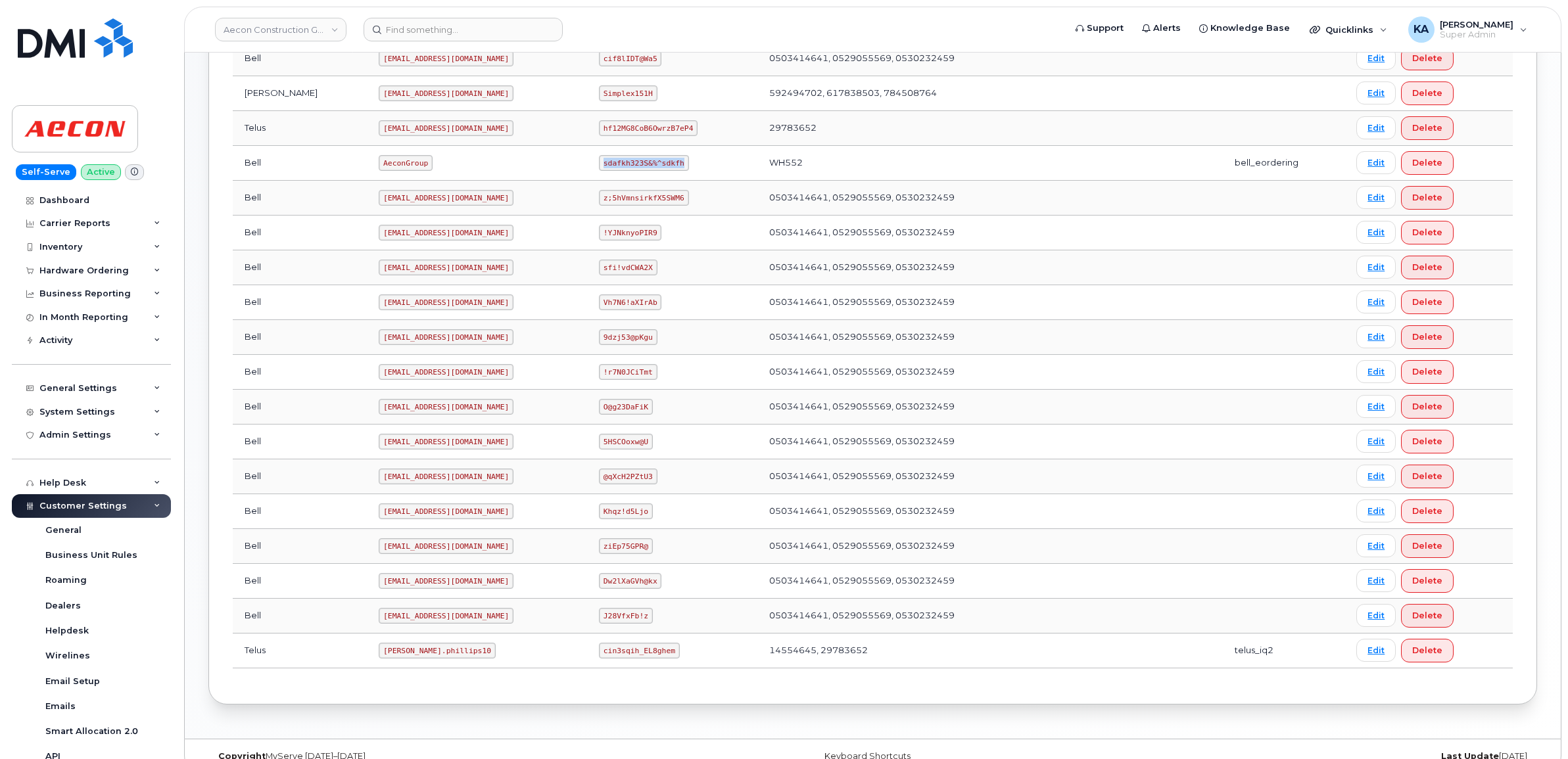
scroll to position [462, 0]
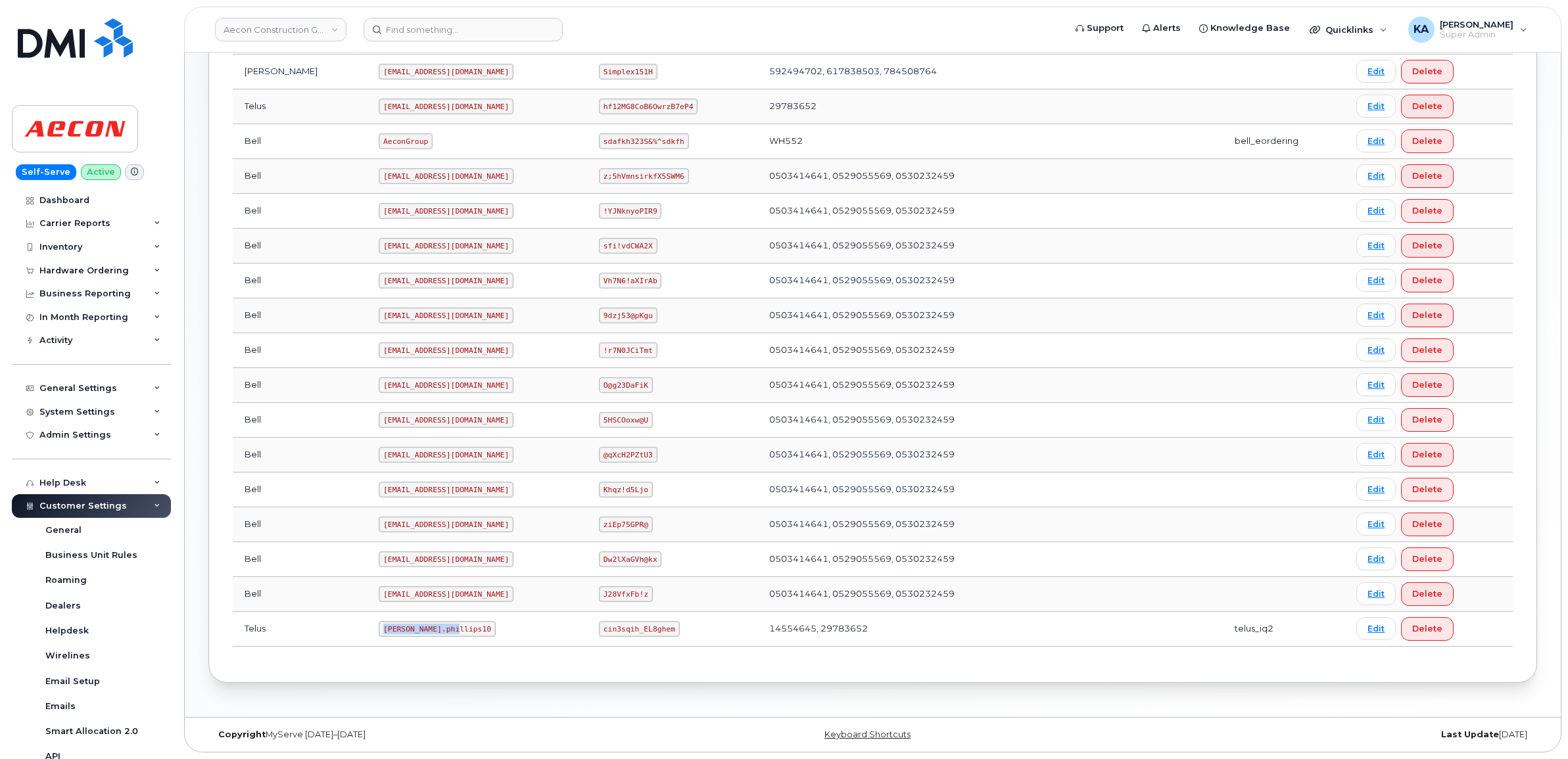
drag, startPoint x: 324, startPoint y: 630, endPoint x: 388, endPoint y: 639, distance: 64.6
click at [388, 639] on td "Taylor.phillips10" at bounding box center [477, 630] width 220 height 35
copy code "Taylor.phillips10"
drag, startPoint x: 581, startPoint y: 629, endPoint x: 645, endPoint y: 639, distance: 64.8
click at [645, 639] on td "cin3sqih_EL8ghem" at bounding box center [672, 630] width 170 height 35
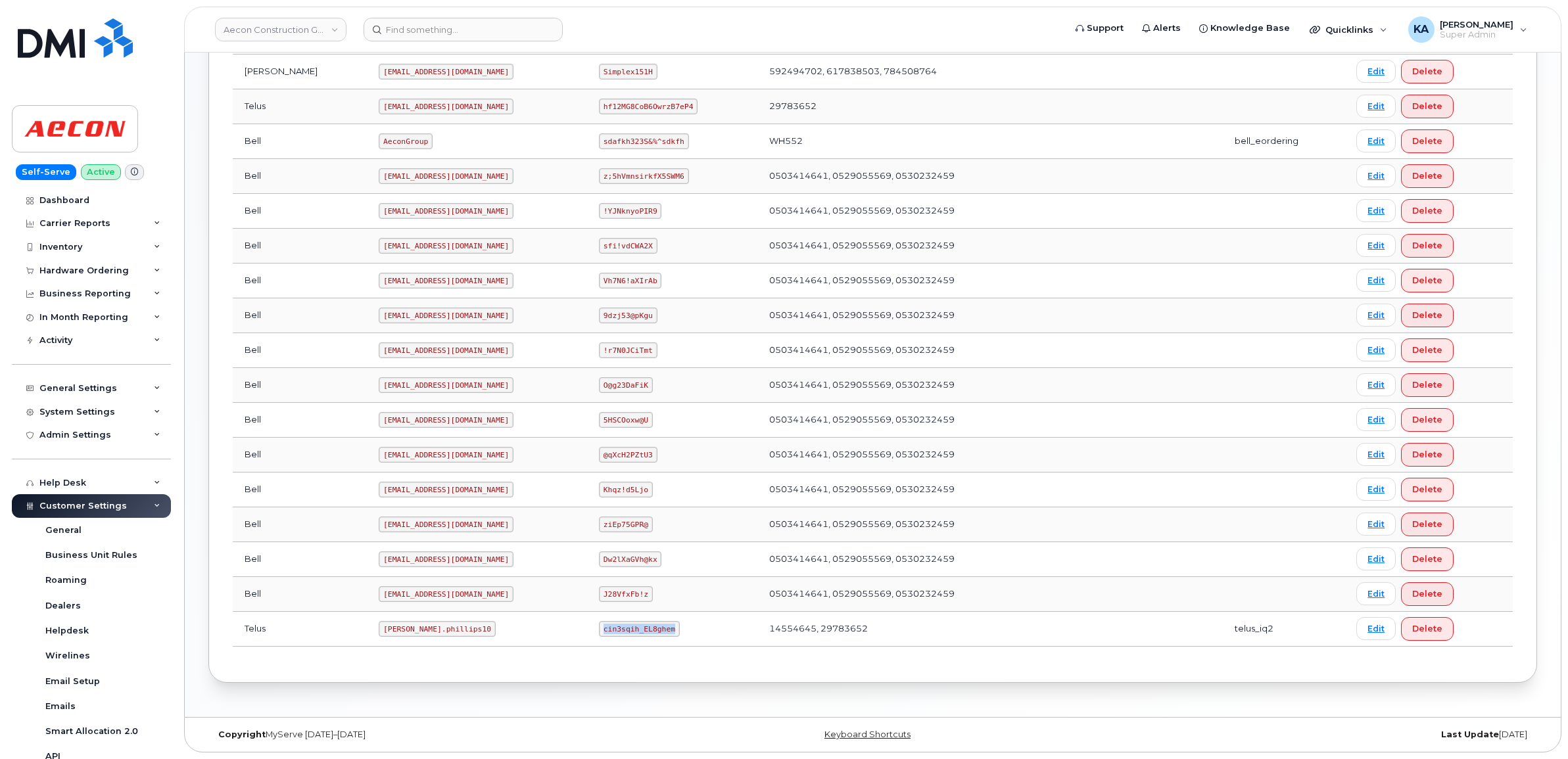
copy code "cin3sqih_EL8ghem"
drag, startPoint x: 327, startPoint y: 631, endPoint x: 396, endPoint y: 636, distance: 69.2
click at [396, 636] on td "Taylor.phillips10" at bounding box center [477, 630] width 220 height 35
copy code "Taylor.phillips10"
drag, startPoint x: 579, startPoint y: 630, endPoint x: 653, endPoint y: 635, distance: 74.2
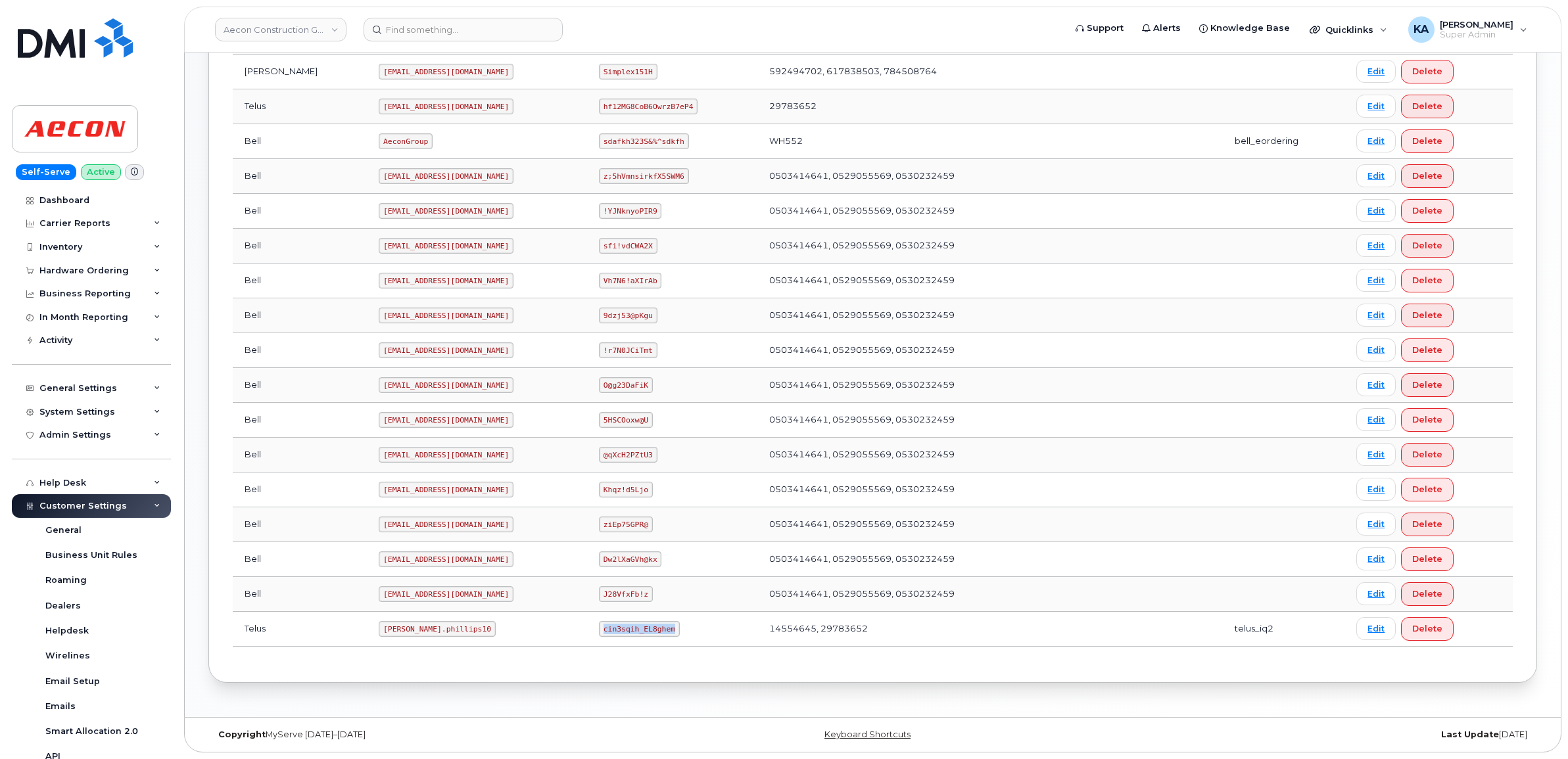
click at [653, 635] on td "cin3sqih_EL8ghem" at bounding box center [672, 630] width 170 height 35
copy code "cin3sqih_EL8ghem"
drag, startPoint x: 323, startPoint y: 626, endPoint x: 399, endPoint y: 639, distance: 77.1
click at [399, 639] on td "Taylor.phillips10" at bounding box center [477, 630] width 220 height 35
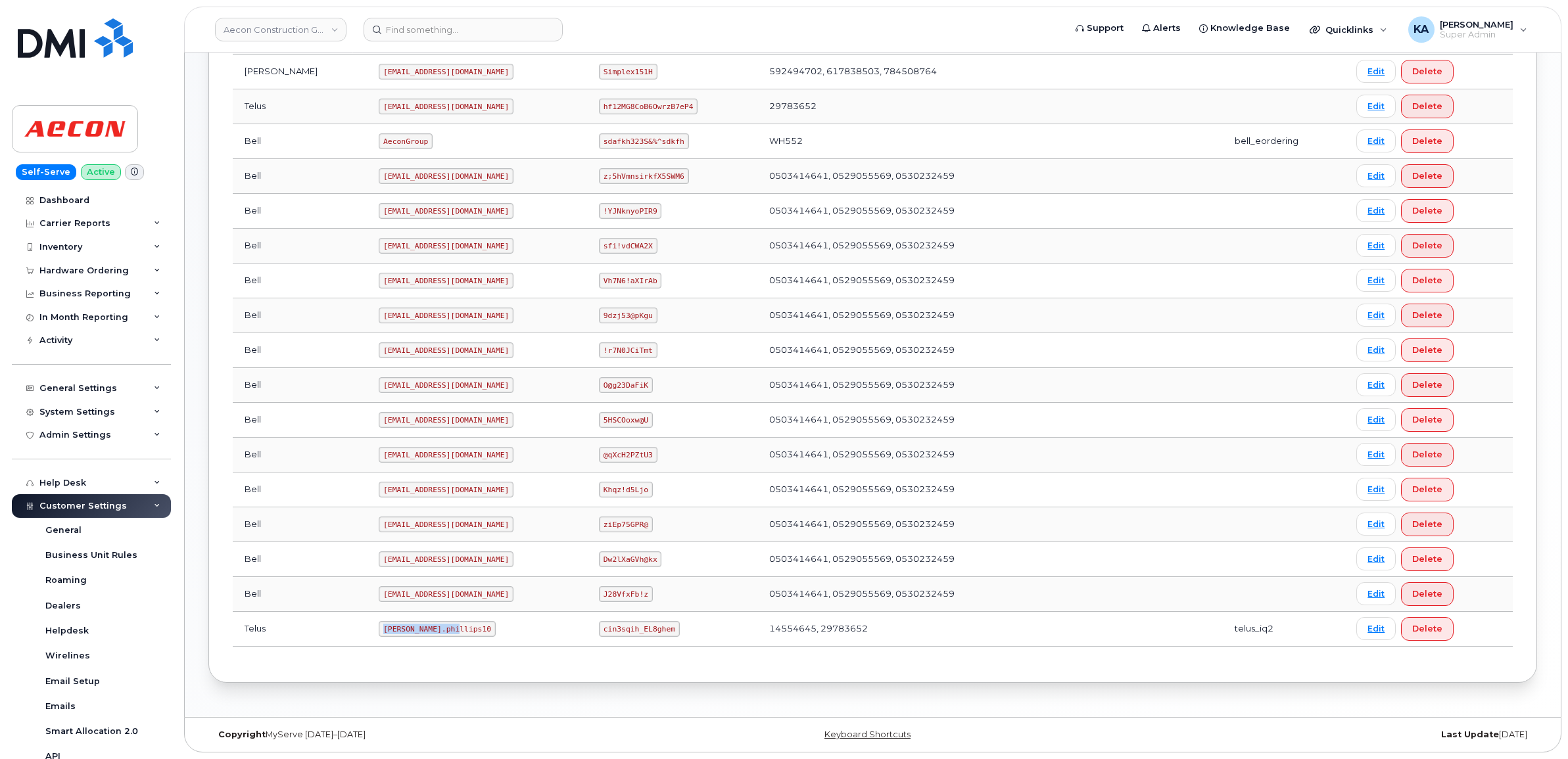
copy code "Taylor.phillips10"
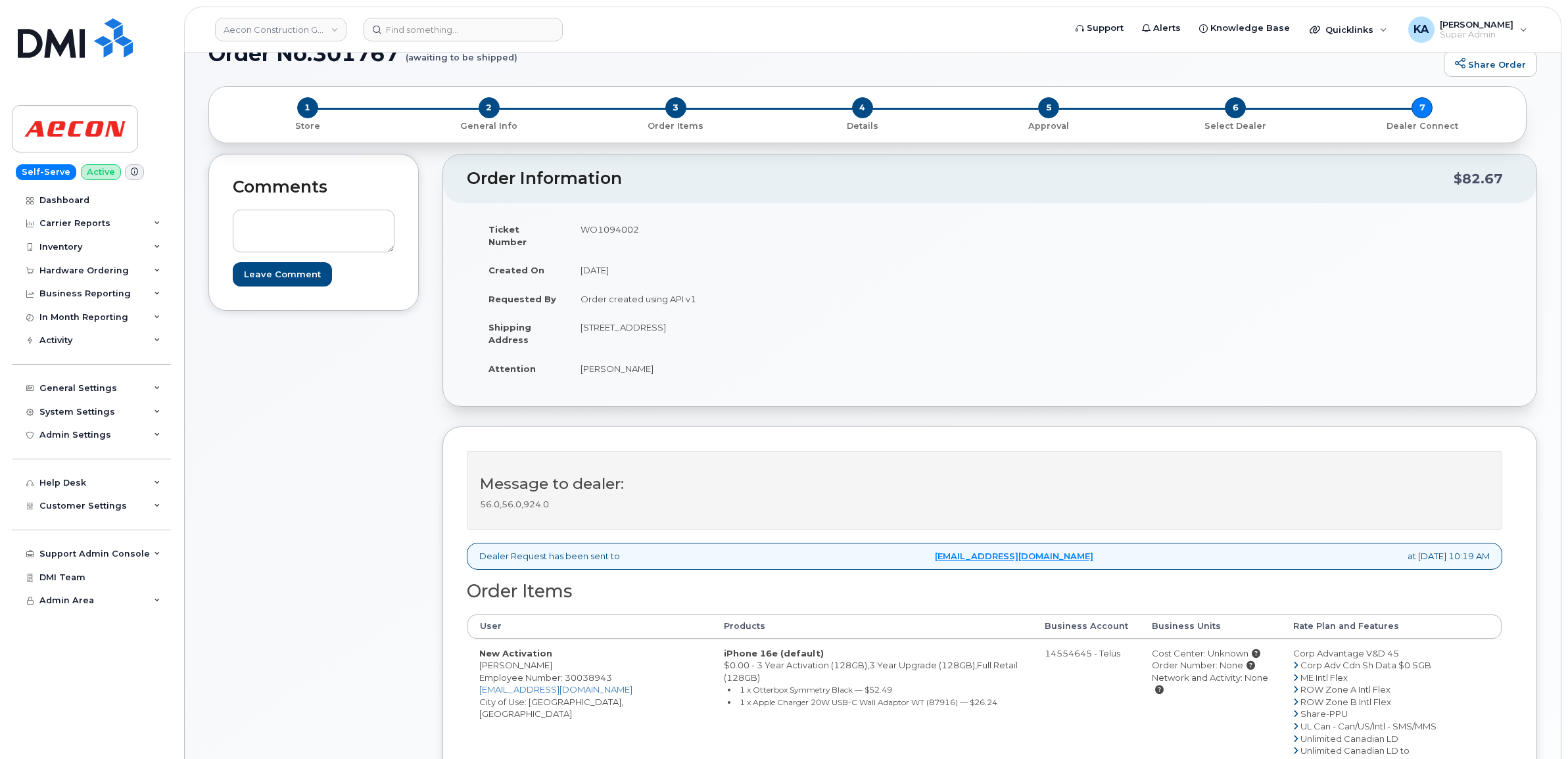
scroll to position [164, 0]
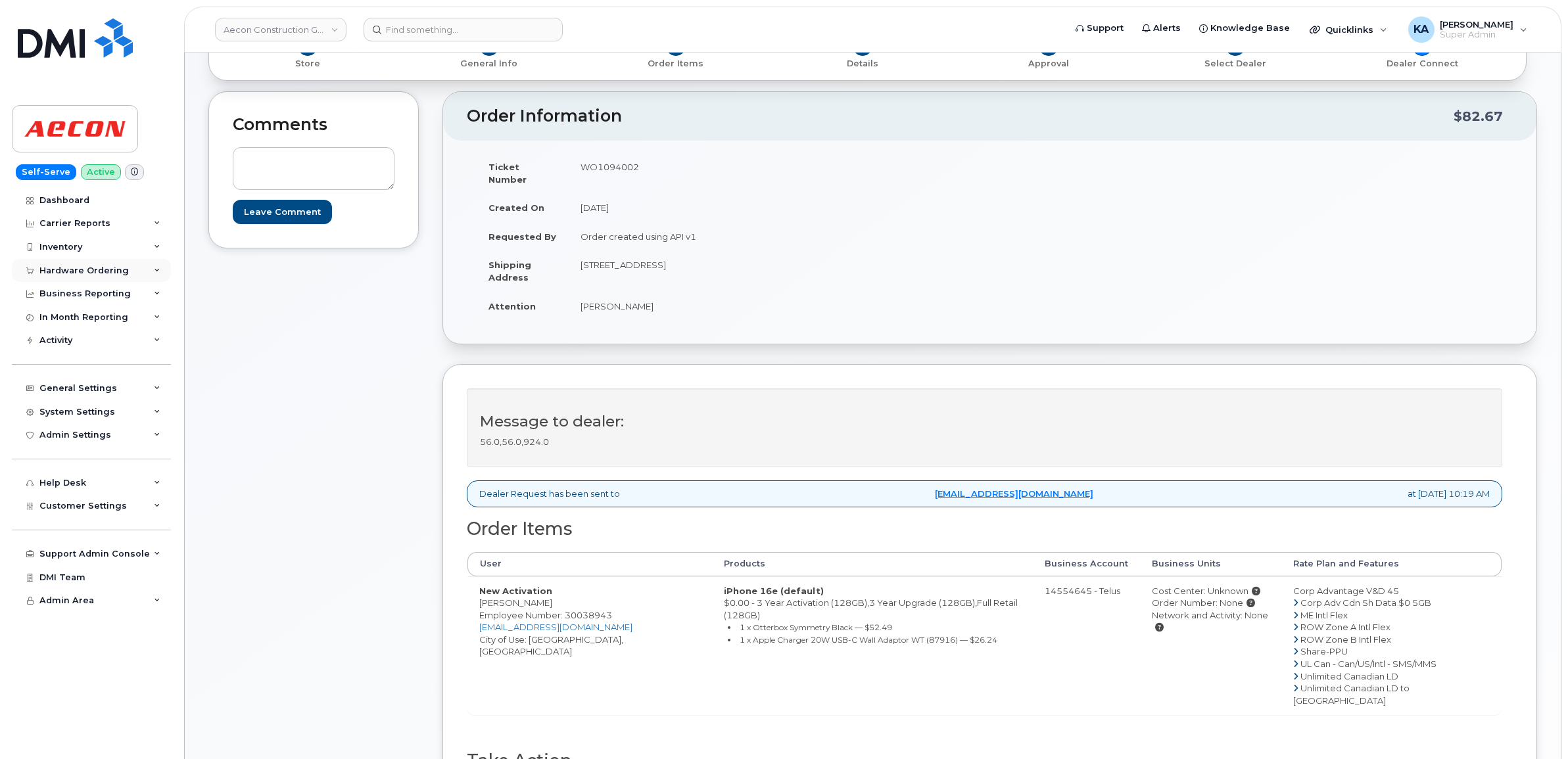
click at [102, 267] on div "Hardware Ordering" at bounding box center [84, 270] width 89 height 11
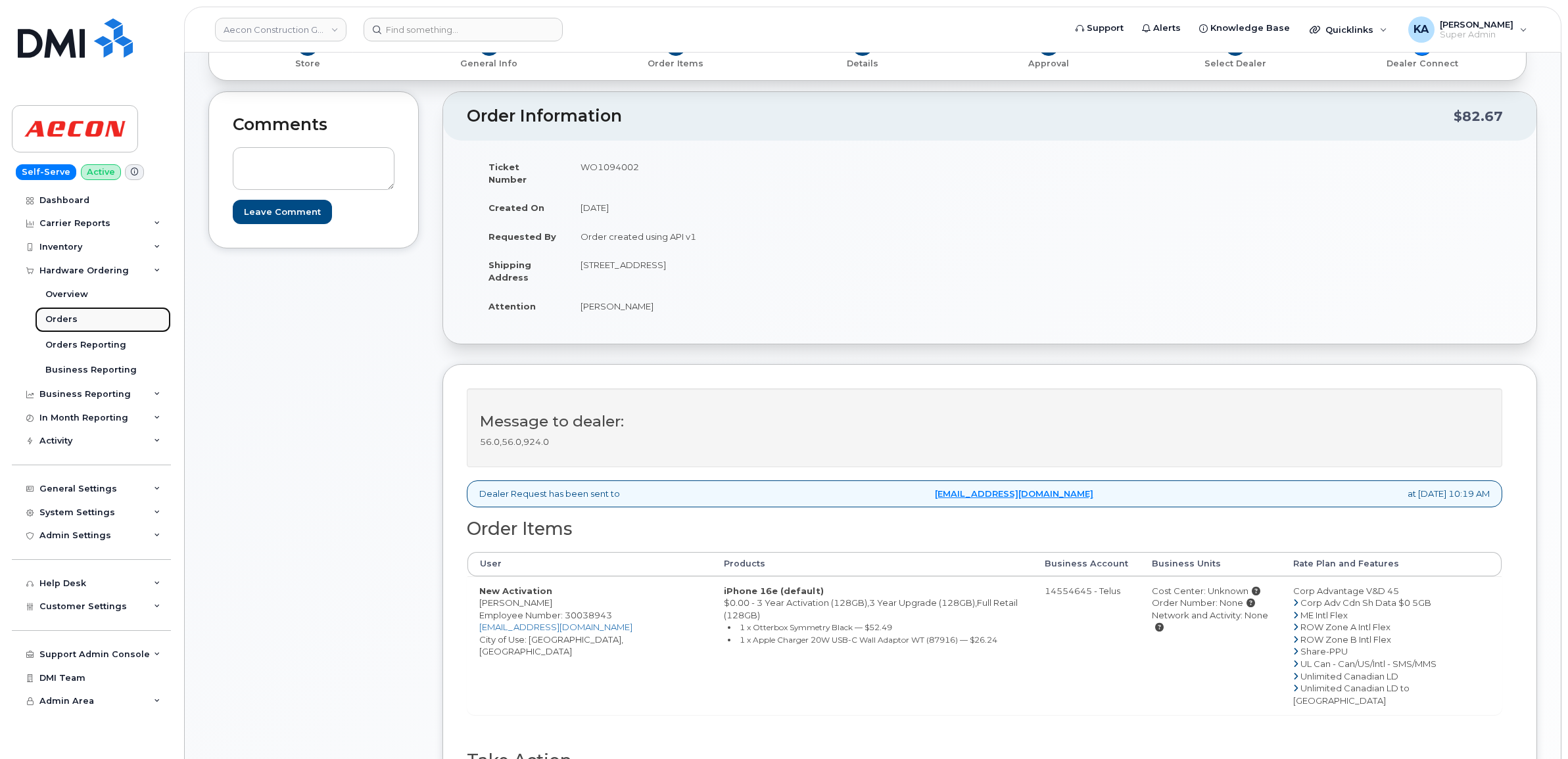
click at [64, 315] on div "Orders" at bounding box center [62, 319] width 32 height 12
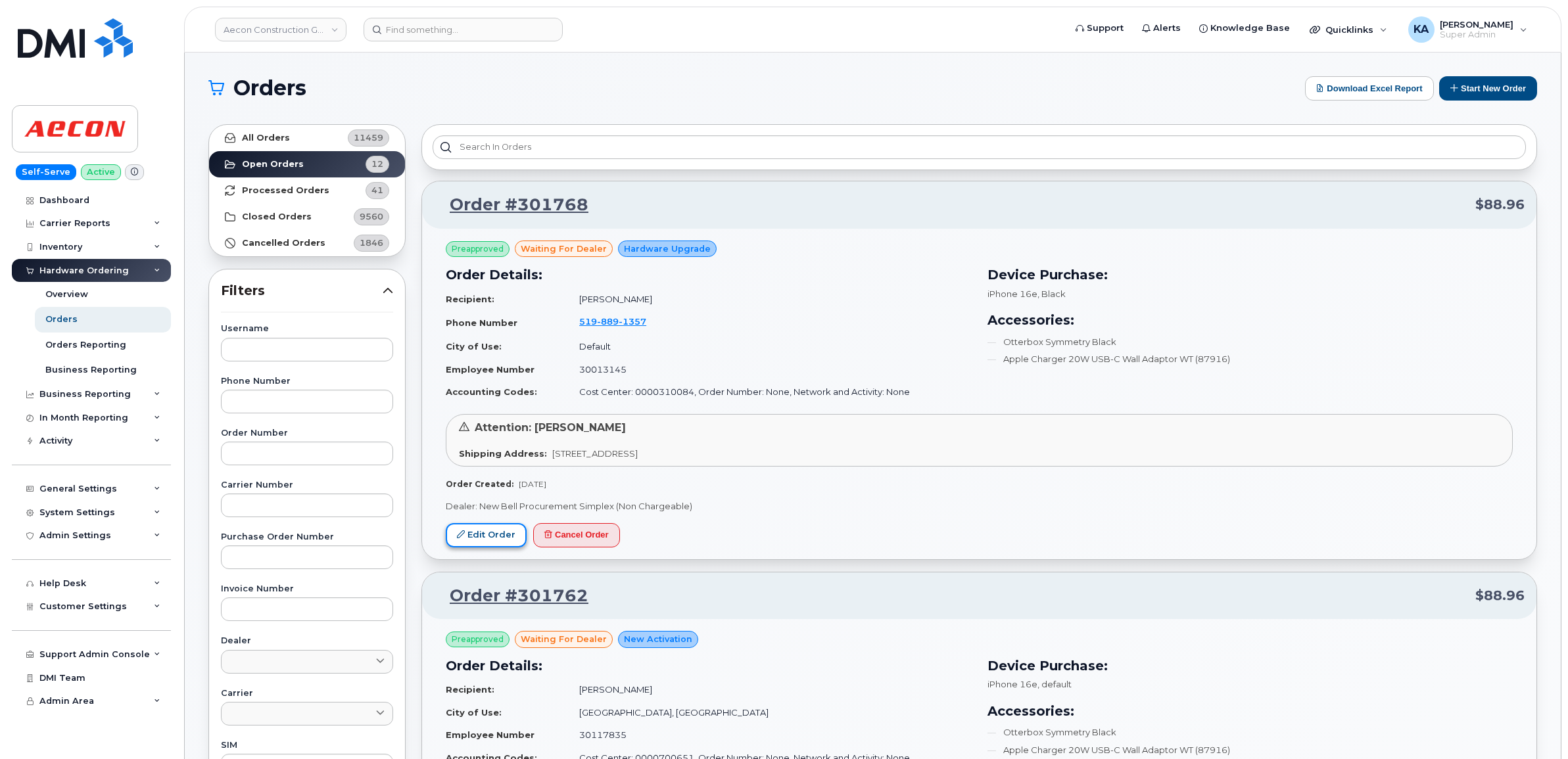
click at [474, 530] on link "Edit Order" at bounding box center [486, 535] width 81 height 25
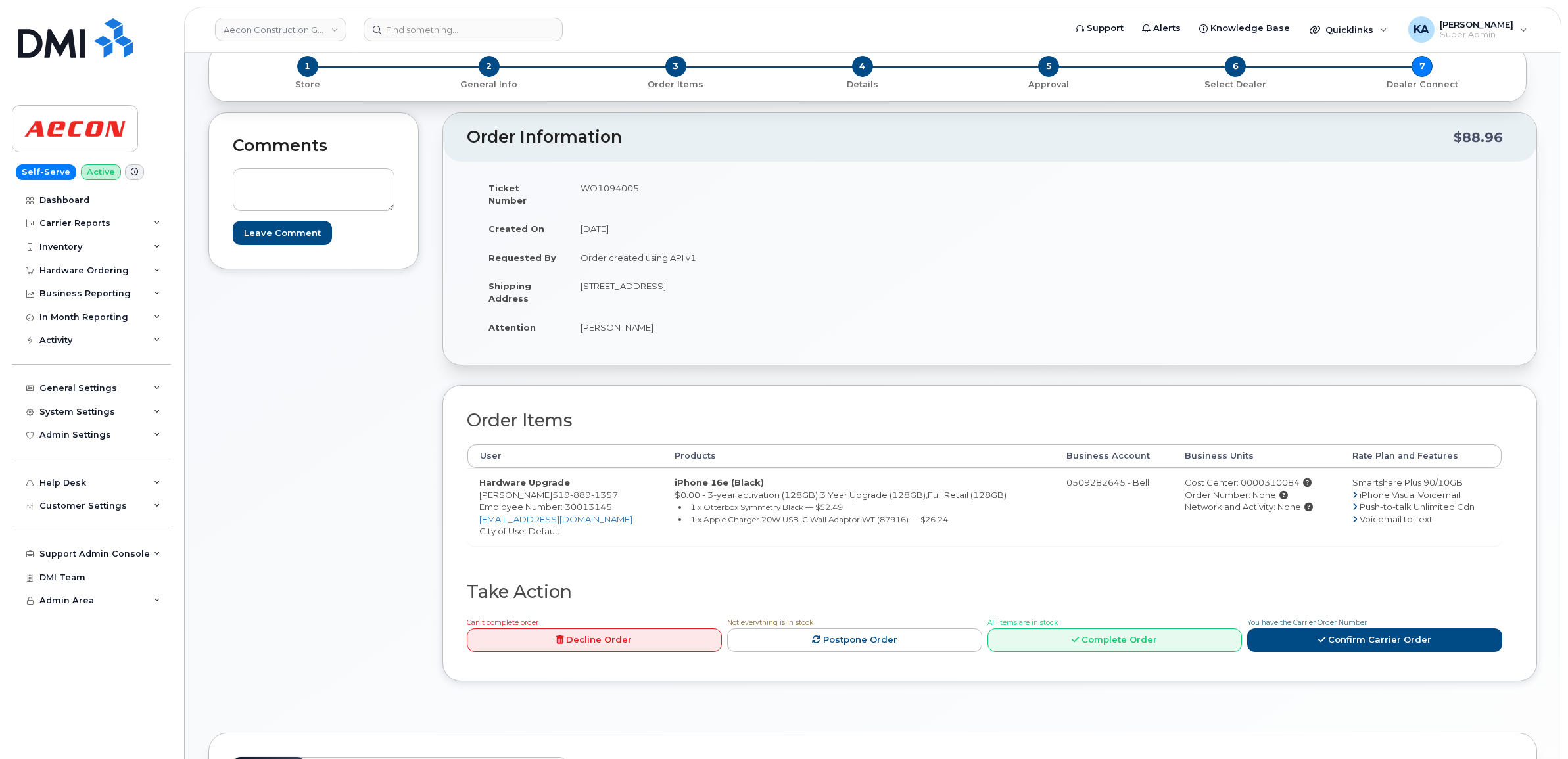
scroll to position [82, 0]
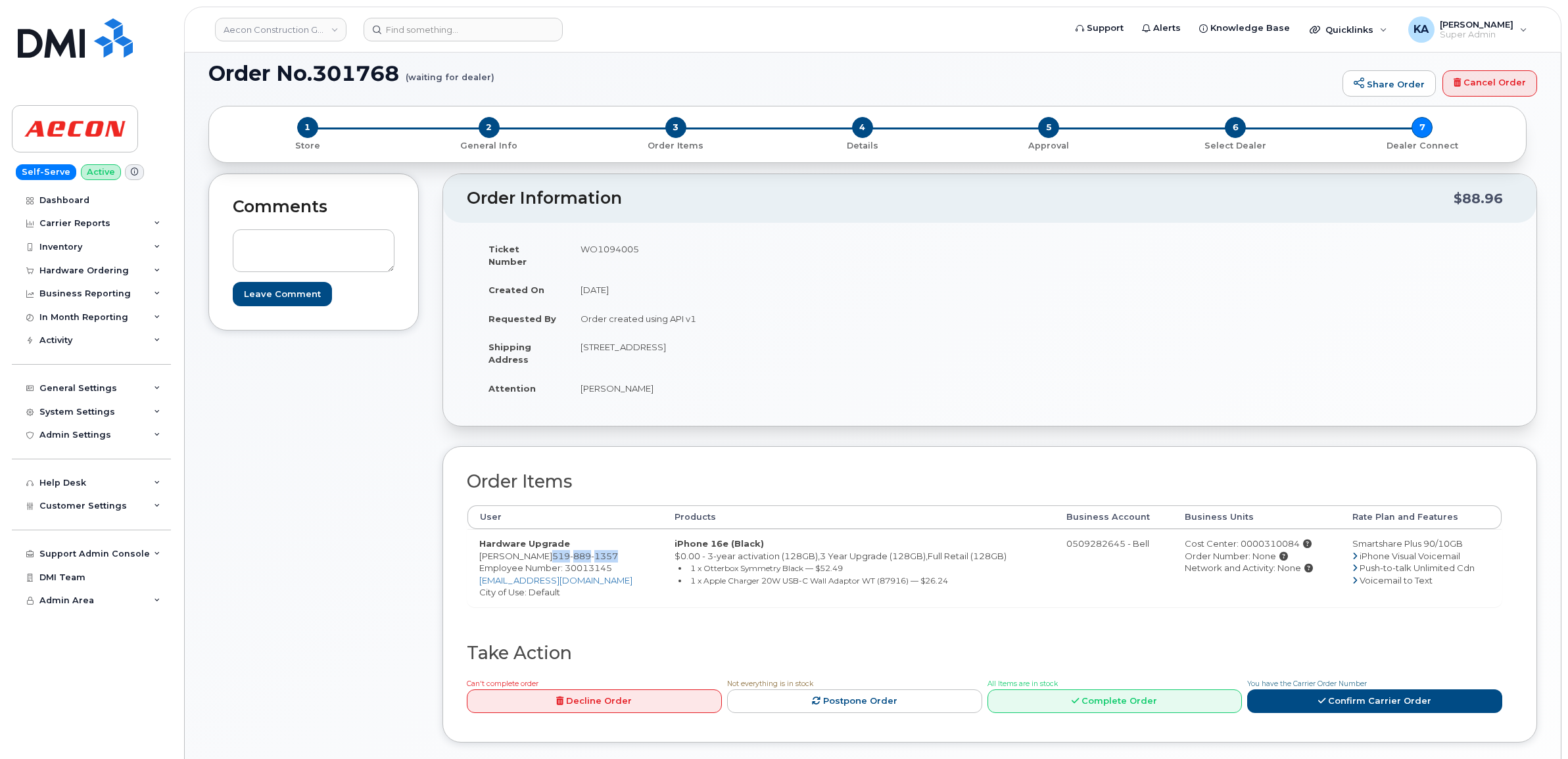
drag, startPoint x: 527, startPoint y: 542, endPoint x: 593, endPoint y: 546, distance: 66.1
click at [593, 551] on span "[PHONE_NUMBER]" at bounding box center [585, 556] width 66 height 11
copy span "[PHONE_NUMBER]"
click at [590, 562] on span "Employee Number: 30013145" at bounding box center [545, 567] width 133 height 11
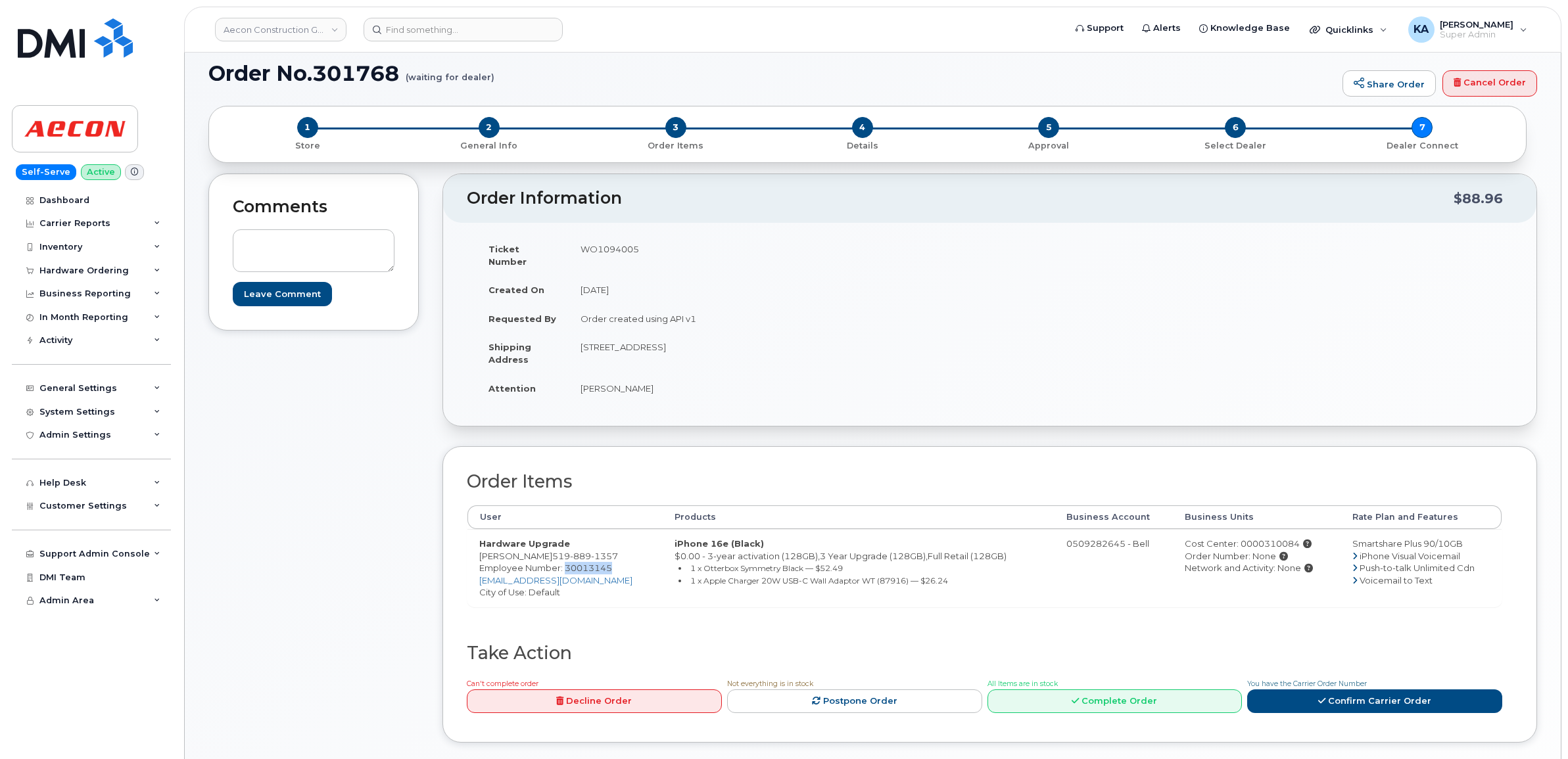
copy span "30013145"
drag, startPoint x: 572, startPoint y: 334, endPoint x: 674, endPoint y: 346, distance: 102.7
click at [674, 346] on td "[STREET_ADDRESS]" at bounding box center [775, 353] width 411 height 41
copy td "54 Maple Creek Drive"
drag, startPoint x: 739, startPoint y: 333, endPoint x: 796, endPoint y: 340, distance: 57.4
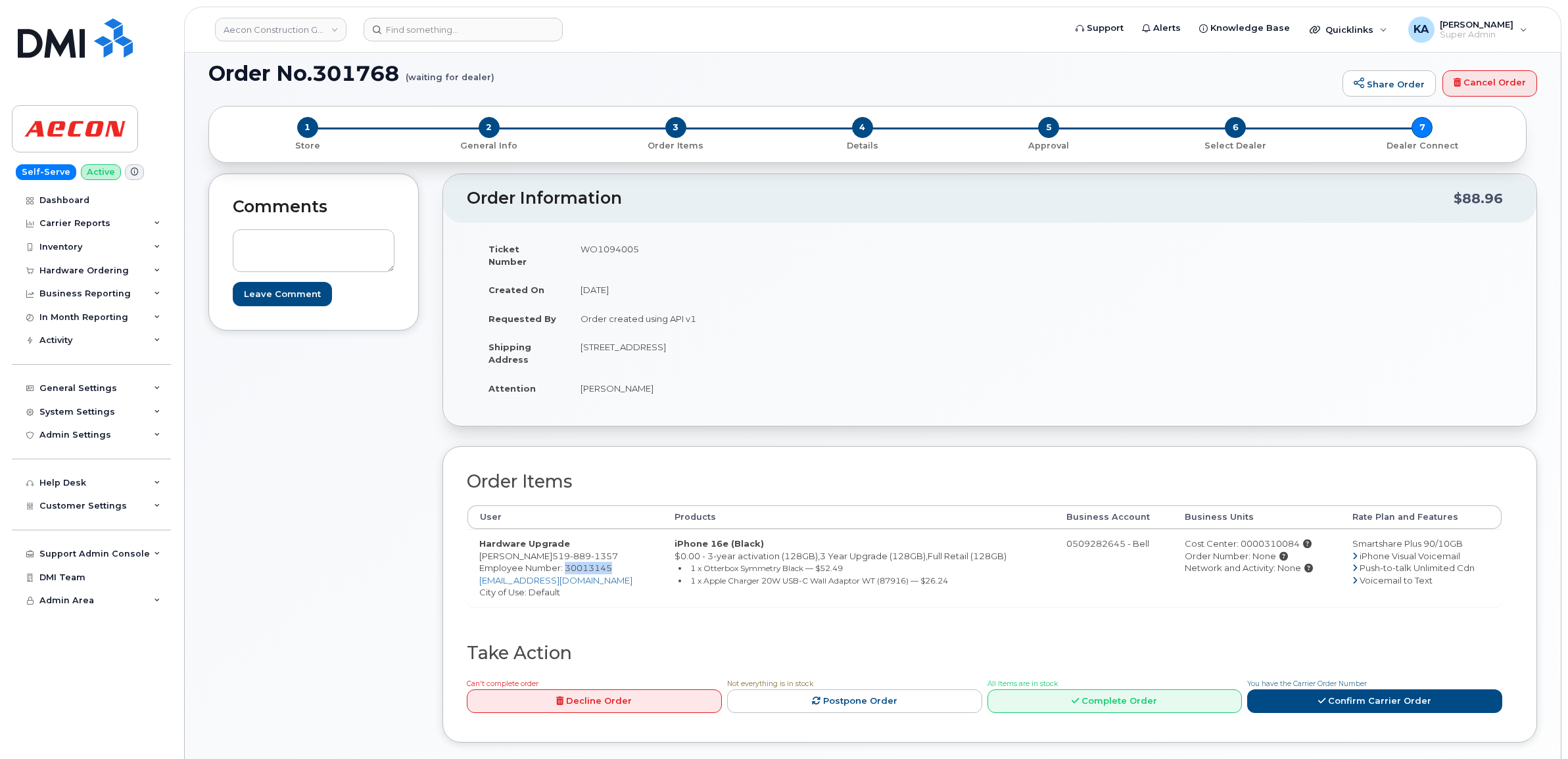
click at [796, 340] on td "[STREET_ADDRESS]" at bounding box center [775, 353] width 411 height 41
copy td "N0G 2V0"
drag, startPoint x: 572, startPoint y: 374, endPoint x: 645, endPoint y: 381, distance: 73.3
click at [645, 381] on td "[PERSON_NAME]" at bounding box center [775, 388] width 411 height 29
copy td "[PERSON_NAME]"
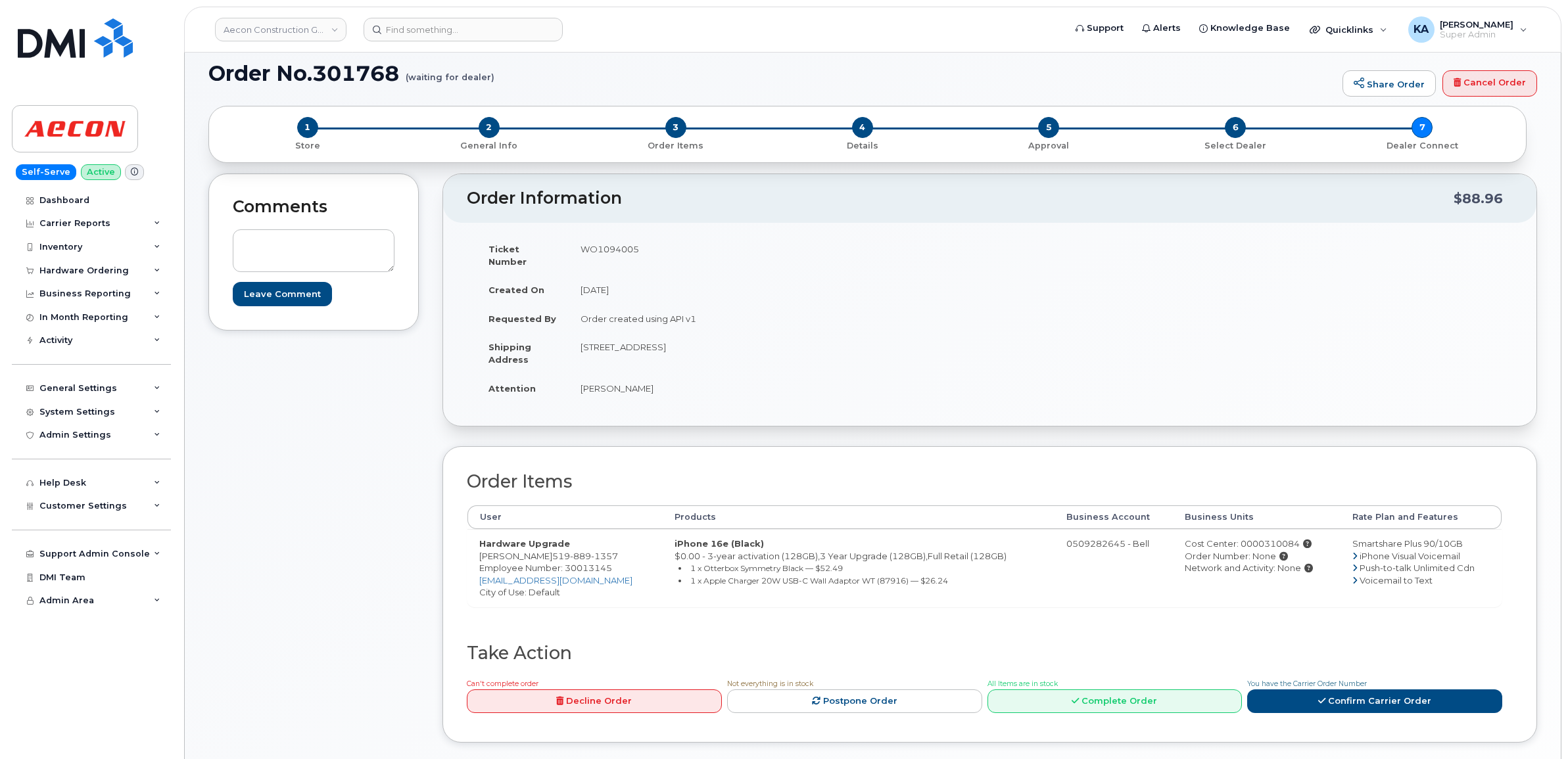
click at [584, 562] on span "Employee Number: 30013145" at bounding box center [545, 567] width 133 height 11
copy span "30013145"
click at [1256, 538] on div "Cost Center: 0000310084" at bounding box center [1256, 544] width 144 height 13
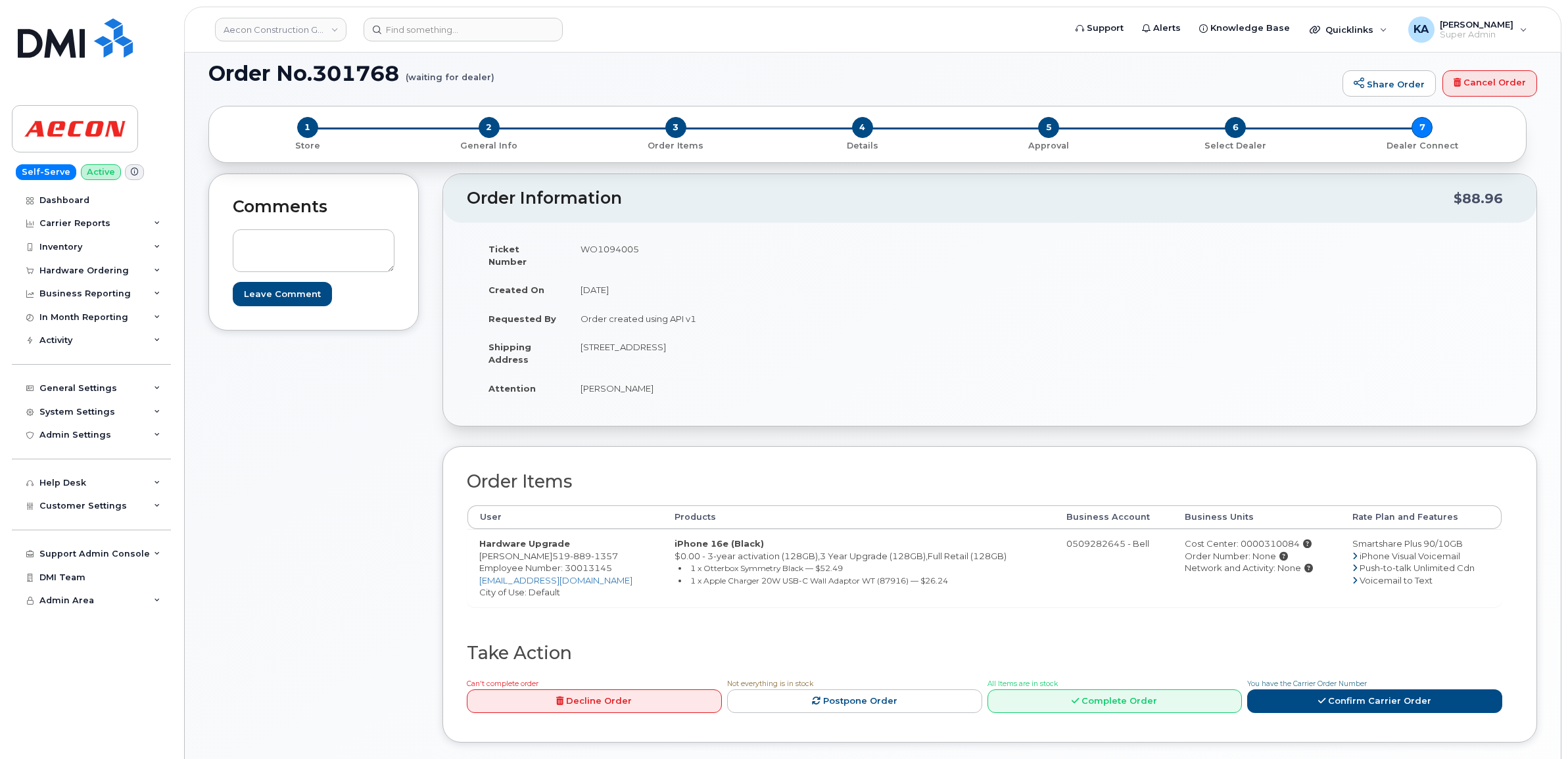
copy div "0000310084"
click at [612, 250] on td "WO1094005" at bounding box center [775, 255] width 411 height 41
copy td "WO1094005"
click at [1317, 689] on link "Confirm Carrier Order" at bounding box center [1374, 701] width 255 height 25
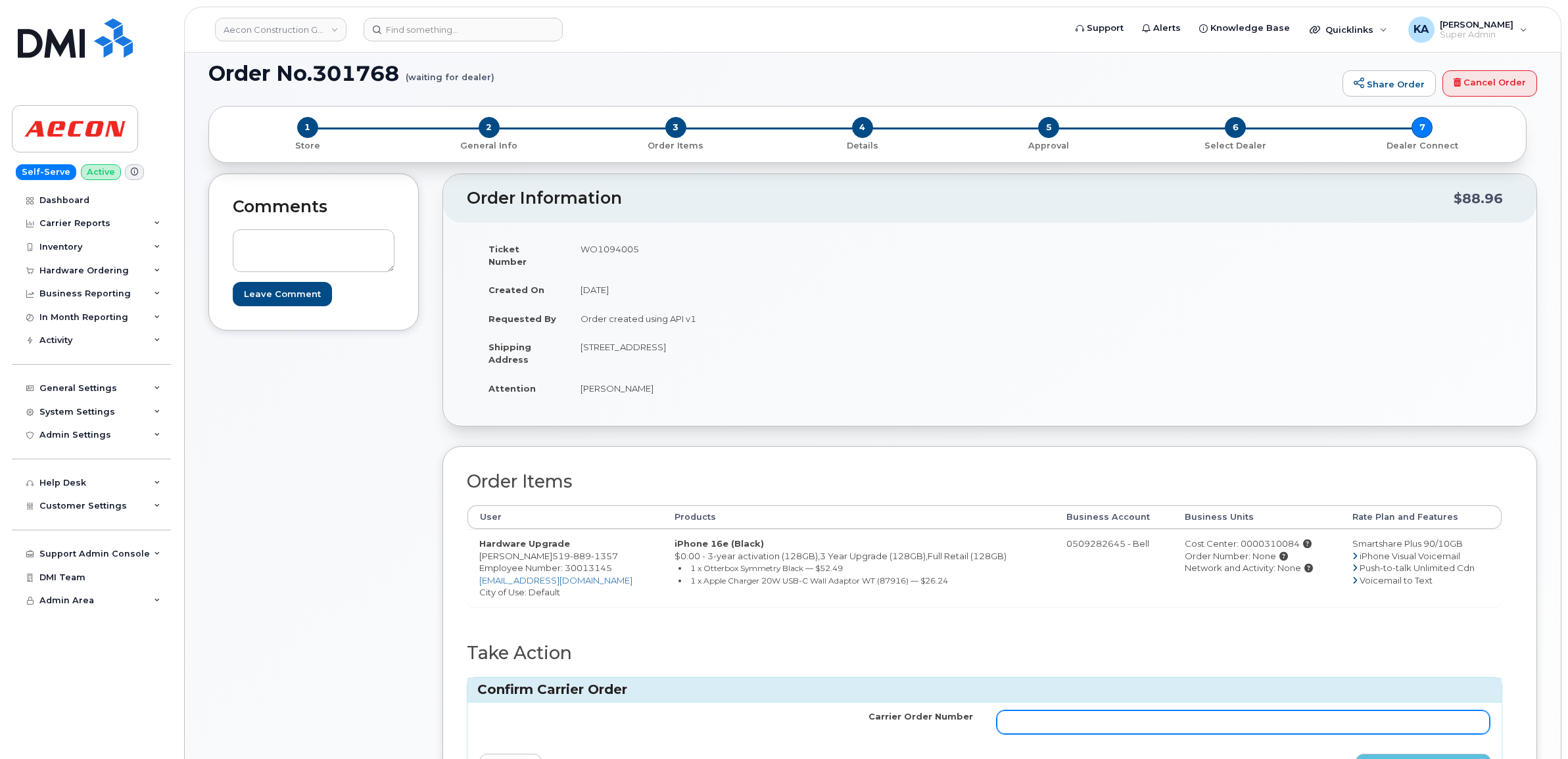
click at [1192, 712] on input "Carrier Order Number" at bounding box center [1243, 722] width 494 height 24
paste input ": 3021630"
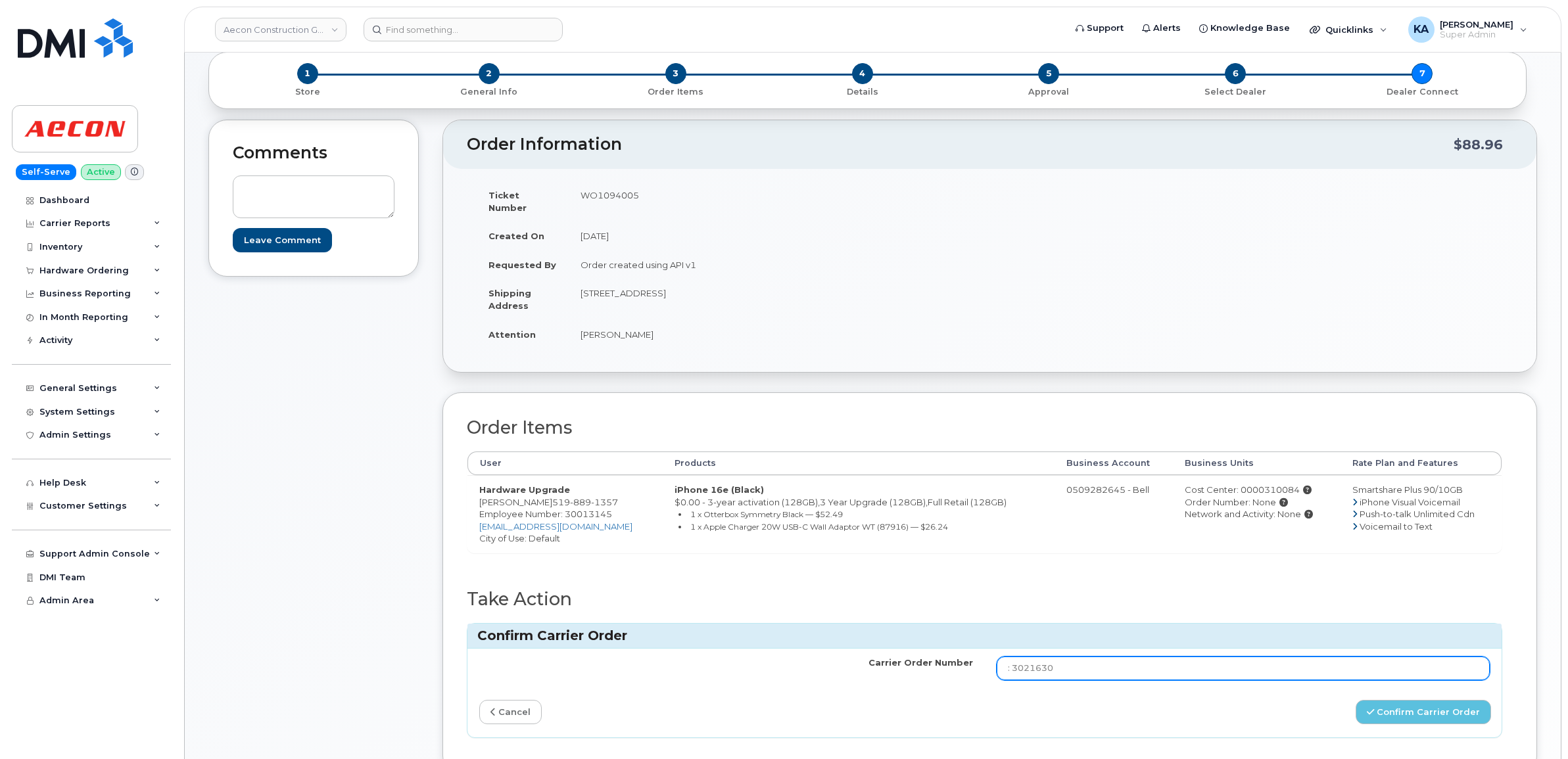
scroll to position [164, 0]
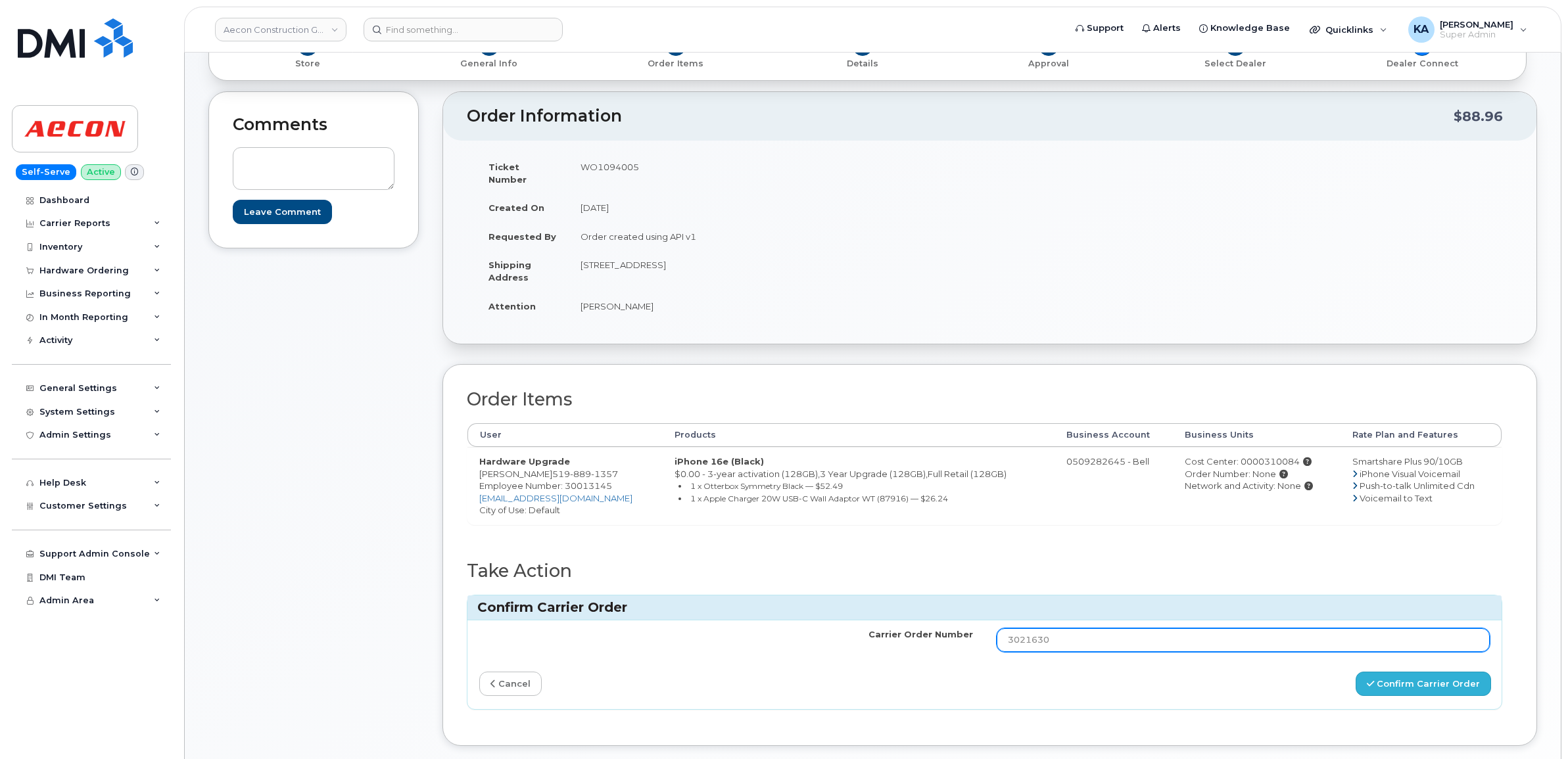
type input "3021630"
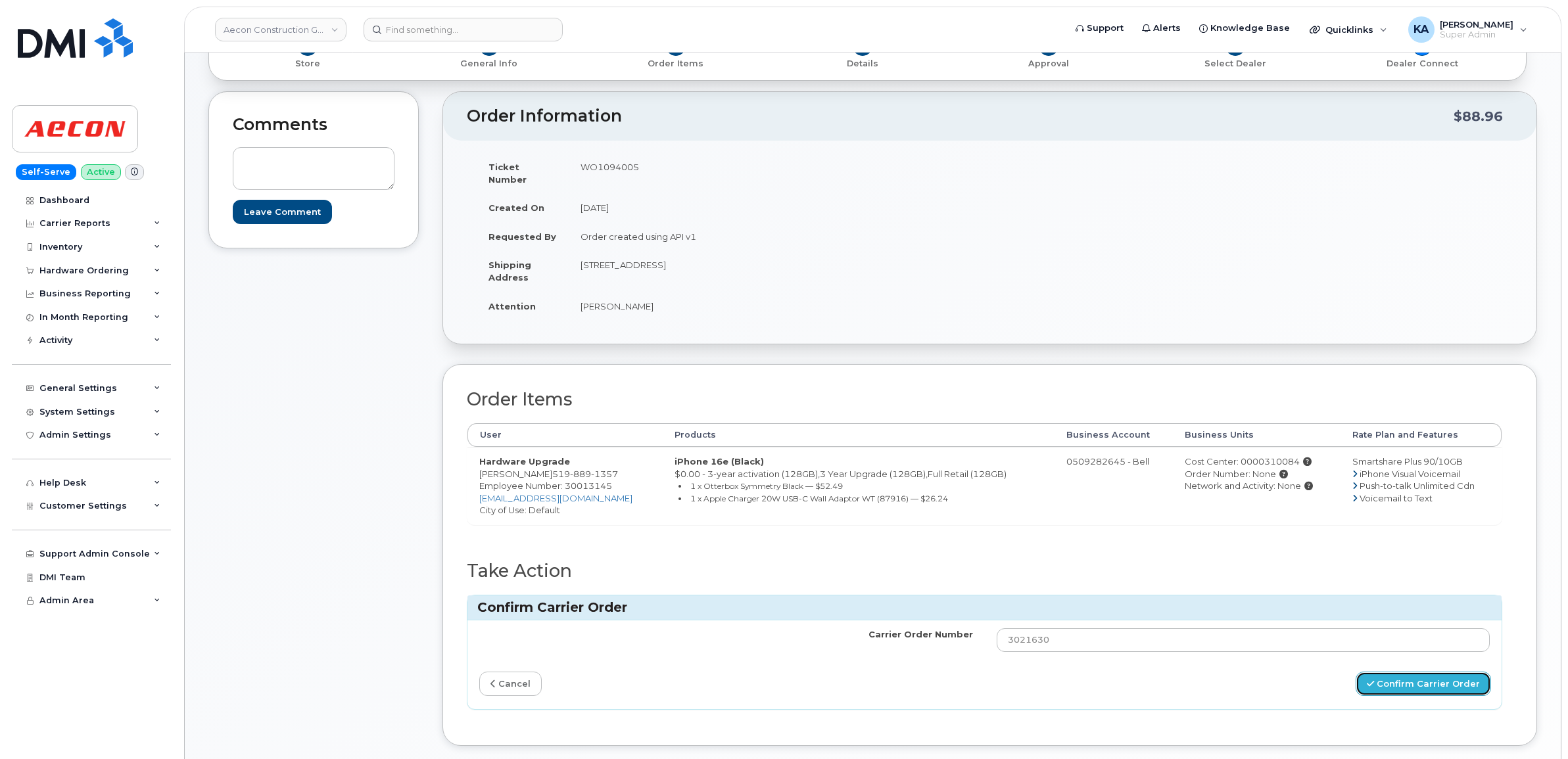
click at [1401, 673] on button "Confirm Carrier Order" at bounding box center [1423, 684] width 136 height 25
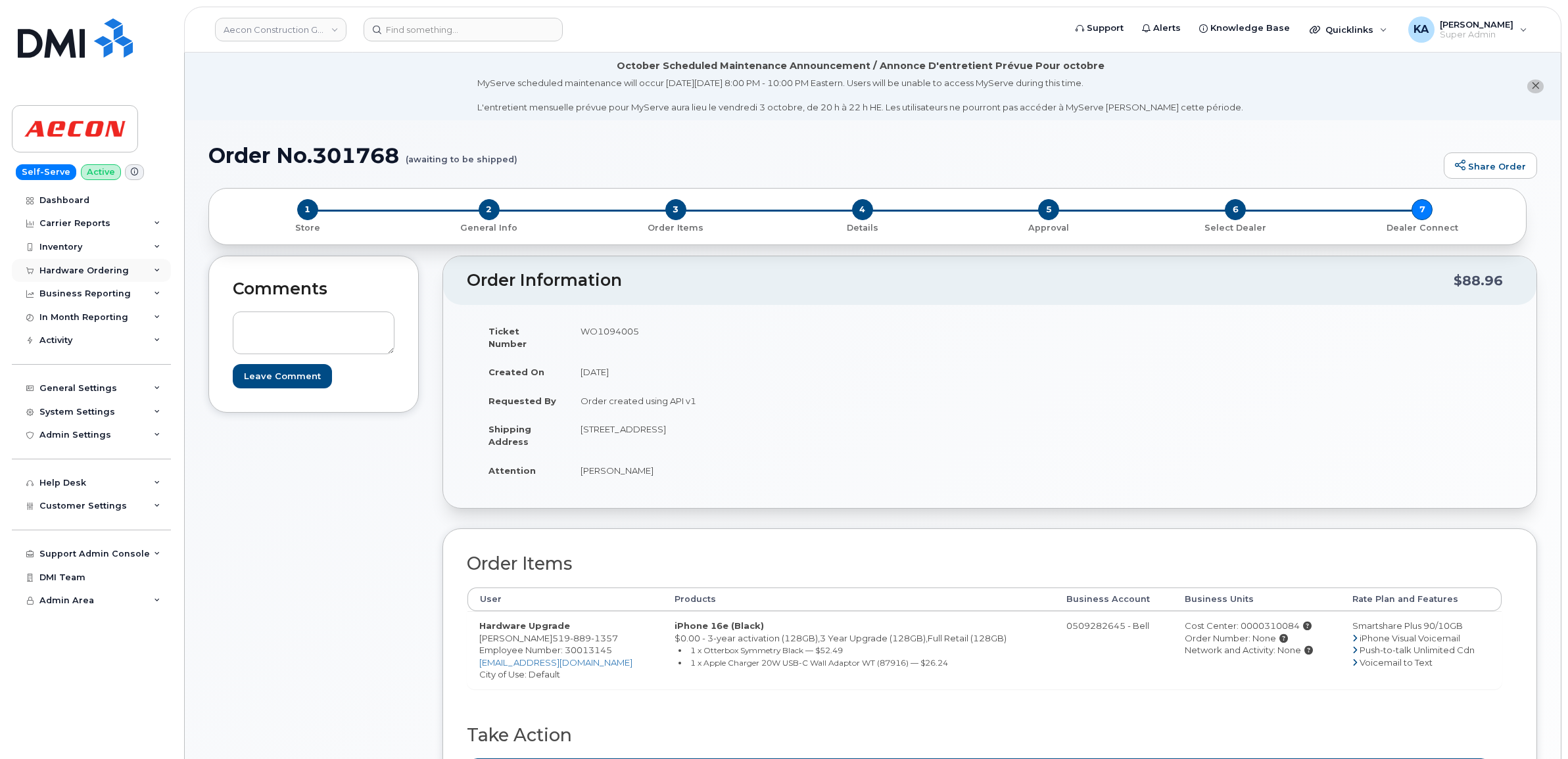
click at [69, 266] on div "Hardware Ordering" at bounding box center [84, 270] width 89 height 11
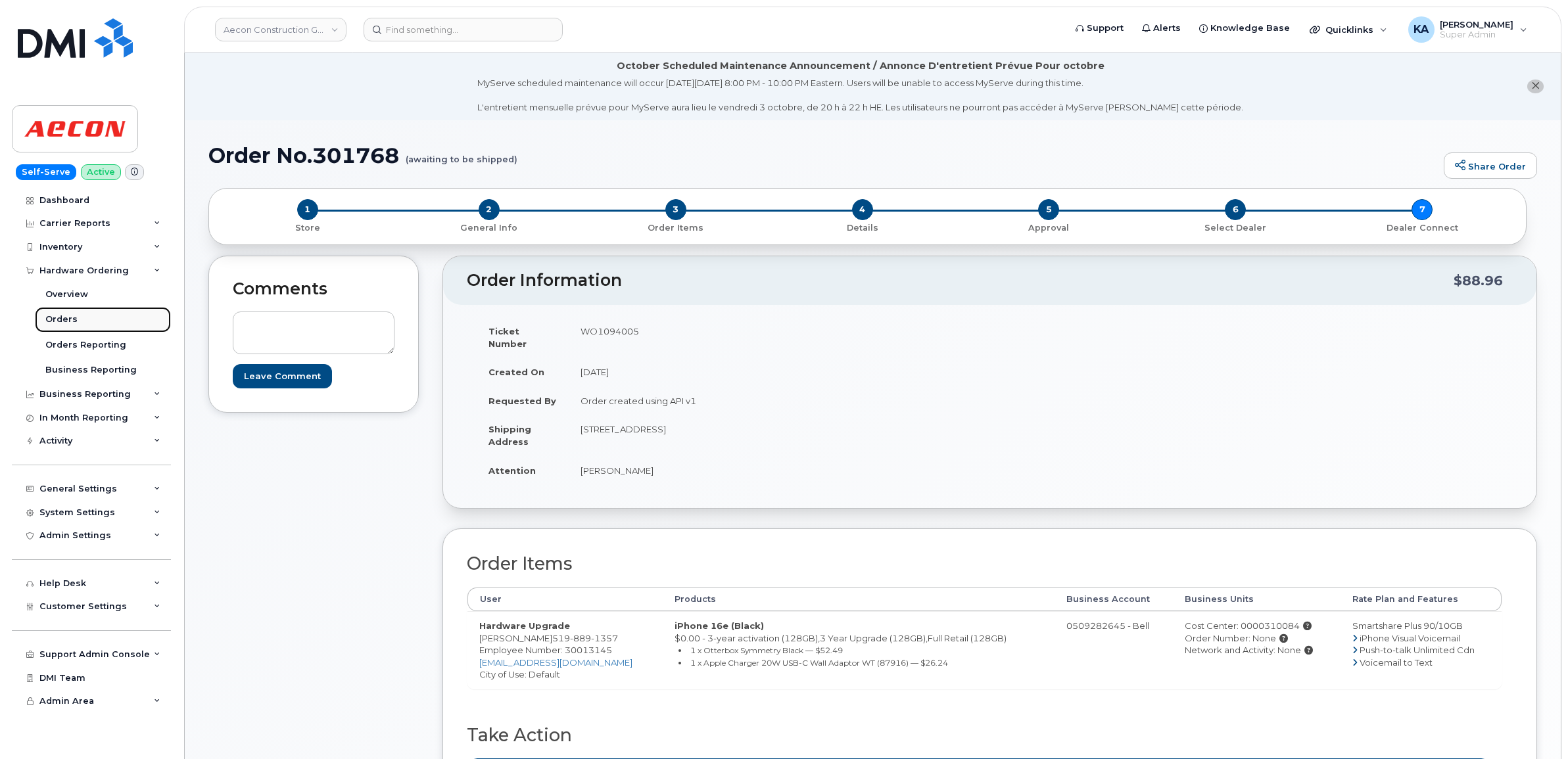
click at [53, 317] on div "Orders" at bounding box center [62, 319] width 32 height 12
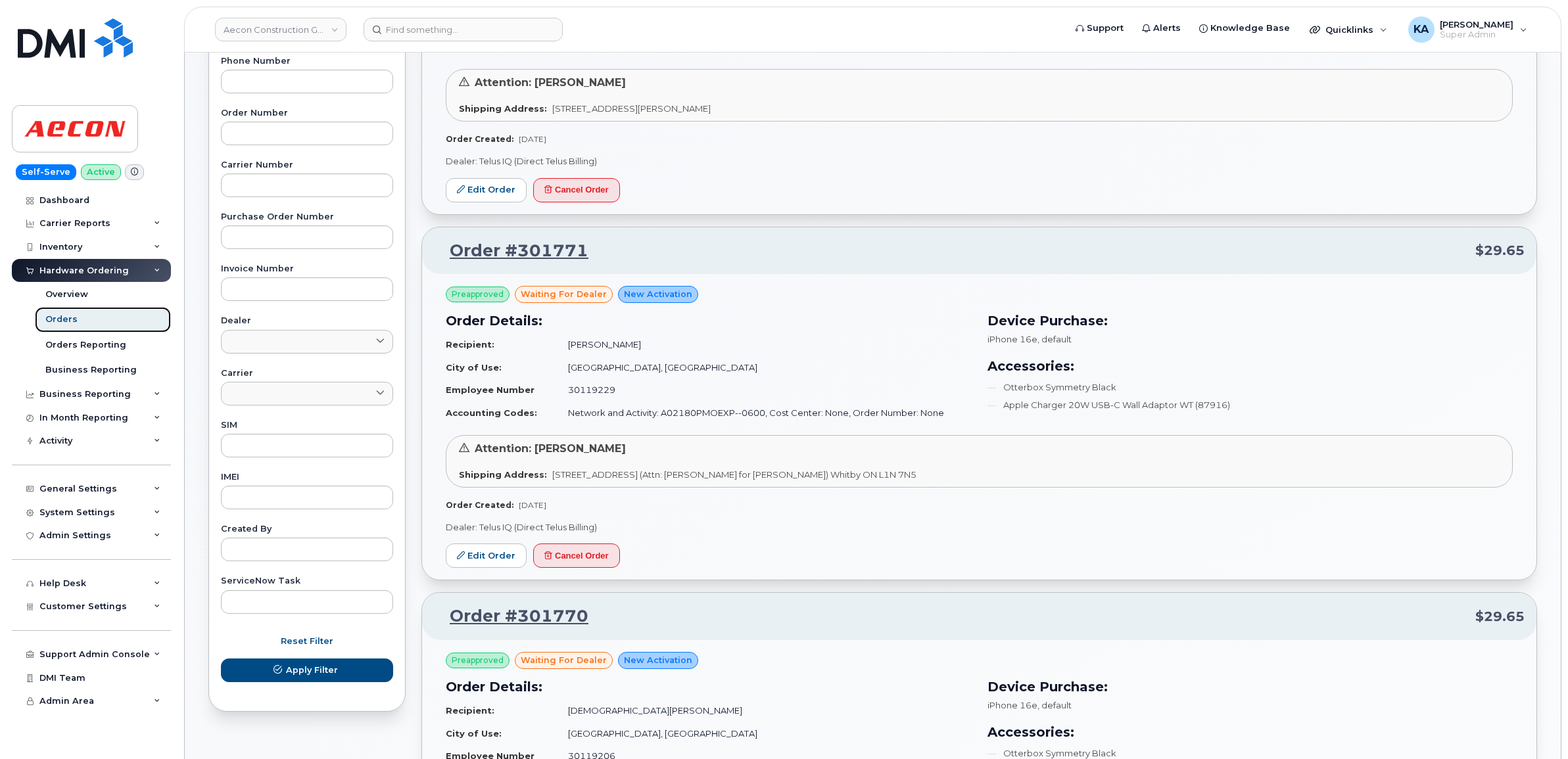
scroll to position [329, 0]
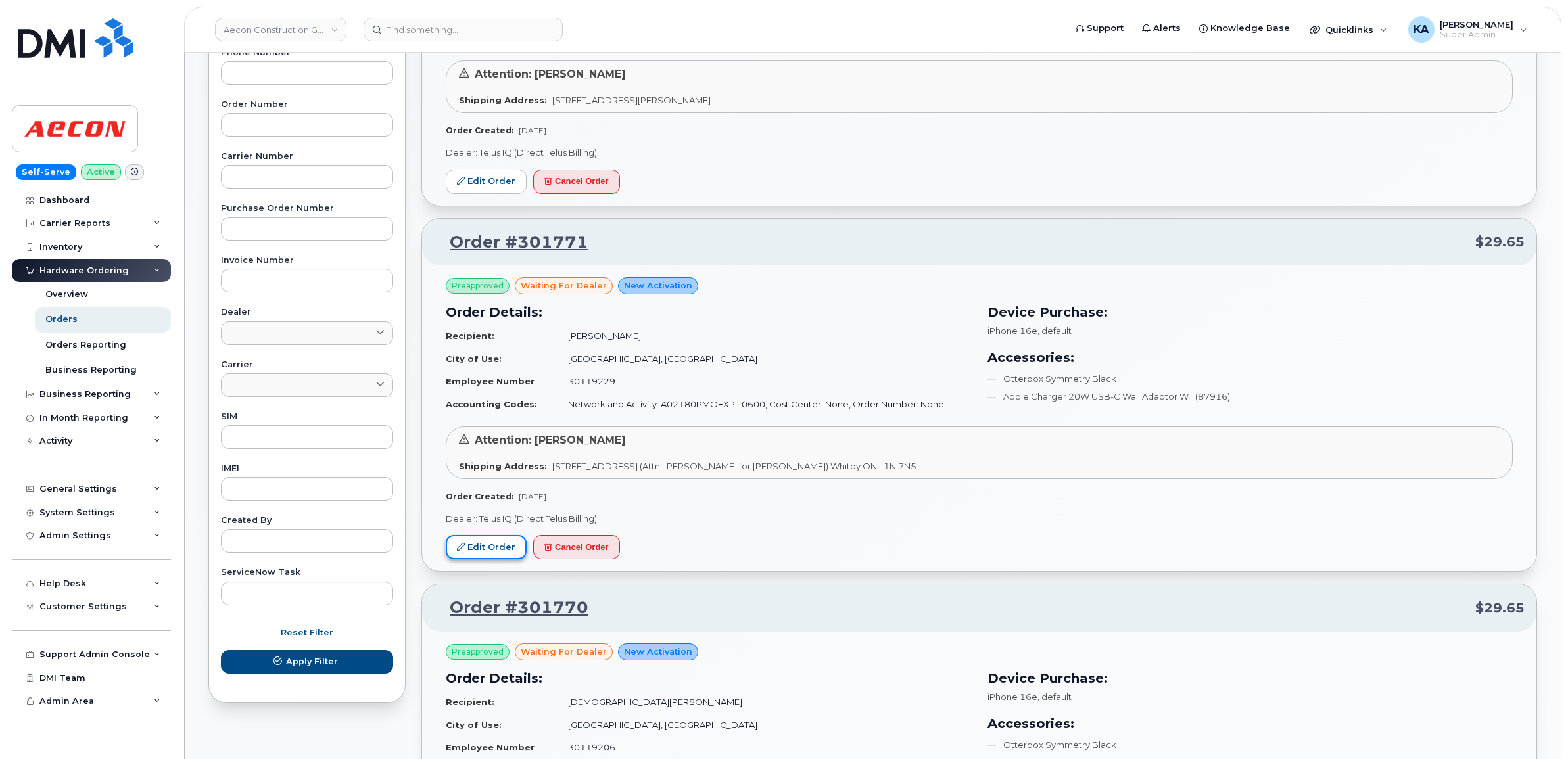
click at [475, 547] on link "Edit Order" at bounding box center [486, 547] width 81 height 25
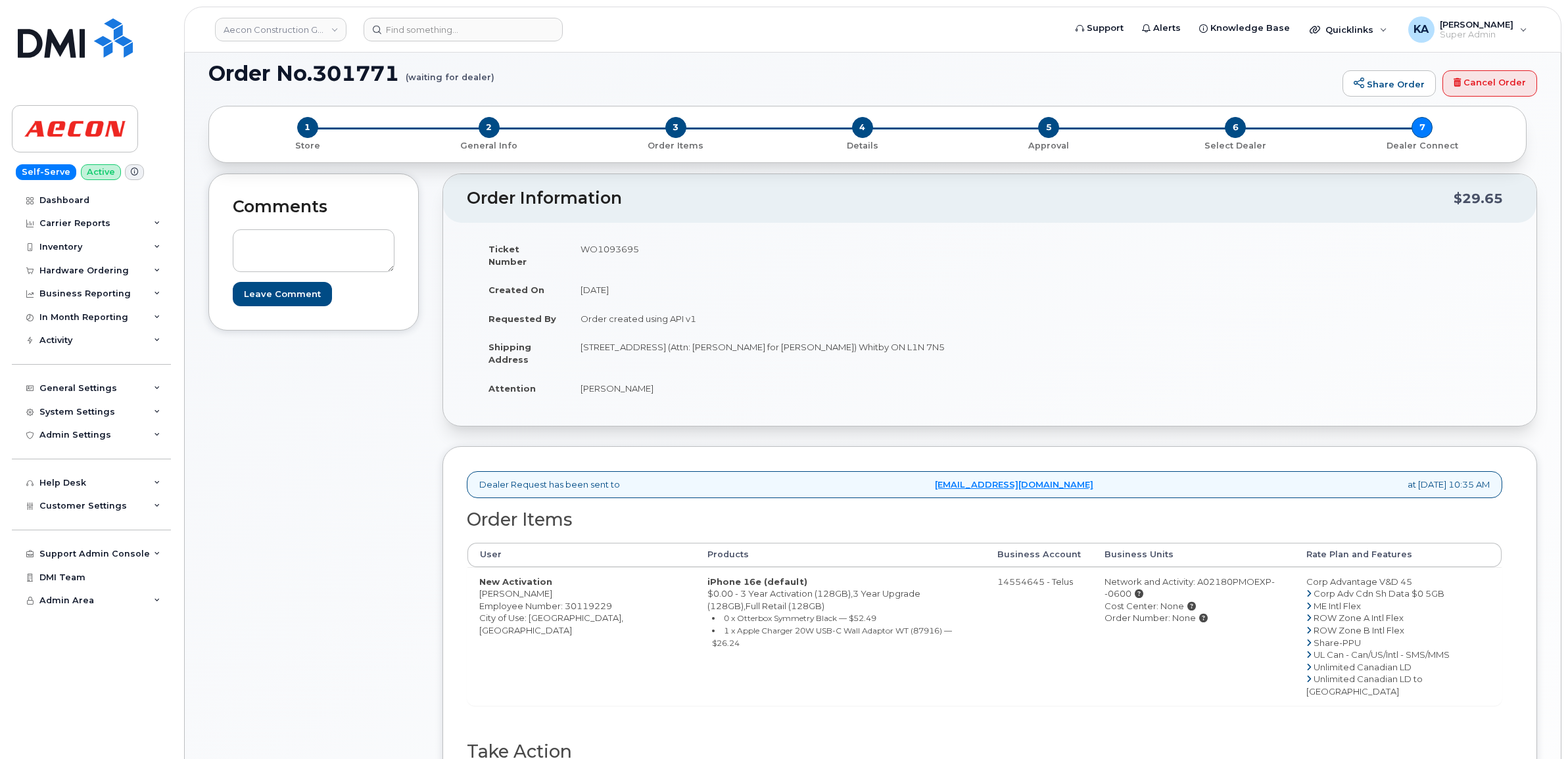
scroll to position [164, 0]
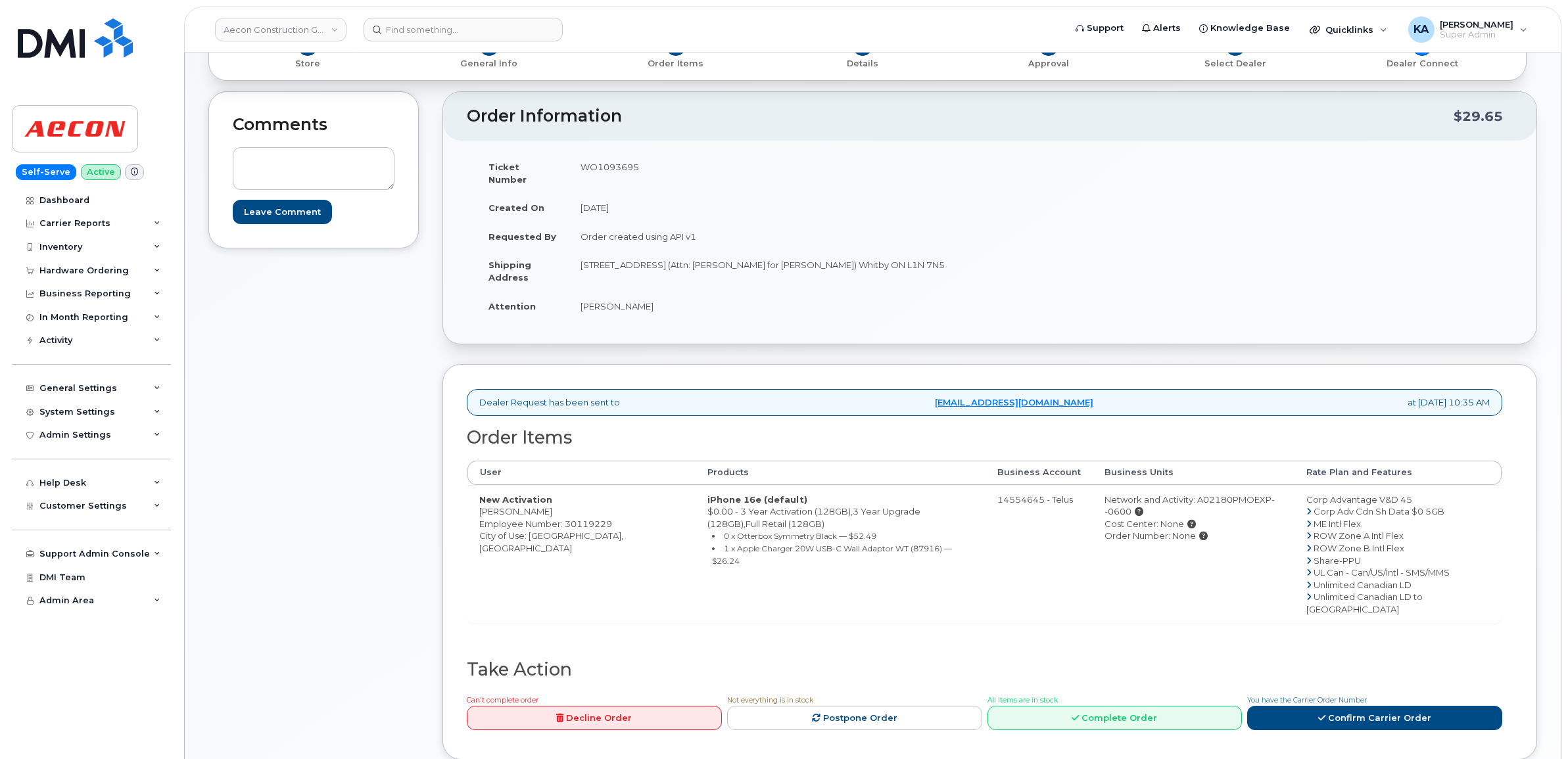
drag, startPoint x: 478, startPoint y: 501, endPoint x: 554, endPoint y: 503, distance: 76.0
click at [554, 503] on td "New Activation [PERSON_NAME] Employee Number: 30119229 City of Use: [GEOGRAPHIC…" at bounding box center [581, 555] width 228 height 139
copy td "[PERSON_NAME]"
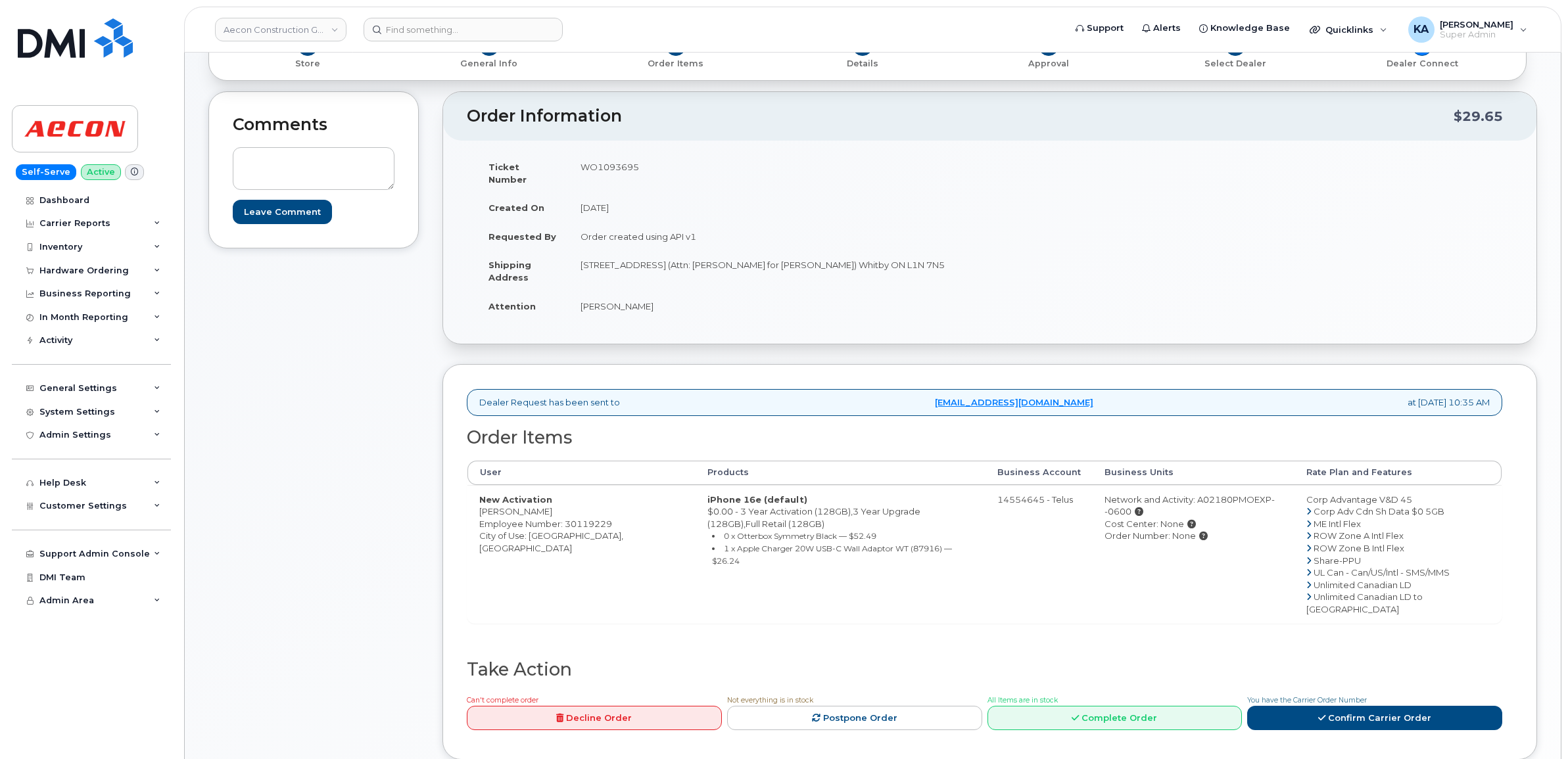
click at [596, 166] on td "WO1093695" at bounding box center [775, 173] width 411 height 41
copy td "WO1093695"
drag, startPoint x: 473, startPoint y: 501, endPoint x: 571, endPoint y: 503, distance: 98.0
click at [571, 503] on td "New Activation [PERSON_NAME] Employee Number: 30119229 City of Use: [GEOGRAPHIC…" at bounding box center [581, 555] width 228 height 139
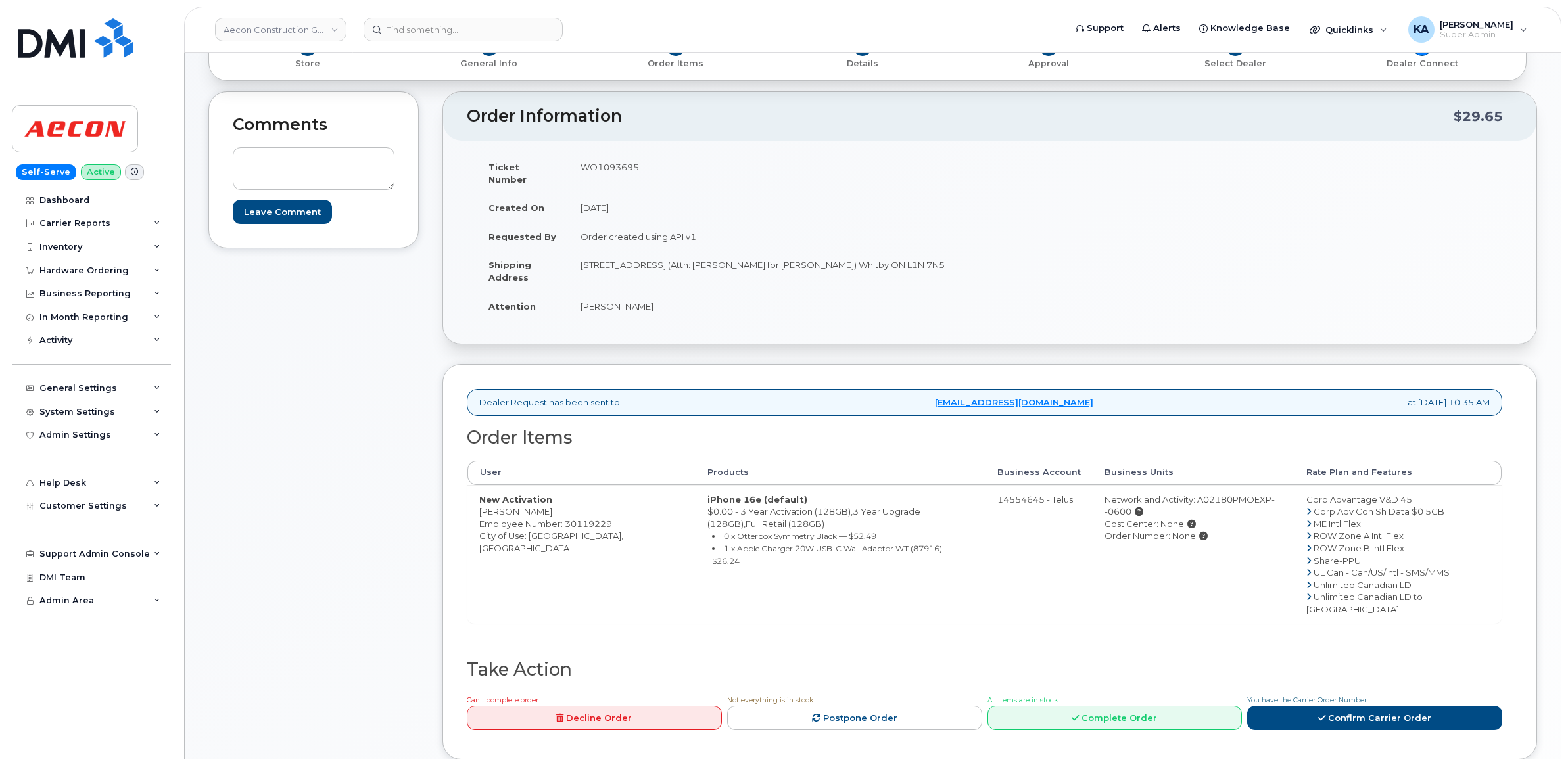
copy td "[PERSON_NAME]"
drag, startPoint x: 577, startPoint y: 252, endPoint x: 653, endPoint y: 258, distance: 76.2
click at [653, 258] on td "[STREET_ADDRESS] (Attn: [PERSON_NAME] for [PERSON_NAME]) Whitby ON L1N 7N5" at bounding box center [775, 271] width 411 height 41
copy td "[STREET_ADDRESS]"
drag, startPoint x: 759, startPoint y: 252, endPoint x: 820, endPoint y: 258, distance: 61.3
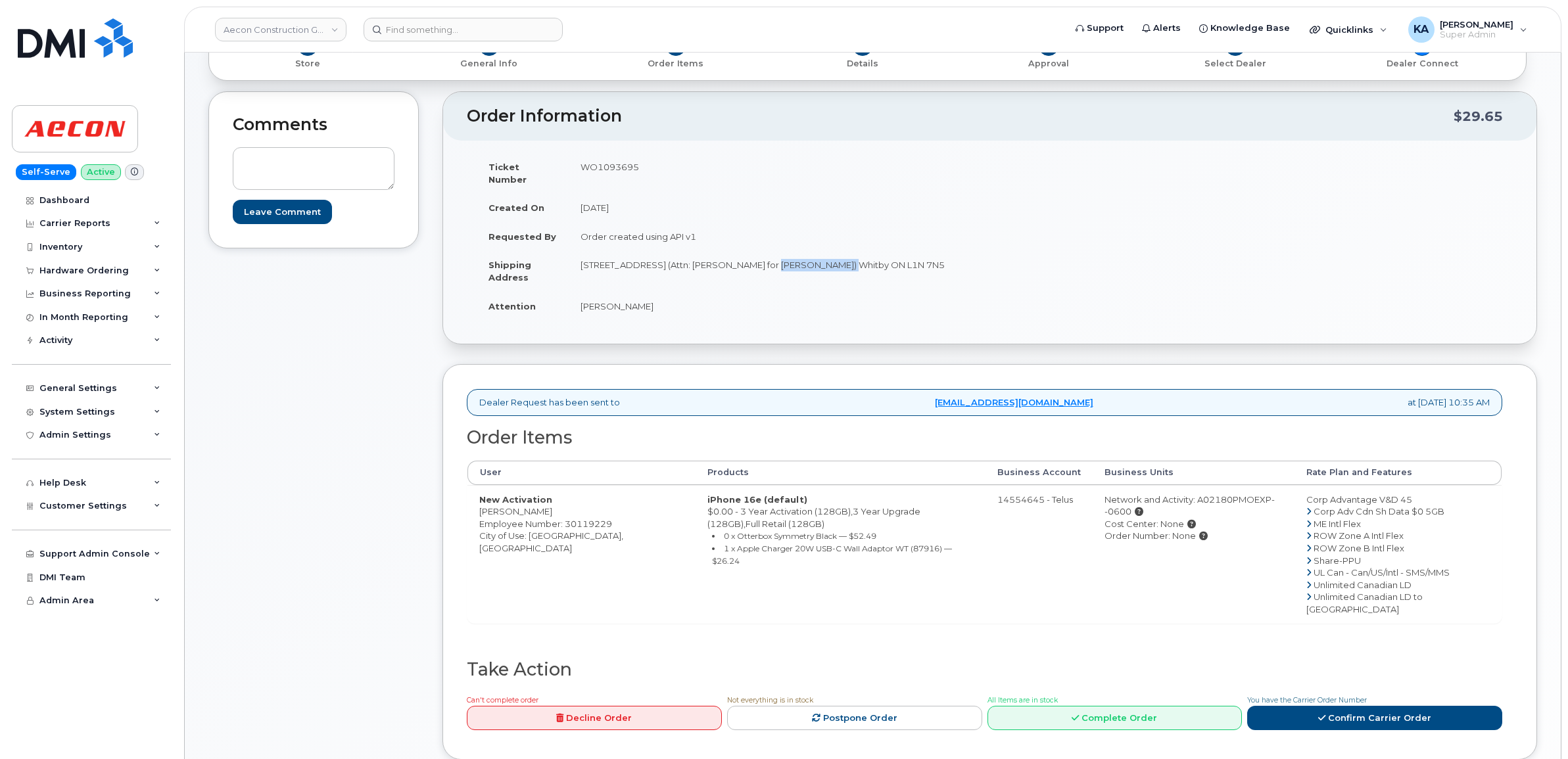
click at [820, 258] on td "[STREET_ADDRESS] (Attn: [PERSON_NAME] for [PERSON_NAME]) Whitby ON L1N 7N5" at bounding box center [775, 271] width 411 height 41
copy td "[PERSON_NAME]"
click at [930, 251] on td "[STREET_ADDRESS] (Attn: [PERSON_NAME] for [PERSON_NAME]) Whitby ON L1N 7N5" at bounding box center [775, 271] width 411 height 41
copy td "Whitby"
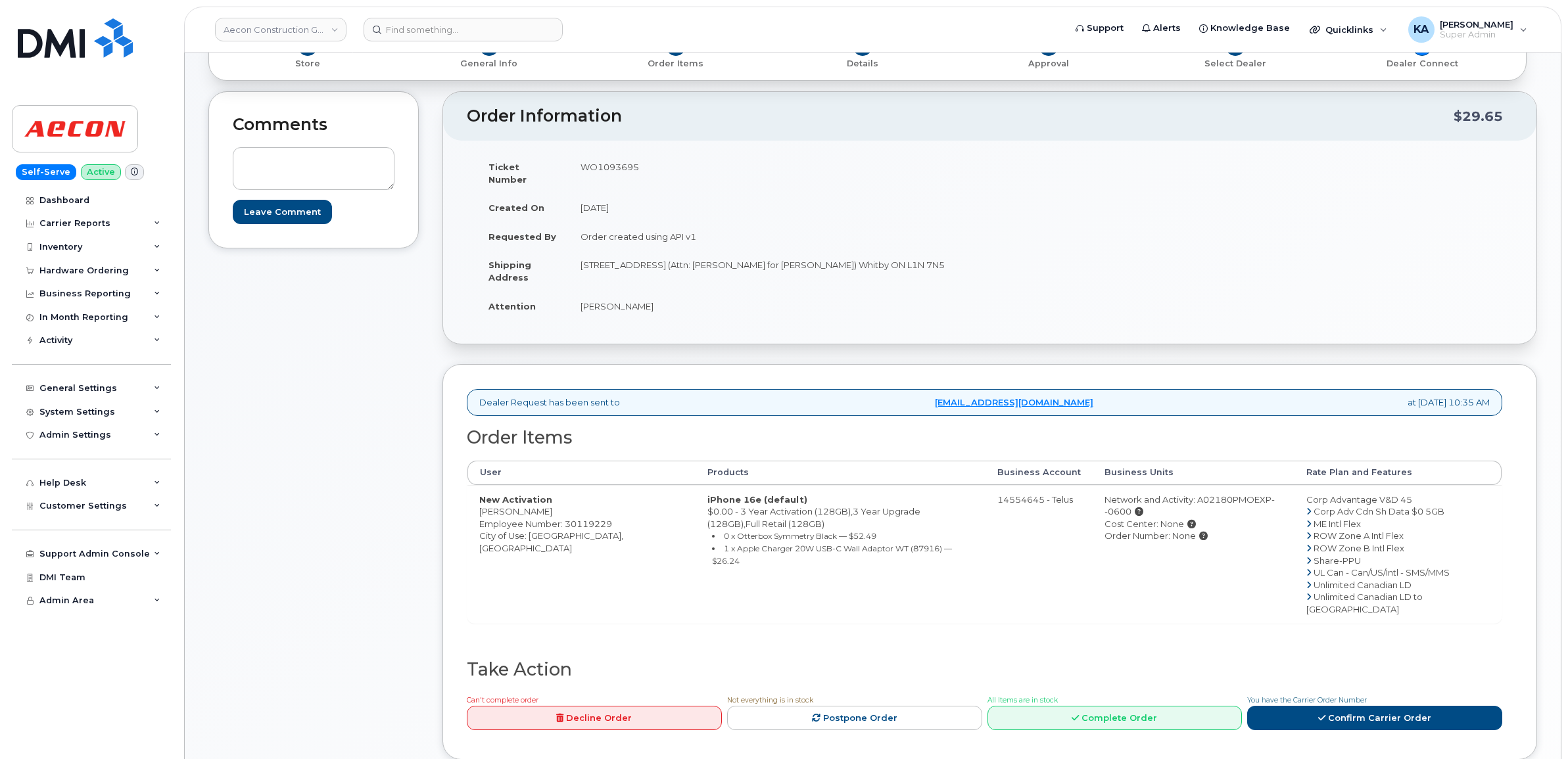
drag, startPoint x: 581, startPoint y: 265, endPoint x: 620, endPoint y: 268, distance: 39.1
click at [620, 268] on td "[STREET_ADDRESS] (Attn: [PERSON_NAME] for [PERSON_NAME]) Whitby ON L1N 7N5" at bounding box center [775, 271] width 411 height 41
copy td "L1N 7N5"
click at [1340, 706] on link "Confirm Carrier Order" at bounding box center [1374, 718] width 255 height 25
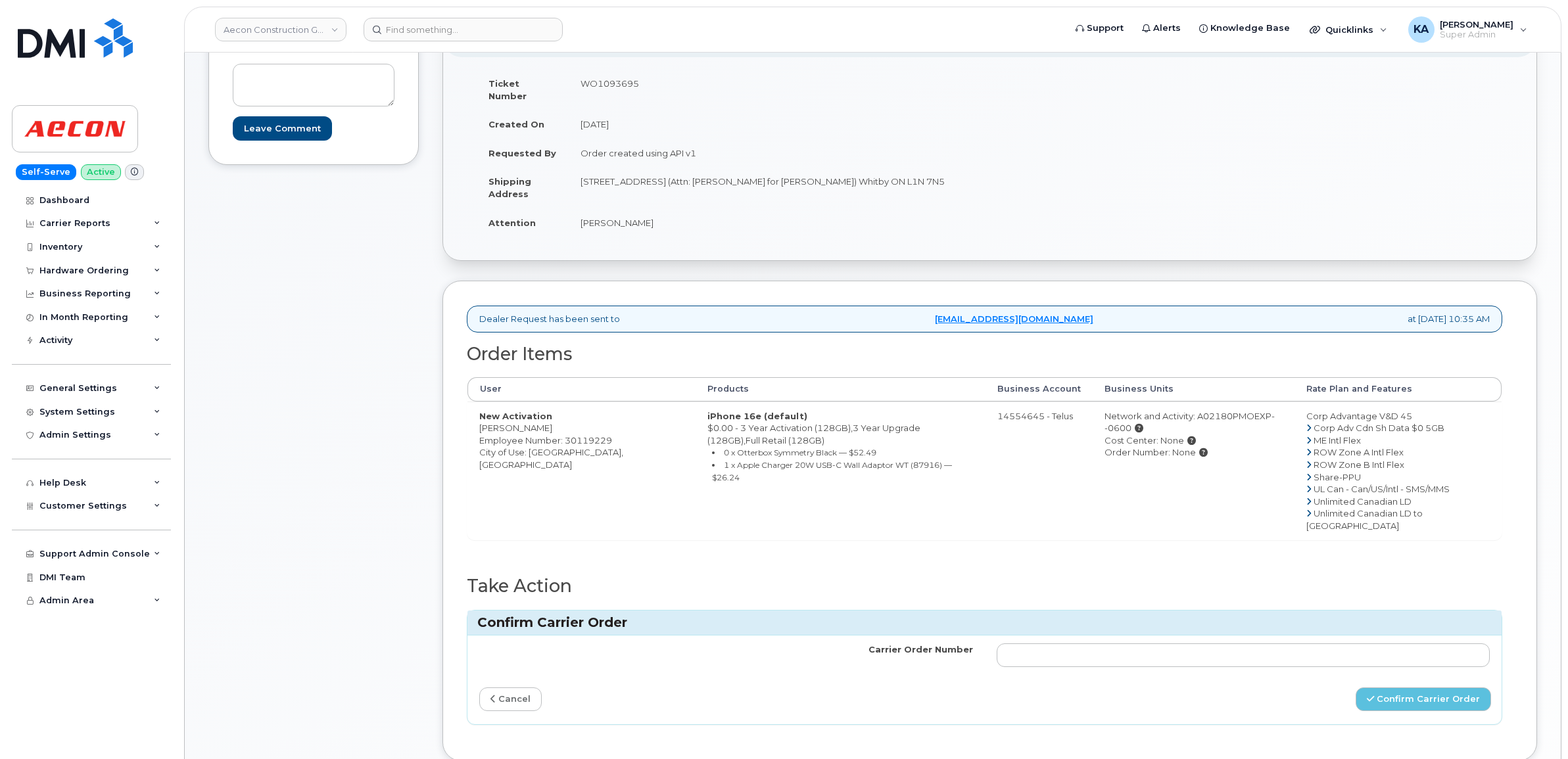
scroll to position [329, 0]
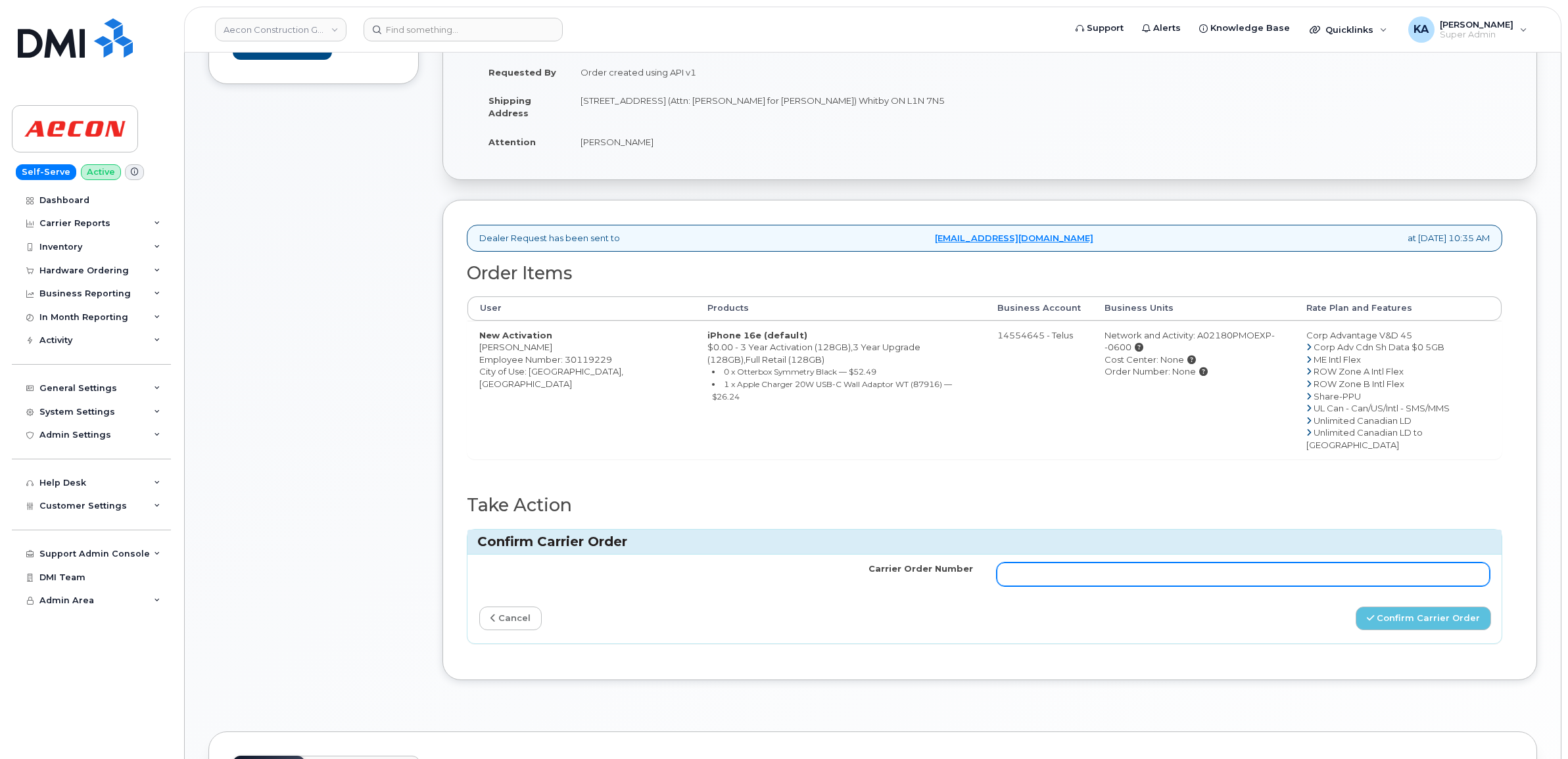
click at [1204, 562] on input "Carrier Order Number" at bounding box center [1243, 574] width 494 height 24
paste input "TL60032760"
type input "TL60032760"
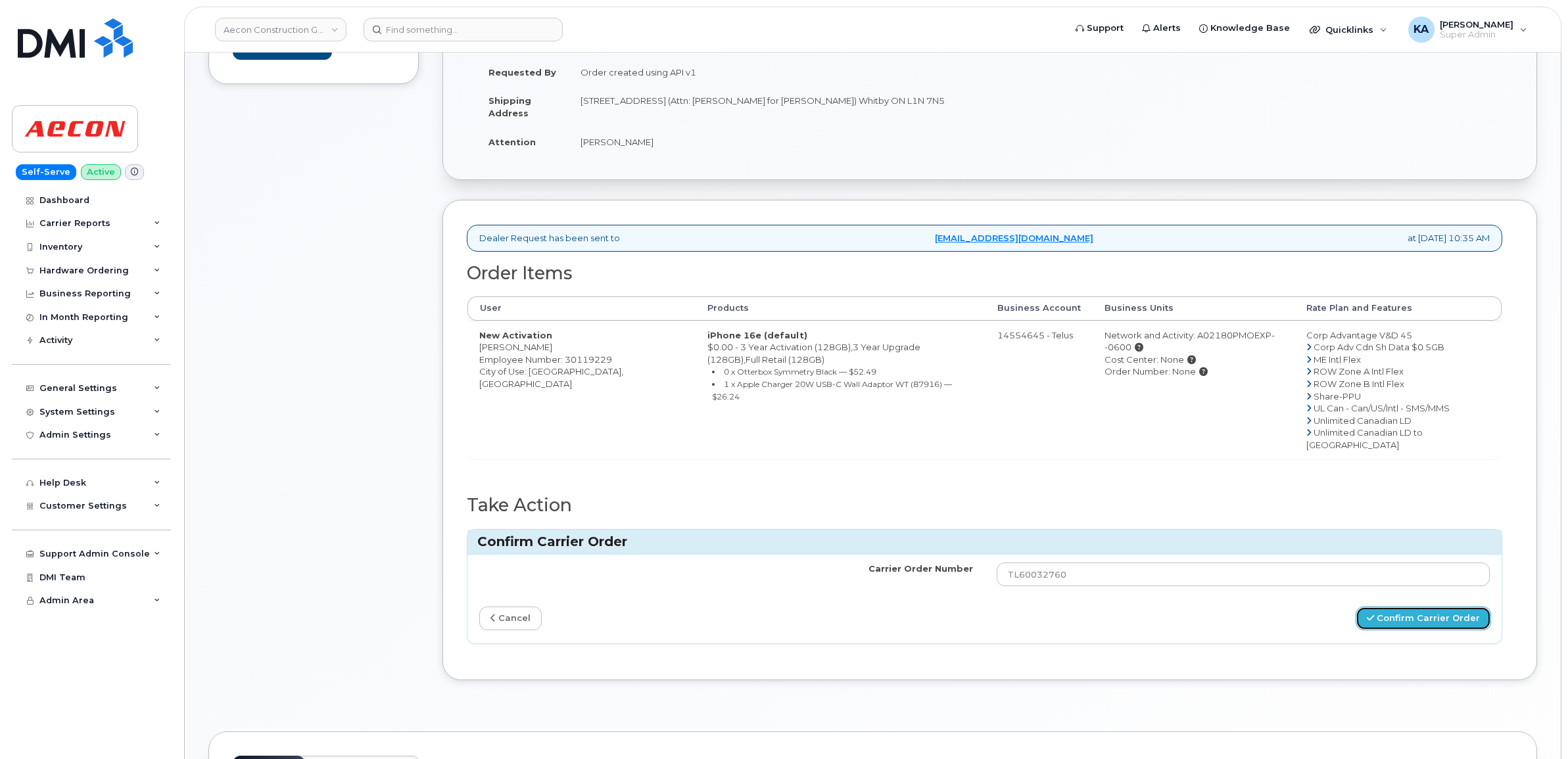
click at [1391, 607] on button "Confirm Carrier Order" at bounding box center [1423, 619] width 136 height 25
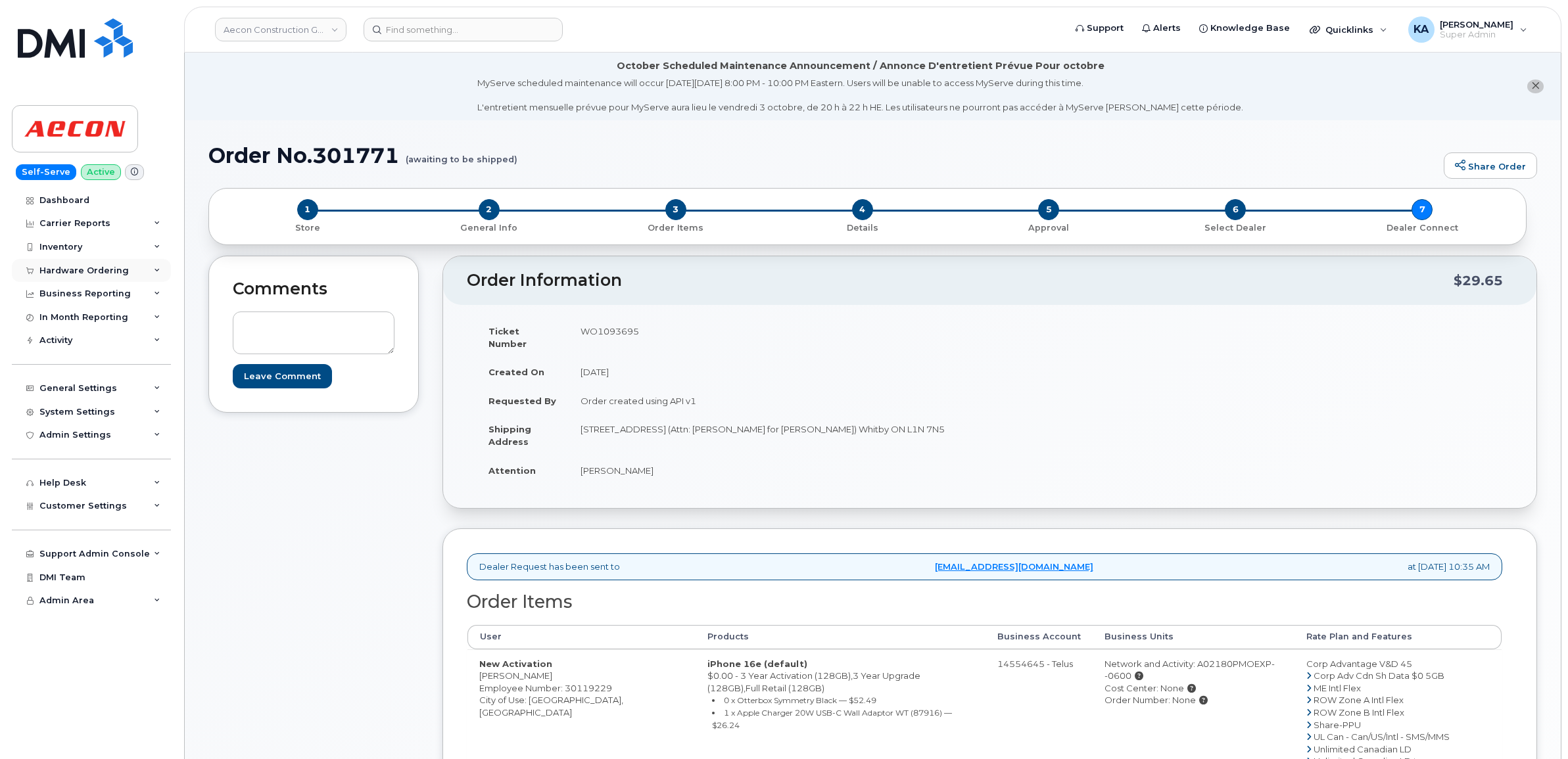
click at [84, 268] on div "Hardware Ordering" at bounding box center [84, 270] width 89 height 11
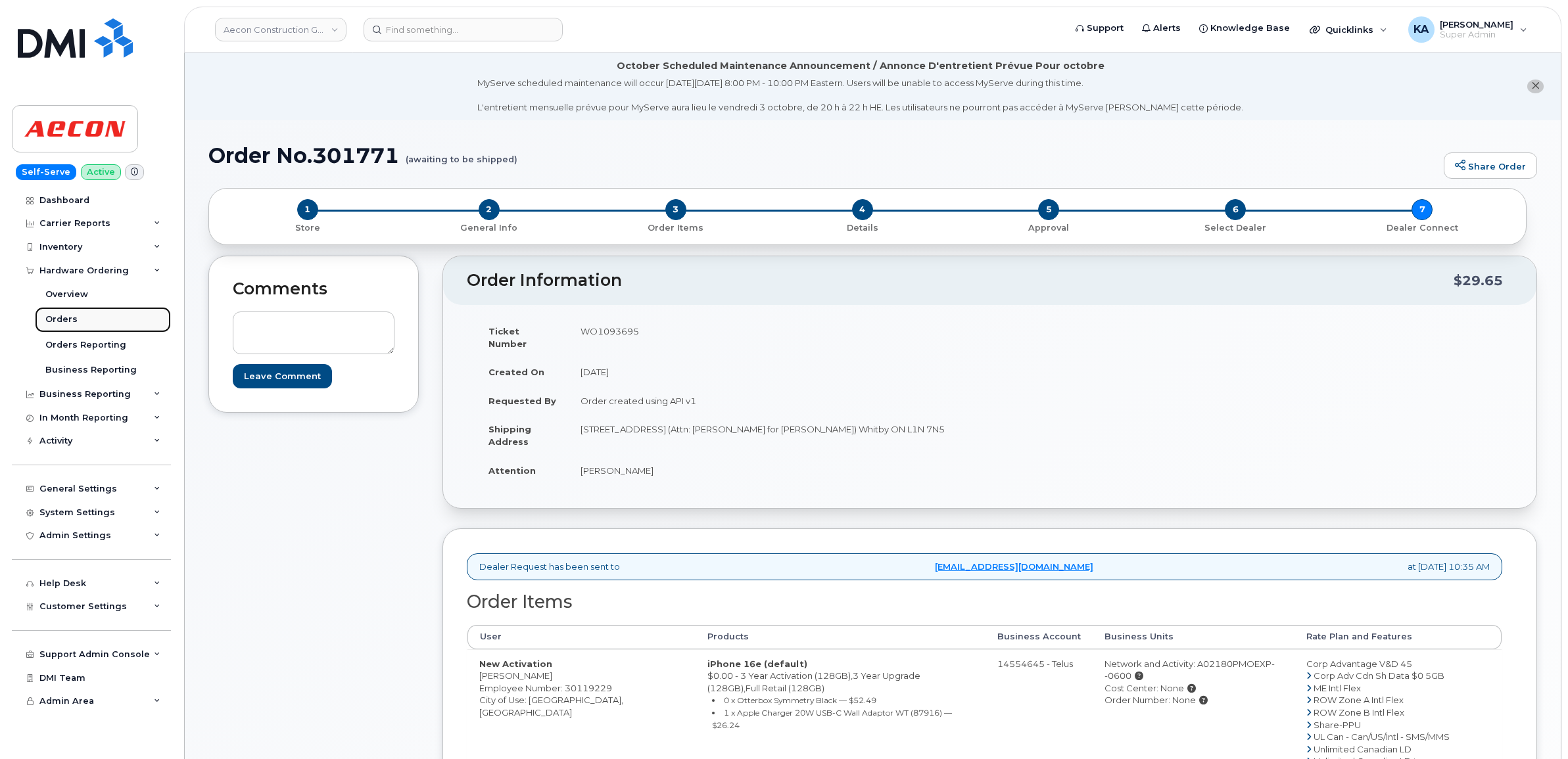
click at [70, 317] on div "Orders" at bounding box center [62, 319] width 32 height 12
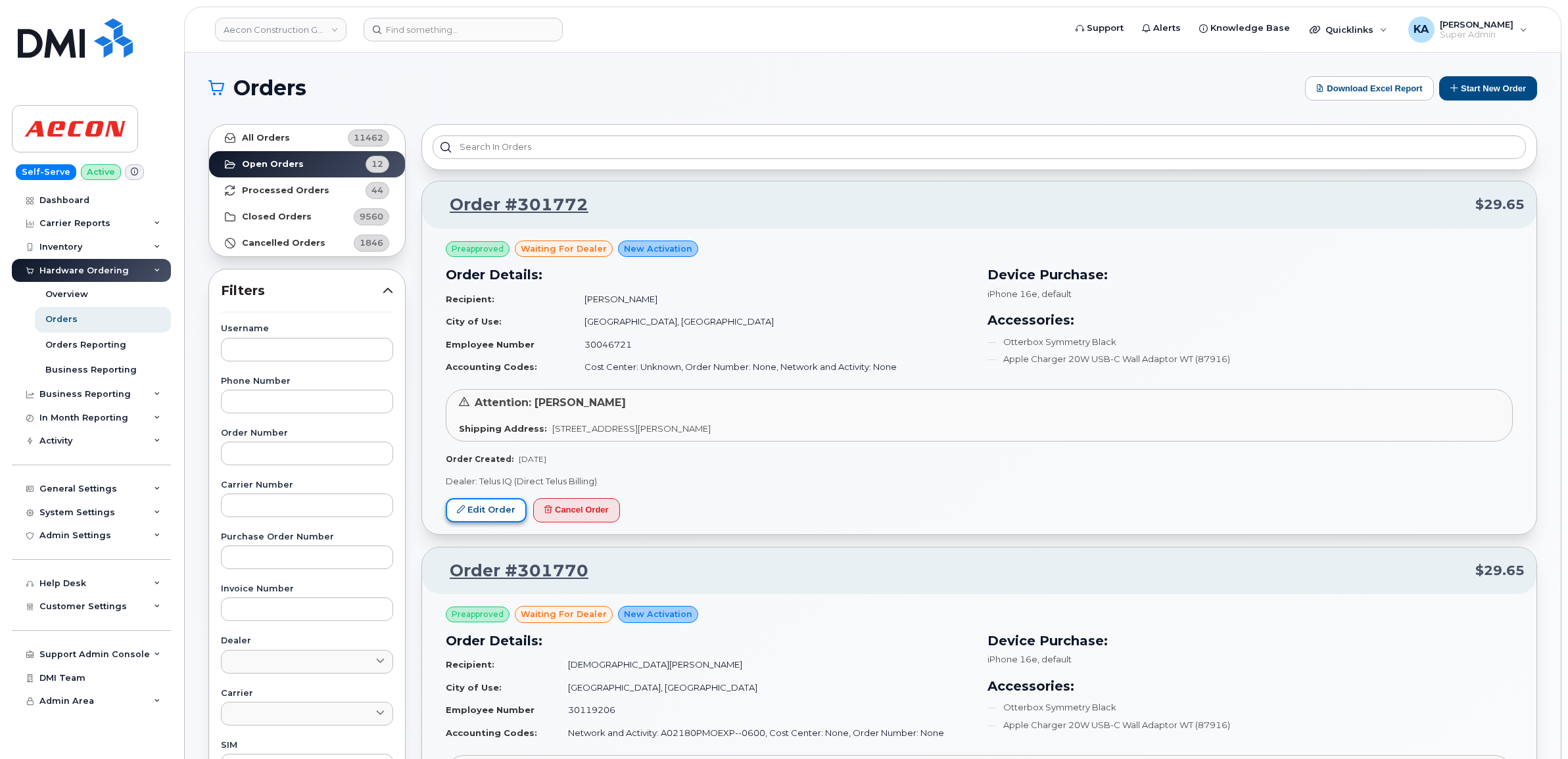
click at [485, 508] on link "Edit Order" at bounding box center [486, 510] width 81 height 25
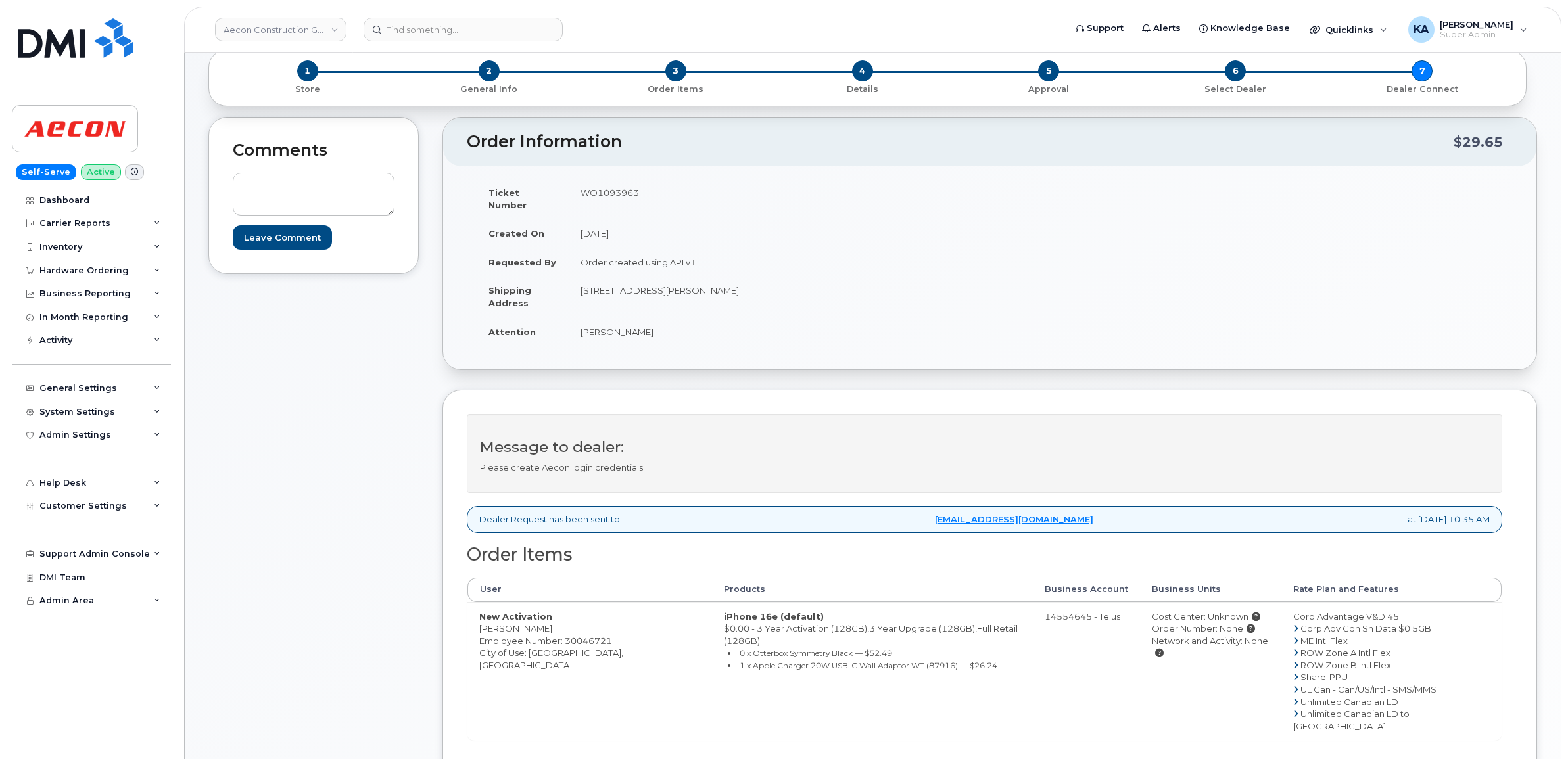
scroll to position [164, 0]
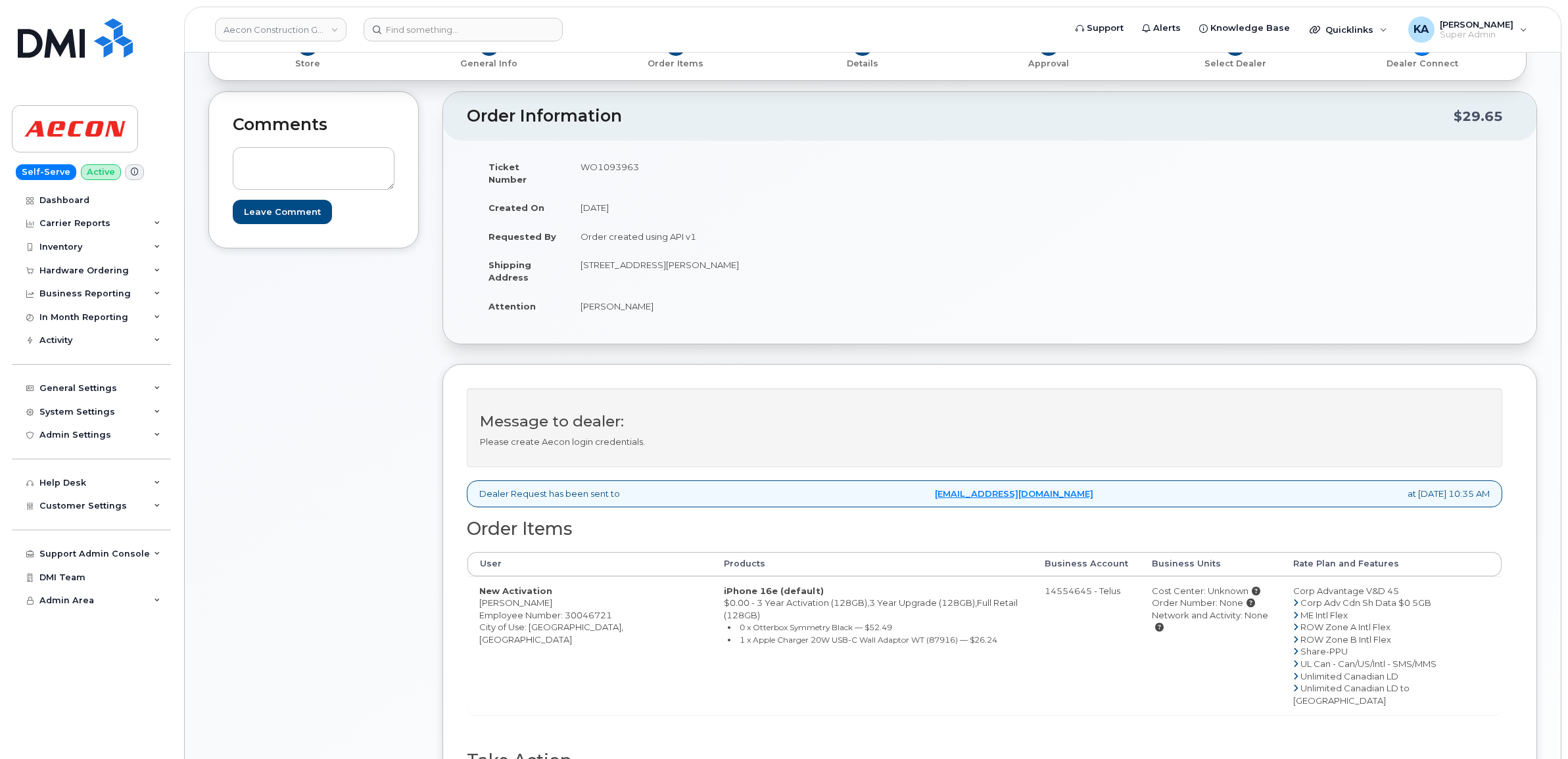
drag, startPoint x: 475, startPoint y: 593, endPoint x: 541, endPoint y: 598, distance: 66.2
click at [541, 598] on td "New Activation [PERSON_NAME] Employee Number: 30046721 City of Use: [GEOGRAPHIC…" at bounding box center [590, 646] width 244 height 139
copy td "[PERSON_NAME]"
click at [600, 169] on td "WO1093963" at bounding box center [775, 173] width 411 height 41
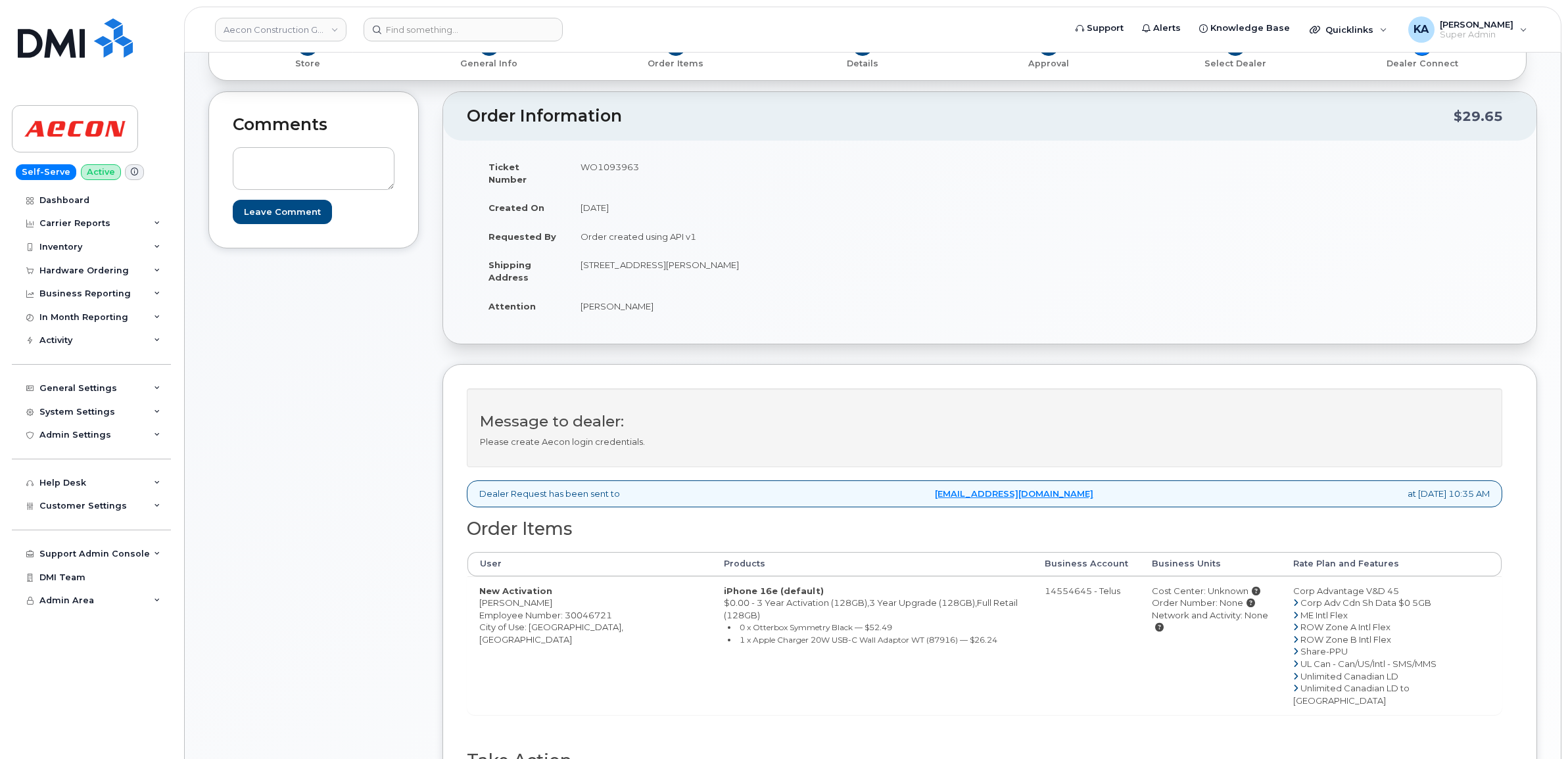
click at [600, 169] on td "WO1093963" at bounding box center [775, 173] width 411 height 41
copy td "WO1093963"
drag, startPoint x: 477, startPoint y: 592, endPoint x: 543, endPoint y: 599, distance: 66.4
click at [543, 599] on td "New Activation Sophia Arrigo Employee Number: 30046721 City of Use: Toronto, On…" at bounding box center [590, 646] width 244 height 139
copy td "Sophia Arrigo"
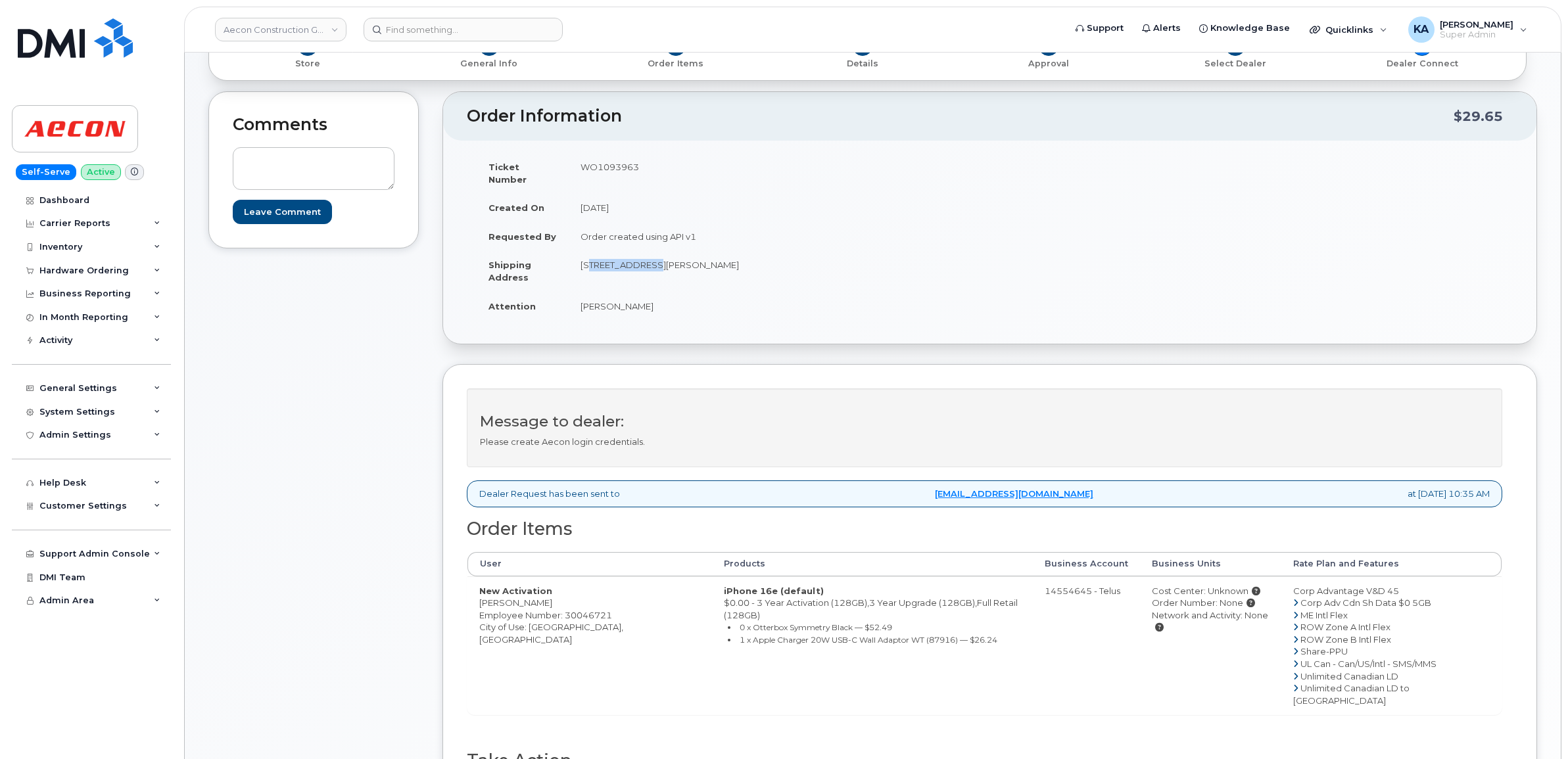
drag, startPoint x: 569, startPoint y: 253, endPoint x: 643, endPoint y: 263, distance: 74.7
click at [643, 263] on td "26 Robb Drive Nobleton ON L0G 1N0" at bounding box center [775, 271] width 411 height 41
copy td "26 Robb Drive"
click at [664, 252] on td "26 Robb Drive Nobleton ON L0G 1N0" at bounding box center [775, 271] width 411 height 41
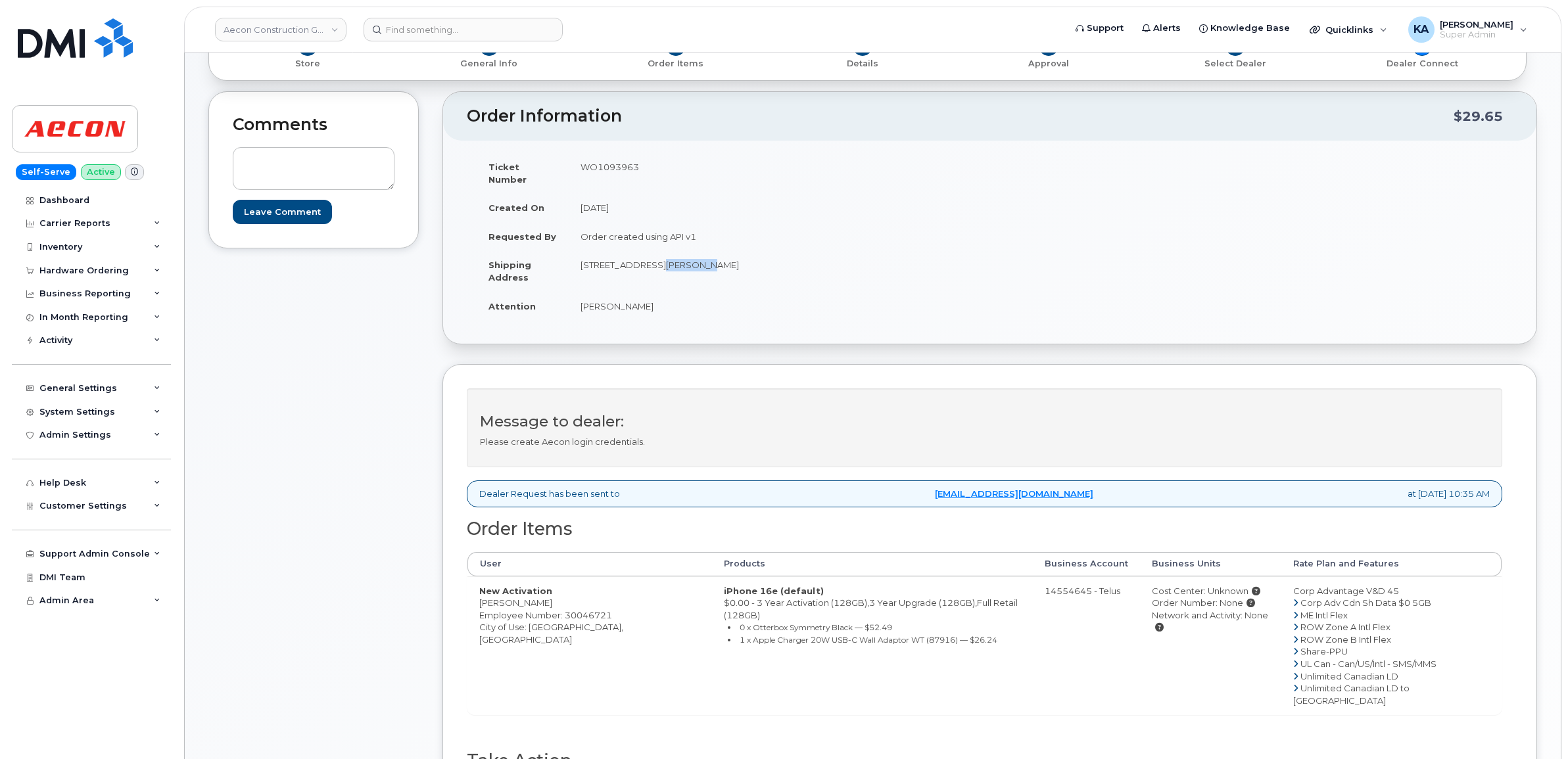
copy td "Nobleton"
drag, startPoint x: 704, startPoint y: 251, endPoint x: 754, endPoint y: 252, distance: 50.0
click at [754, 252] on td "26 Robb Drive Nobleton ON L0G 1N0" at bounding box center [775, 271] width 411 height 41
copy td "L0G 1N0"
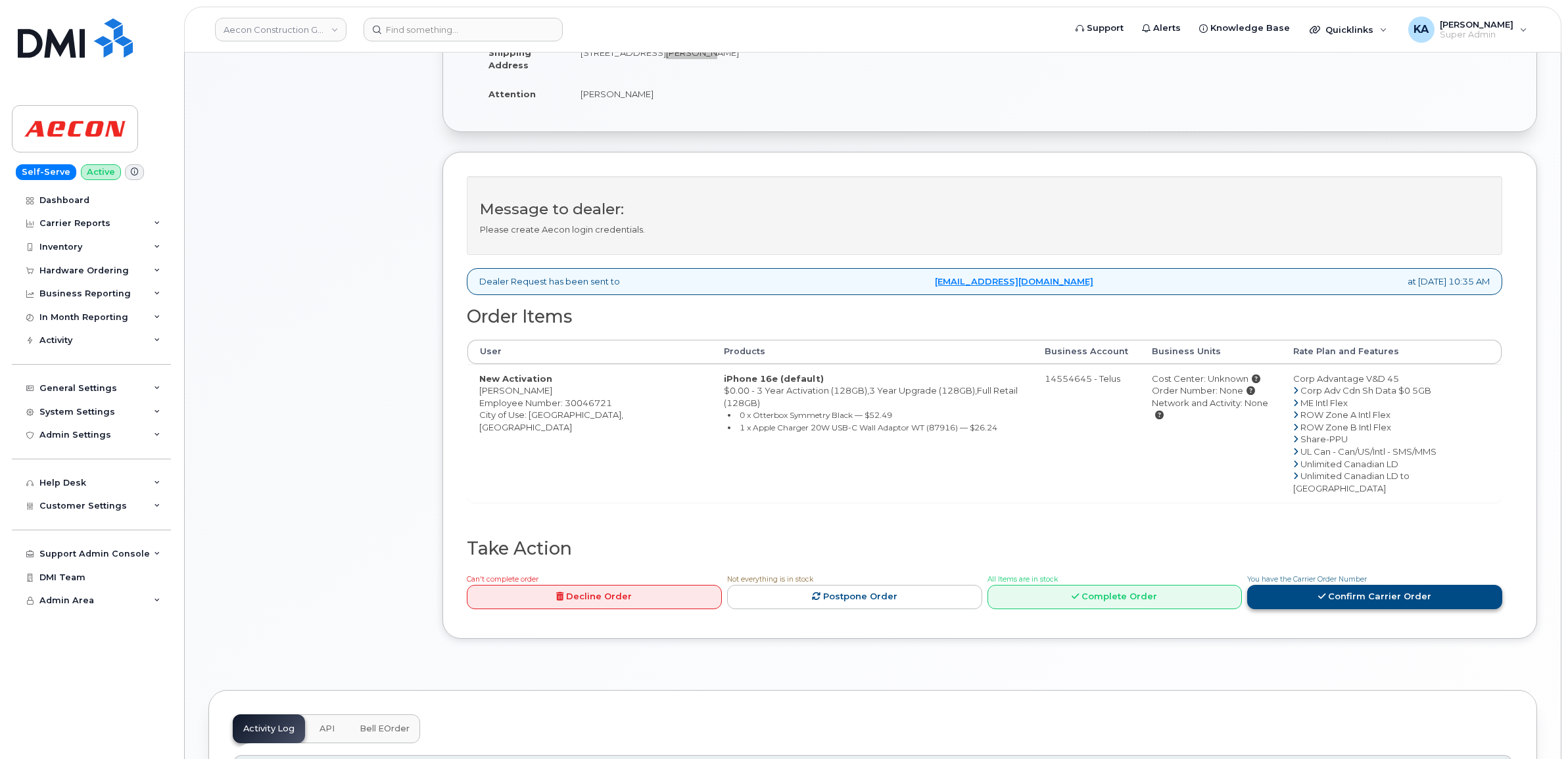
scroll to position [411, 0]
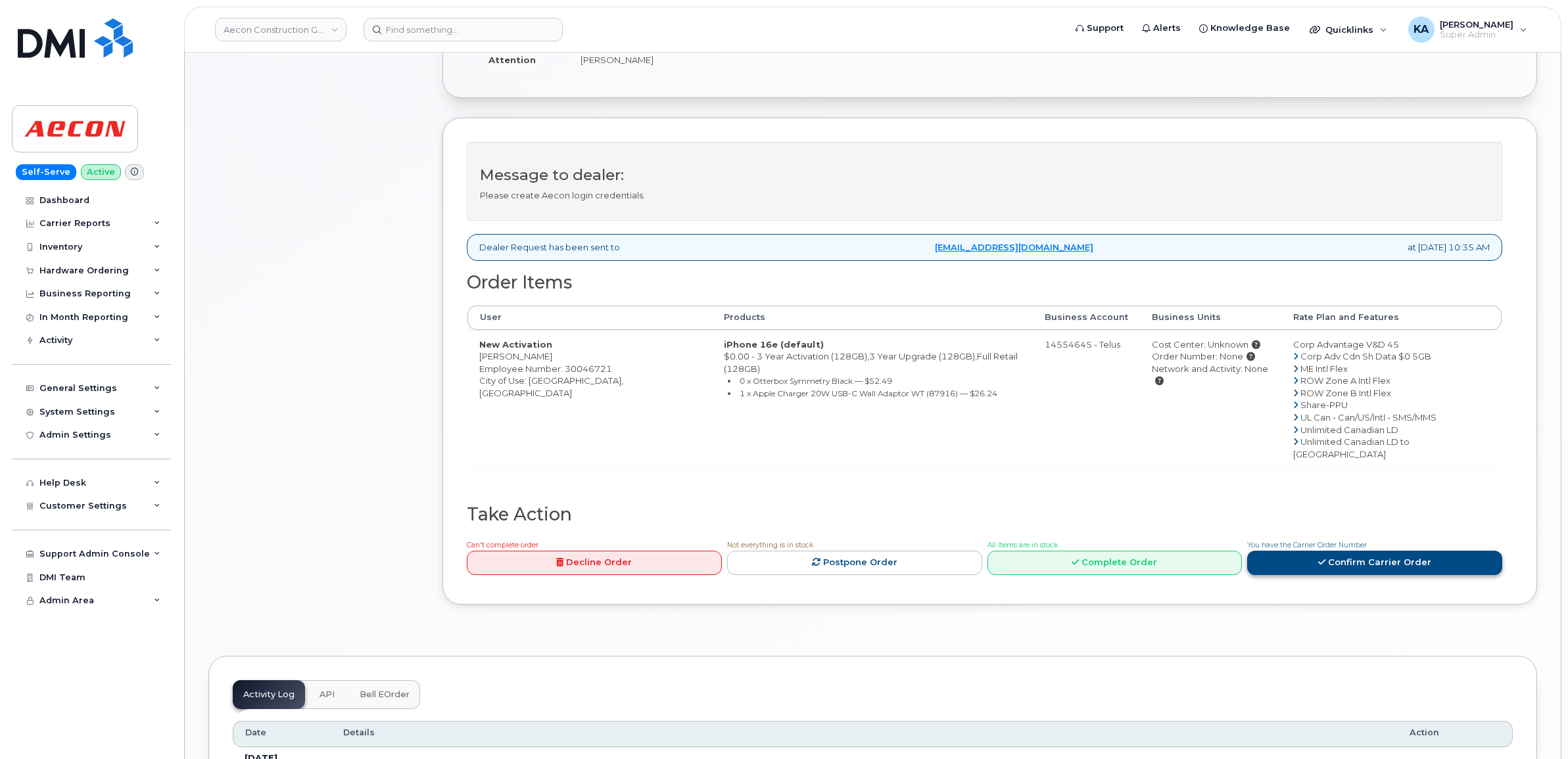
click at [1324, 551] on link "Confirm Carrier Order" at bounding box center [1374, 563] width 255 height 25
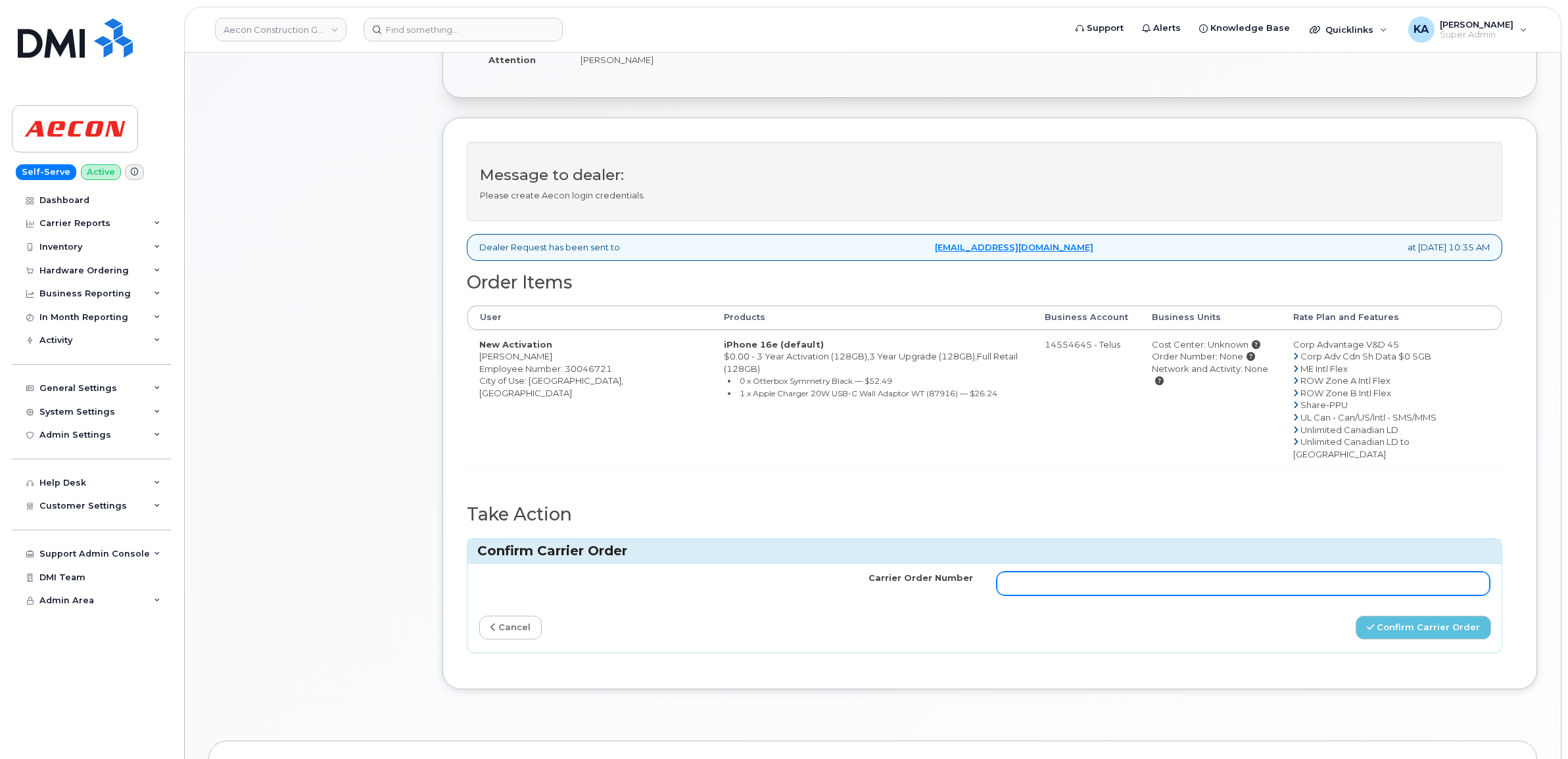
click at [1116, 572] on input "Carrier Order Number" at bounding box center [1243, 583] width 494 height 24
paste input "L0G 1N0"
drag, startPoint x: 1066, startPoint y: 559, endPoint x: 966, endPoint y: 560, distance: 100.0
click at [966, 564] on tr "Carrier Order Number L0G 1N0" at bounding box center [984, 583] width 1034 height 39
paste input "TL60032771"
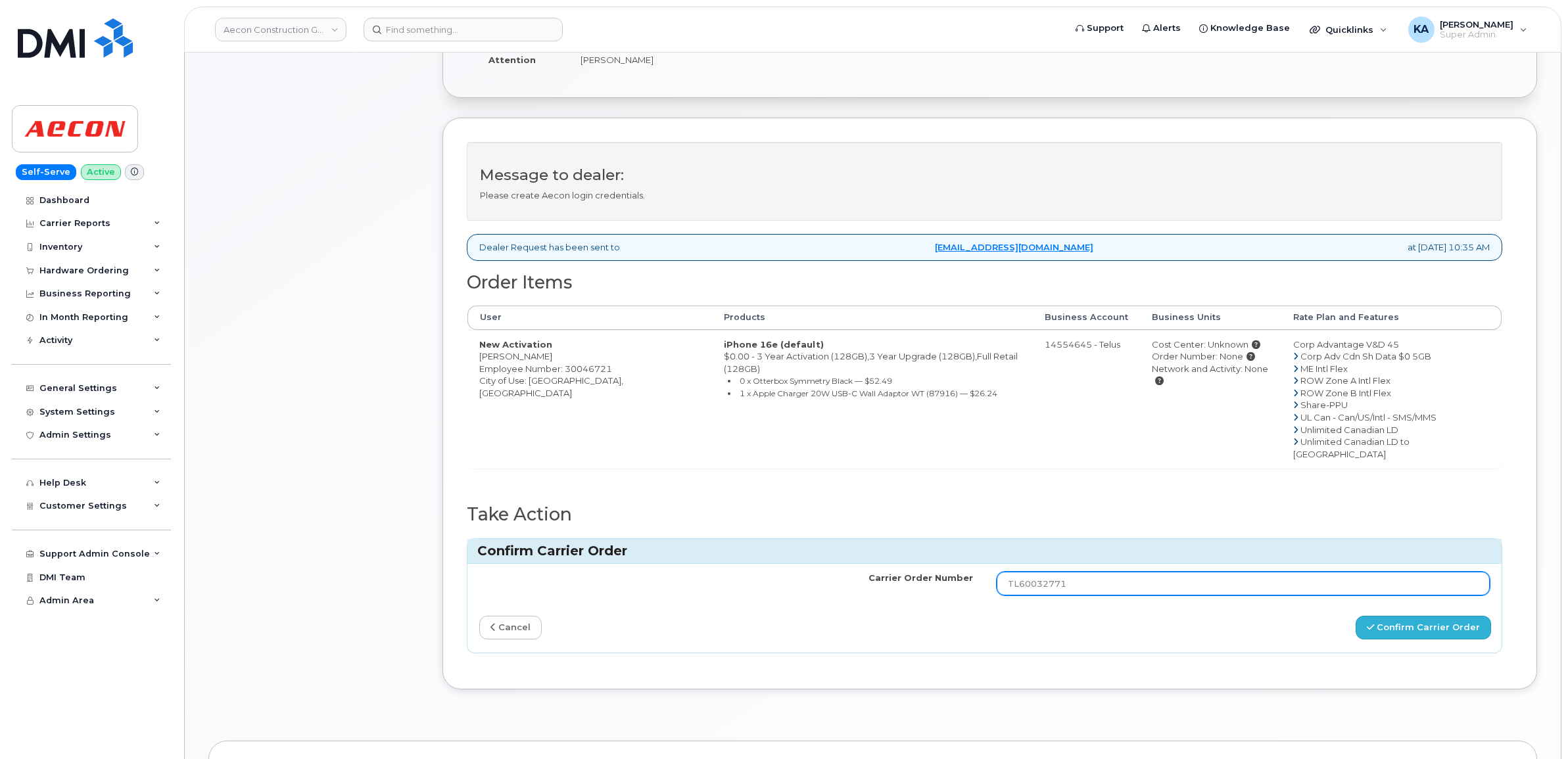
type input "TL60032771"
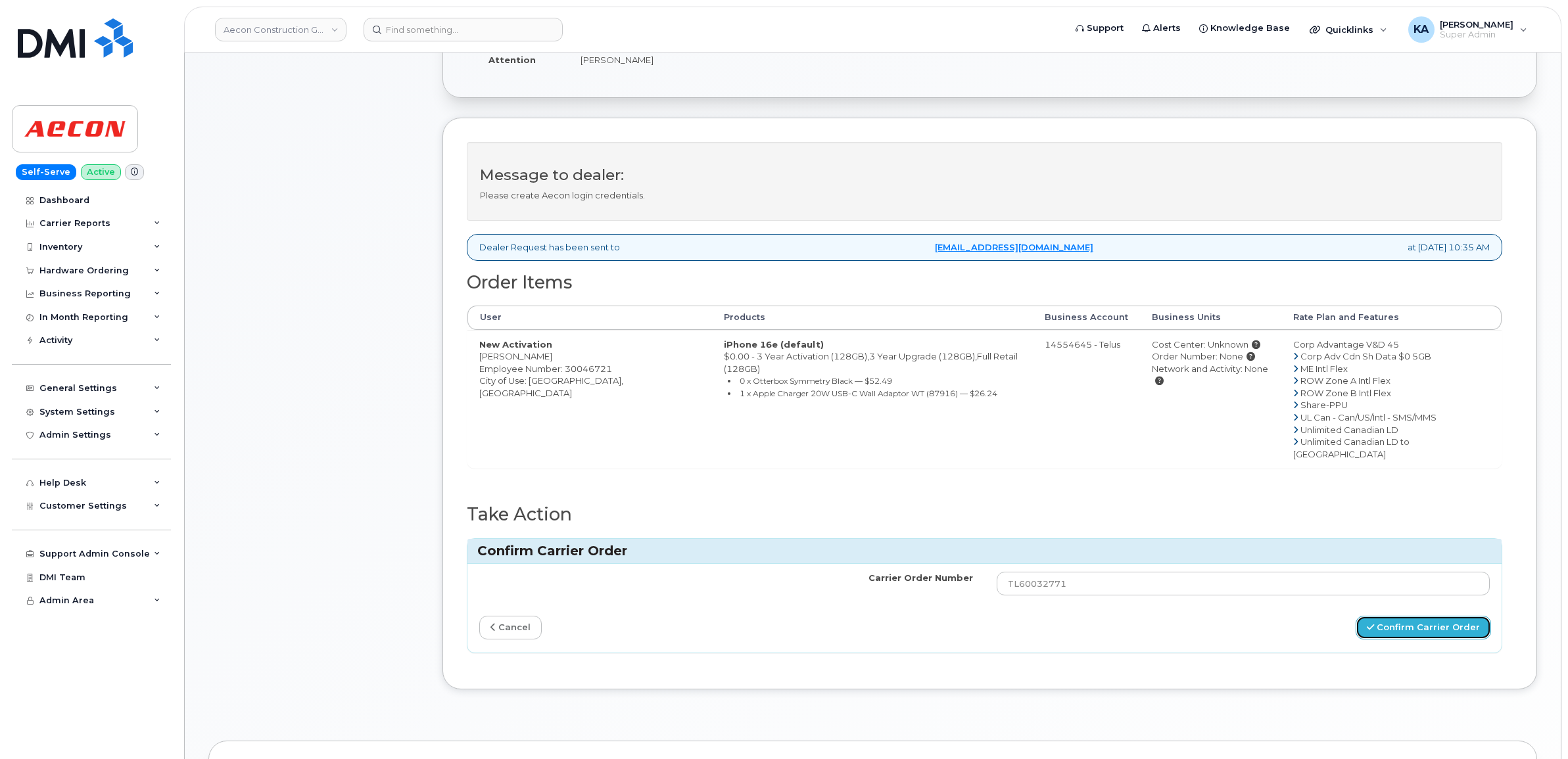
click at [1392, 616] on button "Confirm Carrier Order" at bounding box center [1423, 628] width 136 height 25
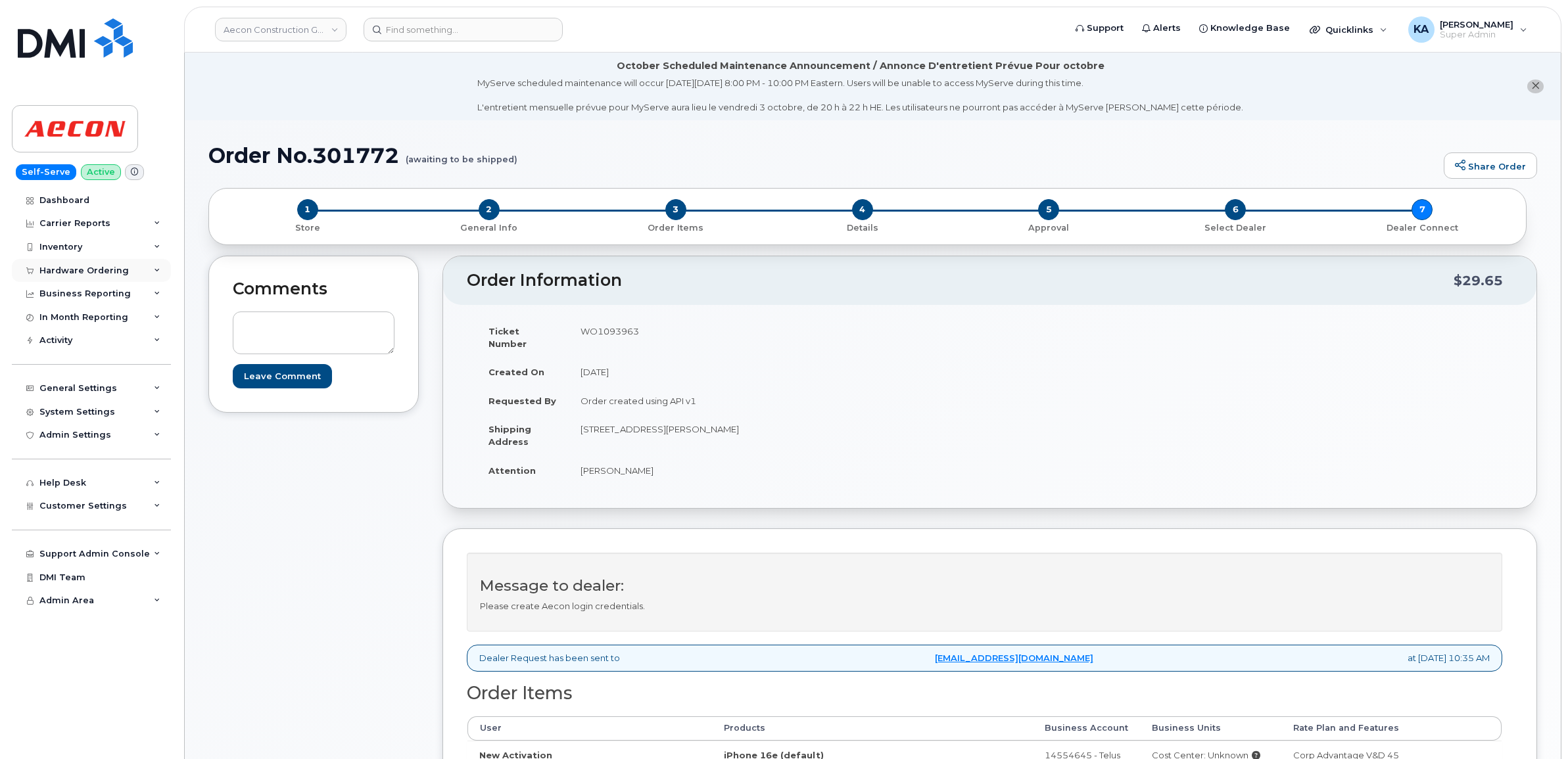
click at [77, 271] on div "Hardware Ordering" at bounding box center [84, 270] width 89 height 11
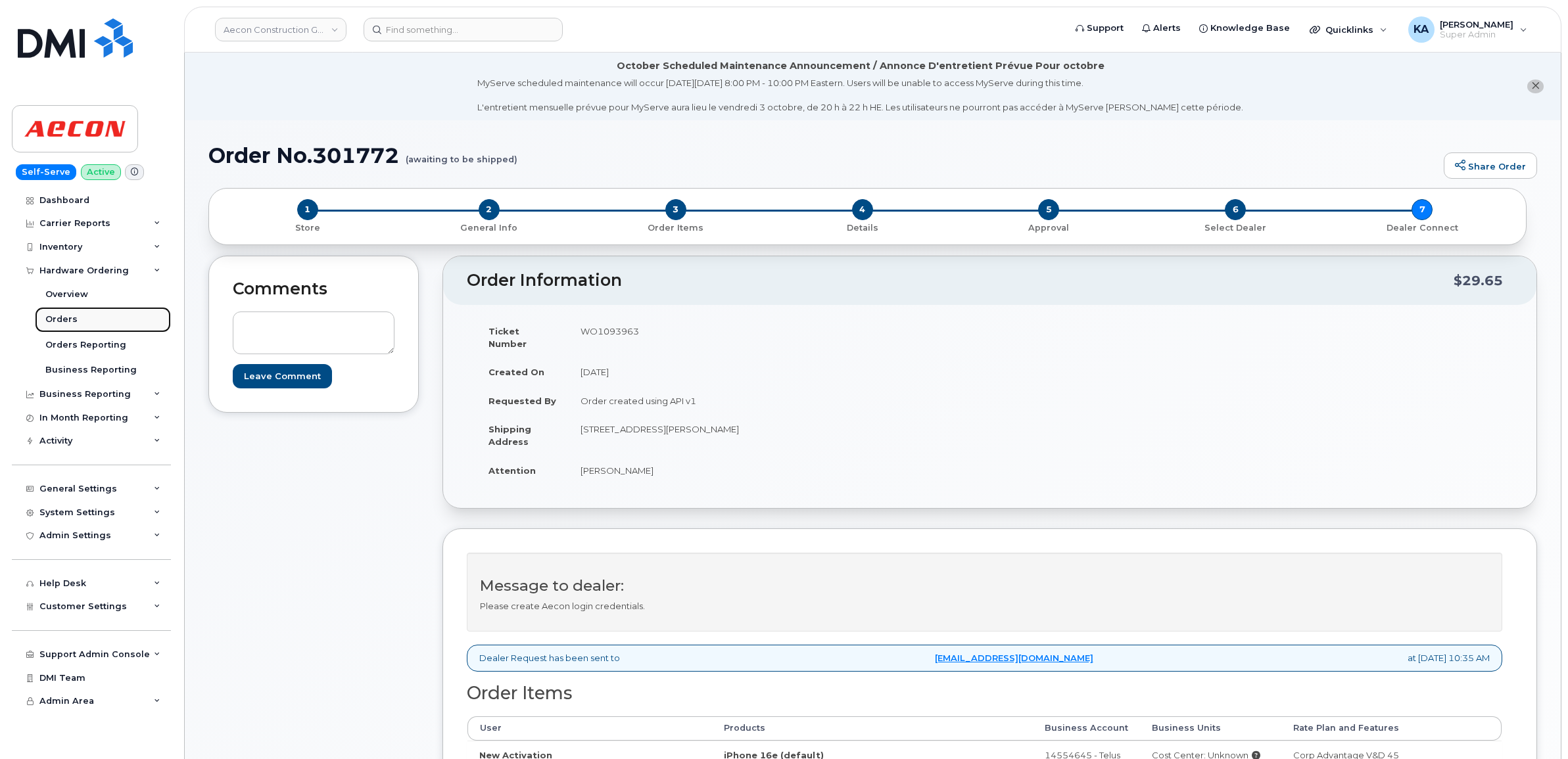
click at [60, 317] on div "Orders" at bounding box center [62, 319] width 32 height 12
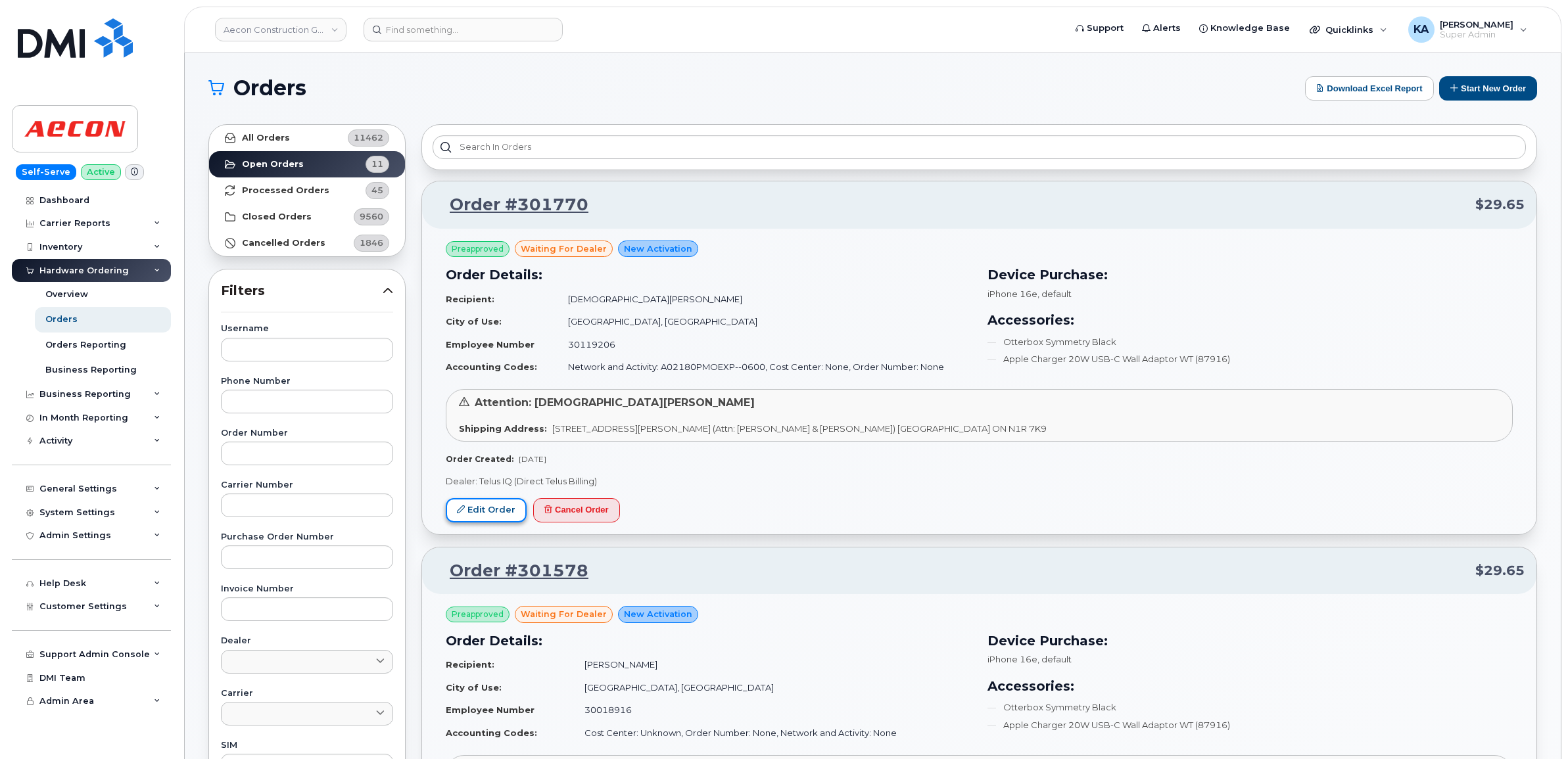
click at [489, 503] on link "Edit Order" at bounding box center [486, 510] width 81 height 25
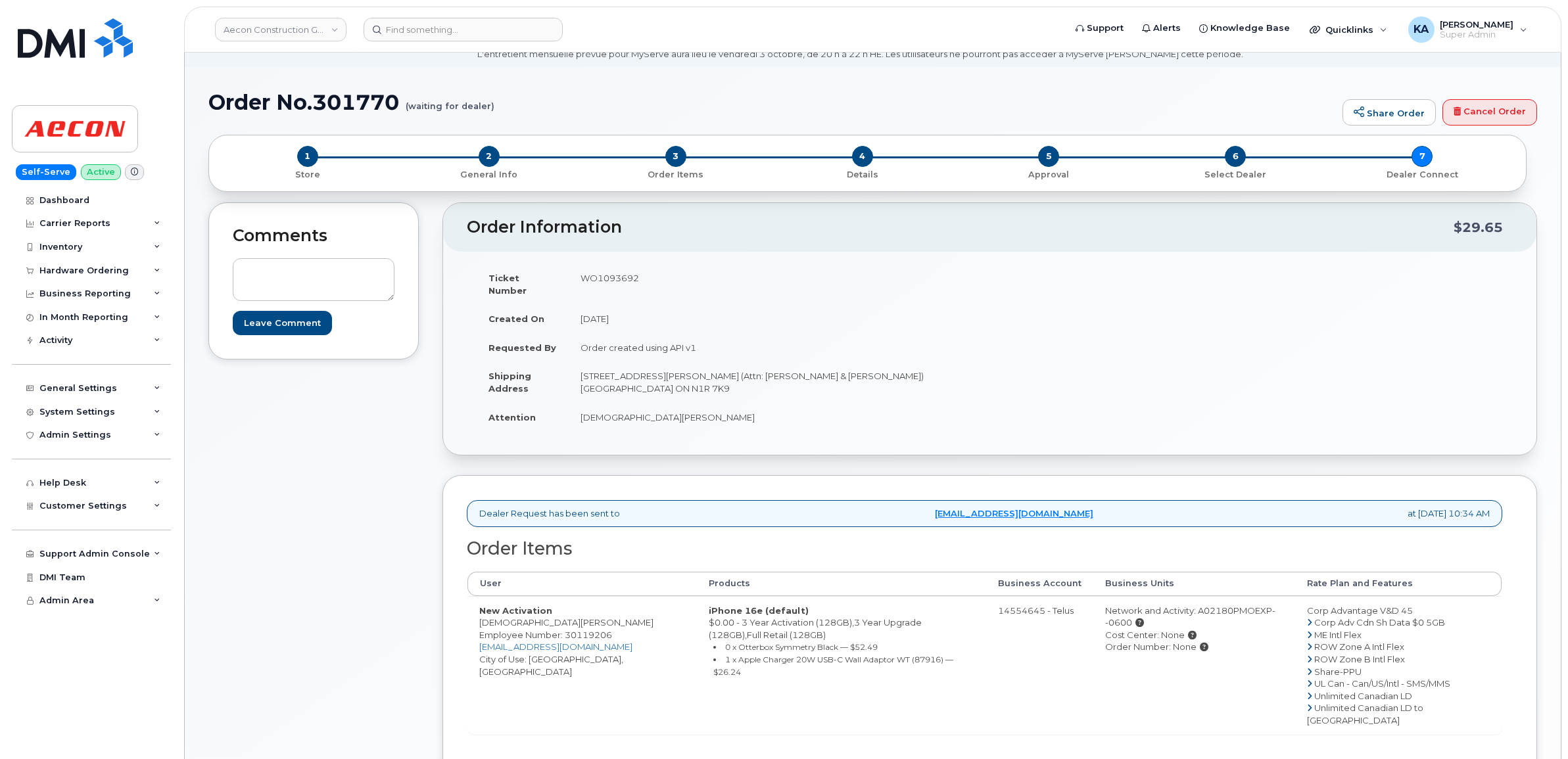
scroll to position [164, 0]
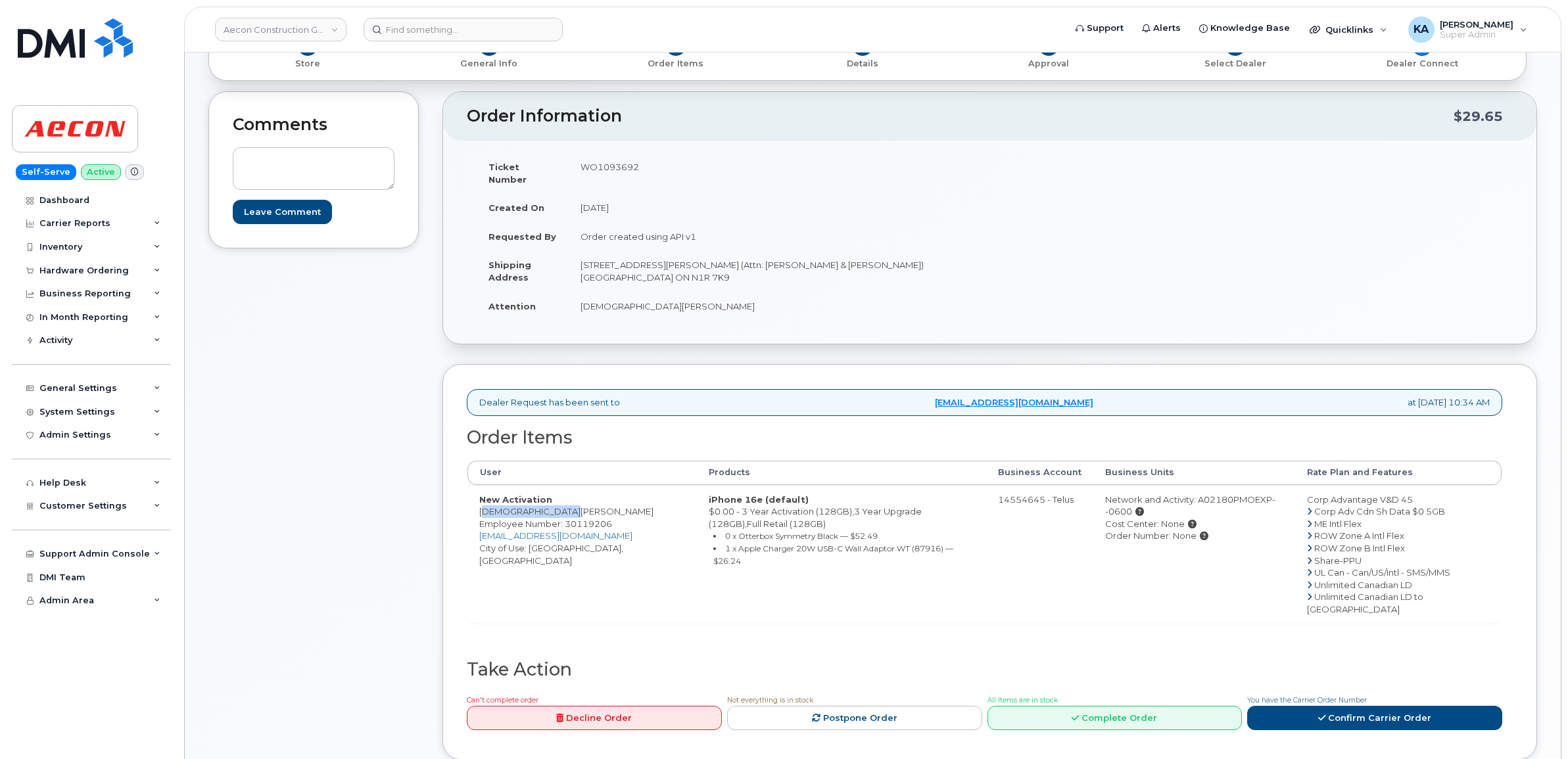
drag, startPoint x: 480, startPoint y: 500, endPoint x: 576, endPoint y: 503, distance: 96.0
click at [576, 503] on td "New Activation [PERSON_NAME] Employee Number: 30119206 [EMAIL_ADDRESS][DOMAIN_N…" at bounding box center [582, 555] width 230 height 139
copy td "[DEMOGRAPHIC_DATA][PERSON_NAME]"
drag, startPoint x: 579, startPoint y: 253, endPoint x: 960, endPoint y: 267, distance: 381.3
click at [962, 263] on td "[STREET_ADDRESS][PERSON_NAME] (Attn: [PERSON_NAME] & [PERSON_NAME]) [GEOGRAPHIC…" at bounding box center [775, 271] width 411 height 41
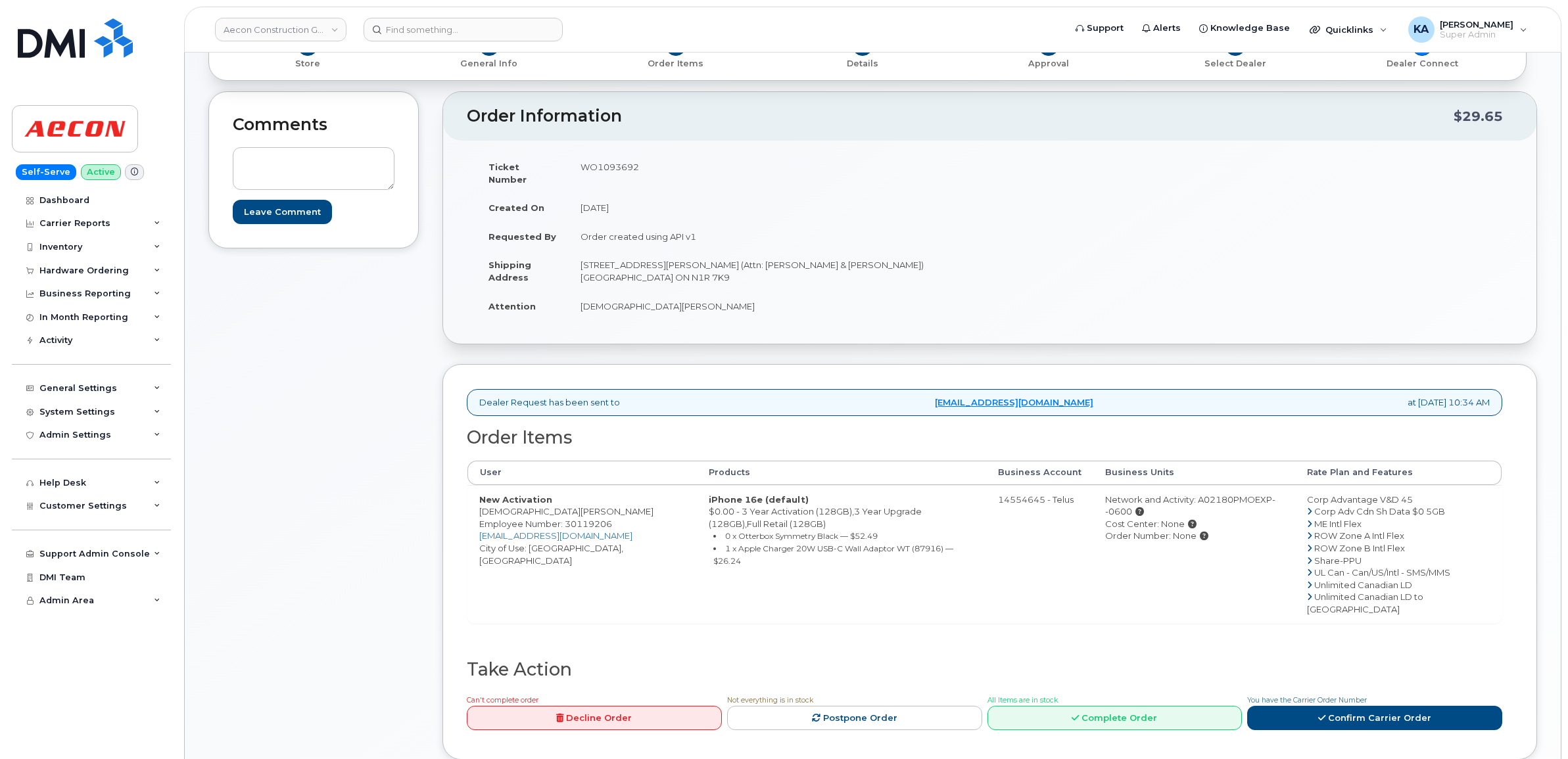
drag, startPoint x: 960, startPoint y: 267, endPoint x: 921, endPoint y: 289, distance: 44.8
click at [921, 292] on td "[DEMOGRAPHIC_DATA][PERSON_NAME]" at bounding box center [775, 306] width 411 height 29
drag, startPoint x: 853, startPoint y: 251, endPoint x: 990, endPoint y: 271, distance: 138.5
click at [984, 268] on div "Ticket Number WO1093692 Created On [DATE] Requested By Order created using API …" at bounding box center [728, 242] width 523 height 180
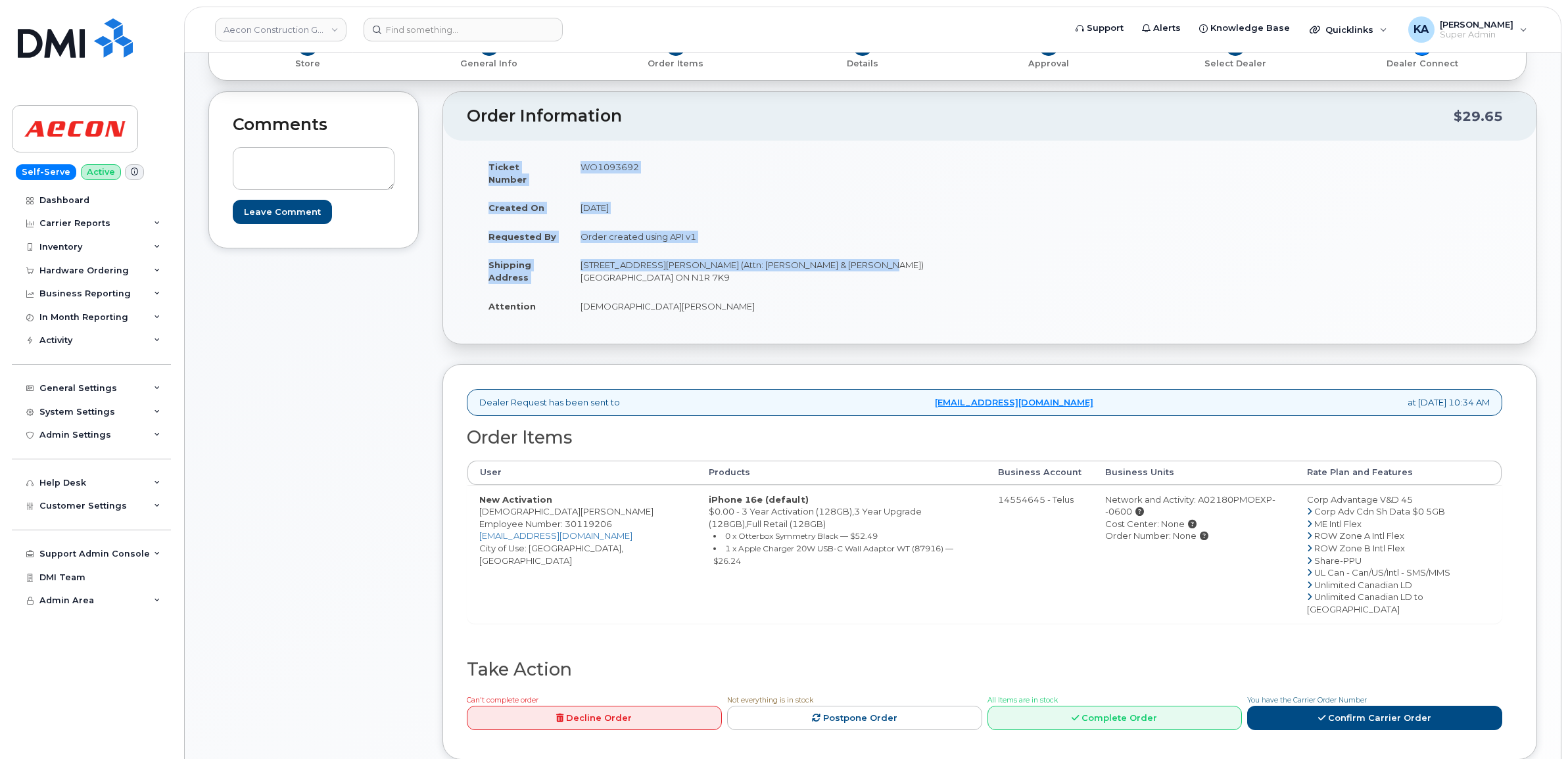
copy table "Ticket Number WO1093692 Created On [DATE] Requested By Order created using API …"
click at [862, 292] on td "[DEMOGRAPHIC_DATA][PERSON_NAME]" at bounding box center [775, 306] width 411 height 29
drag, startPoint x: 861, startPoint y: 283, endPoint x: 861, endPoint y: 275, distance: 8.0
click at [861, 292] on td "[DEMOGRAPHIC_DATA][PERSON_NAME]" at bounding box center [775, 306] width 411 height 29
click at [857, 299] on td "[DEMOGRAPHIC_DATA][PERSON_NAME]" at bounding box center [775, 306] width 411 height 29
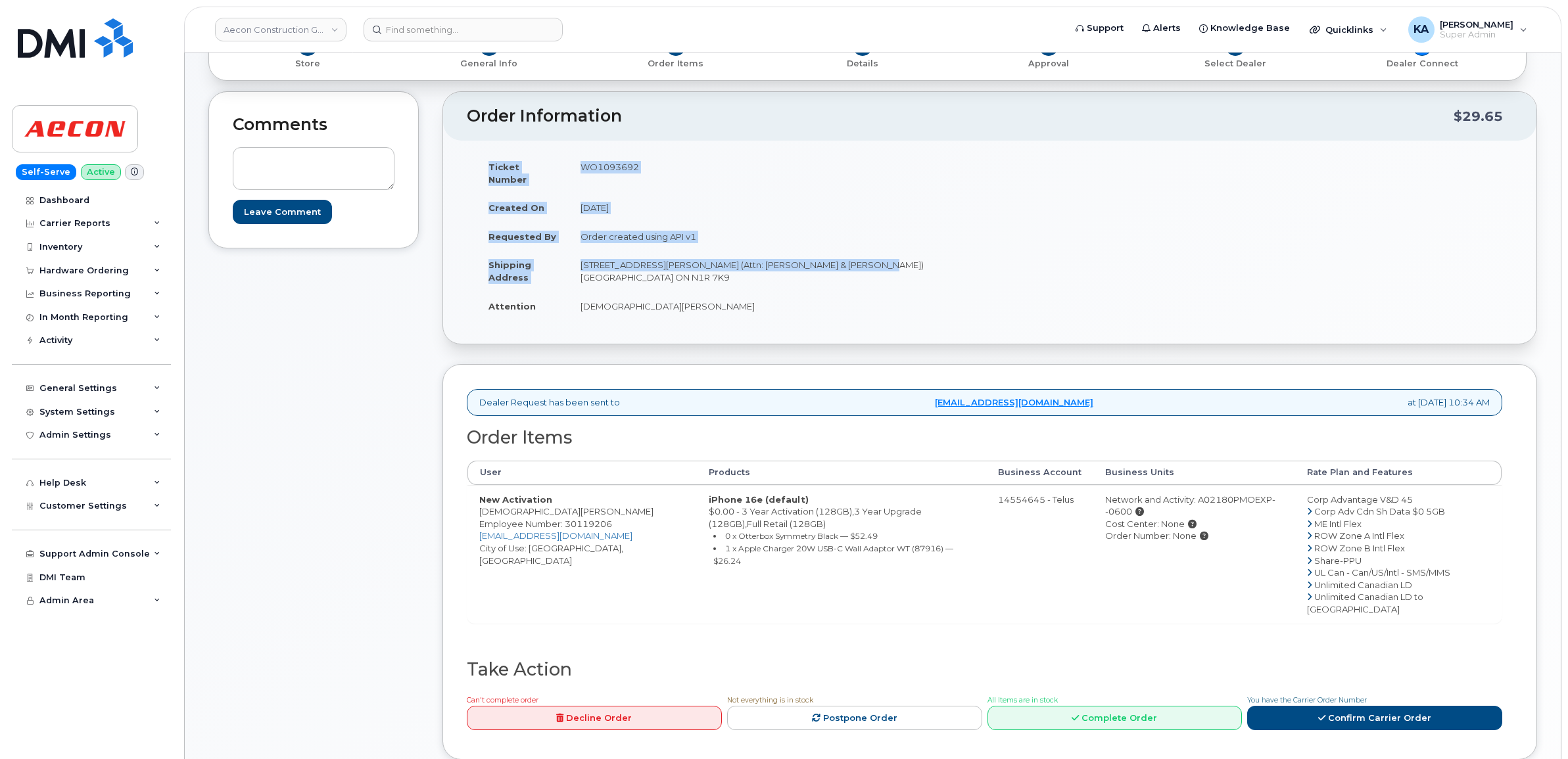
click at [842, 292] on td "[DEMOGRAPHIC_DATA][PERSON_NAME]" at bounding box center [775, 306] width 411 height 29
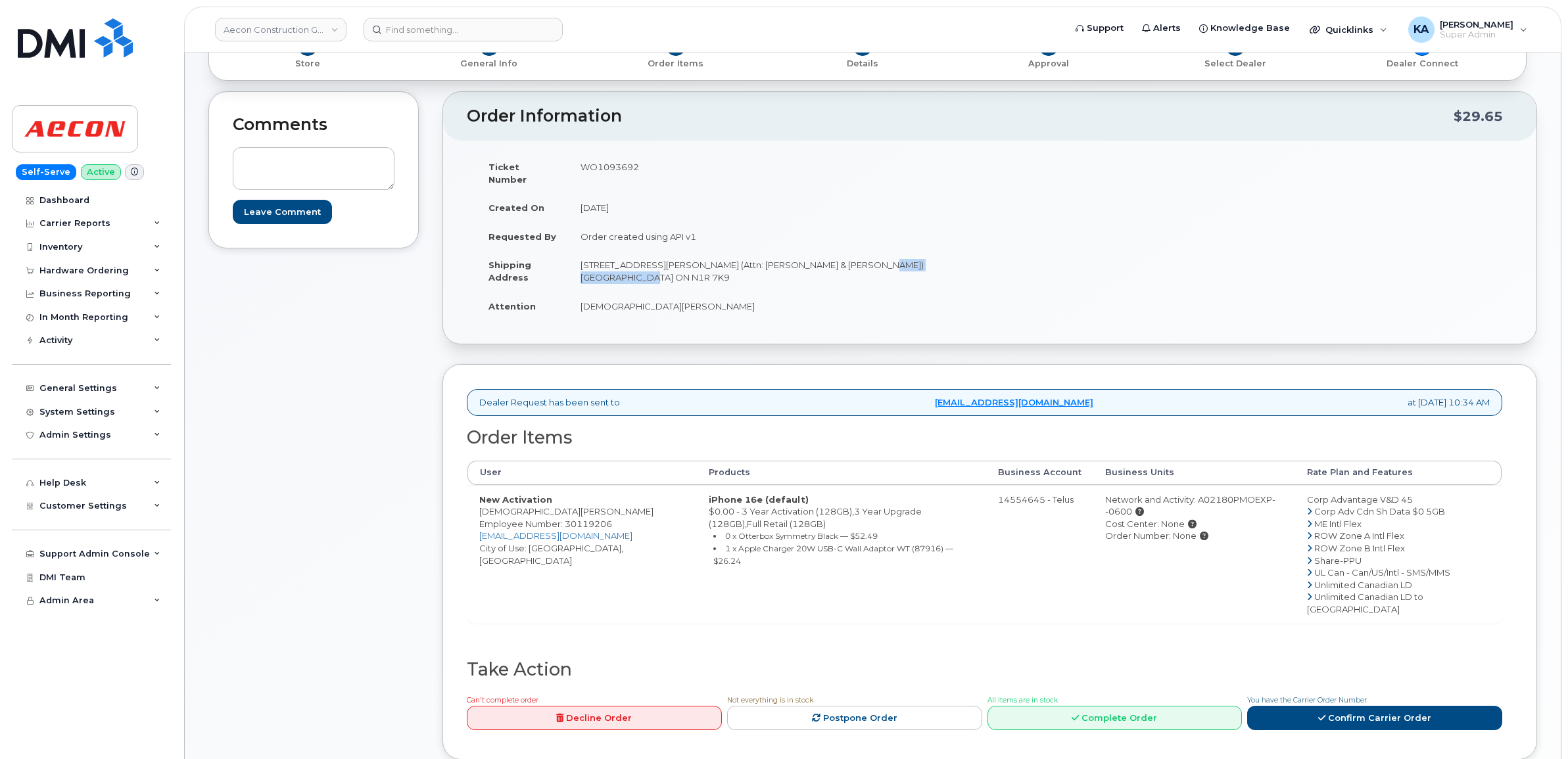
drag, startPoint x: 856, startPoint y: 252, endPoint x: 961, endPoint y: 255, distance: 105.0
click at [961, 255] on td "[STREET_ADDRESS][PERSON_NAME] (Attn: [PERSON_NAME] & [PERSON_NAME]) [GEOGRAPHIC…" at bounding box center [775, 271] width 411 height 41
drag, startPoint x: 960, startPoint y: 255, endPoint x: 951, endPoint y: 251, distance: 9.8
copy td "Cambridge ON N1R 7K9"
click at [582, 254] on td "[STREET_ADDRESS][PERSON_NAME] (Attn: [PERSON_NAME] & [PERSON_NAME]) [GEOGRAPHIC…" at bounding box center [775, 271] width 411 height 41
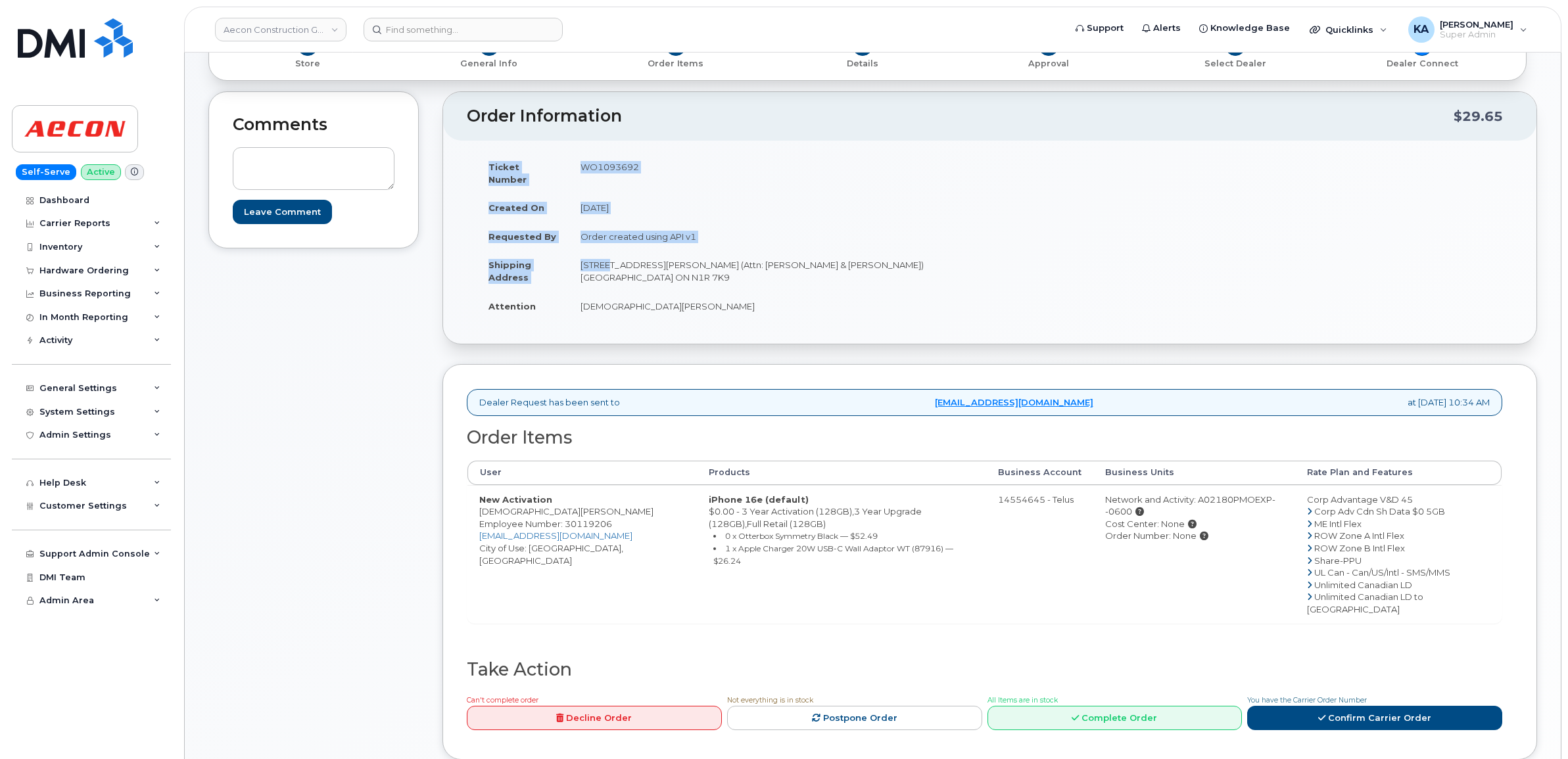
drag, startPoint x: 993, startPoint y: 249, endPoint x: 602, endPoint y: 246, distance: 391.0
click at [602, 242] on div "Ticket Number WO1093692 Created On September 25, 2025 Requested By Order create…" at bounding box center [989, 242] width 1046 height 180
drag, startPoint x: 602, startPoint y: 246, endPoint x: 697, endPoint y: 289, distance: 104.3
click at [697, 292] on td "[DEMOGRAPHIC_DATA][PERSON_NAME]" at bounding box center [775, 306] width 411 height 29
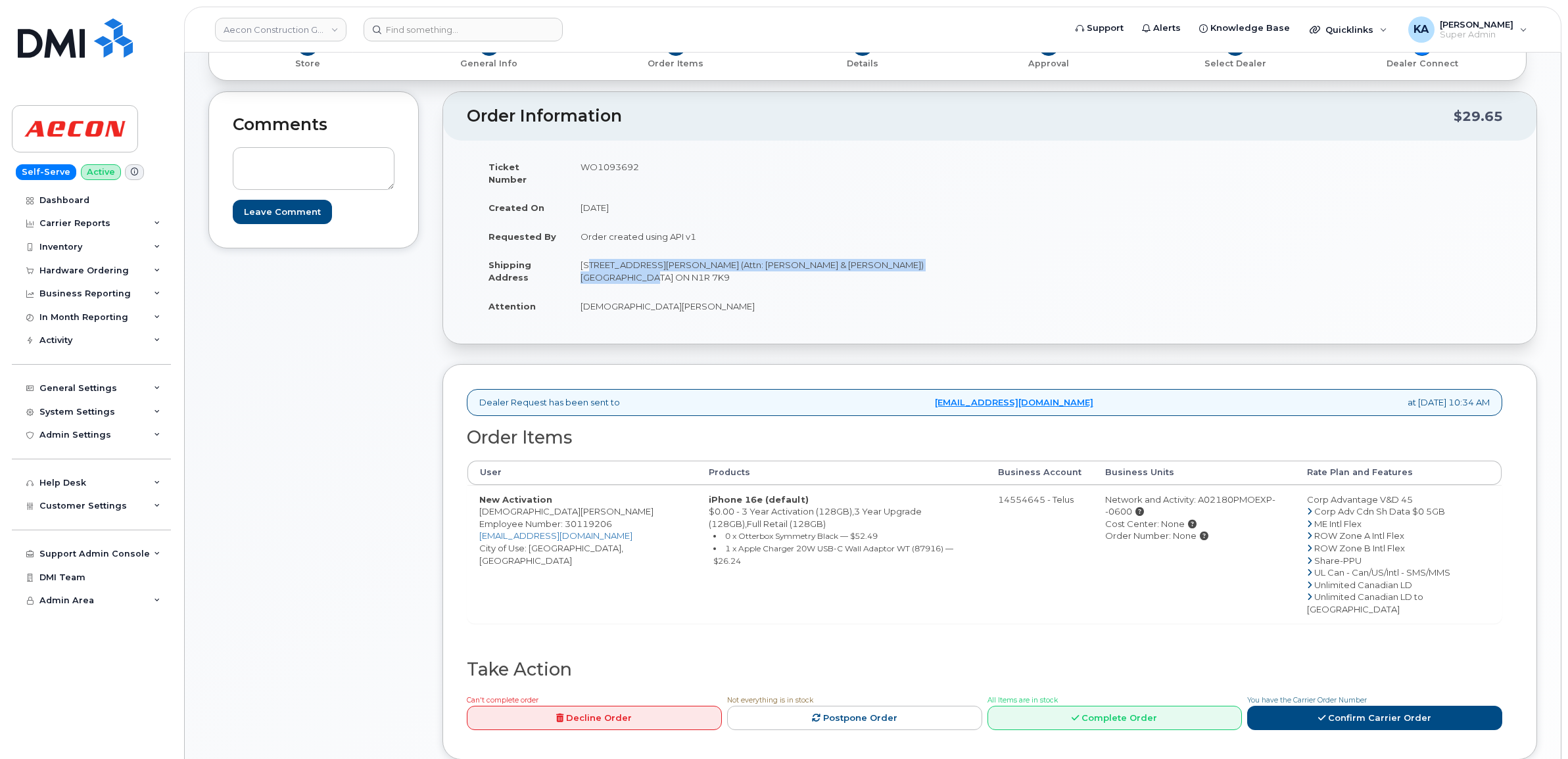
drag, startPoint x: 939, startPoint y: 250, endPoint x: 581, endPoint y: 248, distance: 358.0
click at [581, 251] on td "[STREET_ADDRESS][PERSON_NAME] (Attn: [PERSON_NAME] & [PERSON_NAME]) [GEOGRAPHIC…" at bounding box center [775, 271] width 411 height 41
click at [747, 273] on td "[STREET_ADDRESS][PERSON_NAME] (Attn: [PERSON_NAME] & [PERSON_NAME]) [GEOGRAPHIC…" at bounding box center [775, 271] width 411 height 41
drag, startPoint x: 576, startPoint y: 251, endPoint x: 960, endPoint y: 258, distance: 384.1
click at [960, 258] on td "[STREET_ADDRESS][PERSON_NAME] (Attn: [PERSON_NAME] & [PERSON_NAME]) [GEOGRAPHIC…" at bounding box center [775, 271] width 411 height 41
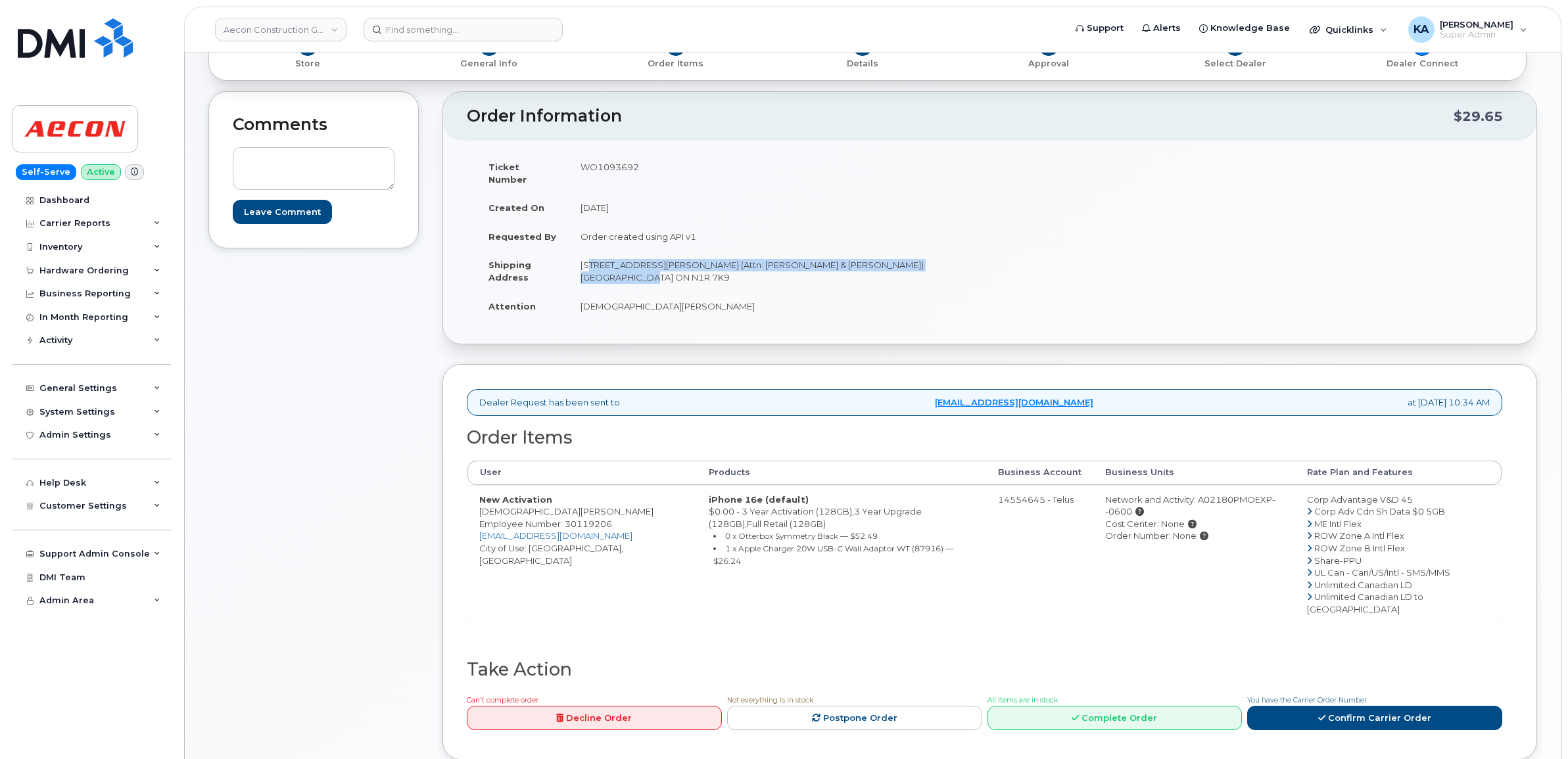
copy td "[STREET_ADDRESS][PERSON_NAME] (Attn: [PERSON_NAME] & [PERSON_NAME]) [GEOGRAPHIC…"
drag, startPoint x: 477, startPoint y: 501, endPoint x: 587, endPoint y: 501, distance: 110.0
click at [585, 501] on td "New Activation Mohammed Quraishi Employee Number: 30119206 MQURAISHI@AECON.COM …" at bounding box center [582, 555] width 230 height 139
copy td "[DEMOGRAPHIC_DATA][PERSON_NAME]"
click at [609, 169] on td "WO1093692" at bounding box center [775, 173] width 411 height 41
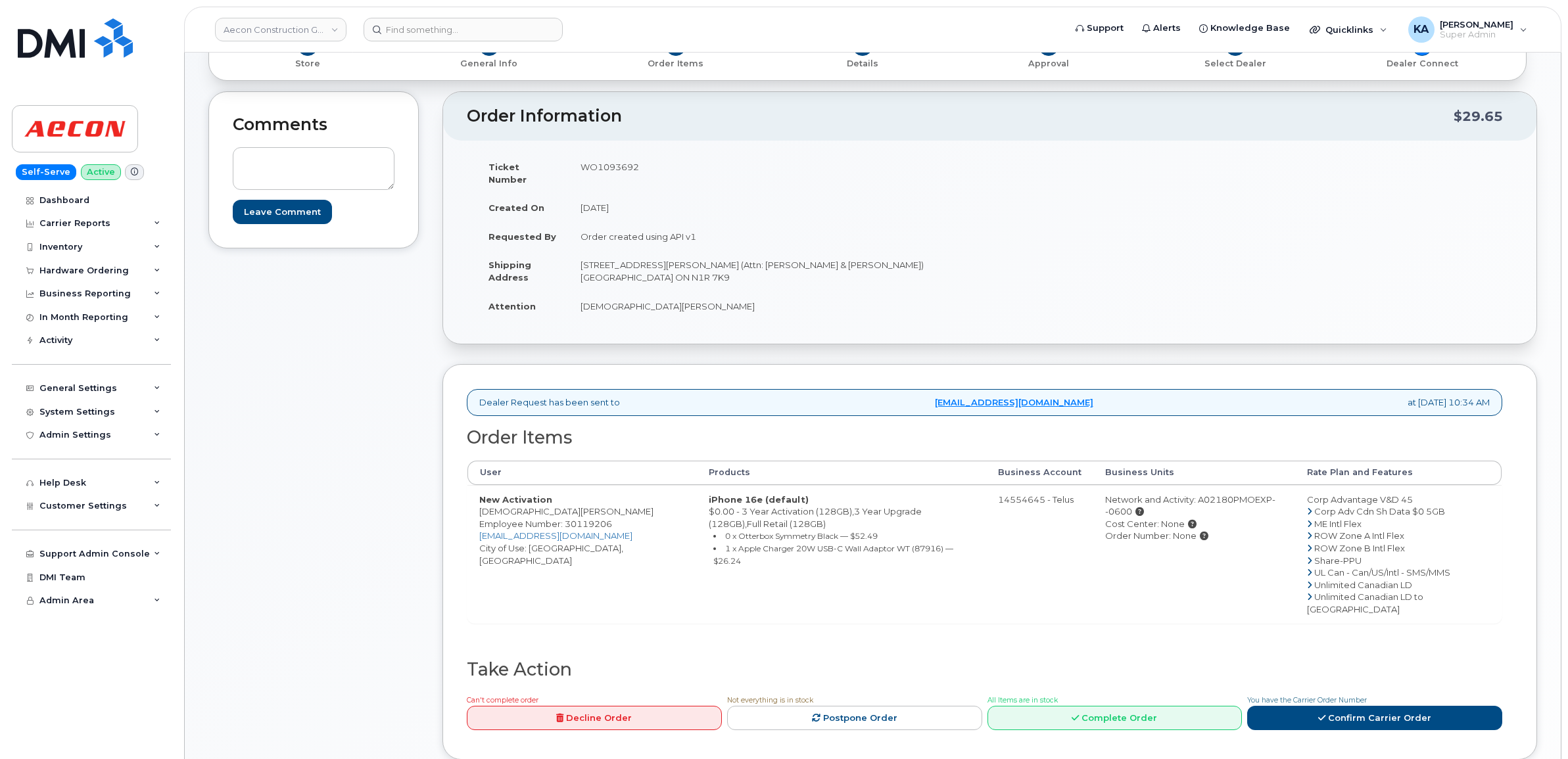
click at [609, 169] on td "WO1093692" at bounding box center [775, 173] width 411 height 41
copy td "WO1093692"
drag, startPoint x: 477, startPoint y: 500, endPoint x: 582, endPoint y: 504, distance: 105.1
click at [582, 504] on td "New Activation Mohammed Quraishi Employee Number: 30119206 MQURAISHI@AECON.COM …" at bounding box center [582, 555] width 230 height 139
copy td "[DEMOGRAPHIC_DATA][PERSON_NAME]"
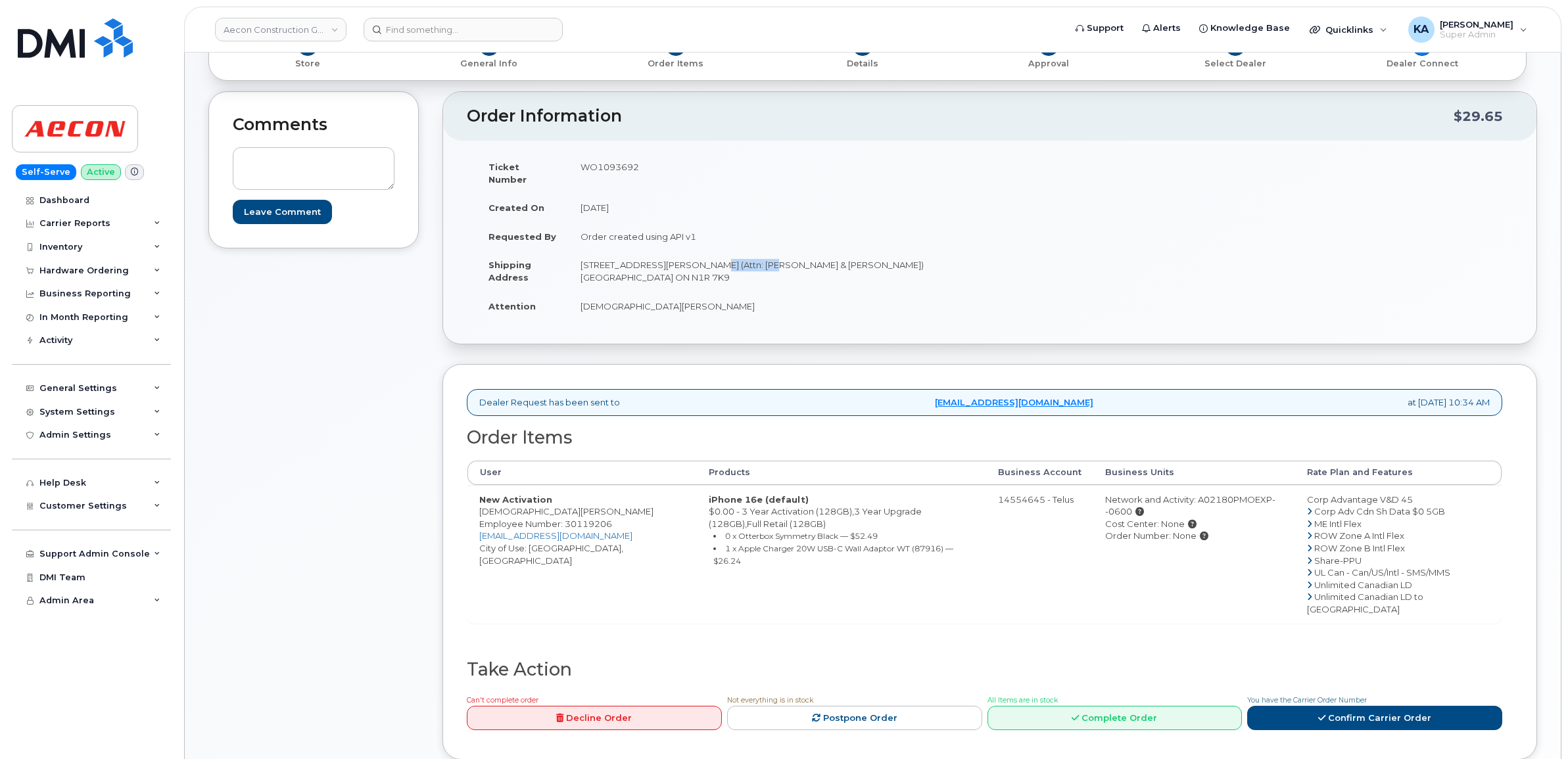
drag, startPoint x: 687, startPoint y: 253, endPoint x: 745, endPoint y: 265, distance: 59.2
click at [745, 265] on td "[STREET_ADDRESS][PERSON_NAME] (Attn: [PERSON_NAME] & [PERSON_NAME]) [GEOGRAPHIC…" at bounding box center [775, 271] width 411 height 41
copy td "David LeClerc"
drag, startPoint x: 579, startPoint y: 252, endPoint x: 661, endPoint y: 263, distance: 82.7
click at [661, 263] on td "[STREET_ADDRESS][PERSON_NAME] (Attn: [PERSON_NAME] & [PERSON_NAME]) [GEOGRAPHIC…" at bounding box center [775, 271] width 411 height 41
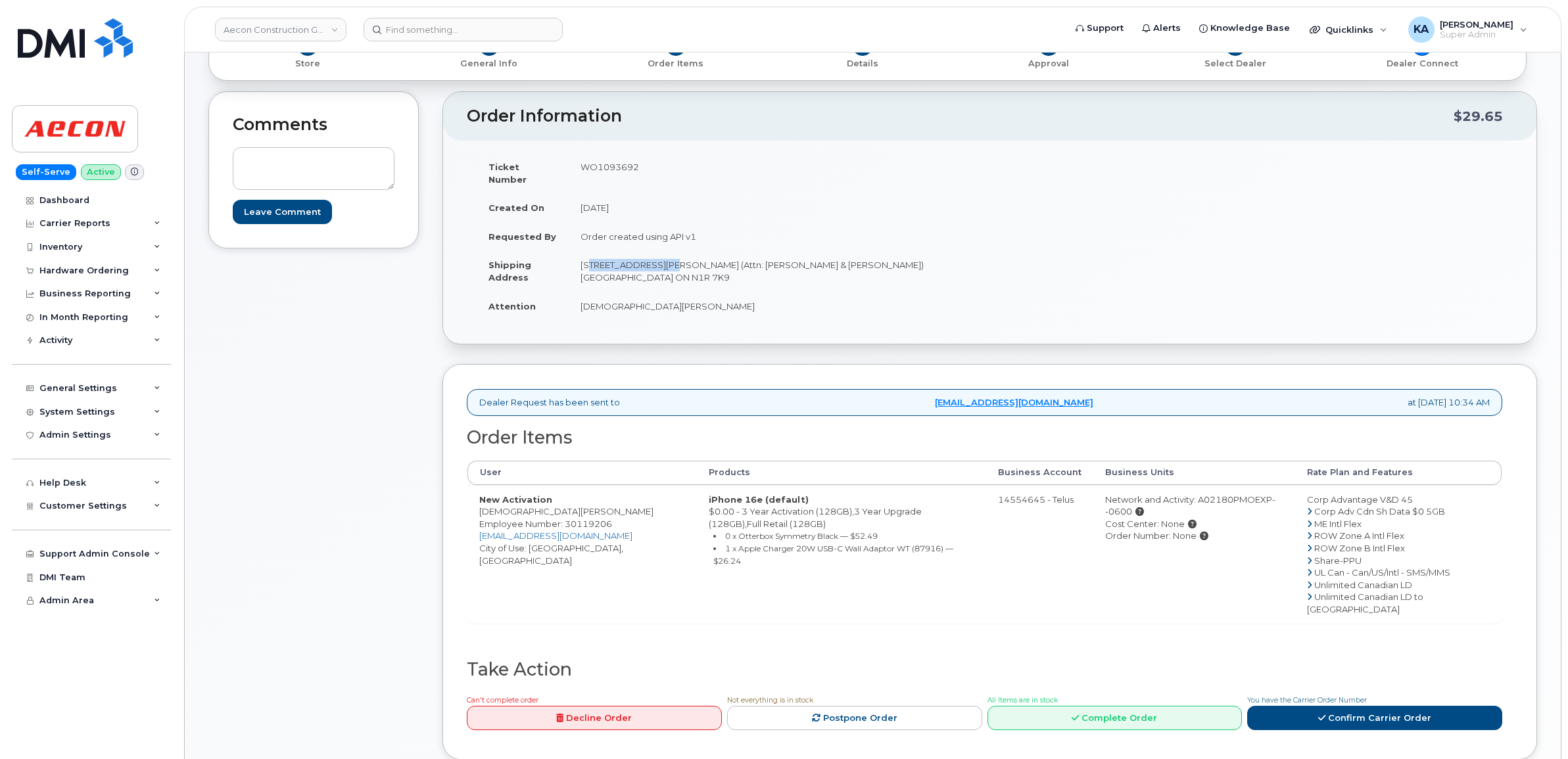
copy td "150 Sheldon Drive"
click at [867, 253] on td "[STREET_ADDRESS][PERSON_NAME] (Attn: [PERSON_NAME] & [PERSON_NAME]) [GEOGRAPHIC…" at bounding box center [775, 271] width 411 height 41
copy td "Cambridge"
drag, startPoint x: 921, startPoint y: 251, endPoint x: 976, endPoint y: 258, distance: 55.4
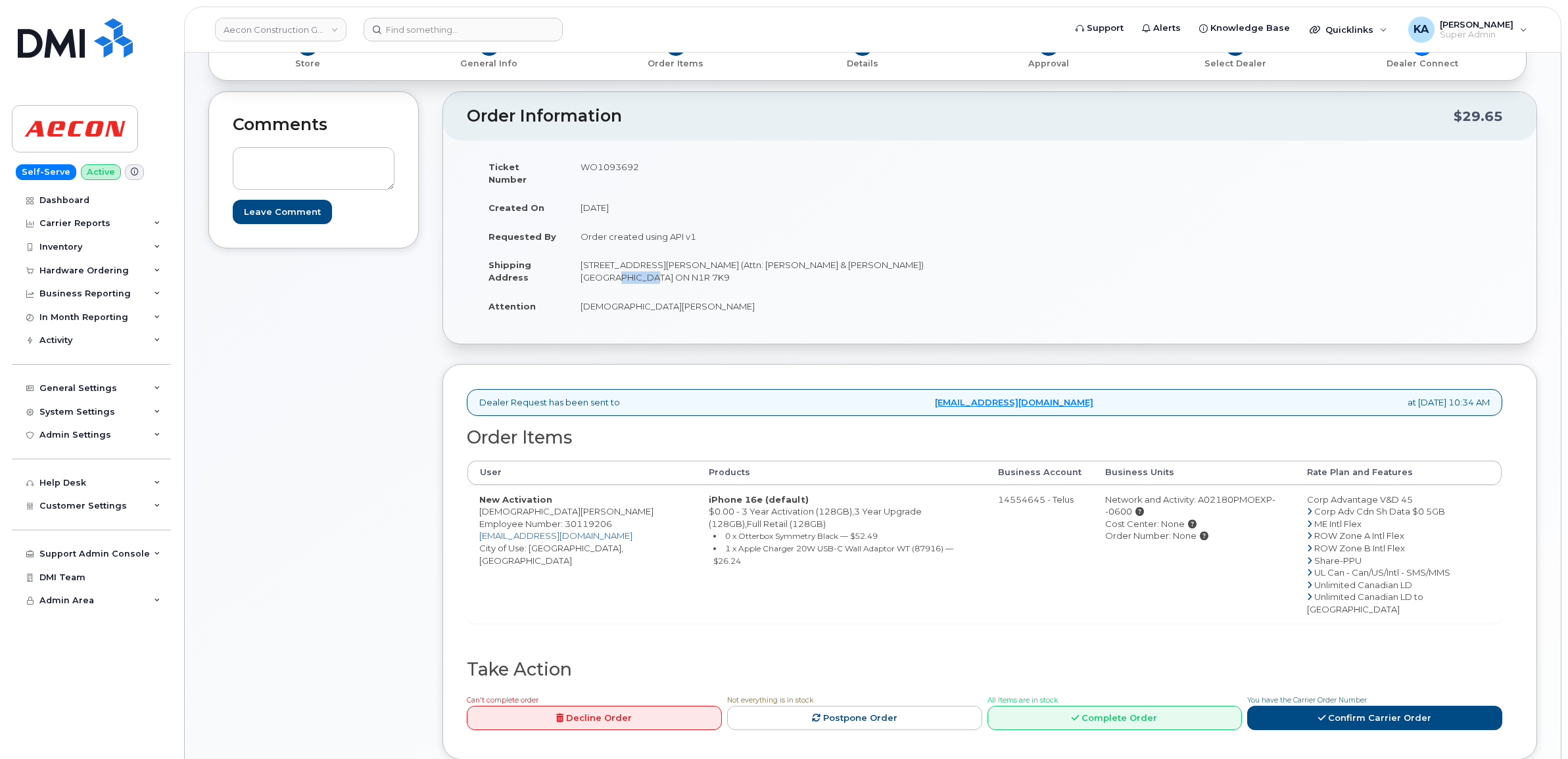
click at [976, 258] on td "[STREET_ADDRESS][PERSON_NAME] (Attn: [PERSON_NAME] & [PERSON_NAME]) [GEOGRAPHIC…" at bounding box center [775, 271] width 411 height 41
click at [1352, 706] on link "Confirm Carrier Order" at bounding box center [1374, 718] width 255 height 25
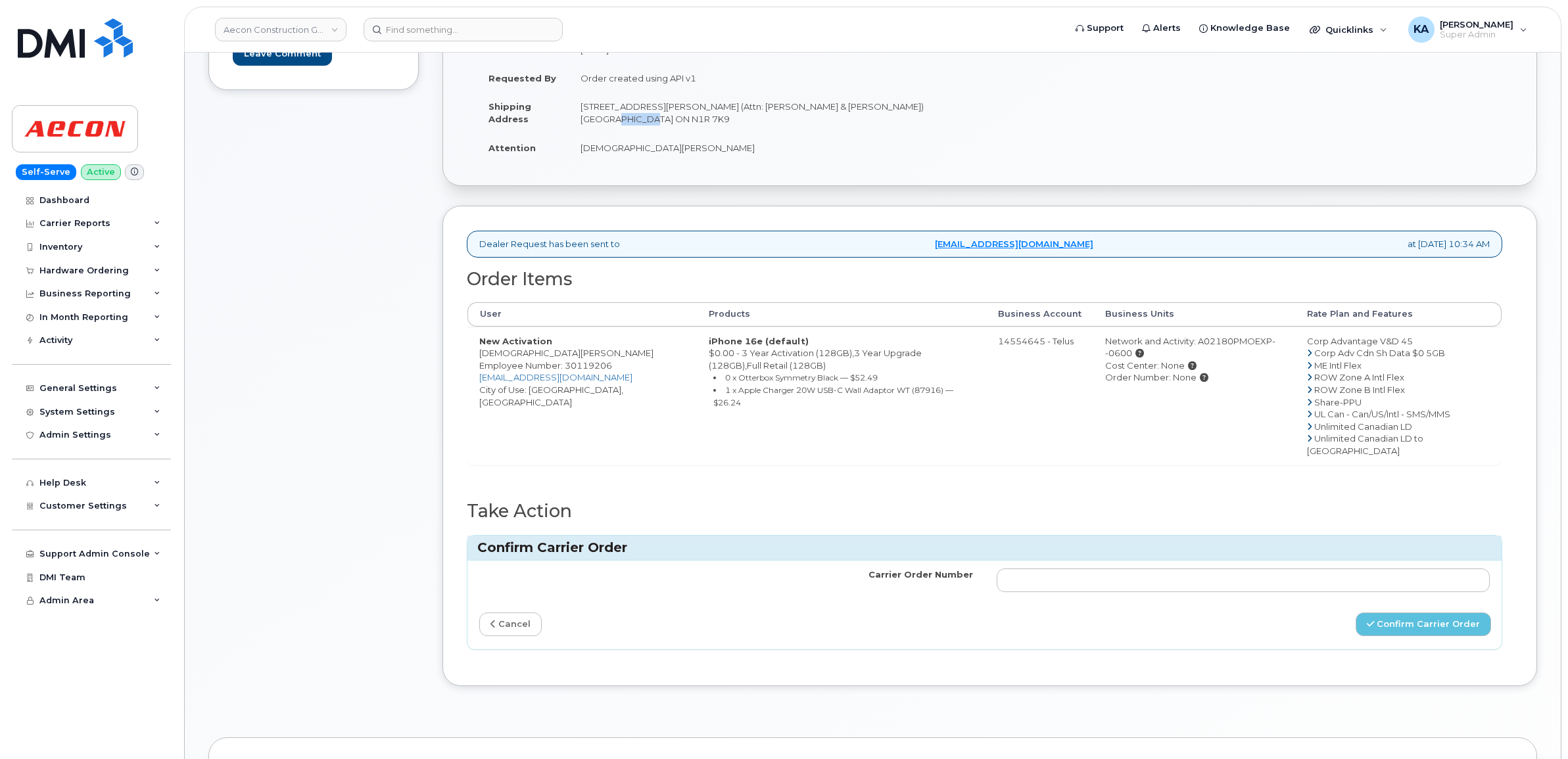
scroll to position [329, 0]
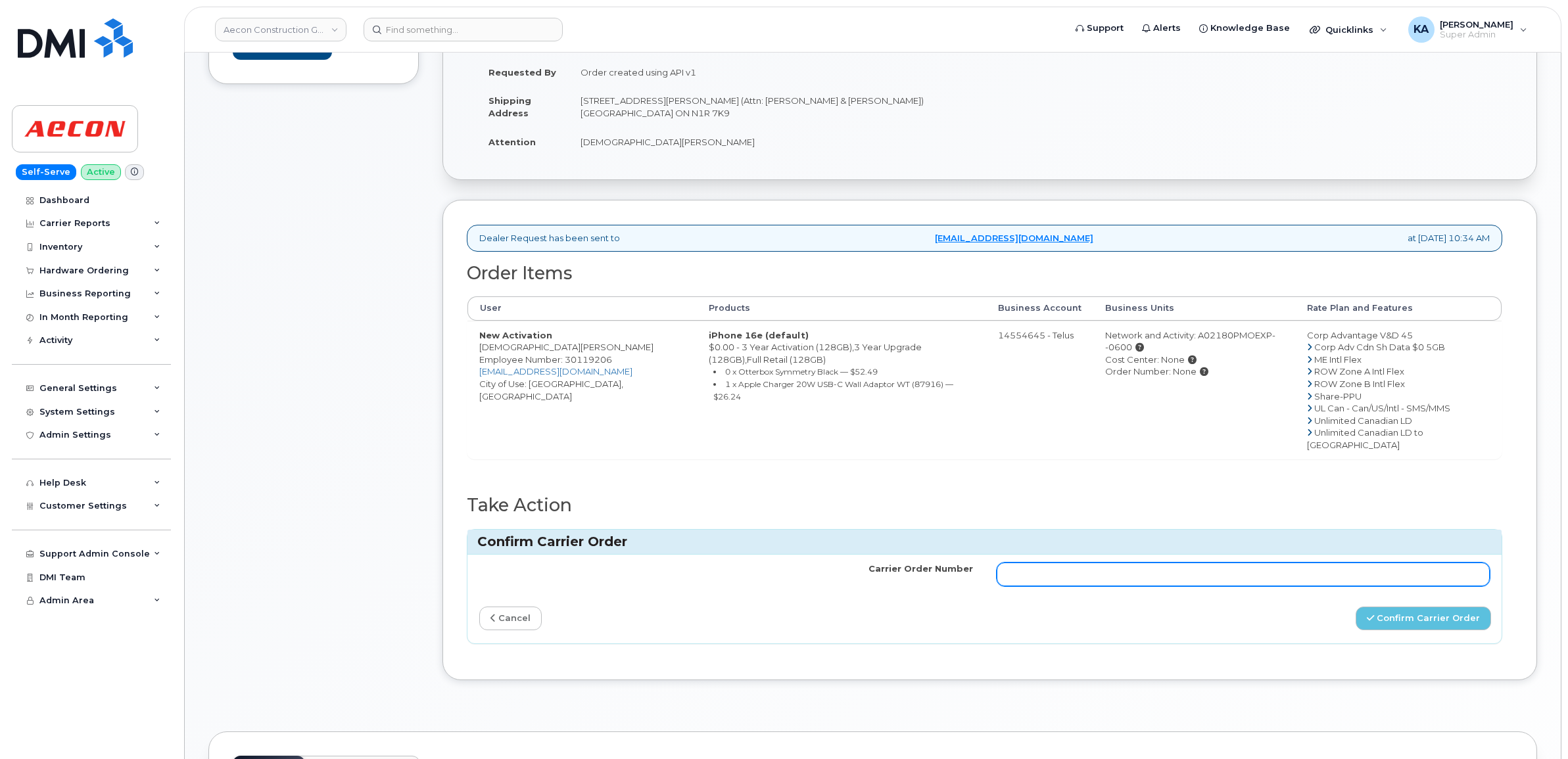
click at [1125, 562] on input "Carrier Order Number" at bounding box center [1243, 574] width 494 height 24
paste input "TL60032785"
type input "TL60032785"
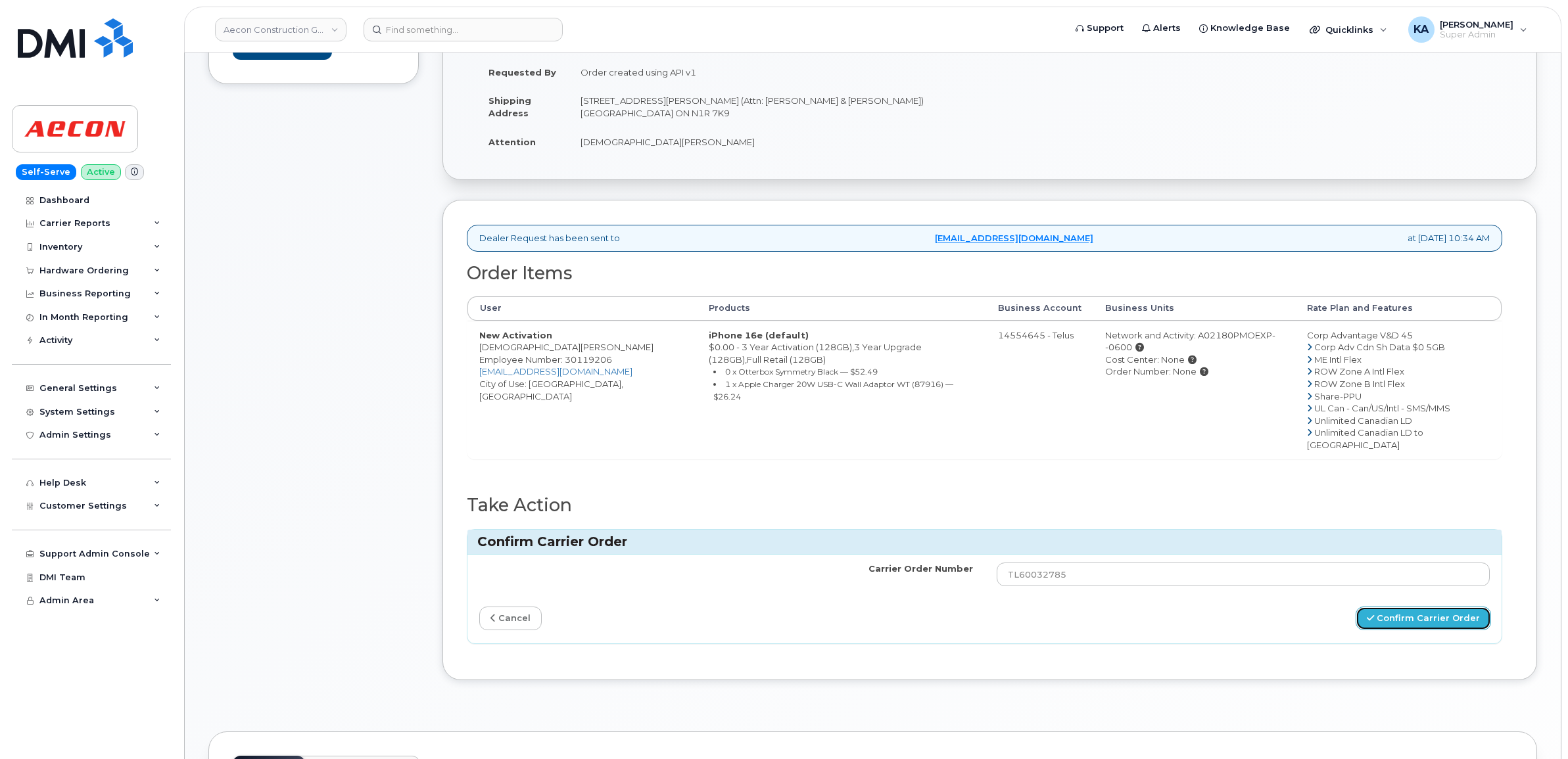
click at [1378, 607] on button "Confirm Carrier Order" at bounding box center [1423, 619] width 136 height 25
